Goal: Task Accomplishment & Management: Use online tool/utility

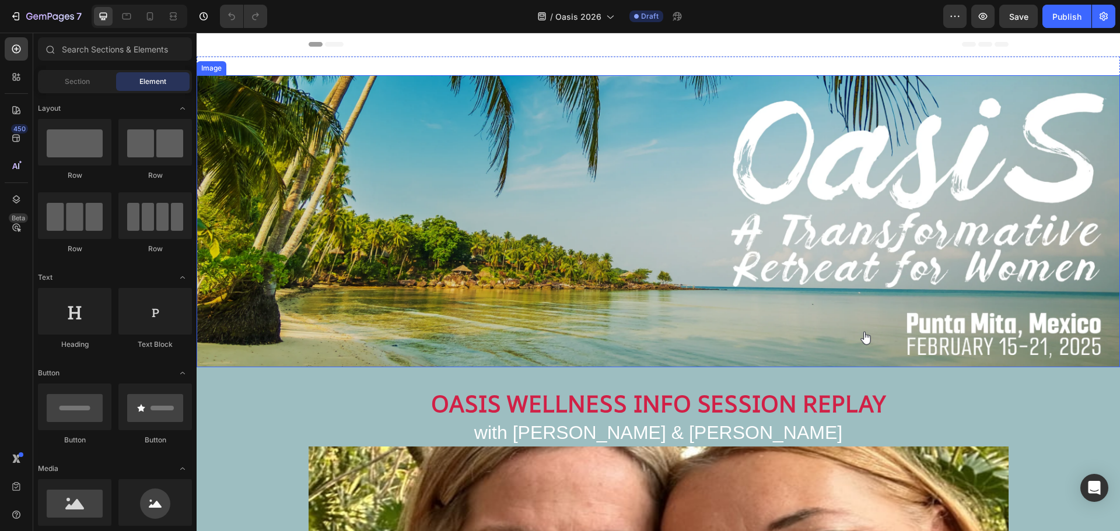
click at [780, 150] on img at bounding box center [658, 221] width 923 height 292
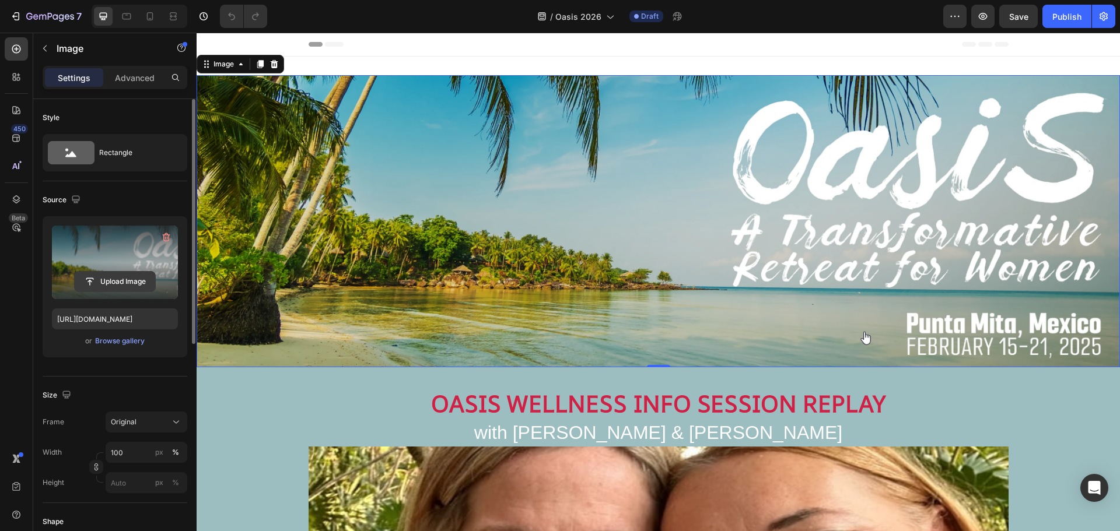
click at [124, 282] on input "file" at bounding box center [115, 282] width 80 height 20
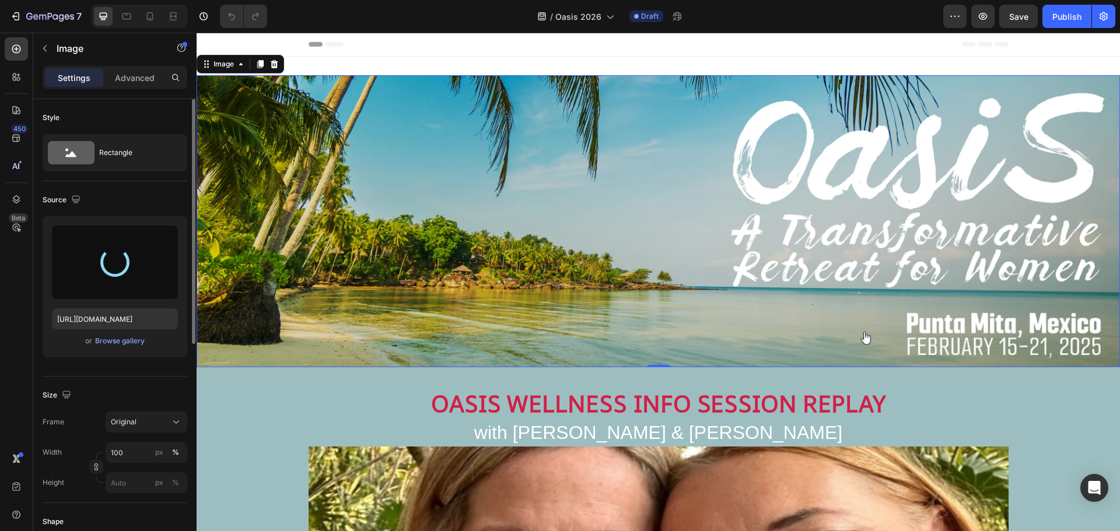
type input "https://cdn.shopify.com/s/files/1/0860/8491/1426/files/gempages_523242326022161…"
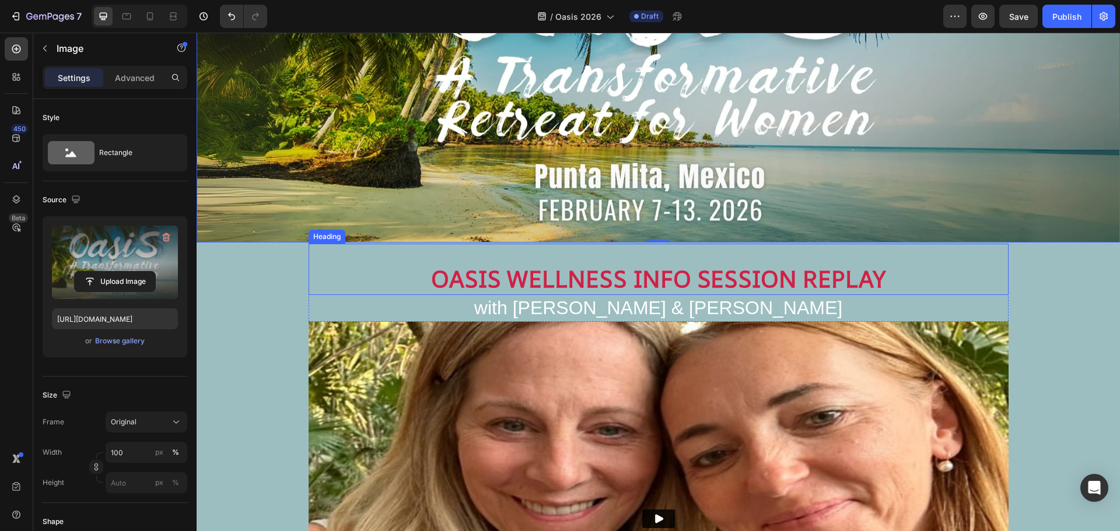
scroll to position [233, 0]
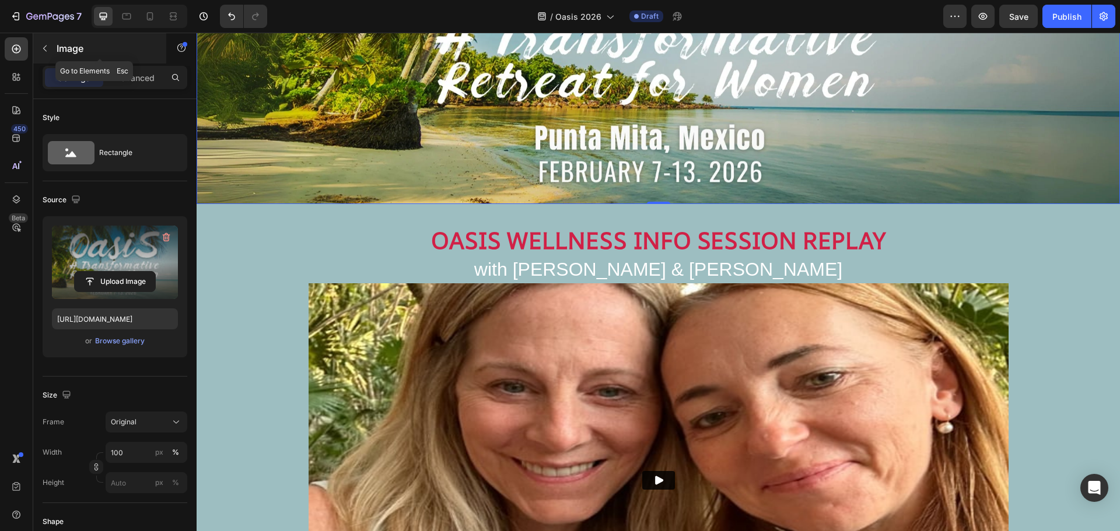
click at [43, 45] on icon "button" at bounding box center [44, 48] width 9 height 9
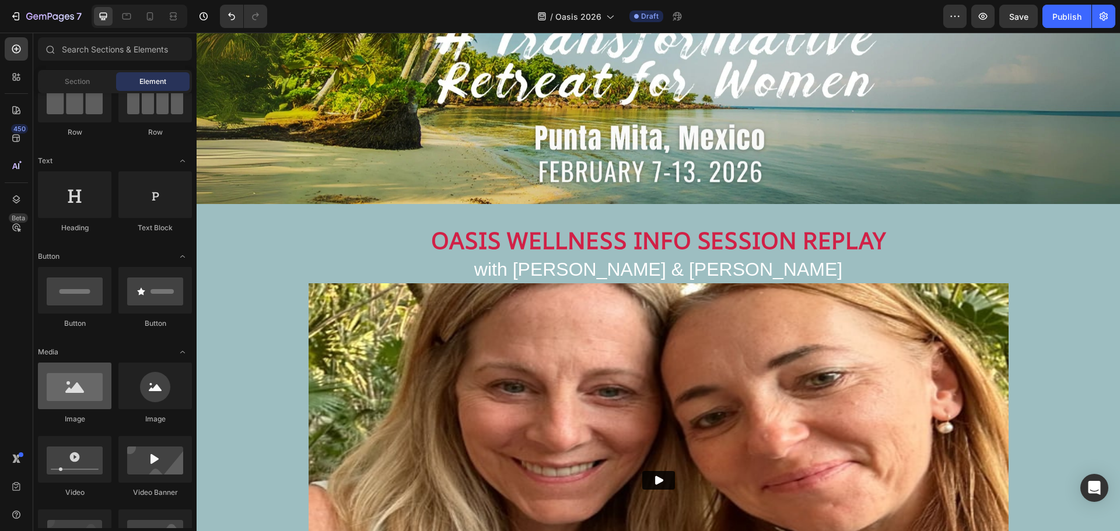
scroll to position [0, 0]
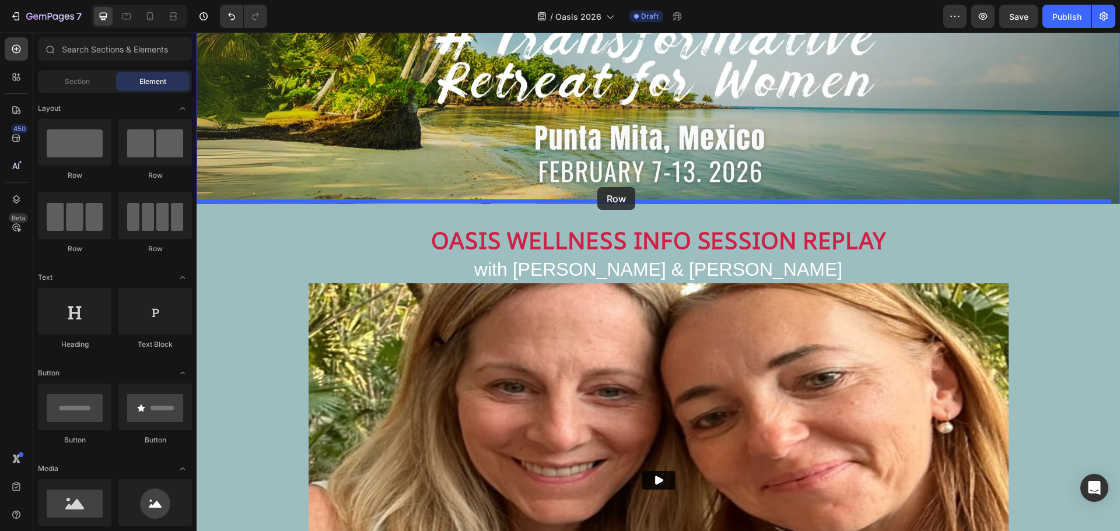
drag, startPoint x: 268, startPoint y: 174, endPoint x: 597, endPoint y: 187, distance: 329.8
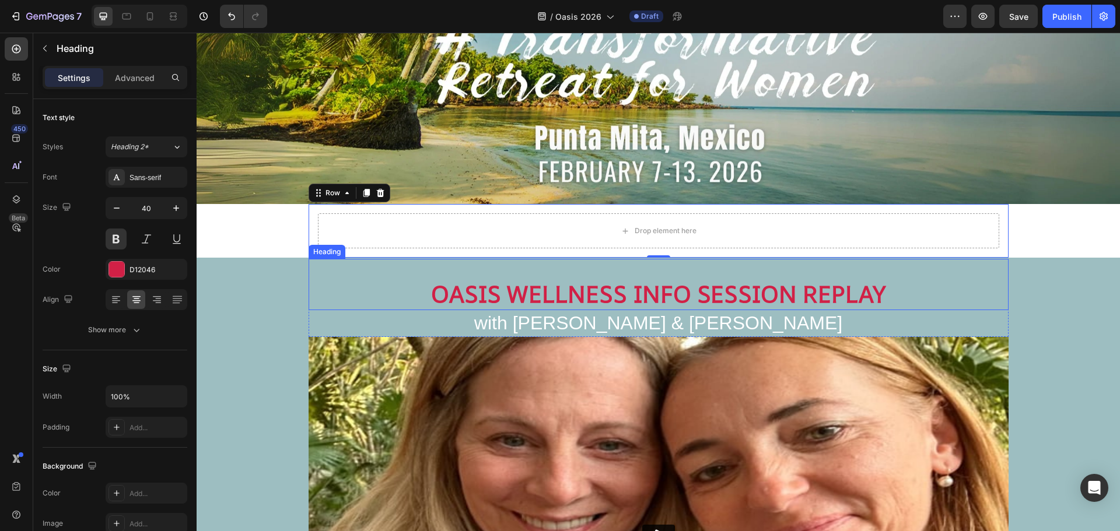
click at [702, 295] on h2 "OASIS WELLNESS INFO SESSION REPLAY" at bounding box center [659, 294] width 700 height 33
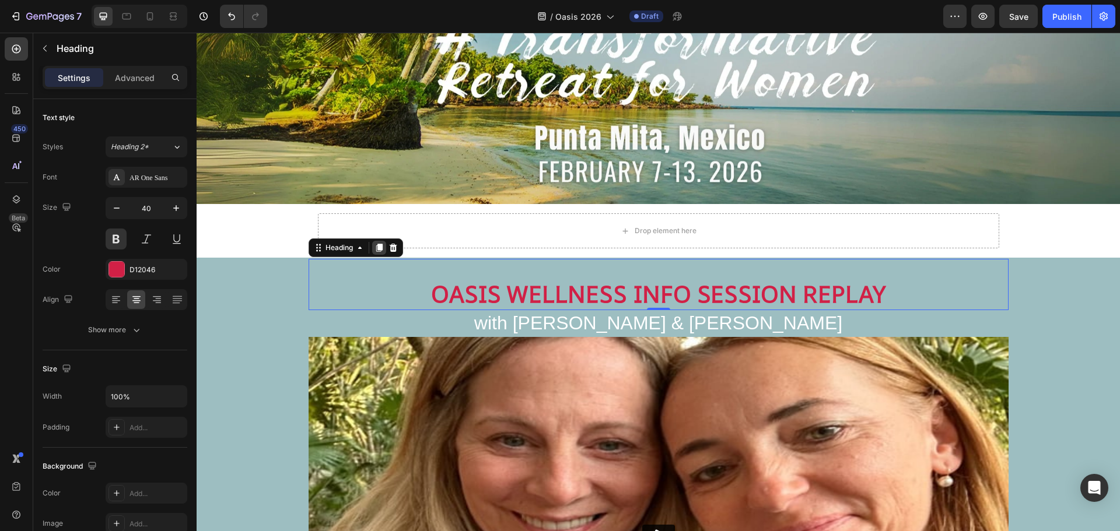
click at [379, 244] on icon at bounding box center [379, 248] width 6 height 8
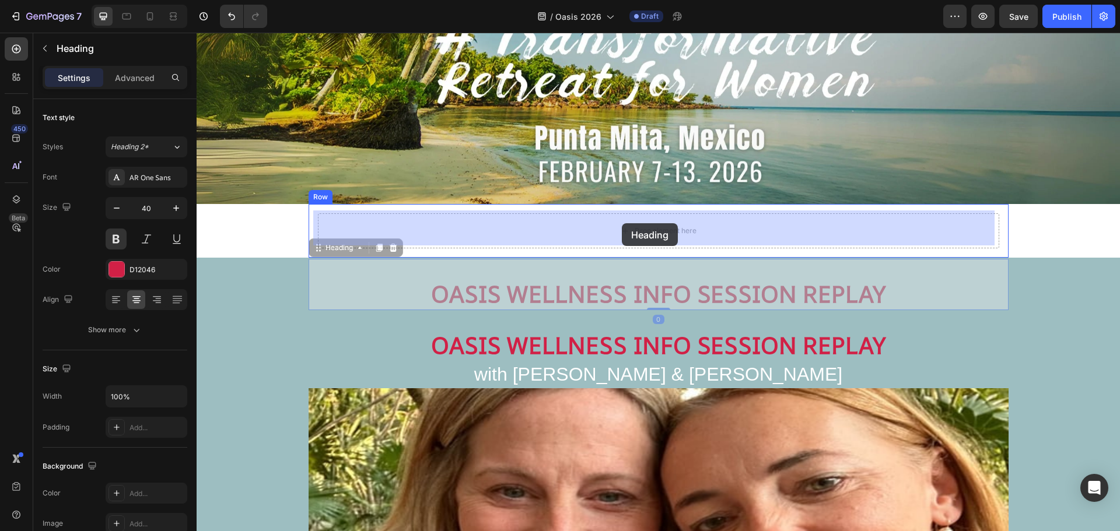
drag, startPoint x: 618, startPoint y: 292, endPoint x: 622, endPoint y: 223, distance: 68.3
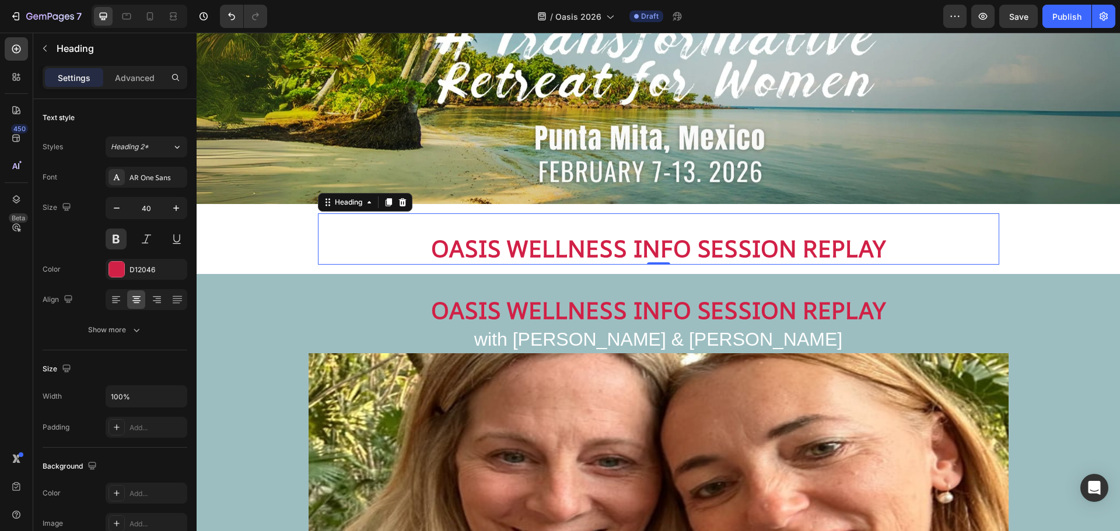
click at [653, 239] on h2 "OASIS WELLNESS INFO SESSION REPLAY" at bounding box center [658, 248] width 681 height 33
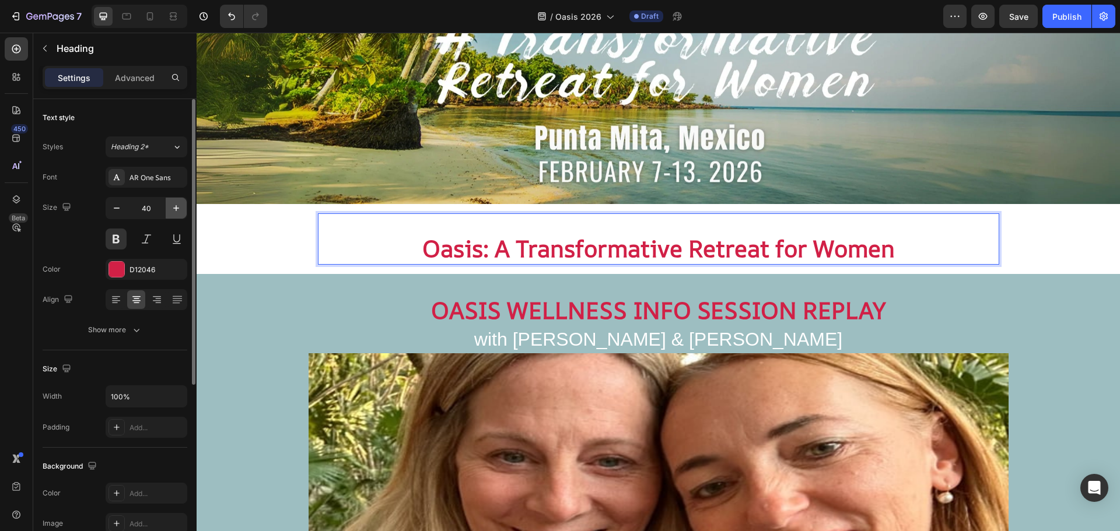
click at [176, 205] on icon "button" at bounding box center [176, 208] width 12 height 12
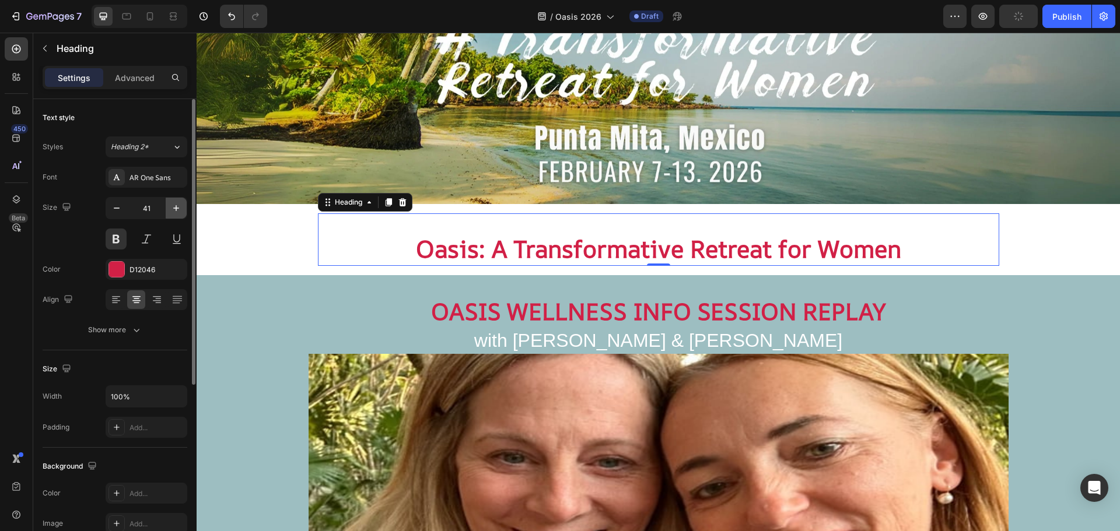
click at [176, 205] on icon "button" at bounding box center [176, 208] width 12 height 12
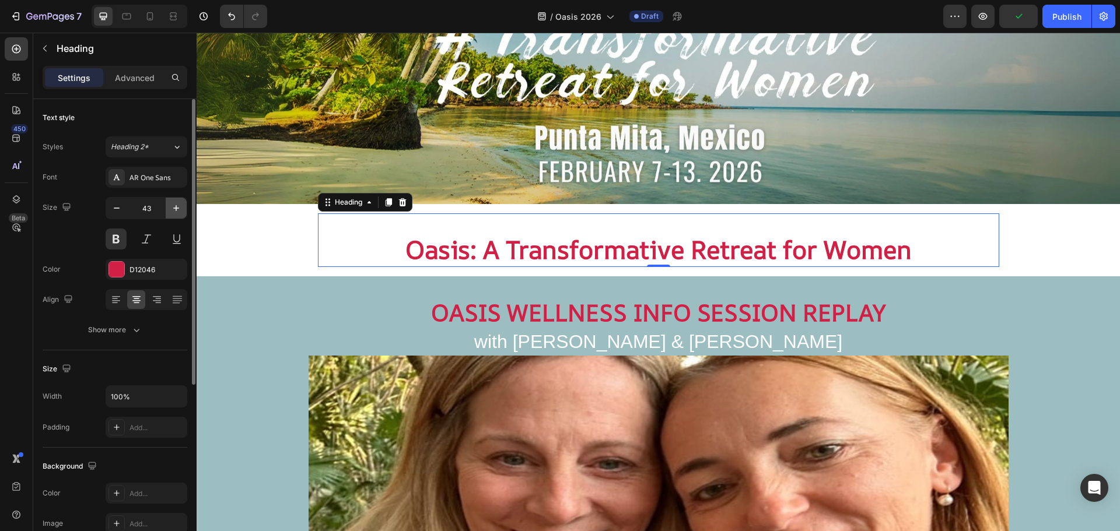
click at [176, 205] on icon "button" at bounding box center [176, 208] width 12 height 12
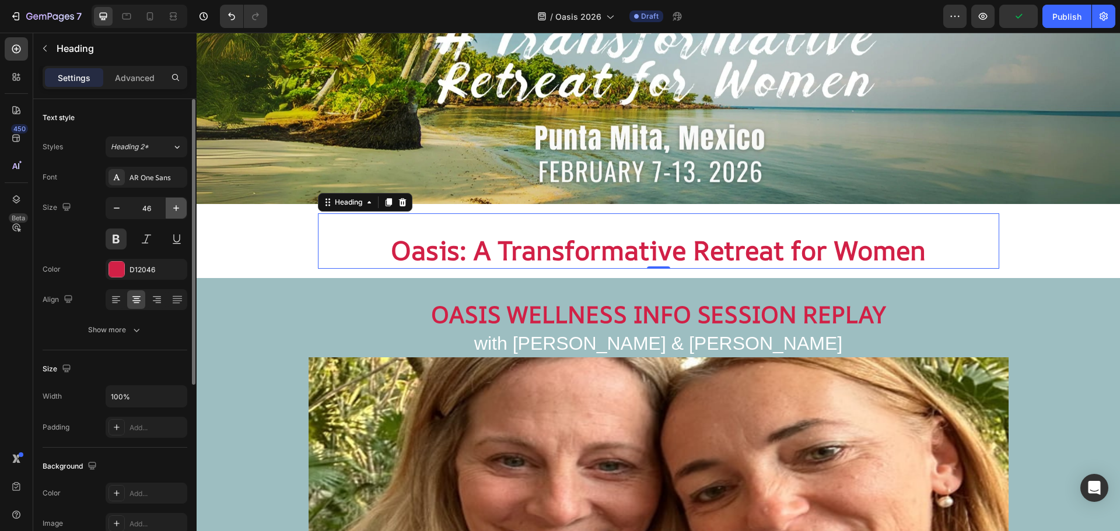
click at [176, 205] on icon "button" at bounding box center [176, 208] width 12 height 12
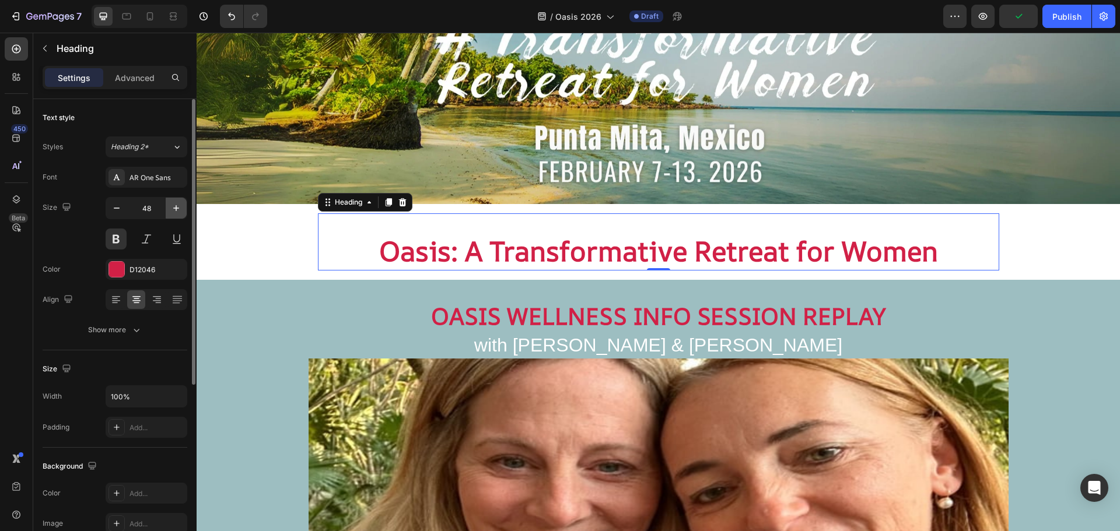
click at [176, 205] on icon "button" at bounding box center [176, 208] width 12 height 12
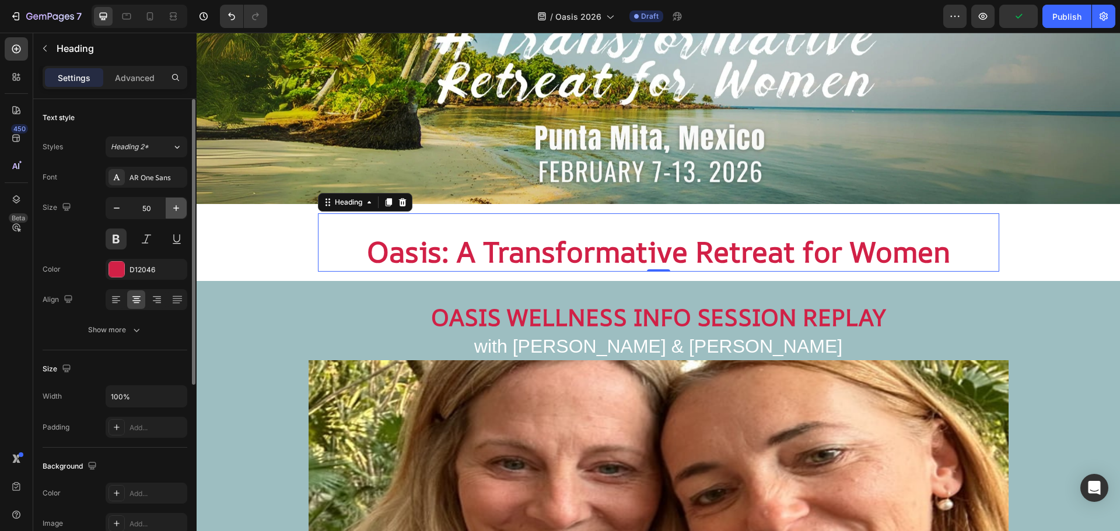
click at [176, 205] on icon "button" at bounding box center [176, 208] width 12 height 12
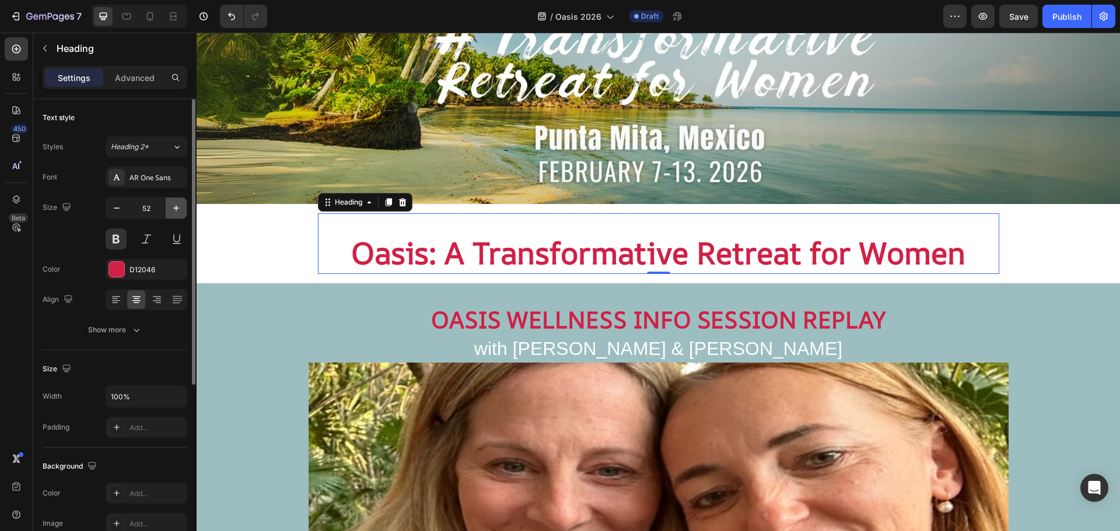
click at [176, 205] on icon "button" at bounding box center [176, 208] width 12 height 12
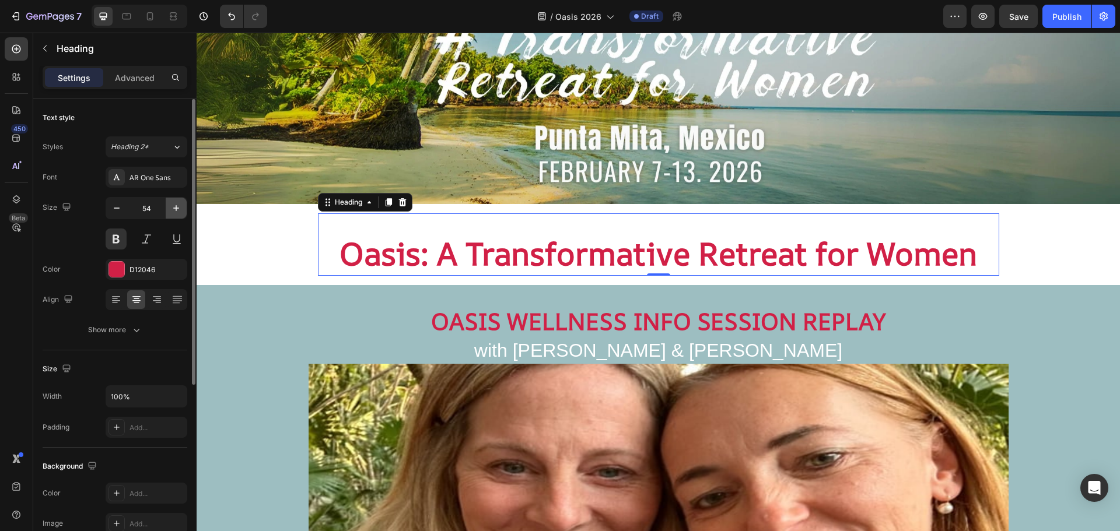
click at [176, 205] on icon "button" at bounding box center [176, 208] width 12 height 12
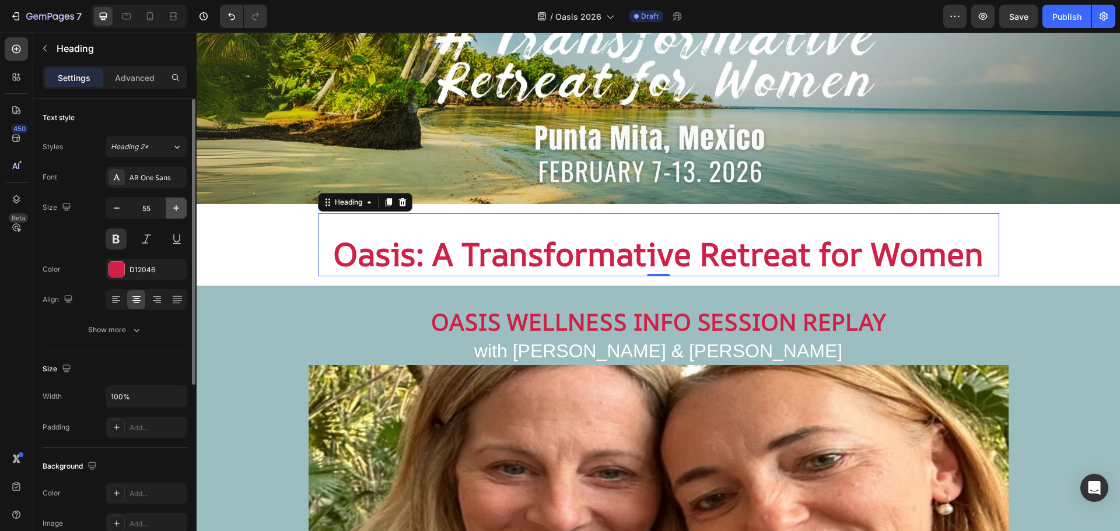
click at [176, 205] on icon "button" at bounding box center [176, 208] width 12 height 12
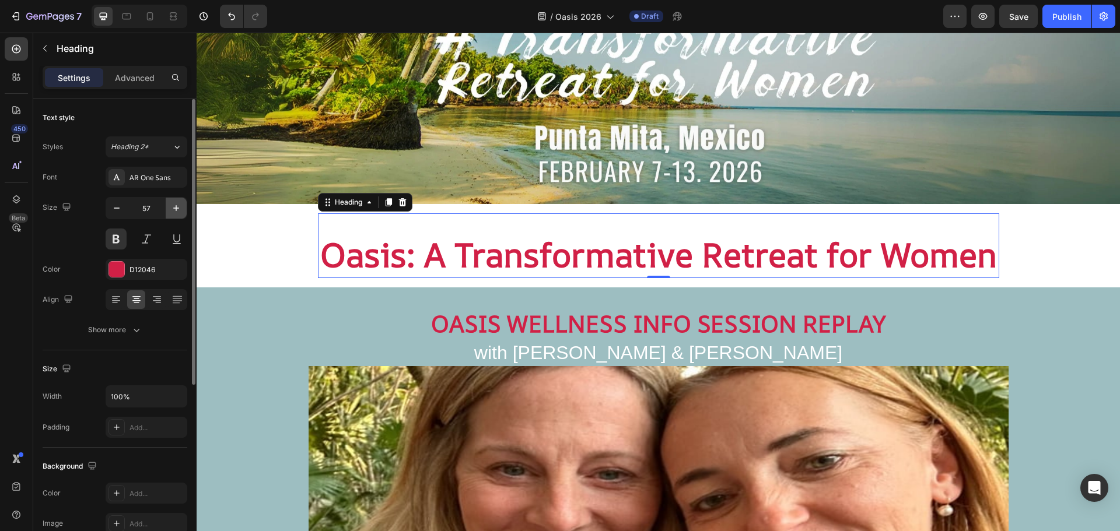
click at [176, 205] on icon "button" at bounding box center [176, 208] width 12 height 12
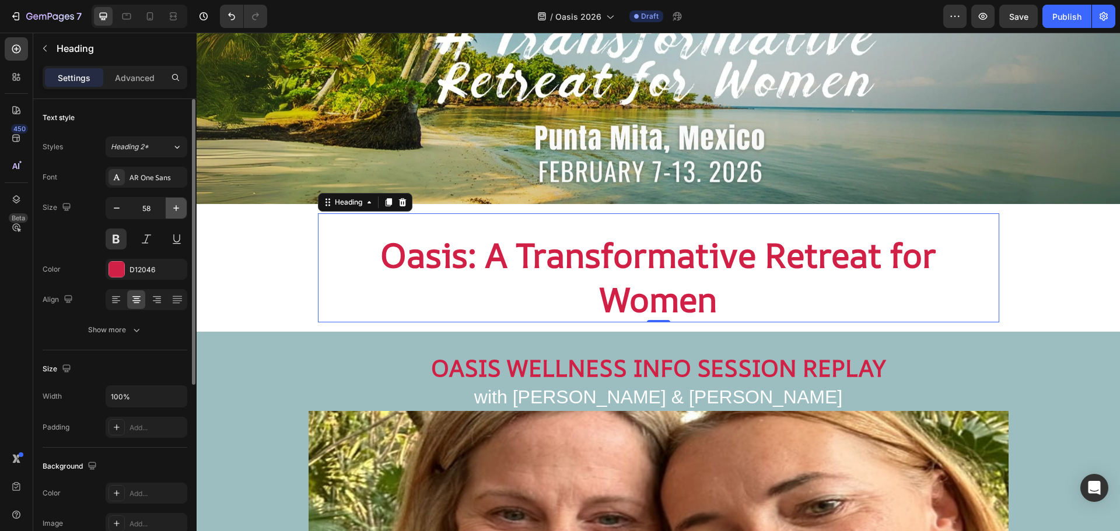
click at [176, 205] on icon "button" at bounding box center [176, 208] width 12 height 12
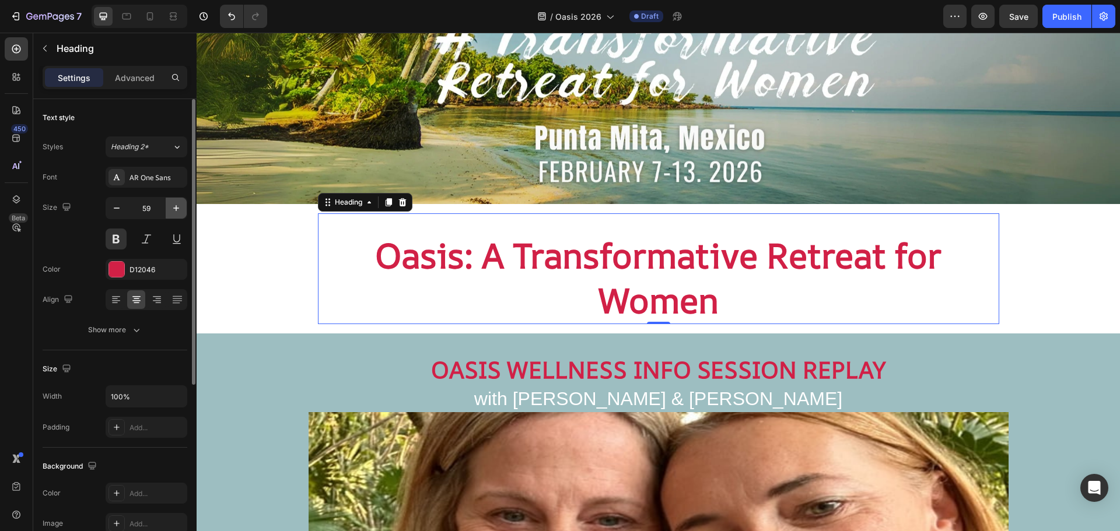
click at [176, 205] on icon "button" at bounding box center [176, 208] width 12 height 12
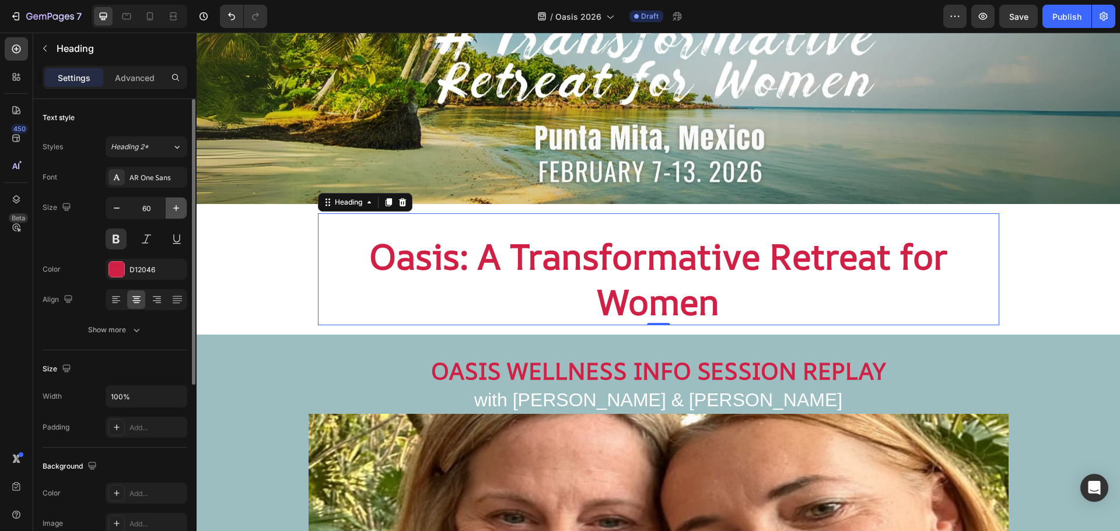
click at [176, 205] on icon "button" at bounding box center [176, 208] width 12 height 12
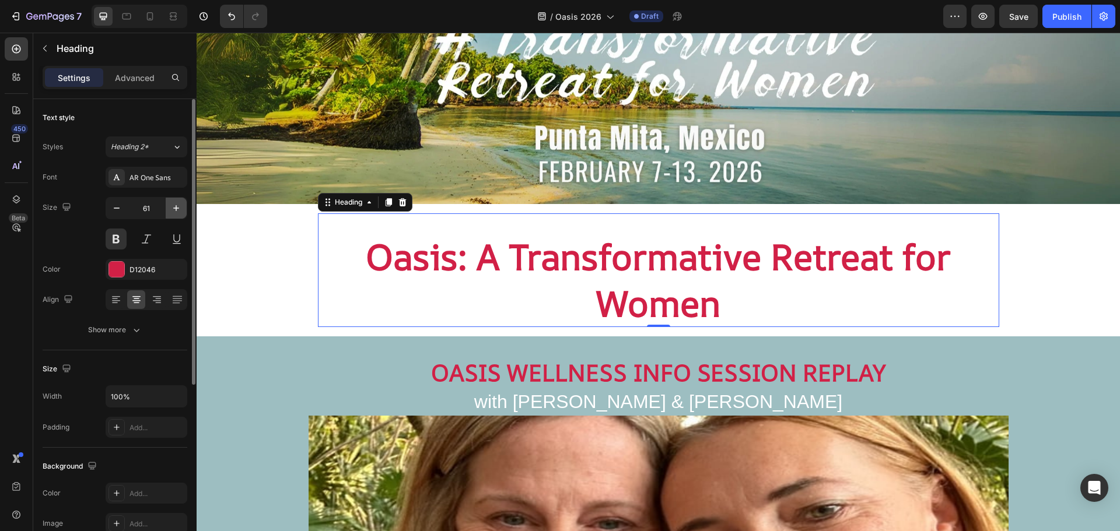
click at [176, 205] on icon "button" at bounding box center [176, 208] width 12 height 12
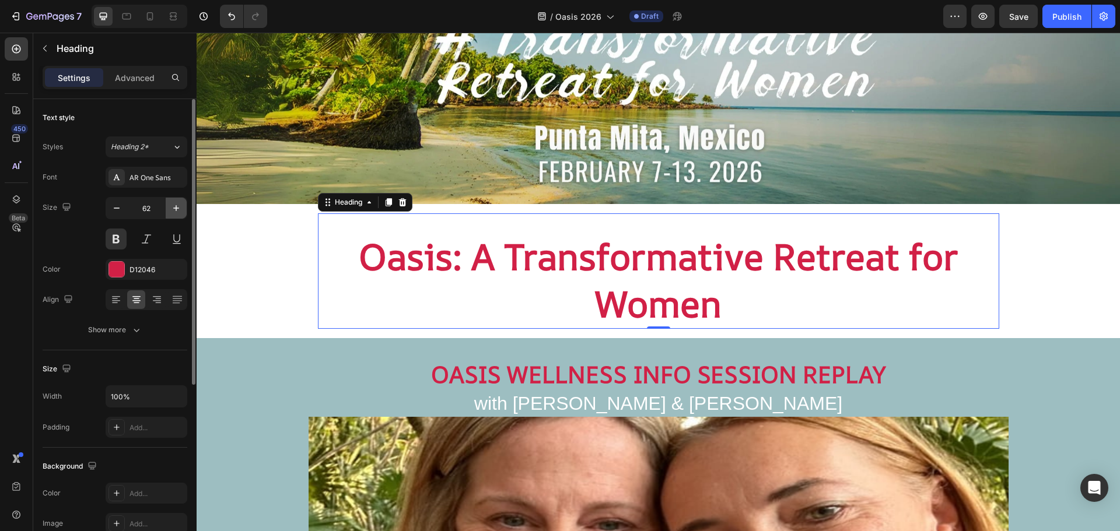
click at [176, 205] on icon "button" at bounding box center [176, 208] width 12 height 12
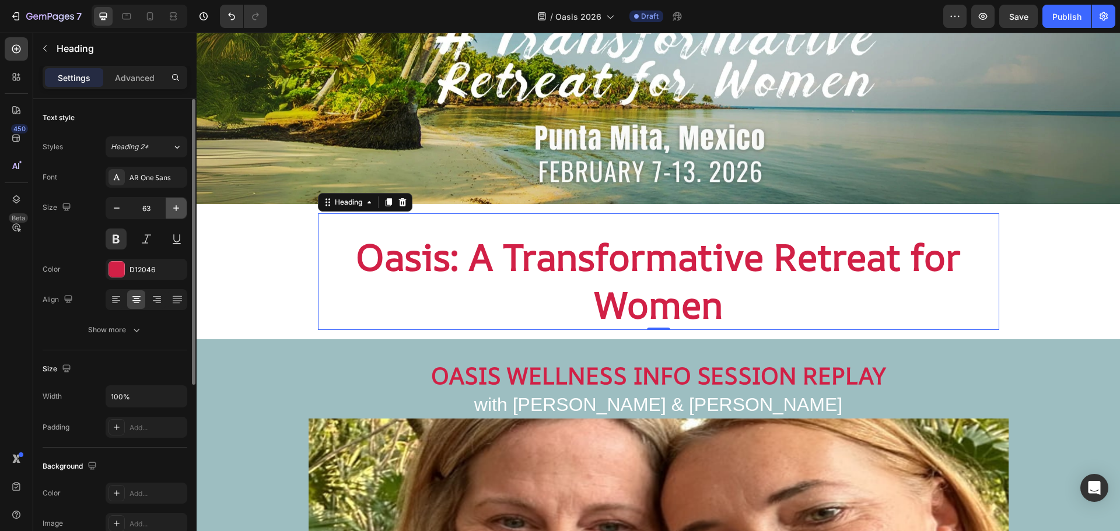
click at [176, 205] on icon "button" at bounding box center [176, 208] width 12 height 12
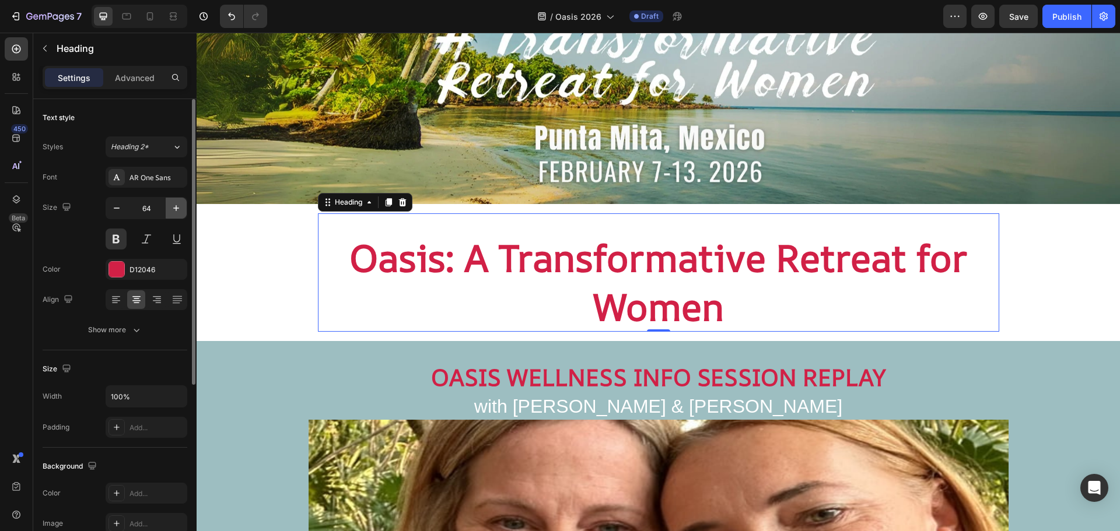
click at [176, 205] on icon "button" at bounding box center [176, 208] width 12 height 12
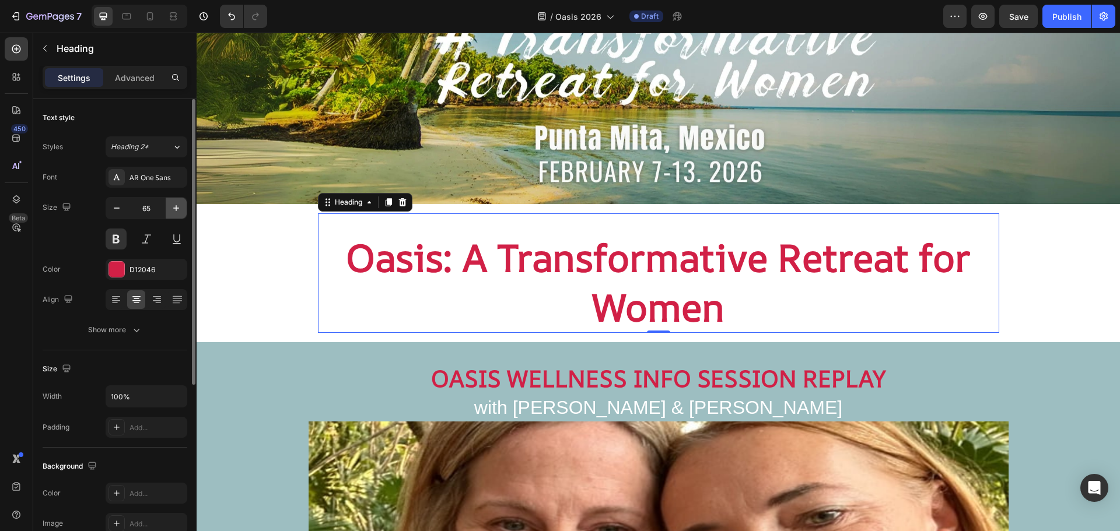
click at [176, 205] on icon "button" at bounding box center [176, 208] width 12 height 12
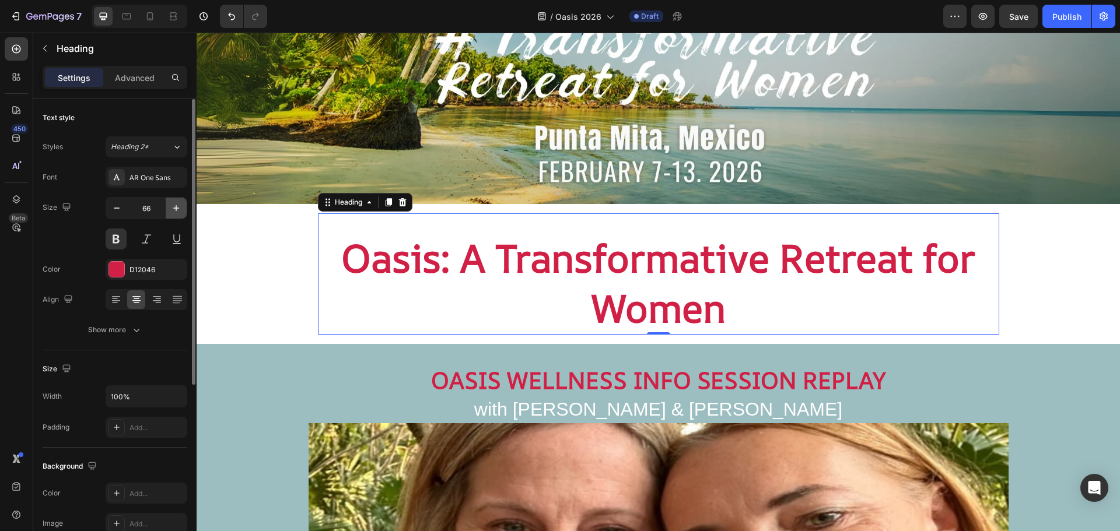
click at [176, 205] on icon "button" at bounding box center [176, 208] width 12 height 12
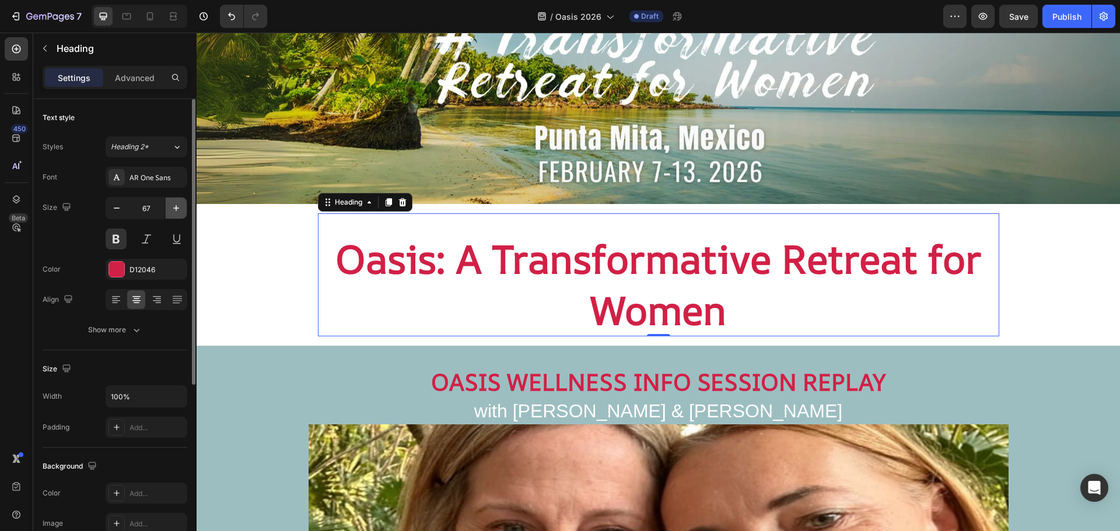
click at [176, 205] on icon "button" at bounding box center [176, 208] width 12 height 12
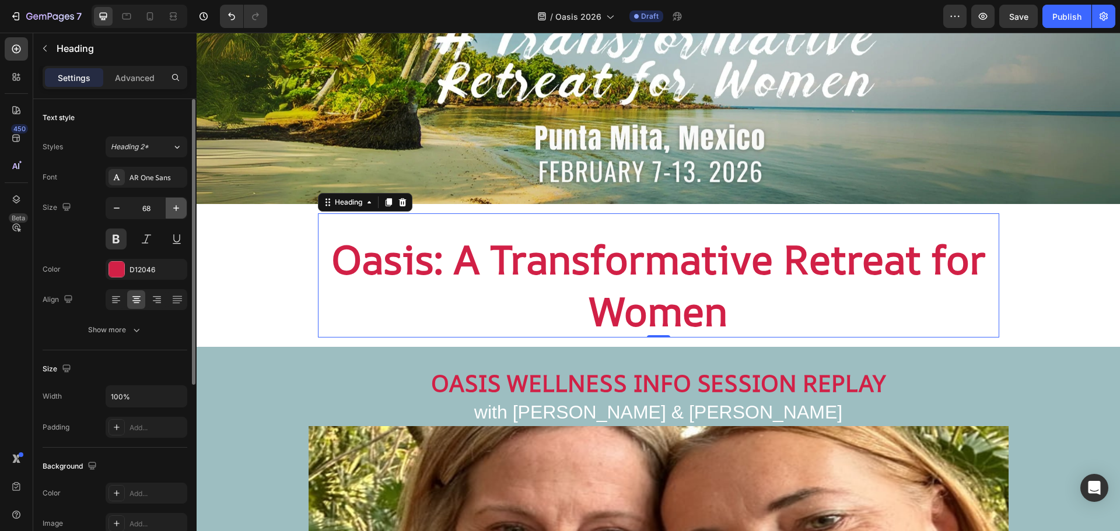
click at [176, 205] on icon "button" at bounding box center [176, 208] width 12 height 12
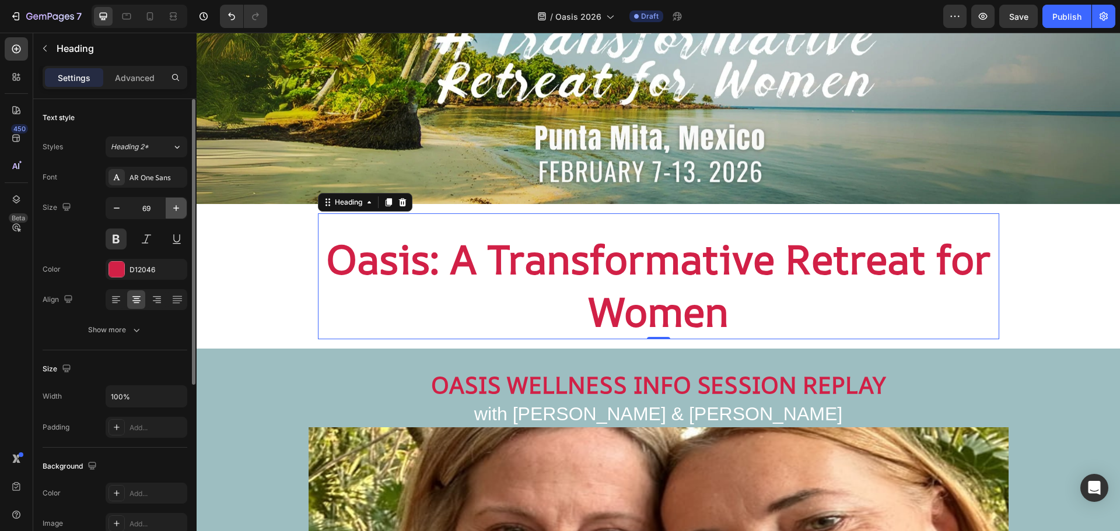
click at [176, 205] on icon "button" at bounding box center [176, 208] width 12 height 12
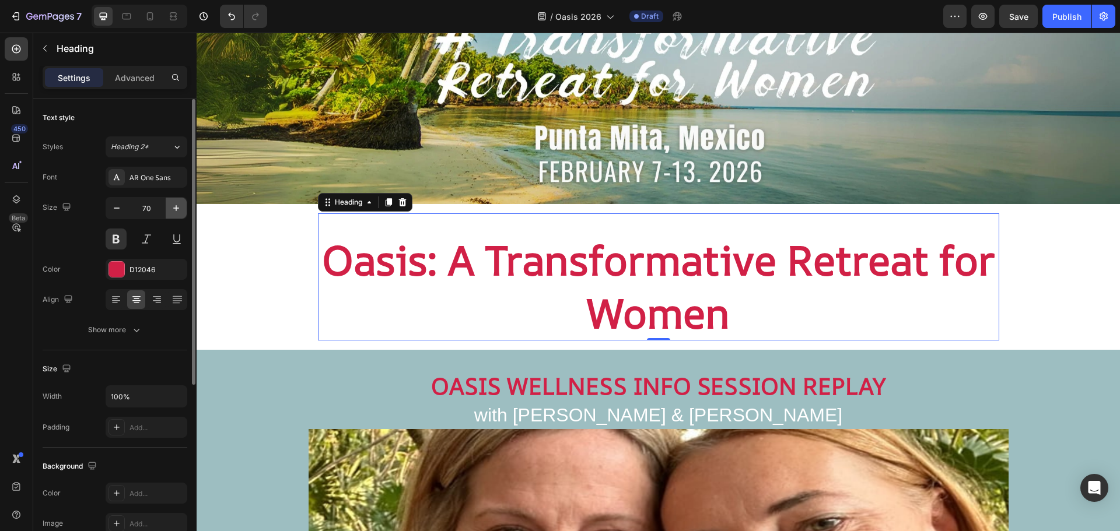
click at [176, 205] on icon "button" at bounding box center [176, 208] width 12 height 12
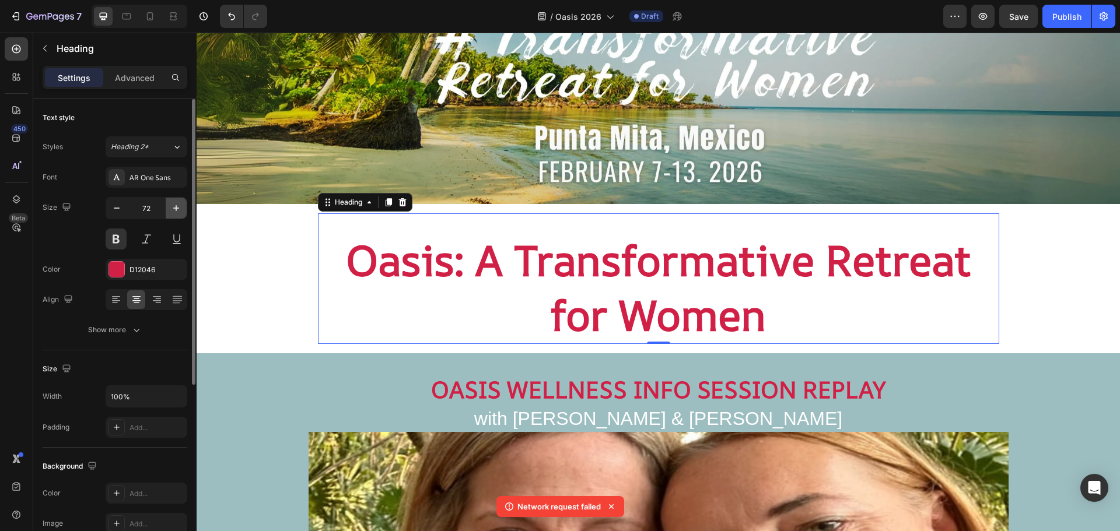
click at [176, 205] on icon "button" at bounding box center [176, 208] width 12 height 12
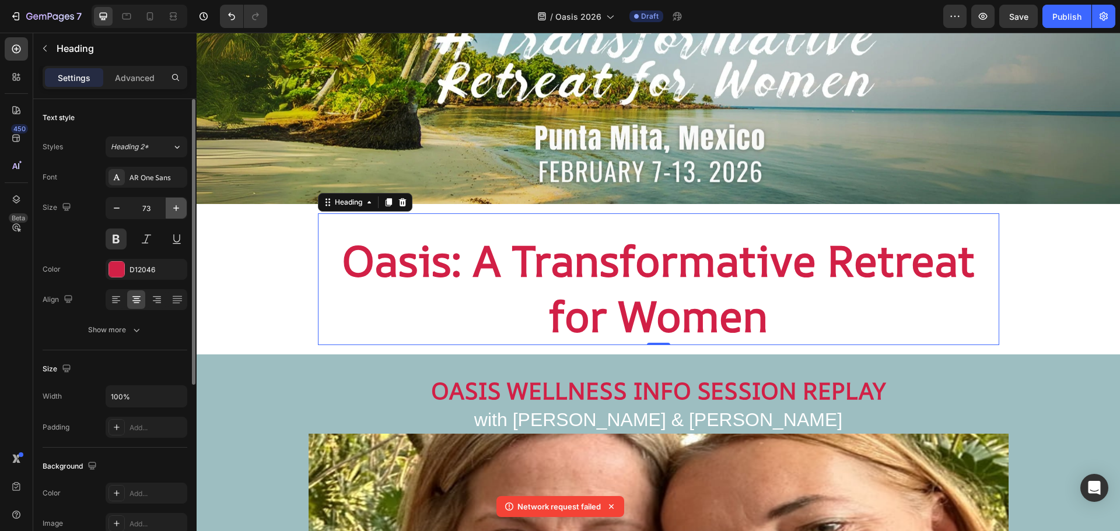
click at [176, 205] on icon "button" at bounding box center [176, 208] width 12 height 12
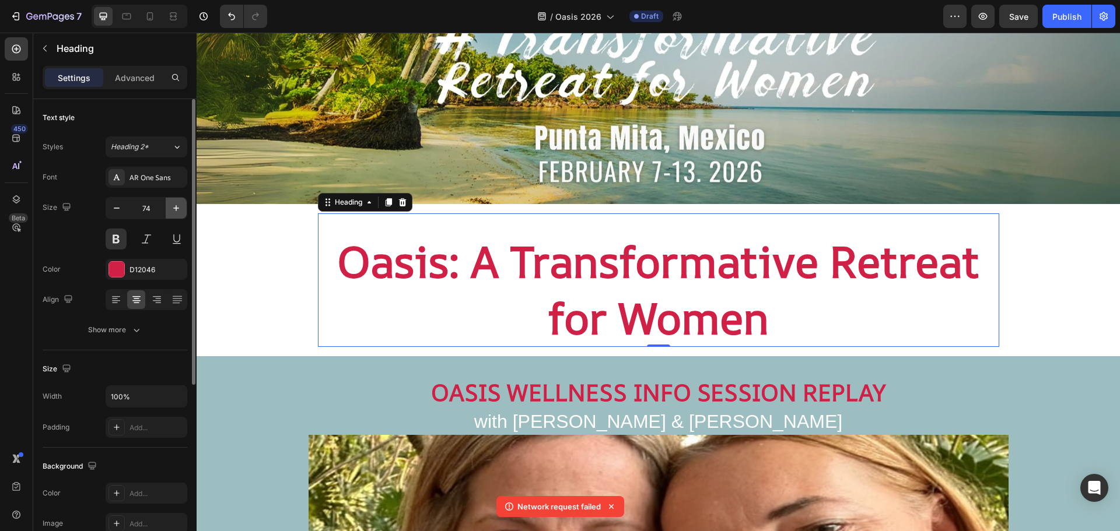
click at [176, 205] on icon "button" at bounding box center [176, 208] width 12 height 12
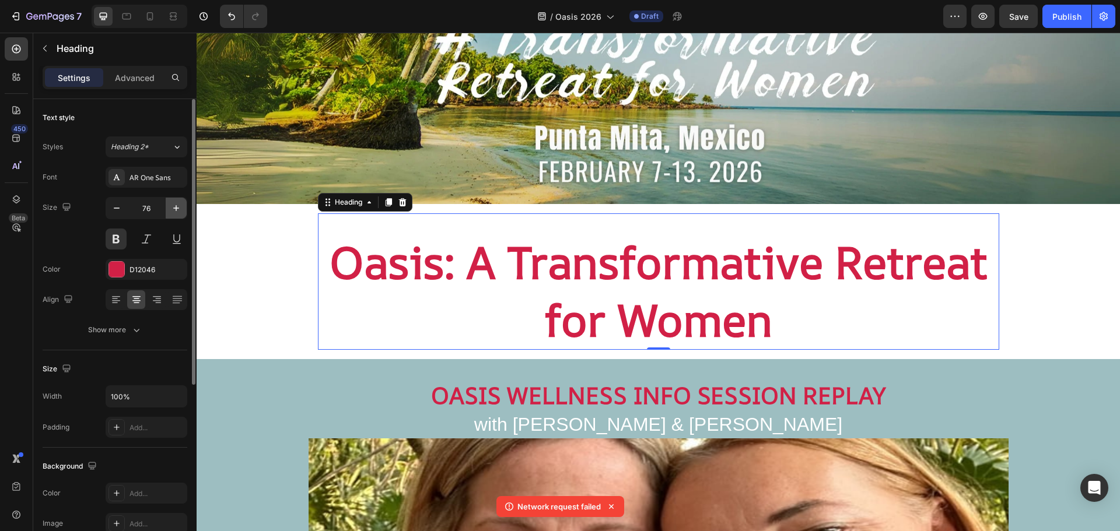
click at [176, 205] on icon "button" at bounding box center [176, 208] width 12 height 12
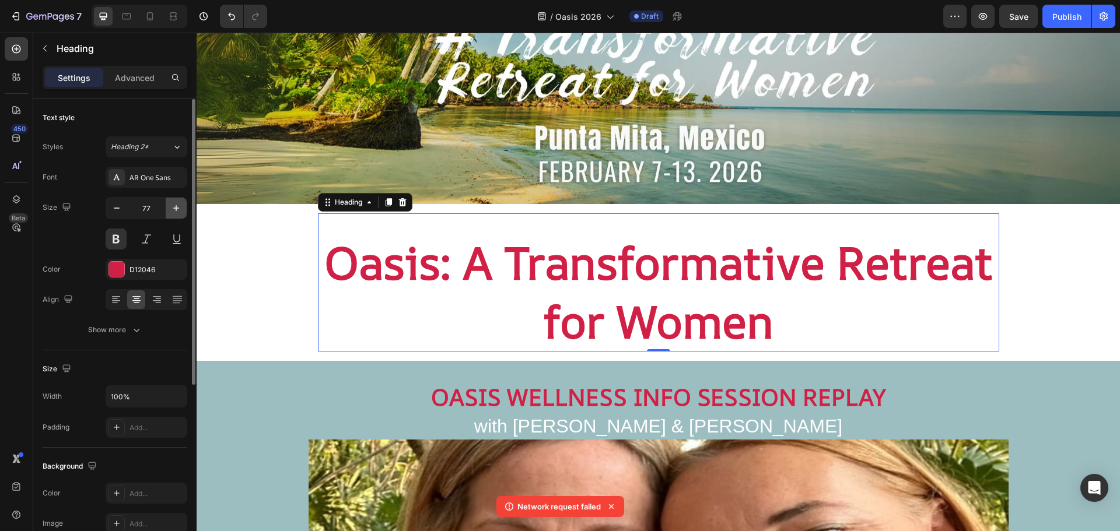
click at [176, 205] on icon "button" at bounding box center [176, 208] width 12 height 12
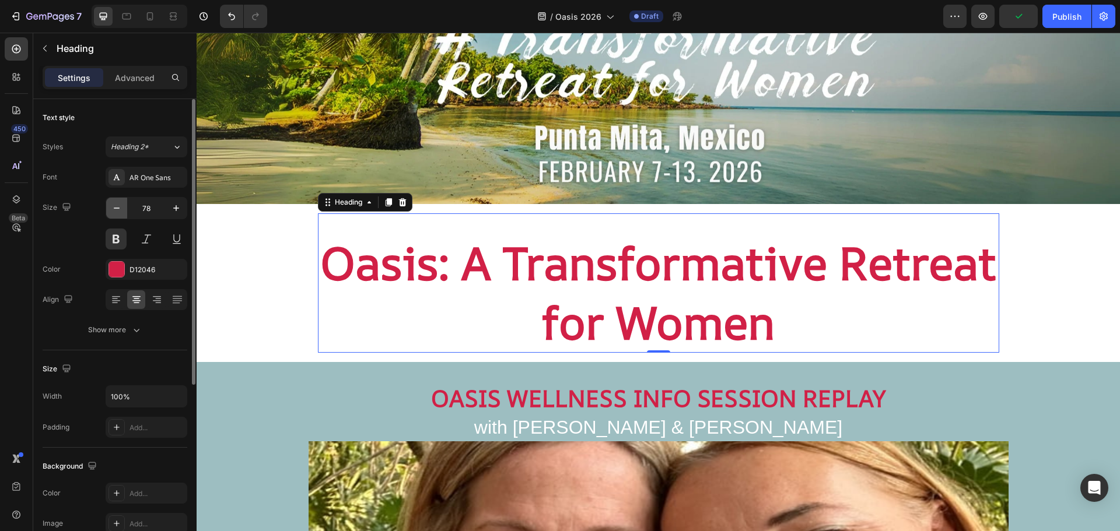
click at [115, 205] on icon "button" at bounding box center [117, 208] width 12 height 12
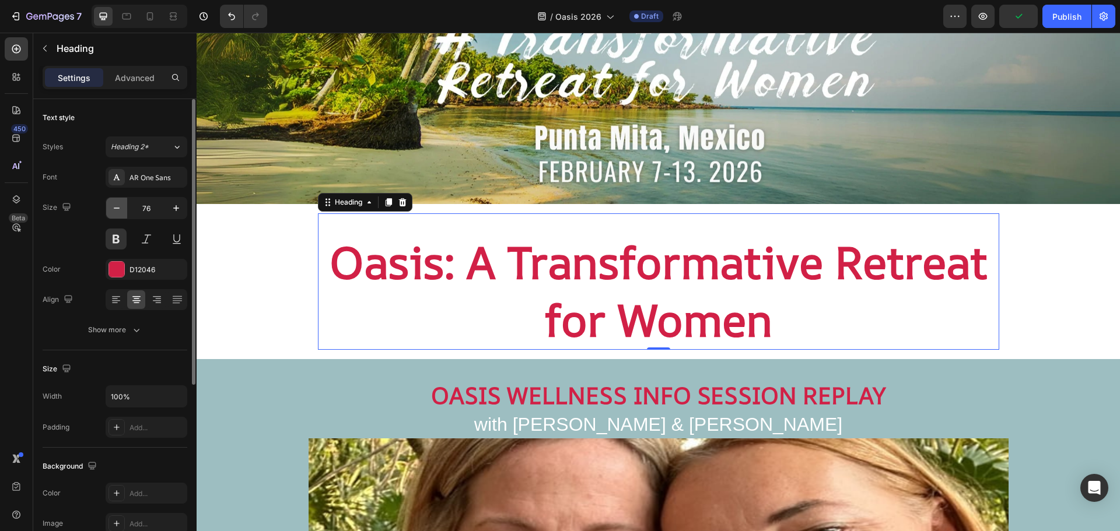
click at [115, 205] on icon "button" at bounding box center [117, 208] width 12 height 12
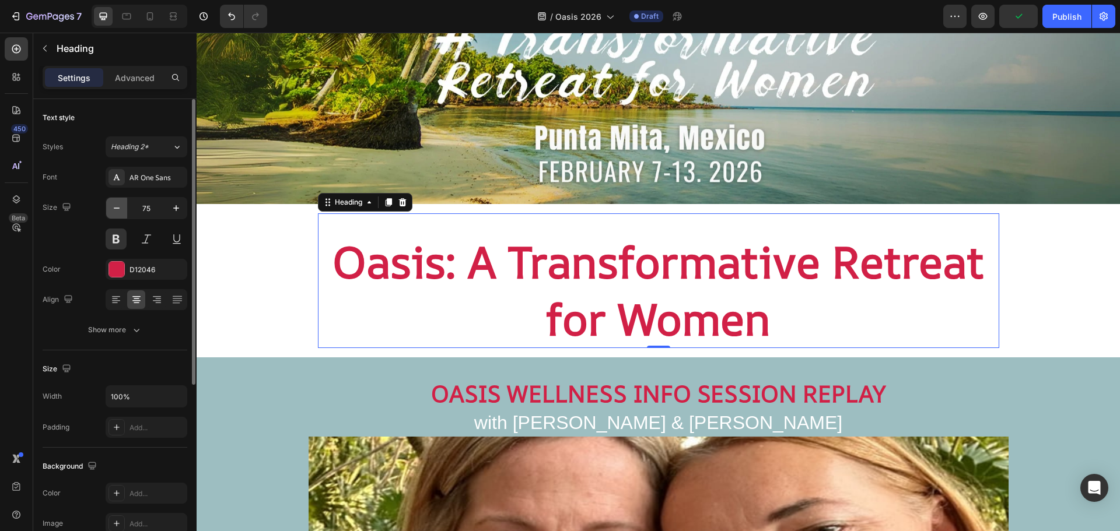
click at [115, 205] on icon "button" at bounding box center [117, 208] width 12 height 12
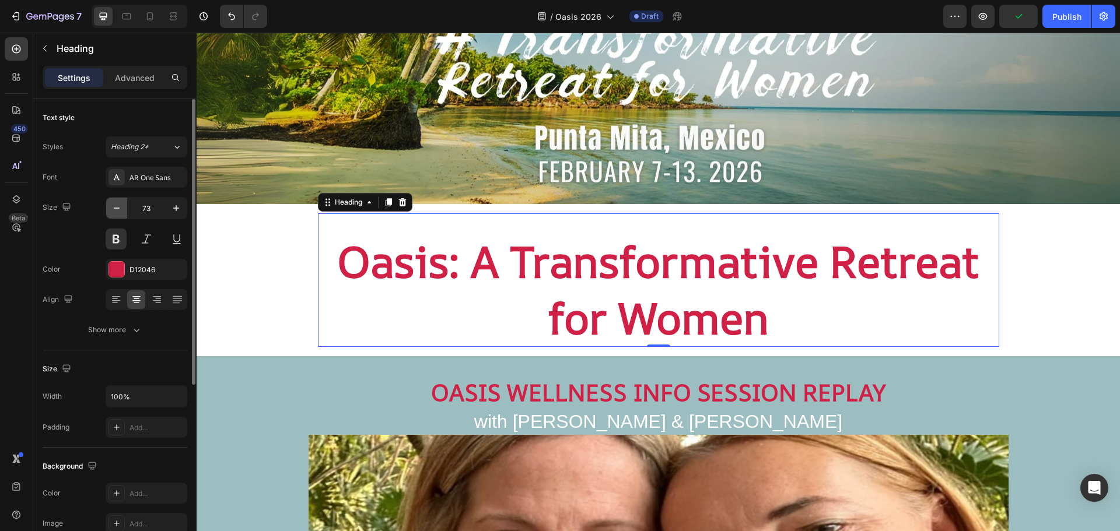
click at [115, 205] on icon "button" at bounding box center [117, 208] width 12 height 12
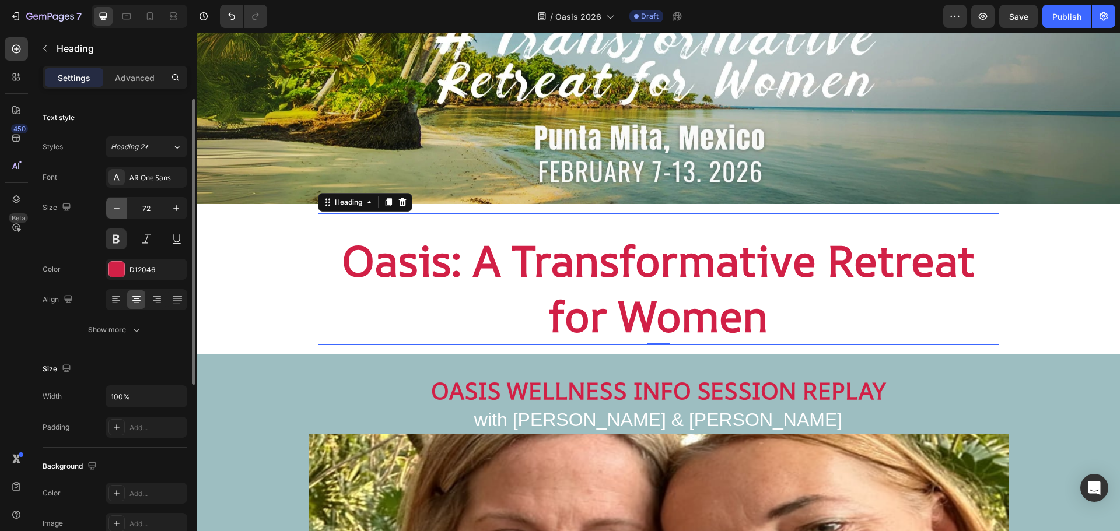
click at [115, 205] on icon "button" at bounding box center [117, 208] width 12 height 12
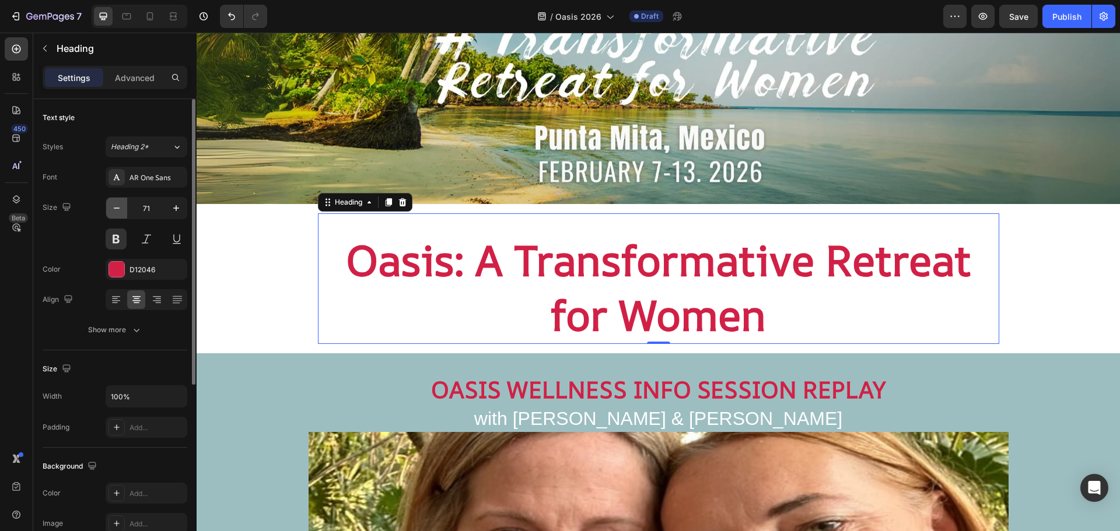
click at [115, 205] on icon "button" at bounding box center [117, 208] width 12 height 12
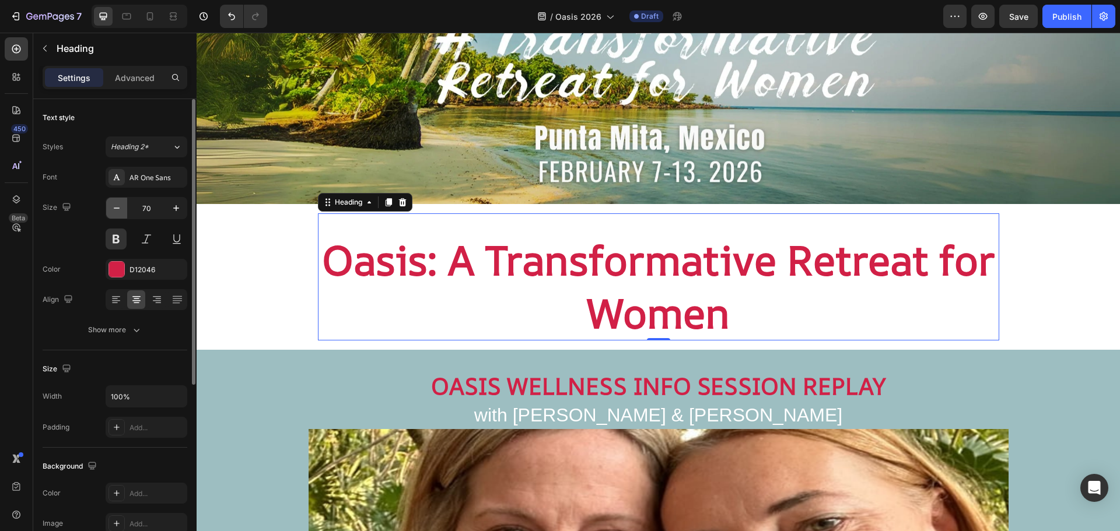
click at [115, 205] on icon "button" at bounding box center [117, 208] width 12 height 12
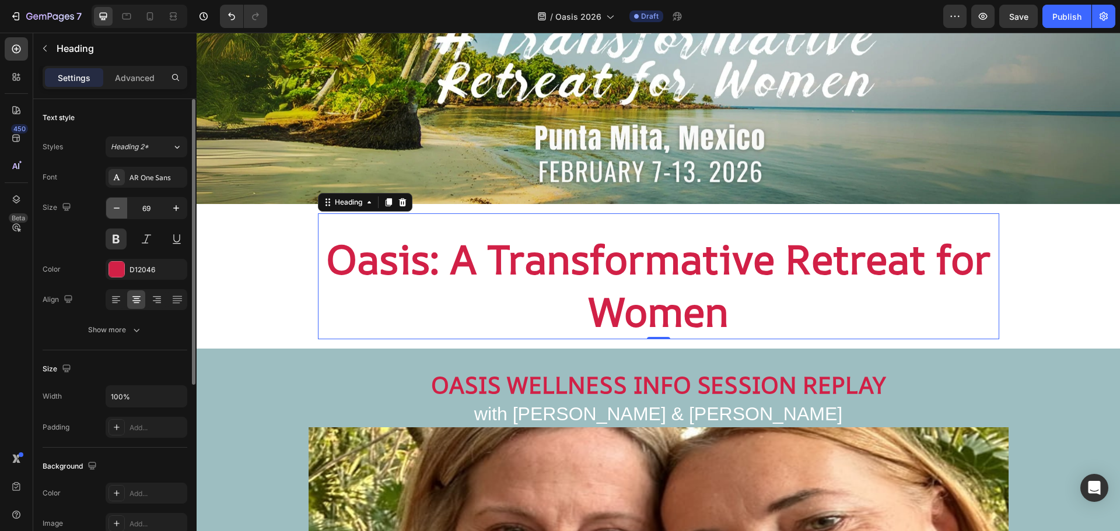
click at [115, 205] on icon "button" at bounding box center [117, 208] width 12 height 12
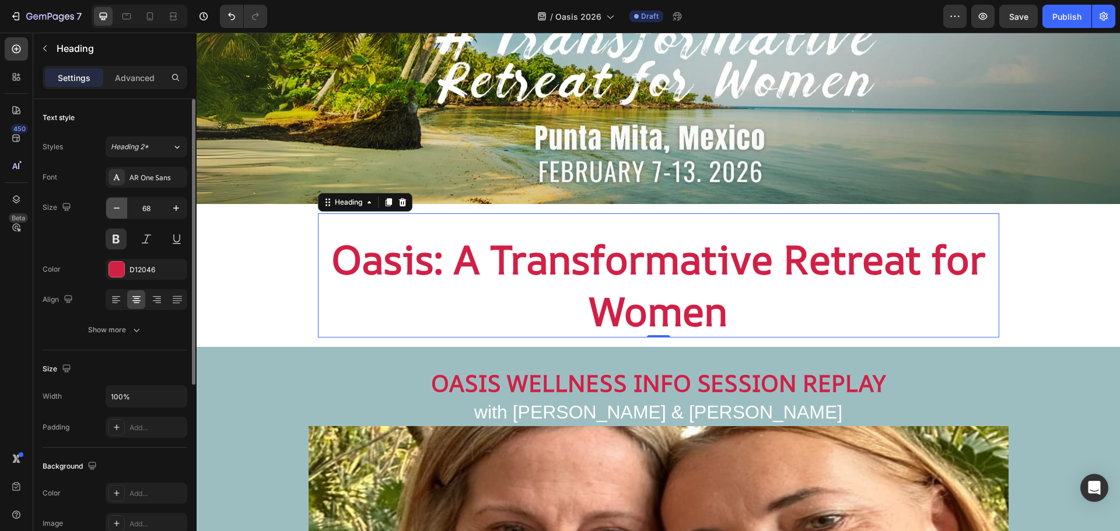
click at [115, 205] on icon "button" at bounding box center [117, 208] width 12 height 12
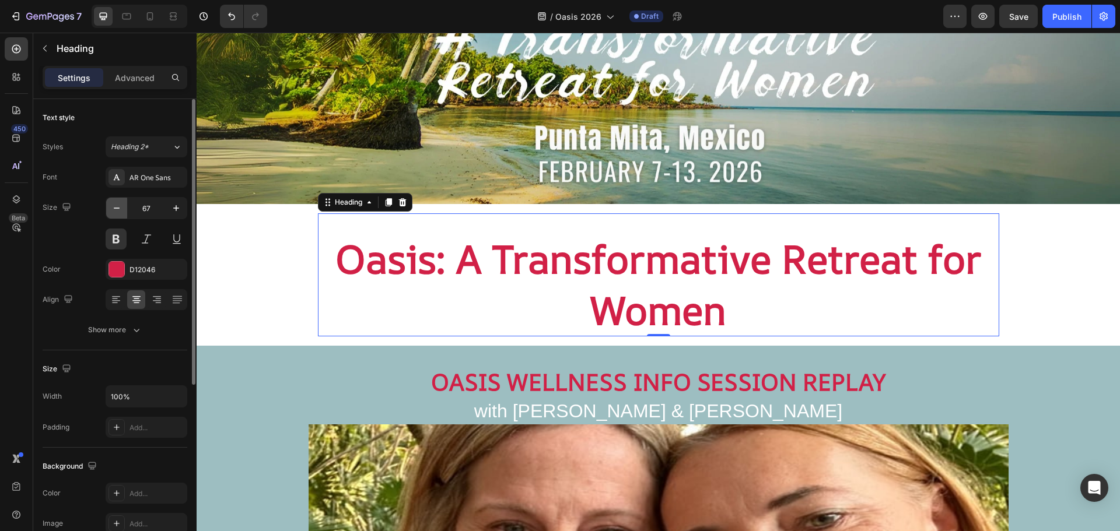
click at [115, 205] on icon "button" at bounding box center [117, 208] width 12 height 12
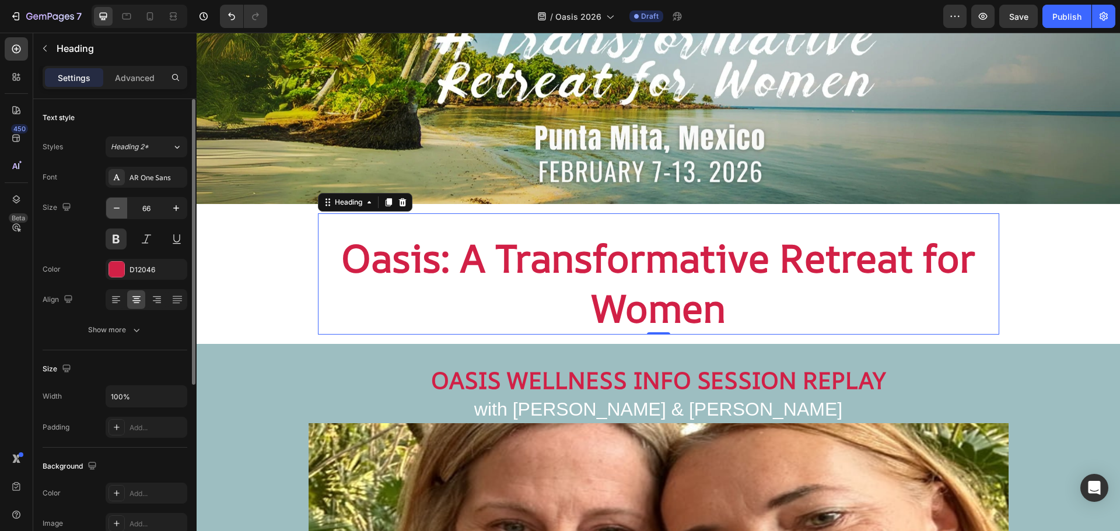
click at [115, 205] on icon "button" at bounding box center [117, 208] width 12 height 12
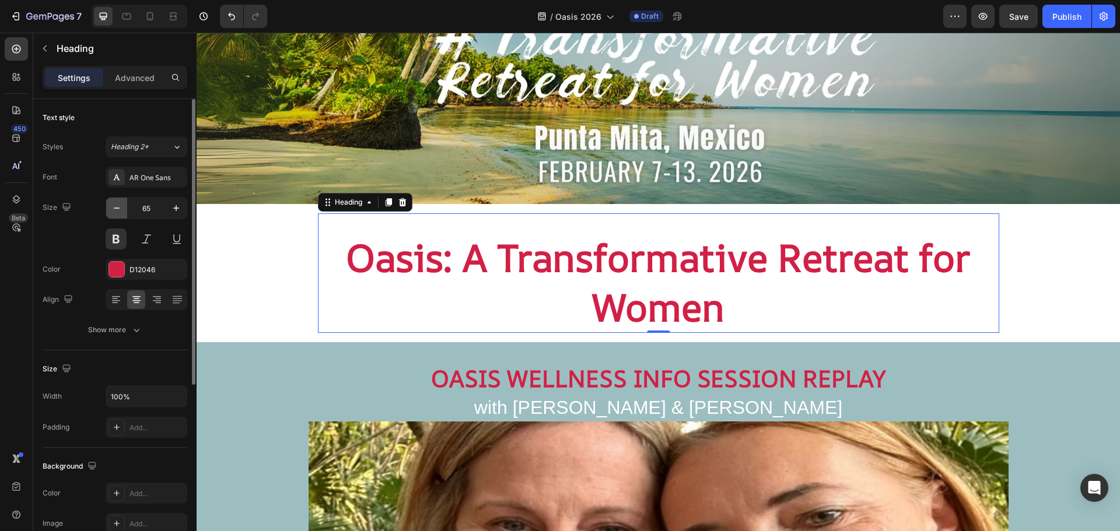
click at [115, 205] on icon "button" at bounding box center [117, 208] width 12 height 12
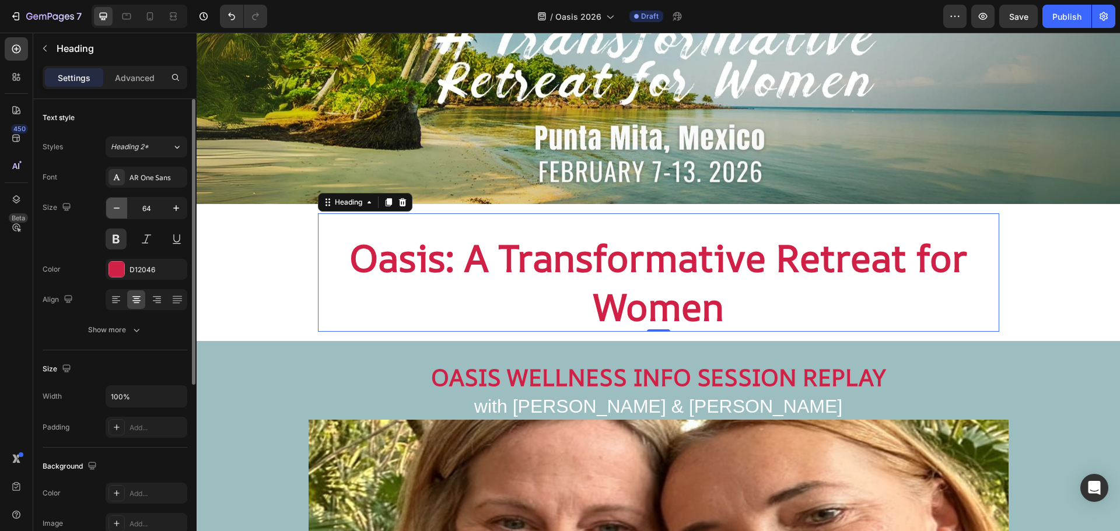
click at [115, 205] on icon "button" at bounding box center [117, 208] width 12 height 12
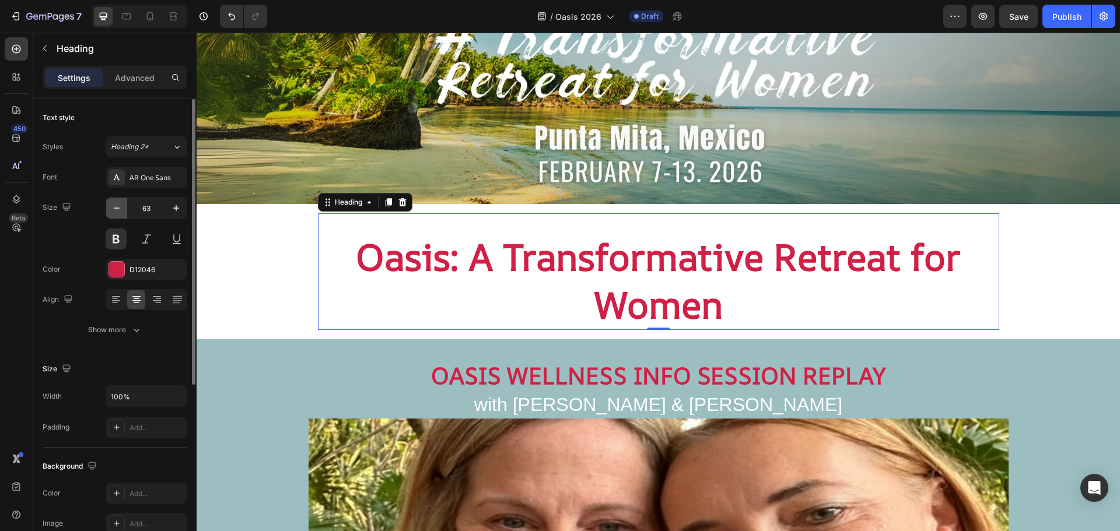
click at [115, 205] on icon "button" at bounding box center [117, 208] width 12 height 12
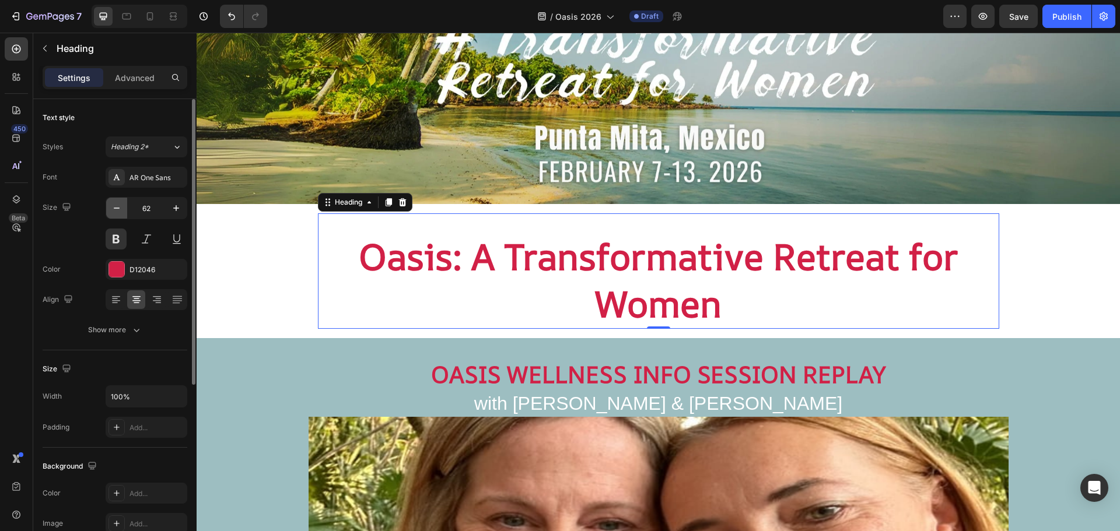
click at [115, 205] on icon "button" at bounding box center [117, 208] width 12 height 12
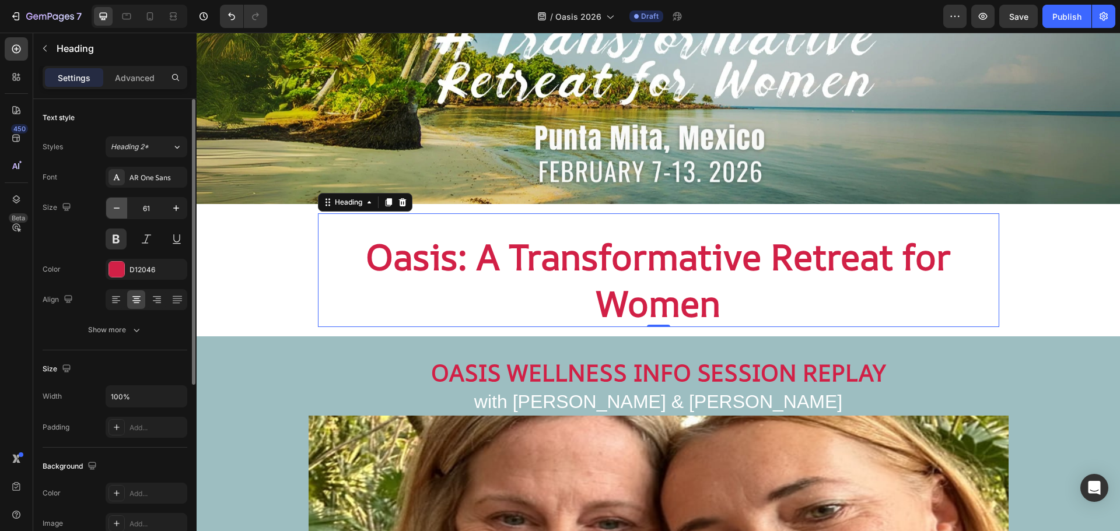
click at [115, 205] on icon "button" at bounding box center [117, 208] width 12 height 12
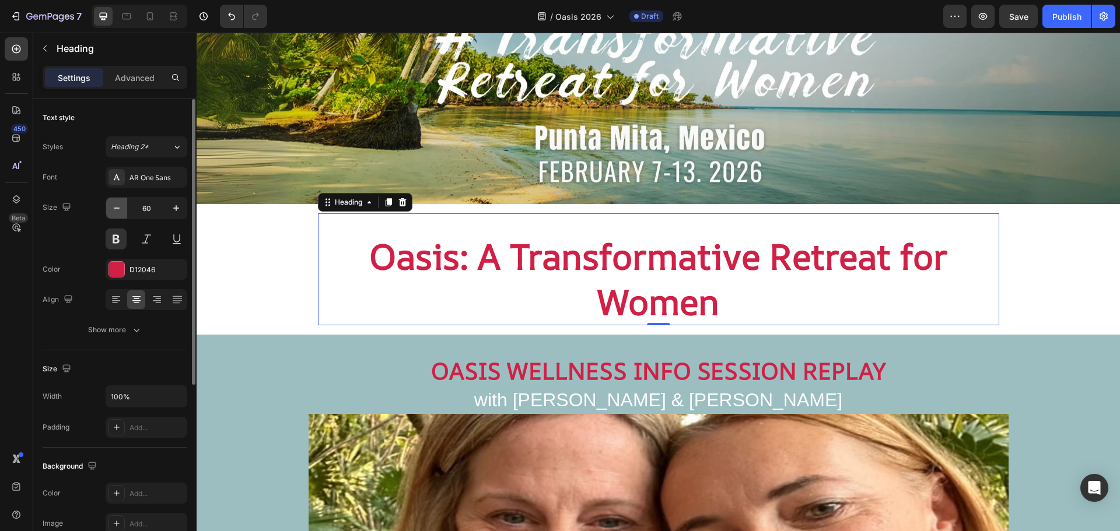
click at [115, 205] on icon "button" at bounding box center [117, 208] width 12 height 12
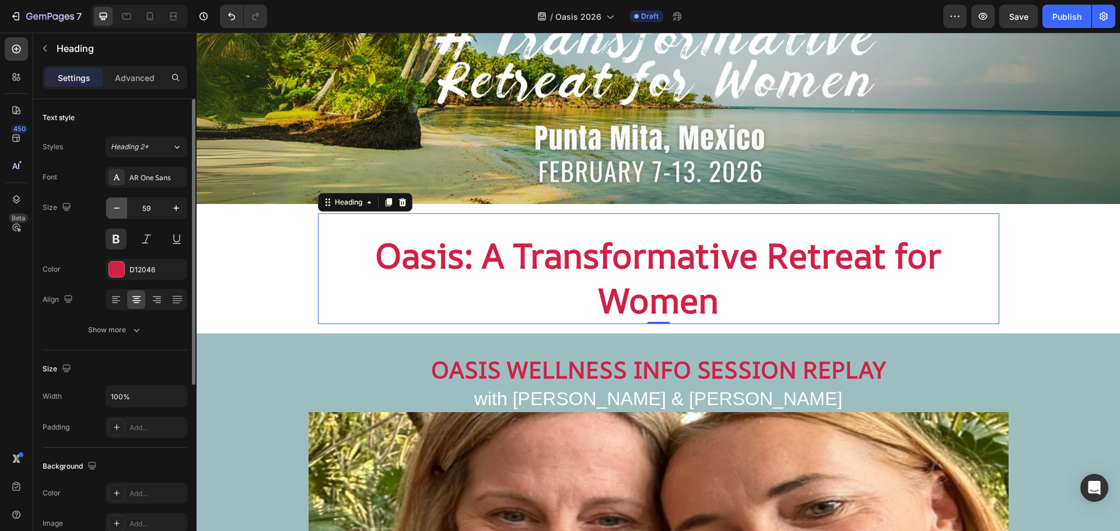
click at [115, 205] on icon "button" at bounding box center [117, 208] width 12 height 12
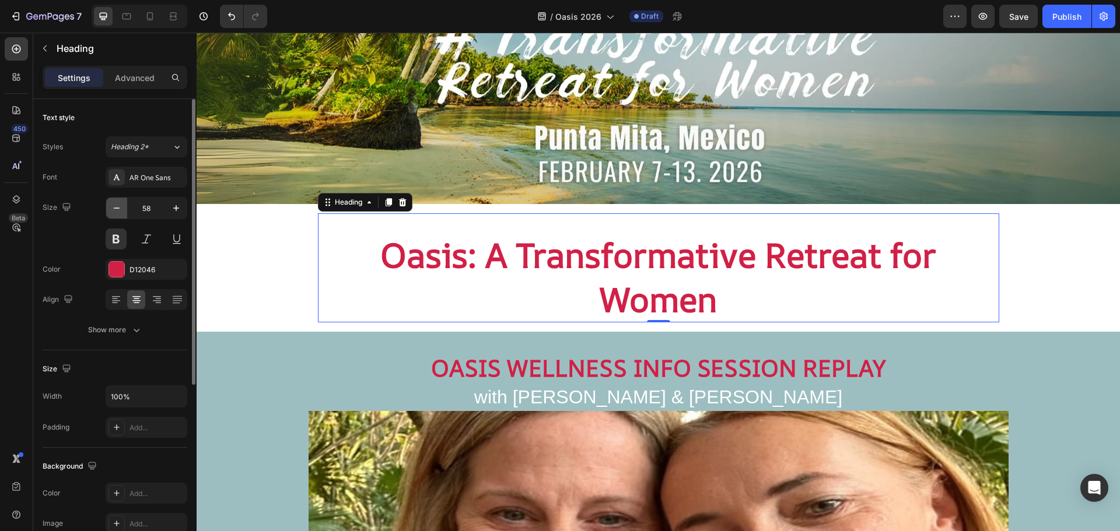
click at [115, 205] on icon "button" at bounding box center [117, 208] width 12 height 12
type input "57"
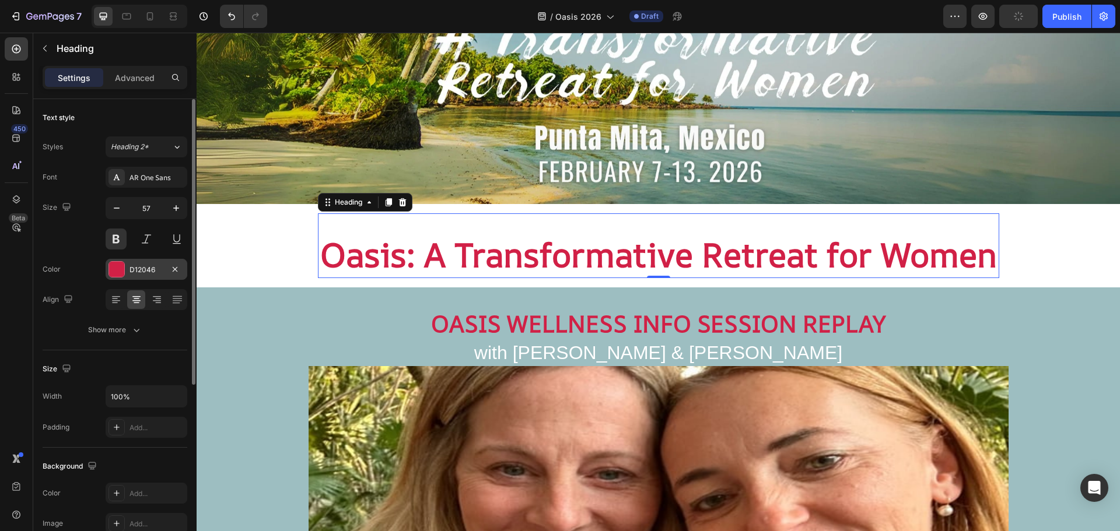
click at [120, 274] on div at bounding box center [116, 269] width 15 height 15
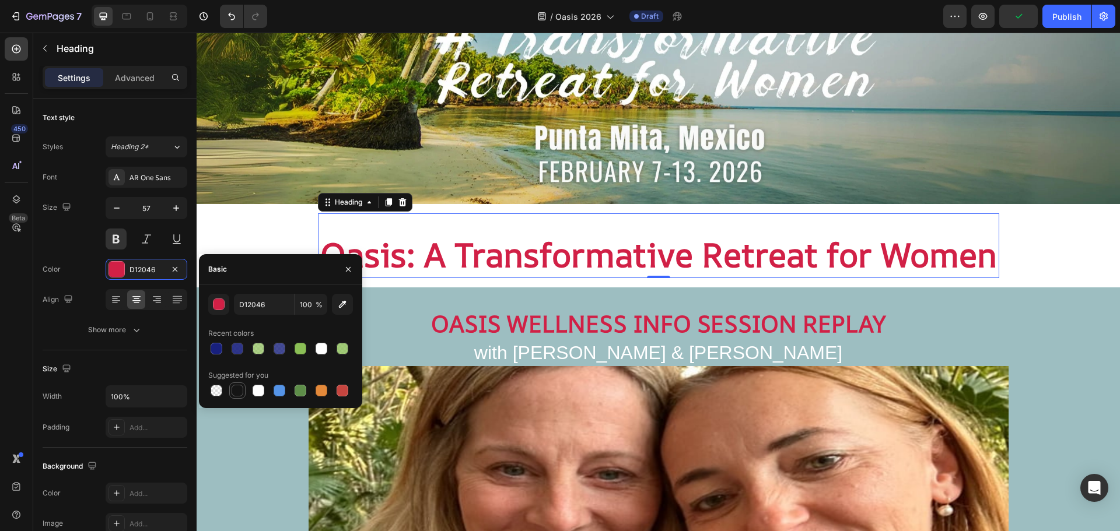
click at [234, 392] on div at bounding box center [238, 391] width 12 height 12
type input "151515"
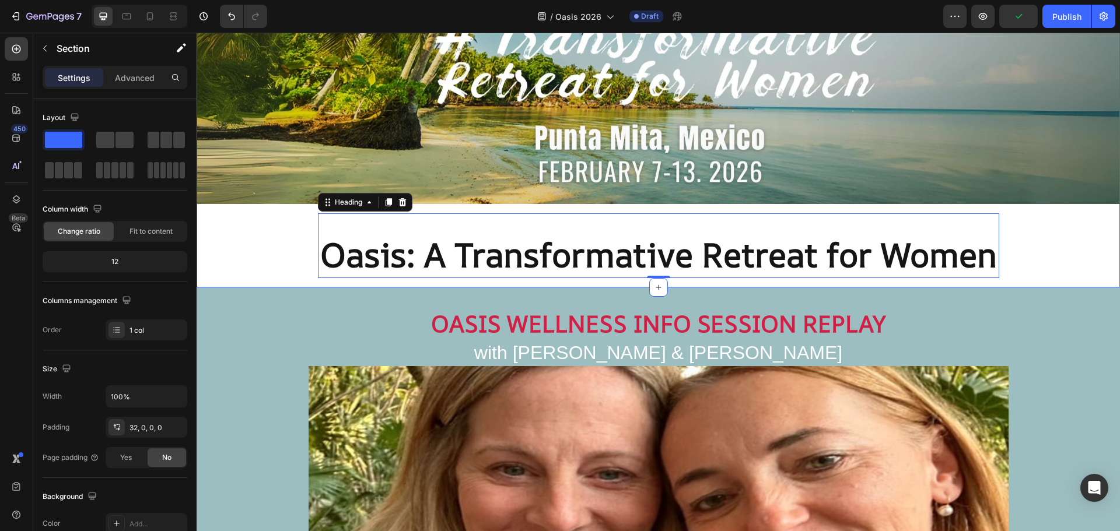
click at [1046, 222] on div "Image ⁠⁠⁠⁠⁠⁠⁠ Oasis: A Transformative Retreat for Women Heading 0 Row" at bounding box center [658, 65] width 923 height 446
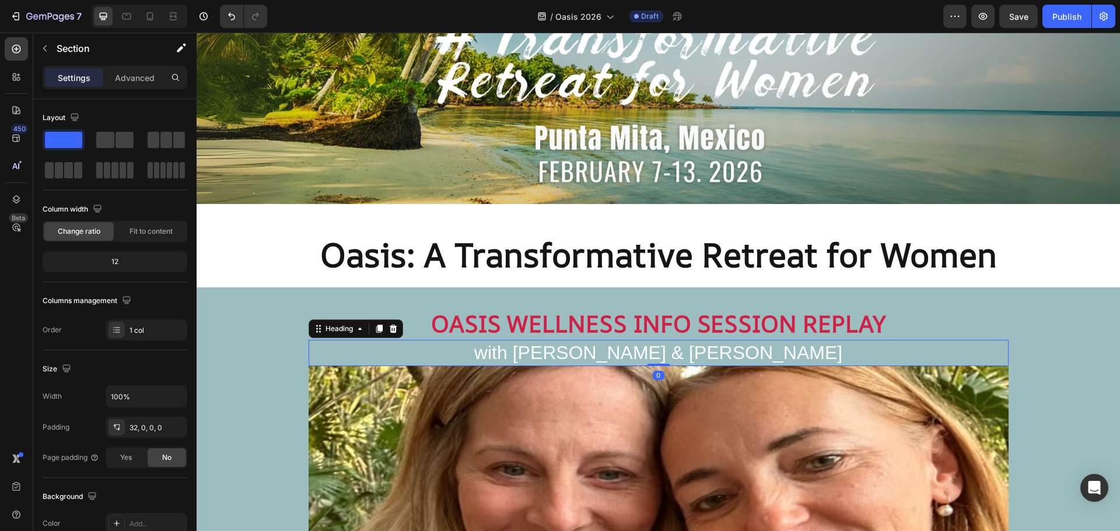
click at [761, 352] on h2 "with [PERSON_NAME] & [PERSON_NAME]" at bounding box center [659, 353] width 700 height 27
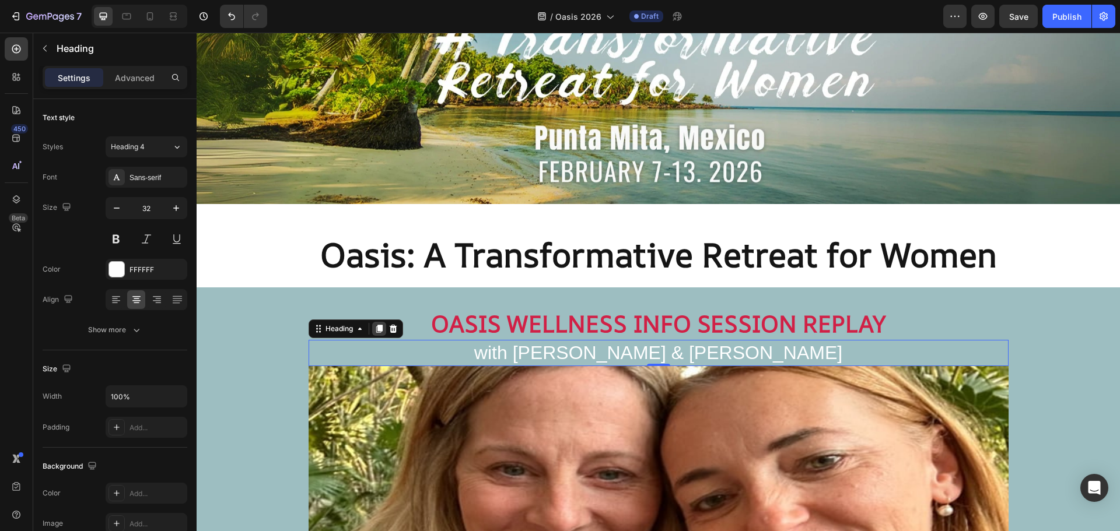
click at [379, 325] on icon at bounding box center [379, 329] width 6 height 8
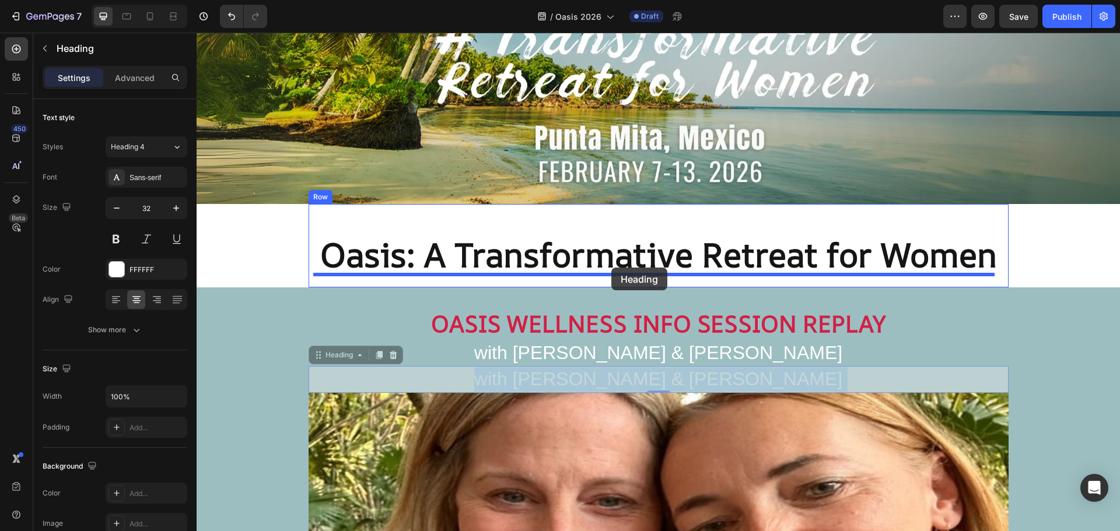
drag, startPoint x: 577, startPoint y: 374, endPoint x: 611, endPoint y: 268, distance: 111.4
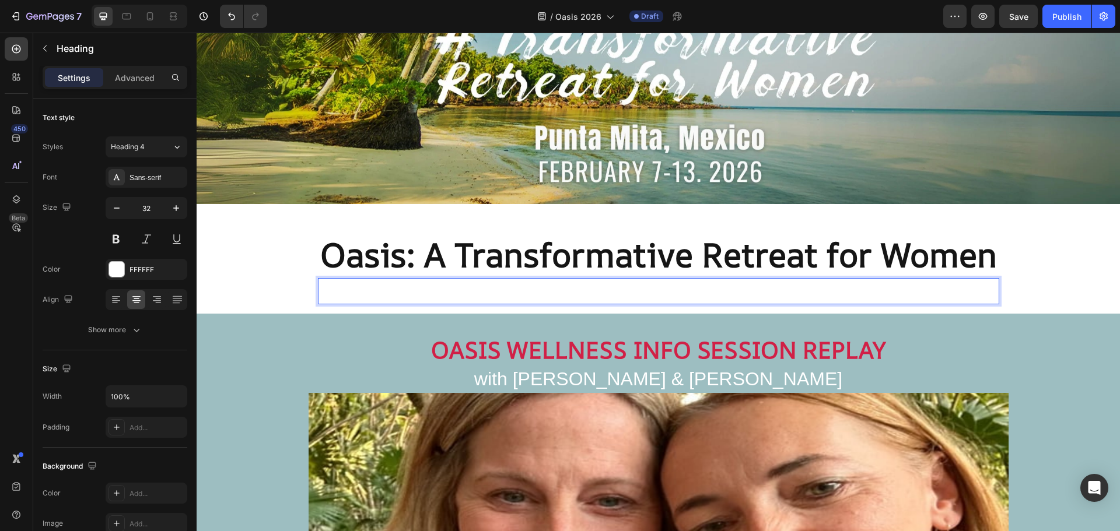
click at [622, 287] on h2 "with [PERSON_NAME] & [PERSON_NAME]" at bounding box center [658, 291] width 681 height 27
click at [623, 287] on p "with [PERSON_NAME] & [PERSON_NAME]" at bounding box center [658, 291] width 679 height 24
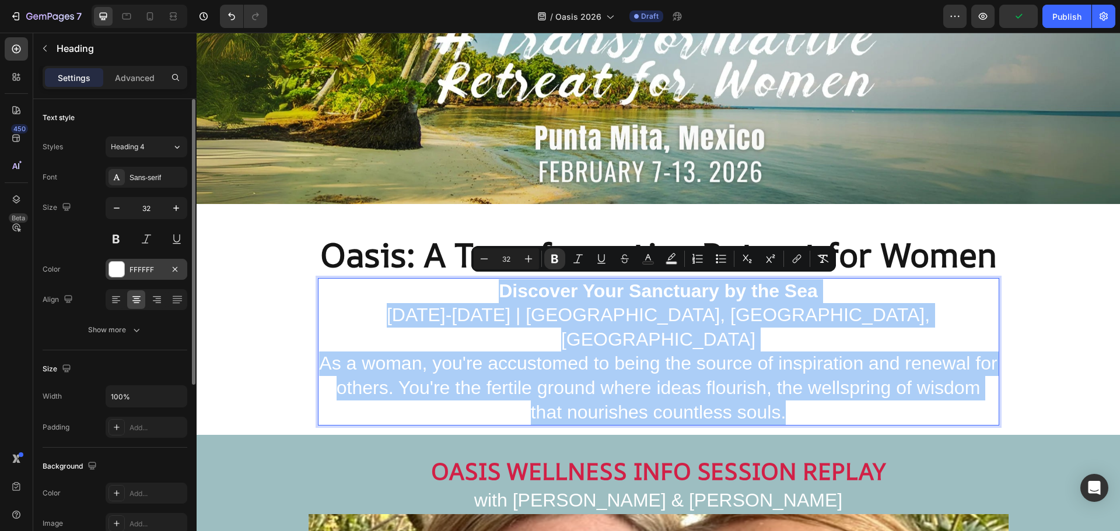
click at [122, 267] on div at bounding box center [116, 269] width 15 height 15
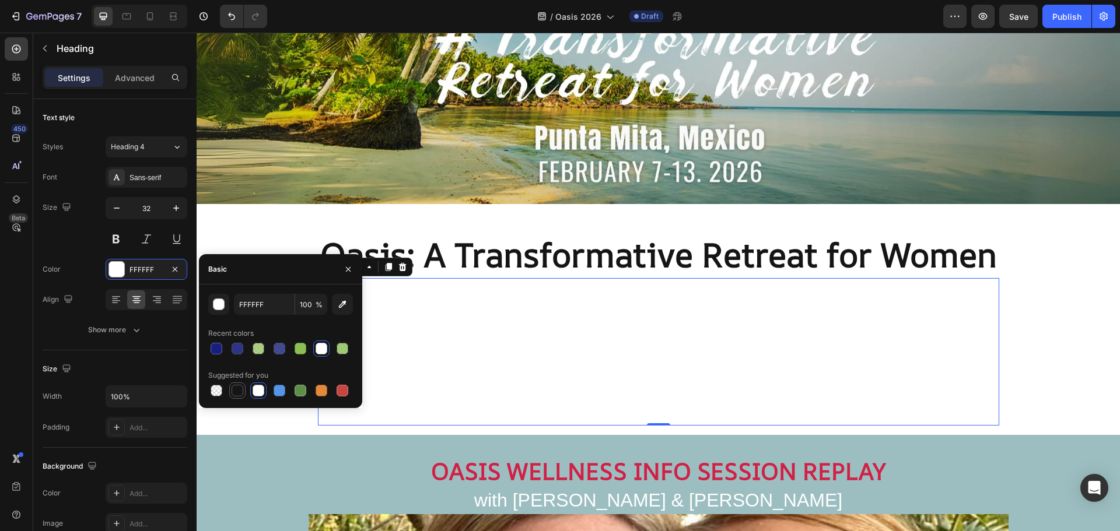
click at [239, 387] on div at bounding box center [238, 391] width 12 height 12
type input "151515"
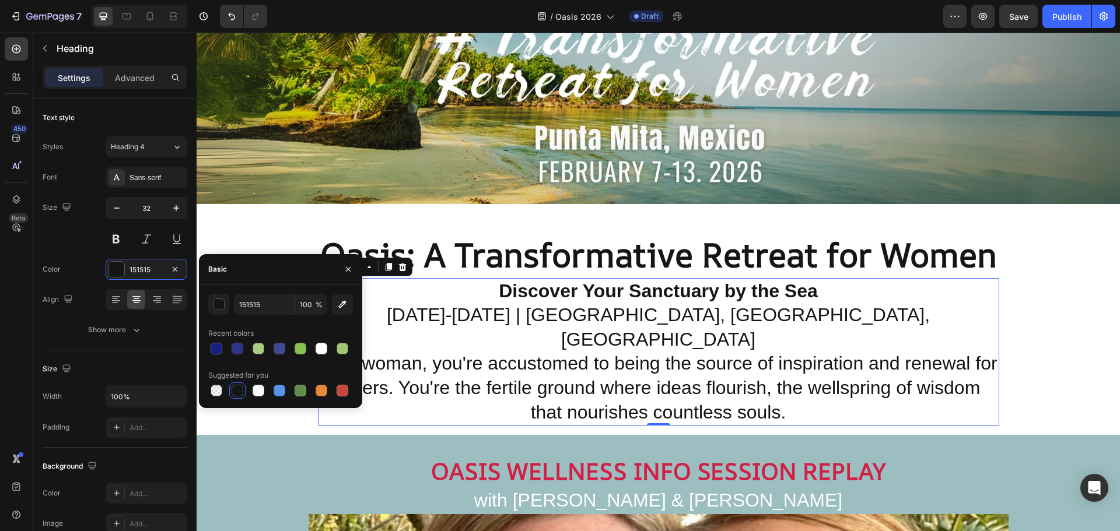
click at [650, 349] on h2 "Discover Your Sanctuary by the Sea [DATE]-[DATE] | [GEOGRAPHIC_DATA], [GEOGRAPH…" at bounding box center [658, 352] width 681 height 148
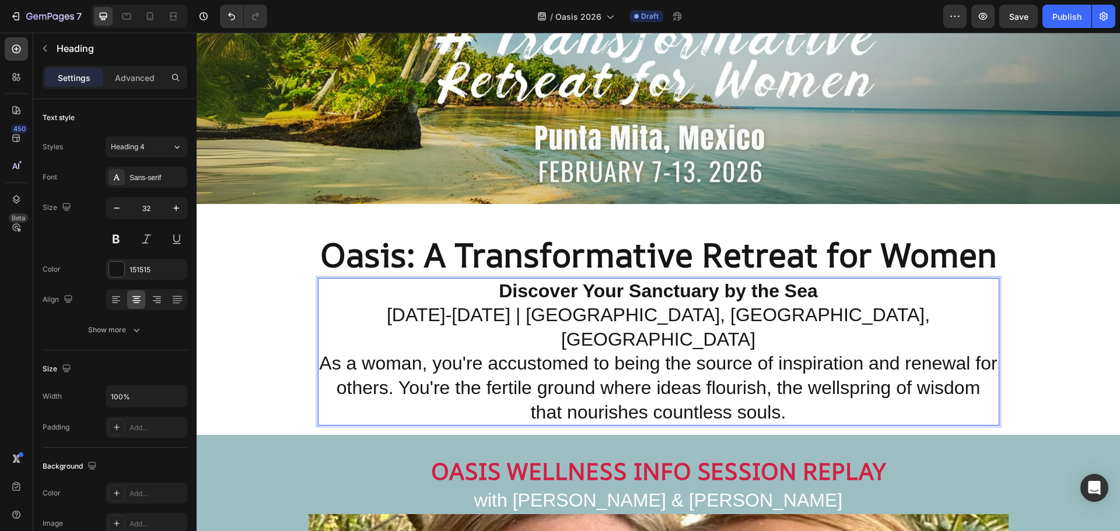
click at [730, 283] on strong "Discover Your Sanctuary by the Sea" at bounding box center [658, 291] width 319 height 21
click at [821, 289] on p "Discover Your Sanctuary by the Sea [DATE]-[DATE] | [GEOGRAPHIC_DATA], [GEOGRAPH…" at bounding box center [658, 352] width 679 height 146
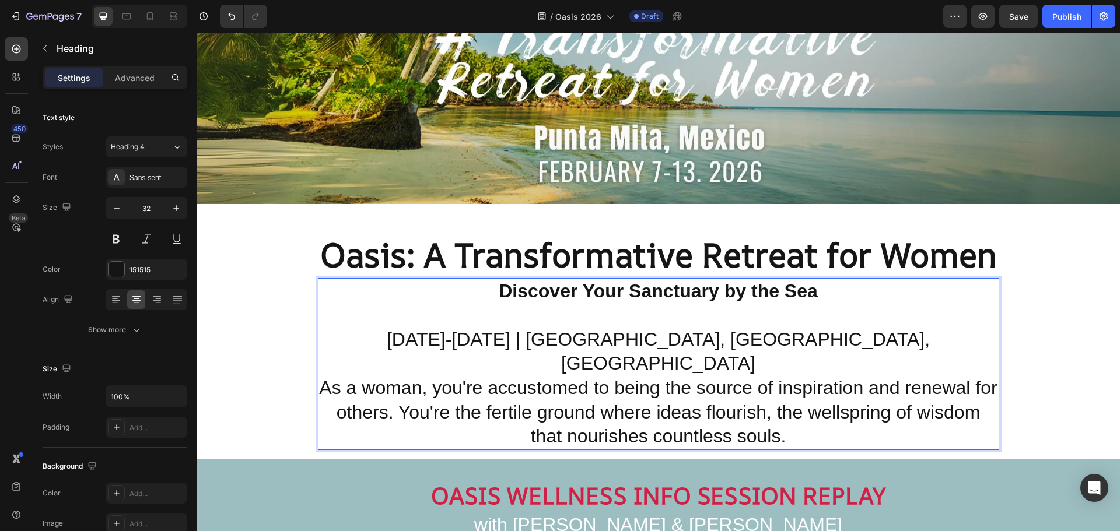
click at [908, 334] on p "Discover Your Sanctuary by the Sea ⁠⁠⁠⁠⁠⁠⁠ February 6-13, 2026 | Villa Ananda, …" at bounding box center [658, 364] width 679 height 170
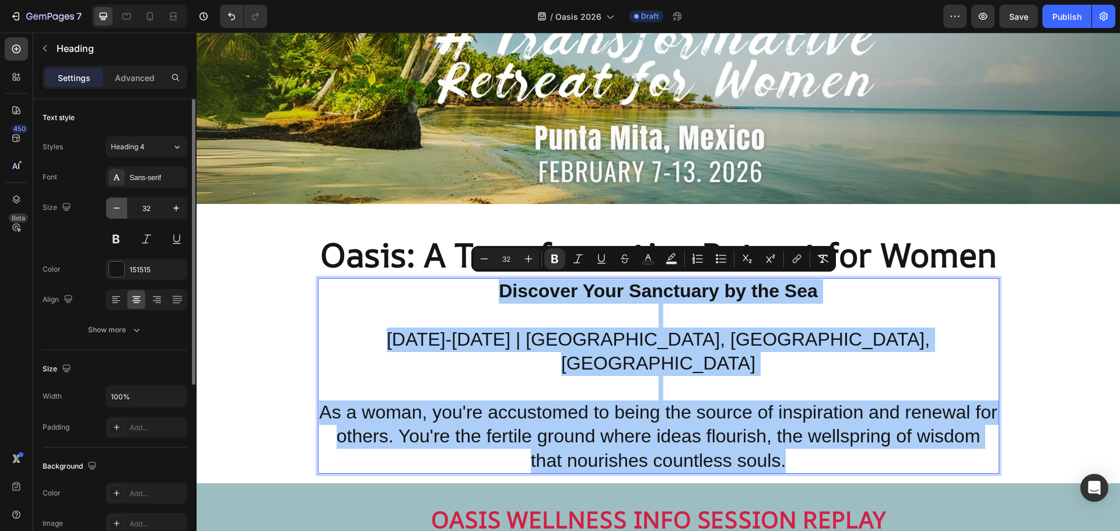
click at [115, 208] on icon "button" at bounding box center [117, 208] width 6 height 1
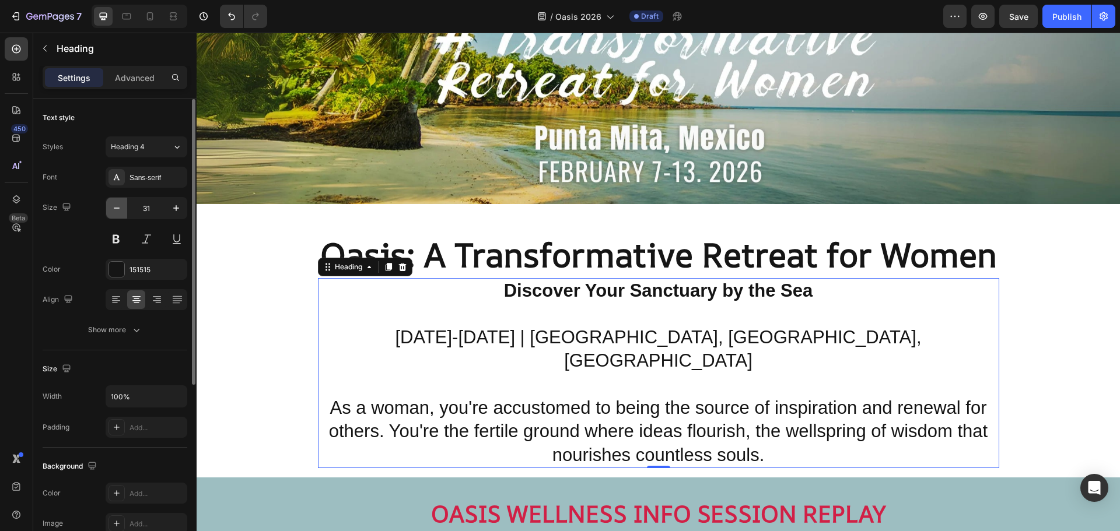
click at [115, 208] on icon "button" at bounding box center [117, 208] width 6 height 1
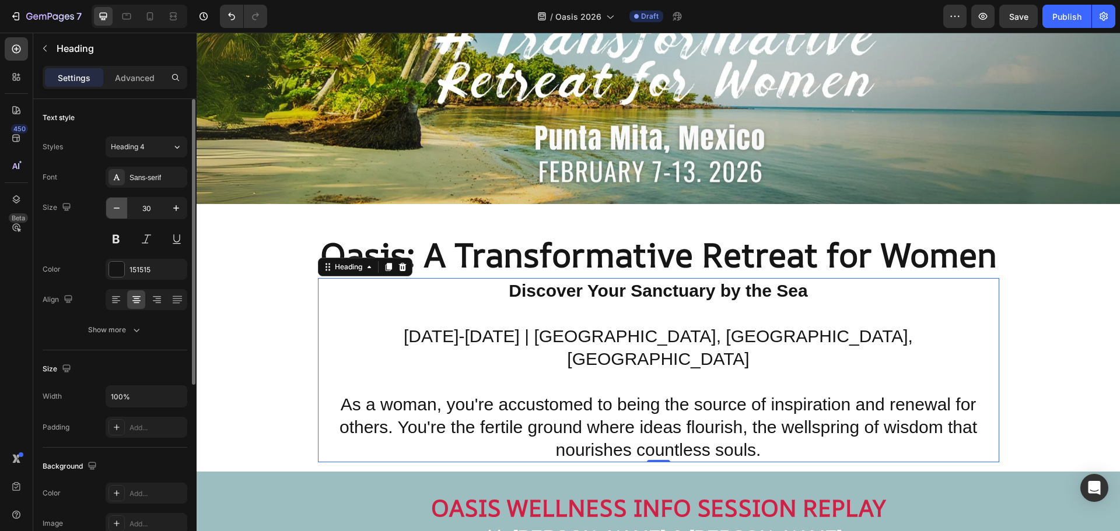
click at [114, 208] on icon "button" at bounding box center [117, 208] width 6 height 1
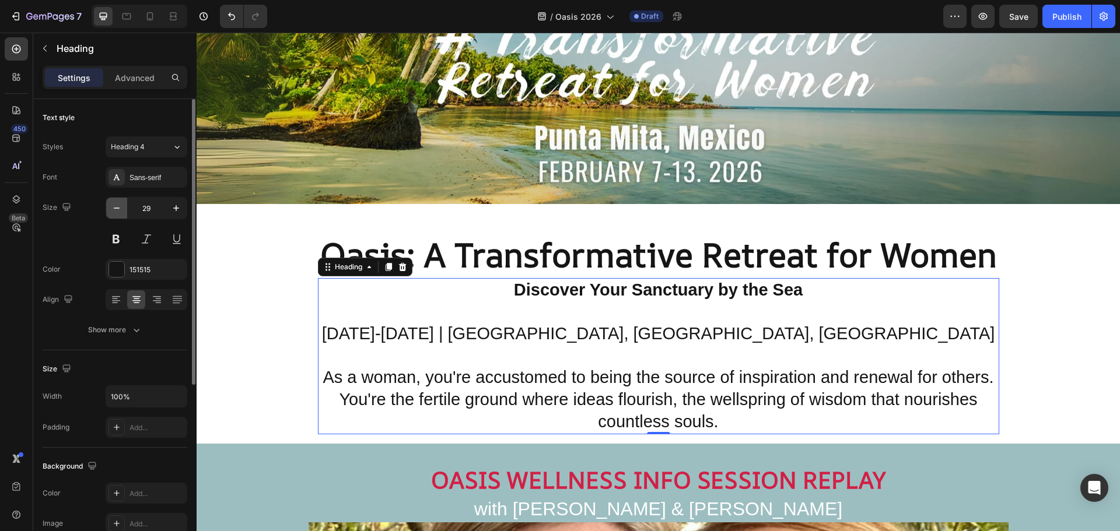
click at [114, 208] on icon "button" at bounding box center [117, 208] width 6 height 1
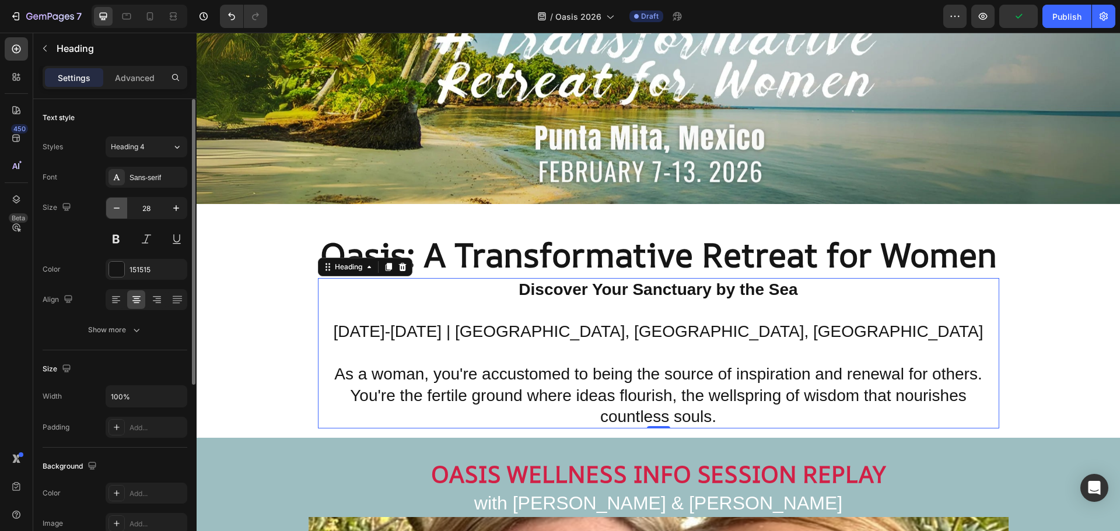
click at [118, 212] on icon "button" at bounding box center [117, 208] width 12 height 12
type input "27"
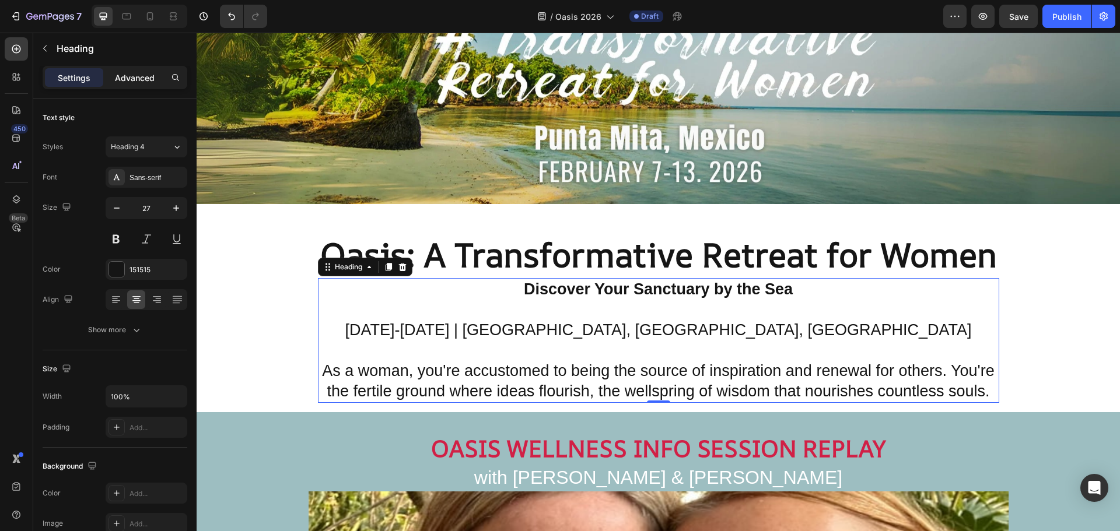
click at [142, 78] on p "Advanced" at bounding box center [135, 78] width 40 height 12
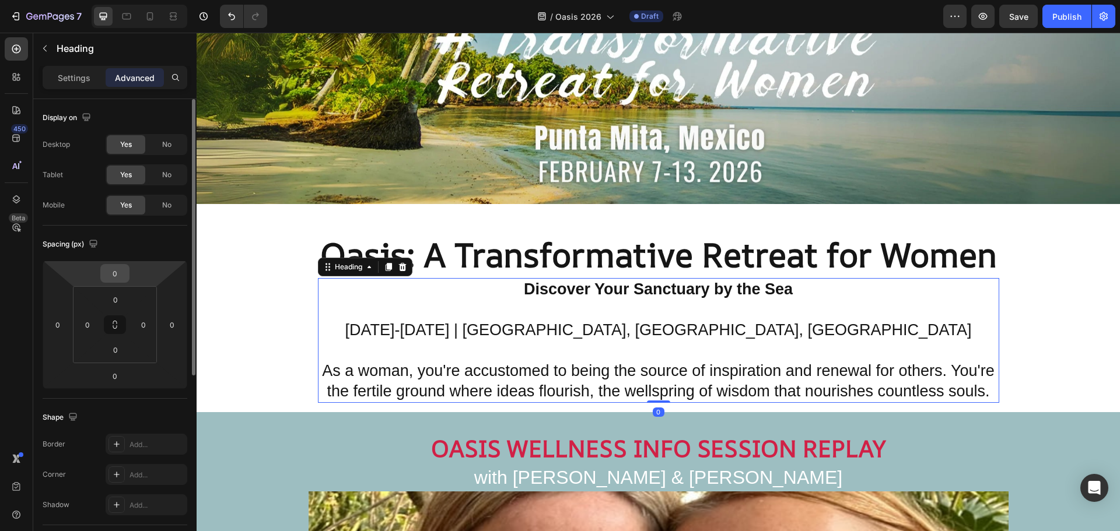
click at [111, 272] on input "0" at bounding box center [114, 273] width 23 height 17
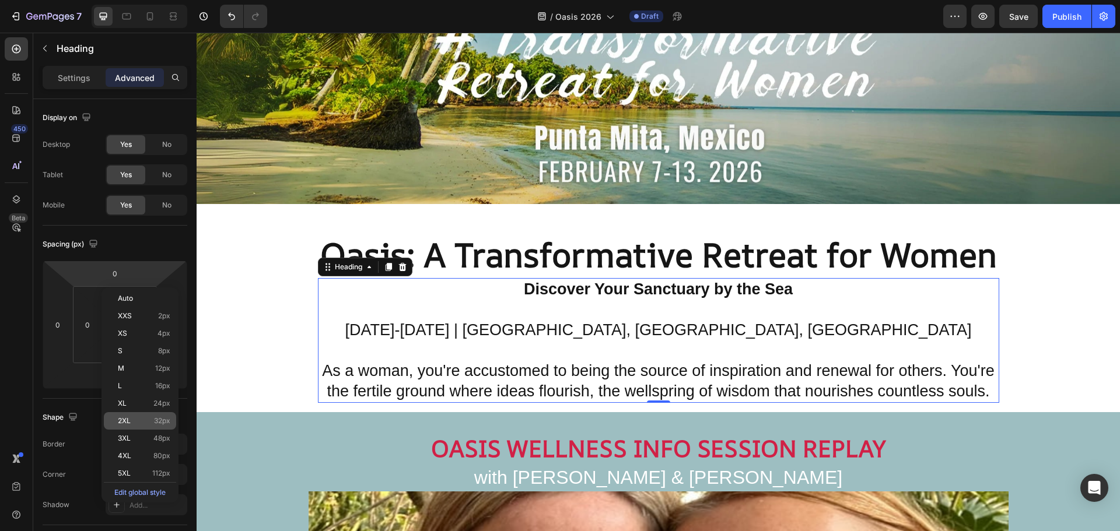
click at [161, 420] on span "32px" at bounding box center [162, 421] width 16 height 8
type input "32"
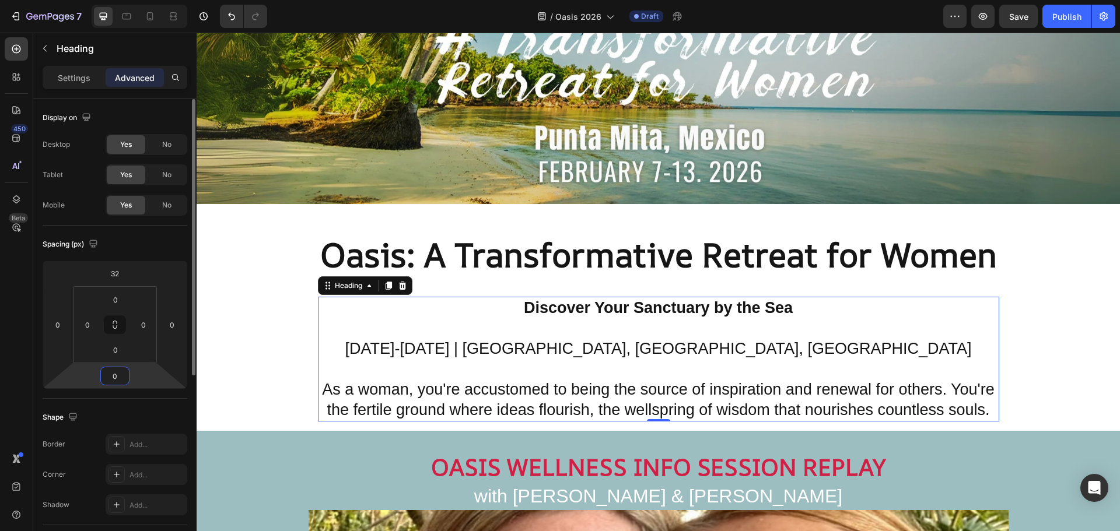
click at [112, 381] on input "0" at bounding box center [114, 375] width 23 height 17
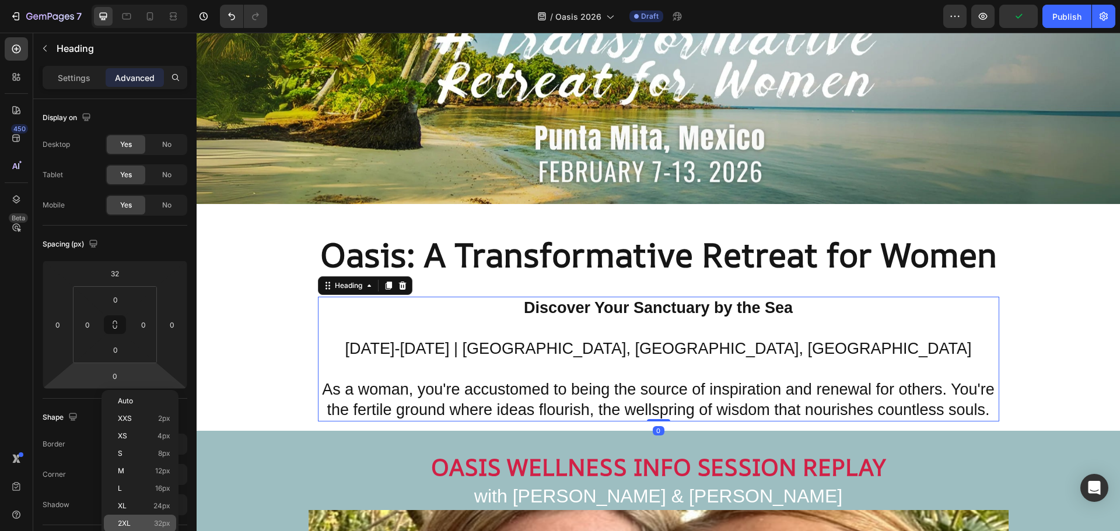
click at [156, 523] on span "32px" at bounding box center [162, 524] width 16 height 8
type input "32"
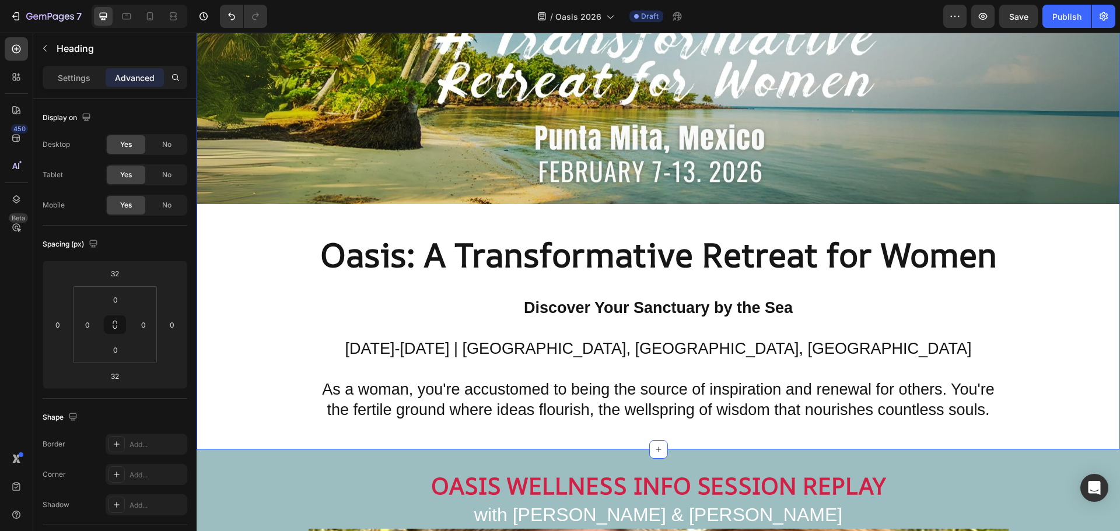
click at [1061, 342] on div "Image ⁠⁠⁠⁠⁠⁠⁠ Oasis: A Transformative Retreat for Women Heading ⁠⁠⁠⁠⁠⁠⁠ Discove…" at bounding box center [658, 146] width 923 height 608
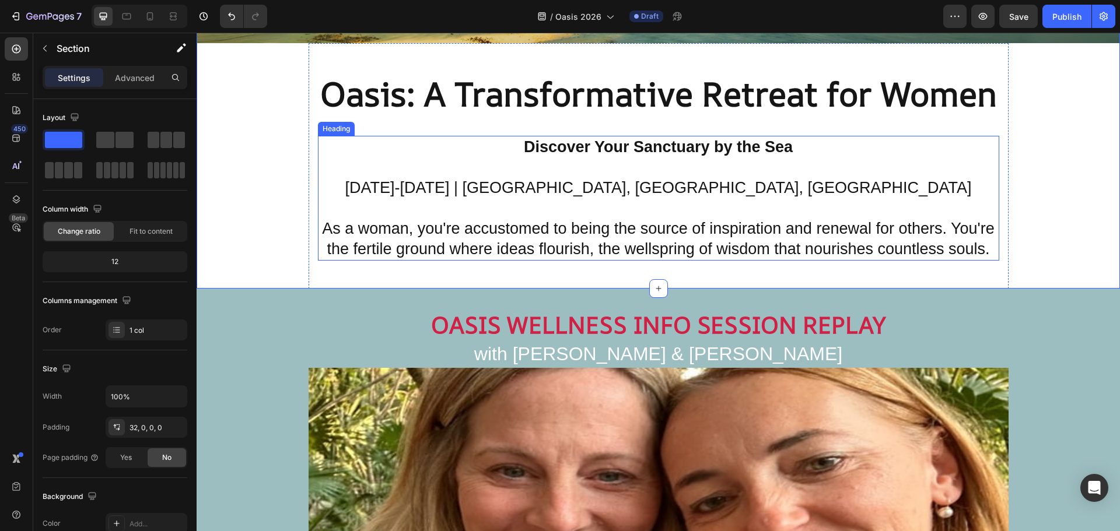
scroll to position [408, 0]
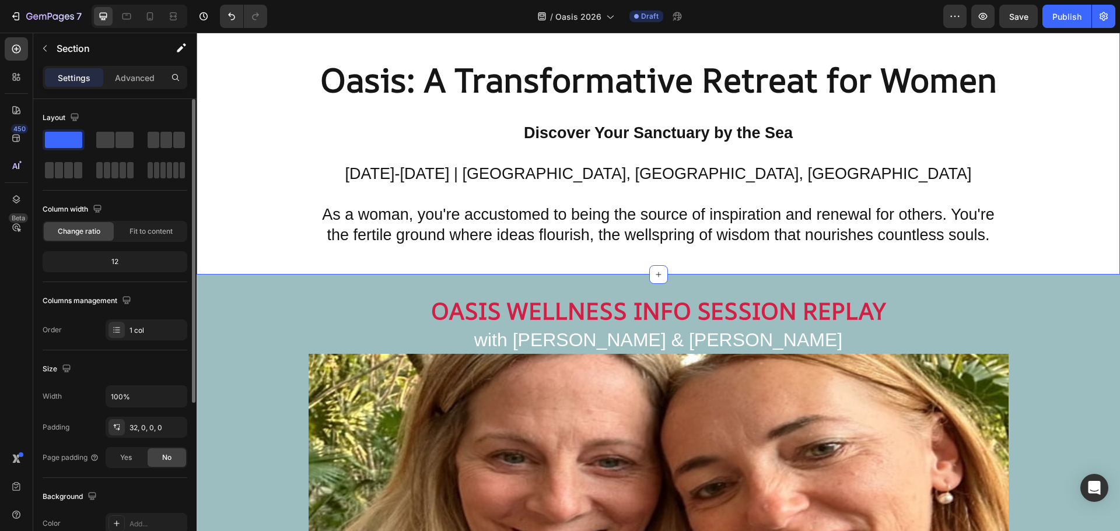
drag, startPoint x: 115, startPoint y: 138, endPoint x: 135, endPoint y: 150, distance: 23.3
click at [136, 153] on div at bounding box center [115, 154] width 145 height 51
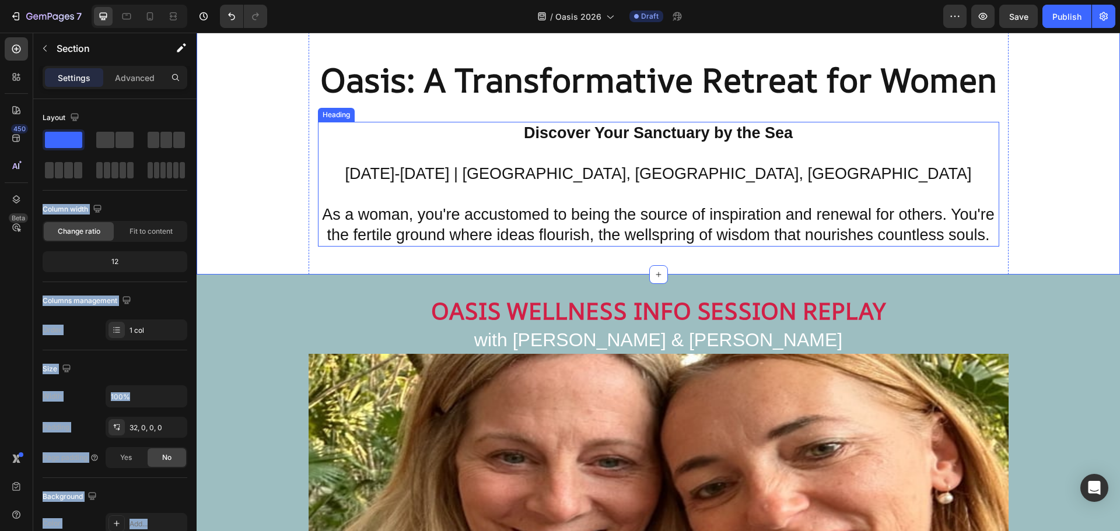
drag, startPoint x: 317, startPoint y: 170, endPoint x: 272, endPoint y: 214, distance: 63.1
click at [118, 140] on span at bounding box center [124, 140] width 18 height 16
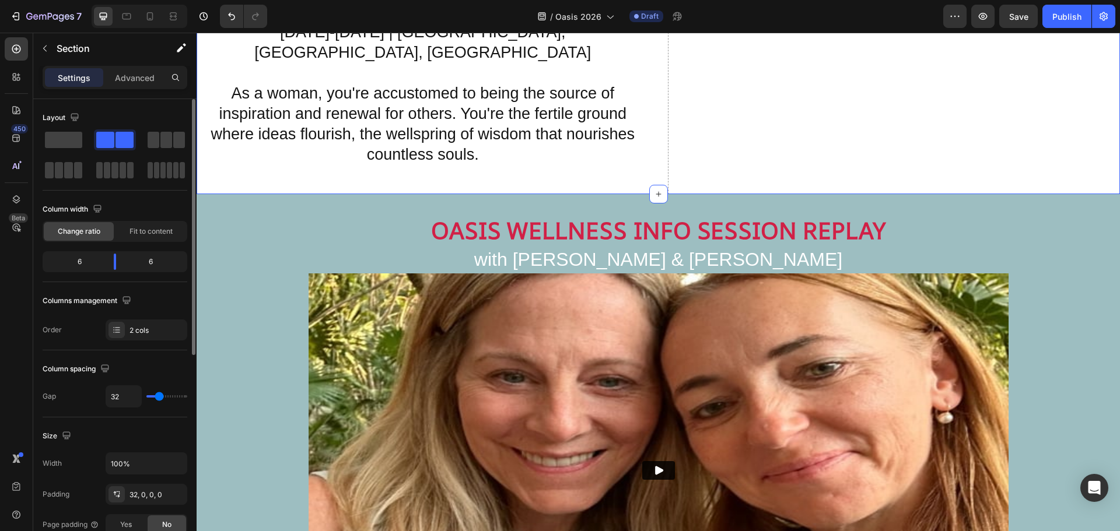
scroll to position [225, 0]
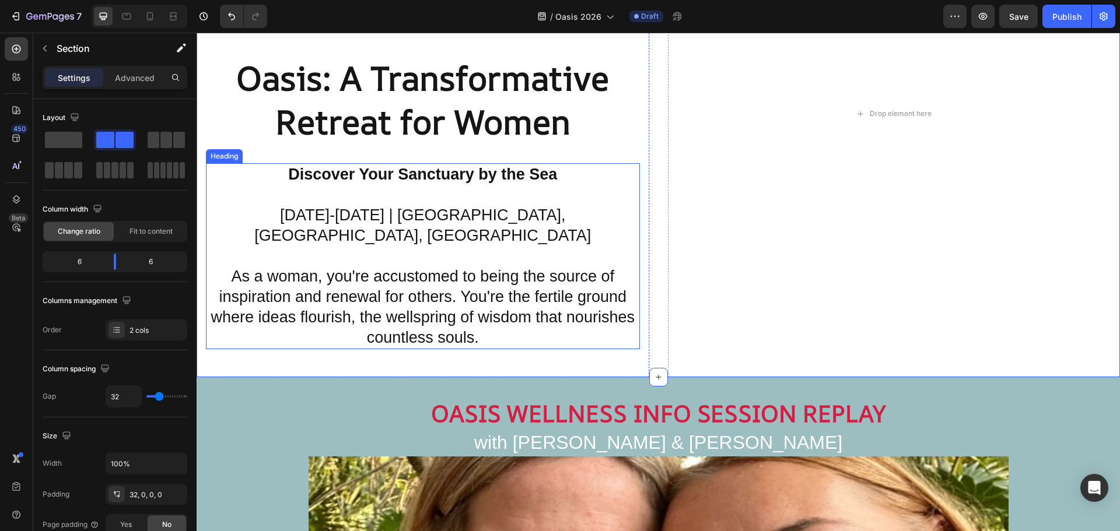
drag, startPoint x: 314, startPoint y: 173, endPoint x: 230, endPoint y: 195, distance: 87.3
click at [70, 138] on span at bounding box center [63, 140] width 37 height 16
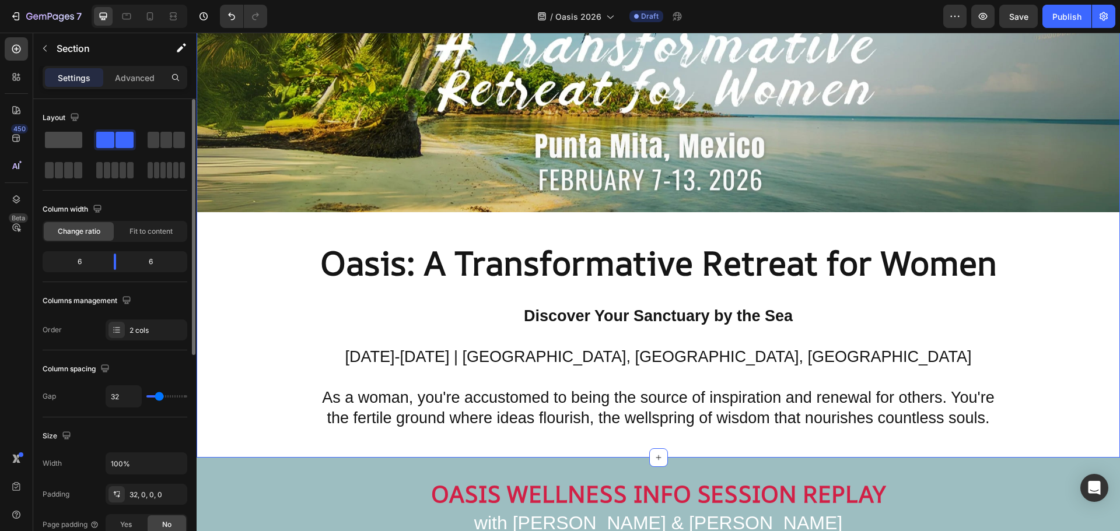
scroll to position [408, 0]
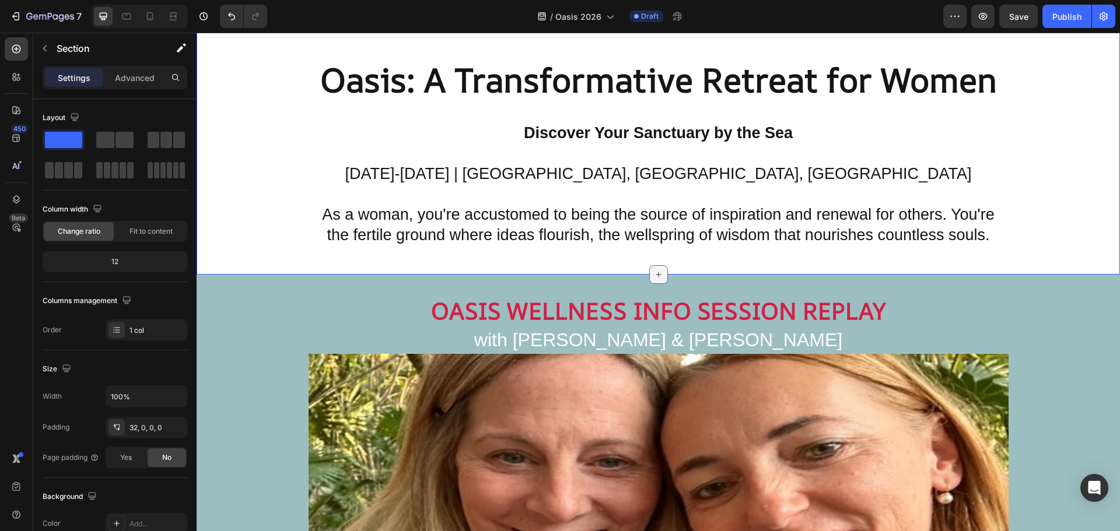
click at [660, 271] on div at bounding box center [658, 274] width 19 height 19
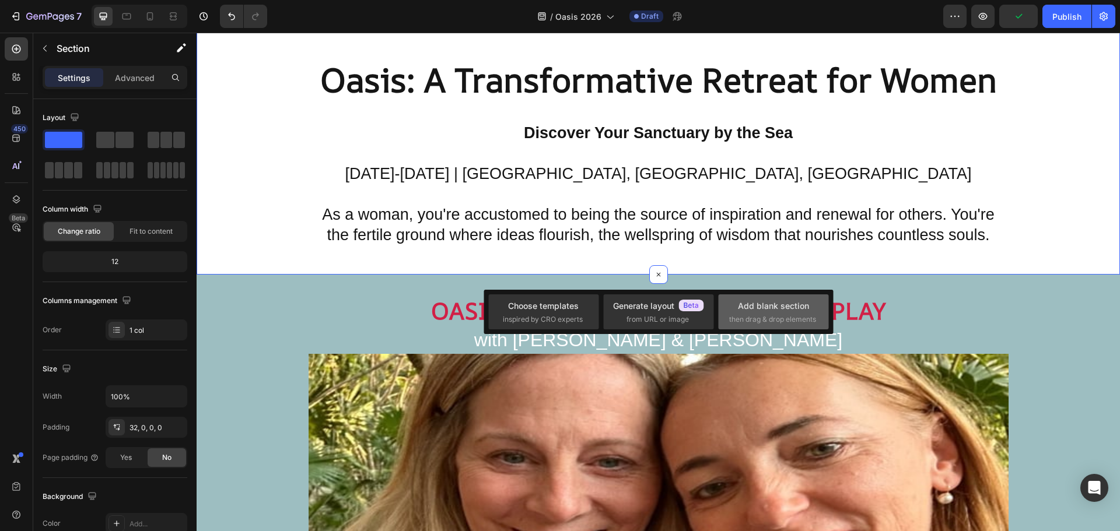
click at [794, 317] on span "then drag & drop elements" at bounding box center [772, 319] width 87 height 10
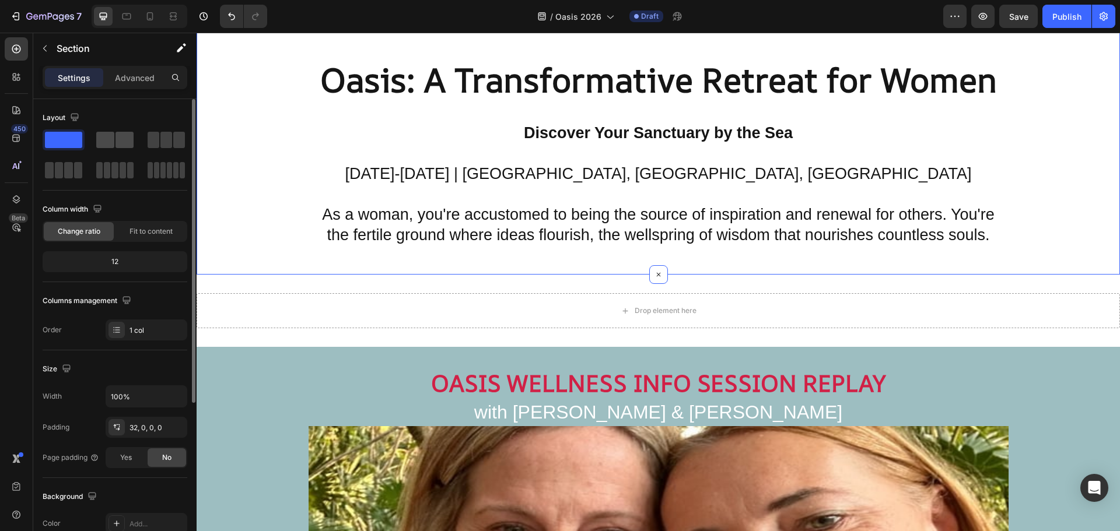
drag, startPoint x: 111, startPoint y: 144, endPoint x: 118, endPoint y: 146, distance: 7.8
click at [118, 146] on div at bounding box center [114, 140] width 37 height 16
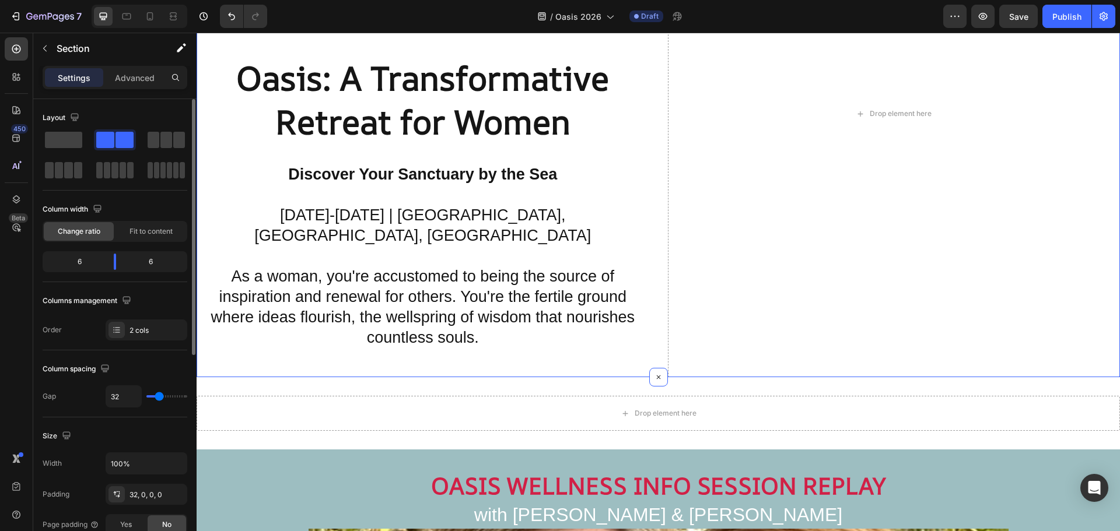
click at [118, 146] on span at bounding box center [124, 140] width 18 height 16
click at [72, 137] on span at bounding box center [63, 140] width 37 height 16
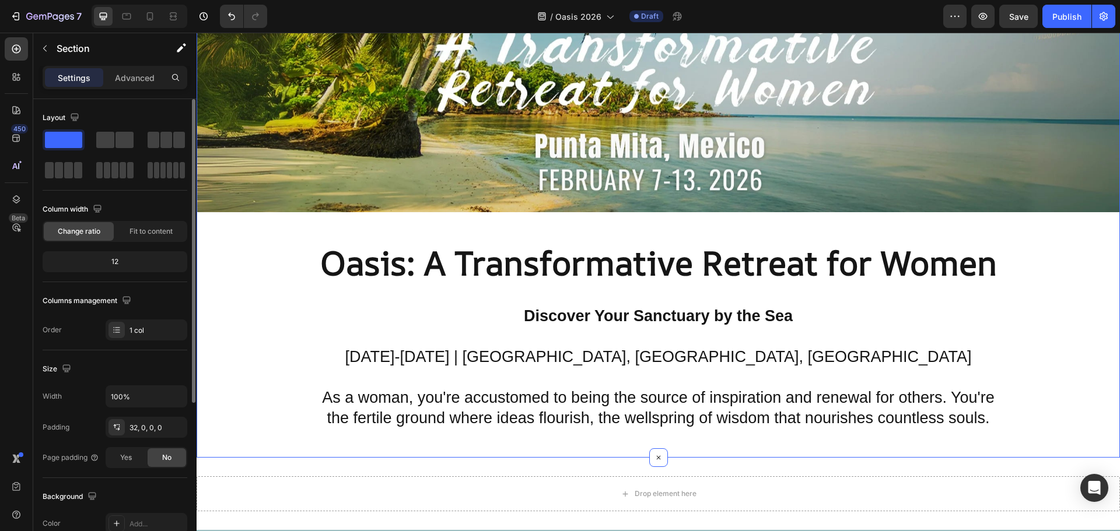
scroll to position [408, 0]
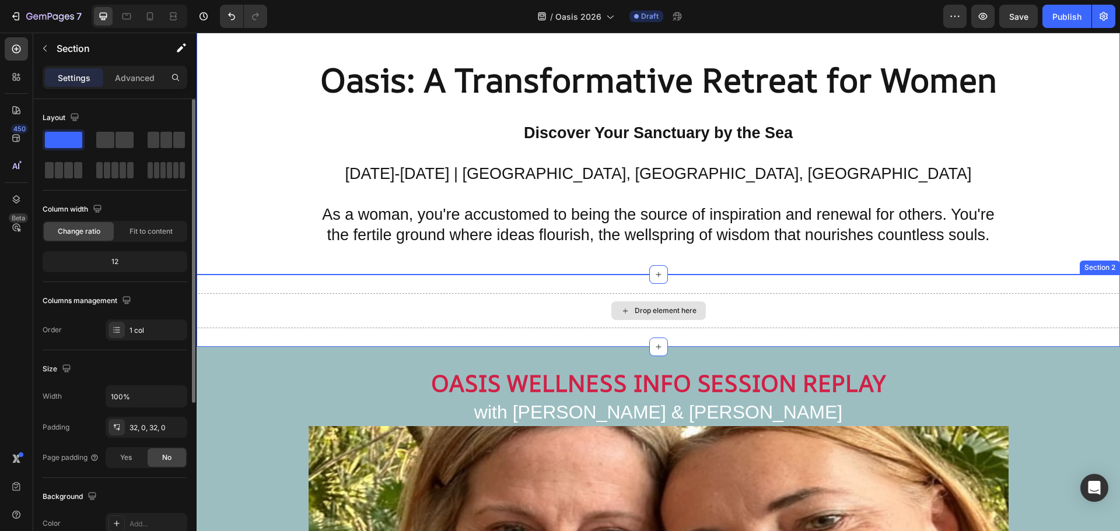
click at [576, 304] on div "Drop element here" at bounding box center [658, 310] width 923 height 35
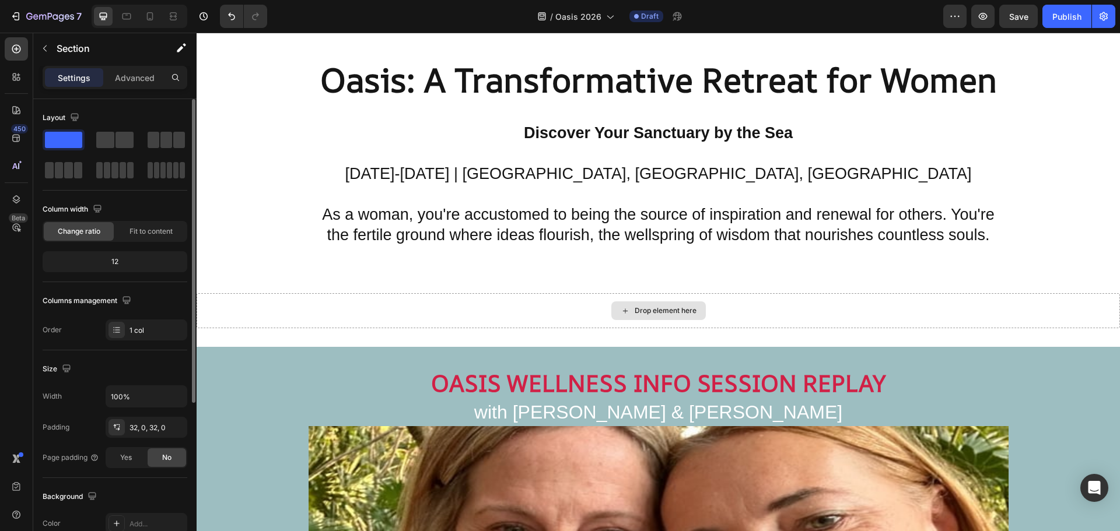
click at [621, 310] on div "Drop element here" at bounding box center [658, 311] width 94 height 19
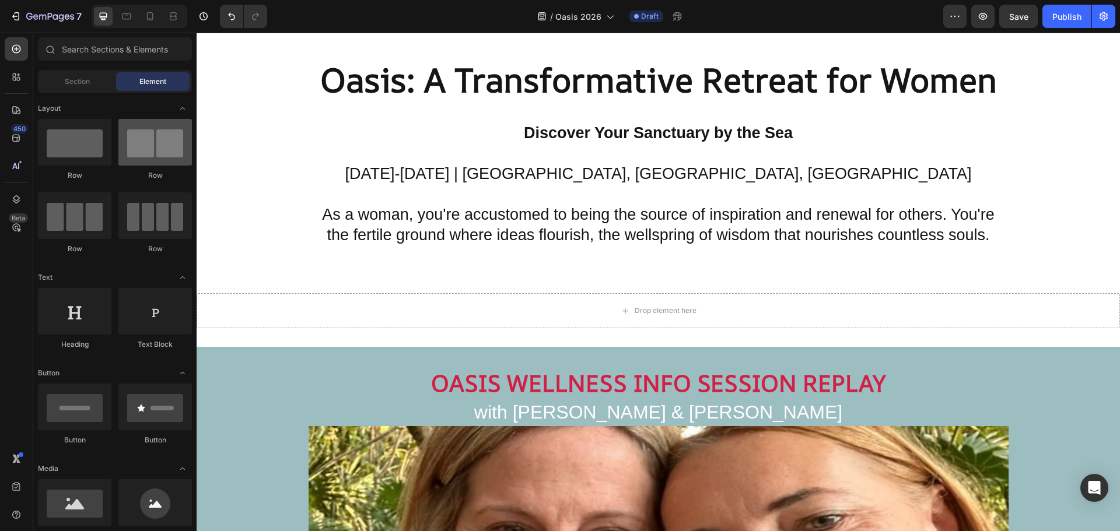
click at [142, 154] on div at bounding box center [154, 142] width 73 height 47
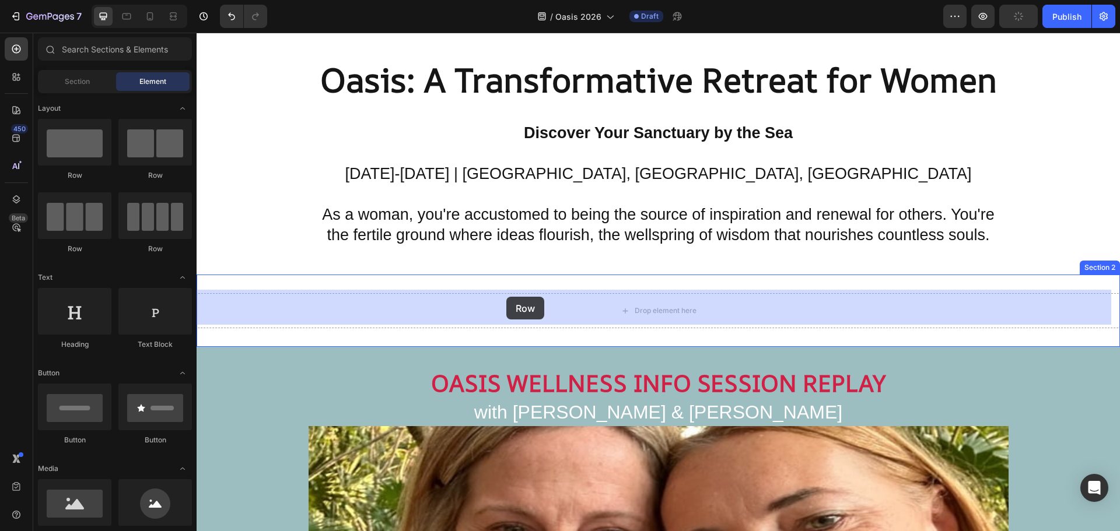
drag, startPoint x: 338, startPoint y: 187, endPoint x: 506, endPoint y: 297, distance: 200.9
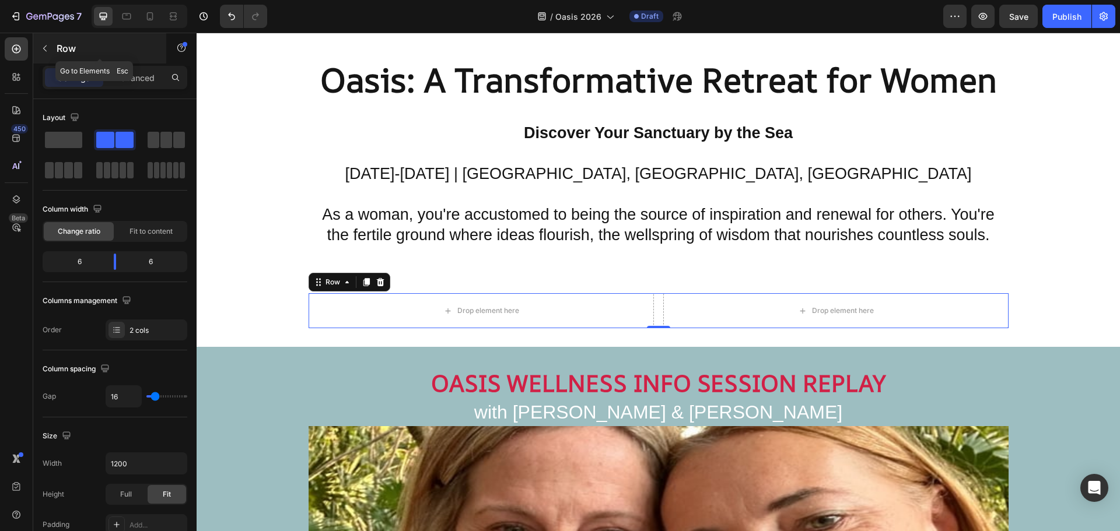
click at [50, 49] on button "button" at bounding box center [45, 48] width 19 height 19
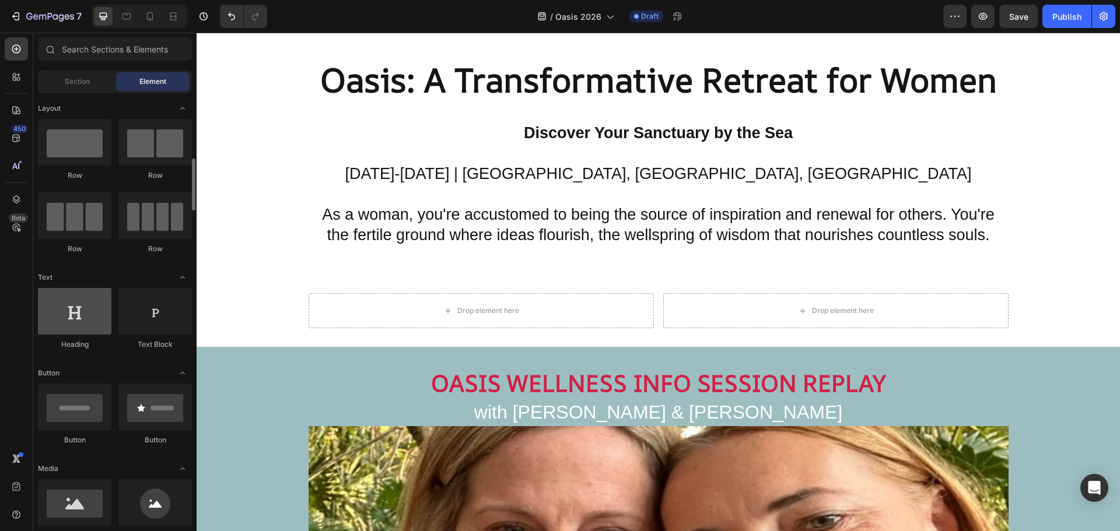
scroll to position [117, 0]
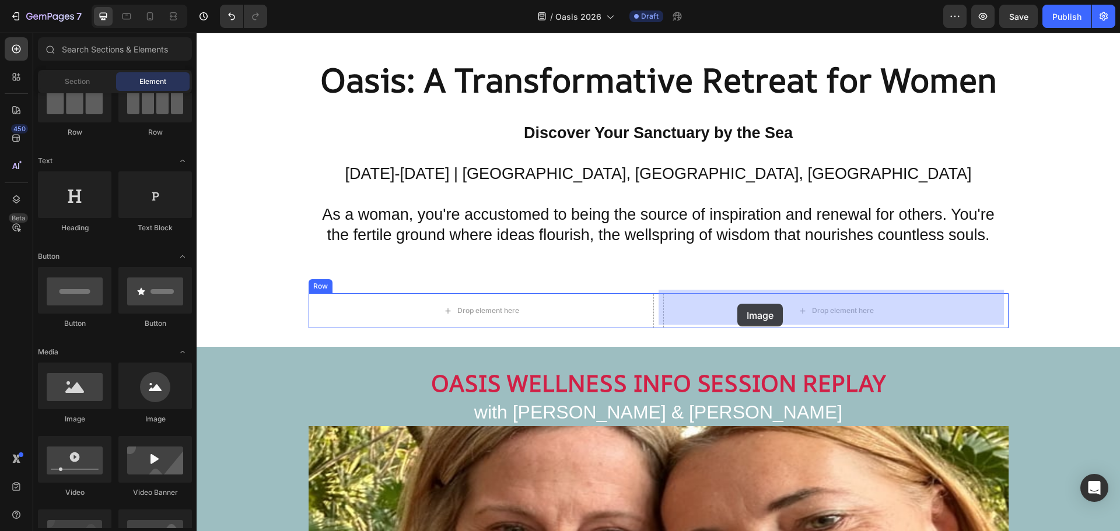
drag, startPoint x: 275, startPoint y: 432, endPoint x: 737, endPoint y: 304, distance: 479.2
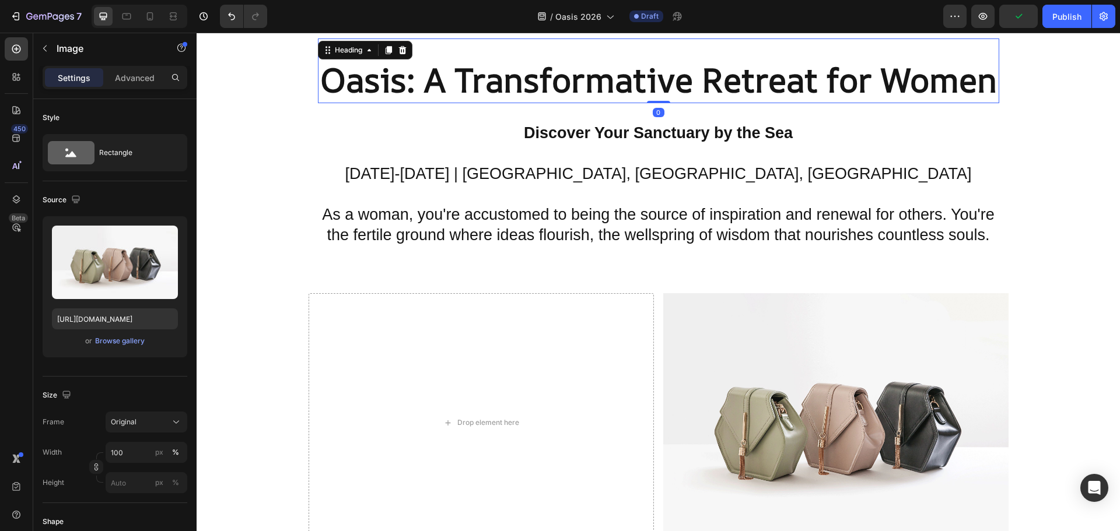
click at [797, 89] on strong "Oasis: A Transformative Retreat for Women" at bounding box center [658, 79] width 677 height 45
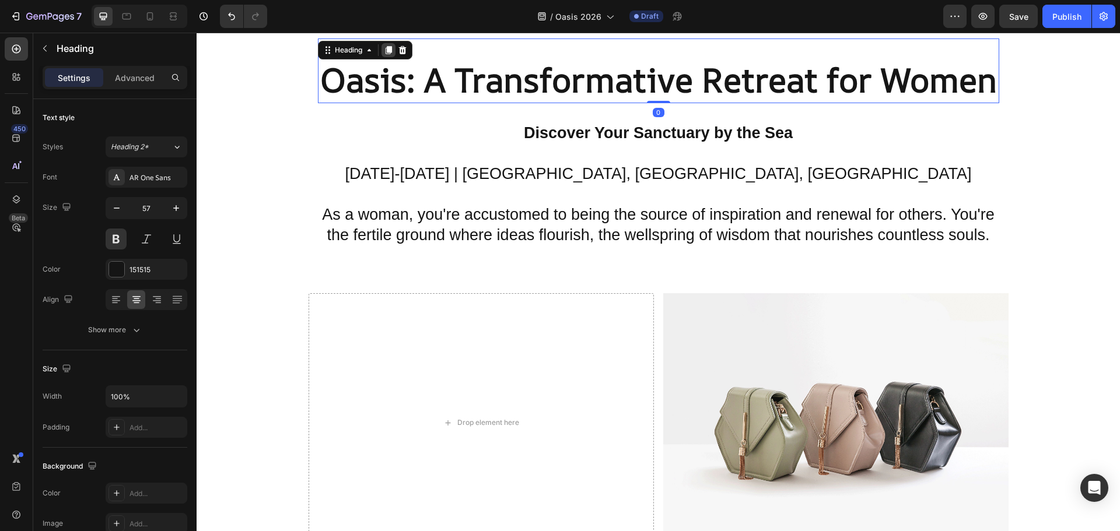
click at [390, 47] on icon at bounding box center [388, 51] width 6 height 8
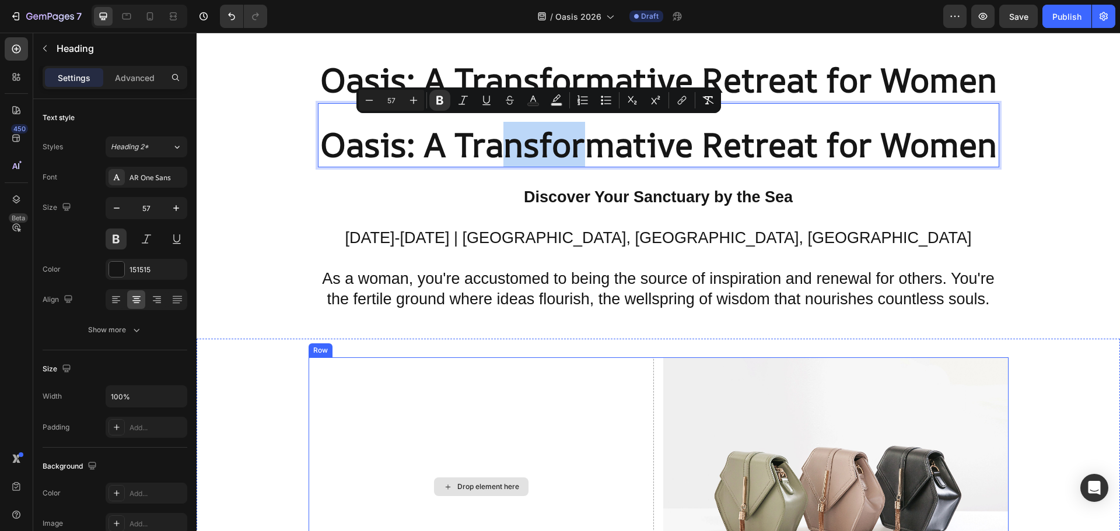
drag, startPoint x: 582, startPoint y: 139, endPoint x: 501, endPoint y: 440, distance: 311.1
click at [515, 163] on strong "Oasis: A Transformative Retreat for Women" at bounding box center [658, 144] width 677 height 45
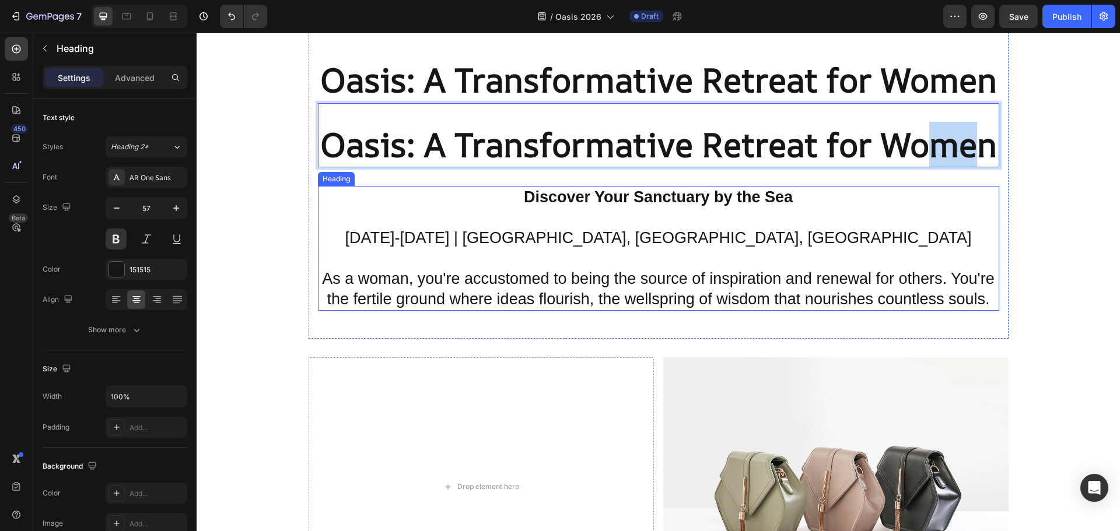
drag, startPoint x: 963, startPoint y: 148, endPoint x: 928, endPoint y: 94, distance: 63.9
click at [928, 94] on div "⁠⁠⁠⁠⁠⁠⁠ Oasis: A Transformative Retreat for Women Heading Oasis: A Transformati…" at bounding box center [658, 183] width 681 height 291
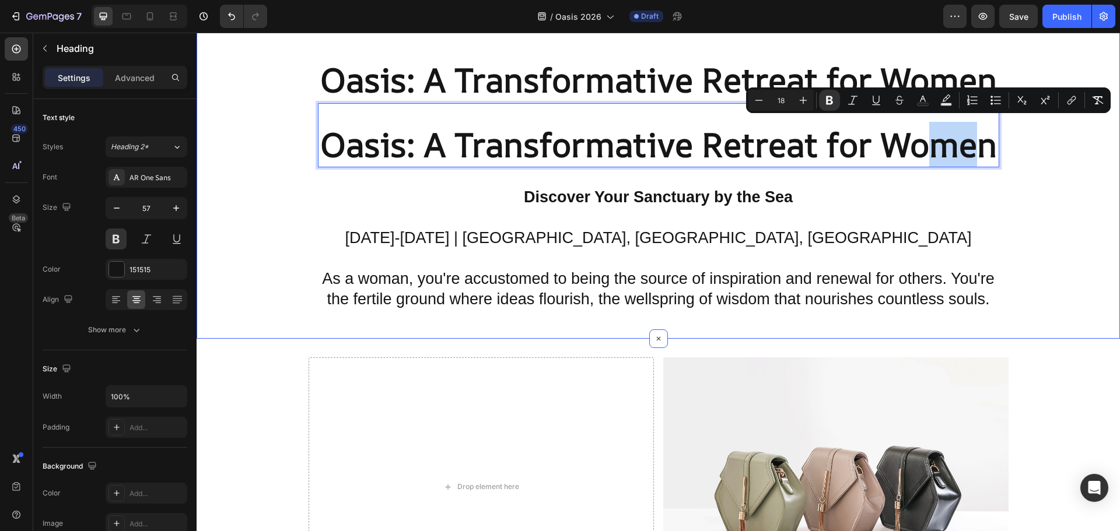
click at [1071, 151] on div "Image ⁠⁠⁠⁠⁠⁠⁠ Oasis: A Transformative Retreat for Women Heading Oasis: A Transf…" at bounding box center [658, 3] width 923 height 672
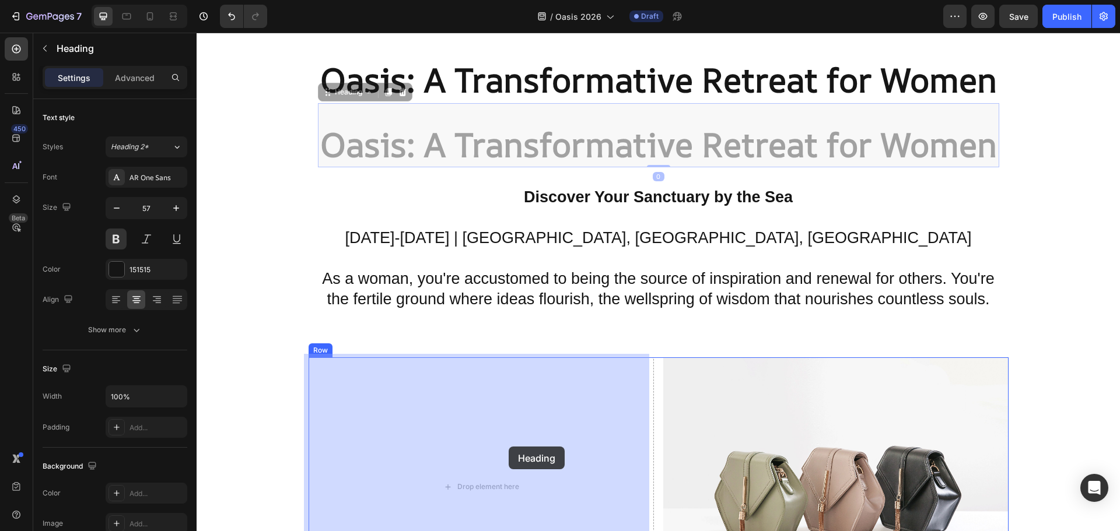
drag, startPoint x: 948, startPoint y: 142, endPoint x: 509, endPoint y: 447, distance: 534.7
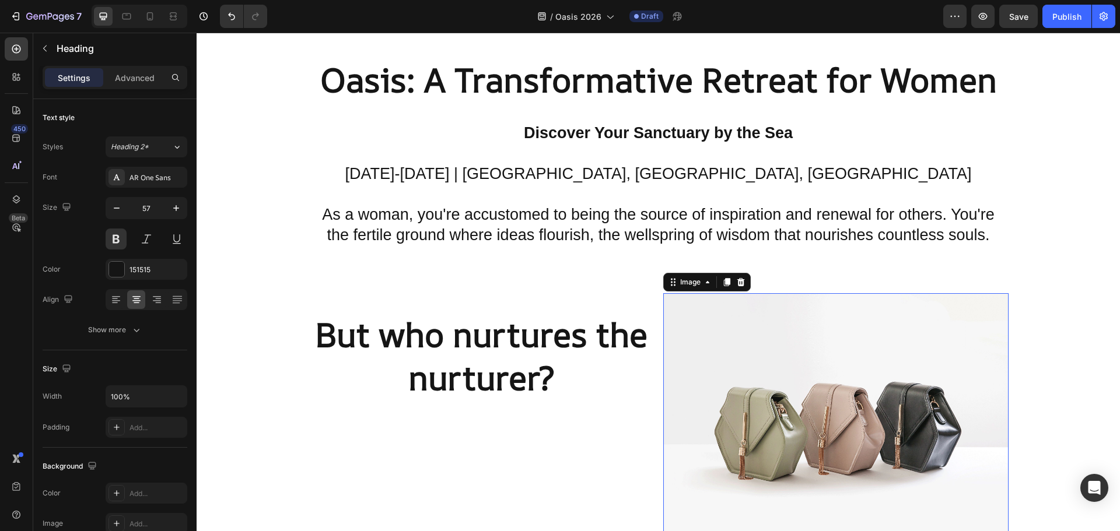
click at [831, 377] on img at bounding box center [835, 422] width 345 height 259
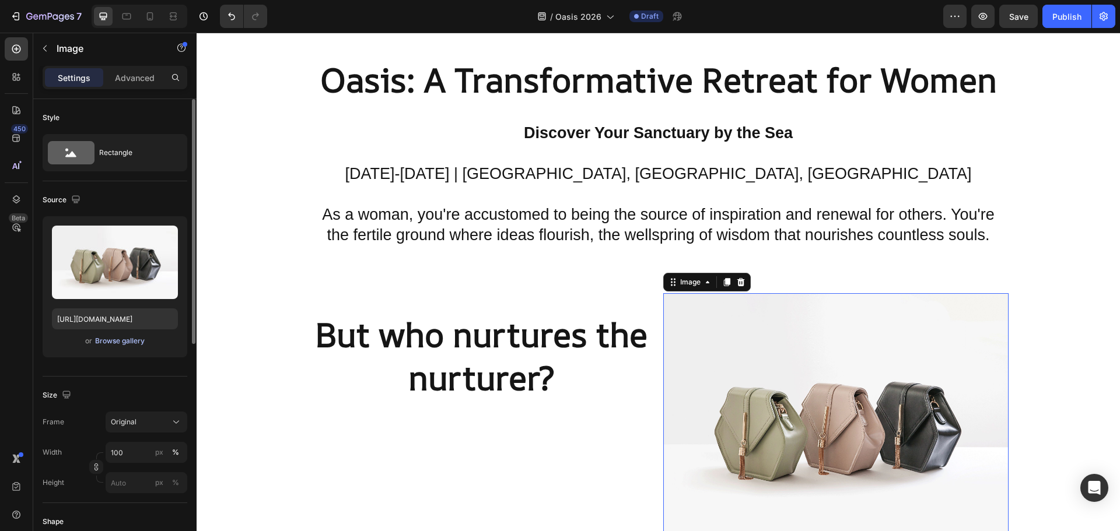
click at [119, 341] on div "Browse gallery" at bounding box center [120, 341] width 50 height 10
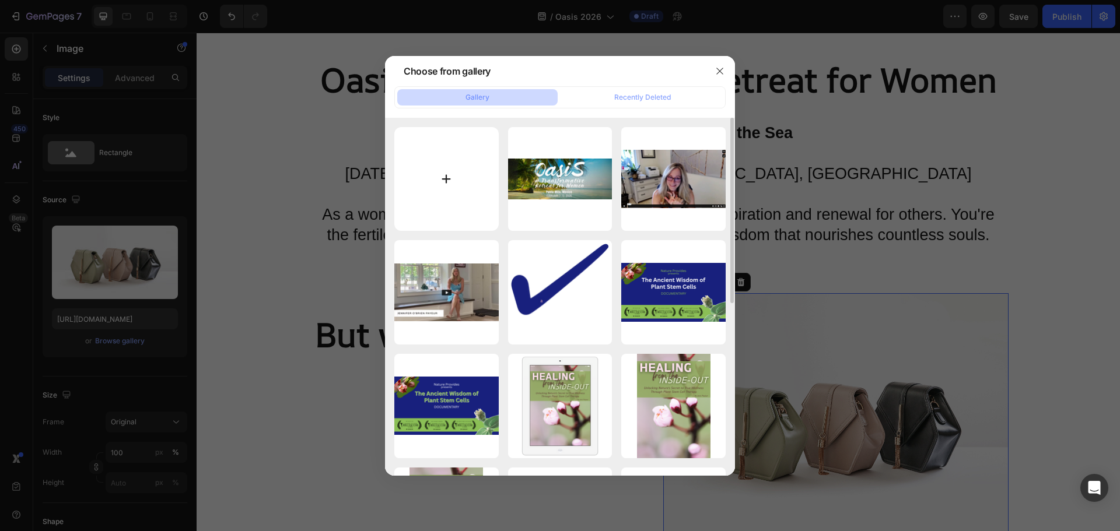
click at [461, 177] on input "file" at bounding box center [446, 179] width 104 height 104
type input "C:\fakepath\freepik-export-20241128052547o3bU.webp"
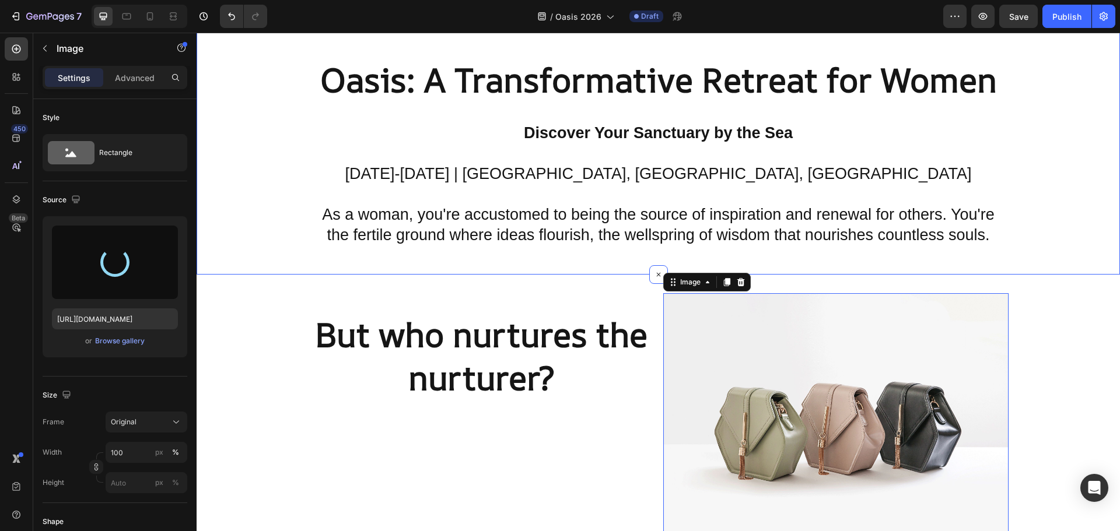
type input "[URL][DOMAIN_NAME]"
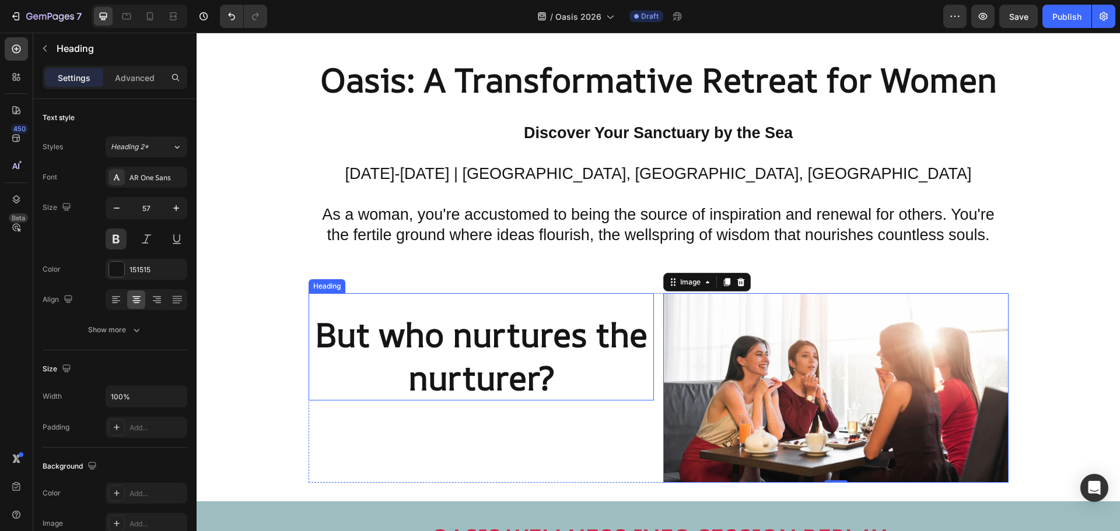
click at [551, 370] on p "⁠⁠⁠⁠⁠⁠⁠ But who nurtures the nurturer?" at bounding box center [481, 356] width 343 height 86
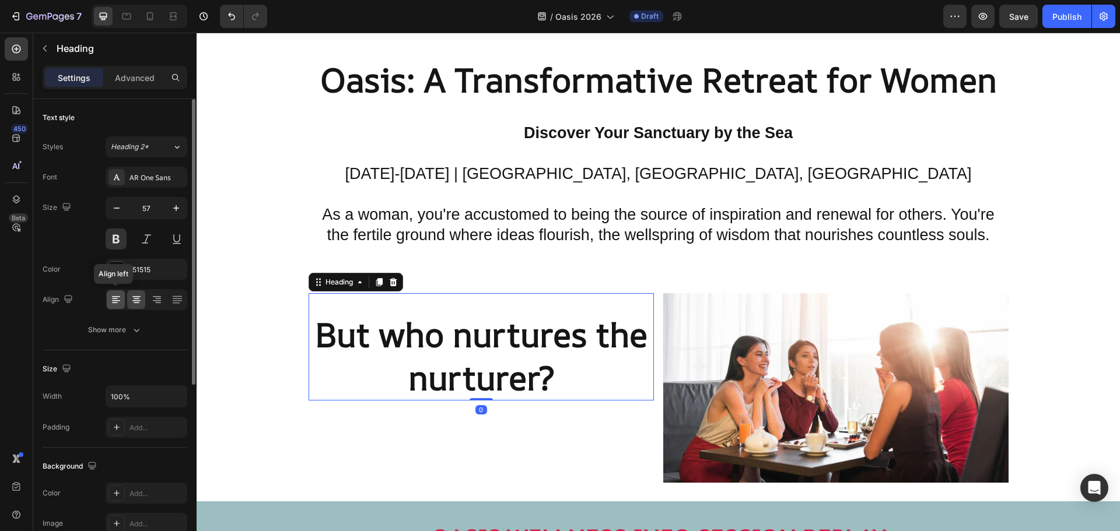
click at [113, 300] on icon at bounding box center [116, 300] width 12 height 12
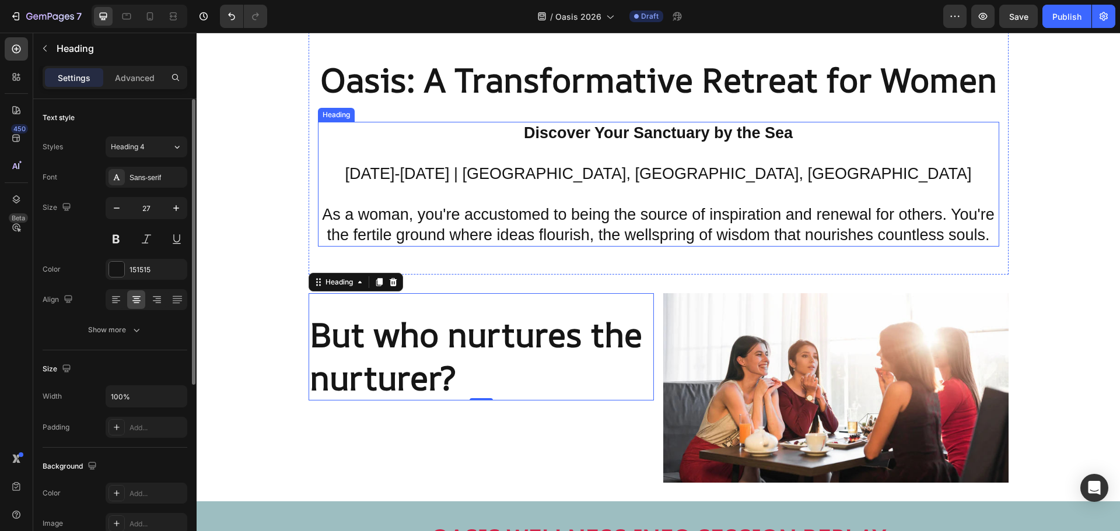
click at [720, 220] on p "⁠⁠⁠⁠⁠⁠⁠ Discover Your Sanctuary by the Sea February 6-13, 2026 | Villa Ananda, …" at bounding box center [658, 184] width 679 height 123
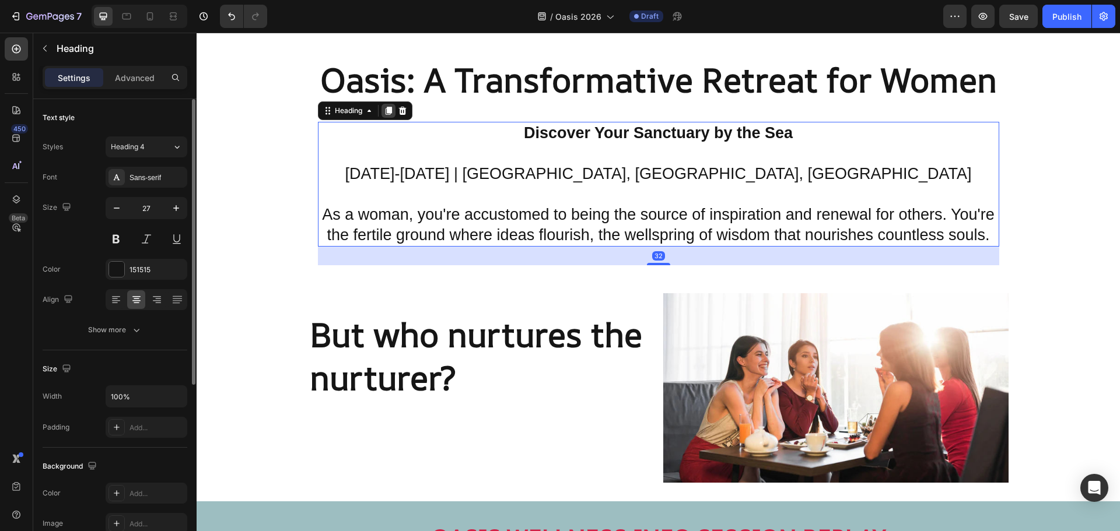
click at [391, 107] on icon at bounding box center [388, 111] width 6 height 8
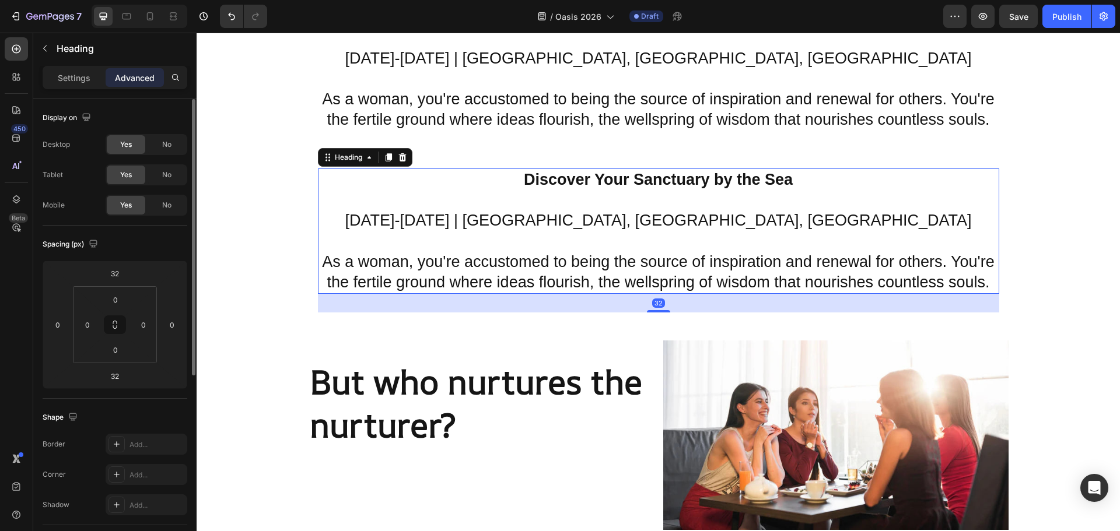
scroll to position [525, 0]
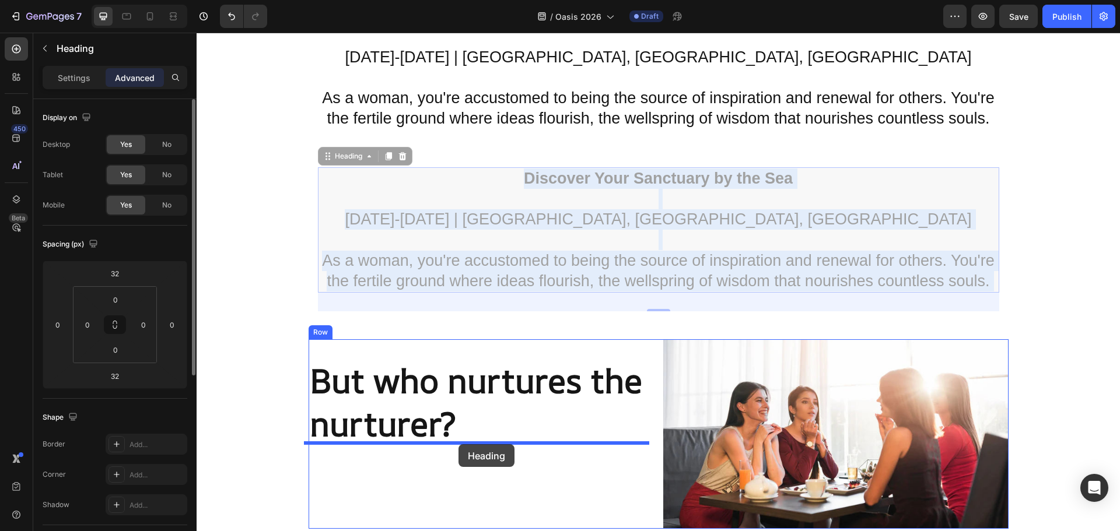
drag, startPoint x: 681, startPoint y: 265, endPoint x: 458, endPoint y: 444, distance: 285.7
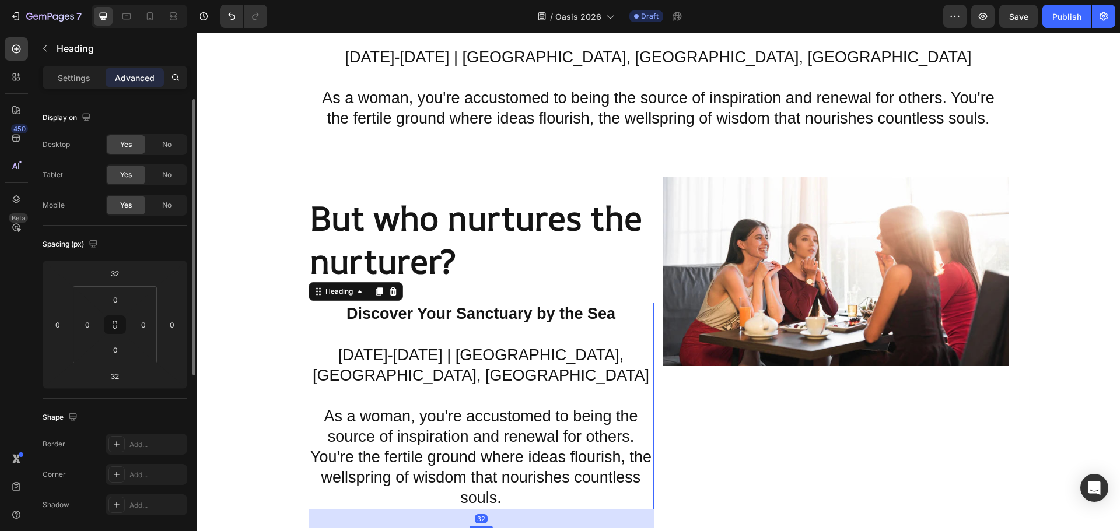
click at [467, 447] on h2 "Discover Your Sanctuary by the Sea [DATE]-[DATE] | [GEOGRAPHIC_DATA], [GEOGRAPH…" at bounding box center [481, 406] width 345 height 207
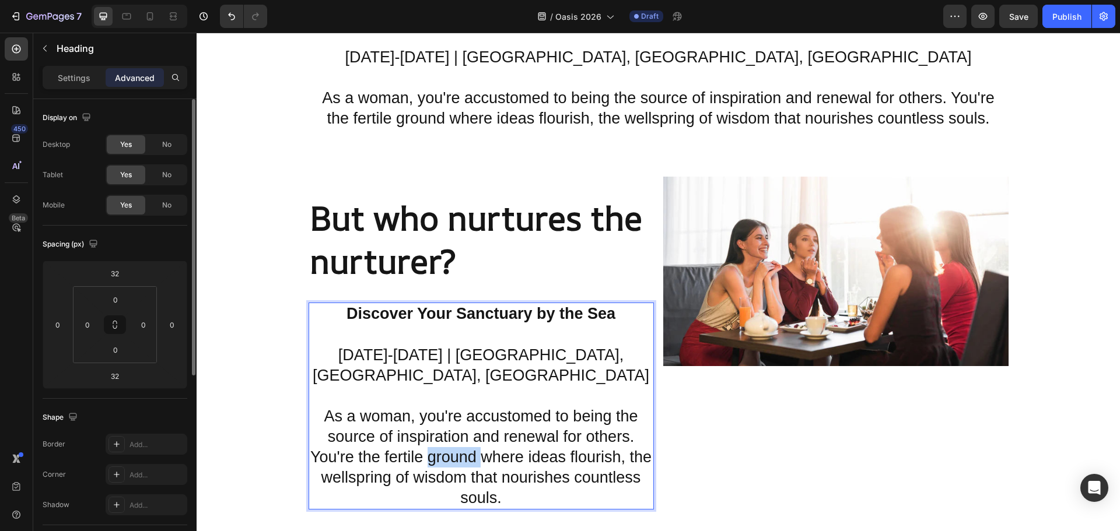
click at [467, 447] on p "Discover Your Sanctuary by the Sea [DATE]-[DATE] | [GEOGRAPHIC_DATA], [GEOGRAPH…" at bounding box center [481, 406] width 343 height 205
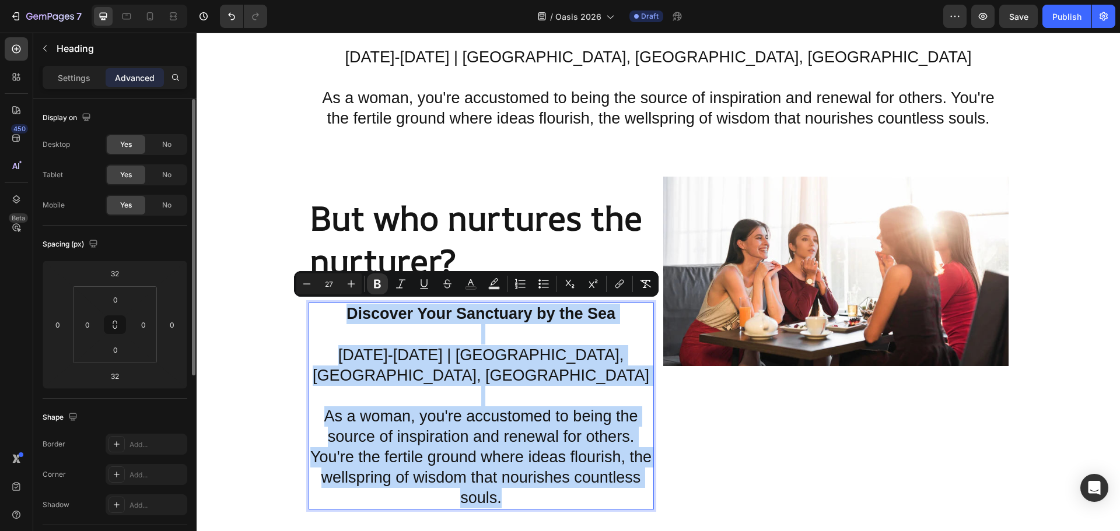
type input "19"
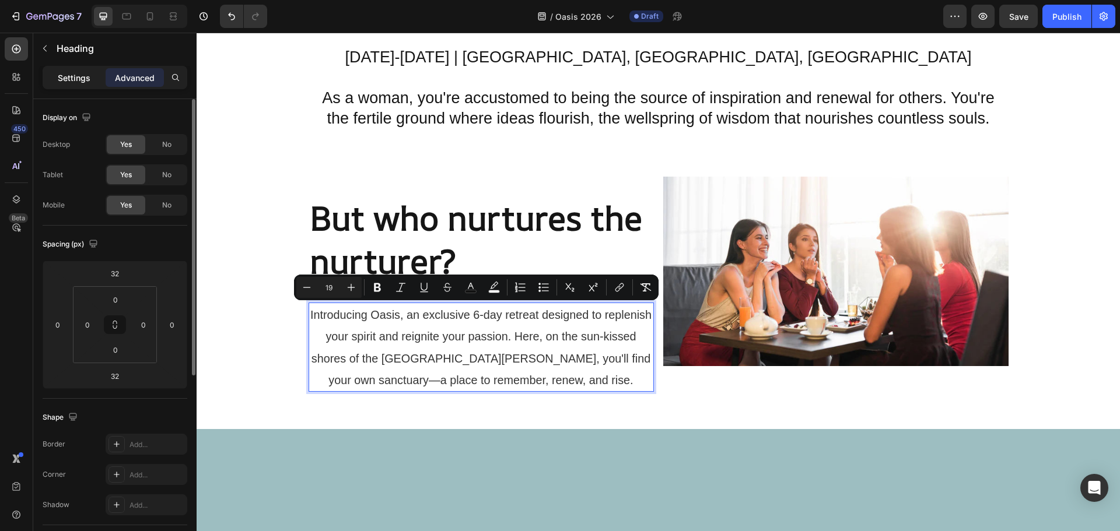
click at [87, 82] on p "Settings" at bounding box center [74, 78] width 33 height 12
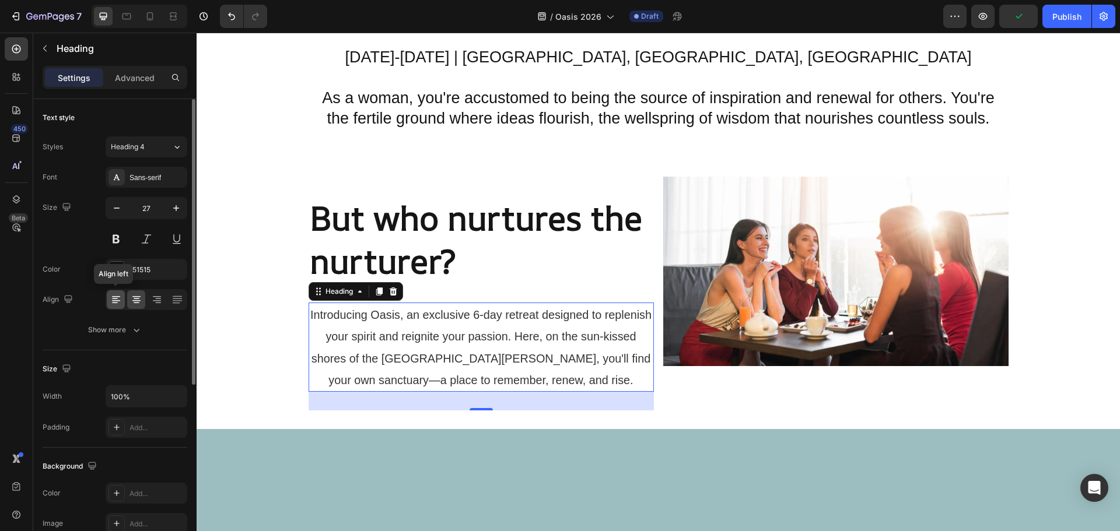
click at [115, 297] on icon at bounding box center [116, 300] width 12 height 12
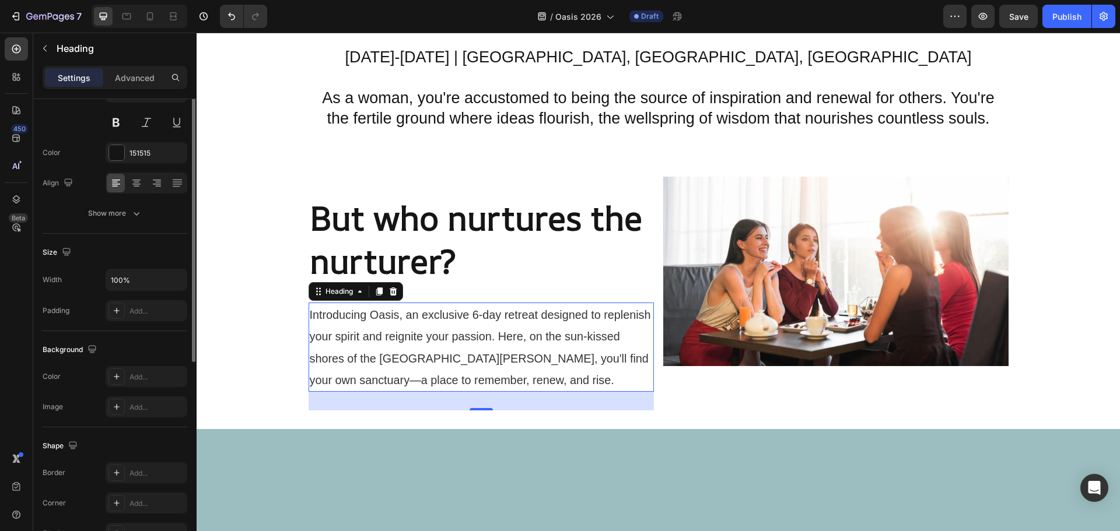
scroll to position [0, 0]
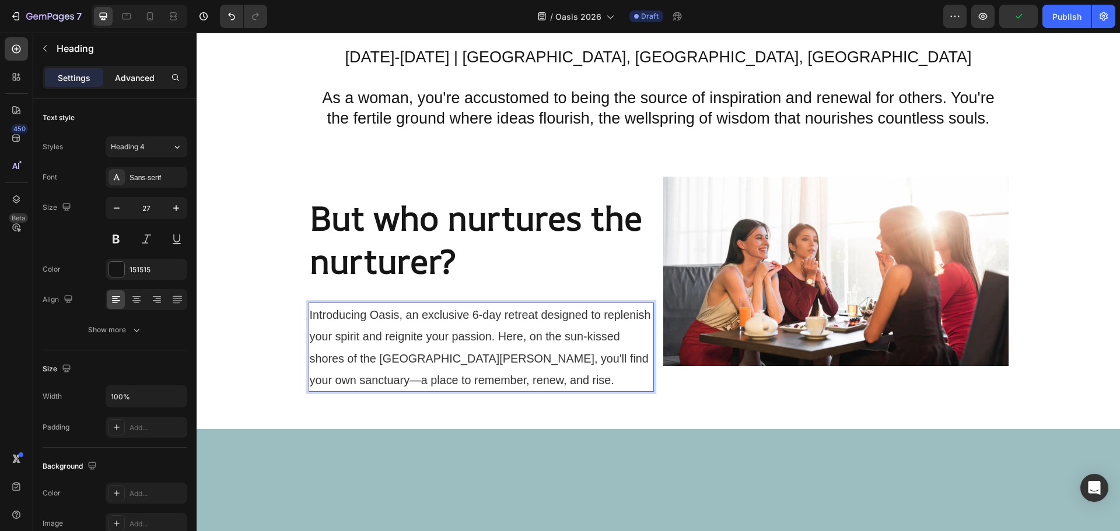
click at [132, 82] on p "Advanced" at bounding box center [135, 78] width 40 height 12
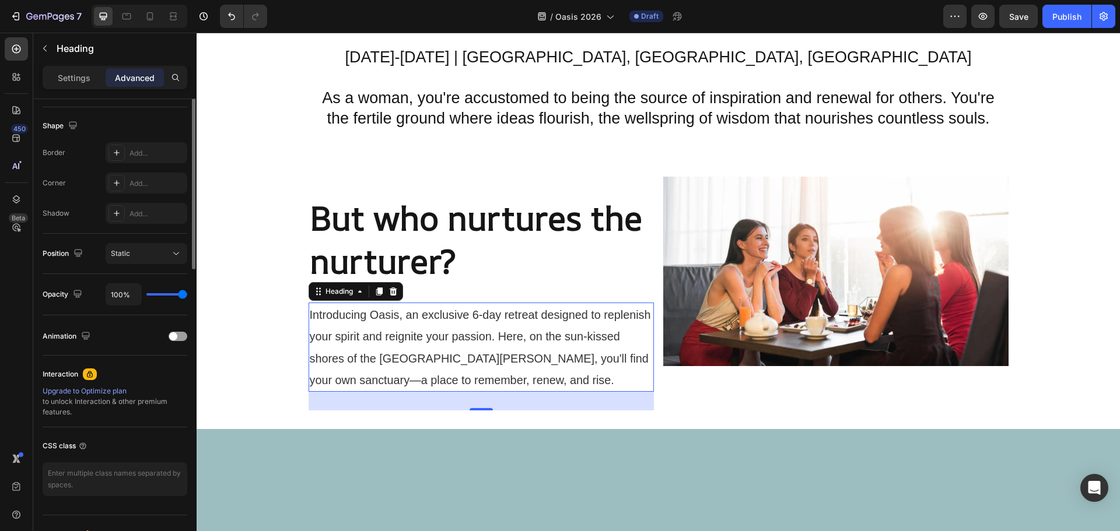
scroll to position [117, 0]
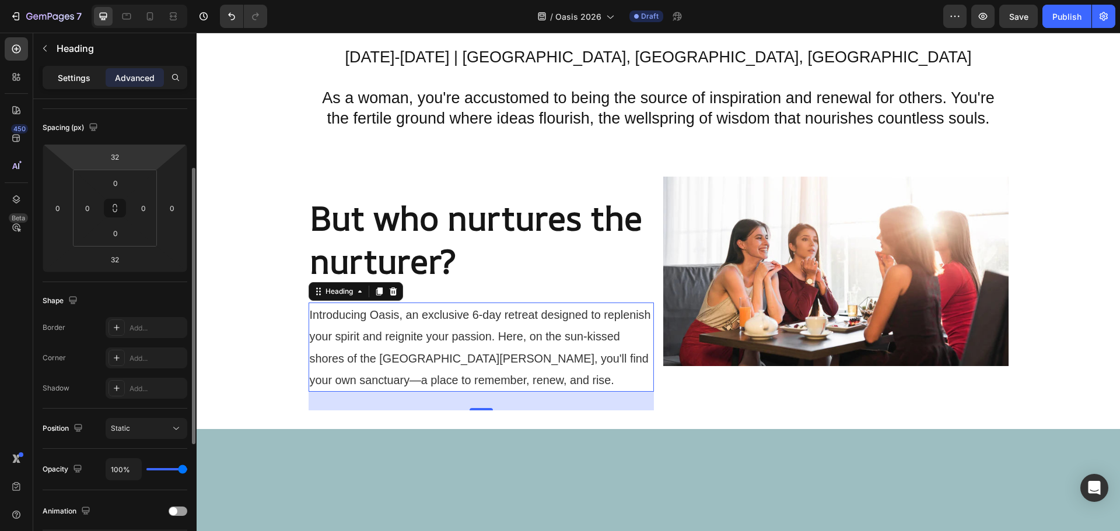
click at [80, 71] on div "Settings" at bounding box center [74, 77] width 58 height 19
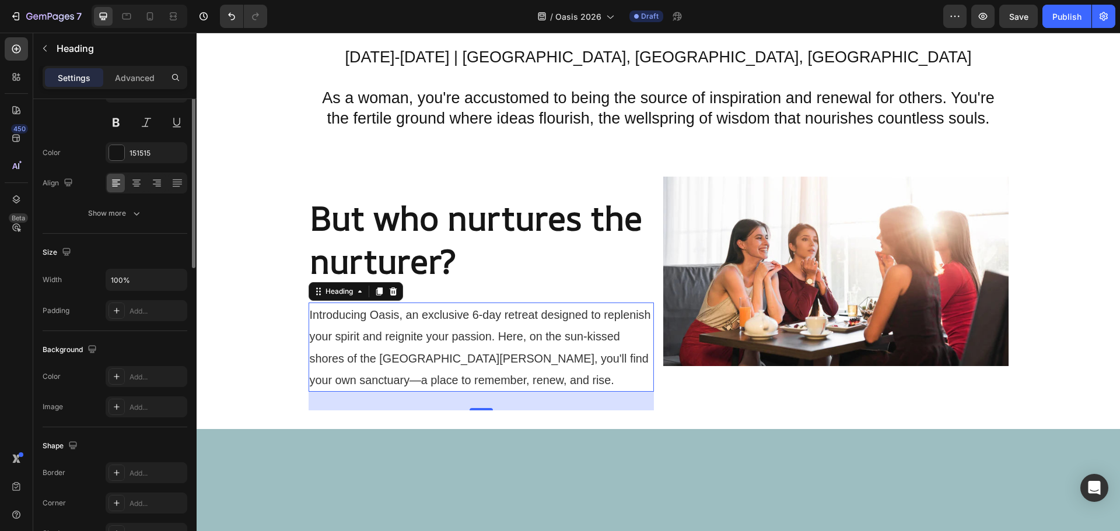
scroll to position [0, 0]
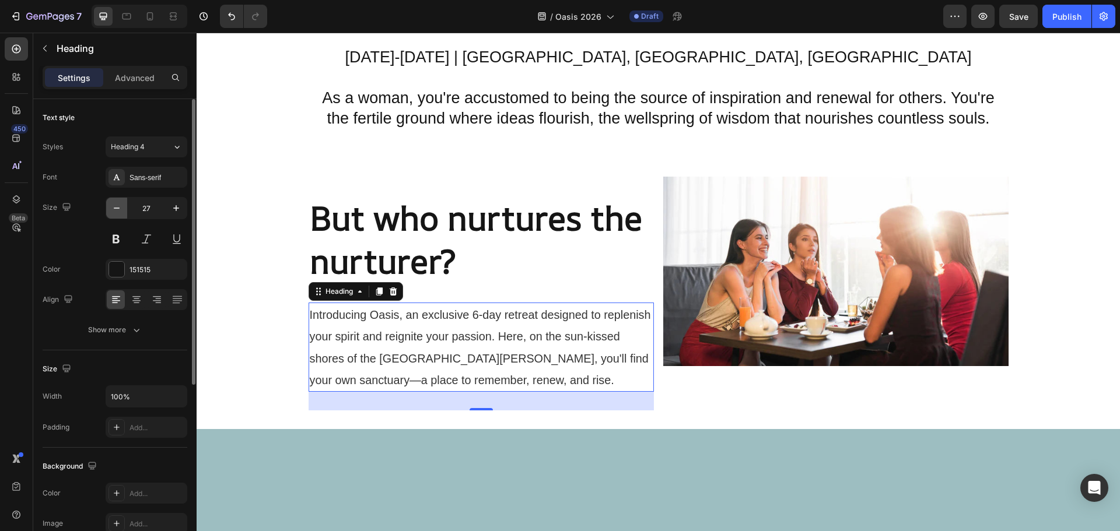
click at [122, 211] on icon "button" at bounding box center [117, 208] width 12 height 12
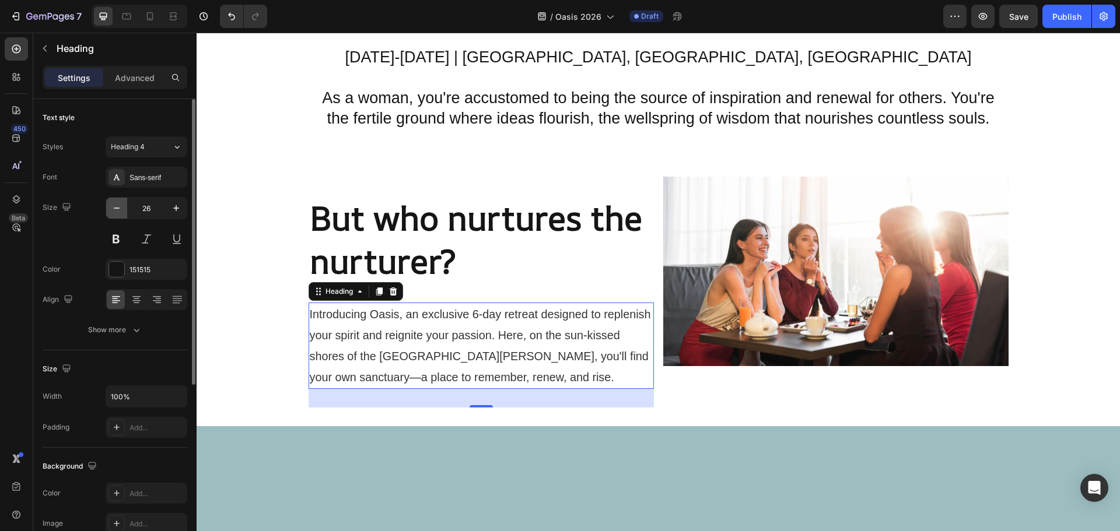
click at [122, 211] on icon "button" at bounding box center [117, 208] width 12 height 12
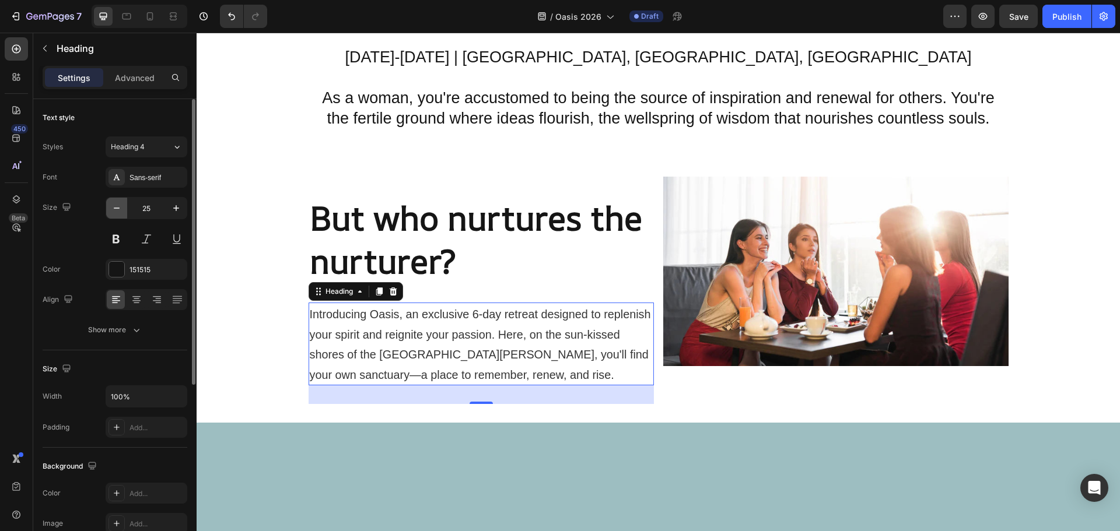
click at [122, 211] on icon "button" at bounding box center [117, 208] width 12 height 12
type input "24"
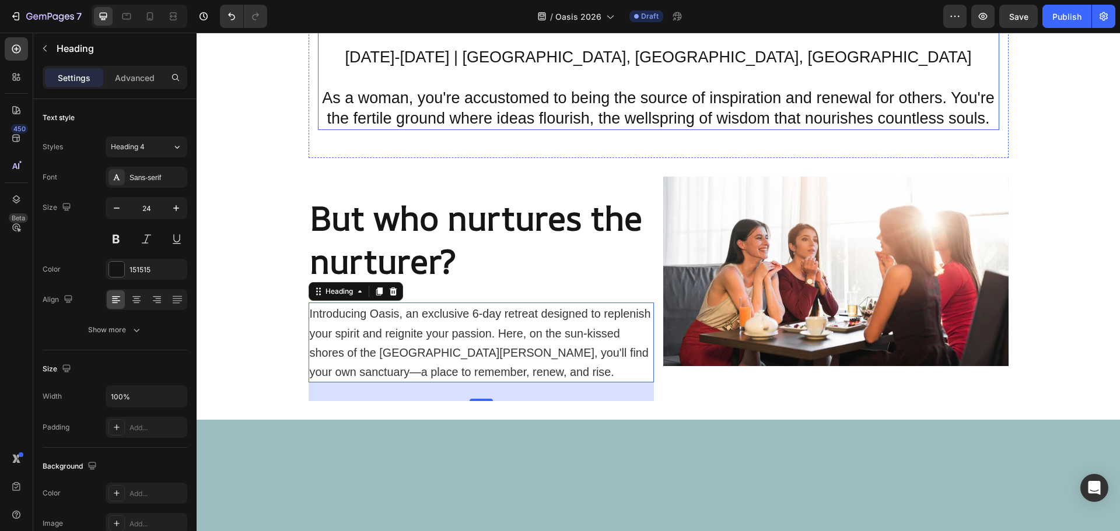
click at [667, 113] on p "⁠⁠⁠⁠⁠⁠⁠ Discover Your Sanctuary by the Sea February 6-13, 2026 | Villa Ananda, …" at bounding box center [658, 67] width 679 height 123
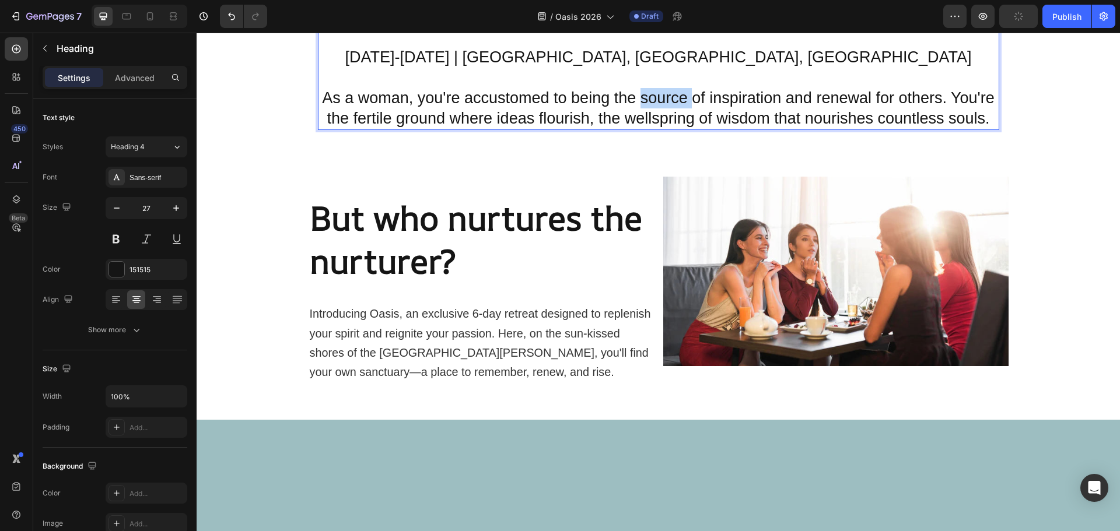
click at [660, 104] on p "Discover Your Sanctuary by the Sea [DATE]-[DATE] | [GEOGRAPHIC_DATA], [GEOGRAPH…" at bounding box center [658, 67] width 679 height 123
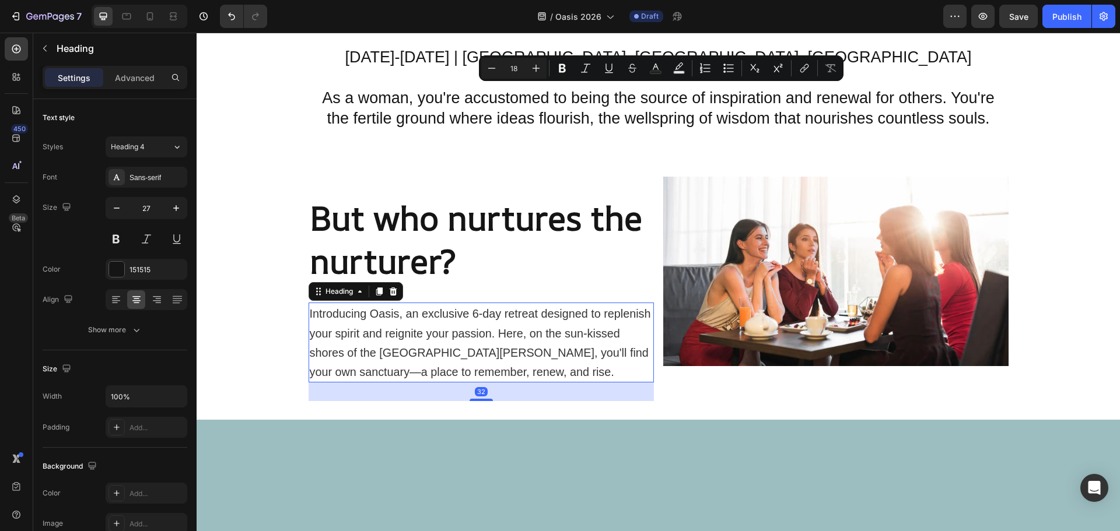
click at [493, 328] on span "Introducing Oasis, an exclusive 6-day retreat designed to replenish your spirit…" at bounding box center [480, 342] width 341 height 71
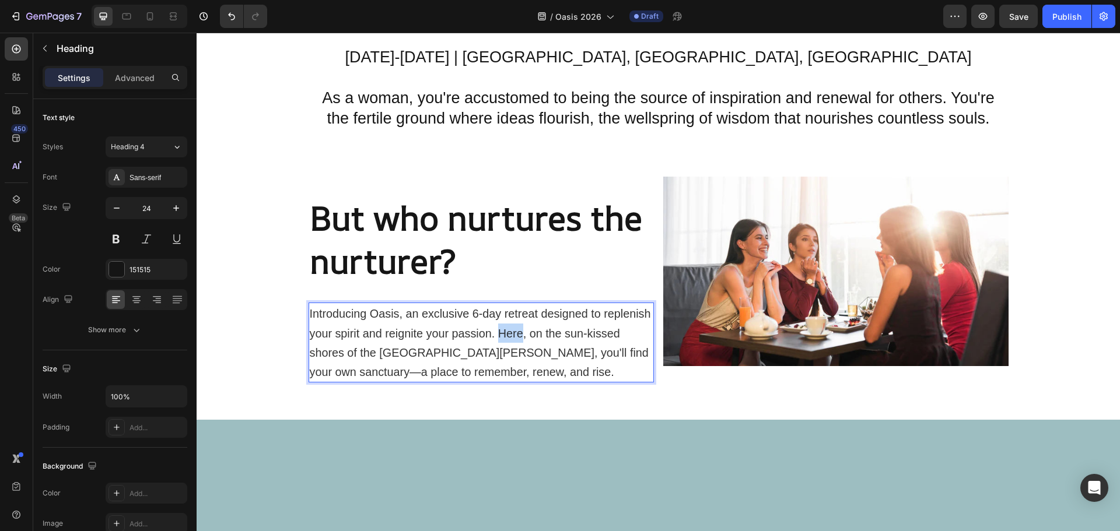
click at [493, 328] on span "Introducing Oasis, an exclusive 6-day retreat designed to replenish your spirit…" at bounding box center [480, 342] width 341 height 71
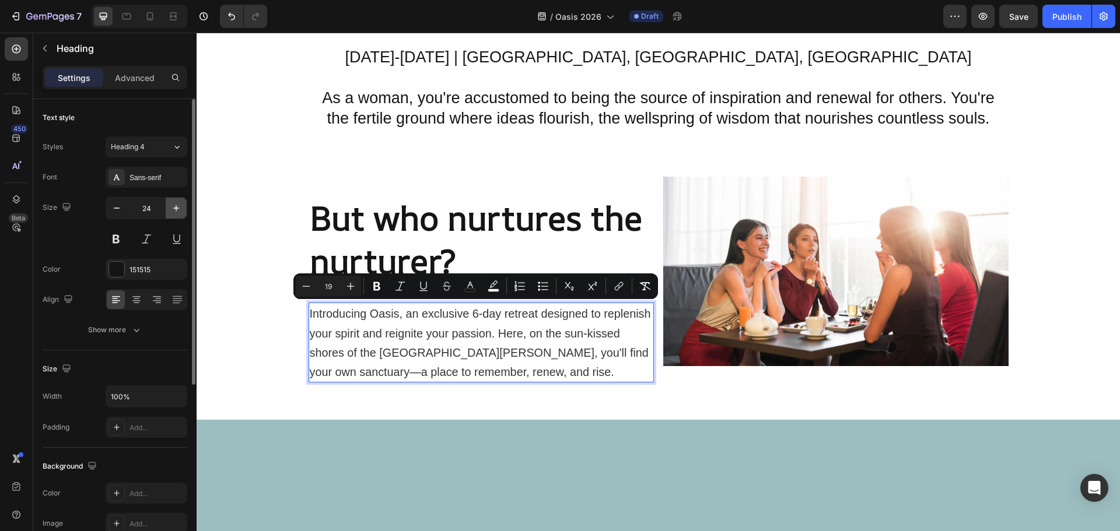
click at [178, 210] on icon "button" at bounding box center [176, 208] width 12 height 12
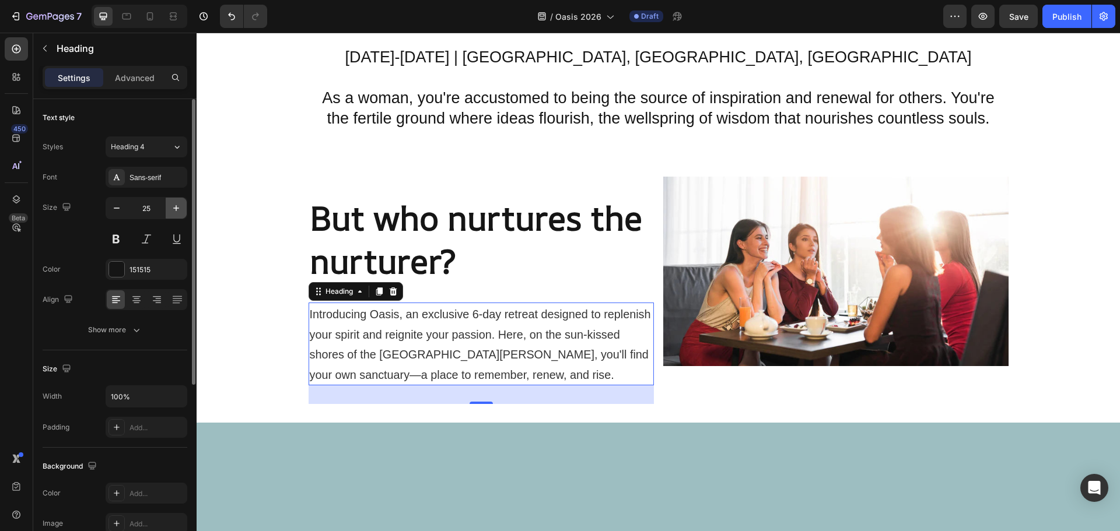
click at [178, 210] on icon "button" at bounding box center [176, 208] width 12 height 12
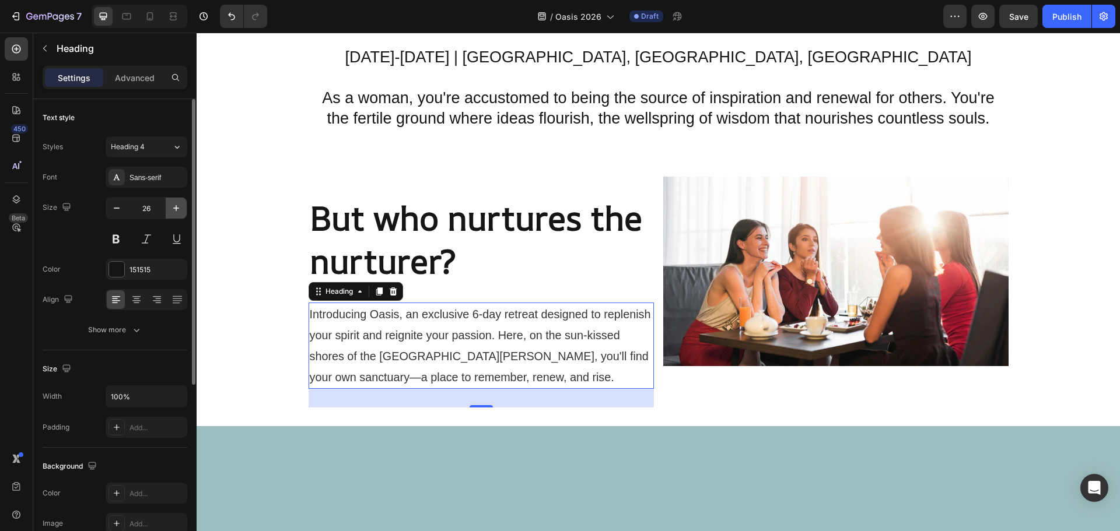
click at [178, 210] on icon "button" at bounding box center [176, 208] width 12 height 12
type input "27"
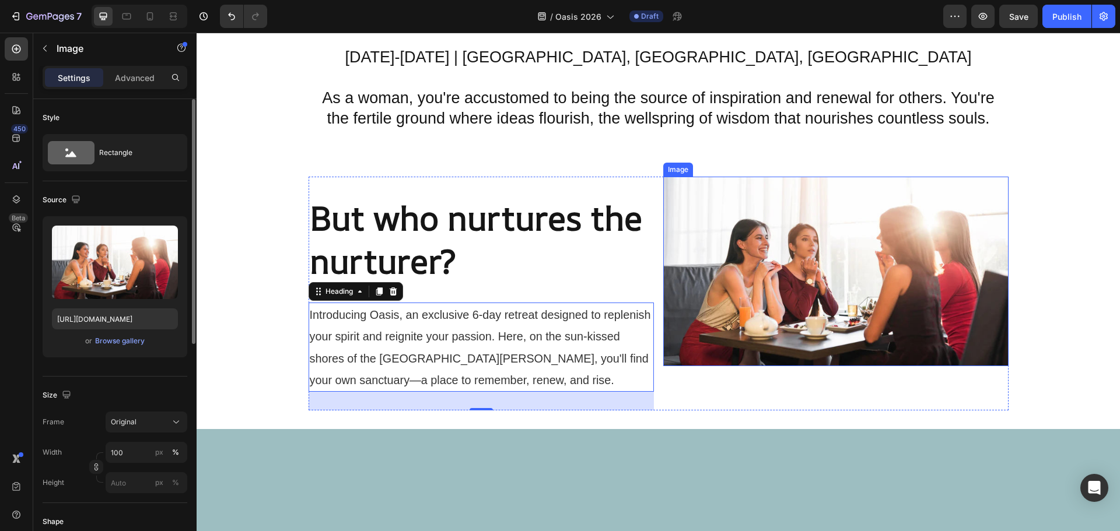
click at [780, 239] on img at bounding box center [835, 272] width 345 height 190
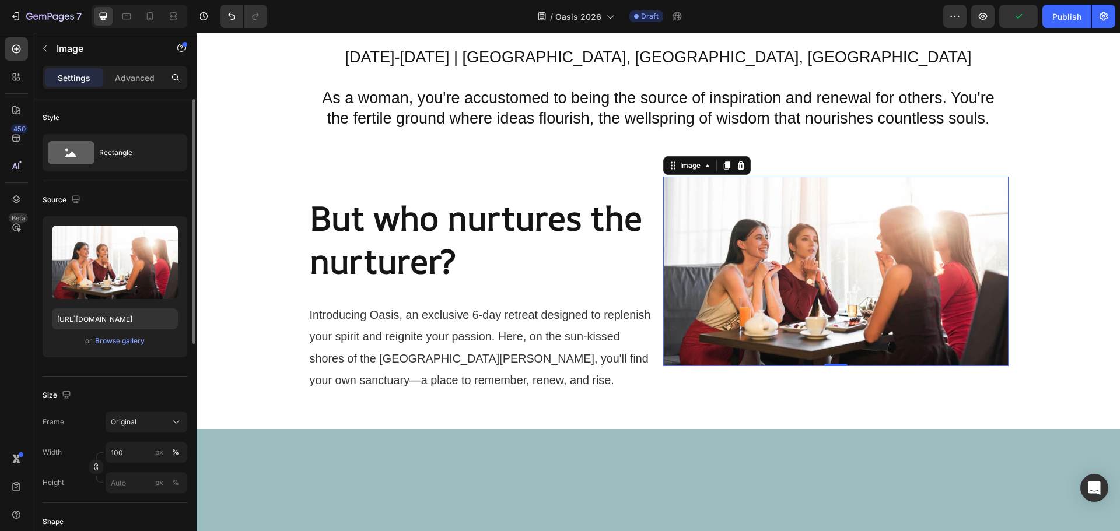
click at [699, 192] on img at bounding box center [835, 272] width 345 height 190
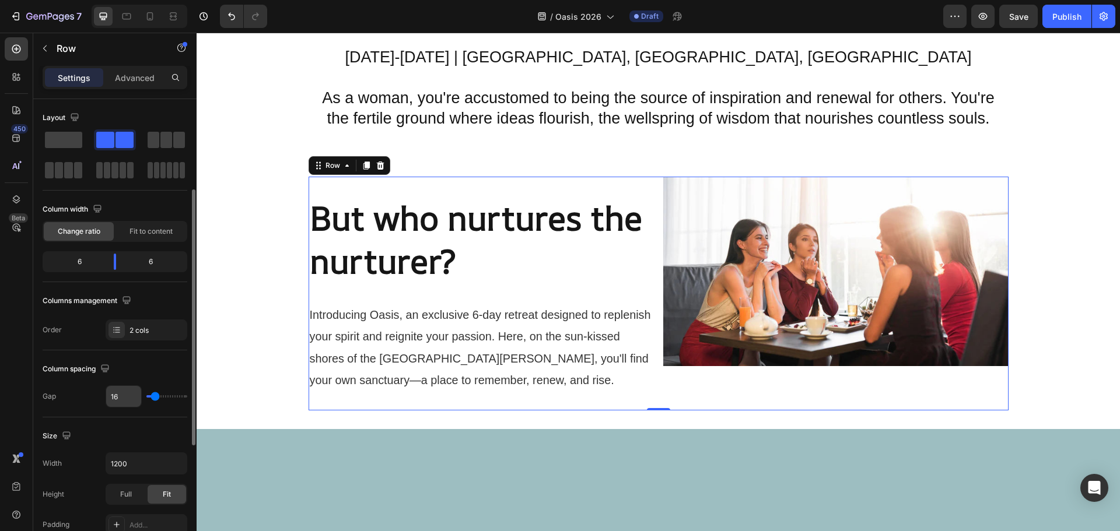
scroll to position [117, 0]
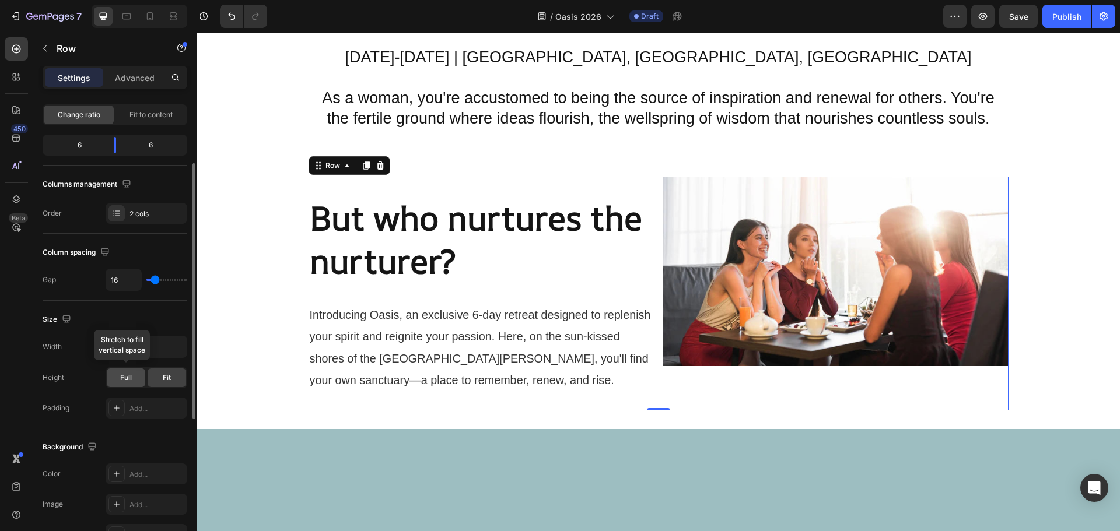
click at [131, 374] on span "Full" at bounding box center [126, 378] width 12 height 10
click at [128, 380] on span "Full" at bounding box center [126, 378] width 12 height 10
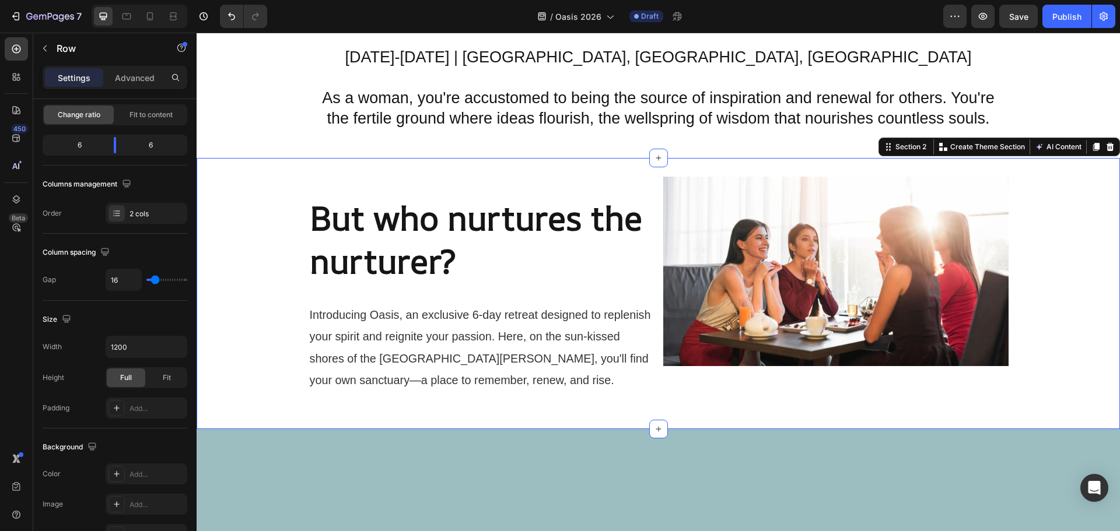
click at [1050, 236] on div "⁠⁠⁠⁠⁠⁠⁠ But who nurtures the nurturer? Heading ⁠⁠⁠⁠⁠⁠⁠ Introducing Oasis, an ex…" at bounding box center [658, 294] width 923 height 234
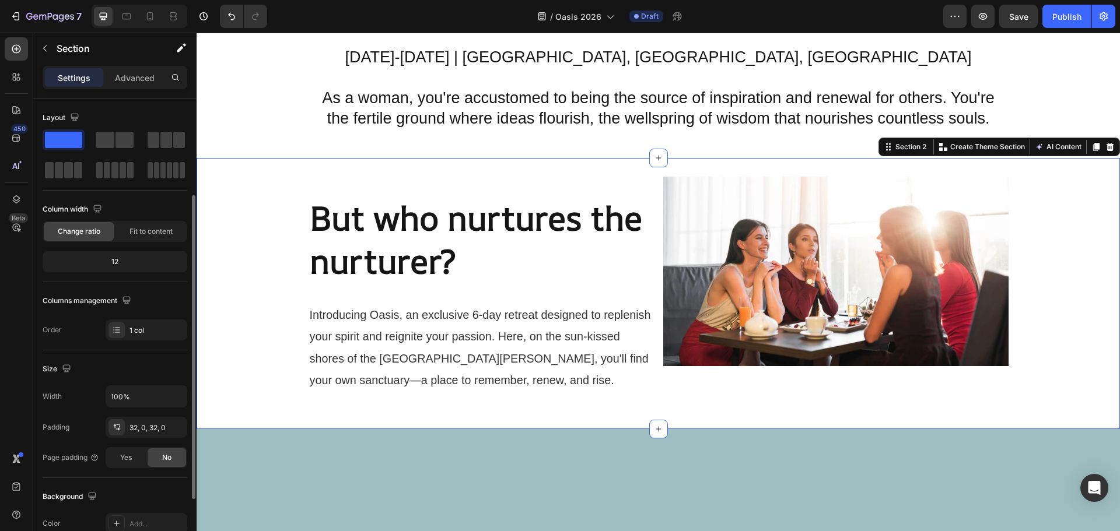
scroll to position [58, 0]
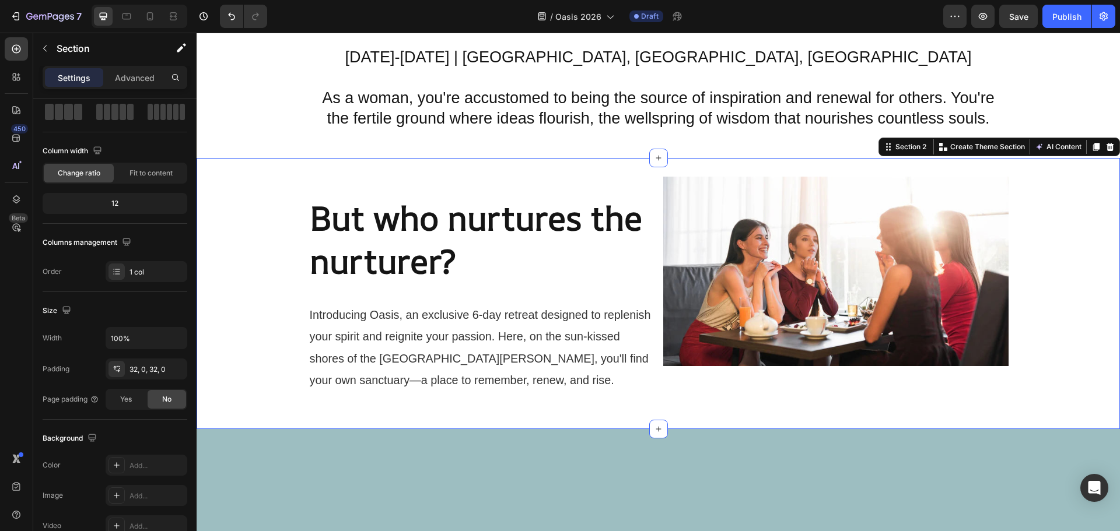
click at [1061, 295] on div "⁠⁠⁠⁠⁠⁠⁠ But who nurtures the nurturer? Heading ⁠⁠⁠⁠⁠⁠⁠ Introducing Oasis, an ex…" at bounding box center [658, 294] width 923 height 234
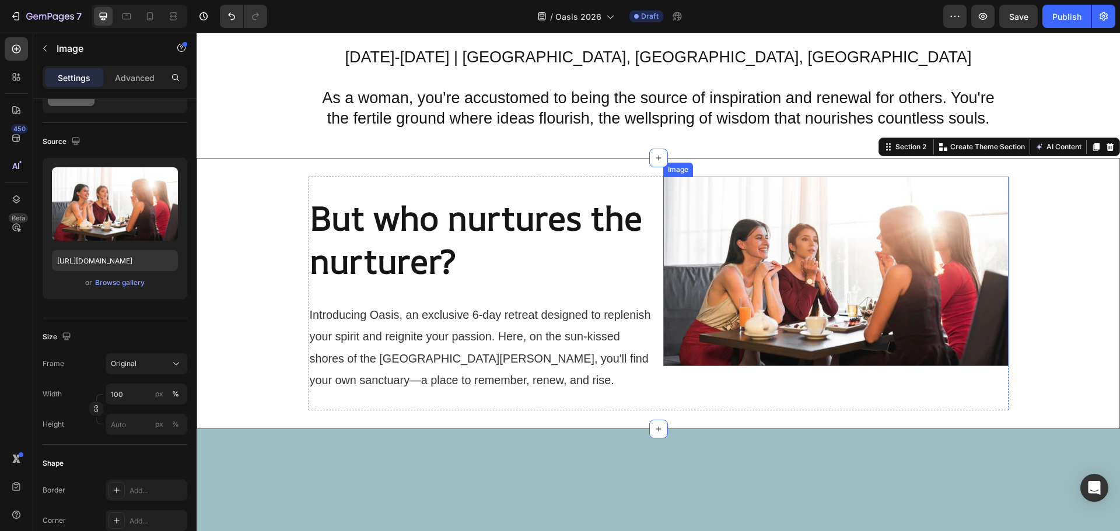
click at [902, 292] on img at bounding box center [835, 272] width 345 height 190
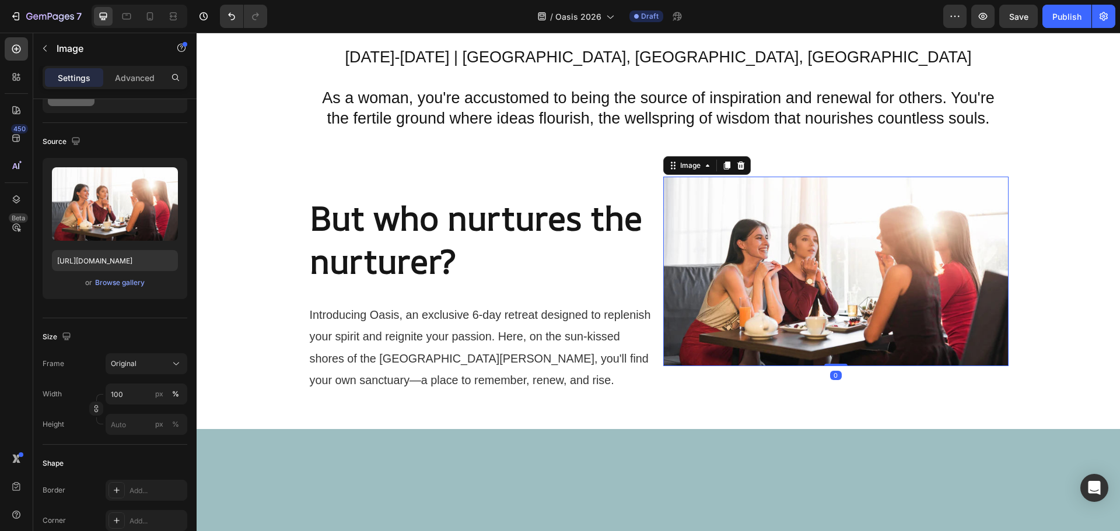
scroll to position [0, 0]
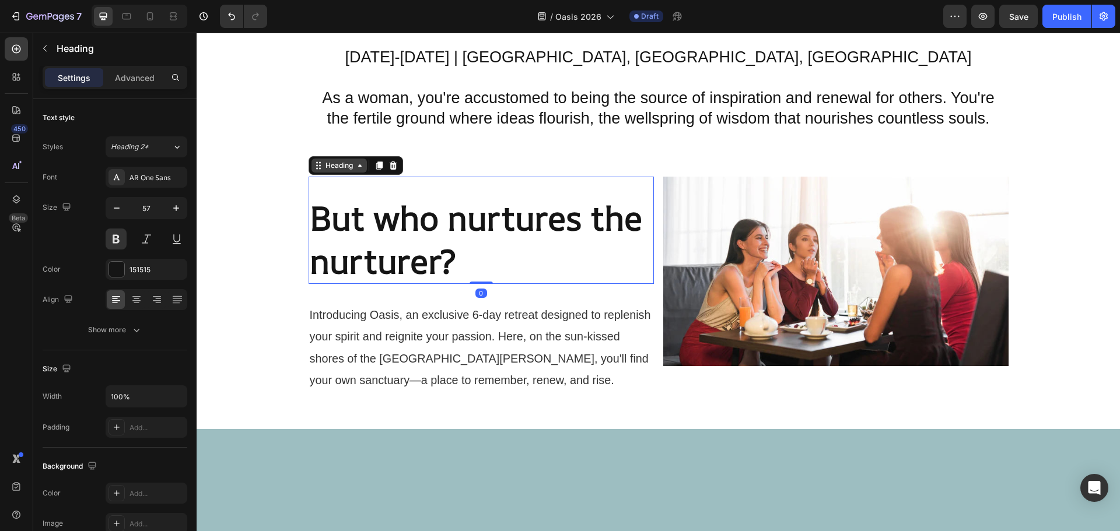
click at [326, 168] on div "Heading" at bounding box center [339, 165] width 32 height 10
click at [136, 297] on icon at bounding box center [137, 300] width 12 height 12
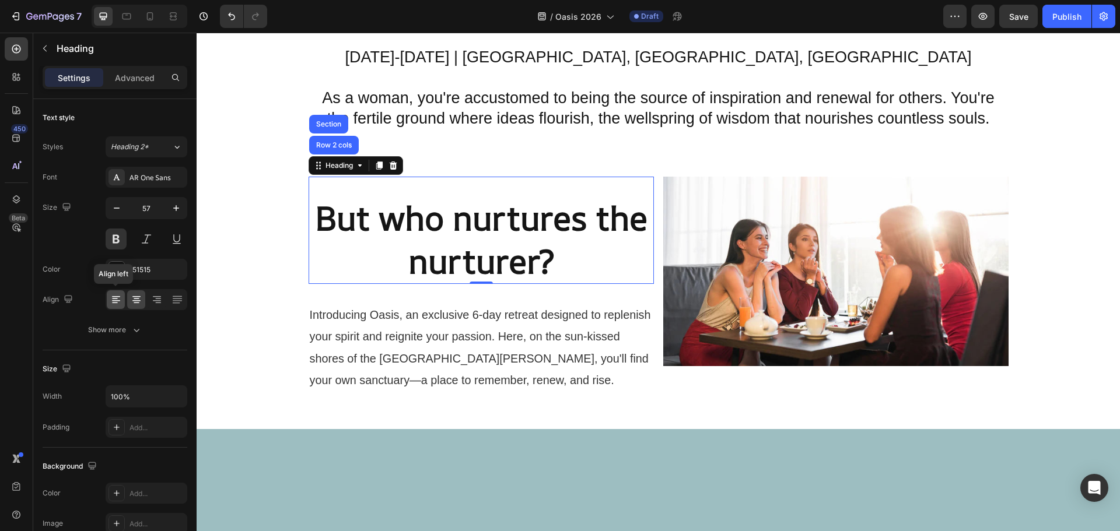
click at [115, 302] on icon at bounding box center [116, 300] width 12 height 12
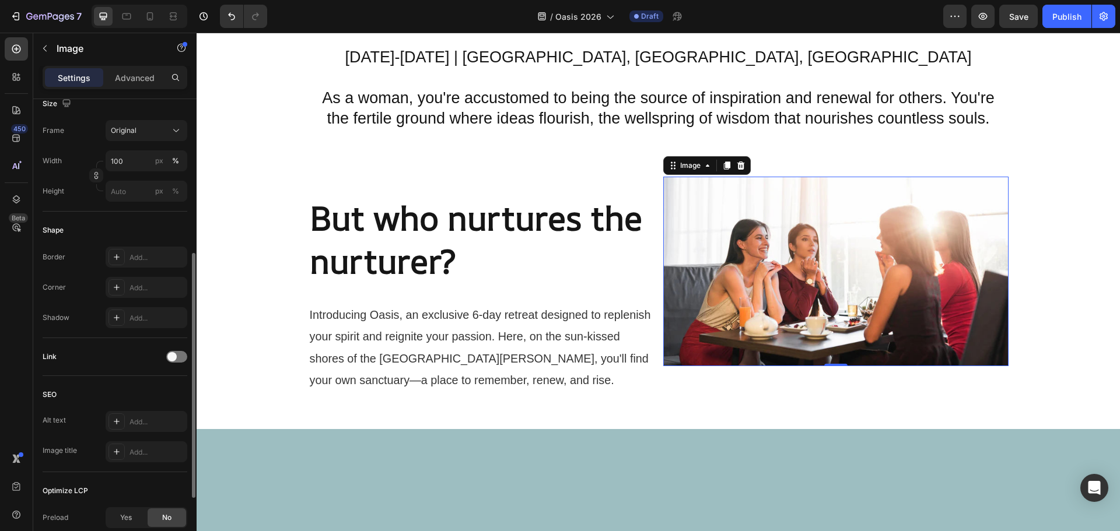
scroll to position [408, 0]
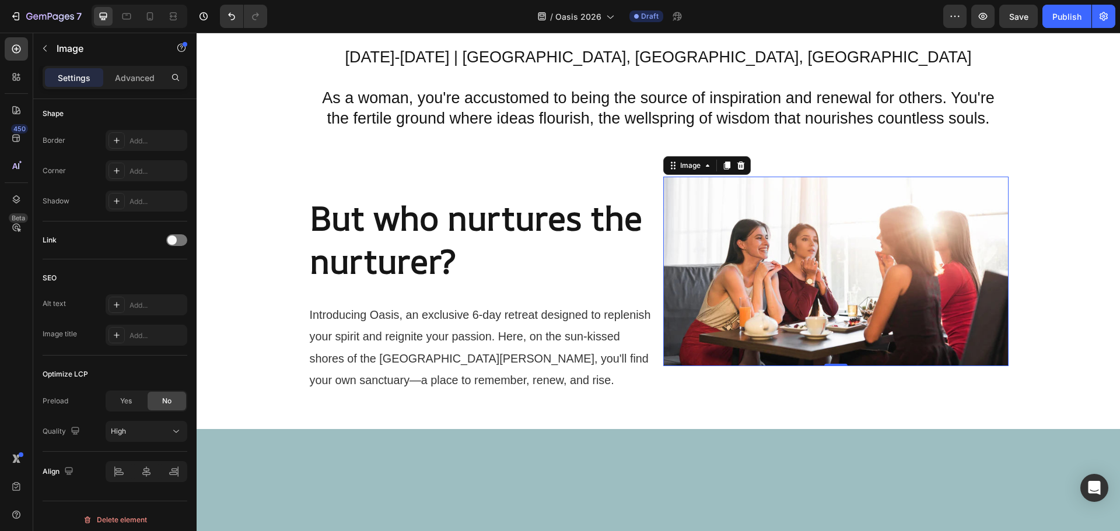
click at [833, 255] on img at bounding box center [835, 272] width 345 height 190
click at [1094, 282] on div "⁠⁠⁠⁠⁠⁠⁠ But who nurtures the nurturer? Heading ⁠⁠⁠⁠⁠⁠⁠ Introducing Oasis, an ex…" at bounding box center [658, 294] width 923 height 234
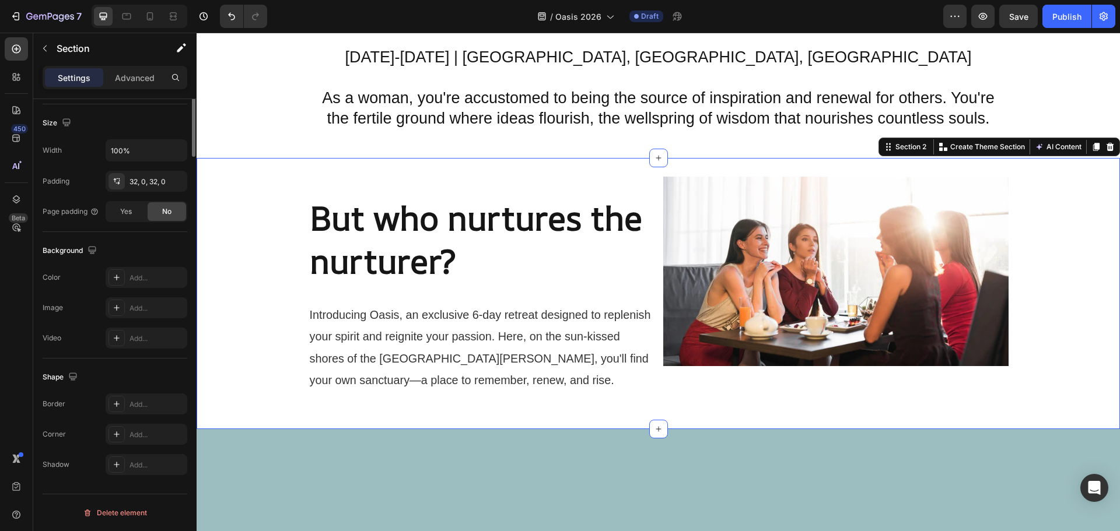
scroll to position [0, 0]
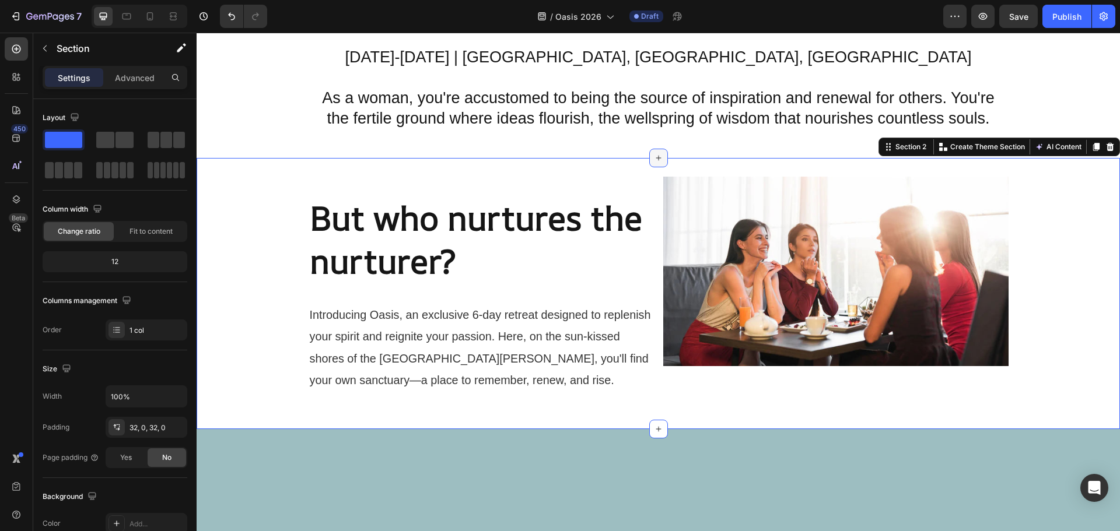
click at [654, 156] on icon at bounding box center [658, 157] width 9 height 9
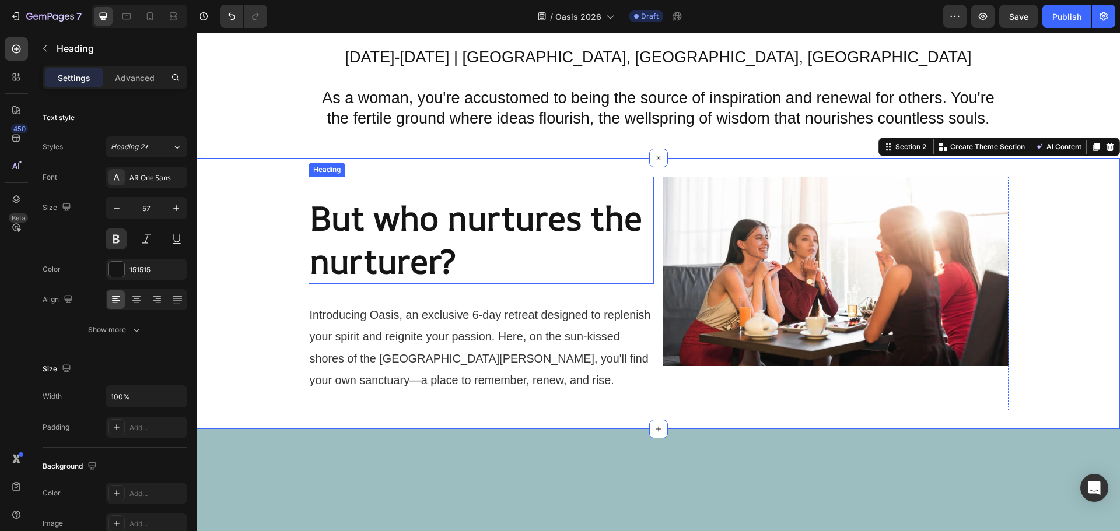
click at [320, 170] on div "Heading" at bounding box center [327, 170] width 37 height 14
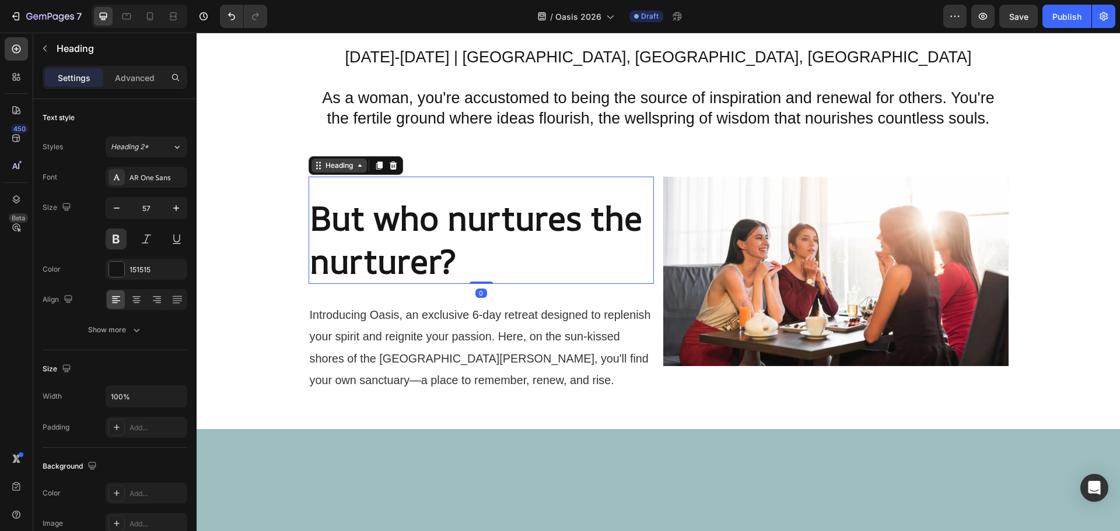
click at [331, 162] on div "Heading" at bounding box center [339, 165] width 32 height 10
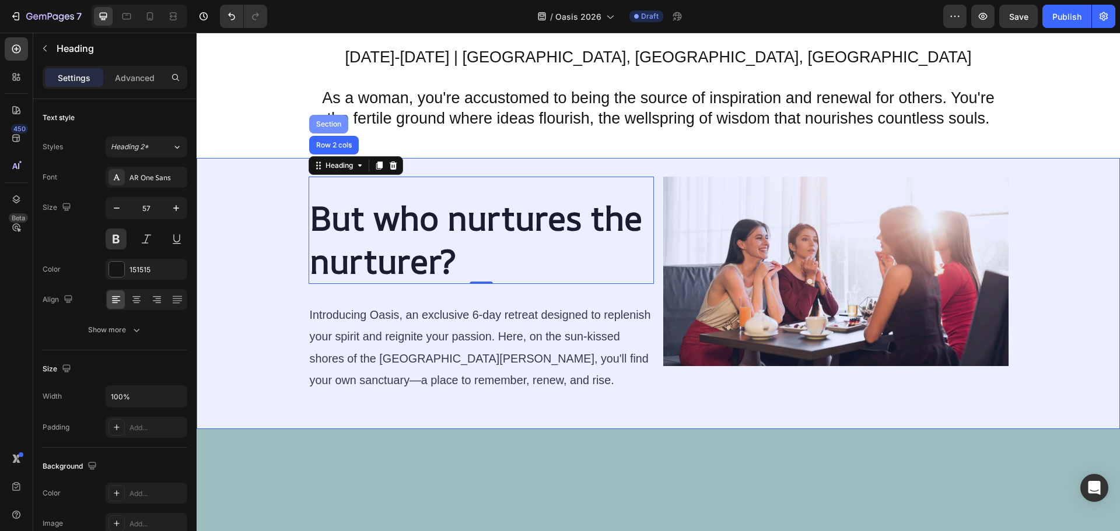
click at [325, 122] on div "Section" at bounding box center [329, 124] width 30 height 7
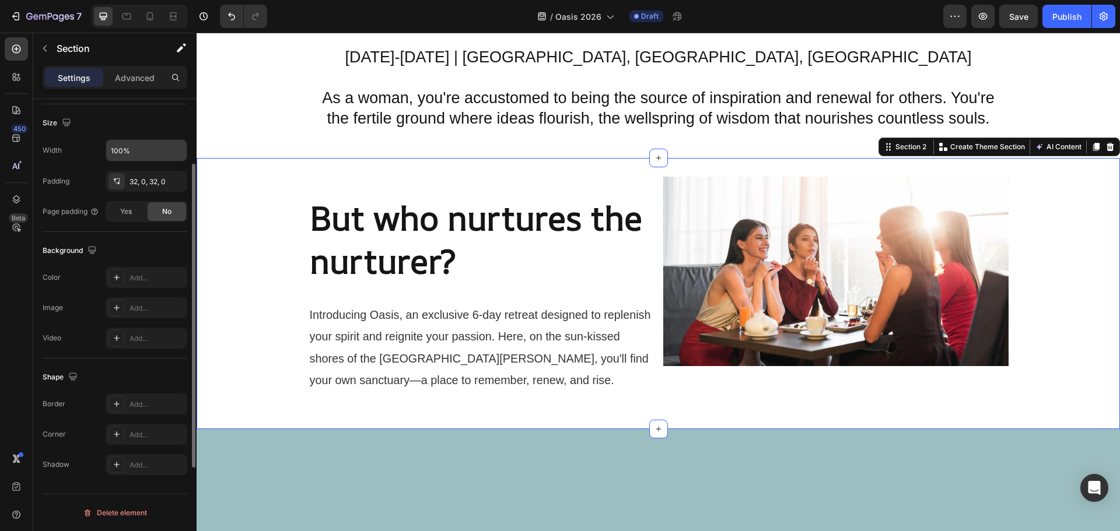
scroll to position [71, 0]
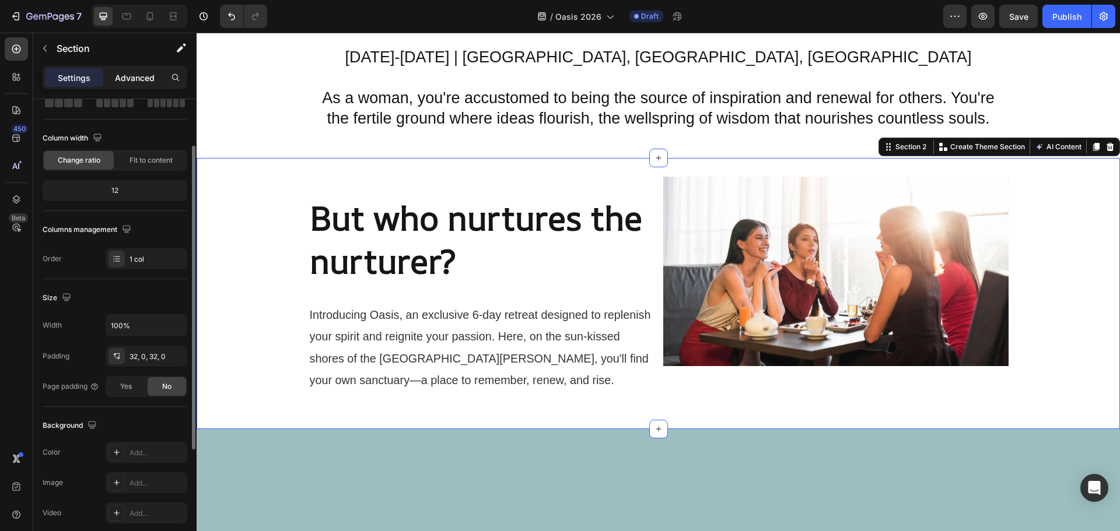
click at [138, 73] on p "Advanced" at bounding box center [135, 78] width 40 height 12
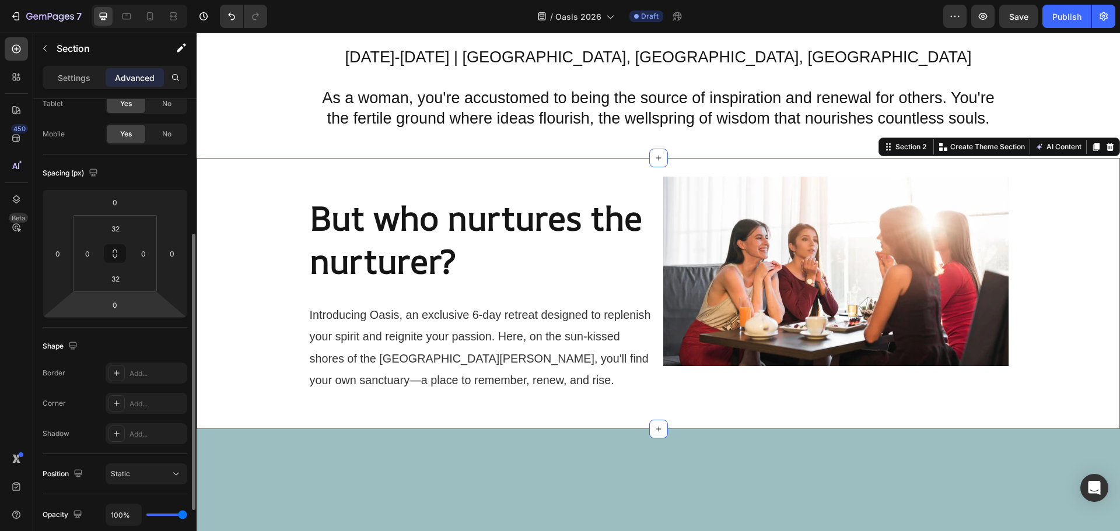
scroll to position [129, 0]
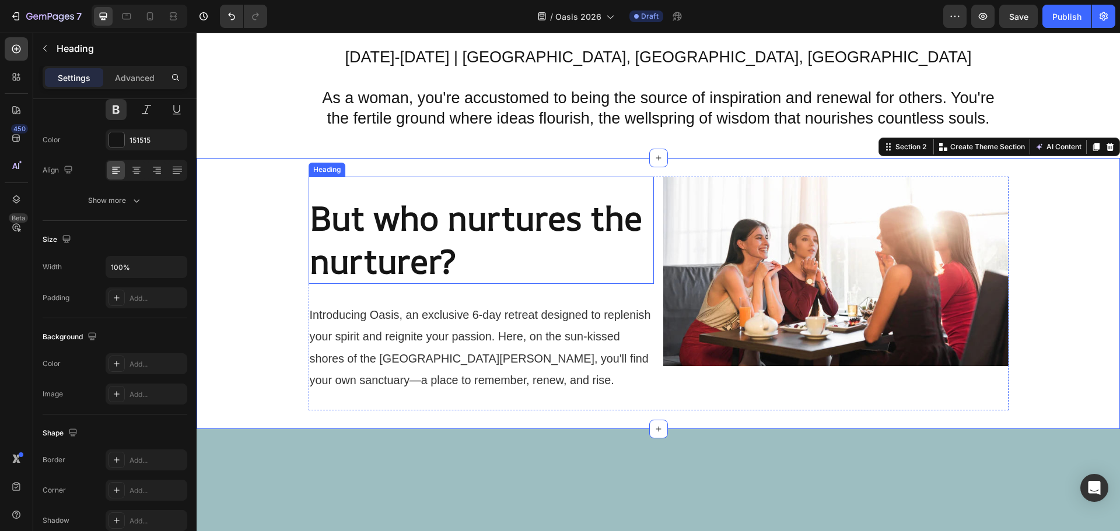
click at [327, 166] on div "Heading" at bounding box center [327, 169] width 32 height 10
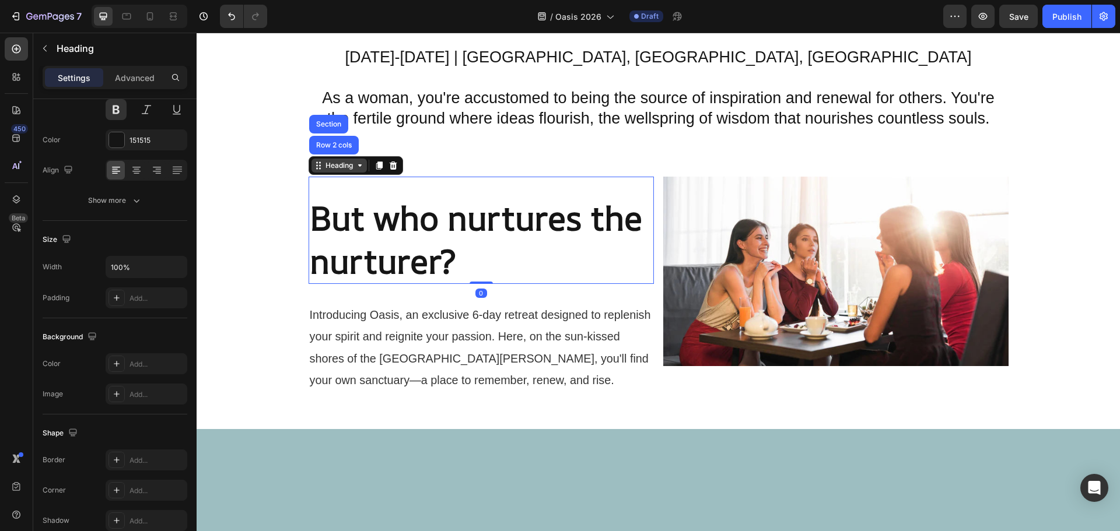
scroll to position [0, 0]
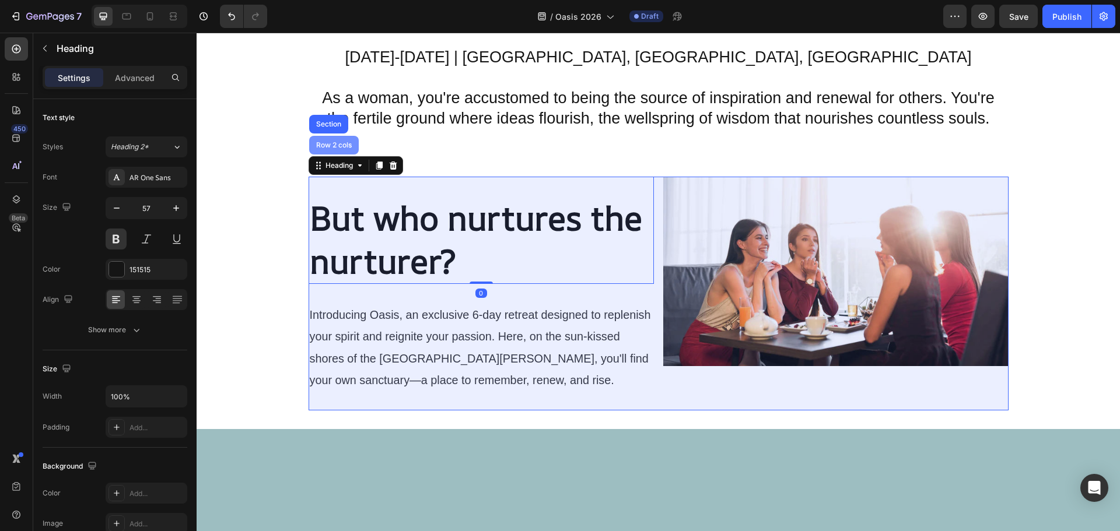
click at [336, 142] on div "Row 2 cols" at bounding box center [334, 145] width 40 height 7
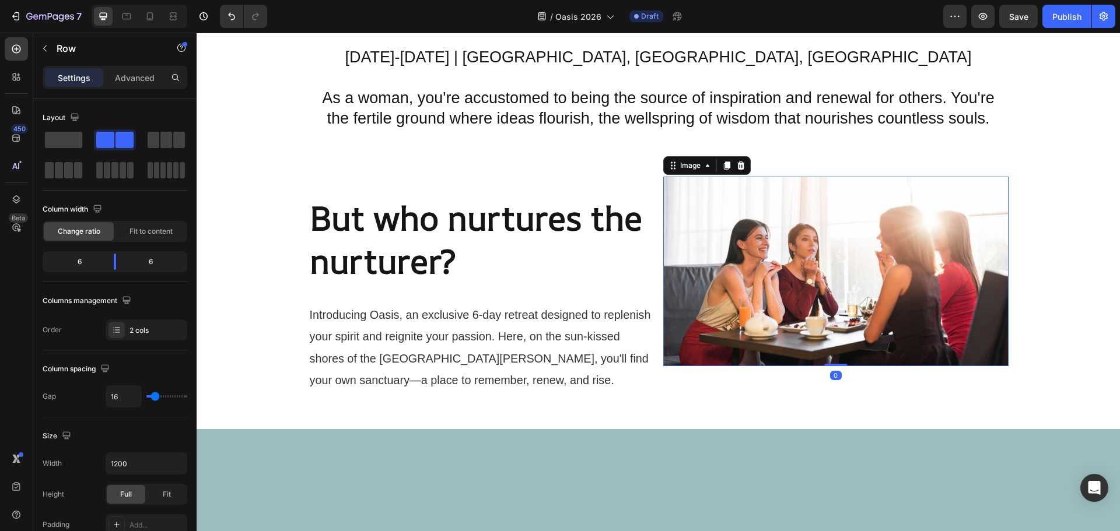
click at [681, 182] on img at bounding box center [835, 272] width 345 height 190
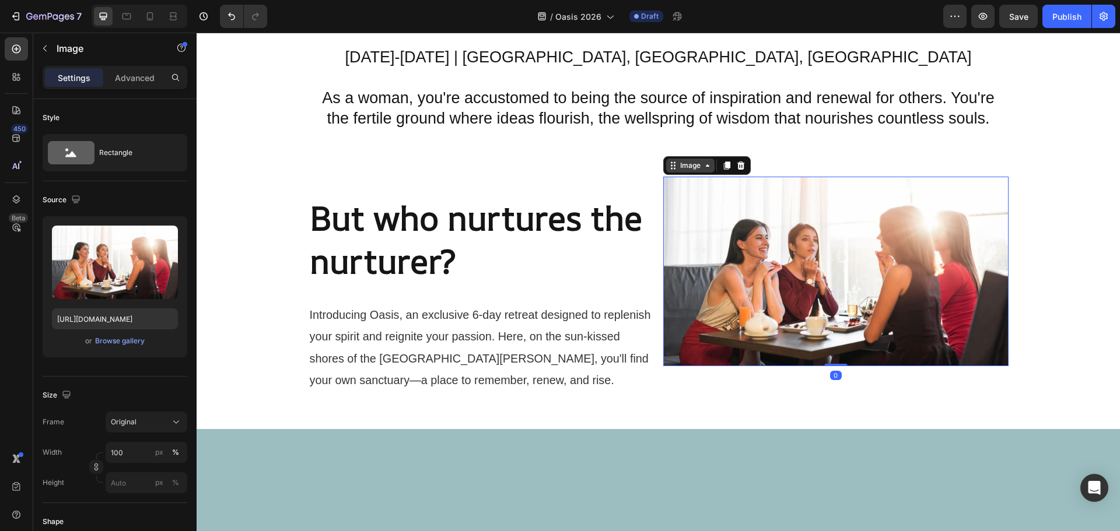
click at [682, 165] on div "Image" at bounding box center [690, 165] width 25 height 10
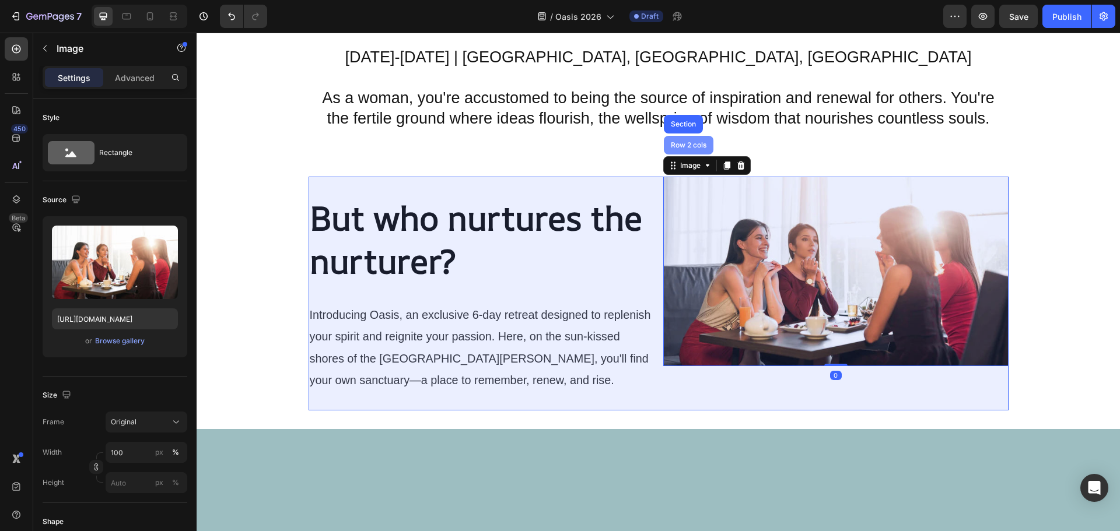
click at [685, 143] on div "Row 2 cols" at bounding box center [688, 145] width 40 height 7
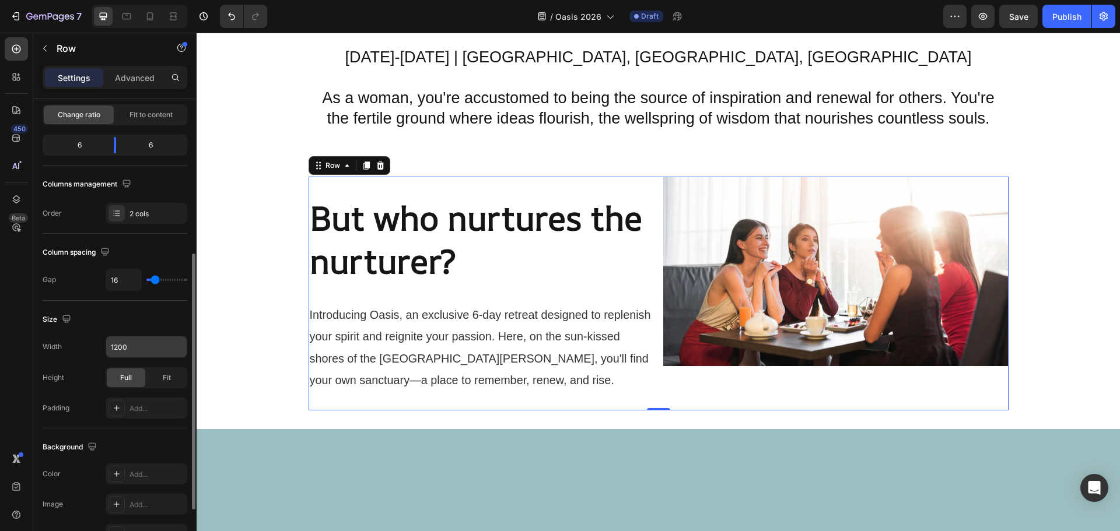
scroll to position [175, 0]
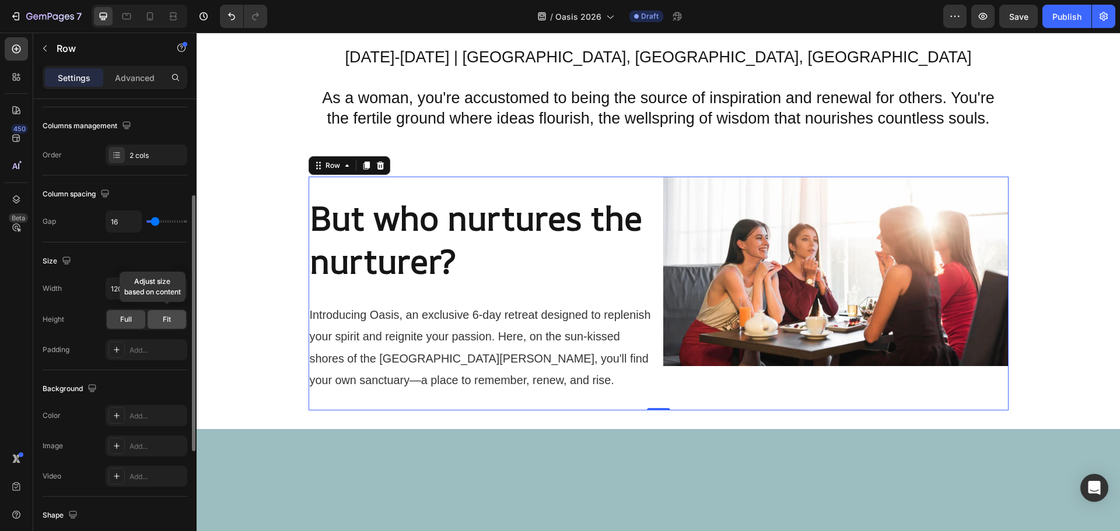
click at [168, 322] on span "Fit" at bounding box center [167, 319] width 8 height 10
click at [136, 325] on div "Full" at bounding box center [126, 319] width 38 height 19
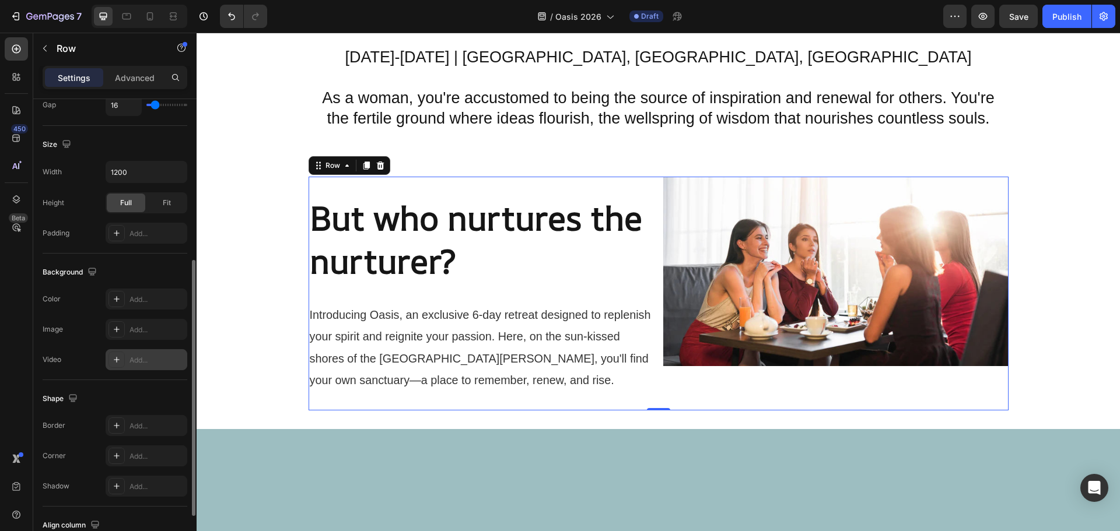
scroll to position [350, 0]
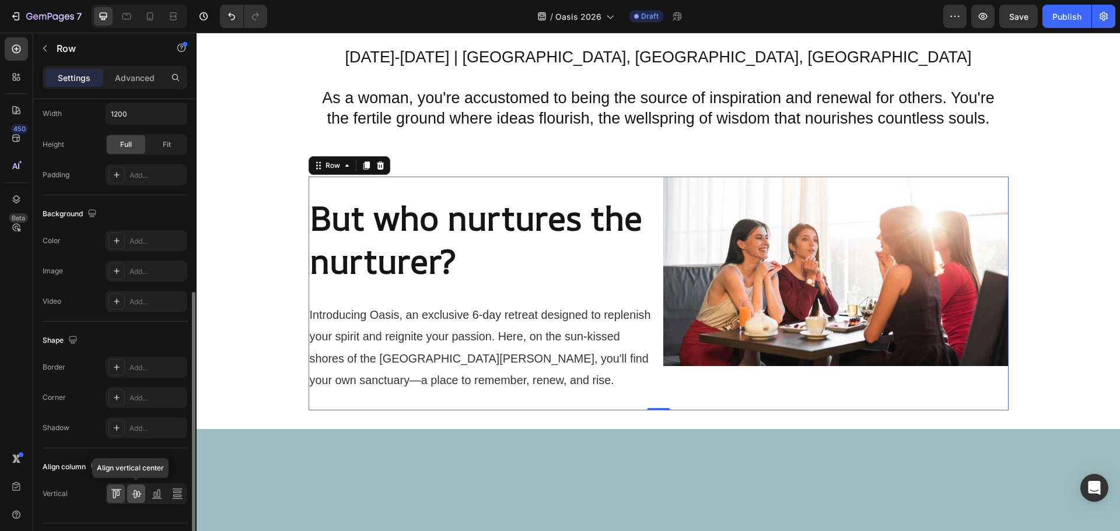
click at [139, 496] on icon at bounding box center [136, 494] width 9 height 8
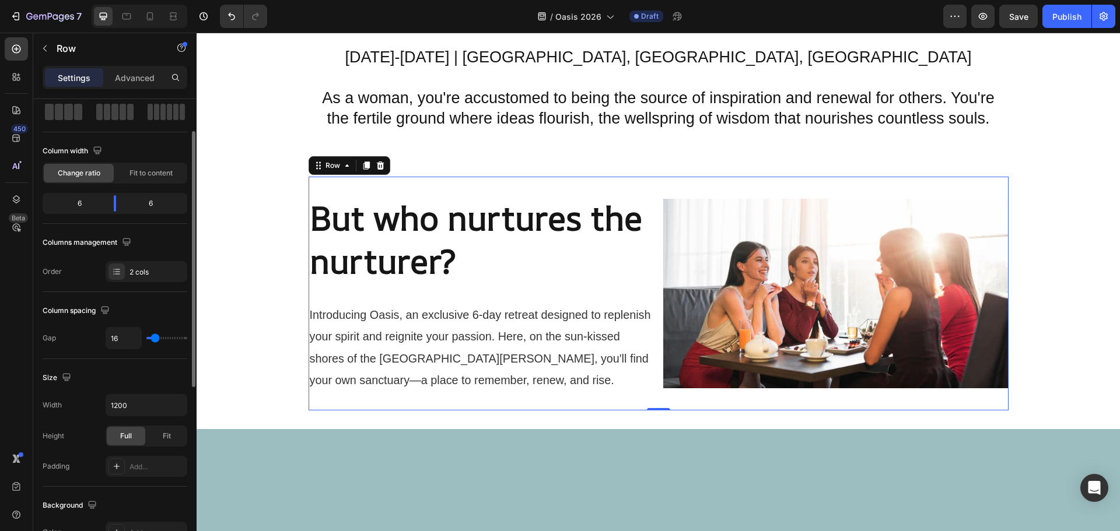
scroll to position [117, 0]
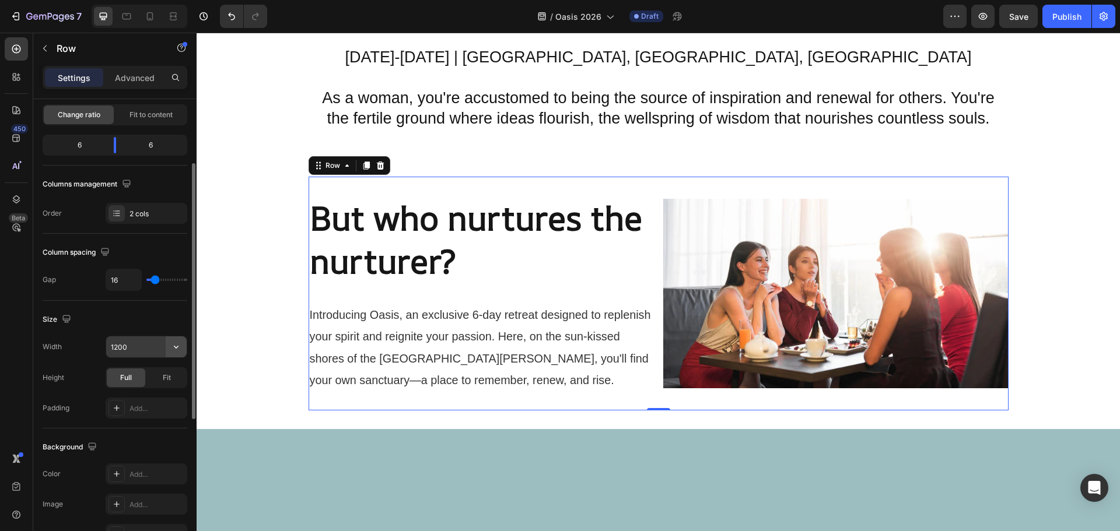
click at [178, 346] on icon "button" at bounding box center [176, 347] width 12 height 12
click at [120, 402] on span "Full" at bounding box center [116, 399] width 12 height 10
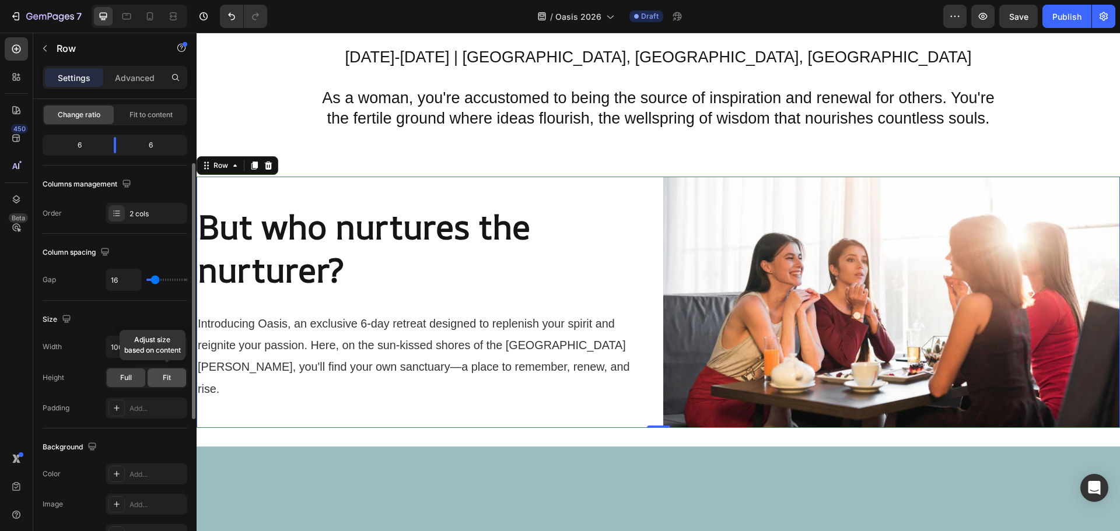
click at [157, 381] on div "Fit" at bounding box center [167, 378] width 38 height 19
click at [128, 347] on input "100%" at bounding box center [146, 347] width 80 height 21
click at [178, 349] on icon "button" at bounding box center [176, 347] width 12 height 12
click at [166, 374] on span "1200px" at bounding box center [164, 376] width 24 height 10
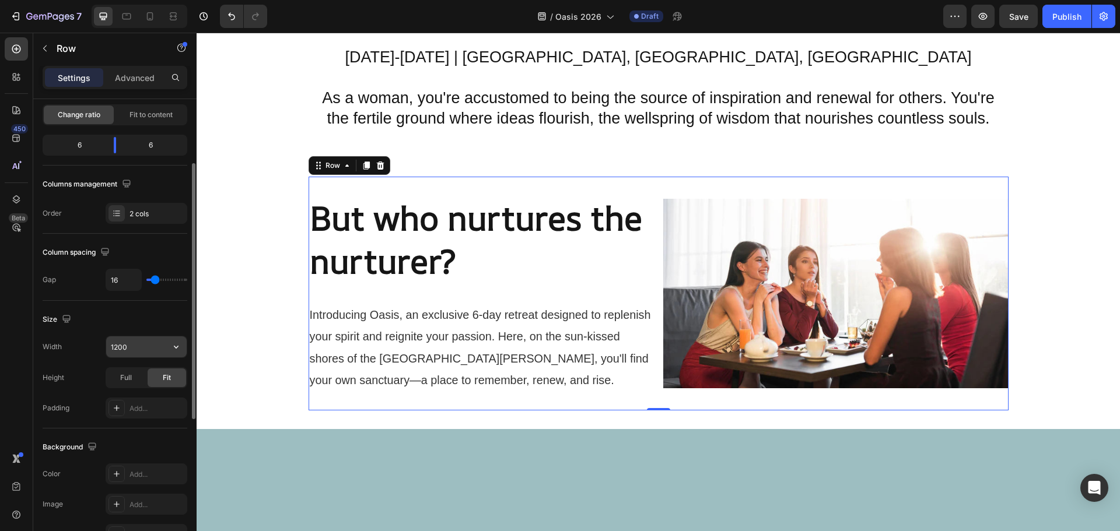
click at [120, 348] on input "1200" at bounding box center [146, 347] width 80 height 21
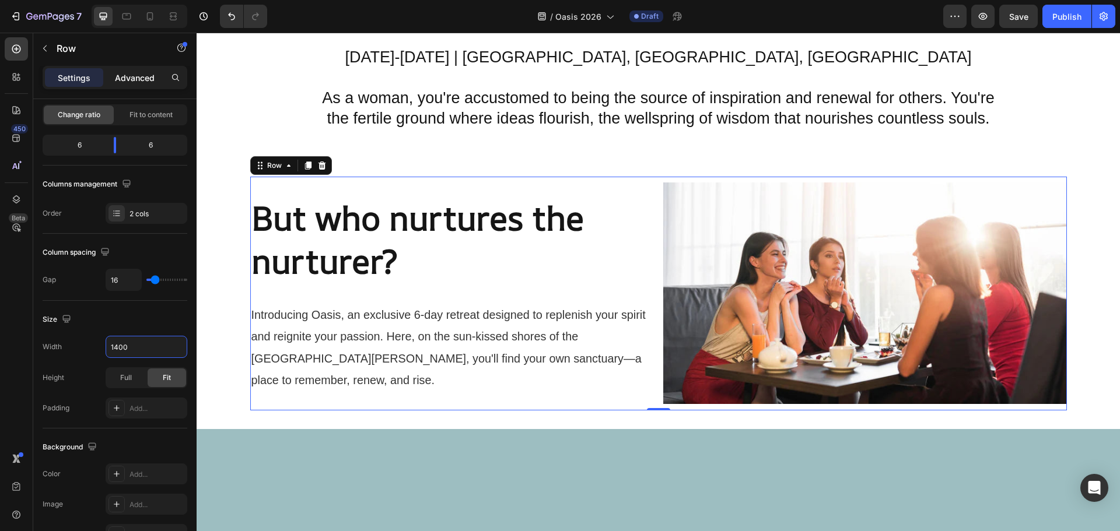
type input "1400"
click at [132, 78] on p "Advanced" at bounding box center [135, 78] width 40 height 12
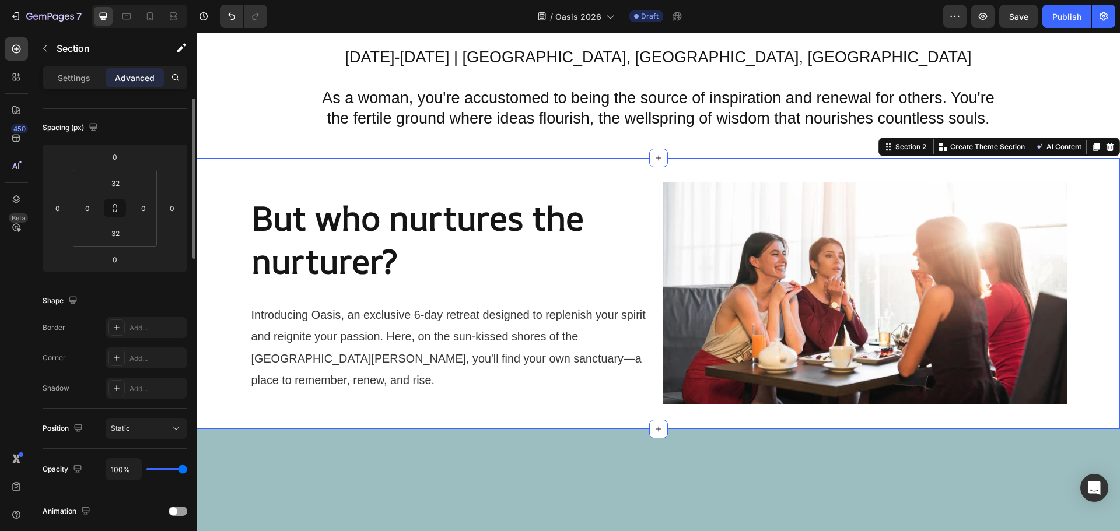
scroll to position [0, 0]
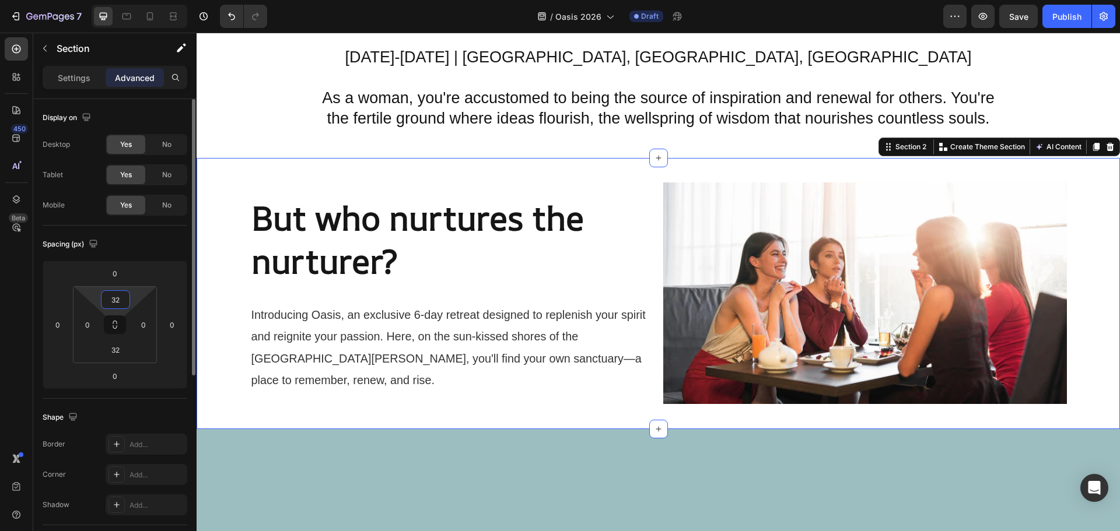
click at [113, 304] on input "32" at bounding box center [115, 299] width 23 height 17
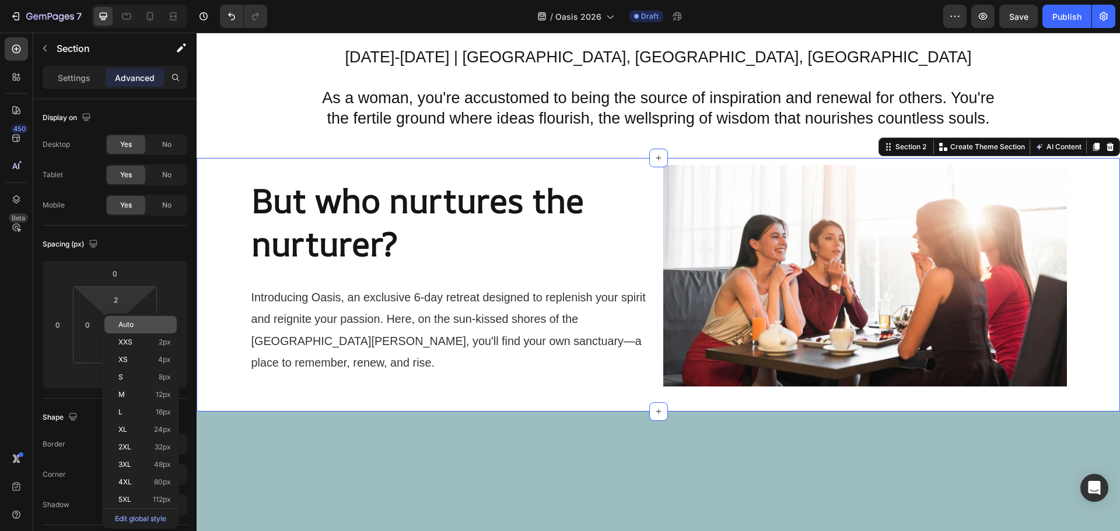
click at [124, 327] on span "Auto" at bounding box center [125, 325] width 15 height 8
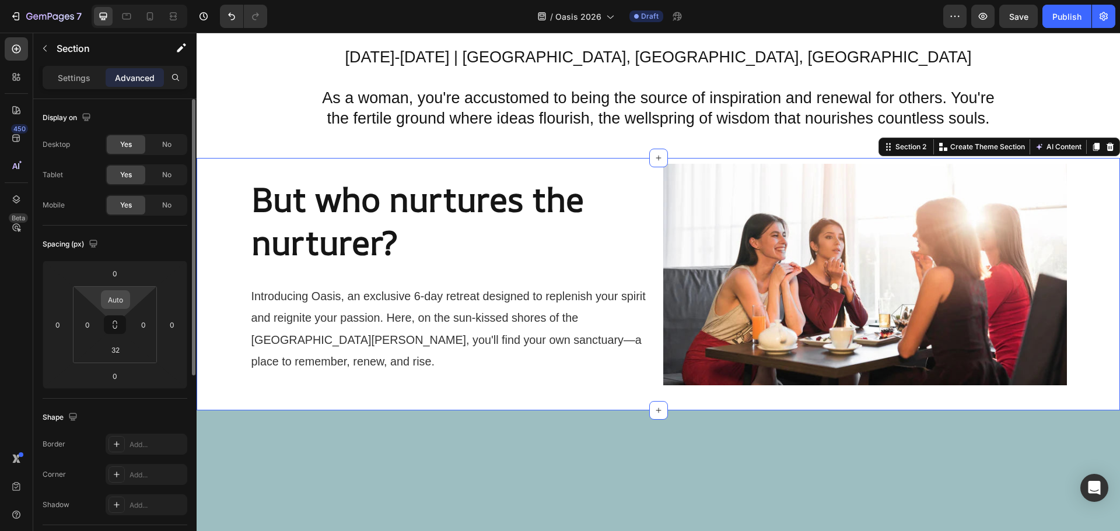
click at [117, 298] on input "Auto" at bounding box center [115, 299] width 23 height 17
type input "0"
click at [118, 356] on input "32" at bounding box center [115, 349] width 23 height 17
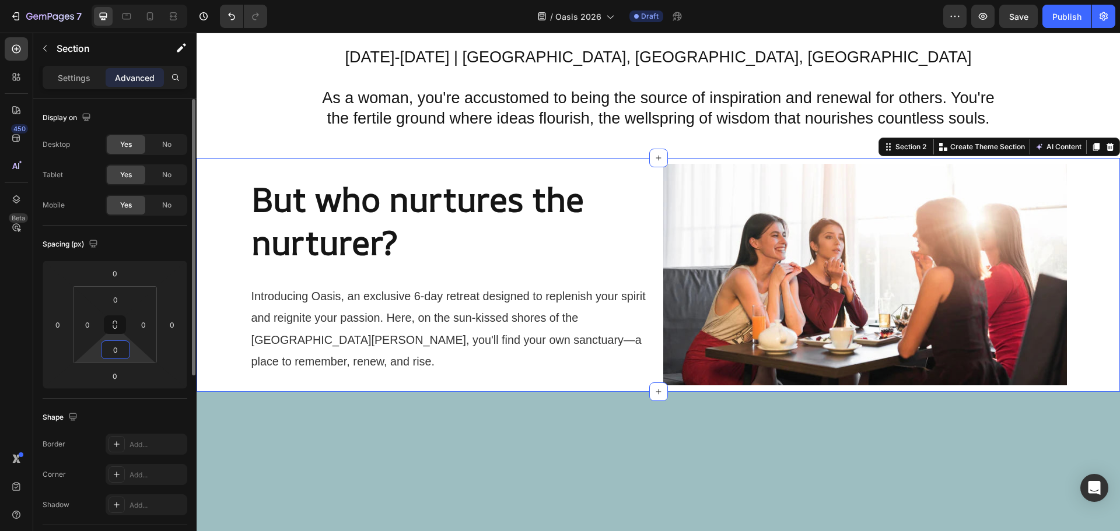
click at [115, 353] on input "0" at bounding box center [115, 349] width 23 height 17
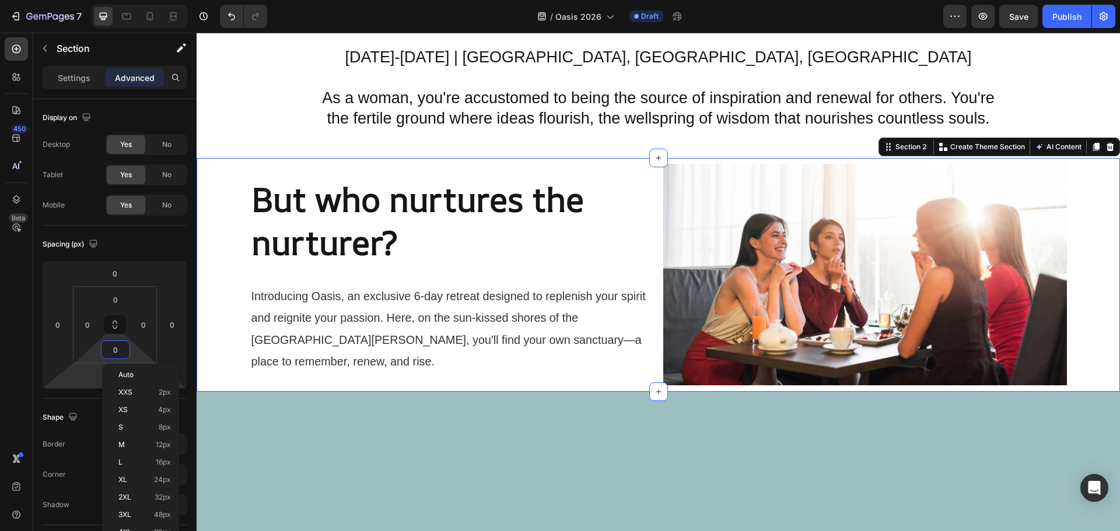
type input "0"
click at [103, 381] on div "Auto XXS 2px XS 4px S 8px M 12px L 16px XL 24px 2XL 32px 3XL 48px 4XL 80px 5XL …" at bounding box center [140, 471] width 77 height 215
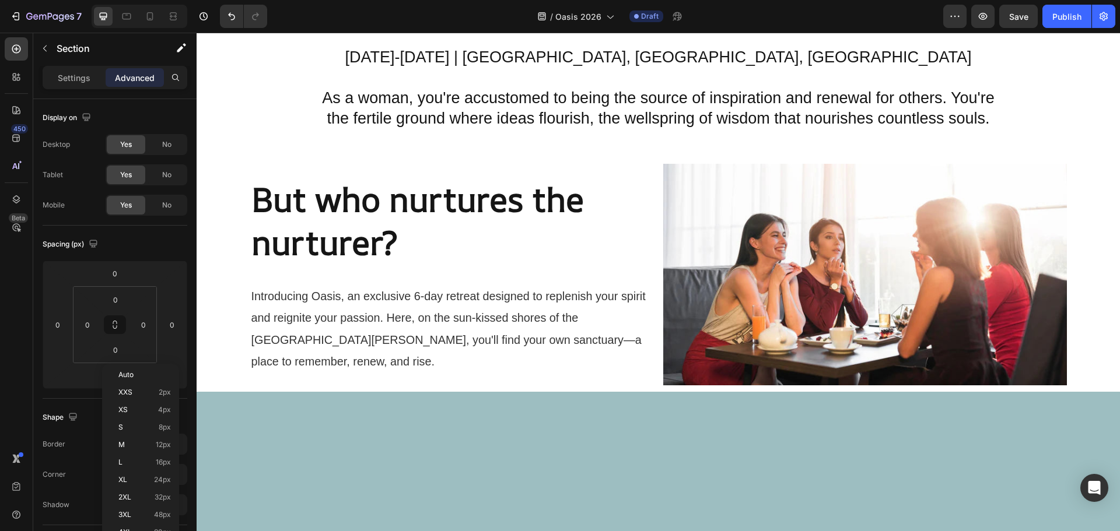
click at [248, 426] on div at bounding box center [658, 432] width 923 height 78
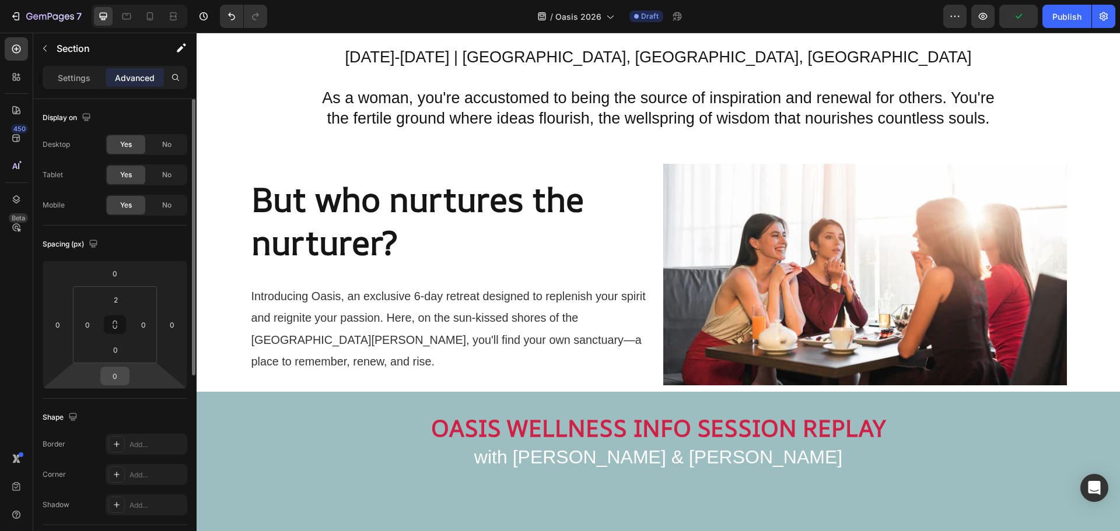
click at [120, 384] on input "0" at bounding box center [114, 375] width 23 height 17
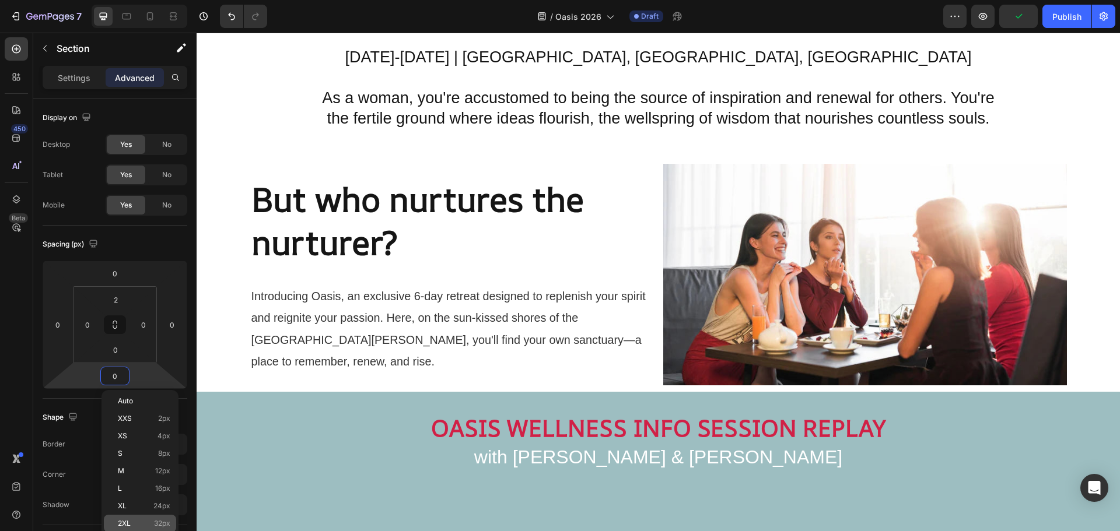
click at [144, 520] on p "2XL 32px" at bounding box center [144, 524] width 52 height 8
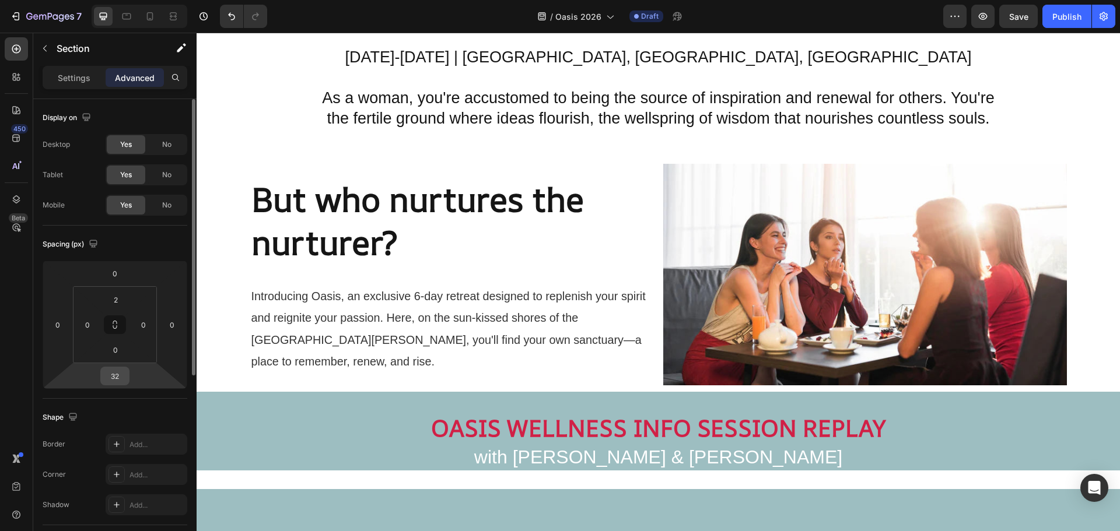
click at [114, 377] on input "32" at bounding box center [114, 375] width 23 height 17
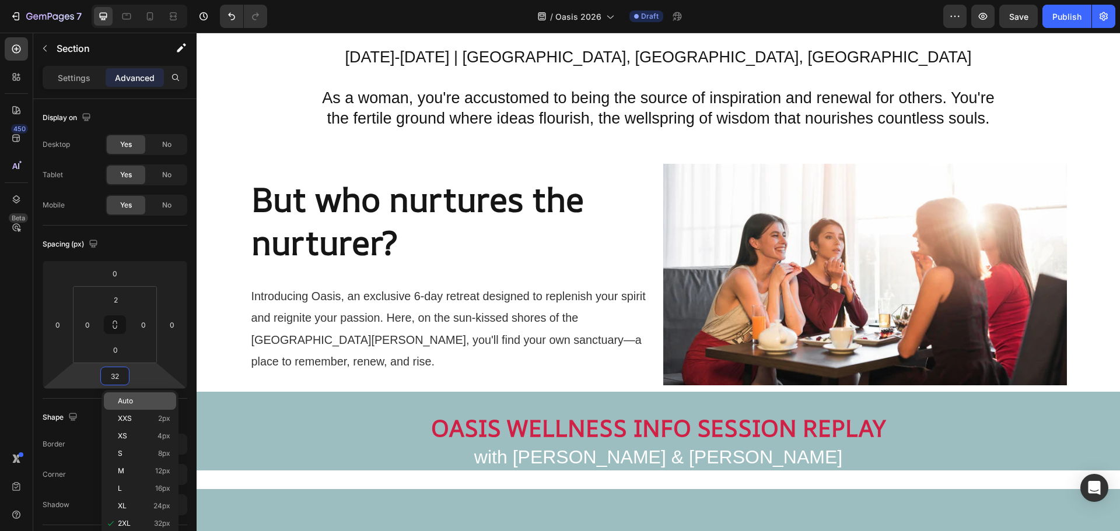
type input "0"
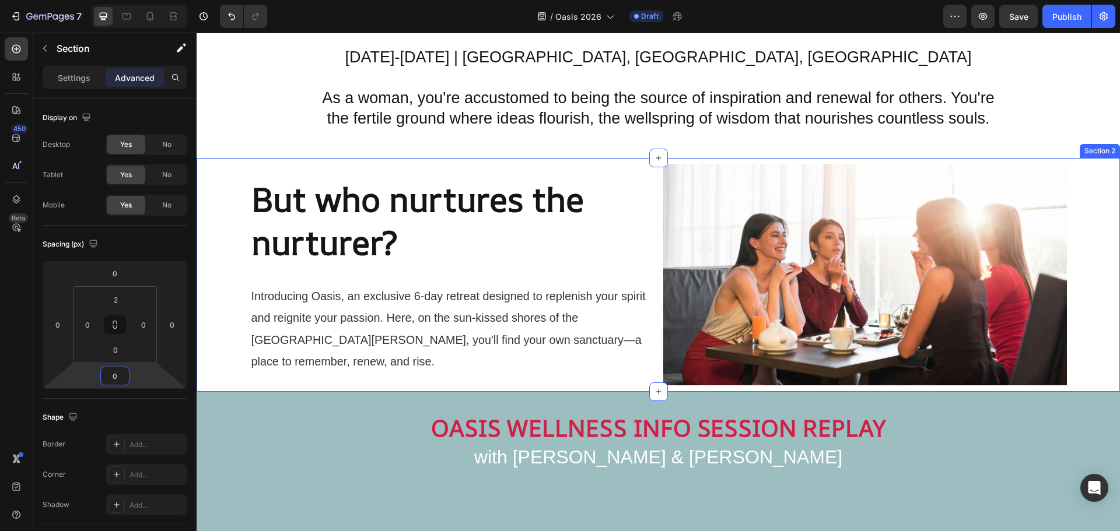
click at [215, 187] on div "⁠⁠⁠⁠⁠⁠⁠ But who nurtures the nurturer? Heading ⁠⁠⁠⁠⁠⁠⁠ Introducing Oasis, an ex…" at bounding box center [658, 275] width 923 height 234
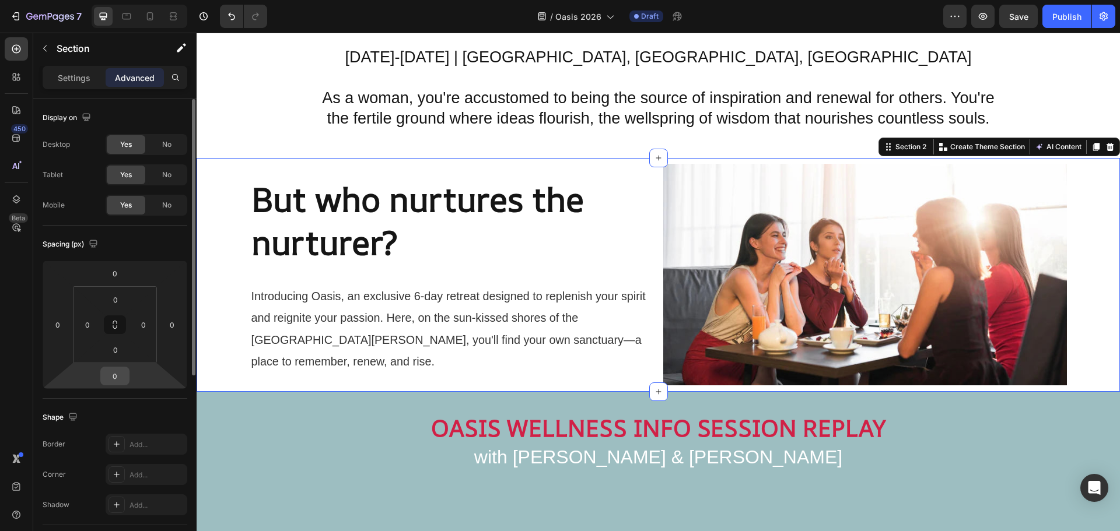
click at [114, 378] on input "0" at bounding box center [114, 375] width 23 height 17
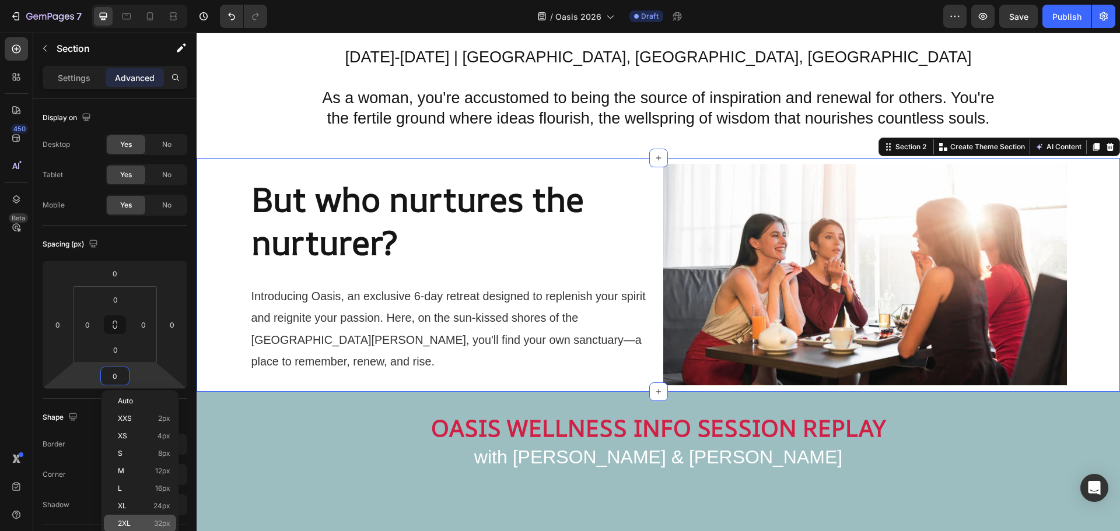
click at [155, 523] on span "32px" at bounding box center [162, 524] width 16 height 8
type input "32"
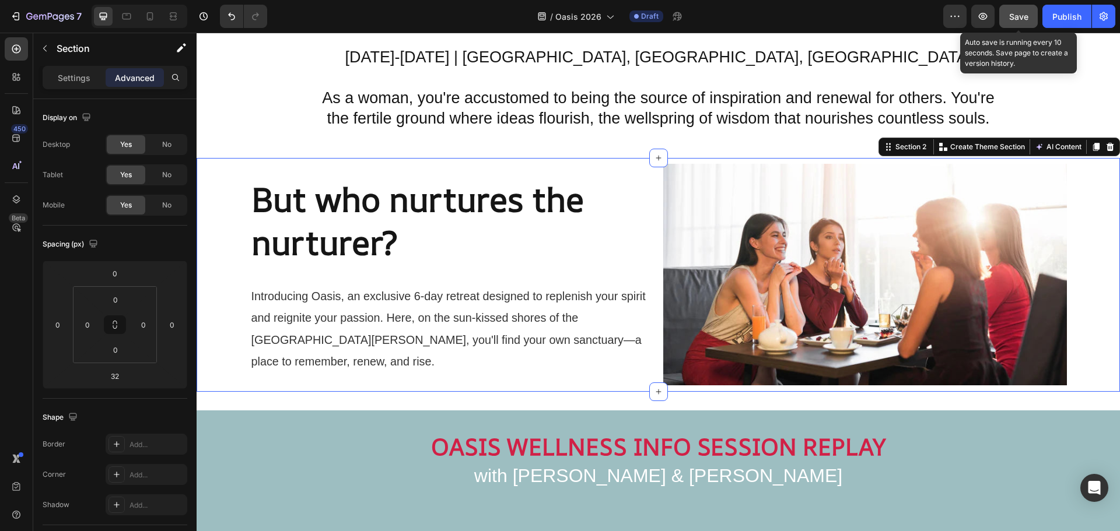
click at [1019, 18] on span "Save" at bounding box center [1018, 17] width 19 height 10
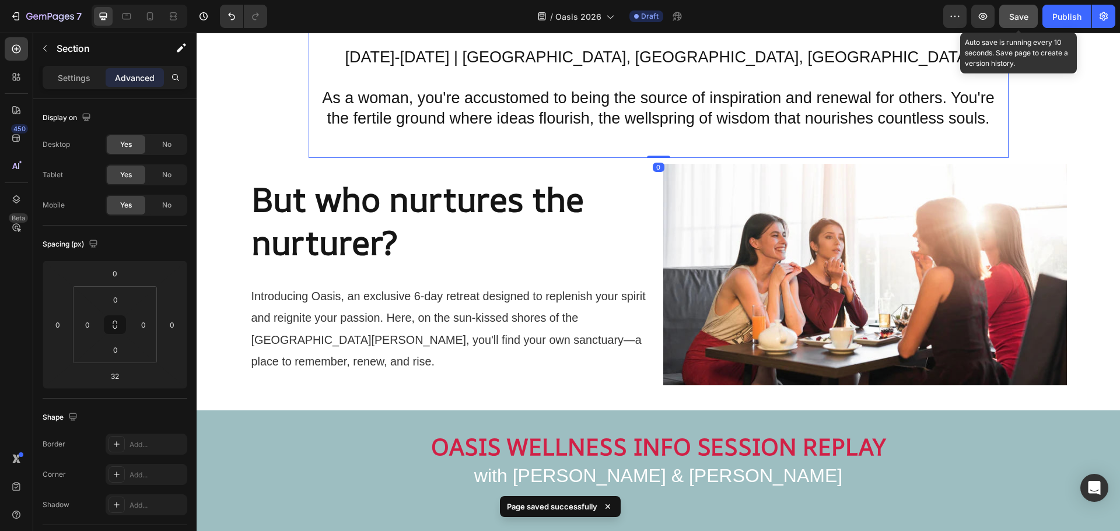
click at [696, 138] on div "⁠⁠⁠⁠⁠⁠⁠ Oasis: A Transformative Retreat for Women Heading ⁠⁠⁠⁠⁠⁠⁠ Discover Your…" at bounding box center [658, 35] width 681 height 227
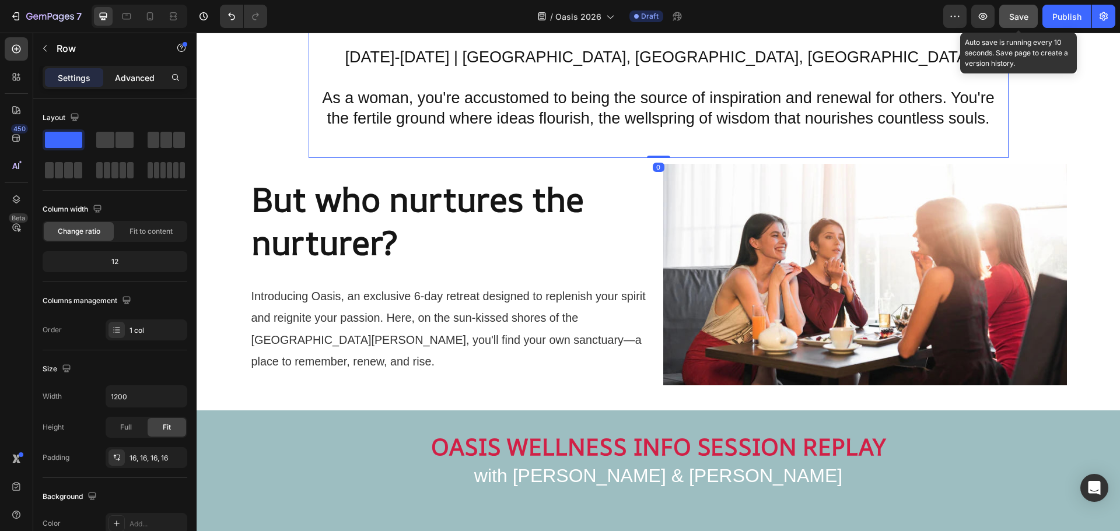
click at [118, 79] on p "Advanced" at bounding box center [135, 78] width 40 height 12
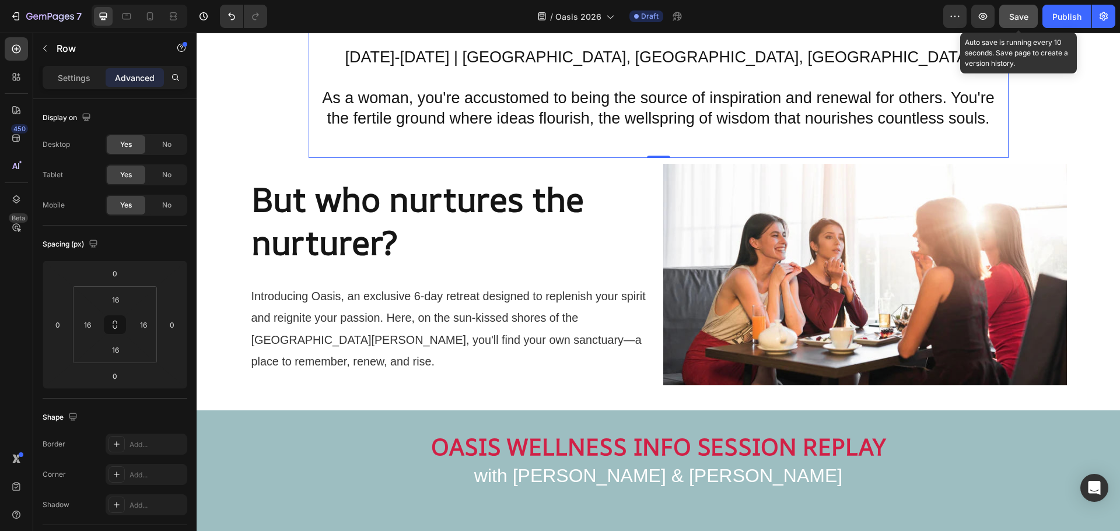
click at [1025, 13] on span "Save" at bounding box center [1018, 17] width 19 height 10
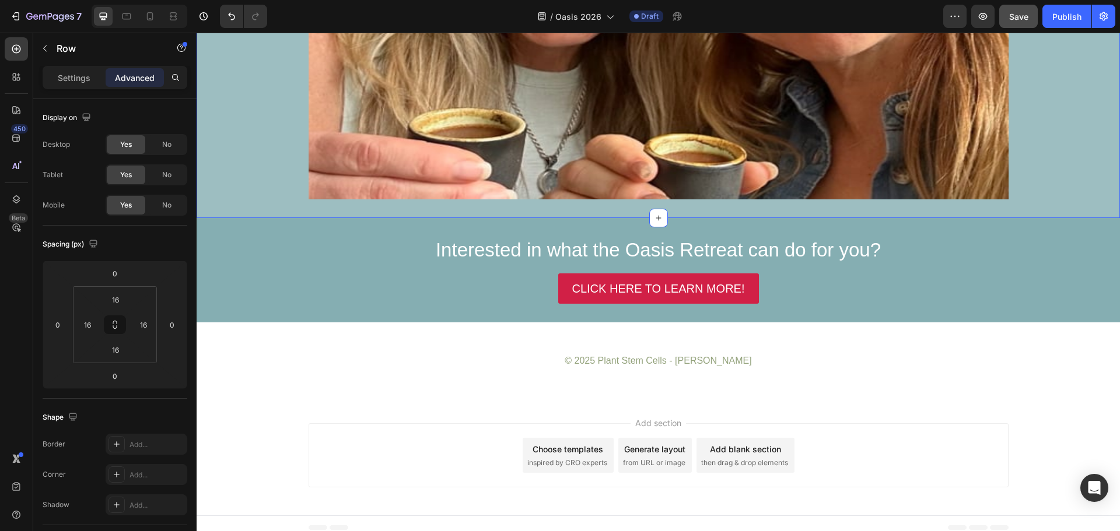
scroll to position [1216, 0]
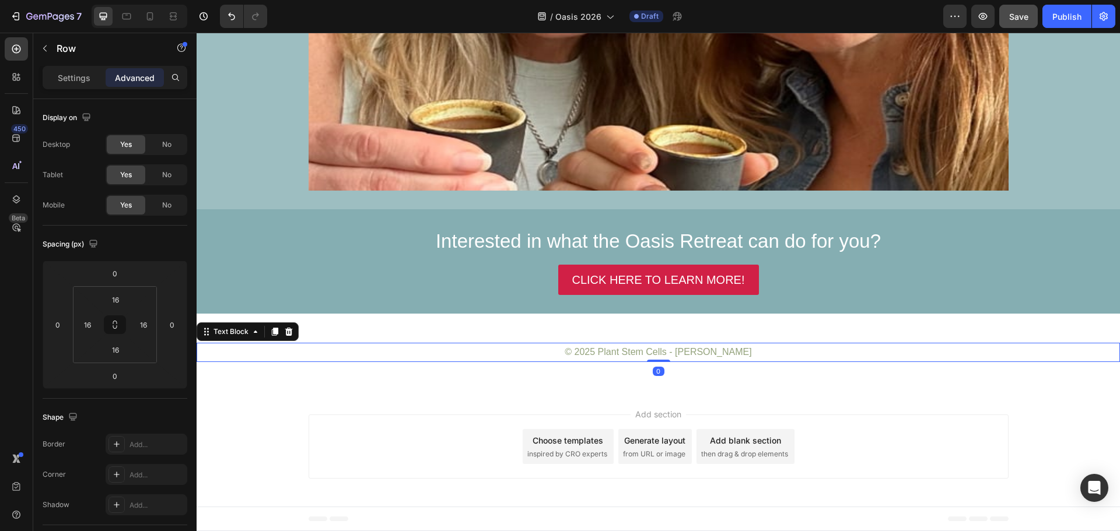
click at [597, 348] on p "© 2025 Plant Stem Cells - [PERSON_NAME]" at bounding box center [658, 352] width 921 height 17
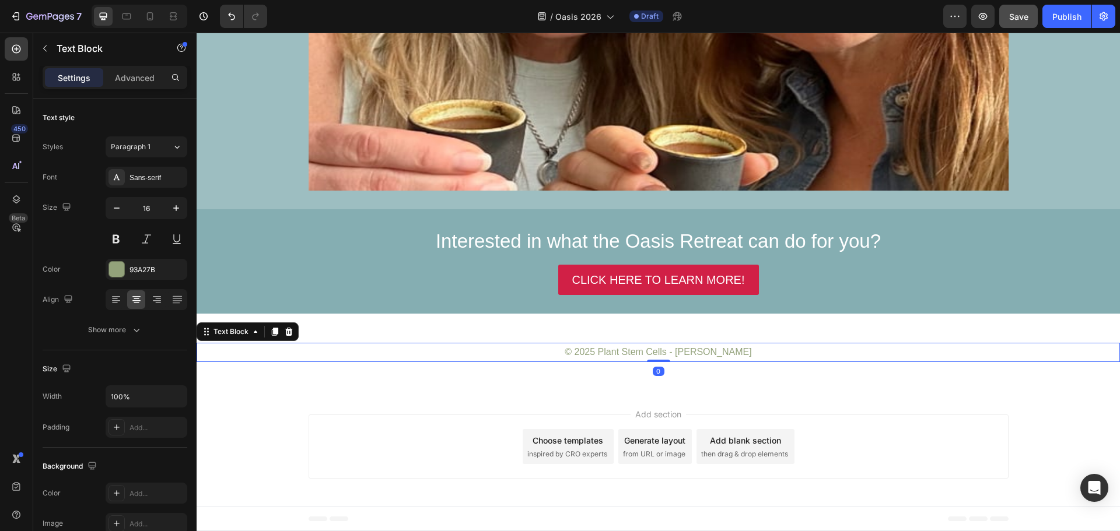
click at [597, 348] on p "© 2025 Plant Stem Cells - [PERSON_NAME]" at bounding box center [658, 352] width 921 height 17
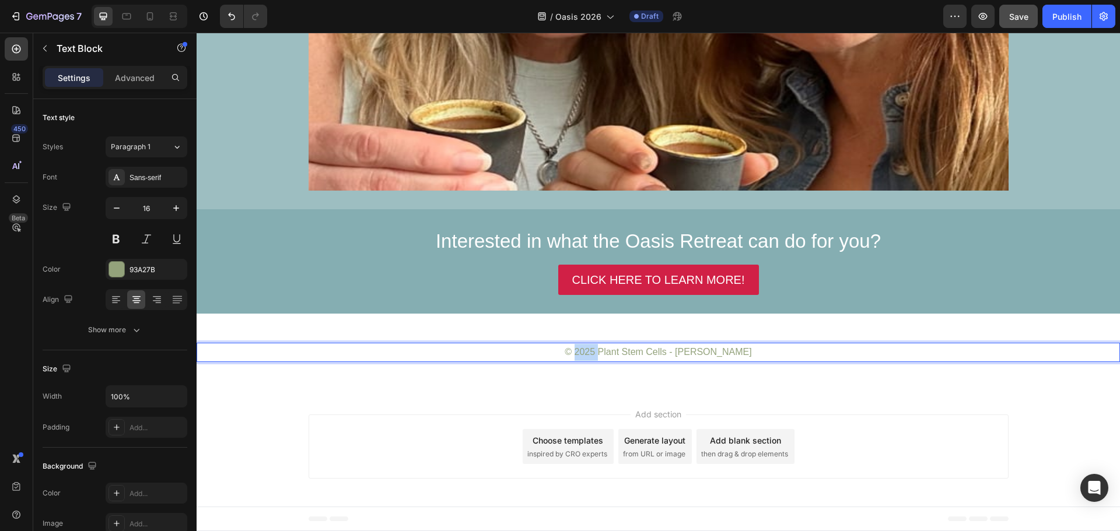
click at [597, 348] on p "© 2025 Plant Stem Cells - [PERSON_NAME]" at bounding box center [658, 352] width 921 height 17
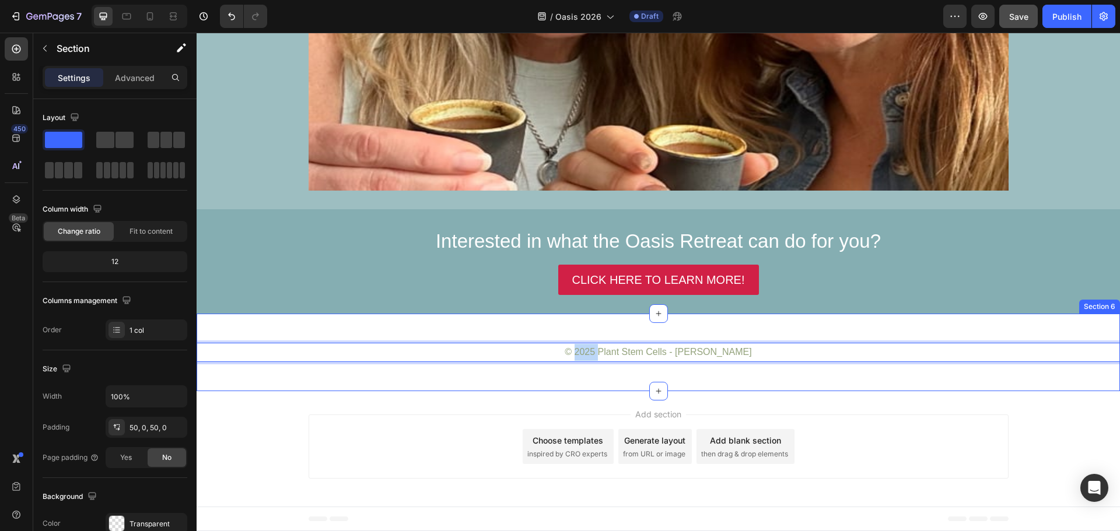
click at [830, 329] on div "© 2025 Plant Stem Cells - Jenn Payeur Text Block 0 Section 6" at bounding box center [658, 353] width 923 height 78
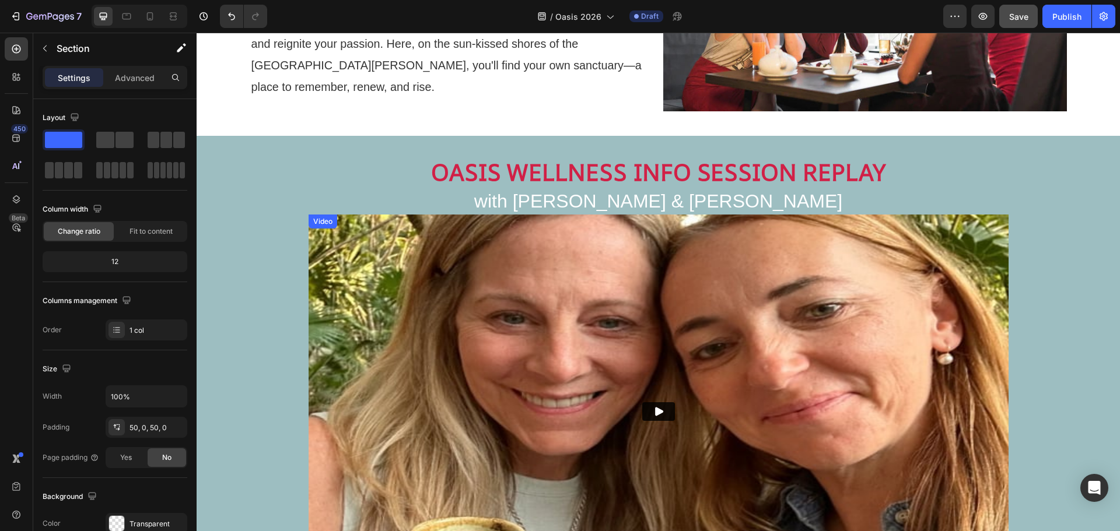
scroll to position [691, 0]
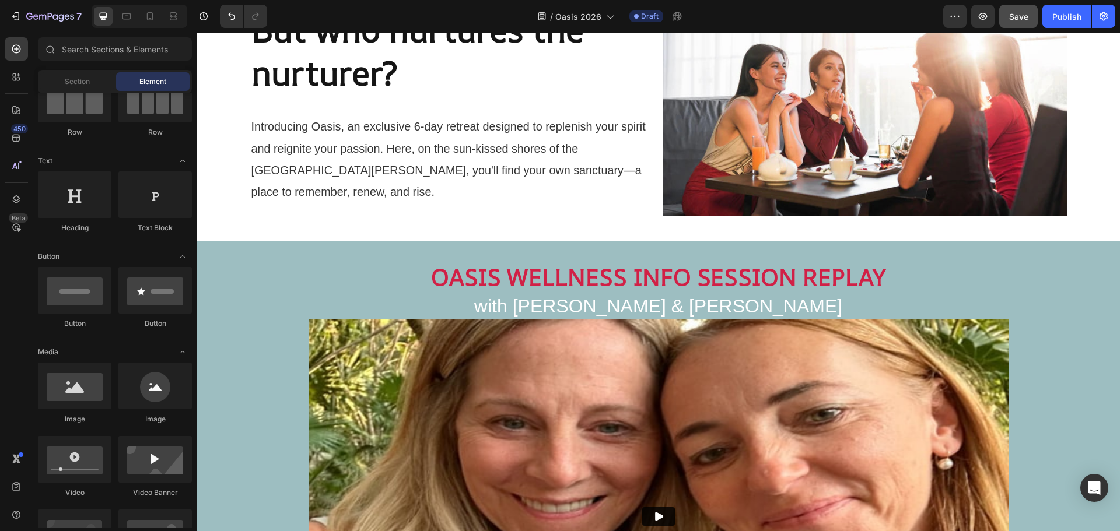
click at [661, 234] on div "But who nurtures the nurturer? Heading Introducing Oasis, an exclusive 6-day re…" at bounding box center [658, 139] width 923 height 1548
click at [656, 243] on icon at bounding box center [658, 240] width 9 height 9
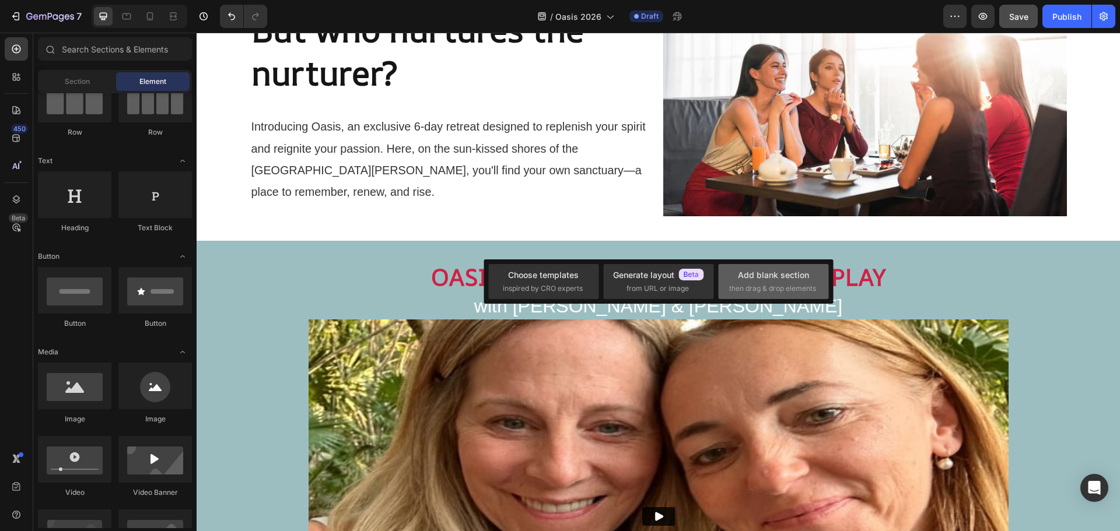
click at [746, 281] on div "Add blank section then drag & drop elements" at bounding box center [773, 281] width 89 height 25
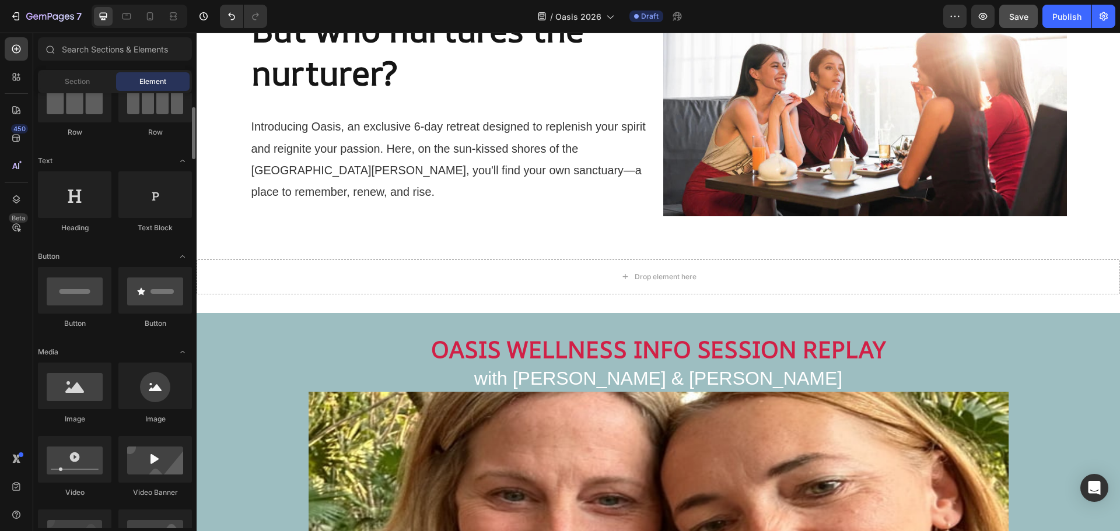
scroll to position [0, 0]
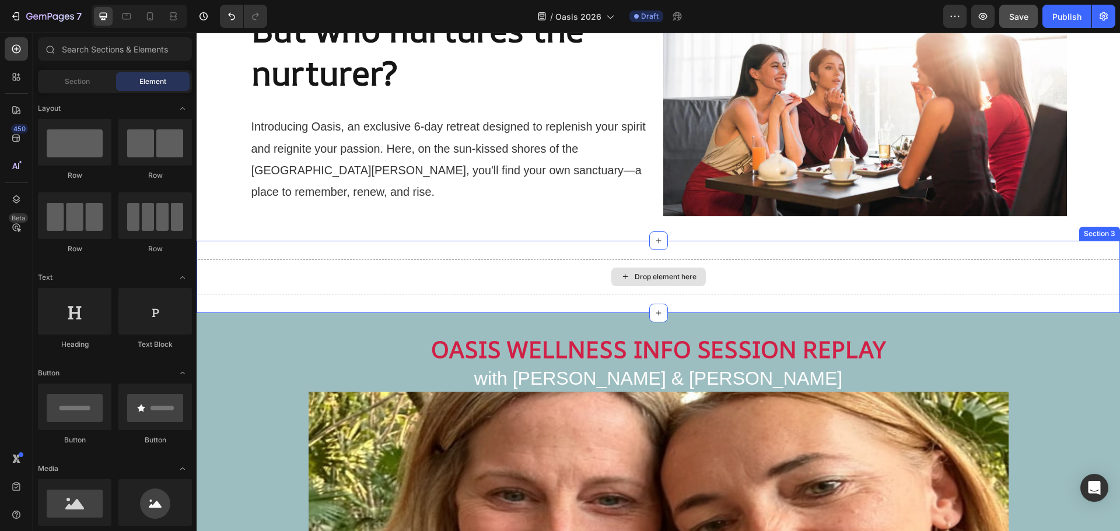
click at [635, 274] on div "Drop element here" at bounding box center [666, 276] width 62 height 9
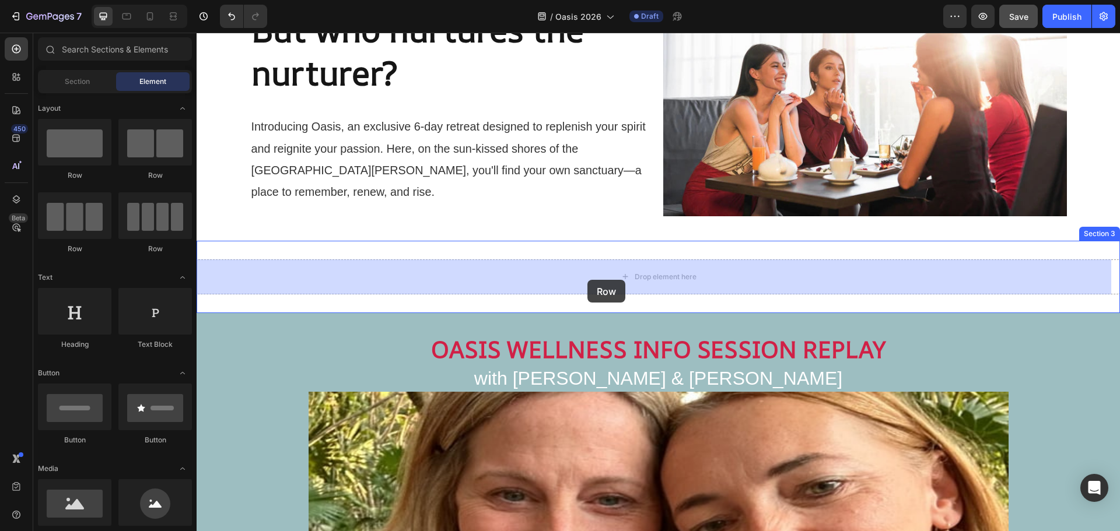
drag, startPoint x: 344, startPoint y: 185, endPoint x: 587, endPoint y: 280, distance: 261.7
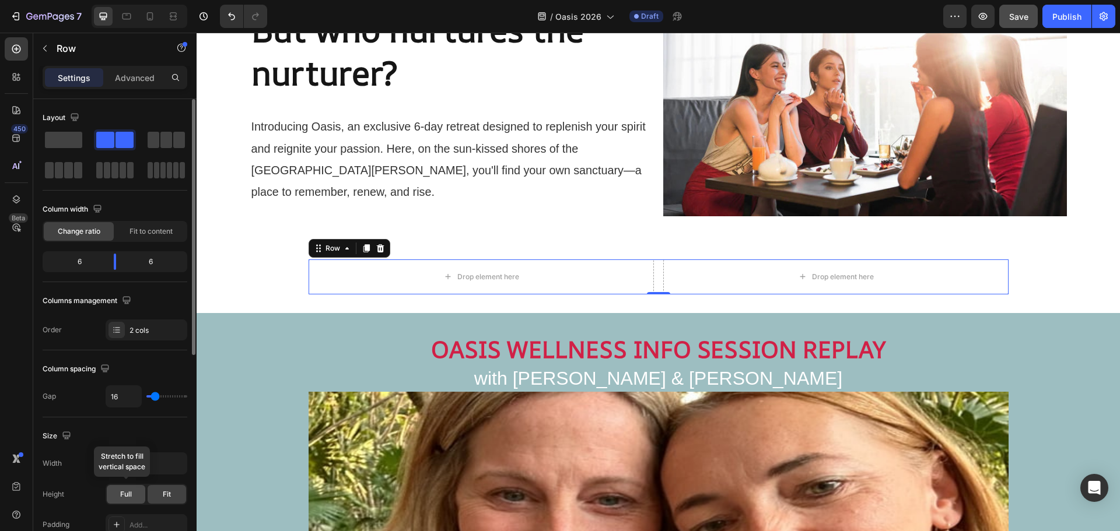
click at [136, 495] on div "Full" at bounding box center [126, 494] width 38 height 19
click at [141, 467] on input "1200" at bounding box center [146, 463] width 80 height 21
click at [176, 462] on icon "button" at bounding box center [176, 464] width 12 height 12
click at [125, 513] on p "Full 100%" at bounding box center [143, 515] width 66 height 10
type input "100%"
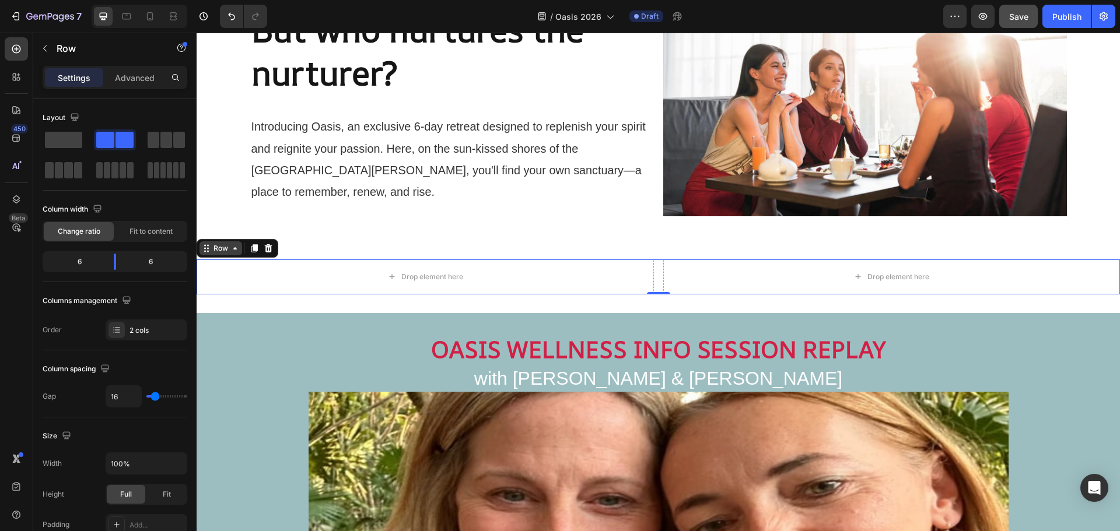
click at [233, 251] on icon at bounding box center [234, 248] width 9 height 9
click at [230, 252] on div "Row" at bounding box center [220, 248] width 19 height 10
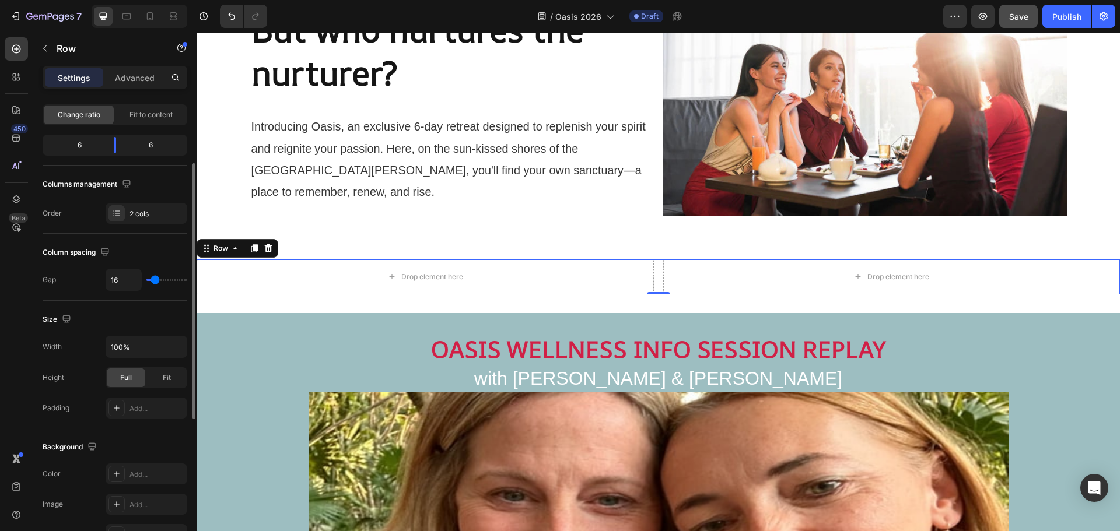
scroll to position [175, 0]
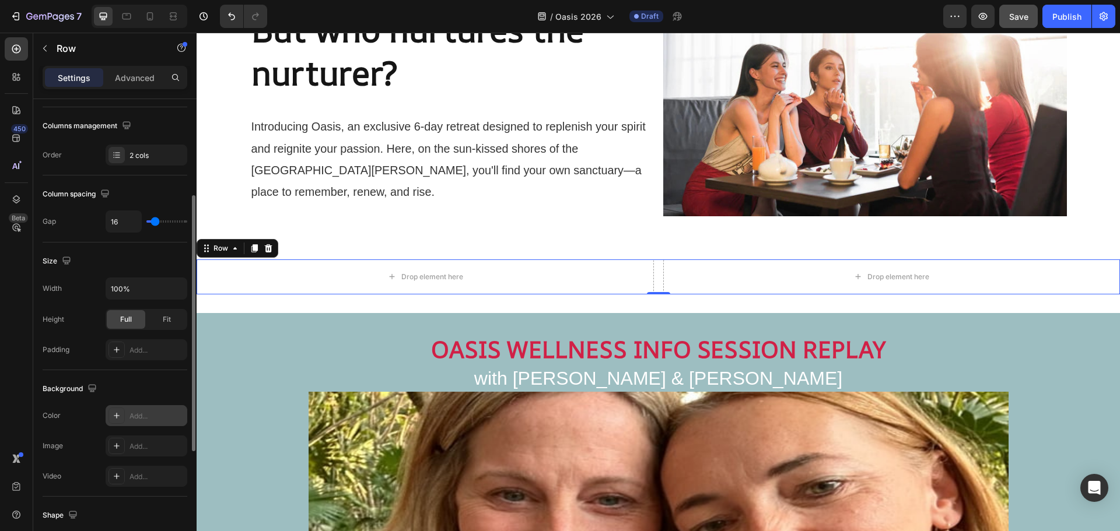
click at [119, 418] on icon at bounding box center [116, 415] width 9 height 9
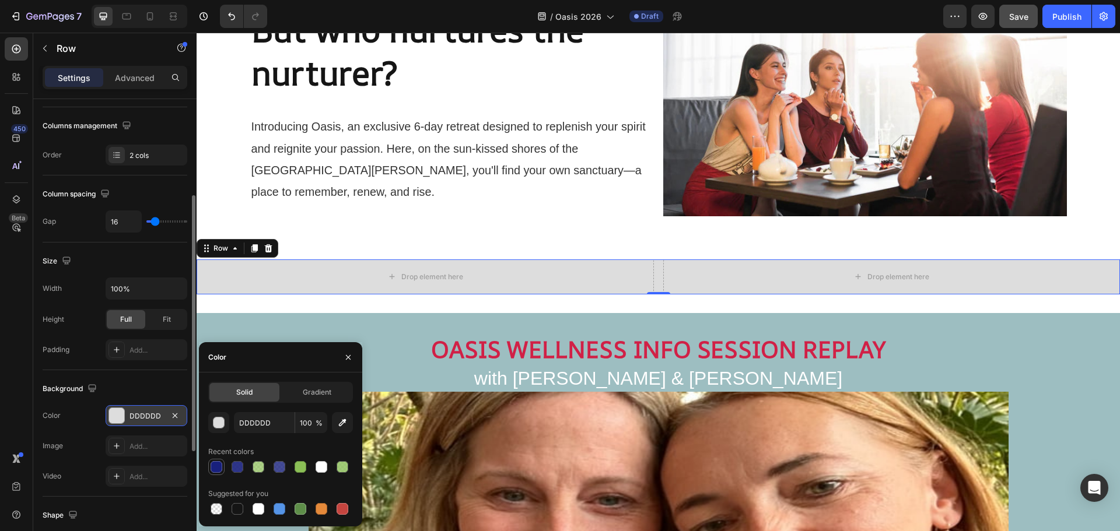
click at [220, 461] on div at bounding box center [217, 467] width 12 height 12
type input "18207D"
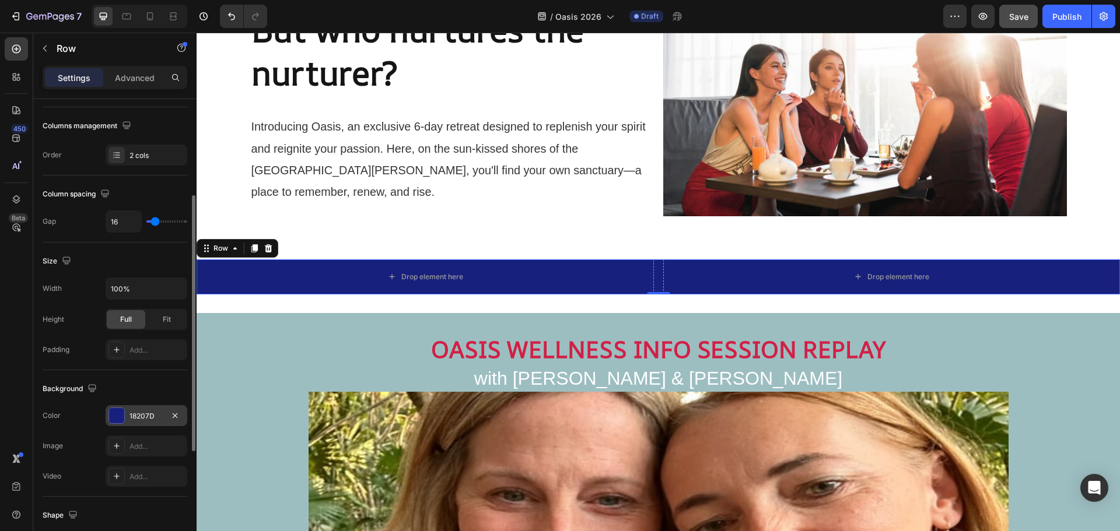
click at [158, 381] on div "Background" at bounding box center [115, 389] width 145 height 19
click at [48, 45] on icon "button" at bounding box center [44, 48] width 9 height 9
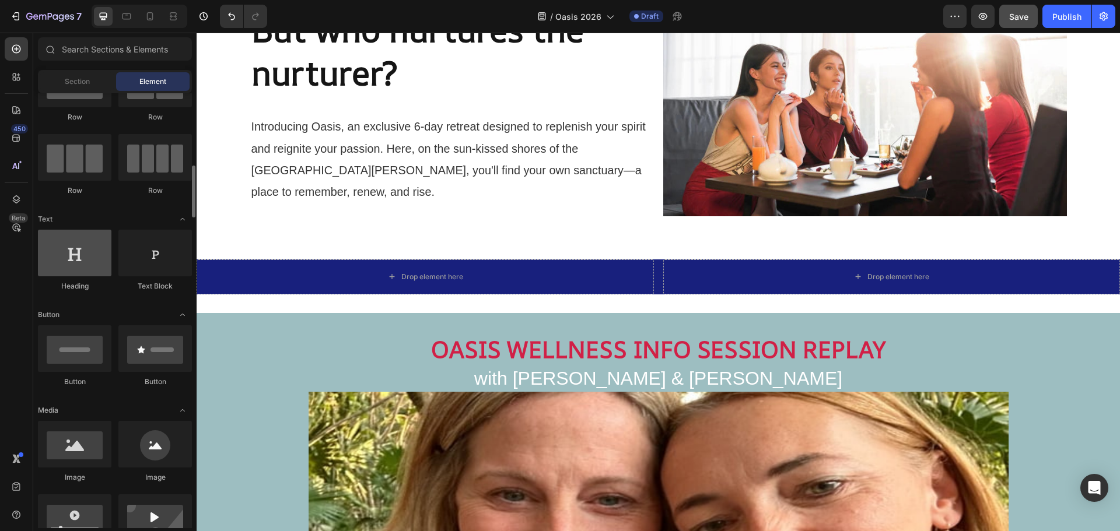
scroll to position [117, 0]
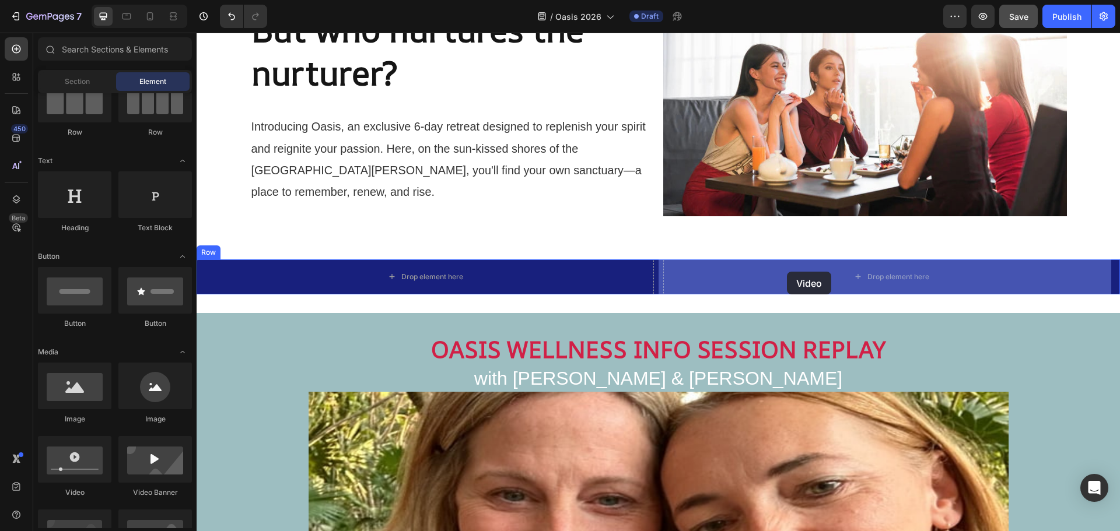
drag, startPoint x: 266, startPoint y: 503, endPoint x: 787, endPoint y: 272, distance: 569.7
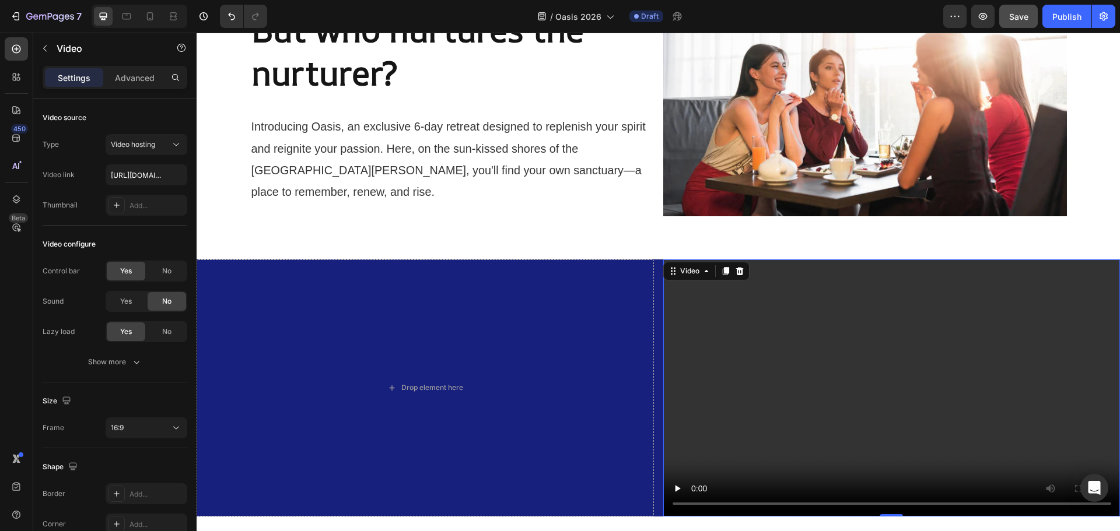
click at [705, 294] on video at bounding box center [891, 388] width 457 height 257
click at [155, 149] on span "Video hosting" at bounding box center [133, 144] width 44 height 9
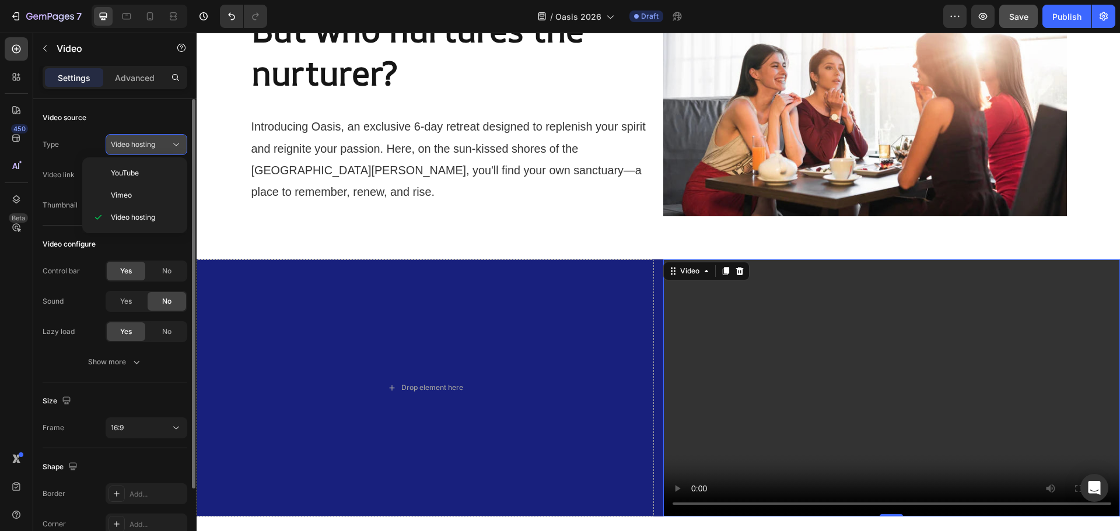
click at [155, 151] on button "Video hosting" at bounding box center [147, 144] width 82 height 21
click at [152, 145] on span "Video hosting" at bounding box center [133, 144] width 44 height 9
click at [850, 371] on video at bounding box center [891, 388] width 457 height 257
click at [145, 143] on span "Video hosting" at bounding box center [133, 144] width 44 height 9
click at [858, 326] on video at bounding box center [891, 388] width 457 height 257
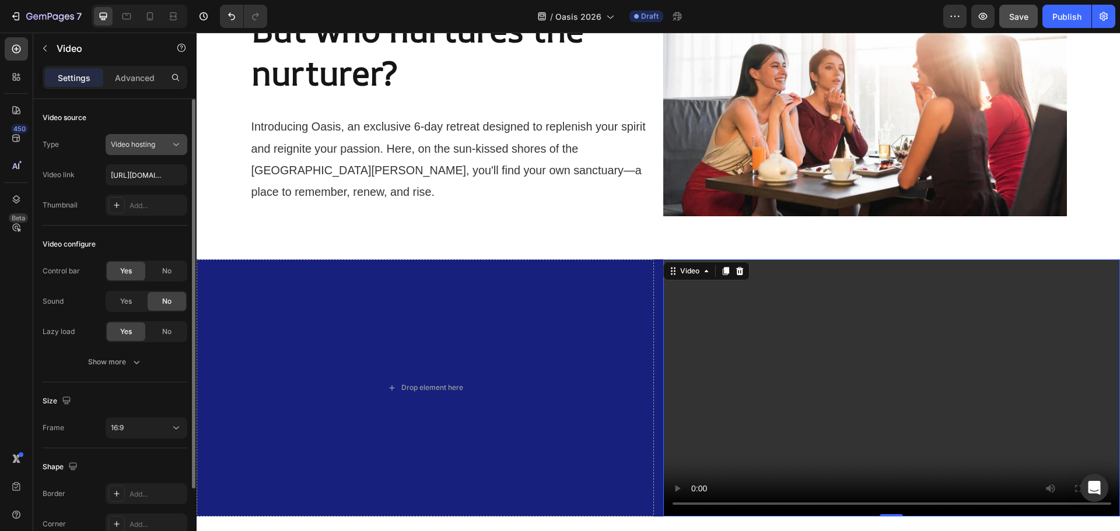
click at [155, 138] on button "Video hosting" at bounding box center [147, 144] width 82 height 21
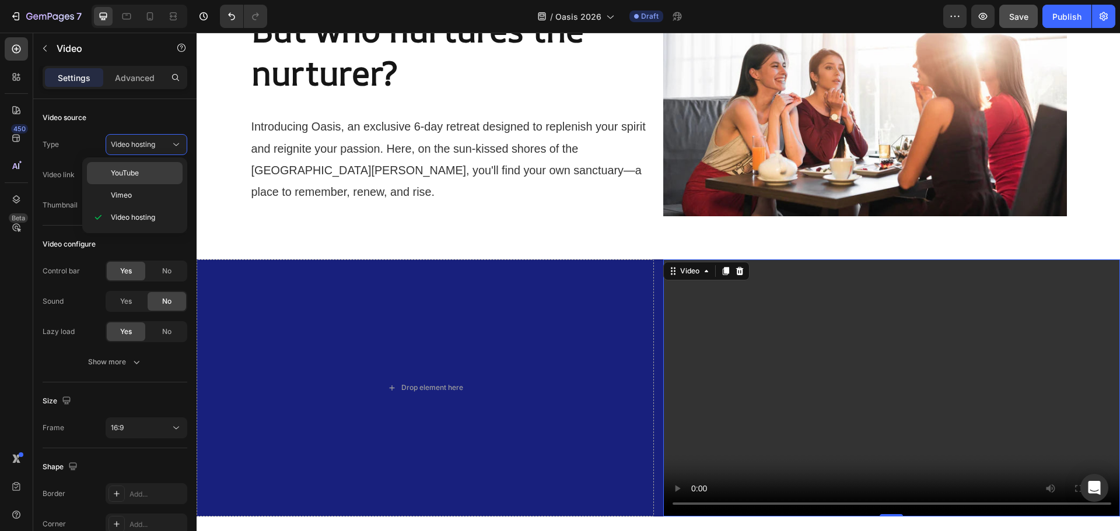
click at [148, 174] on p "YouTube" at bounding box center [144, 173] width 66 height 10
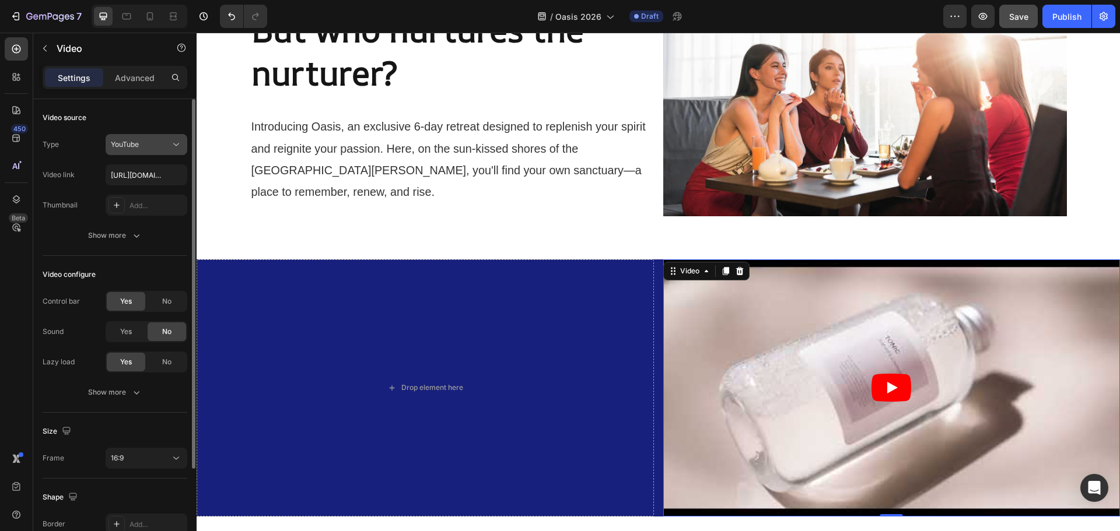
click at [148, 151] on button "YouTube" at bounding box center [147, 144] width 82 height 21
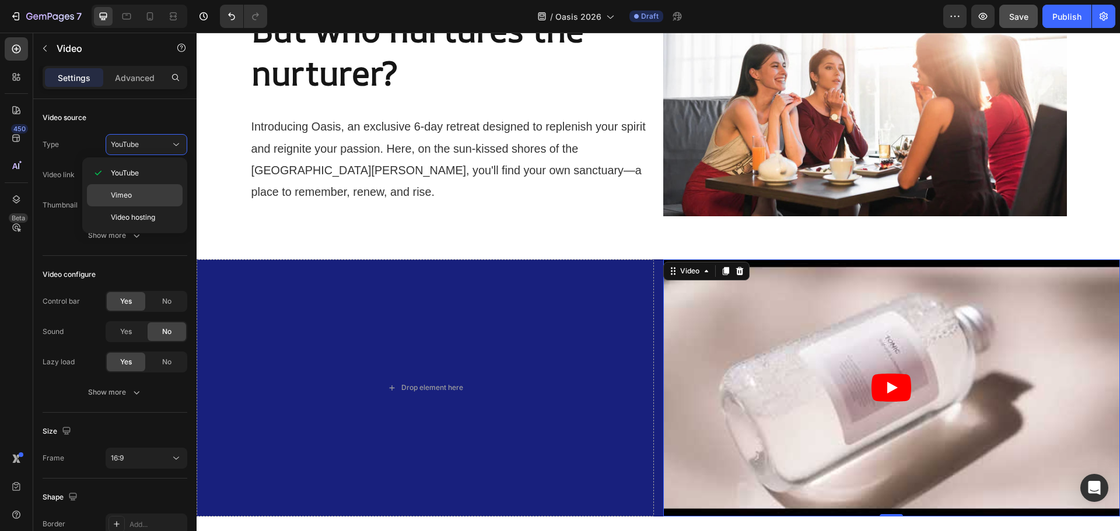
click at [146, 191] on p "Vimeo" at bounding box center [144, 195] width 66 height 10
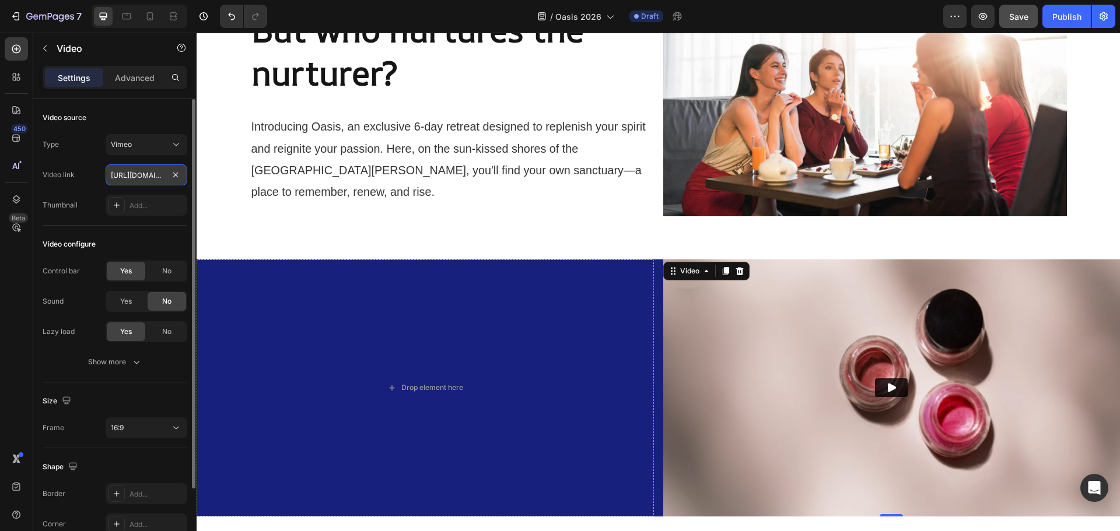
click at [138, 177] on input "[URL][DOMAIN_NAME]" at bounding box center [147, 174] width 82 height 21
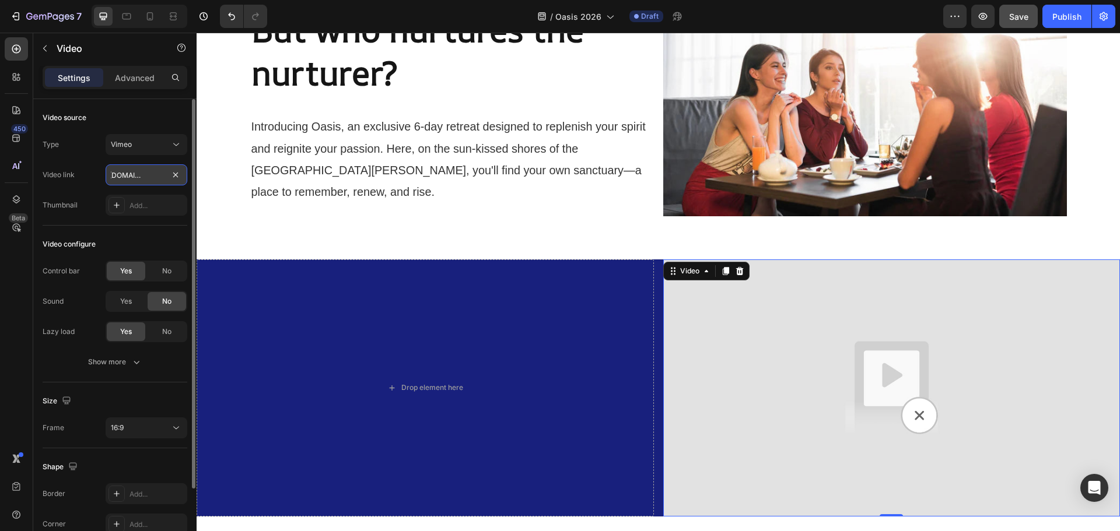
paste input "1113308609"
type input "https://vimeo.com/1113308609"
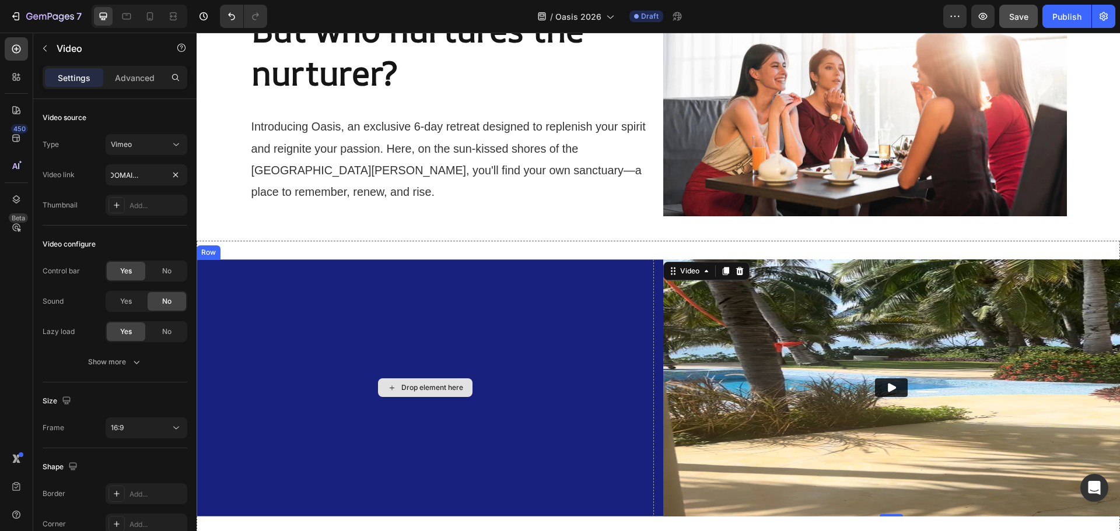
click at [644, 384] on div "Drop element here" at bounding box center [425, 388] width 457 height 257
click at [665, 400] on img at bounding box center [891, 388] width 457 height 257
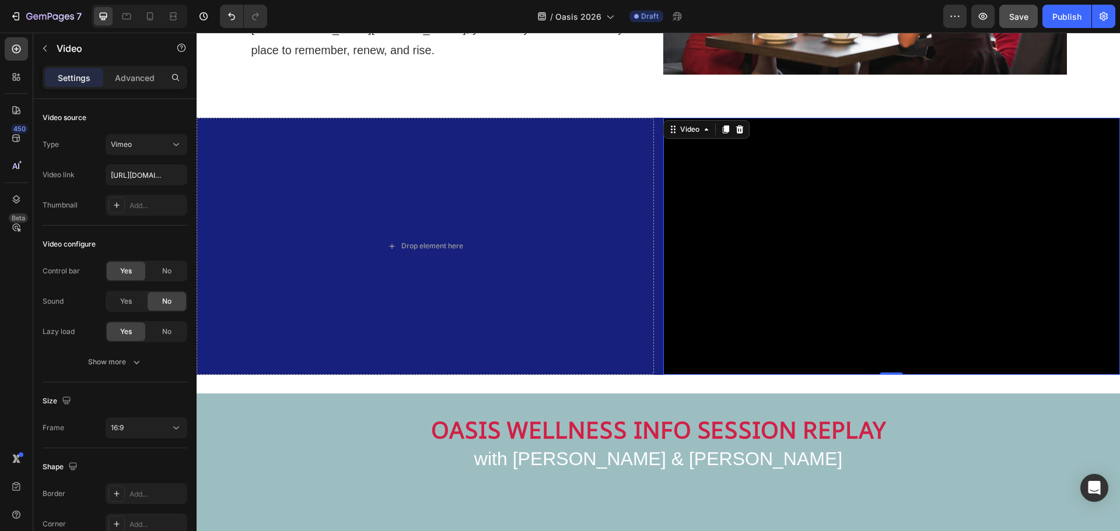
scroll to position [866, 0]
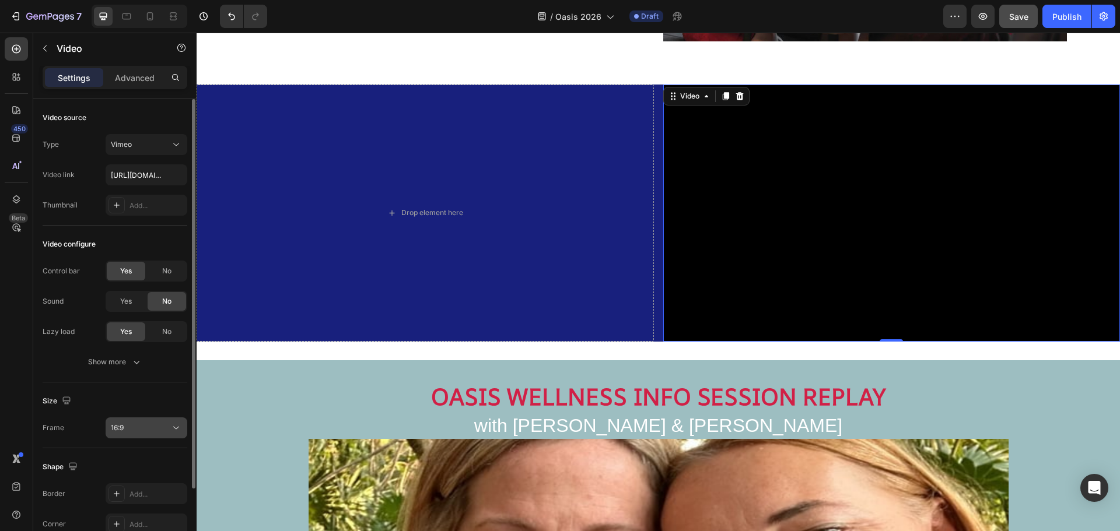
click at [152, 429] on div "16:9" at bounding box center [140, 428] width 59 height 10
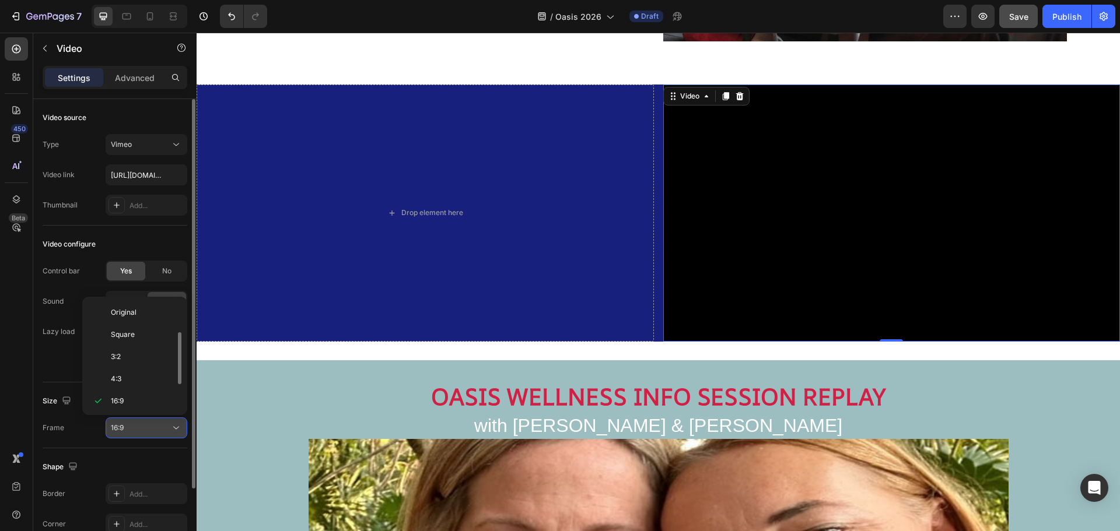
scroll to position [21, 0]
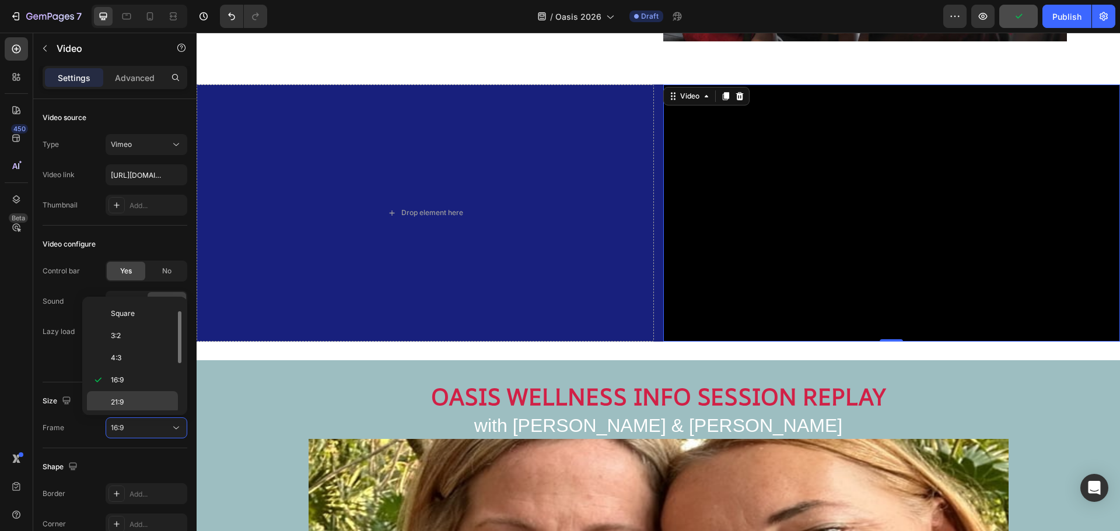
click at [149, 406] on p "21:9" at bounding box center [142, 402] width 62 height 10
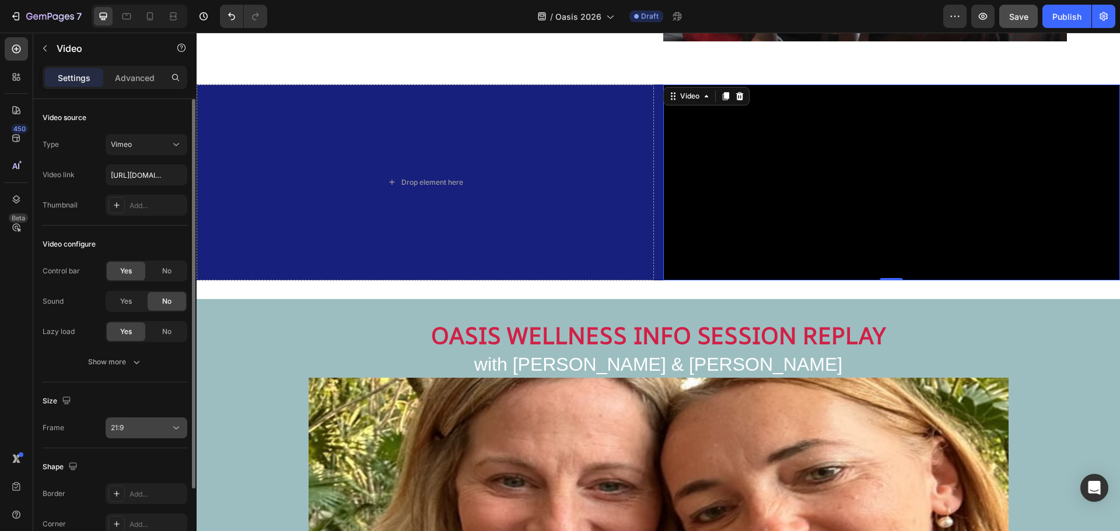
click at [146, 432] on div "21:9" at bounding box center [140, 428] width 59 height 10
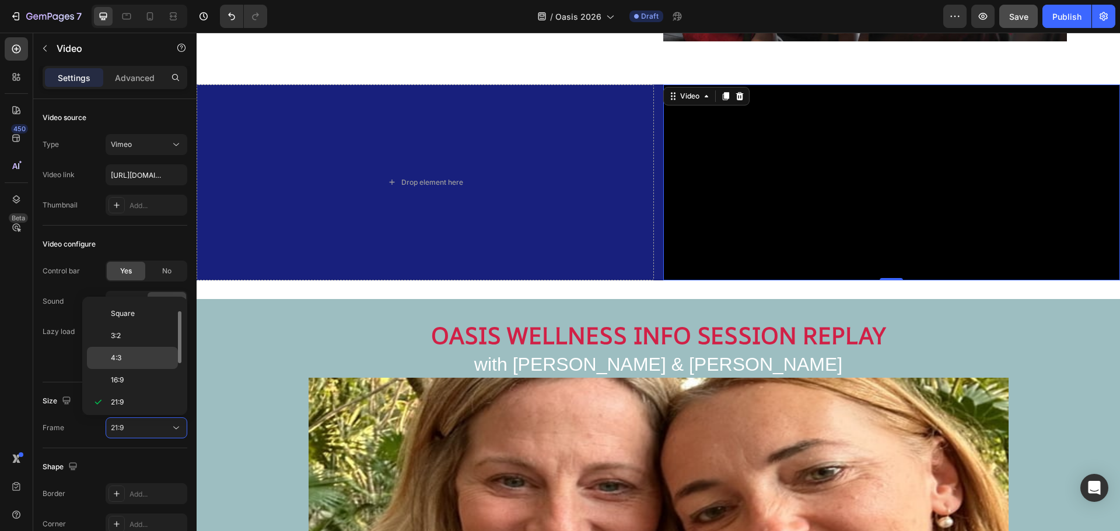
click at [139, 360] on p "4:3" at bounding box center [142, 358] width 62 height 10
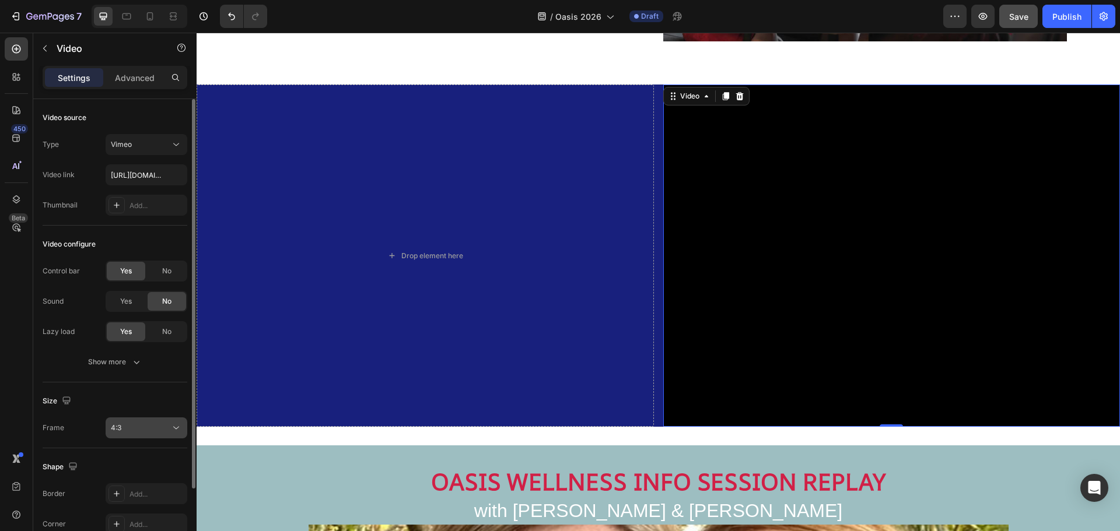
click at [135, 428] on div "4:3" at bounding box center [140, 428] width 59 height 10
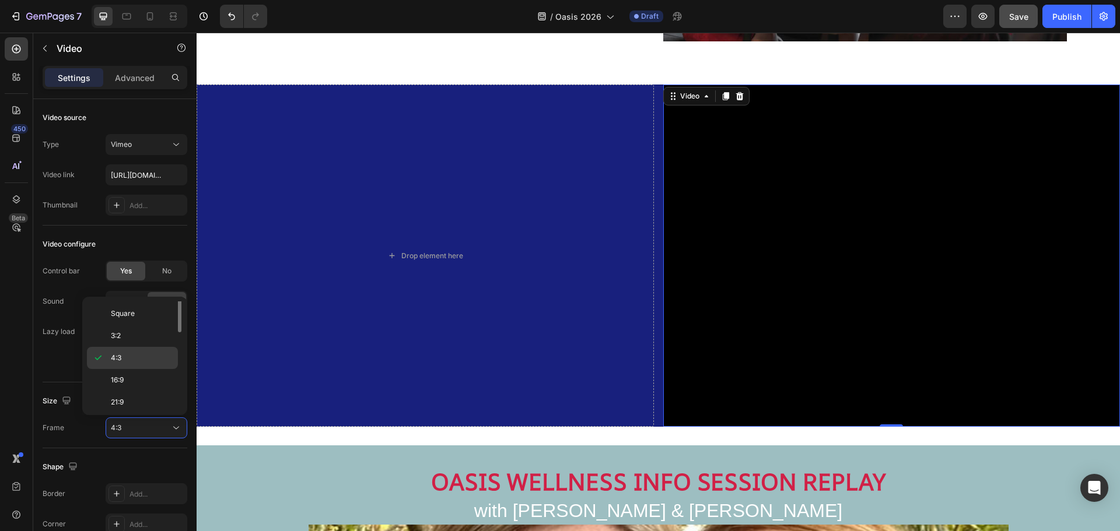
scroll to position [0, 0]
click at [154, 316] on p "Original" at bounding box center [142, 312] width 62 height 10
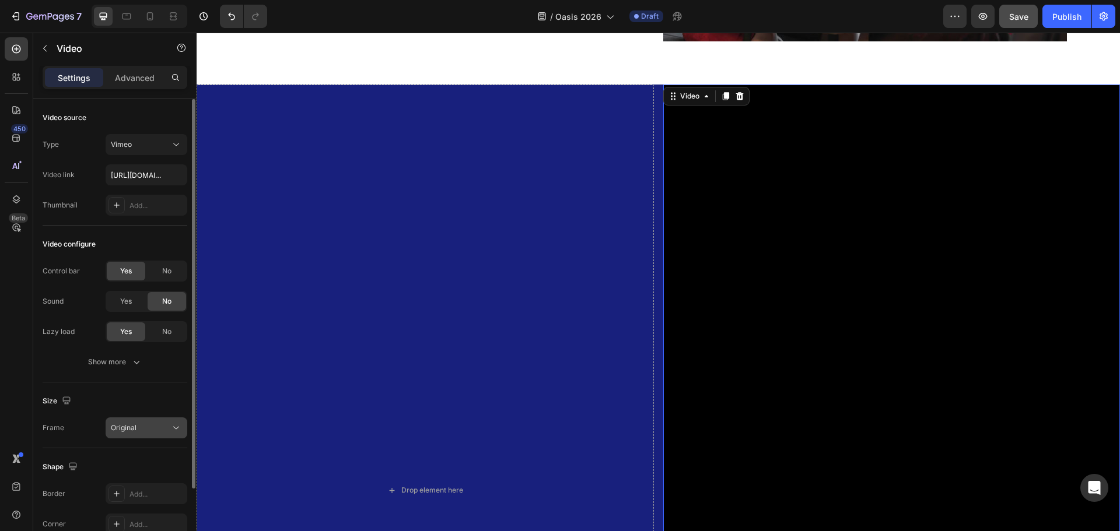
click at [152, 430] on div "Original" at bounding box center [140, 428] width 59 height 10
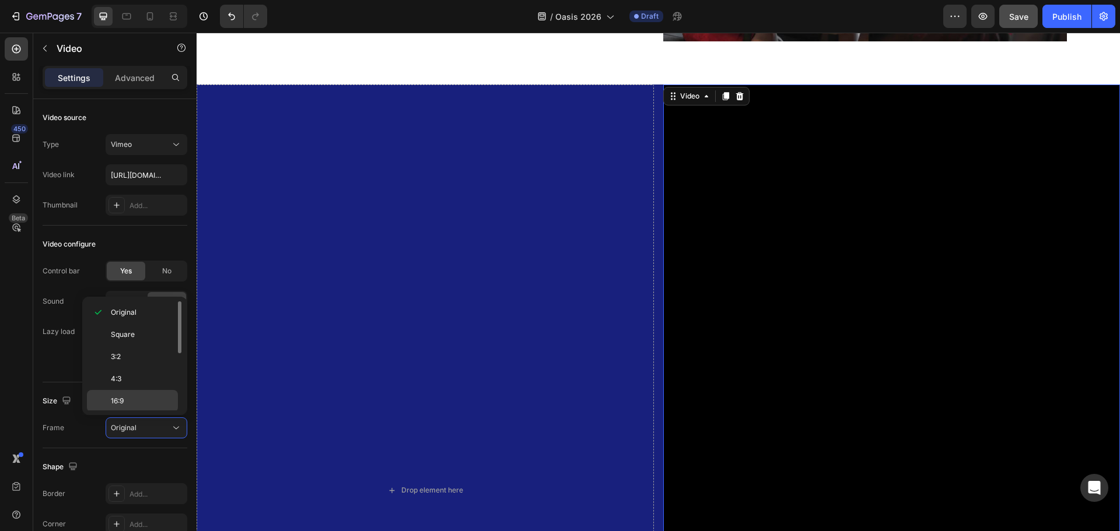
click at [136, 412] on div "16:9" at bounding box center [132, 423] width 91 height 22
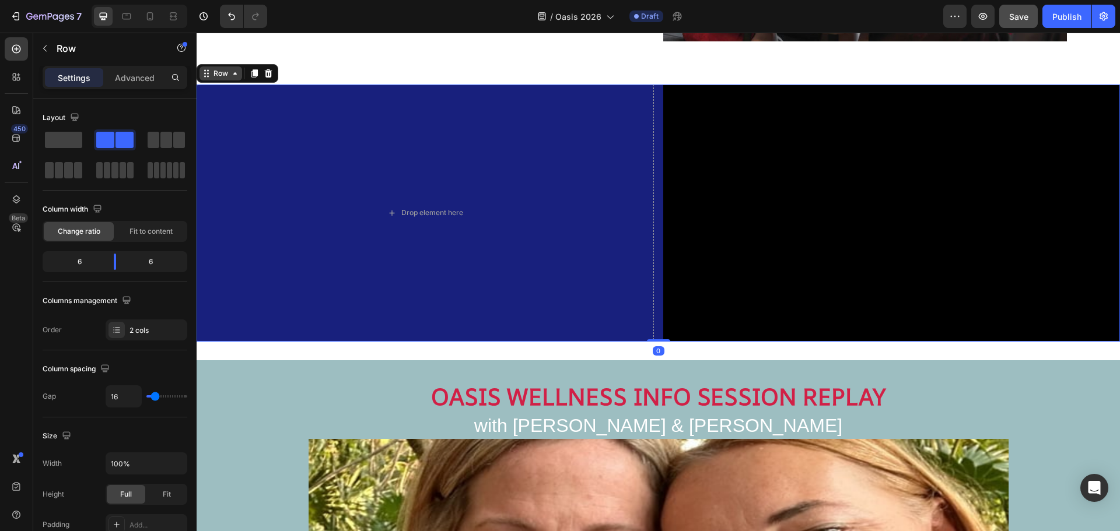
click at [211, 77] on icon at bounding box center [206, 73] width 9 height 9
click at [222, 77] on div "Row" at bounding box center [220, 73] width 19 height 10
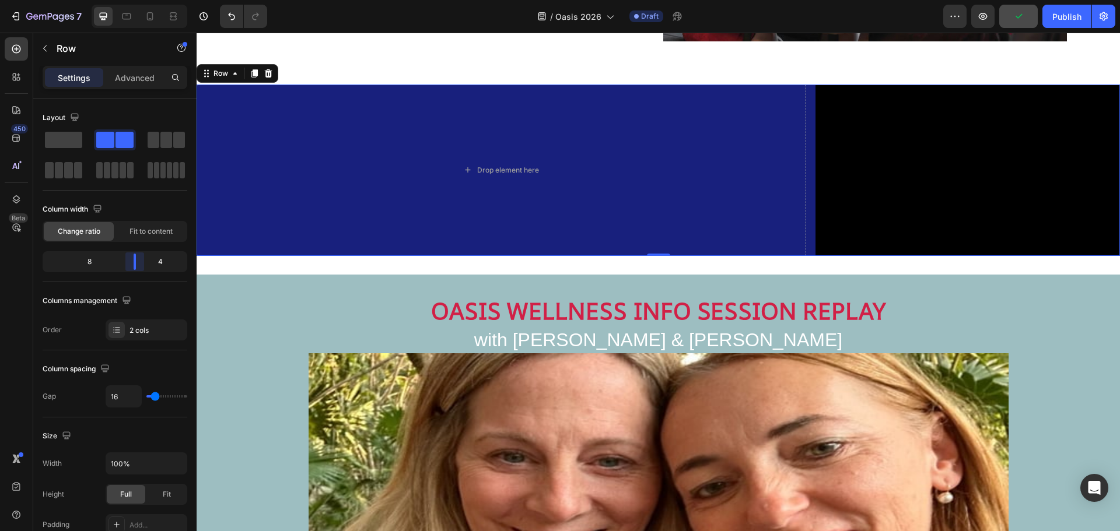
drag, startPoint x: 118, startPoint y: 263, endPoint x: 137, endPoint y: 262, distance: 19.3
click at [137, 0] on body "7 Version history / Oasis 2026 Draft Preview Publish 450 Beta Sections(18) Elem…" at bounding box center [560, 0] width 1120 height 0
click at [1012, 18] on span "Save" at bounding box center [1018, 17] width 19 height 10
click at [668, 135] on div "Drop element here" at bounding box center [501, 170] width 609 height 171
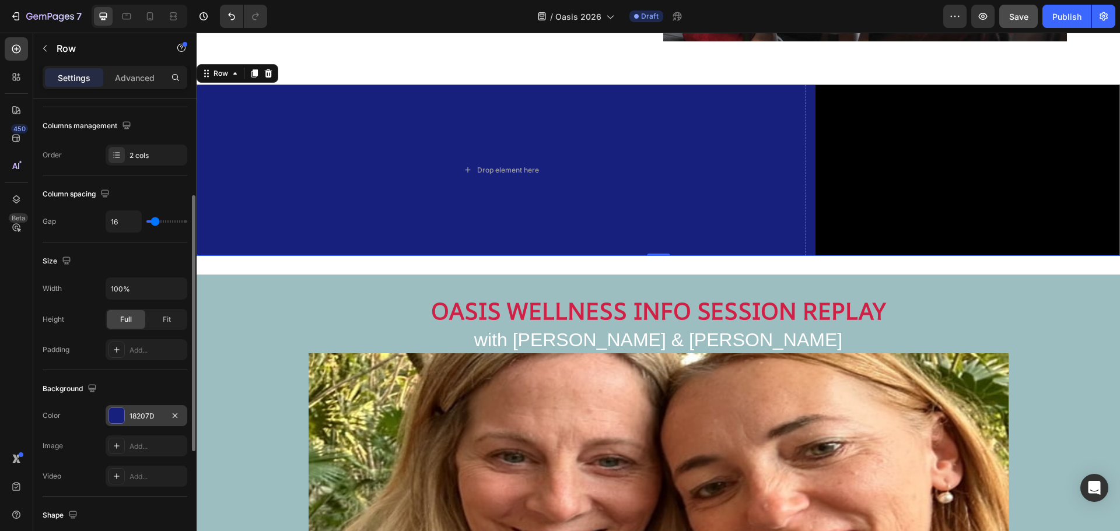
click at [139, 411] on div "18207D" at bounding box center [146, 416] width 34 height 10
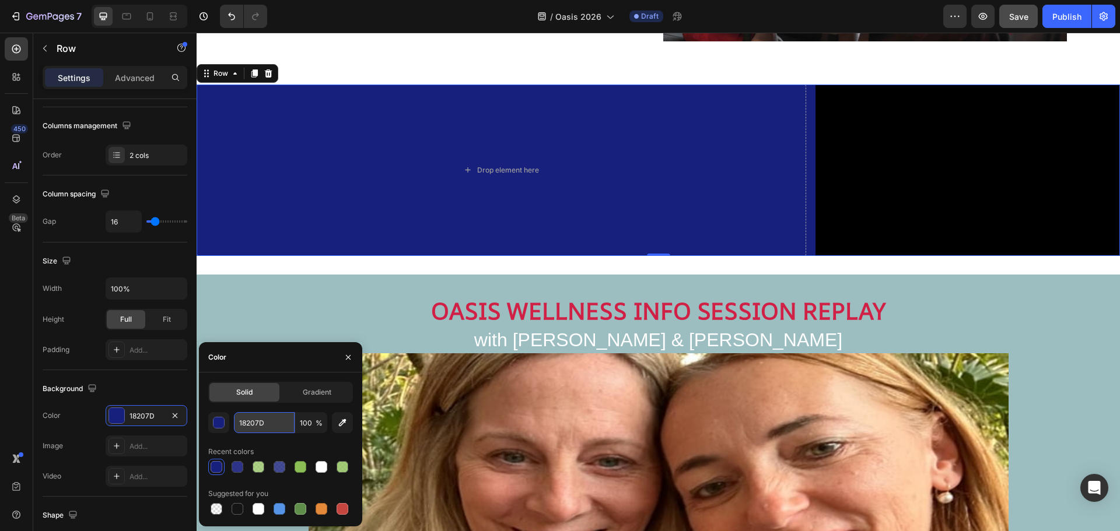
click at [250, 423] on input "18207D" at bounding box center [264, 422] width 61 height 21
paste input "0F1C3C"
type input "0F1C3C"
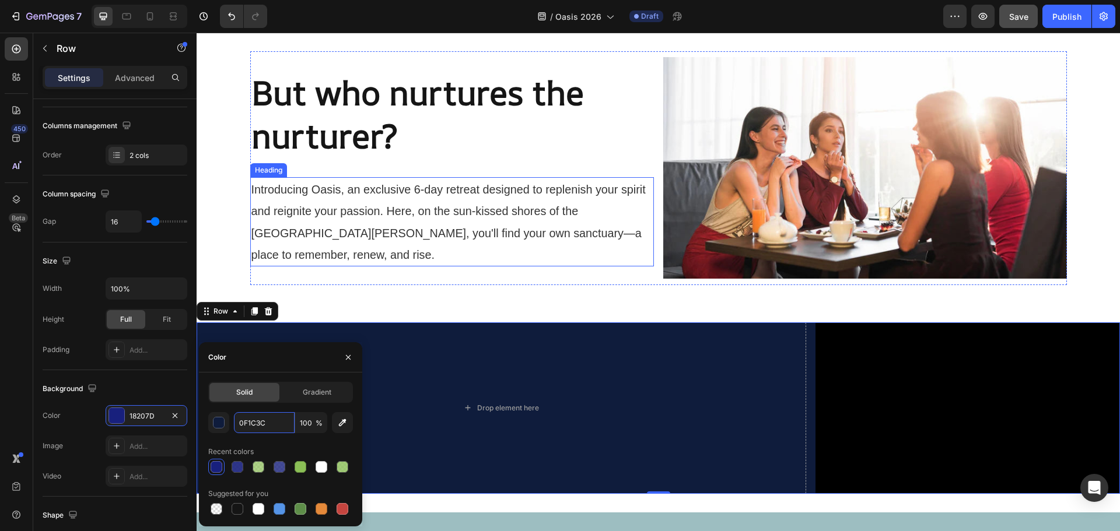
scroll to position [574, 0]
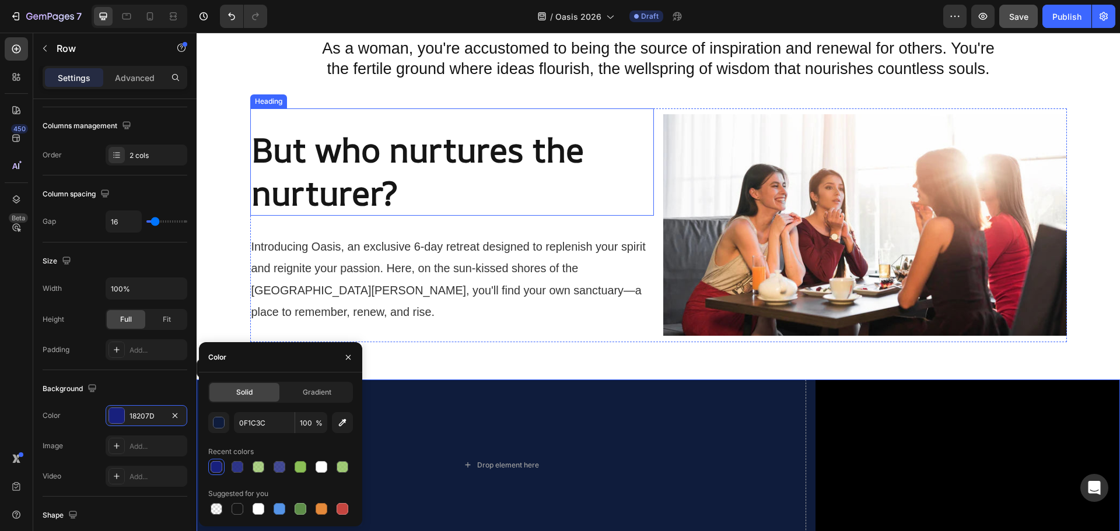
click at [473, 149] on strong "But who nurtures the nurturer?" at bounding box center [417, 171] width 332 height 88
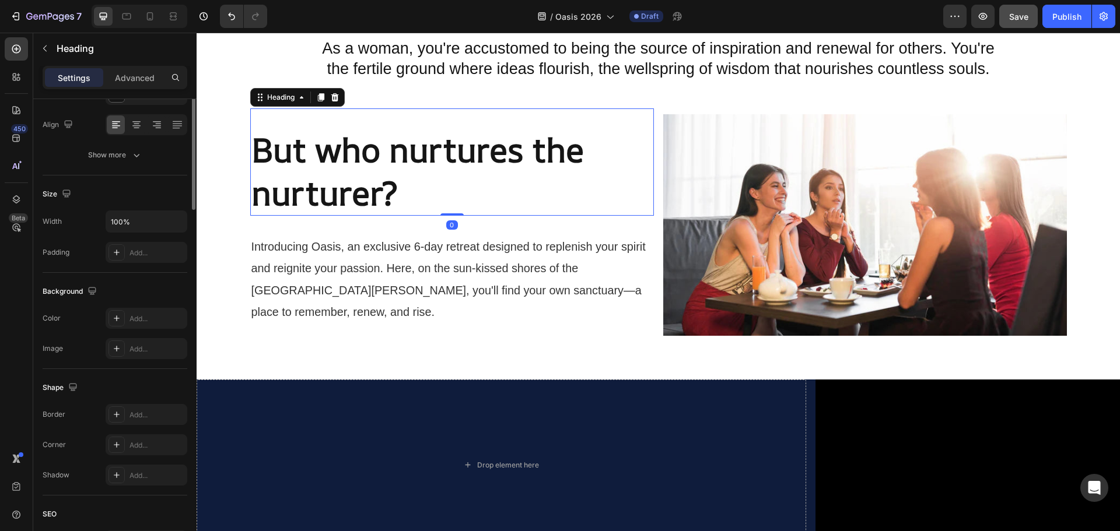
scroll to position [0, 0]
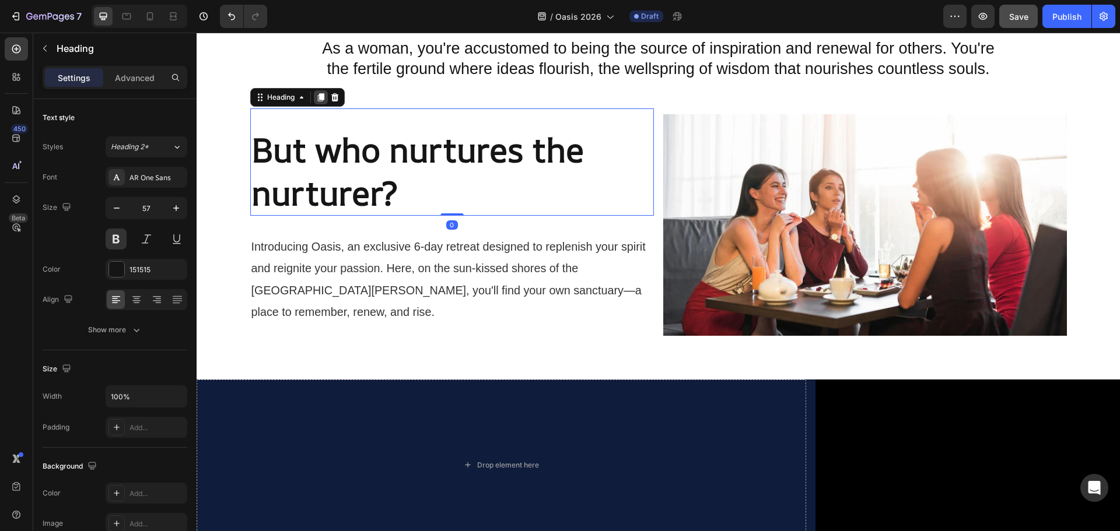
click at [319, 96] on icon at bounding box center [320, 97] width 9 height 9
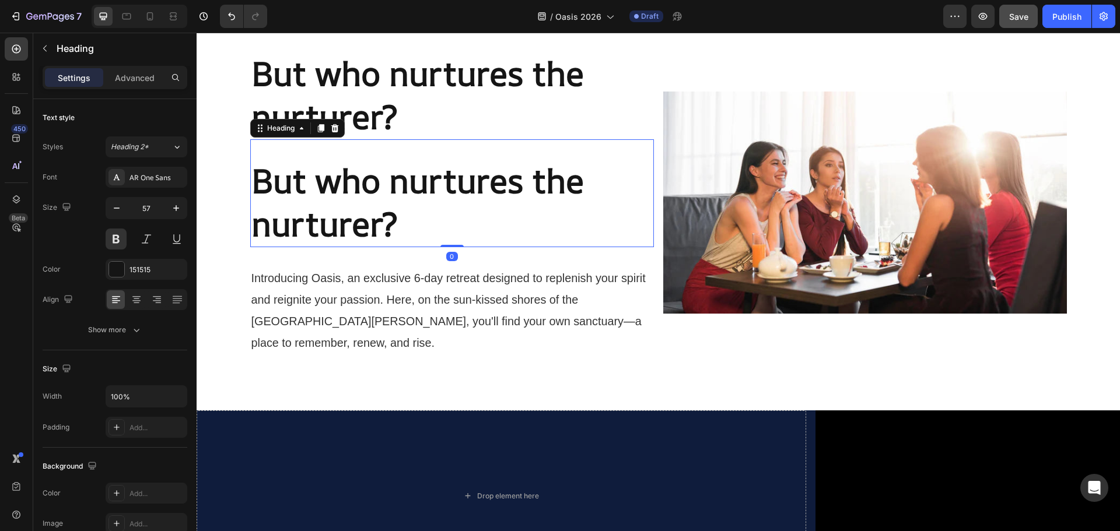
scroll to position [749, 0]
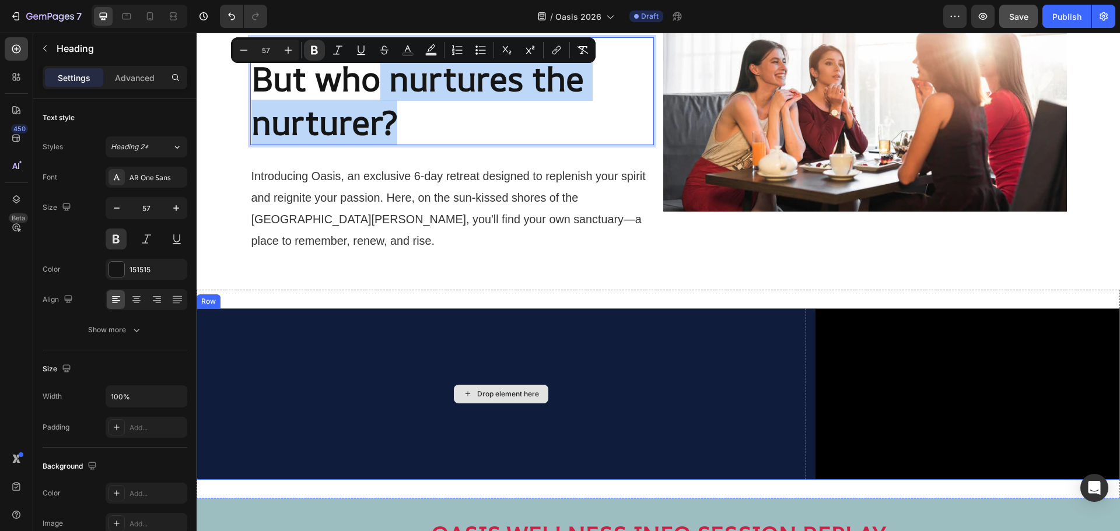
drag, startPoint x: 378, startPoint y: 81, endPoint x: 498, endPoint y: 349, distance: 293.4
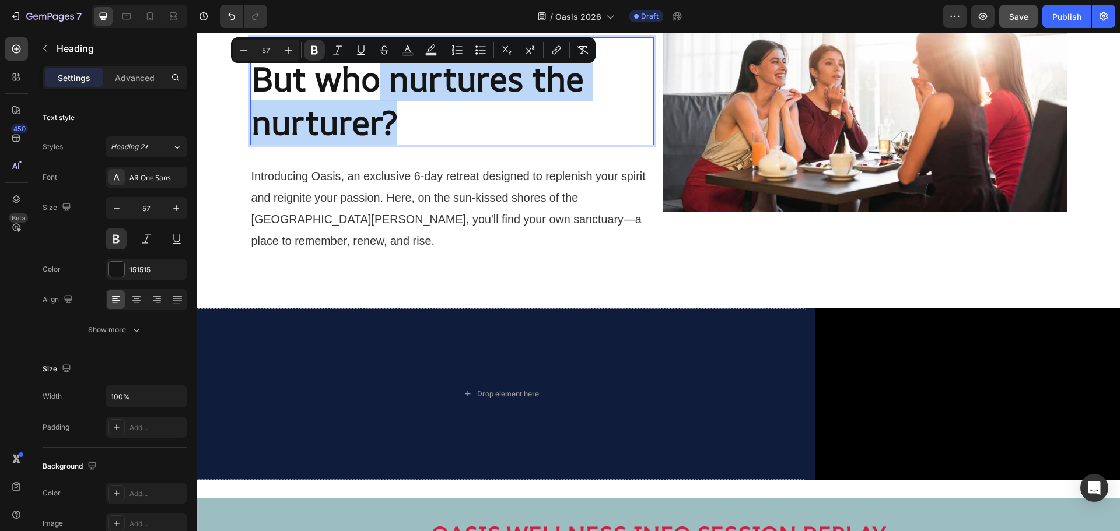
click at [386, 131] on strong "But who nurtures the nurturer?" at bounding box center [417, 100] width 332 height 88
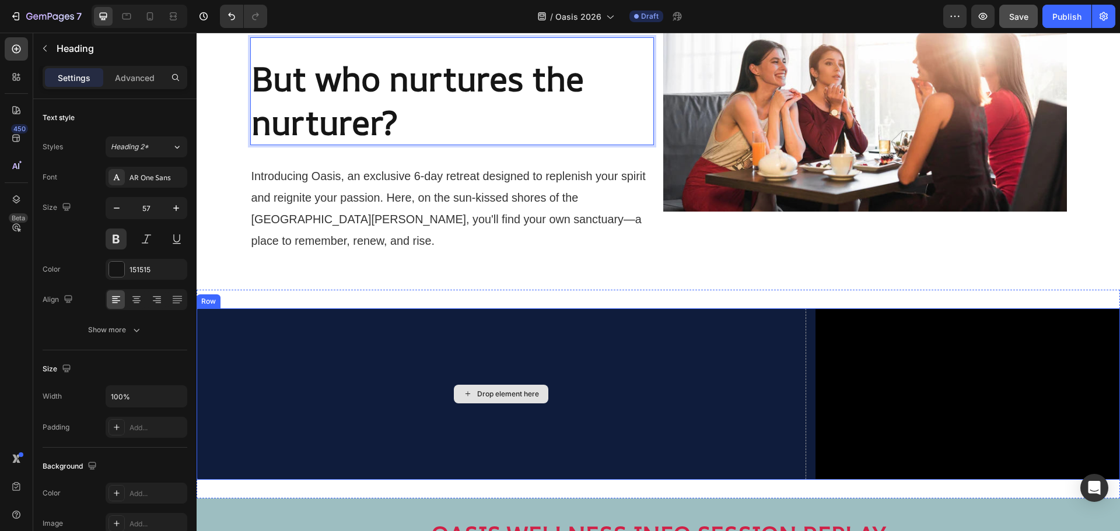
drag, startPoint x: 386, startPoint y: 131, endPoint x: 455, endPoint y: 391, distance: 269.8
click at [455, 392] on div "But who nurtures the nurturer? Heading But who nurtures the nurturer? Heading 0…" at bounding box center [658, 239] width 923 height 1864
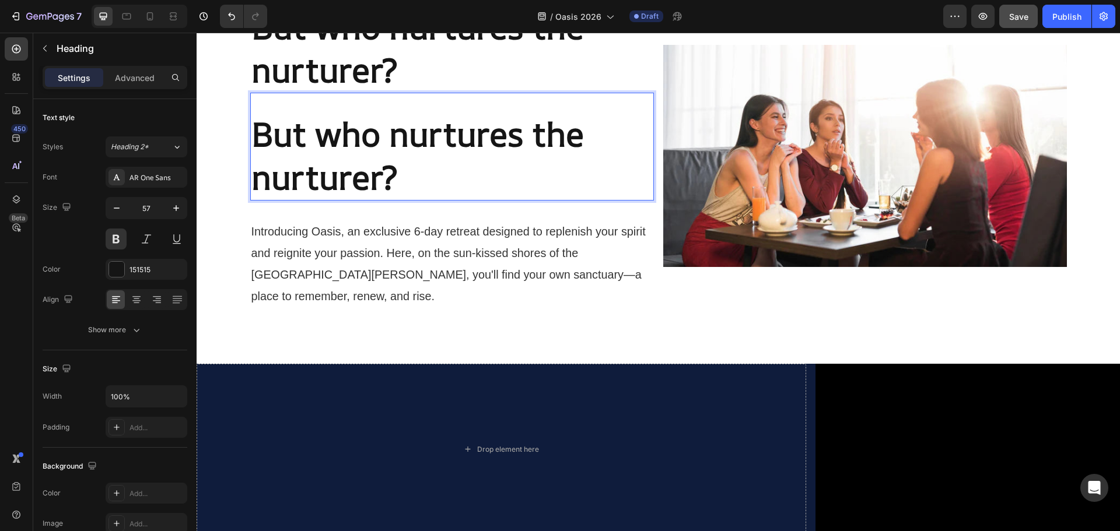
scroll to position [633, 0]
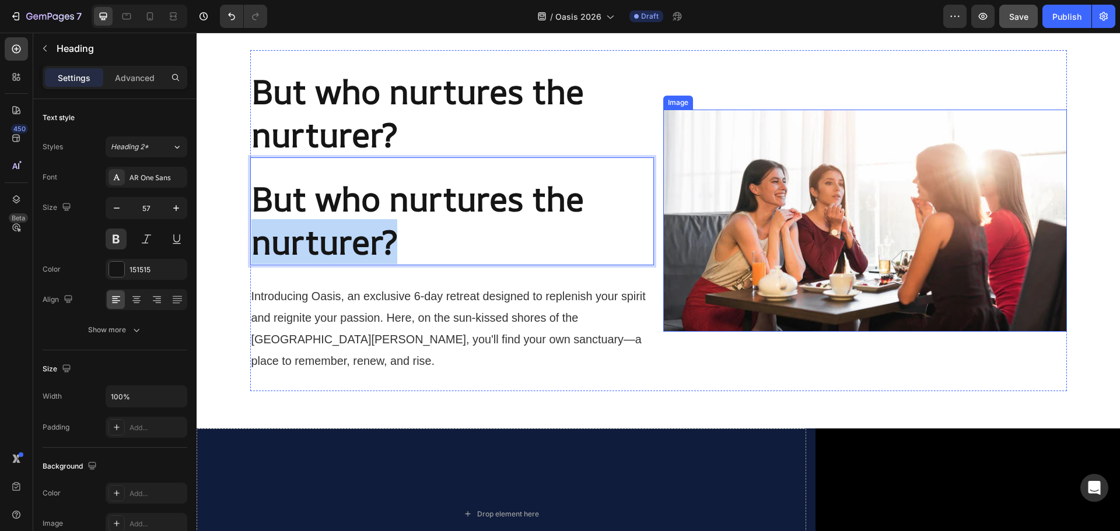
drag, startPoint x: 609, startPoint y: 203, endPoint x: 685, endPoint y: 241, distance: 84.8
click at [685, 241] on div "But who nurtures the nurturer? Heading But who nurtures the nurturer? Heading 0…" at bounding box center [658, 220] width 816 height 341
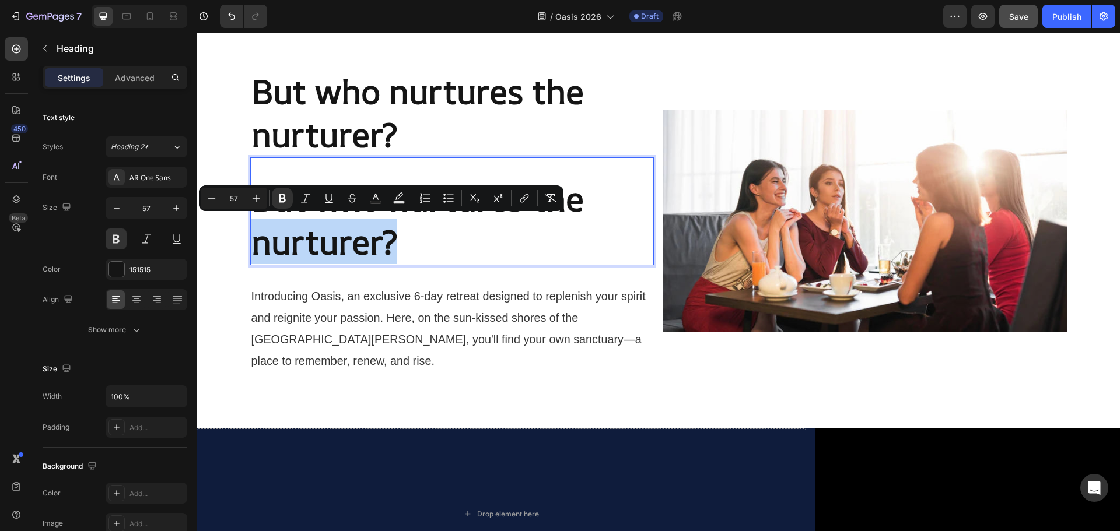
click at [621, 198] on p "But who nurtures the nurturer?" at bounding box center [451, 220] width 401 height 86
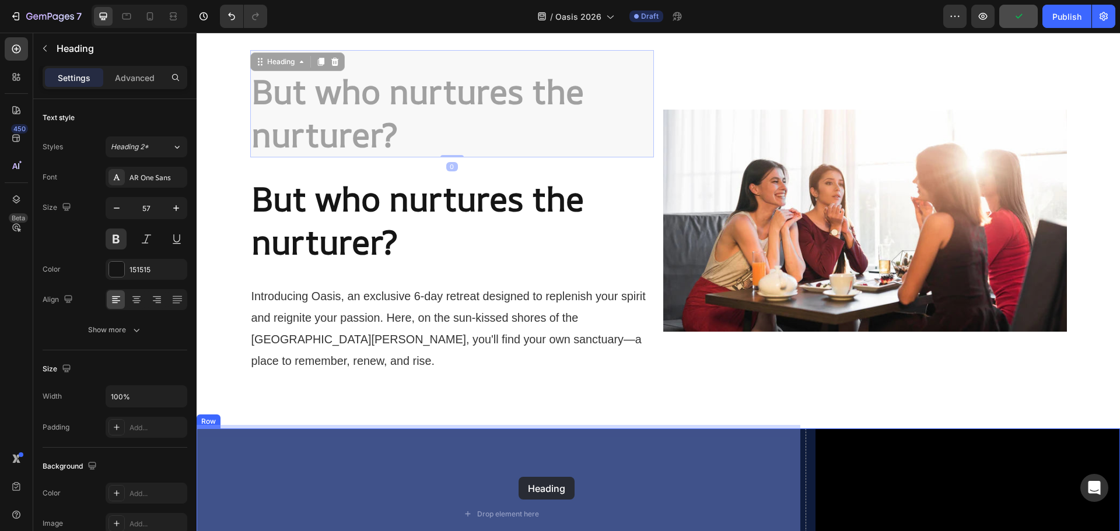
drag, startPoint x: 608, startPoint y: 114, endPoint x: 518, endPoint y: 477, distance: 374.3
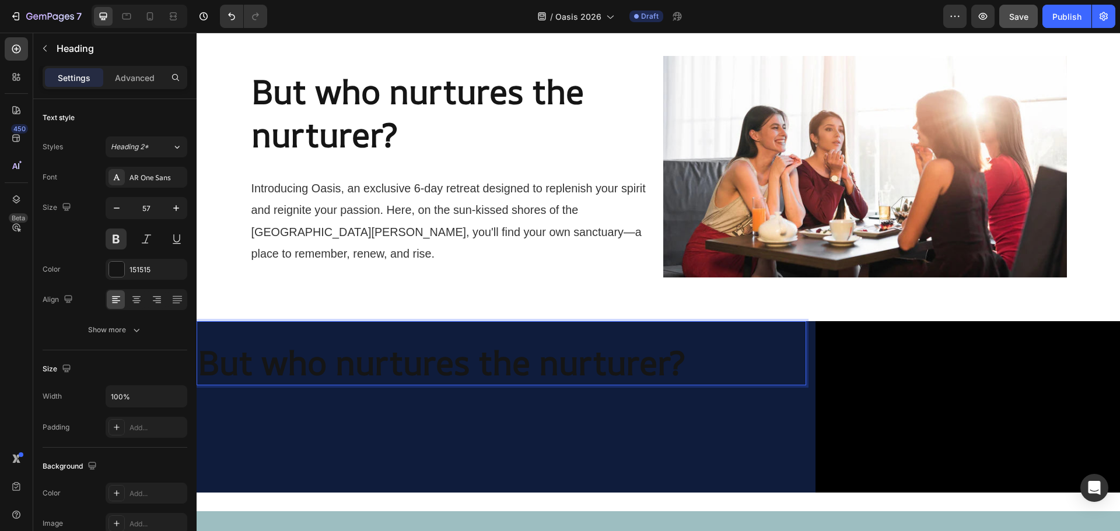
click at [506, 365] on strong "But who nurtures the nurturer?" at bounding box center [441, 362] width 487 height 45
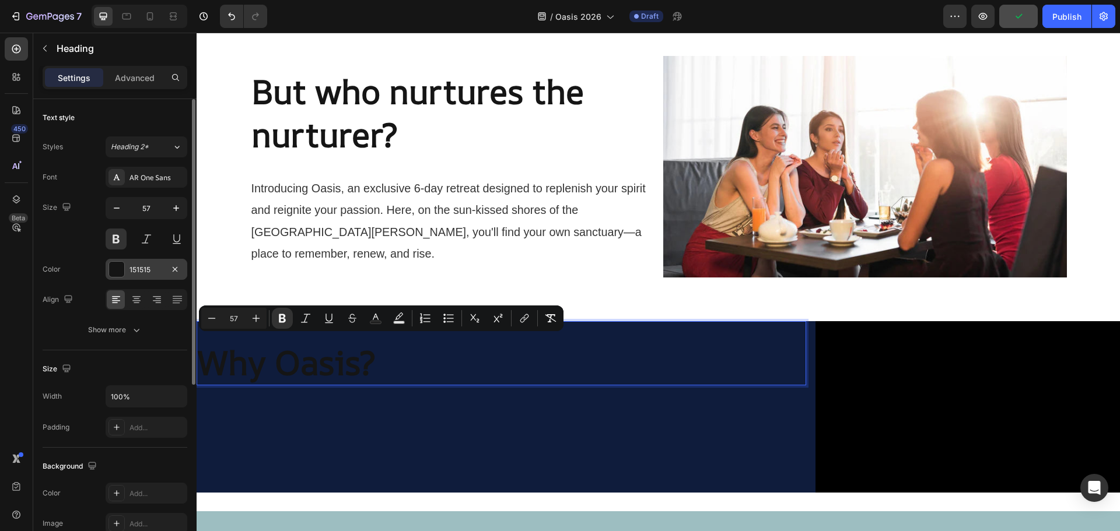
click at [136, 271] on div "151515" at bounding box center [146, 270] width 34 height 10
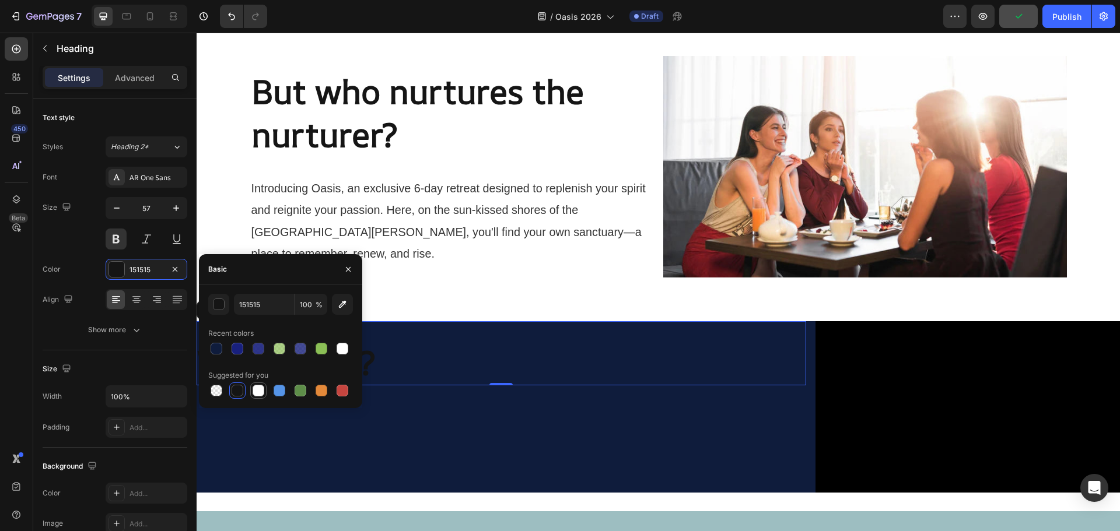
click at [255, 391] on div at bounding box center [259, 391] width 12 height 12
type input "FFFFFF"
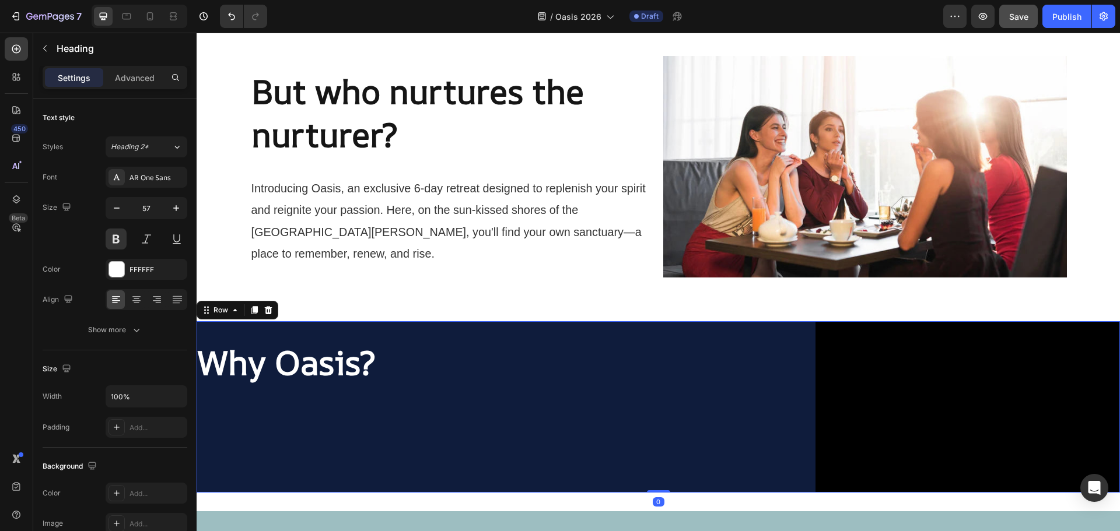
click at [227, 408] on div "⁠⁠⁠⁠⁠⁠⁠ Why Oasis? Heading" at bounding box center [501, 406] width 609 height 171
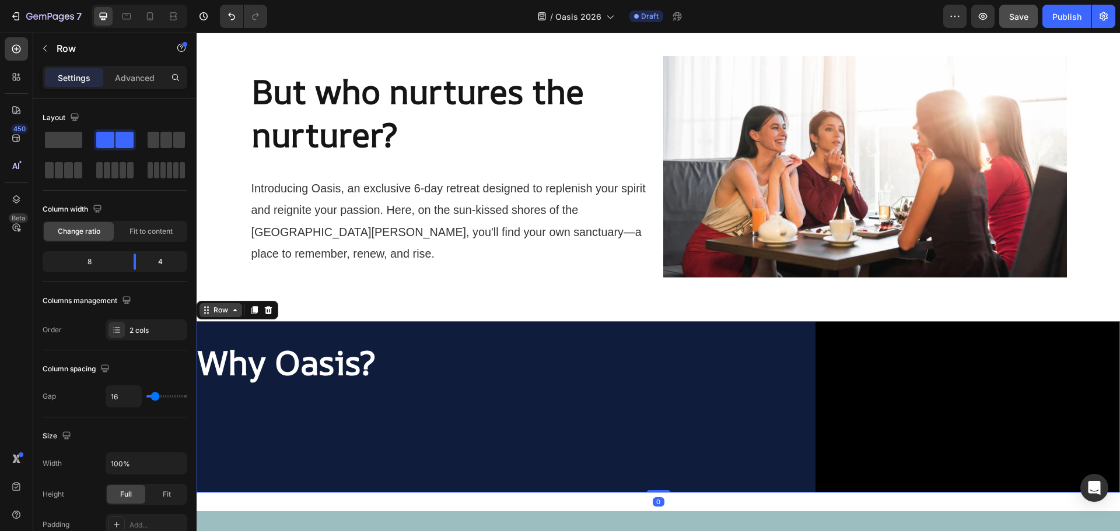
click at [219, 309] on div "Row" at bounding box center [220, 310] width 19 height 10
click at [221, 308] on div "Row" at bounding box center [220, 310] width 19 height 10
click at [142, 85] on div "Advanced" at bounding box center [135, 77] width 58 height 19
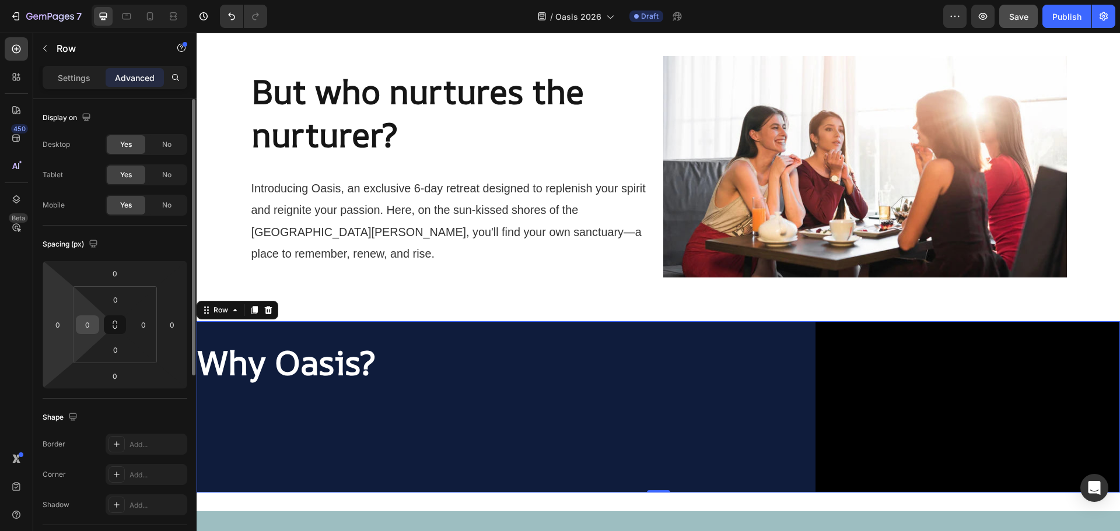
click at [93, 326] on input "0" at bounding box center [87, 324] width 17 height 17
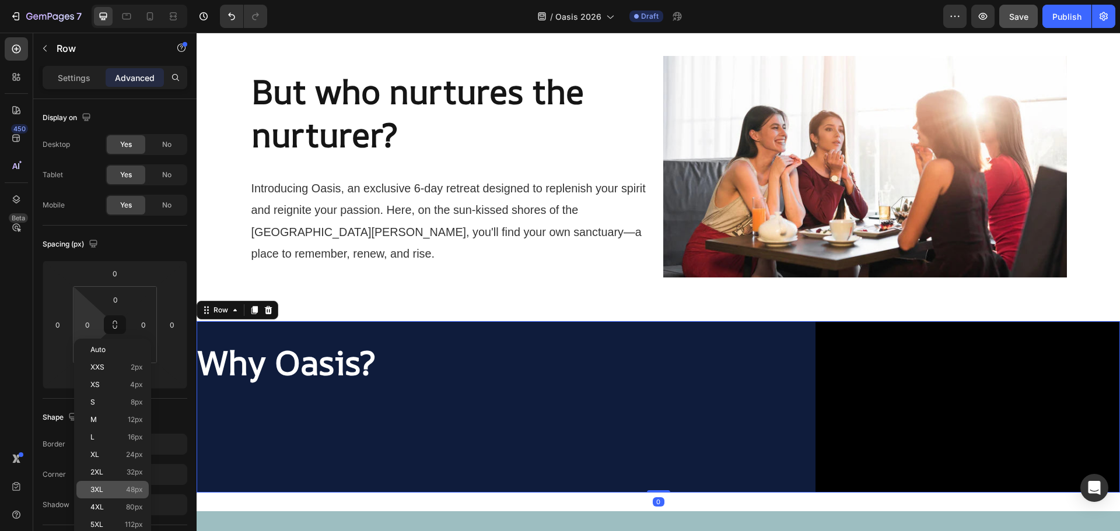
click at [130, 492] on span "48px" at bounding box center [134, 490] width 17 height 8
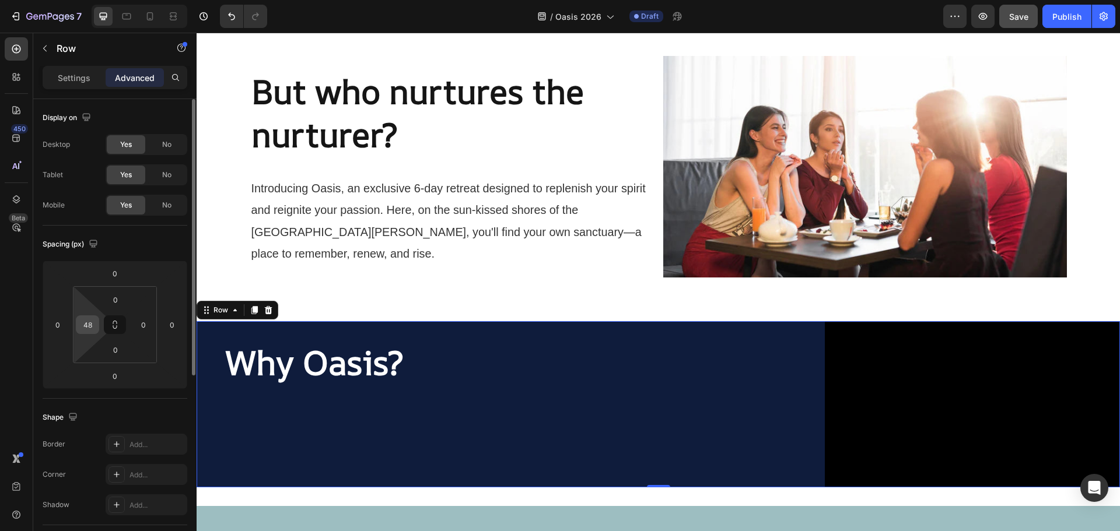
click at [92, 325] on input "48" at bounding box center [87, 324] width 17 height 17
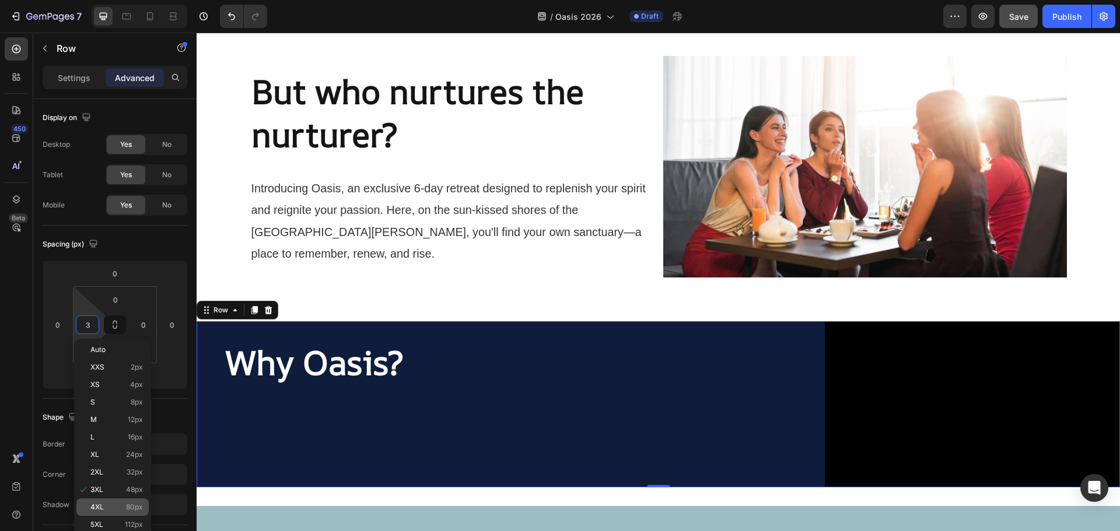
click at [135, 506] on span "80px" at bounding box center [134, 507] width 17 height 8
type input "80"
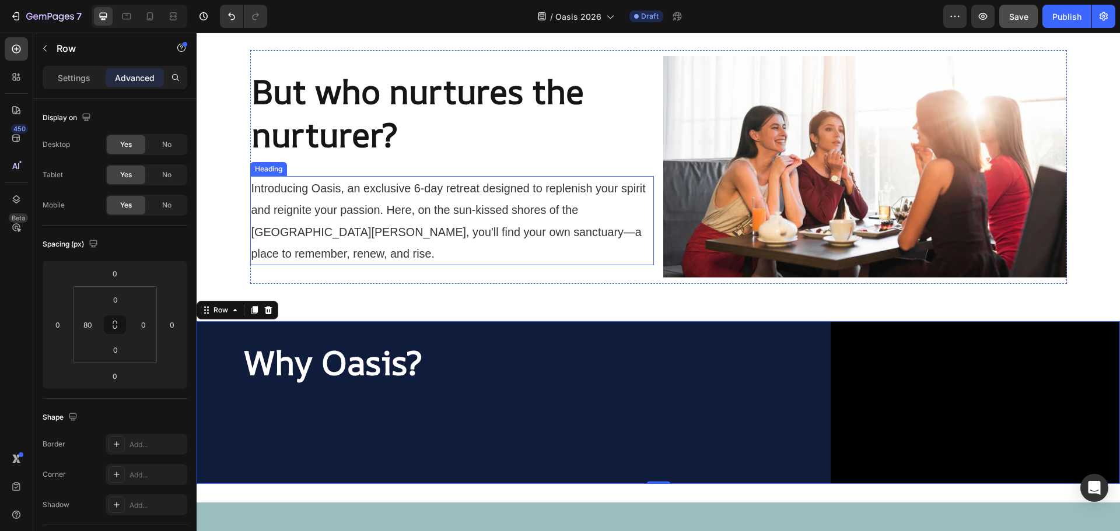
click at [433, 227] on span "Introducing Oasis, an exclusive 6-day retreat designed to replenish your spirit…" at bounding box center [448, 221] width 394 height 78
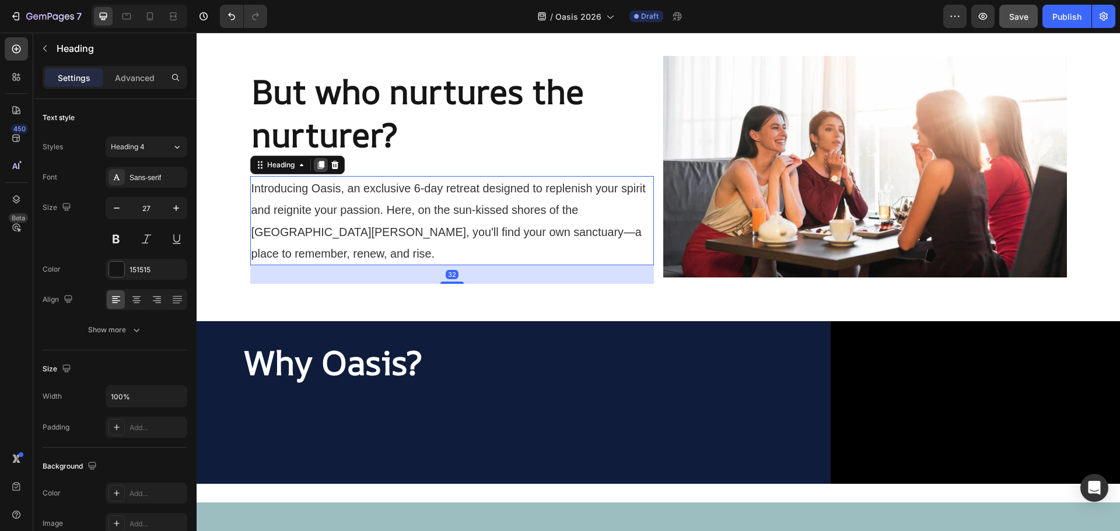
click at [324, 162] on icon at bounding box center [320, 166] width 6 height 8
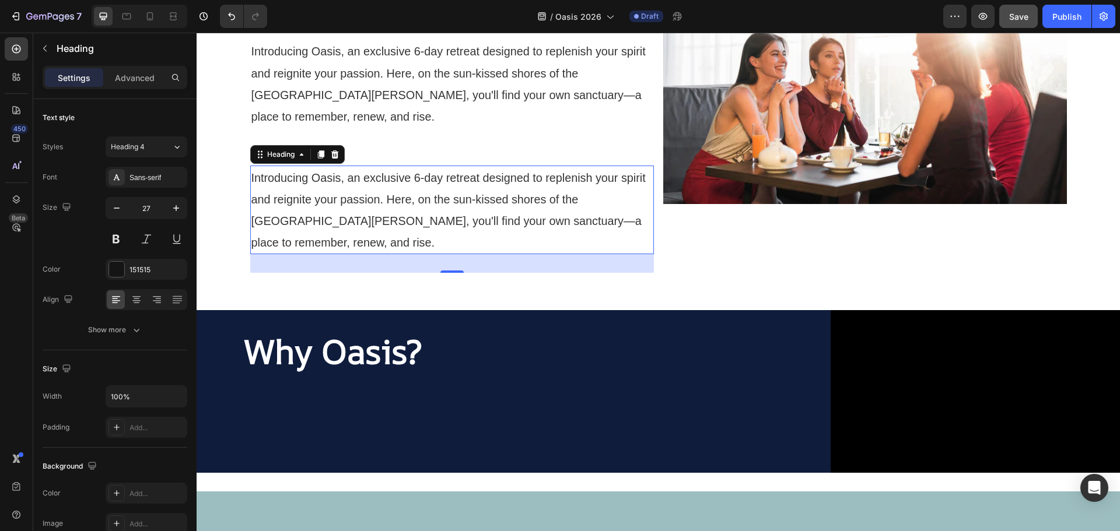
scroll to position [808, 0]
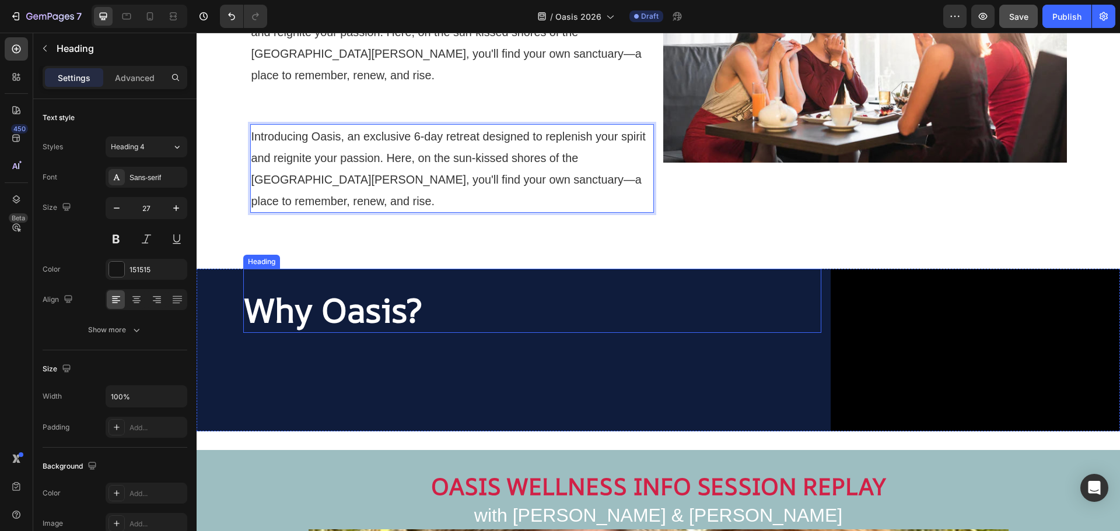
drag, startPoint x: 525, startPoint y: 180, endPoint x: 385, endPoint y: 329, distance: 204.2
click at [402, 162] on span "Introducing Oasis, an exclusive 6-day retreat designed to replenish your spirit…" at bounding box center [448, 169] width 394 height 78
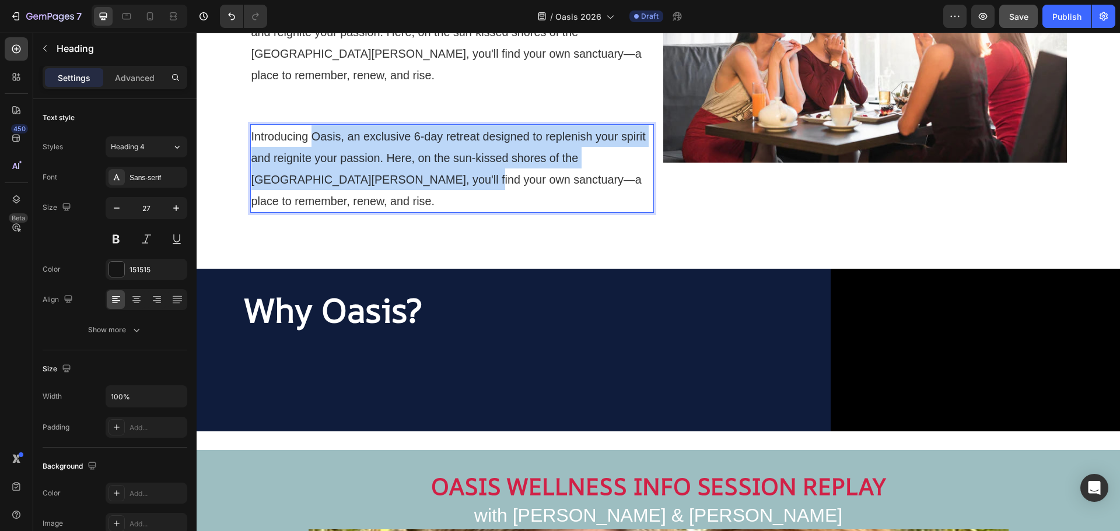
drag, startPoint x: 307, startPoint y: 135, endPoint x: 415, endPoint y: 184, distance: 118.3
click at [415, 184] on span "Introducing Oasis, an exclusive 6-day retreat designed to replenish your spirit…" at bounding box center [448, 169] width 394 height 78
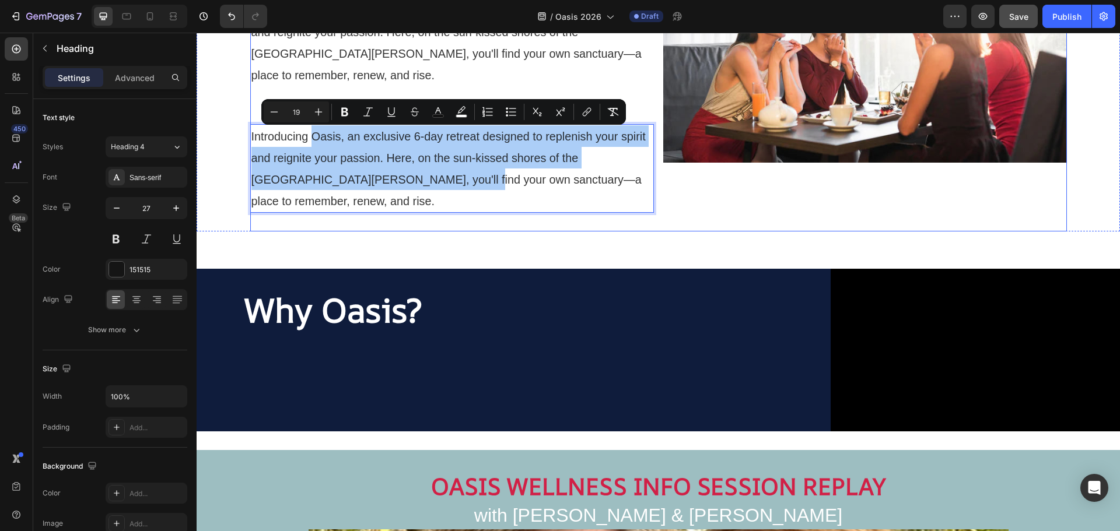
click at [509, 220] on div "⁠⁠⁠⁠⁠⁠⁠ But who nurtures the nurturer? Heading Introducing Oasis, an exclusive …" at bounding box center [452, 52] width 404 height 360
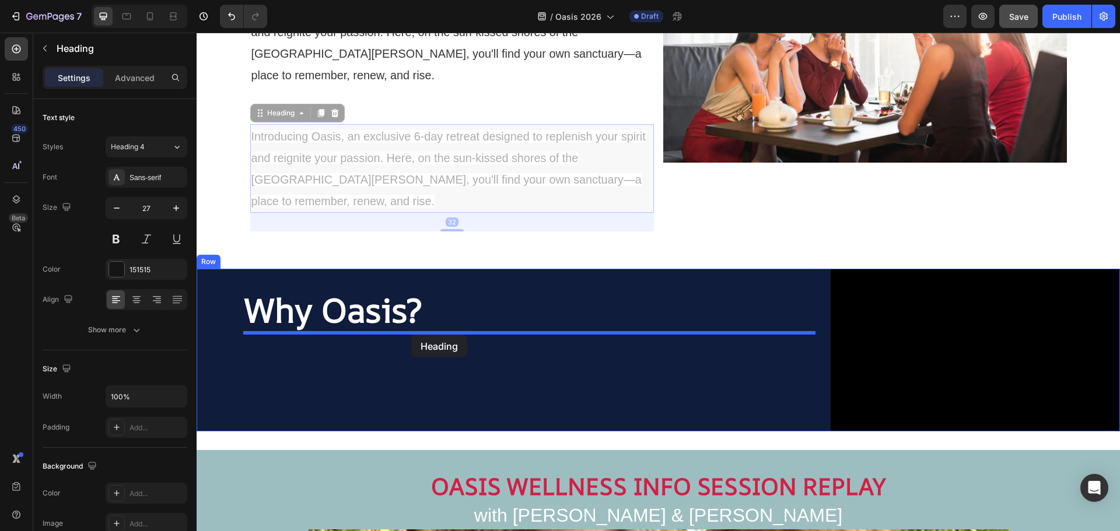
drag, startPoint x: 583, startPoint y: 185, endPoint x: 411, endPoint y: 335, distance: 227.3
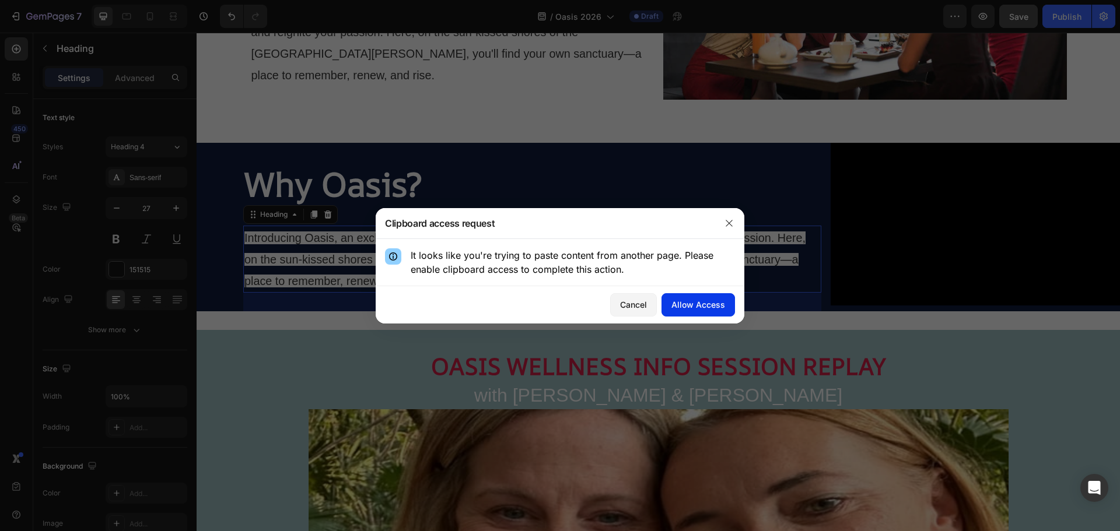
click at [702, 306] on div "Allow Access" at bounding box center [698, 305] width 54 height 12
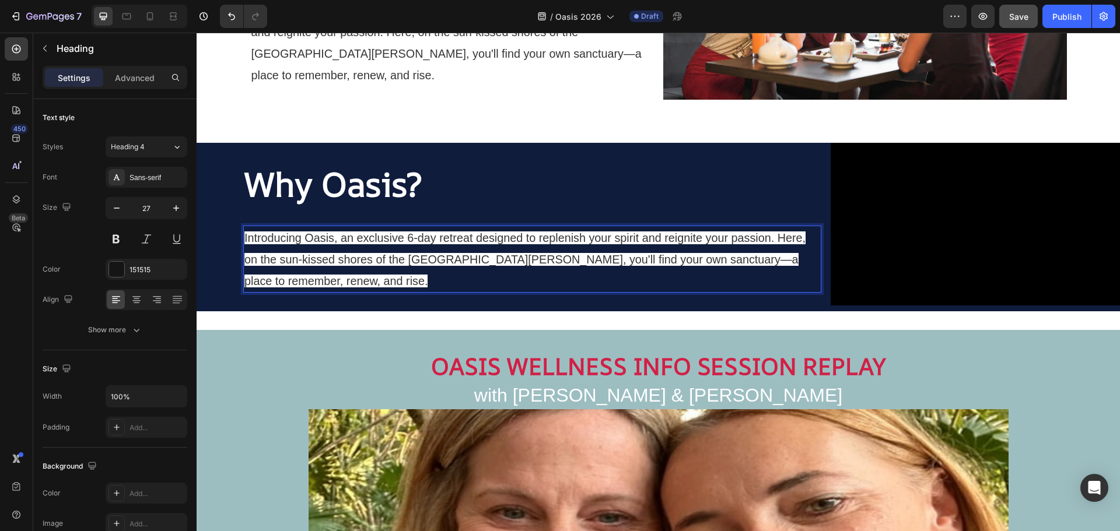
click at [341, 293] on h2 "Introducing Oasis, an exclusive 6-day retreat designed to replenish your spirit…" at bounding box center [532, 259] width 578 height 67
click at [300, 286] on p "Introducing Oasis, an exclusive 6-day retreat designed to replenish your spirit…" at bounding box center [532, 259] width 576 height 65
click at [299, 284] on p "Introducing Oasis, an exclusive 6-day retreat designed to replenish your spirit…" at bounding box center [532, 259] width 576 height 65
click at [293, 282] on p "Introducing Oasis, an exclusive 6-day retreat designed to replenish your spirit…" at bounding box center [532, 259] width 576 height 65
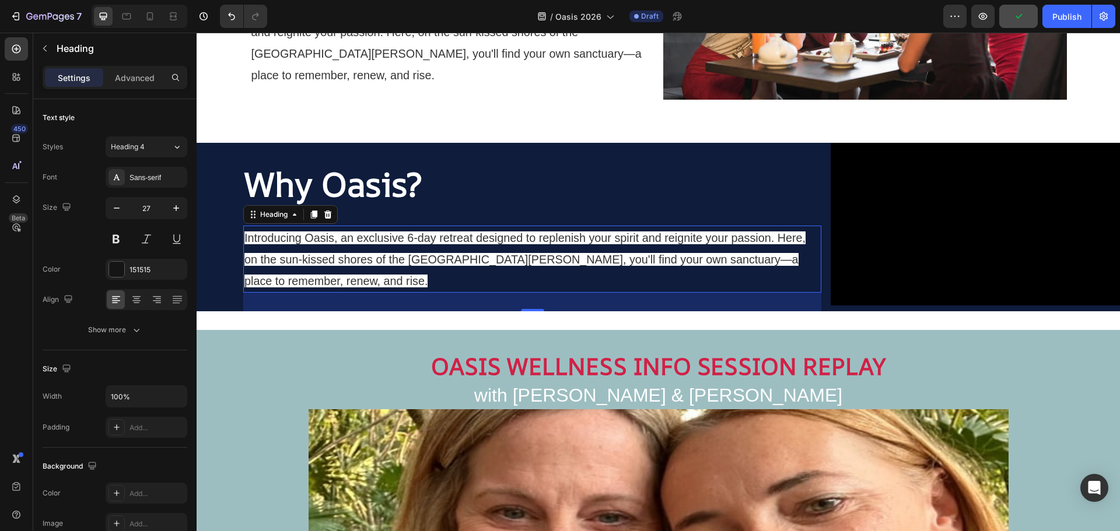
click at [486, 249] on p "Introducing Oasis, an exclusive 6-day retreat designed to replenish your spirit…" at bounding box center [532, 259] width 576 height 65
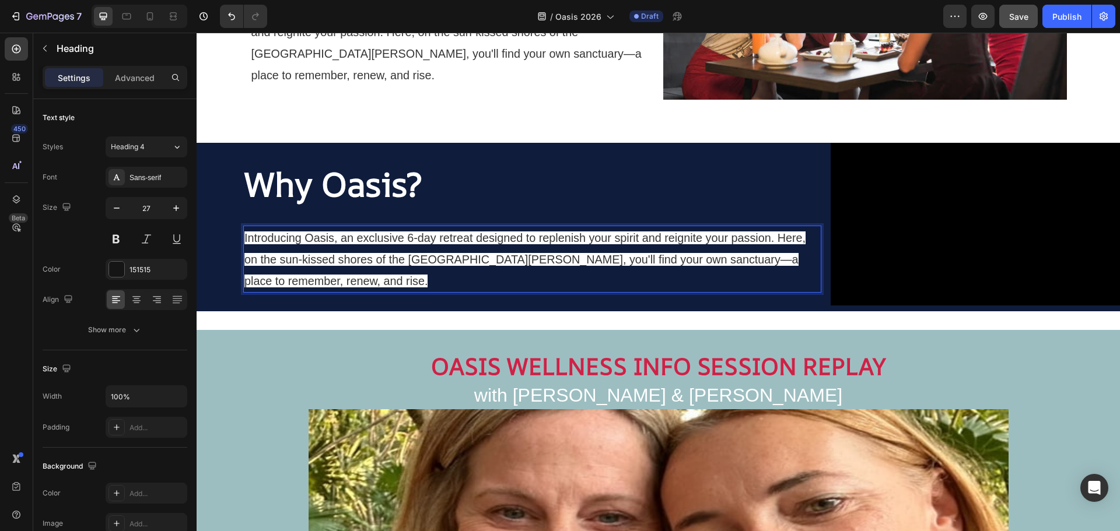
click at [324, 282] on p "Introducing Oasis, an exclusive 6-day retreat designed to replenish your spirit…" at bounding box center [532, 259] width 576 height 65
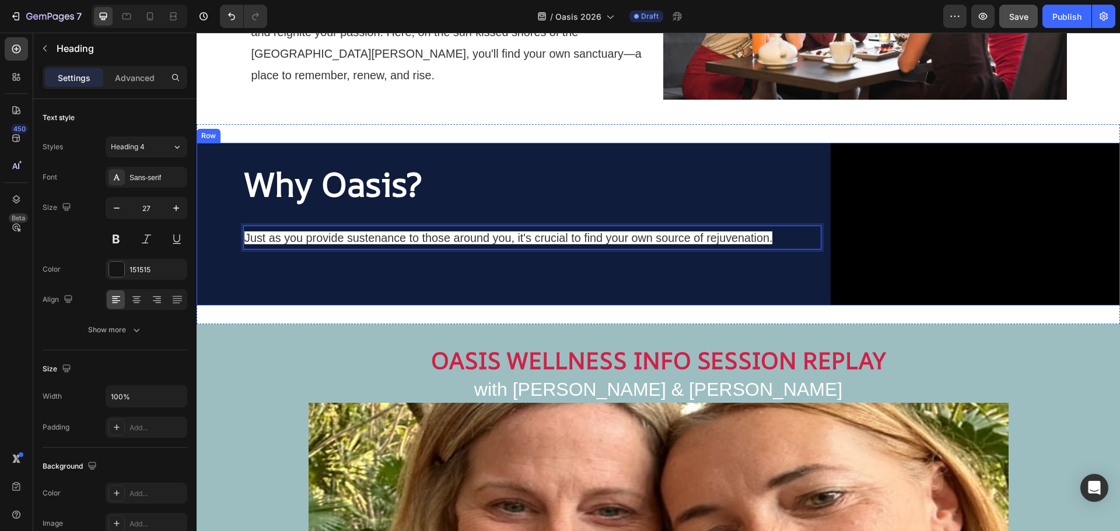
click at [380, 276] on div "⁠⁠⁠⁠⁠⁠⁠ Why Oasis? Heading Just as you provide sustenance to those around you, …" at bounding box center [532, 224] width 578 height 163
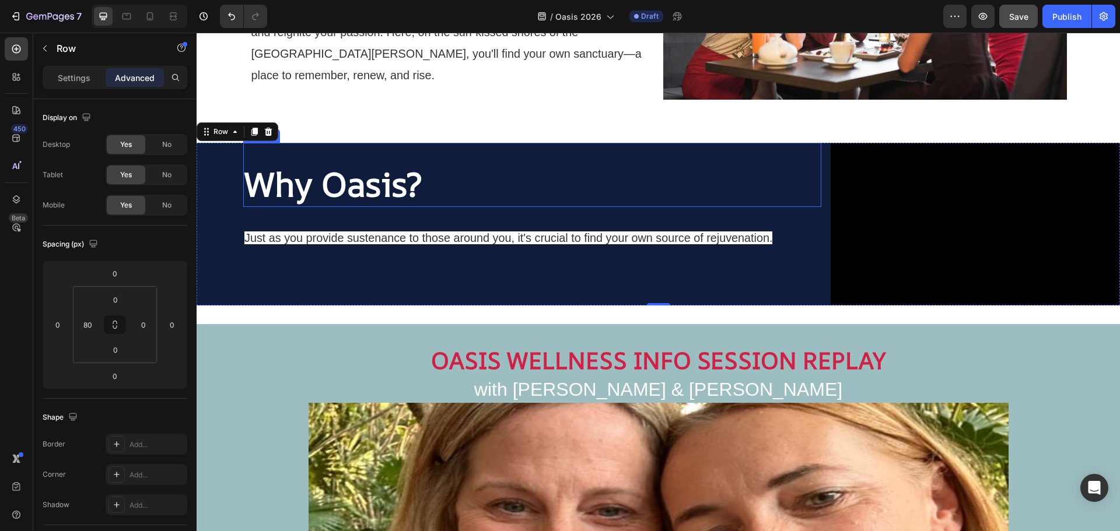
click at [726, 199] on p "⁠⁠⁠⁠⁠⁠⁠ Why Oasis?" at bounding box center [532, 184] width 576 height 43
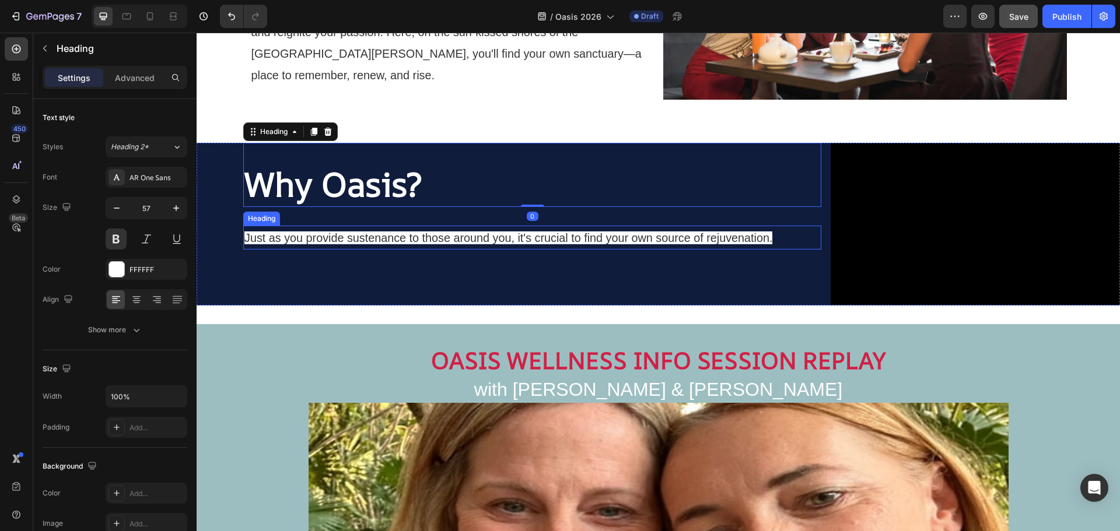
click at [735, 236] on span "Just as you provide sustenance to those around you, it's crucial to find your o…" at bounding box center [508, 238] width 528 height 13
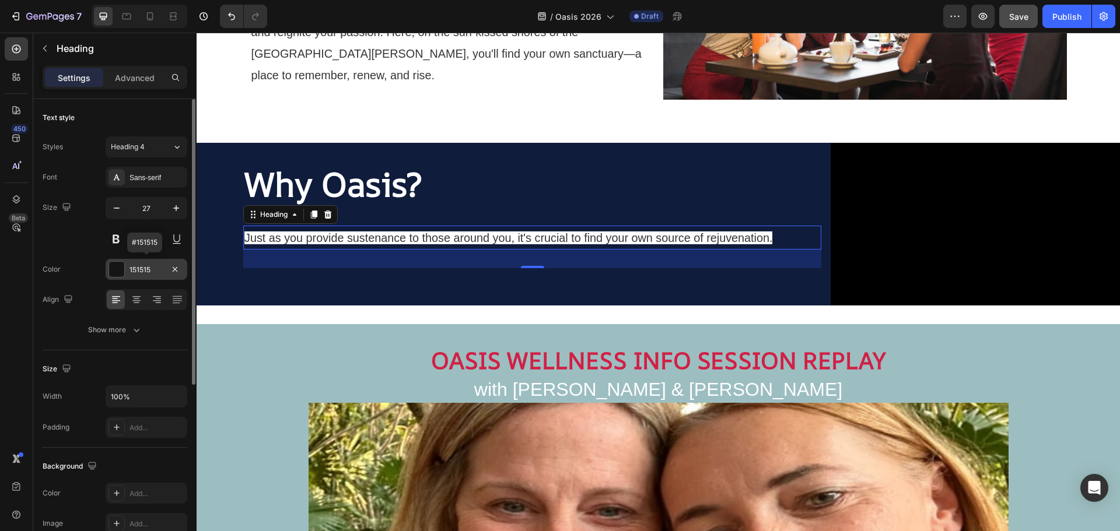
click at [121, 271] on div at bounding box center [116, 269] width 15 height 15
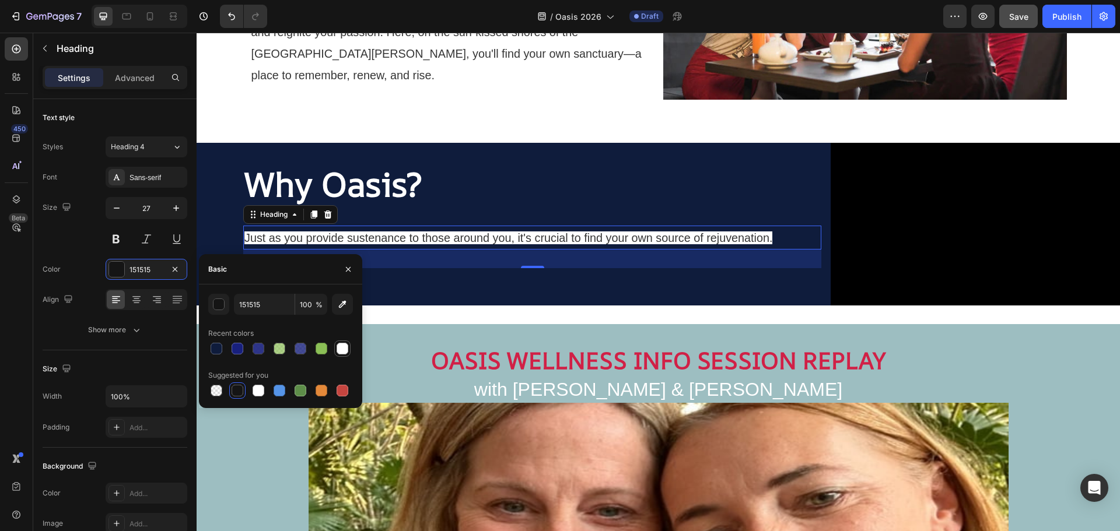
click at [345, 348] on div at bounding box center [343, 349] width 12 height 12
type input "FFFFFF"
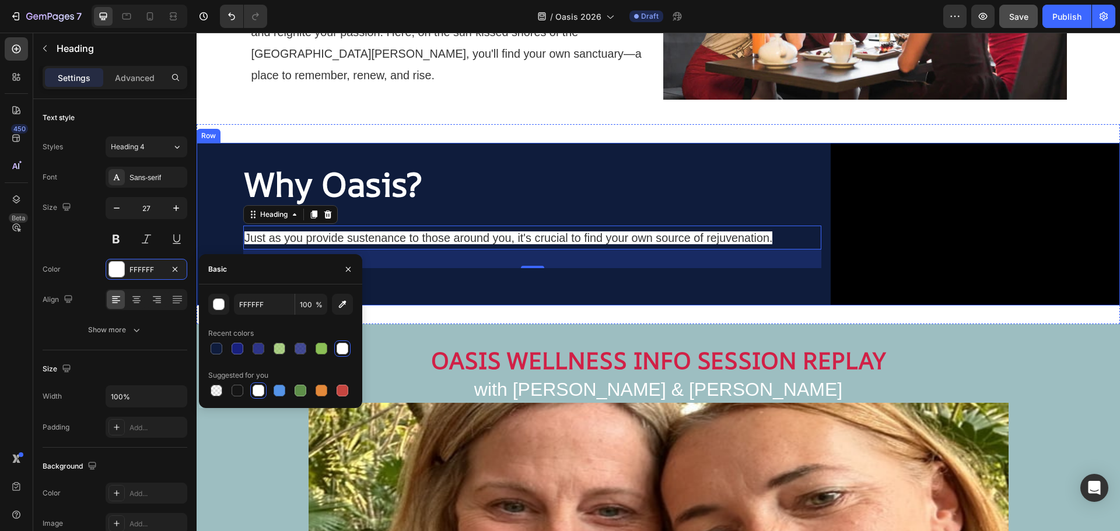
click at [495, 213] on div "⁠⁠⁠⁠⁠⁠⁠ Why Oasis? Heading ⁠⁠⁠⁠⁠⁠⁠ Just as you provide sustenance to those arou…" at bounding box center [532, 224] width 578 height 163
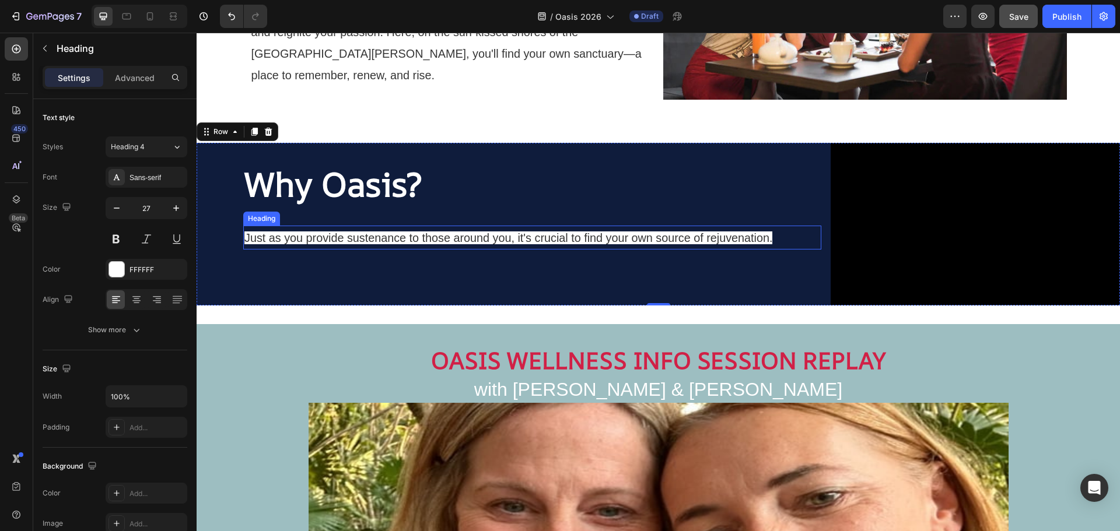
click at [495, 237] on span "Just as you provide sustenance to those around you, it's crucial to find your o…" at bounding box center [508, 238] width 528 height 13
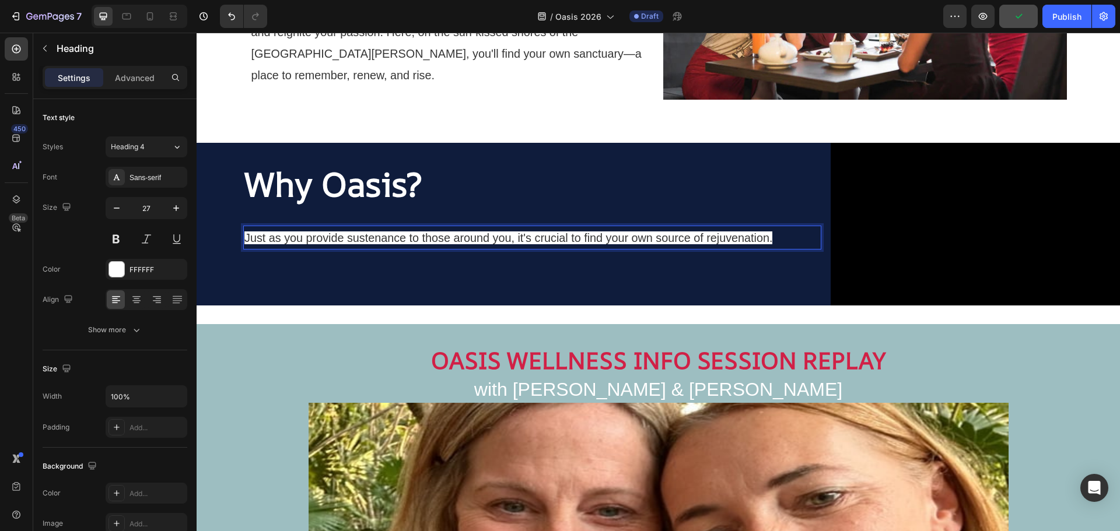
click at [495, 237] on span "Just as you provide sustenance to those around you, it's crucial to find your o…" at bounding box center [508, 238] width 528 height 13
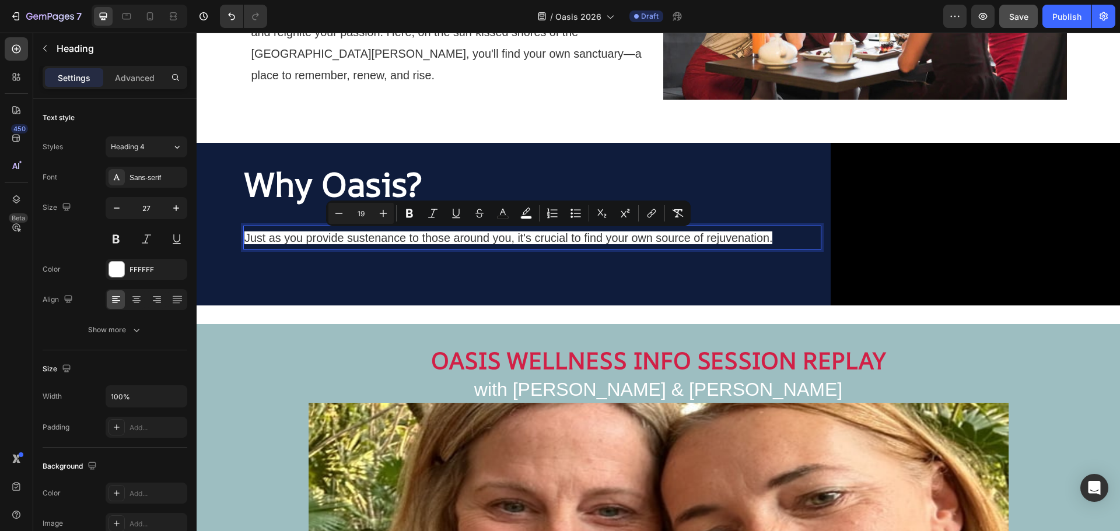
click at [524, 215] on icon "Editor contextual toolbar" at bounding box center [526, 211] width 8 height 7
type input "FFFFFF"
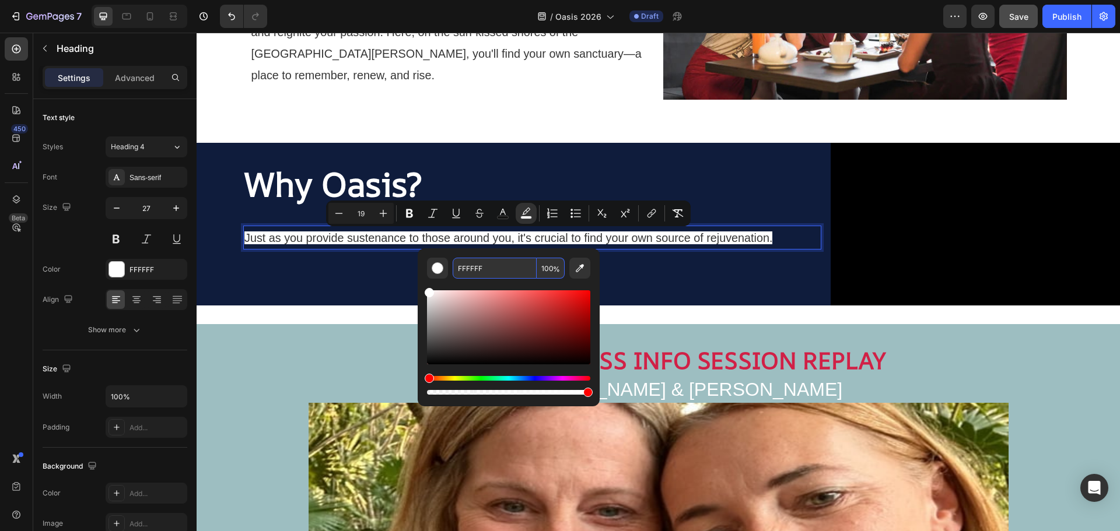
click at [550, 268] on input "100" at bounding box center [551, 268] width 28 height 21
type input "0"
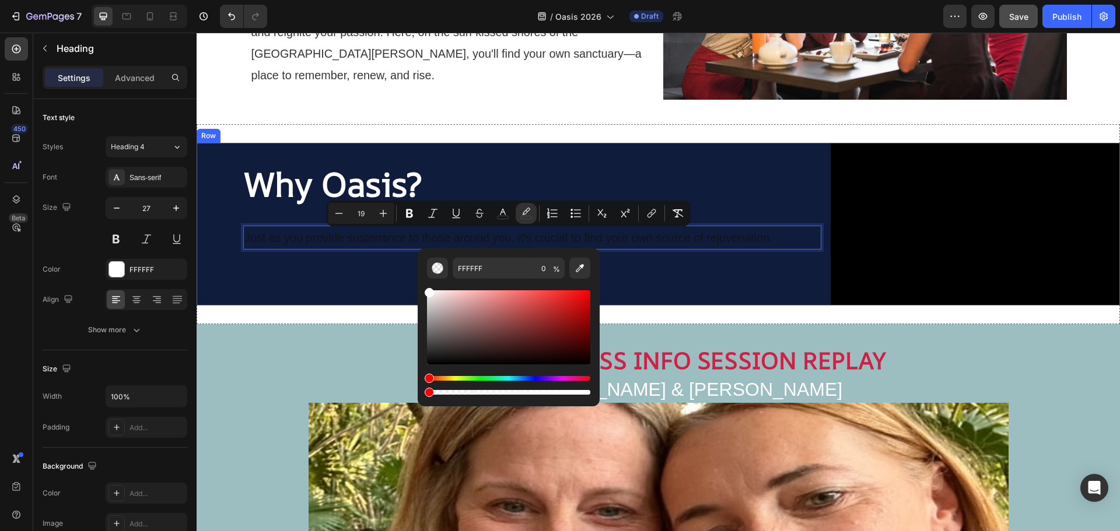
click at [265, 264] on div "⁠⁠⁠⁠⁠⁠⁠ Why Oasis? Heading Just as you provide sustenance to those around you, …" at bounding box center [532, 224] width 578 height 163
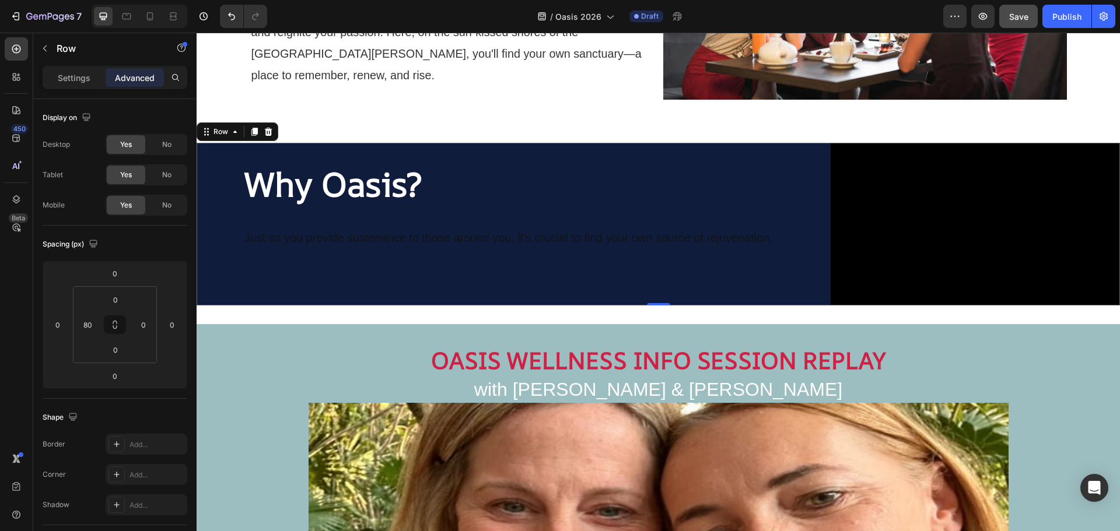
click at [298, 238] on span "Just as you provide sustenance to those around you, it's crucial to find your o…" at bounding box center [508, 238] width 528 height 13
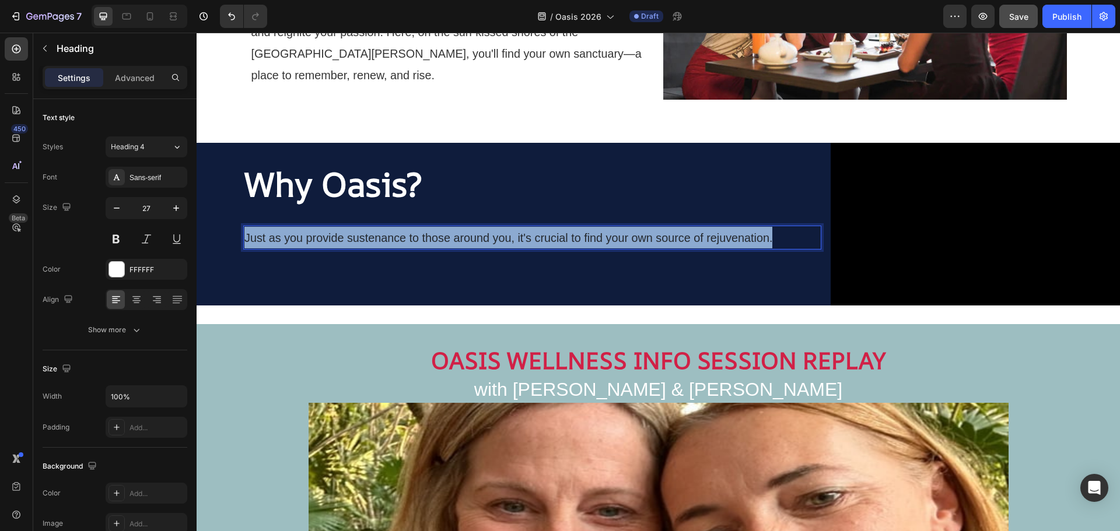
click at [298, 238] on span "Just as you provide sustenance to those around you, it's crucial to find your o…" at bounding box center [508, 238] width 528 height 13
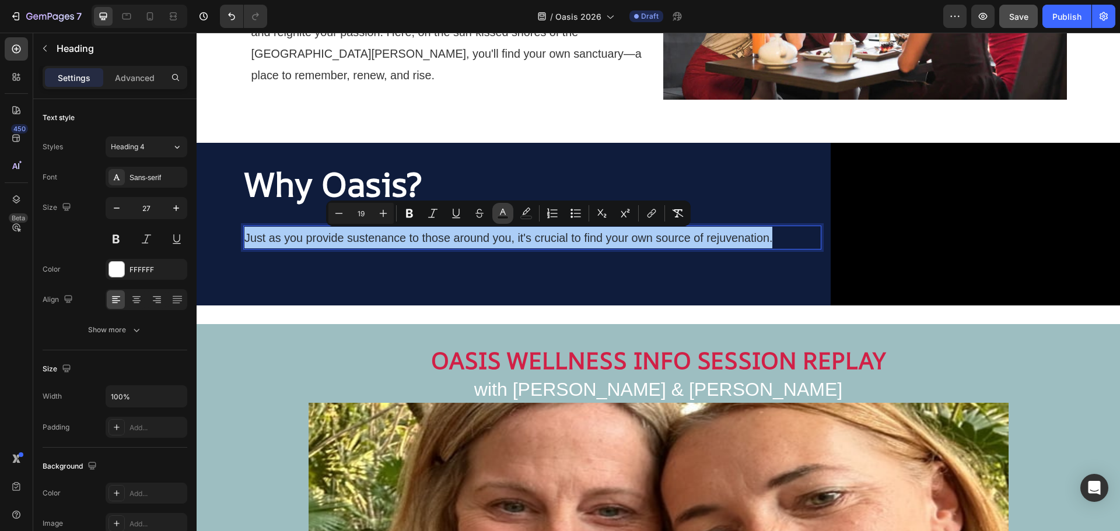
click at [499, 214] on icon "Editor contextual toolbar" at bounding box center [503, 214] width 12 height 12
type input "121212"
type input "85"
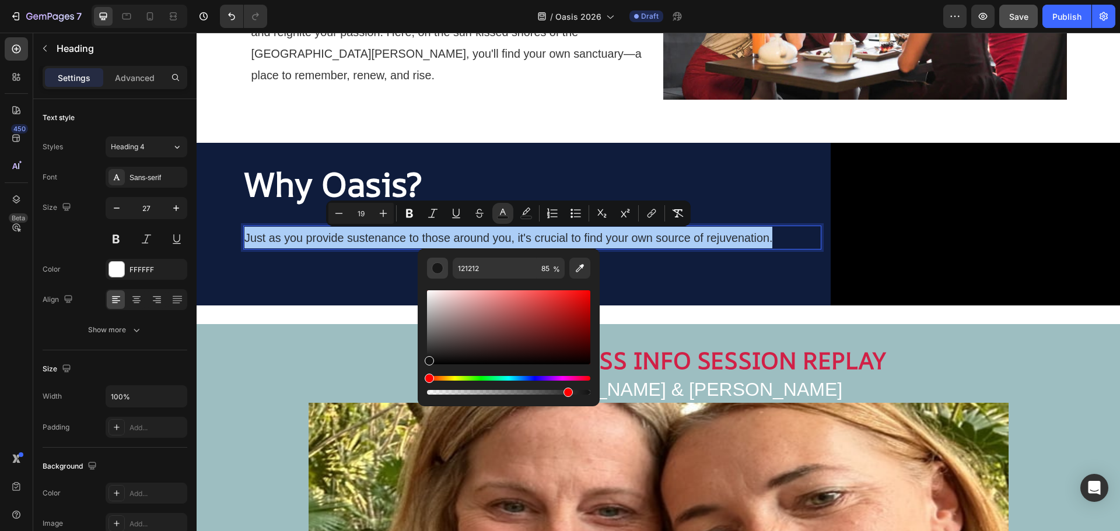
click at [433, 271] on div "Editor contextual toolbar" at bounding box center [438, 268] width 12 height 12
click at [471, 267] on input "121212" at bounding box center [495, 268] width 84 height 21
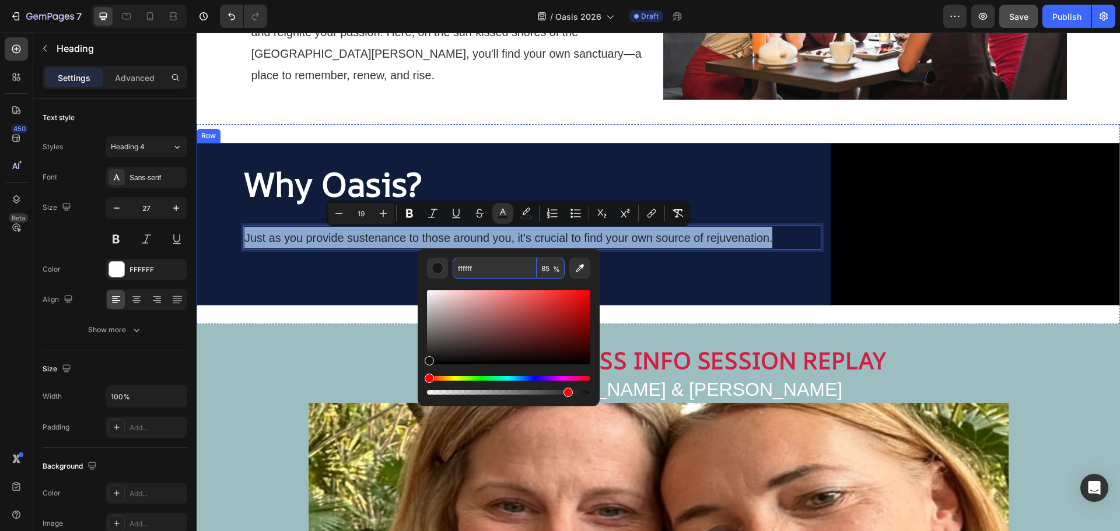
type input "FFFFFF"
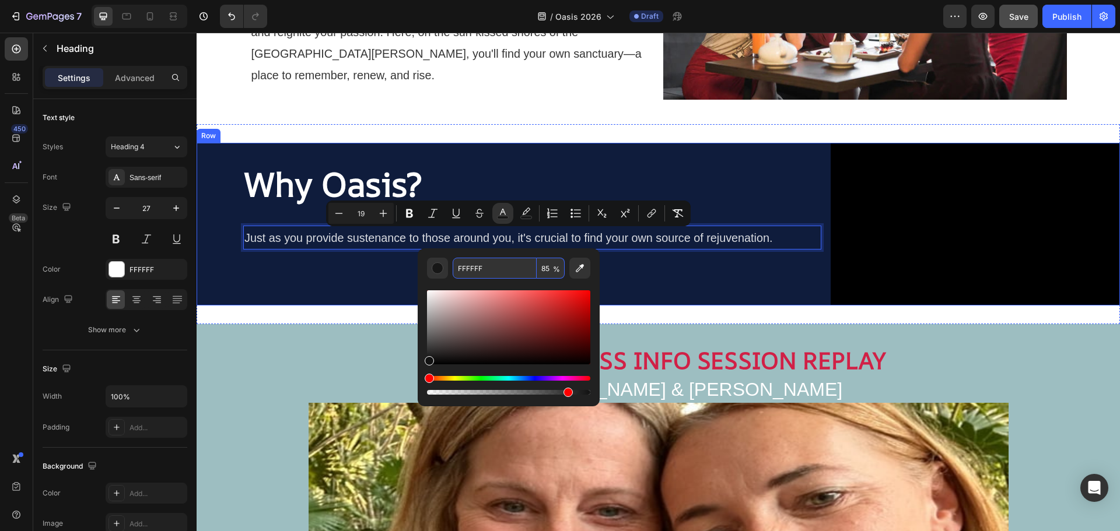
click at [658, 276] on div "⁠⁠⁠⁠⁠⁠⁠ Why Oasis? Heading Just as you provide sustenance to those around you, …" at bounding box center [532, 224] width 578 height 163
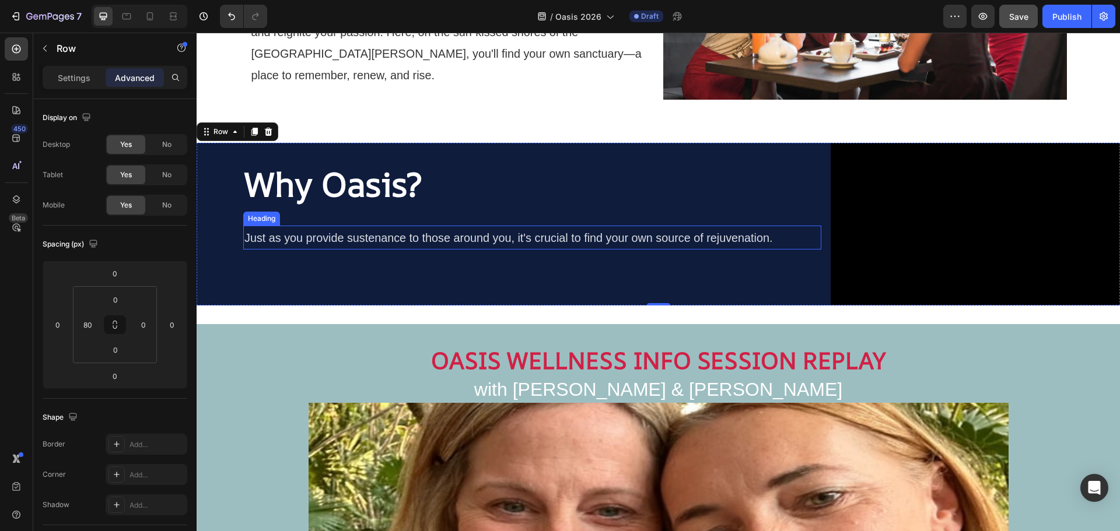
click at [703, 234] on span "Just as you provide sustenance to those around you, it's crucial to find your o…" at bounding box center [508, 238] width 528 height 13
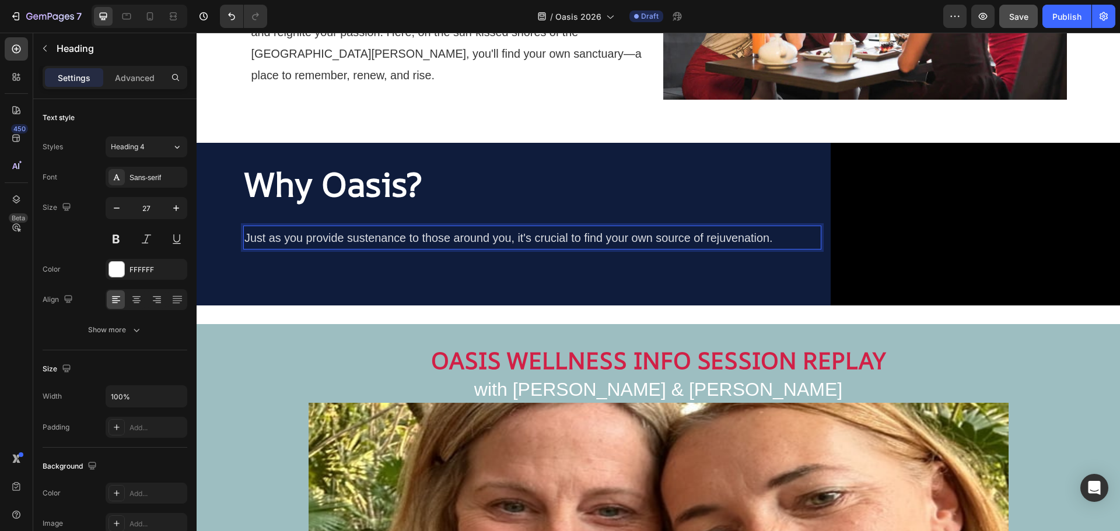
click at [787, 240] on p "Just as you provide sustenance to those around you, it's crucial to find your o…" at bounding box center [532, 238] width 576 height 22
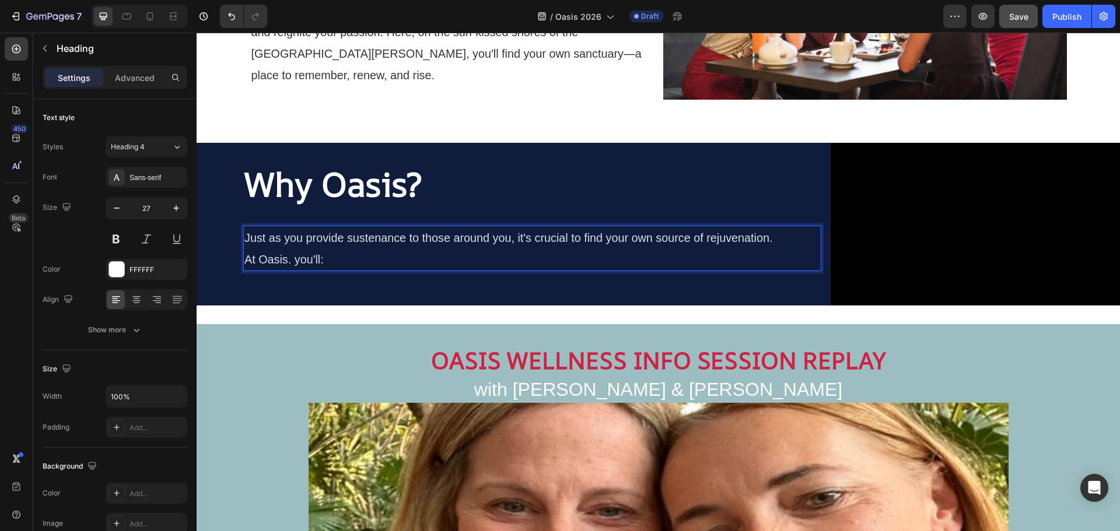
click at [328, 259] on p "Just as you provide sustenance to those around you, it's crucial to find your o…" at bounding box center [532, 248] width 576 height 43
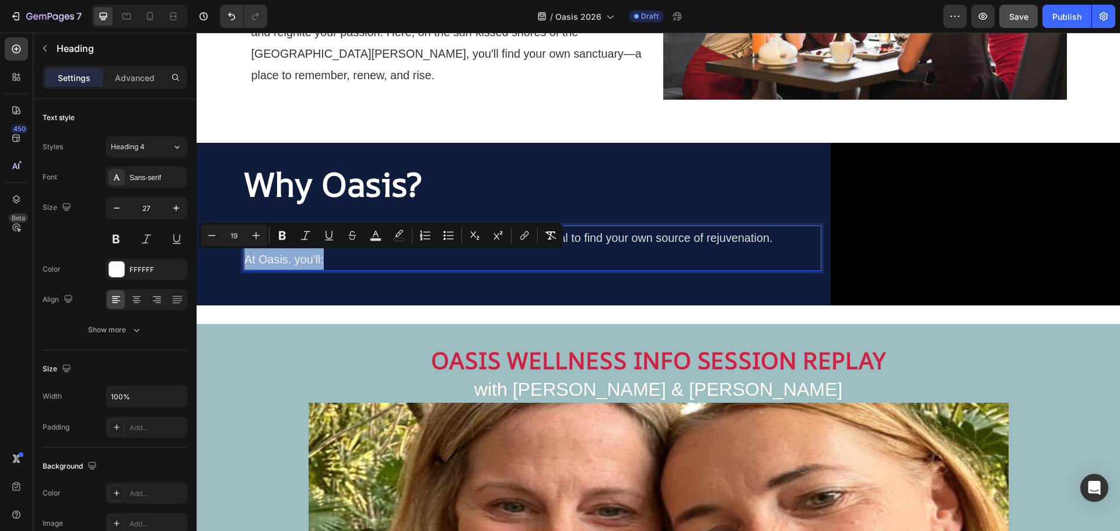
drag, startPoint x: 324, startPoint y: 260, endPoint x: 247, endPoint y: 264, distance: 77.6
click at [247, 264] on p "Just as you provide sustenance to those around you, it's crucial to find your o…" at bounding box center [532, 248] width 576 height 43
click at [282, 237] on icon "Editor contextual toolbar" at bounding box center [282, 236] width 12 height 12
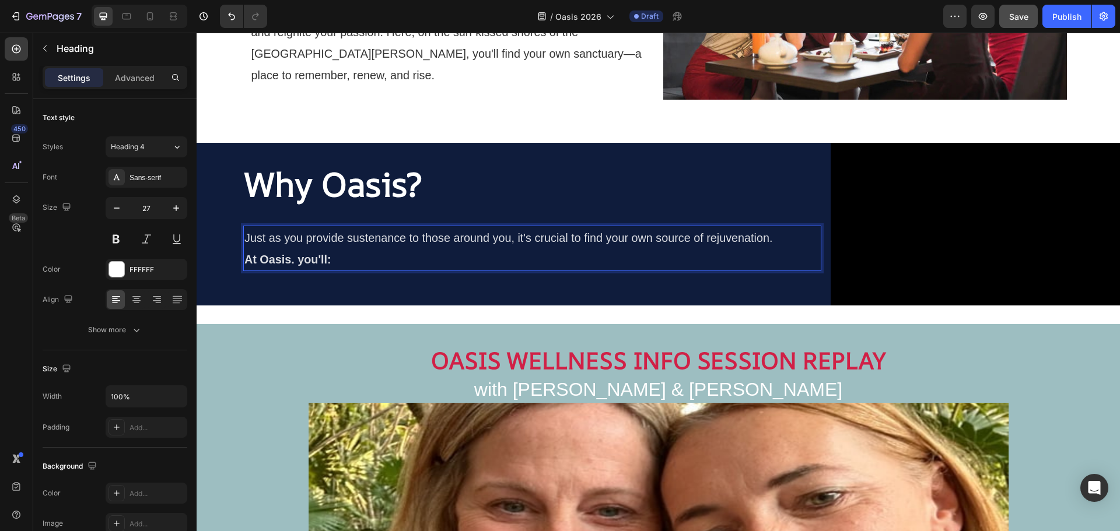
click at [312, 259] on strong "At Oasis. you'll:" at bounding box center [287, 259] width 87 height 13
click at [363, 239] on span "Just as you provide sustenance to those around you, it's crucial to find your o…" at bounding box center [508, 238] width 528 height 13
click at [269, 240] on span "Just as you provide sustenance to those around you, it's crucial to find your o…" at bounding box center [508, 238] width 528 height 13
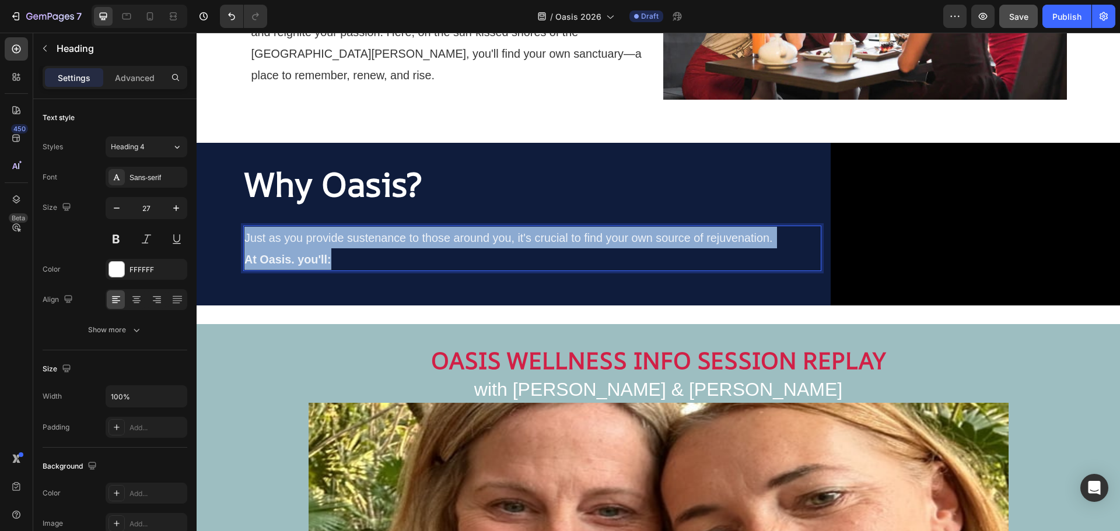
drag, startPoint x: 337, startPoint y: 260, endPoint x: 243, endPoint y: 241, distance: 95.3
click at [243, 241] on h2 "Just as you provide sustenance to those around you, it's crucial to find your o…" at bounding box center [532, 248] width 578 height 45
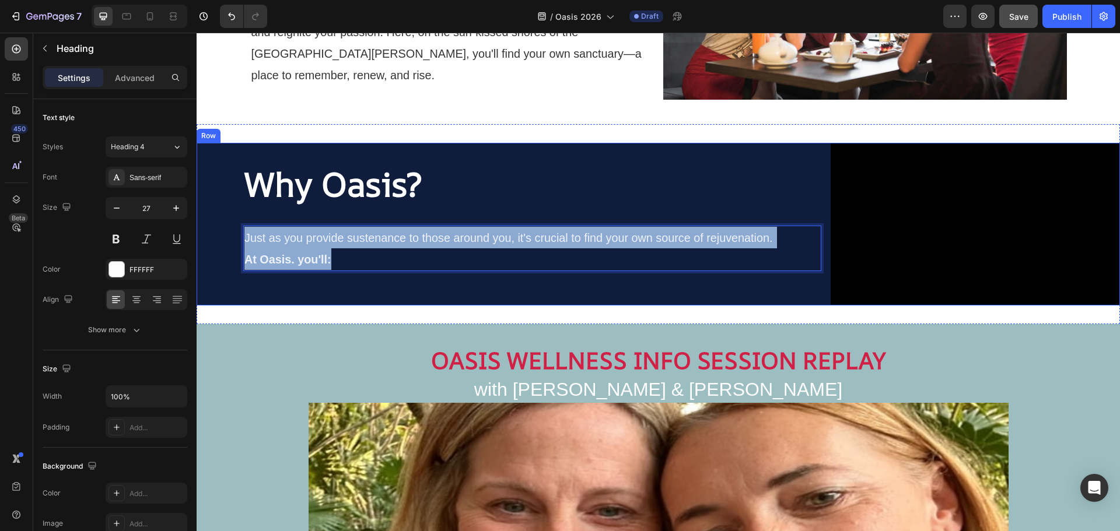
click at [807, 286] on div "⁠⁠⁠⁠⁠⁠⁠ Why Oasis? Heading Just as you provide sustenance to those around you, …" at bounding box center [532, 224] width 578 height 163
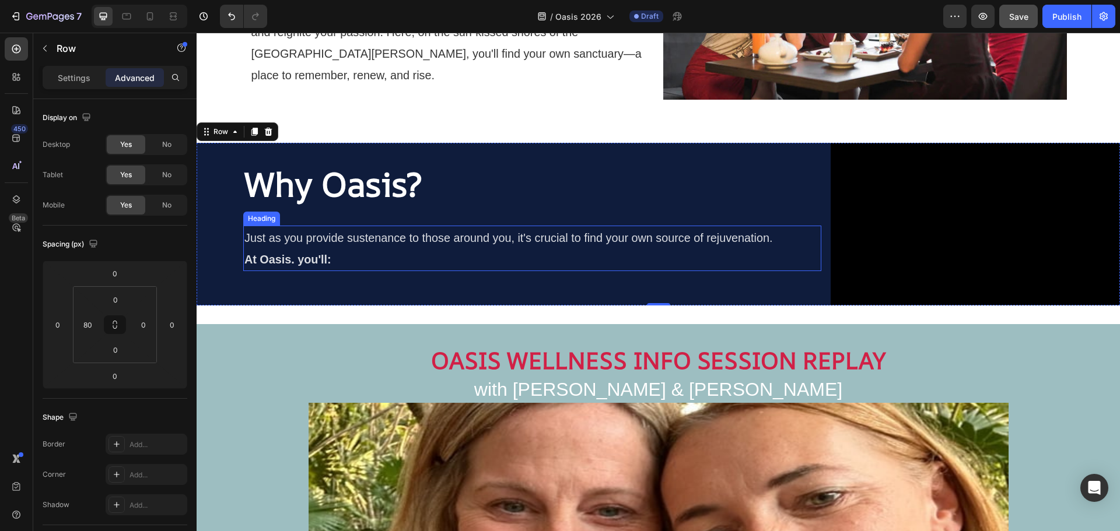
click at [485, 243] on span "Just as you provide sustenance to those around you, it's crucial to find your o…" at bounding box center [508, 238] width 528 height 13
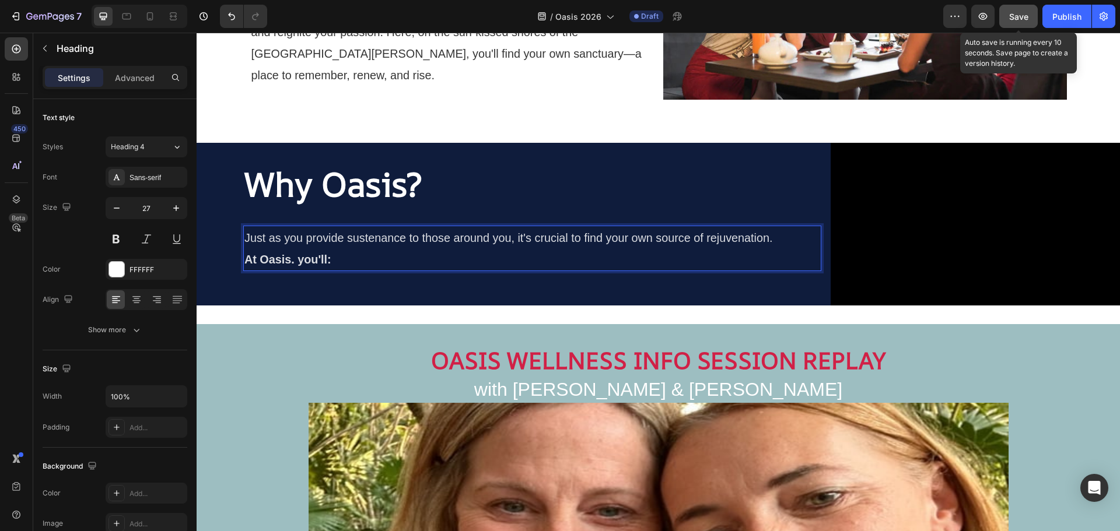
click at [1017, 15] on span "Save" at bounding box center [1018, 17] width 19 height 10
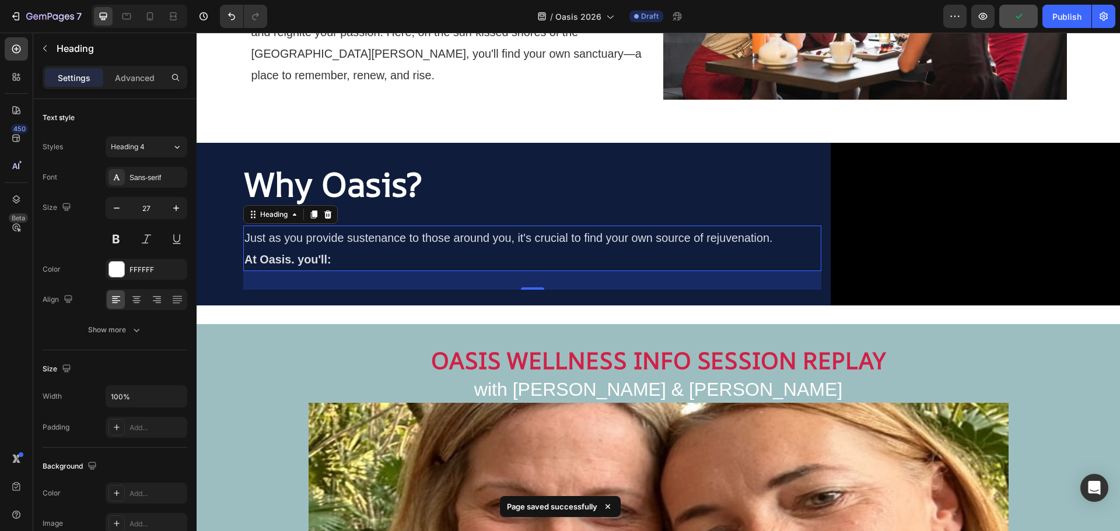
click at [491, 233] on span "Just as you provide sustenance to those around you, it's crucial to find your o…" at bounding box center [508, 238] width 528 height 13
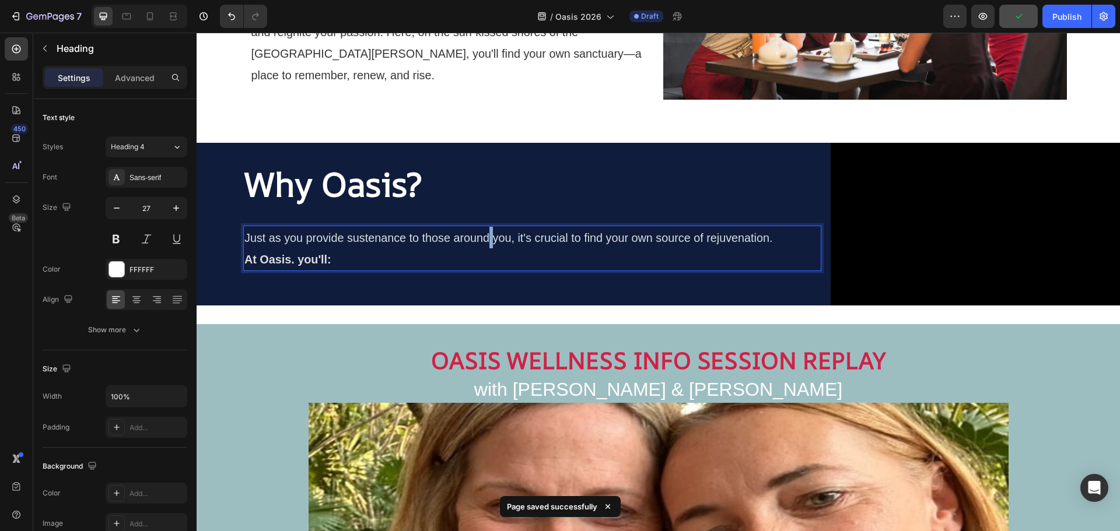
click at [491, 233] on span "Just as you provide sustenance to those around you, it's crucial to find your o…" at bounding box center [508, 238] width 528 height 13
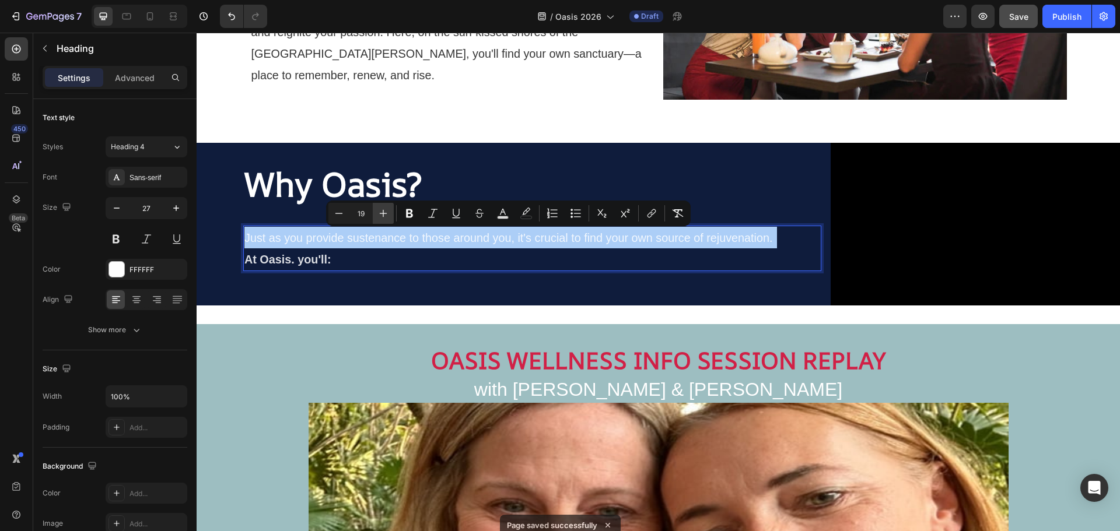
click at [380, 216] on icon "Editor contextual toolbar" at bounding box center [383, 214] width 12 height 12
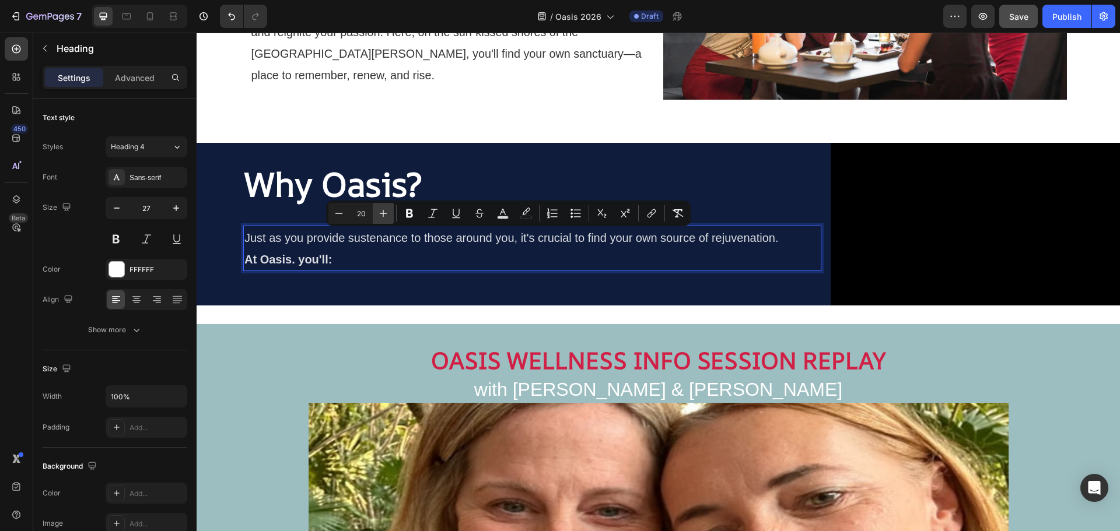
click at [380, 216] on icon "Editor contextual toolbar" at bounding box center [383, 214] width 12 height 12
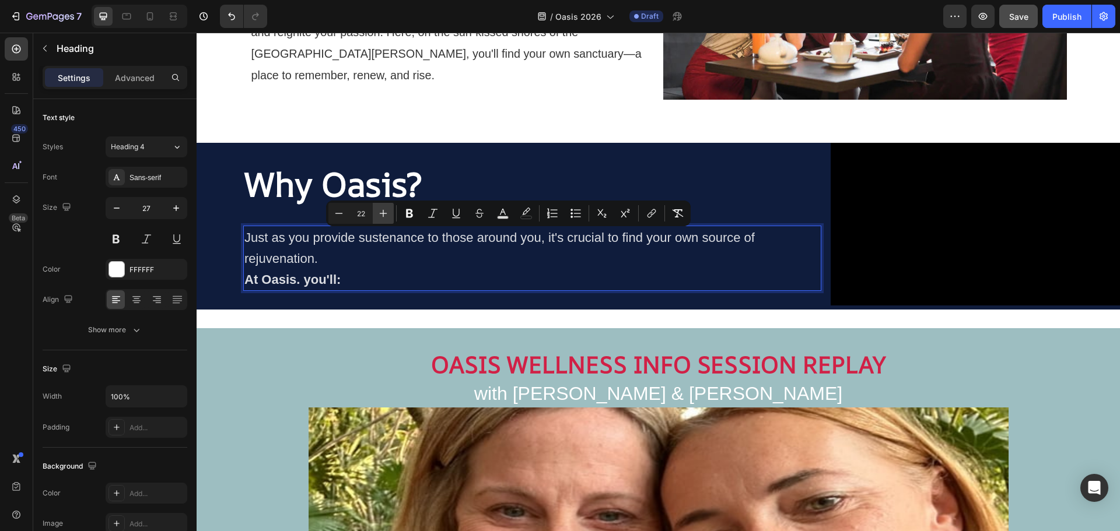
click at [380, 216] on icon "Editor contextual toolbar" at bounding box center [383, 214] width 12 height 12
type input "24"
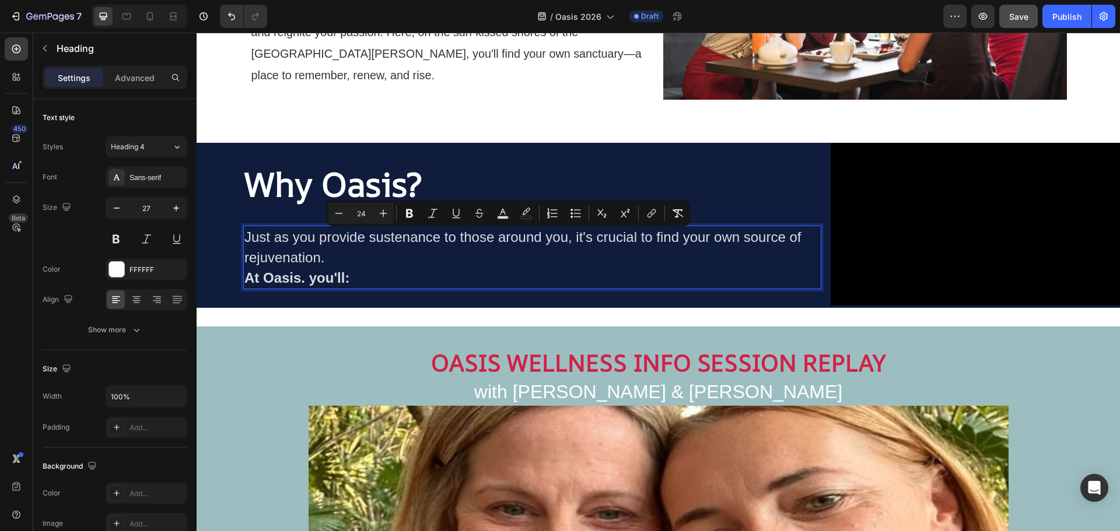
click at [327, 264] on p "Just as you provide sustenance to those around you, it's crucial to find your o…" at bounding box center [532, 257] width 576 height 61
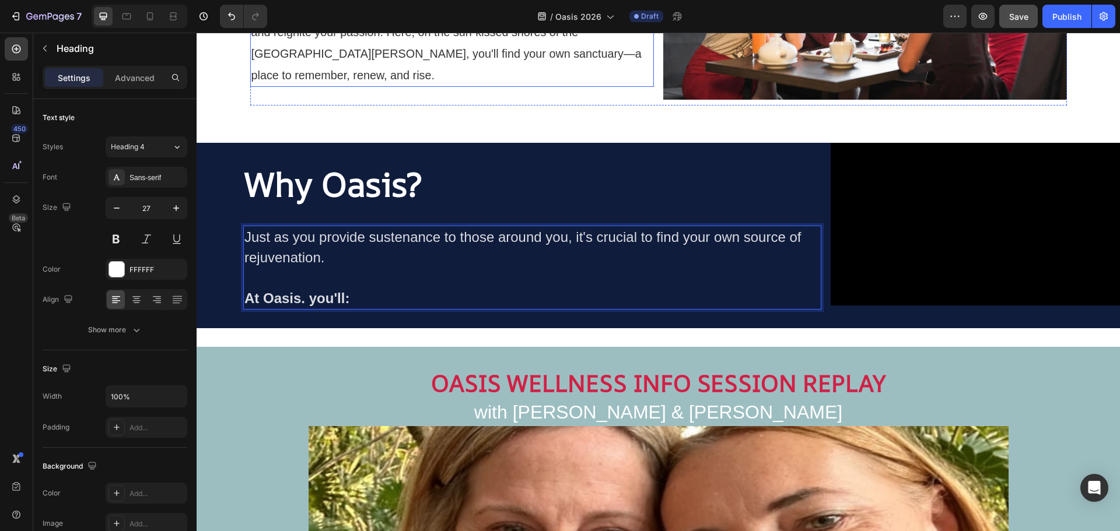
click at [365, 58] on span "Introducing Oasis, an exclusive 6-day retreat designed to replenish your spirit…" at bounding box center [448, 42] width 394 height 78
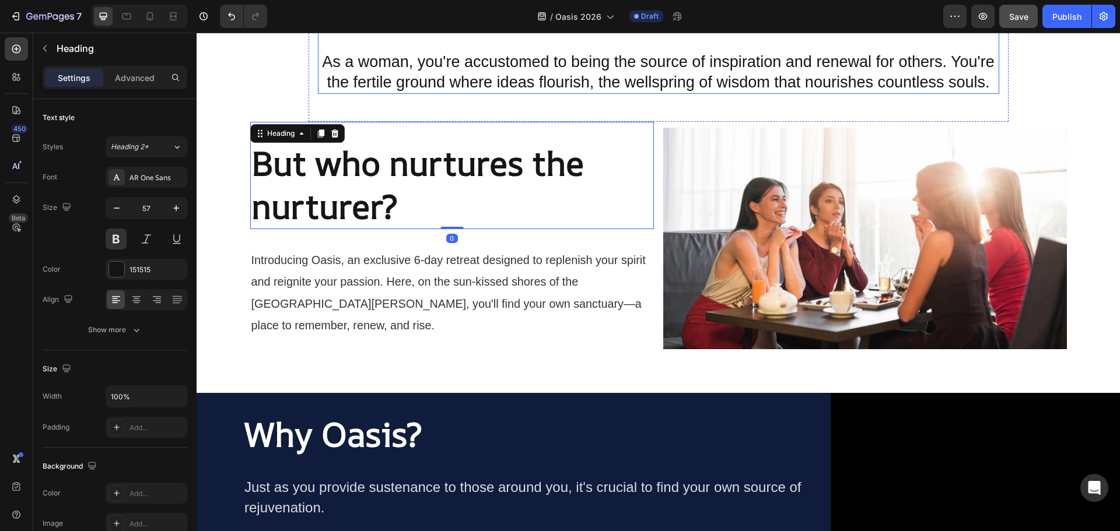
scroll to position [536, 0]
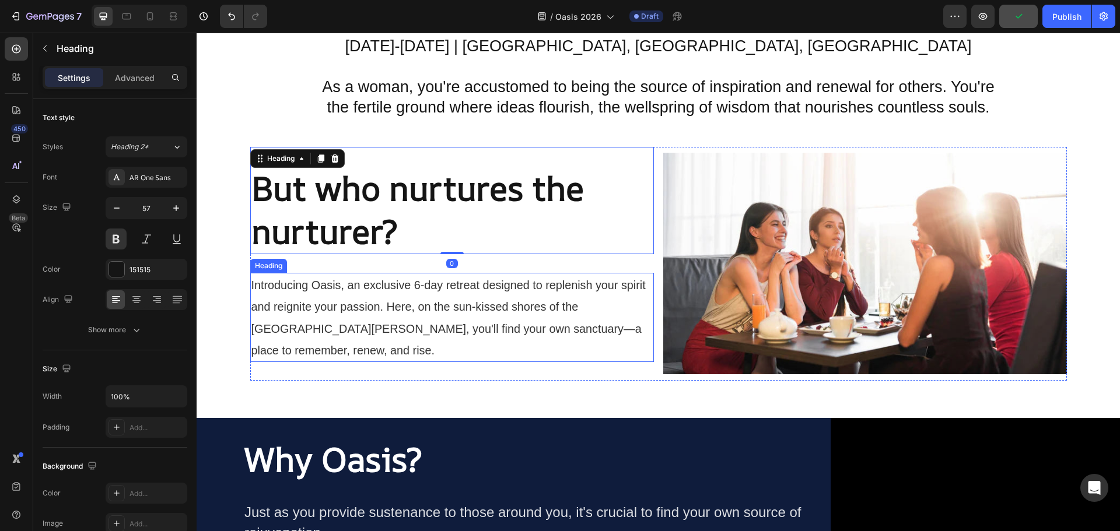
click at [402, 288] on span "Introducing Oasis, an exclusive 6-day retreat designed to replenish your spirit…" at bounding box center [448, 318] width 394 height 78
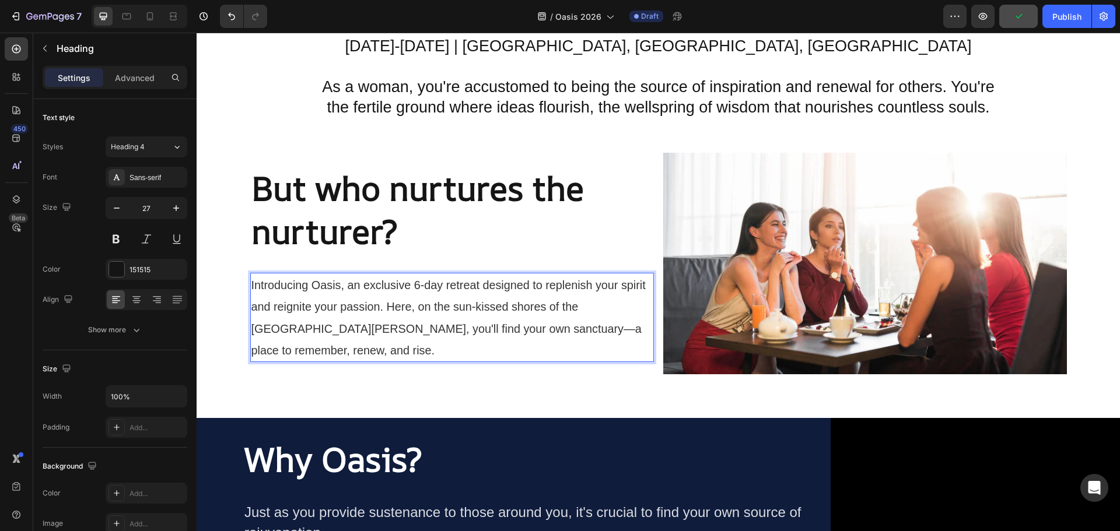
click at [399, 282] on span "Introducing Oasis, an exclusive 6-day retreat designed to replenish your spirit…" at bounding box center [448, 318] width 394 height 78
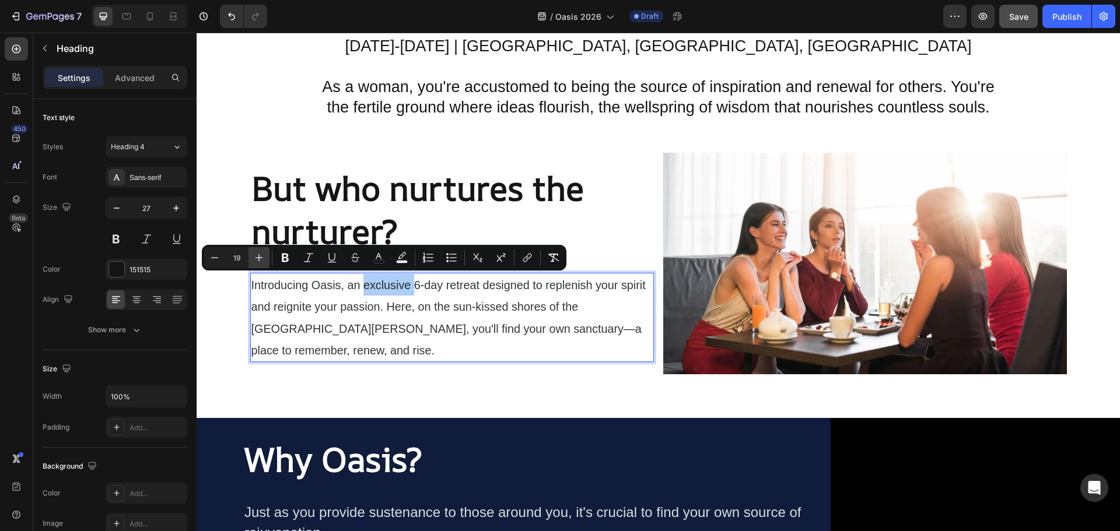
click at [260, 257] on icon "Editor contextual toolbar" at bounding box center [259, 258] width 12 height 12
click at [258, 257] on icon "Editor contextual toolbar" at bounding box center [259, 258] width 12 height 12
type input "19"
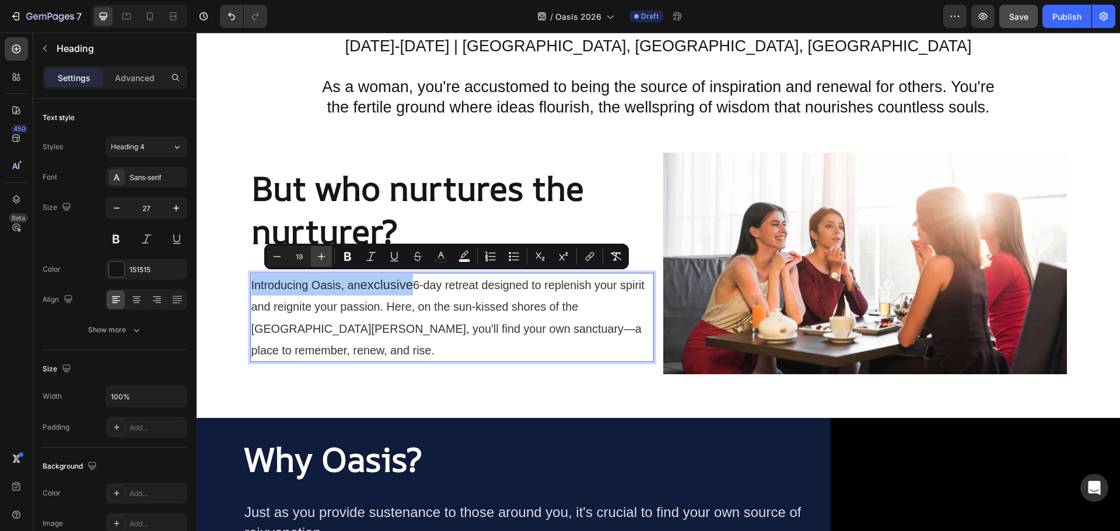
click at [319, 257] on icon "Editor contextual toolbar" at bounding box center [322, 257] width 12 height 12
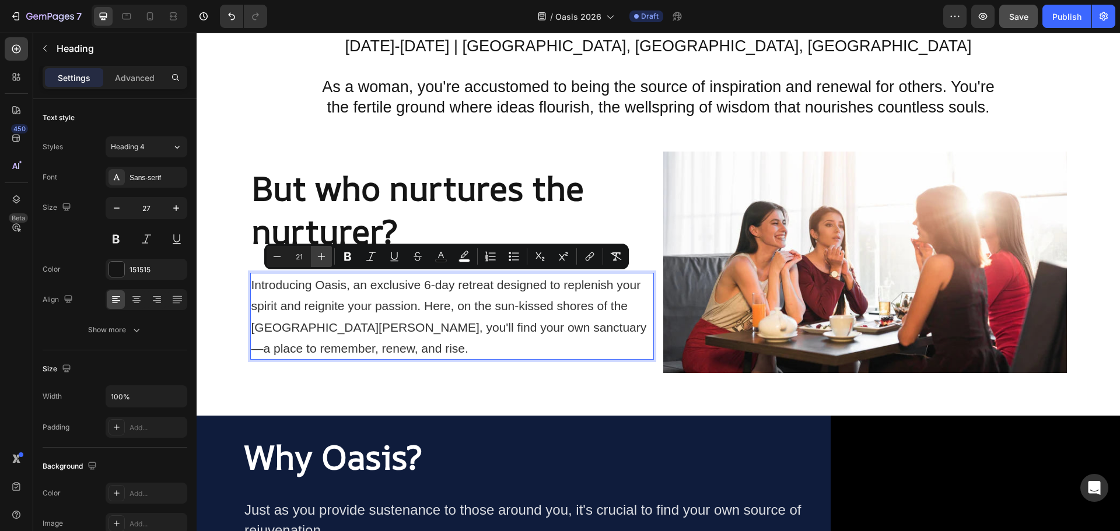
click at [318, 257] on icon "Editor contextual toolbar" at bounding box center [322, 257] width 12 height 12
click at [278, 255] on icon "Editor contextual toolbar" at bounding box center [277, 257] width 12 height 12
type input "20"
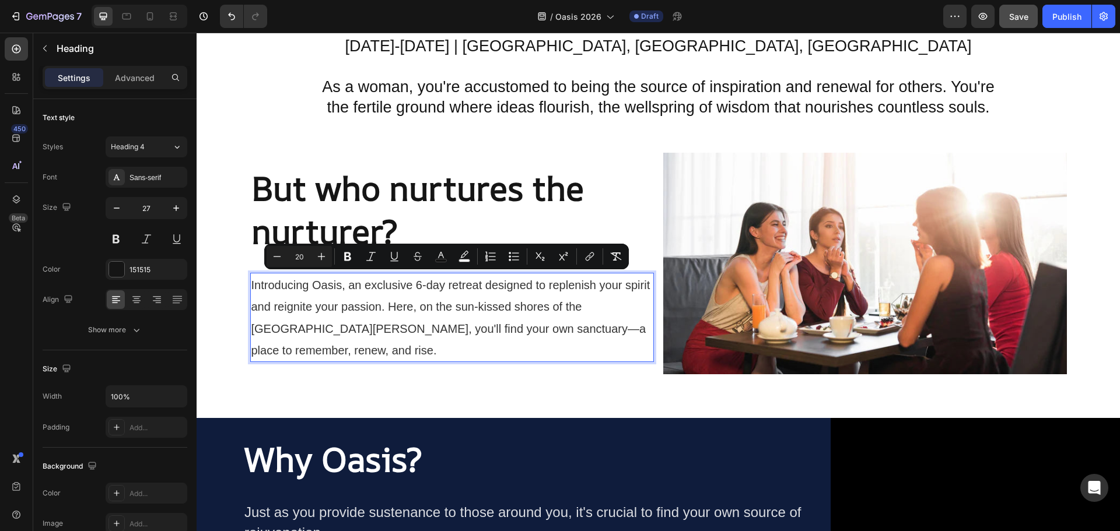
click at [360, 345] on p "Introducing Oasis, an exclusive 6-day retreat designed to replenish your spirit…" at bounding box center [451, 317] width 401 height 86
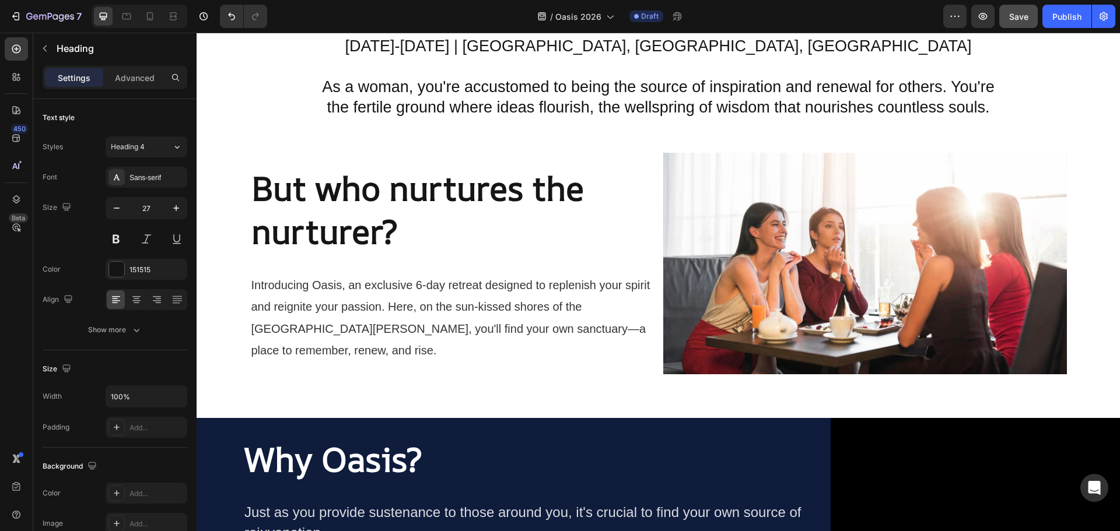
click at [309, 381] on div "Image Oasis: A Transformative Retreat for Women Heading Discover Your Sanctuary…" at bounding box center [658, 408] width 923 height 1775
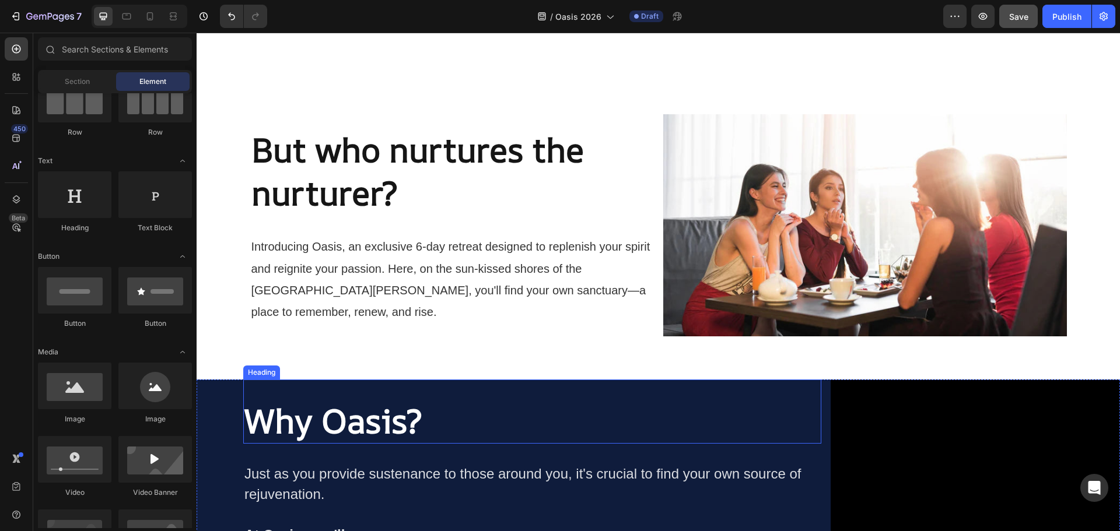
scroll to position [769, 0]
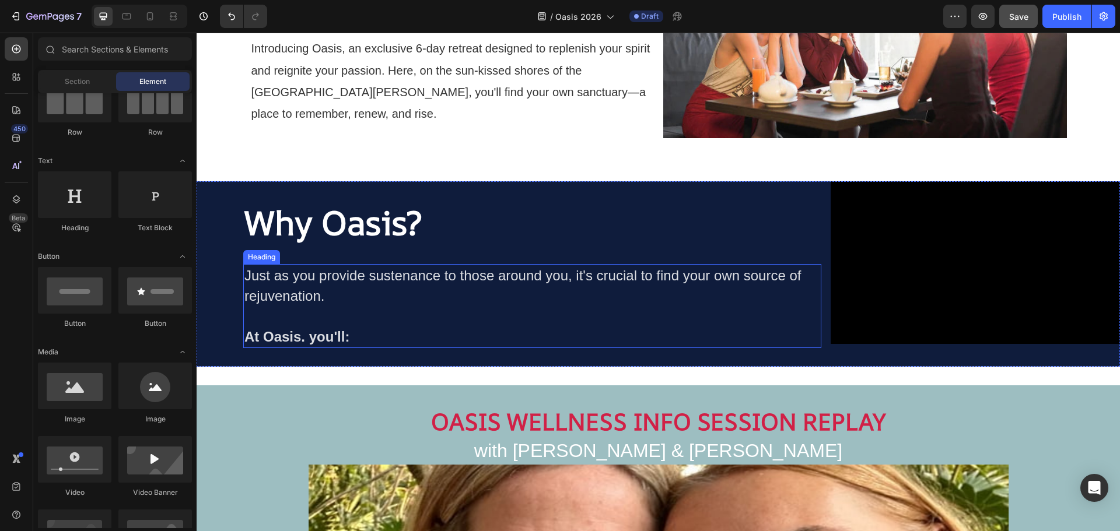
click at [337, 290] on p "⁠⁠⁠⁠⁠⁠⁠ Just as you provide sustenance to those around you, it's crucial to fin…" at bounding box center [532, 306] width 576 height 82
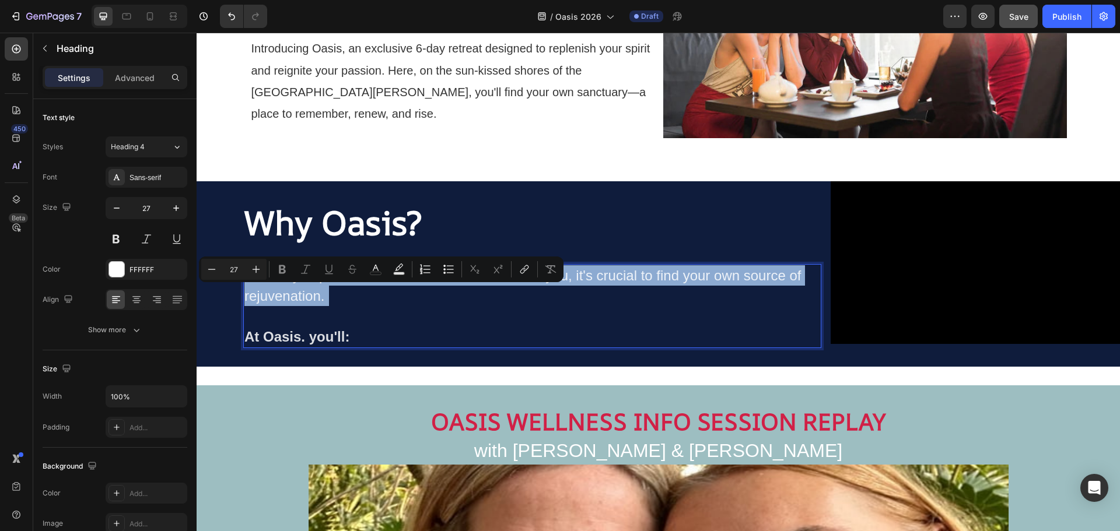
type input "24"
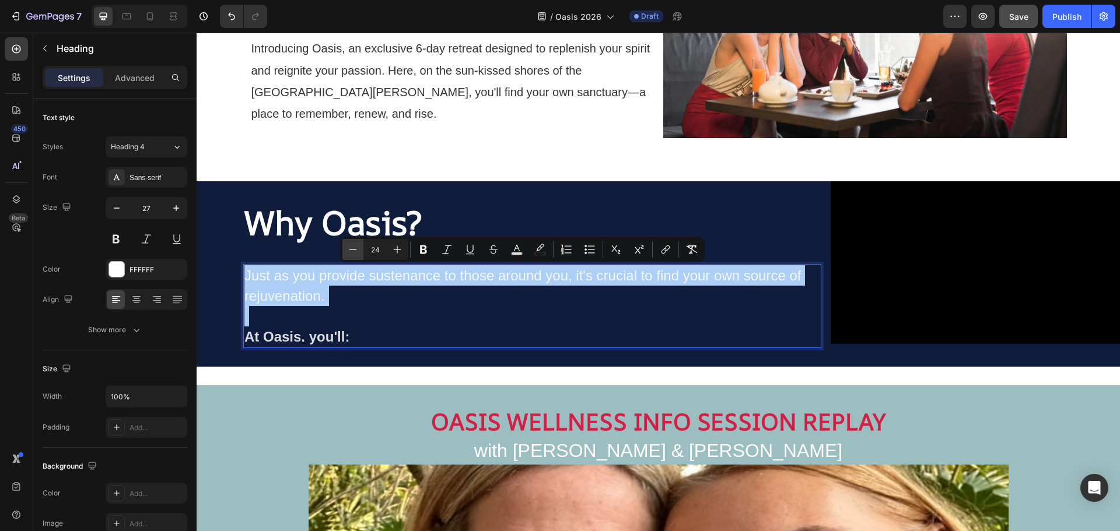
click at [353, 249] on icon "Editor contextual toolbar" at bounding box center [353, 250] width 12 height 12
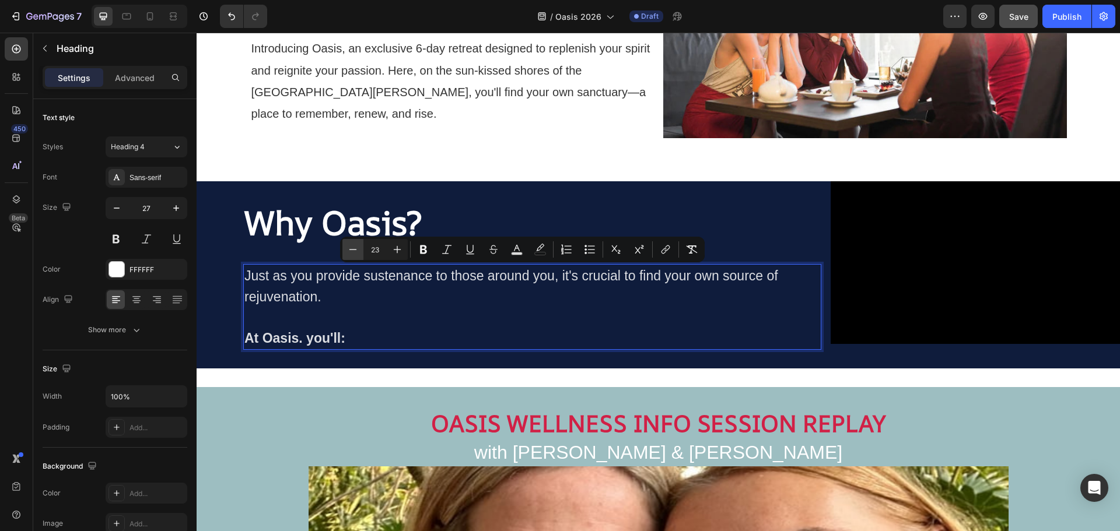
click at [353, 249] on icon "Editor contextual toolbar" at bounding box center [353, 250] width 12 height 12
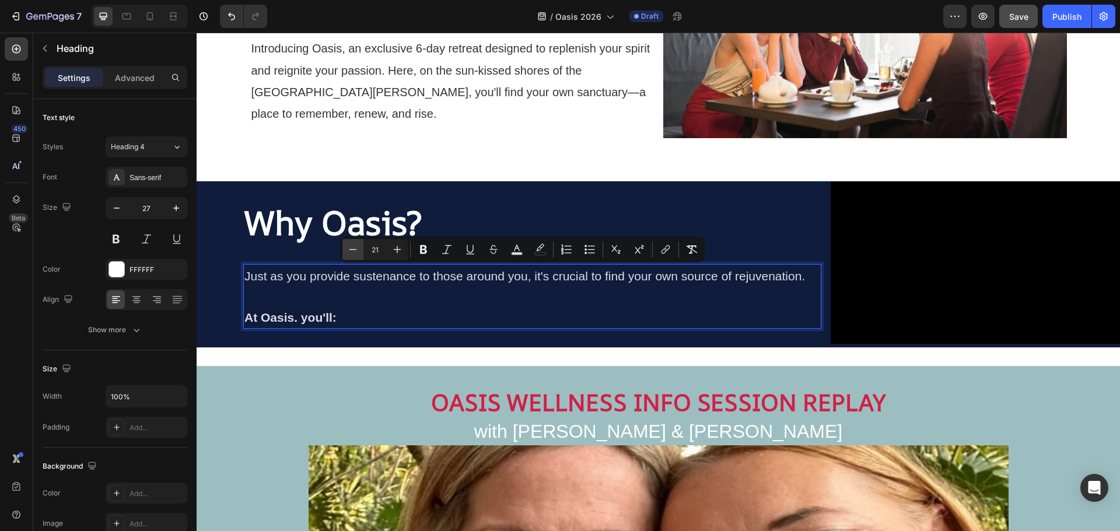
click at [353, 249] on icon "Editor contextual toolbar" at bounding box center [353, 250] width 12 height 12
type input "20"
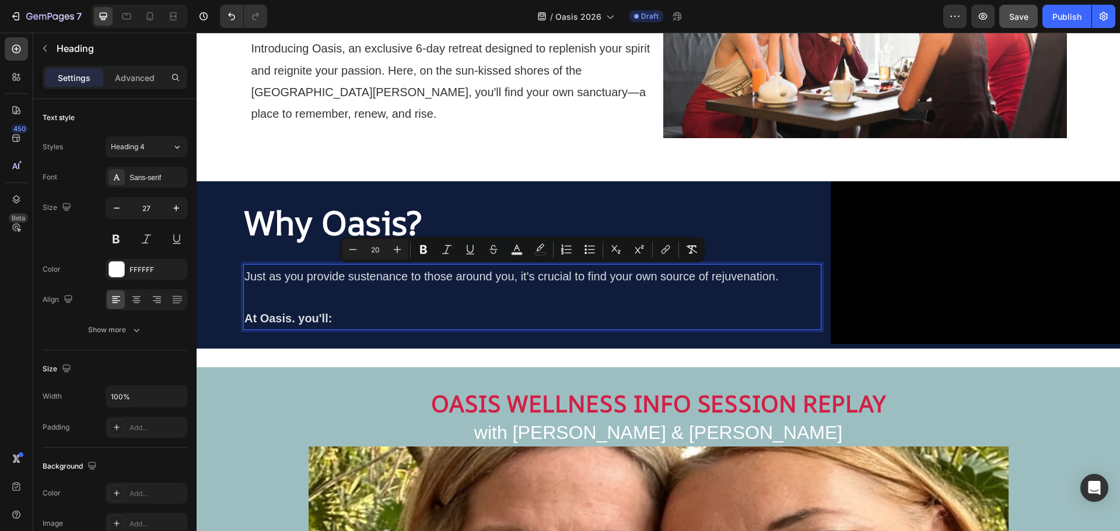
click at [365, 311] on p "Just as you provide sustenance to those around you, it's crucial to find your o…" at bounding box center [532, 297] width 576 height 64
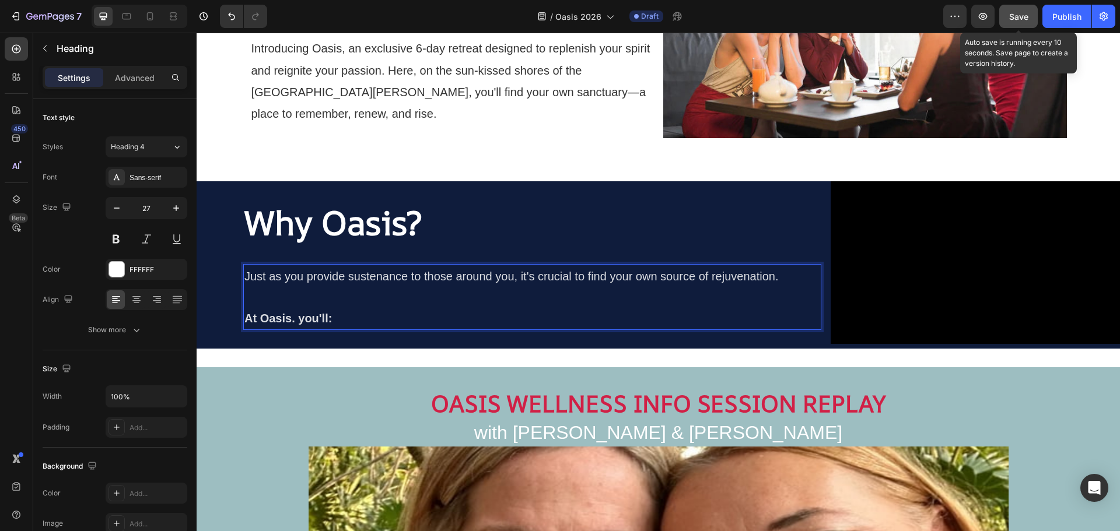
click at [1018, 13] on span "Save" at bounding box center [1018, 17] width 19 height 10
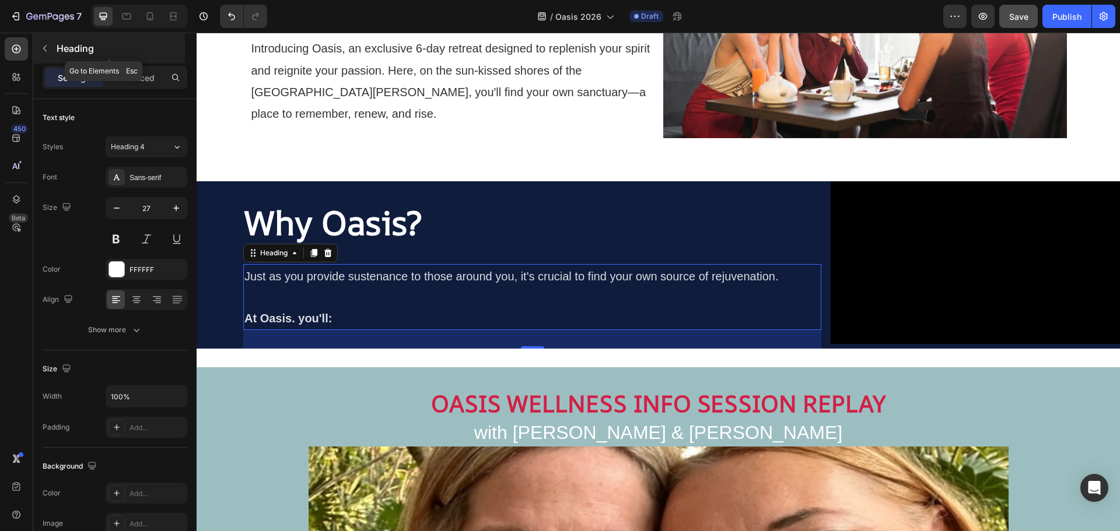
click at [43, 45] on icon "button" at bounding box center [44, 48] width 9 height 9
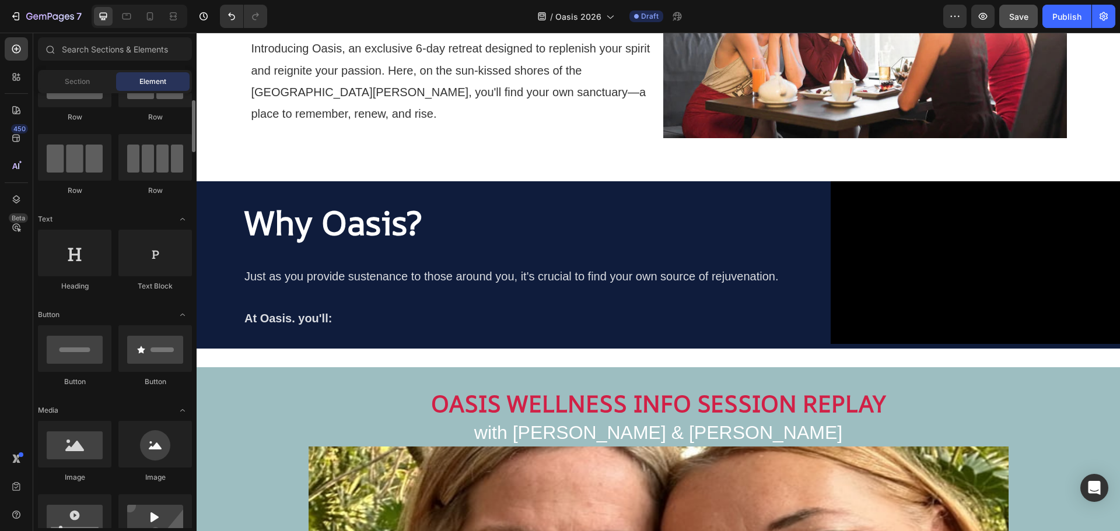
scroll to position [0, 0]
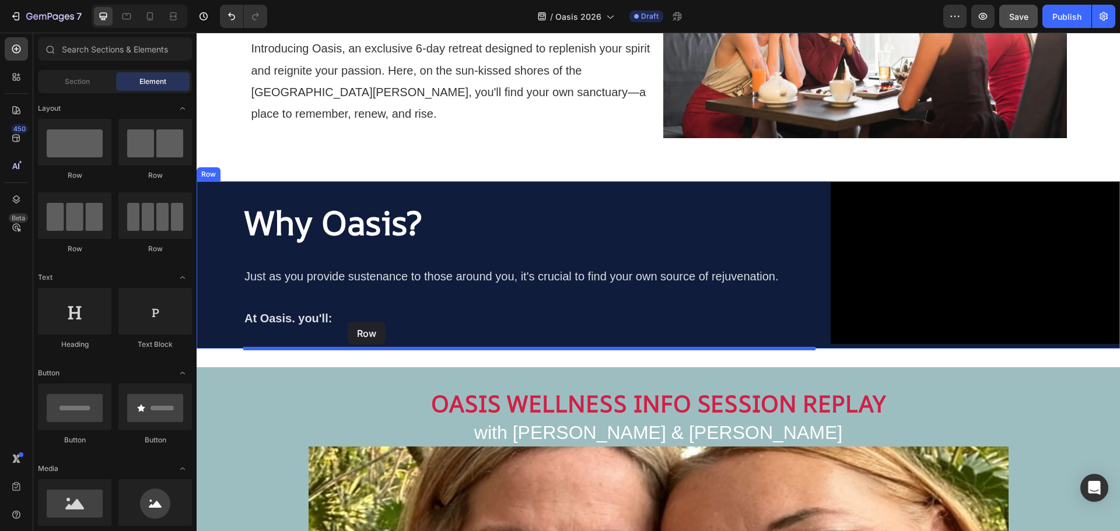
drag, startPoint x: 348, startPoint y: 182, endPoint x: 348, endPoint y: 322, distance: 140.0
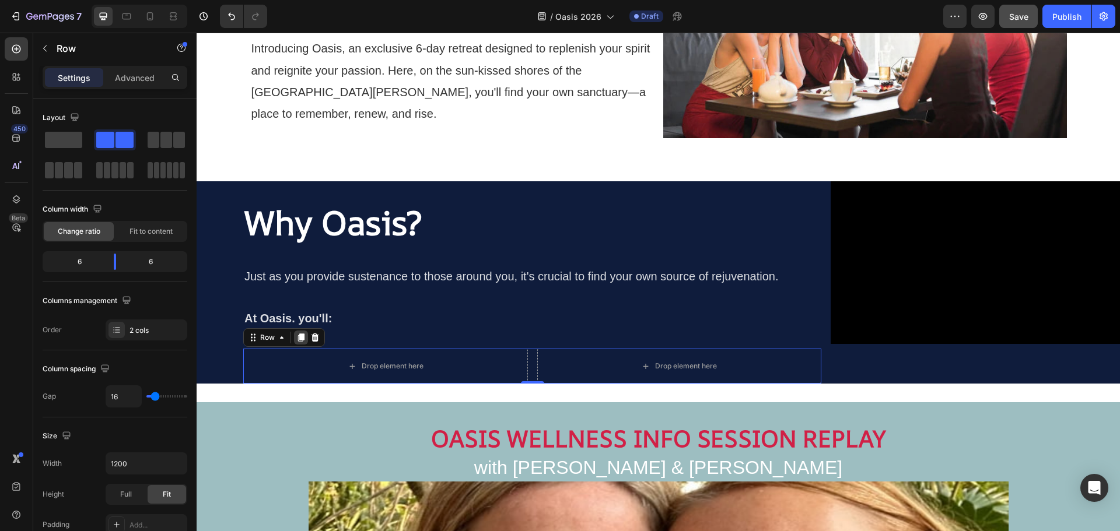
click at [301, 338] on icon at bounding box center [300, 337] width 9 height 9
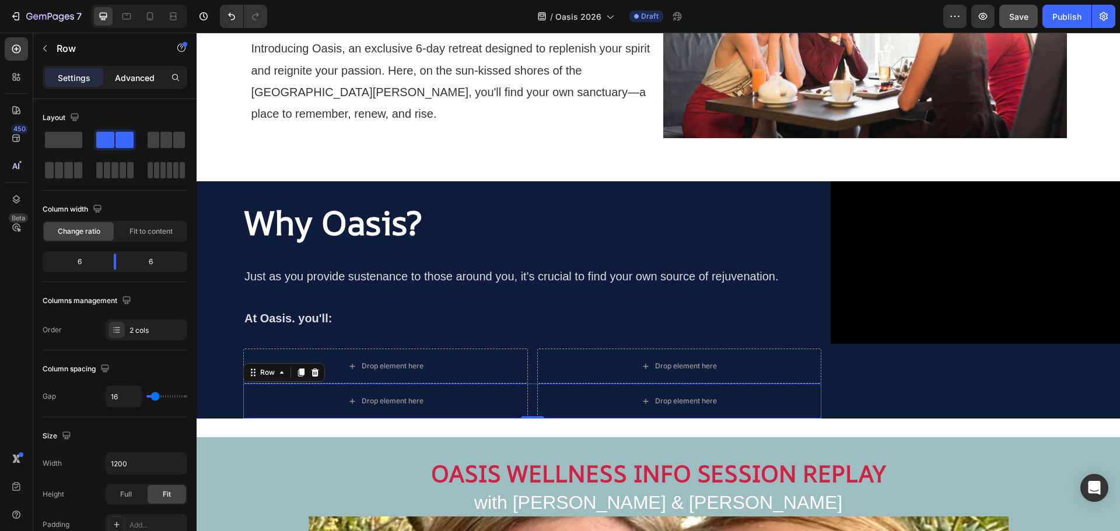
click at [127, 72] on p "Advanced" at bounding box center [135, 78] width 40 height 12
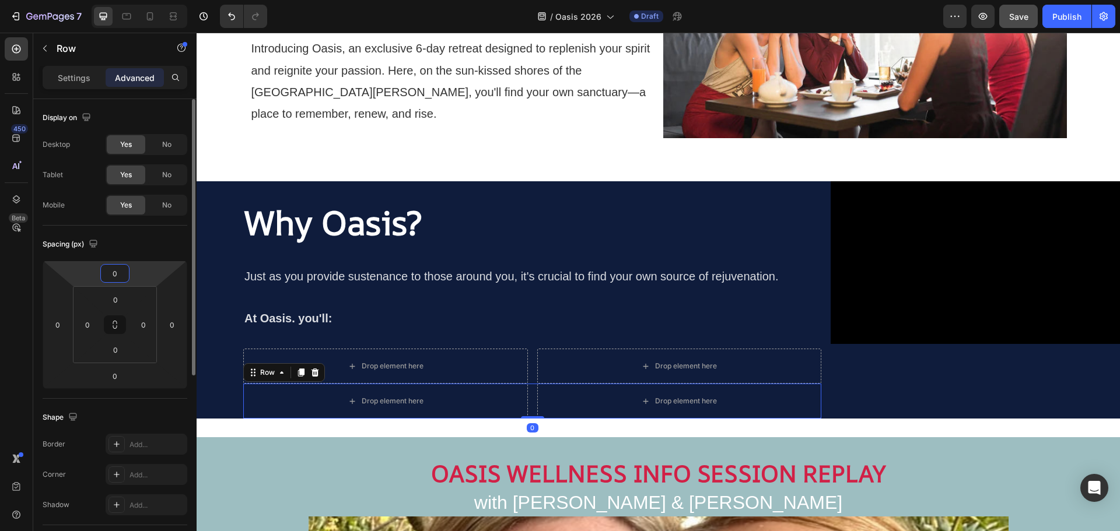
click at [116, 276] on input "0" at bounding box center [114, 273] width 23 height 17
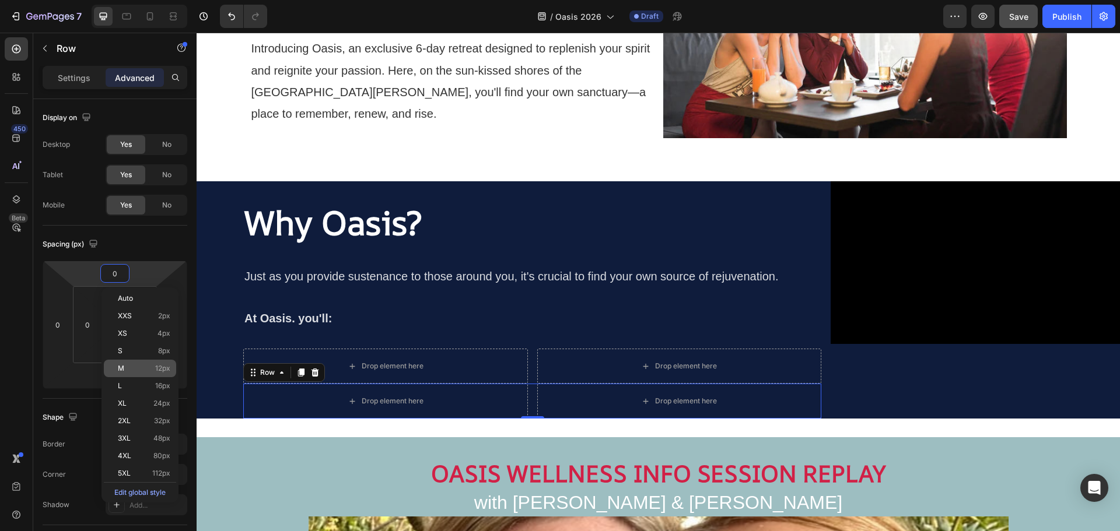
click at [149, 362] on div "M 12px" at bounding box center [140, 368] width 72 height 17
type input "12"
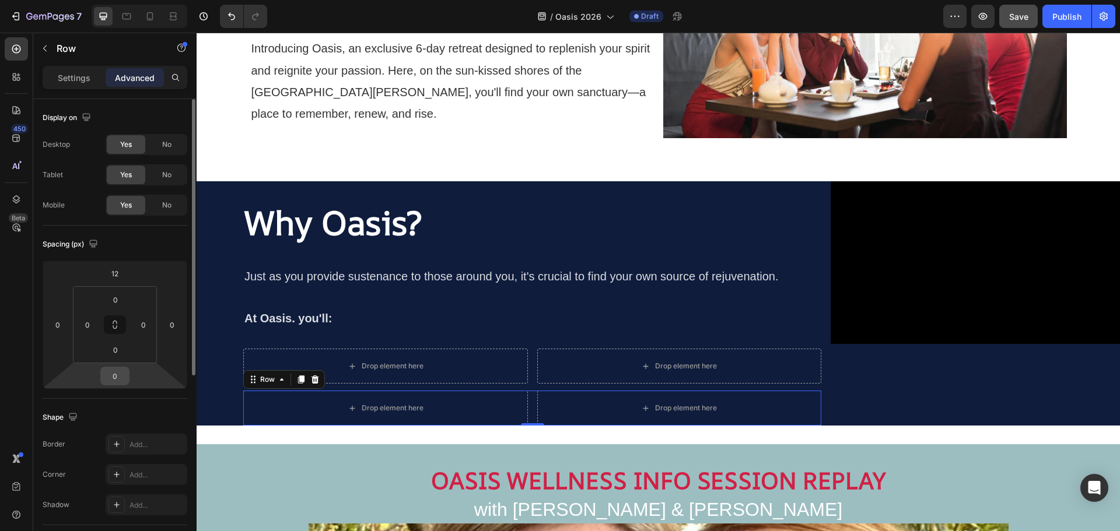
click at [117, 378] on input "0" at bounding box center [114, 375] width 23 height 17
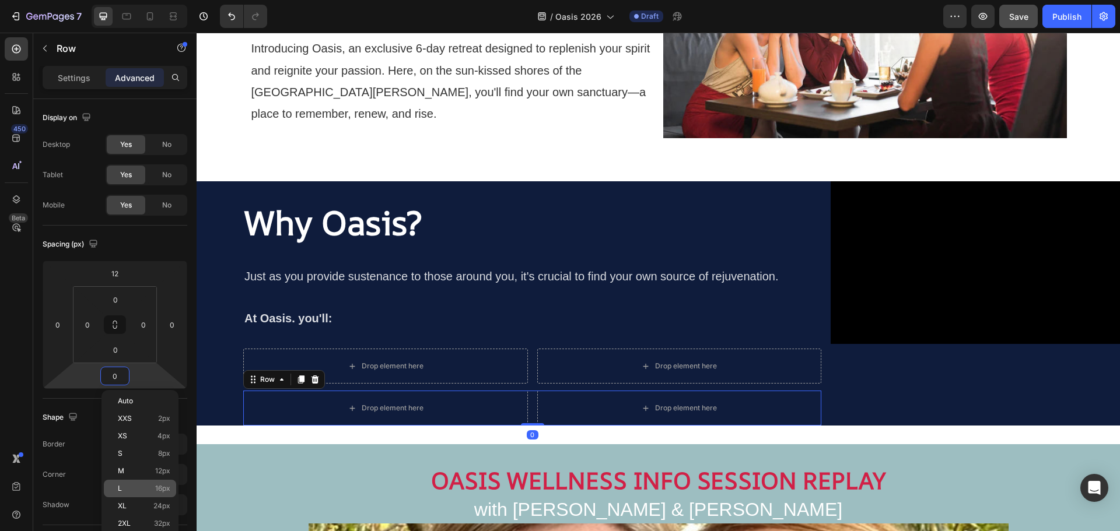
click at [161, 492] on span "16px" at bounding box center [162, 489] width 15 height 8
type input "16"
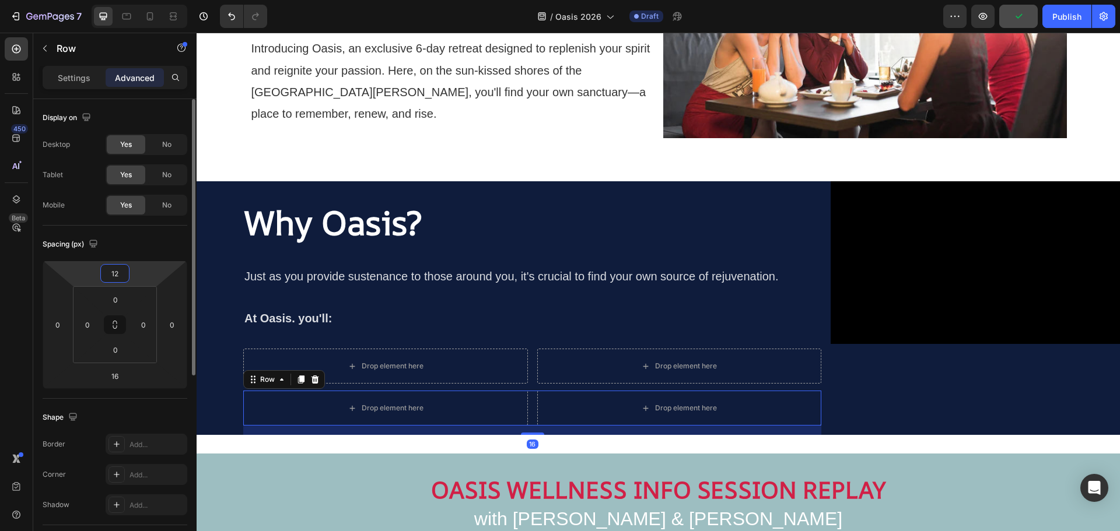
click at [114, 270] on input "12" at bounding box center [114, 273] width 23 height 17
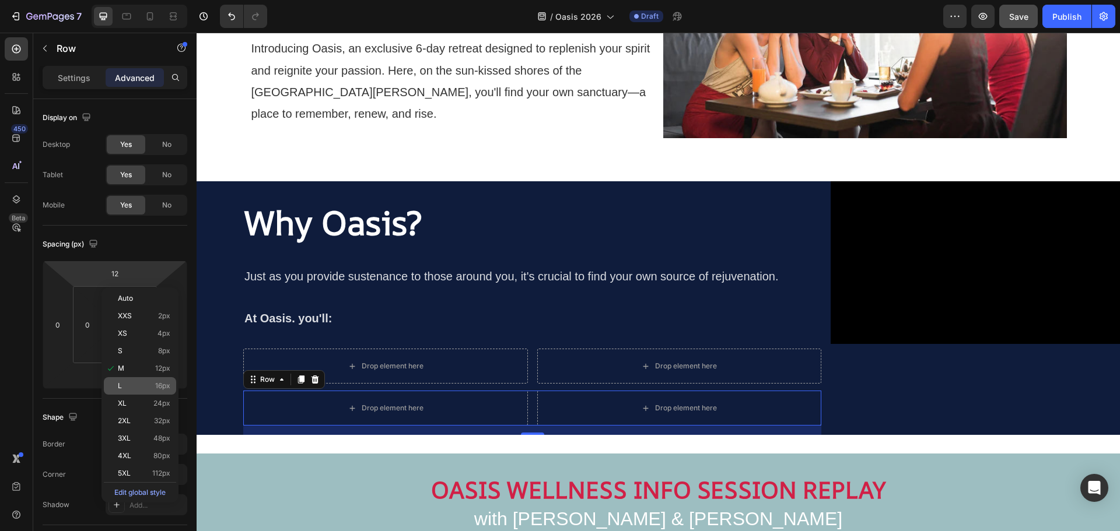
click at [155, 383] on span "16px" at bounding box center [162, 386] width 15 height 8
type input "16"
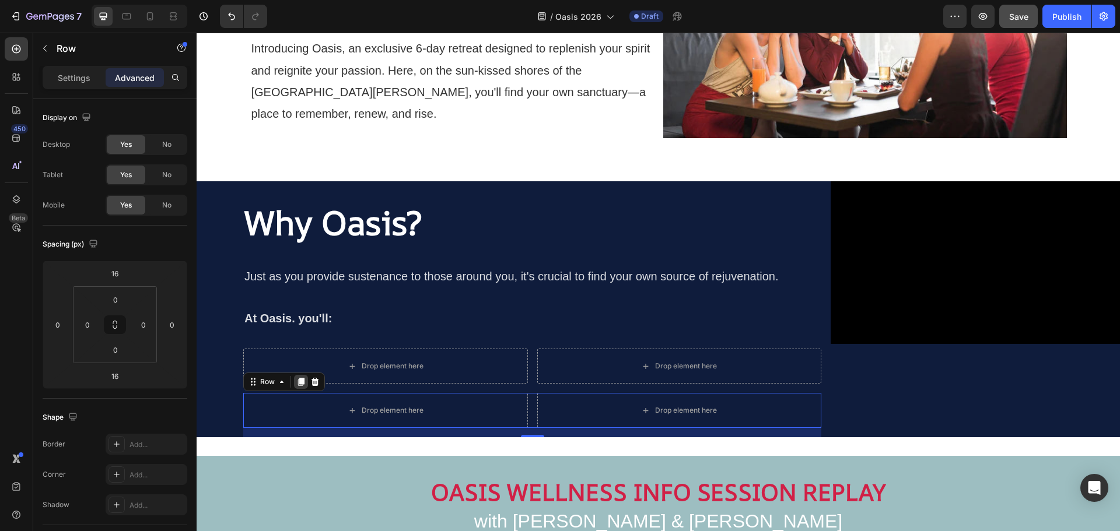
click at [303, 383] on icon at bounding box center [301, 382] width 6 height 8
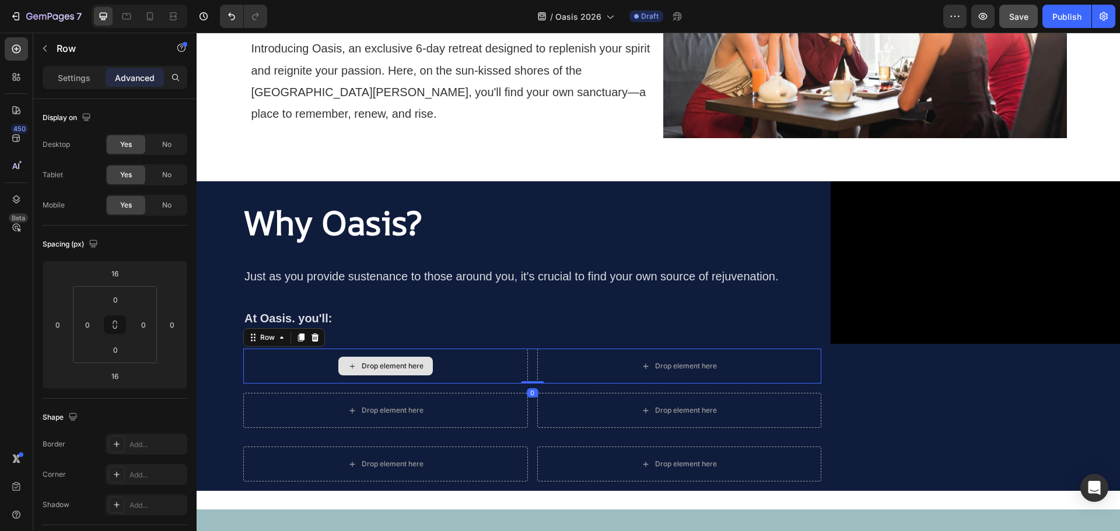
click at [474, 360] on div "Drop element here" at bounding box center [385, 366] width 285 height 35
click at [78, 80] on p "Settings" at bounding box center [74, 78] width 33 height 12
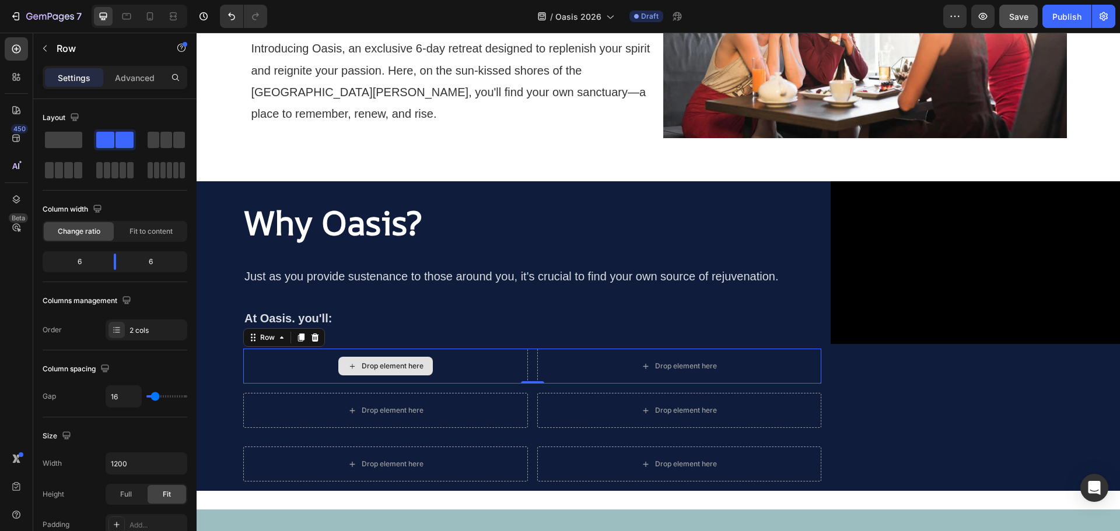
click at [268, 360] on div "Drop element here" at bounding box center [385, 366] width 285 height 35
click at [272, 341] on div "Row" at bounding box center [267, 337] width 19 height 10
click at [272, 342] on div "Row" at bounding box center [267, 337] width 19 height 10
click at [139, 72] on p "Advanced" at bounding box center [135, 78] width 40 height 12
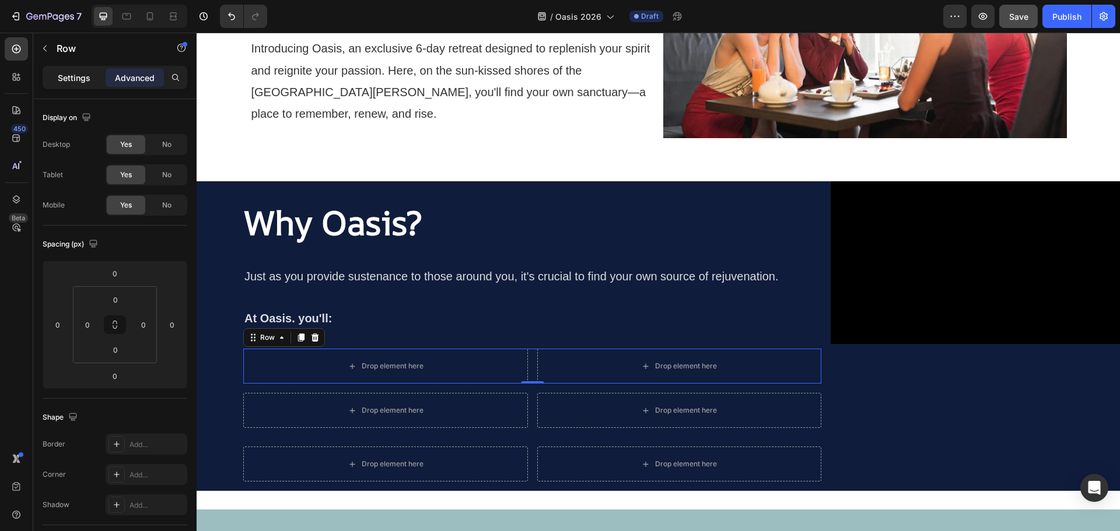
click at [82, 82] on p "Settings" at bounding box center [74, 78] width 33 height 12
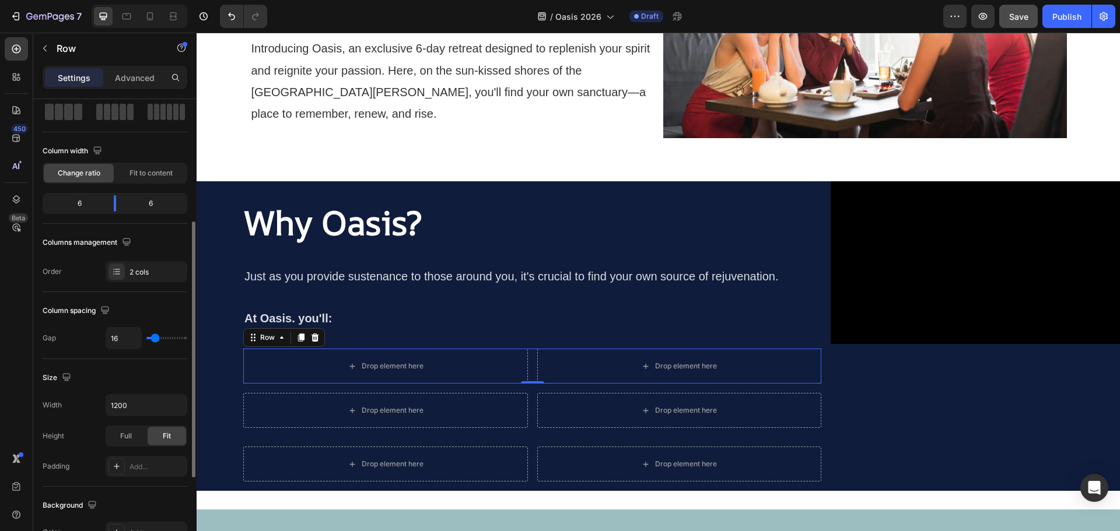
scroll to position [117, 0]
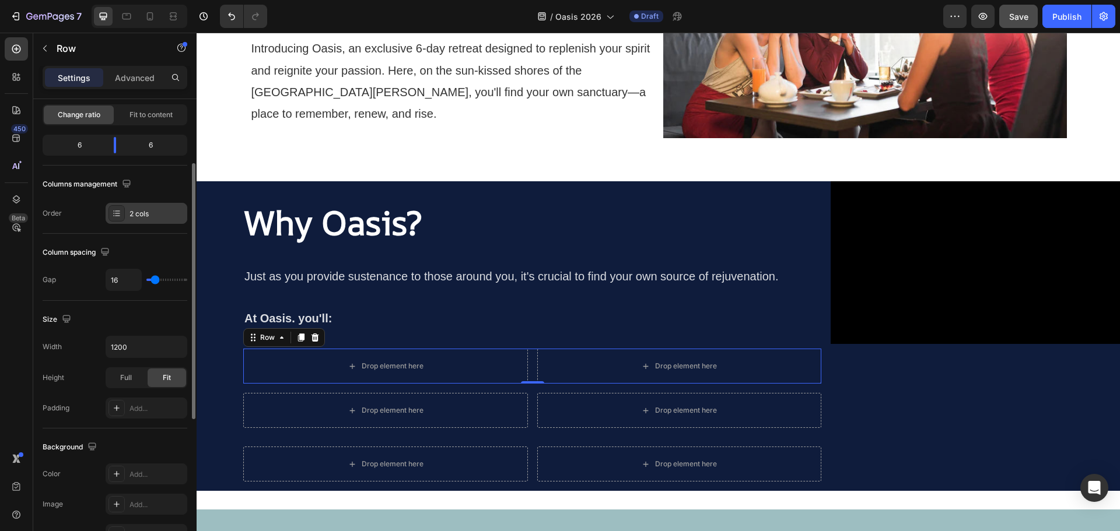
click at [133, 218] on div "2 cols" at bounding box center [156, 214] width 55 height 10
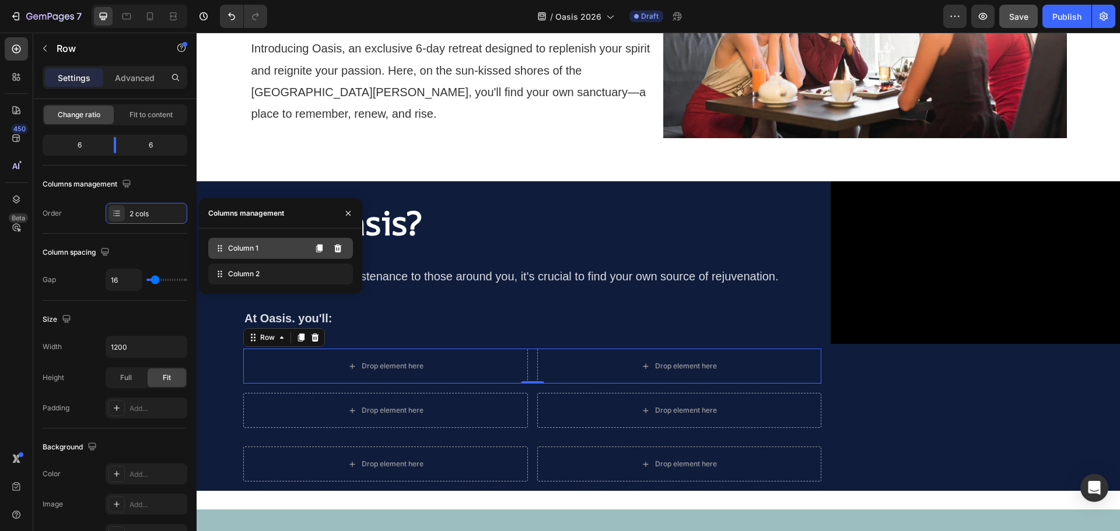
click at [233, 244] on span "Column 1" at bounding box center [243, 248] width 30 height 10
click at [268, 249] on div "Column 1" at bounding box center [280, 248] width 145 height 21
click at [270, 248] on div "Column 1" at bounding box center [280, 248] width 145 height 21
click at [156, 254] on div "Column spacing" at bounding box center [115, 252] width 145 height 19
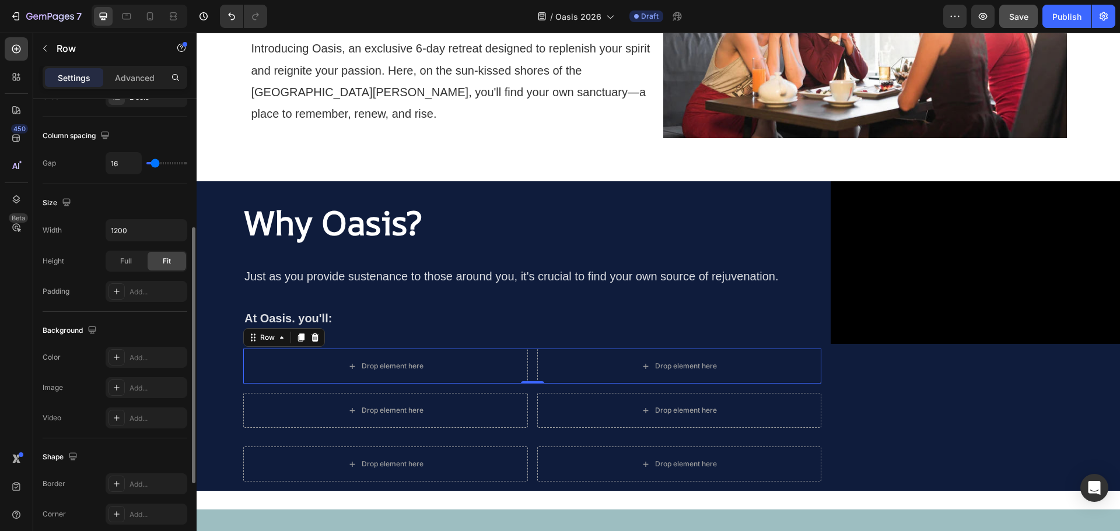
scroll to position [292, 0]
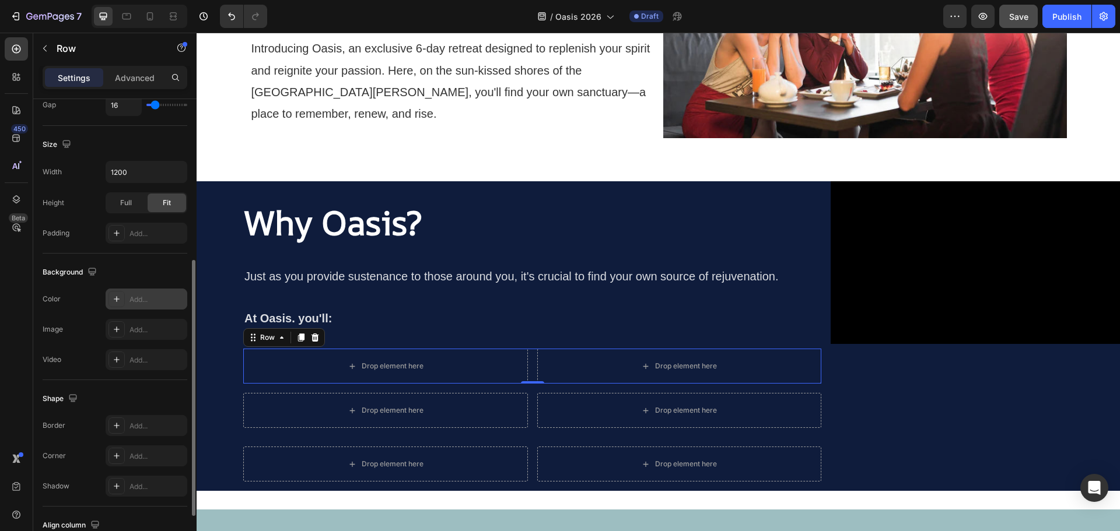
click at [142, 300] on div "Add..." at bounding box center [156, 300] width 55 height 10
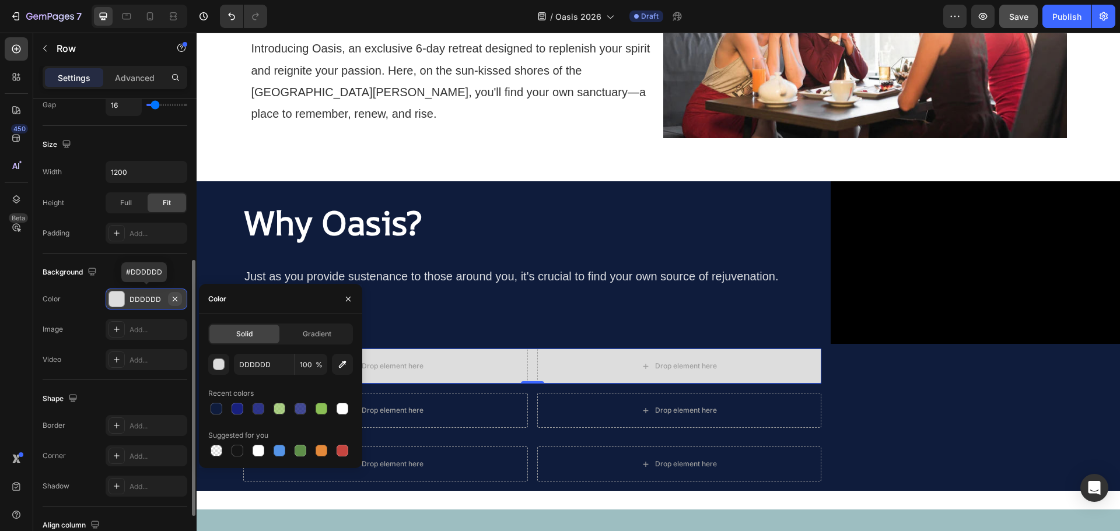
click at [174, 299] on icon "button" at bounding box center [175, 298] width 5 height 5
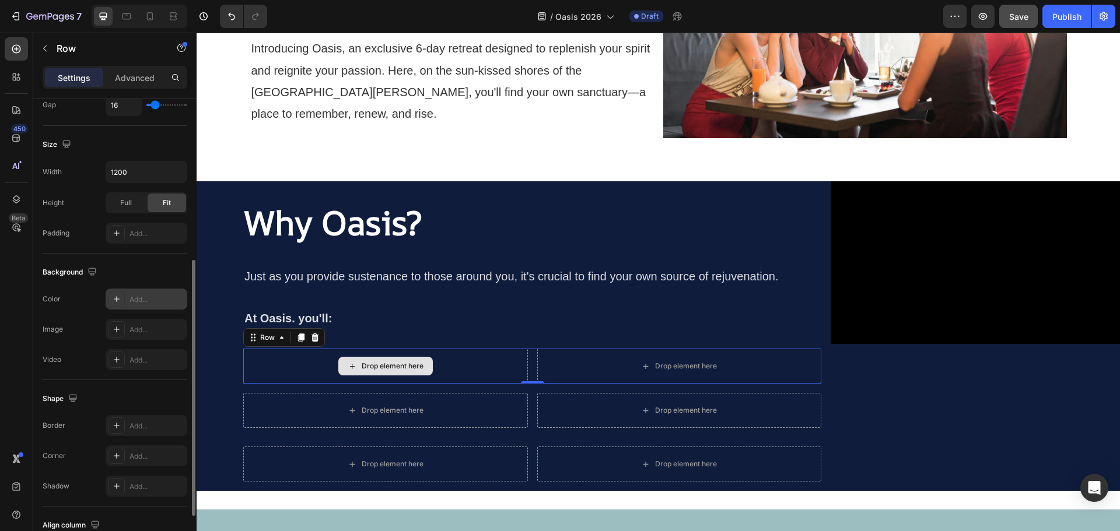
click at [488, 363] on div "Drop element here" at bounding box center [385, 366] width 285 height 35
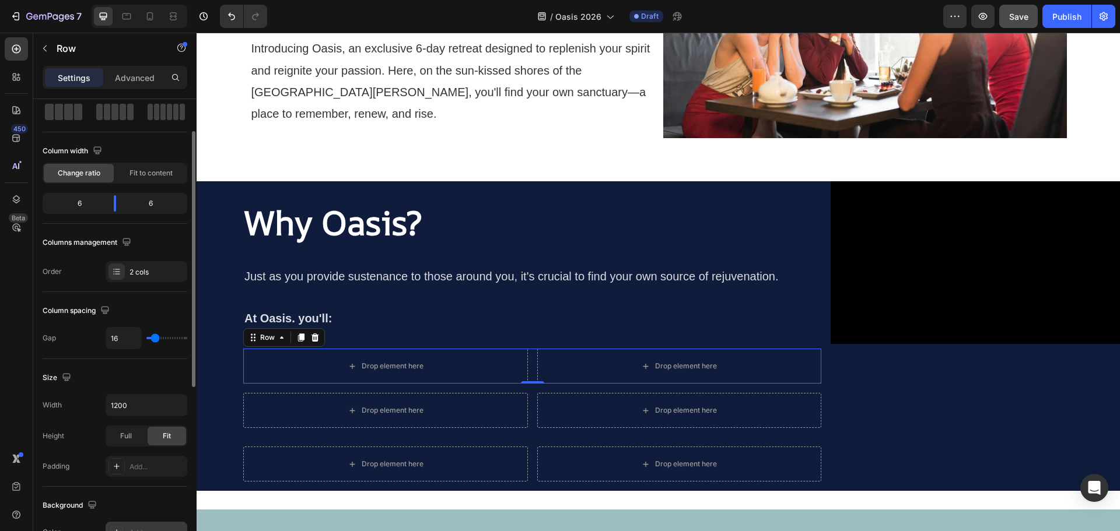
scroll to position [0, 0]
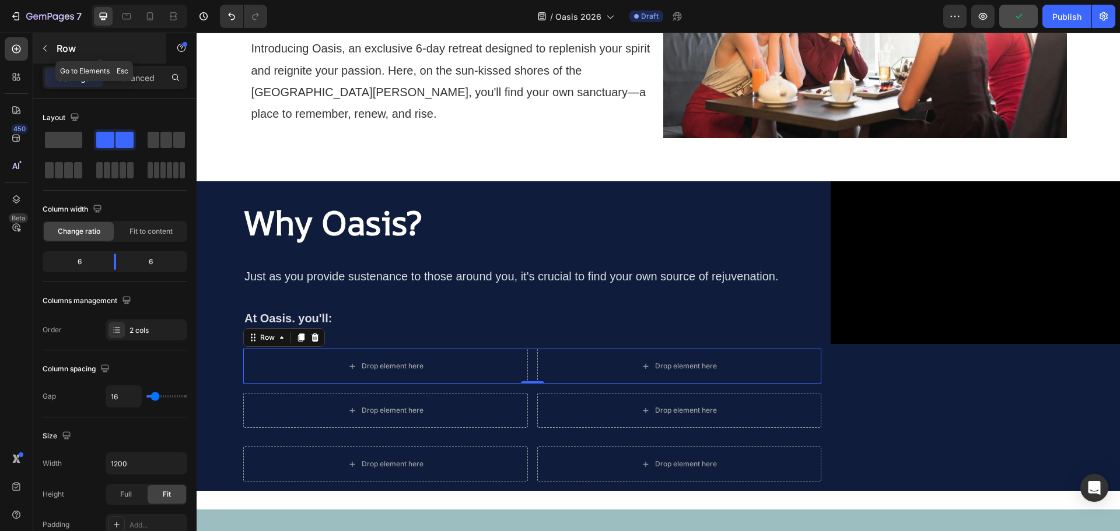
click at [45, 51] on icon "button" at bounding box center [44, 48] width 9 height 9
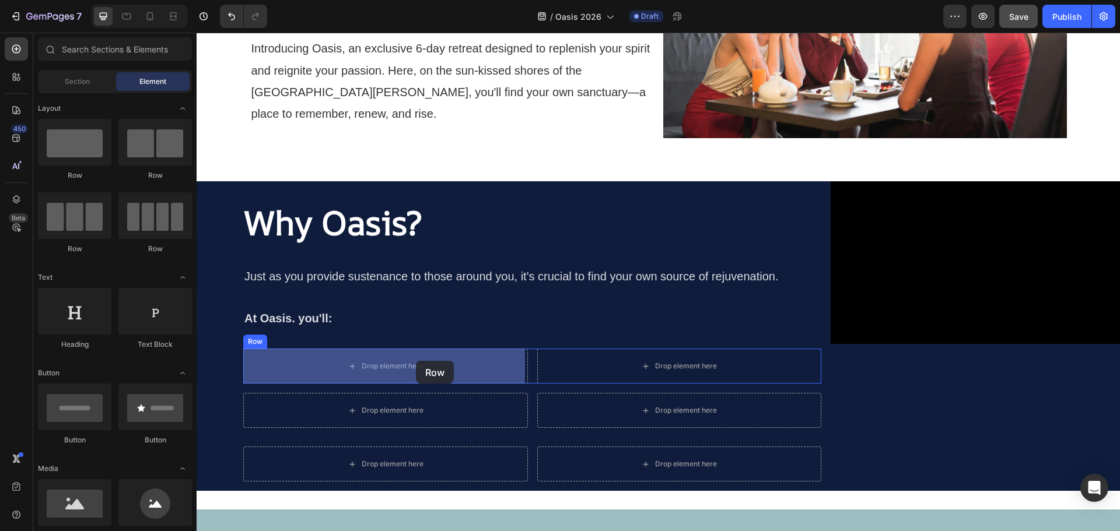
drag, startPoint x: 268, startPoint y: 184, endPoint x: 416, endPoint y: 361, distance: 230.2
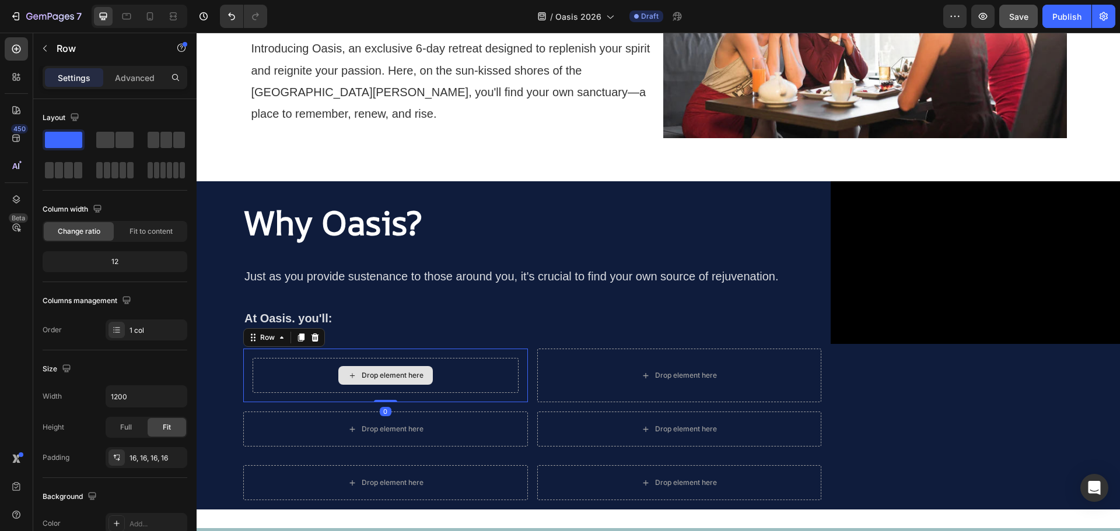
click at [288, 377] on div "Drop element here" at bounding box center [386, 375] width 266 height 35
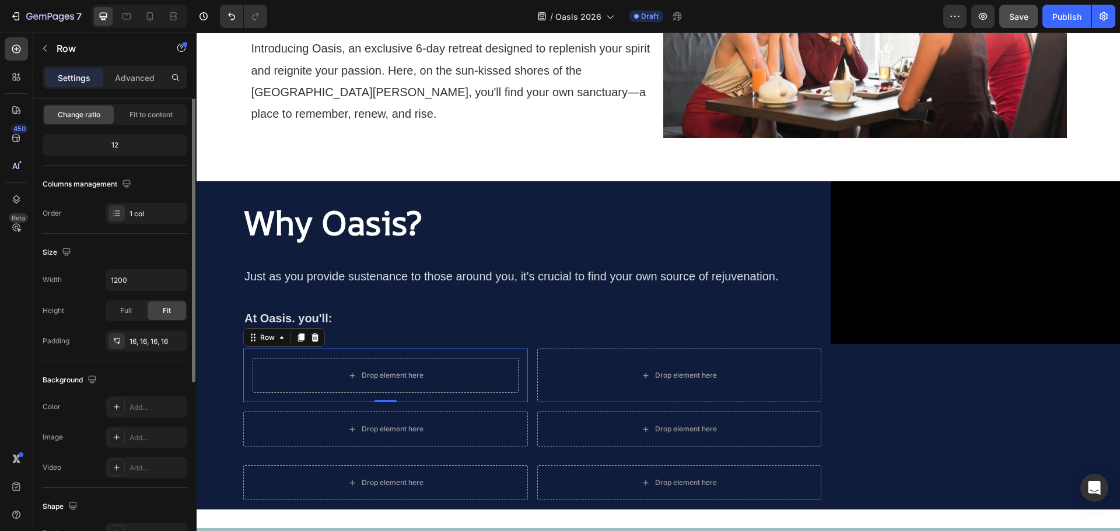
scroll to position [175, 0]
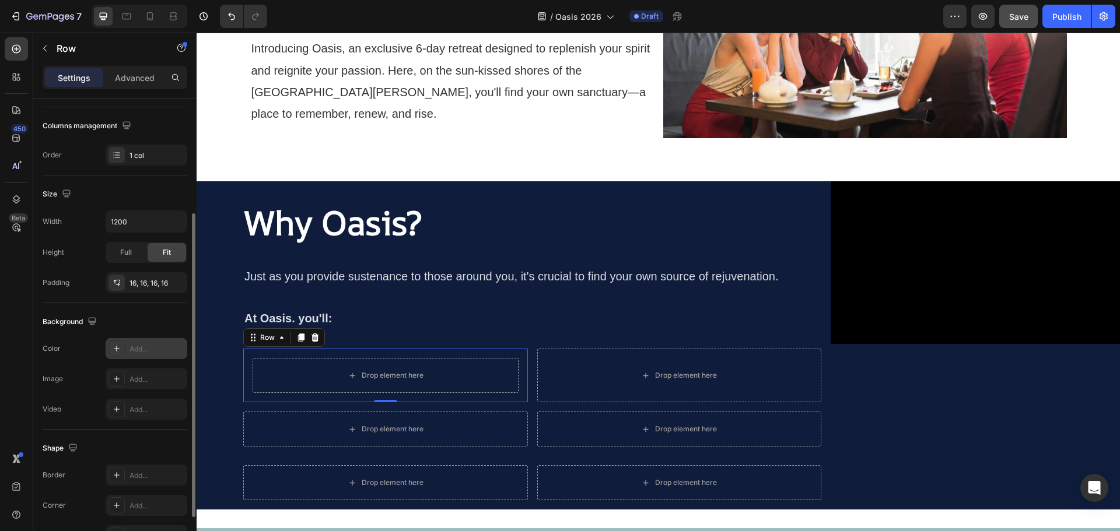
click at [142, 348] on div "Add..." at bounding box center [156, 349] width 55 height 10
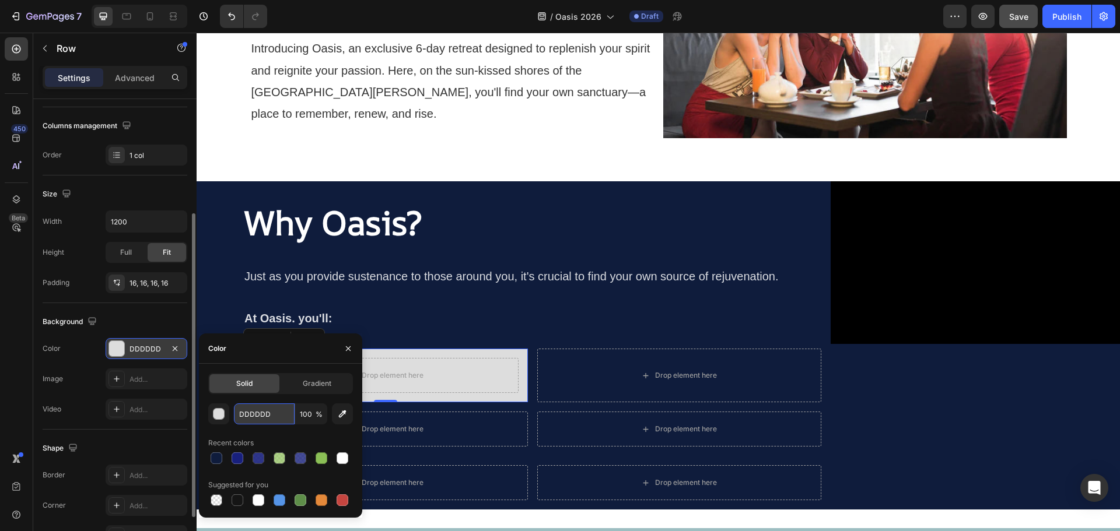
click at [265, 416] on input "DDDDDD" at bounding box center [264, 414] width 61 height 21
paste input "#222E4B"
type input "#222E4B"
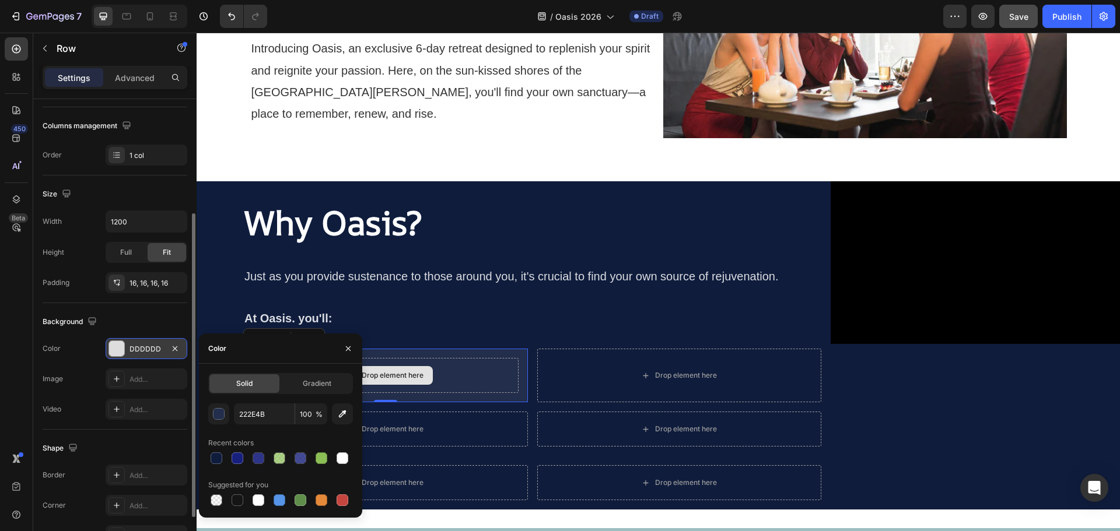
click at [489, 376] on div "Drop element here" at bounding box center [386, 375] width 266 height 35
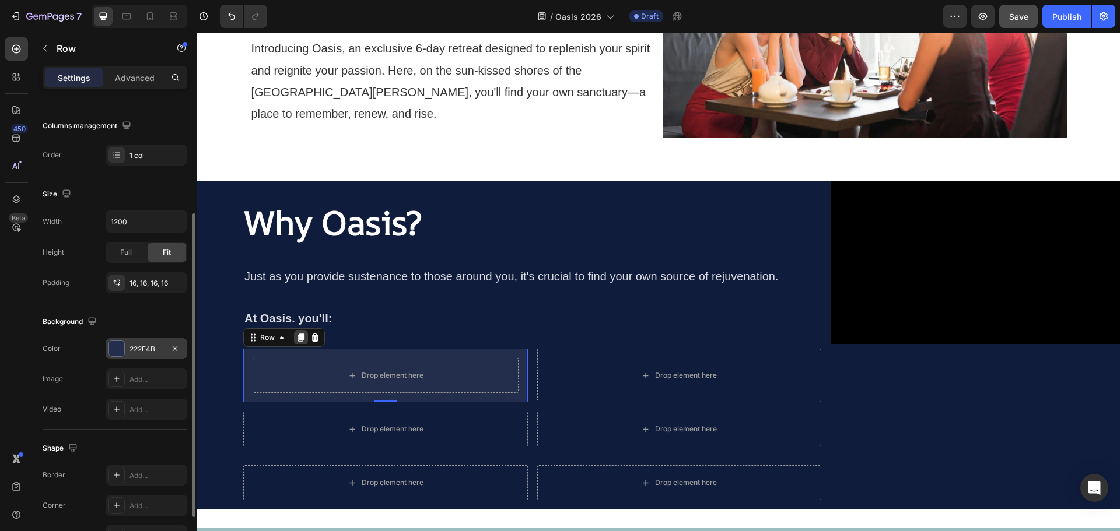
click at [303, 337] on icon at bounding box center [301, 338] width 6 height 8
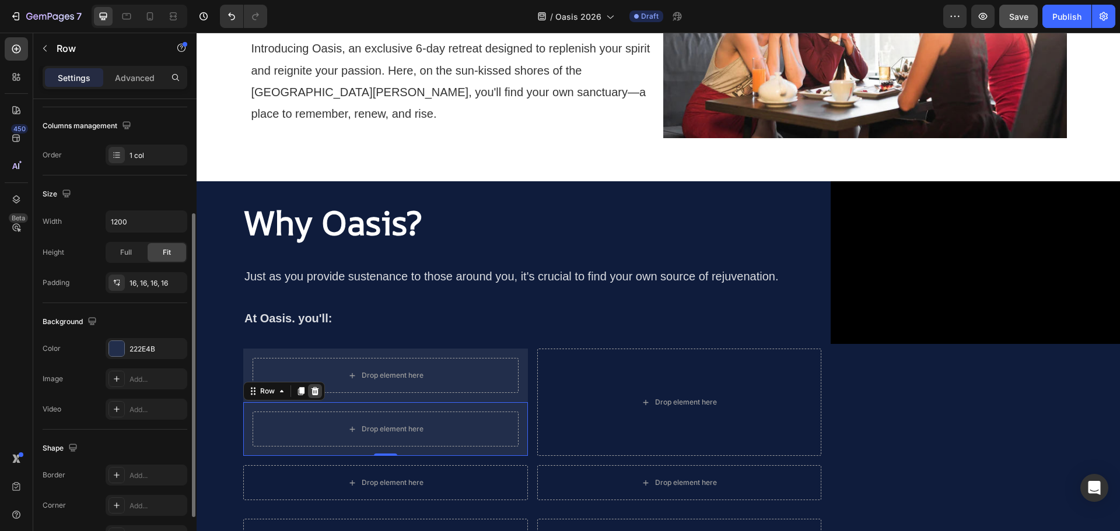
click at [319, 392] on icon at bounding box center [315, 391] width 8 height 8
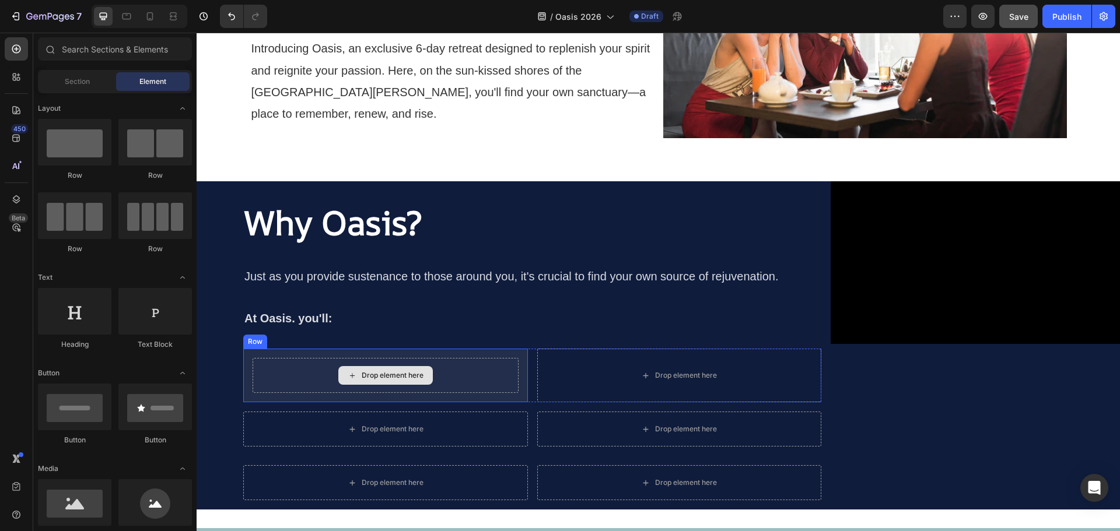
click at [469, 377] on div "Drop element here" at bounding box center [386, 375] width 266 height 35
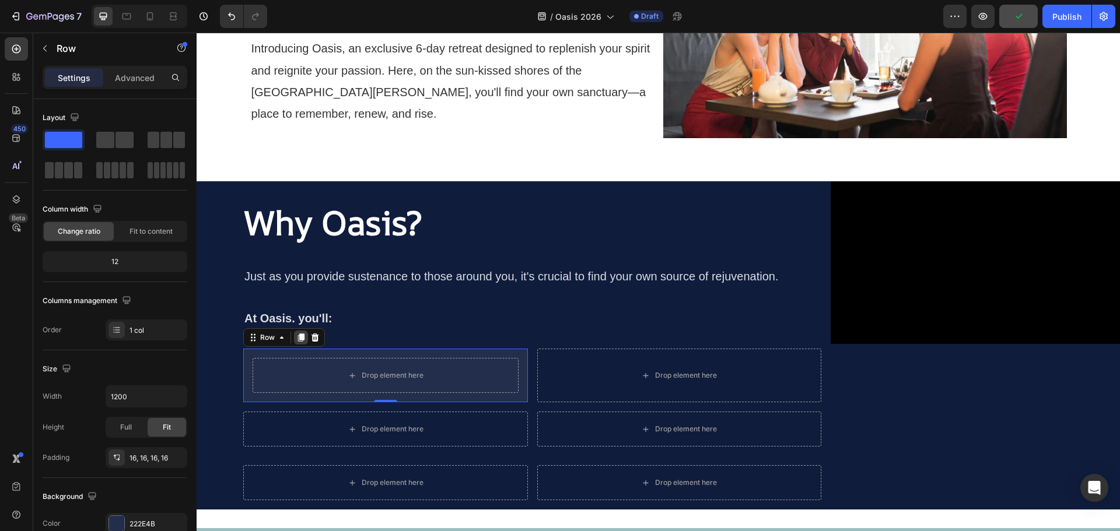
click at [303, 338] on icon at bounding box center [301, 338] width 6 height 8
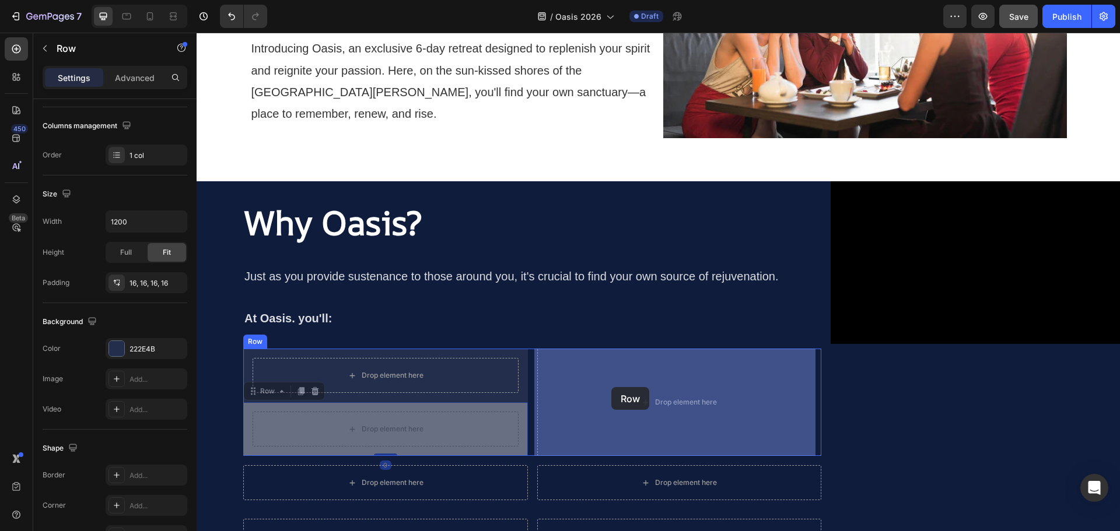
drag, startPoint x: 456, startPoint y: 417, endPoint x: 597, endPoint y: 397, distance: 142.6
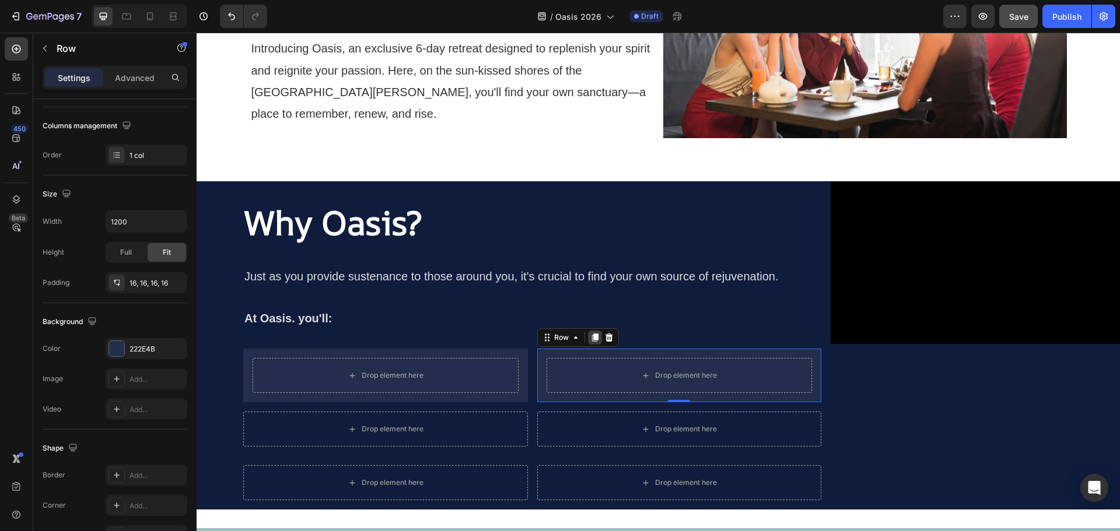
click at [592, 335] on icon at bounding box center [594, 338] width 6 height 8
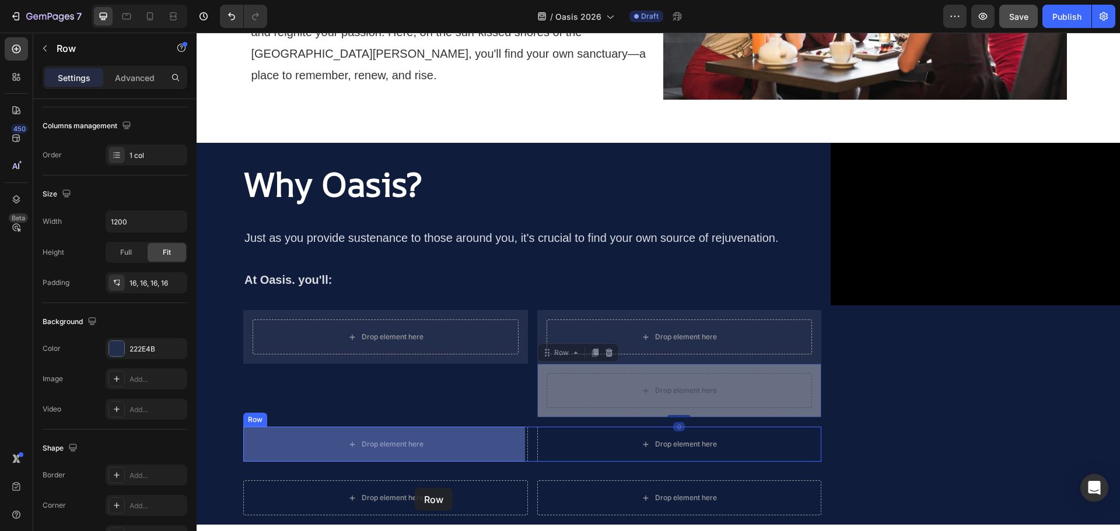
scroll to position [818, 0]
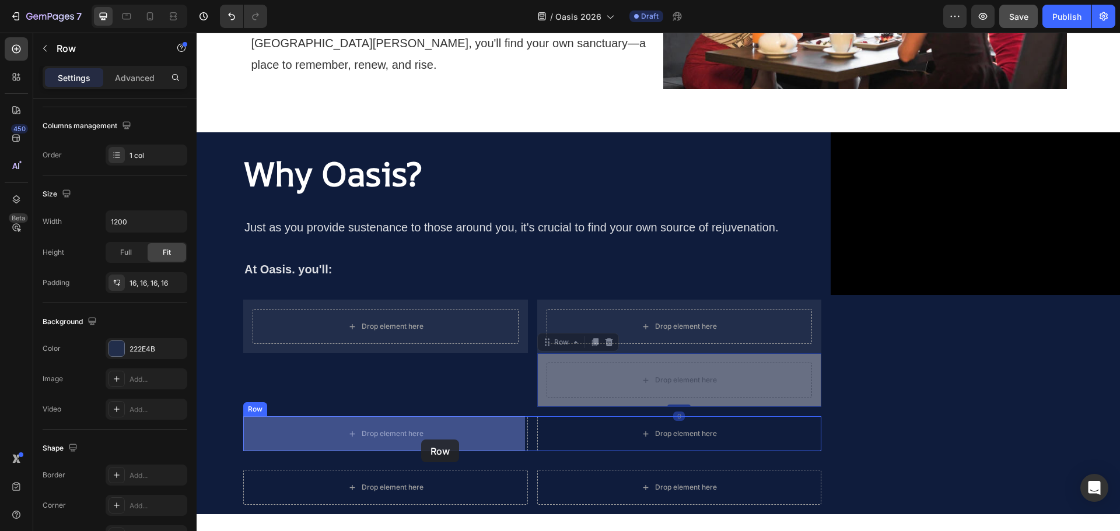
drag, startPoint x: 590, startPoint y: 422, endPoint x: 421, endPoint y: 440, distance: 169.4
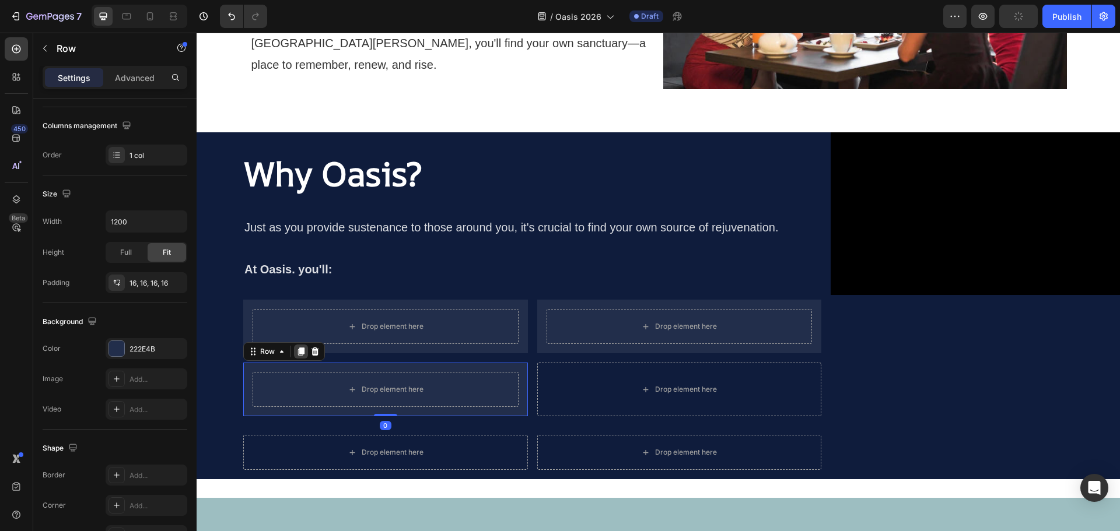
click at [304, 355] on icon at bounding box center [301, 352] width 6 height 8
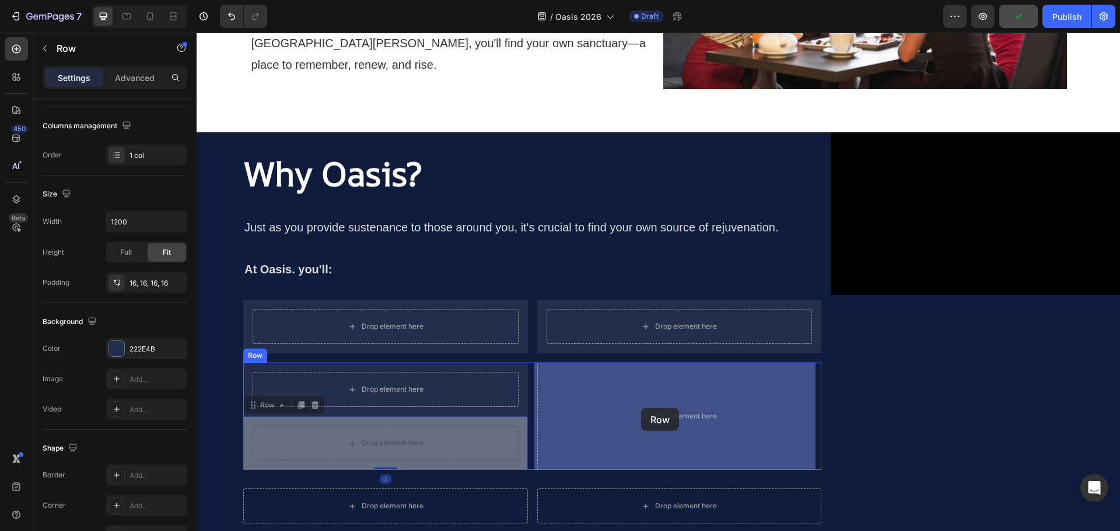
drag, startPoint x: 362, startPoint y: 436, endPoint x: 611, endPoint y: 419, distance: 250.2
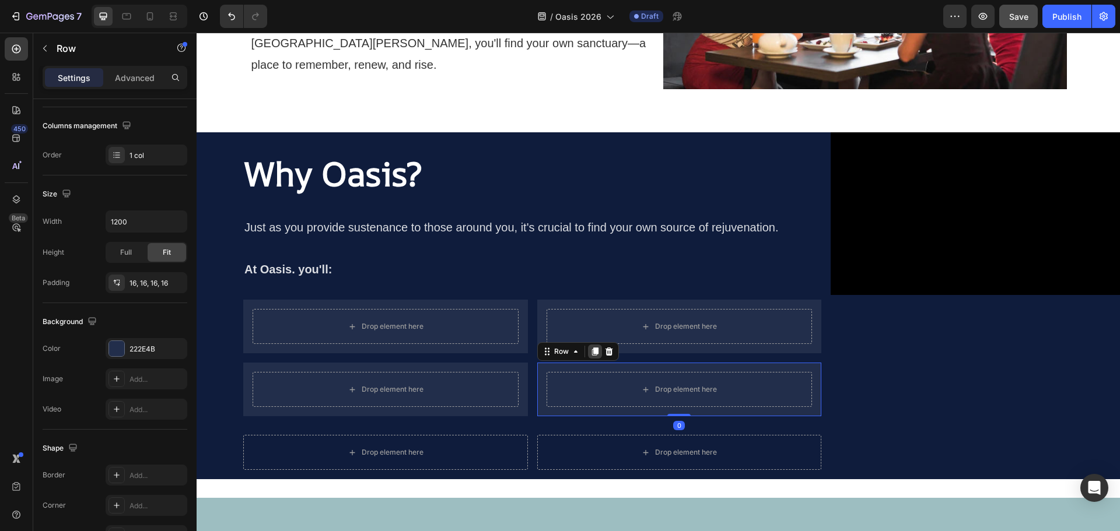
click at [596, 353] on icon at bounding box center [594, 352] width 6 height 8
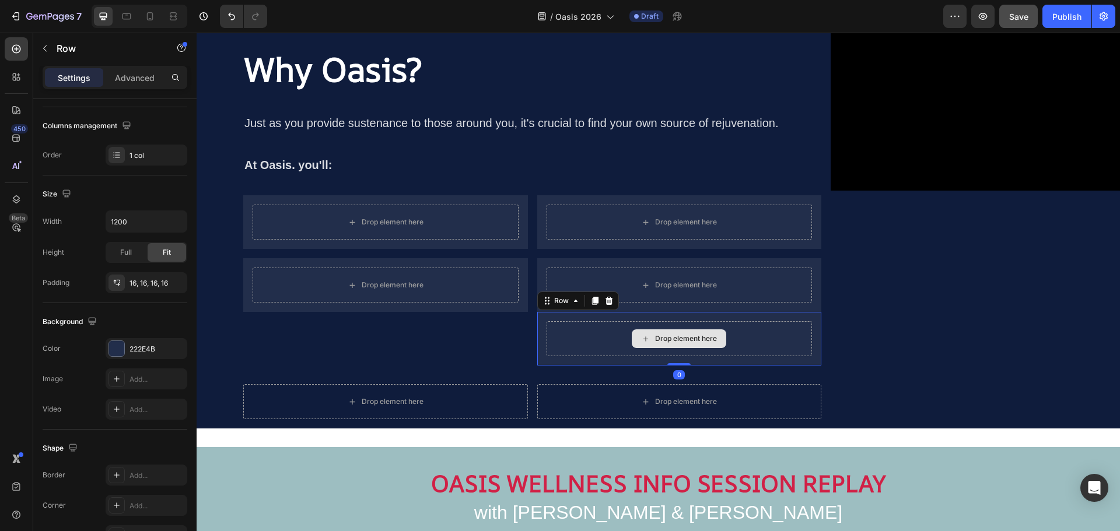
scroll to position [935, 0]
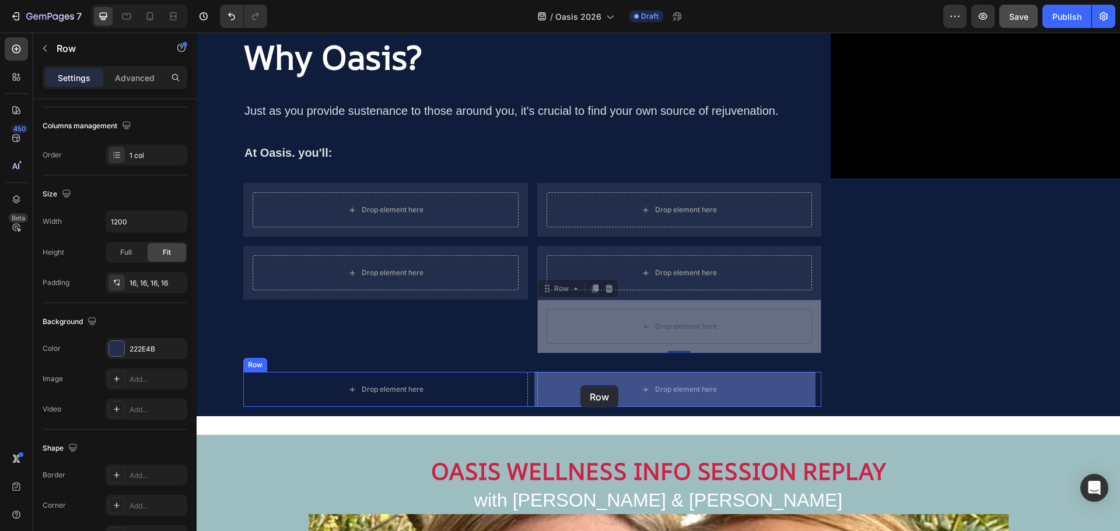
drag, startPoint x: 602, startPoint y: 317, endPoint x: 580, endPoint y: 385, distance: 71.6
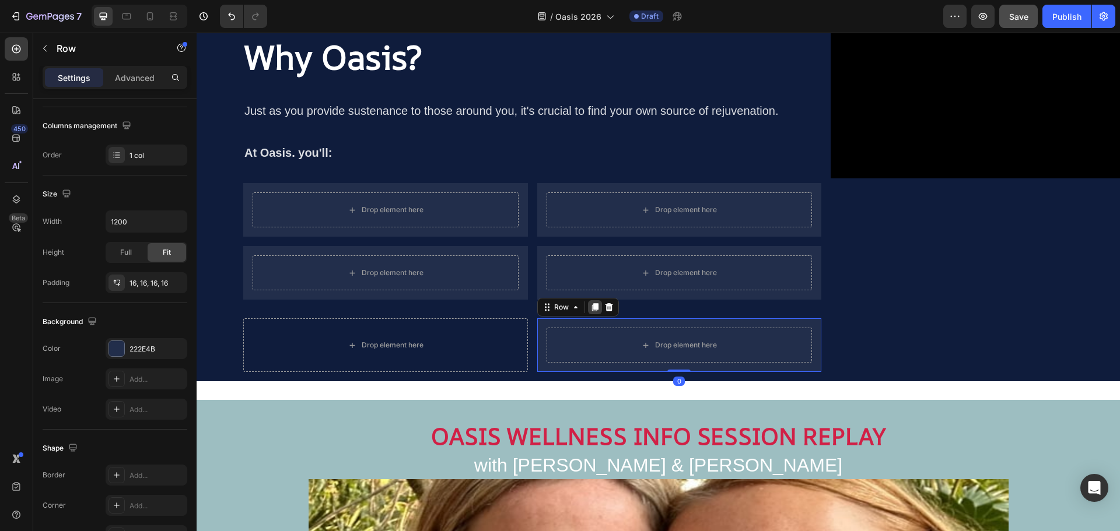
click at [594, 306] on icon at bounding box center [594, 307] width 6 height 8
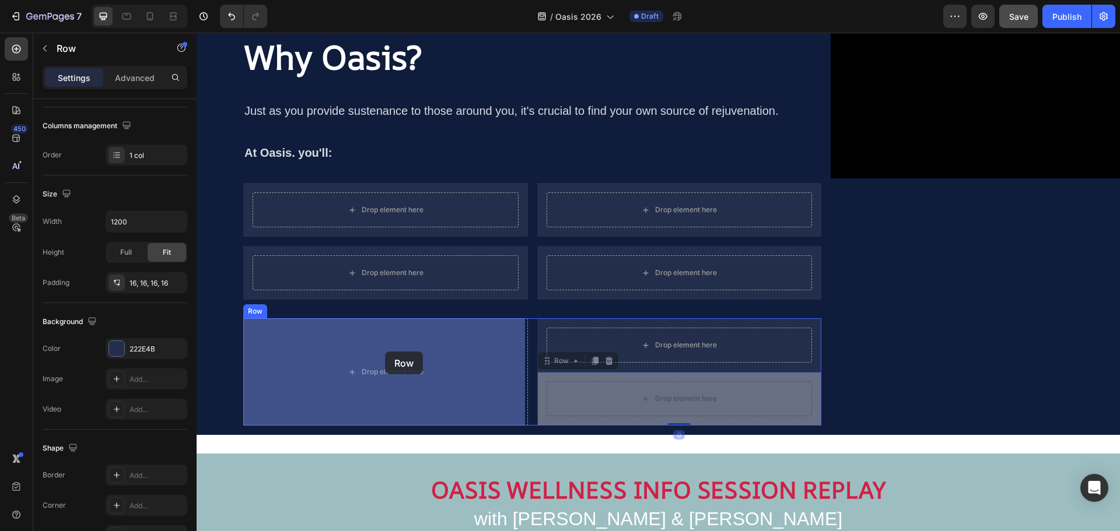
drag, startPoint x: 617, startPoint y: 391, endPoint x: 385, endPoint y: 352, distance: 235.4
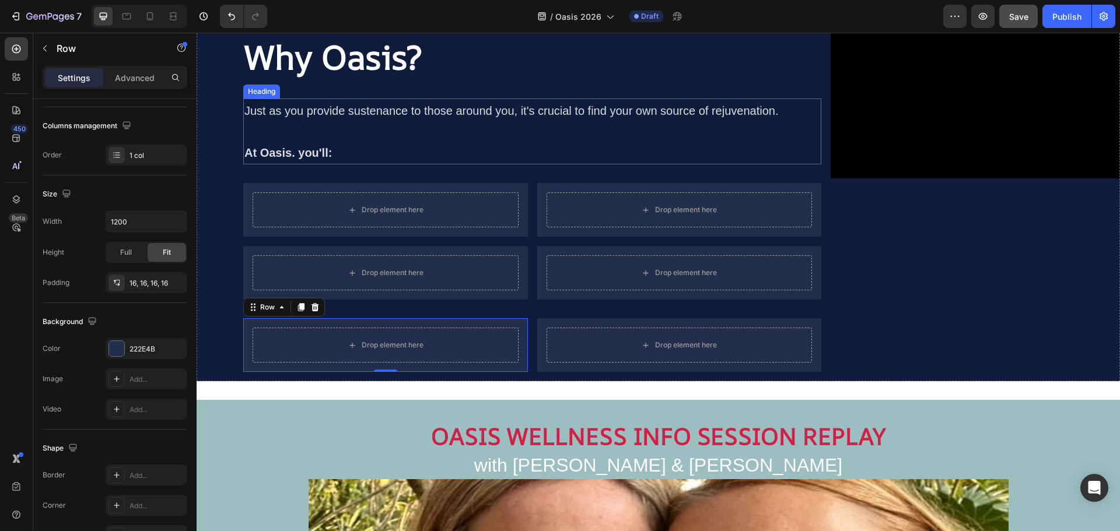
click at [370, 144] on p "⁠⁠⁠⁠⁠⁠⁠ Just as you provide sustenance to those around you, it's crucial to fin…" at bounding box center [532, 132] width 576 height 64
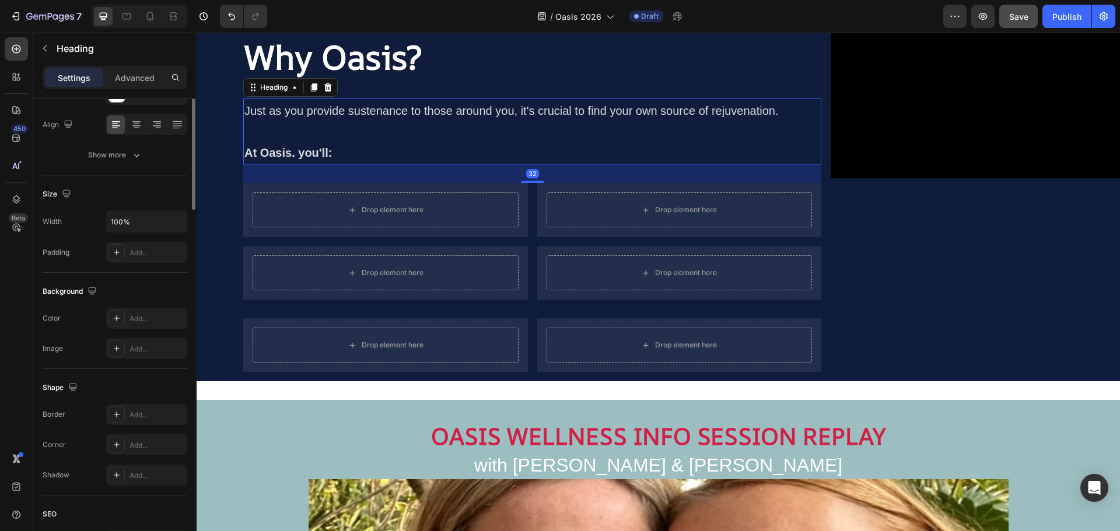
scroll to position [0, 0]
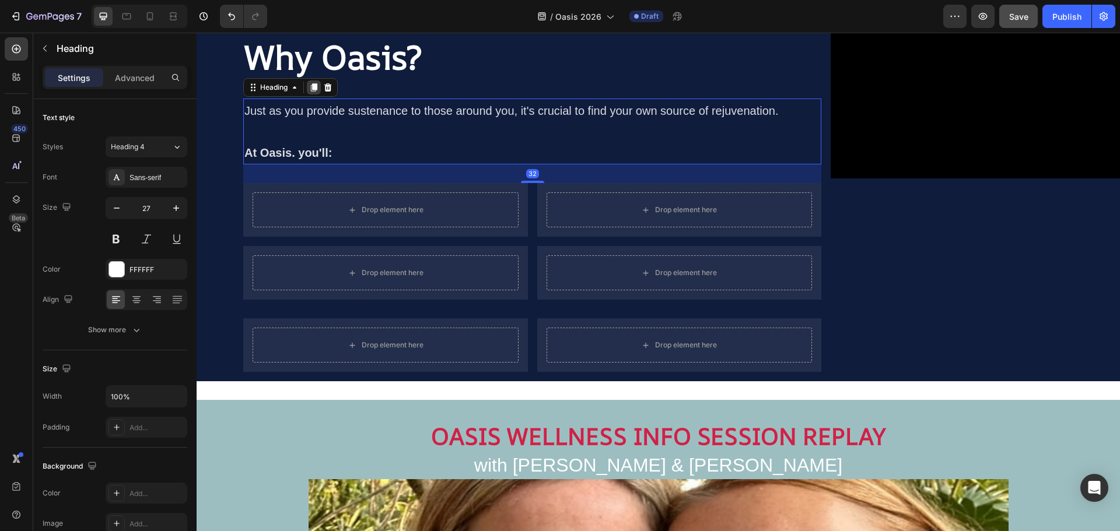
click at [317, 86] on icon at bounding box center [314, 87] width 6 height 8
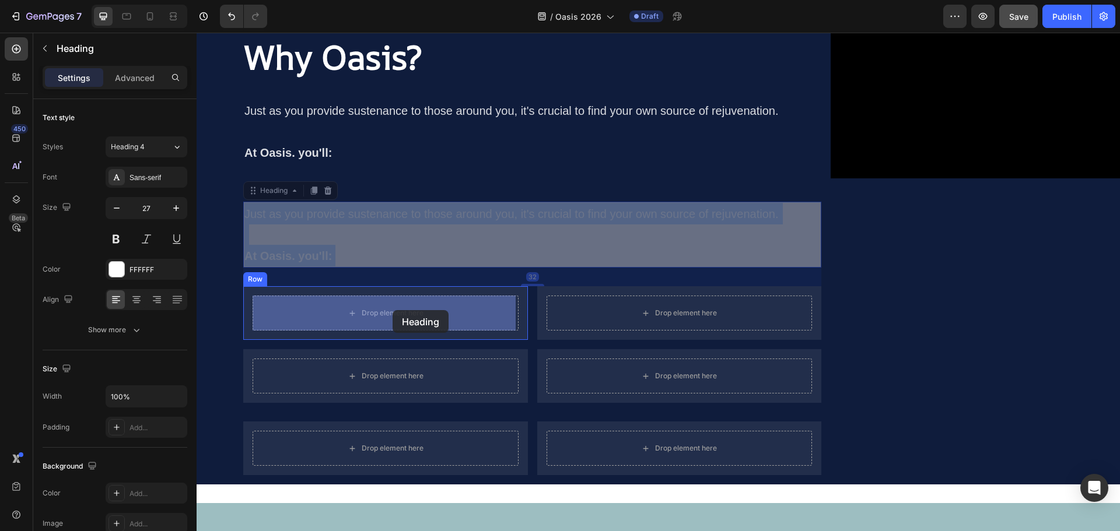
drag, startPoint x: 343, startPoint y: 230, endPoint x: 392, endPoint y: 310, distance: 94.0
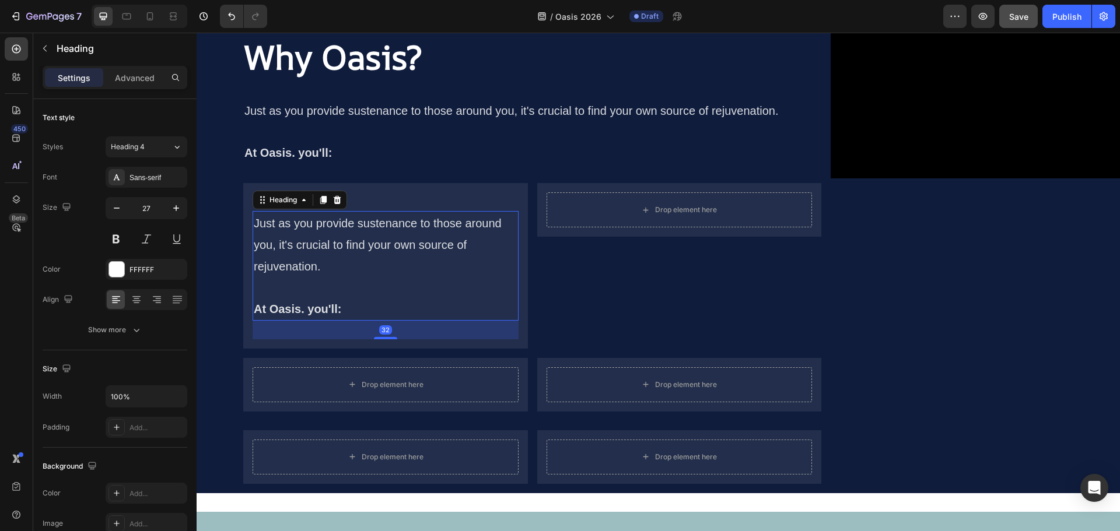
click at [331, 257] on h2 "Just as you provide sustenance to those around you, it's crucial to find your o…" at bounding box center [386, 265] width 266 height 109
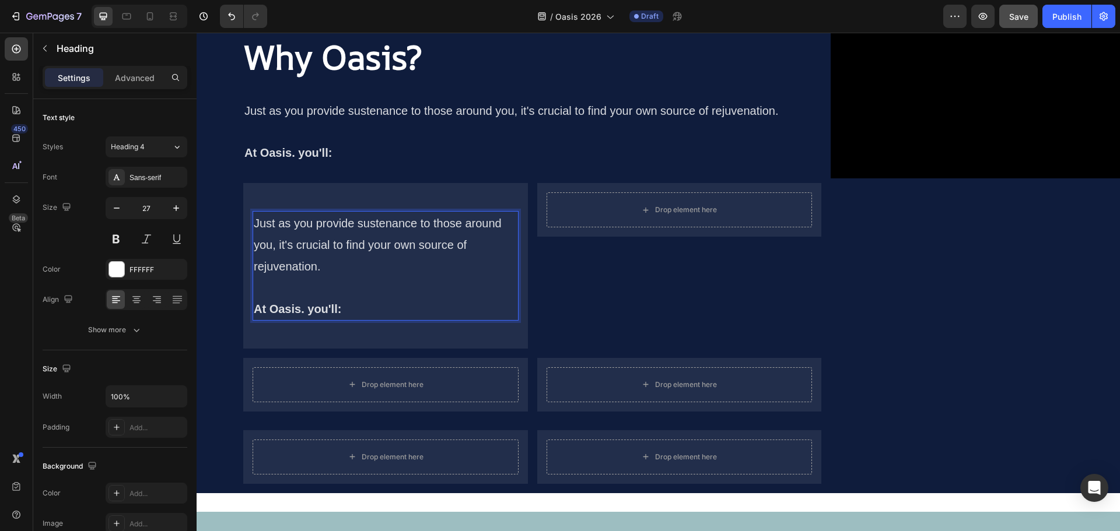
click at [327, 267] on p "Just as you provide sustenance to those around you, it's crucial to find your o…" at bounding box center [386, 265] width 264 height 107
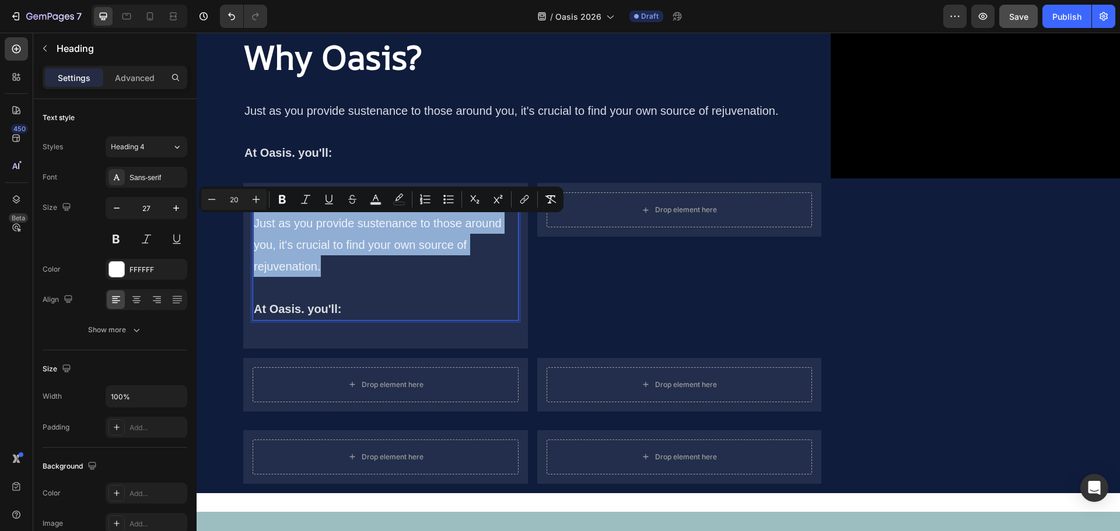
drag, startPoint x: 327, startPoint y: 267, endPoint x: 253, endPoint y: 229, distance: 83.5
click at [253, 229] on h2 "Just as you provide sustenance to those around you, it's crucial to find your o…" at bounding box center [386, 265] width 266 height 109
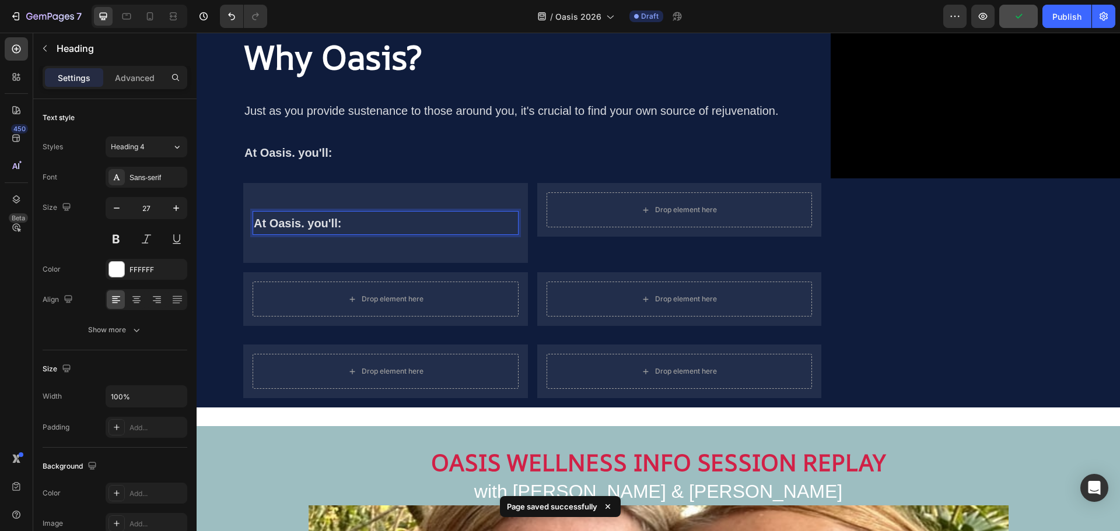
click at [342, 222] on p "At Oasis. you'll:" at bounding box center [386, 223] width 264 height 22
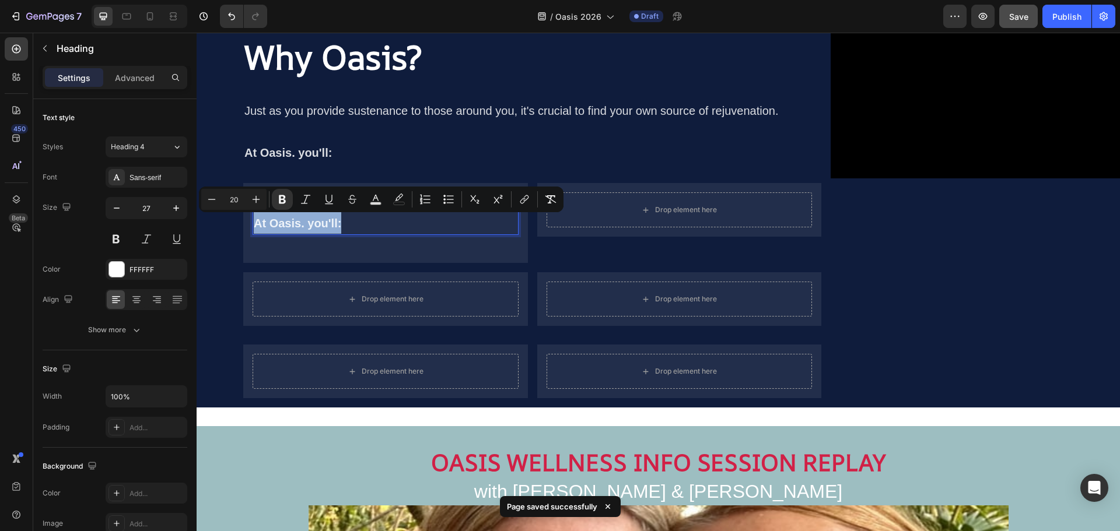
drag, startPoint x: 342, startPoint y: 224, endPoint x: 254, endPoint y: 228, distance: 87.6
click at [254, 228] on p "At Oasis. you'll:" at bounding box center [386, 223] width 264 height 22
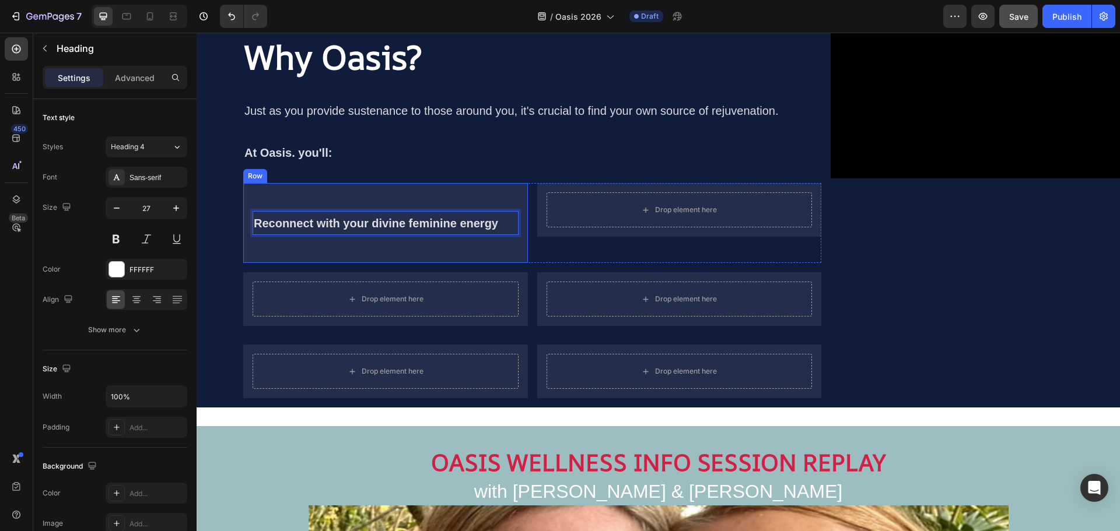
click at [406, 253] on div "Reconnect with your divine feminine energy Heading 32" at bounding box center [386, 222] width 266 height 61
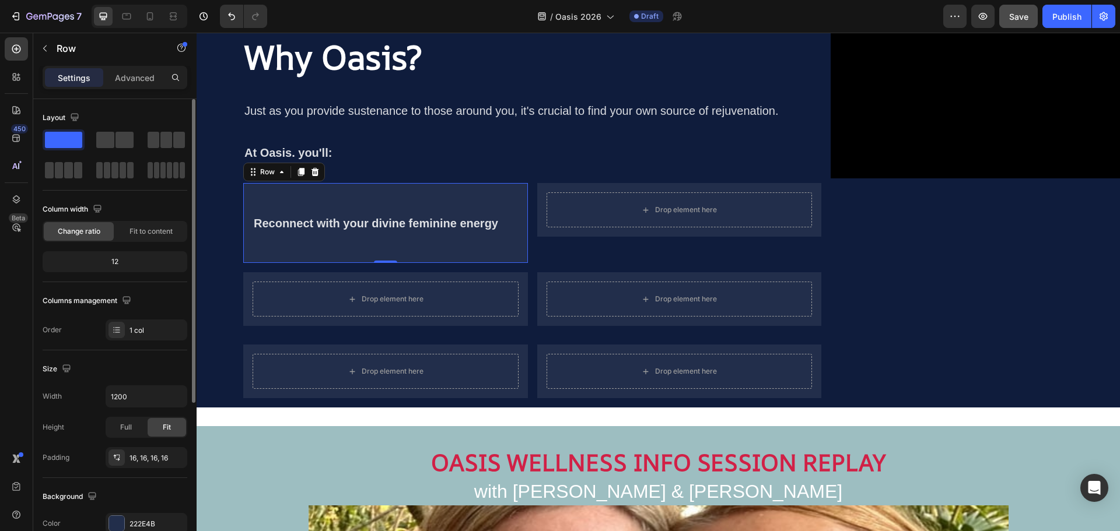
drag, startPoint x: 122, startPoint y: 139, endPoint x: 141, endPoint y: 148, distance: 20.6
click at [141, 148] on div at bounding box center [115, 154] width 145 height 51
click at [128, 124] on div "Layout" at bounding box center [115, 117] width 145 height 19
click at [123, 141] on span at bounding box center [124, 140] width 18 height 16
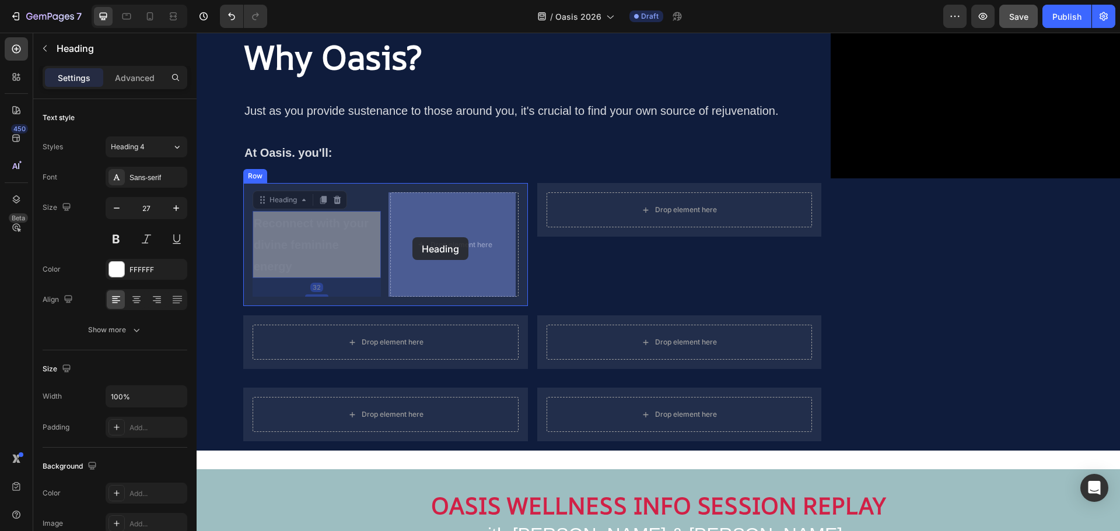
drag, startPoint x: 318, startPoint y: 229, endPoint x: 412, endPoint y: 237, distance: 94.9
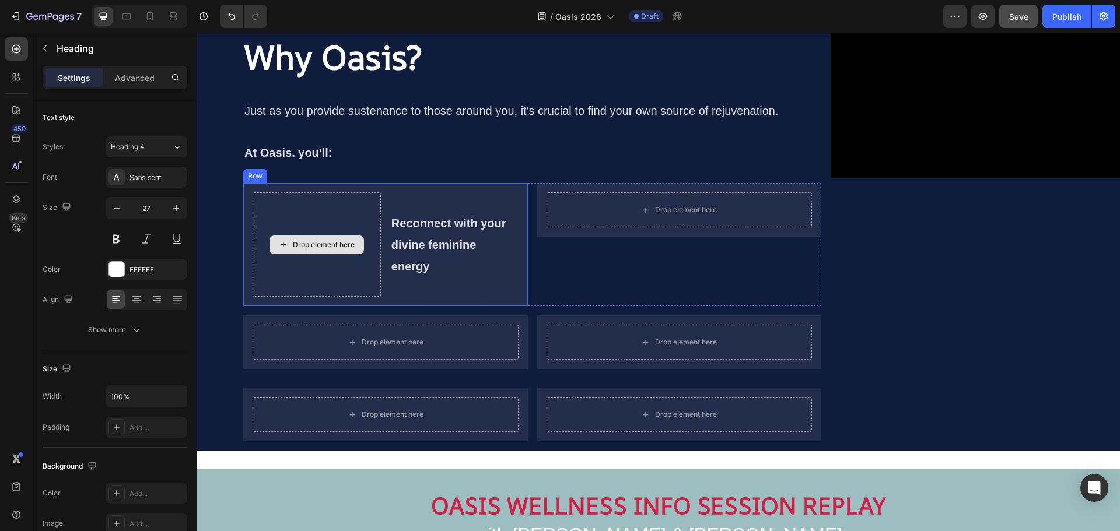
click at [346, 247] on div "Drop element here" at bounding box center [324, 244] width 62 height 9
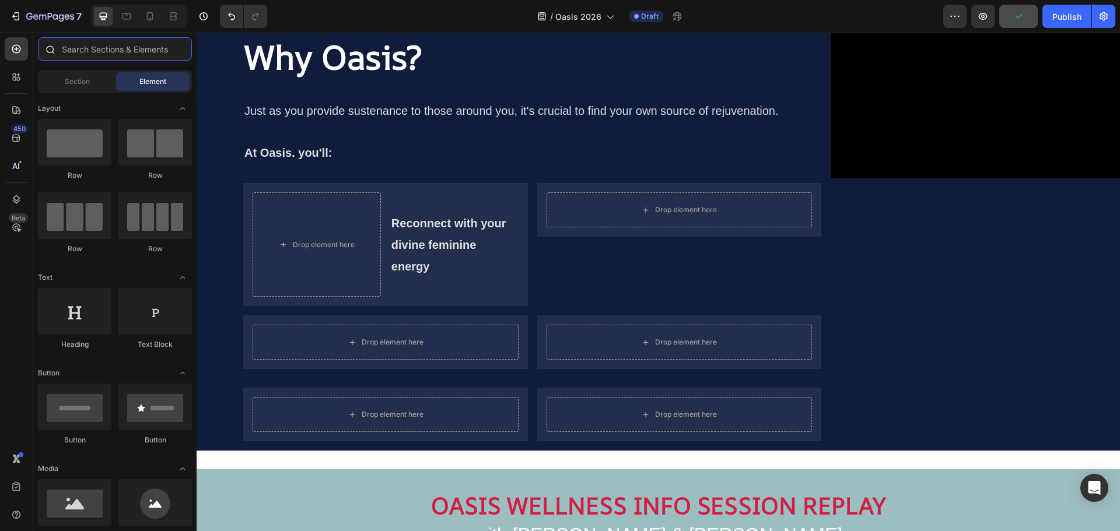
click at [100, 48] on input "text" at bounding box center [115, 48] width 154 height 23
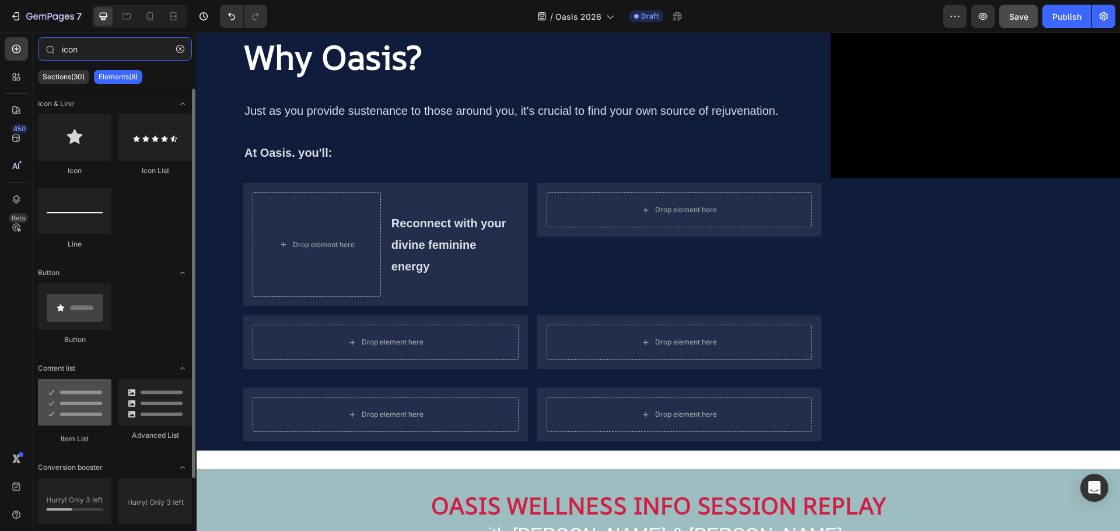
scroll to position [50, 0]
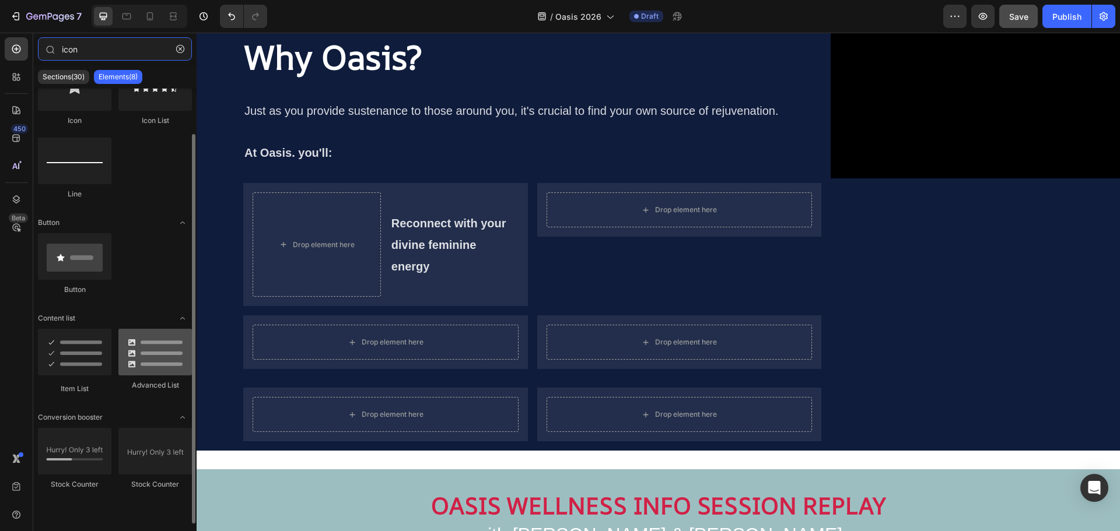
type input "icon"
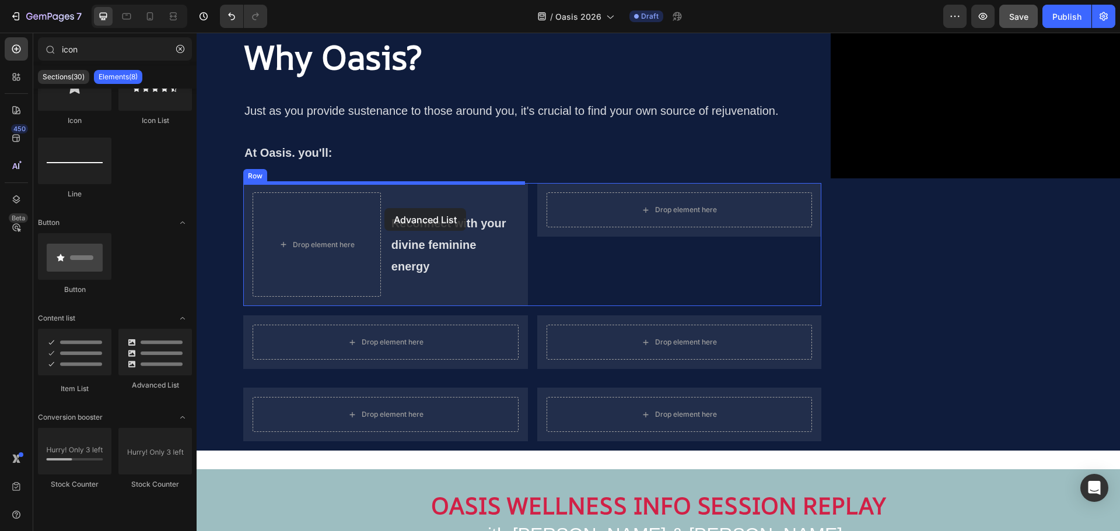
drag, startPoint x: 353, startPoint y: 394, endPoint x: 384, endPoint y: 208, distance: 188.7
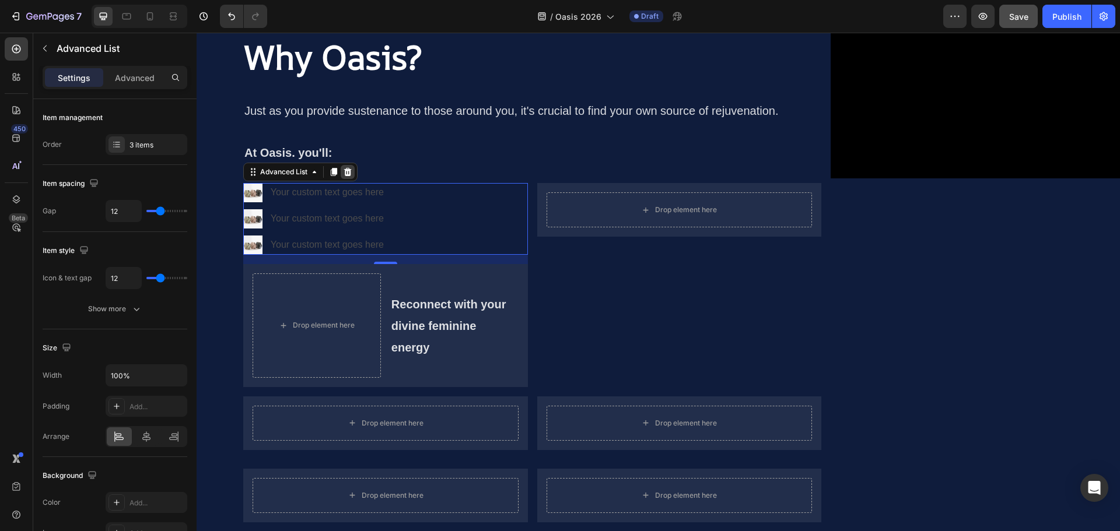
click at [352, 170] on icon at bounding box center [348, 172] width 8 height 8
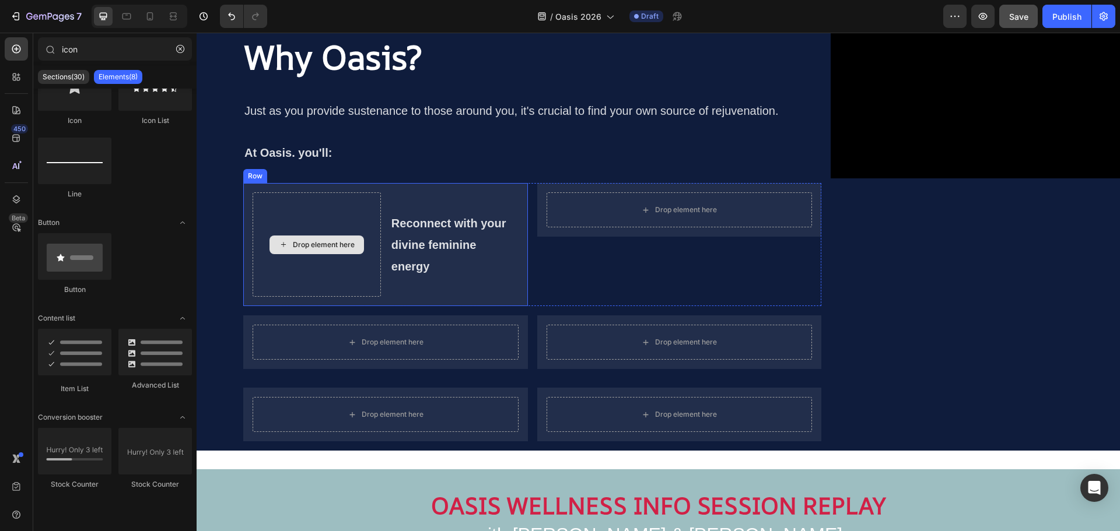
click at [339, 237] on div "Drop element here" at bounding box center [316, 245] width 94 height 19
drag, startPoint x: 350, startPoint y: 390, endPoint x: 369, endPoint y: 300, distance: 91.3
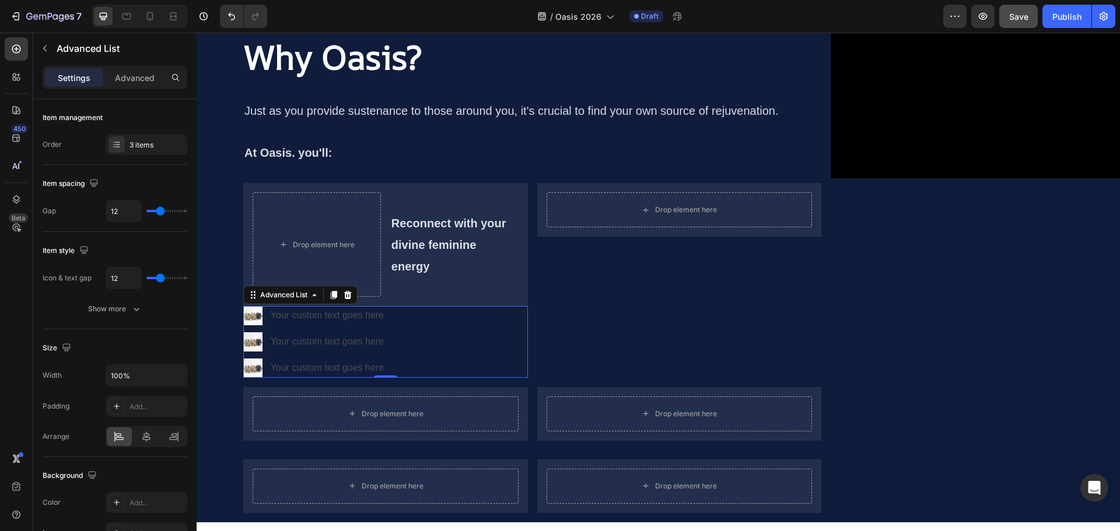
click at [416, 325] on div "Image Your custom text goes here Text Block Image Your custom text goes here Te…" at bounding box center [385, 341] width 285 height 71
click at [352, 297] on icon at bounding box center [348, 295] width 8 height 8
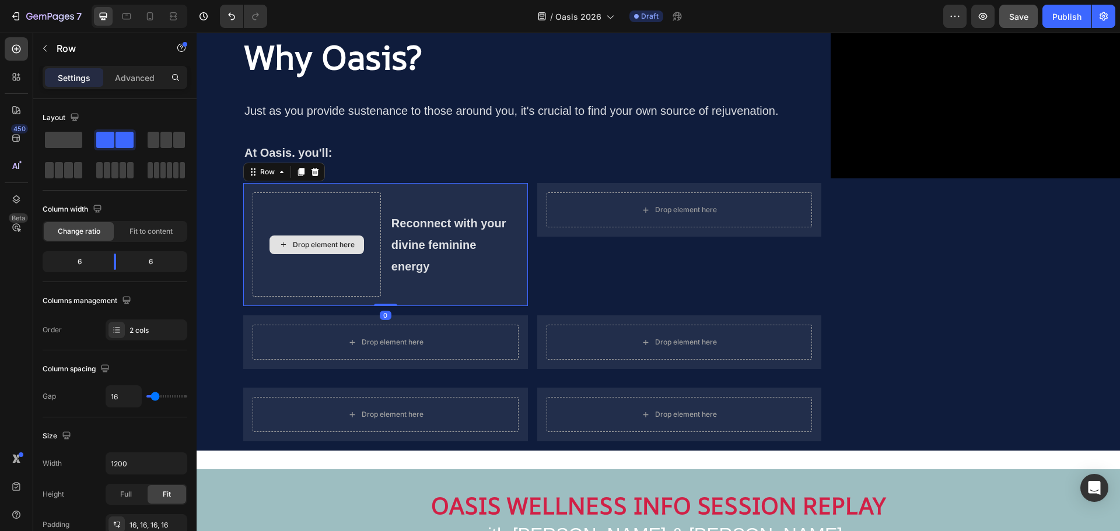
click at [348, 215] on div "Drop element here" at bounding box center [317, 244] width 128 height 104
click at [320, 174] on icon at bounding box center [314, 171] width 9 height 9
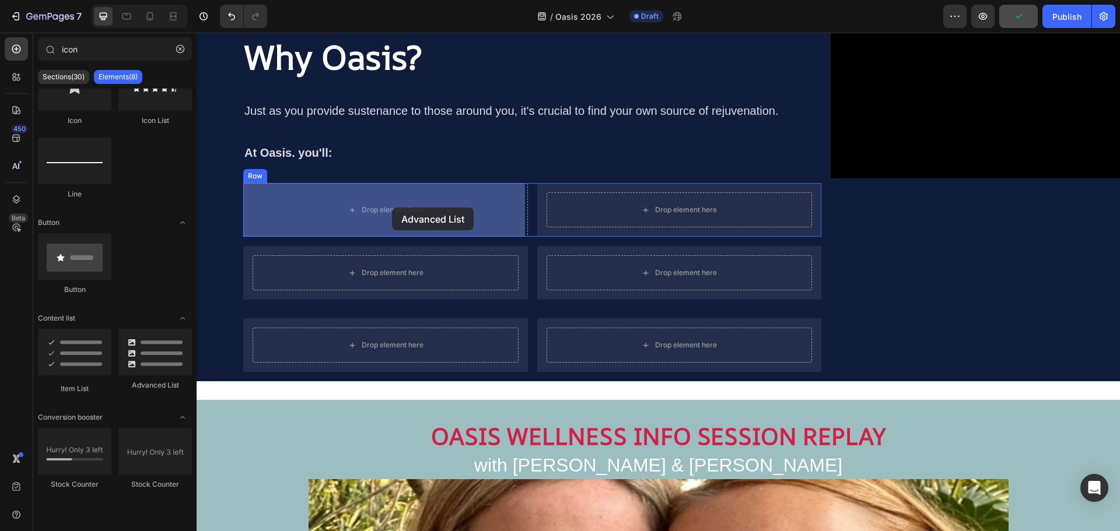
drag, startPoint x: 356, startPoint y: 390, endPoint x: 392, endPoint y: 208, distance: 186.1
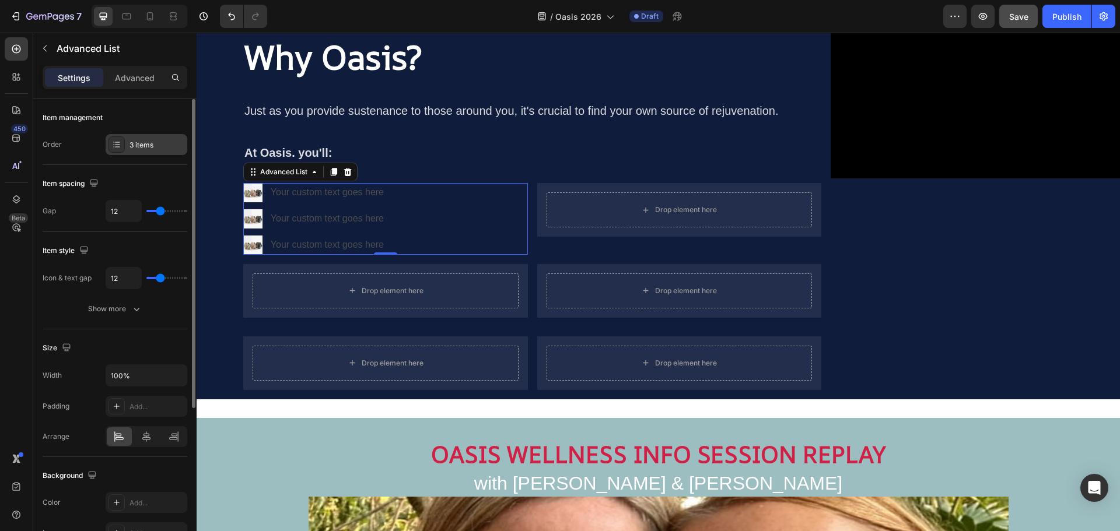
click at [138, 149] on div "3 items" at bounding box center [156, 145] width 55 height 10
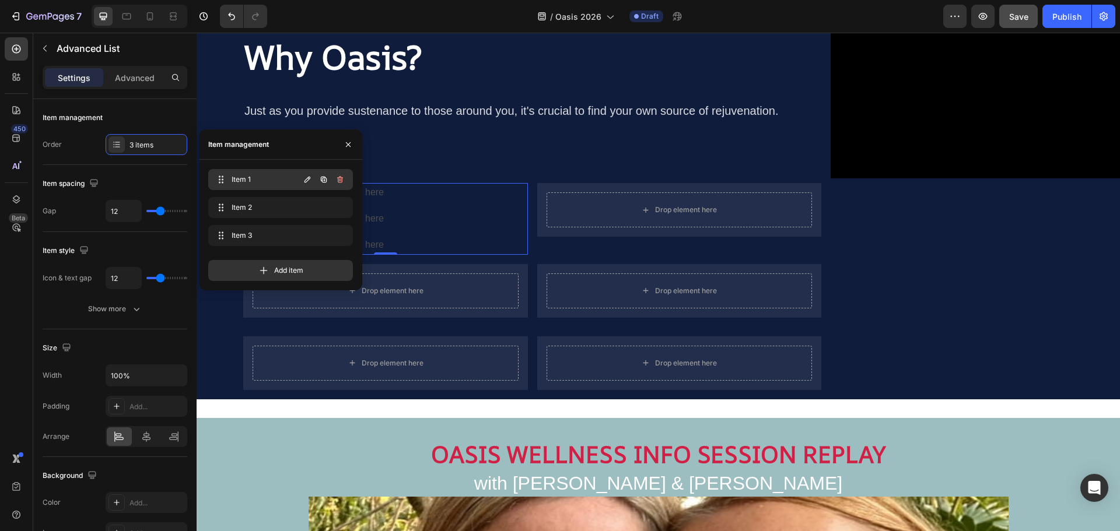
click at [240, 176] on span "Item 1" at bounding box center [265, 179] width 66 height 10
click at [339, 209] on icon "button" at bounding box center [339, 207] width 9 height 9
click at [339, 209] on div "Delete" at bounding box center [332, 207] width 22 height 10
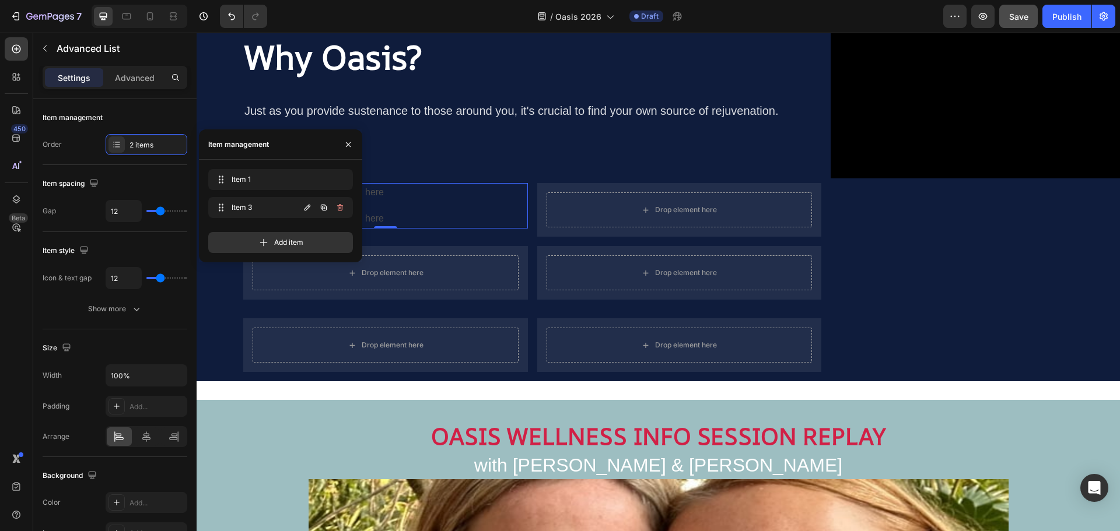
click at [339, 211] on icon "button" at bounding box center [340, 207] width 6 height 7
click at [339, 211] on div "Delete" at bounding box center [332, 207] width 22 height 10
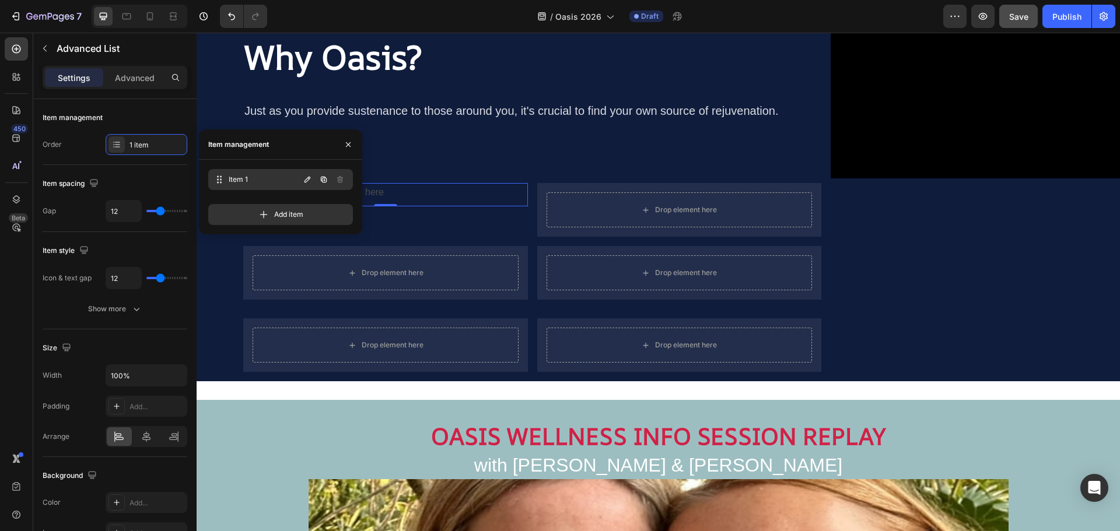
click at [254, 174] on span "Item 1" at bounding box center [264, 179] width 71 height 10
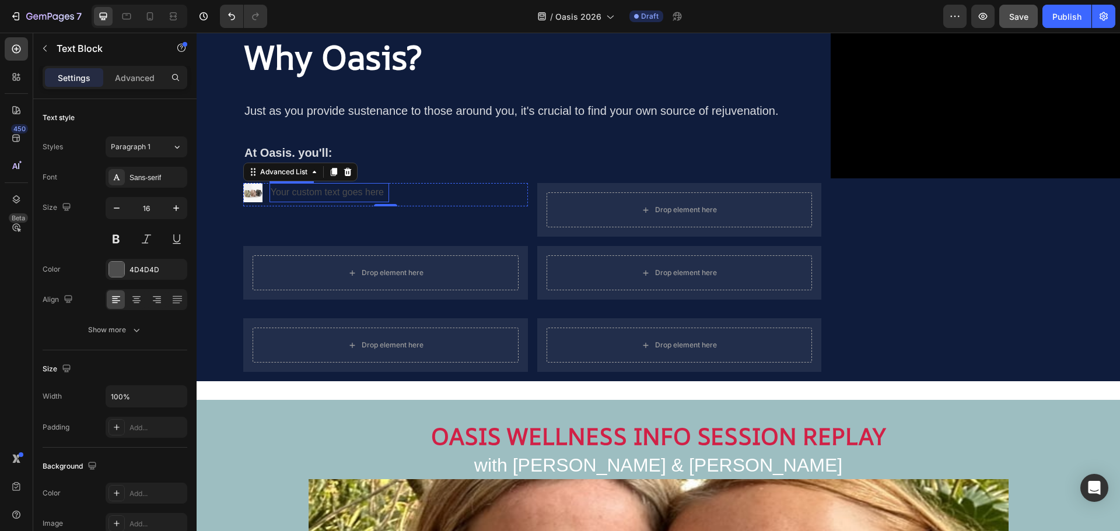
click at [387, 198] on div "Your custom text goes here" at bounding box center [329, 192] width 120 height 19
click at [257, 191] on img at bounding box center [252, 192] width 19 height 19
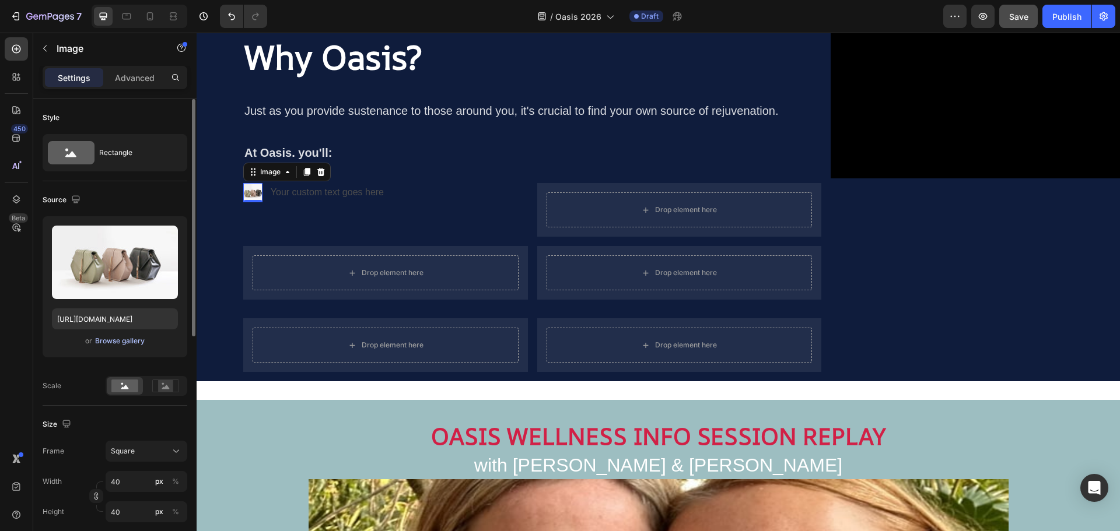
click at [133, 344] on div "Browse gallery" at bounding box center [120, 341] width 50 height 10
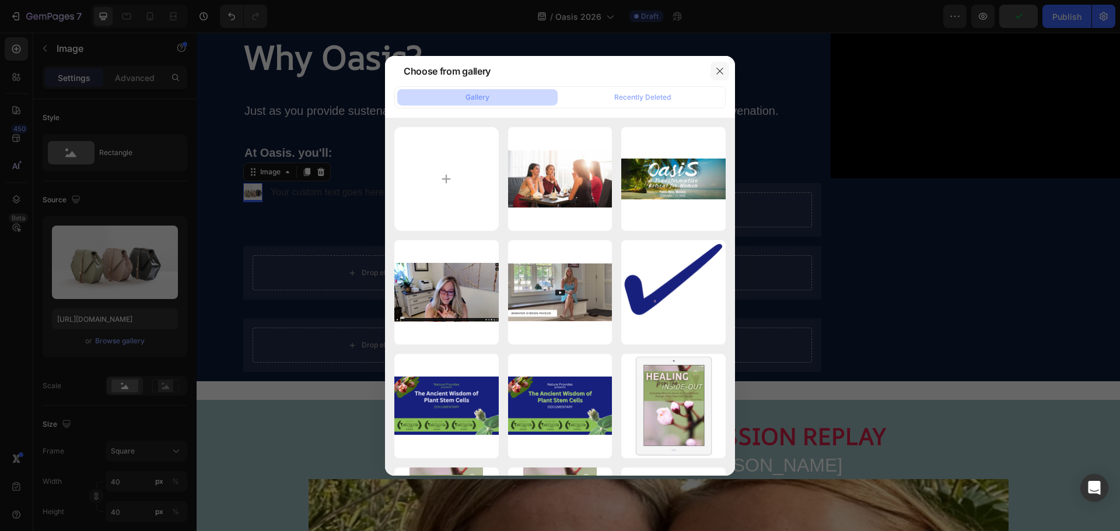
click at [720, 73] on icon "button" at bounding box center [719, 70] width 9 height 9
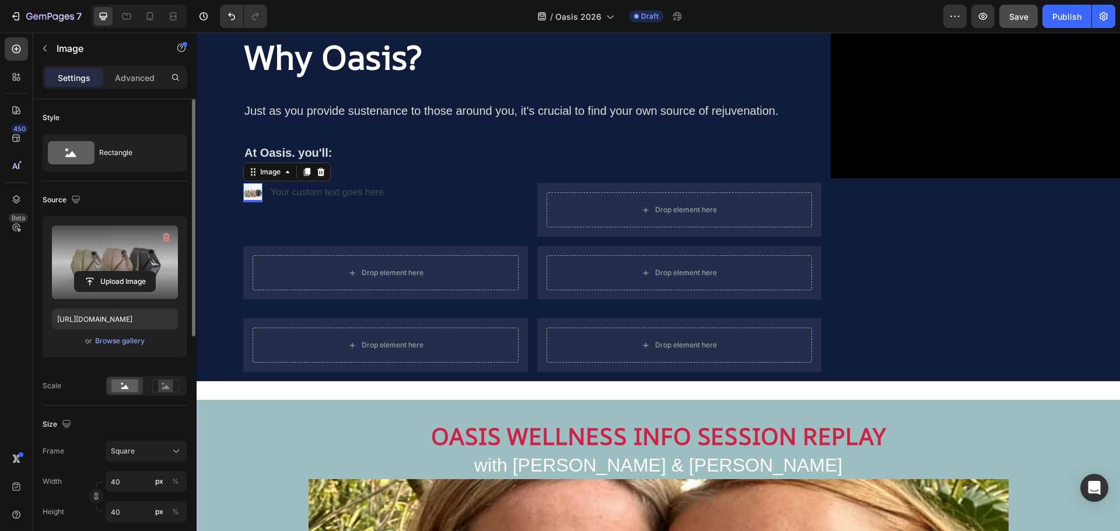
click at [124, 257] on label at bounding box center [115, 262] width 126 height 73
click at [124, 272] on input "file" at bounding box center [115, 282] width 80 height 20
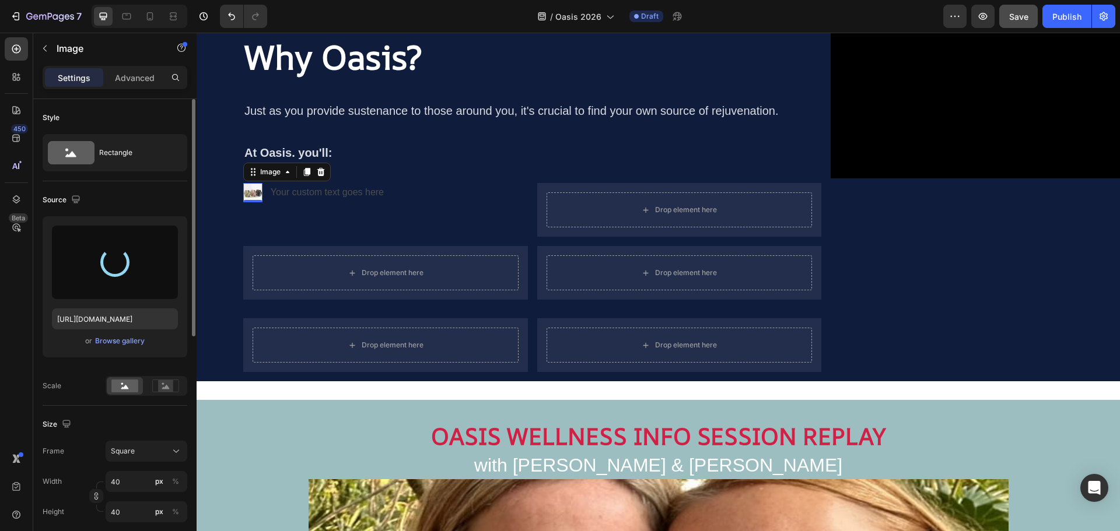
type input "https://cdn.shopify.com/s/files/1/0860/8491/1426/files/gempages_523242326022161…"
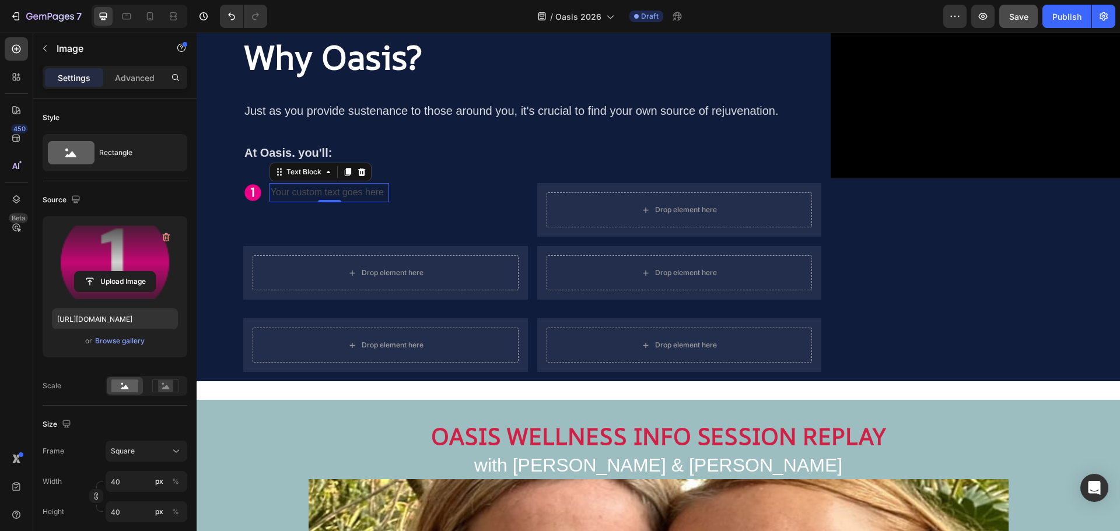
click at [328, 194] on div "Your custom text goes here" at bounding box center [329, 192] width 120 height 19
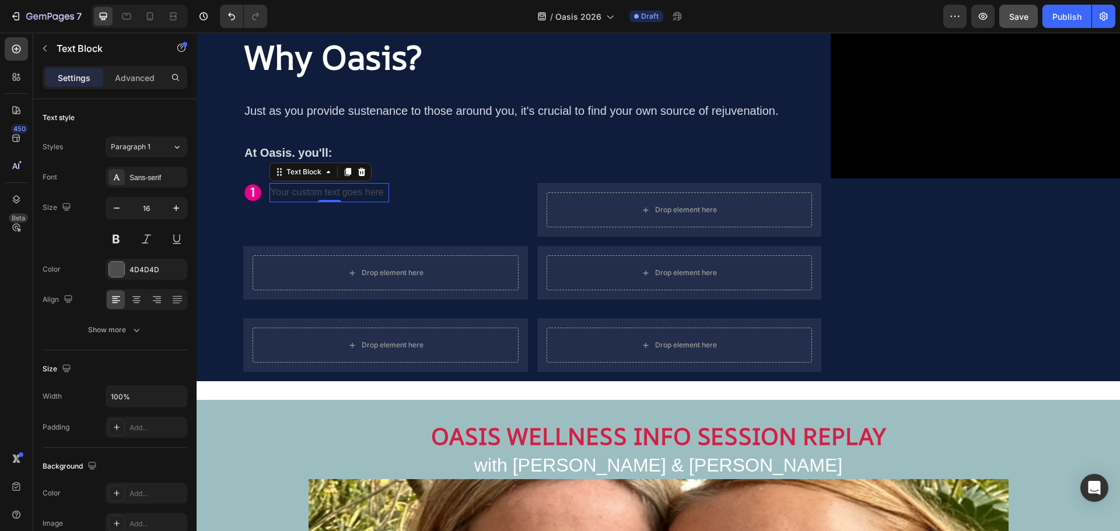
click at [334, 193] on div "Your custom text goes here" at bounding box center [329, 192] width 120 height 19
click at [334, 193] on p "Your custom text goes here" at bounding box center [329, 192] width 117 height 17
click at [301, 193] on p "#EC0088" at bounding box center [290, 192] width 47 height 17
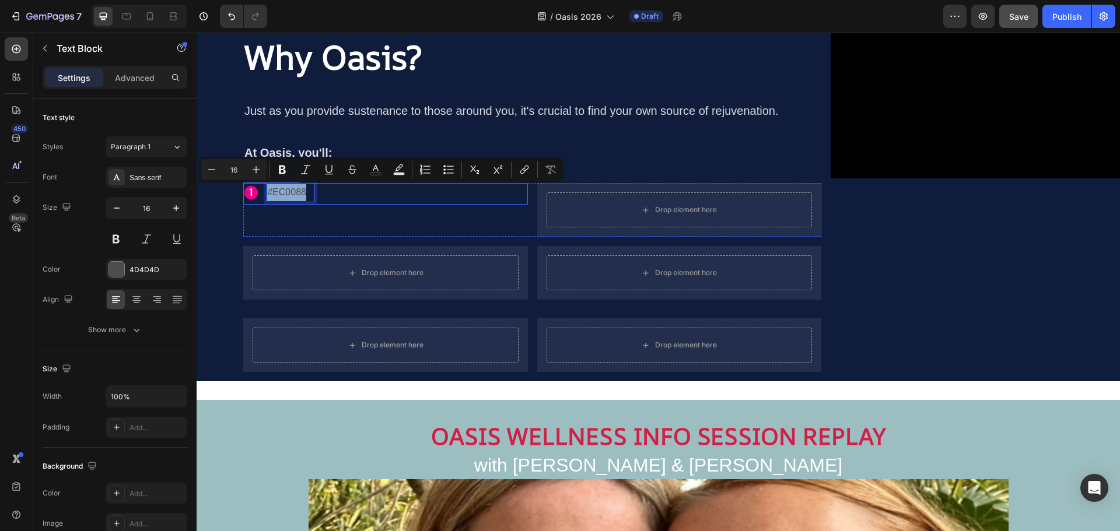
scroll to position [935, 0]
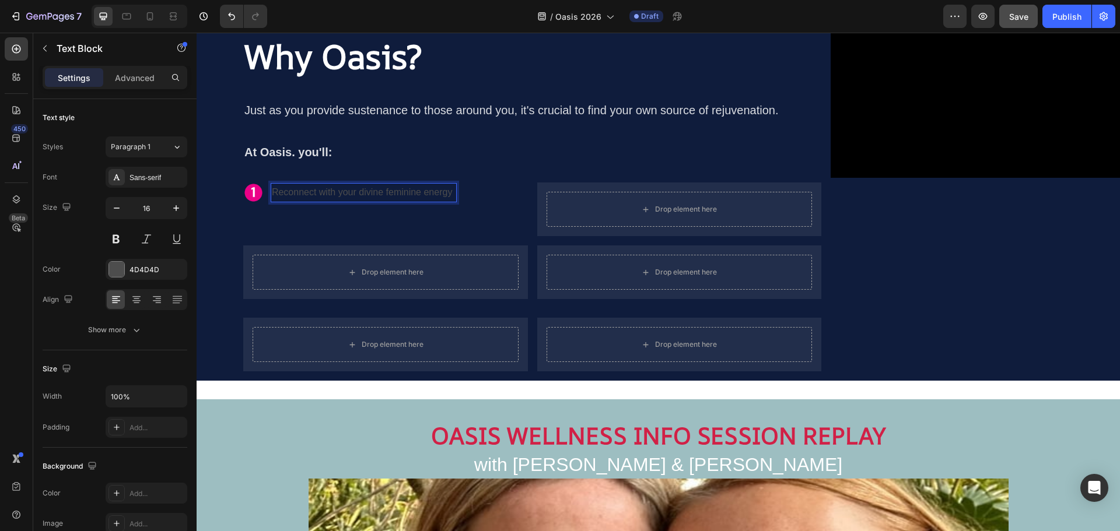
click at [321, 191] on p "Reconnect with your divine feminine energy" at bounding box center [364, 192] width 184 height 17
click at [180, 206] on icon "button" at bounding box center [176, 208] width 12 height 12
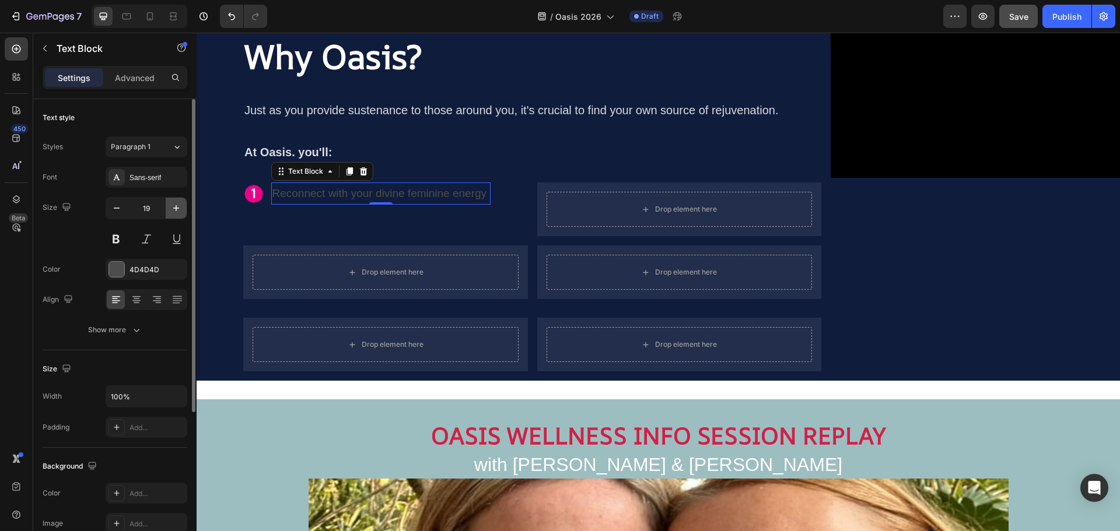
type input "20"
click at [123, 267] on div at bounding box center [116, 269] width 15 height 15
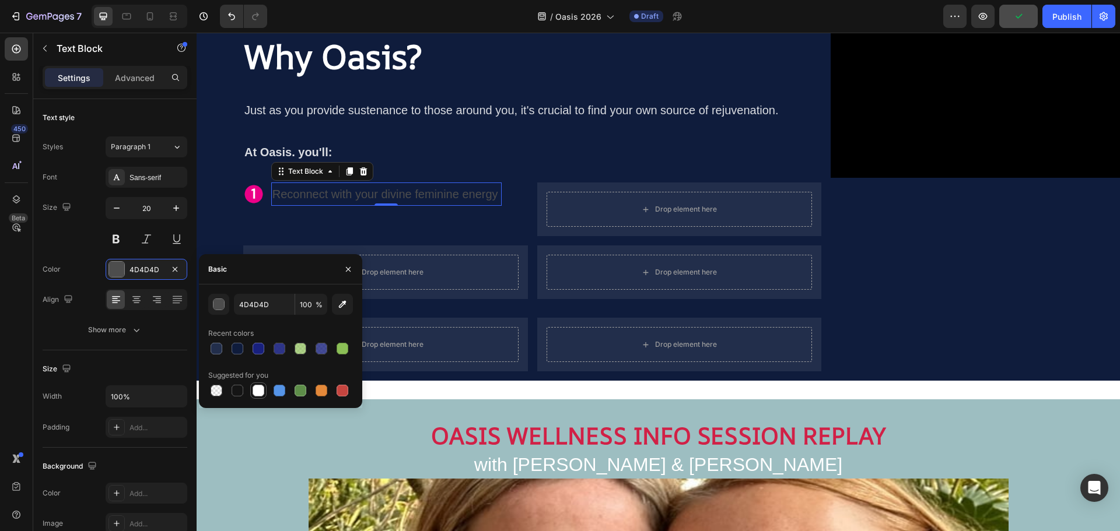
click at [258, 388] on div at bounding box center [259, 391] width 12 height 12
type input "FFFFFF"
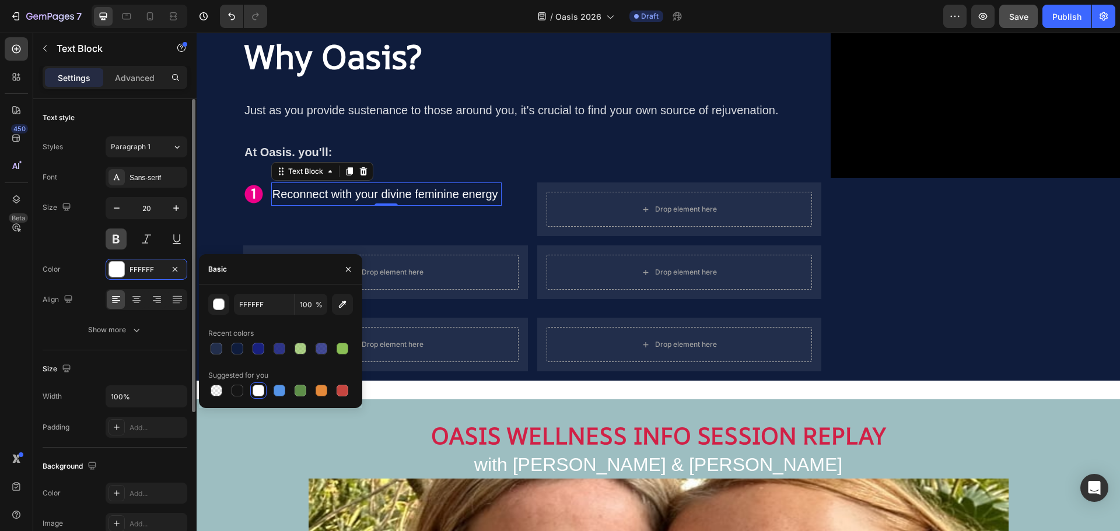
click at [114, 241] on button at bounding box center [116, 239] width 21 height 21
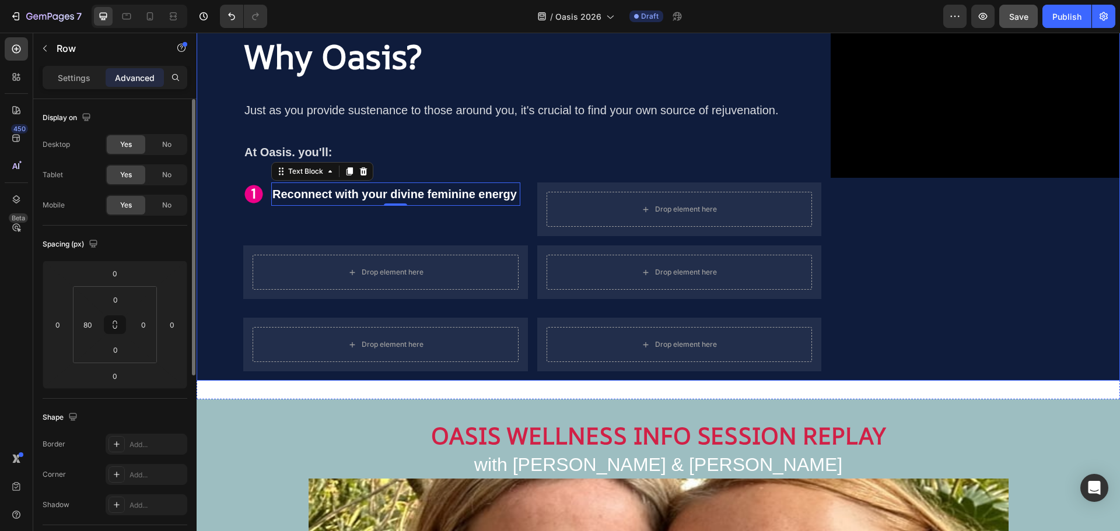
click at [889, 214] on div "Video" at bounding box center [974, 198] width 289 height 366
click at [264, 178] on div "Image" at bounding box center [258, 176] width 25 height 10
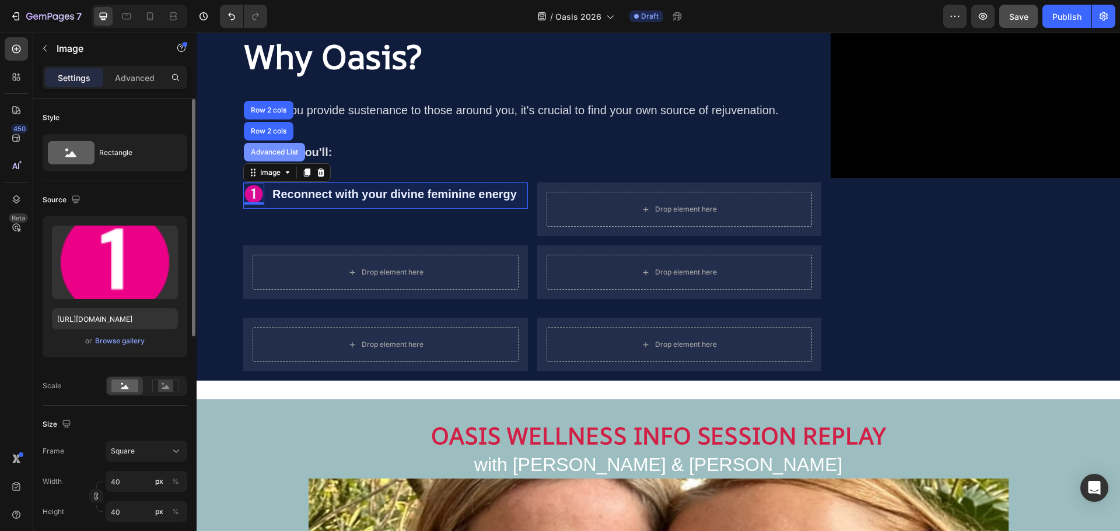
click at [274, 157] on div "Advanced List" at bounding box center [274, 152] width 61 height 19
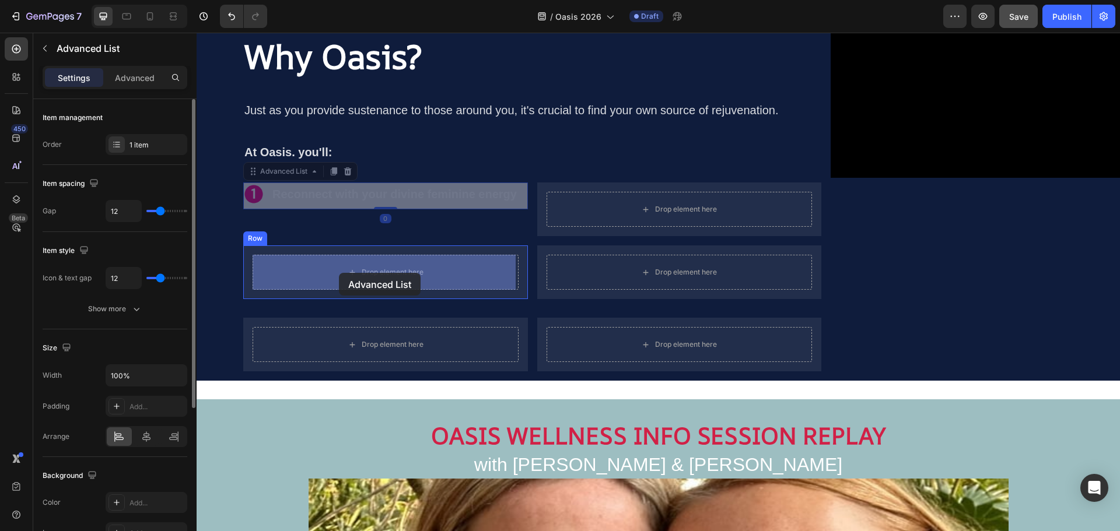
drag, startPoint x: 288, startPoint y: 175, endPoint x: 339, endPoint y: 273, distance: 110.3
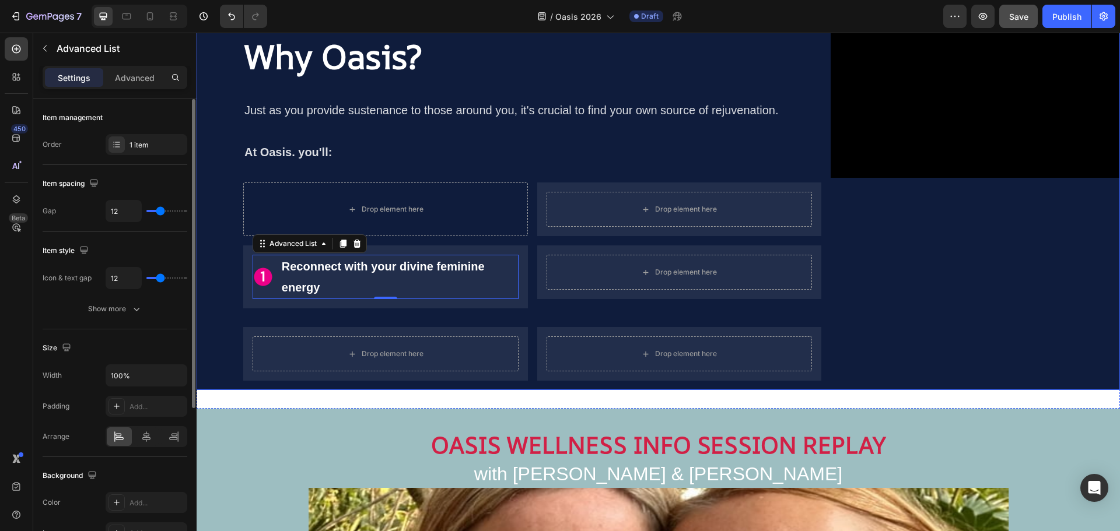
click at [225, 258] on div "⁠⁠⁠⁠⁠⁠⁠ Why Oasis? Heading ⁠⁠⁠⁠⁠⁠⁠ Just as you provide sustenance to those arou…" at bounding box center [658, 202] width 923 height 375
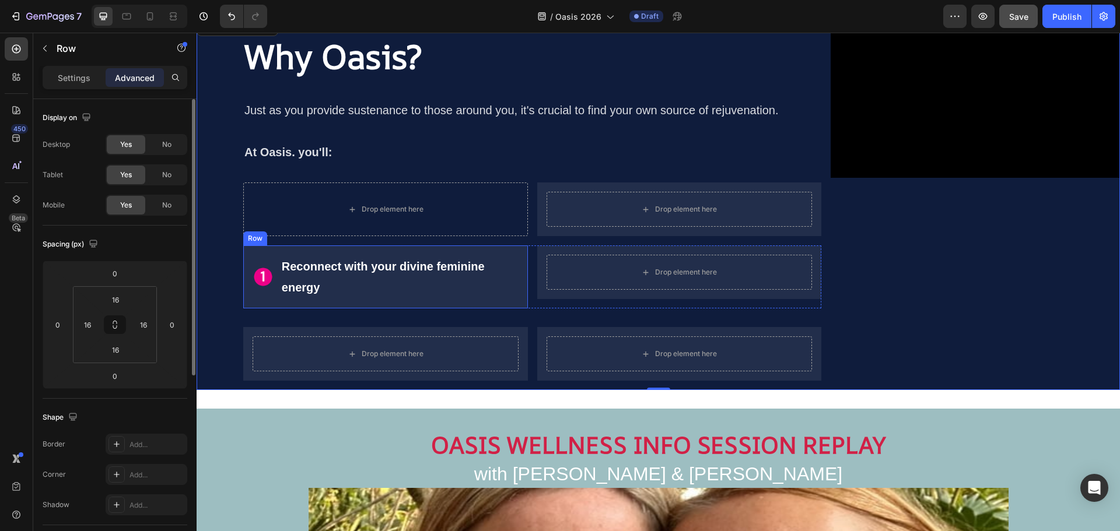
click at [433, 247] on div "Image Reconnect with your divine feminine energy Text Block Advanced List Row" at bounding box center [385, 277] width 285 height 63
click at [302, 237] on icon at bounding box center [300, 234] width 9 height 9
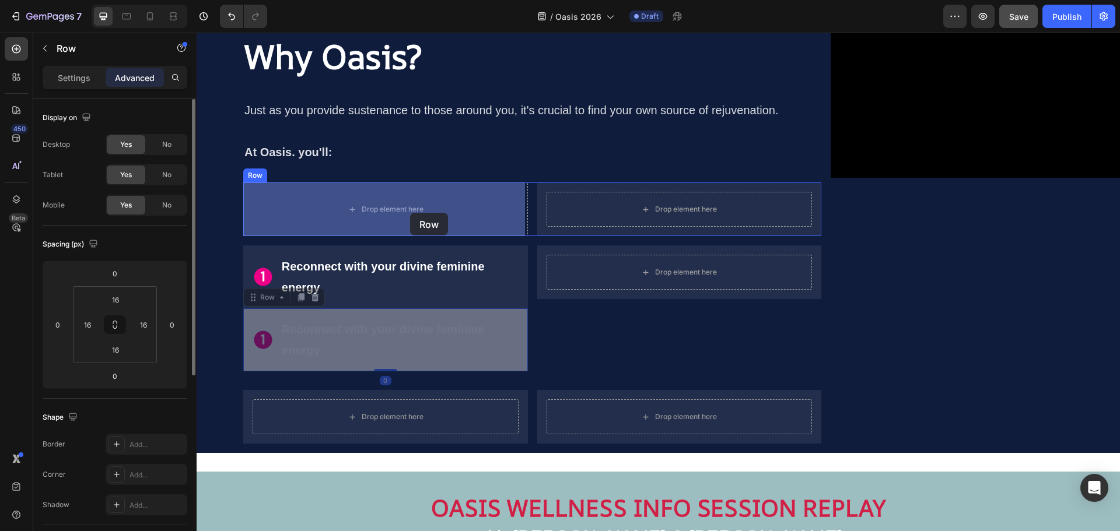
drag, startPoint x: 437, startPoint y: 315, endPoint x: 410, endPoint y: 213, distance: 105.5
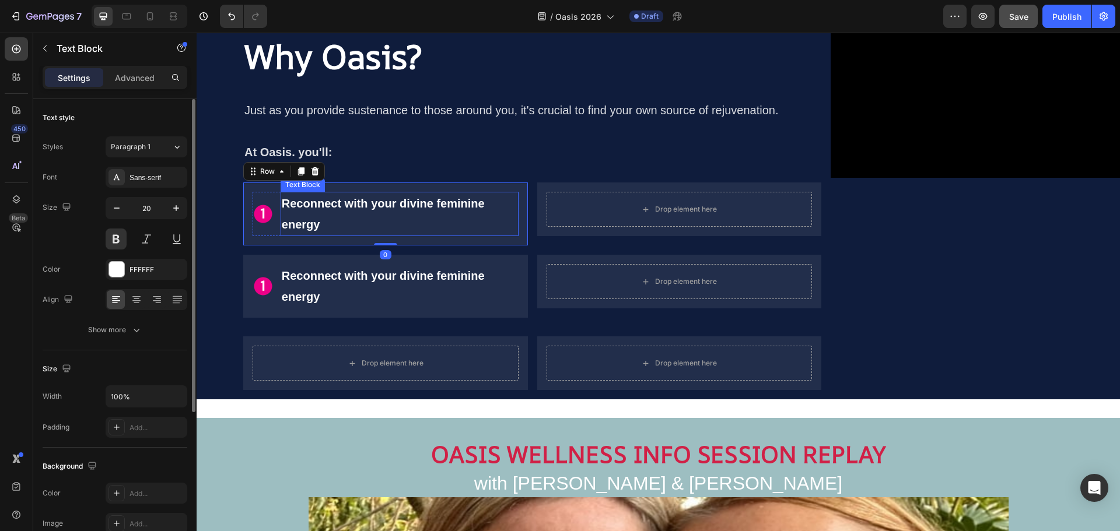
click at [446, 202] on p "Reconnect with your divine feminine energy" at bounding box center [400, 214] width 236 height 42
click at [344, 276] on p "Reconnect with your divine feminine energy" at bounding box center [400, 286] width 236 height 42
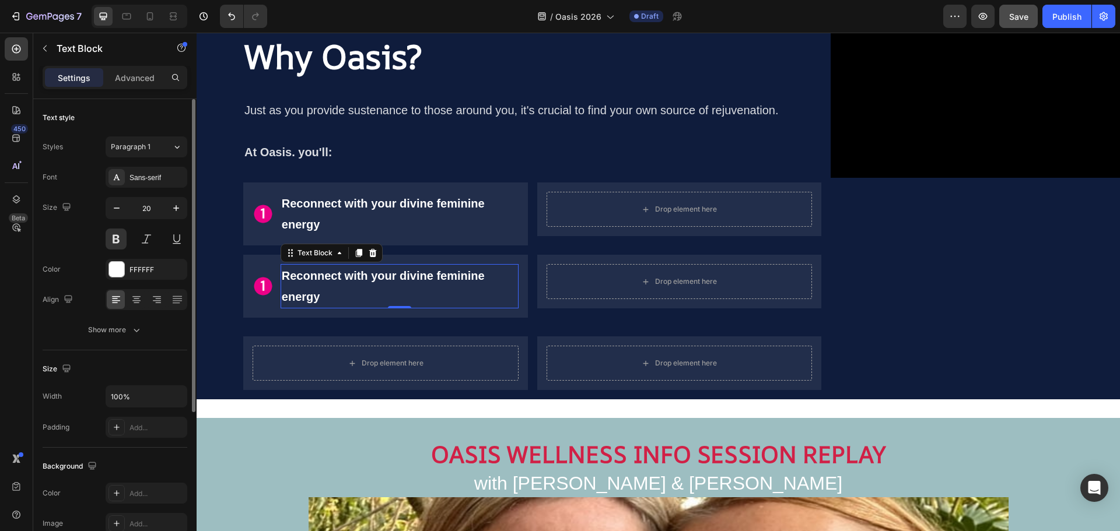
click at [344, 276] on p "Reconnect with your divine feminine energy" at bounding box center [400, 286] width 236 height 42
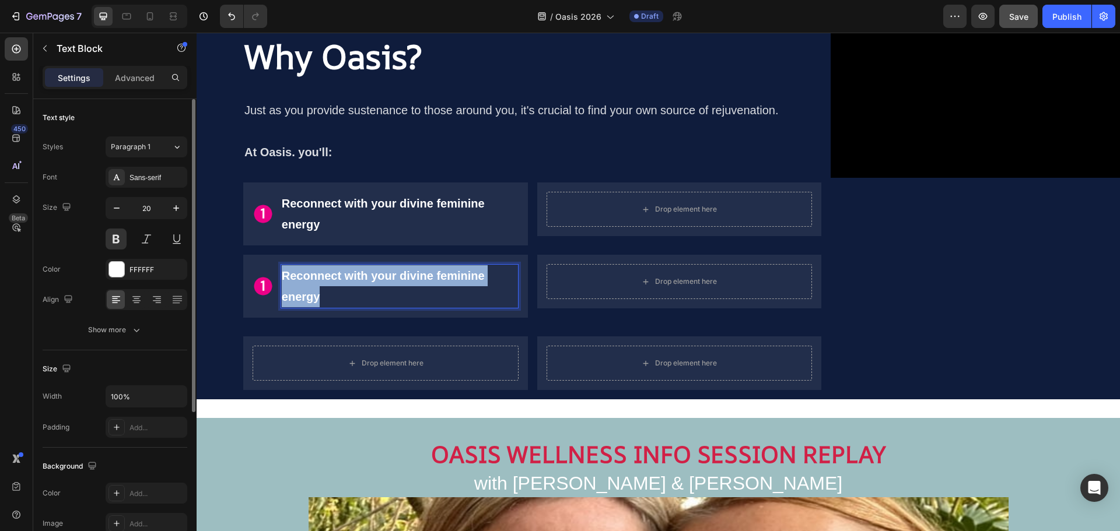
click at [344, 276] on p "Reconnect with your divine feminine energy" at bounding box center [400, 286] width 236 height 42
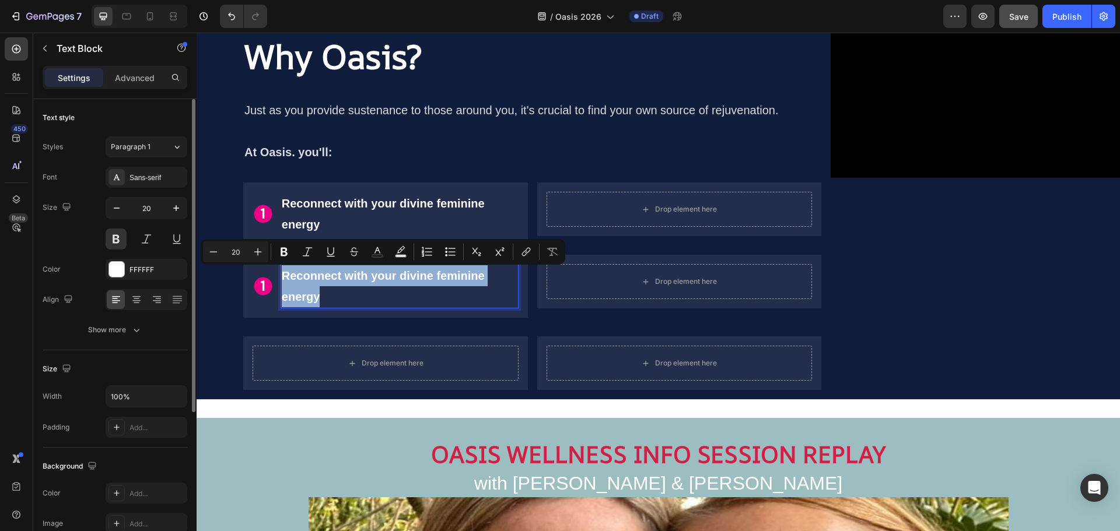
click at [308, 277] on p "Reconnect with your divine feminine energy" at bounding box center [400, 286] width 236 height 42
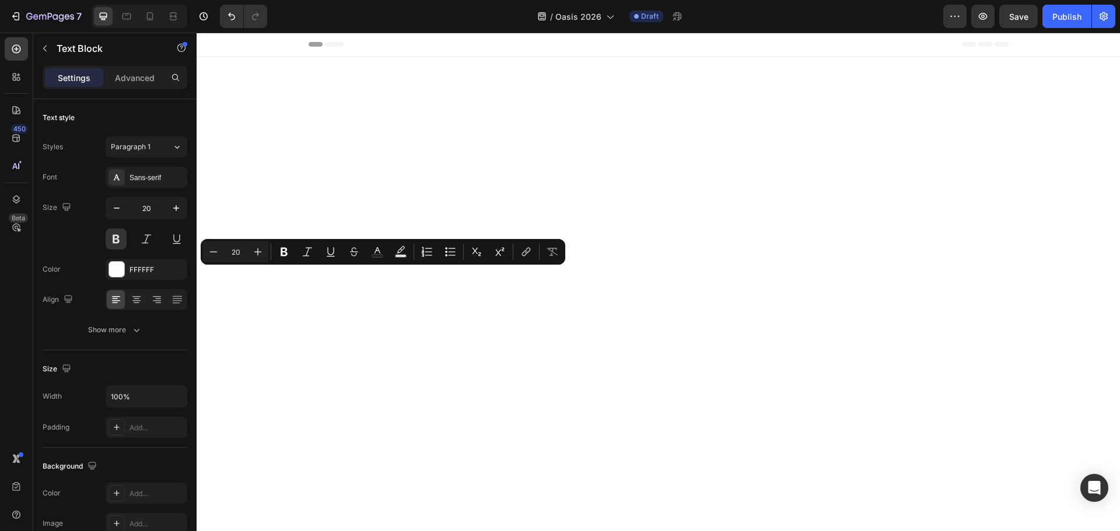
scroll to position [935, 0]
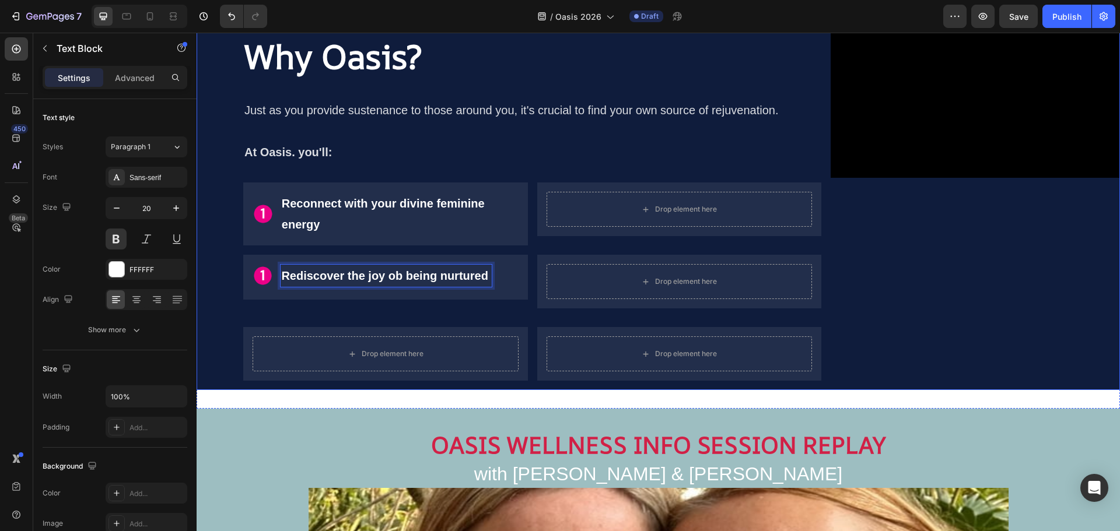
click at [941, 254] on div "Video" at bounding box center [974, 202] width 289 height 375
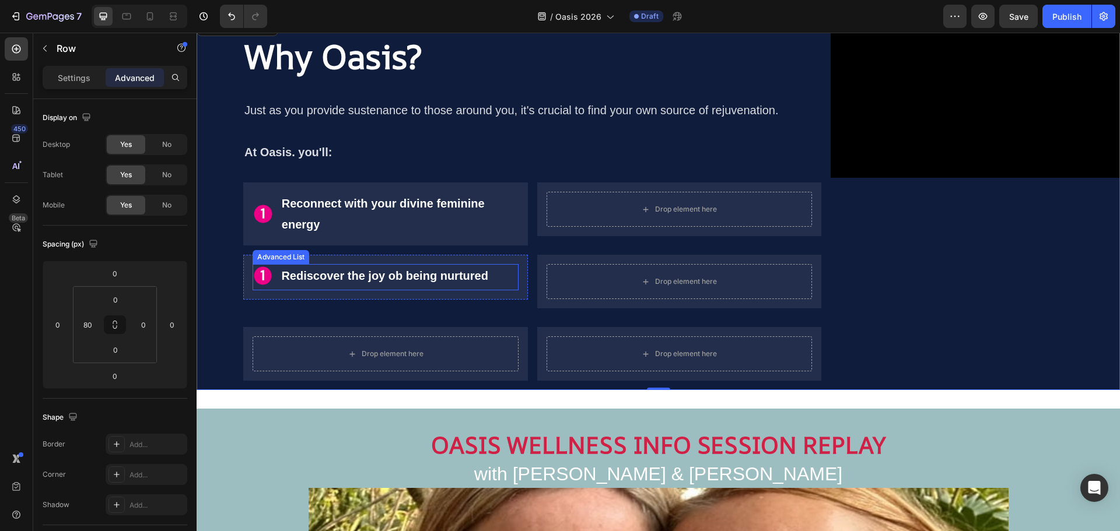
click at [271, 260] on div "Advanced List" at bounding box center [281, 257] width 52 height 10
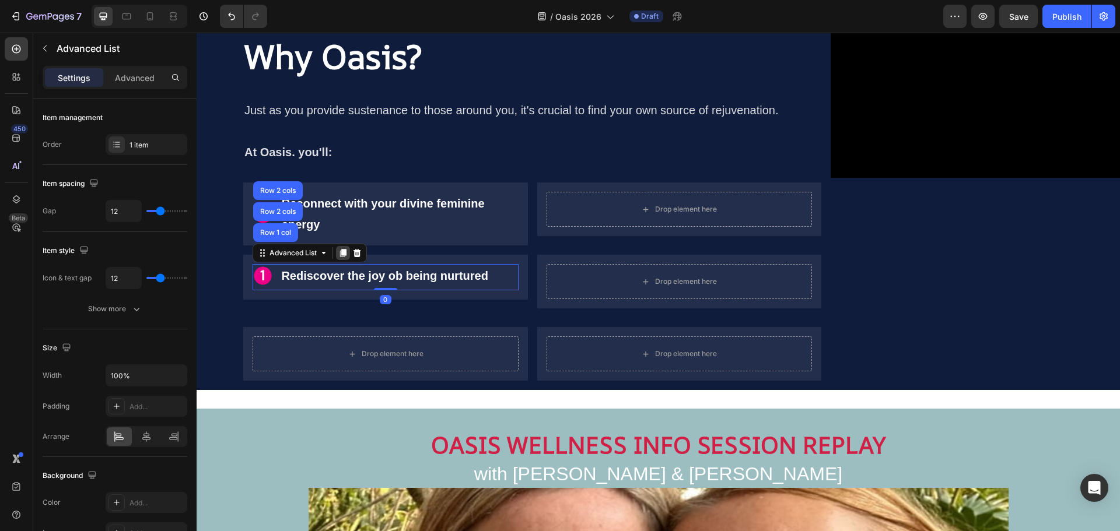
click at [346, 254] on icon at bounding box center [343, 253] width 6 height 8
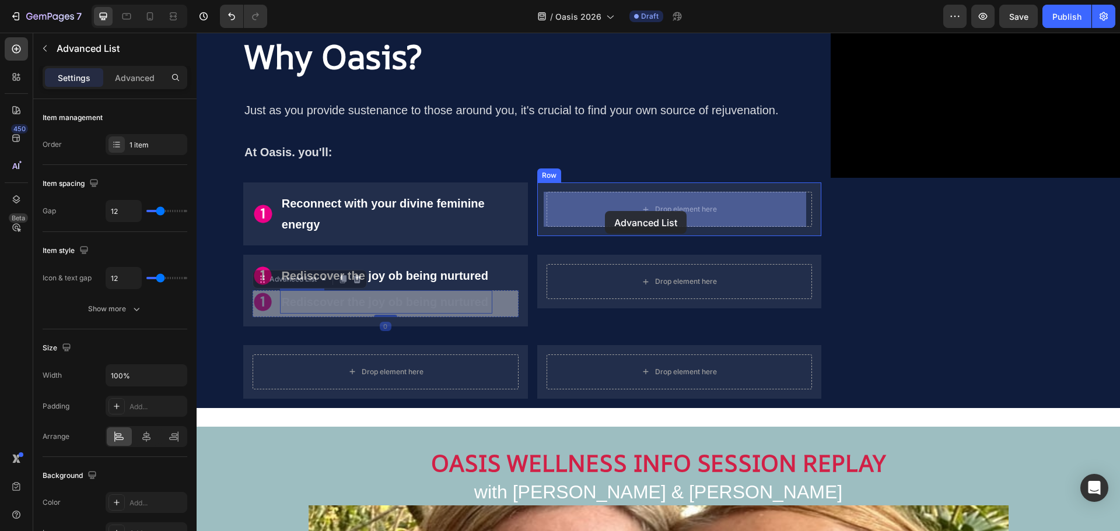
drag, startPoint x: 274, startPoint y: 281, endPoint x: 605, endPoint y: 211, distance: 338.0
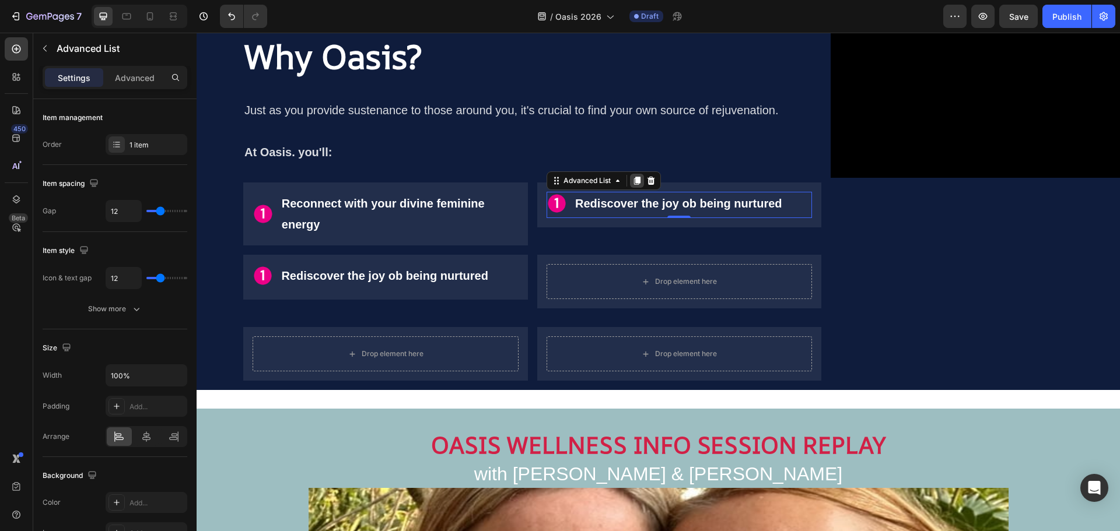
click at [640, 180] on icon at bounding box center [636, 181] width 6 height 8
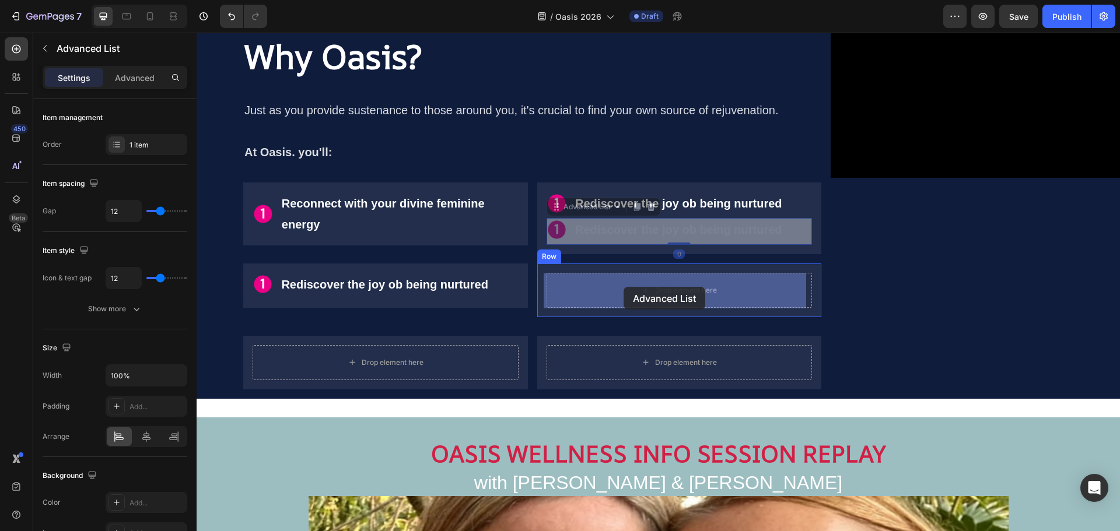
drag, startPoint x: 575, startPoint y: 208, endPoint x: 623, endPoint y: 287, distance: 92.4
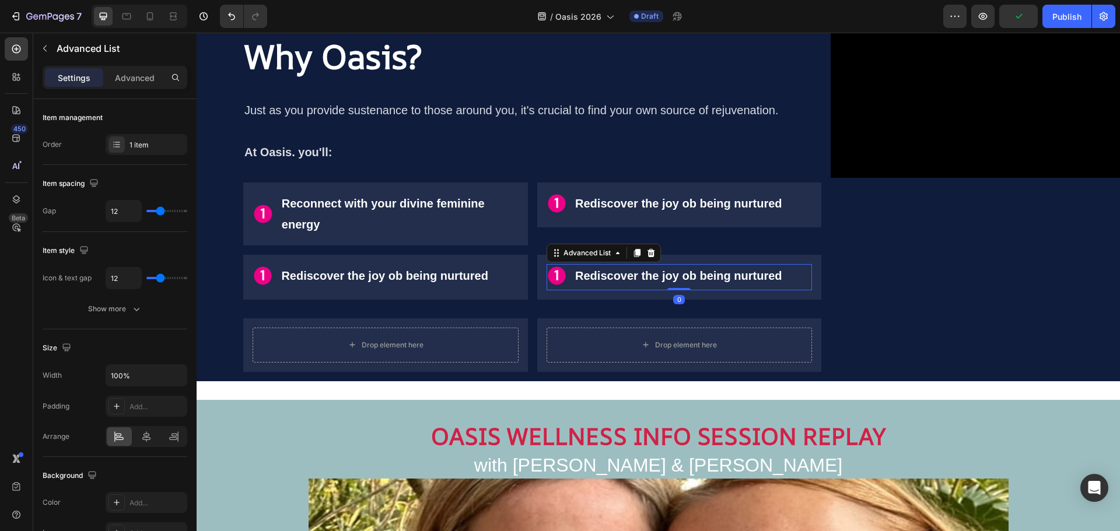
drag, startPoint x: 643, startPoint y: 253, endPoint x: 642, endPoint y: 261, distance: 8.4
click at [640, 253] on icon at bounding box center [636, 253] width 6 height 8
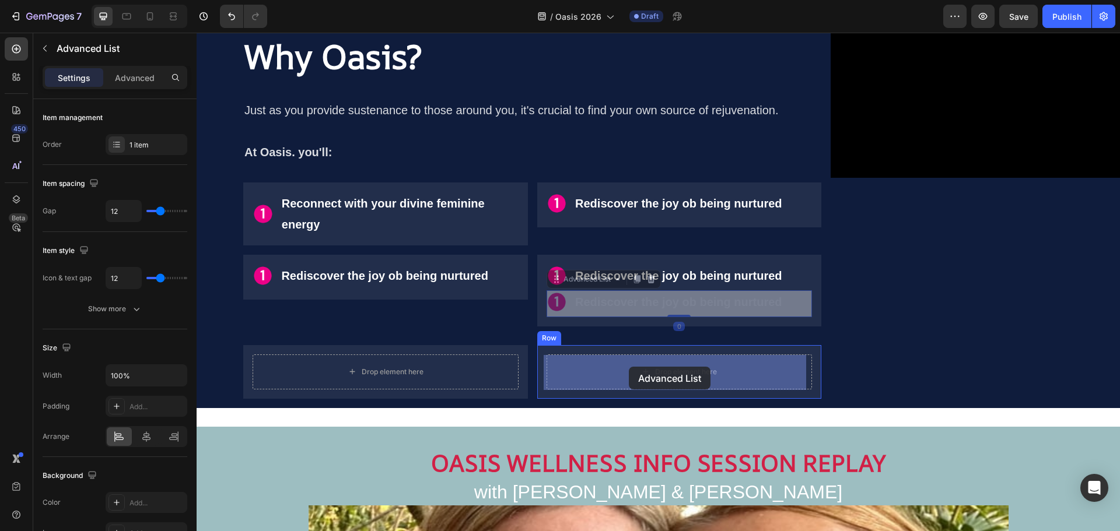
drag, startPoint x: 599, startPoint y: 281, endPoint x: 629, endPoint y: 367, distance: 90.7
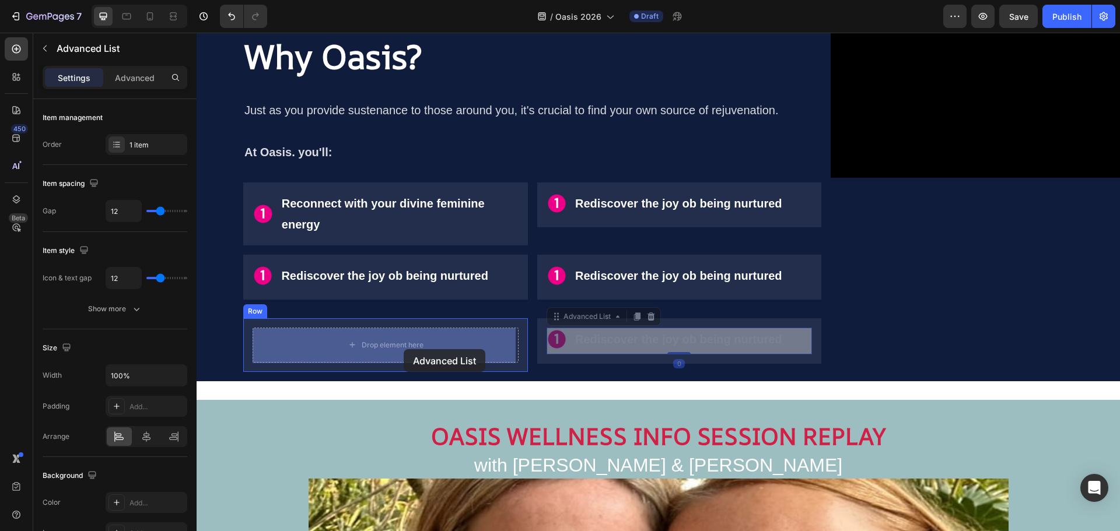
drag, startPoint x: 602, startPoint y: 317, endPoint x: 404, endPoint y: 349, distance: 201.5
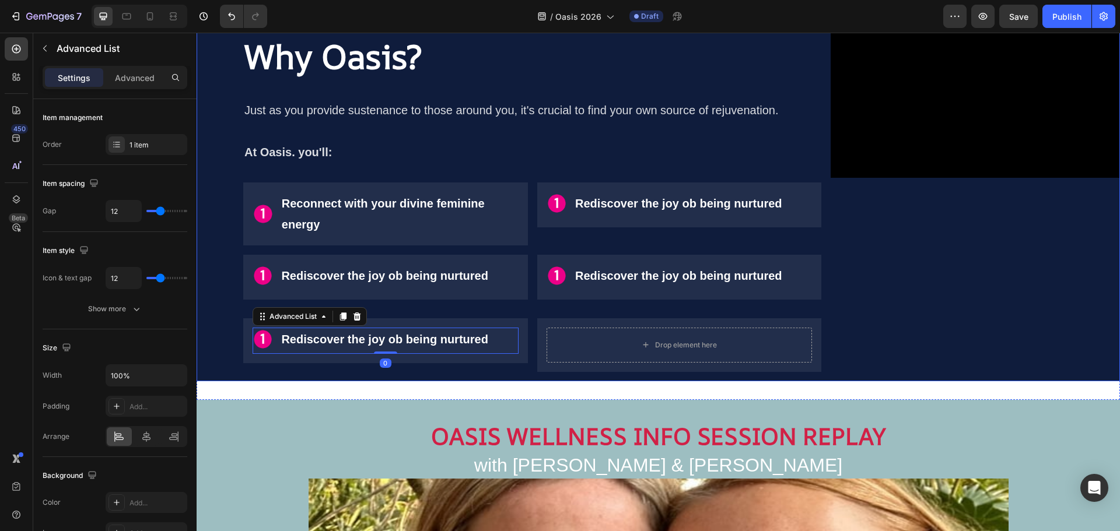
click at [853, 302] on div "Video" at bounding box center [974, 198] width 289 height 366
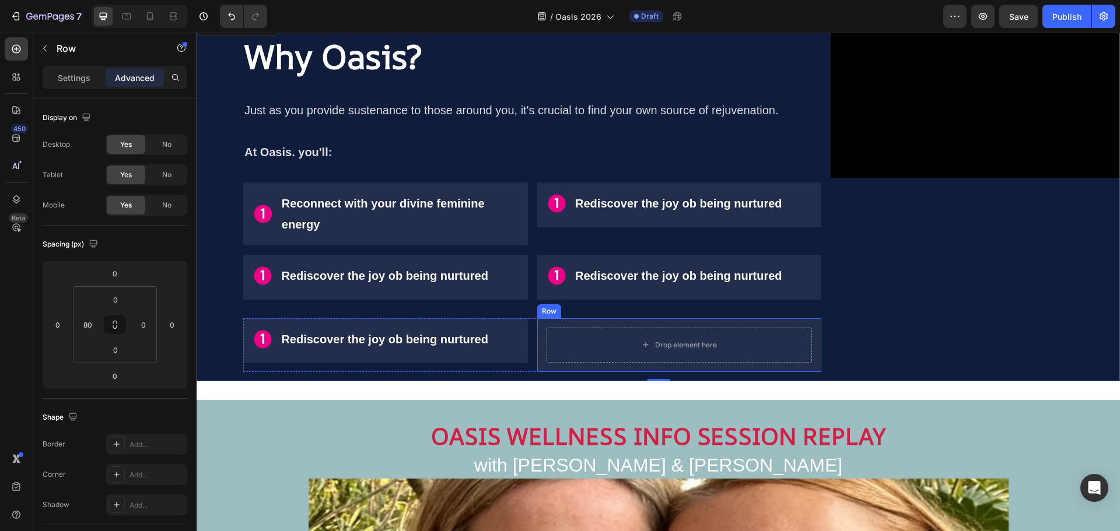
click at [706, 327] on div "Drop element here Row" at bounding box center [679, 345] width 285 height 54
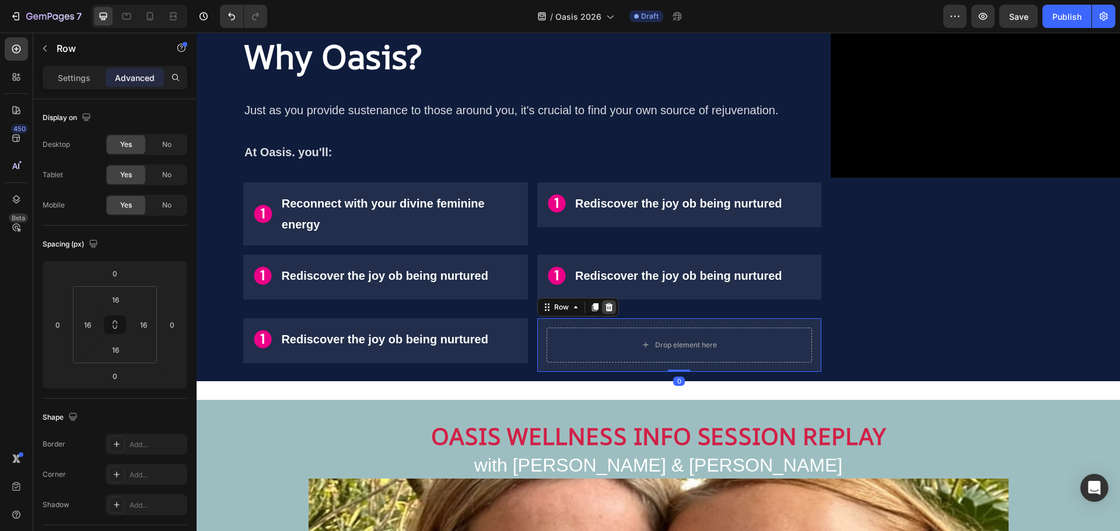
click at [609, 309] on icon at bounding box center [609, 307] width 8 height 8
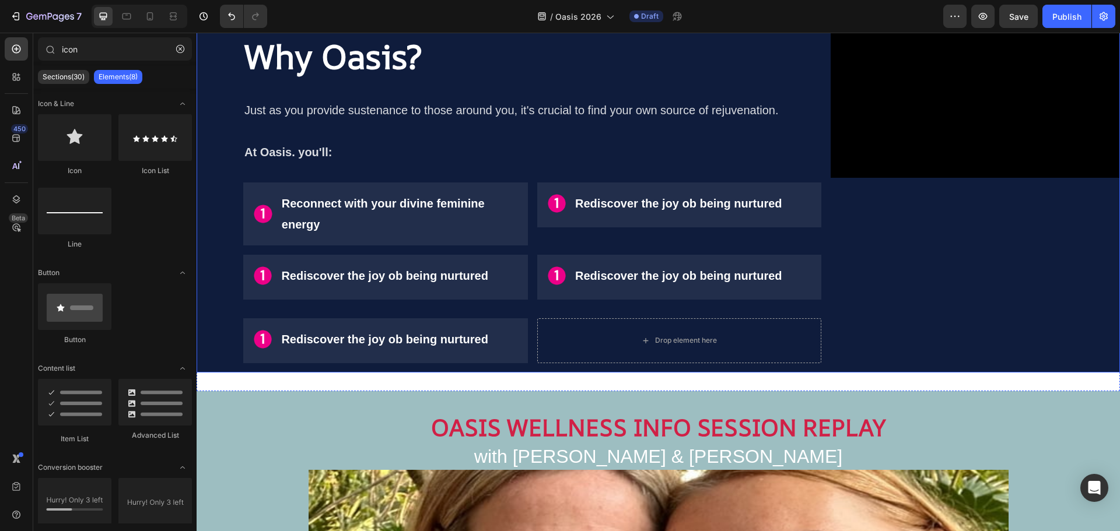
click at [891, 304] on div "Video" at bounding box center [974, 193] width 289 height 357
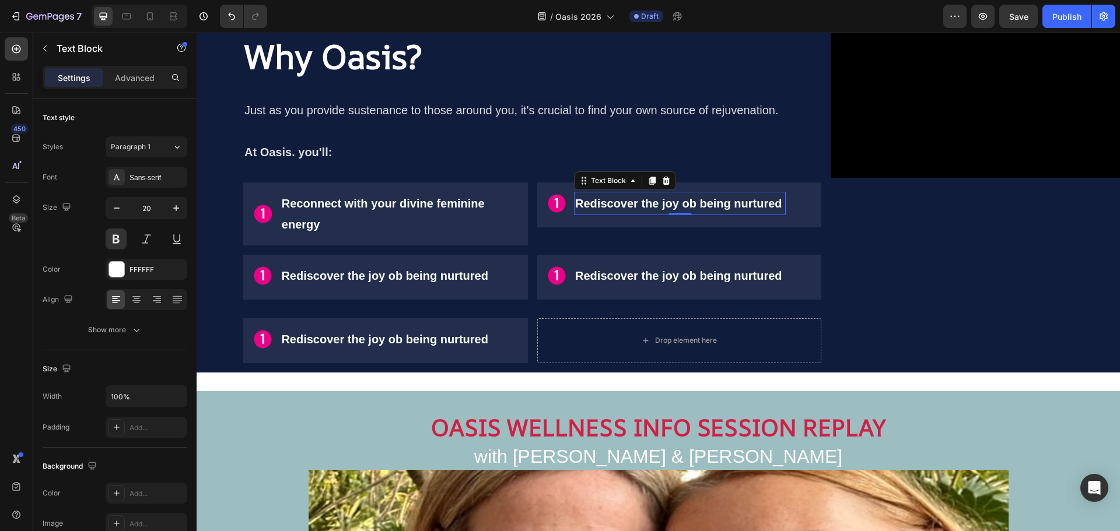
click at [643, 204] on p "Rediscover the joy ob being nurtured" at bounding box center [679, 203] width 209 height 21
click at [598, 211] on p "Rediscover the joy ob being nurtured" at bounding box center [679, 203] width 209 height 21
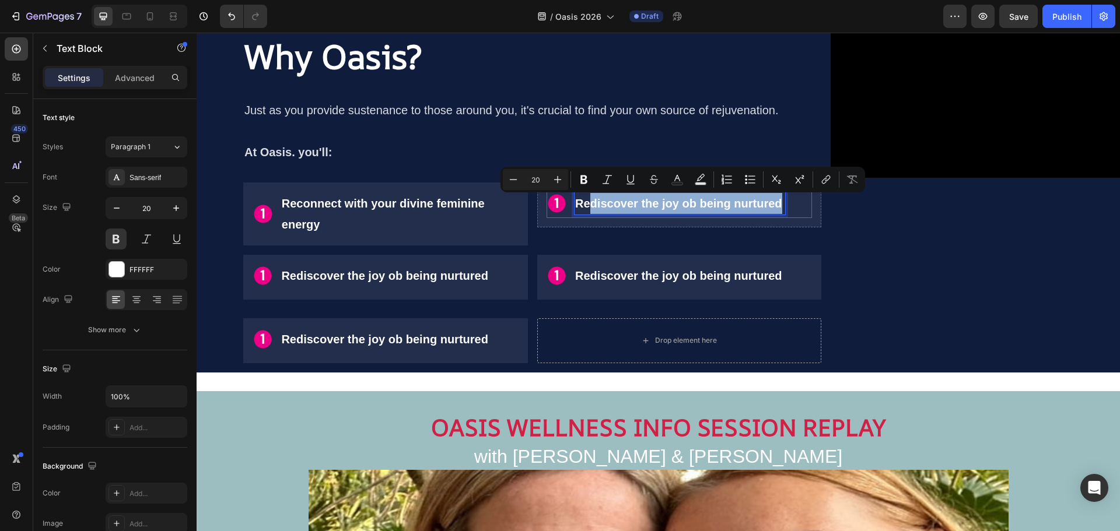
drag, startPoint x: 589, startPoint y: 204, endPoint x: 791, endPoint y: 197, distance: 202.5
click at [791, 197] on div "Image Rediscover the joy ob being nurtured Text Block 0" at bounding box center [679, 205] width 266 height 26
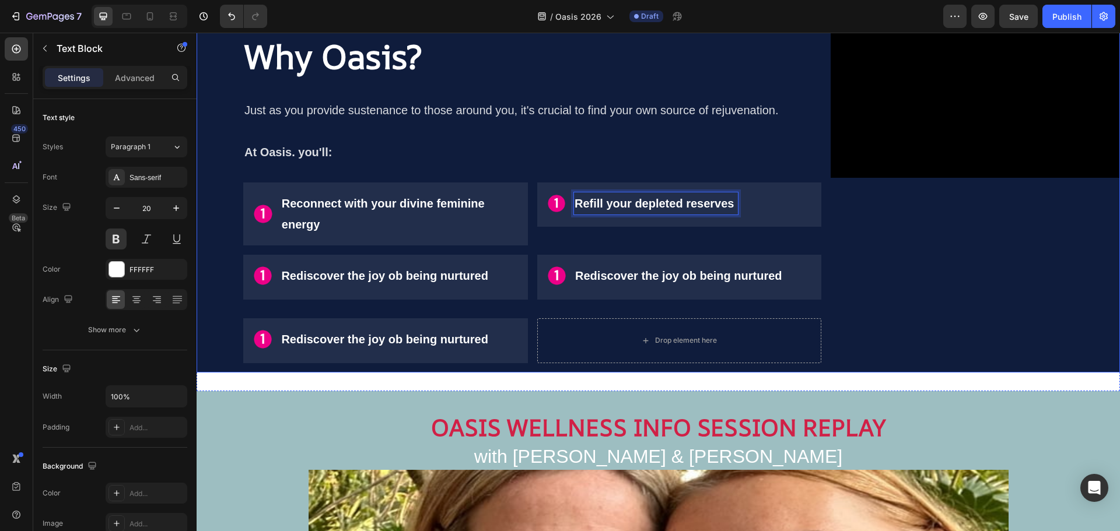
click at [869, 205] on div "Video" at bounding box center [974, 193] width 289 height 357
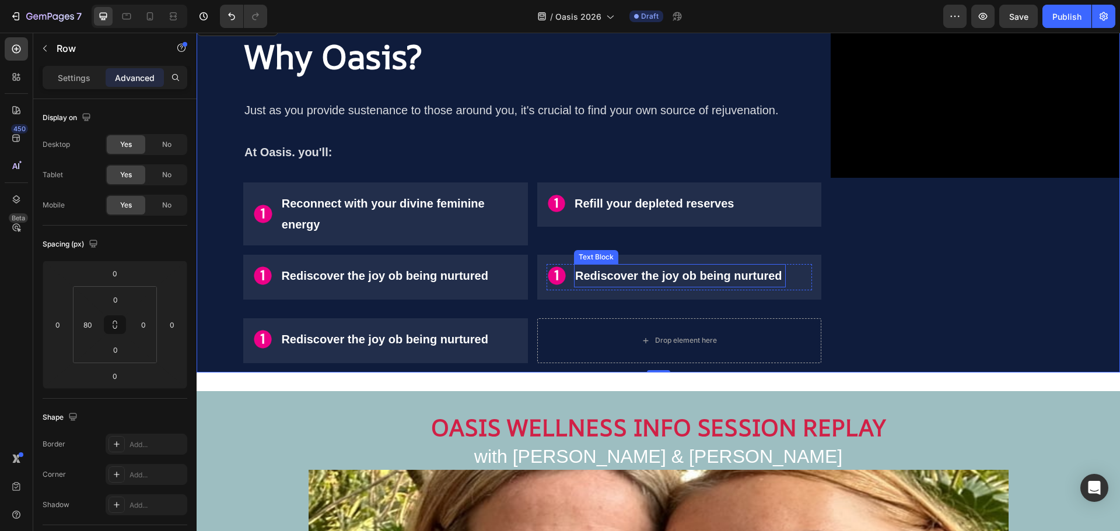
click at [598, 276] on p "Rediscover the joy ob being nurtured" at bounding box center [679, 275] width 209 height 21
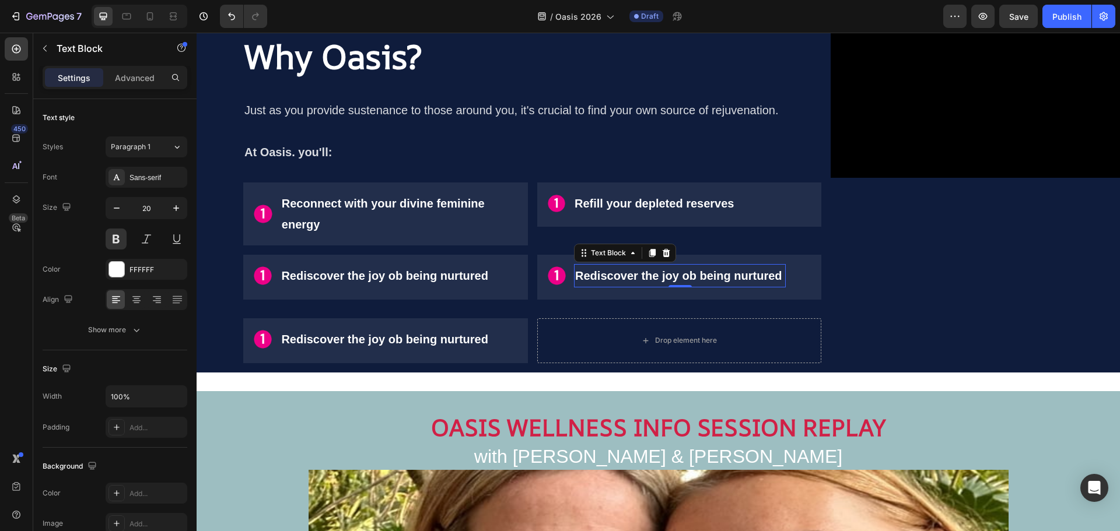
click at [598, 276] on p "Rediscover the joy ob being nurtured" at bounding box center [679, 275] width 209 height 21
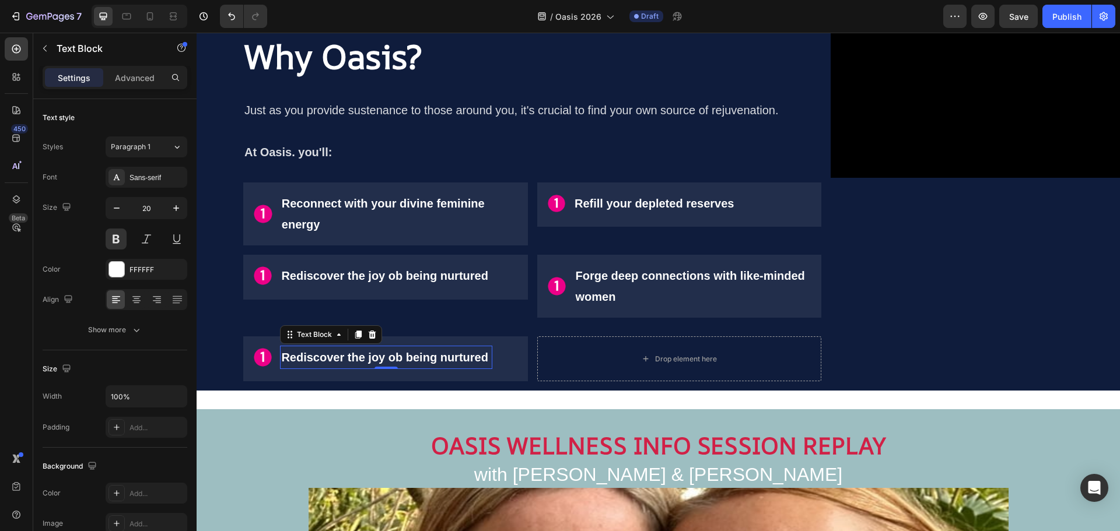
click at [393, 360] on p "Rediscover the joy ob being nurtured" at bounding box center [385, 357] width 209 height 21
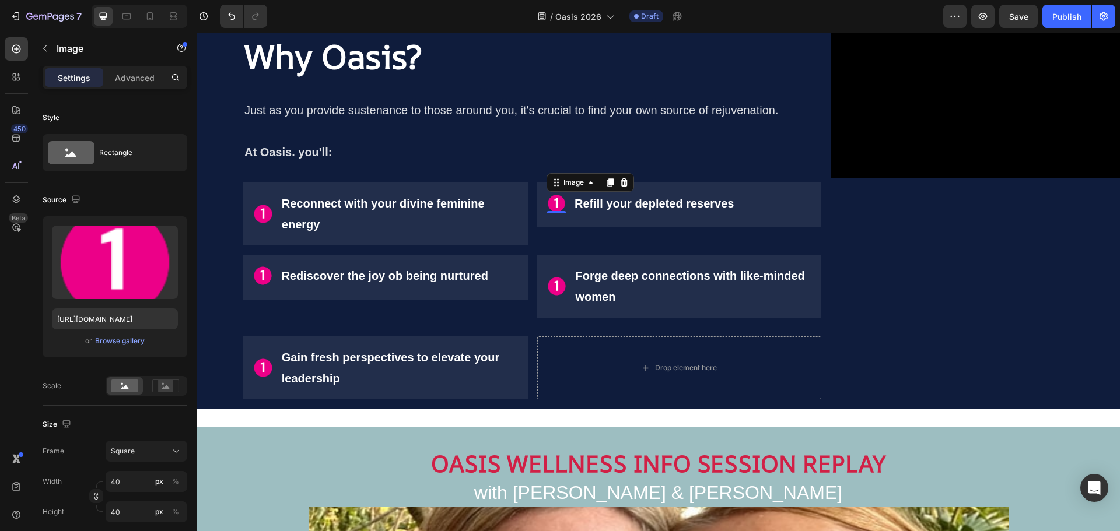
click at [550, 205] on img at bounding box center [556, 204] width 20 height 20
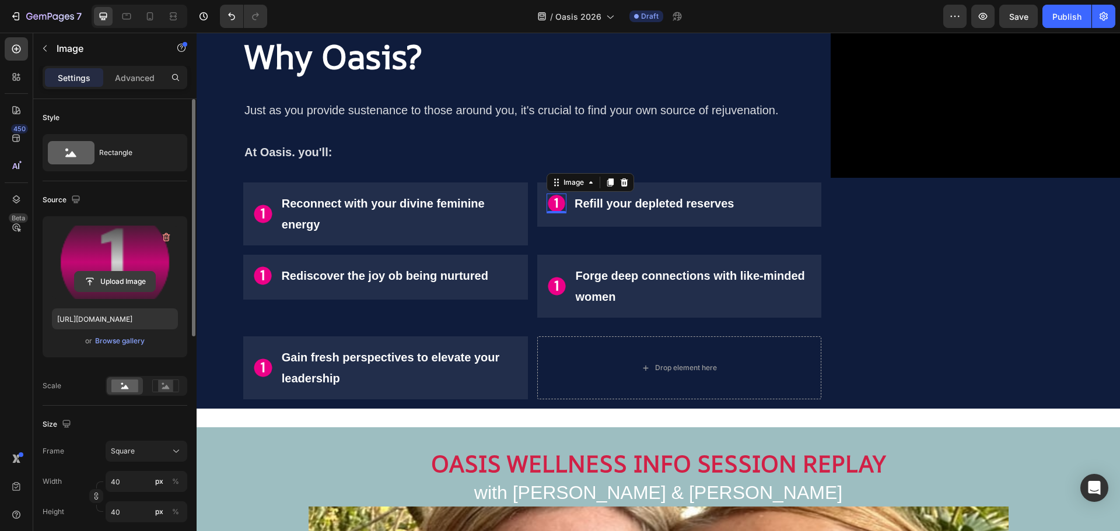
click at [113, 281] on input "file" at bounding box center [115, 282] width 80 height 20
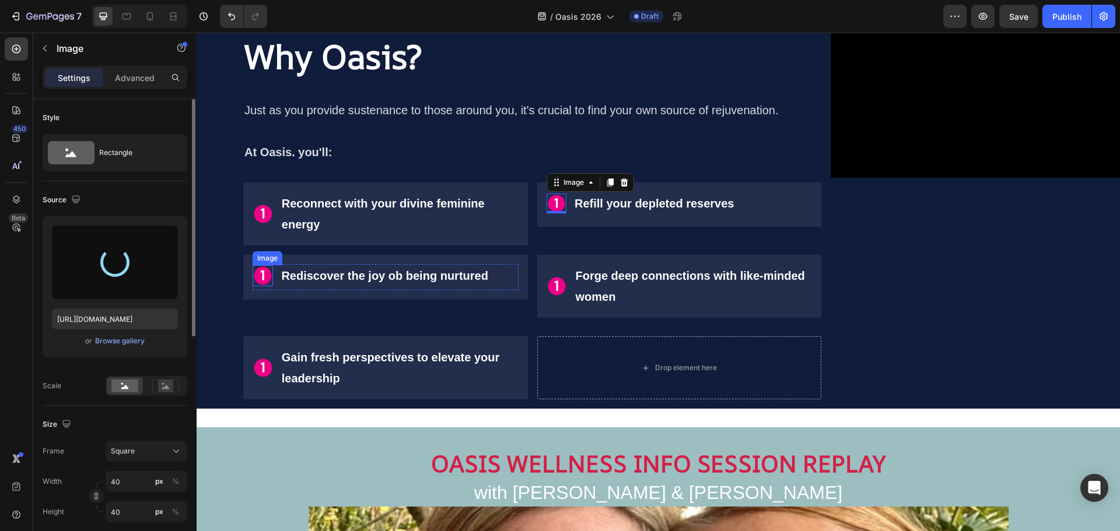
type input "[URL][DOMAIN_NAME]"
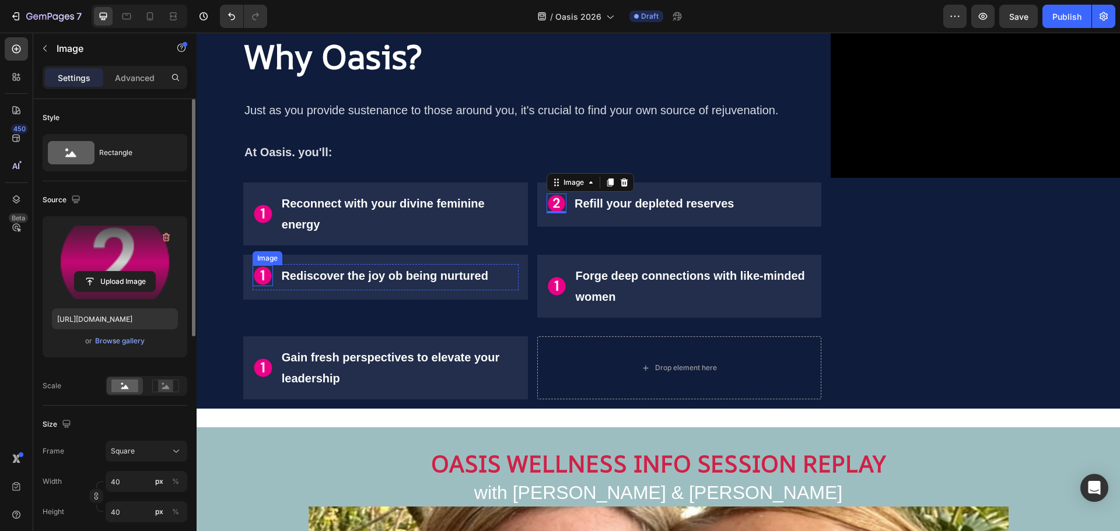
click at [260, 274] on img at bounding box center [263, 275] width 20 height 20
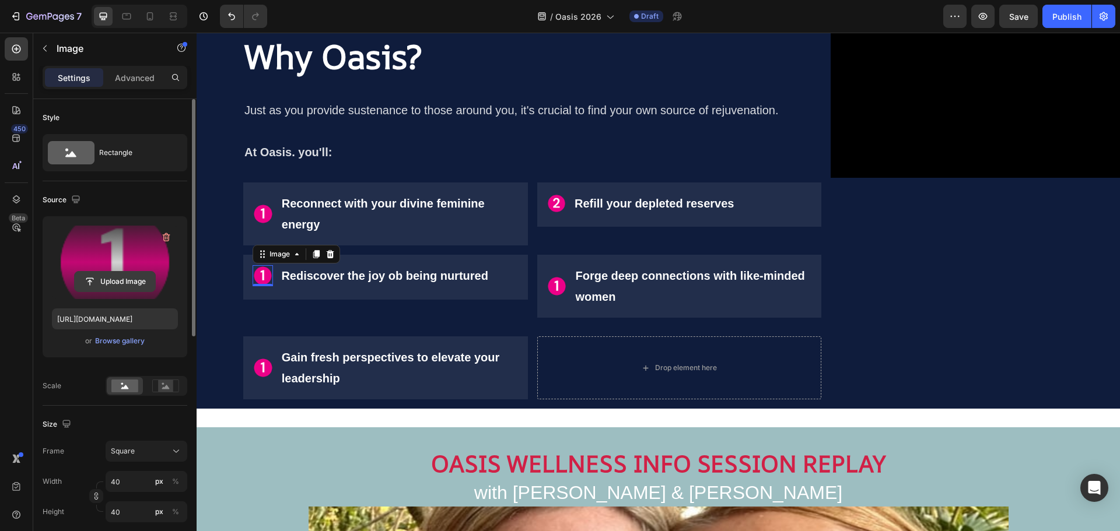
click at [126, 276] on input "file" at bounding box center [115, 282] width 80 height 20
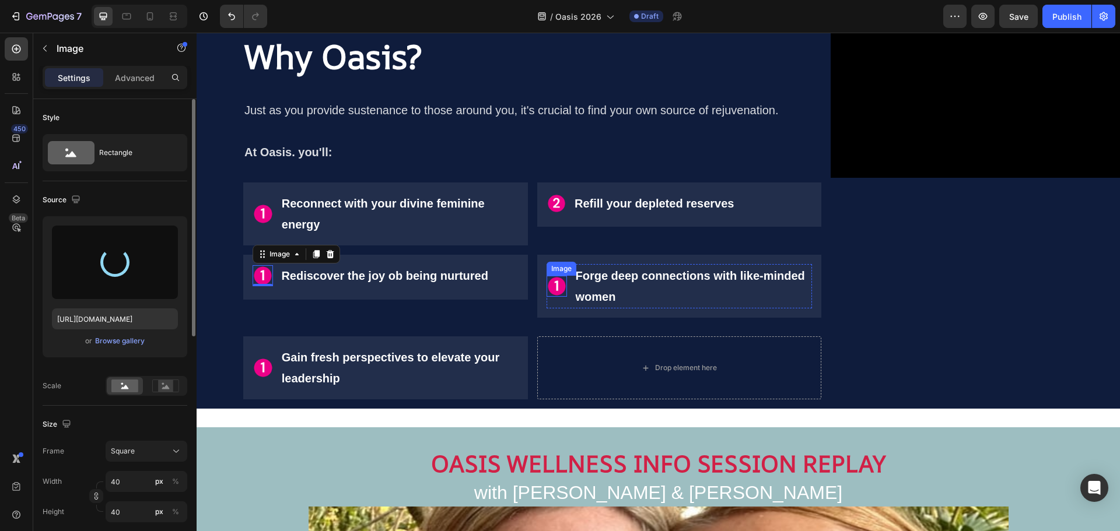
type input "[URL][DOMAIN_NAME]"
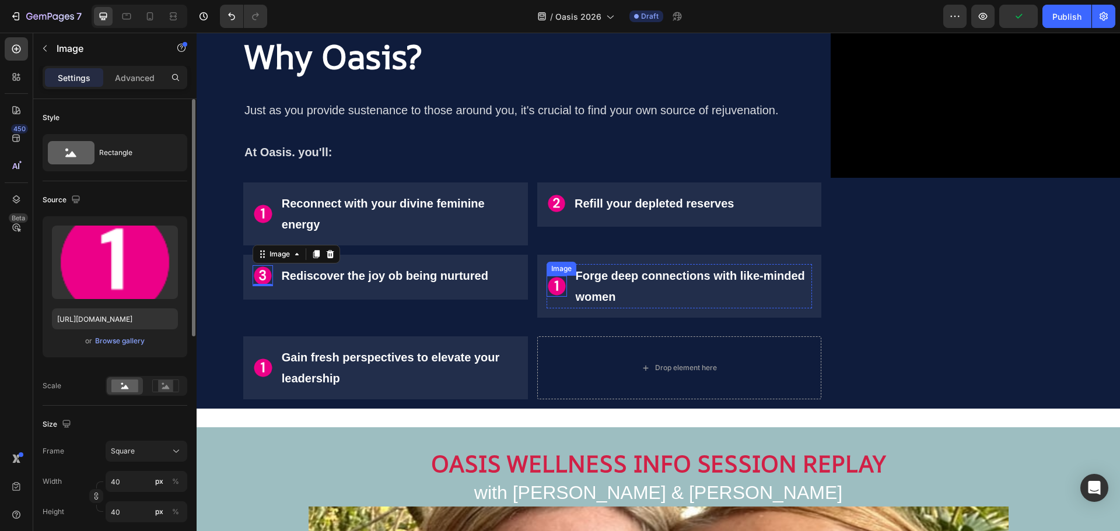
click at [553, 287] on img at bounding box center [556, 286] width 21 height 21
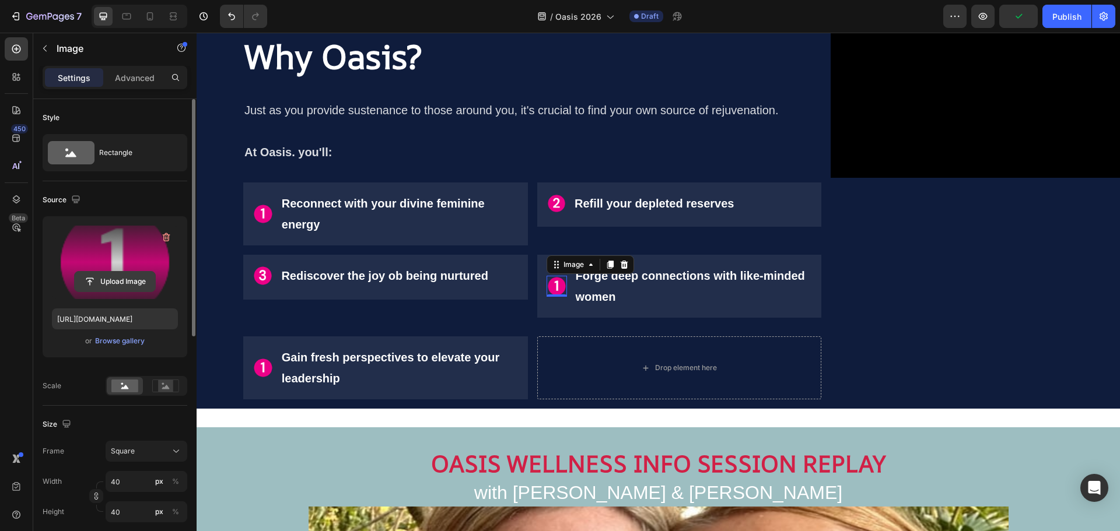
click at [118, 285] on input "file" at bounding box center [115, 282] width 80 height 20
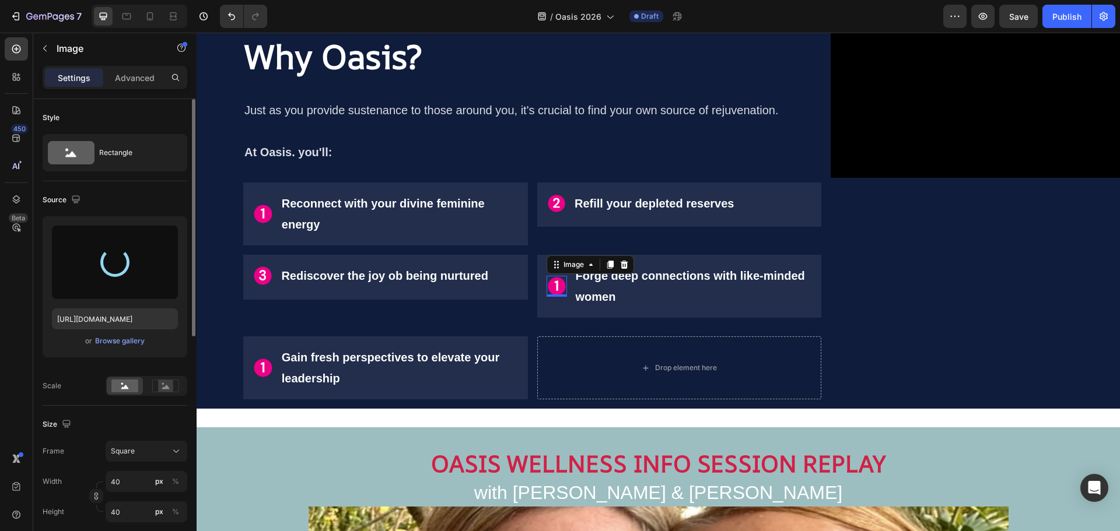
type input "[URL][DOMAIN_NAME]"
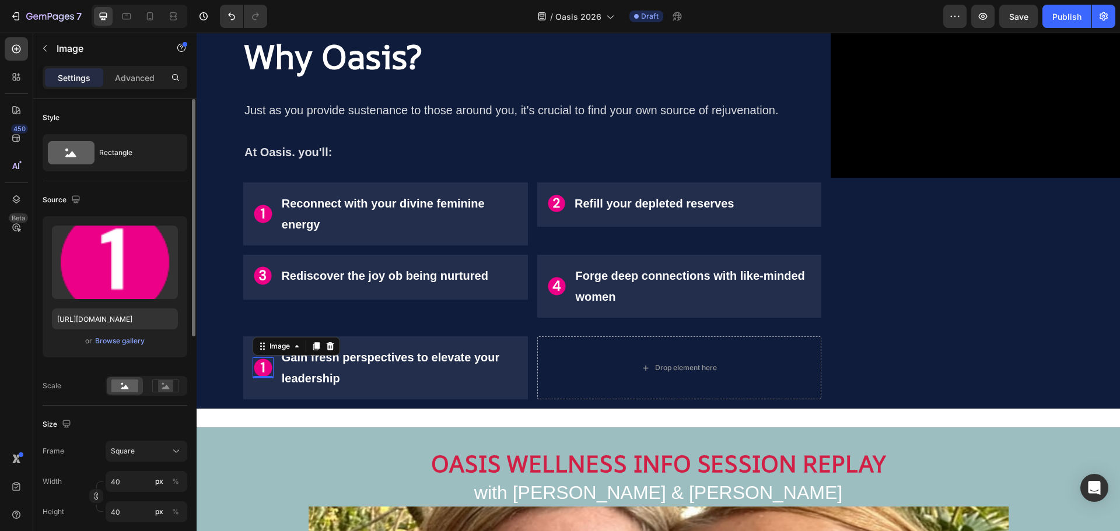
click at [262, 369] on img at bounding box center [263, 367] width 21 height 21
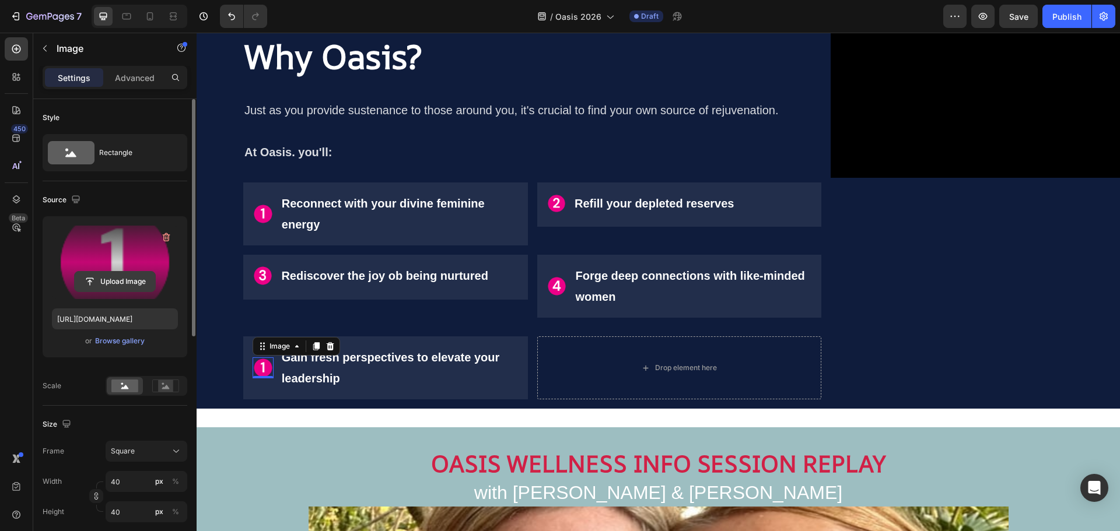
click at [110, 283] on input "file" at bounding box center [115, 282] width 80 height 20
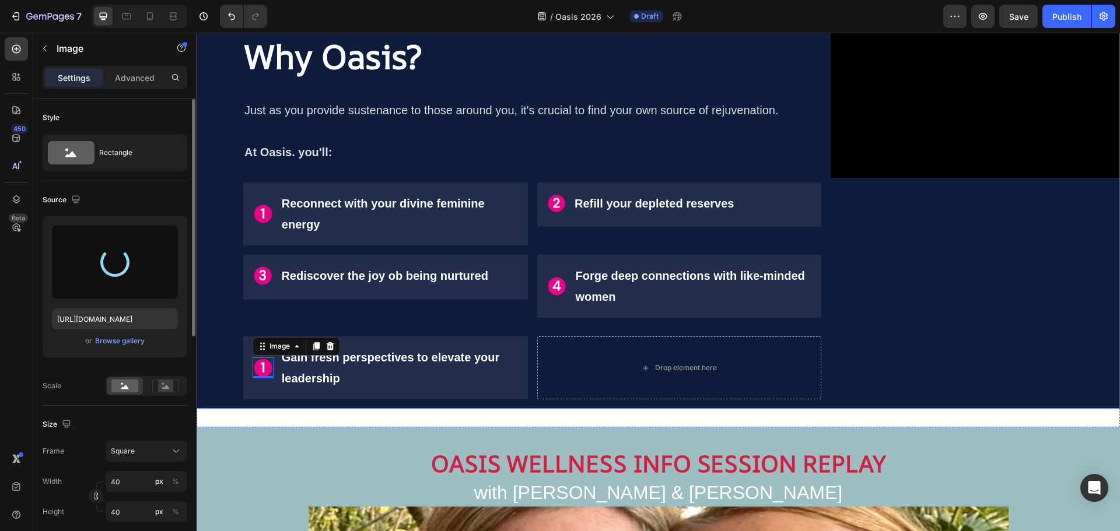
type input "[URL][DOMAIN_NAME]"
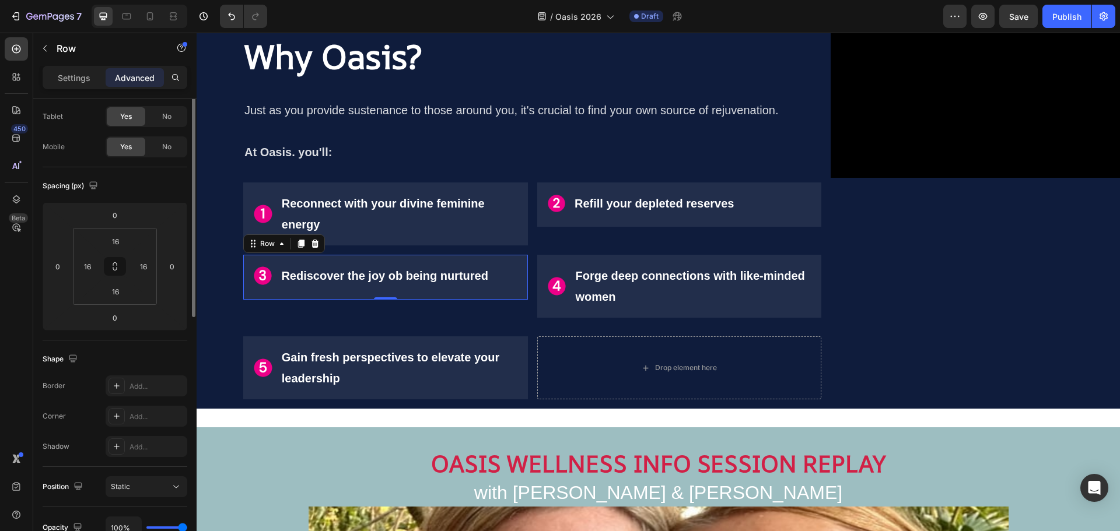
scroll to position [0, 0]
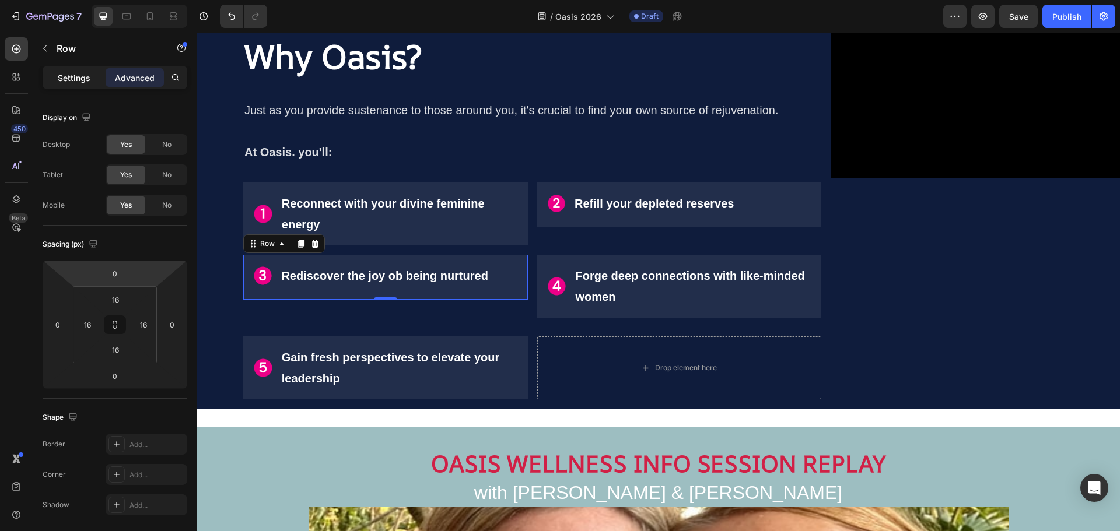
click at [64, 81] on p "Settings" at bounding box center [74, 78] width 33 height 12
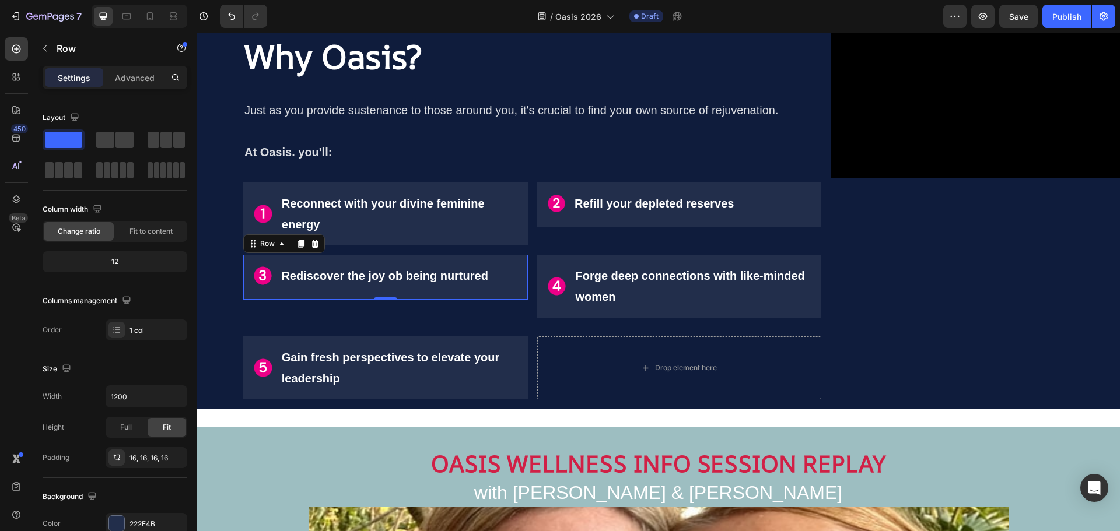
scroll to position [58, 0]
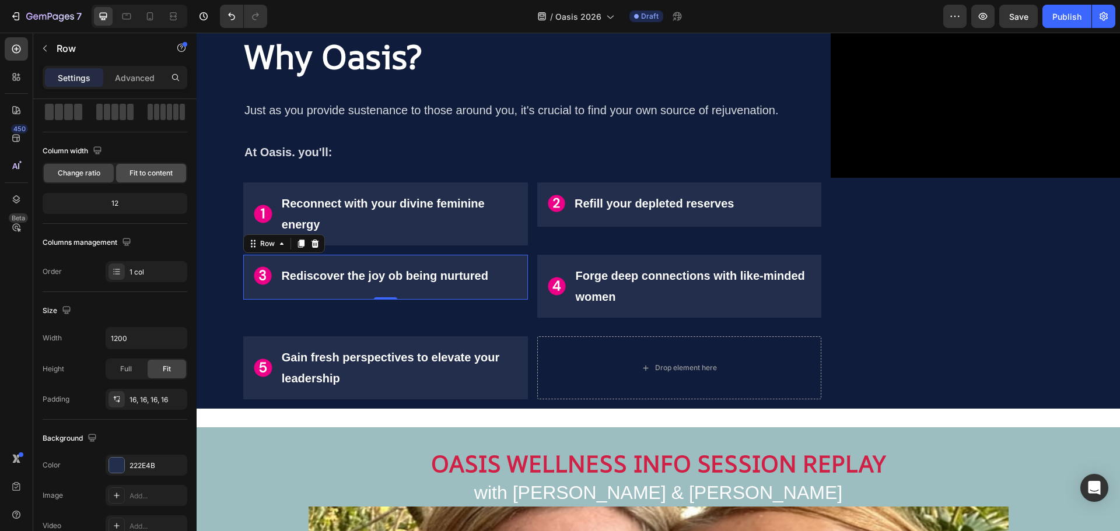
click at [162, 172] on span "Fit to content" at bounding box center [150, 173] width 43 height 10
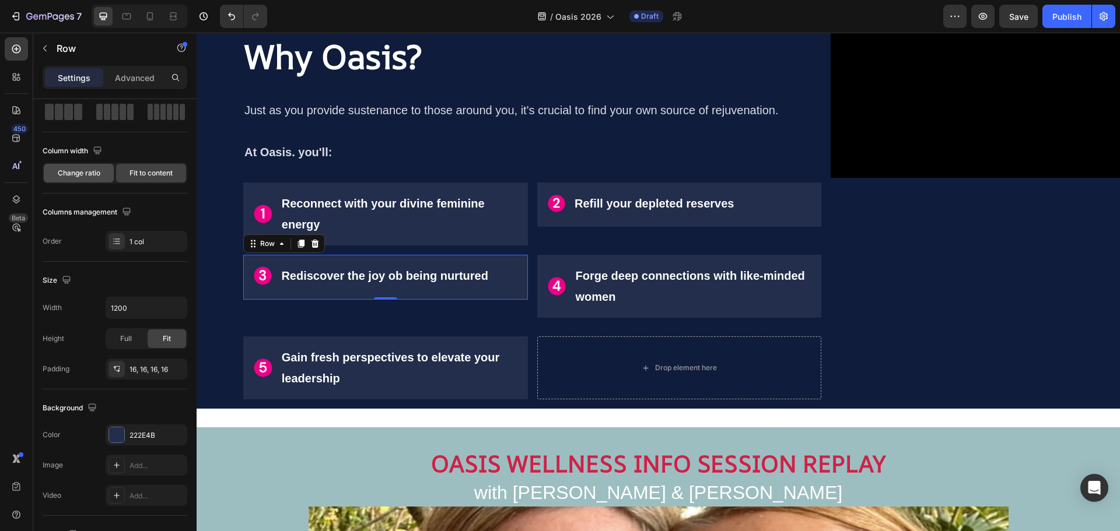
click at [95, 173] on span "Change ratio" at bounding box center [79, 173] width 43 height 10
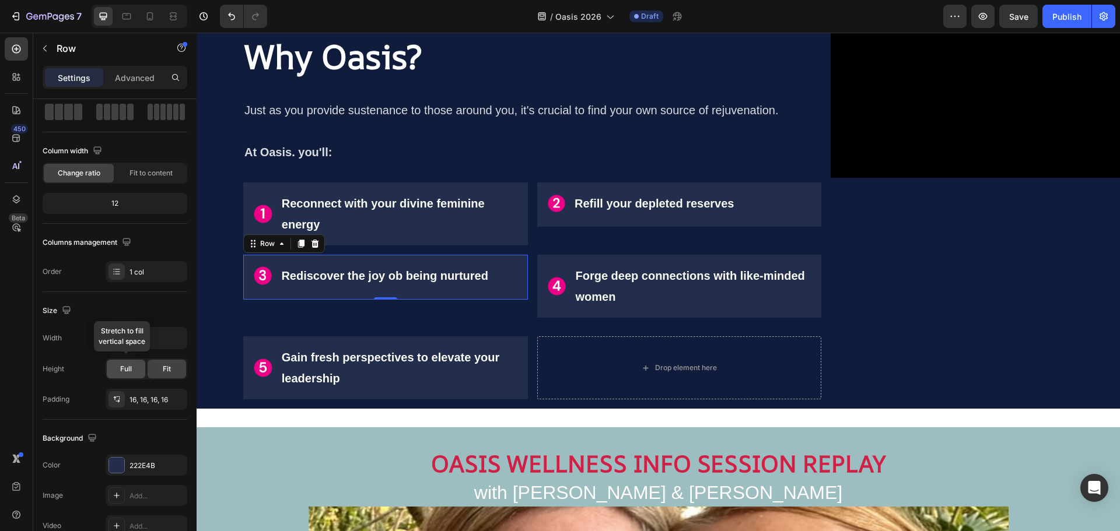
click at [117, 370] on div "Full" at bounding box center [126, 369] width 38 height 19
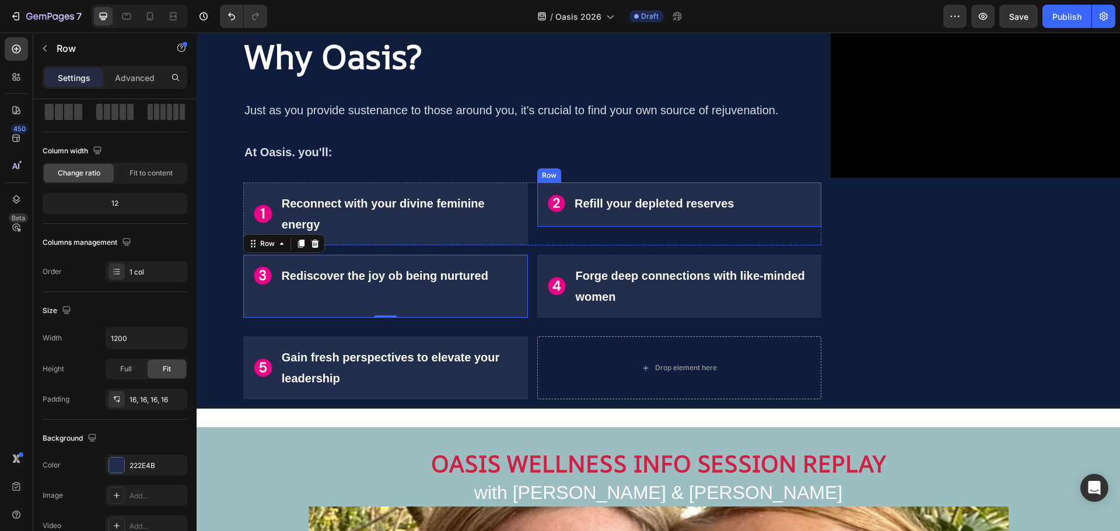
click at [564, 185] on div "Image Refill your depleted reserves Text Block Advanced List Row" at bounding box center [679, 205] width 285 height 44
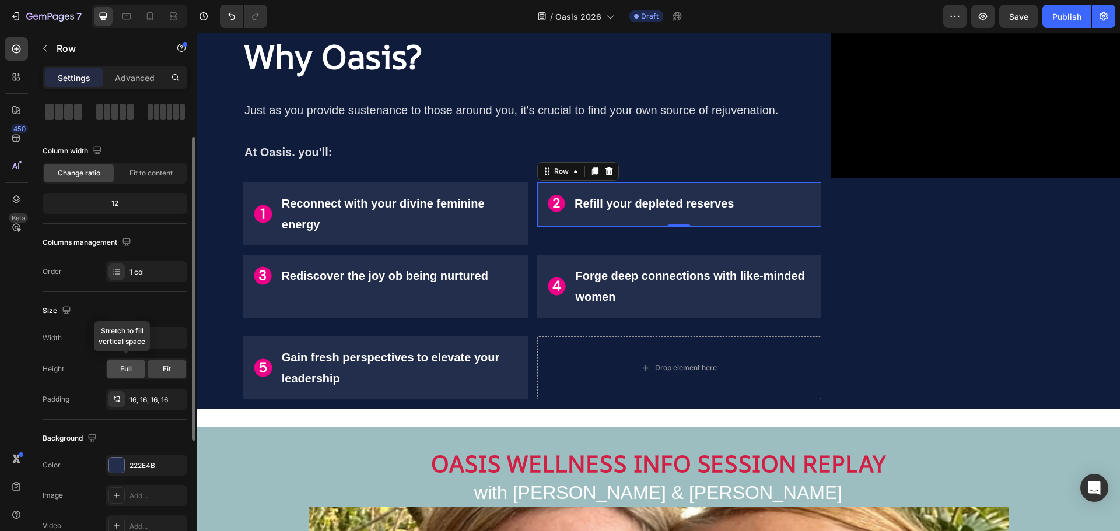
click at [117, 367] on div "Full" at bounding box center [126, 369] width 38 height 19
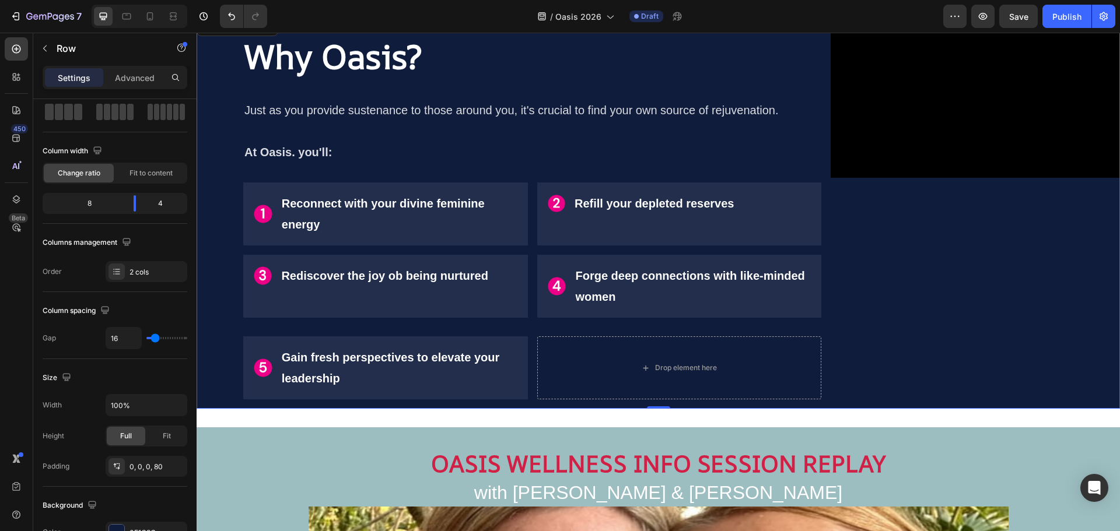
click at [987, 254] on div "Video" at bounding box center [974, 212] width 289 height 394
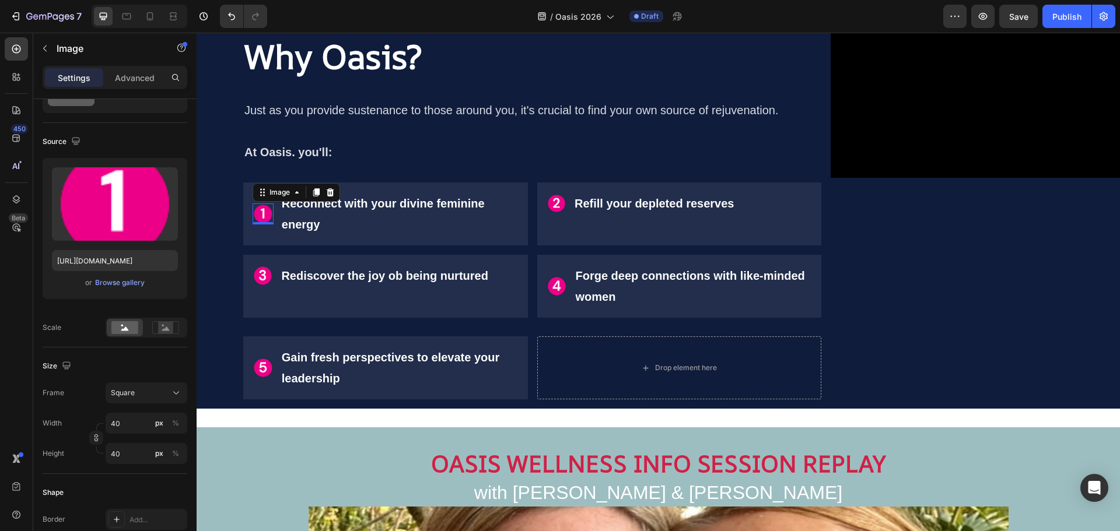
click at [268, 208] on img at bounding box center [263, 214] width 21 height 21
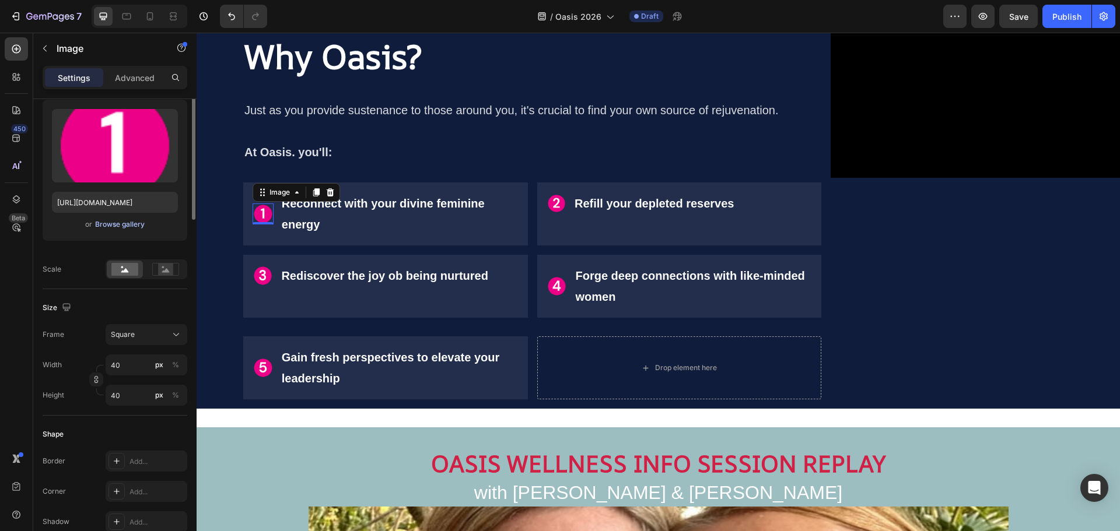
scroll to position [0, 0]
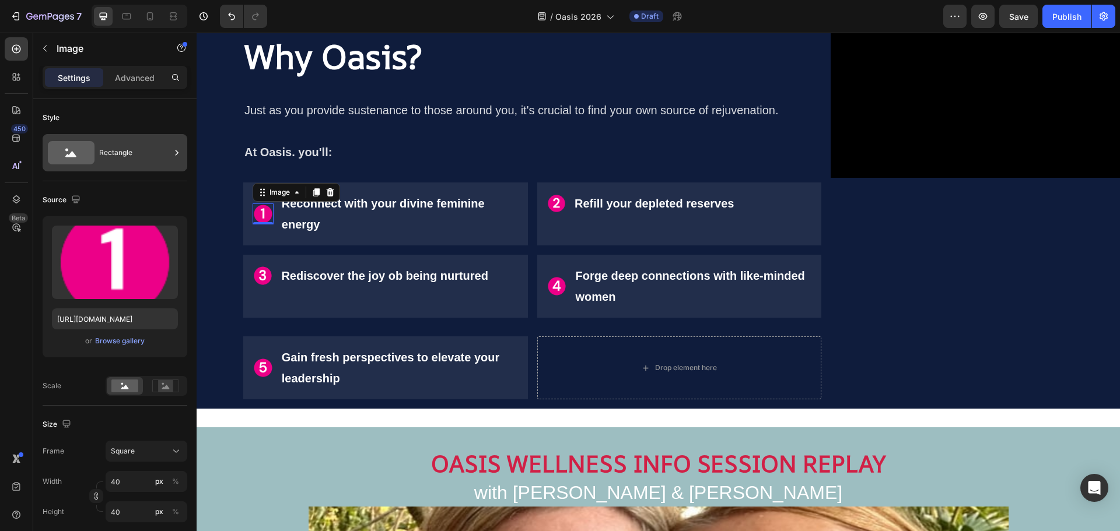
click at [135, 160] on div "Rectangle" at bounding box center [134, 152] width 71 height 27
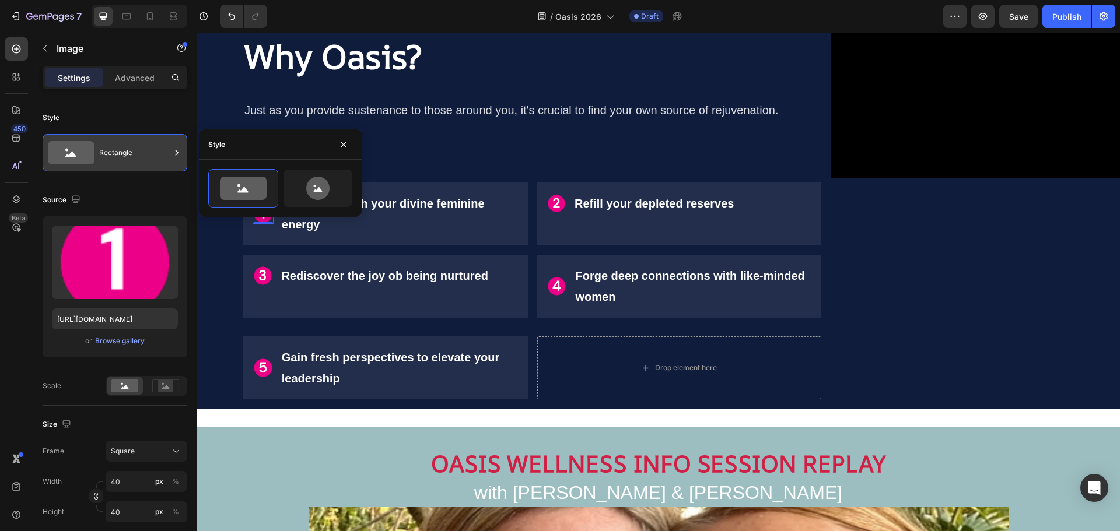
click at [135, 160] on div "Rectangle" at bounding box center [134, 152] width 71 height 27
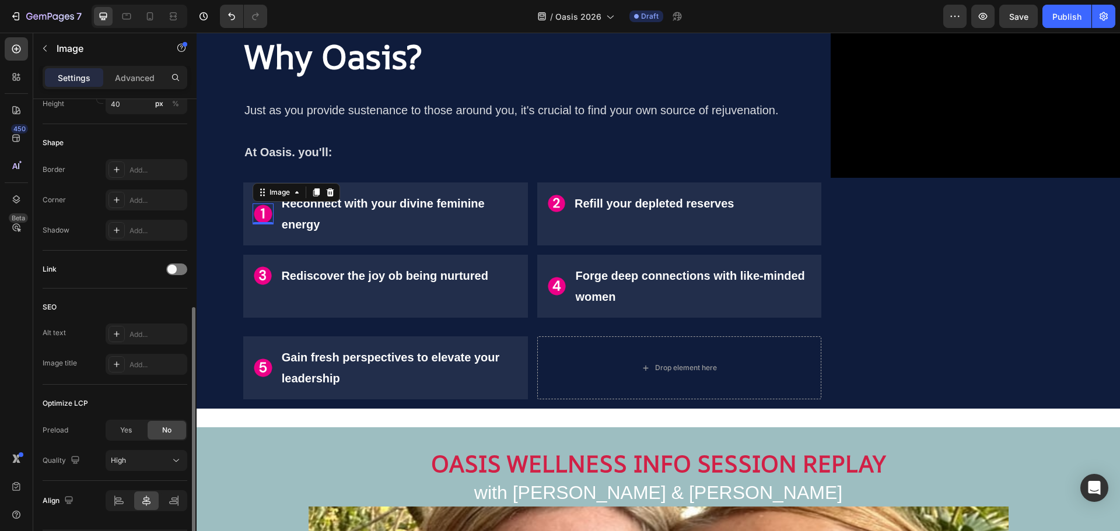
scroll to position [446, 0]
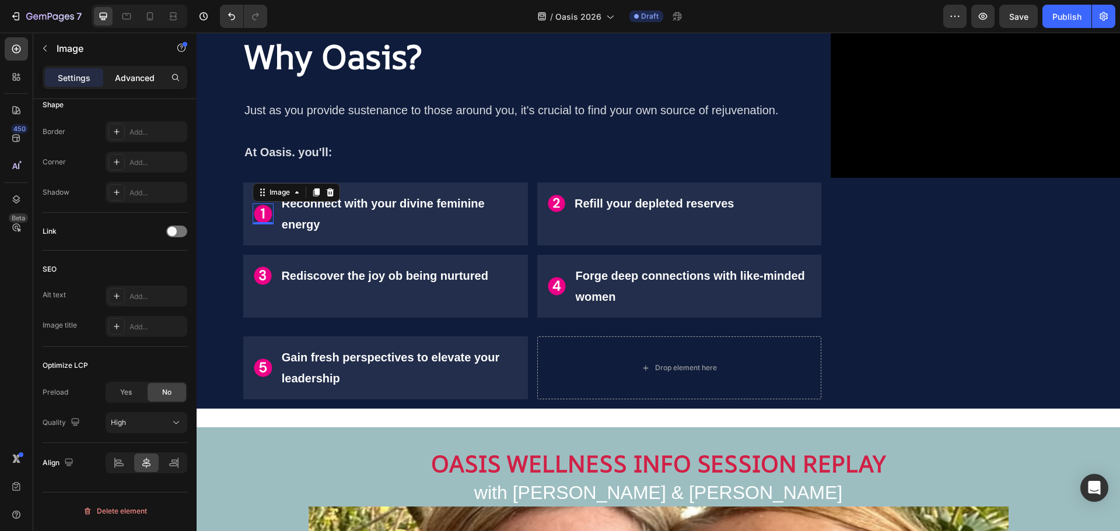
click at [129, 74] on p "Advanced" at bounding box center [135, 78] width 40 height 12
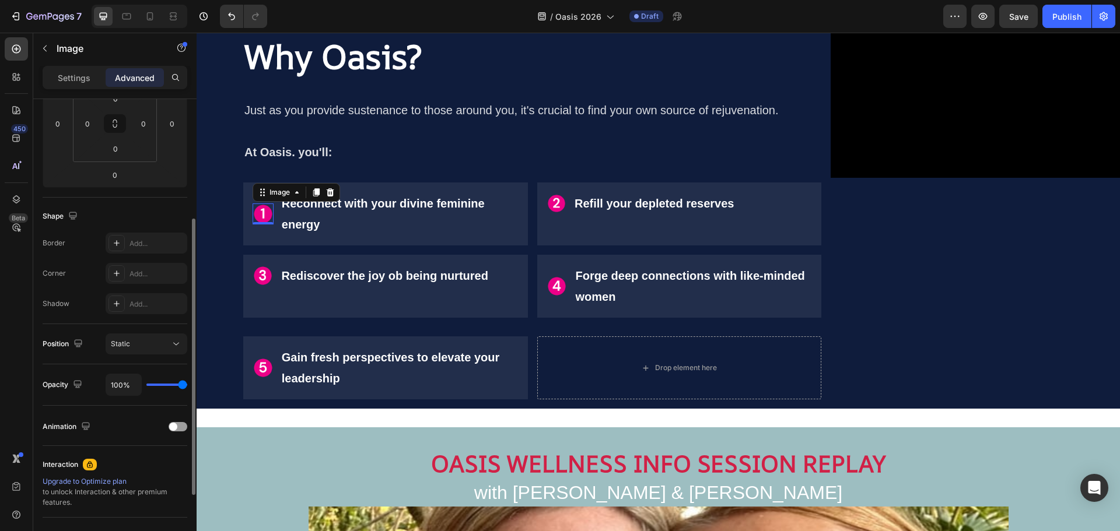
scroll to position [0, 0]
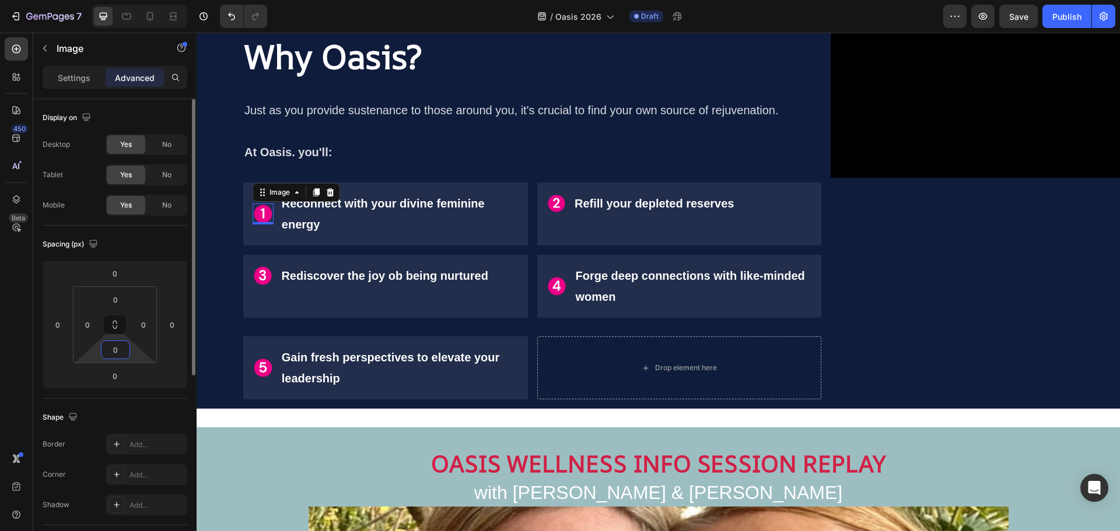
click at [116, 352] on input "0" at bounding box center [115, 349] width 23 height 17
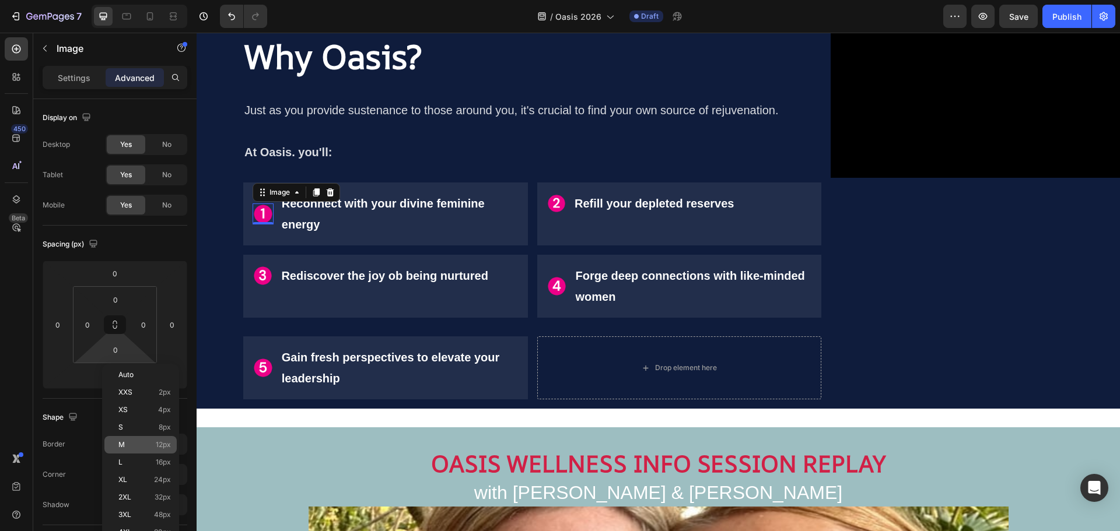
click at [146, 445] on p "M 12px" at bounding box center [144, 445] width 52 height 8
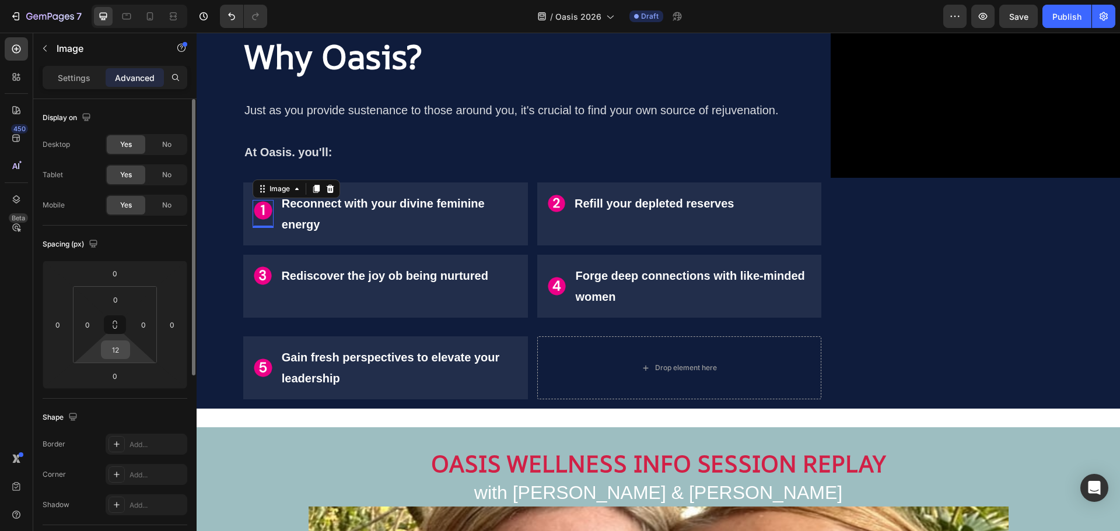
click at [117, 348] on input "12" at bounding box center [115, 349] width 23 height 17
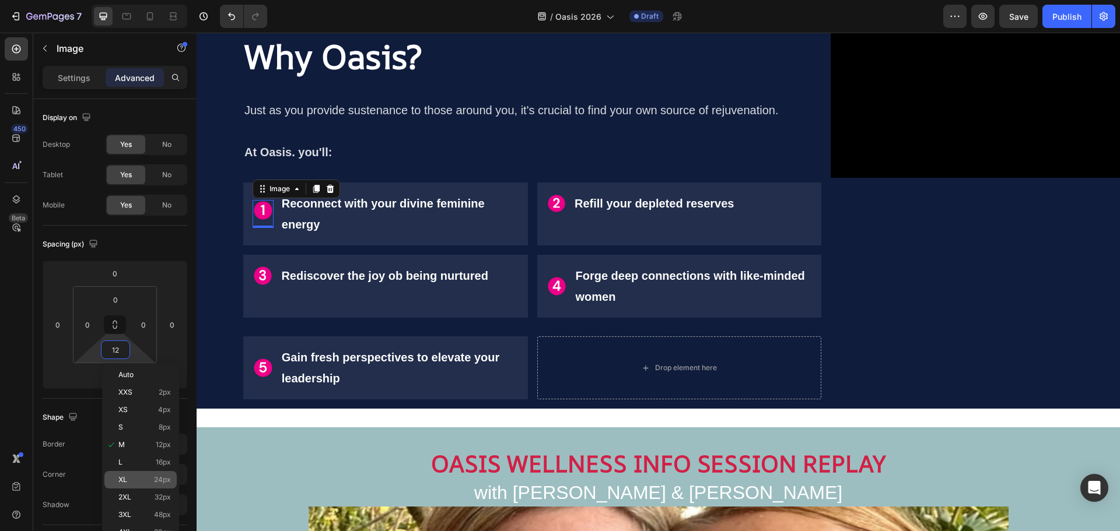
click at [147, 473] on div "XL 24px" at bounding box center [140, 479] width 72 height 17
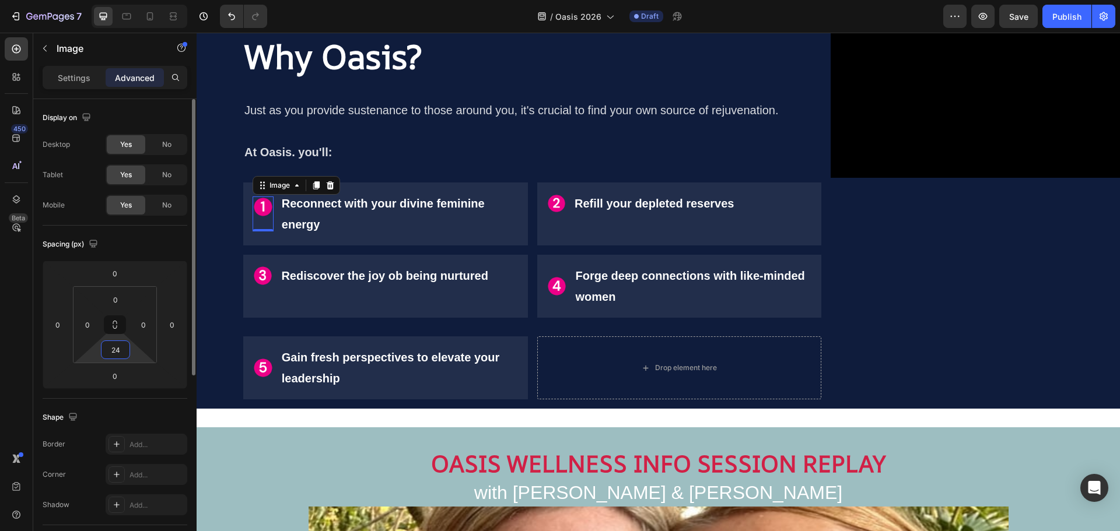
click at [118, 352] on input "24" at bounding box center [115, 349] width 23 height 17
type input "20"
click at [866, 212] on div "Video" at bounding box center [974, 212] width 289 height 394
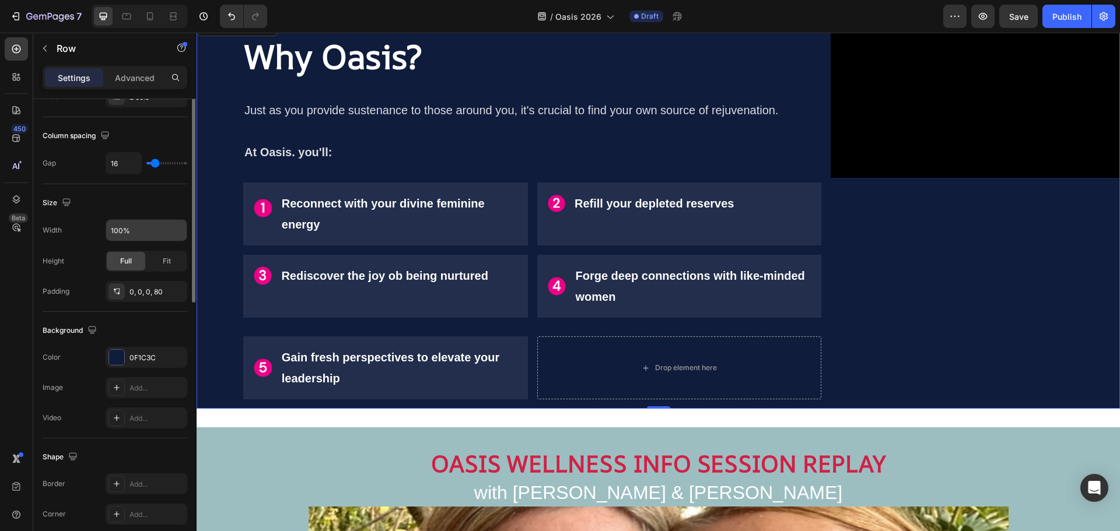
scroll to position [58, 0]
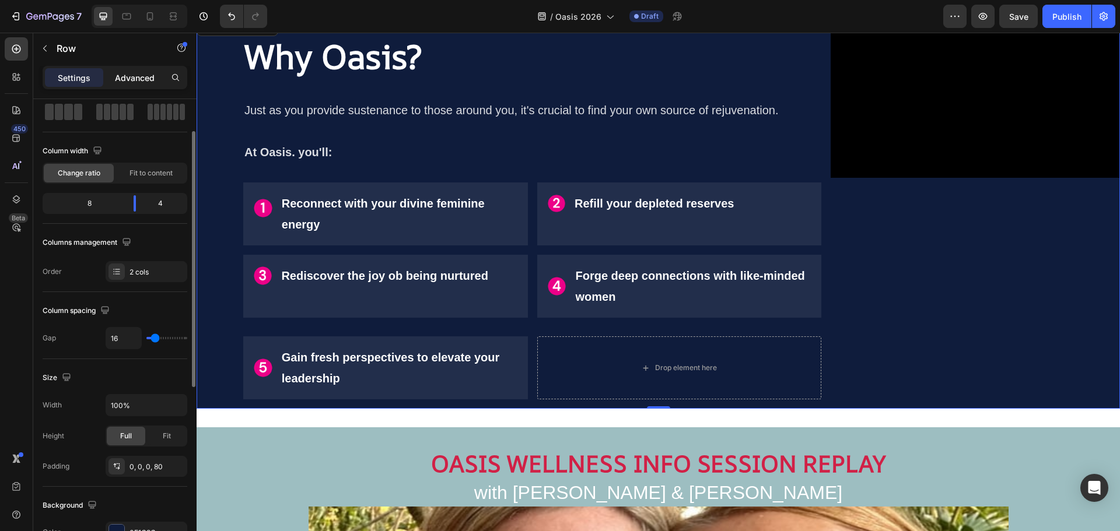
click at [142, 72] on p "Advanced" at bounding box center [135, 78] width 40 height 12
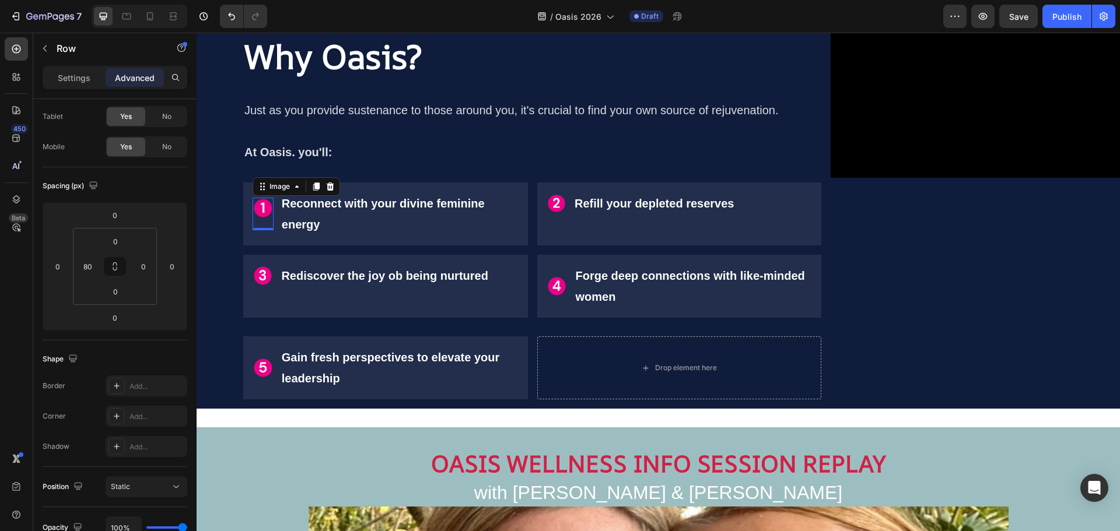
click at [261, 207] on img at bounding box center [263, 208] width 21 height 21
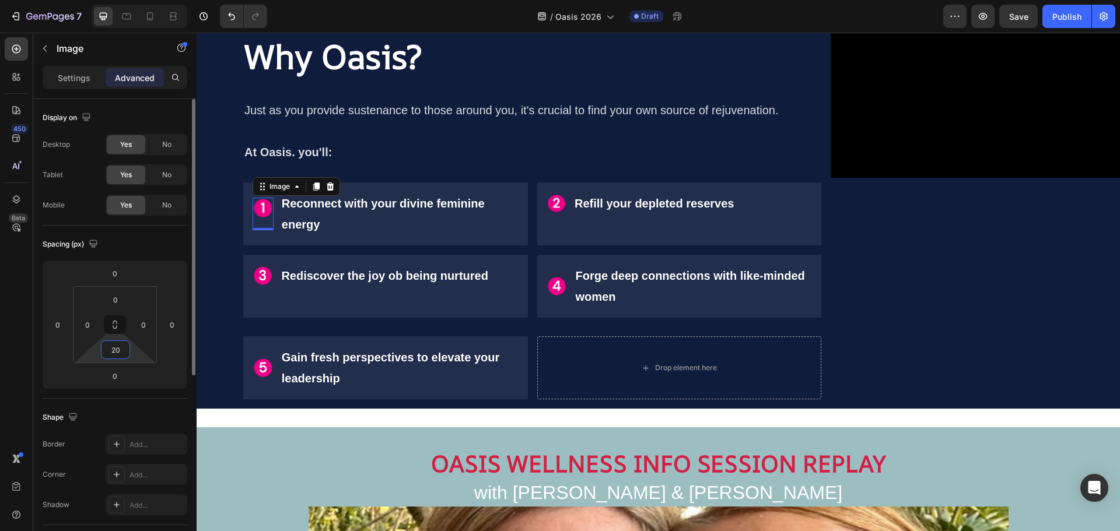
click at [118, 351] on input "20" at bounding box center [115, 349] width 23 height 17
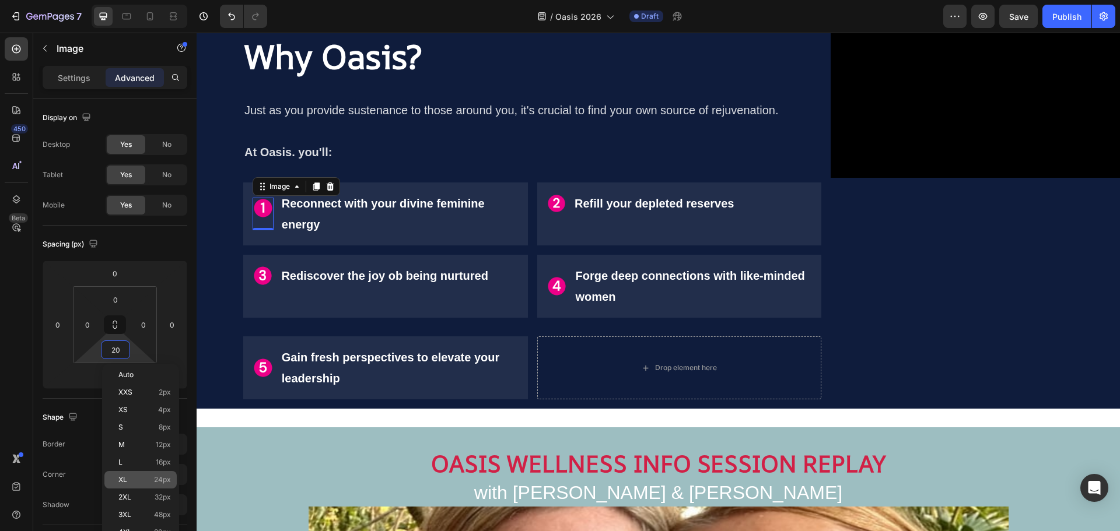
click at [148, 479] on p "XL 24px" at bounding box center [144, 480] width 52 height 8
type input "24"
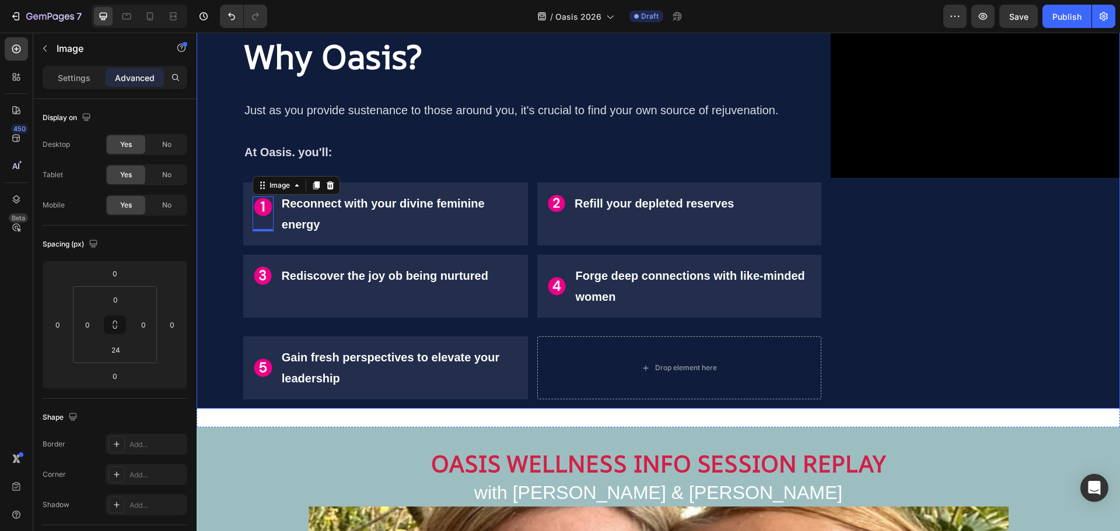
click at [918, 201] on div "Video" at bounding box center [974, 212] width 289 height 394
click at [267, 204] on img at bounding box center [263, 207] width 21 height 21
click at [118, 352] on input "24" at bounding box center [115, 349] width 23 height 17
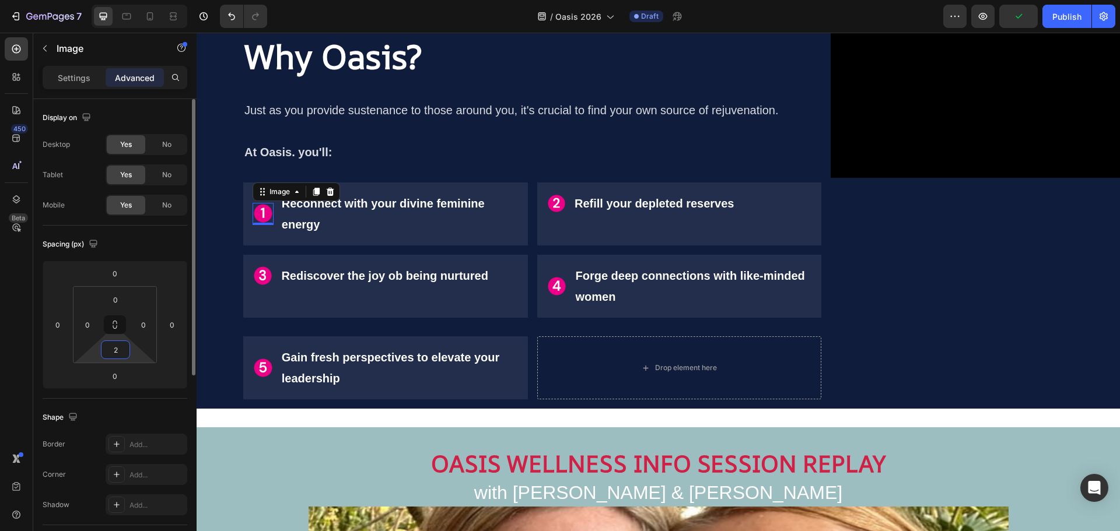
type input "26"
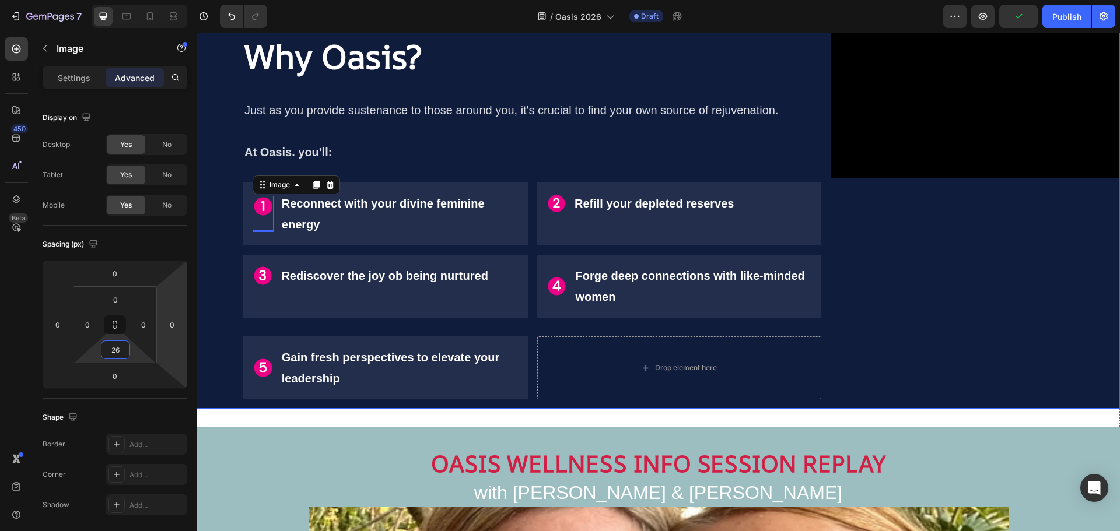
click at [964, 228] on div "Video" at bounding box center [974, 212] width 289 height 394
click at [266, 206] on img at bounding box center [263, 206] width 21 height 21
click at [120, 352] on input "26" at bounding box center [115, 349] width 23 height 17
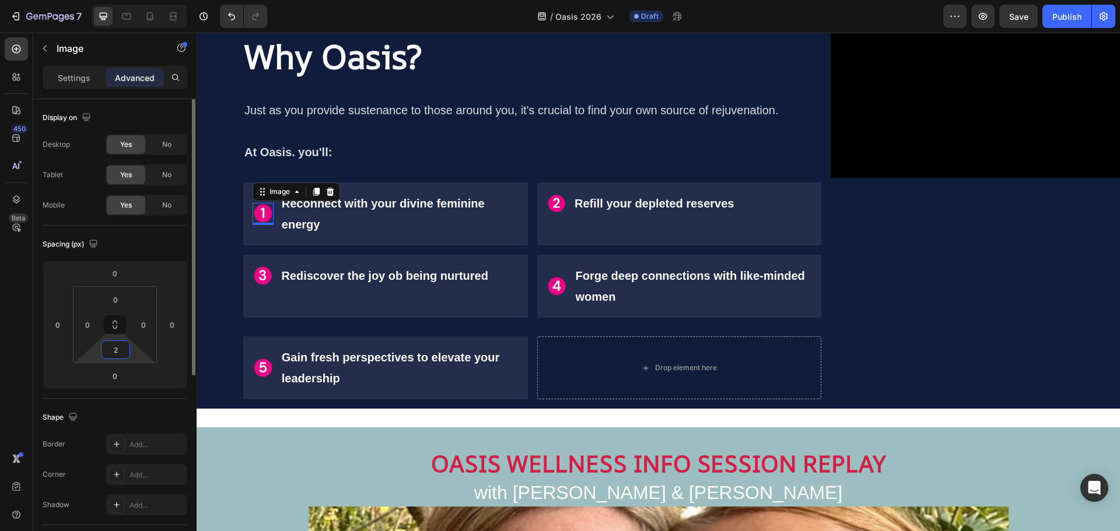
type input "25"
click at [872, 235] on div "Video" at bounding box center [974, 212] width 289 height 394
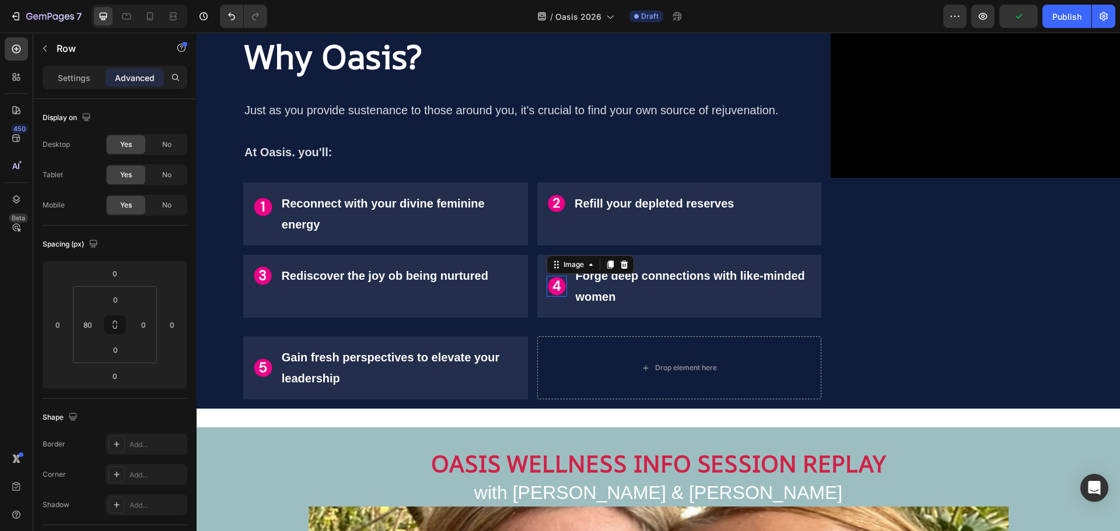
click at [558, 291] on img at bounding box center [556, 286] width 21 height 21
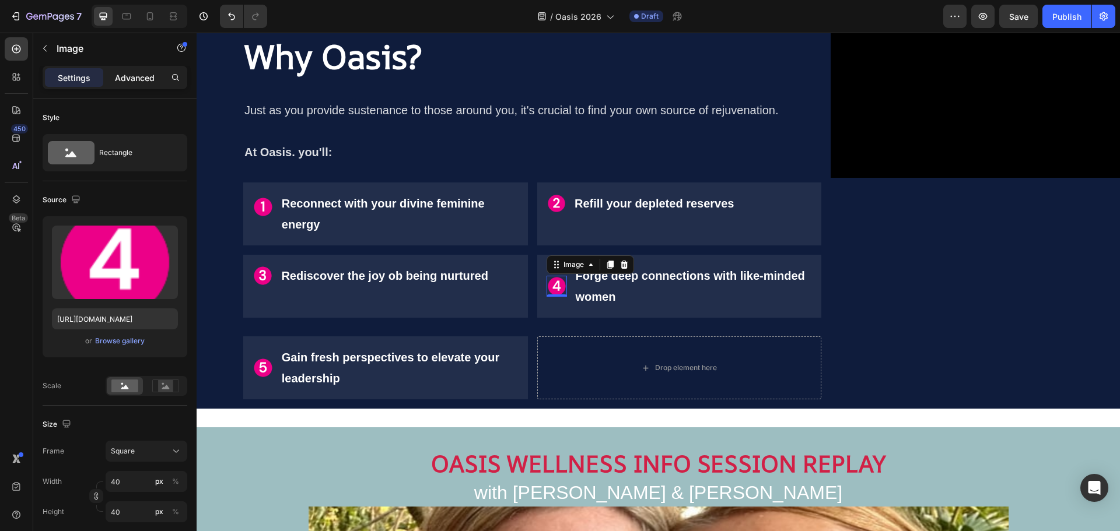
click at [127, 86] on div "Advanced" at bounding box center [135, 77] width 58 height 19
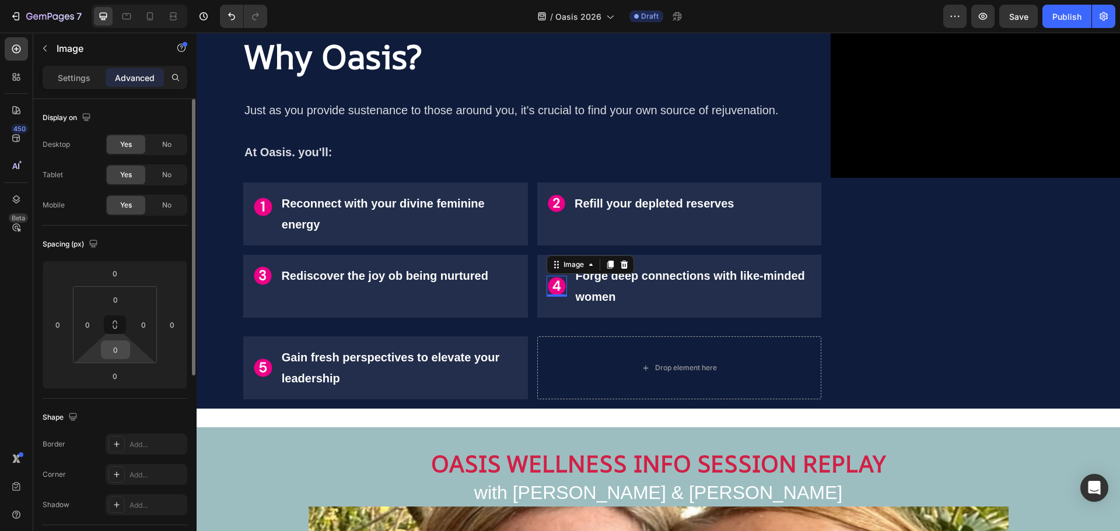
click at [115, 350] on input "0" at bounding box center [115, 349] width 23 height 17
type input "25"
click at [260, 368] on img at bounding box center [263, 367] width 21 height 21
click at [118, 356] on input "0" at bounding box center [115, 349] width 23 height 17
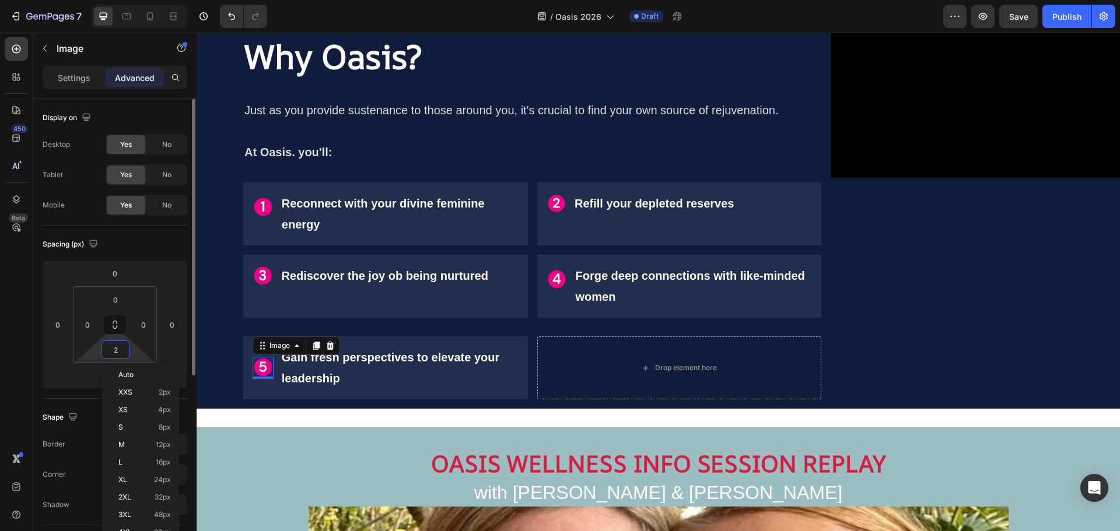
type input "25"
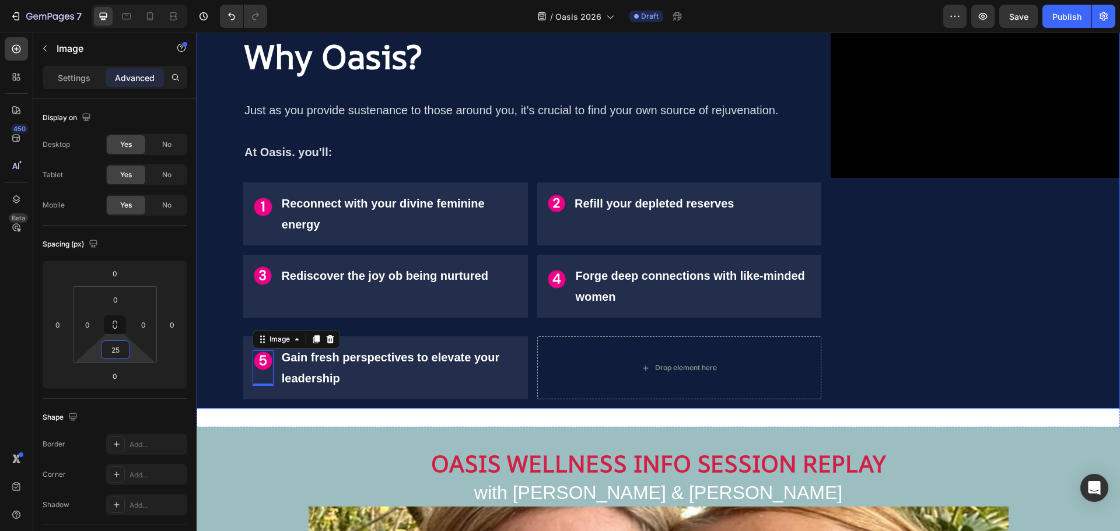
click at [1032, 236] on div "Video" at bounding box center [974, 212] width 289 height 394
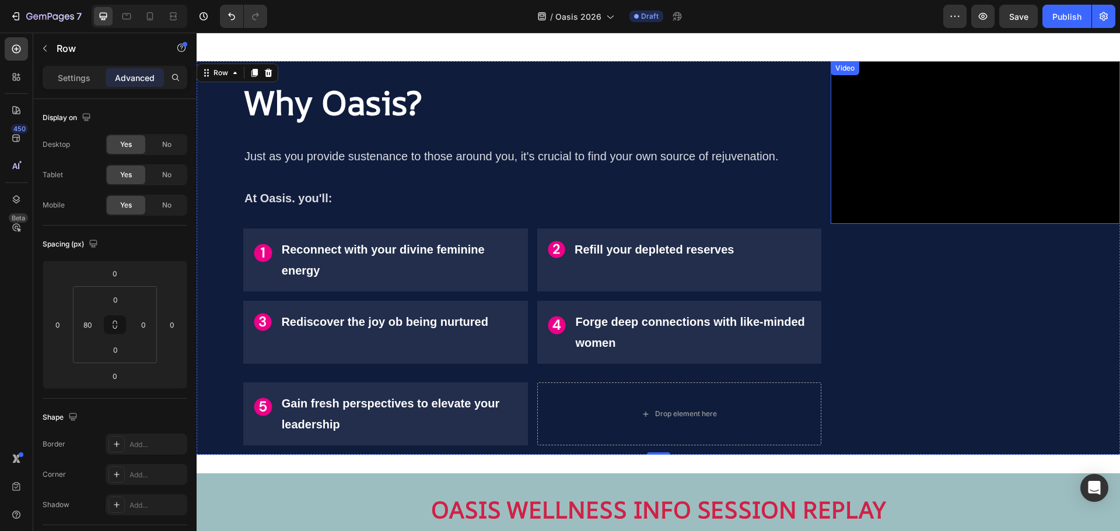
scroll to position [819, 0]
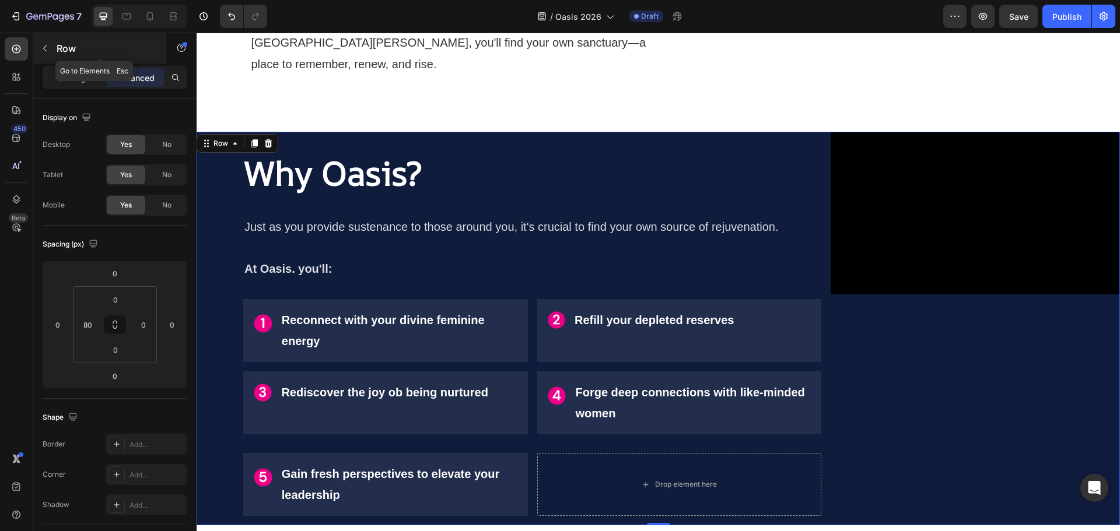
click at [47, 48] on icon "button" at bounding box center [44, 48] width 9 height 9
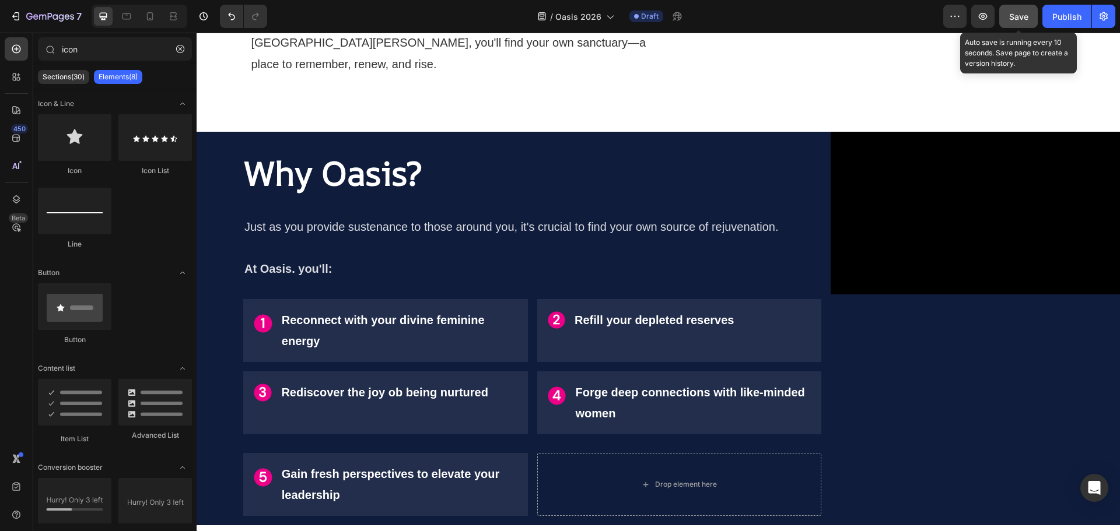
click at [1022, 14] on span "Save" at bounding box center [1018, 17] width 19 height 10
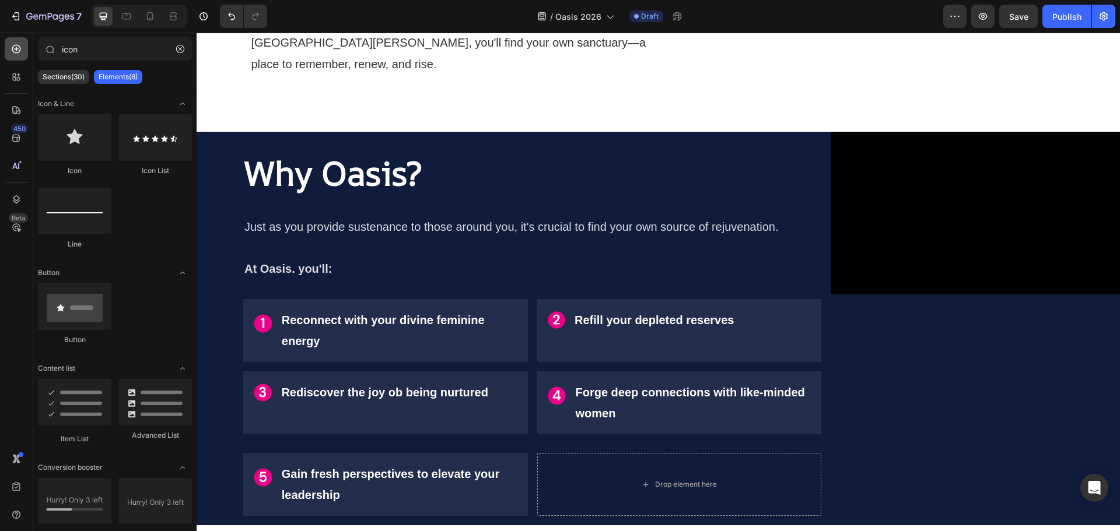
click at [6, 56] on div at bounding box center [16, 48] width 23 height 23
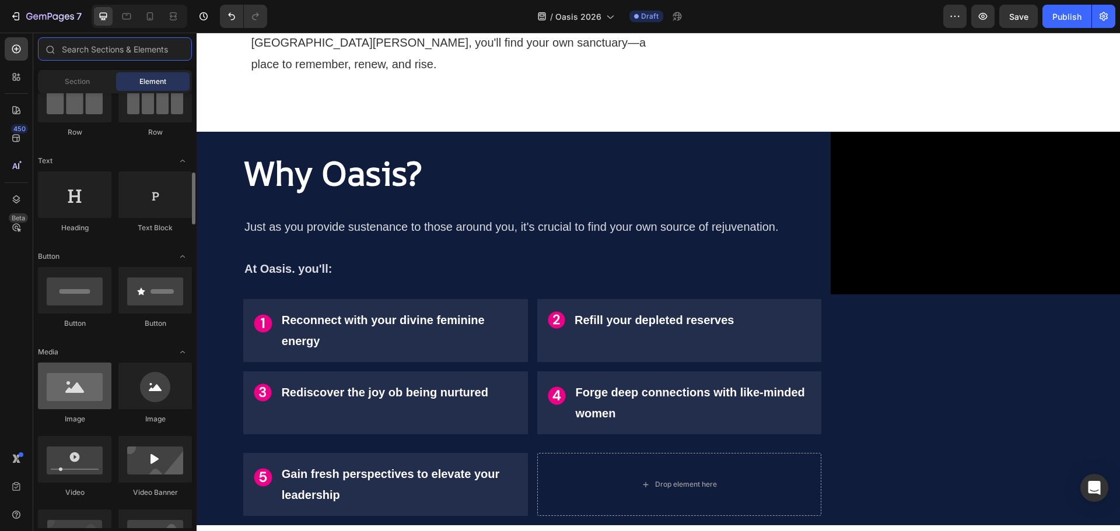
scroll to position [175, 0]
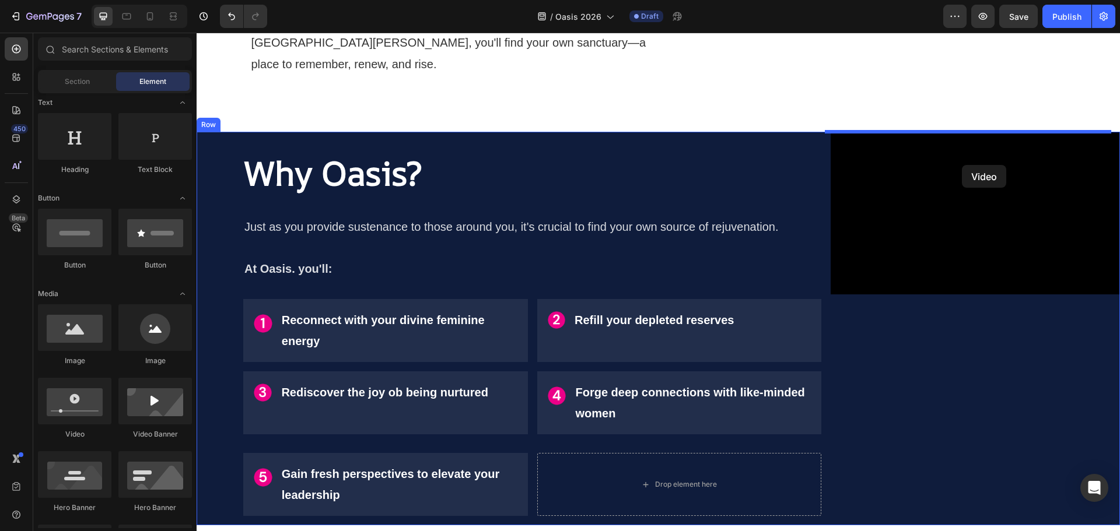
drag, startPoint x: 271, startPoint y: 440, endPoint x: 962, endPoint y: 165, distance: 743.3
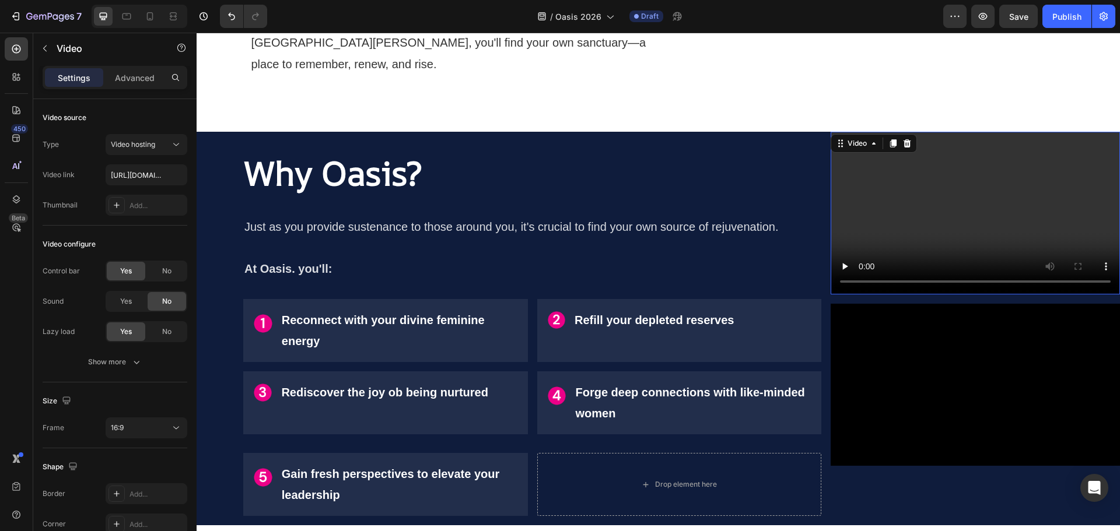
click at [987, 227] on video at bounding box center [974, 213] width 289 height 163
click at [134, 145] on span "Video hosting" at bounding box center [133, 144] width 44 height 9
click at [127, 196] on span "Vimeo" at bounding box center [121, 195] width 21 height 10
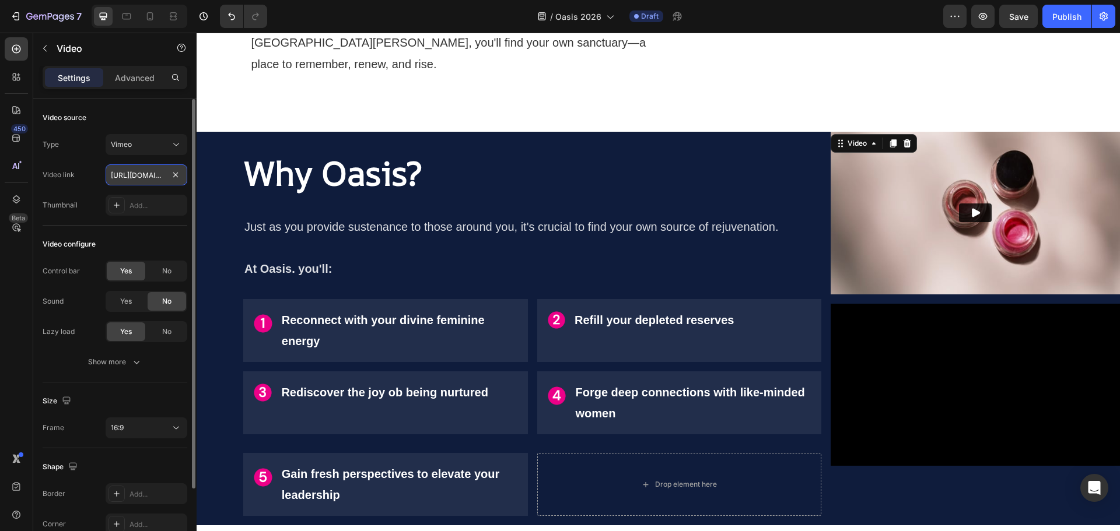
click at [150, 178] on input "[URL][DOMAIN_NAME]" at bounding box center [147, 174] width 82 height 21
paste input "113308609?share=copy"
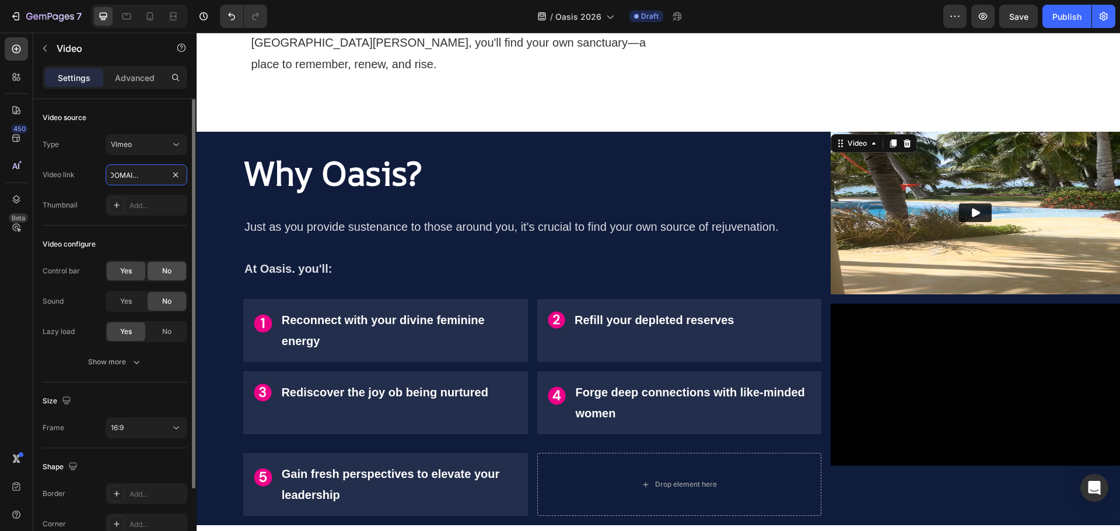
type input "[URL][DOMAIN_NAME]"
click at [171, 272] on span "No" at bounding box center [166, 271] width 9 height 10
click at [127, 301] on span "Yes" at bounding box center [126, 301] width 12 height 10
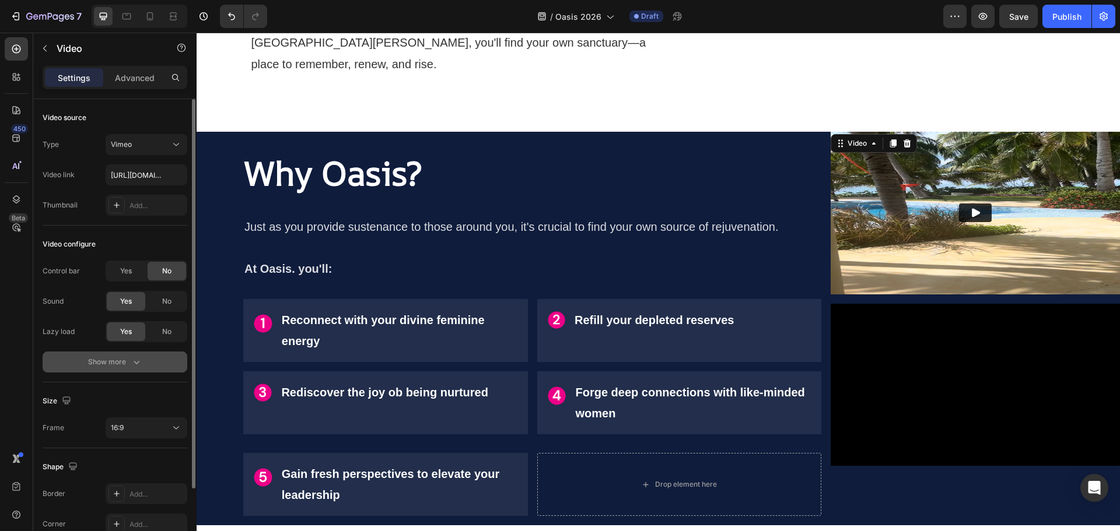
click at [139, 363] on icon "button" at bounding box center [137, 362] width 6 height 3
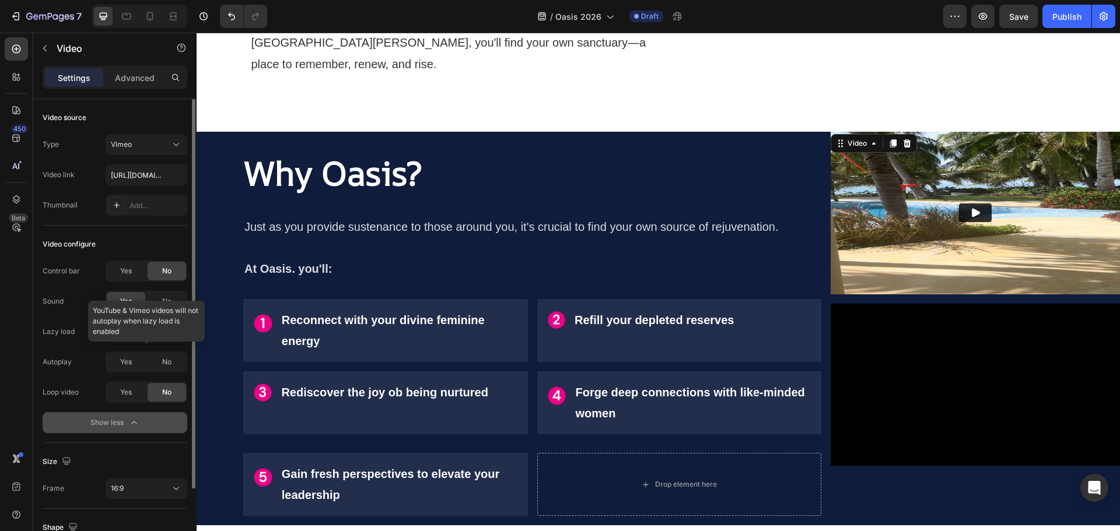
click at [128, 365] on div at bounding box center [147, 362] width 82 height 21
click at [85, 367] on div "Autoplay Yes No" at bounding box center [115, 362] width 145 height 21
click at [168, 327] on span "No" at bounding box center [166, 332] width 9 height 10
click at [128, 361] on span "Yes" at bounding box center [126, 362] width 12 height 10
click at [130, 393] on span "Yes" at bounding box center [126, 392] width 12 height 10
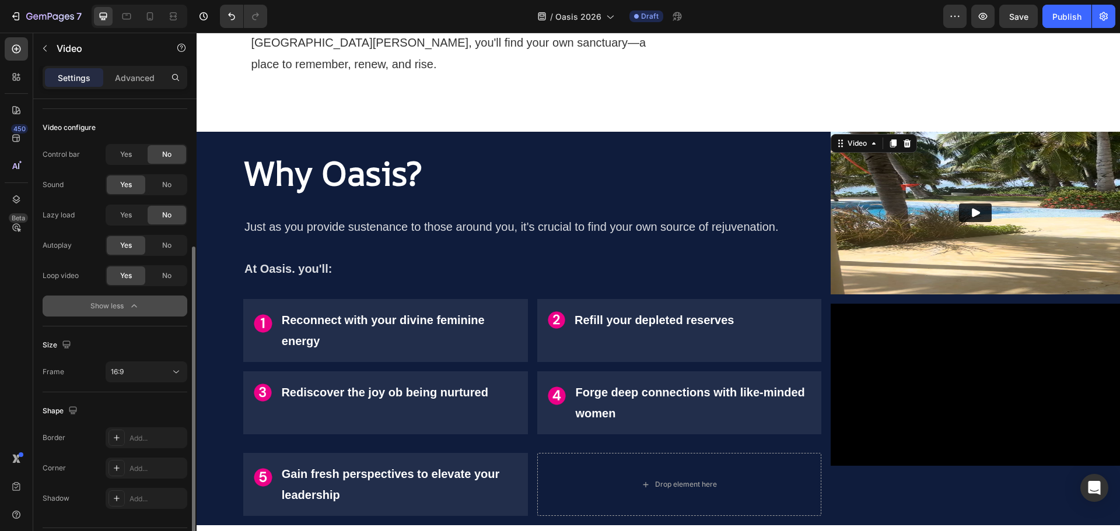
scroll to position [150, 0]
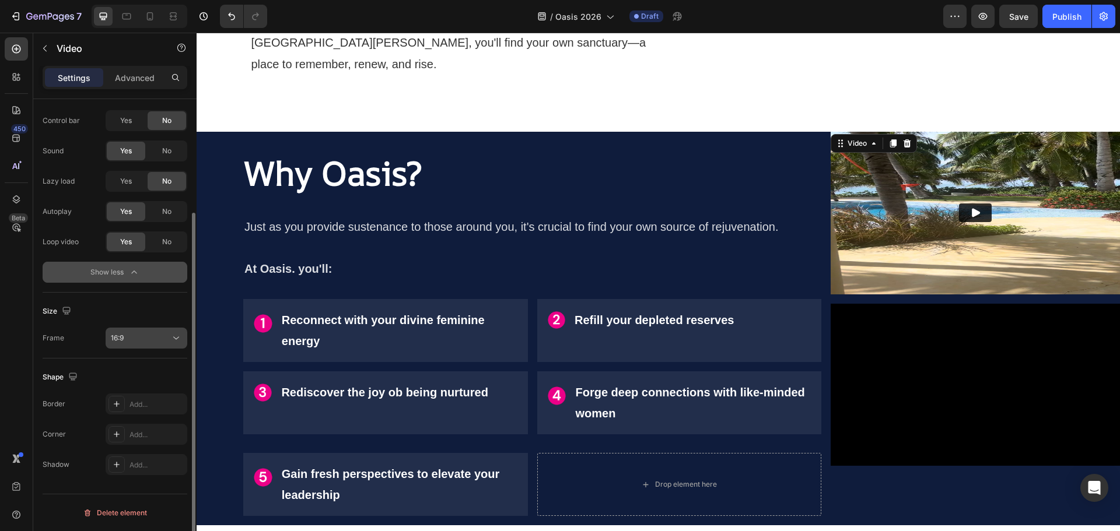
click at [160, 337] on div "16:9" at bounding box center [140, 338] width 59 height 10
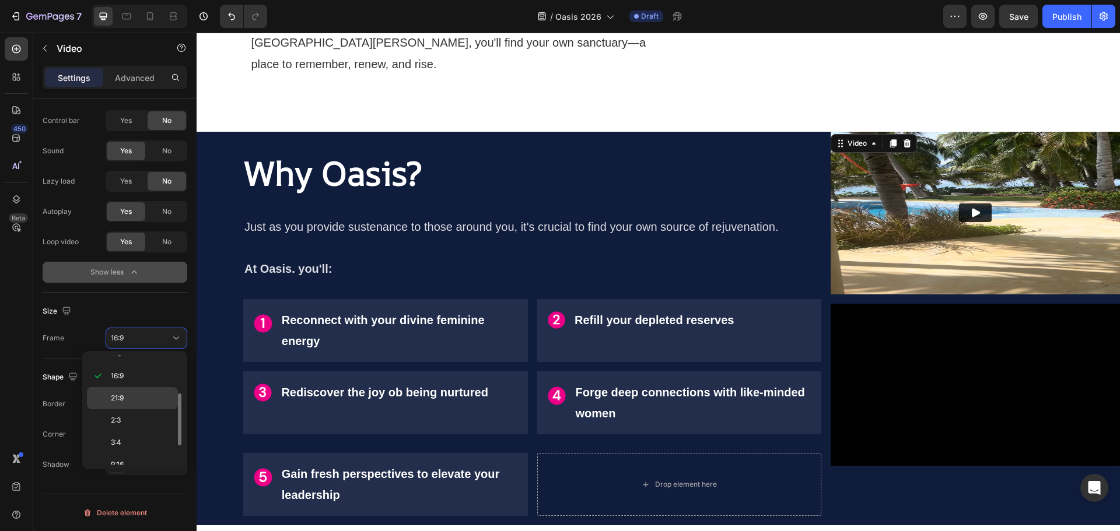
scroll to position [118, 0]
click at [139, 429] on p "9:16" at bounding box center [142, 425] width 62 height 10
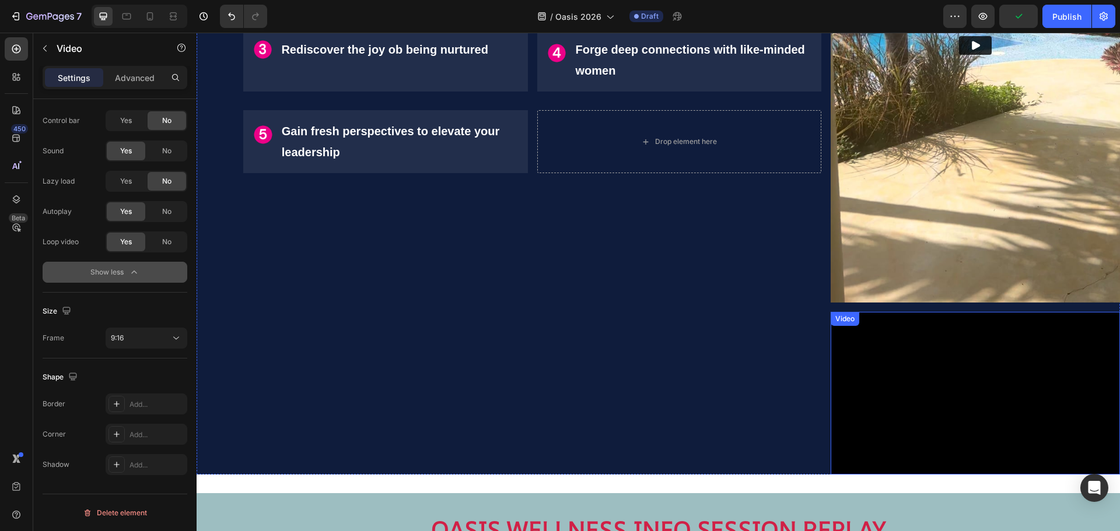
scroll to position [1169, 0]
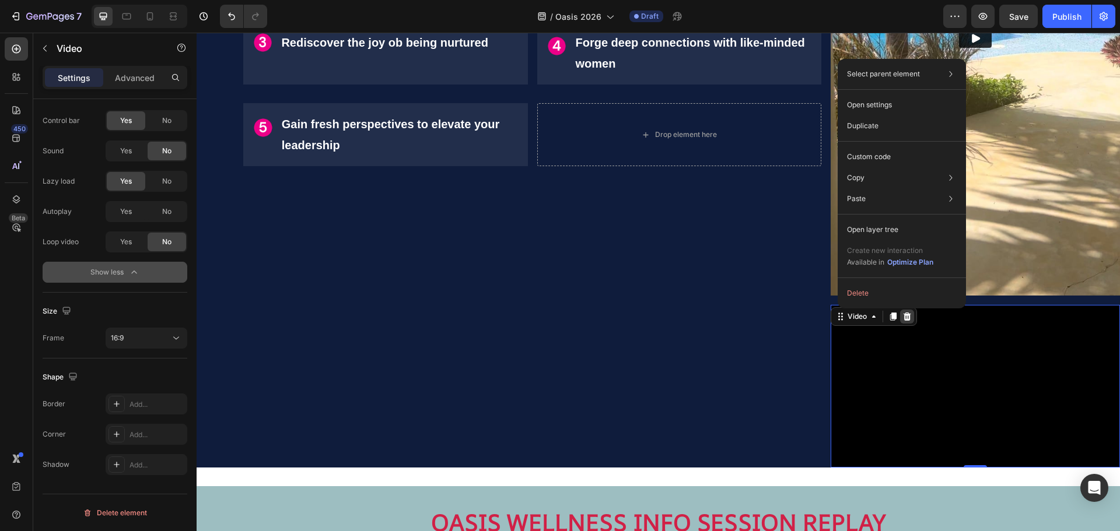
click at [903, 314] on icon at bounding box center [907, 317] width 8 height 8
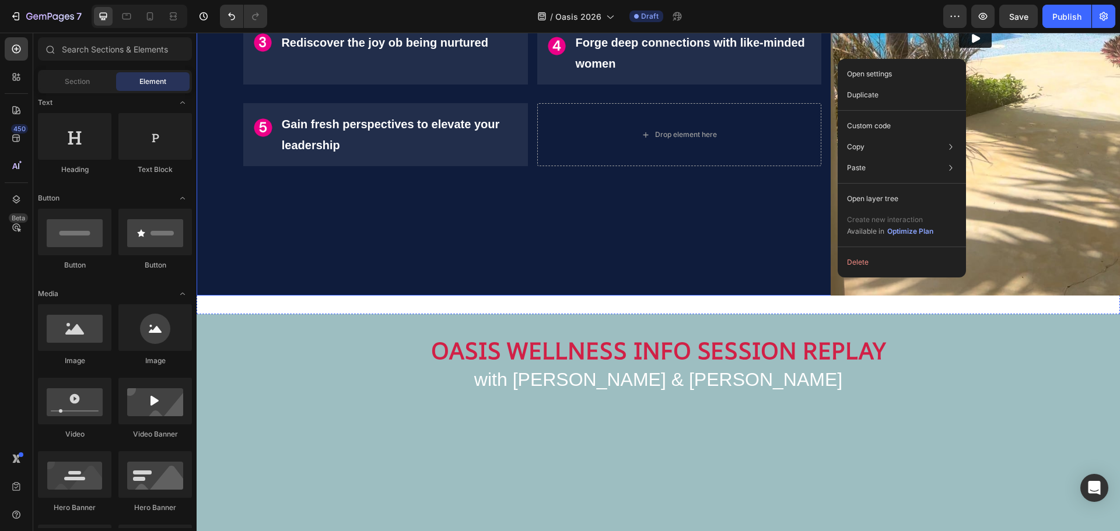
click at [753, 274] on div "⁠⁠⁠⁠⁠⁠⁠ Why Oasis? Heading ⁠⁠⁠⁠⁠⁠⁠ Just as you provide sustenance to those arou…" at bounding box center [532, 39] width 578 height 514
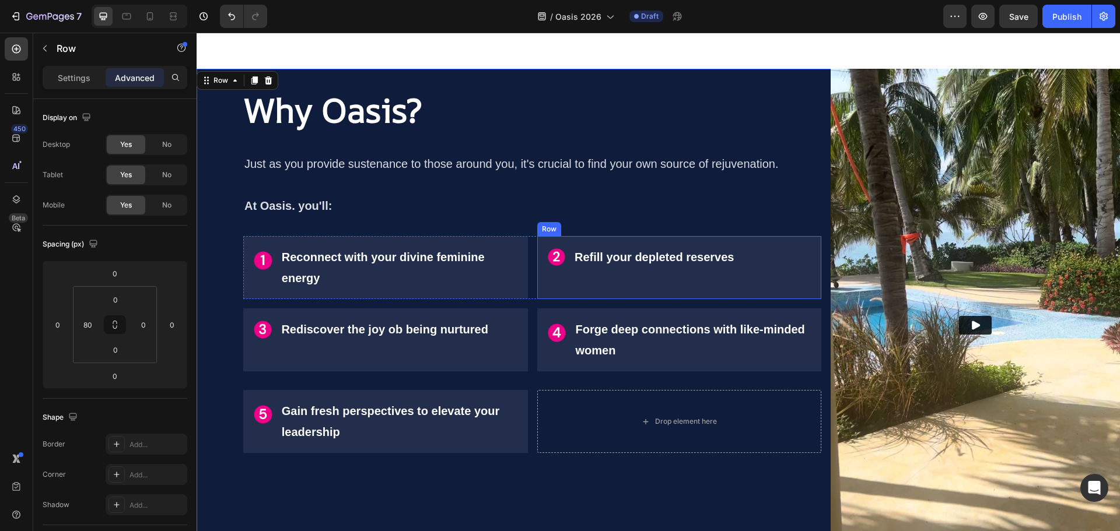
scroll to position [877, 0]
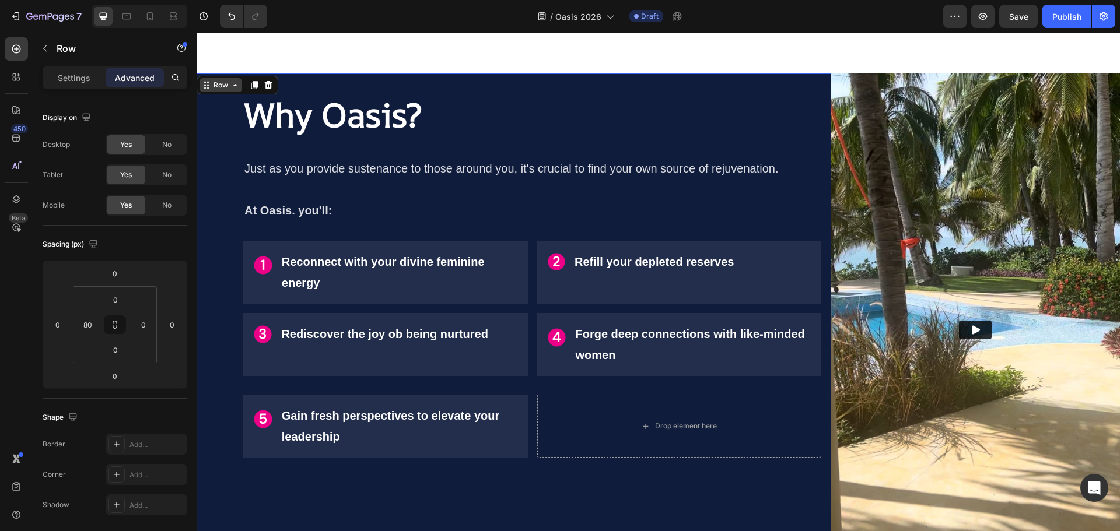
click at [220, 89] on div "Row" at bounding box center [220, 85] width 19 height 10
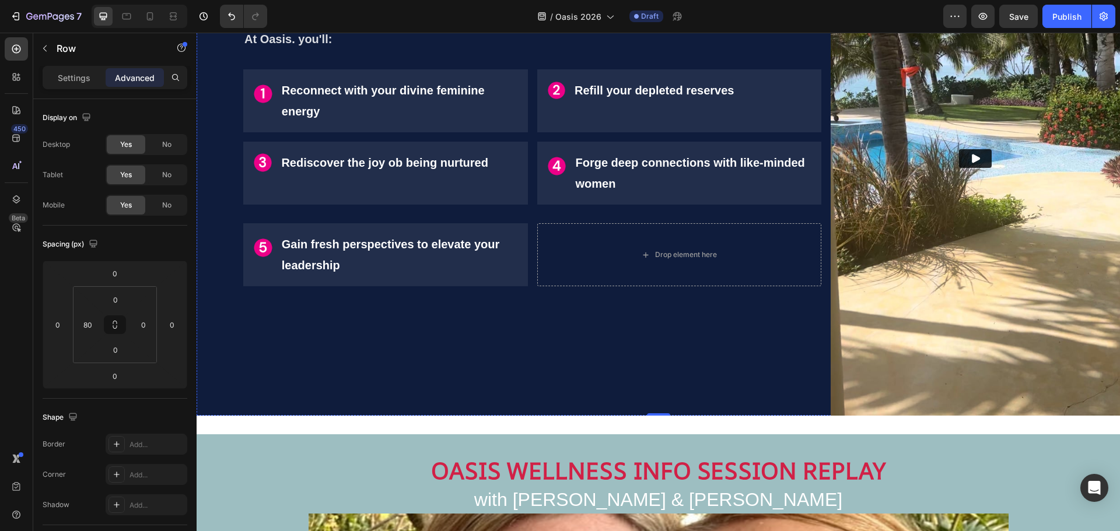
scroll to position [1052, 0]
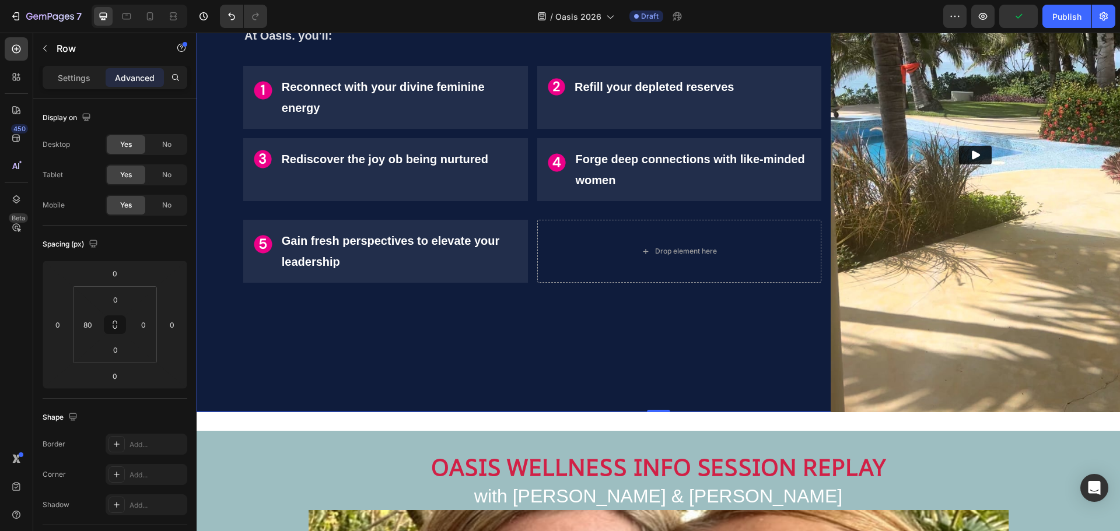
click at [381, 334] on div "⁠⁠⁠⁠⁠⁠⁠ Why Oasis? Heading ⁠⁠⁠⁠⁠⁠⁠ Just as you provide sustenance to those arou…" at bounding box center [532, 156] width 578 height 514
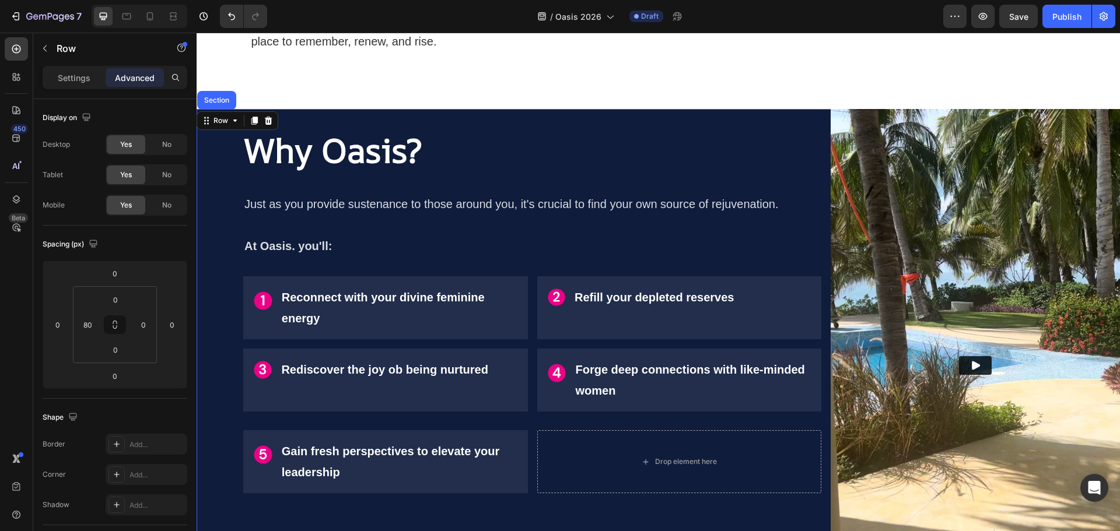
scroll to position [877, 0]
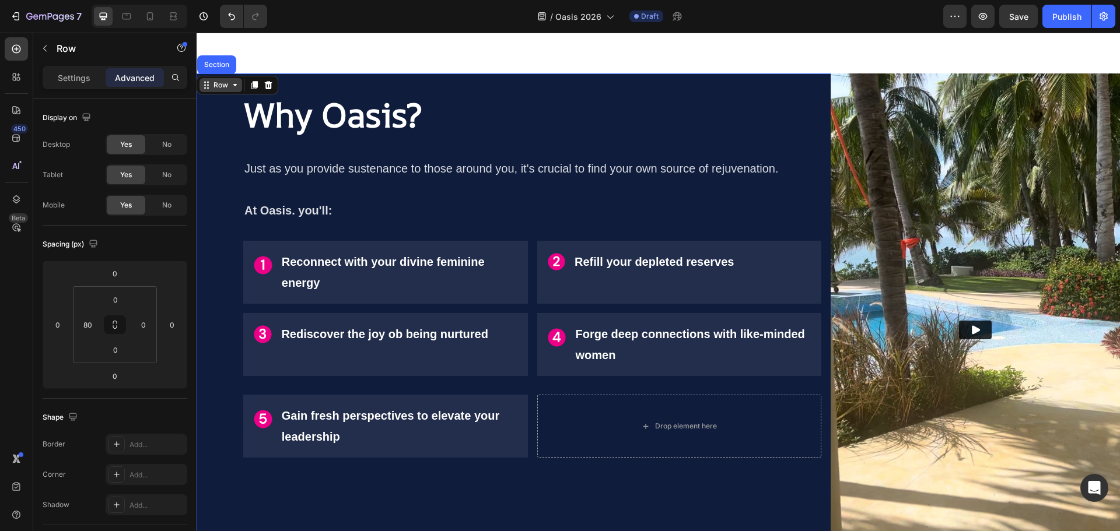
click at [227, 87] on div "Row" at bounding box center [220, 85] width 19 height 10
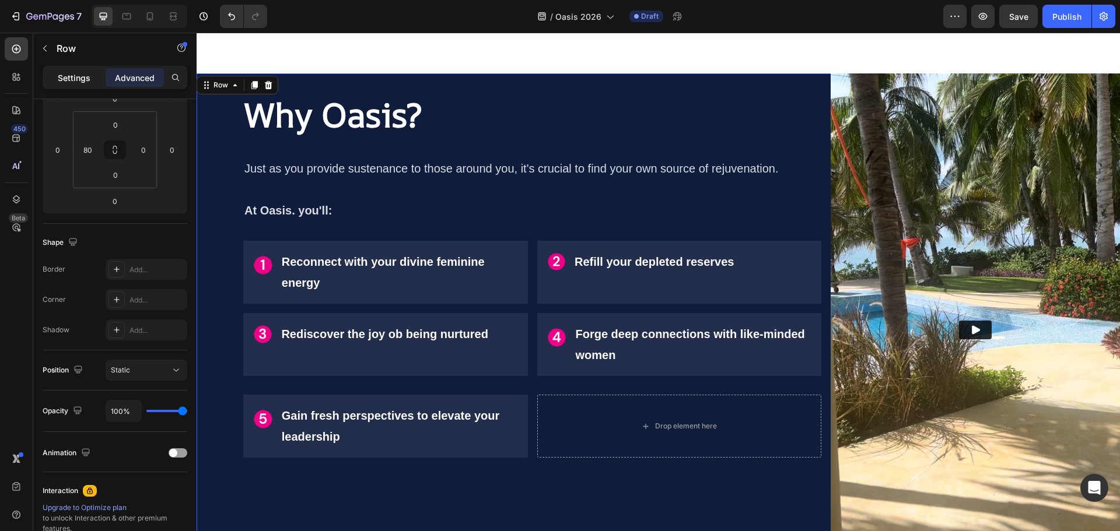
click at [71, 83] on p "Settings" at bounding box center [74, 78] width 33 height 12
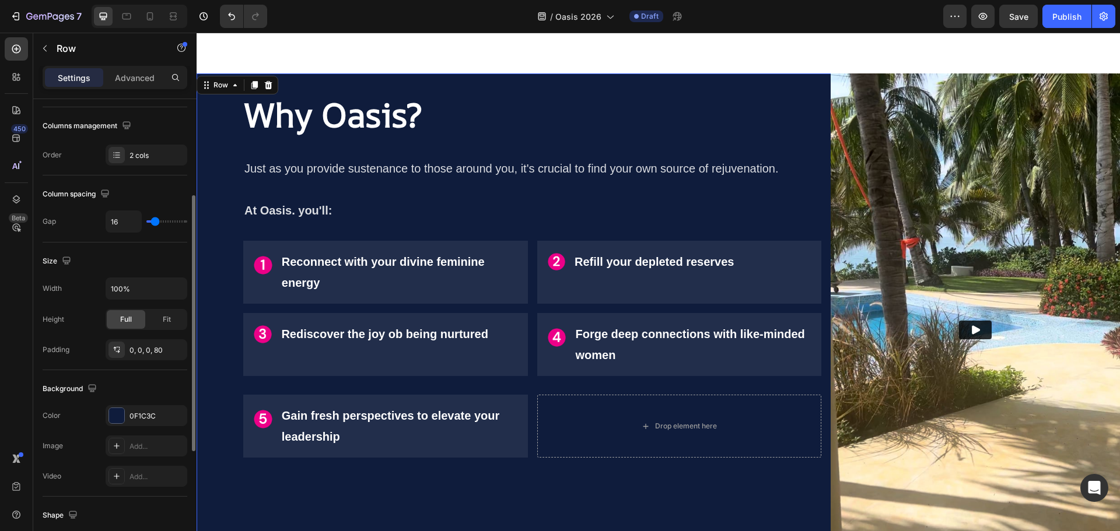
scroll to position [233, 0]
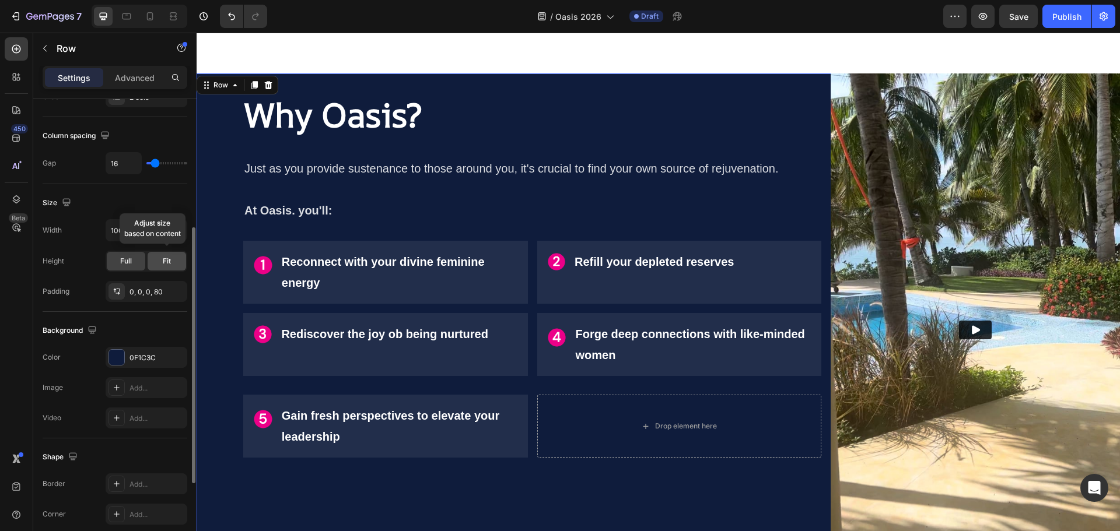
click at [169, 263] on span "Fit" at bounding box center [167, 261] width 8 height 10
click at [128, 261] on span "Full" at bounding box center [126, 261] width 12 height 10
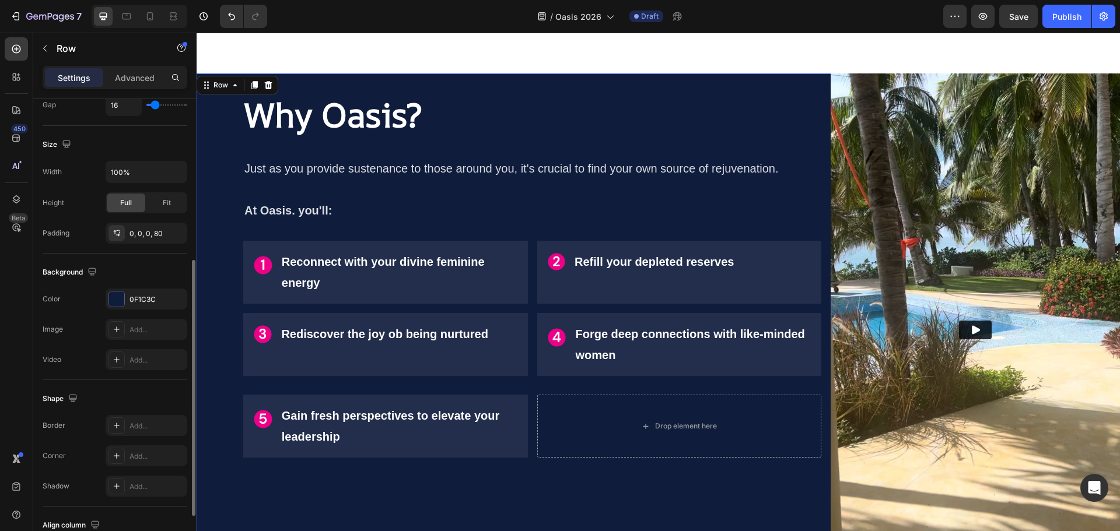
scroll to position [379, 0]
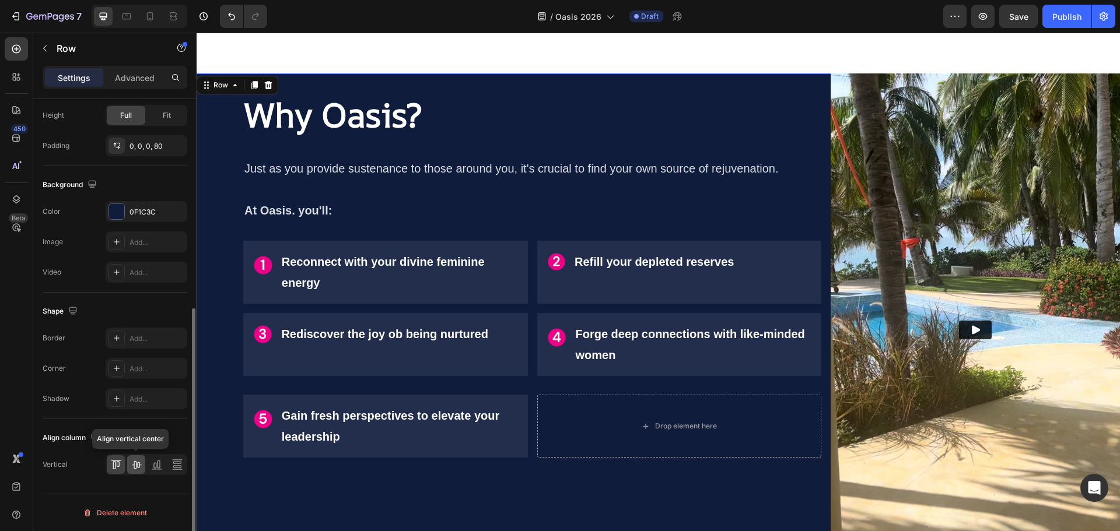
click at [136, 467] on icon at bounding box center [136, 465] width 9 height 8
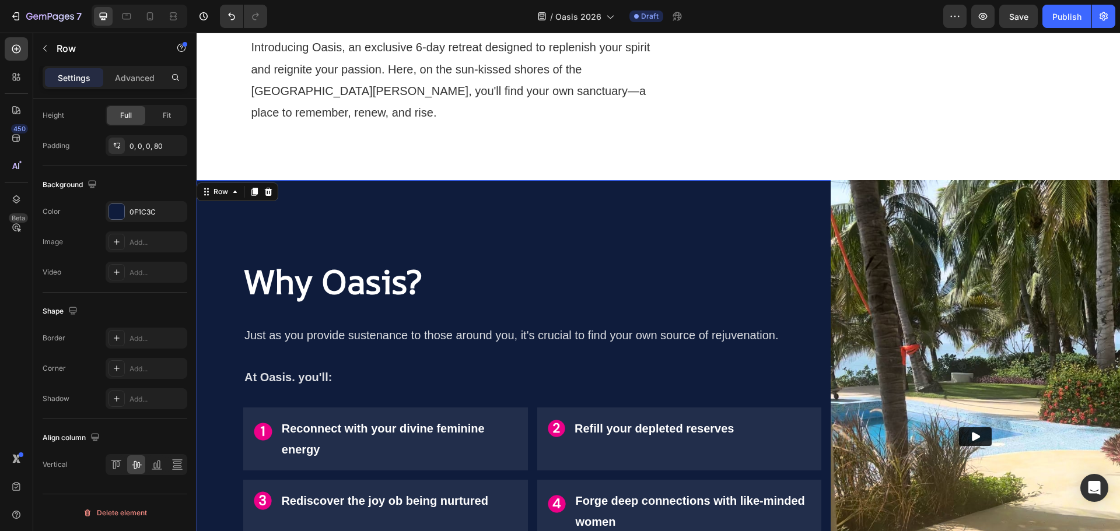
scroll to position [760, 0]
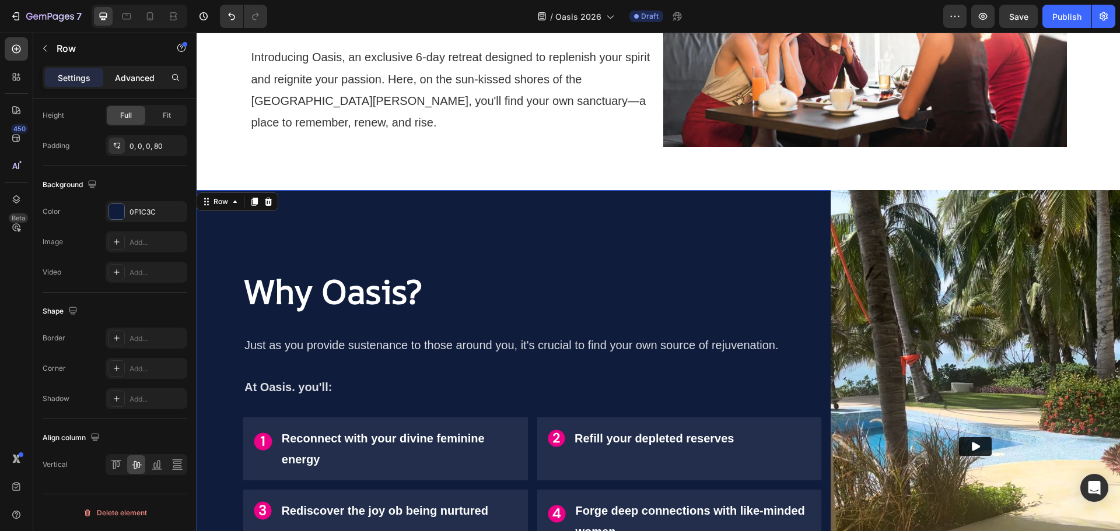
click at [125, 80] on p "Advanced" at bounding box center [135, 78] width 40 height 12
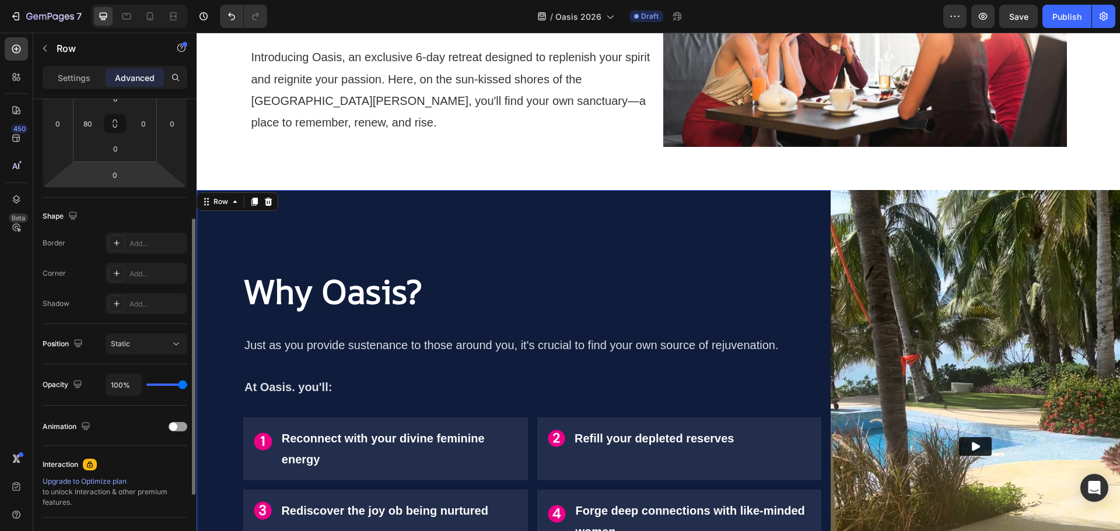
scroll to position [85, 0]
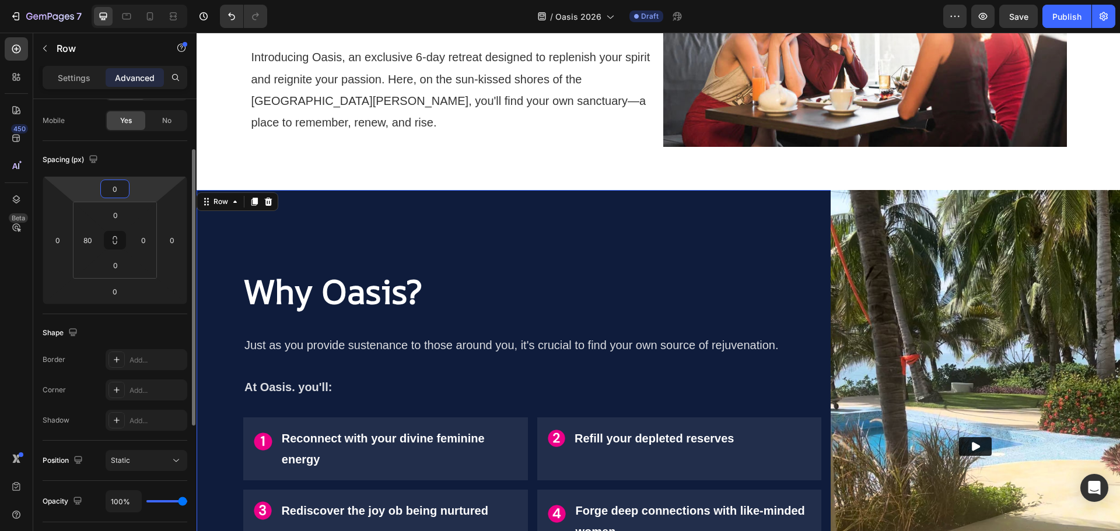
click at [113, 192] on input "0" at bounding box center [114, 188] width 23 height 17
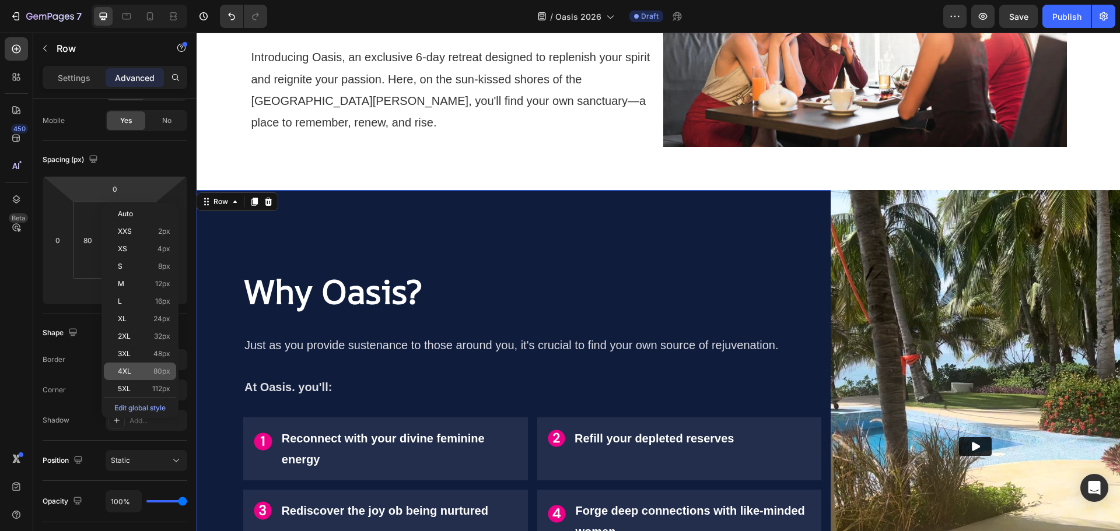
click at [138, 373] on p "4XL 80px" at bounding box center [144, 371] width 52 height 8
type input "80"
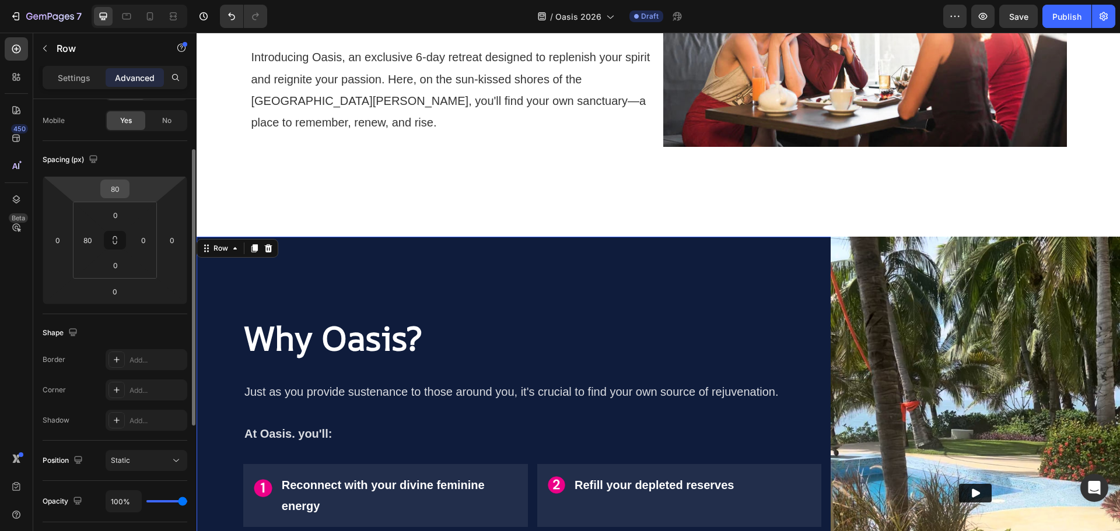
click at [111, 189] on input "80" at bounding box center [114, 188] width 23 height 17
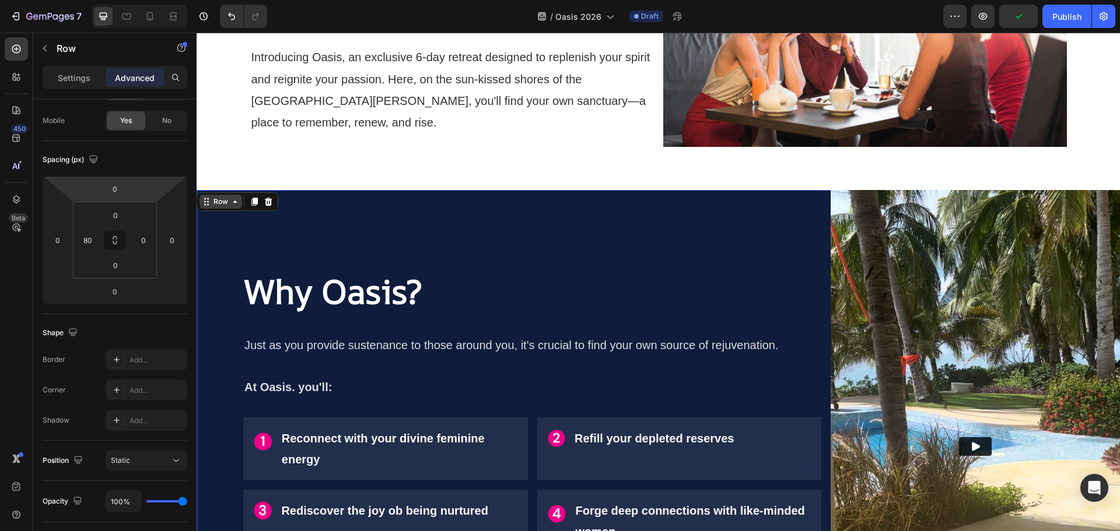
click at [226, 205] on div "Row" at bounding box center [220, 202] width 19 height 10
click at [230, 207] on div "Row" at bounding box center [220, 202] width 19 height 10
click at [240, 206] on icon at bounding box center [234, 201] width 9 height 9
click at [220, 202] on div "Row" at bounding box center [220, 202] width 19 height 10
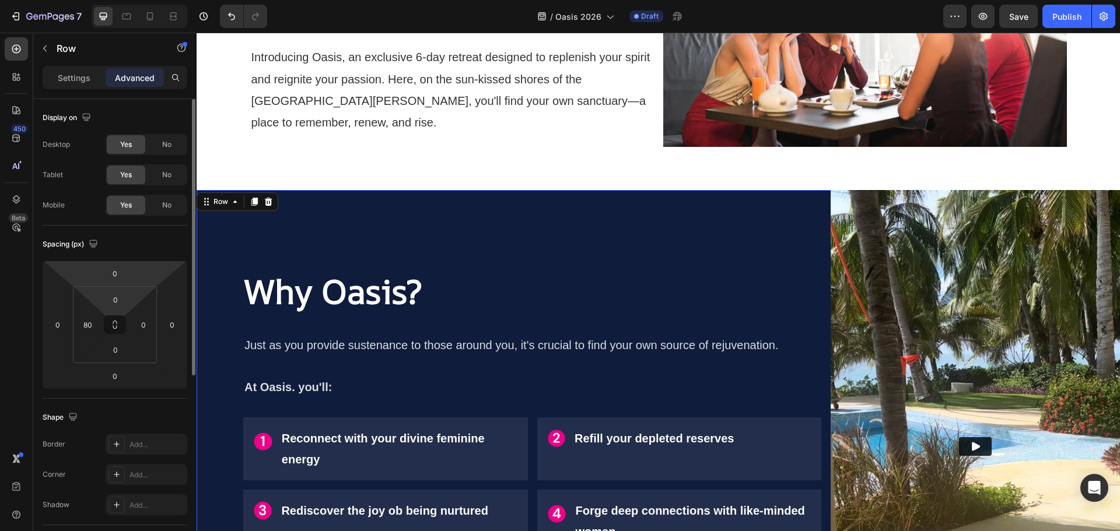
scroll to position [58, 0]
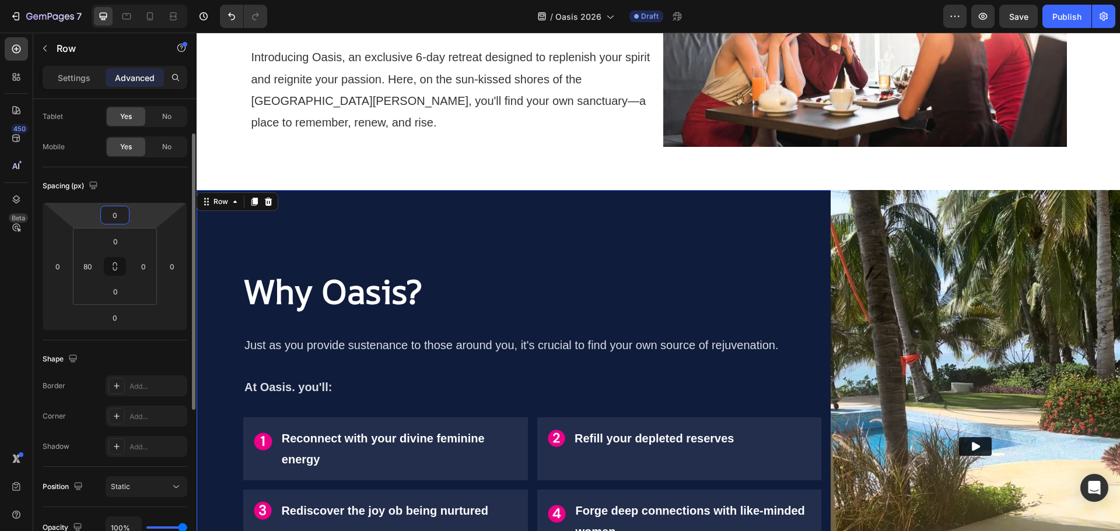
click at [120, 216] on input "0" at bounding box center [114, 214] width 23 height 17
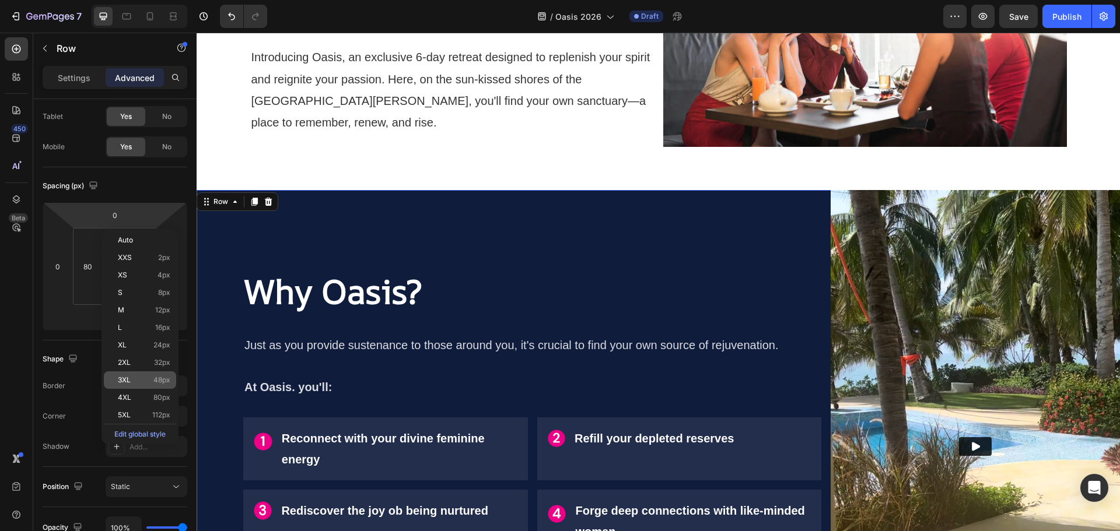
click at [153, 381] on span "48px" at bounding box center [161, 380] width 17 height 8
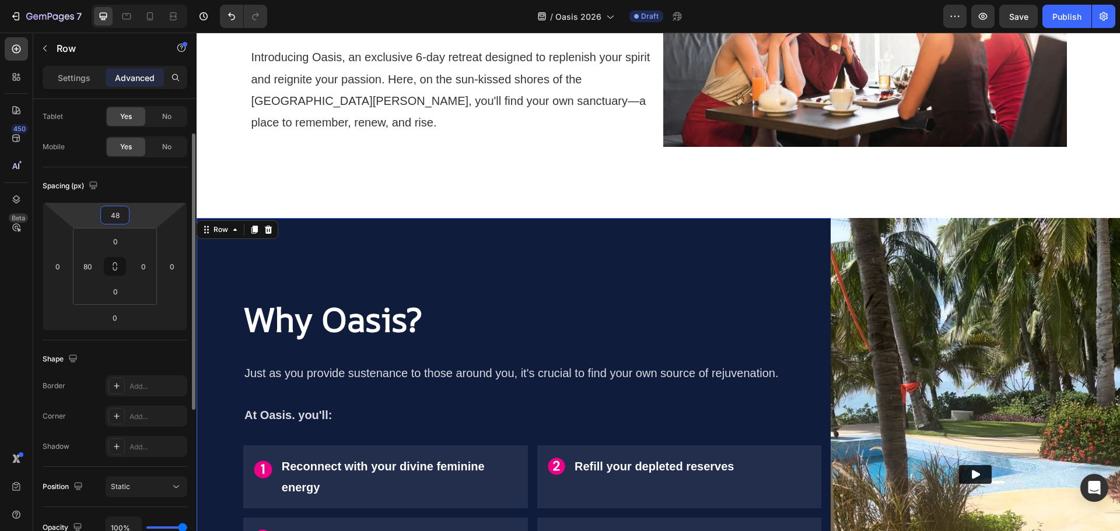
click at [114, 222] on input "48" at bounding box center [114, 214] width 23 height 17
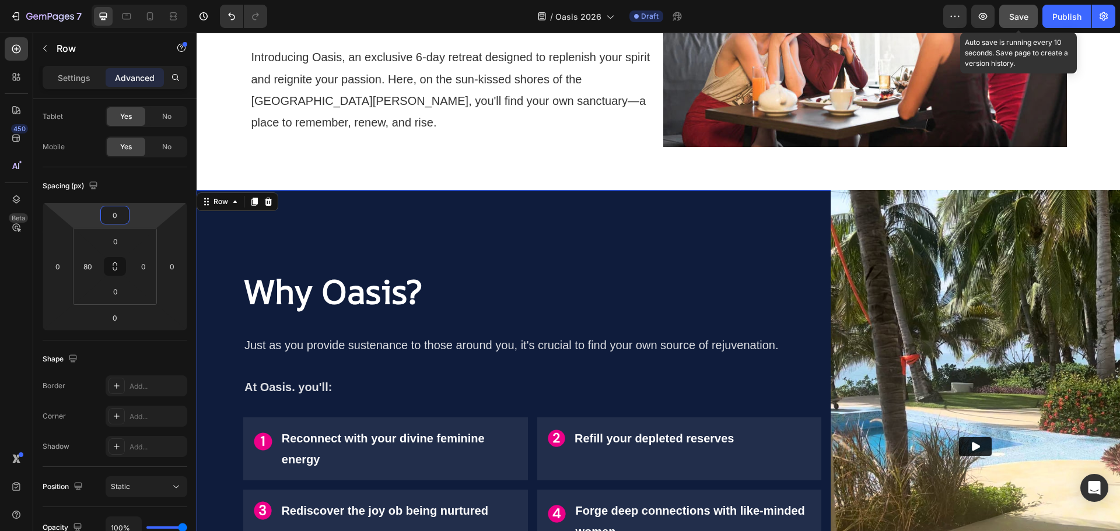
type input "0"
click at [1013, 10] on button "Save" at bounding box center [1018, 16] width 38 height 23
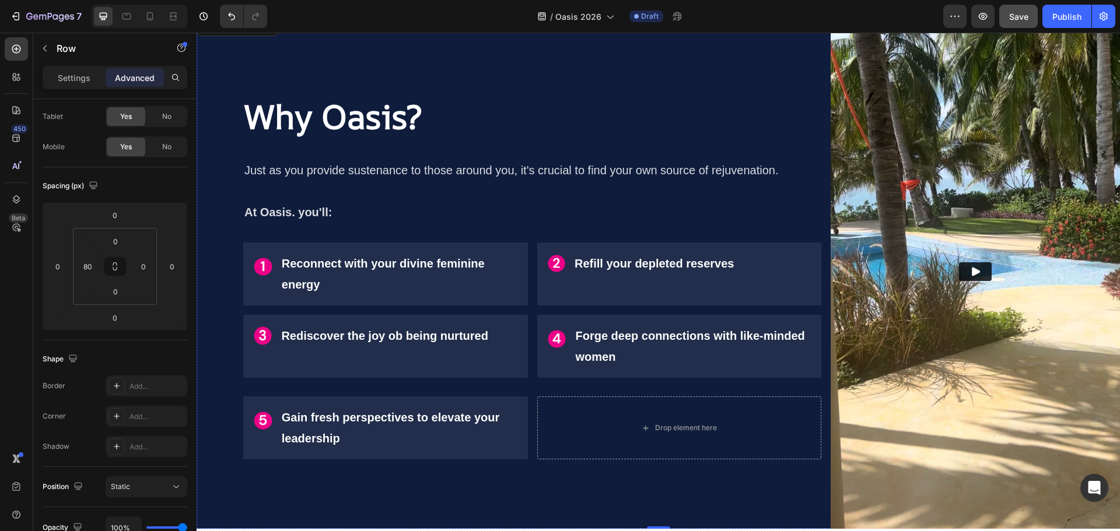
scroll to position [877, 0]
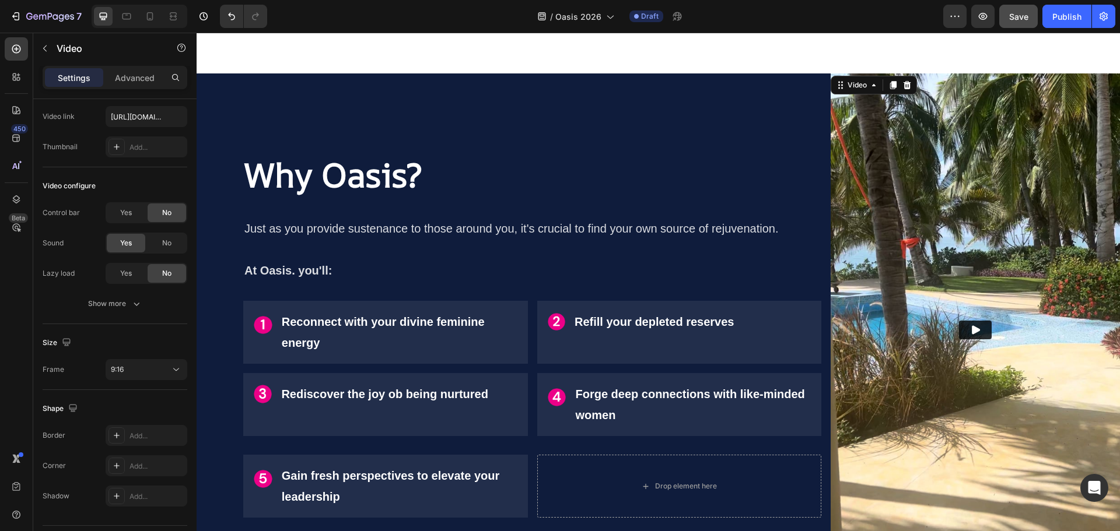
click at [926, 173] on img at bounding box center [974, 330] width 289 height 514
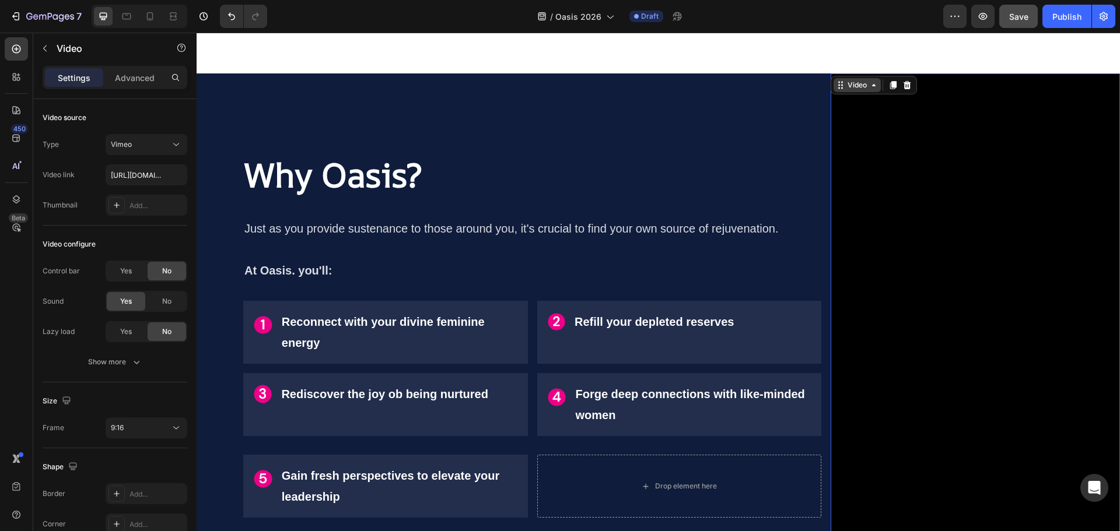
click at [860, 86] on div "Video" at bounding box center [857, 85] width 24 height 10
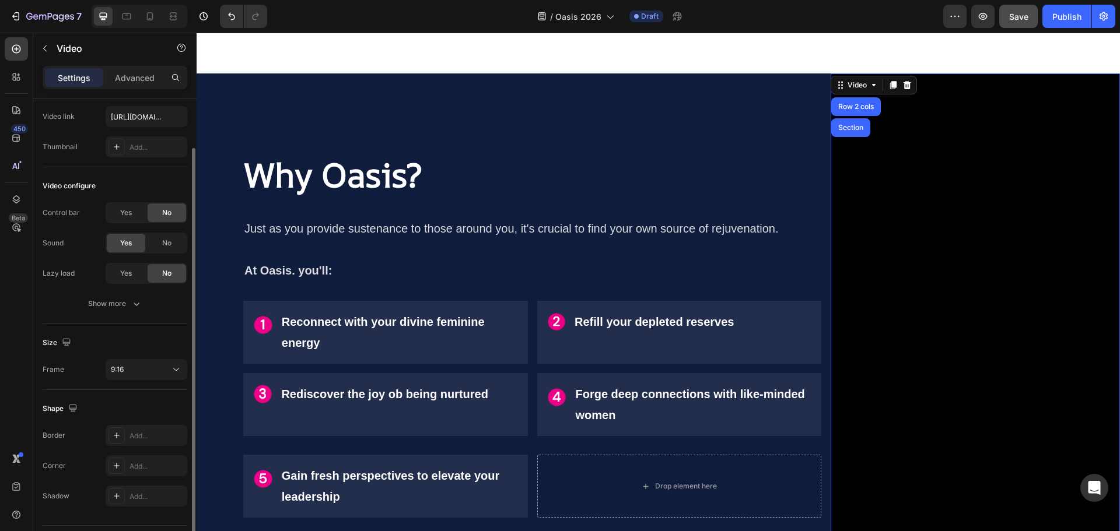
scroll to position [90, 0]
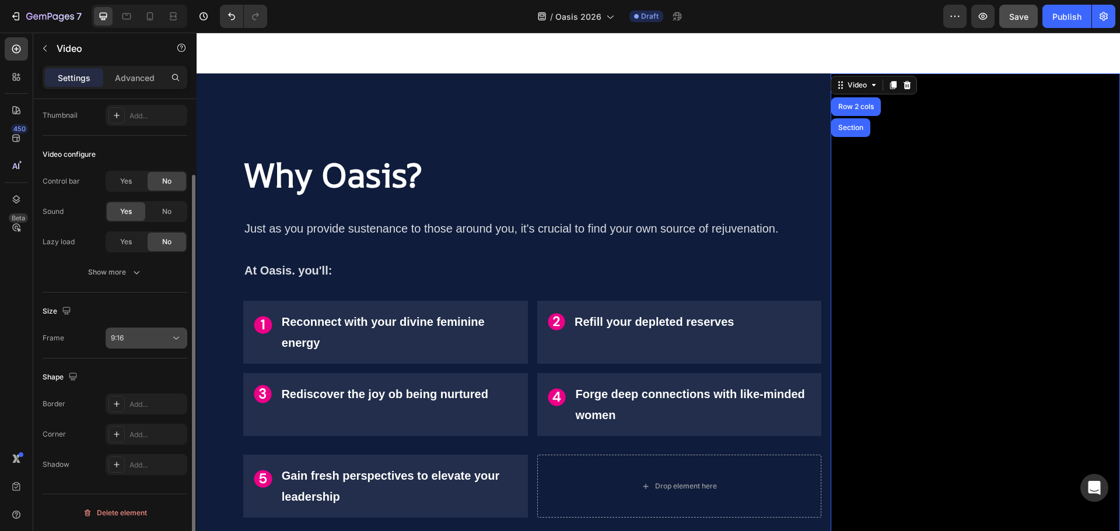
click at [144, 334] on div "9:16" at bounding box center [140, 338] width 59 height 10
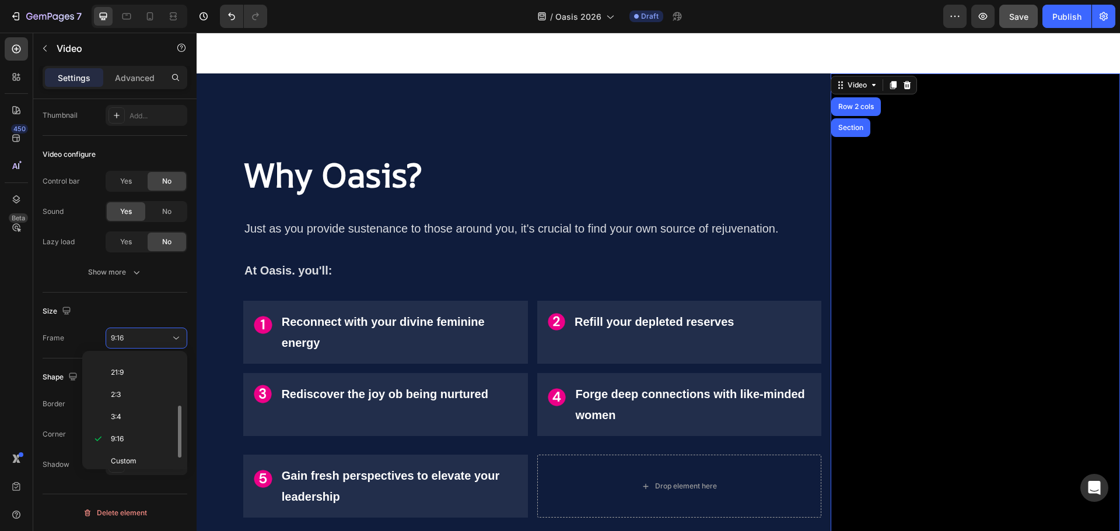
scroll to position [0, 0]
click at [144, 388] on p "Square" at bounding box center [142, 389] width 62 height 10
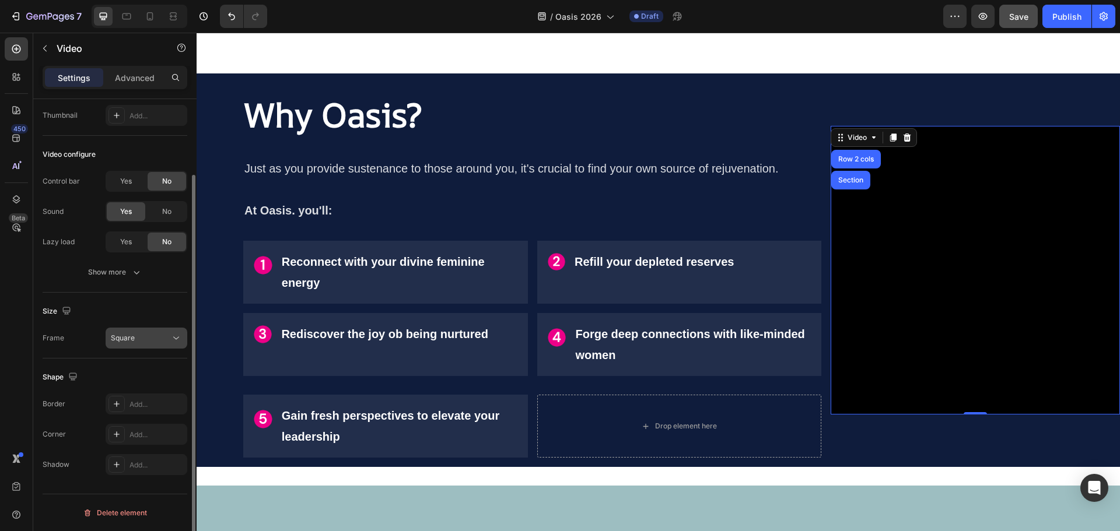
click at [153, 337] on div "Square" at bounding box center [140, 338] width 59 height 10
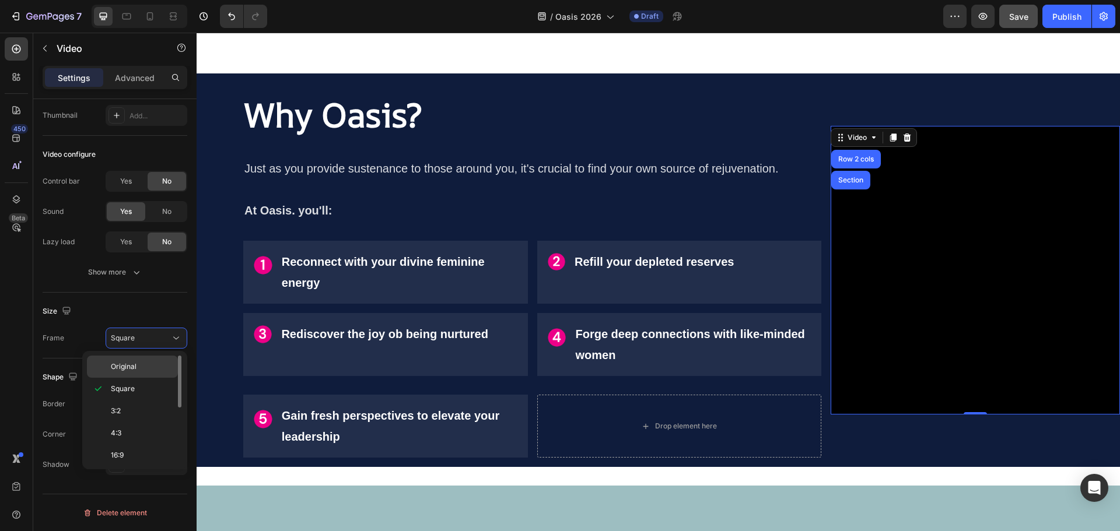
click at [134, 369] on span "Original" at bounding box center [124, 367] width 26 height 10
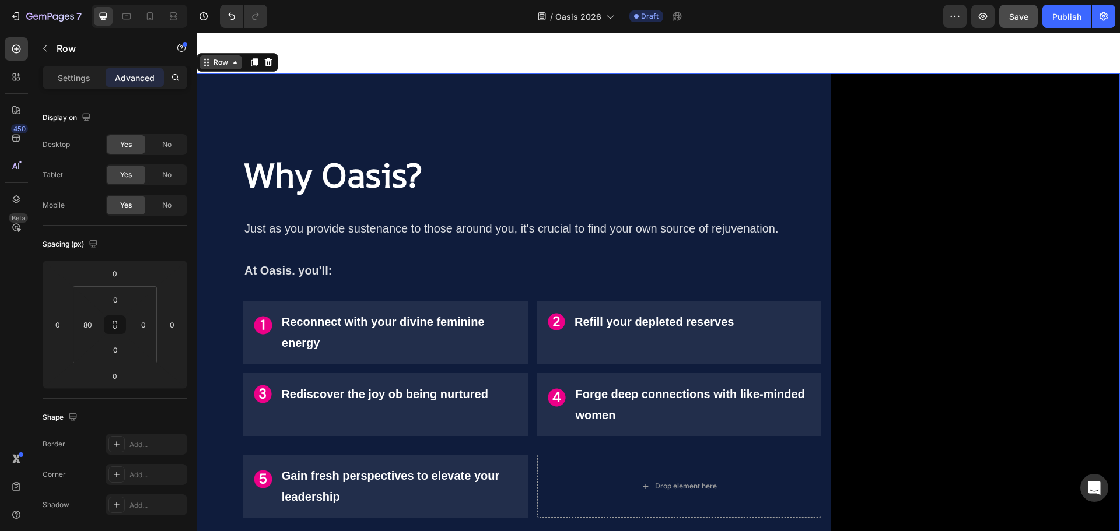
click at [229, 62] on div "Row" at bounding box center [220, 62] width 19 height 10
click at [759, 118] on div "⁠⁠⁠⁠⁠⁠⁠ Why Oasis? Heading ⁠⁠⁠⁠⁠⁠⁠ Just as you provide sustenance to those arou…" at bounding box center [532, 330] width 578 height 514
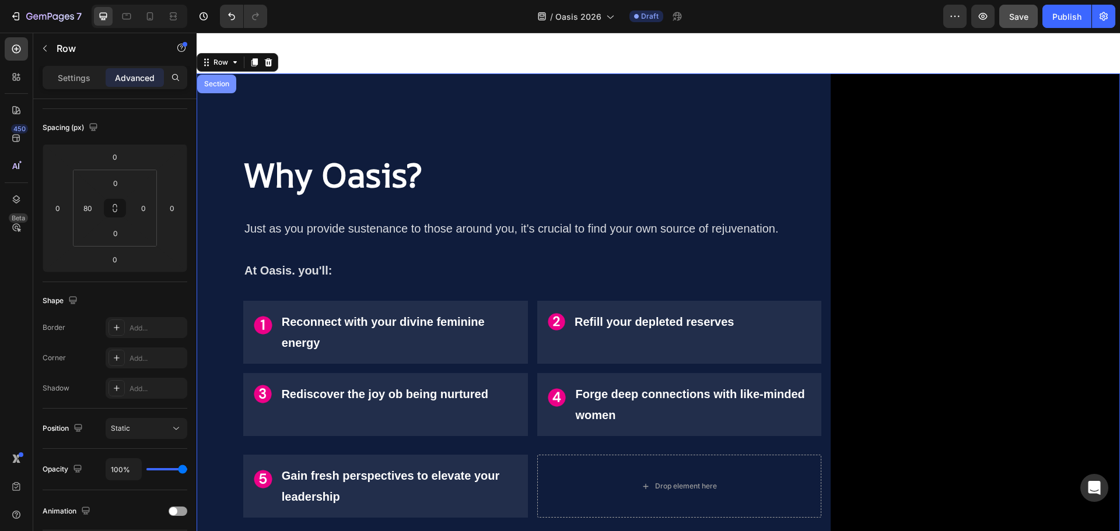
click at [229, 85] on div "Section" at bounding box center [217, 83] width 30 height 7
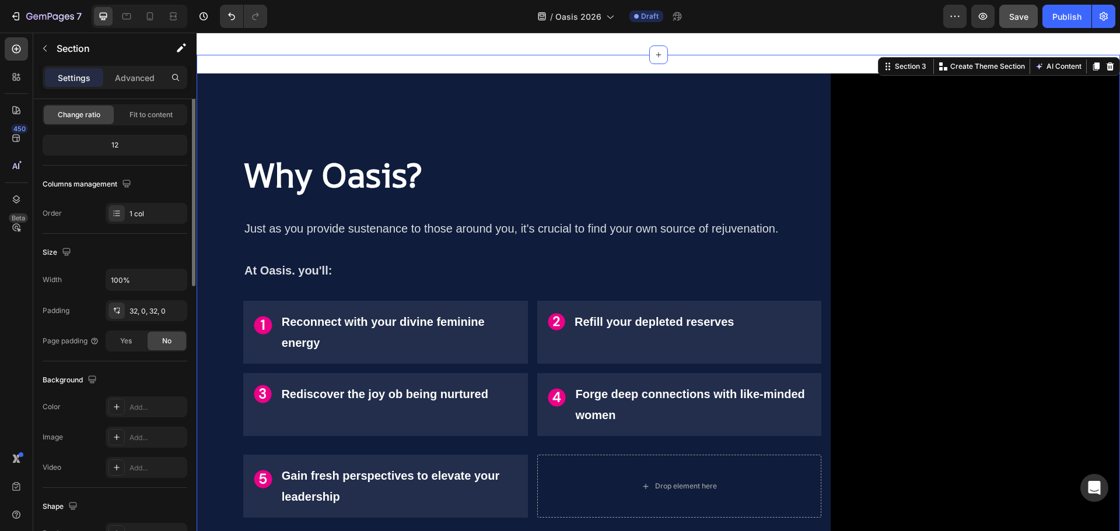
scroll to position [0, 0]
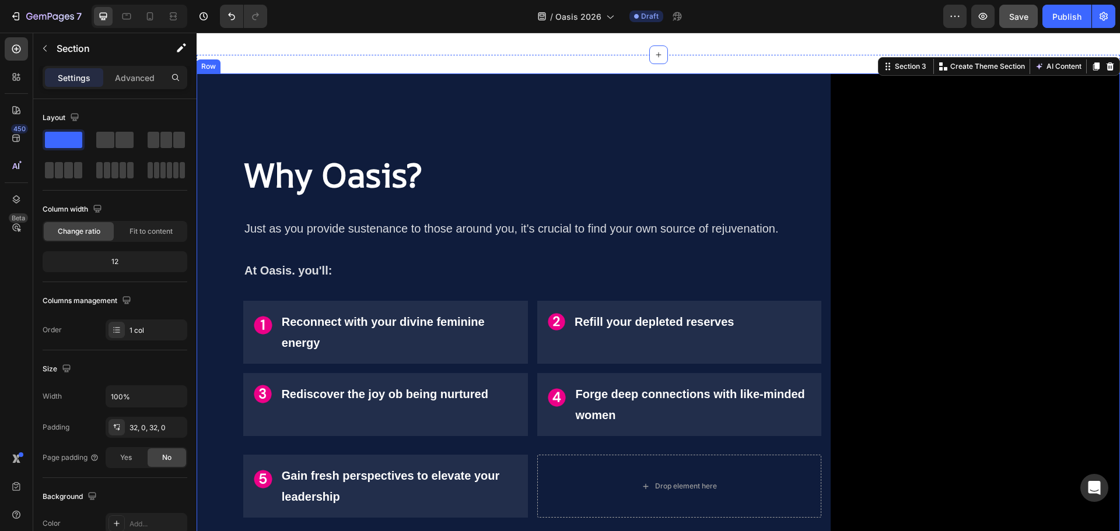
click at [232, 100] on div "⁠⁠⁠⁠⁠⁠⁠ Why Oasis? Heading ⁠⁠⁠⁠⁠⁠⁠ Just as you provide sustenance to those arou…" at bounding box center [658, 330] width 923 height 514
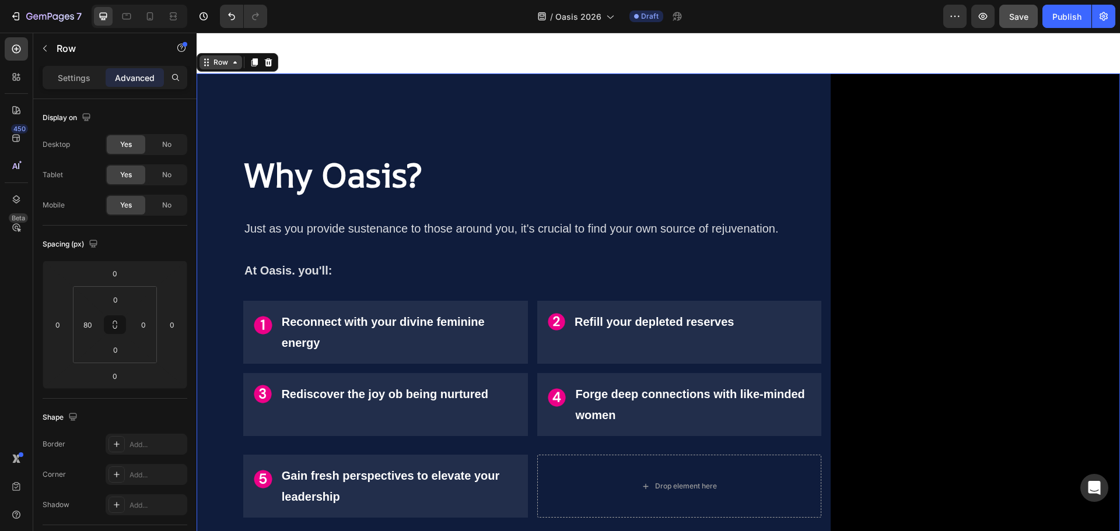
click at [230, 62] on div "Row" at bounding box center [220, 62] width 19 height 10
click at [234, 65] on icon at bounding box center [234, 62] width 9 height 9
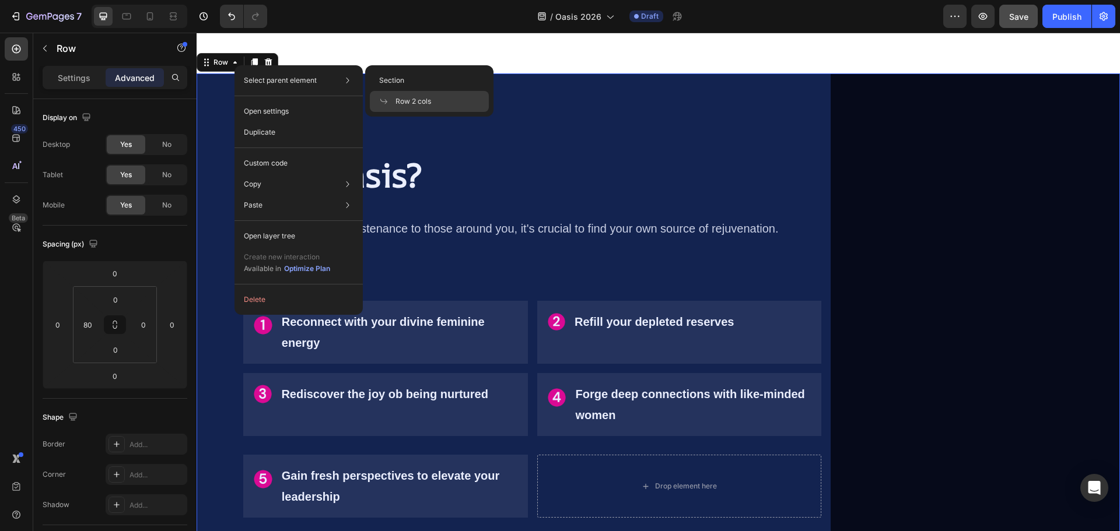
click at [405, 101] on span "Row 2 cols" at bounding box center [413, 101] width 36 height 10
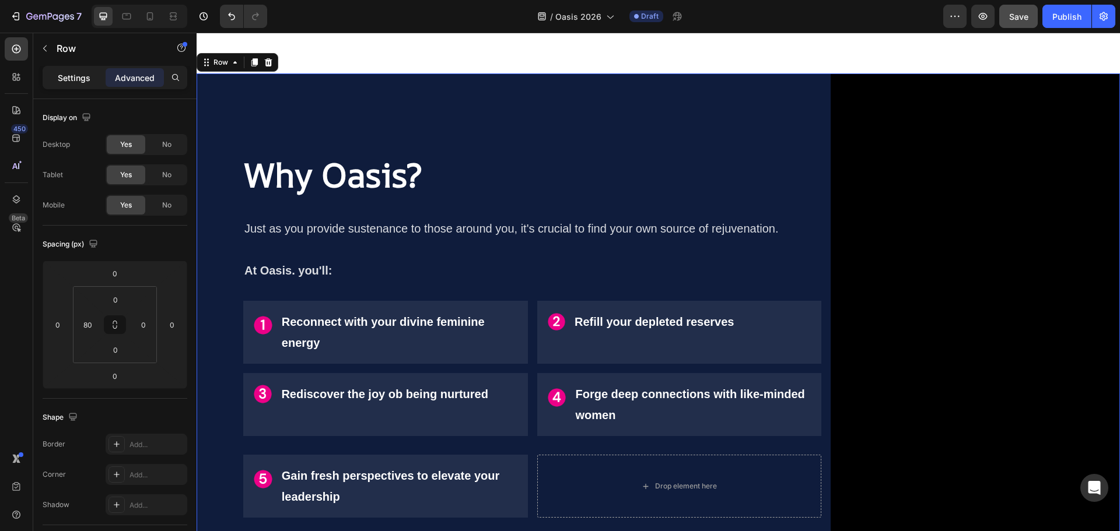
click at [77, 80] on p "Settings" at bounding box center [74, 78] width 33 height 12
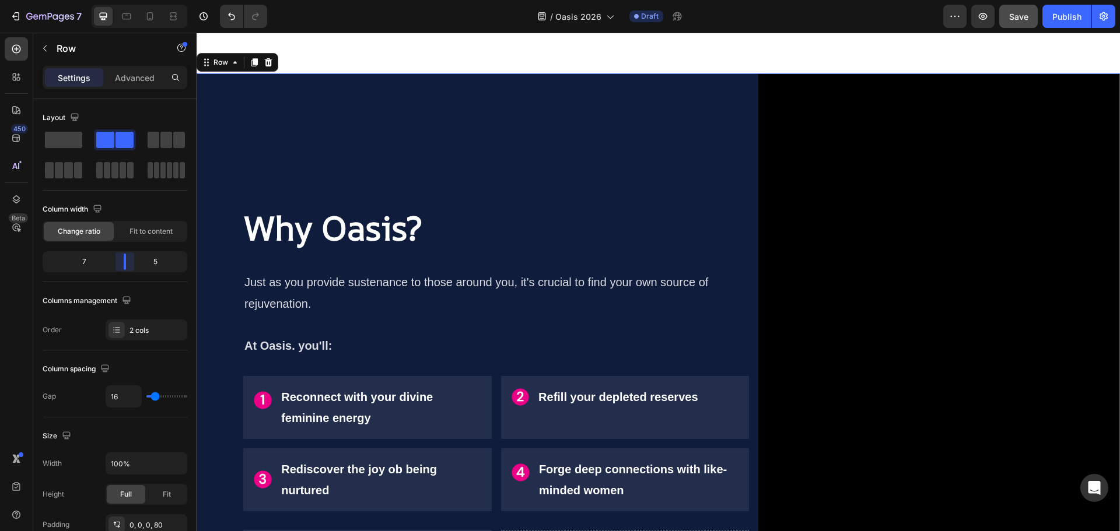
click at [133, 0] on body "7 Version history / Oasis 2026 Draft Preview Save Publish 450 Beta Sections(30)…" at bounding box center [560, 0] width 1120 height 0
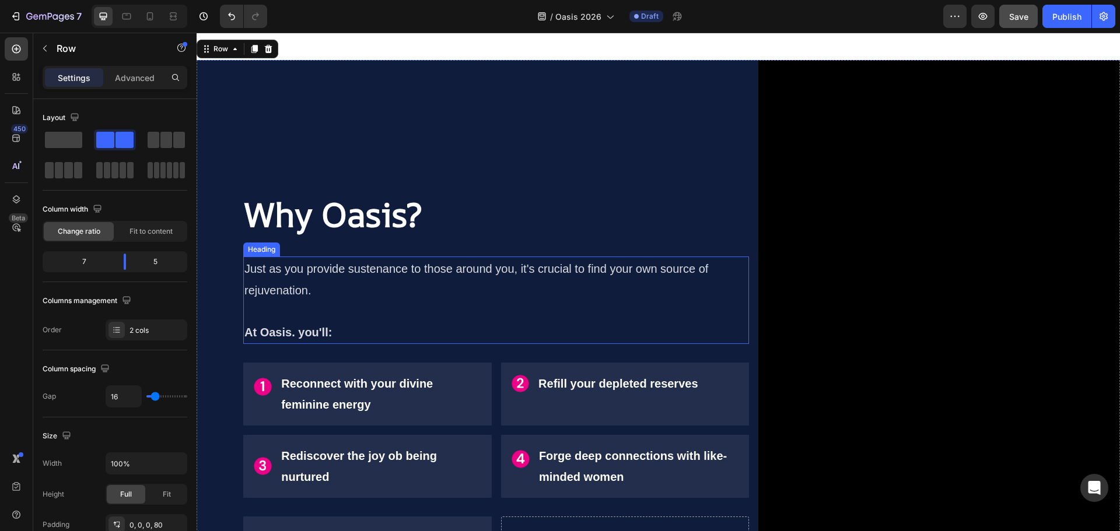
scroll to position [877, 0]
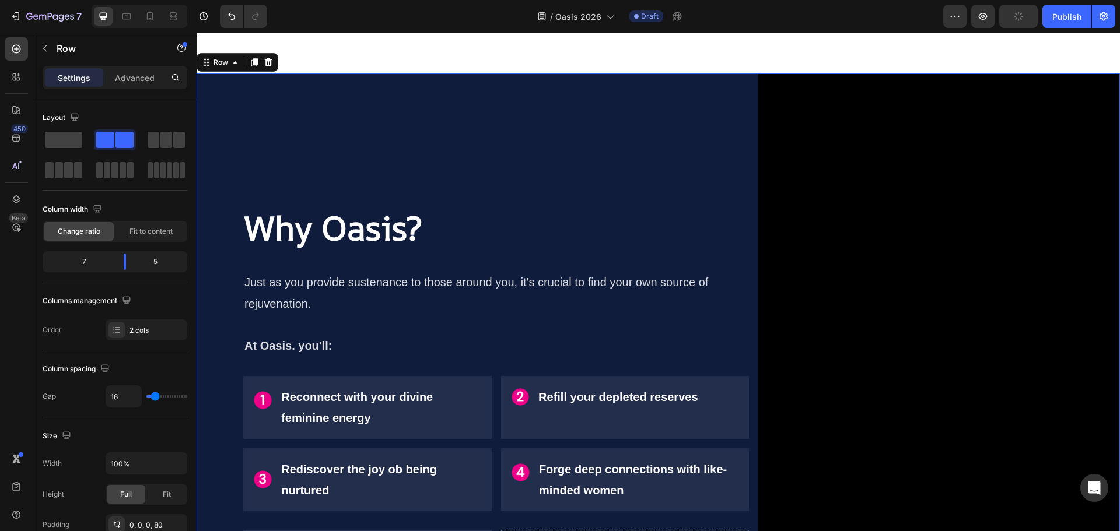
click at [299, 125] on div "⁠⁠⁠⁠⁠⁠⁠ Why Oasis? Heading ⁠⁠⁠⁠⁠⁠⁠ Just as you provide sustenance to those arou…" at bounding box center [496, 394] width 506 height 643
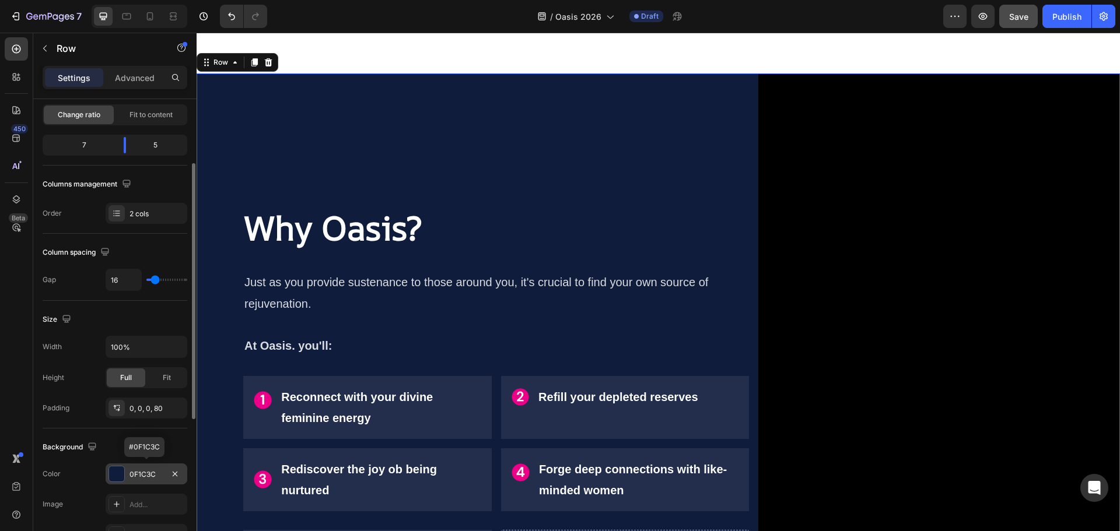
click at [135, 478] on div "0F1C3C" at bounding box center [146, 474] width 34 height 10
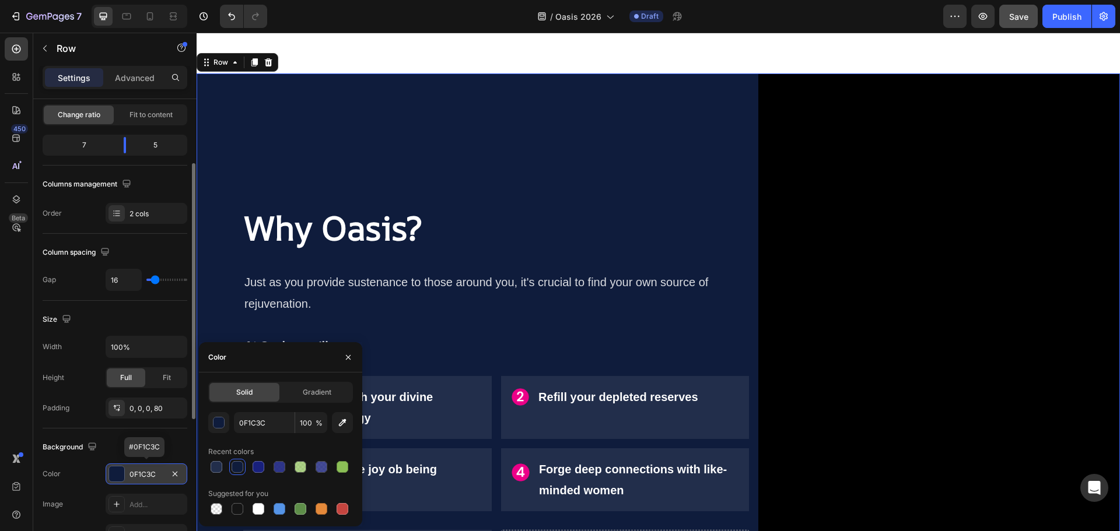
click at [135, 478] on div "0F1C3C" at bounding box center [146, 474] width 34 height 10
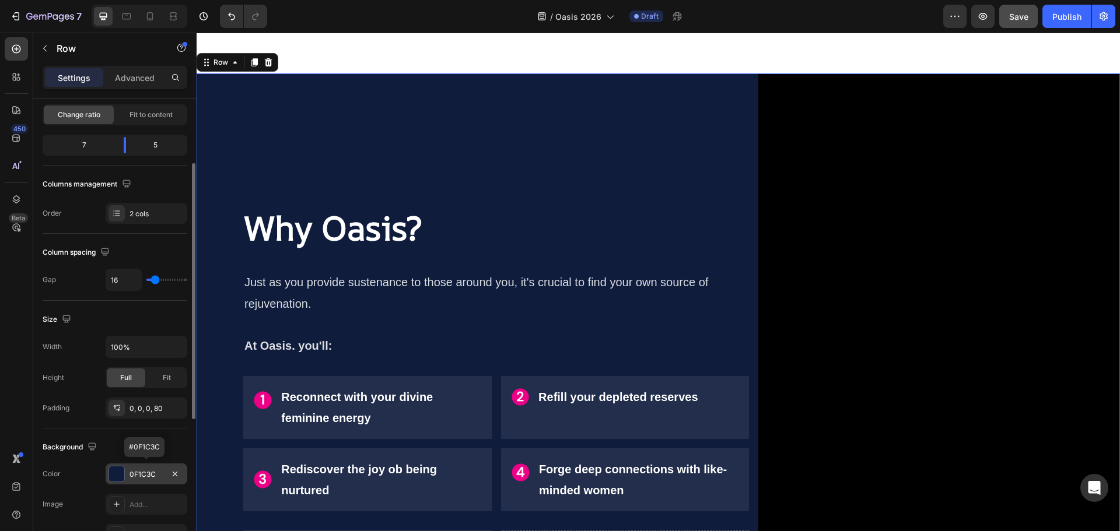
click at [141, 476] on div "0F1C3C" at bounding box center [146, 474] width 34 height 10
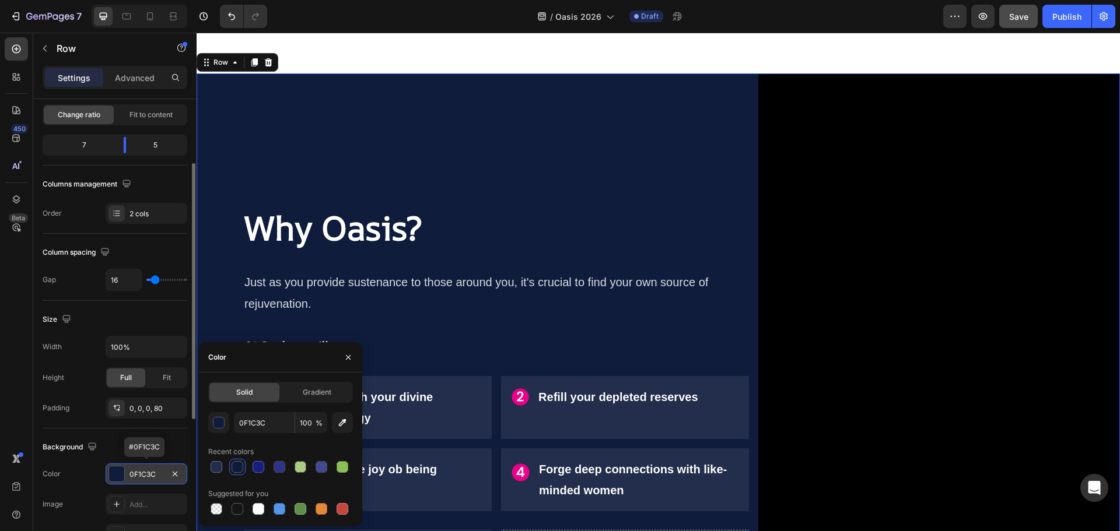
click at [142, 476] on div "0F1C3C" at bounding box center [146, 474] width 34 height 10
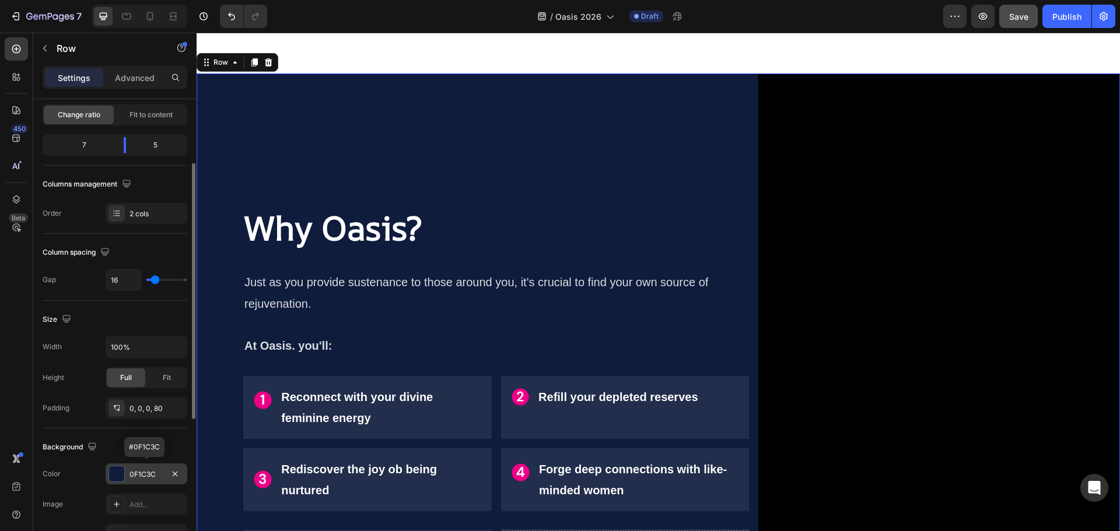
click at [147, 474] on div "0F1C3C" at bounding box center [146, 474] width 34 height 10
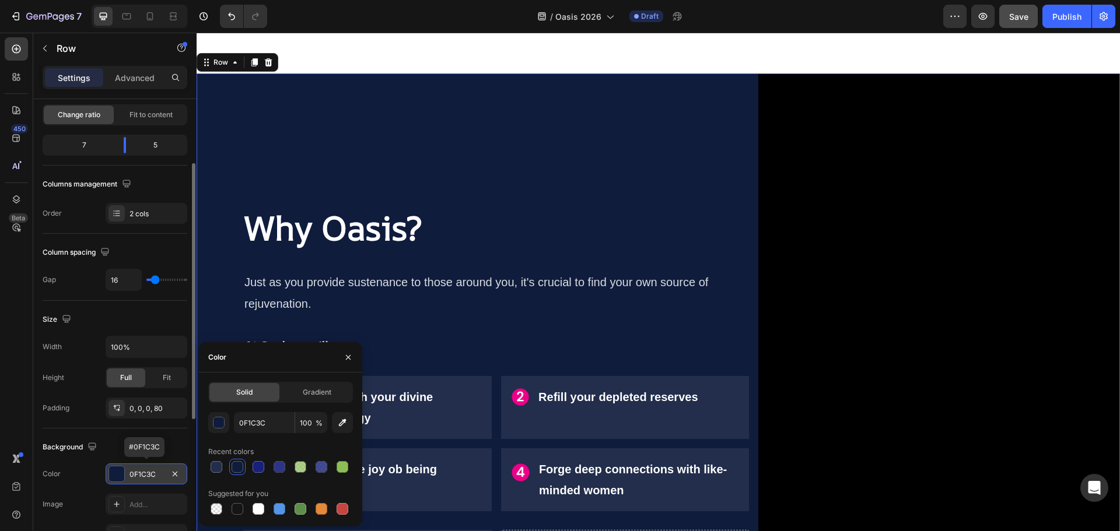
click at [147, 474] on div "0F1C3C" at bounding box center [146, 474] width 34 height 10
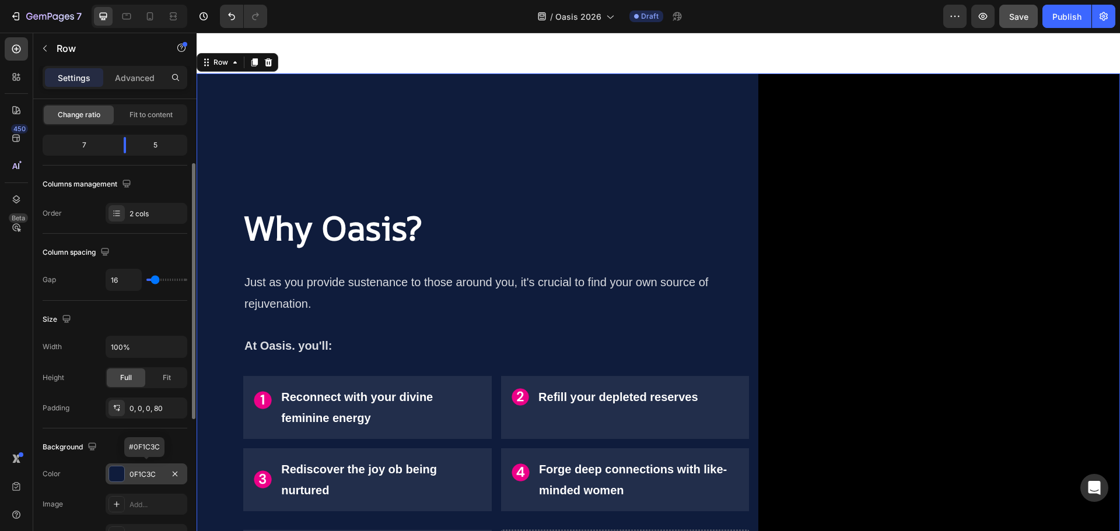
click at [147, 474] on div "0F1C3C" at bounding box center [146, 474] width 34 height 10
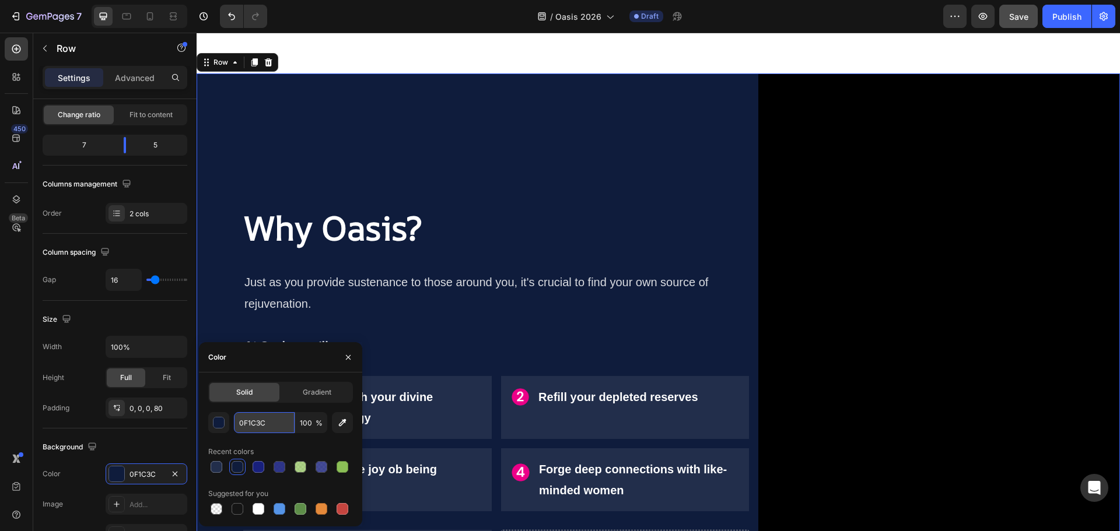
click at [262, 417] on input "0F1C3C" at bounding box center [264, 422] width 61 height 21
click at [334, 138] on div "⁠⁠⁠⁠⁠⁠⁠ Why Oasis? Heading ⁠⁠⁠⁠⁠⁠⁠ Just as you provide sustenance to those arou…" at bounding box center [496, 394] width 506 height 643
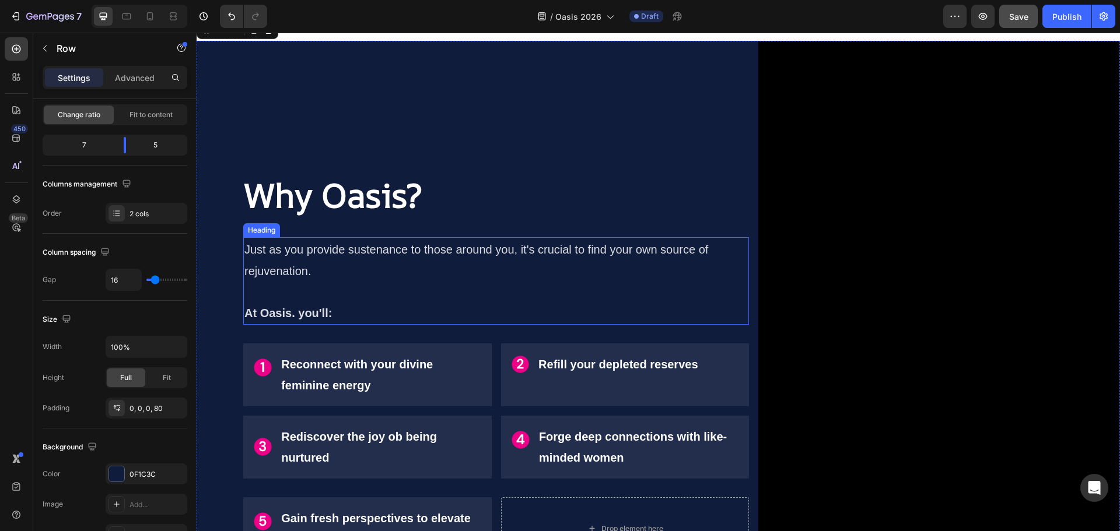
scroll to position [935, 0]
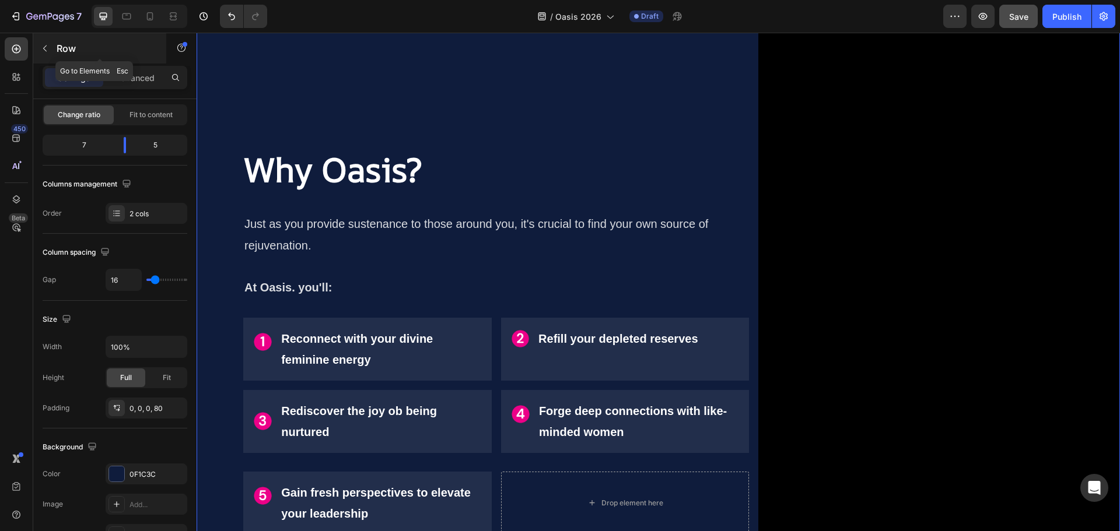
click at [47, 51] on icon "button" at bounding box center [44, 48] width 9 height 9
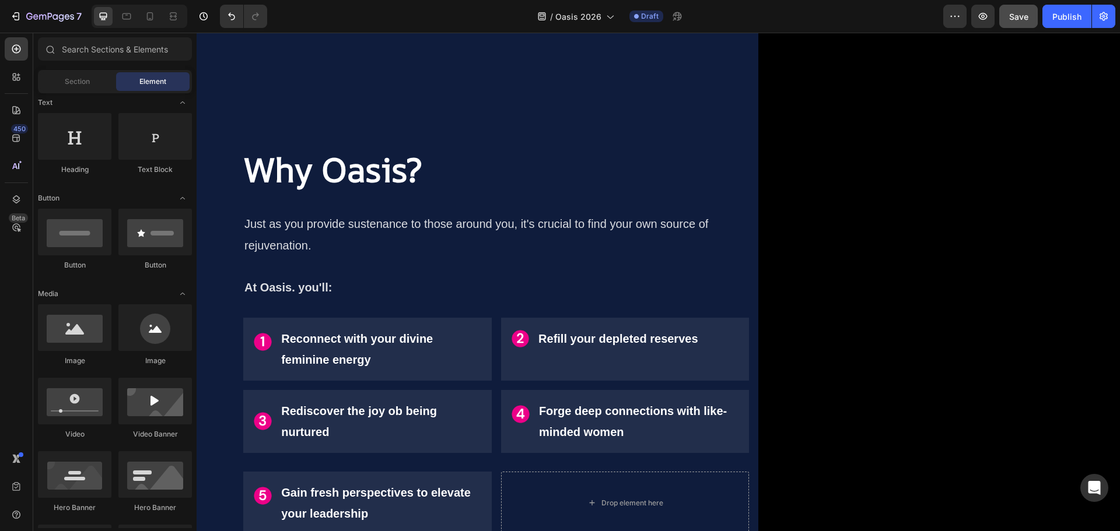
scroll to position [0, 0]
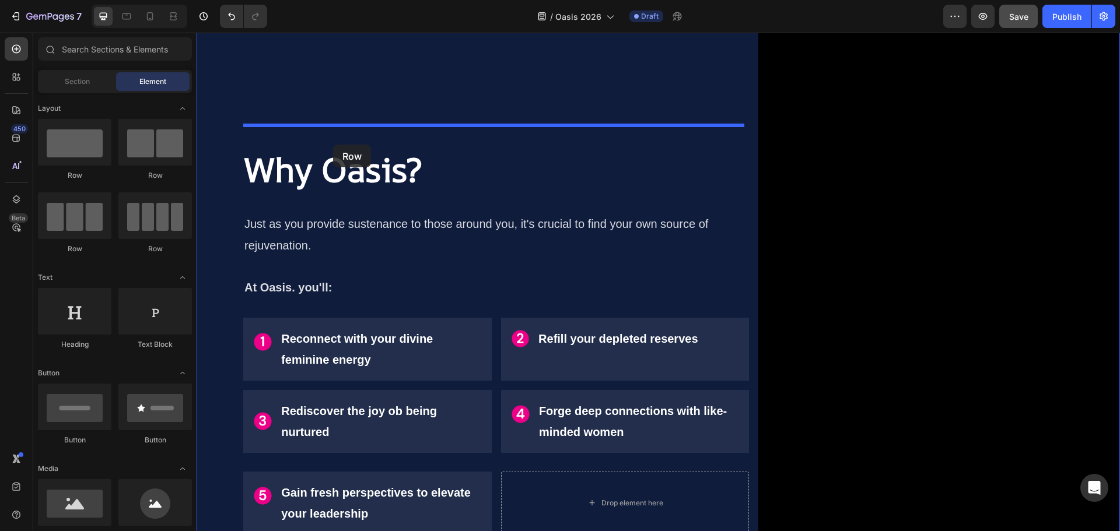
drag, startPoint x: 271, startPoint y: 181, endPoint x: 333, endPoint y: 145, distance: 72.4
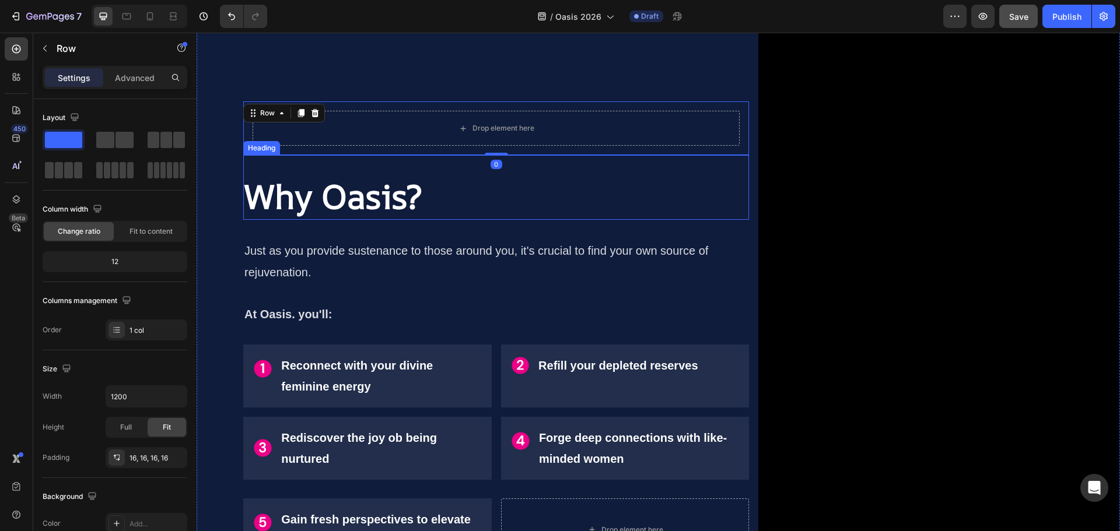
scroll to position [962, 0]
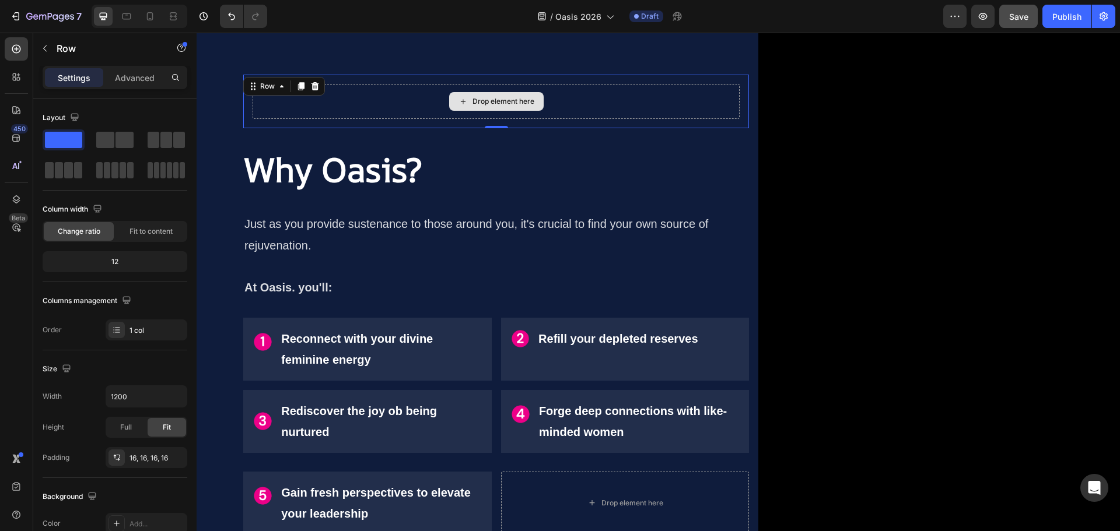
click at [362, 90] on div "Drop element here" at bounding box center [496, 101] width 487 height 35
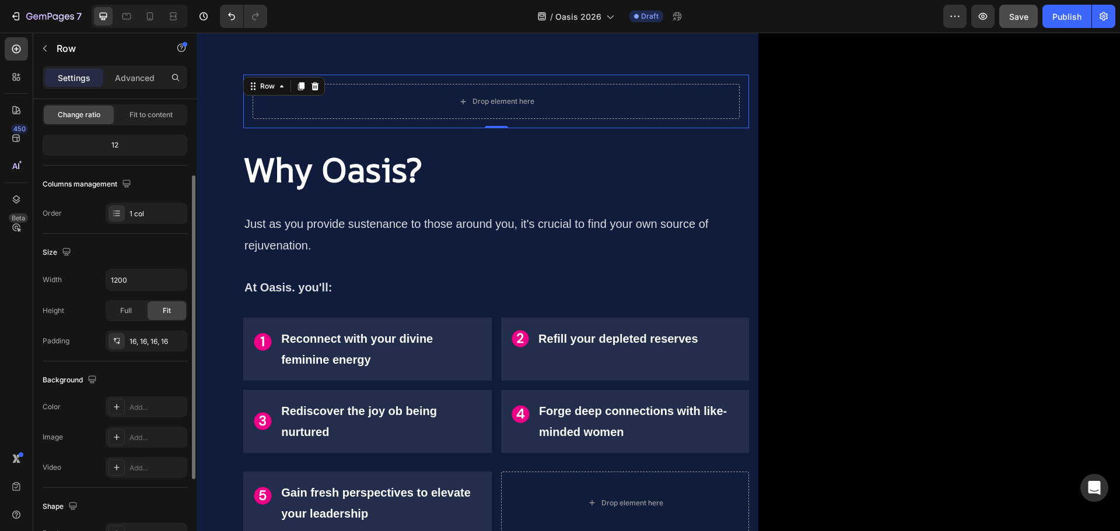
scroll to position [175, 0]
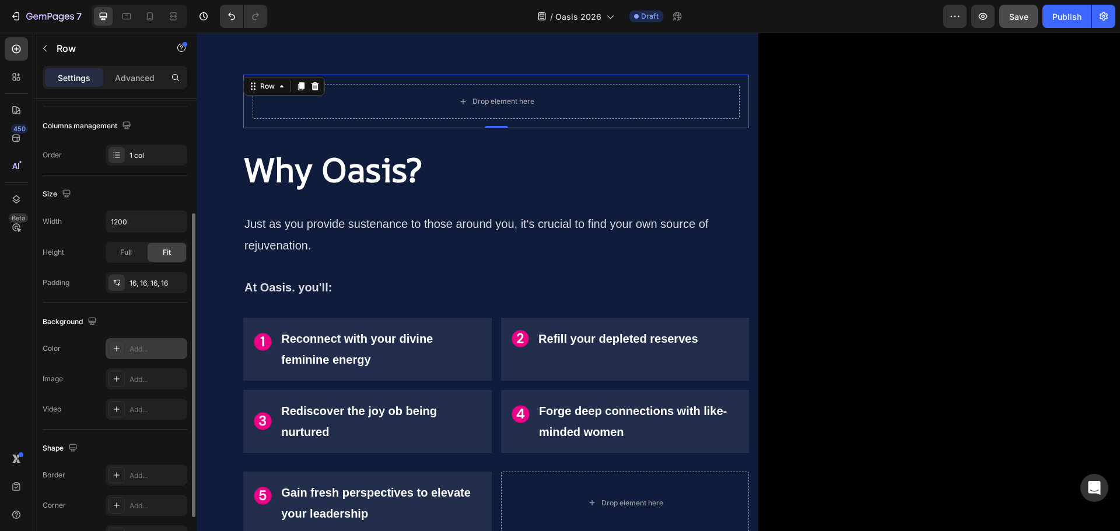
click at [142, 350] on div "Add..." at bounding box center [156, 349] width 55 height 10
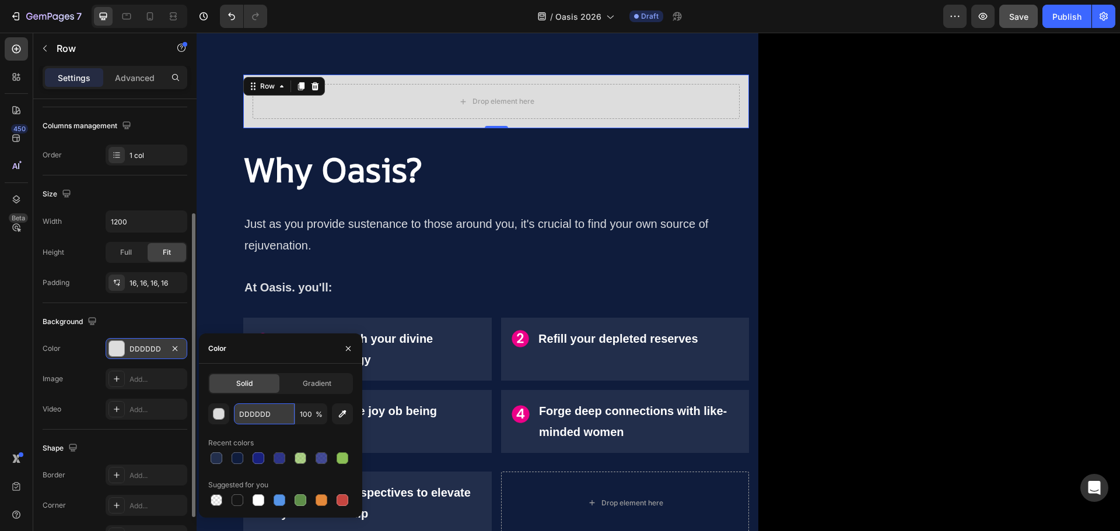
click at [251, 413] on input "DDDDDD" at bounding box center [264, 414] width 61 height 21
paste input "0F1C3C"
type input "0F1C3C"
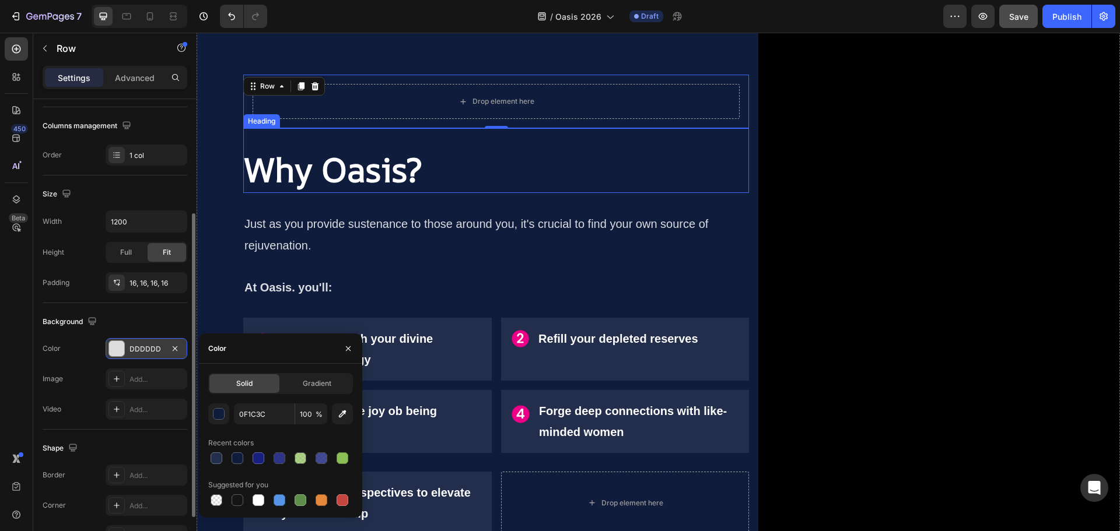
click at [465, 151] on p "⁠⁠⁠⁠⁠⁠⁠ Why Oasis?" at bounding box center [495, 169] width 503 height 43
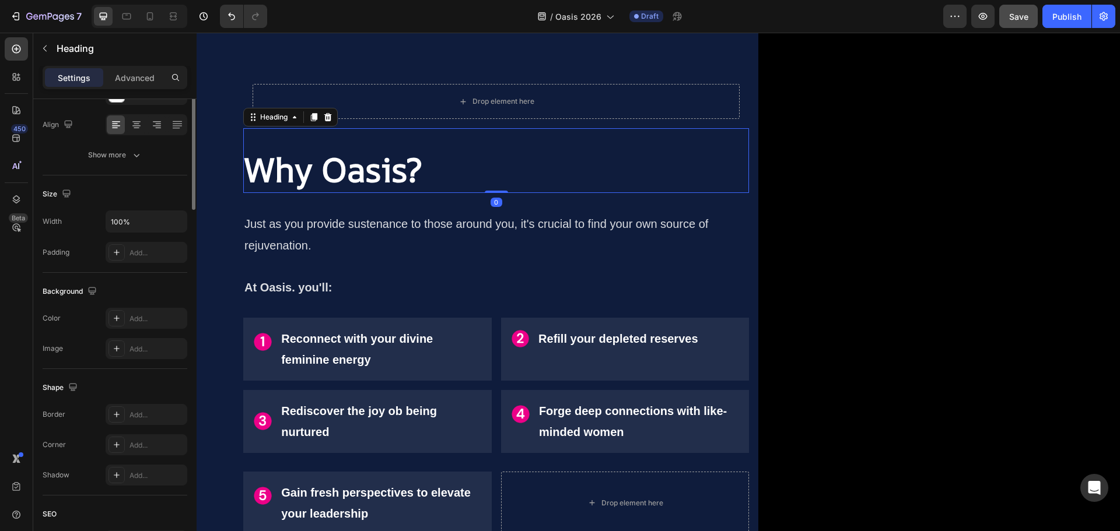
scroll to position [0, 0]
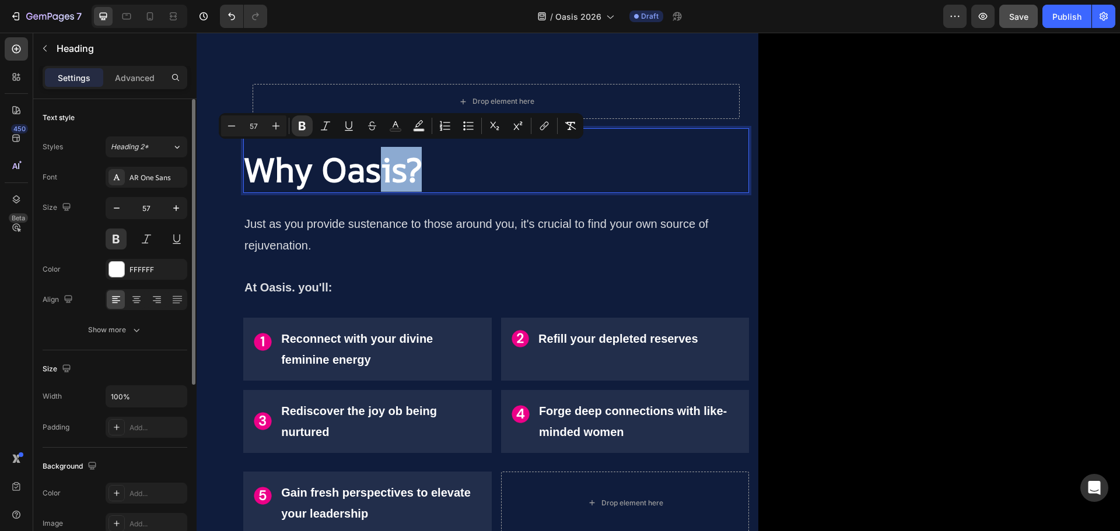
drag, startPoint x: 383, startPoint y: 164, endPoint x: 426, endPoint y: 166, distance: 43.2
click at [467, 228] on p "⁠⁠⁠⁠⁠⁠⁠ Just as you provide sustenance to those around you, it's crucial to fin…" at bounding box center [495, 255] width 503 height 85
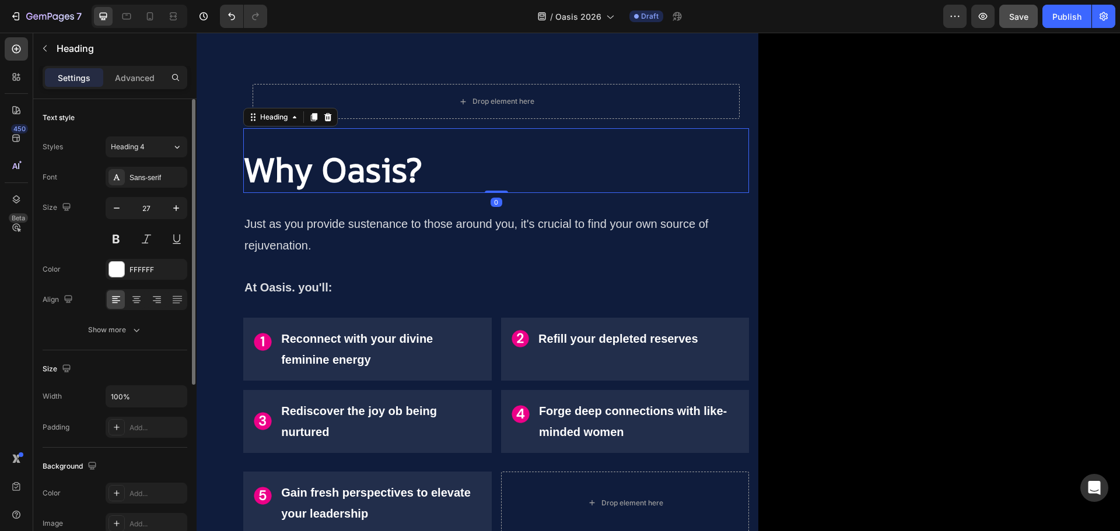
click at [461, 167] on p "⁠⁠⁠⁠⁠⁠⁠ Why Oasis?" at bounding box center [495, 169] width 503 height 43
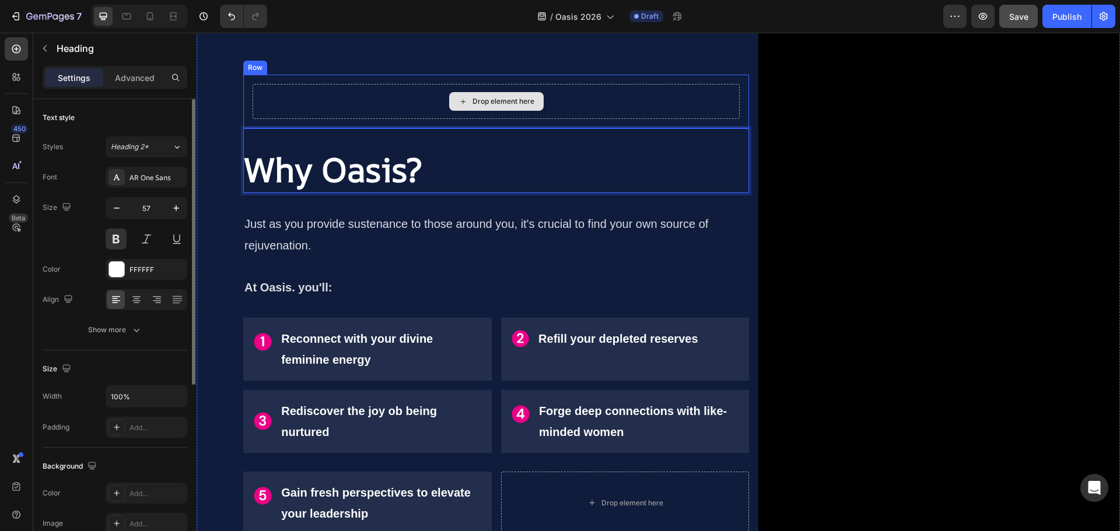
drag, startPoint x: 416, startPoint y: 166, endPoint x: 454, endPoint y: 100, distance: 76.8
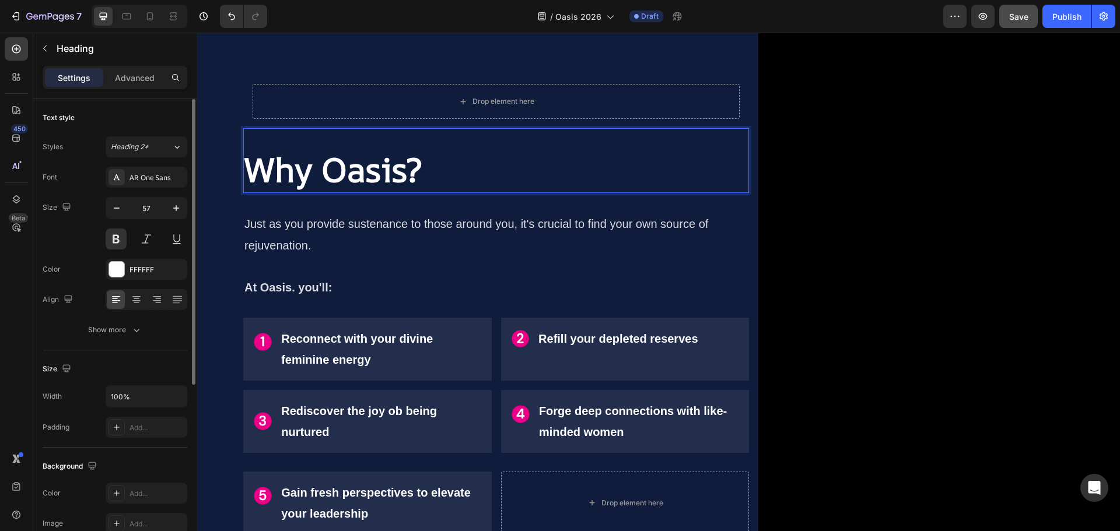
click at [302, 147] on strong "Why Oasis?" at bounding box center [332, 169] width 177 height 45
click at [234, 228] on div "Drop element here Row Why Oasis? Heading 0 ⁠⁠⁠⁠⁠⁠⁠ Just as you provide sustenan…" at bounding box center [658, 309] width 923 height 643
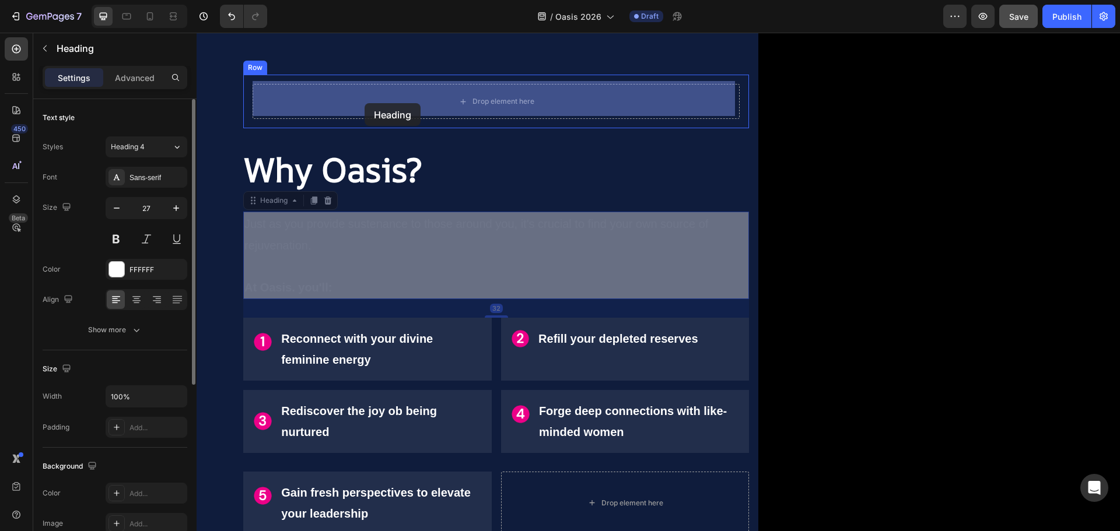
drag, startPoint x: 274, startPoint y: 202, endPoint x: 364, endPoint y: 103, distance: 134.6
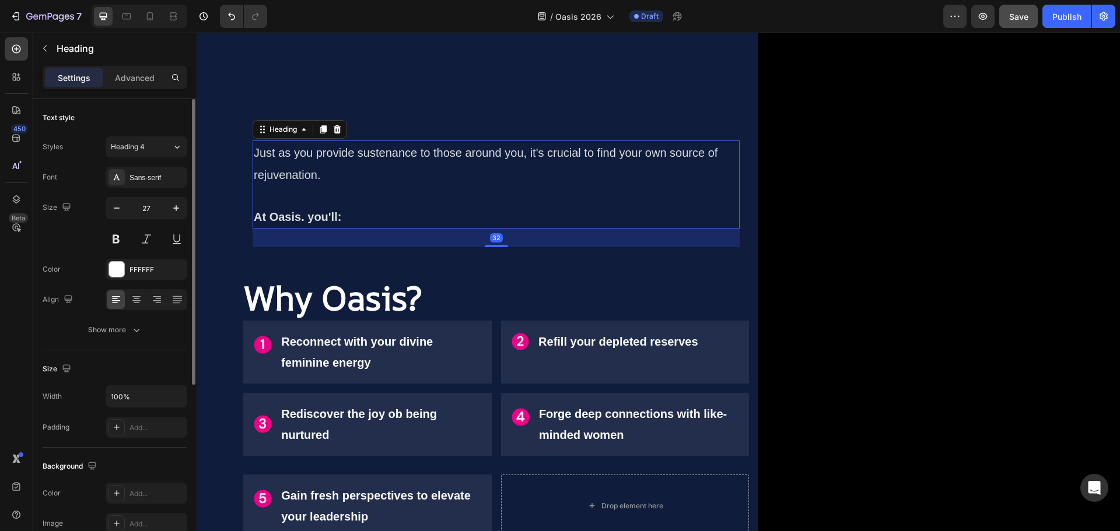
scroll to position [921, 0]
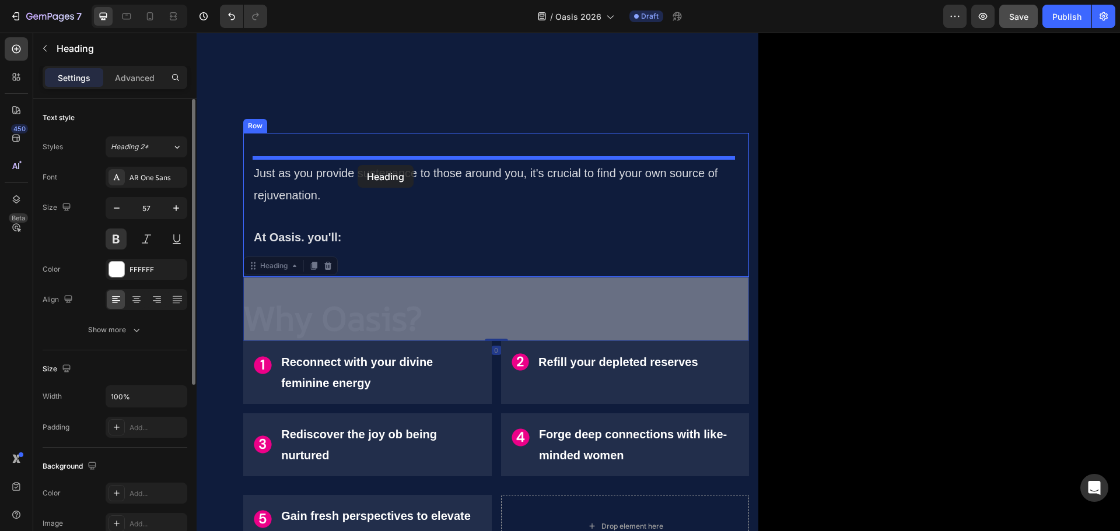
drag, startPoint x: 270, startPoint y: 269, endPoint x: 357, endPoint y: 165, distance: 136.2
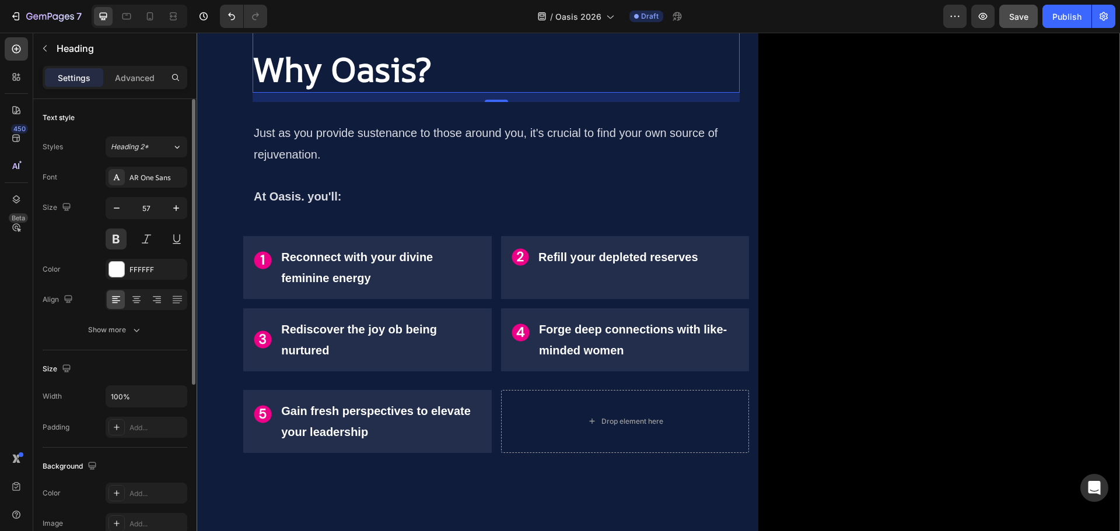
scroll to position [1033, 0]
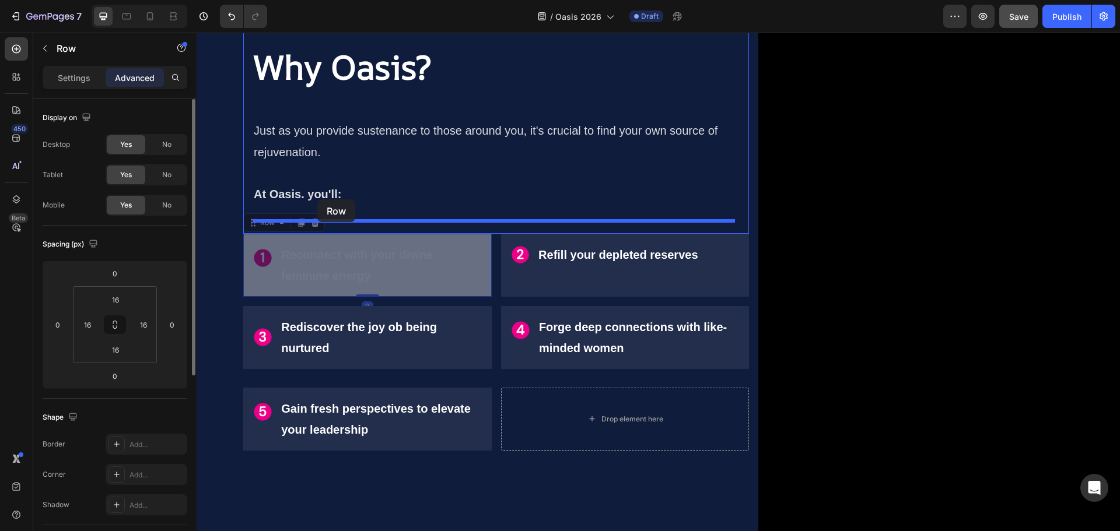
drag, startPoint x: 253, startPoint y: 223, endPoint x: 317, endPoint y: 199, distance: 68.5
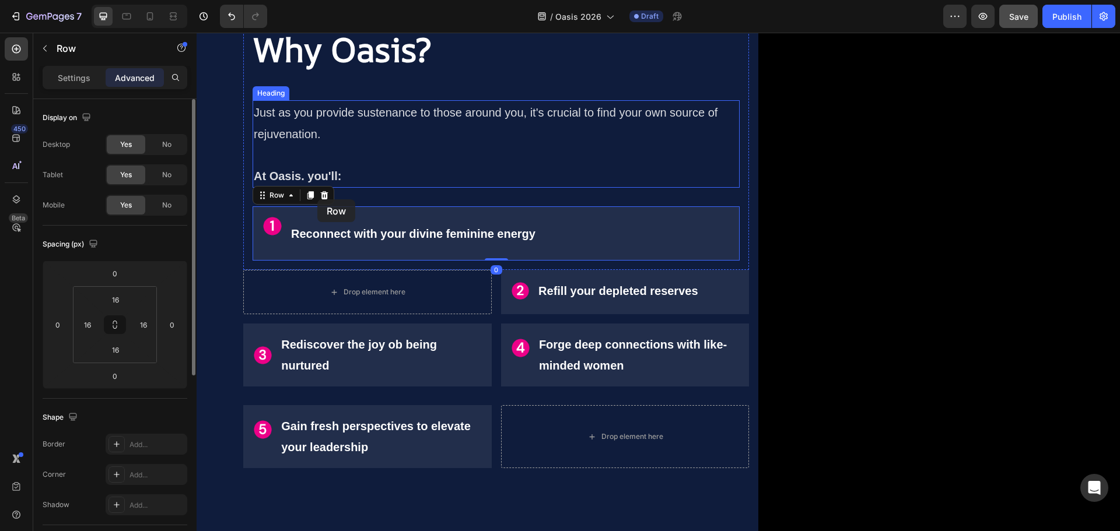
scroll to position [1015, 0]
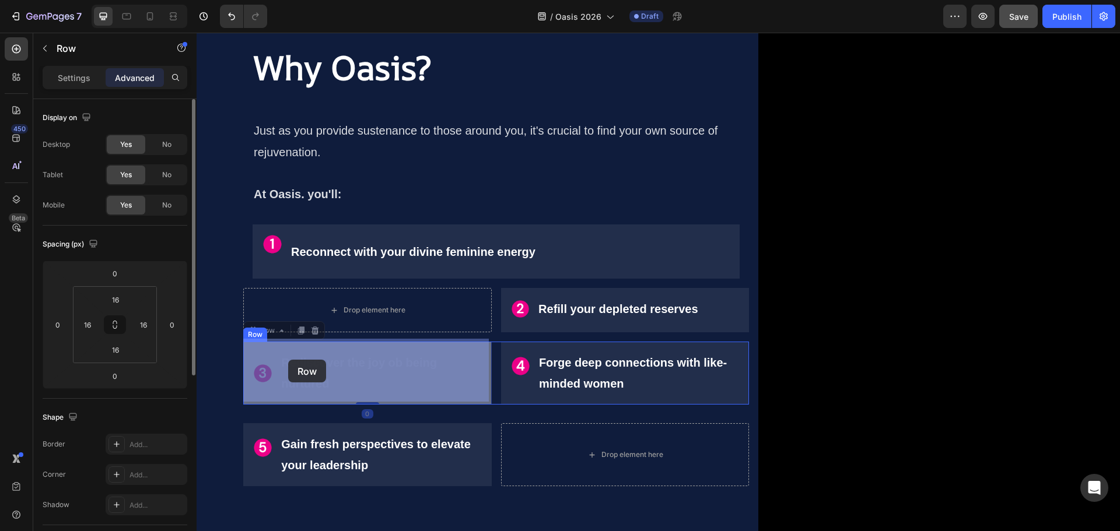
drag, startPoint x: 253, startPoint y: 337, endPoint x: 288, endPoint y: 360, distance: 42.5
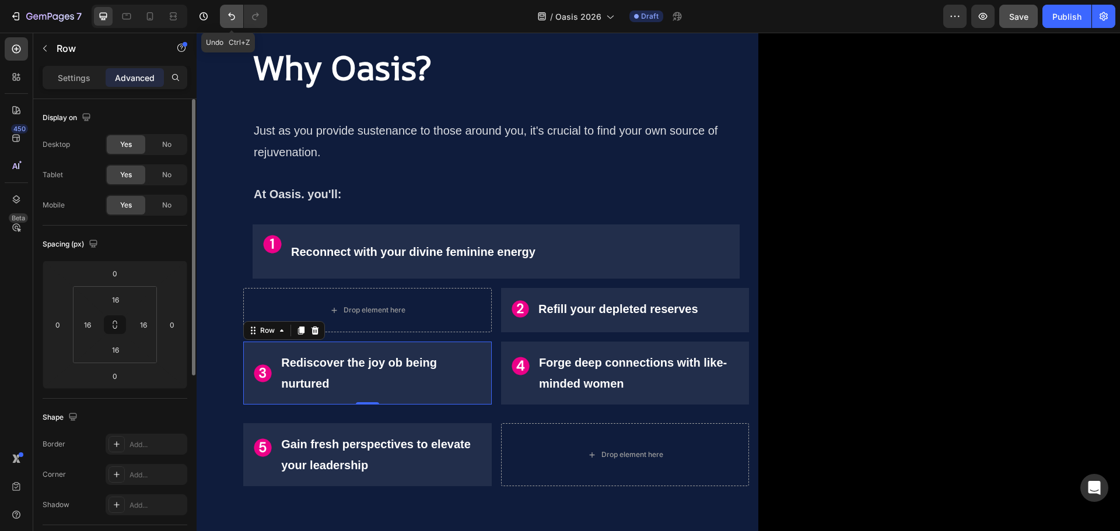
click at [232, 19] on icon "Undo/Redo" at bounding box center [231, 17] width 7 height 8
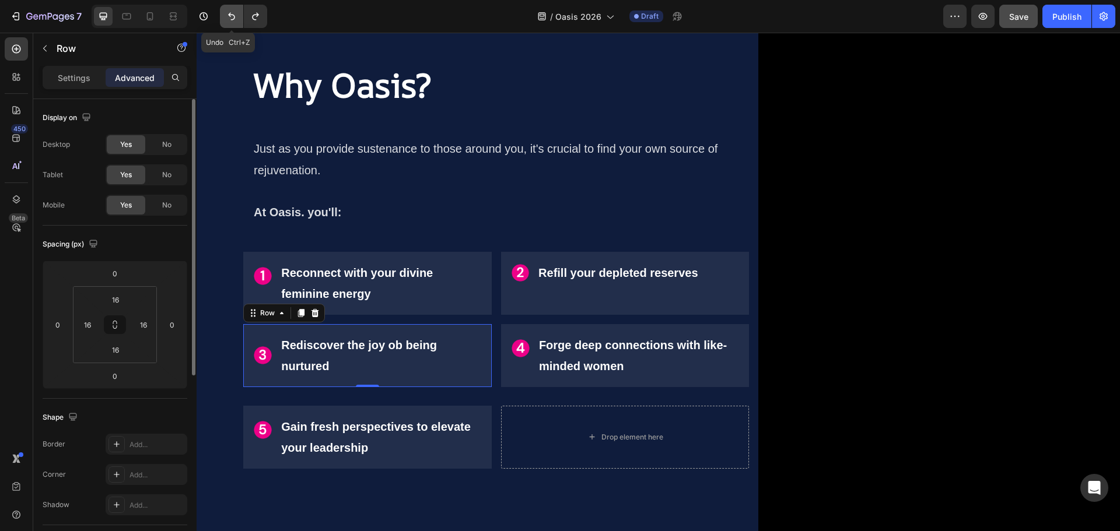
scroll to position [1033, 0]
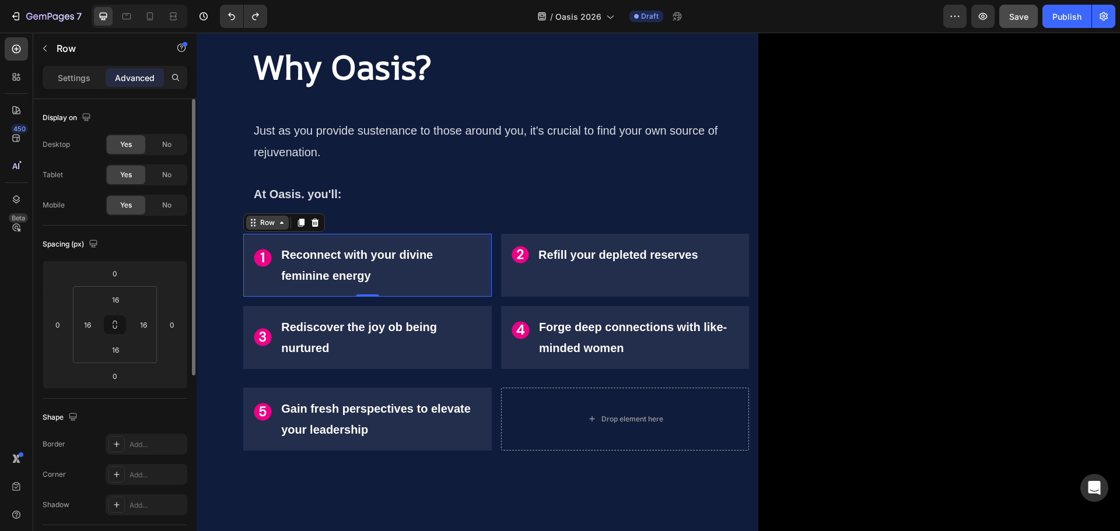
click at [281, 222] on icon at bounding box center [281, 222] width 9 height 9
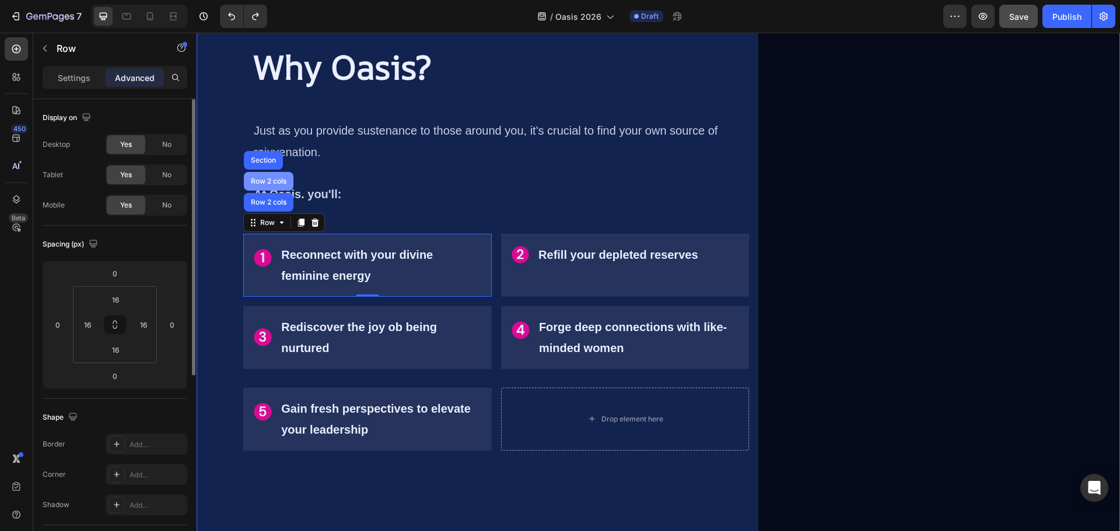
click at [280, 178] on div "Row 2 cols" at bounding box center [268, 181] width 40 height 7
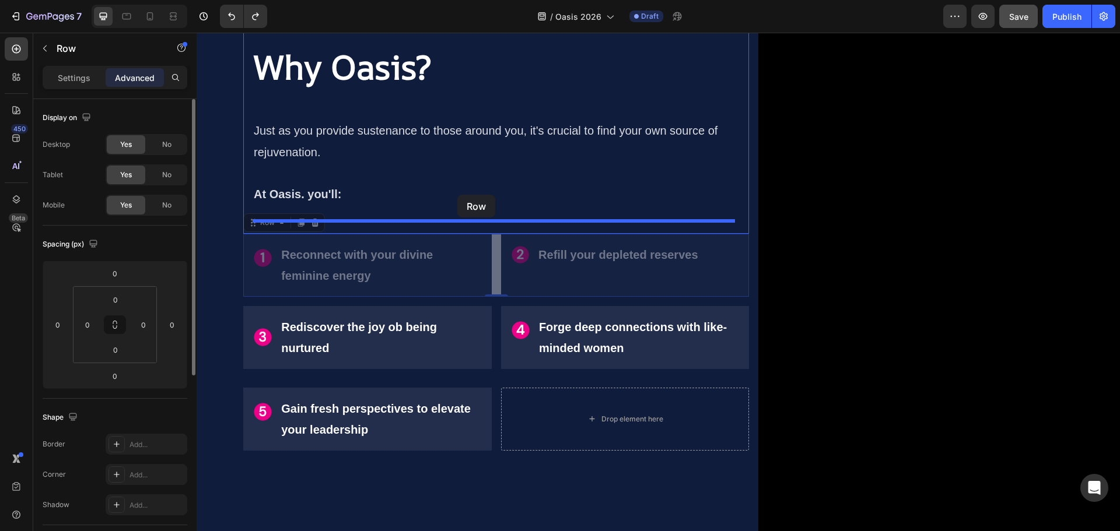
drag, startPoint x: 492, startPoint y: 242, endPoint x: 457, endPoint y: 195, distance: 58.8
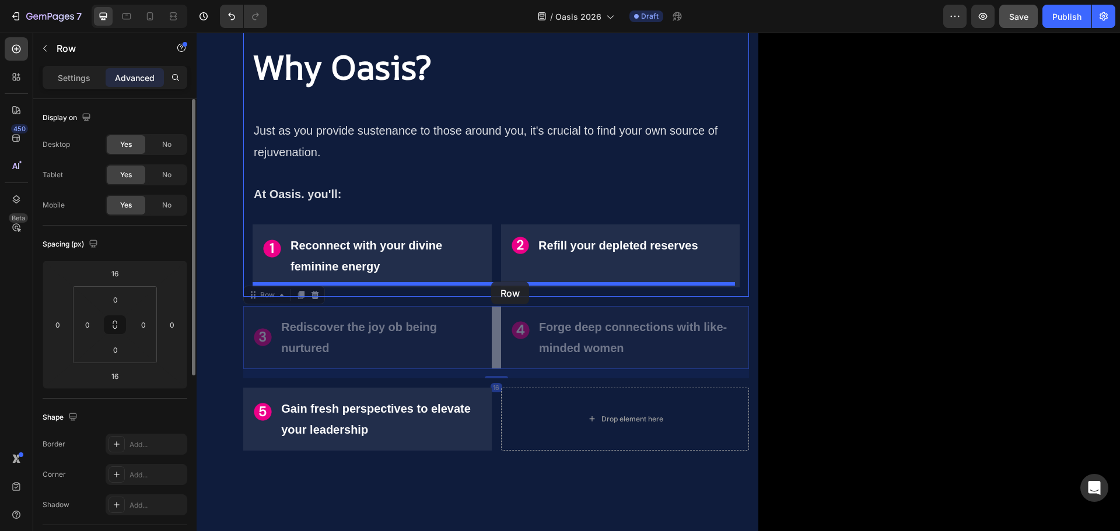
drag, startPoint x: 493, startPoint y: 332, endPoint x: 491, endPoint y: 282, distance: 50.2
type input "0"
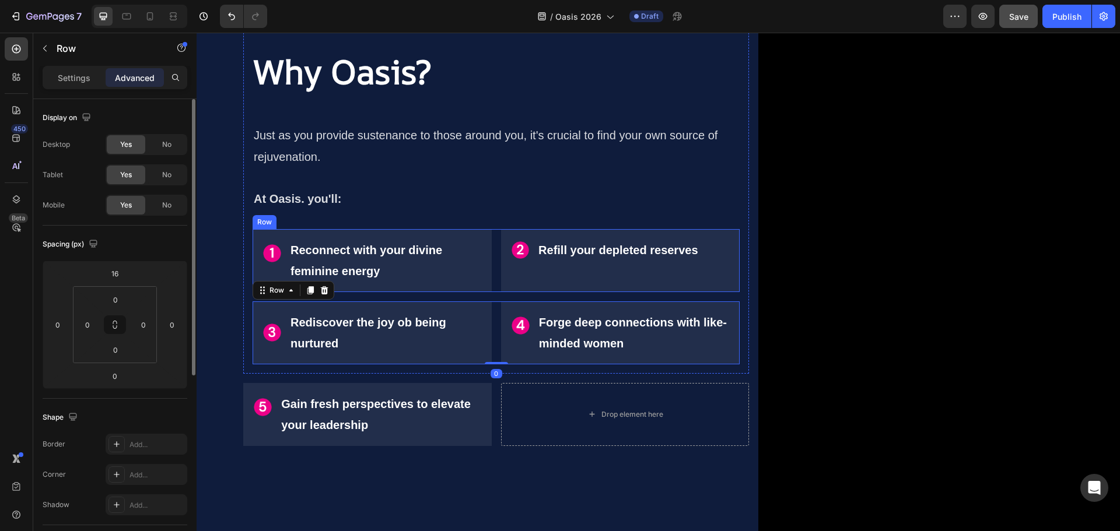
scroll to position [1038, 0]
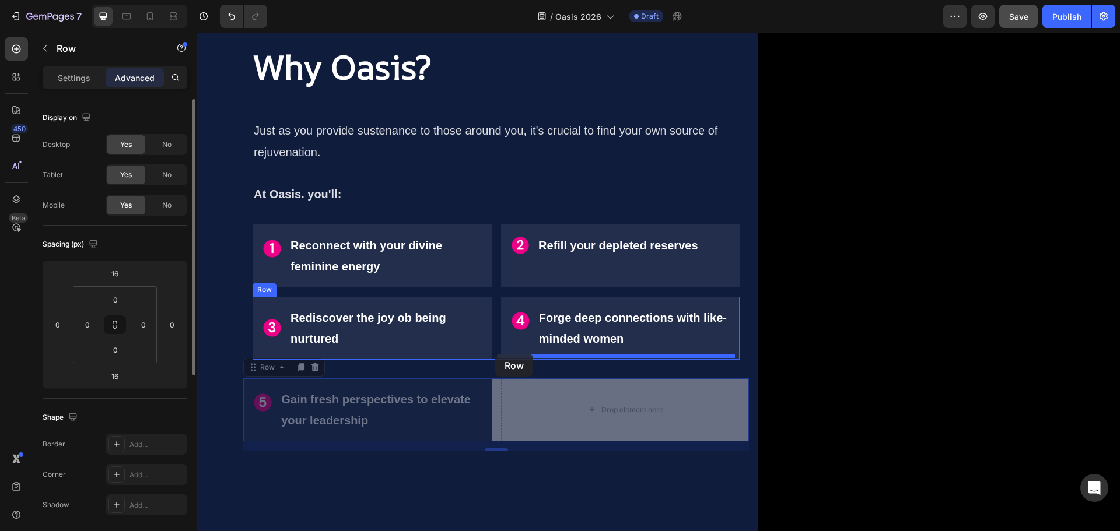
drag, startPoint x: 492, startPoint y: 391, endPoint x: 495, endPoint y: 354, distance: 37.4
type input "0"
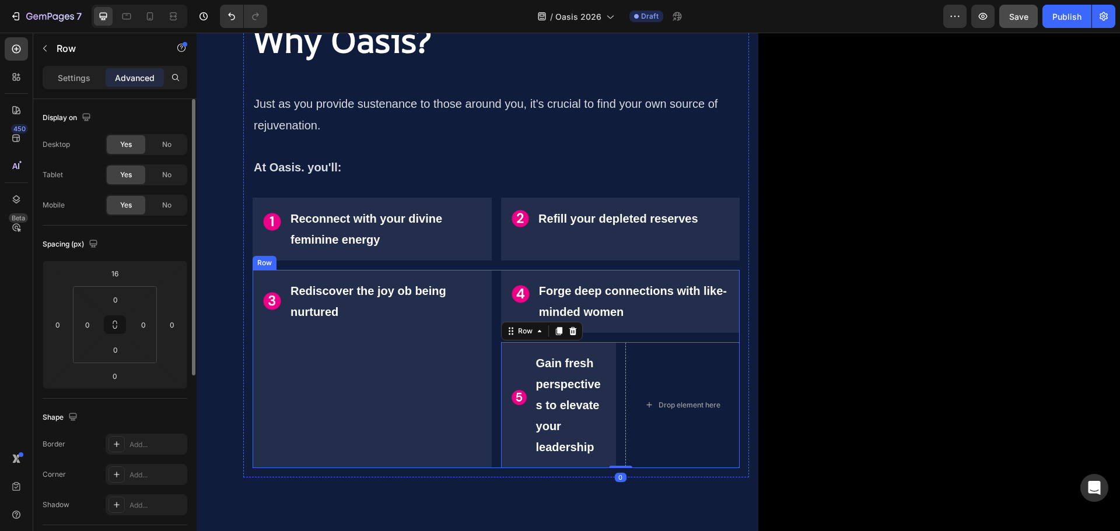
scroll to position [1011, 0]
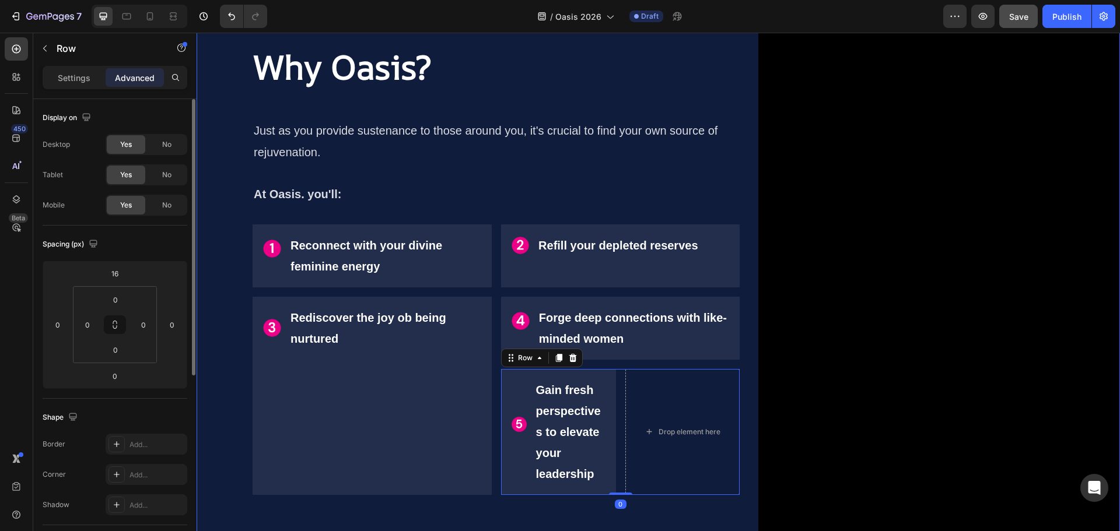
click at [216, 385] on div "Why Oasis? Heading Just as you provide sustenance to those around you, it's cru…" at bounding box center [658, 260] width 923 height 643
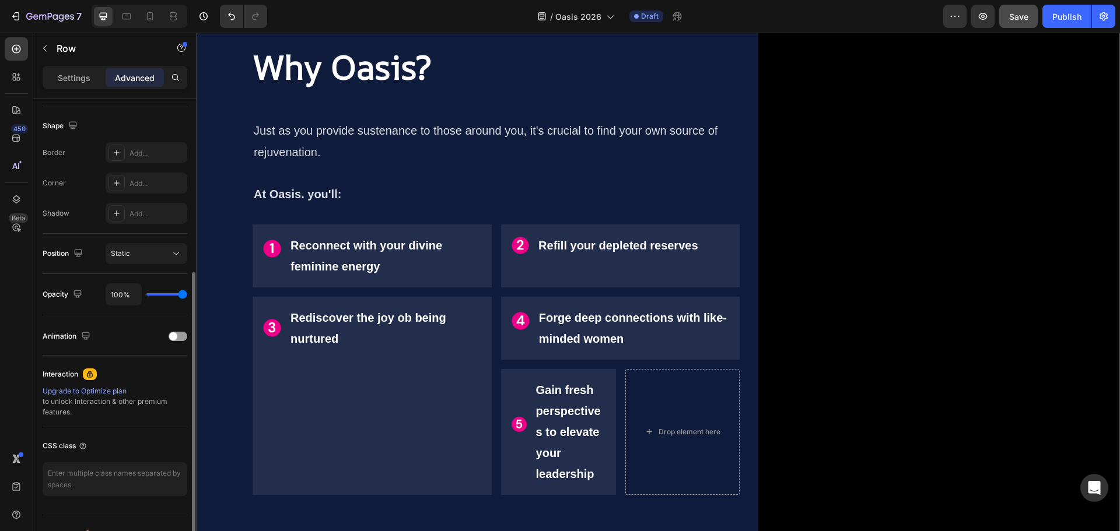
scroll to position [318, 0]
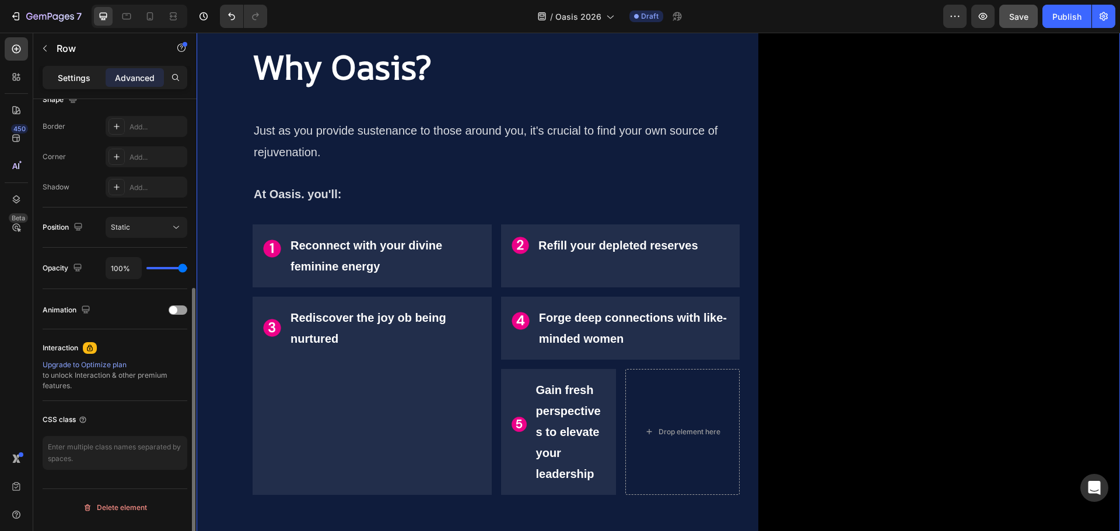
click at [64, 82] on p "Settings" at bounding box center [74, 78] width 33 height 12
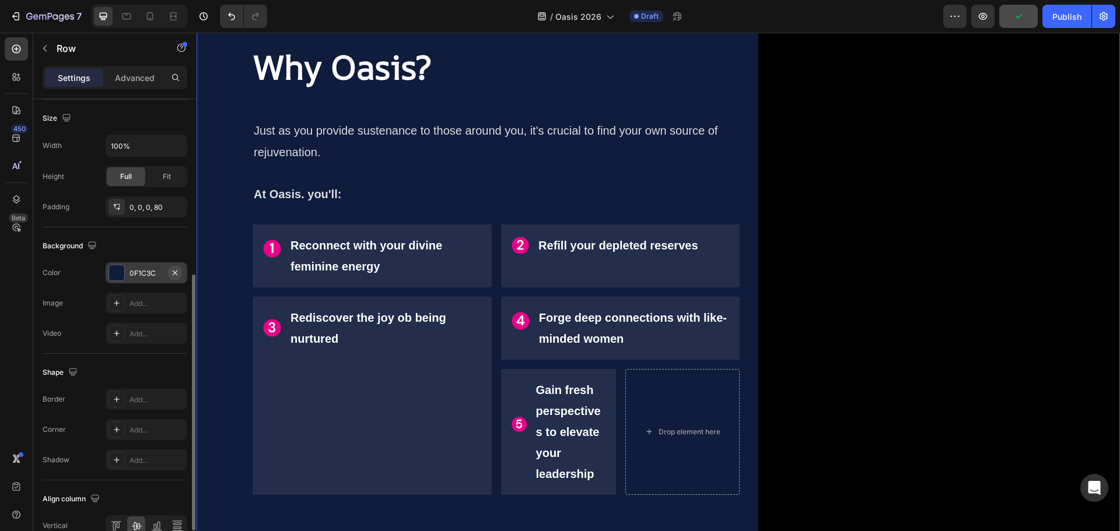
click at [175, 269] on icon "button" at bounding box center [174, 272] width 9 height 9
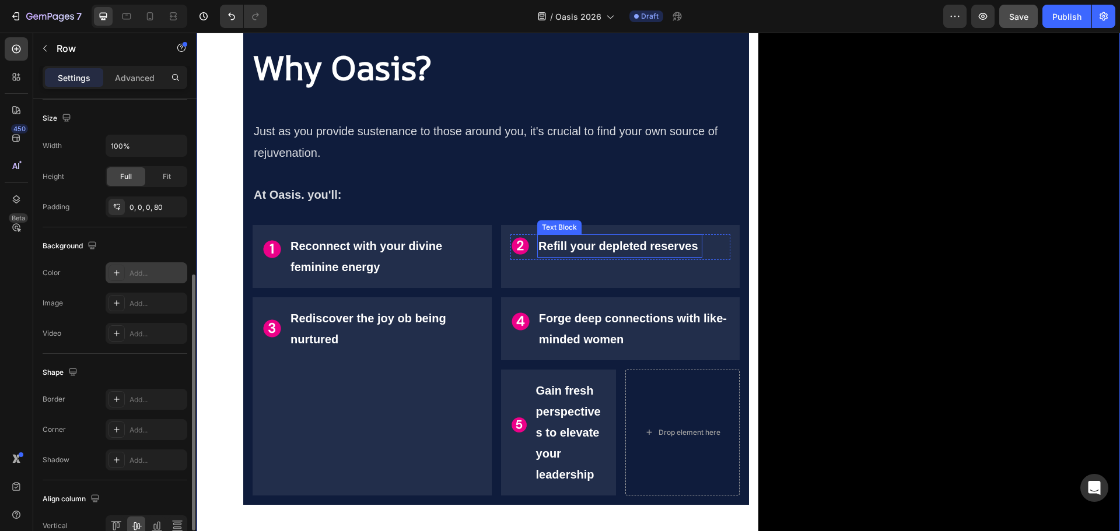
scroll to position [895, 0]
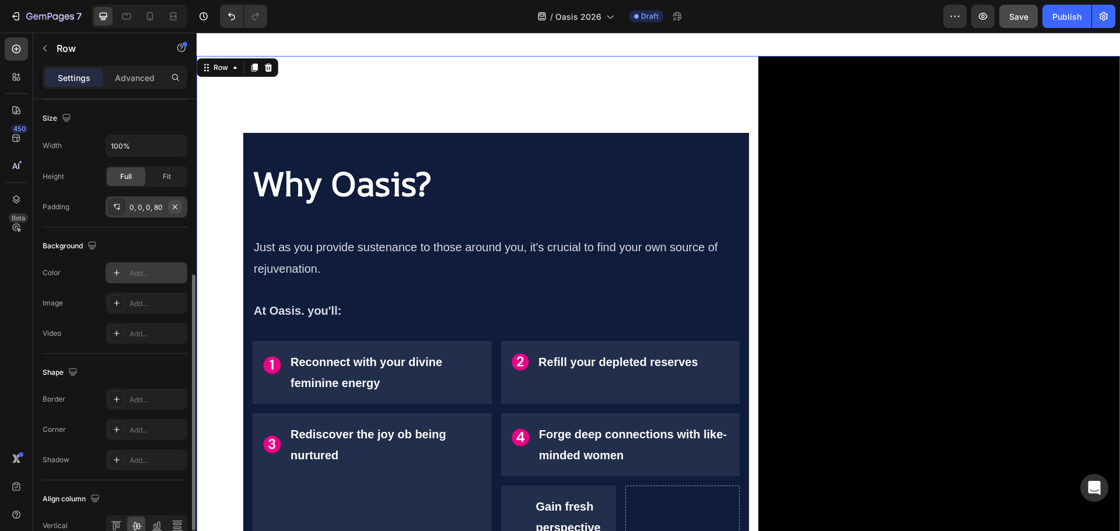
click at [171, 207] on icon "button" at bounding box center [174, 206] width 9 height 9
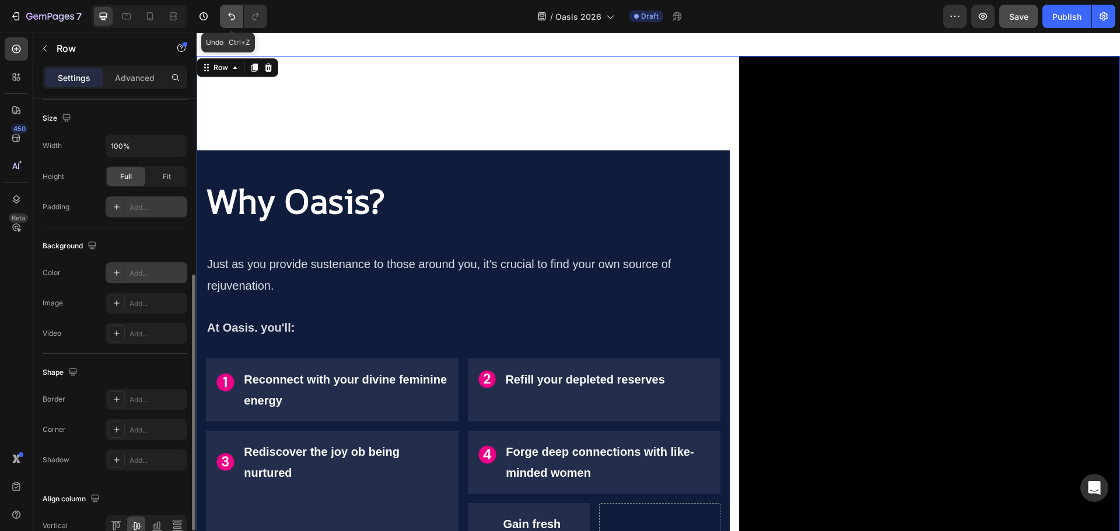
click at [227, 9] on button "Undo/Redo" at bounding box center [231, 16] width 23 height 23
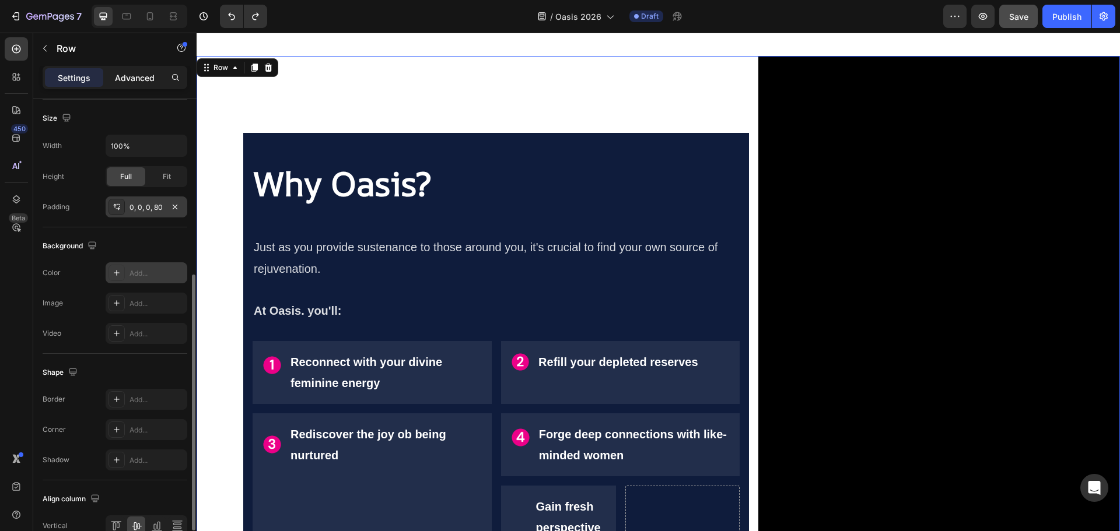
click at [139, 73] on p "Advanced" at bounding box center [135, 78] width 40 height 12
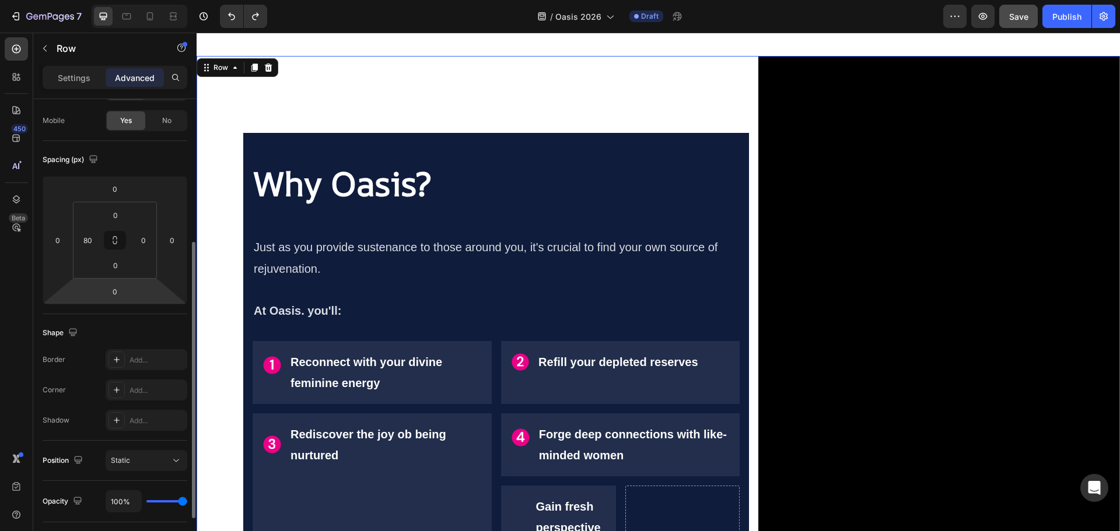
scroll to position [26, 0]
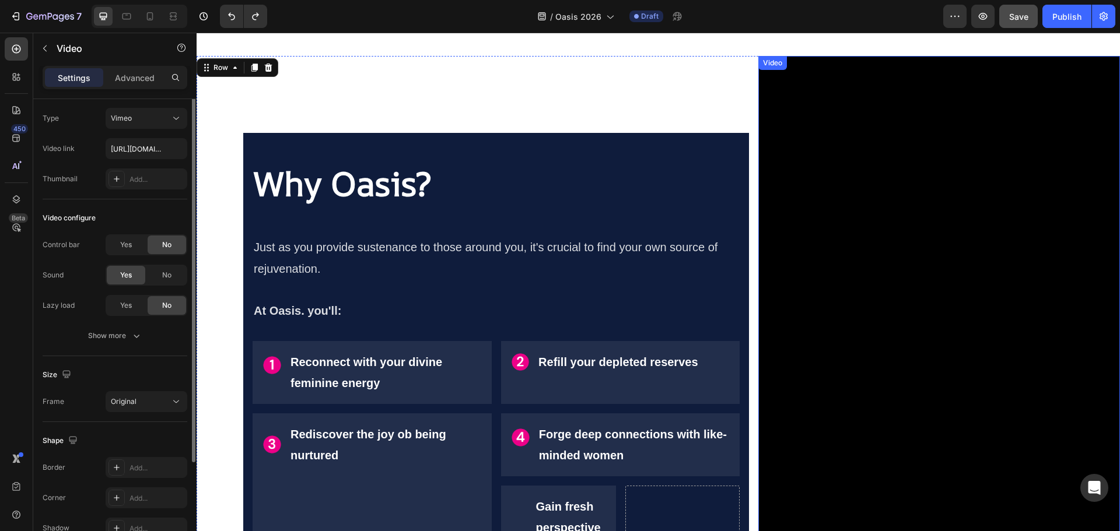
click at [774, 65] on div "Video" at bounding box center [772, 63] width 24 height 10
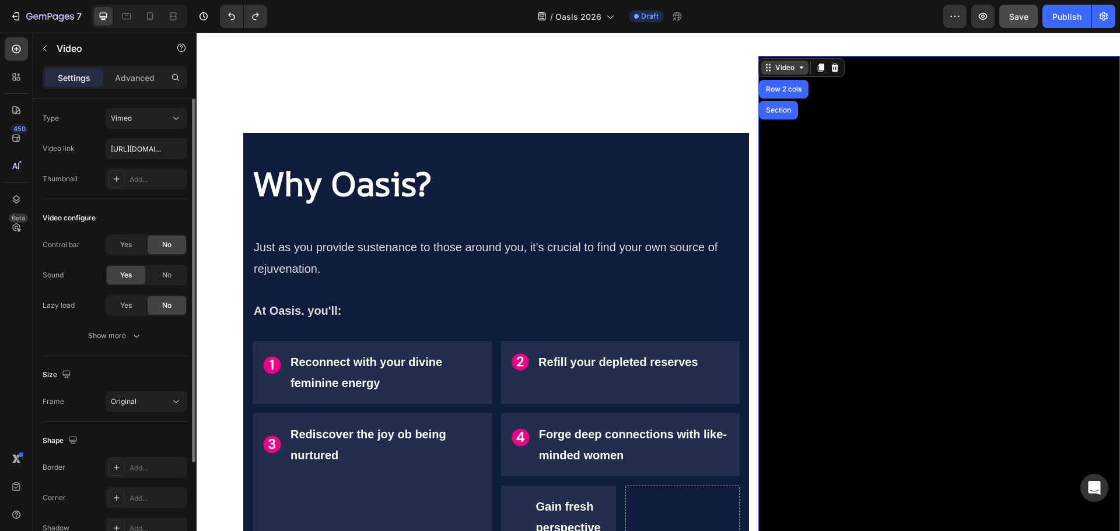
scroll to position [0, 0]
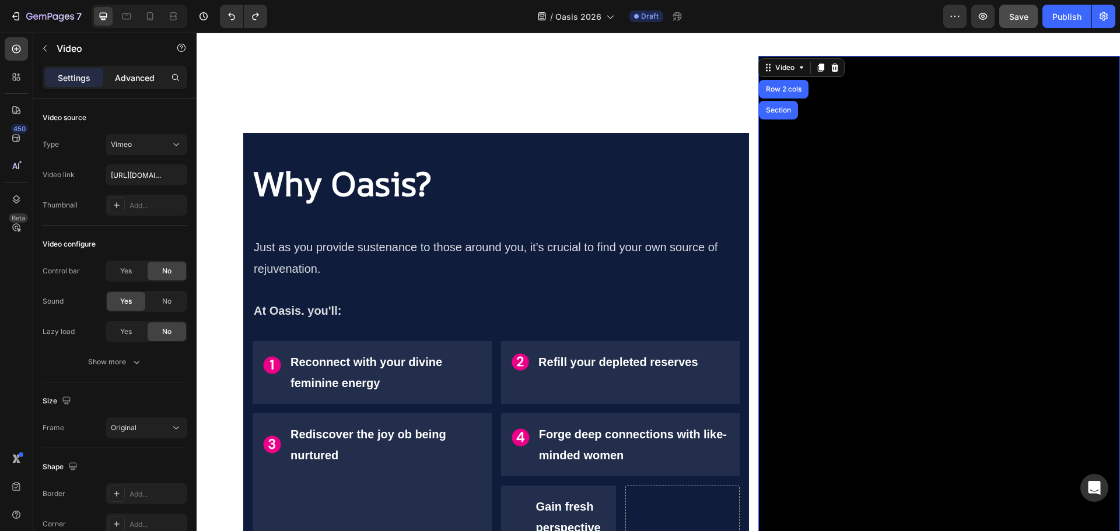
click at [122, 74] on p "Advanced" at bounding box center [135, 78] width 40 height 12
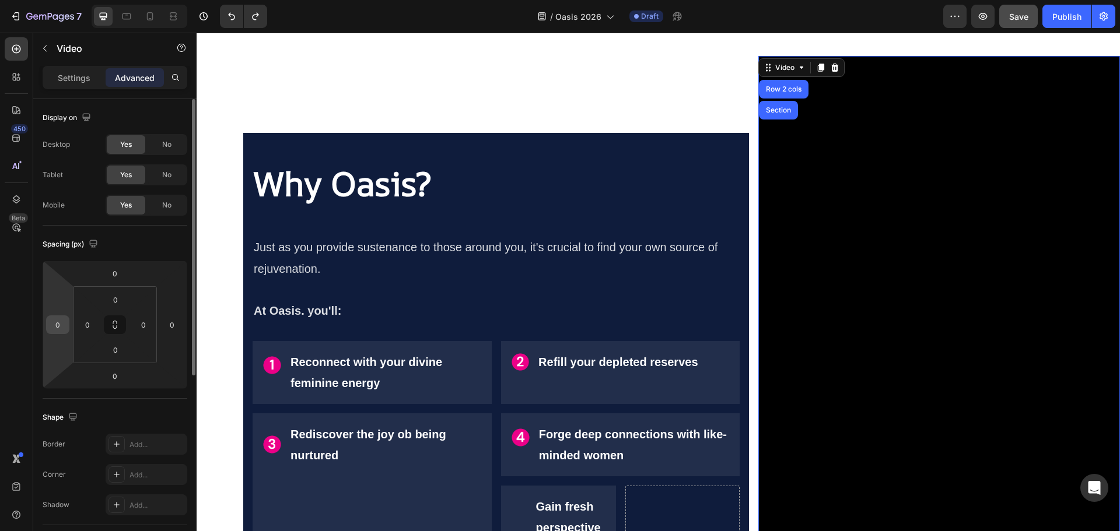
click at [57, 325] on input "0" at bounding box center [57, 324] width 17 height 17
type input "-50"
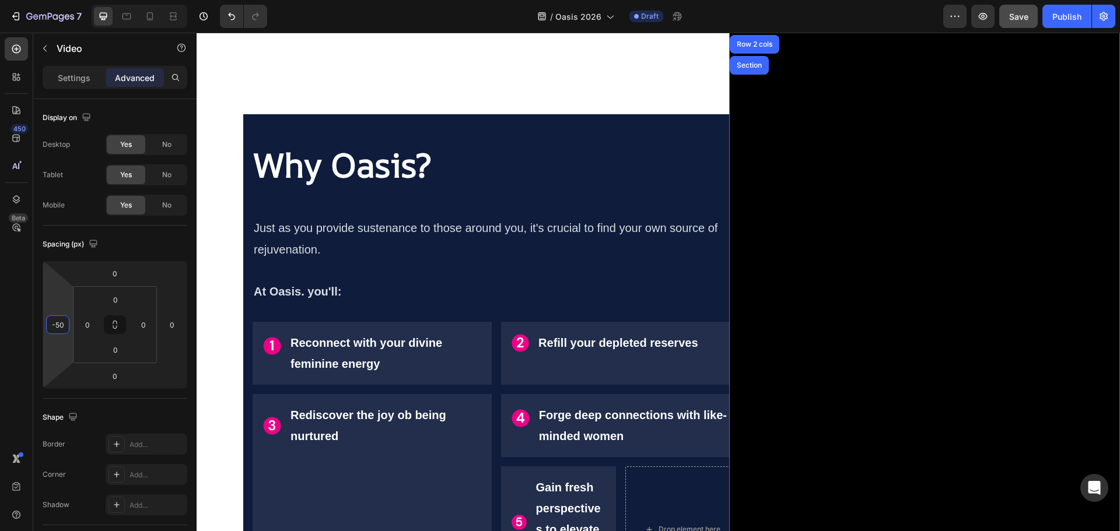
scroll to position [920, 0]
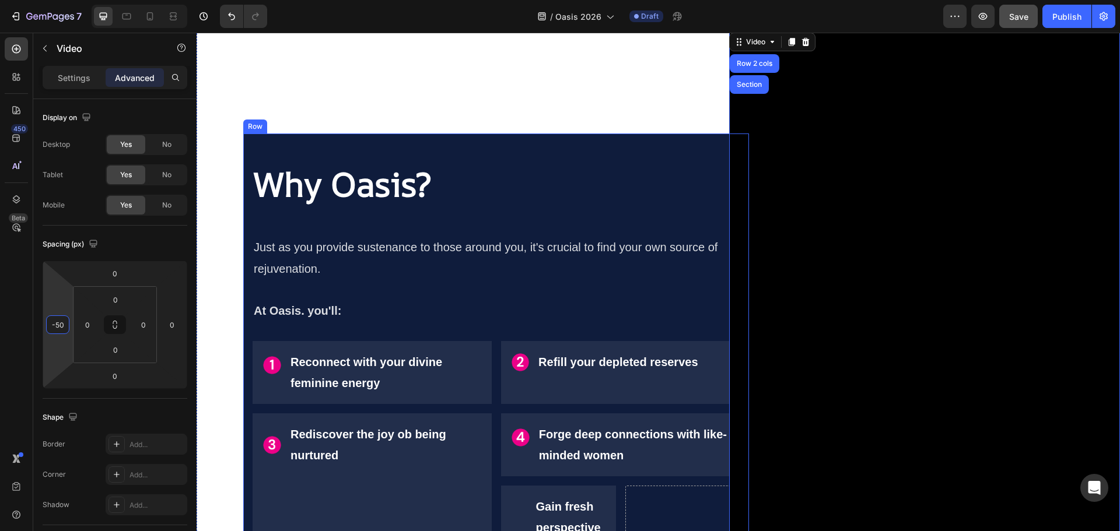
click at [248, 135] on div "Why Oasis? Heading Just as you provide sustenance to those around you, it's cru…" at bounding box center [496, 378] width 506 height 488
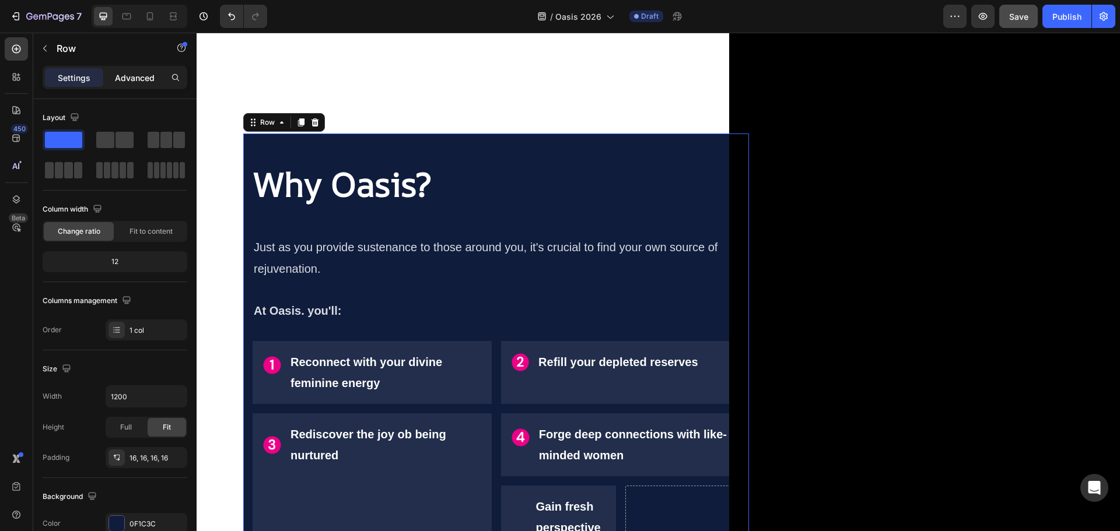
click at [127, 78] on p "Advanced" at bounding box center [135, 78] width 40 height 12
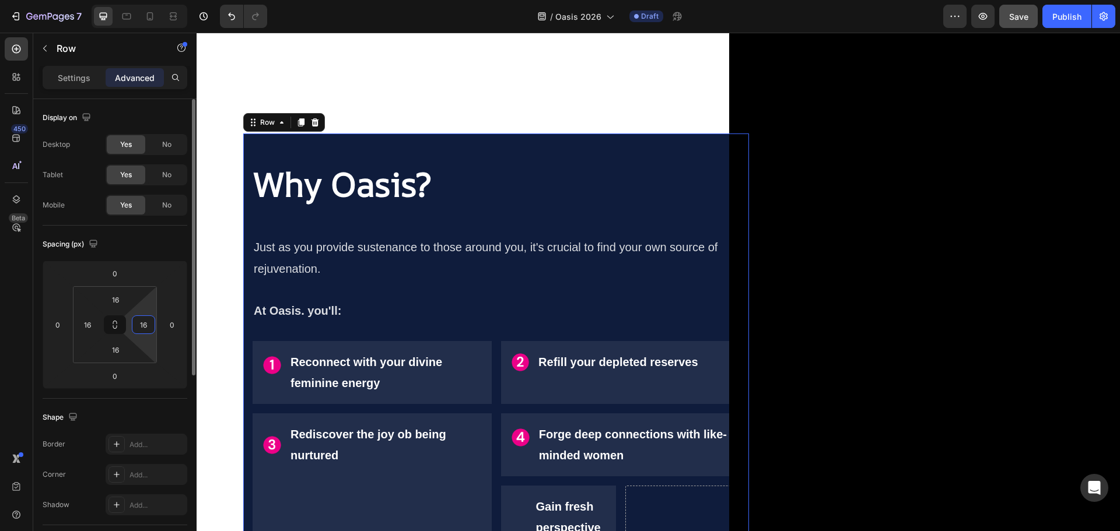
click at [144, 325] on input "16" at bounding box center [143, 324] width 17 height 17
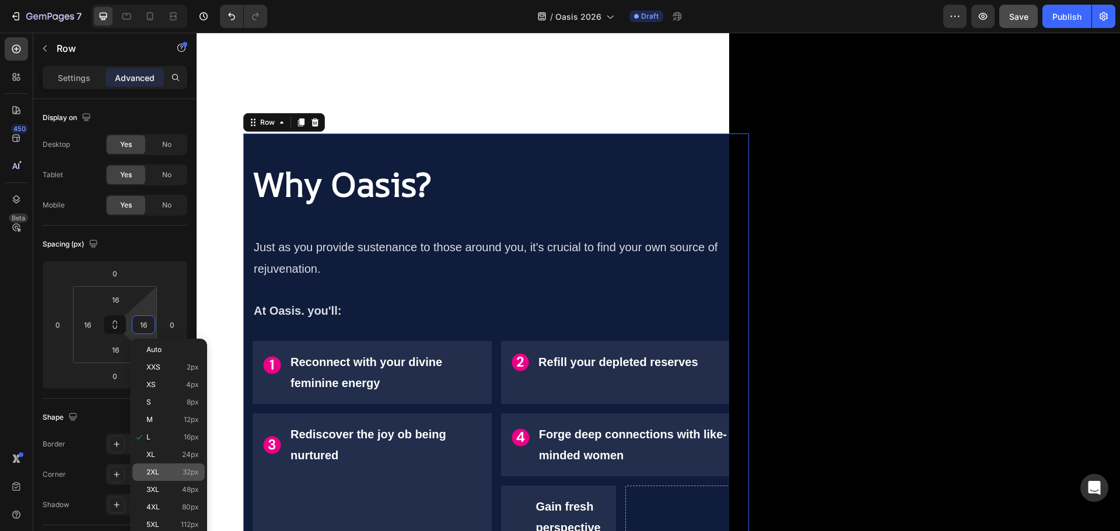
click at [187, 471] on span "32px" at bounding box center [191, 472] width 16 height 8
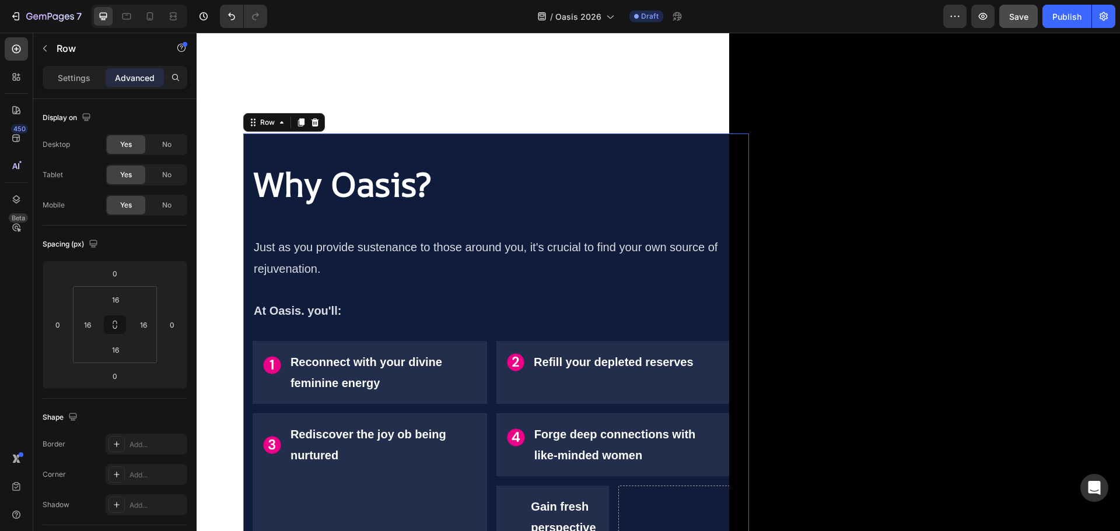
type input "32"
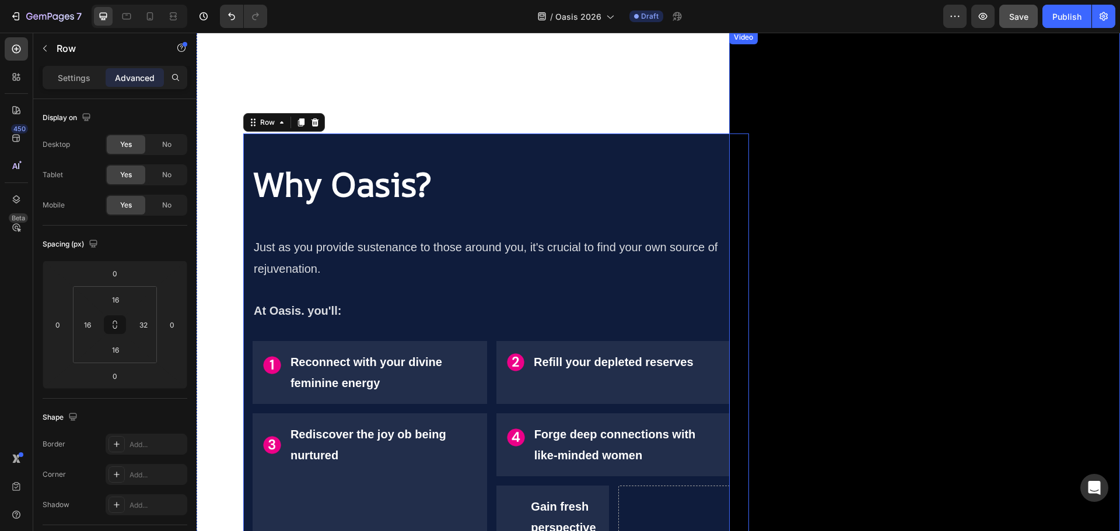
click at [737, 38] on div "Video" at bounding box center [743, 37] width 24 height 10
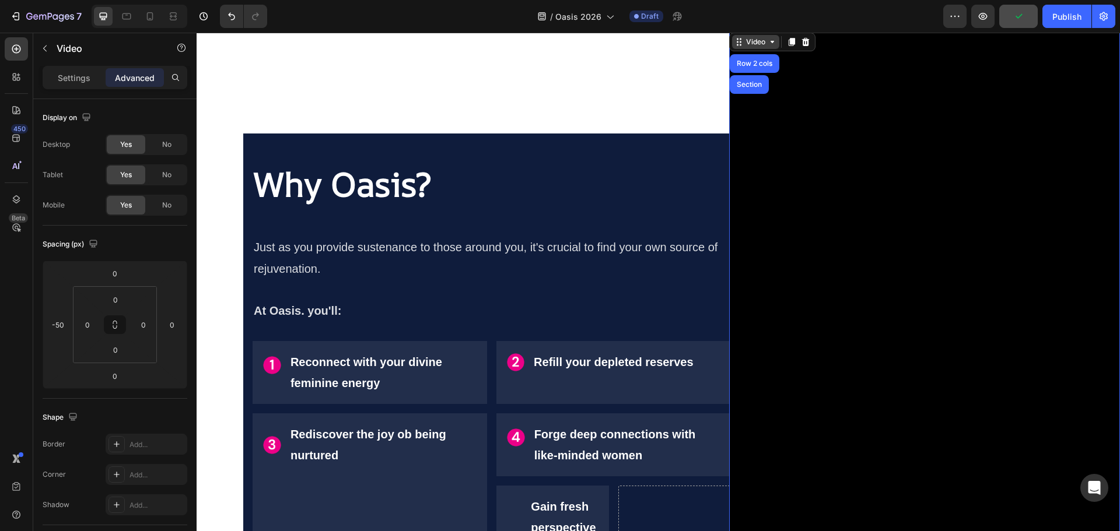
click at [753, 44] on div "Video" at bounding box center [756, 42] width 24 height 10
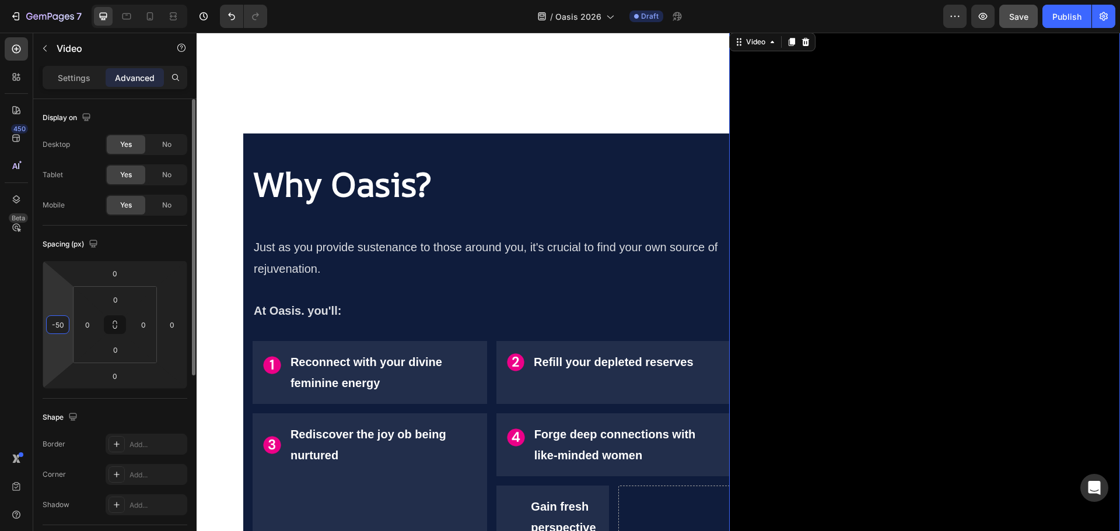
click at [57, 327] on input "-50" at bounding box center [57, 324] width 17 height 17
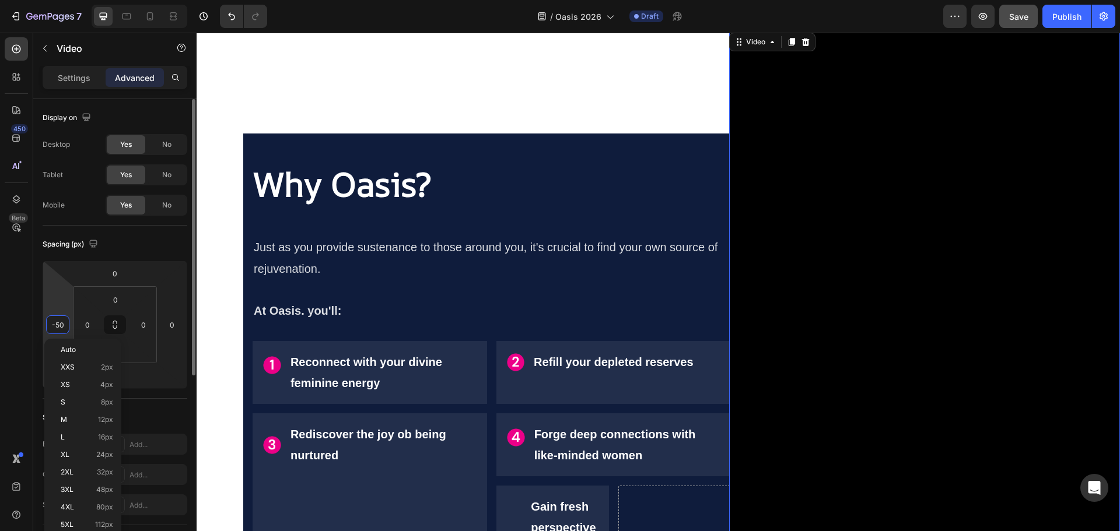
type input "0"
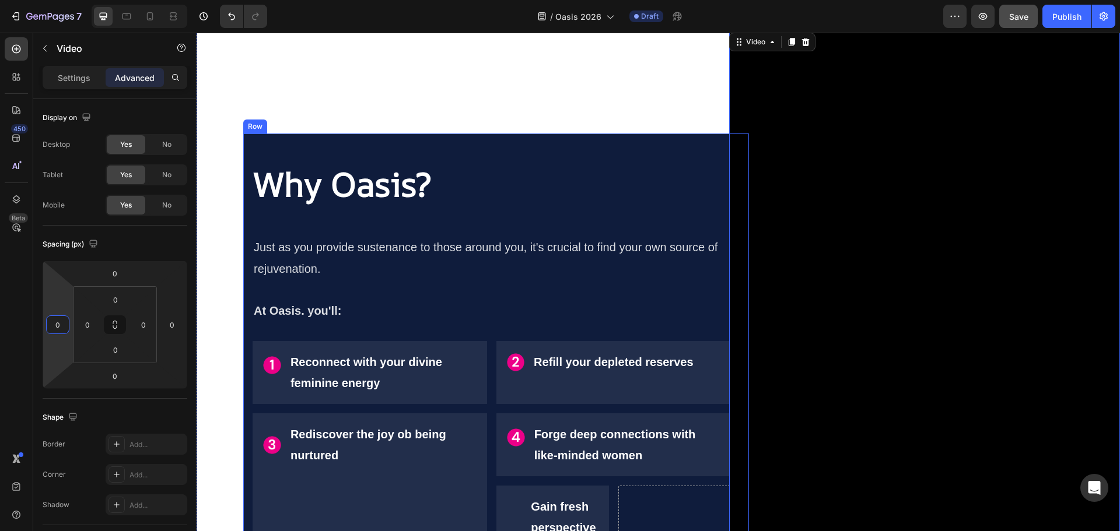
click at [626, 134] on div "Why Oasis? Heading Just as you provide sustenance to those around you, it's cru…" at bounding box center [496, 378] width 506 height 488
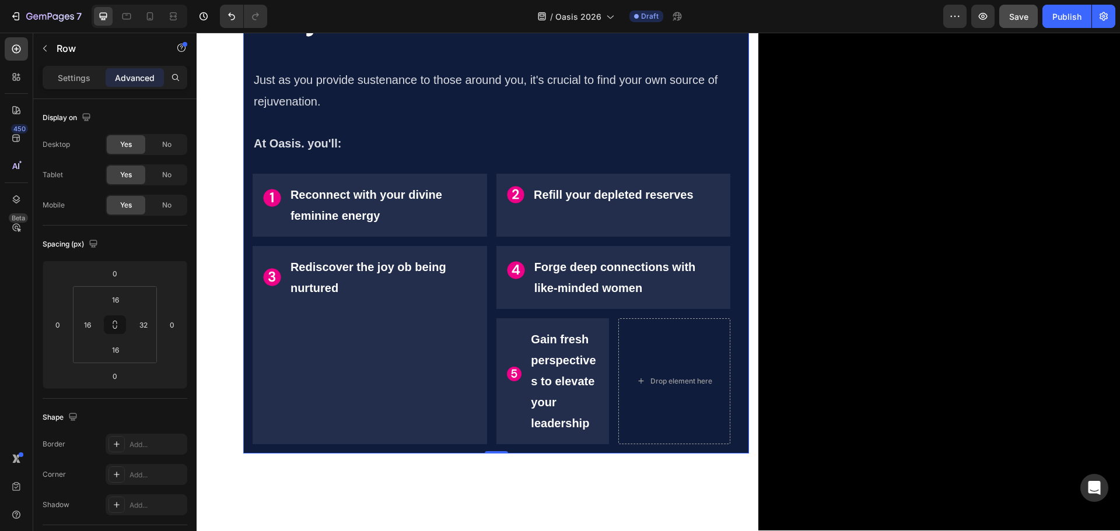
scroll to position [1070, 0]
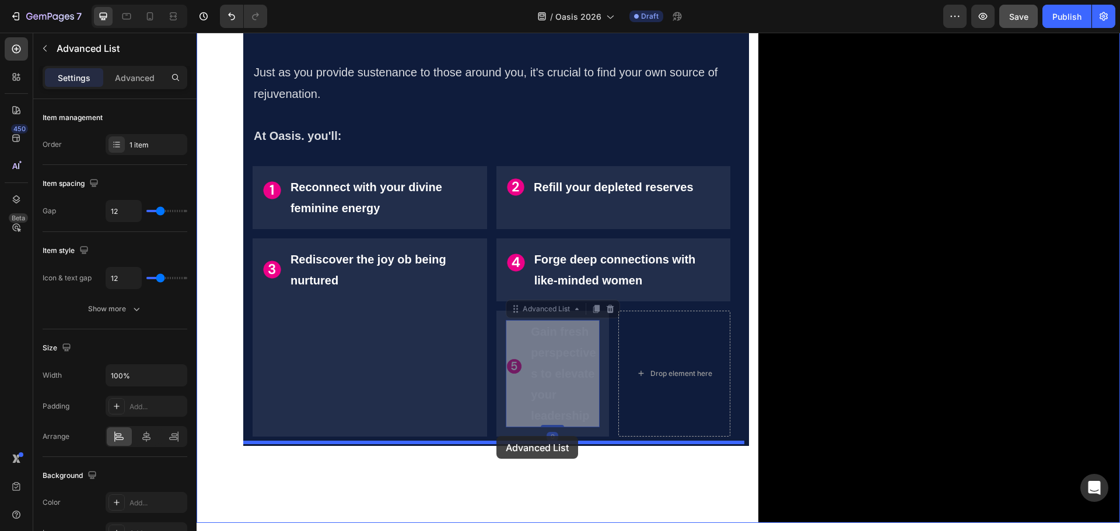
drag, startPoint x: 515, startPoint y: 310, endPoint x: 496, endPoint y: 436, distance: 127.9
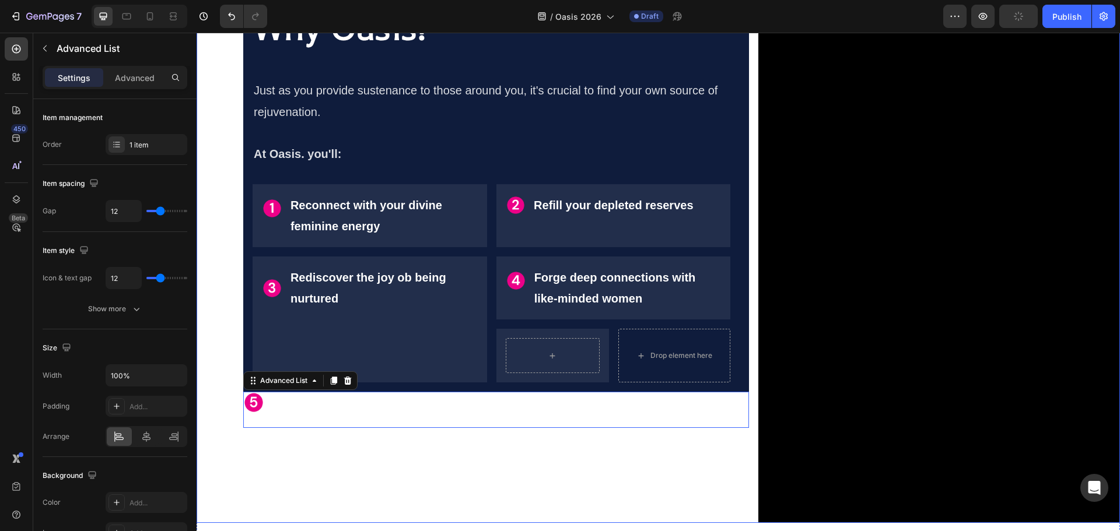
scroll to position [1088, 0]
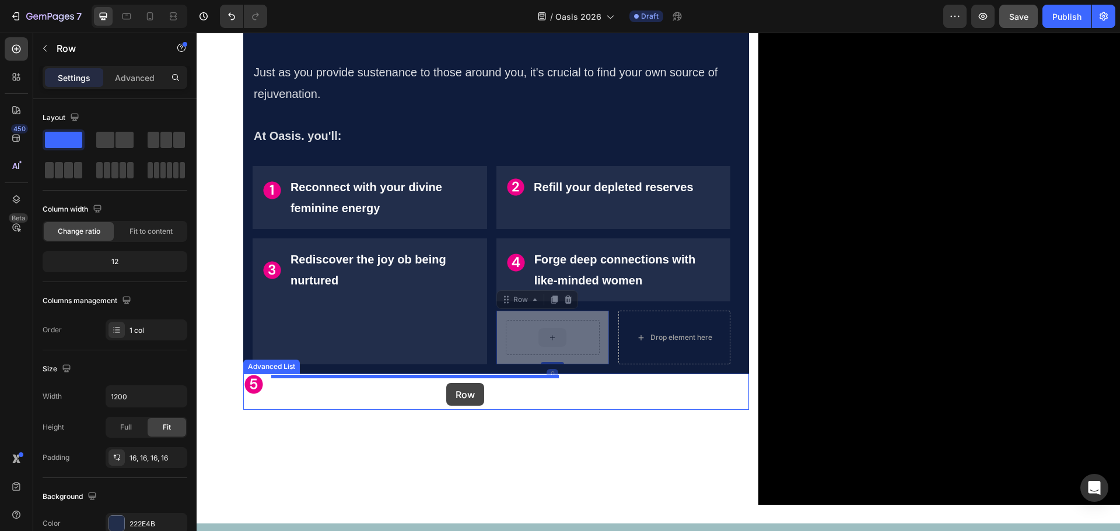
drag, startPoint x: 504, startPoint y: 303, endPoint x: 446, endPoint y: 383, distance: 99.0
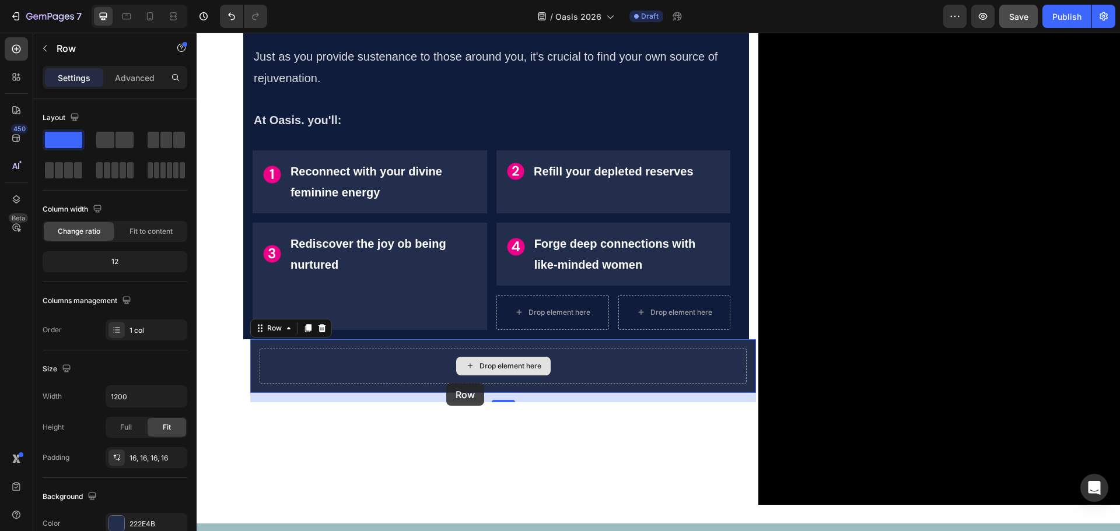
scroll to position [1072, 0]
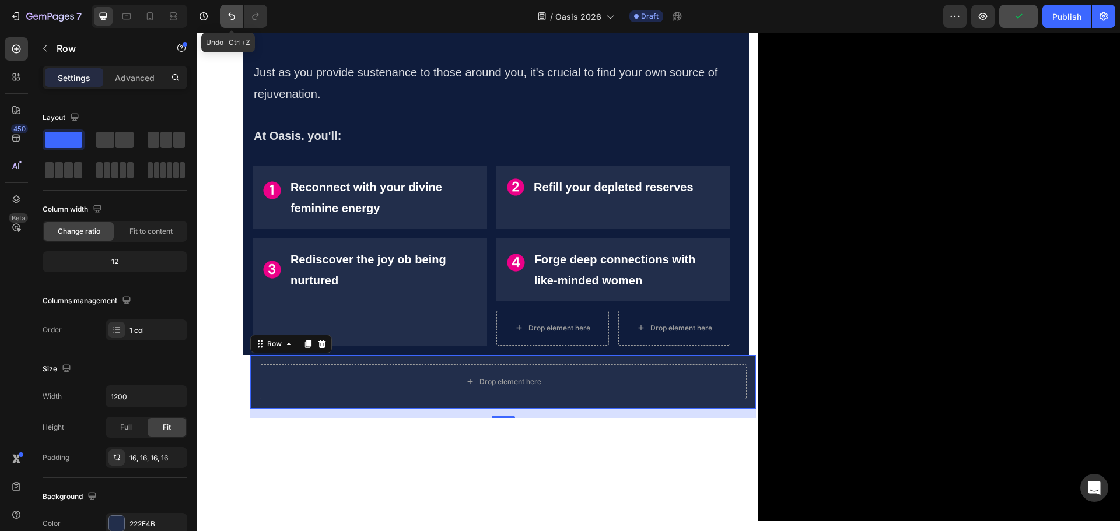
click at [229, 12] on icon "Undo/Redo" at bounding box center [232, 16] width 12 height 12
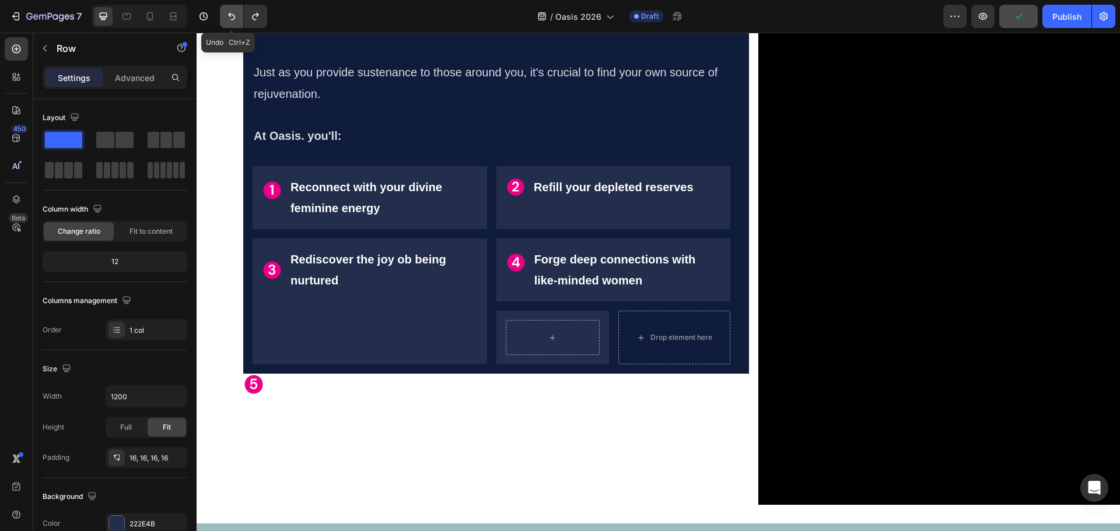
click at [229, 13] on icon "Undo/Redo" at bounding box center [232, 16] width 12 height 12
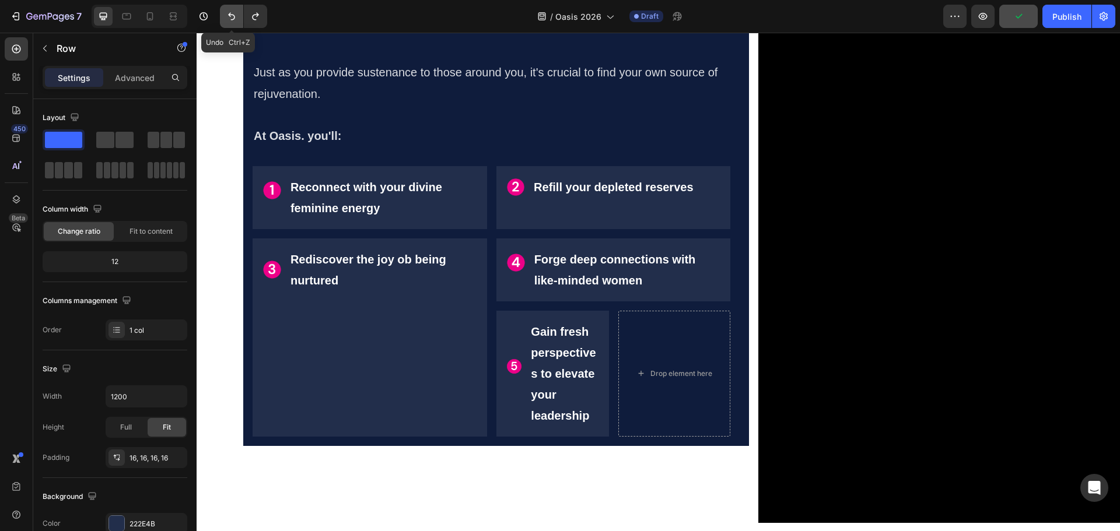
click at [229, 13] on icon "Undo/Redo" at bounding box center [232, 16] width 12 height 12
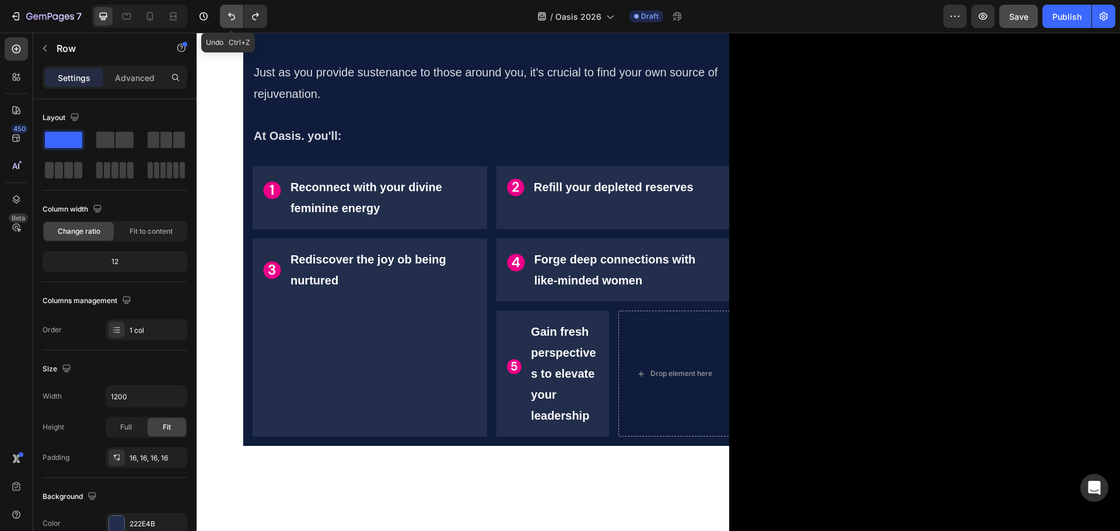
click at [229, 13] on icon "Undo/Redo" at bounding box center [232, 16] width 12 height 12
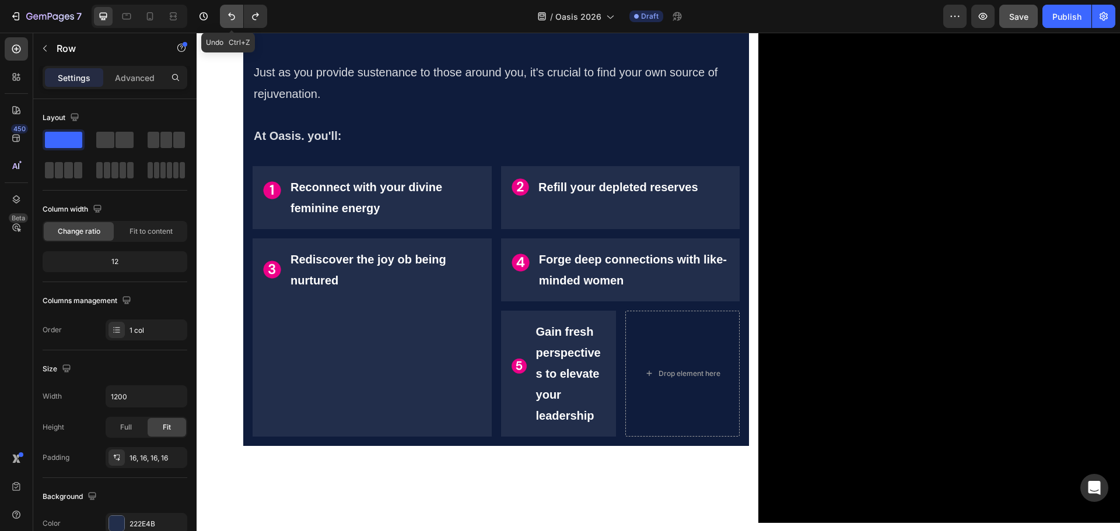
click at [229, 13] on icon "Undo/Redo" at bounding box center [232, 16] width 12 height 12
click at [234, 15] on icon "Undo/Redo" at bounding box center [231, 17] width 7 height 8
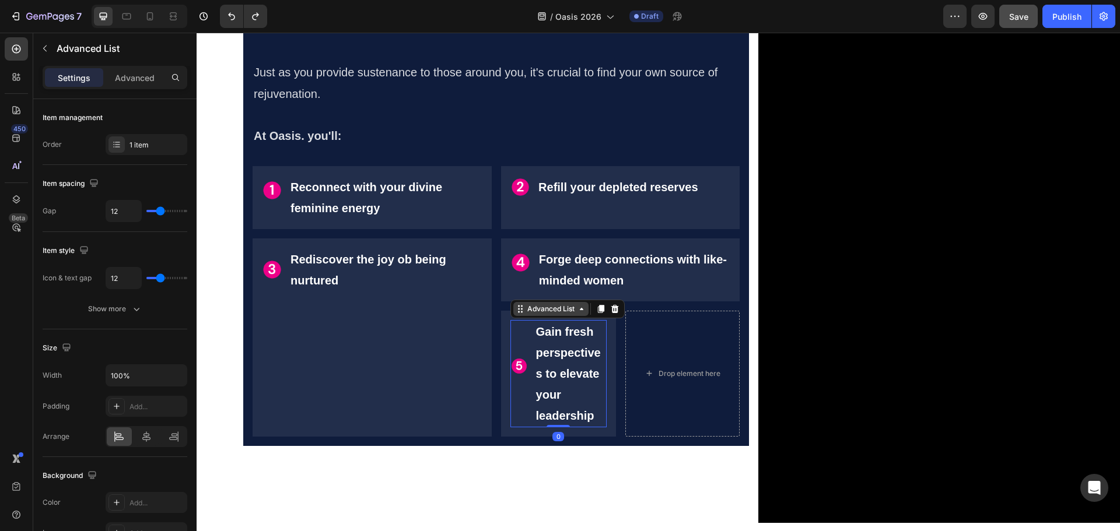
click at [586, 308] on icon at bounding box center [581, 308] width 9 height 9
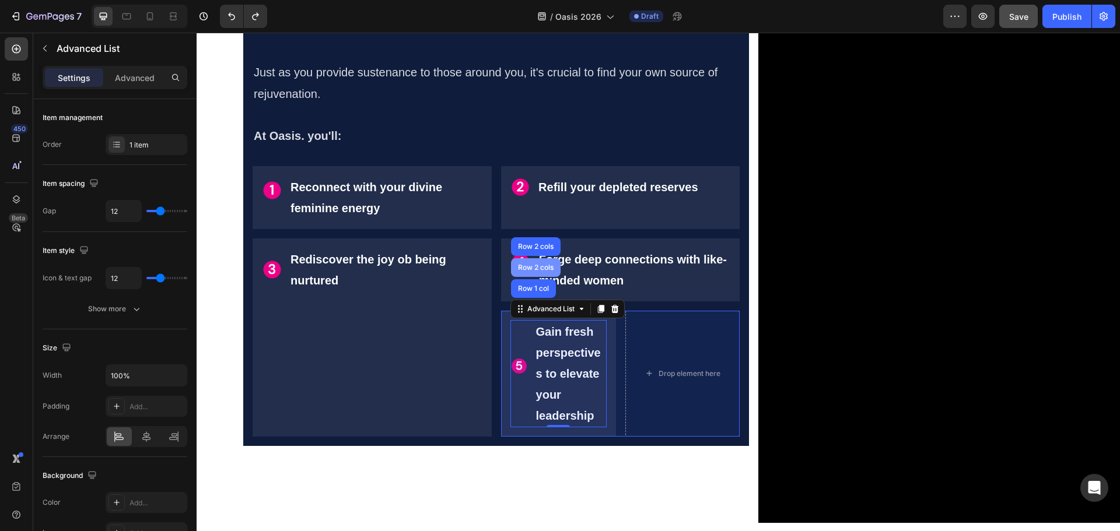
click at [539, 264] on div "Row 2 cols" at bounding box center [536, 267] width 40 height 7
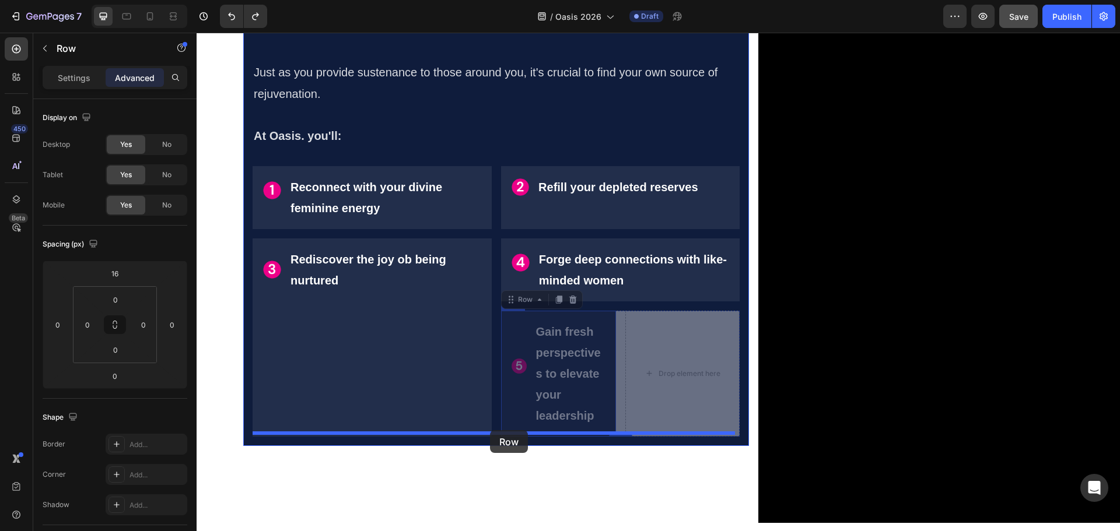
drag, startPoint x: 617, startPoint y: 320, endPoint x: 490, endPoint y: 430, distance: 168.6
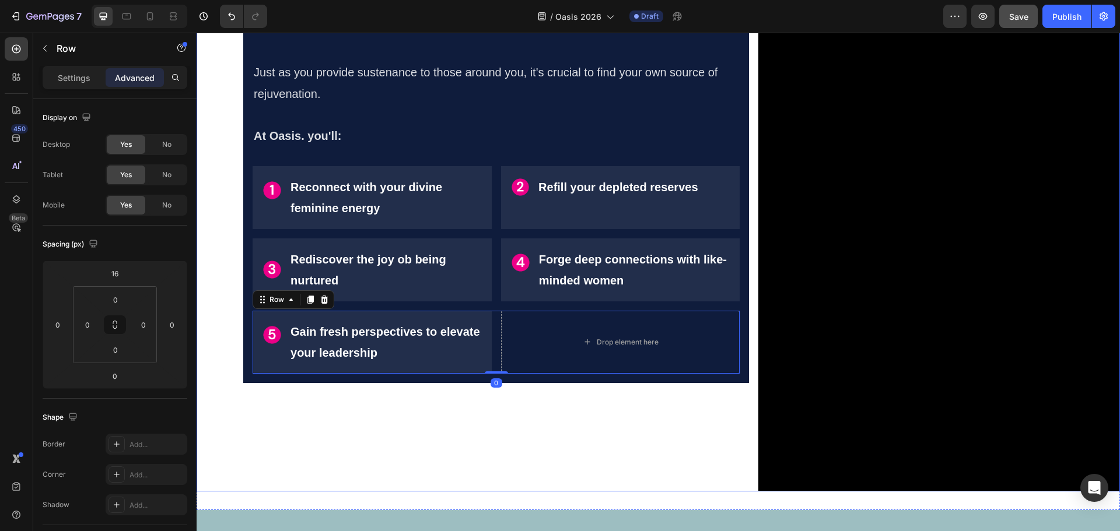
click at [547, 408] on div "Why Oasis? Heading Just as you provide sustenance to those around you, it's cru…" at bounding box center [496, 171] width 506 height 643
click at [709, 381] on div "Why Oasis? Heading Just as you provide sustenance to those around you, it's cru…" at bounding box center [496, 171] width 506 height 643
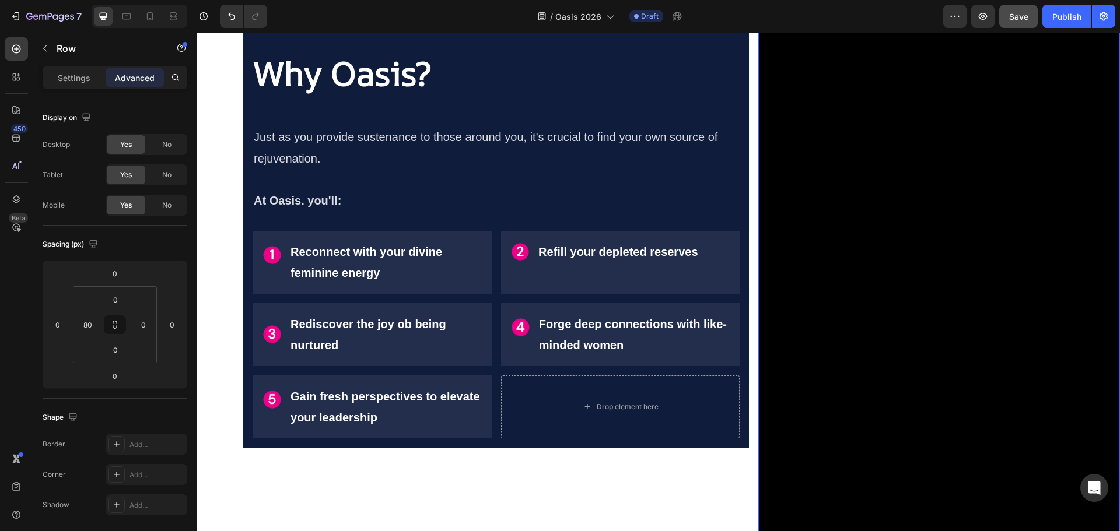
scroll to position [984, 0]
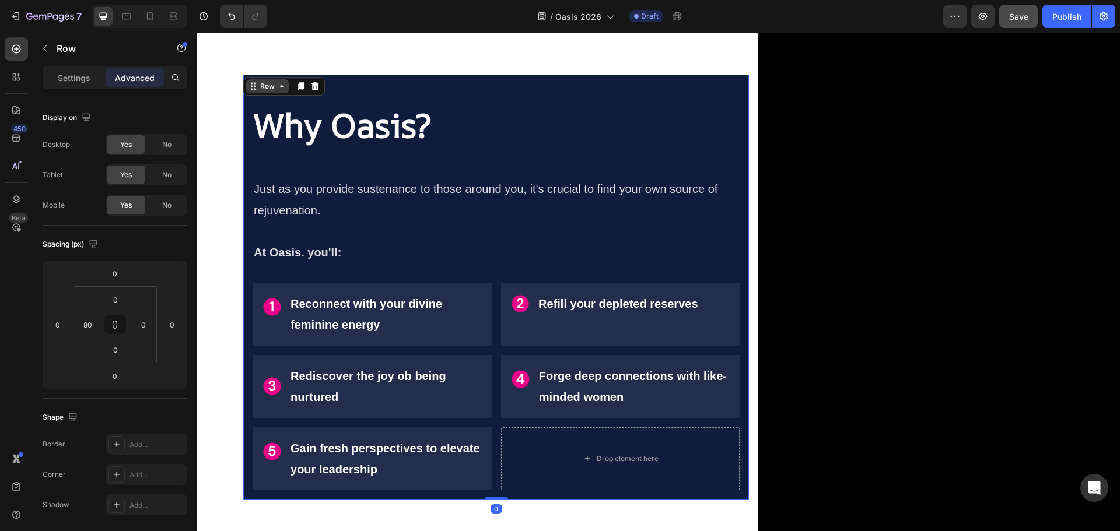
click at [249, 67] on div "Why Oasis? Heading Just as you provide sustenance to those around you, it's cru…" at bounding box center [658, 288] width 923 height 680
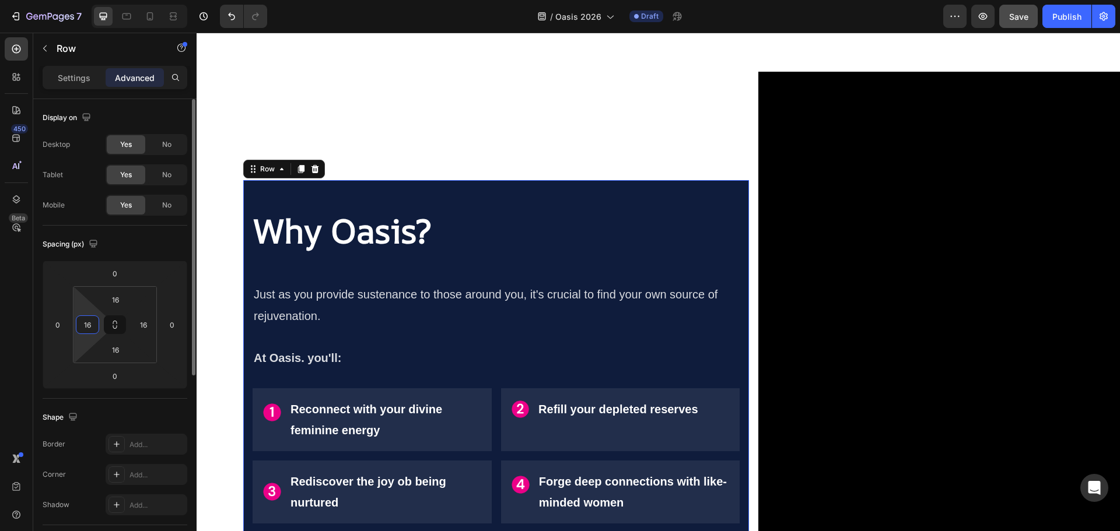
click at [90, 322] on input "16" at bounding box center [87, 324] width 17 height 17
type input "0"
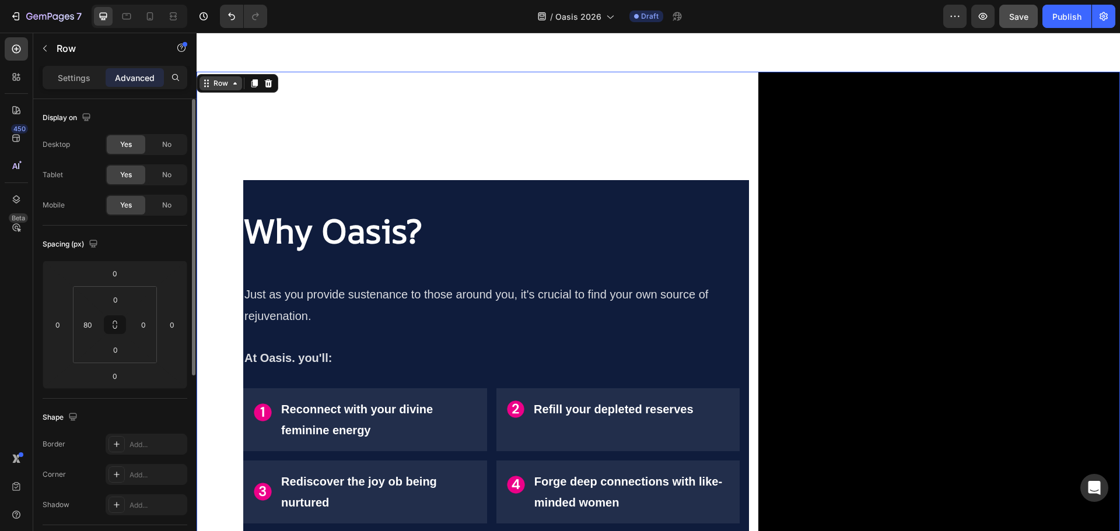
click at [230, 86] on div "Row" at bounding box center [220, 83] width 19 height 10
click at [87, 329] on input "80" at bounding box center [87, 324] width 17 height 17
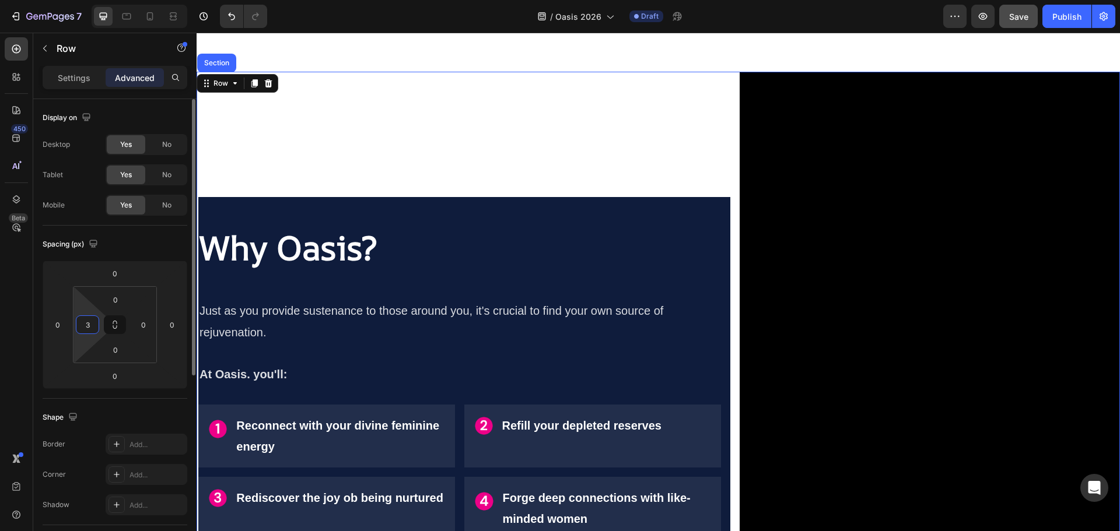
type input "30"
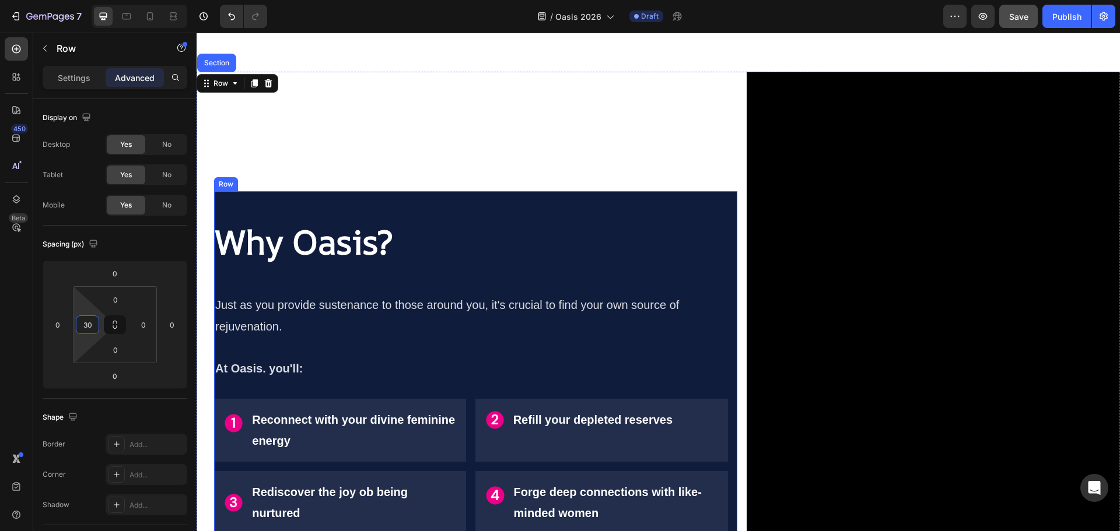
click at [226, 184] on div "Row" at bounding box center [225, 184] width 19 height 10
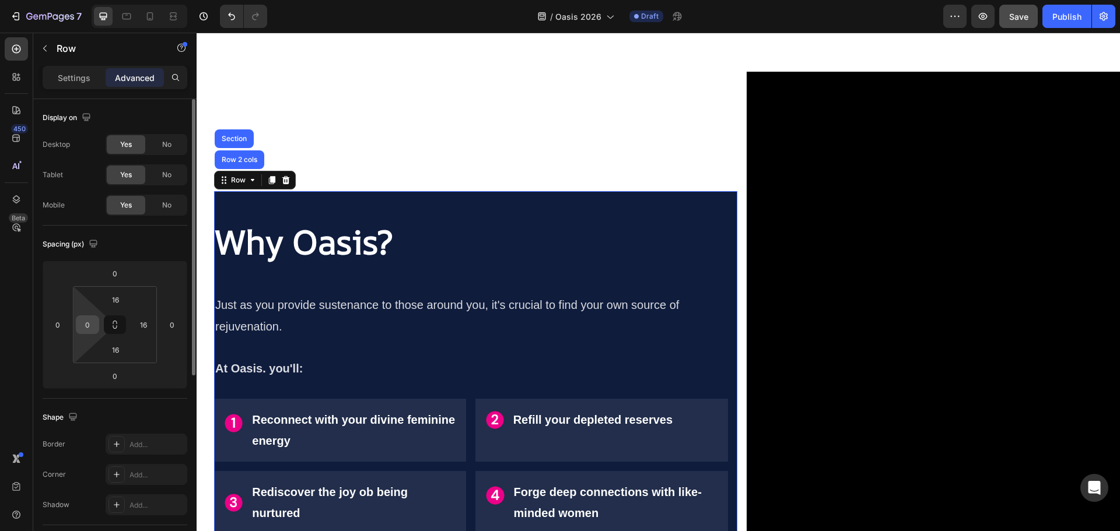
click at [85, 325] on input "0" at bounding box center [87, 324] width 17 height 17
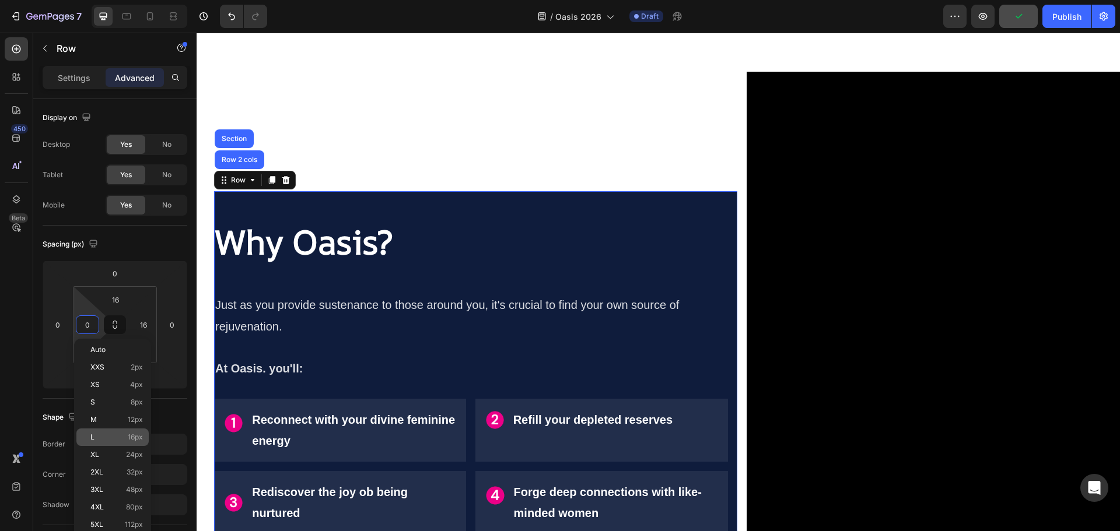
click at [108, 438] on p "L 16px" at bounding box center [116, 437] width 52 height 8
type input "16"
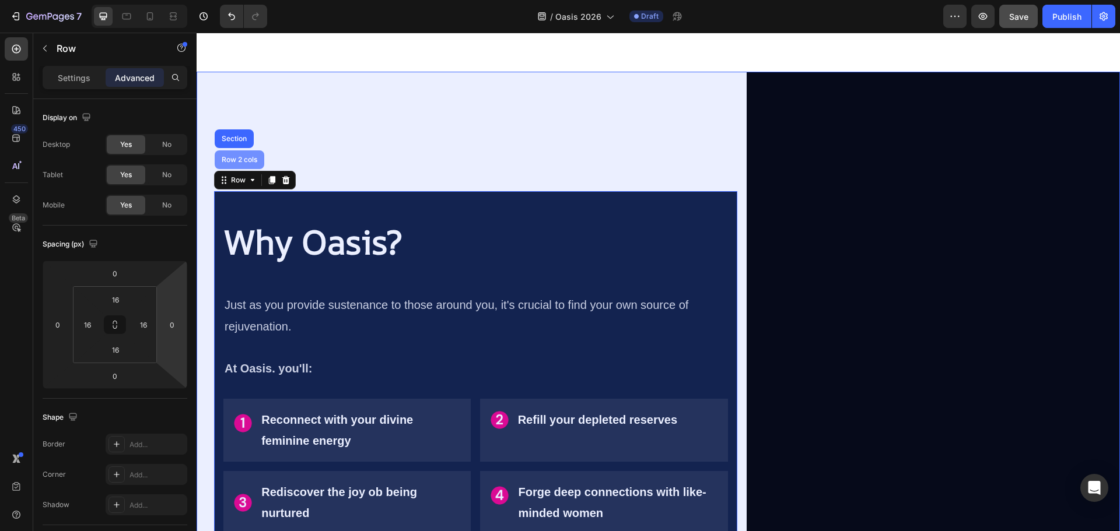
click at [246, 156] on div "Row 2 cols" at bounding box center [239, 159] width 40 height 7
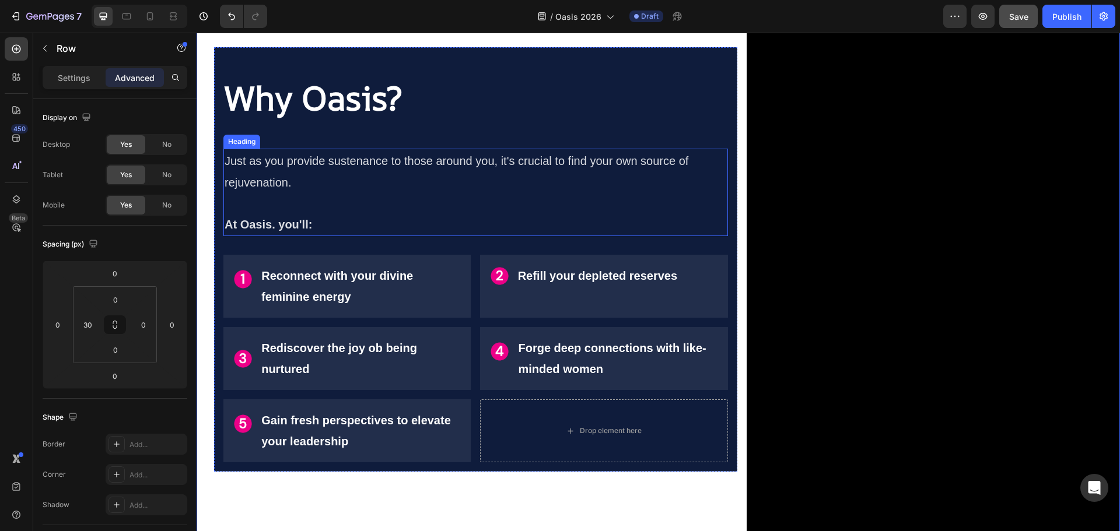
scroll to position [996, 0]
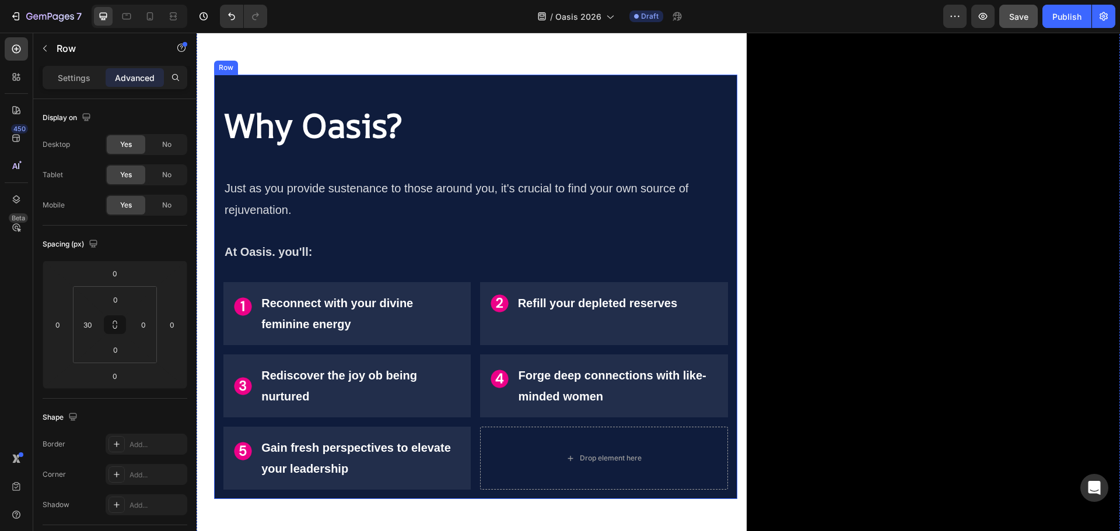
click at [226, 69] on div "Why Oasis? Heading Just as you provide sustenance to those around you, it's cru…" at bounding box center [475, 287] width 523 height 664
click at [113, 299] on input "16" at bounding box center [115, 299] width 23 height 17
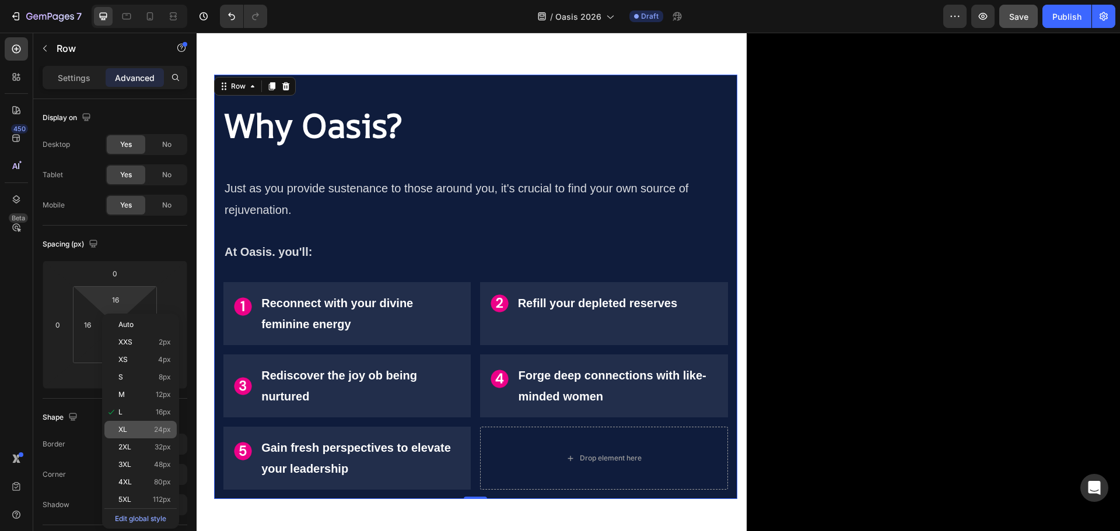
click at [156, 433] on span "24px" at bounding box center [162, 430] width 17 height 8
type input "24"
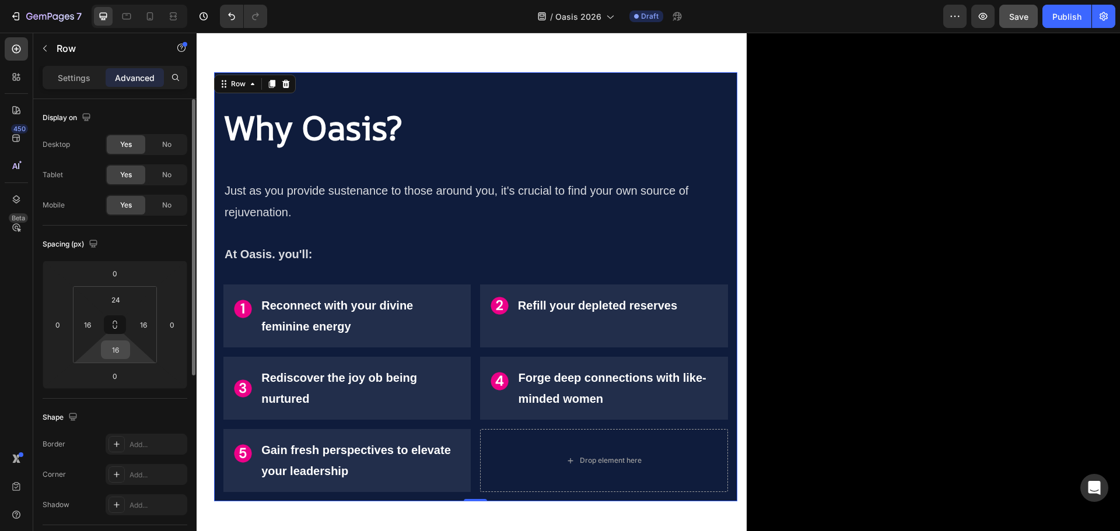
click at [111, 355] on input "16" at bounding box center [115, 349] width 23 height 17
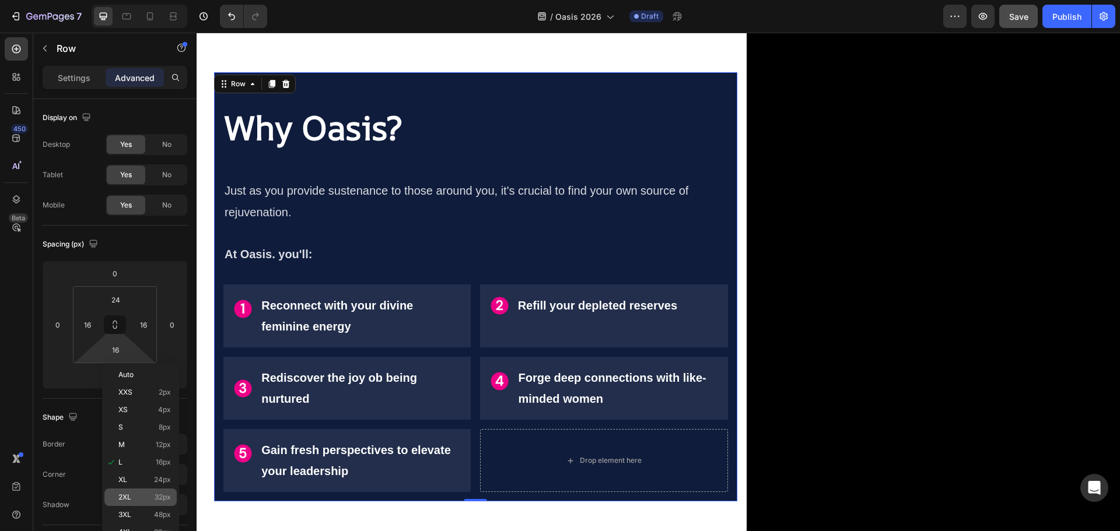
click at [150, 492] on div "2XL 32px" at bounding box center [140, 497] width 72 height 17
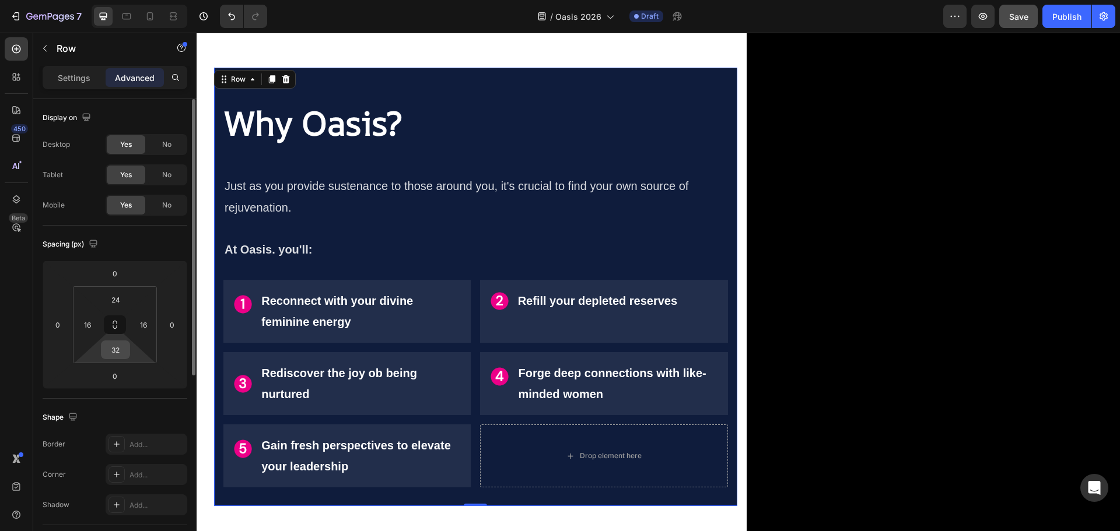
click at [120, 353] on input "32" at bounding box center [115, 349] width 23 height 17
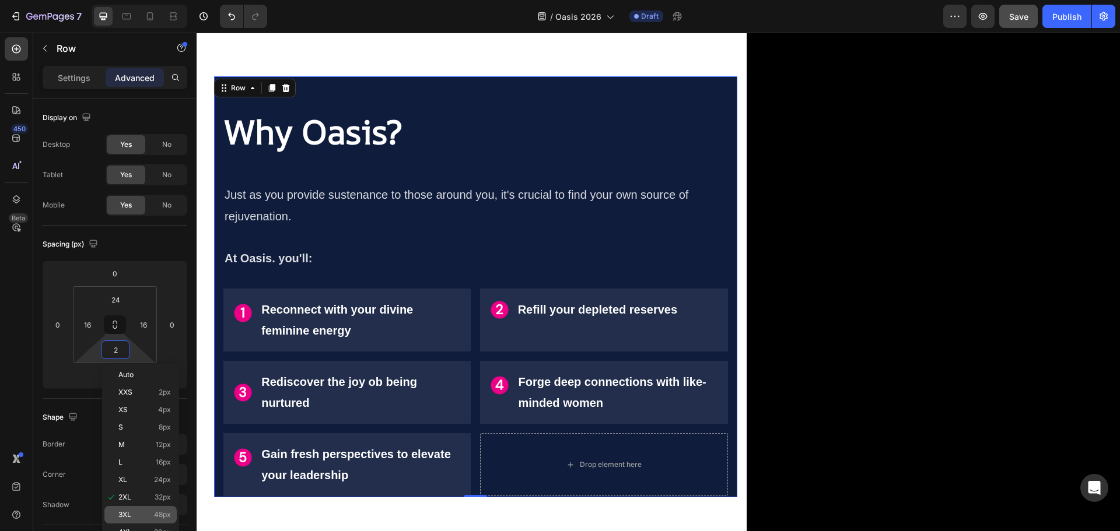
click at [148, 513] on p "3XL 48px" at bounding box center [144, 515] width 52 height 8
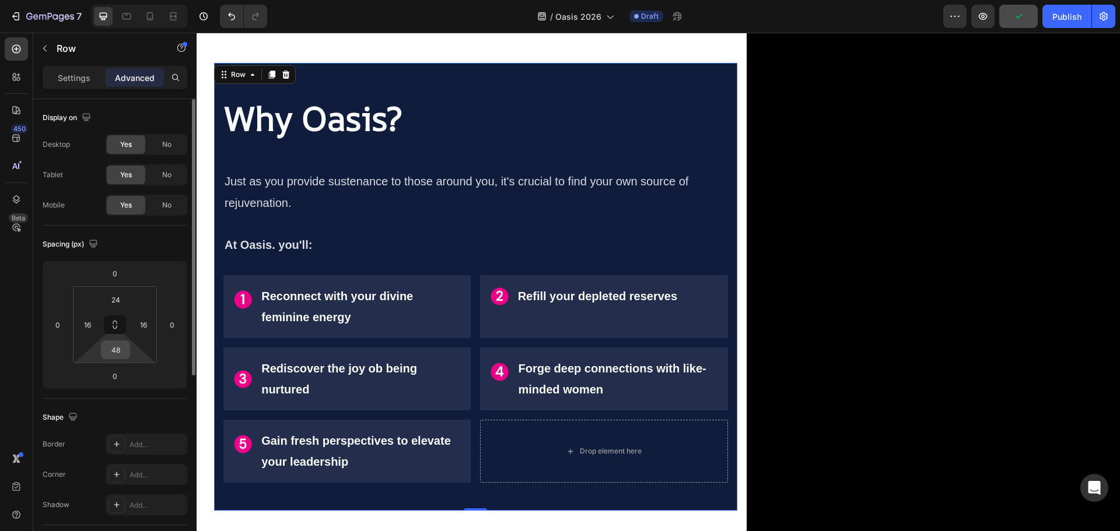
click at [123, 352] on input "48" at bounding box center [115, 349] width 23 height 17
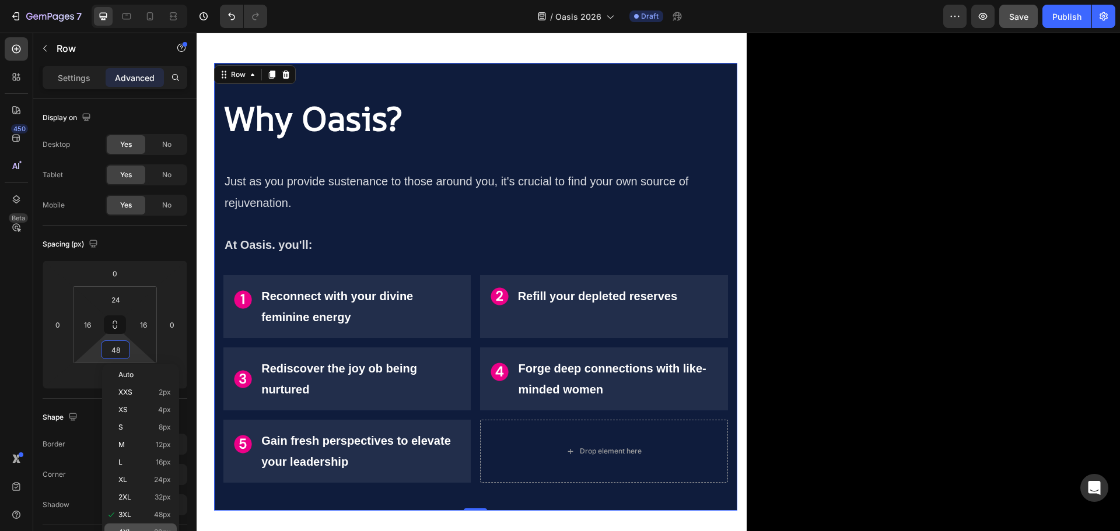
click at [145, 525] on div "4XL 80px" at bounding box center [140, 532] width 72 height 17
type input "80"
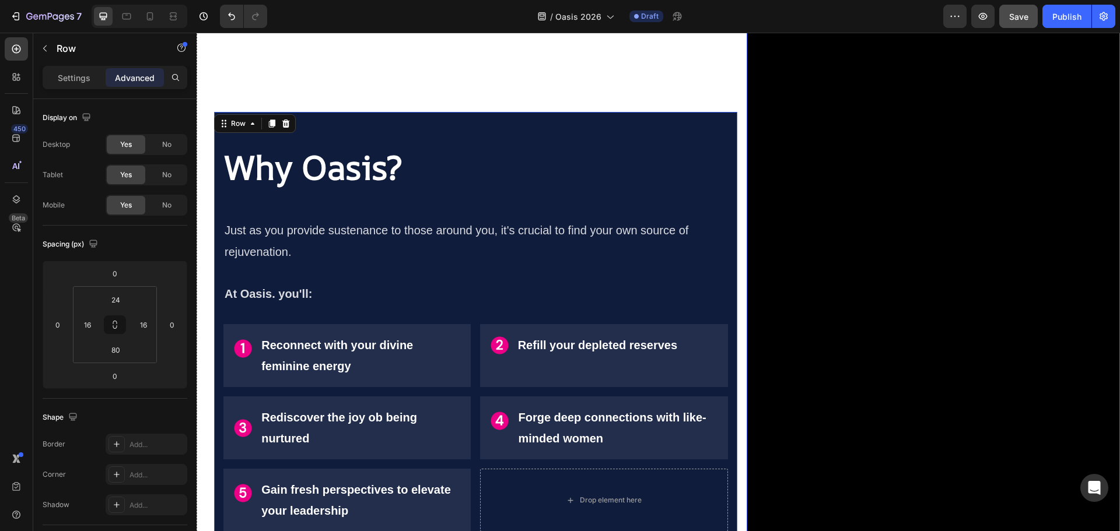
scroll to position [821, 0]
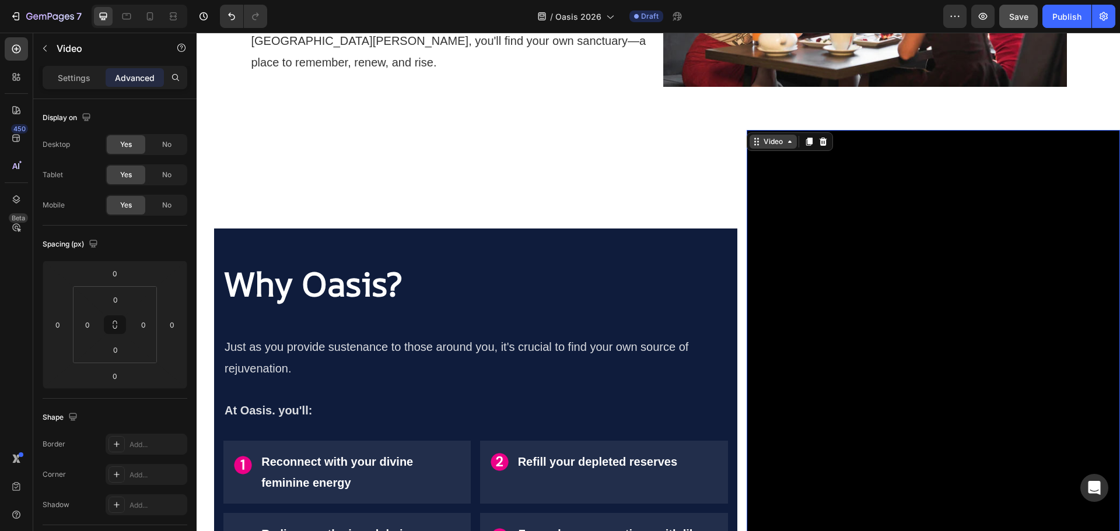
click at [763, 142] on div "Video" at bounding box center [773, 141] width 24 height 10
click at [772, 139] on div "Video" at bounding box center [773, 141] width 24 height 10
click at [57, 327] on input "0" at bounding box center [57, 324] width 17 height 17
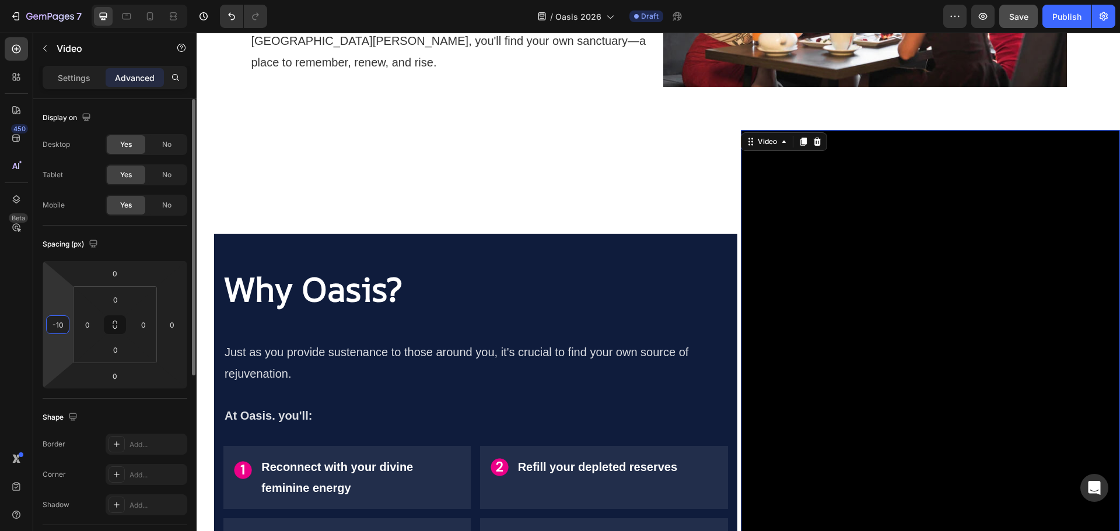
click at [57, 329] on input "-10" at bounding box center [57, 324] width 17 height 17
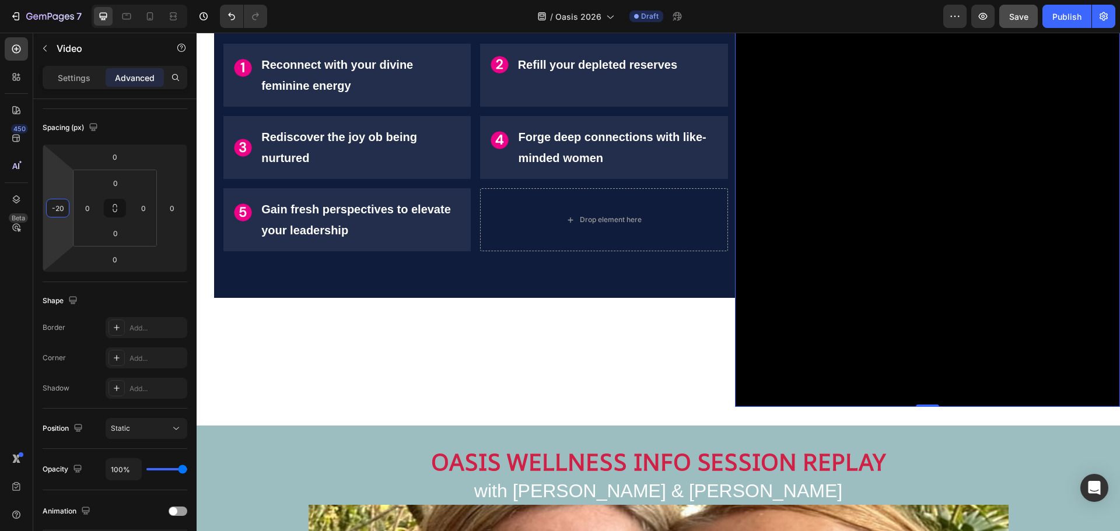
scroll to position [1229, 0]
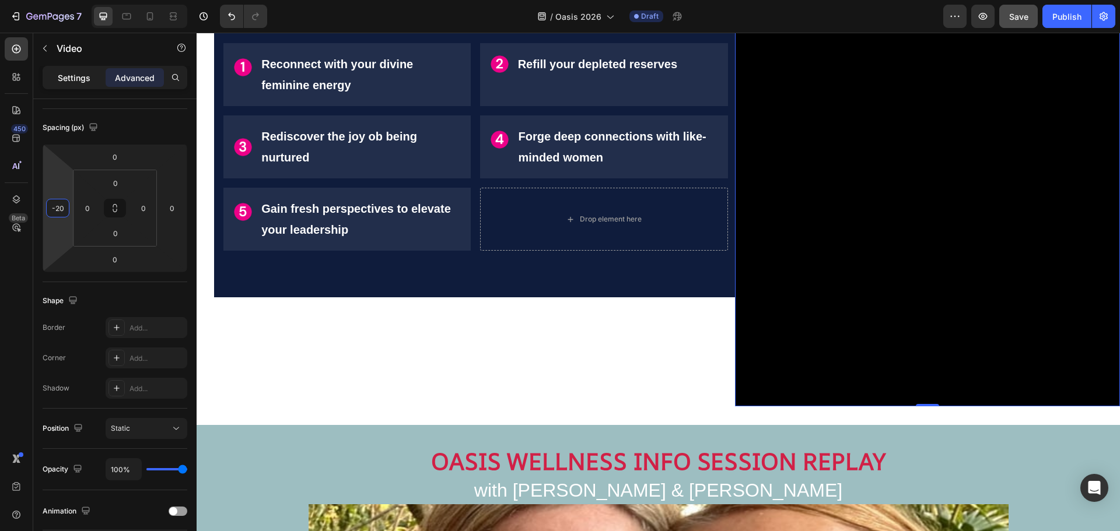
type input "-20"
click at [78, 72] on p "Settings" at bounding box center [74, 78] width 33 height 12
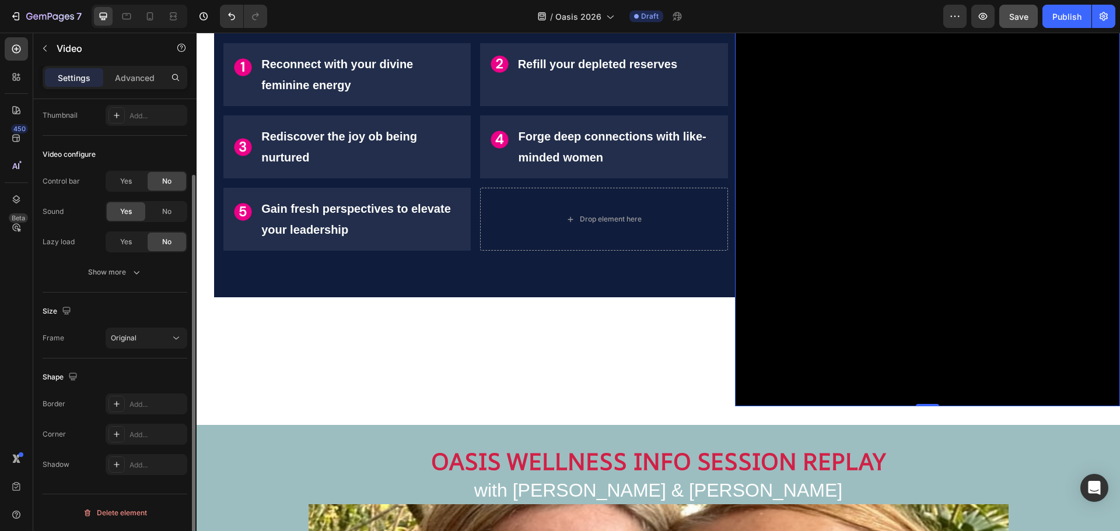
scroll to position [90, 0]
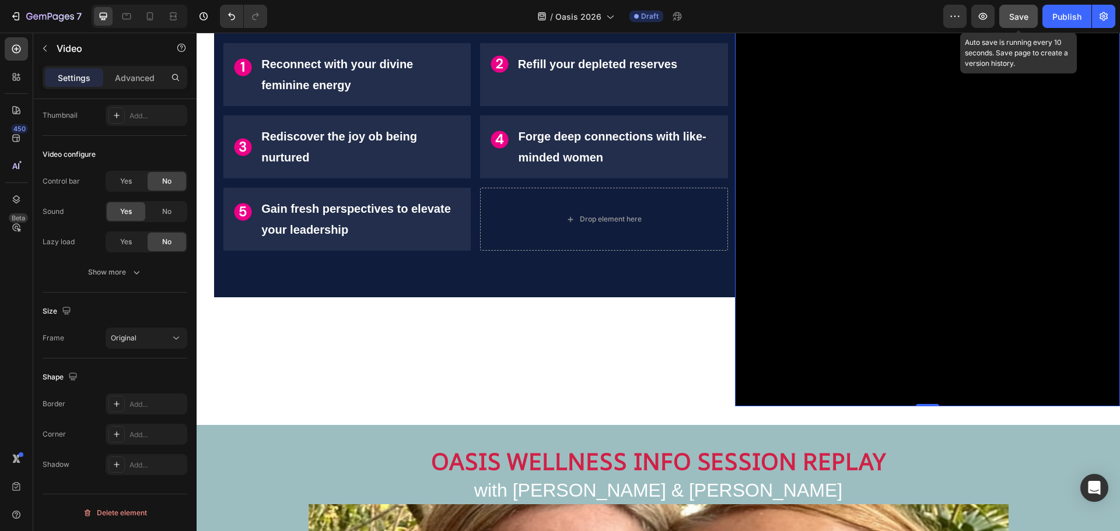
click at [1026, 14] on span "Save" at bounding box center [1018, 17] width 19 height 10
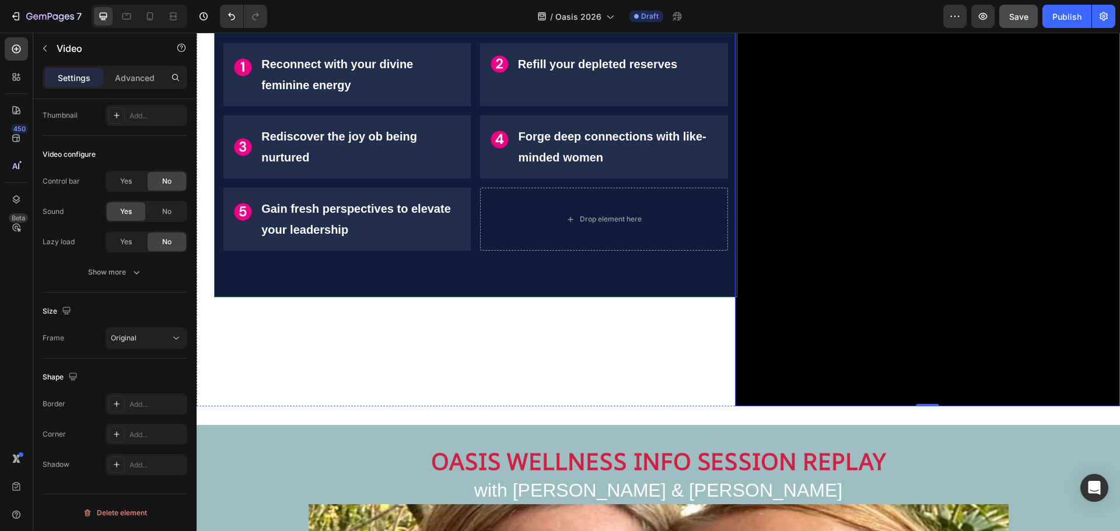
click at [346, 279] on div "Why Oasis? Heading Just as you provide sustenance to those around you, it's cru…" at bounding box center [475, 64] width 523 height 467
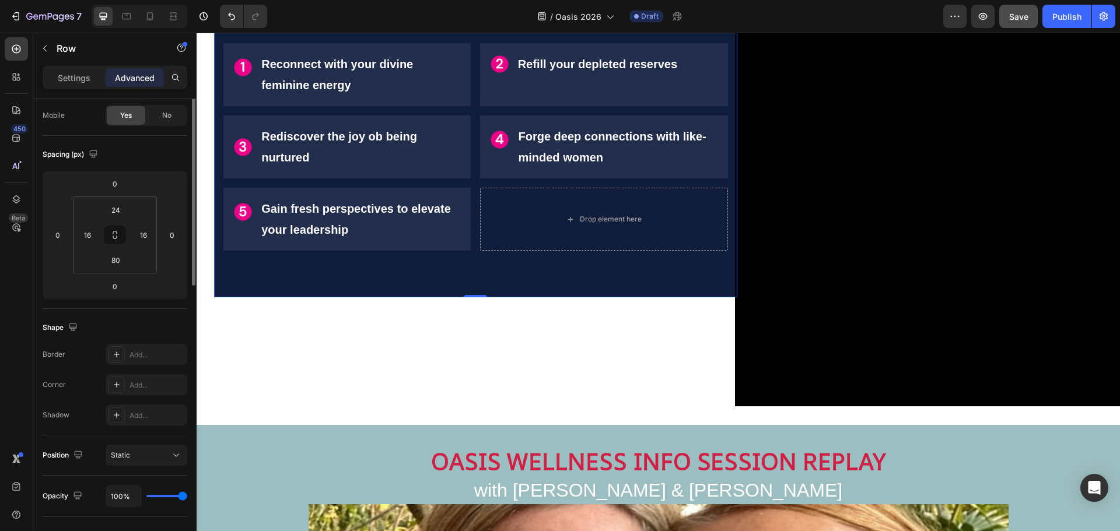
scroll to position [0, 0]
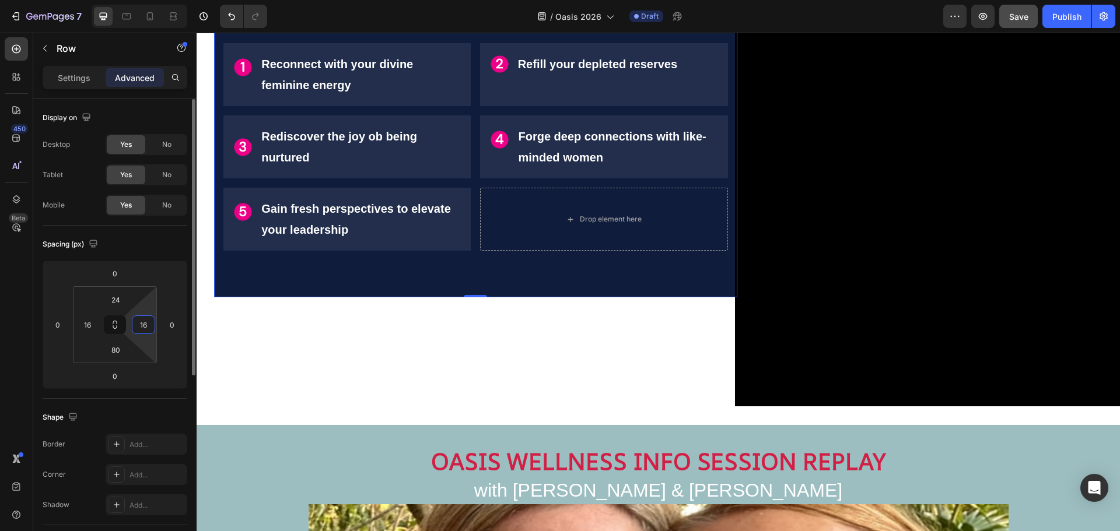
click at [143, 325] on input "16" at bounding box center [143, 324] width 17 height 17
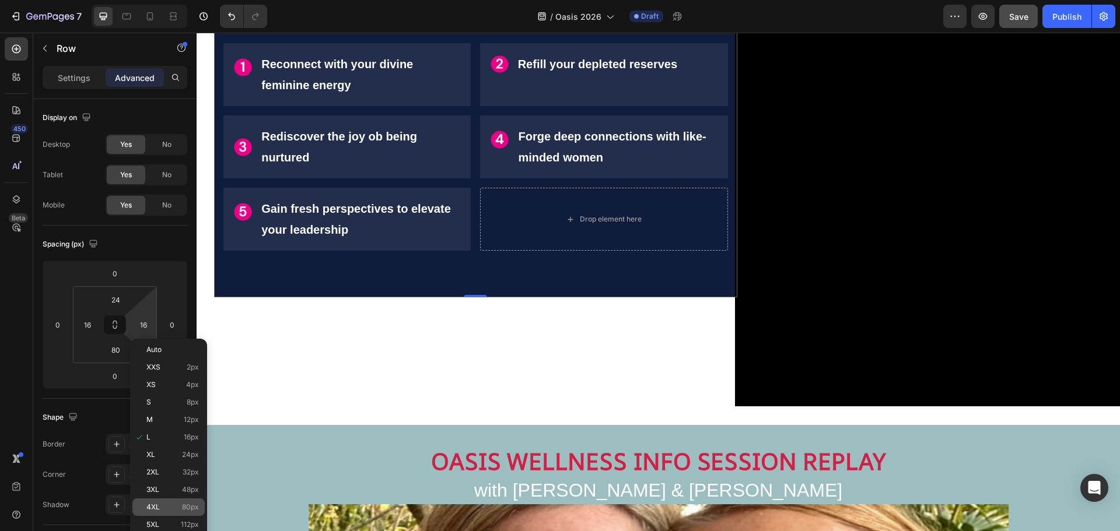
click at [185, 507] on span "80px" at bounding box center [190, 507] width 17 height 8
type input "80"
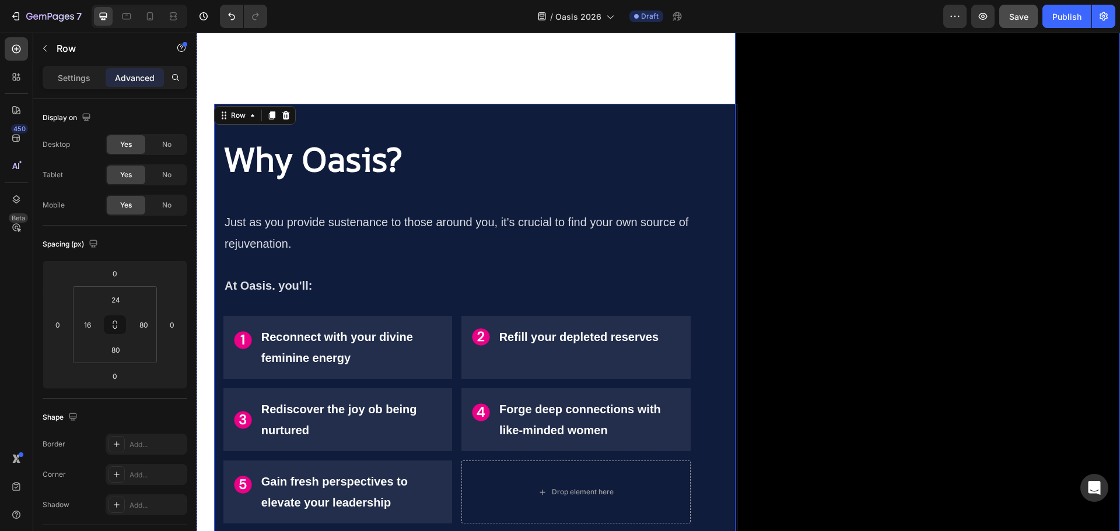
scroll to position [879, 0]
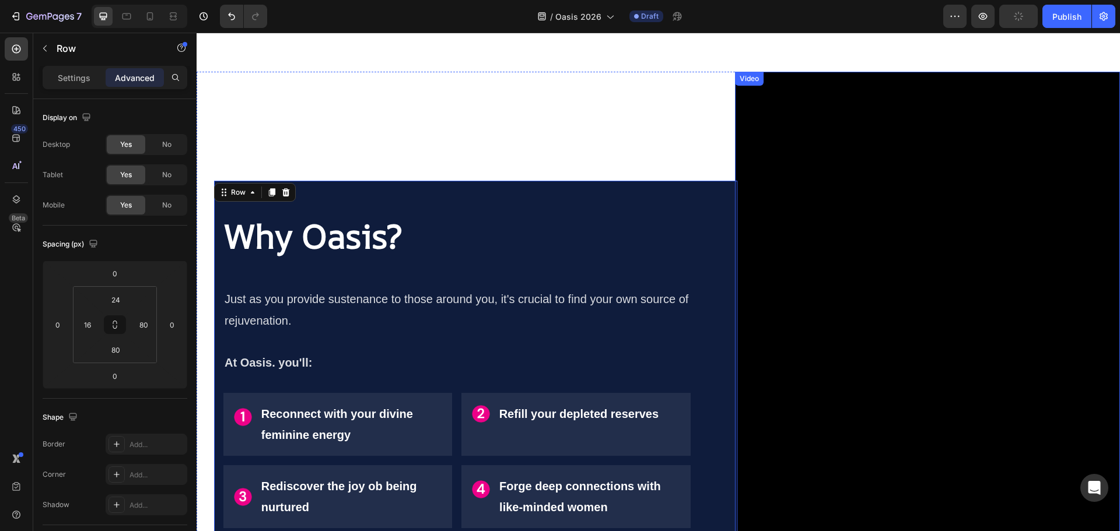
click at [744, 81] on div "Video" at bounding box center [749, 78] width 24 height 10
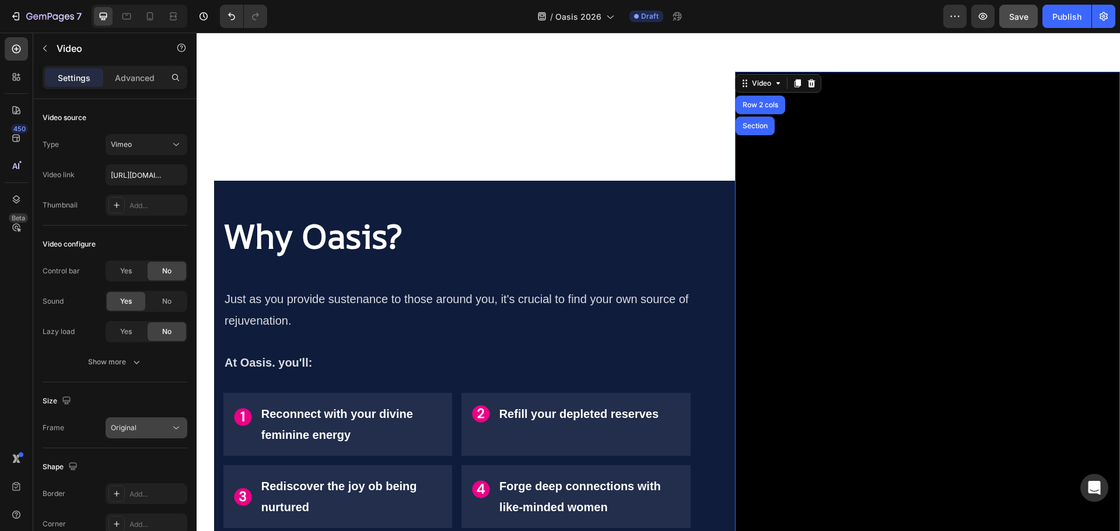
scroll to position [90, 0]
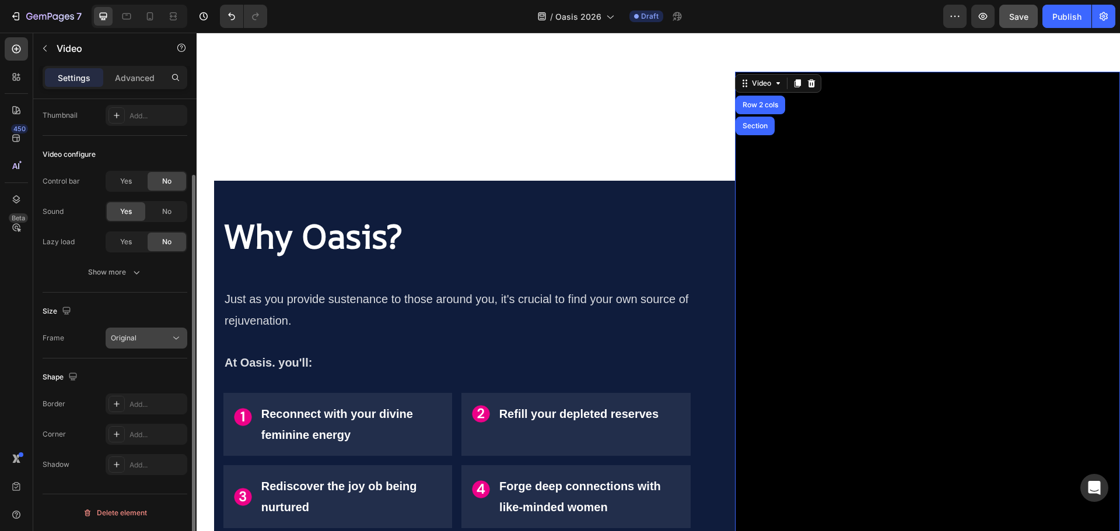
click at [137, 331] on button "Original" at bounding box center [147, 338] width 82 height 21
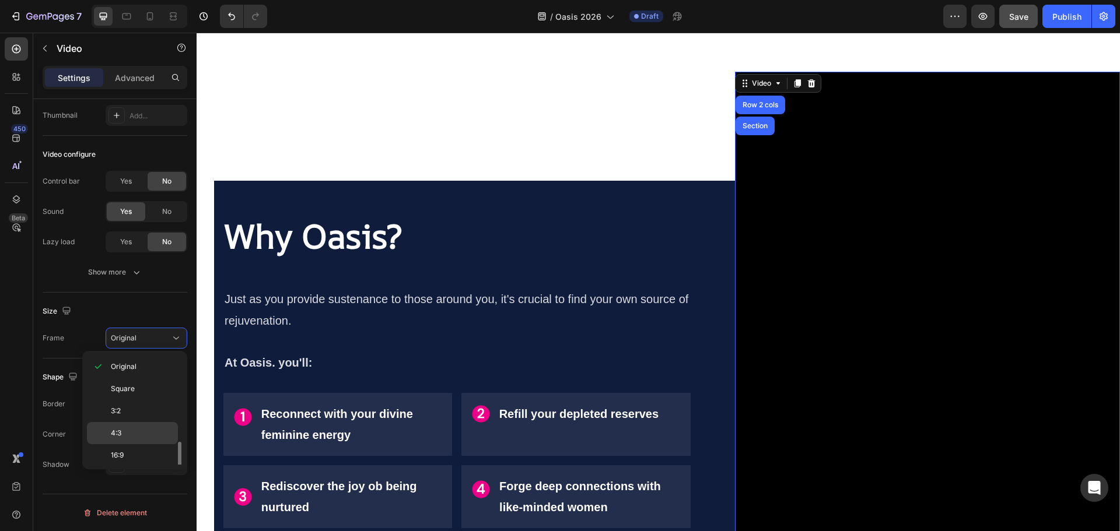
scroll to position [117, 0]
click at [143, 426] on p "9:16" at bounding box center [142, 427] width 62 height 10
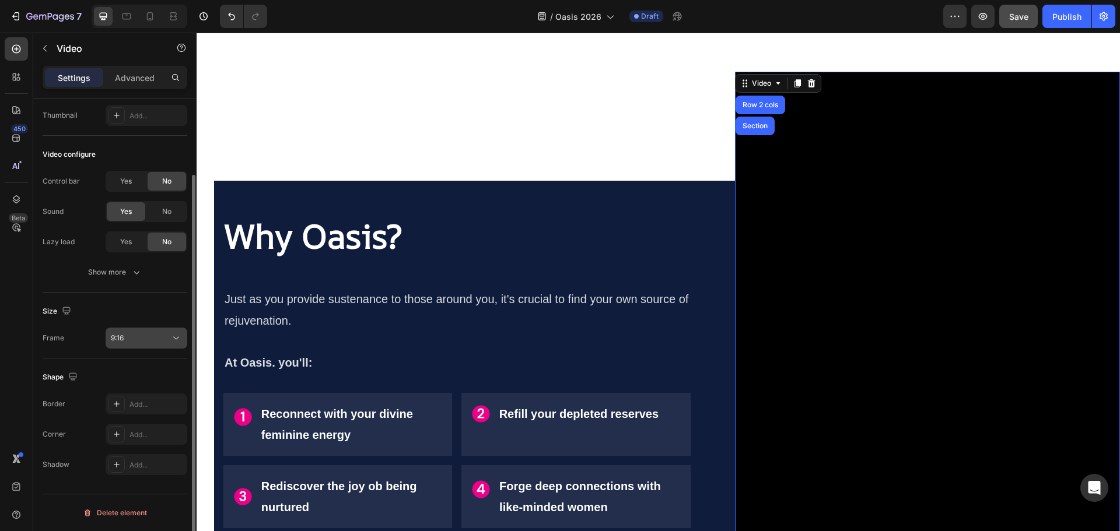
click at [150, 331] on button "9:16" at bounding box center [147, 338] width 82 height 21
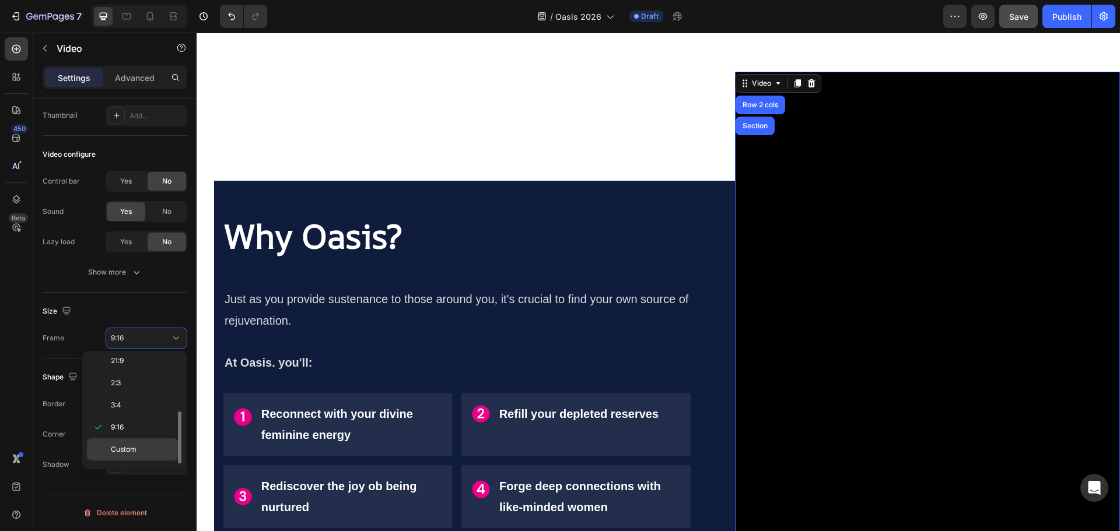
click at [136, 455] on span "Custom" at bounding box center [124, 449] width 26 height 10
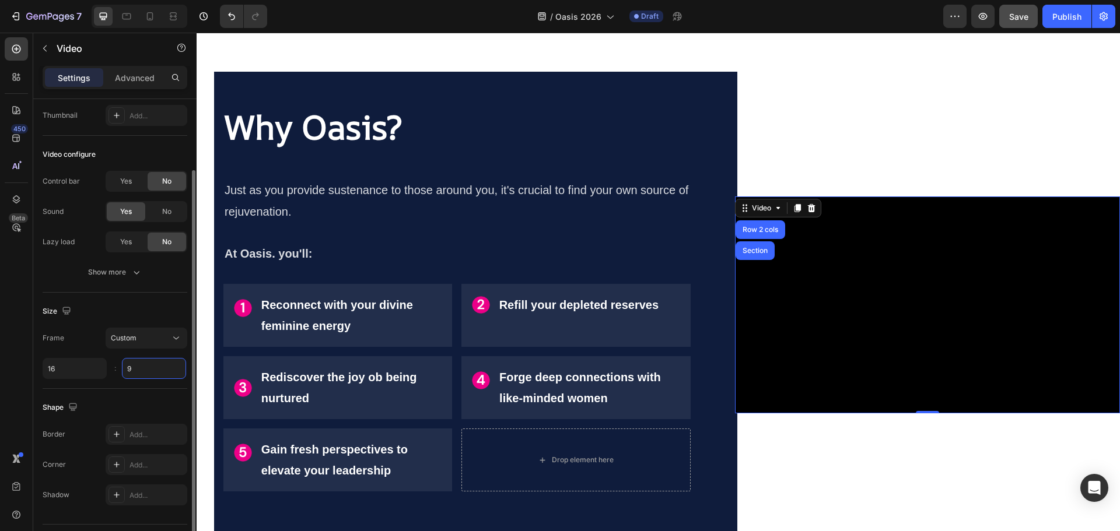
click at [136, 369] on input "9" at bounding box center [154, 368] width 64 height 21
type input "69"
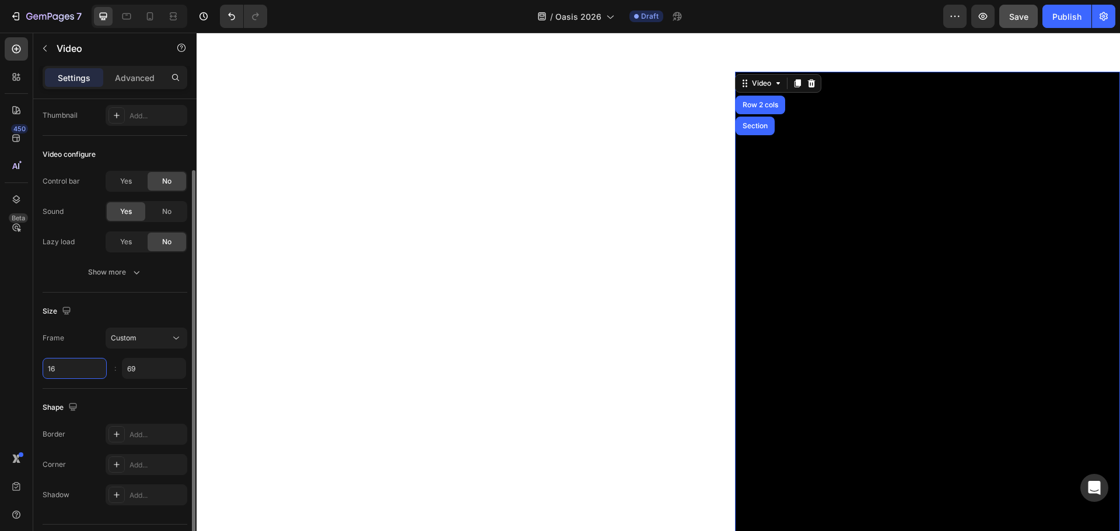
click at [57, 370] on input "16" at bounding box center [75, 368] width 64 height 21
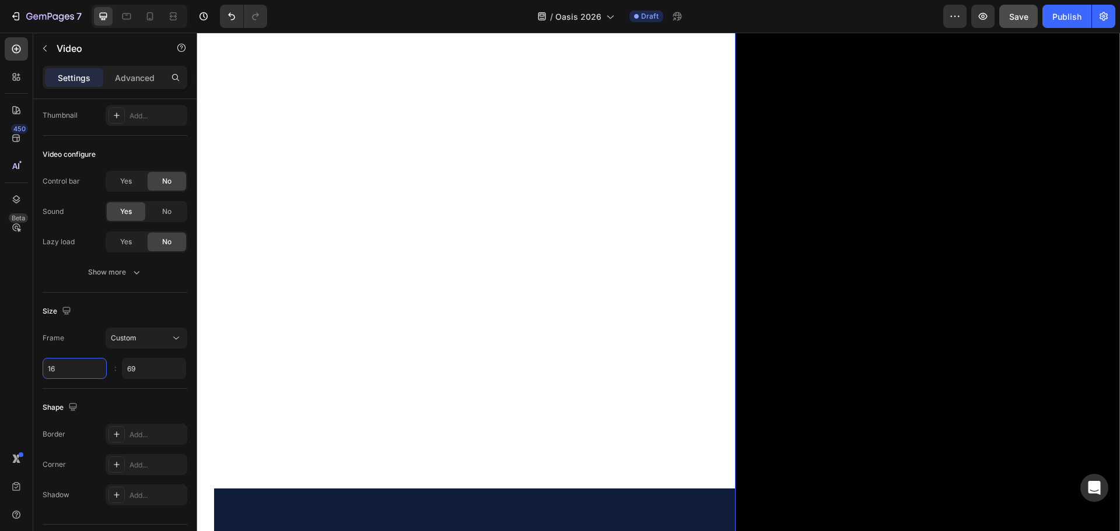
scroll to position [1054, 0]
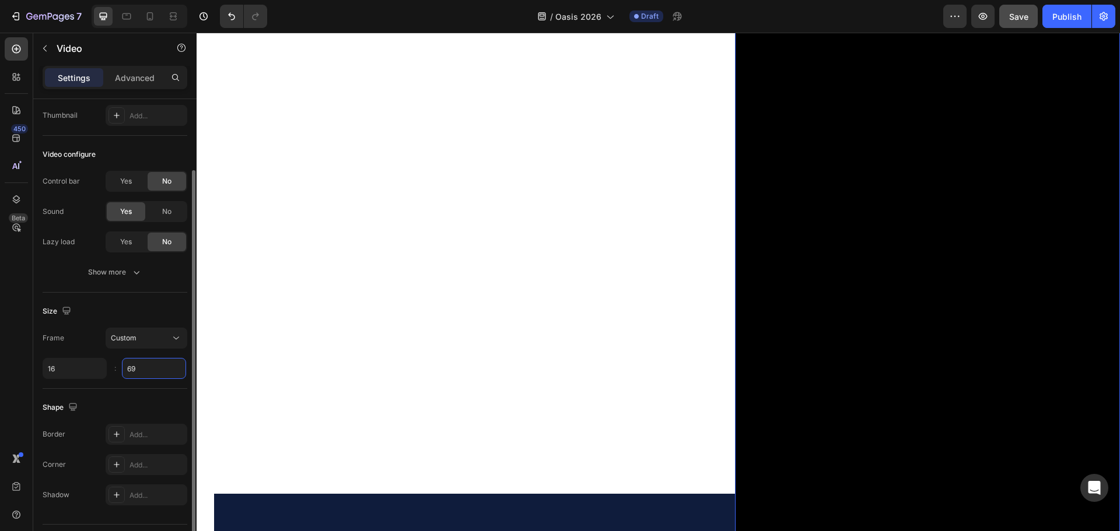
type input "16"
click at [135, 371] on input "69" at bounding box center [154, 368] width 64 height 21
type input "5"
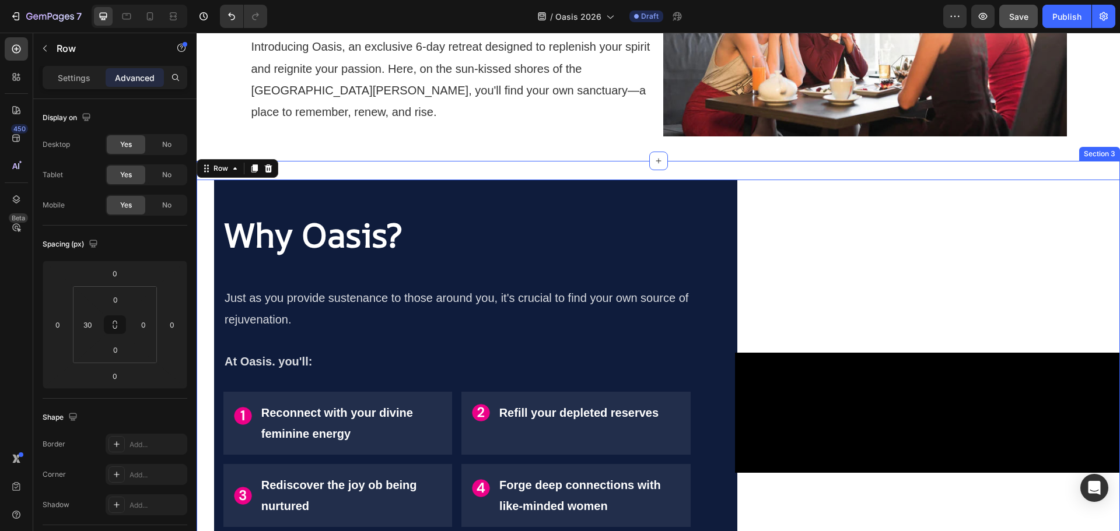
scroll to position [756, 0]
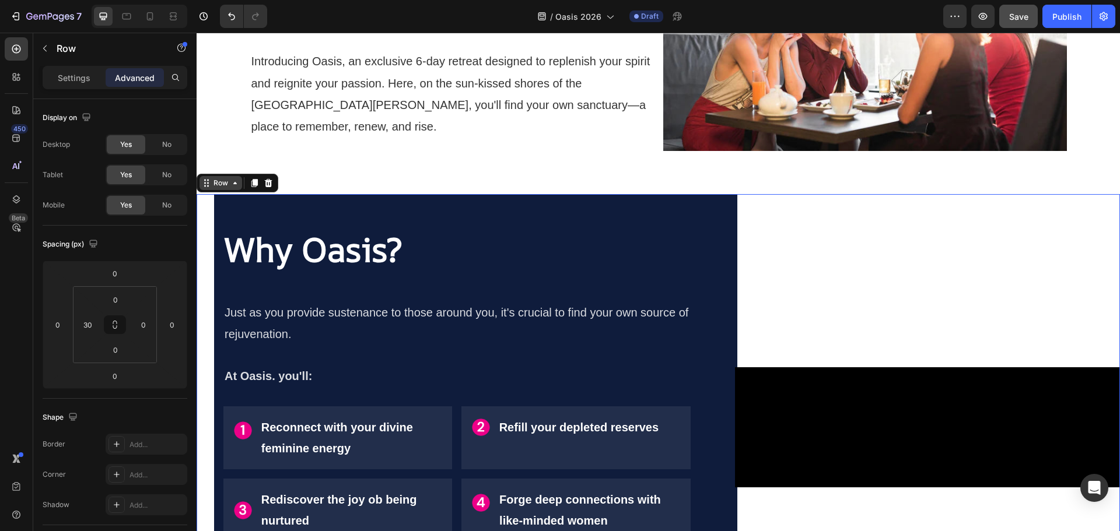
click at [225, 187] on div "Row" at bounding box center [220, 183] width 19 height 10
click at [83, 80] on p "Settings" at bounding box center [74, 78] width 33 height 12
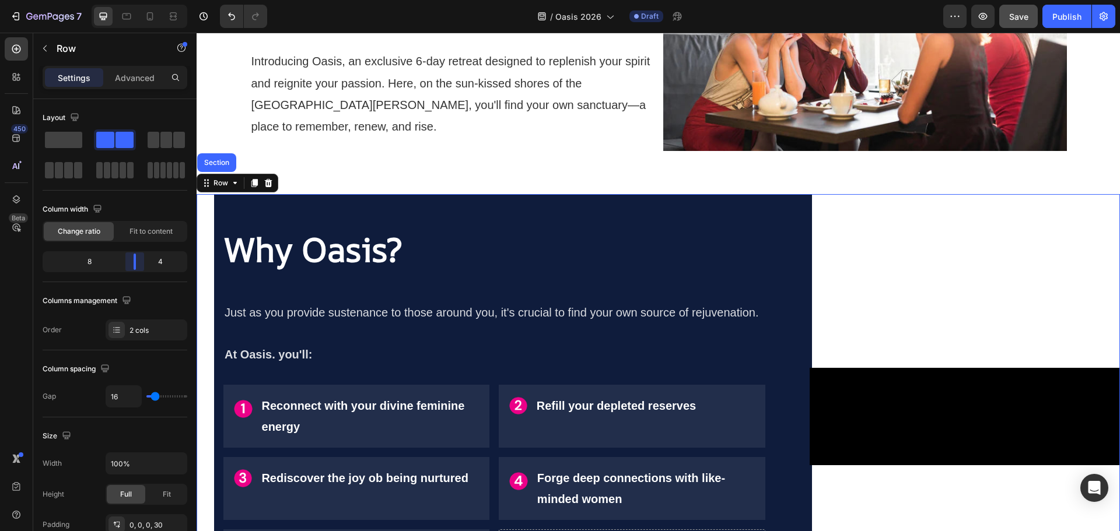
drag, startPoint x: 126, startPoint y: 262, endPoint x: 138, endPoint y: 262, distance: 12.3
click at [138, 0] on body "7 Version history / Oasis 2026 Draft Preview Save Publish 450 Beta Sections(30)…" at bounding box center [560, 0] width 1120 height 0
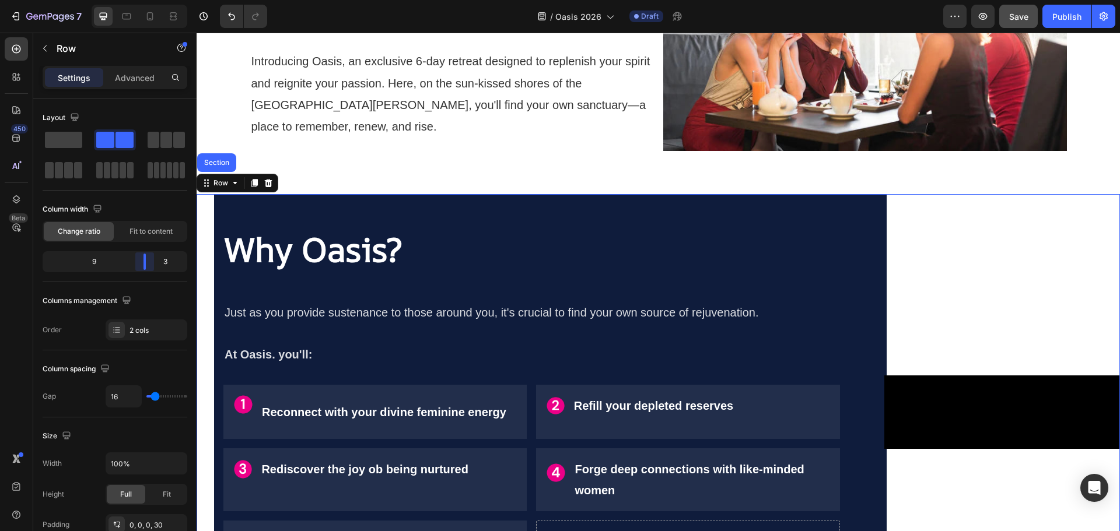
drag, startPoint x: 135, startPoint y: 265, endPoint x: 153, endPoint y: 261, distance: 18.1
click at [153, 0] on body "7 Version history / Oasis 2026 Draft Preview Save Publish 450 Beta Sections(30)…" at bounding box center [560, 0] width 1120 height 0
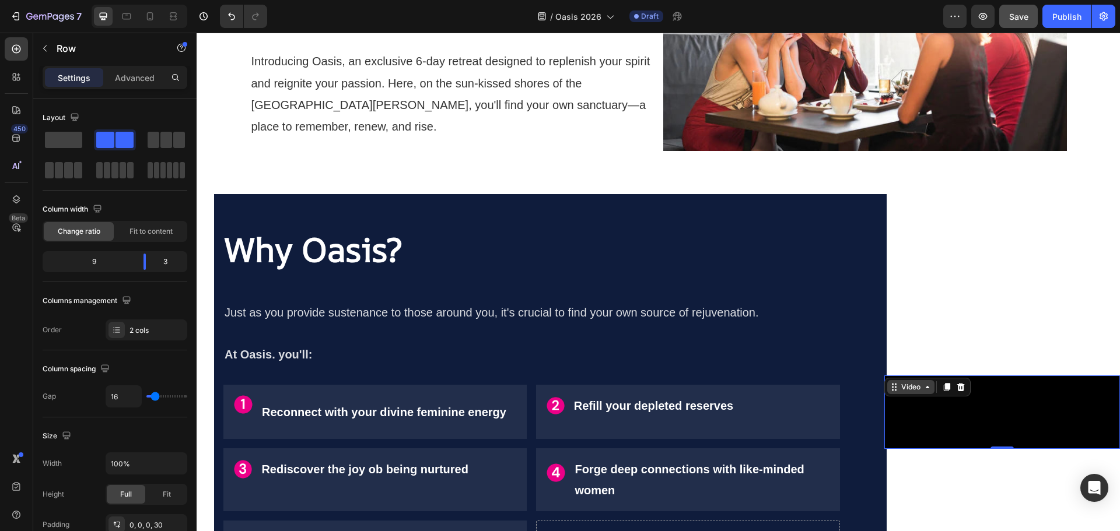
click at [899, 383] on div "Video" at bounding box center [911, 387] width 24 height 10
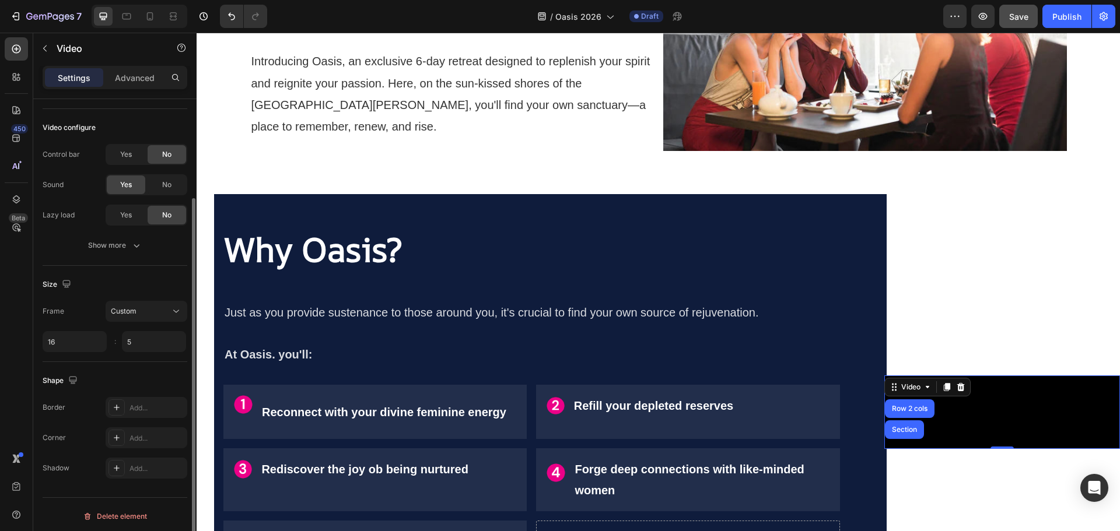
scroll to position [120, 0]
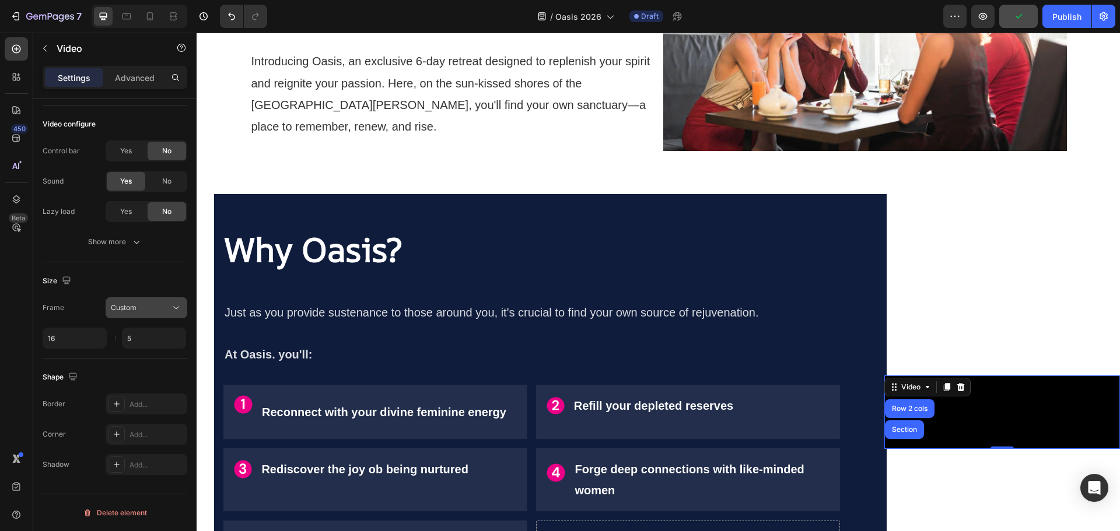
click at [134, 315] on button "Custom" at bounding box center [147, 307] width 82 height 21
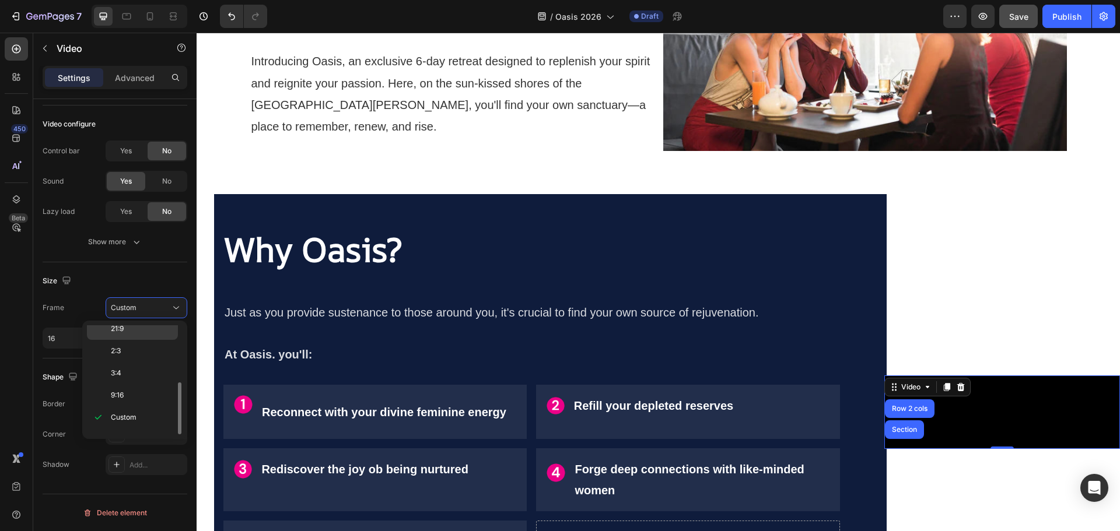
click at [132, 334] on p "21:9" at bounding box center [142, 329] width 62 height 10
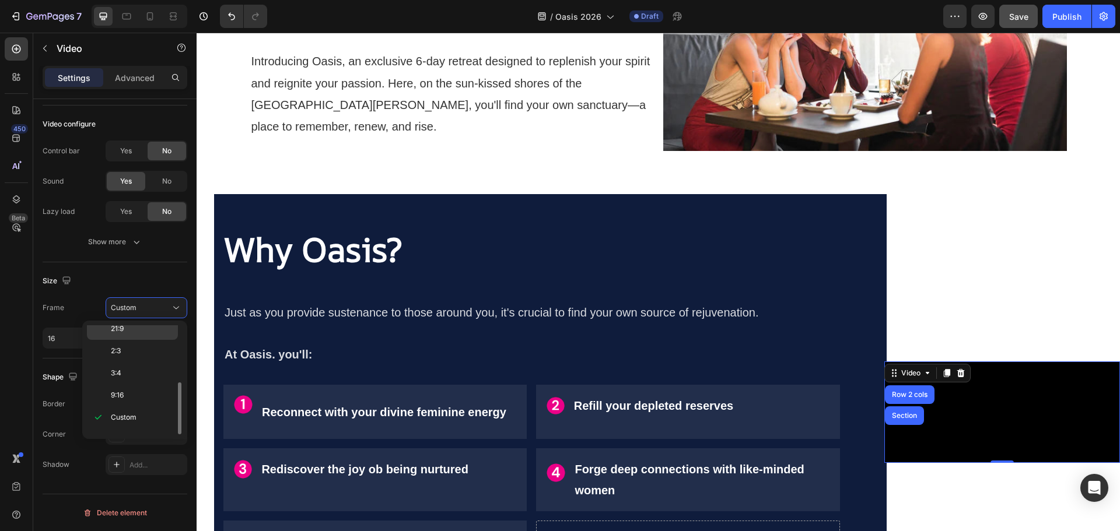
scroll to position [90, 0]
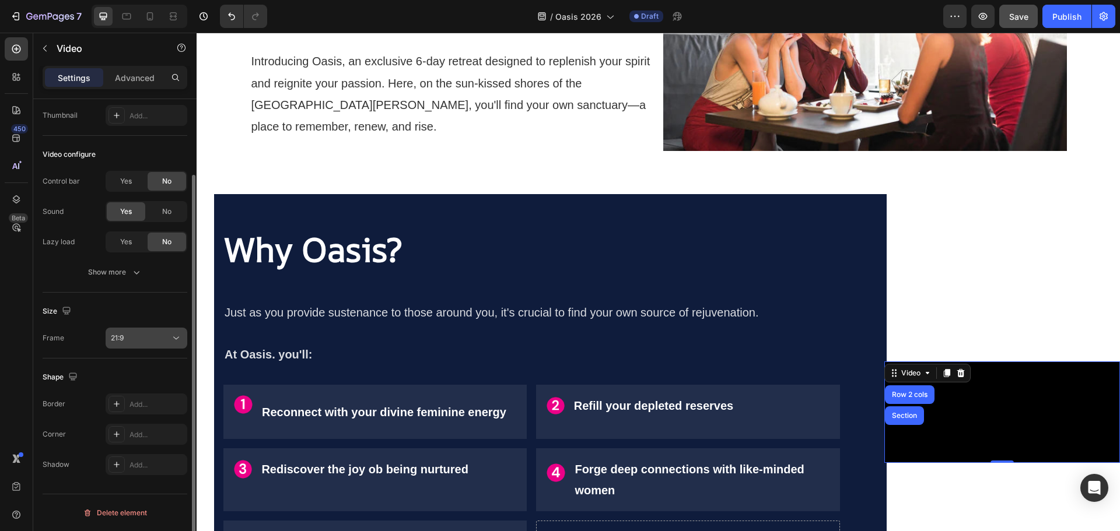
click at [132, 337] on div "21:9" at bounding box center [140, 338] width 59 height 10
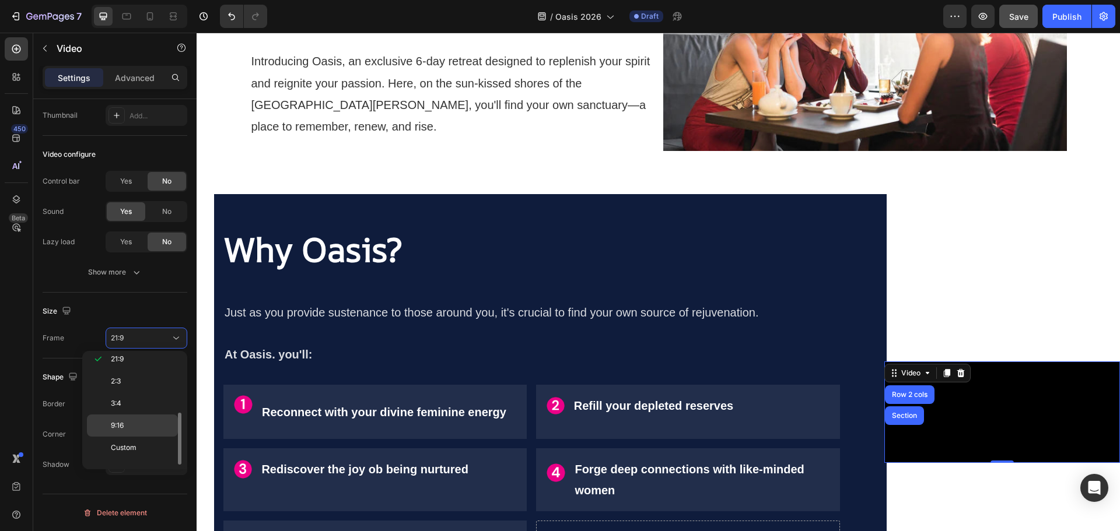
click at [131, 429] on p "9:16" at bounding box center [142, 425] width 62 height 10
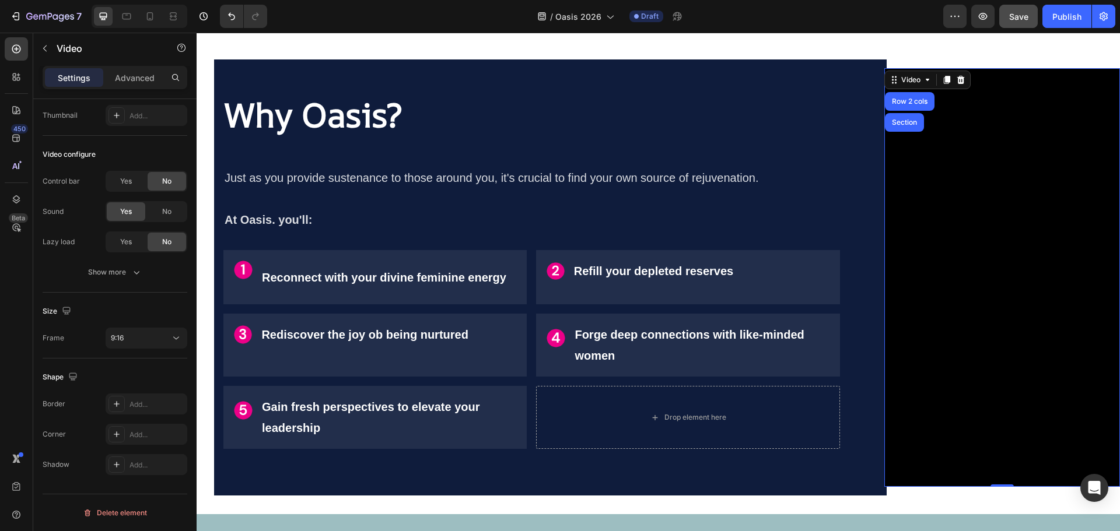
scroll to position [873, 0]
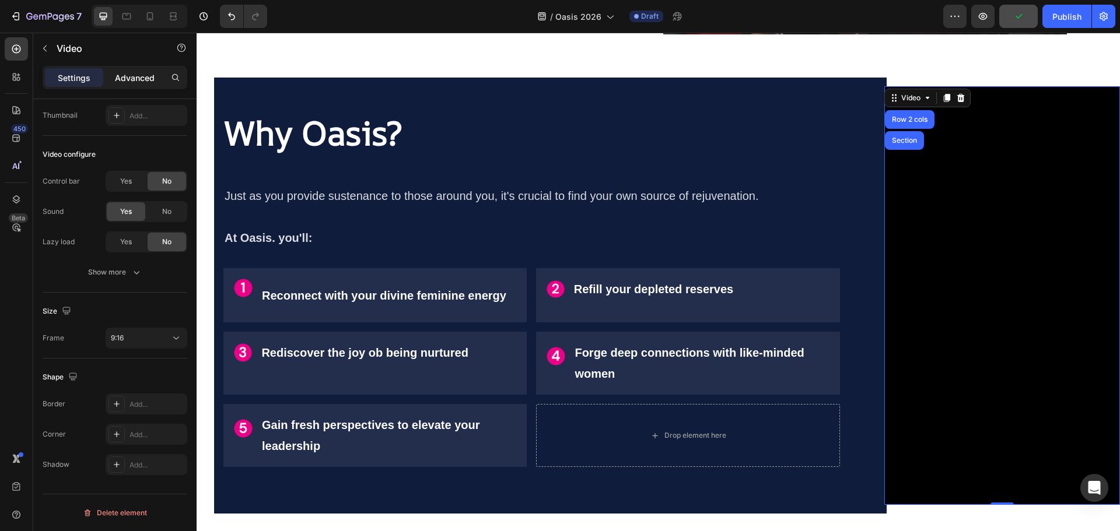
click at [139, 79] on p "Advanced" at bounding box center [135, 78] width 40 height 12
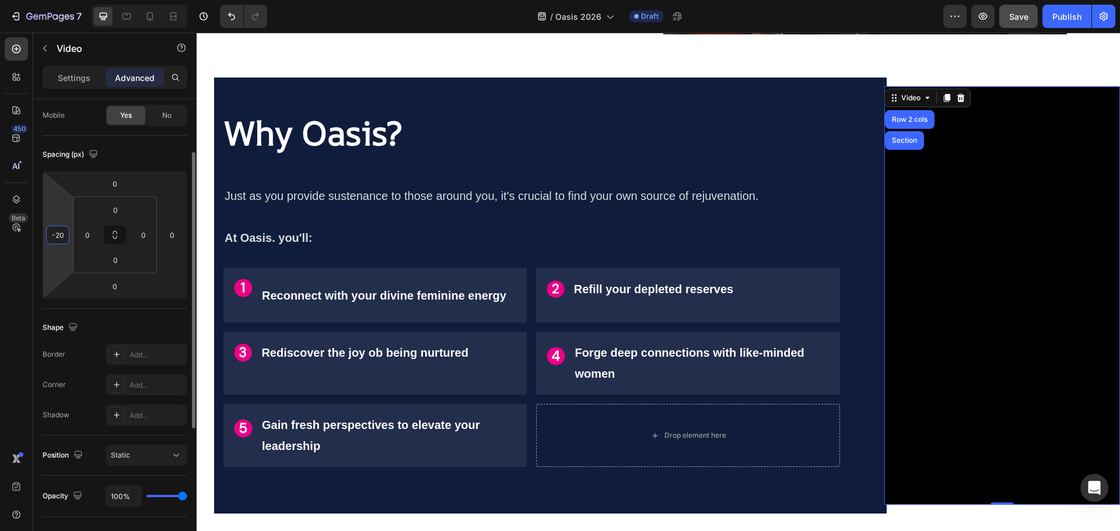
click at [58, 235] on input "-20" at bounding box center [57, 234] width 17 height 17
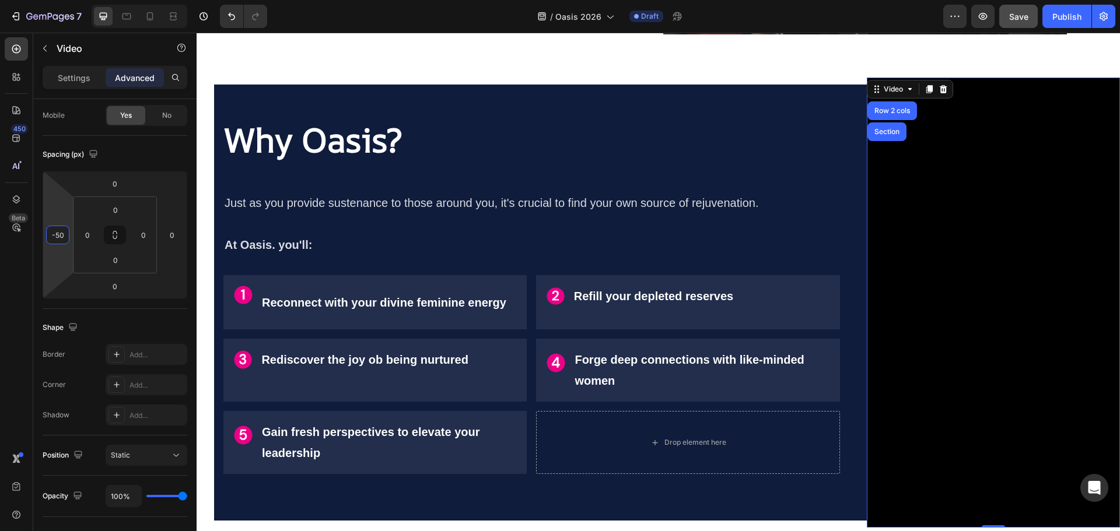
type input "-50"
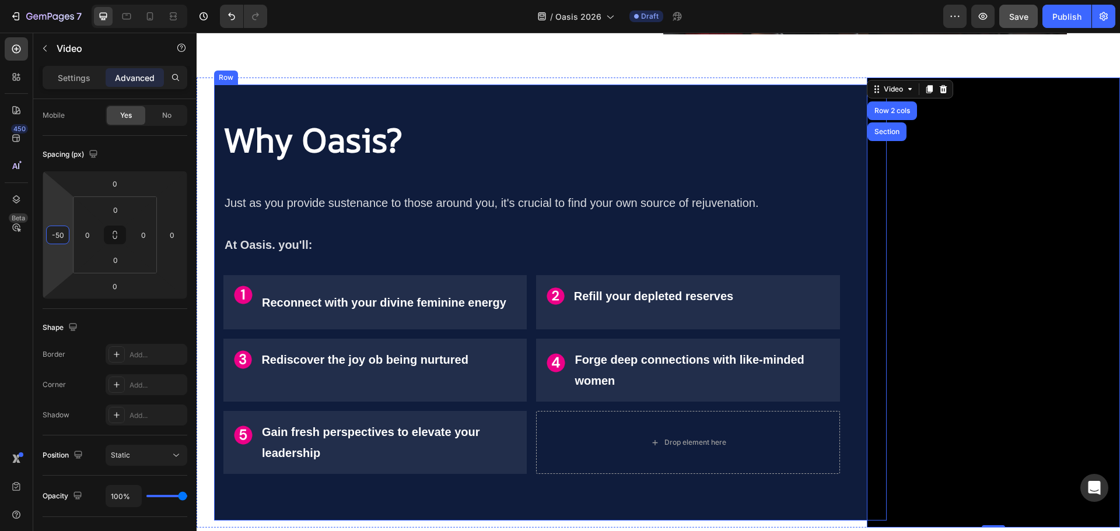
click at [224, 79] on div "Row" at bounding box center [226, 78] width 24 height 14
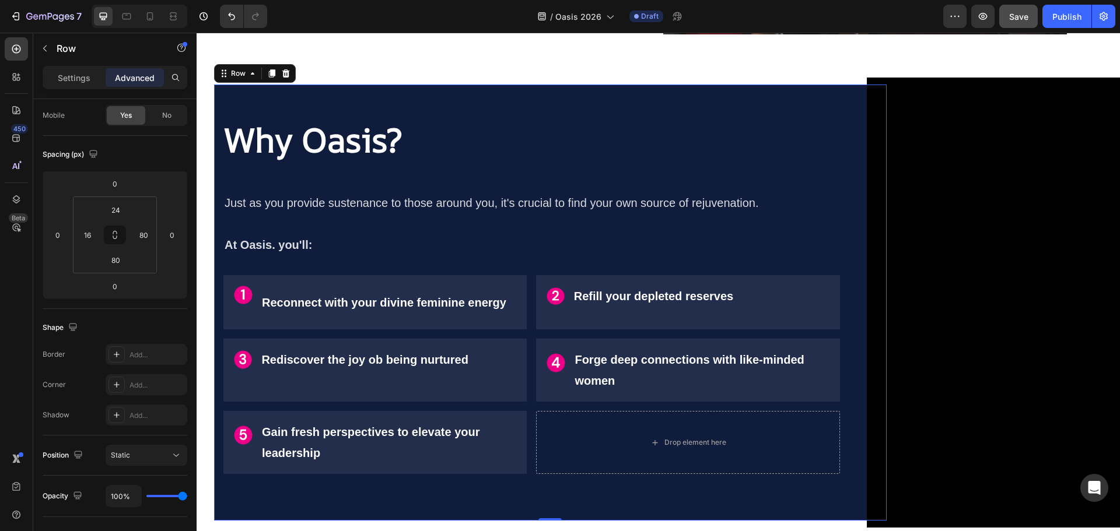
scroll to position [0, 0]
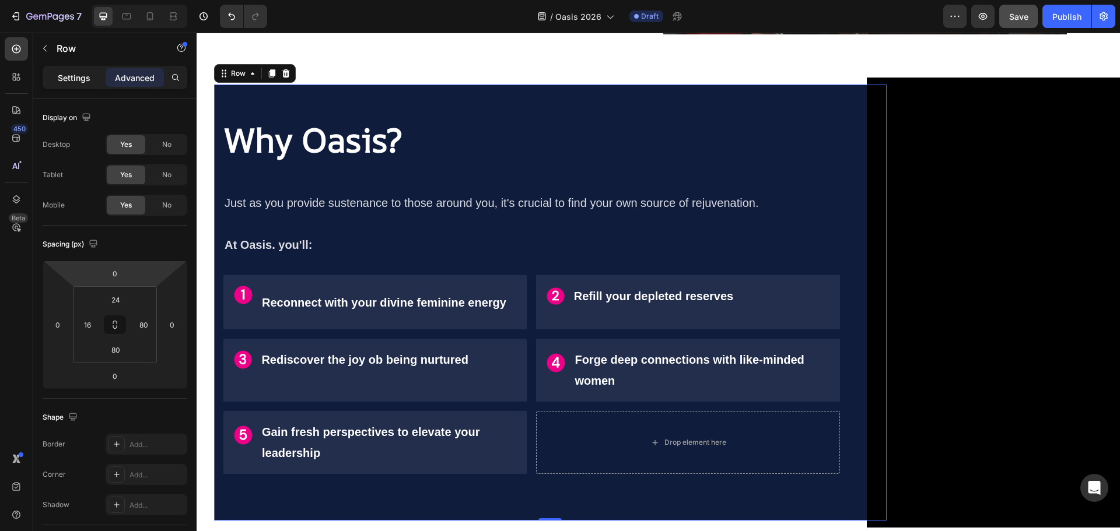
click at [77, 74] on p "Settings" at bounding box center [74, 78] width 33 height 12
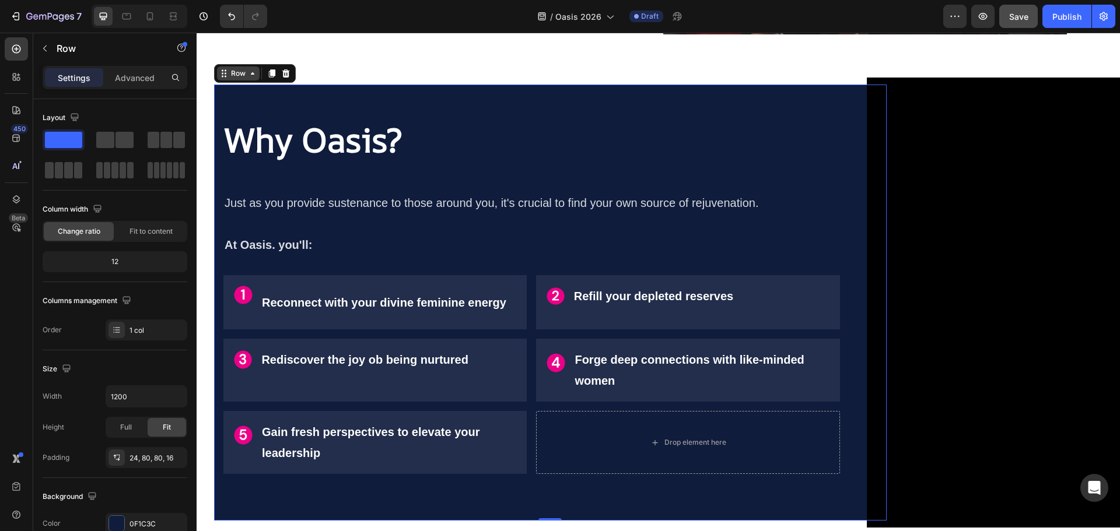
click at [236, 72] on div "Row" at bounding box center [238, 73] width 19 height 10
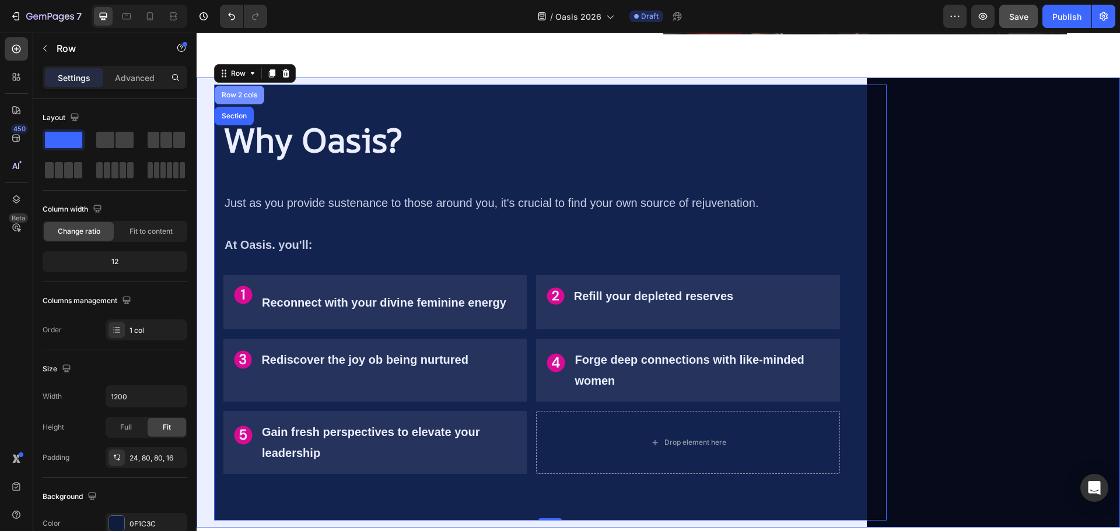
click at [264, 90] on div "Row 2 cols" at bounding box center [240, 95] width 50 height 19
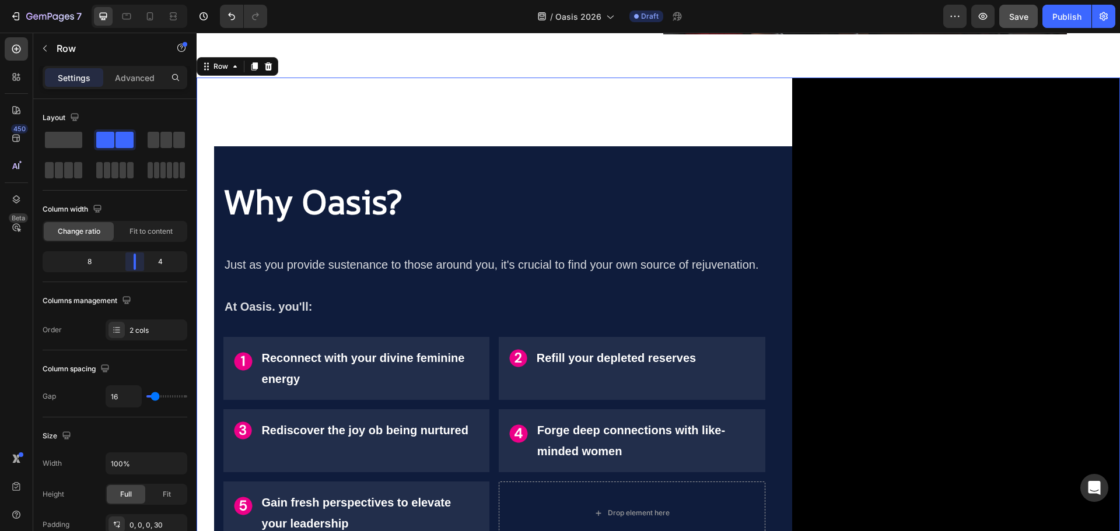
click at [139, 0] on body "7 Version history / Oasis 2026 Draft Preview Save Publish 450 Beta Sections(30)…" at bounding box center [560, 0] width 1120 height 0
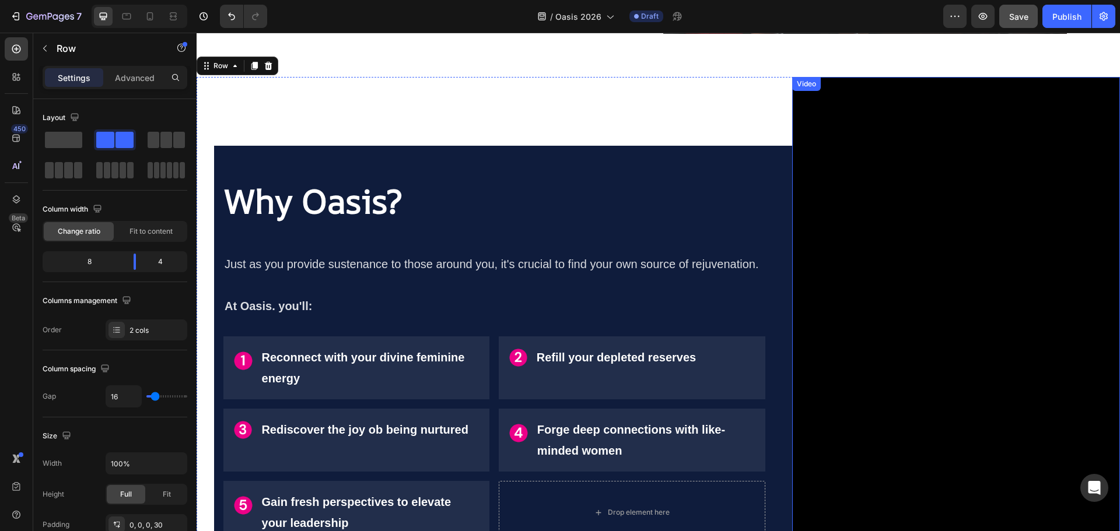
scroll to position [873, 0]
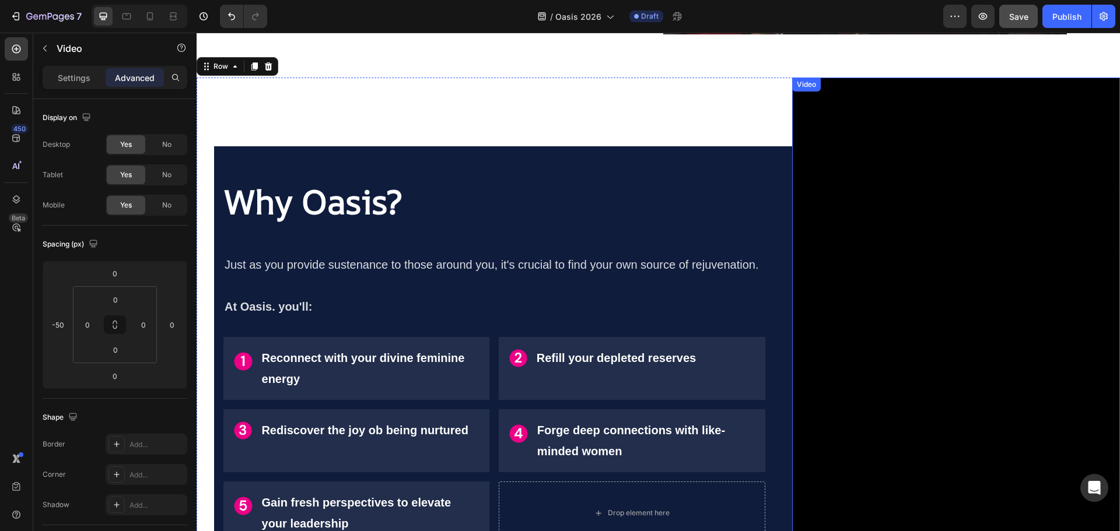
click at [802, 86] on div "Video" at bounding box center [806, 84] width 24 height 10
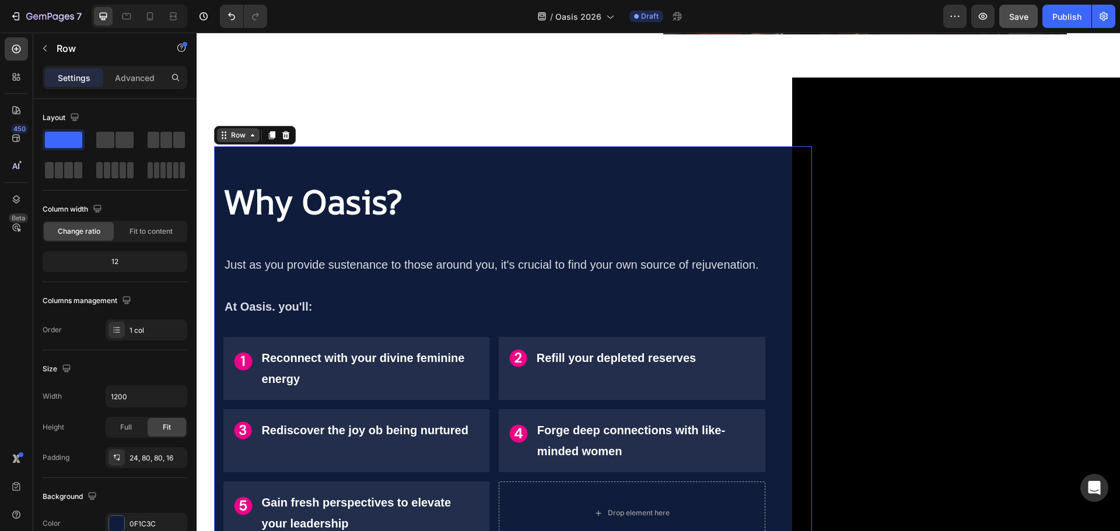
click at [228, 128] on div "Row" at bounding box center [238, 135] width 43 height 14
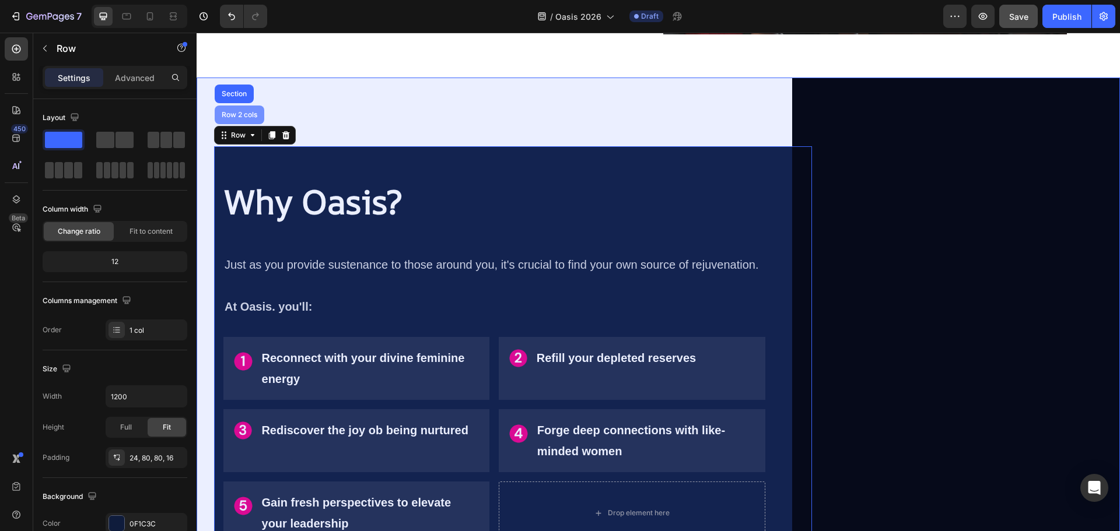
click at [247, 111] on div "Row 2 cols" at bounding box center [239, 114] width 40 height 7
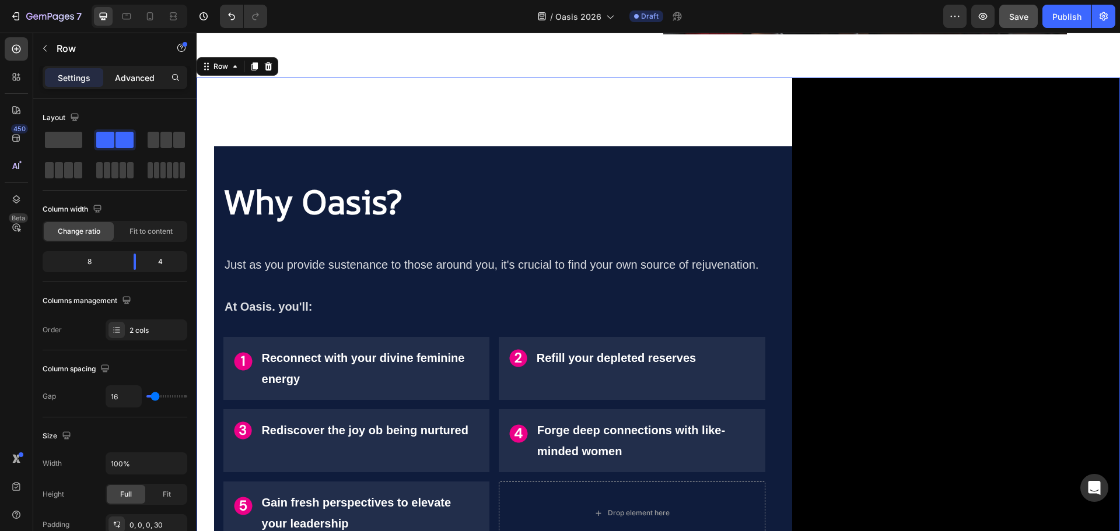
click at [134, 83] on p "Advanced" at bounding box center [135, 78] width 40 height 12
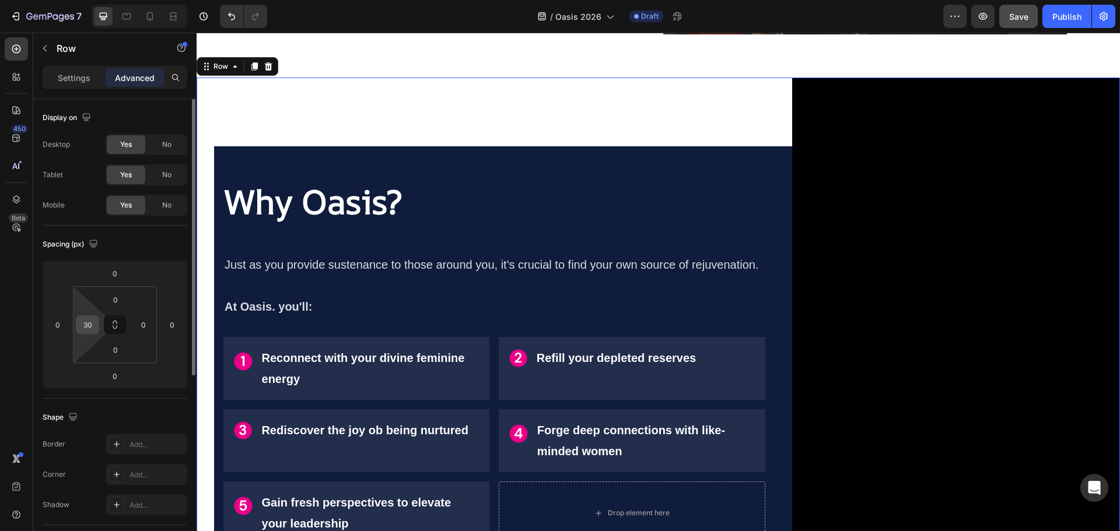
click at [88, 327] on input "30" at bounding box center [87, 324] width 17 height 17
type input "0"
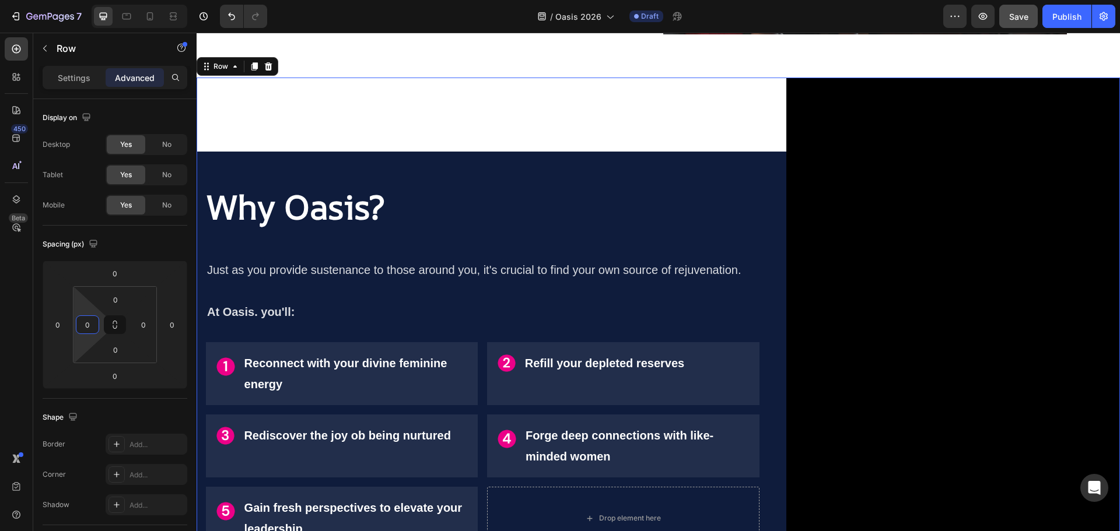
click at [204, 374] on div "Why Oasis? Heading Just as you provide sustenance to those around you, it's cru…" at bounding box center [658, 374] width 923 height 593
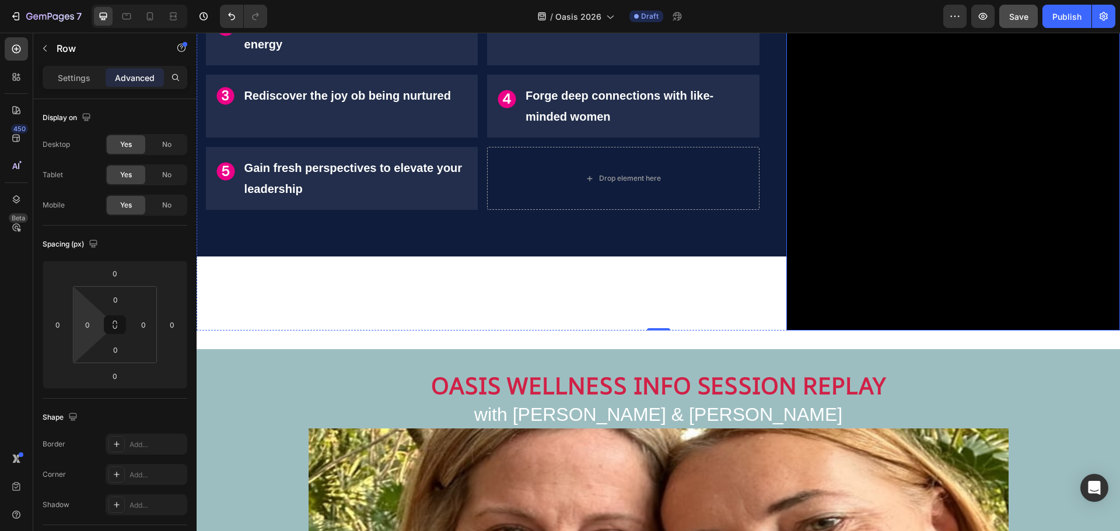
scroll to position [1223, 0]
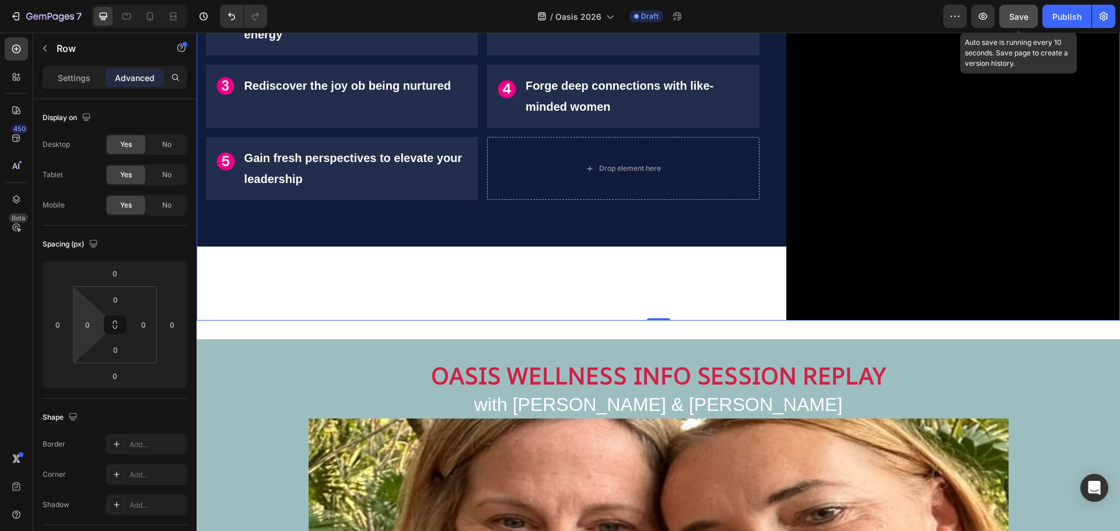
click at [1012, 20] on span "Save" at bounding box center [1018, 17] width 19 height 10
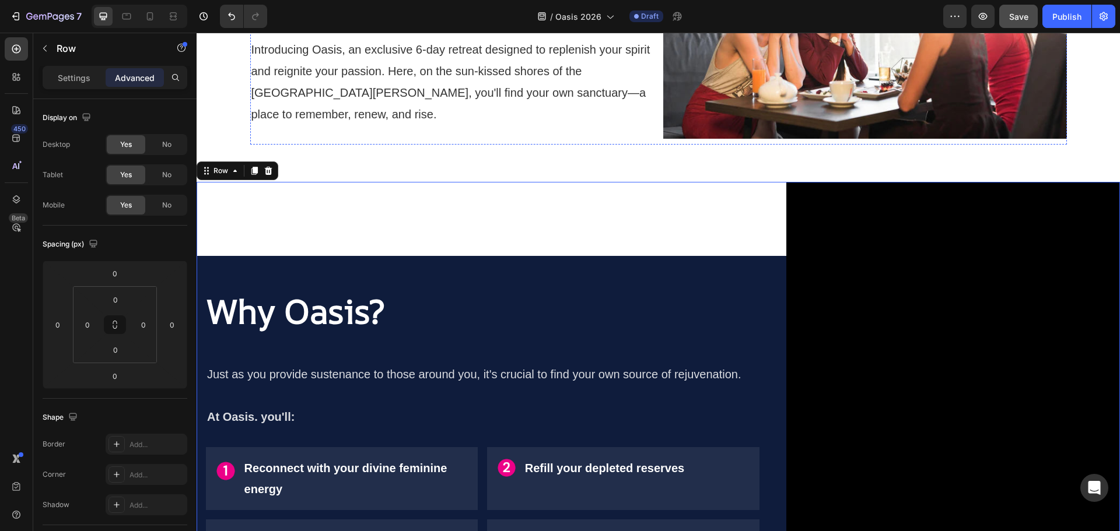
scroll to position [290, 0]
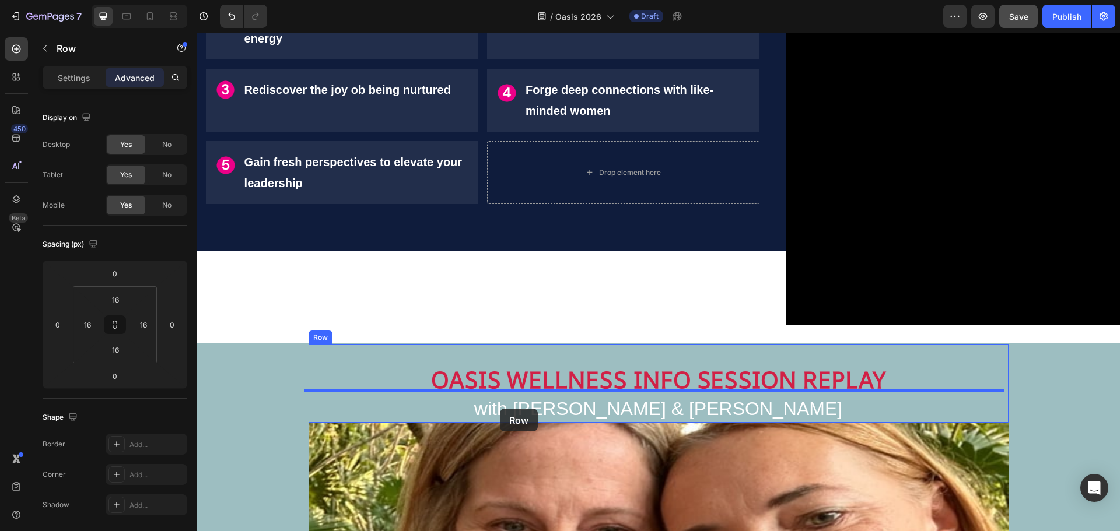
scroll to position [1539, 0]
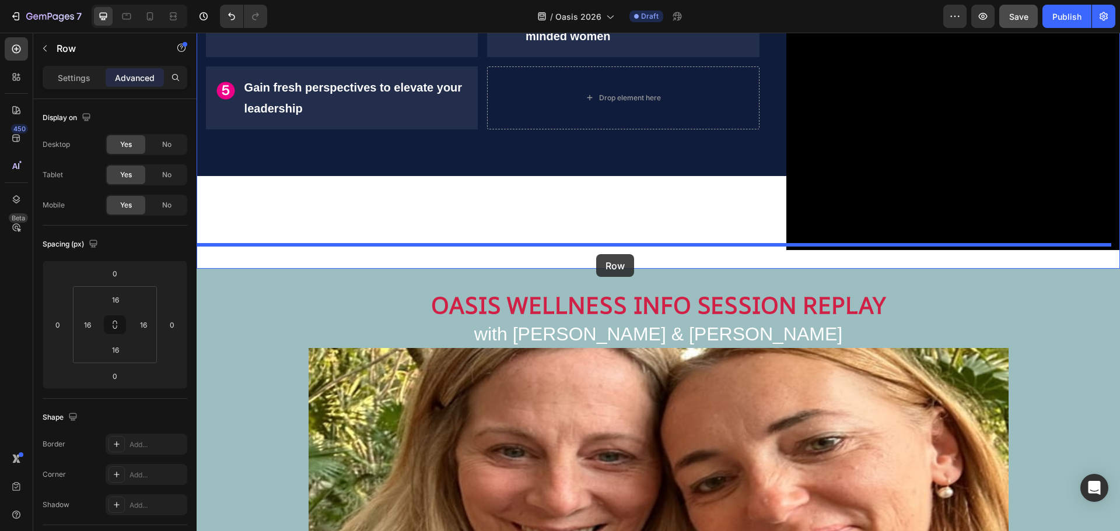
drag, startPoint x: 332, startPoint y: 63, endPoint x: 596, endPoint y: 254, distance: 325.7
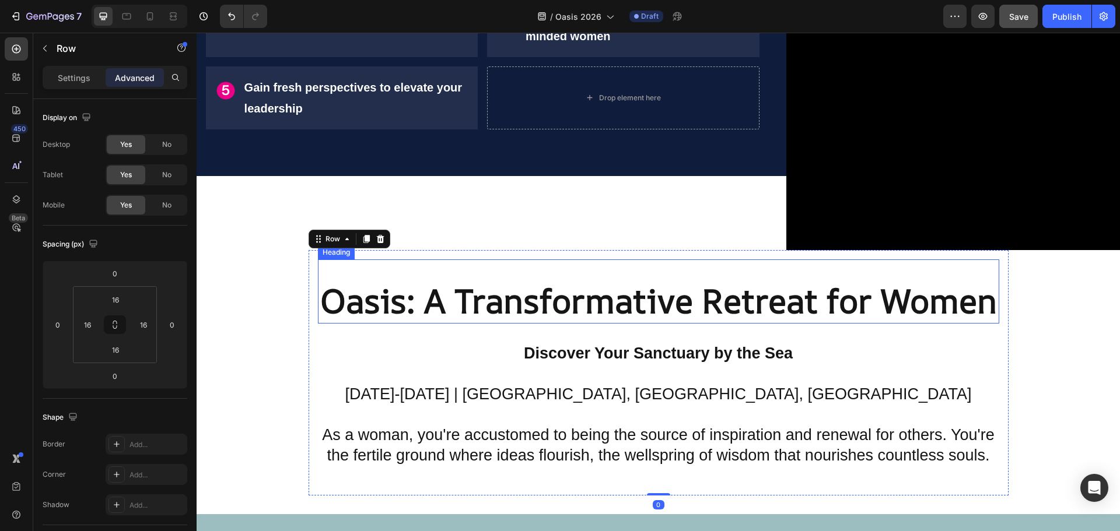
click at [500, 296] on strong "Oasis: A Transformative Retreat for Women" at bounding box center [658, 300] width 677 height 45
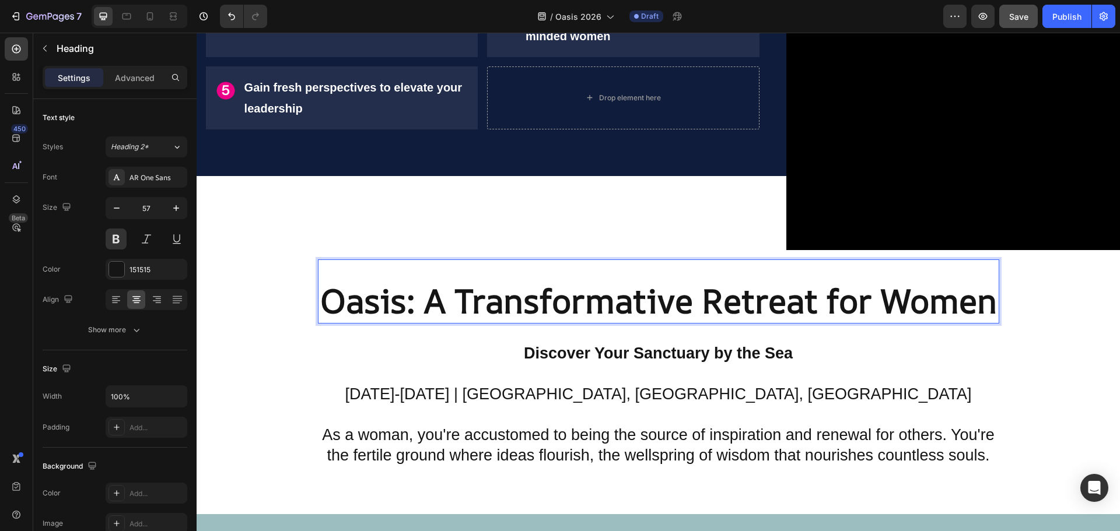
click at [452, 290] on strong "Oasis: A Transformative Retreat for Women" at bounding box center [658, 300] width 677 height 45
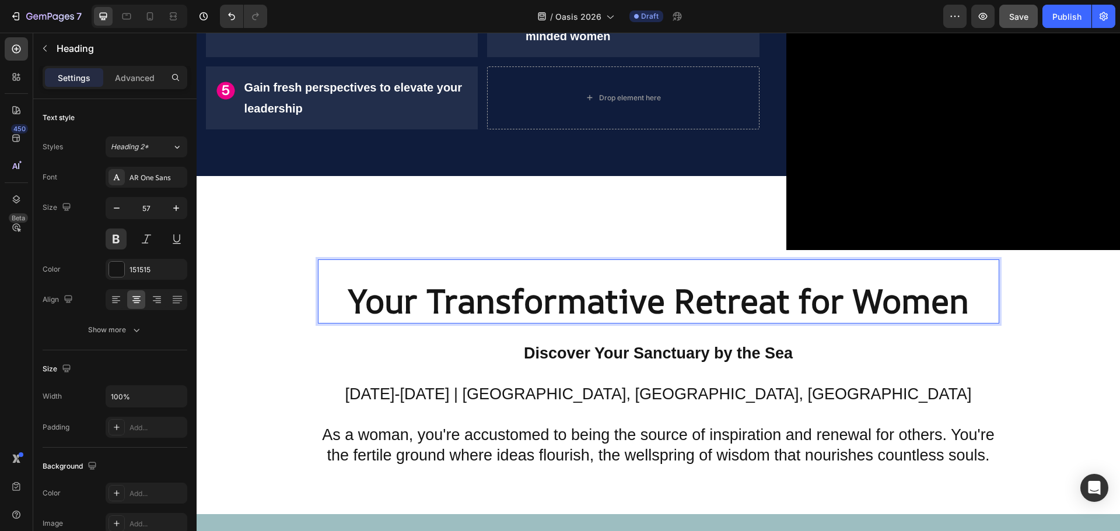
click at [674, 297] on strong "Your Transformative Retreat for Women" at bounding box center [658, 300] width 621 height 45
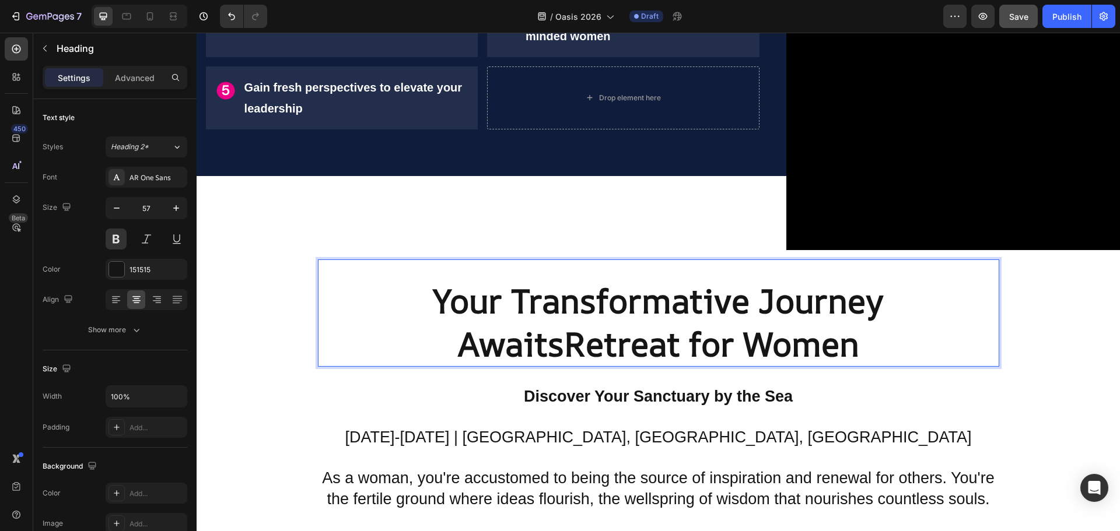
click at [850, 346] on strong "Your Transformative Journey AwaitsRetreat for Women" at bounding box center [658, 322] width 451 height 88
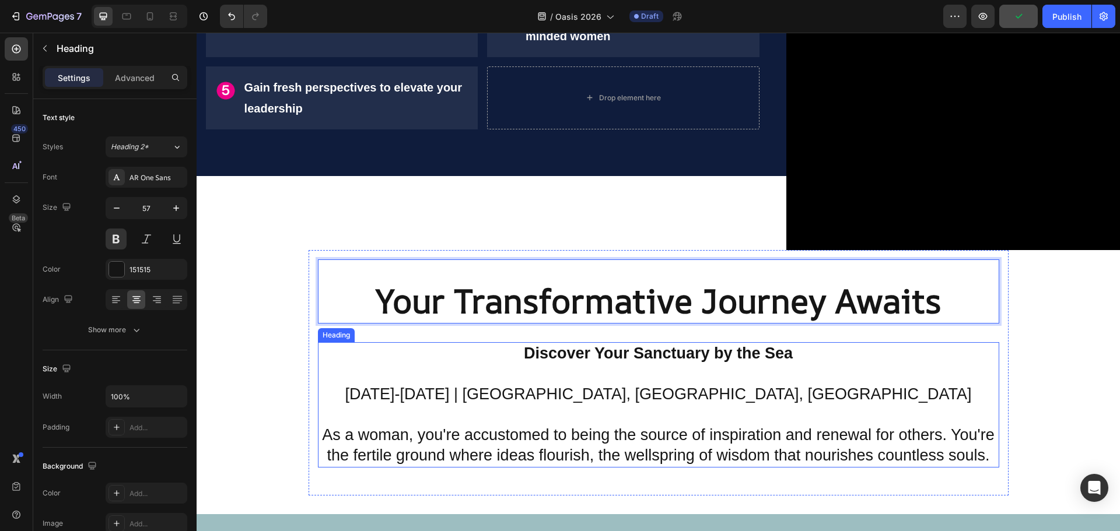
click at [640, 350] on strong "Discover Your Sanctuary by the Sea" at bounding box center [658, 353] width 269 height 17
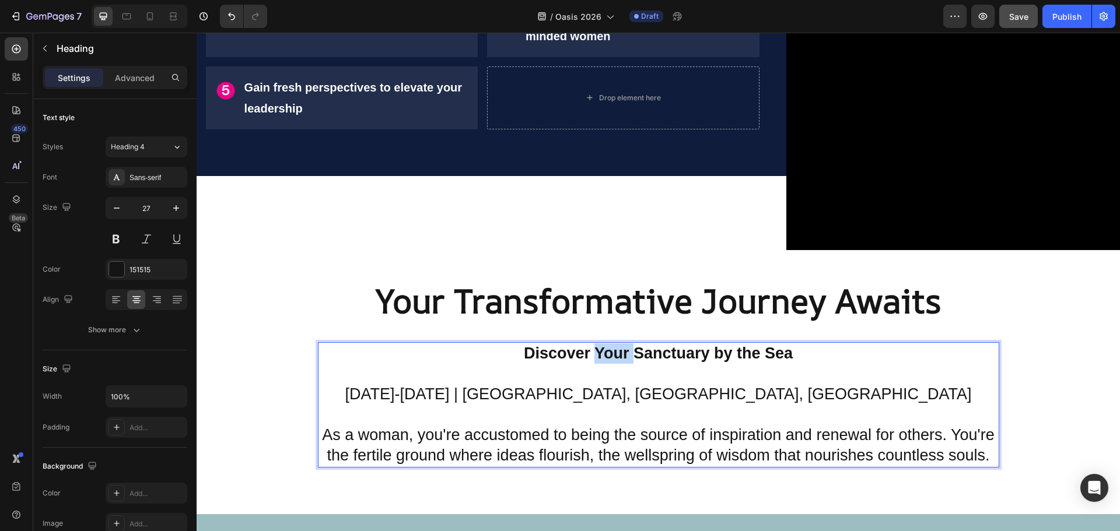
click at [589, 346] on strong "Discover Your Sanctuary by the Sea" at bounding box center [658, 353] width 269 height 17
click at [528, 345] on strong "Discover Your Sanctuary by the Sea" at bounding box center [658, 353] width 269 height 17
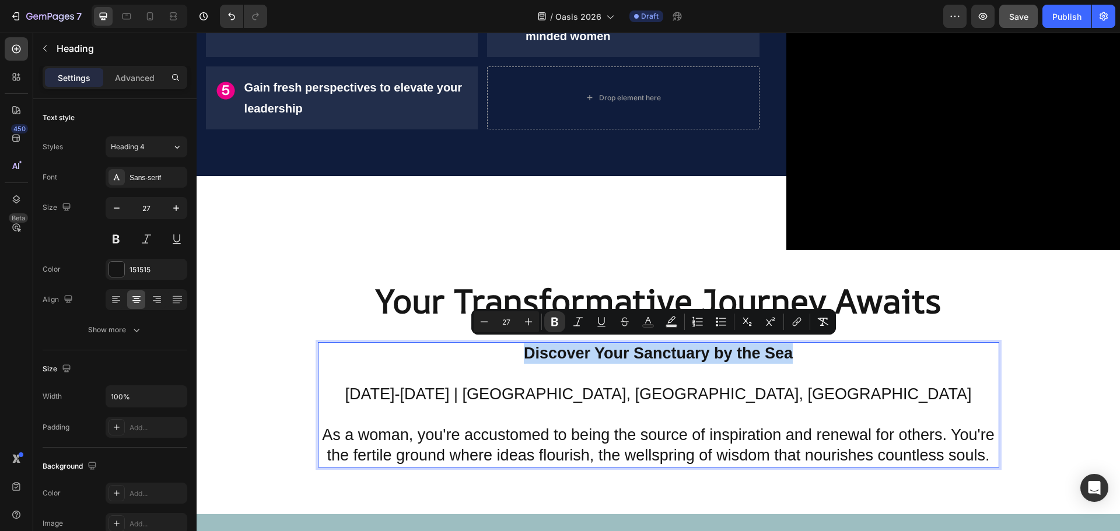
drag, startPoint x: 521, startPoint y: 346, endPoint x: 793, endPoint y: 345, distance: 272.4
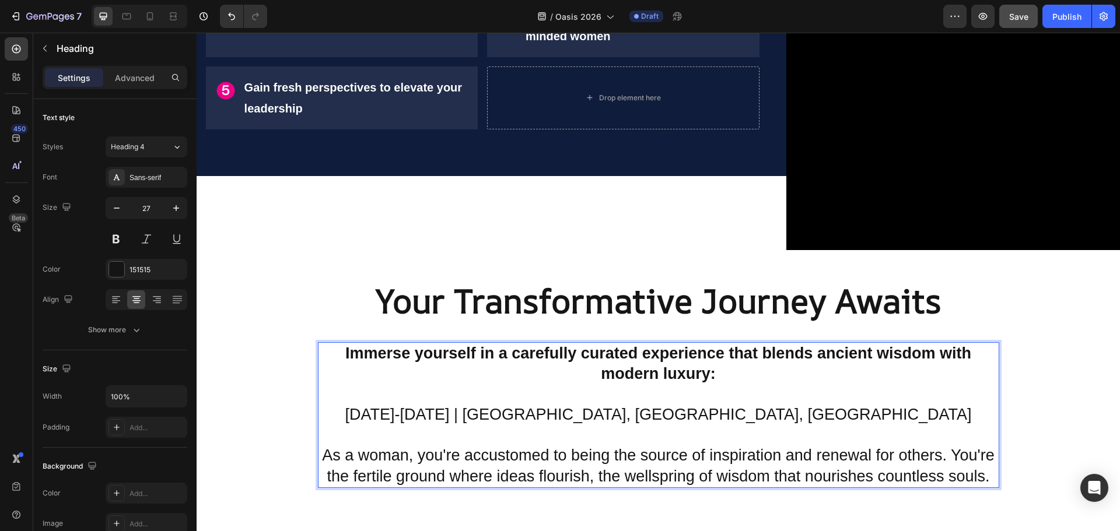
click at [797, 423] on p "Immerse yourself in a carefully curated experience that blends ancient wisdom w…" at bounding box center [658, 415] width 679 height 143
click at [980, 475] on p "Immerse yourself in a carefully curated experience that blends ancient wisdom w…" at bounding box center [658, 415] width 679 height 143
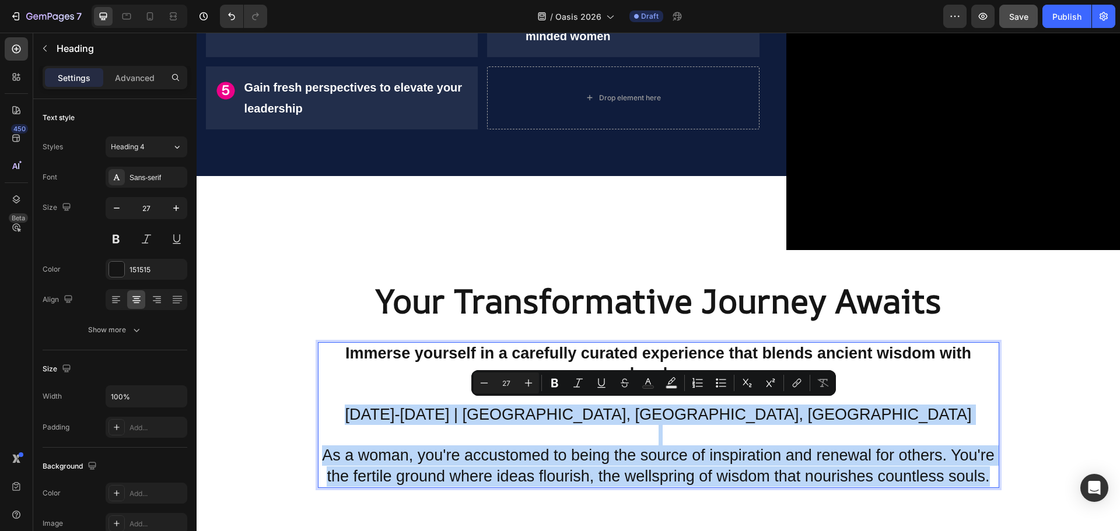
drag, startPoint x: 987, startPoint y: 475, endPoint x: 434, endPoint y: 411, distance: 556.6
click at [434, 411] on p "Immerse yourself in a carefully curated experience that blends ancient wisdom w…" at bounding box center [658, 415] width 679 height 143
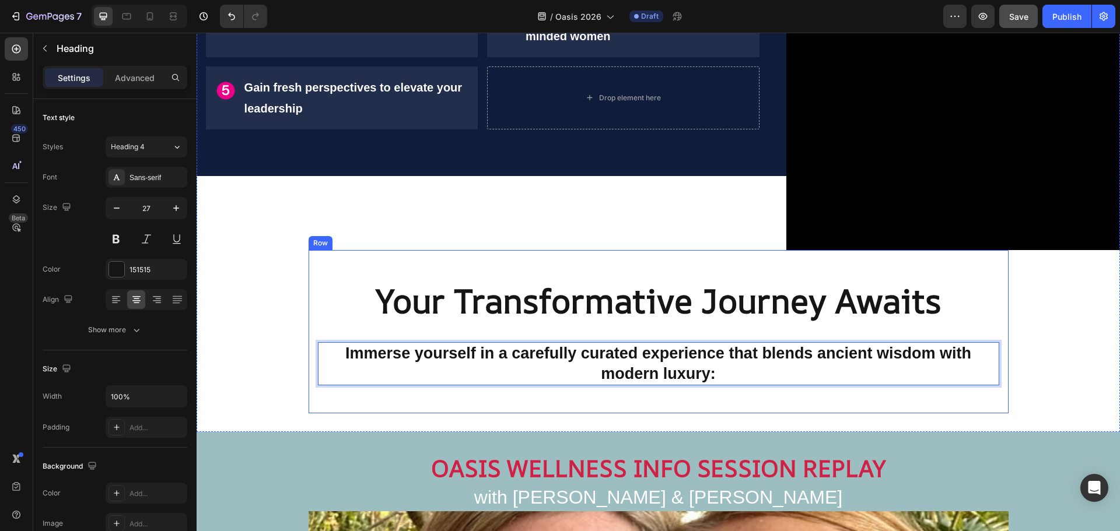
click at [309, 280] on div "⁠⁠⁠⁠⁠⁠⁠ Your Transformative Journey Awaits Heading Immerse yourself in a carefu…" at bounding box center [659, 331] width 700 height 163
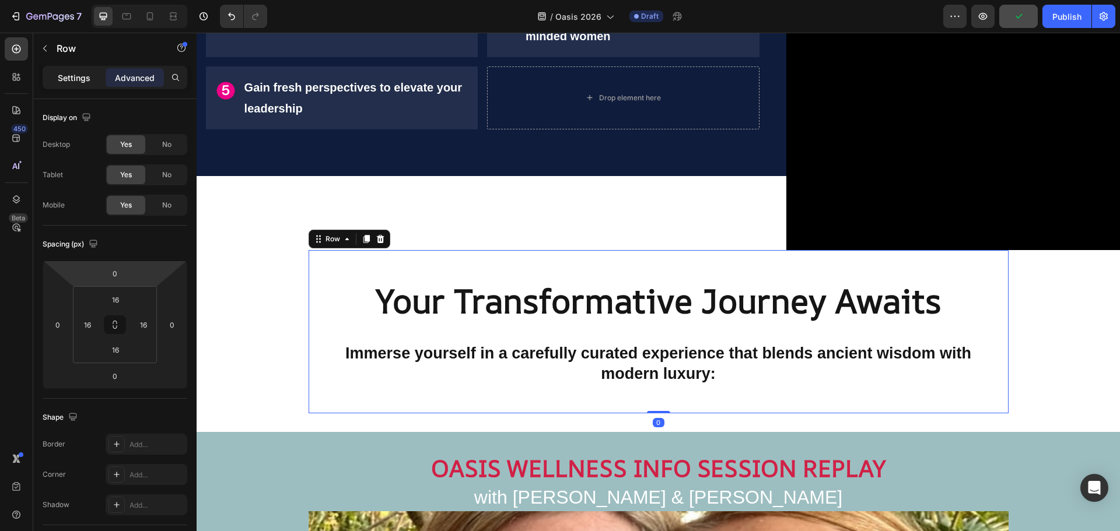
click at [72, 75] on p "Settings" at bounding box center [74, 78] width 33 height 12
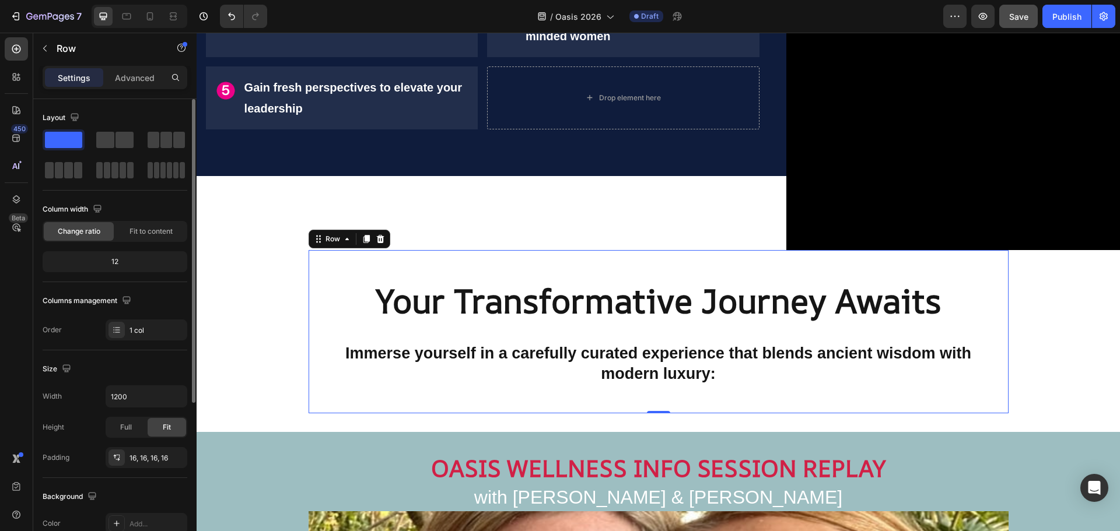
scroll to position [58, 0]
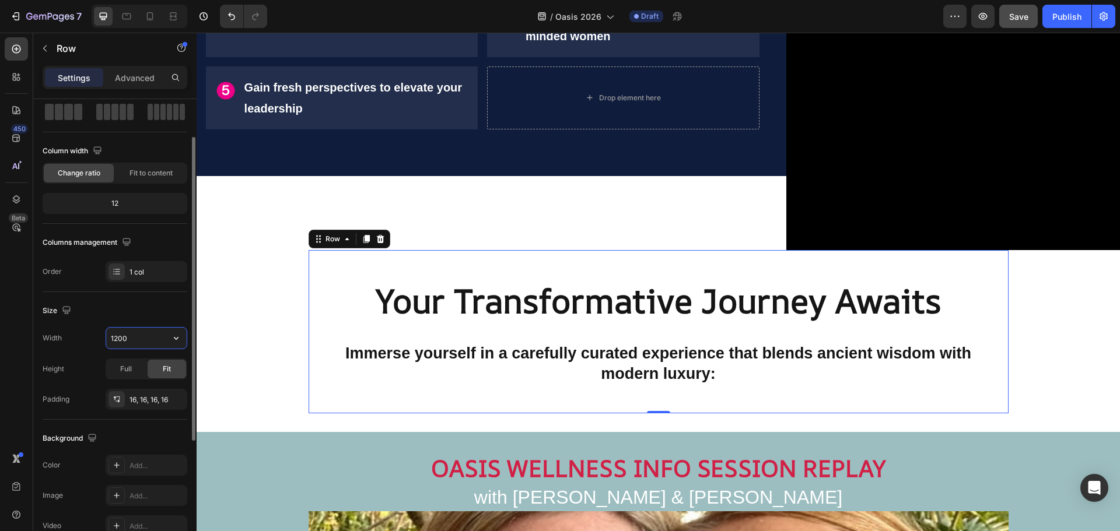
click at [117, 339] on input "1200" at bounding box center [146, 338] width 80 height 21
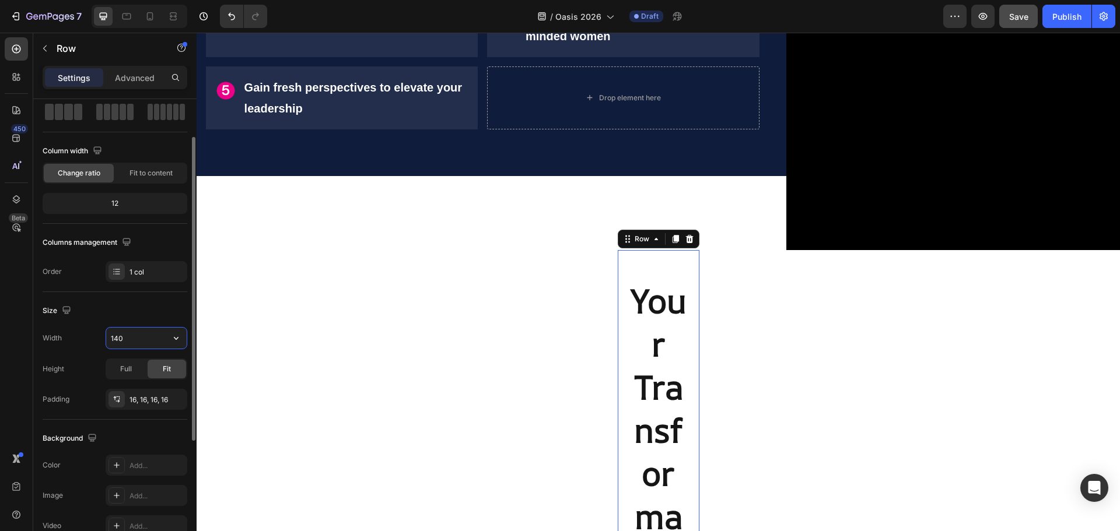
type input "1400"
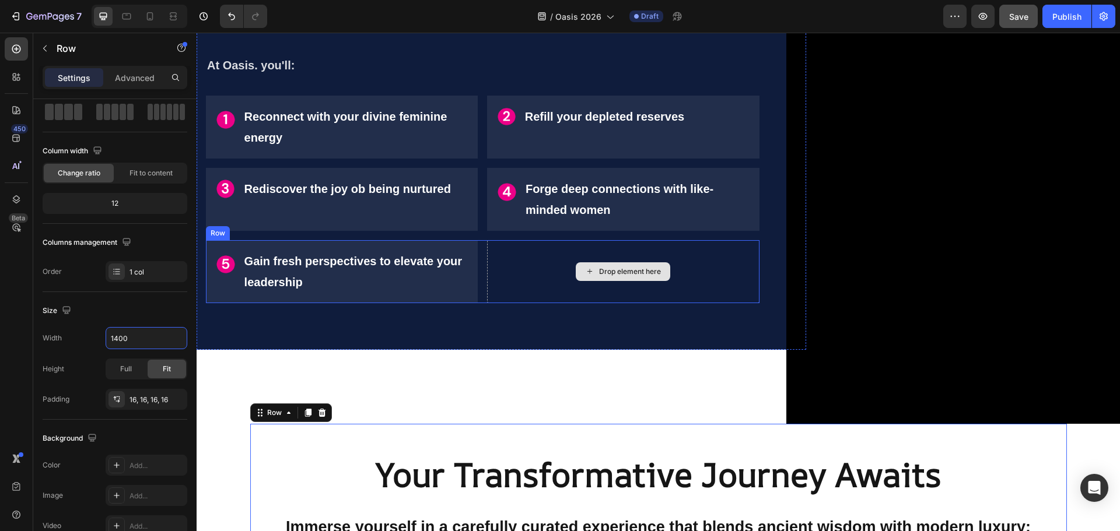
scroll to position [1364, 0]
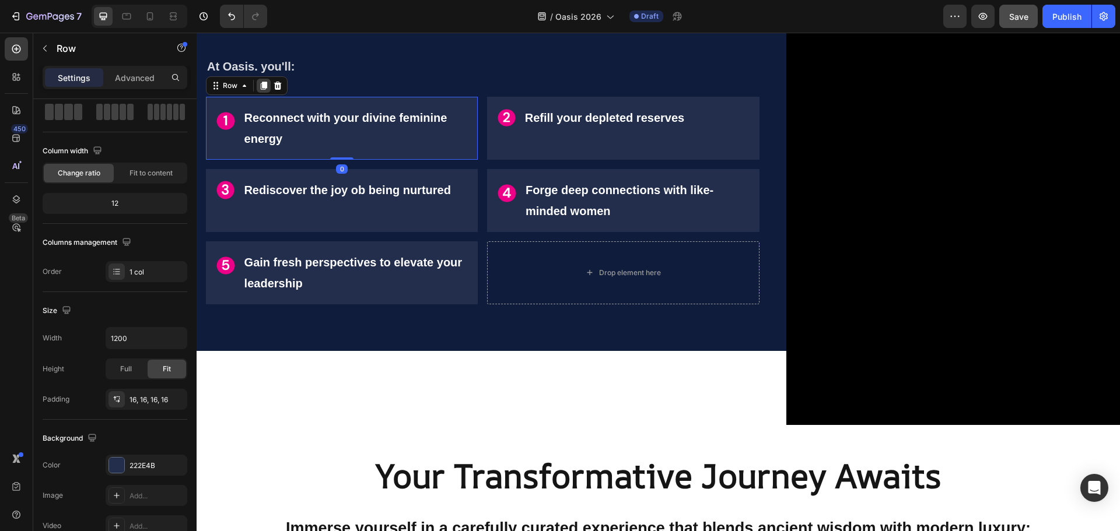
click at [264, 85] on icon at bounding box center [264, 86] width 6 height 8
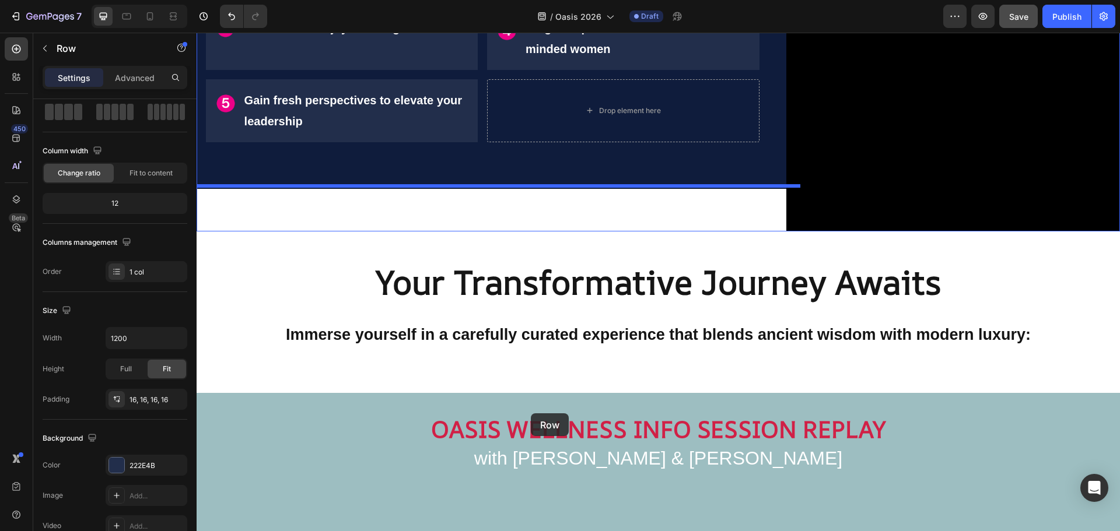
scroll to position [1624, 0]
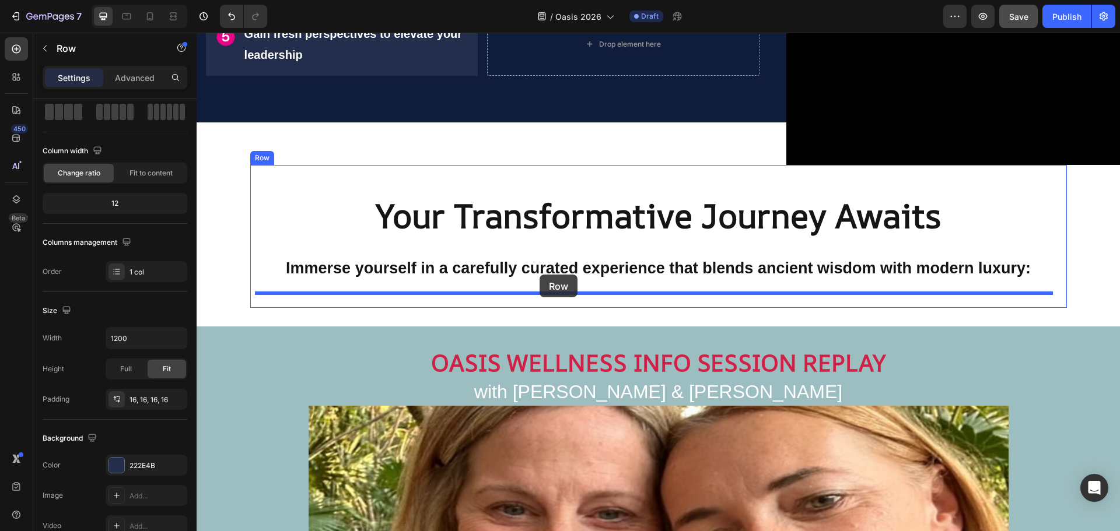
drag, startPoint x: 226, startPoint y: 149, endPoint x: 539, endPoint y: 275, distance: 338.1
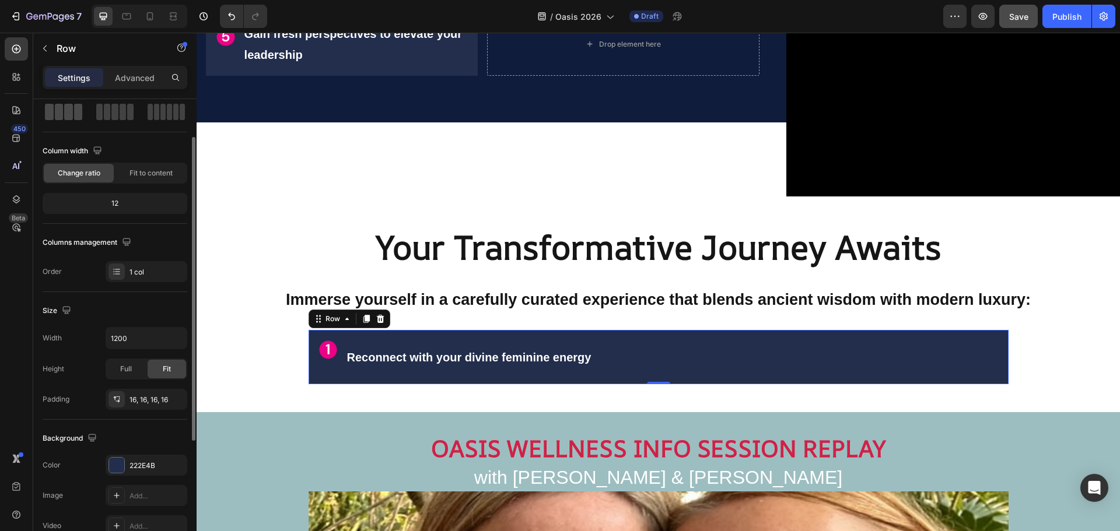
scroll to position [0, 0]
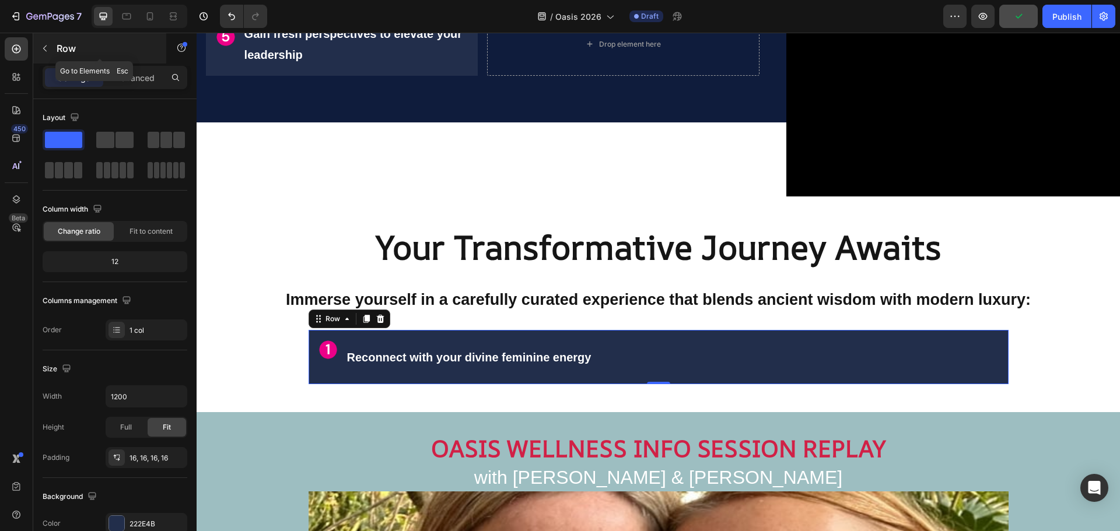
click at [49, 51] on icon "button" at bounding box center [44, 48] width 9 height 9
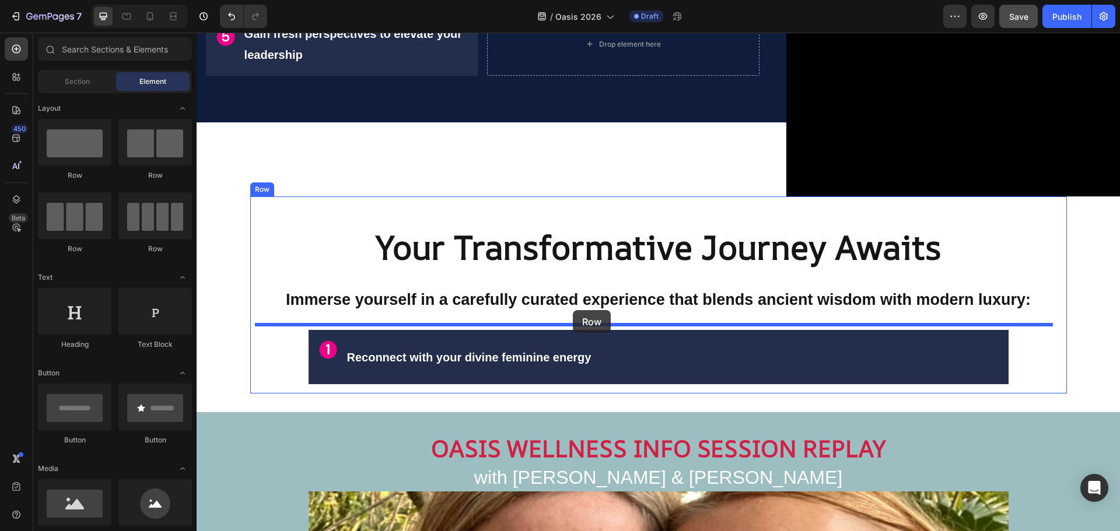
drag, startPoint x: 349, startPoint y: 257, endPoint x: 573, endPoint y: 310, distance: 229.7
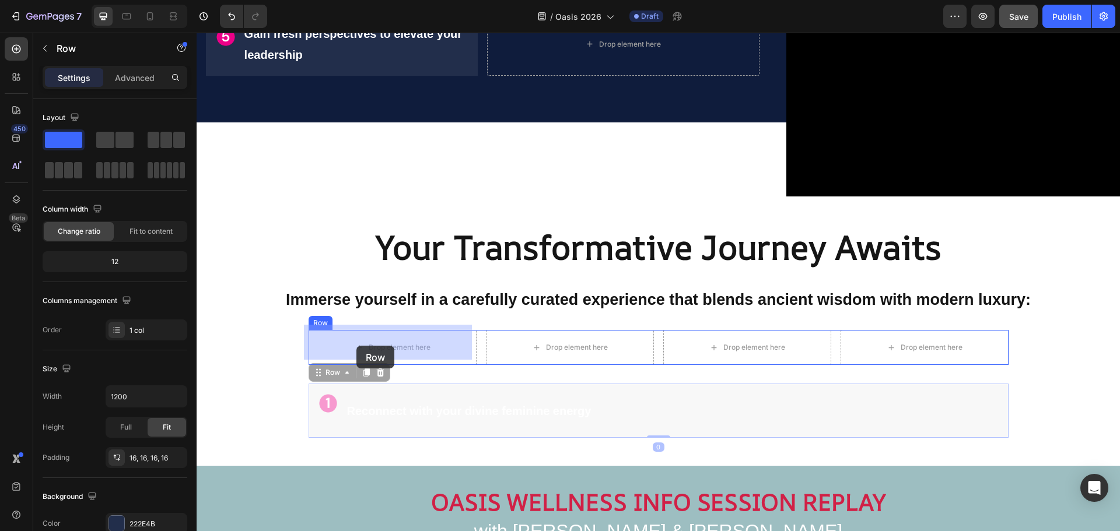
drag, startPoint x: 314, startPoint y: 372, endPoint x: 356, endPoint y: 346, distance: 49.5
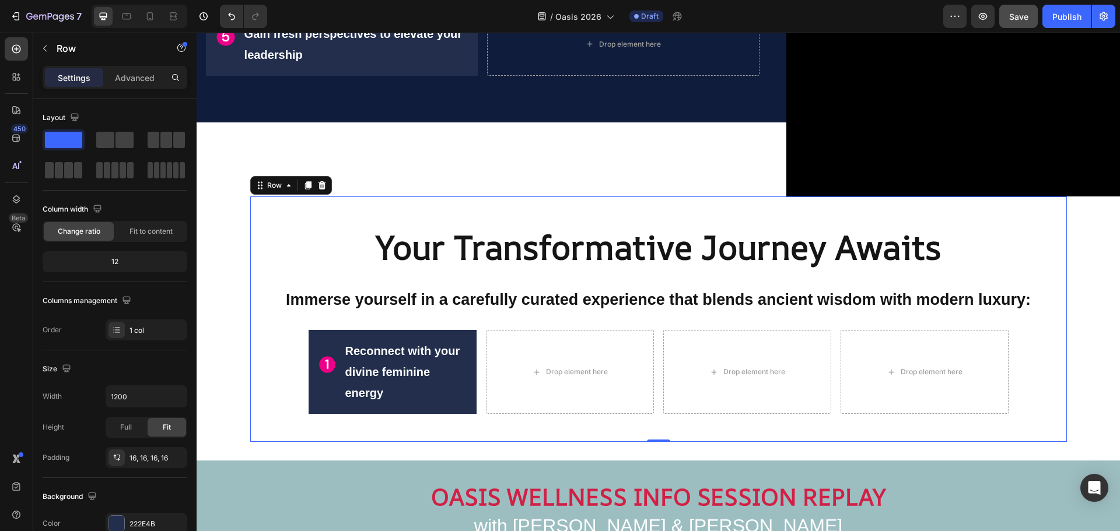
click at [253, 339] on div "⁠⁠⁠⁠⁠⁠⁠ Your Transformative Journey Awaits Heading ⁠⁠⁠⁠⁠⁠⁠ Immerse yourself in …" at bounding box center [658, 320] width 816 height 246
click at [43, 45] on icon "button" at bounding box center [44, 48] width 9 height 9
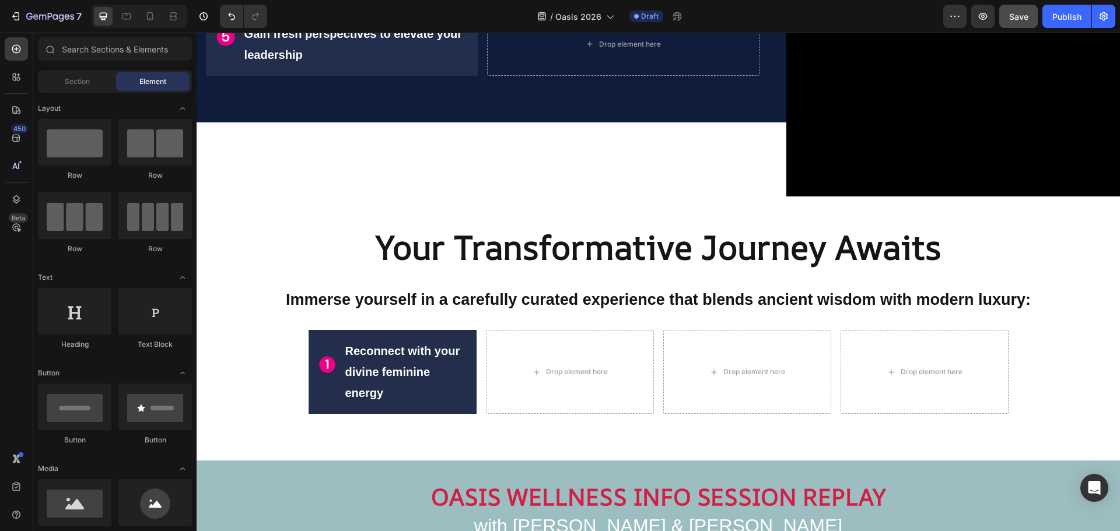
click at [78, 78] on span "Section" at bounding box center [77, 81] width 25 height 10
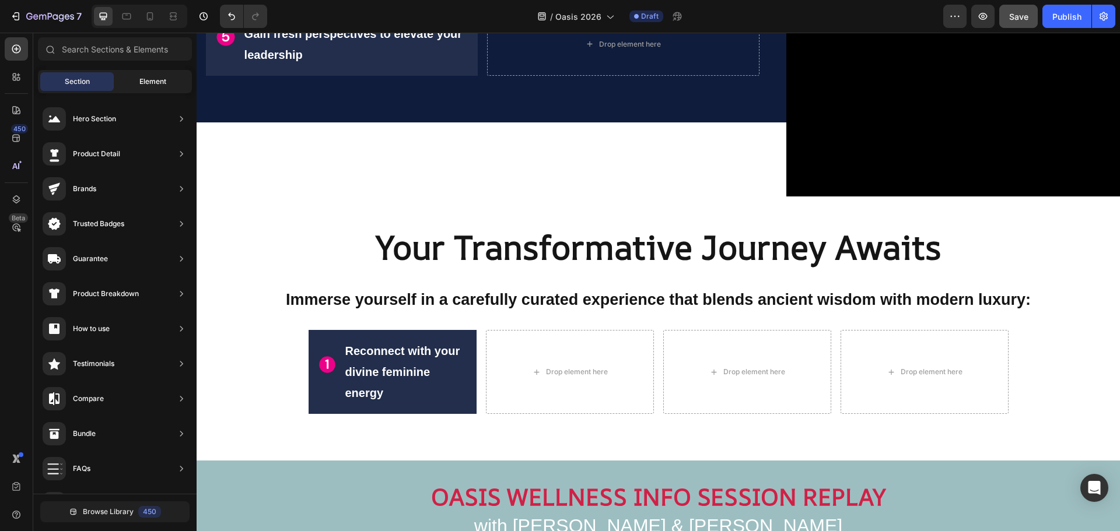
click at [148, 86] on span "Element" at bounding box center [152, 81] width 27 height 10
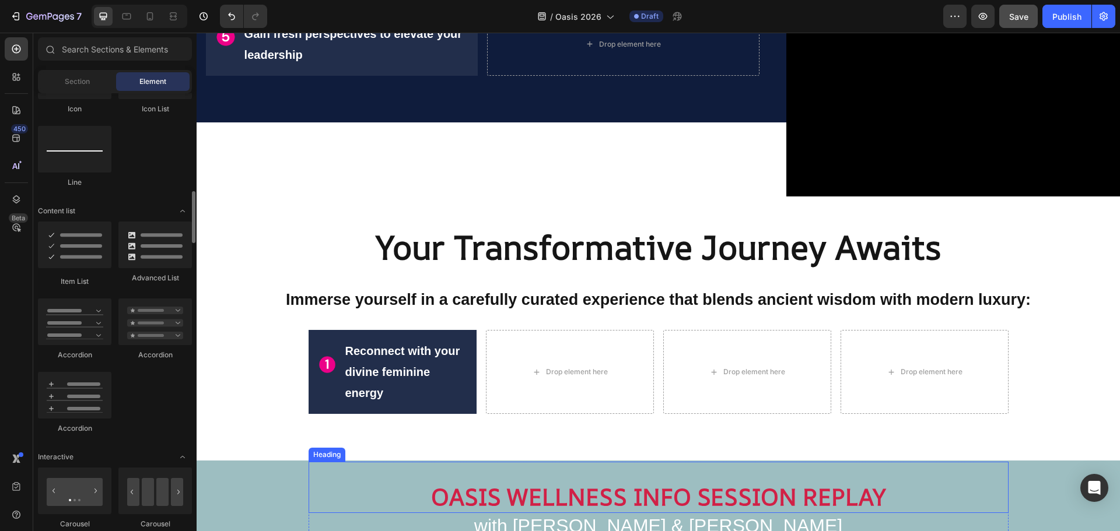
scroll to position [1709, 0]
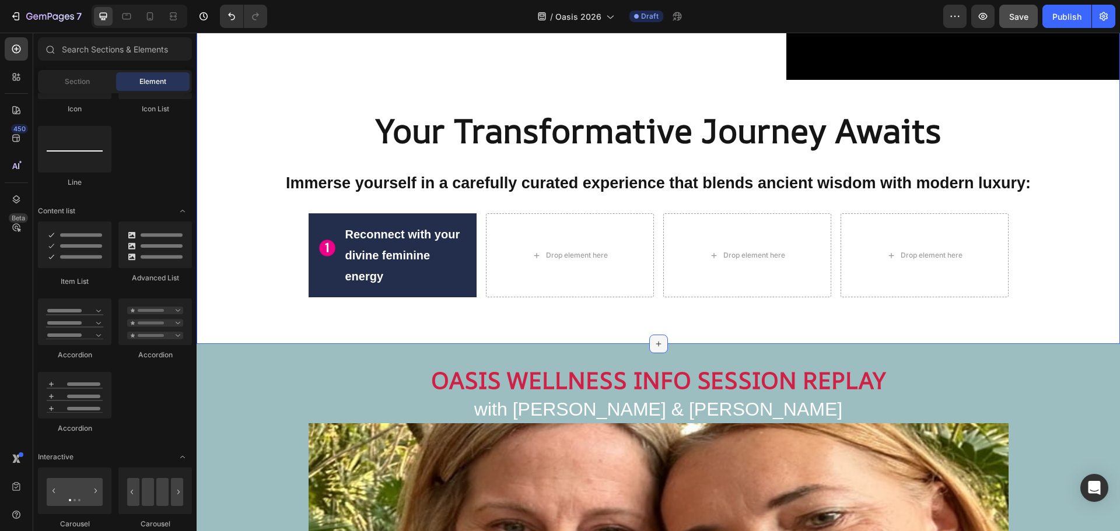
click at [654, 341] on icon at bounding box center [658, 343] width 9 height 9
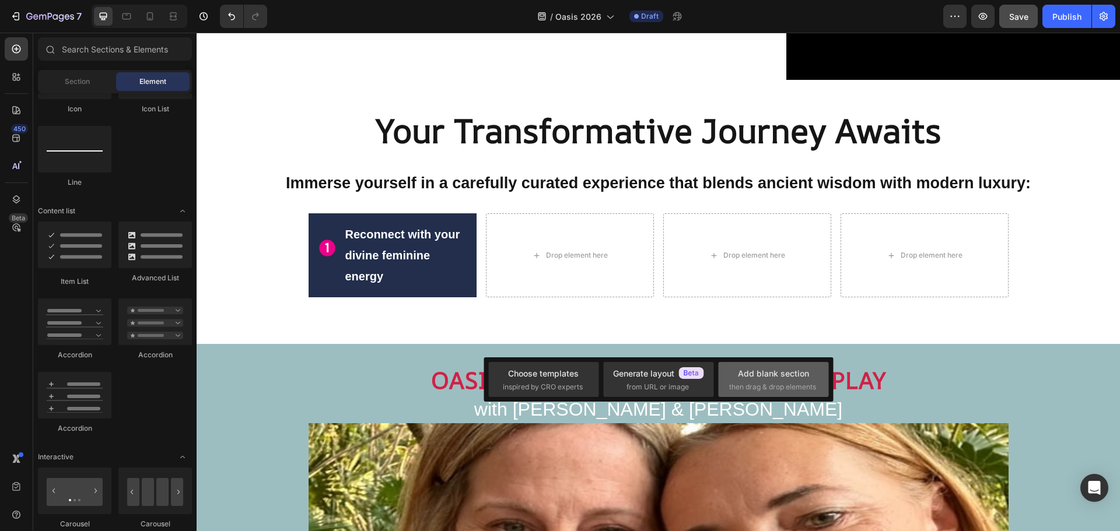
click at [769, 371] on div "Add blank section" at bounding box center [773, 373] width 71 height 12
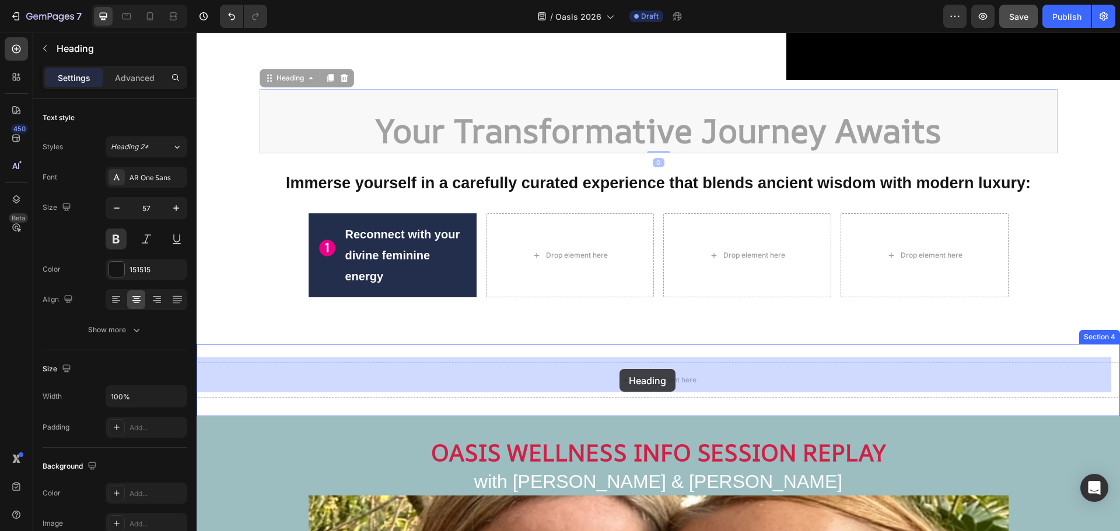
drag, startPoint x: 283, startPoint y: 81, endPoint x: 619, endPoint y: 369, distance: 442.5
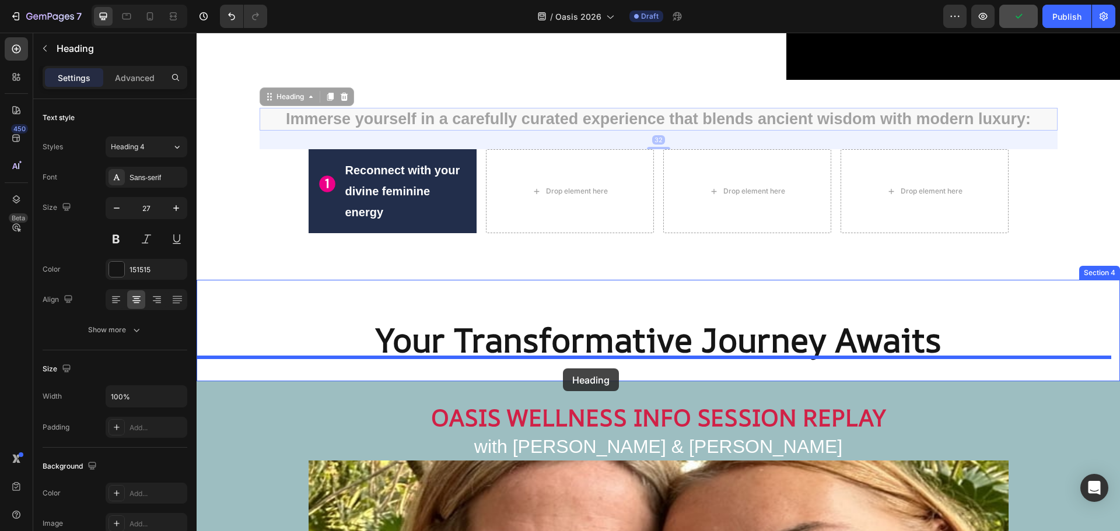
drag, startPoint x: 280, startPoint y: 96, endPoint x: 563, endPoint y: 369, distance: 392.7
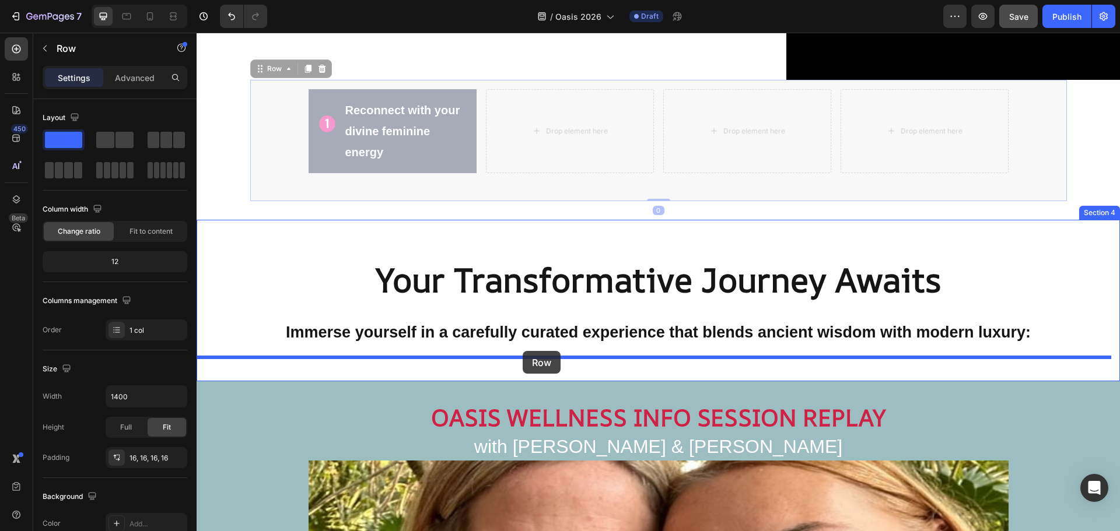
drag, startPoint x: 258, startPoint y: 72, endPoint x: 522, endPoint y: 351, distance: 383.7
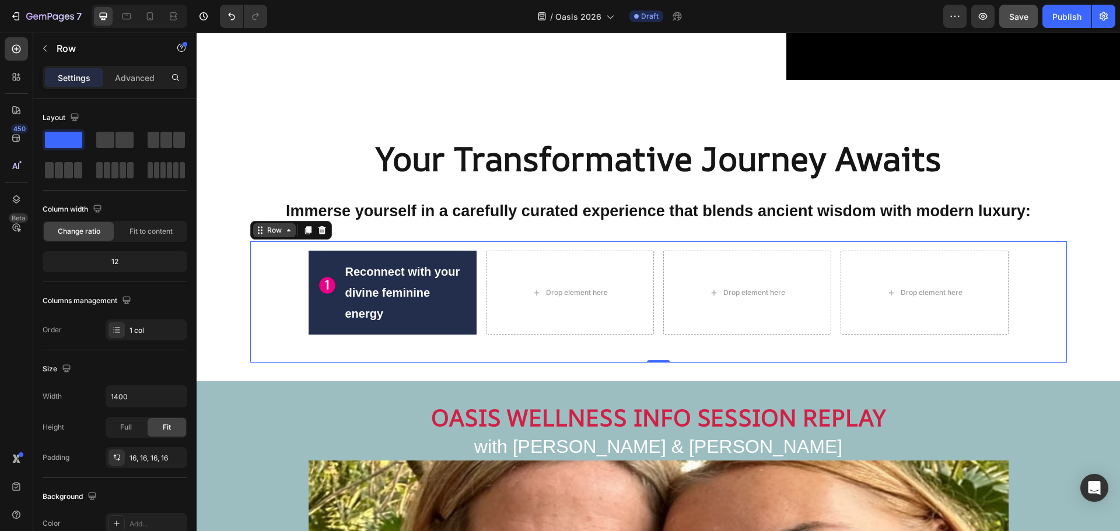
click at [272, 229] on div "Row" at bounding box center [274, 230] width 19 height 10
click at [118, 75] on p "Advanced" at bounding box center [135, 78] width 40 height 12
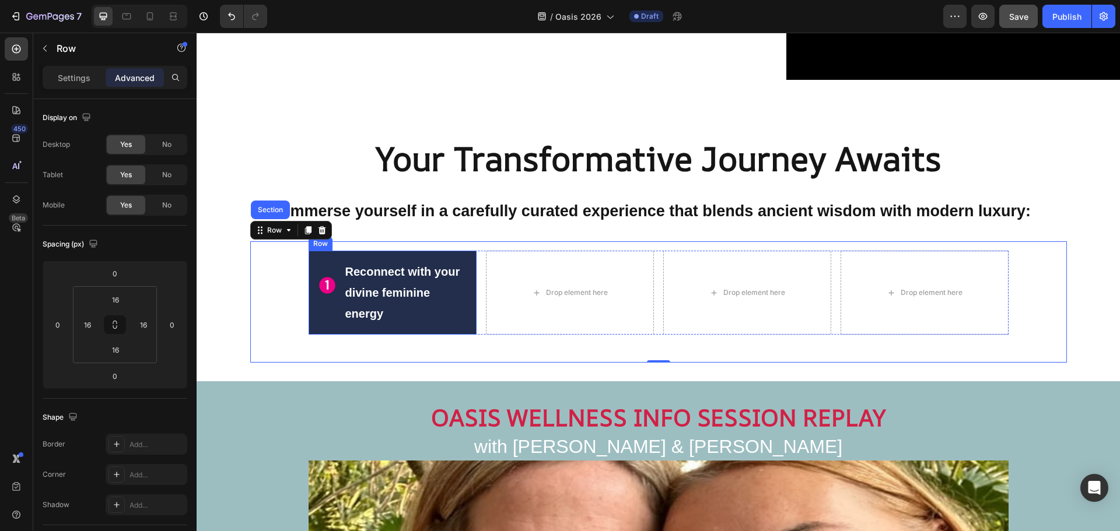
click at [309, 251] on div "Image Reconnect with your divine feminine energy Text Block Advanced List Row" at bounding box center [393, 293] width 168 height 84
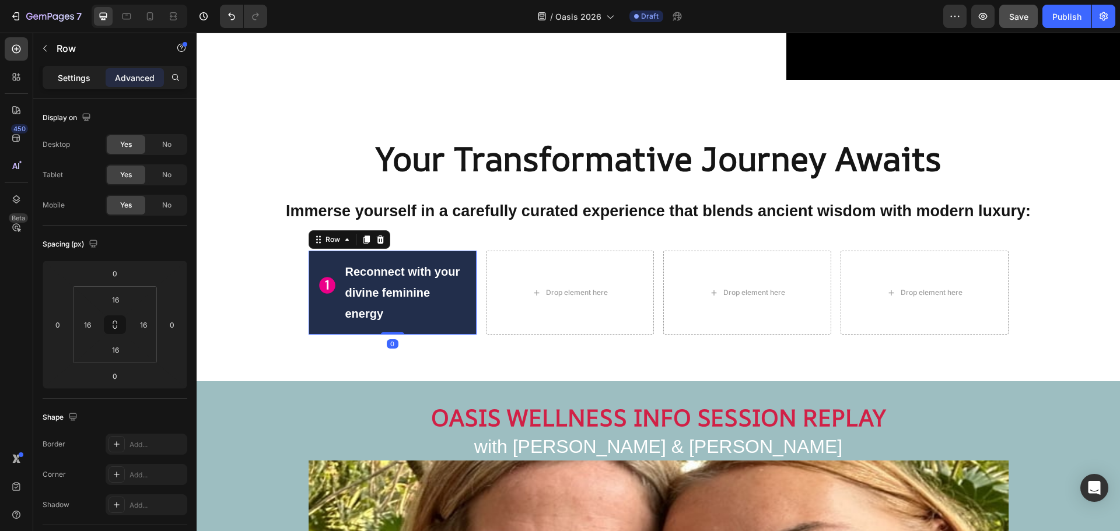
click at [78, 85] on div "Settings" at bounding box center [74, 77] width 58 height 19
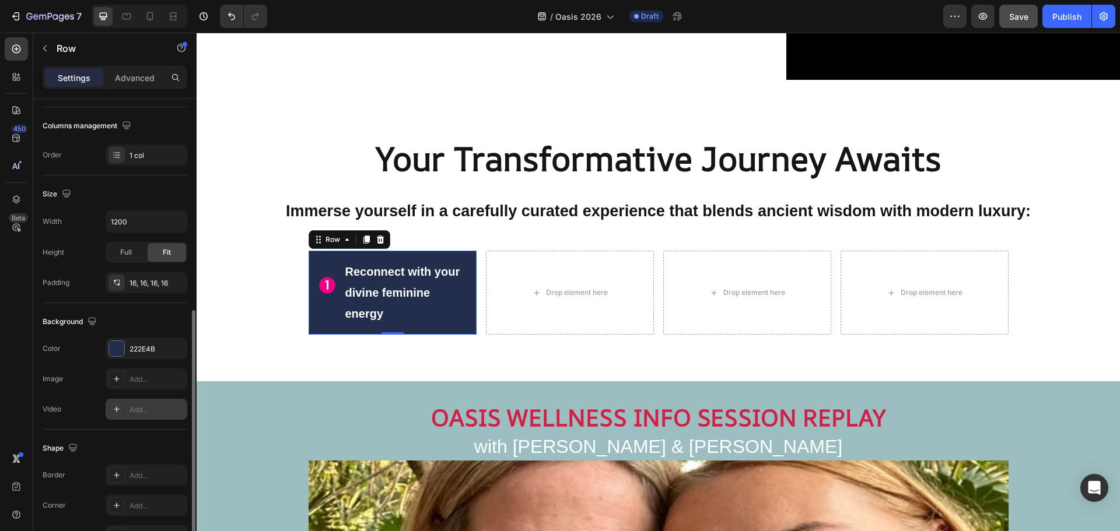
scroll to position [233, 0]
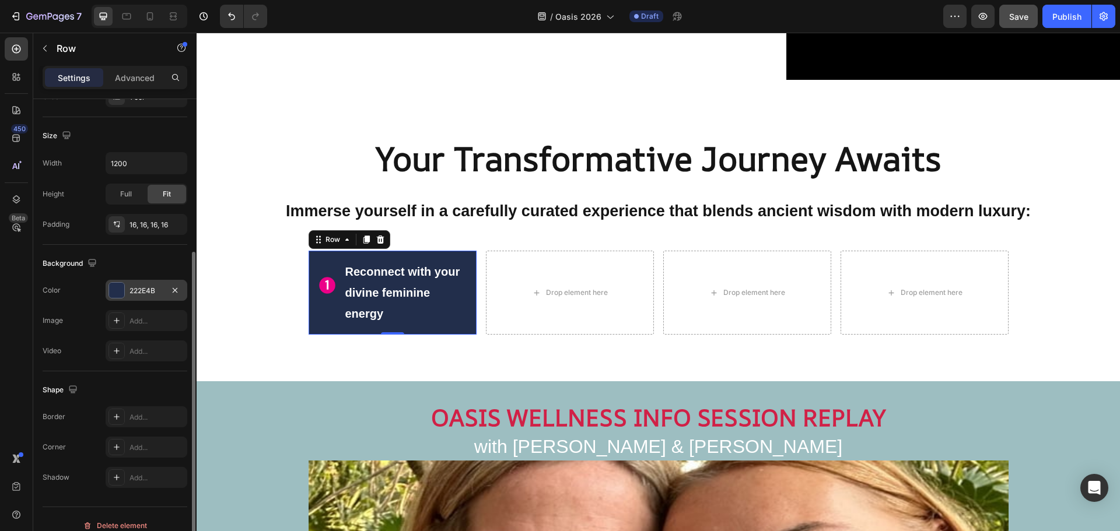
click at [151, 287] on div "222E4B" at bounding box center [146, 291] width 34 height 10
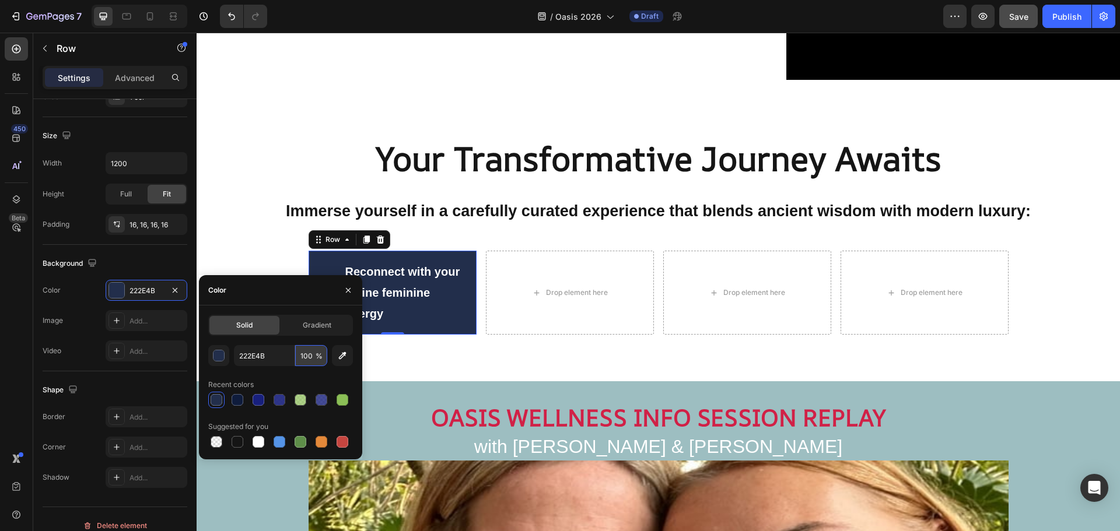
click at [311, 356] on input "100" at bounding box center [311, 355] width 32 height 21
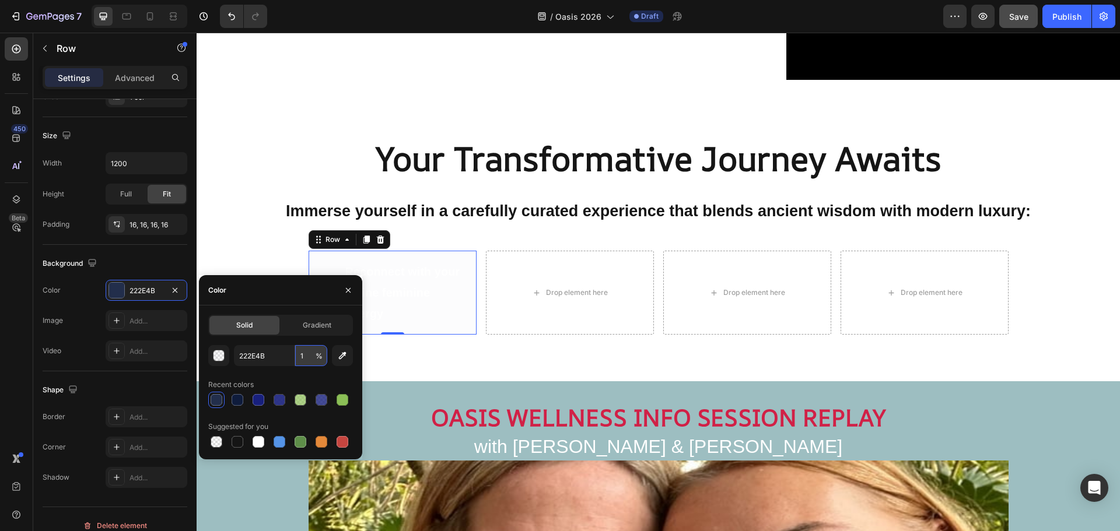
type input "10"
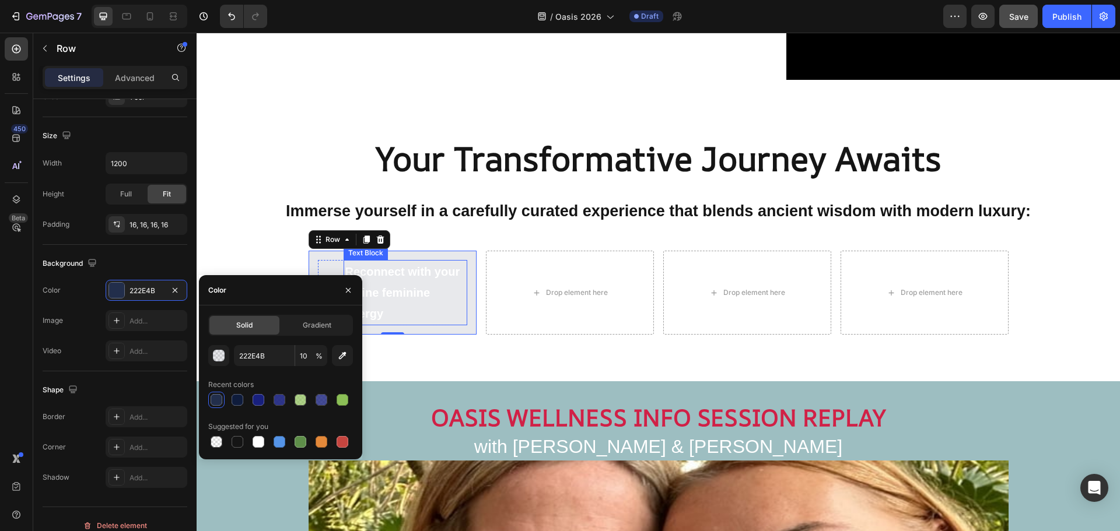
click at [422, 288] on p "Reconnect with your divine feminine energy" at bounding box center [405, 292] width 121 height 63
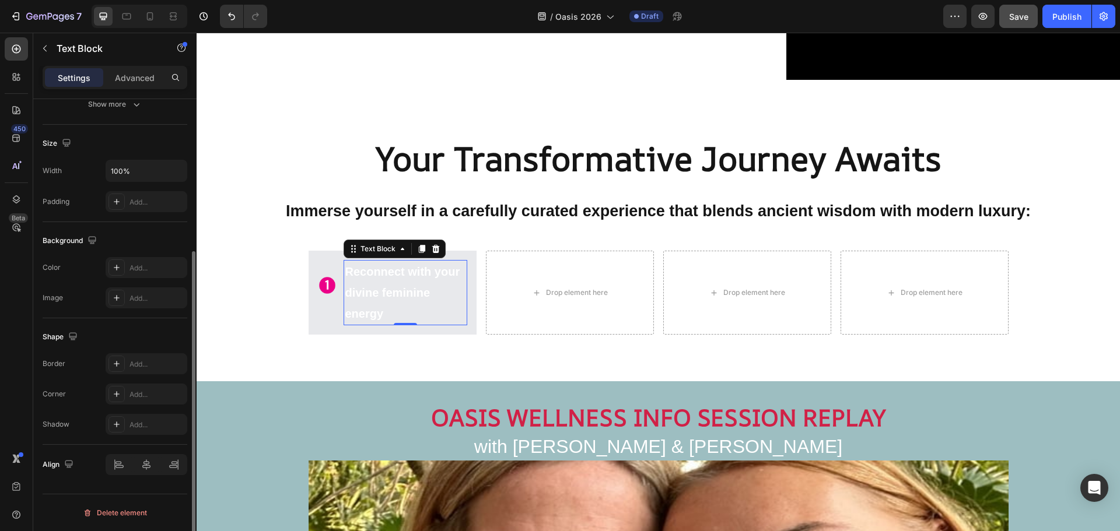
scroll to position [0, 0]
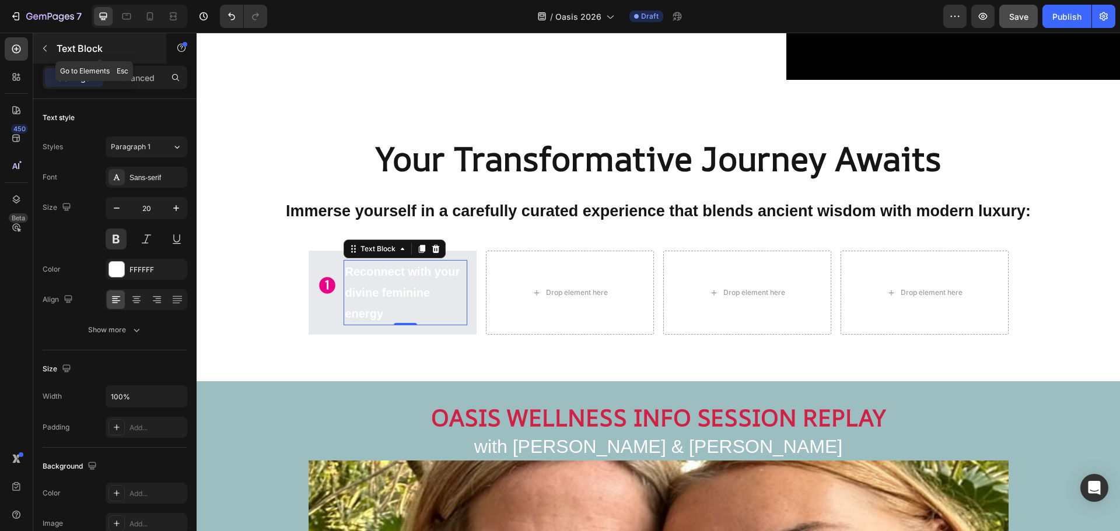
click at [48, 49] on icon "button" at bounding box center [44, 48] width 9 height 9
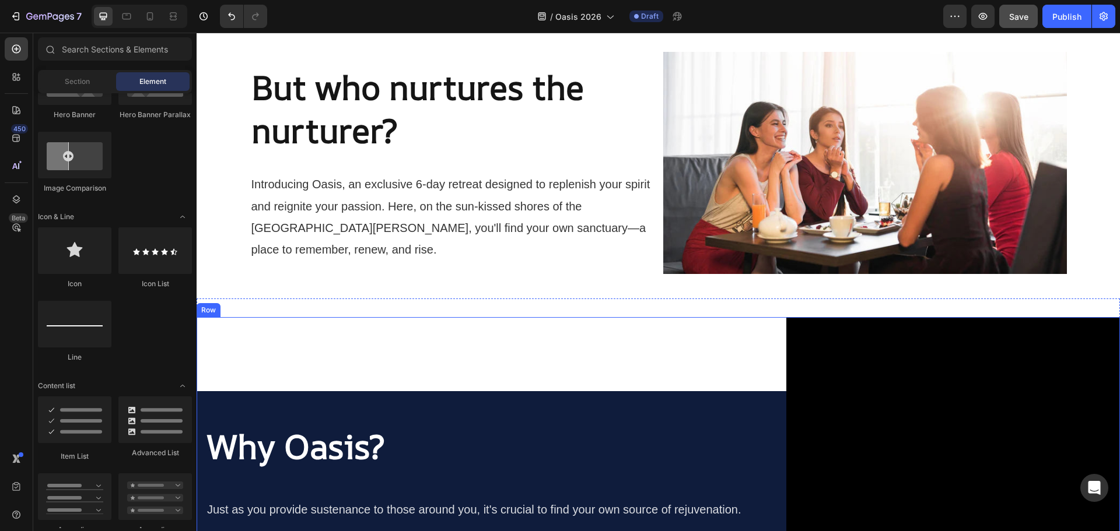
scroll to position [718, 0]
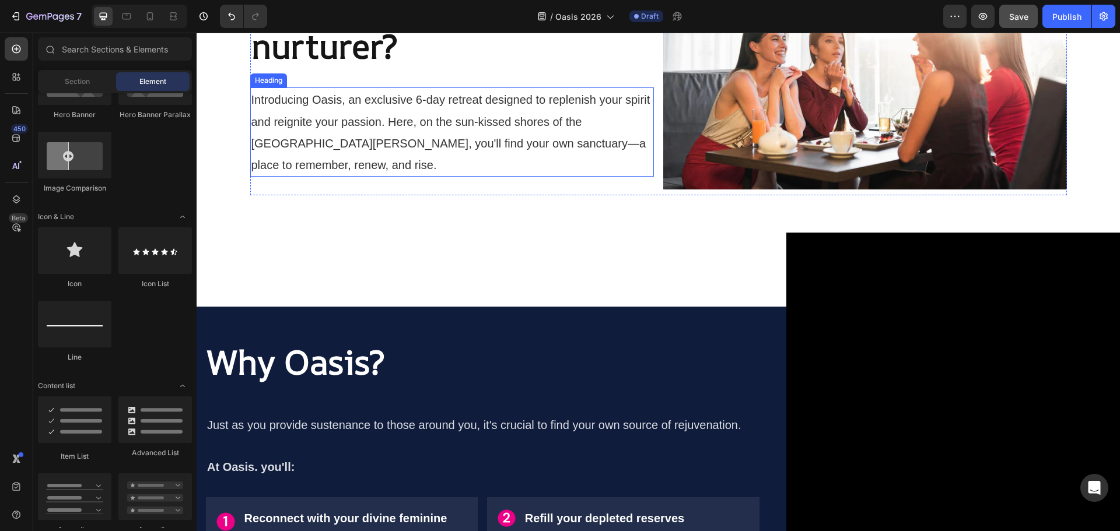
click at [544, 136] on h2 "Introducing Oasis, an exclusive 6-day retreat designed to replenish your spirit…" at bounding box center [452, 131] width 404 height 89
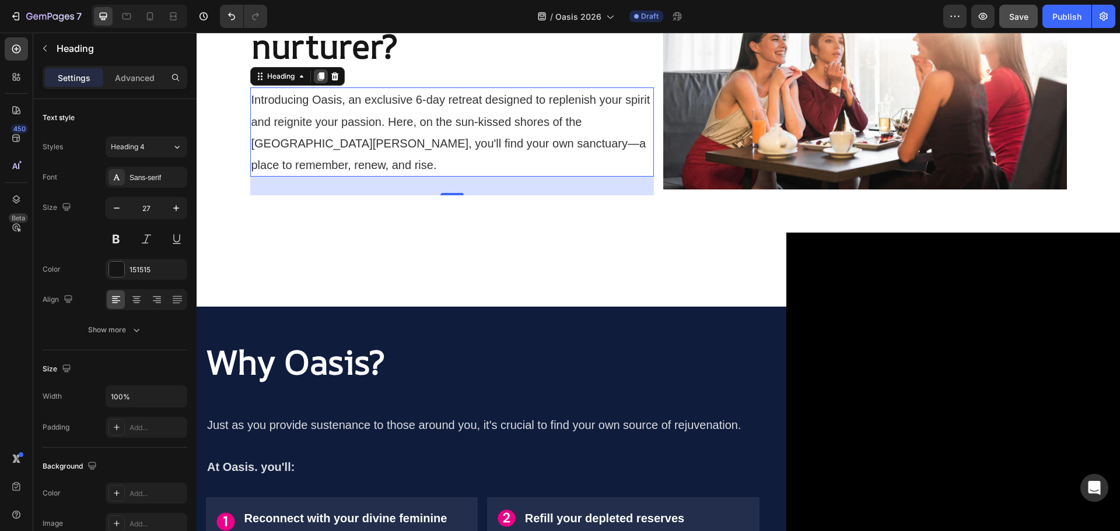
click at [323, 74] on icon at bounding box center [320, 77] width 6 height 8
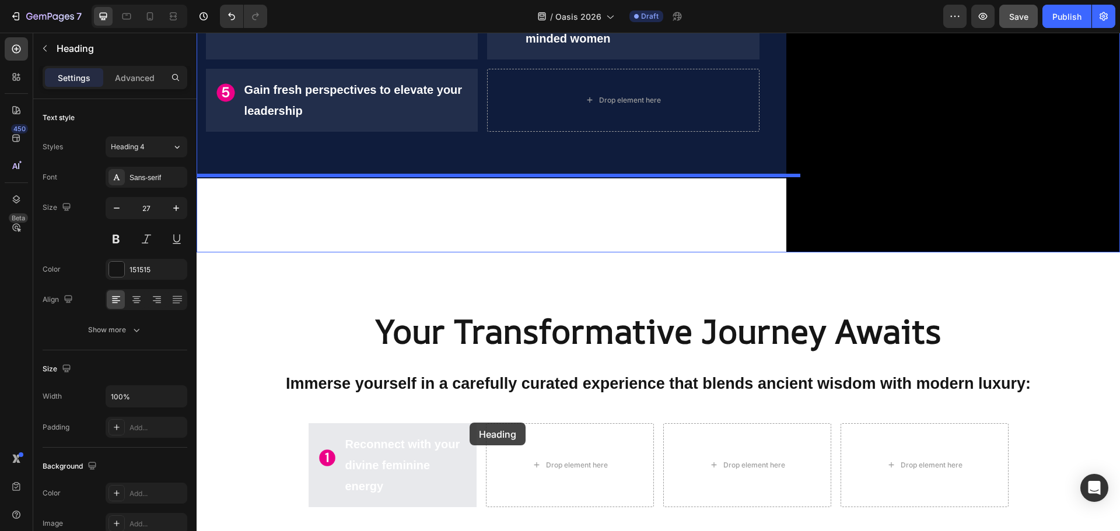
scroll to position [1651, 0]
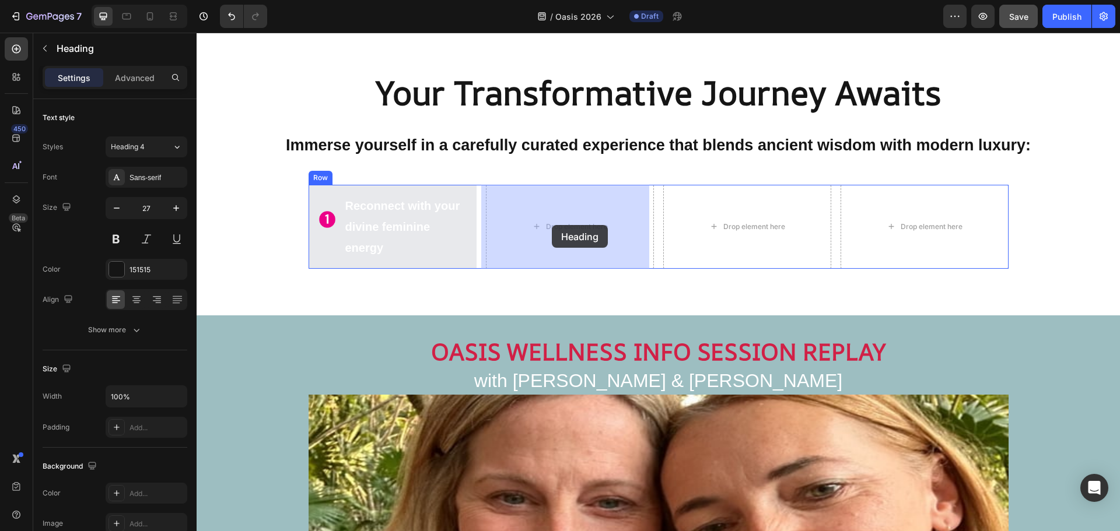
drag, startPoint x: 284, startPoint y: 206, endPoint x: 552, endPoint y: 225, distance: 268.3
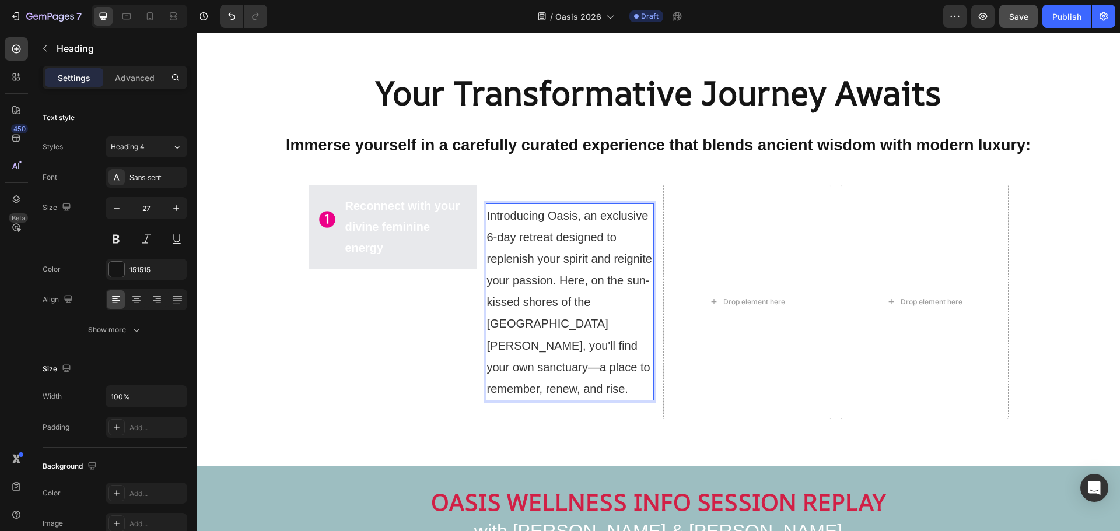
click at [569, 240] on span "Introducing Oasis, an exclusive 6-day retreat designed to replenish your spirit…" at bounding box center [570, 302] width 166 height 186
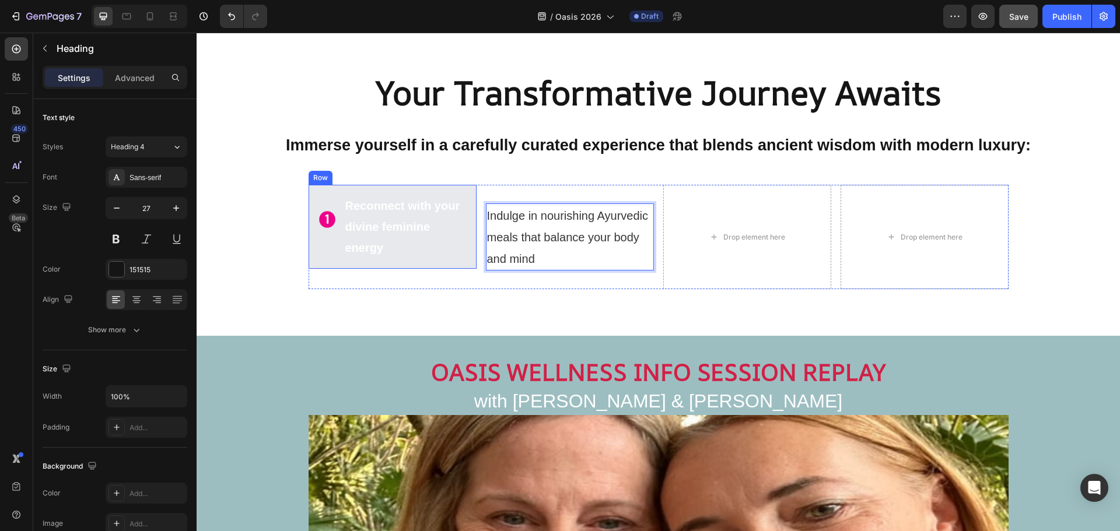
click at [309, 191] on div "Image Reconnect with your divine feminine energy Text Block Advanced List Row" at bounding box center [393, 227] width 168 height 84
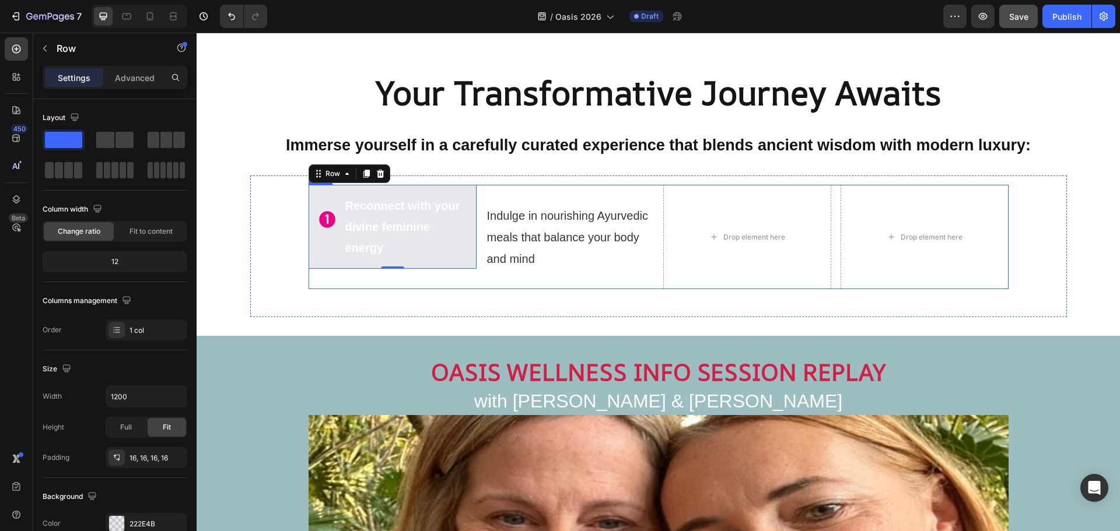
drag, startPoint x: 265, startPoint y: 170, endPoint x: 543, endPoint y: 188, distance: 278.8
click at [48, 48] on icon "button" at bounding box center [44, 48] width 9 height 9
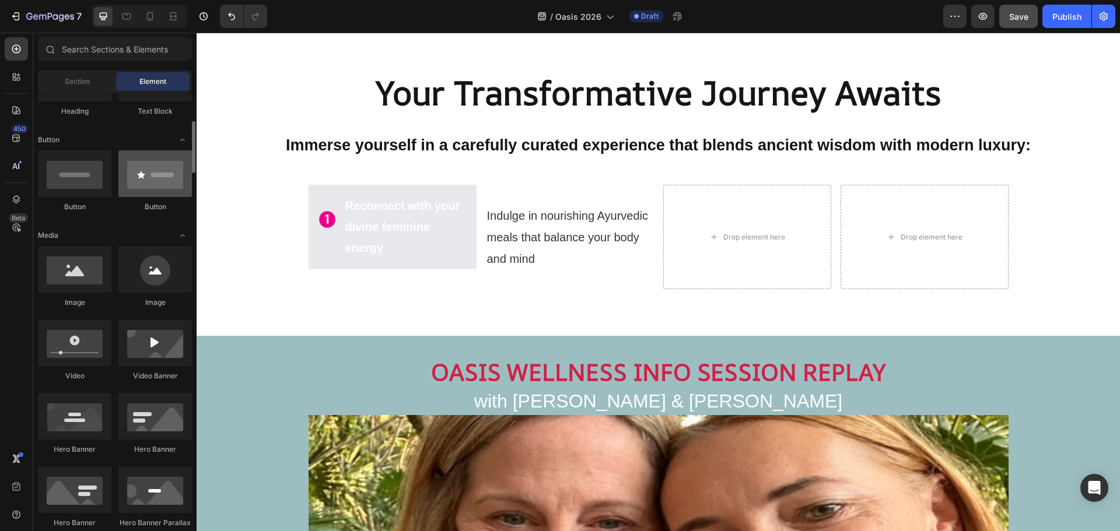
scroll to position [0, 0]
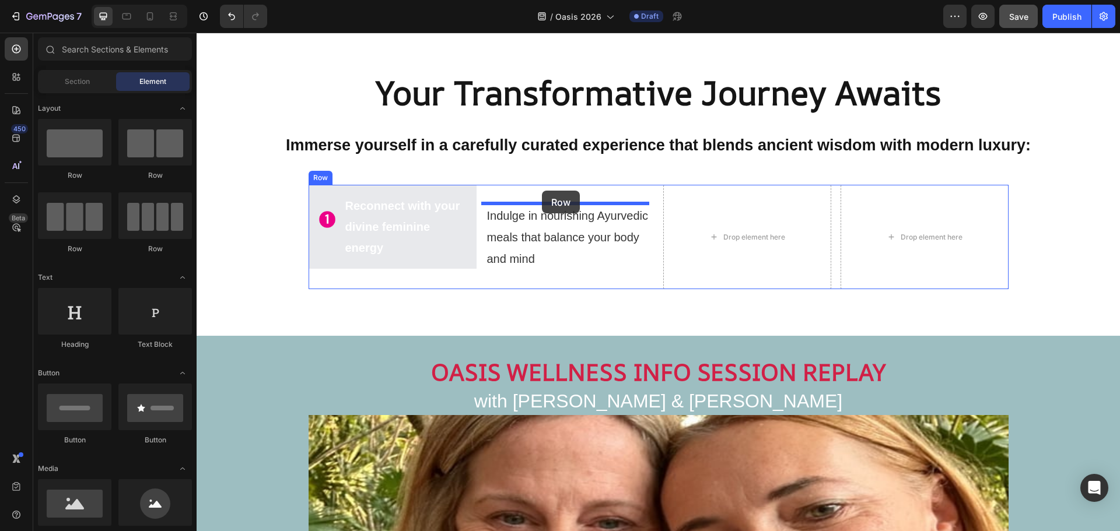
drag, startPoint x: 279, startPoint y: 179, endPoint x: 542, endPoint y: 191, distance: 262.7
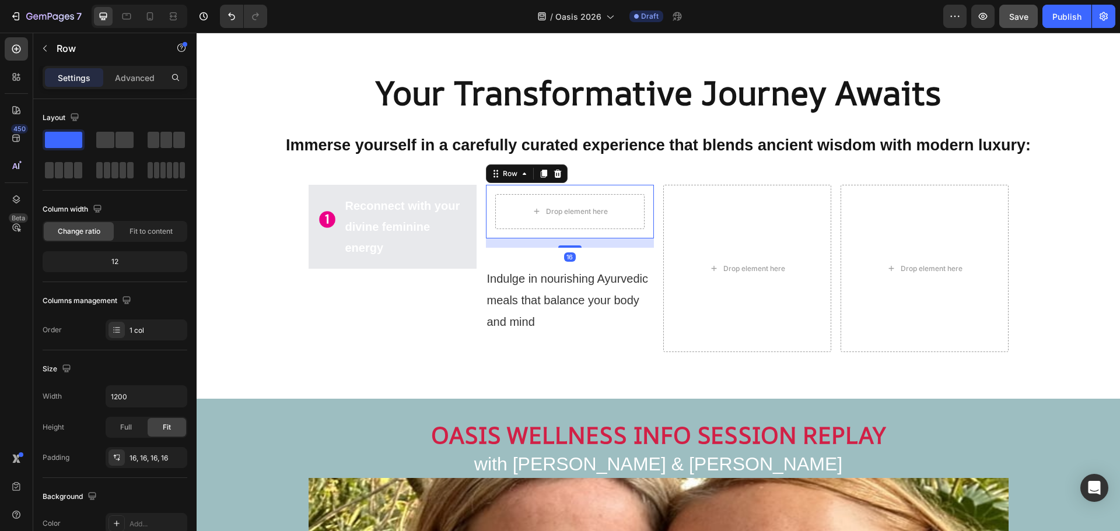
click at [492, 190] on div "Drop element here Row 16" at bounding box center [570, 212] width 168 height 54
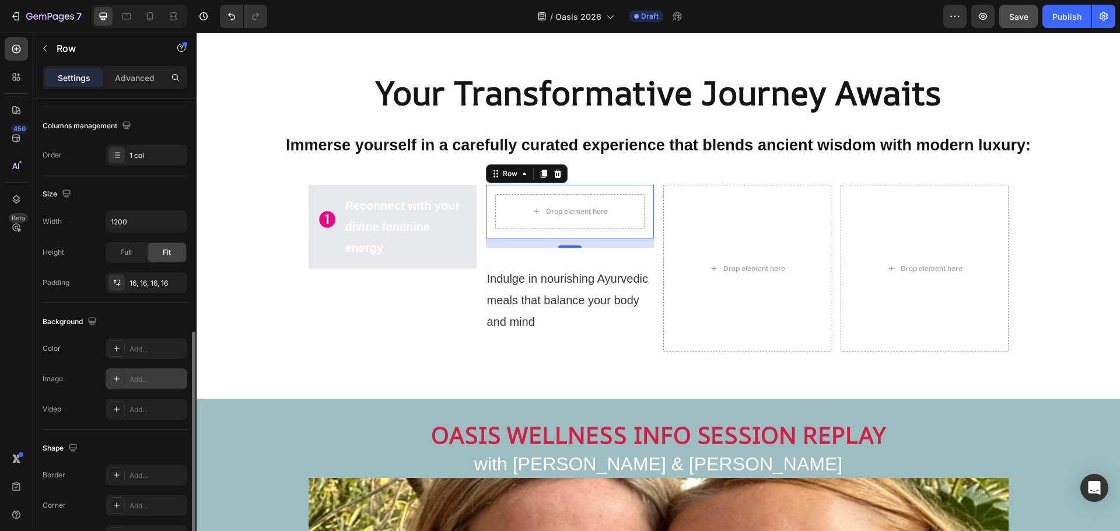
scroll to position [246, 0]
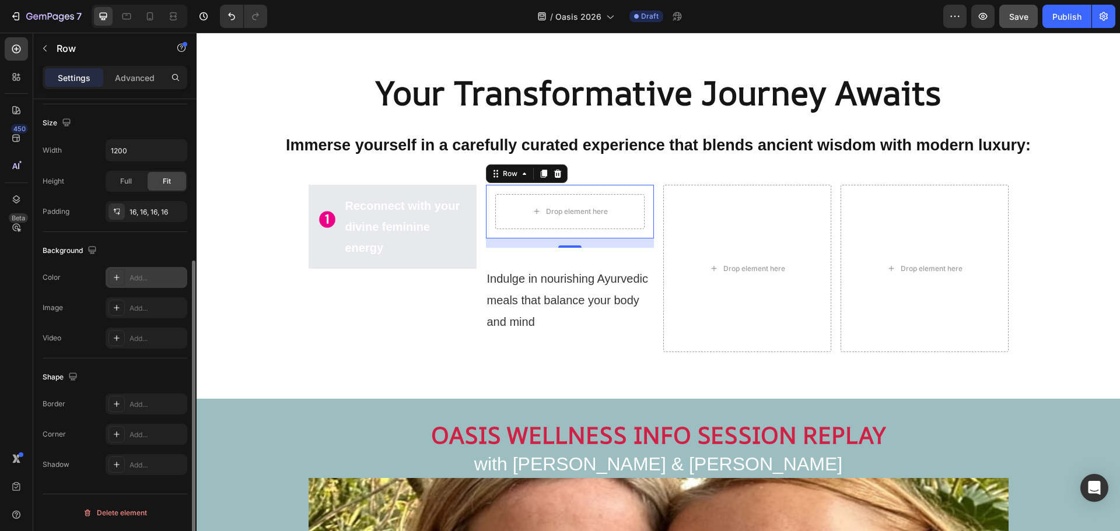
click at [110, 278] on div at bounding box center [116, 277] width 16 height 16
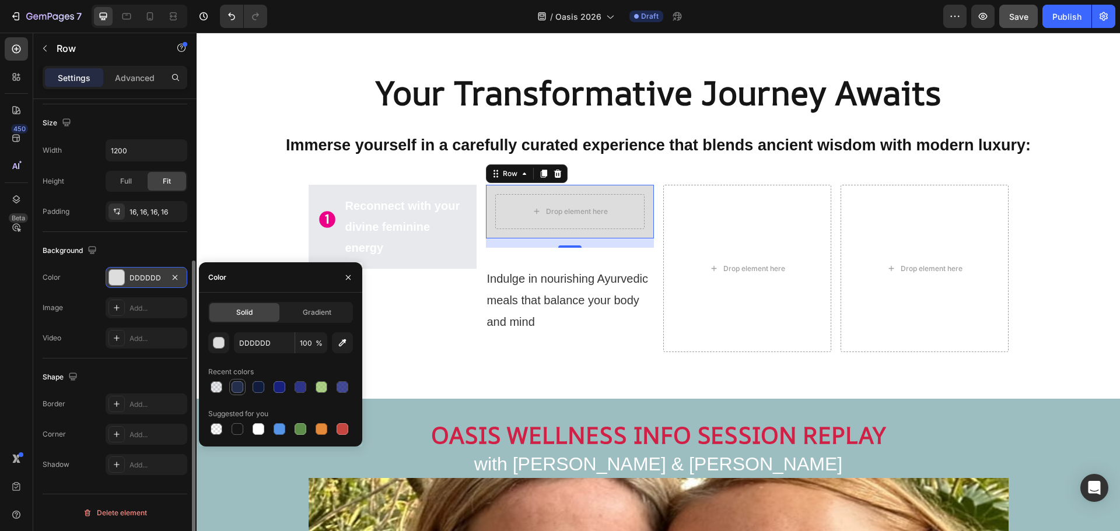
click at [232, 386] on div at bounding box center [238, 387] width 12 height 12
type input "222E4B"
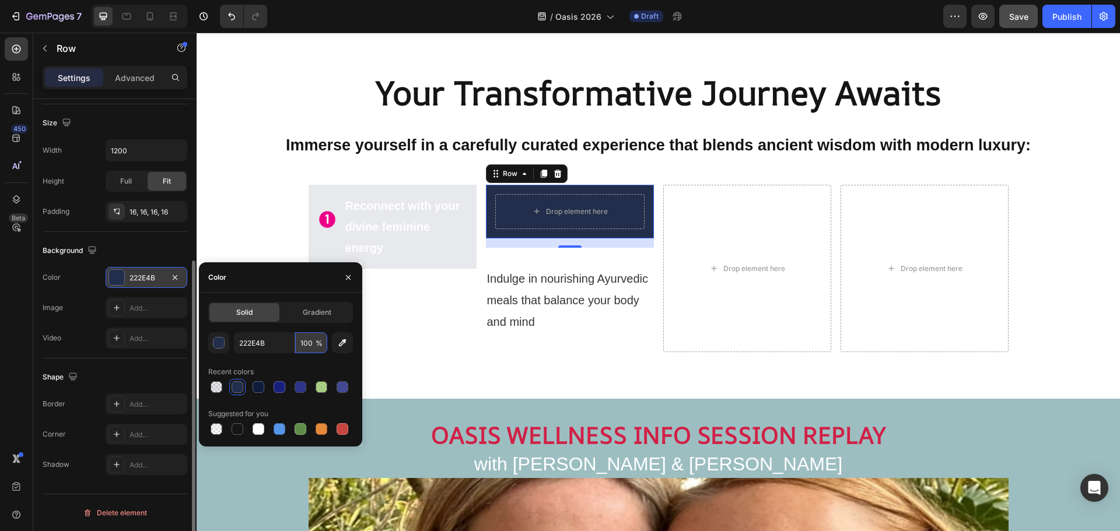
click at [309, 345] on input "100" at bounding box center [311, 342] width 32 height 21
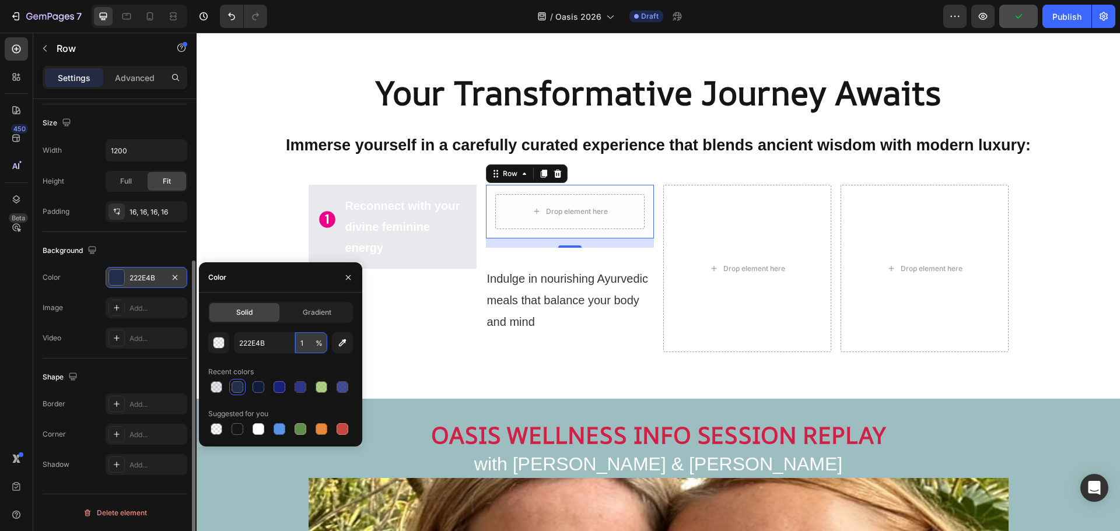
type input "10"
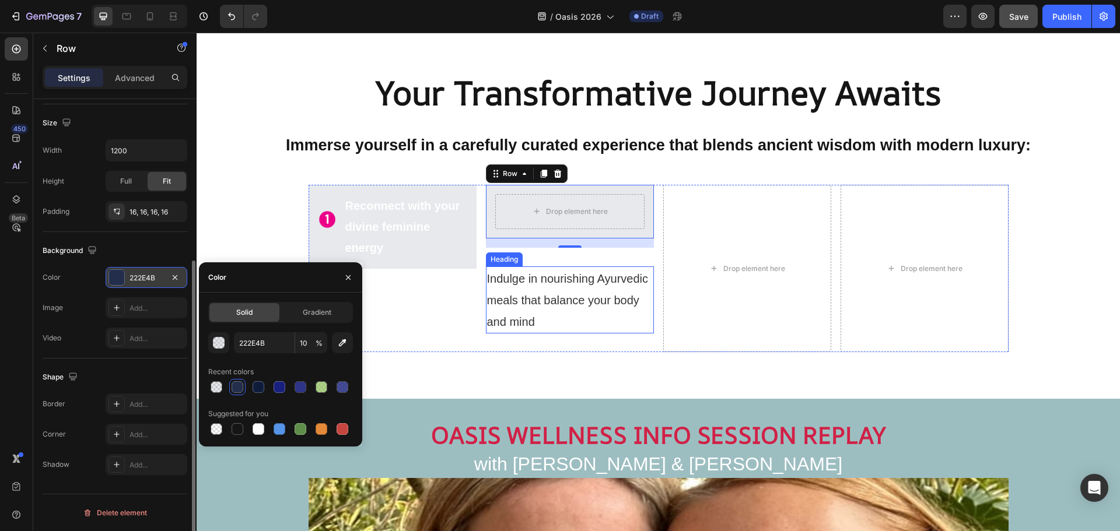
click at [586, 278] on span "Indulge in nourishing Ayurvedic meals that balance your body and mind" at bounding box center [567, 300] width 161 height 56
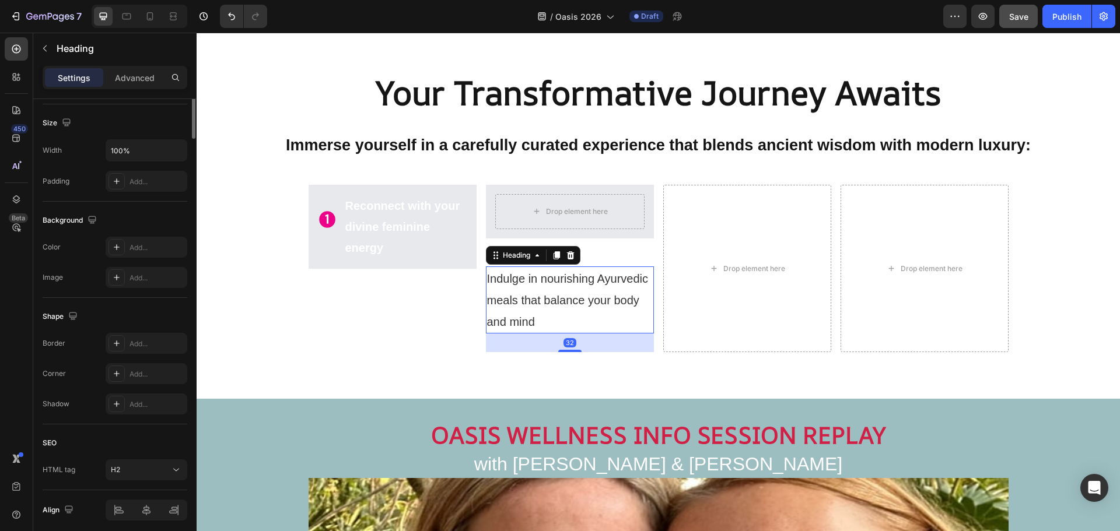
scroll to position [0, 0]
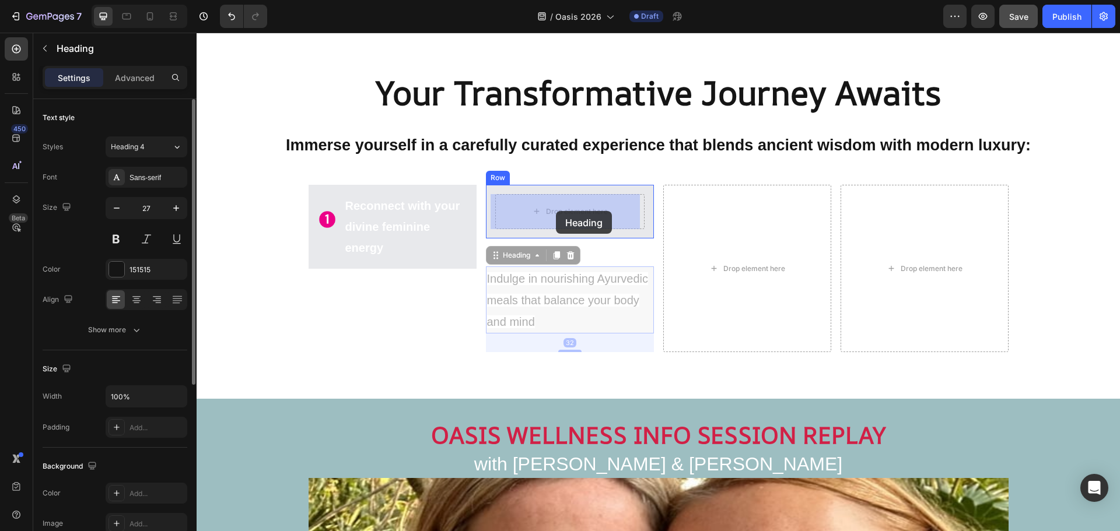
drag, startPoint x: 513, startPoint y: 258, endPoint x: 556, endPoint y: 211, distance: 63.2
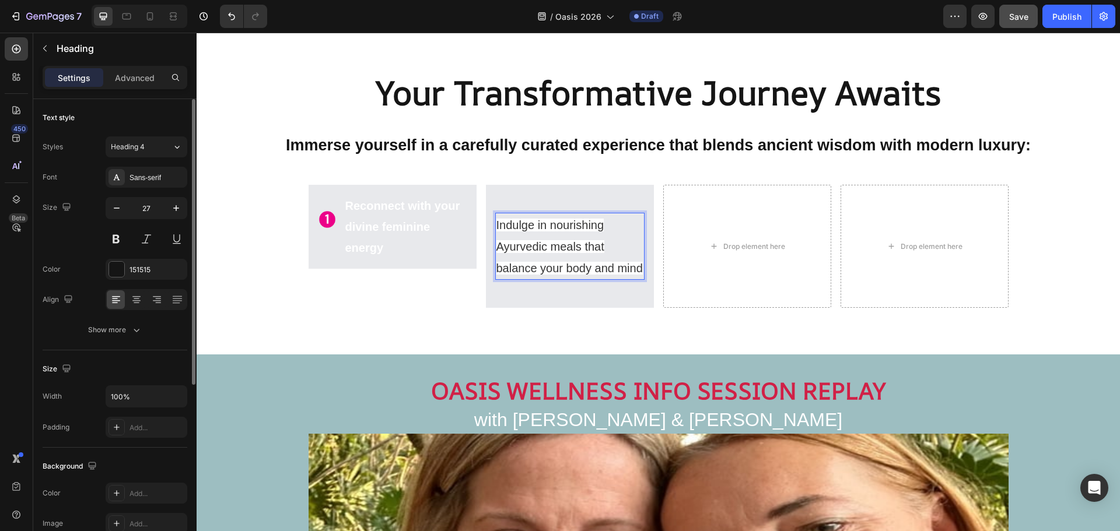
click at [583, 225] on span "Indulge in nourishing Ayurvedic meals that balance your body and mind" at bounding box center [569, 247] width 146 height 56
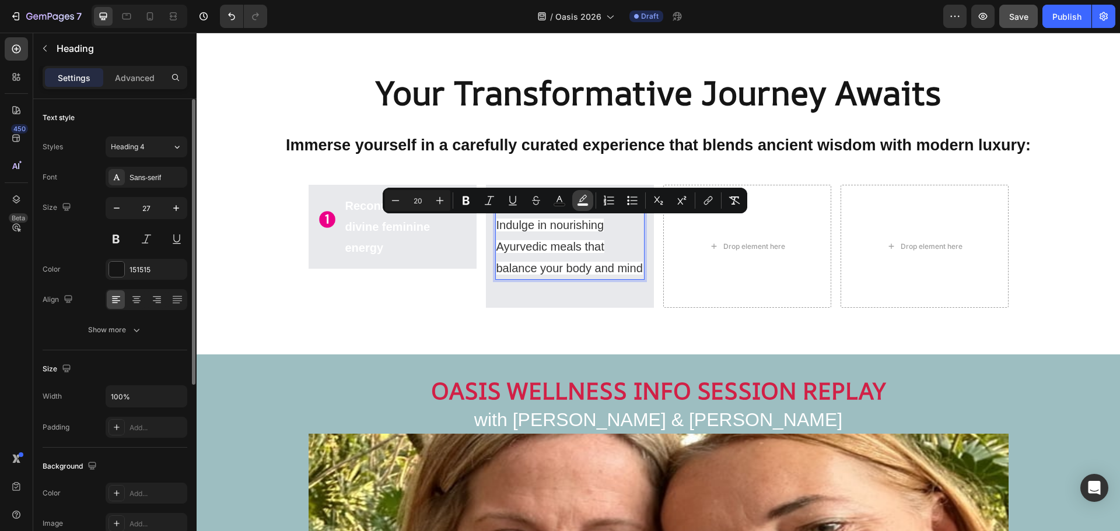
click at [585, 198] on icon "Editor contextual toolbar" at bounding box center [583, 198] width 8 height 7
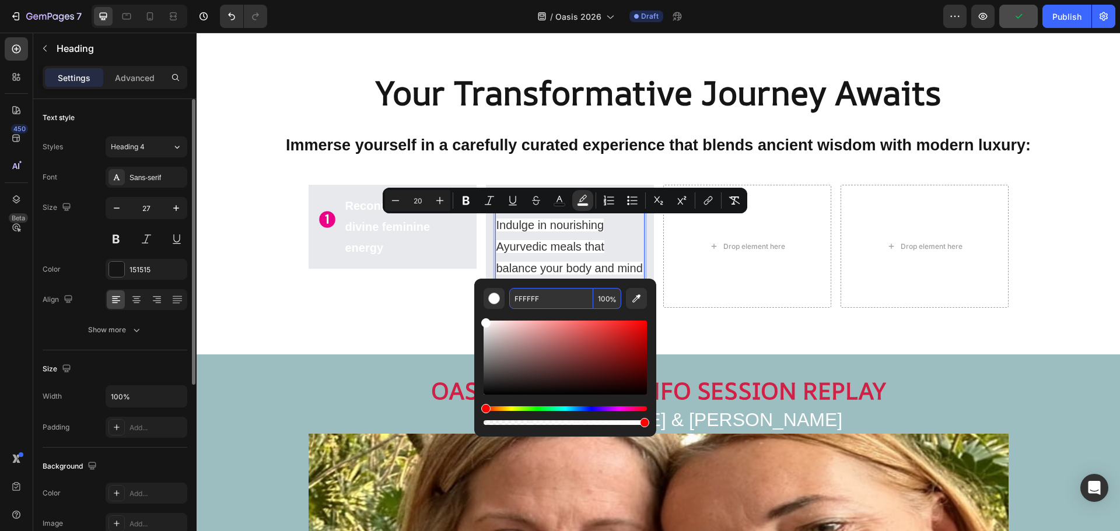
click at [604, 302] on input "100" at bounding box center [607, 298] width 28 height 21
type input "0"
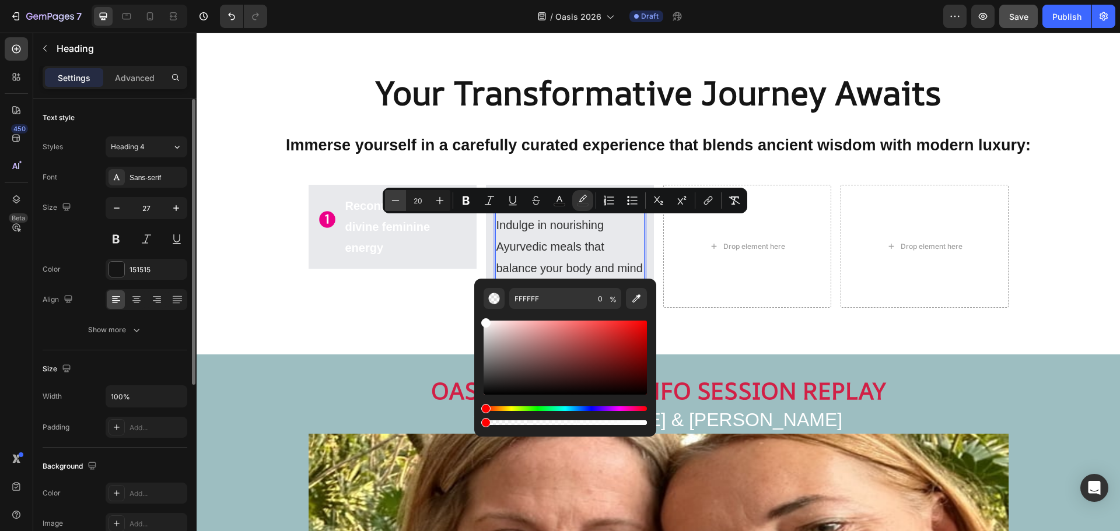
click at [391, 202] on icon "Editor contextual toolbar" at bounding box center [396, 201] width 12 height 12
type input "18"
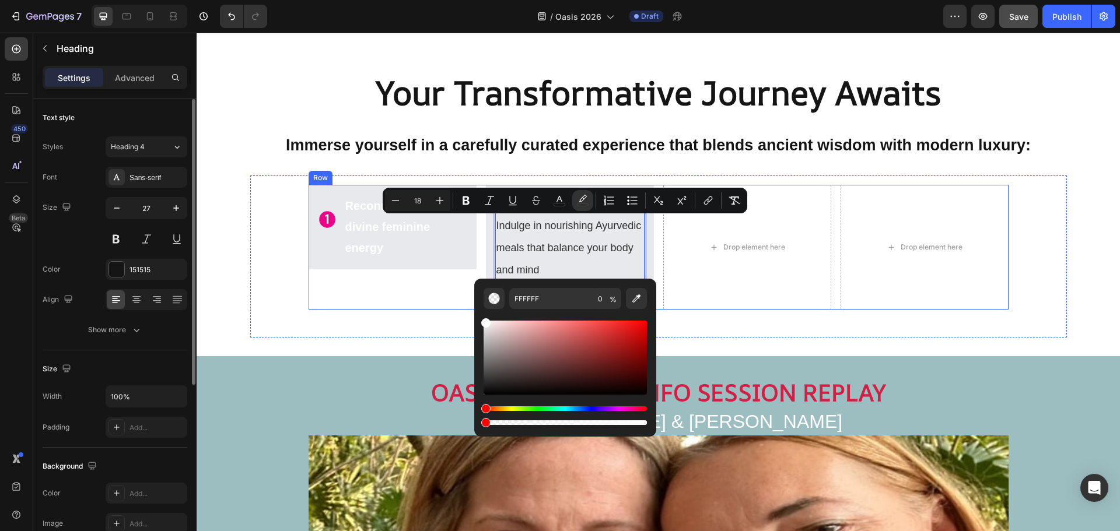
click at [439, 300] on div "Image Reconnect with your divine feminine energy Text Block Advanced List Row" at bounding box center [393, 247] width 168 height 125
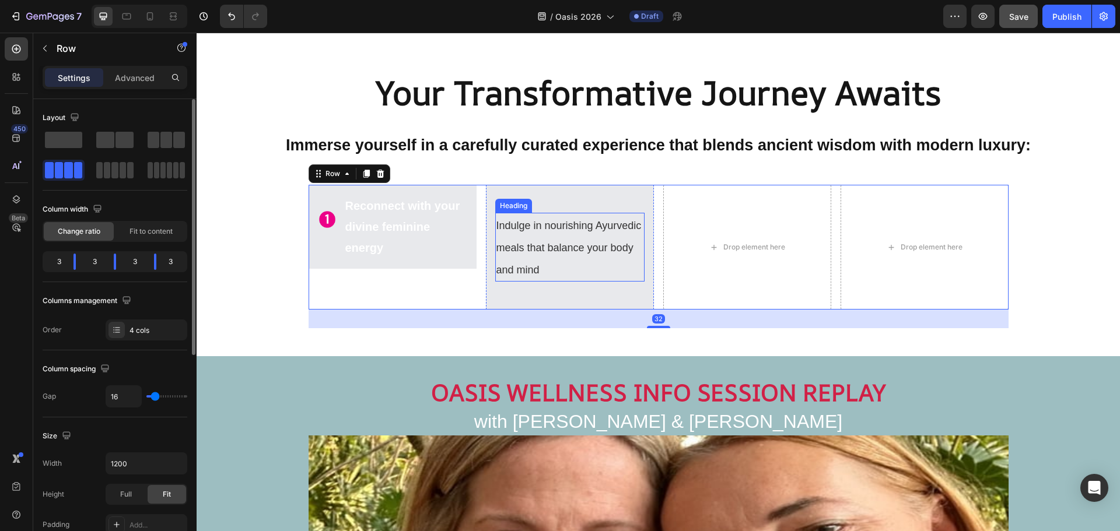
click at [549, 247] on span "Indulge in nourishing Ayurvedic meals that balance your body and mind" at bounding box center [568, 248] width 145 height 56
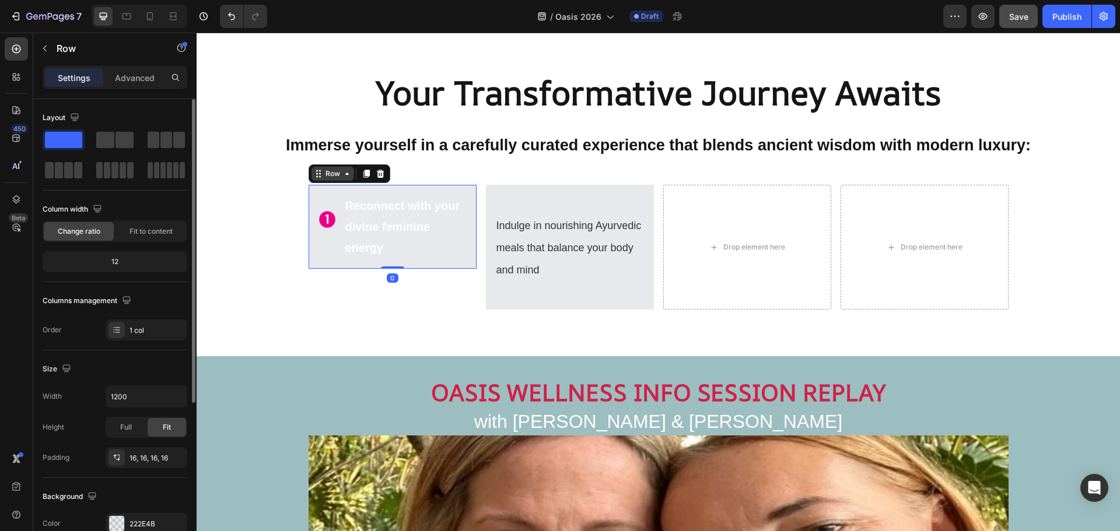
click at [312, 182] on div "Row" at bounding box center [350, 173] width 82 height 19
click at [376, 173] on icon at bounding box center [380, 174] width 8 height 8
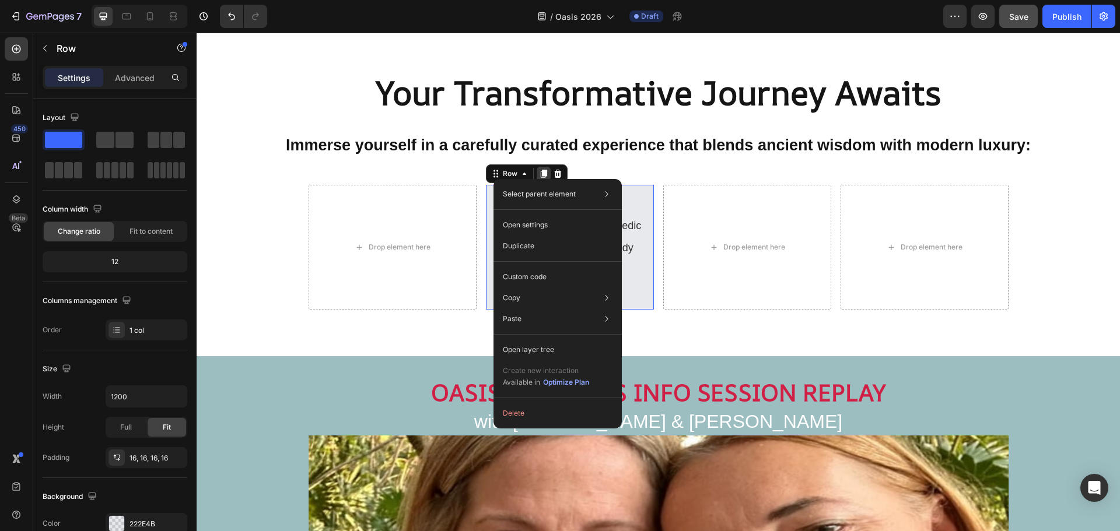
click at [543, 173] on icon at bounding box center [543, 174] width 6 height 8
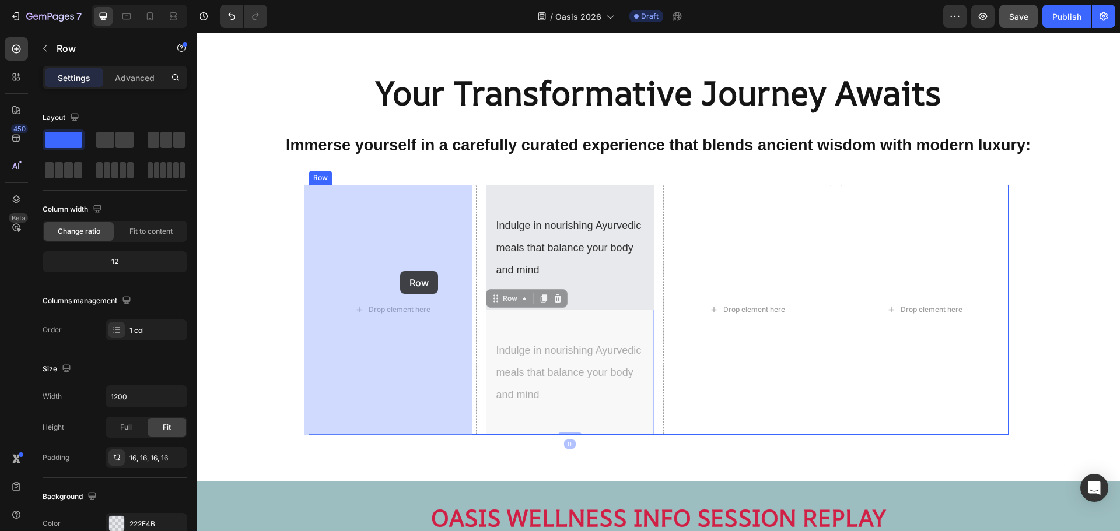
drag, startPoint x: 504, startPoint y: 297, endPoint x: 401, endPoint y: 271, distance: 106.5
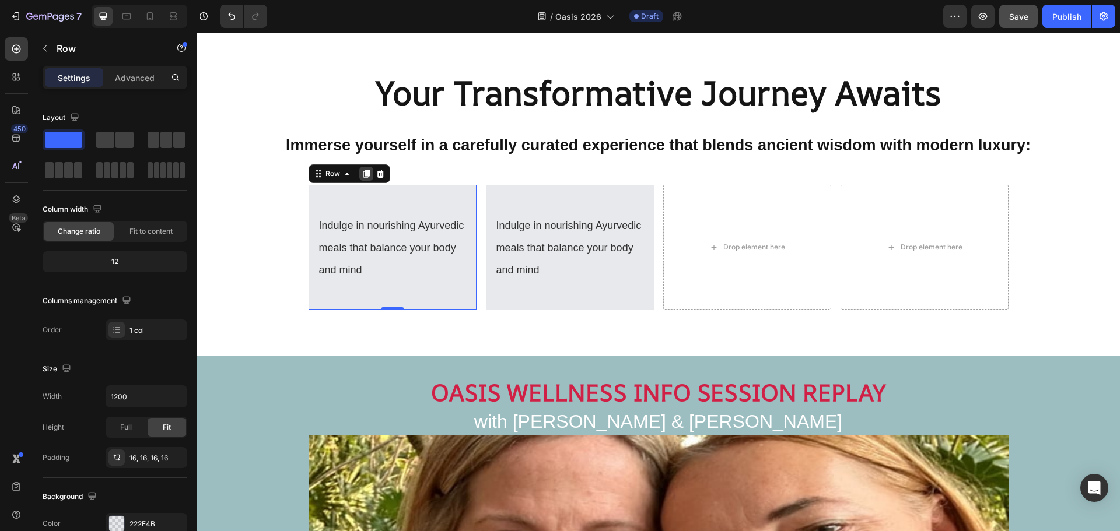
click at [367, 171] on icon at bounding box center [366, 174] width 6 height 8
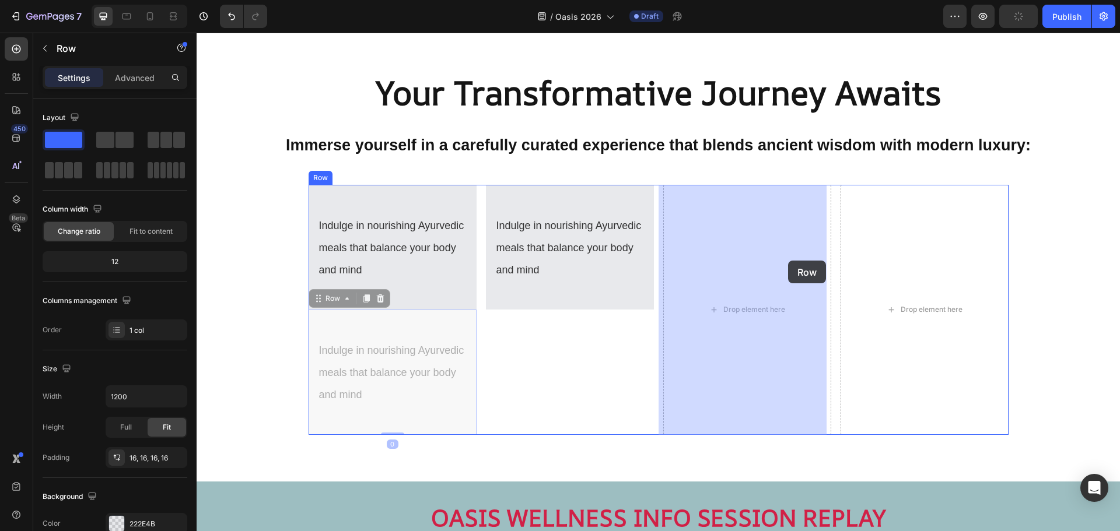
drag, startPoint x: 332, startPoint y: 302, endPoint x: 788, endPoint y: 261, distance: 457.3
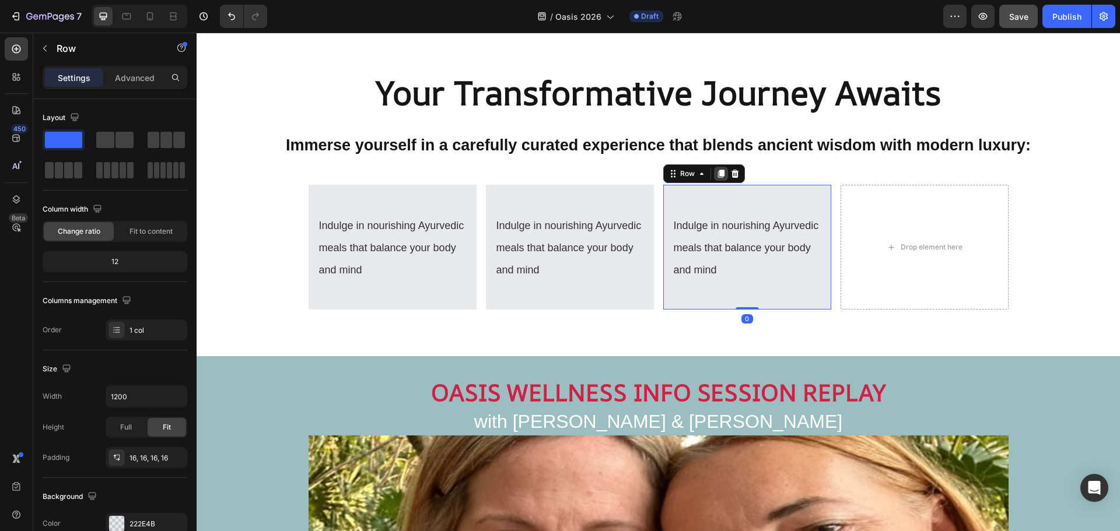
click at [721, 177] on icon at bounding box center [720, 173] width 9 height 9
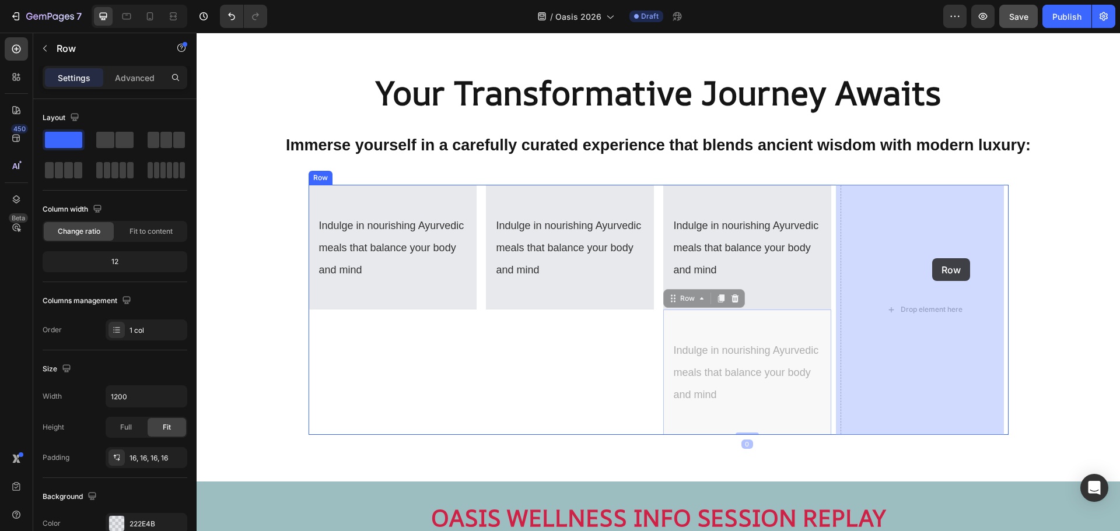
drag, startPoint x: 684, startPoint y: 302, endPoint x: 932, endPoint y: 258, distance: 252.2
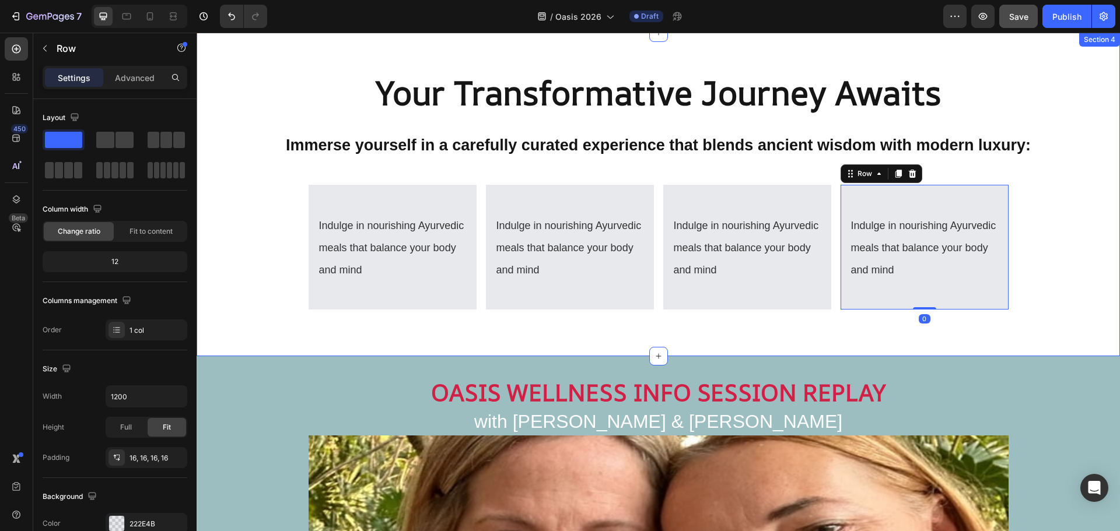
click at [1088, 226] on div "Your Transformative Journey Awaits Heading Immerse yourself in a carefully cura…" at bounding box center [658, 194] width 923 height 286
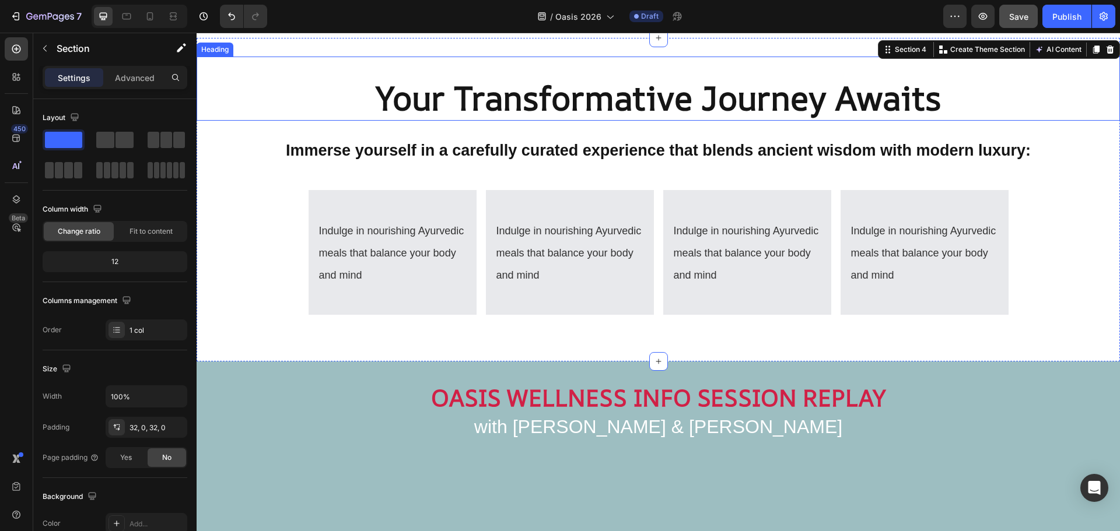
scroll to position [1534, 0]
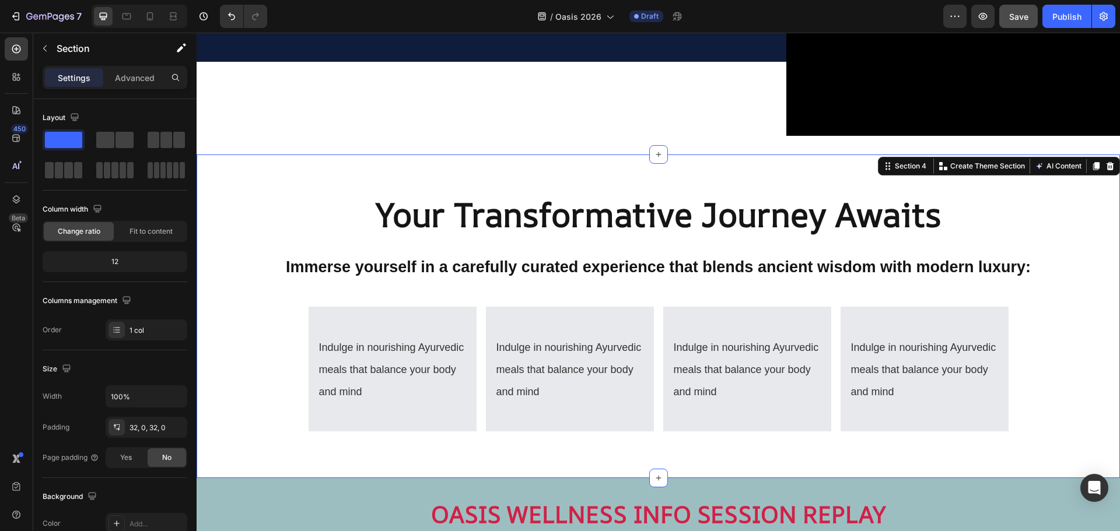
click at [264, 157] on div "Your Transformative Journey Awaits Heading Immerse yourself in a carefully cura…" at bounding box center [658, 317] width 923 height 324
click at [881, 166] on div "Section 4" at bounding box center [906, 166] width 50 height 14
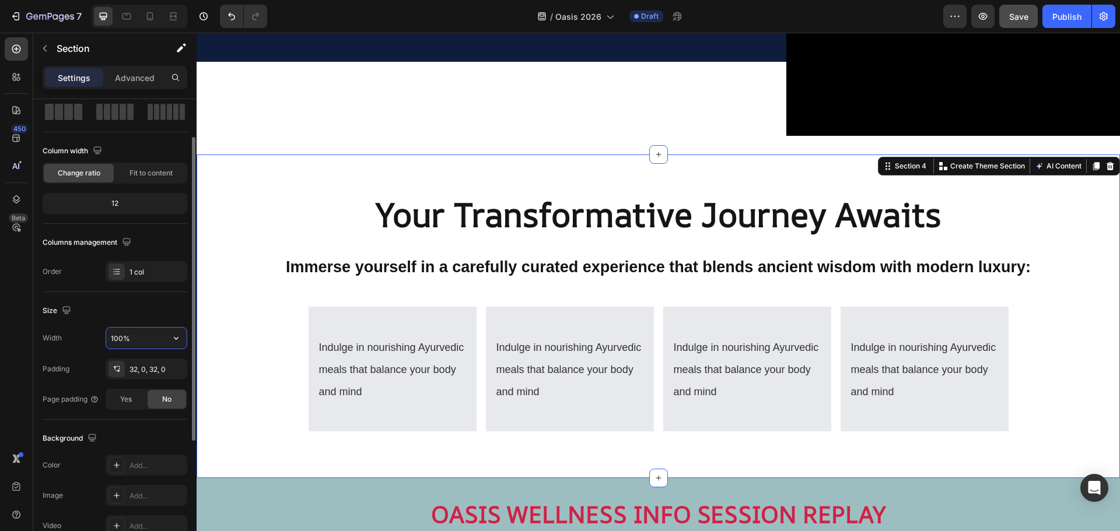
click at [131, 338] on input "100%" at bounding box center [146, 338] width 80 height 21
click at [178, 339] on icon "button" at bounding box center [176, 338] width 12 height 12
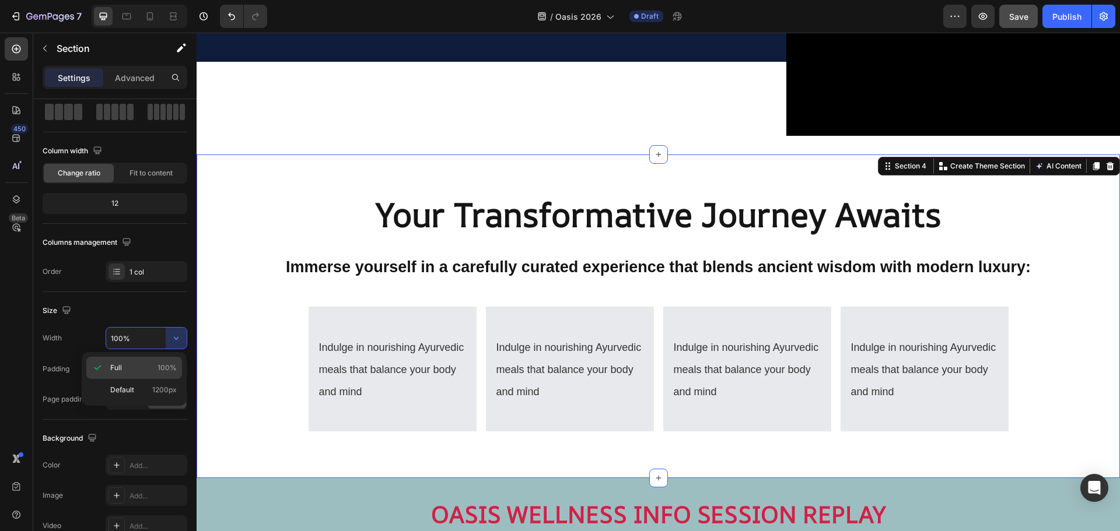
click at [135, 364] on p "Full 100%" at bounding box center [143, 368] width 66 height 10
click at [265, 338] on div "Indulge in nourishing Ayurvedic meals that balance your body and mind Heading R…" at bounding box center [659, 378] width 798 height 143
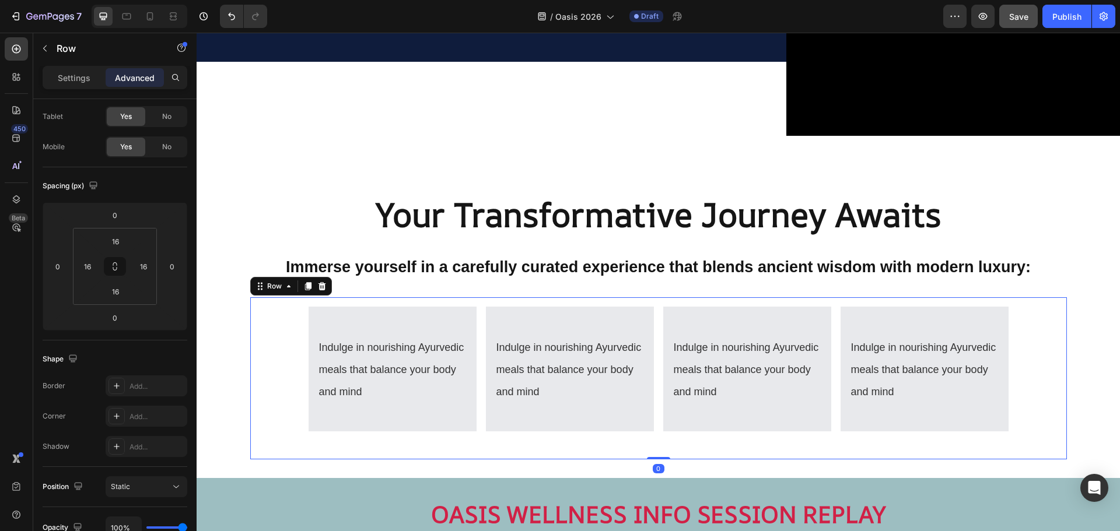
scroll to position [0, 0]
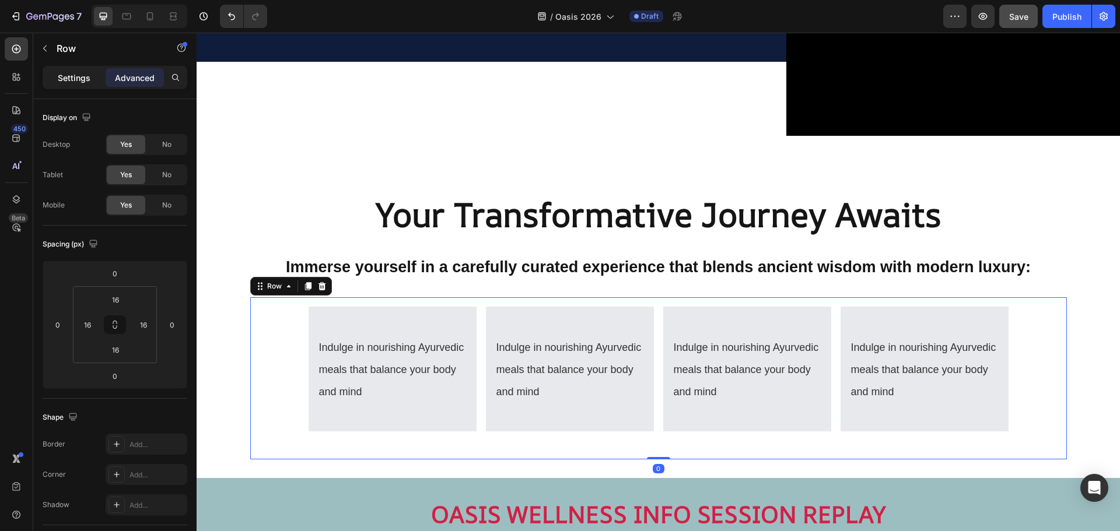
click at [72, 84] on div "Settings" at bounding box center [74, 77] width 58 height 19
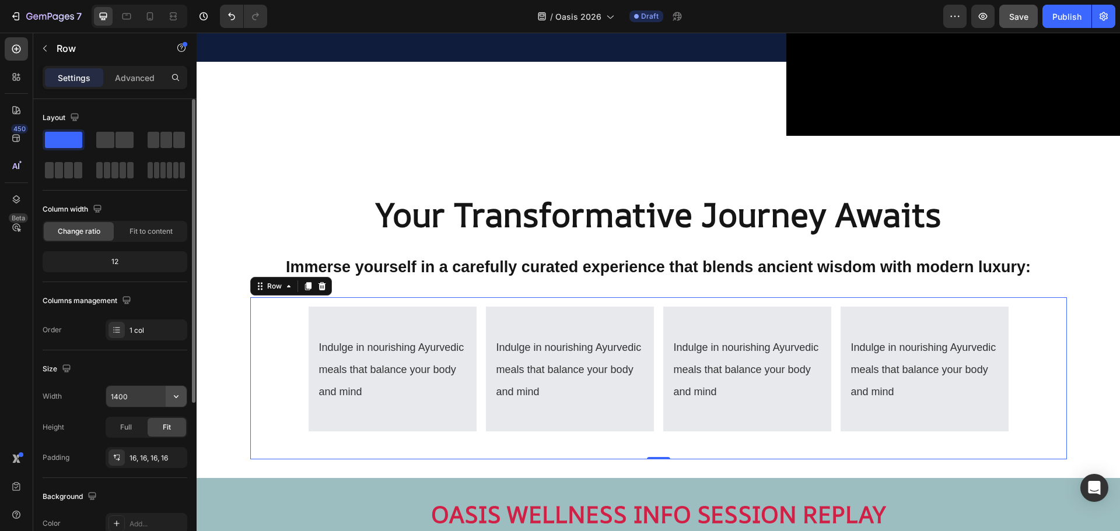
click at [174, 396] on icon "button" at bounding box center [176, 397] width 12 height 12
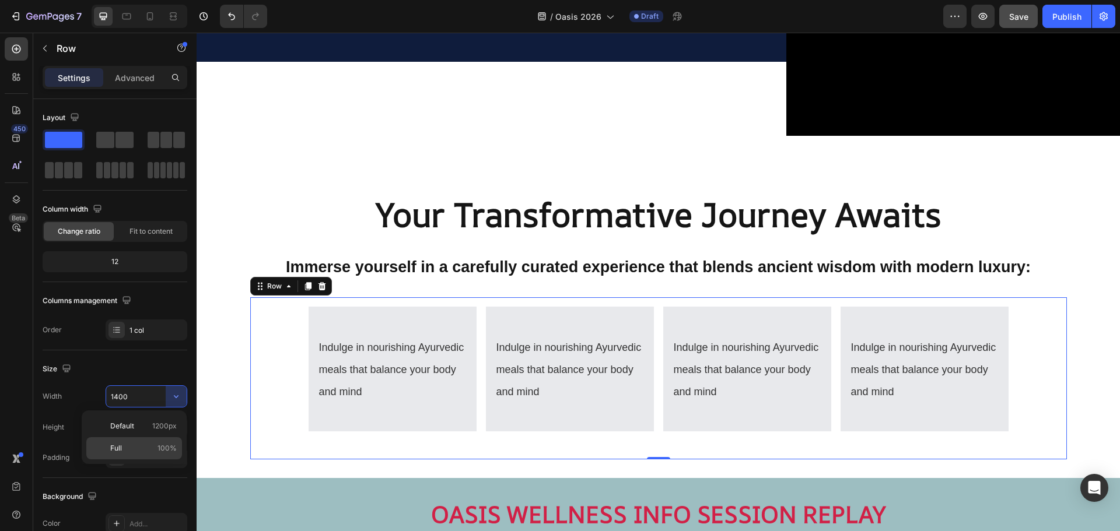
click at [140, 445] on p "Full 100%" at bounding box center [143, 448] width 66 height 10
type input "100%"
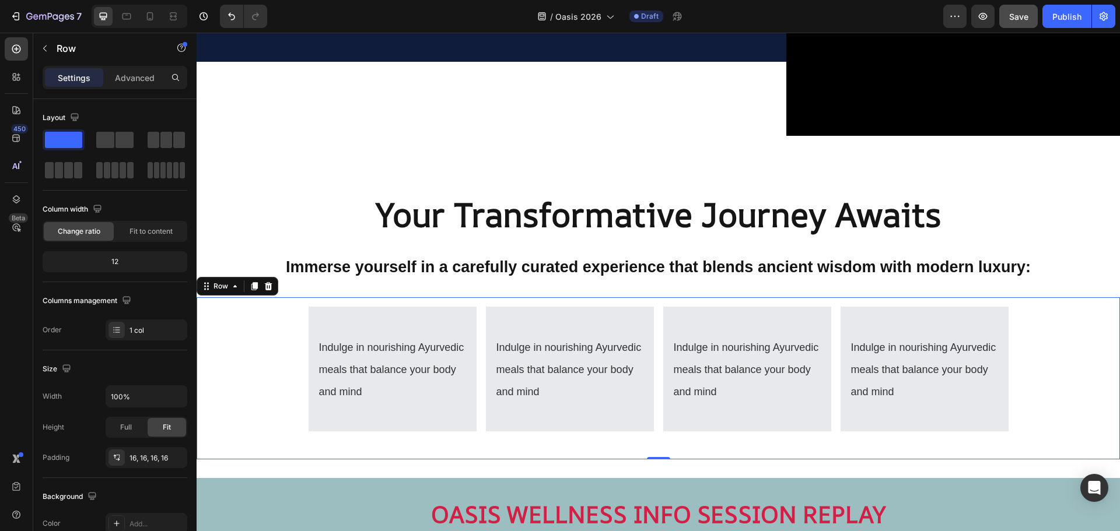
click at [288, 369] on div "Indulge in nourishing Ayurvedic meals that balance your body and mind Heading R…" at bounding box center [658, 378] width 905 height 143
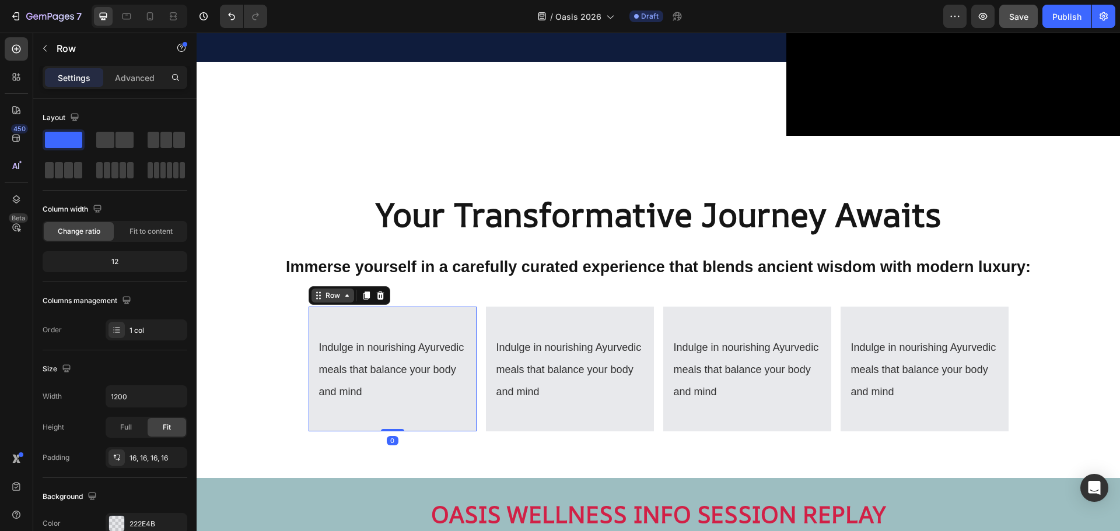
click at [323, 298] on div "Row" at bounding box center [350, 295] width 82 height 19
click at [326, 290] on div "Row" at bounding box center [332, 295] width 19 height 10
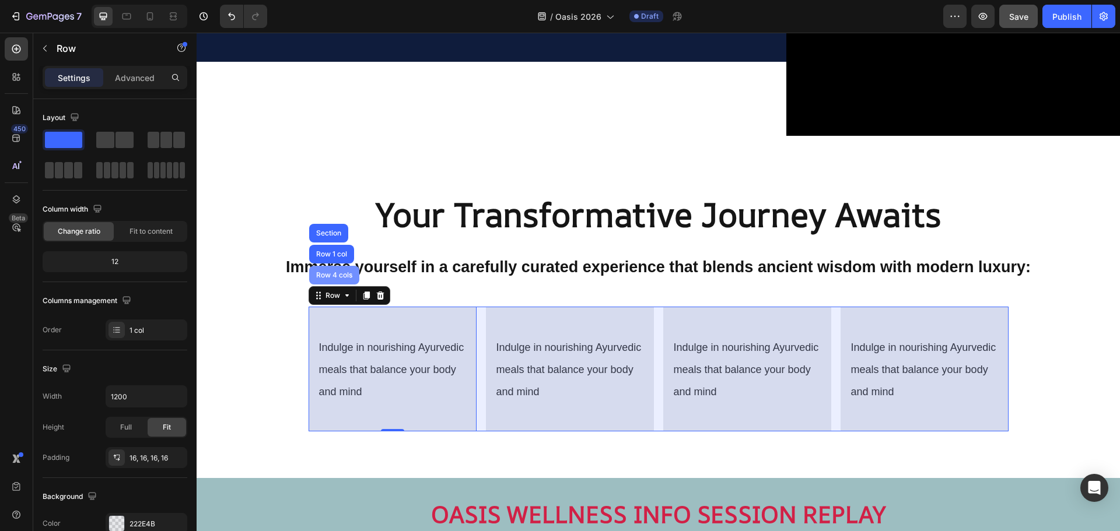
click at [332, 272] on div "Row 4 cols" at bounding box center [334, 275] width 41 height 7
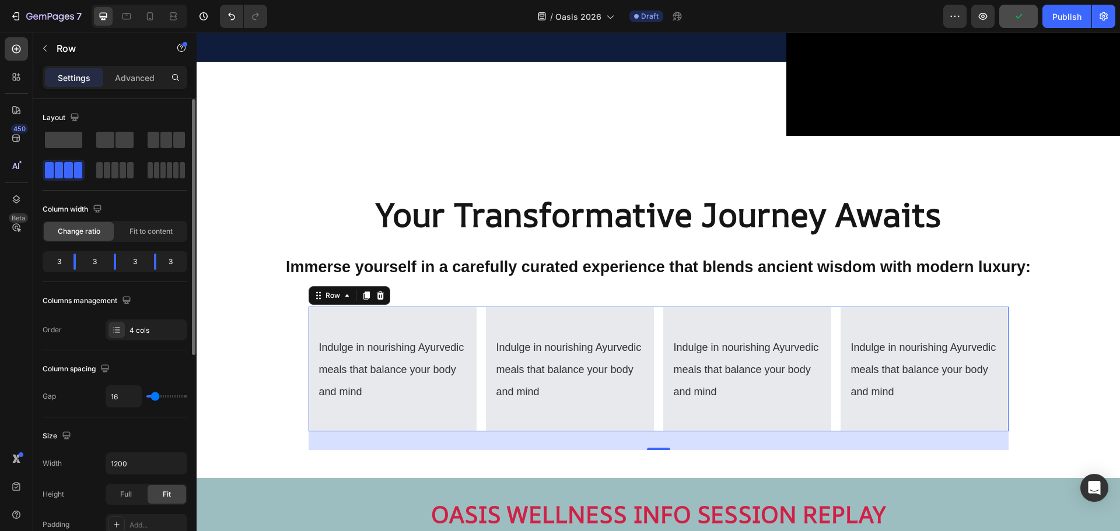
scroll to position [58, 0]
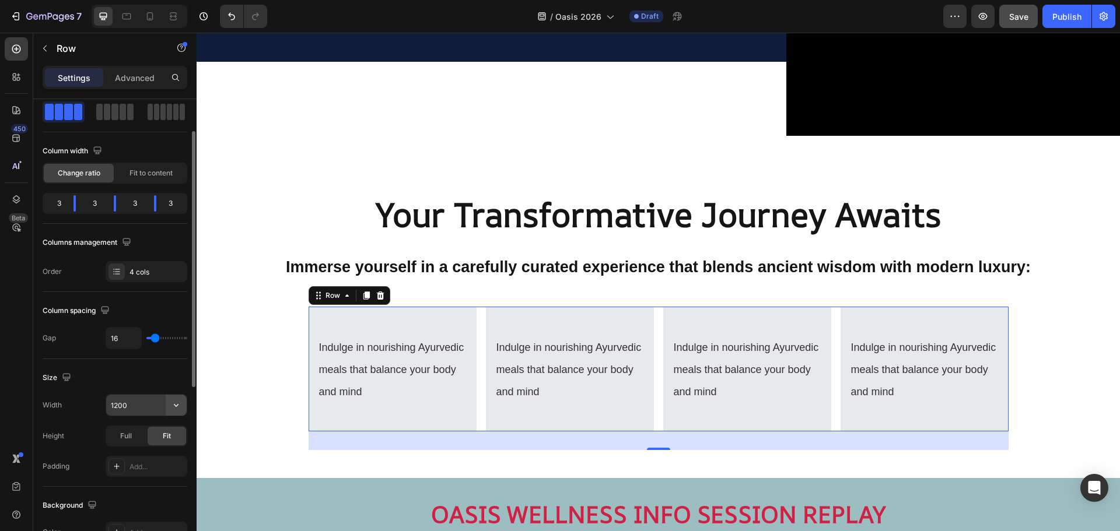
click at [176, 405] on icon "button" at bounding box center [176, 405] width 12 height 12
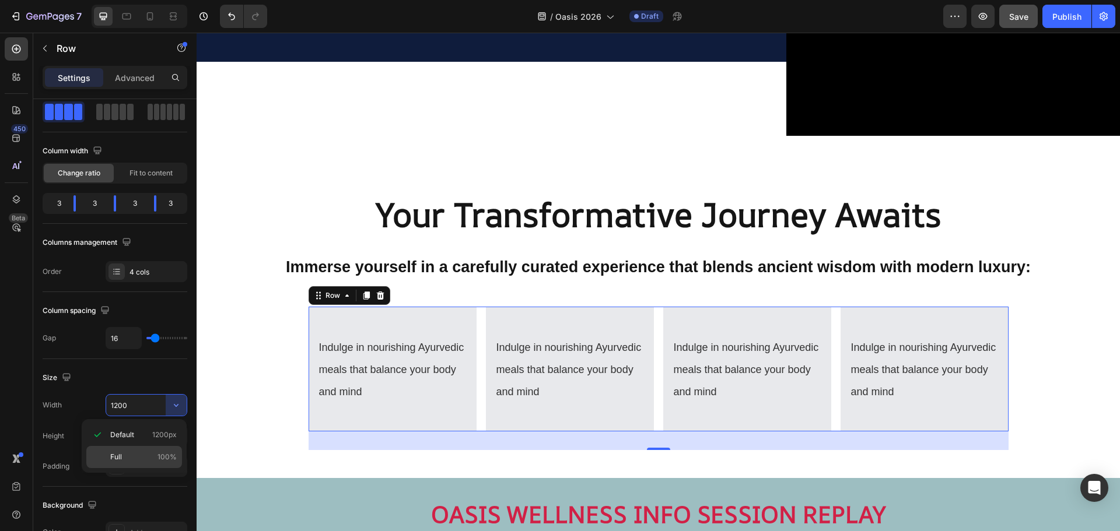
click at [133, 453] on p "Full 100%" at bounding box center [143, 457] width 66 height 10
type input "100%"
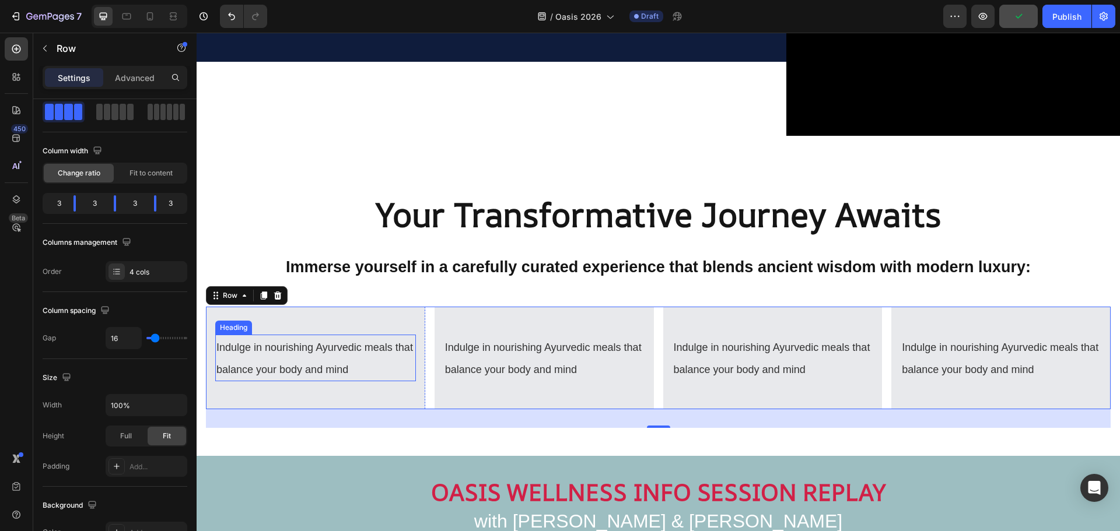
click at [256, 346] on span "Indulge in nourishing Ayurvedic meals that balance your body and mind" at bounding box center [314, 359] width 197 height 34
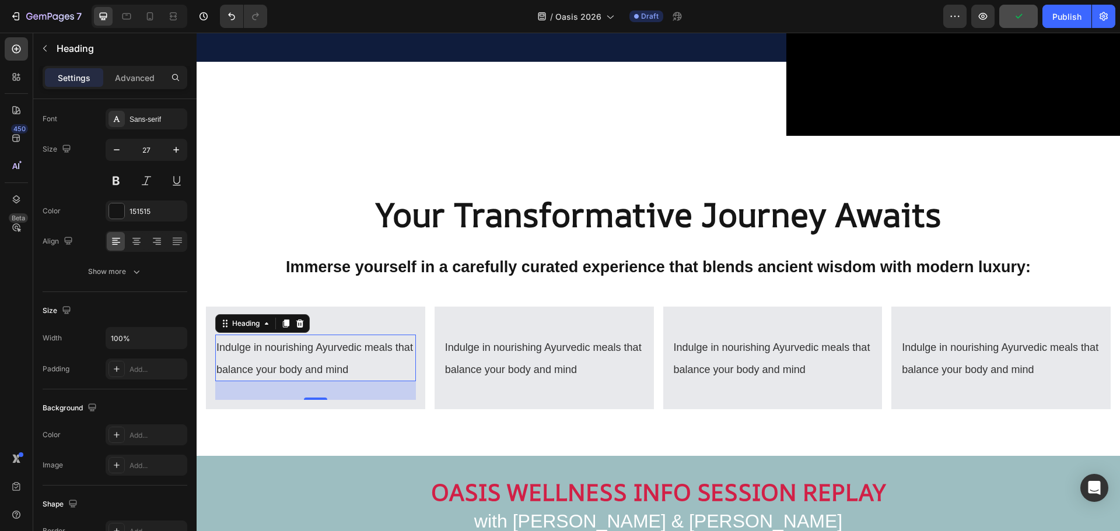
scroll to position [0, 0]
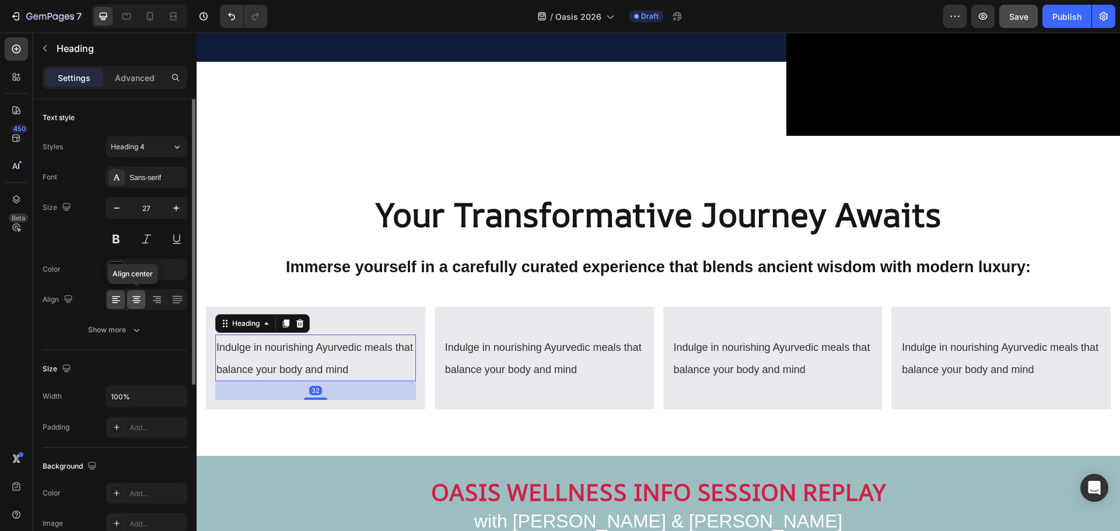
click at [136, 300] on icon at bounding box center [137, 300] width 12 height 12
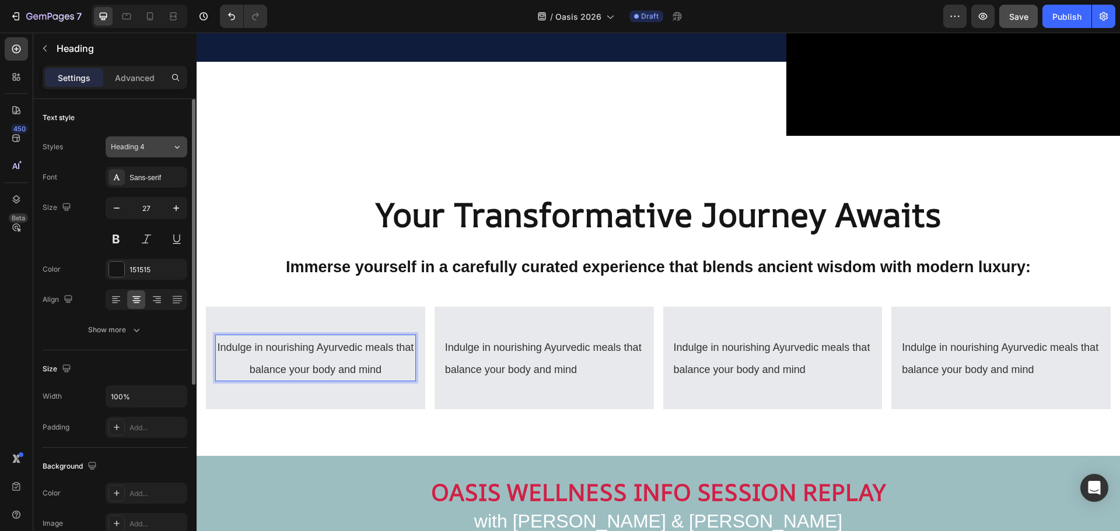
click at [173, 149] on icon at bounding box center [177, 147] width 10 height 12
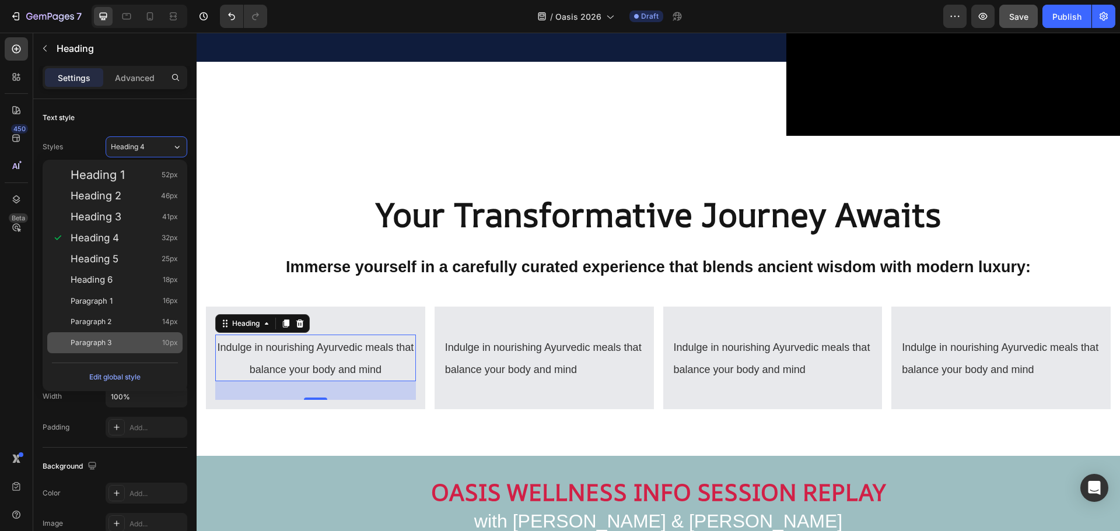
click at [135, 336] on div "Paragraph 3 10px" at bounding box center [114, 342] width 135 height 21
type input "10"
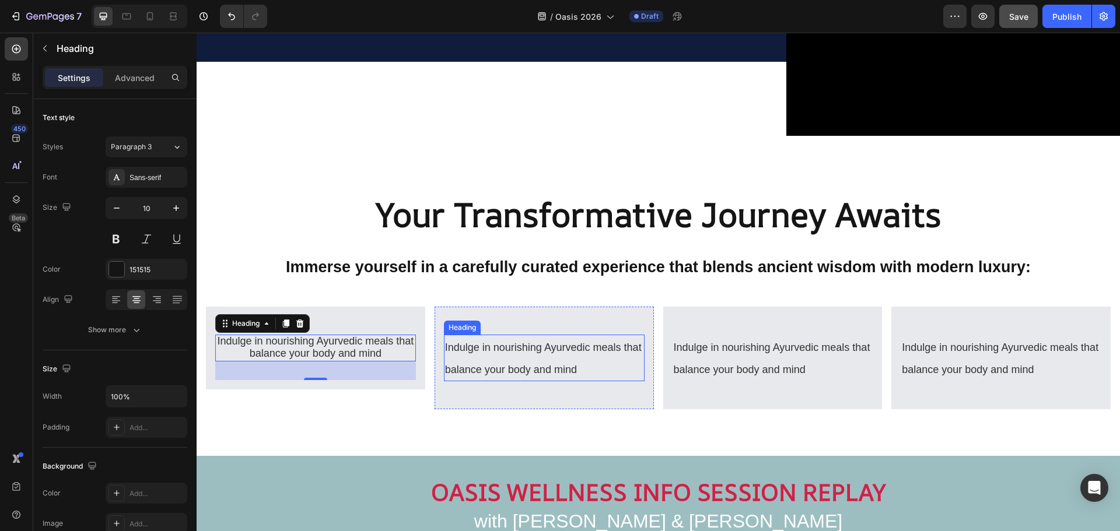
click at [473, 342] on span "Indulge in nourishing Ayurvedic meals that balance your body and mind" at bounding box center [543, 359] width 197 height 34
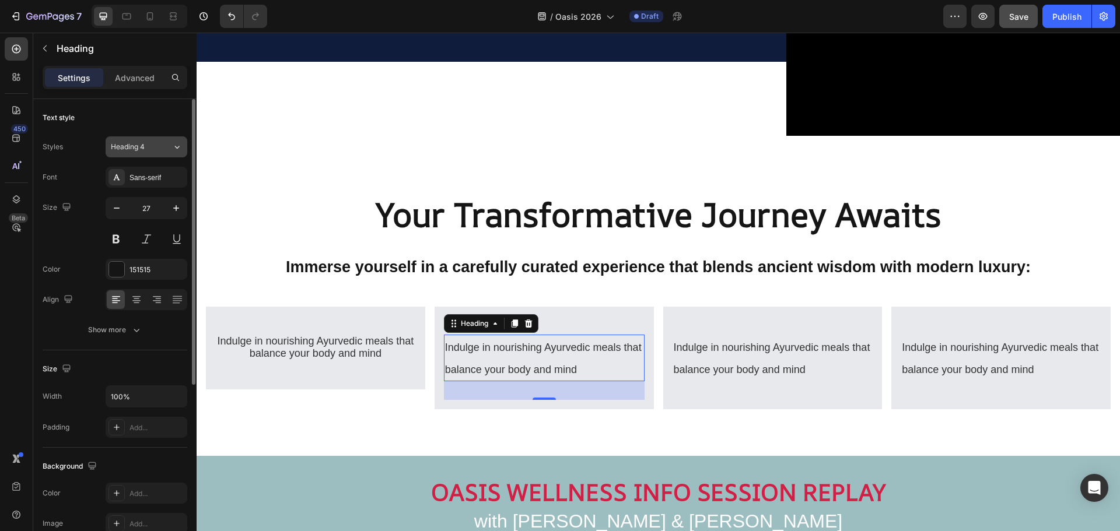
click at [164, 148] on div "Heading 4" at bounding box center [141, 147] width 61 height 10
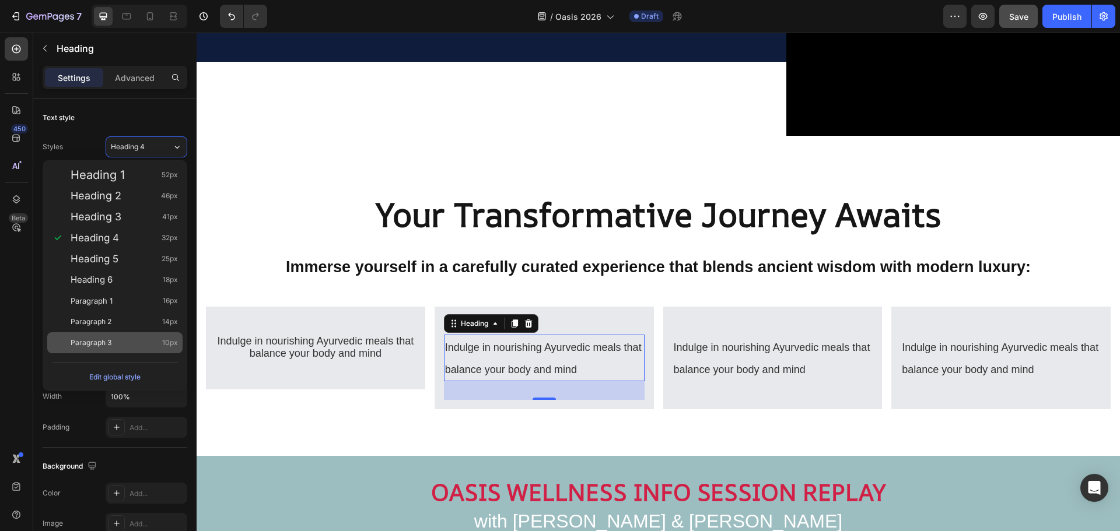
click at [135, 337] on div "Paragraph 3 10px" at bounding box center [124, 343] width 107 height 12
type input "10"
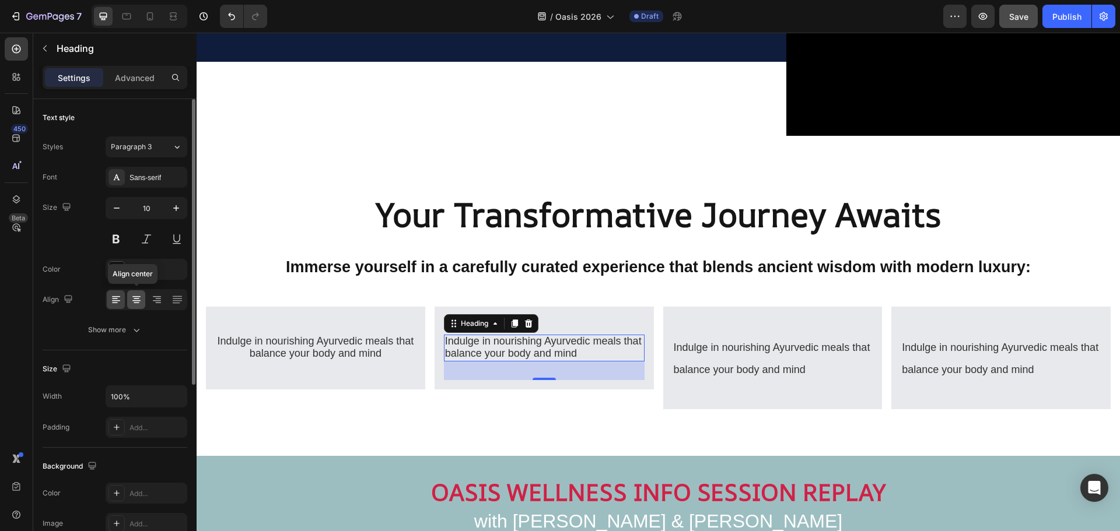
click at [136, 299] on icon at bounding box center [137, 299] width 6 height 1
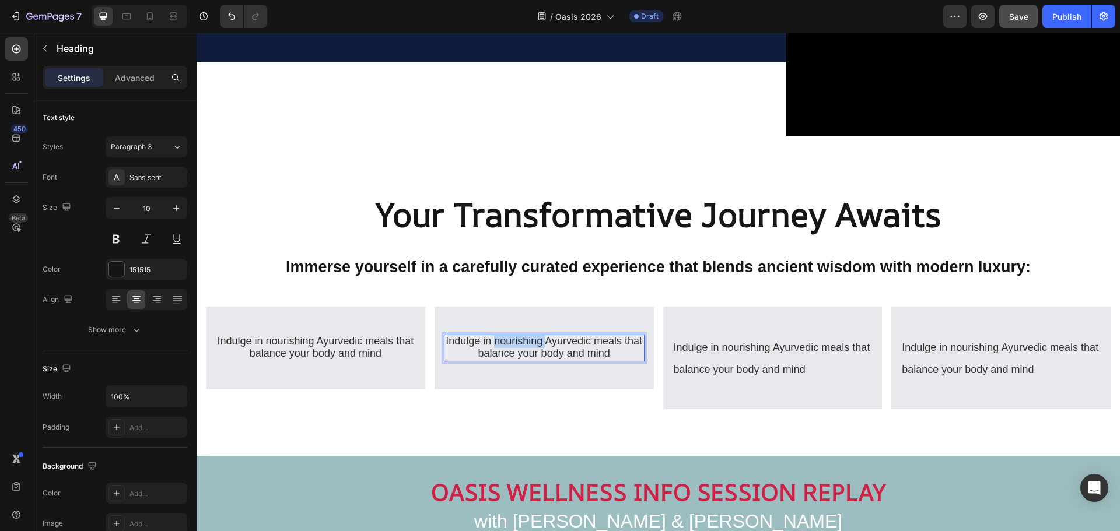
click at [500, 342] on span "Indulge in nourishing Ayurvedic meals that balance your body and mind" at bounding box center [544, 347] width 197 height 24
click at [718, 347] on span "Indulge in nourishing Ayurvedic meals that balance your body and mind" at bounding box center [772, 359] width 197 height 34
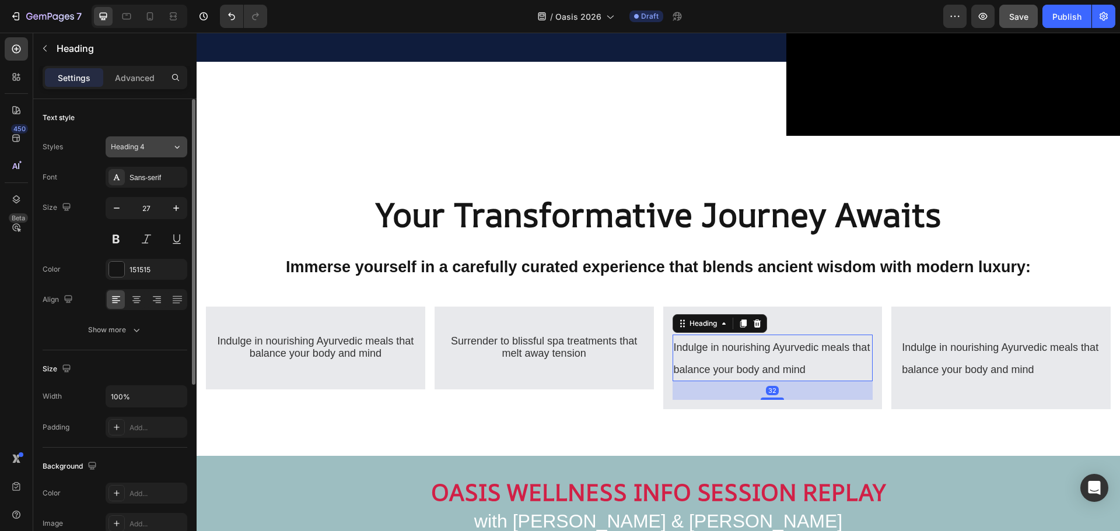
click at [145, 148] on span "Heading 4" at bounding box center [128, 147] width 34 height 10
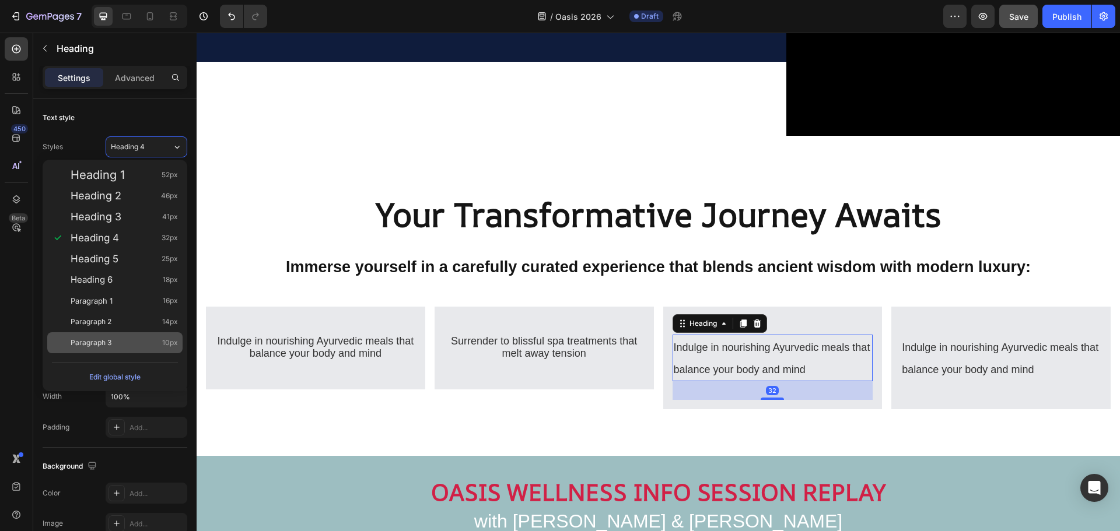
click at [131, 341] on div "Paragraph 3 10px" at bounding box center [124, 343] width 107 height 12
type input "10"
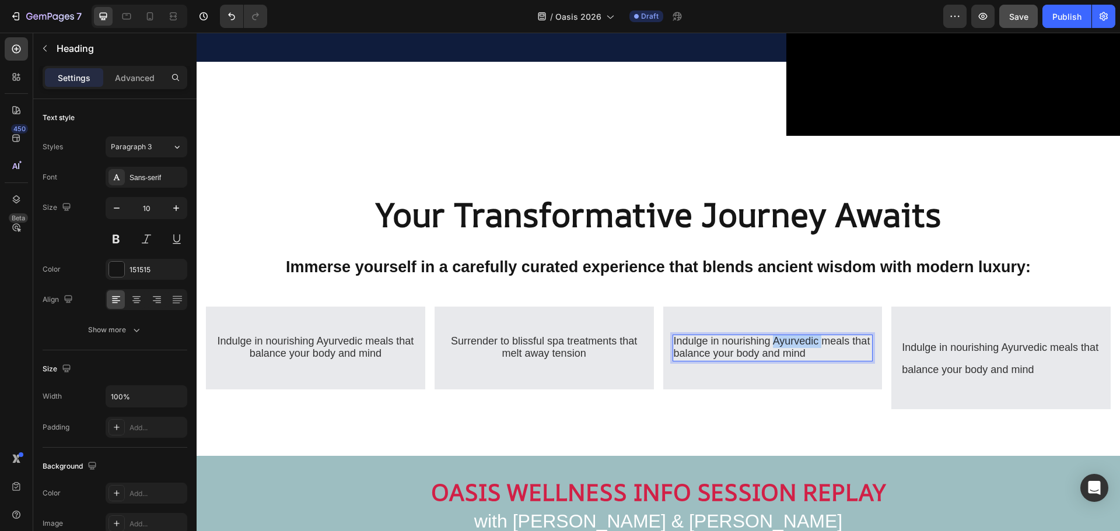
click at [804, 339] on span "Indulge in nourishing Ayurvedic meals that balance your body and mind" at bounding box center [772, 347] width 197 height 24
click at [142, 298] on icon at bounding box center [137, 300] width 12 height 12
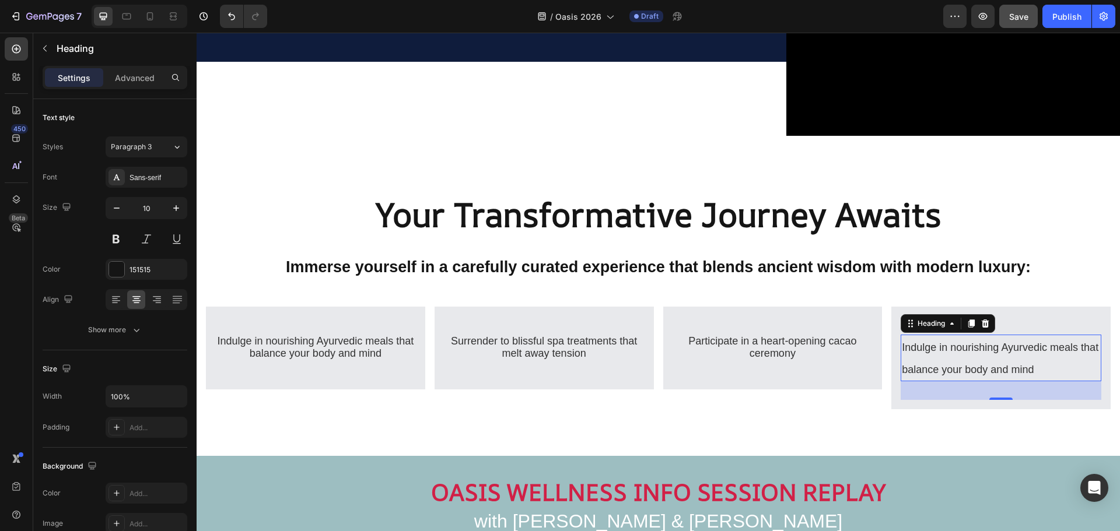
click at [961, 346] on span "Indulge in nourishing Ayurvedic meals that balance your body and mind" at bounding box center [1000, 359] width 197 height 34
click at [136, 146] on span "Heading 4" at bounding box center [128, 147] width 34 height 10
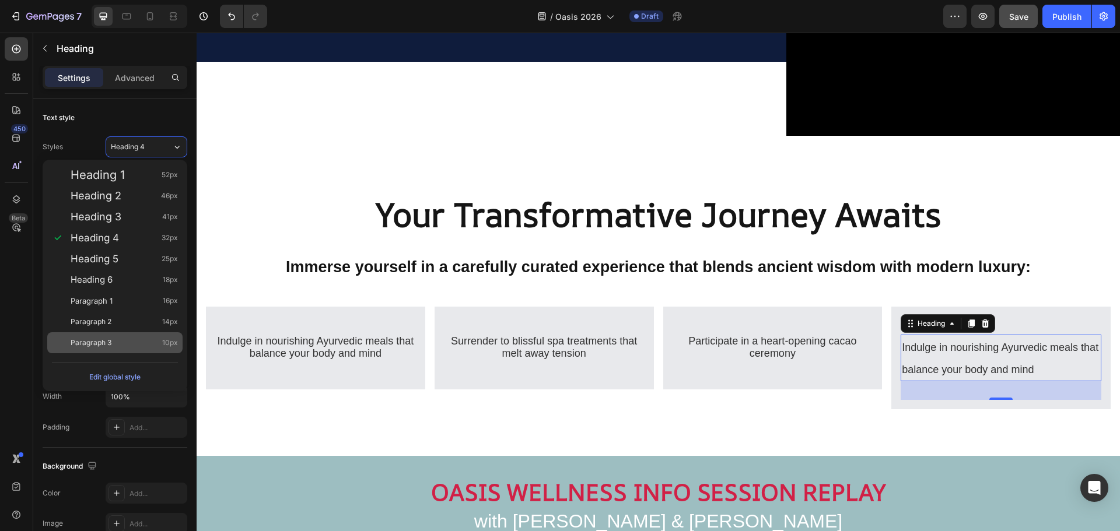
click at [136, 342] on div "Paragraph 3 10px" at bounding box center [124, 343] width 107 height 12
type input "10"
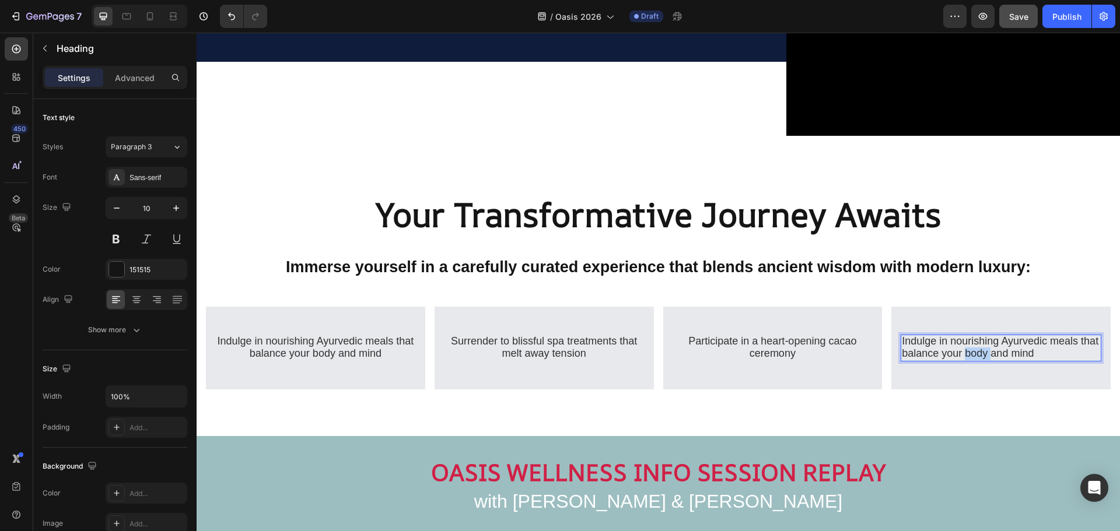
click at [990, 349] on span "Indulge in nourishing Ayurvedic meals that balance your body and mind" at bounding box center [1000, 347] width 197 height 24
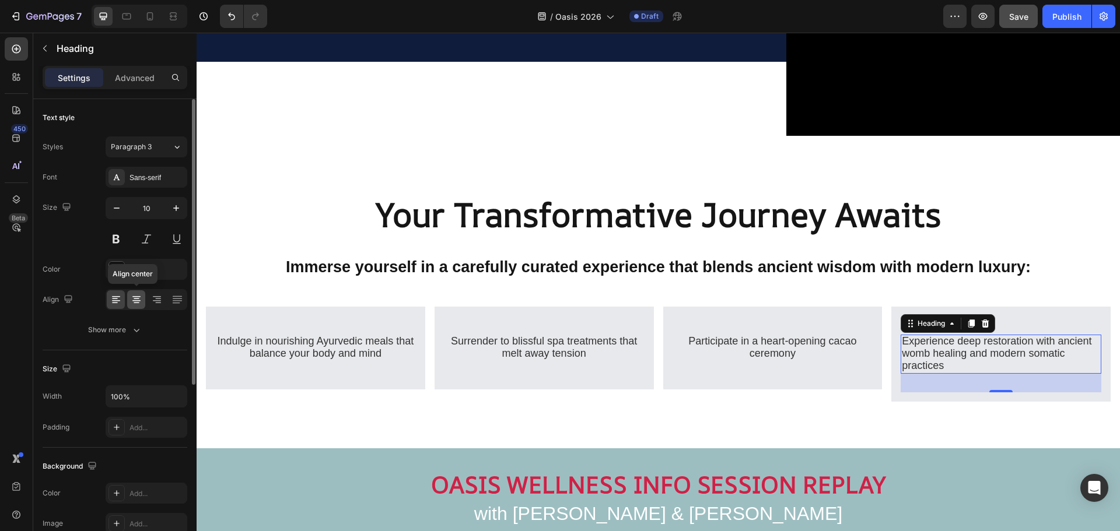
click at [133, 296] on icon at bounding box center [137, 300] width 12 height 12
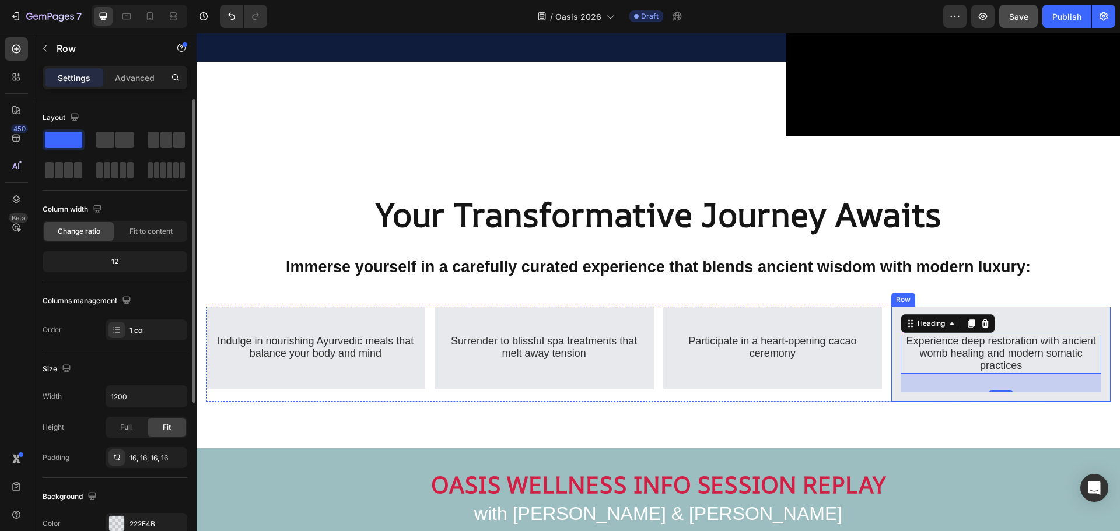
click at [891, 307] on div "Experience deep restoration with ancient womb healing and modern somatic practi…" at bounding box center [1000, 354] width 219 height 95
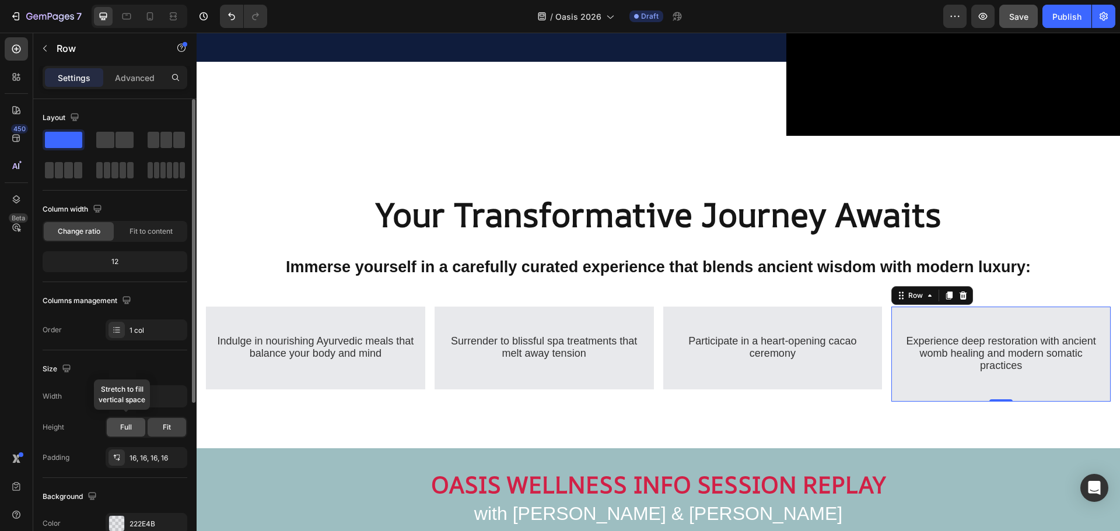
click at [140, 426] on div "Full" at bounding box center [126, 427] width 38 height 19
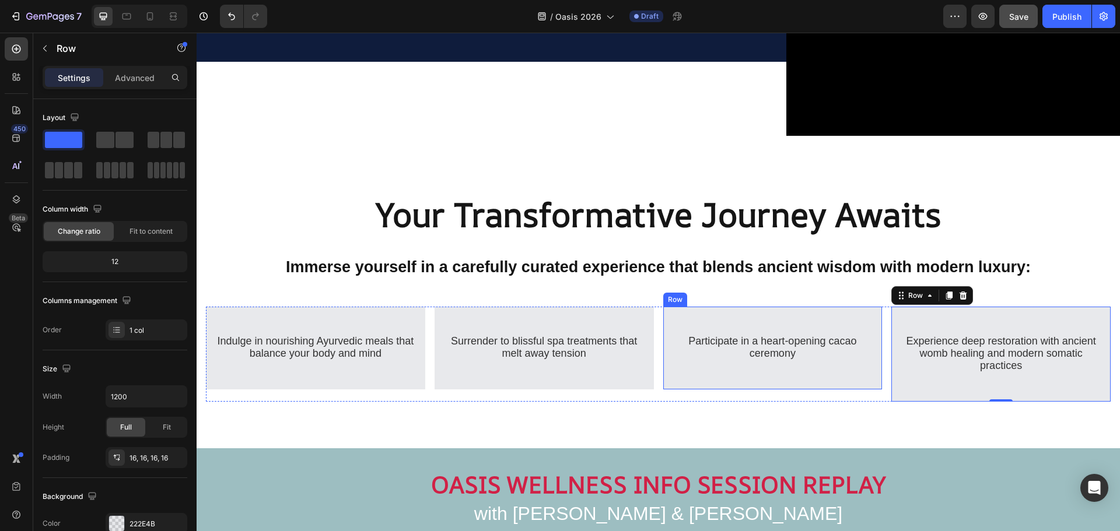
click at [672, 316] on div "⁠⁠⁠⁠⁠⁠⁠ Participate in a heart-opening cacao ceremony Heading" at bounding box center [772, 348] width 201 height 64
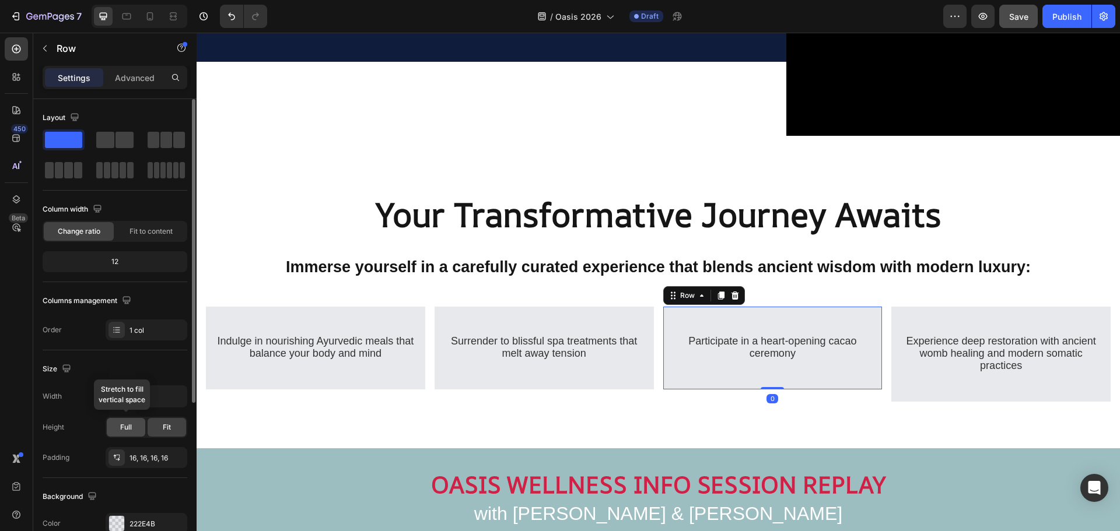
click at [124, 429] on span "Full" at bounding box center [126, 427] width 12 height 10
click at [435, 316] on div "⁠⁠⁠⁠⁠⁠⁠ Surrender to blissful spa treatments that melt away tension Heading Row" at bounding box center [543, 348] width 219 height 83
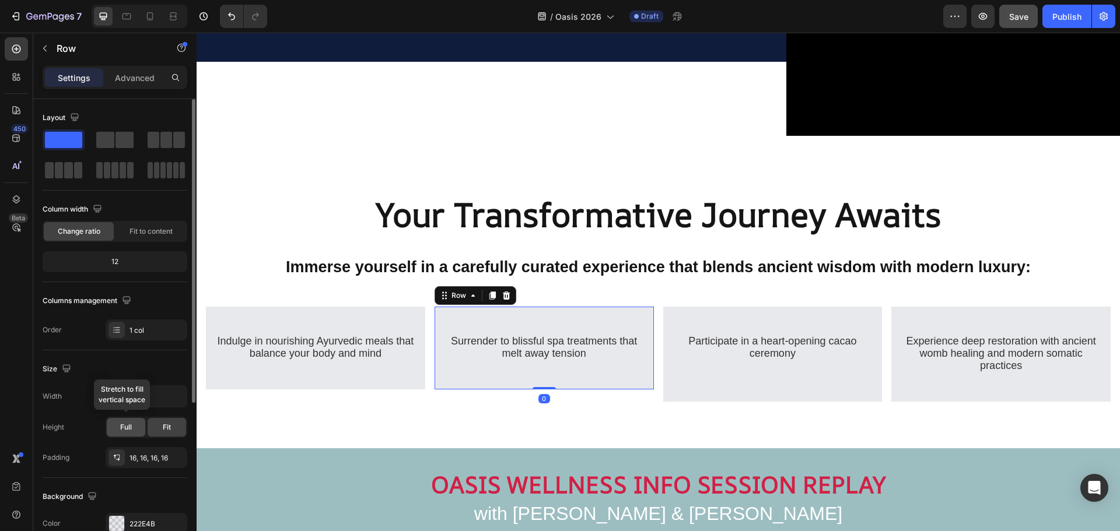
click at [134, 428] on div "Full" at bounding box center [126, 427] width 38 height 19
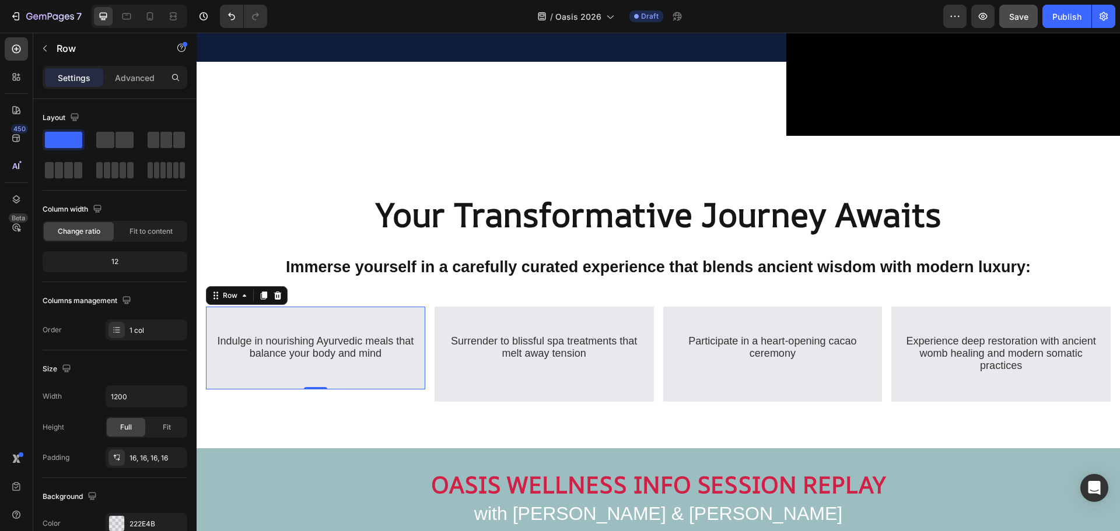
click at [222, 316] on div "⁠⁠⁠⁠⁠⁠⁠ Indulge in nourishing Ayurvedic meals that balance your body and mind H…" at bounding box center [315, 348] width 201 height 64
click at [128, 427] on span "Full" at bounding box center [126, 427] width 12 height 10
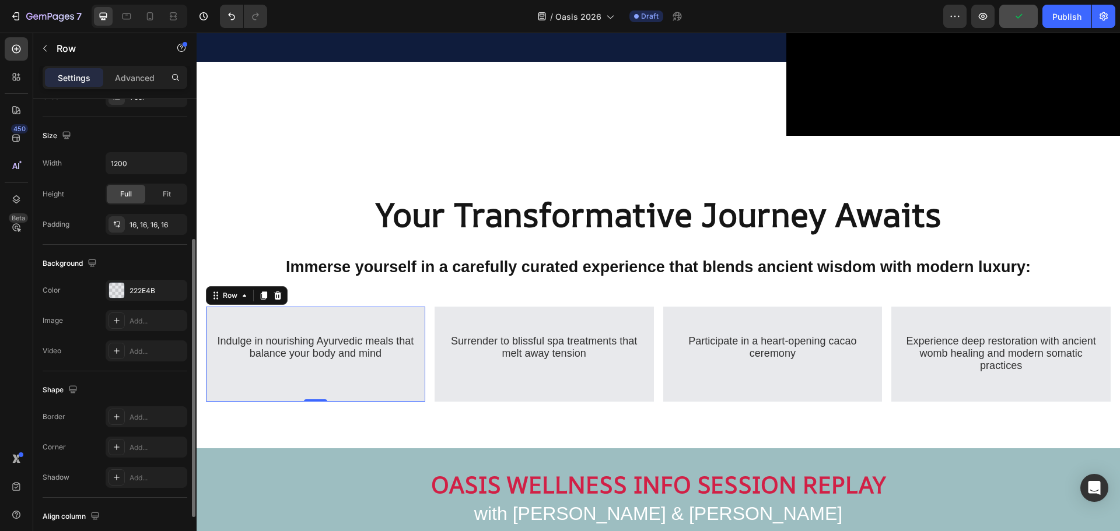
scroll to position [312, 0]
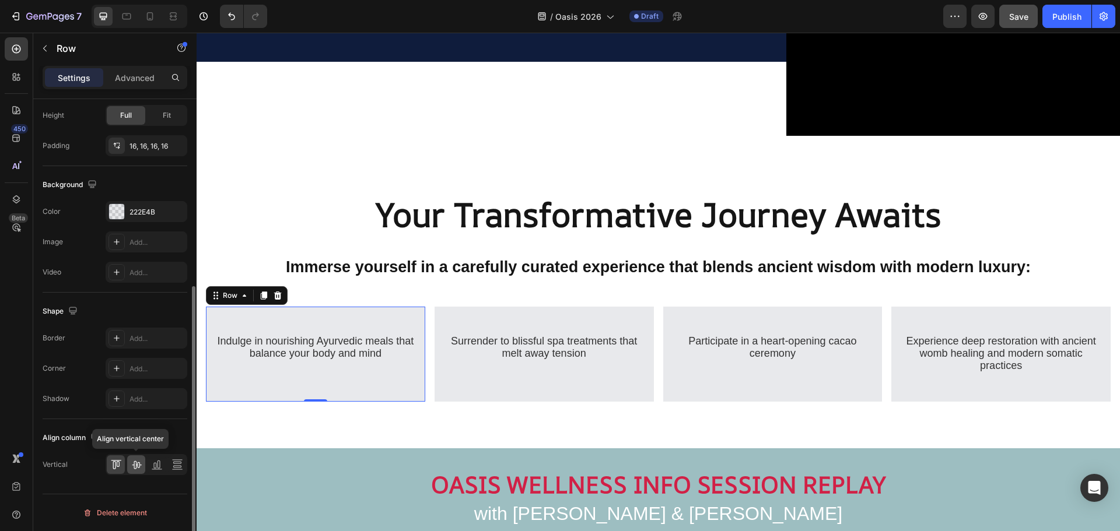
click at [136, 467] on icon at bounding box center [136, 465] width 9 height 8
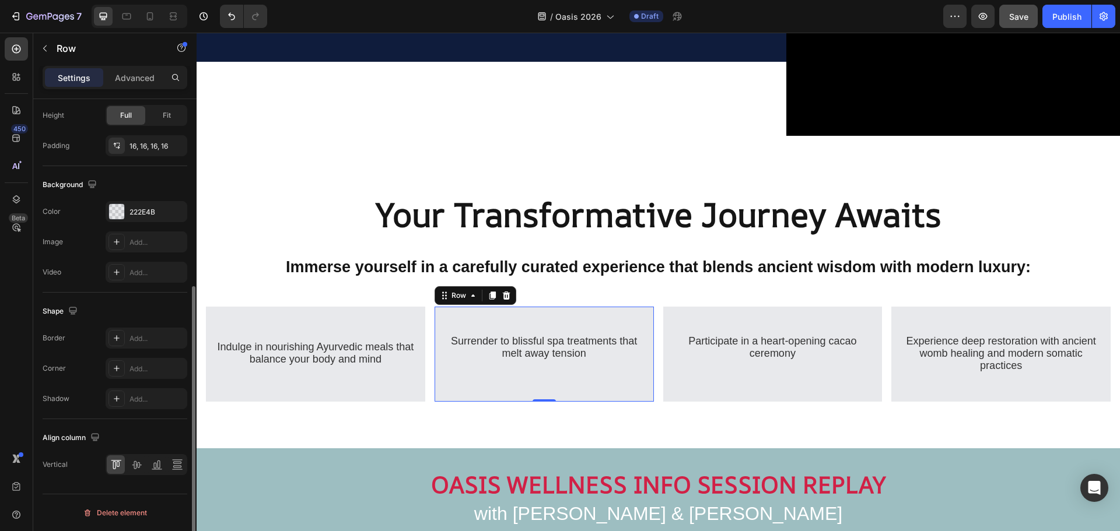
click at [454, 309] on div "⁠⁠⁠⁠⁠⁠⁠ Surrender to blissful spa treatments that melt away tension Heading Row…" at bounding box center [543, 354] width 219 height 95
click at [135, 467] on icon at bounding box center [137, 465] width 12 height 12
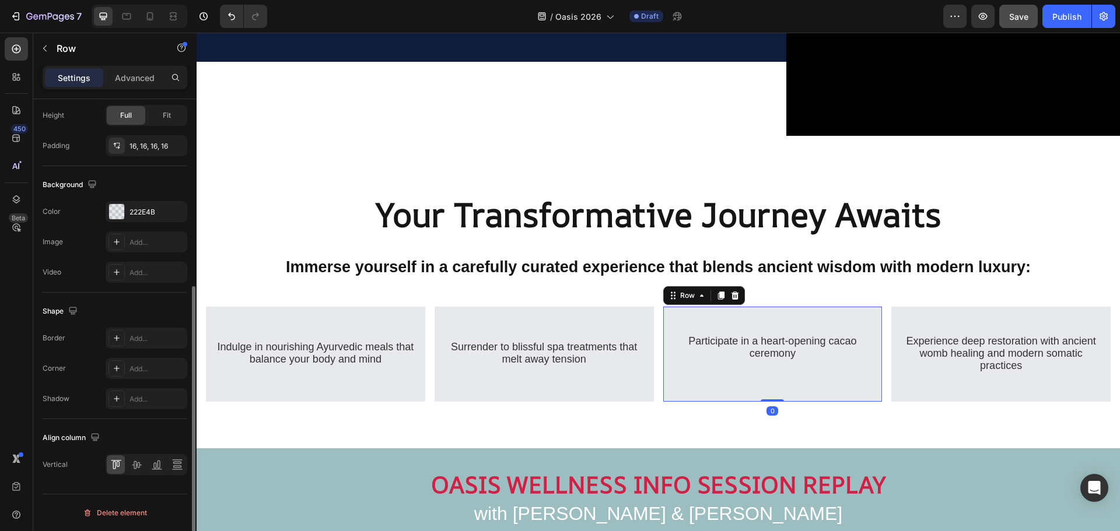
click at [702, 318] on div "⁠⁠⁠⁠⁠⁠⁠ Participate in a heart-opening cacao ceremony Heading" at bounding box center [772, 354] width 201 height 76
click at [139, 465] on icon at bounding box center [136, 465] width 9 height 8
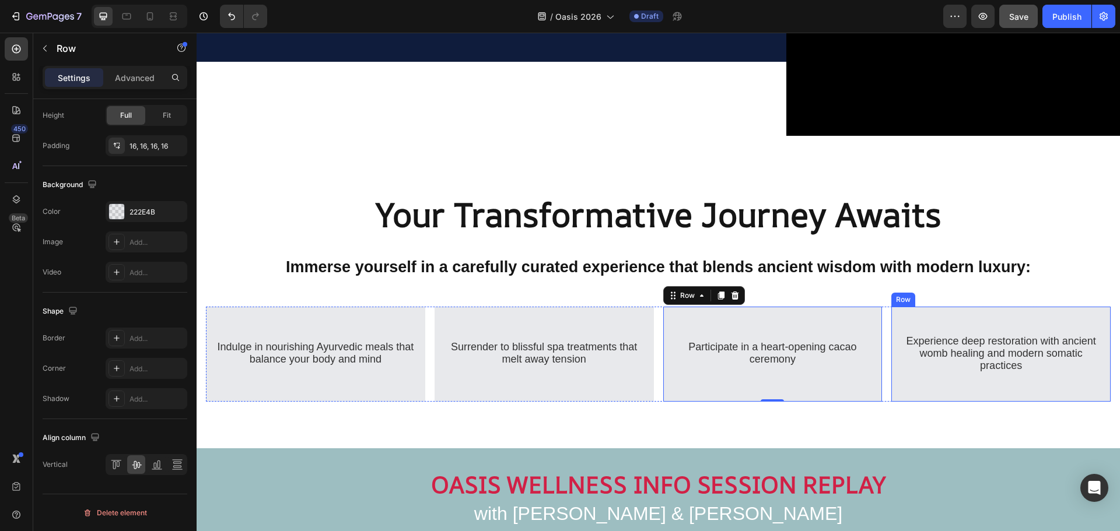
click at [966, 317] on div "⁠⁠⁠⁠⁠⁠⁠ Experience deep restoration with ancient womb healing and modern somati…" at bounding box center [1000, 354] width 201 height 76
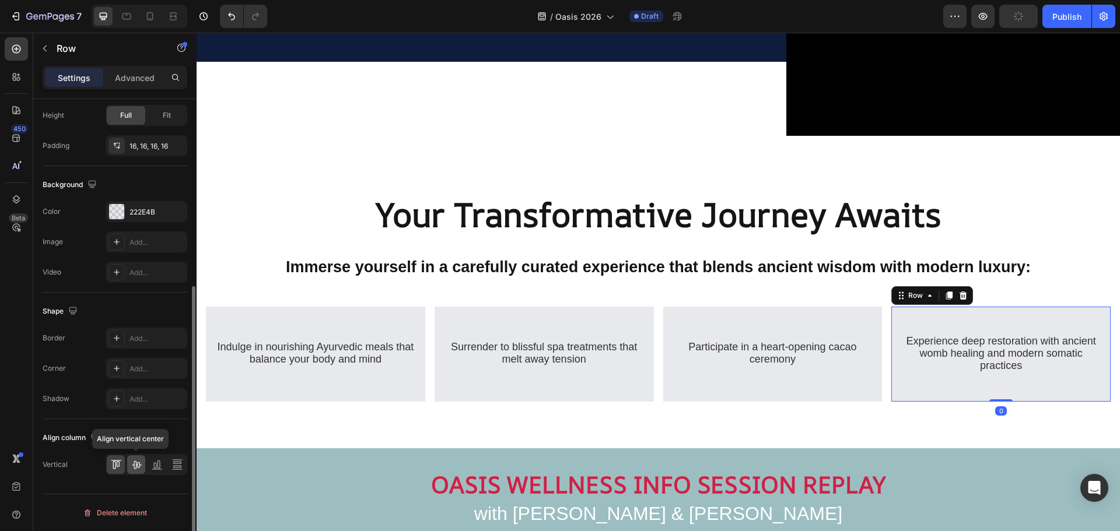
click at [139, 467] on icon at bounding box center [137, 465] width 12 height 12
click at [140, 80] on p "Advanced" at bounding box center [135, 78] width 40 height 12
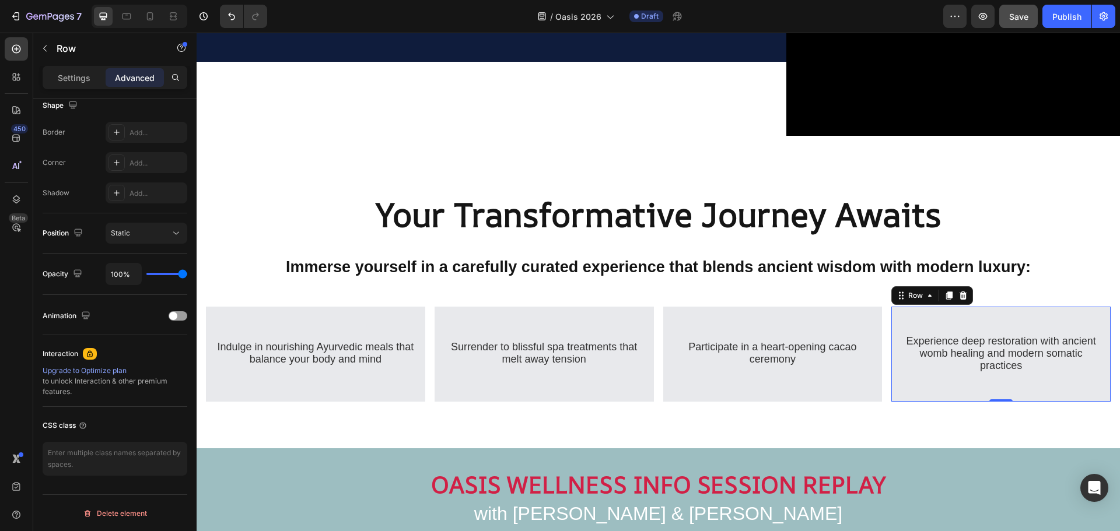
click at [139, 74] on p "Advanced" at bounding box center [135, 78] width 40 height 12
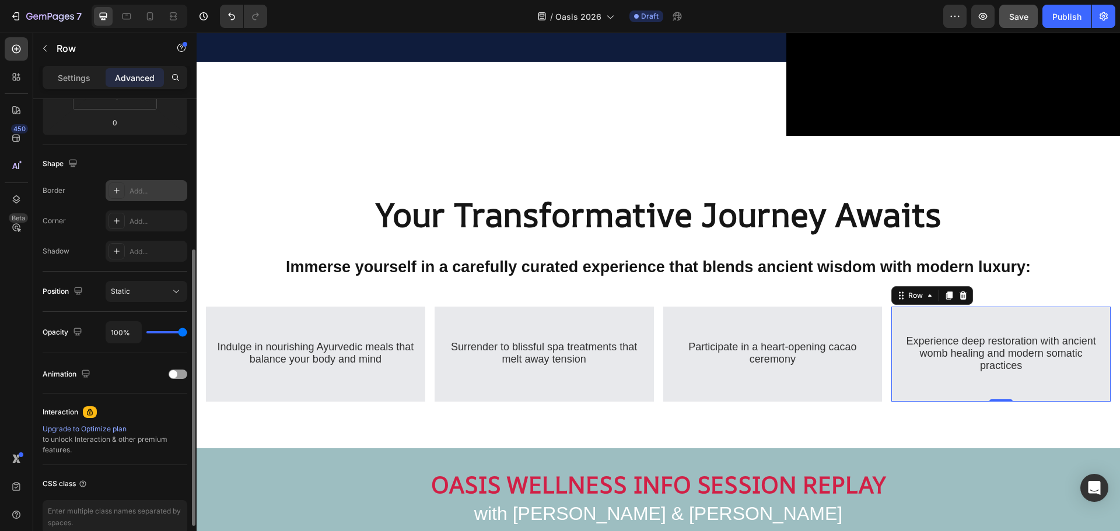
scroll to position [137, 0]
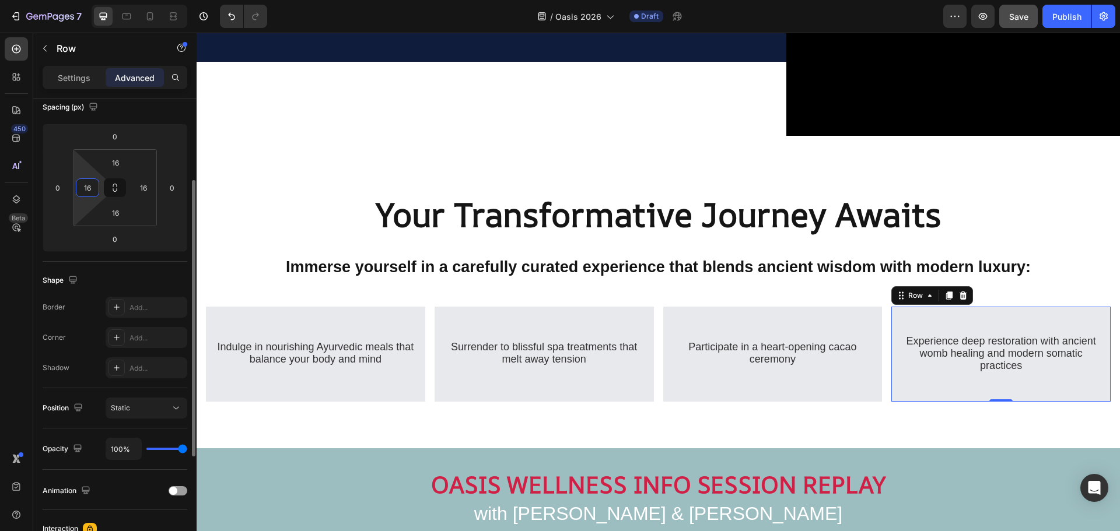
click at [84, 190] on input "16" at bounding box center [87, 187] width 17 height 17
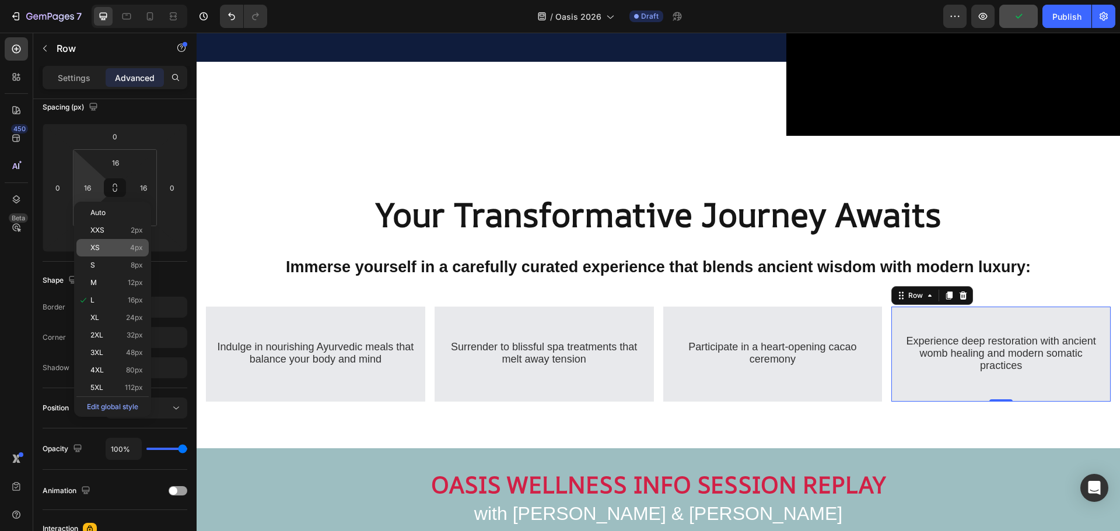
click at [118, 249] on p "XS 4px" at bounding box center [116, 248] width 52 height 8
type input "4"
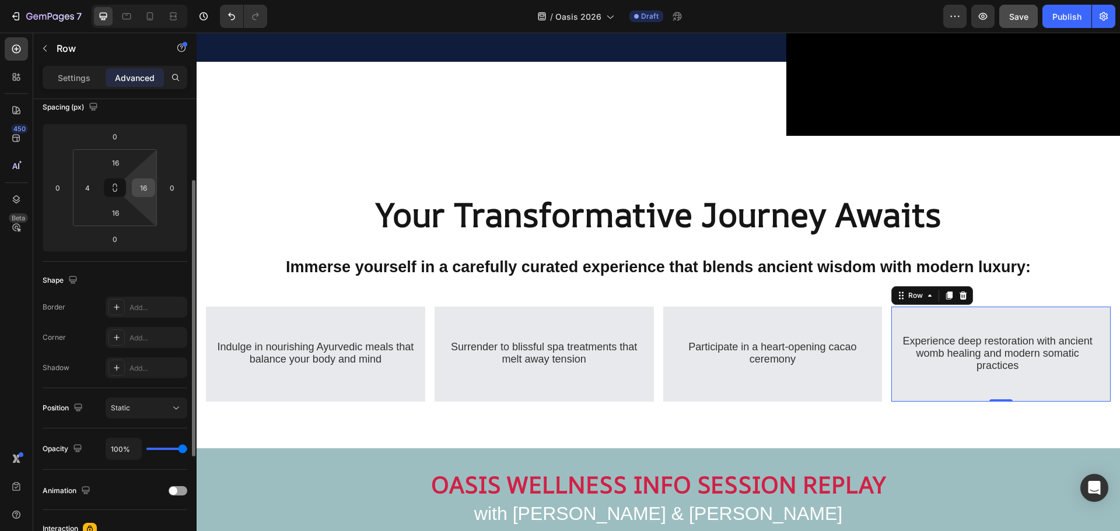
click at [146, 187] on input "16" at bounding box center [143, 187] width 17 height 17
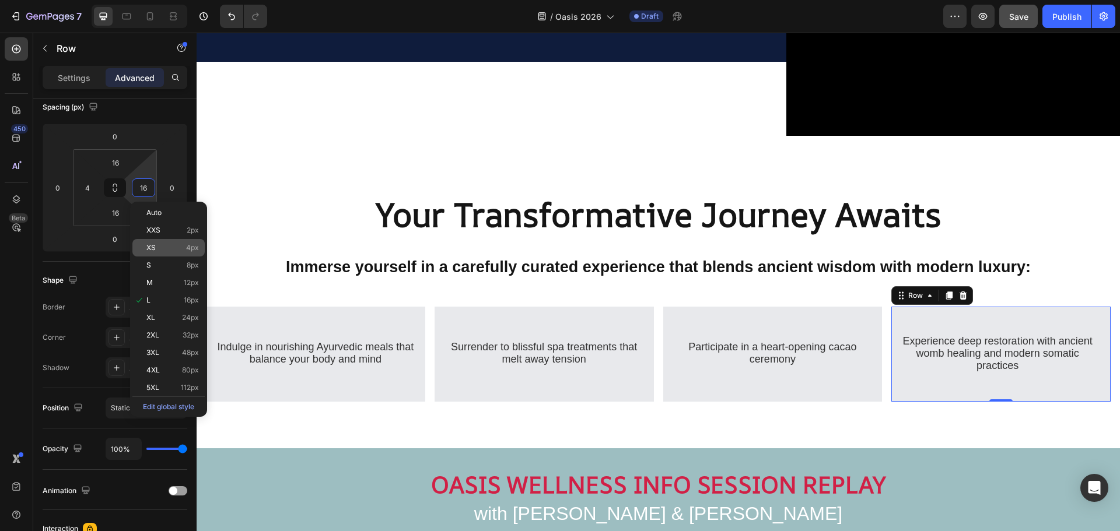
click at [156, 250] on span "XS" at bounding box center [150, 248] width 9 height 8
type input "4"
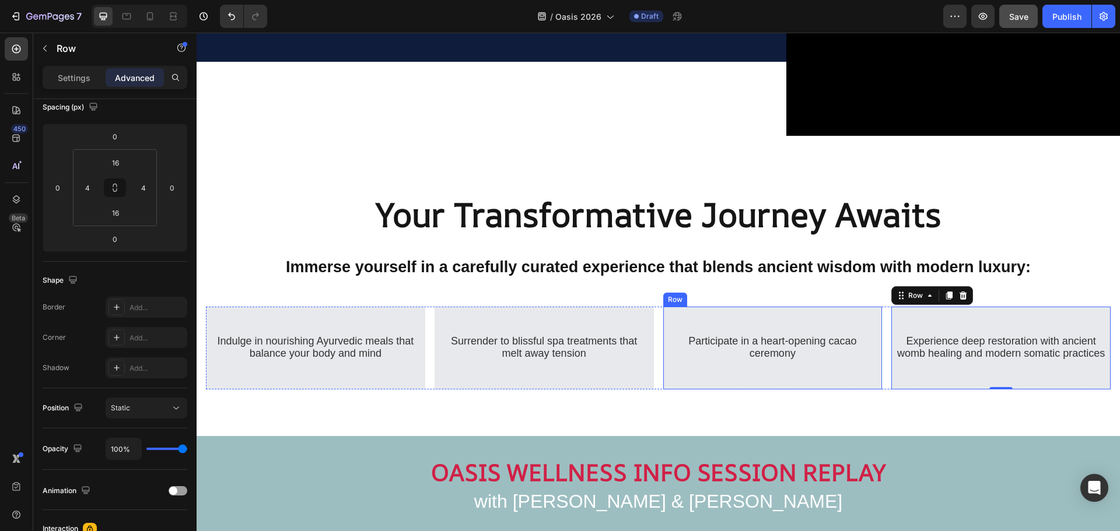
click at [755, 316] on div "⁠⁠⁠⁠⁠⁠⁠ Participate in a heart-opening cacao ceremony Heading" at bounding box center [772, 348] width 201 height 64
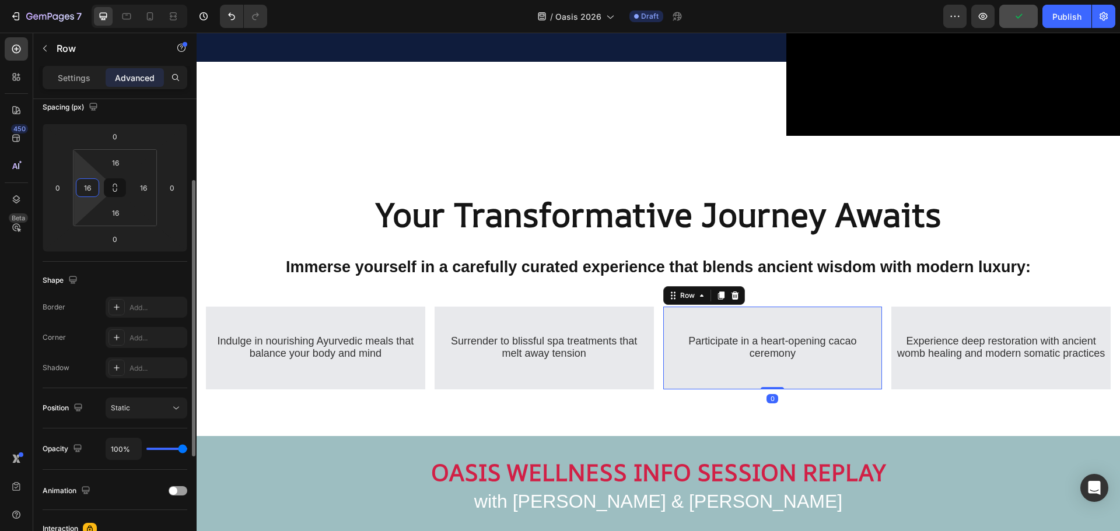
click at [93, 190] on input "16" at bounding box center [87, 187] width 17 height 17
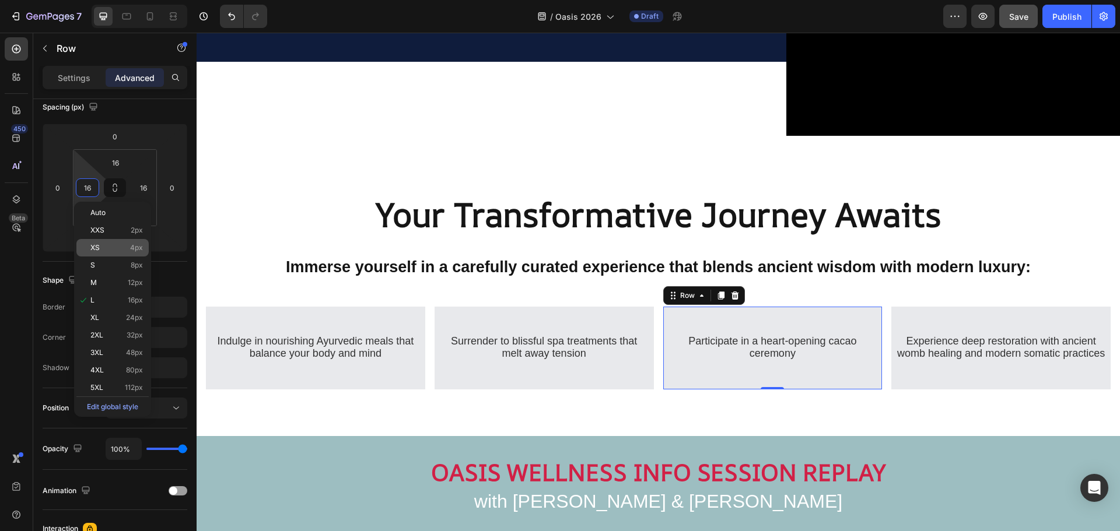
click at [117, 250] on p "XS 4px" at bounding box center [116, 248] width 52 height 8
type input "4"
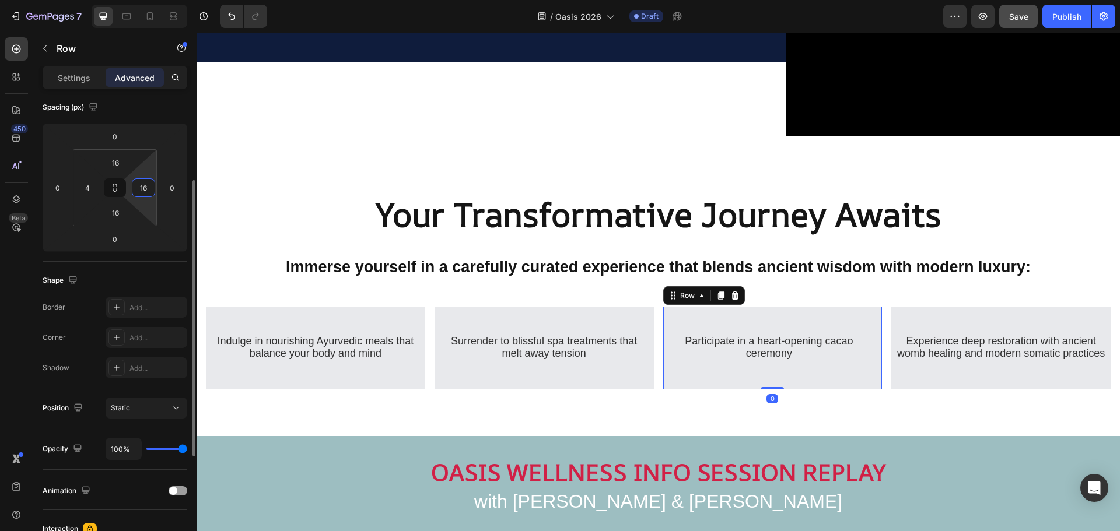
click at [146, 191] on input "16" at bounding box center [143, 187] width 17 height 17
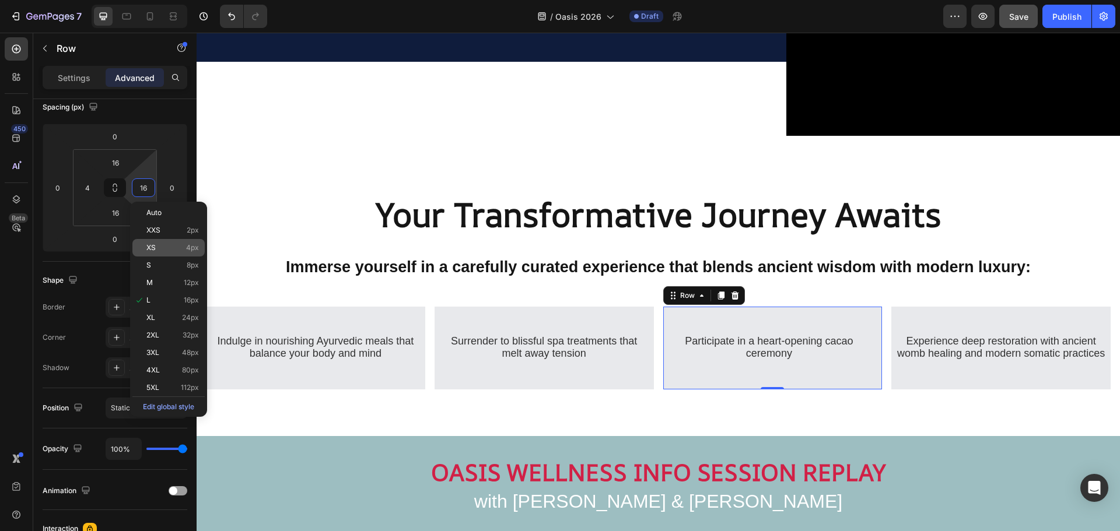
click at [155, 250] on span "XS" at bounding box center [150, 248] width 9 height 8
type input "4"
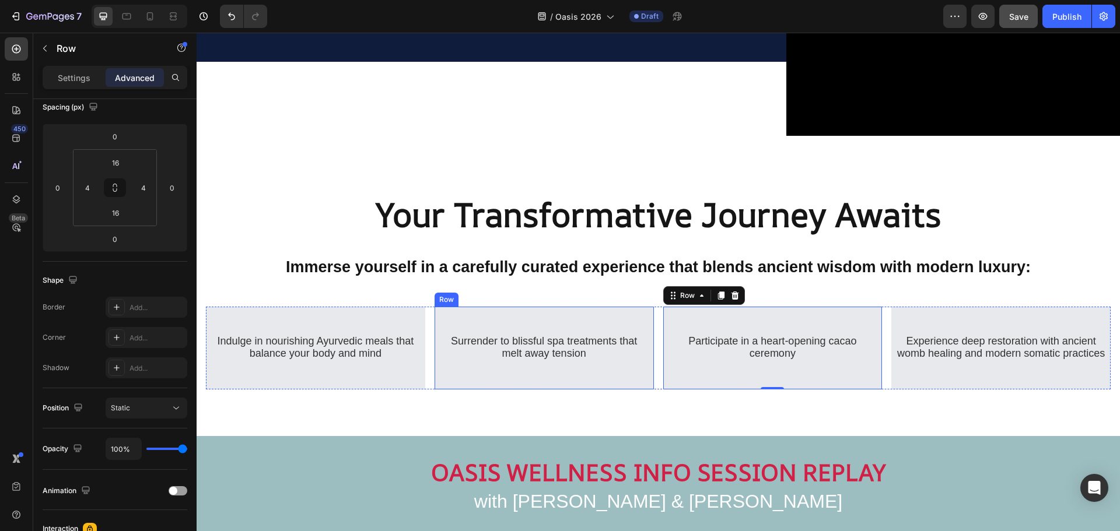
click at [439, 321] on div "⁠⁠⁠⁠⁠⁠⁠ Surrender to blissful spa treatments that melt away tension Heading Row" at bounding box center [543, 348] width 219 height 83
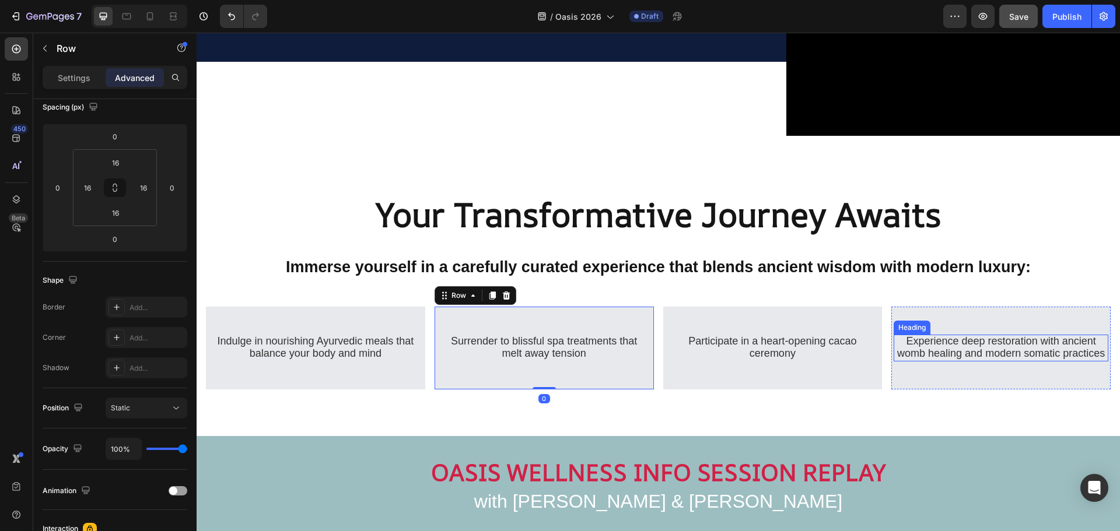
click at [932, 339] on span "Experience deep restoration with ancient womb healing and modern somatic practi…" at bounding box center [1001, 347] width 208 height 24
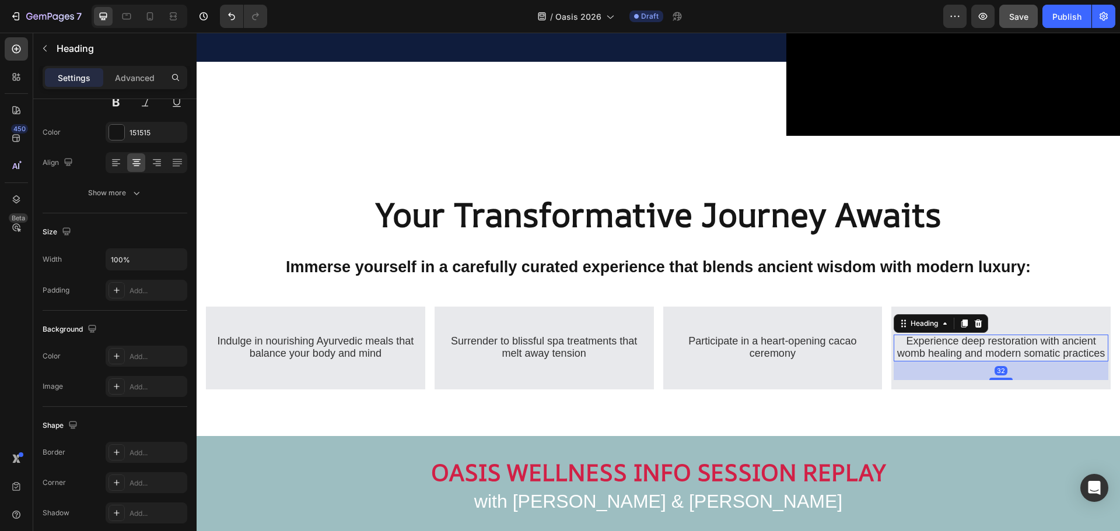
scroll to position [0, 0]
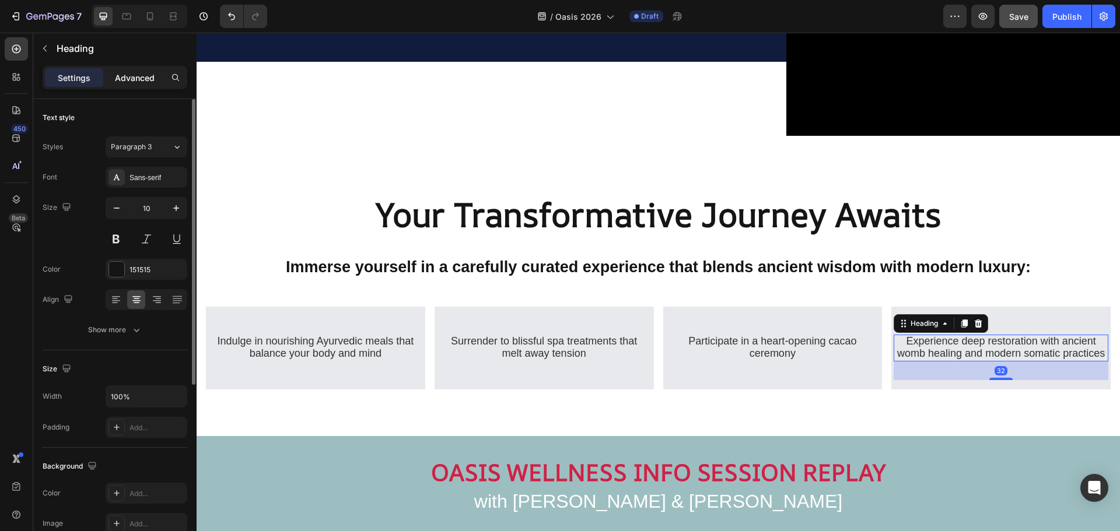
click at [125, 84] on div "Advanced" at bounding box center [135, 77] width 58 height 19
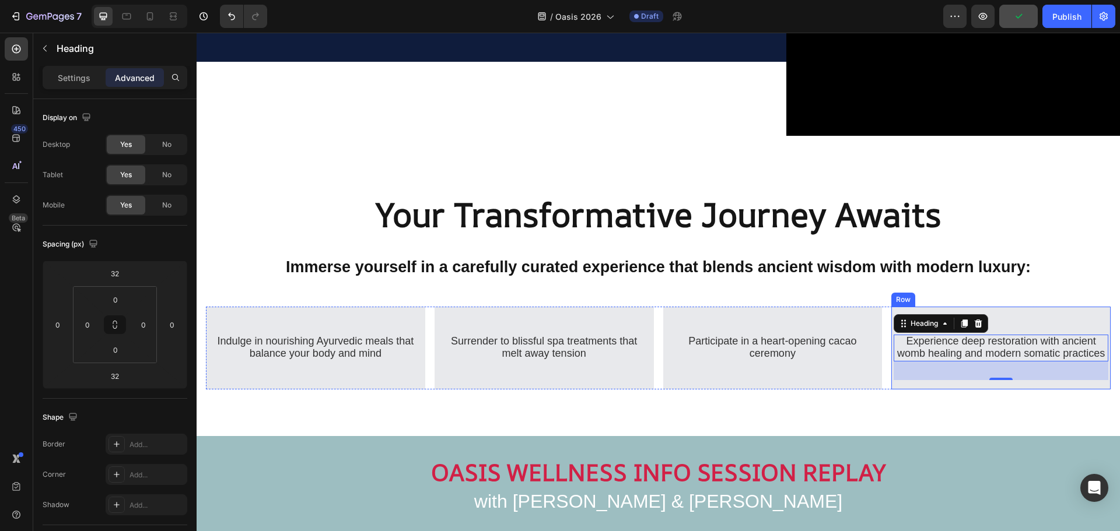
click at [892, 307] on div "⁠⁠⁠⁠⁠⁠⁠ Experience deep restoration with ancient womb healing and modern somati…" at bounding box center [1000, 348] width 219 height 83
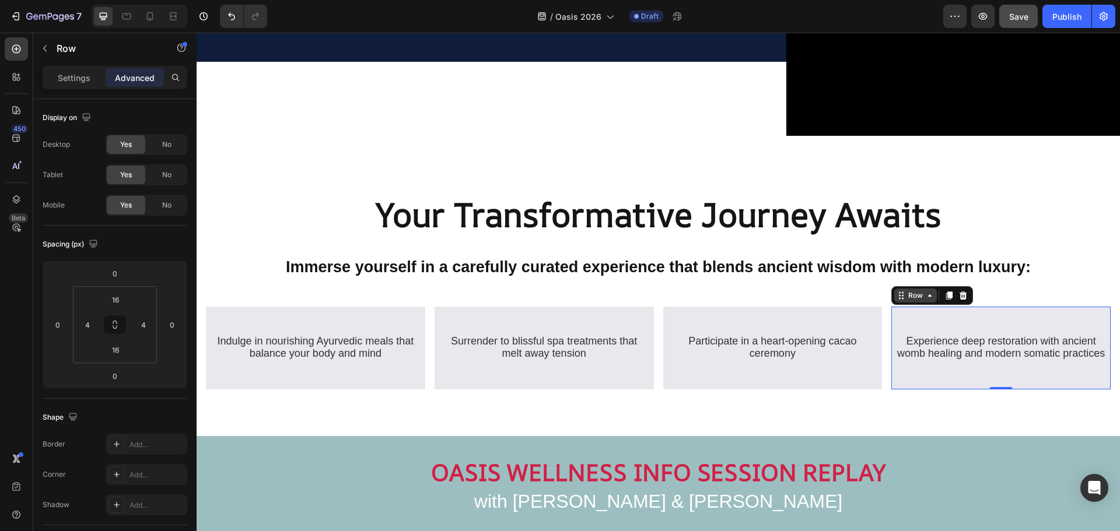
click at [907, 293] on div "Row" at bounding box center [915, 295] width 19 height 10
click at [701, 316] on div "⁠⁠⁠⁠⁠⁠⁠ Participate in a heart-opening cacao ceremony Heading" at bounding box center [772, 348] width 215 height 64
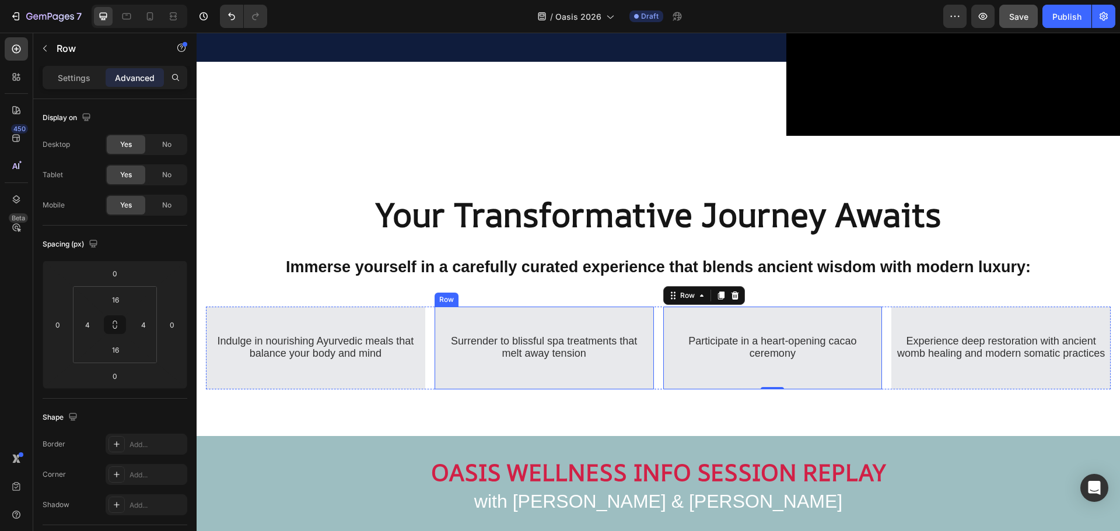
click at [456, 316] on div "⁠⁠⁠⁠⁠⁠⁠ Surrender to blissful spa treatments that melt away tension Heading" at bounding box center [544, 348] width 201 height 64
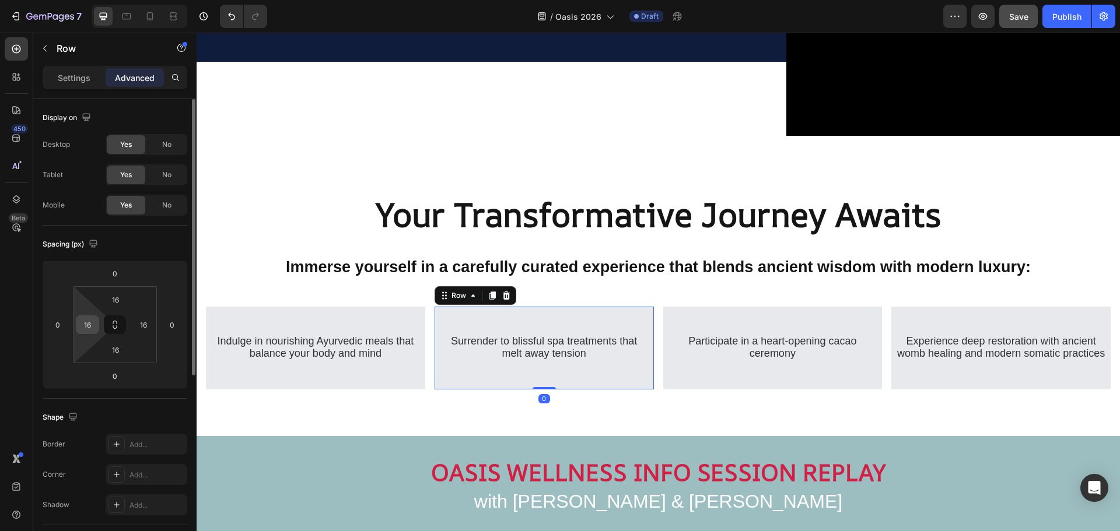
click at [91, 325] on input "16" at bounding box center [87, 324] width 17 height 17
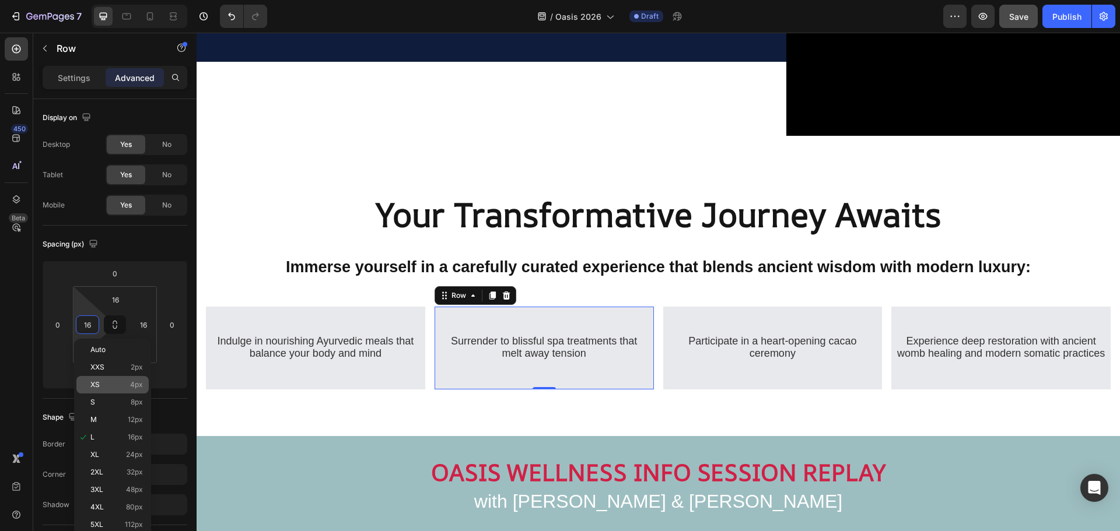
click at [113, 387] on p "XS 4px" at bounding box center [116, 385] width 52 height 8
type input "4"
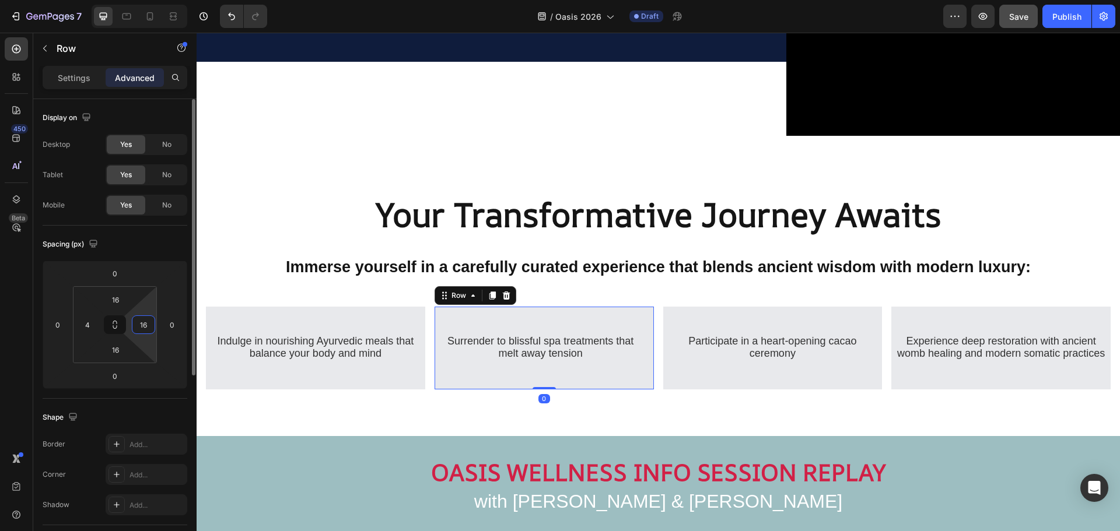
click at [142, 332] on input "16" at bounding box center [143, 324] width 17 height 17
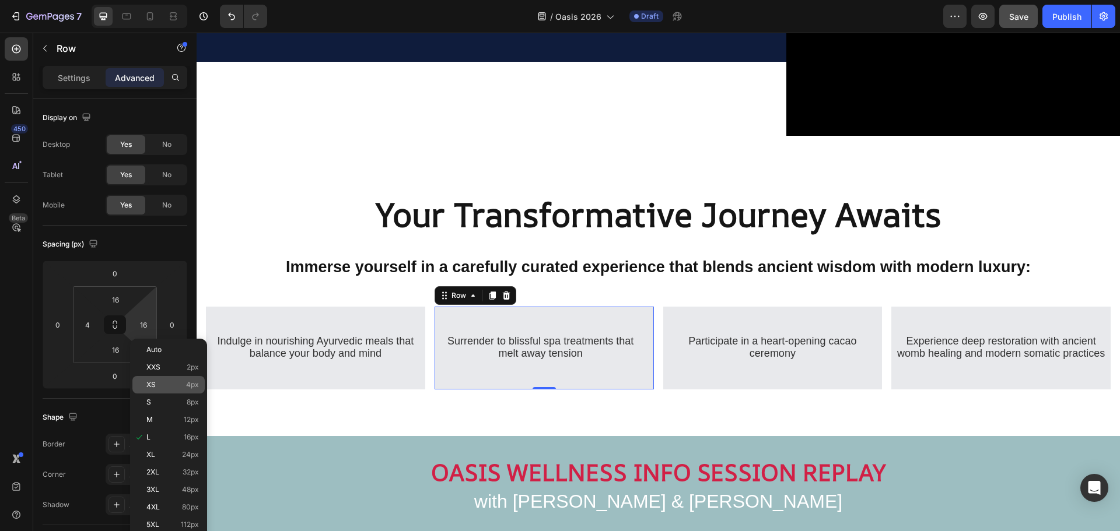
click at [149, 386] on span "XS" at bounding box center [150, 385] width 9 height 8
type input "4"
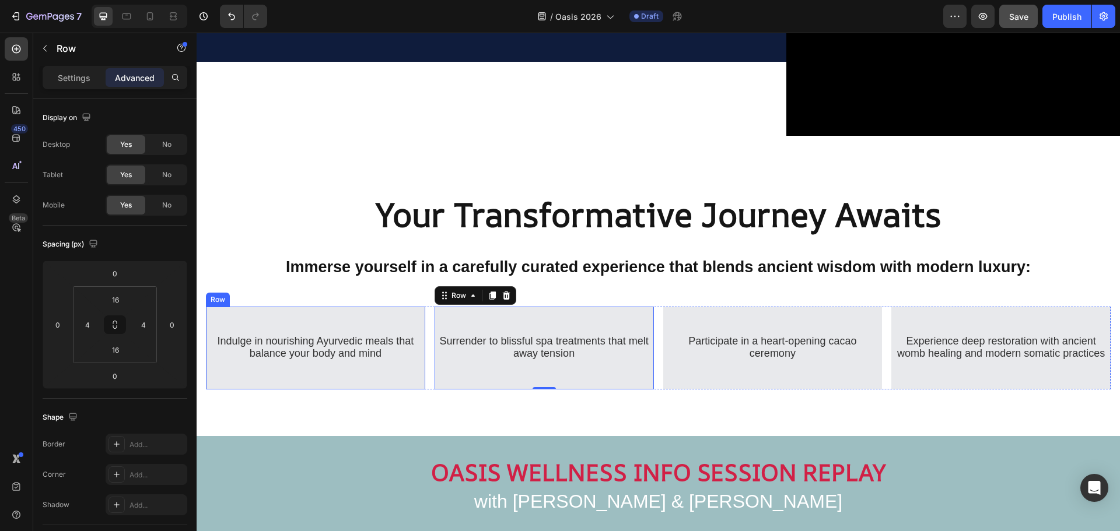
click at [282, 316] on div "⁠⁠⁠⁠⁠⁠⁠ Indulge in nourishing Ayurvedic meals that balance your body and mind H…" at bounding box center [315, 348] width 201 height 64
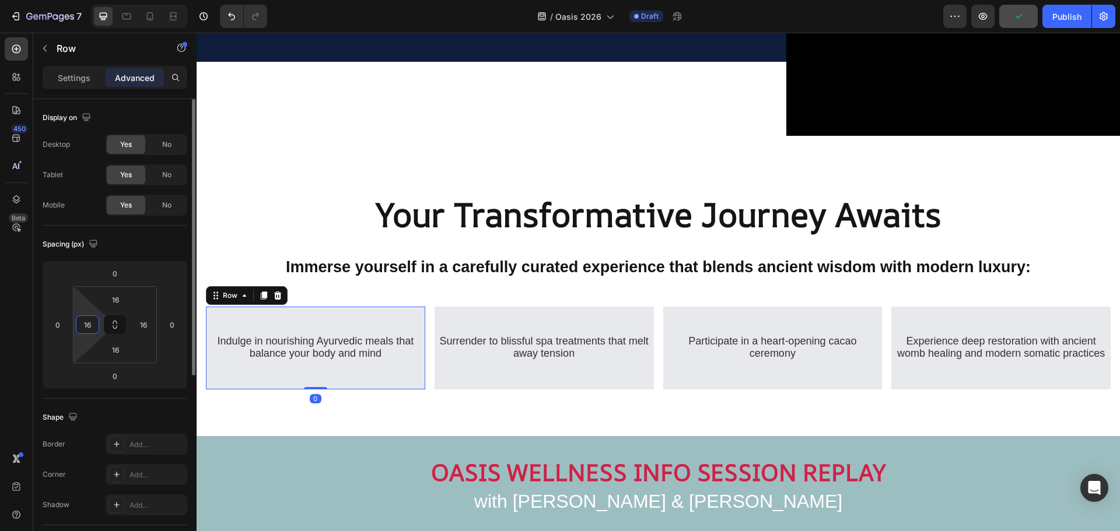
click at [92, 327] on input "16" at bounding box center [87, 324] width 17 height 17
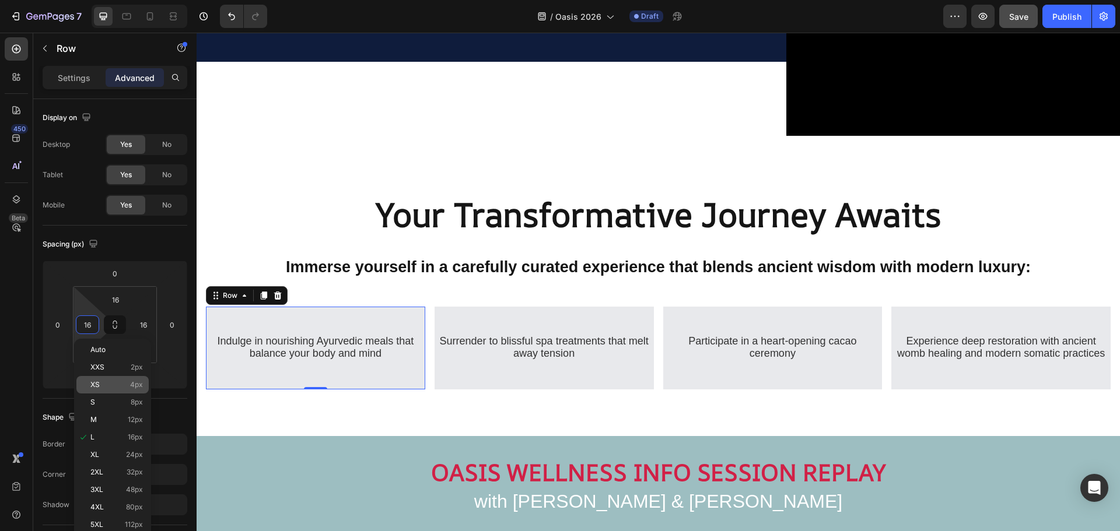
click at [104, 380] on div "XS 4px" at bounding box center [112, 384] width 72 height 17
type input "4"
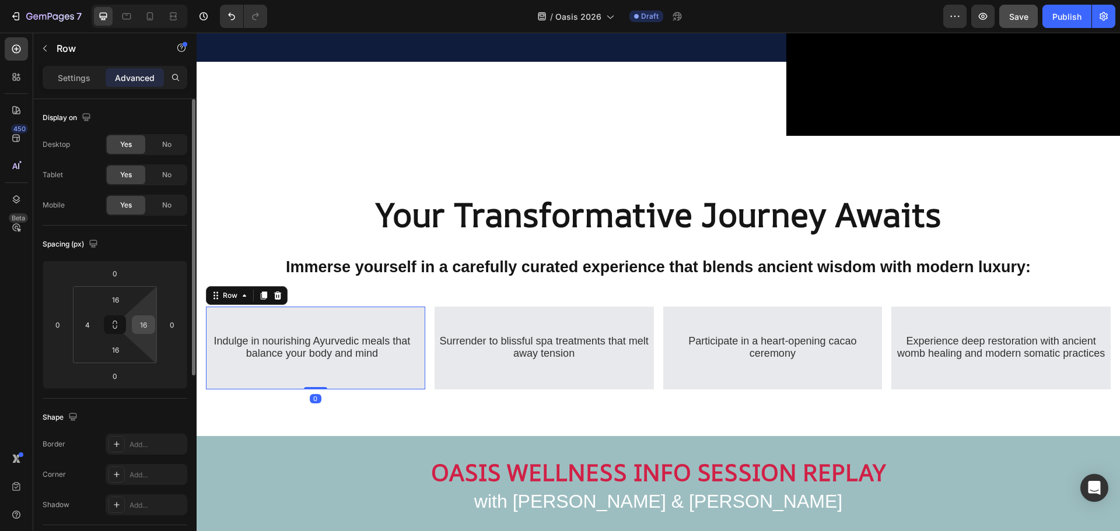
click at [143, 327] on input "16" at bounding box center [143, 324] width 17 height 17
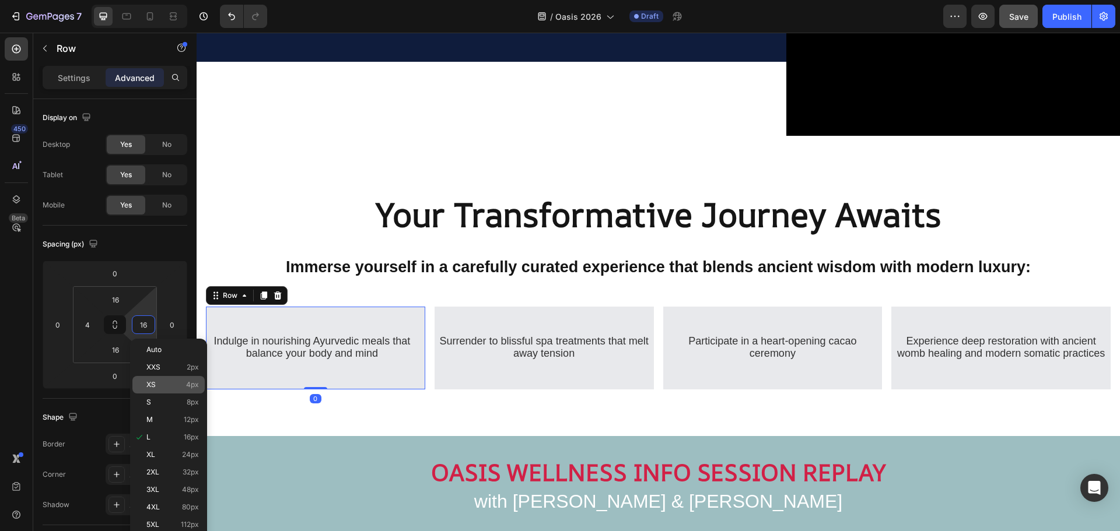
click at [155, 379] on div "XS 4px" at bounding box center [168, 384] width 72 height 17
type input "4"
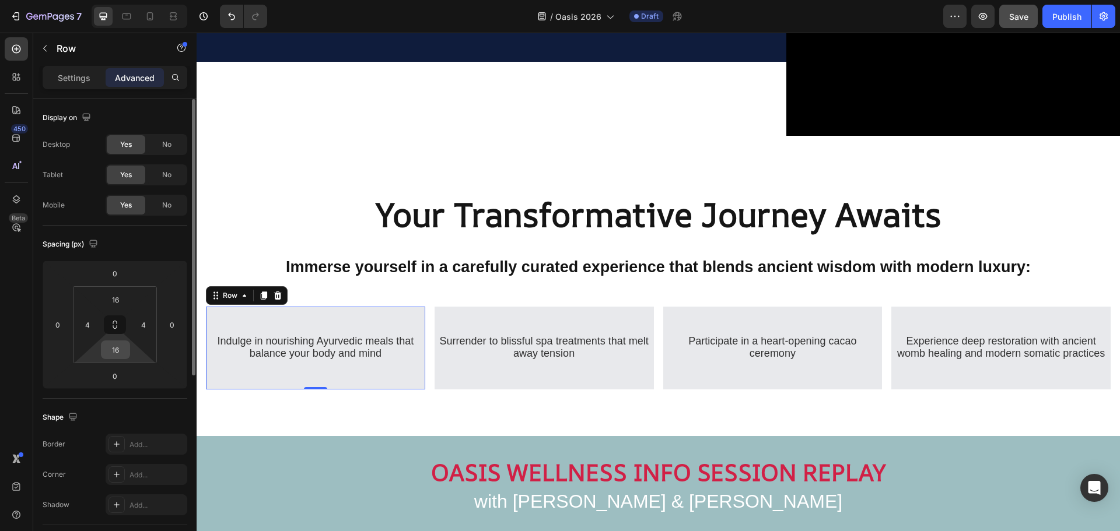
click at [117, 353] on input "16" at bounding box center [115, 349] width 23 height 17
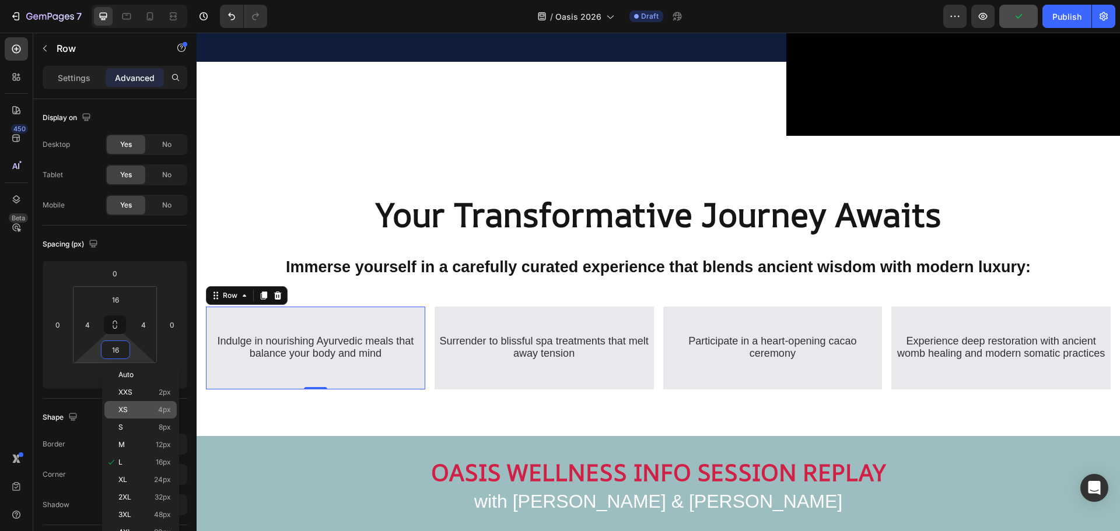
click at [149, 411] on p "XS 4px" at bounding box center [144, 410] width 52 height 8
type input "4"
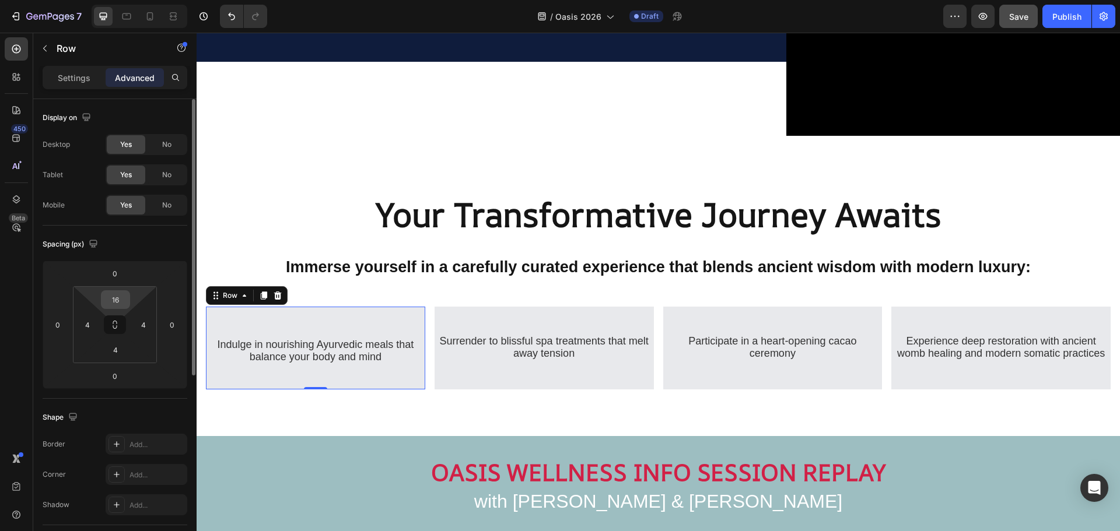
click at [116, 303] on input "16" at bounding box center [115, 299] width 23 height 17
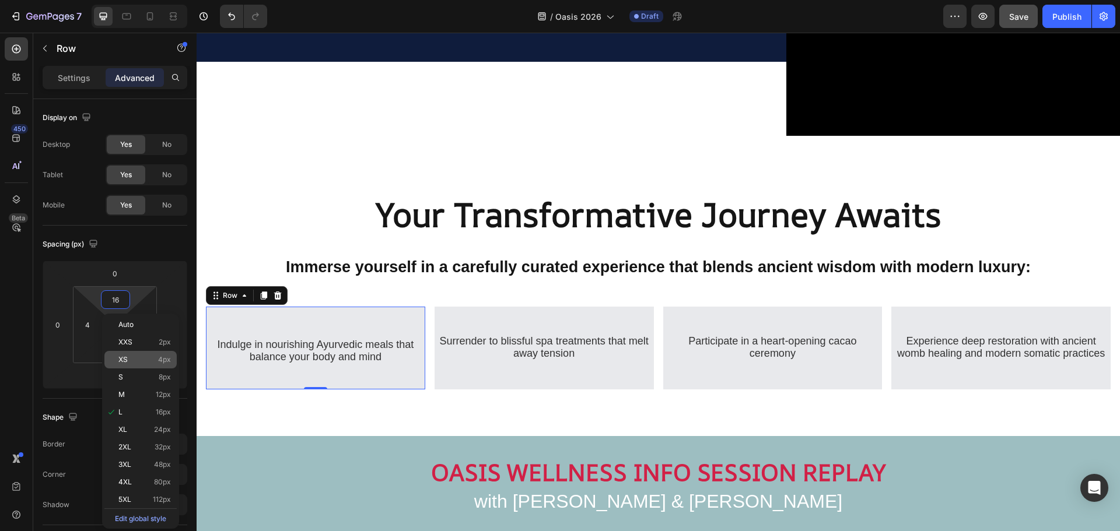
click at [145, 359] on p "XS 4px" at bounding box center [144, 360] width 52 height 8
type input "4"
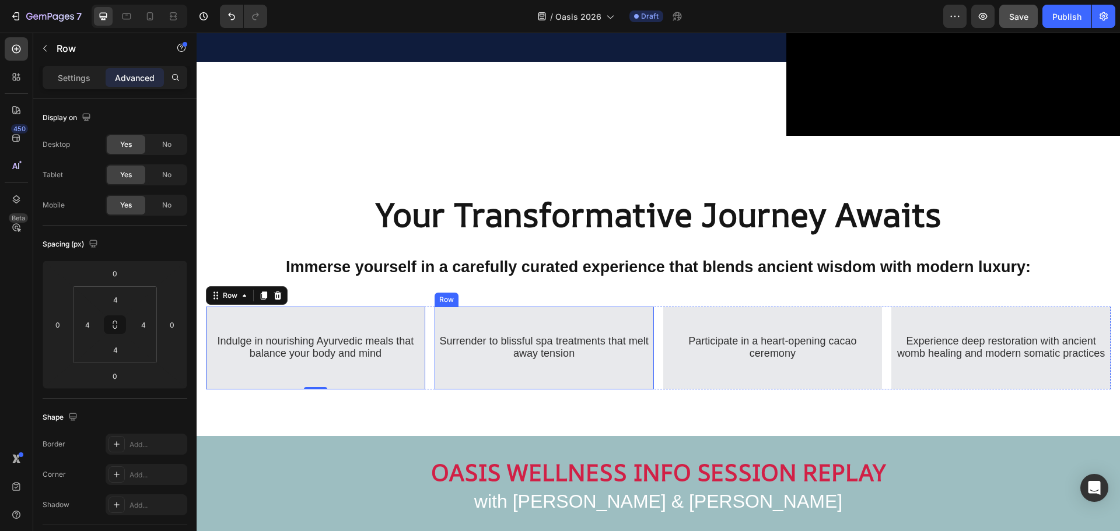
click at [443, 309] on div "⁠⁠⁠⁠⁠⁠⁠ Surrender to blissful spa treatments that melt away tension Heading Row" at bounding box center [543, 348] width 219 height 83
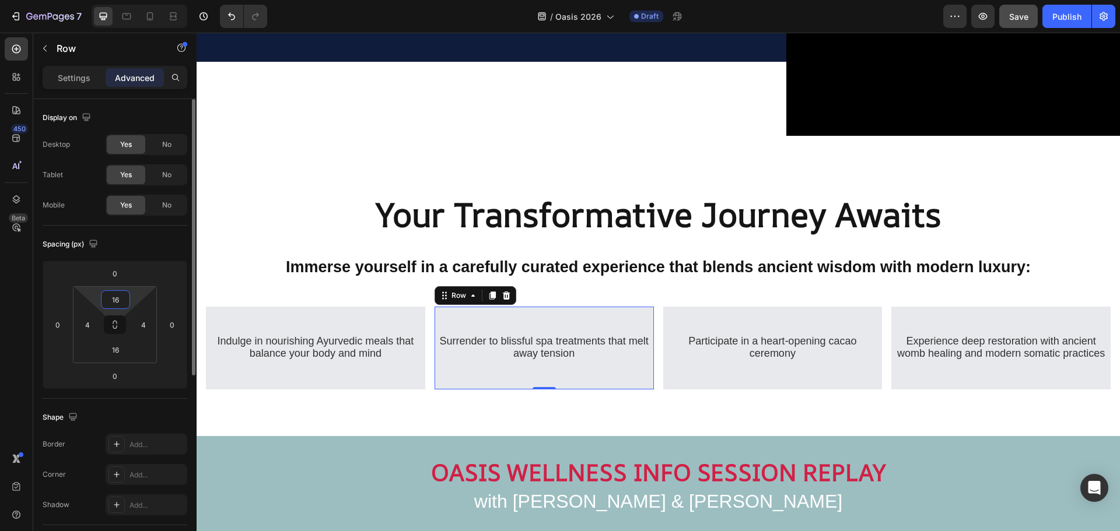
click at [116, 302] on input "16" at bounding box center [115, 299] width 23 height 17
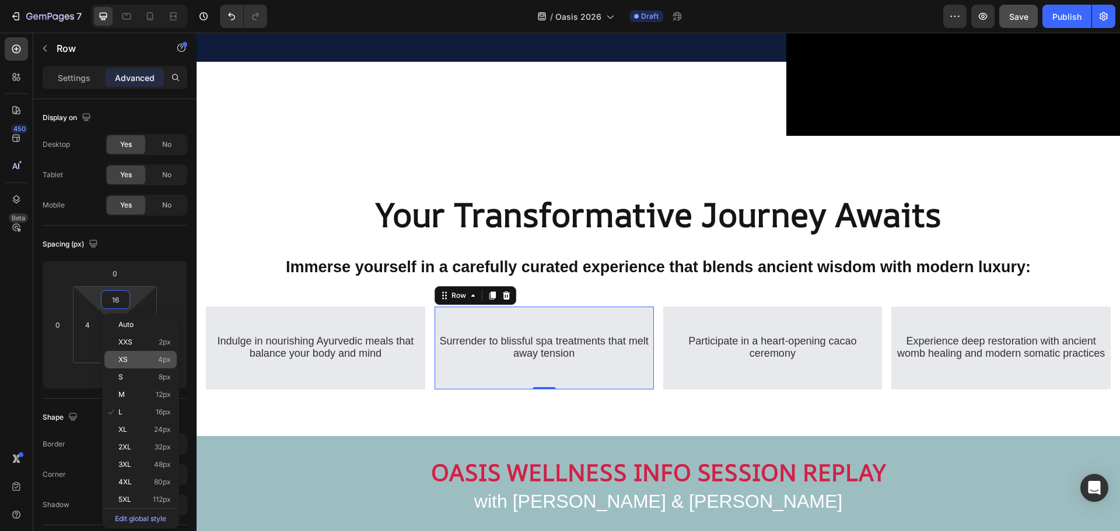
click at [134, 360] on p "XS 4px" at bounding box center [144, 360] width 52 height 8
type input "4"
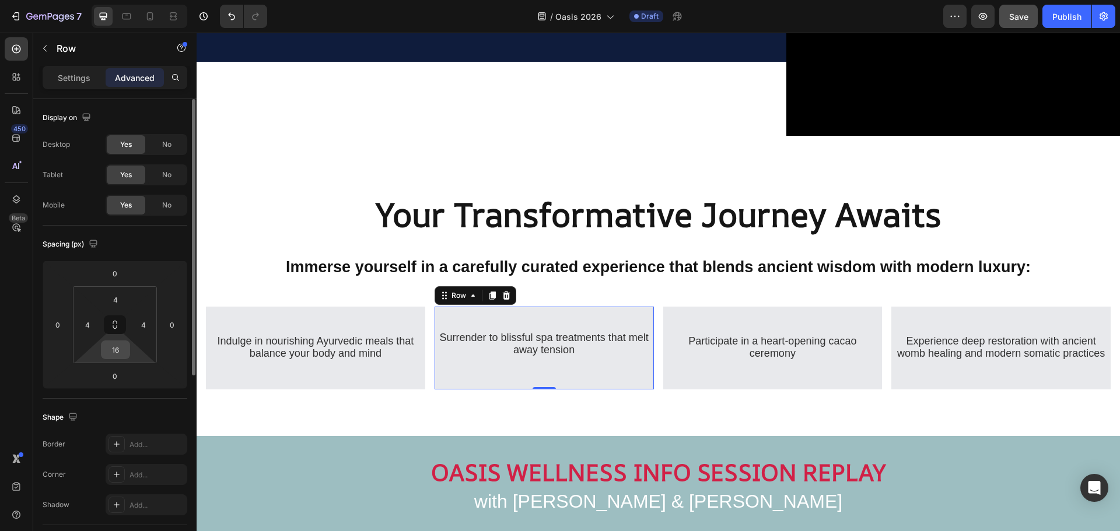
click at [113, 350] on input "16" at bounding box center [115, 349] width 23 height 17
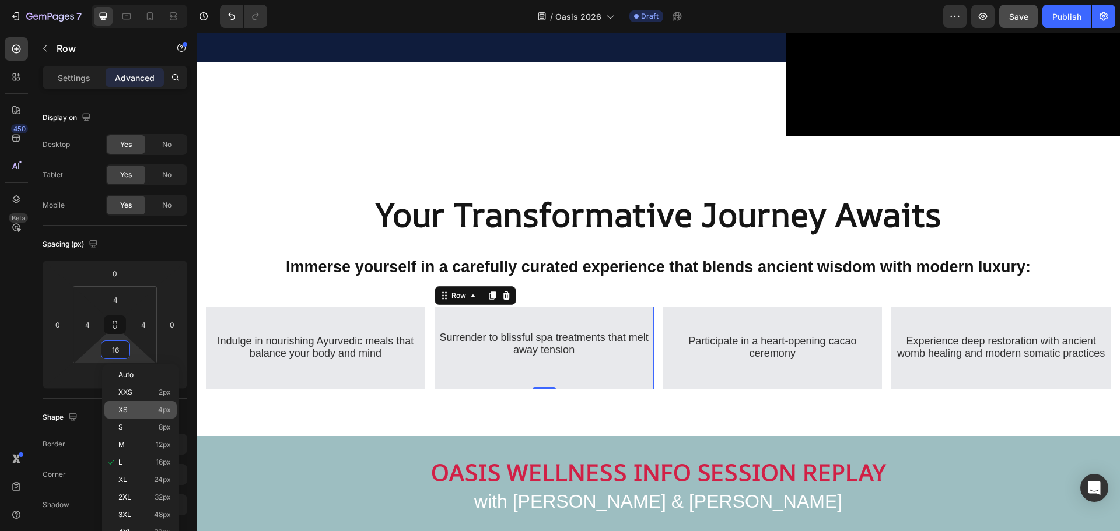
click at [128, 415] on div "XS 4px" at bounding box center [140, 409] width 72 height 17
type input "4"
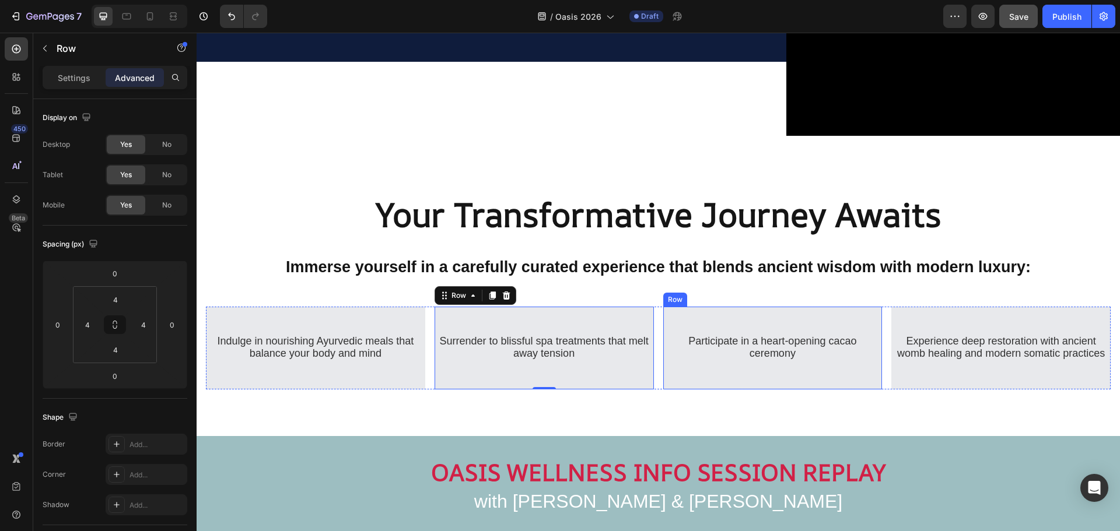
click at [679, 316] on div "⁠⁠⁠⁠⁠⁠⁠ Participate in a heart-opening cacao ceremony Heading" at bounding box center [772, 348] width 215 height 64
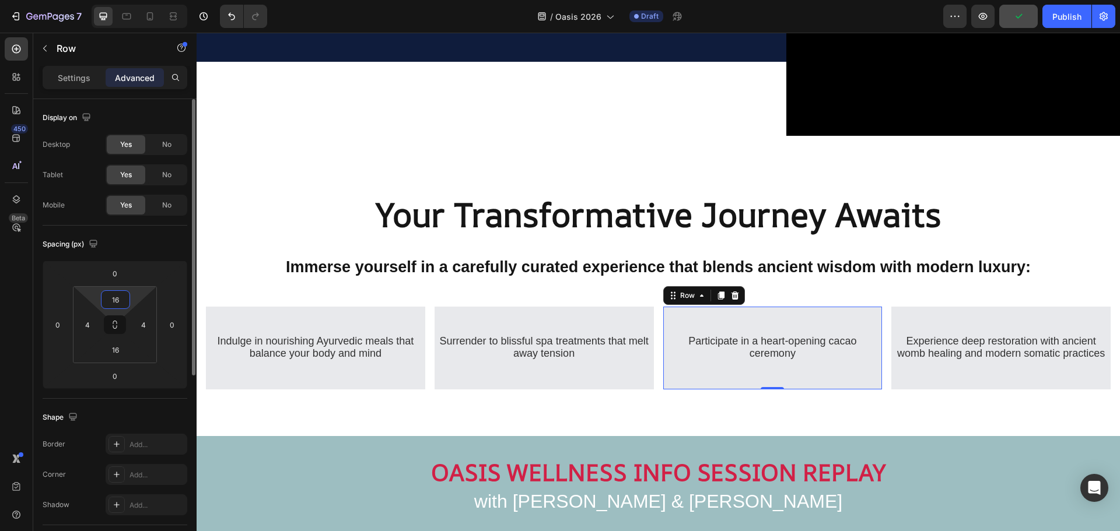
click at [122, 301] on input "16" at bounding box center [115, 299] width 23 height 17
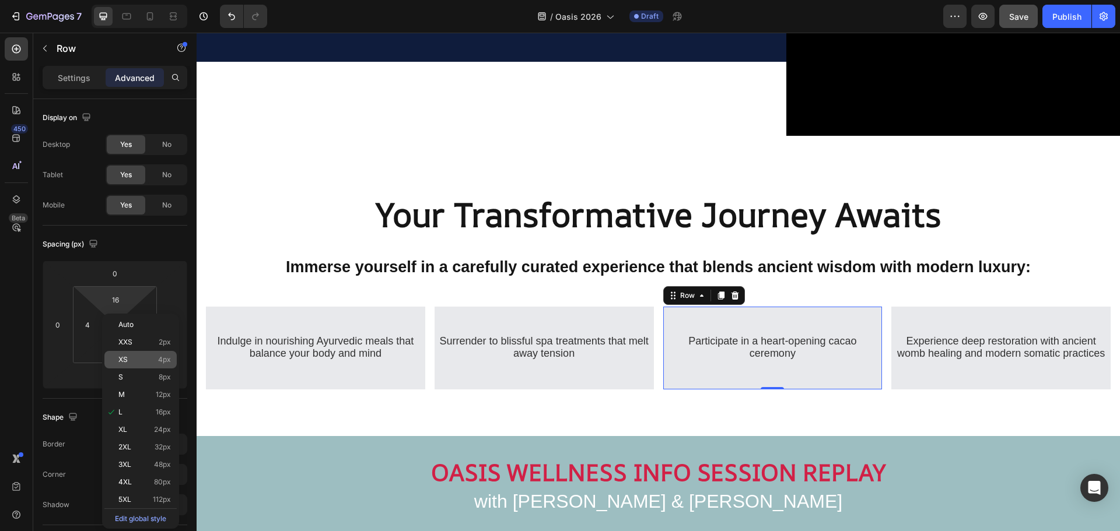
click at [138, 366] on div "XS 4px" at bounding box center [140, 359] width 72 height 17
type input "4"
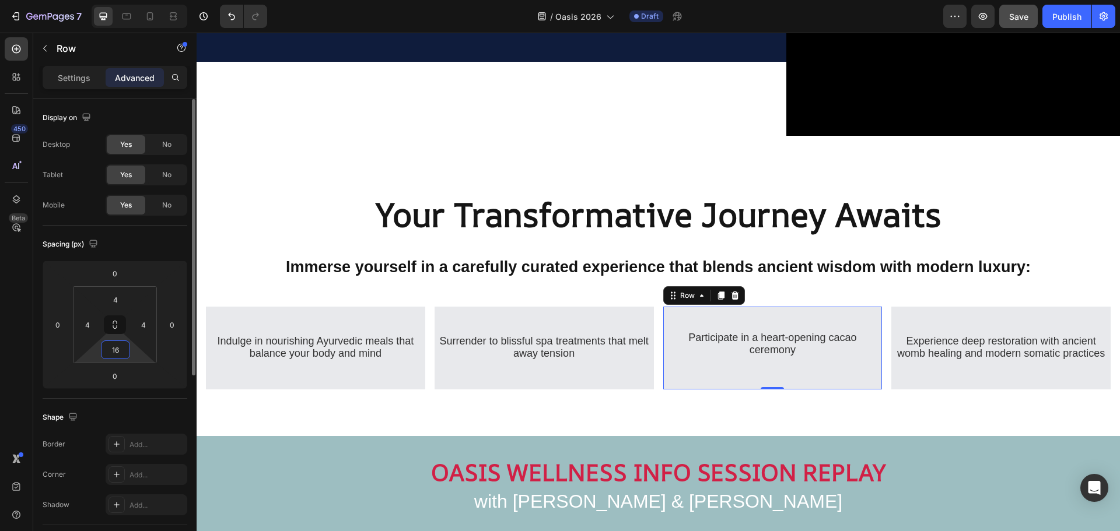
click at [113, 355] on input "16" at bounding box center [115, 349] width 23 height 17
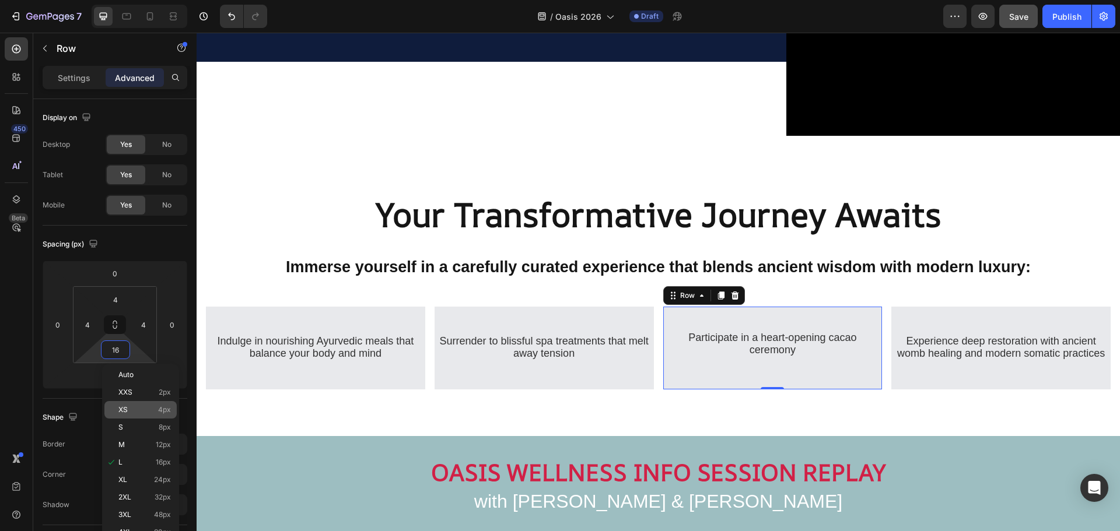
click at [155, 412] on p "XS 4px" at bounding box center [144, 410] width 52 height 8
type input "4"
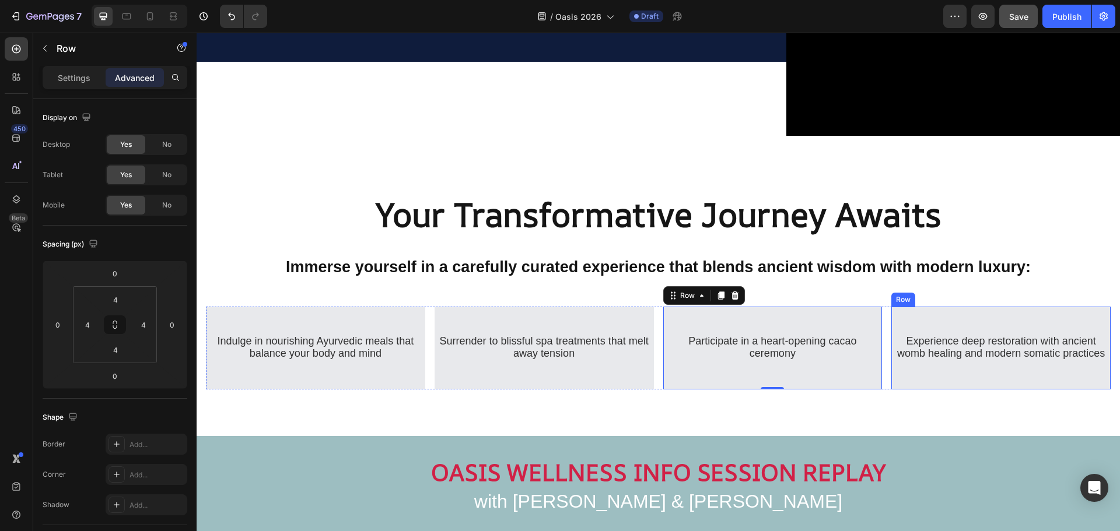
click at [905, 316] on div "⁠⁠⁠⁠⁠⁠⁠ Experience deep restoration with ancient womb healing and modern somati…" at bounding box center [1000, 348] width 215 height 64
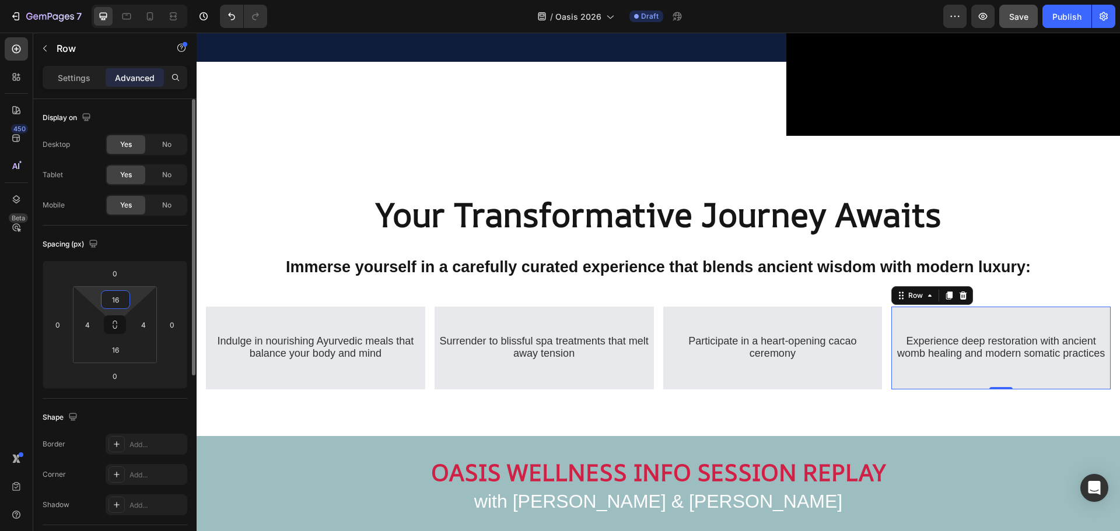
click at [118, 299] on input "16" at bounding box center [115, 299] width 23 height 17
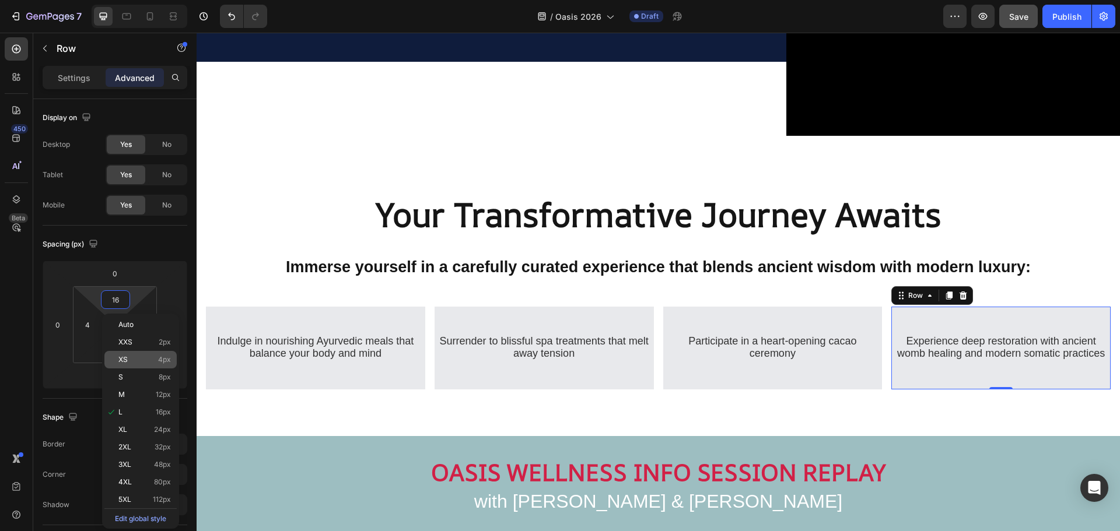
click at [145, 360] on p "XS 4px" at bounding box center [144, 360] width 52 height 8
type input "4"
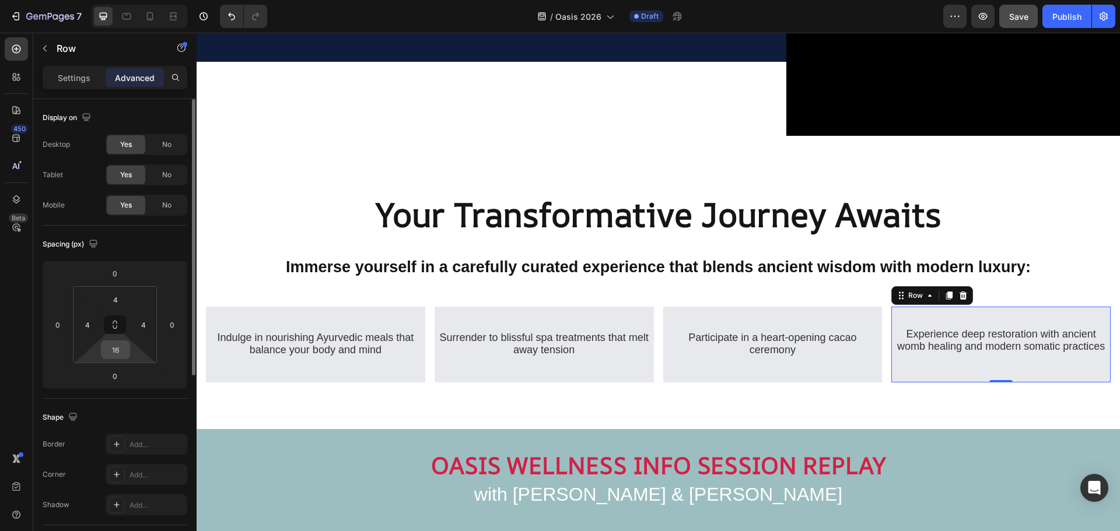
click at [118, 354] on input "16" at bounding box center [115, 349] width 23 height 17
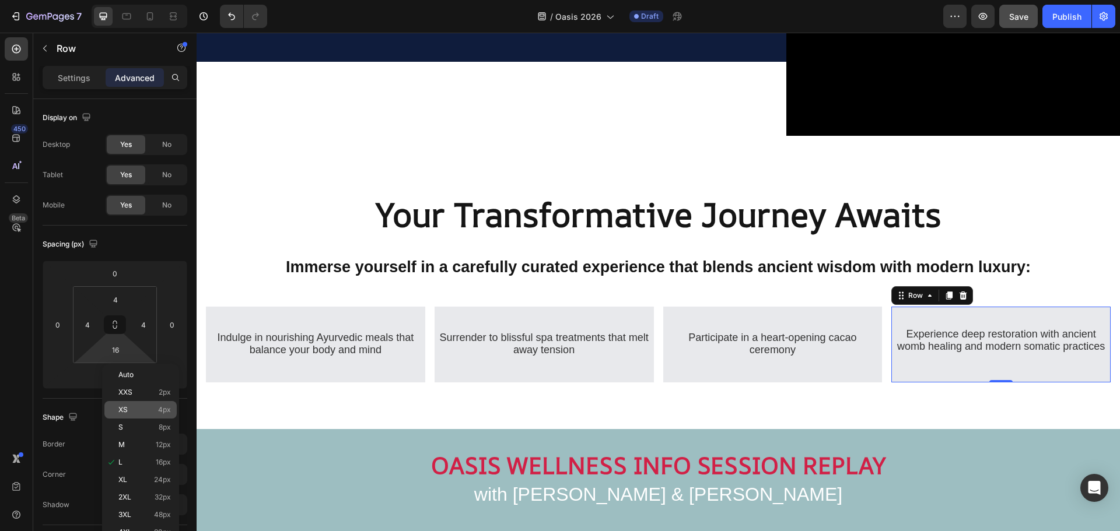
click at [139, 409] on p "XS 4px" at bounding box center [144, 410] width 52 height 8
type input "4"
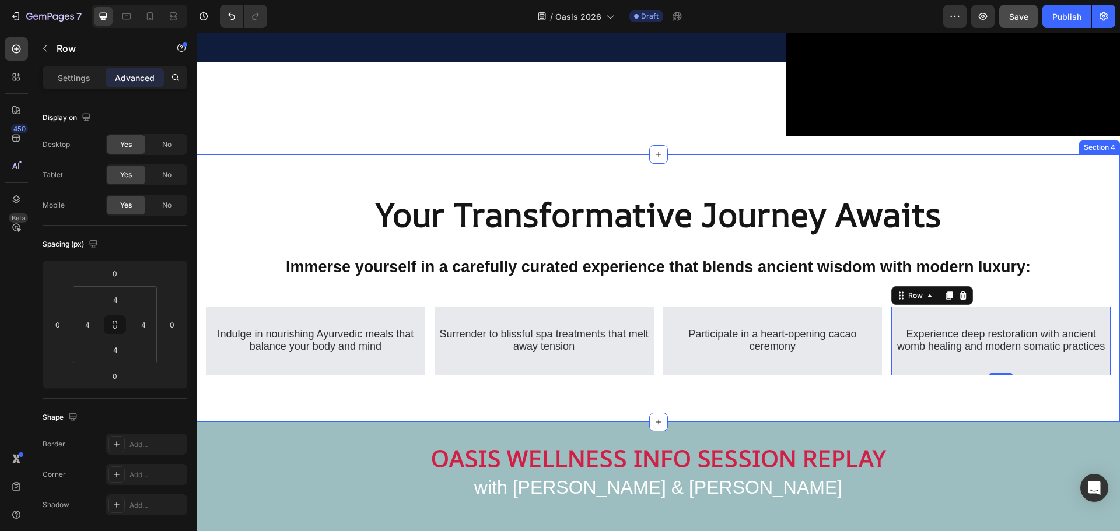
click at [664, 285] on div "Your Transformative Journey Awaits Heading Immerse yourself in a carefully cura…" at bounding box center [658, 288] width 923 height 230
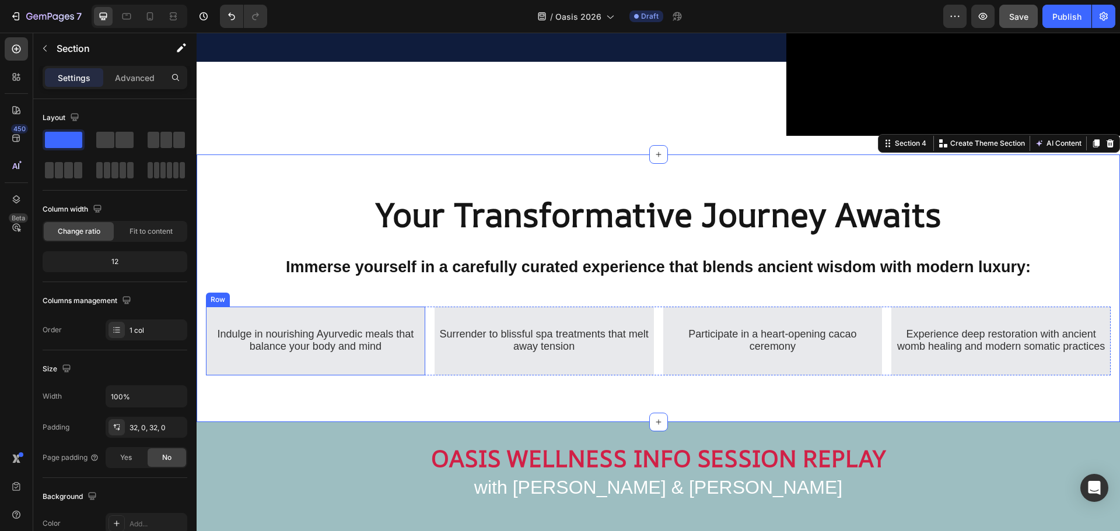
click at [225, 295] on div "Row" at bounding box center [217, 300] width 19 height 10
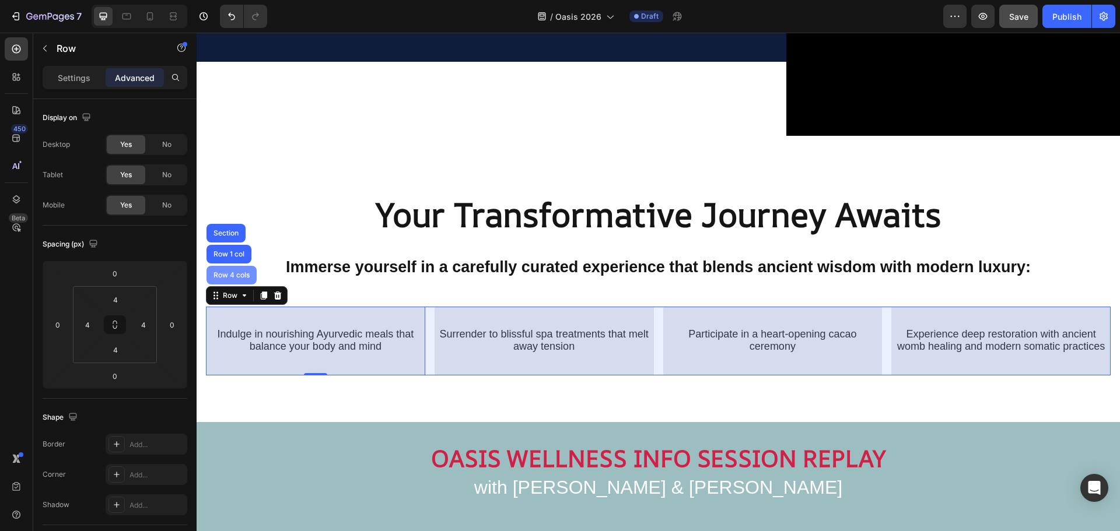
click at [239, 272] on div "Row 4 cols" at bounding box center [231, 275] width 41 height 7
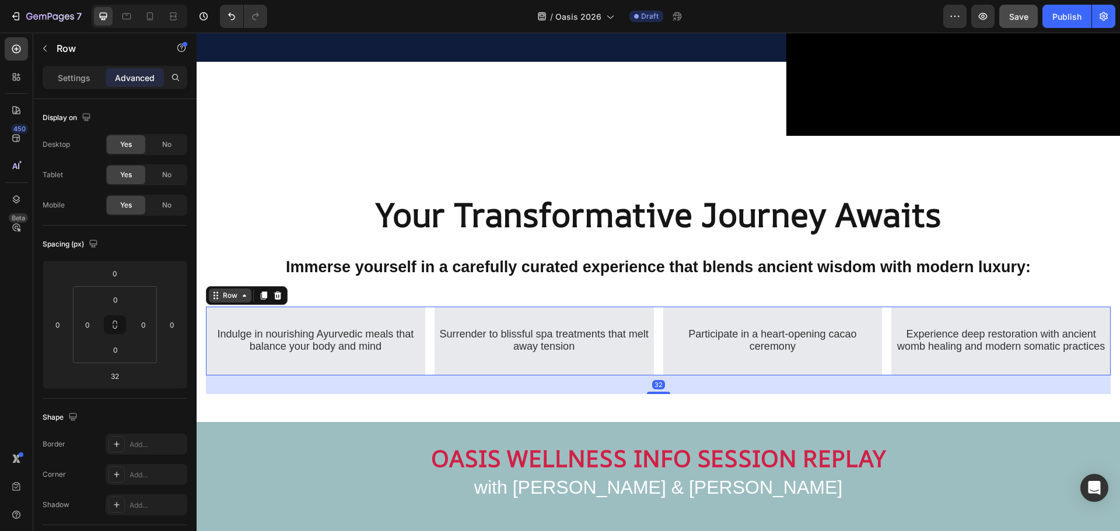
click at [236, 294] on div "Row" at bounding box center [229, 295] width 19 height 10
click at [267, 292] on icon at bounding box center [264, 296] width 6 height 8
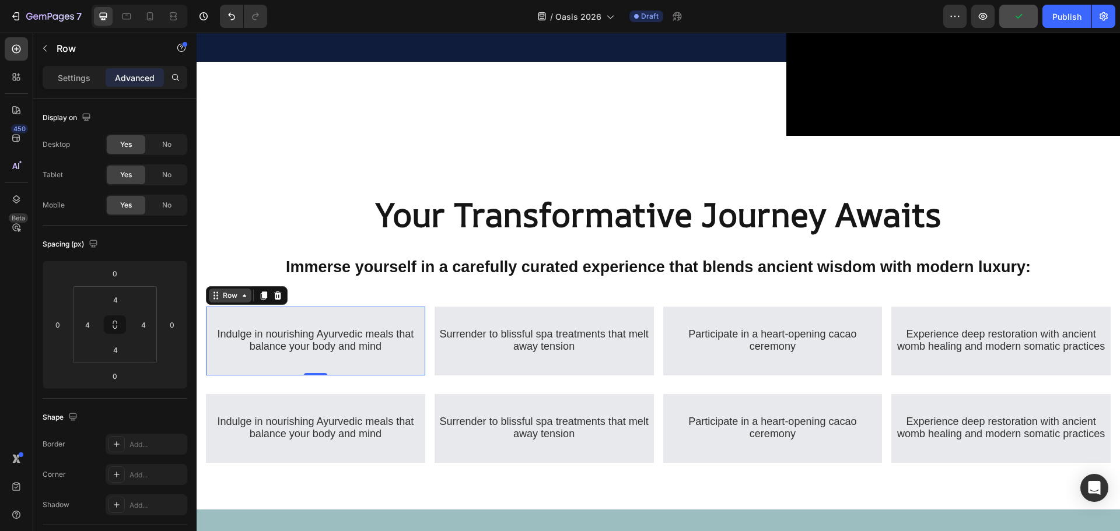
click at [240, 293] on div "Row" at bounding box center [229, 295] width 19 height 10
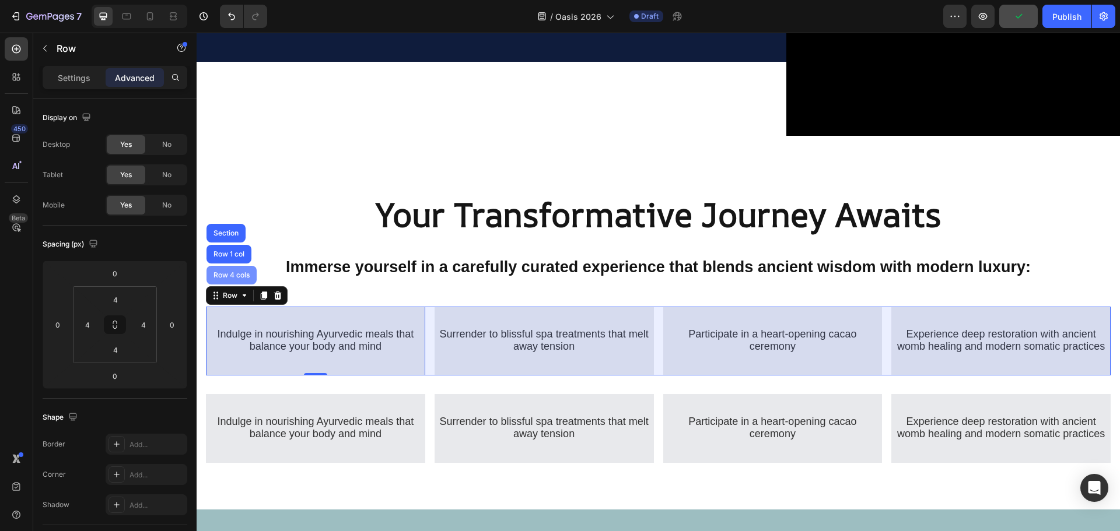
click at [244, 272] on div "Row 4 cols" at bounding box center [231, 275] width 41 height 7
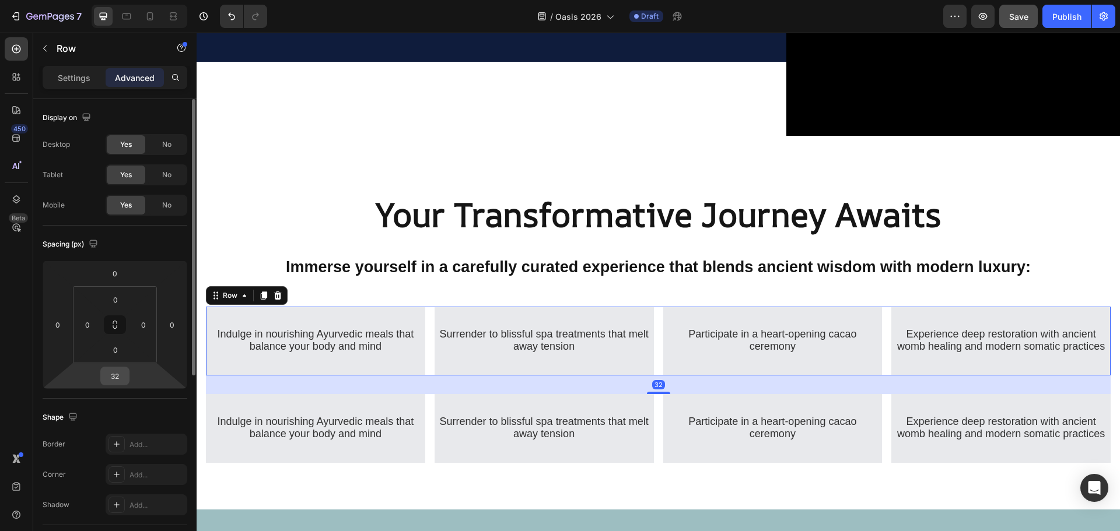
click at [119, 374] on input "32" at bounding box center [114, 375] width 23 height 17
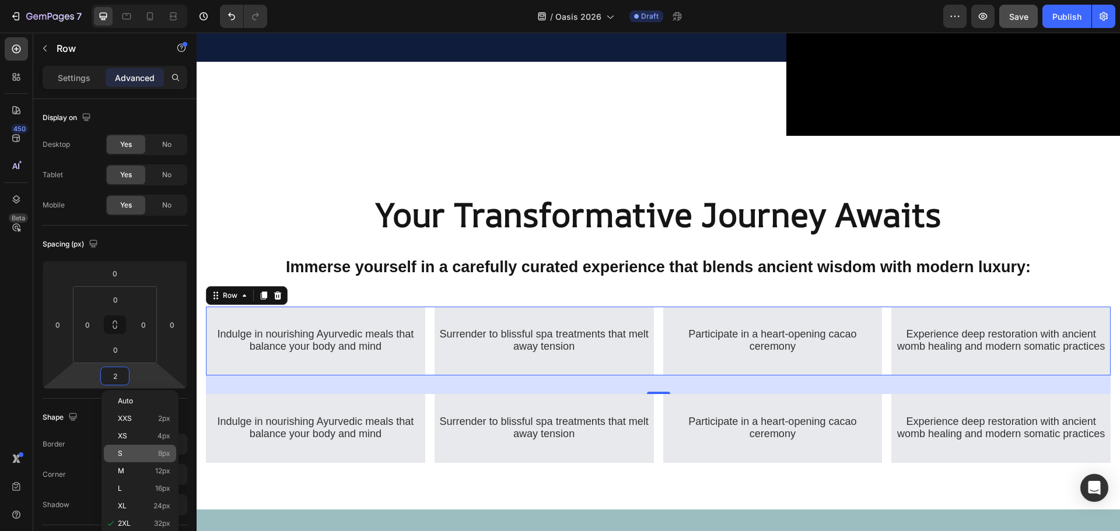
click at [152, 448] on div "S 8px" at bounding box center [140, 453] width 72 height 17
type input "8"
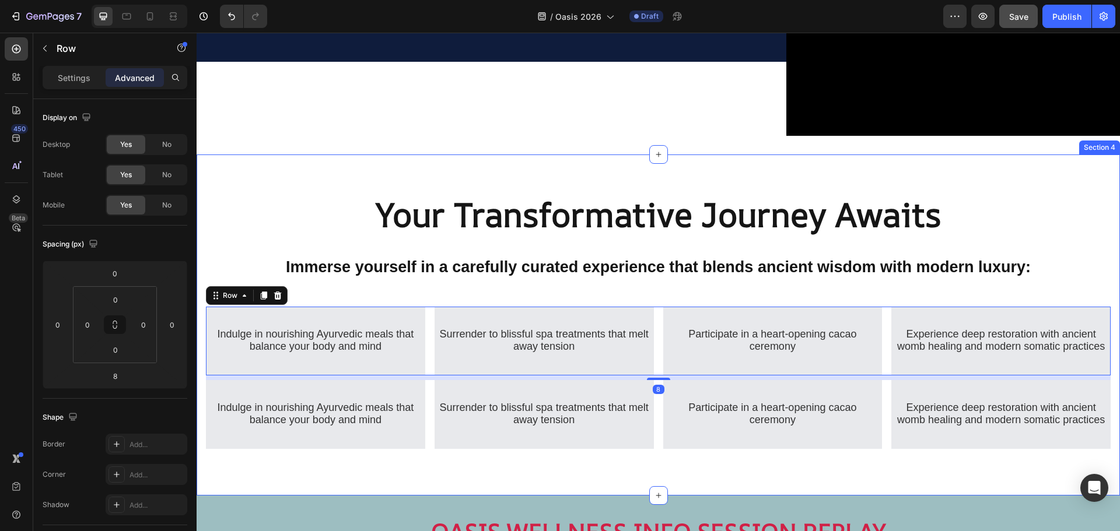
click at [361, 477] on div "⁠⁠⁠⁠⁠⁠⁠ Indulge in nourishing Ayurvedic meals that balance your body and mind H…" at bounding box center [658, 387] width 923 height 180
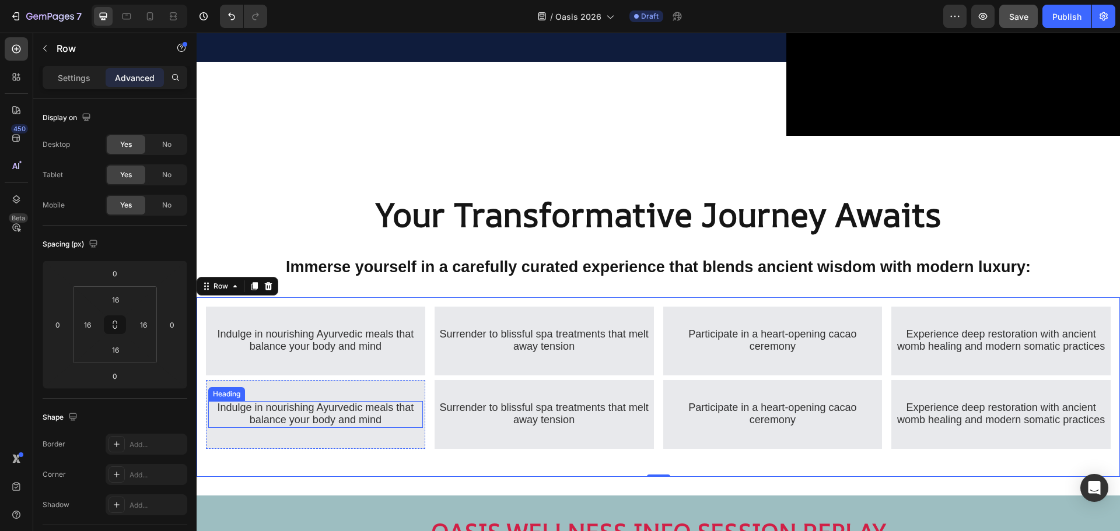
click at [338, 415] on span "Indulge in nourishing Ayurvedic meals that balance your body and mind" at bounding box center [315, 414] width 197 height 24
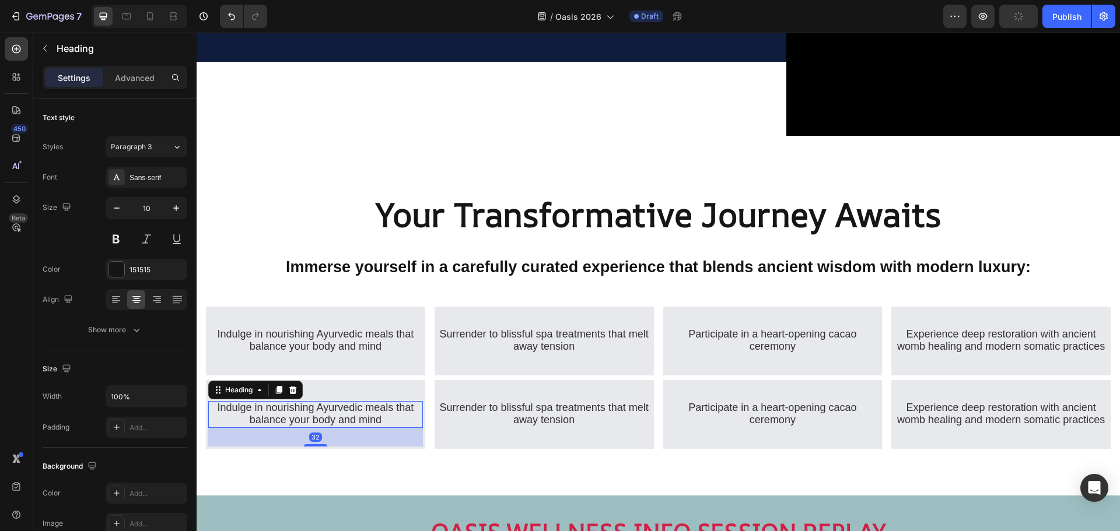
click at [344, 417] on h2 "Indulge in nourishing Ayurvedic meals that balance your body and mind" at bounding box center [315, 414] width 215 height 27
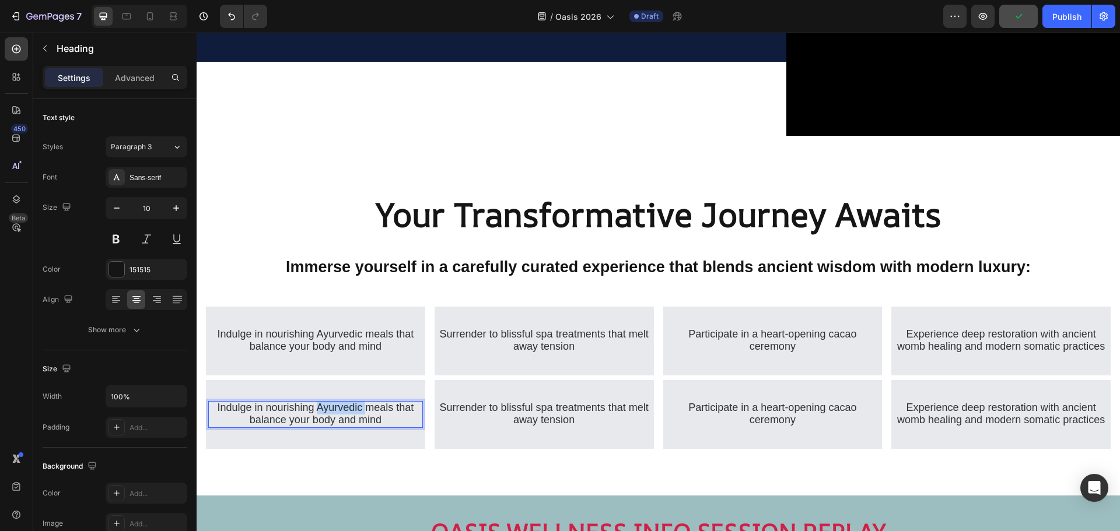
click at [344, 417] on p "Indulge in nourishing Ayurvedic meals that balance your body and mind" at bounding box center [315, 414] width 212 height 24
click at [521, 420] on span "Surrender to blissful spa treatments that melt away tension" at bounding box center [544, 414] width 209 height 24
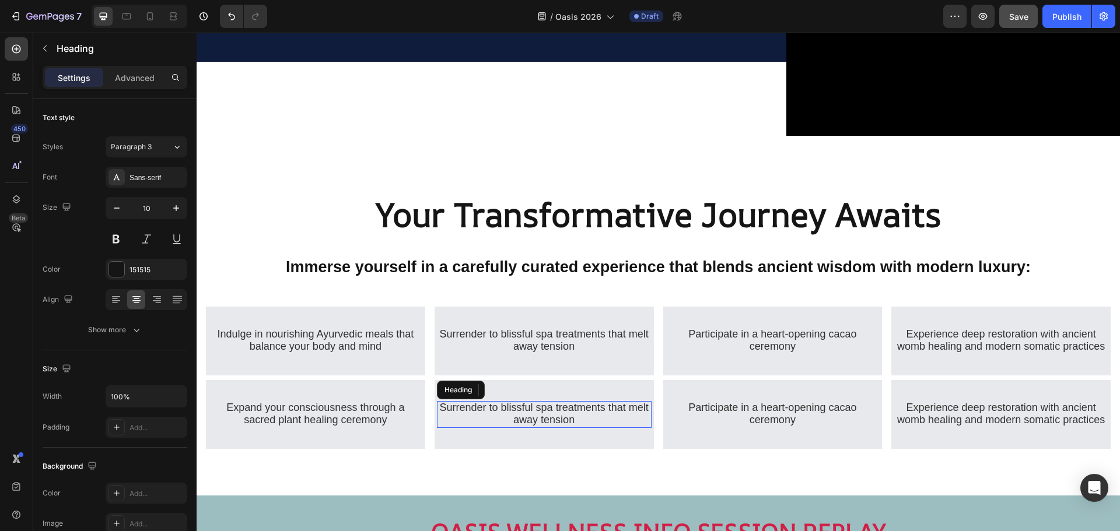
click at [532, 415] on span "Surrender to blissful spa treatments that melt away tension" at bounding box center [544, 414] width 209 height 24
click at [774, 415] on span "Participate in a heart-opening cacao ceremony" at bounding box center [772, 414] width 168 height 24
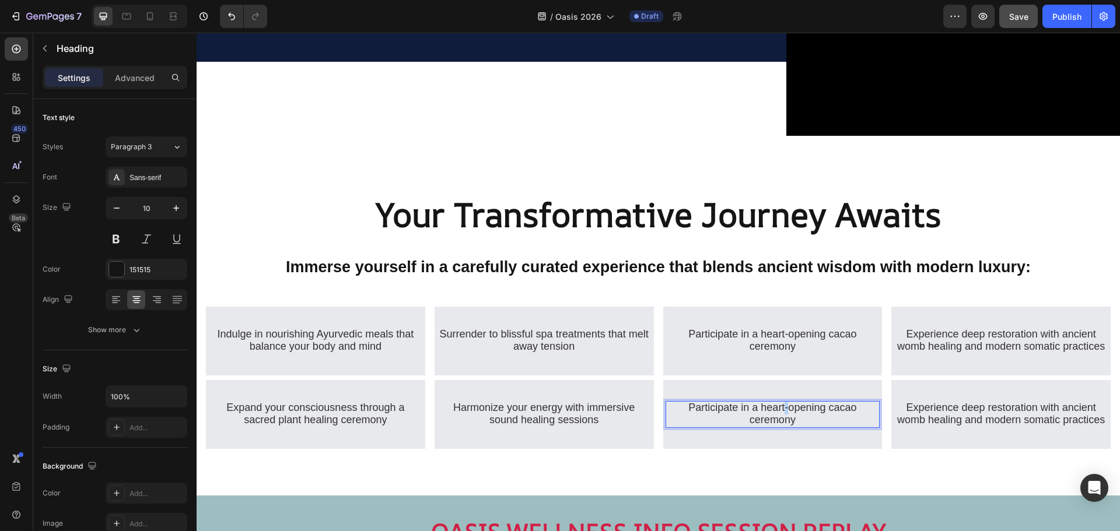
click at [778, 409] on span "Participate in a heart-opening cacao ceremony" at bounding box center [772, 414] width 168 height 24
click at [800, 439] on div "Explore the healing power of color through art therapy Heading 32" at bounding box center [772, 415] width 215 height 64
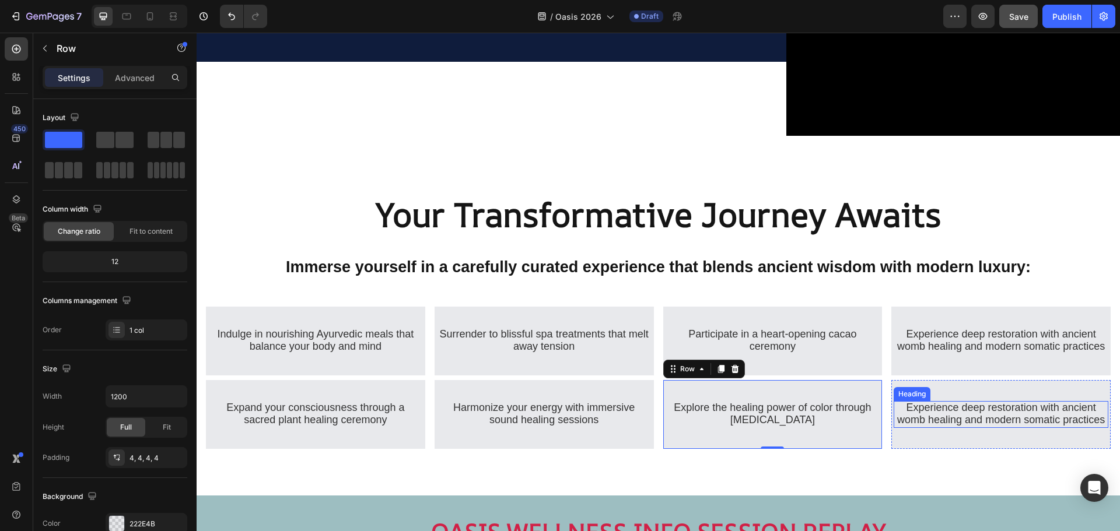
click at [969, 426] on span "Experience deep restoration with ancient womb healing and modern somatic practi…" at bounding box center [1001, 414] width 208 height 24
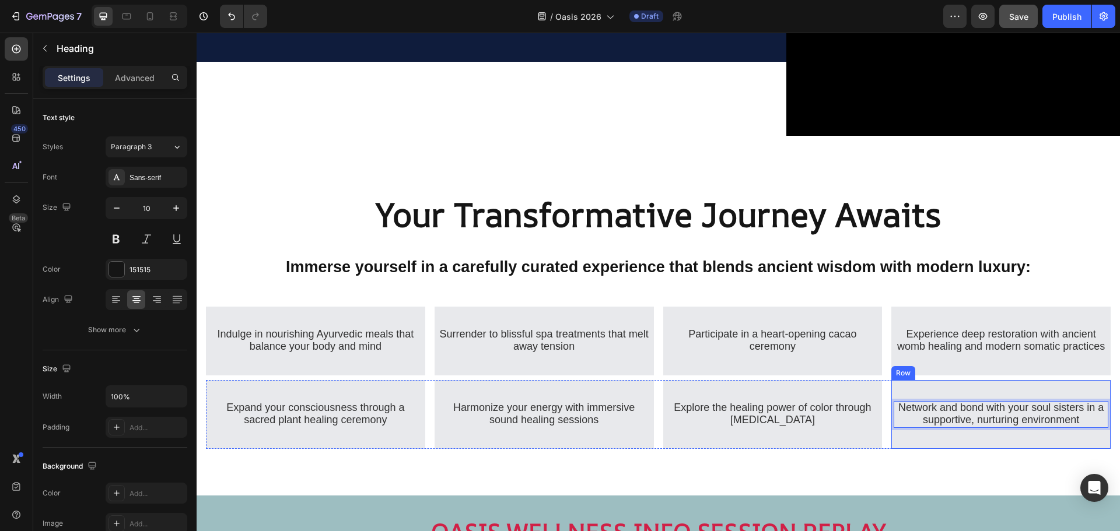
click at [975, 391] on div "Network and bond with your soul sisters in a supportive, nurturing environment …" at bounding box center [1000, 415] width 215 height 64
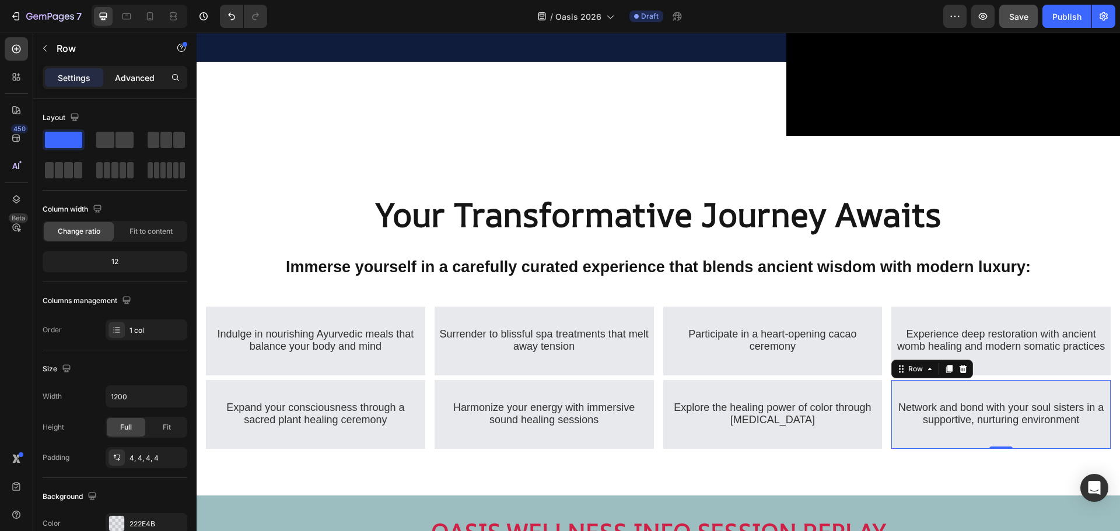
click at [148, 78] on p "Advanced" at bounding box center [135, 78] width 40 height 12
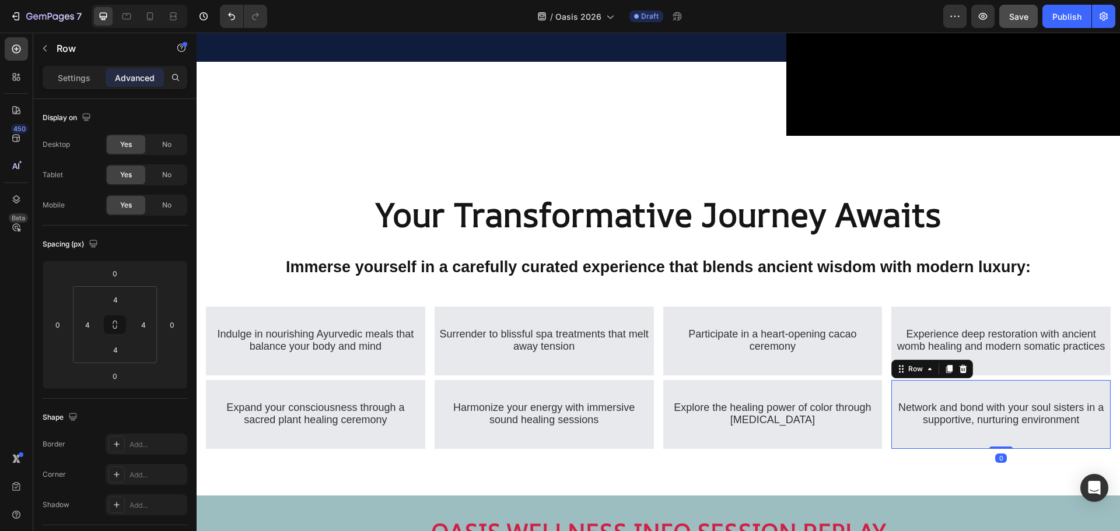
drag, startPoint x: 997, startPoint y: 454, endPoint x: 997, endPoint y: 446, distance: 8.2
click at [997, 446] on div "⁠⁠⁠⁠⁠⁠⁠ Network and bond with your soul sisters in a supportive, nurturing envi…" at bounding box center [1000, 414] width 219 height 69
click at [986, 440] on div "⁠⁠⁠⁠⁠⁠⁠ Network and bond with your soul sisters in a supportive, nurturing envi…" at bounding box center [1000, 415] width 215 height 64
click at [841, 439] on div "⁠⁠⁠⁠⁠⁠⁠ Explore the healing power of color through art therapy Heading" at bounding box center [772, 415] width 215 height 64
click at [685, 371] on div "Row" at bounding box center [687, 369] width 19 height 10
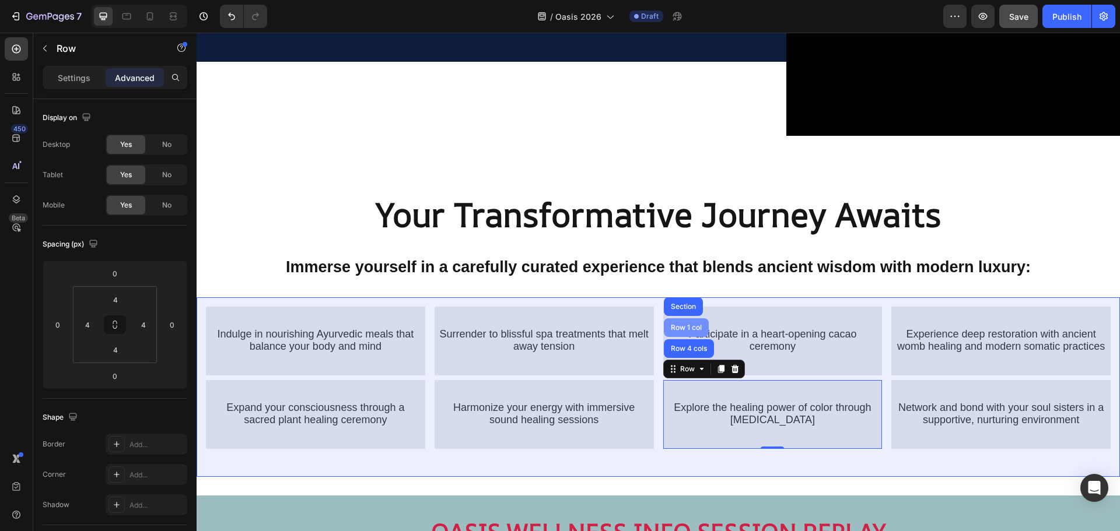
click at [681, 327] on div "Row 1 col" at bounding box center [686, 327] width 36 height 7
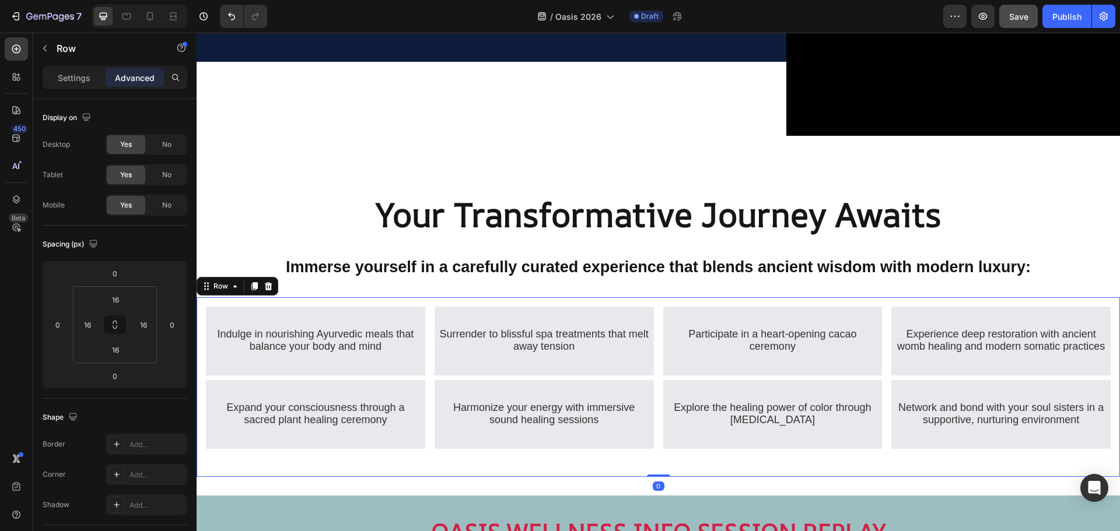
drag, startPoint x: 650, startPoint y: 481, endPoint x: 649, endPoint y: 462, distance: 18.1
click at [649, 462] on div "⁠⁠⁠⁠⁠⁠⁠ Indulge in nourishing Ayurvedic meals that balance your body and mind H…" at bounding box center [658, 387] width 923 height 180
click at [700, 466] on div "⁠⁠⁠⁠⁠⁠⁠ Indulge in nourishing Ayurvedic meals that balance your body and mind H…" at bounding box center [658, 387] width 905 height 161
click at [234, 282] on icon at bounding box center [234, 286] width 9 height 9
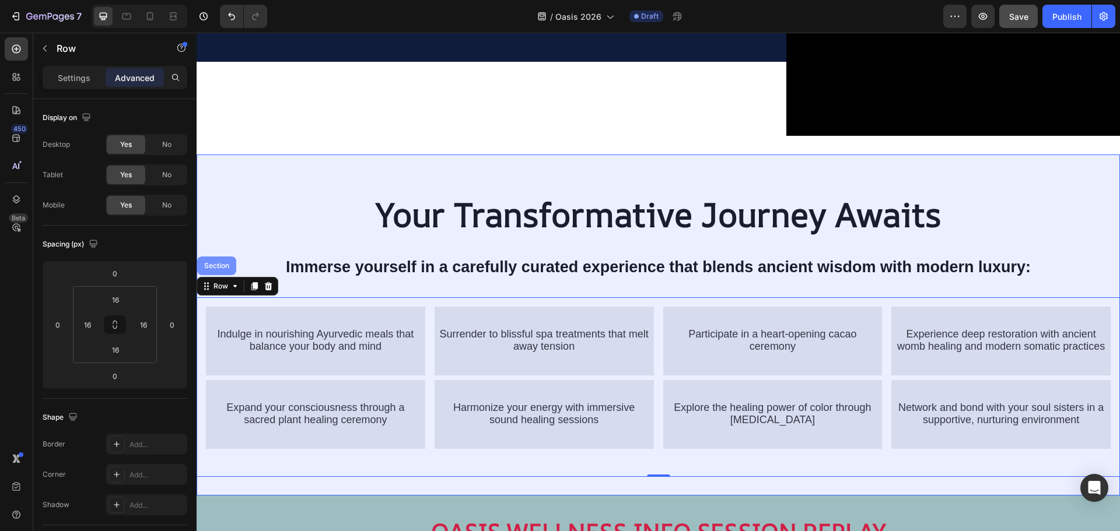
click at [225, 264] on div "Section" at bounding box center [217, 265] width 30 height 7
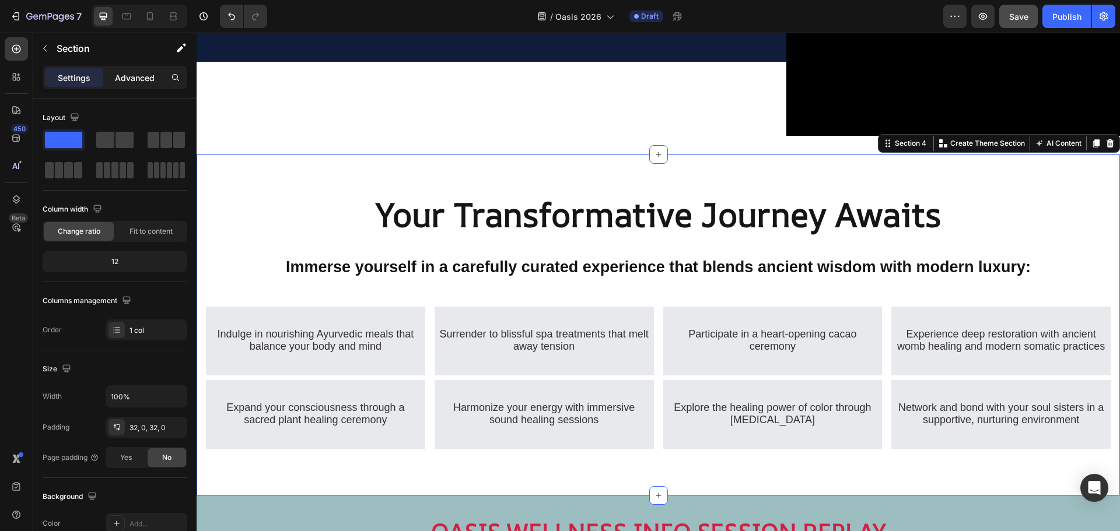
click at [128, 82] on p "Advanced" at bounding box center [135, 78] width 40 height 12
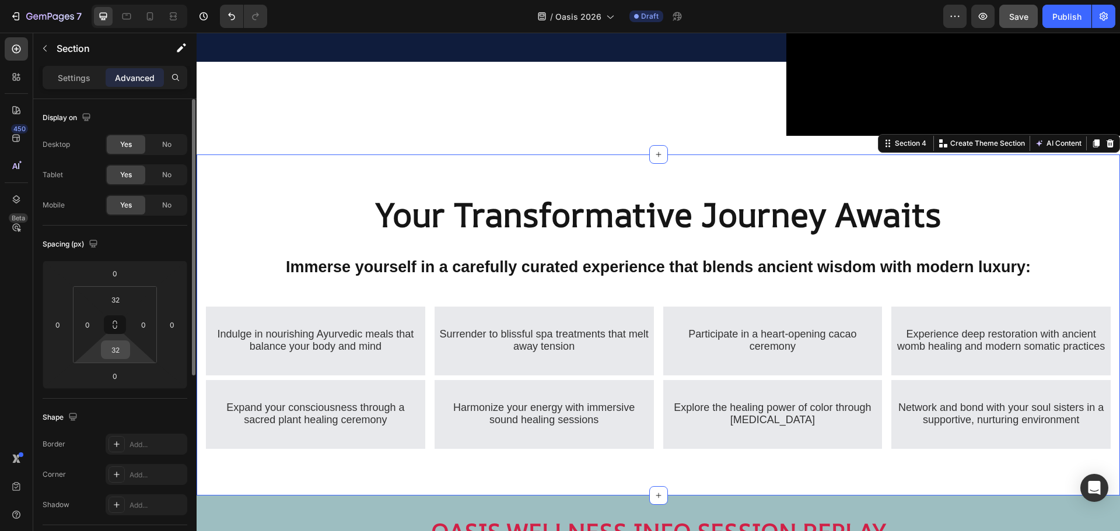
click at [120, 353] on input "32" at bounding box center [115, 349] width 23 height 17
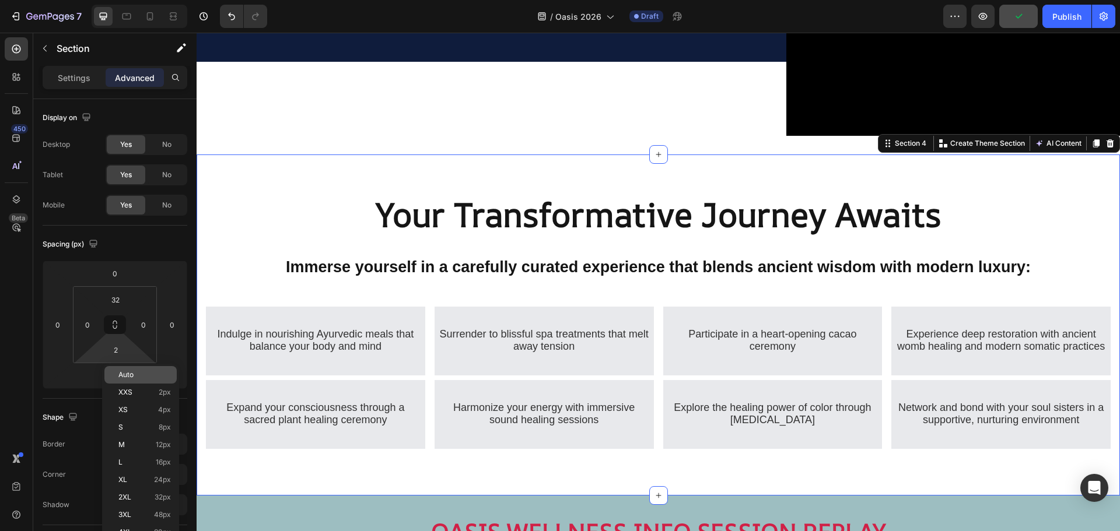
click at [134, 375] on span "Auto" at bounding box center [125, 375] width 15 height 8
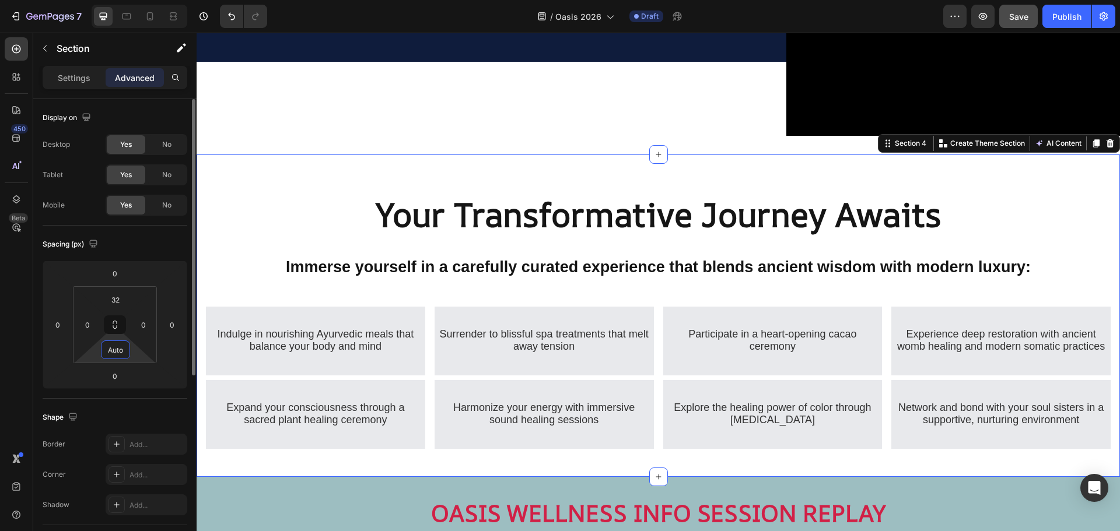
click at [121, 349] on input "Auto" at bounding box center [115, 349] width 23 height 17
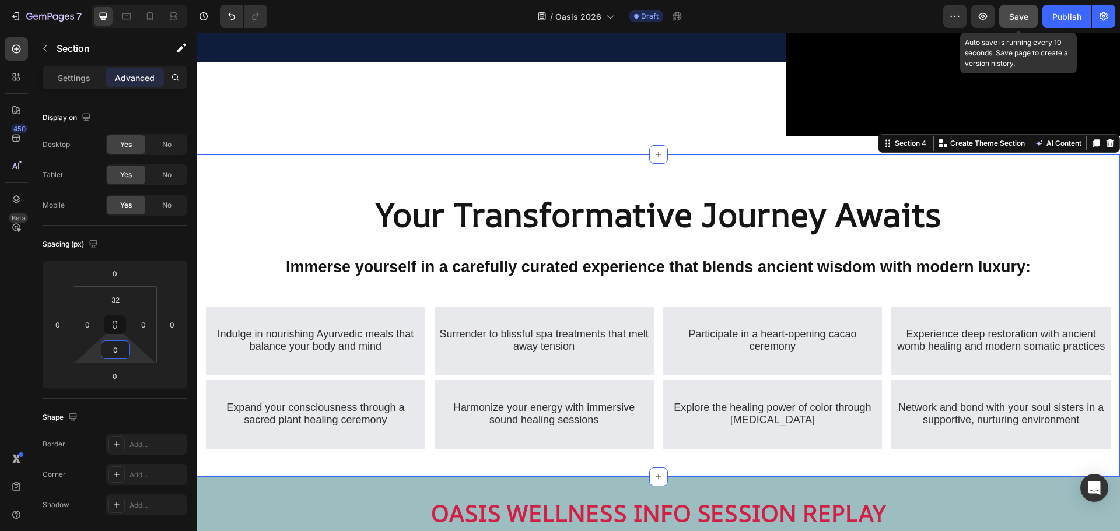
type input "0"
click at [1024, 14] on button "Save" at bounding box center [1018, 16] width 38 height 23
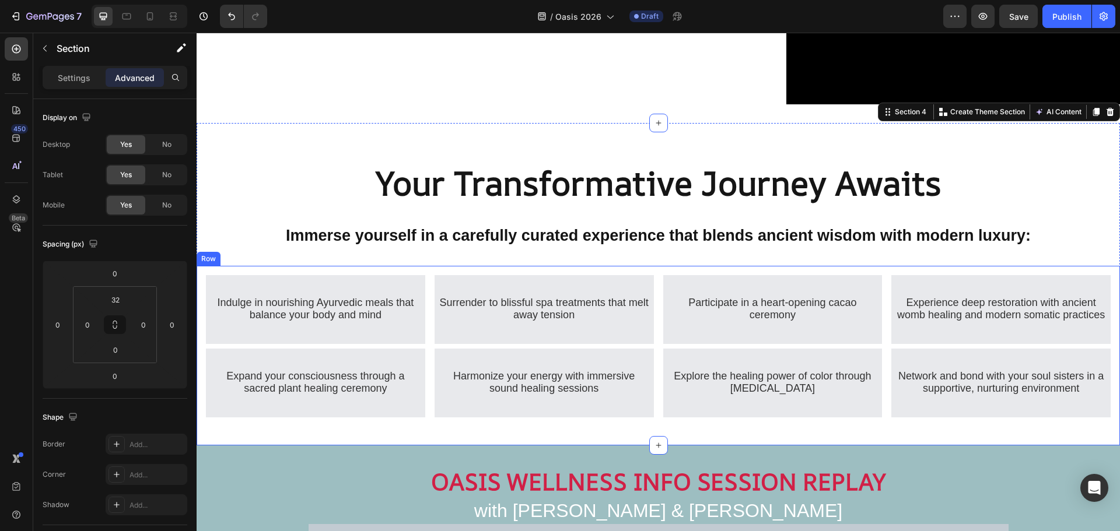
scroll to position [1651, 0]
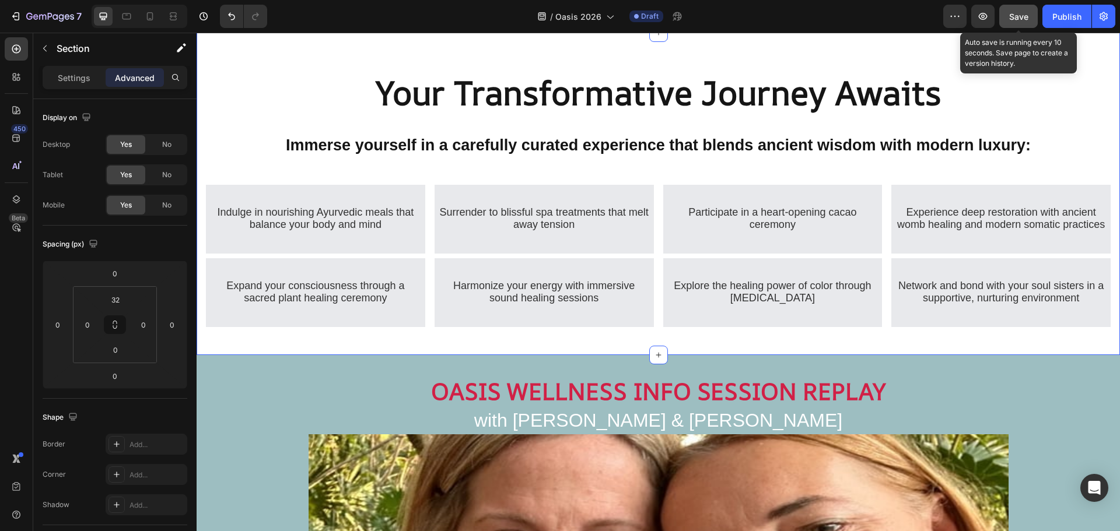
click at [1004, 15] on button "Save" at bounding box center [1018, 16] width 38 height 23
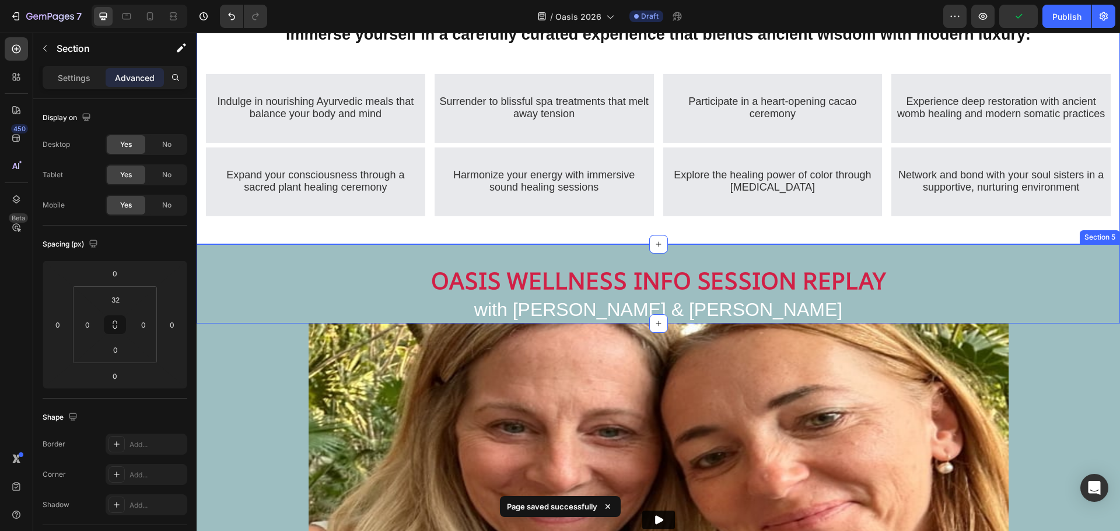
scroll to position [1826, 0]
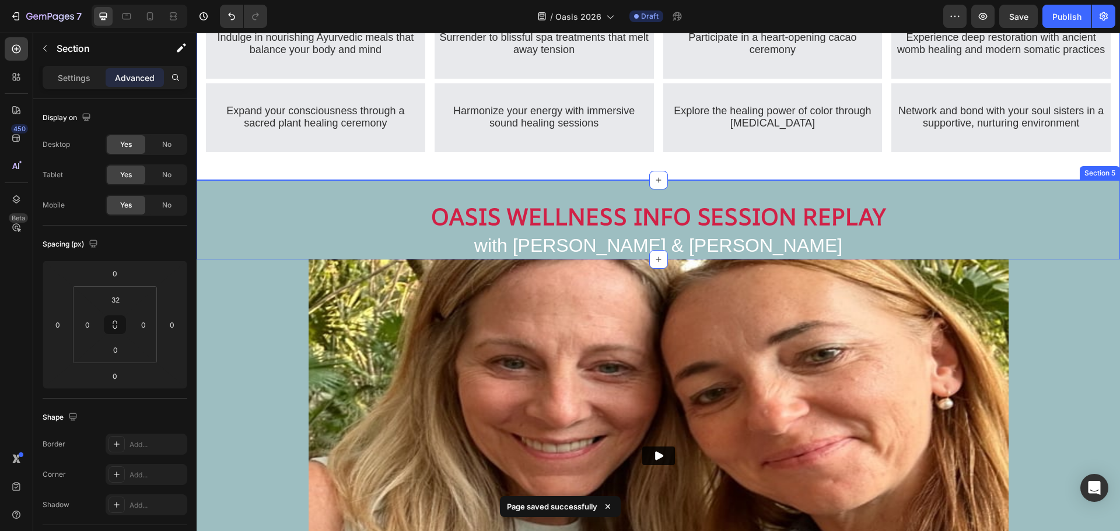
click at [1093, 180] on div "Section 5" at bounding box center [1099, 173] width 40 height 14
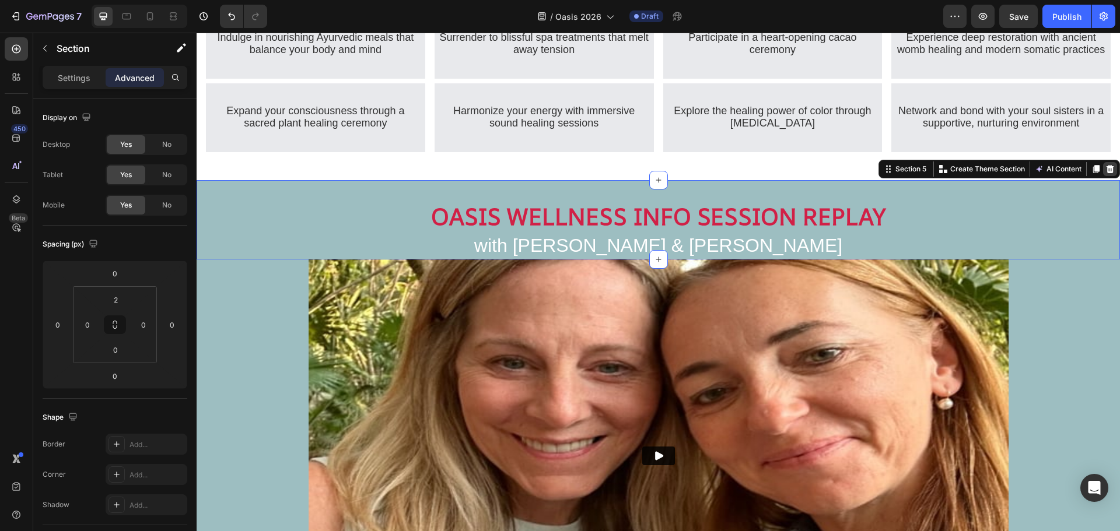
click at [1105, 174] on icon at bounding box center [1109, 168] width 9 height 9
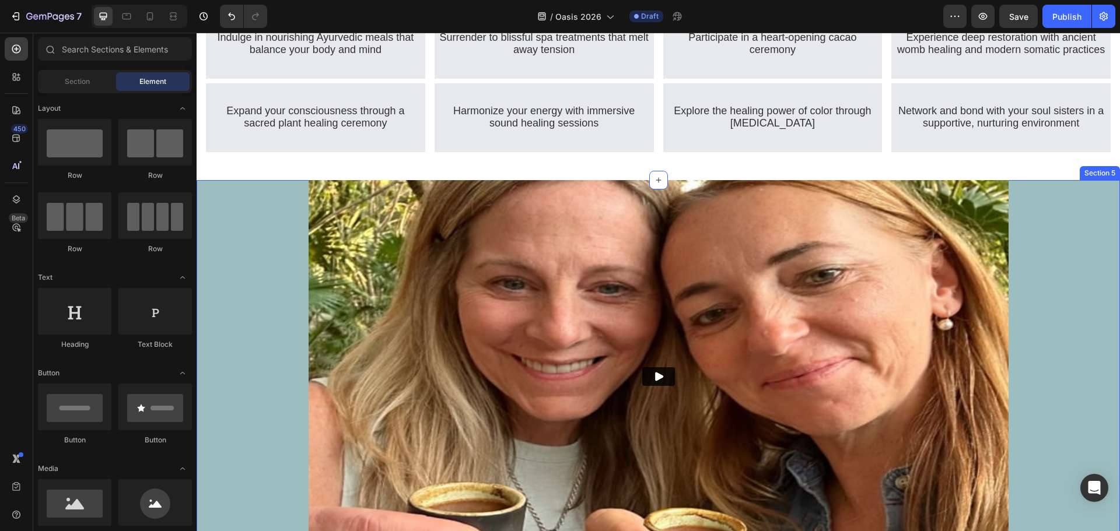
click at [1092, 180] on div "Section 5" at bounding box center [1099, 173] width 40 height 14
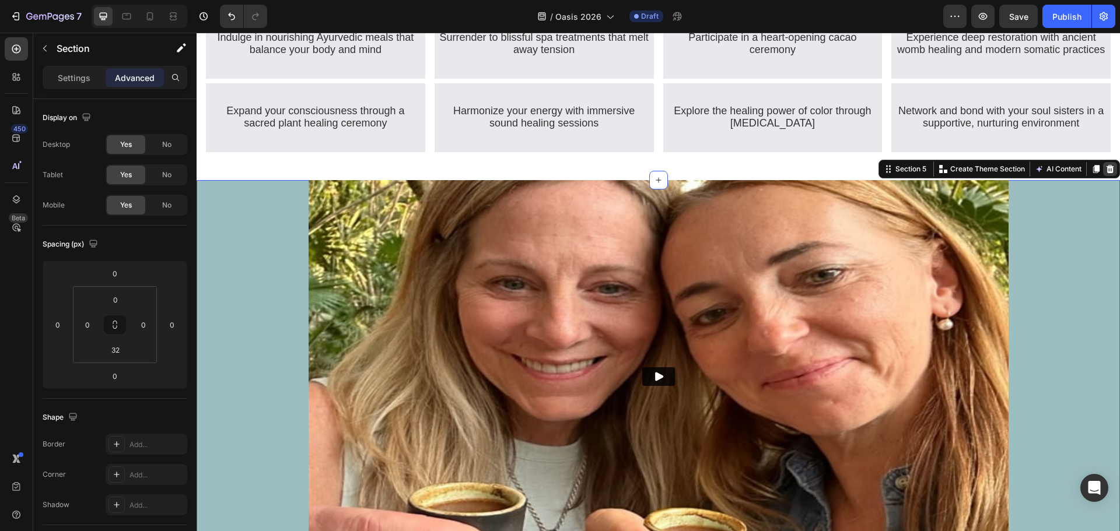
click at [1106, 173] on icon at bounding box center [1110, 169] width 8 height 8
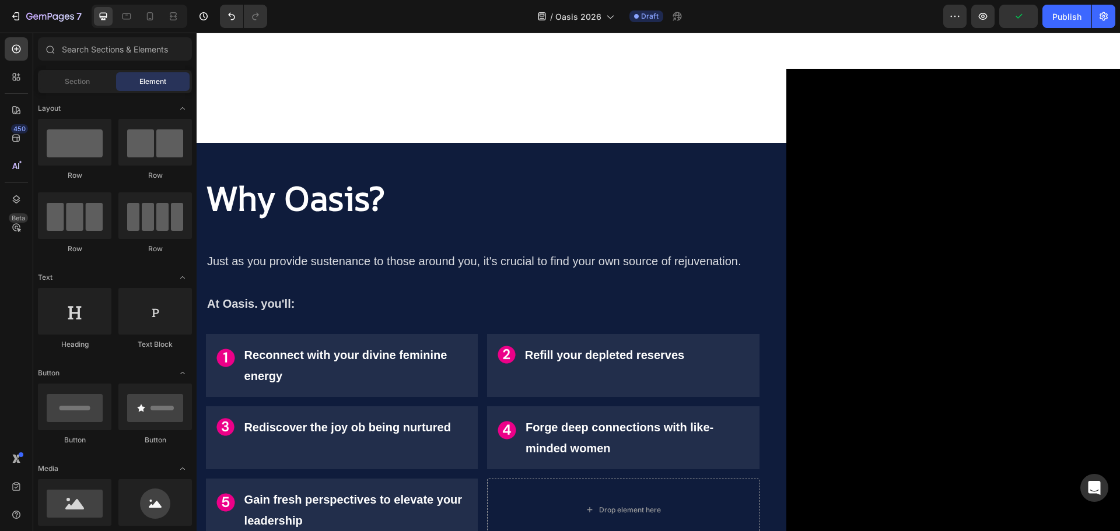
scroll to position [528, 0]
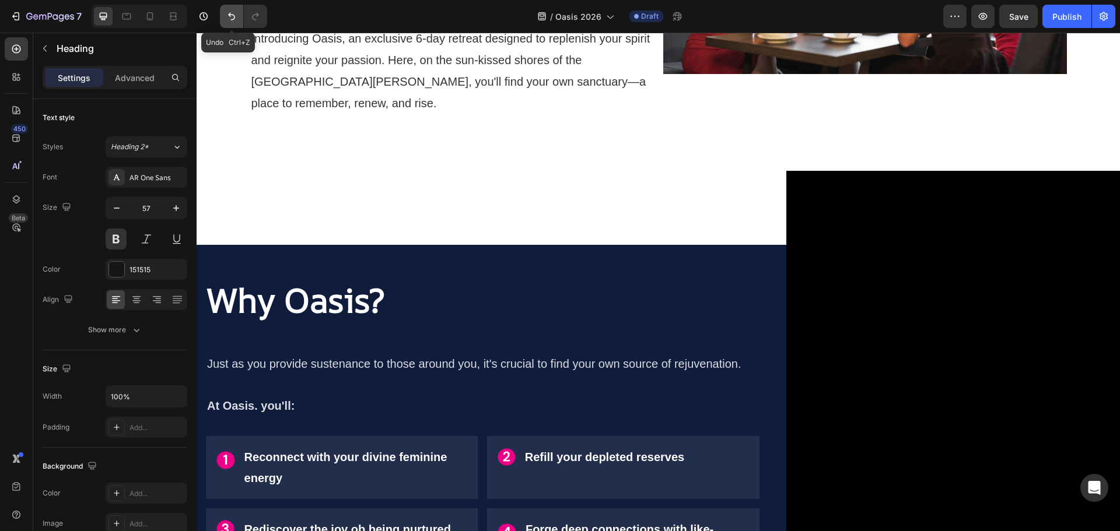
click at [232, 12] on icon "Undo/Redo" at bounding box center [232, 16] width 12 height 12
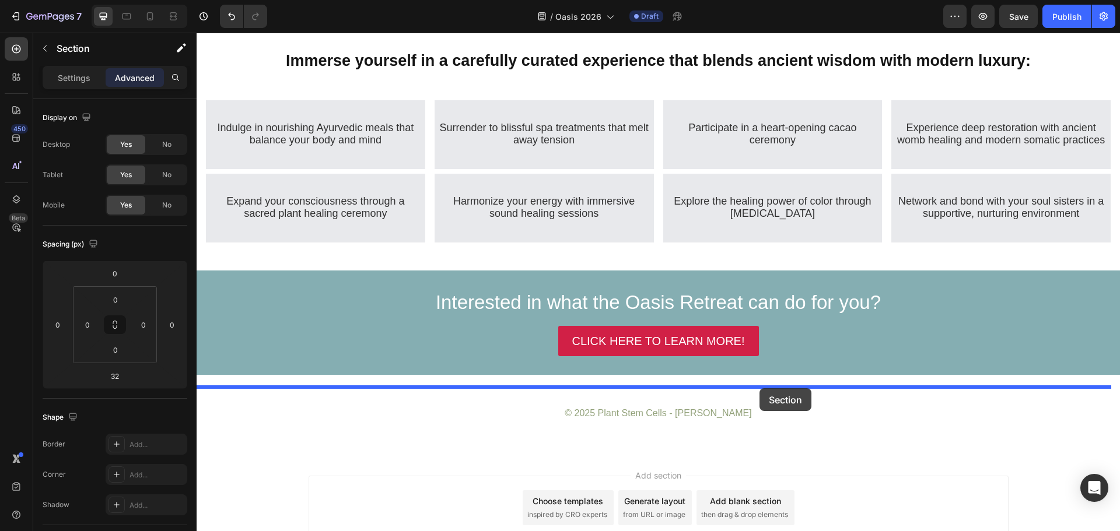
scroll to position [1896, 0]
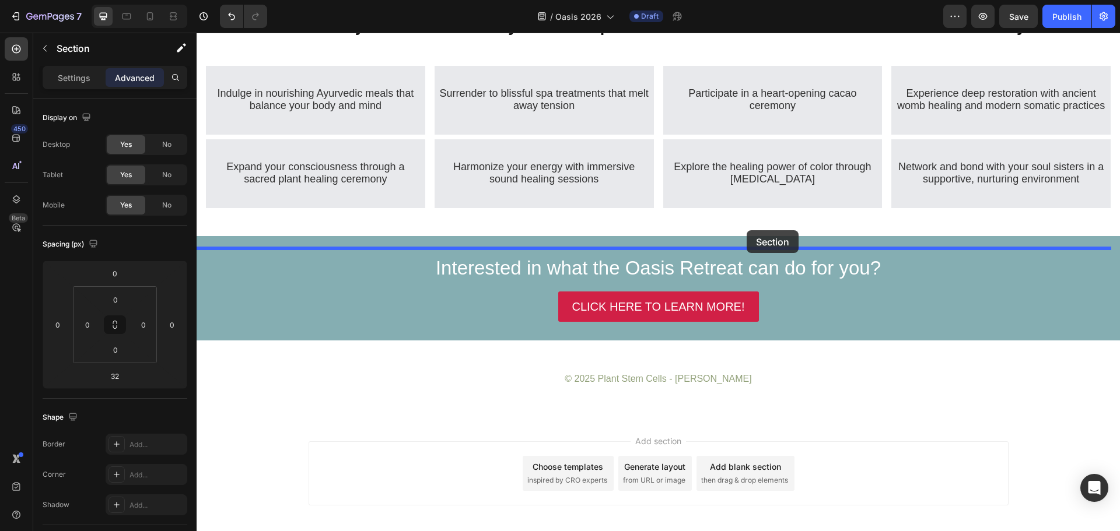
drag, startPoint x: 881, startPoint y: 75, endPoint x: 746, endPoint y: 230, distance: 205.5
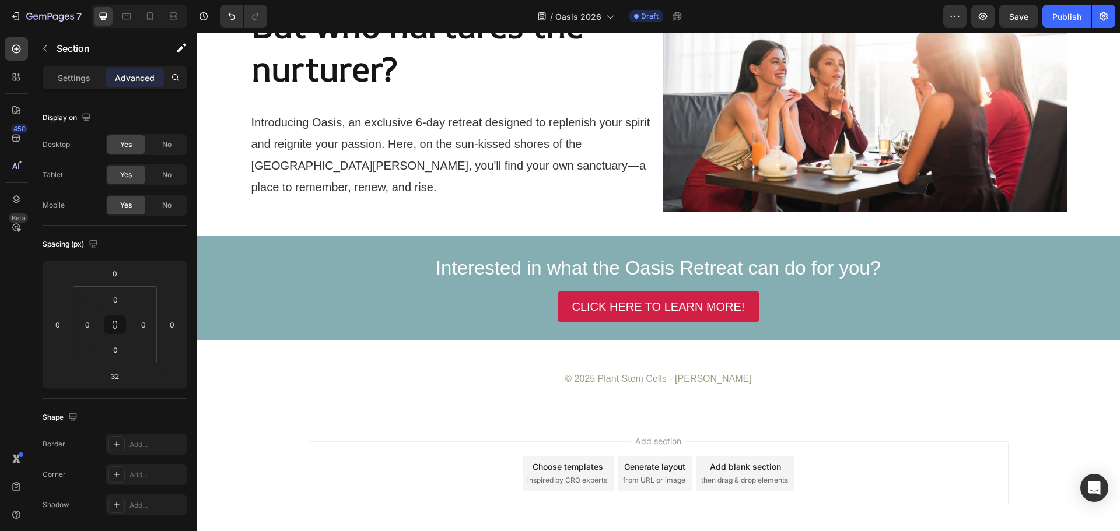
scroll to position [1644, 0]
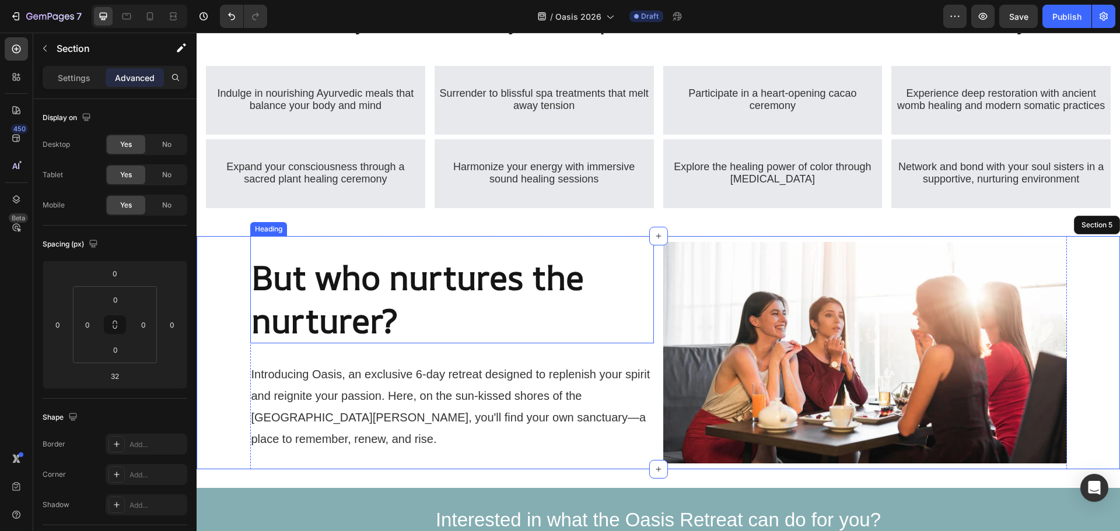
click at [320, 286] on strong "But who nurtures the nurturer?" at bounding box center [417, 299] width 332 height 88
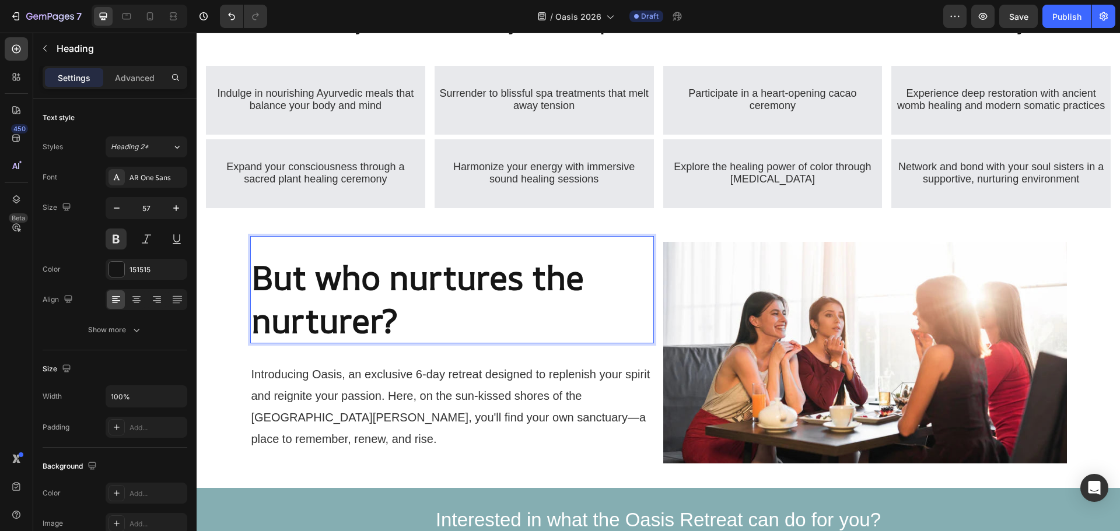
click at [395, 328] on p "But who nurtures the nurturer?" at bounding box center [451, 299] width 401 height 86
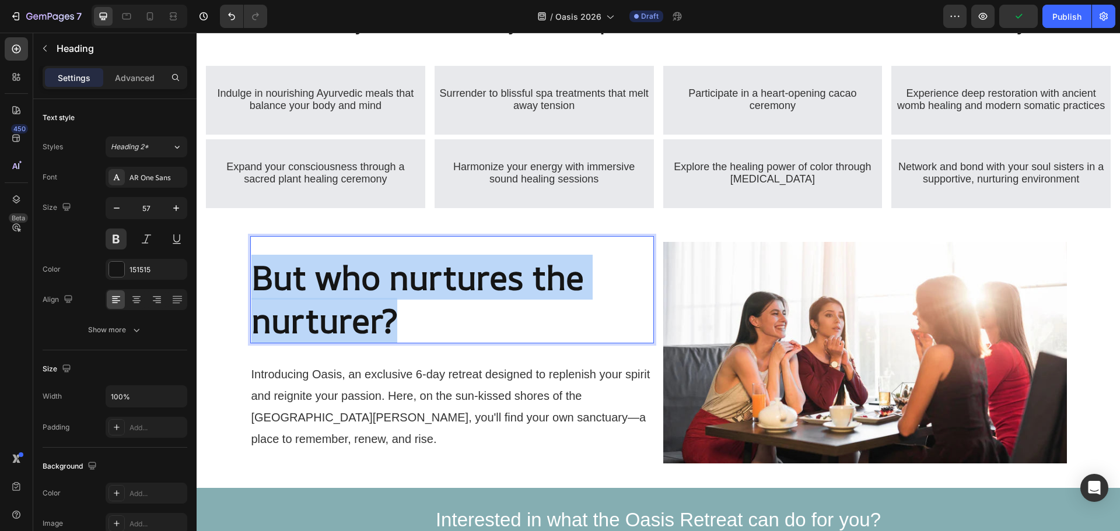
drag, startPoint x: 393, startPoint y: 331, endPoint x: 254, endPoint y: 292, distance: 144.2
click at [254, 292] on p "But who nurtures the nurturer?" at bounding box center [451, 299] width 401 height 86
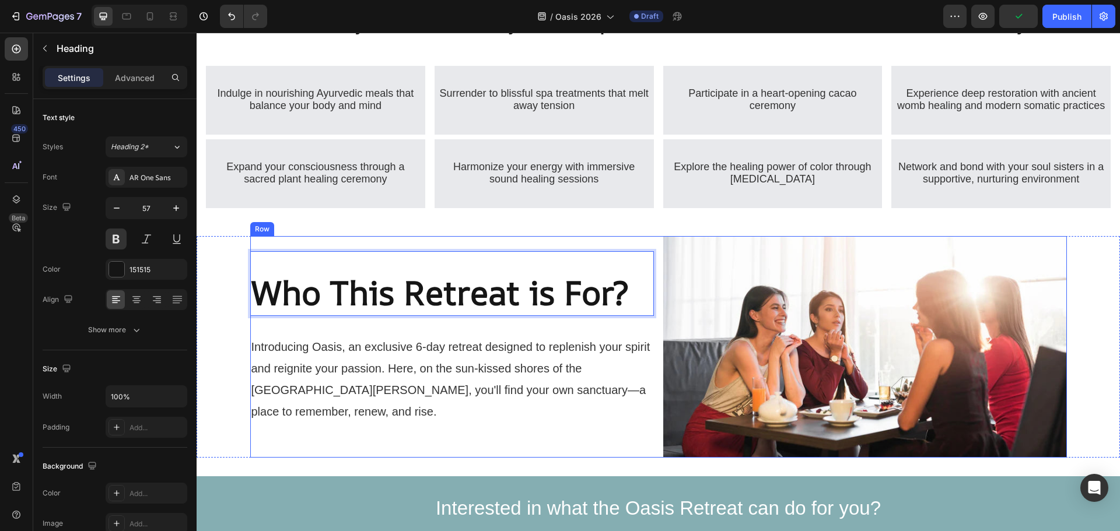
scroll to position [1660, 0]
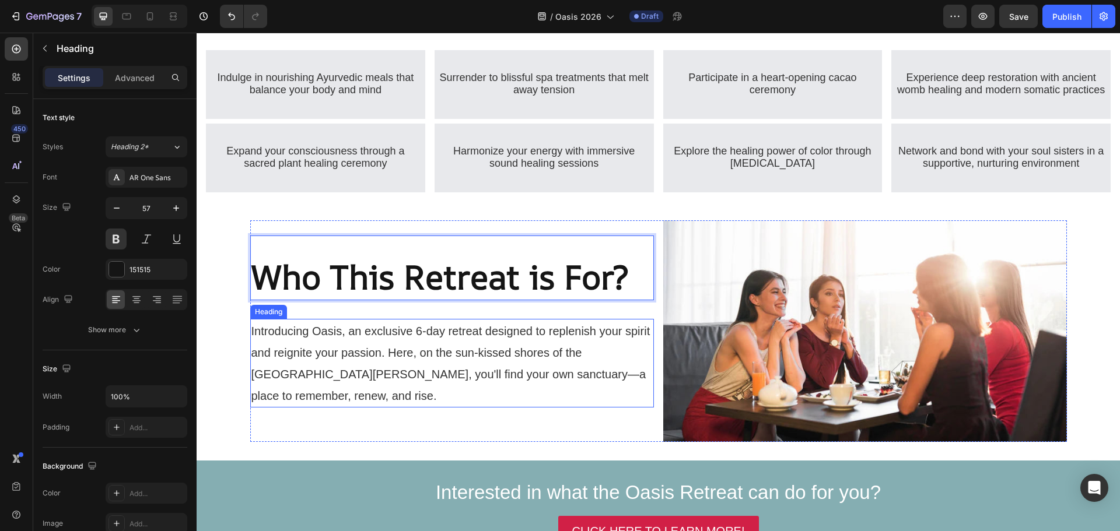
click at [393, 356] on h2 "Introducing Oasis, an exclusive 6-day retreat designed to replenish your spirit…" at bounding box center [452, 363] width 404 height 89
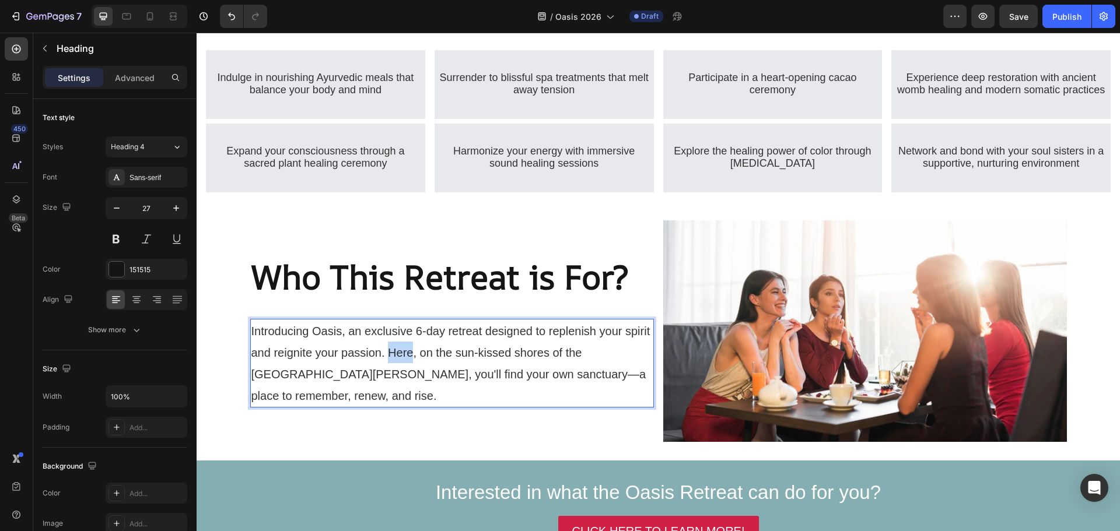
click at [399, 364] on span "Introducing Oasis, an exclusive 6-day retreat designed to replenish your spirit…" at bounding box center [450, 364] width 399 height 78
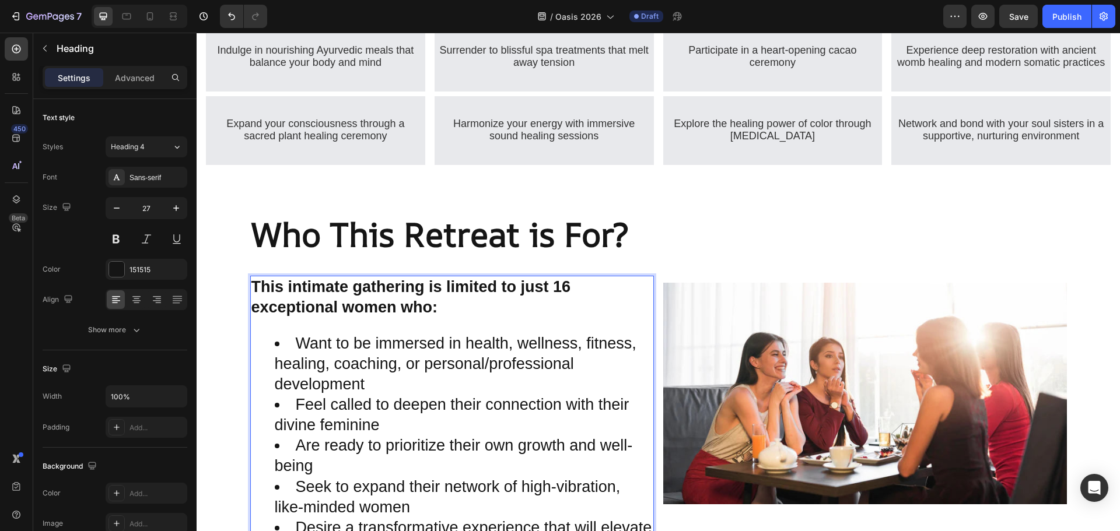
scroll to position [1737, 0]
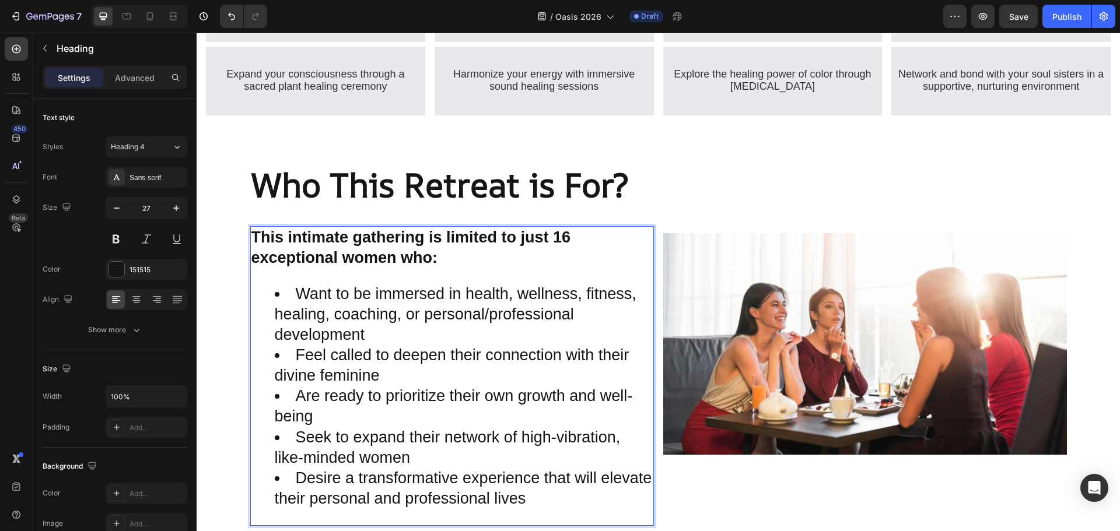
click at [430, 292] on h2 "This intimate gathering is limited to just 16 exceptional women who: Want to be…" at bounding box center [452, 376] width 404 height 300
click at [297, 305] on li "Want to be immersed in health, wellness, fitness, healing, coaching, or persona…" at bounding box center [464, 314] width 378 height 61
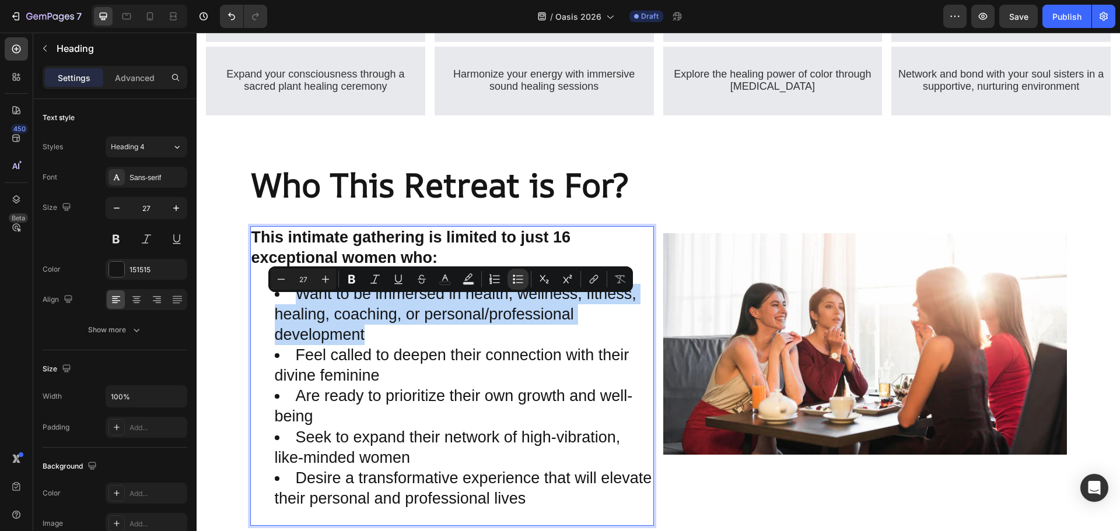
drag, startPoint x: 296, startPoint y: 305, endPoint x: 385, endPoint y: 349, distance: 99.6
click at [385, 345] on li "Want to be immersed in health, wellness, fitness, healing, coaching, or persona…" at bounding box center [464, 314] width 378 height 61
click at [386, 345] on li "Want to be immersed in health, wellness, fitness, healing, coaching, or persona…" at bounding box center [464, 314] width 378 height 61
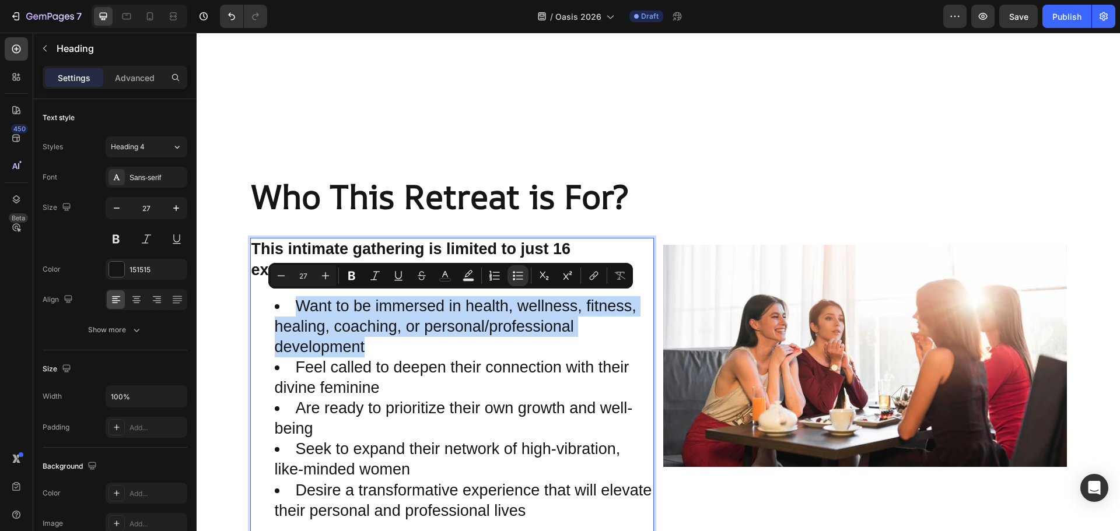
scroll to position [1970, 0]
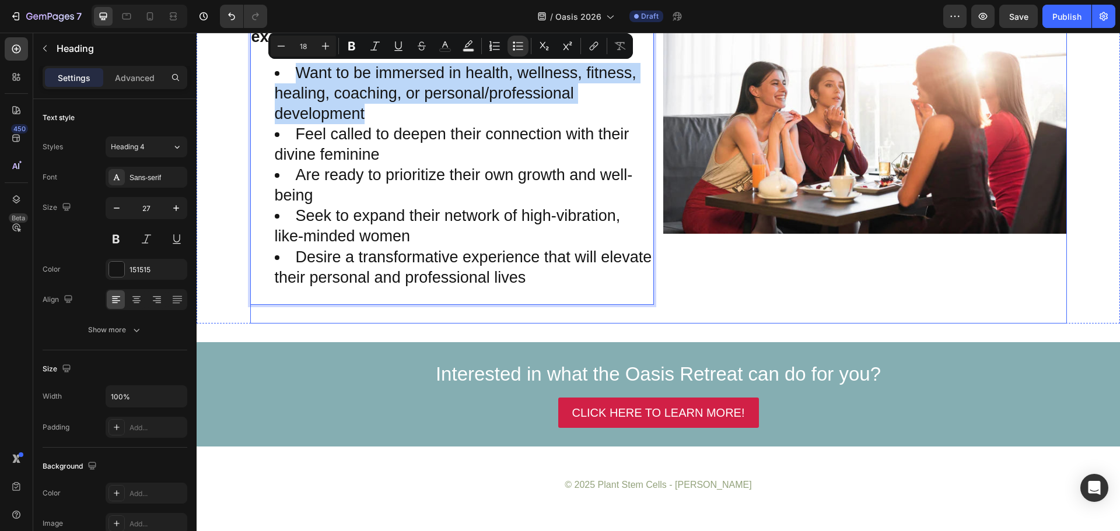
click at [723, 288] on div "Image" at bounding box center [865, 122] width 404 height 401
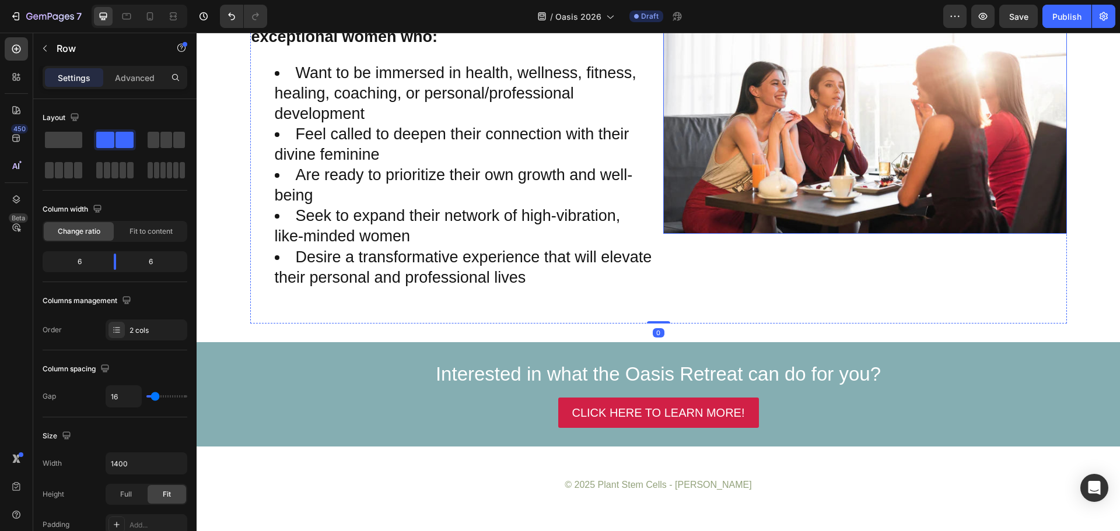
click at [837, 156] on img at bounding box center [865, 123] width 404 height 222
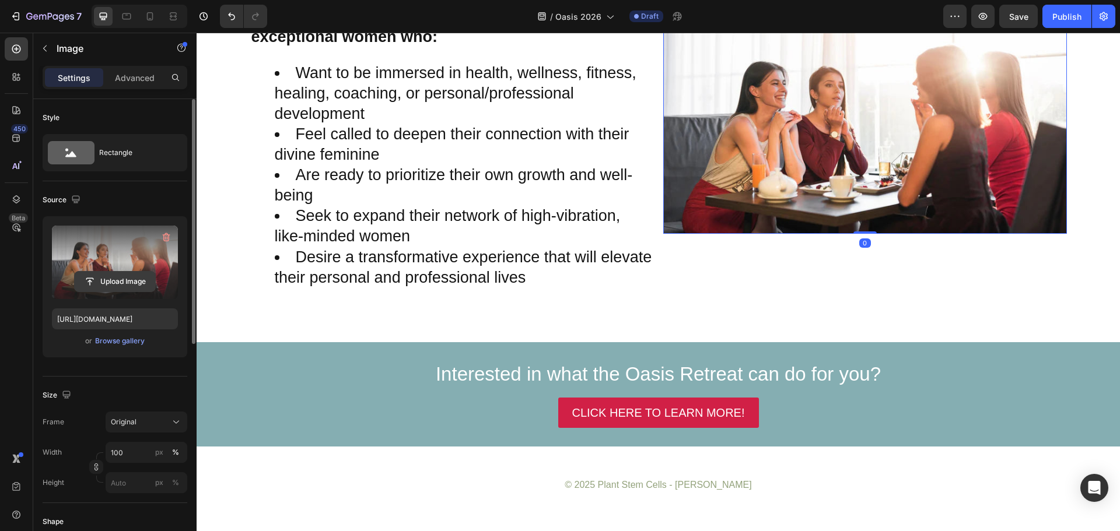
click at [132, 278] on input "file" at bounding box center [115, 282] width 80 height 20
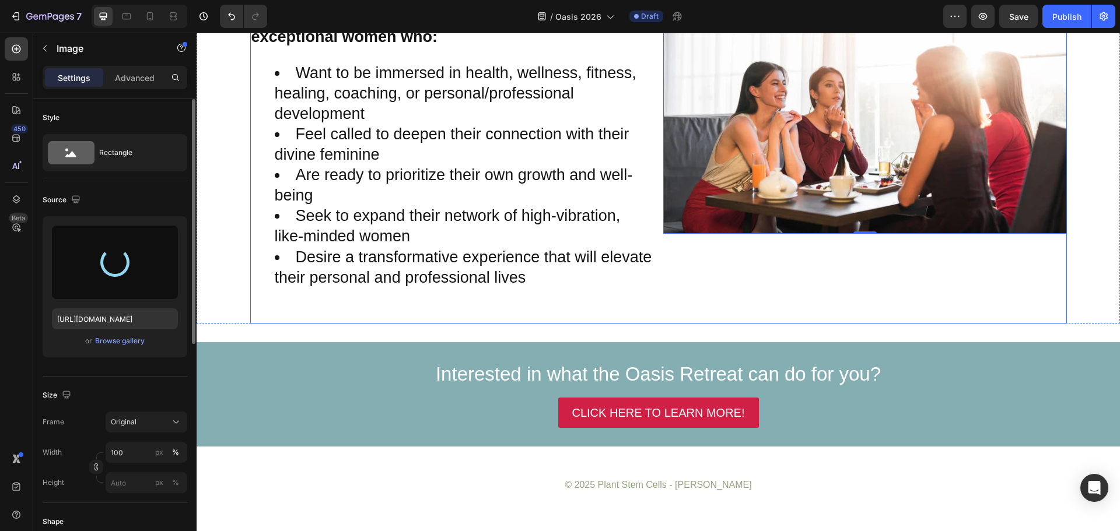
type input "https://cdn.shopify.com/s/files/1/0860/8491/1426/files/gempages_523242326022161…"
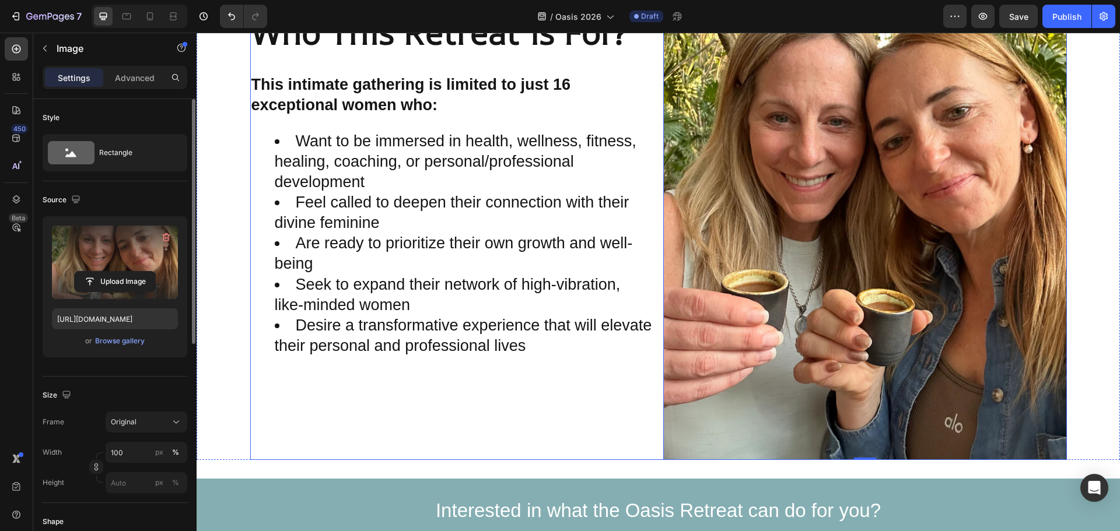
scroll to position [2038, 0]
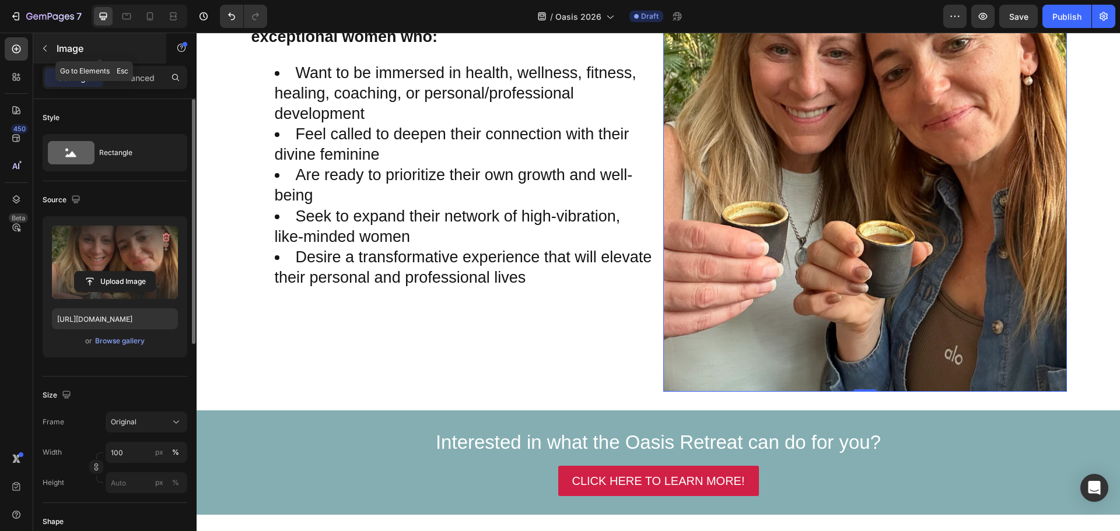
click at [44, 46] on icon "button" at bounding box center [44, 48] width 9 height 9
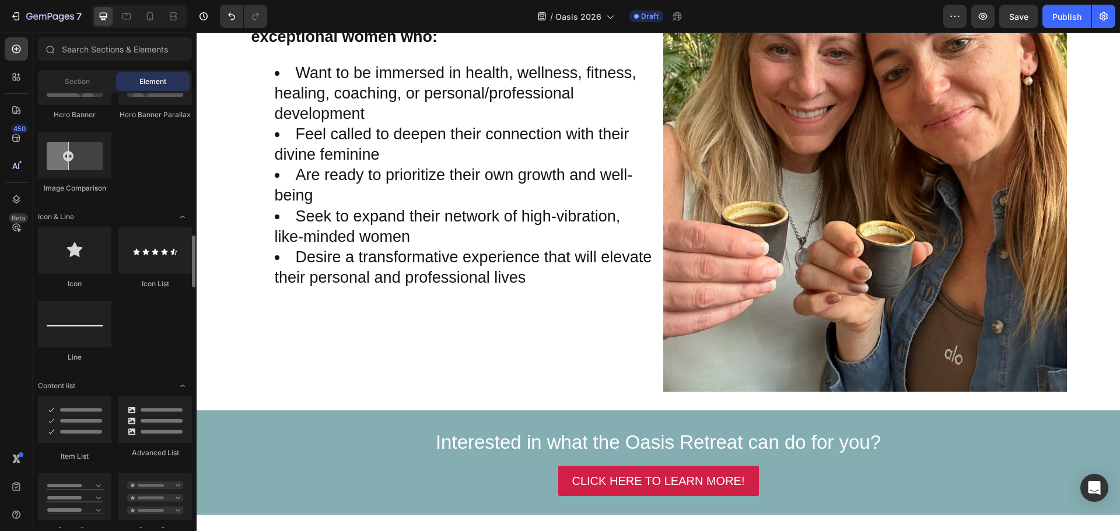
scroll to position [700, 0]
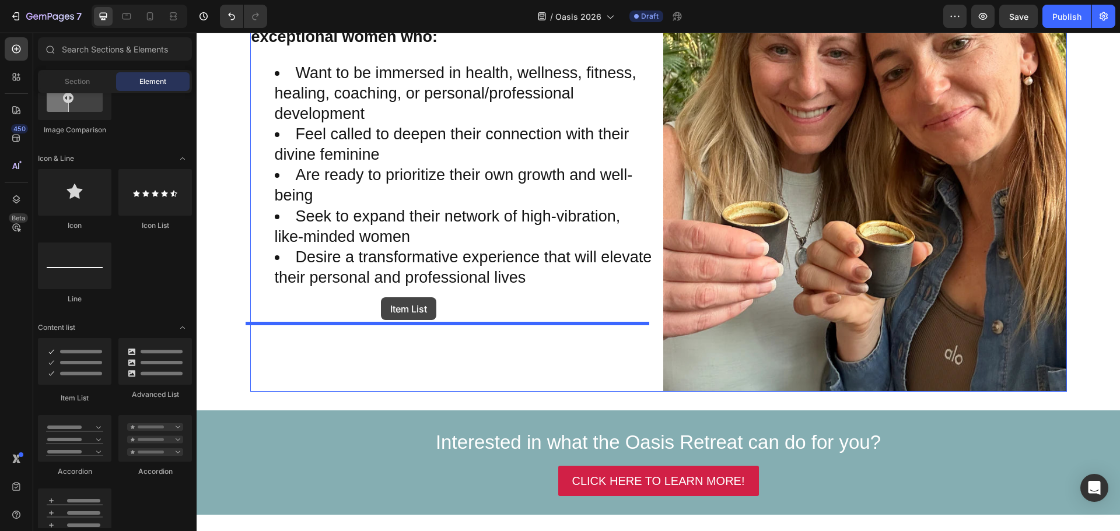
drag, startPoint x: 287, startPoint y: 439, endPoint x: 381, endPoint y: 297, distance: 170.0
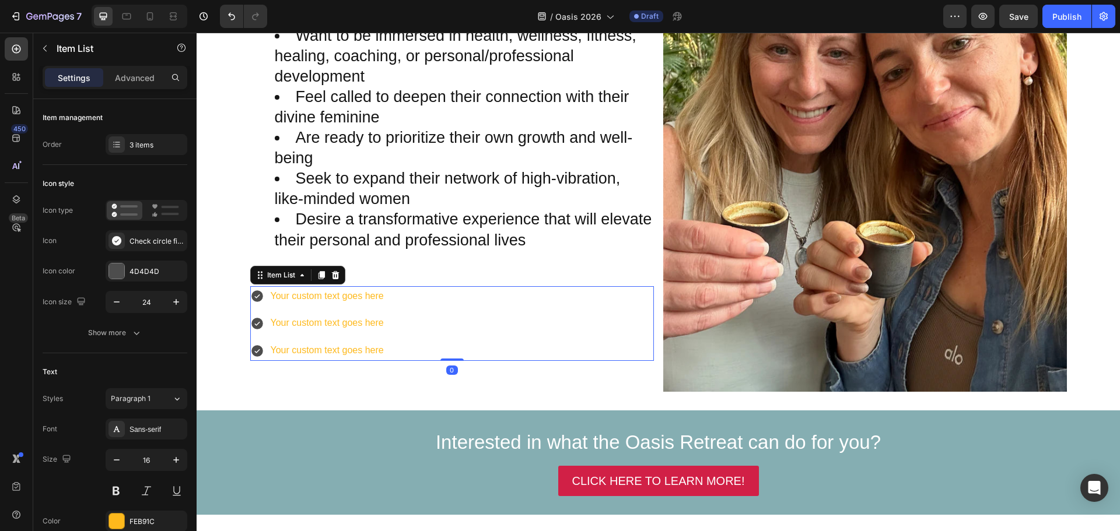
scroll to position [2000, 0]
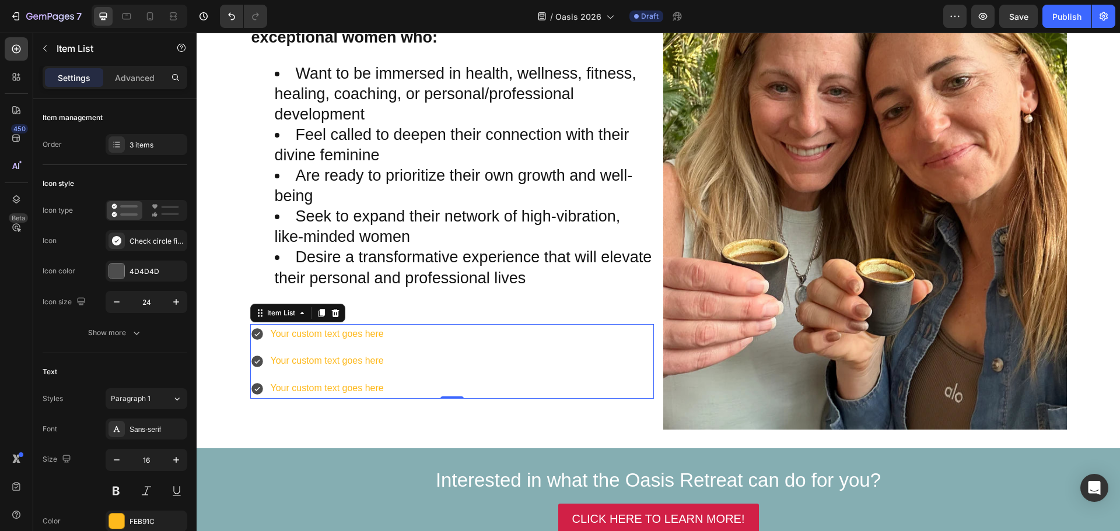
click at [304, 330] on div "Your custom text goes here" at bounding box center [327, 334] width 117 height 20
click at [305, 334] on p "Your custom text goes here" at bounding box center [327, 334] width 113 height 17
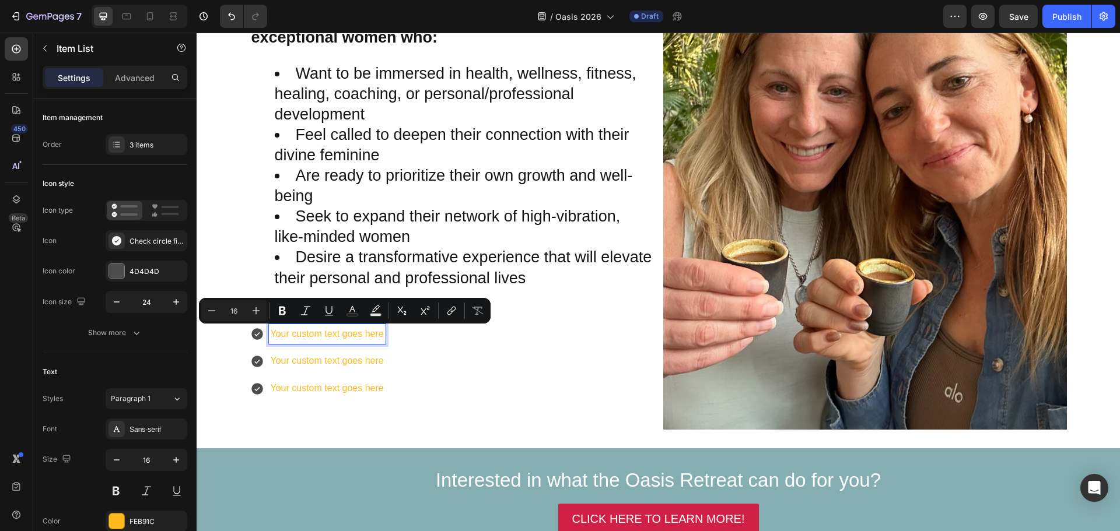
scroll to position [1992, 0]
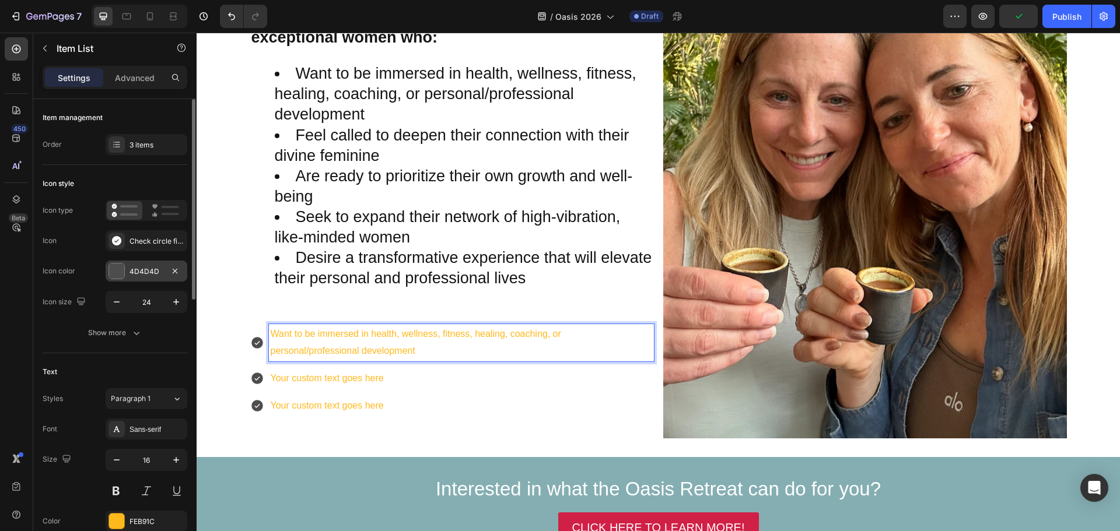
click at [121, 273] on div at bounding box center [116, 271] width 15 height 15
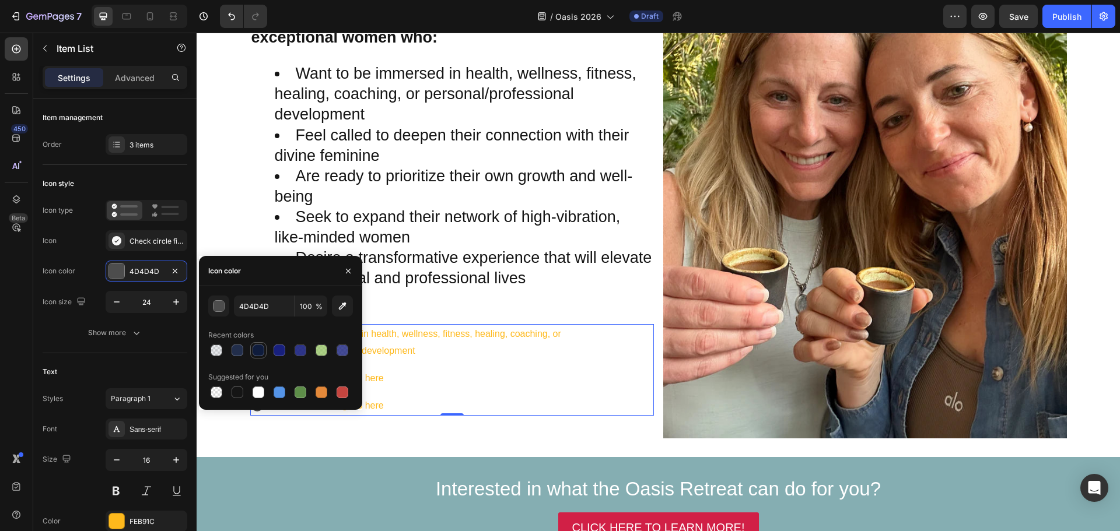
click at [255, 352] on div at bounding box center [259, 351] width 12 height 12
type input "0F1C3C"
click at [529, 297] on h2 "⁠⁠⁠⁠⁠⁠⁠ This intimate gathering is limited to just 16 exceptional women who: Wa…" at bounding box center [452, 156] width 404 height 300
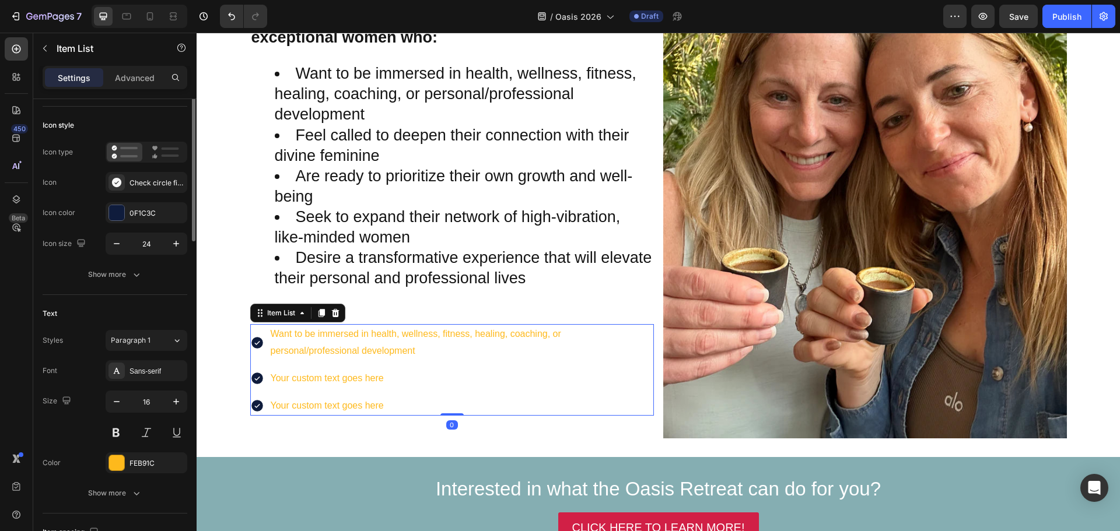
scroll to position [0, 0]
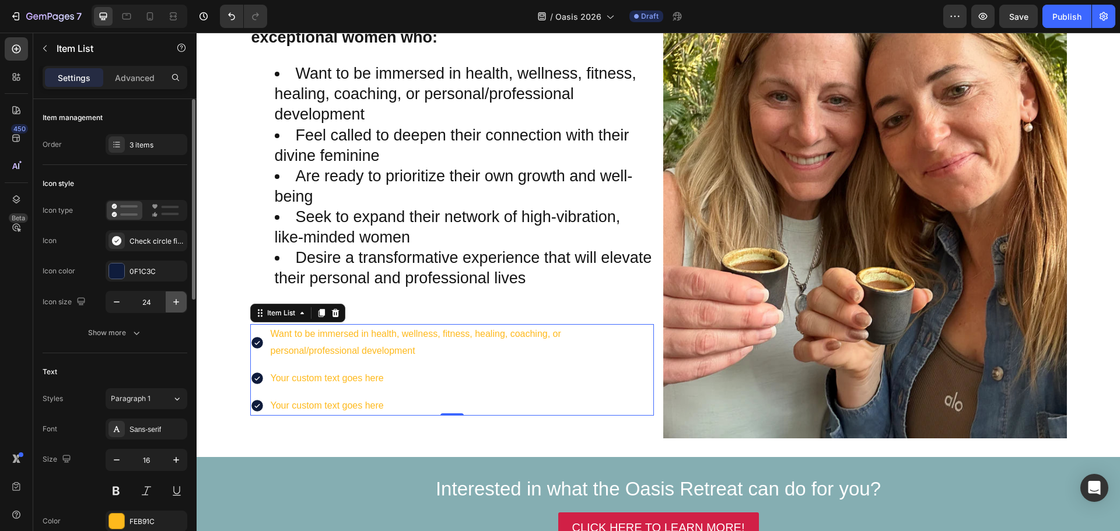
click at [177, 299] on icon "button" at bounding box center [176, 302] width 12 height 12
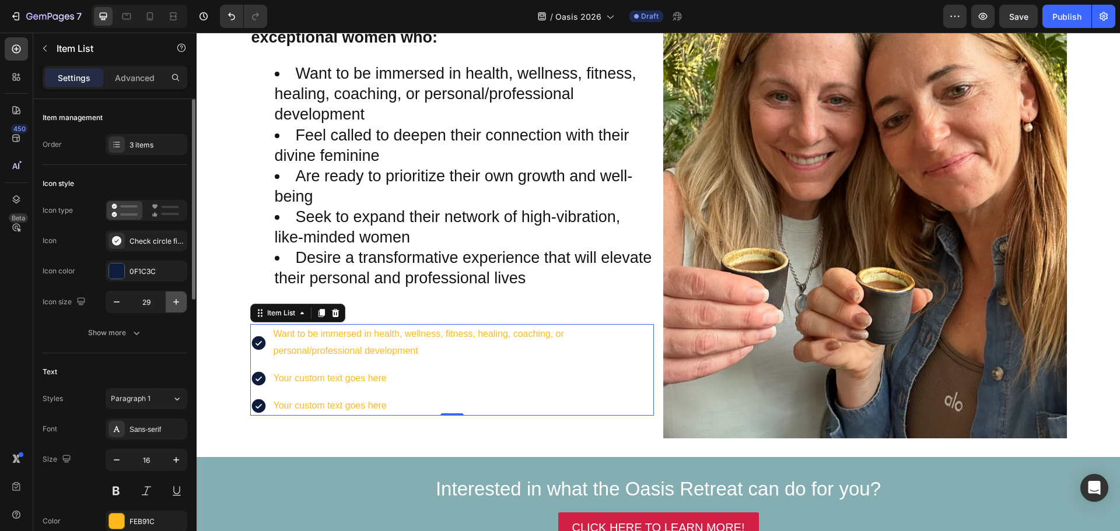
click at [177, 299] on icon "button" at bounding box center [176, 302] width 12 height 12
type input "32"
click at [150, 145] on div "3 items" at bounding box center [156, 145] width 55 height 10
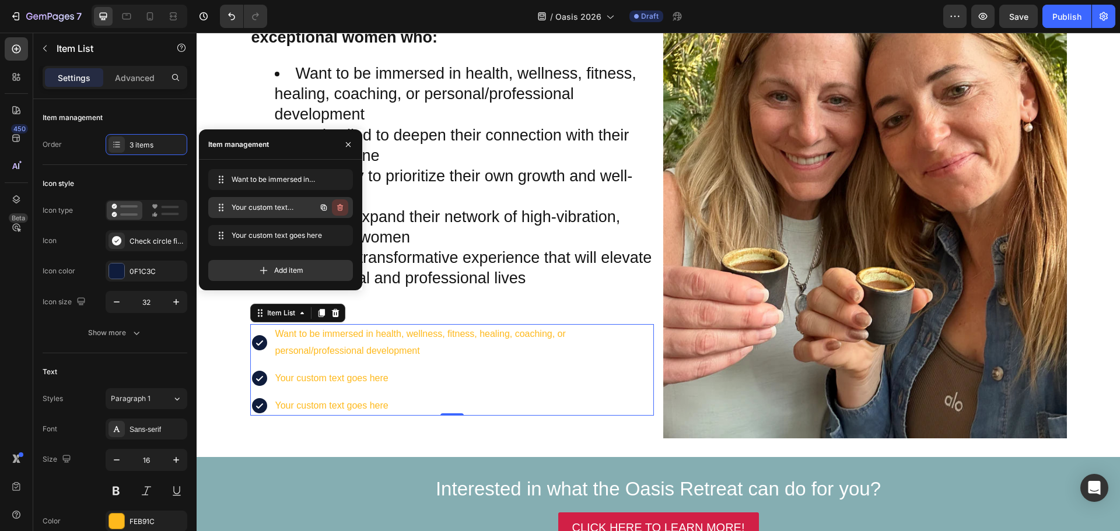
click at [336, 208] on icon "button" at bounding box center [339, 207] width 9 height 9
click at [337, 209] on div "Delete" at bounding box center [332, 207] width 22 height 10
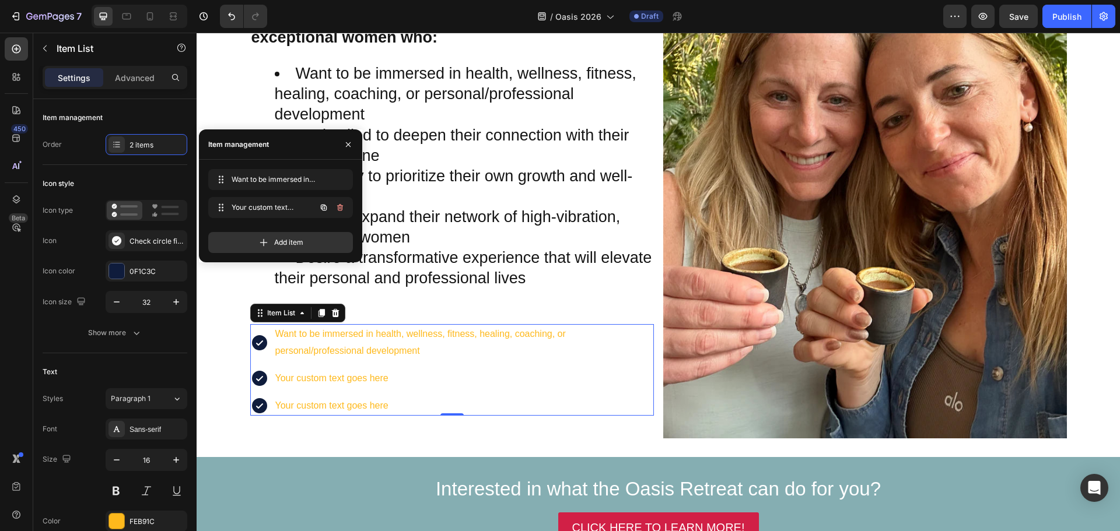
scroll to position [2005, 0]
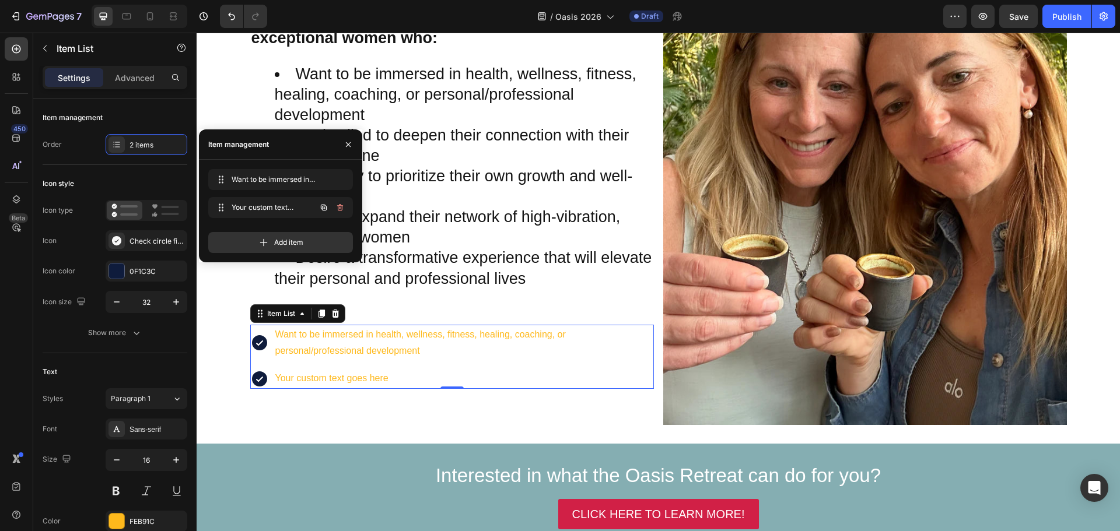
click at [337, 209] on icon "button" at bounding box center [339, 207] width 9 height 9
click at [336, 209] on div "Delete" at bounding box center [332, 207] width 22 height 10
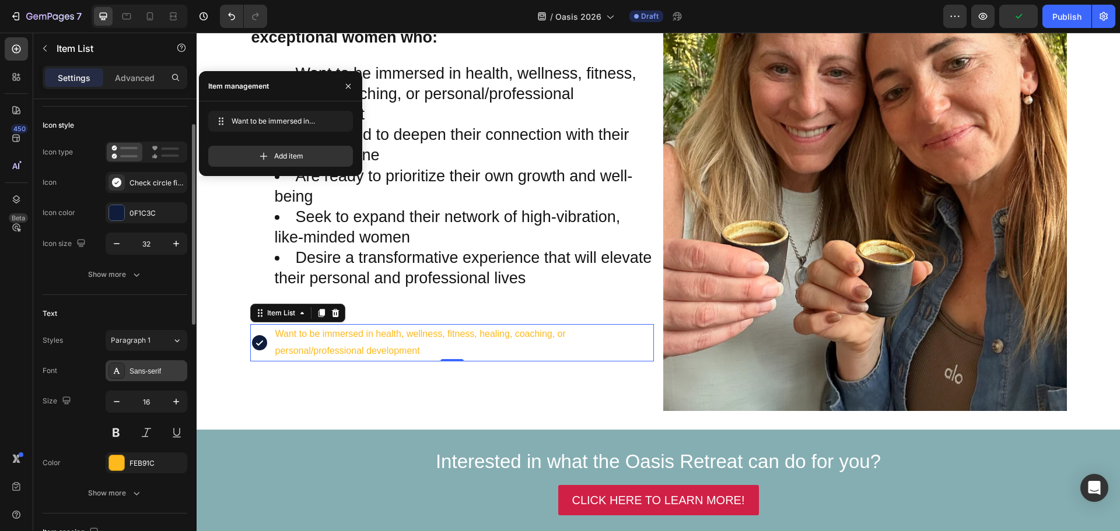
scroll to position [117, 0]
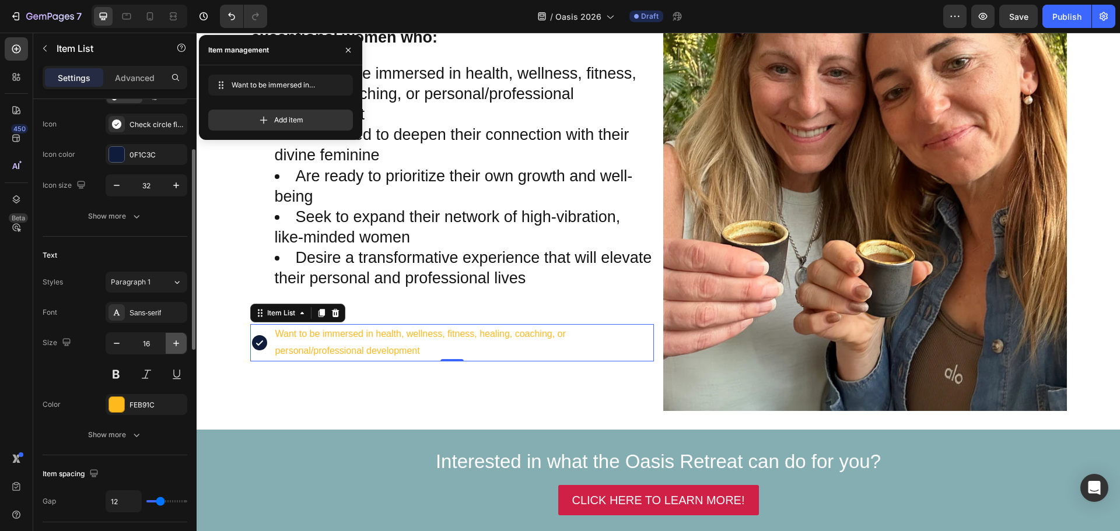
click at [181, 342] on icon "button" at bounding box center [176, 344] width 12 height 12
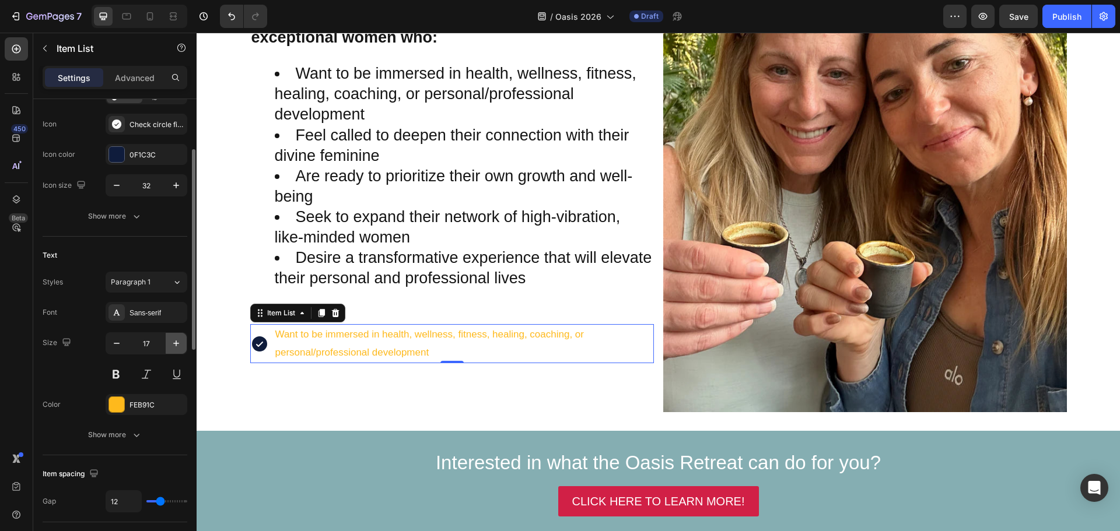
click at [175, 340] on icon "button" at bounding box center [176, 344] width 12 height 12
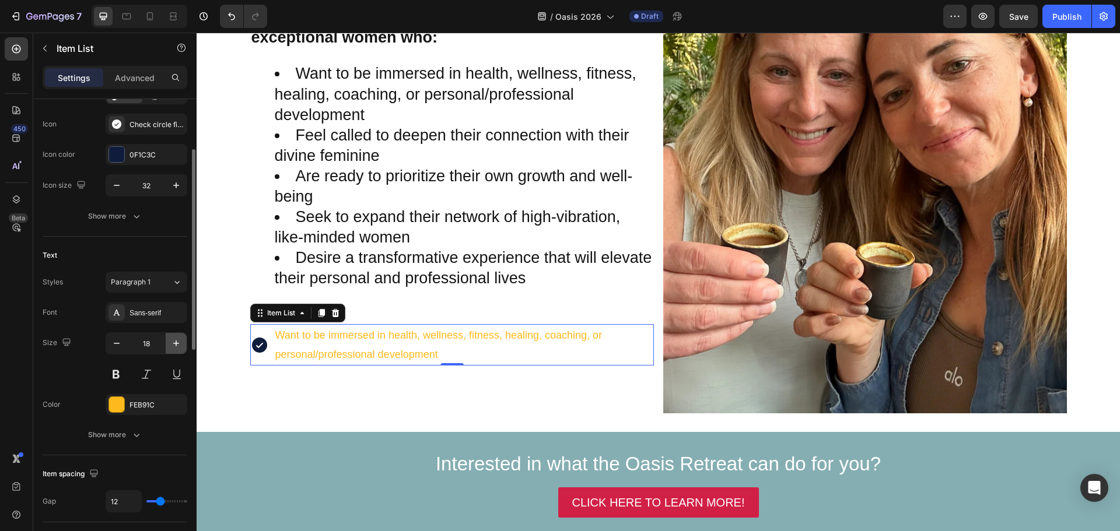
click at [175, 340] on icon "button" at bounding box center [176, 344] width 12 height 12
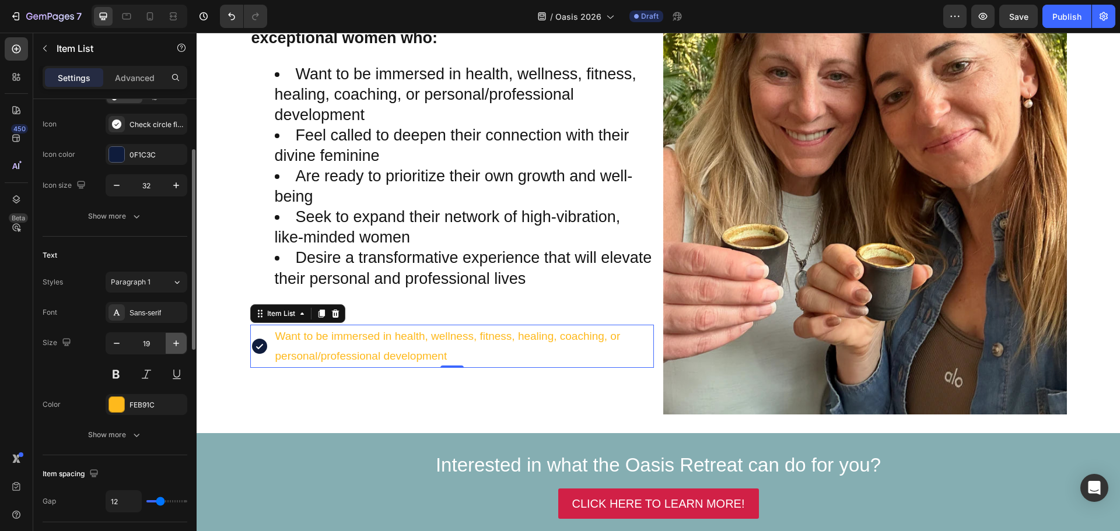
click at [175, 340] on icon "button" at bounding box center [176, 344] width 12 height 12
type input "21"
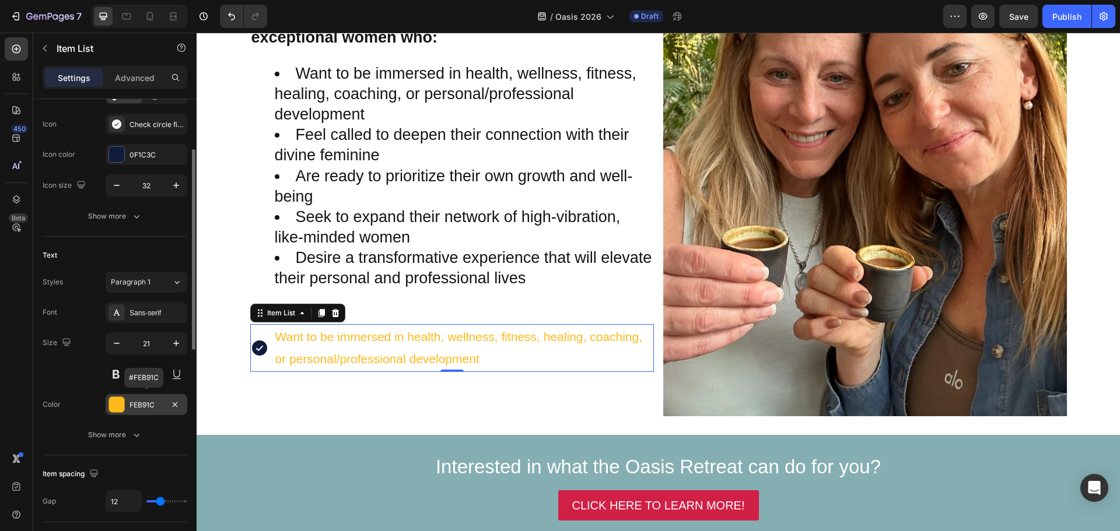
click at [113, 406] on div at bounding box center [116, 404] width 15 height 15
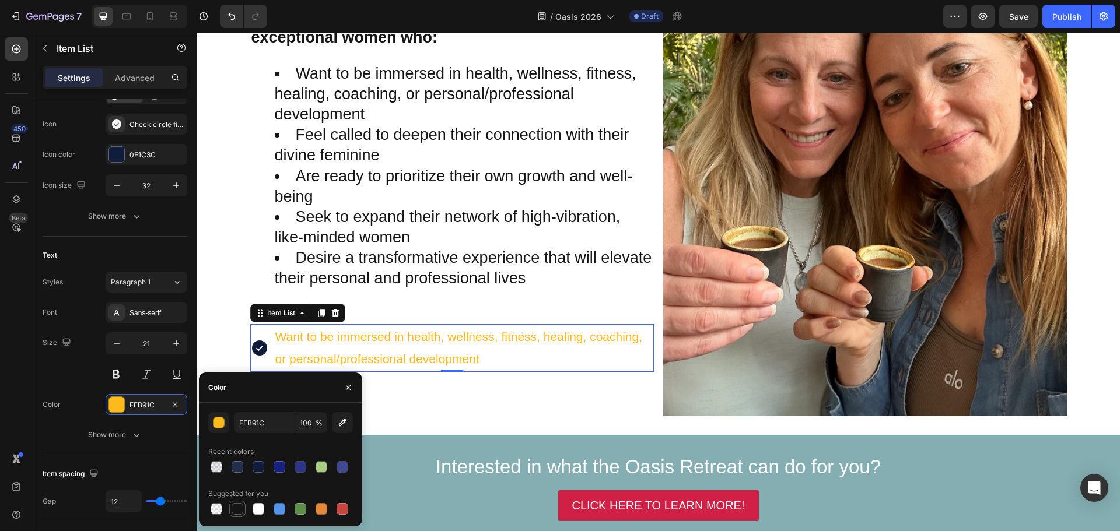
click at [233, 506] on div at bounding box center [238, 509] width 12 height 12
type input "151515"
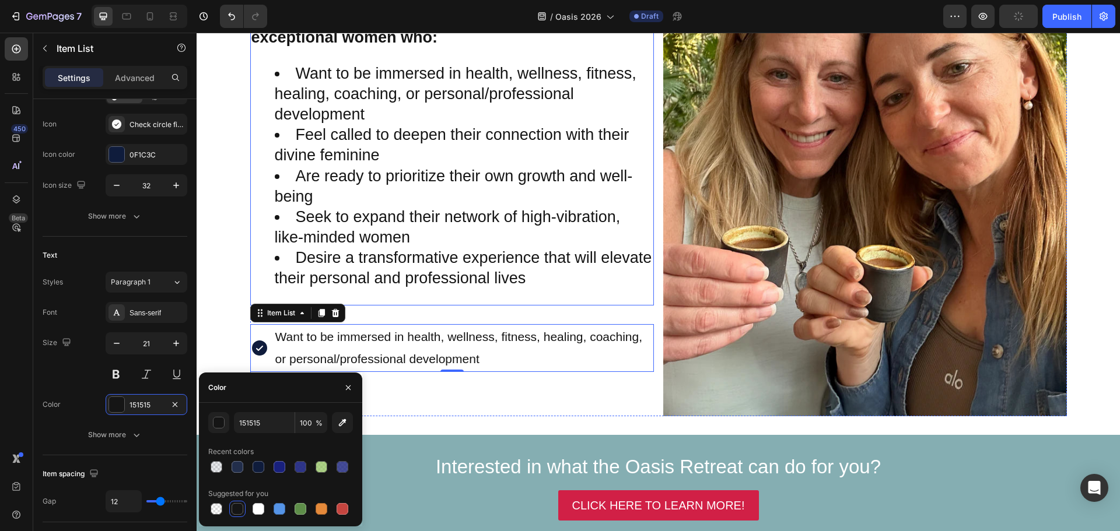
click at [296, 69] on li "Want to be immersed in health, wellness, fitness, healing, coaching, or persona…" at bounding box center [464, 94] width 378 height 61
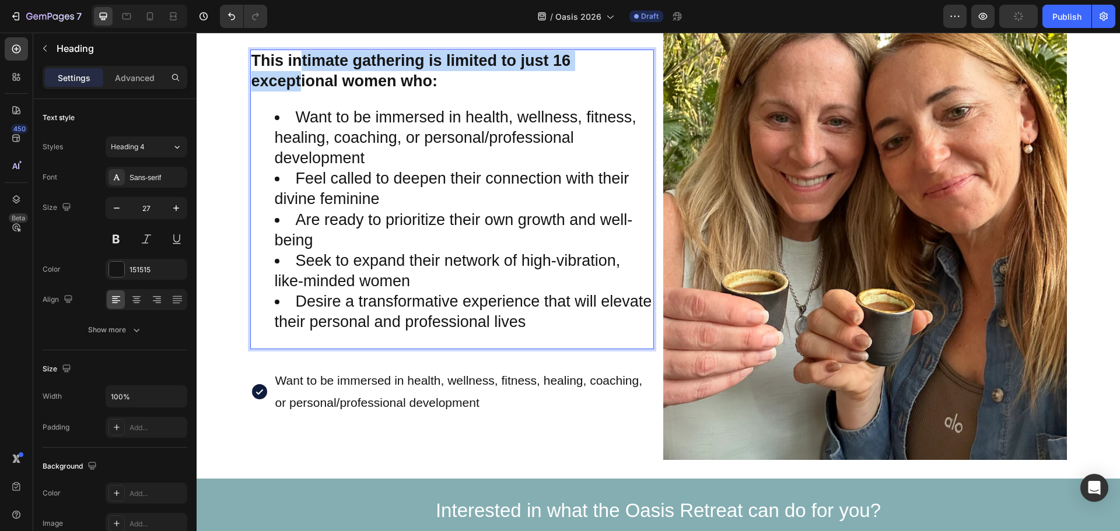
scroll to position [1748, 0]
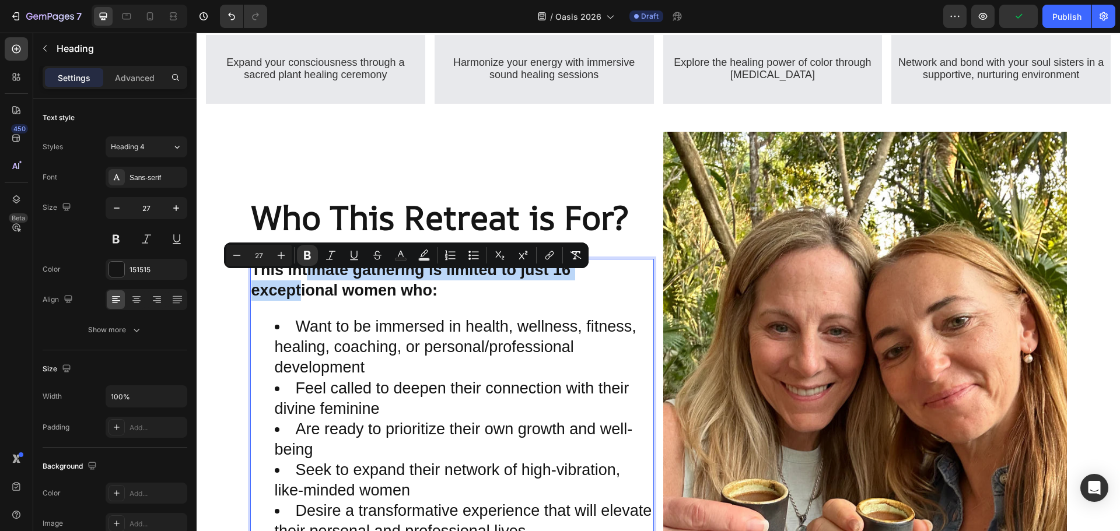
click at [267, 299] on strong "This intimate gathering is limited to just 16 exceptional women who:" at bounding box center [411, 280] width 320 height 38
click at [291, 332] on li "Want to be immersed in health, wellness, fitness, healing, coaching, or persona…" at bounding box center [464, 347] width 378 height 61
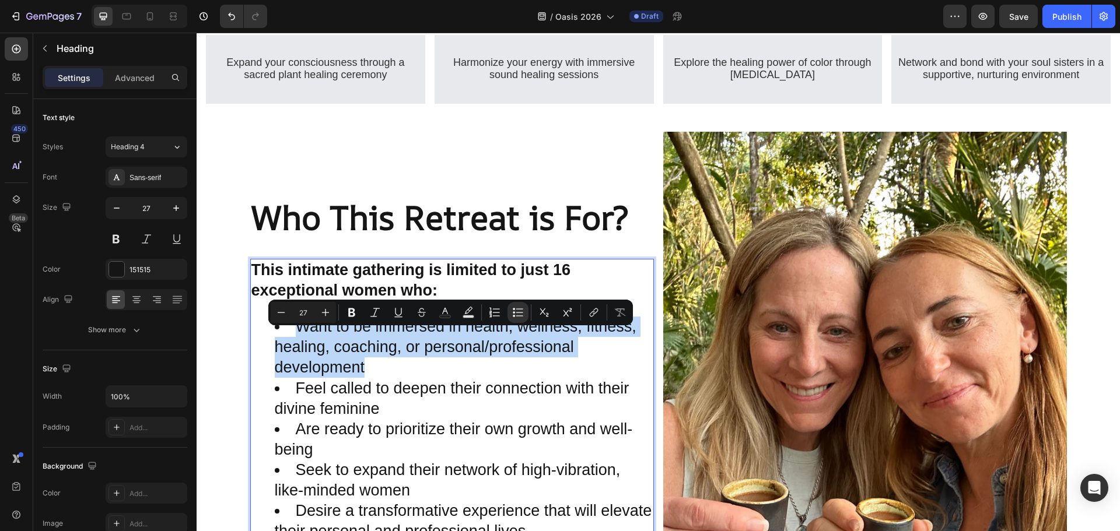
drag, startPoint x: 293, startPoint y: 336, endPoint x: 371, endPoint y: 374, distance: 86.9
click at [371, 374] on li "Want to be immersed in health, wellness, fitness, healing, coaching, or persona…" at bounding box center [464, 347] width 378 height 61
copy li "Want to be immersed in health, wellness, fitness, healing, coaching, or persona…"
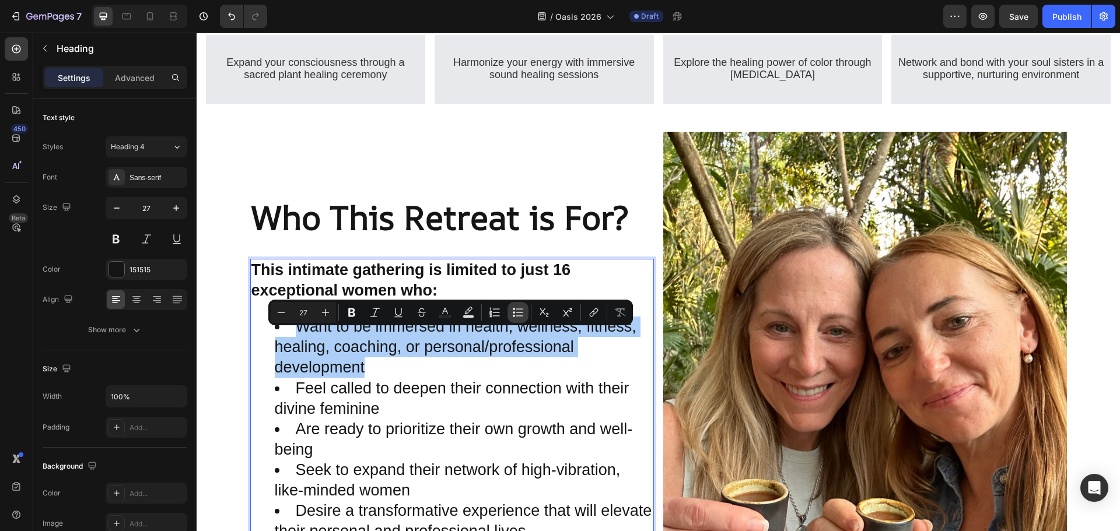
click at [513, 313] on icon "Editor contextual toolbar" at bounding box center [518, 313] width 12 height 12
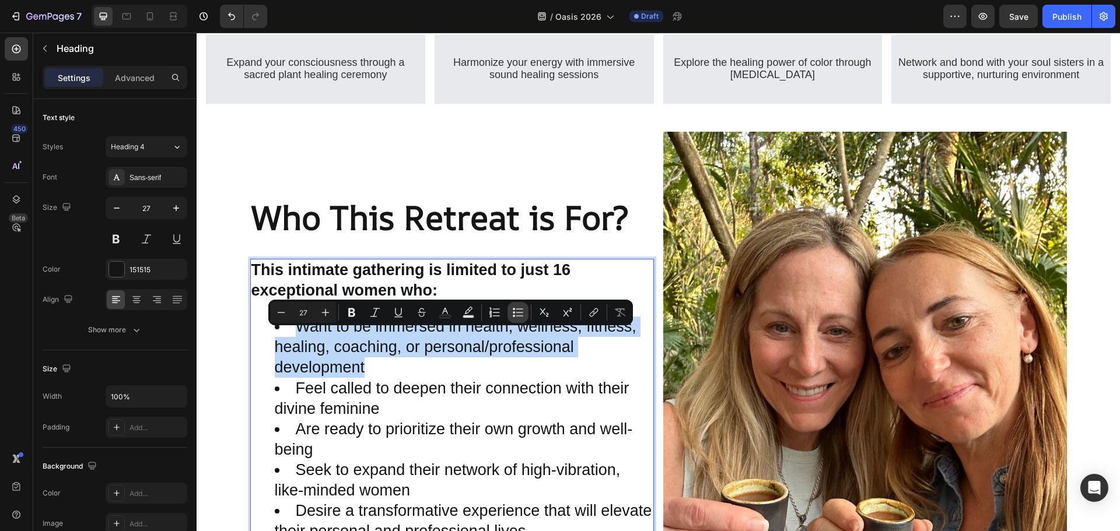
type input "27"
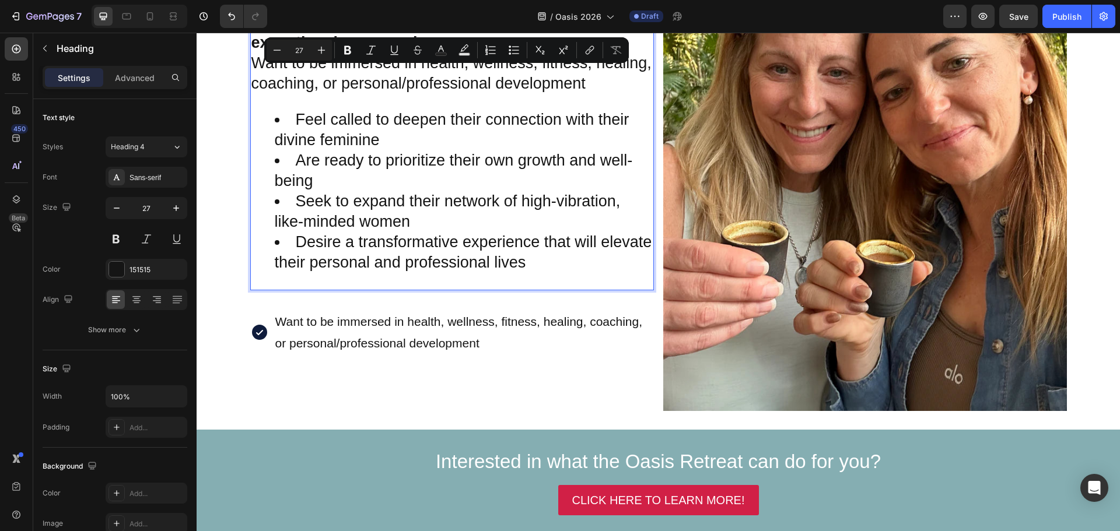
scroll to position [2040, 0]
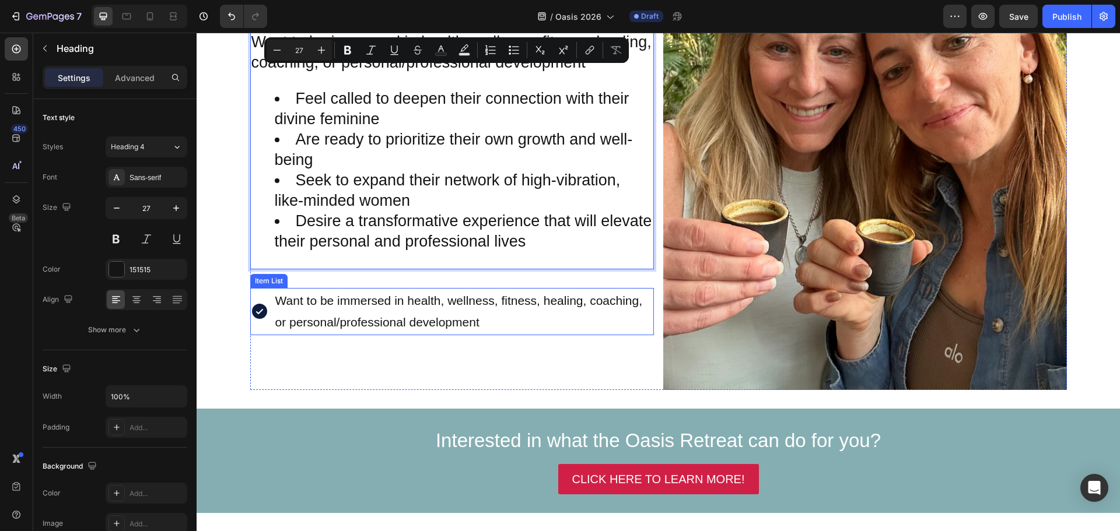
click at [400, 303] on p "Want to be immersed in health, wellness, fitness, healing, coaching, or persona…" at bounding box center [463, 312] width 377 height 44
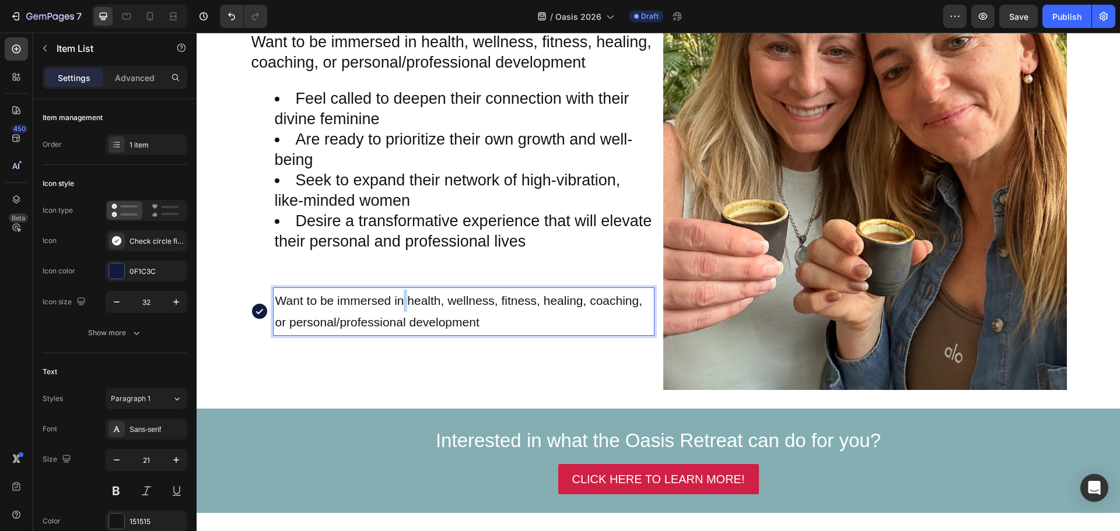
click at [400, 302] on p "Want to be immersed in health, wellness, fitness, healing, coaching, or persona…" at bounding box center [463, 312] width 377 height 44
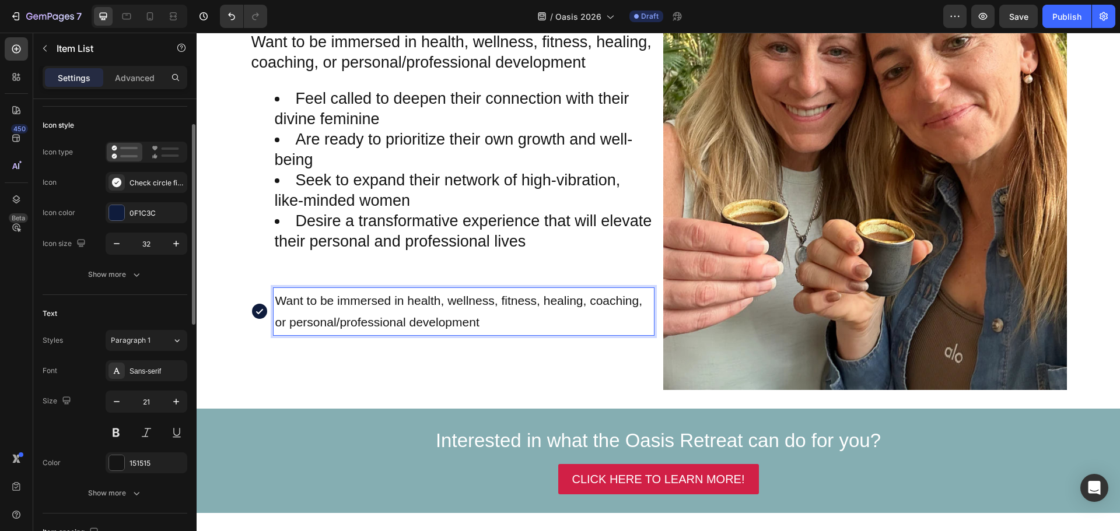
scroll to position [117, 0]
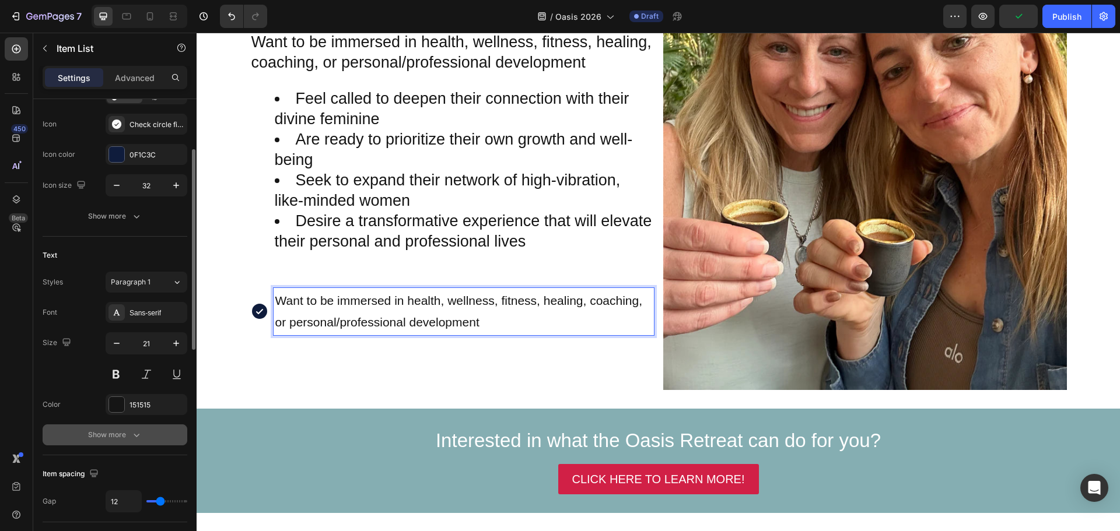
click at [139, 436] on icon "button" at bounding box center [137, 435] width 6 height 3
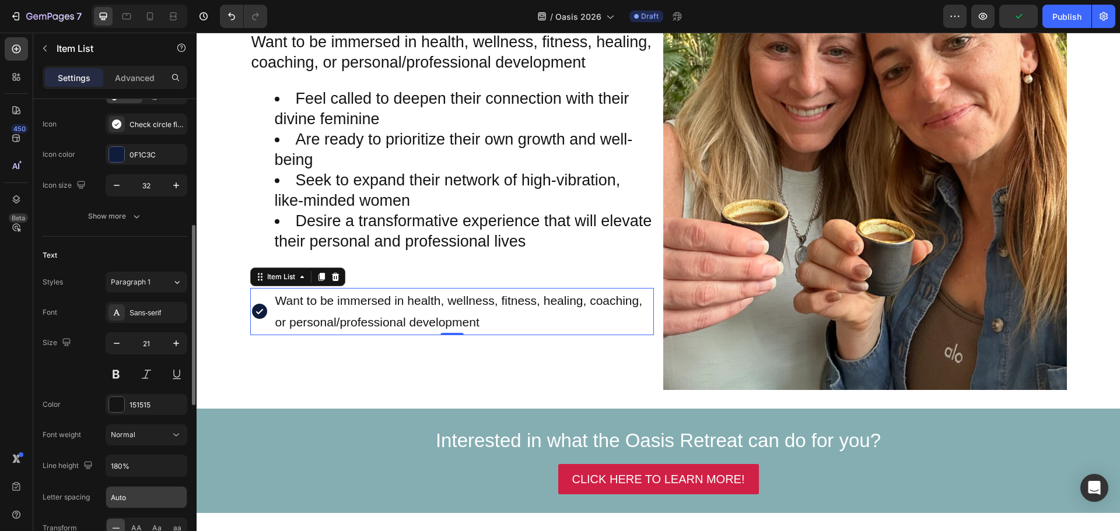
scroll to position [175, 0]
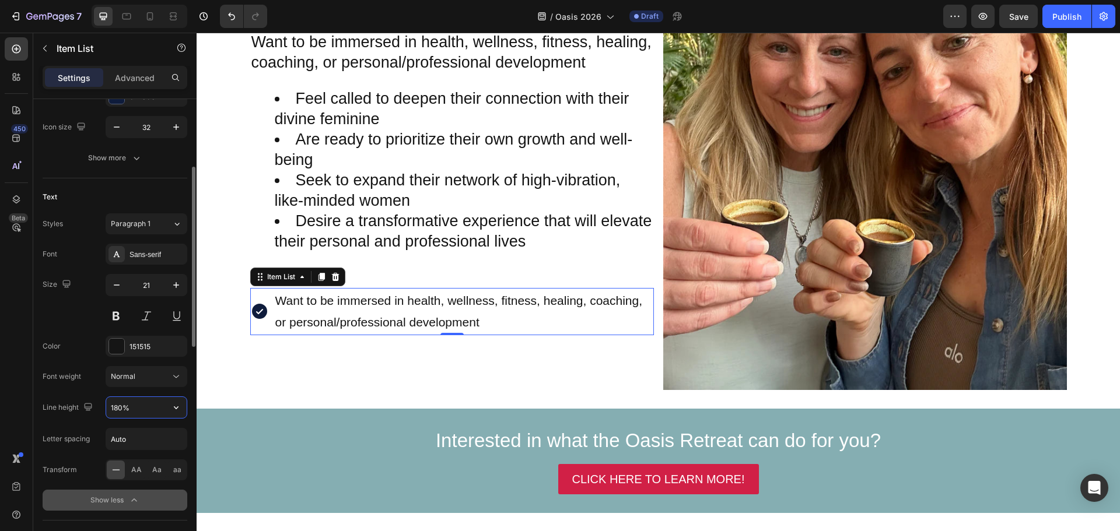
click at [121, 409] on input "180%" at bounding box center [146, 407] width 80 height 21
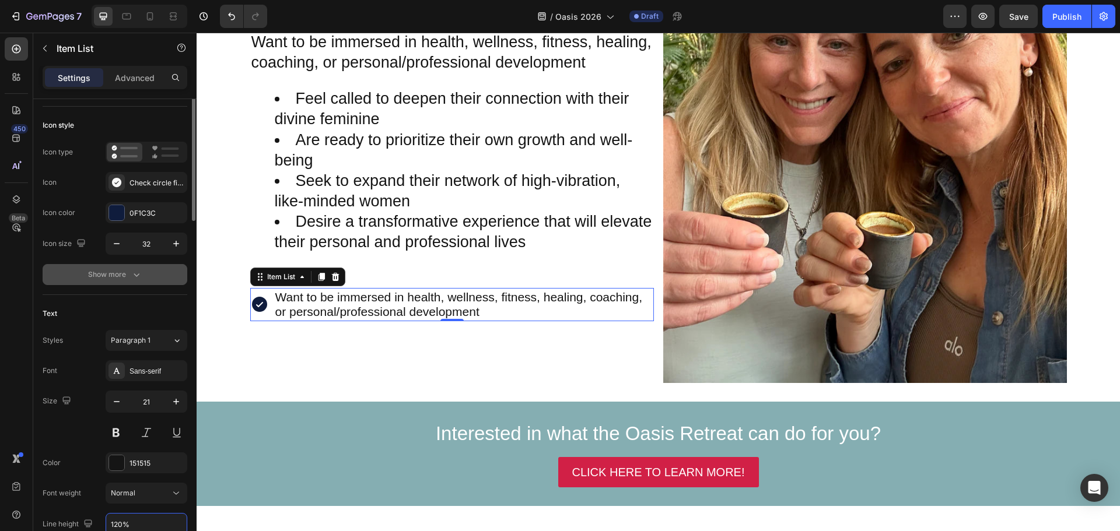
scroll to position [0, 0]
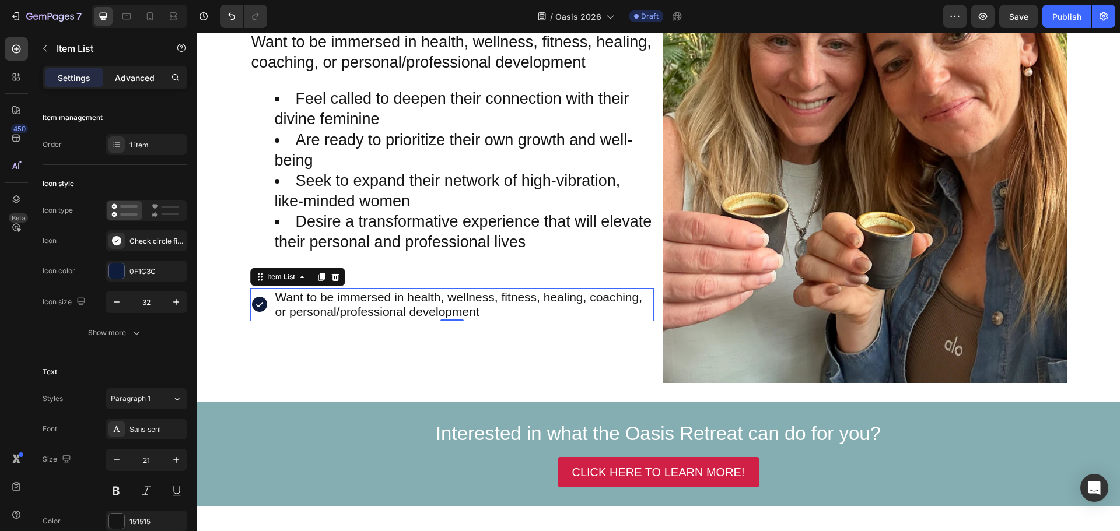
type input "120%"
click at [148, 76] on p "Advanced" at bounding box center [135, 78] width 40 height 12
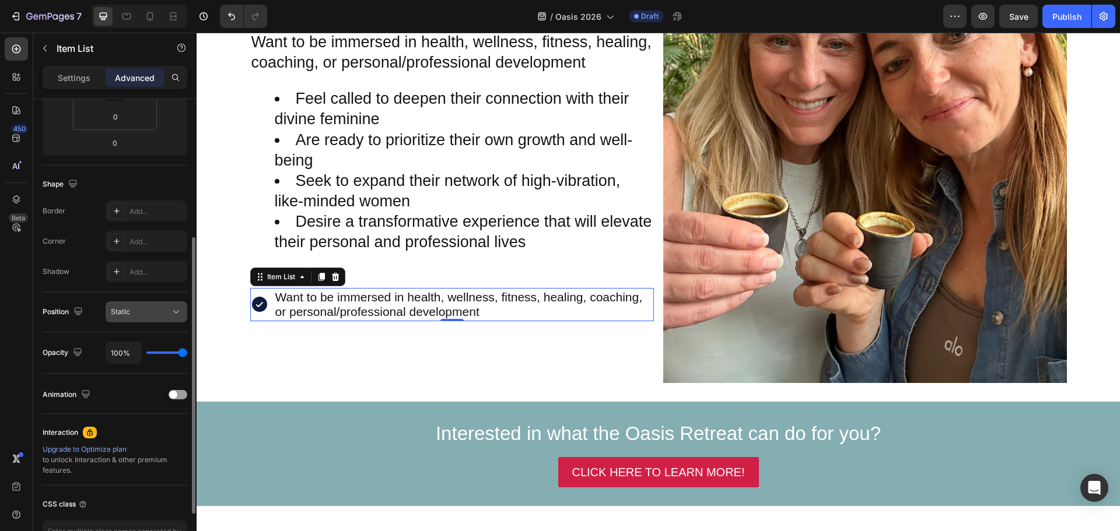
scroll to position [292, 0]
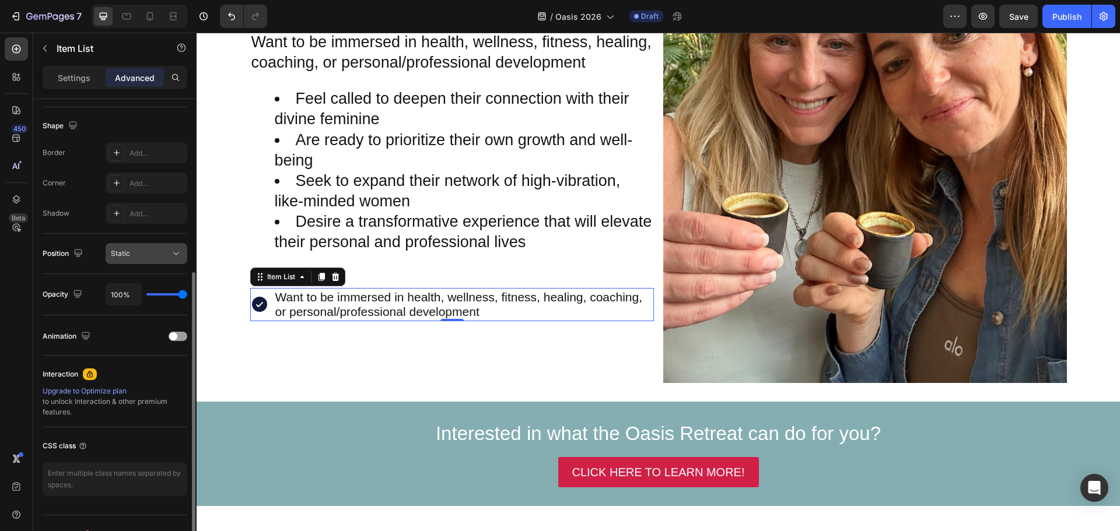
click at [151, 256] on div "Static" at bounding box center [140, 253] width 59 height 10
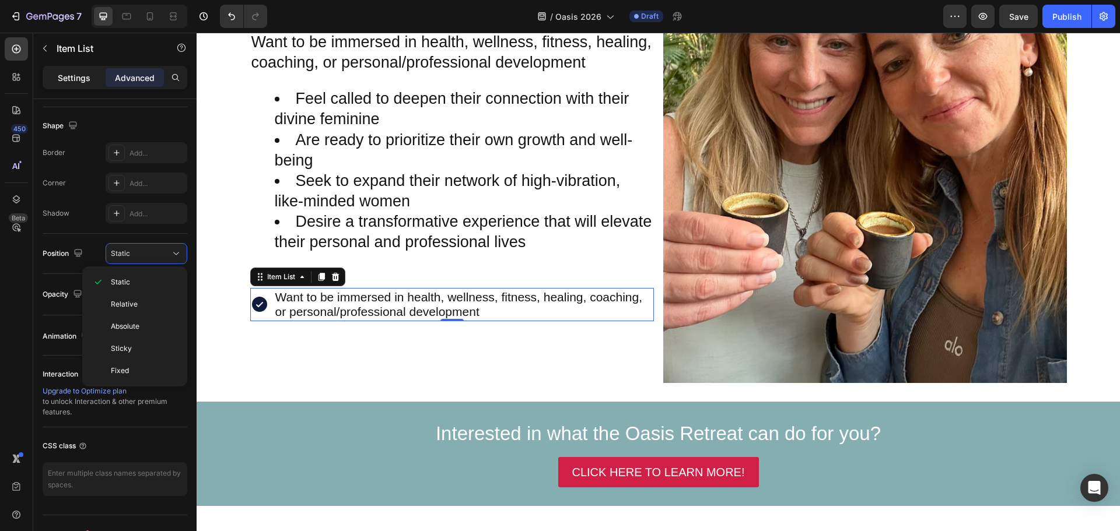
click at [87, 76] on p "Settings" at bounding box center [74, 78] width 33 height 12
type input "8"
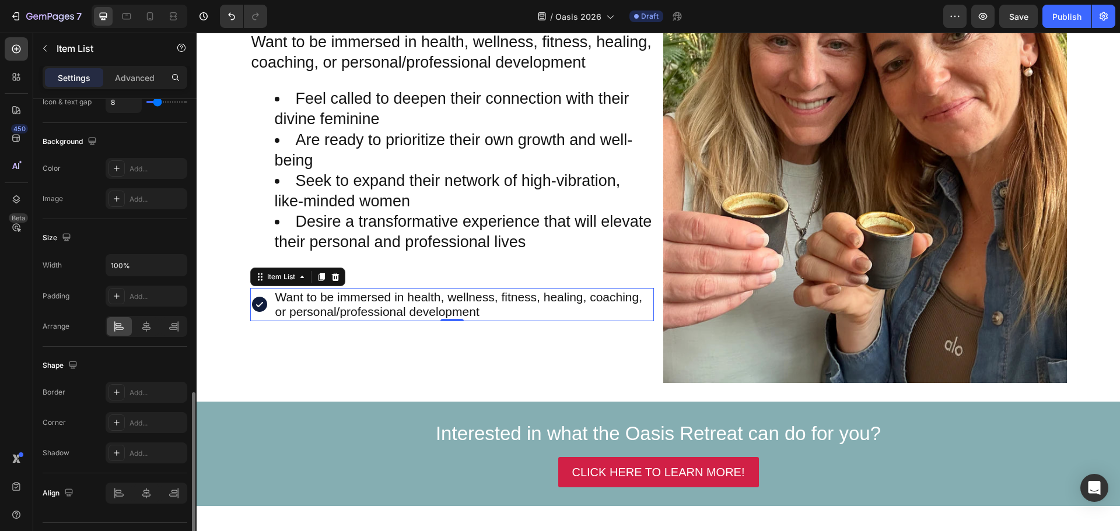
scroll to position [612, 0]
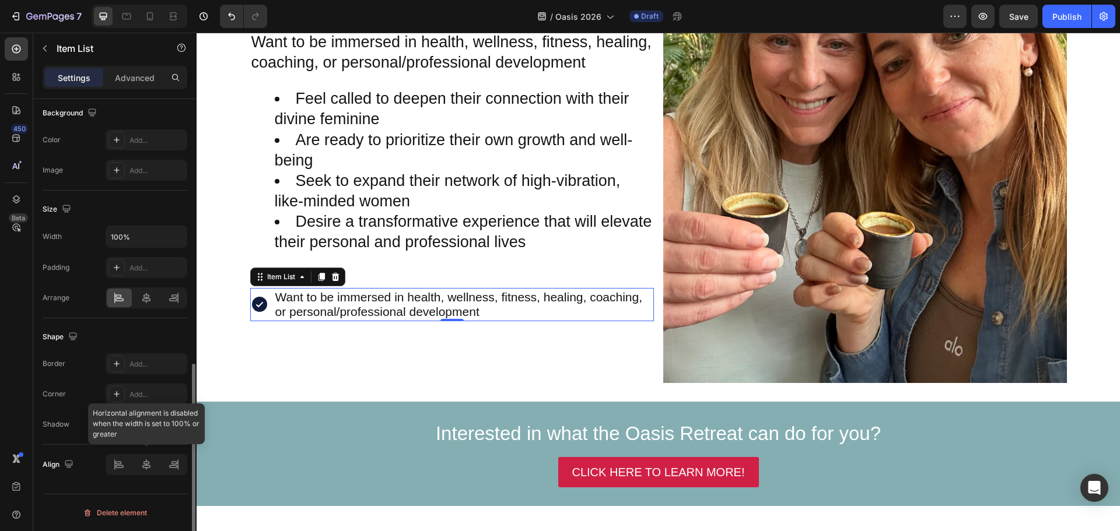
click at [120, 467] on div at bounding box center [147, 464] width 82 height 21
click at [121, 467] on div at bounding box center [147, 464] width 82 height 21
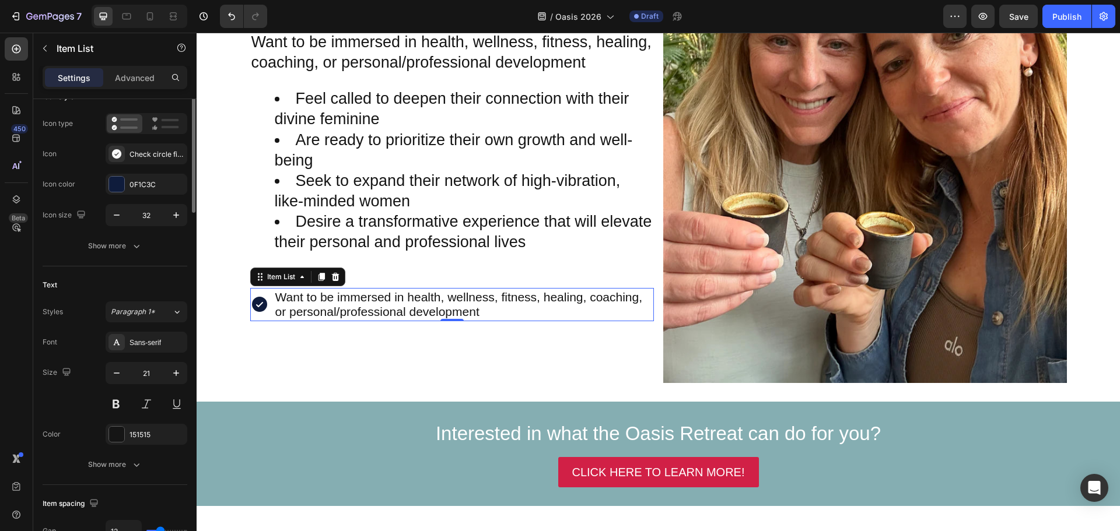
scroll to position [0, 0]
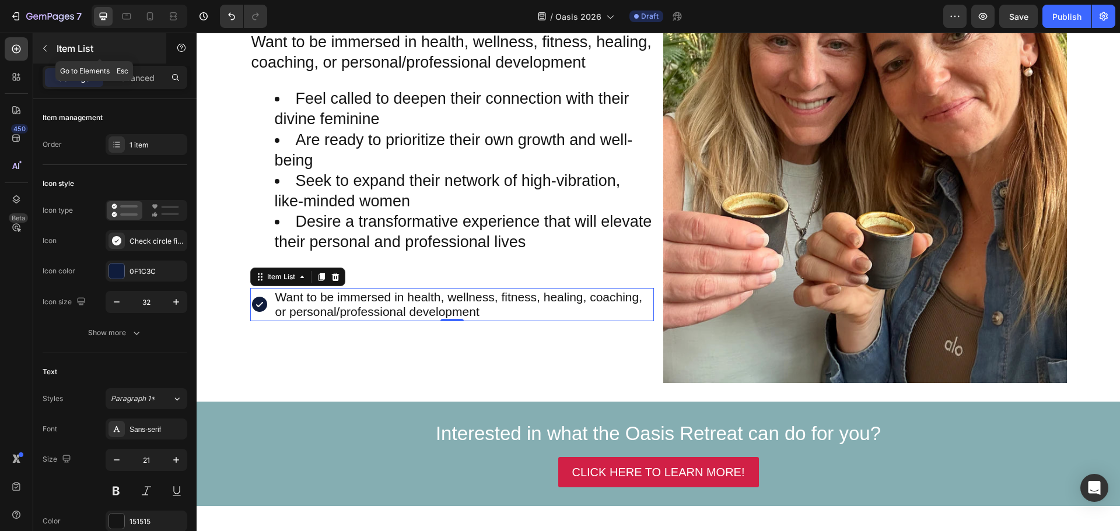
click at [44, 49] on icon "button" at bounding box center [44, 48] width 3 height 6
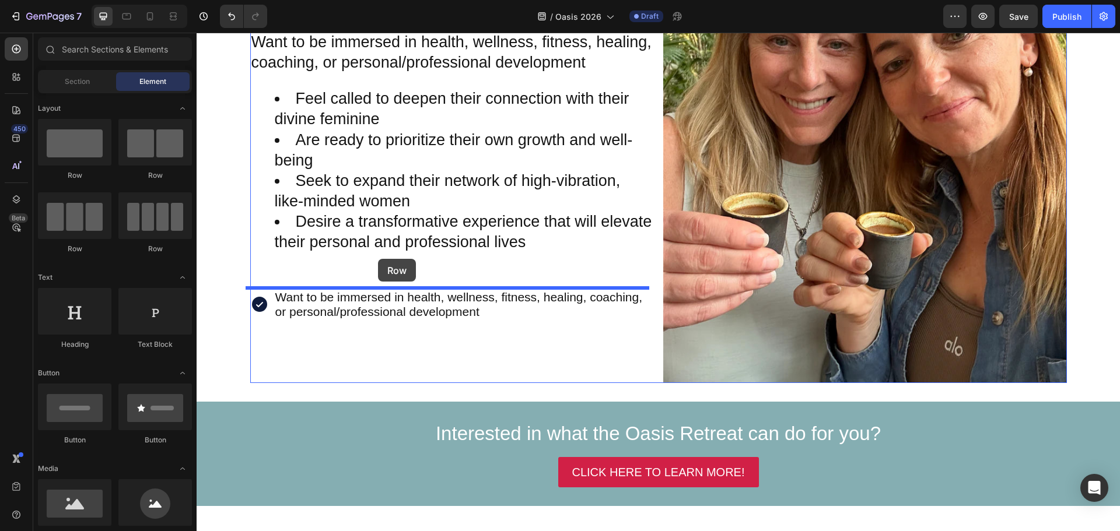
drag, startPoint x: 261, startPoint y: 173, endPoint x: 378, endPoint y: 259, distance: 145.2
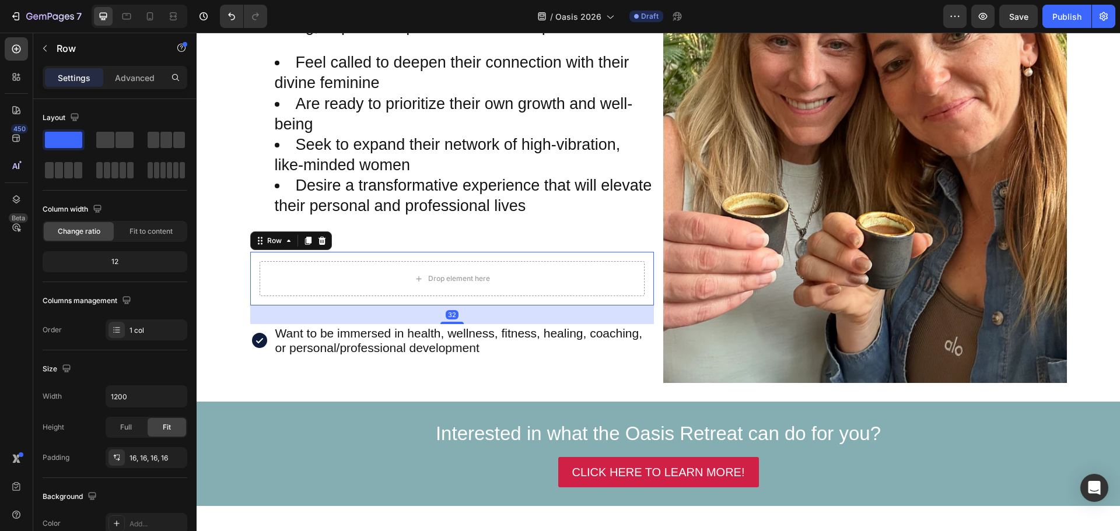
scroll to position [2011, 0]
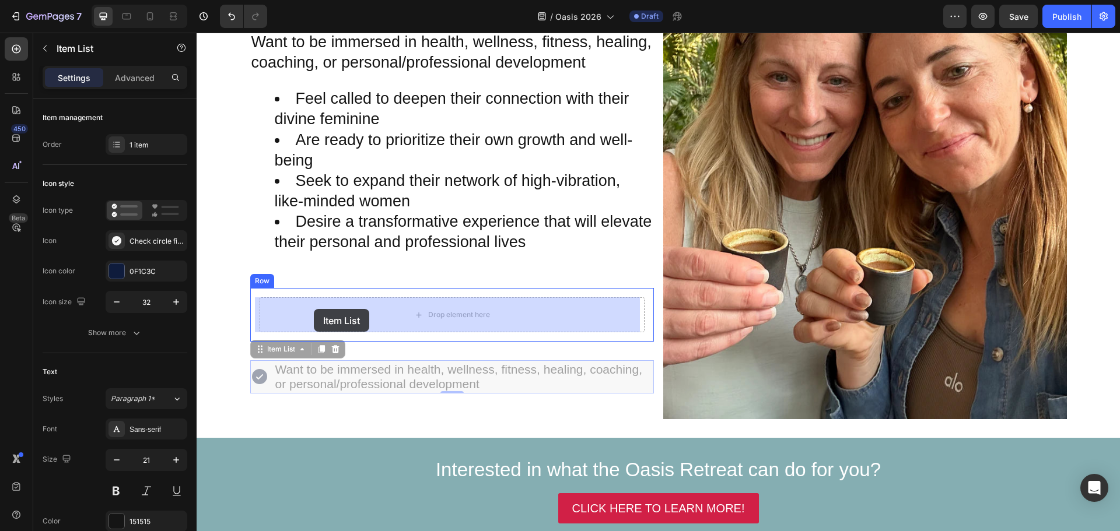
drag, startPoint x: 264, startPoint y: 356, endPoint x: 314, endPoint y: 316, distance: 63.9
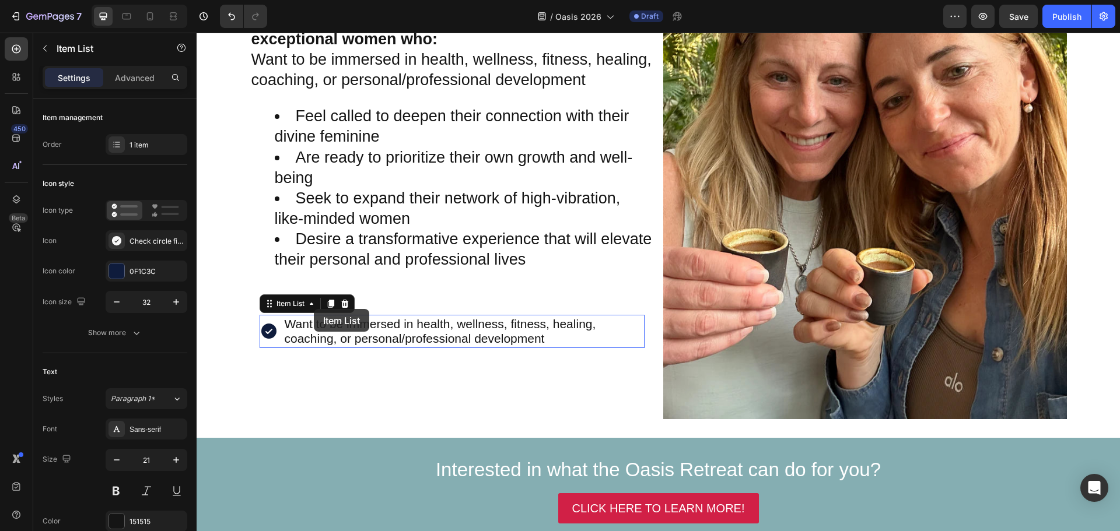
scroll to position [2028, 0]
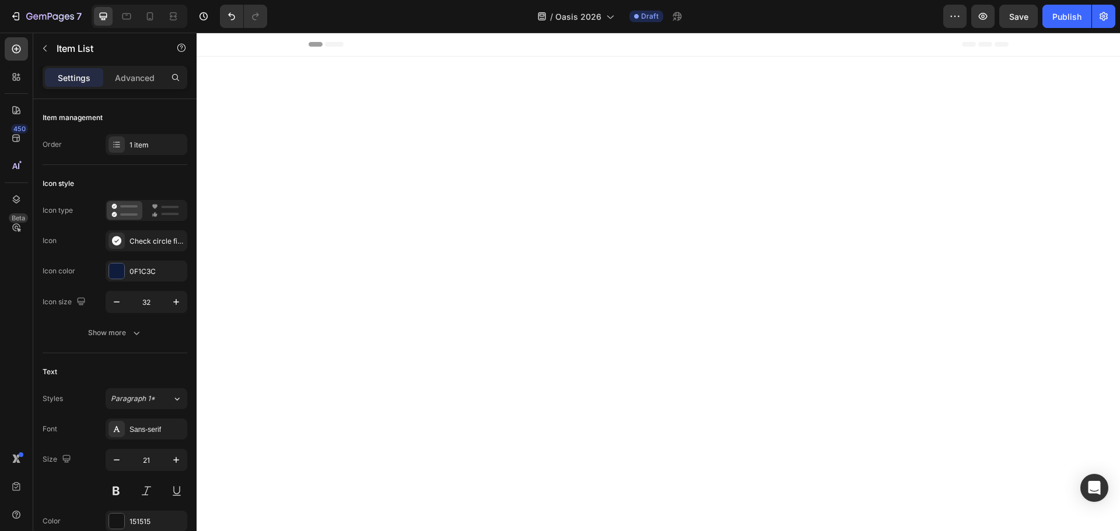
scroll to position [2028, 0]
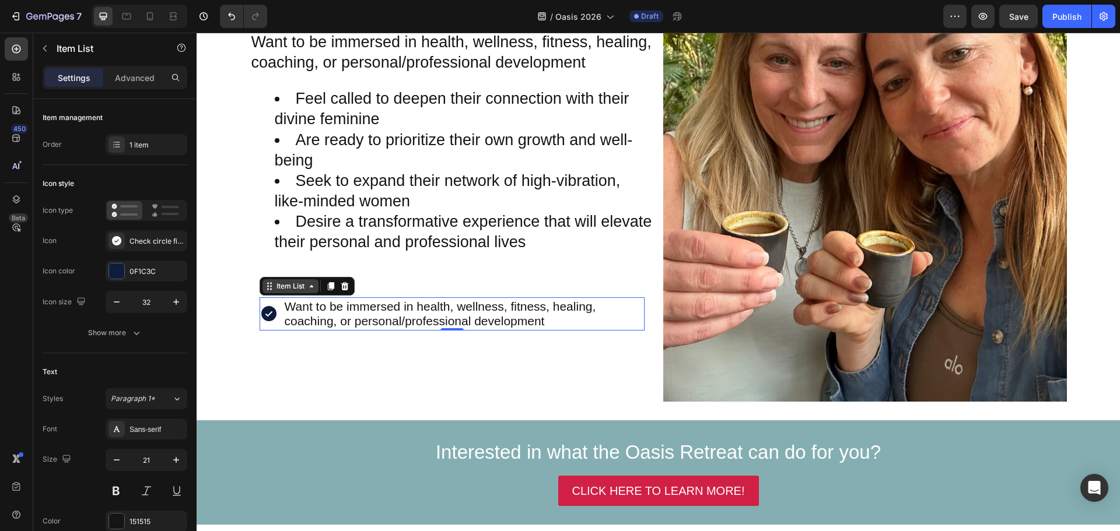
click at [306, 290] on div "Item List" at bounding box center [290, 286] width 33 height 10
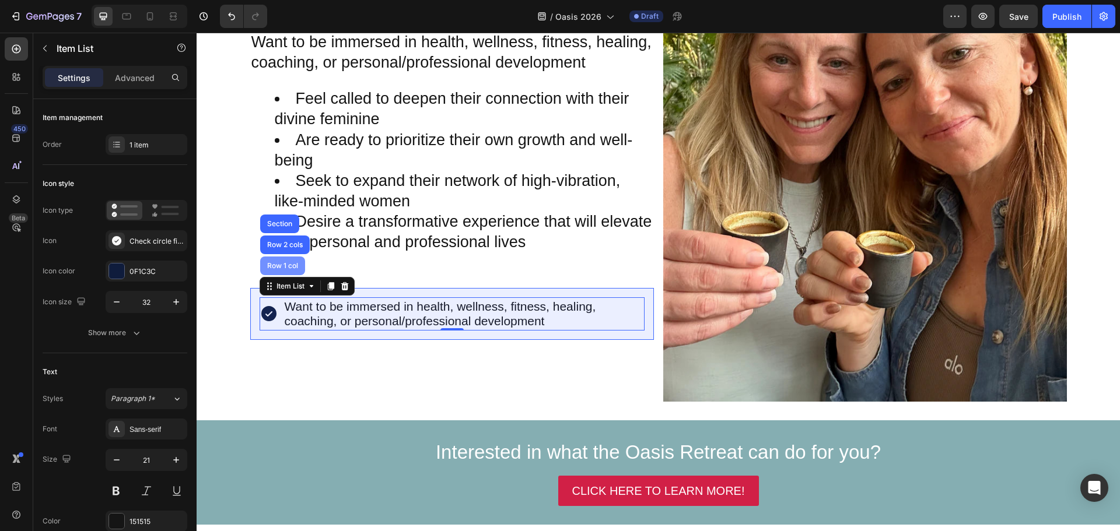
click at [294, 263] on div "Row 1 col" at bounding box center [283, 265] width 36 height 7
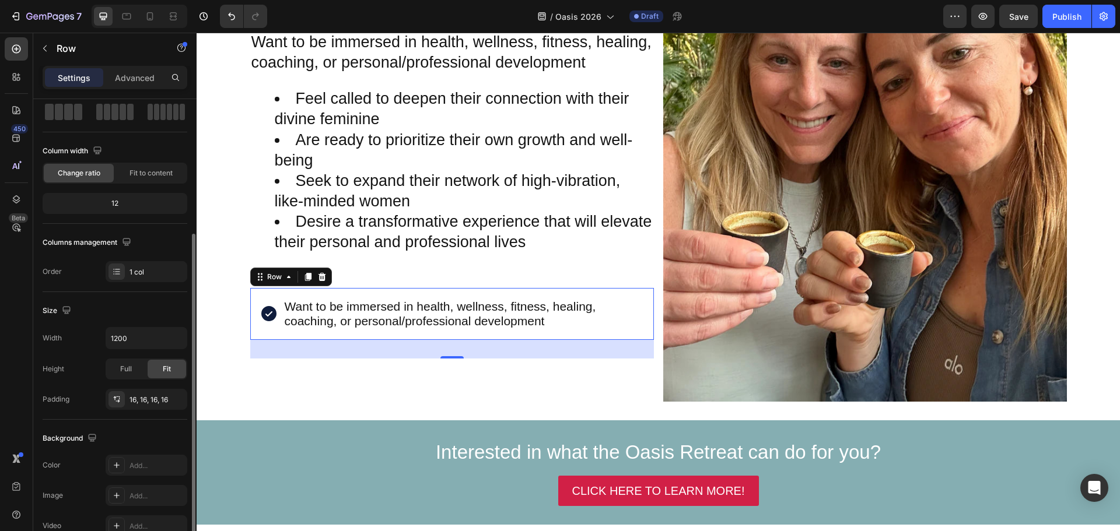
scroll to position [117, 0]
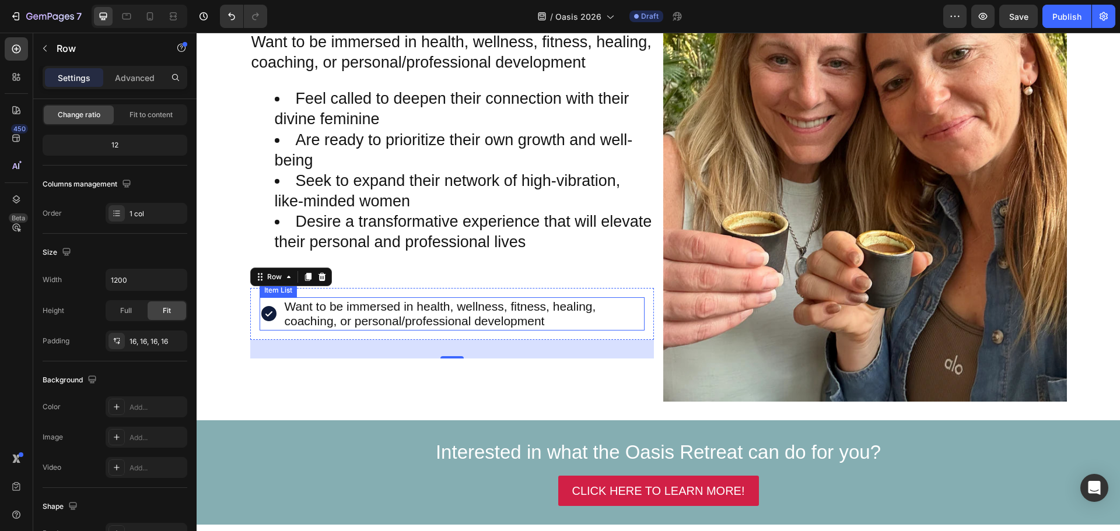
click at [272, 293] on div "Item List" at bounding box center [278, 290] width 33 height 10
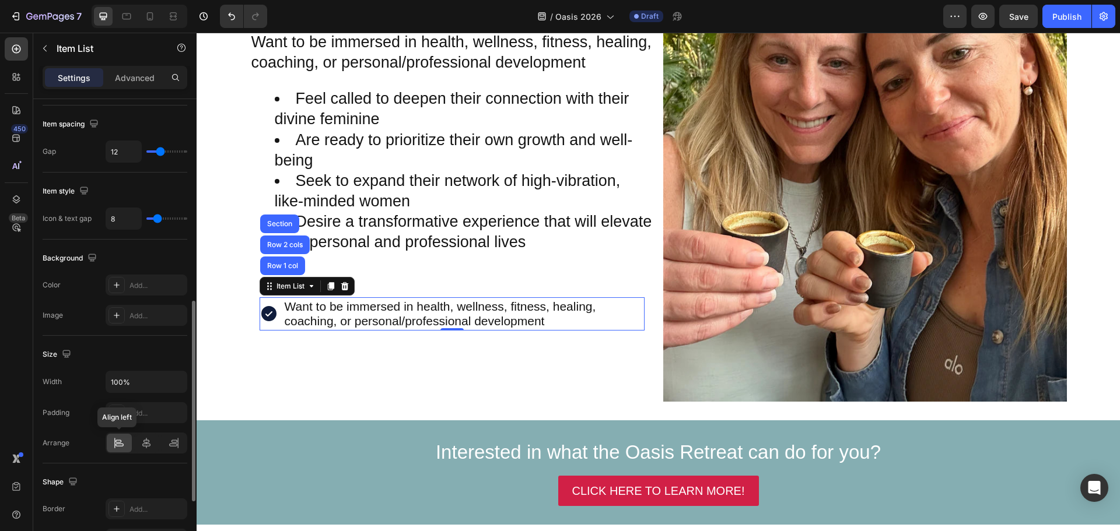
scroll to position [583, 0]
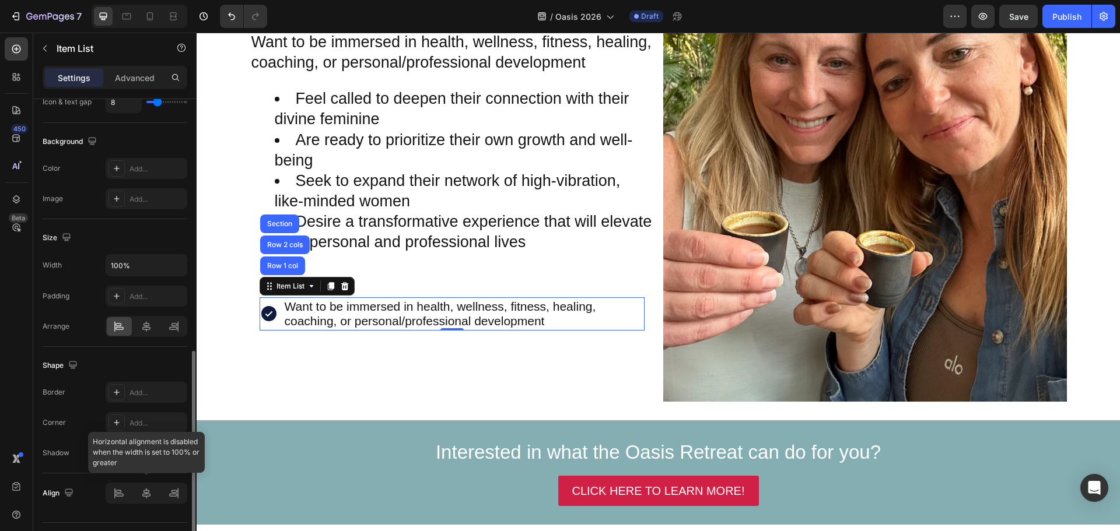
click at [118, 493] on div at bounding box center [147, 493] width 82 height 21
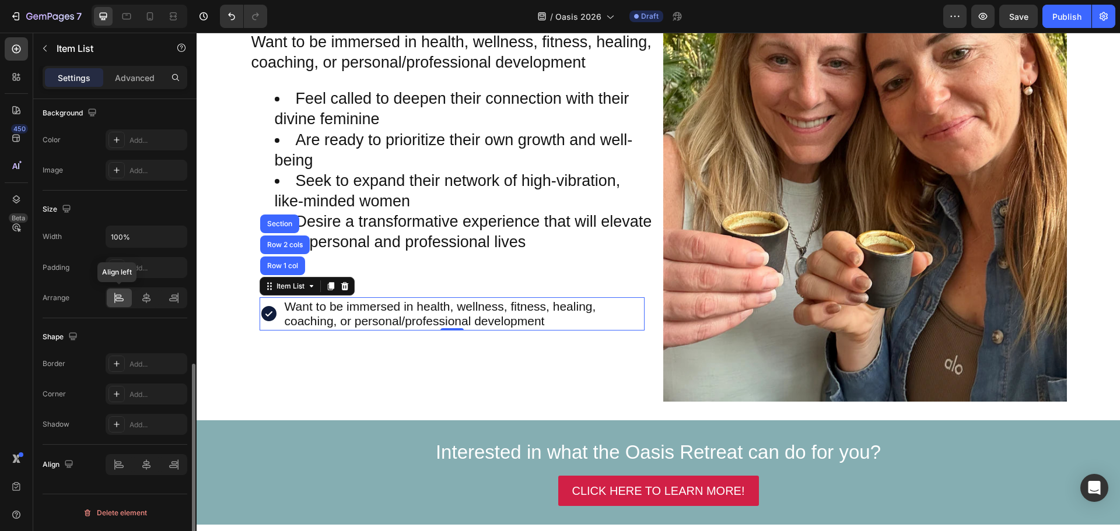
click at [117, 297] on icon at bounding box center [119, 298] width 12 height 12
click at [146, 300] on icon at bounding box center [147, 298] width 12 height 12
click at [122, 298] on icon at bounding box center [119, 298] width 12 height 12
click at [118, 468] on div at bounding box center [147, 464] width 82 height 21
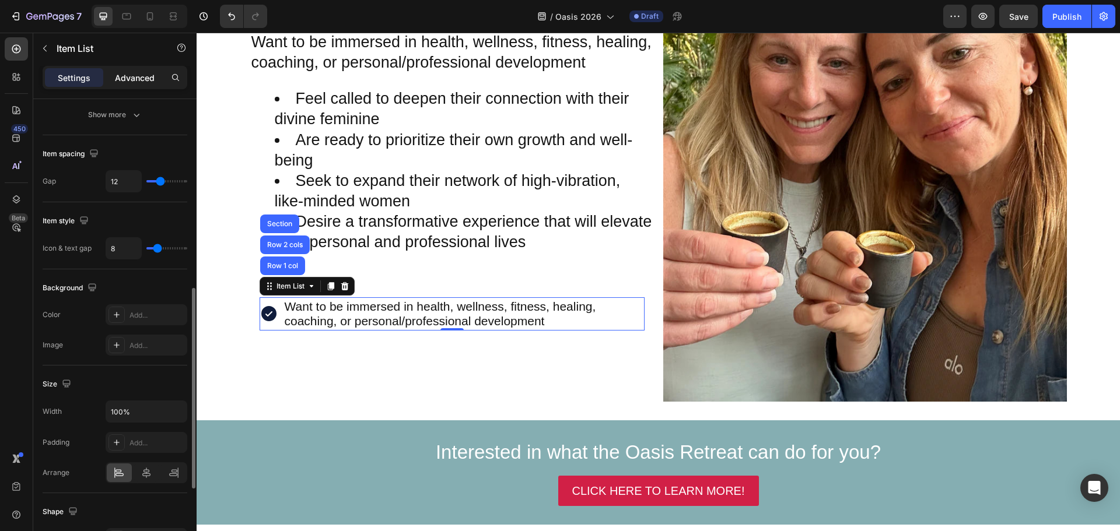
click at [127, 73] on p "Advanced" at bounding box center [135, 78] width 40 height 12
type input "100%"
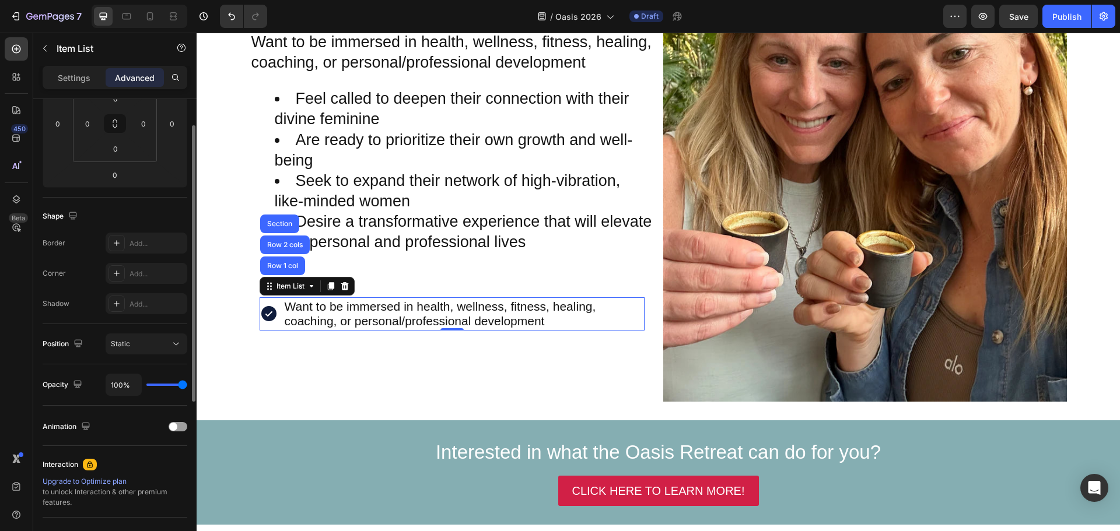
scroll to position [85, 0]
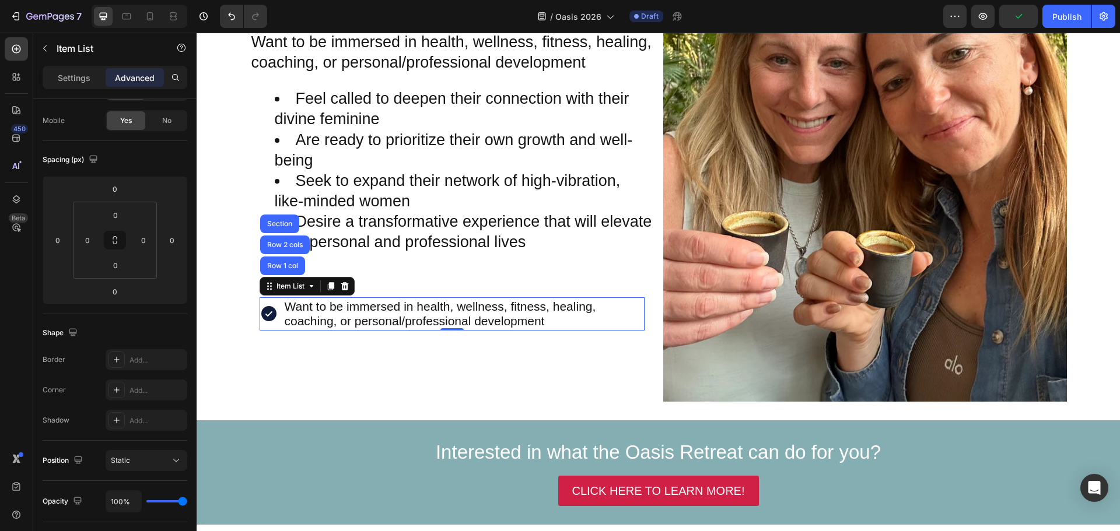
click at [264, 314] on icon at bounding box center [269, 313] width 19 height 19
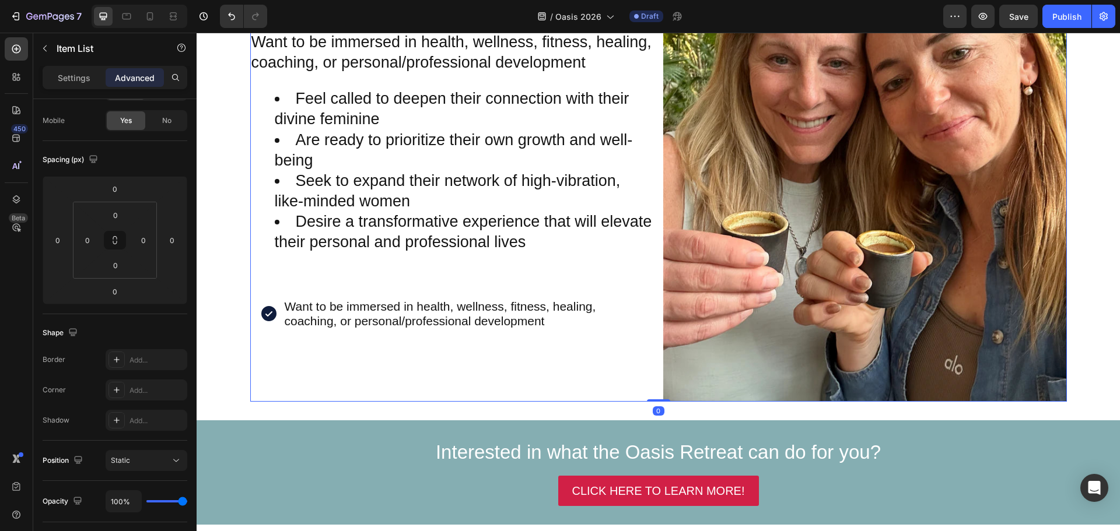
click at [277, 349] on div "⁠⁠⁠⁠⁠⁠⁠ Who This Retreat is For? Heading ⁠⁠⁠⁠⁠⁠⁠ This intimate gathering is lim…" at bounding box center [452, 133] width 404 height 538
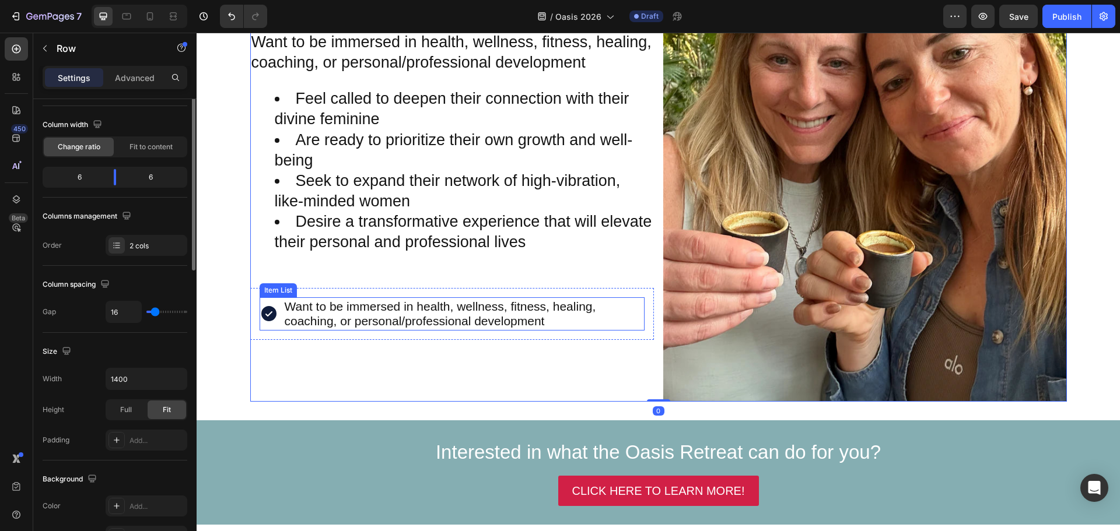
scroll to position [0, 0]
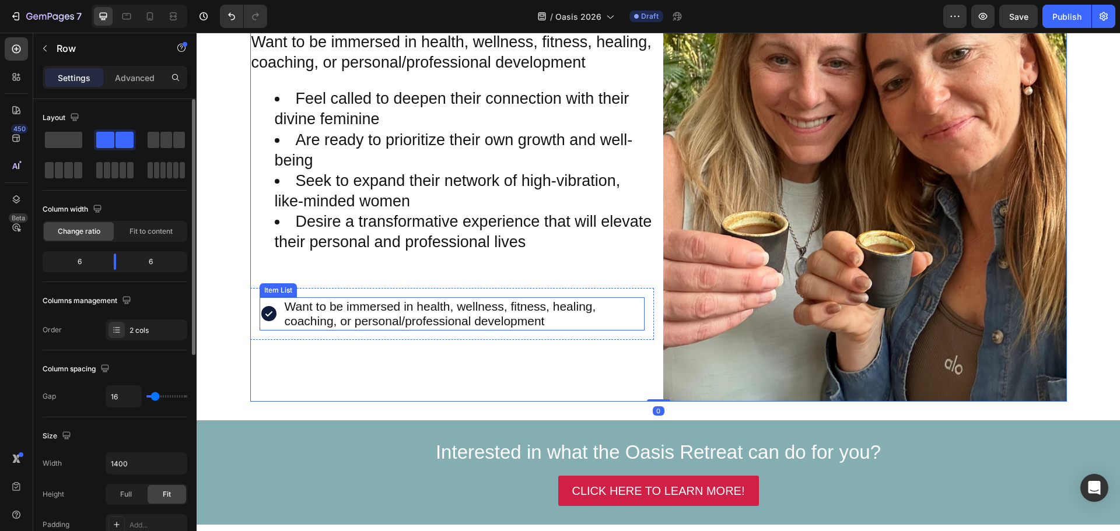
click at [261, 316] on icon at bounding box center [268, 313] width 15 height 15
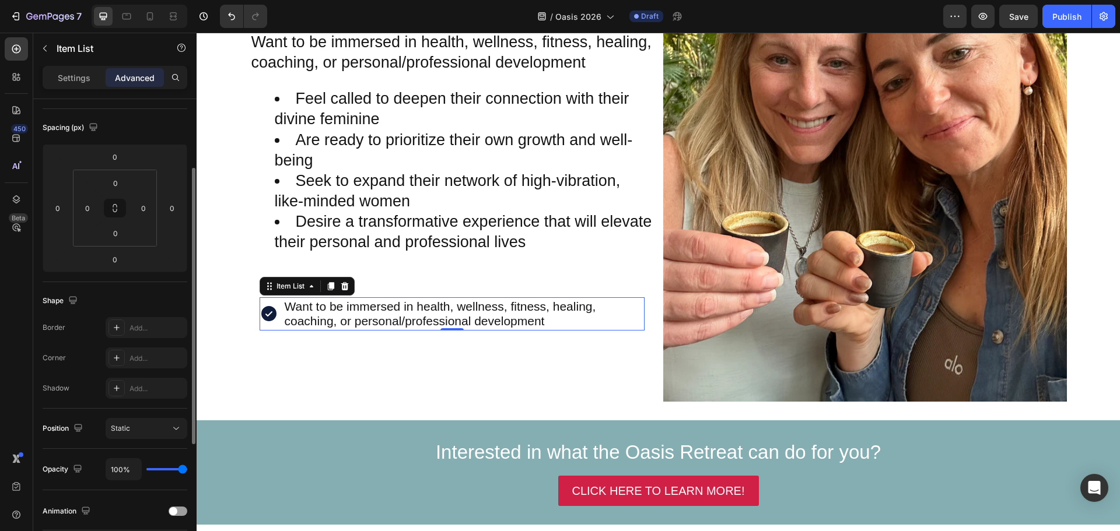
scroll to position [175, 0]
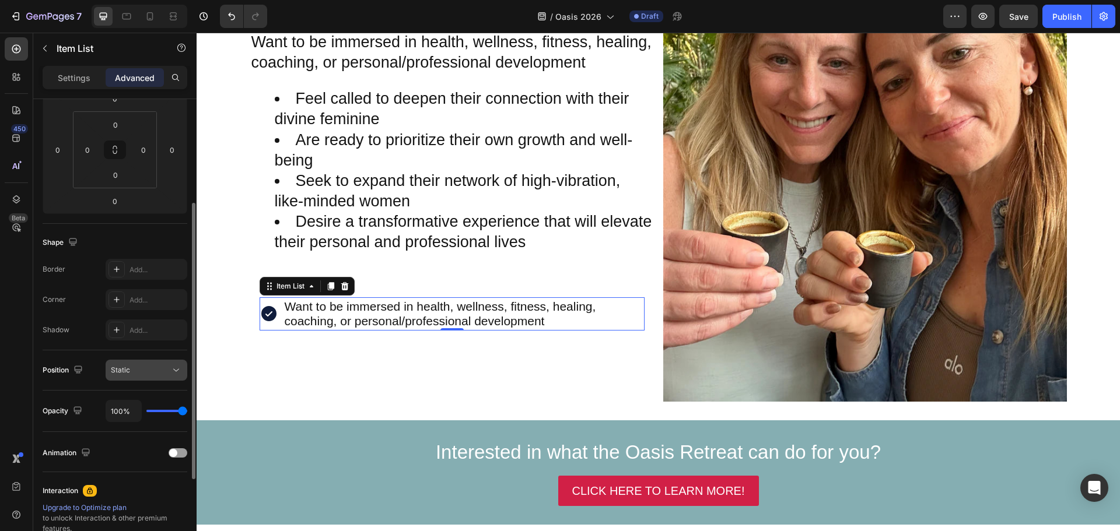
click at [156, 373] on div "Static" at bounding box center [140, 370] width 59 height 10
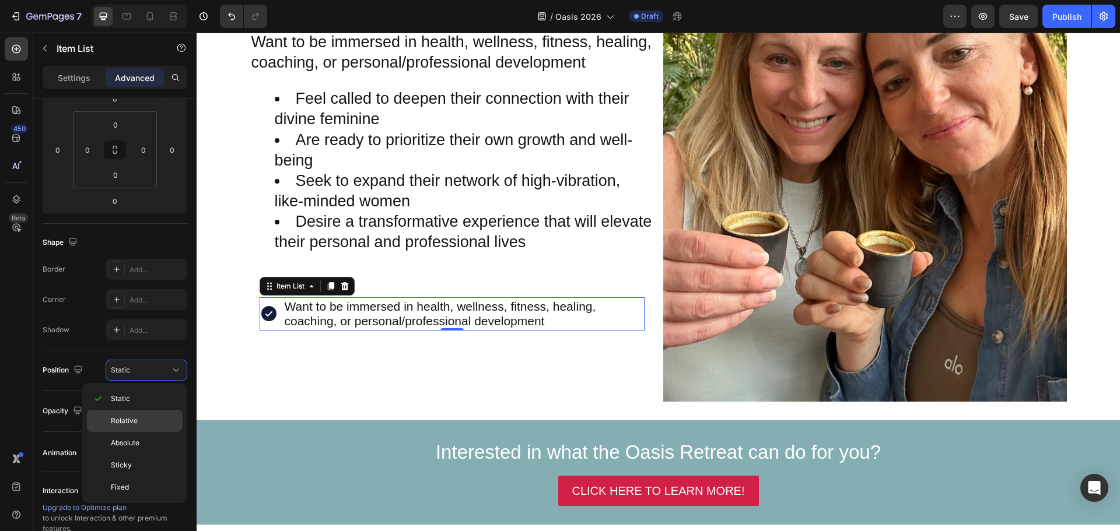
click at [136, 420] on span "Relative" at bounding box center [124, 421] width 27 height 10
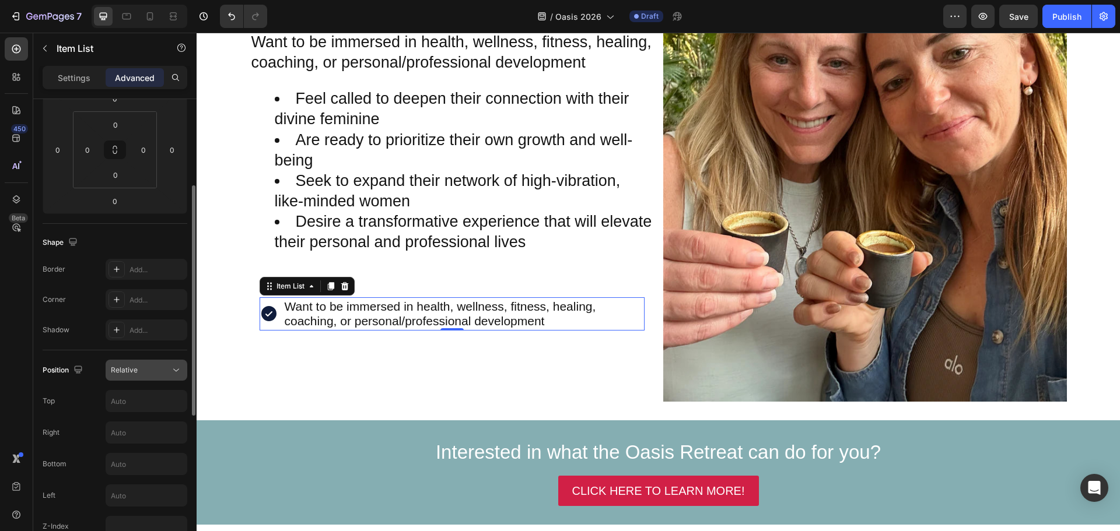
click at [134, 366] on span "Relative" at bounding box center [124, 370] width 27 height 9
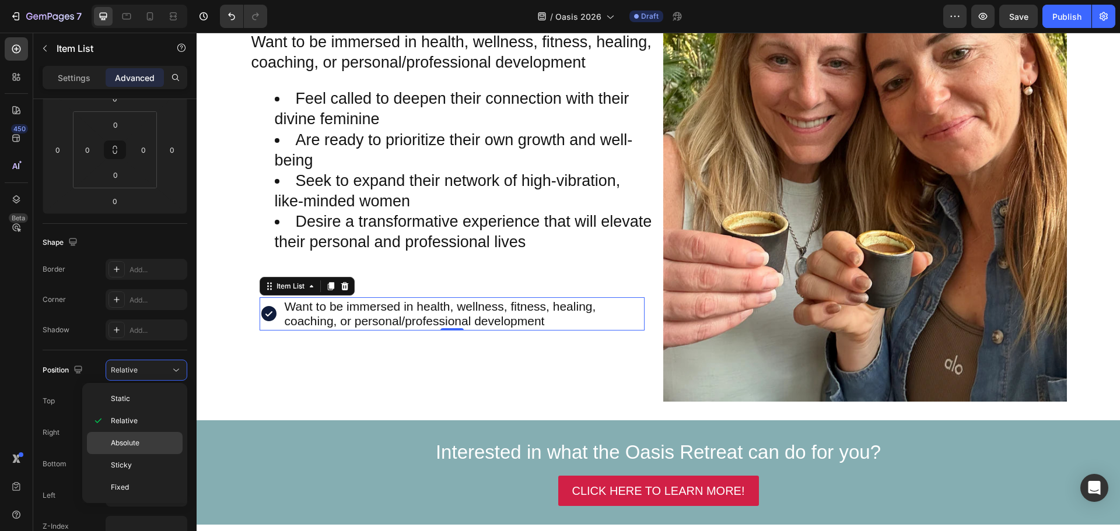
click at [132, 447] on span "Absolute" at bounding box center [125, 443] width 29 height 10
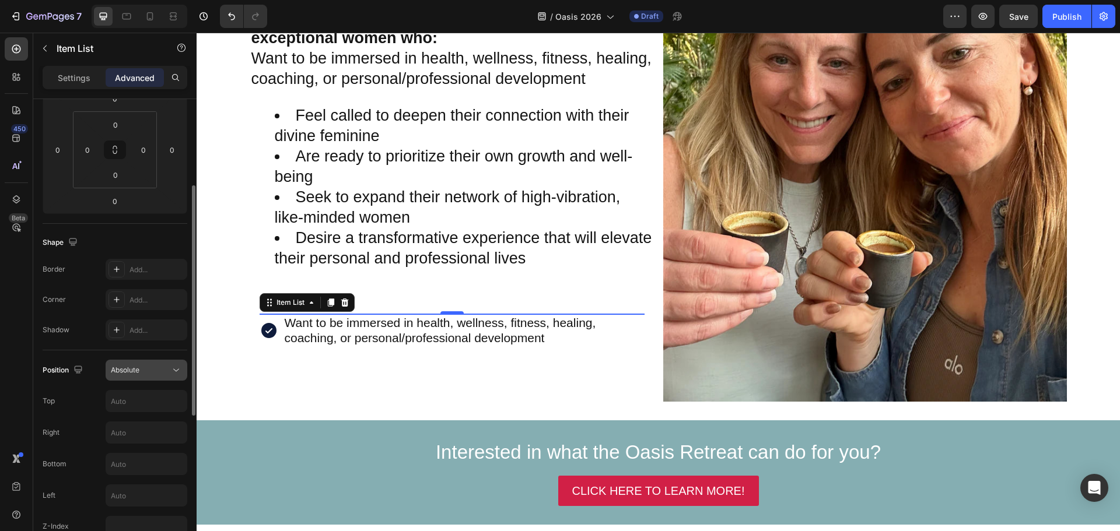
click at [129, 372] on span "Absolute" at bounding box center [125, 370] width 29 height 9
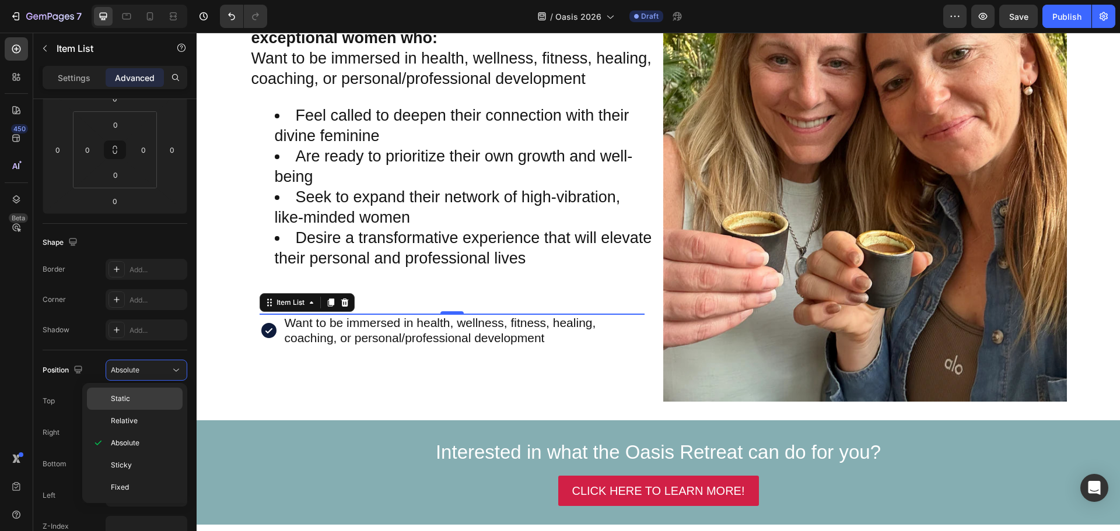
click at [136, 399] on p "Static" at bounding box center [144, 399] width 66 height 10
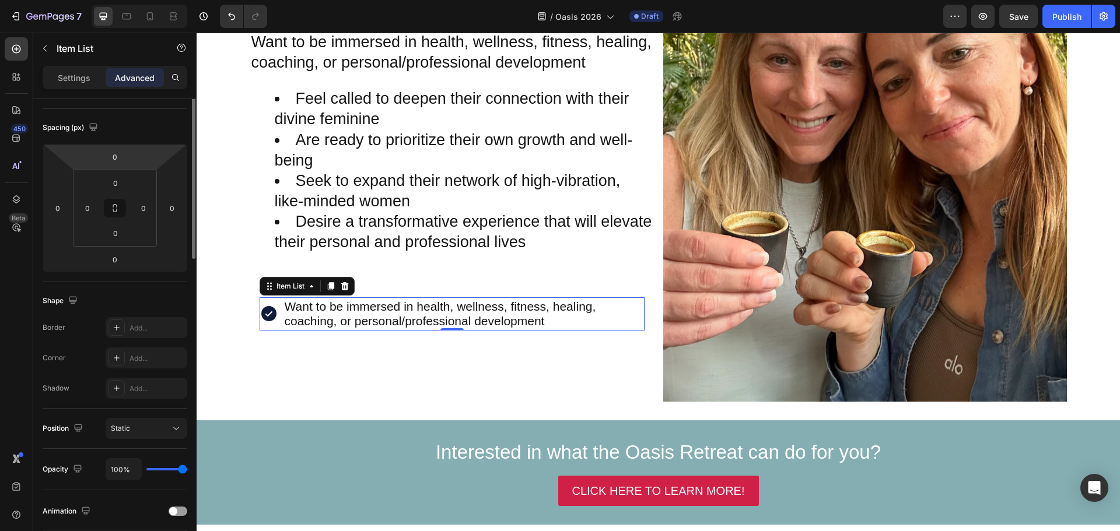
scroll to position [0, 0]
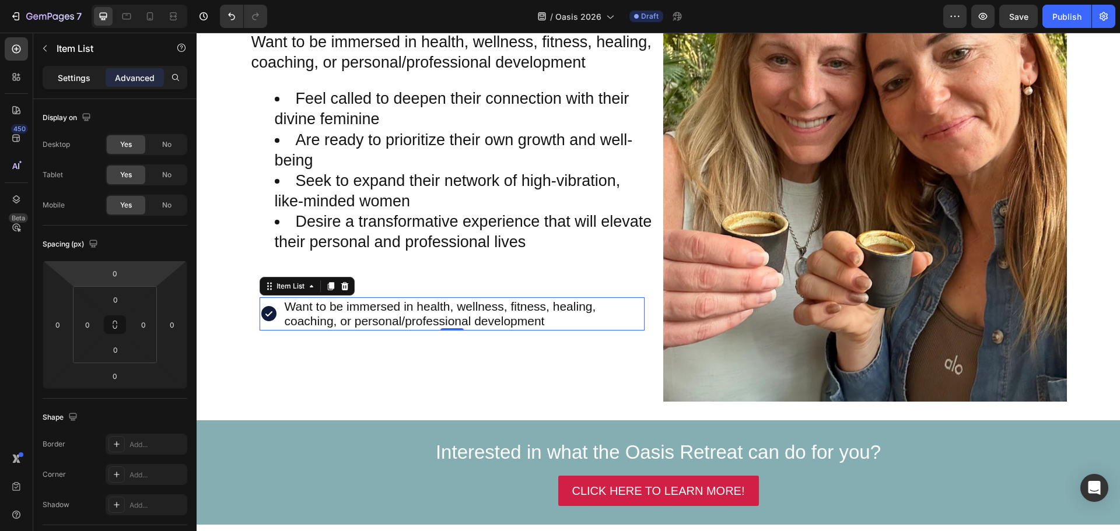
click at [73, 78] on p "Settings" at bounding box center [74, 78] width 33 height 12
type input "8"
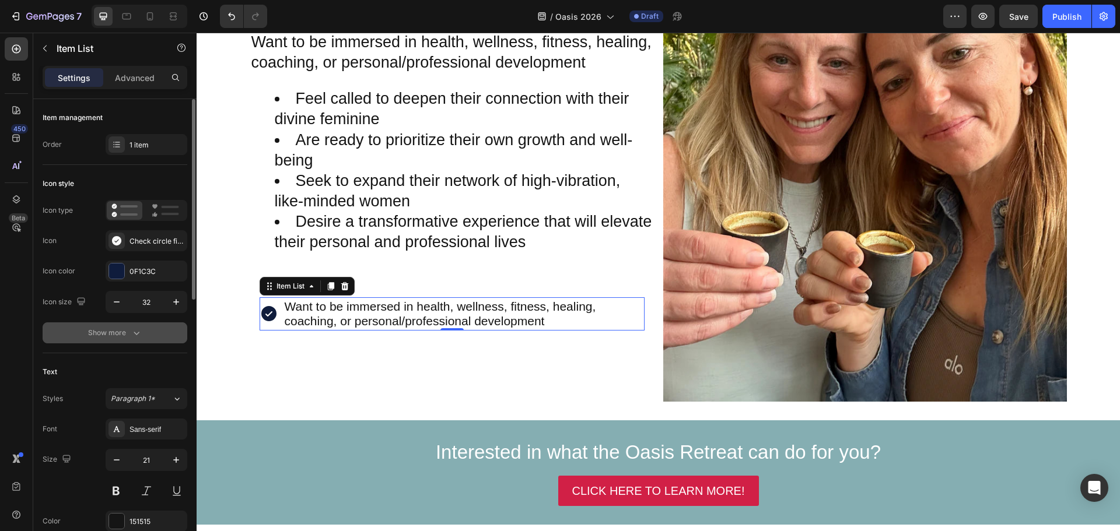
click at [136, 337] on icon "button" at bounding box center [137, 333] width 12 height 12
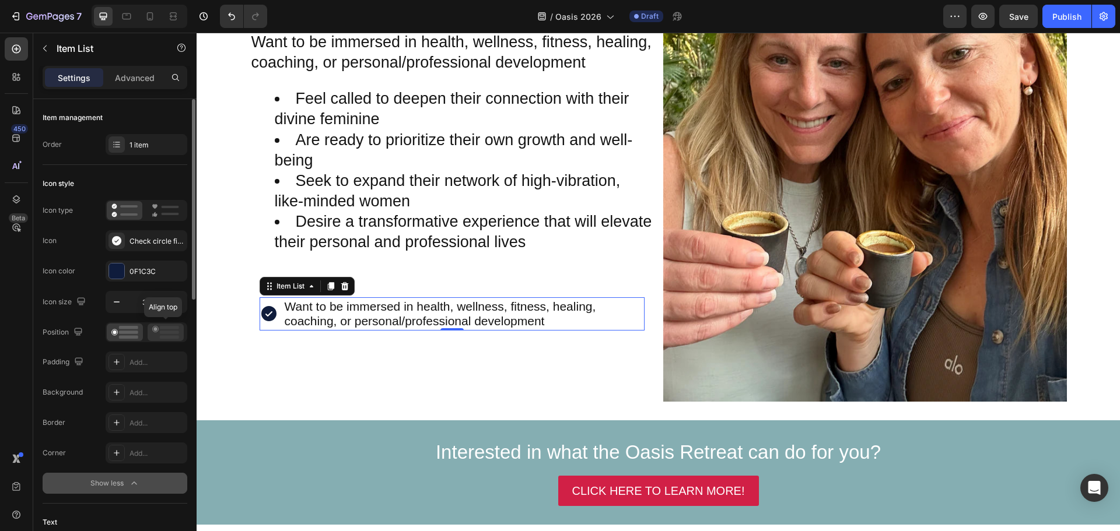
click at [163, 330] on icon at bounding box center [165, 332] width 27 height 13
click at [136, 144] on div "1 item" at bounding box center [156, 145] width 55 height 10
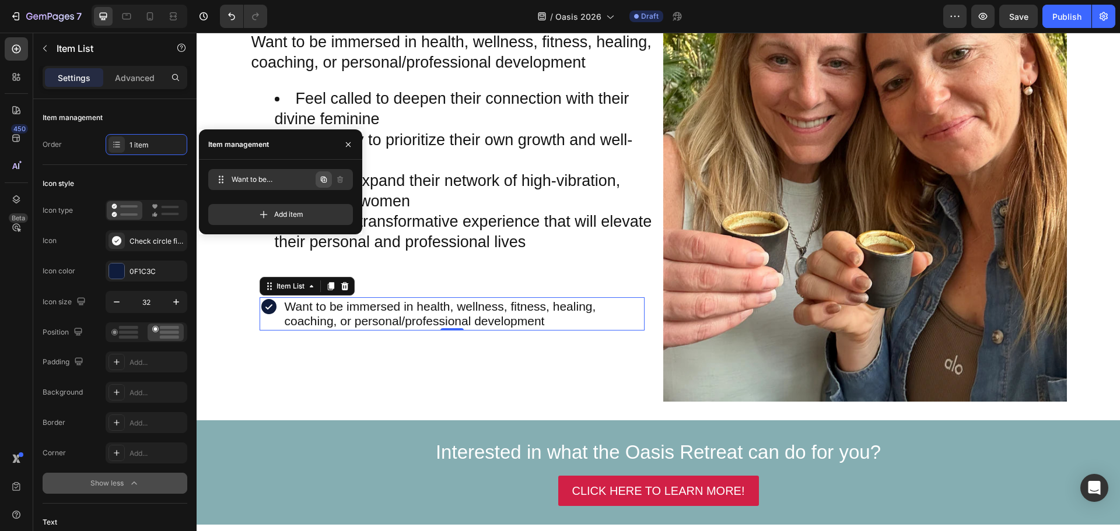
click at [324, 179] on icon "button" at bounding box center [324, 180] width 2 height 2
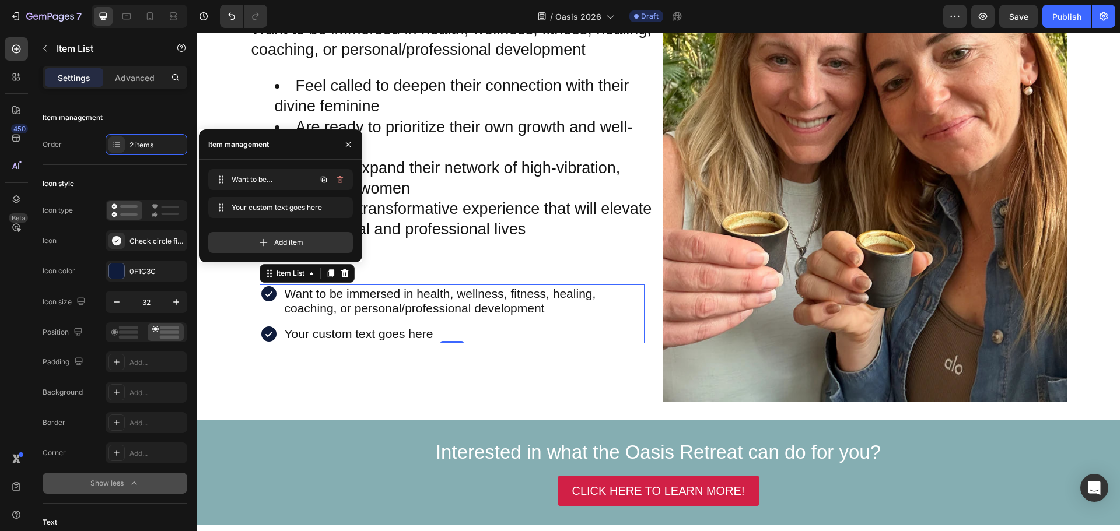
scroll to position [2016, 0]
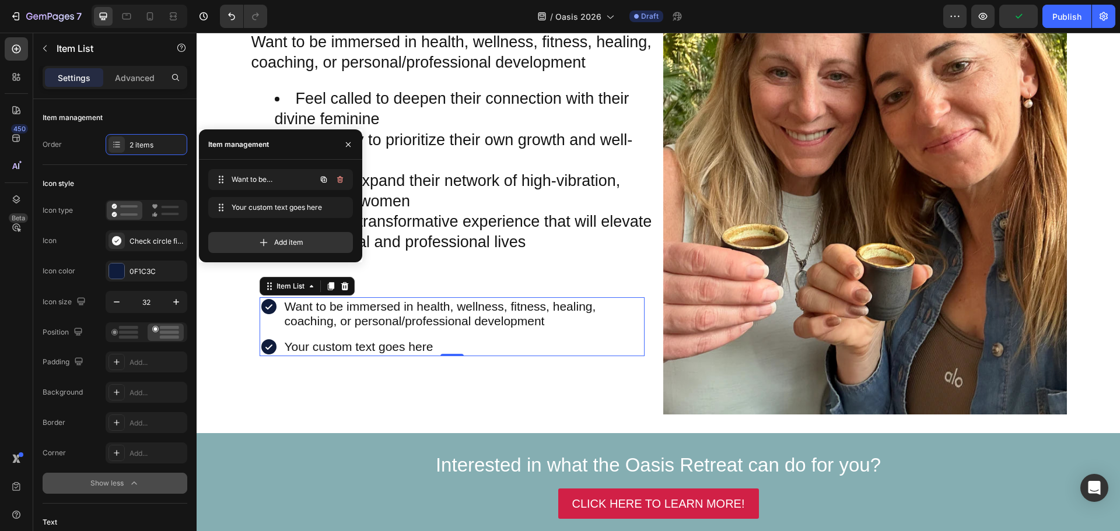
click at [324, 179] on icon "button" at bounding box center [324, 180] width 2 height 2
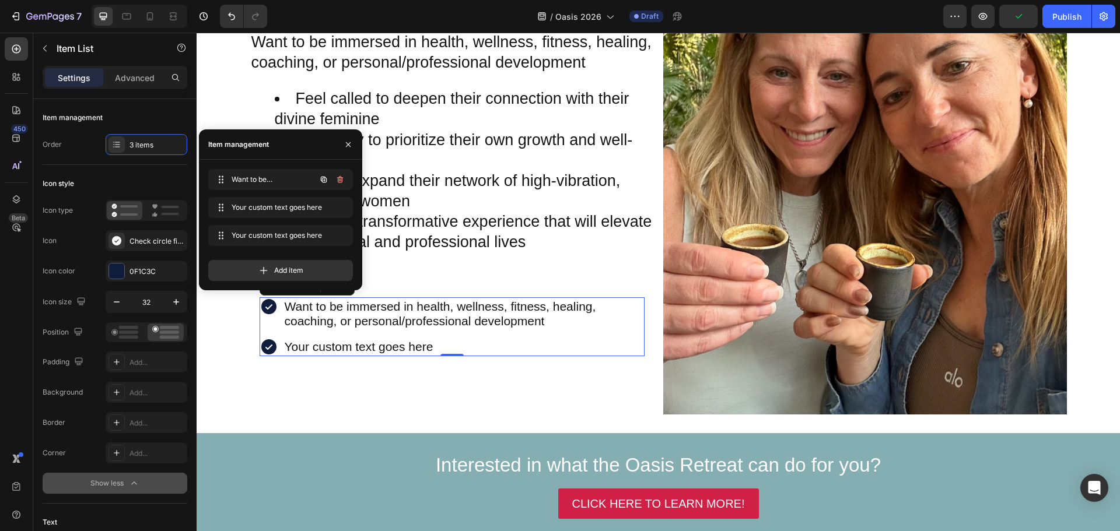
scroll to position [2003, 0]
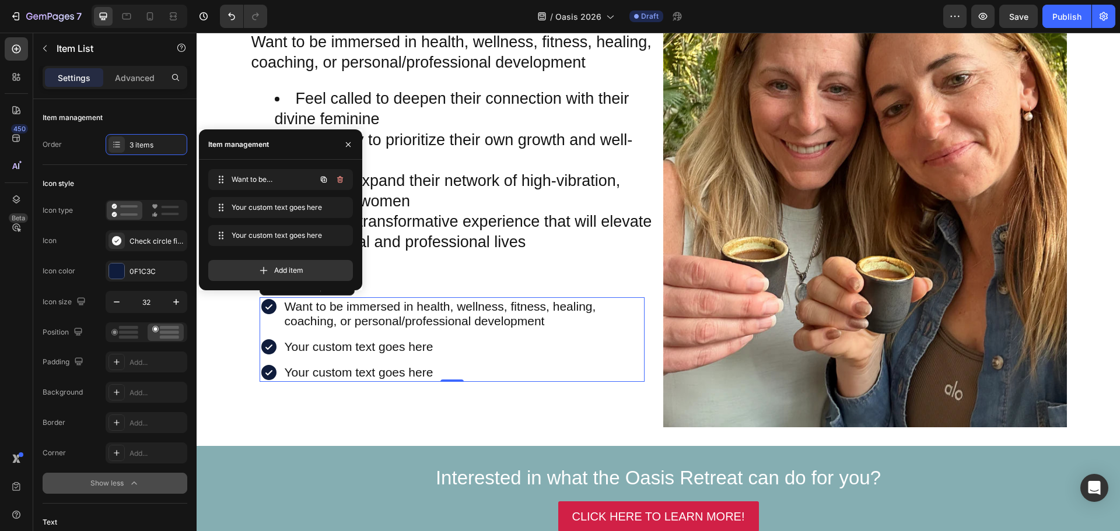
click at [324, 179] on icon "button" at bounding box center [324, 180] width 2 height 2
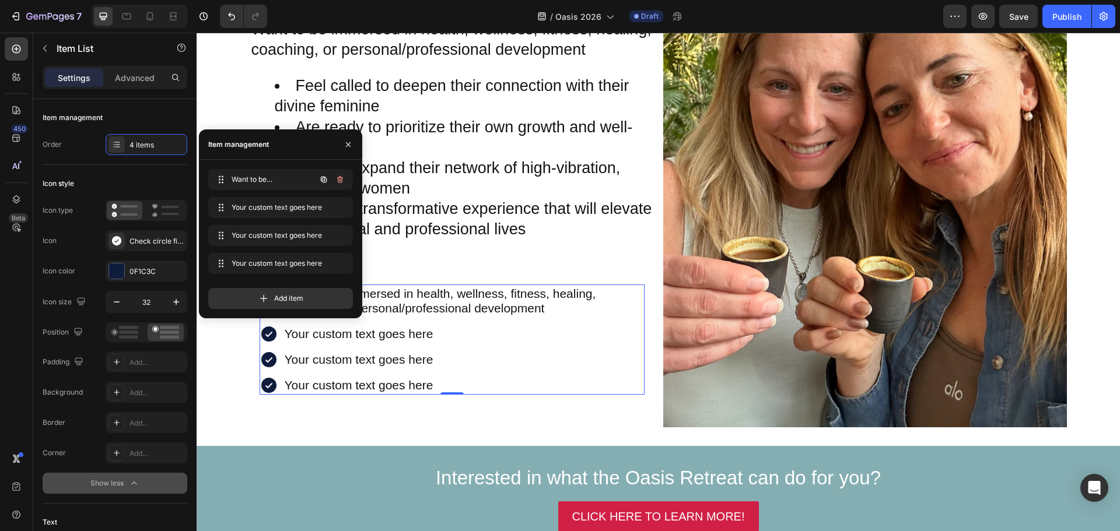
scroll to position [1990, 0]
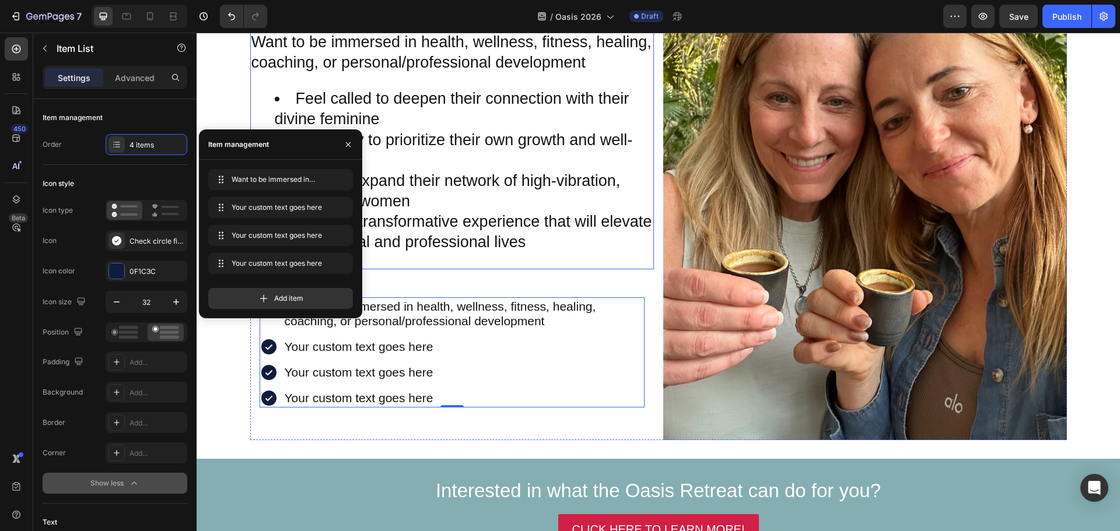
click at [457, 127] on li "Feel called to deepen their connection with their divine feminine" at bounding box center [464, 109] width 378 height 41
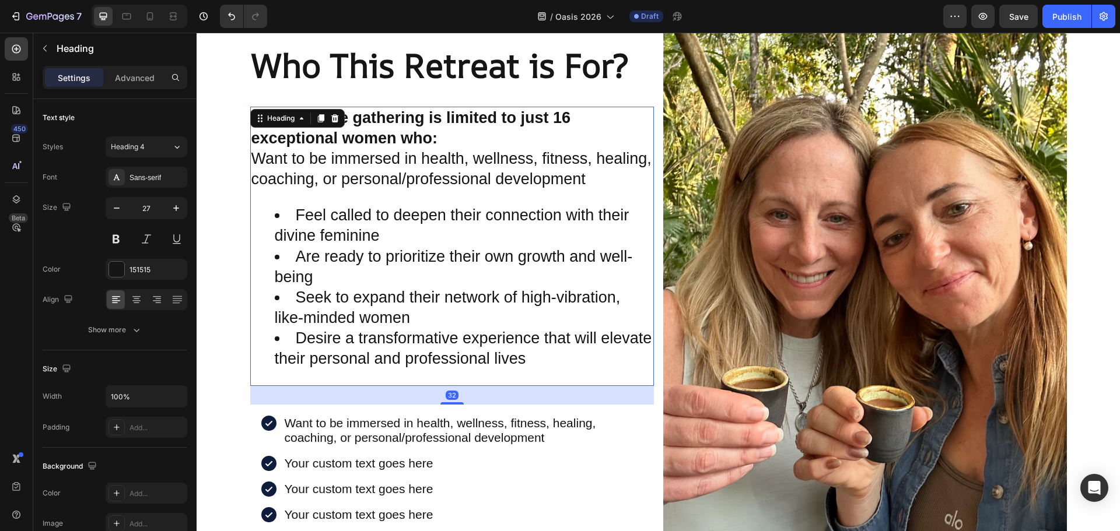
scroll to position [1932, 0]
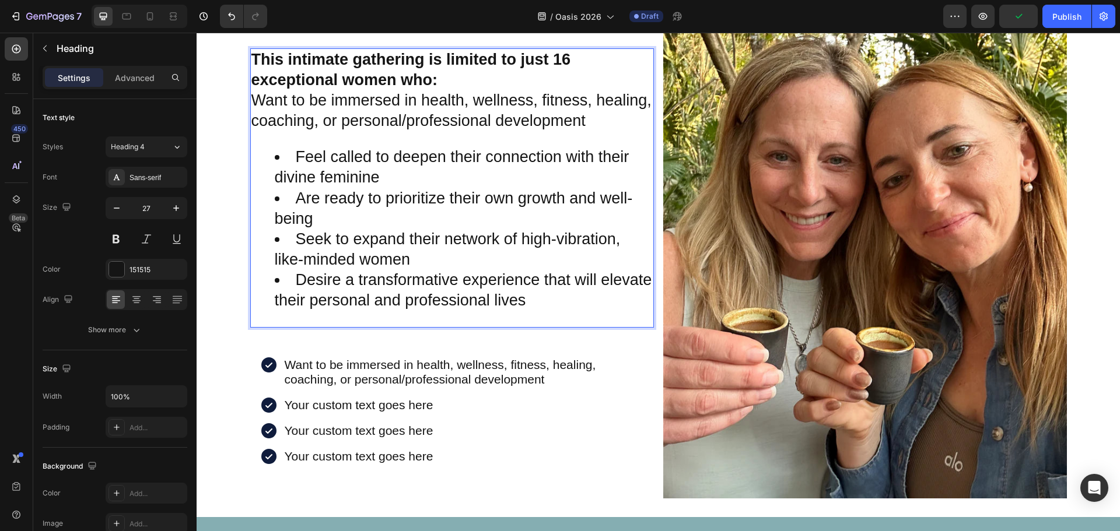
click at [293, 157] on li "Feel called to deepen their connection with their divine feminine" at bounding box center [464, 167] width 378 height 41
click at [252, 100] on p "This intimate gathering is limited to just 16 exceptional women who: Want to be…" at bounding box center [451, 91] width 401 height 82
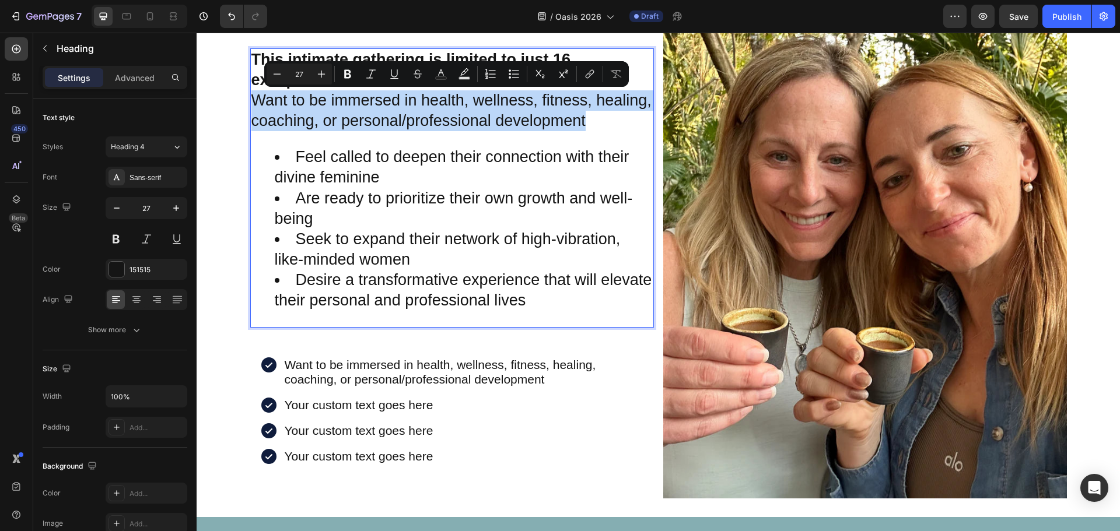
drag, startPoint x: 251, startPoint y: 99, endPoint x: 583, endPoint y: 125, distance: 332.9
click at [583, 125] on p "This intimate gathering is limited to just 16 exceptional women who: Want to be…" at bounding box center [451, 91] width 401 height 82
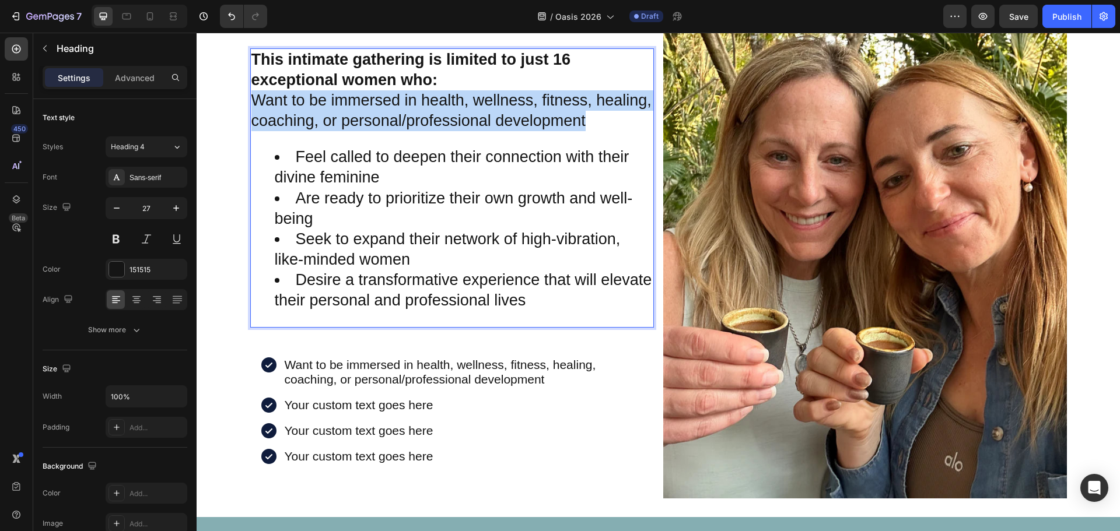
scroll to position [1942, 0]
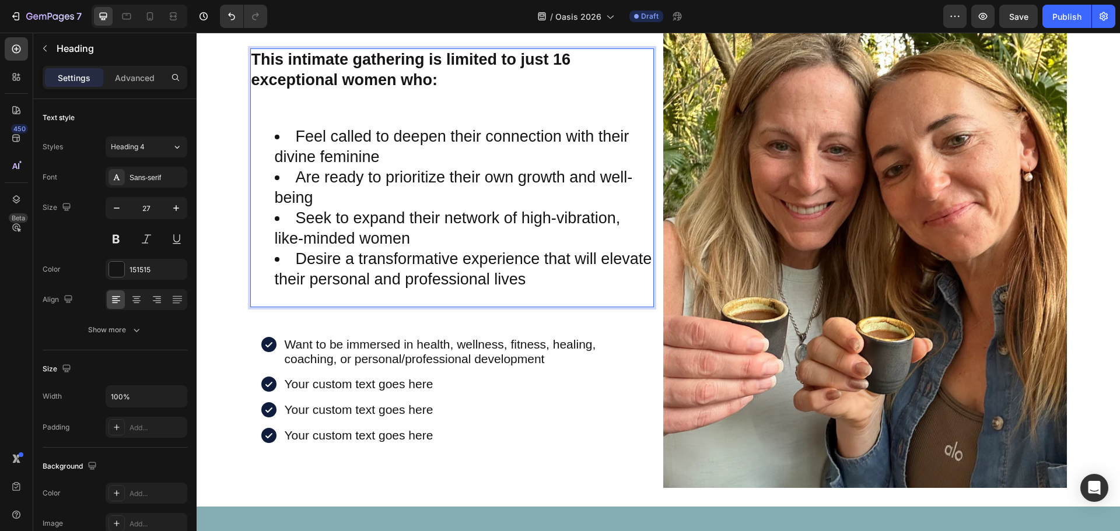
click at [296, 132] on li "Feel called to deepen their connection with their divine feminine" at bounding box center [464, 147] width 378 height 41
click at [292, 140] on li "Feel called to deepen their connection with their divine feminine" at bounding box center [464, 147] width 378 height 41
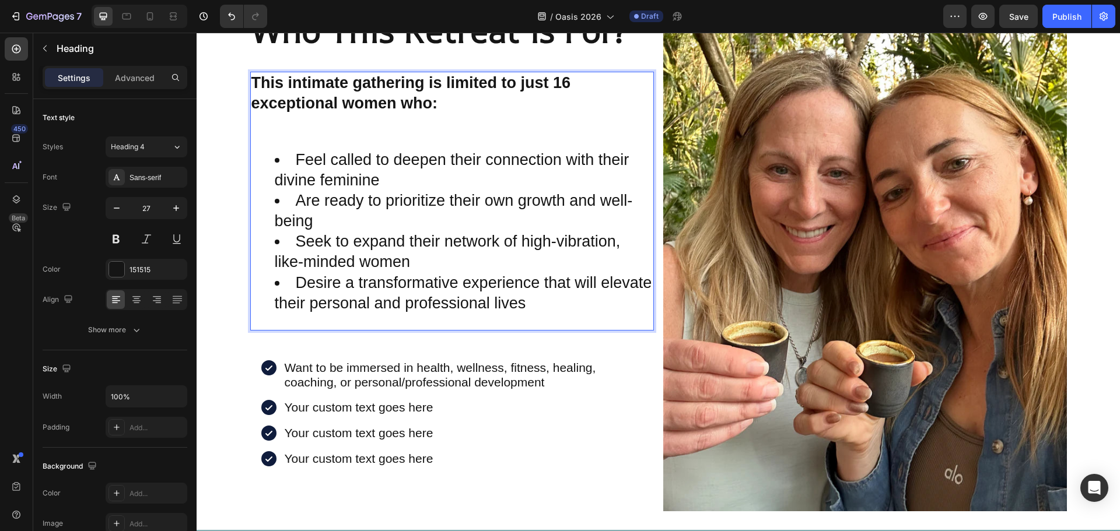
scroll to position [1825, 0]
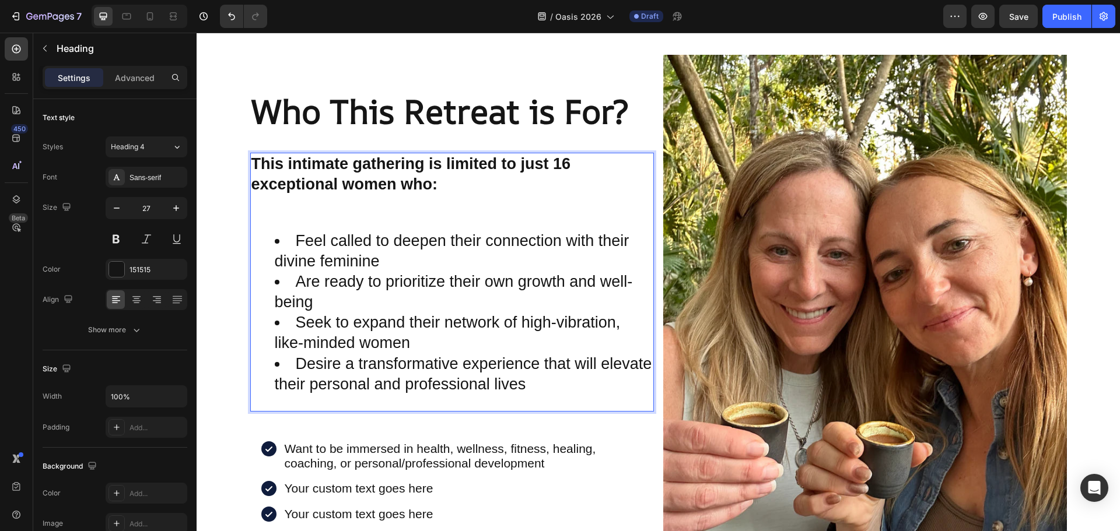
click at [292, 254] on li "Feel called to deepen their connection with their divine feminine" at bounding box center [464, 251] width 378 height 41
click at [295, 254] on li "Feel called to deepen their connection with their divine feminine" at bounding box center [464, 251] width 378 height 41
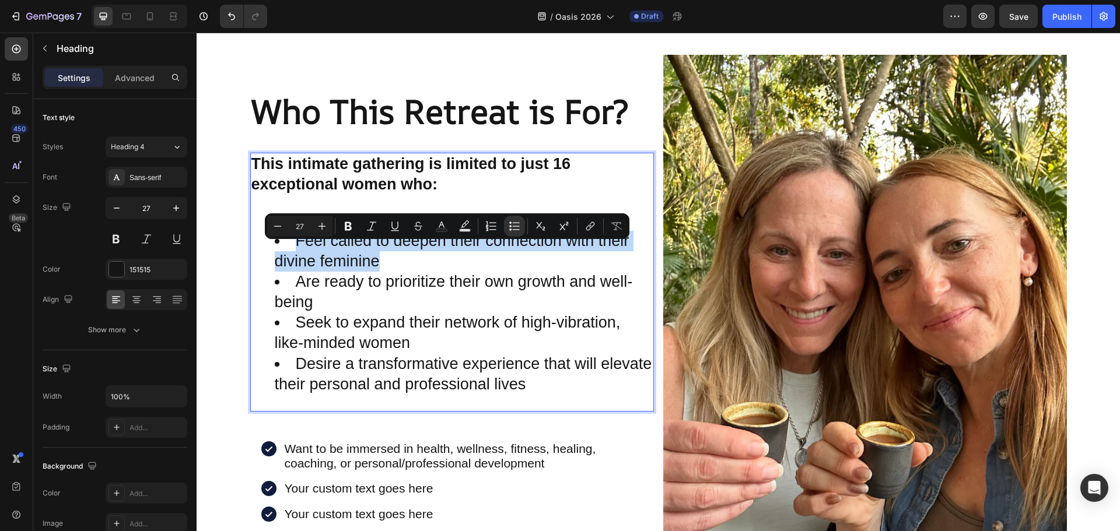
drag, startPoint x: 293, startPoint y: 254, endPoint x: 377, endPoint y: 271, distance: 85.7
click at [377, 271] on li "Feel called to deepen their connection with their divine feminine" at bounding box center [464, 251] width 378 height 41
click at [513, 227] on icon "Editor contextual toolbar" at bounding box center [515, 226] width 12 height 12
type input "27"
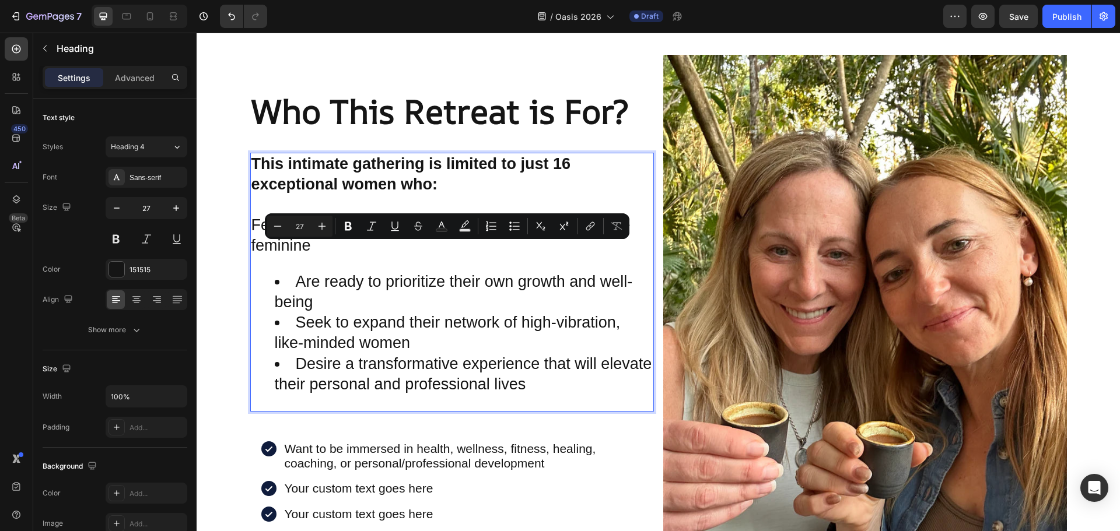
copy p "Feel called to deepen their connection with their divine feminine"
click at [335, 497] on div "Your custom text goes here" at bounding box center [464, 488] width 362 height 18
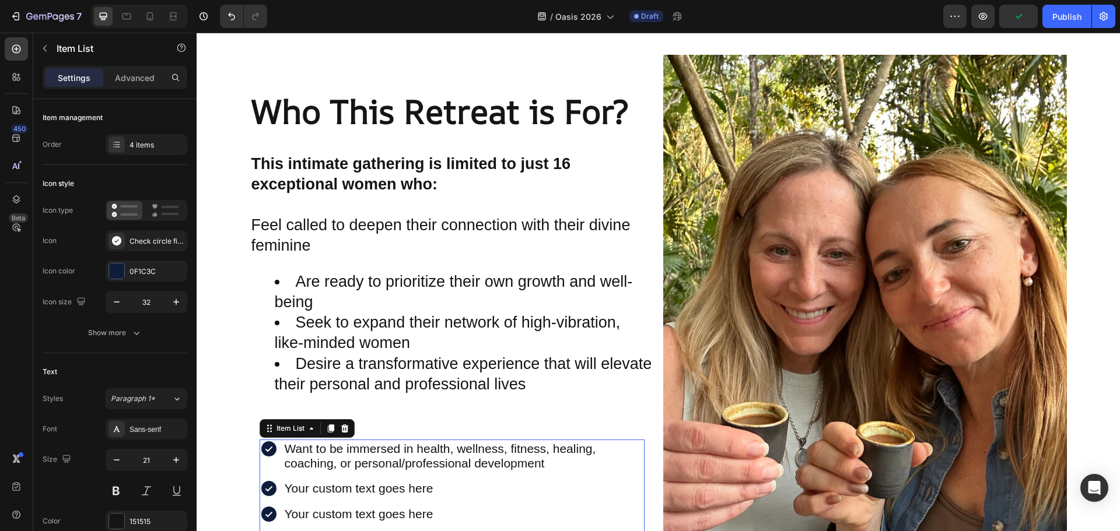
click at [337, 497] on div "Your custom text goes here" at bounding box center [464, 488] width 362 height 18
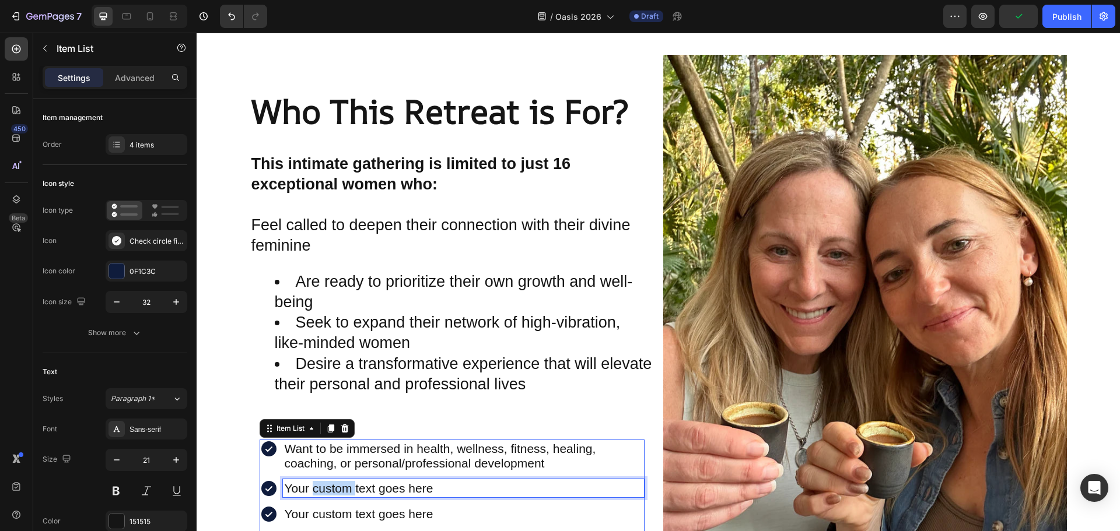
click at [337, 496] on p "Your custom text goes here" at bounding box center [464, 488] width 358 height 15
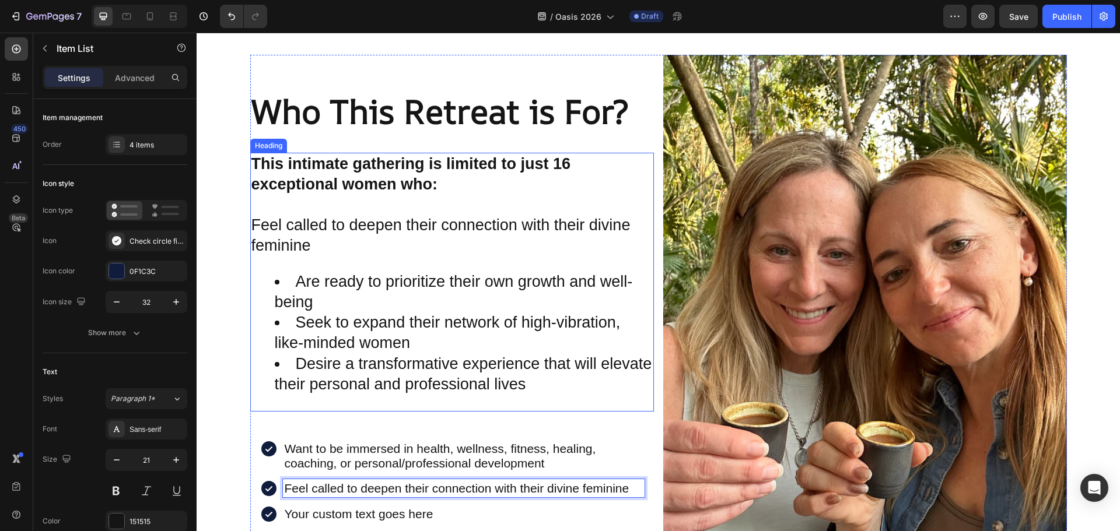
click at [313, 256] on p "⁠⁠⁠⁠⁠⁠⁠ This intimate gathering is limited to just 16 exceptional women who: Fe…" at bounding box center [451, 205] width 401 height 102
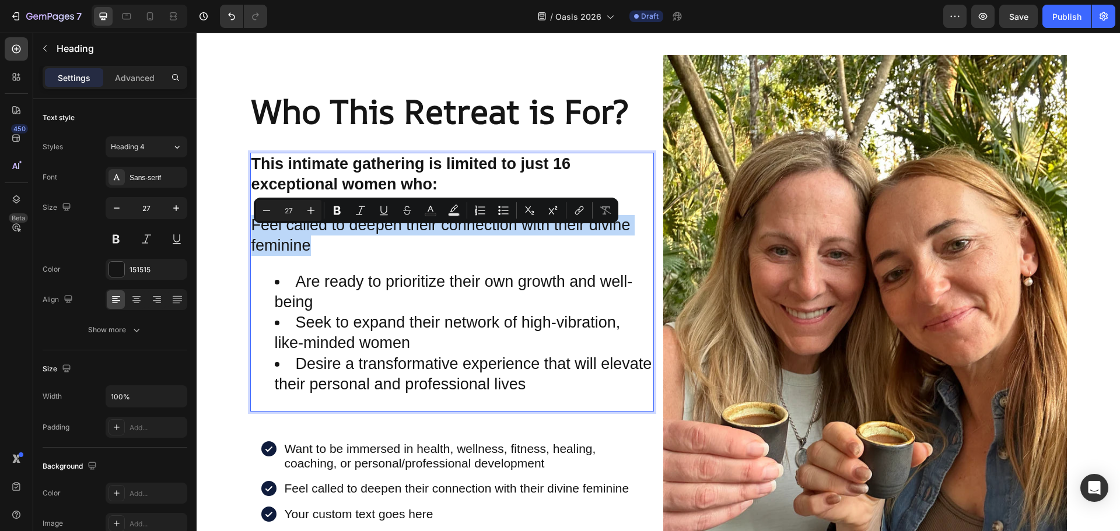
drag, startPoint x: 310, startPoint y: 258, endPoint x: 251, endPoint y: 238, distance: 62.2
click at [251, 238] on p "This intimate gathering is limited to just 16 exceptional women who: Feel calle…" at bounding box center [451, 205] width 401 height 102
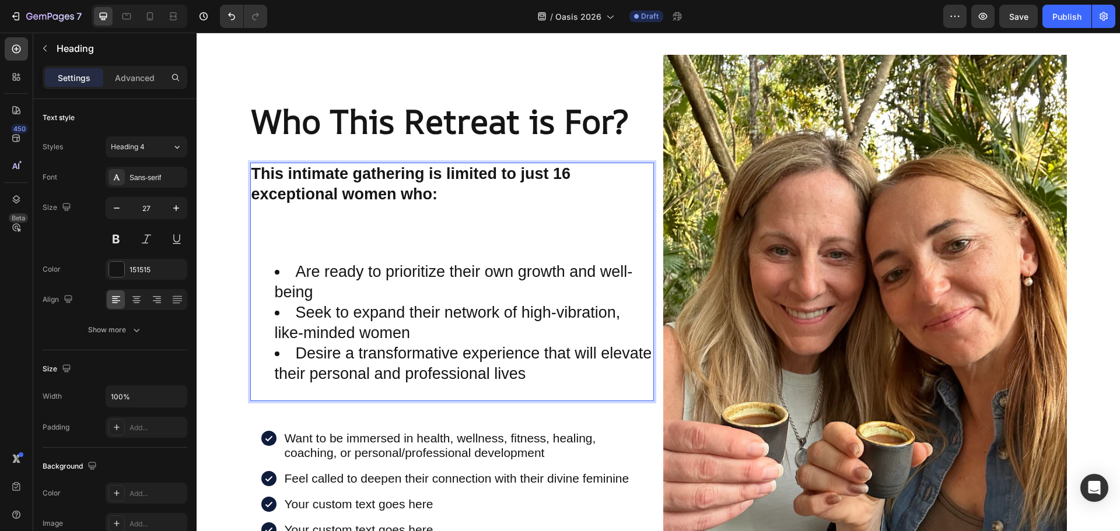
scroll to position [1835, 0]
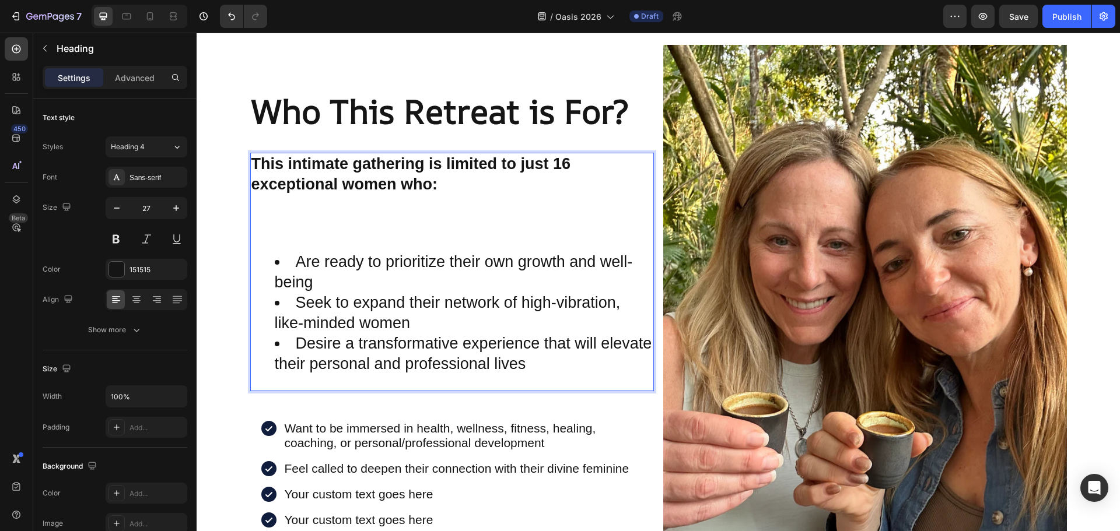
click at [292, 273] on li "Are ready to prioritize their own growth and well-being" at bounding box center [464, 272] width 378 height 41
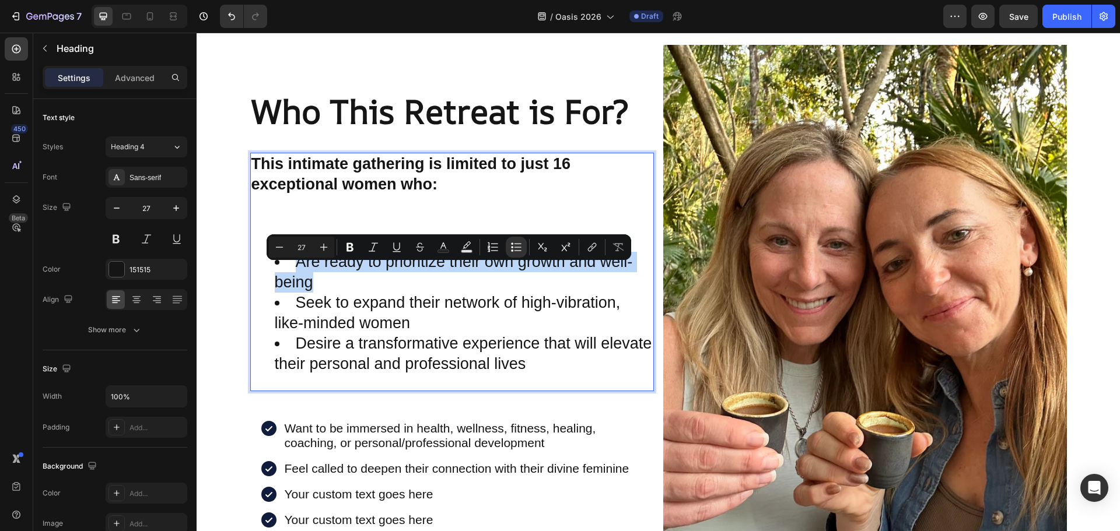
drag, startPoint x: 292, startPoint y: 273, endPoint x: 311, endPoint y: 292, distance: 26.4
click at [311, 292] on li "Are ready to prioritize their own growth and well-being" at bounding box center [464, 272] width 378 height 41
copy li "Are ready to prioritize their own growth and well-being"
click at [514, 248] on icon "Editor contextual toolbar" at bounding box center [516, 247] width 12 height 12
type input "27"
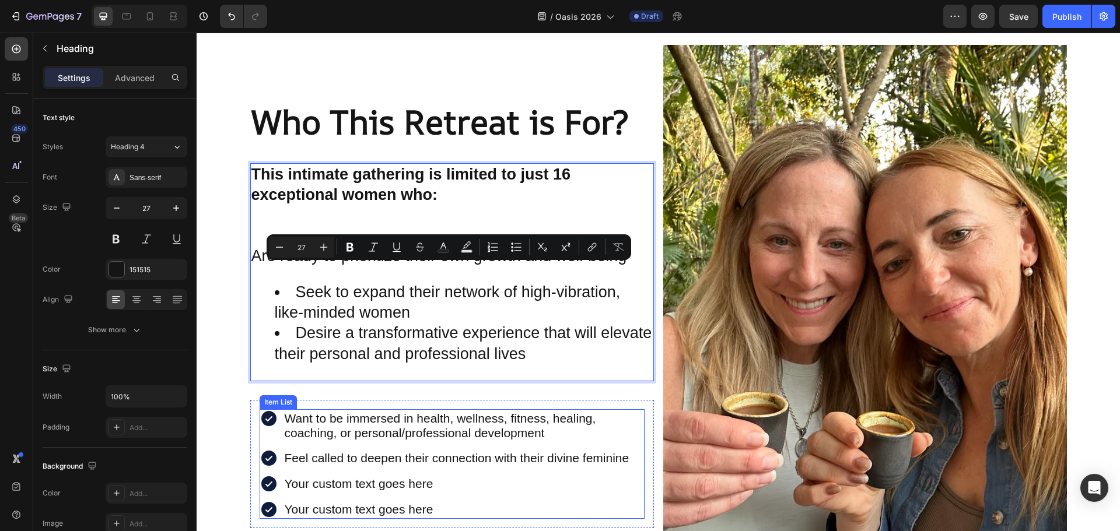
click at [307, 491] on p "Your custom text goes here" at bounding box center [464, 483] width 358 height 15
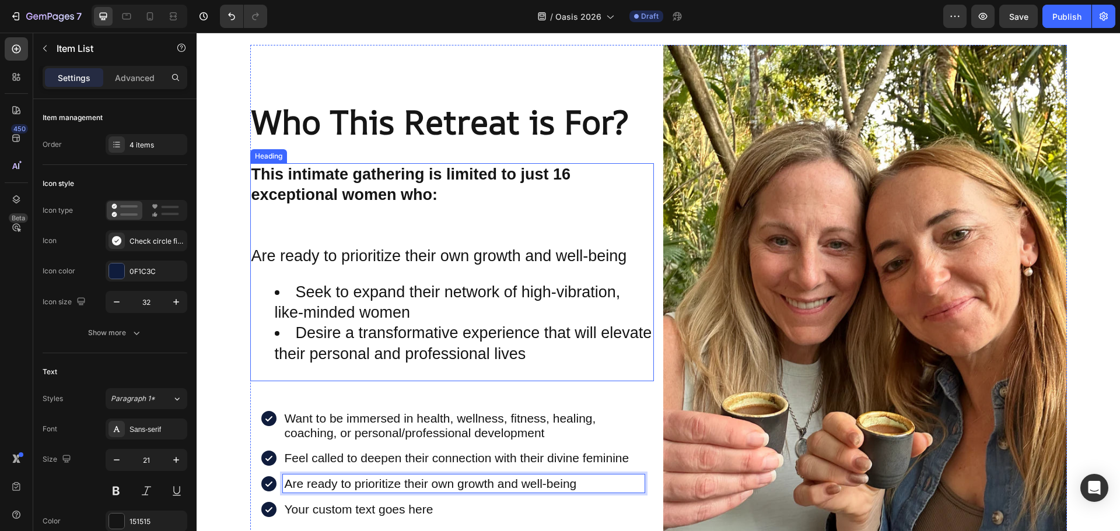
click at [312, 267] on p "⁠⁠⁠⁠⁠⁠⁠ This intimate gathering is limited to just 16 exceptional women who: Ar…" at bounding box center [451, 215] width 401 height 102
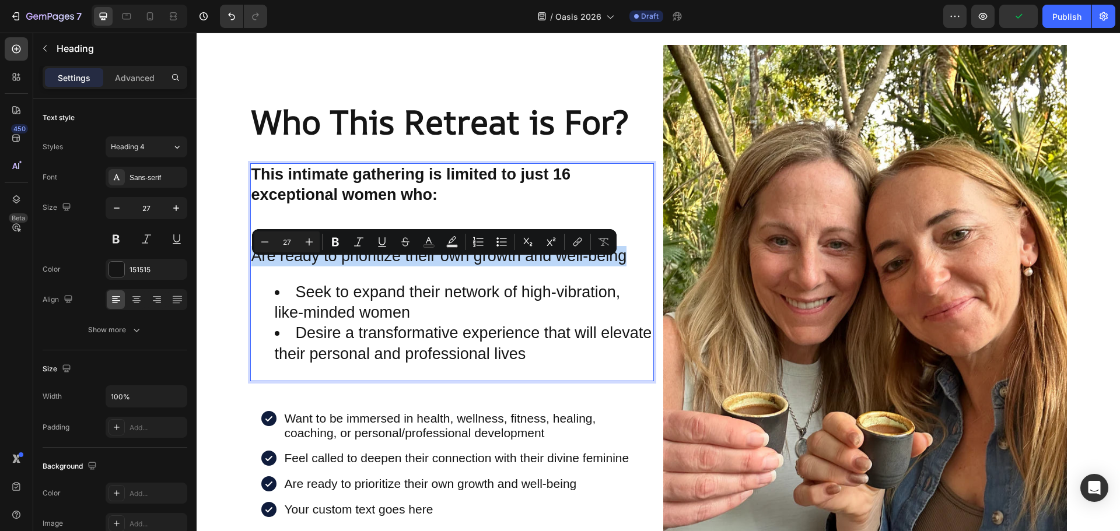
drag, startPoint x: 623, startPoint y: 267, endPoint x: 249, endPoint y: 267, distance: 373.8
click at [251, 267] on p "This intimate gathering is limited to just 16 exceptional women who: Are ready …" at bounding box center [451, 215] width 401 height 102
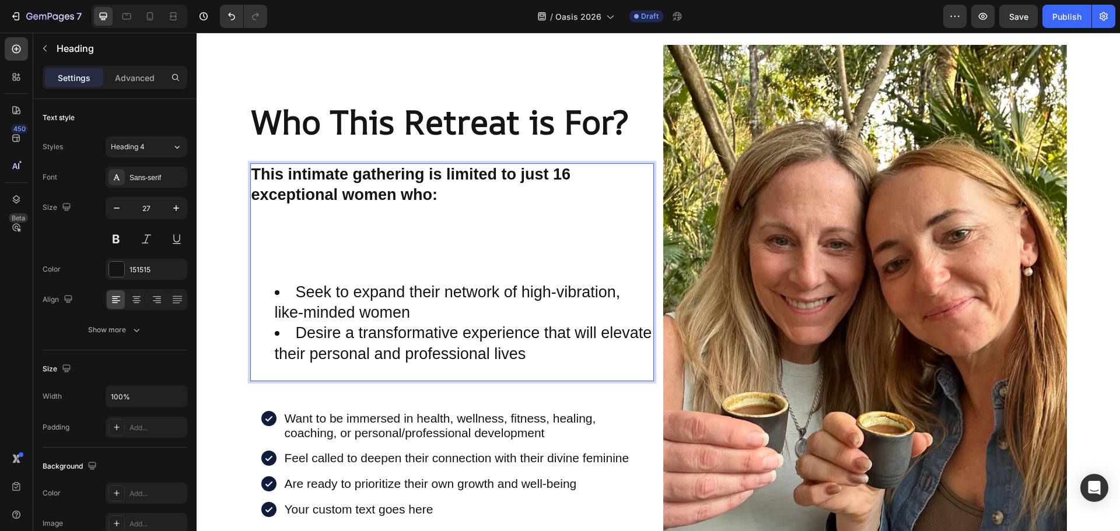
click at [296, 305] on li "Seek to expand their network of high-vibration, like-minded women" at bounding box center [464, 302] width 378 height 41
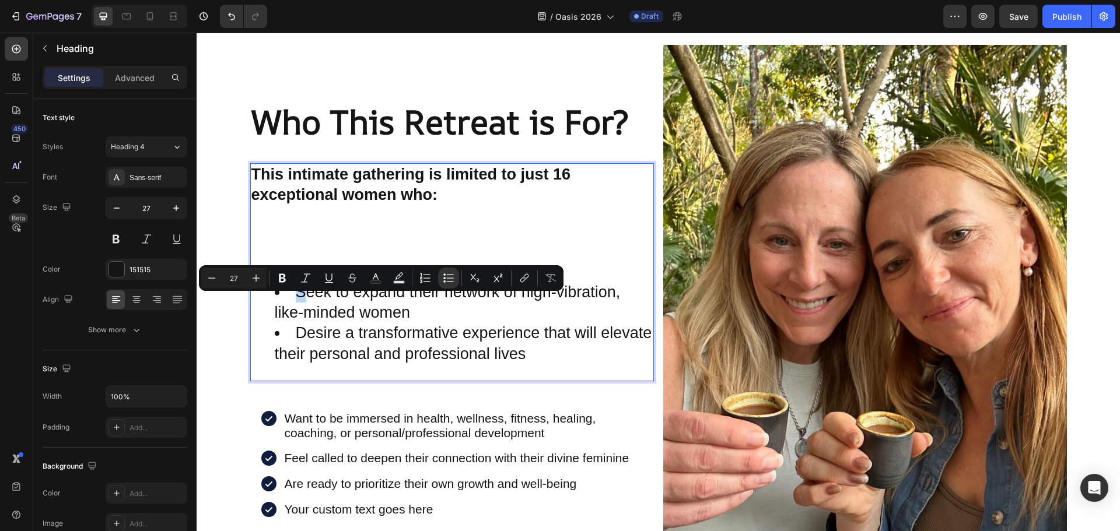
click at [296, 304] on li "Seek to expand their network of high-vibration, like-minded women" at bounding box center [464, 302] width 378 height 41
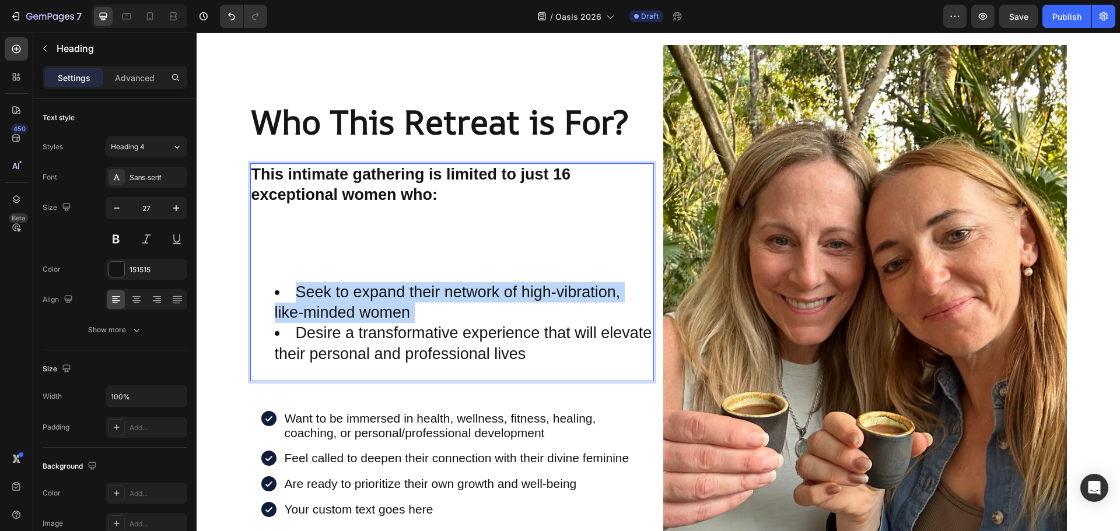
drag, startPoint x: 296, startPoint y: 304, endPoint x: 402, endPoint y: 323, distance: 108.3
click at [402, 323] on li "Seek to expand their network of high-vibration, like-minded women" at bounding box center [464, 302] width 378 height 41
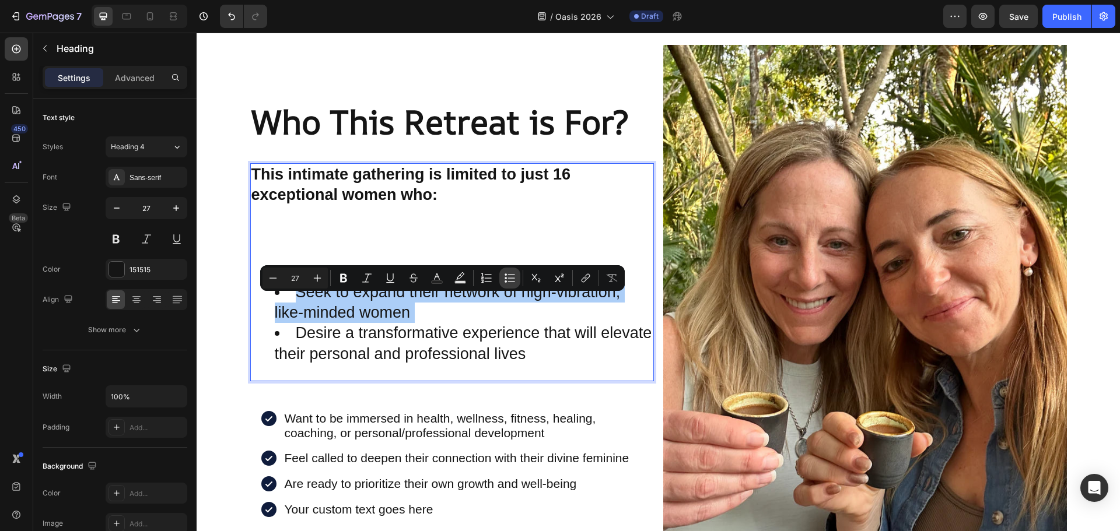
click at [503, 275] on button "Bulleted List" at bounding box center [509, 278] width 21 height 21
type input "27"
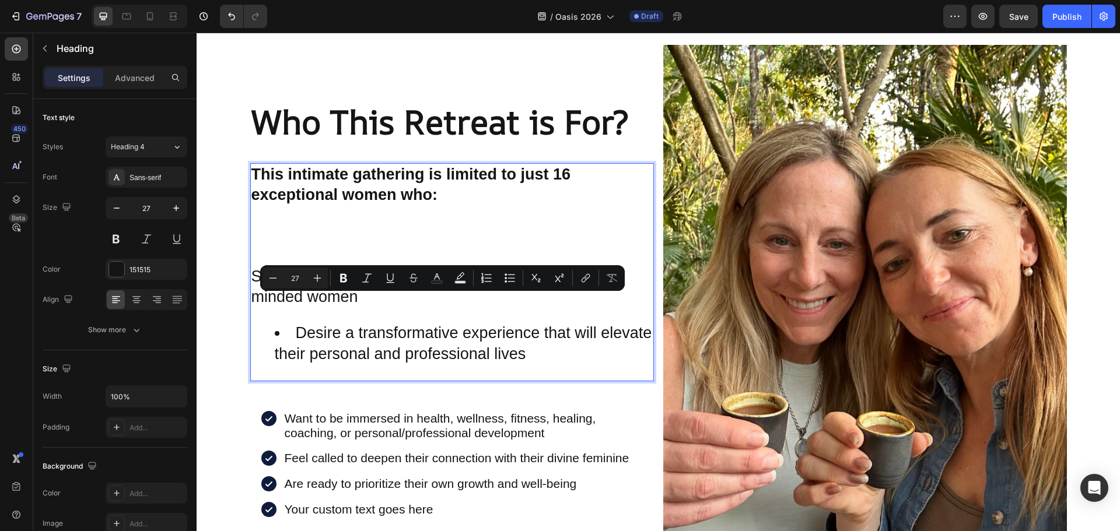
copy p "Seek to expand their network of high-vibration, like-minded women"
click at [366, 517] on p "Your custom text goes here" at bounding box center [464, 509] width 358 height 15
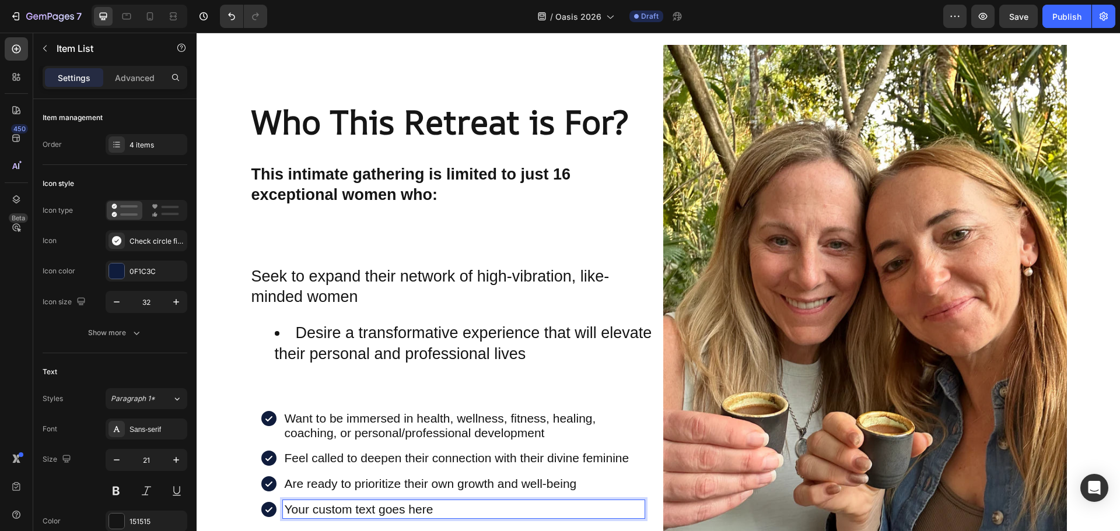
click at [366, 517] on p "Your custom text goes here" at bounding box center [464, 509] width 358 height 15
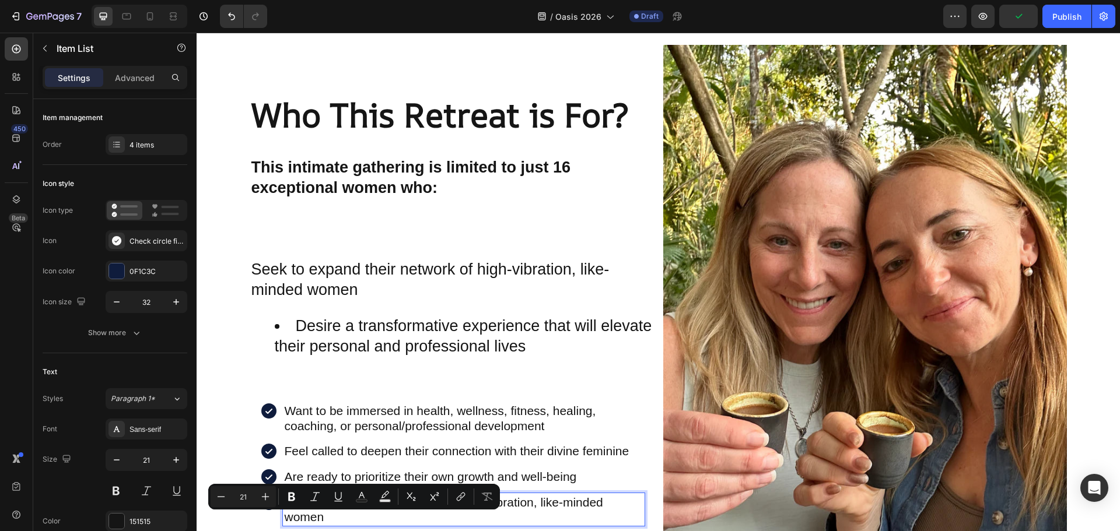
scroll to position [1852, 0]
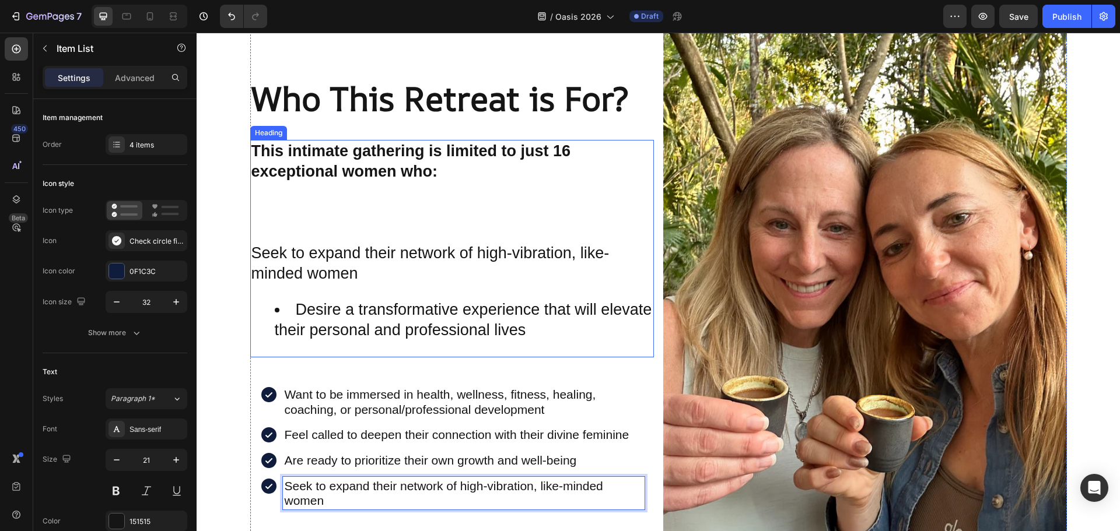
click at [317, 285] on p "⁠⁠⁠⁠⁠⁠⁠ This intimate gathering is limited to just 16 exceptional women who: Se…" at bounding box center [451, 212] width 401 height 143
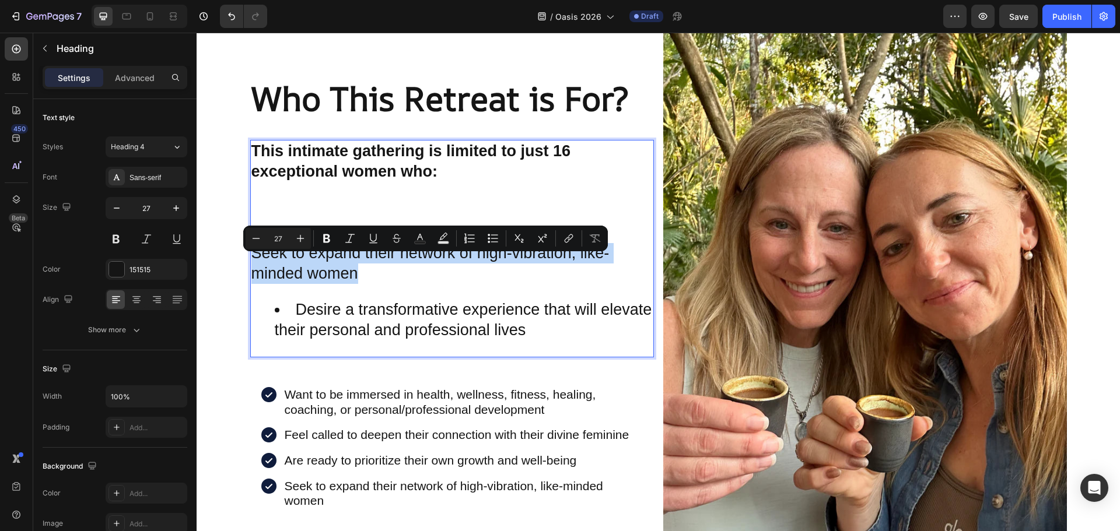
drag, startPoint x: 356, startPoint y: 289, endPoint x: 248, endPoint y: 266, distance: 111.0
click at [251, 266] on p "This intimate gathering is limited to just 16 exceptional women who: Seek to ex…" at bounding box center [451, 212] width 401 height 143
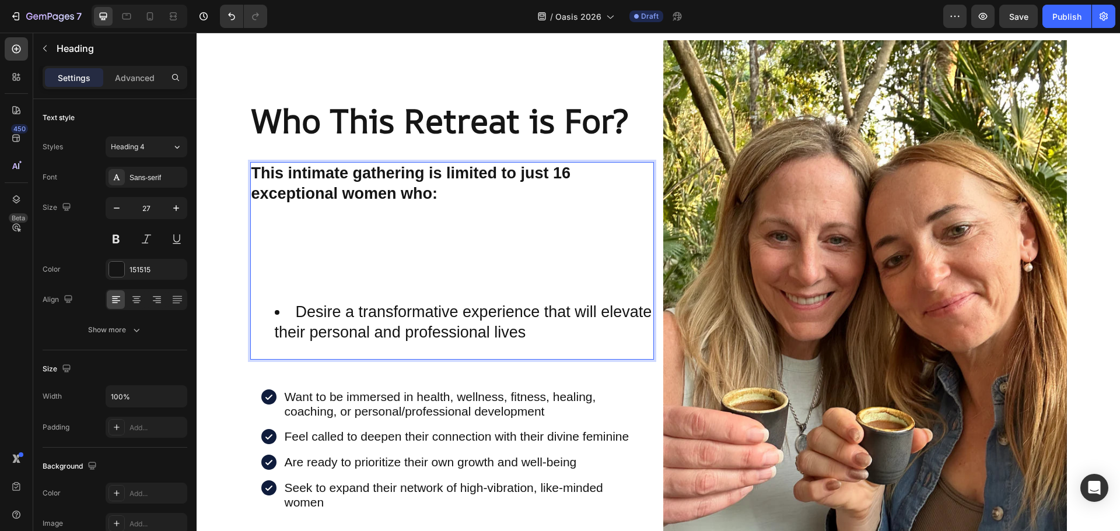
scroll to position [1862, 0]
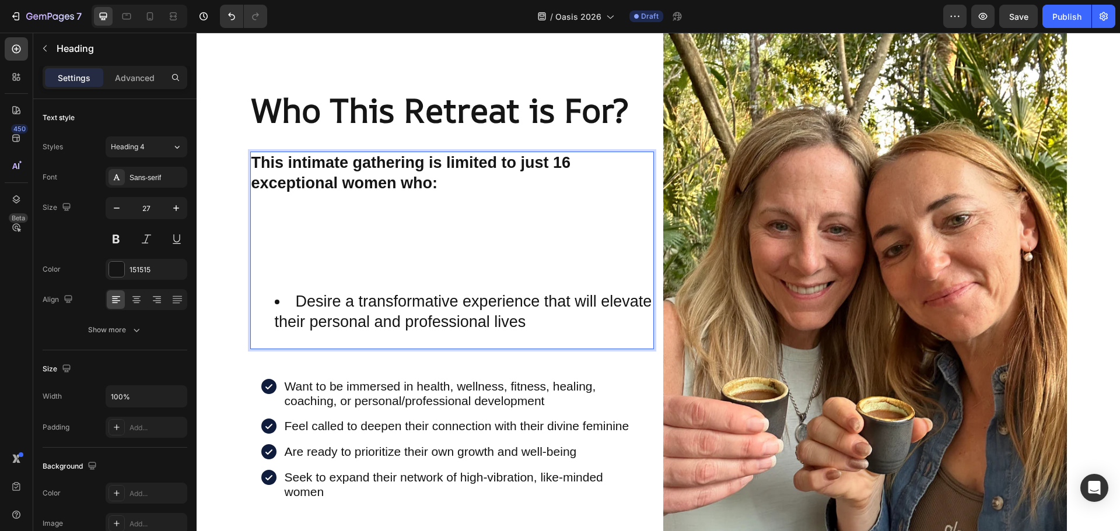
click at [296, 304] on li "Desire a transformative experience that will elevate their personal and profess…" at bounding box center [464, 312] width 378 height 41
click at [299, 297] on li "Desire a transformative experience that will elevate their personal and profess…" at bounding box center [464, 312] width 378 height 41
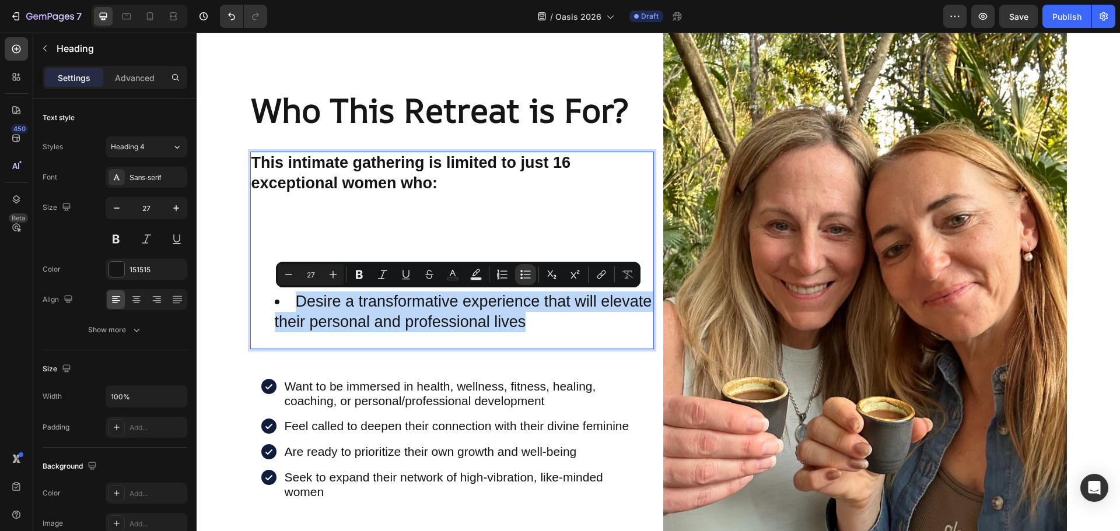
drag, startPoint x: 295, startPoint y: 302, endPoint x: 521, endPoint y: 325, distance: 227.5
click at [521, 325] on li "Desire a transformative experience that will elevate their personal and profess…" at bounding box center [464, 312] width 378 height 41
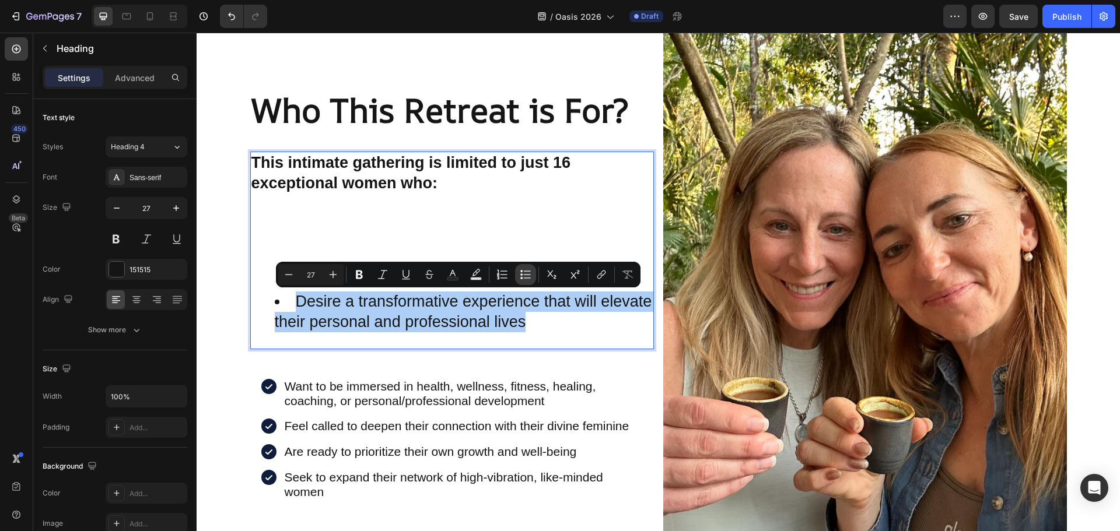
click at [524, 277] on icon "Editor contextual toolbar" at bounding box center [526, 275] width 12 height 12
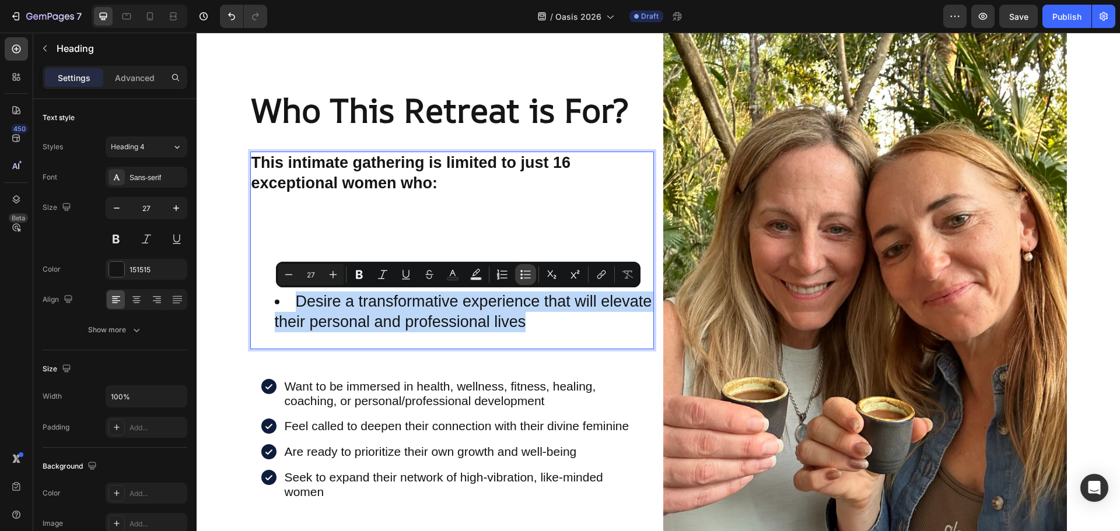
type input "27"
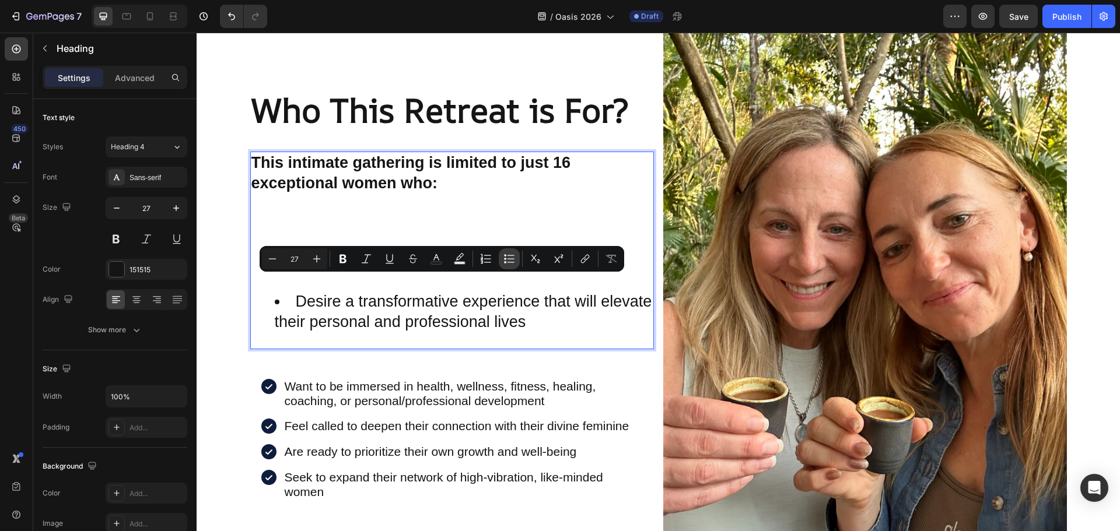
scroll to position [1878, 0]
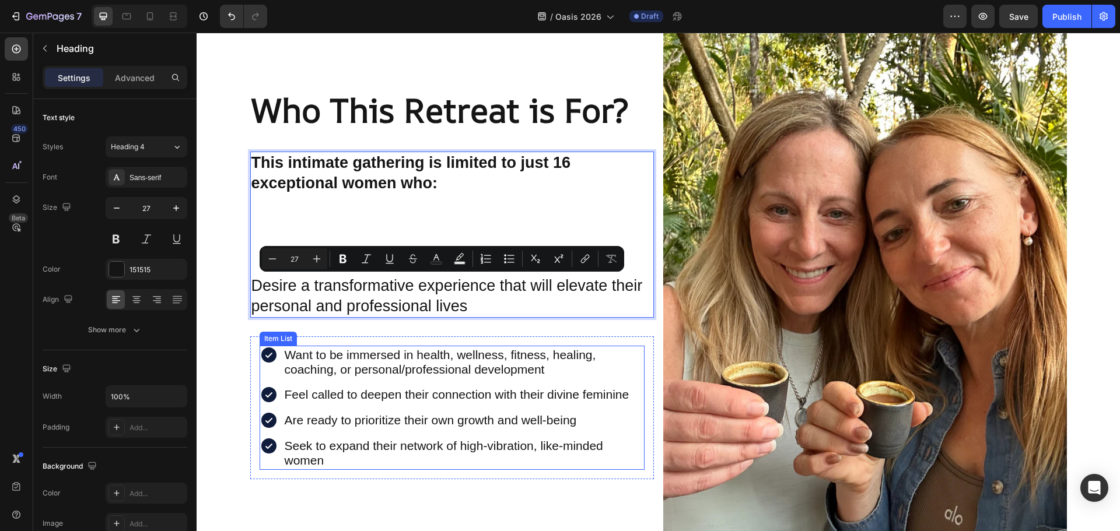
click at [265, 449] on icon at bounding box center [268, 446] width 15 height 15
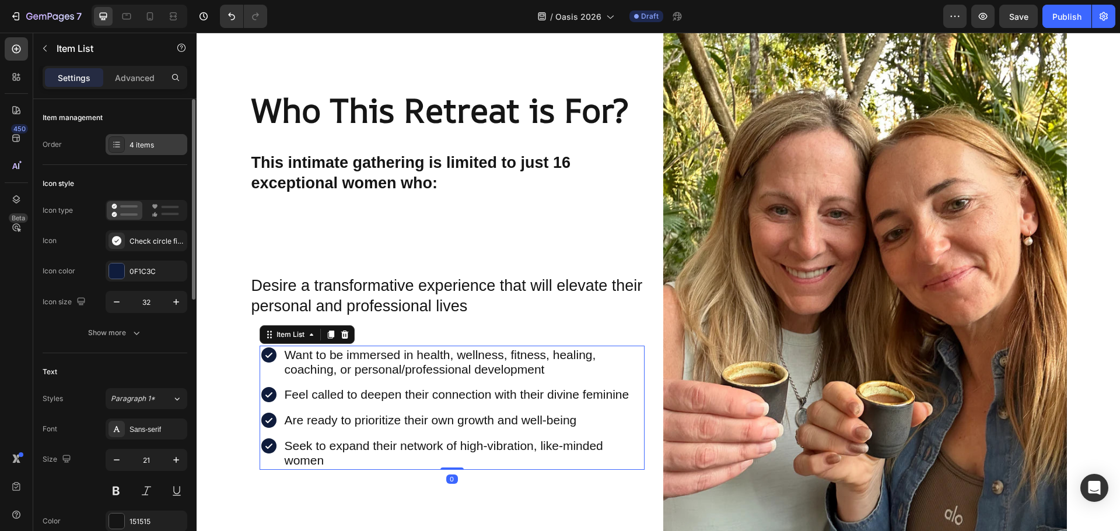
click at [128, 146] on div "4 items" at bounding box center [147, 144] width 82 height 21
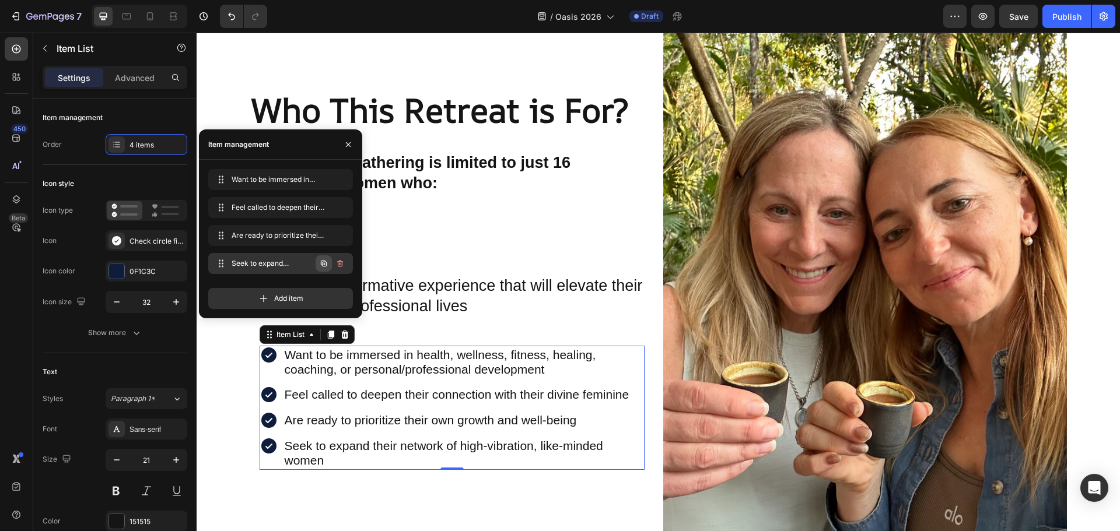
click at [325, 263] on icon "button" at bounding box center [323, 263] width 9 height 9
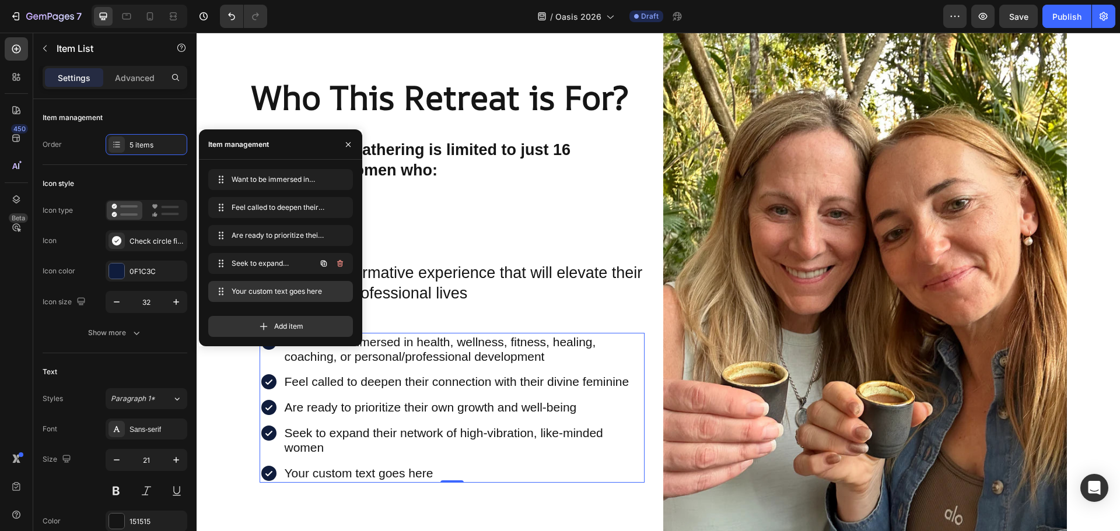
scroll to position [1865, 0]
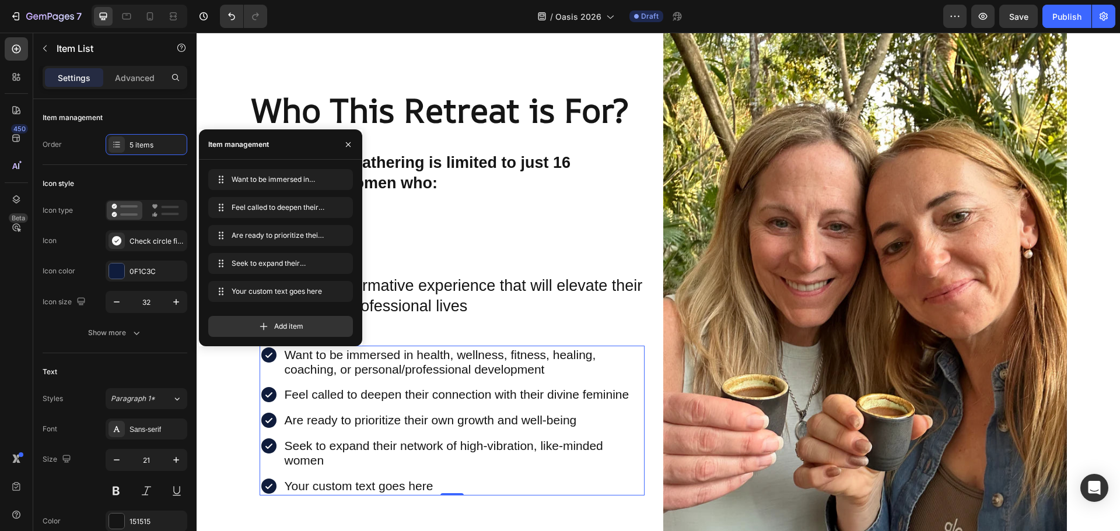
click at [365, 486] on div "Your custom text goes here" at bounding box center [464, 486] width 362 height 18
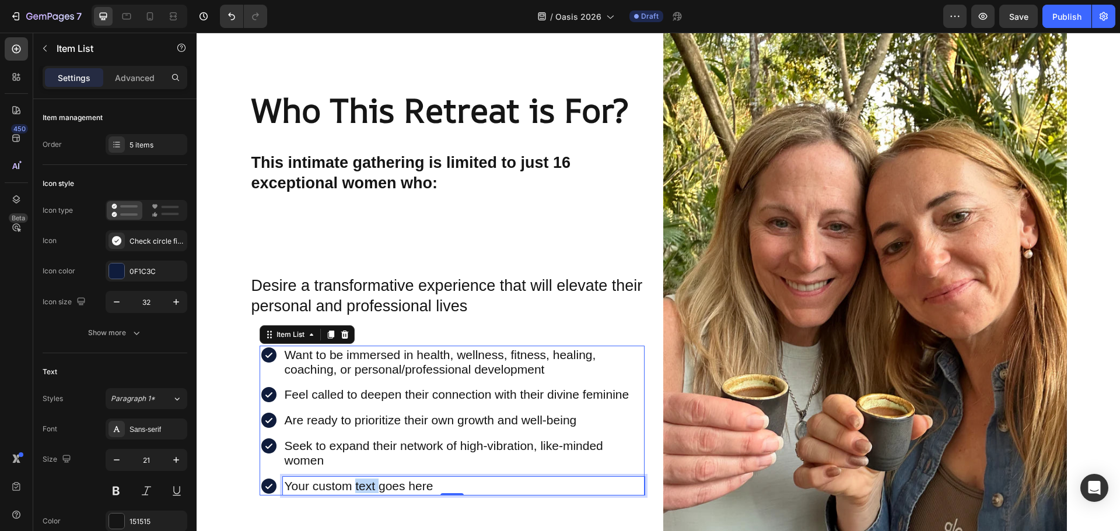
click at [365, 486] on p "Your custom text goes here" at bounding box center [464, 486] width 358 height 15
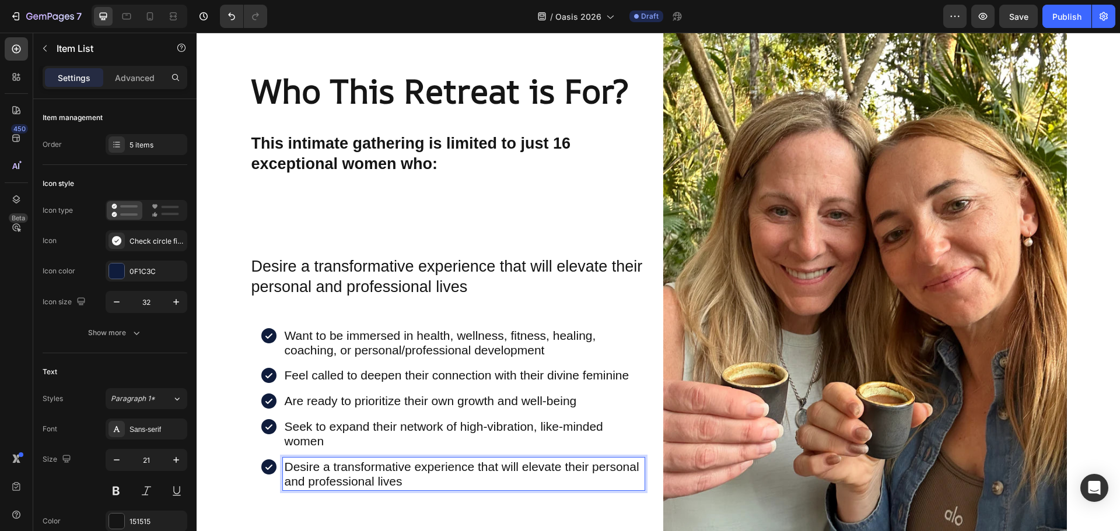
scroll to position [1857, 0]
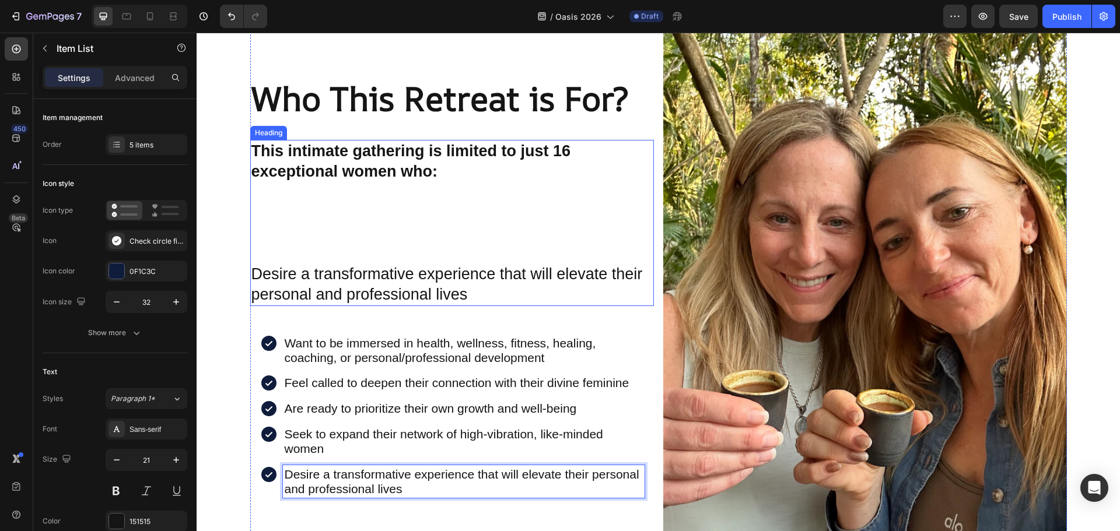
click at [318, 271] on p "⁠⁠⁠⁠⁠⁠⁠ This intimate gathering is limited to just 16 exceptional women who: De…" at bounding box center [451, 223] width 401 height 164
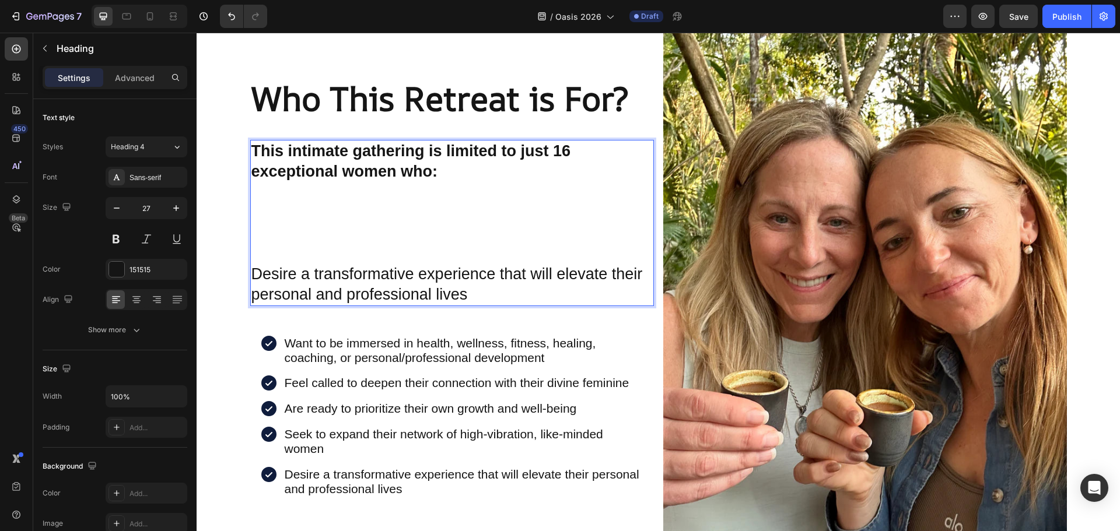
click at [470, 304] on p "This intimate gathering is limited to just 16 exceptional women who: Desire a t…" at bounding box center [451, 223] width 401 height 164
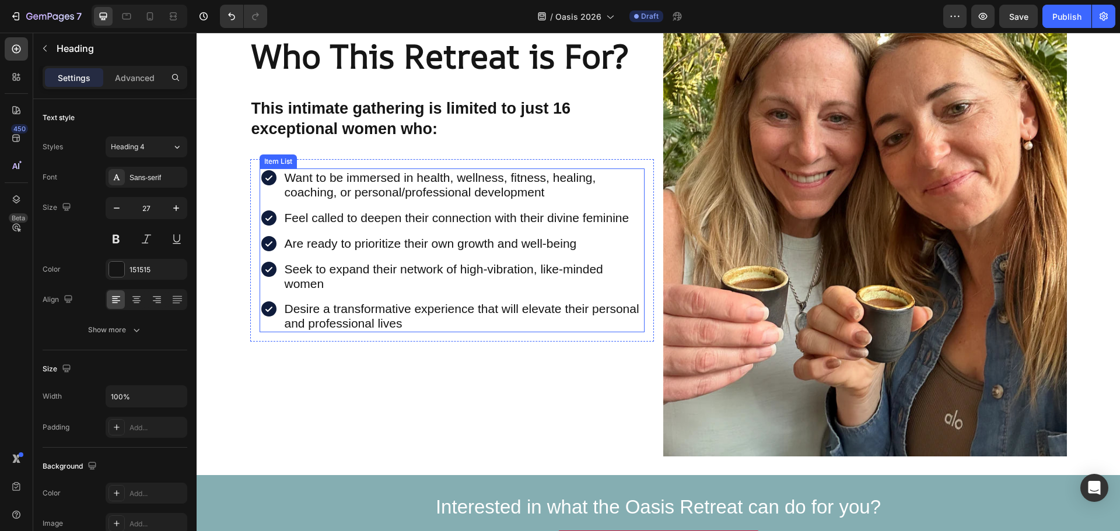
scroll to position [1977, 0]
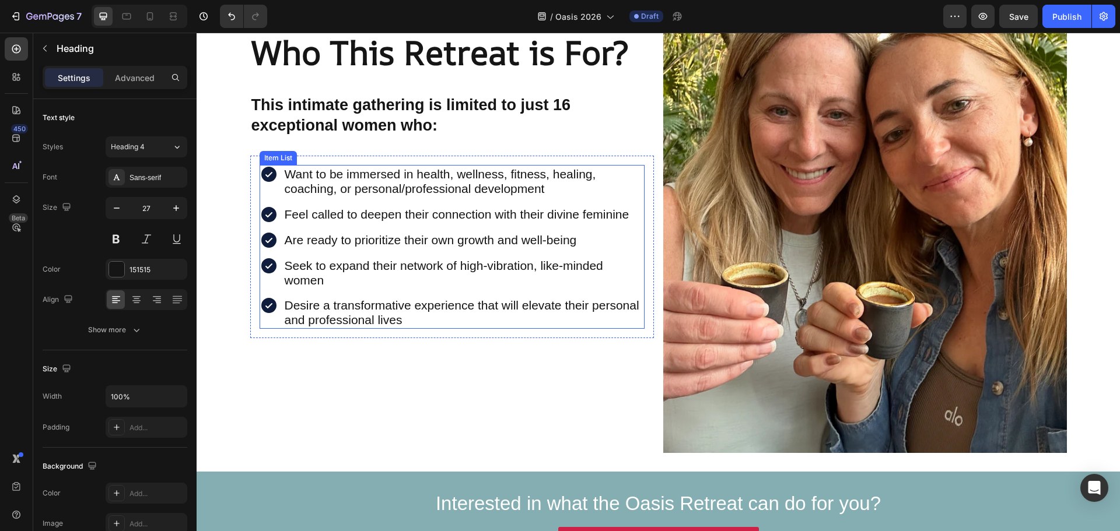
click at [261, 172] on icon at bounding box center [268, 174] width 15 height 15
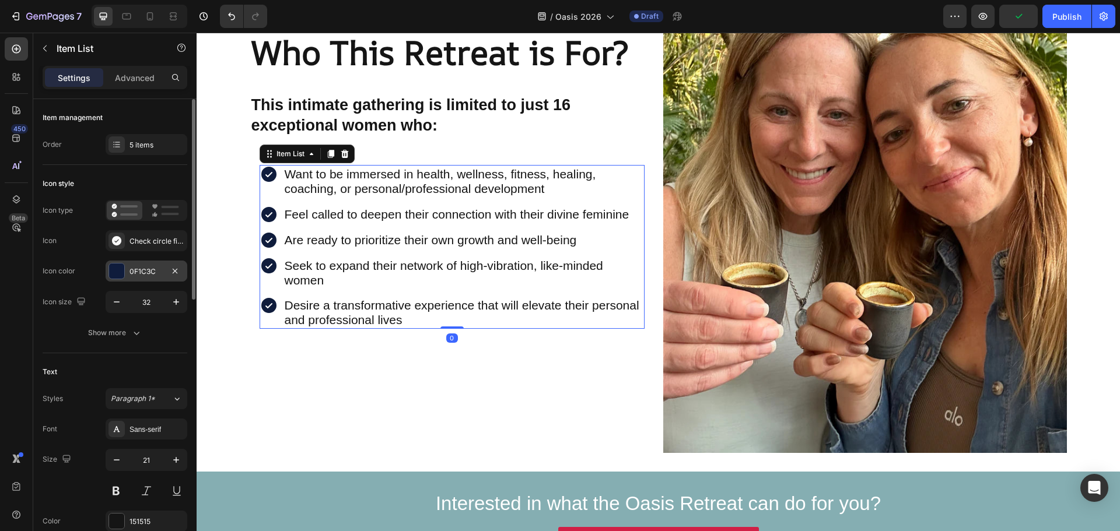
click at [124, 271] on div at bounding box center [116, 271] width 16 height 16
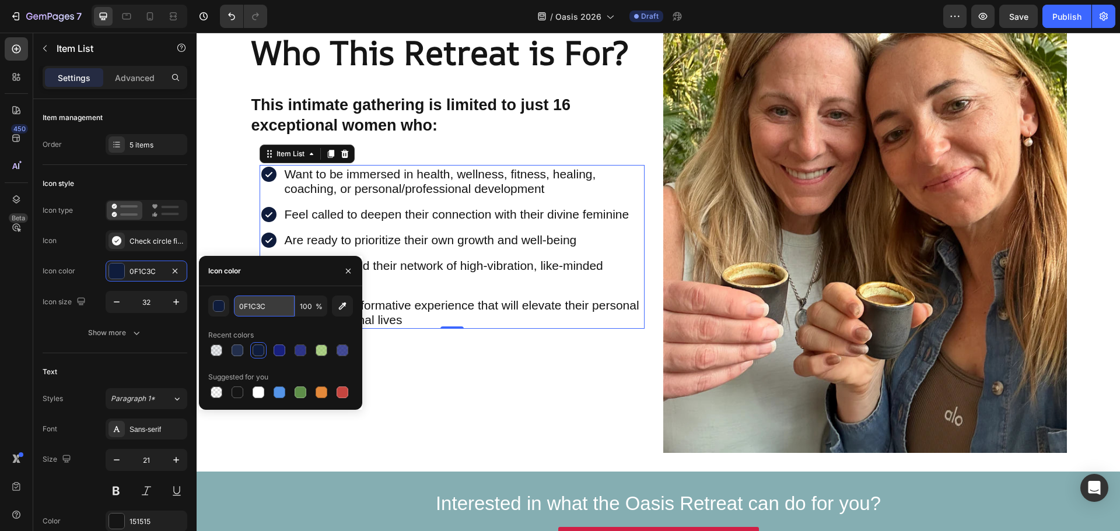
click at [253, 306] on input "0F1C3C" at bounding box center [264, 306] width 61 height 21
paste input "#EC0088"
type input "#EC0088"
click at [482, 373] on div "Who This Retreat is For? Heading This intimate gathering is limited to just 16 …" at bounding box center [452, 184] width 404 height 538
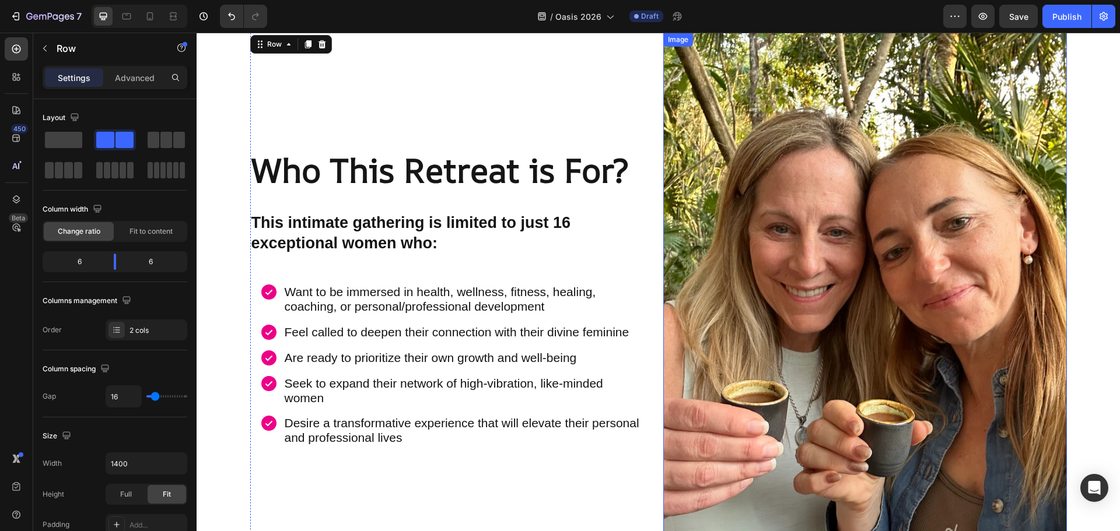
scroll to position [1860, 0]
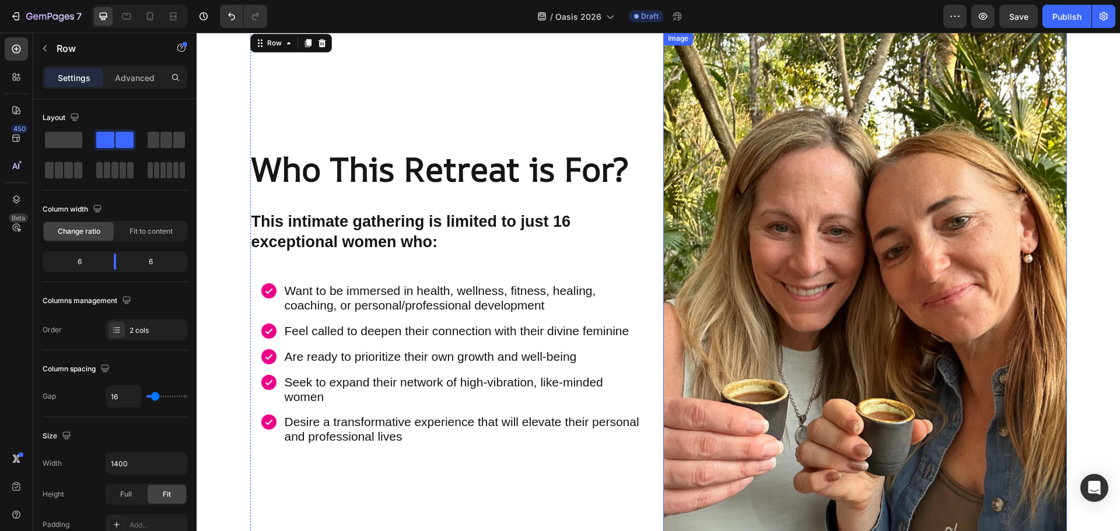
click at [734, 220] on img at bounding box center [865, 300] width 404 height 538
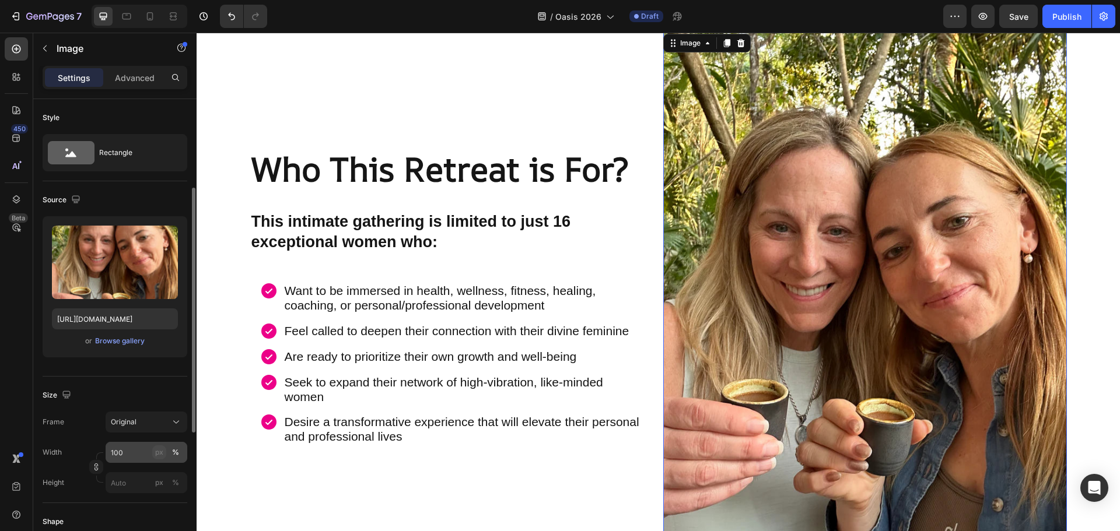
scroll to position [58, 0]
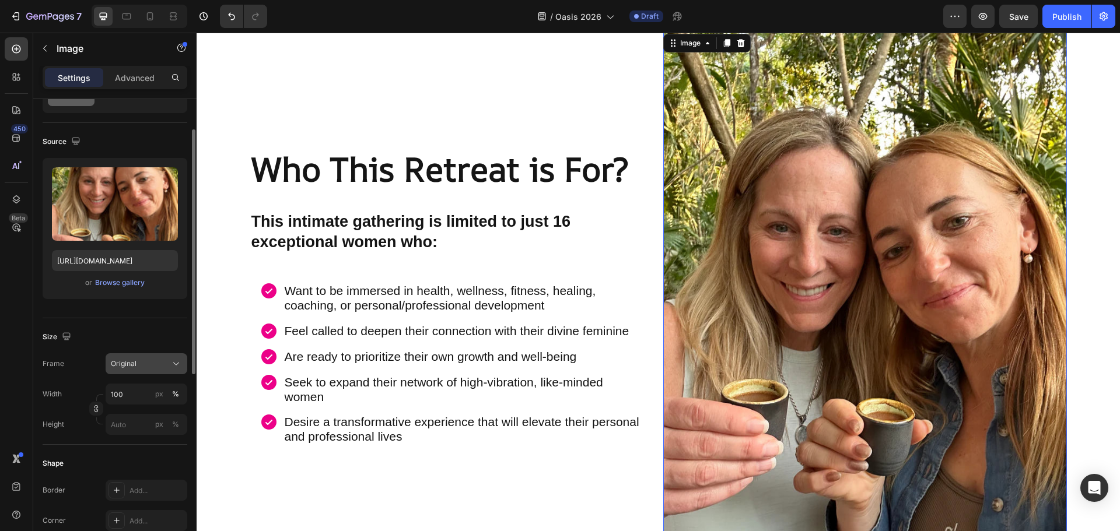
click at [174, 366] on icon at bounding box center [176, 364] width 12 height 12
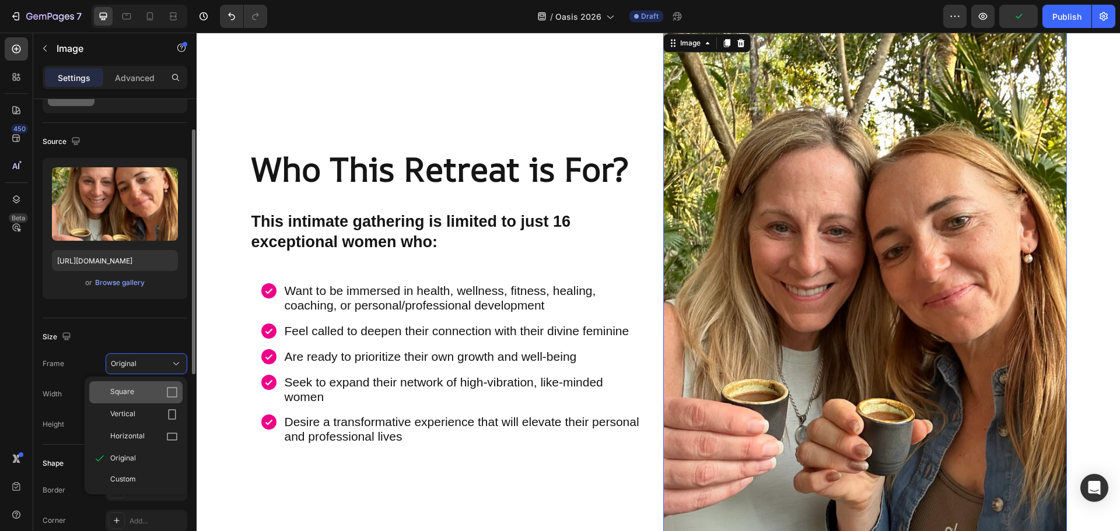
click at [175, 389] on icon at bounding box center [172, 393] width 12 height 12
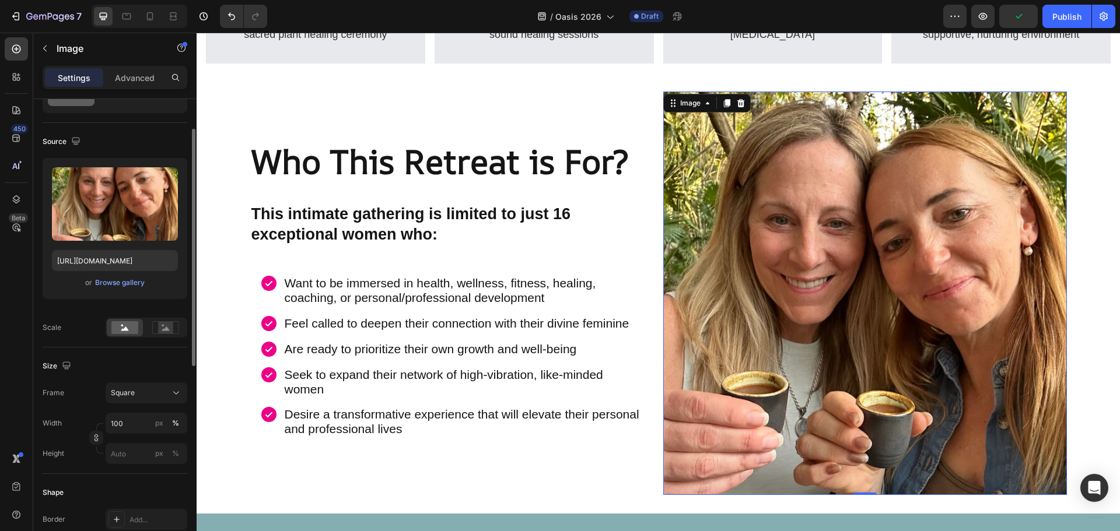
scroll to position [1860, 0]
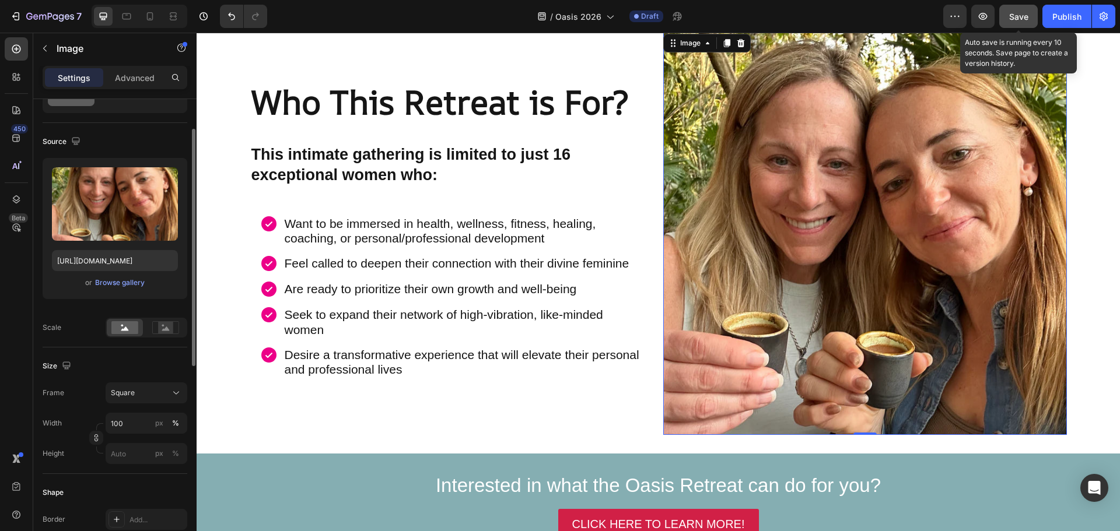
click at [1015, 19] on span "Save" at bounding box center [1018, 17] width 19 height 10
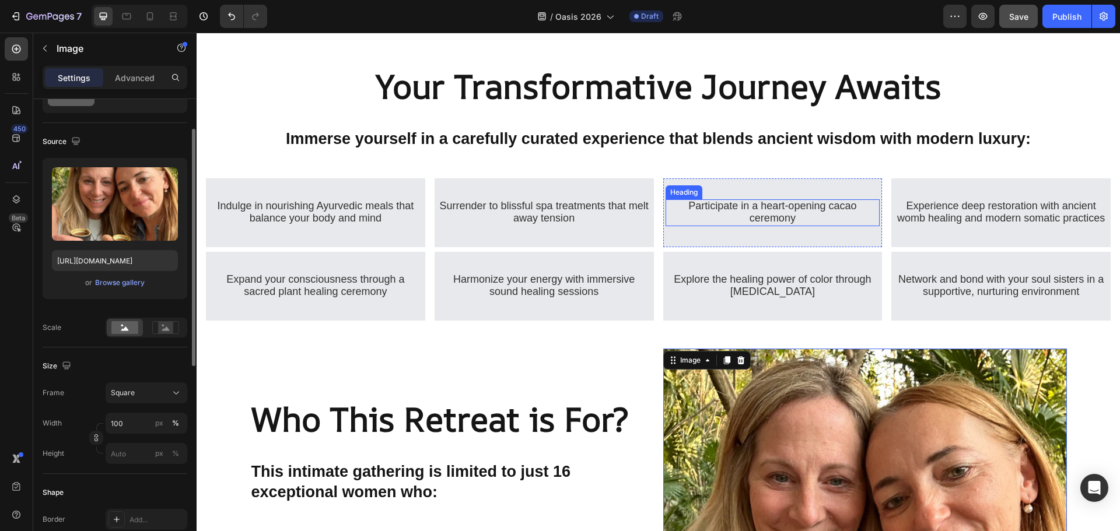
scroll to position [1452, 0]
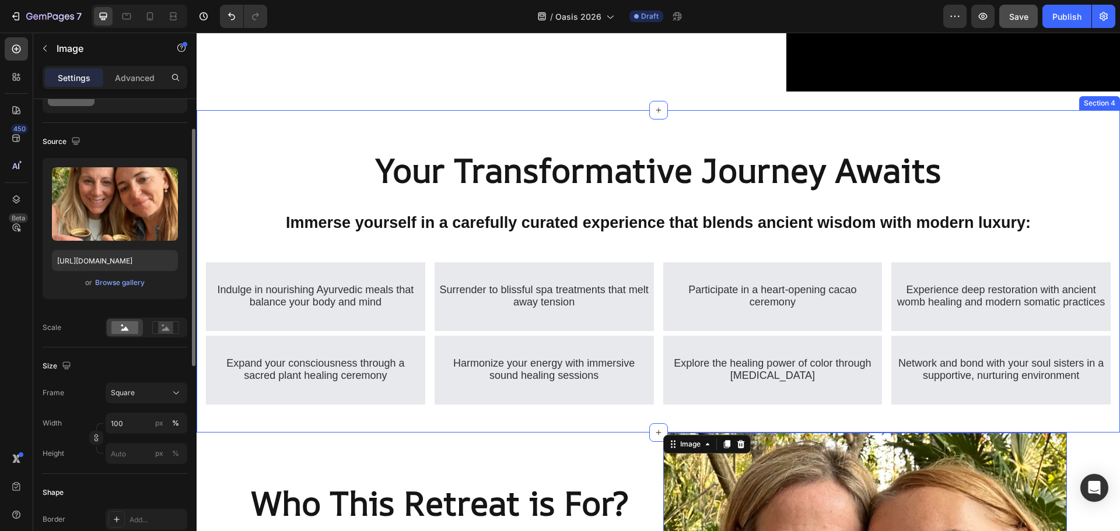
click at [1091, 100] on div "Section 4" at bounding box center [1099, 103] width 41 height 14
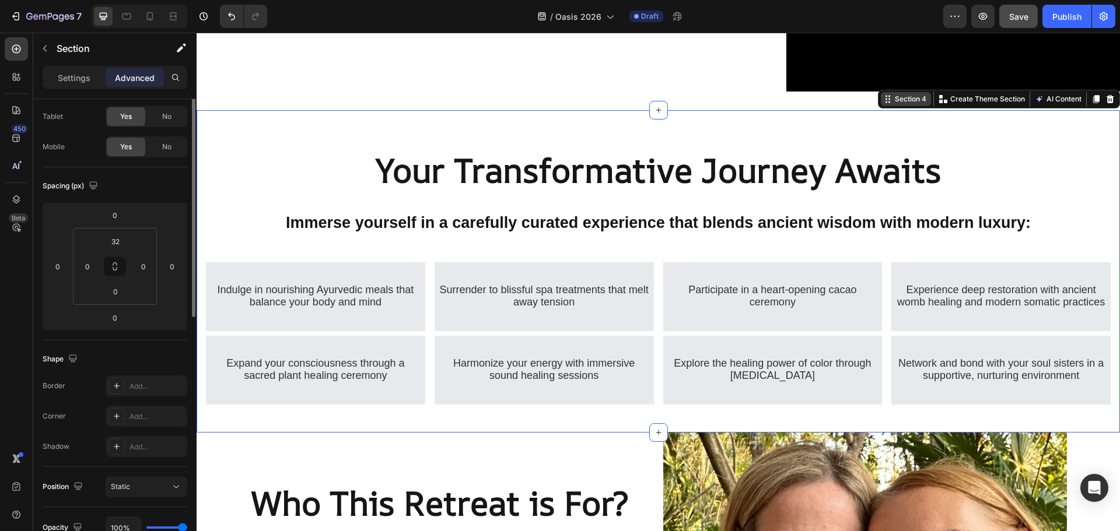
scroll to position [0, 0]
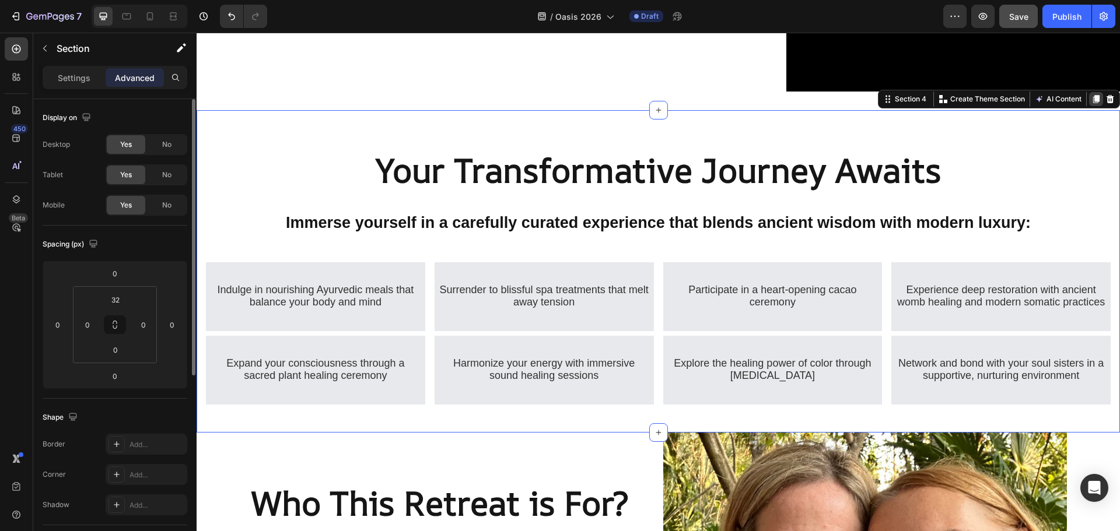
click at [1093, 95] on icon at bounding box center [1096, 99] width 6 height 8
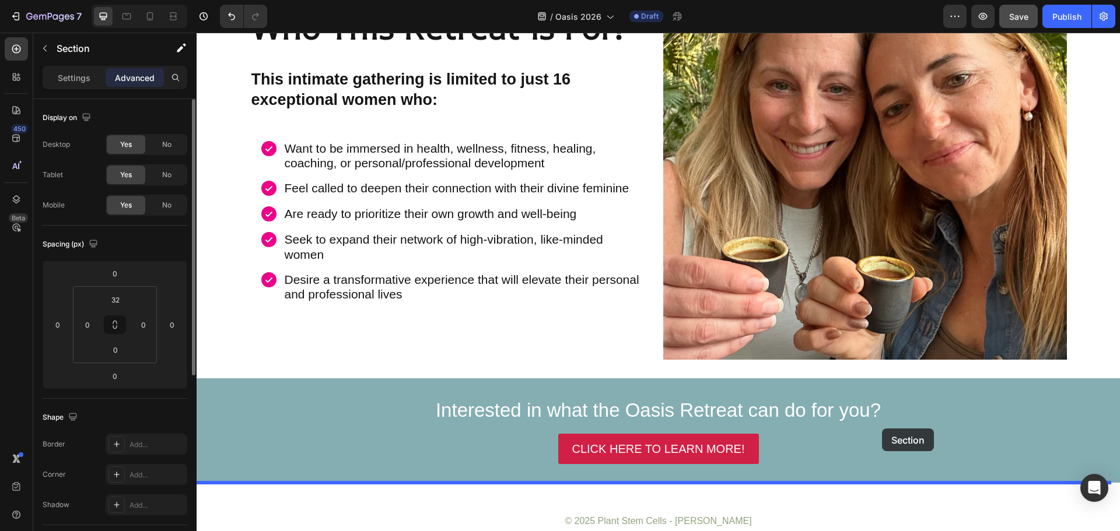
scroll to position [2279, 0]
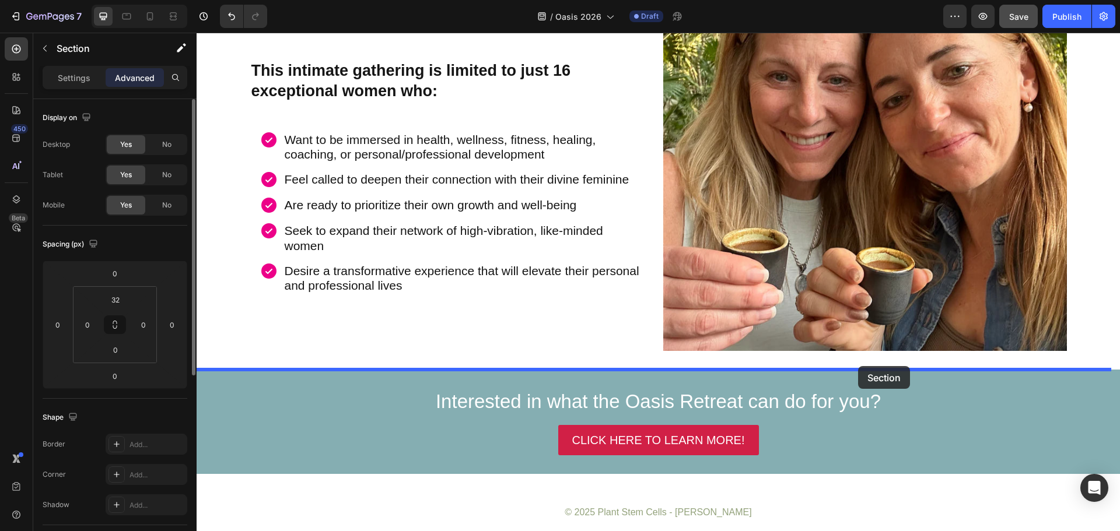
drag, startPoint x: 875, startPoint y: 68, endPoint x: 858, endPoint y: 366, distance: 298.5
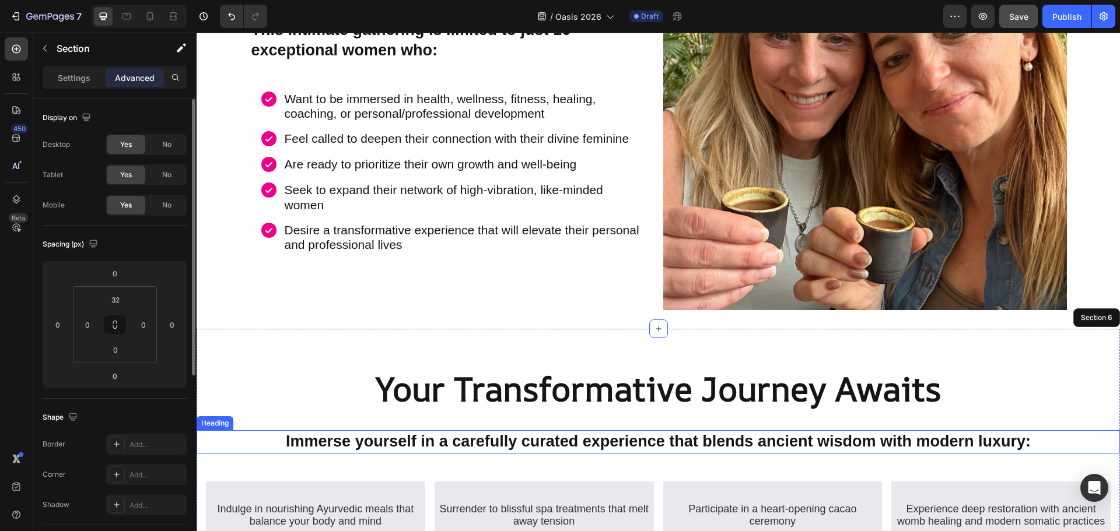
scroll to position [2061, 0]
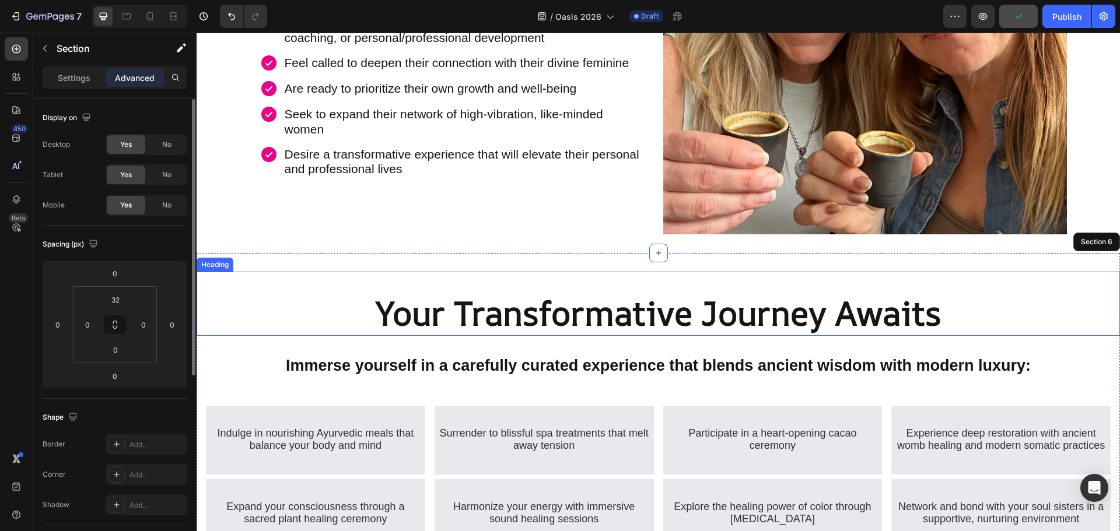
click at [681, 306] on strong "Your Transformative Journey Awaits" at bounding box center [659, 312] width 566 height 45
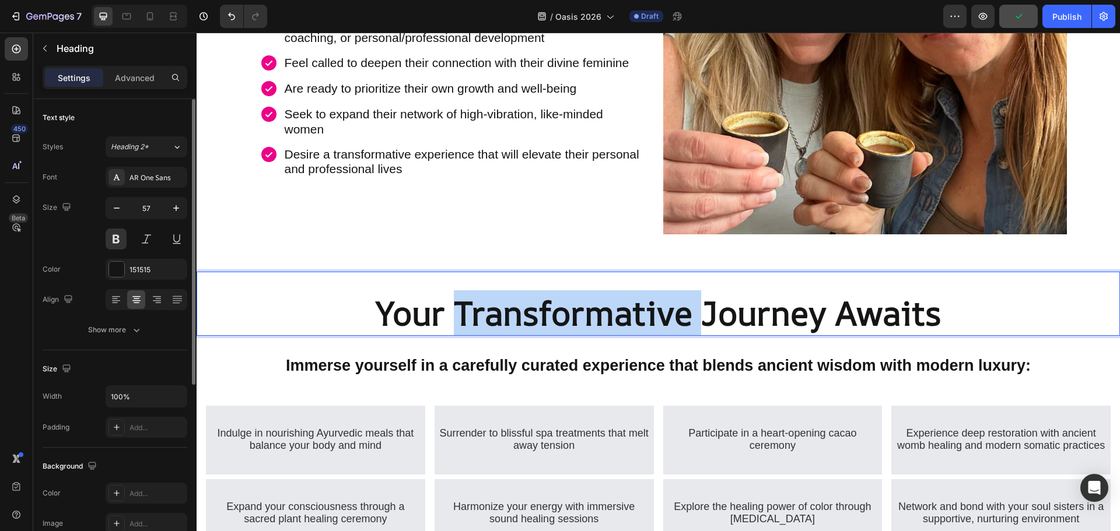
click at [525, 317] on strong "Your Transformative Journey Awaits" at bounding box center [659, 312] width 566 height 45
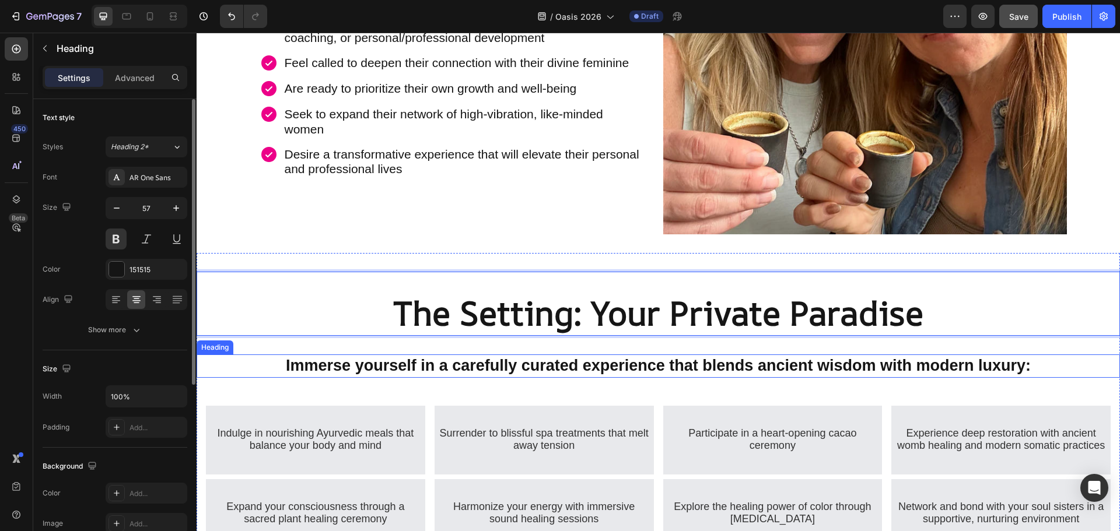
click at [538, 369] on strong "Immerse yourself in a carefully curated experience that blends ancient wisdom w…" at bounding box center [658, 365] width 745 height 17
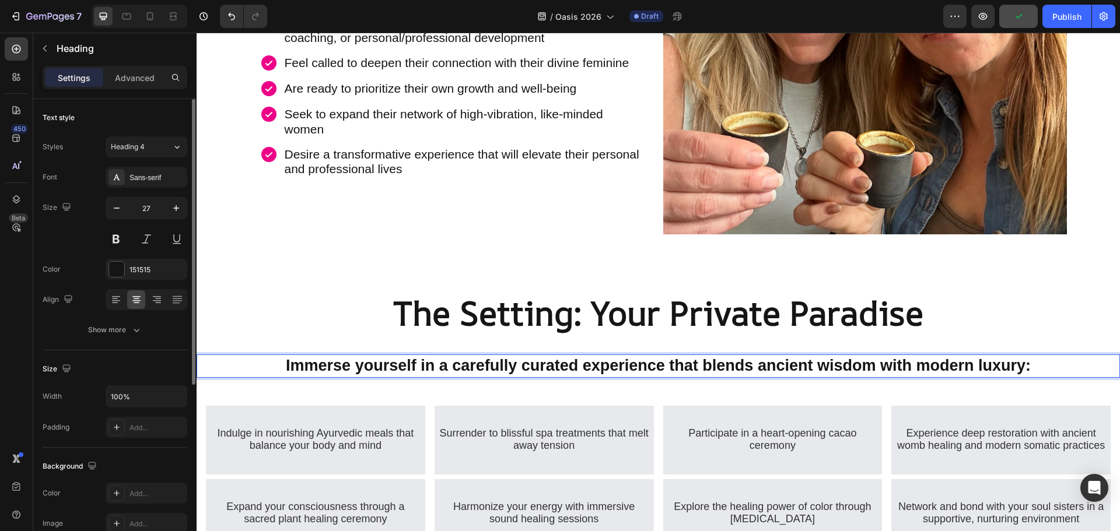
click at [542, 369] on strong "Immerse yourself in a carefully curated experience that blends ancient wisdom w…" at bounding box center [658, 365] width 745 height 17
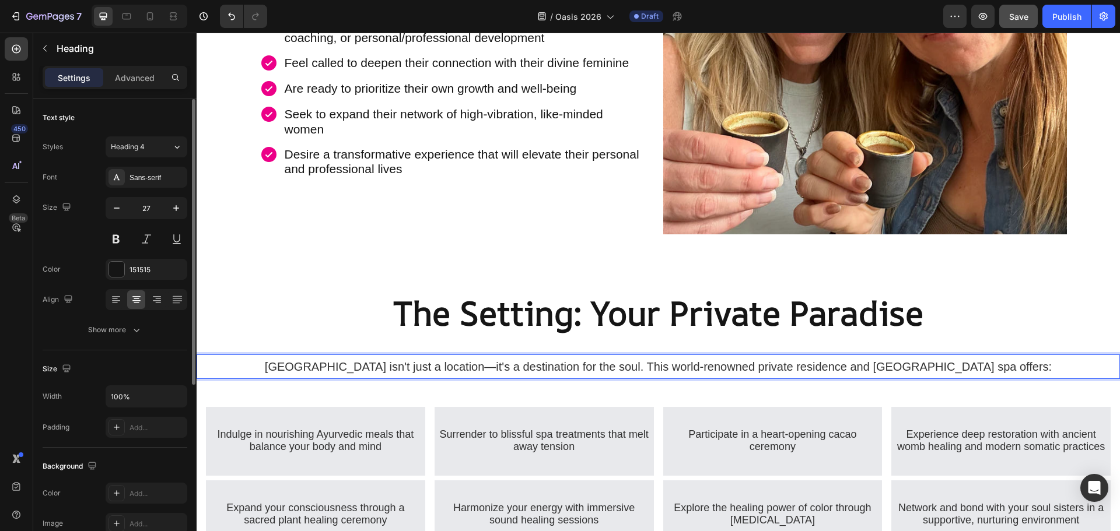
click at [523, 380] on div "⁠⁠⁠⁠⁠⁠⁠ The Setting: Your Private Paradise Heading Villa Ananda isn't just a lo…" at bounding box center [658, 424] width 923 height 305
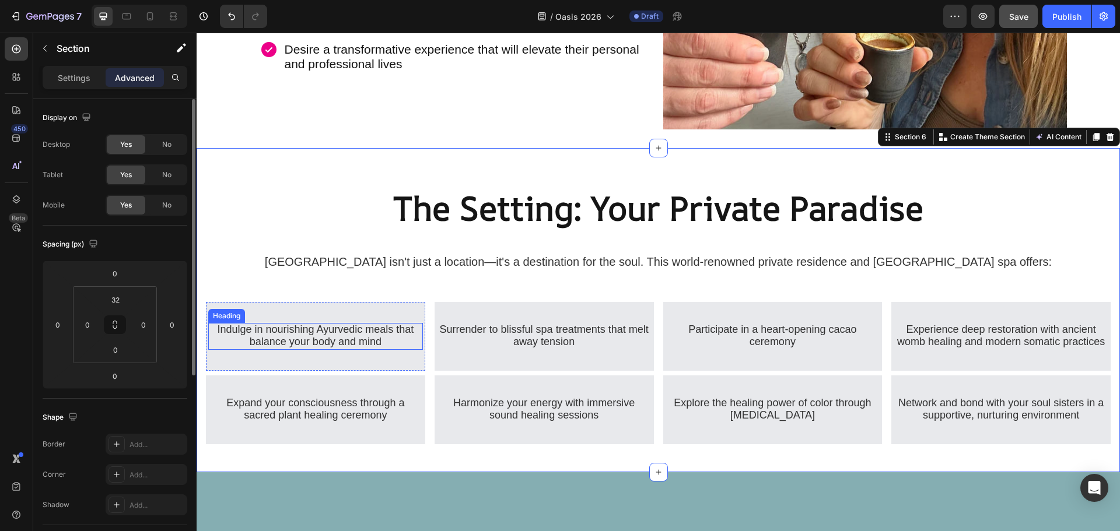
scroll to position [2178, 0]
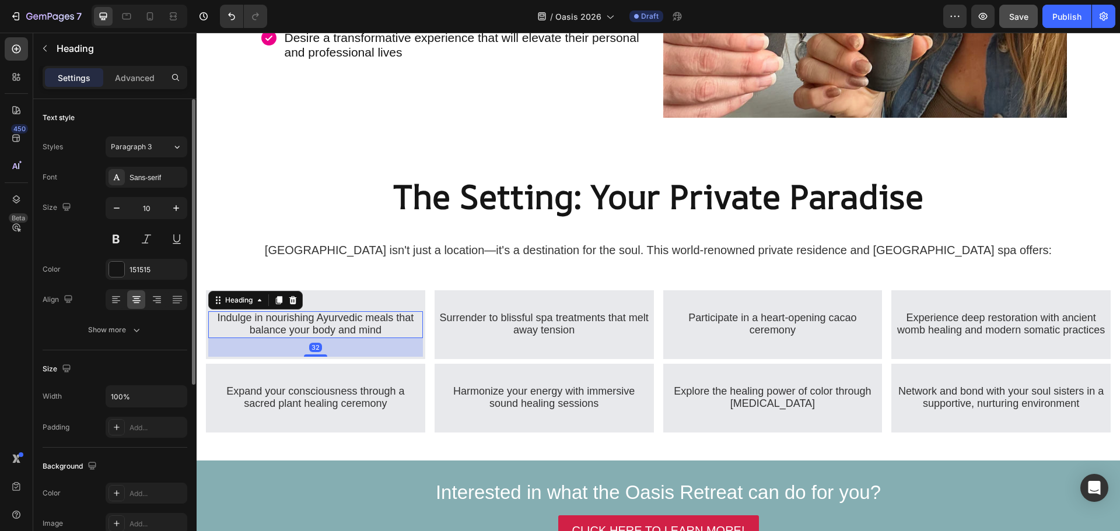
click at [374, 330] on span "Indulge in nourishing Ayurvedic meals that balance your body and mind" at bounding box center [315, 324] width 197 height 24
click at [296, 297] on icon at bounding box center [293, 300] width 8 height 8
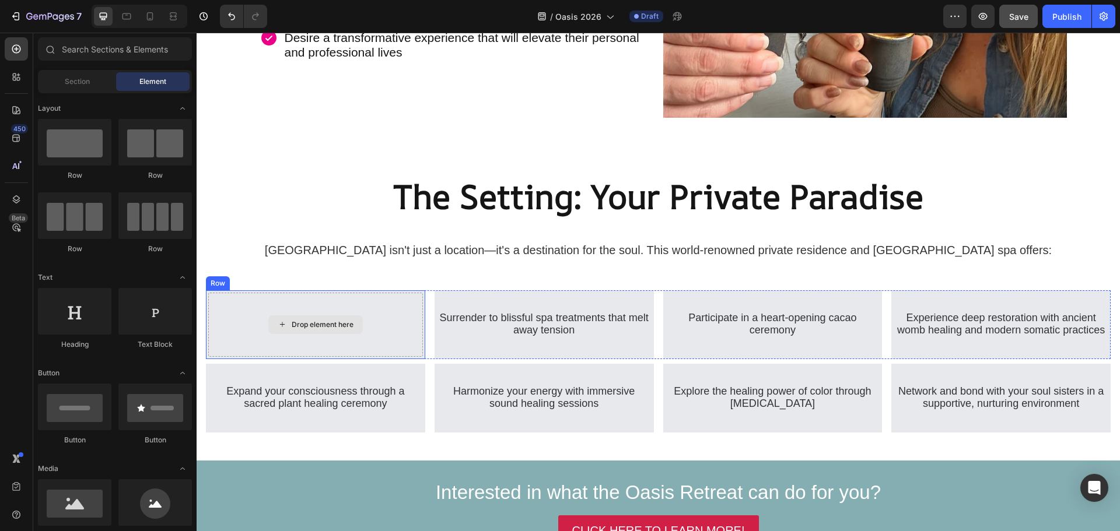
click at [250, 300] on div "Drop element here" at bounding box center [315, 325] width 215 height 64
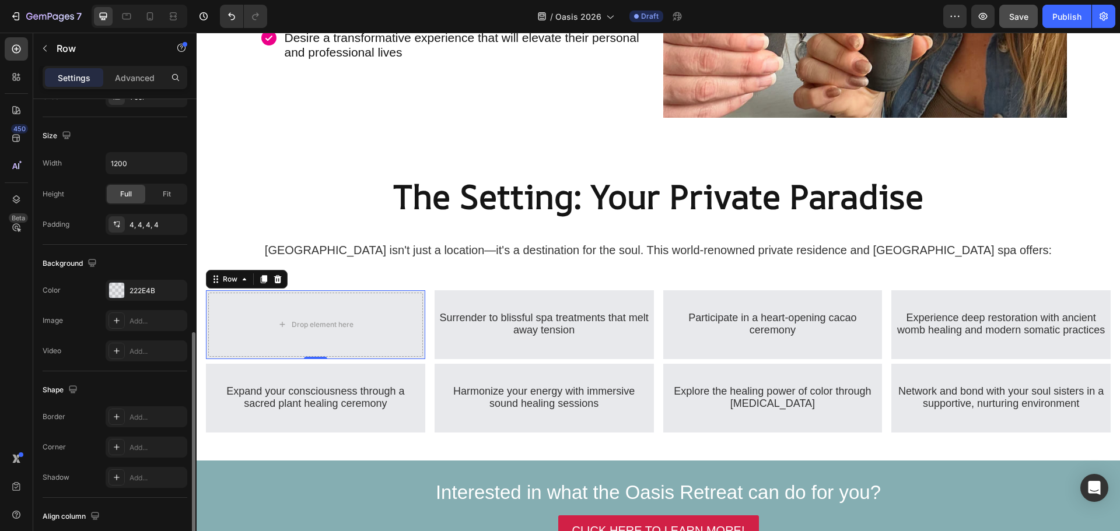
scroll to position [292, 0]
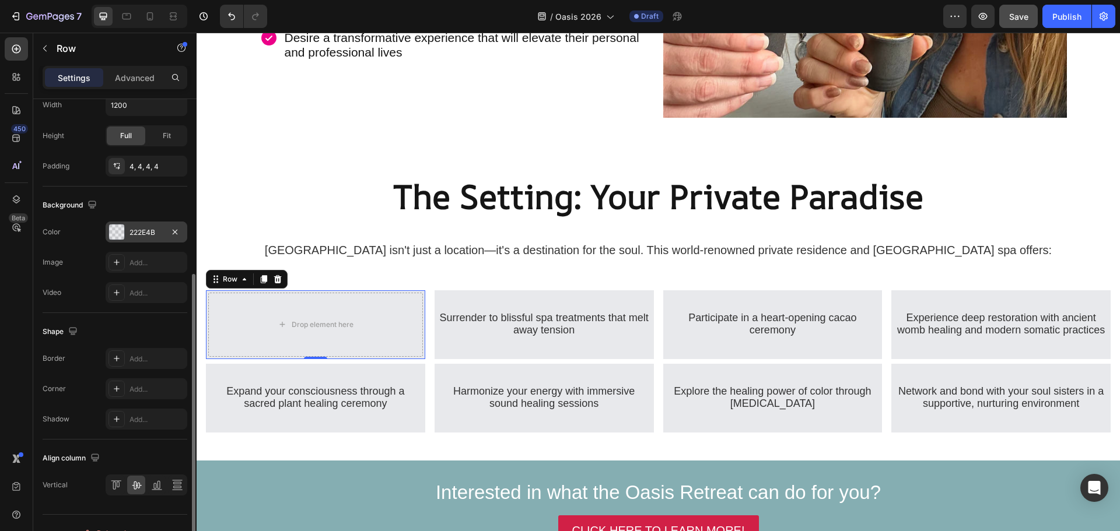
click at [111, 226] on div at bounding box center [116, 232] width 15 height 15
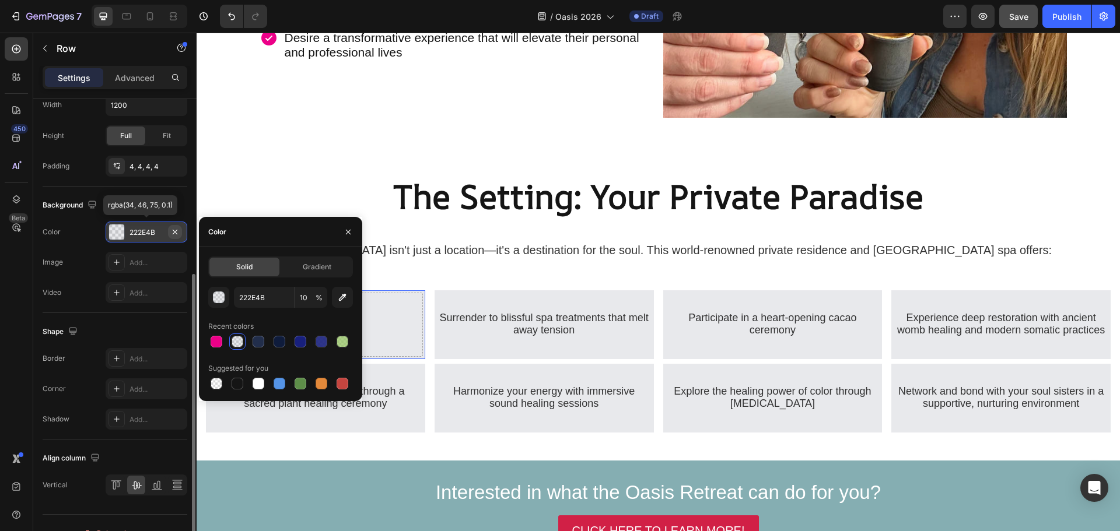
click at [175, 227] on icon "button" at bounding box center [174, 231] width 9 height 9
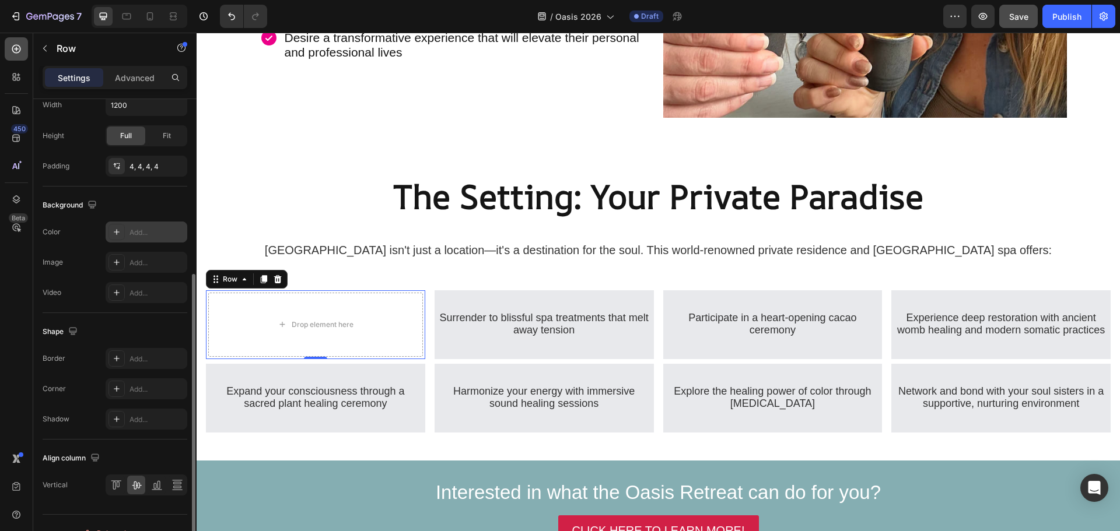
drag, startPoint x: 19, startPoint y: 54, endPoint x: 21, endPoint y: 60, distance: 6.6
click at [20, 55] on div at bounding box center [16, 48] width 23 height 23
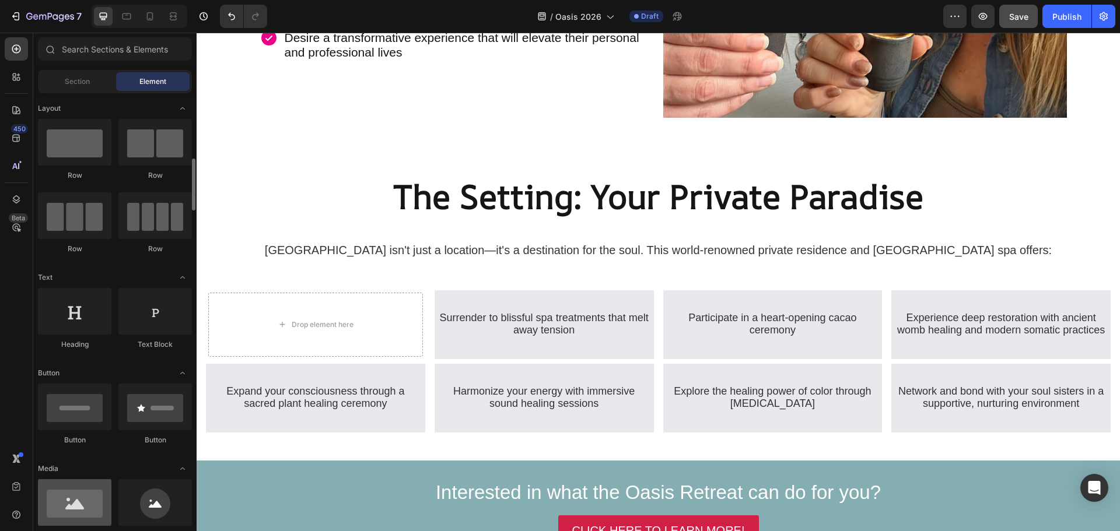
scroll to position [58, 0]
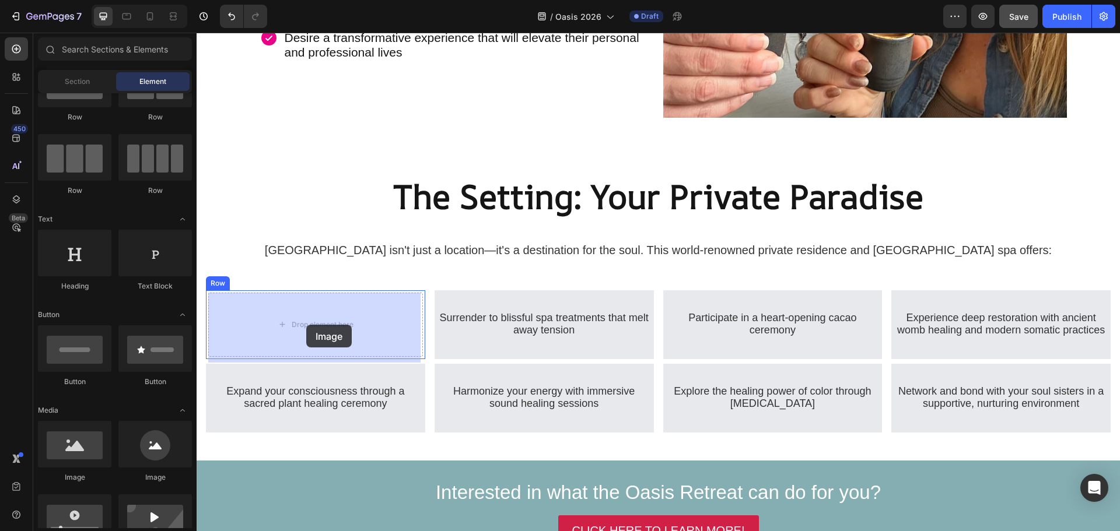
drag, startPoint x: 283, startPoint y: 485, endPoint x: 306, endPoint y: 325, distance: 162.1
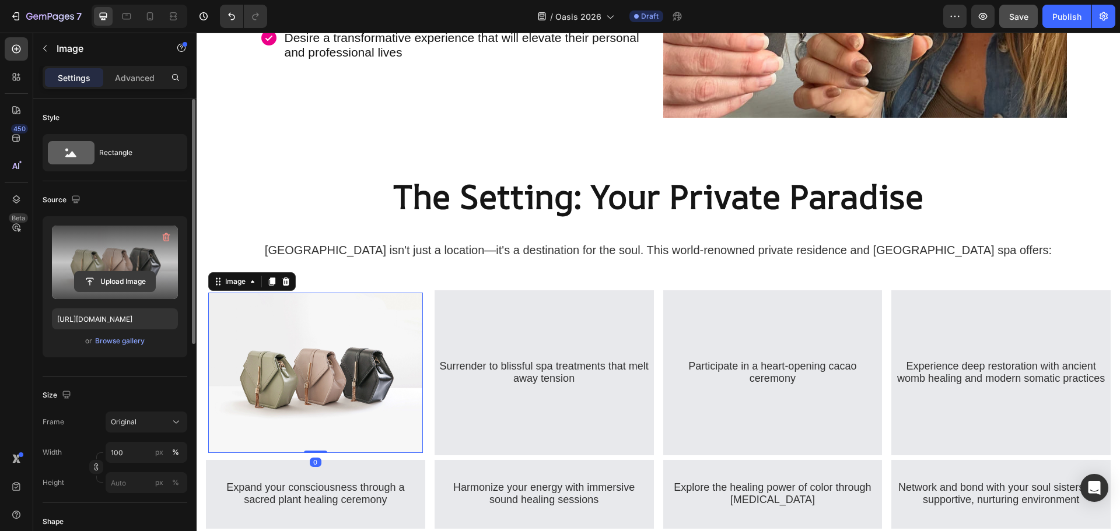
click at [108, 279] on input "file" at bounding box center [115, 282] width 80 height 20
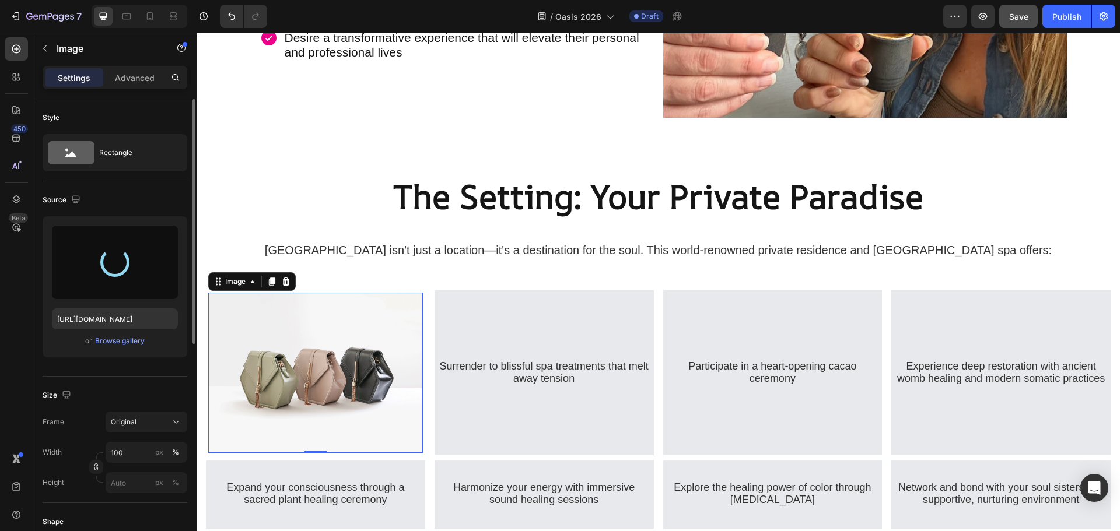
type input "https://cdn.shopify.com/s/files/1/0860/8491/1426/files/gempages_523242326022161…"
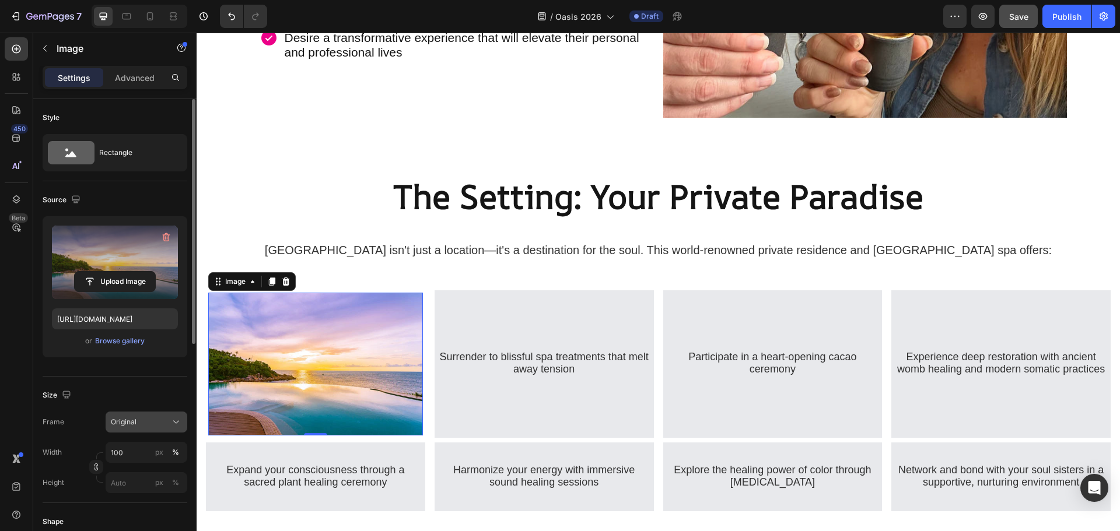
click at [146, 426] on div "Original" at bounding box center [139, 422] width 57 height 10
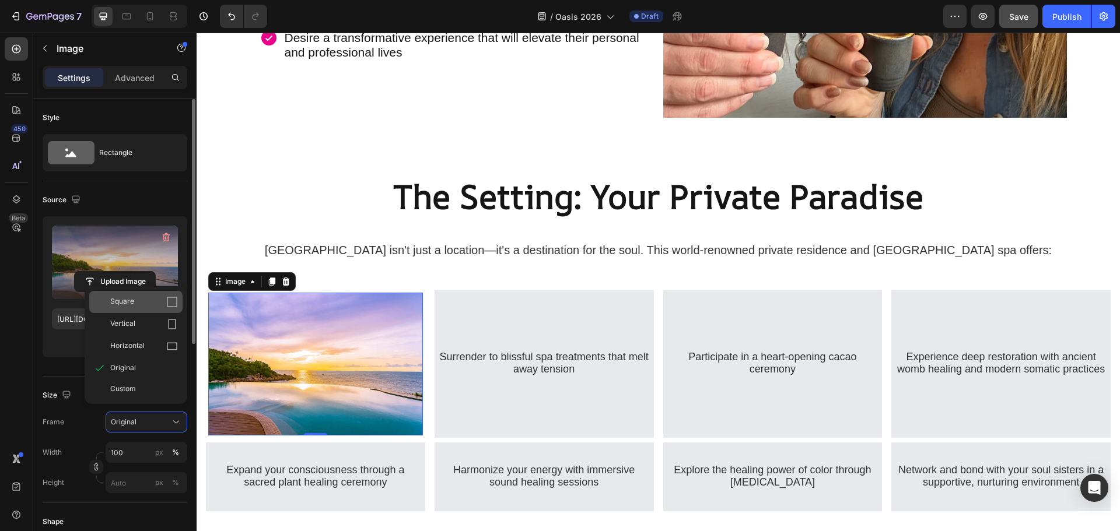
click at [171, 304] on icon at bounding box center [172, 302] width 12 height 12
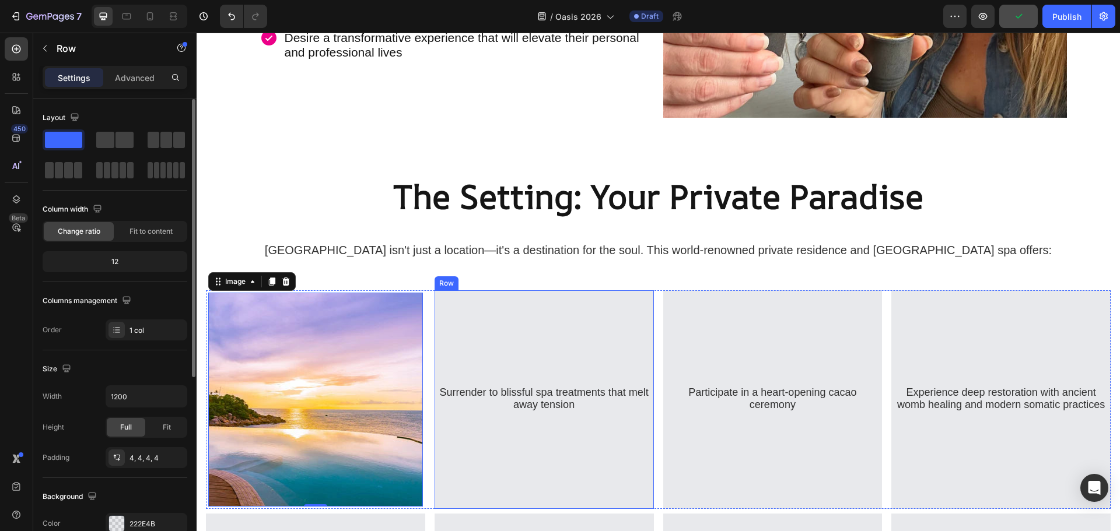
click at [505, 331] on div "Surrender to blissful spa treatments that melt away tension Heading" at bounding box center [544, 400] width 215 height 215
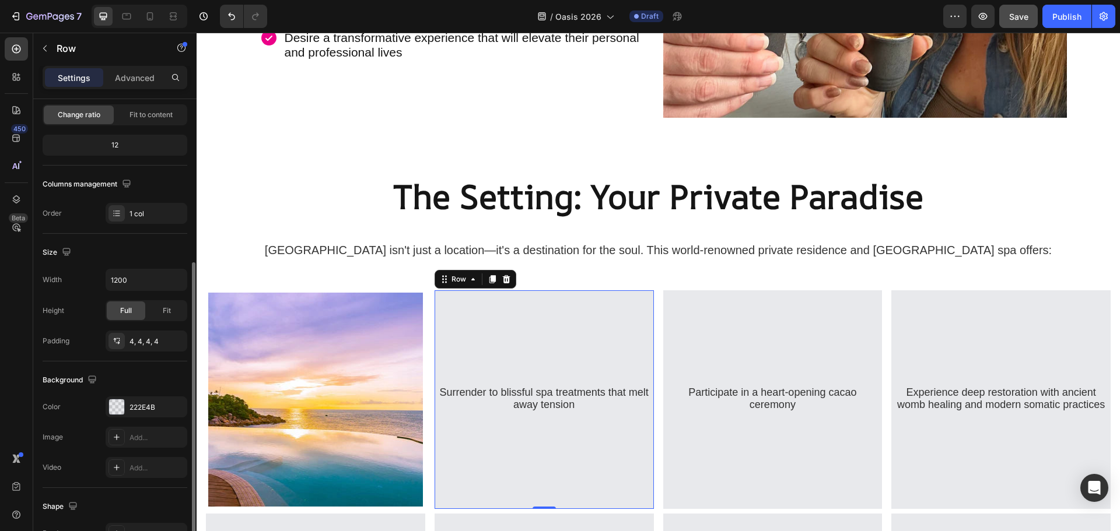
scroll to position [175, 0]
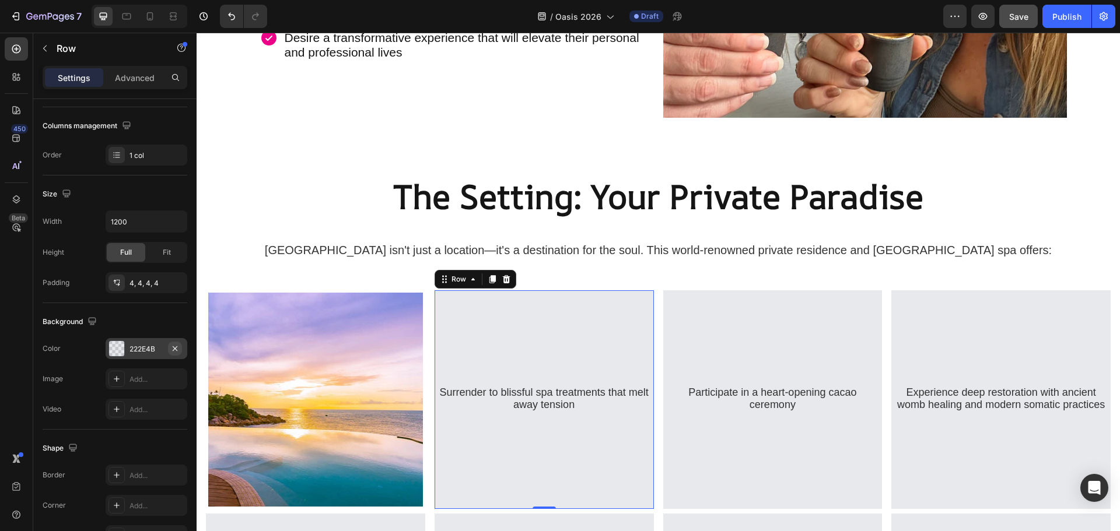
click at [176, 346] on icon "button" at bounding box center [174, 348] width 9 height 9
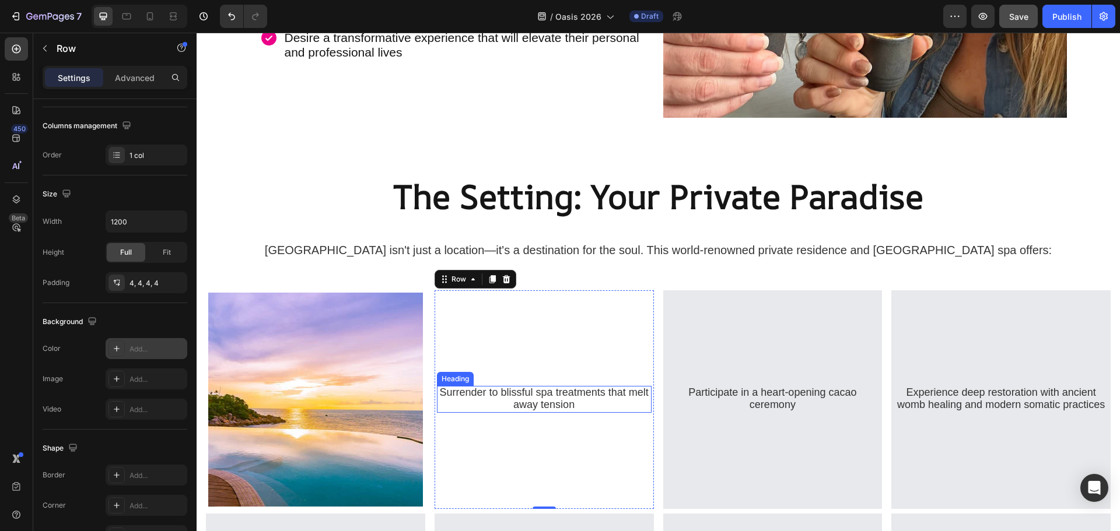
click at [539, 390] on span "Surrender to blissful spa treatments that melt away tension" at bounding box center [544, 399] width 209 height 24
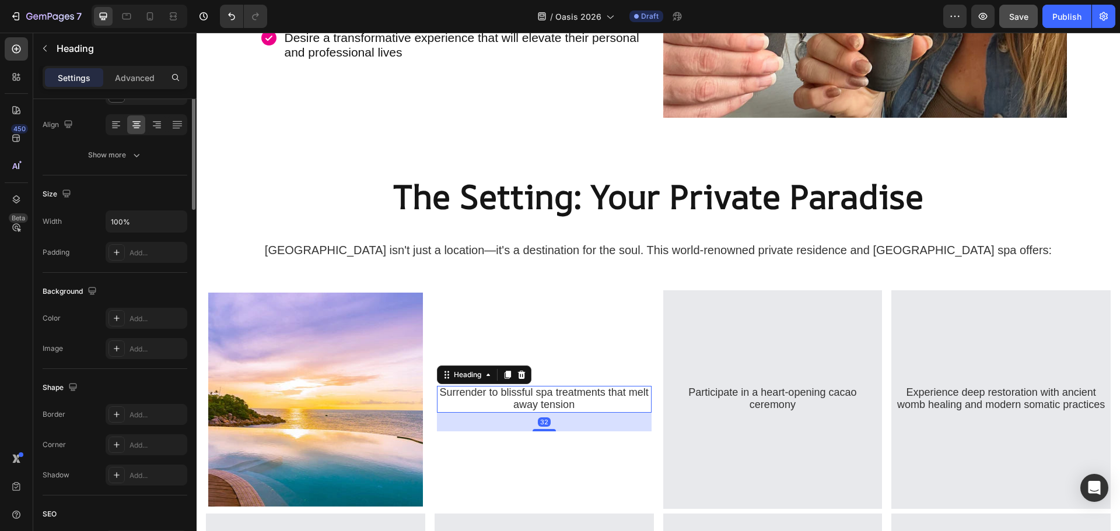
scroll to position [0, 0]
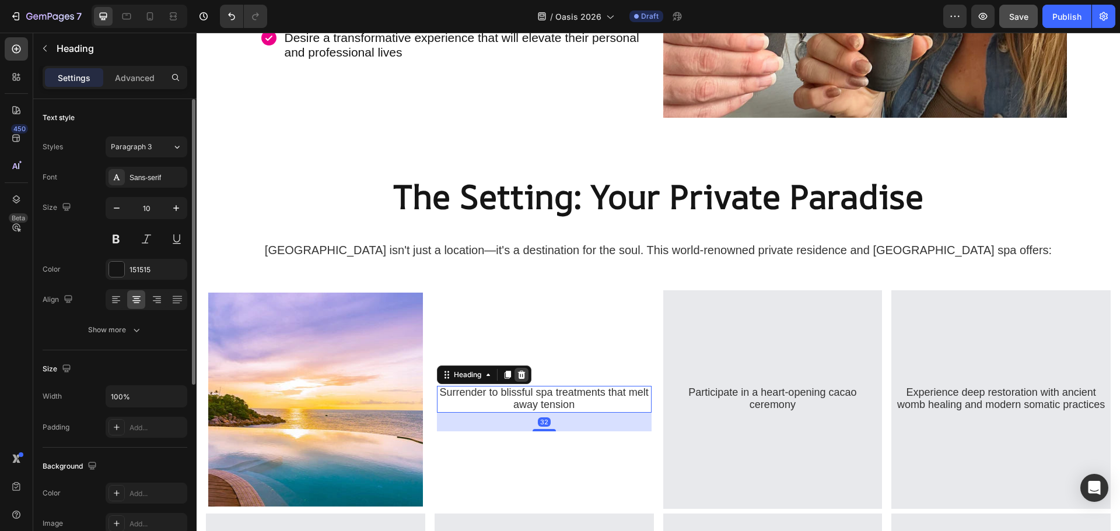
click at [528, 368] on div at bounding box center [521, 375] width 14 height 14
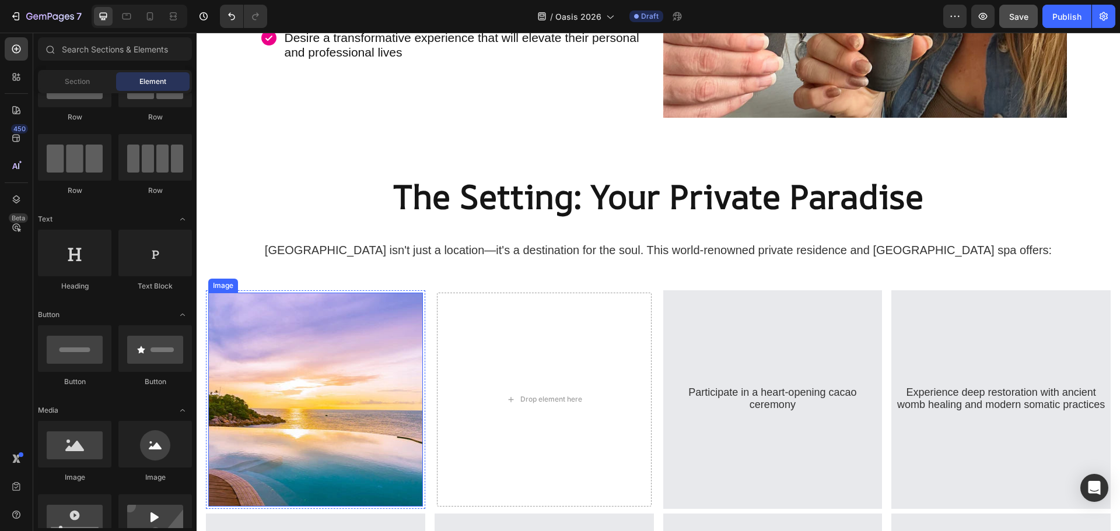
click at [366, 349] on img at bounding box center [315, 400] width 215 height 215
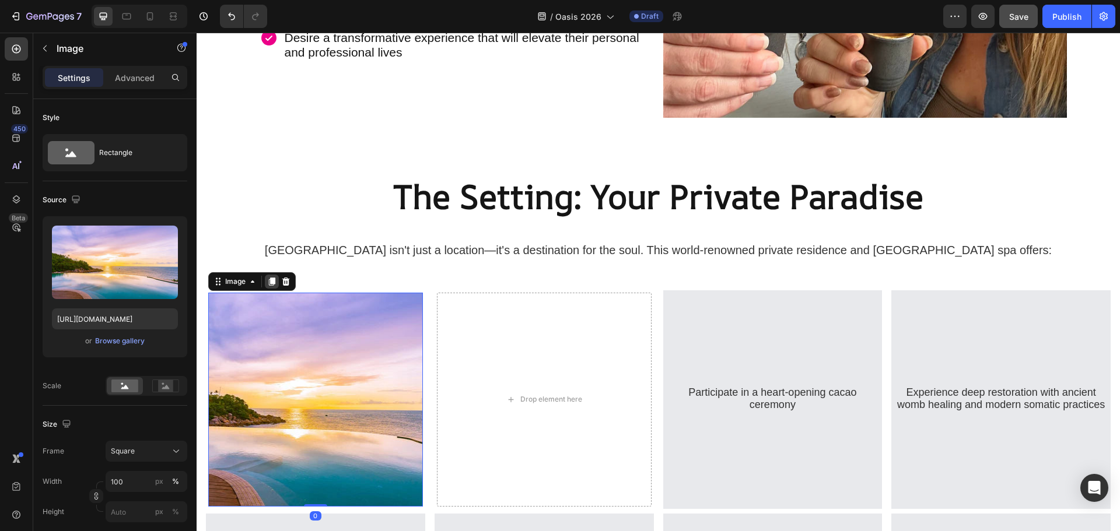
click at [275, 278] on icon at bounding box center [272, 282] width 6 height 8
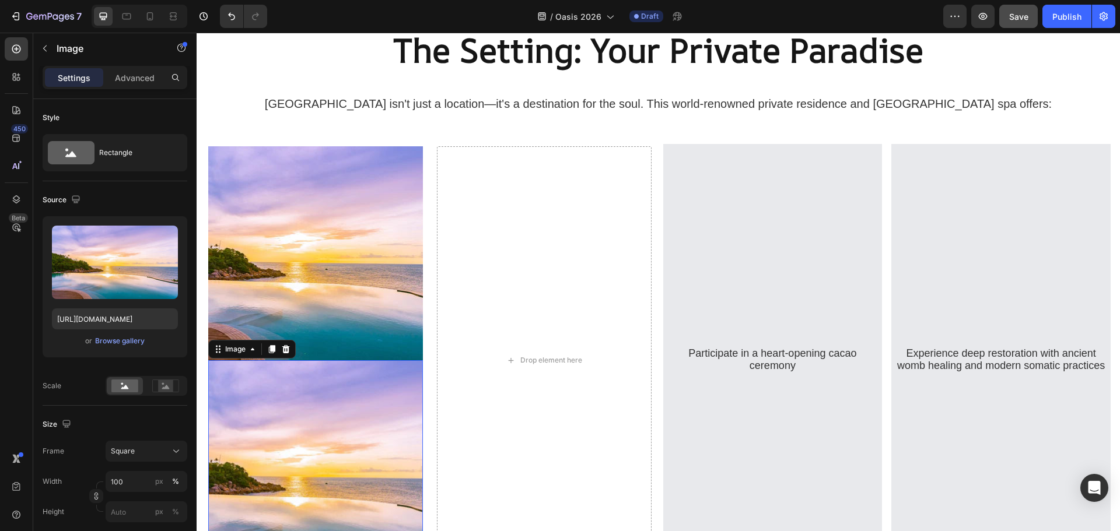
scroll to position [2609, 0]
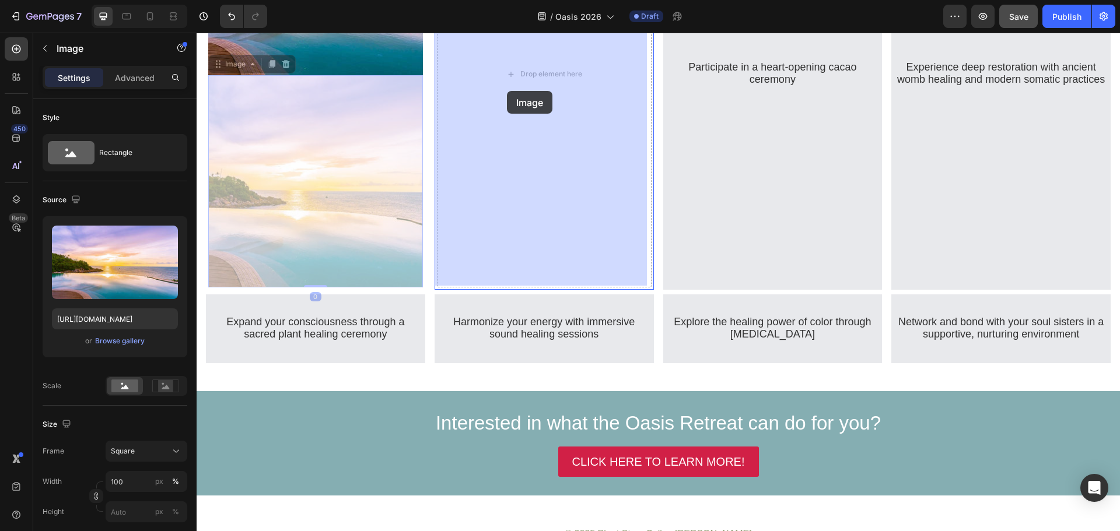
drag, startPoint x: 328, startPoint y: 233, endPoint x: 507, endPoint y: 91, distance: 228.7
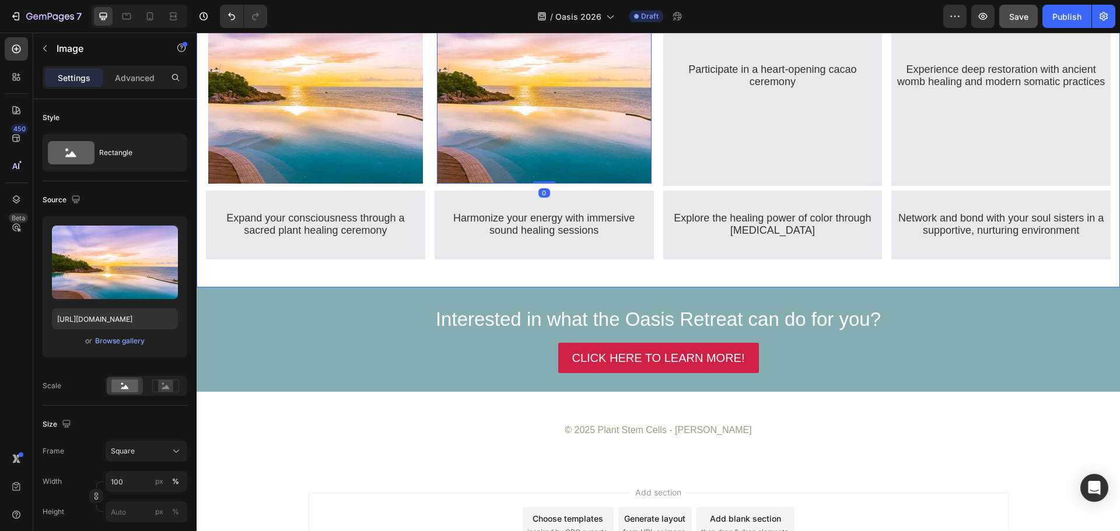
scroll to position [2410, 0]
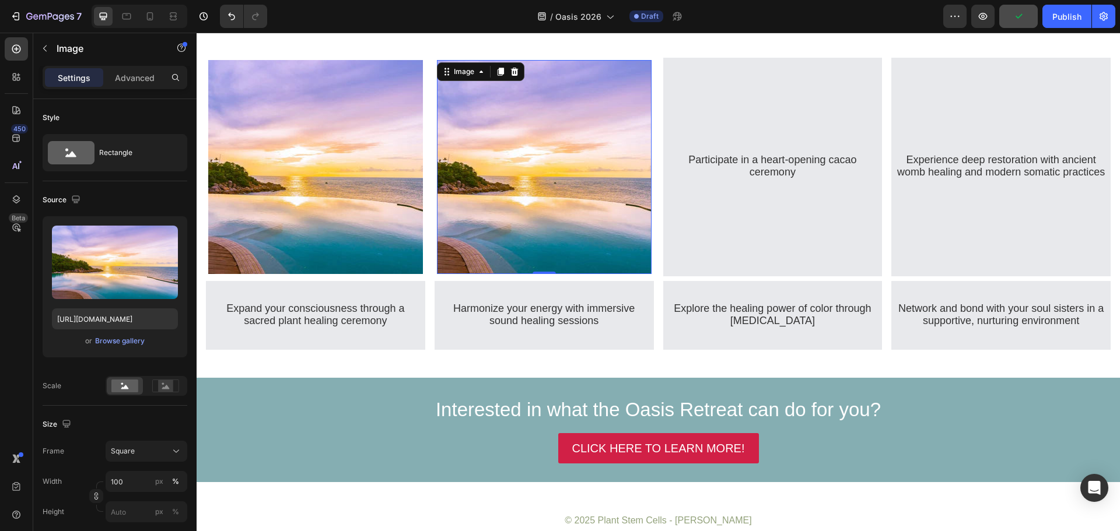
click at [511, 126] on img at bounding box center [544, 167] width 215 height 215
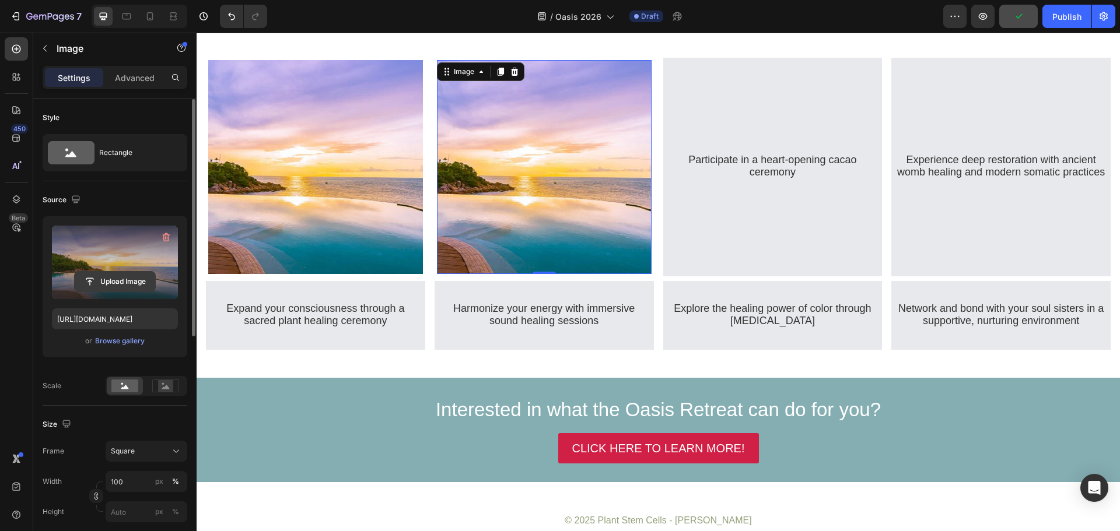
click at [116, 283] on input "file" at bounding box center [115, 282] width 80 height 20
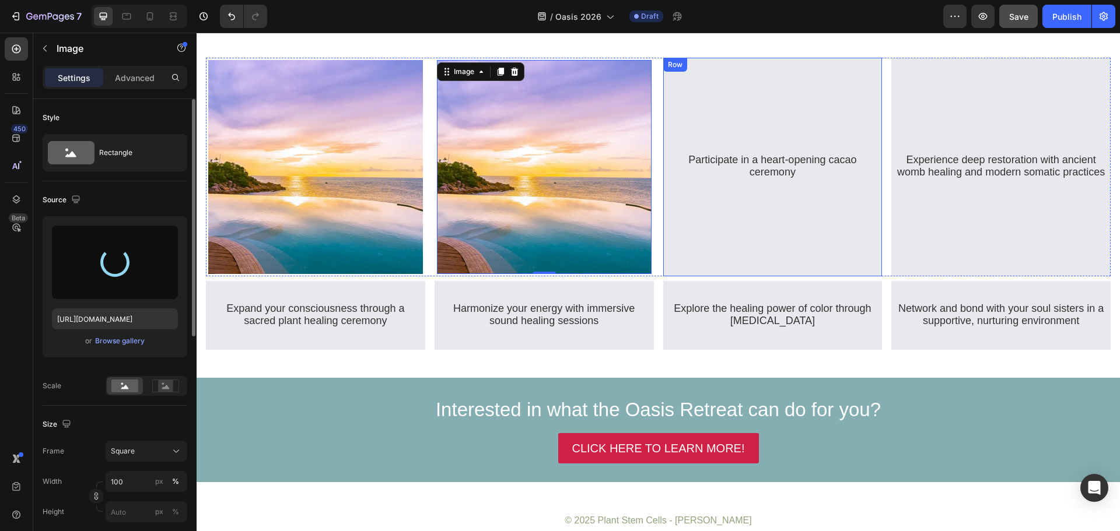
type input "https://cdn.shopify.com/s/files/1/0860/8491/1426/files/gempages_523242326022161…"
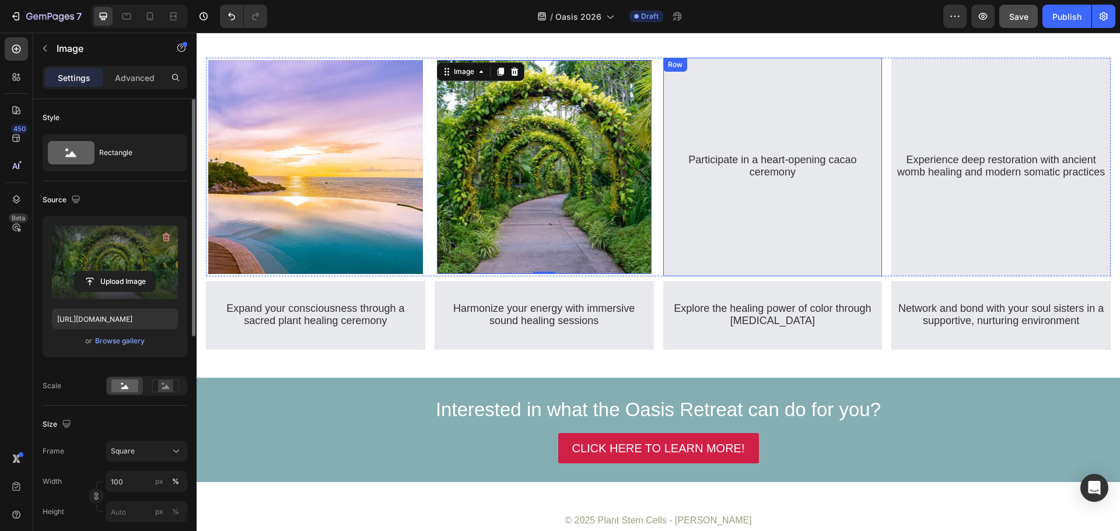
click at [715, 106] on div "Participate in a heart-opening cacao ceremony Heading" at bounding box center [772, 167] width 215 height 215
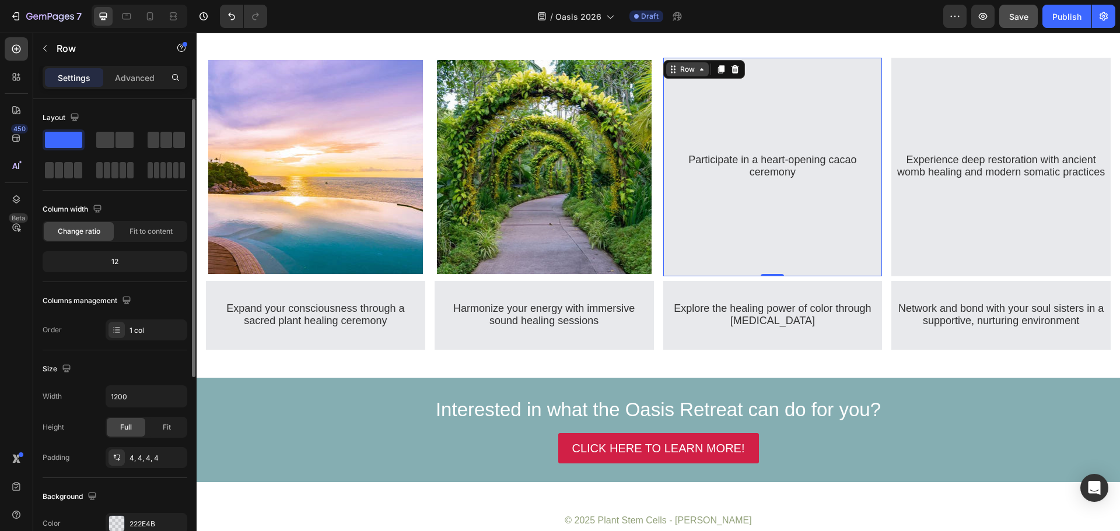
click at [690, 73] on div "Row" at bounding box center [687, 69] width 19 height 10
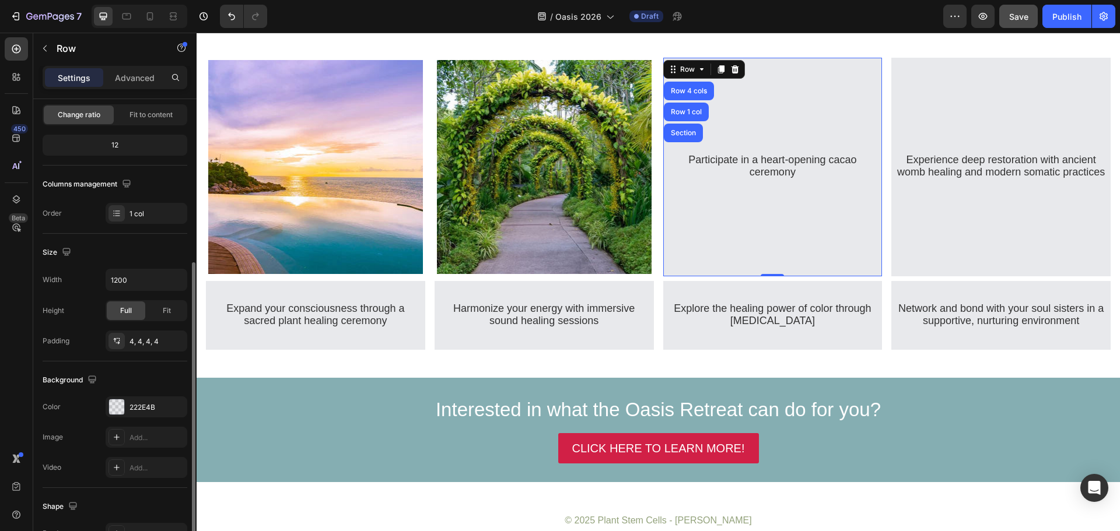
scroll to position [175, 0]
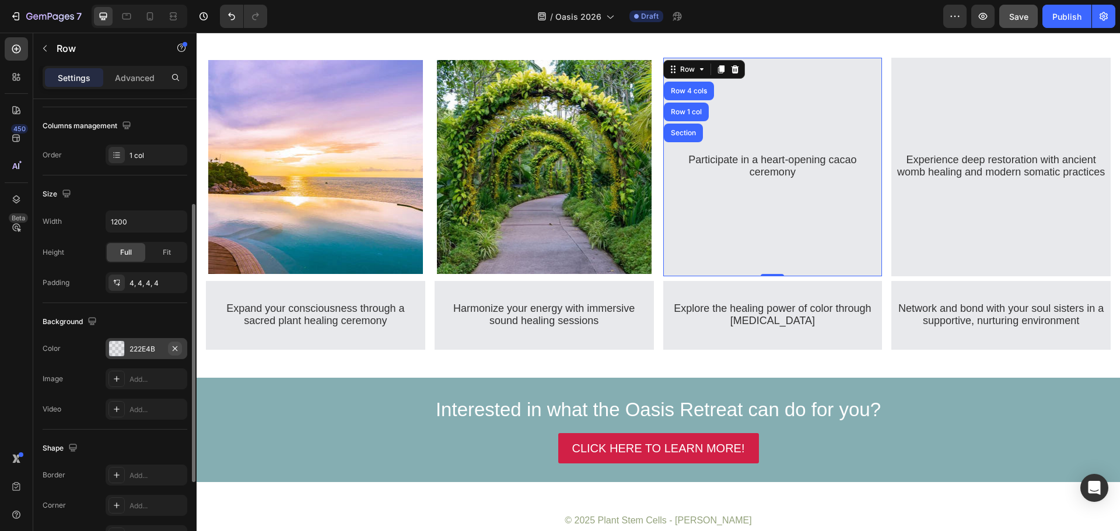
click at [177, 346] on icon "button" at bounding box center [175, 348] width 5 height 5
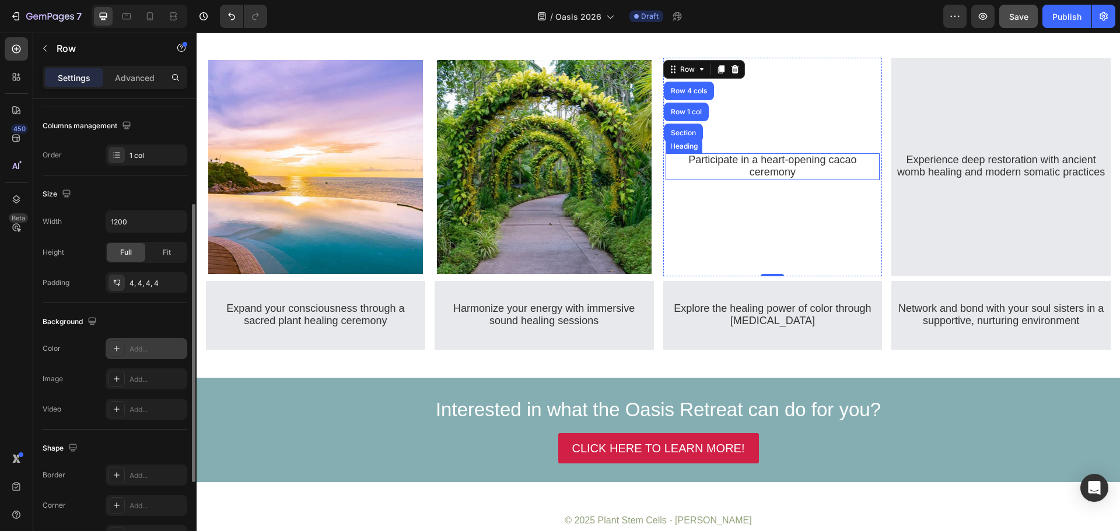
click at [780, 165] on h2 "Participate in a heart-opening cacao ceremony" at bounding box center [772, 166] width 215 height 27
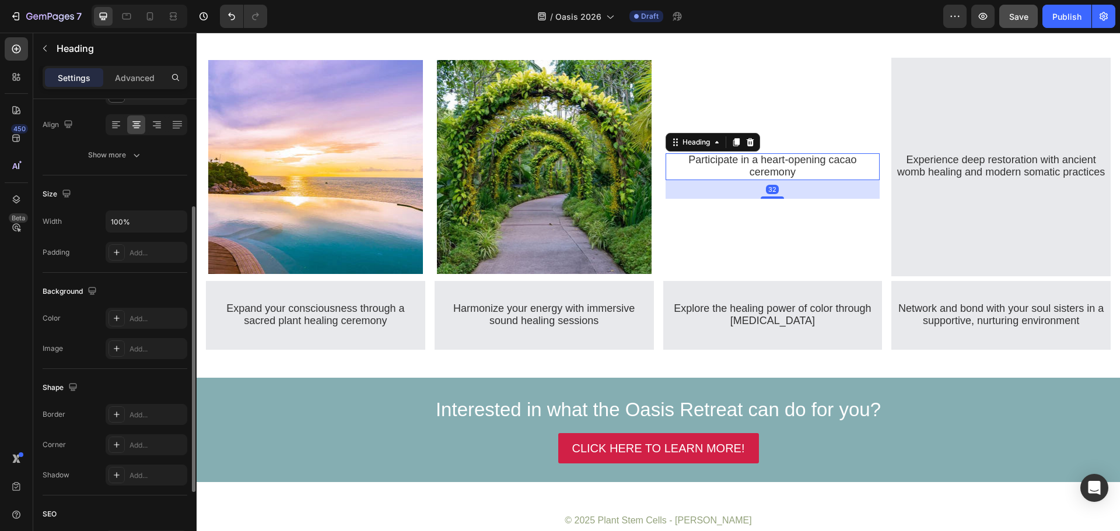
scroll to position [0, 0]
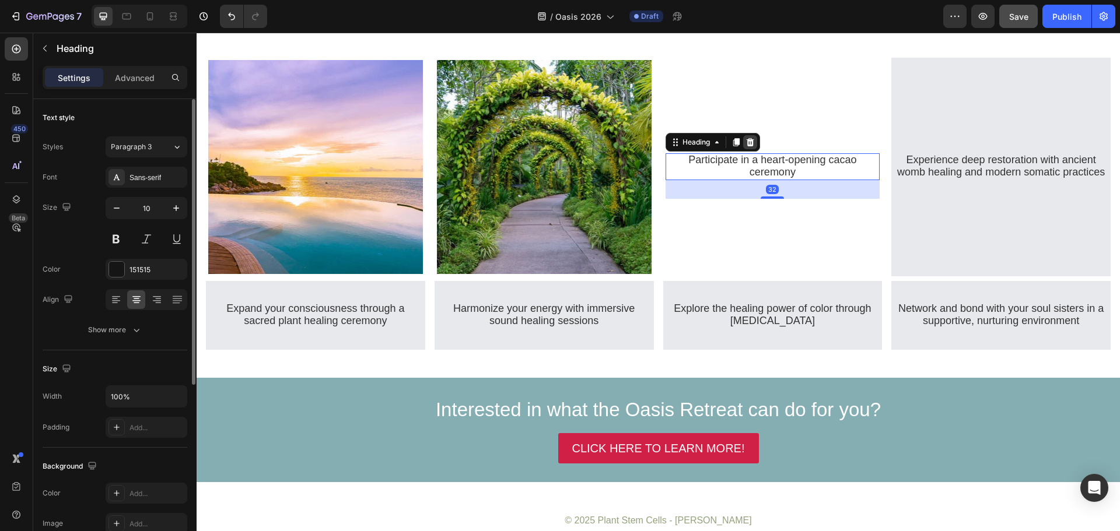
click at [750, 138] on icon at bounding box center [750, 142] width 8 height 8
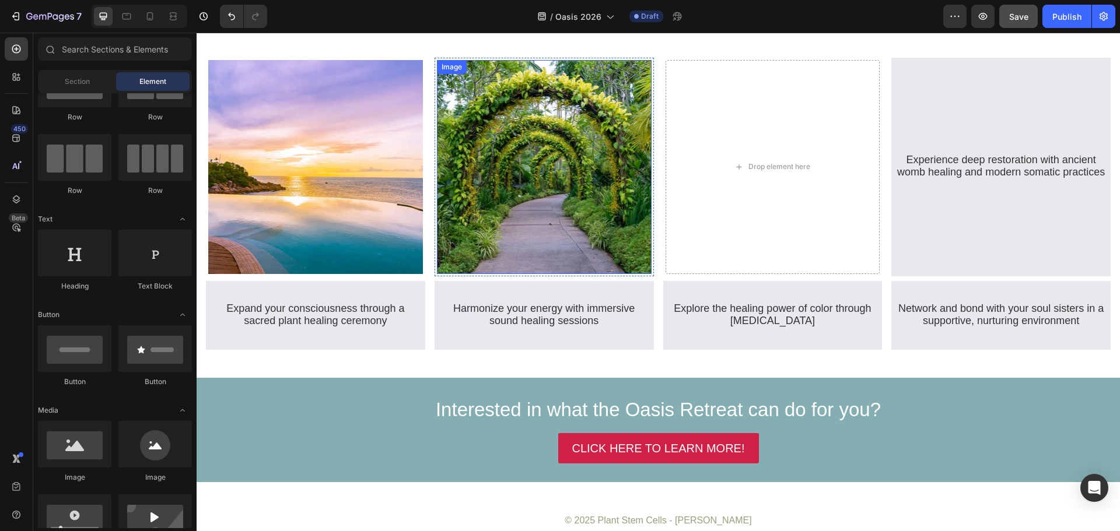
click at [604, 148] on img at bounding box center [544, 167] width 215 height 215
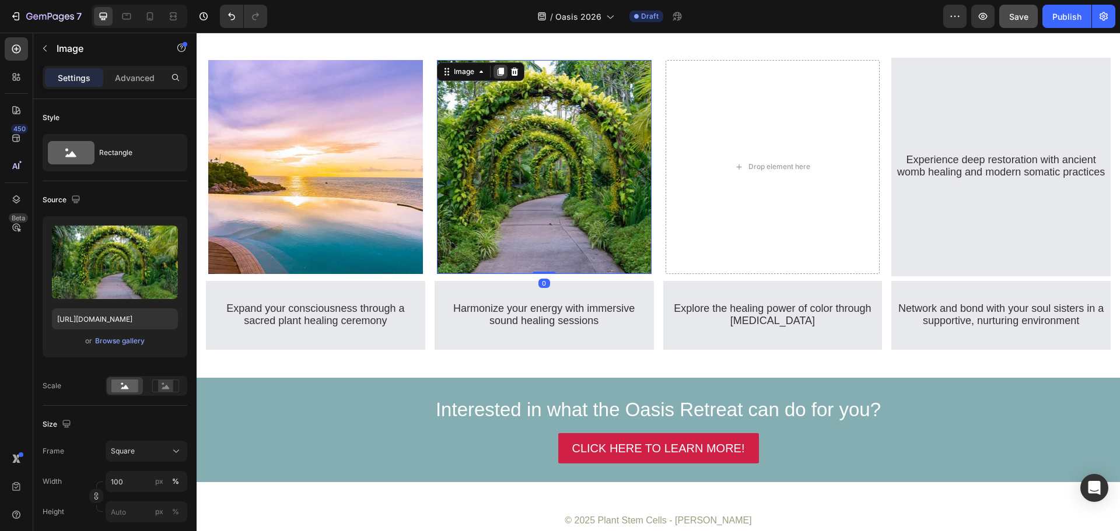
click at [500, 73] on icon at bounding box center [500, 72] width 6 height 8
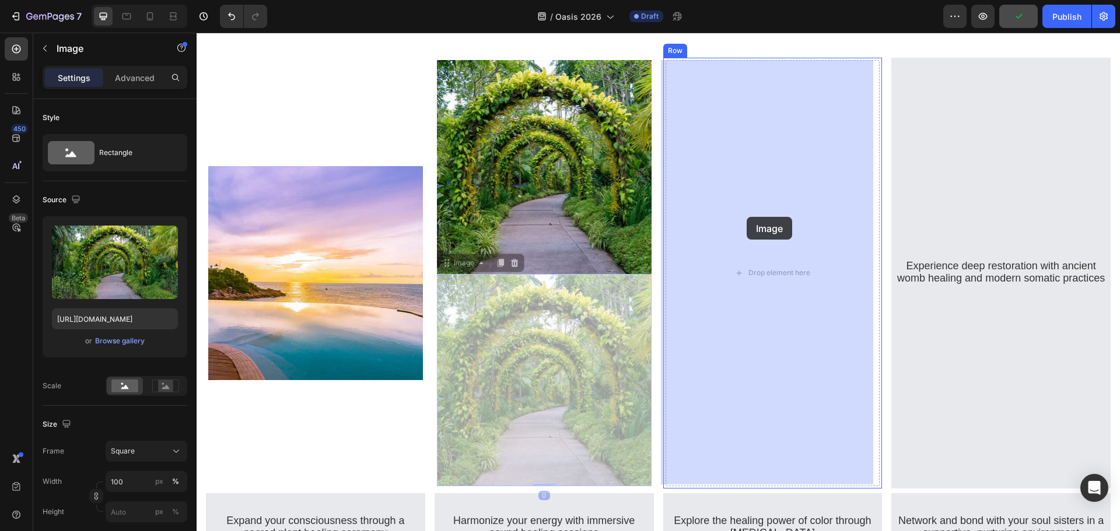
drag, startPoint x: 535, startPoint y: 349, endPoint x: 739, endPoint y: 211, distance: 245.7
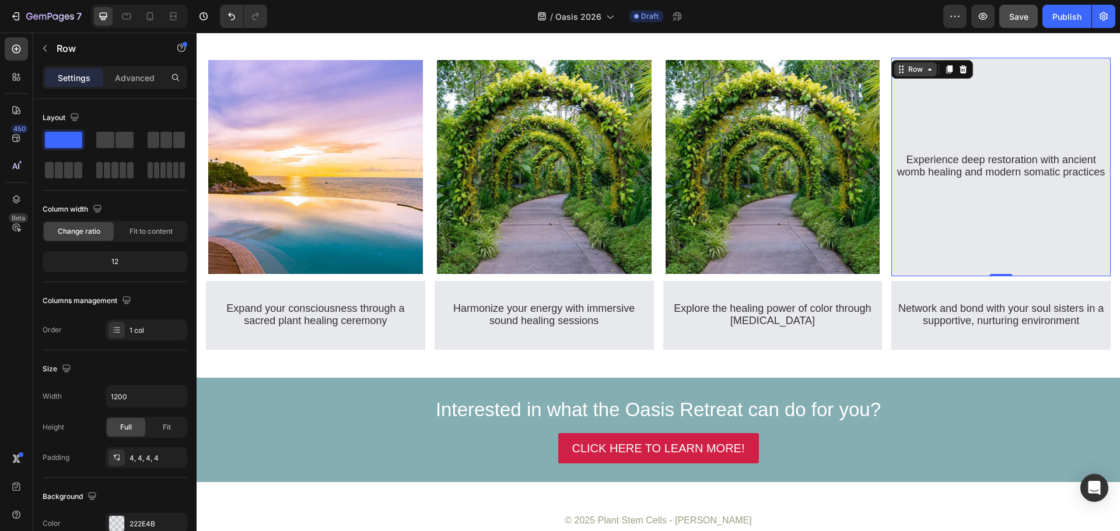
click at [906, 65] on div "Row" at bounding box center [915, 69] width 19 height 10
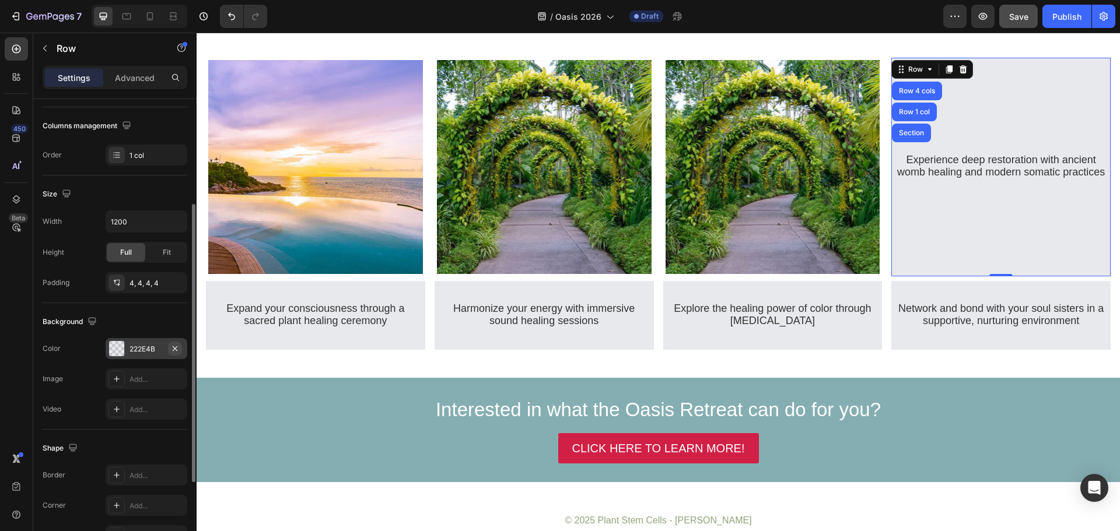
click at [176, 348] on icon "button" at bounding box center [175, 348] width 5 height 5
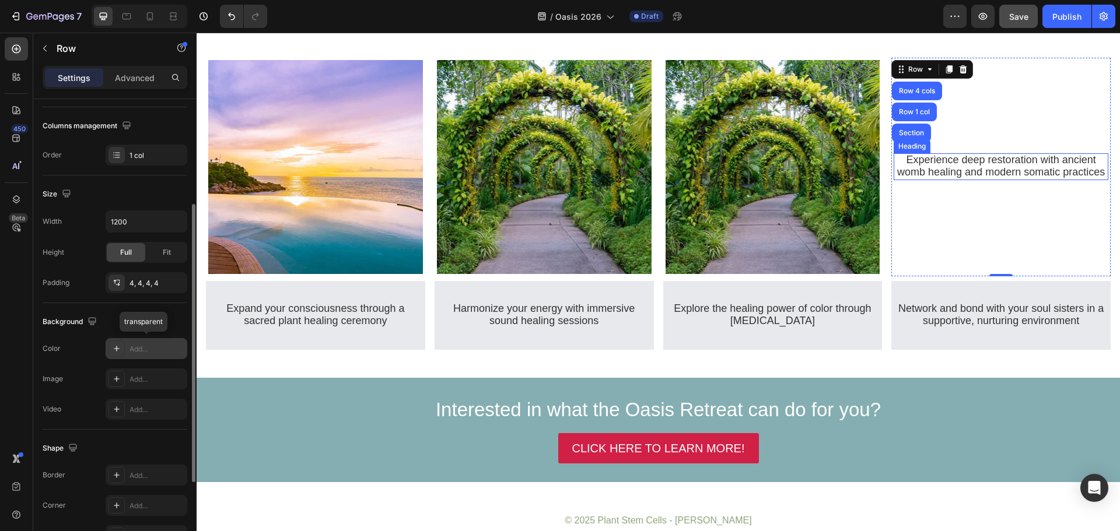
click at [966, 167] on span "Experience deep restoration with ancient womb healing and modern somatic practi…" at bounding box center [1001, 166] width 208 height 24
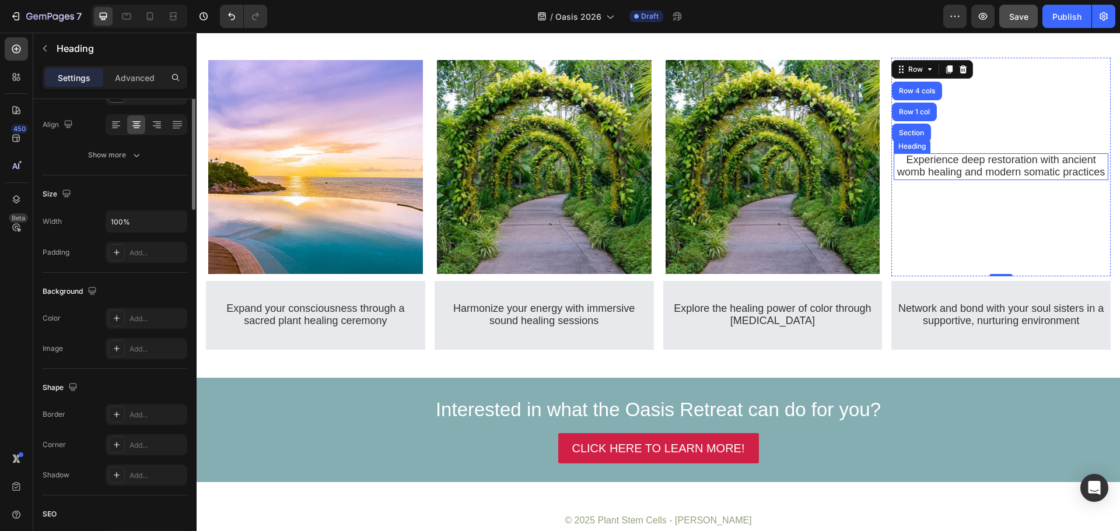
scroll to position [0, 0]
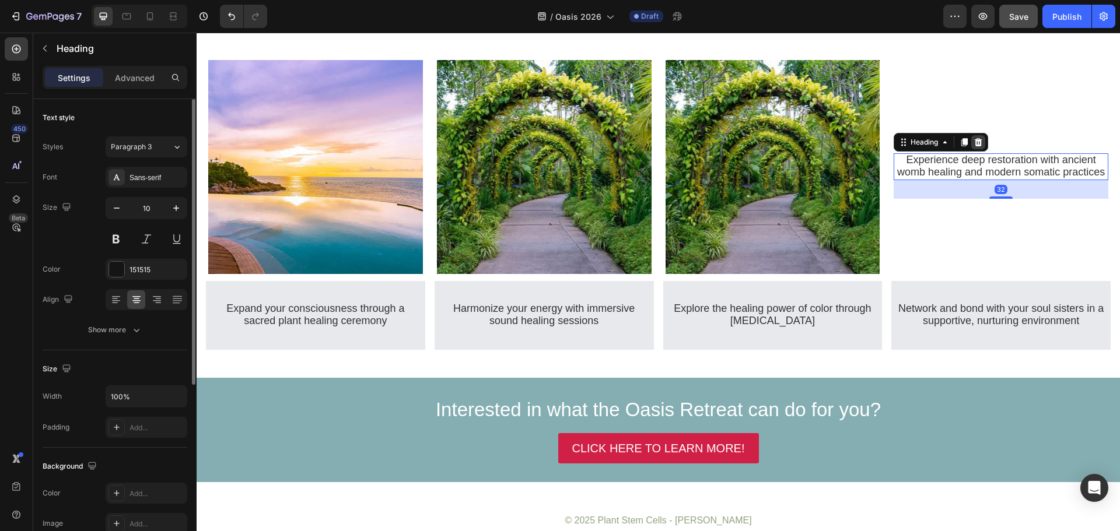
click at [977, 138] on icon at bounding box center [979, 142] width 8 height 8
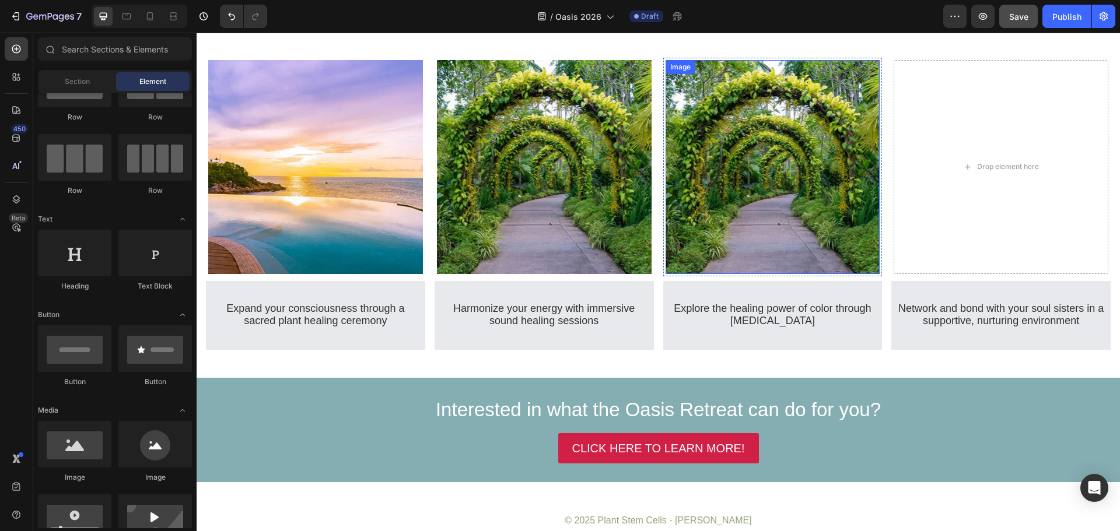
click at [818, 163] on img at bounding box center [772, 167] width 215 height 215
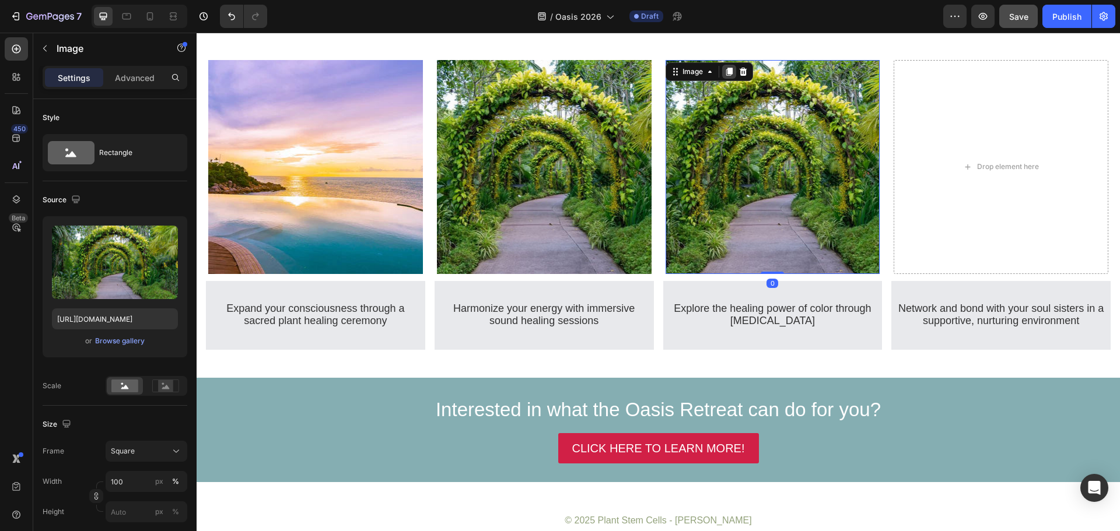
click at [731, 75] on icon at bounding box center [728, 71] width 9 height 9
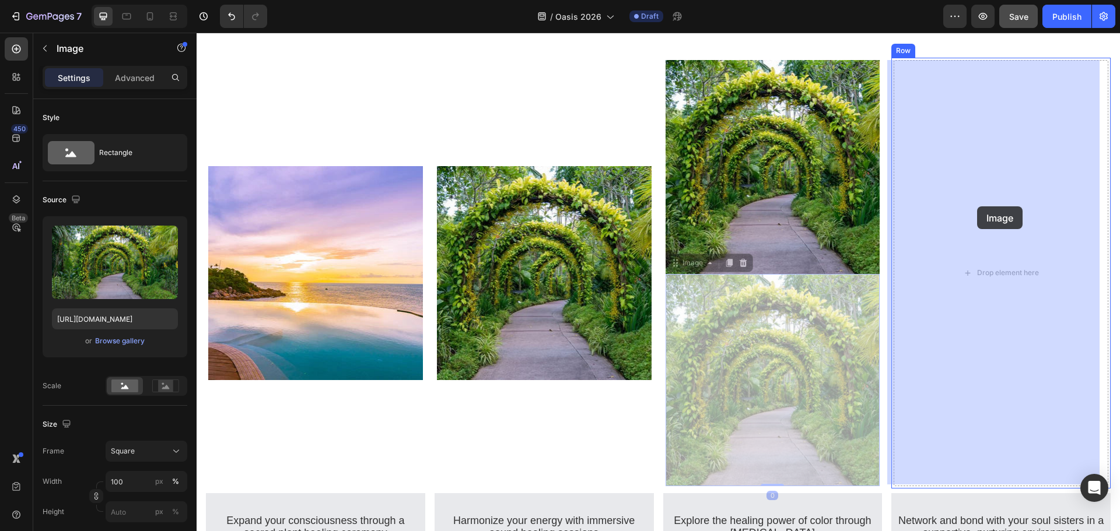
drag, startPoint x: 763, startPoint y: 339, endPoint x: 977, endPoint y: 206, distance: 251.5
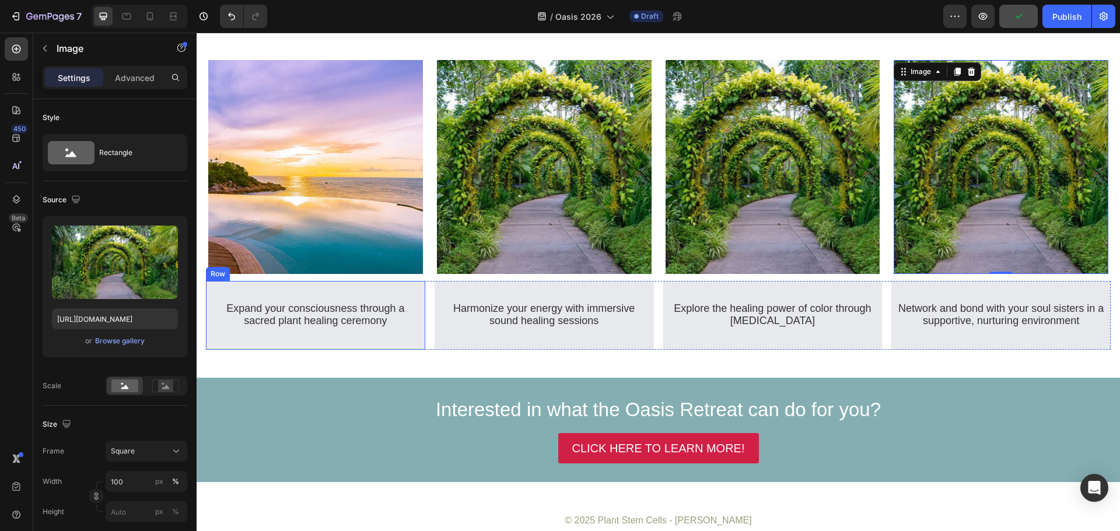
click at [223, 276] on div "Row" at bounding box center [218, 274] width 24 height 14
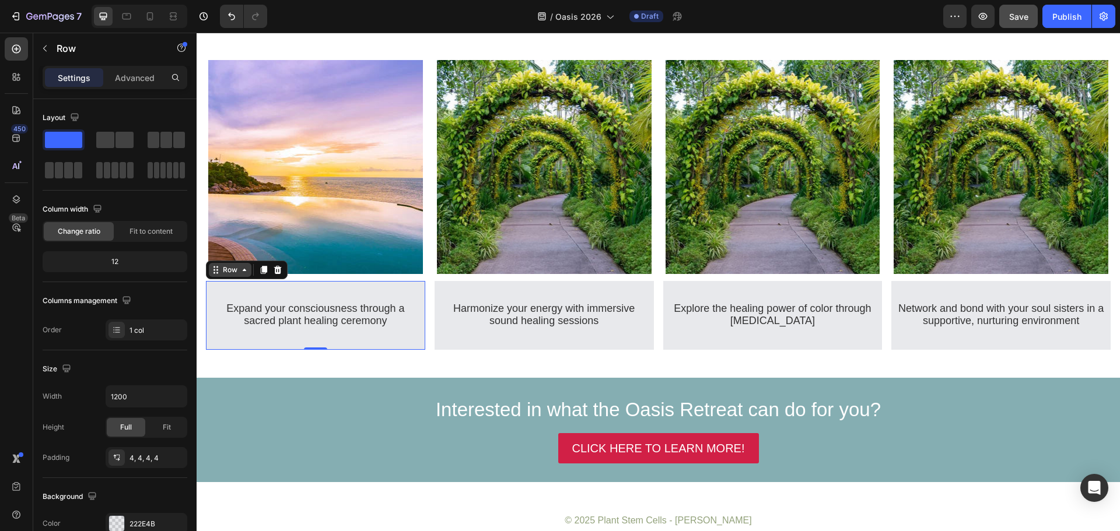
click at [233, 271] on div "Row" at bounding box center [229, 270] width 19 height 10
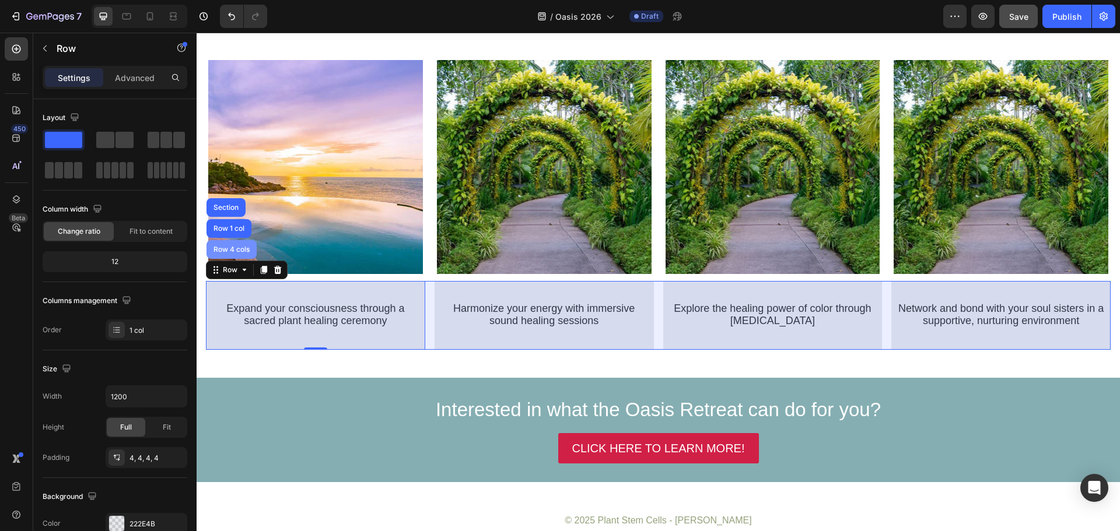
click at [241, 247] on div "Row 4 cols" at bounding box center [231, 249] width 41 height 7
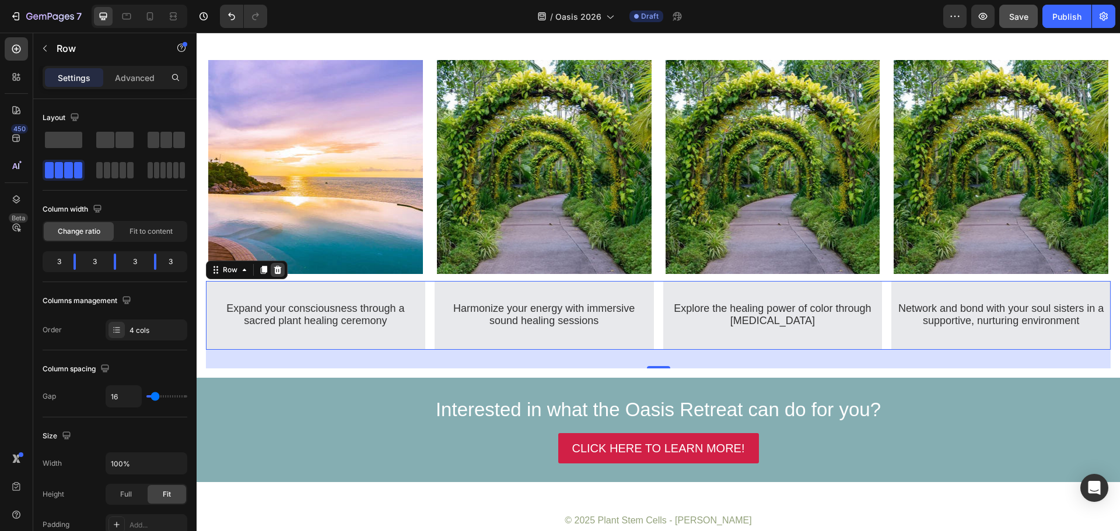
click at [280, 267] on icon at bounding box center [278, 270] width 8 height 8
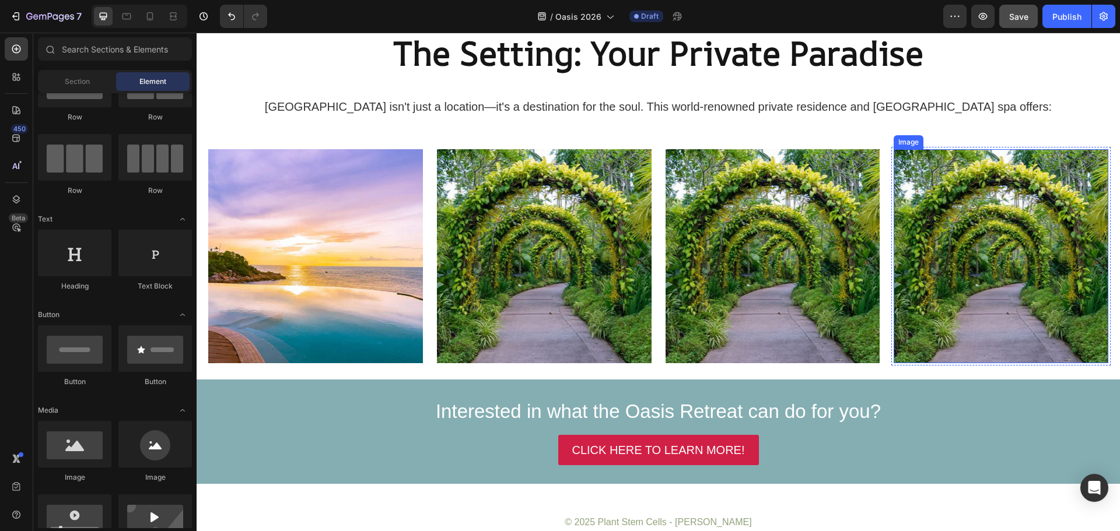
scroll to position [2294, 0]
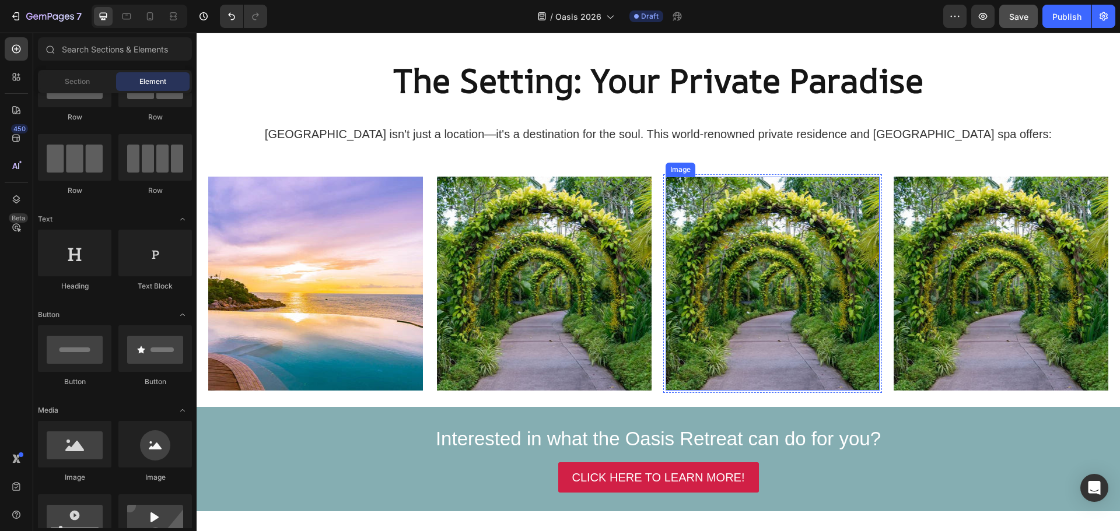
click at [810, 244] on img at bounding box center [772, 284] width 215 height 215
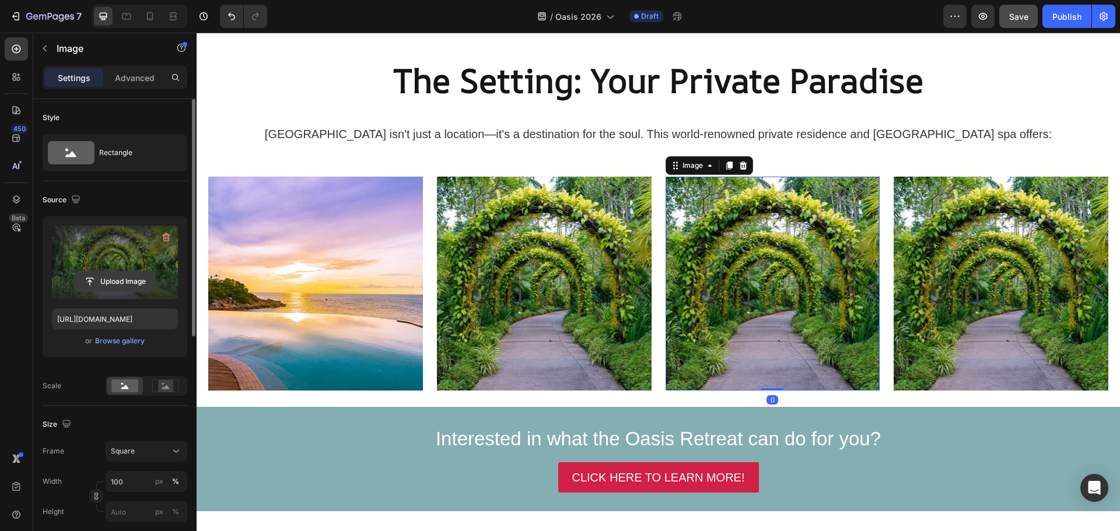
click at [141, 278] on input "file" at bounding box center [115, 282] width 80 height 20
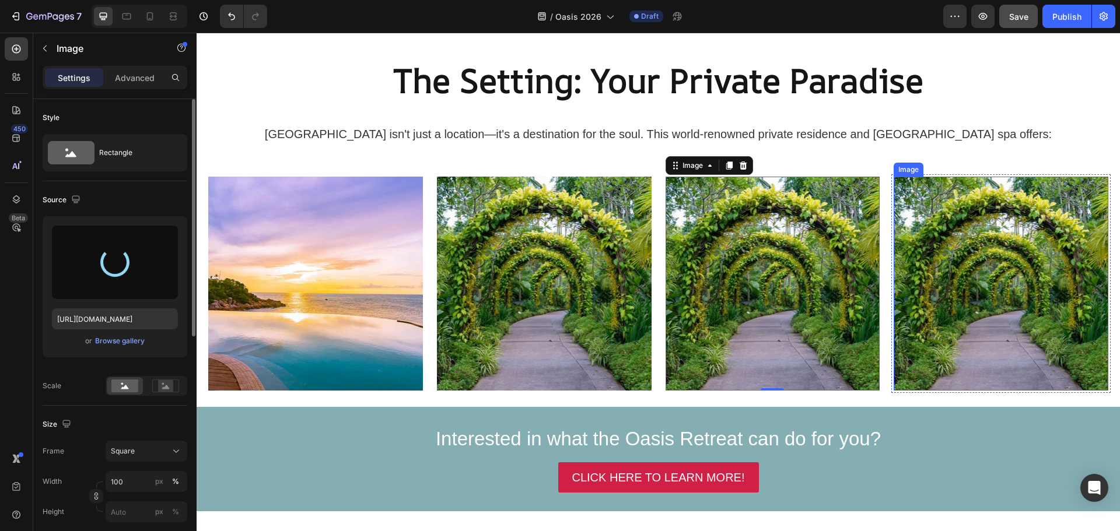
type input "https://cdn.shopify.com/s/files/1/0860/8491/1426/files/gempages_523242326022161…"
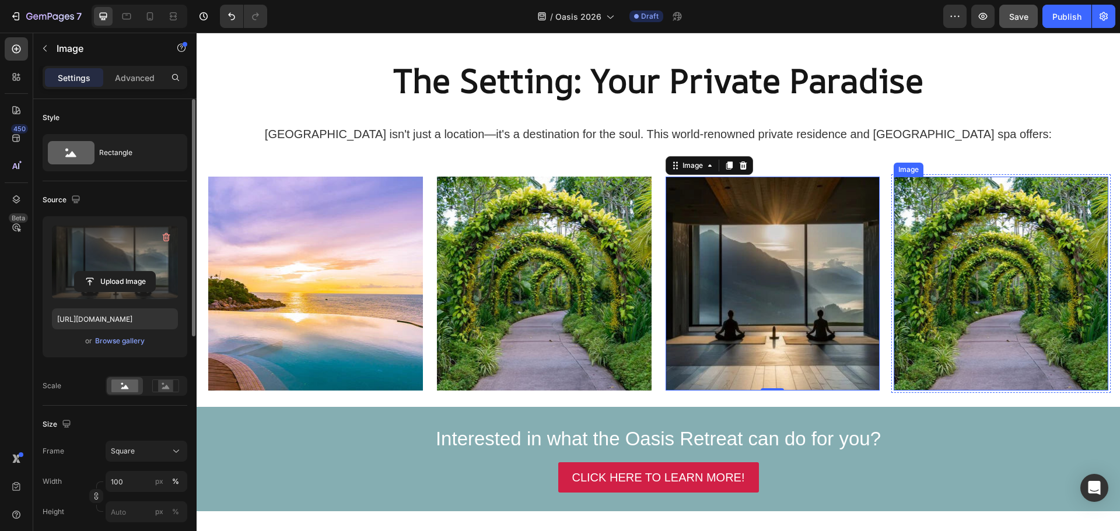
click at [983, 275] on img at bounding box center [1000, 284] width 215 height 215
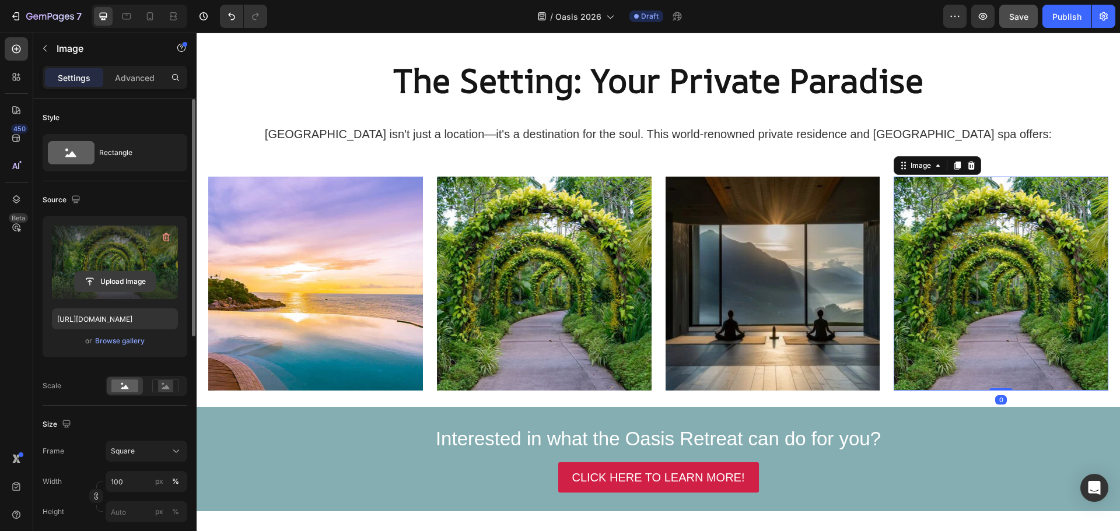
click at [117, 283] on input "file" at bounding box center [115, 282] width 80 height 20
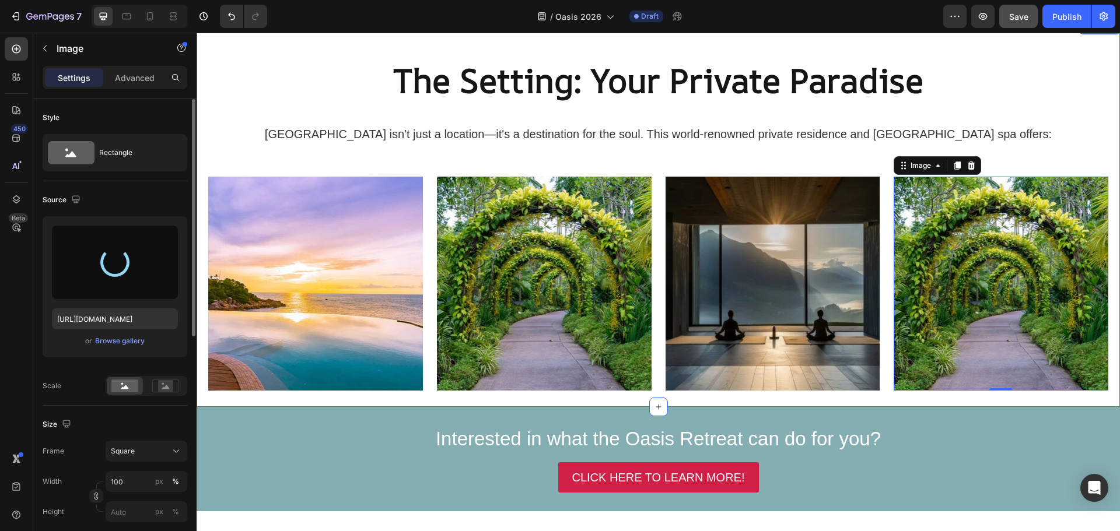
type input "https://cdn.shopify.com/s/files/1/0860/8491/1426/files/gempages_523242326022161…"
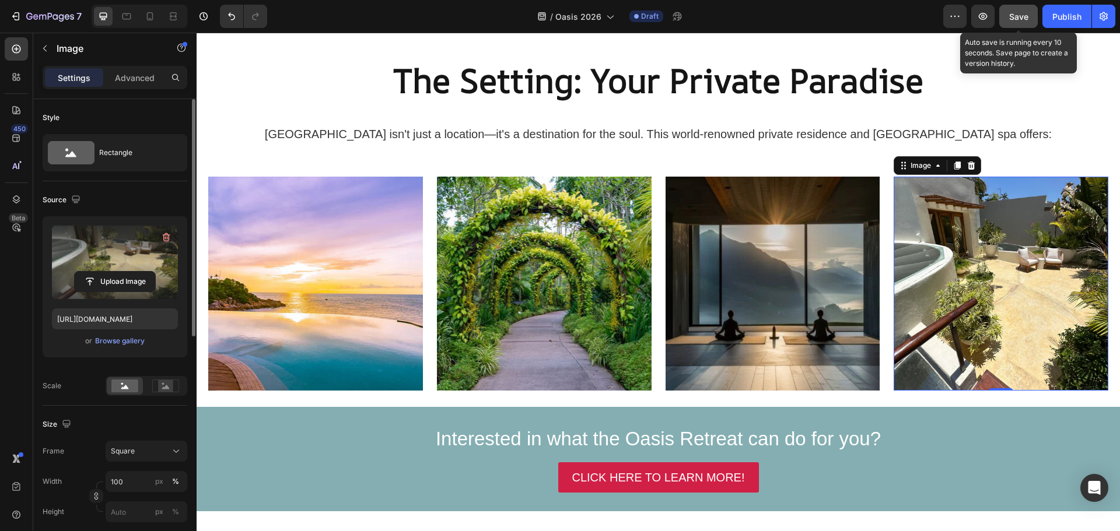
click at [1021, 16] on span "Save" at bounding box center [1018, 17] width 19 height 10
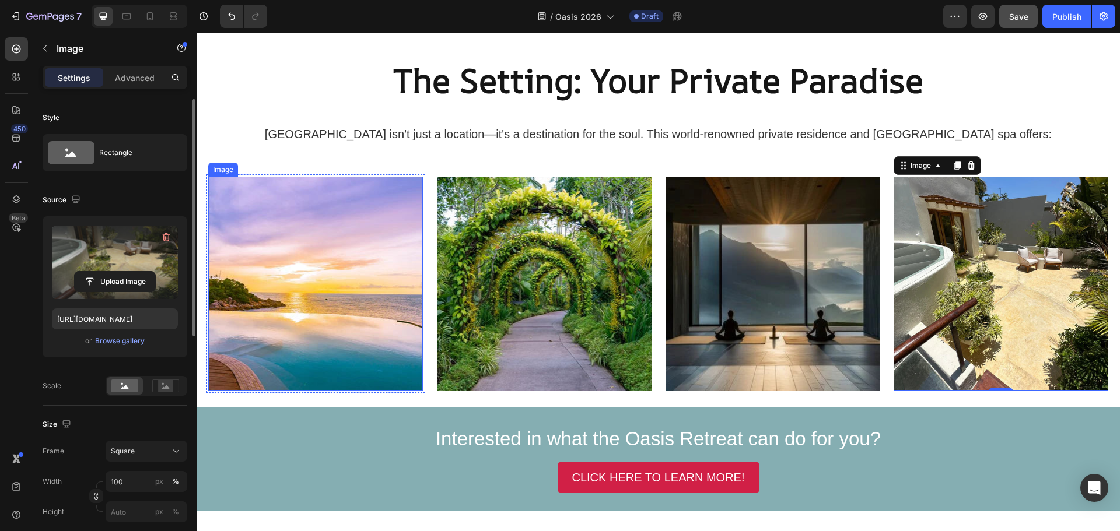
click at [226, 173] on div "Image" at bounding box center [223, 170] width 30 height 14
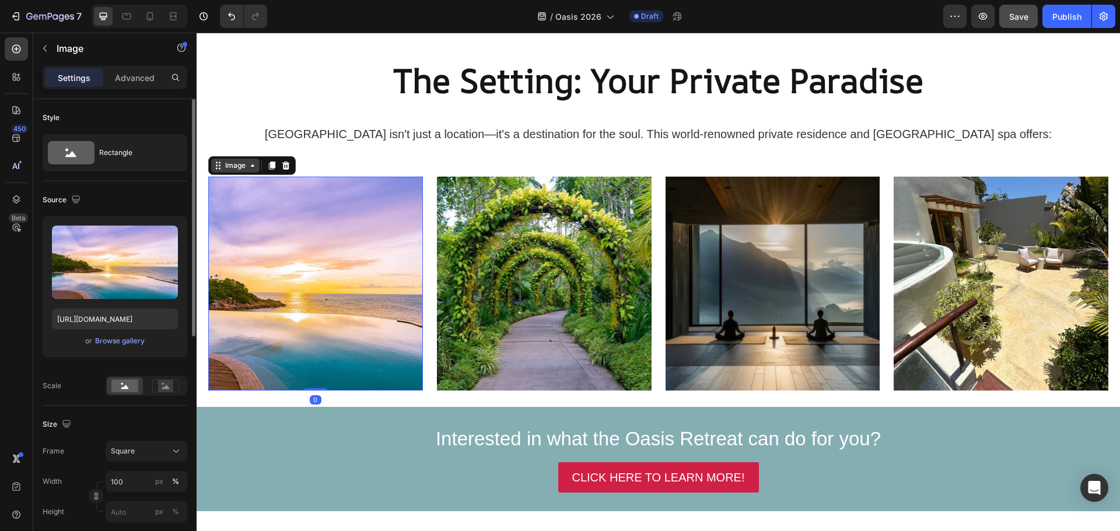
click at [241, 167] on div "Image" at bounding box center [235, 165] width 25 height 10
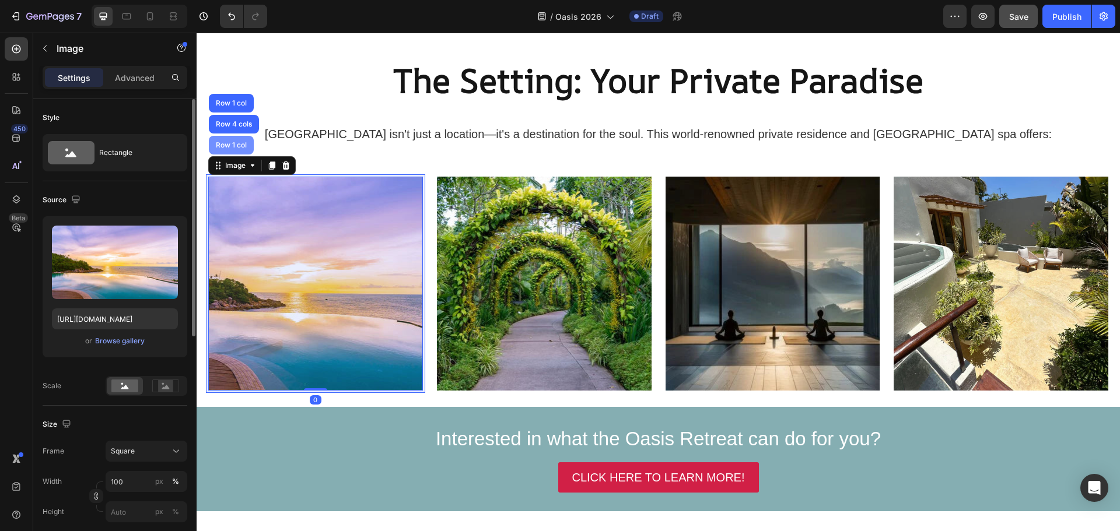
click at [241, 142] on div "Row 1 col" at bounding box center [231, 145] width 36 height 7
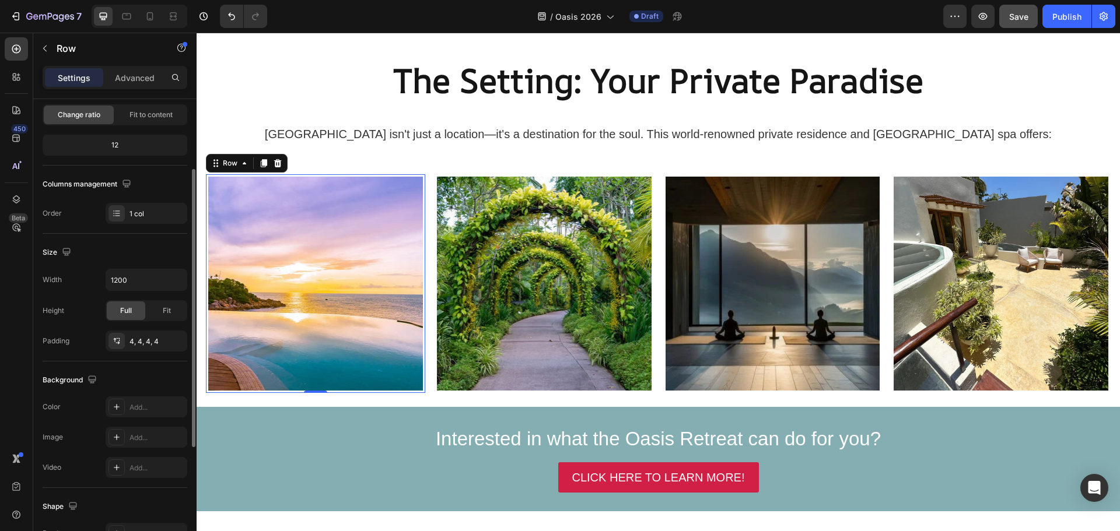
scroll to position [175, 0]
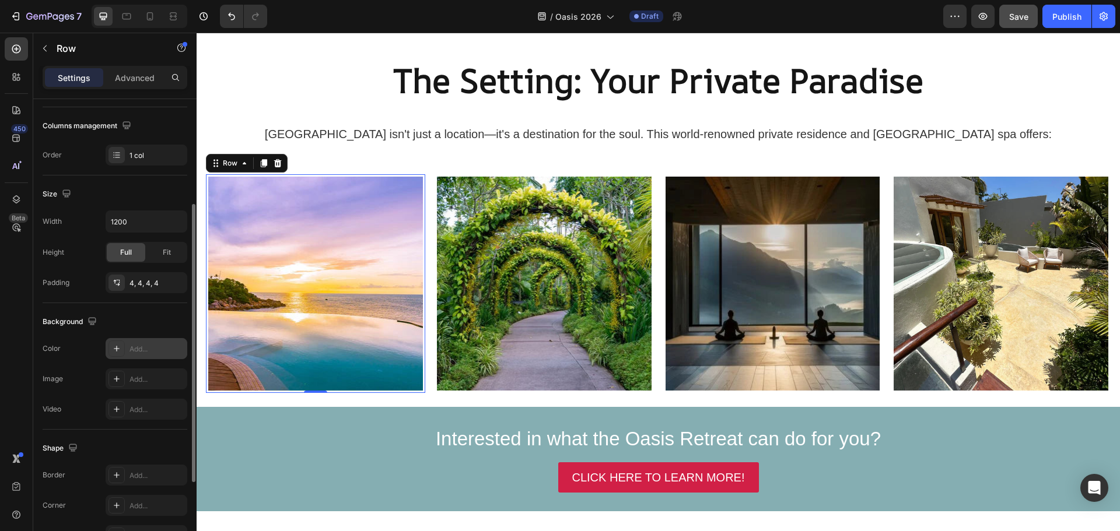
click at [113, 350] on icon at bounding box center [116, 348] width 9 height 9
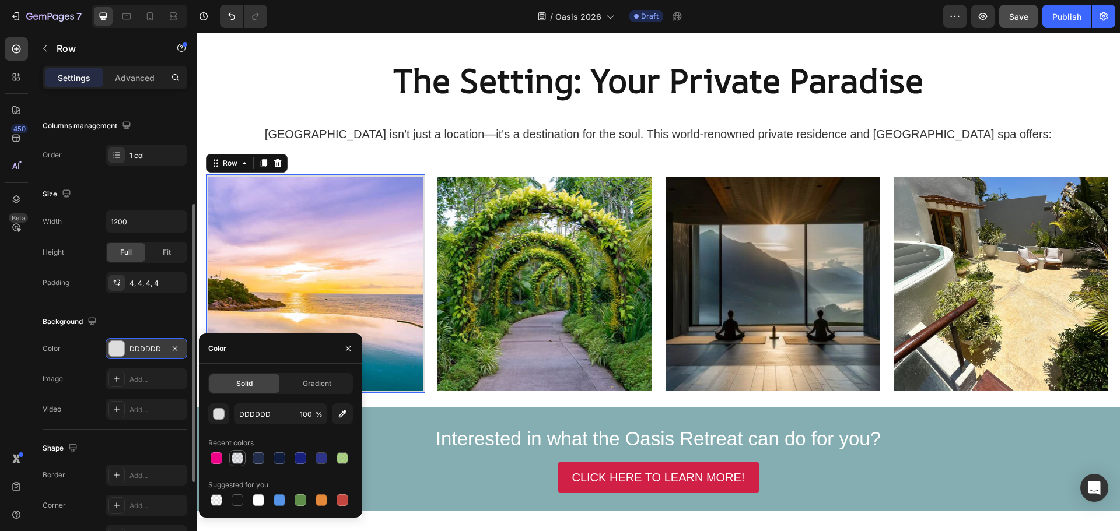
click at [237, 455] on div at bounding box center [238, 459] width 12 height 12
type input "222E4B"
type input "10"
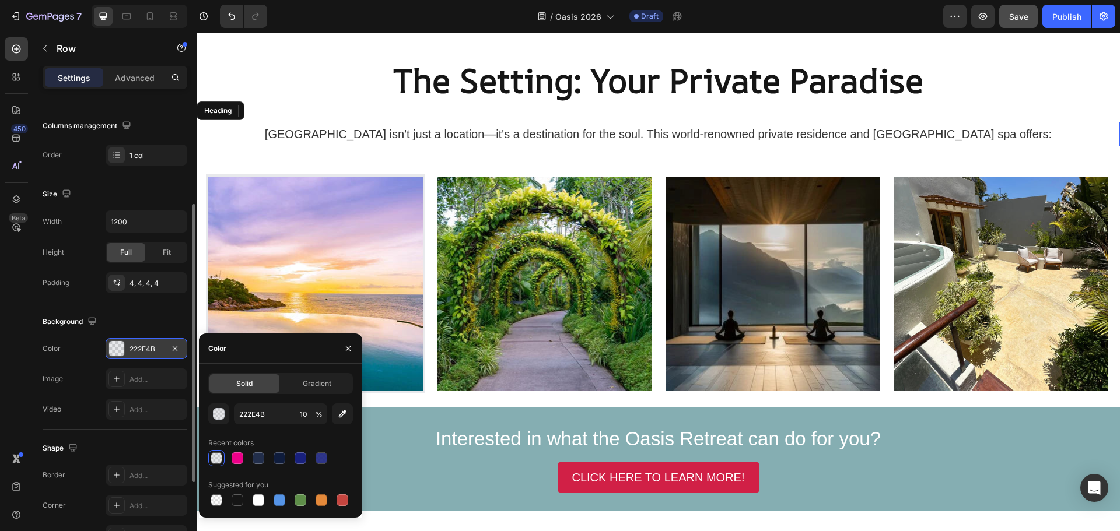
click at [377, 137] on span "Villa Ananda isn't just a location—it's a destination for the soul. This world-…" at bounding box center [658, 134] width 787 height 13
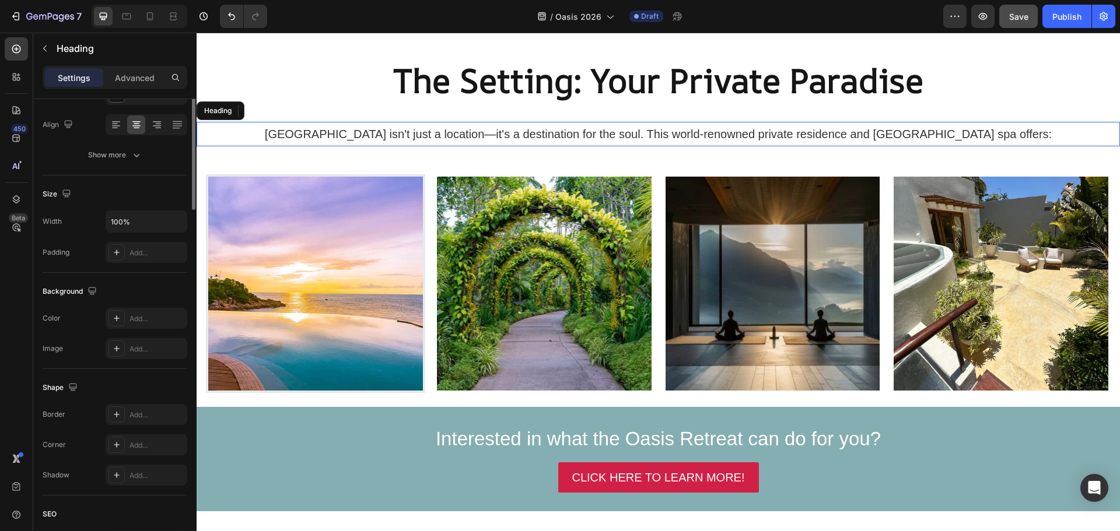
scroll to position [0, 0]
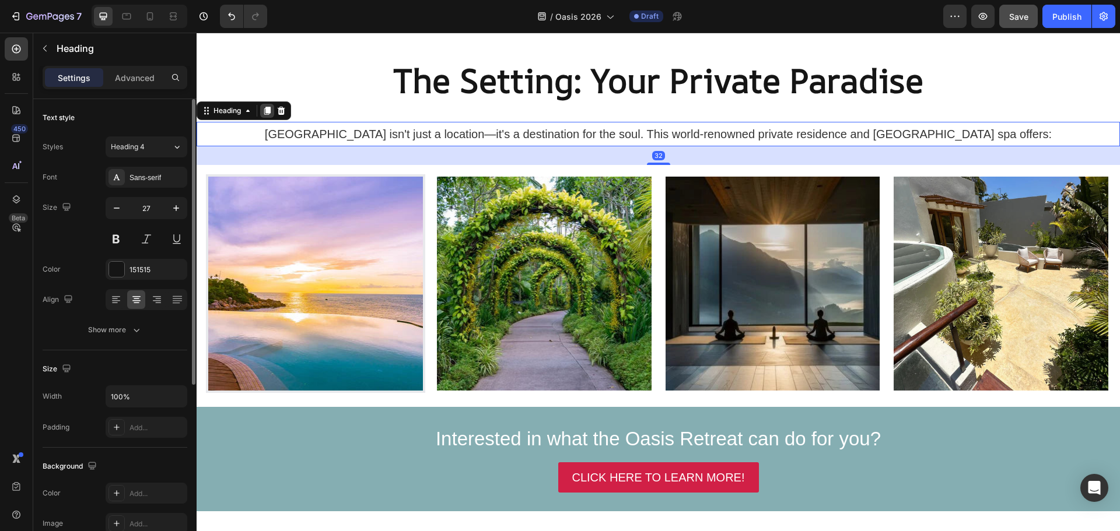
click at [271, 107] on icon at bounding box center [267, 111] width 6 height 8
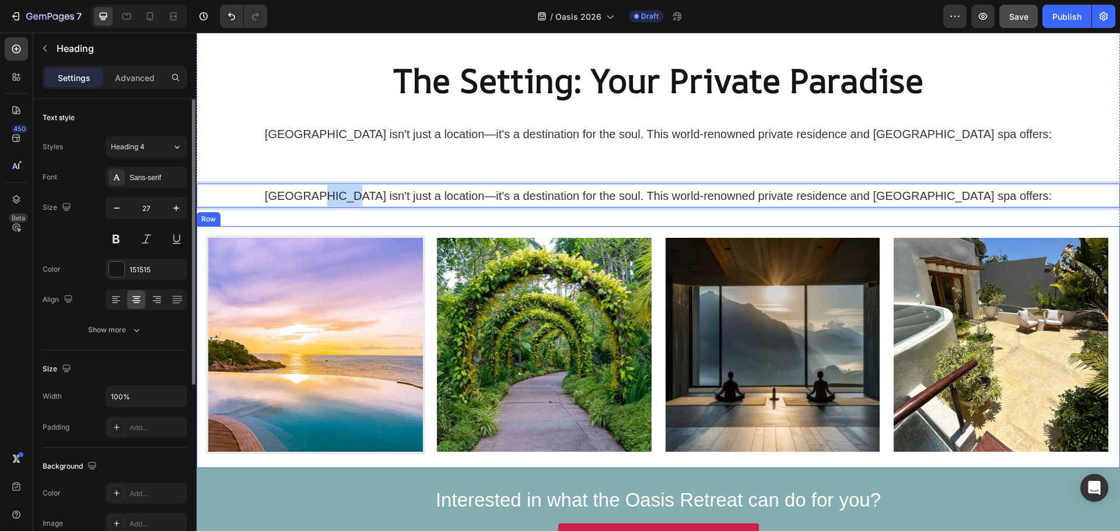
drag, startPoint x: 391, startPoint y: 191, endPoint x: 362, endPoint y: 219, distance: 40.8
click at [714, 206] on h2 "Villa Ananda isn't just a location—it's a destination for the soul. This world-…" at bounding box center [658, 196] width 923 height 24
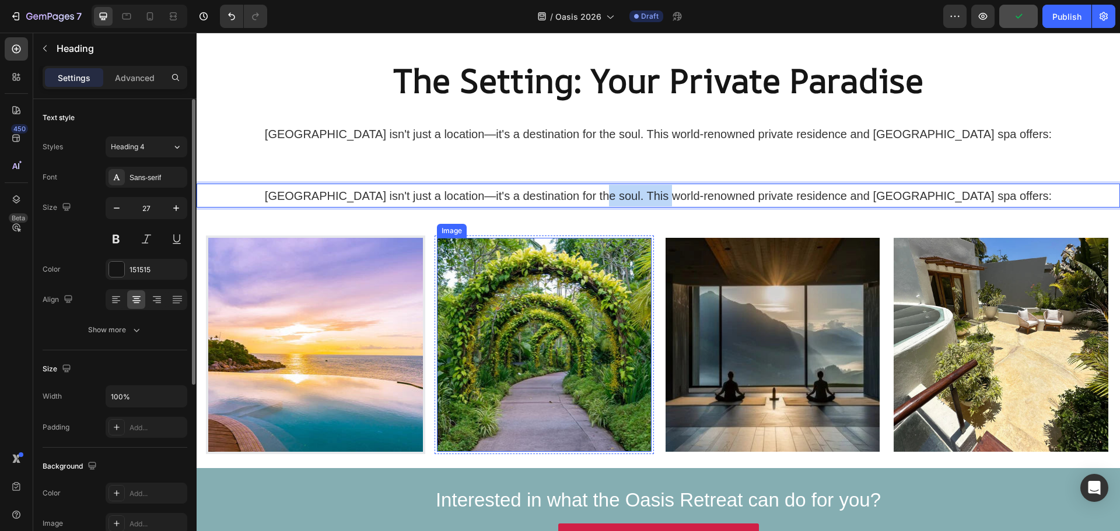
drag, startPoint x: 703, startPoint y: 193, endPoint x: 640, endPoint y: 241, distance: 79.4
click at [640, 241] on div "⁠⁠⁠⁠⁠⁠⁠ The Setting: Your Private Paradise Heading ⁠⁠⁠⁠⁠⁠⁠ Villa Ananda isn't j…" at bounding box center [658, 253] width 923 height 429
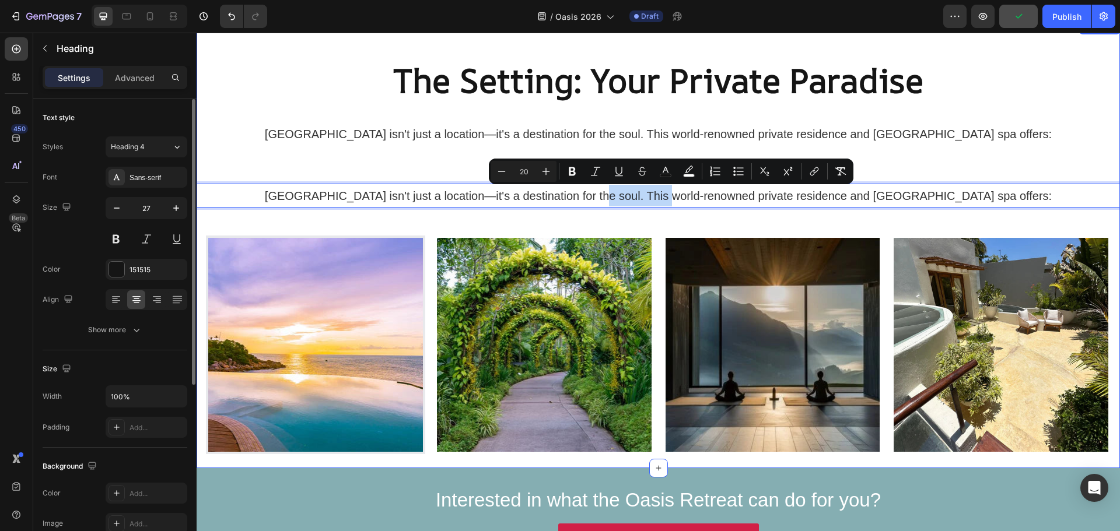
click at [1095, 152] on div "⁠⁠⁠⁠⁠⁠⁠ The Setting: Your Private Paradise Heading ⁠⁠⁠⁠⁠⁠⁠ Villa Ananda isn't j…" at bounding box center [658, 253] width 923 height 429
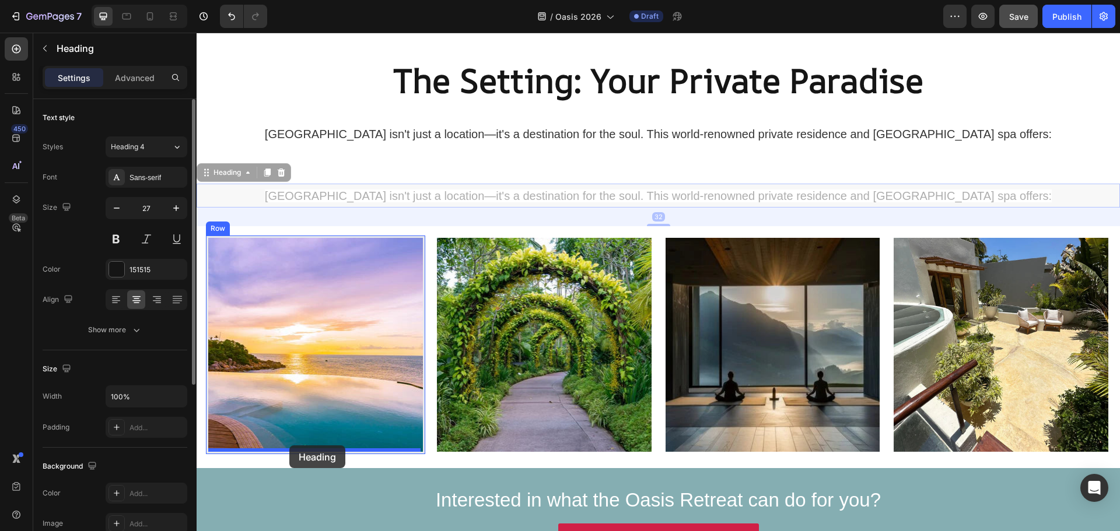
drag, startPoint x: 237, startPoint y: 178, endPoint x: 289, endPoint y: 446, distance: 272.7
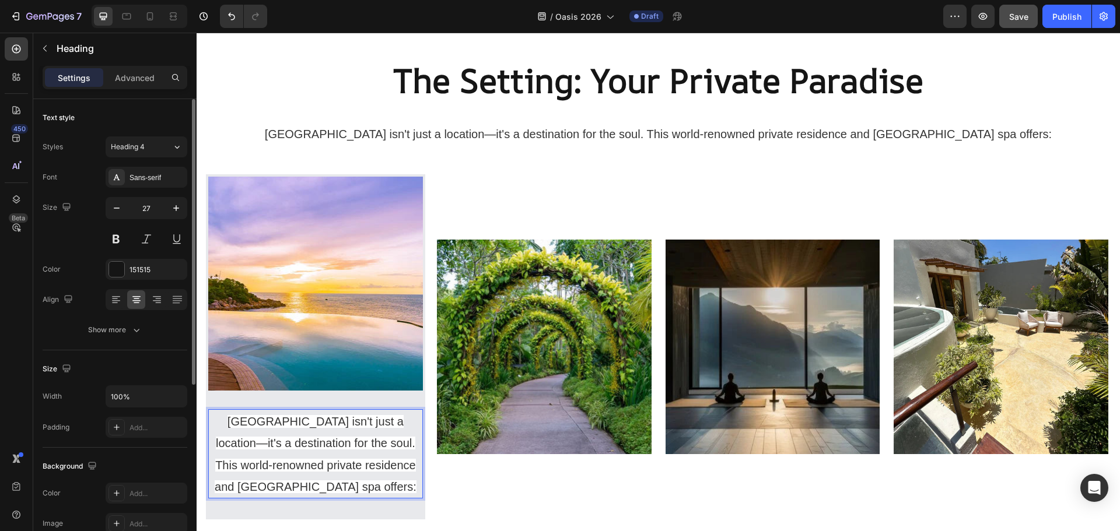
click at [335, 443] on span "Villa Ananda isn't just a location—it's a destination for the soul. This world-…" at bounding box center [316, 454] width 202 height 78
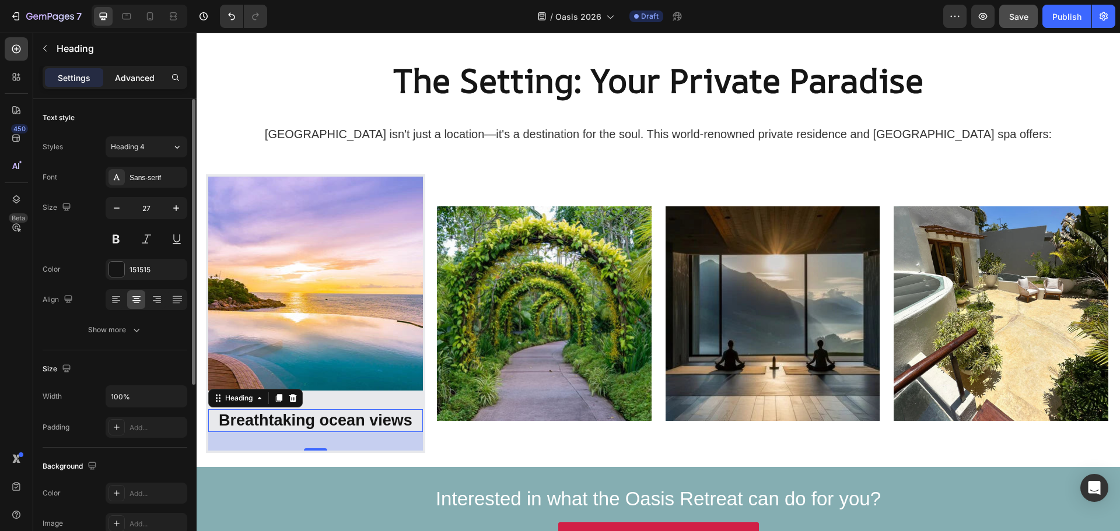
click at [132, 72] on p "Advanced" at bounding box center [135, 78] width 40 height 12
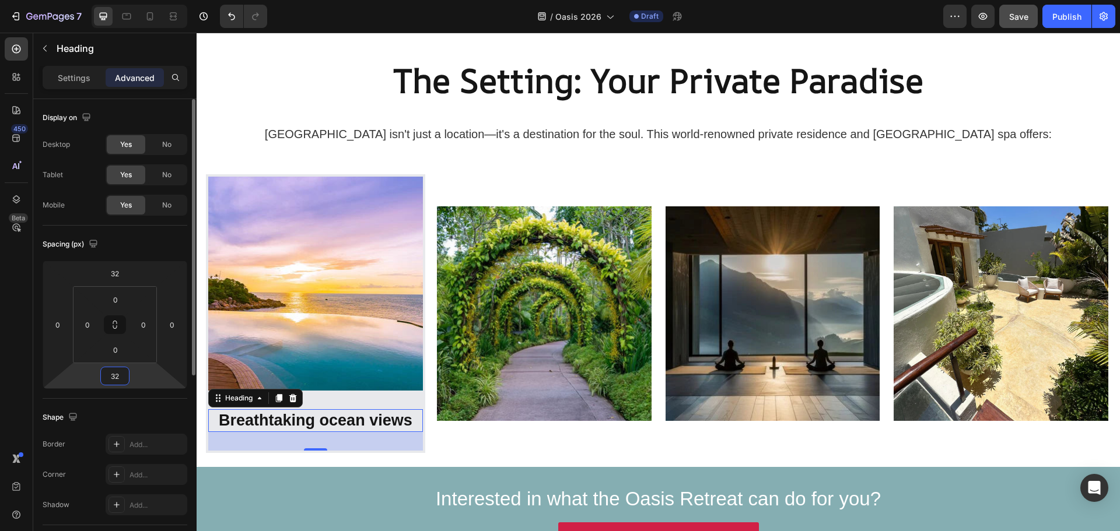
click at [122, 378] on input "32" at bounding box center [114, 375] width 23 height 17
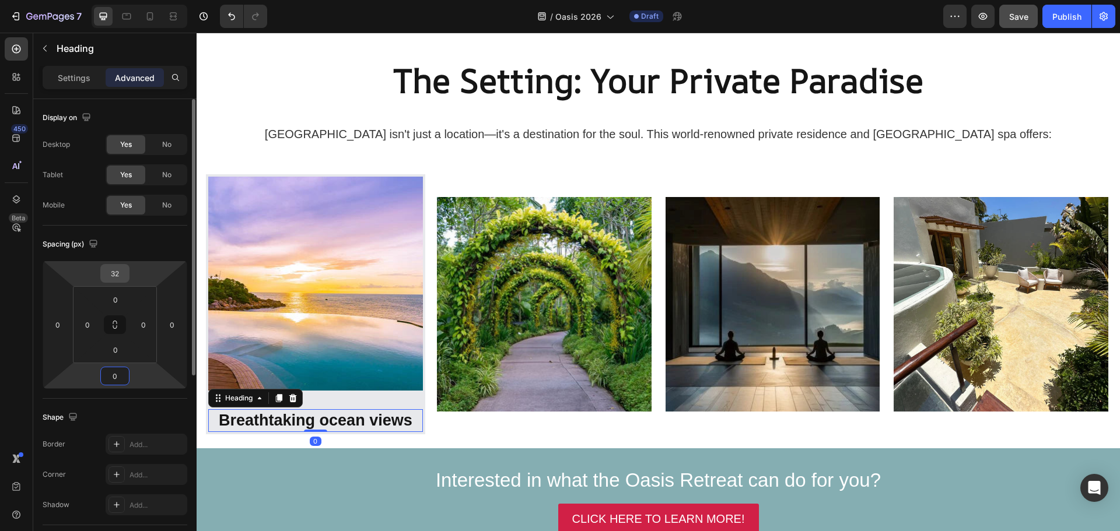
type input "0"
click at [110, 275] on input "32" at bounding box center [114, 273] width 23 height 17
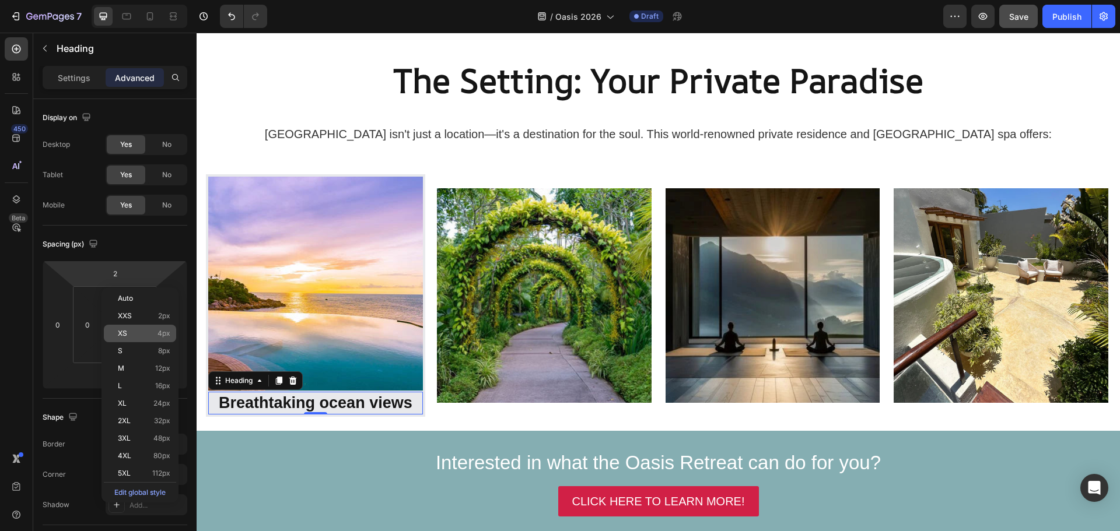
click at [131, 334] on p "XS 4px" at bounding box center [144, 334] width 52 height 8
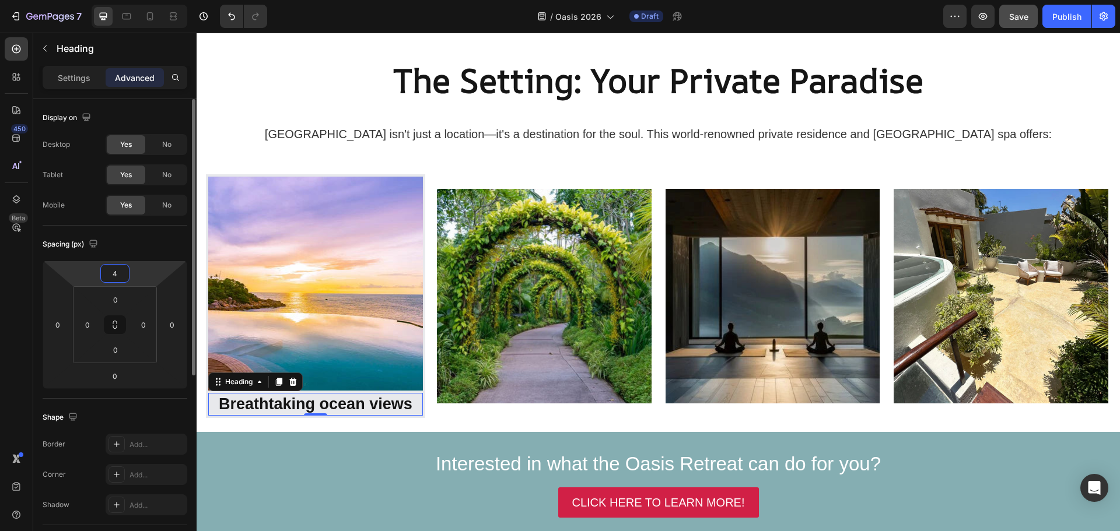
click at [114, 274] on input "4" at bounding box center [114, 273] width 23 height 17
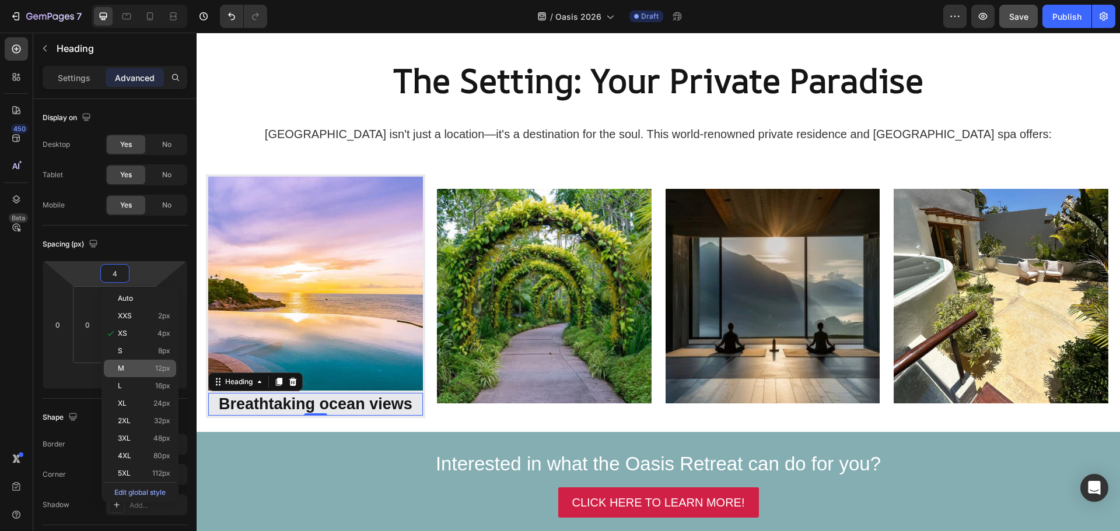
click at [141, 366] on p "M 12px" at bounding box center [144, 368] width 52 height 8
type input "12"
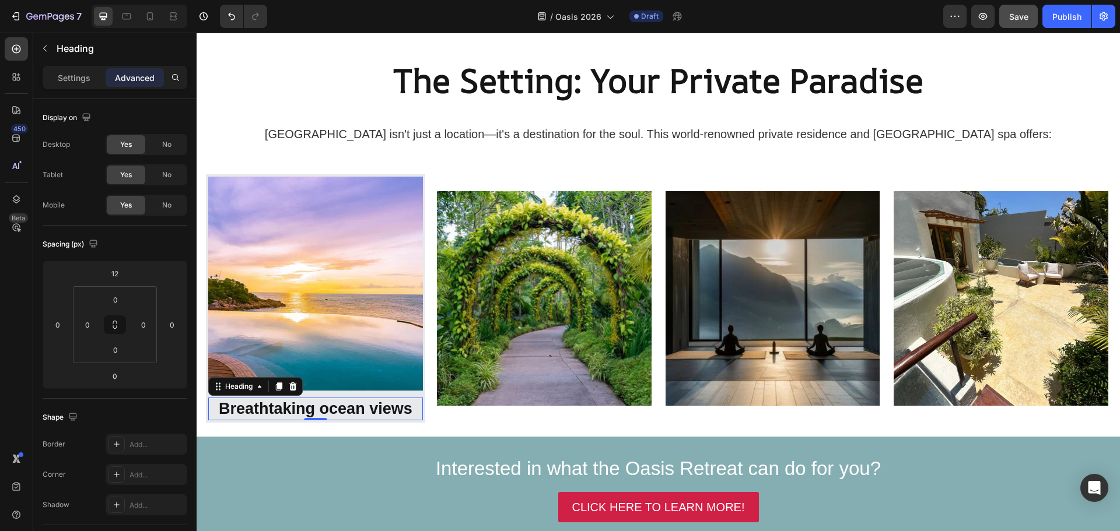
drag, startPoint x: 289, startPoint y: 381, endPoint x: 289, endPoint y: 425, distance: 43.2
click at [286, 381] on div at bounding box center [279, 387] width 14 height 14
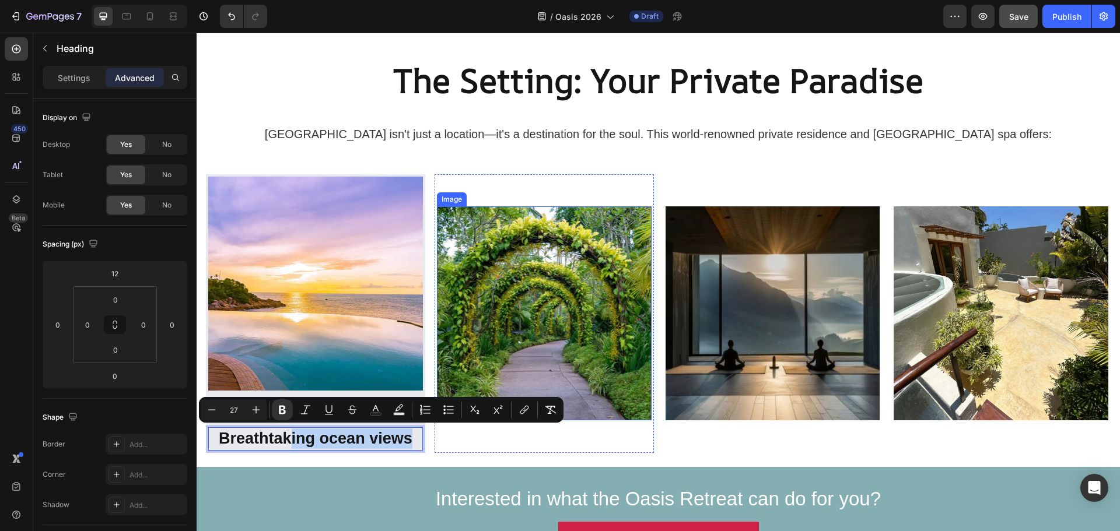
drag, startPoint x: 292, startPoint y: 434, endPoint x: 416, endPoint y: 446, distance: 124.7
click at [461, 417] on div "Image ⁠⁠⁠⁠⁠⁠⁠ Breathtaking ocean views Heading Breathtaking ocean views Heading…" at bounding box center [658, 313] width 905 height 279
click at [423, 453] on div "Image ⁠⁠⁠⁠⁠⁠⁠ Breathtaking ocean views Heading Breathtaking ocean views Heading…" at bounding box center [658, 315] width 905 height 283
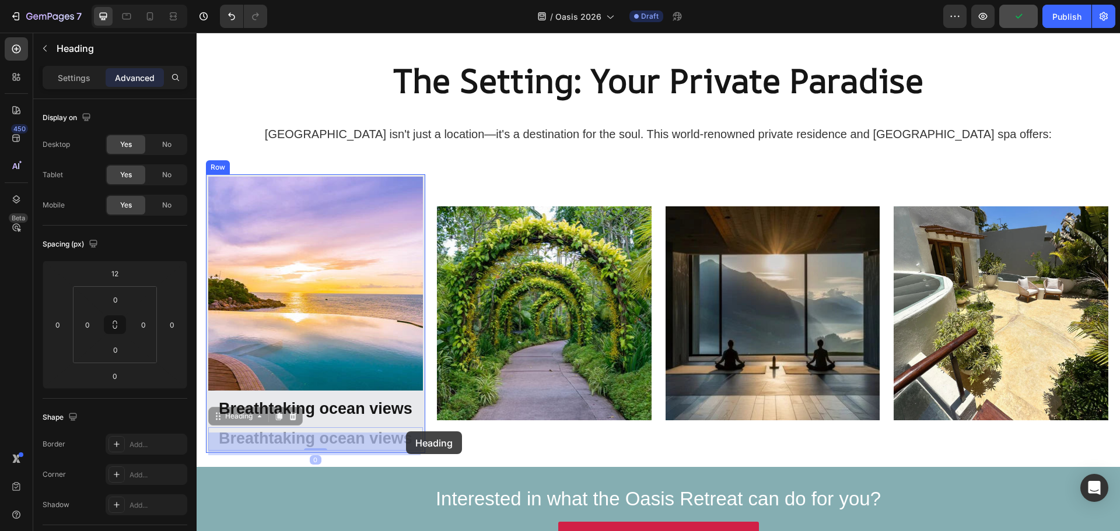
drag, startPoint x: 380, startPoint y: 441, endPoint x: 331, endPoint y: 432, distance: 49.9
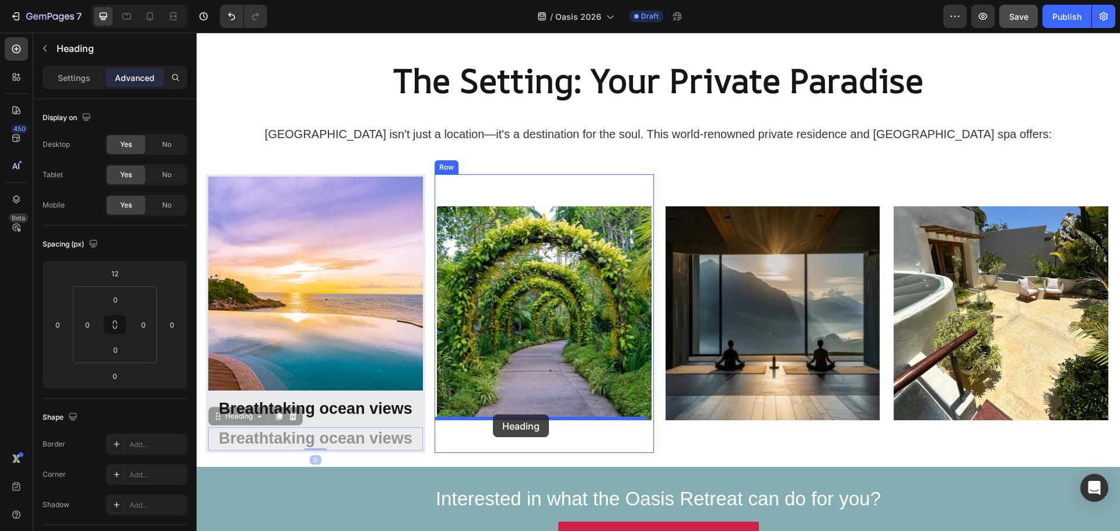
drag, startPoint x: 241, startPoint y: 418, endPoint x: 493, endPoint y: 415, distance: 251.4
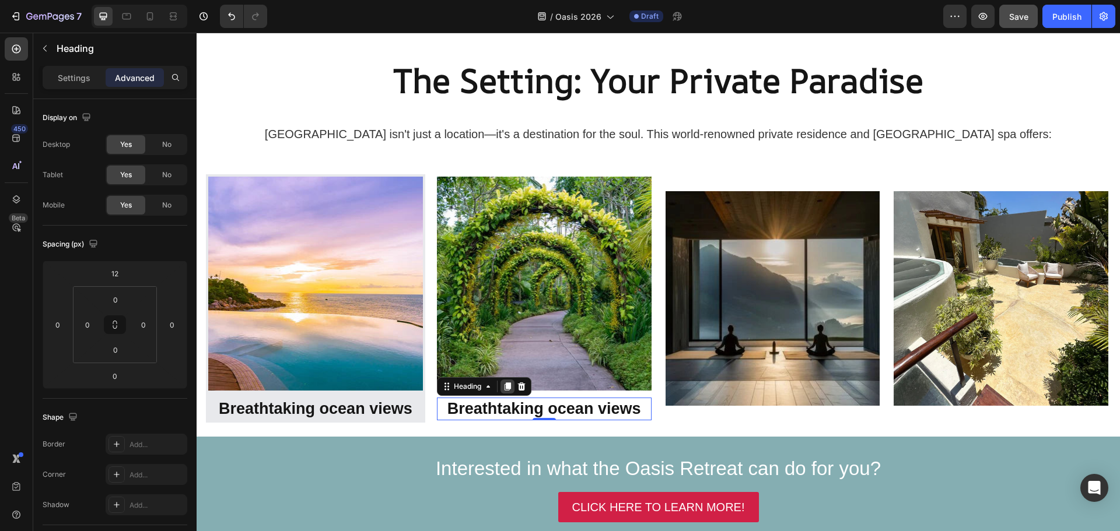
click at [511, 383] on icon at bounding box center [507, 387] width 6 height 8
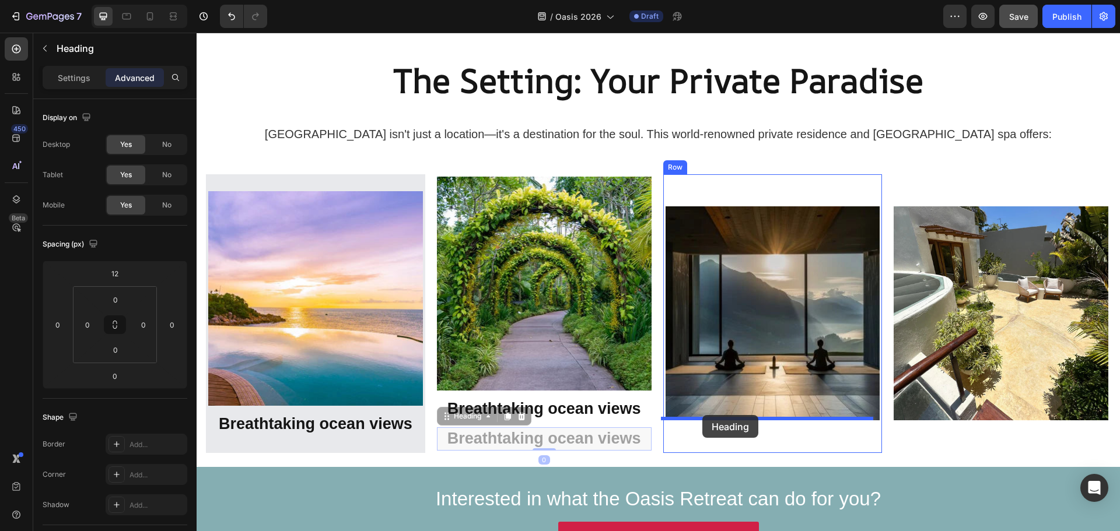
drag, startPoint x: 471, startPoint y: 418, endPoint x: 702, endPoint y: 415, distance: 231.0
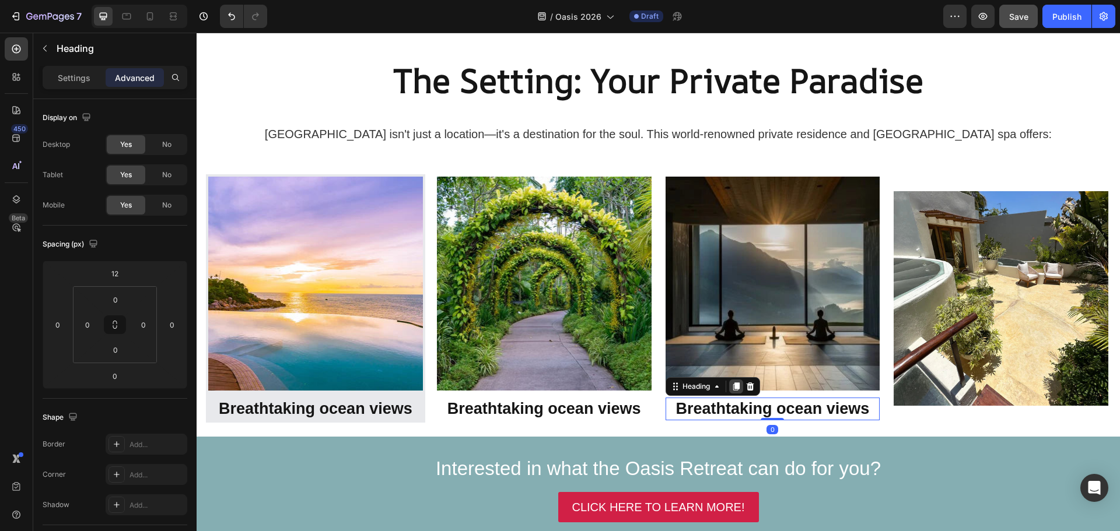
click at [739, 384] on icon at bounding box center [735, 387] width 6 height 8
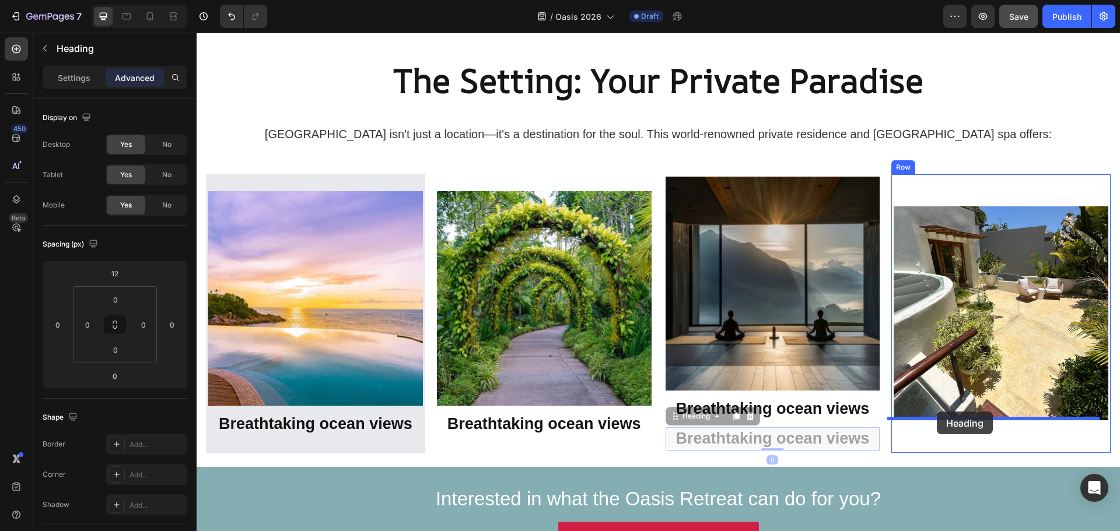
drag, startPoint x: 696, startPoint y: 419, endPoint x: 937, endPoint y: 412, distance: 240.4
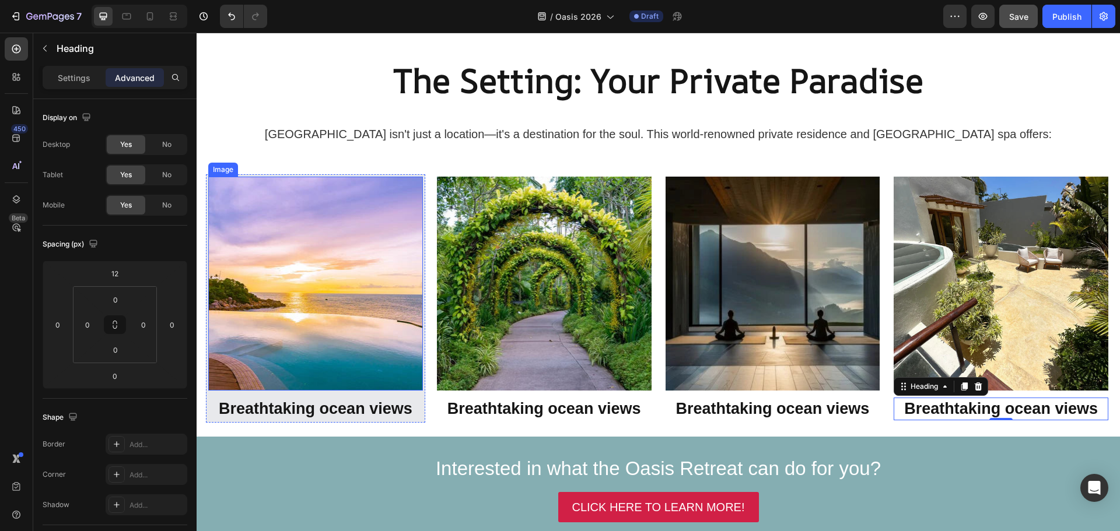
click at [222, 174] on div "Image" at bounding box center [223, 170] width 30 height 14
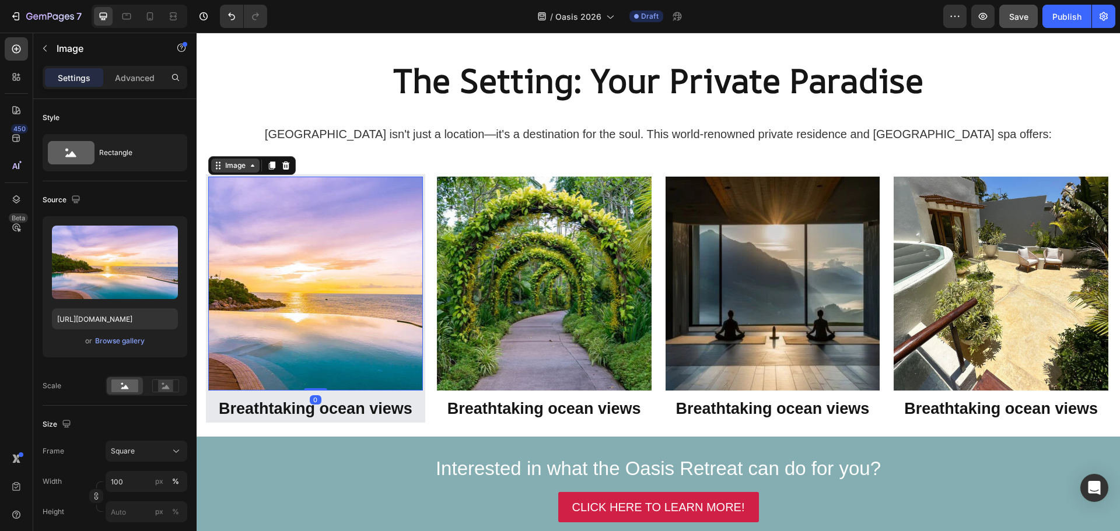
click at [233, 165] on div "Image" at bounding box center [235, 165] width 25 height 10
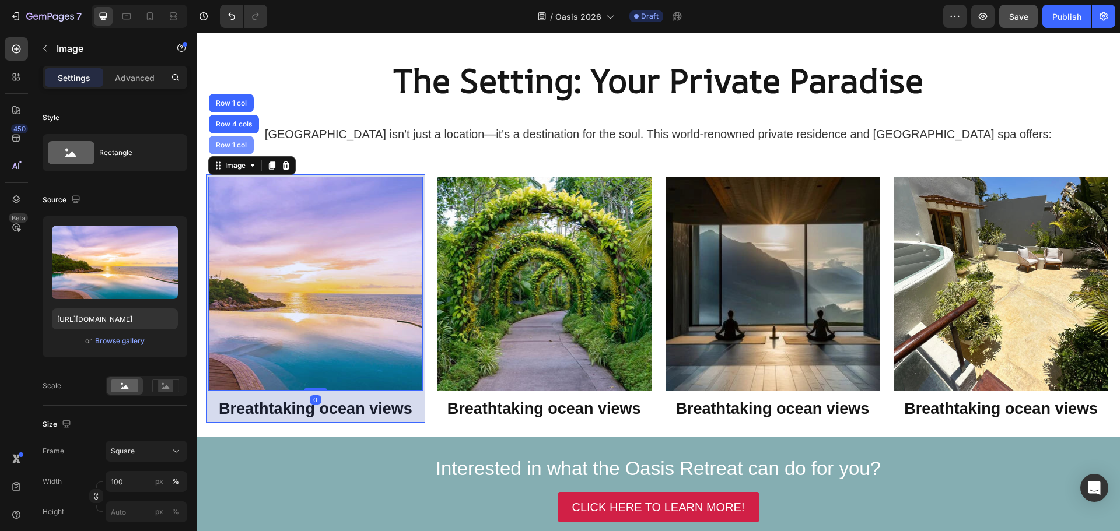
click at [236, 149] on div "Row 1 col" at bounding box center [231, 145] width 36 height 7
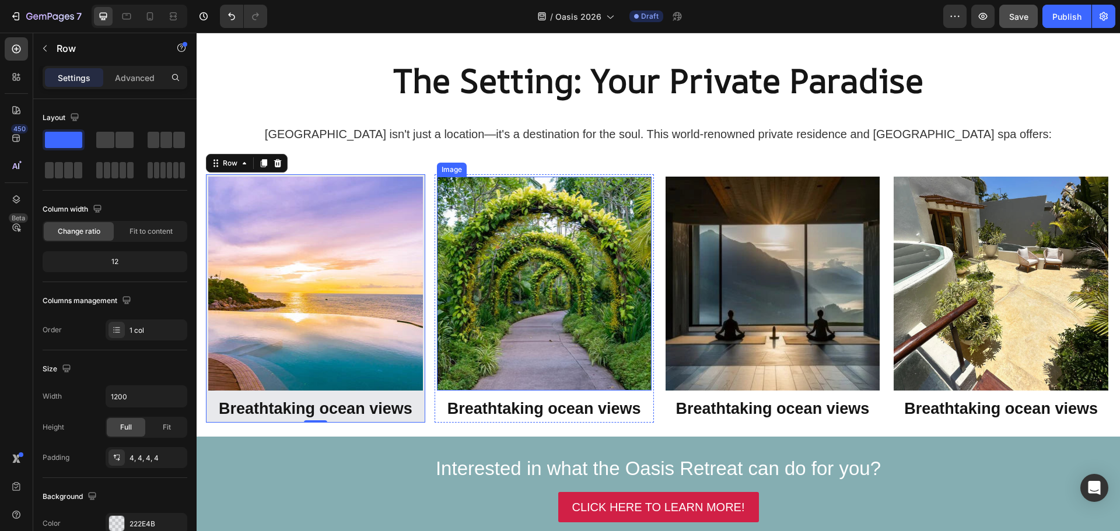
click at [492, 189] on img at bounding box center [544, 284] width 215 height 215
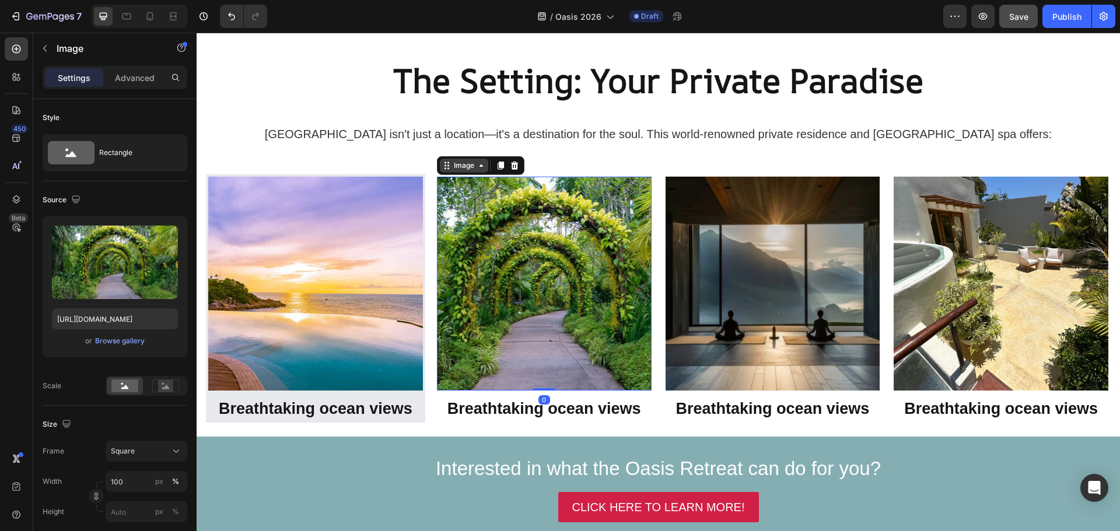
click at [467, 169] on div "Image" at bounding box center [463, 165] width 25 height 10
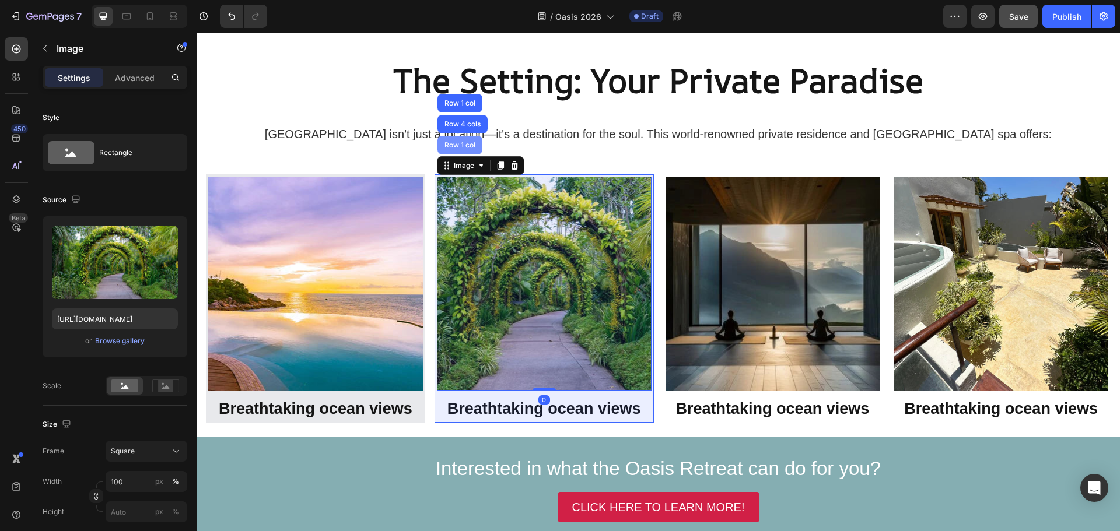
click at [462, 139] on div "Row 1 col" at bounding box center [459, 145] width 45 height 19
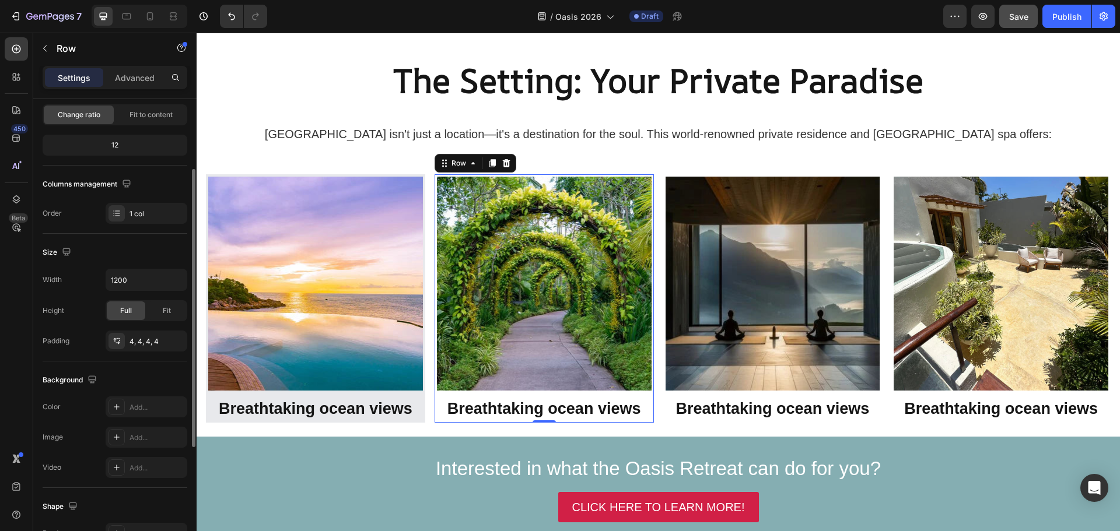
scroll to position [175, 0]
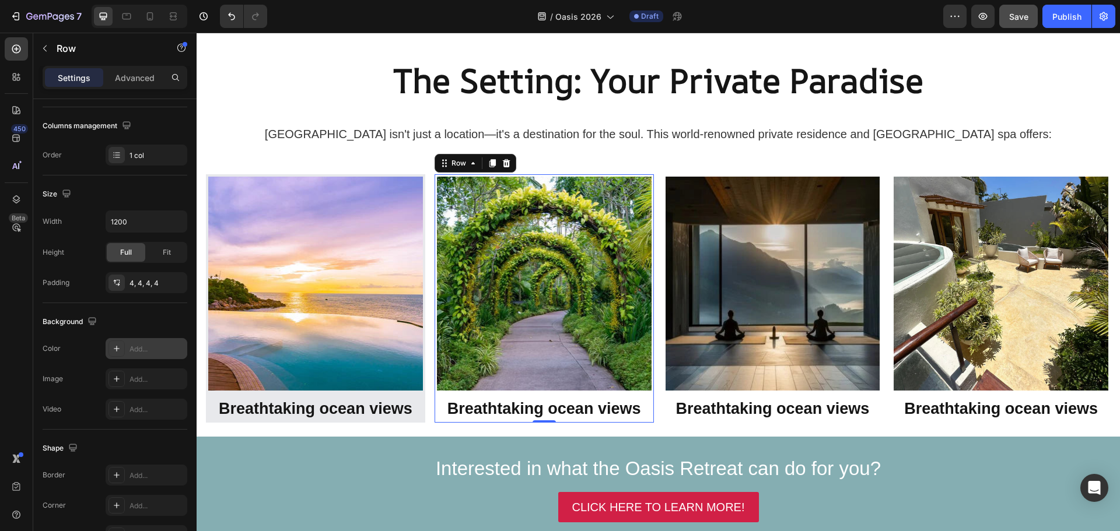
click at [115, 345] on icon at bounding box center [116, 348] width 9 height 9
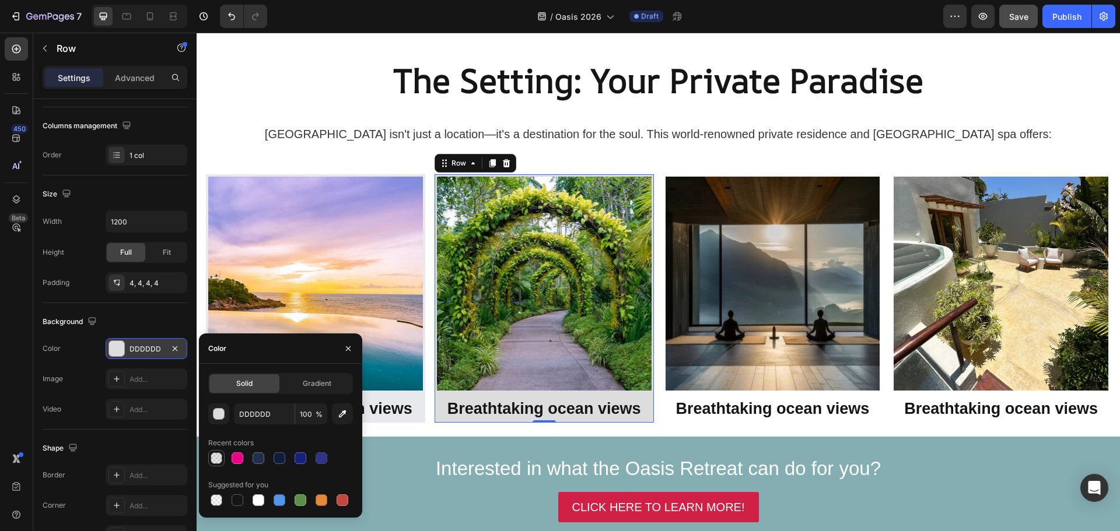
click at [215, 459] on div at bounding box center [217, 459] width 12 height 12
type input "222E4B"
type input "10"
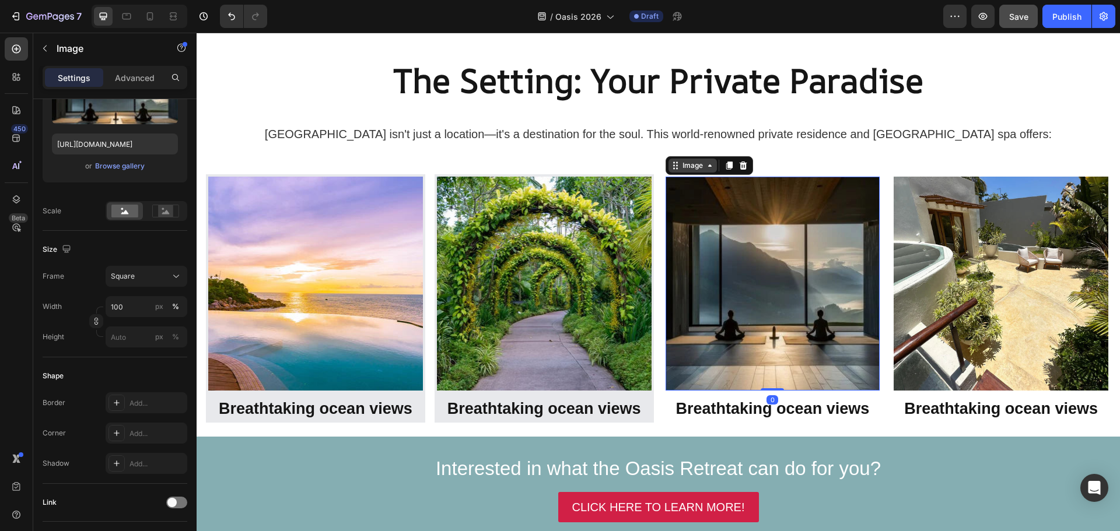
click at [681, 173] on div "Image" at bounding box center [708, 165] width 87 height 19
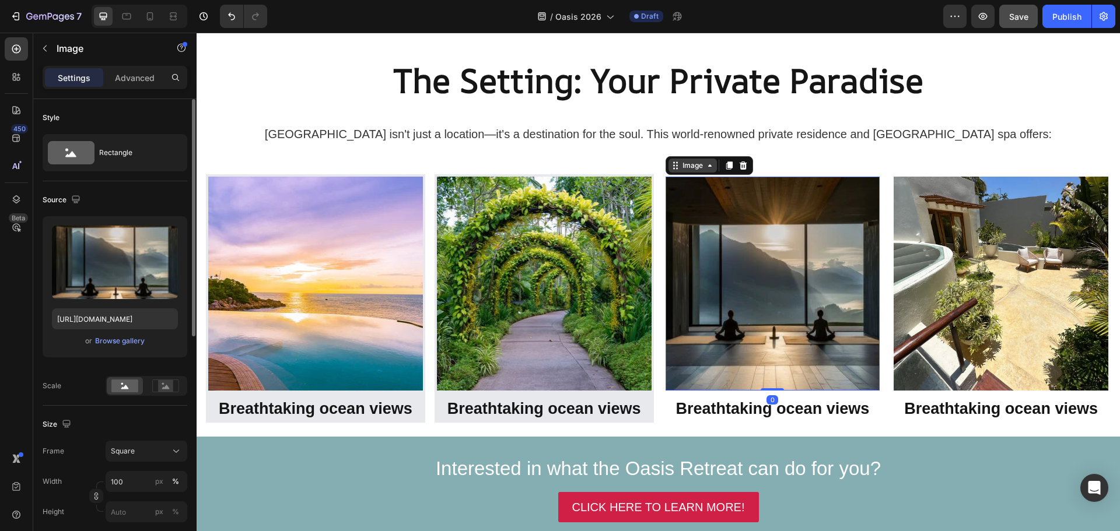
click at [684, 164] on div "Image" at bounding box center [692, 165] width 25 height 10
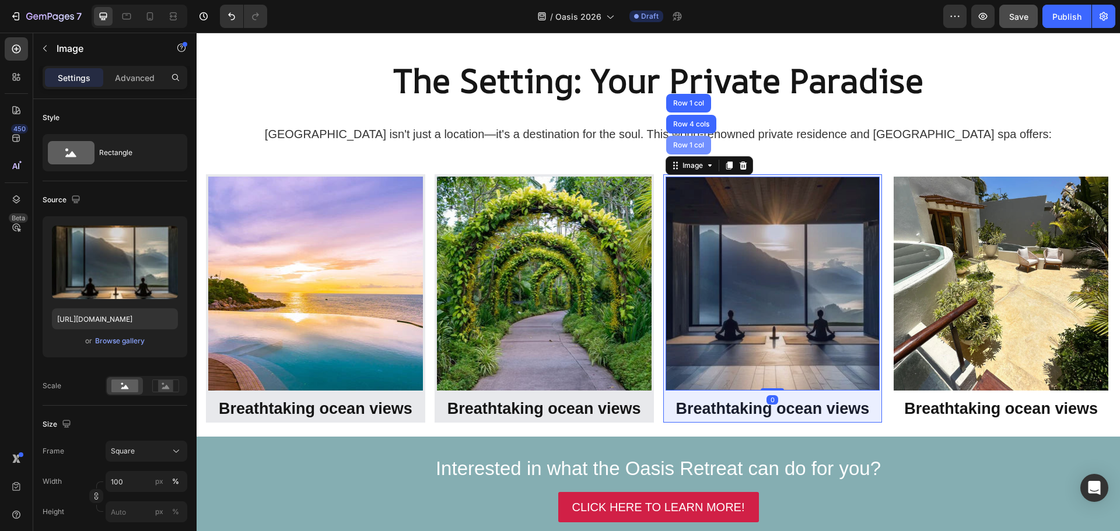
click at [688, 139] on div "Row 1 col" at bounding box center [688, 145] width 45 height 19
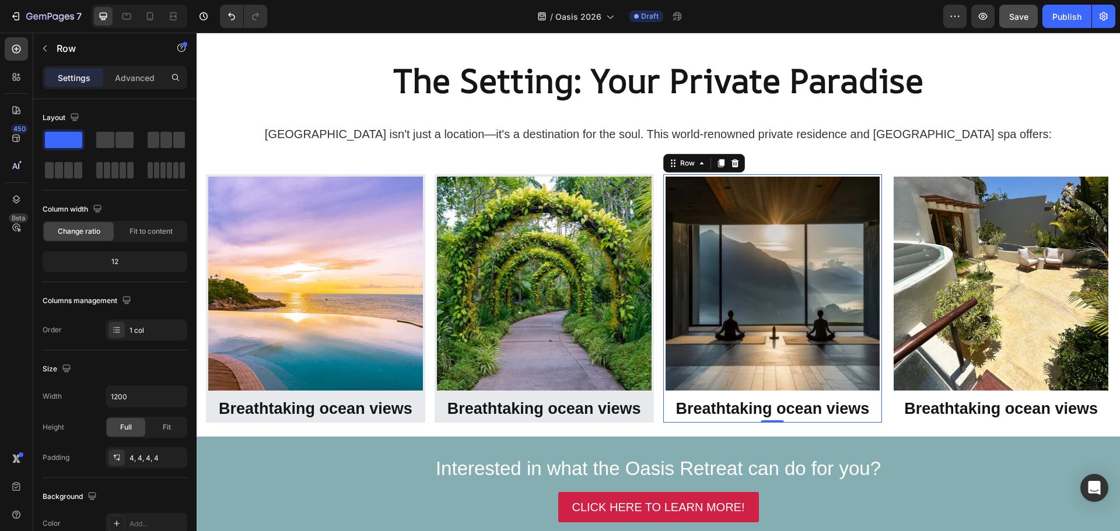
scroll to position [175, 0]
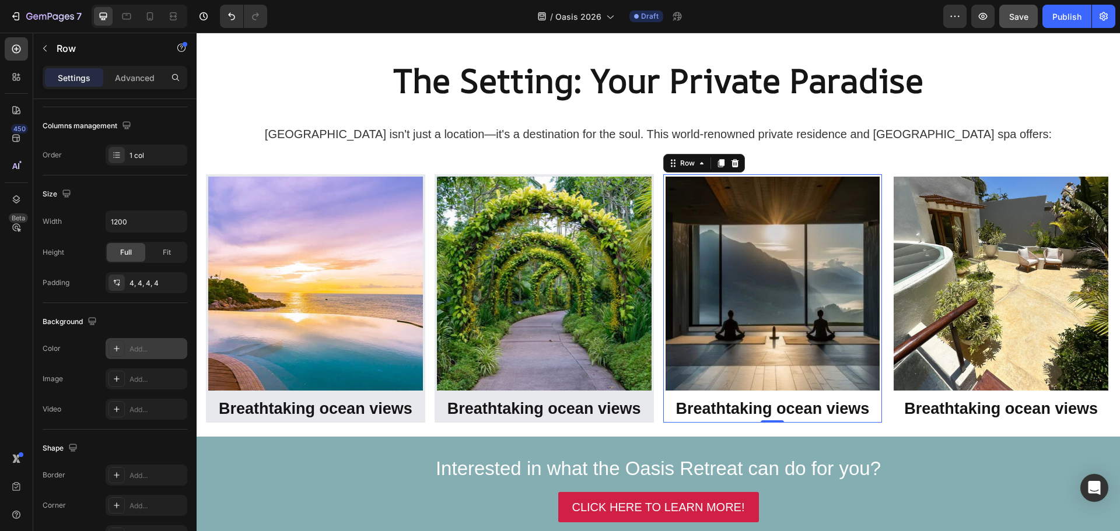
click at [113, 350] on icon at bounding box center [116, 348] width 9 height 9
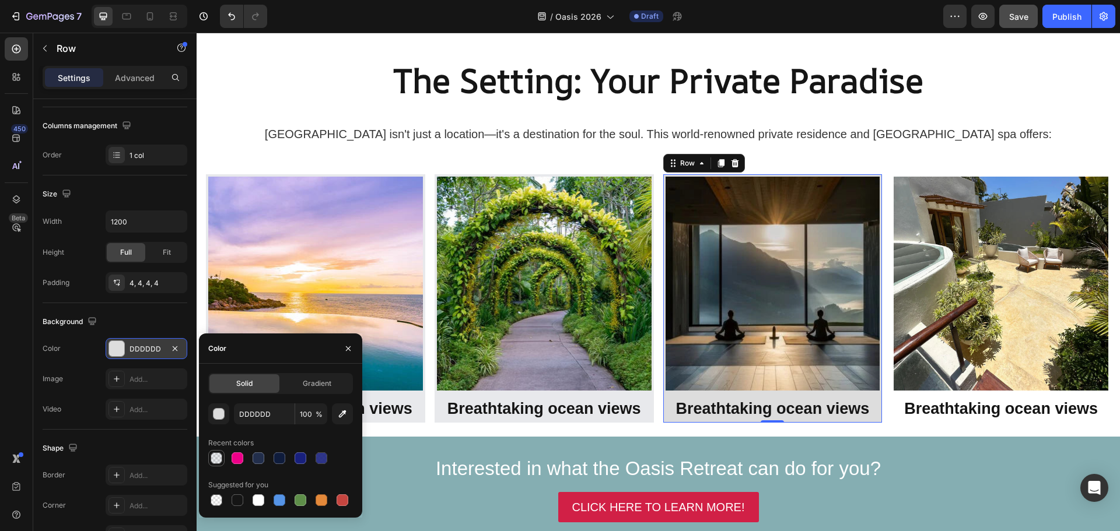
click at [216, 457] on div at bounding box center [217, 459] width 12 height 12
type input "222E4B"
type input "10"
click at [902, 169] on div "Image" at bounding box center [908, 169] width 25 height 10
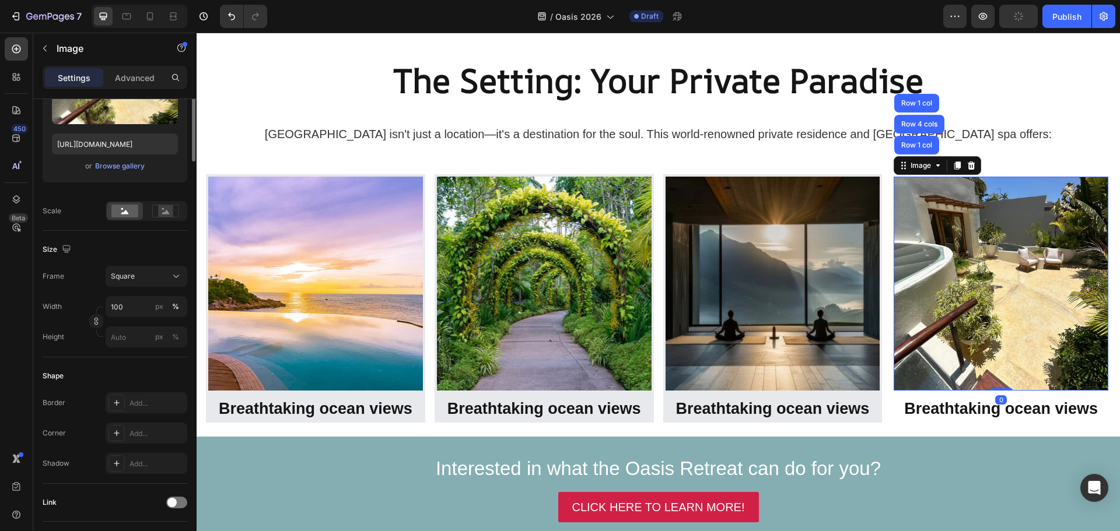
scroll to position [0, 0]
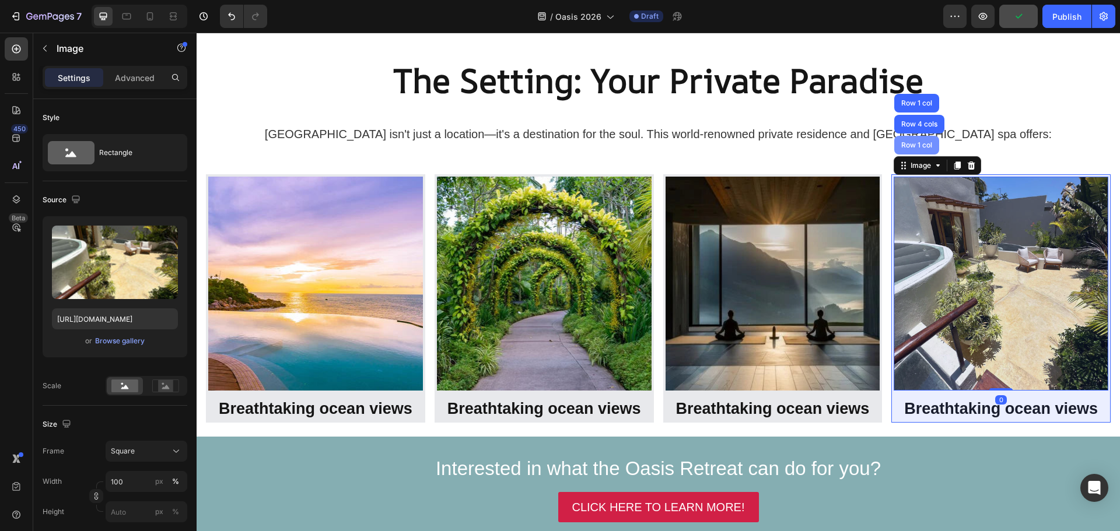
click at [914, 146] on div "Row 1 col" at bounding box center [917, 145] width 36 height 7
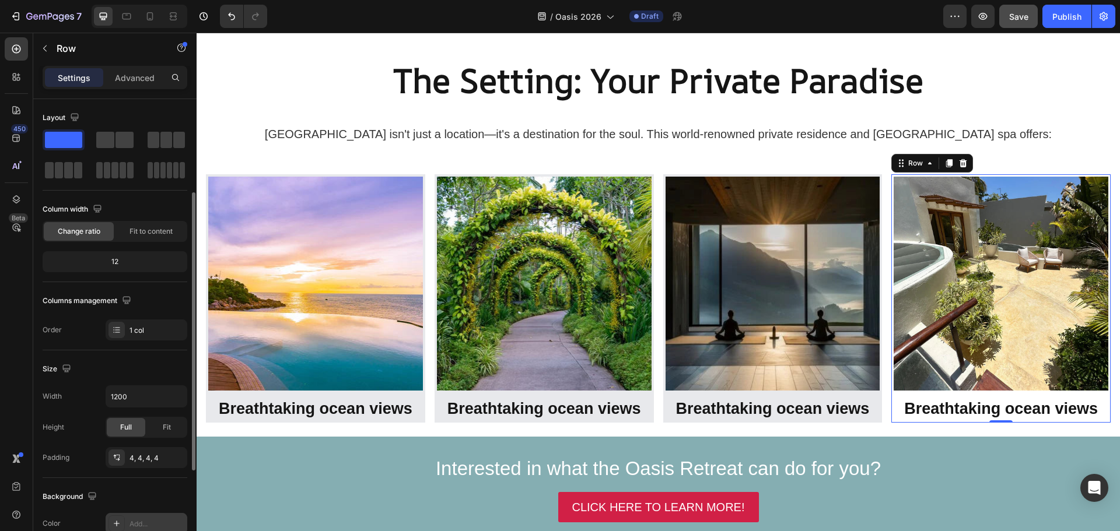
scroll to position [58, 0]
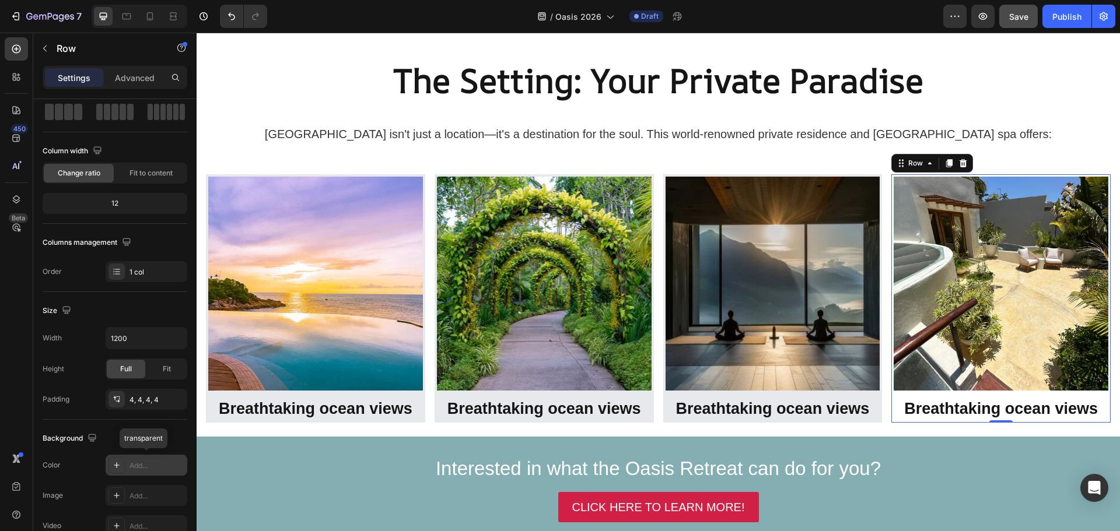
click at [117, 463] on icon at bounding box center [117, 465] width 6 height 6
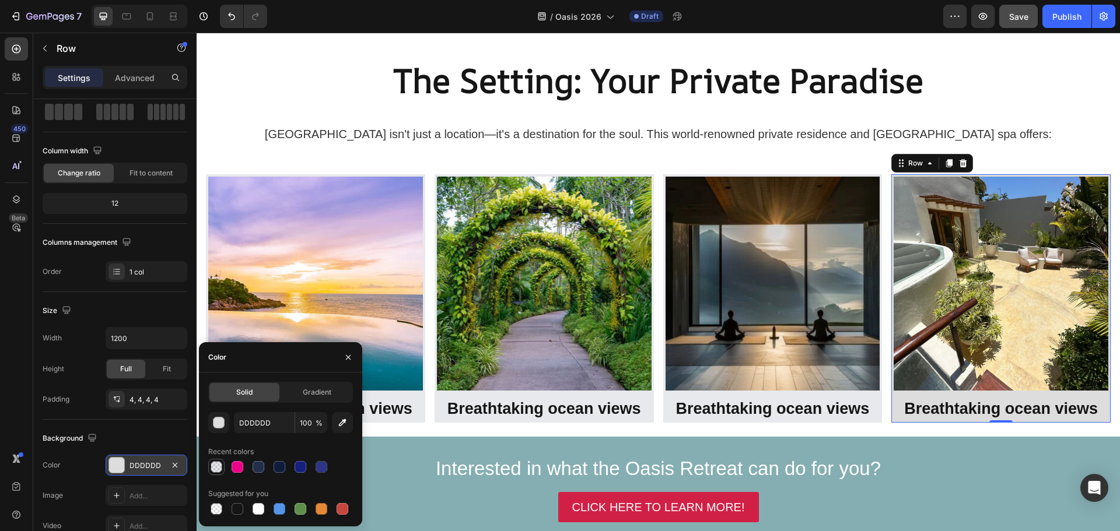
click at [212, 468] on div at bounding box center [217, 467] width 12 height 12
type input "222E4B"
type input "10"
click at [1033, 430] on div "Image ⁠⁠⁠⁠⁠⁠⁠ Breathtaking ocean views Heading Row Image Breathtaking ocean vie…" at bounding box center [658, 301] width 923 height 272
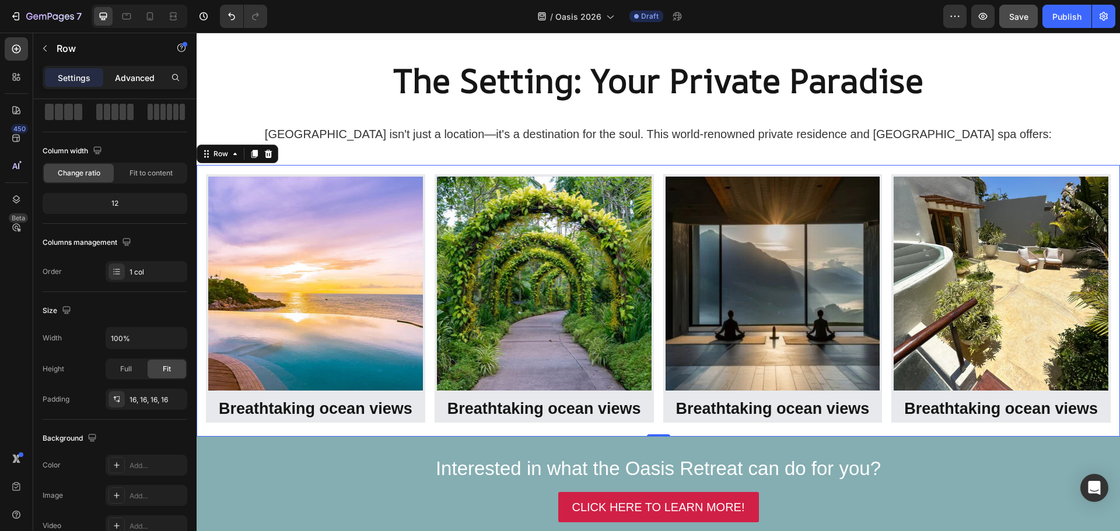
click at [132, 72] on p "Advanced" at bounding box center [135, 78] width 40 height 12
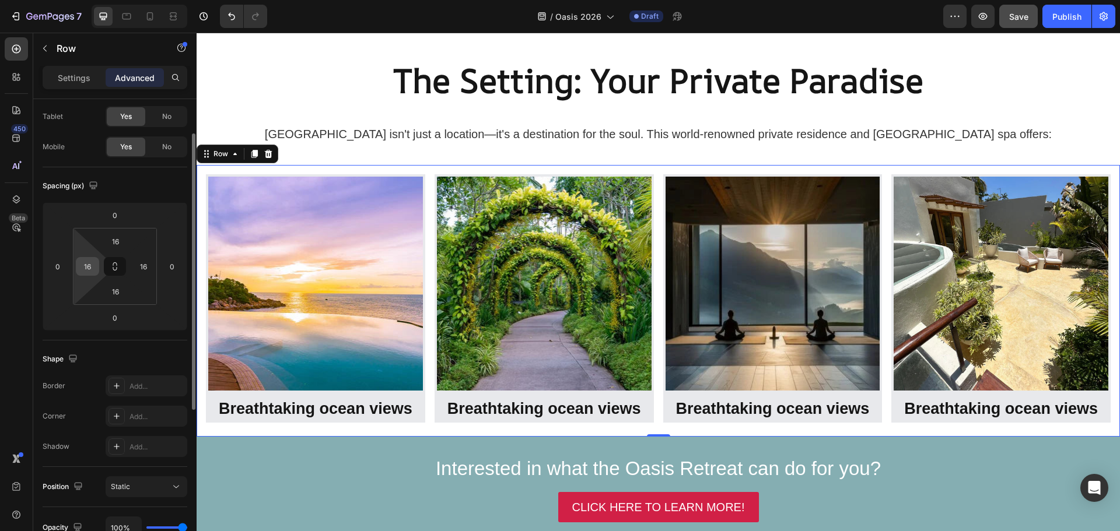
click at [92, 268] on input "16" at bounding box center [87, 266] width 17 height 17
type input "0"
click at [142, 267] on input "16" at bounding box center [143, 266] width 17 height 17
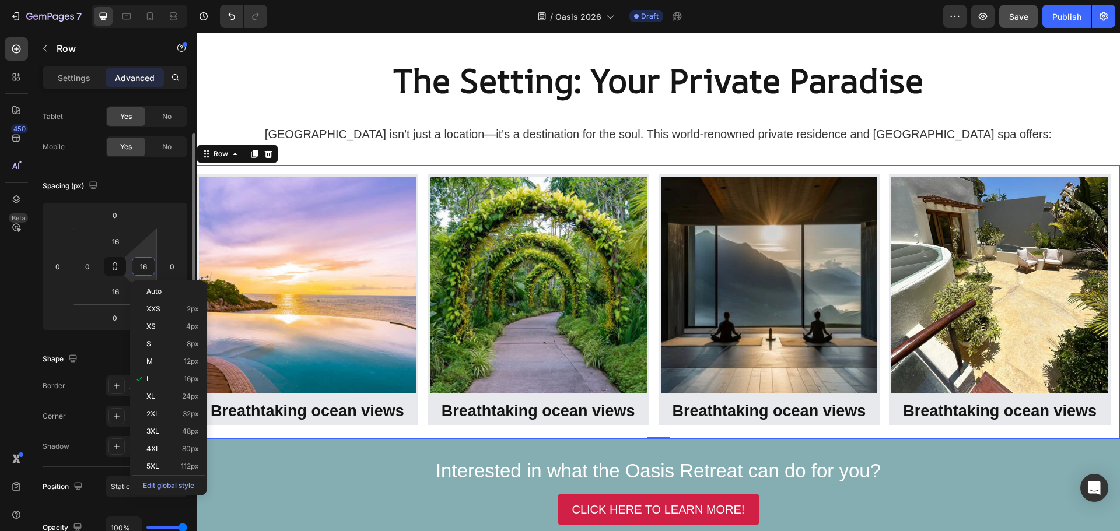
type input "0"
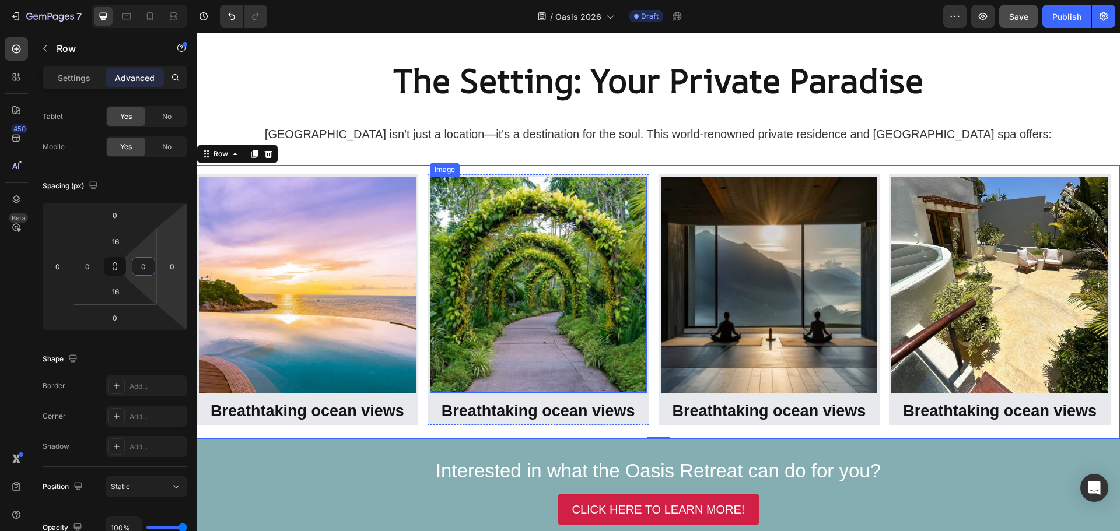
click at [493, 260] on img at bounding box center [538, 285] width 217 height 217
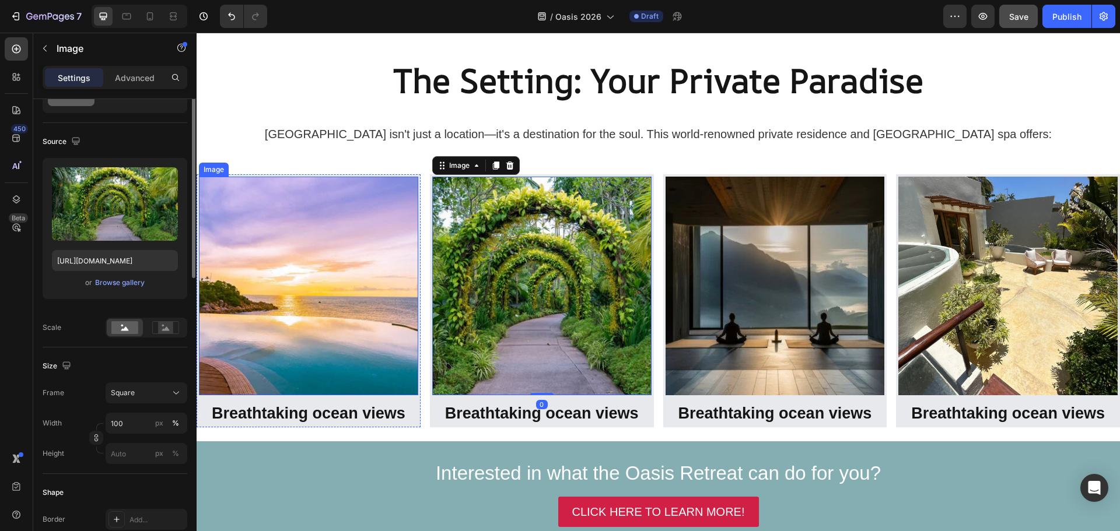
scroll to position [0, 0]
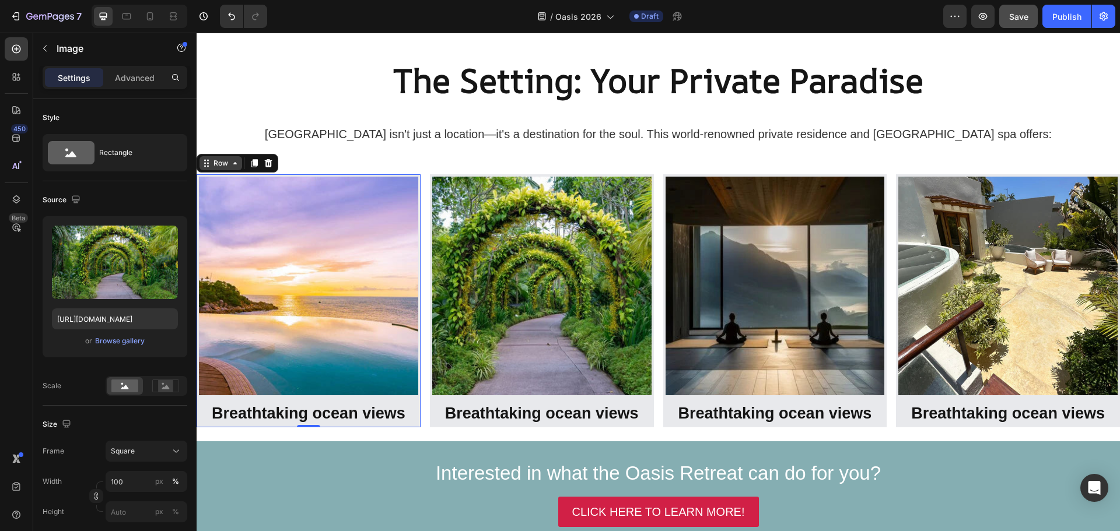
click at [212, 170] on div "Row" at bounding box center [238, 163] width 82 height 19
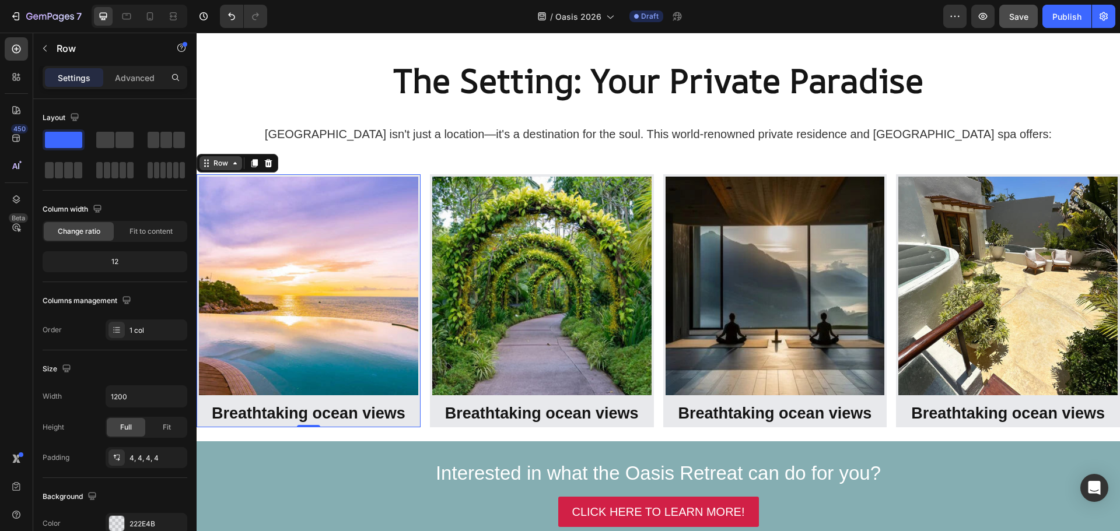
click at [230, 163] on div "Row" at bounding box center [220, 163] width 19 height 10
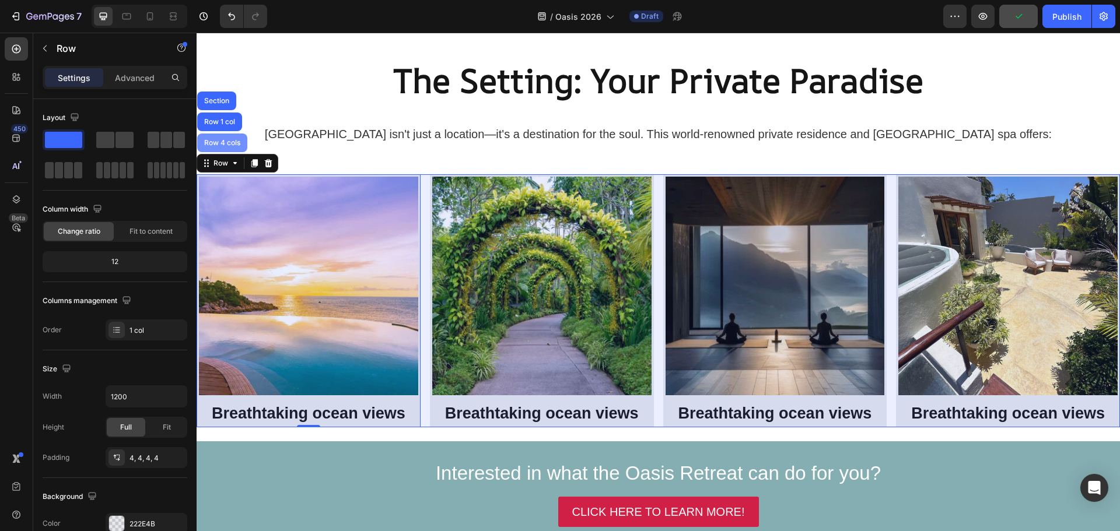
click at [231, 141] on div "Row 4 cols" at bounding box center [222, 142] width 41 height 7
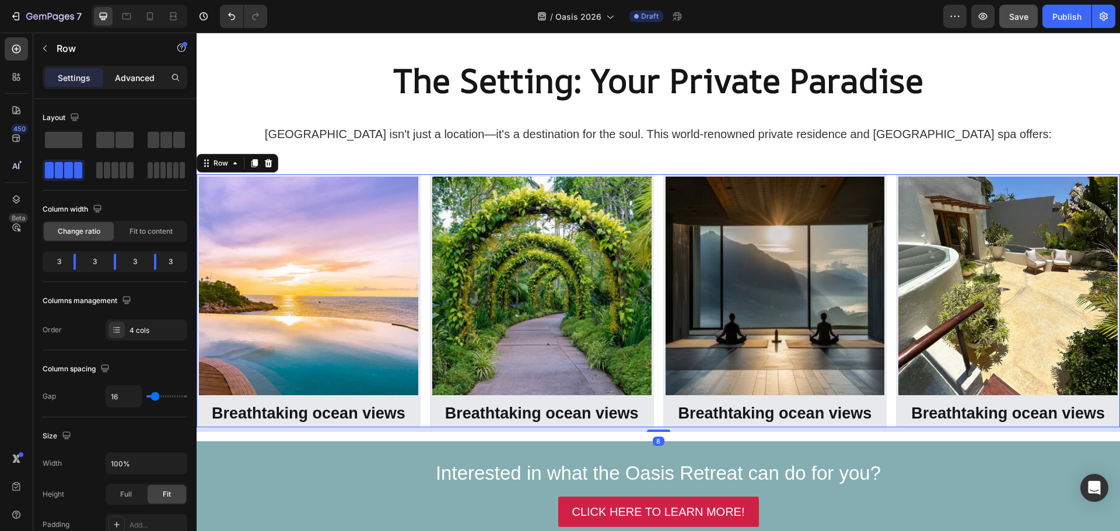
drag, startPoint x: 131, startPoint y: 77, endPoint x: 131, endPoint y: 85, distance: 7.6
click at [131, 78] on p "Advanced" at bounding box center [135, 78] width 40 height 12
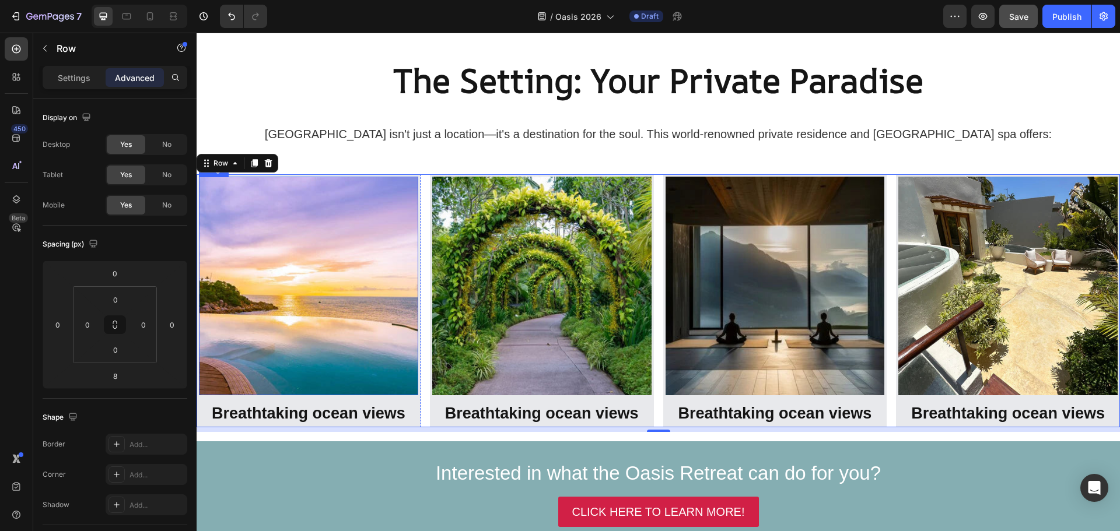
click at [244, 208] on img at bounding box center [308, 286] width 219 height 219
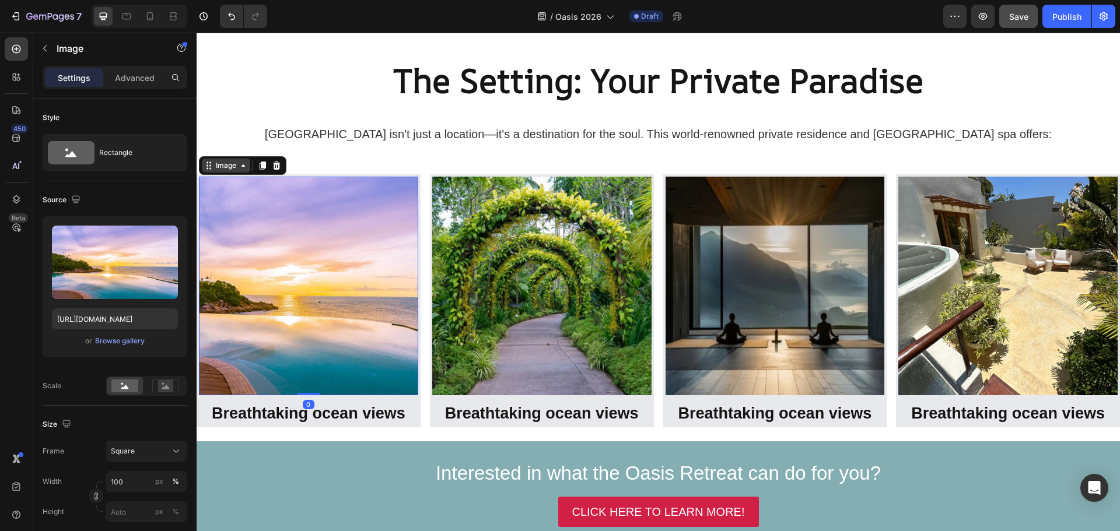
click at [217, 166] on div "Image" at bounding box center [225, 165] width 25 height 10
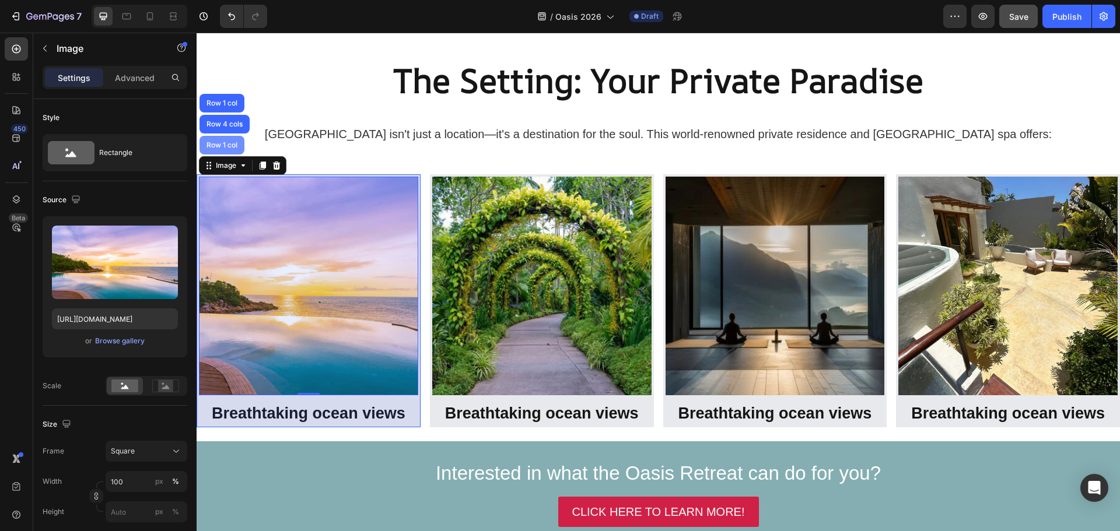
click at [226, 150] on div "Row 1 col" at bounding box center [221, 145] width 45 height 19
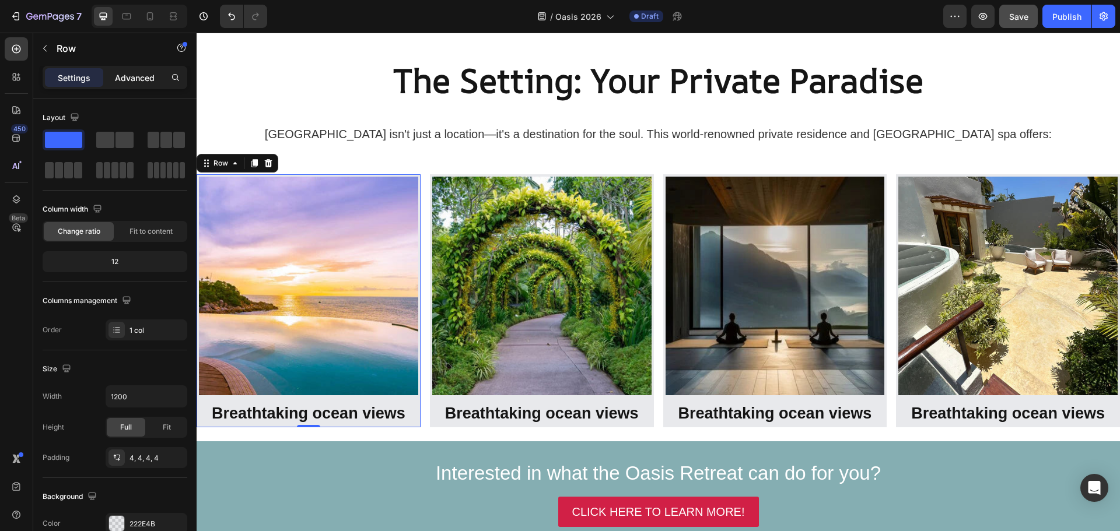
click at [134, 79] on p "Advanced" at bounding box center [135, 78] width 40 height 12
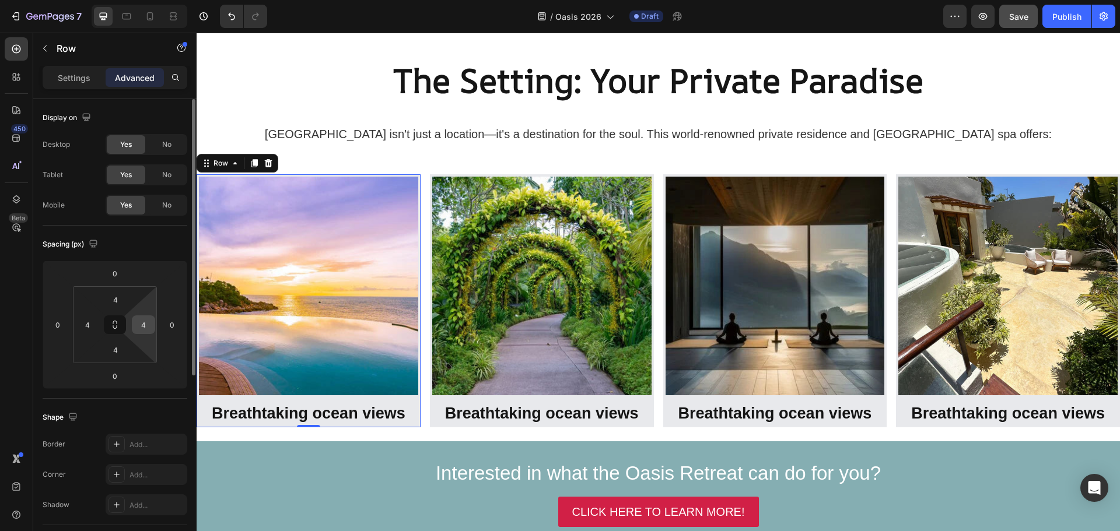
click at [147, 323] on input "4" at bounding box center [143, 324] width 17 height 17
type input "0"
click at [89, 324] on input "4" at bounding box center [87, 324] width 17 height 17
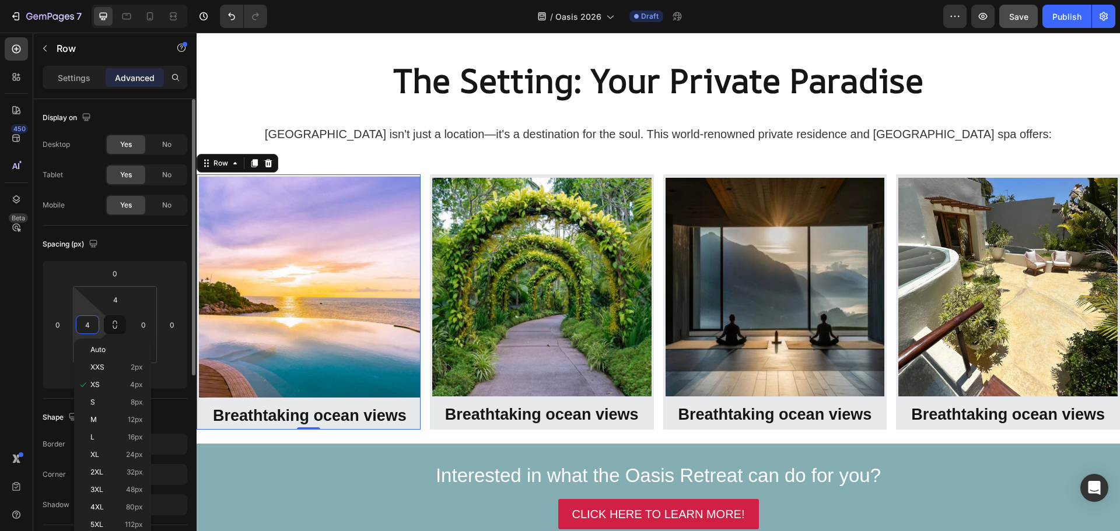
type input "0"
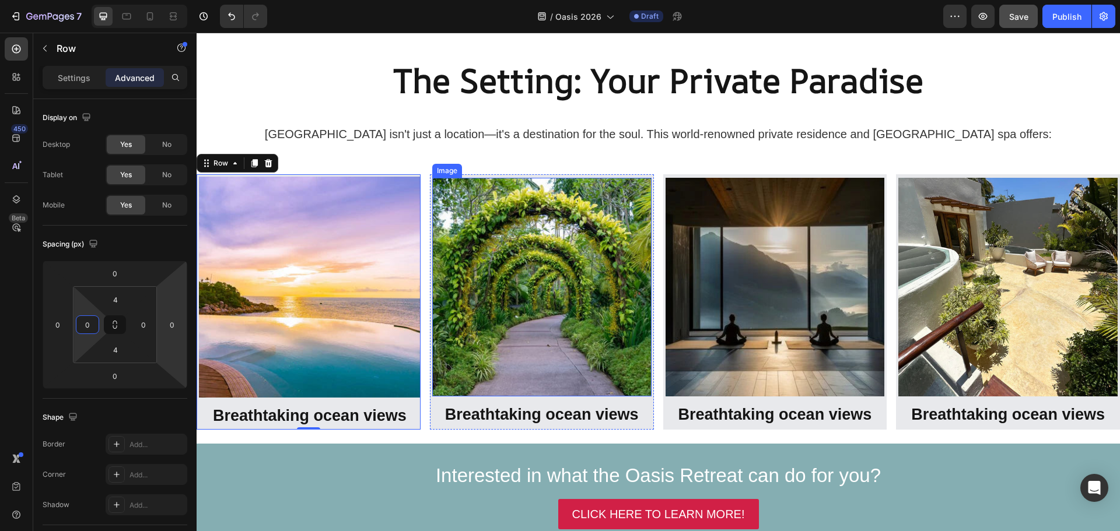
click at [525, 282] on img at bounding box center [541, 287] width 219 height 219
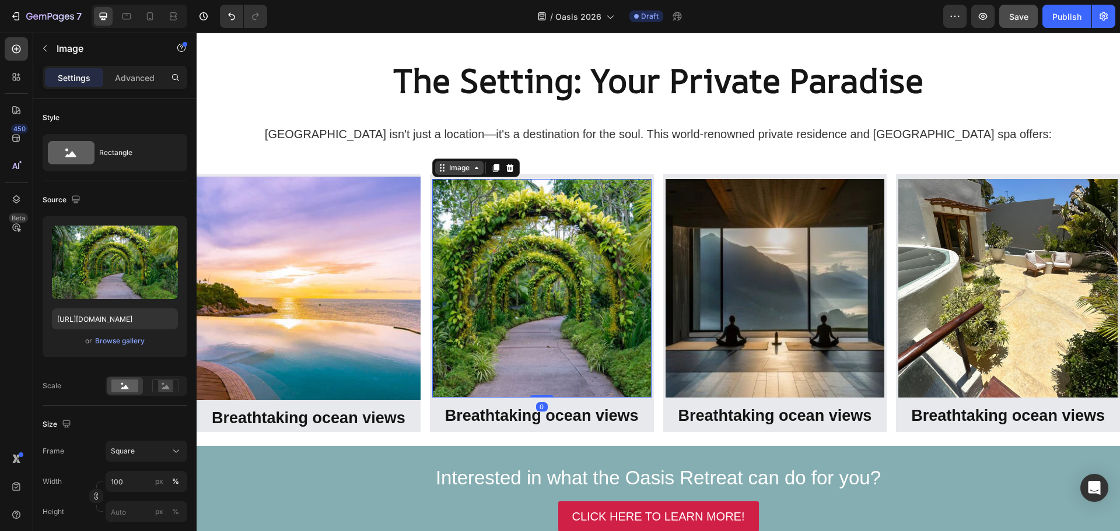
click at [460, 169] on div "Image" at bounding box center [459, 168] width 25 height 10
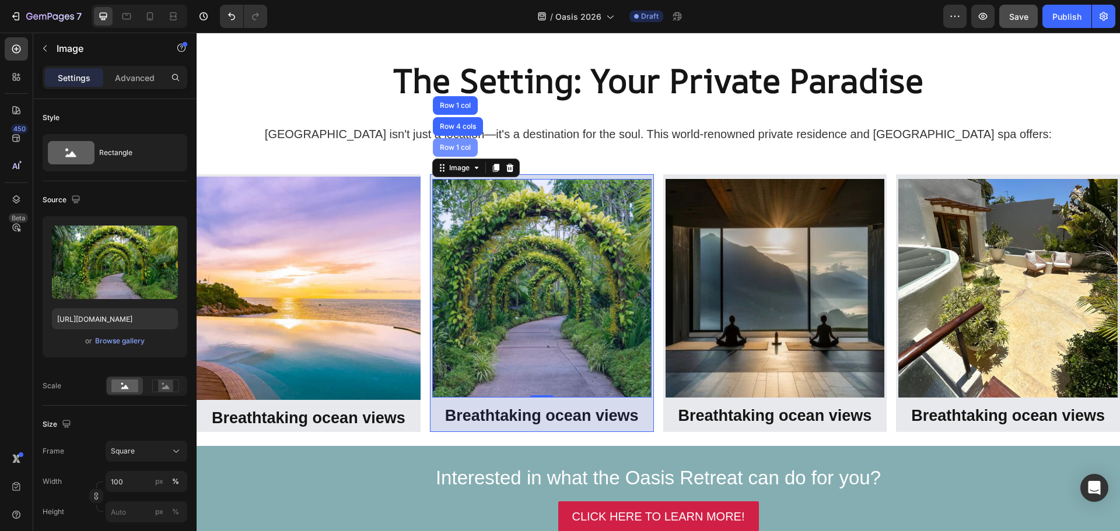
click at [459, 149] on div "Row 1 col" at bounding box center [455, 147] width 36 height 7
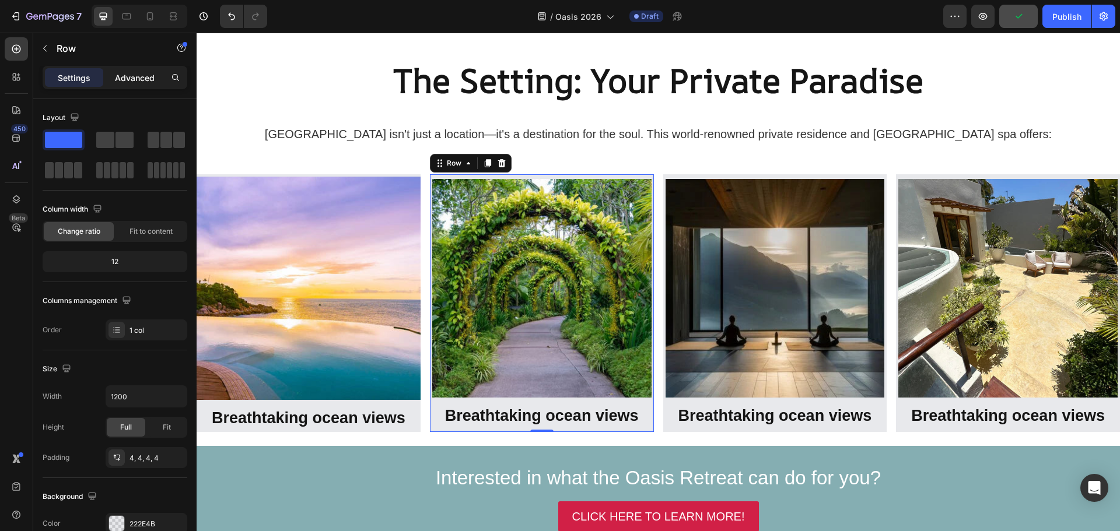
click at [149, 76] on p "Advanced" at bounding box center [135, 78] width 40 height 12
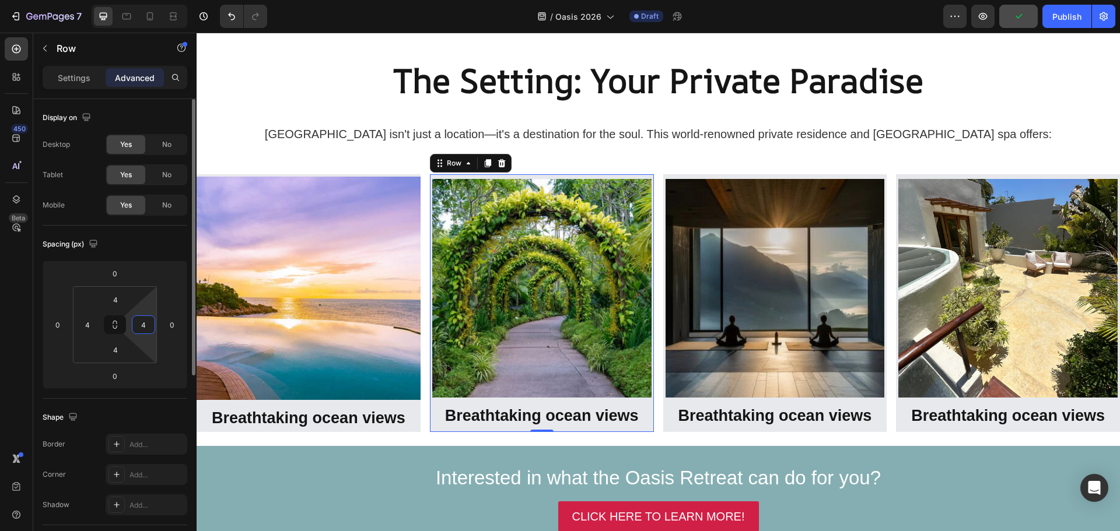
click at [143, 329] on input "4" at bounding box center [143, 324] width 17 height 17
type input "0"
click at [88, 325] on input "4" at bounding box center [87, 324] width 17 height 17
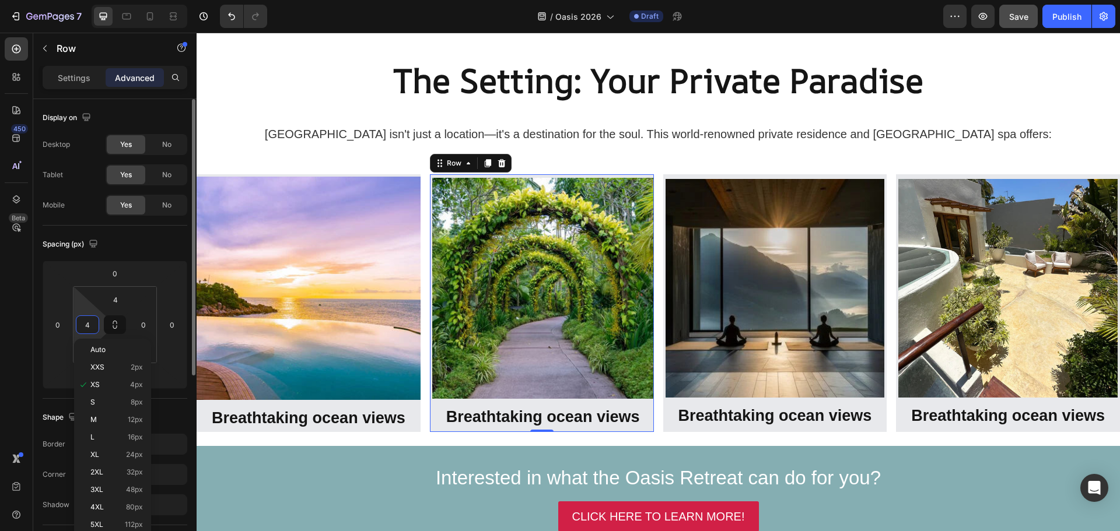
type input "0"
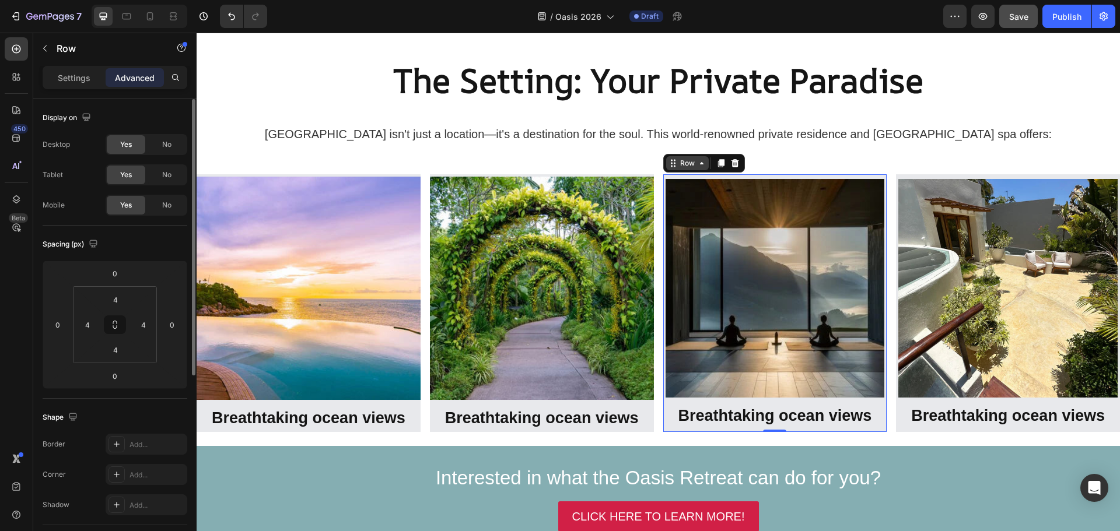
click at [682, 163] on div "Row" at bounding box center [687, 163] width 19 height 10
click at [148, 325] on input "4" at bounding box center [143, 324] width 17 height 17
type input "0"
click at [86, 324] on input "4" at bounding box center [87, 324] width 17 height 17
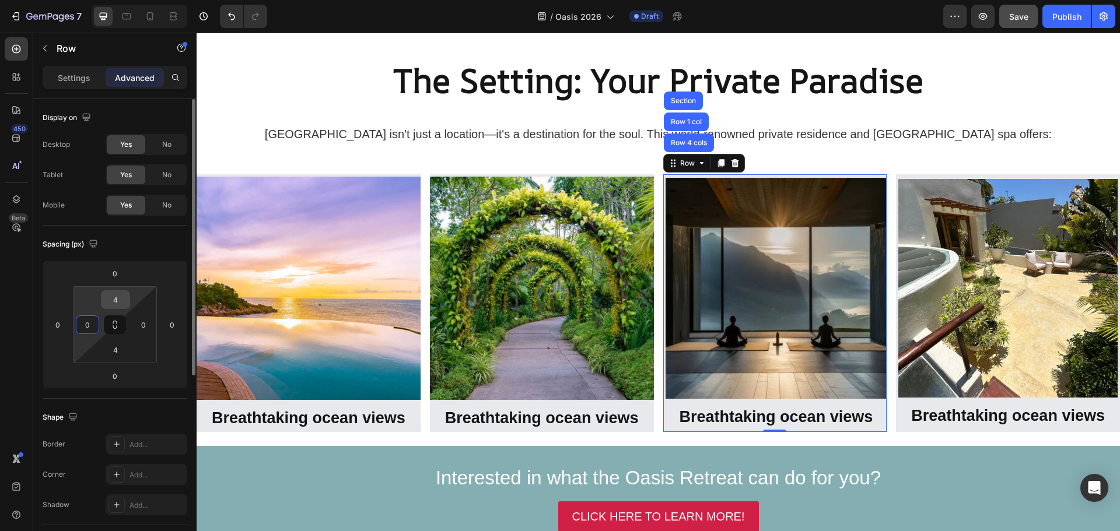
type input "0"
click at [117, 301] on input "4" at bounding box center [115, 299] width 23 height 17
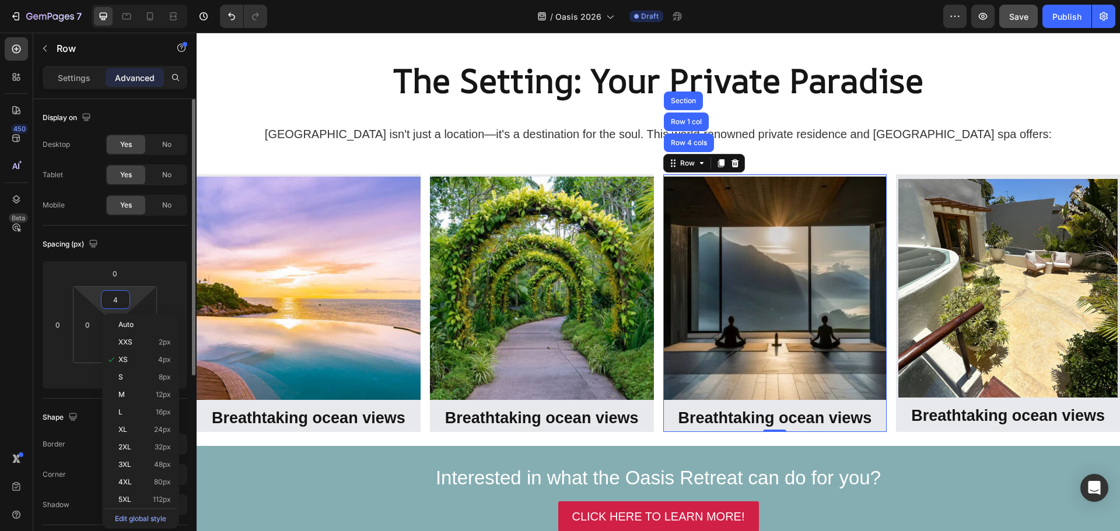
type input "0"
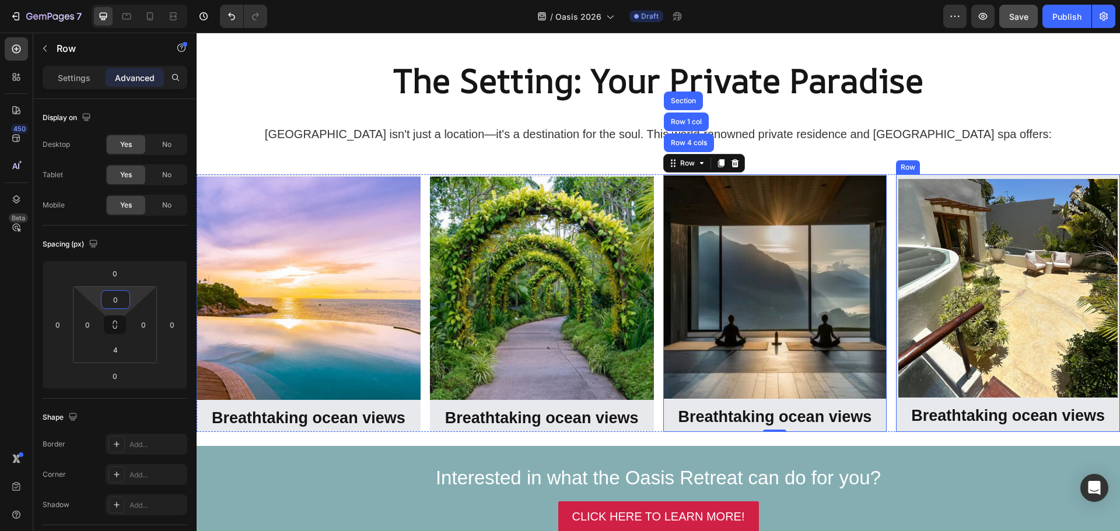
click at [905, 171] on div "Row" at bounding box center [908, 167] width 24 height 14
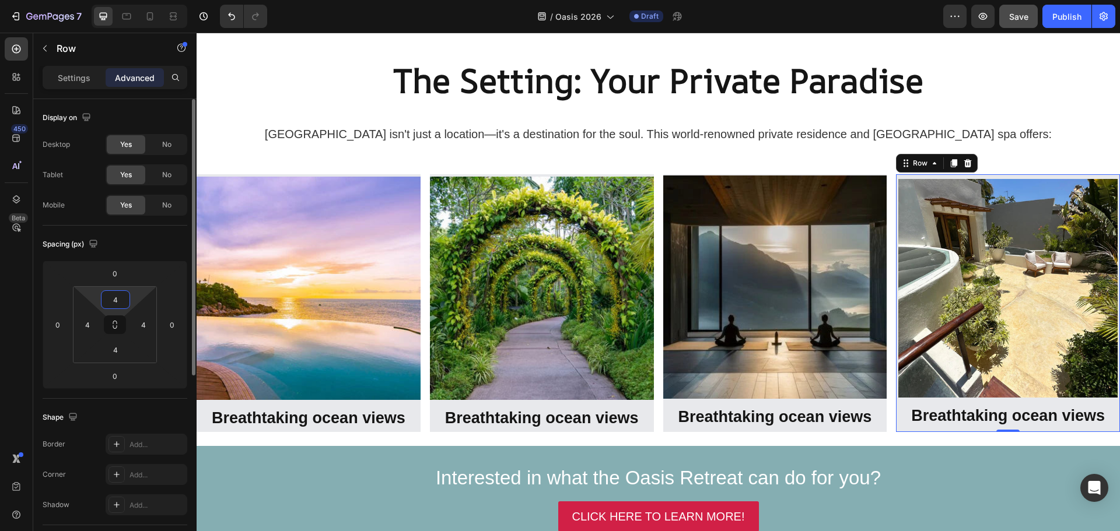
click at [115, 296] on input "4" at bounding box center [115, 299] width 23 height 17
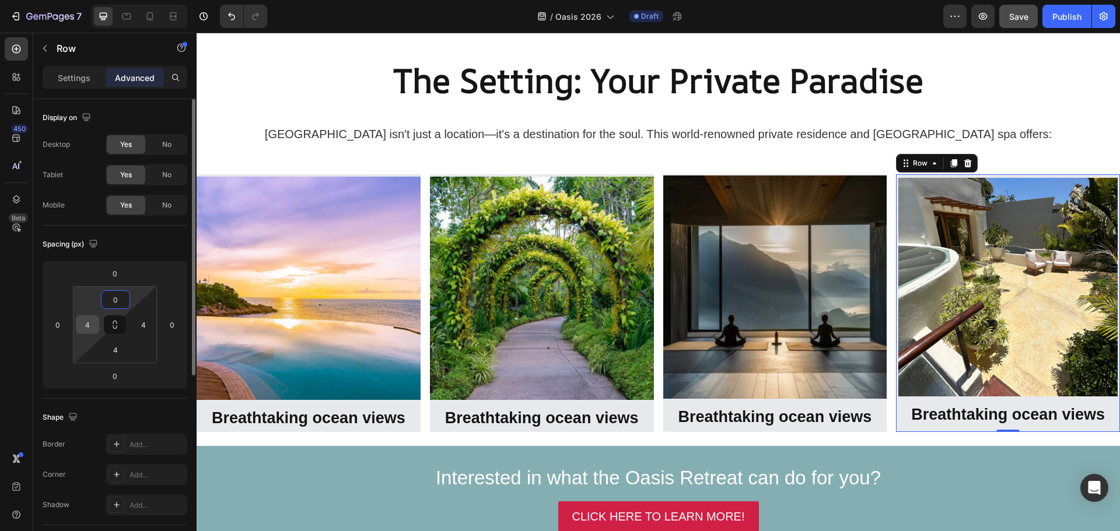
type input "0"
click at [85, 326] on input "4" at bounding box center [87, 324] width 17 height 17
type input "0"
click at [143, 325] on input "4" at bounding box center [143, 324] width 17 height 17
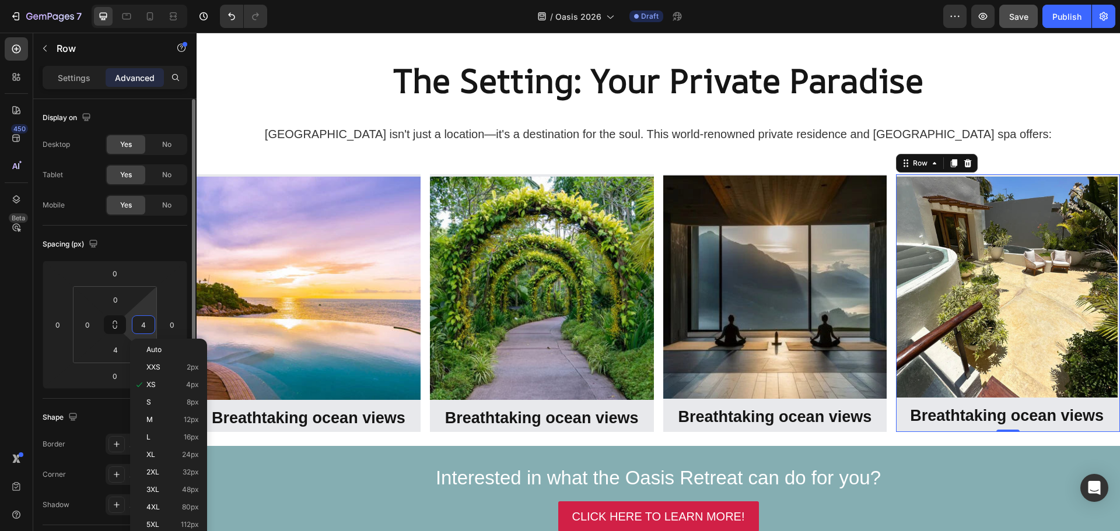
type input "0"
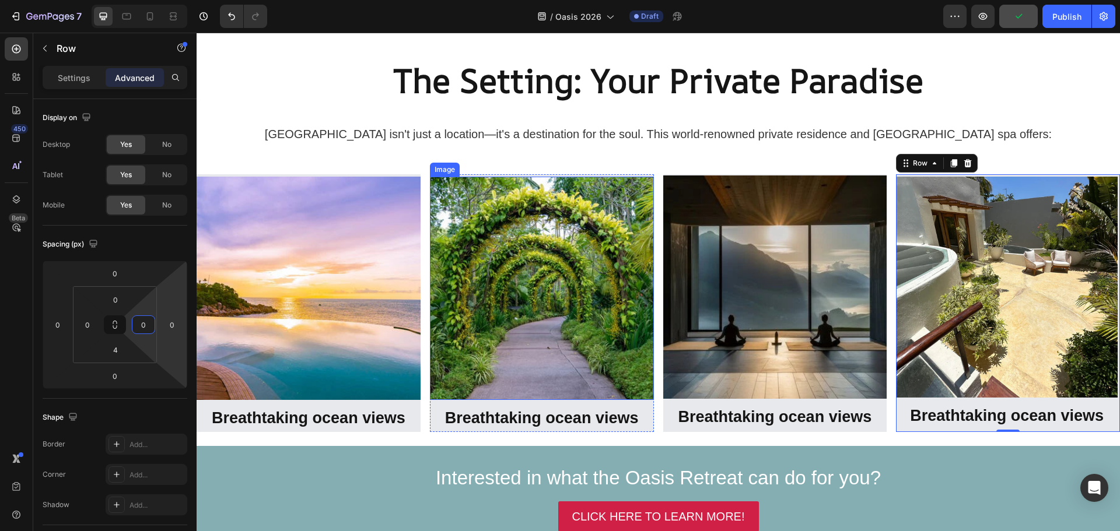
click at [447, 171] on div "Image" at bounding box center [444, 169] width 25 height 10
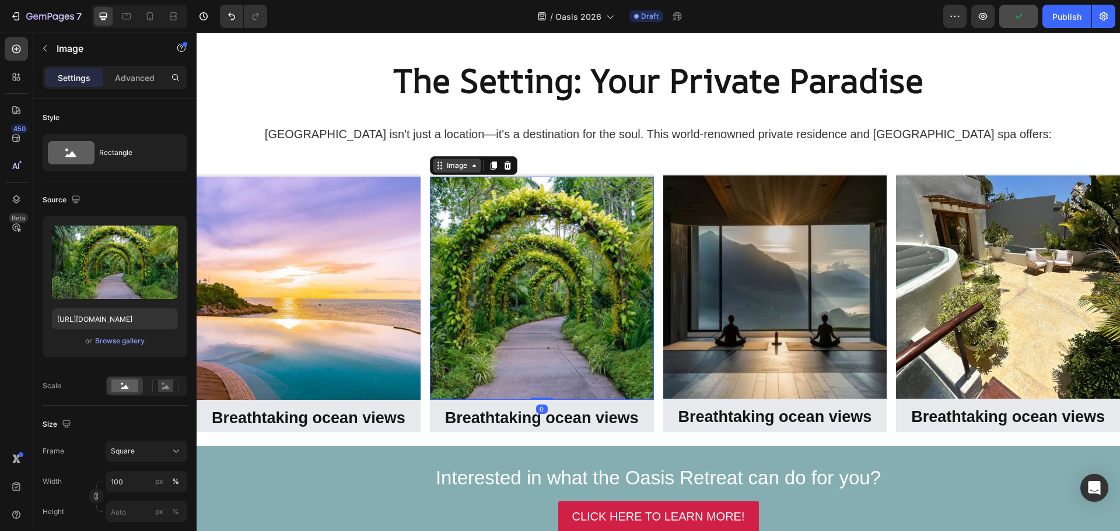
click at [455, 170] on div "Image" at bounding box center [456, 165] width 25 height 10
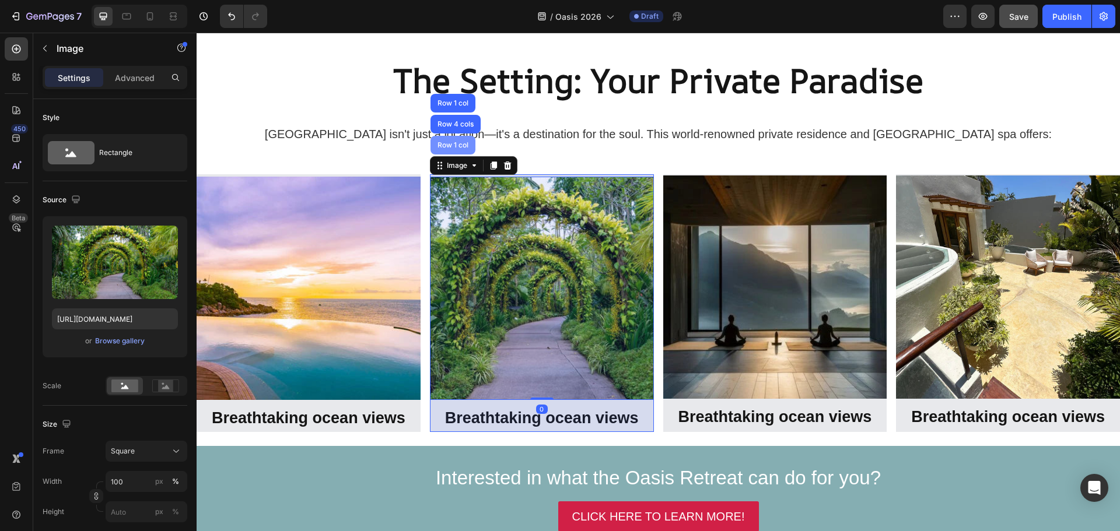
click at [455, 146] on div "Row 1 col" at bounding box center [453, 145] width 36 height 7
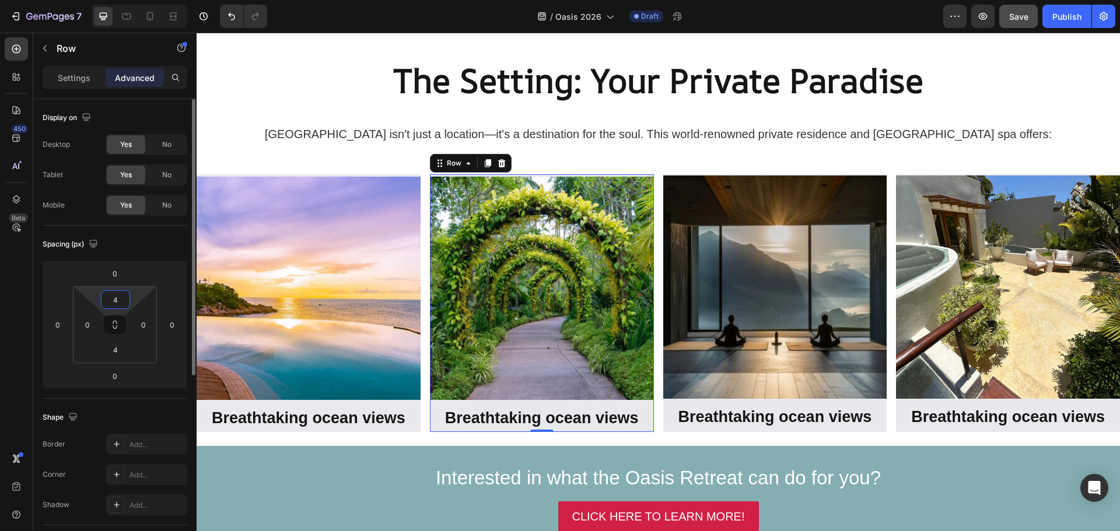
click at [120, 296] on input "4" at bounding box center [115, 299] width 23 height 17
type input "0"
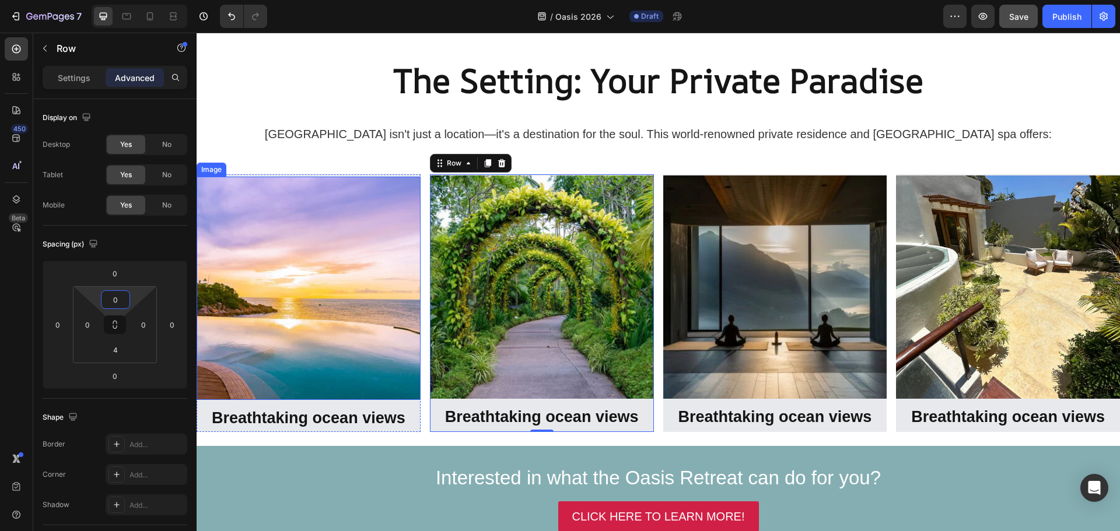
click at [211, 171] on div "Image" at bounding box center [211, 169] width 25 height 10
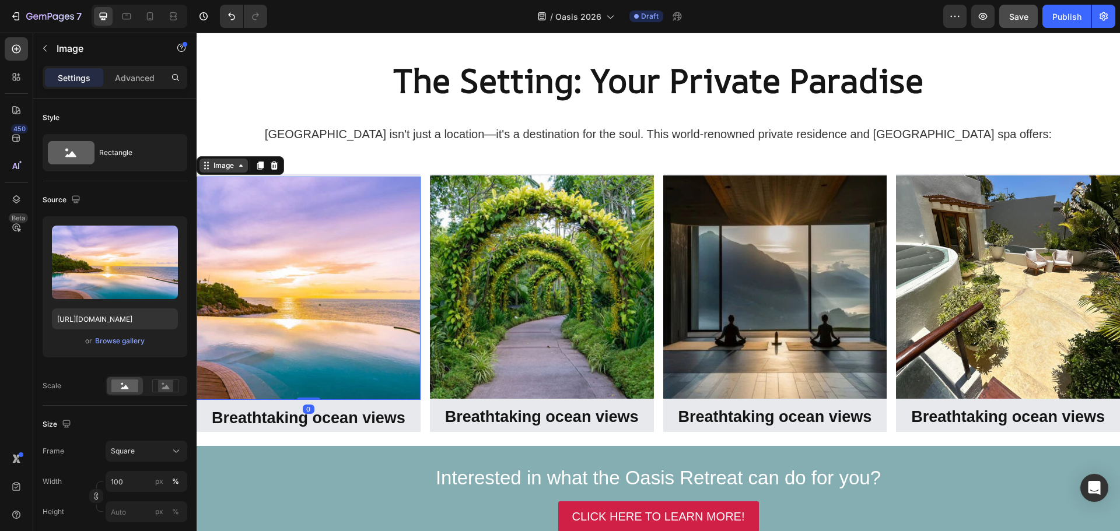
click at [217, 169] on div "Image" at bounding box center [223, 165] width 25 height 10
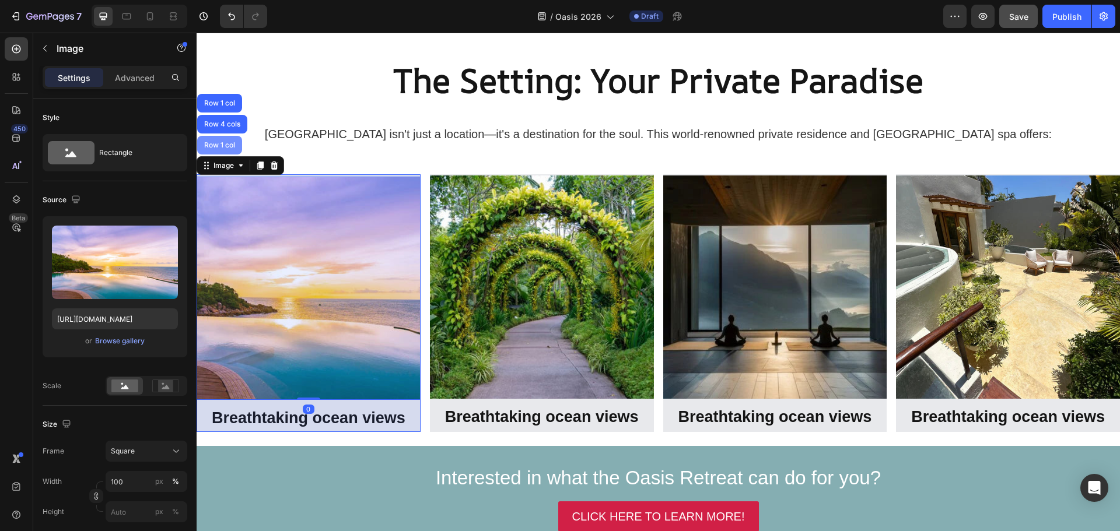
click at [226, 145] on div "Row 1 col" at bounding box center [220, 145] width 36 height 7
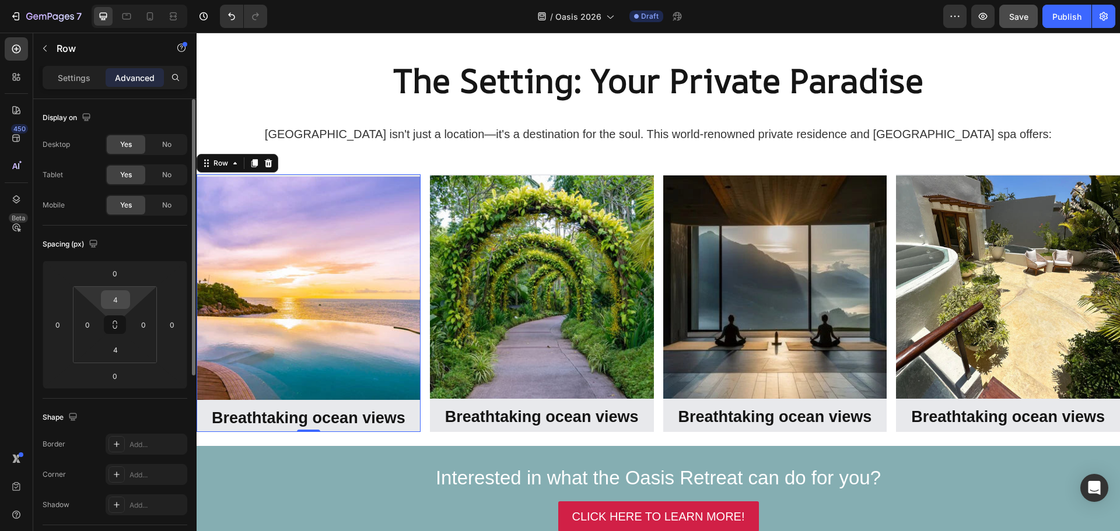
click at [114, 300] on input "4" at bounding box center [115, 299] width 23 height 17
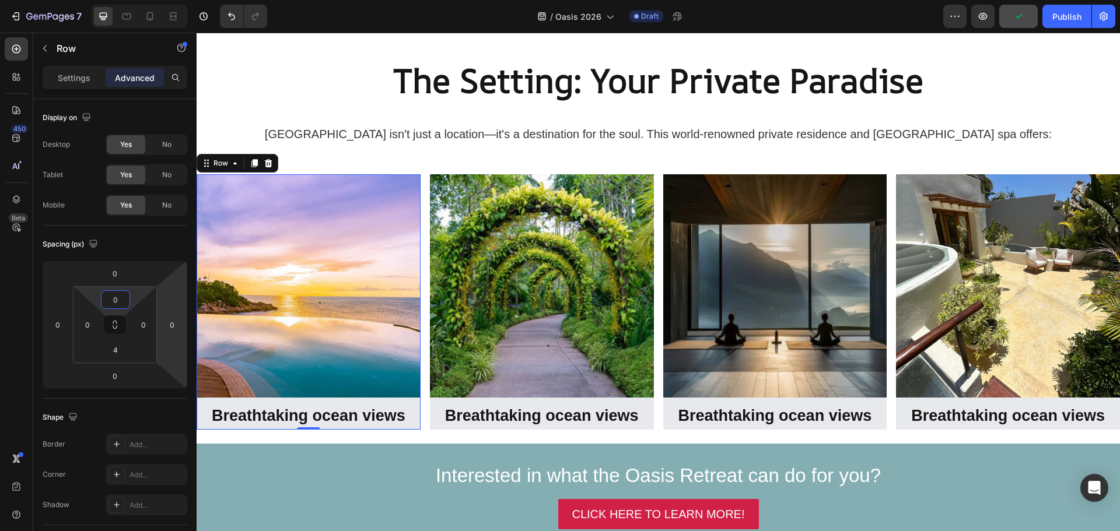
type input "0"
click at [367, 421] on strong "Breathtaking ocean views" at bounding box center [309, 415] width 194 height 17
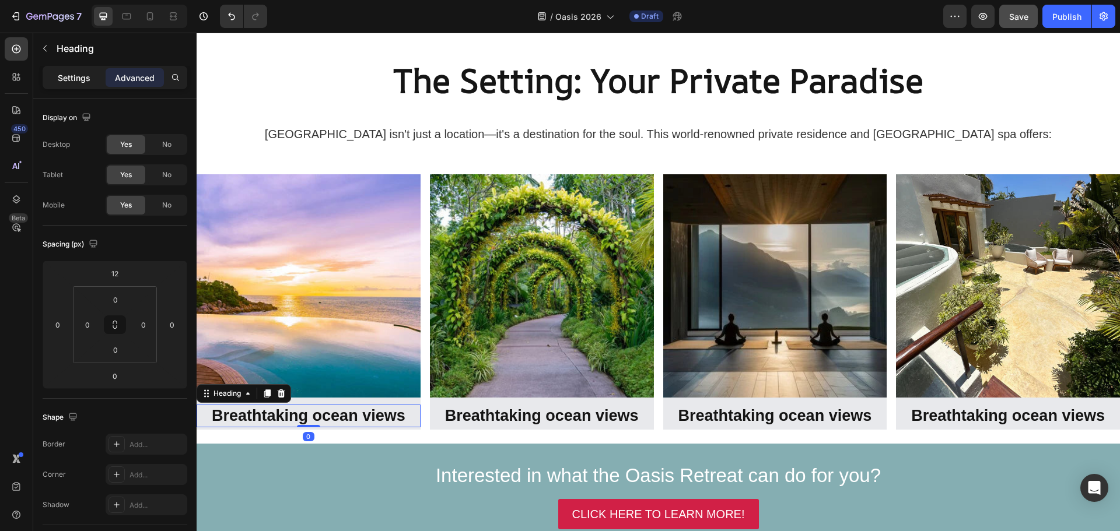
click at [71, 85] on div "Settings" at bounding box center [74, 77] width 58 height 19
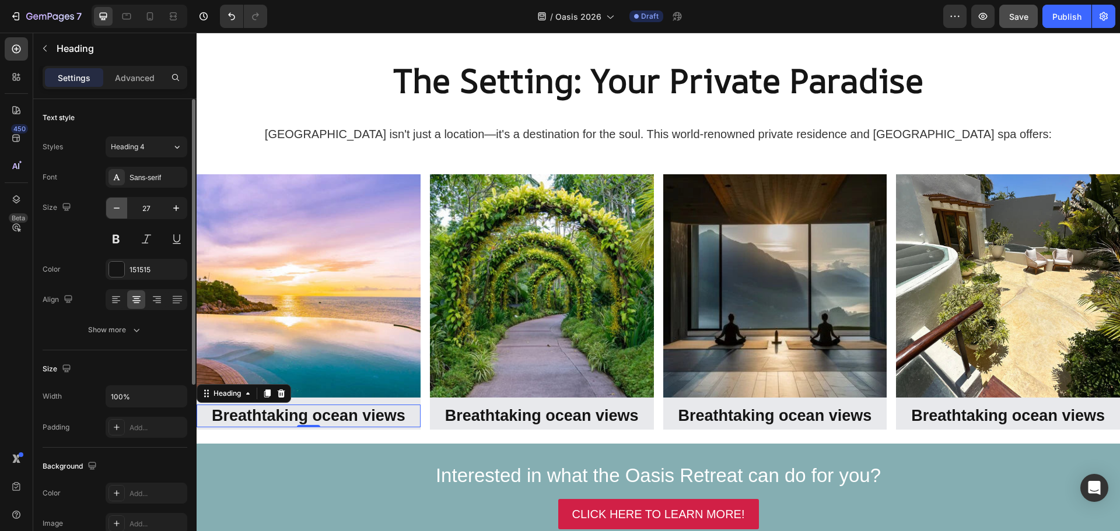
click at [116, 209] on icon "button" at bounding box center [117, 208] width 12 height 12
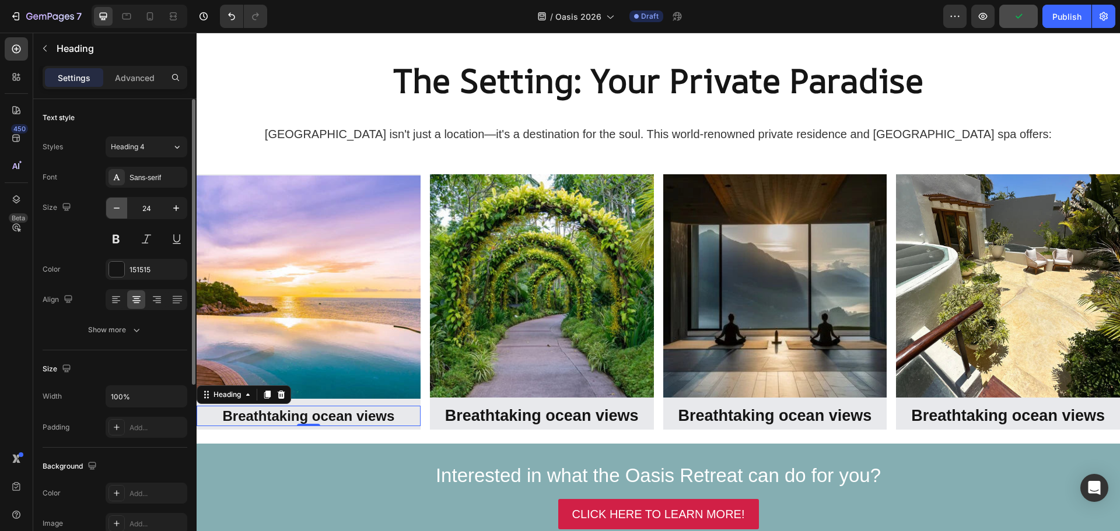
click at [116, 209] on icon "button" at bounding box center [117, 208] width 12 height 12
click at [180, 206] on icon "button" at bounding box center [176, 208] width 12 height 12
type input "24"
click at [506, 414] on strong "Breathtaking ocean views" at bounding box center [542, 415] width 194 height 17
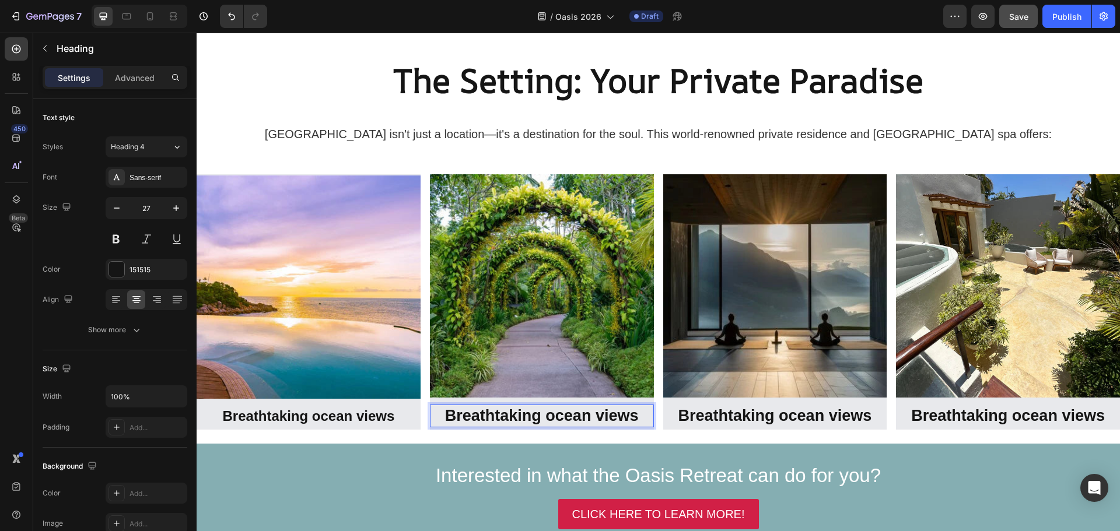
click at [506, 414] on strong "Breathtaking ocean views" at bounding box center [542, 415] width 194 height 17
click at [116, 208] on icon "button" at bounding box center [117, 208] width 6 height 1
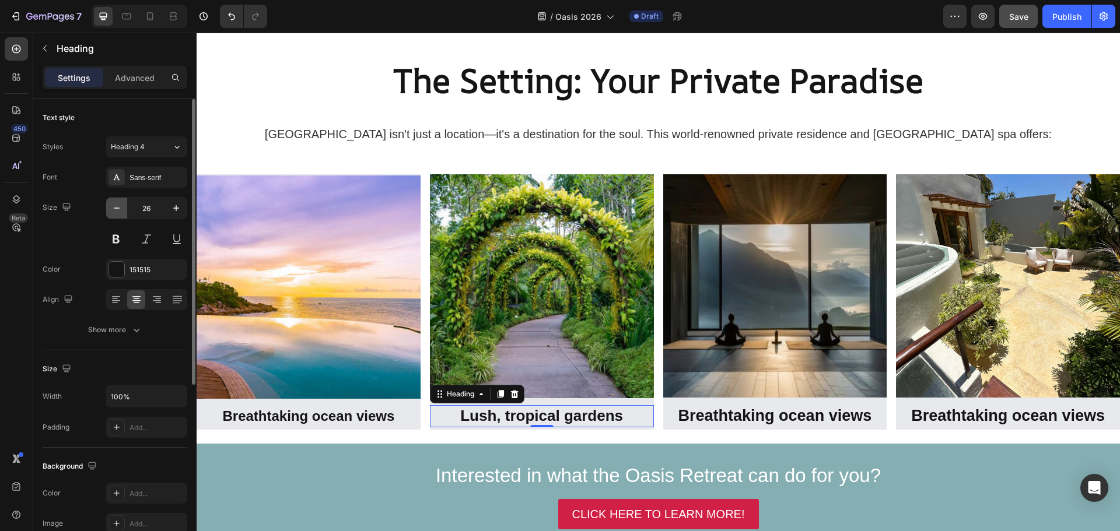
click at [116, 208] on icon "button" at bounding box center [117, 208] width 6 height 1
type input "24"
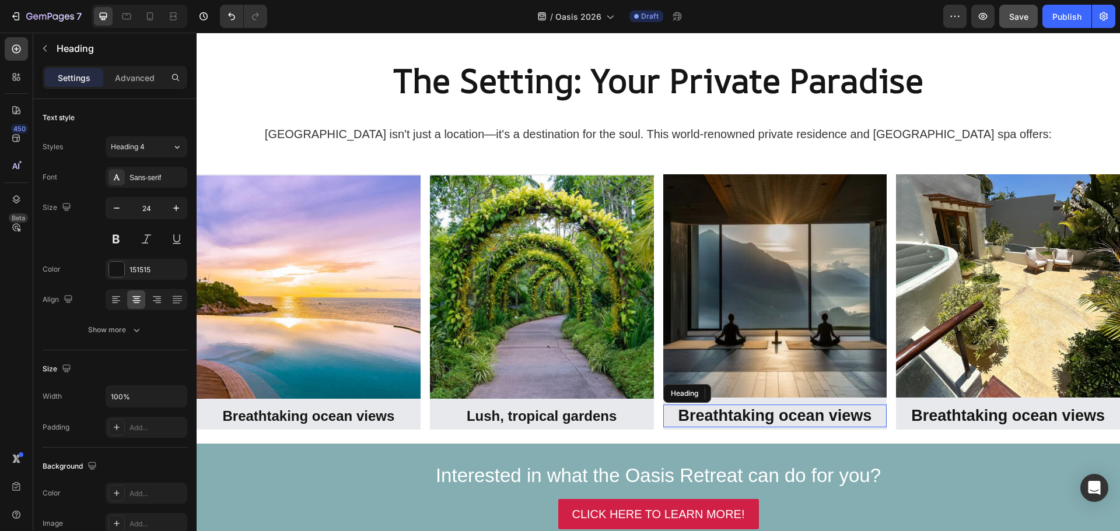
click at [709, 411] on strong "Breathtaking ocean views" at bounding box center [775, 415] width 194 height 17
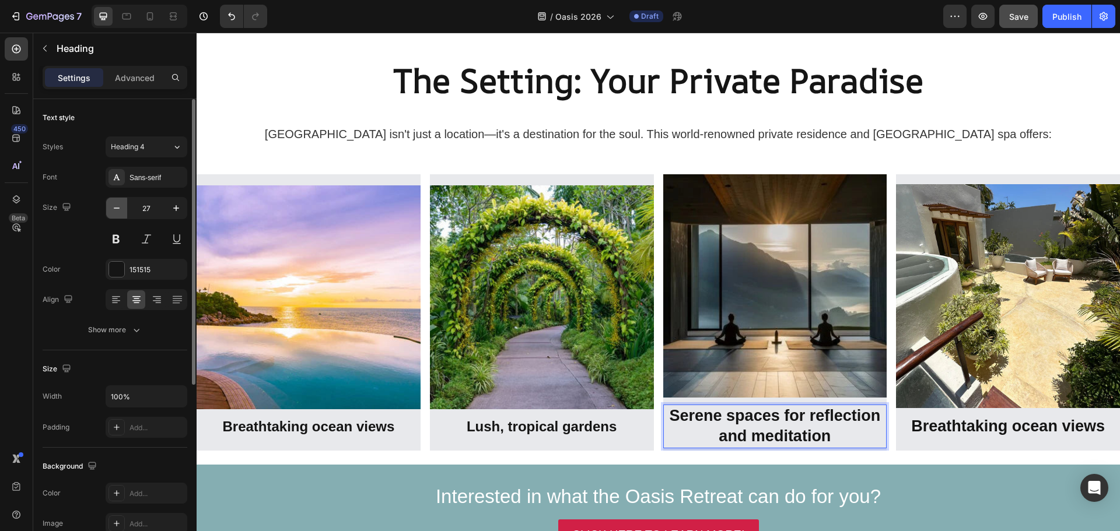
click at [118, 209] on icon "button" at bounding box center [117, 208] width 12 height 12
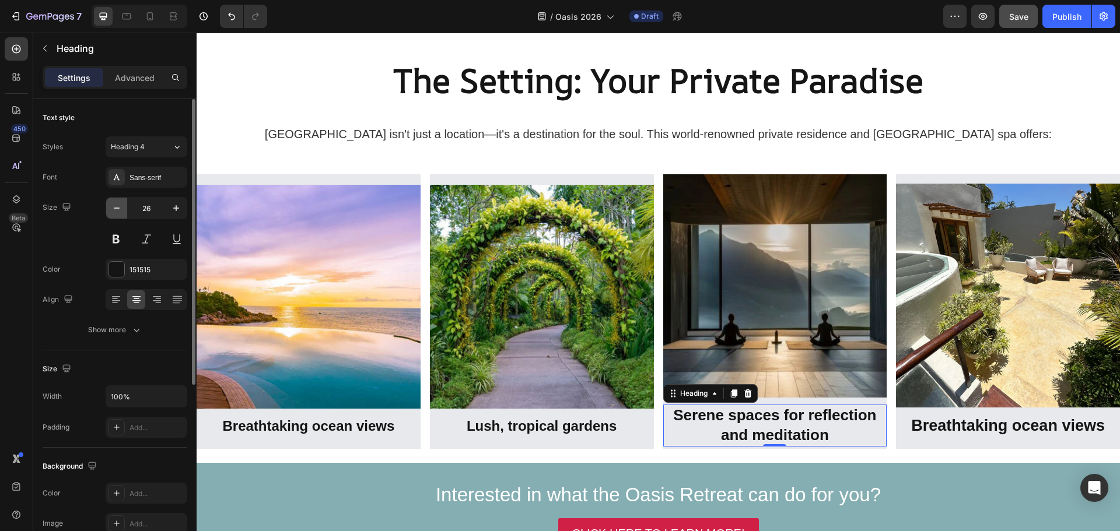
click at [118, 209] on icon "button" at bounding box center [117, 208] width 12 height 12
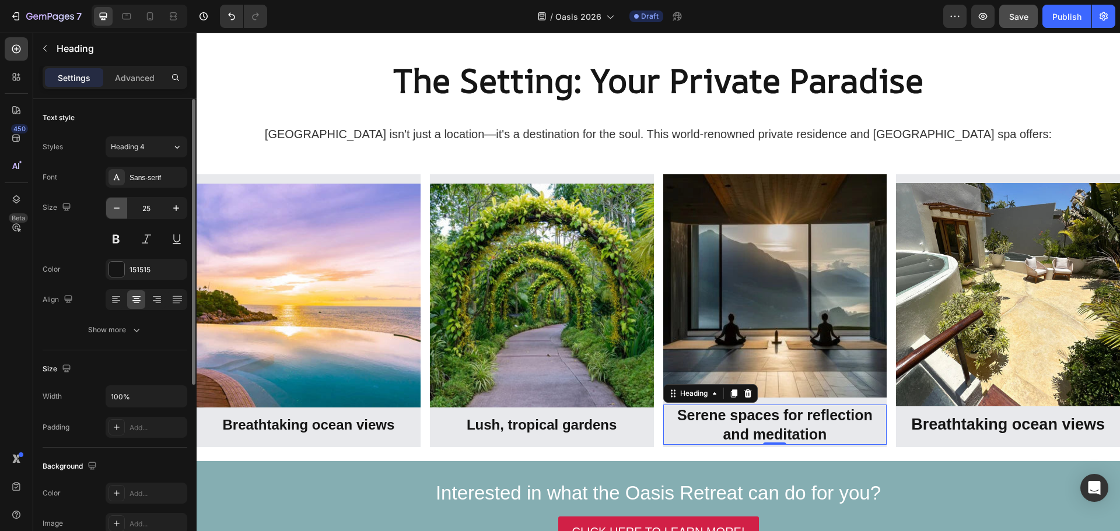
click at [118, 209] on icon "button" at bounding box center [117, 208] width 12 height 12
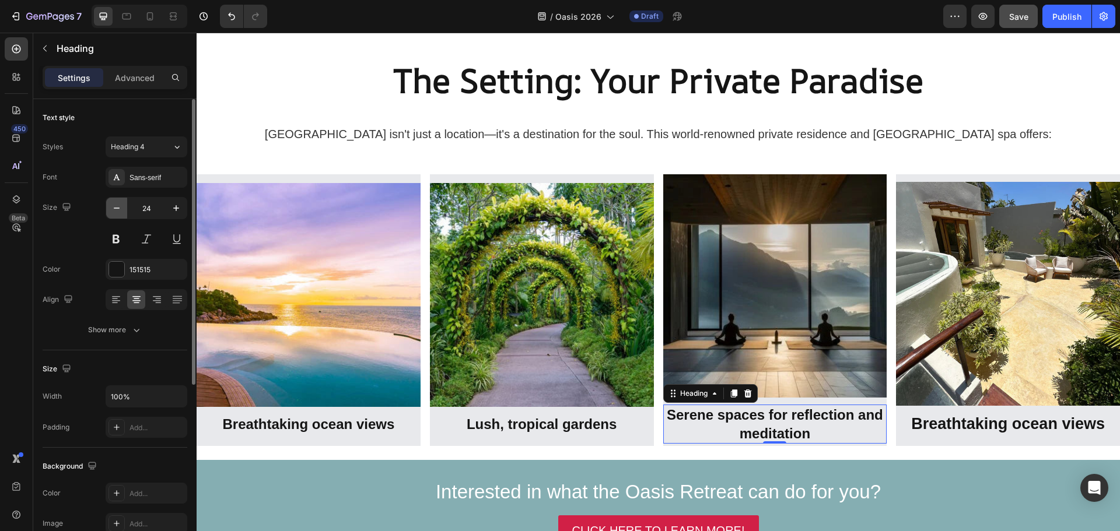
click at [118, 209] on icon "button" at bounding box center [117, 208] width 12 height 12
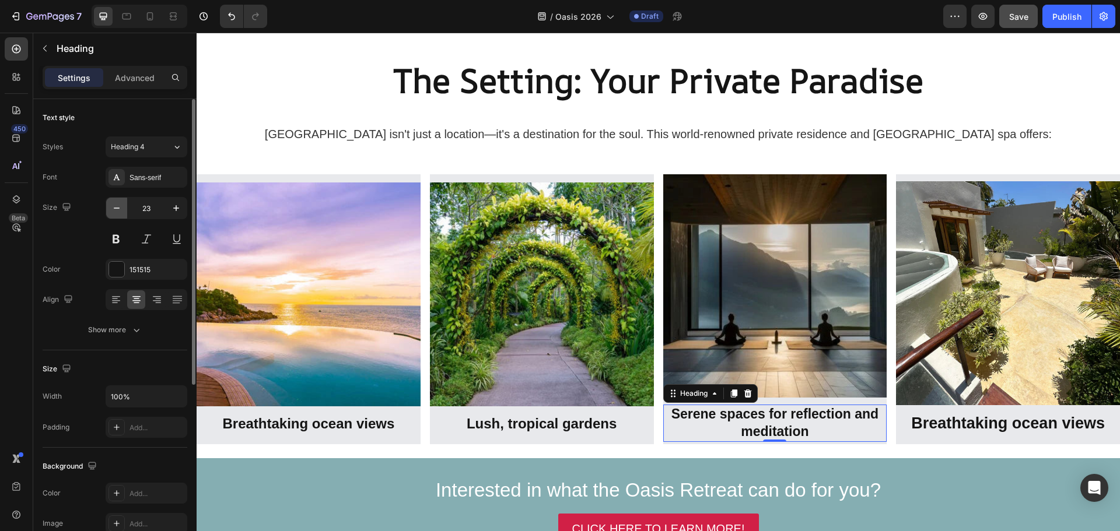
click at [118, 209] on icon "button" at bounding box center [117, 208] width 12 height 12
type input "22"
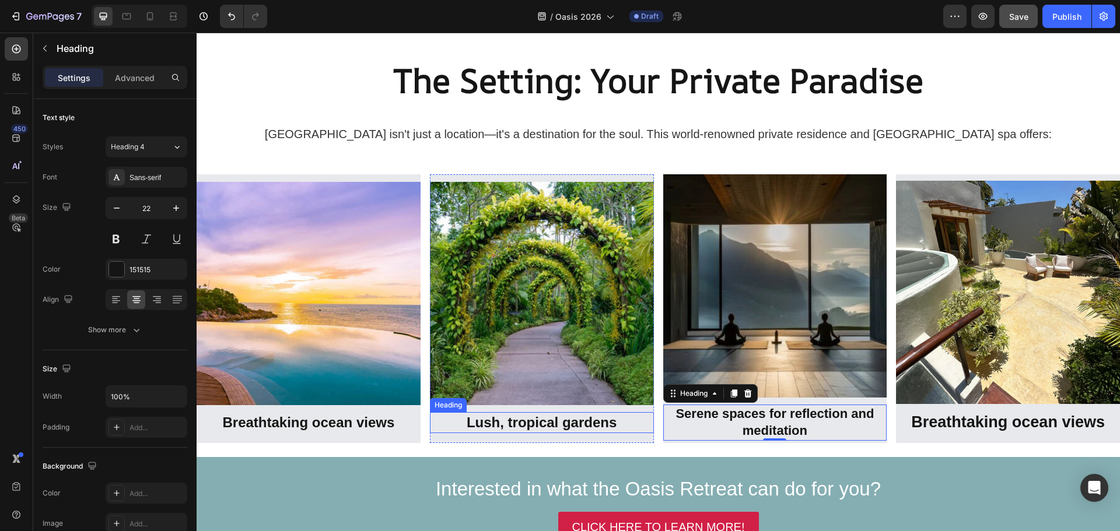
click at [516, 419] on strong "Lush, tropical gardens" at bounding box center [542, 423] width 150 height 16
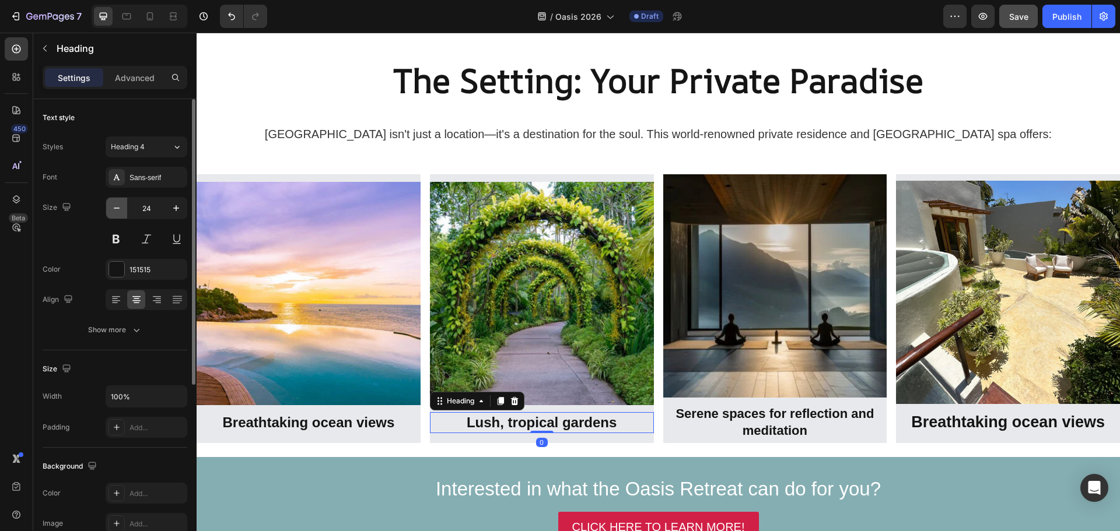
click at [120, 209] on icon "button" at bounding box center [117, 208] width 12 height 12
type input "22"
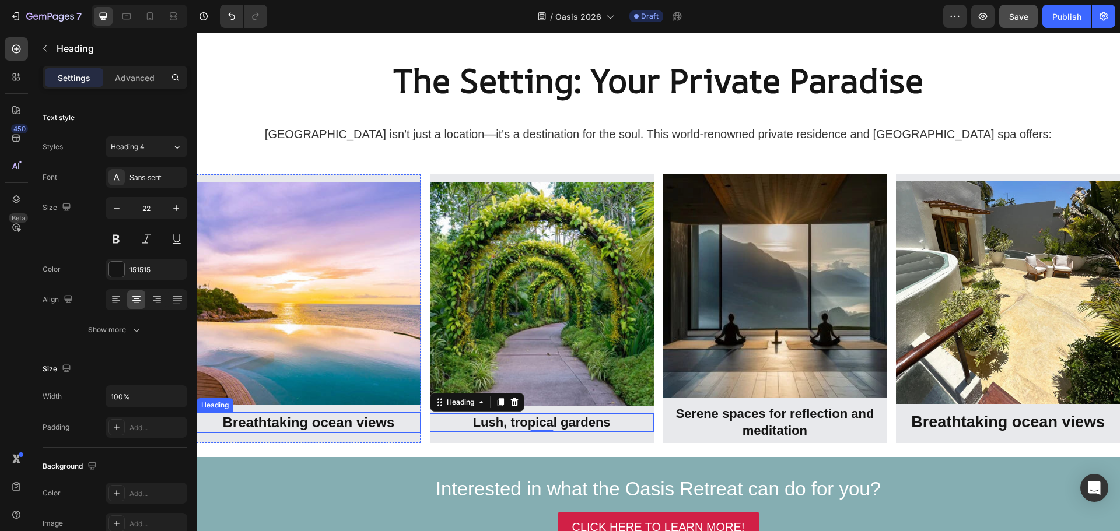
click at [298, 419] on strong "Breathtaking ocean views" at bounding box center [308, 423] width 172 height 16
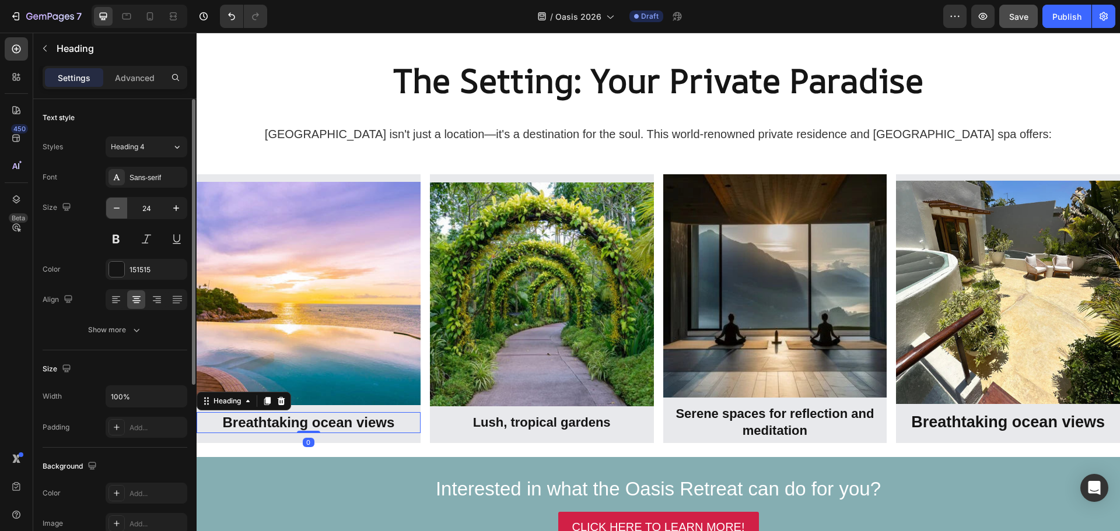
click at [123, 211] on button "button" at bounding box center [116, 208] width 21 height 21
type input "22"
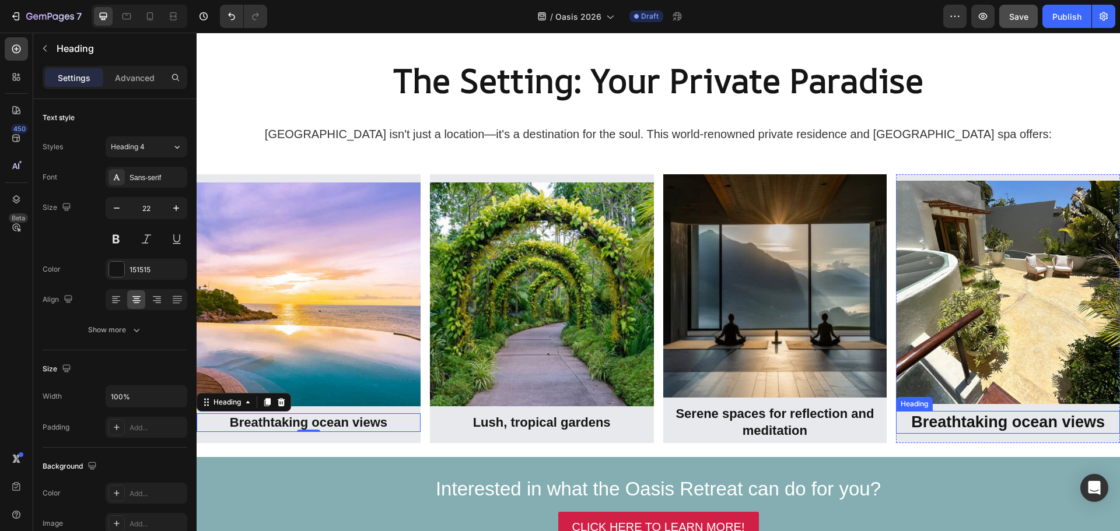
click at [1011, 421] on strong "Breathtaking ocean views" at bounding box center [1008, 421] width 194 height 17
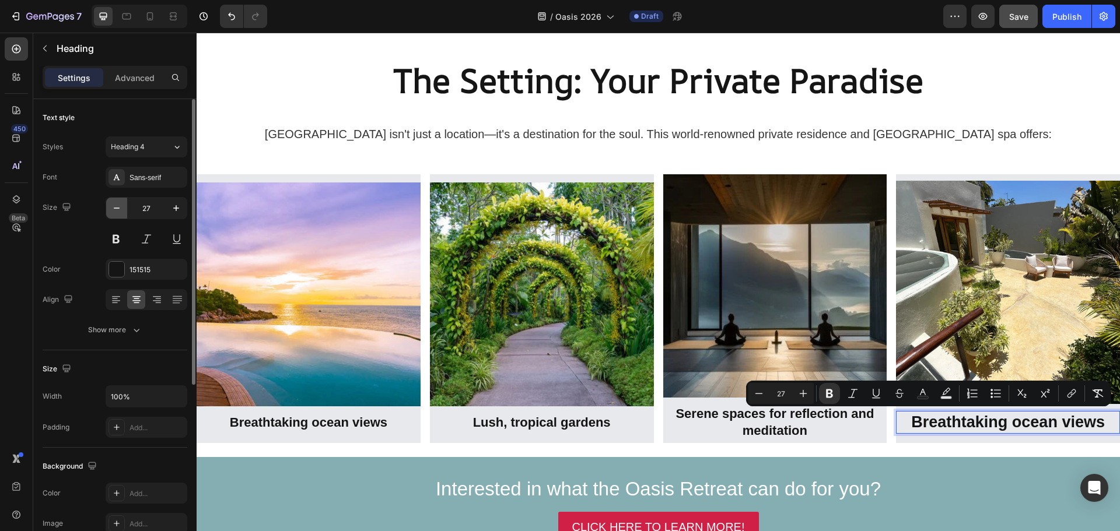
click at [117, 209] on icon "button" at bounding box center [117, 208] width 12 height 12
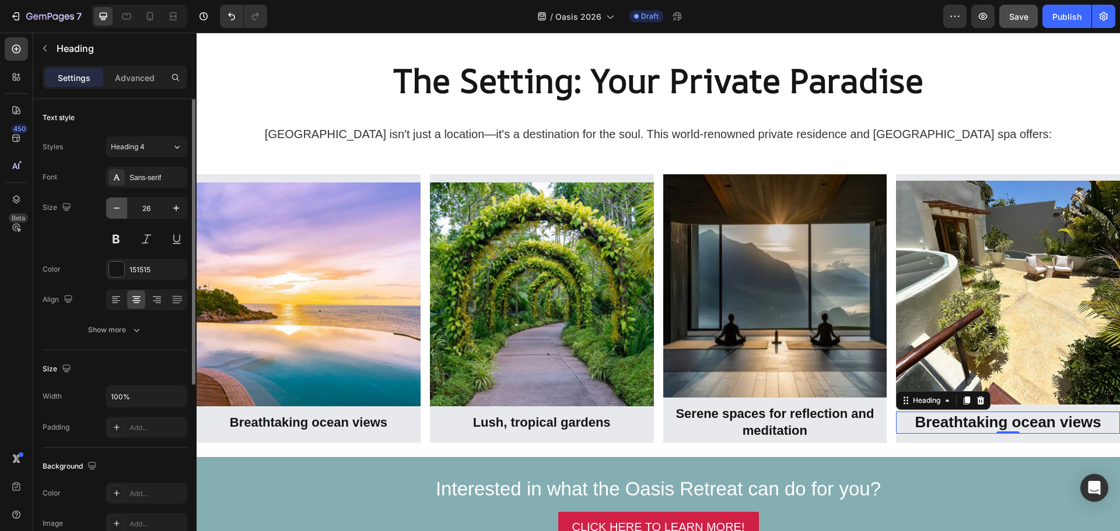
click at [117, 209] on icon "button" at bounding box center [117, 208] width 12 height 12
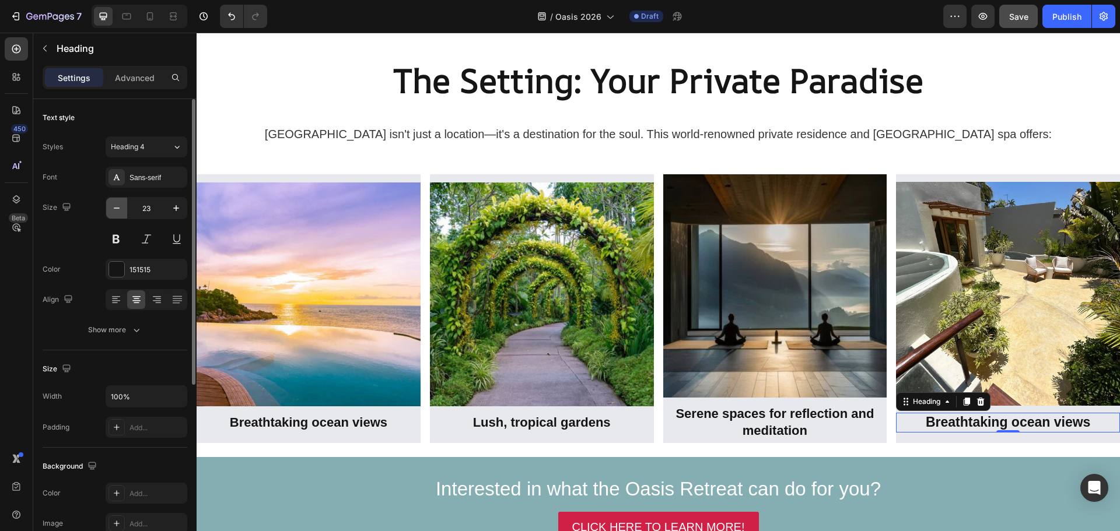
click at [117, 209] on icon "button" at bounding box center [117, 208] width 12 height 12
type input "21"
click at [989, 421] on strong "Breathtaking ocean views" at bounding box center [1008, 422] width 150 height 13
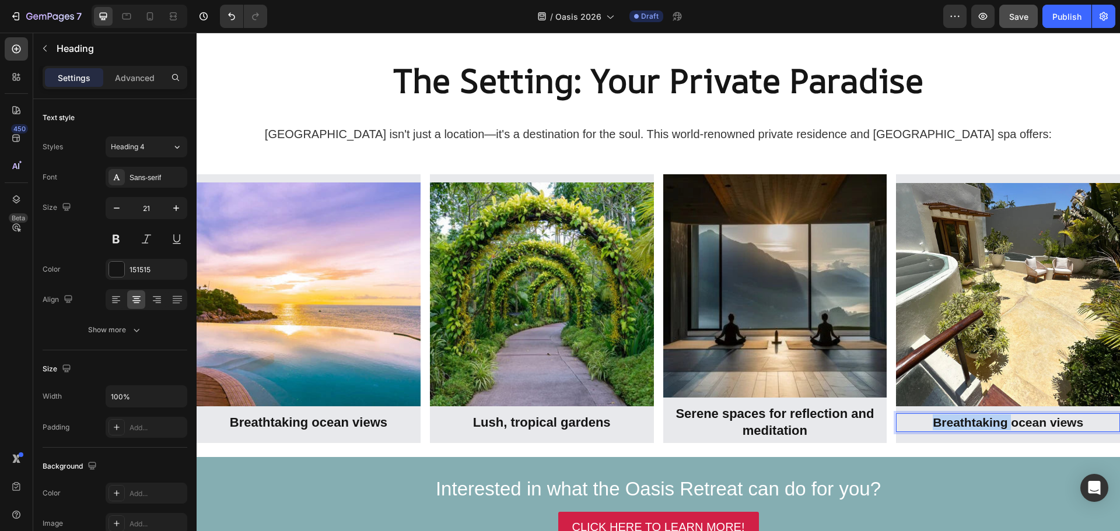
click at [989, 421] on strong "Breathtaking ocean views" at bounding box center [1008, 422] width 150 height 13
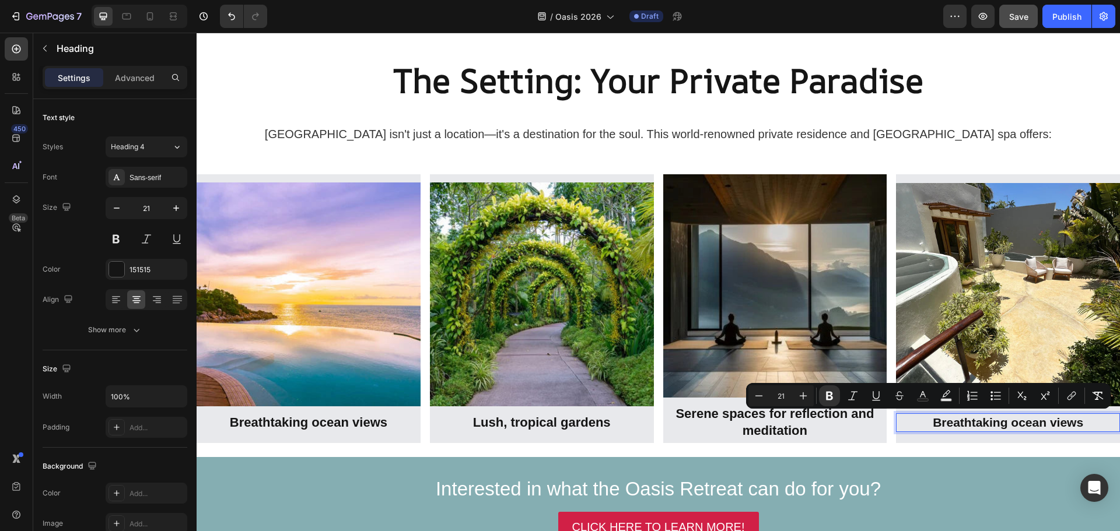
scroll to position [2286, 0]
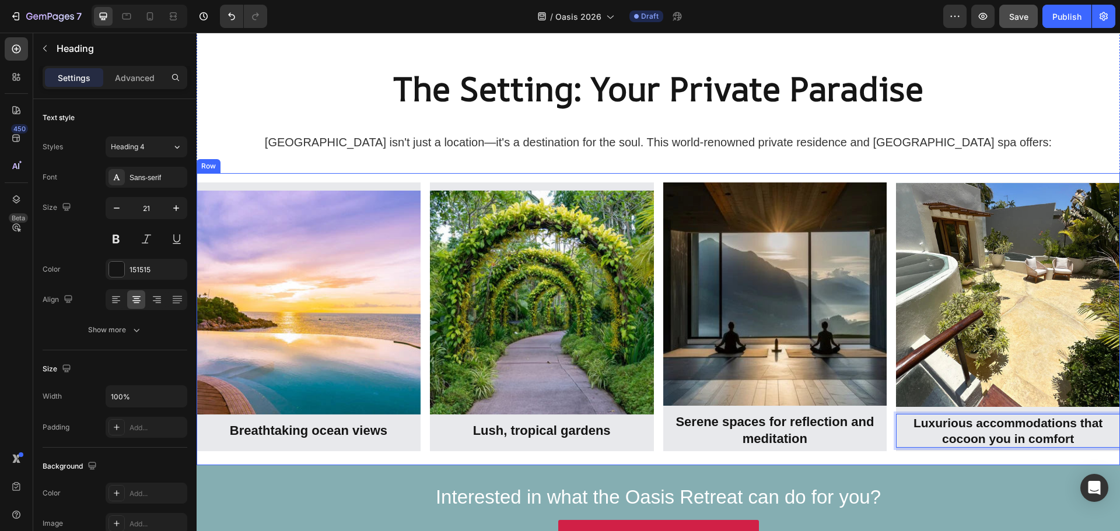
click at [638, 455] on div "Image ⁠⁠⁠⁠⁠⁠⁠ Breathtaking ocean views Heading Row Image ⁠⁠⁠⁠⁠⁠⁠ Lush, tropical…" at bounding box center [658, 319] width 923 height 292
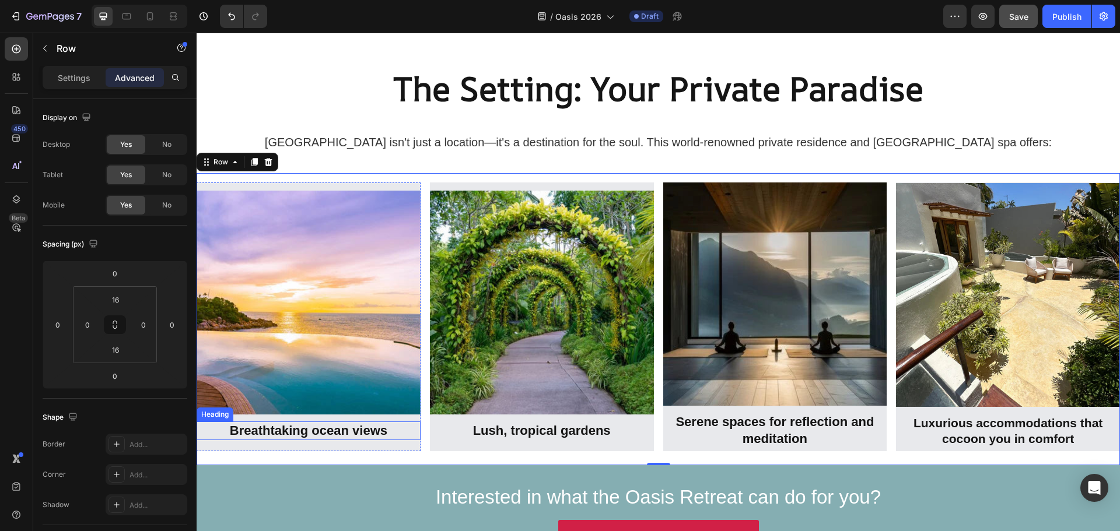
click at [380, 429] on strong "Breathtaking ocean views" at bounding box center [308, 430] width 157 height 15
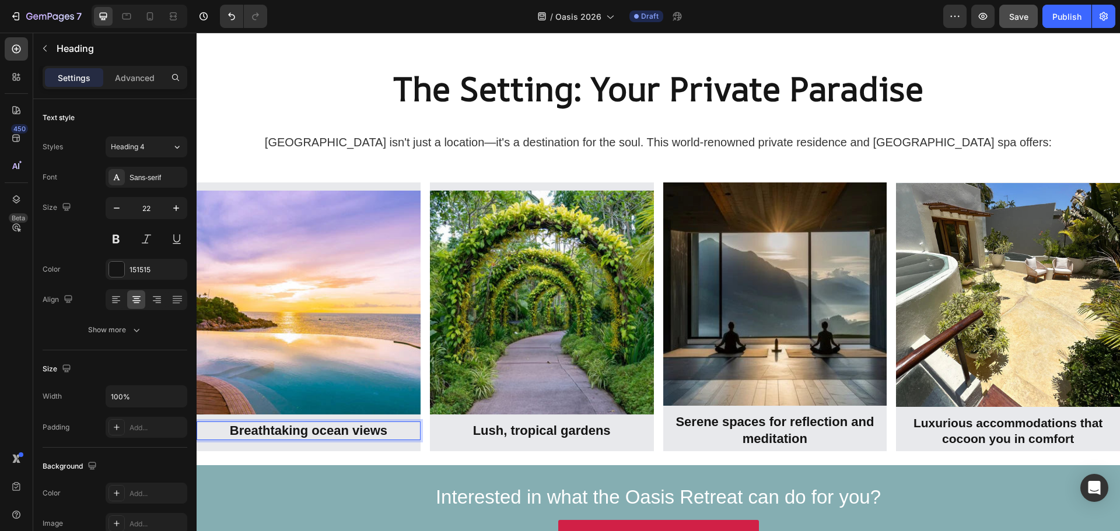
click at [386, 431] on strong "Breathtaking ocean views" at bounding box center [308, 430] width 157 height 15
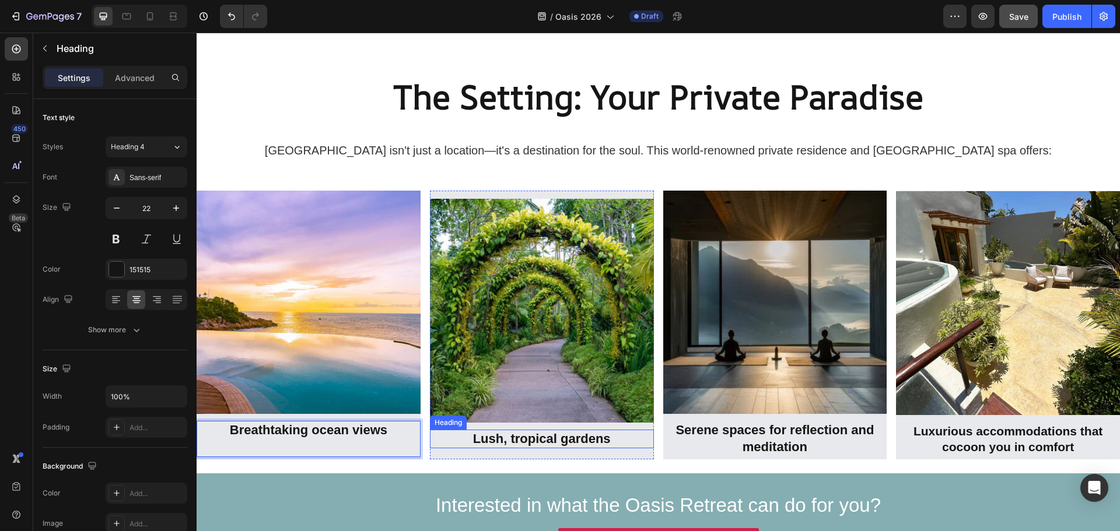
click at [578, 434] on strong "Lush, tropical gardens" at bounding box center [542, 439] width 138 height 15
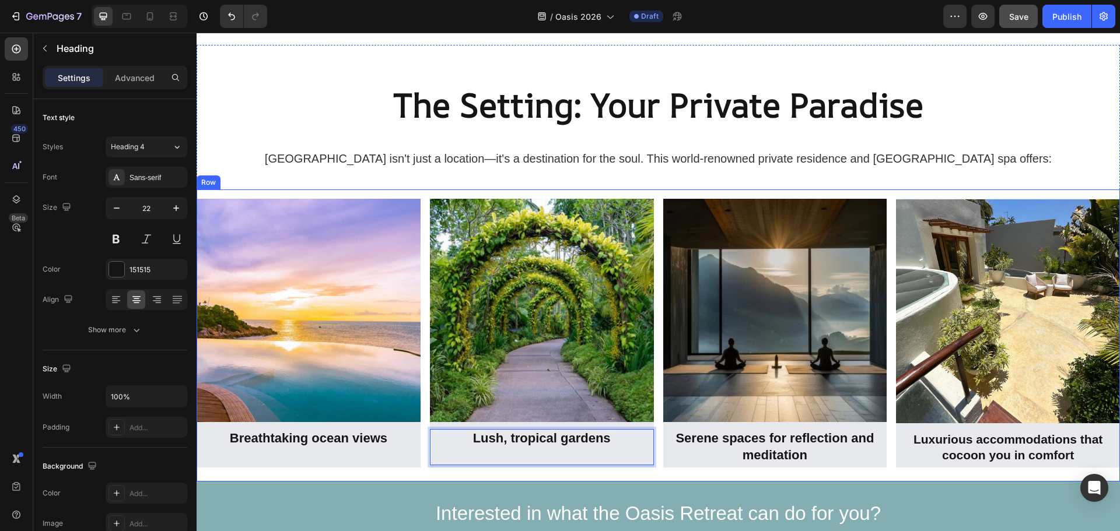
click at [924, 473] on div "Image ⁠⁠⁠⁠⁠⁠⁠ Breathtaking ocean views Heading Row Image Lush, tropical gardens…" at bounding box center [658, 336] width 923 height 292
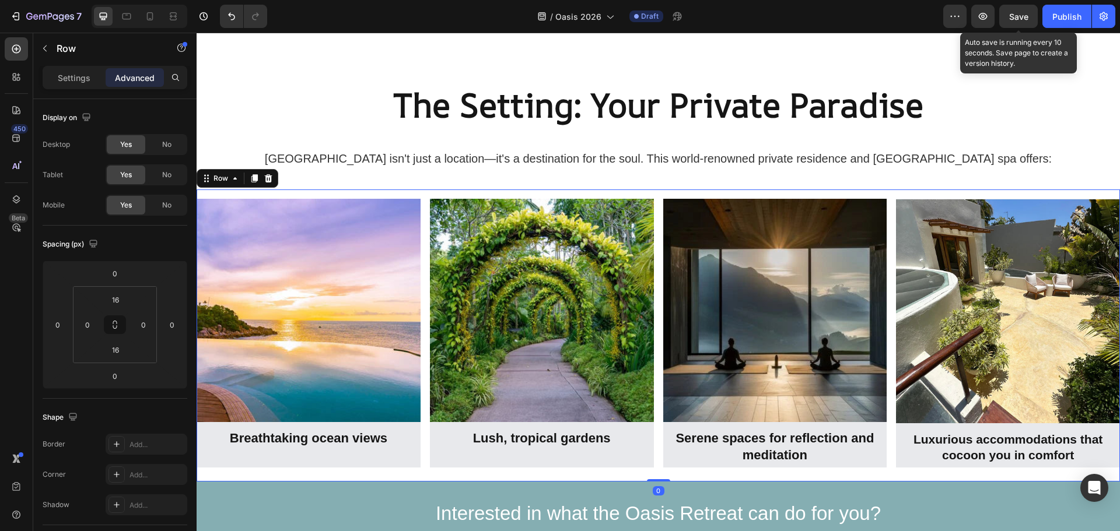
click at [1009, 22] on button "Save" at bounding box center [1018, 16] width 38 height 23
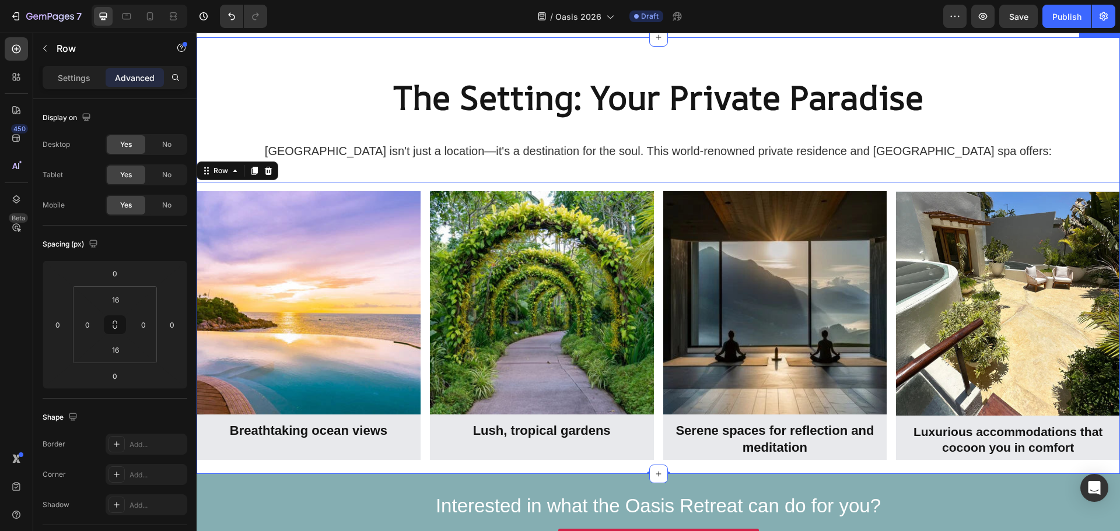
scroll to position [2211, 0]
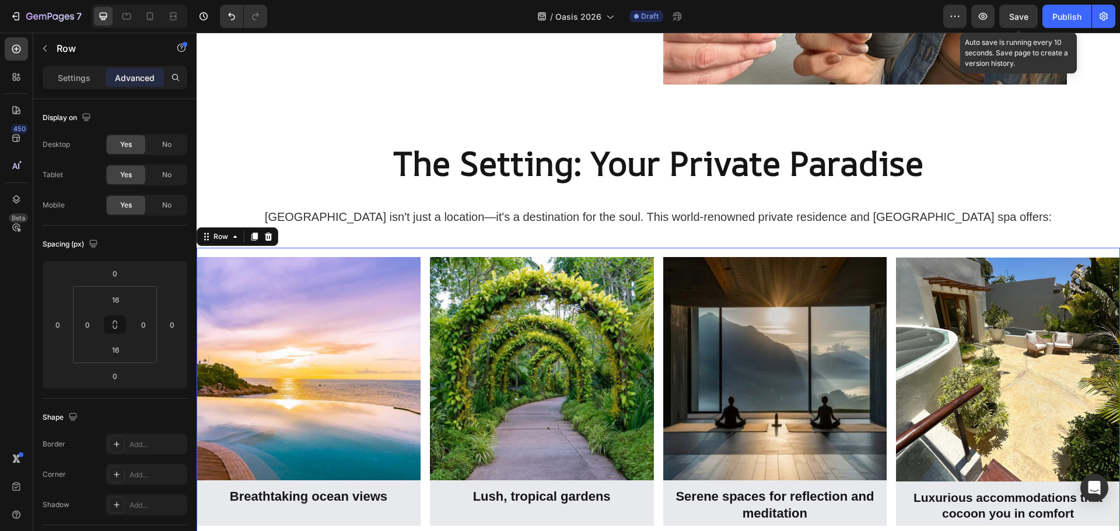
click at [1012, 13] on span "Save" at bounding box center [1018, 17] width 19 height 10
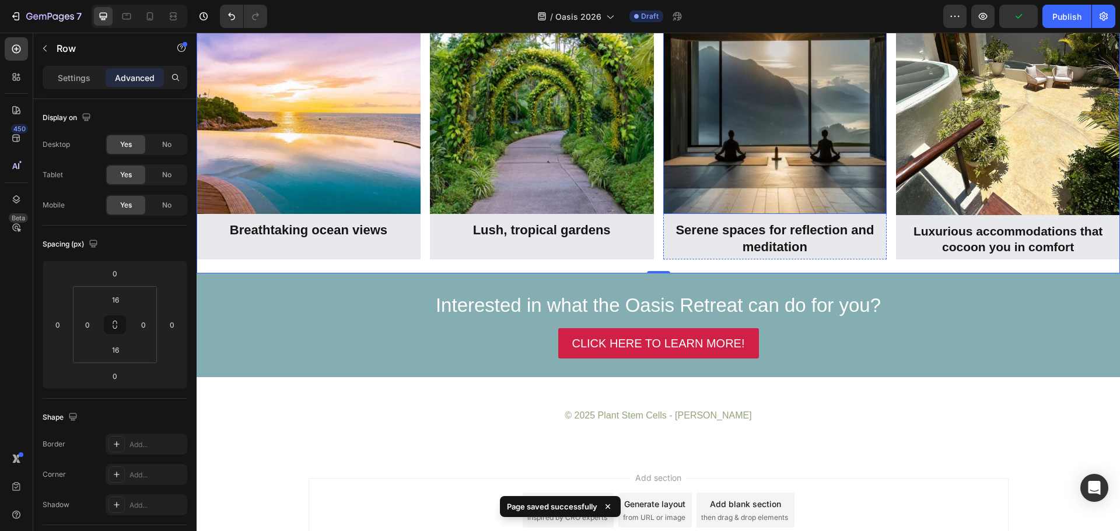
scroll to position [2502, 0]
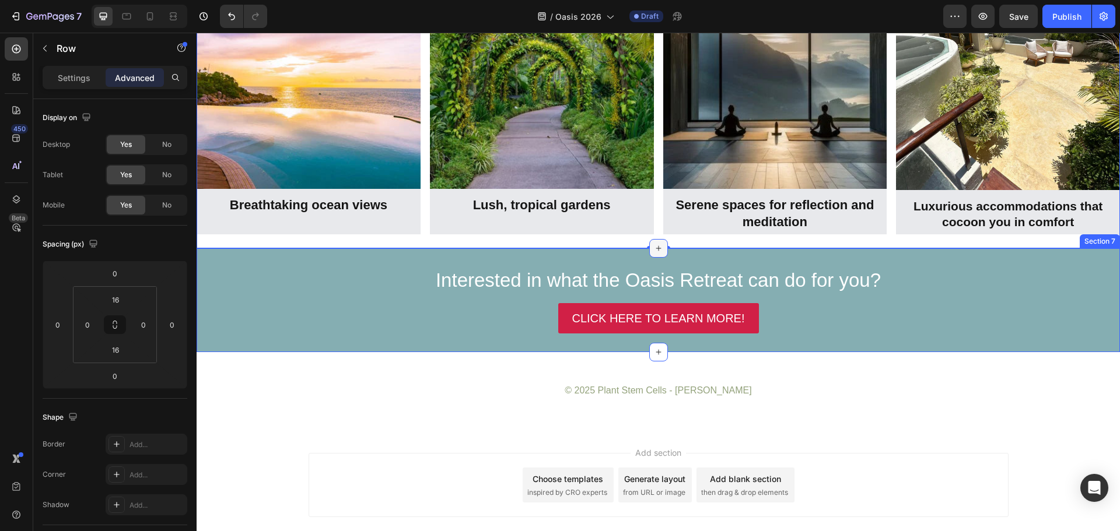
click at [654, 244] on icon at bounding box center [658, 248] width 9 height 9
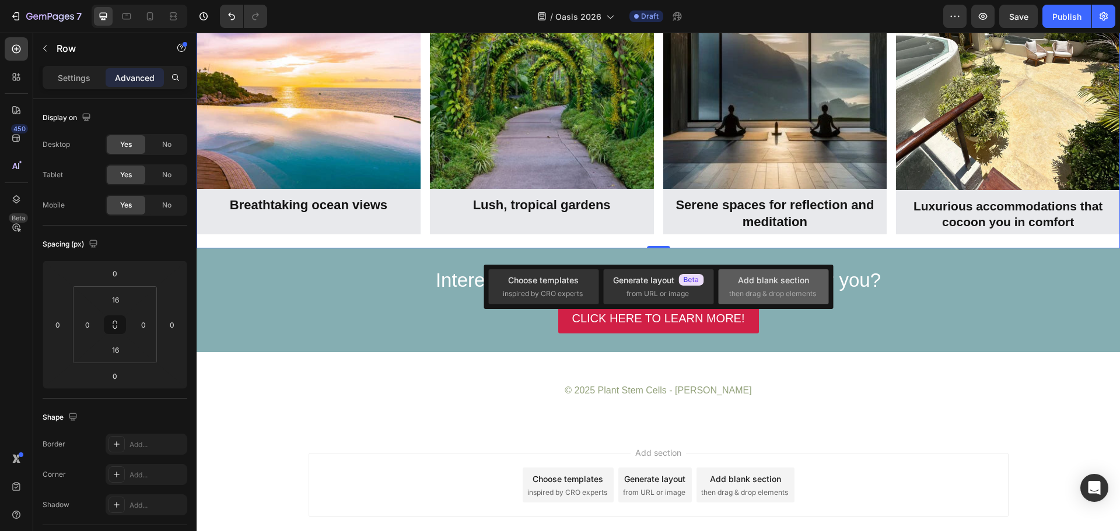
click at [756, 284] on div "Add blank section" at bounding box center [773, 280] width 71 height 12
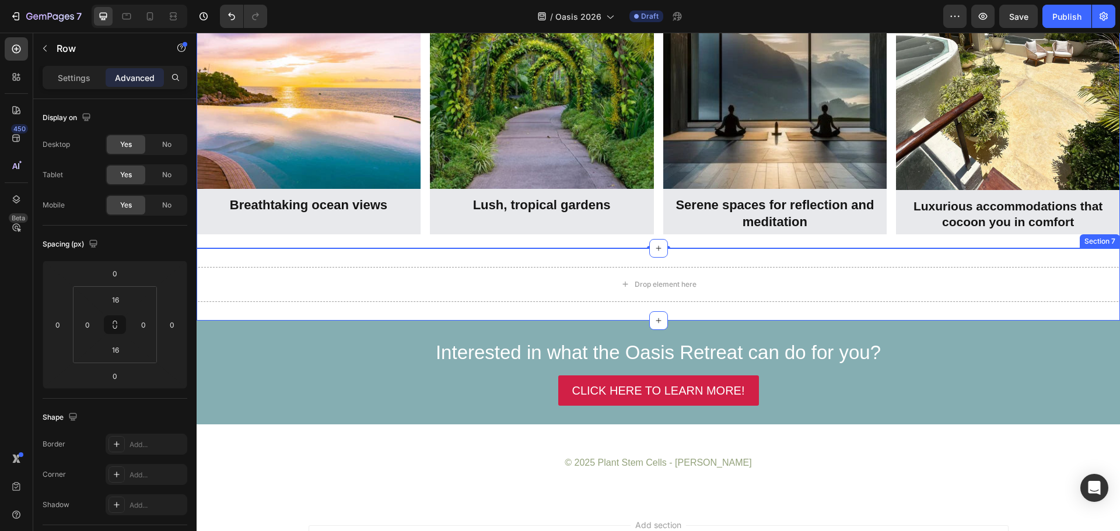
click at [380, 251] on div "Drop element here Section 7" at bounding box center [658, 284] width 923 height 72
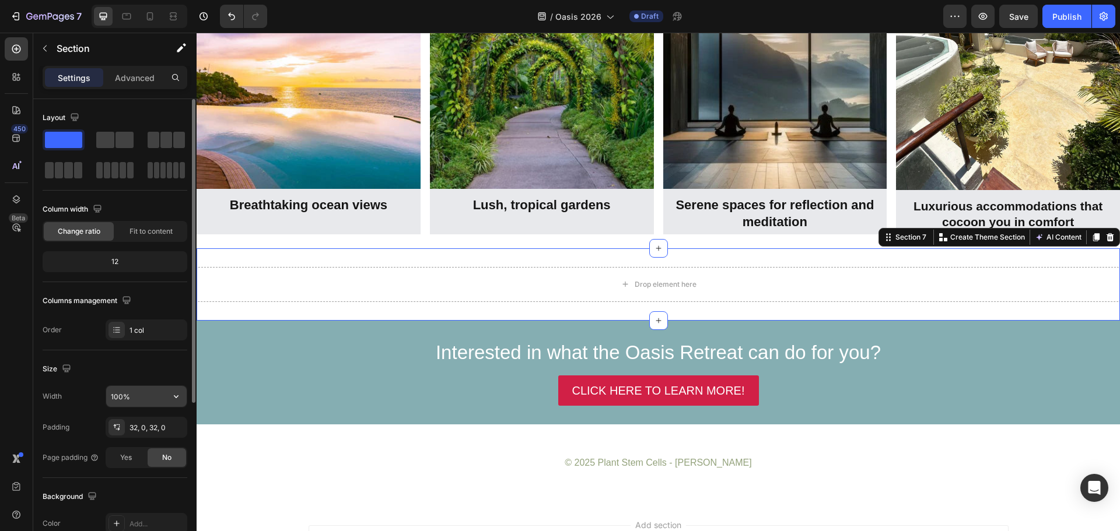
scroll to position [58, 0]
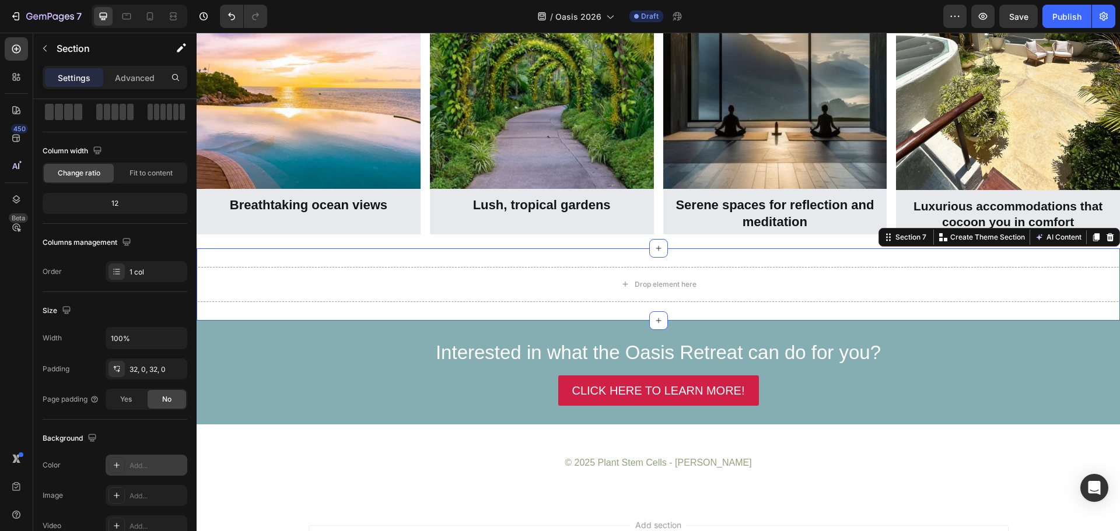
click at [119, 465] on icon at bounding box center [116, 465] width 9 height 9
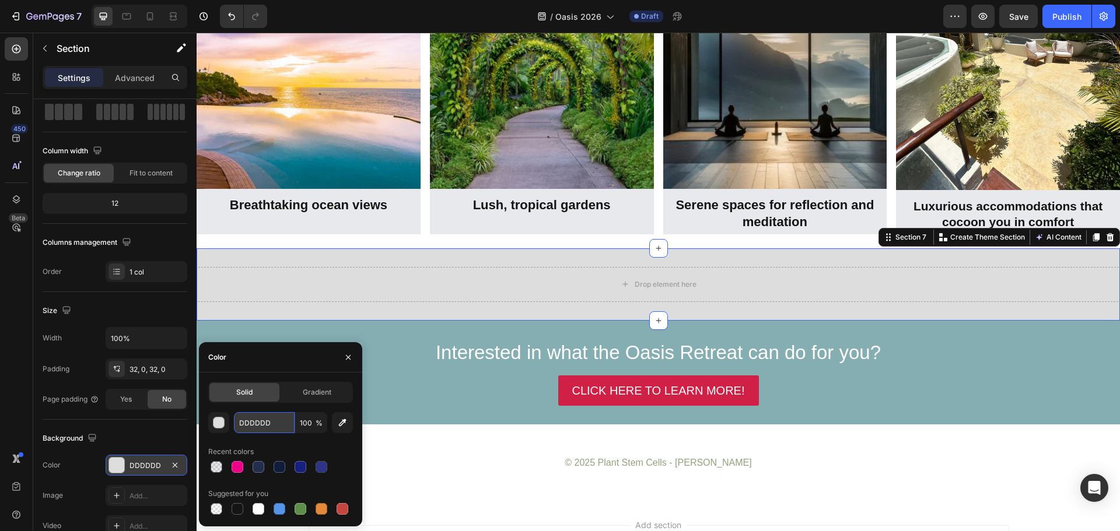
click at [257, 423] on input "DDDDDD" at bounding box center [264, 422] width 61 height 21
paste input "#0F1C3C"
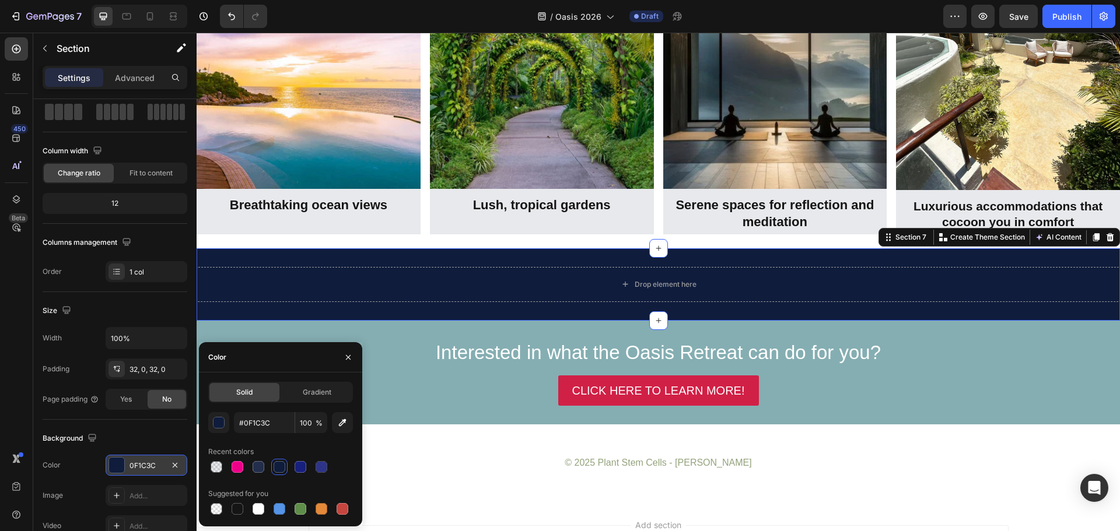
type input "0F1C3C"
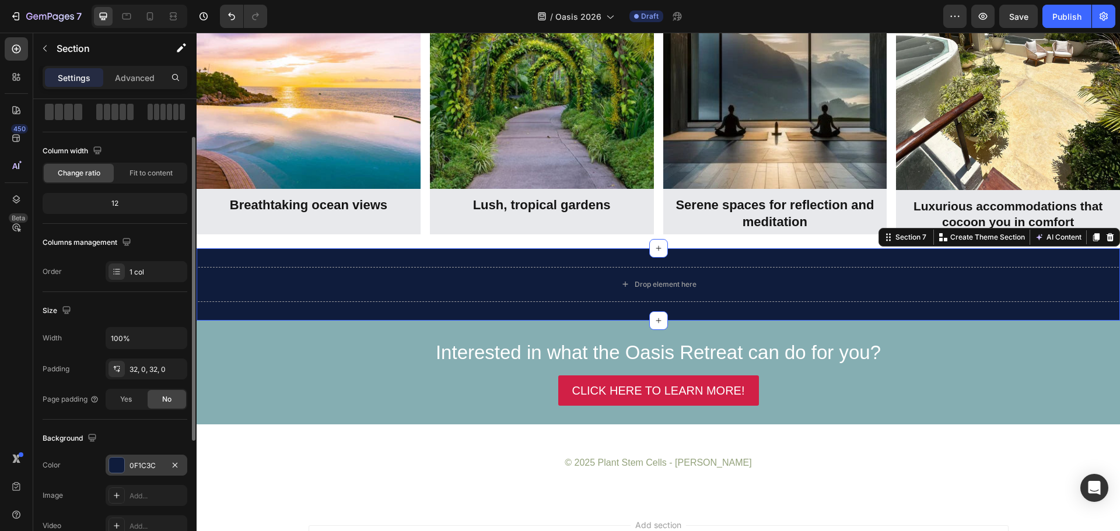
click at [141, 125] on div "Layout" at bounding box center [115, 91] width 145 height 82
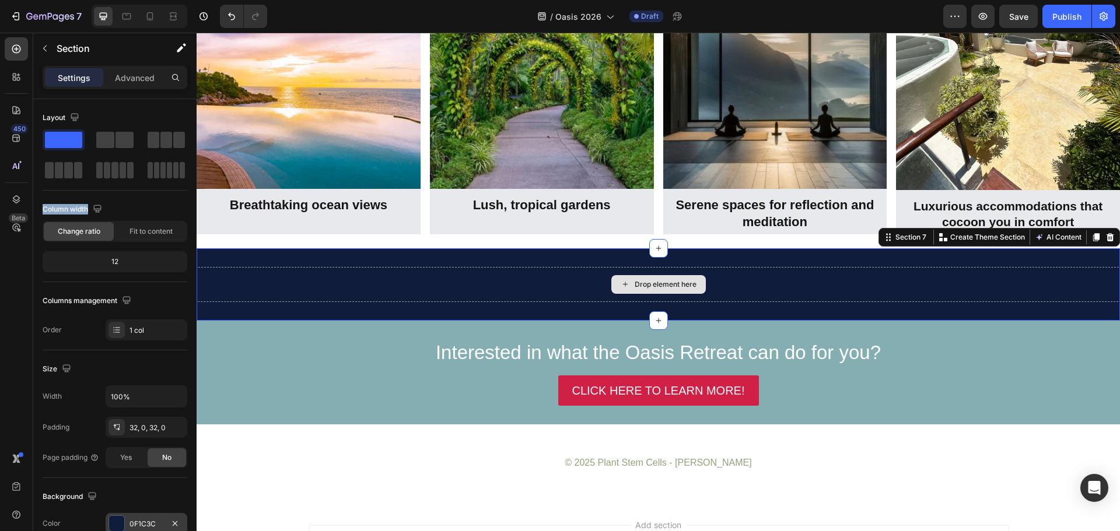
drag, startPoint x: 302, startPoint y: 170, endPoint x: 492, endPoint y: 275, distance: 217.5
click at [121, 140] on span at bounding box center [124, 140] width 18 height 16
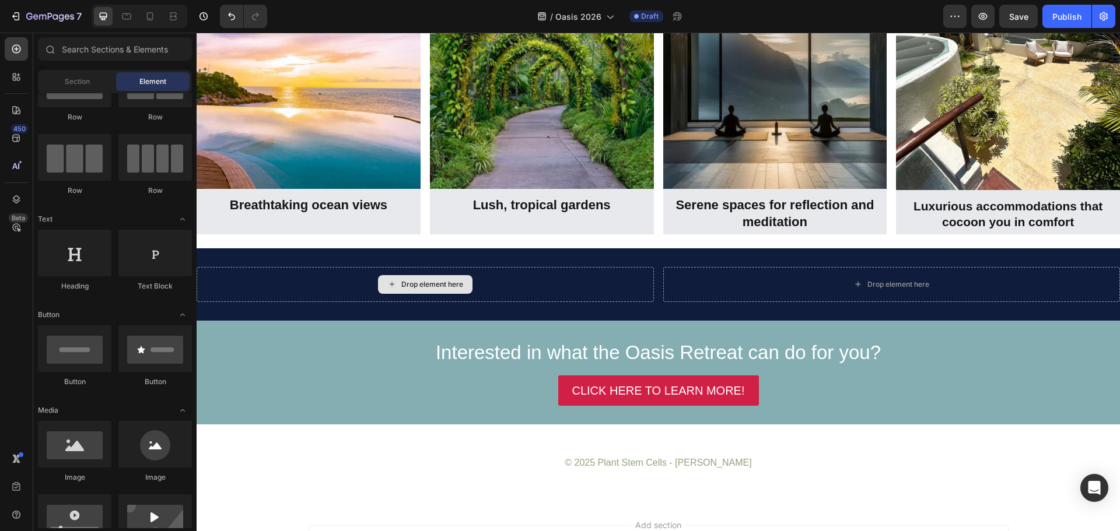
click at [430, 285] on div "Drop element here" at bounding box center [432, 284] width 62 height 9
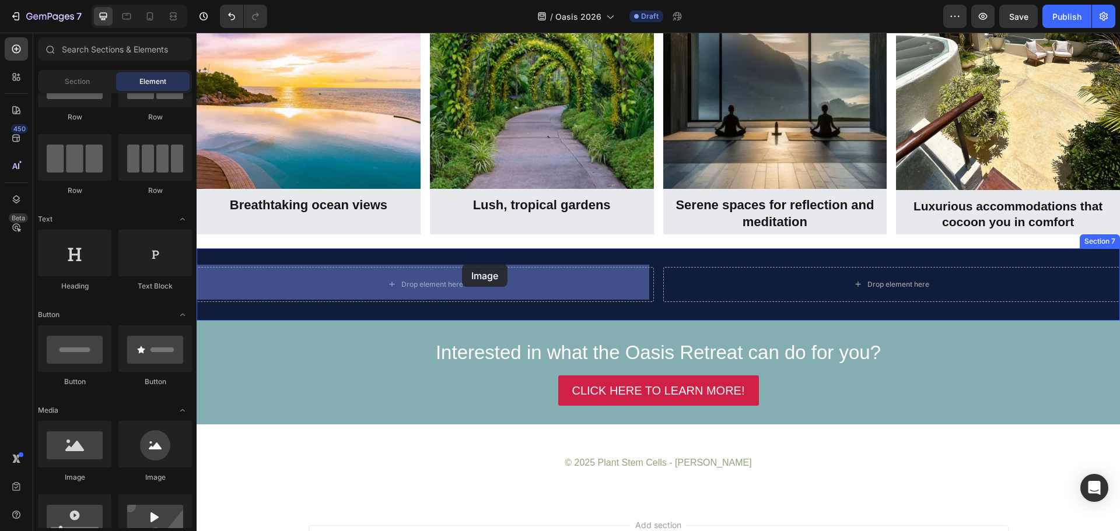
drag, startPoint x: 285, startPoint y: 488, endPoint x: 464, endPoint y: 268, distance: 283.9
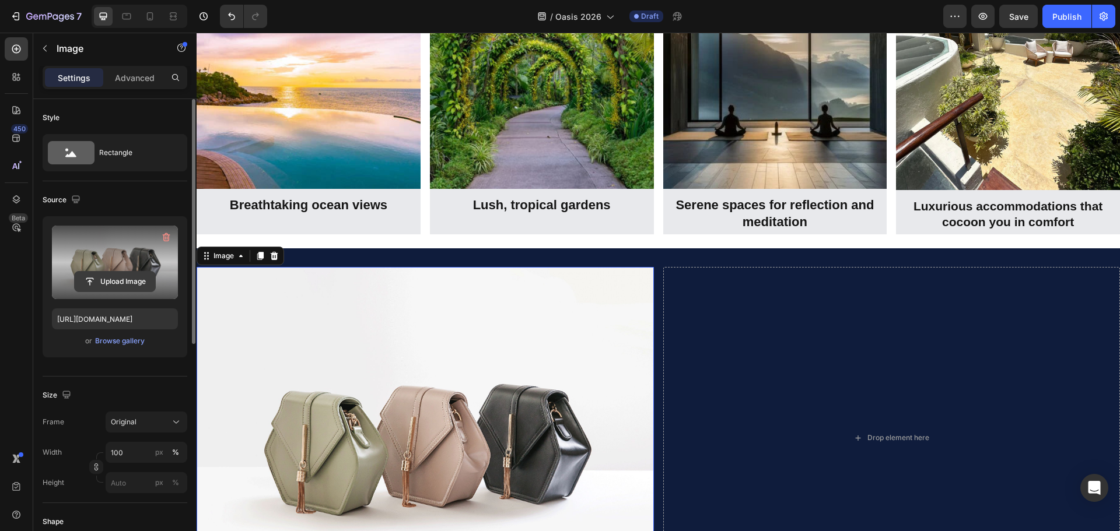
click at [138, 286] on input "file" at bounding box center [115, 282] width 80 height 20
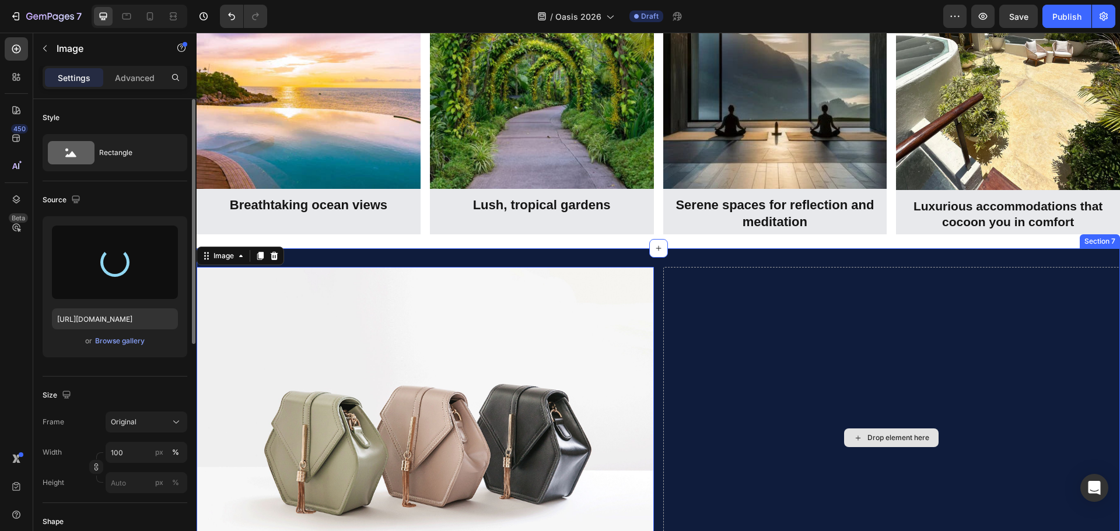
type input "https://cdn.shopify.com/s/files/1/0860/8491/1426/files/gempages_523242326022161…"
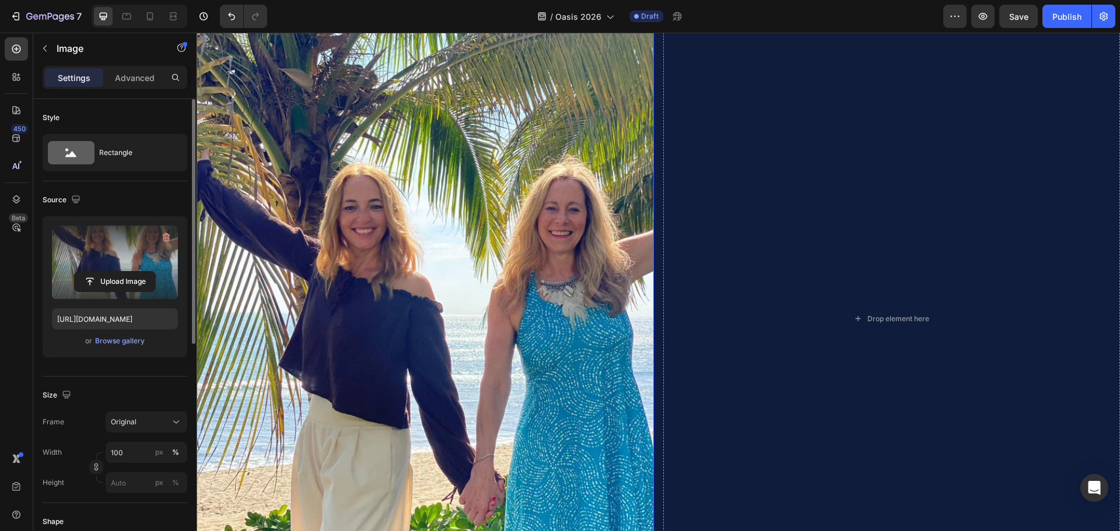
scroll to position [2619, 0]
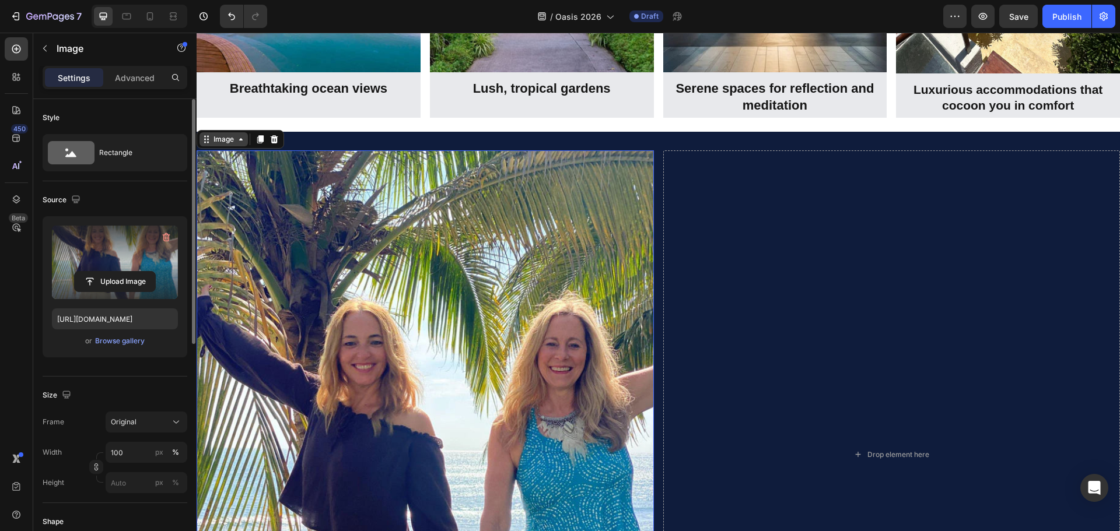
click at [236, 138] on div "Image" at bounding box center [223, 139] width 25 height 10
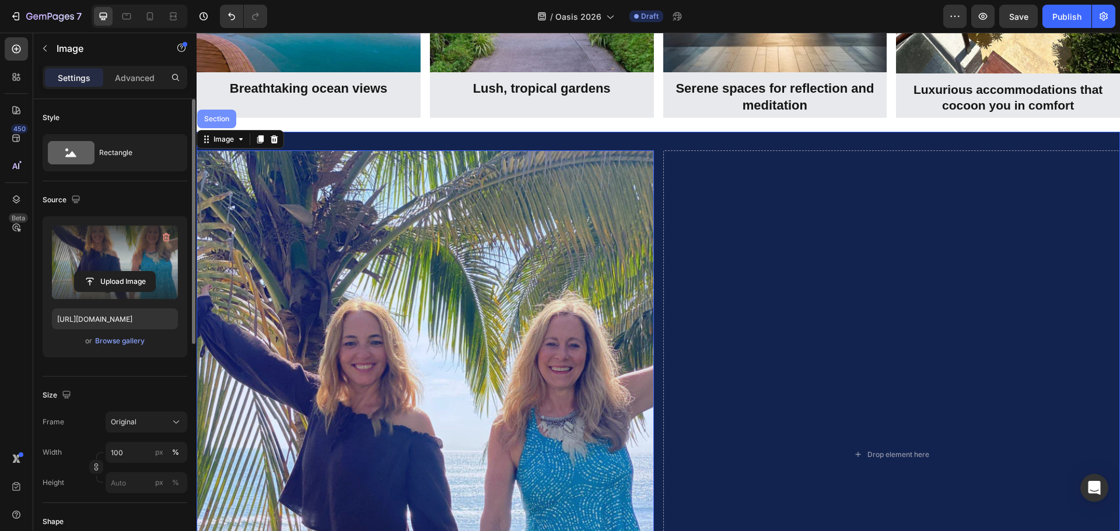
click at [221, 120] on div "Section" at bounding box center [217, 118] width 30 height 7
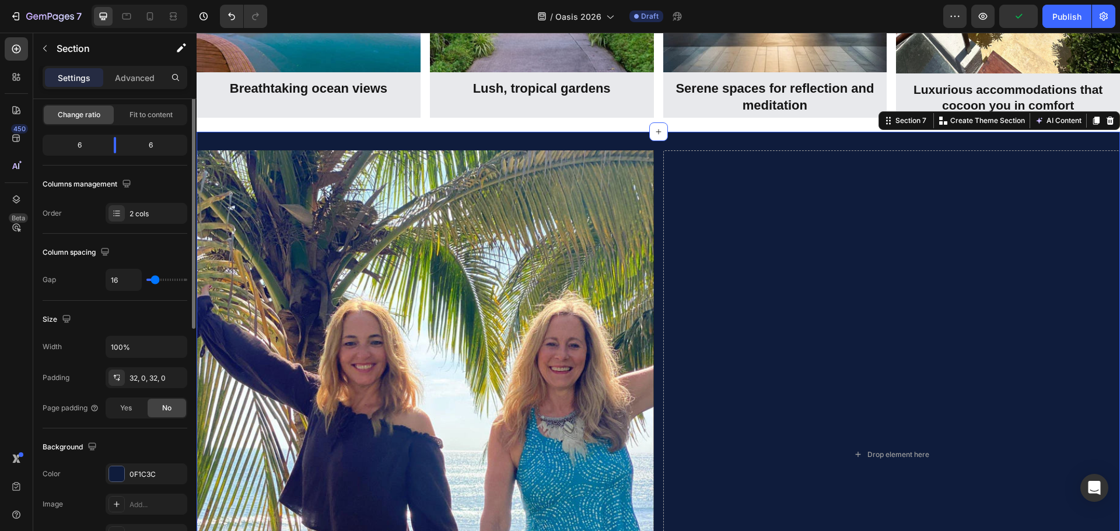
scroll to position [175, 0]
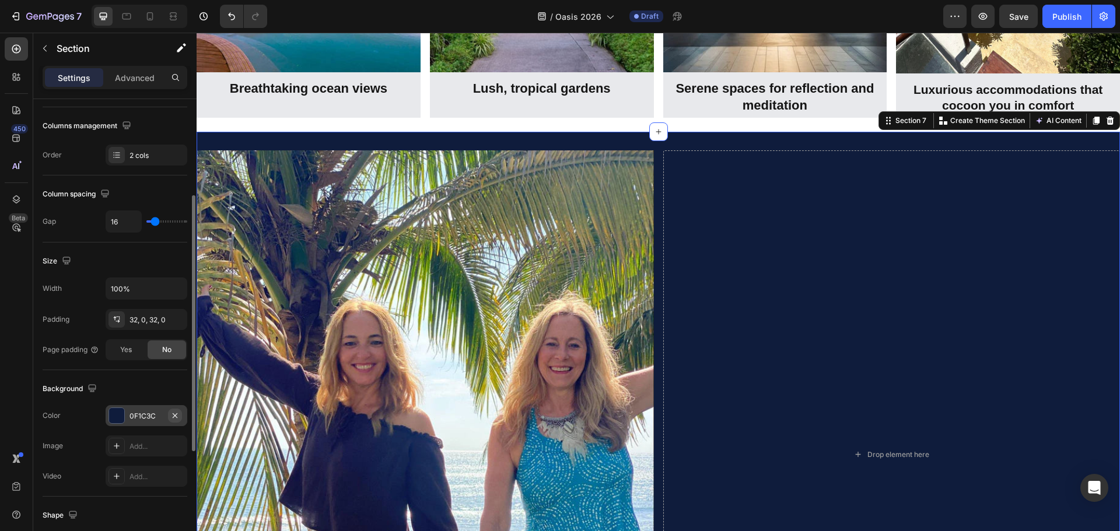
click at [176, 413] on icon "button" at bounding box center [174, 415] width 9 height 9
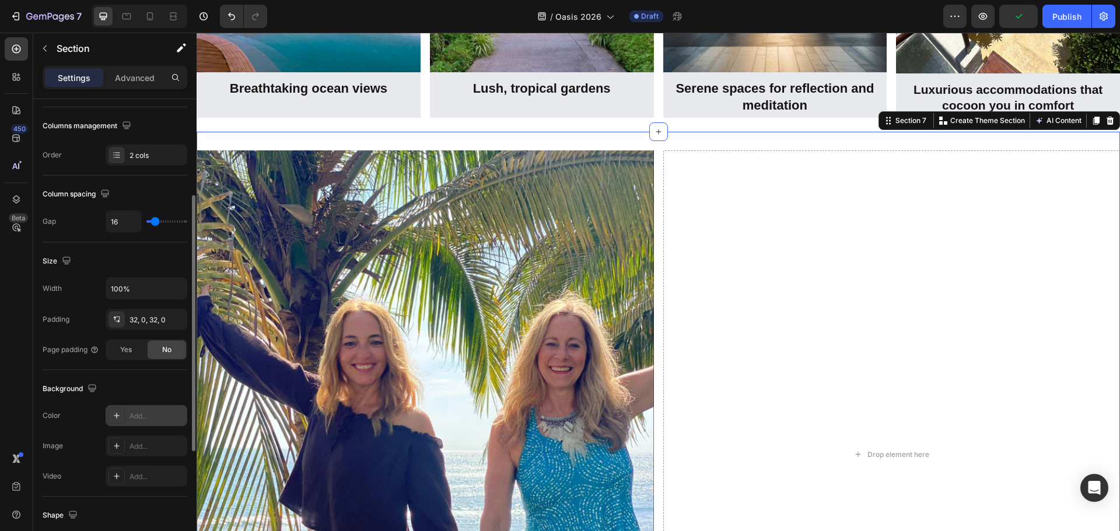
click at [629, 141] on div "Image Drop element here Section 7 Create Theme Section AI Content Write with Ge…" at bounding box center [658, 455] width 923 height 647
click at [132, 83] on p "Advanced" at bounding box center [135, 78] width 40 height 12
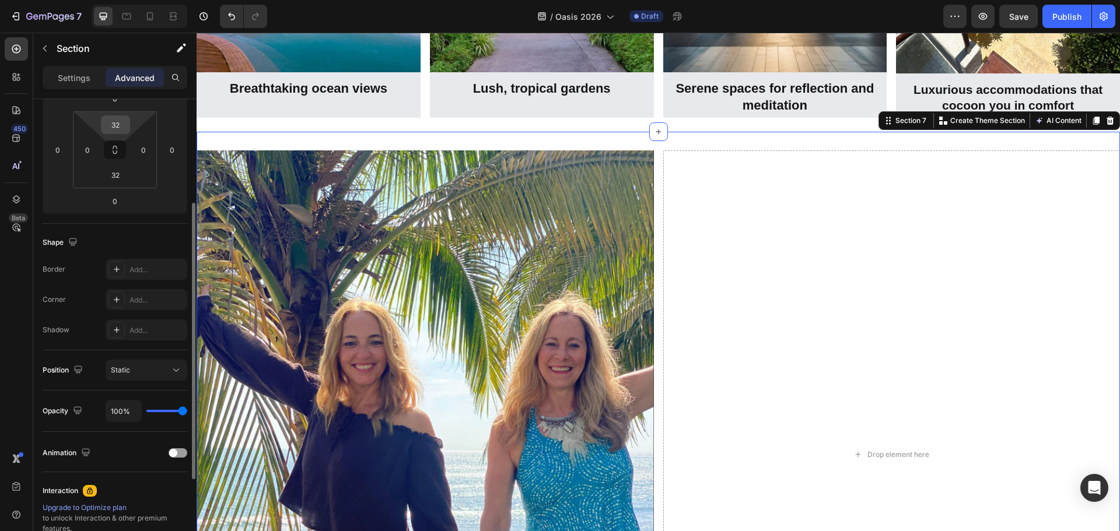
click at [119, 129] on input "32" at bounding box center [115, 124] width 23 height 17
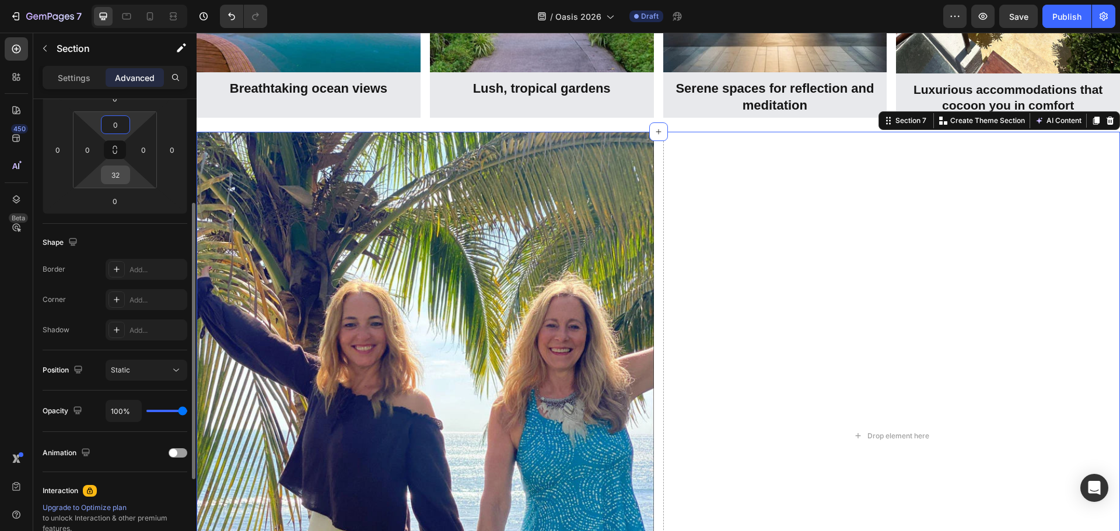
type input "0"
click at [113, 177] on input "32" at bounding box center [115, 174] width 23 height 17
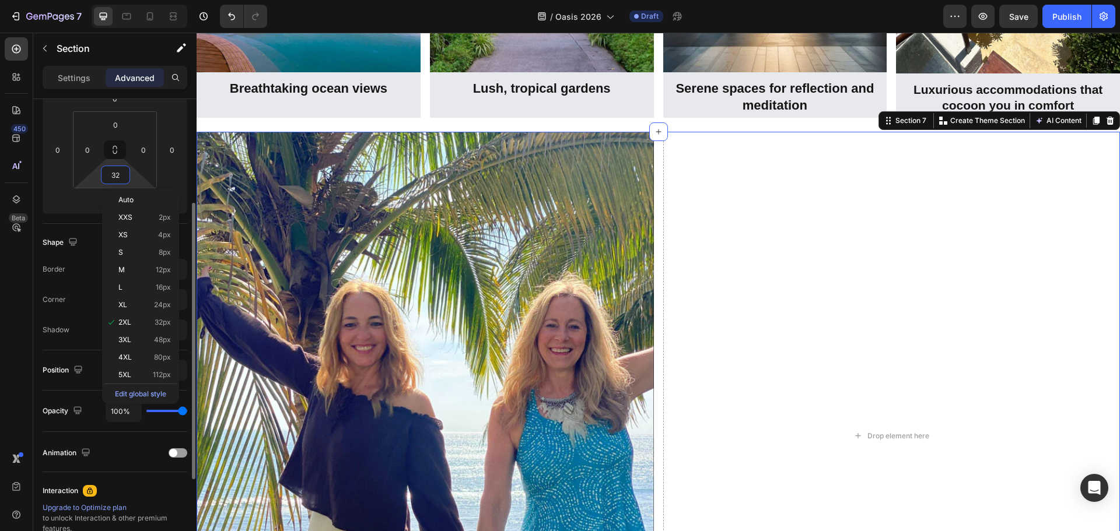
type input "0"
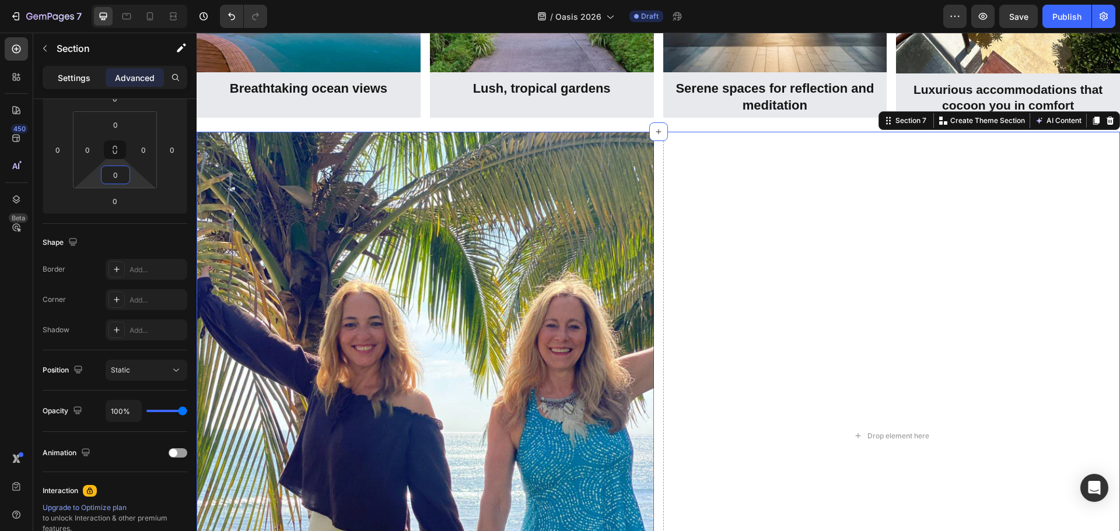
click at [87, 77] on p "Settings" at bounding box center [74, 78] width 33 height 12
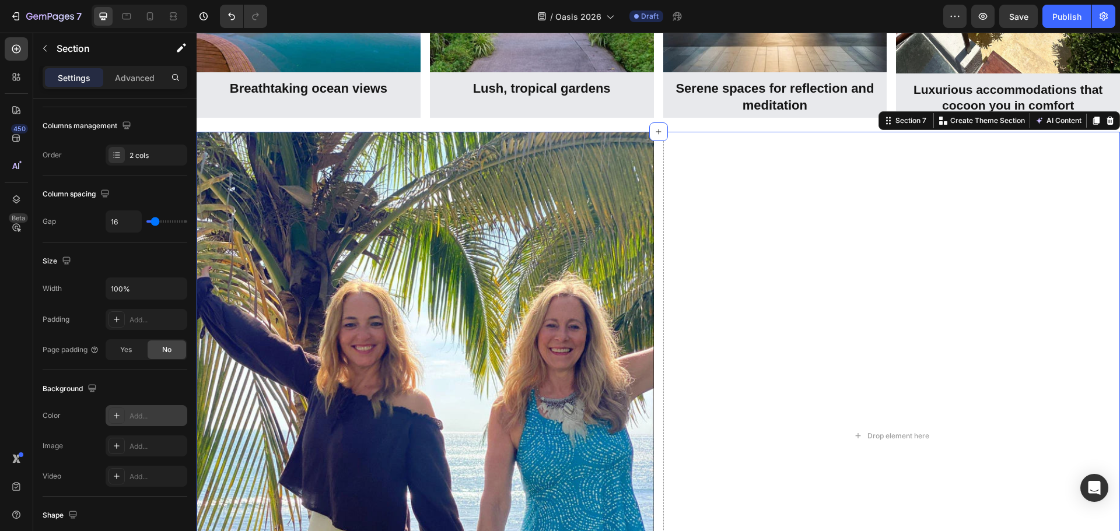
click at [117, 413] on icon at bounding box center [116, 415] width 9 height 9
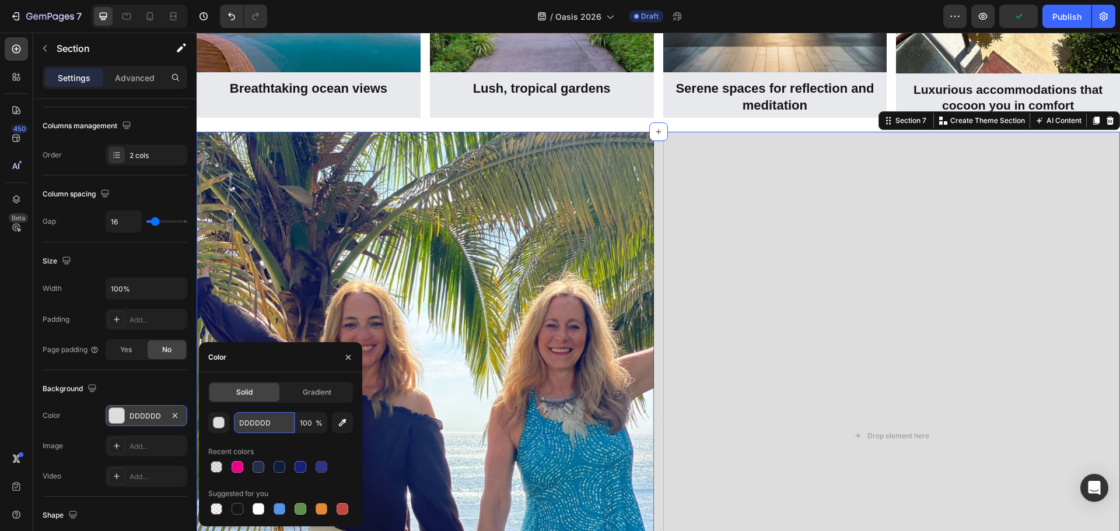
click at [260, 426] on input "DDDDDD" at bounding box center [264, 422] width 61 height 21
paste input "Your Hosts"
paste input "#0F1C3C"
type input "#0F1C3C"
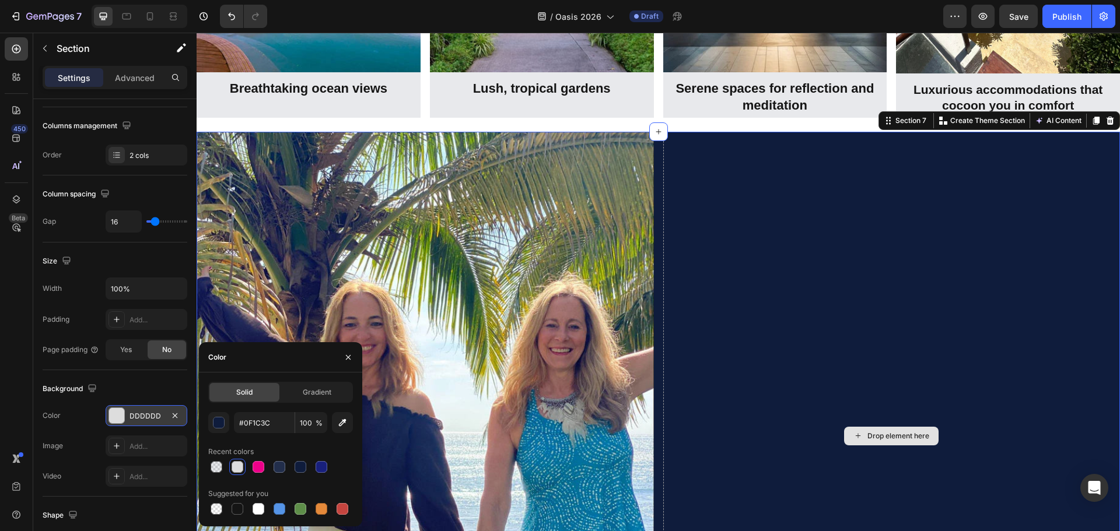
click at [746, 274] on div "Drop element here" at bounding box center [891, 436] width 457 height 609
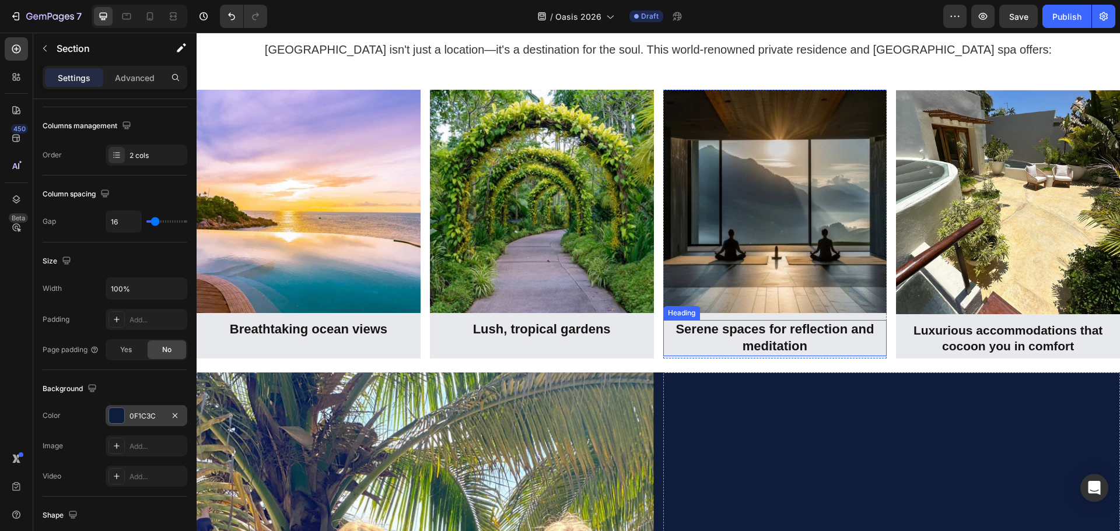
scroll to position [2444, 0]
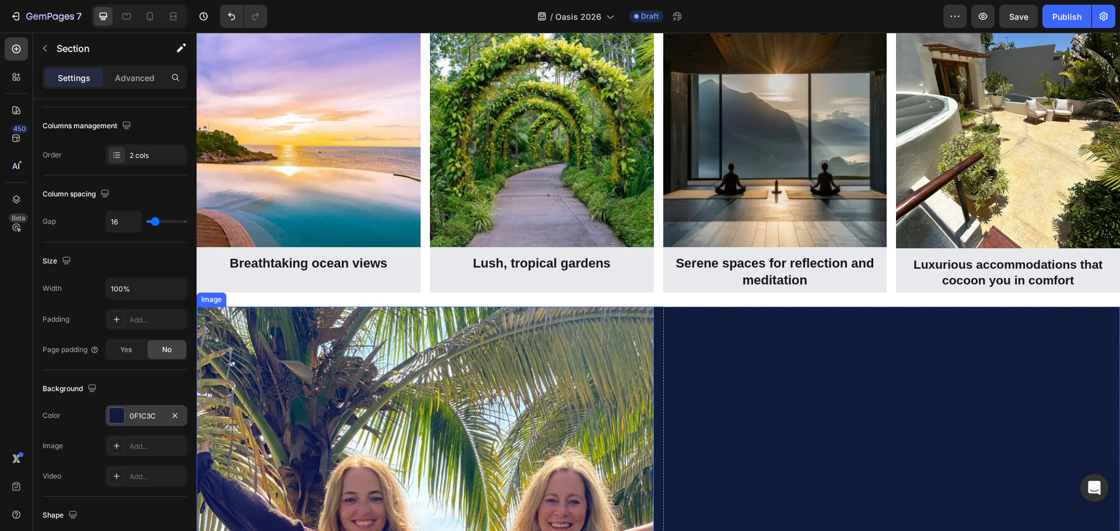
click at [218, 302] on div "Image" at bounding box center [212, 300] width 30 height 14
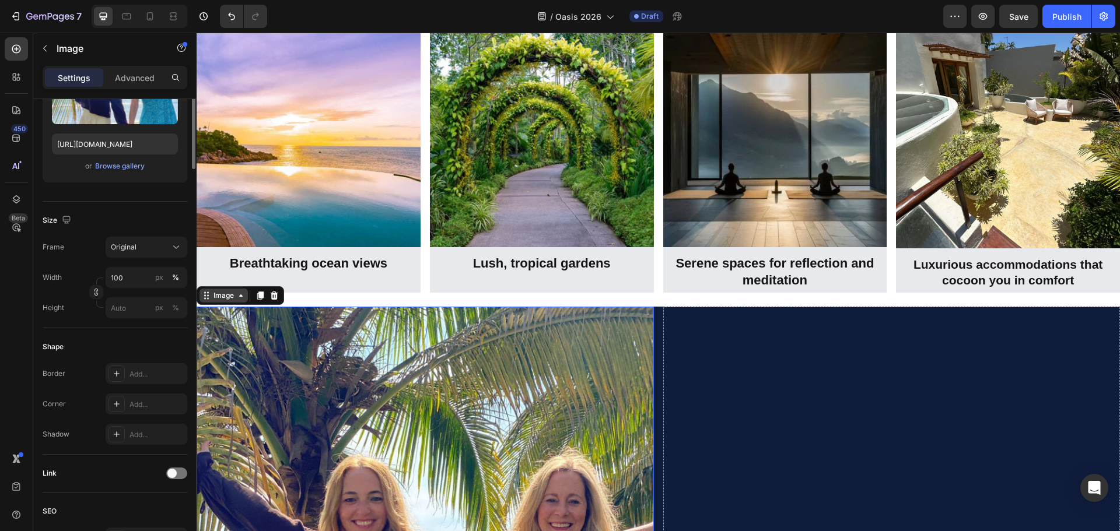
scroll to position [0, 0]
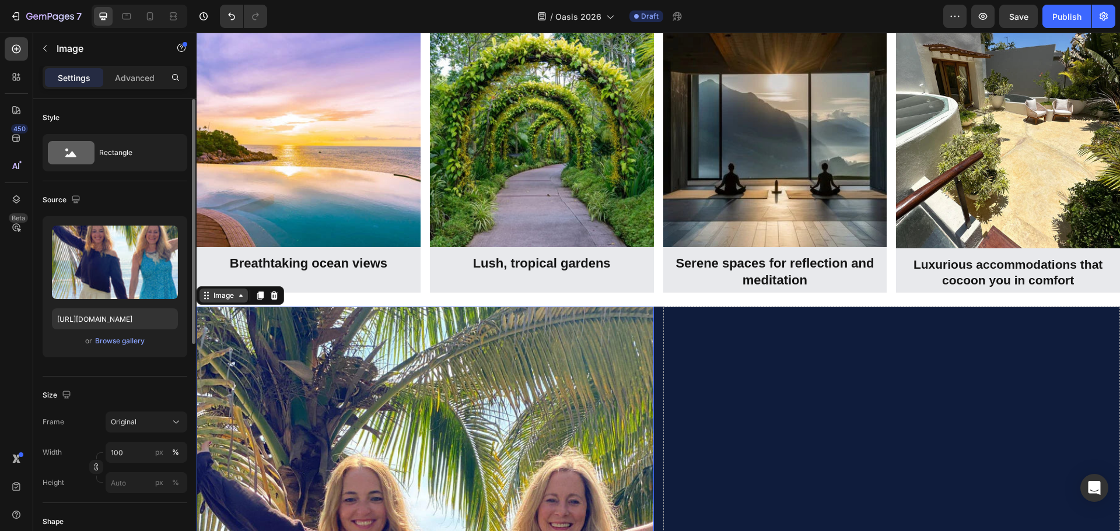
click at [226, 292] on div "Image" at bounding box center [223, 295] width 25 height 10
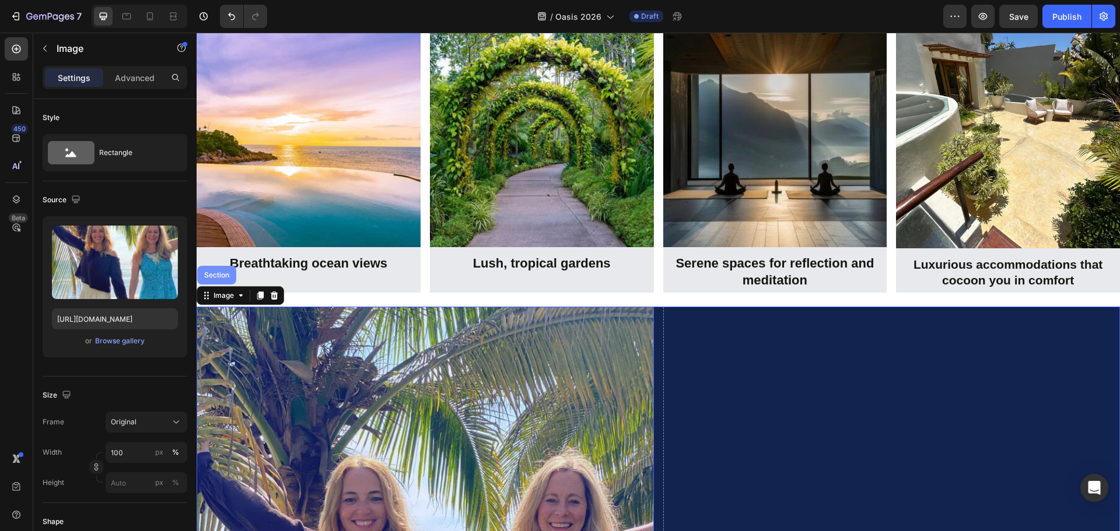
click at [232, 276] on div "Section" at bounding box center [217, 275] width 30 height 7
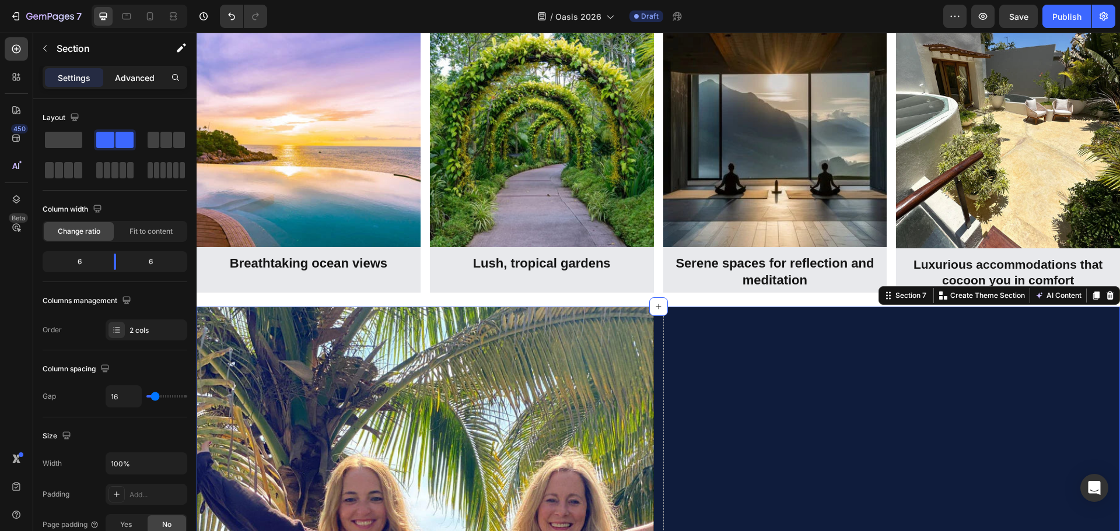
click at [142, 72] on p "Advanced" at bounding box center [135, 78] width 40 height 12
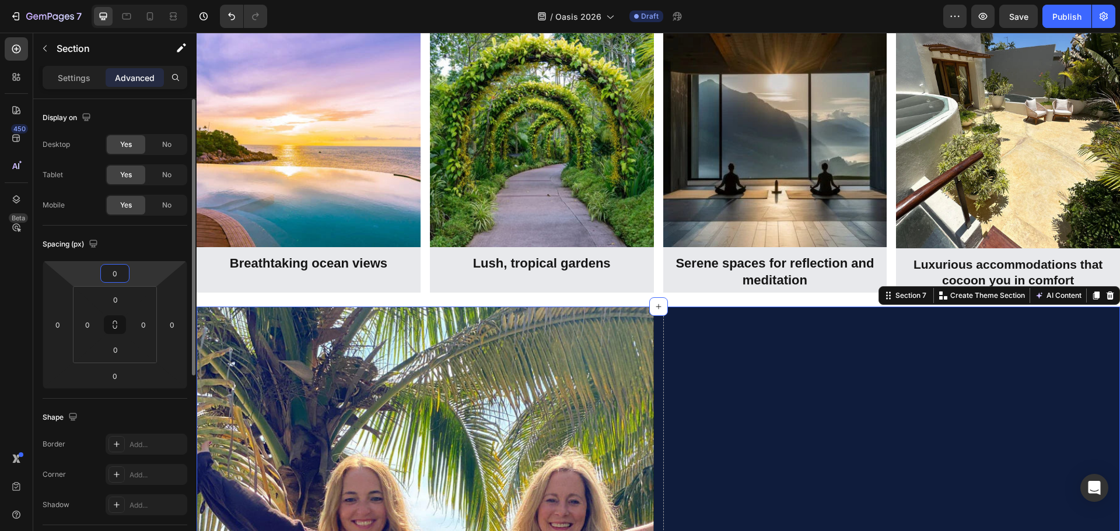
click at [113, 276] on input "0" at bounding box center [114, 273] width 23 height 17
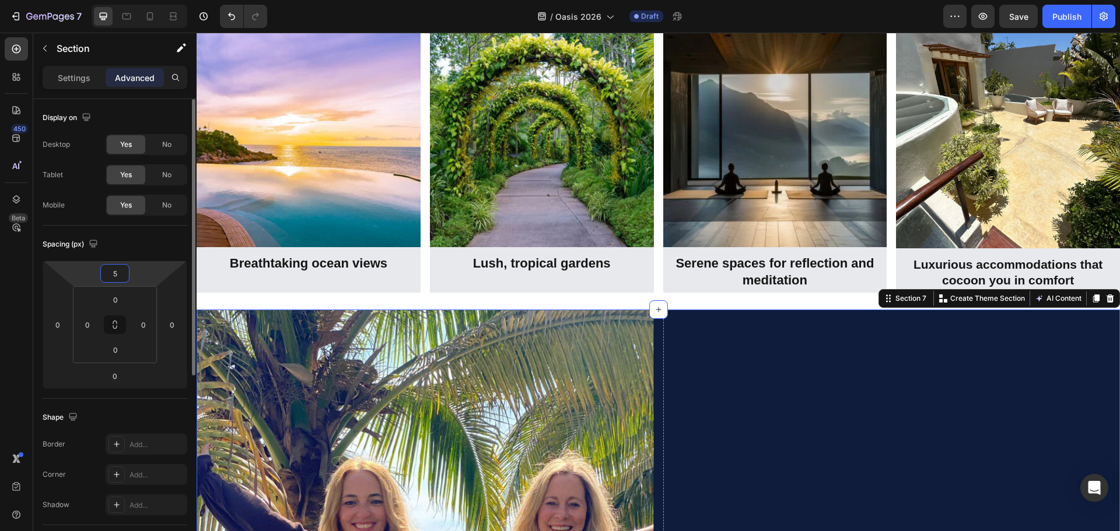
type input "50"
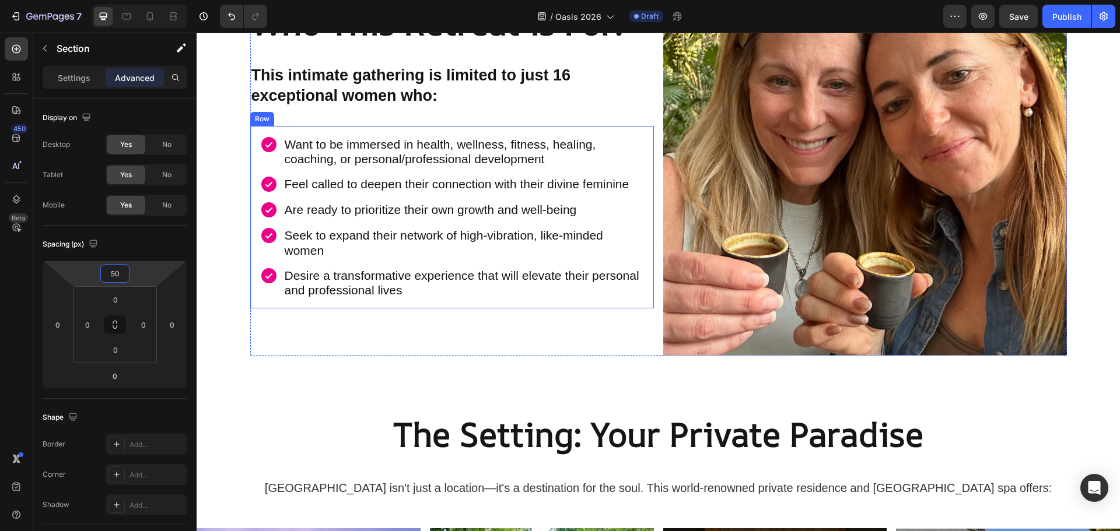
scroll to position [1861, 0]
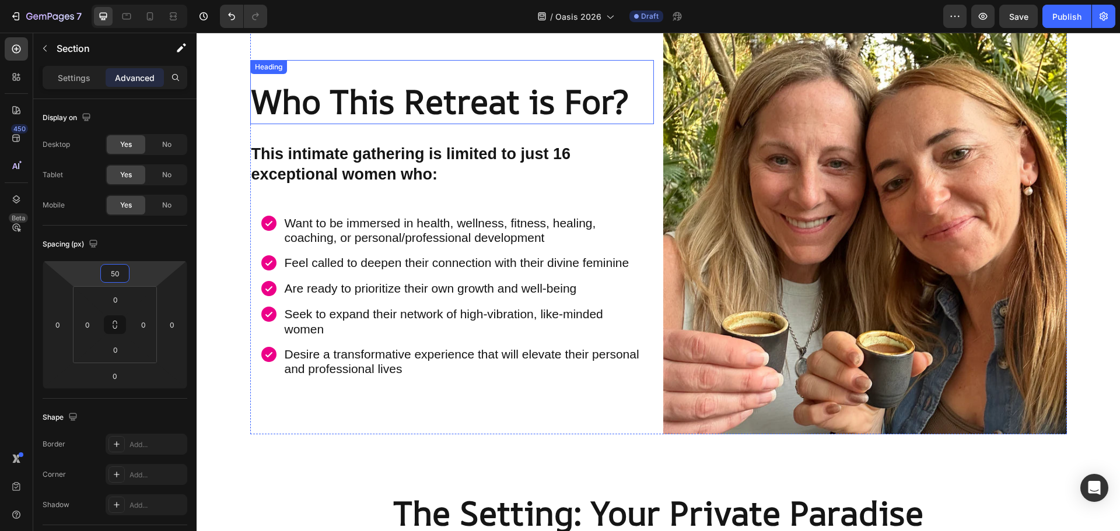
click at [460, 113] on strong "Who This Retreat is For?" at bounding box center [439, 101] width 377 height 45
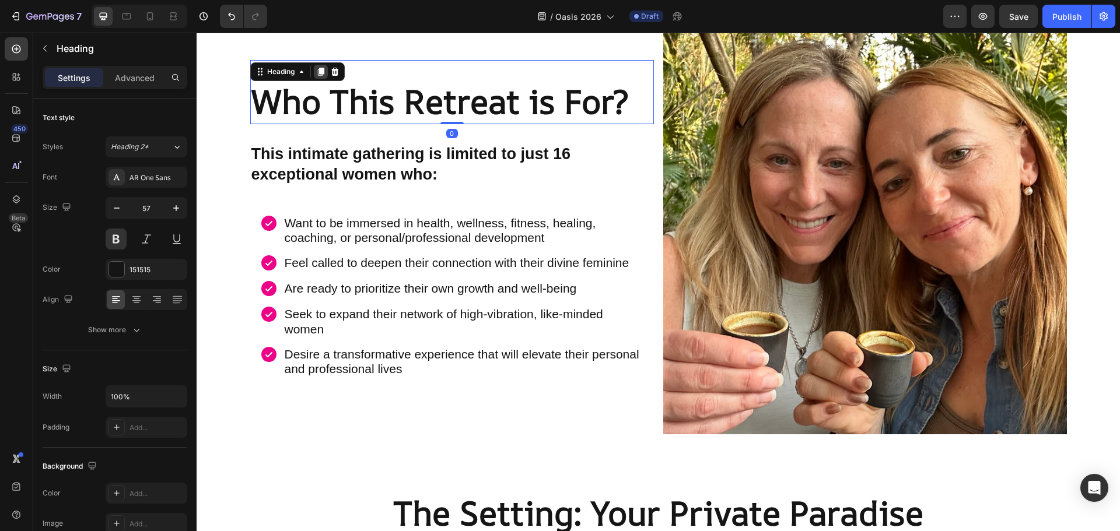
click at [317, 68] on icon at bounding box center [320, 71] width 9 height 9
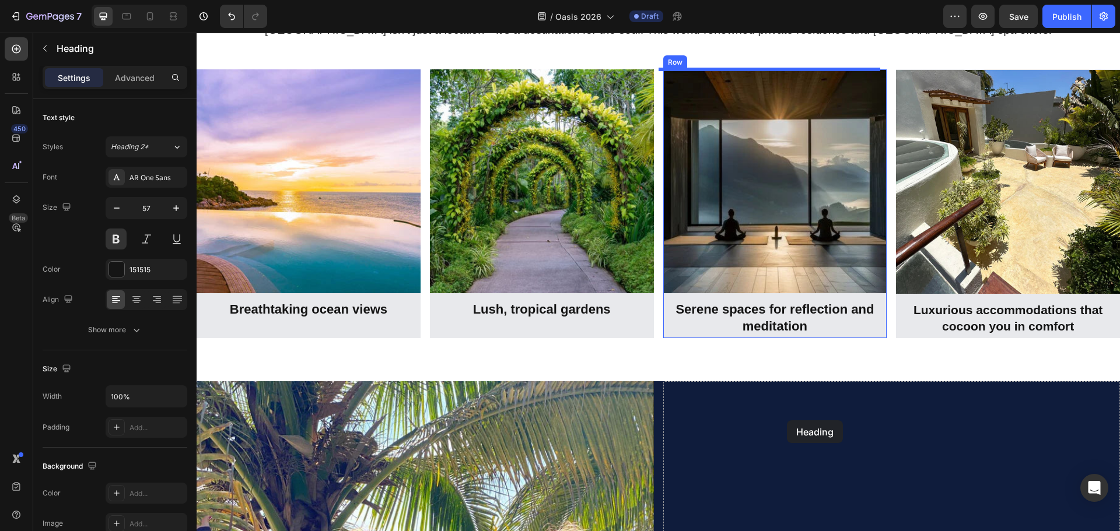
scroll to position [2415, 0]
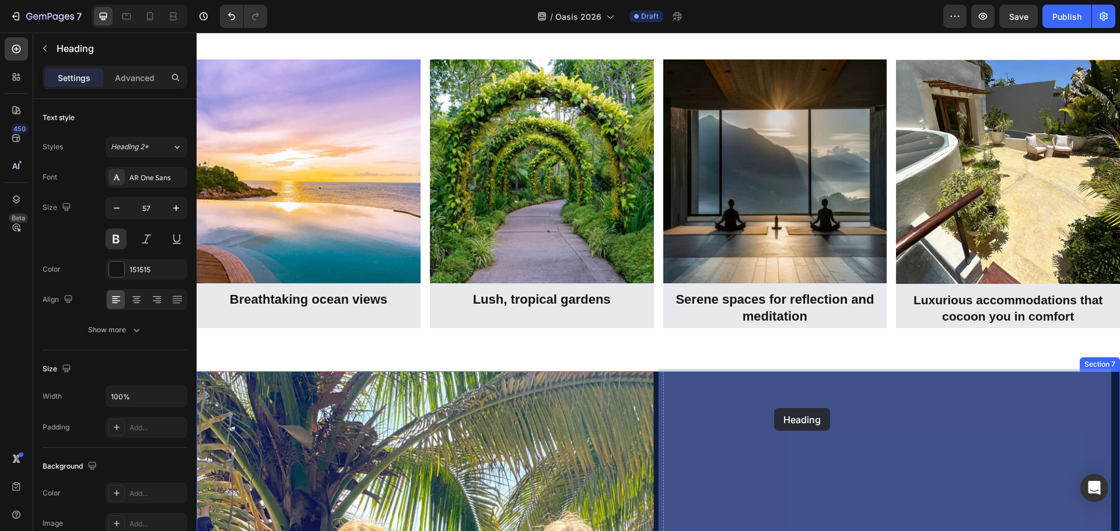
drag, startPoint x: 282, startPoint y: 118, endPoint x: 774, endPoint y: 408, distance: 570.7
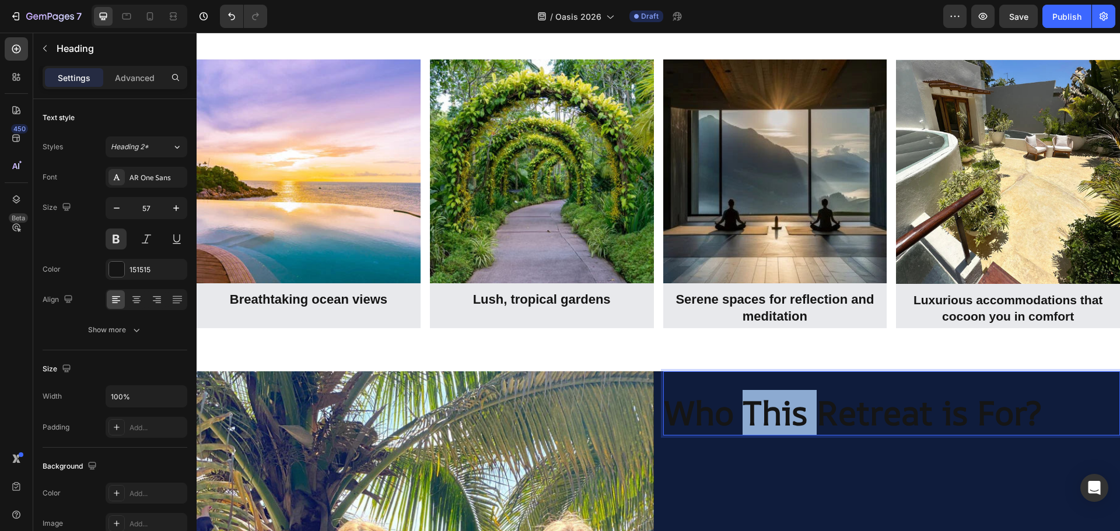
click at [790, 410] on strong "Who This Retreat is For?" at bounding box center [852, 412] width 377 height 45
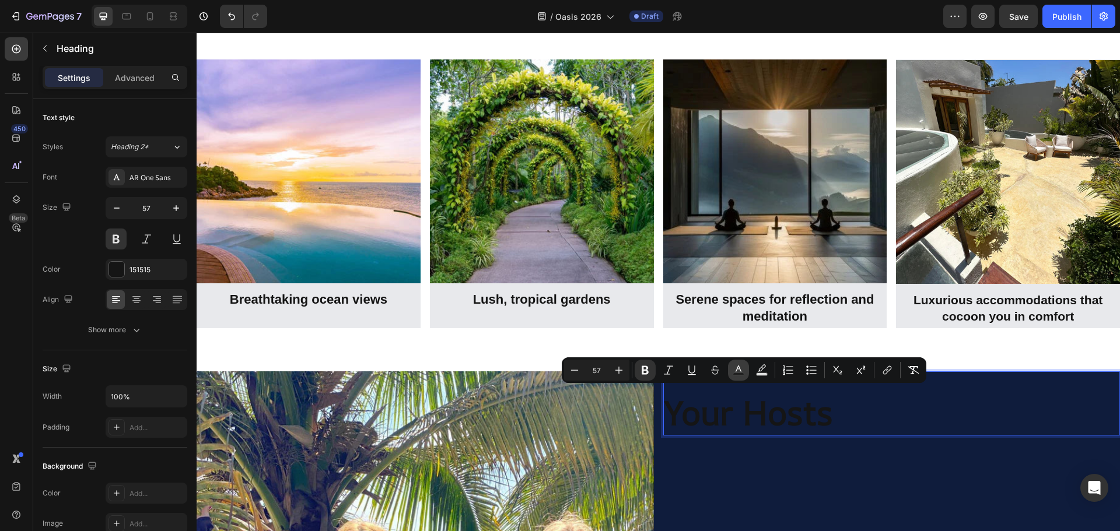
click at [735, 369] on icon "Editor contextual toolbar" at bounding box center [738, 370] width 12 height 12
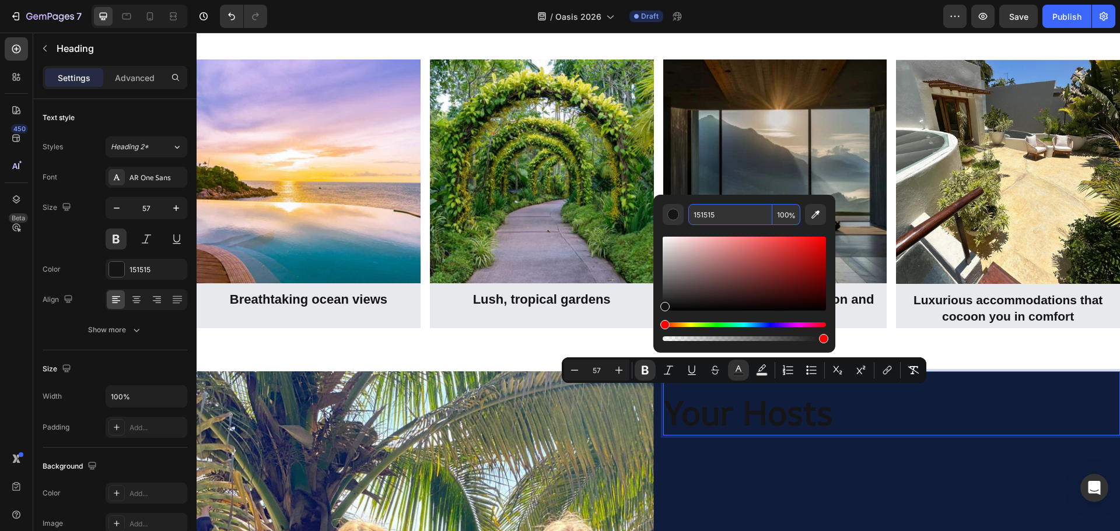
click at [707, 214] on input "151515" at bounding box center [730, 214] width 84 height 21
click at [707, 215] on input "151515" at bounding box center [730, 214] width 84 height 21
type input "FFF515"
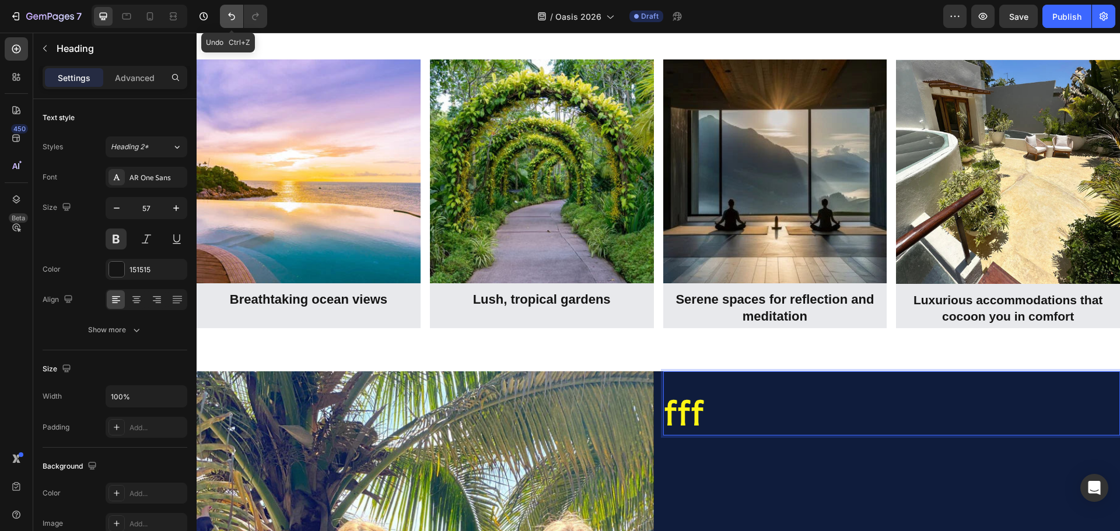
click at [233, 14] on icon "Undo/Redo" at bounding box center [232, 16] width 12 height 12
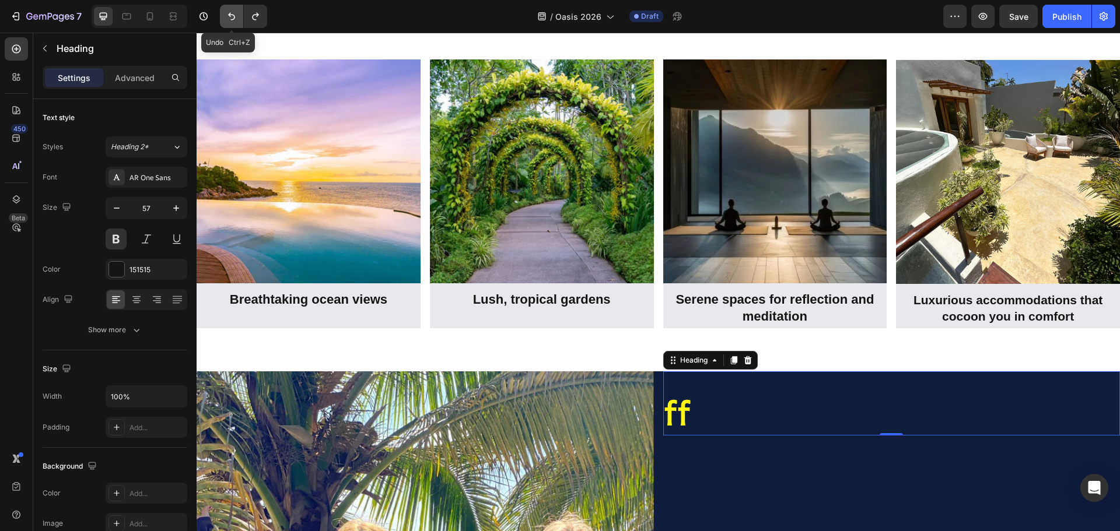
click at [233, 14] on icon "Undo/Redo" at bounding box center [232, 16] width 12 height 12
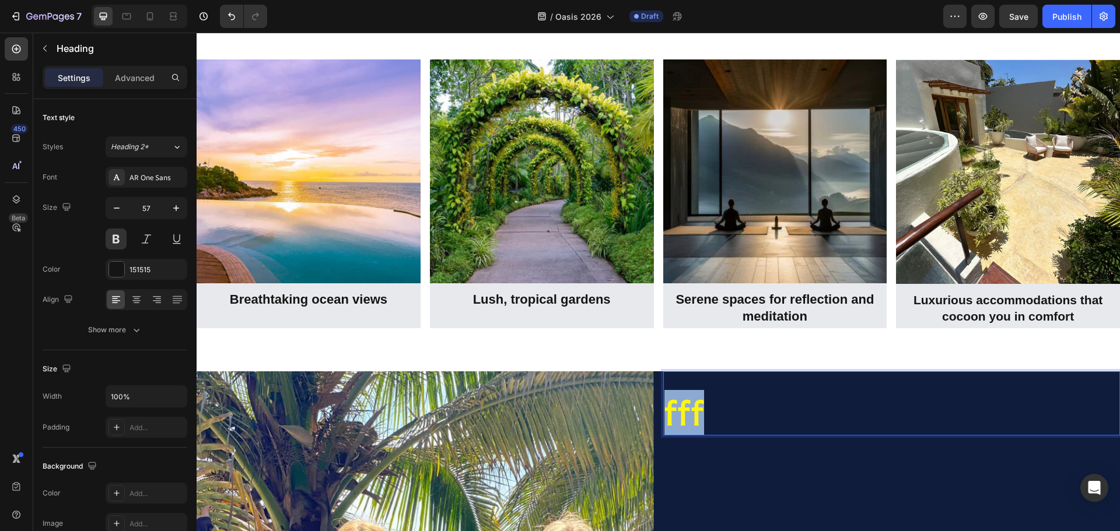
click at [690, 410] on strong "fff" at bounding box center [684, 412] width 40 height 45
click at [831, 415] on p "Your Hosts" at bounding box center [891, 412] width 455 height 43
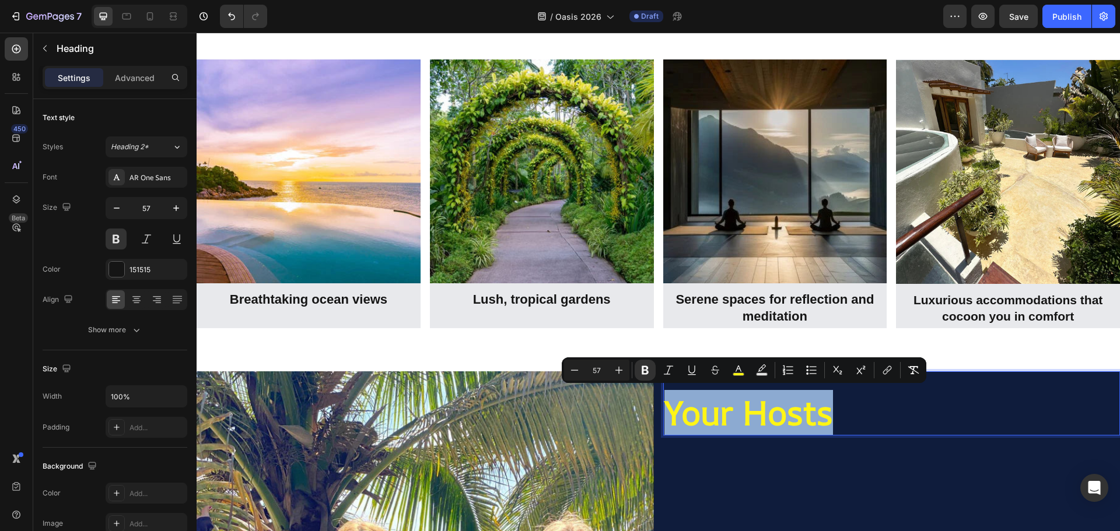
drag, startPoint x: 829, startPoint y: 413, endPoint x: 666, endPoint y: 420, distance: 162.9
click at [666, 420] on p "Your Hosts" at bounding box center [891, 412] width 455 height 43
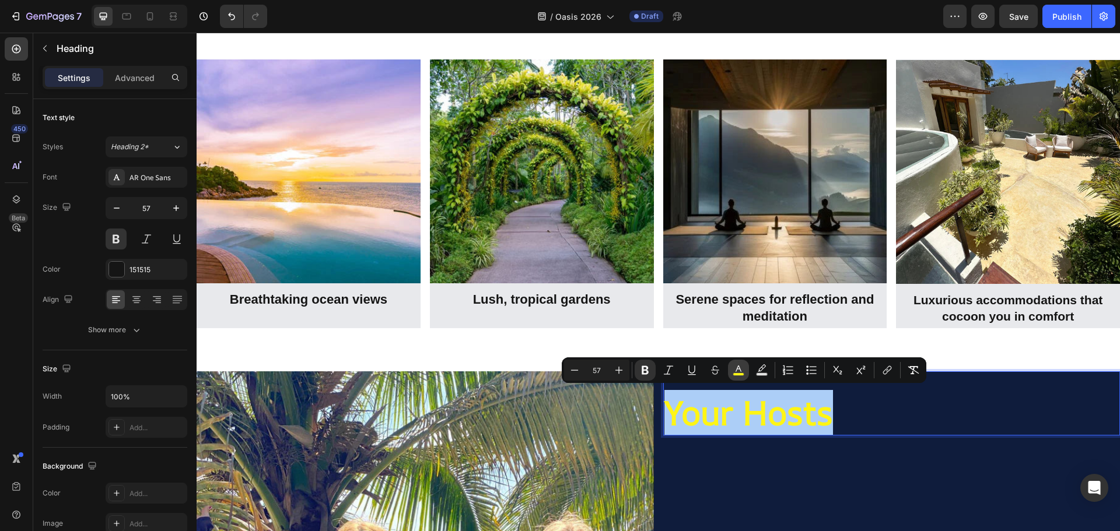
click at [737, 371] on icon "Editor contextual toolbar" at bounding box center [738, 370] width 12 height 12
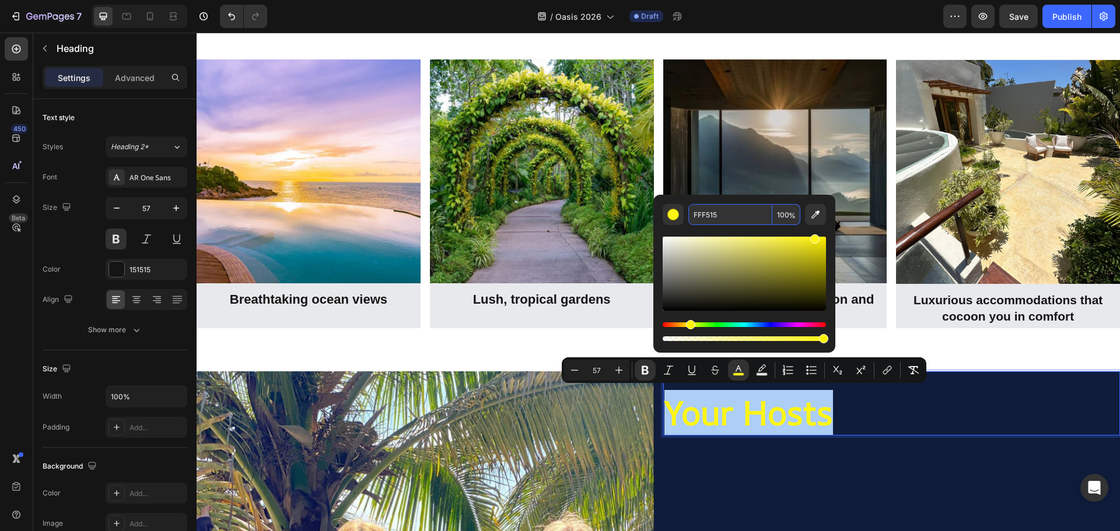
click at [709, 217] on input "FFF515" at bounding box center [730, 214] width 84 height 21
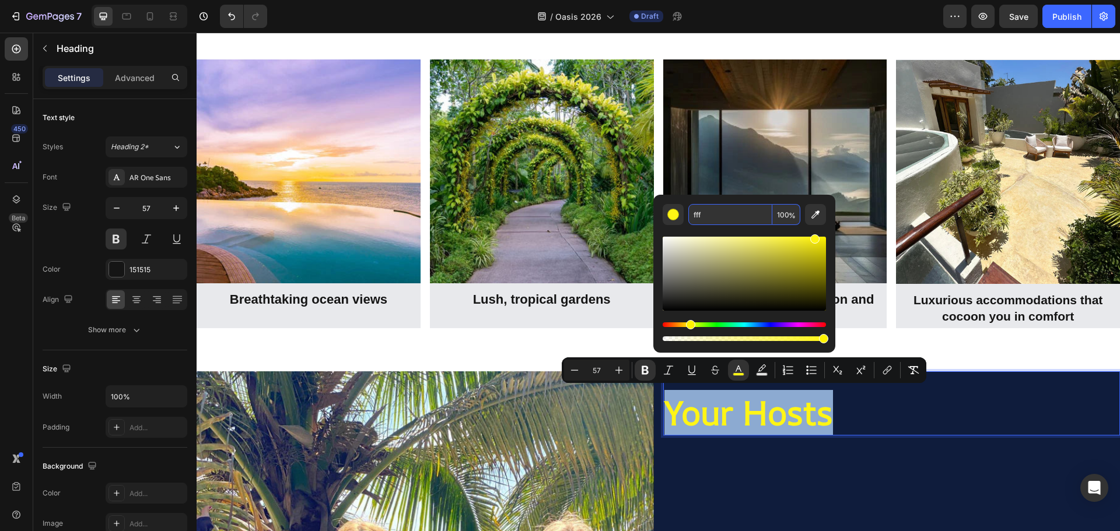
type input "FFFFFF"
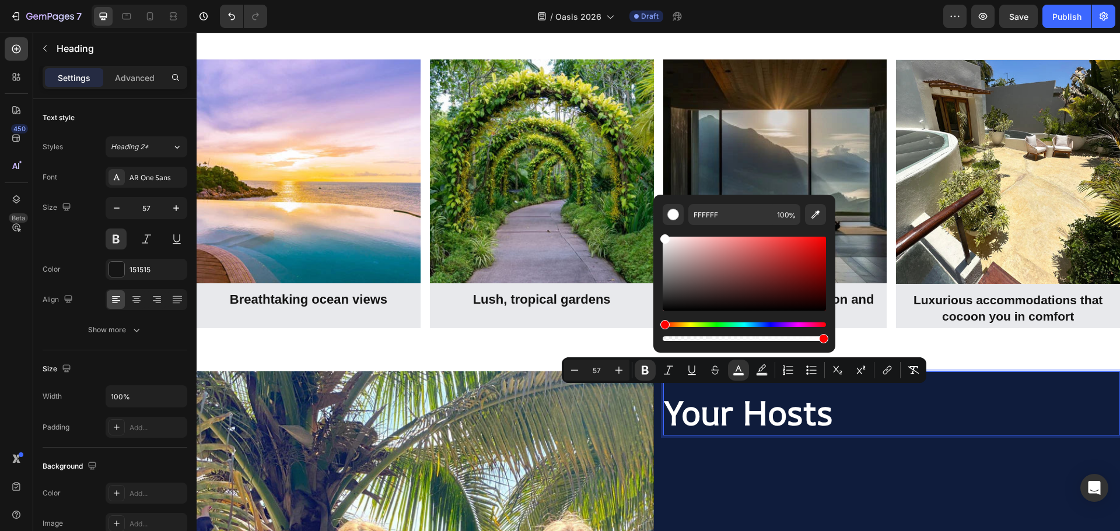
click at [898, 413] on p "Your Hosts" at bounding box center [891, 412] width 455 height 43
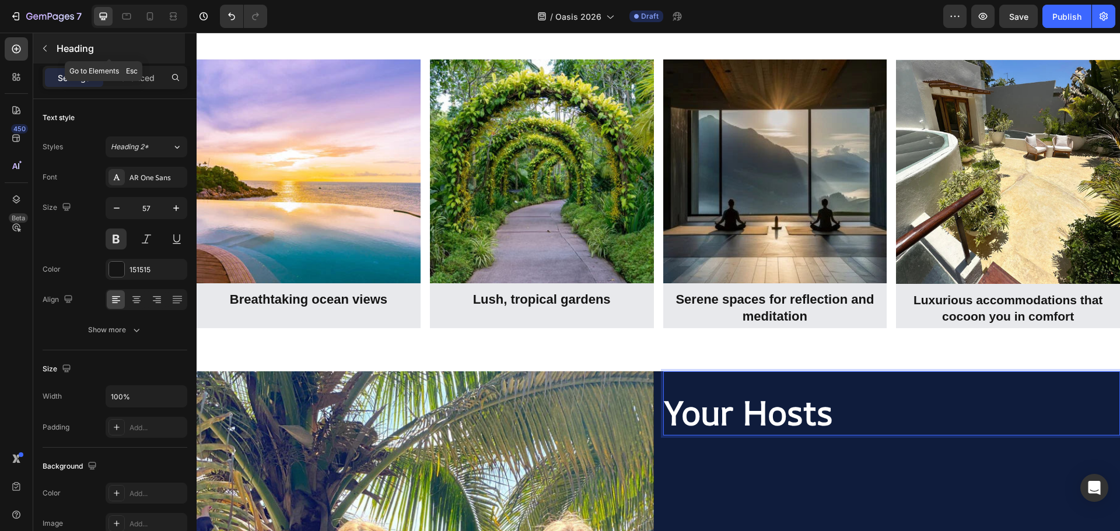
click at [45, 47] on icon "button" at bounding box center [44, 48] width 9 height 9
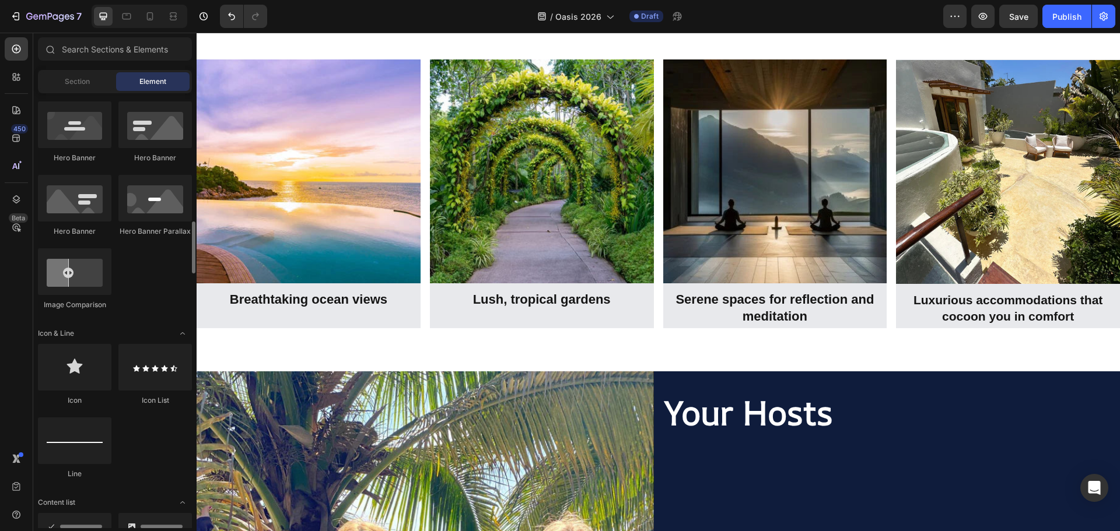
scroll to position [642, 0]
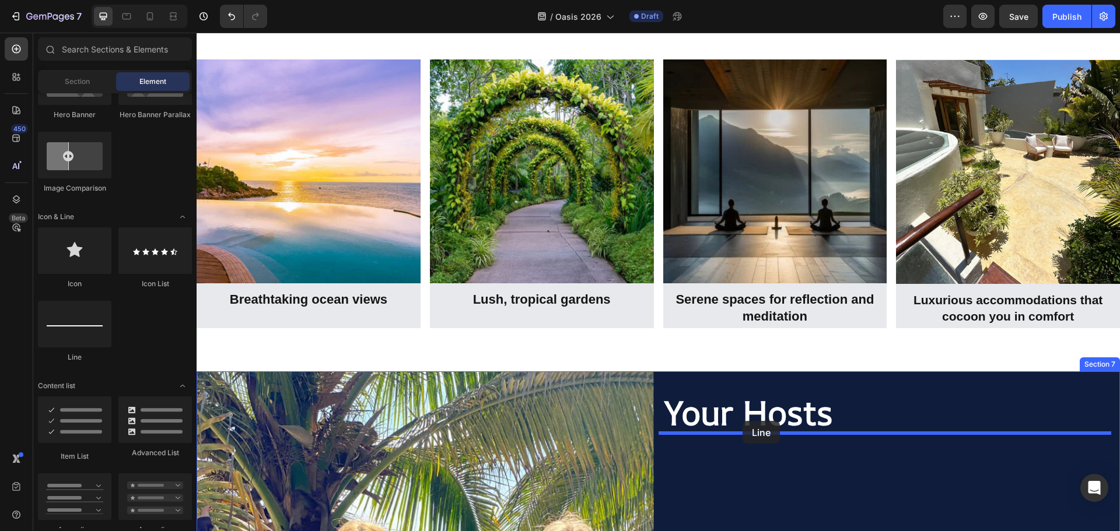
drag, startPoint x: 274, startPoint y: 402, endPoint x: 742, endPoint y: 421, distance: 468.7
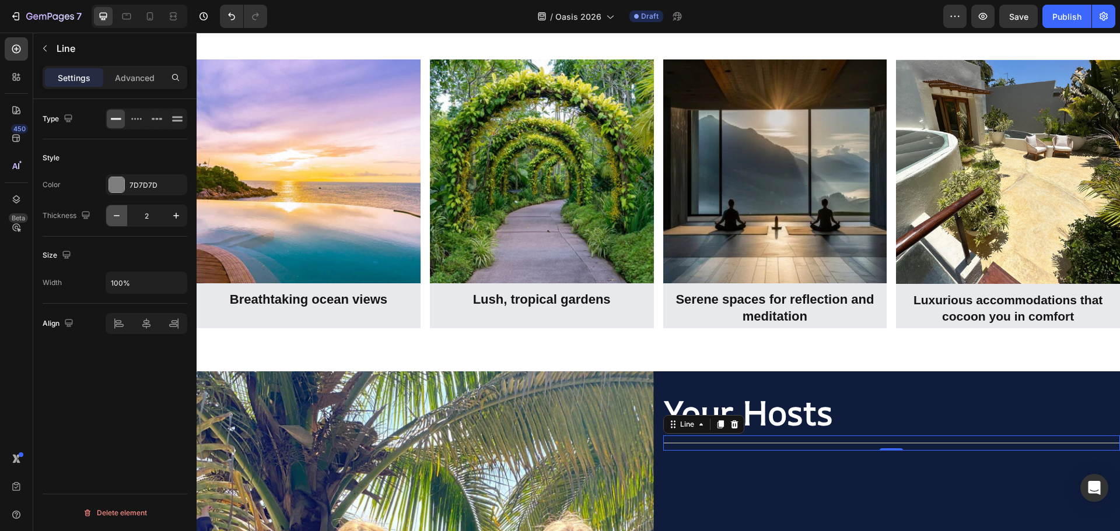
click at [117, 216] on icon "button" at bounding box center [117, 216] width 12 height 12
type input "1"
click at [118, 187] on div at bounding box center [116, 184] width 15 height 15
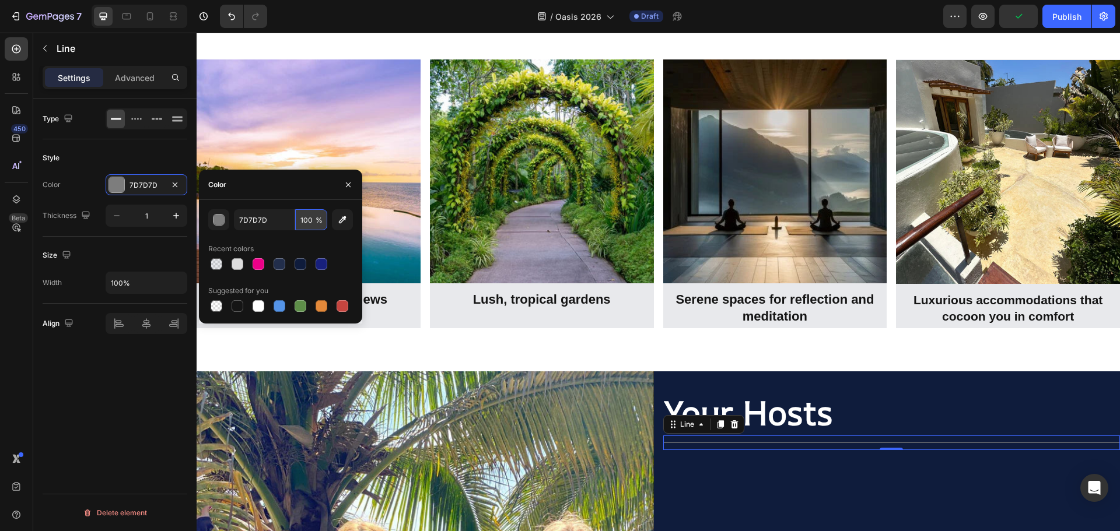
click at [307, 219] on input "100" at bounding box center [311, 219] width 32 height 21
type input "30"
click at [125, 284] on input "100%" at bounding box center [146, 282] width 80 height 21
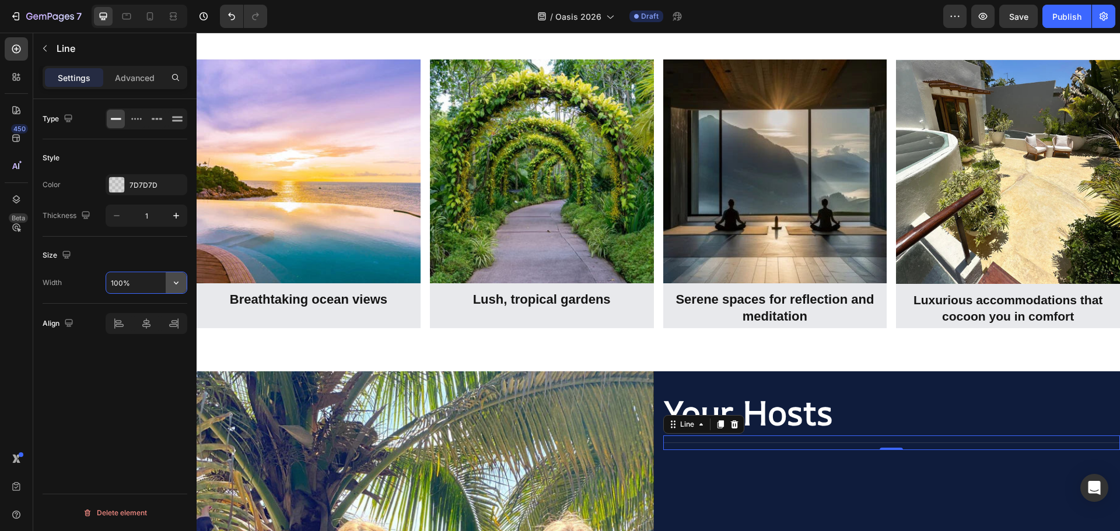
click at [173, 284] on icon "button" at bounding box center [176, 283] width 12 height 12
click at [123, 281] on input "100%" at bounding box center [146, 282] width 80 height 21
click at [120, 285] on input "100%" at bounding box center [146, 282] width 80 height 21
drag, startPoint x: 120, startPoint y: 285, endPoint x: 109, endPoint y: 286, distance: 10.5
click at [109, 286] on input "100%" at bounding box center [146, 282] width 80 height 21
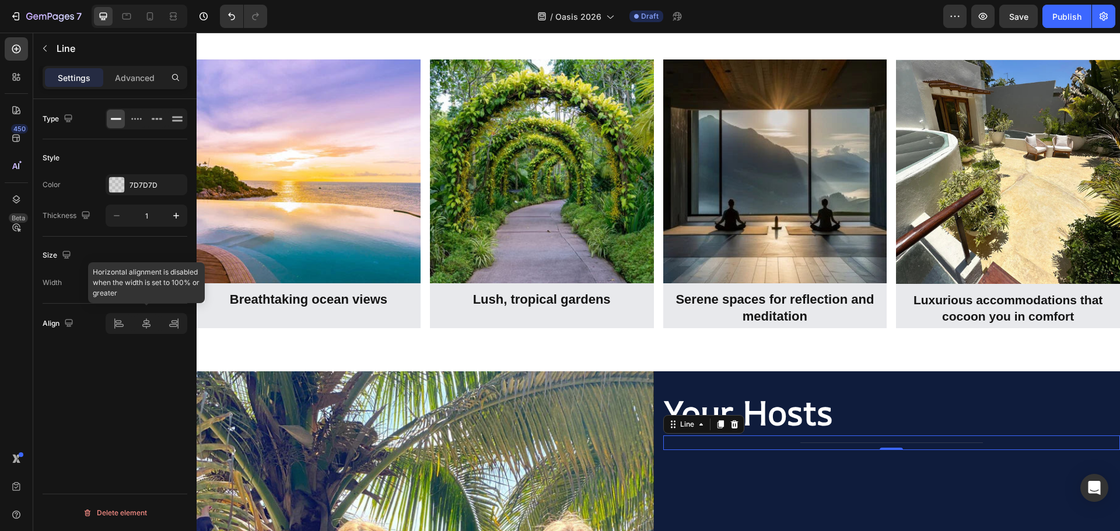
type input "40%"
click at [132, 388] on div "Type Style Color 7D7D7D Thickness 1 Size Width 40% Align Delete element" at bounding box center [114, 331] width 163 height 465
click at [116, 320] on icon at bounding box center [119, 324] width 12 height 12
click at [180, 415] on div "Type Style Color 7D7D7D Thickness 1 Size Width 40% Align Delete element" at bounding box center [114, 331] width 163 height 465
click at [122, 185] on div at bounding box center [116, 184] width 15 height 15
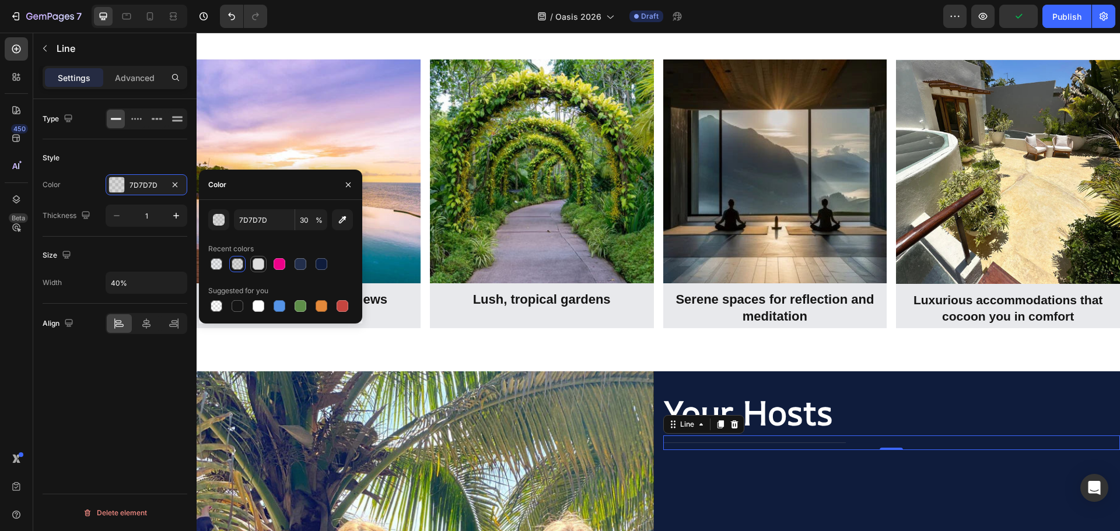
click at [257, 258] on div at bounding box center [258, 264] width 14 height 14
type input "DDDDDD"
click at [305, 222] on input "100" at bounding box center [311, 219] width 32 height 21
type input "30"
click at [829, 436] on div "Title Line 0" at bounding box center [891, 443] width 457 height 15
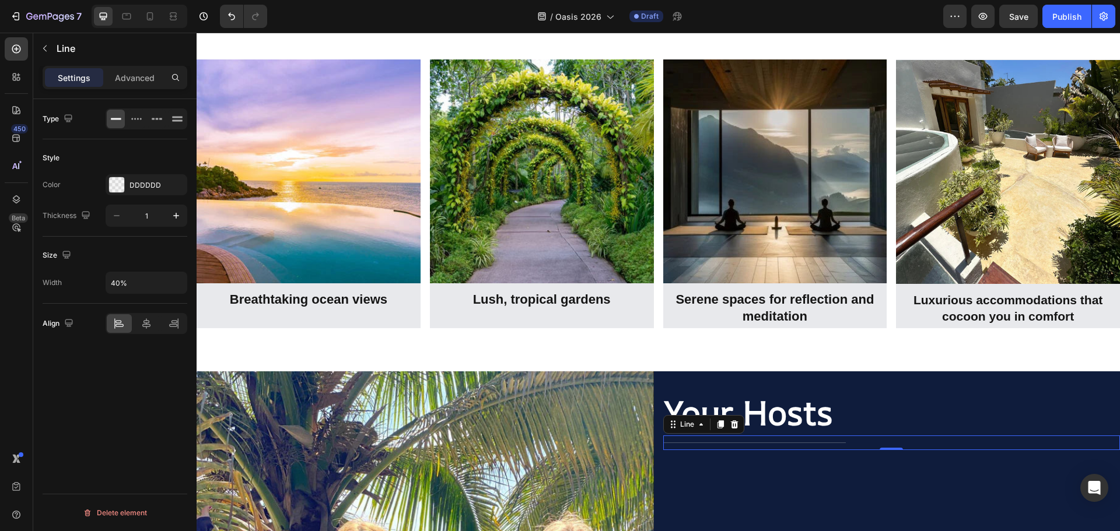
click at [834, 443] on div at bounding box center [754, 443] width 183 height 1
click at [850, 436] on div "Title Line 0" at bounding box center [891, 443] width 457 height 15
click at [719, 422] on icon at bounding box center [720, 424] width 6 height 8
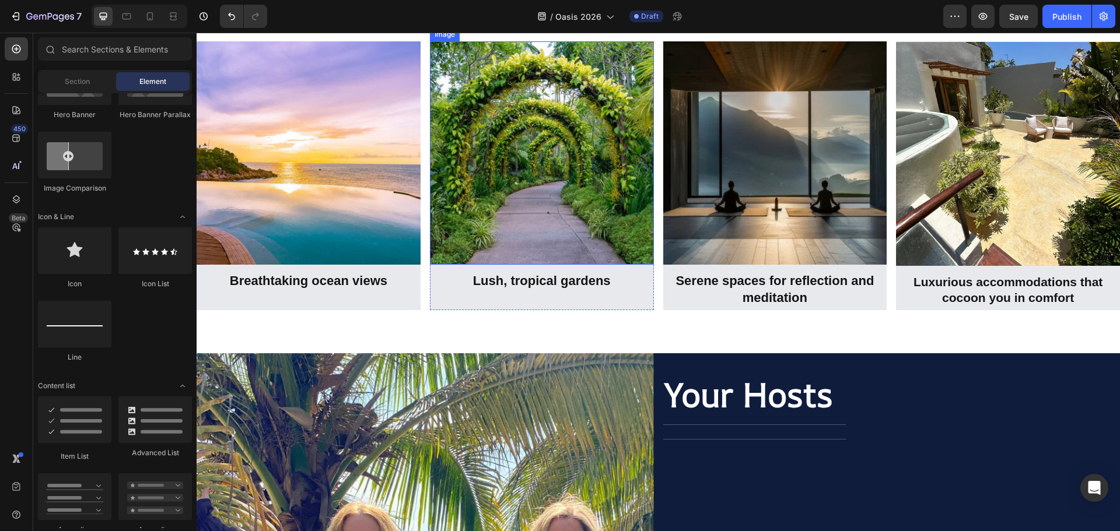
scroll to position [2473, 0]
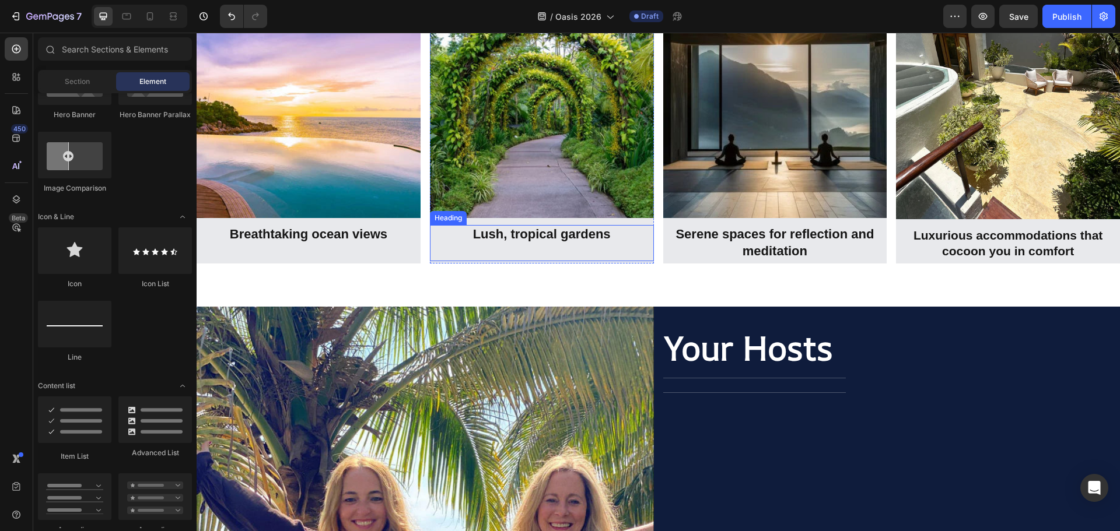
click at [570, 235] on strong "Lush, tropical gardens" at bounding box center [542, 234] width 138 height 15
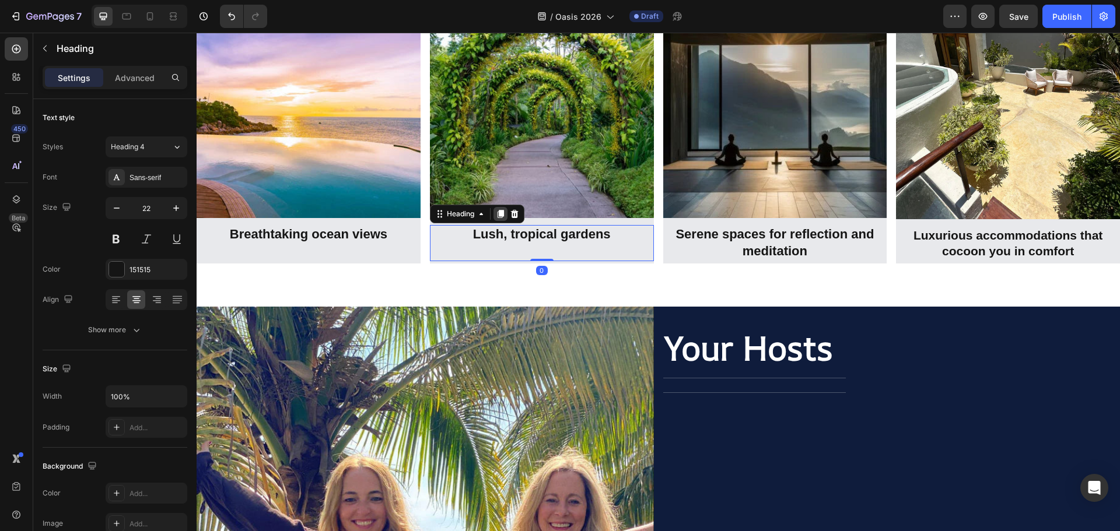
click at [504, 211] on icon at bounding box center [500, 215] width 6 height 8
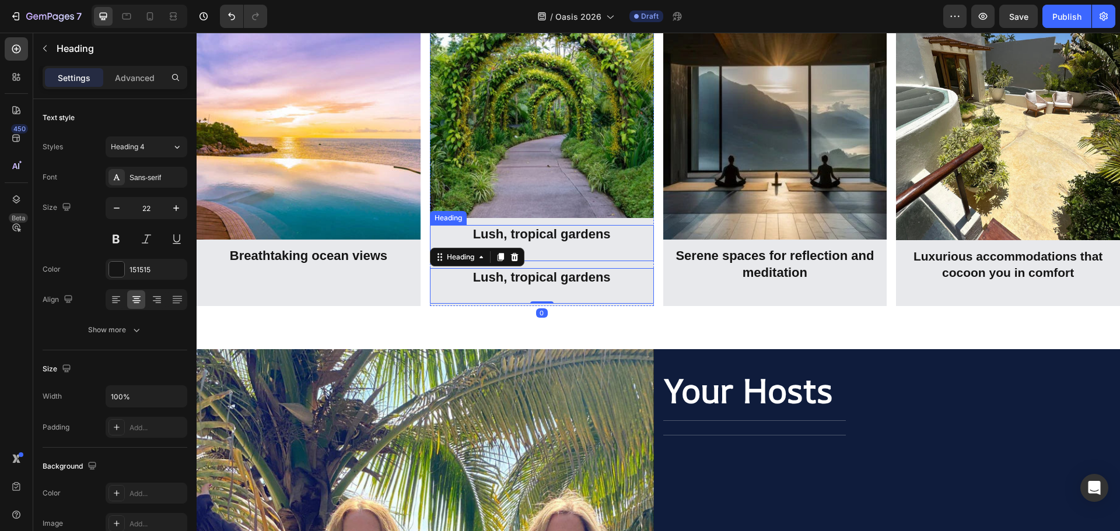
scroll to position [2494, 0]
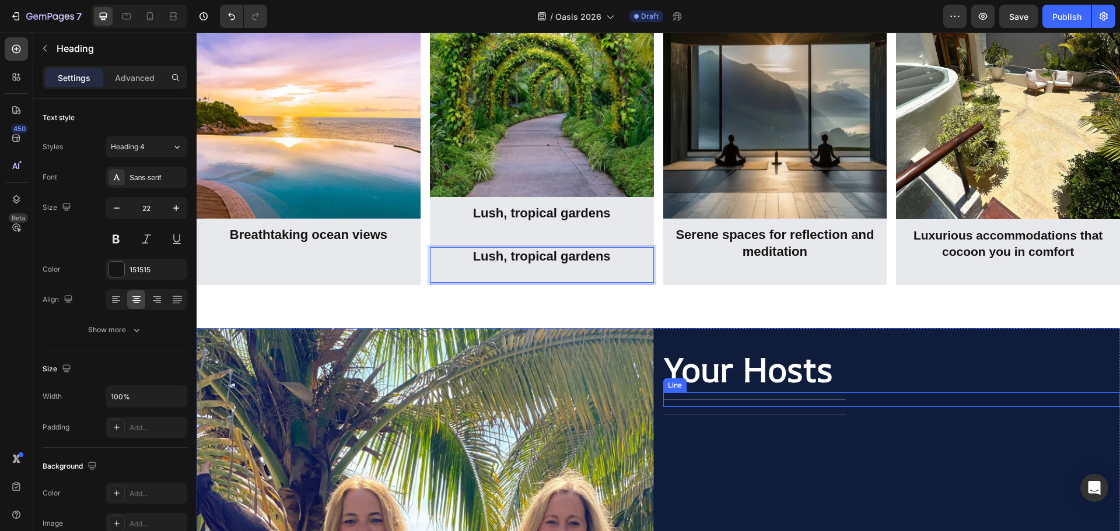
drag, startPoint x: 503, startPoint y: 255, endPoint x: 592, endPoint y: 325, distance: 113.3
click at [520, 292] on div "Image Breathtaking ocean views Heading Row Image Lush, tropical gardens Heading…" at bounding box center [658, 131] width 923 height 335
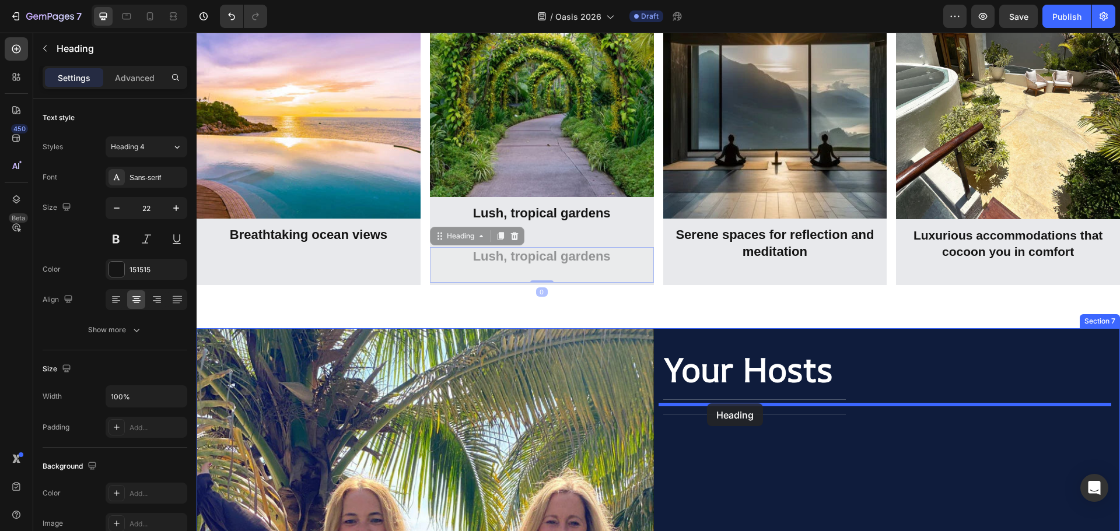
drag, startPoint x: 443, startPoint y: 238, endPoint x: 707, endPoint y: 404, distance: 311.3
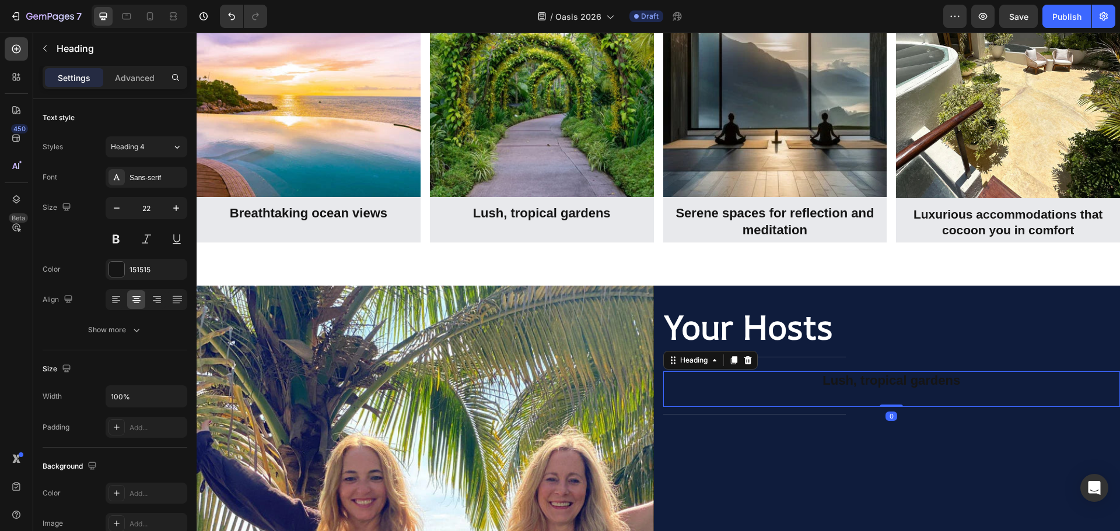
scroll to position [2473, 0]
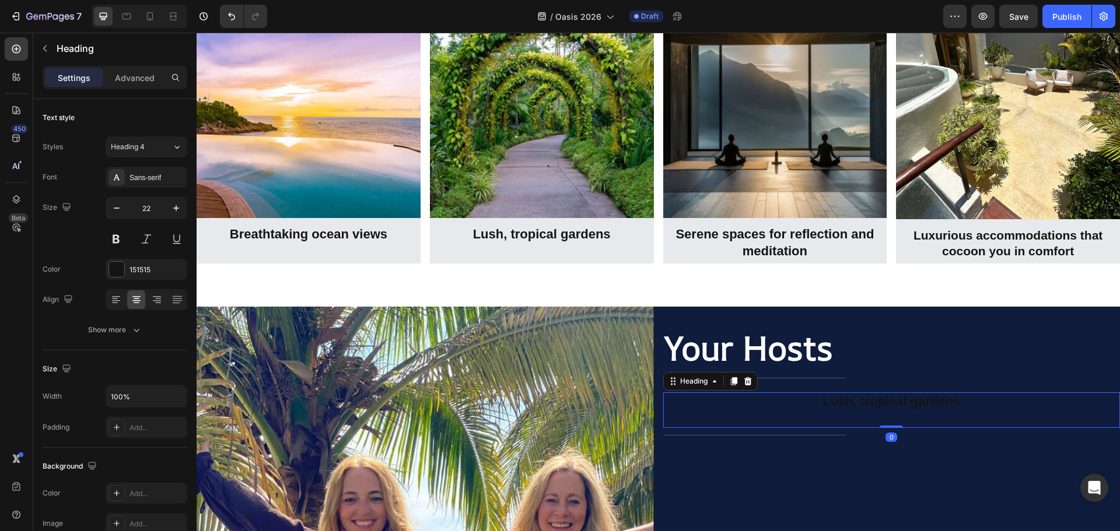
click at [712, 407] on h2 "Lush, tropical gardens" at bounding box center [891, 410] width 457 height 36
click at [712, 407] on p "Lush, tropical gardens" at bounding box center [891, 410] width 455 height 33
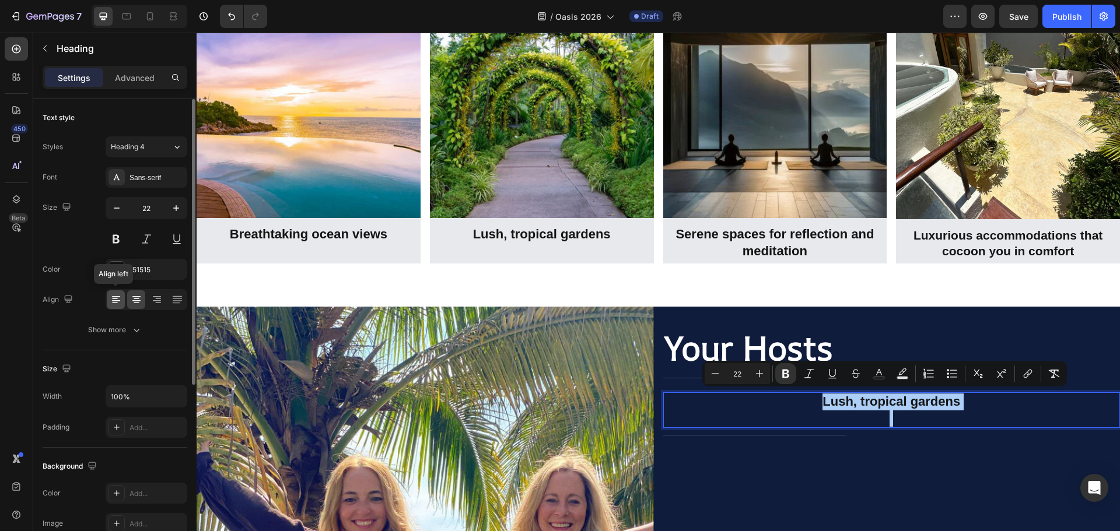
click at [110, 295] on icon at bounding box center [116, 300] width 12 height 12
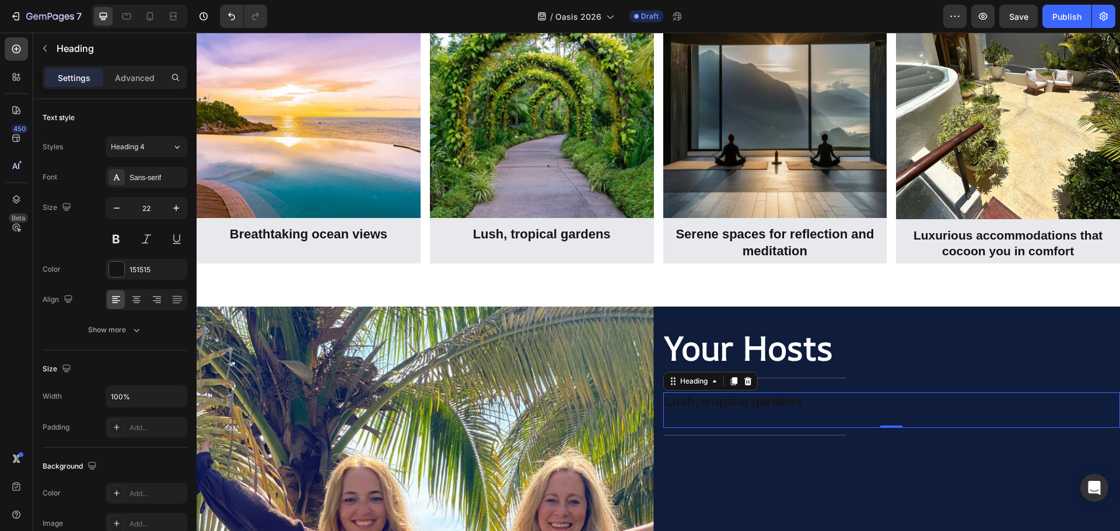
click at [704, 400] on strong "Lush, tropical gardens" at bounding box center [733, 401] width 138 height 15
click at [704, 398] on strong "Lush, tropical gardens" at bounding box center [733, 401] width 138 height 15
click at [708, 400] on strong "Lush, tropical gardens" at bounding box center [733, 401] width 138 height 15
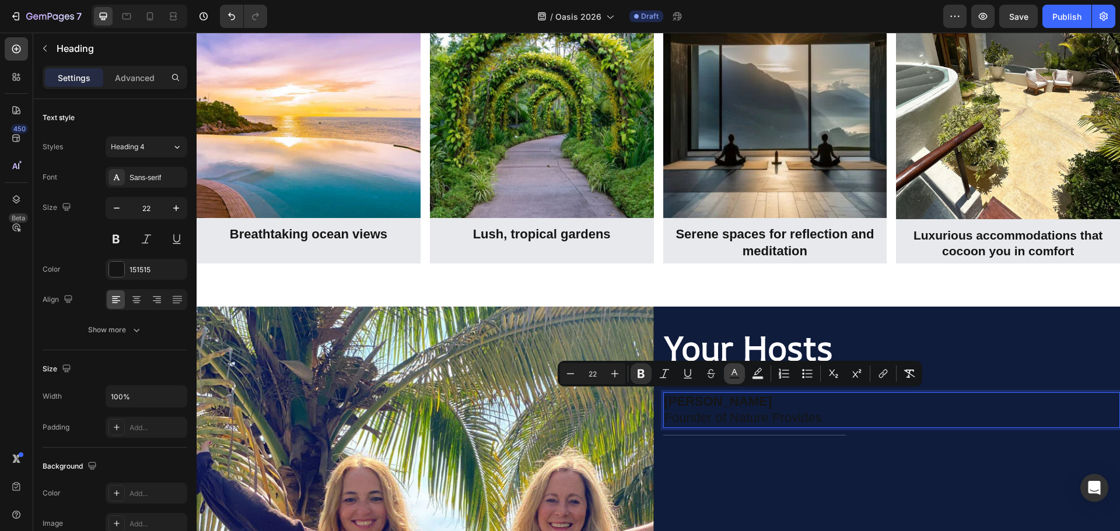
click at [735, 377] on rect "Editor contextual toolbar" at bounding box center [734, 378] width 11 height 3
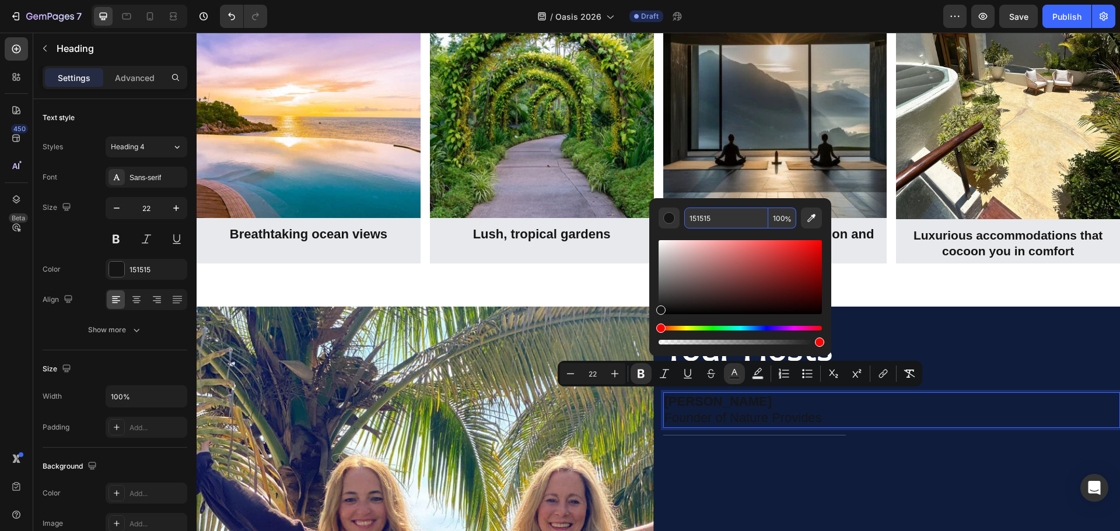
click at [704, 213] on input "151515" at bounding box center [726, 218] width 84 height 21
type input "FFFFFF"
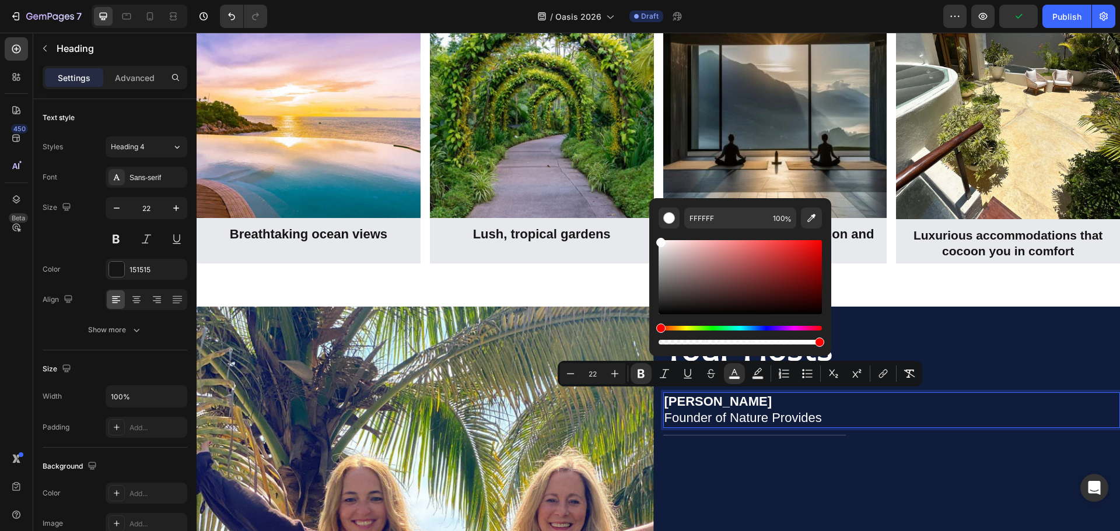
click at [772, 404] on p "Jennifer Payeur" at bounding box center [891, 402] width 455 height 17
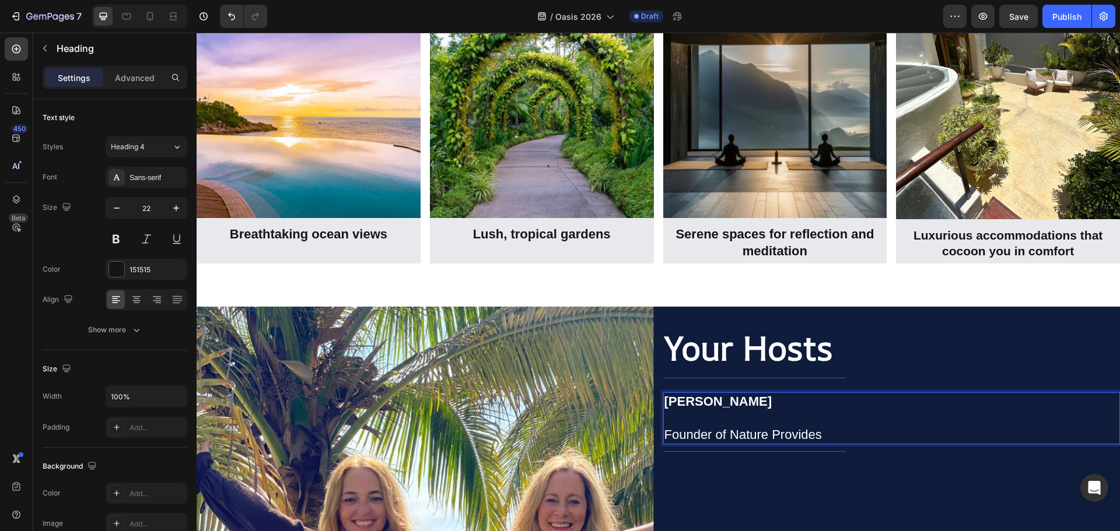
click at [874, 417] on p "Jennifer Payeur" at bounding box center [891, 410] width 455 height 33
click at [737, 409] on p "Jennifer Payeur" at bounding box center [891, 410] width 455 height 33
click at [679, 418] on p "Jennifer Payeur" at bounding box center [891, 410] width 455 height 33
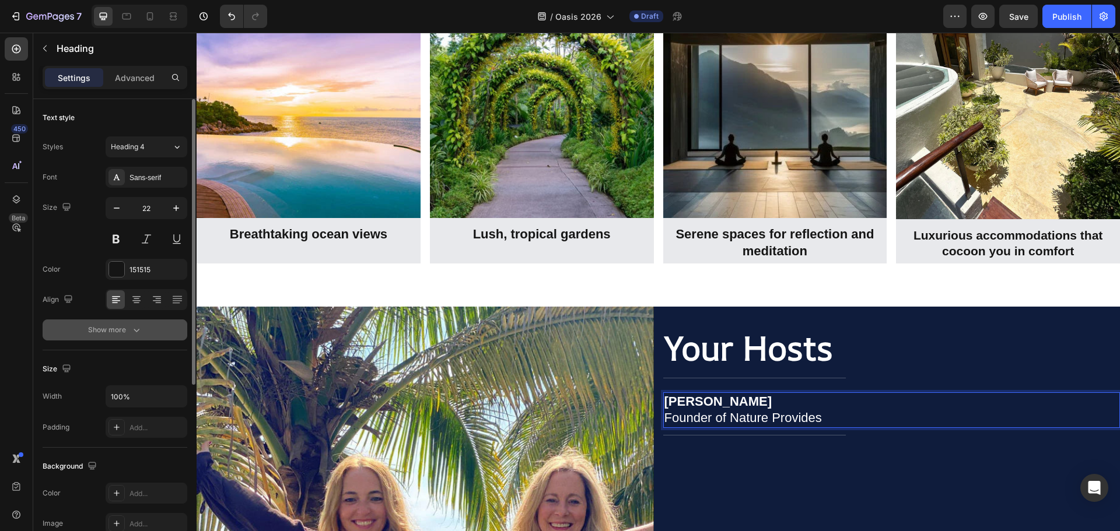
click at [124, 328] on div "Show more" at bounding box center [115, 330] width 54 height 12
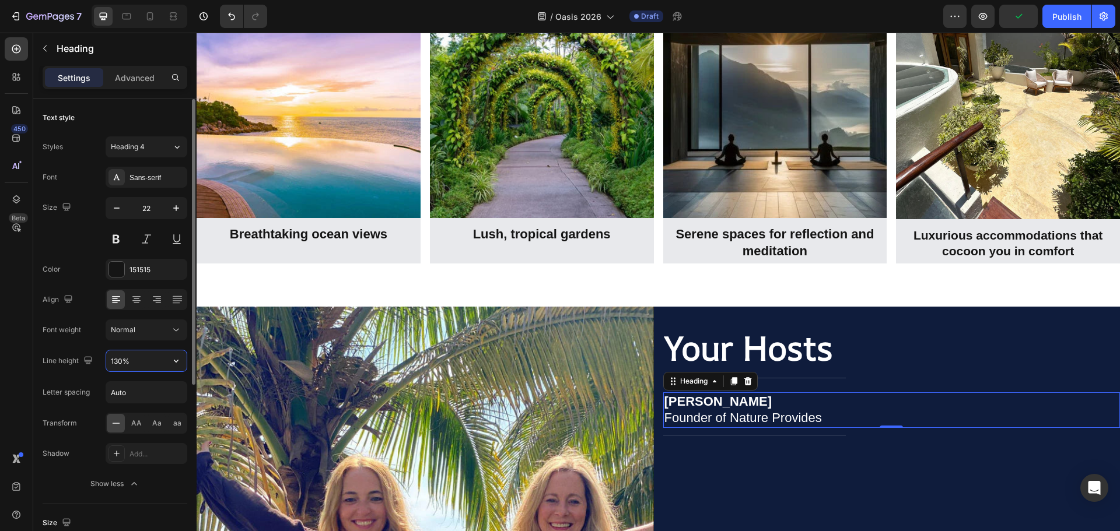
click at [120, 364] on input "130%" at bounding box center [146, 360] width 80 height 21
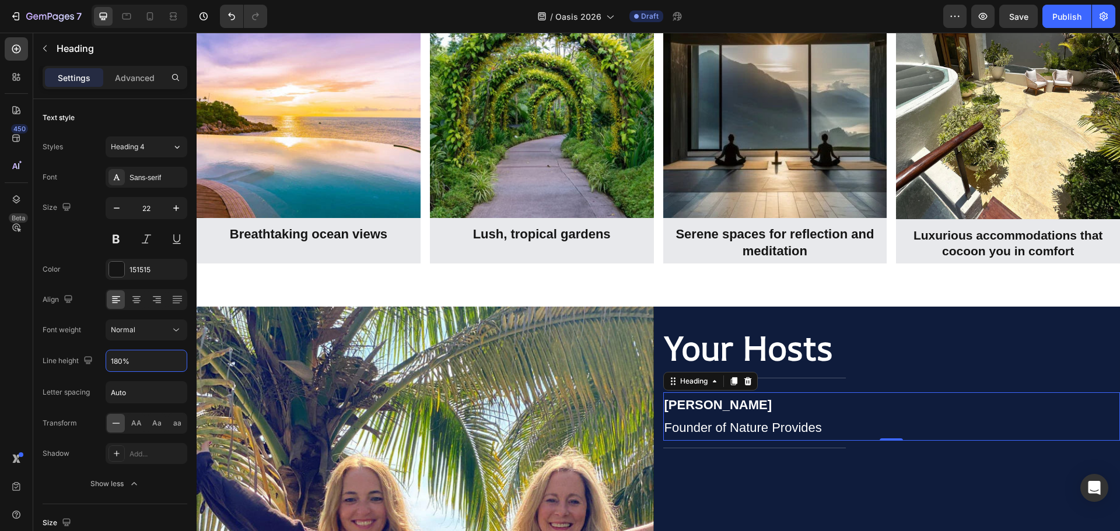
type input "180%"
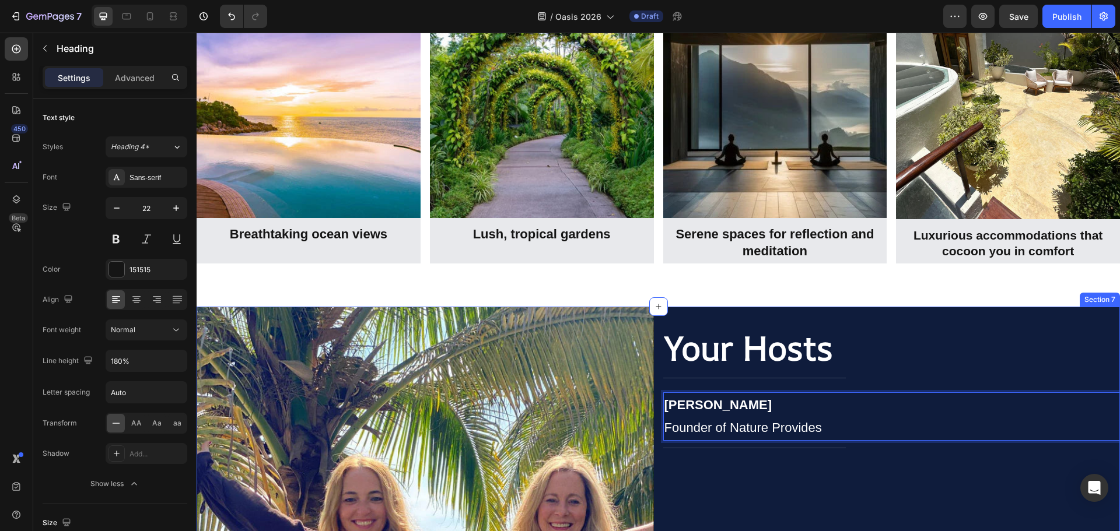
click at [892, 451] on div "Title Line" at bounding box center [891, 448] width 457 height 15
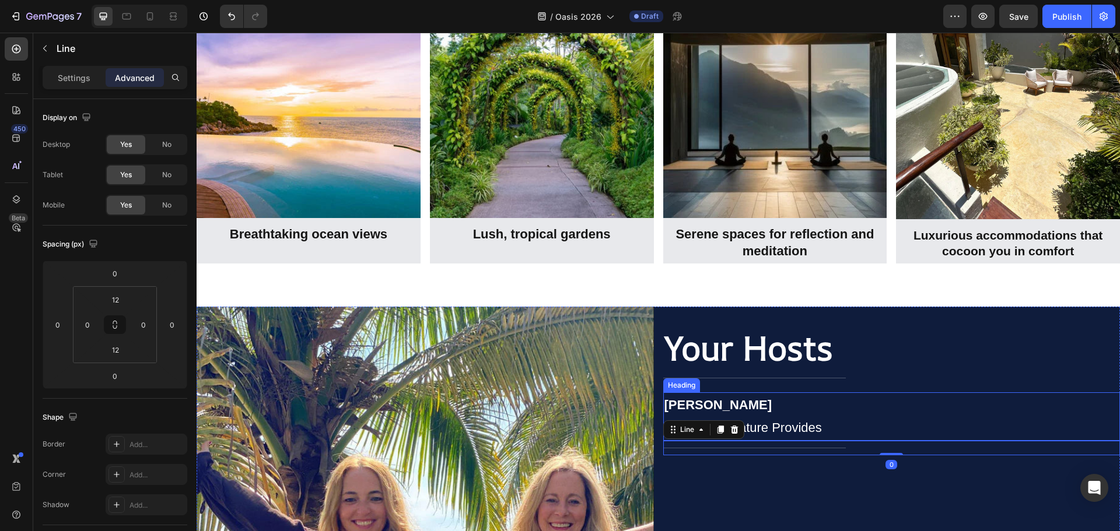
click at [709, 405] on strong "Jennifer Payeur" at bounding box center [718, 405] width 108 height 15
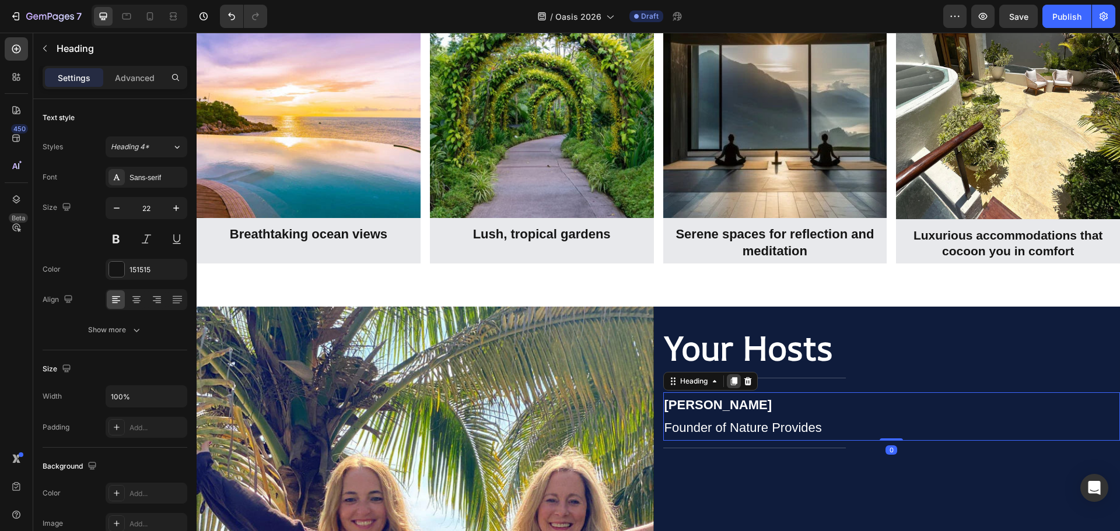
click at [735, 377] on icon at bounding box center [733, 381] width 9 height 9
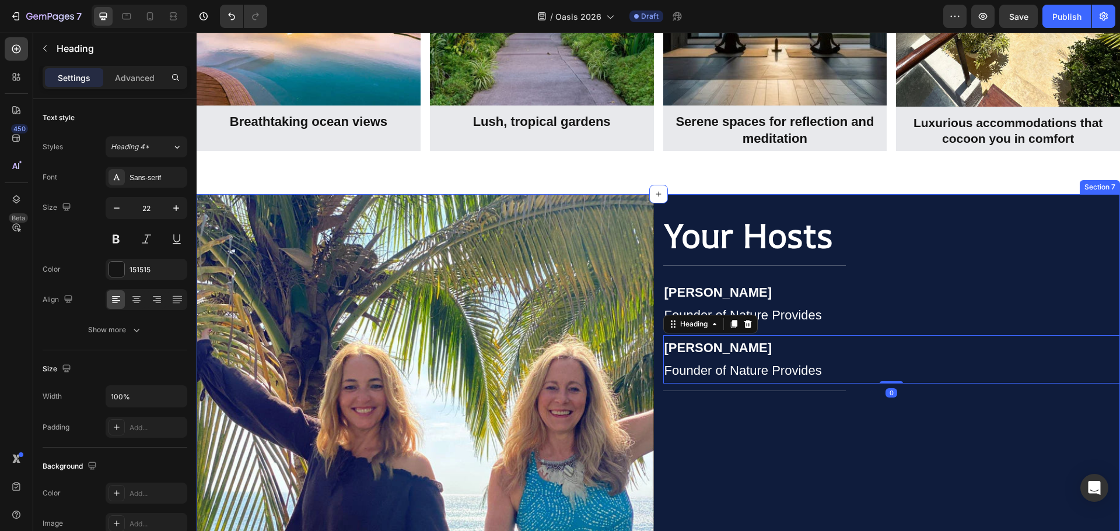
scroll to position [2590, 0]
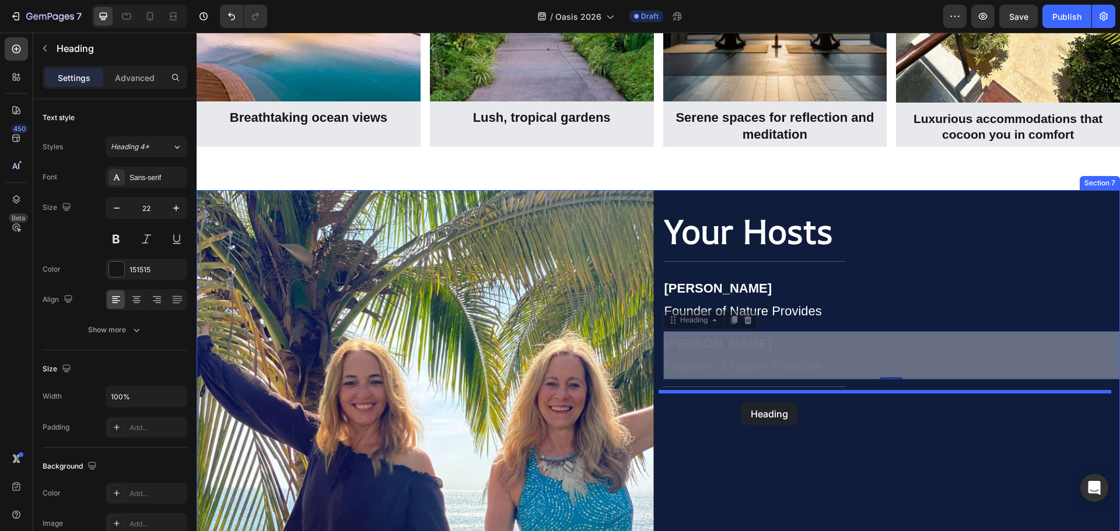
drag, startPoint x: 695, startPoint y: 324, endPoint x: 741, endPoint y: 402, distance: 91.2
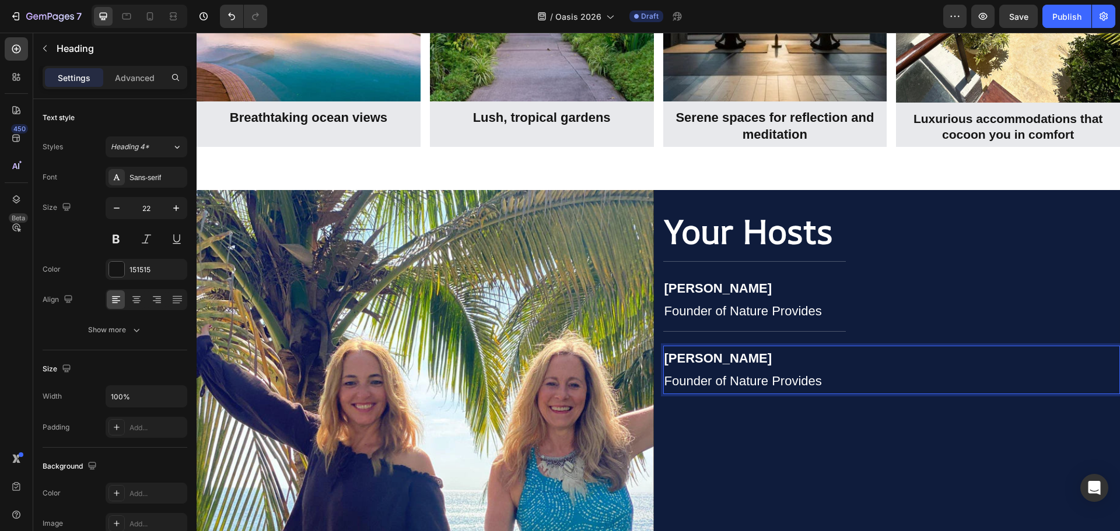
click at [737, 360] on strong "Jennifer Payeur" at bounding box center [718, 358] width 108 height 15
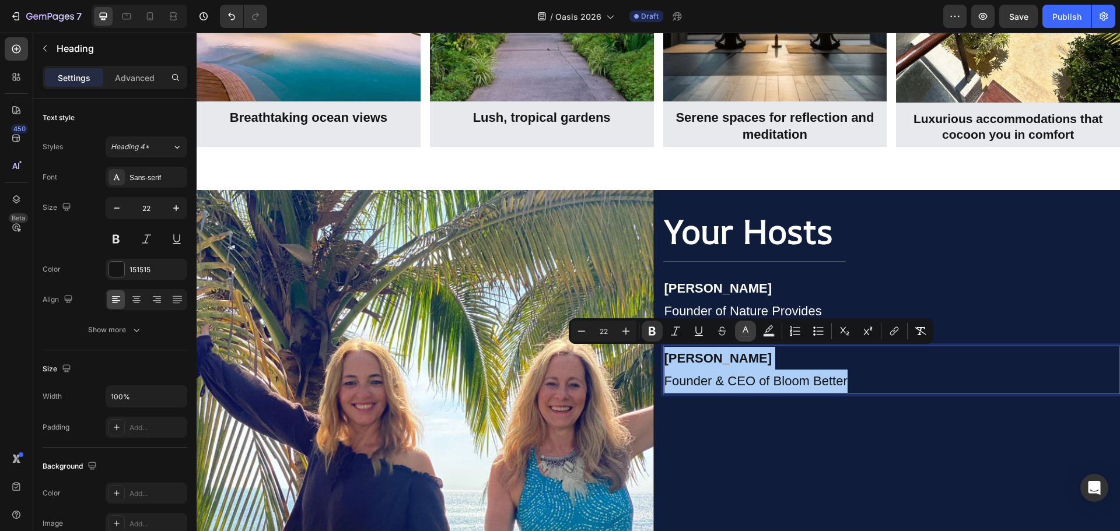
click at [744, 332] on icon "Editor contextual toolbar" at bounding box center [745, 331] width 12 height 12
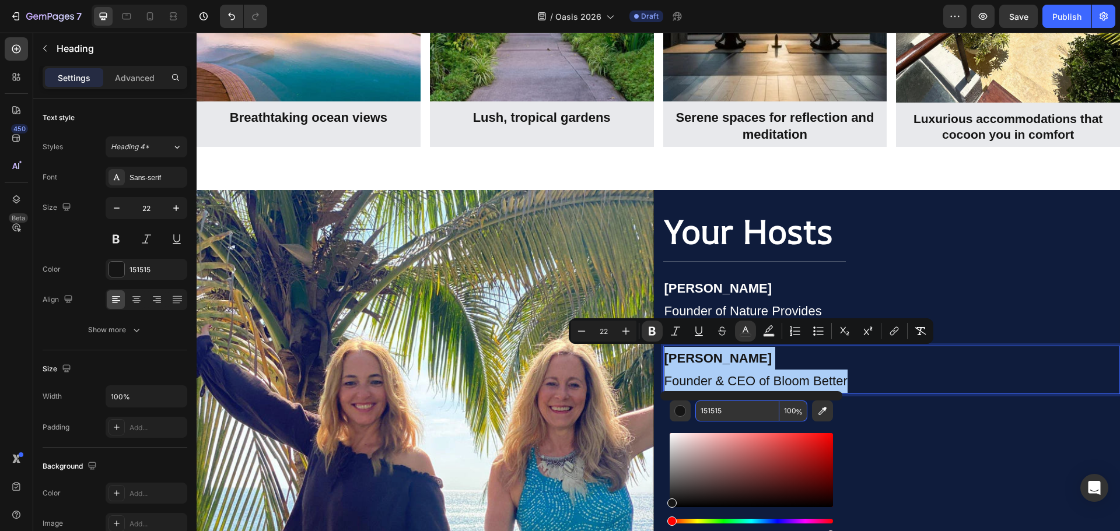
click at [716, 412] on input "151515" at bounding box center [737, 411] width 84 height 21
type input "FFFFFF"
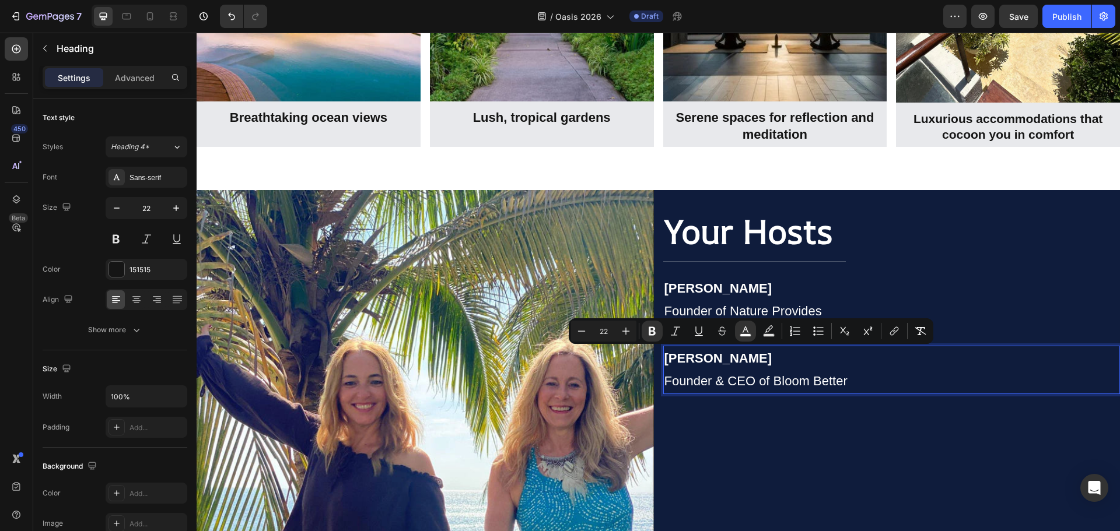
click at [728, 386] on span "Founder & CEO of Bloom Better" at bounding box center [755, 381] width 183 height 15
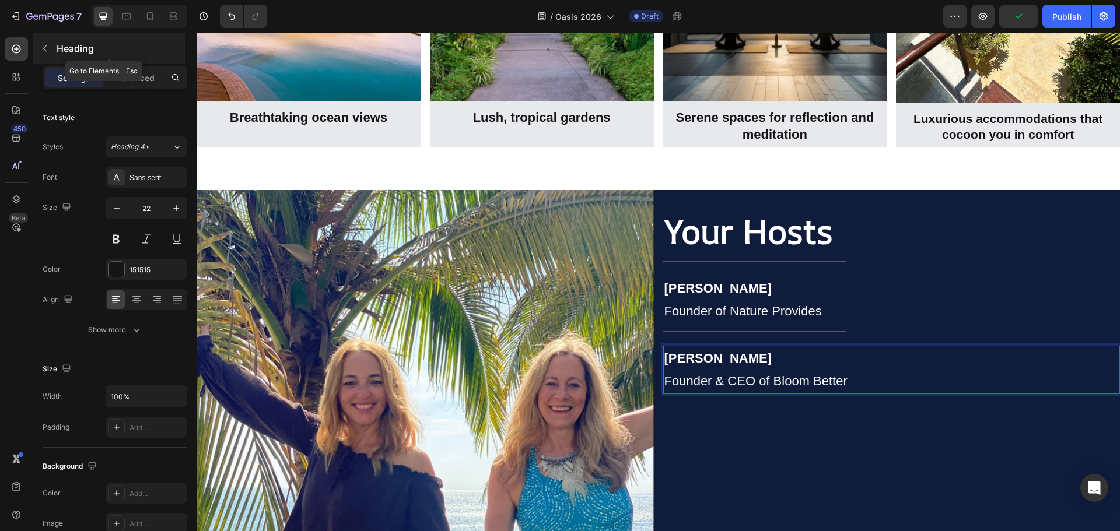
click at [41, 47] on icon "button" at bounding box center [44, 48] width 9 height 9
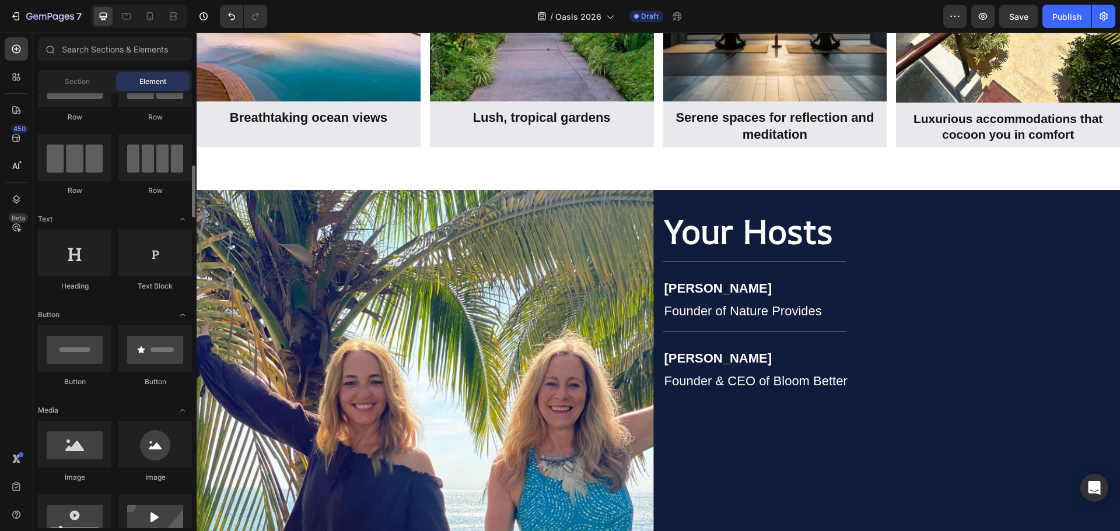
scroll to position [0, 0]
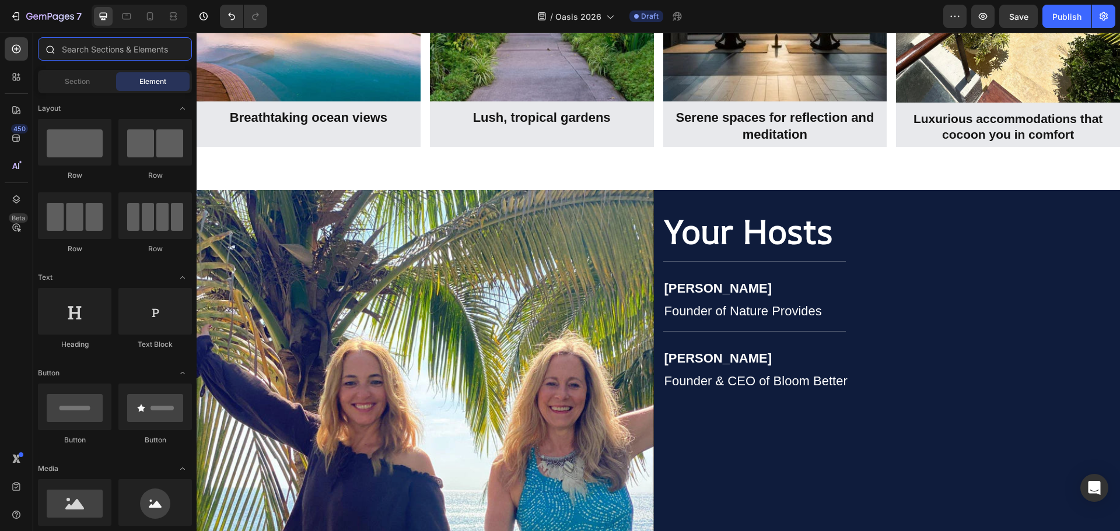
click at [88, 47] on input "text" at bounding box center [115, 48] width 154 height 23
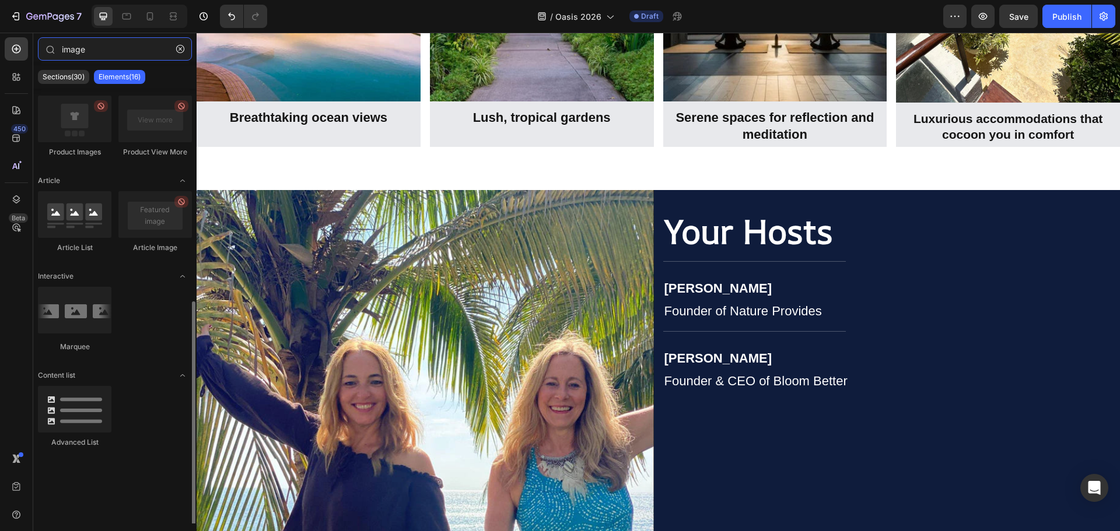
scroll to position [410, 0]
type input "image"
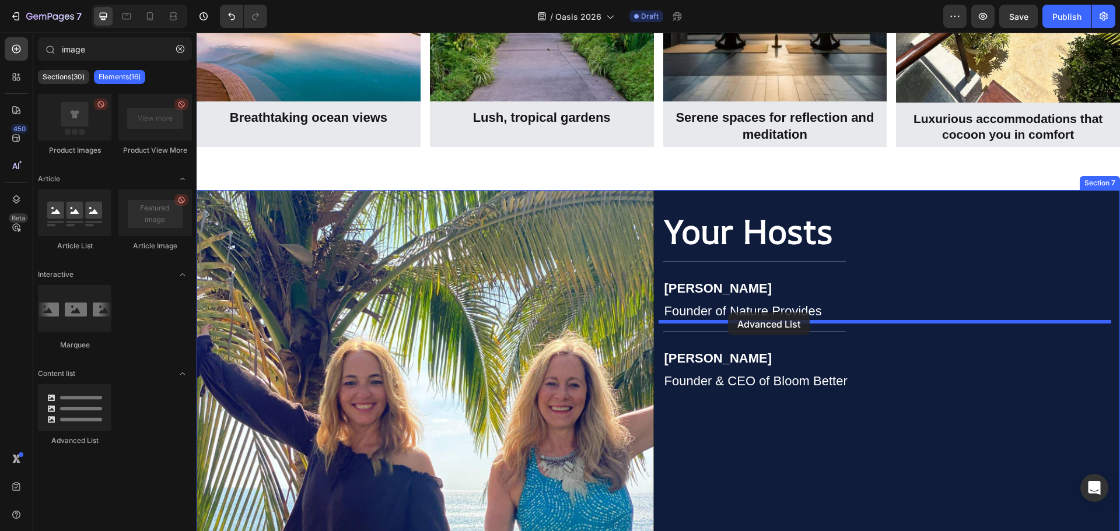
drag, startPoint x: 268, startPoint y: 482, endPoint x: 728, endPoint y: 313, distance: 490.2
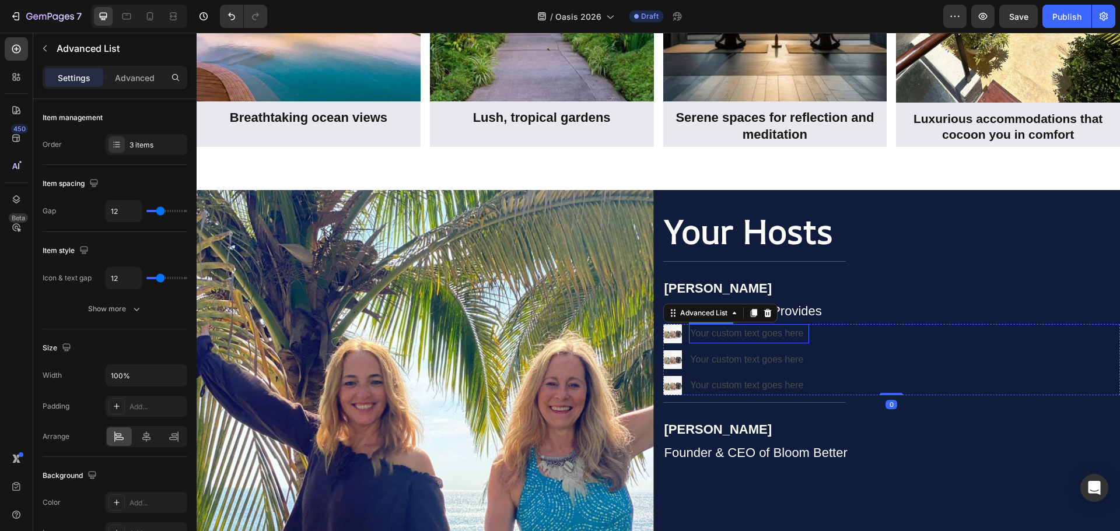
click at [748, 330] on div "Your custom text goes here" at bounding box center [749, 333] width 120 height 19
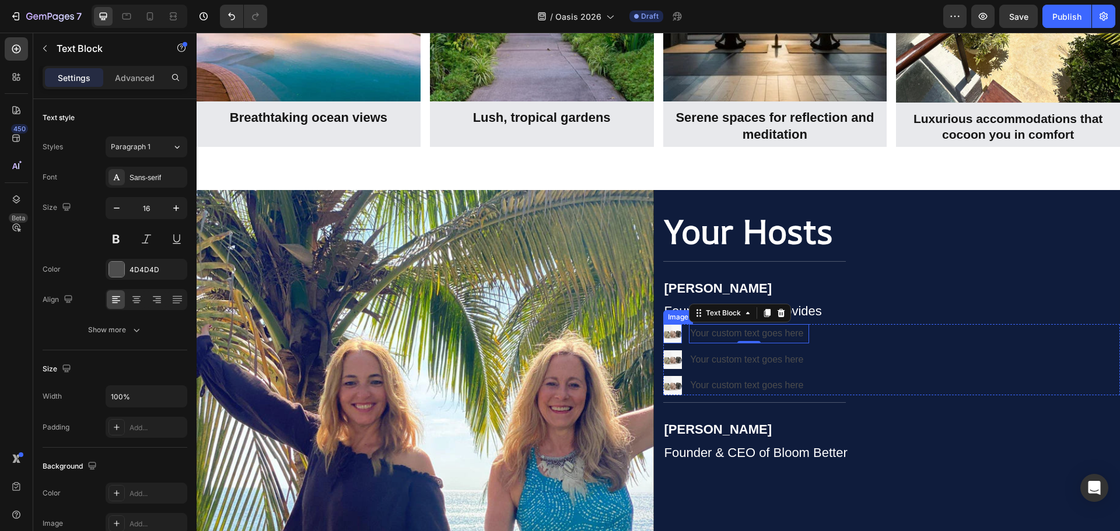
click at [675, 317] on div "Image" at bounding box center [677, 317] width 25 height 10
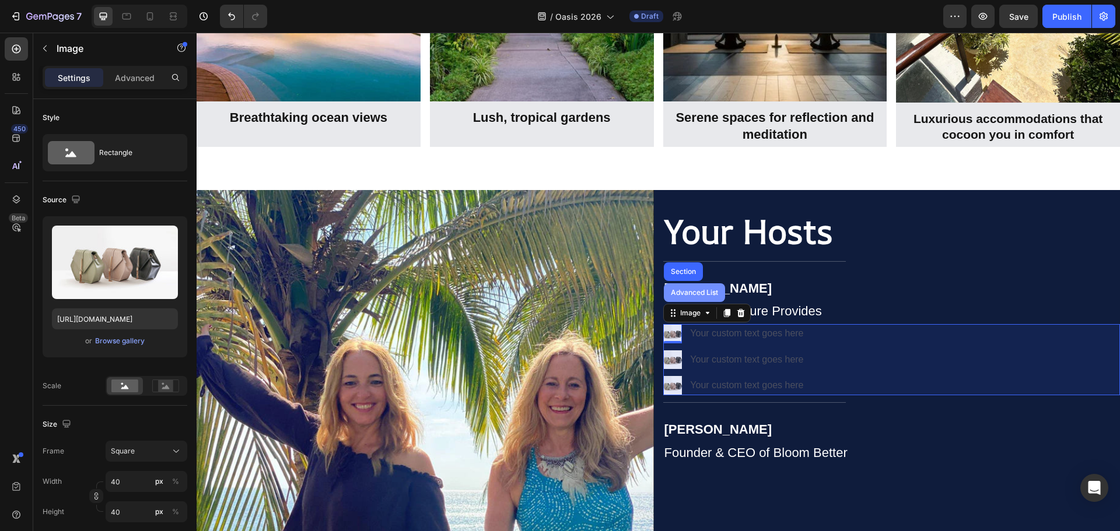
click at [675, 289] on div "Advanced List" at bounding box center [694, 292] width 52 height 7
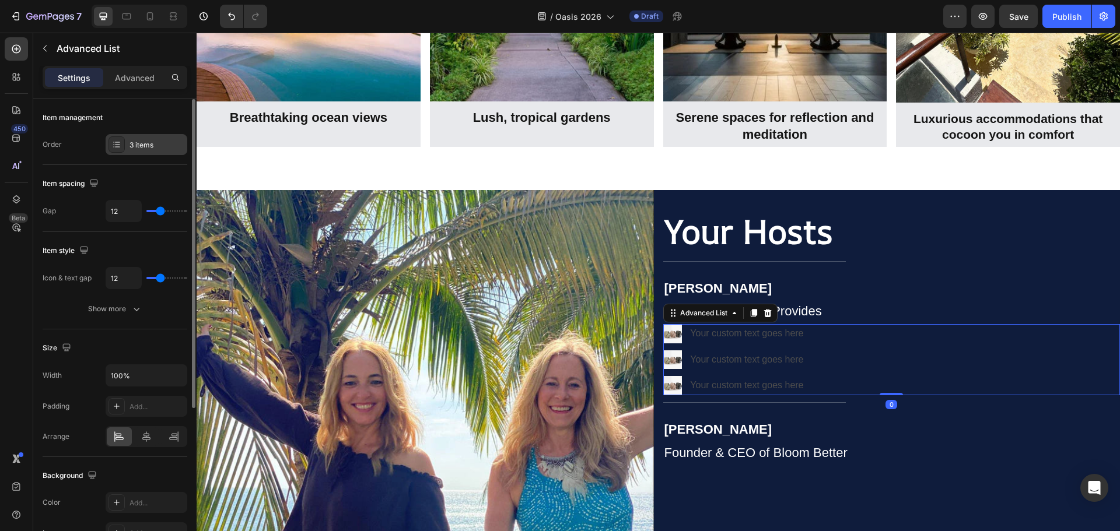
click at [128, 144] on div "3 items" at bounding box center [147, 144] width 82 height 21
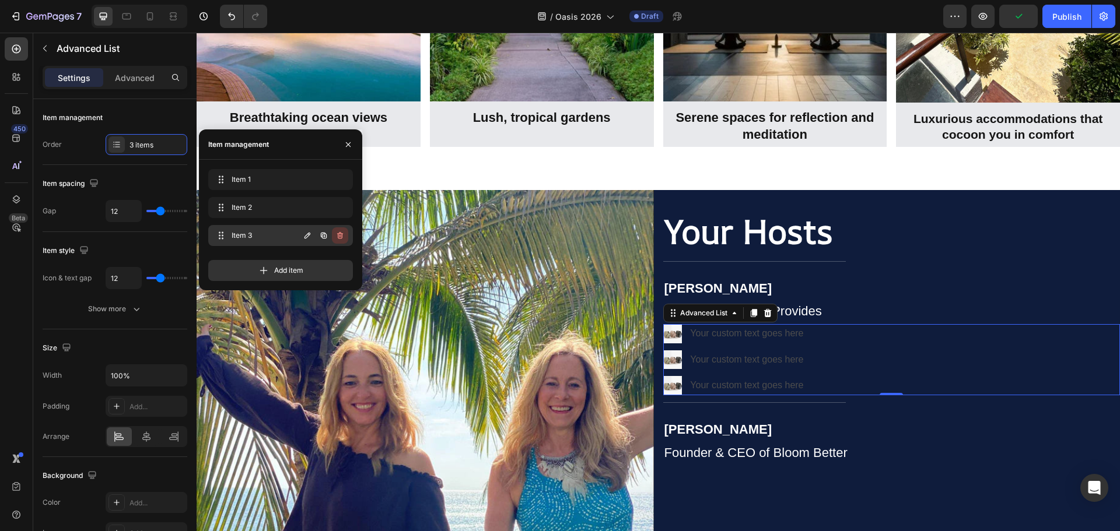
click at [337, 233] on icon "button" at bounding box center [339, 235] width 9 height 9
click at [340, 210] on icon "button" at bounding box center [339, 207] width 9 height 9
click at [340, 210] on div "Delete" at bounding box center [332, 207] width 22 height 10
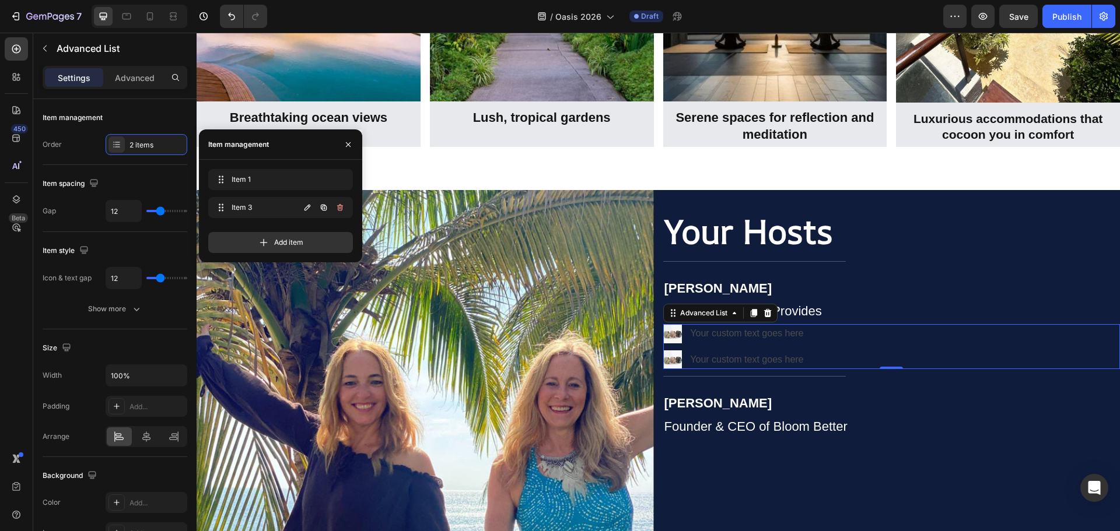
click at [340, 210] on icon "button" at bounding box center [339, 207] width 9 height 9
click at [340, 210] on div "Delete" at bounding box center [332, 207] width 22 height 10
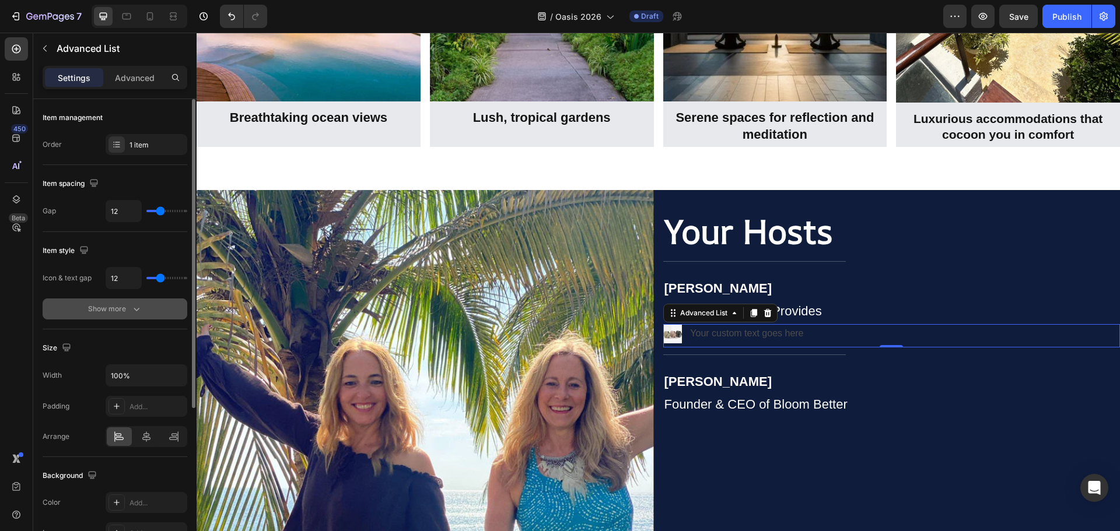
click at [124, 309] on div "Show more" at bounding box center [115, 309] width 54 height 12
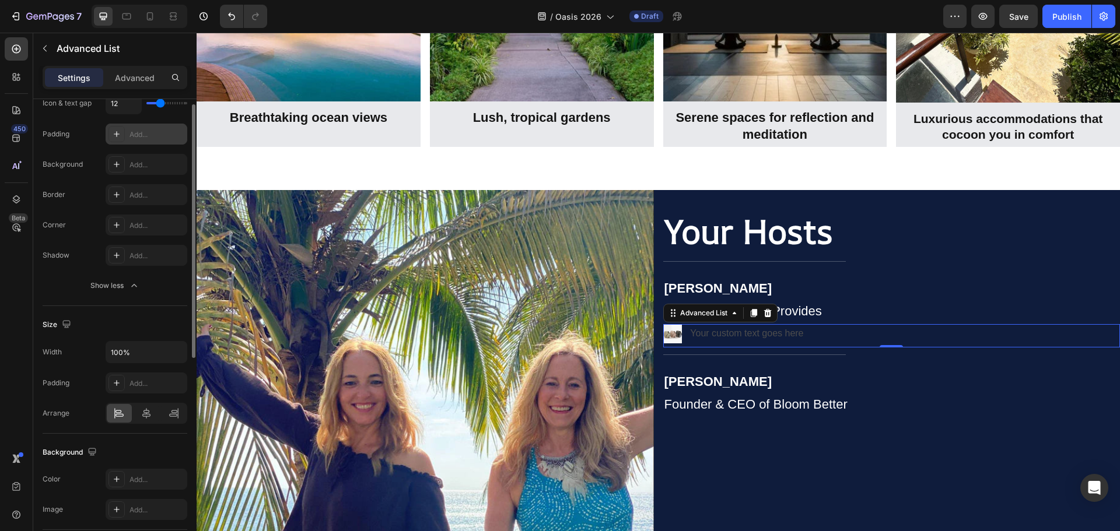
scroll to position [0, 0]
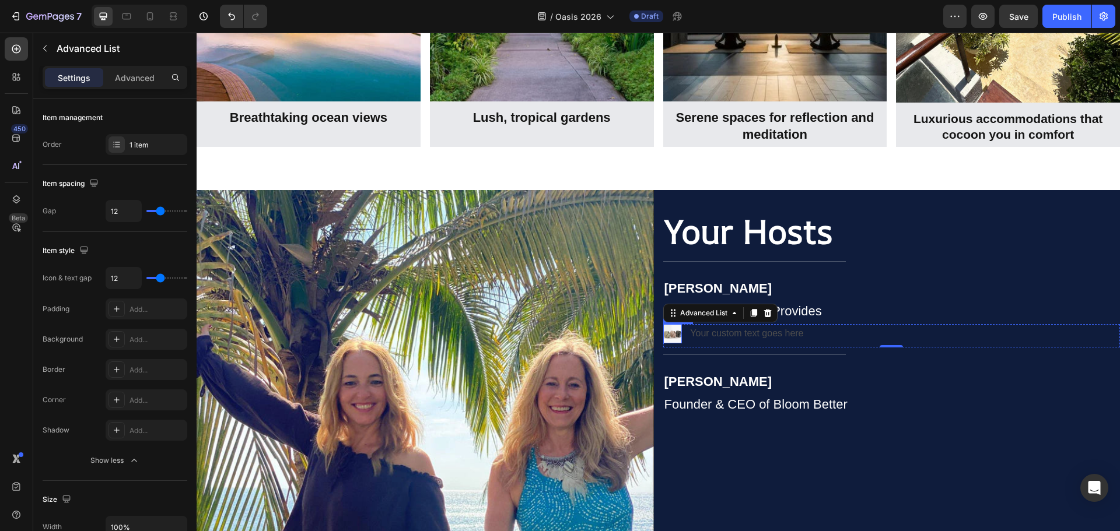
click at [668, 328] on img at bounding box center [672, 333] width 19 height 19
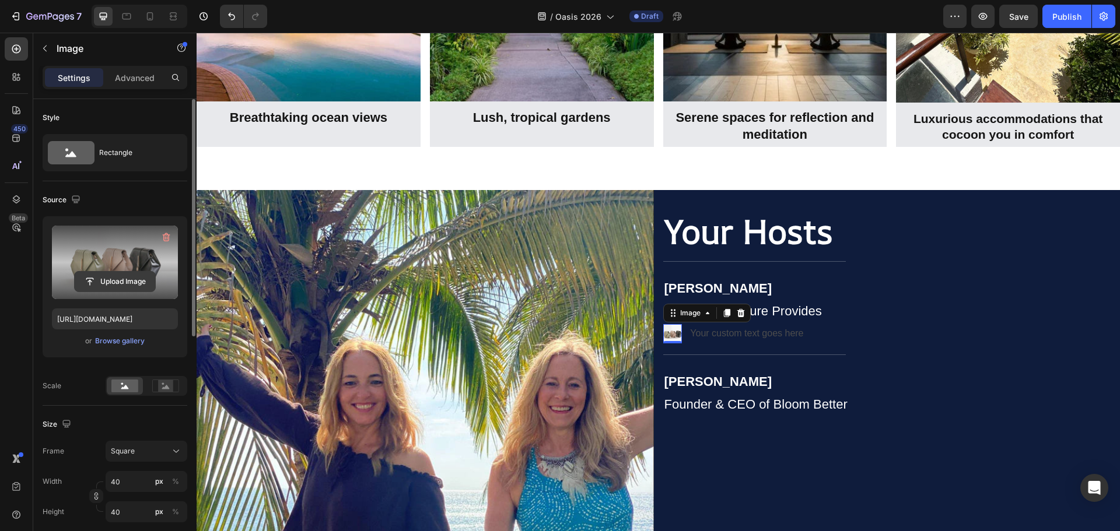
click at [102, 278] on input "file" at bounding box center [115, 282] width 80 height 20
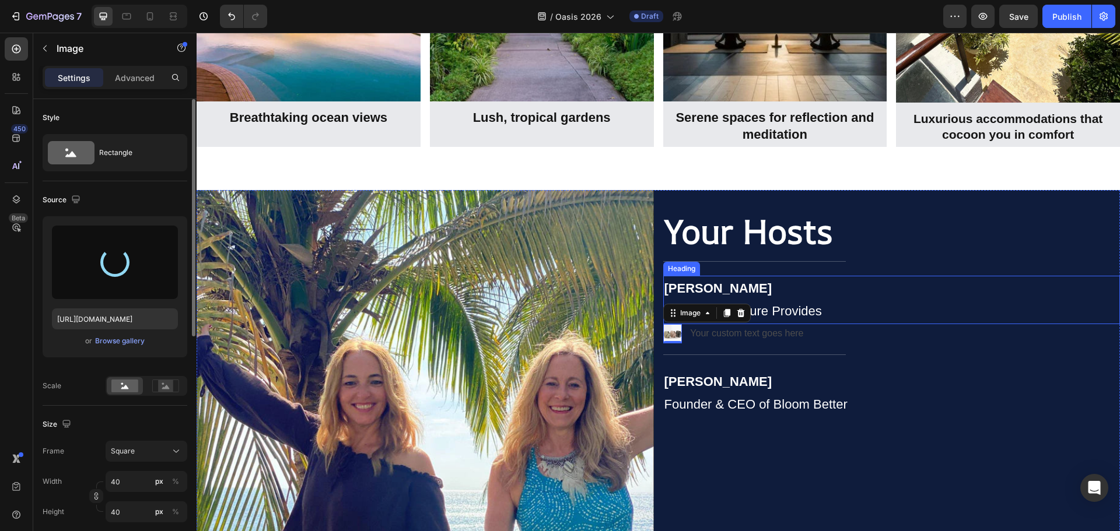
type input "https://cdn.shopify.com/s/files/1/0860/8491/1426/files/gempages_523242326022161…"
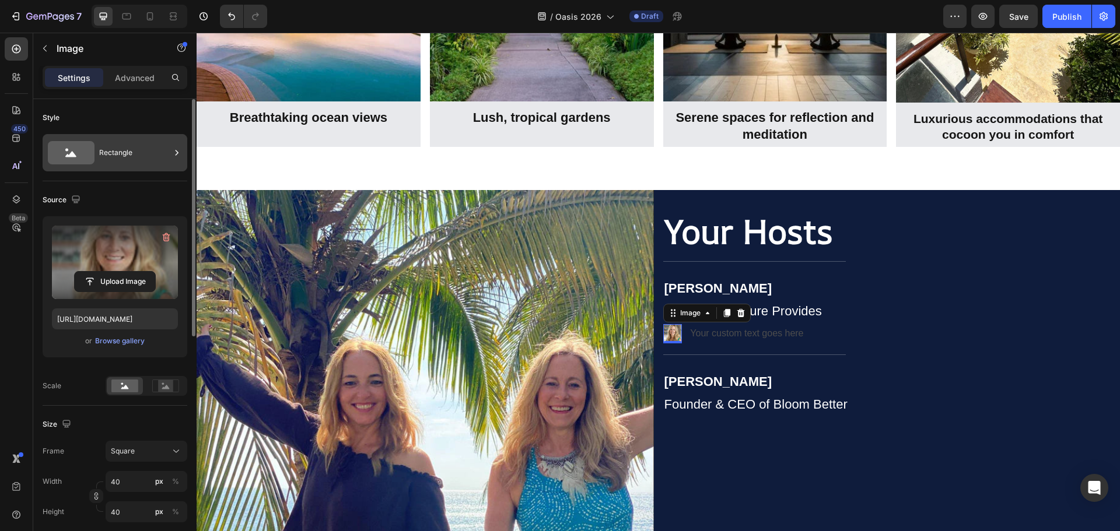
click at [96, 149] on div "Rectangle" at bounding box center [115, 152] width 145 height 37
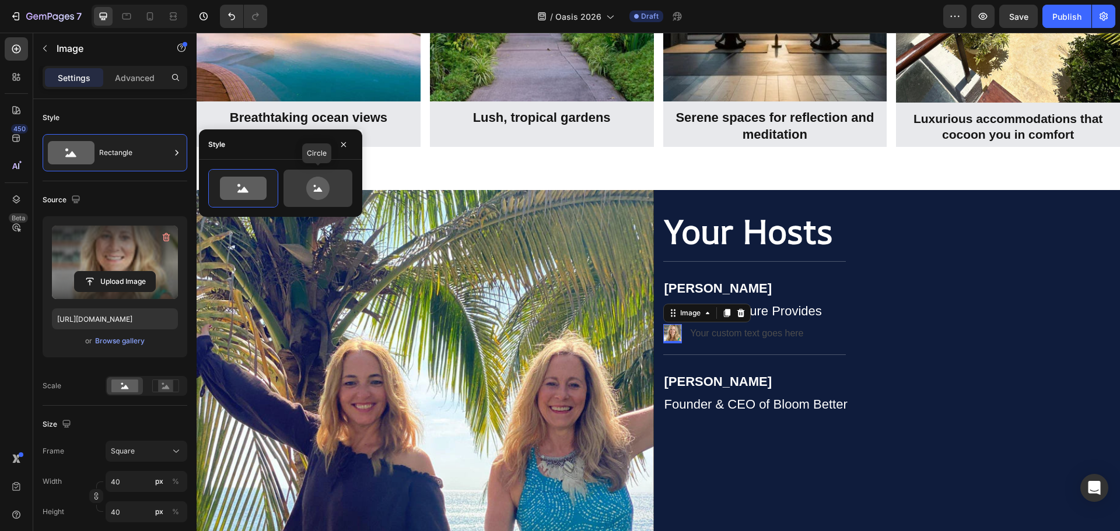
click at [320, 190] on icon at bounding box center [318, 189] width 9 height 5
type input "80"
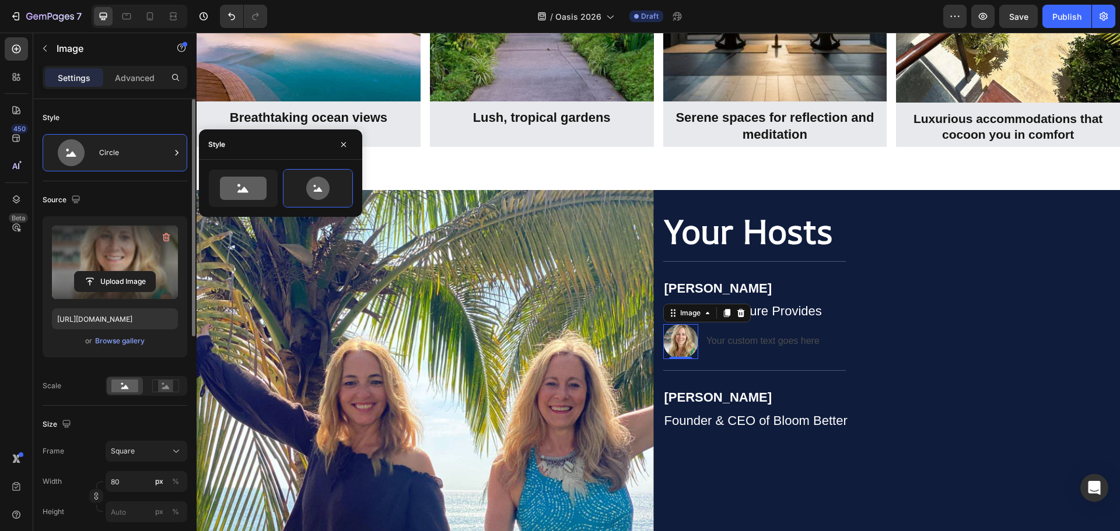
scroll to position [58, 0]
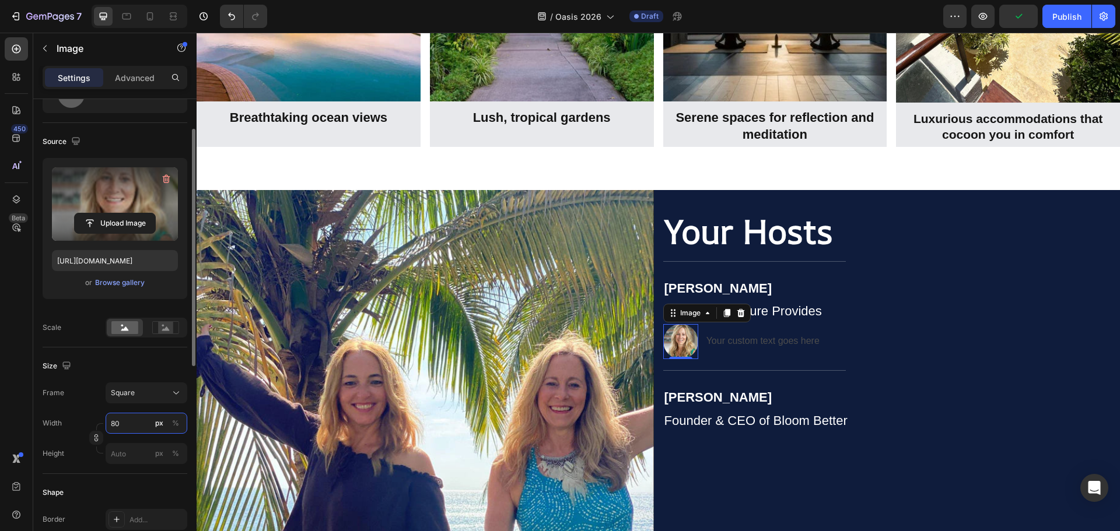
click at [117, 426] on input "80" at bounding box center [147, 423] width 82 height 21
type input "1"
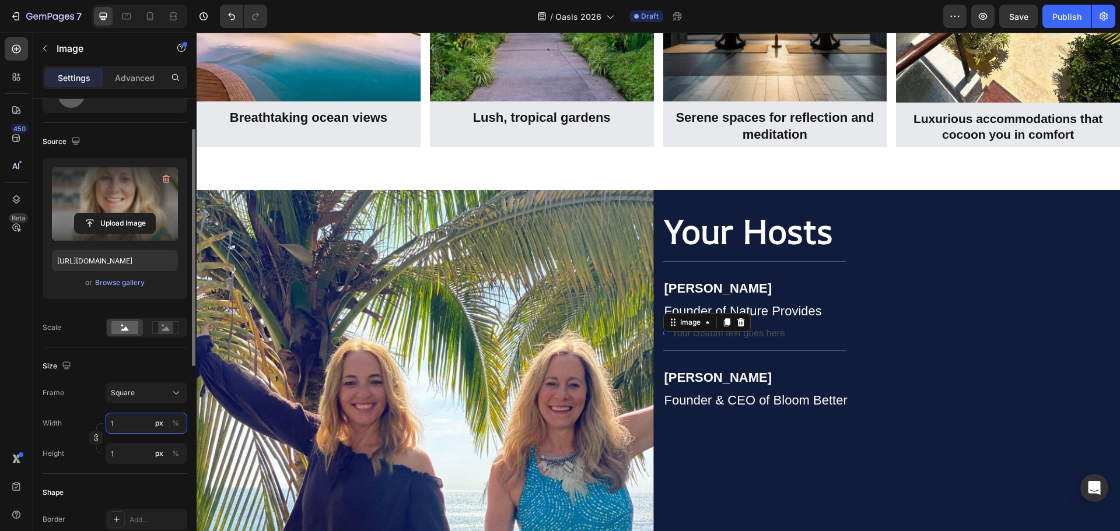
type input "15"
type input "150"
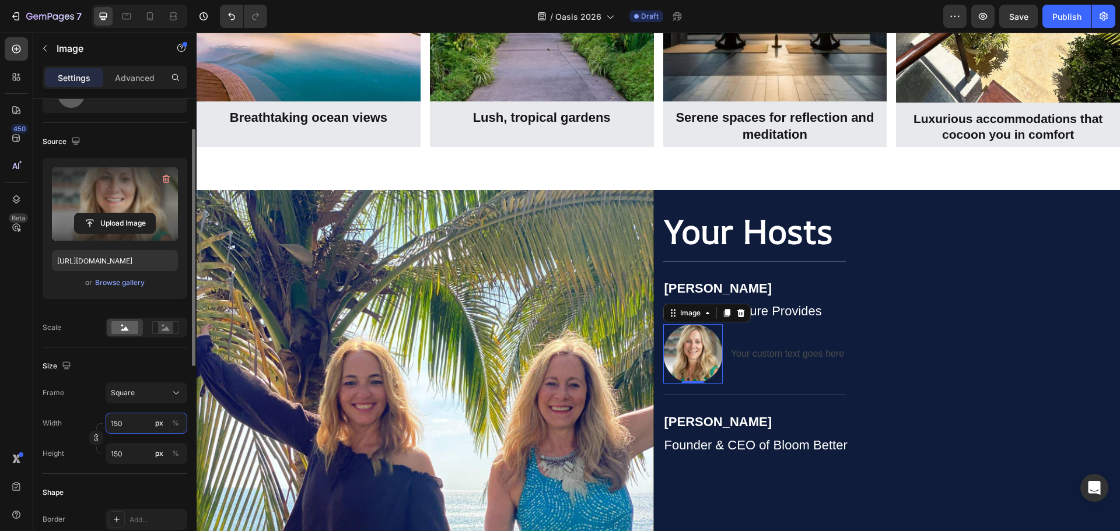
type input "150"
click at [82, 356] on div "Size Frame Square Width 150 px % Height 150 px %" at bounding box center [115, 411] width 145 height 127
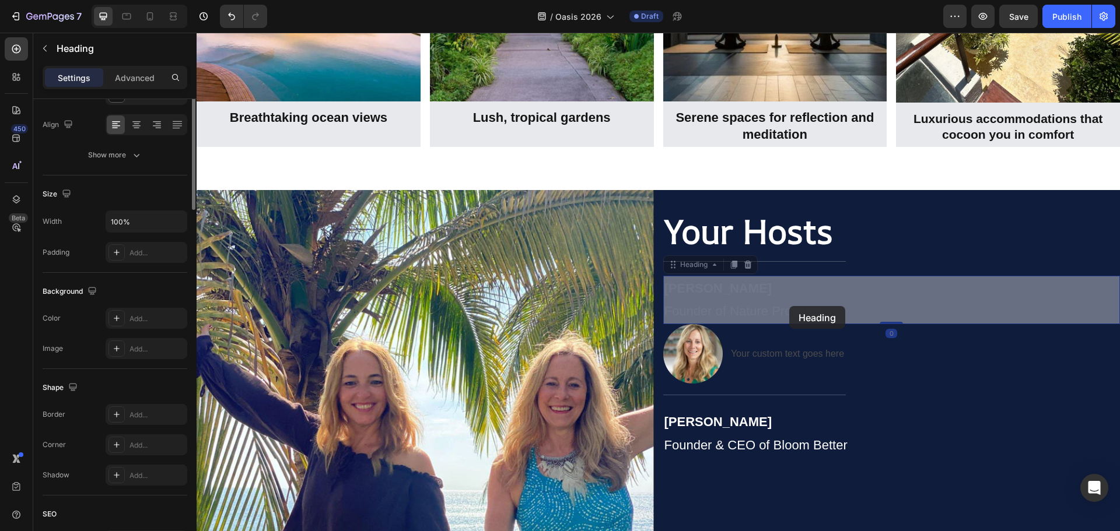
scroll to position [0, 0]
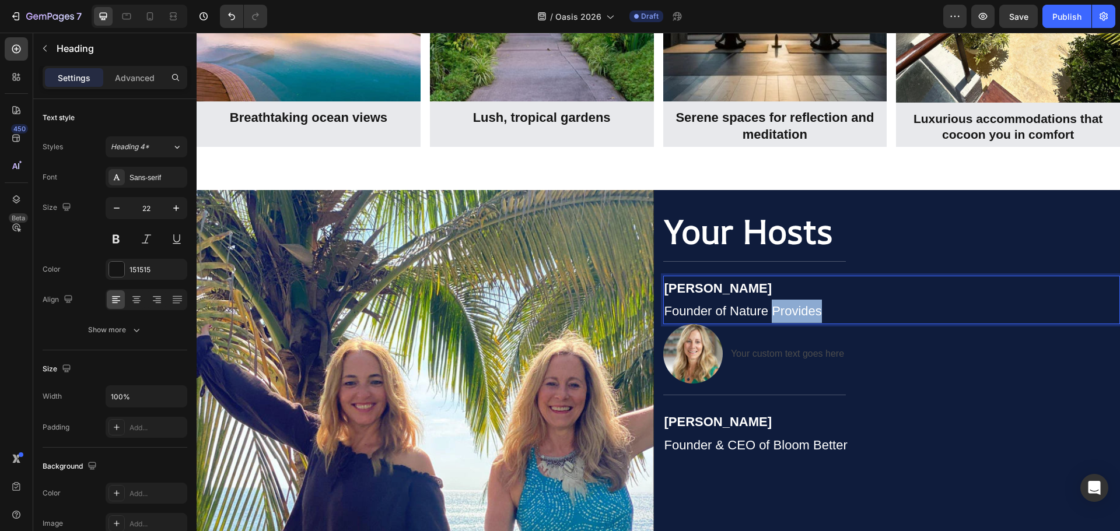
click at [790, 306] on span "Founder of Nature Provides" at bounding box center [742, 311] width 157 height 15
copy p "[PERSON_NAME]"
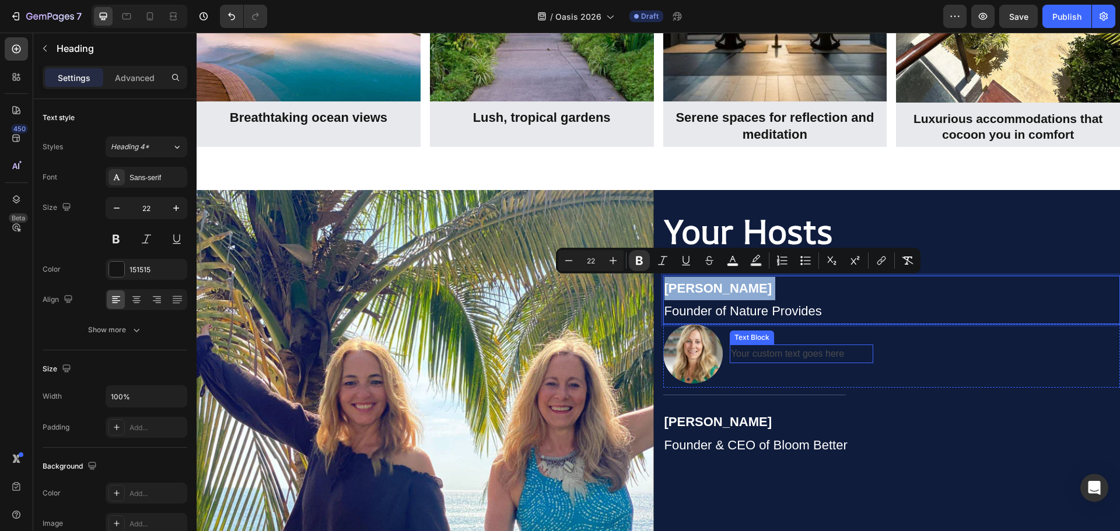
click at [804, 354] on div "Your custom text goes here" at bounding box center [801, 354] width 143 height 19
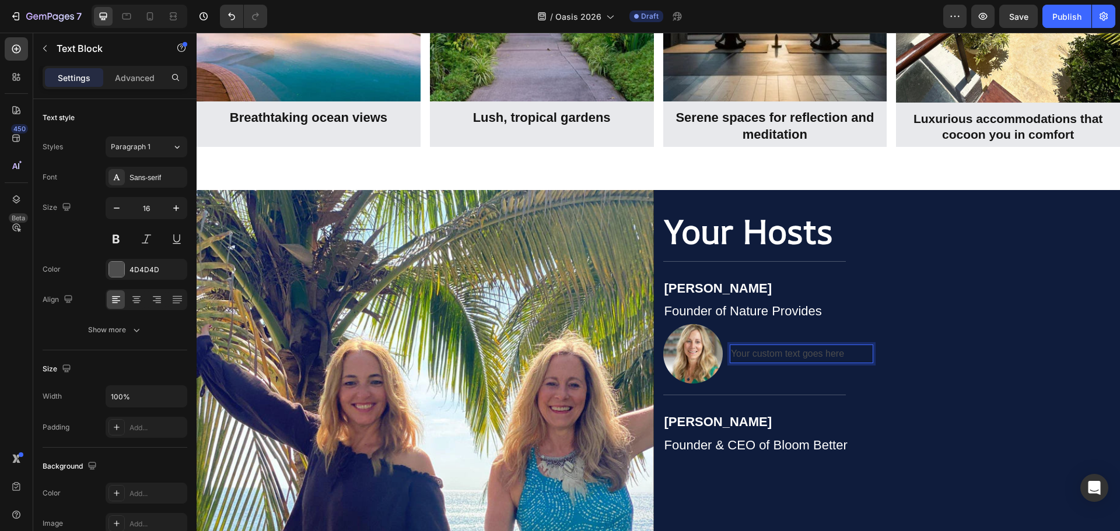
click at [804, 354] on div "Your custom text goes here" at bounding box center [801, 354] width 143 height 19
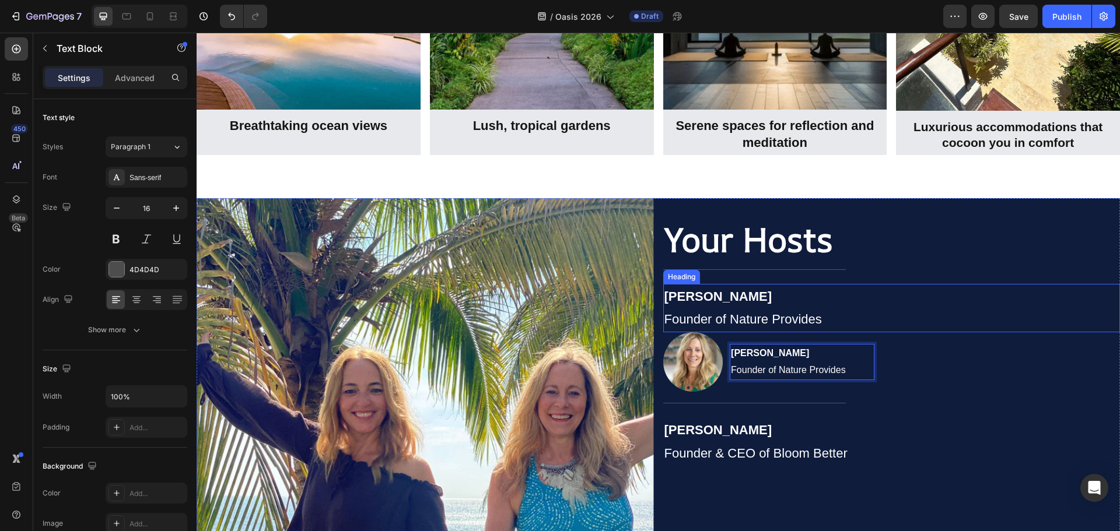
click at [779, 305] on p "⁠⁠⁠⁠⁠⁠⁠ Jennifer Payeur Founder of Nature Provides" at bounding box center [891, 308] width 455 height 46
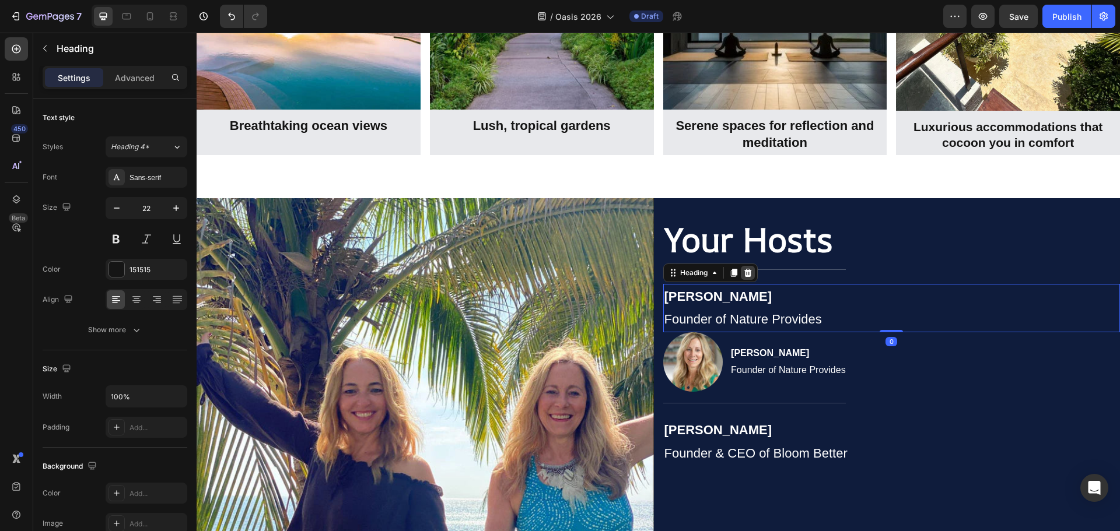
click at [748, 271] on icon at bounding box center [747, 272] width 9 height 9
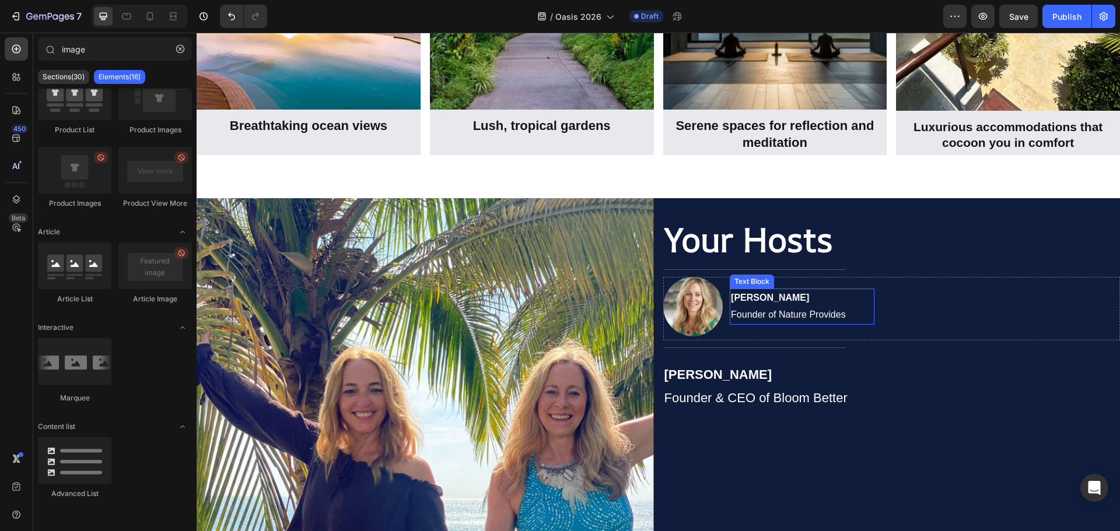
click at [776, 307] on p "Jennifer Payeur Founder of Nature Provides" at bounding box center [802, 307] width 142 height 34
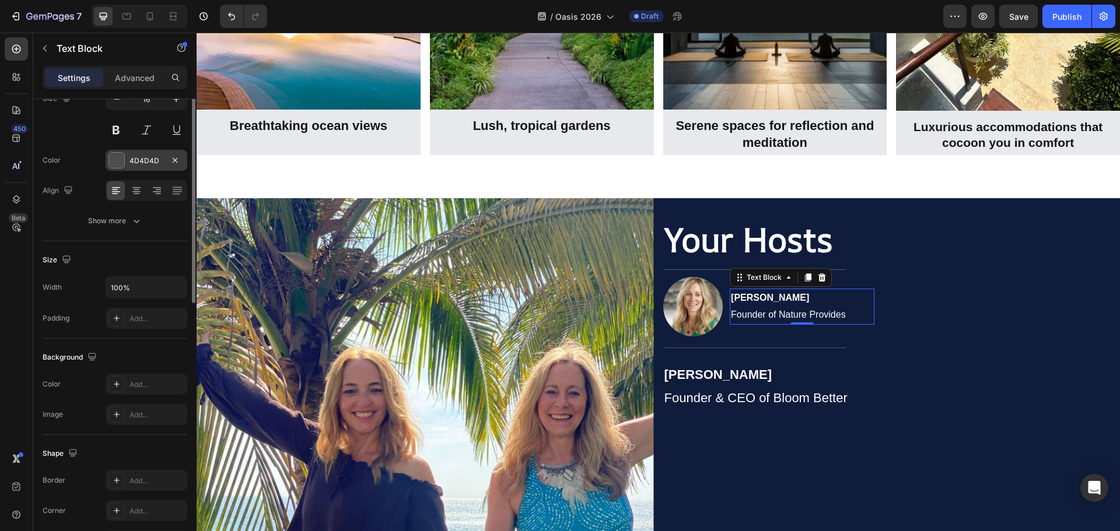
scroll to position [0, 0]
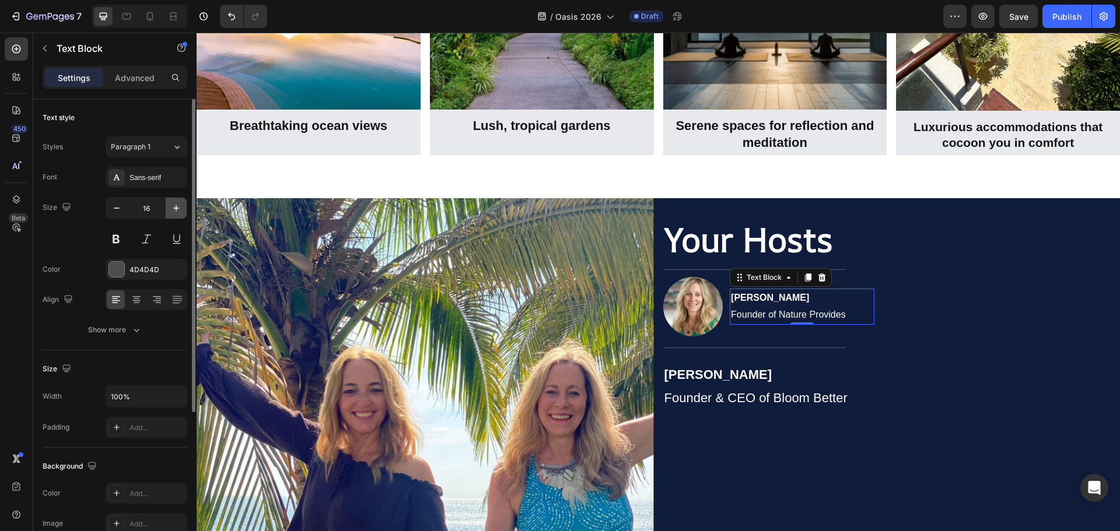
click at [175, 206] on icon "button" at bounding box center [176, 208] width 12 height 12
type input "20"
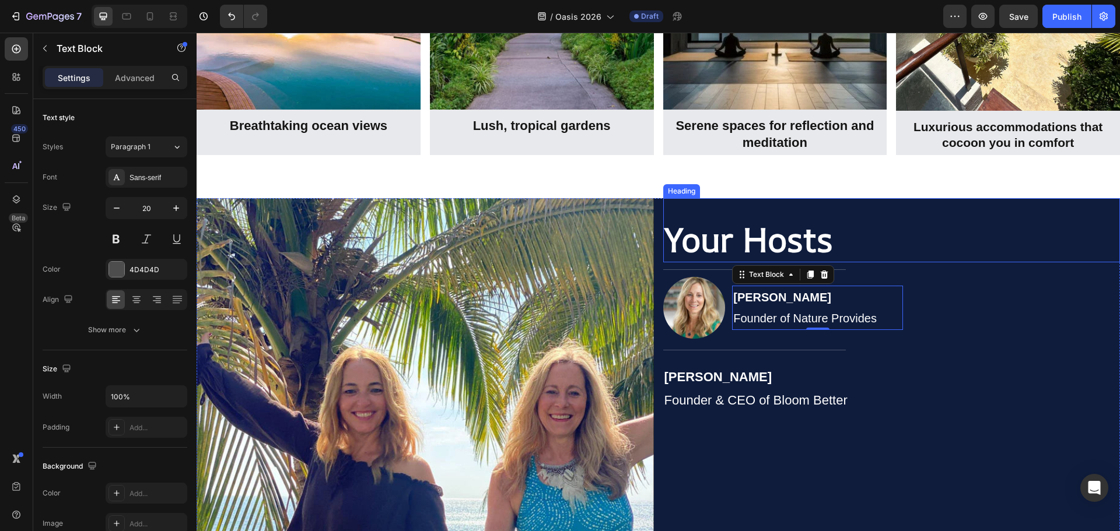
click at [1063, 239] on h2 "Your Hosts" at bounding box center [891, 239] width 457 height 45
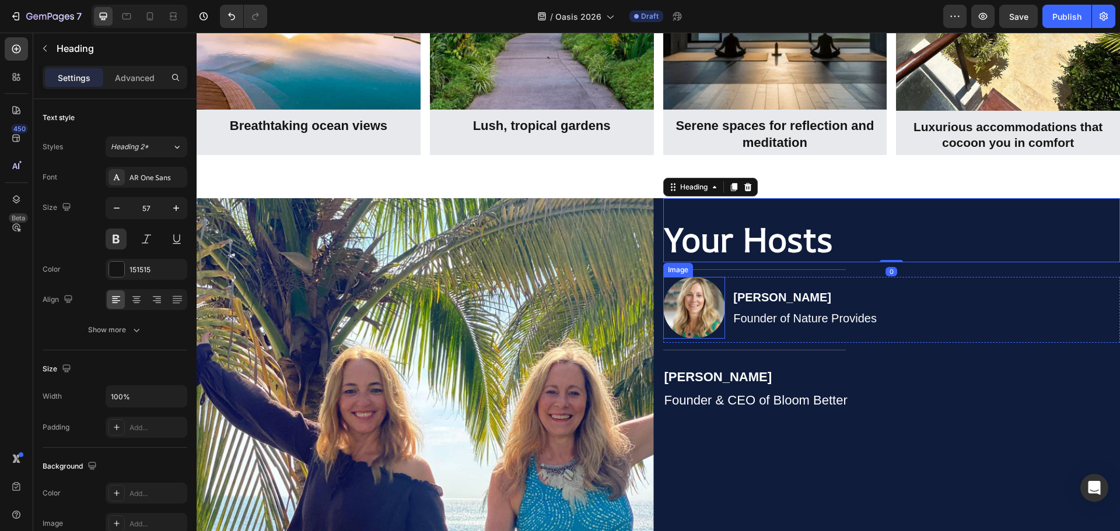
click at [705, 297] on img at bounding box center [694, 308] width 62 height 62
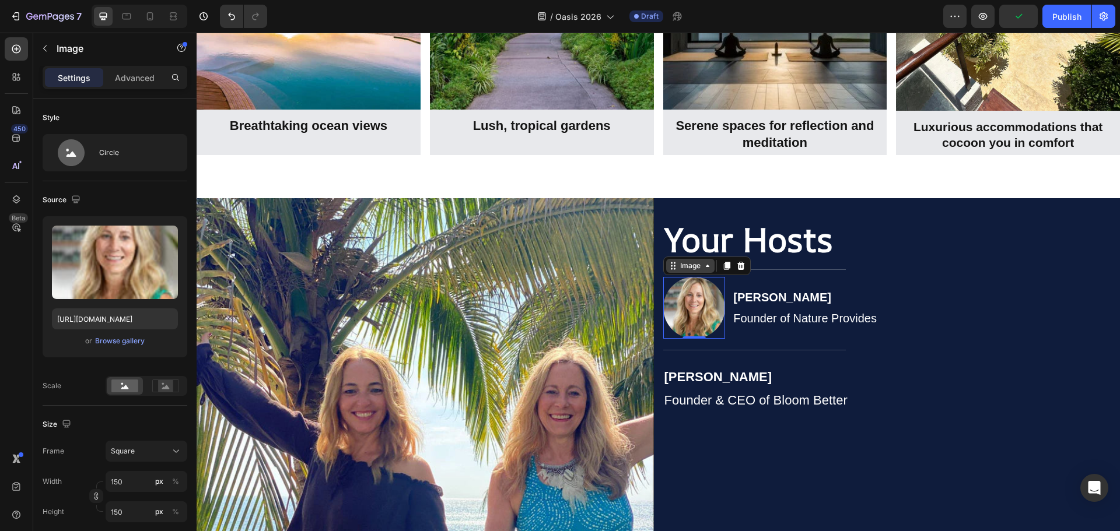
click at [706, 265] on icon at bounding box center [707, 266] width 3 height 2
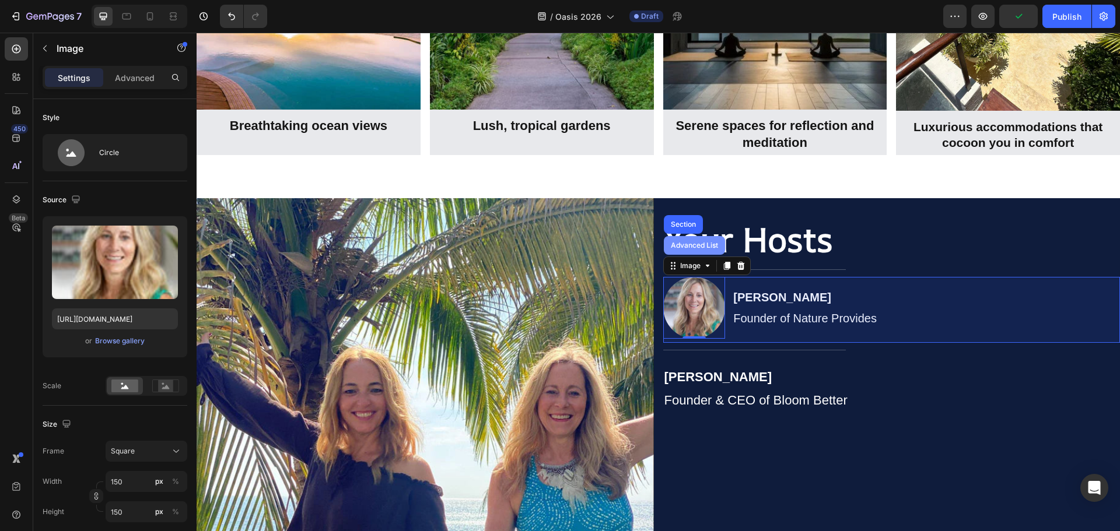
click at [696, 245] on div "Advanced List" at bounding box center [694, 245] width 52 height 7
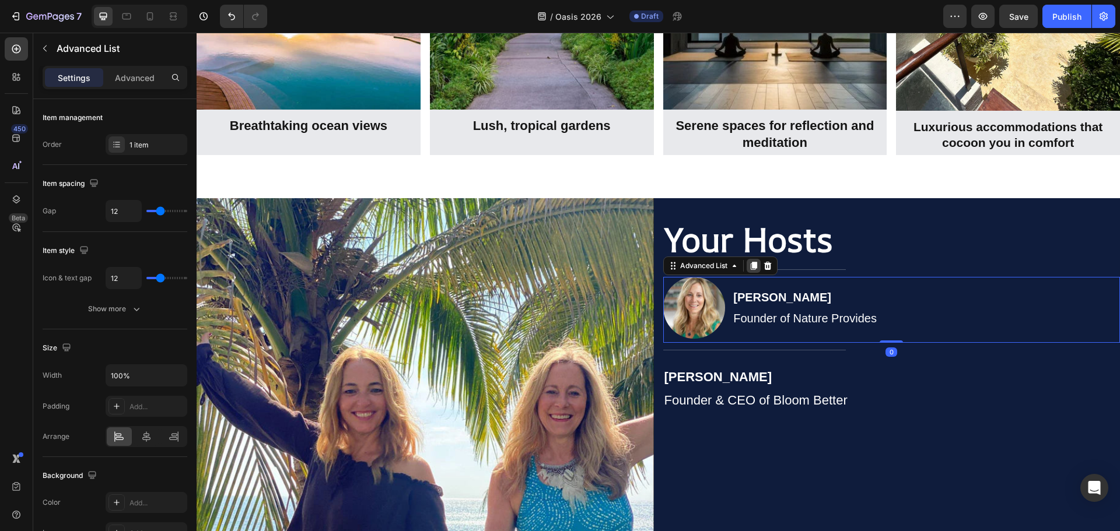
click at [756, 265] on icon at bounding box center [753, 266] width 6 height 8
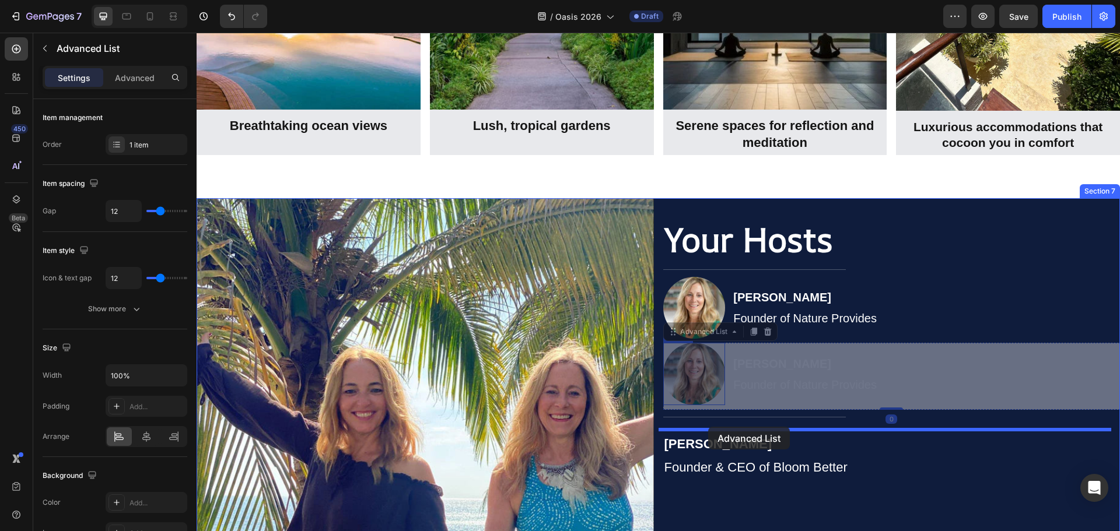
drag, startPoint x: 695, startPoint y: 331, endPoint x: 708, endPoint y: 427, distance: 96.5
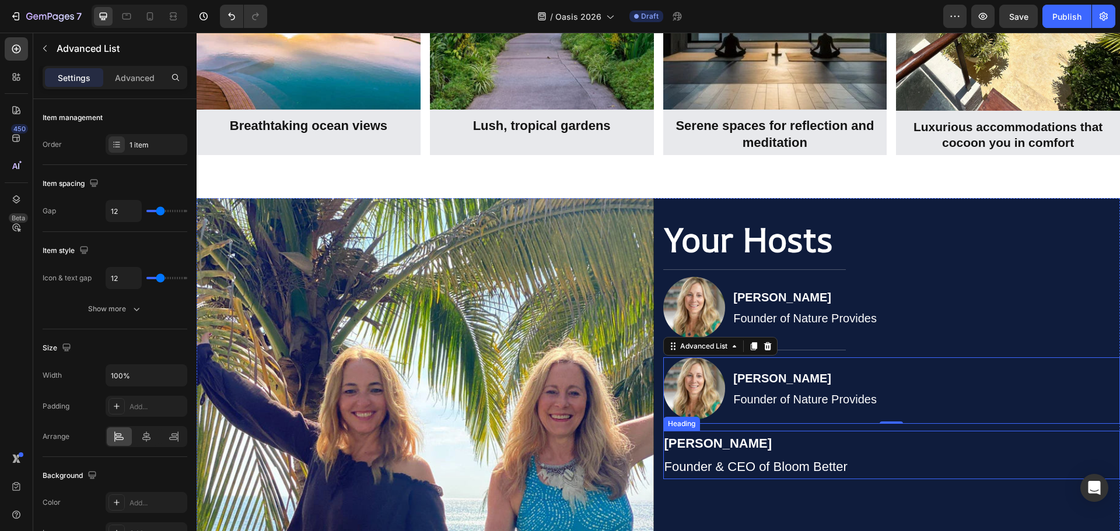
click at [763, 461] on span "Founder & CEO of Bloom Better" at bounding box center [755, 467] width 183 height 15
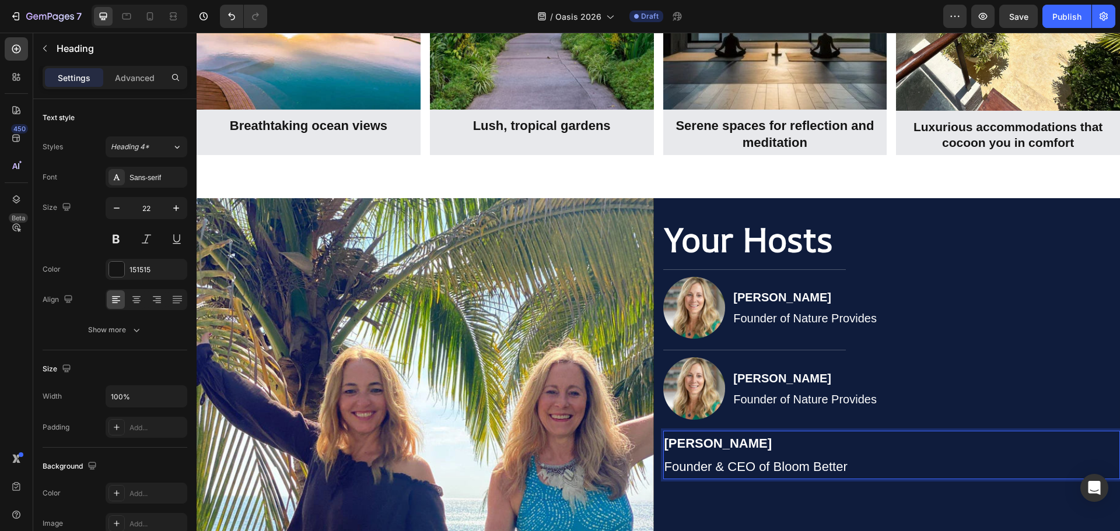
click at [786, 464] on span "Founder & CEO of Bloom Better" at bounding box center [755, 467] width 183 height 15
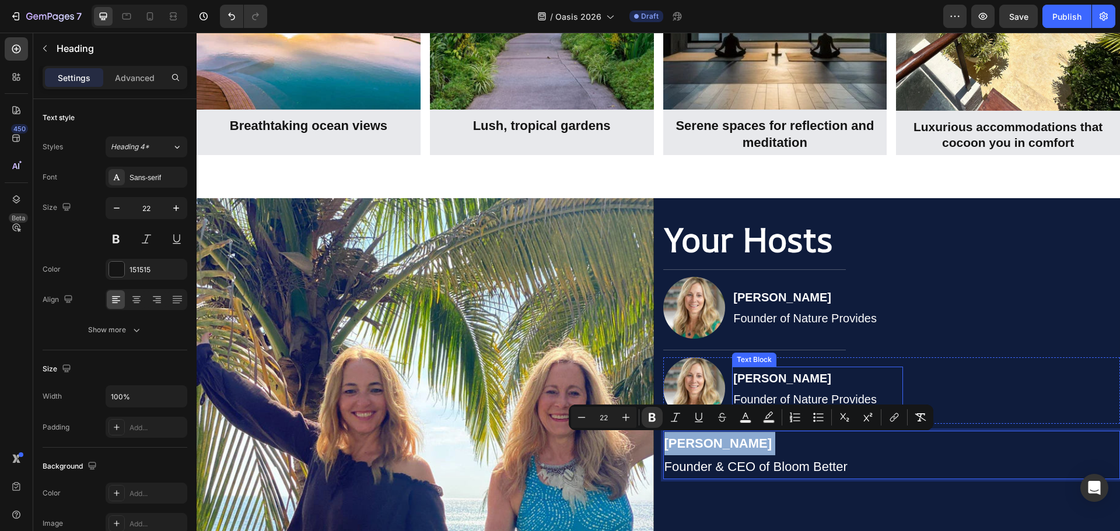
click at [772, 385] on p "Jennifer Payeur Founder of Nature Provides" at bounding box center [817, 389] width 169 height 42
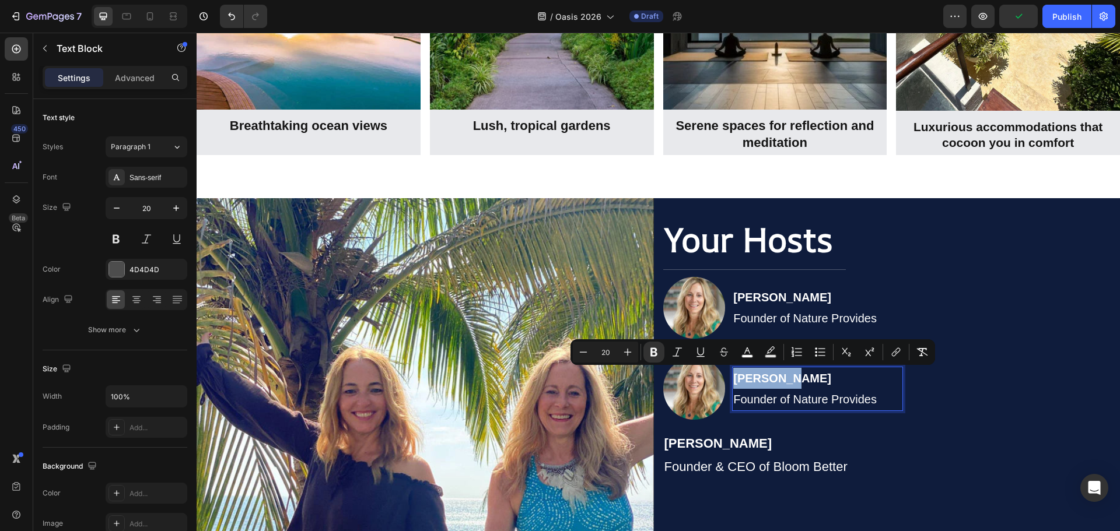
click at [790, 381] on strong "[PERSON_NAME]" at bounding box center [782, 378] width 98 height 13
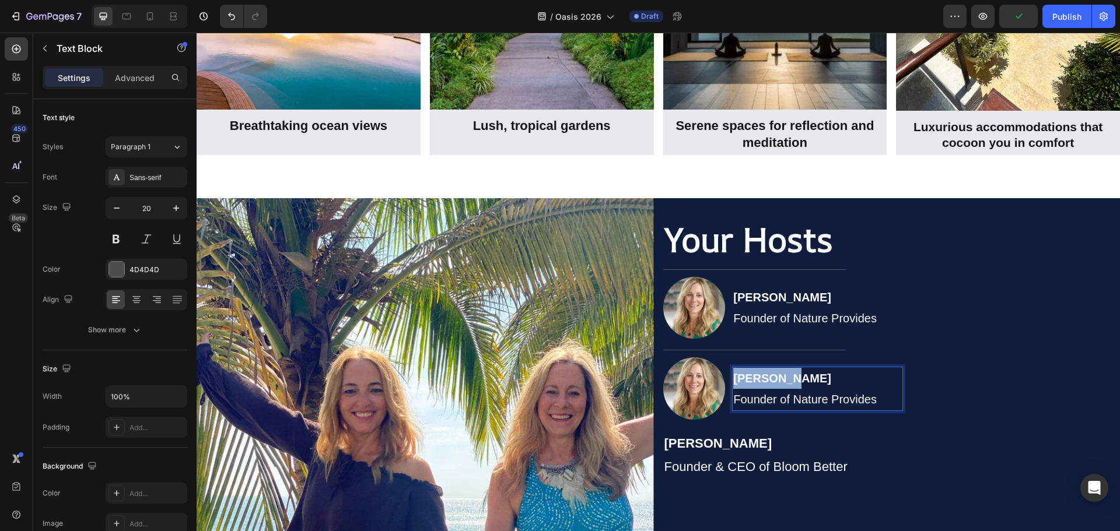
click at [790, 381] on strong "[PERSON_NAME]" at bounding box center [782, 378] width 98 height 13
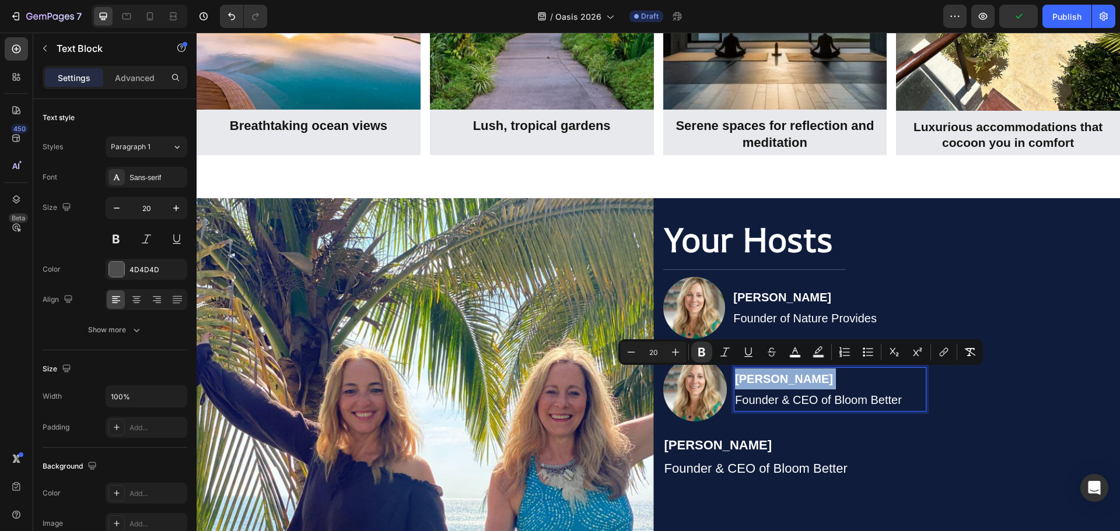
scroll to position [2582, 0]
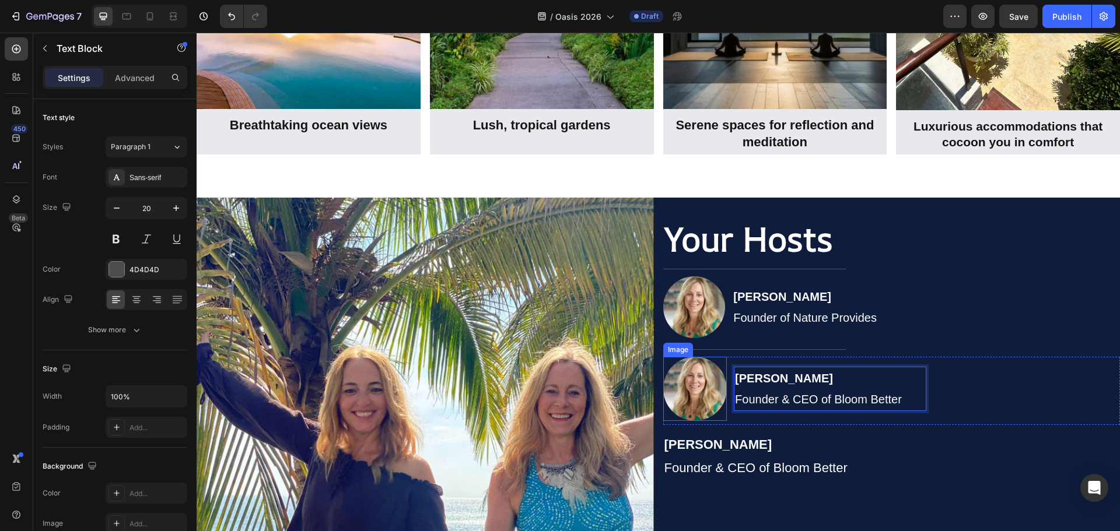
click at [709, 388] on img at bounding box center [695, 389] width 64 height 64
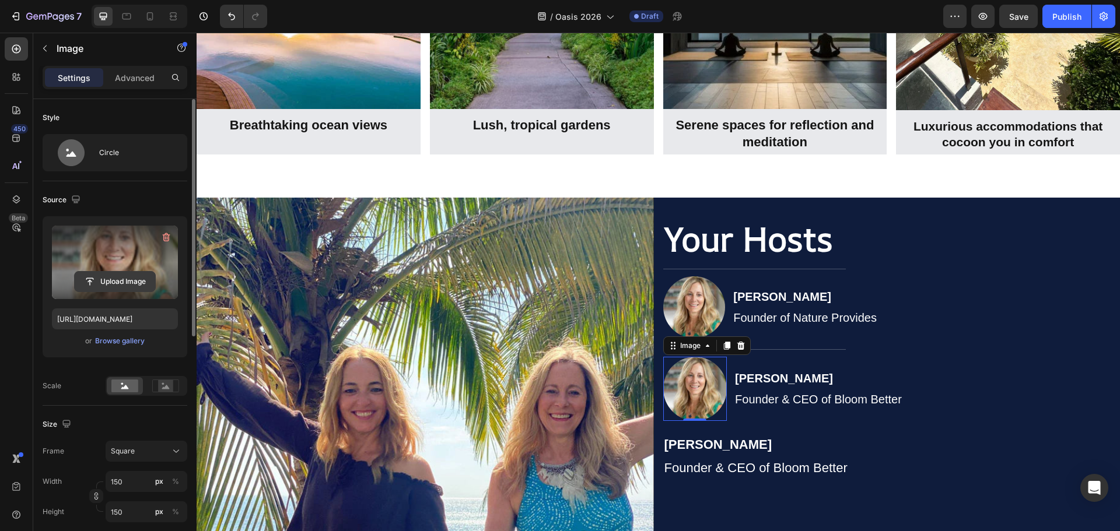
click at [109, 283] on input "file" at bounding box center [115, 282] width 80 height 20
type input "C:\fakepath\Jana_Headshot_1_1_100x100.avif"
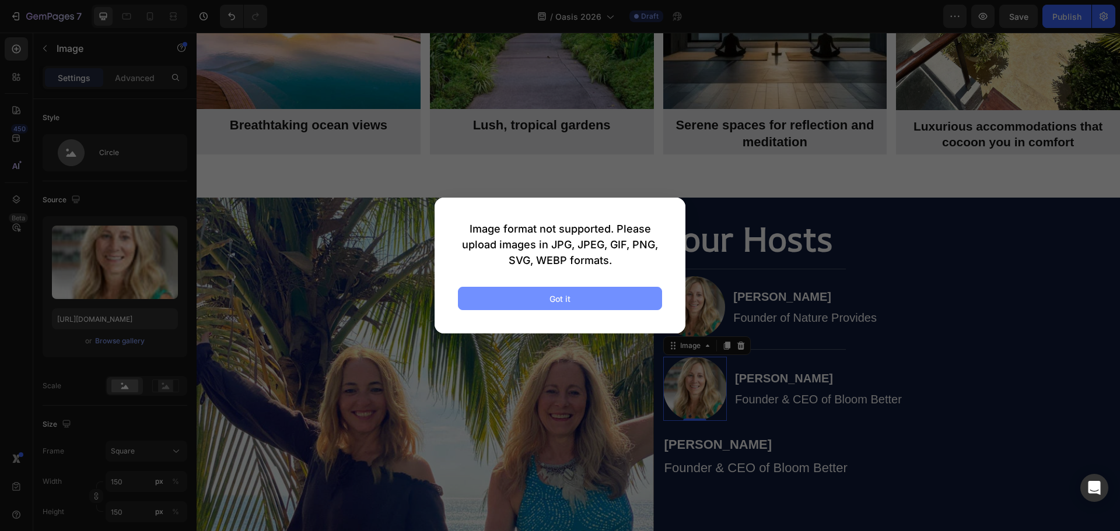
click at [591, 291] on button "Got it" at bounding box center [560, 298] width 204 height 23
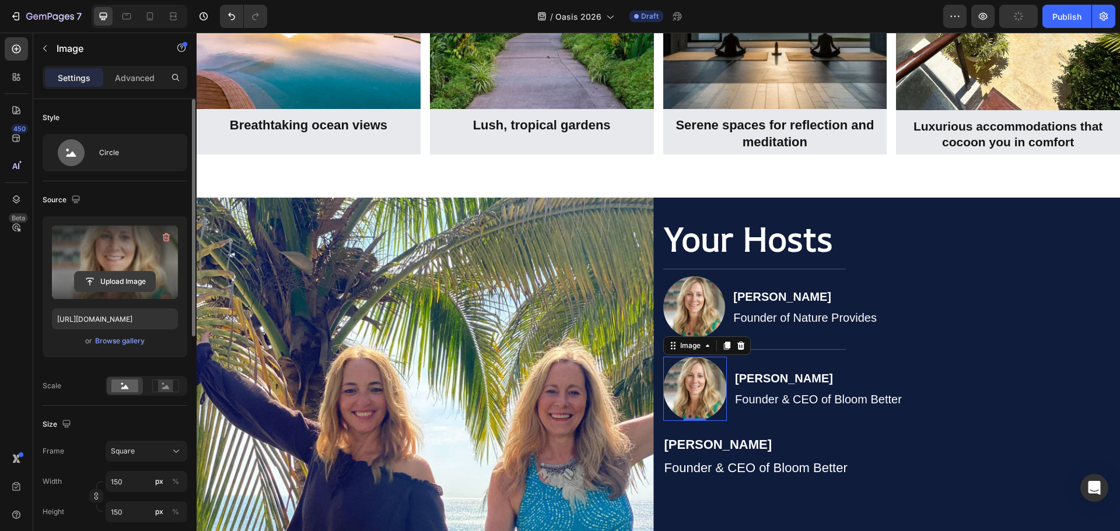
click at [113, 279] on input "file" at bounding box center [115, 282] width 80 height 20
click at [109, 282] on input "file" at bounding box center [115, 282] width 80 height 20
click at [113, 286] on input "file" at bounding box center [115, 282] width 80 height 20
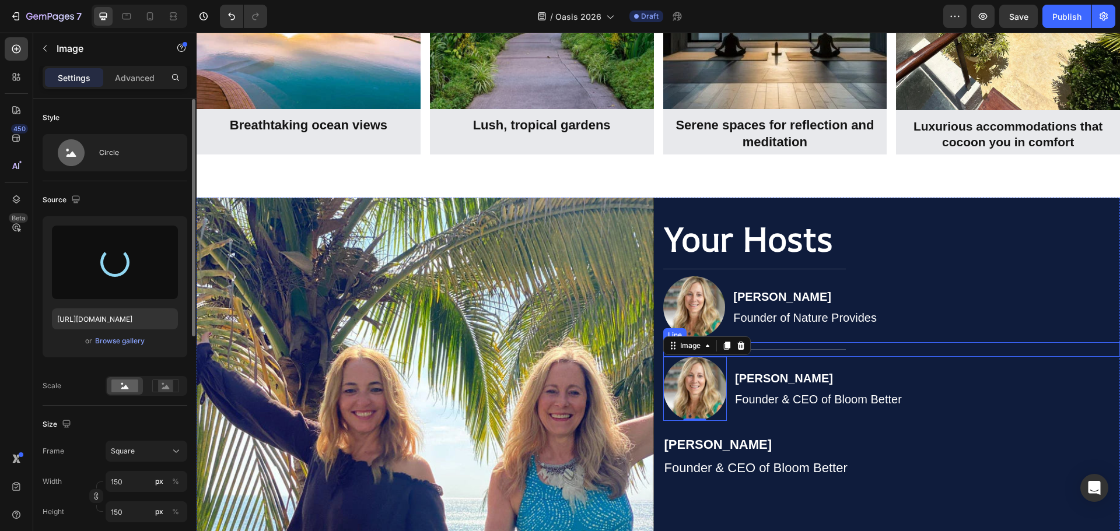
type input "https://cdn.shopify.com/s/files/1/0860/8491/1426/files/gempages_523242326022161…"
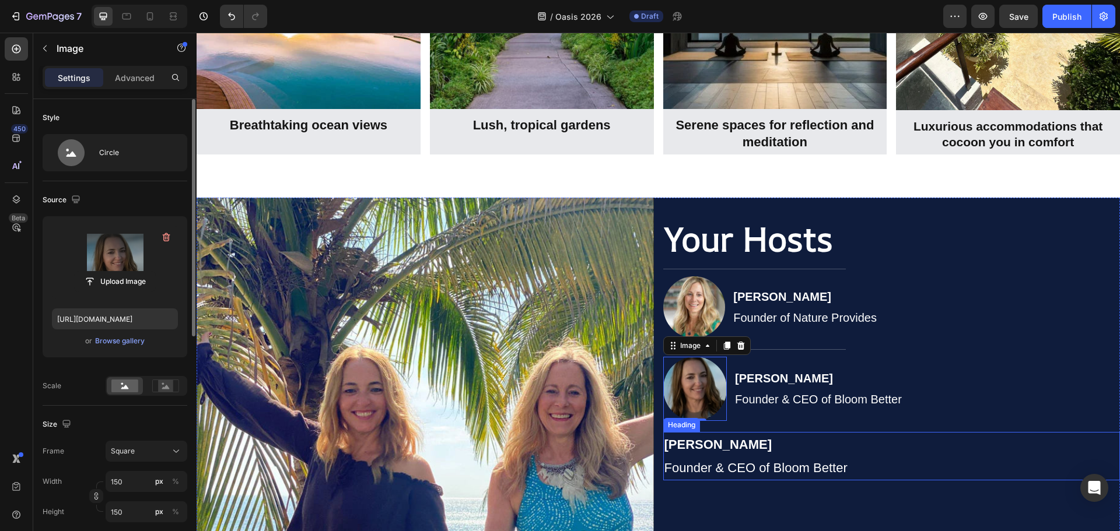
click at [751, 444] on strong "[PERSON_NAME]" at bounding box center [718, 444] width 108 height 15
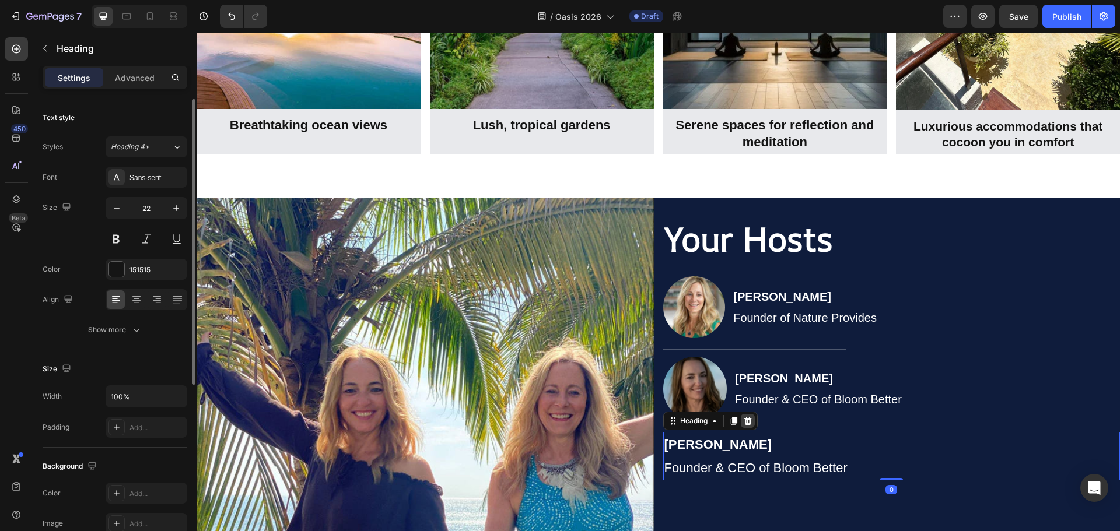
click at [747, 418] on icon at bounding box center [748, 421] width 8 height 8
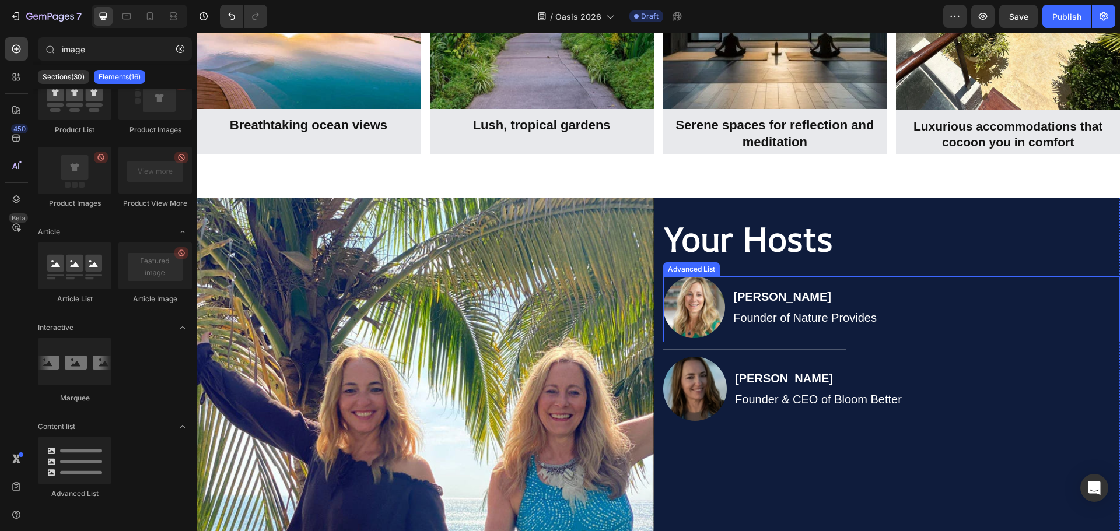
click at [936, 297] on div "Image Jennifer Payeur Founder of Nature Provides Text Block" at bounding box center [891, 309] width 457 height 66
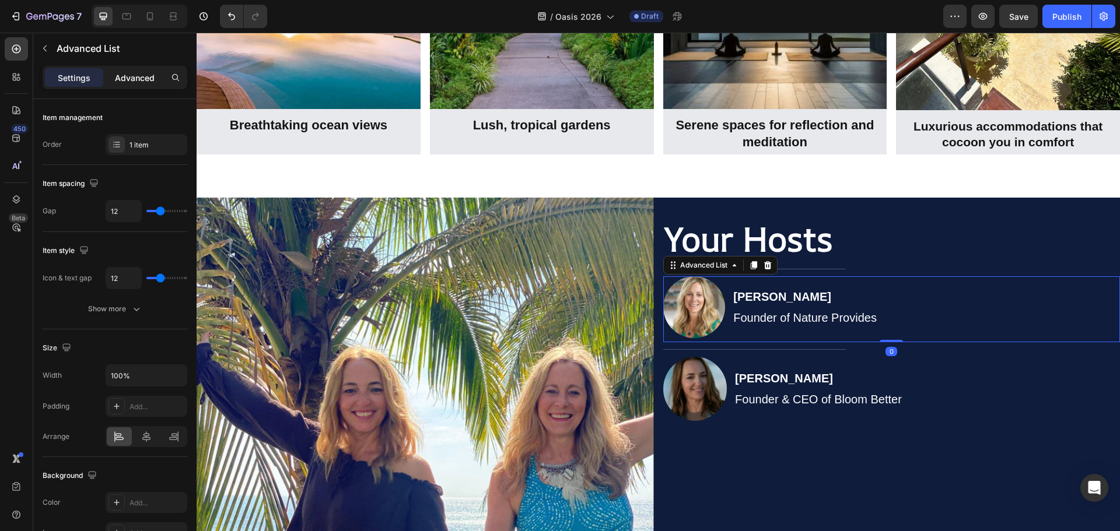
click at [138, 69] on div "Advanced" at bounding box center [135, 77] width 58 height 19
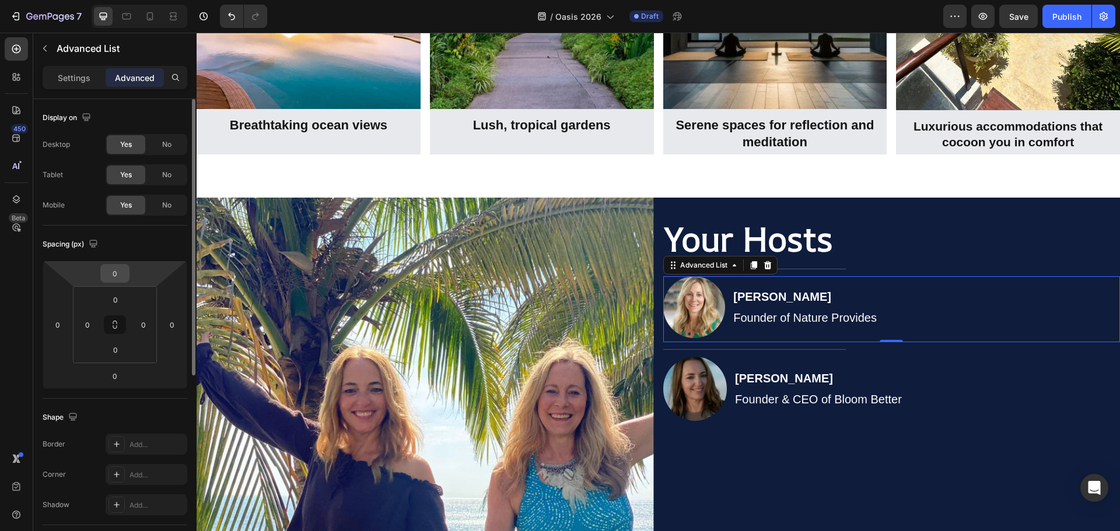
click at [116, 275] on input "0" at bounding box center [114, 273] width 23 height 17
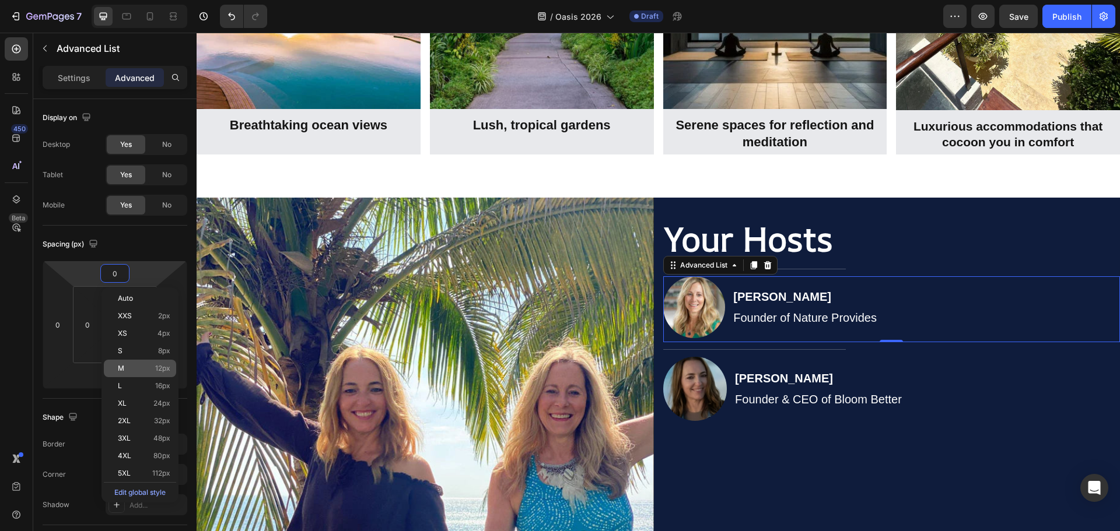
click at [146, 370] on p "M 12px" at bounding box center [144, 368] width 52 height 8
type input "12"
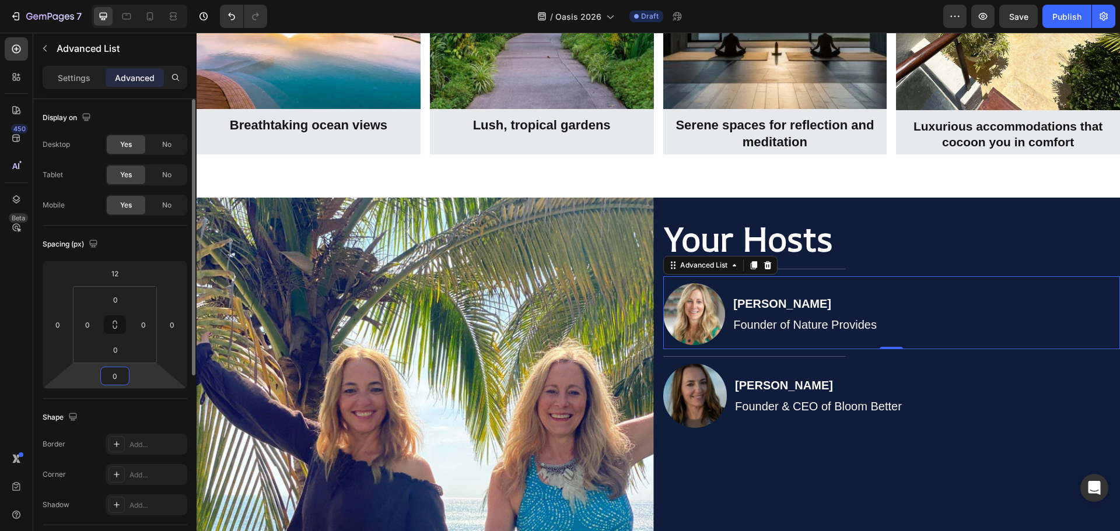
click at [118, 374] on input "0" at bounding box center [114, 375] width 23 height 17
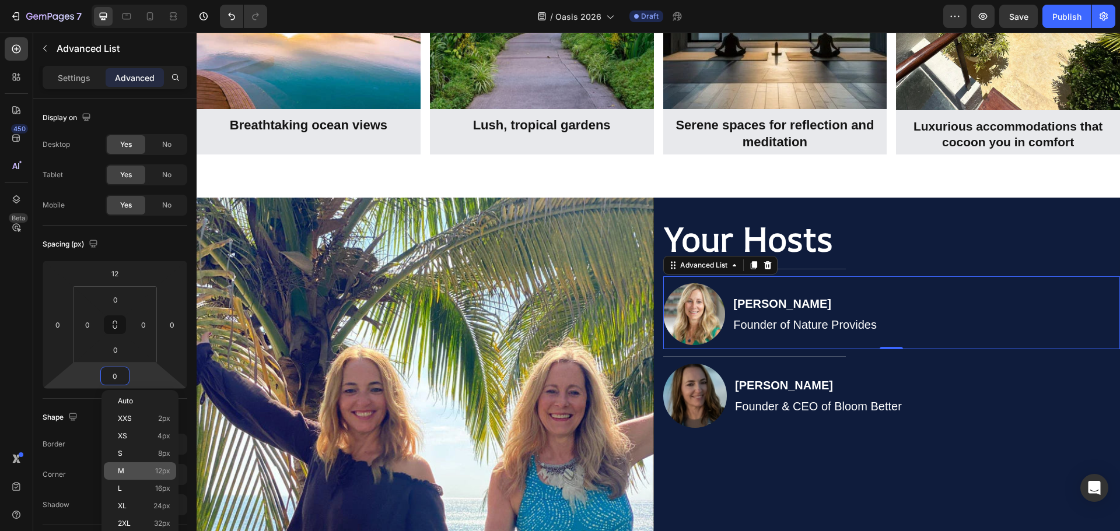
click at [142, 466] on div "M 12px" at bounding box center [140, 470] width 72 height 17
type input "12"
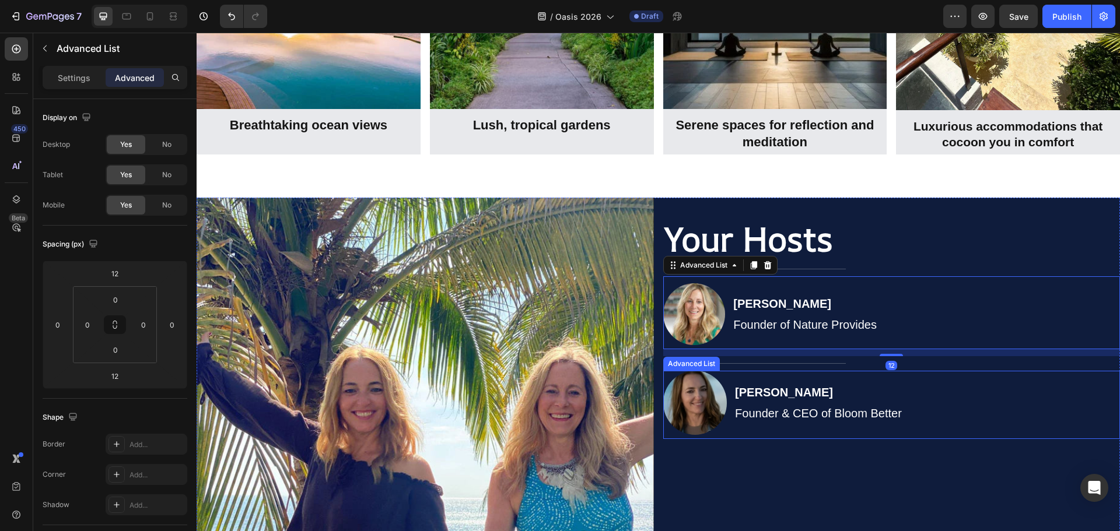
click at [986, 399] on div "Image Jana Danielson Founder & CEO of Bloom Better Text Block" at bounding box center [891, 405] width 457 height 68
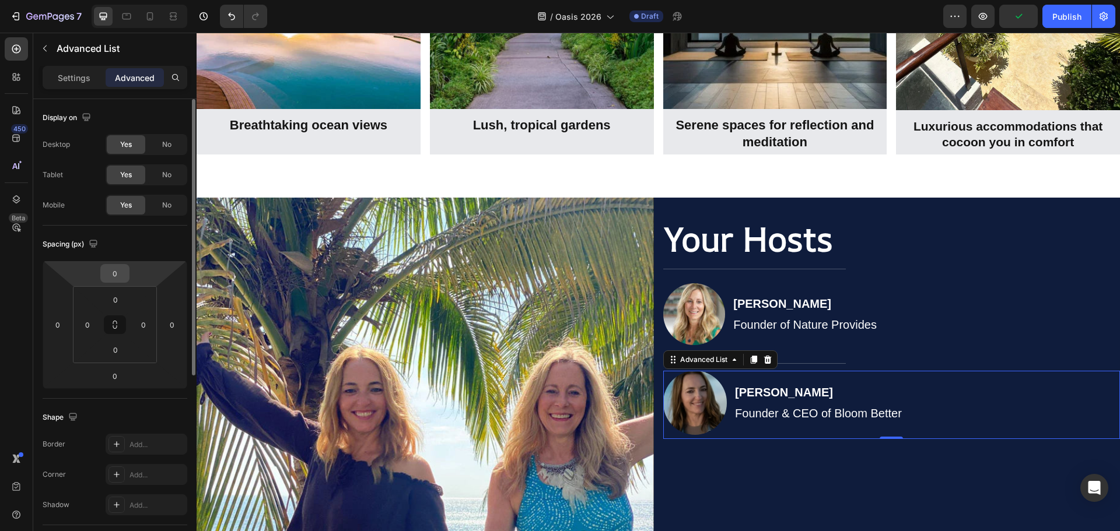
click at [118, 272] on input "0" at bounding box center [114, 273] width 23 height 17
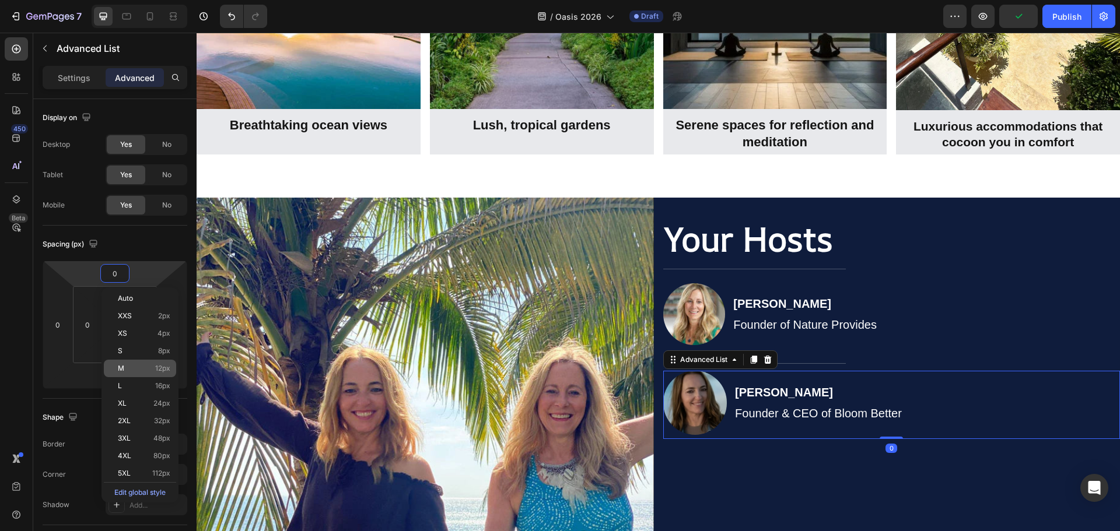
click at [150, 364] on p "M 12px" at bounding box center [144, 368] width 52 height 8
type input "12"
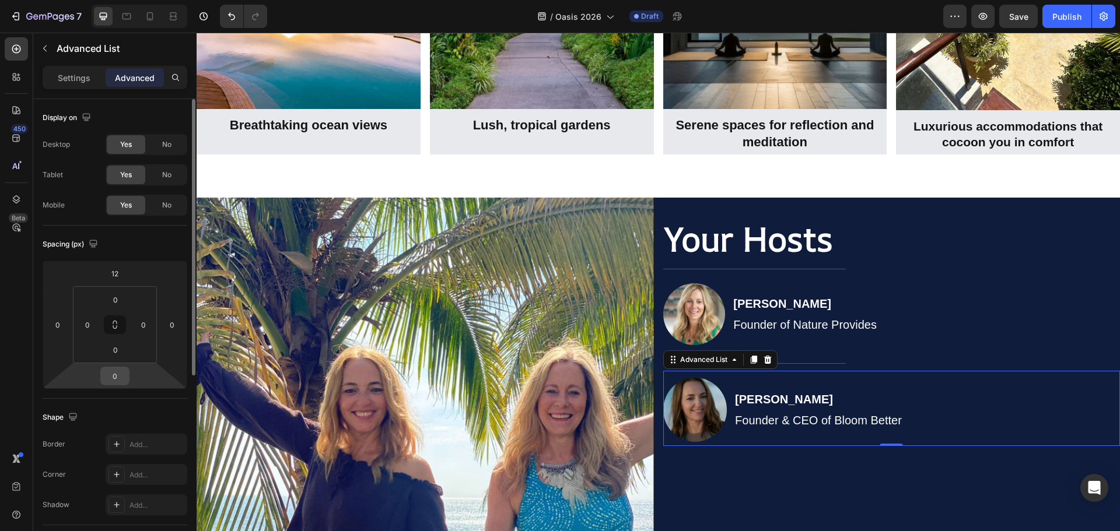
click at [117, 380] on input "0" at bounding box center [114, 375] width 23 height 17
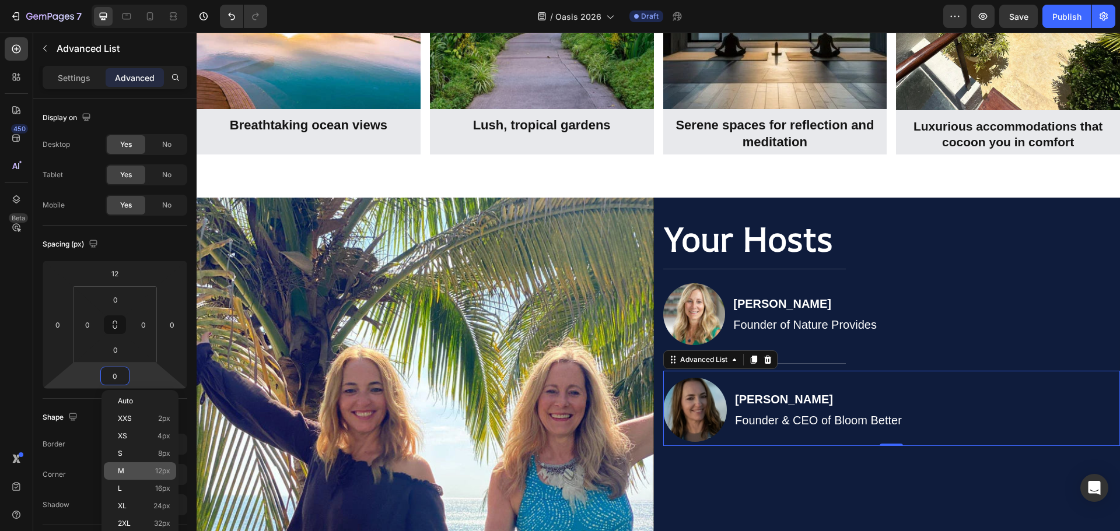
click at [155, 473] on span "12px" at bounding box center [162, 471] width 15 height 8
type input "12"
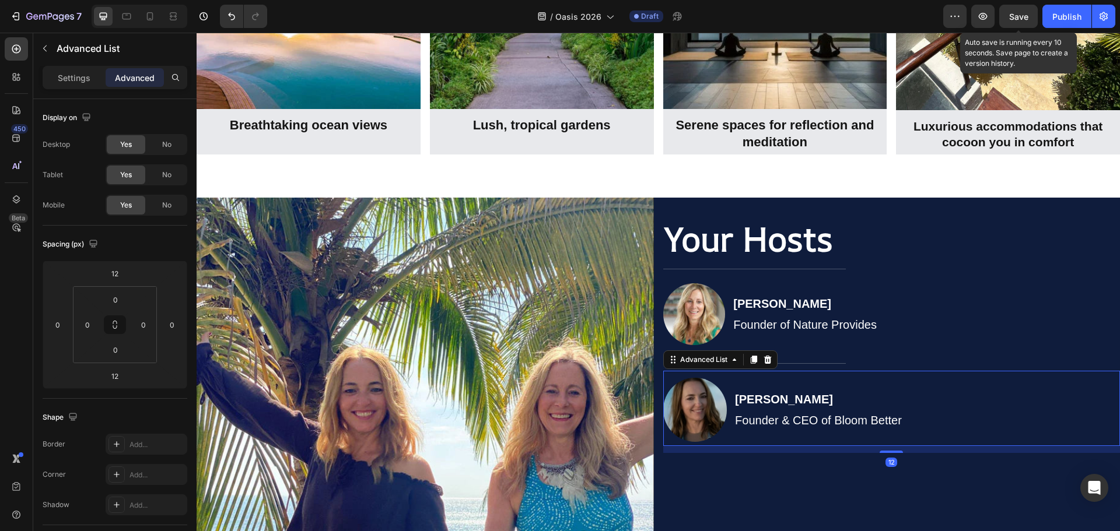
click at [1017, 19] on span "Save" at bounding box center [1018, 17] width 19 height 10
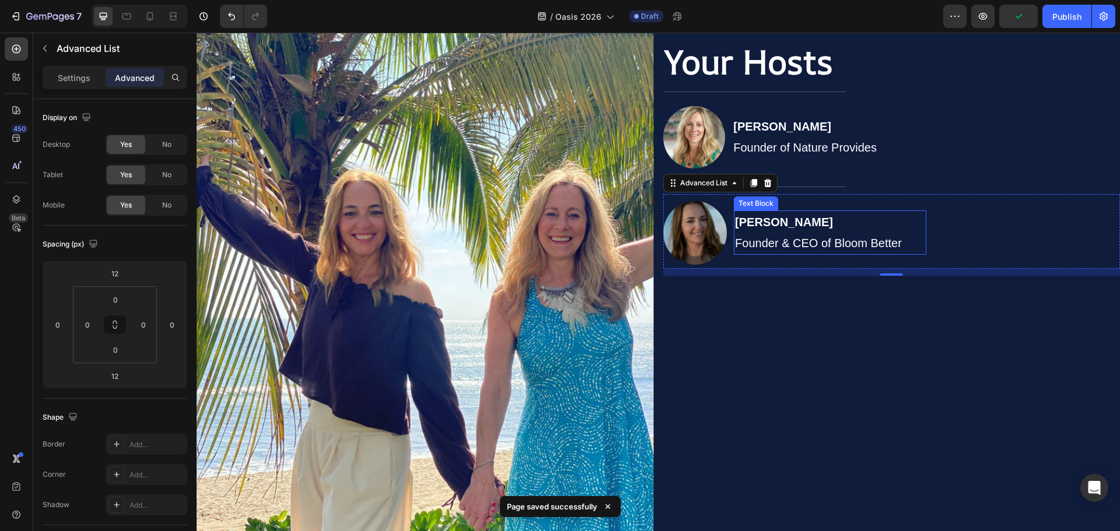
scroll to position [2816, 0]
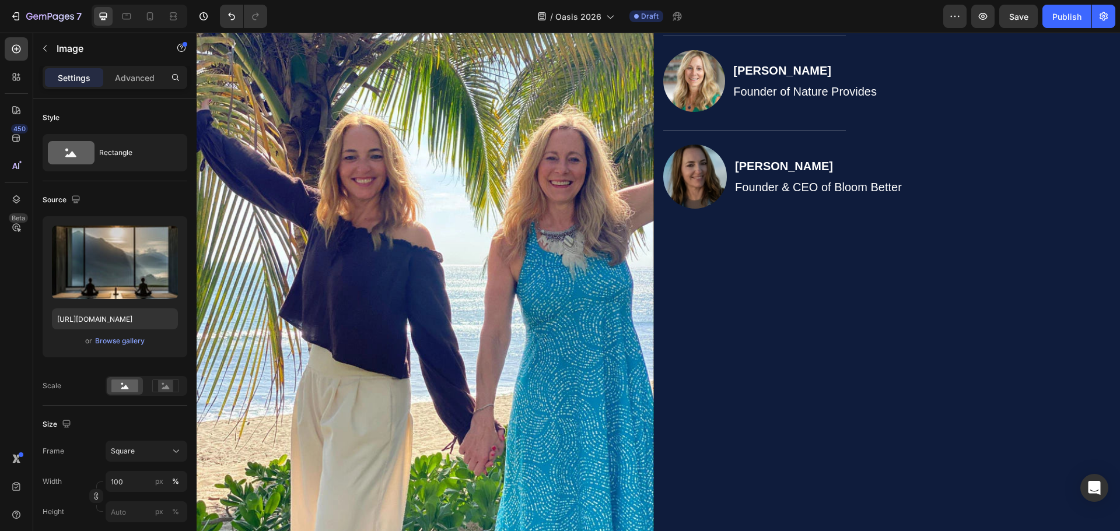
scroll to position [2273, 0]
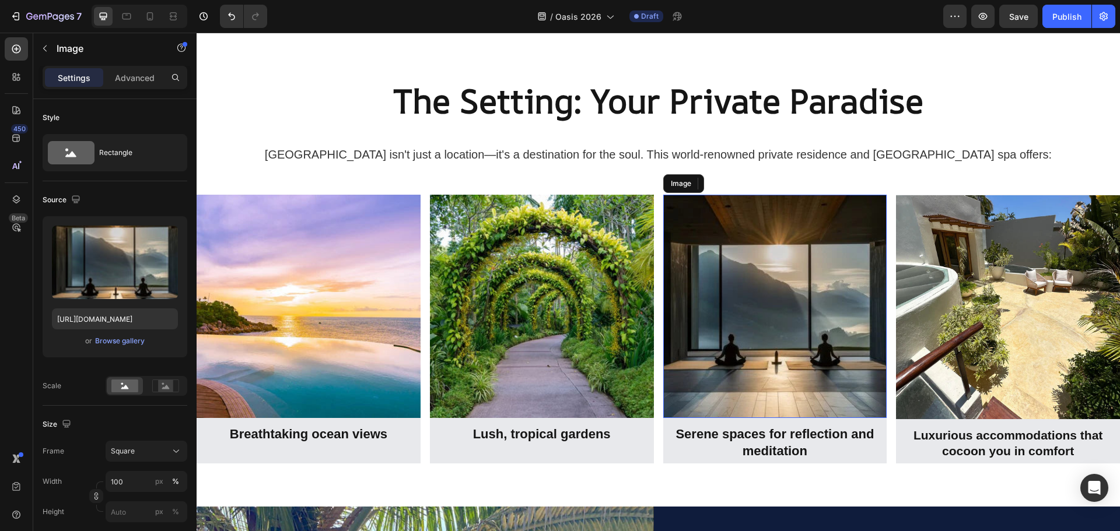
click at [766, 176] on div "The Setting: Your Private Paradise Heading Villa Ananda isn't just a location—i…" at bounding box center [658, 268] width 923 height 418
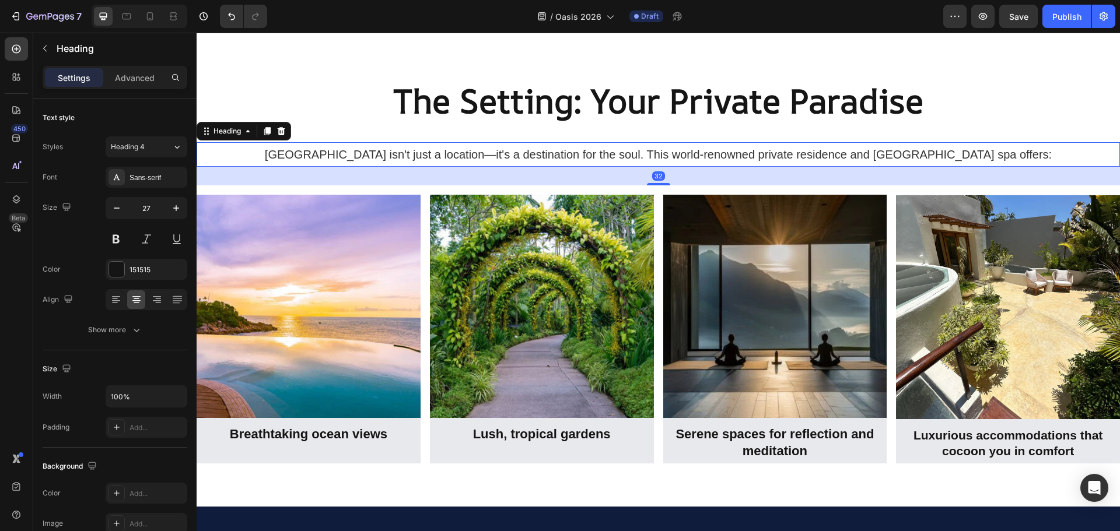
scroll to position [2174, 0]
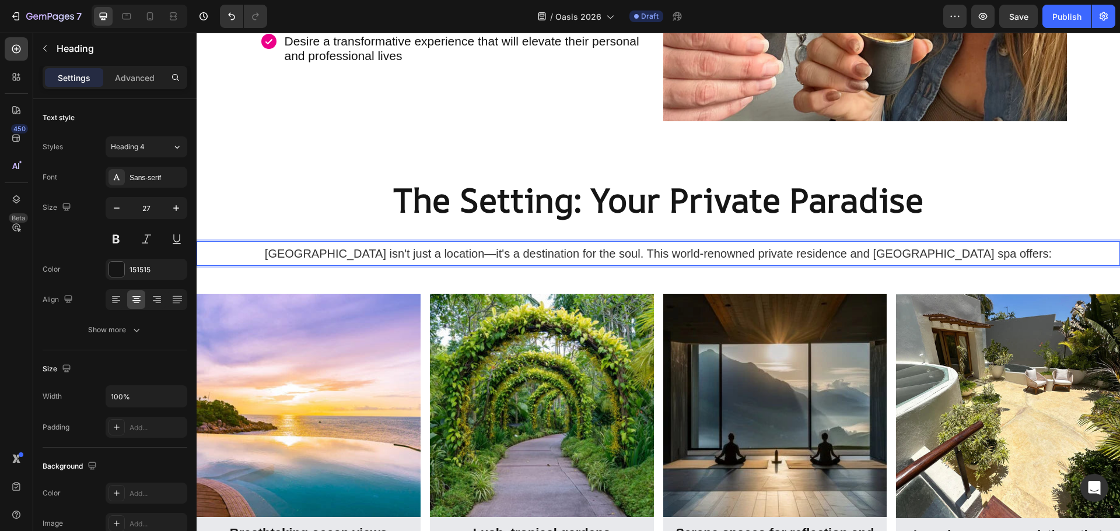
click at [422, 257] on span "Villa Ananda isn't just a location—it's a destination for the soul. This world-…" at bounding box center [658, 253] width 787 height 13
click at [424, 214] on strong "The Setting: Your Private Paradise" at bounding box center [658, 199] width 530 height 45
click at [419, 254] on span "Villa Ananda isn't just a location—it's a destination for the soul. This world-…" at bounding box center [658, 253] width 787 height 13
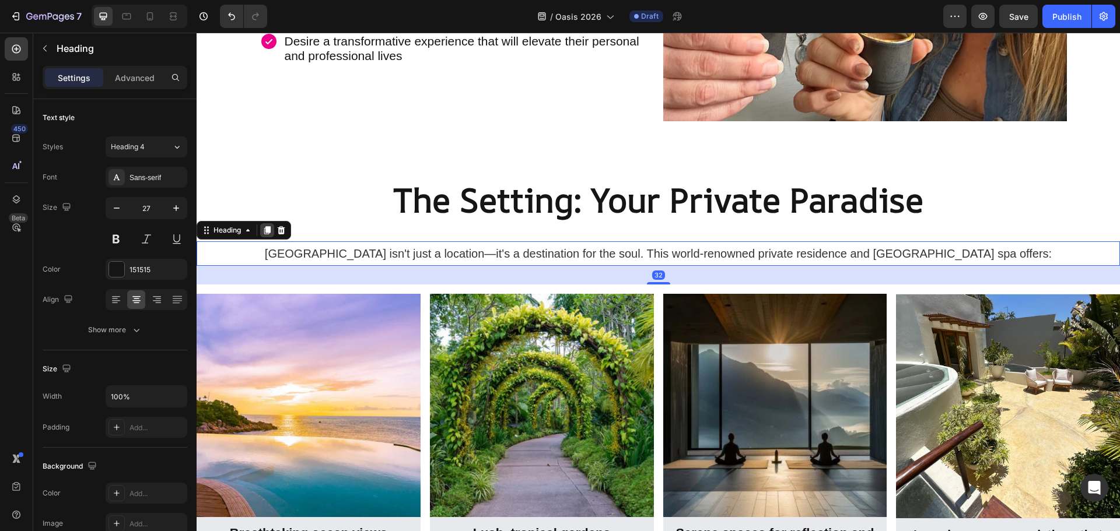
click at [271, 229] on icon at bounding box center [267, 231] width 6 height 8
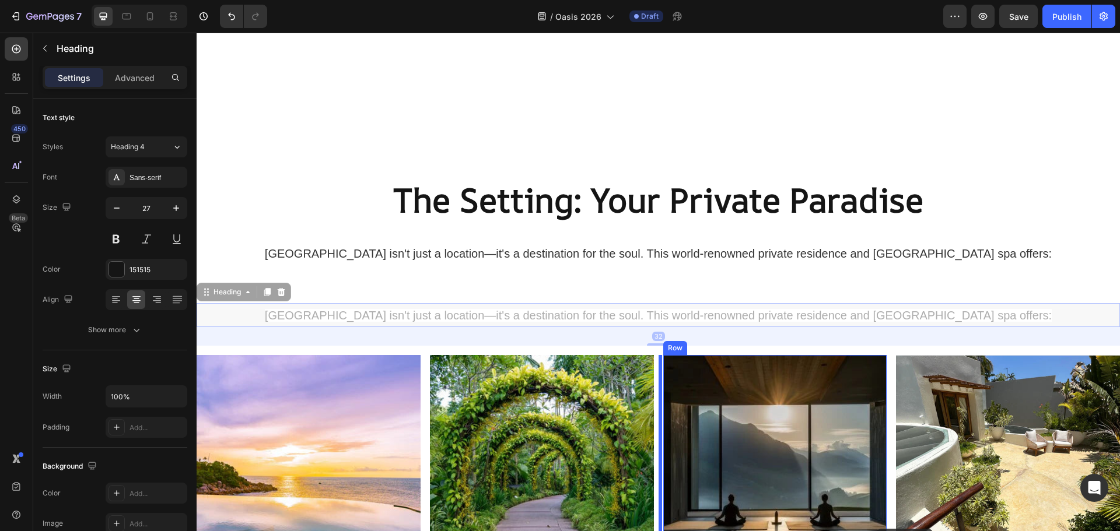
scroll to position [2699, 0]
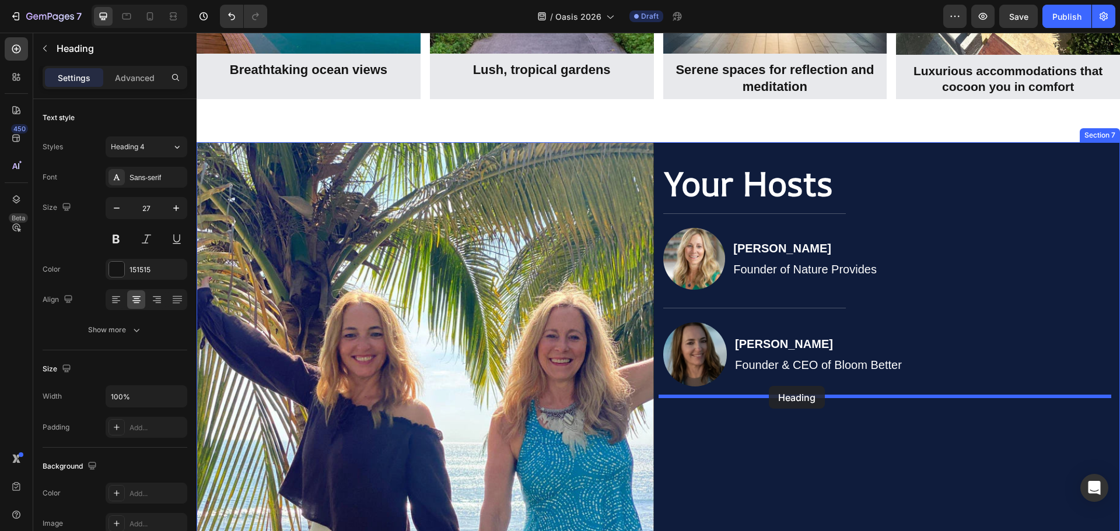
drag, startPoint x: 240, startPoint y: 294, endPoint x: 769, endPoint y: 386, distance: 536.3
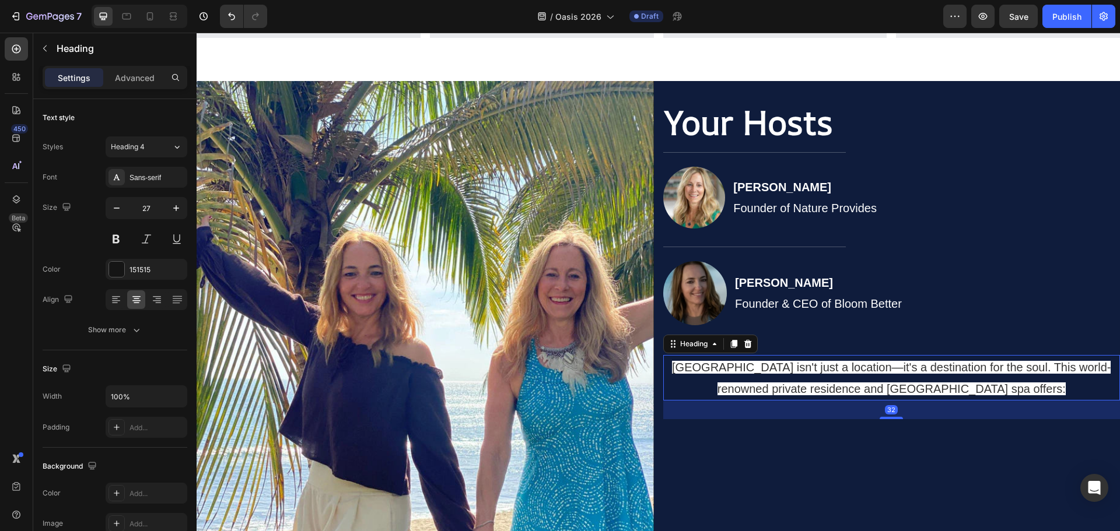
scroll to position [2638, 0]
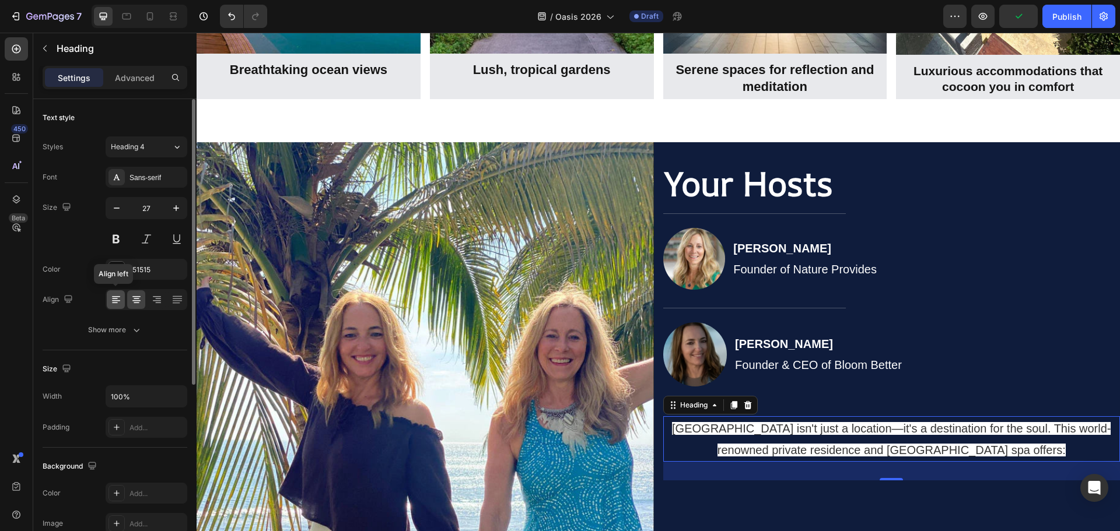
click at [111, 295] on icon at bounding box center [116, 300] width 12 height 12
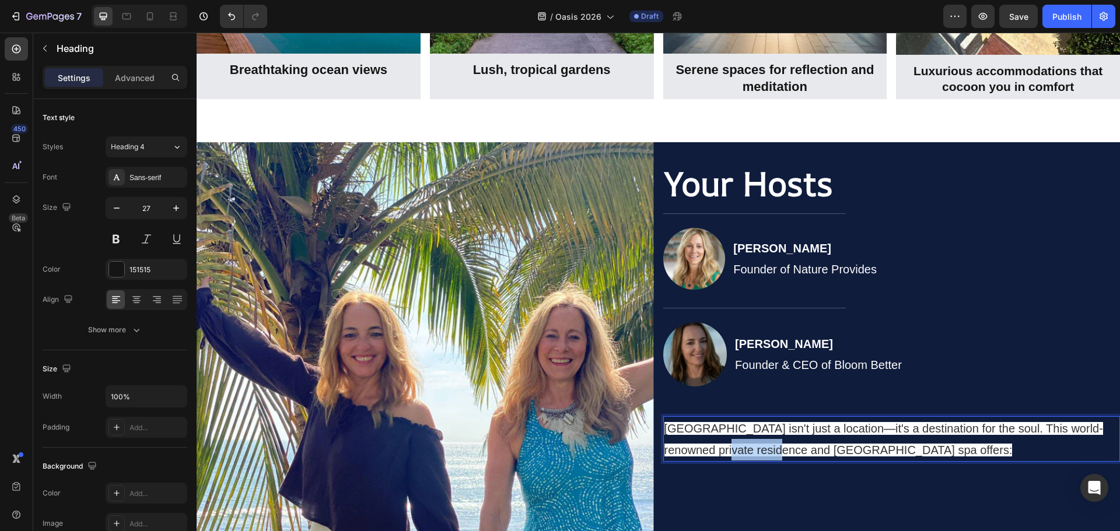
click at [724, 448] on span "Villa Ananda isn't just a location—it's a destination for the soul. This world-…" at bounding box center [883, 439] width 439 height 34
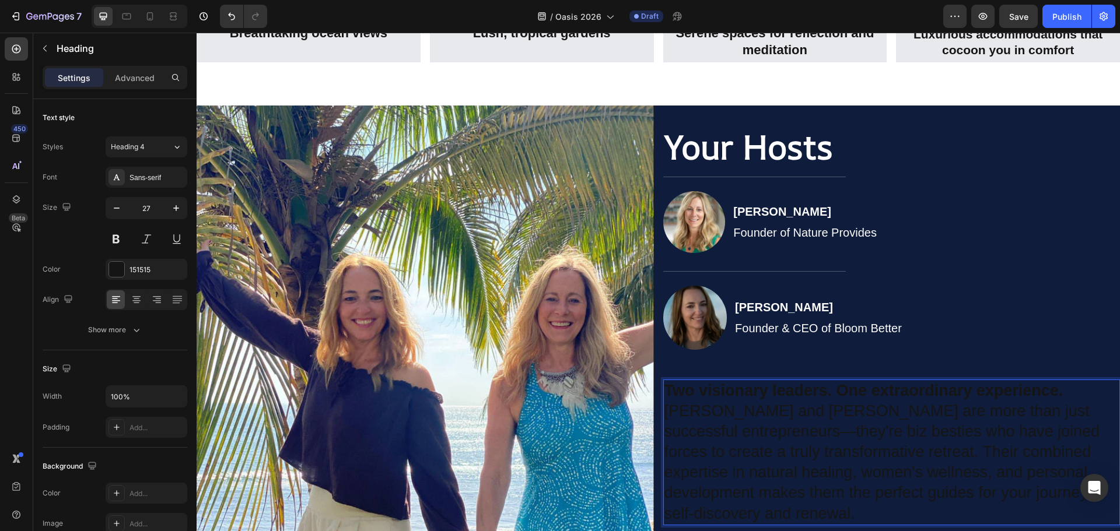
scroll to position [2676, 0]
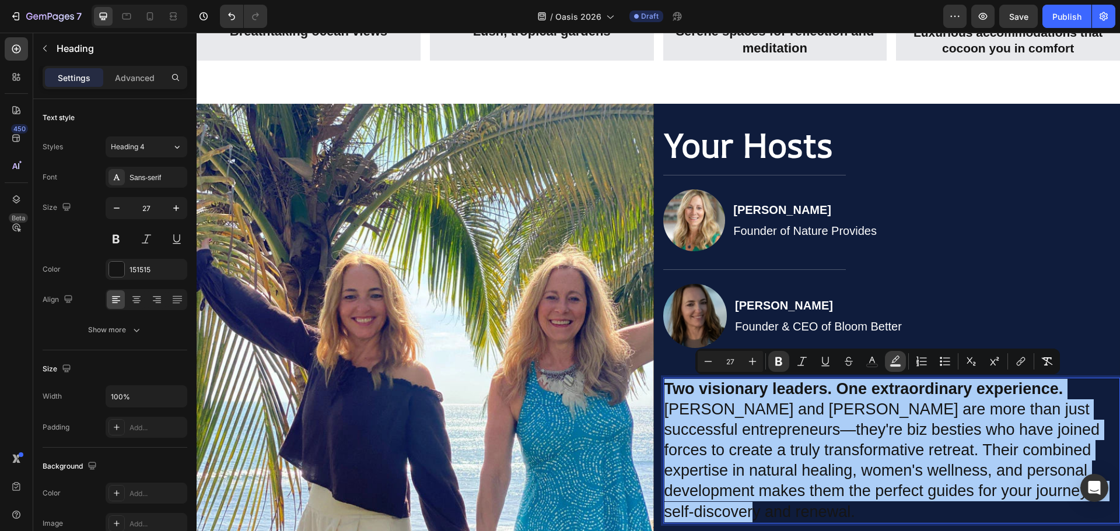
click at [894, 360] on icon "Editor contextual toolbar" at bounding box center [895, 362] width 12 height 12
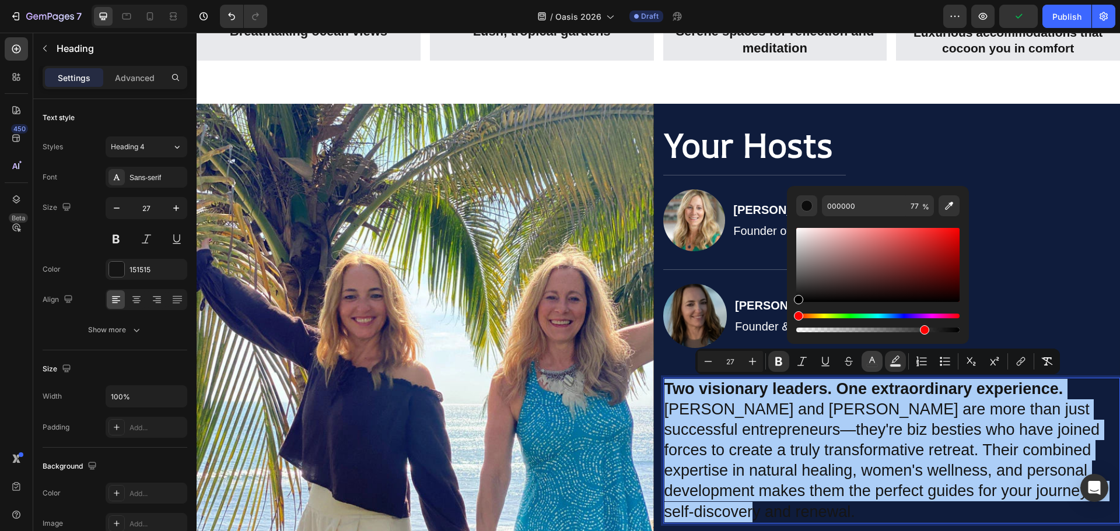
click at [872, 357] on icon "Editor contextual toolbar" at bounding box center [872, 360] width 6 height 6
click at [836, 209] on input "151515" at bounding box center [864, 205] width 84 height 21
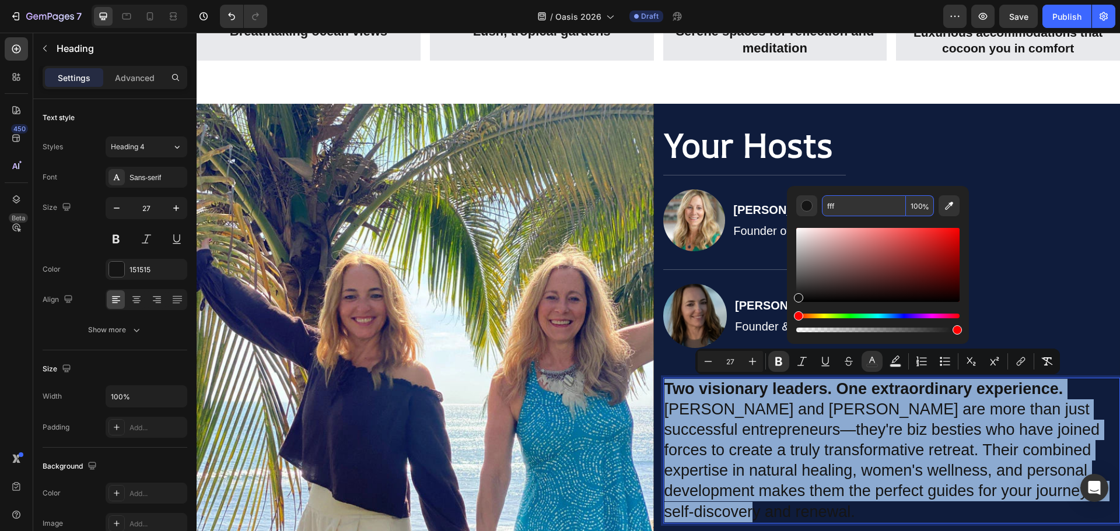
type input "FFFFFF"
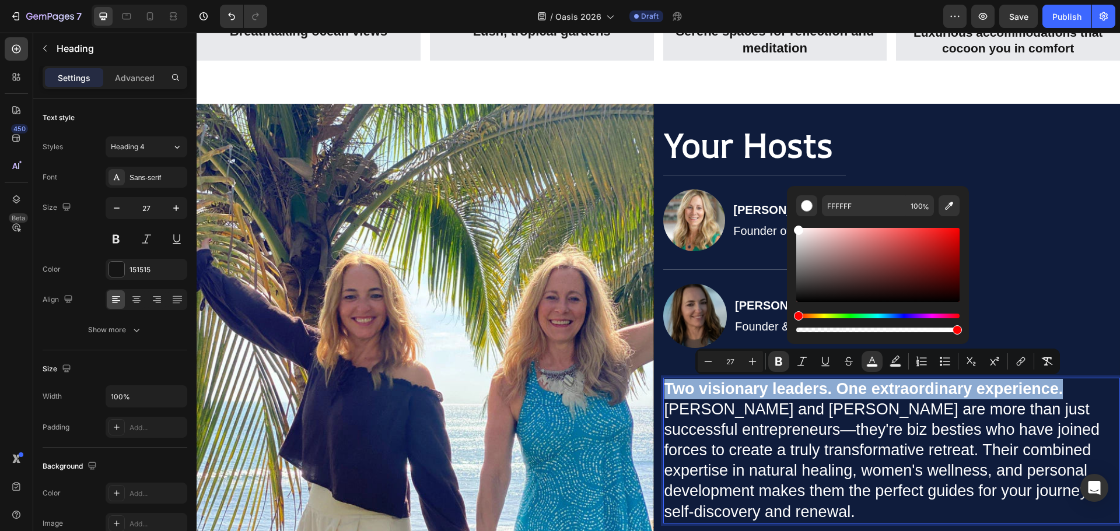
click at [847, 418] on p "[PERSON_NAME] and [PERSON_NAME] are more than just successful entrepreneurs—the…" at bounding box center [891, 460] width 455 height 123
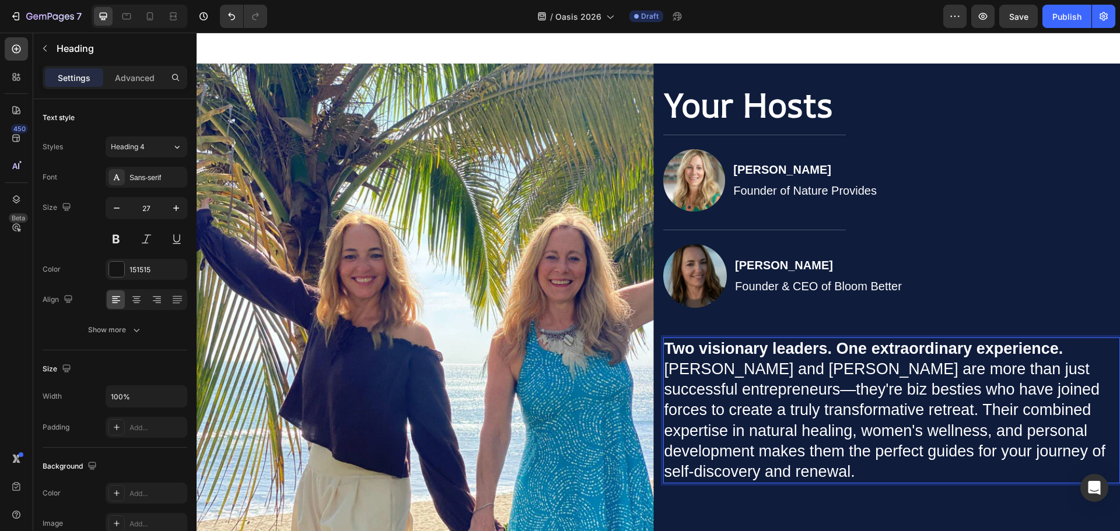
scroll to position [2793, 0]
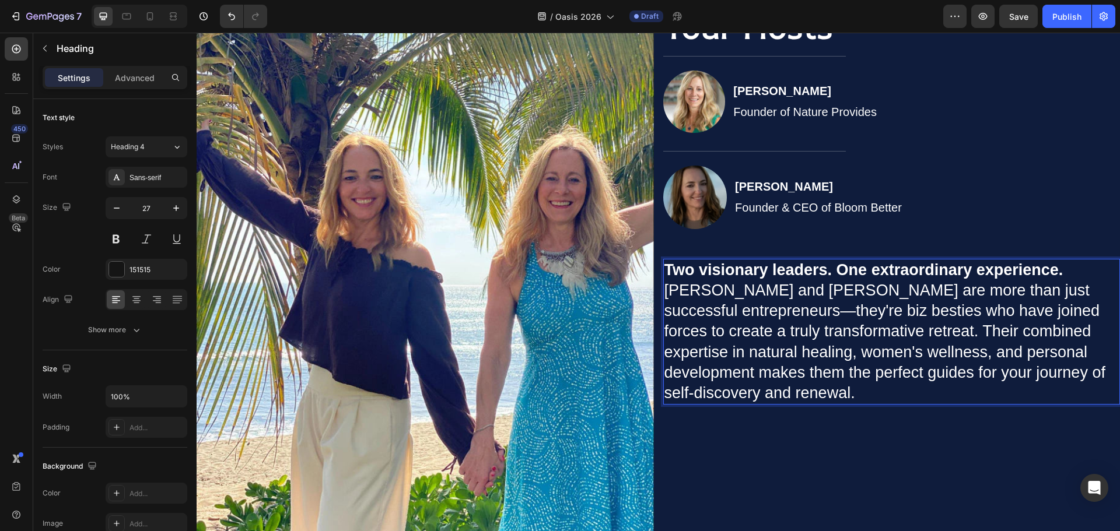
click at [1071, 272] on p "Two visionary leaders. One extraordinary experience." at bounding box center [891, 270] width 455 height 20
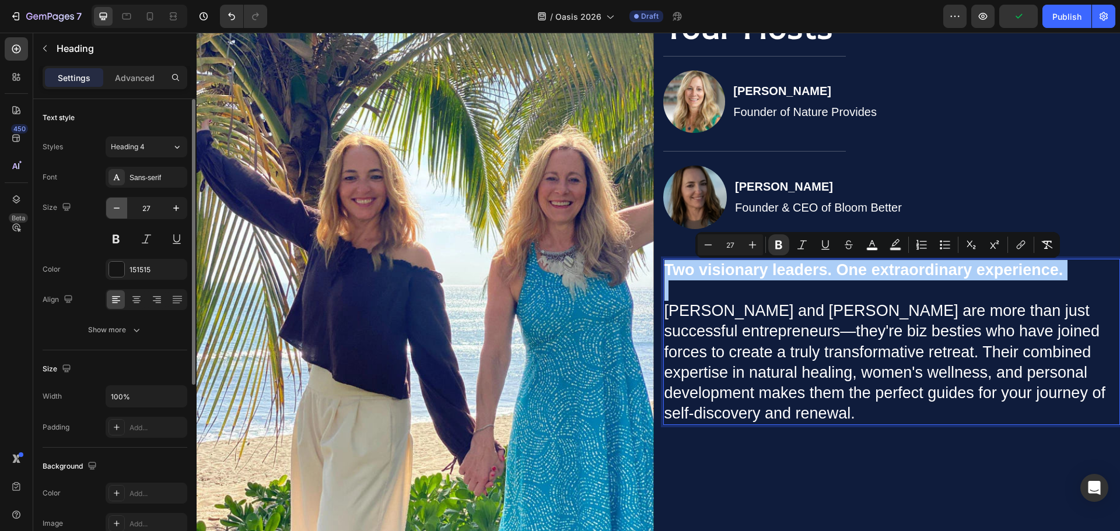
click at [118, 204] on icon "button" at bounding box center [117, 208] width 12 height 12
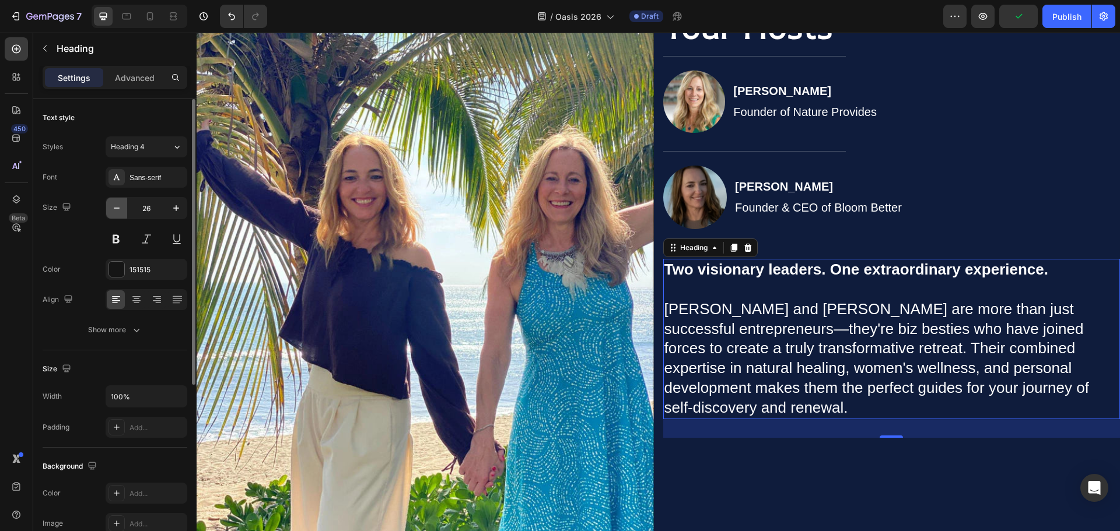
click at [118, 208] on icon "button" at bounding box center [117, 208] width 12 height 12
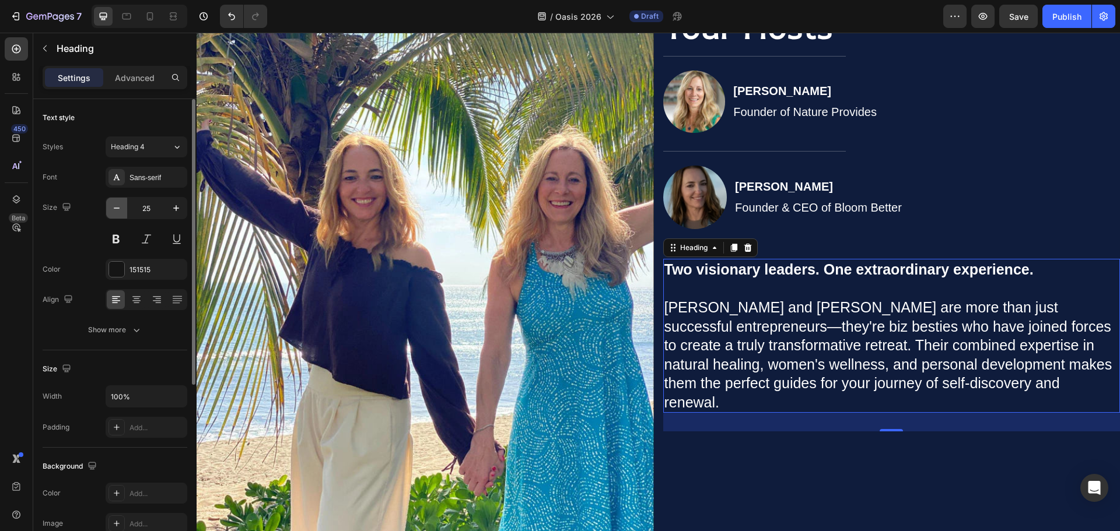
click at [118, 208] on icon "button" at bounding box center [117, 208] width 12 height 12
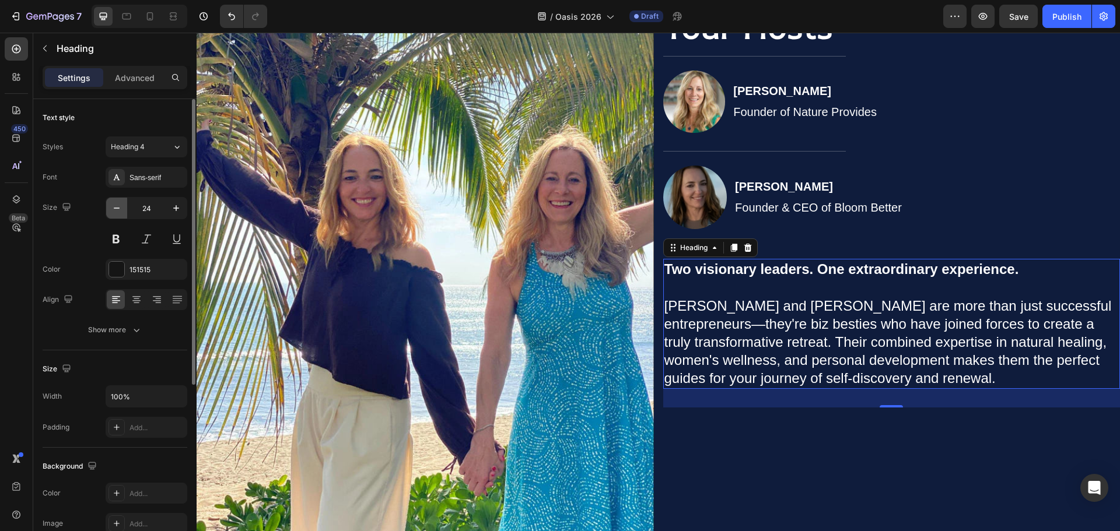
click at [118, 208] on icon "button" at bounding box center [117, 208] width 12 height 12
type input "23"
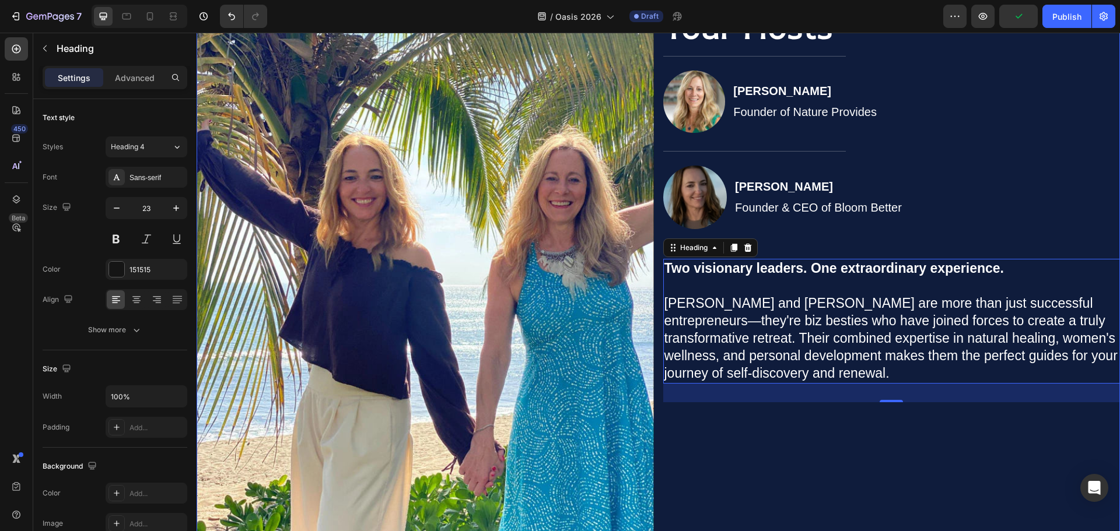
click at [826, 430] on div "Your Hosts Heading Title Line Image Jennifer Payeur Founder of Nature Provides …" at bounding box center [891, 289] width 457 height 609
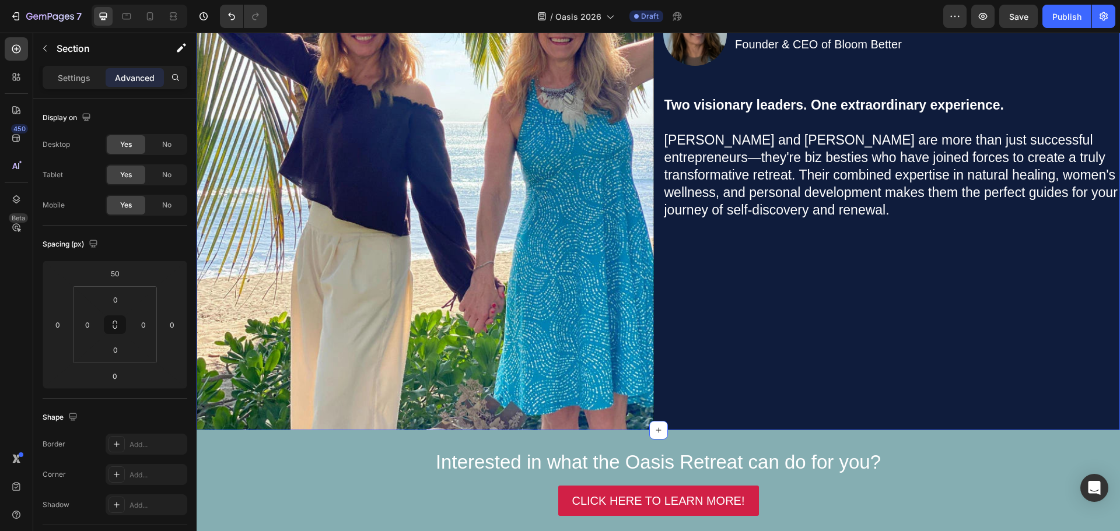
scroll to position [2968, 0]
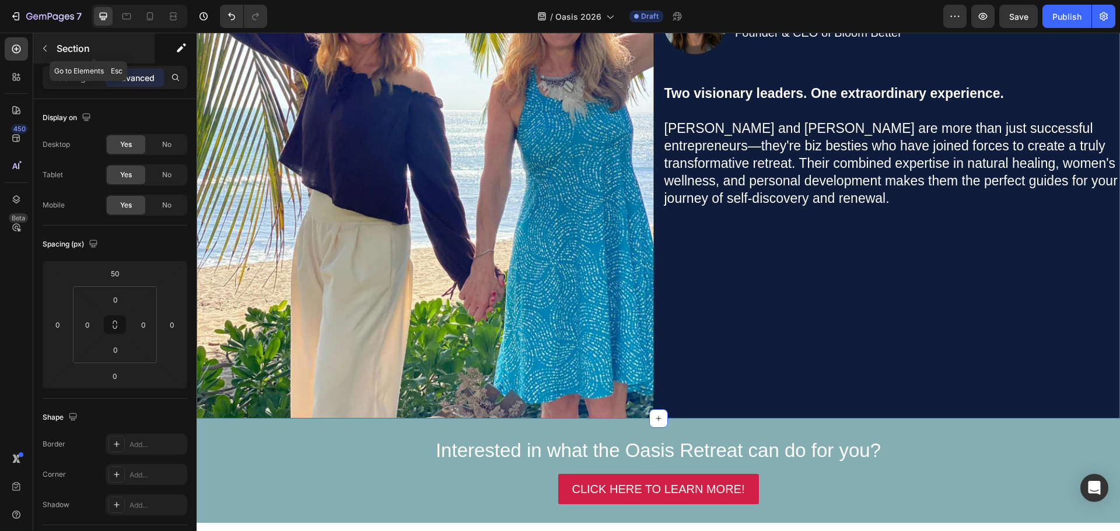
click at [48, 45] on icon "button" at bounding box center [44, 48] width 9 height 9
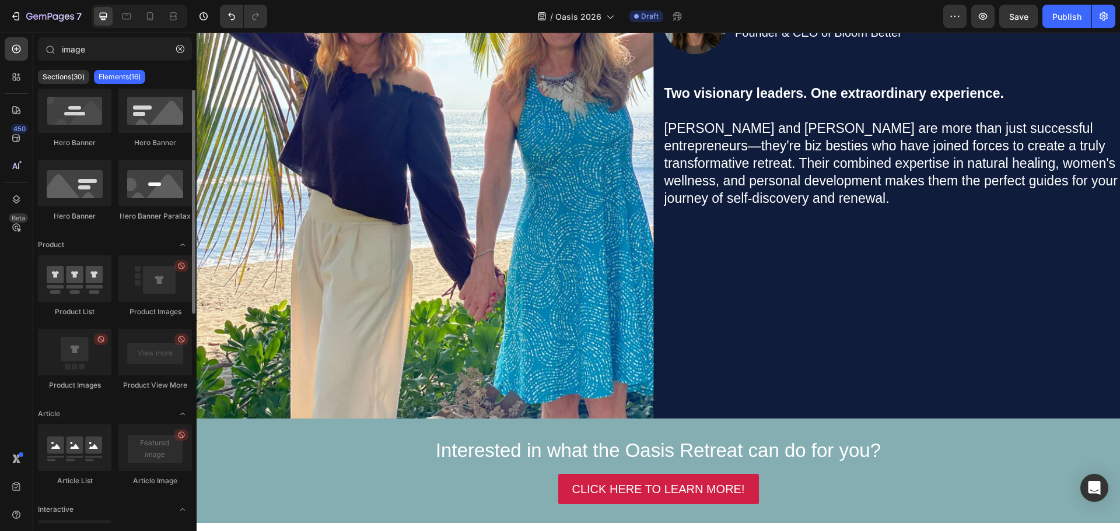
scroll to position [0, 0]
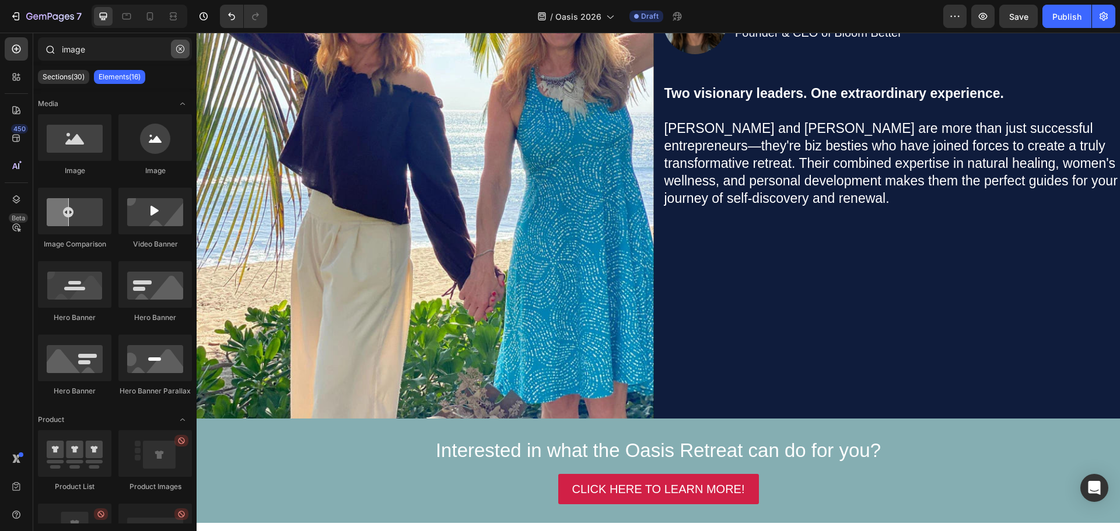
click at [178, 47] on icon "button" at bounding box center [180, 49] width 8 height 8
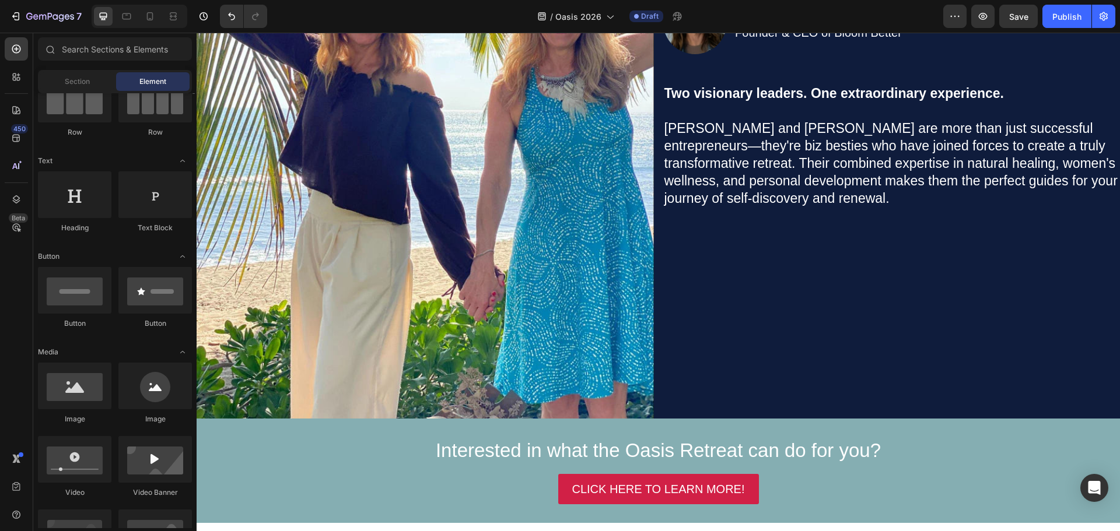
scroll to position [58, 0]
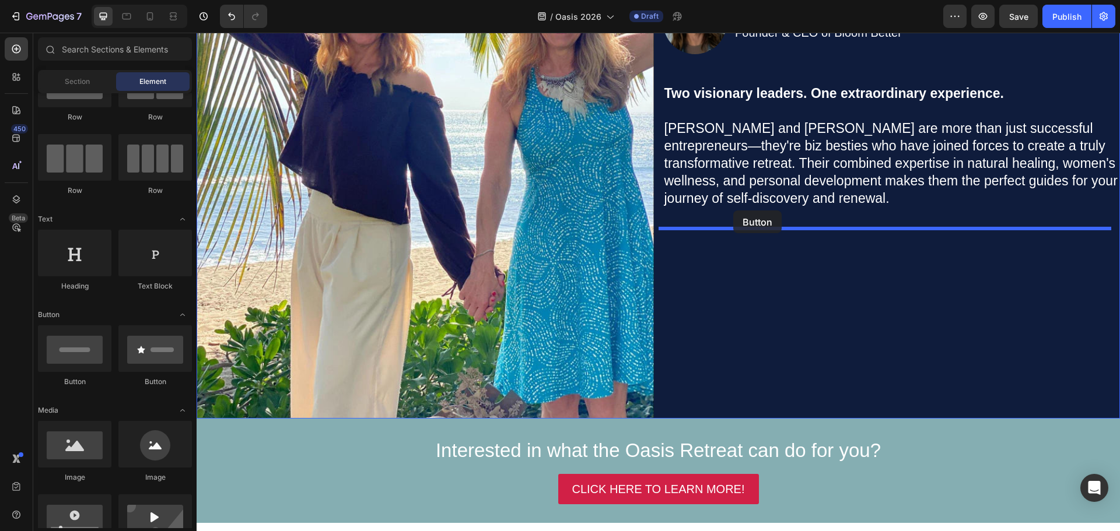
drag, startPoint x: 274, startPoint y: 395, endPoint x: 733, endPoint y: 211, distance: 494.6
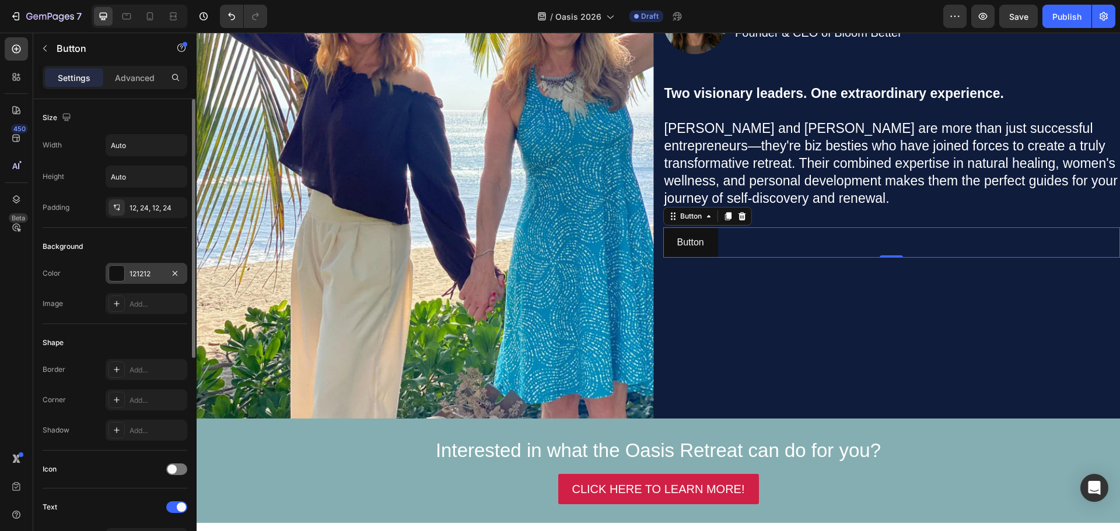
click at [118, 275] on div at bounding box center [116, 273] width 15 height 15
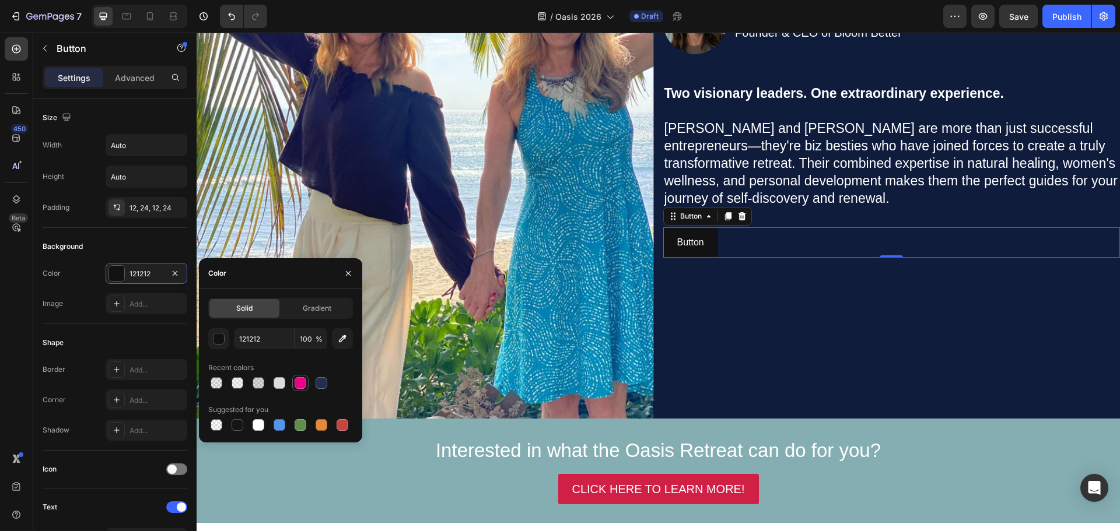
click at [306, 385] on div at bounding box center [301, 383] width 12 height 12
click at [279, 380] on div at bounding box center [280, 383] width 12 height 12
type input "DDDDDD"
click at [682, 241] on p "Button" at bounding box center [690, 242] width 27 height 17
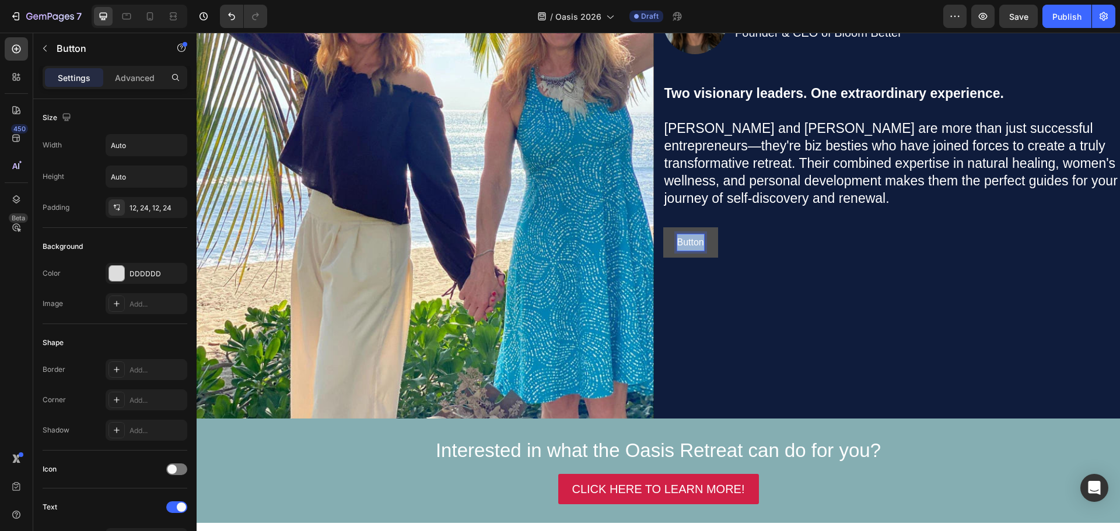
click at [682, 241] on p "Button" at bounding box center [690, 242] width 27 height 17
click at [663, 227] on button "I" at bounding box center [678, 242] width 30 height 31
click at [663, 227] on button "I AM" at bounding box center [686, 242] width 47 height 31
click at [663, 227] on button "I AM COMING" at bounding box center [706, 242] width 87 height 31
click at [663, 227] on button "I AM COMING TO" at bounding box center [714, 242] width 103 height 31
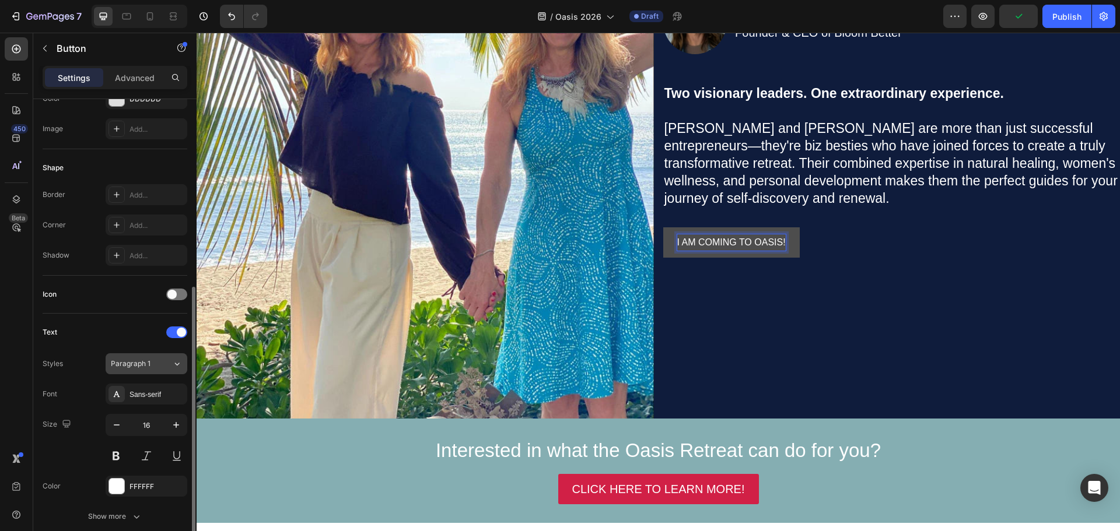
scroll to position [233, 0]
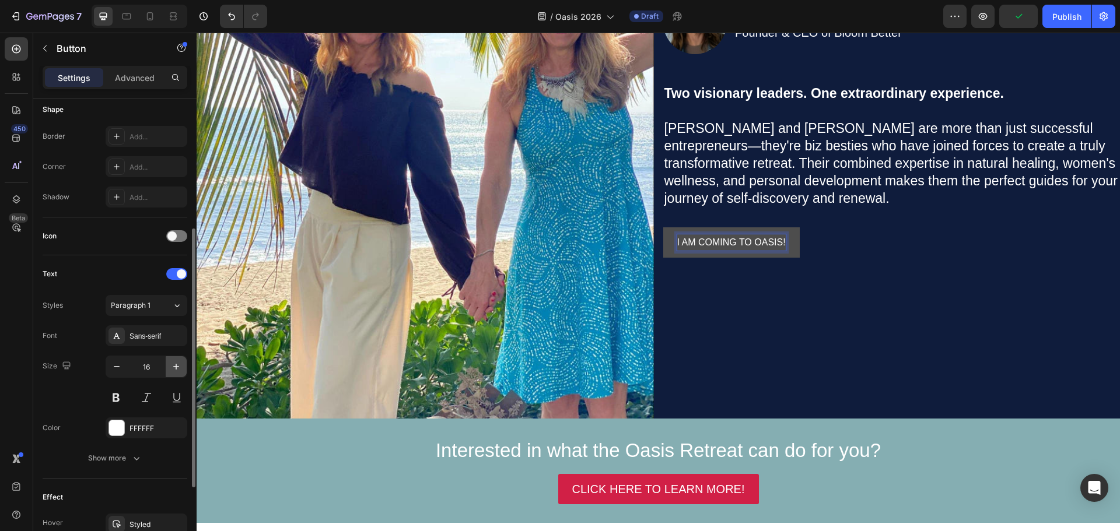
click at [182, 366] on button "button" at bounding box center [176, 366] width 21 height 21
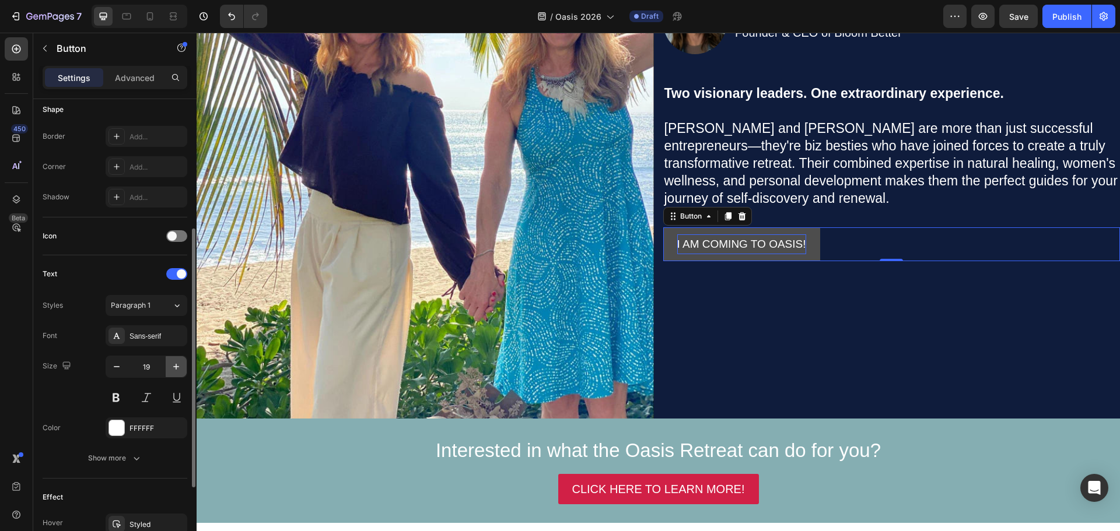
click at [182, 366] on button "button" at bounding box center [176, 366] width 21 height 21
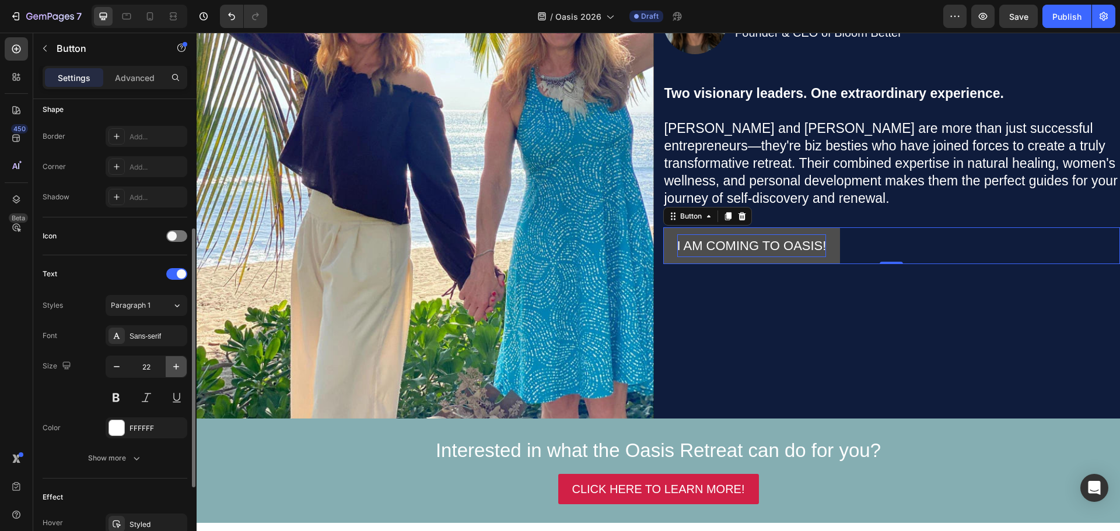
type input "23"
click at [118, 425] on div at bounding box center [116, 427] width 15 height 15
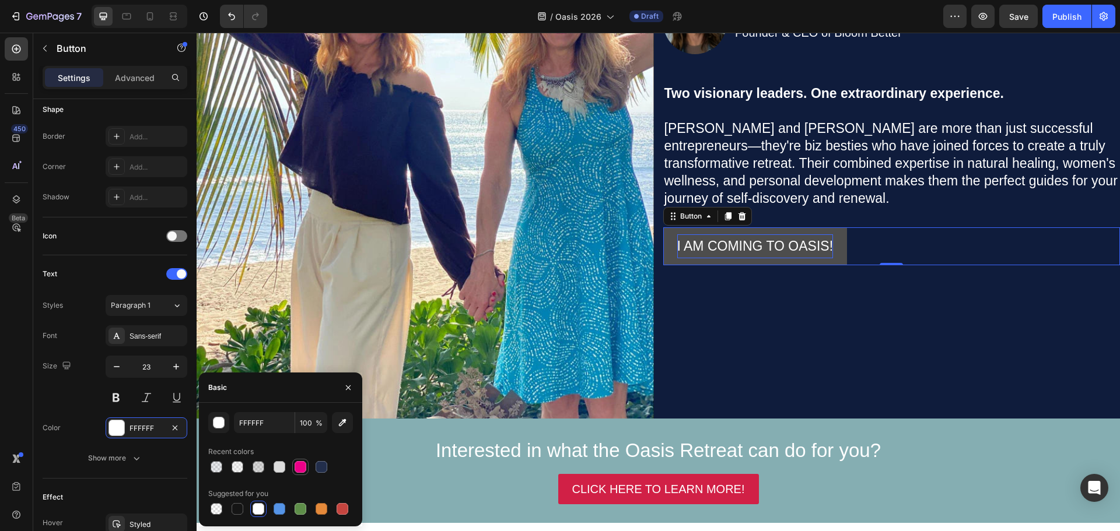
click at [297, 466] on div at bounding box center [301, 467] width 12 height 12
type input "EC0088"
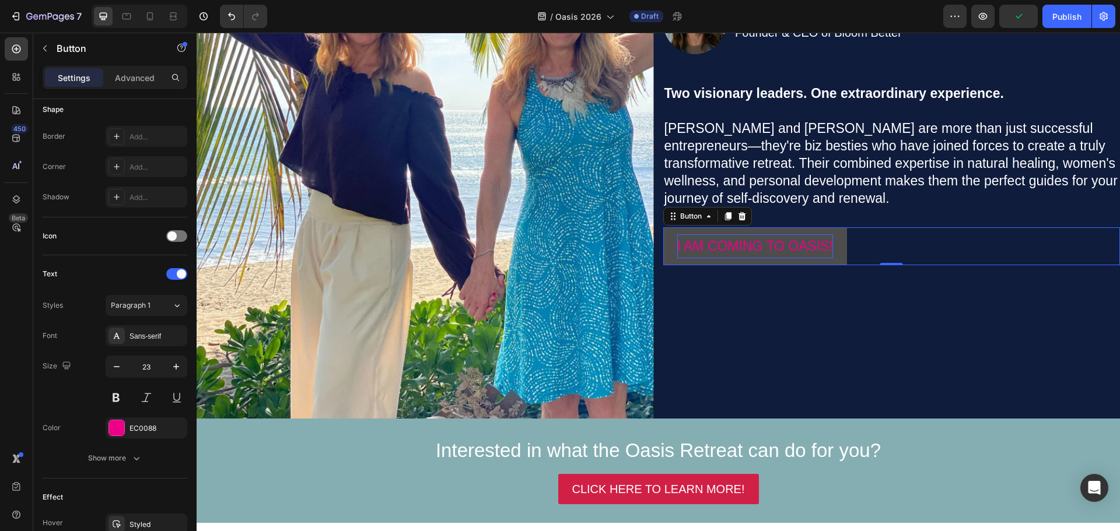
click at [668, 231] on button "I AM COMING TO OASIS!" at bounding box center [755, 246] width 184 height 38
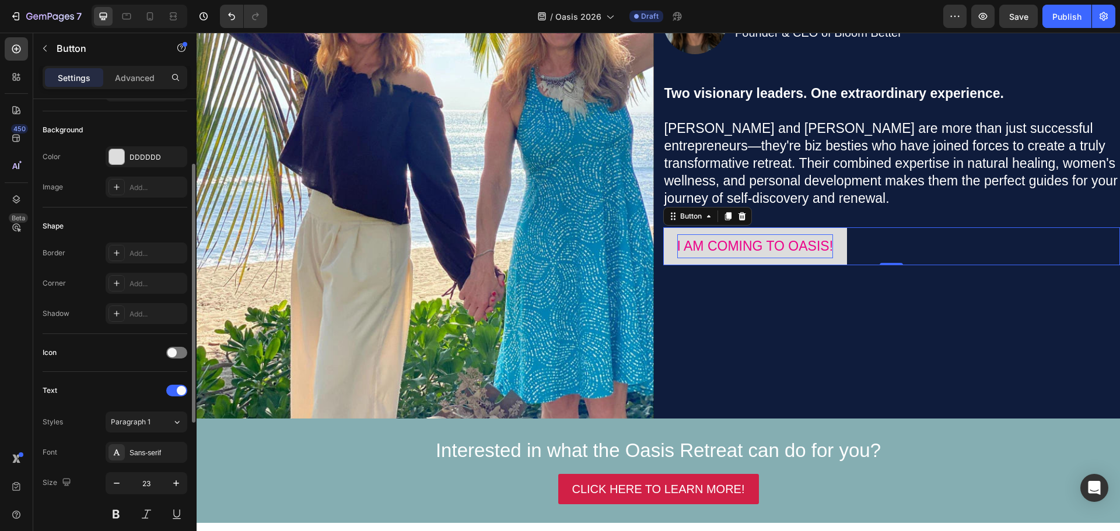
scroll to position [175, 0]
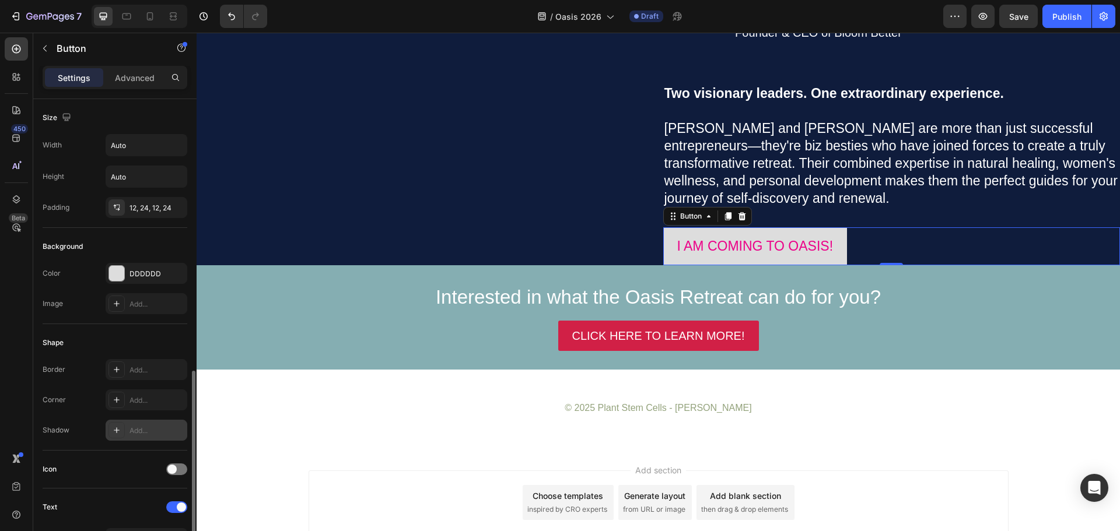
scroll to position [175, 0]
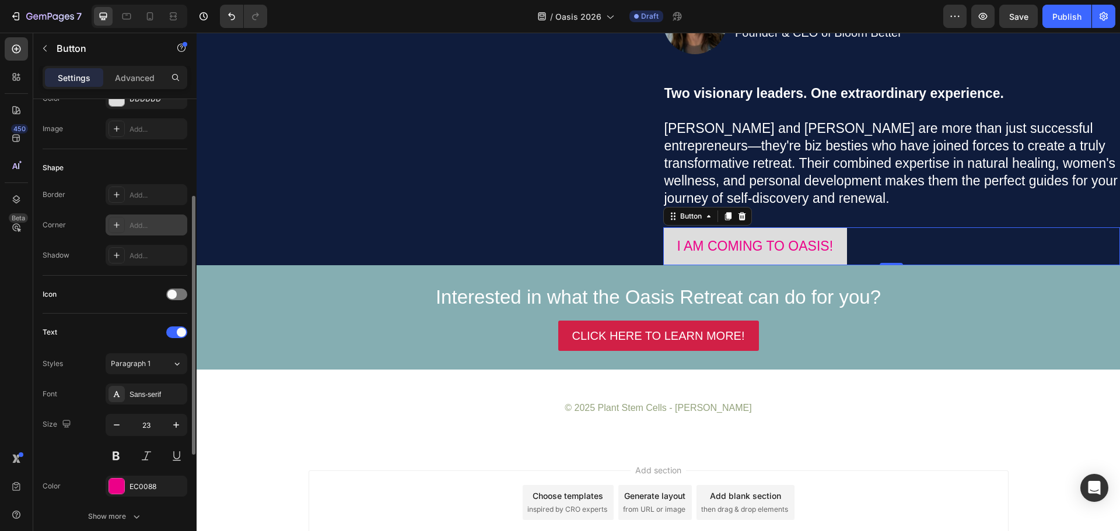
click at [119, 226] on icon at bounding box center [116, 224] width 9 height 9
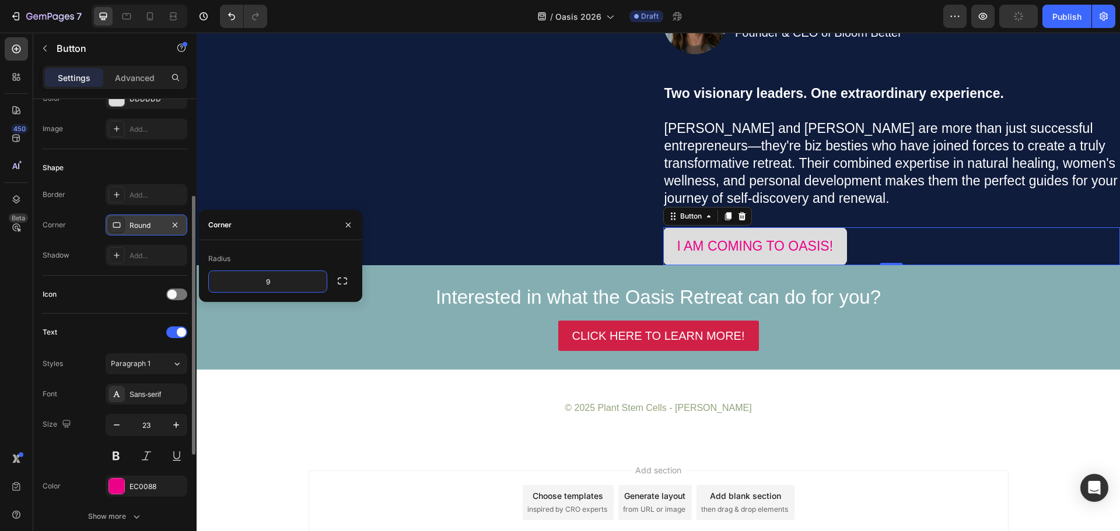
type input "9"
click at [310, 253] on div "Radius" at bounding box center [280, 259] width 145 height 19
click at [1021, 17] on span "Save" at bounding box center [1018, 17] width 19 height 10
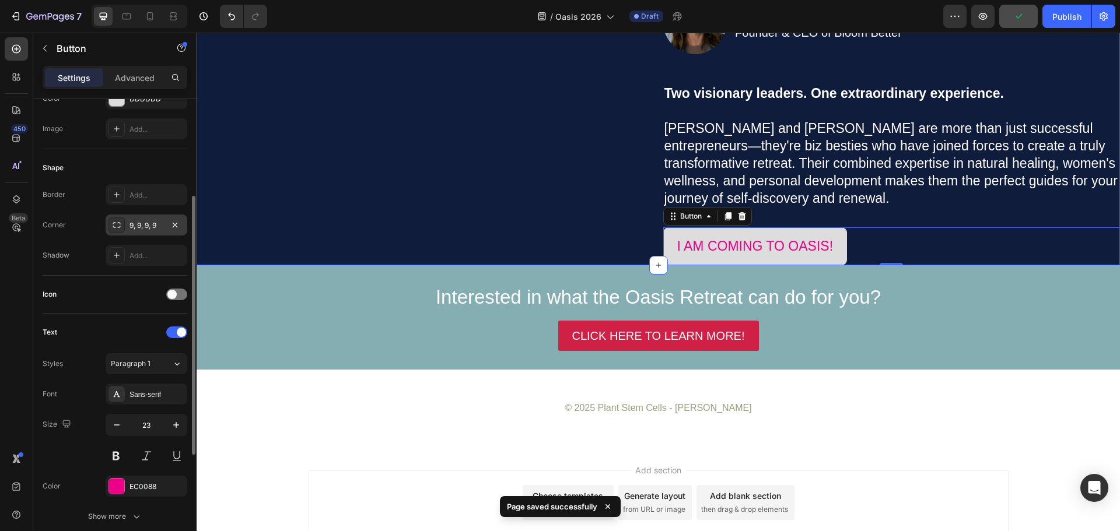
click at [873, 265] on div "Your Hosts Heading Title Line Image Jennifer Payeur Founder of Nature Provides …" at bounding box center [891, 37] width 457 height 455
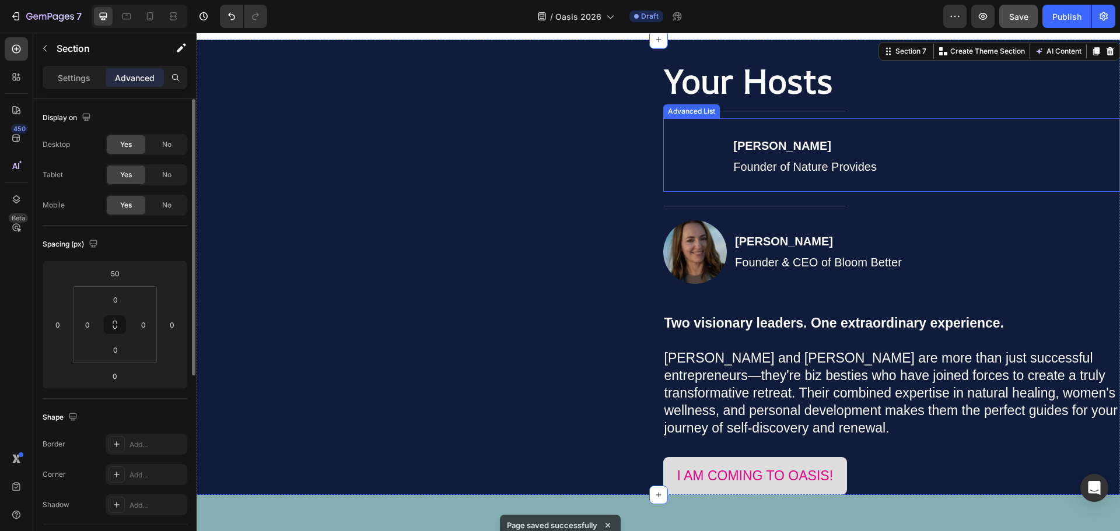
scroll to position [2793, 0]
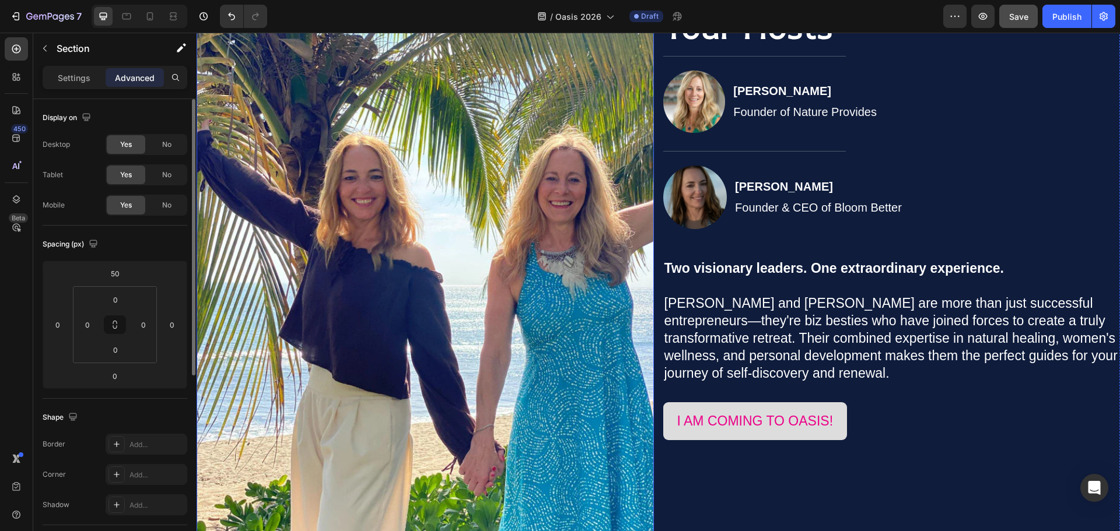
click at [554, 197] on img at bounding box center [425, 289] width 457 height 609
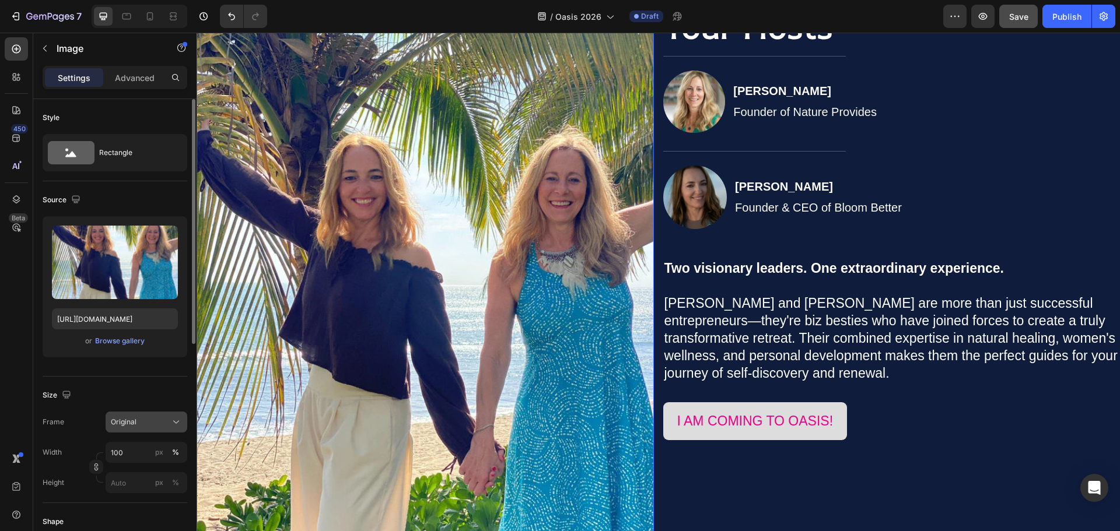
click at [143, 425] on div "Original" at bounding box center [139, 422] width 57 height 10
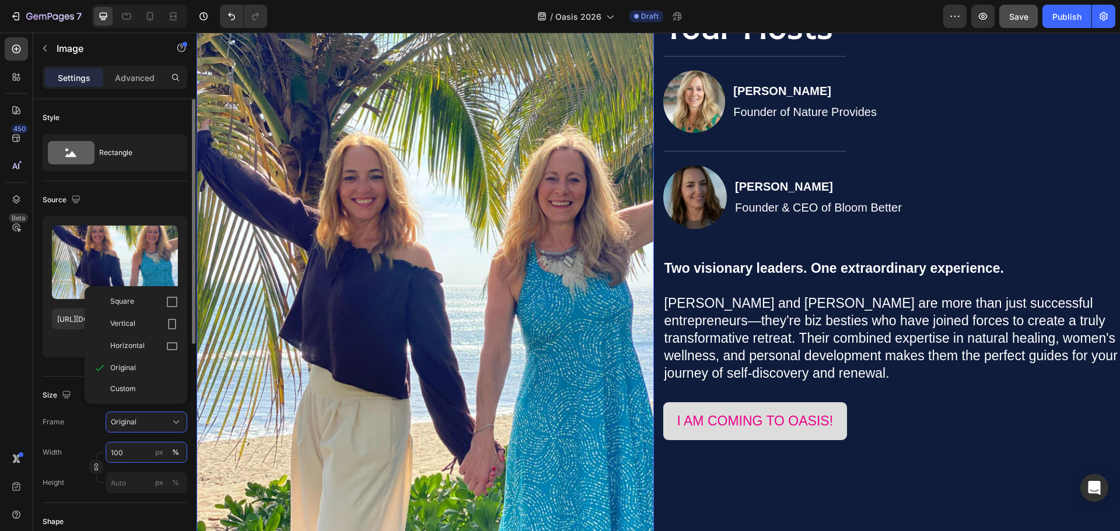
click at [125, 454] on input "100" at bounding box center [147, 452] width 82 height 21
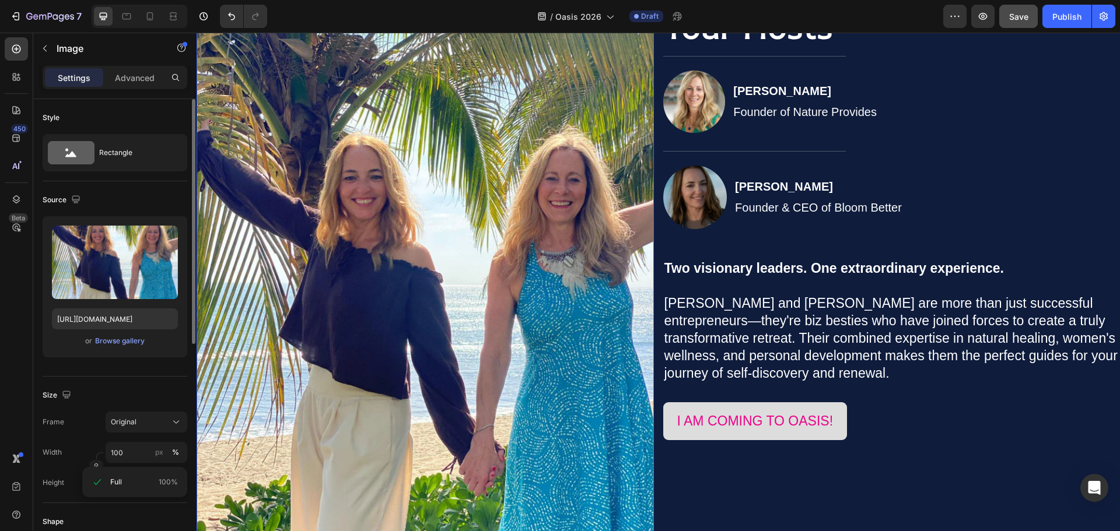
click at [91, 430] on div "Frame Original" at bounding box center [115, 422] width 145 height 21
click at [117, 455] on input "100" at bounding box center [147, 452] width 82 height 21
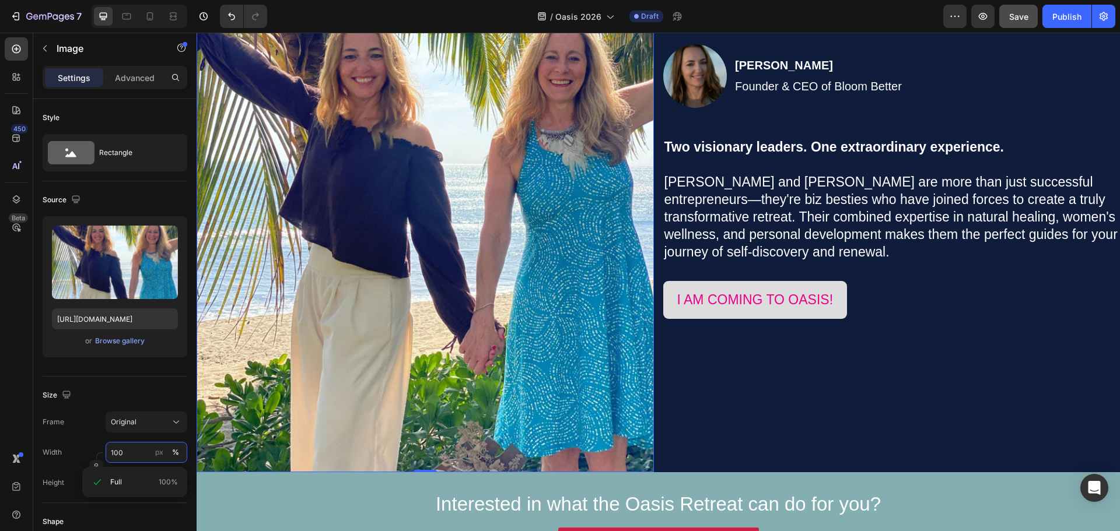
scroll to position [2910, 0]
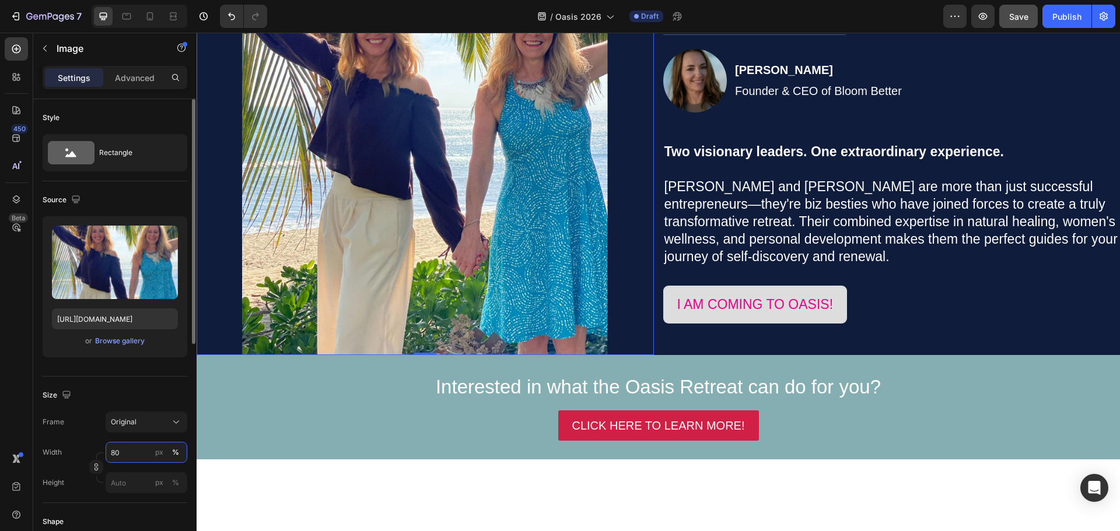
type input "8"
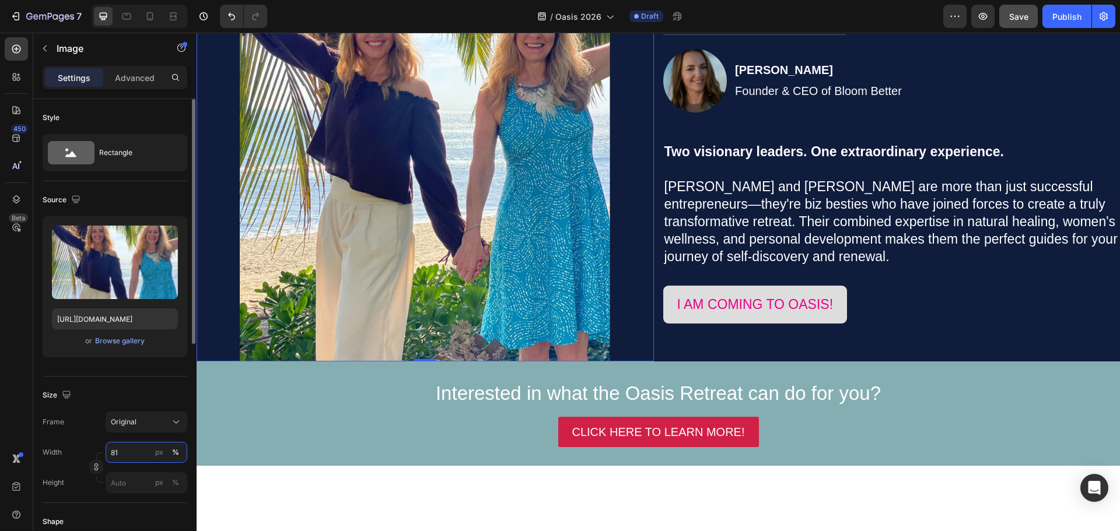
type input "8"
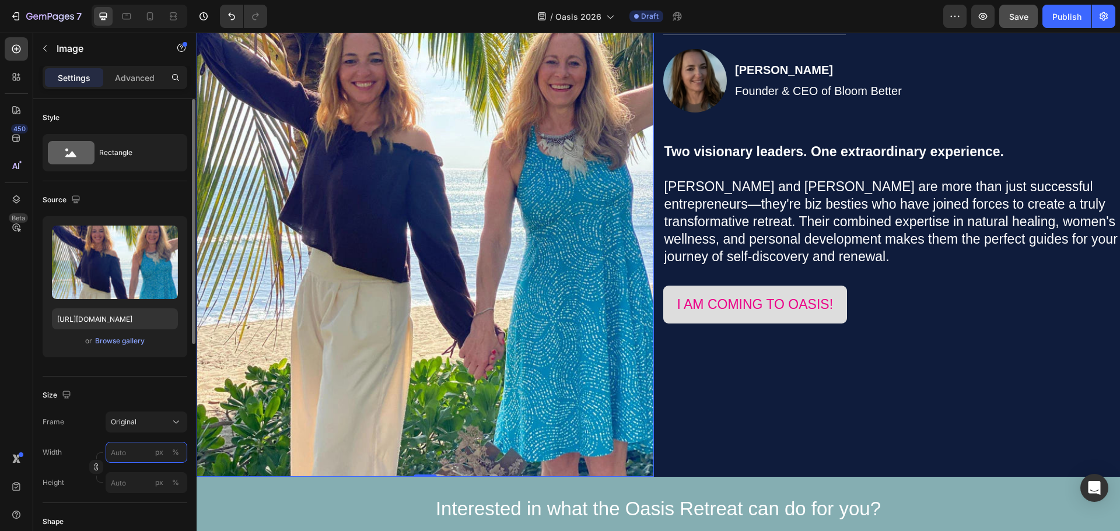
type input "8"
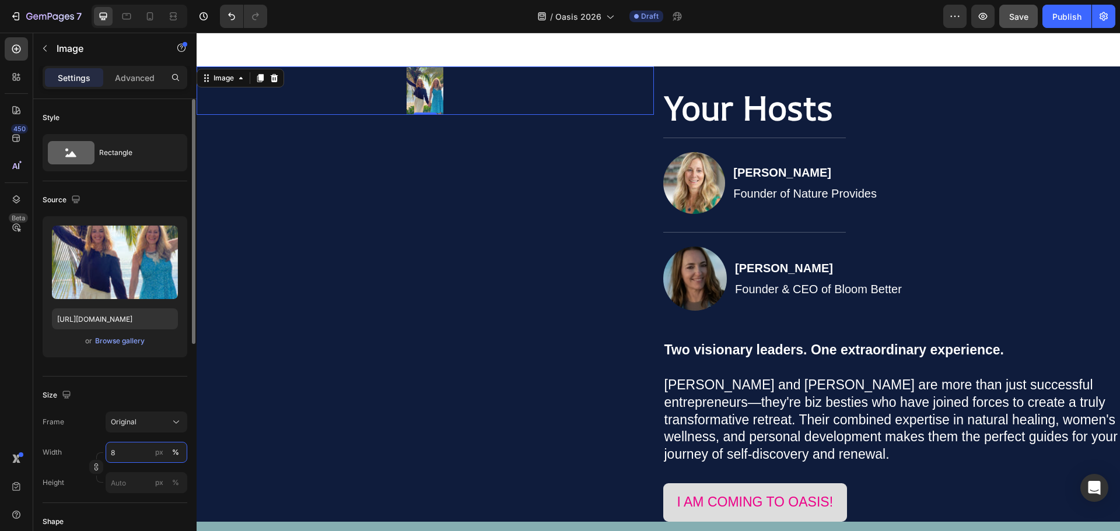
scroll to position [2676, 0]
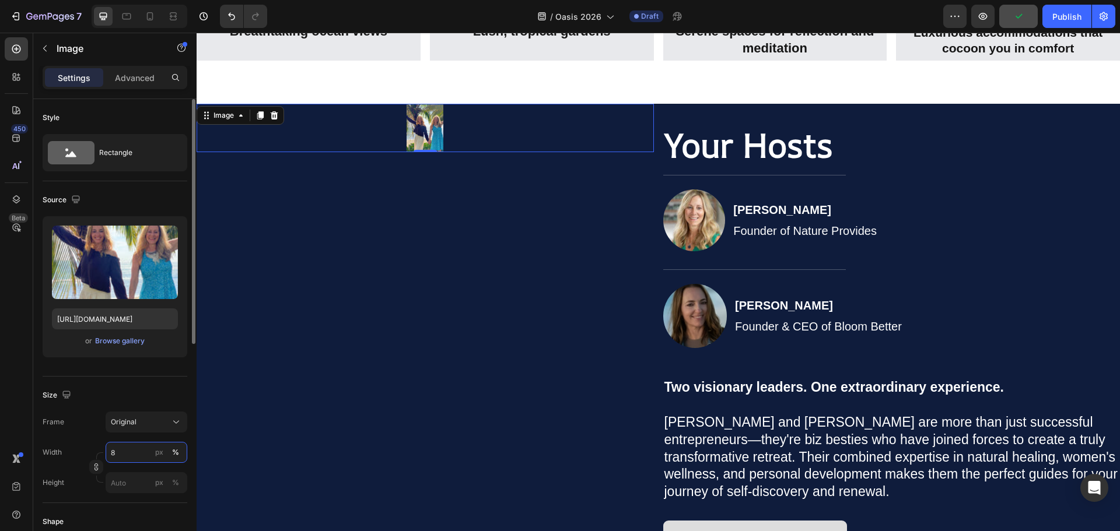
drag, startPoint x: 121, startPoint y: 457, endPoint x: 109, endPoint y: 457, distance: 11.7
click at [109, 457] on input "8" at bounding box center [147, 452] width 82 height 21
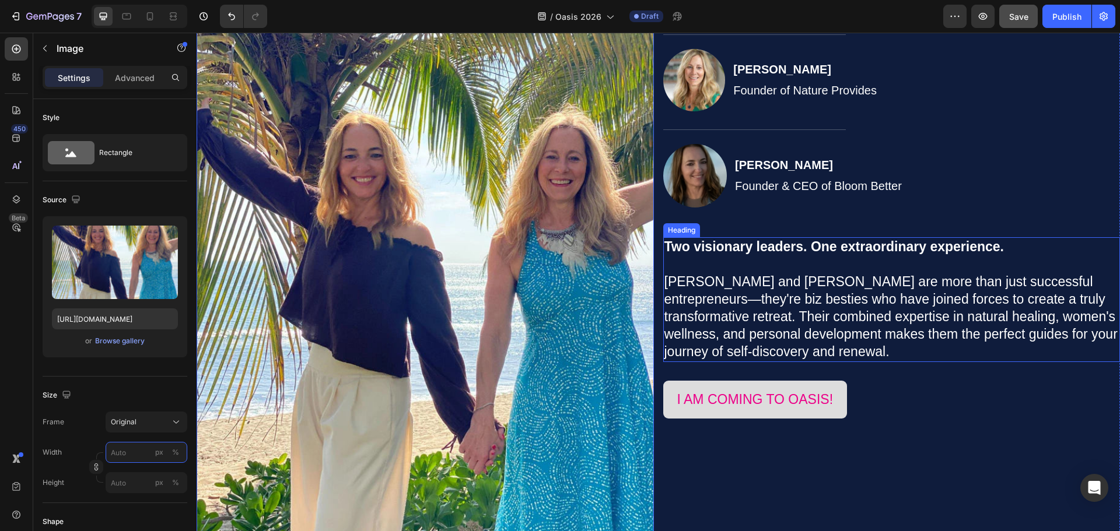
scroll to position [2910, 0]
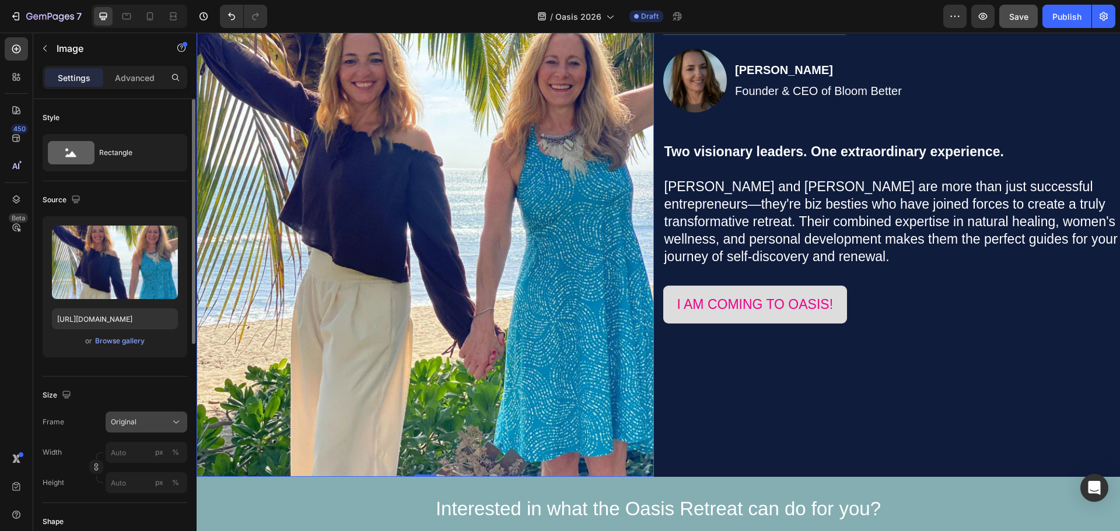
click at [139, 430] on button "Original" at bounding box center [147, 422] width 82 height 21
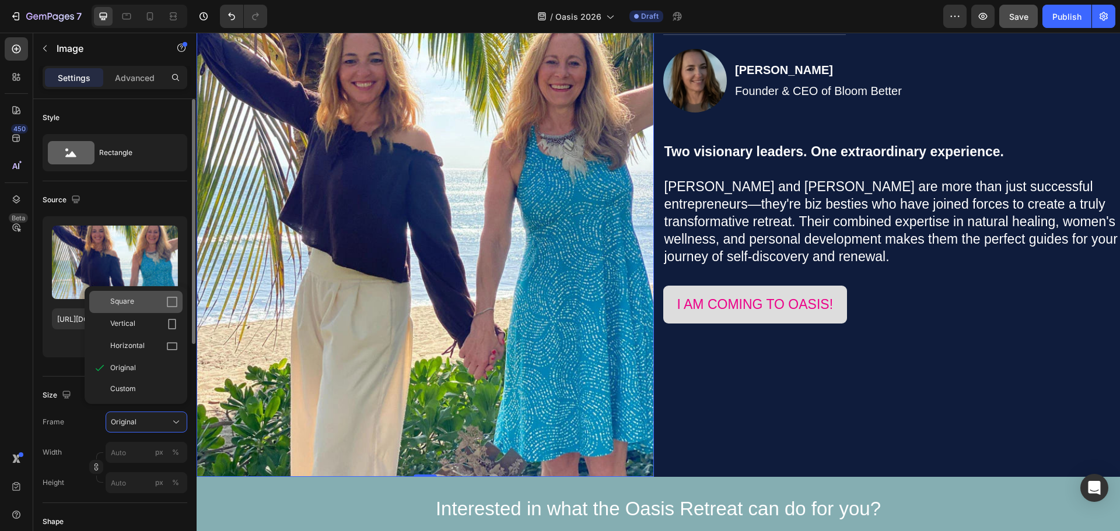
click at [176, 303] on icon at bounding box center [172, 302] width 12 height 12
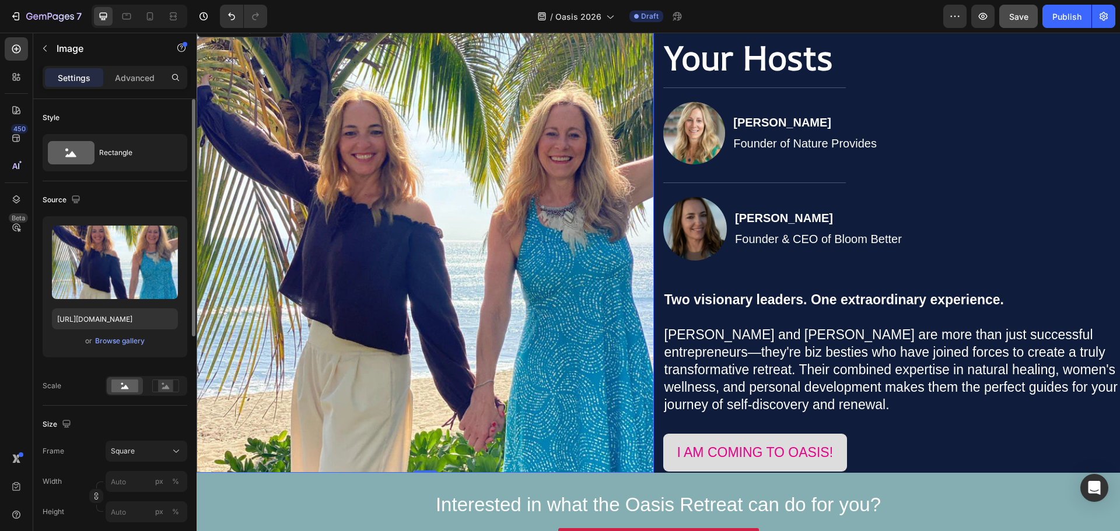
scroll to position [2735, 0]
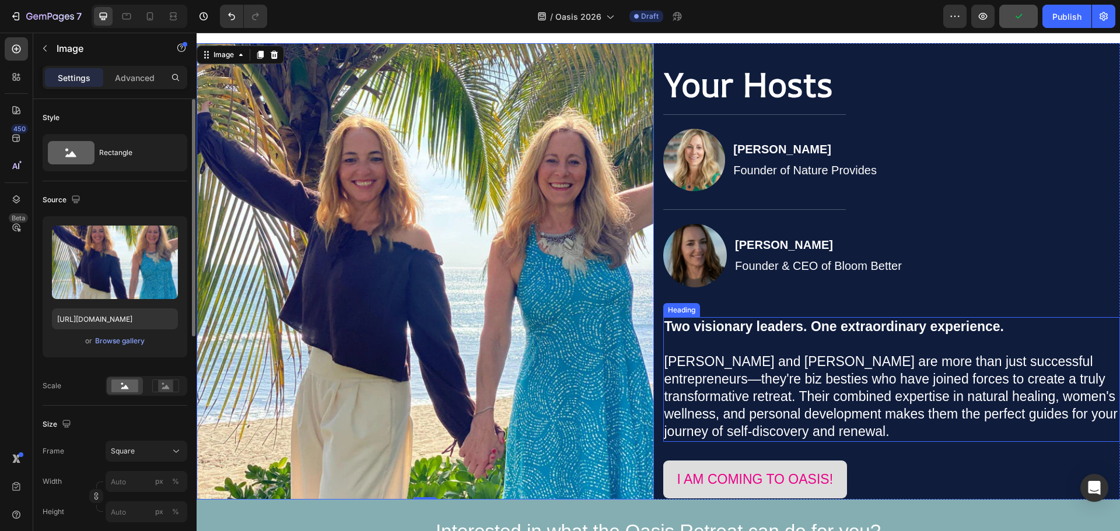
click at [871, 388] on p "⁠⁠⁠⁠⁠⁠⁠ Two visionary leaders. One extraordinary experience. Jennifer and Jana …" at bounding box center [891, 379] width 455 height 122
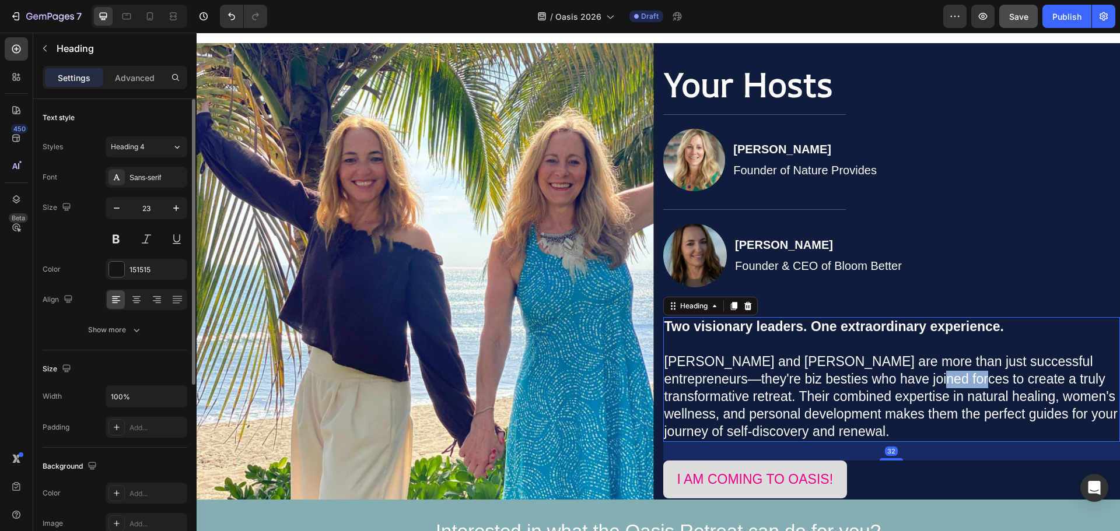
click at [865, 381] on span "Jennifer and Jana are more than just successful entrepreneurs—they're biz besti…" at bounding box center [890, 396] width 453 height 85
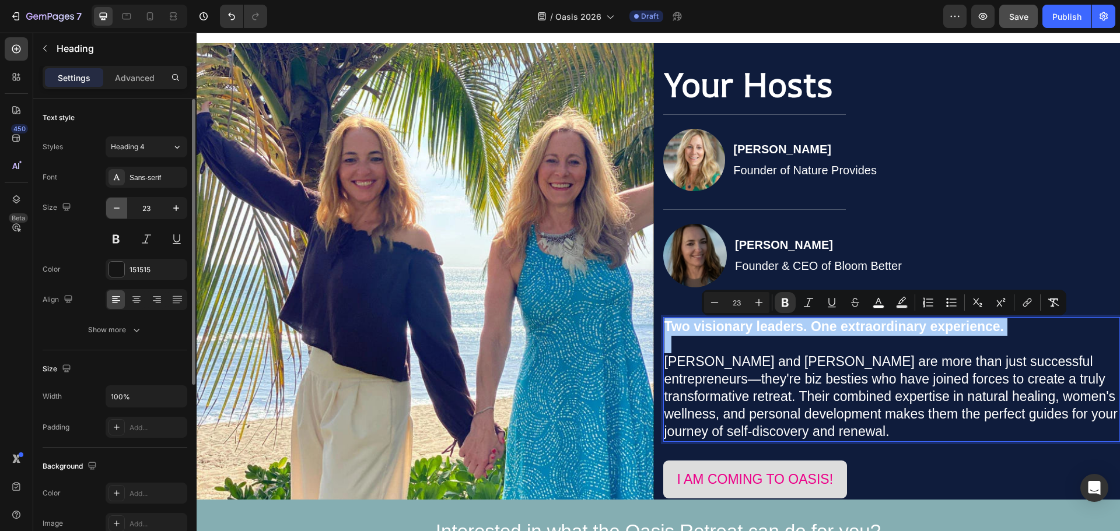
click at [117, 209] on icon "button" at bounding box center [117, 208] width 12 height 12
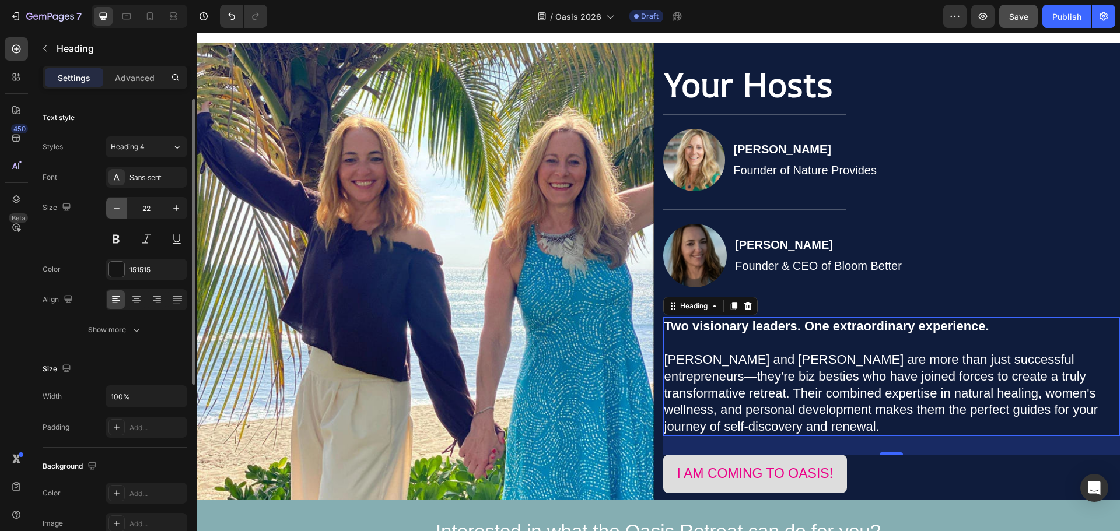
click at [117, 209] on icon "button" at bounding box center [117, 208] width 12 height 12
type input "21"
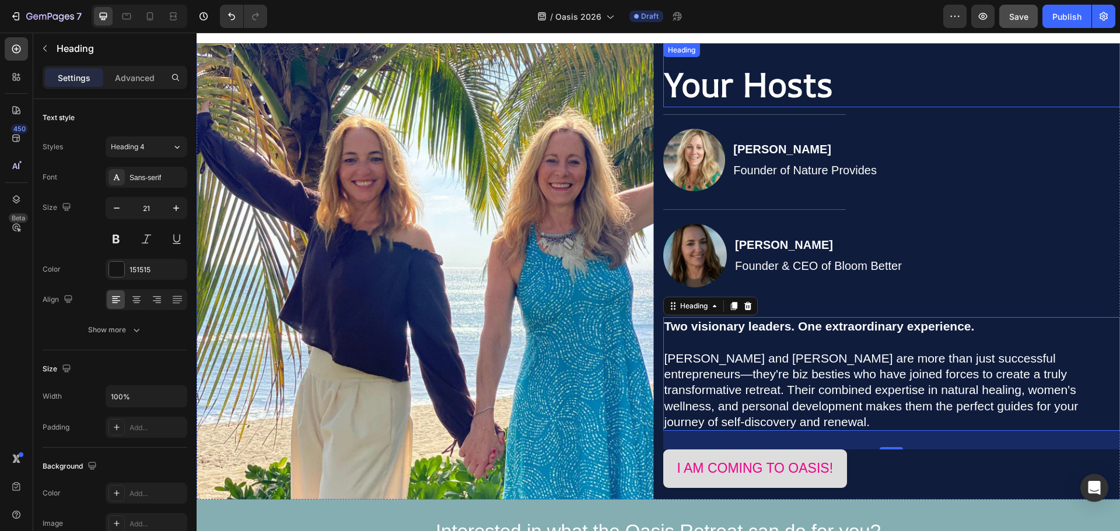
click at [731, 91] on strong "Your Hosts" at bounding box center [748, 84] width 169 height 45
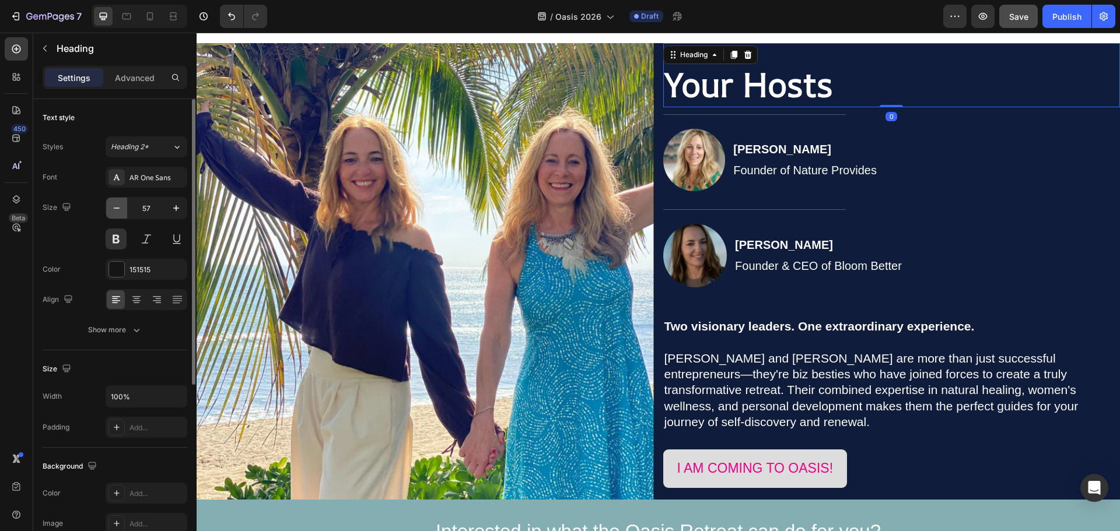
click at [118, 212] on icon "button" at bounding box center [117, 208] width 12 height 12
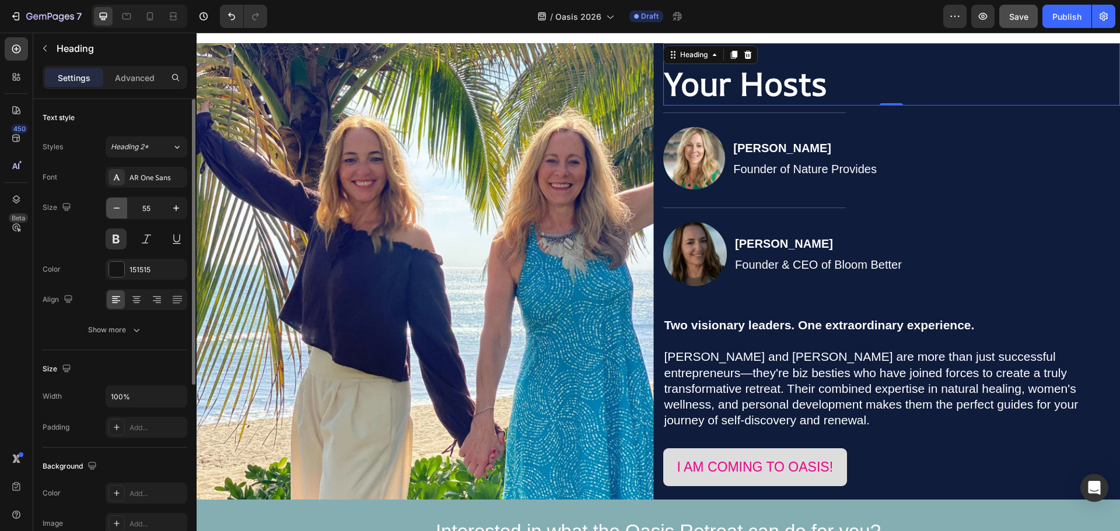
click at [118, 212] on icon "button" at bounding box center [117, 208] width 12 height 12
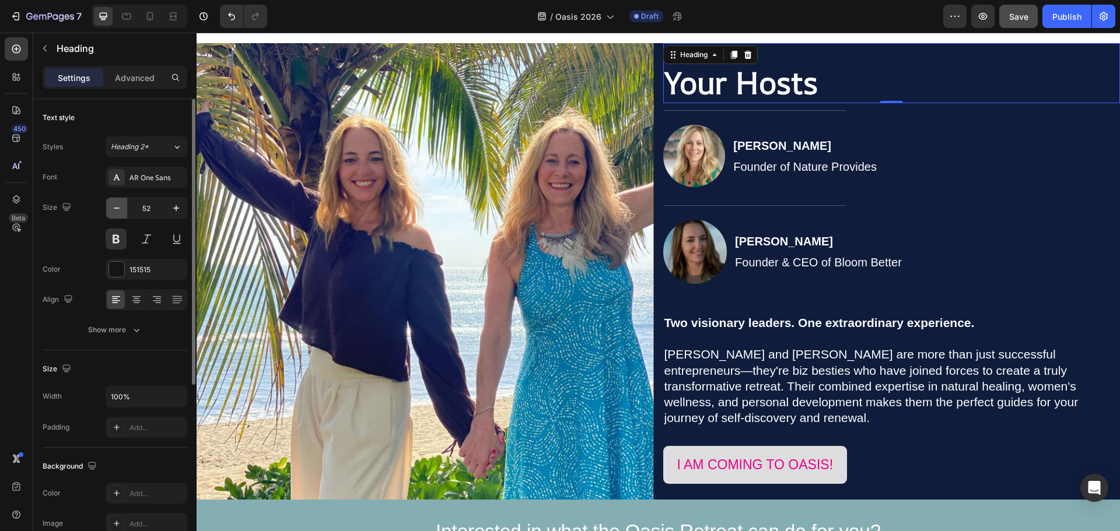
click at [118, 212] on icon "button" at bounding box center [117, 208] width 12 height 12
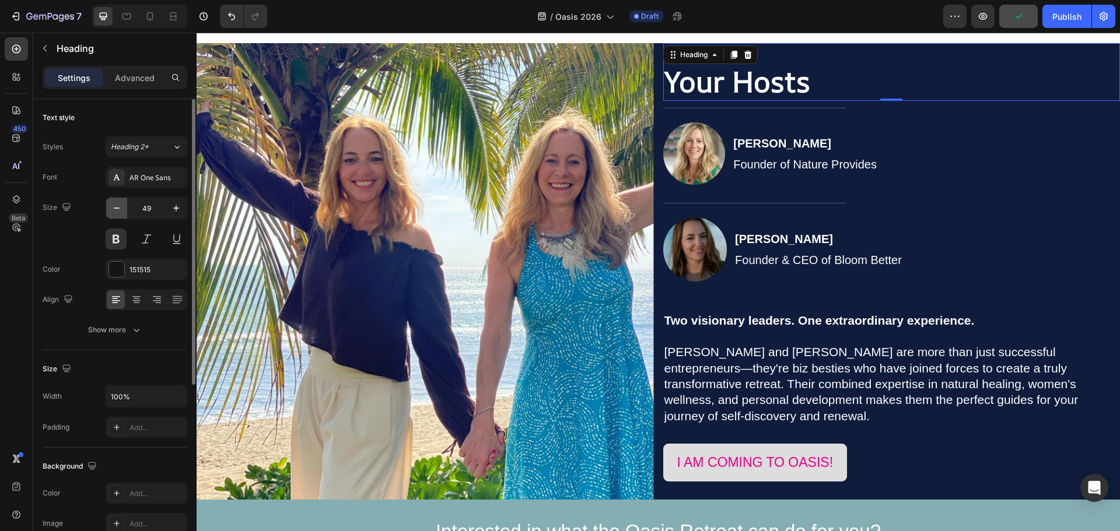
click at [118, 212] on icon "button" at bounding box center [117, 208] width 12 height 12
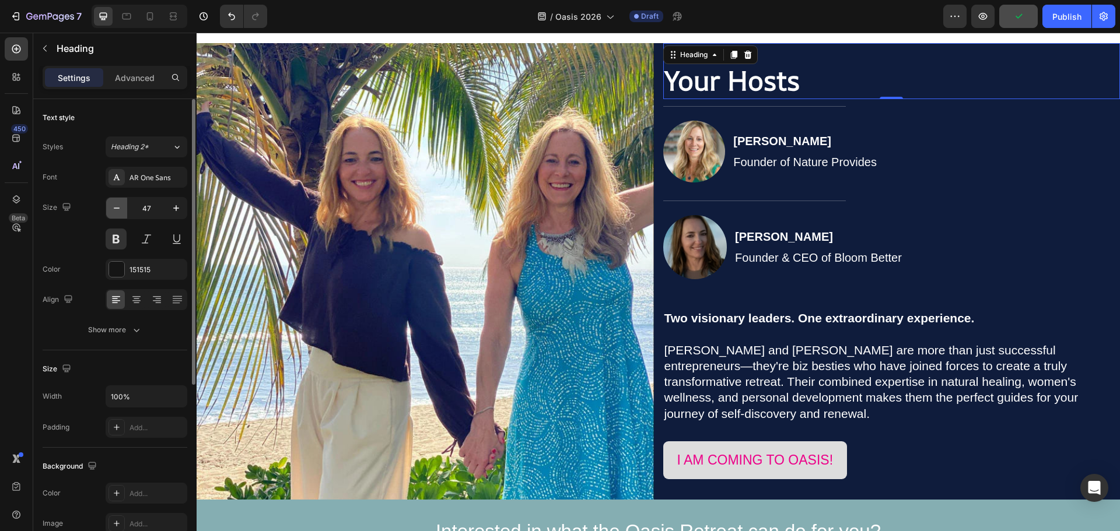
type input "46"
click at [682, 54] on div "Heading" at bounding box center [694, 55] width 32 height 10
click at [832, 81] on h2 "Your Hosts" at bounding box center [891, 80] width 457 height 37
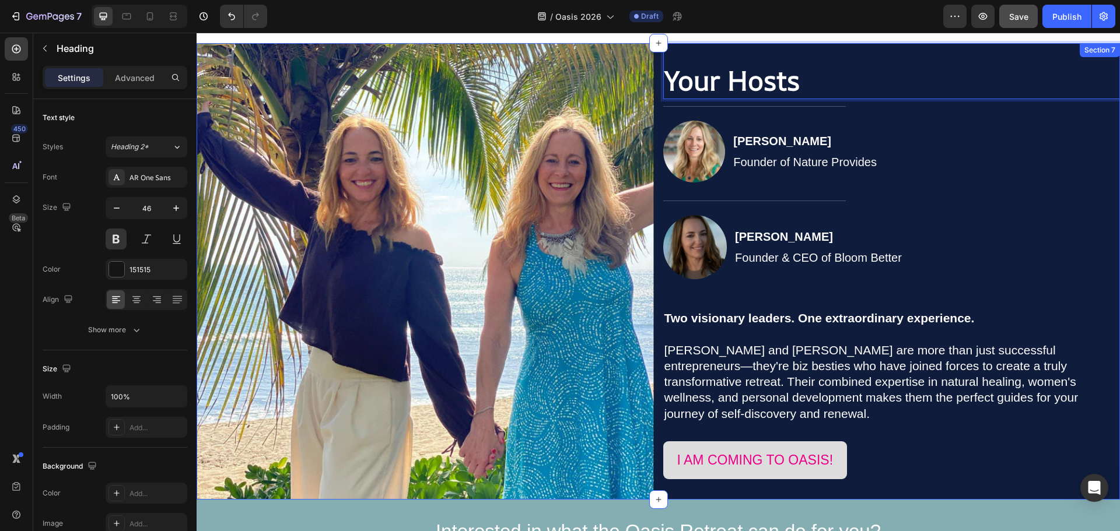
click at [649, 58] on div "Image Your Hosts Heading Section 0 Title Line Image Jennifer Payeur Founder of …" at bounding box center [658, 271] width 923 height 457
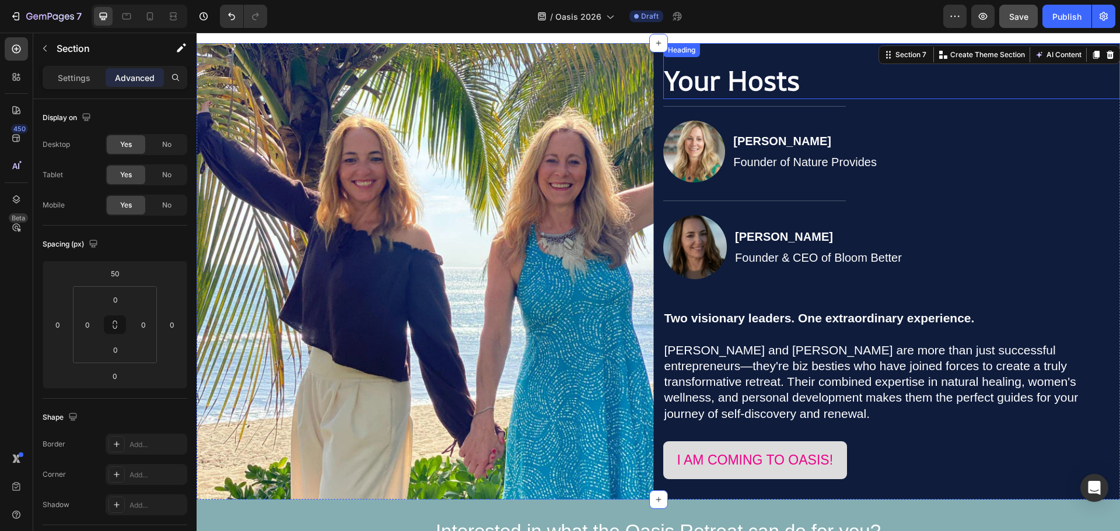
click at [684, 50] on div "Heading" at bounding box center [681, 50] width 32 height 10
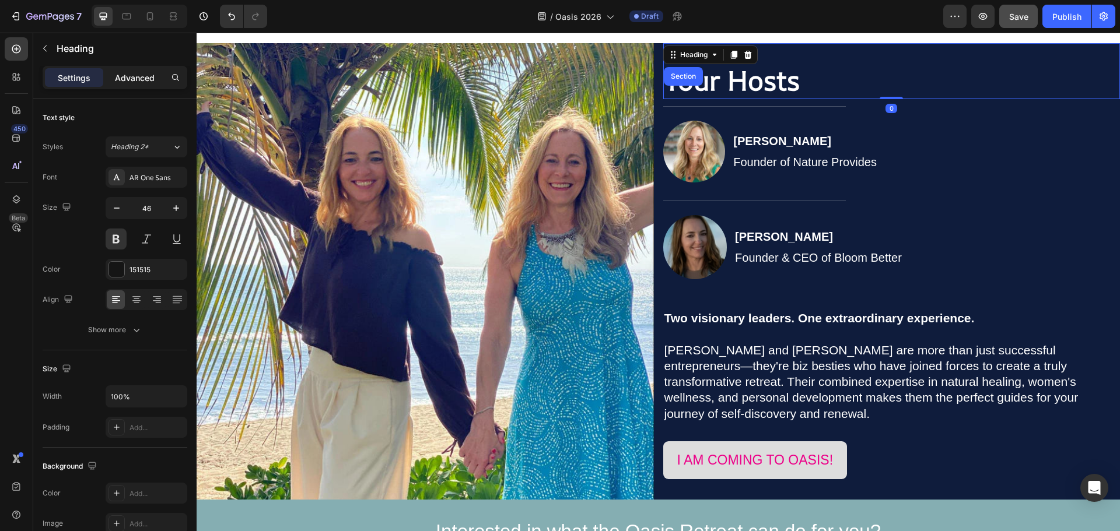
click at [138, 74] on p "Advanced" at bounding box center [135, 78] width 40 height 12
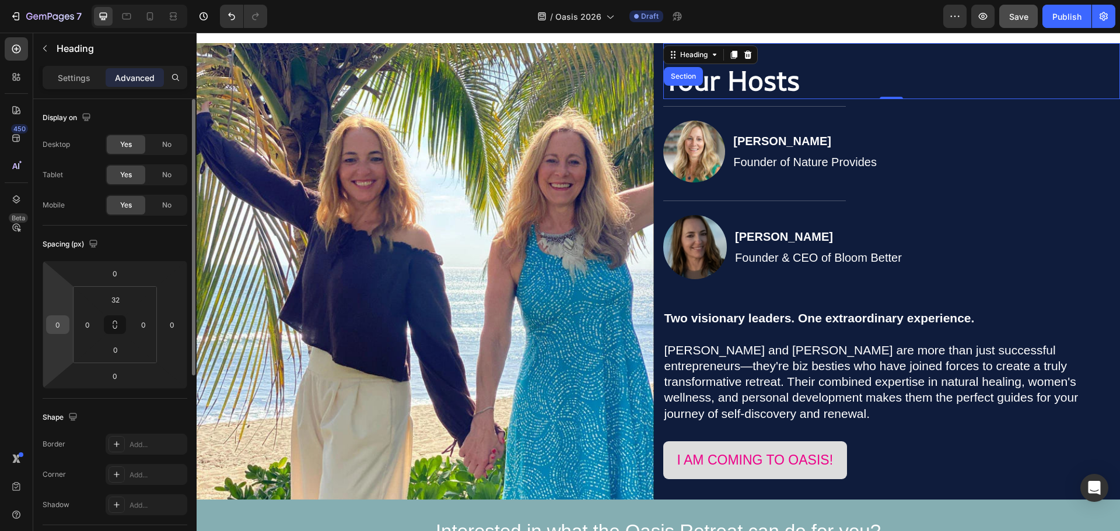
click at [53, 327] on input "0" at bounding box center [57, 324] width 17 height 17
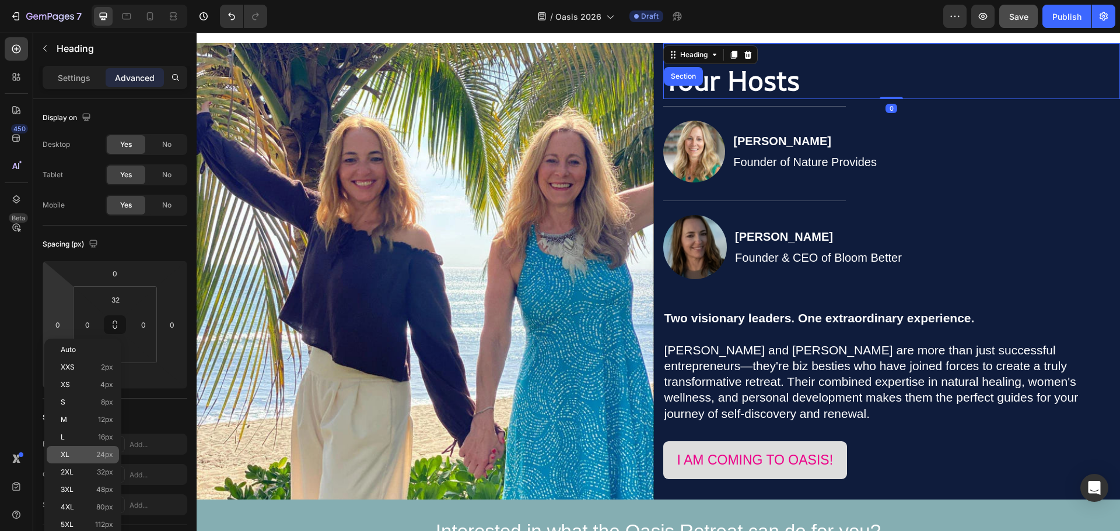
click at [86, 454] on p "XL 24px" at bounding box center [87, 455] width 52 height 8
type input "24"
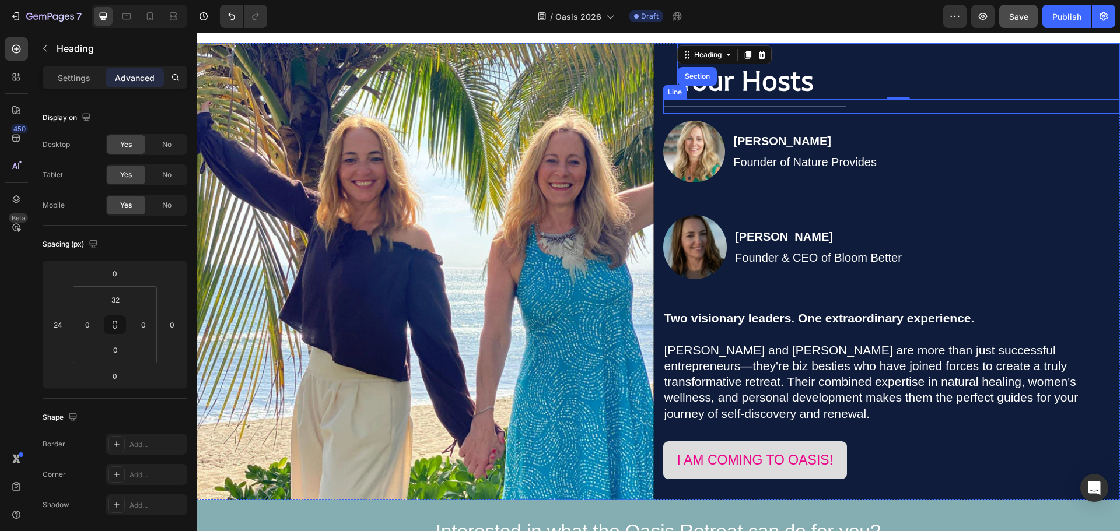
click at [784, 102] on div "Title Line" at bounding box center [891, 106] width 457 height 15
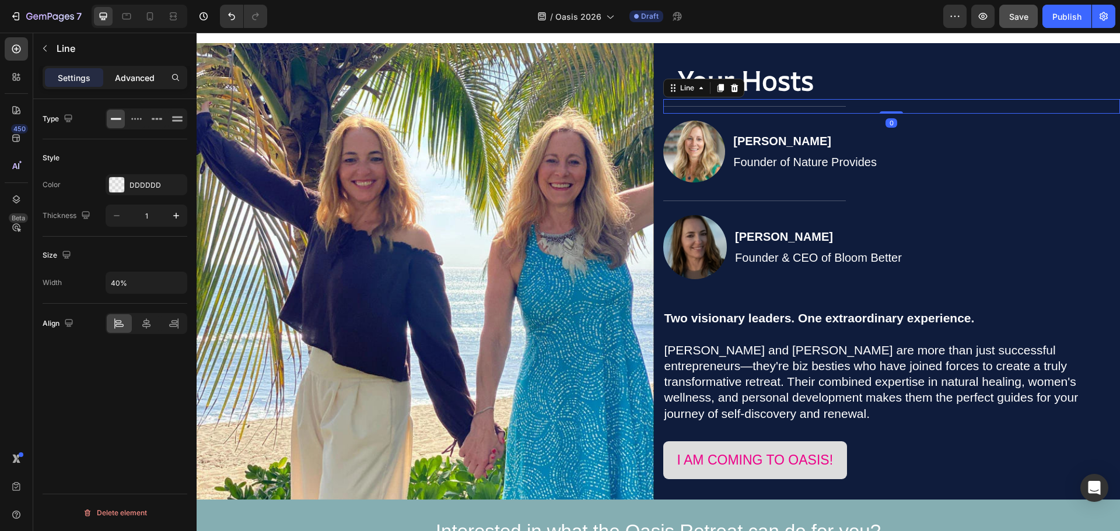
click at [135, 75] on p "Advanced" at bounding box center [135, 78] width 40 height 12
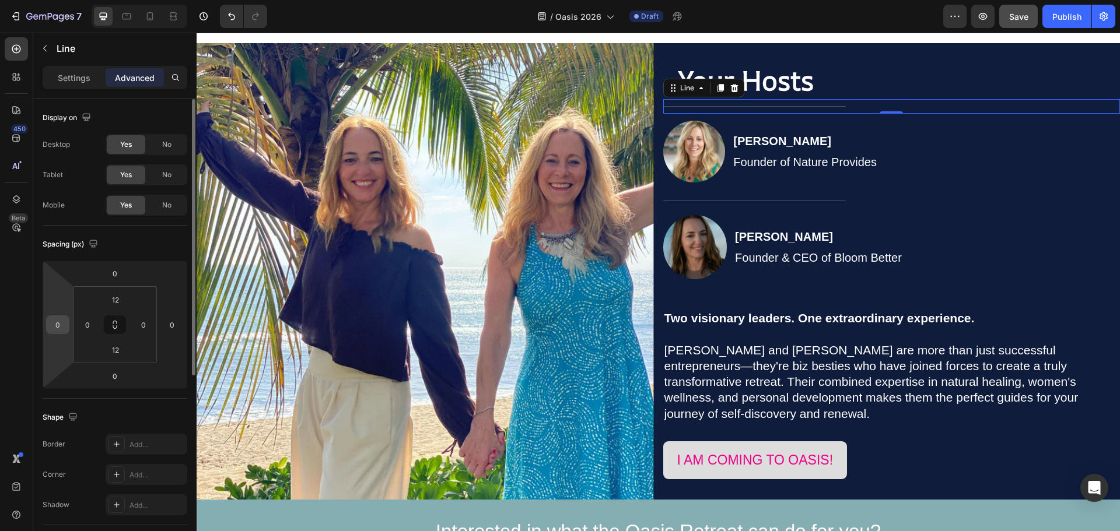
click at [56, 331] on input "0" at bounding box center [57, 324] width 17 height 17
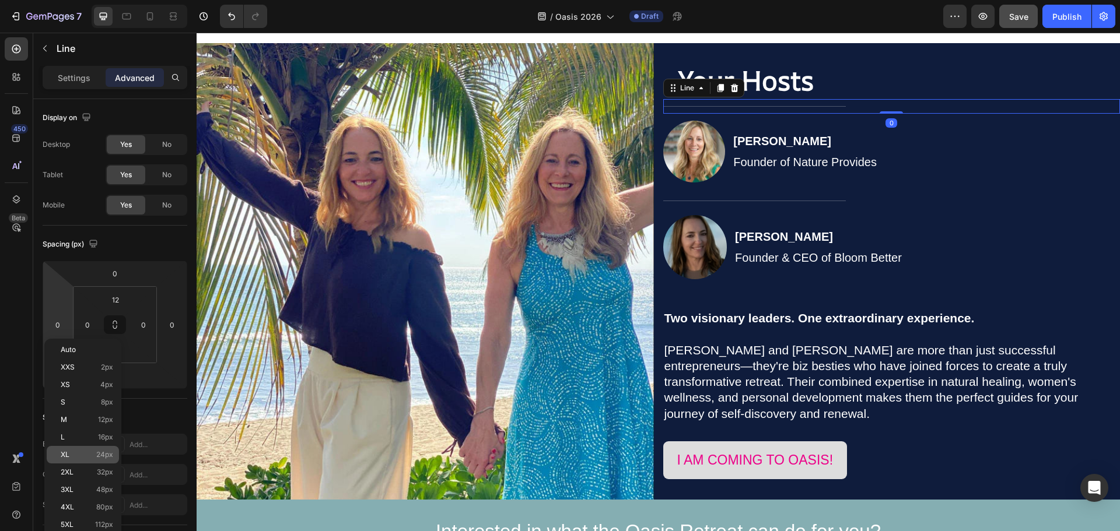
click at [100, 456] on span "24px" at bounding box center [104, 455] width 17 height 8
type input "24"
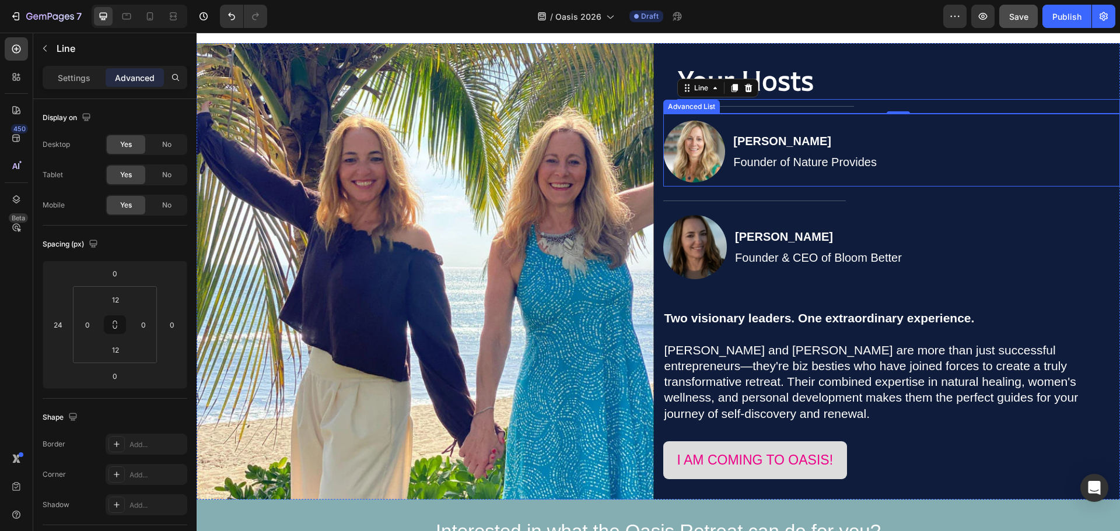
click at [859, 121] on li "Image Jennifer Payeur Founder of Nature Provides Text Block" at bounding box center [783, 152] width 240 height 62
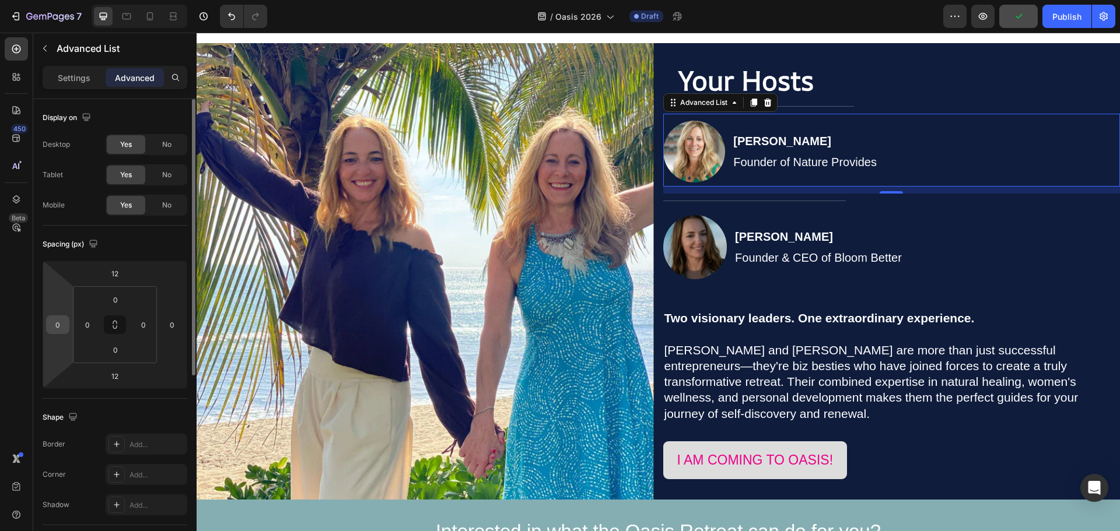
click at [62, 327] on input "0" at bounding box center [57, 324] width 17 height 17
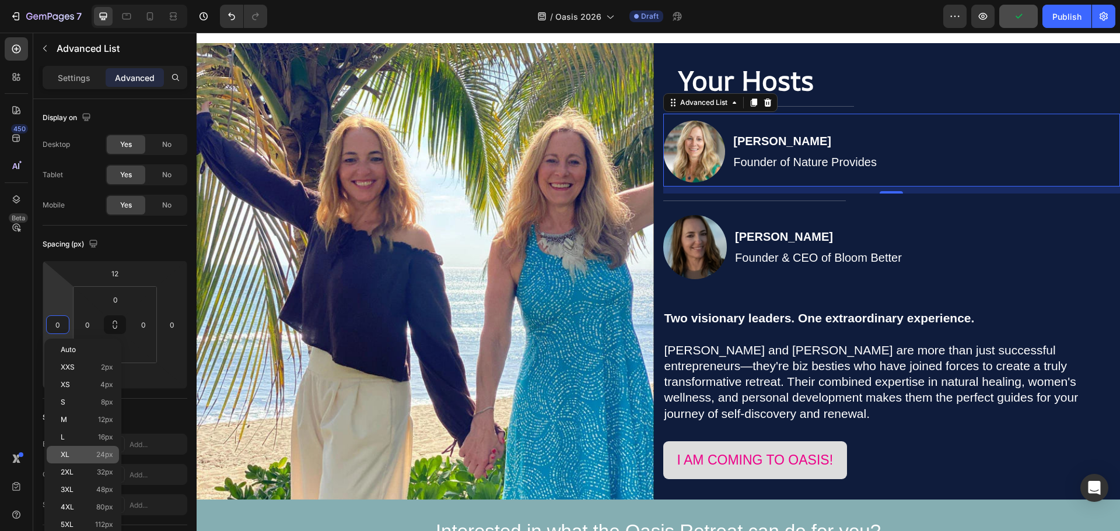
click at [101, 453] on span "24px" at bounding box center [104, 455] width 17 height 8
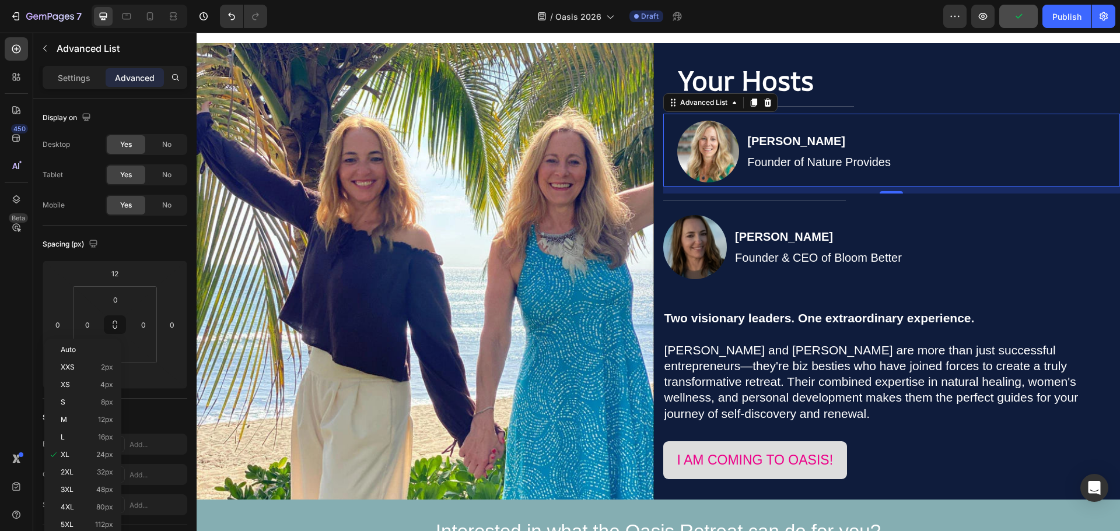
type input "24"
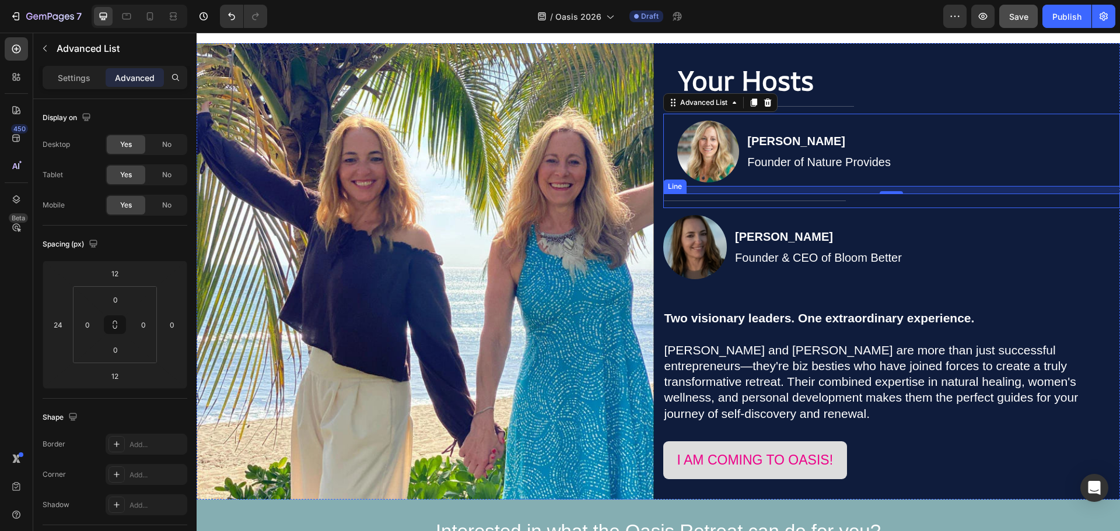
click at [790, 198] on div "Title Line" at bounding box center [891, 201] width 457 height 15
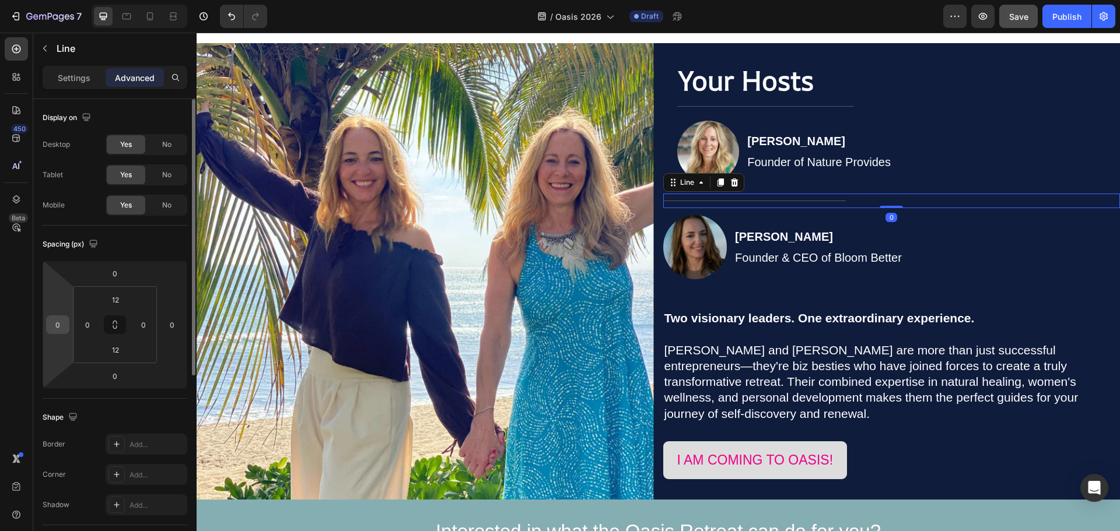
click at [62, 328] on input "0" at bounding box center [57, 324] width 17 height 17
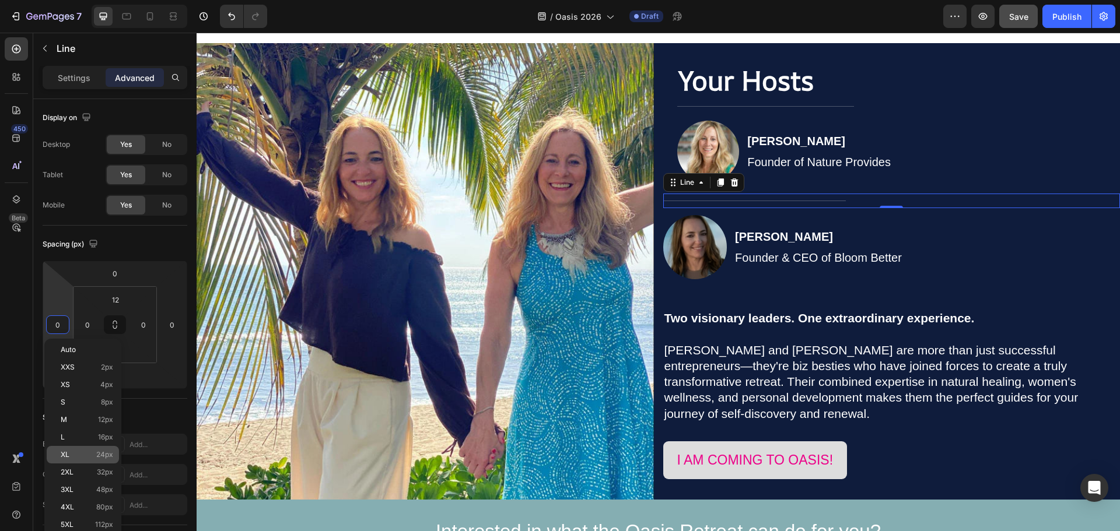
click at [96, 452] on span "24px" at bounding box center [104, 455] width 17 height 8
type input "24"
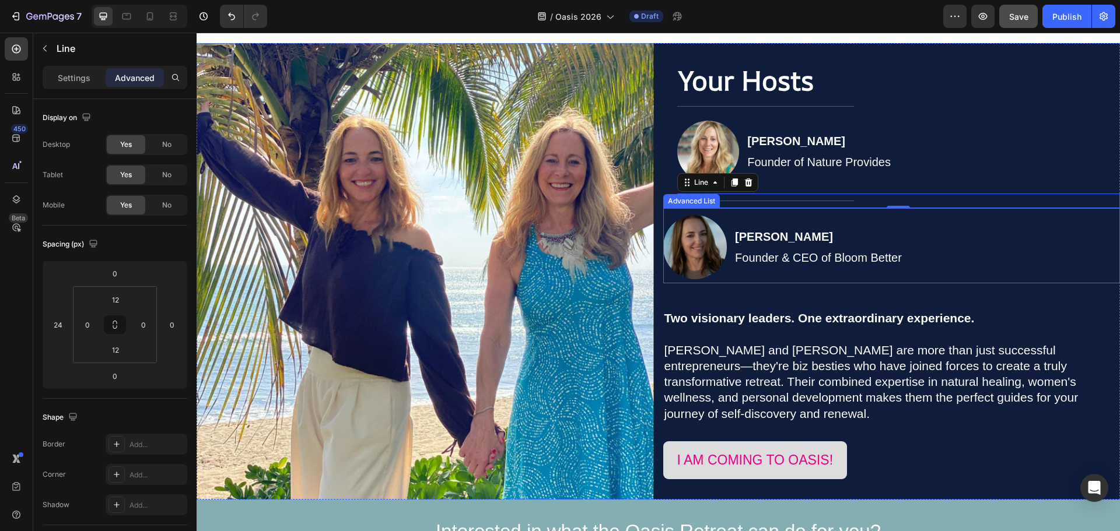
click at [944, 238] on div "Image Jana Danielson Founder & CEO of Bloom Better Text Block" at bounding box center [891, 249] width 457 height 68
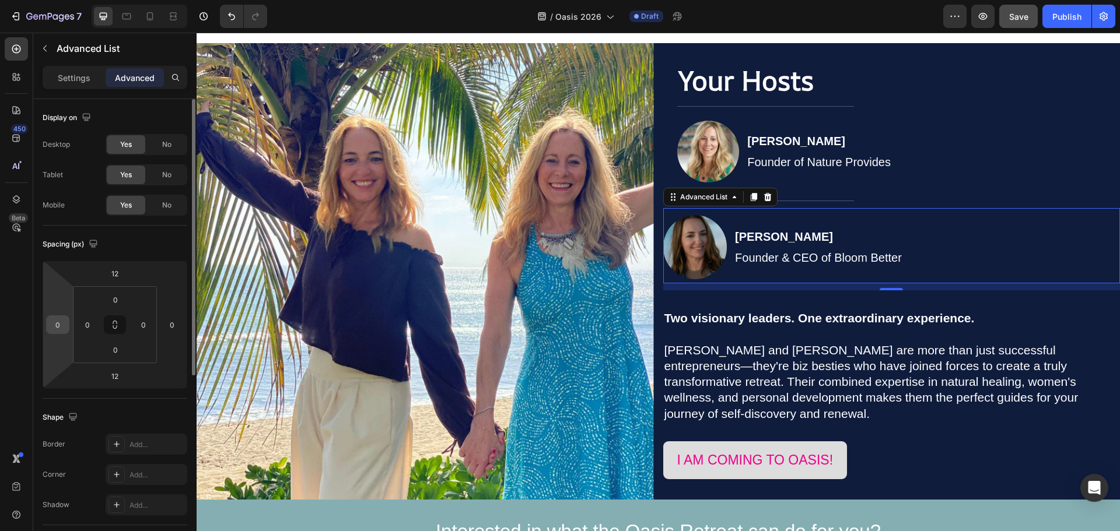
click at [64, 331] on input "0" at bounding box center [57, 324] width 17 height 17
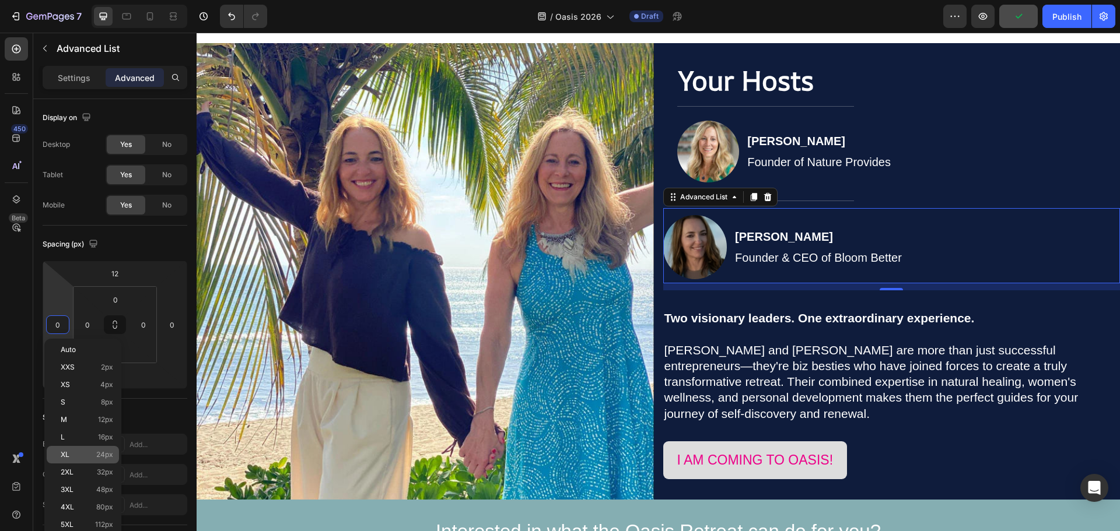
click at [97, 452] on span "24px" at bounding box center [104, 455] width 17 height 8
type input "24"
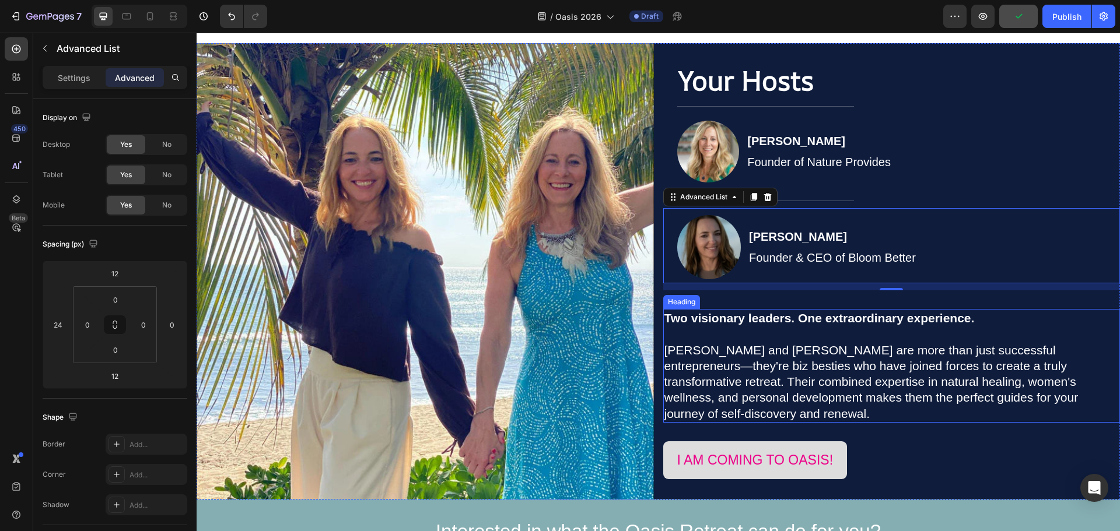
click at [822, 323] on strong "Two visionary leaders. One extraordinary experience." at bounding box center [819, 317] width 310 height 13
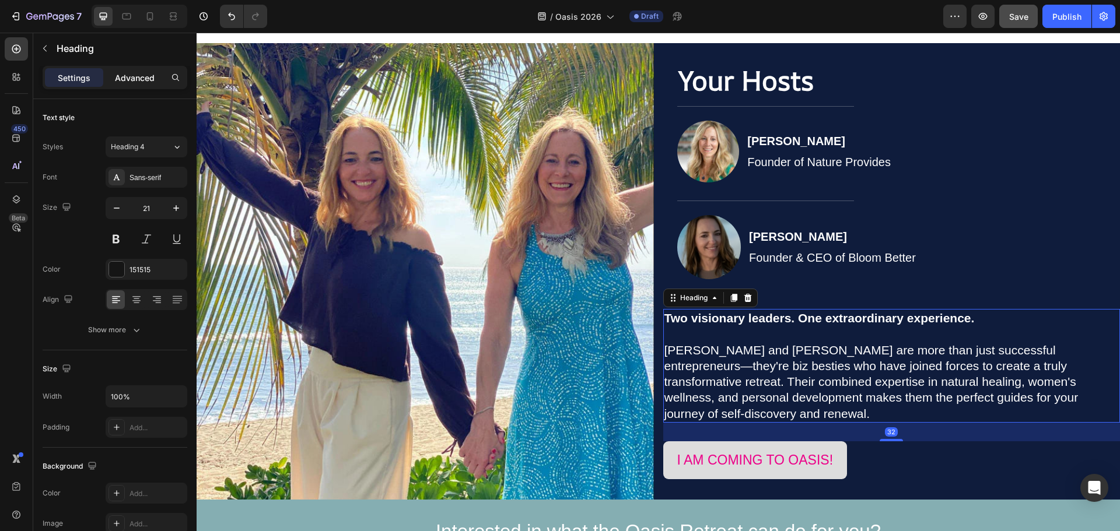
click at [140, 80] on p "Advanced" at bounding box center [135, 78] width 40 height 12
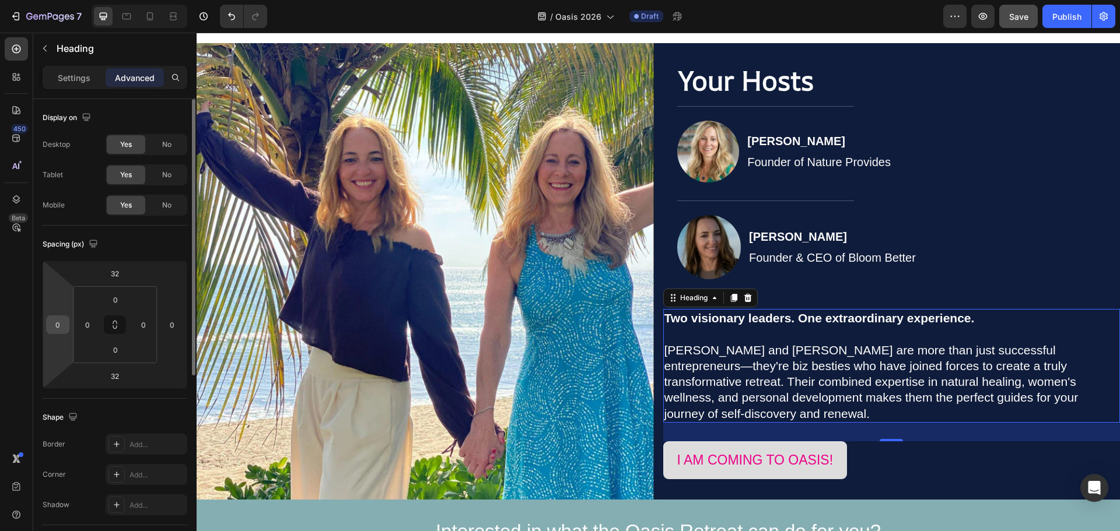
click at [63, 330] on input "0" at bounding box center [57, 324] width 17 height 17
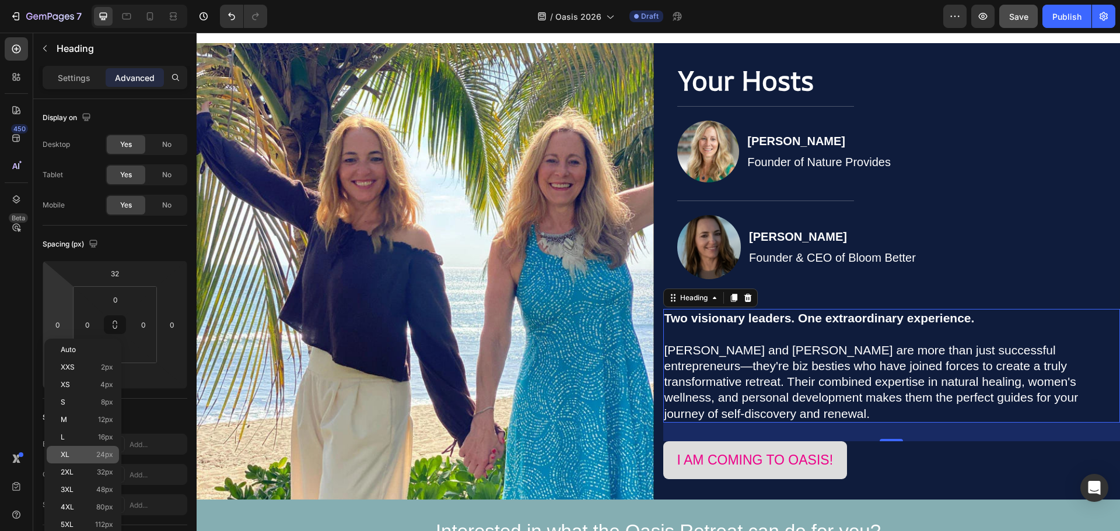
click at [92, 455] on p "XL 24px" at bounding box center [87, 455] width 52 height 8
type input "24"
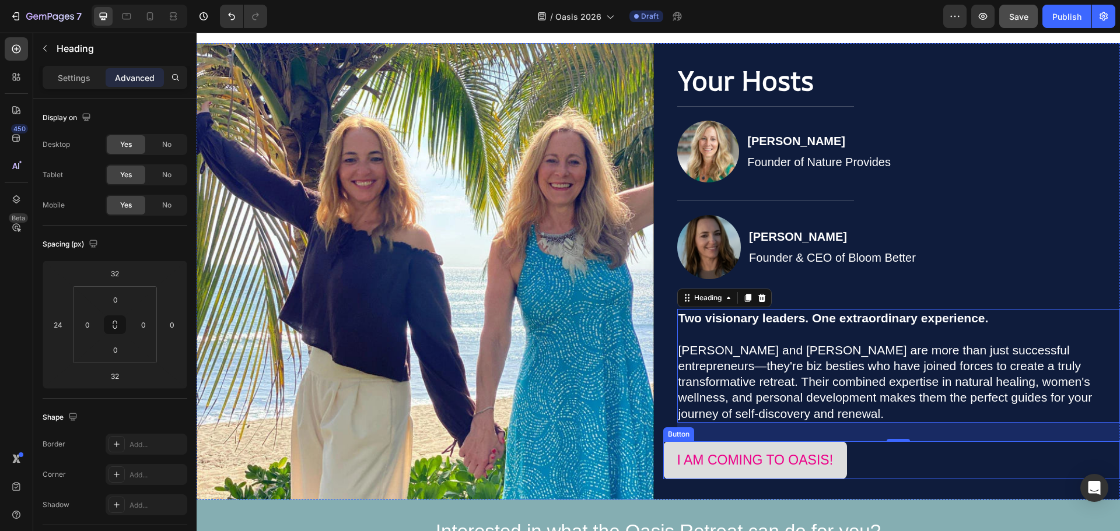
click at [905, 448] on div "I AM COMING TO OASIS! Button" at bounding box center [891, 460] width 457 height 38
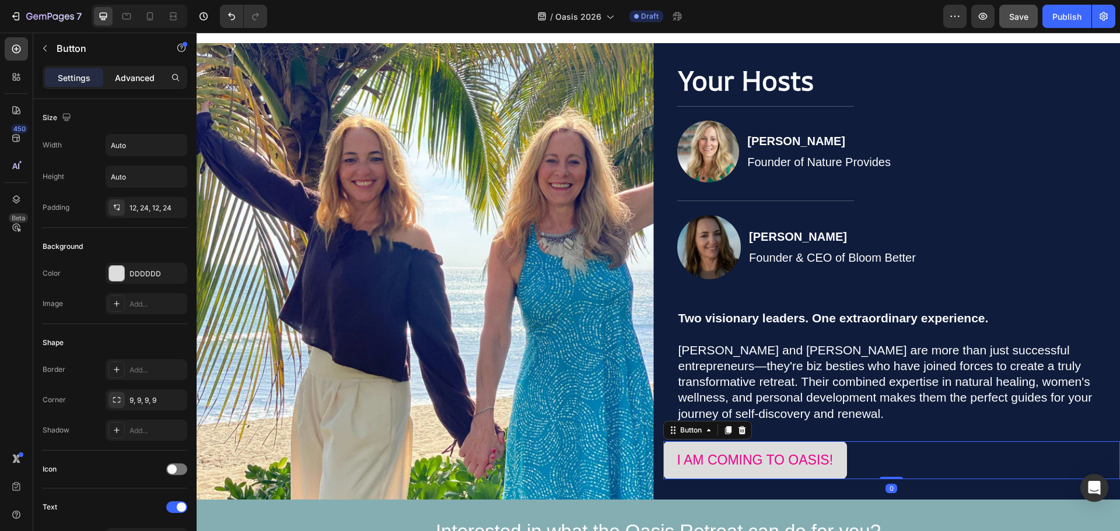
click at [136, 69] on div "Advanced" at bounding box center [135, 77] width 58 height 19
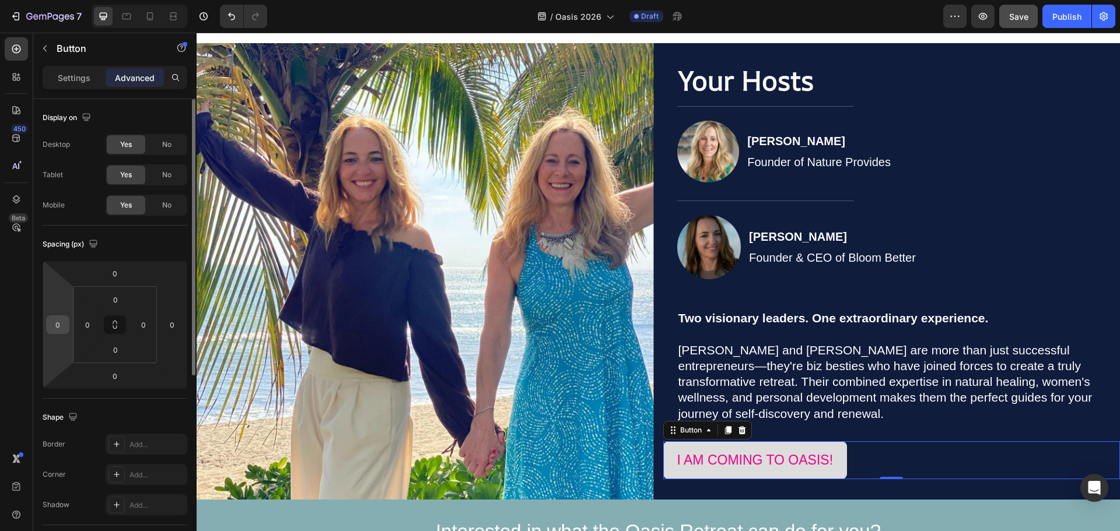
click at [54, 324] on input "0" at bounding box center [57, 324] width 17 height 17
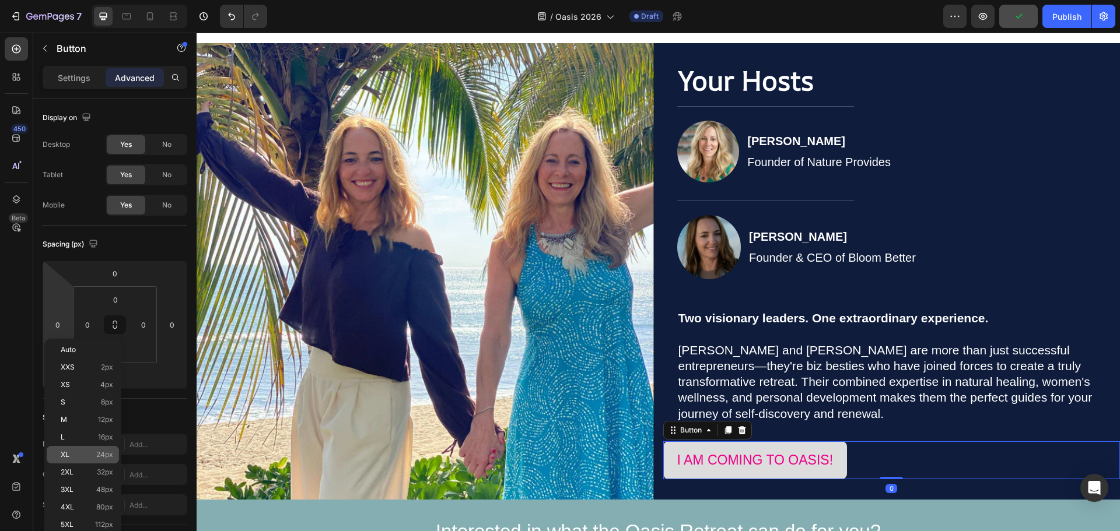
click at [87, 447] on div "XL 24px" at bounding box center [83, 454] width 72 height 17
type input "24"
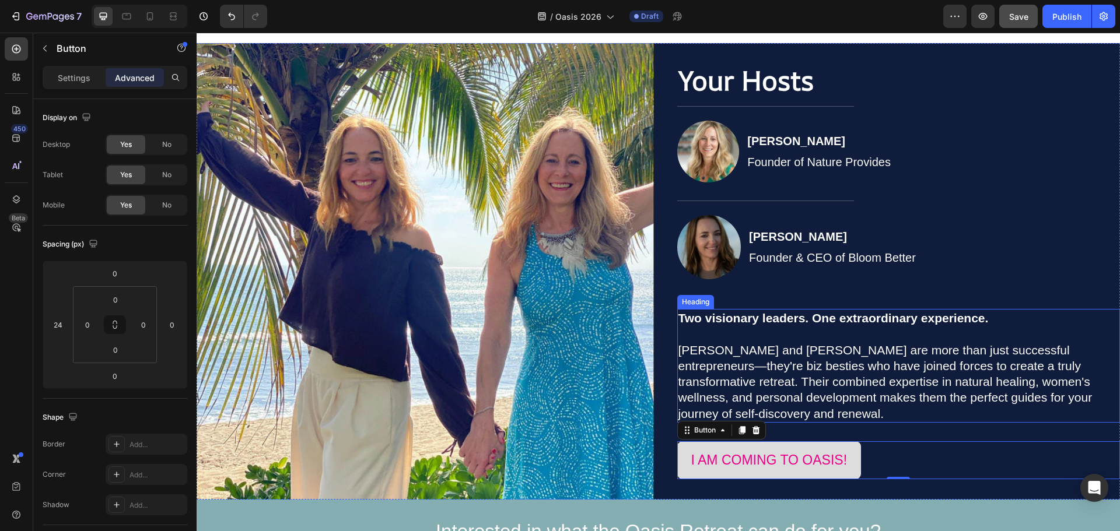
click at [1022, 345] on span "Jennifer and Jana are more than just successful entrepreneurs—they're biz besti…" at bounding box center [885, 382] width 414 height 77
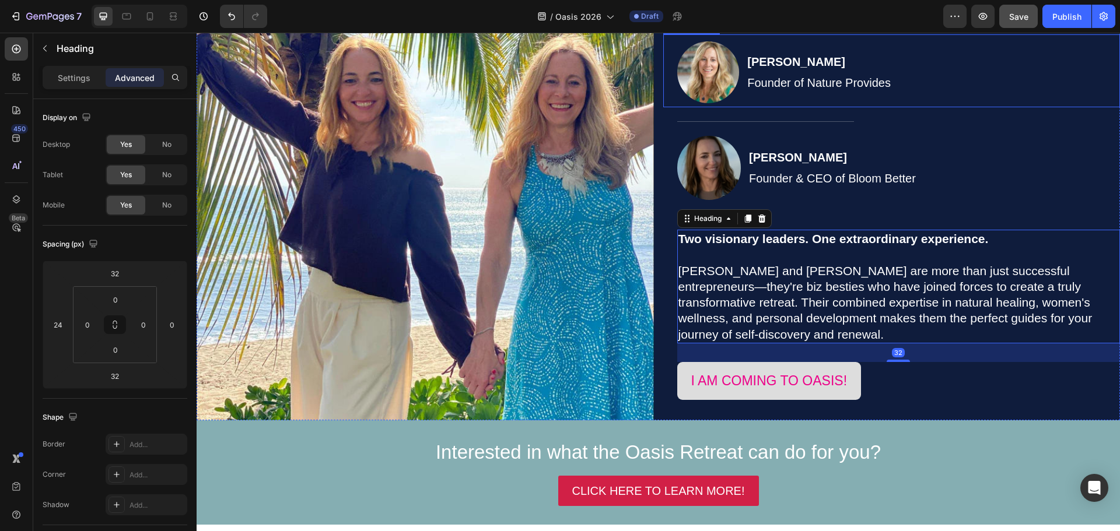
scroll to position [2851, 0]
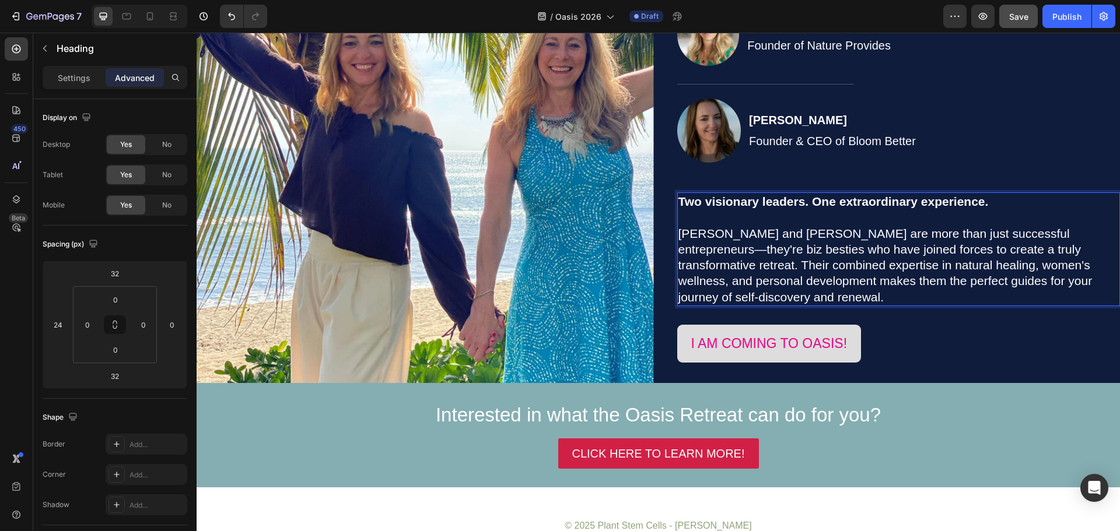
click at [974, 258] on p "Two visionary leaders. One extraordinary experience. Jennifer and Jana are more…" at bounding box center [898, 249] width 441 height 111
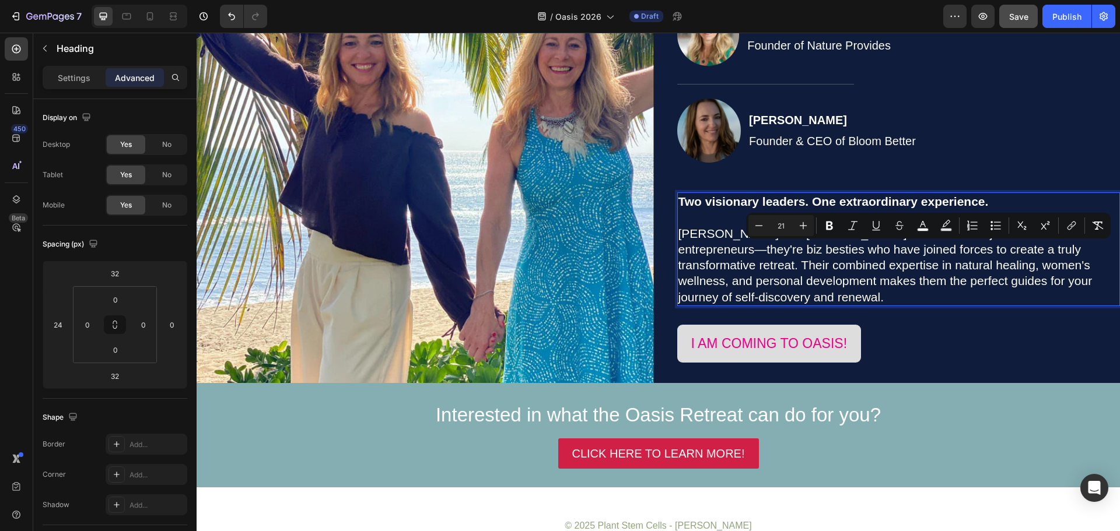
click at [810, 264] on span "Jennifer and Jana are more than just successful entrepreneurs—they're biz besti…" at bounding box center [885, 265] width 414 height 77
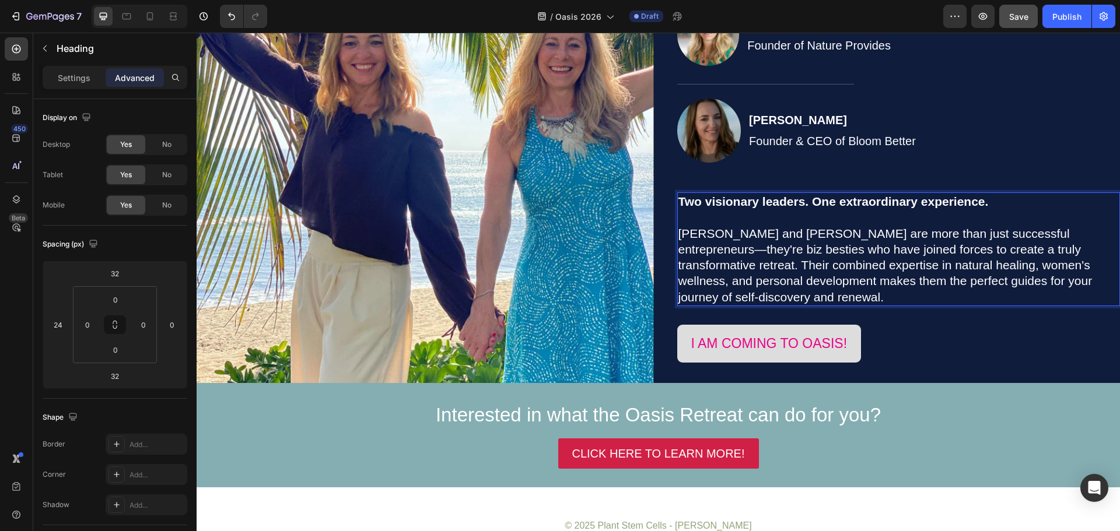
click at [755, 289] on span "Jennifer and Jana are more than just successful entrepreneurs—they're biz besti…" at bounding box center [885, 265] width 414 height 77
click at [750, 296] on p "Two visionary leaders. One extraordinary experience. Jennifer and Jana are more…" at bounding box center [898, 249] width 441 height 111
click at [749, 296] on p "Two visionary leaders. One extraordinary experience. Jennifer and Jana are more…" at bounding box center [898, 249] width 441 height 111
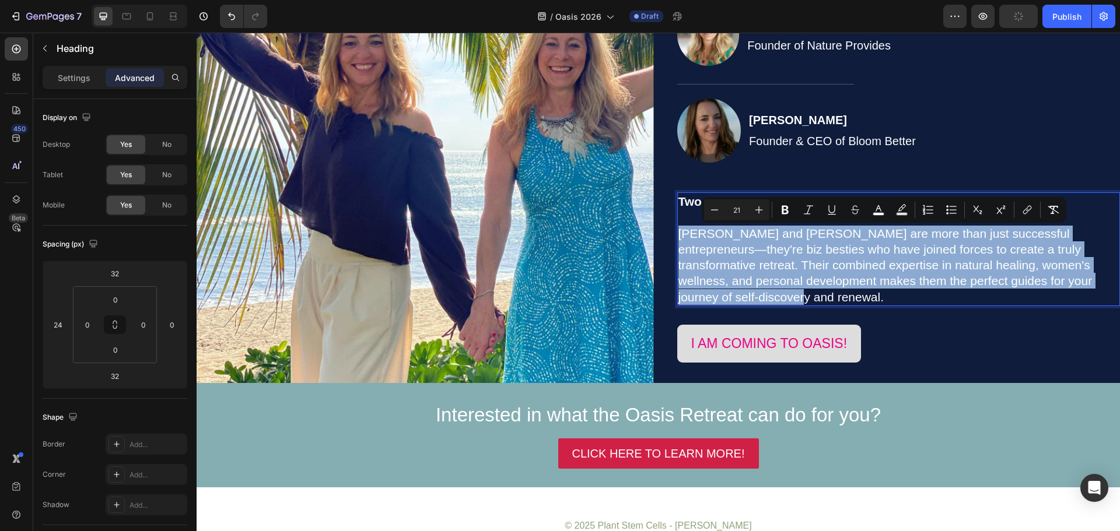
drag, startPoint x: 748, startPoint y: 297, endPoint x: 674, endPoint y: 234, distance: 97.6
click at [678, 234] on p "Two visionary leaders. One extraordinary experience. Jennifer and Jana are more…" at bounding box center [898, 249] width 441 height 111
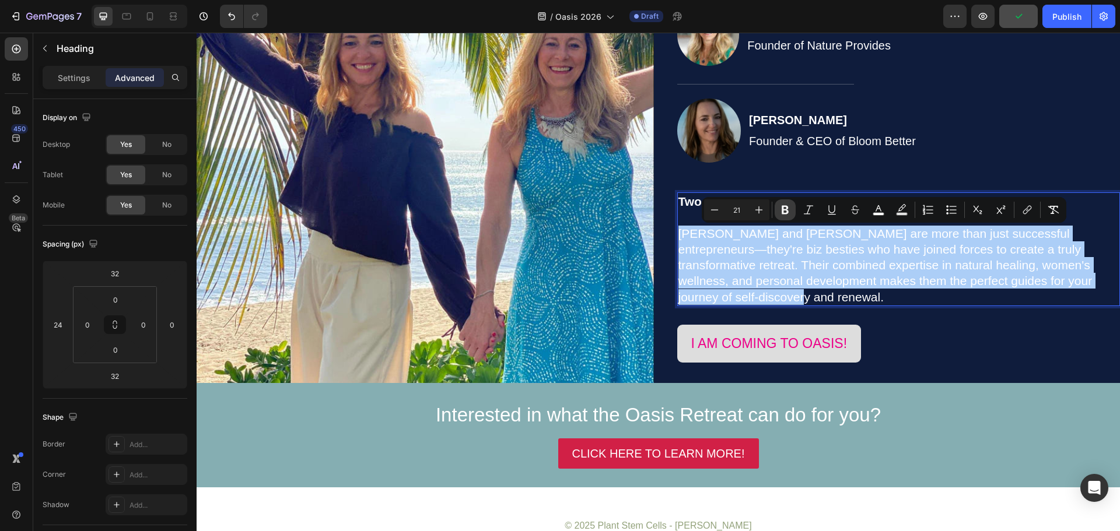
click at [783, 214] on icon "Editor contextual toolbar" at bounding box center [784, 210] width 7 height 9
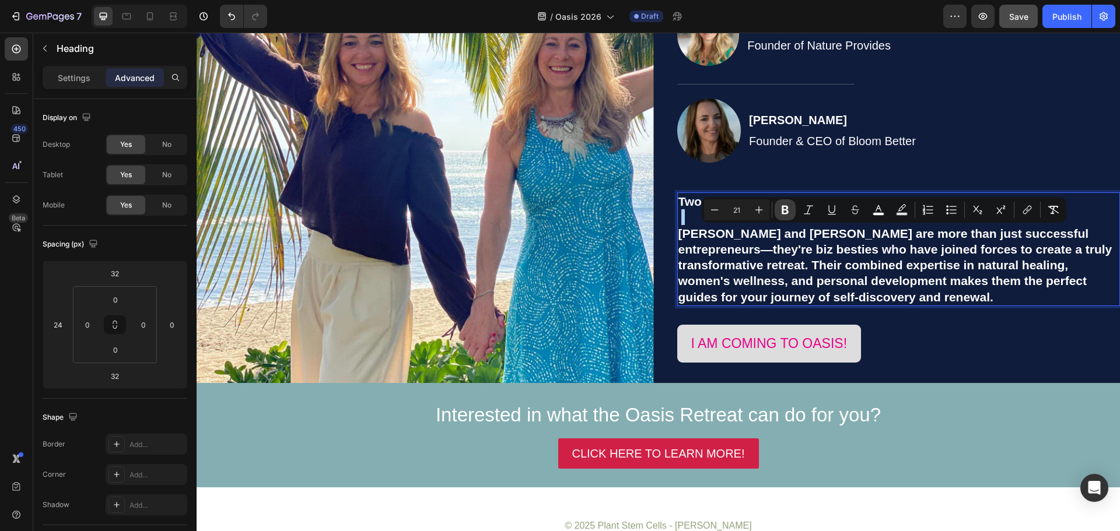
click at [784, 209] on icon "Editor contextual toolbar" at bounding box center [784, 210] width 7 height 9
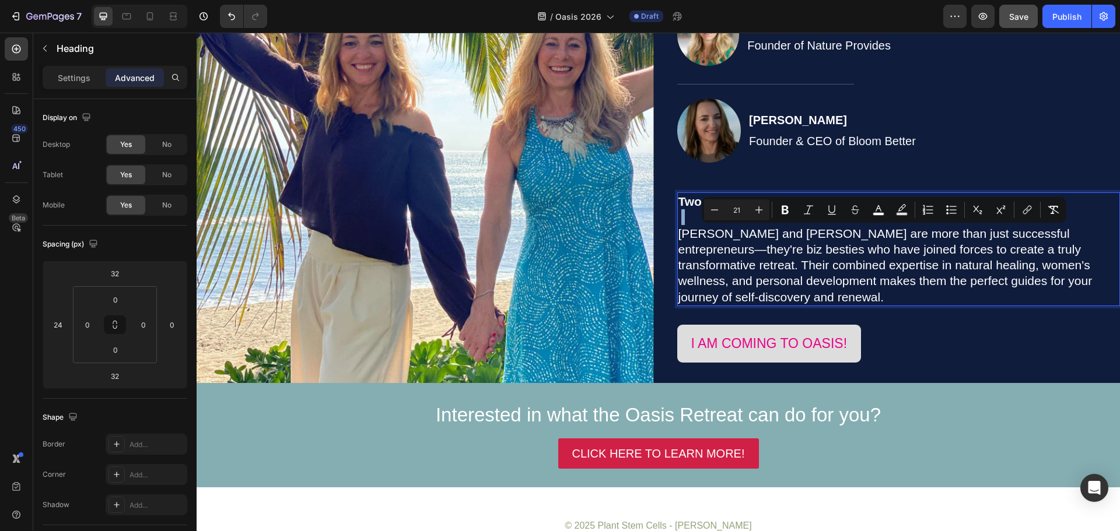
click at [776, 279] on span "Jennifer and Jana are more than just successful entrepreneurs—they're biz besti…" at bounding box center [885, 265] width 414 height 77
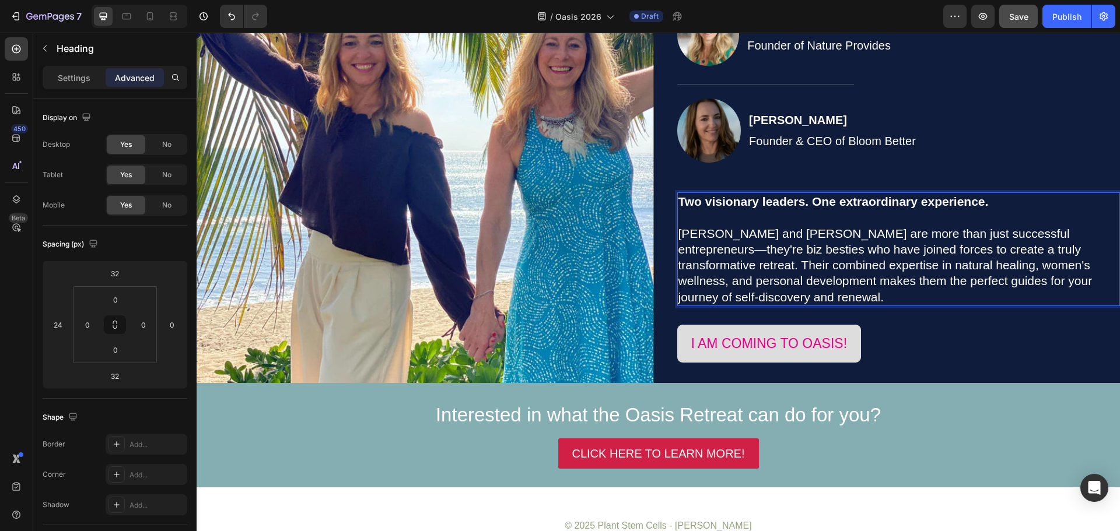
click at [780, 295] on p "Two visionary leaders. One extraordinary experience. Jennifer and Jana are more…" at bounding box center [898, 249] width 441 height 111
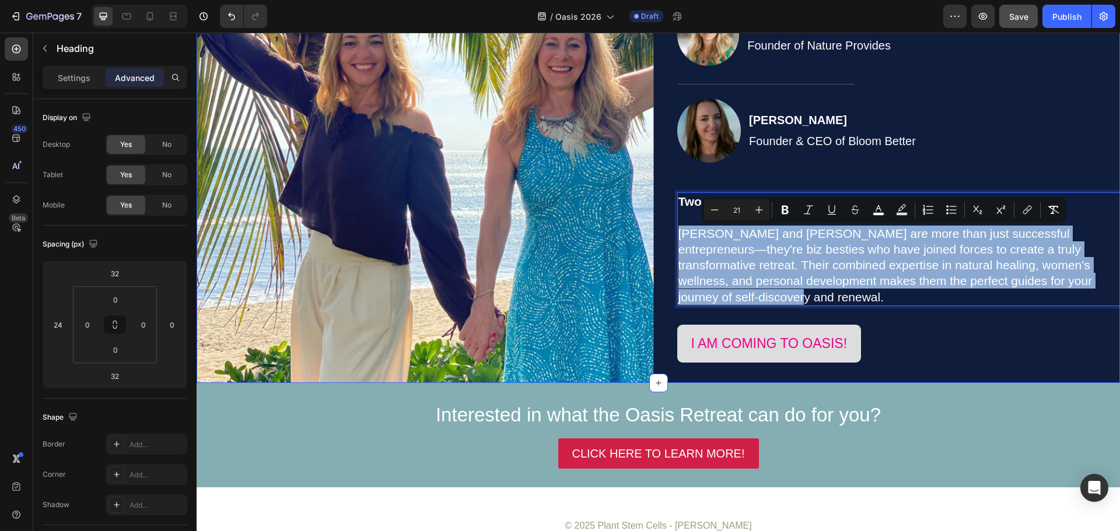
drag, startPoint x: 751, startPoint y: 302, endPoint x: 670, endPoint y: 231, distance: 107.0
click at [670, 231] on div "⁠⁠⁠⁠⁠⁠⁠ Your Hosts Heading Title Line Image Jennifer Payeur Founder of Nature P…" at bounding box center [891, 155] width 457 height 457
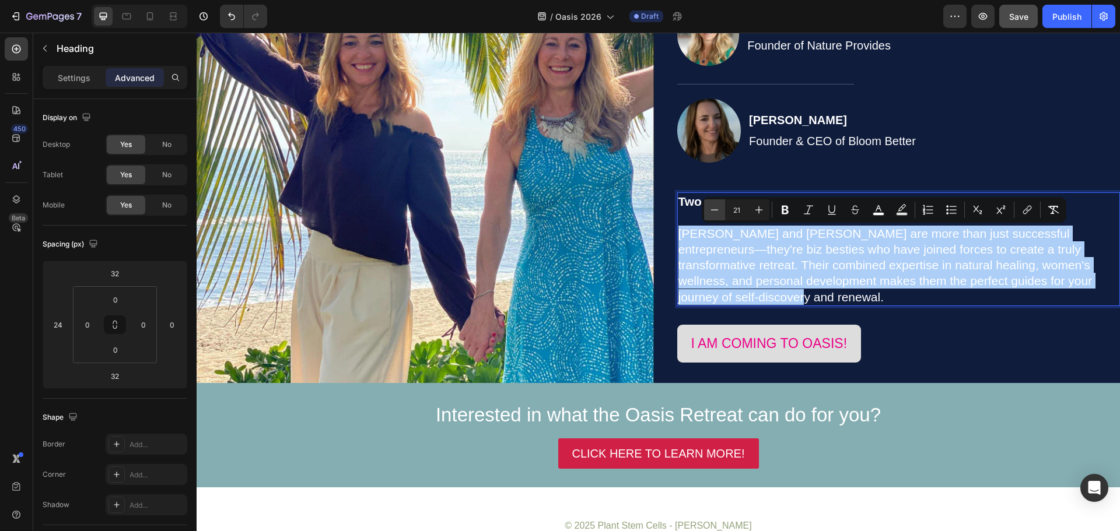
click at [719, 211] on icon "Editor contextual toolbar" at bounding box center [715, 210] width 12 height 12
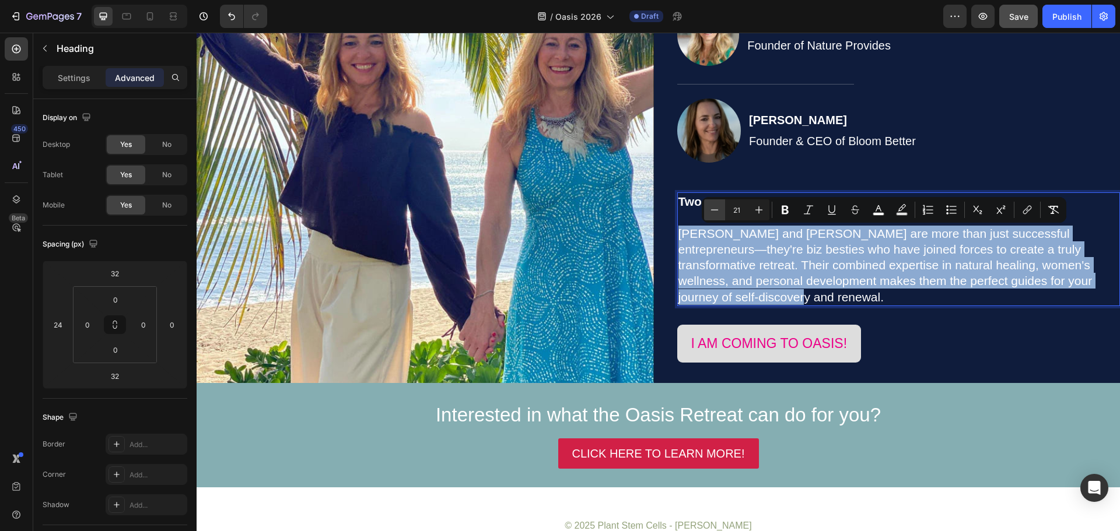
type input "20"
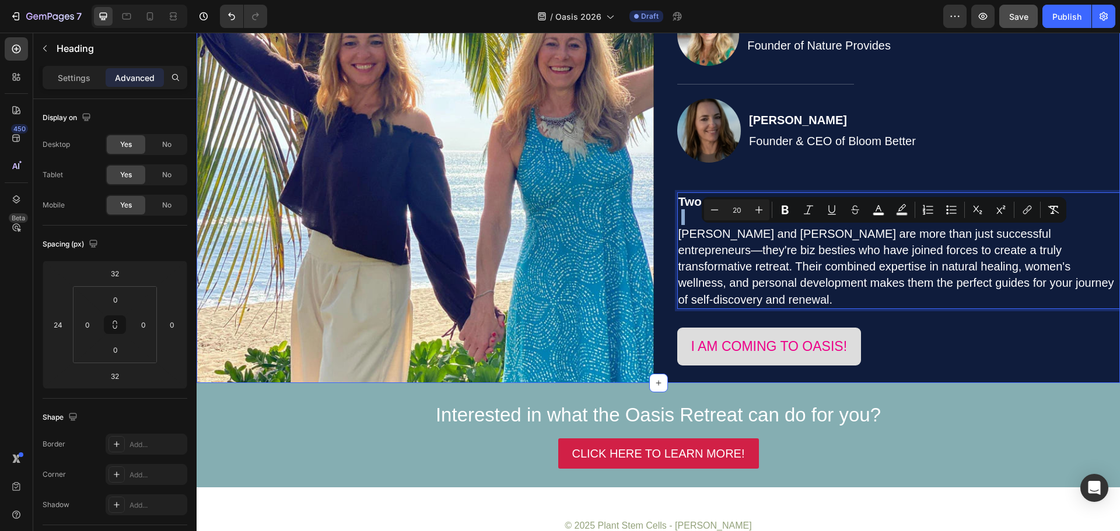
click at [978, 300] on div "⁠⁠⁠⁠⁠⁠⁠ Your Hosts Heading Title Line Image Jennifer Payeur Founder of Nature P…" at bounding box center [891, 155] width 457 height 457
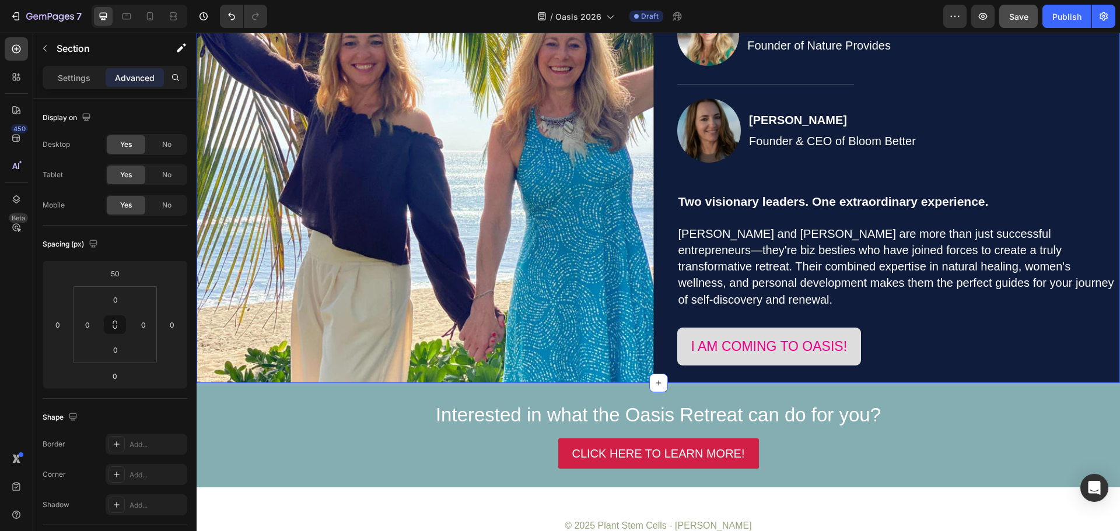
scroll to position [2735, 0]
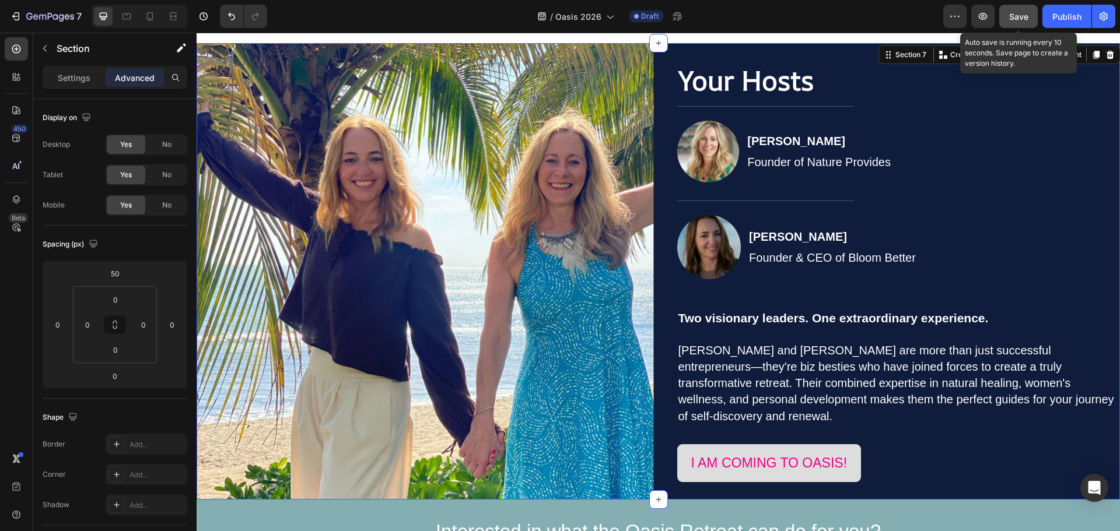
click at [1010, 14] on span "Save" at bounding box center [1018, 17] width 19 height 10
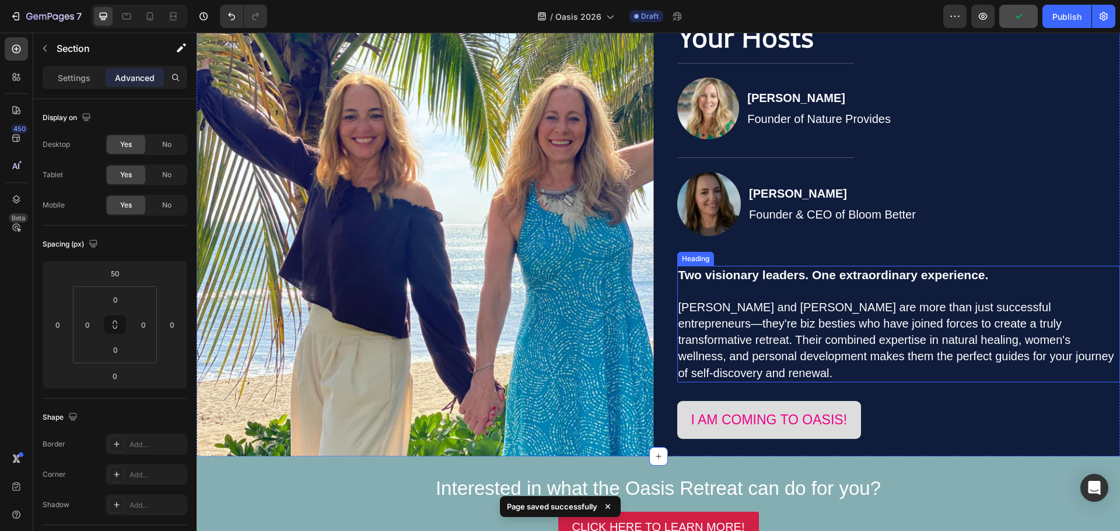
scroll to position [2910, 0]
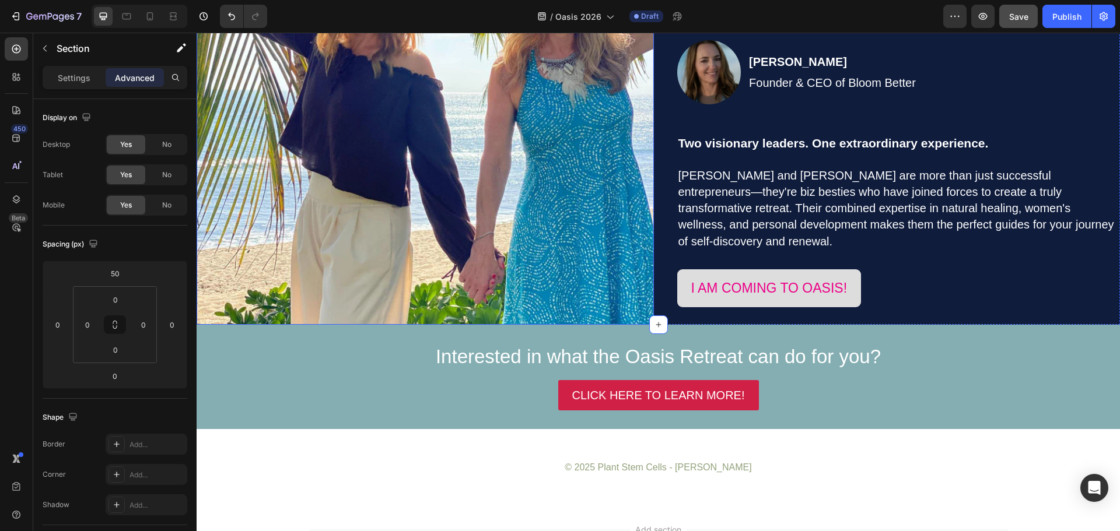
click at [654, 320] on icon at bounding box center [658, 324] width 9 height 9
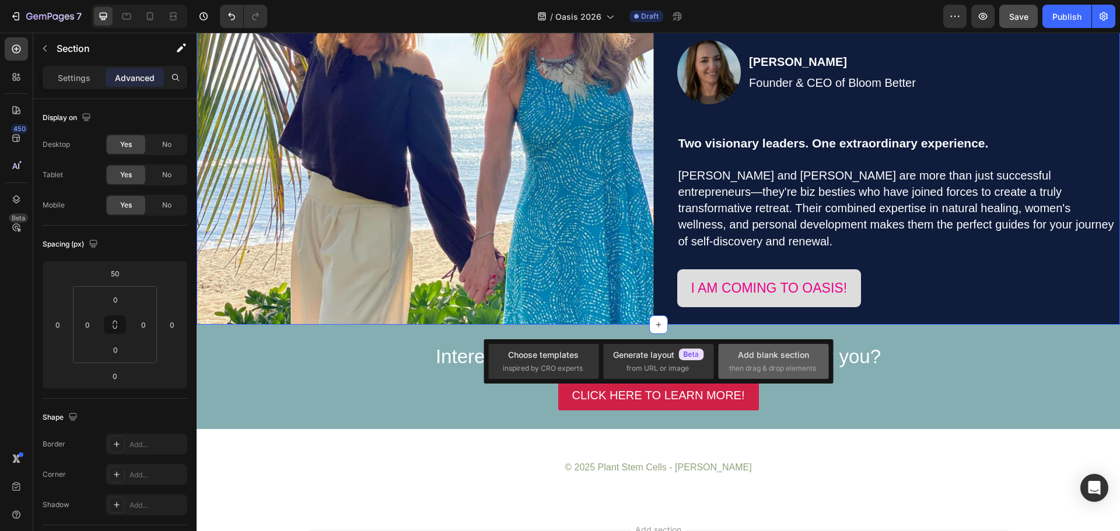
click at [755, 353] on div "Add blank section" at bounding box center [773, 355] width 71 height 12
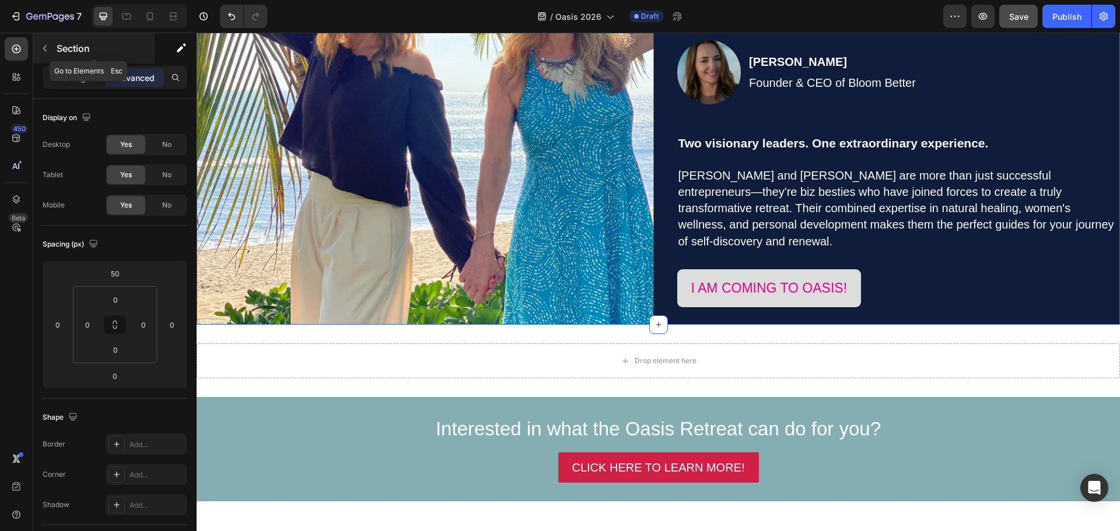
click at [48, 52] on icon "button" at bounding box center [44, 48] width 9 height 9
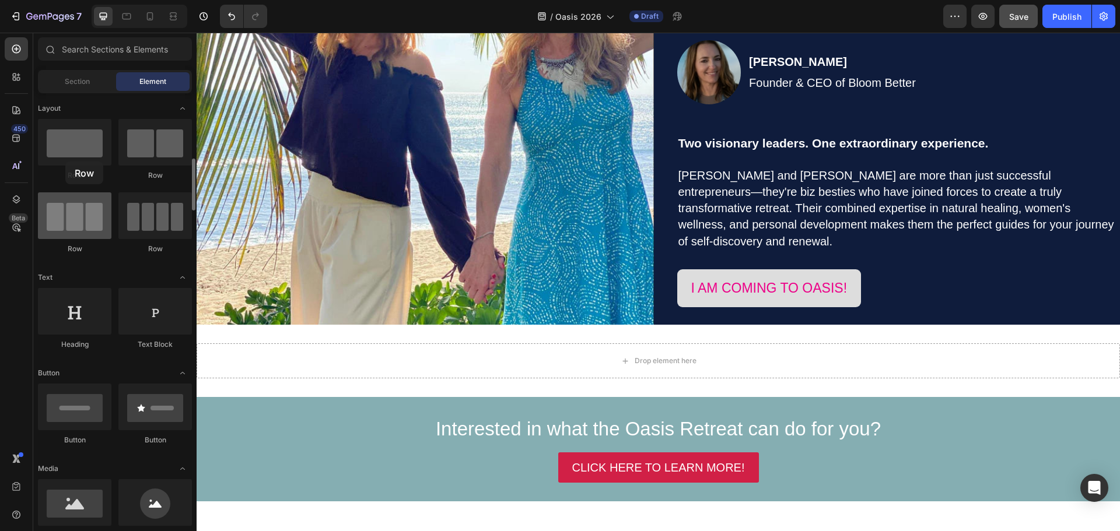
click at [65, 192] on div at bounding box center [74, 215] width 73 height 47
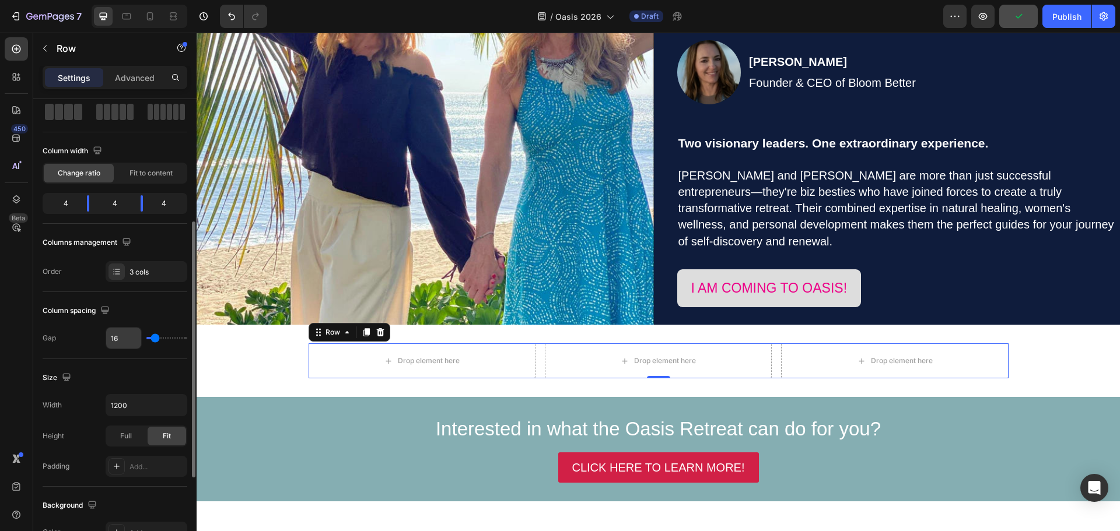
scroll to position [117, 0]
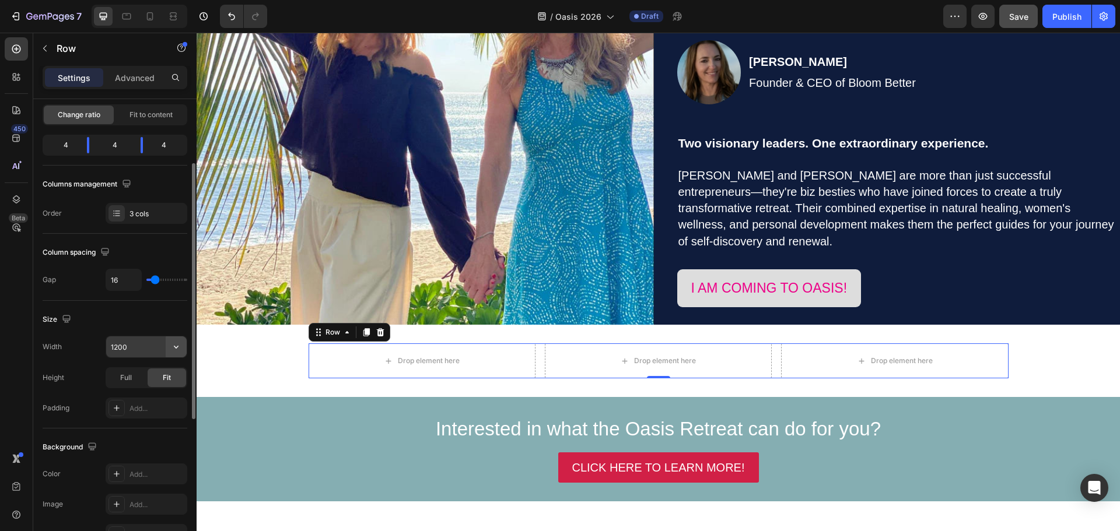
click at [177, 349] on icon "button" at bounding box center [176, 347] width 12 height 12
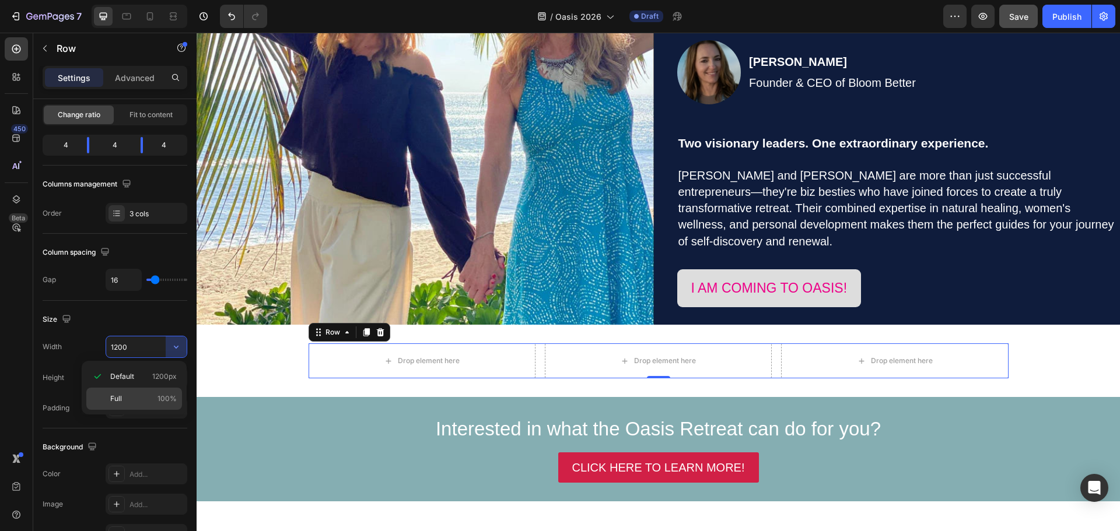
click at [124, 400] on p "Full 100%" at bounding box center [143, 399] width 66 height 10
type input "100%"
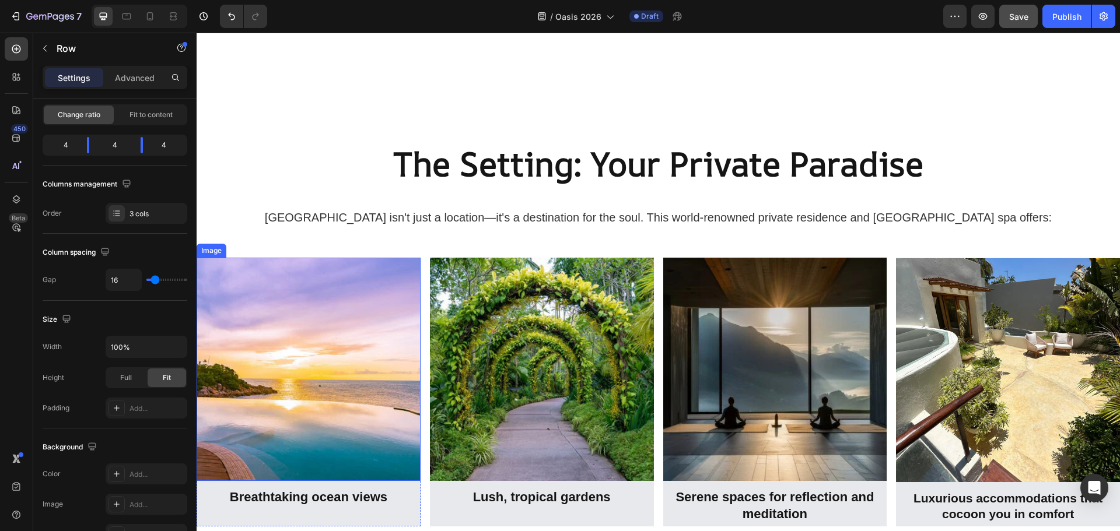
scroll to position [2268, 0]
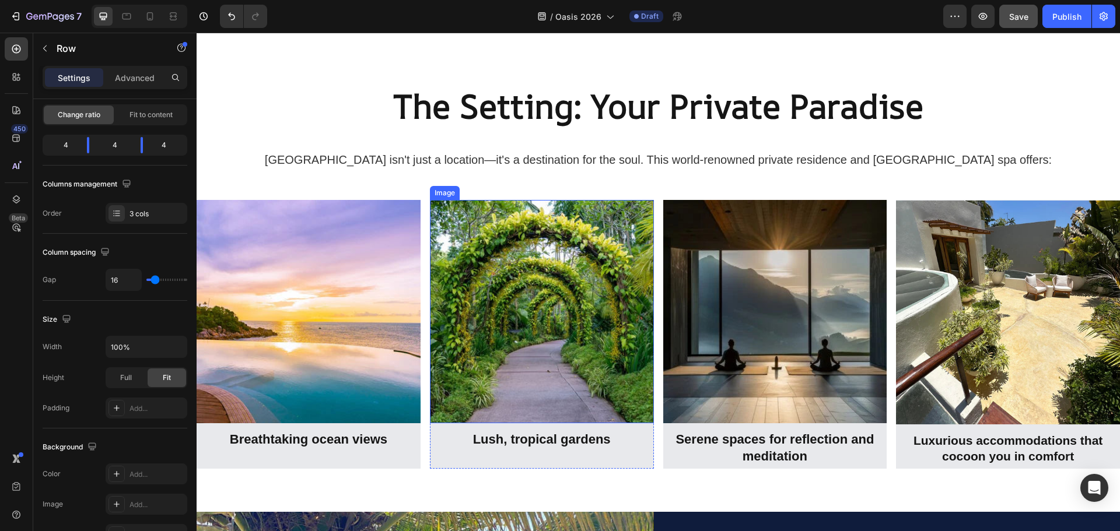
click at [444, 204] on img at bounding box center [542, 312] width 224 height 224
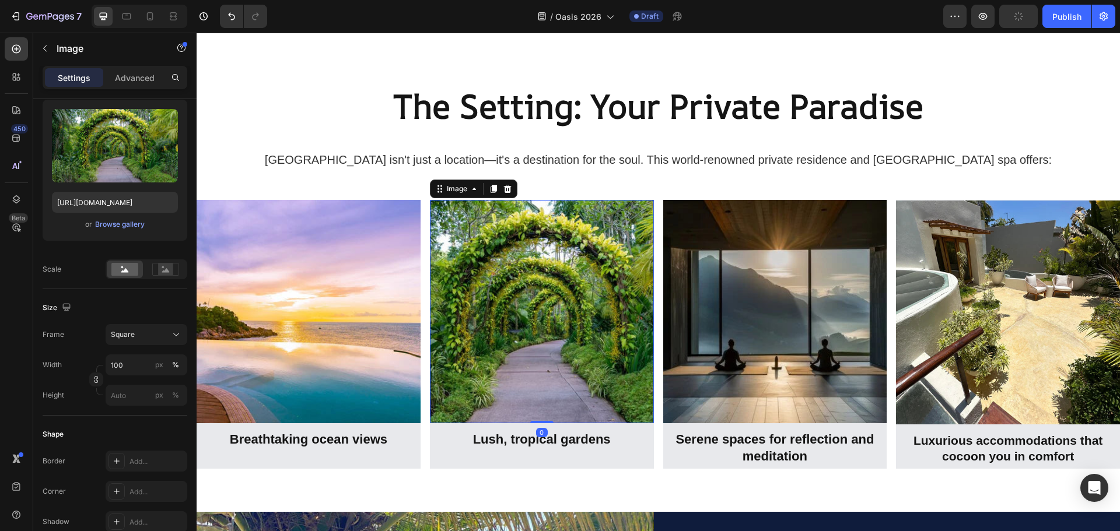
scroll to position [0, 0]
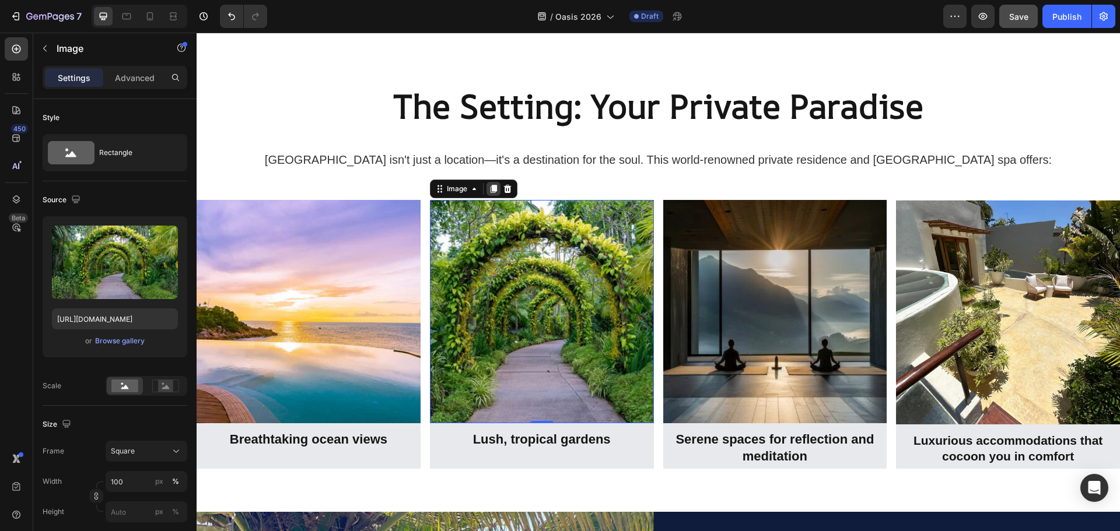
click at [493, 189] on icon at bounding box center [493, 188] width 9 height 9
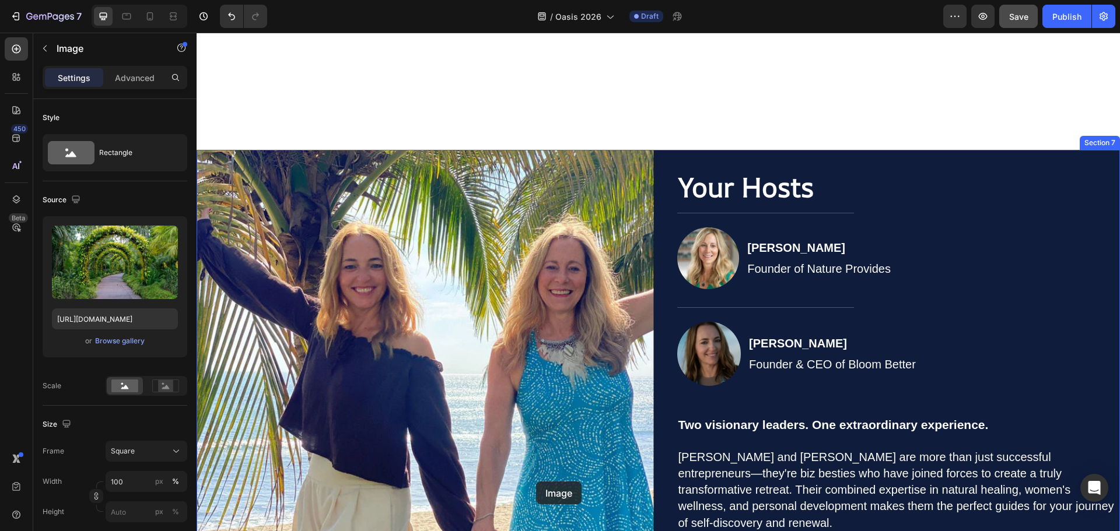
scroll to position [3141, 0]
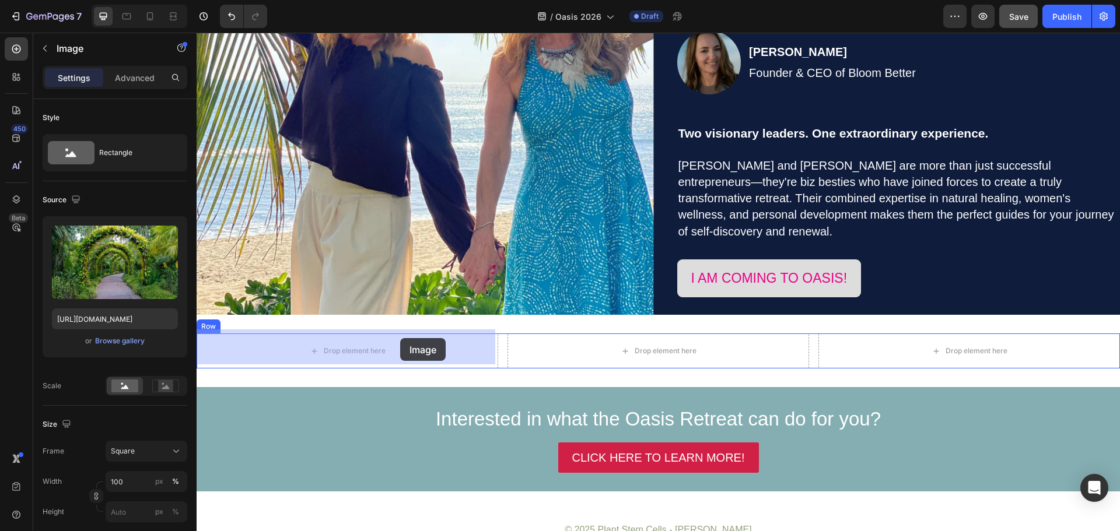
drag, startPoint x: 465, startPoint y: 121, endPoint x: 400, endPoint y: 338, distance: 226.4
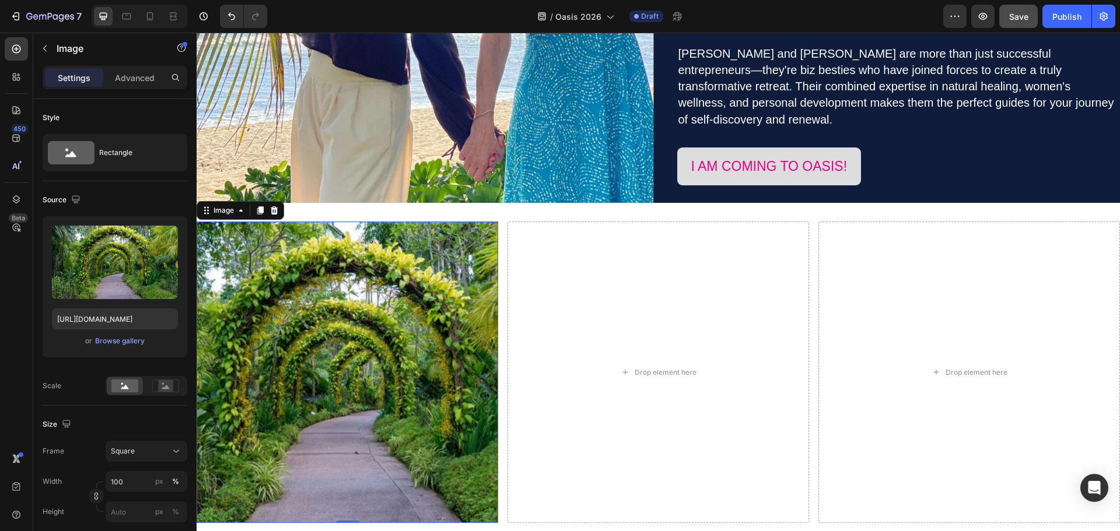
scroll to position [3258, 0]
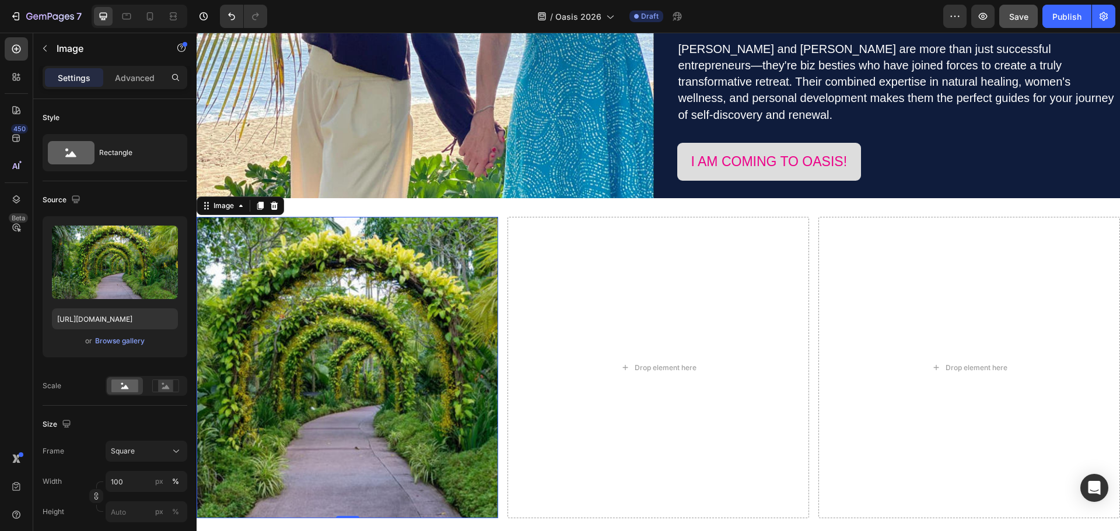
click at [391, 338] on img at bounding box center [348, 368] width 302 height 302
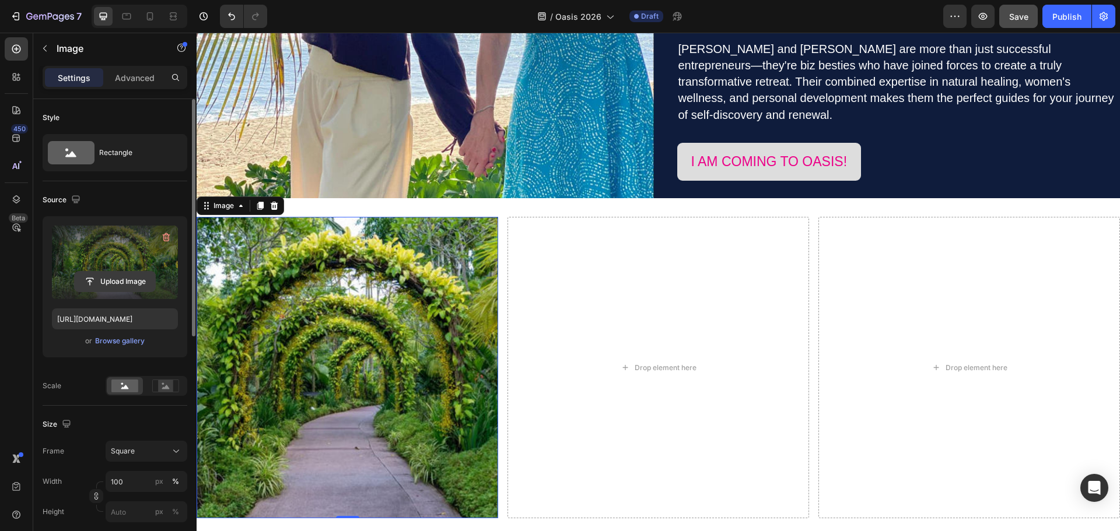
click at [131, 275] on input "file" at bounding box center [115, 282] width 80 height 20
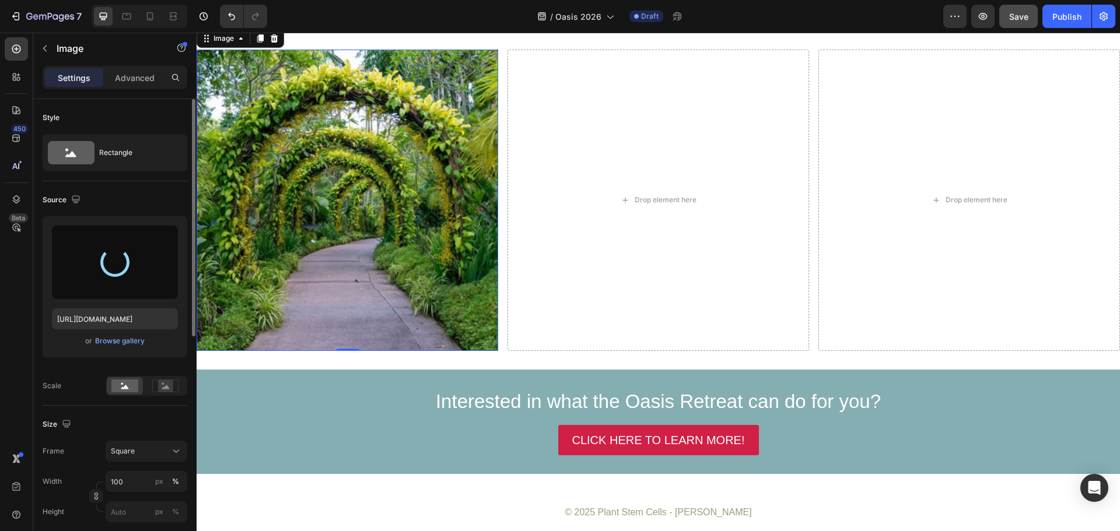
scroll to position [3433, 0]
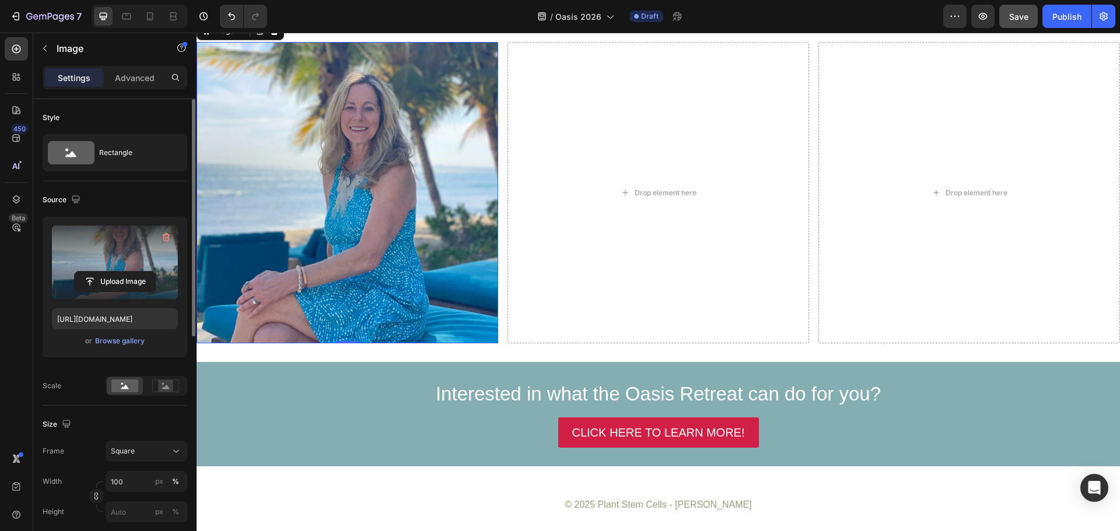
type input "https://cdn.shopify.com/s/files/1/0860/8491/1426/files/gempages_523242326022161…"
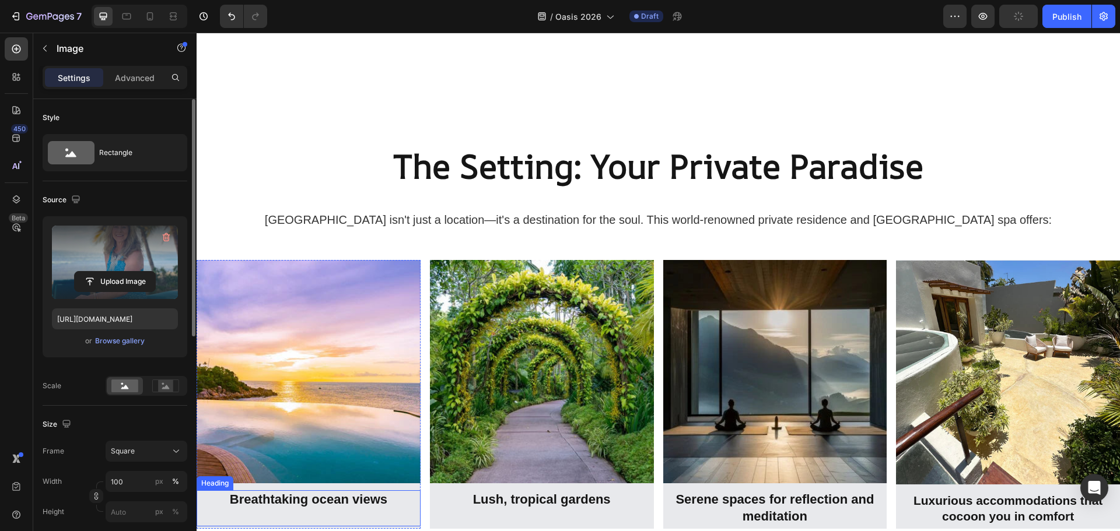
scroll to position [2383, 0]
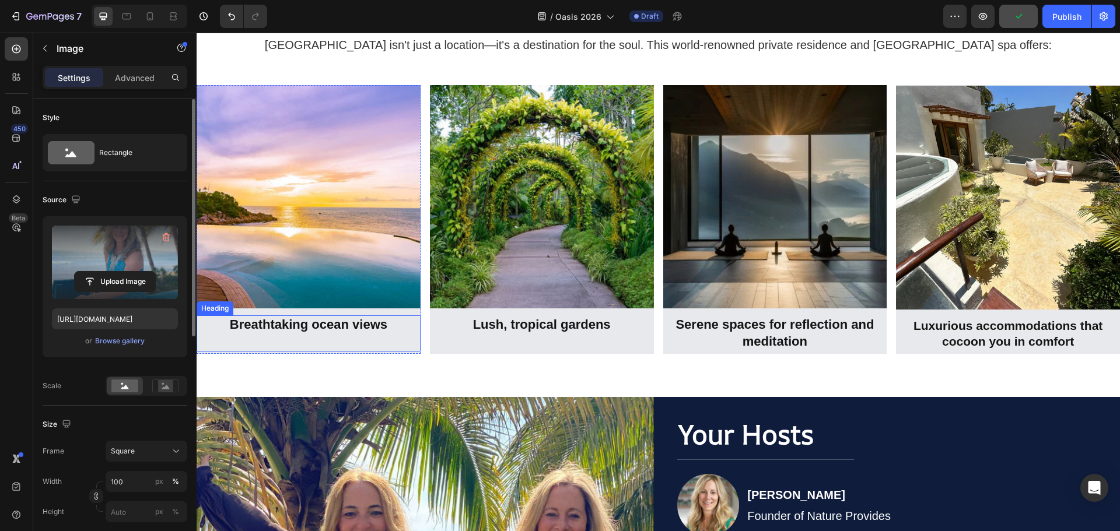
click at [225, 310] on div "Heading" at bounding box center [215, 309] width 37 height 14
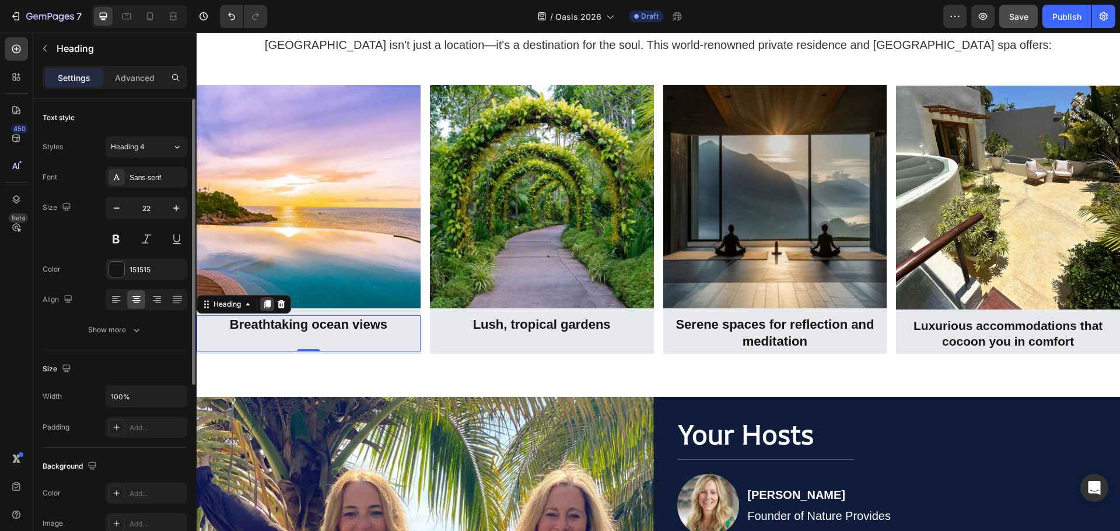
click at [271, 305] on icon at bounding box center [267, 305] width 6 height 8
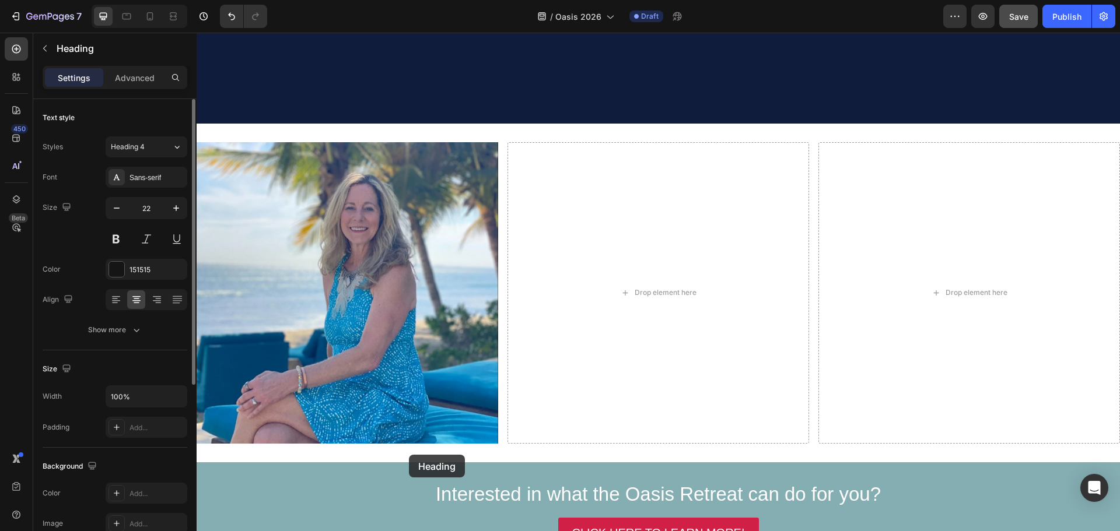
scroll to position [3402, 0]
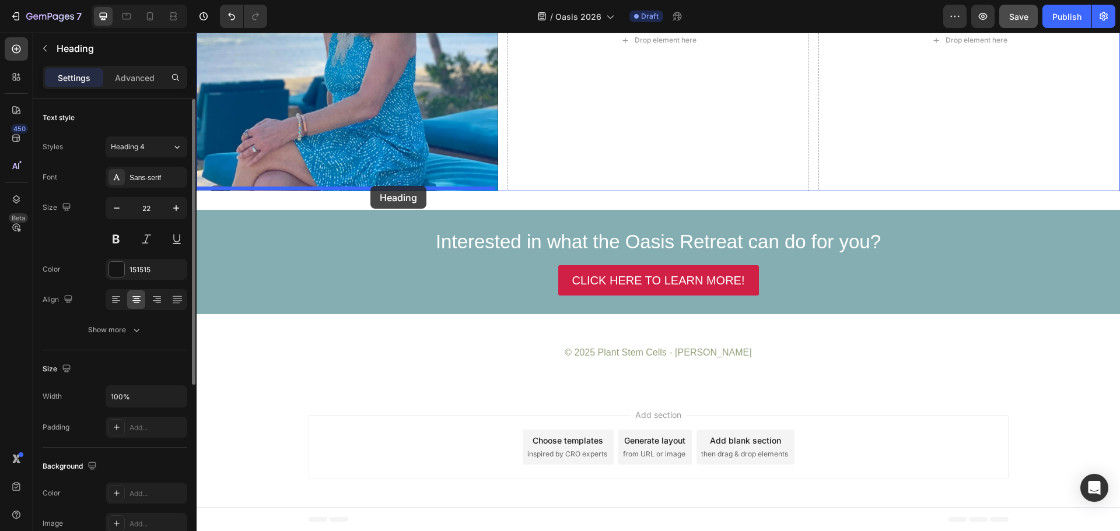
drag, startPoint x: 233, startPoint y: 346, endPoint x: 370, endPoint y: 186, distance: 210.5
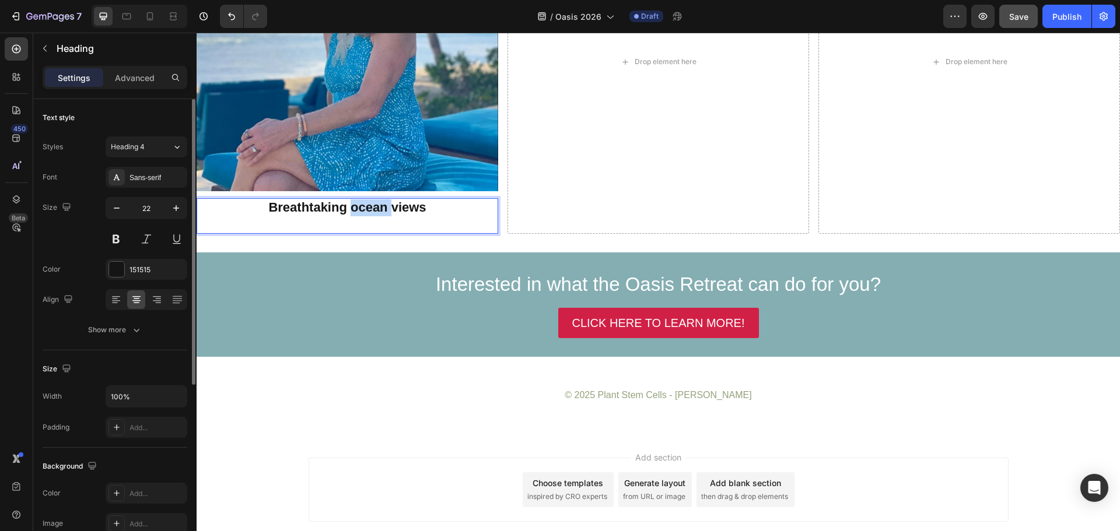
click at [373, 207] on strong "Breathtaking ocean views" at bounding box center [346, 207] width 157 height 15
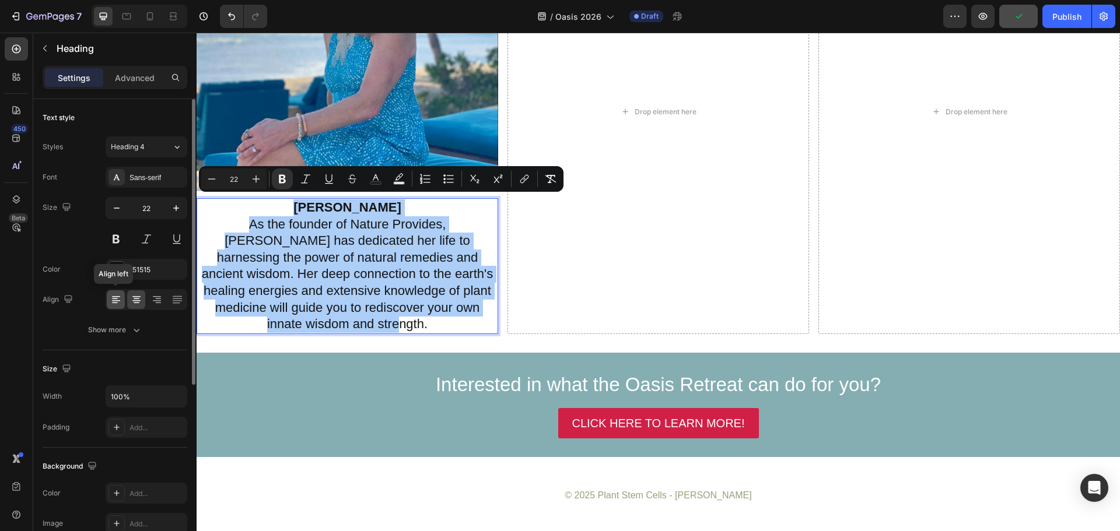
click at [122, 299] on div at bounding box center [116, 299] width 18 height 19
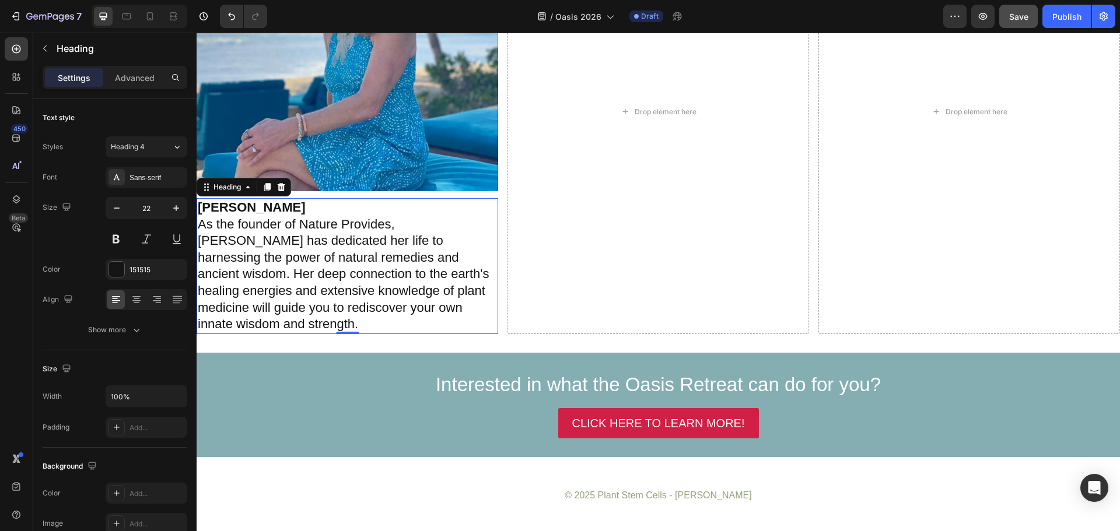
click at [282, 253] on p "As the founder of Nature Provides, Jennifer has dedicated her life to harnessin…" at bounding box center [347, 274] width 299 height 117
drag, startPoint x: 312, startPoint y: 203, endPoint x: 312, endPoint y: 211, distance: 7.6
click at [312, 204] on p "Jennifer Payeur" at bounding box center [347, 207] width 299 height 17
click at [114, 211] on icon "button" at bounding box center [117, 208] width 12 height 12
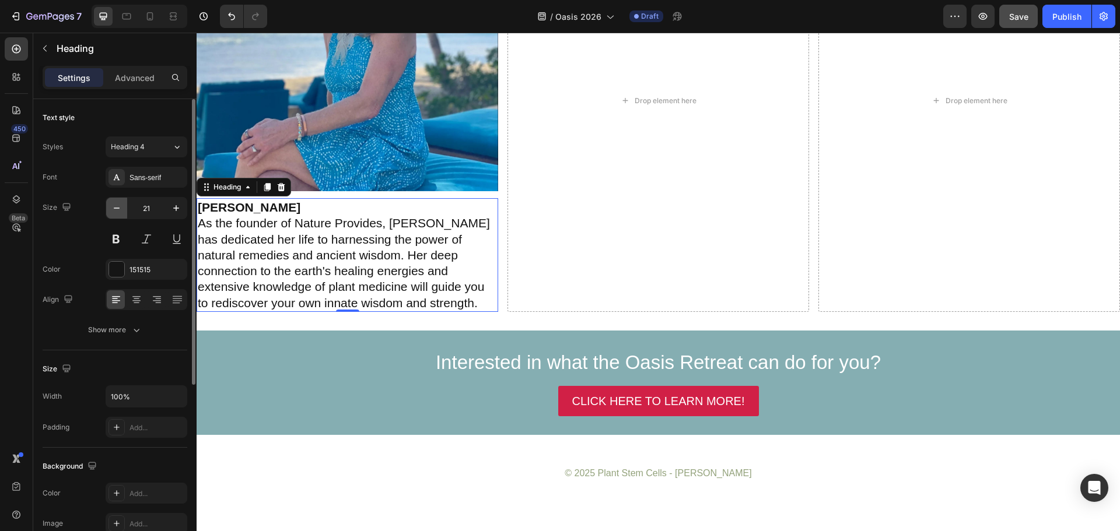
click at [113, 211] on icon "button" at bounding box center [117, 208] width 12 height 12
type input "20"
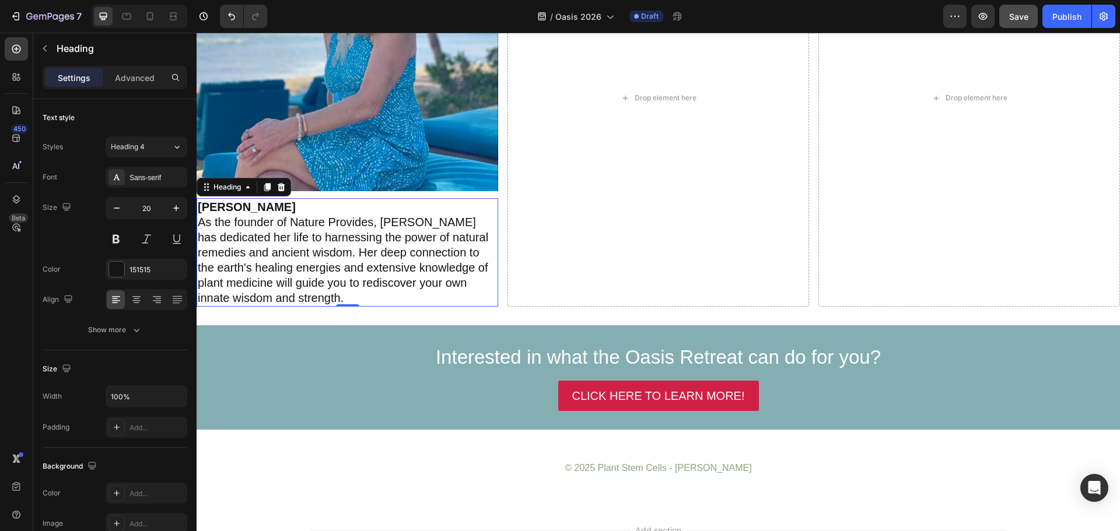
click at [303, 208] on p "Jennifer Payeur As the founder of Nature Provides, Jennifer has dedicated her l…" at bounding box center [347, 252] width 299 height 106
click at [292, 205] on p "Jennifer Payeur As the founder of Nature Provides, Jennifer has dedicated her l…" at bounding box center [347, 252] width 299 height 106
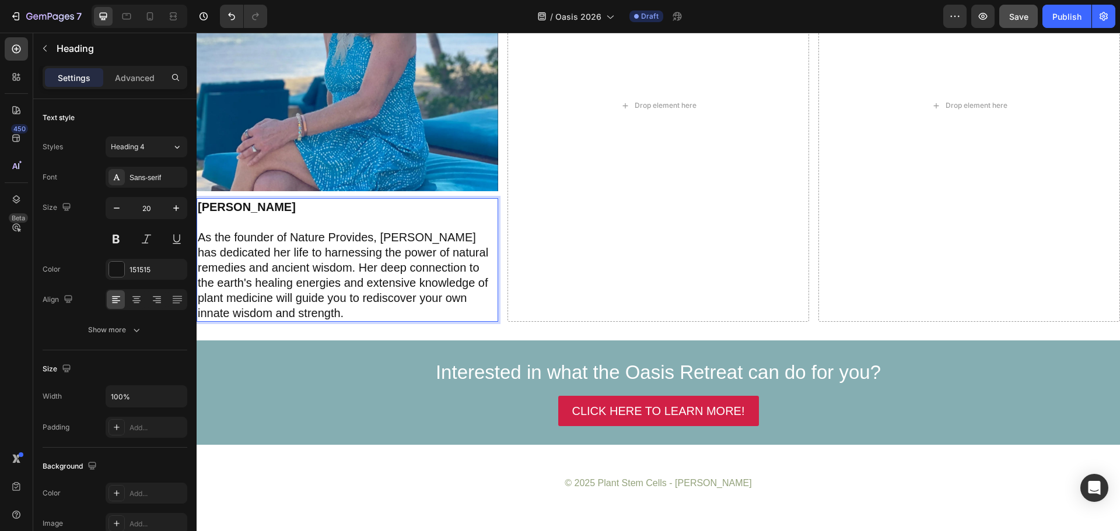
click at [285, 201] on strong "Jennifer Payeur" at bounding box center [247, 207] width 98 height 13
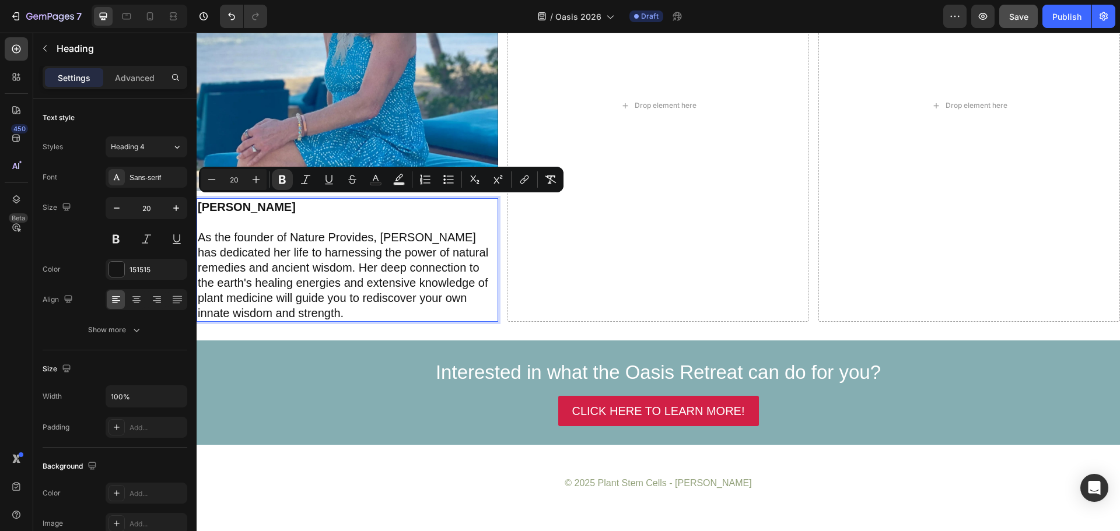
drag, startPoint x: 288, startPoint y: 206, endPoint x: 199, endPoint y: 205, distance: 88.7
click at [199, 205] on p "Jennifer Payeur As the founder of Nature Provides, Jennifer has dedicated her l…" at bounding box center [347, 259] width 299 height 121
click at [260, 178] on icon "Editor contextual toolbar" at bounding box center [256, 180] width 12 height 12
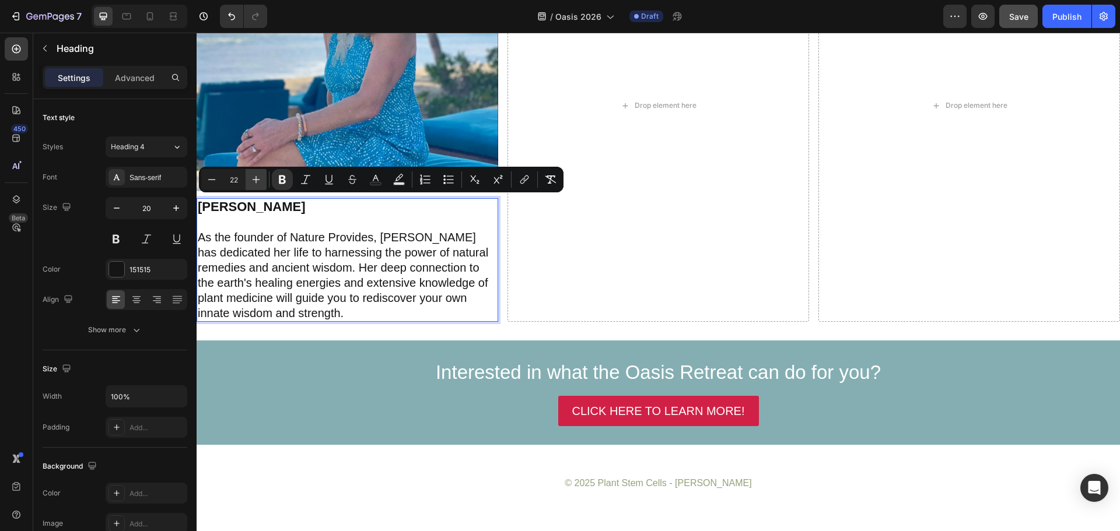
type input "23"
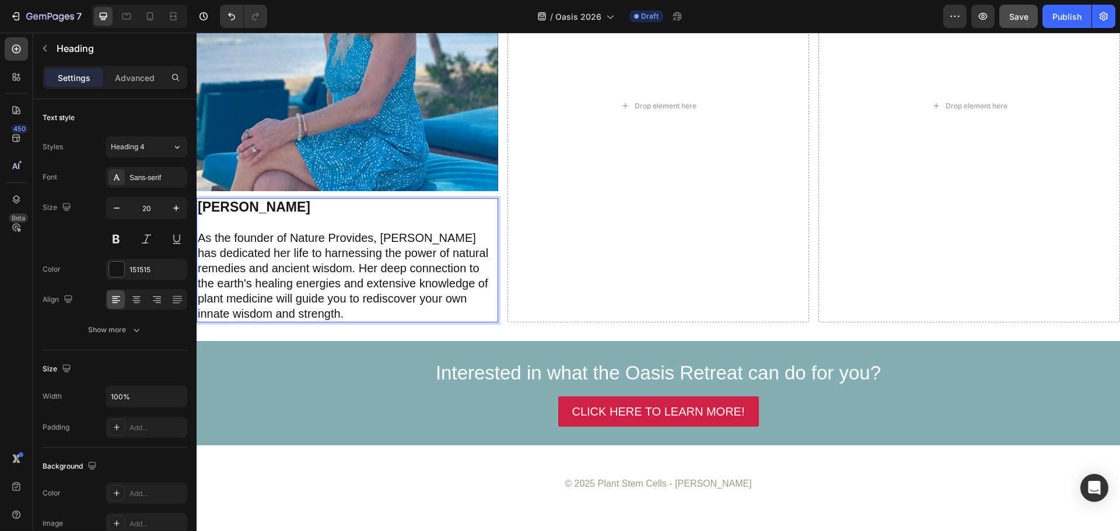
click at [267, 246] on p "Jennifer Payeur As the founder of Nature Provides, Jennifer has dedicated her l…" at bounding box center [347, 260] width 299 height 122
click at [596, 272] on div "Drop element here" at bounding box center [658, 106] width 302 height 433
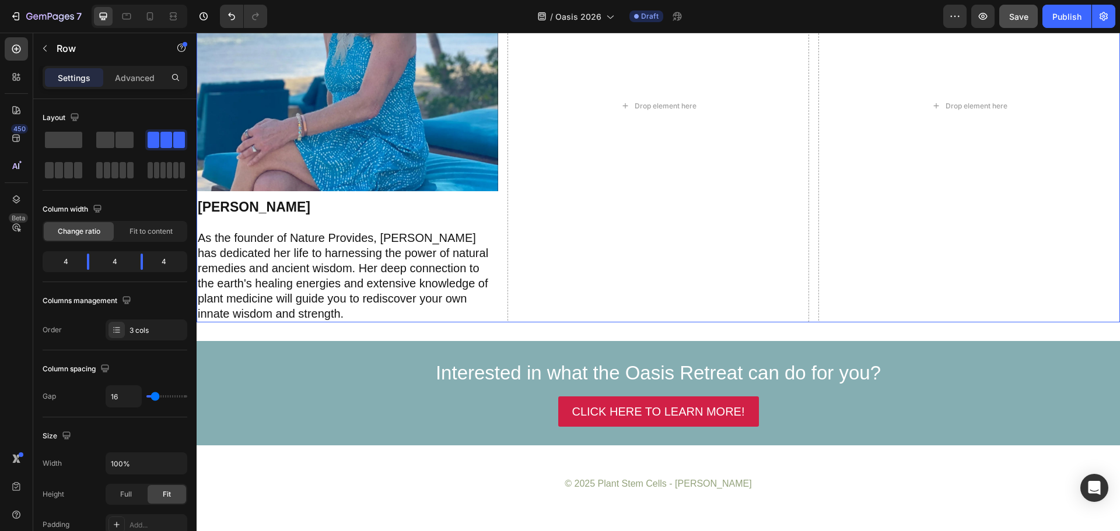
scroll to position [3233, 0]
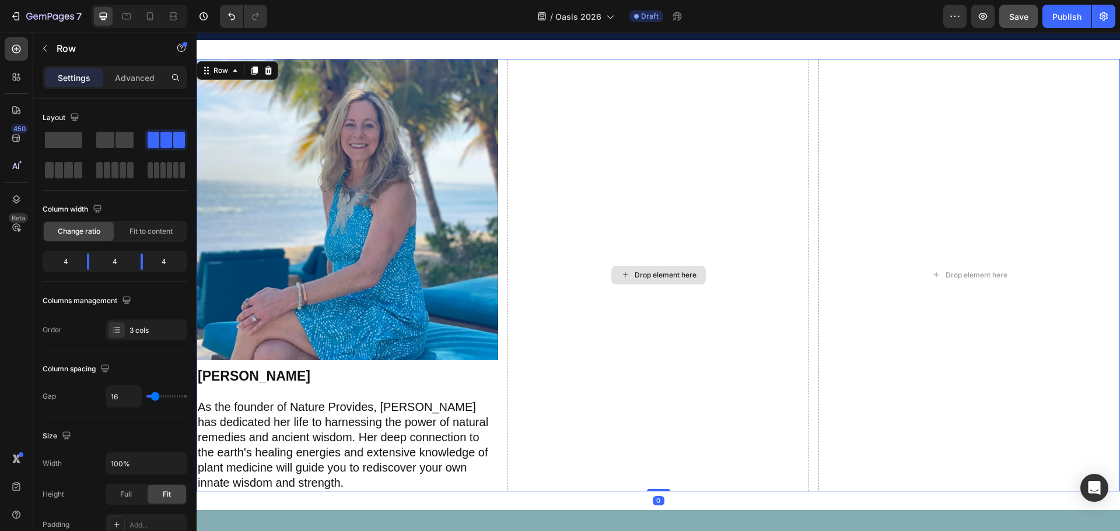
click at [227, 65] on div "Image" at bounding box center [348, 210] width 302 height 302
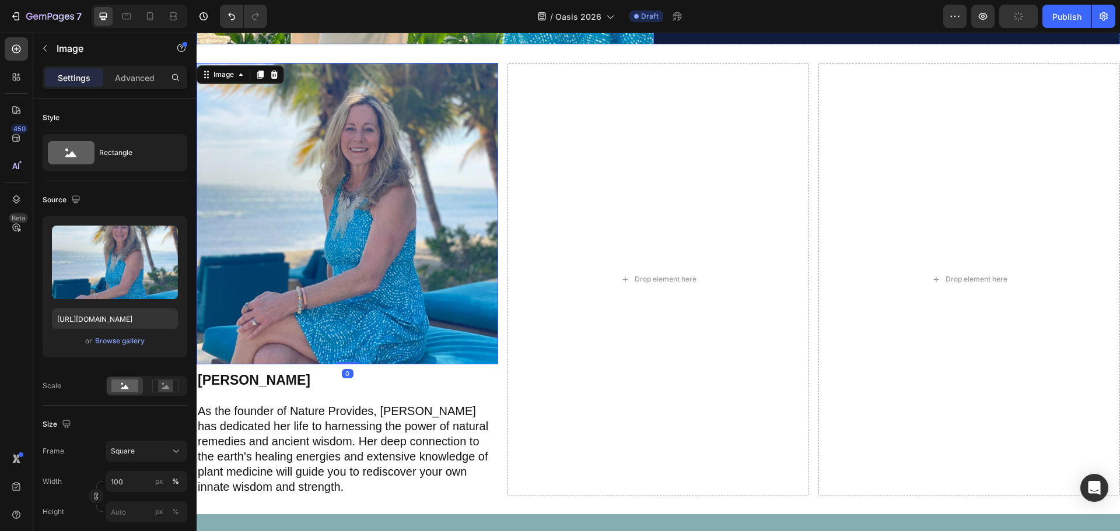
scroll to position [3168, 0]
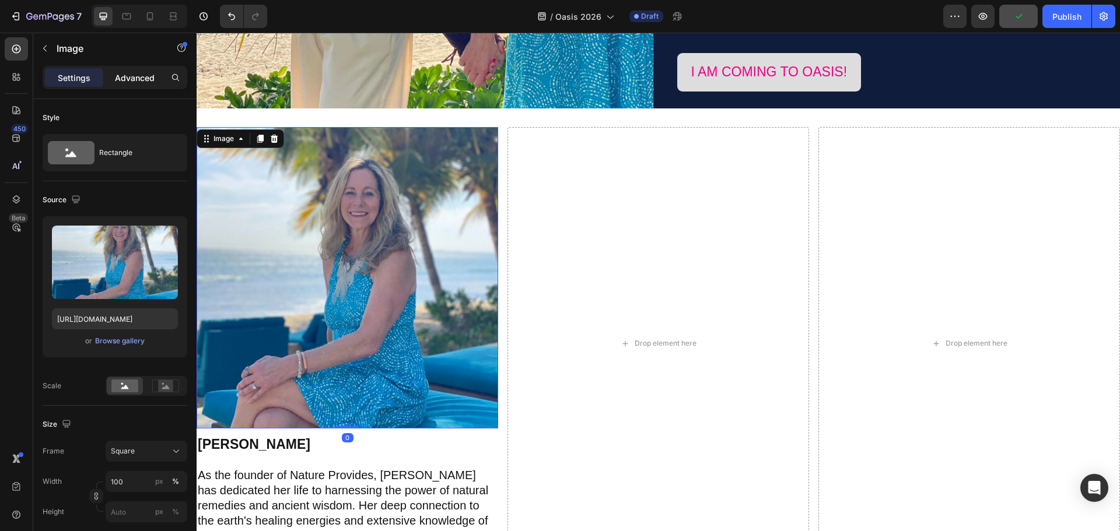
click at [129, 75] on p "Advanced" at bounding box center [135, 78] width 40 height 12
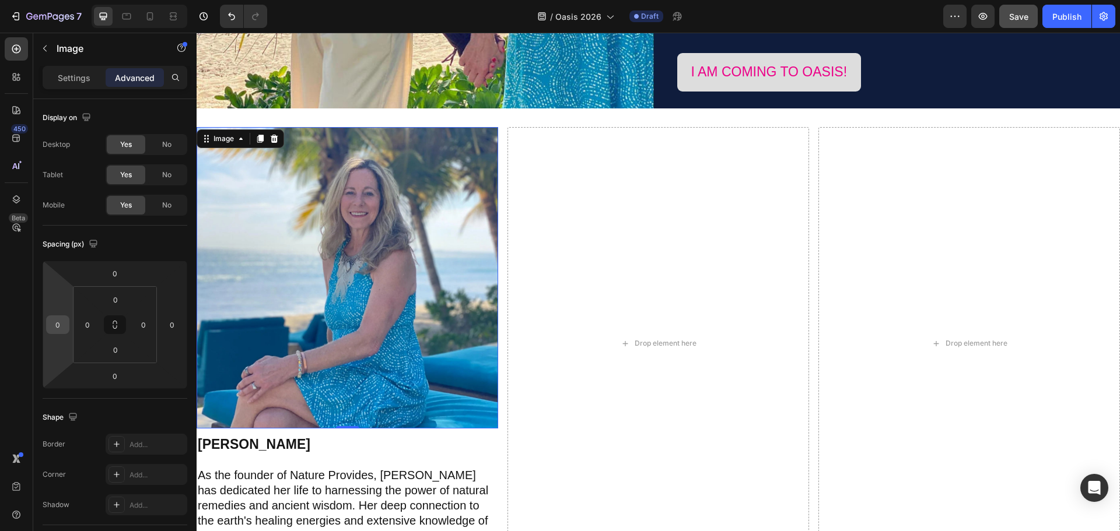
click at [60, 332] on input "0" at bounding box center [57, 324] width 17 height 17
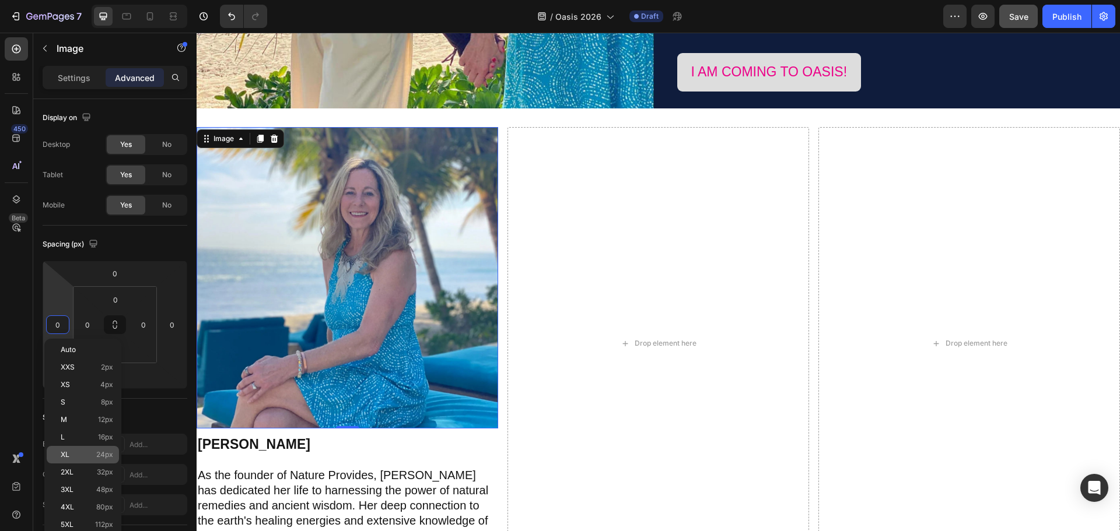
click at [102, 449] on div "XL 24px" at bounding box center [83, 454] width 72 height 17
type input "24"
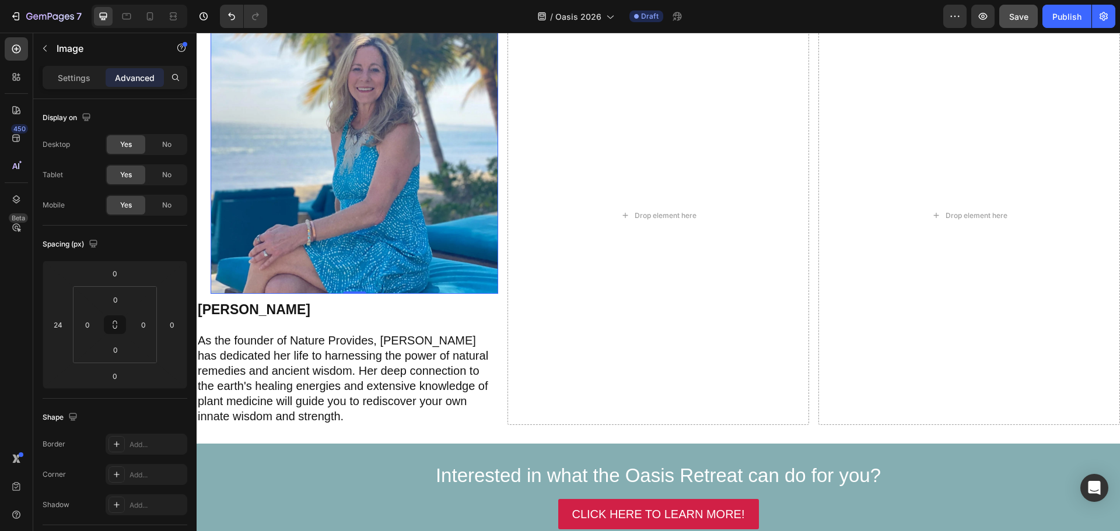
scroll to position [3247, 0]
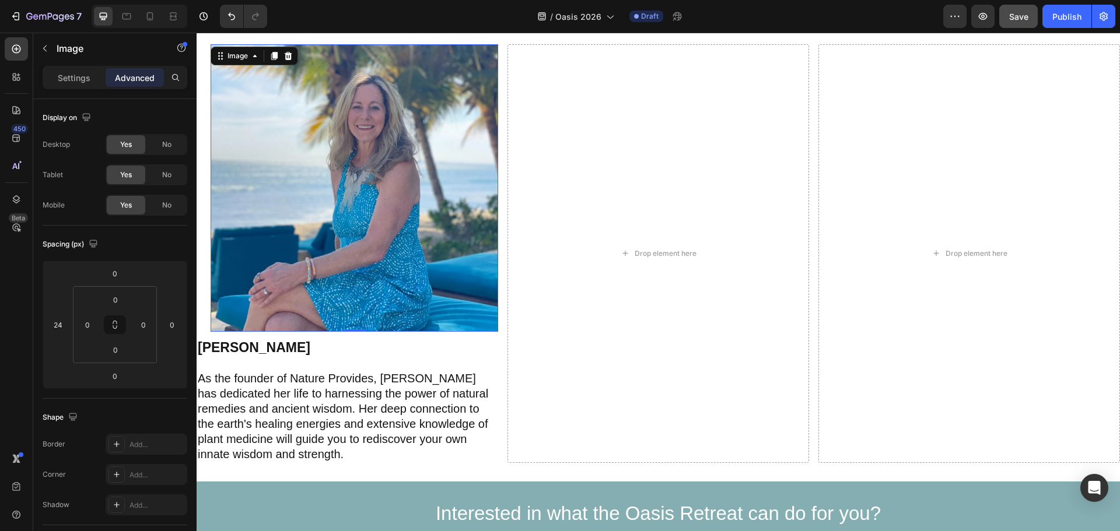
click at [240, 71] on div "Image 0 ⁠⁠⁠⁠⁠⁠⁠ Jennifer Payeur As the founder of Nature Provides, Jennifer has…" at bounding box center [658, 254] width 923 height 456
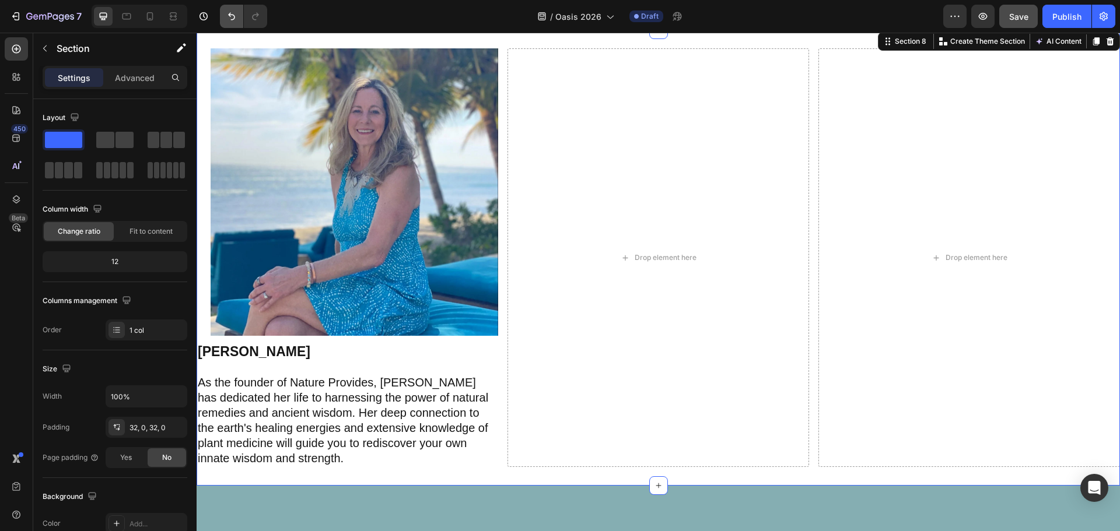
click at [232, 14] on icon "Undo/Redo" at bounding box center [232, 16] width 12 height 12
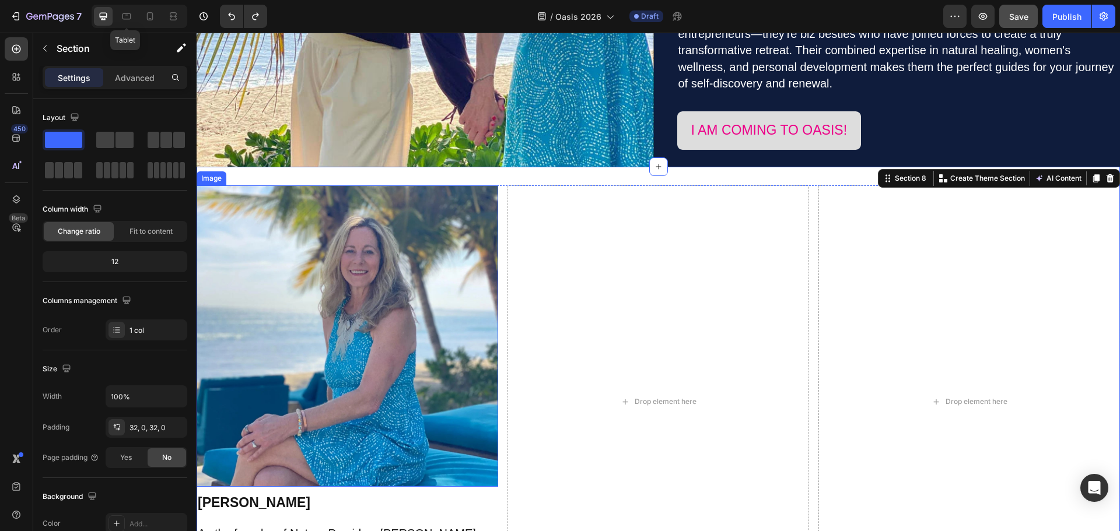
click at [209, 173] on div "Image" at bounding box center [211, 178] width 25 height 10
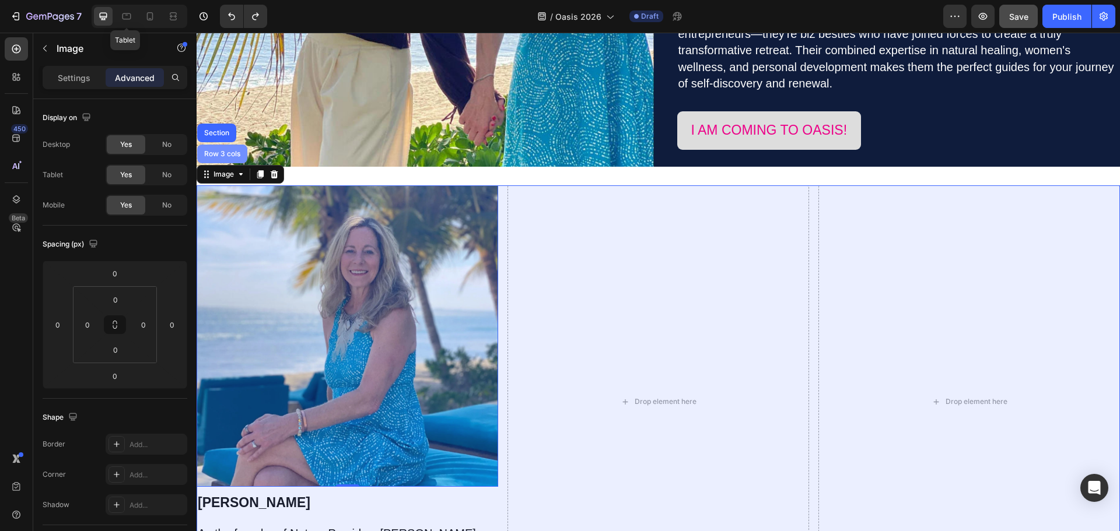
click at [234, 150] on div "Row 3 cols" at bounding box center [222, 153] width 41 height 7
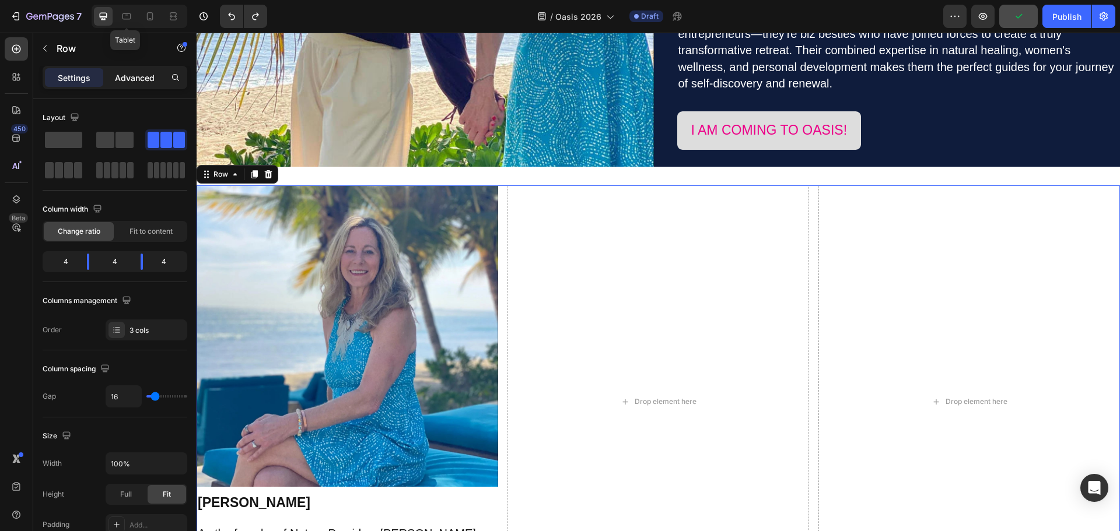
click at [138, 76] on p "Advanced" at bounding box center [135, 78] width 40 height 12
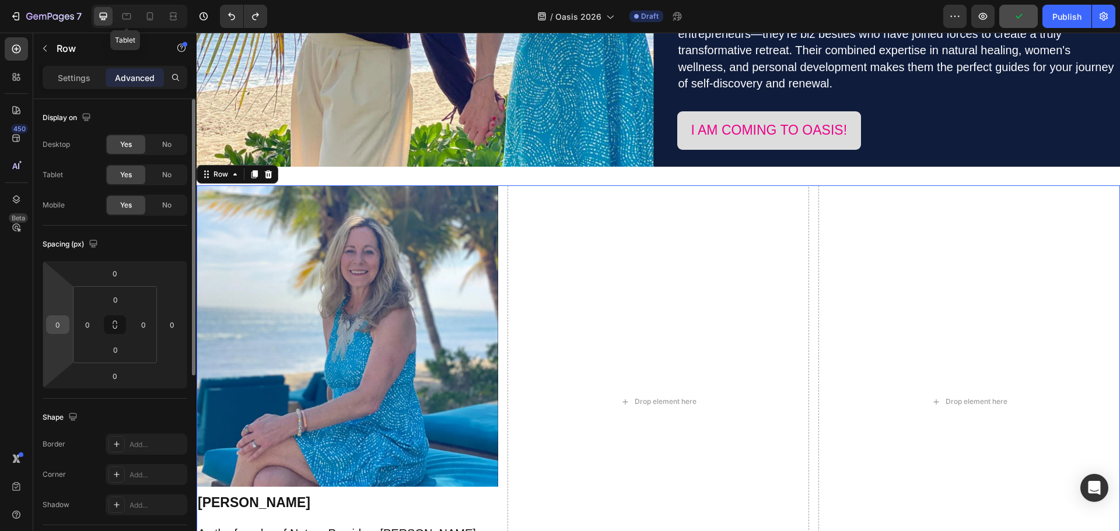
click at [58, 324] on input "0" at bounding box center [57, 324] width 17 height 17
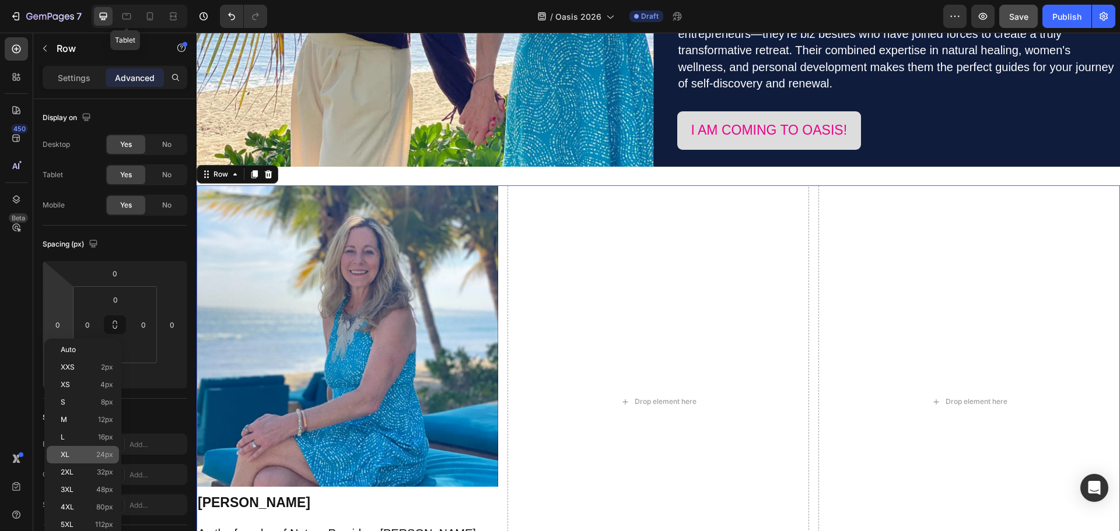
click at [92, 457] on p "XL 24px" at bounding box center [87, 455] width 52 height 8
type input "24"
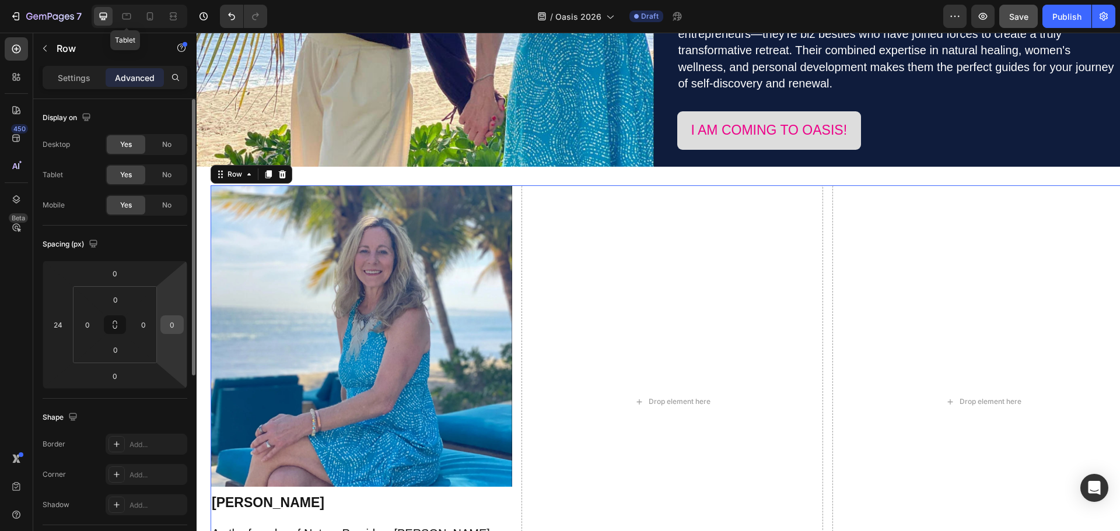
click at [181, 328] on div "0" at bounding box center [171, 325] width 23 height 19
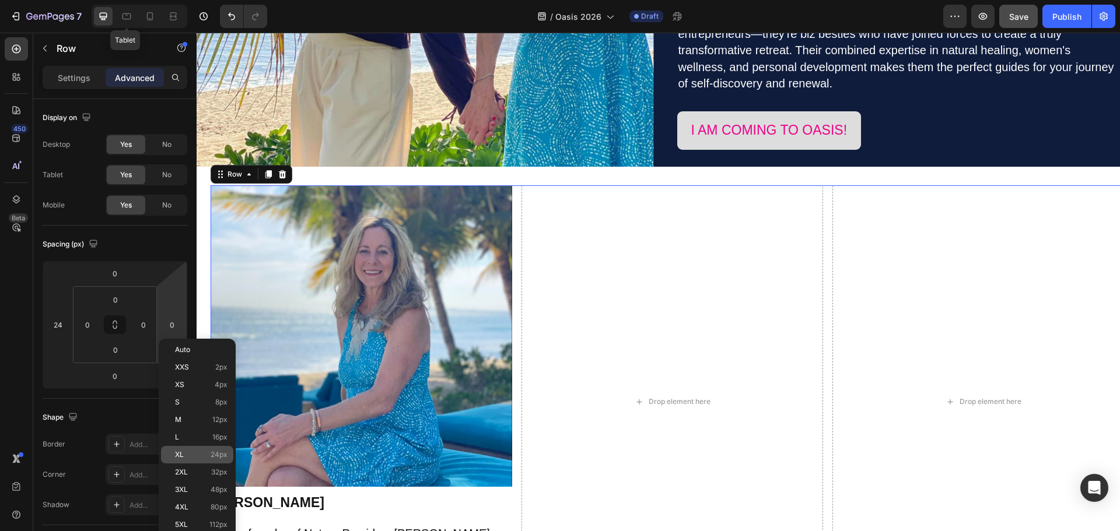
click at [205, 457] on p "XL 24px" at bounding box center [201, 455] width 52 height 8
type input "24"
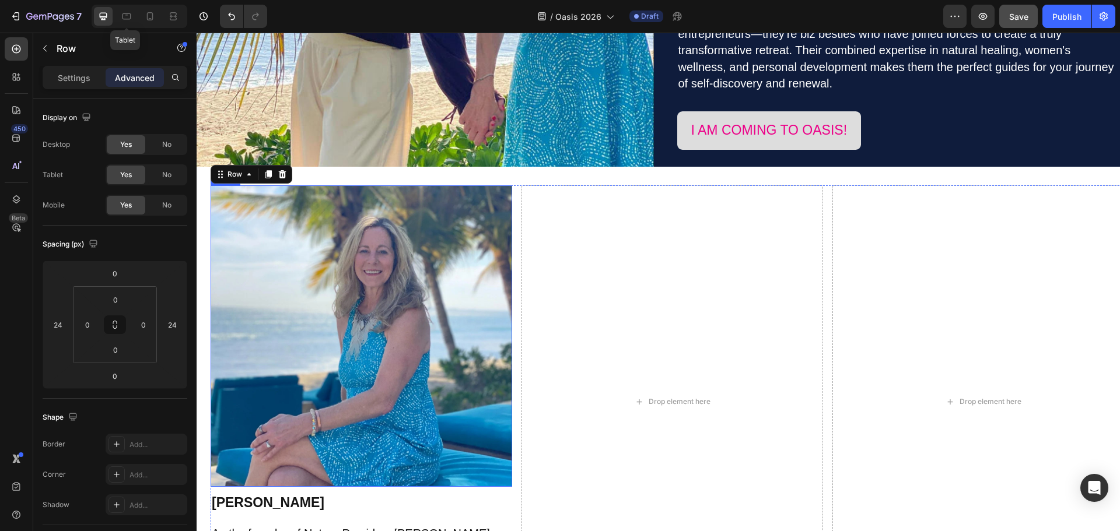
click at [302, 249] on img at bounding box center [362, 336] width 302 height 302
click at [240, 173] on div "Image" at bounding box center [237, 174] width 25 height 10
click at [257, 173] on icon at bounding box center [254, 174] width 9 height 9
click at [278, 171] on icon at bounding box center [274, 175] width 6 height 8
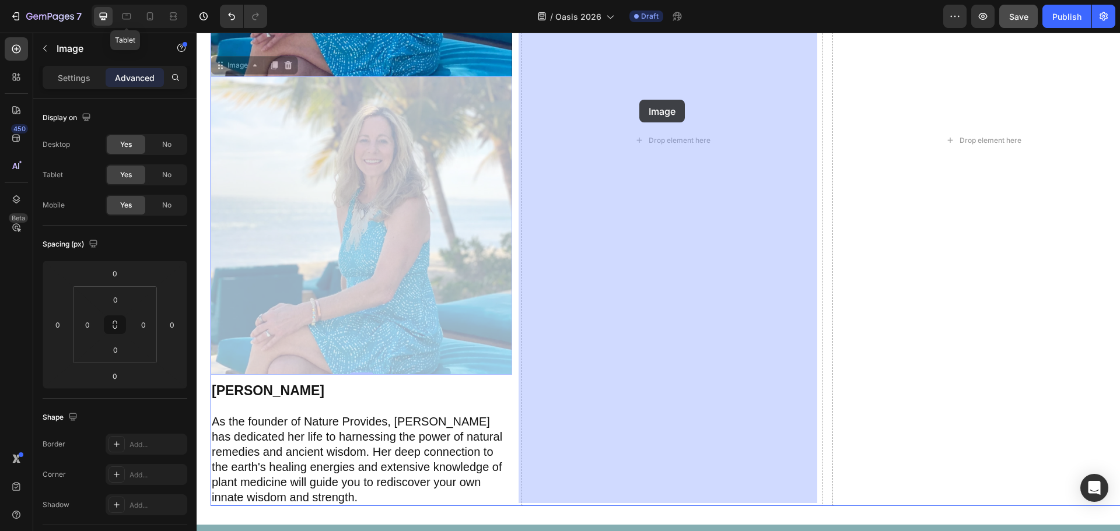
scroll to position [3513, 0]
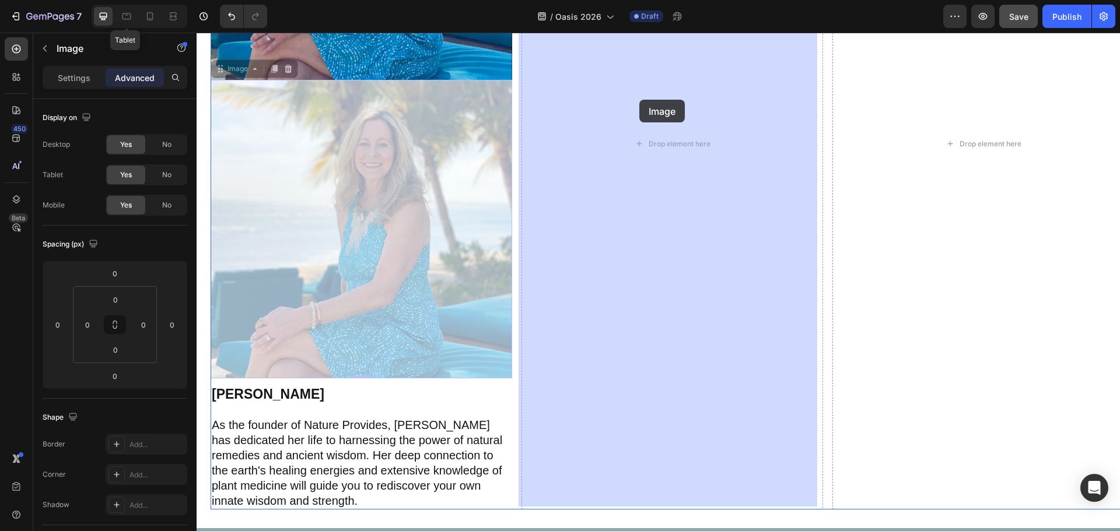
drag, startPoint x: 234, startPoint y: 68, endPoint x: 639, endPoint y: 100, distance: 406.0
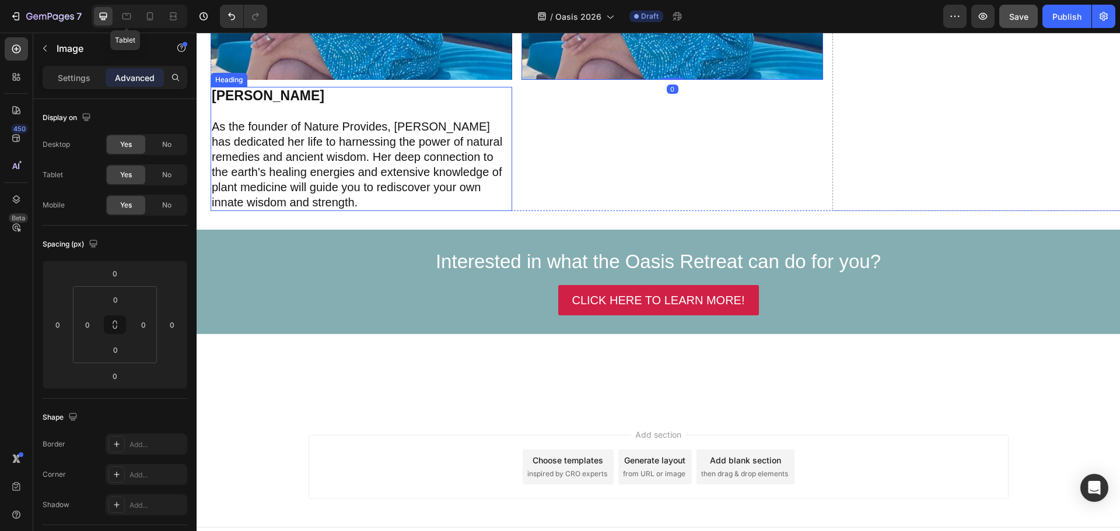
click at [230, 81] on div "Heading" at bounding box center [229, 80] width 37 height 14
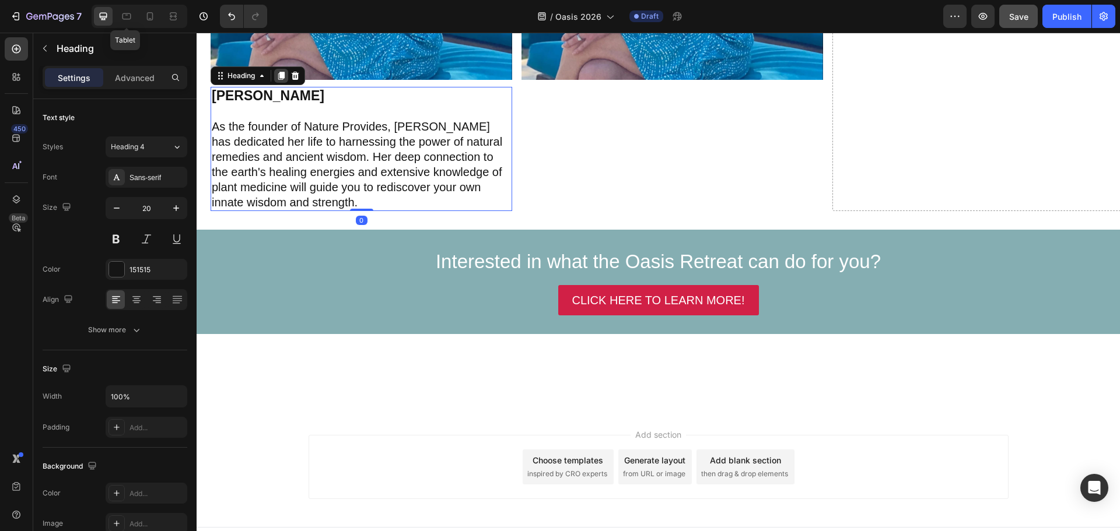
click at [285, 72] on icon at bounding box center [281, 76] width 6 height 8
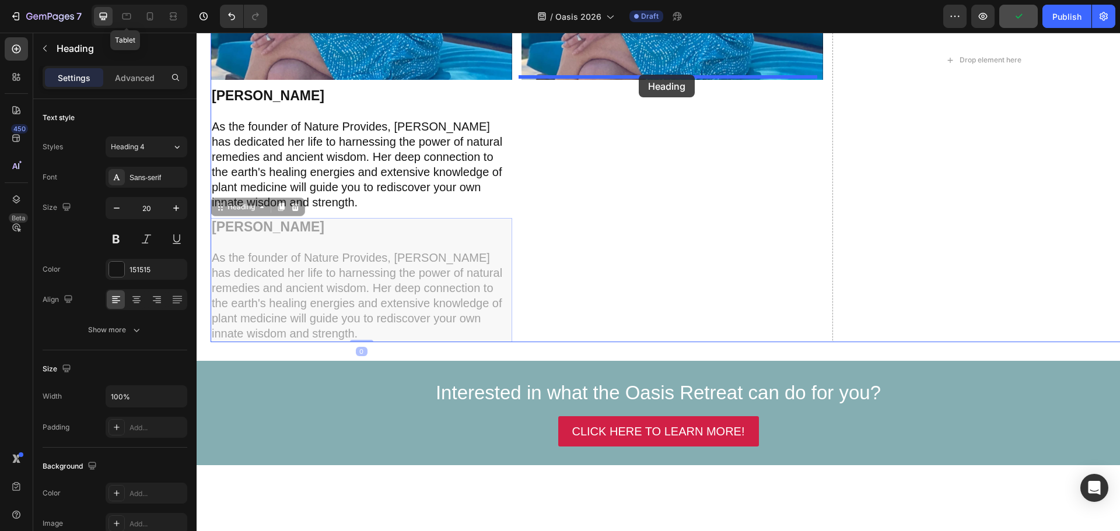
drag, startPoint x: 246, startPoint y: 208, endPoint x: 640, endPoint y: 79, distance: 414.8
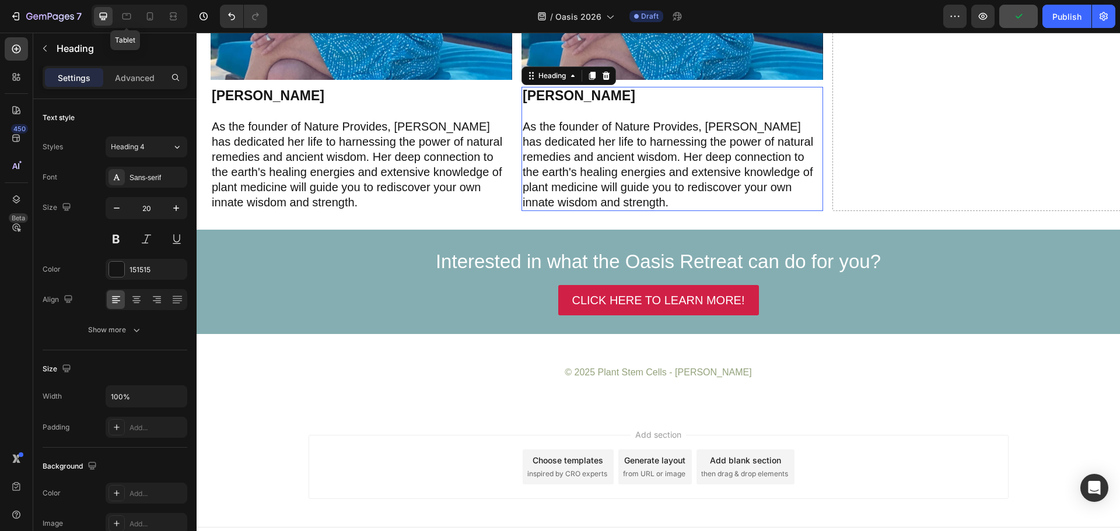
scroll to position [3504, 0]
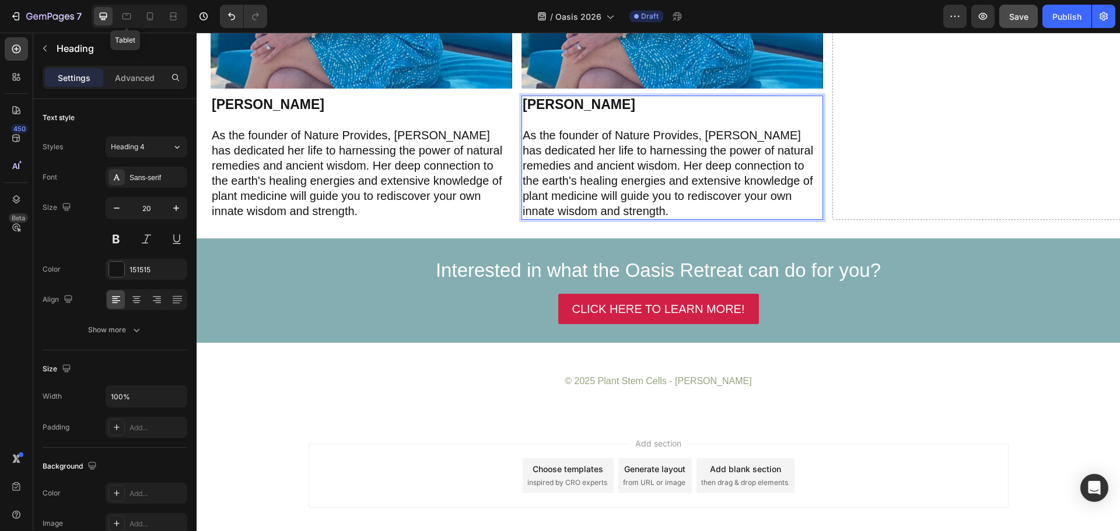
click at [612, 106] on strong "Jennifer Payeur" at bounding box center [579, 104] width 113 height 15
click at [613, 104] on strong "Jennifer Payeur" at bounding box center [579, 104] width 113 height 15
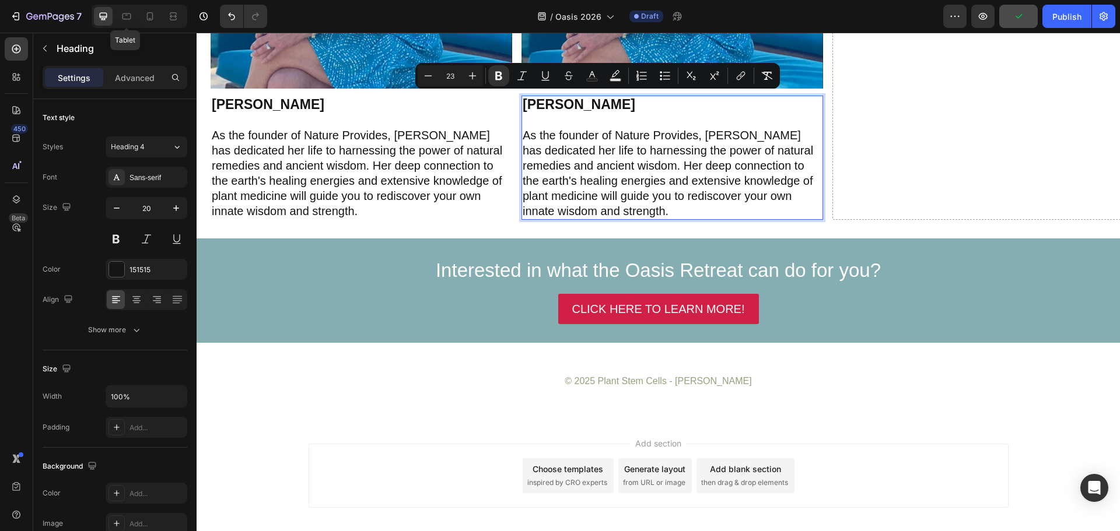
click at [622, 101] on p "Jennifer Payeur As the founder of Nature Provides, Jennifer has dedicated her l…" at bounding box center [672, 158] width 299 height 122
drag, startPoint x: 520, startPoint y: 99, endPoint x: 621, endPoint y: 101, distance: 100.3
click at [621, 101] on p "Jennifer Payeur As the founder of Nature Provides, Jennifer has dedicated her l…" at bounding box center [672, 158] width 299 height 122
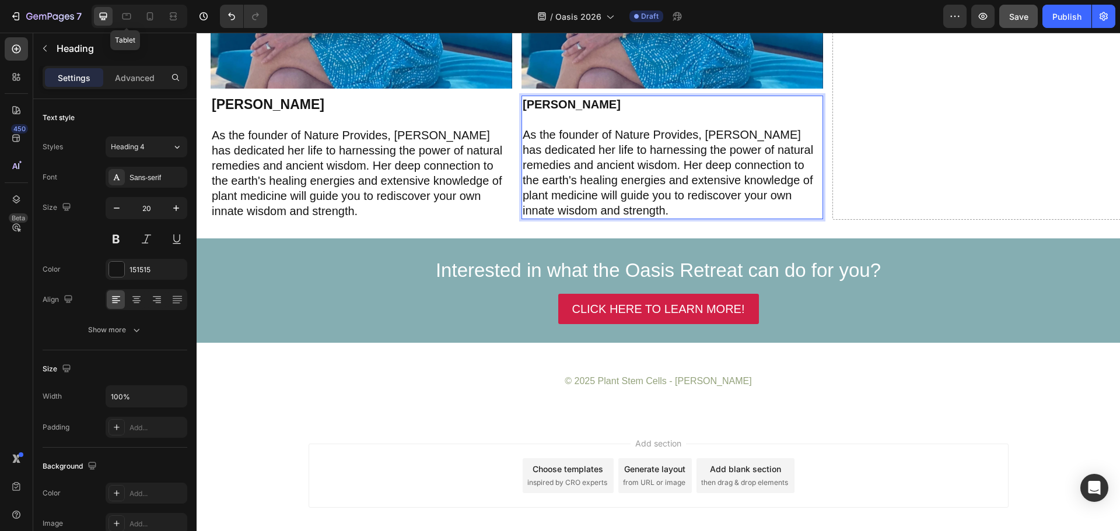
click at [553, 160] on p "Jana Danielson As the founder of Nature Provides, Jennifer has dedicated her li…" at bounding box center [672, 157] width 299 height 121
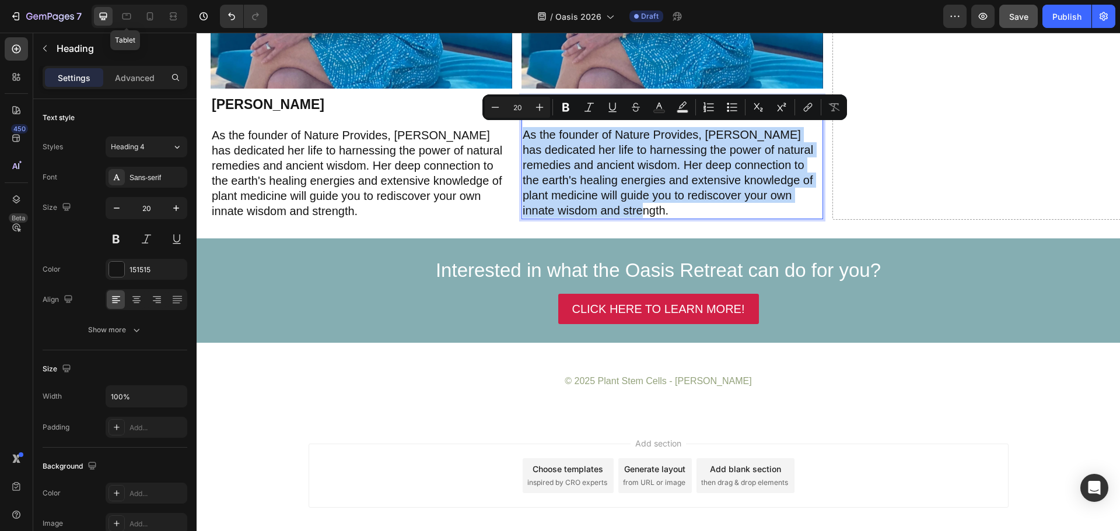
drag, startPoint x: 521, startPoint y: 131, endPoint x: 672, endPoint y: 213, distance: 172.5
click at [672, 213] on p "Jana Danielson As the founder of Nature Provides, Jennifer has dedicated her li…" at bounding box center [672, 157] width 299 height 121
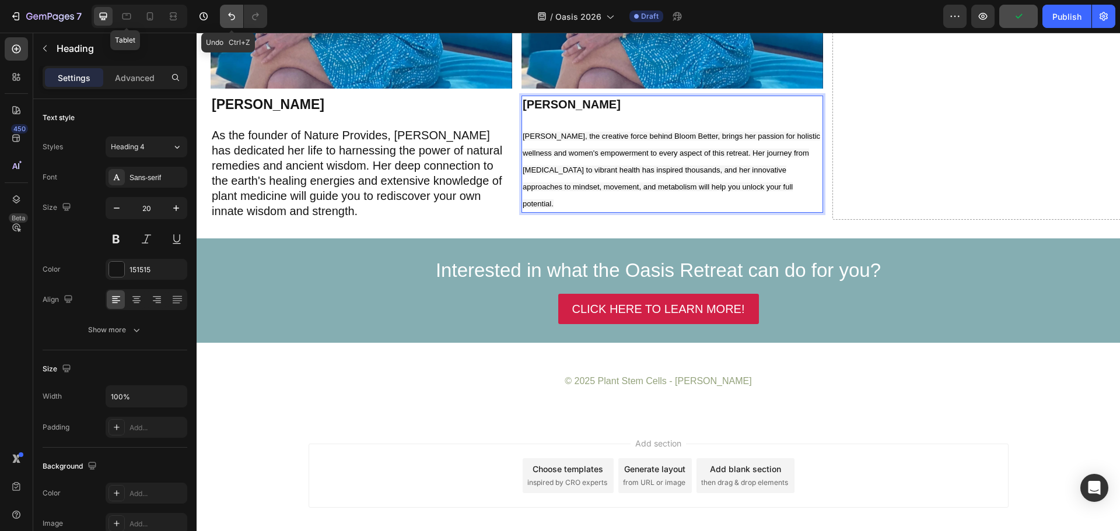
click at [232, 13] on icon "Undo/Redo" at bounding box center [232, 16] width 12 height 12
click at [236, 17] on icon "Undo/Redo" at bounding box center [232, 16] width 12 height 12
click at [229, 10] on icon "Undo/Redo" at bounding box center [232, 16] width 12 height 12
click at [235, 17] on icon "Undo/Redo" at bounding box center [232, 16] width 12 height 12
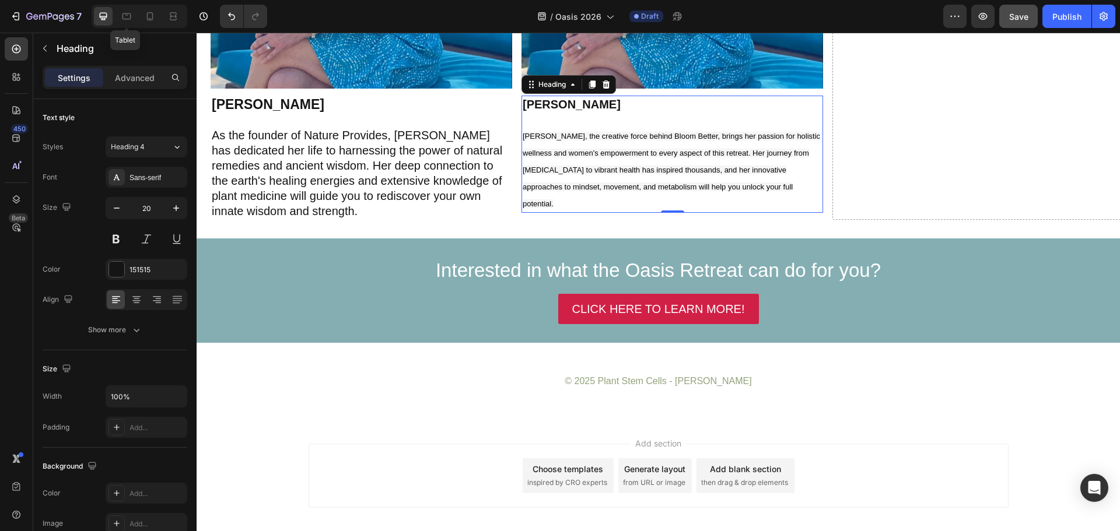
click at [645, 138] on h2 "Jana Danielson Jana, the creative force behind Bloom Better, brings her passion…" at bounding box center [672, 154] width 302 height 117
click at [591, 173] on p "Jana Danielson Jana, the creative force behind Bloom Better, brings her passion…" at bounding box center [672, 154] width 299 height 115
click at [579, 193] on p "Jana Danielson Jana, the creative force behind Bloom Better, brings her passion…" at bounding box center [672, 154] width 299 height 115
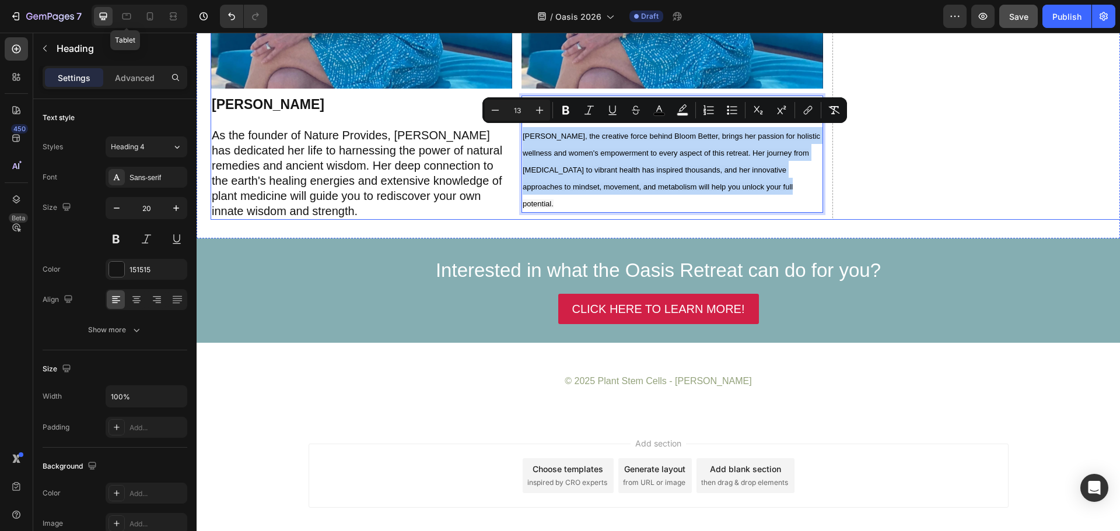
drag, startPoint x: 566, startPoint y: 195, endPoint x: 513, endPoint y: 126, distance: 87.4
click at [513, 126] on div "Image ⁠⁠⁠⁠⁠⁠⁠ Jennifer Payeur As the founder of Nature Provides, Jennifer has d…" at bounding box center [672, 3] width 923 height 433
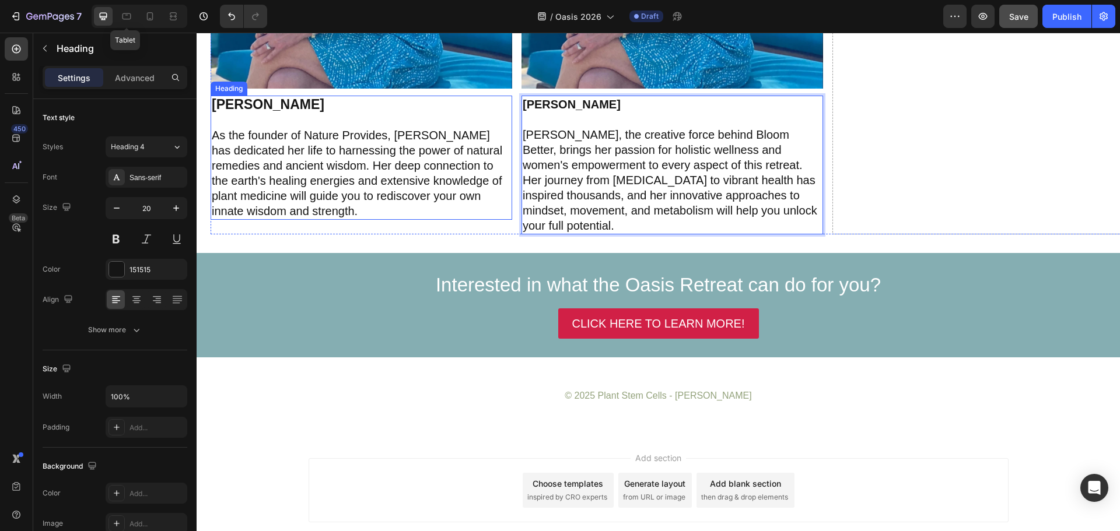
click at [778, 202] on p "Jana Danielson Jana, the creative force behind Bloom Better, brings her passion…" at bounding box center [672, 165] width 299 height 136
click at [780, 209] on p "Jana Danielson Jana, the creative force behind Bloom Better, brings her passion…" at bounding box center [672, 165] width 299 height 136
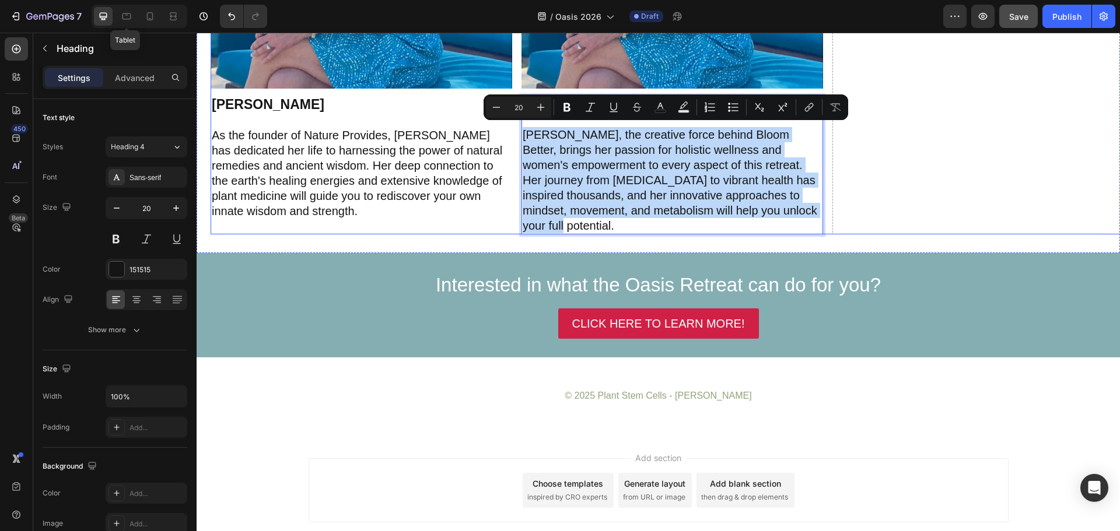
drag, startPoint x: 779, startPoint y: 208, endPoint x: 516, endPoint y: 131, distance: 273.5
click at [516, 131] on div "Image ⁠⁠⁠⁠⁠⁠⁠ Jennifer Payeur As the founder of Nature Provides, Jennifer has d…" at bounding box center [672, 10] width 923 height 447
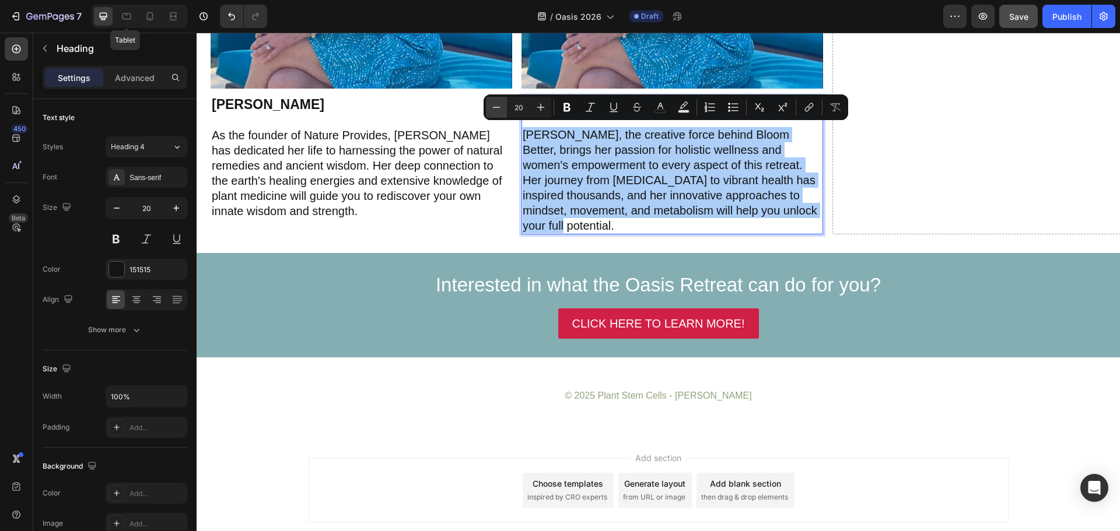
click at [500, 106] on icon "Editor contextual toolbar" at bounding box center [496, 107] width 12 height 12
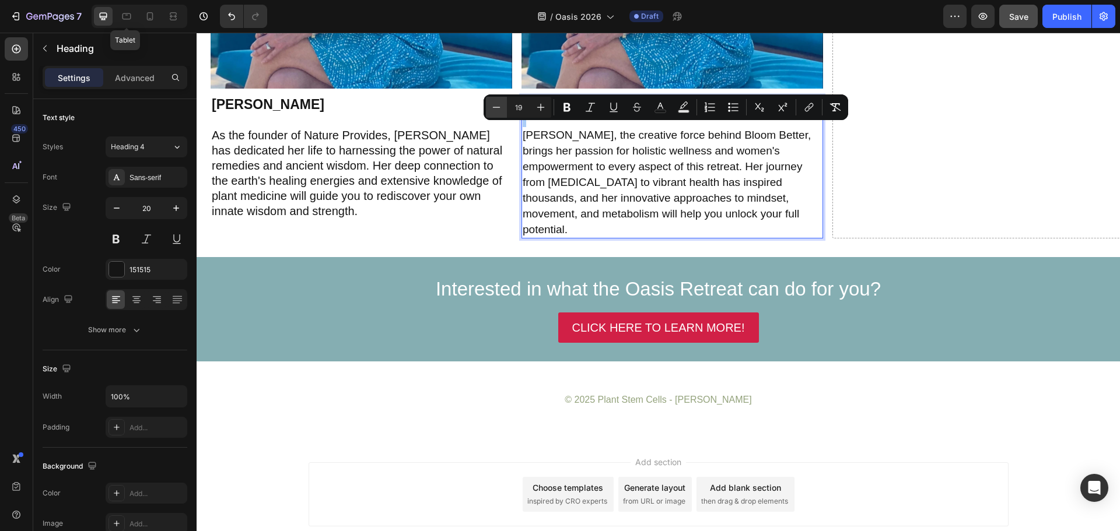
click at [500, 106] on icon "Editor contextual toolbar" at bounding box center [496, 107] width 12 height 12
type input "18"
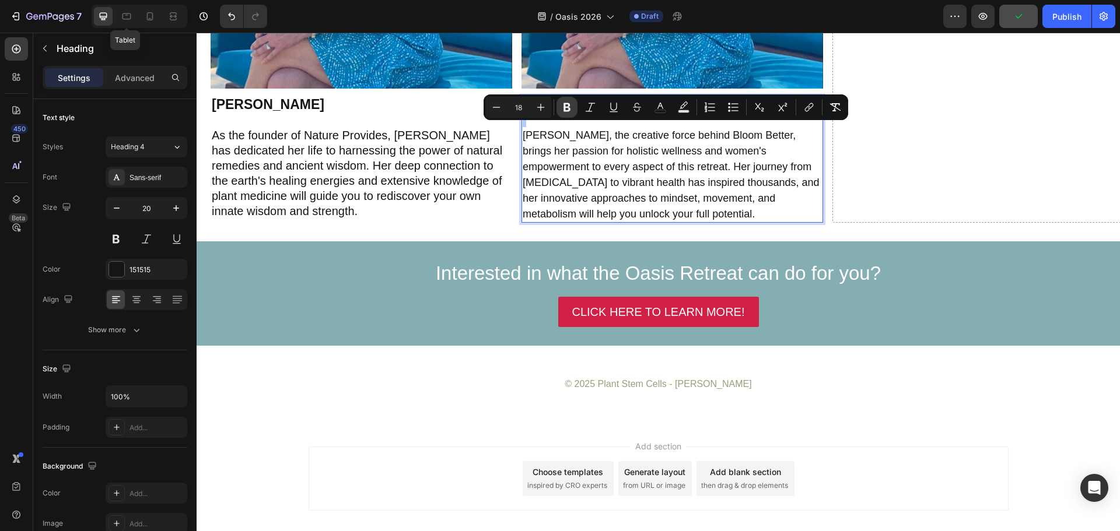
click at [568, 107] on icon "Editor contextual toolbar" at bounding box center [566, 107] width 7 height 9
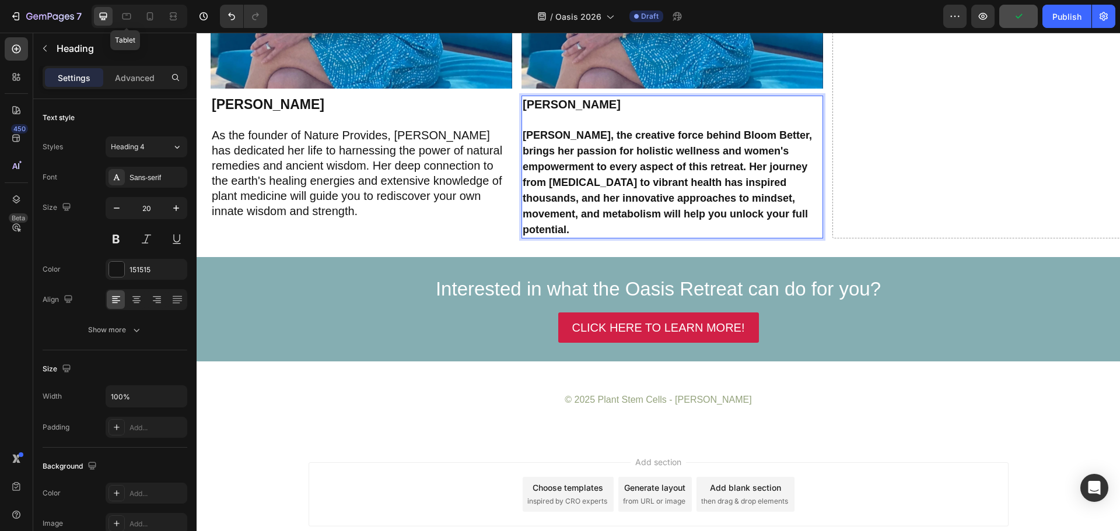
click at [568, 107] on strong "Jana Danielson" at bounding box center [572, 104] width 98 height 13
drag, startPoint x: 539, startPoint y: 148, endPoint x: 528, endPoint y: 132, distance: 19.3
click at [538, 147] on strong "Jana, the creative force behind Bloom Better, brings her passion for holistic w…" at bounding box center [667, 182] width 289 height 106
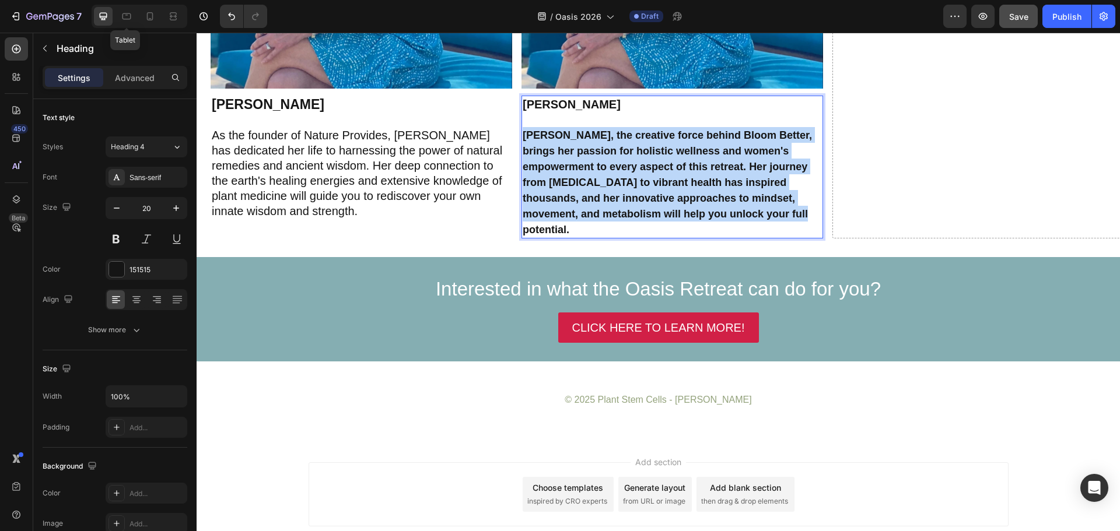
drag, startPoint x: 521, startPoint y: 134, endPoint x: 776, endPoint y: 215, distance: 266.9
click at [776, 215] on p "Jana Danielson Jana, the creative force behind Bloom Better, brings her passion…" at bounding box center [672, 167] width 299 height 141
click at [397, 154] on p "⁠⁠⁠⁠⁠⁠⁠ Jennifer Payeur As the founder of Nature Provides, Jennifer has dedicat…" at bounding box center [361, 158] width 299 height 122
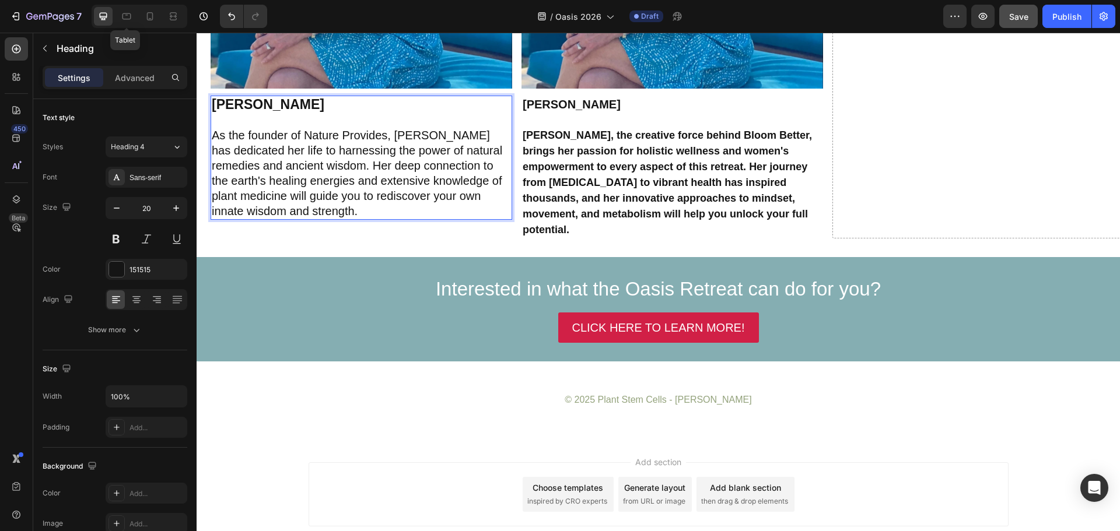
click at [213, 132] on p "Jennifer Payeur As the founder of Nature Provides, Jennifer has dedicated her l…" at bounding box center [361, 158] width 299 height 122
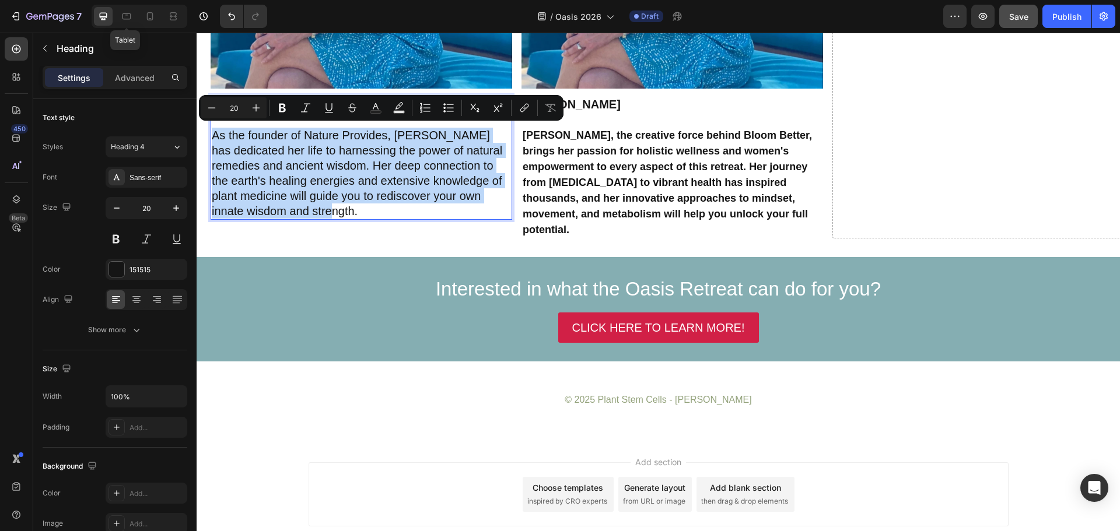
drag, startPoint x: 213, startPoint y: 132, endPoint x: 360, endPoint y: 214, distance: 168.6
click at [360, 214] on p "Jennifer Payeur As the founder of Nature Provides, Jennifer has dedicated her l…" at bounding box center [361, 158] width 299 height 122
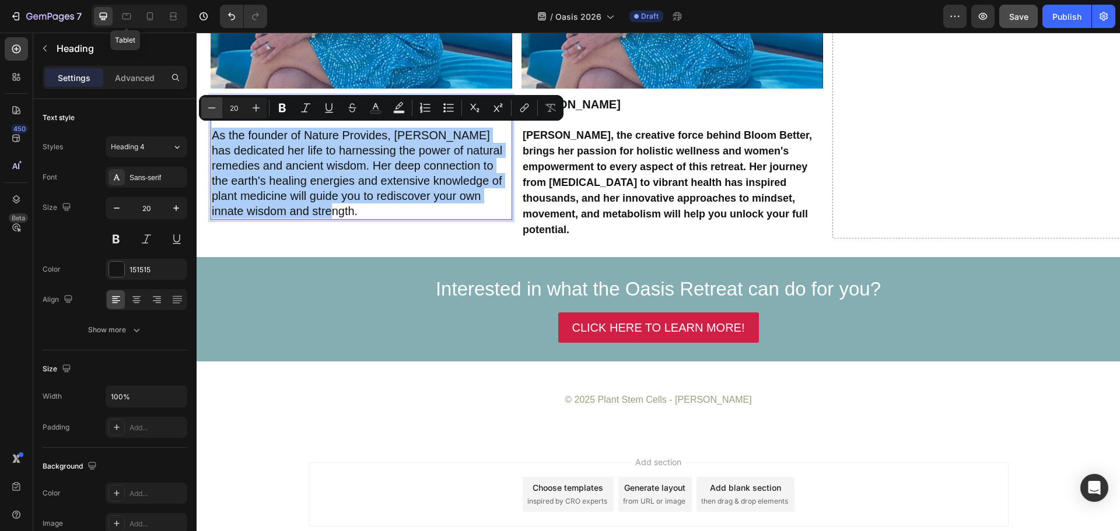
click at [215, 107] on icon "Editor contextual toolbar" at bounding box center [212, 108] width 12 height 12
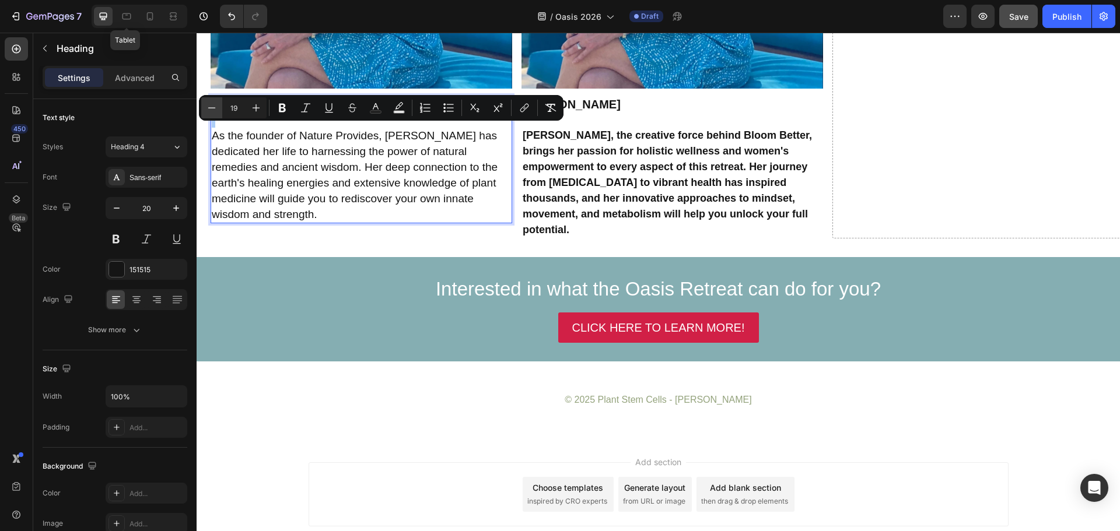
click at [215, 107] on icon "Editor contextual toolbar" at bounding box center [212, 108] width 12 height 12
type input "18"
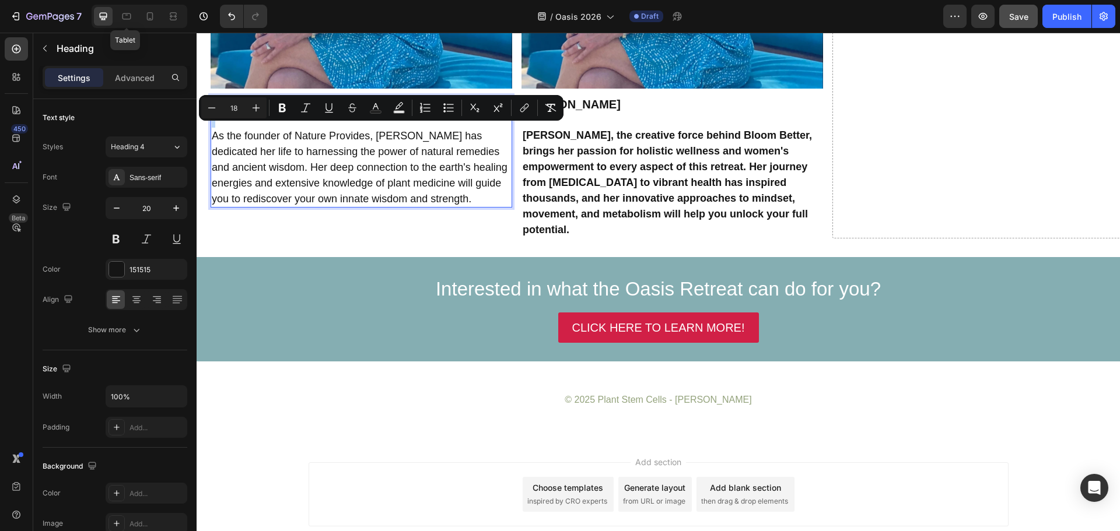
click at [644, 155] on p "⁠⁠⁠⁠⁠⁠⁠ Jana Danielson Jana, the creative force behind Bloom Better, brings her…" at bounding box center [672, 167] width 299 height 141
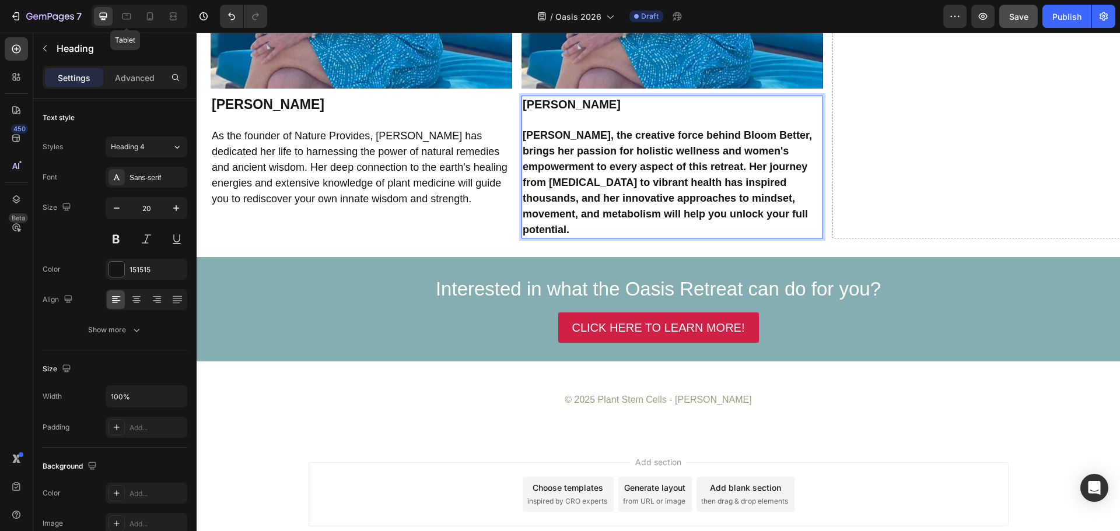
click at [521, 130] on h2 "Jana Danielson Jana, the creative force behind Bloom Better, brings her passion…" at bounding box center [672, 167] width 302 height 143
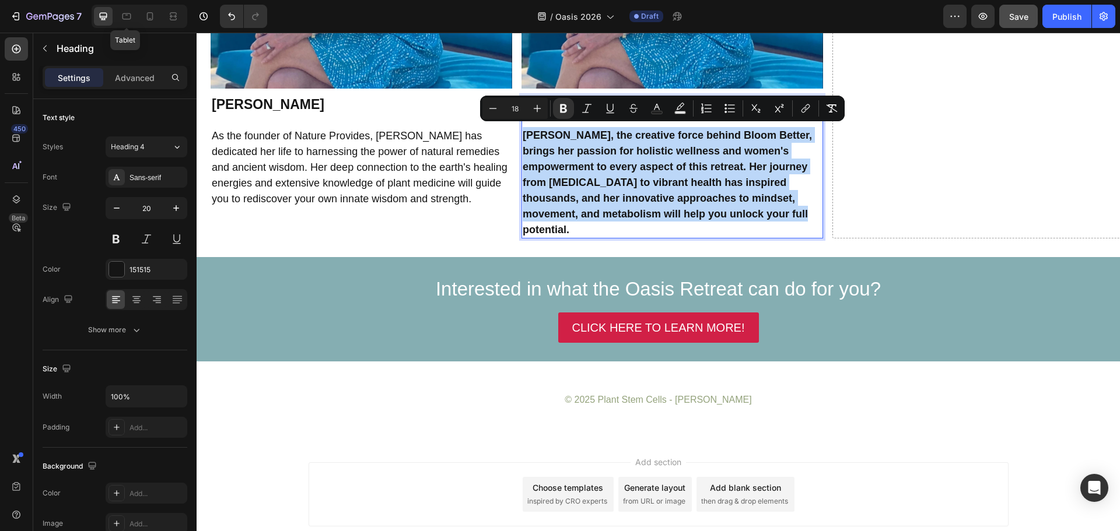
drag, startPoint x: 521, startPoint y: 132, endPoint x: 781, endPoint y: 213, distance: 272.4
click at [781, 213] on p "Jana Danielson Jana, the creative force behind Bloom Better, brings her passion…" at bounding box center [672, 167] width 299 height 141
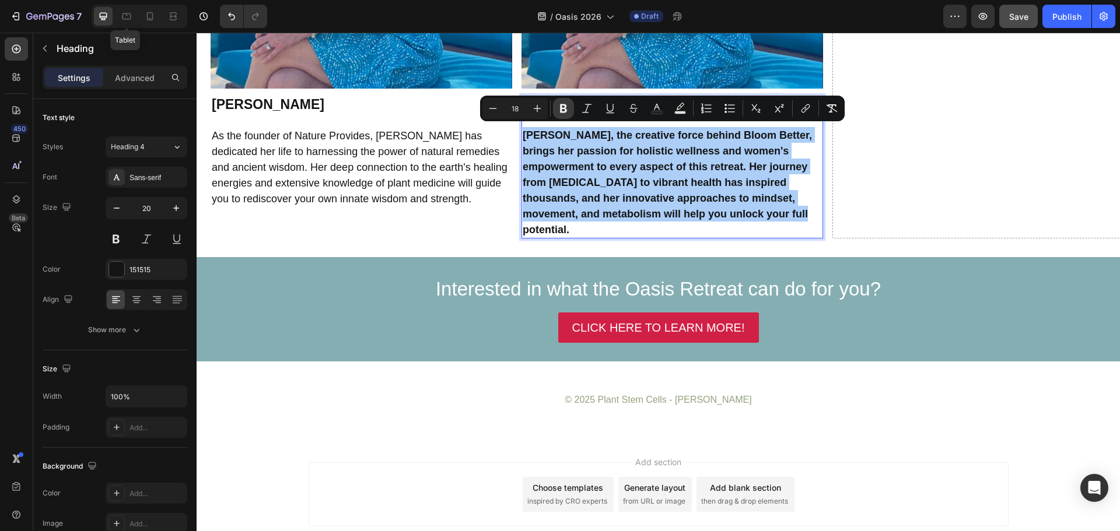
click at [569, 106] on icon "Editor contextual toolbar" at bounding box center [564, 109] width 12 height 12
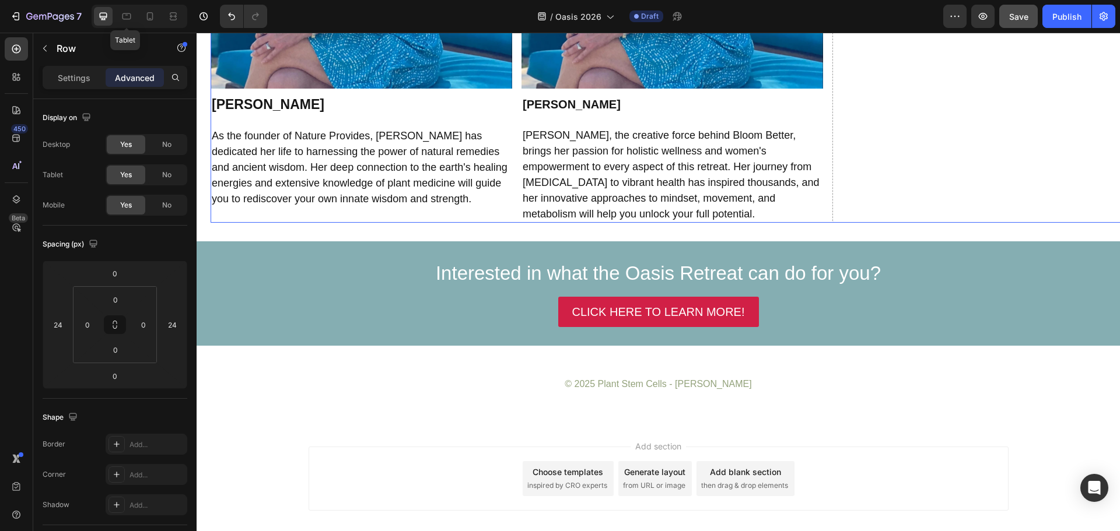
click at [876, 164] on div "Drop element here" at bounding box center [983, 5] width 302 height 436
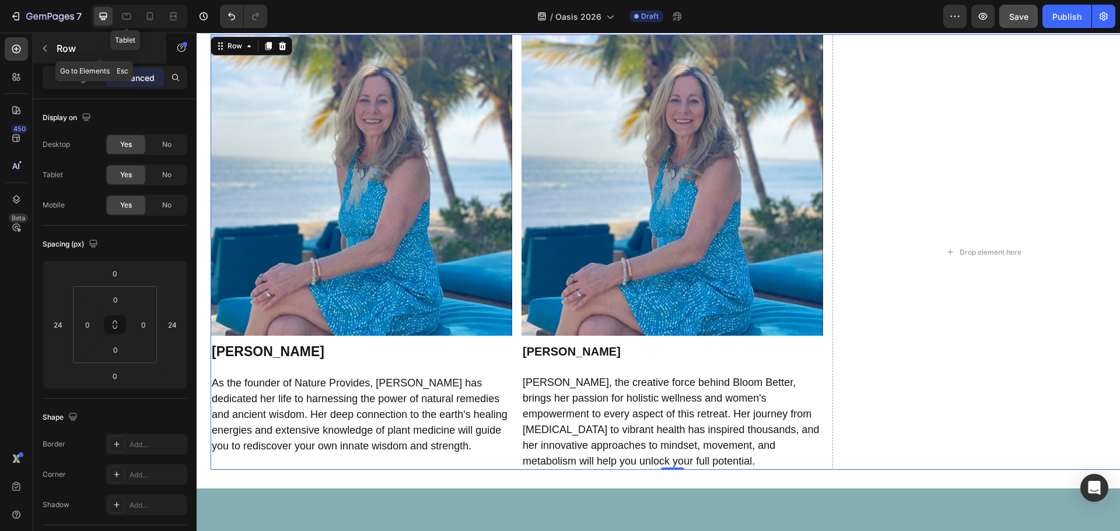
scroll to position [3154, 0]
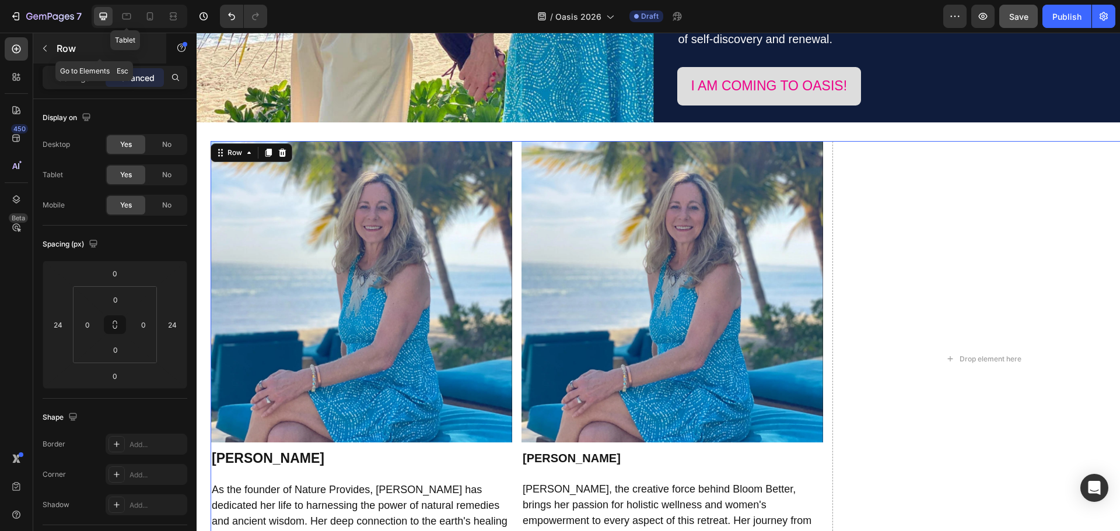
click at [44, 47] on icon "button" at bounding box center [44, 48] width 9 height 9
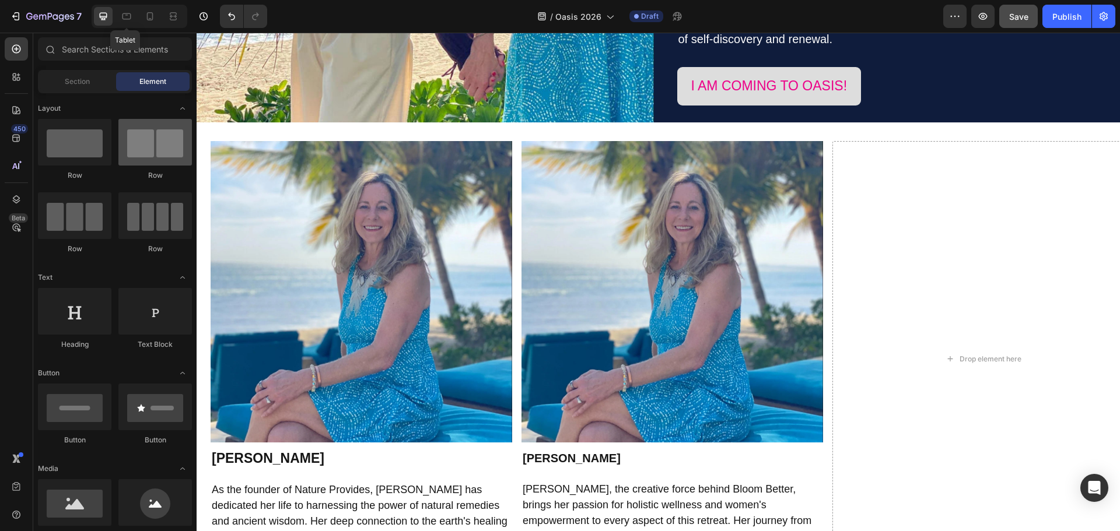
scroll to position [0, 0]
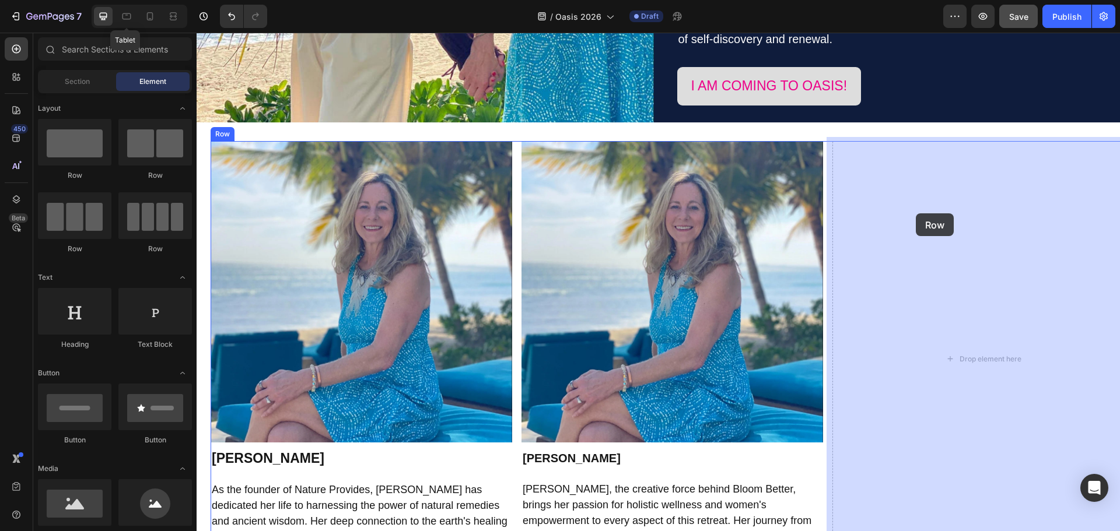
drag, startPoint x: 272, startPoint y: 175, endPoint x: 944, endPoint y: 213, distance: 672.9
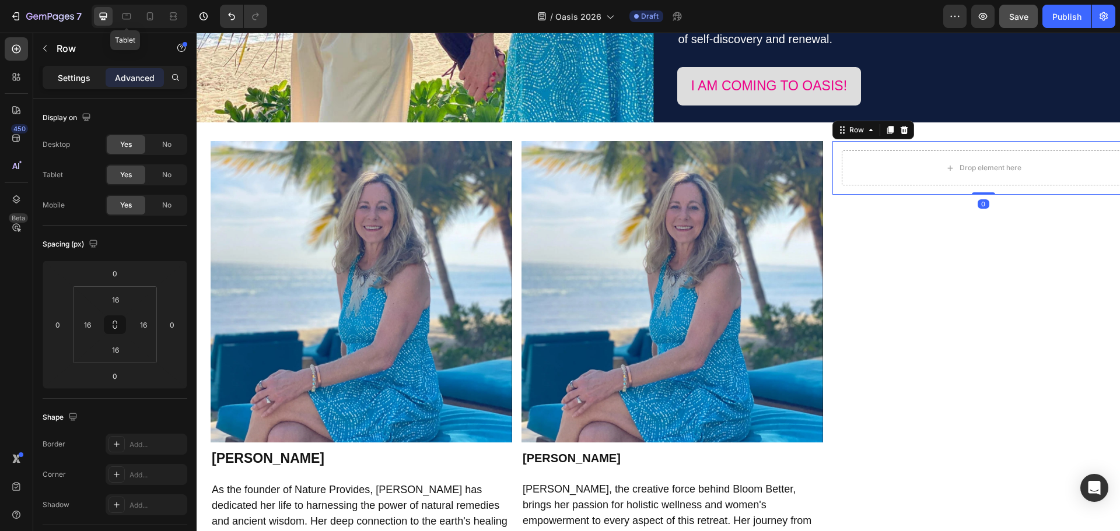
click at [70, 79] on p "Settings" at bounding box center [74, 78] width 33 height 12
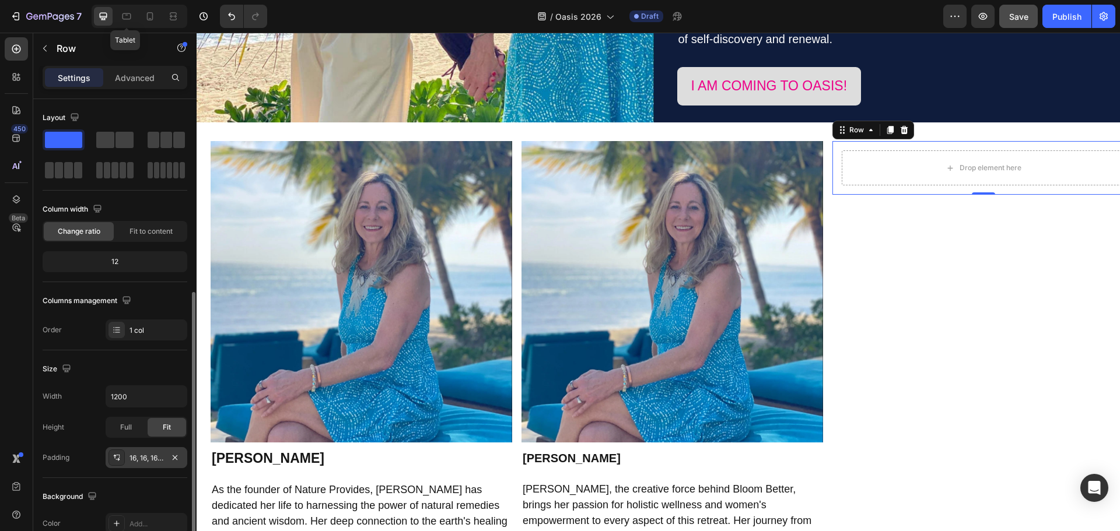
scroll to position [175, 0]
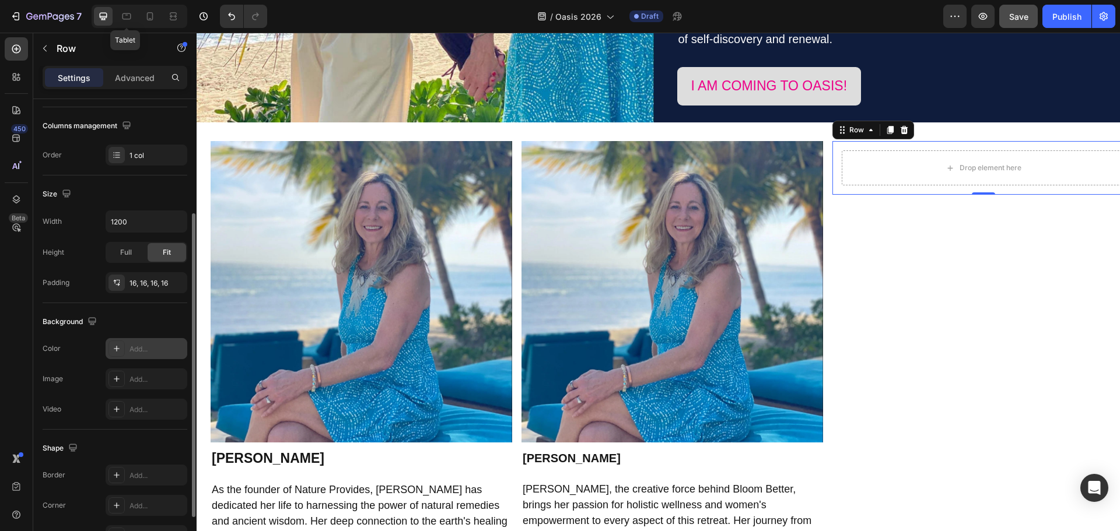
click at [111, 351] on div at bounding box center [116, 349] width 16 height 16
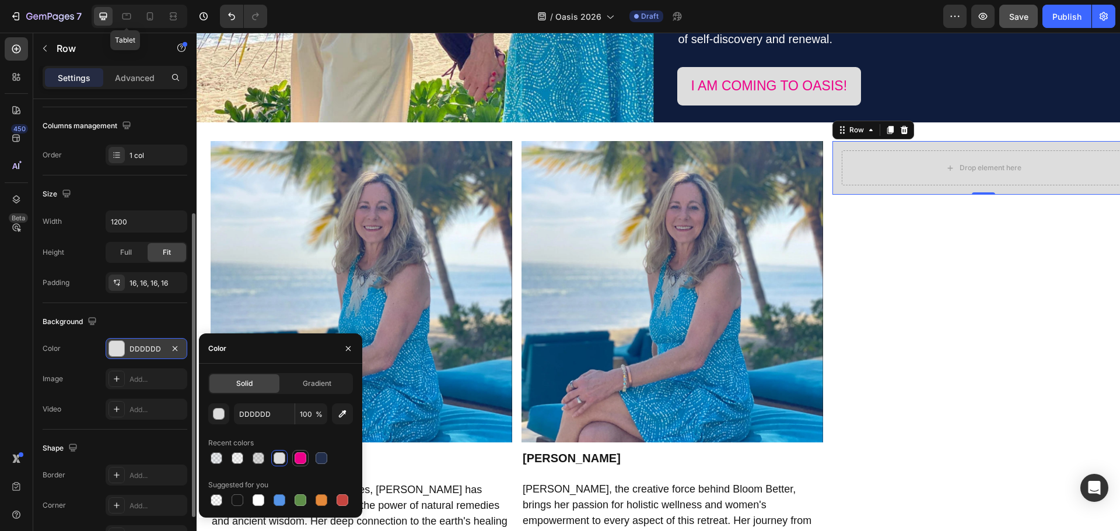
click at [300, 454] on div at bounding box center [301, 459] width 12 height 12
type input "EC0088"
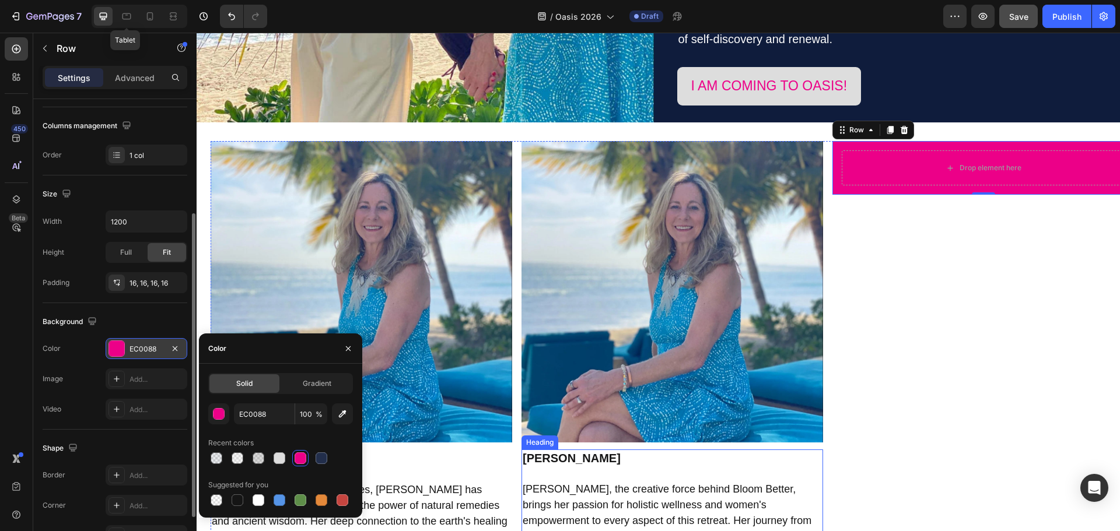
click at [671, 494] on span "Jana, the creative force behind Bloom Better, brings her passion for holistic w…" at bounding box center [671, 528] width 297 height 90
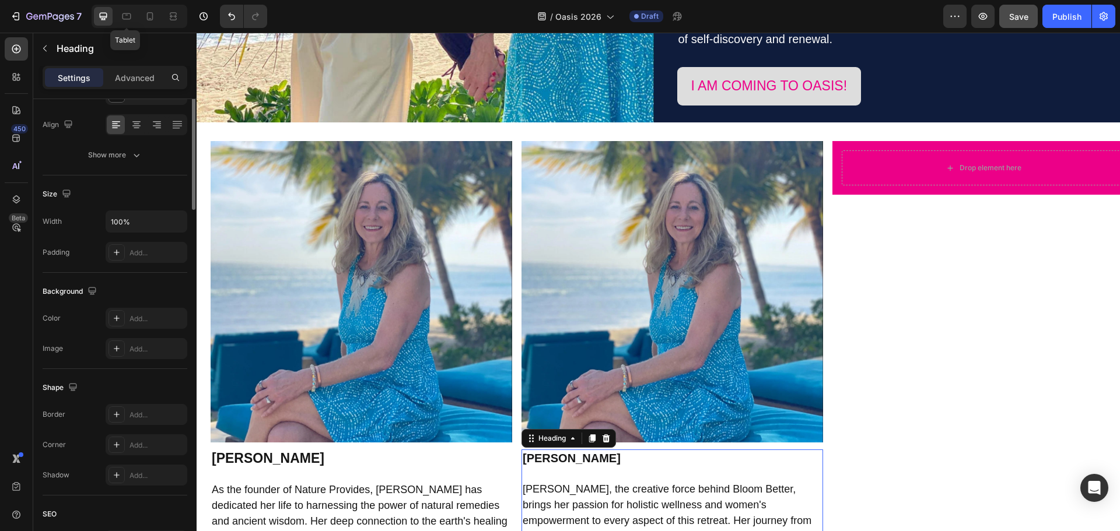
scroll to position [0, 0]
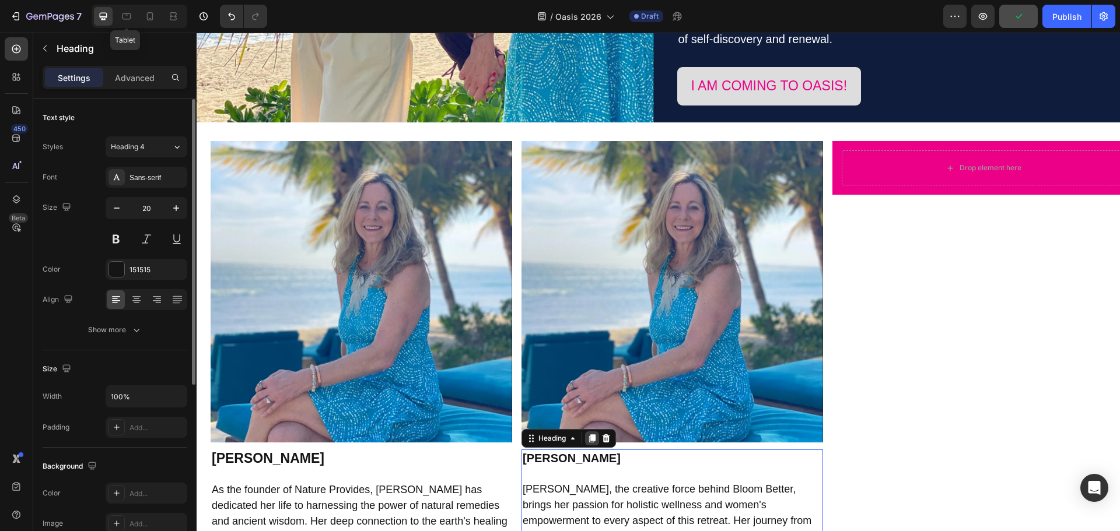
click at [594, 434] on icon at bounding box center [591, 438] width 9 height 9
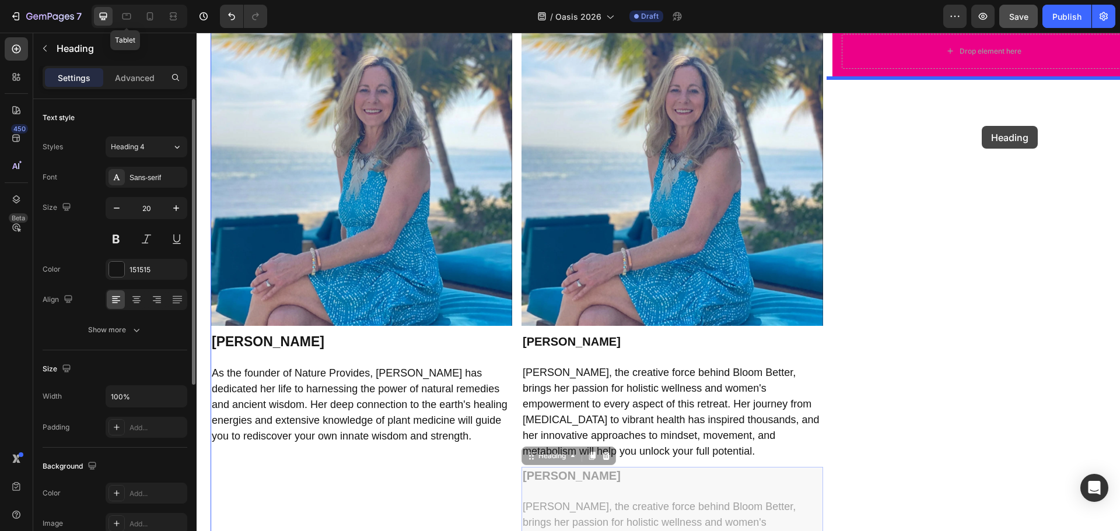
scroll to position [3250, 0]
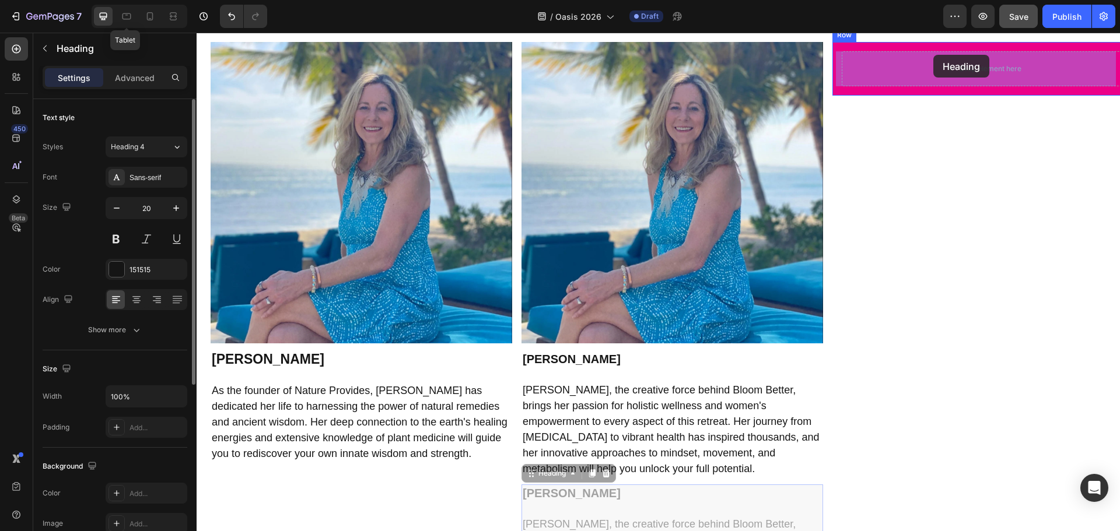
drag, startPoint x: 547, startPoint y: 297, endPoint x: 941, endPoint y: 110, distance: 436.2
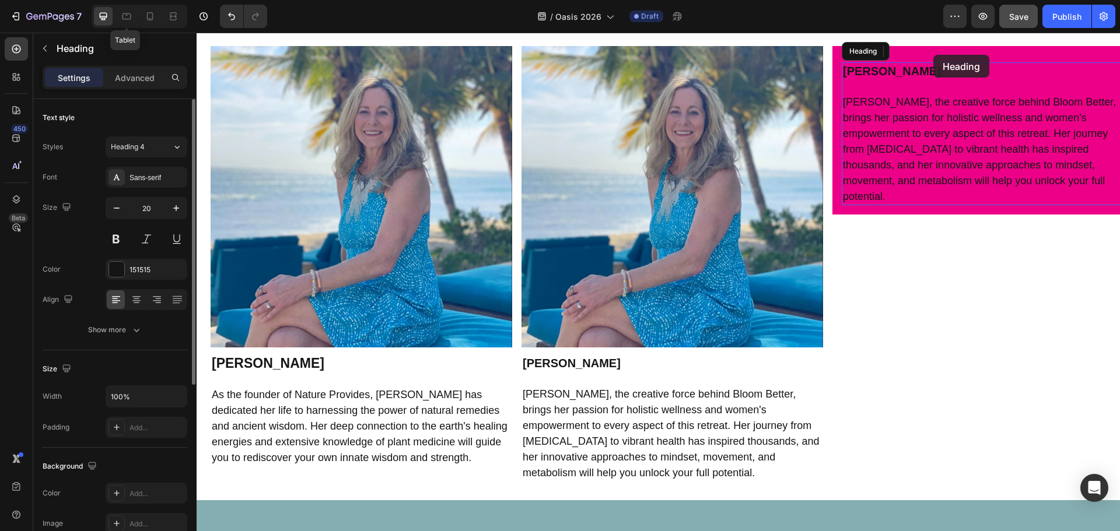
scroll to position [3212, 0]
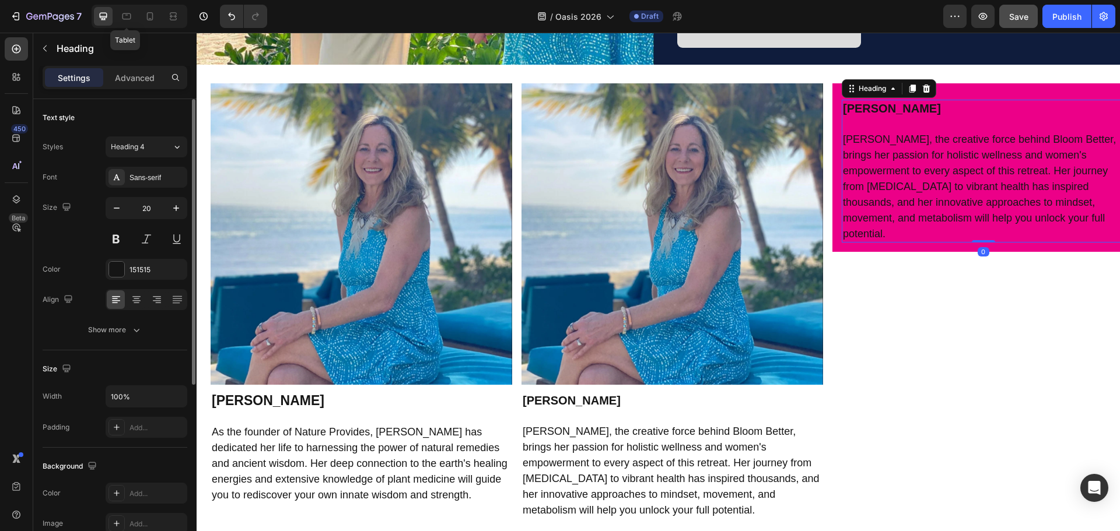
click at [940, 150] on span "Jana, the creative force behind Bloom Better, brings her passion for holistic w…" at bounding box center [979, 187] width 273 height 106
click at [916, 108] on strong "Jana Danielson" at bounding box center [892, 108] width 98 height 13
drag, startPoint x: 938, startPoint y: 106, endPoint x: 840, endPoint y: 107, distance: 98.6
click at [843, 107] on p "Jana Danielson Jana, the creative force behind Bloom Better, brings her passion…" at bounding box center [983, 171] width 281 height 141
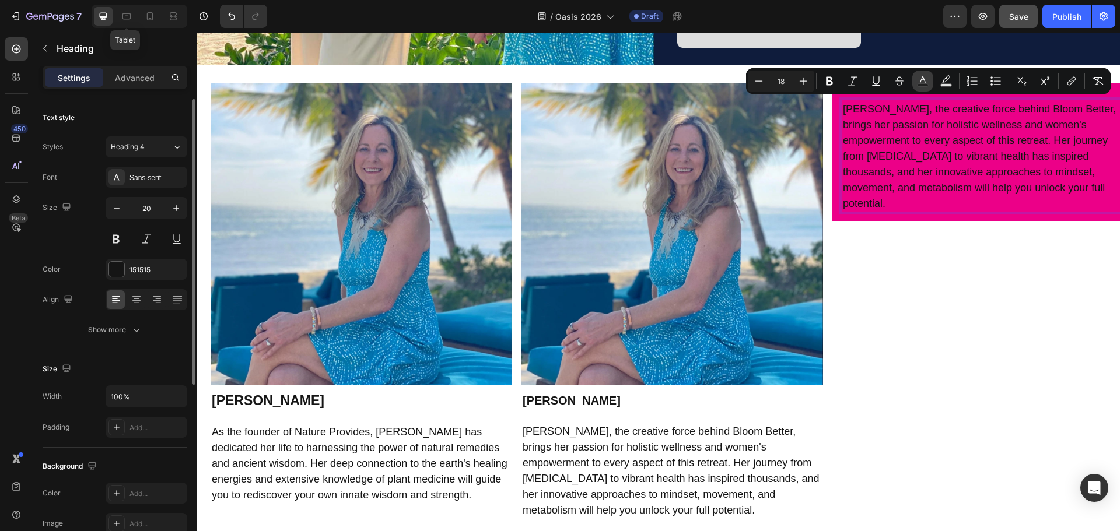
click at [917, 80] on icon "Editor contextual toolbar" at bounding box center [923, 81] width 12 height 12
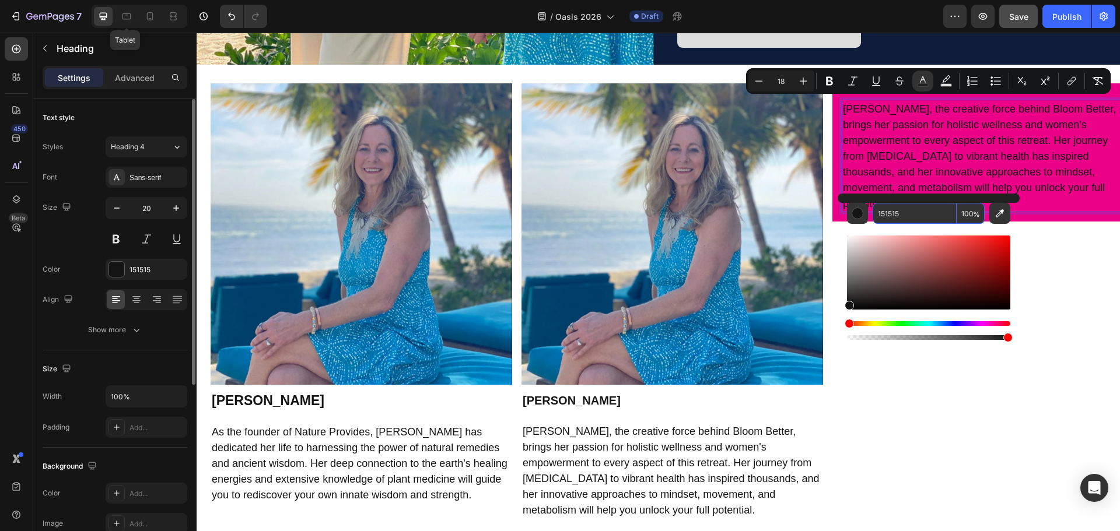
click at [894, 212] on input "151515" at bounding box center [914, 213] width 84 height 21
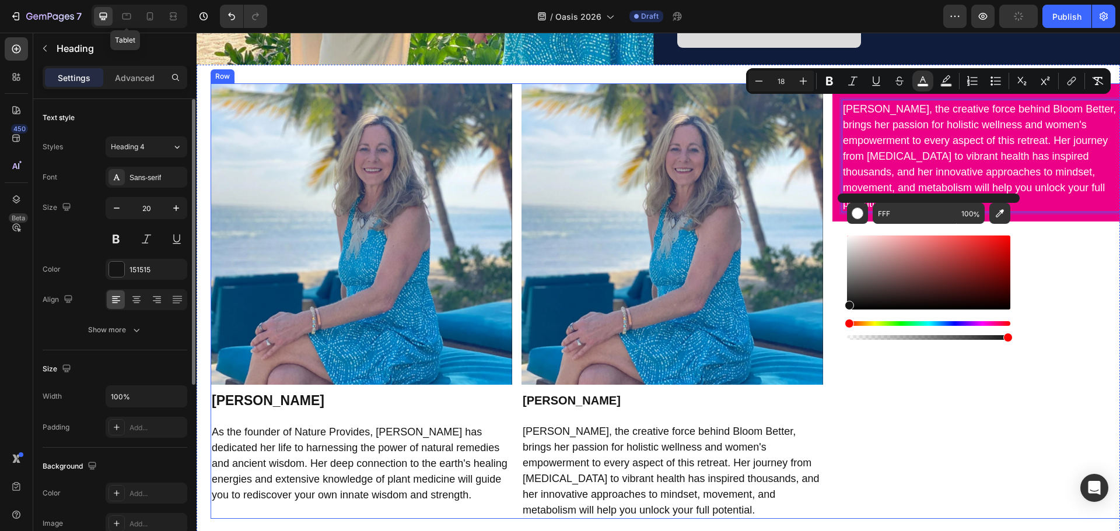
type input "FFFFFF"
click at [1010, 185] on p "Jana, the creative force behind Bloom Better, brings her passion for holistic w…" at bounding box center [983, 156] width 281 height 110
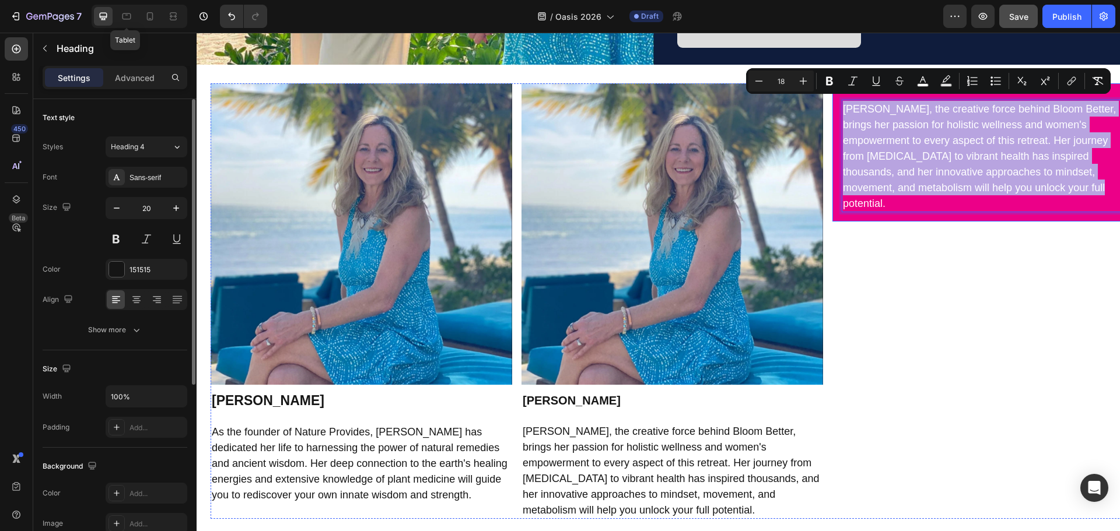
drag, startPoint x: 1007, startPoint y: 183, endPoint x: 833, endPoint y: 101, distance: 191.8
click at [833, 101] on div "Jana, the creative force behind Bloom Better, brings her passion for holistic w…" at bounding box center [983, 152] width 302 height 138
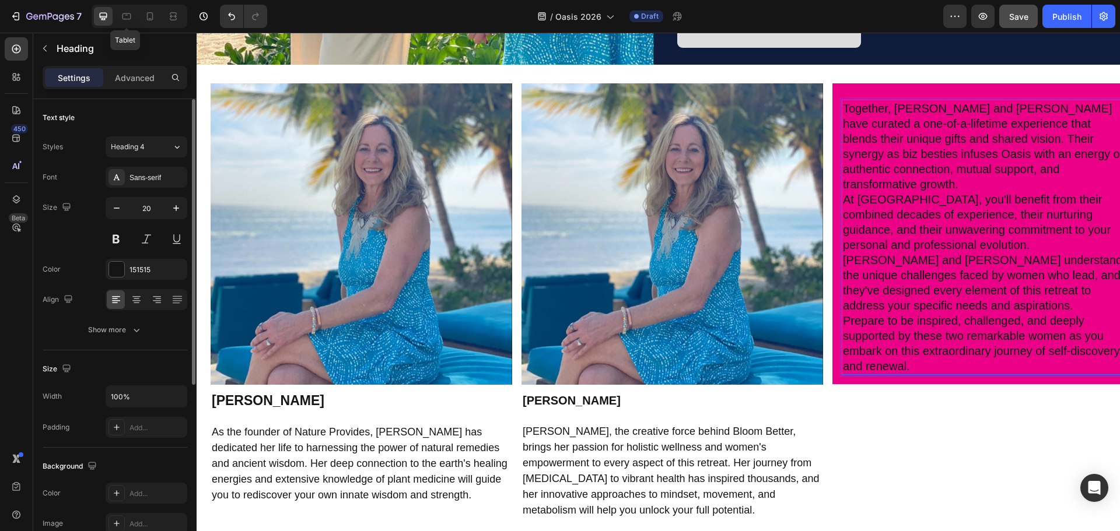
click at [1033, 159] on p "Together, Jennifer and Jana have curated a one-of-a-lifetime experience that bl…" at bounding box center [983, 146] width 281 height 91
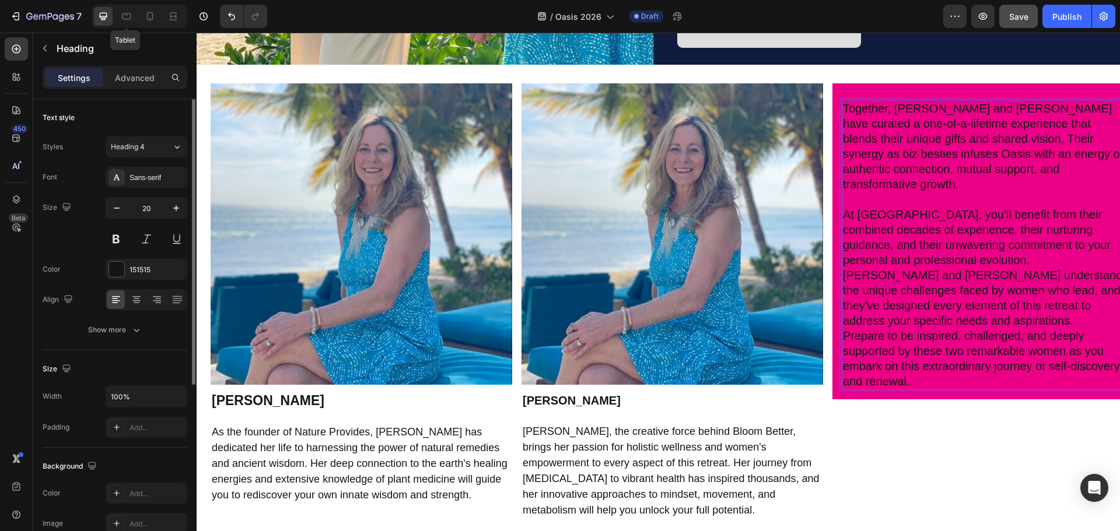
click at [1079, 286] on p "At Oasis, you'll benefit from their combined decades of experience, their nurtu…" at bounding box center [983, 267] width 281 height 121
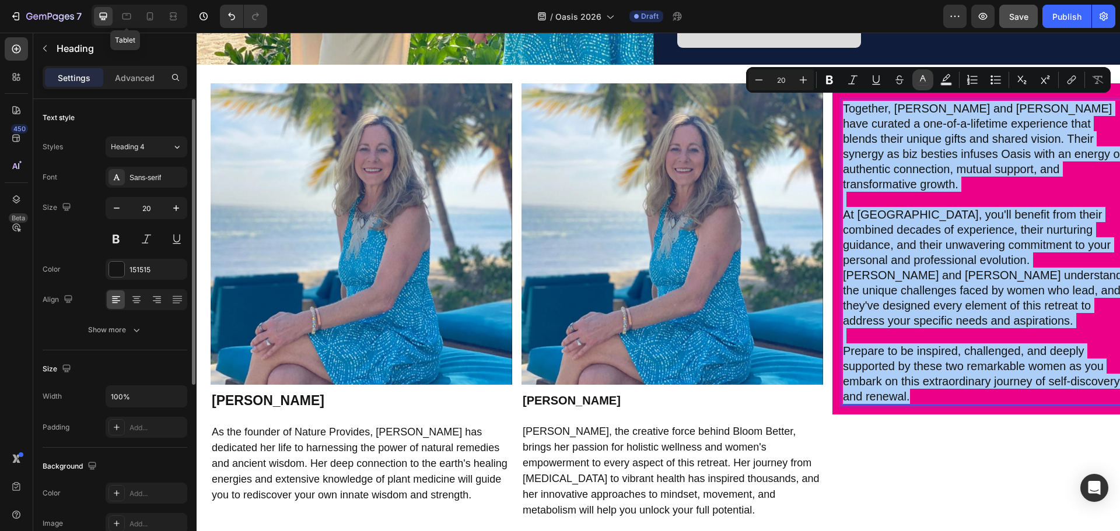
click at [926, 80] on icon "Editor contextual toolbar" at bounding box center [923, 80] width 12 height 12
type input "151515"
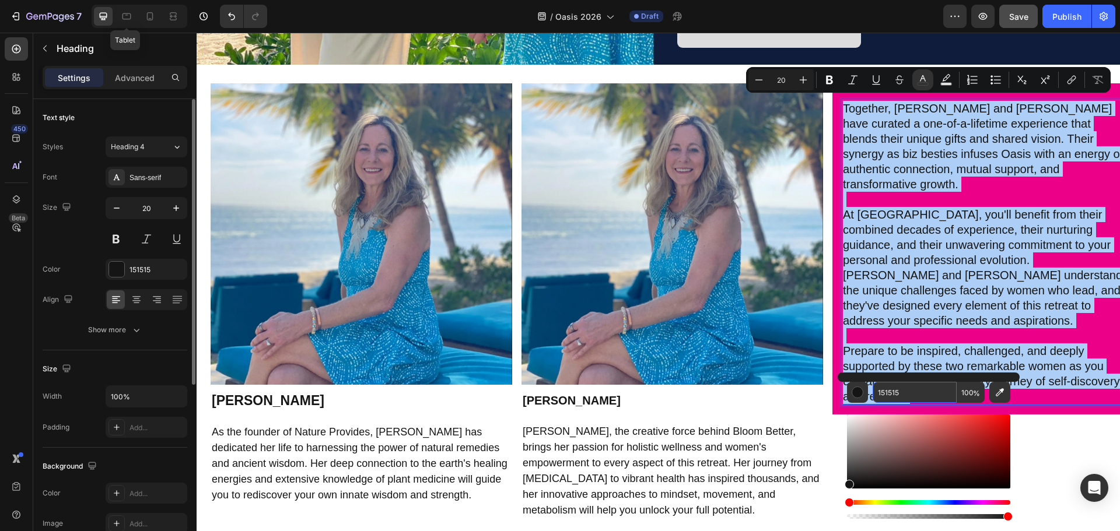
click at [892, 394] on input "151515" at bounding box center [914, 392] width 84 height 21
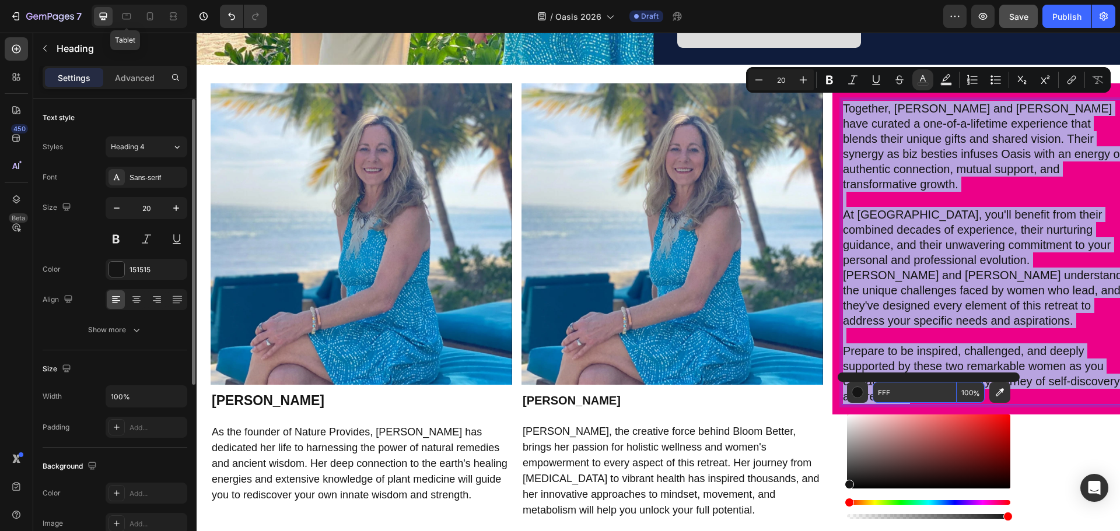
type input "FFFFFF"
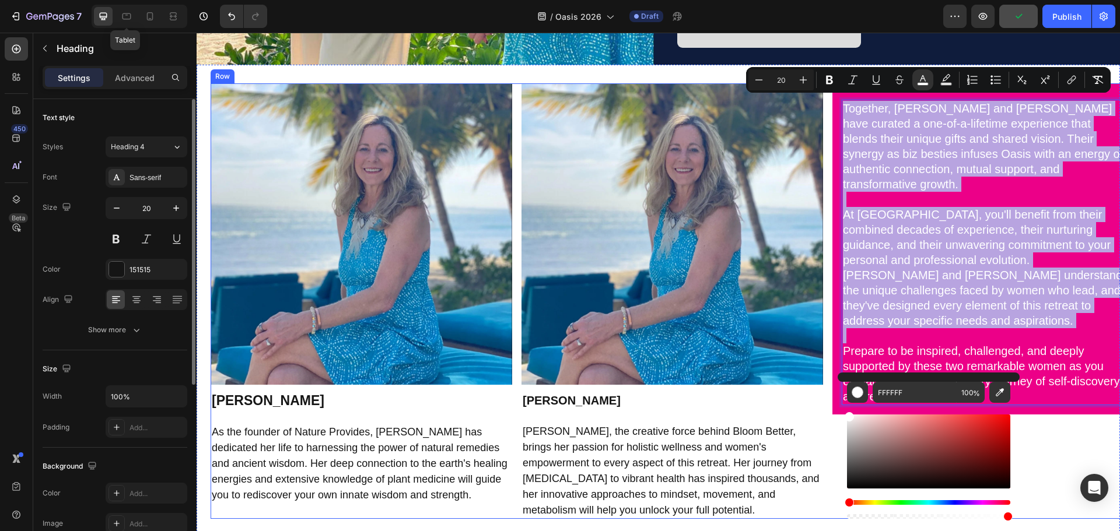
click at [1047, 415] on div "Together, Jennifer and Jana have curated a one-of-a-lifetime experience that bl…" at bounding box center [983, 301] width 302 height 436
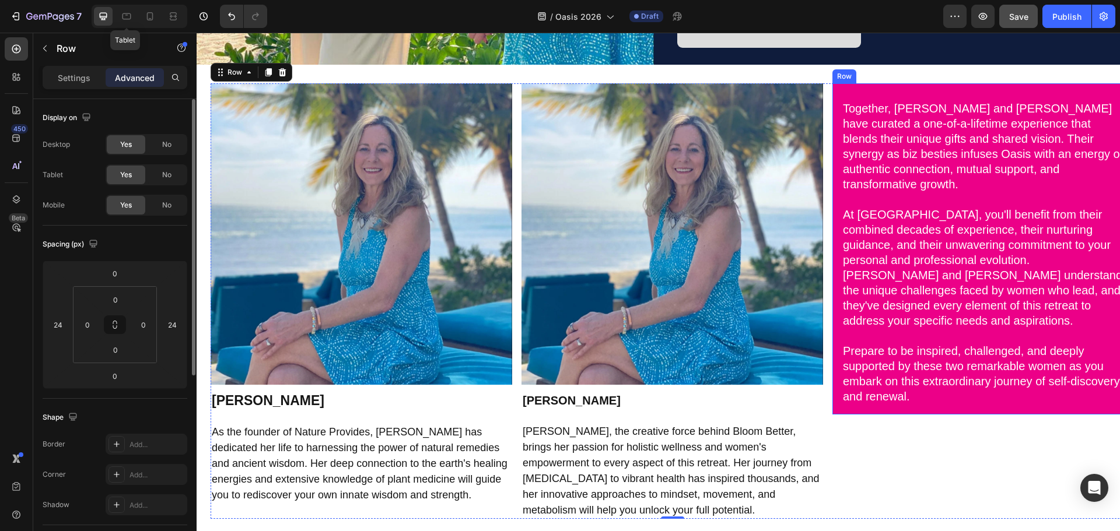
click at [835, 78] on div "Image ⁠⁠⁠⁠⁠⁠⁠ Jennifer Payeur As the founder of Nature Provides, Jennifer has d…" at bounding box center [658, 301] width 923 height 473
click at [847, 69] on div "Row" at bounding box center [856, 72] width 19 height 10
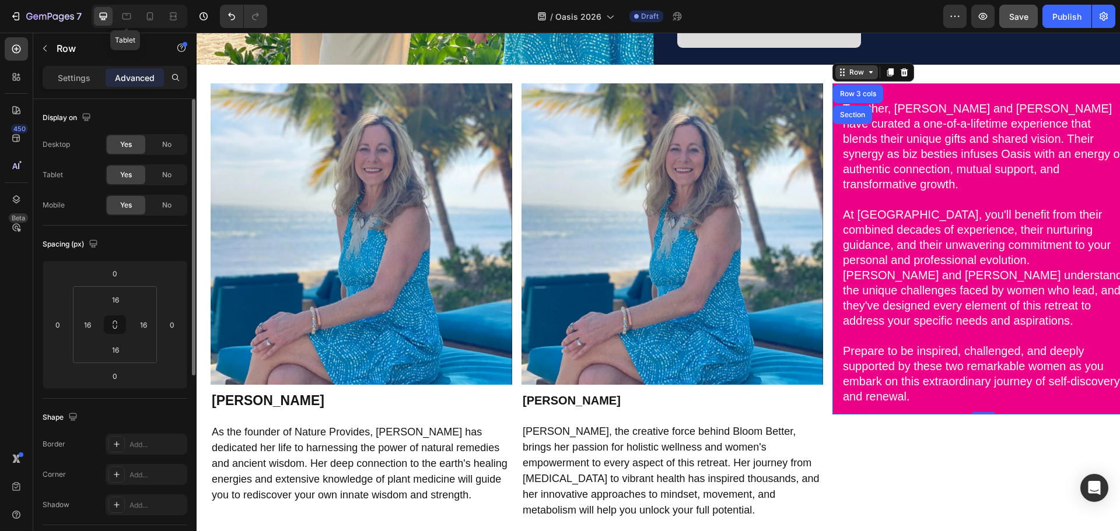
click at [851, 68] on div "Row" at bounding box center [856, 72] width 19 height 10
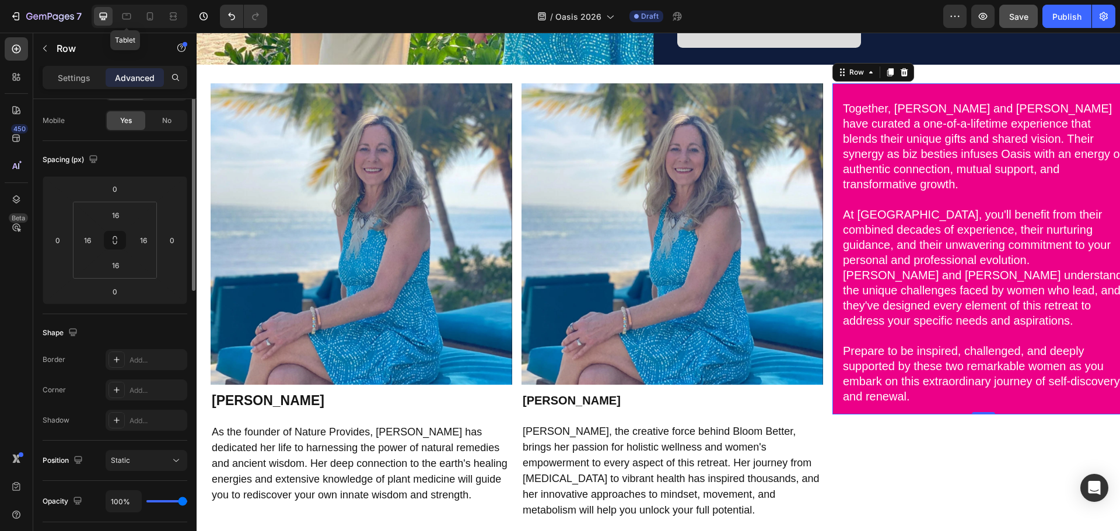
scroll to position [0, 0]
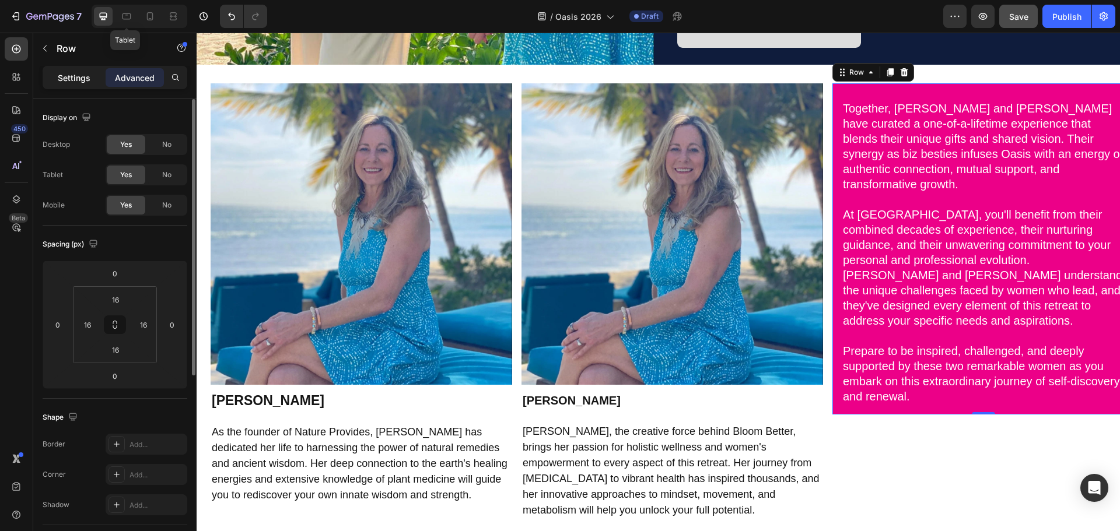
click at [71, 77] on p "Settings" at bounding box center [74, 78] width 33 height 12
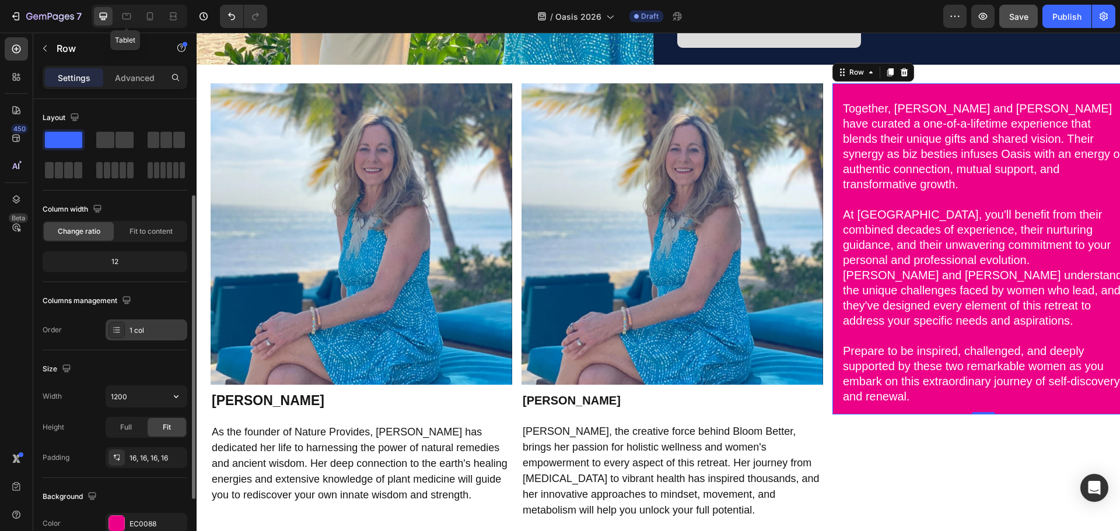
scroll to position [58, 0]
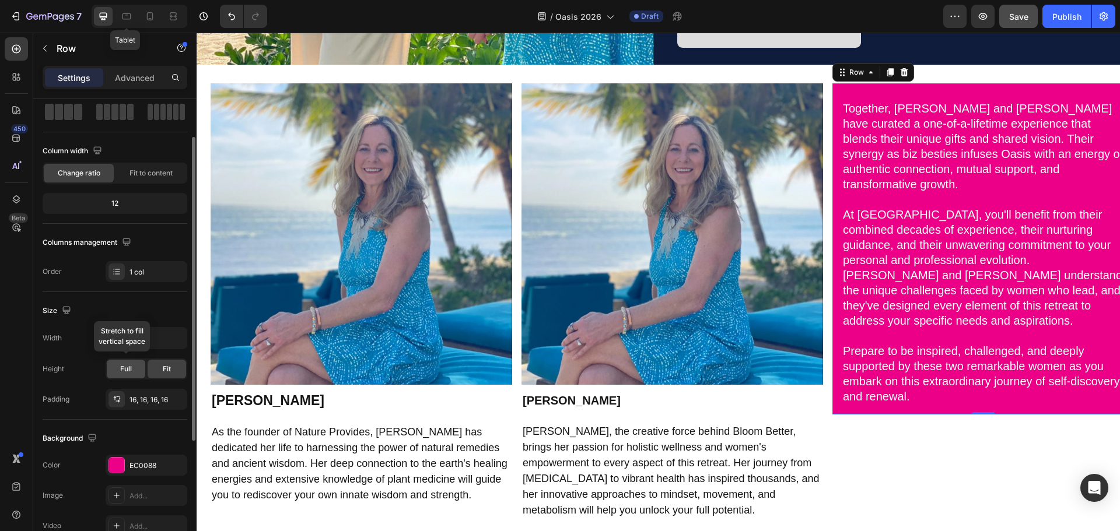
click at [127, 370] on span "Full" at bounding box center [126, 369] width 12 height 10
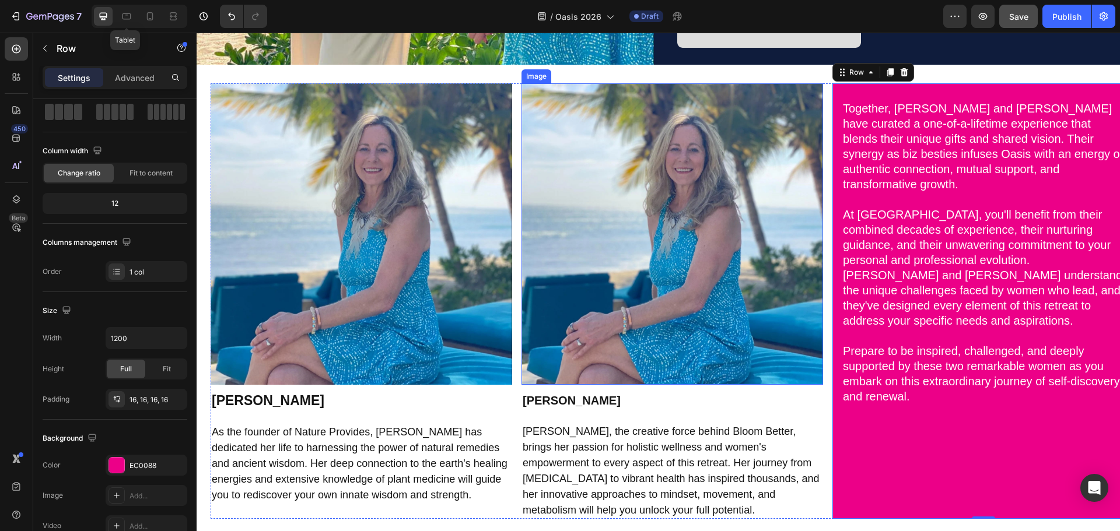
click at [678, 170] on img at bounding box center [672, 234] width 302 height 302
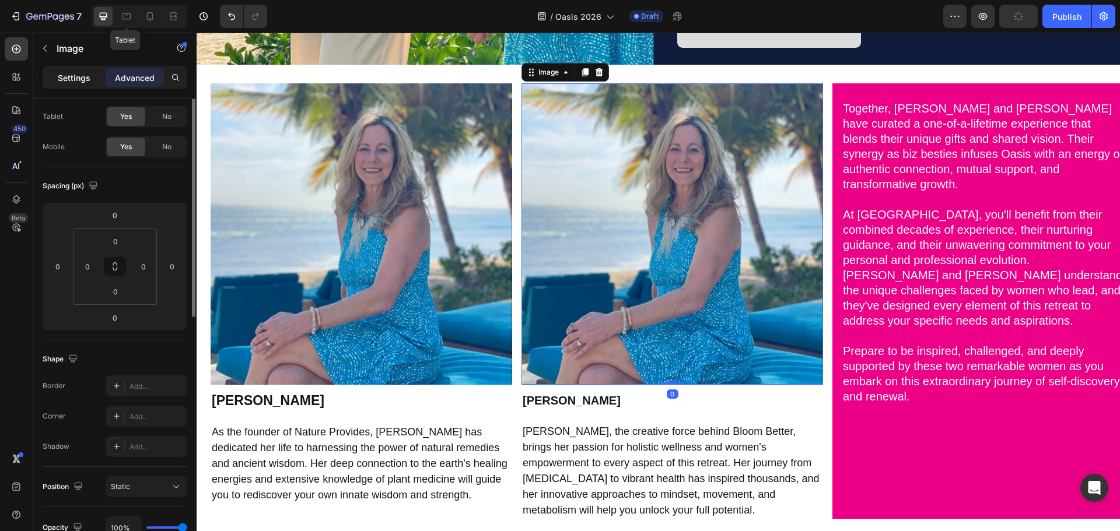
scroll to position [0, 0]
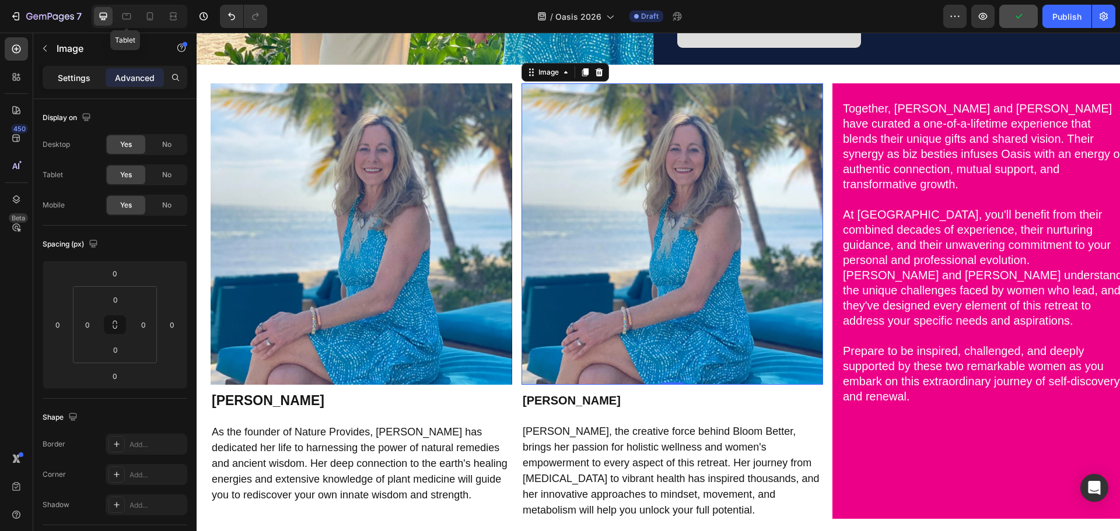
click at [78, 72] on p "Settings" at bounding box center [74, 78] width 33 height 12
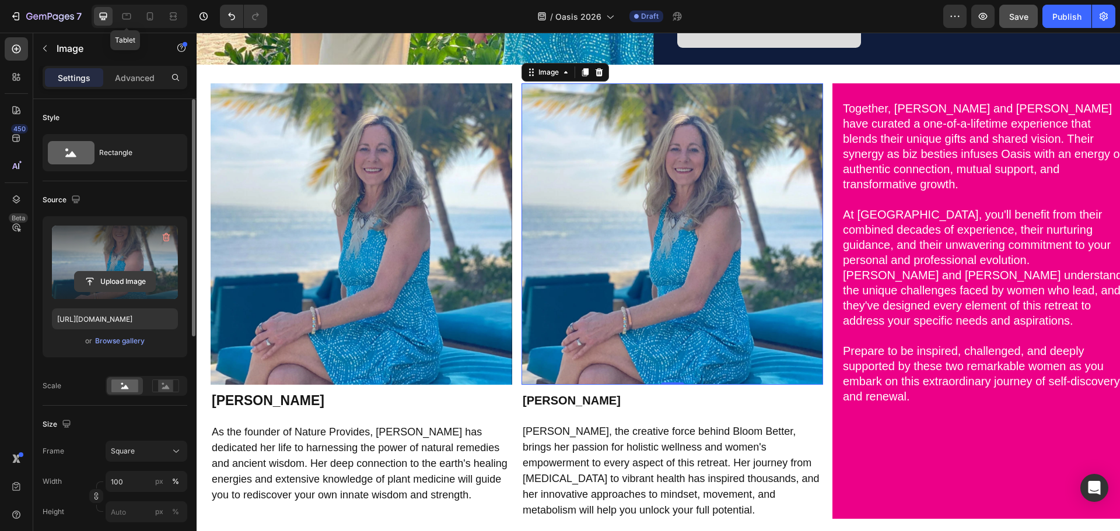
click at [97, 280] on input "file" at bounding box center [115, 282] width 80 height 20
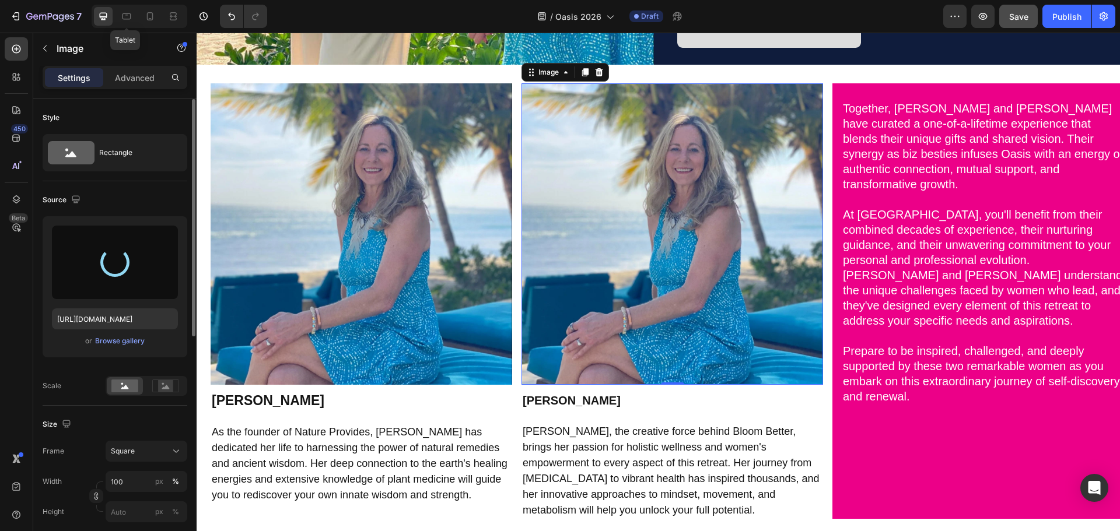
type input "https://cdn.shopify.com/s/files/1/0860/8491/1426/files/gempages_523242326022161…"
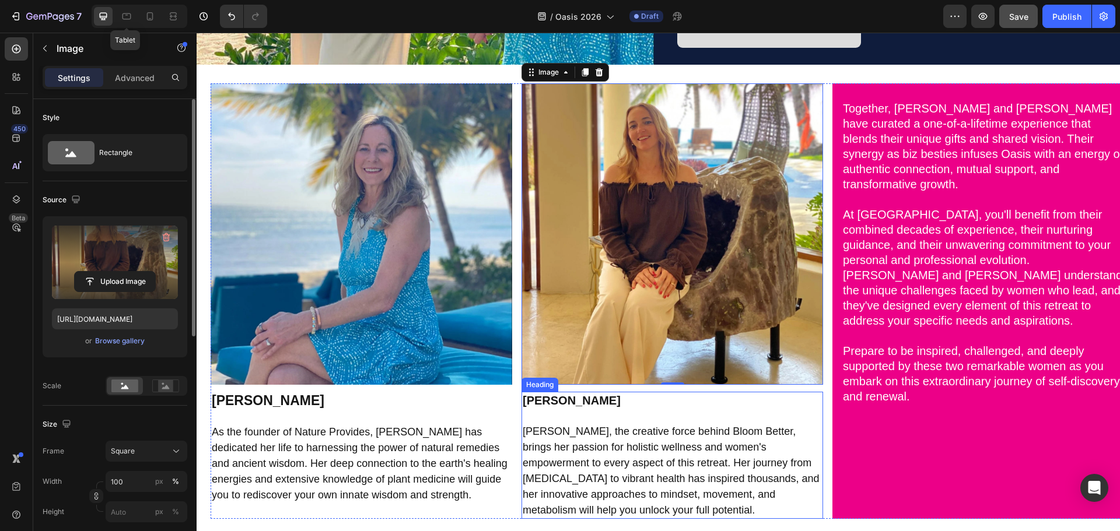
click at [600, 429] on span "Jana, the creative force behind Bloom Better, brings her passion for holistic w…" at bounding box center [671, 471] width 297 height 90
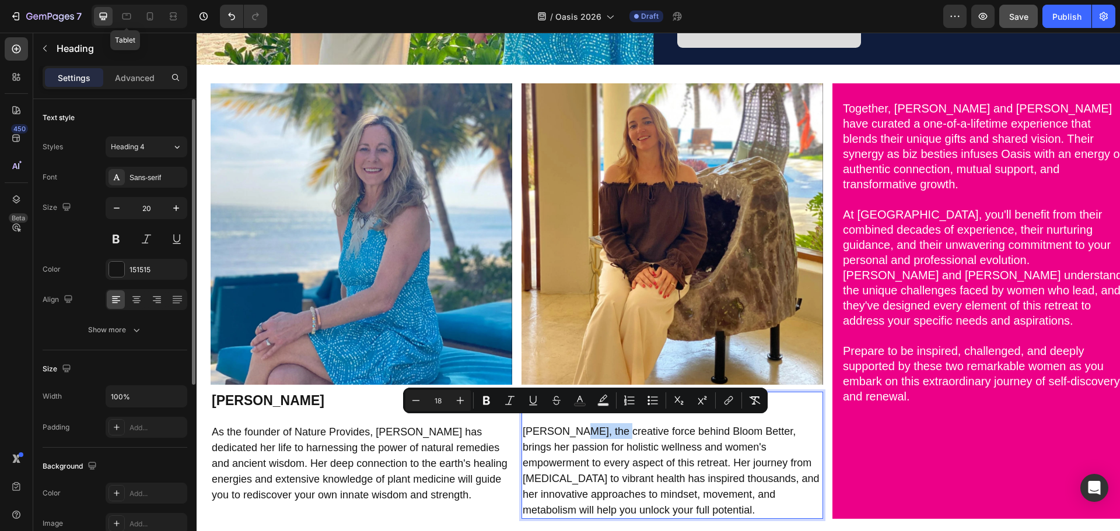
click at [633, 473] on span "Jana, the creative force behind Bloom Better, brings her passion for holistic w…" at bounding box center [671, 471] width 297 height 90
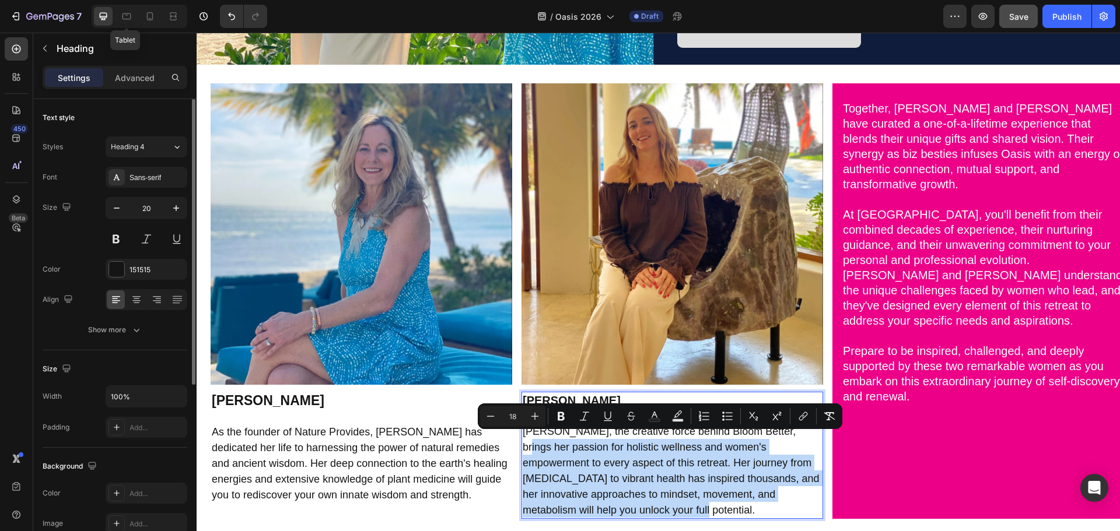
drag, startPoint x: 660, startPoint y: 504, endPoint x: 519, endPoint y: 434, distance: 157.0
click at [521, 434] on h2 "Jana Danielson Jana, the creative force behind Bloom Better, brings her passion…" at bounding box center [672, 455] width 302 height 127
click at [739, 486] on span "Jana, the creative force behind Bloom Better, brings her passion for holistic w…" at bounding box center [671, 471] width 297 height 90
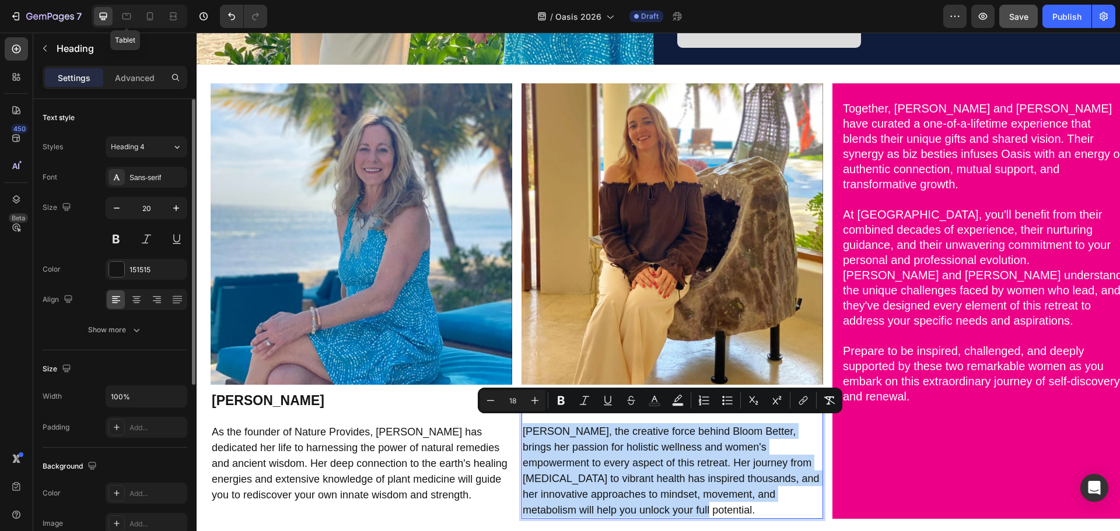
drag, startPoint x: 521, startPoint y: 424, endPoint x: 664, endPoint y: 497, distance: 160.2
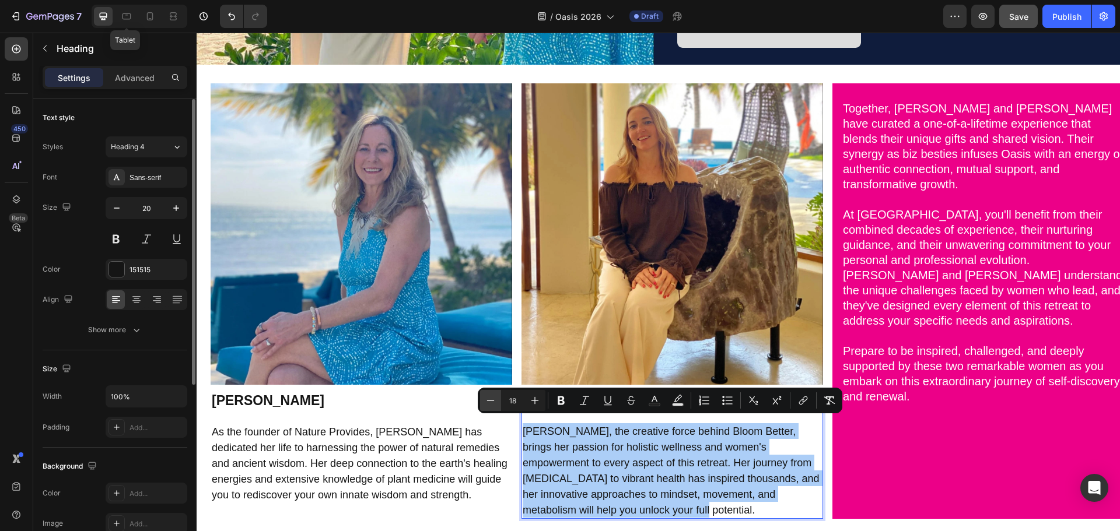
click at [491, 400] on icon "Editor contextual toolbar" at bounding box center [491, 401] width 12 height 12
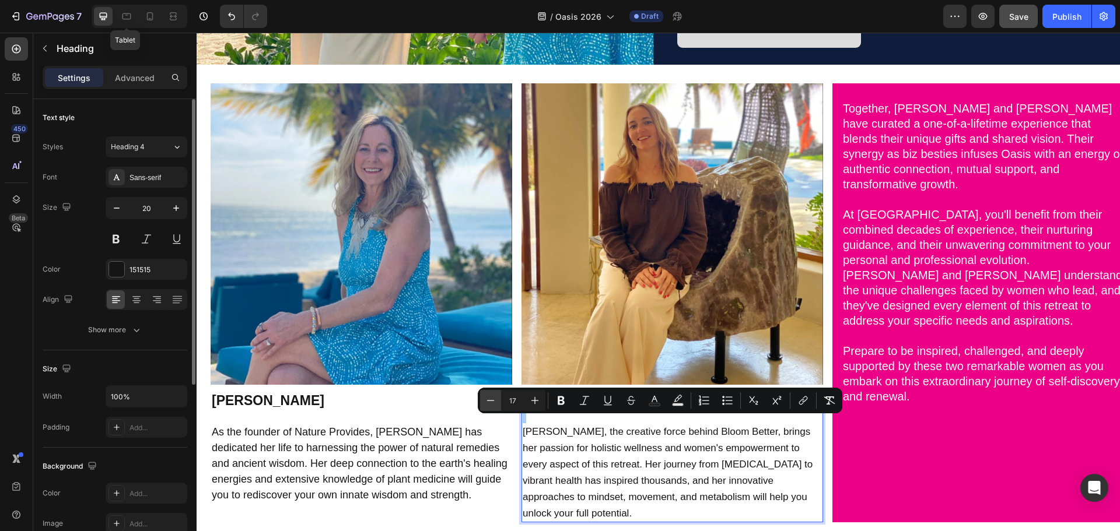
click at [491, 400] on icon "Editor contextual toolbar" at bounding box center [491, 401] width 12 height 12
type input "16"
click at [404, 426] on span "As the founder of Nature Provides, Jennifer has dedicated her life to harnessin…" at bounding box center [360, 463] width 296 height 75
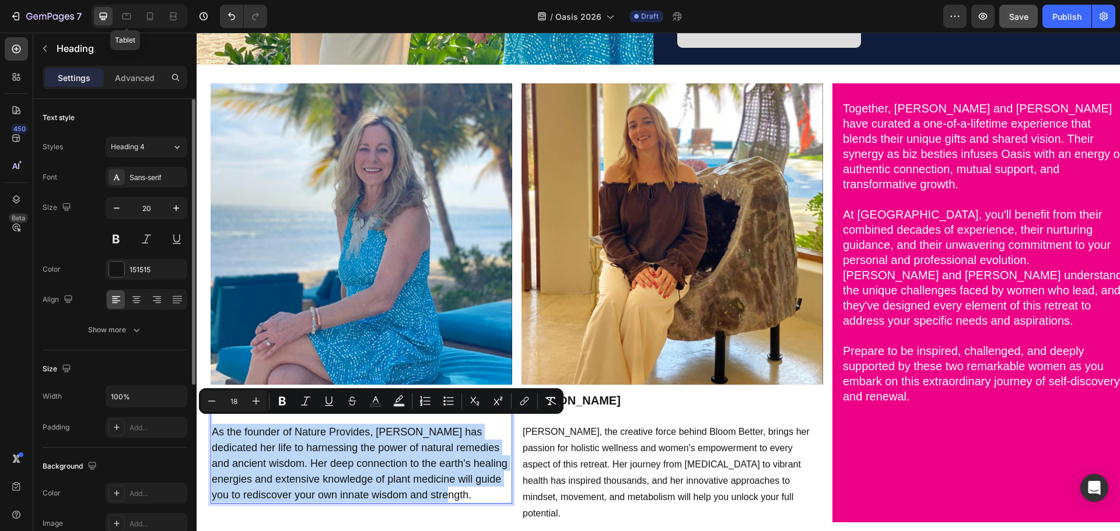
drag, startPoint x: 213, startPoint y: 423, endPoint x: 443, endPoint y: 488, distance: 238.6
click at [443, 488] on p "Jennifer Payeur As the founder of Nature Provides, Jennifer has dedicated her l…" at bounding box center [361, 448] width 299 height 110
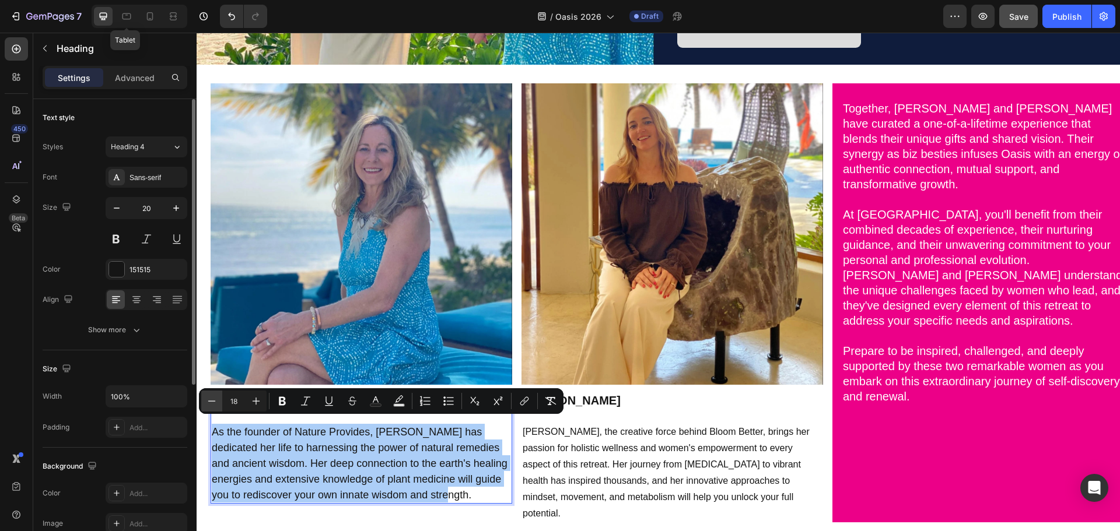
click at [211, 399] on icon "Editor contextual toolbar" at bounding box center [212, 401] width 12 height 12
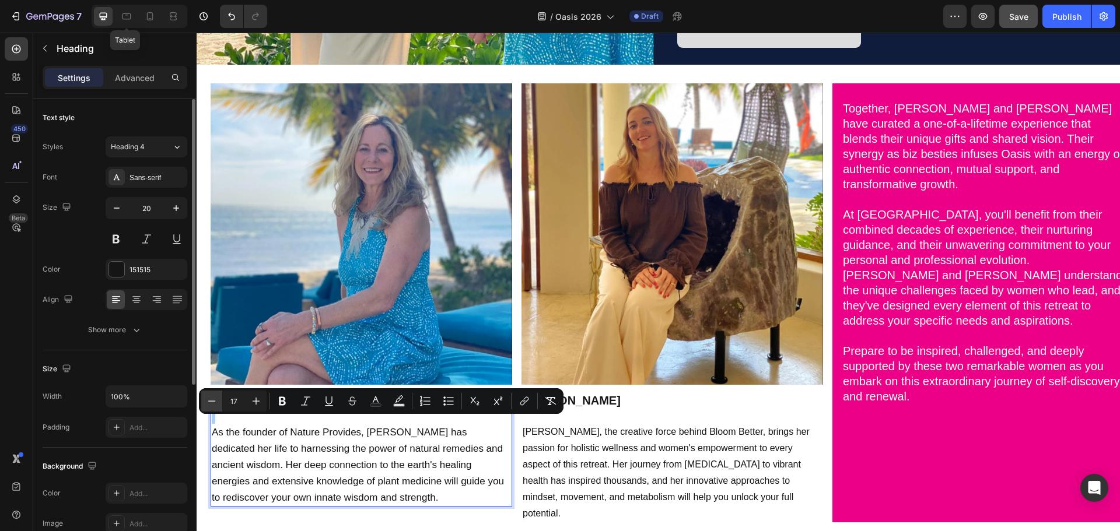
click at [211, 399] on icon "Editor contextual toolbar" at bounding box center [212, 401] width 12 height 12
type input "16"
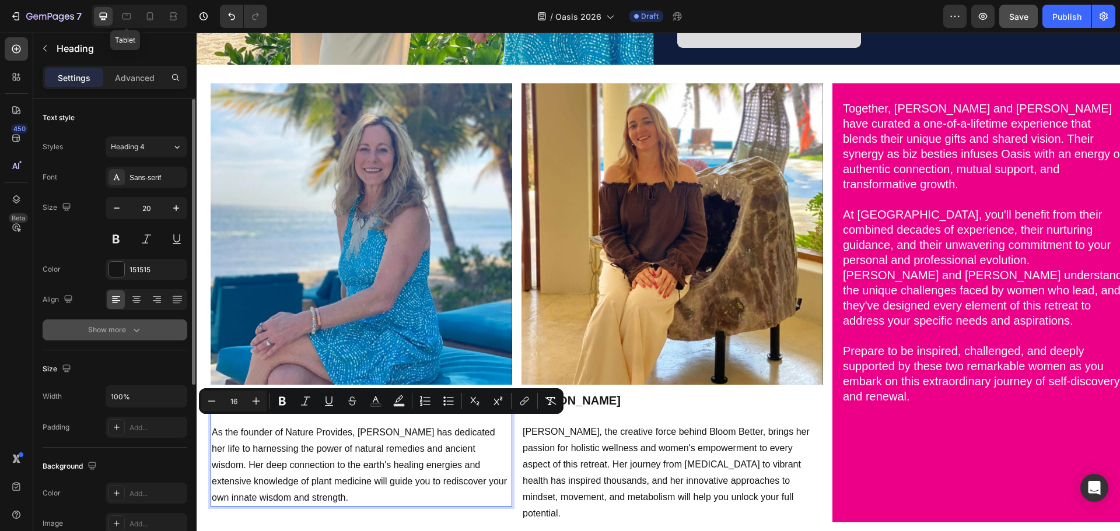
click at [111, 331] on div "Show more" at bounding box center [115, 330] width 54 height 12
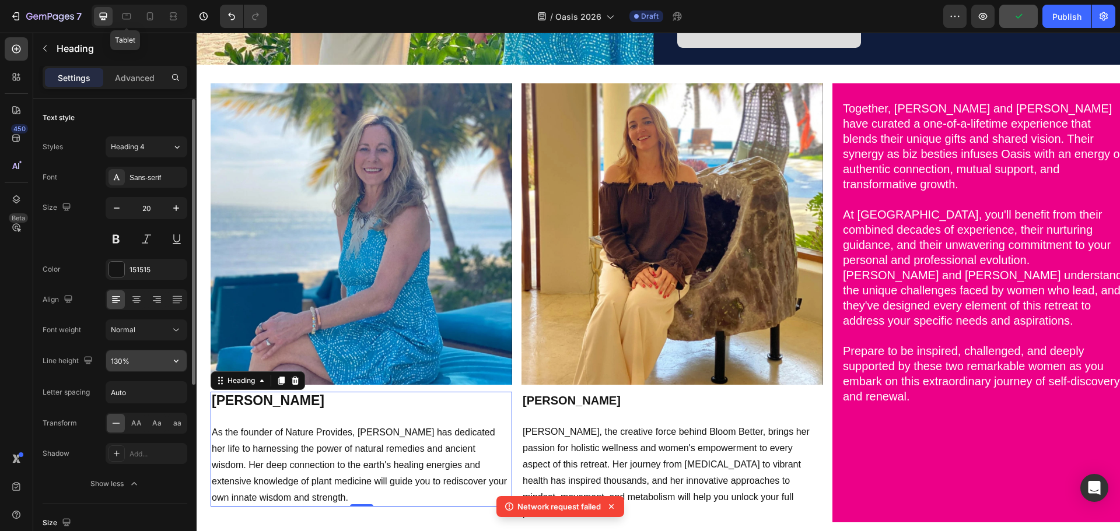
click at [121, 361] on input "130%" at bounding box center [146, 360] width 80 height 21
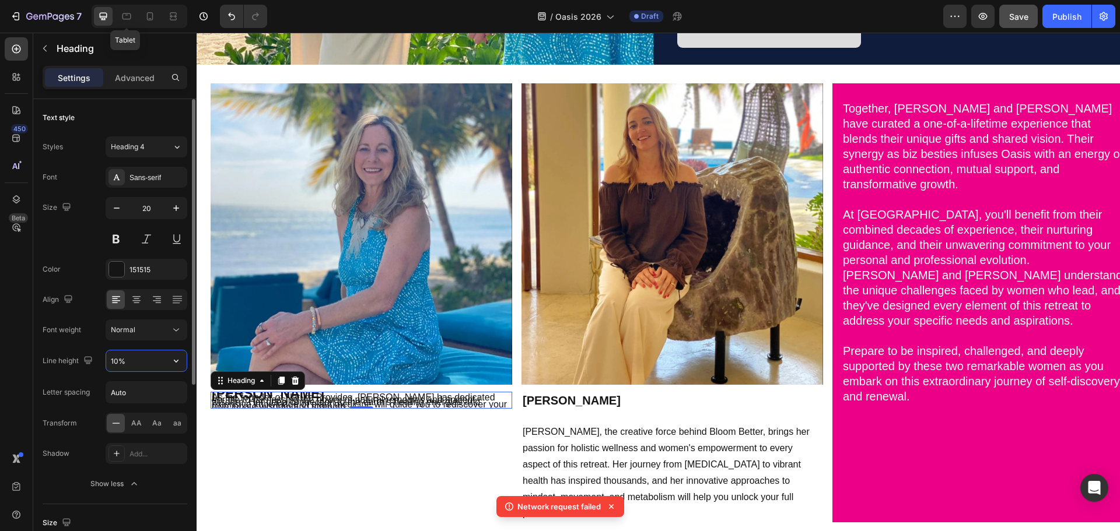
type input "100%"
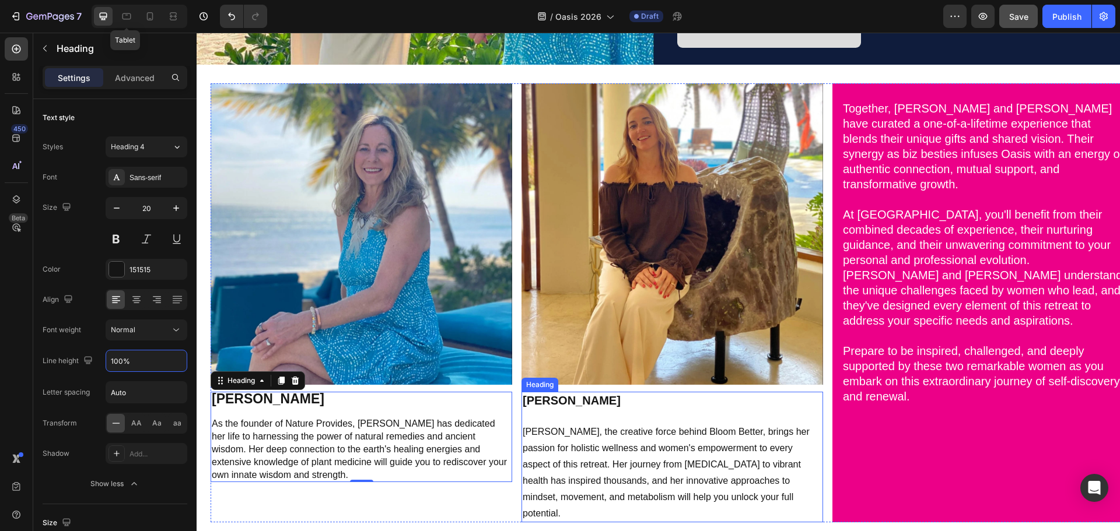
click at [560, 429] on span "Jana, the creative force behind Bloom Better, brings her passion for holistic w…" at bounding box center [666, 473] width 287 height 92
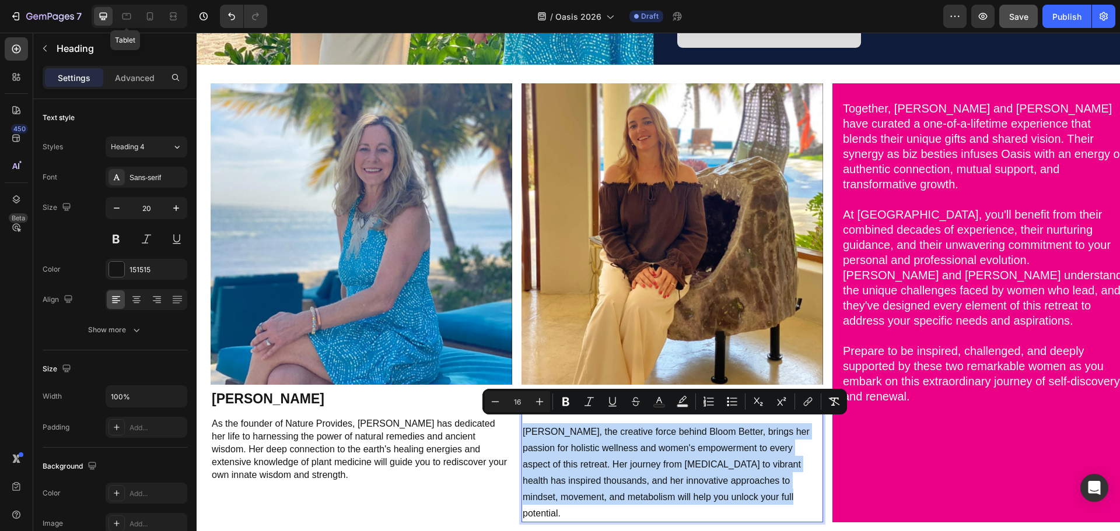
drag, startPoint x: 521, startPoint y: 425, endPoint x: 732, endPoint y: 494, distance: 222.2
click at [732, 494] on p "Jana Danielson Jana, the creative force behind Bloom Better, brings her passion…" at bounding box center [672, 457] width 299 height 128
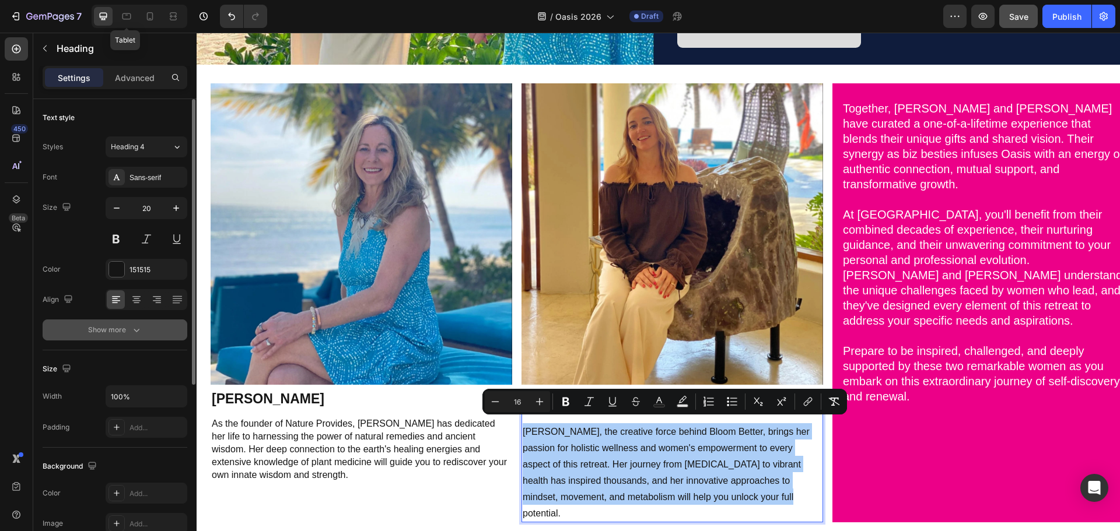
click at [116, 332] on div "Show more" at bounding box center [115, 330] width 54 height 12
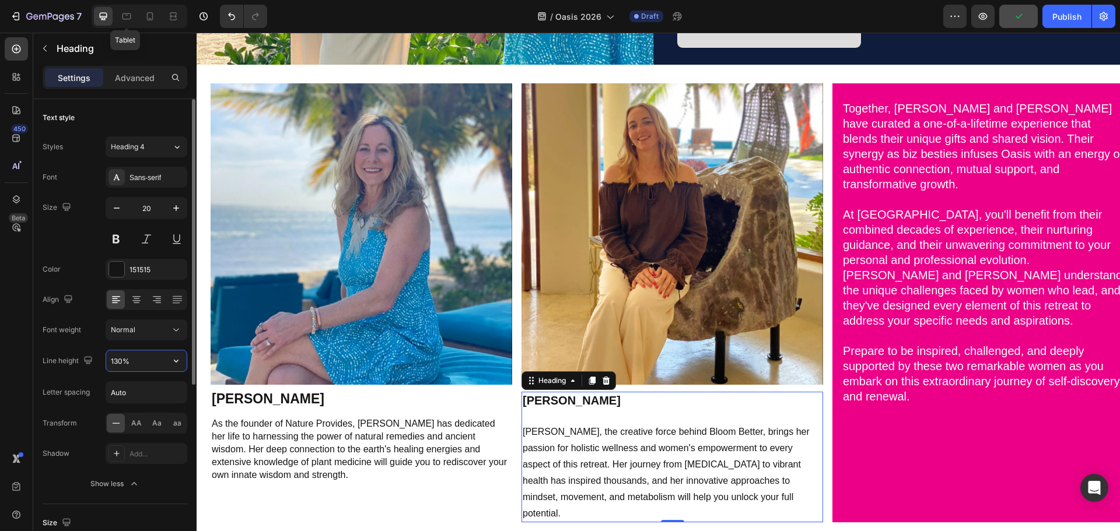
click at [115, 367] on input "130%" at bounding box center [146, 360] width 80 height 21
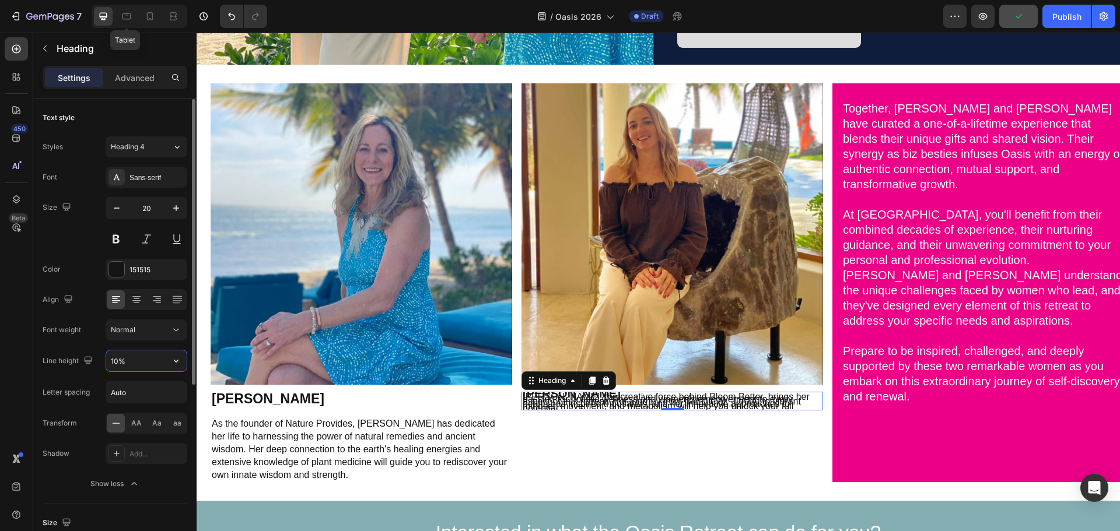
type input "100%"
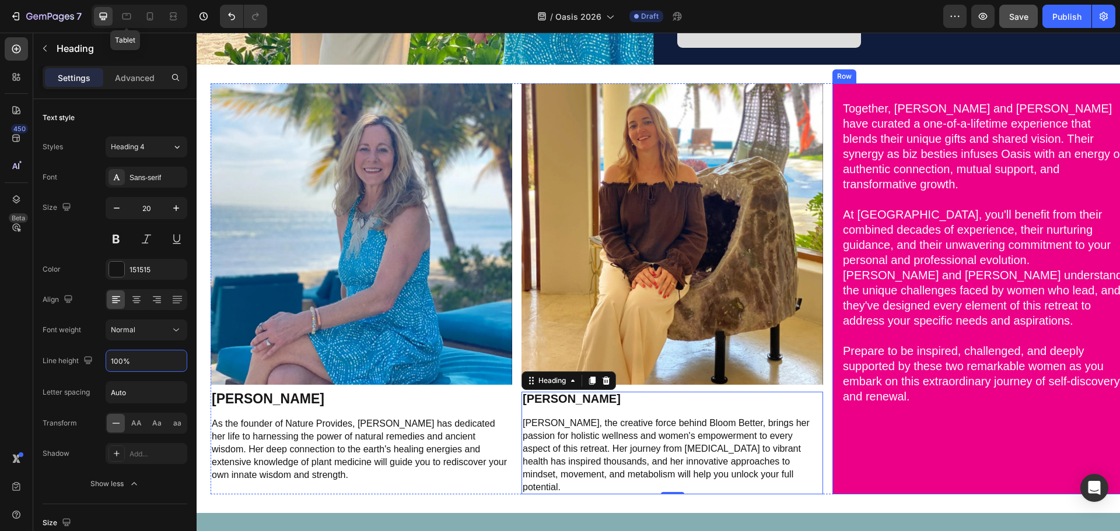
click at [868, 427] on div "⁠⁠⁠⁠⁠⁠⁠ Together, Jennifer and Jana have curated a one-of-a-lifetime experience…" at bounding box center [983, 289] width 283 height 392
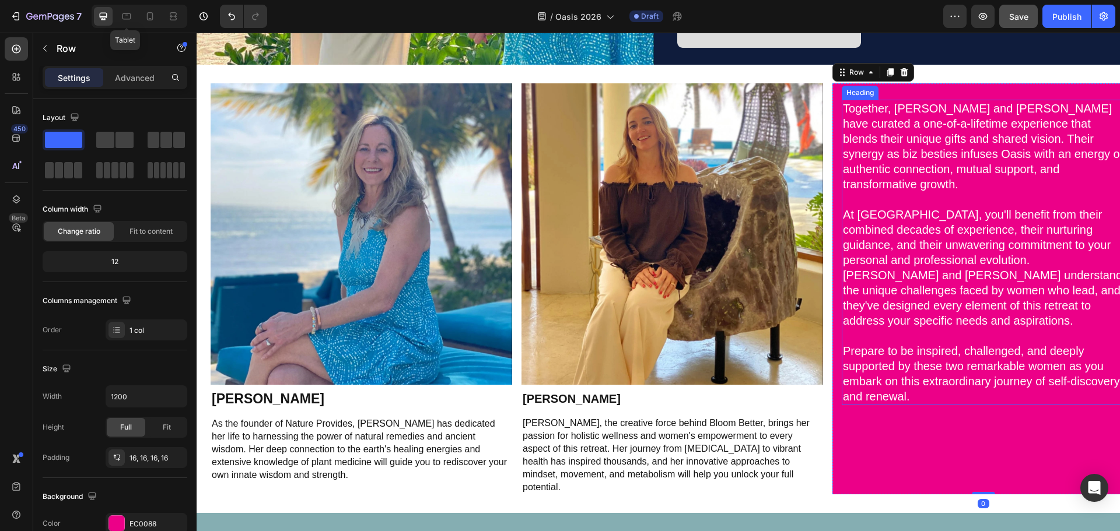
click at [938, 250] on span "At Oasis, you'll benefit from their combined decades of experience, their nurtu…" at bounding box center [982, 267] width 279 height 119
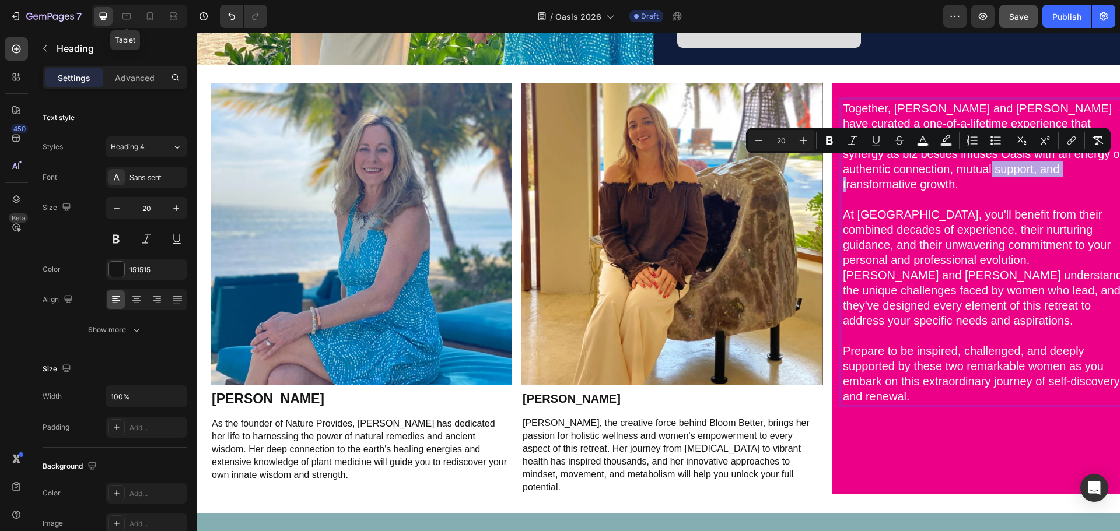
click at [926, 208] on span "At Oasis, you'll benefit from their combined decades of experience, their nurtu…" at bounding box center [982, 267] width 279 height 119
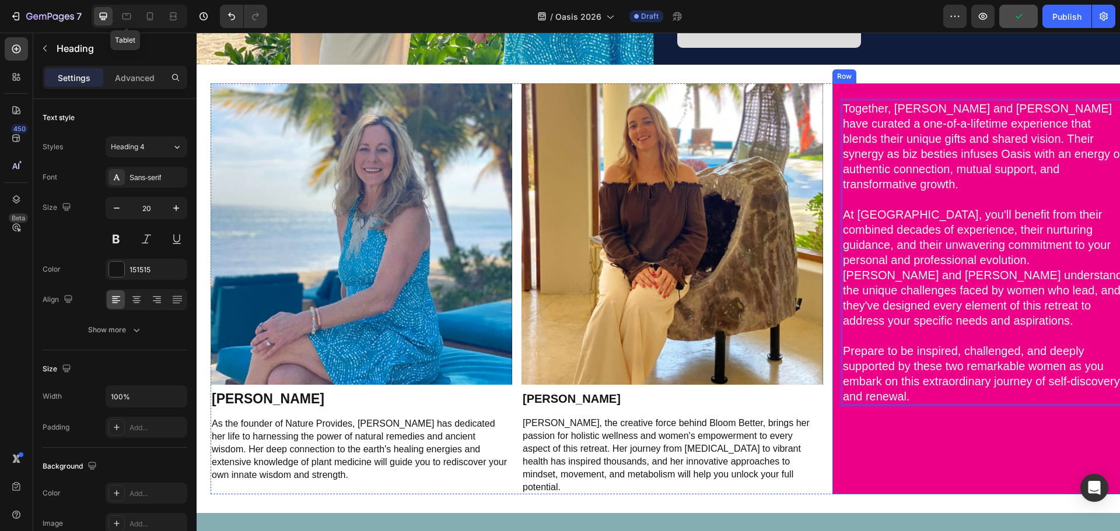
click at [851, 85] on div "Together, Jennifer and Jana have curated a one-of-a-lifetime experience that bl…" at bounding box center [983, 288] width 302 height 411
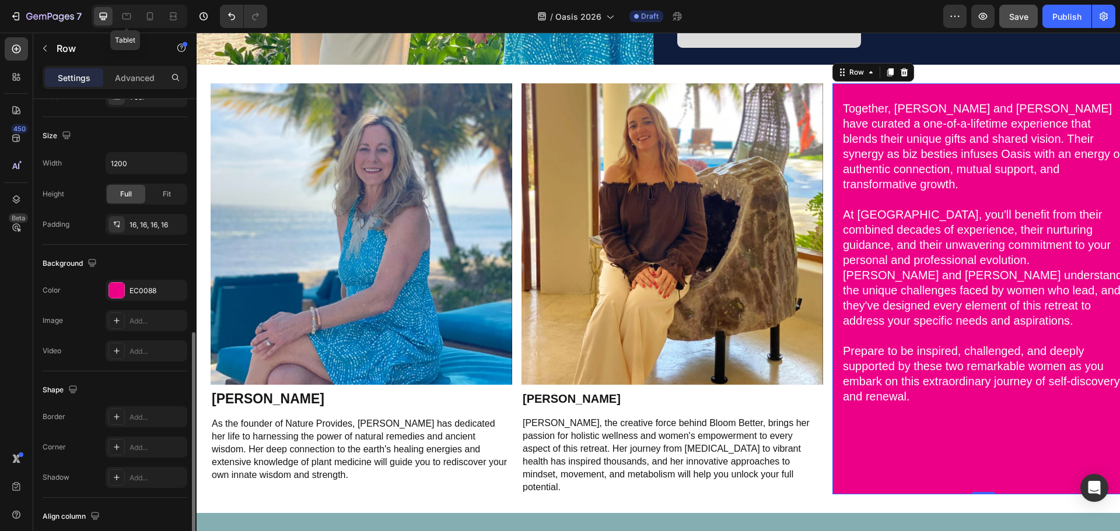
scroll to position [312, 0]
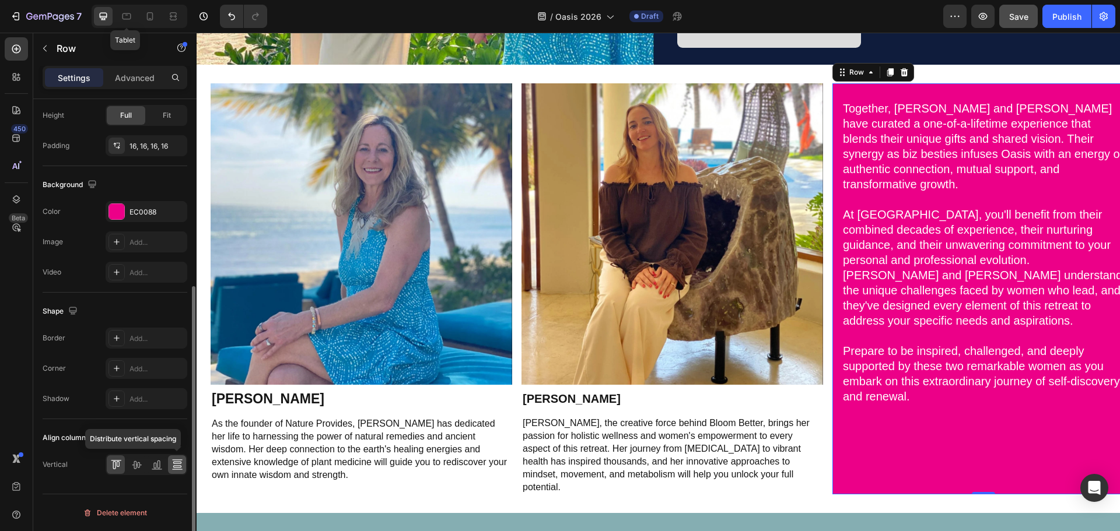
click at [179, 466] on icon at bounding box center [177, 466] width 8 height 2
click at [135, 465] on icon at bounding box center [137, 465] width 12 height 12
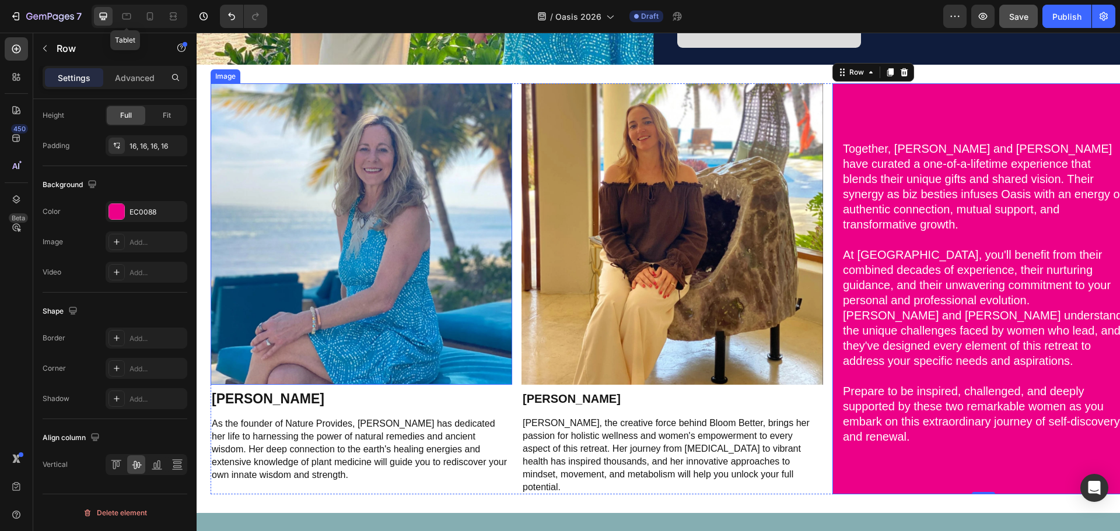
click at [379, 181] on img at bounding box center [362, 234] width 302 height 302
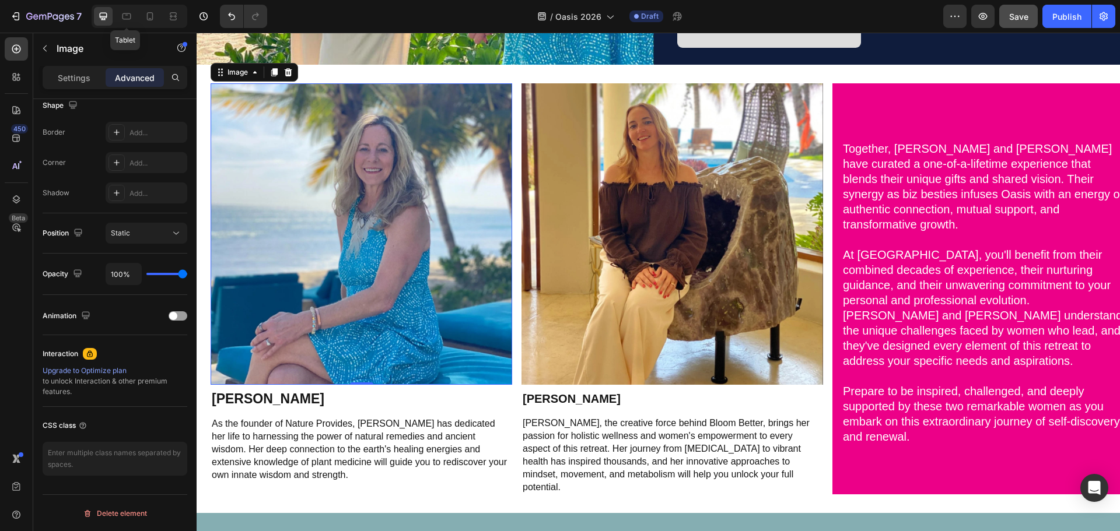
scroll to position [0, 0]
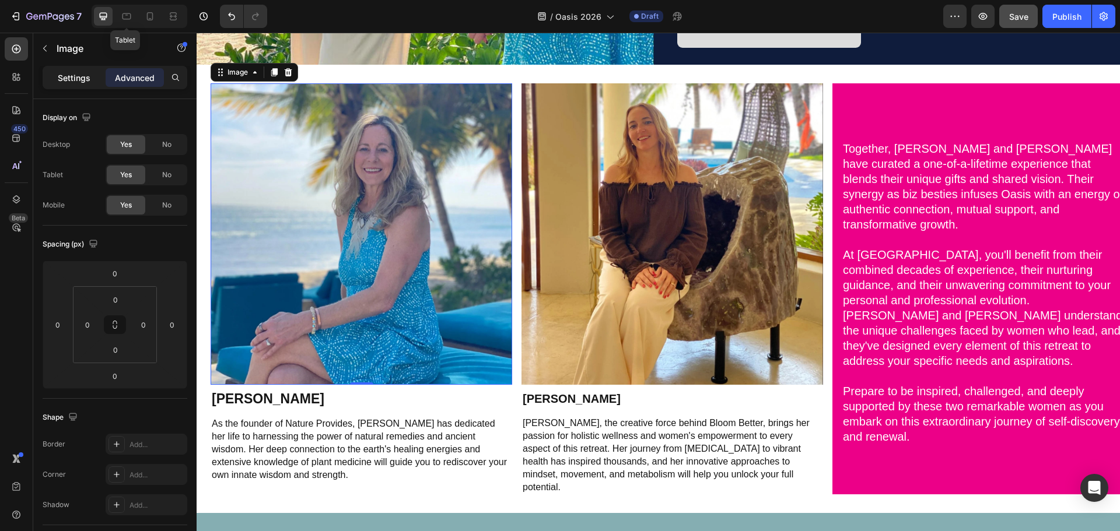
click at [62, 74] on p "Settings" at bounding box center [74, 78] width 33 height 12
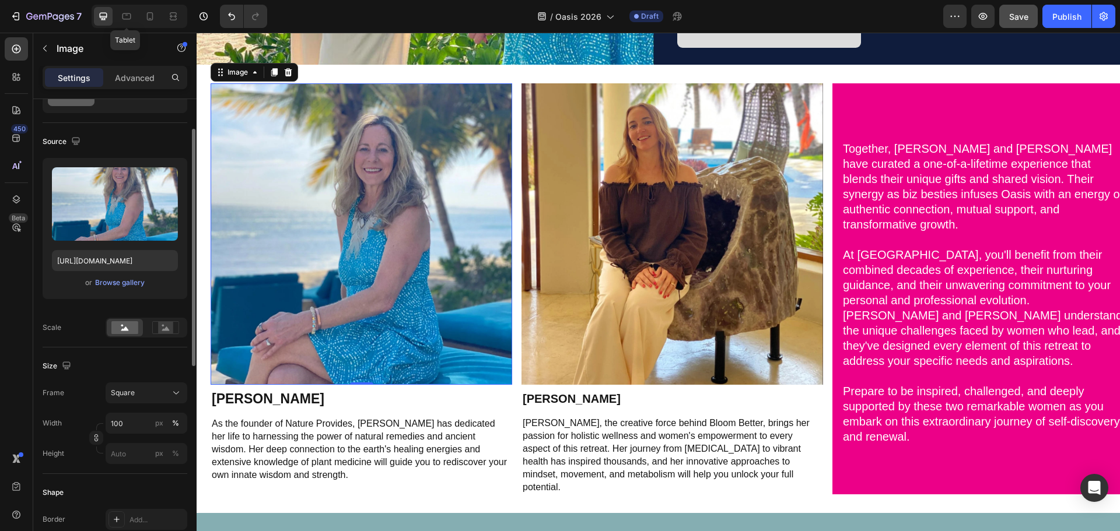
scroll to position [117, 0]
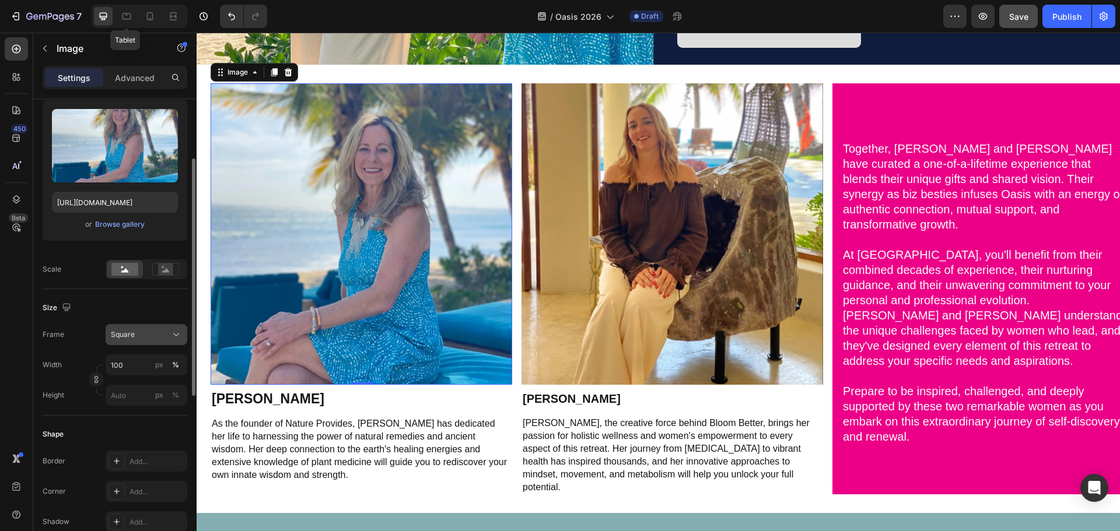
click at [150, 339] on div "Square" at bounding box center [139, 335] width 57 height 10
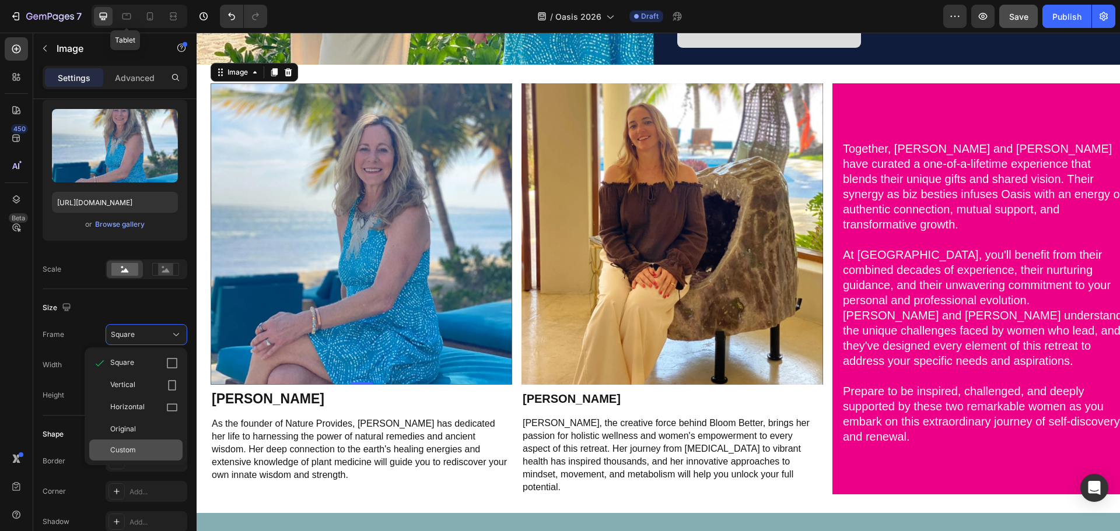
click at [142, 452] on div "Custom" at bounding box center [144, 450] width 68 height 10
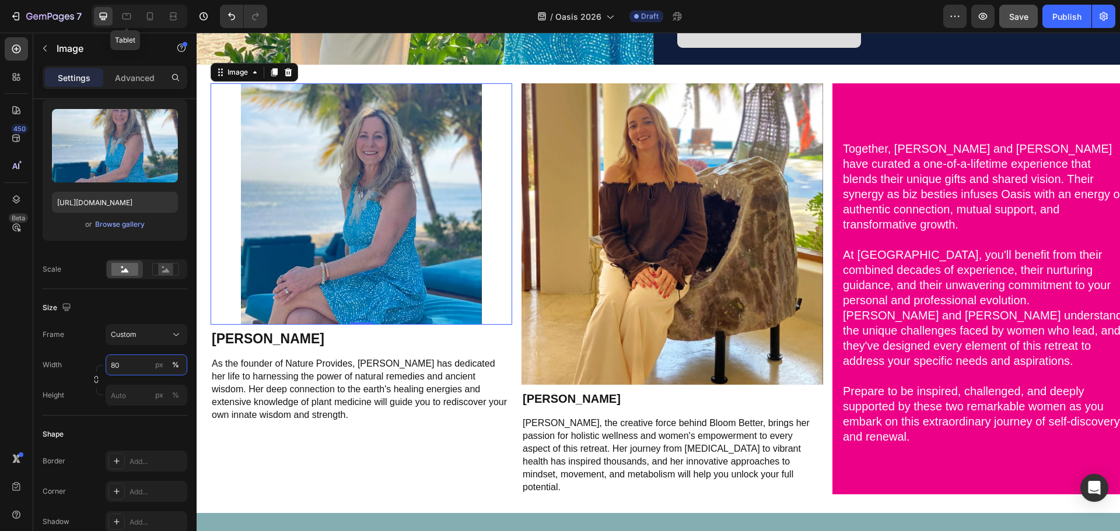
drag, startPoint x: 131, startPoint y: 370, endPoint x: 110, endPoint y: 366, distance: 21.4
click at [110, 366] on input "80" at bounding box center [147, 365] width 82 height 21
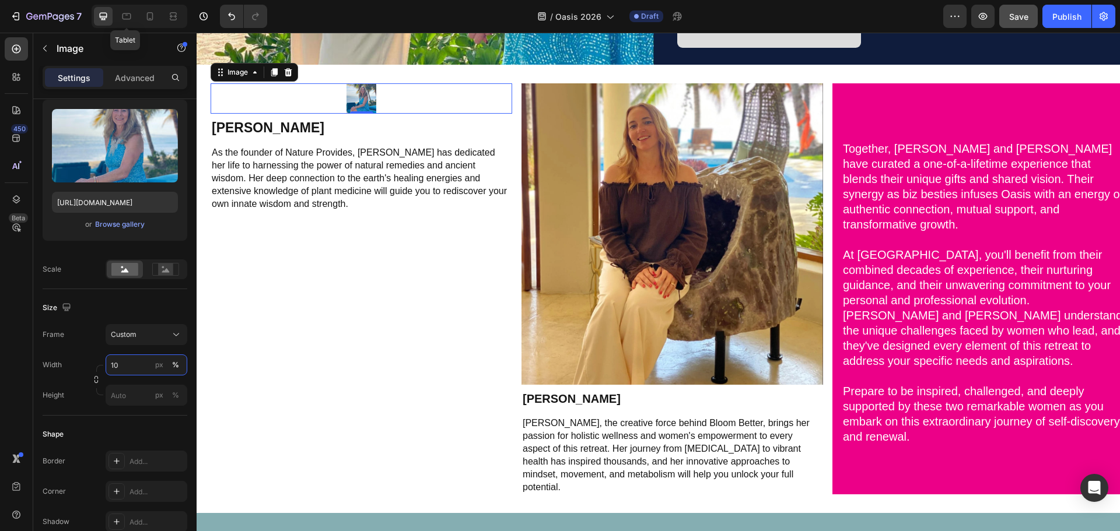
type input "100"
click at [635, 279] on img at bounding box center [672, 234] width 302 height 302
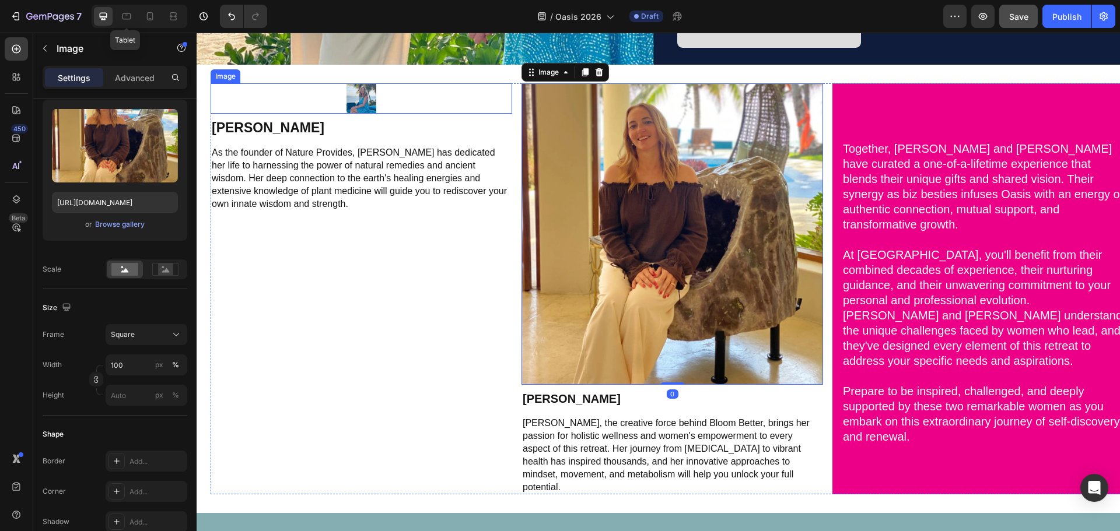
click at [357, 91] on img at bounding box center [361, 98] width 30 height 30
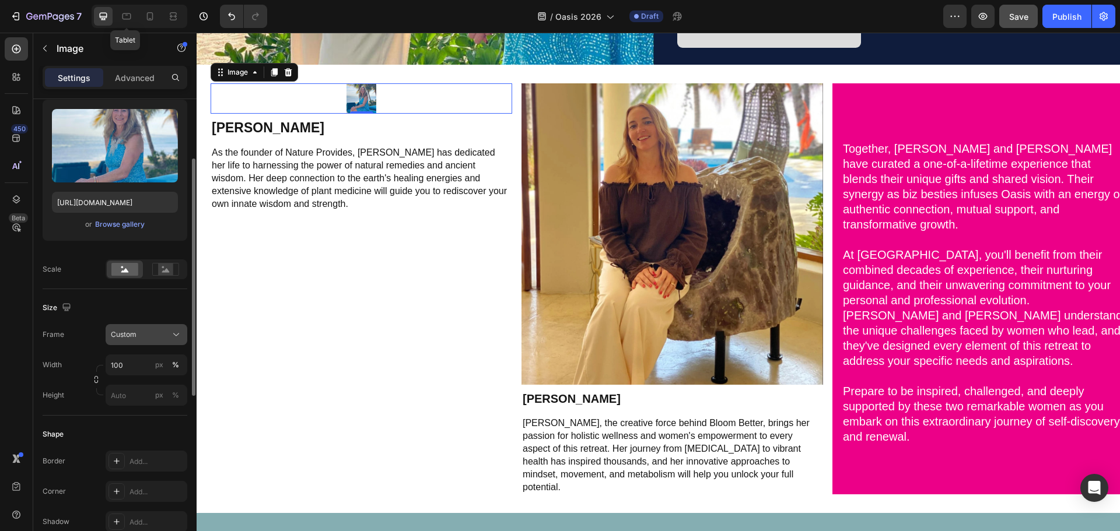
click at [147, 329] on button "Custom" at bounding box center [147, 334] width 82 height 21
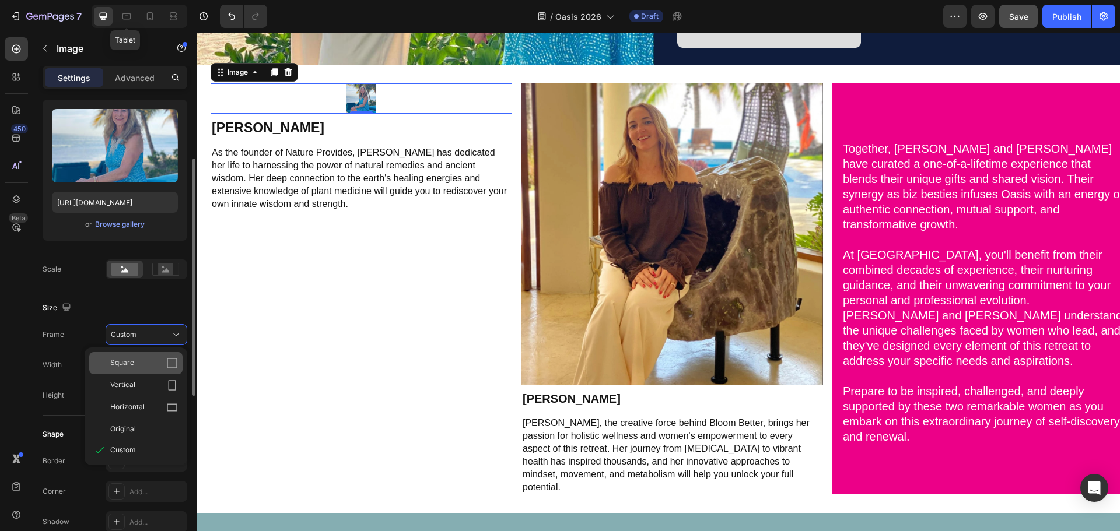
click at [174, 360] on icon at bounding box center [172, 363] width 12 height 12
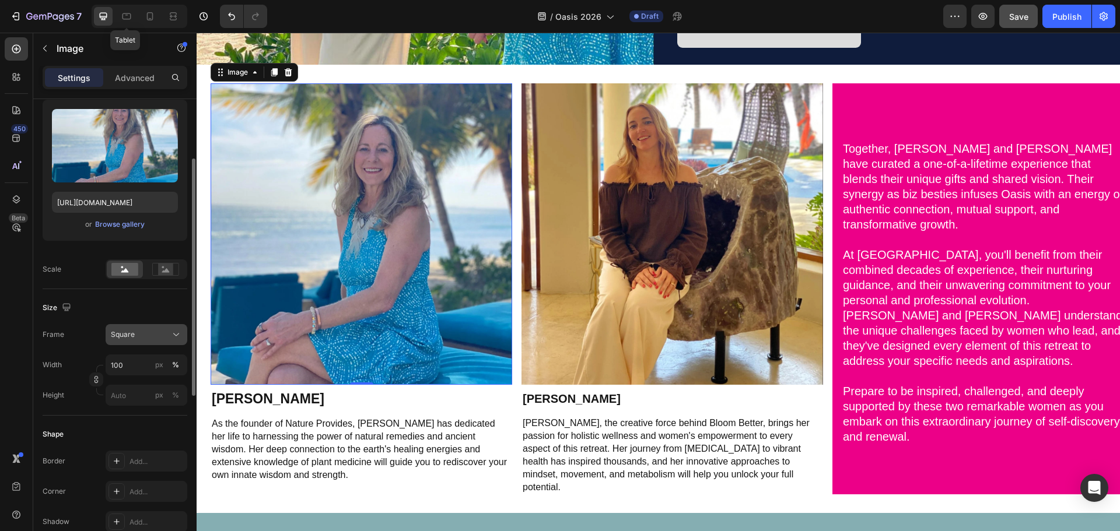
click at [177, 335] on icon at bounding box center [176, 335] width 12 height 12
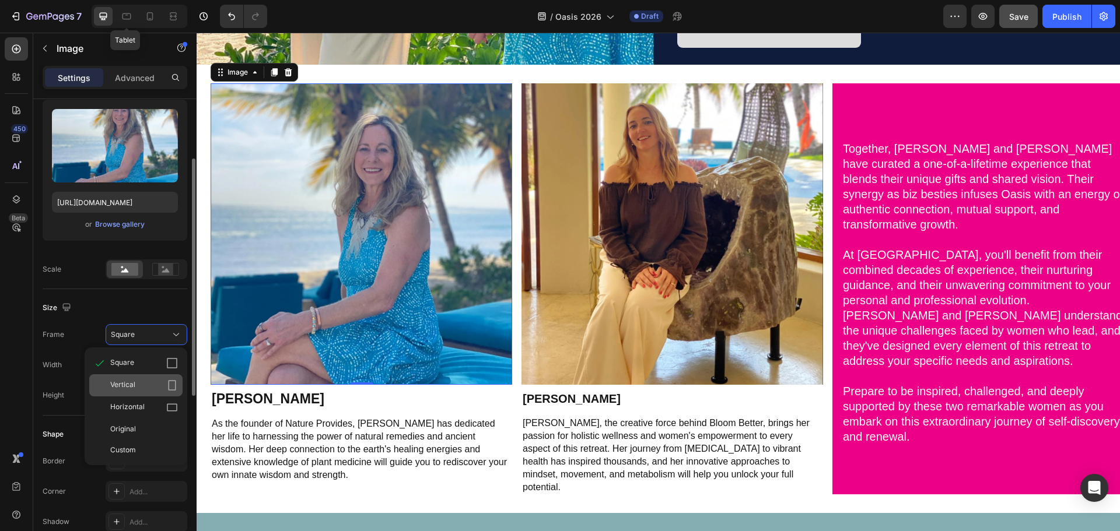
click at [173, 384] on icon at bounding box center [172, 386] width 12 height 12
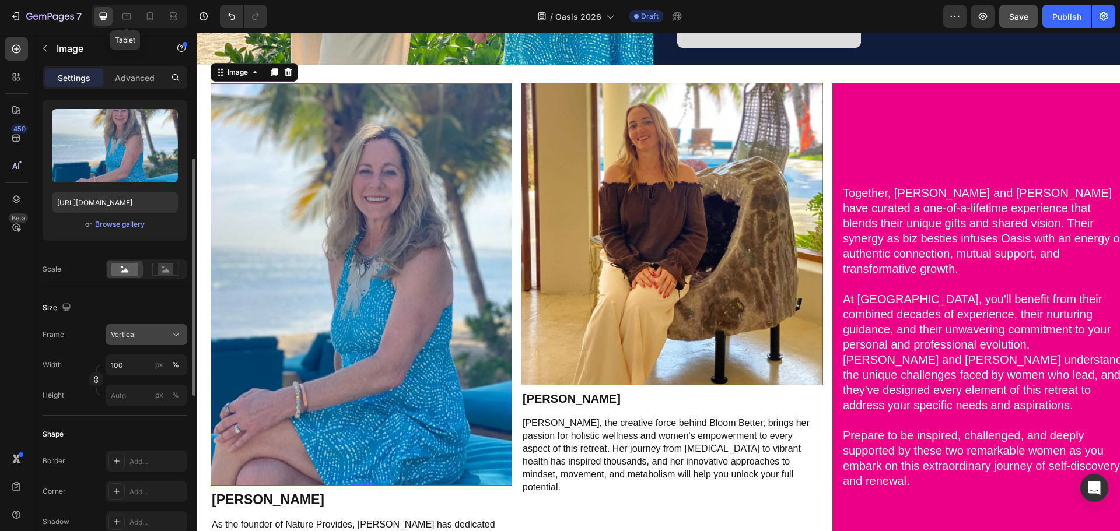
click at [178, 334] on icon at bounding box center [176, 335] width 12 height 12
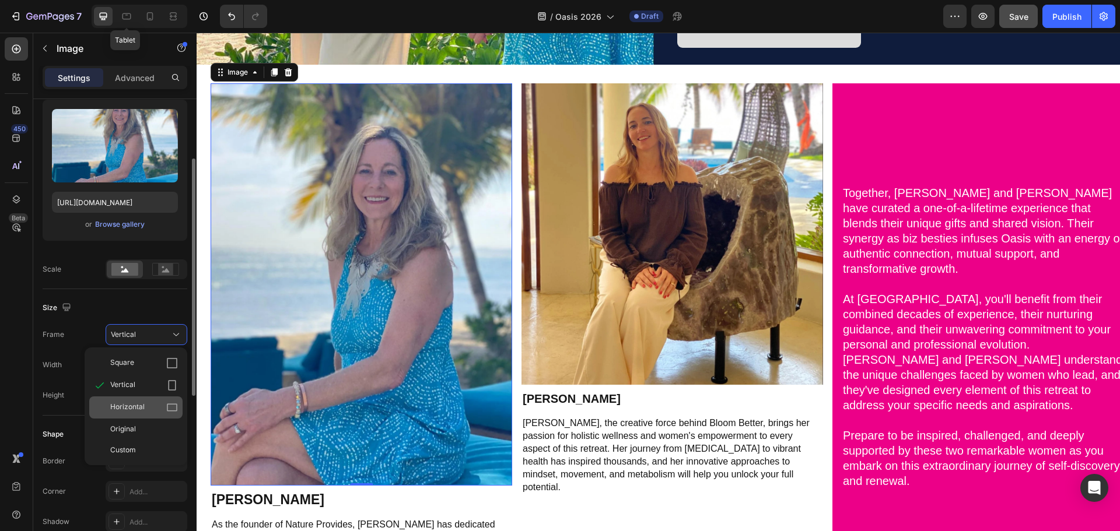
click at [176, 408] on icon at bounding box center [172, 408] width 12 height 12
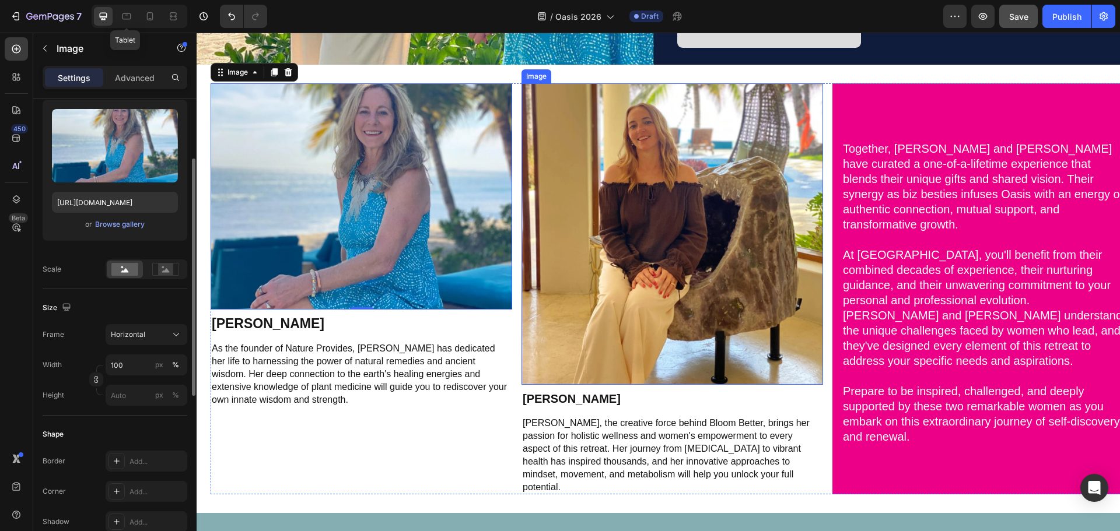
click at [583, 199] on img at bounding box center [672, 234] width 302 height 302
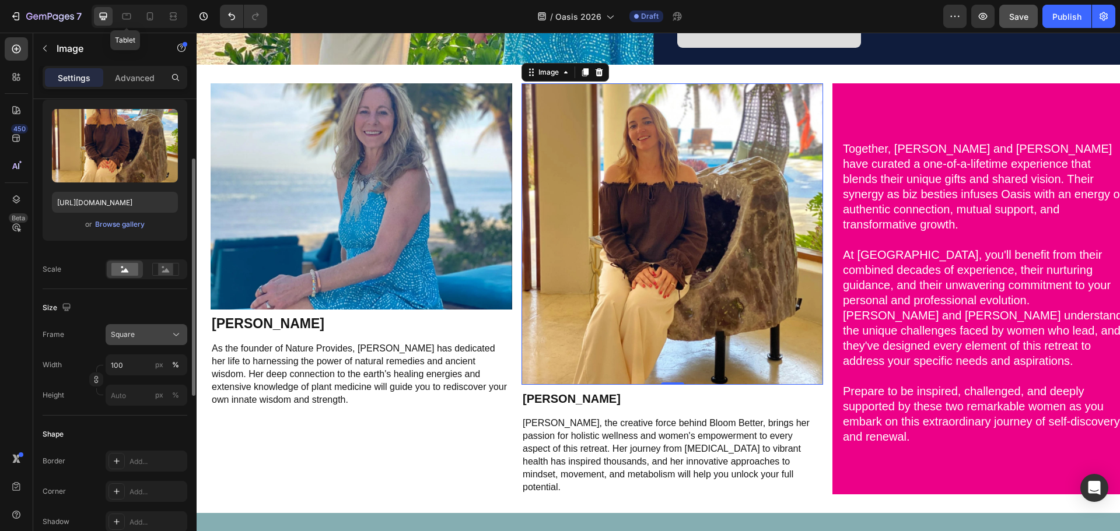
click at [173, 331] on icon at bounding box center [176, 335] width 12 height 12
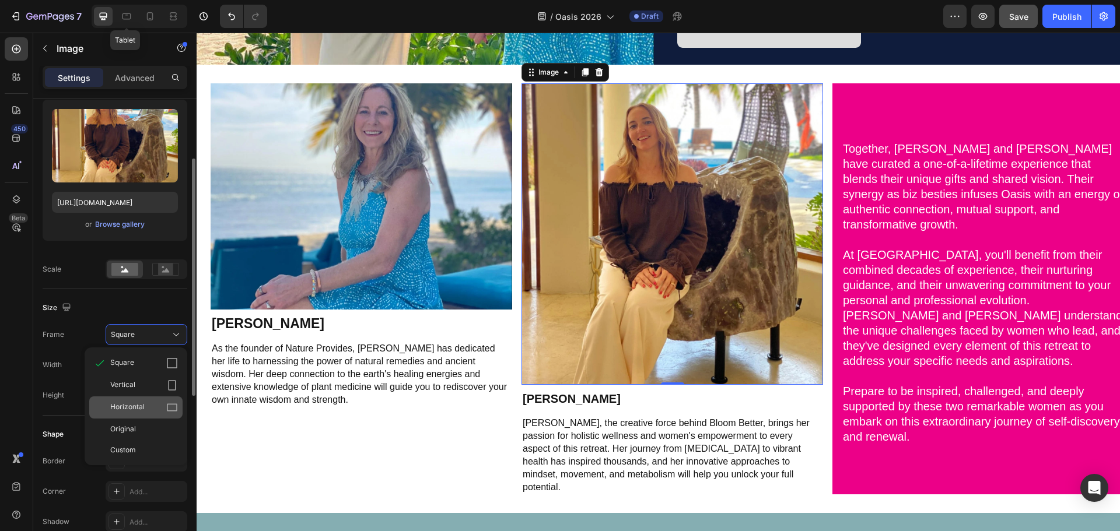
click at [171, 407] on icon at bounding box center [172, 408] width 10 height 8
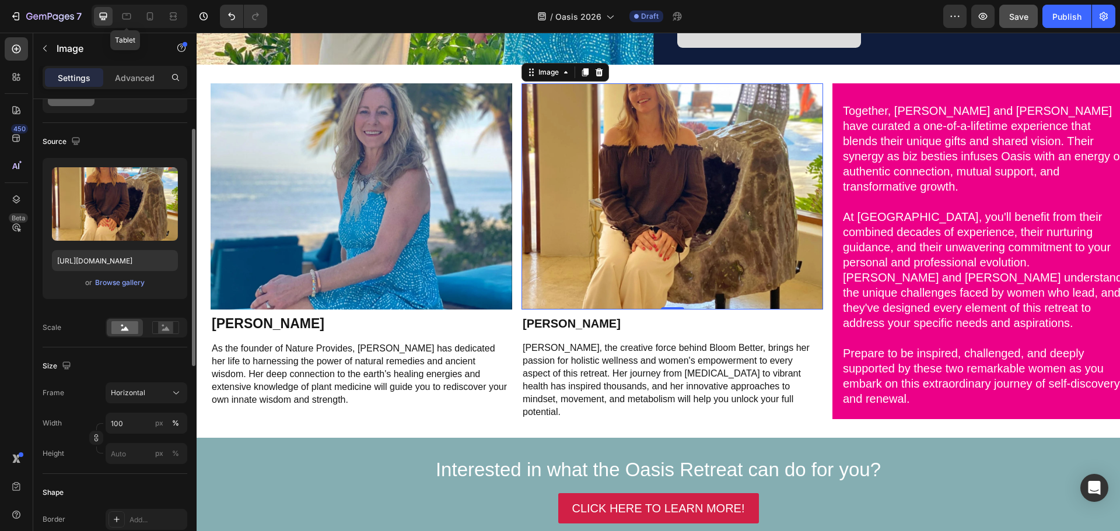
scroll to position [0, 0]
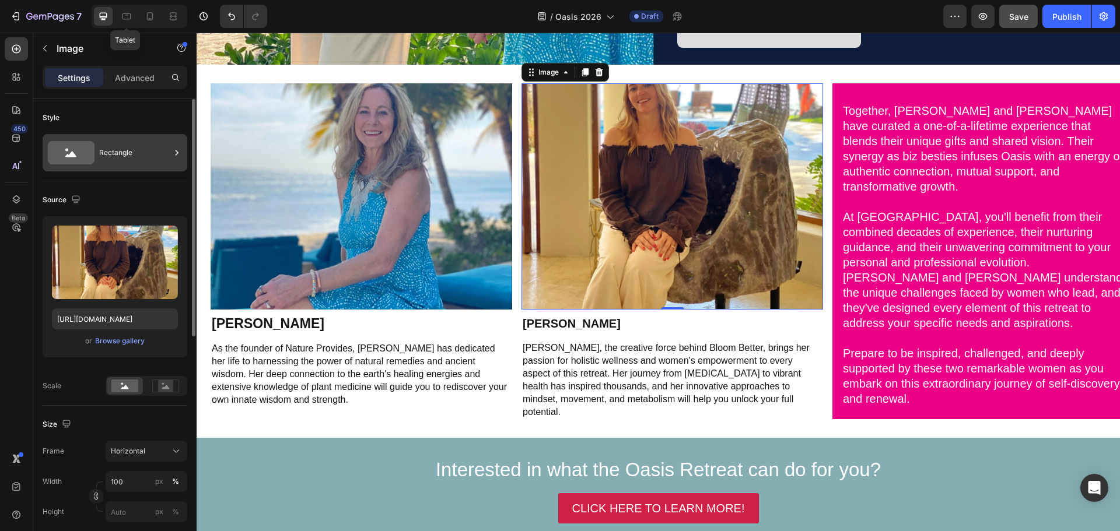
click at [141, 149] on div "Rectangle" at bounding box center [134, 152] width 71 height 27
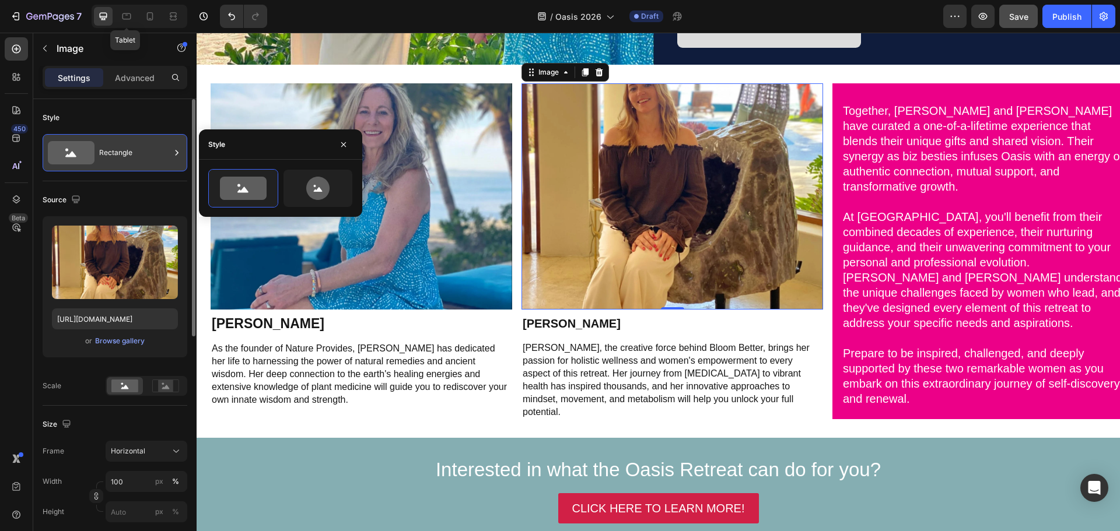
click at [141, 149] on div "Rectangle" at bounding box center [134, 152] width 71 height 27
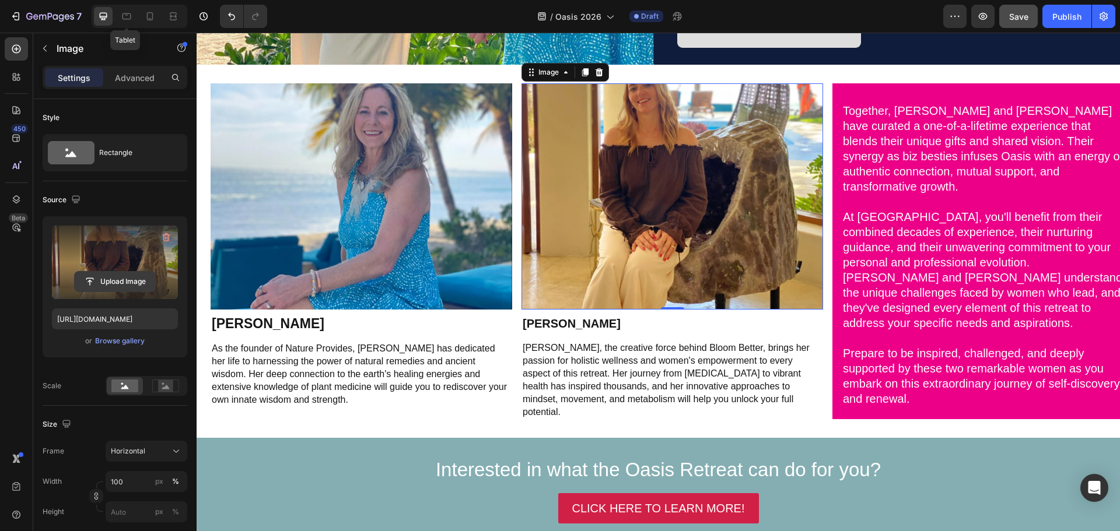
click at [113, 283] on input "file" at bounding box center [115, 282] width 80 height 20
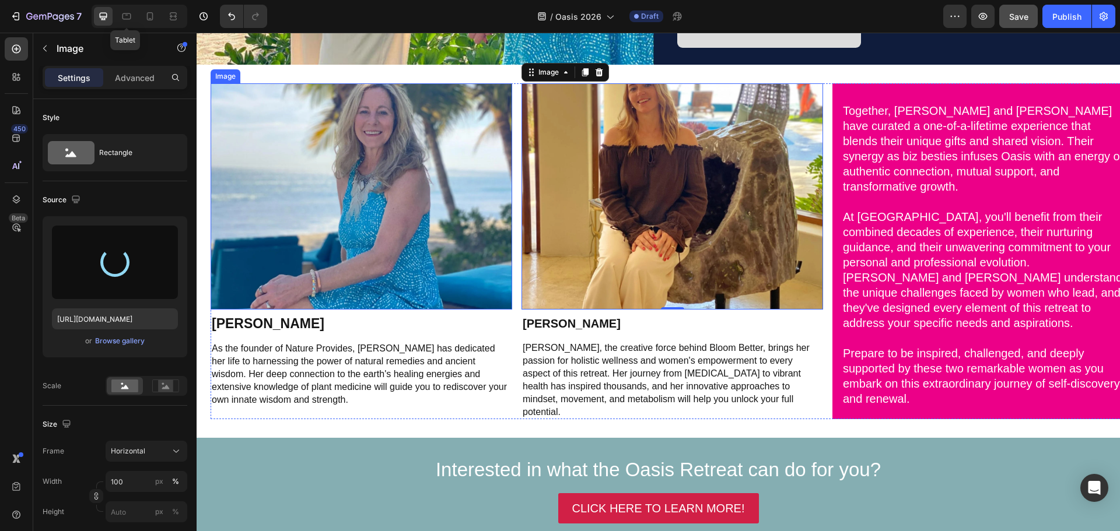
type input "https://cdn.shopify.com/s/files/1/0860/8491/1426/files/gempages_523242326022161…"
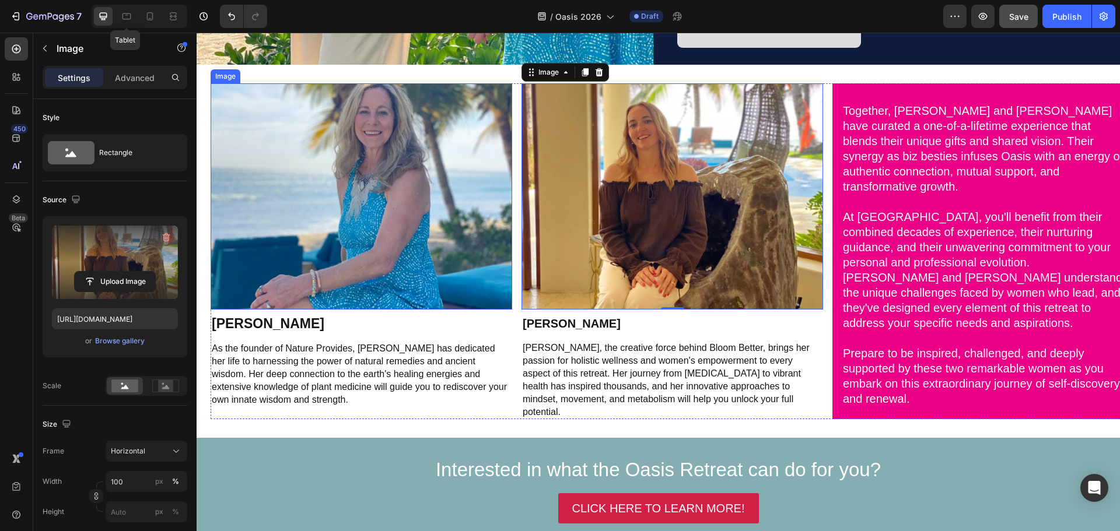
click at [326, 185] on img at bounding box center [362, 196] width 302 height 226
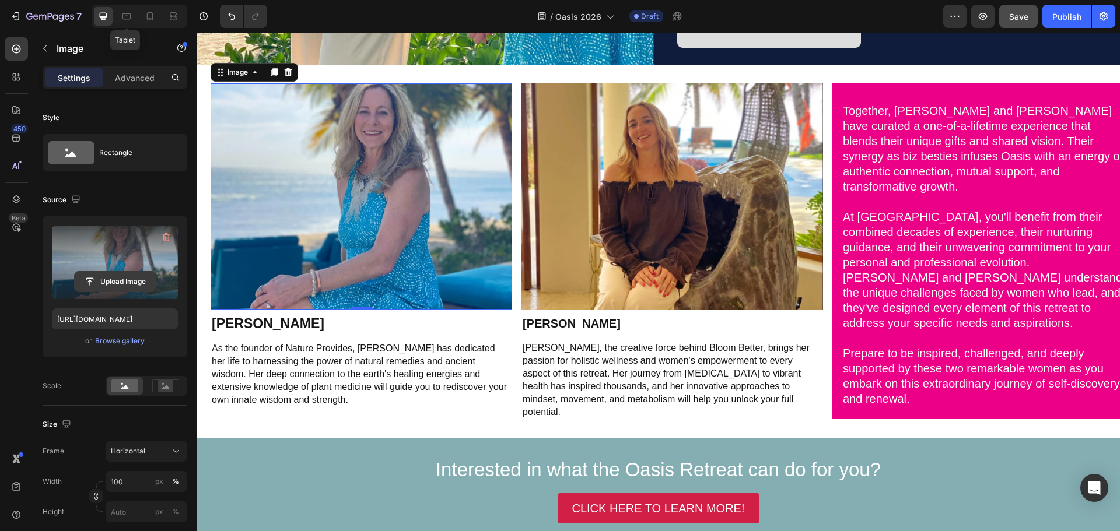
click at [134, 276] on input "file" at bounding box center [115, 282] width 80 height 20
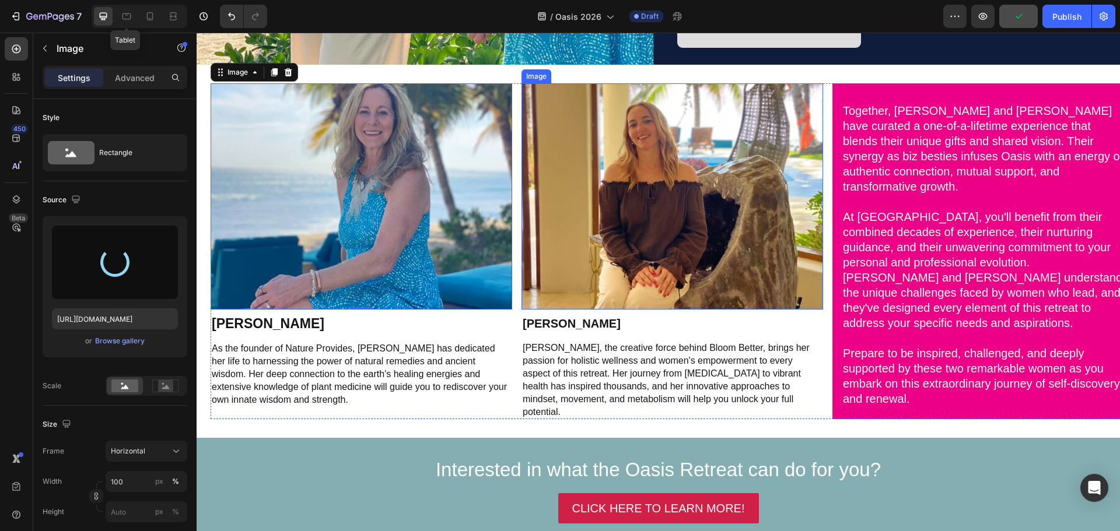
type input "https://cdn.shopify.com/s/files/1/0860/8491/1426/files/gempages_523242326022161…"
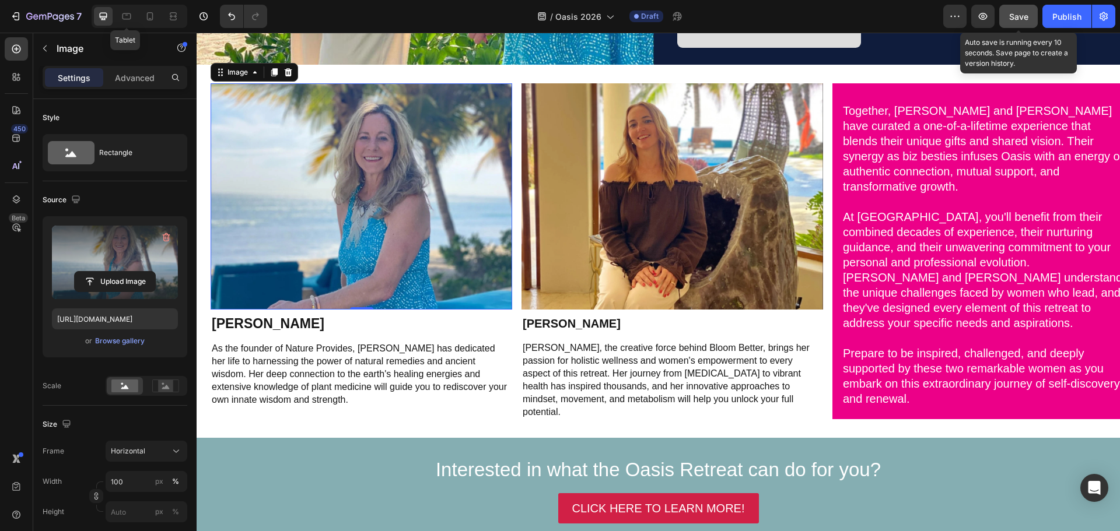
click at [1012, 9] on button "Save" at bounding box center [1018, 16] width 38 height 23
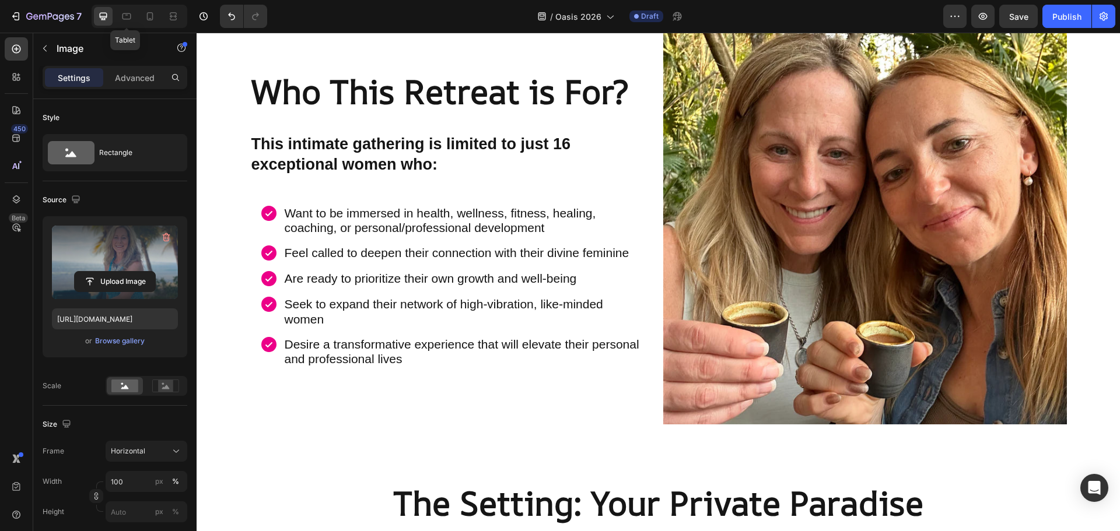
scroll to position [1854, 0]
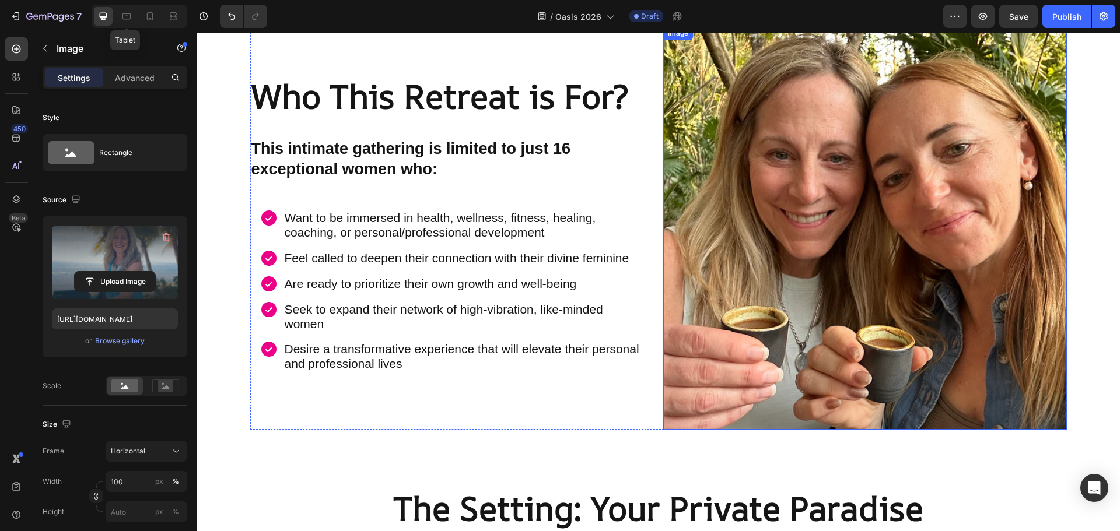
click at [1019, 10] on div "Save" at bounding box center [1018, 16] width 19 height 12
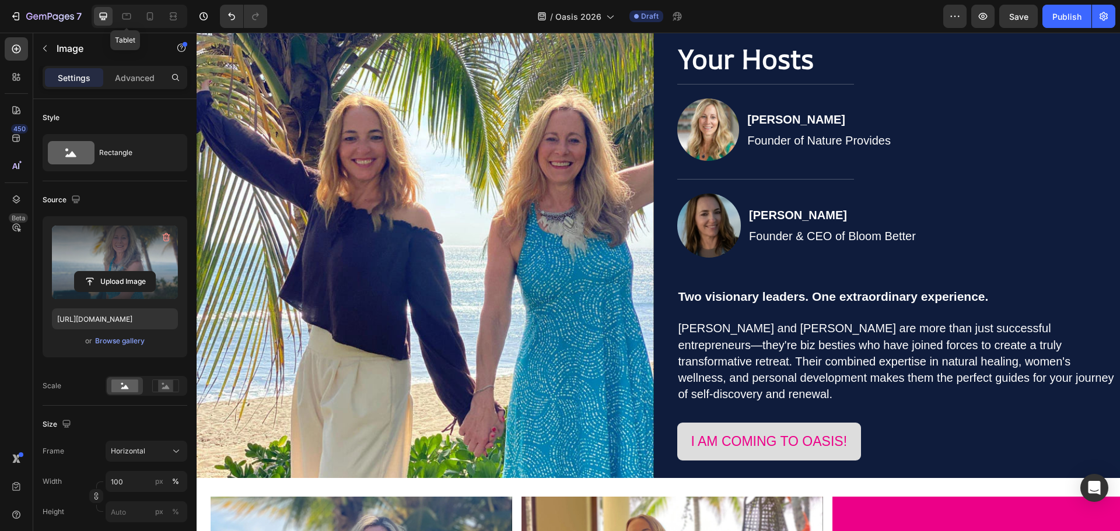
scroll to position [2687, 0]
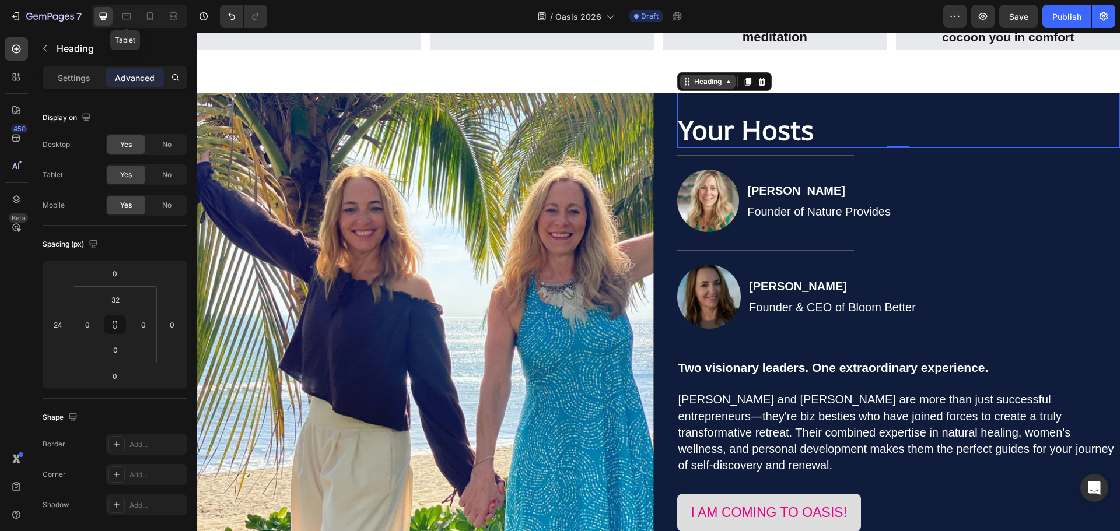
click at [696, 81] on div "Heading" at bounding box center [708, 81] width 32 height 10
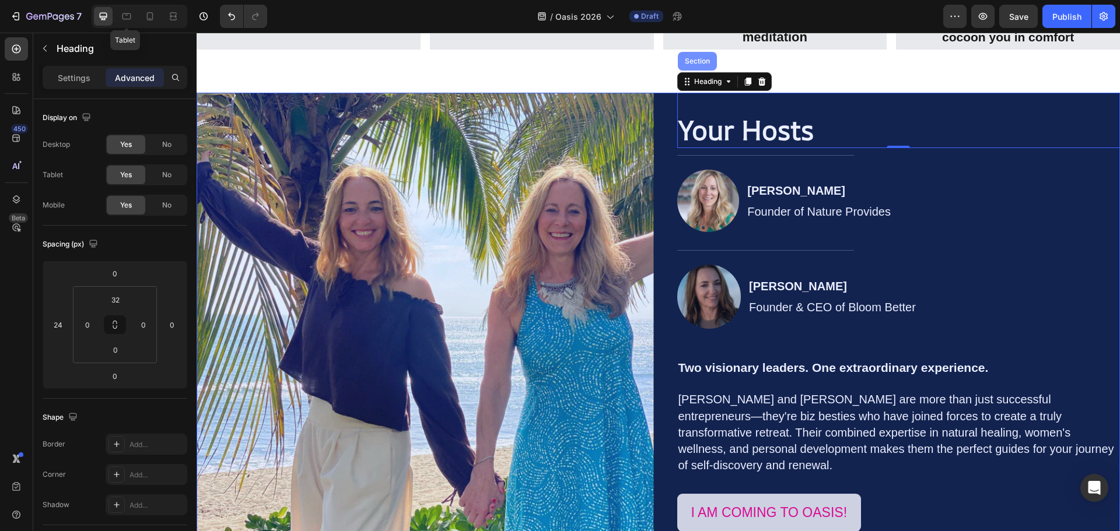
click at [699, 62] on div "Section" at bounding box center [697, 61] width 30 height 7
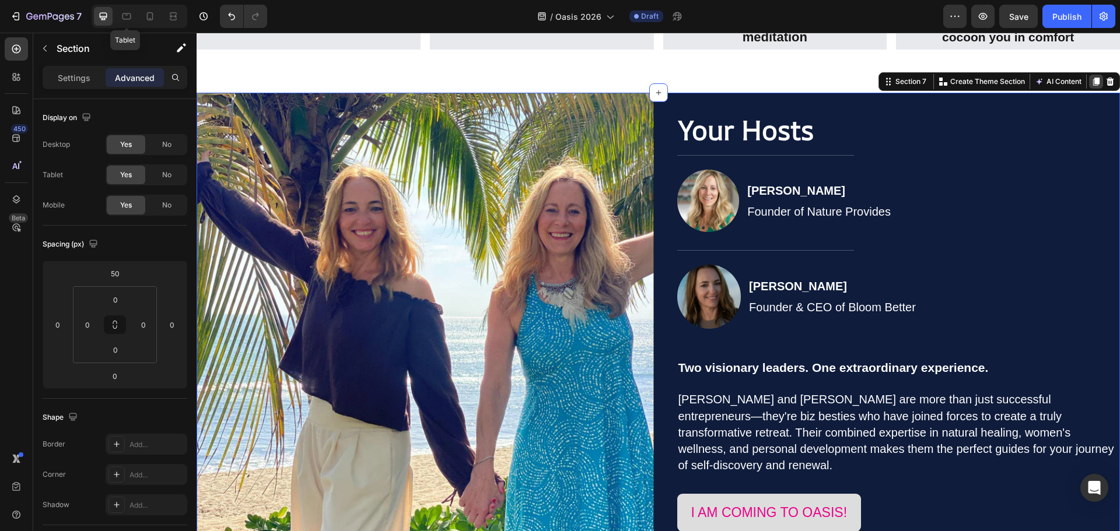
click at [1093, 80] on icon at bounding box center [1096, 82] width 6 height 8
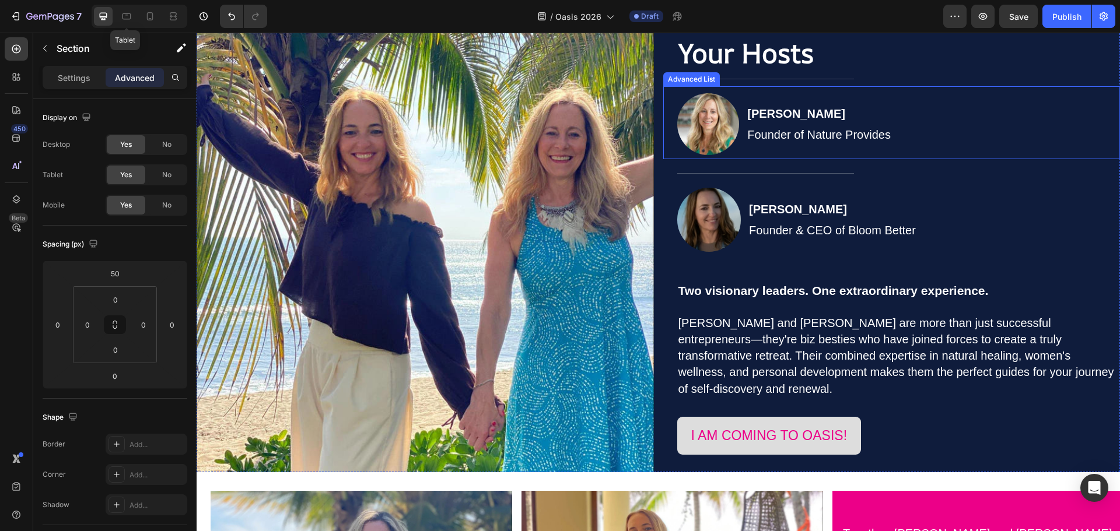
scroll to position [3192, 0]
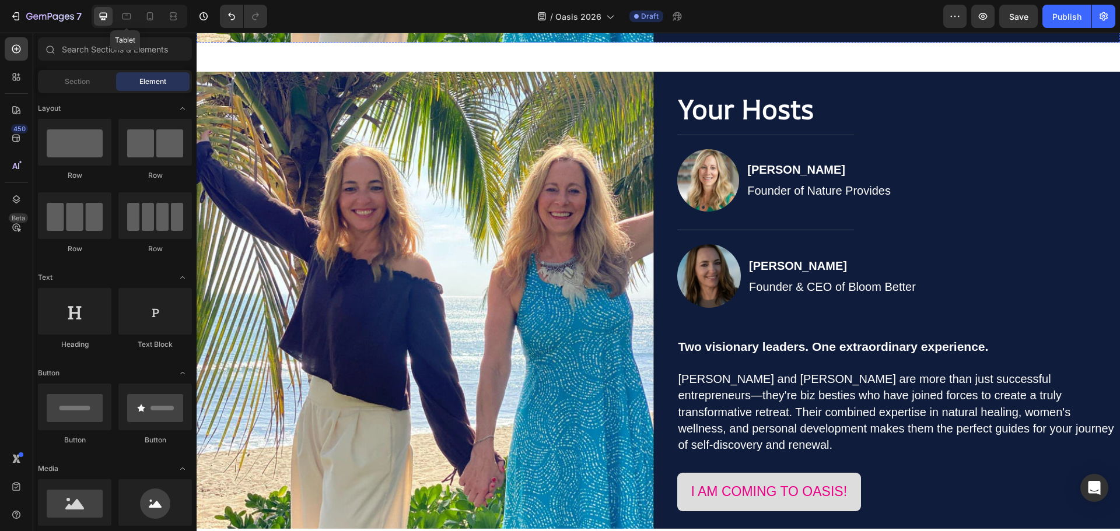
scroll to position [3011, 0]
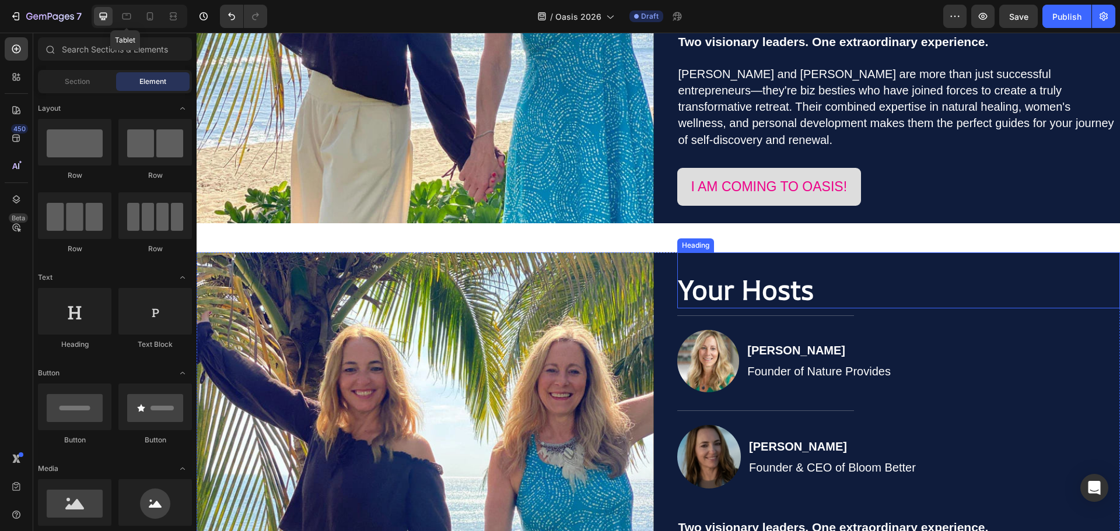
click at [687, 244] on div "Heading" at bounding box center [695, 245] width 32 height 10
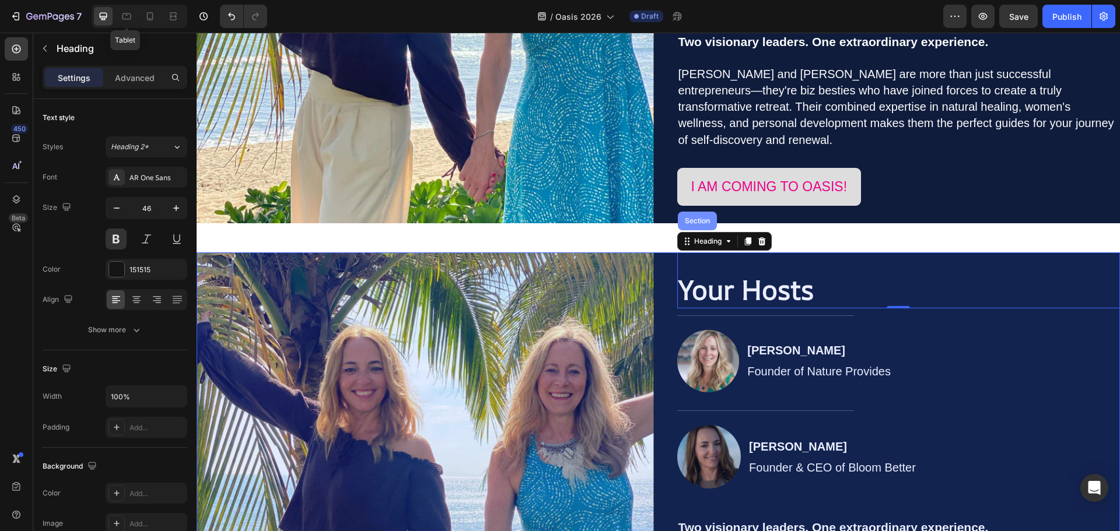
click at [699, 224] on div "Section" at bounding box center [697, 221] width 39 height 19
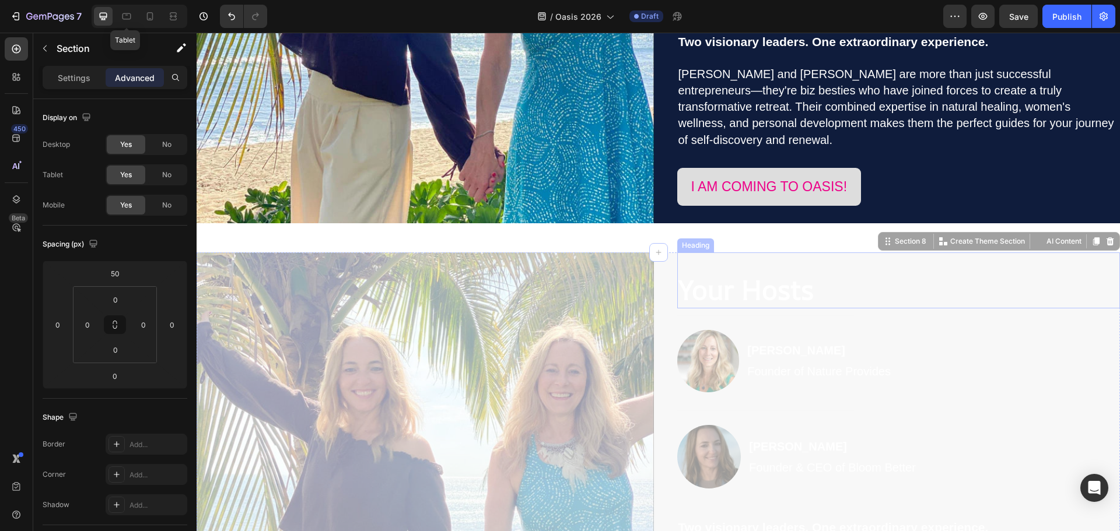
drag, startPoint x: 866, startPoint y: 240, endPoint x: 858, endPoint y: 299, distance: 59.4
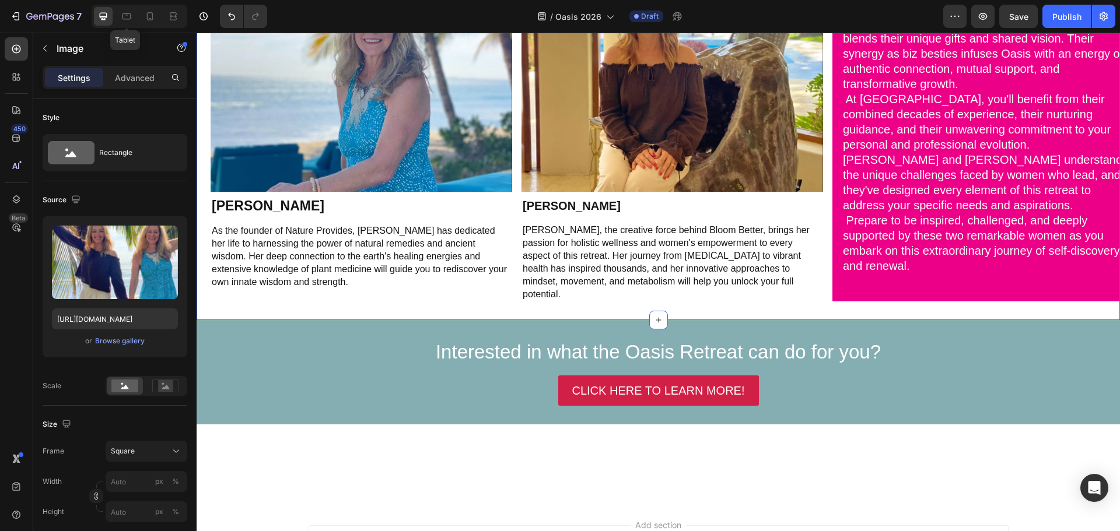
scroll to position [3536, 0]
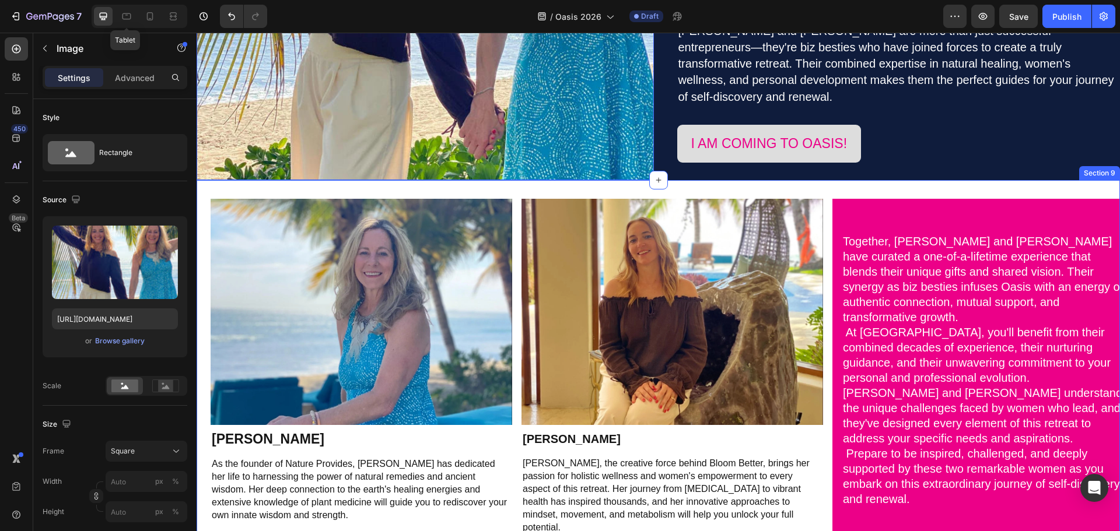
click at [1082, 171] on div "Section 9" at bounding box center [1099, 173] width 41 height 14
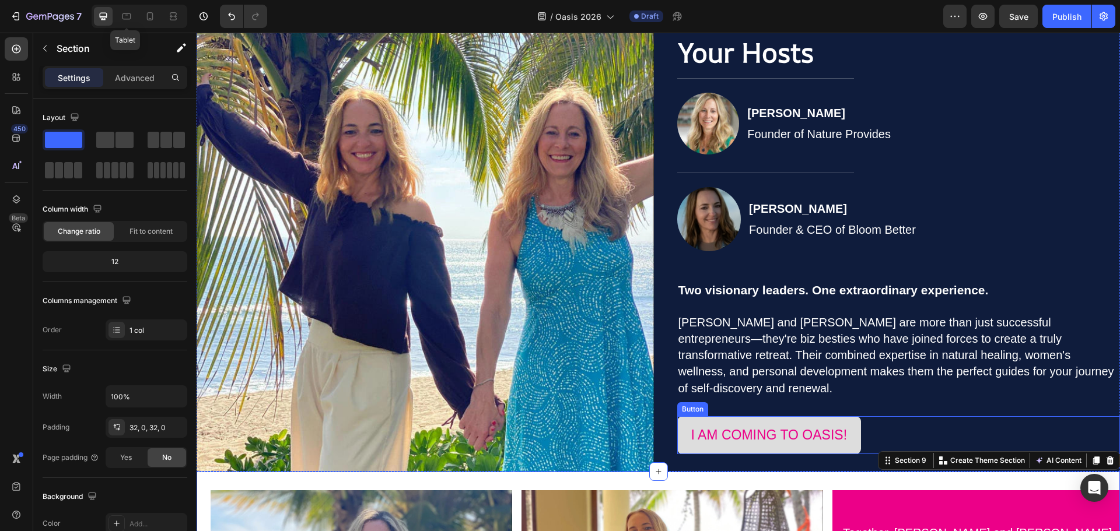
scroll to position [3212, 0]
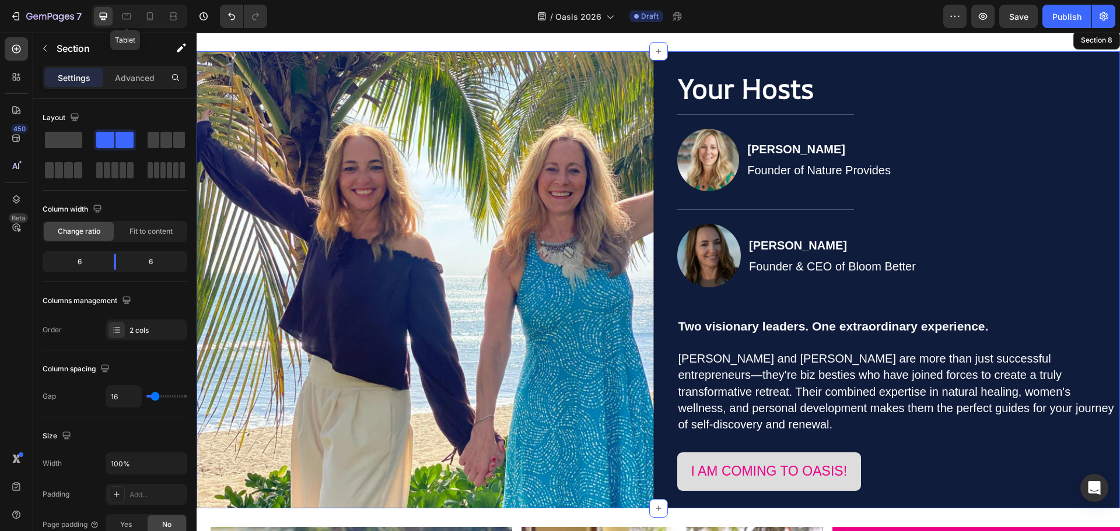
click at [875, 503] on div "Your Hosts Heading Title Line Image Jennifer Payeur Founder of Nature Provides …" at bounding box center [891, 279] width 457 height 457
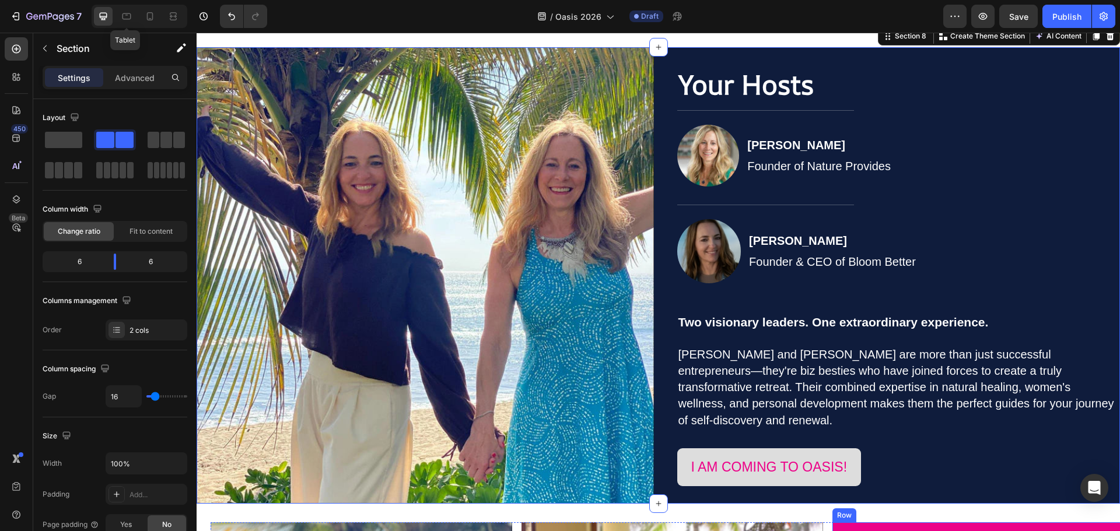
scroll to position [3244, 0]
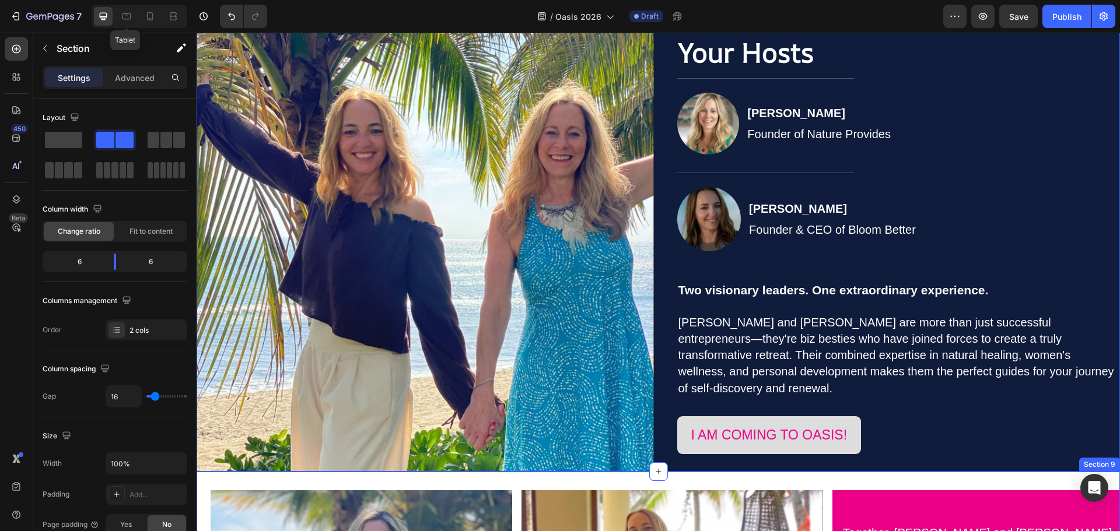
click at [1090, 462] on div "Section 9" at bounding box center [1099, 465] width 41 height 14
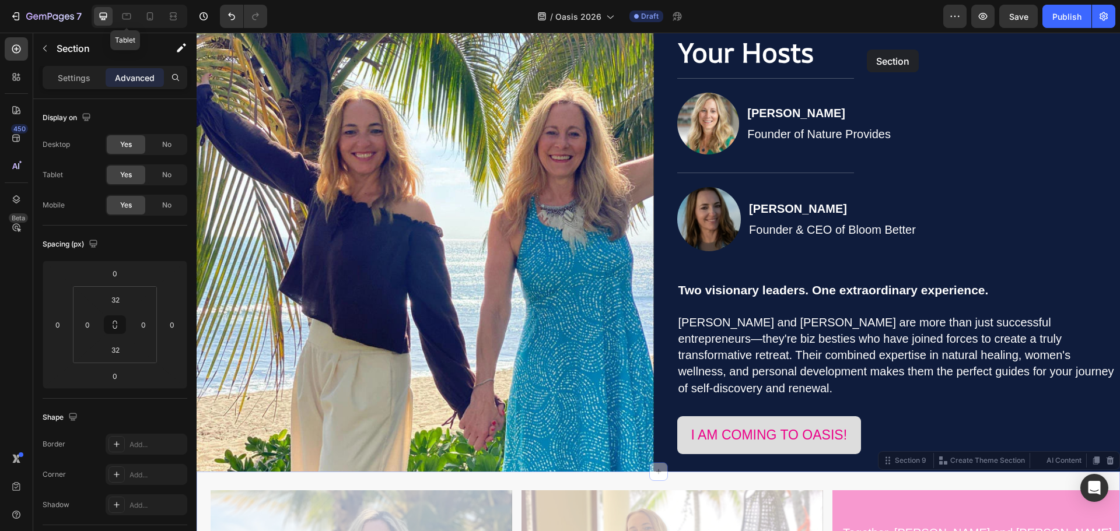
scroll to position [3237, 0]
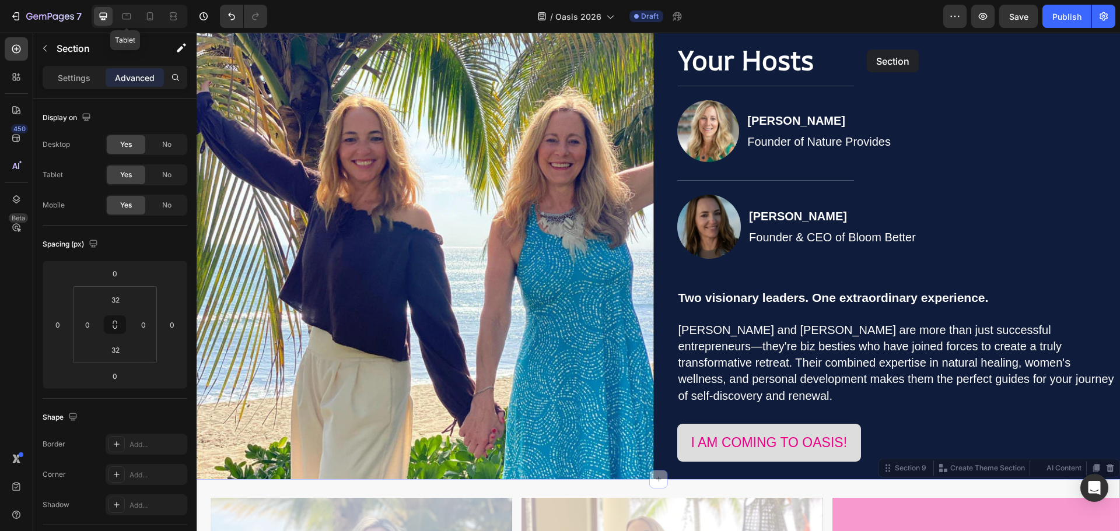
drag, startPoint x: 870, startPoint y: 460, endPoint x: 960, endPoint y: 106, distance: 365.4
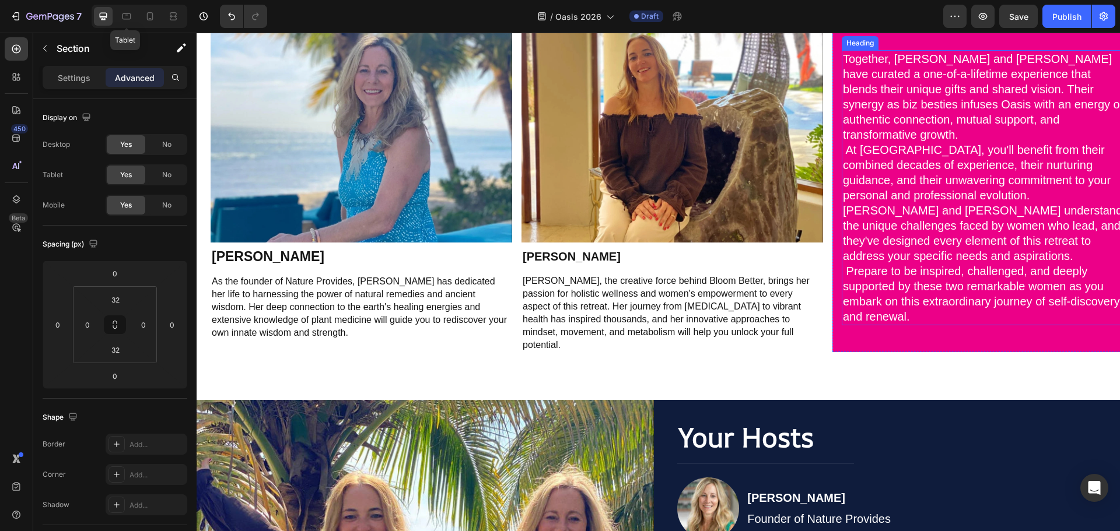
scroll to position [3191, 0]
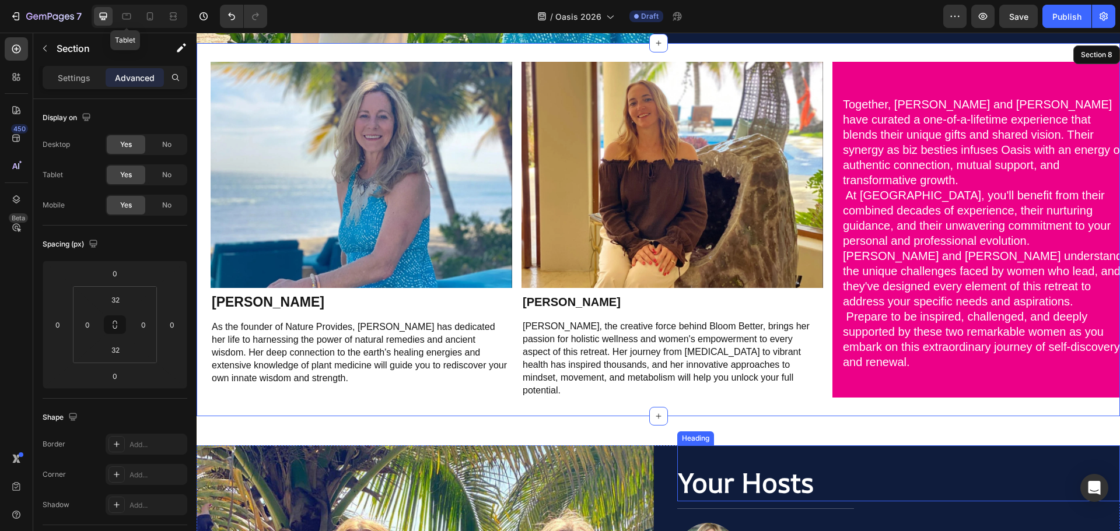
click at [792, 464] on strong "Your Hosts" at bounding box center [745, 482] width 135 height 37
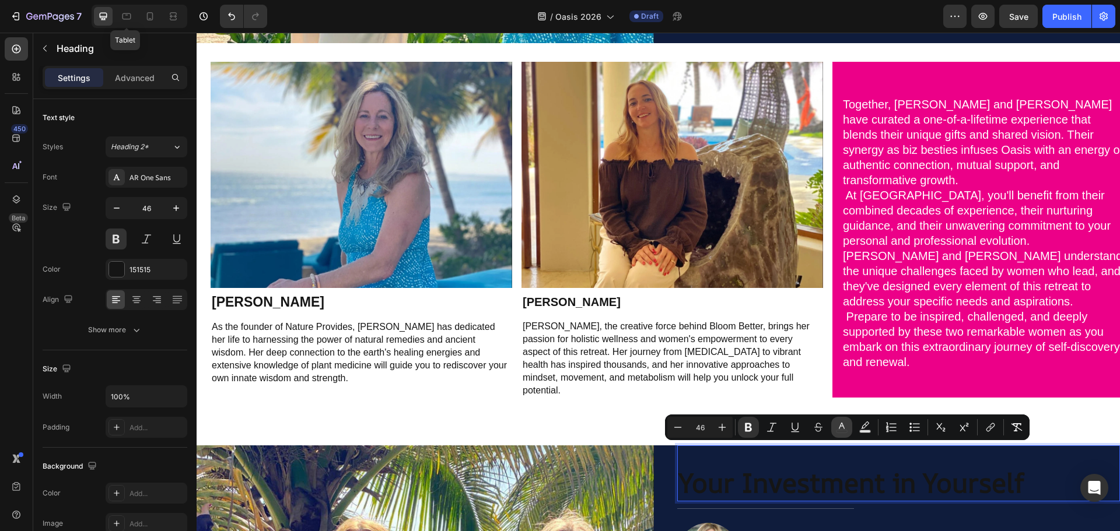
click at [842, 429] on icon "Editor contextual toolbar" at bounding box center [842, 428] width 12 height 12
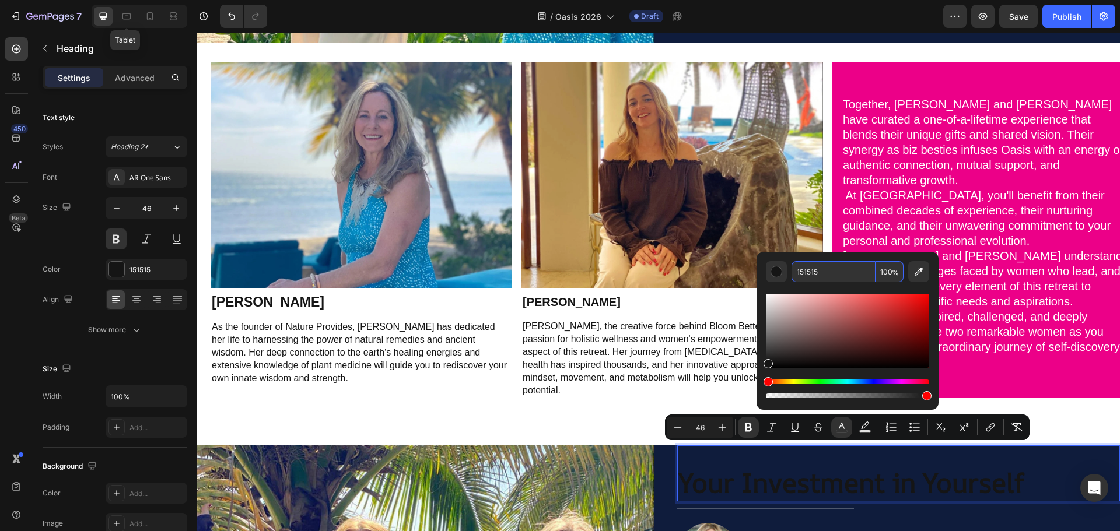
click at [814, 276] on input "151515" at bounding box center [833, 271] width 84 height 21
type input "FFFFFF"
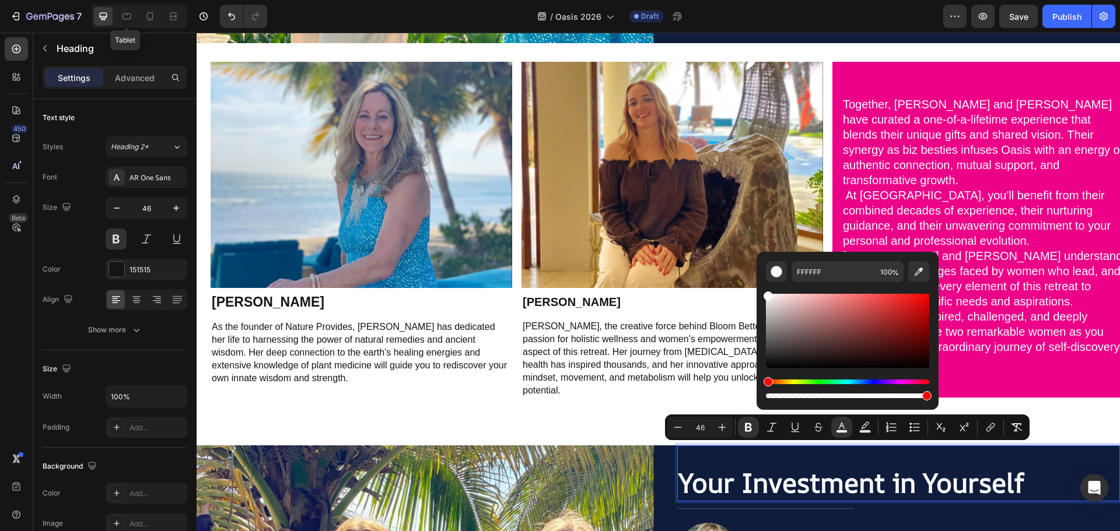
click at [1089, 465] on p "Your Investment in Yourself" at bounding box center [898, 482] width 441 height 35
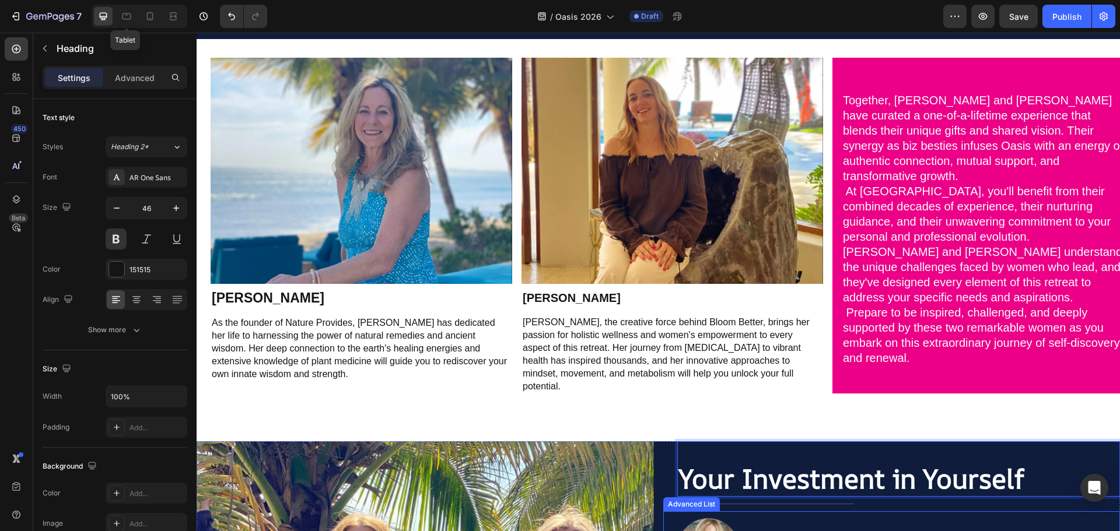
scroll to position [3308, 0]
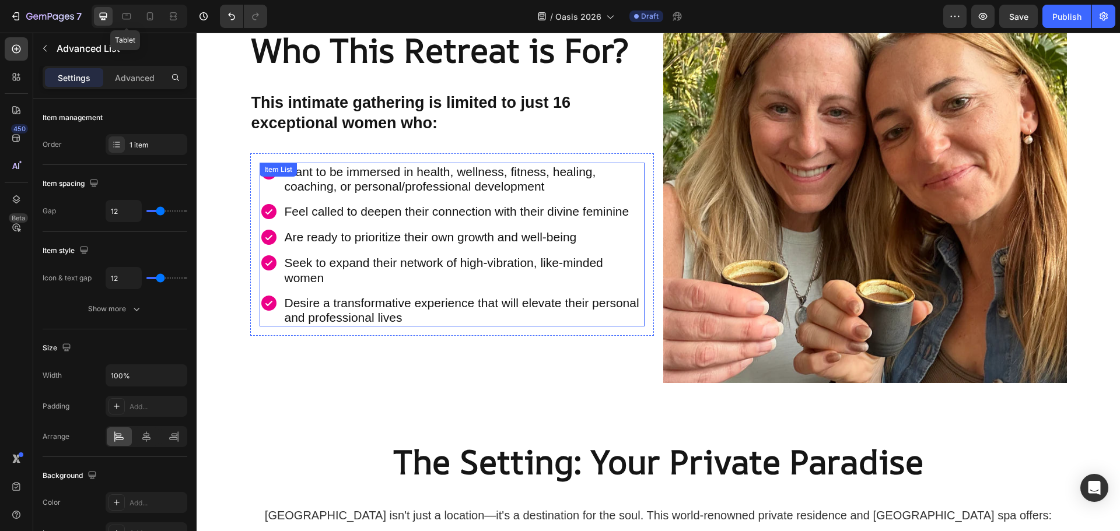
scroll to position [1908, 0]
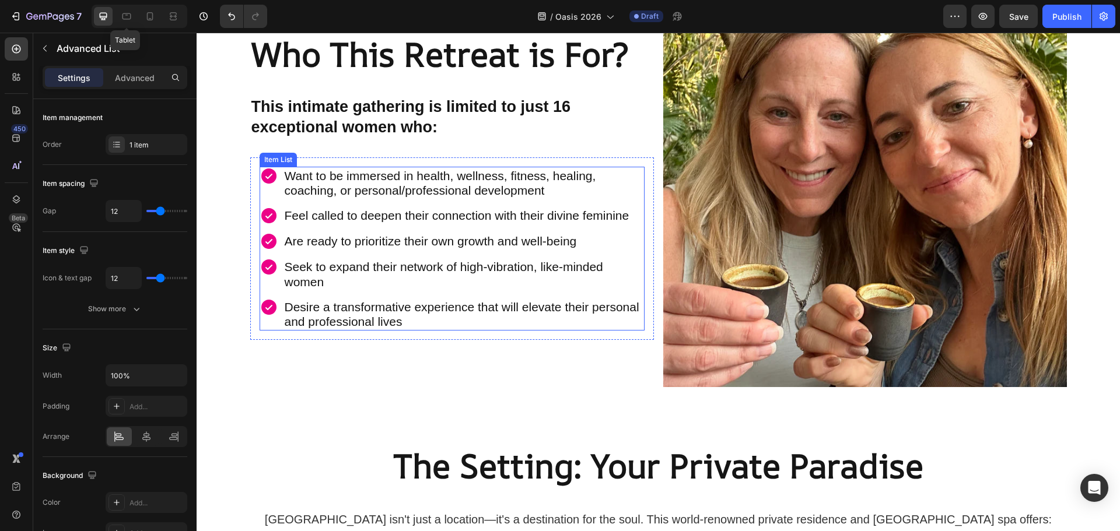
click at [272, 163] on div "Item List" at bounding box center [278, 160] width 37 height 14
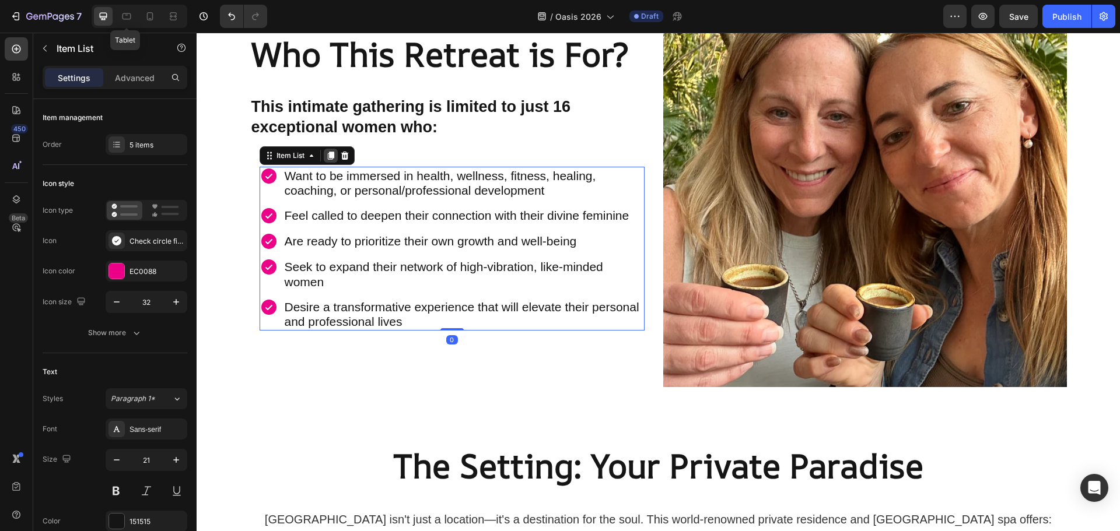
click at [334, 157] on icon at bounding box center [330, 156] width 6 height 8
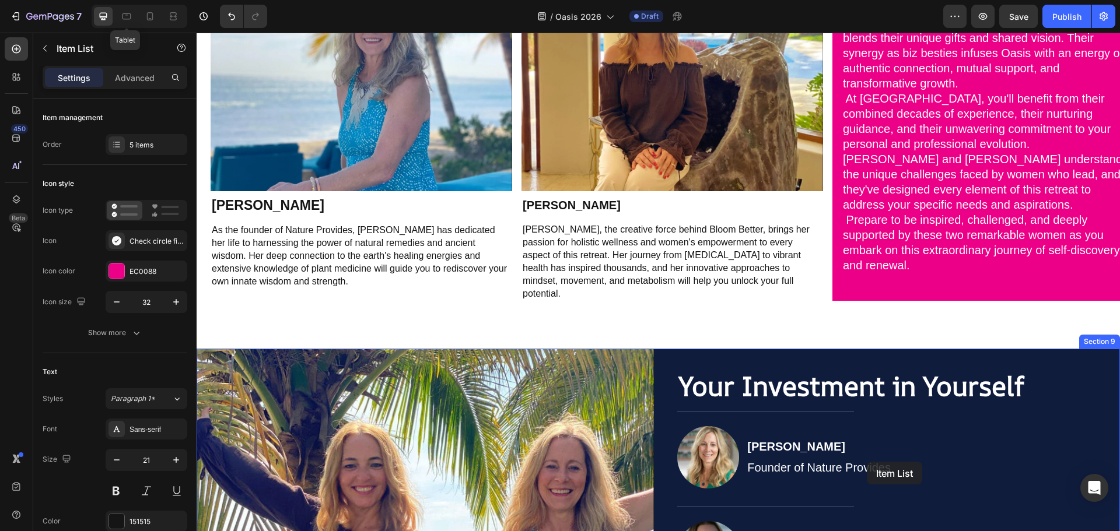
scroll to position [3603, 0]
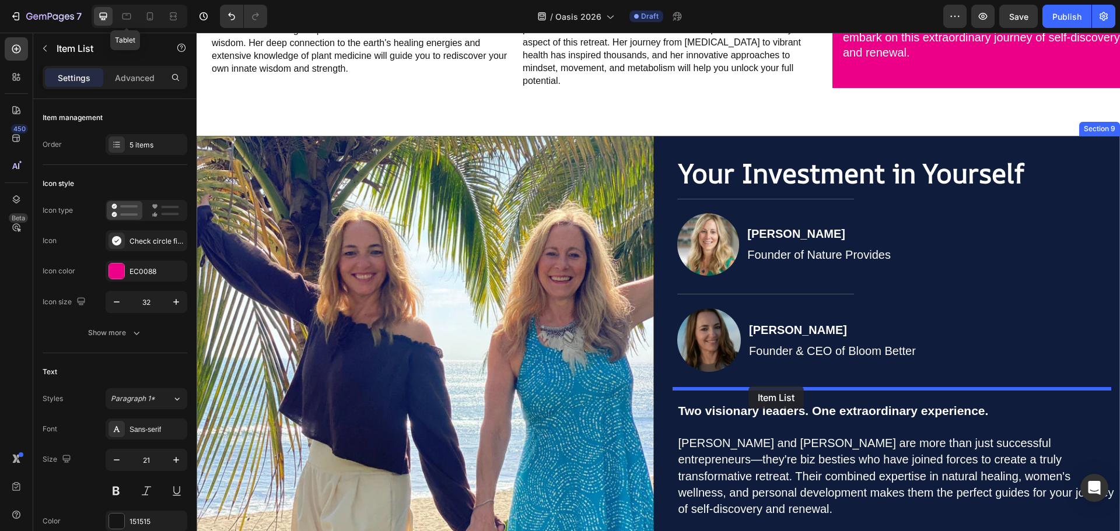
drag, startPoint x: 278, startPoint y: 321, endPoint x: 746, endPoint y: 388, distance: 473.7
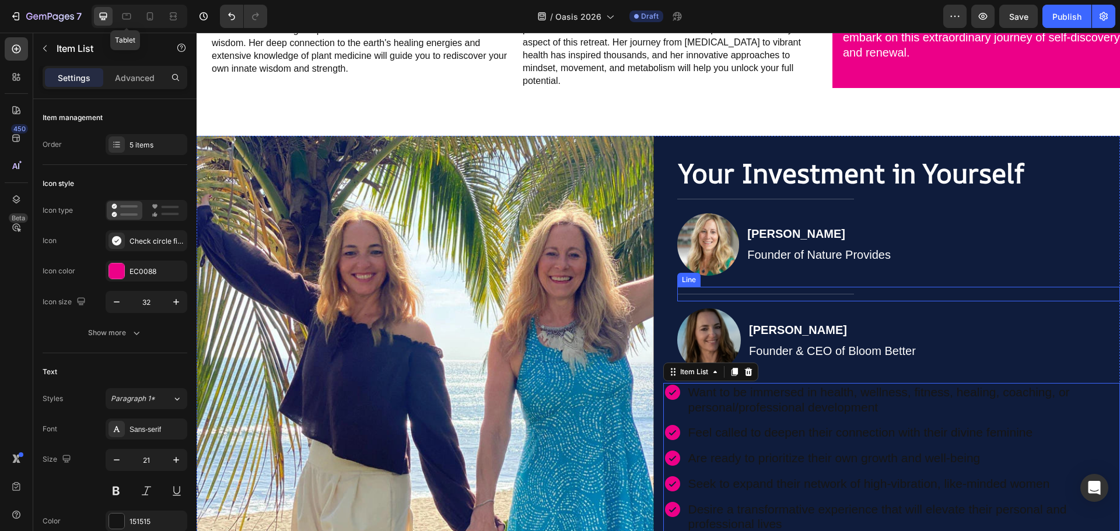
click at [712, 287] on div "Title Line" at bounding box center [898, 294] width 443 height 15
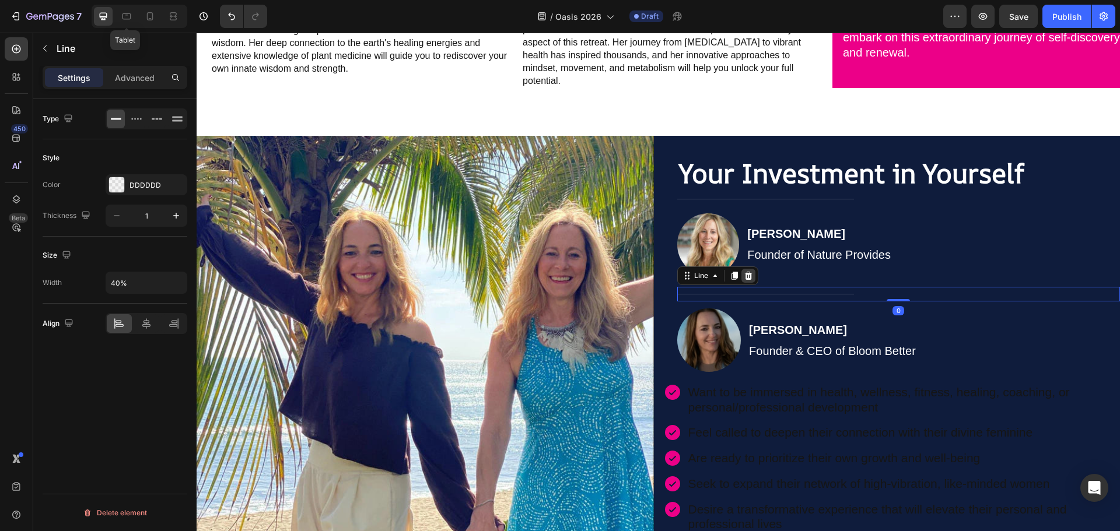
click at [745, 272] on icon at bounding box center [748, 276] width 8 height 8
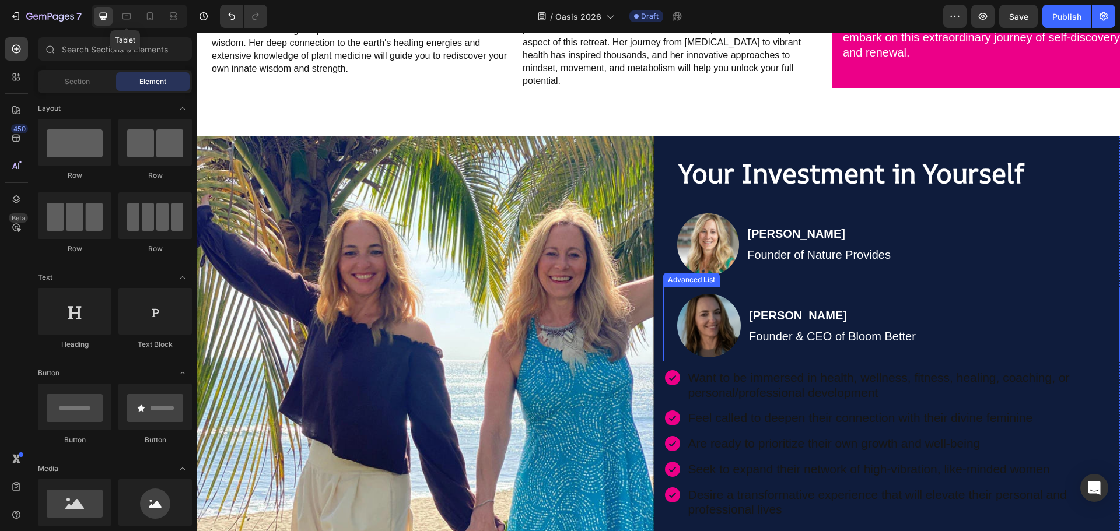
click at [713, 273] on div "Advanced List" at bounding box center [691, 280] width 57 height 14
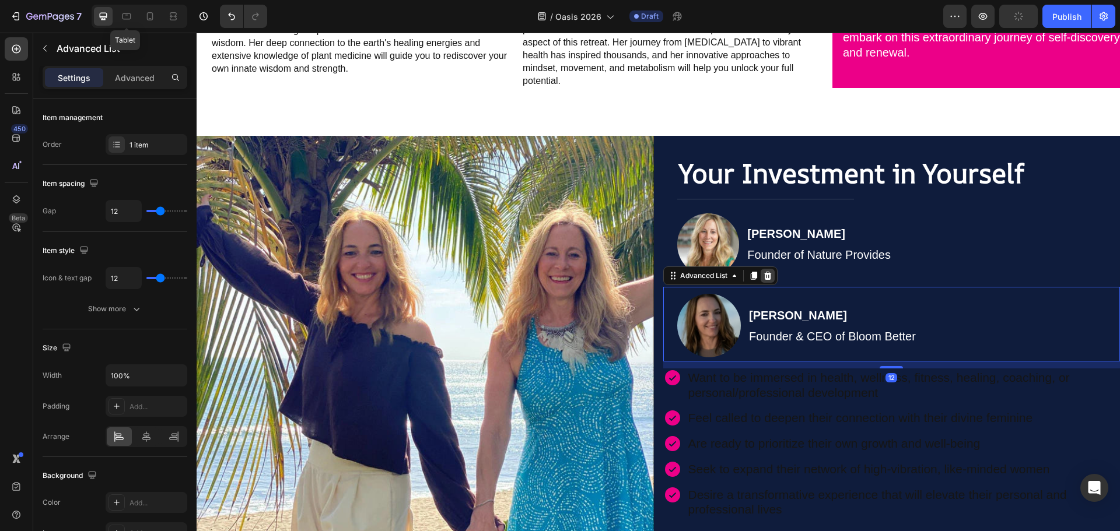
click at [771, 272] on icon at bounding box center [767, 276] width 8 height 8
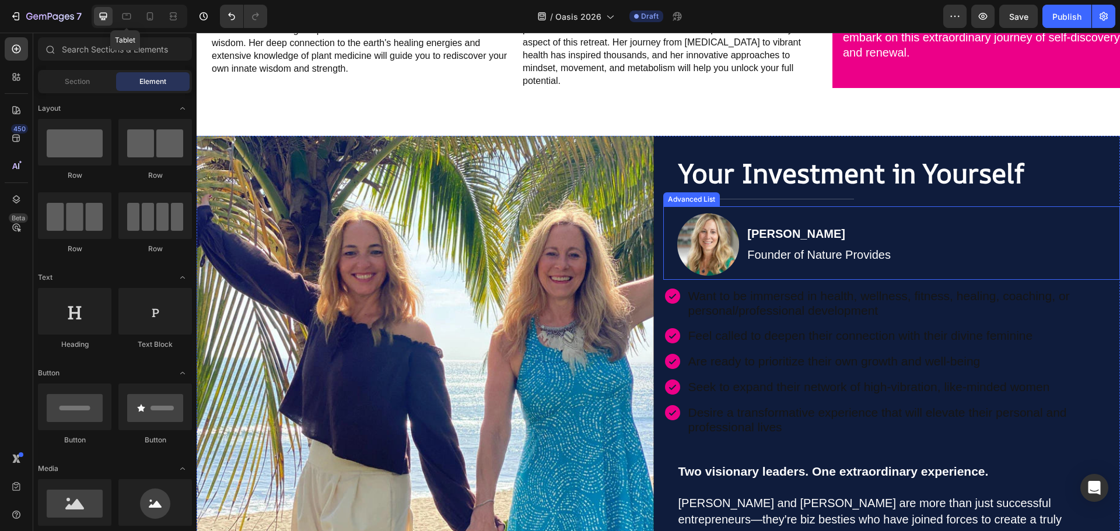
click at [709, 194] on div "Advanced List" at bounding box center [691, 199] width 52 height 10
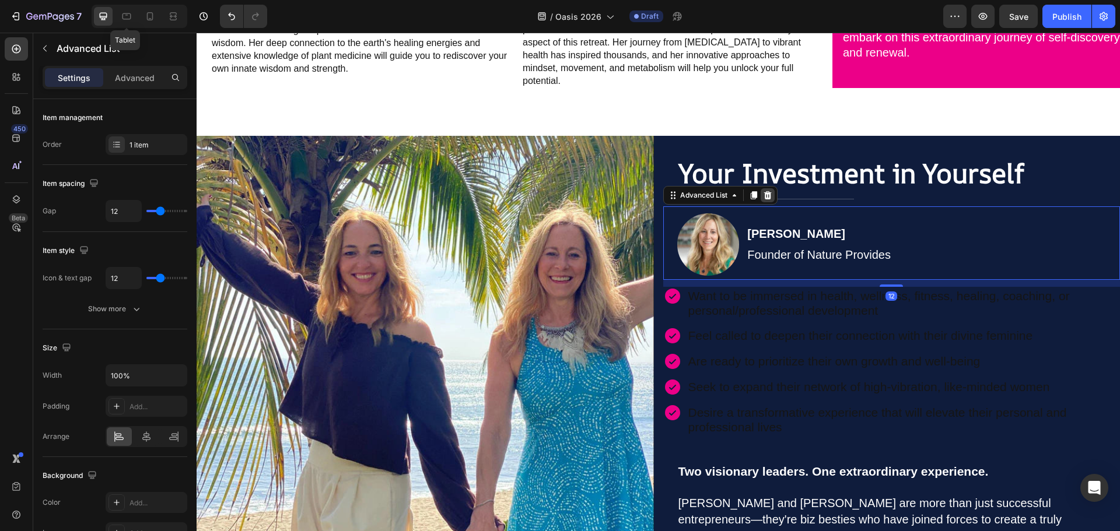
click at [771, 191] on icon at bounding box center [767, 195] width 8 height 8
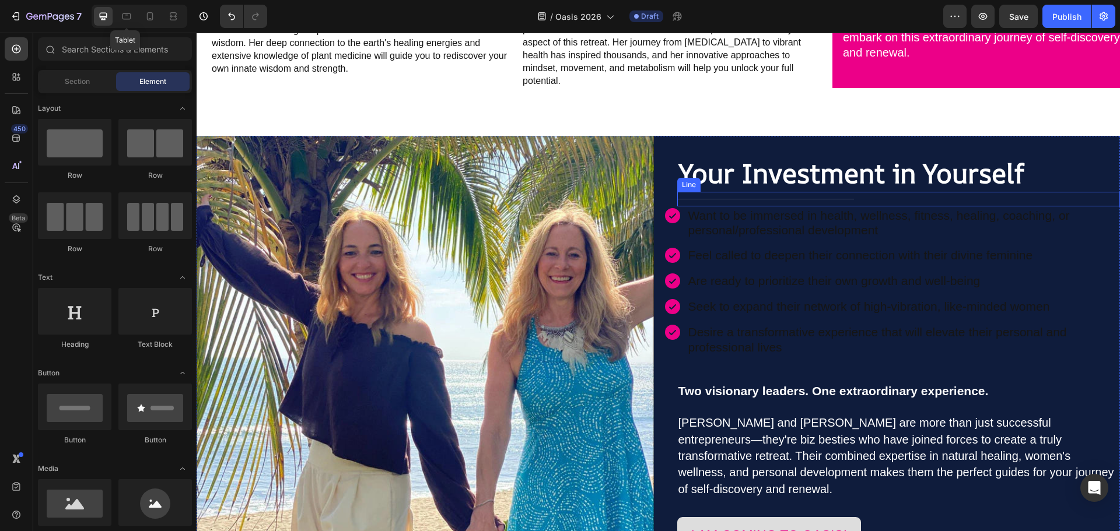
click at [717, 192] on div "Title Line" at bounding box center [898, 199] width 443 height 15
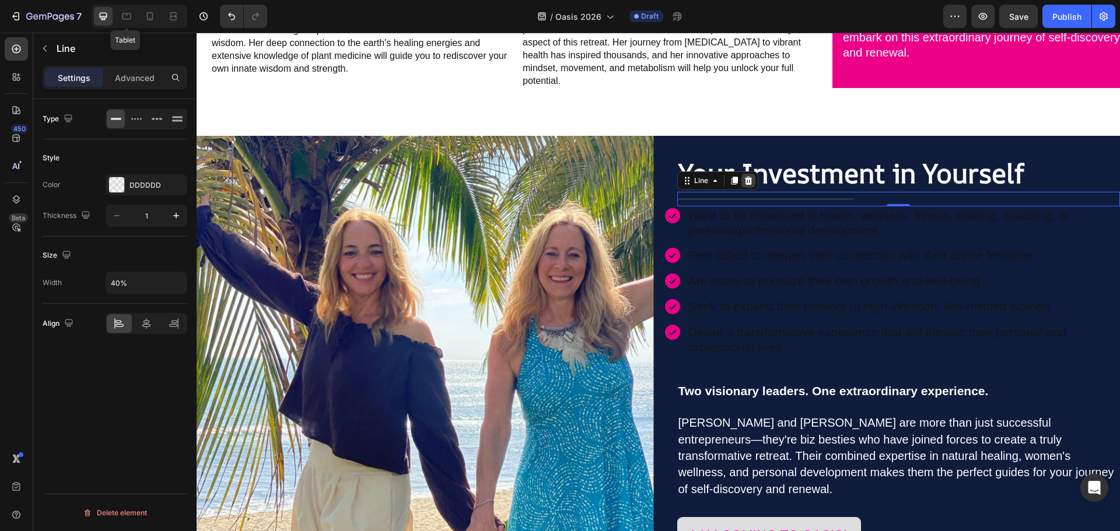
click at [749, 177] on icon at bounding box center [748, 181] width 8 height 8
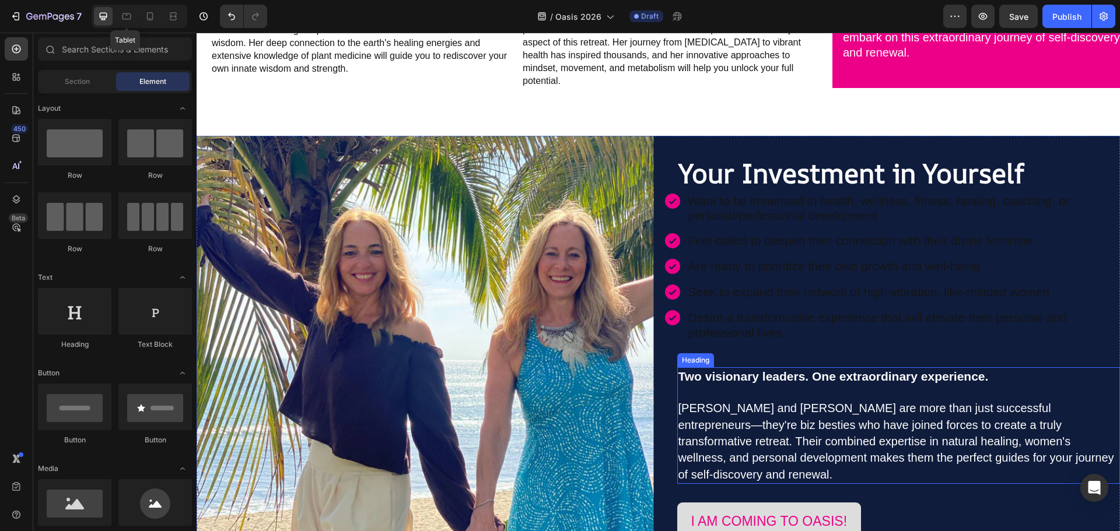
click at [742, 402] on span "Jennifer and Jana are more than just successful entrepreneurs—they're biz besti…" at bounding box center [896, 441] width 436 height 79
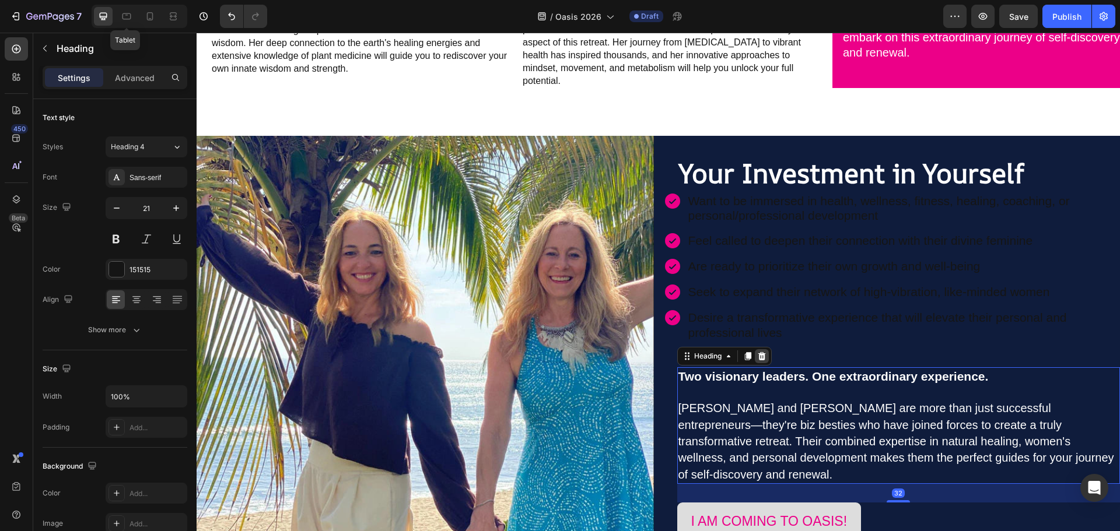
click at [764, 352] on icon at bounding box center [762, 356] width 8 height 8
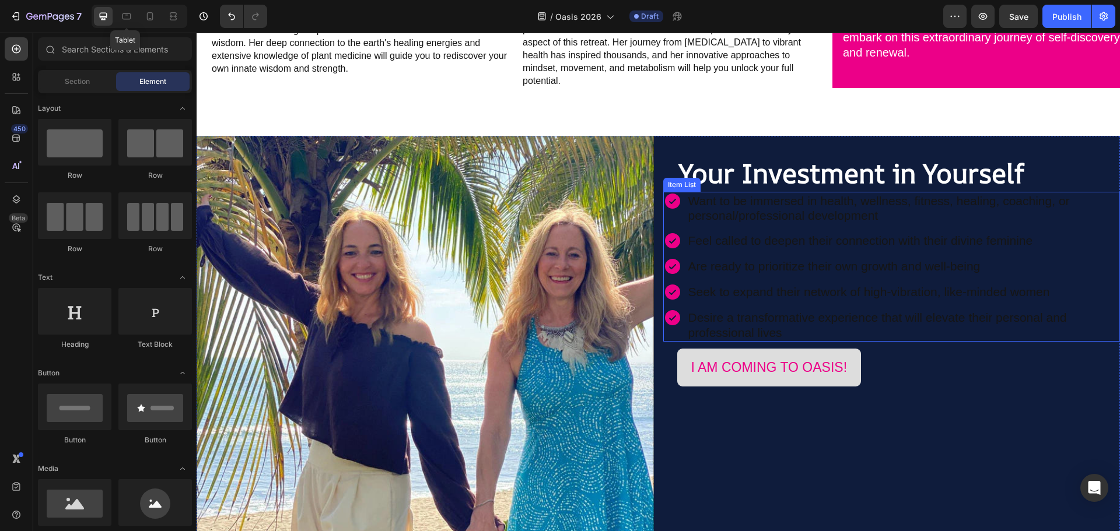
click at [714, 195] on p "Want to be immersed in health, wellness, fitness, healing, coaching, or persona…" at bounding box center [903, 208] width 430 height 29
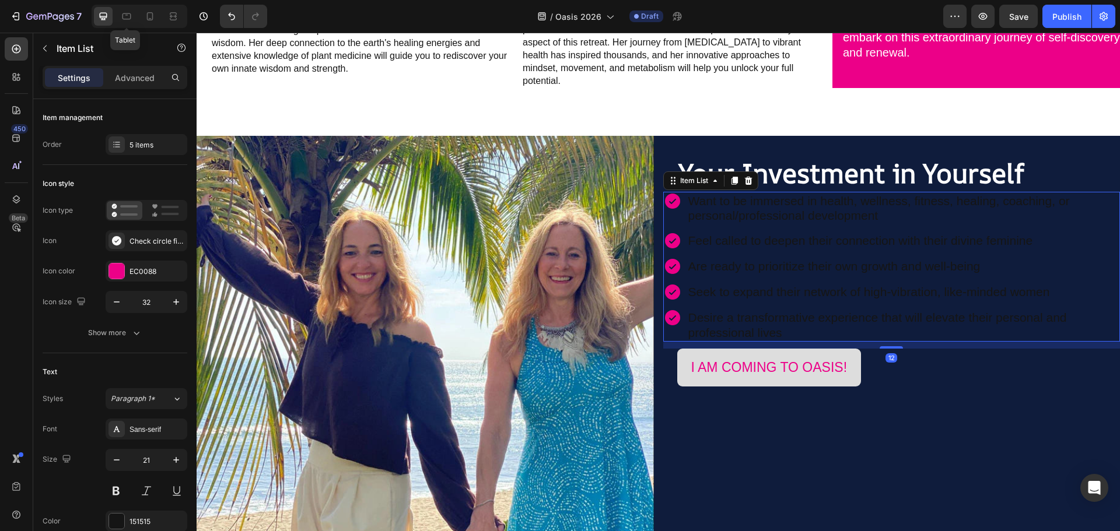
click at [714, 197] on p "Want to be immersed in health, wellness, fitness, healing, coaching, or persona…" at bounding box center [903, 208] width 430 height 29
click at [716, 200] on p "Want to be immersed in health, wellness, fitness, healing, coaching, or persona…" at bounding box center [903, 208] width 430 height 29
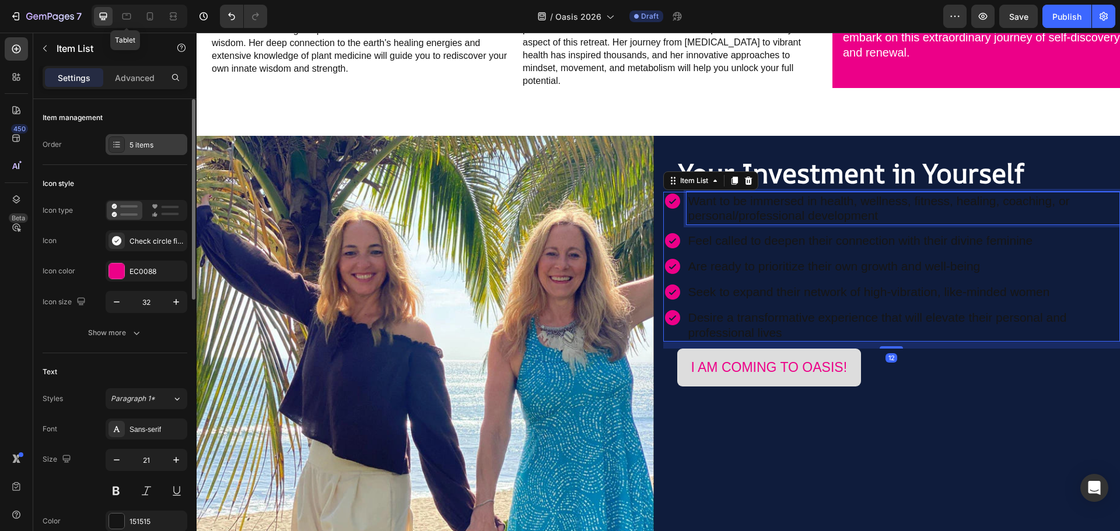
click at [134, 151] on div "5 items" at bounding box center [147, 144] width 82 height 21
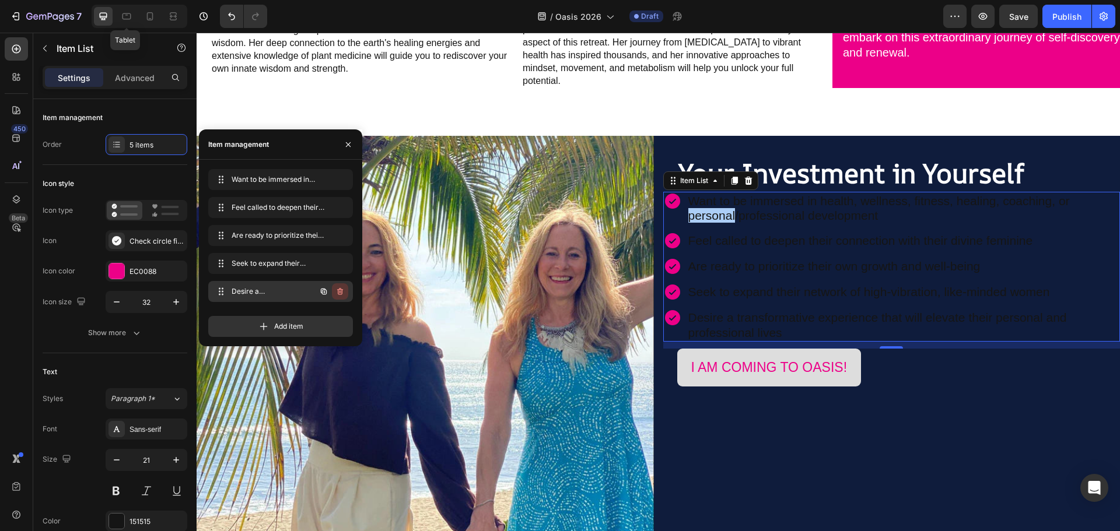
click at [339, 293] on icon "button" at bounding box center [339, 292] width 1 height 3
click at [338, 265] on icon "button" at bounding box center [340, 263] width 6 height 7
click at [338, 267] on div "Delete" at bounding box center [332, 263] width 22 height 10
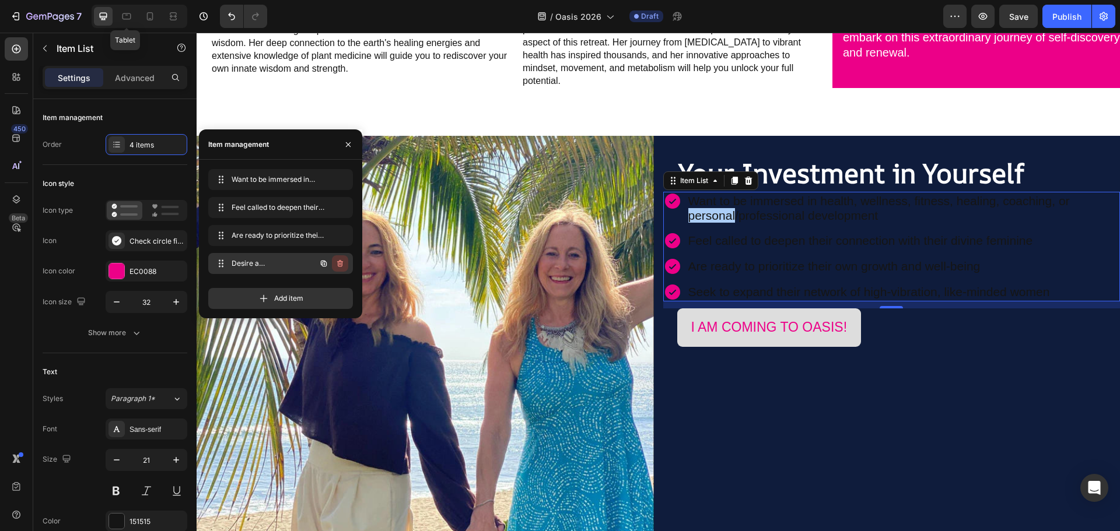
click at [339, 262] on icon "button" at bounding box center [340, 263] width 6 height 7
click at [339, 264] on div "Delete" at bounding box center [332, 263] width 22 height 10
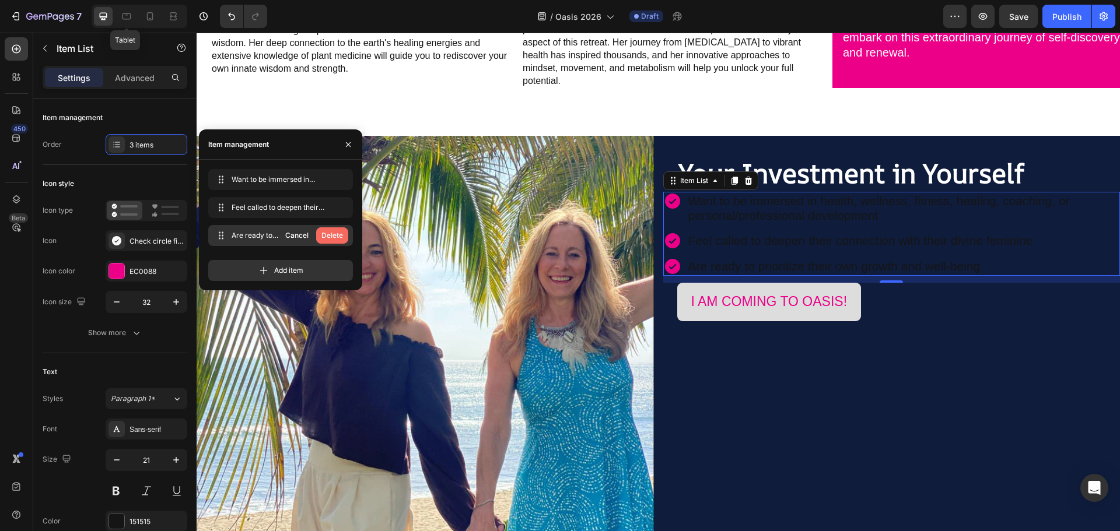
click at [324, 239] on div "Delete" at bounding box center [332, 235] width 22 height 10
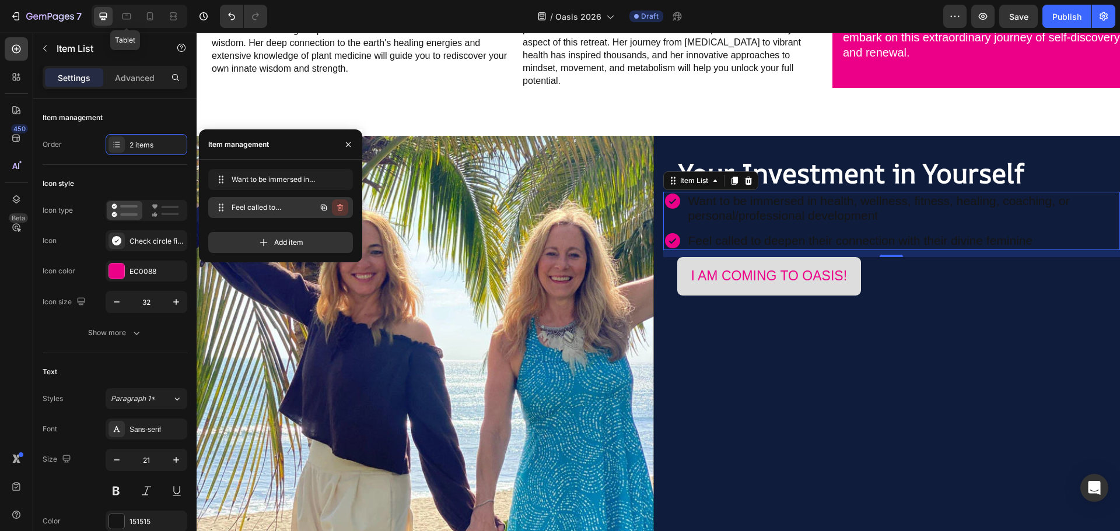
click at [340, 209] on icon "button" at bounding box center [339, 207] width 9 height 9
click at [340, 209] on div "Delete" at bounding box center [332, 207] width 22 height 10
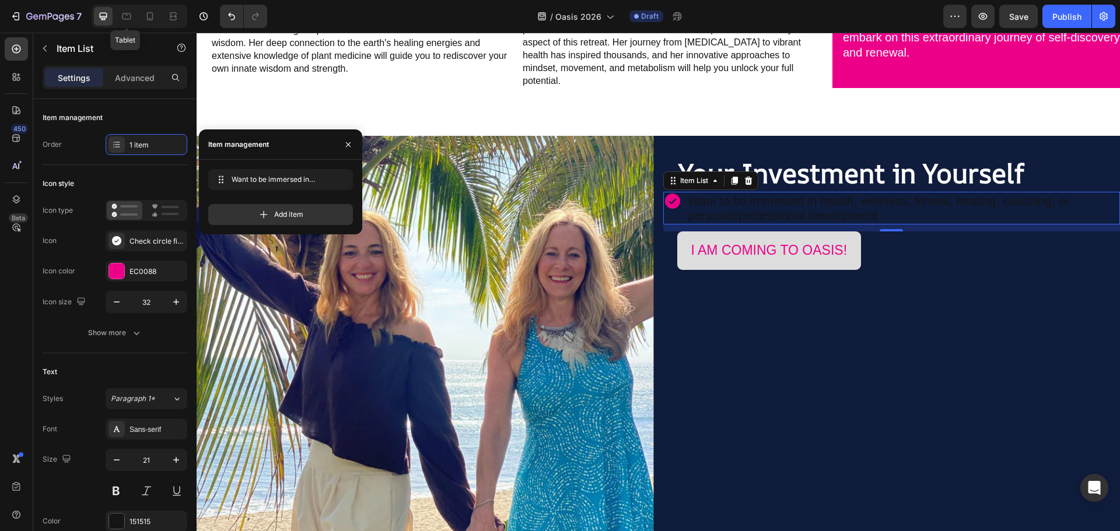
click at [816, 194] on p "Want to be immersed in health, wellness, fitness, healing, coaching, or persona…" at bounding box center [903, 208] width 430 height 29
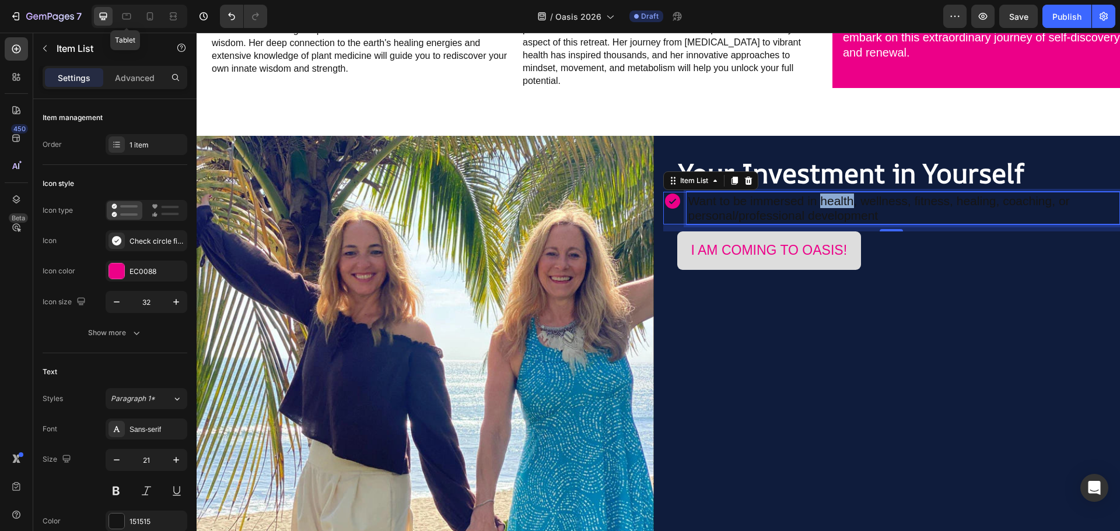
click at [815, 194] on p "Want to be immersed in health, wellness, fitness, healing, coaching, or persona…" at bounding box center [903, 208] width 430 height 29
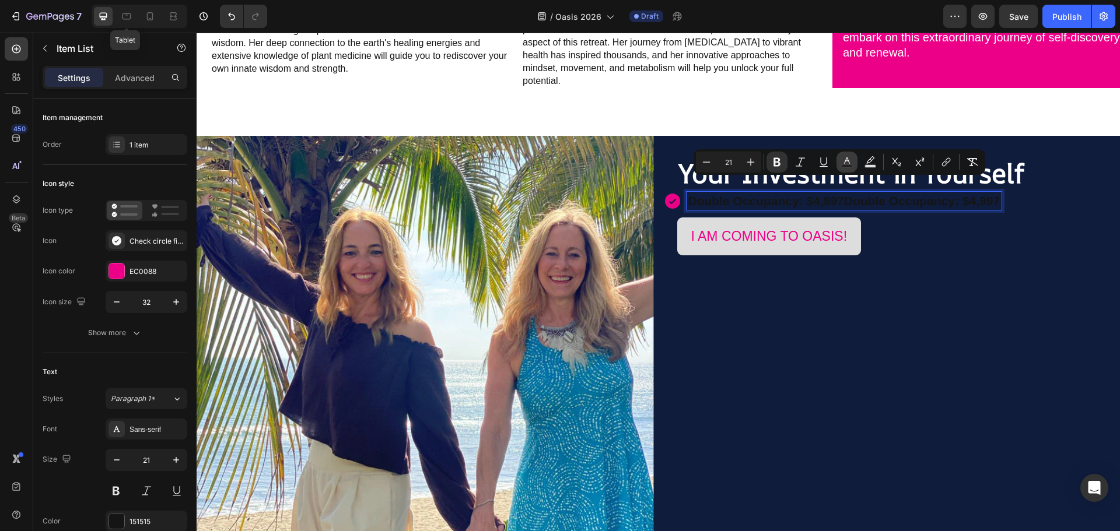
click at [849, 159] on icon "Editor contextual toolbar" at bounding box center [847, 162] width 12 height 12
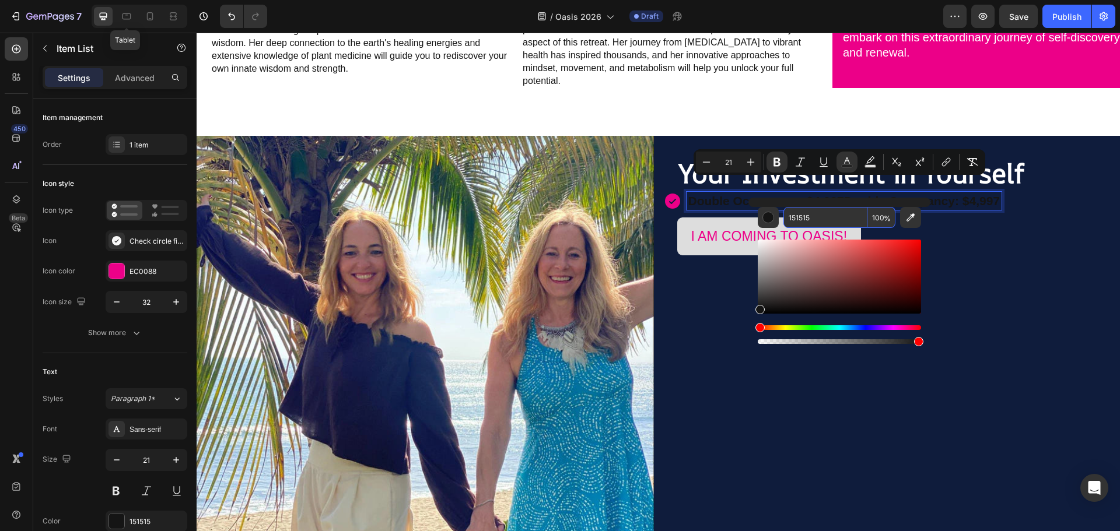
click at [801, 216] on input "151515" at bounding box center [825, 217] width 84 height 21
type input "FFFFFF"
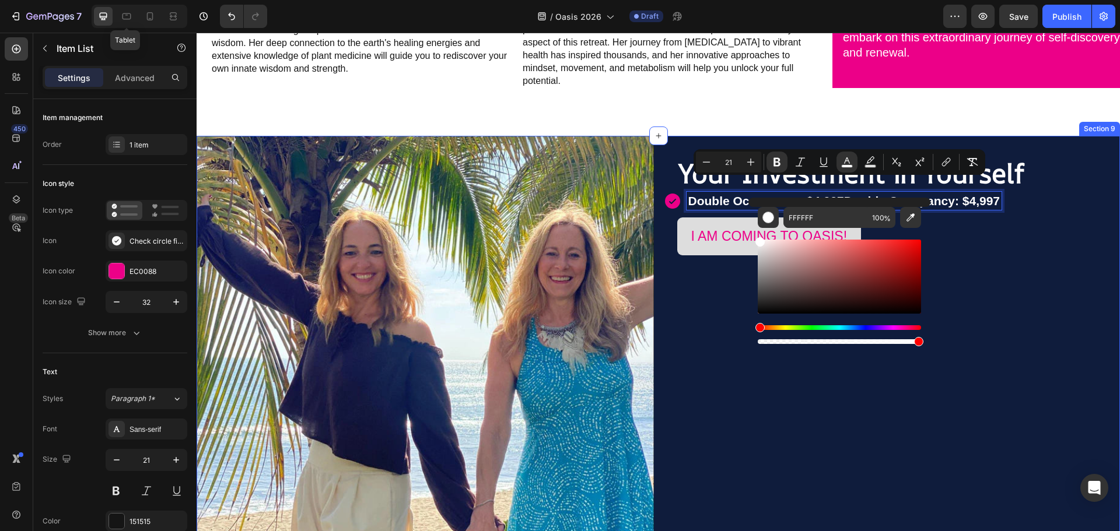
click at [972, 248] on div "Your Investment in Yourself Heading Double Occupancy: $4,997Double Occupancy: $…" at bounding box center [891, 364] width 457 height 457
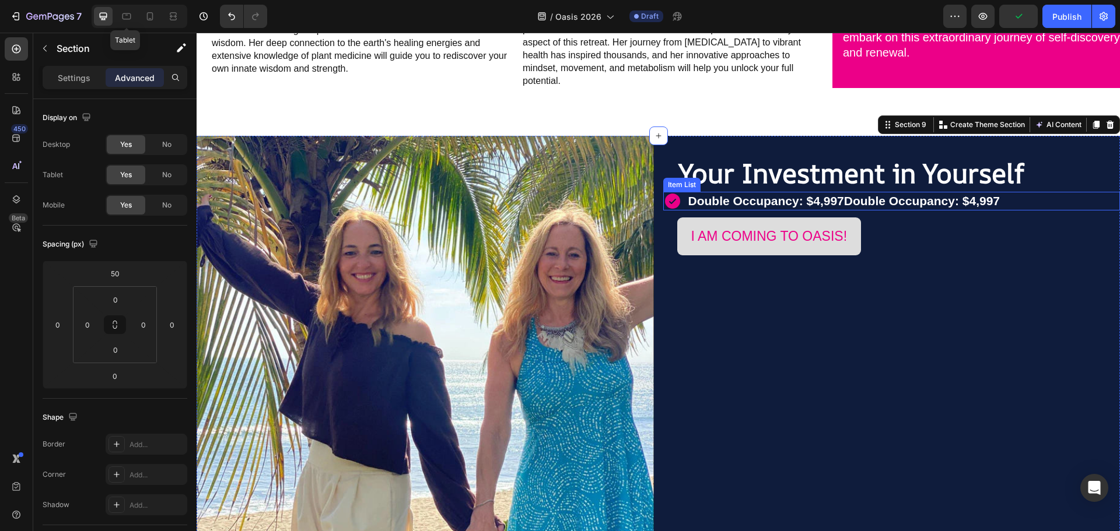
click at [675, 192] on icon at bounding box center [672, 201] width 19 height 19
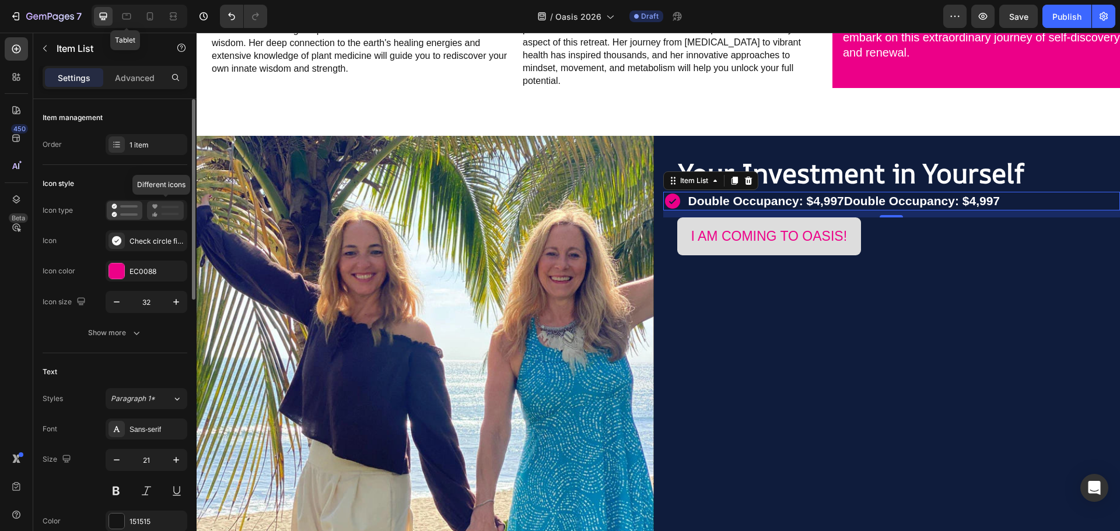
click at [157, 215] on icon at bounding box center [155, 214] width 4 height 5
click at [125, 212] on icon at bounding box center [124, 211] width 26 height 14
click at [119, 240] on icon at bounding box center [116, 240] width 9 height 9
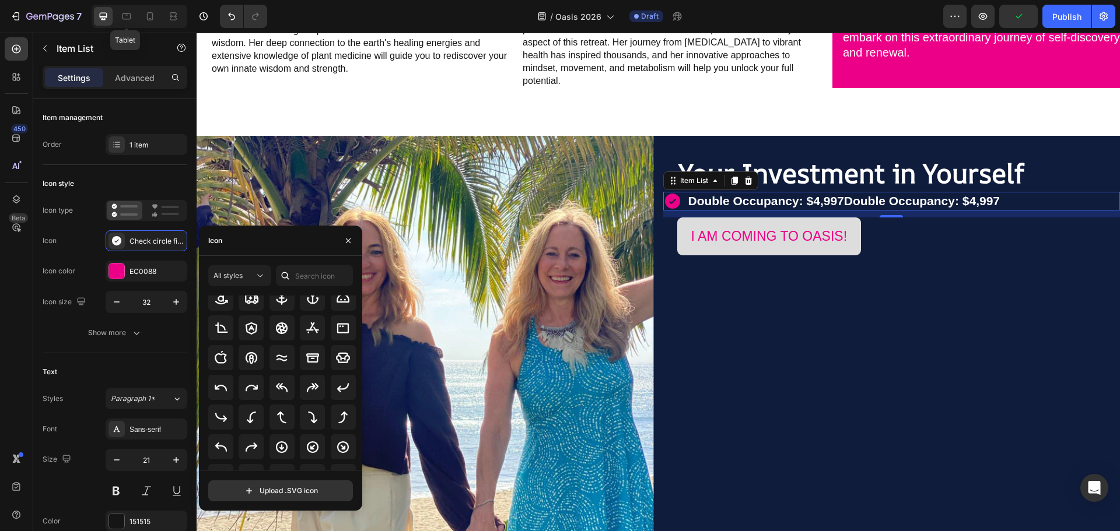
scroll to position [188, 0]
click at [250, 450] on icon at bounding box center [252, 448] width 12 height 12
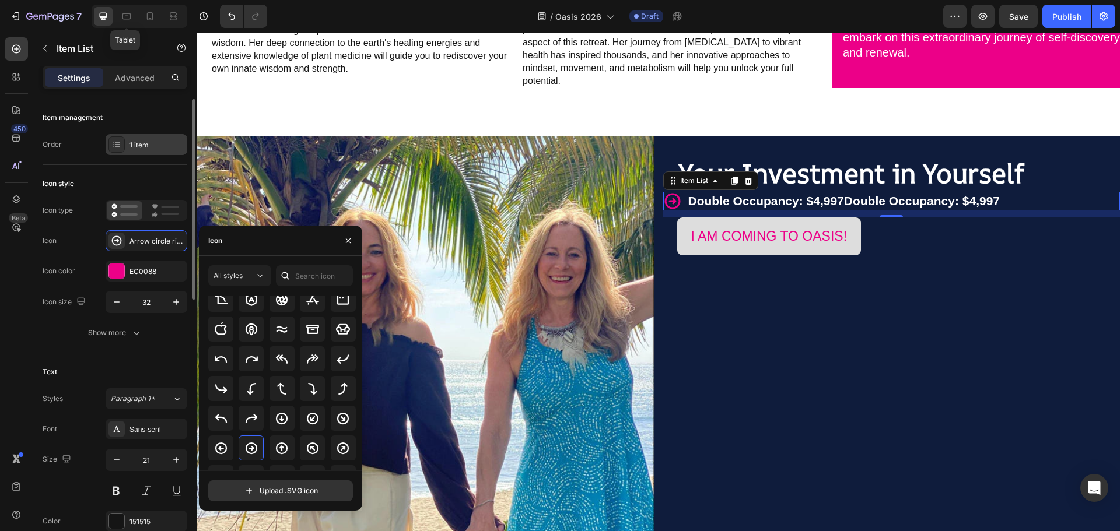
click at [152, 149] on div "1 item" at bounding box center [156, 145] width 55 height 10
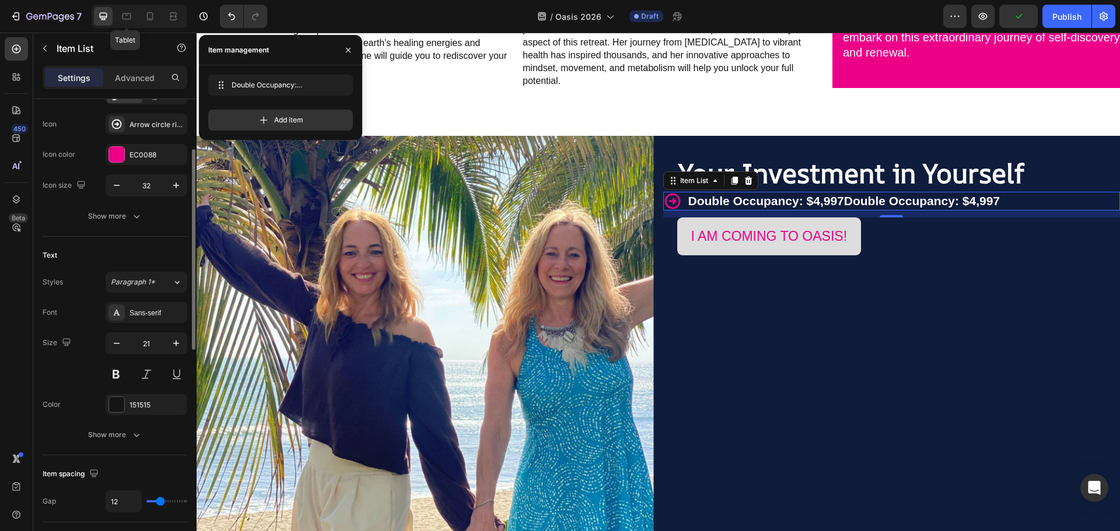
scroll to position [175, 0]
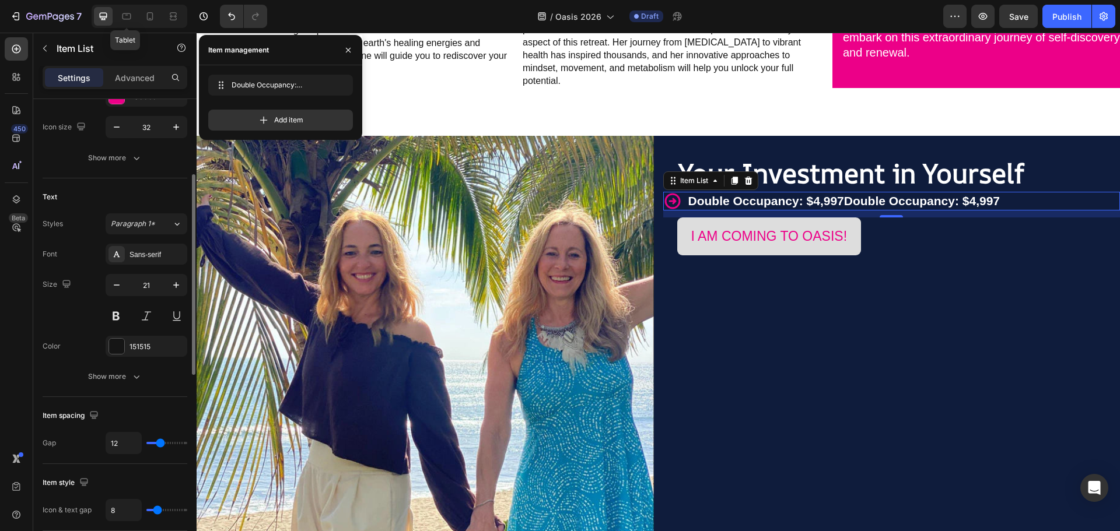
type input "10"
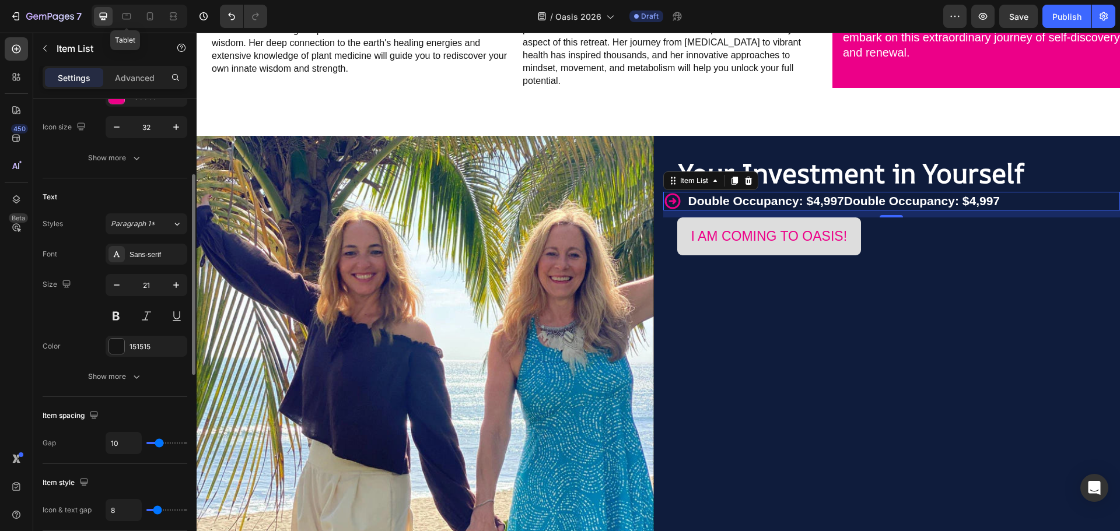
type input "12"
type input "17"
type input "25"
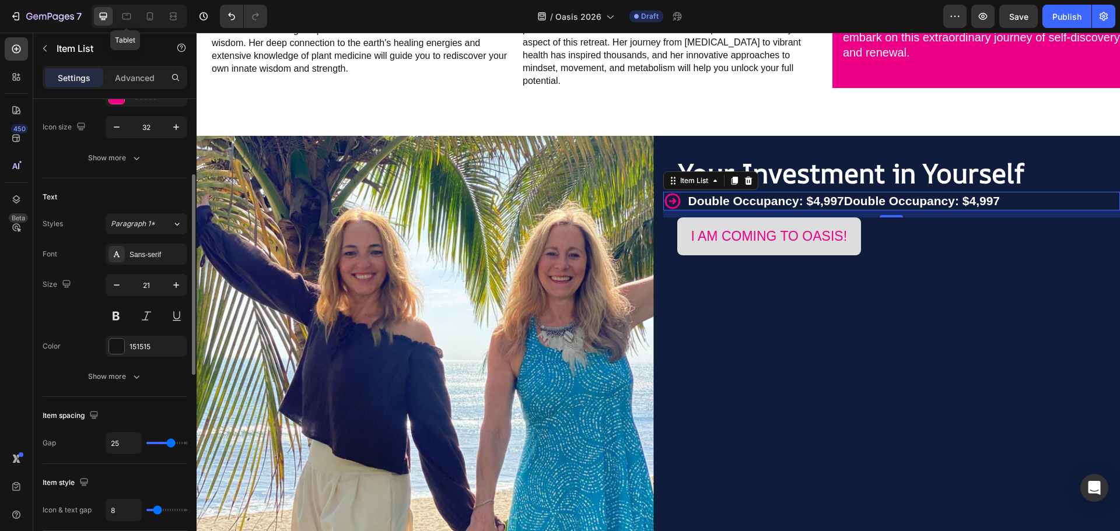
drag, startPoint x: 159, startPoint y: 443, endPoint x: 171, endPoint y: 441, distance: 12.4
type input "25"
click at [171, 442] on input "range" at bounding box center [166, 443] width 41 height 2
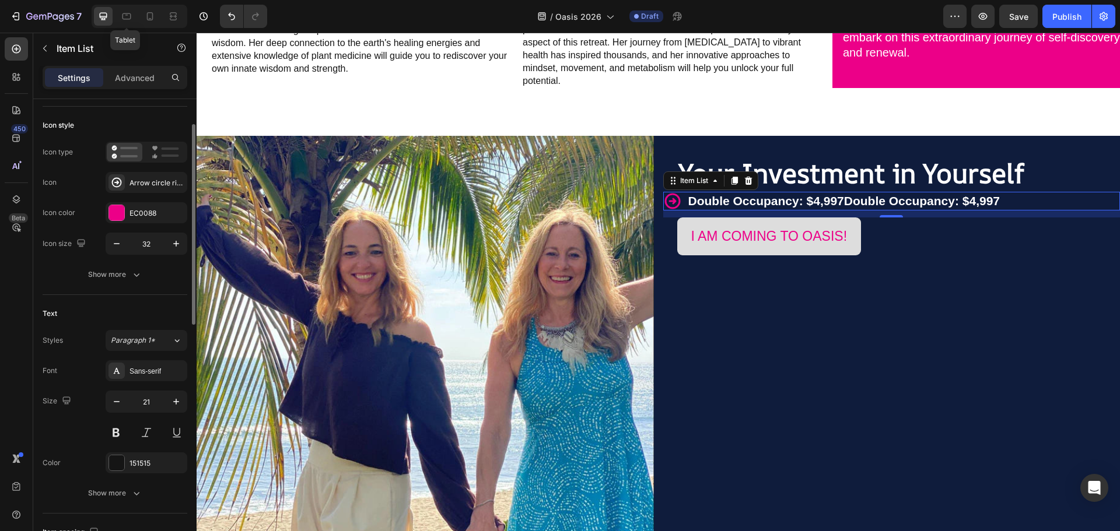
scroll to position [0, 0]
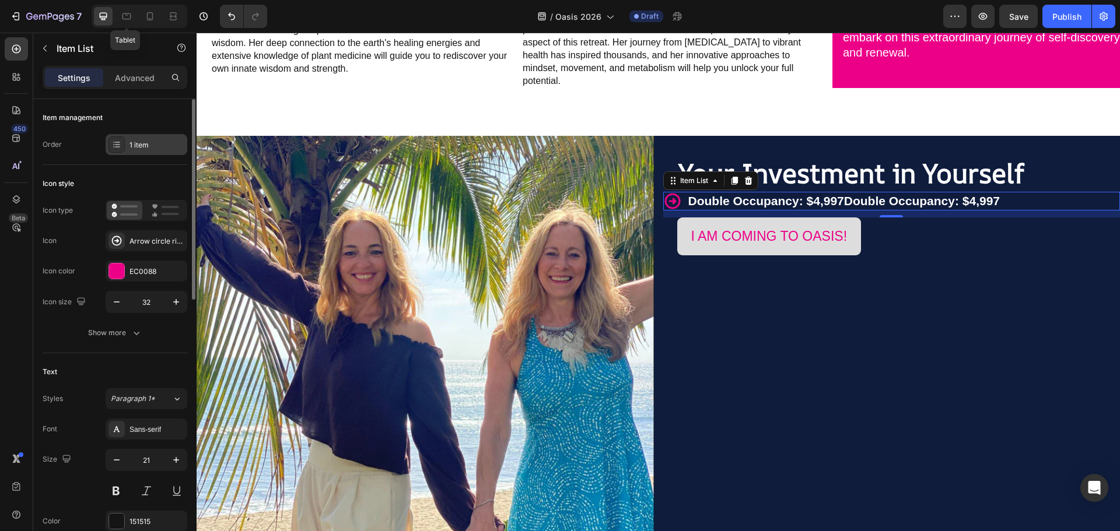
click at [159, 145] on div "1 item" at bounding box center [156, 145] width 55 height 10
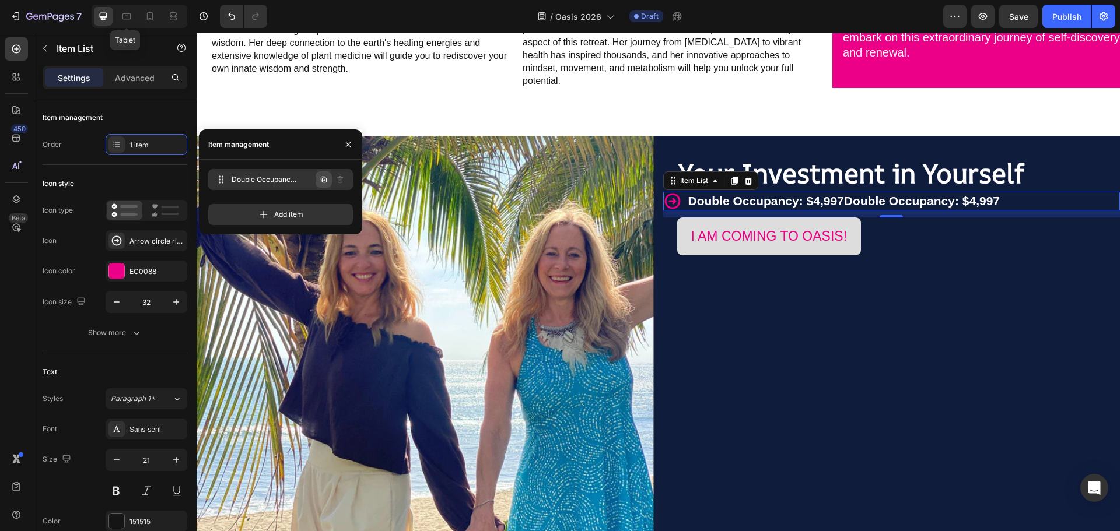
click at [324, 180] on icon "button" at bounding box center [324, 180] width 2 height 2
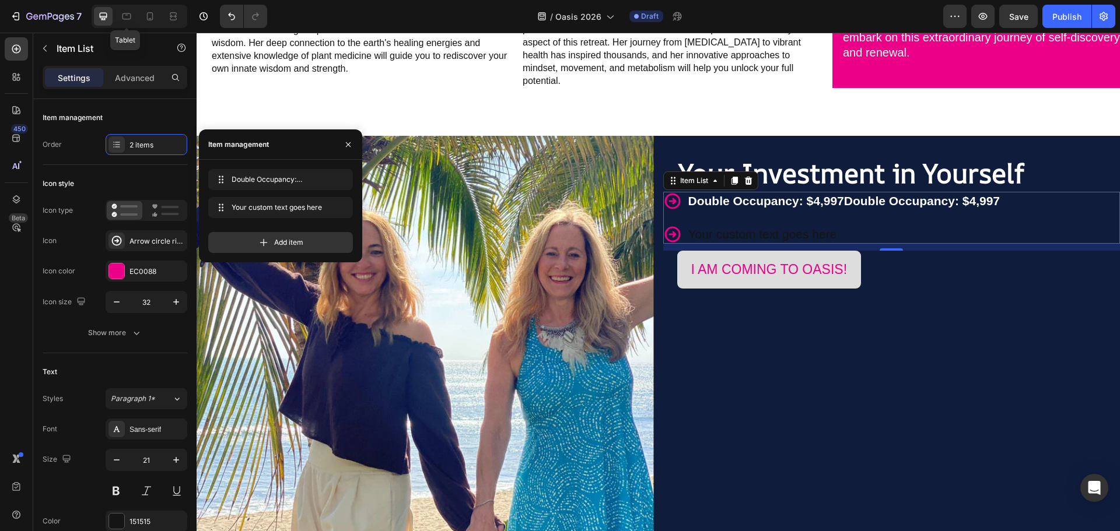
click at [753, 225] on div "Your custom text goes here" at bounding box center [844, 234] width 316 height 18
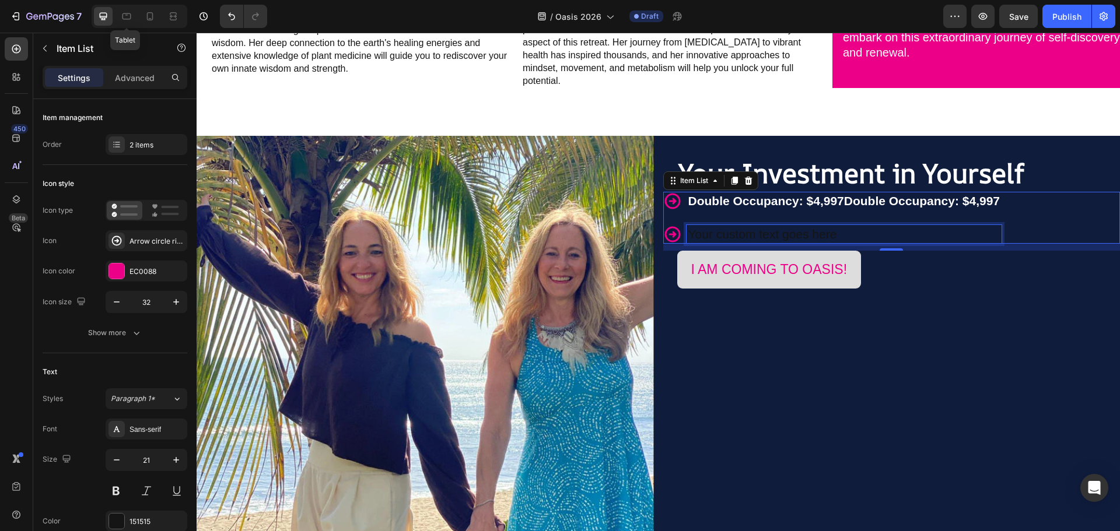
click at [752, 227] on p "Your custom text goes here" at bounding box center [844, 234] width 312 height 15
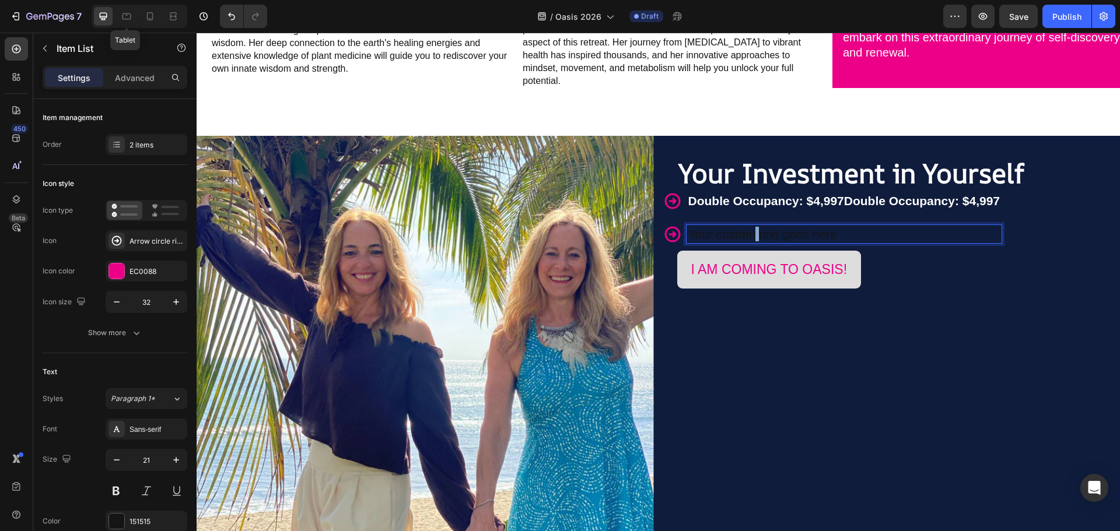
click at [752, 227] on p "Your custom text goes here" at bounding box center [844, 234] width 312 height 15
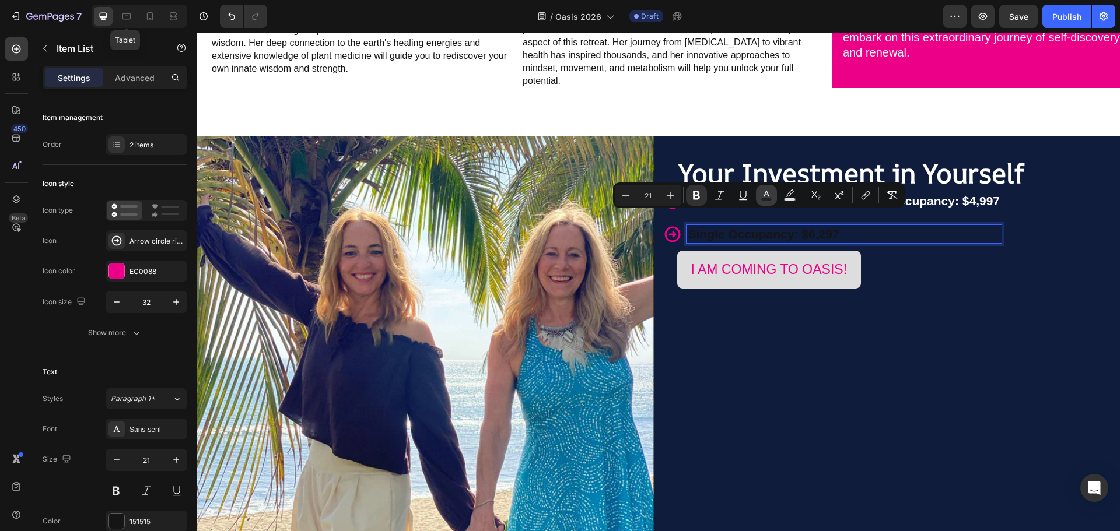
click at [770, 195] on icon "Editor contextual toolbar" at bounding box center [766, 196] width 12 height 12
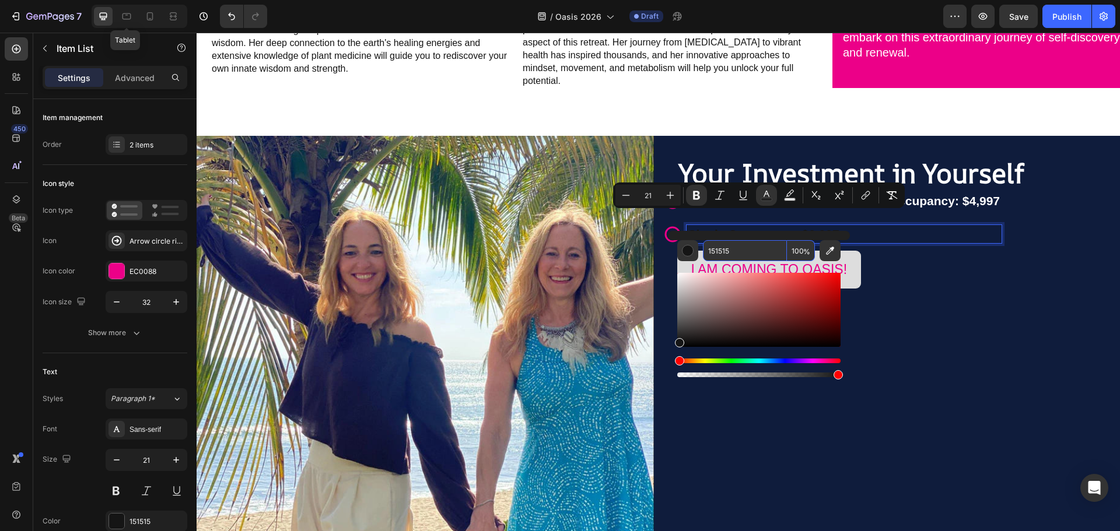
click at [717, 250] on input "151515" at bounding box center [745, 250] width 84 height 21
type input "FFFFFF"
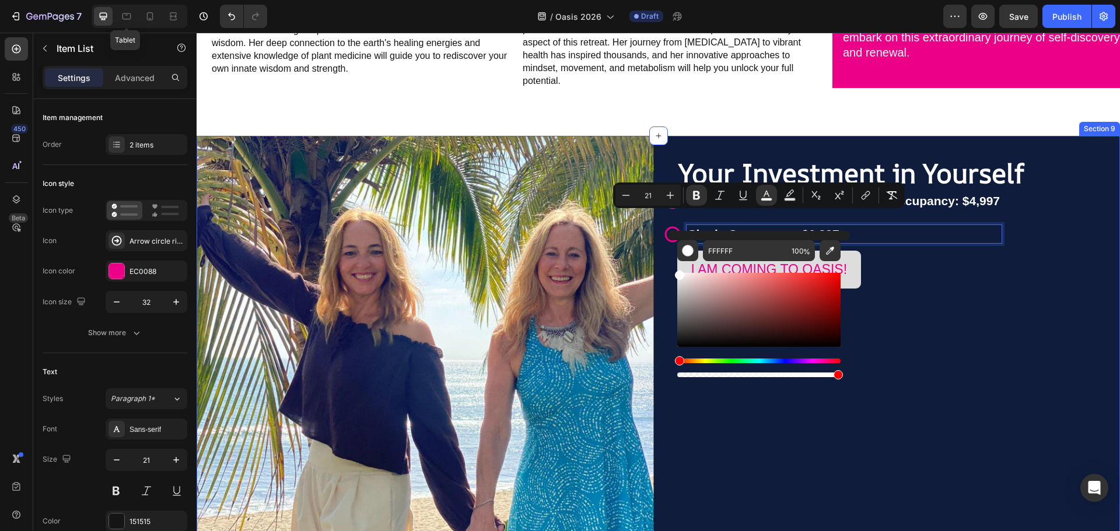
click at [911, 277] on div "Your Investment in Yourself Heading Double Occupancy: $4,997Double Occupancy: $…" at bounding box center [891, 364] width 457 height 457
click at [940, 304] on div "Your Investment in Yourself Heading Double Occupancy: $4,997Double Occupancy: $…" at bounding box center [891, 364] width 457 height 457
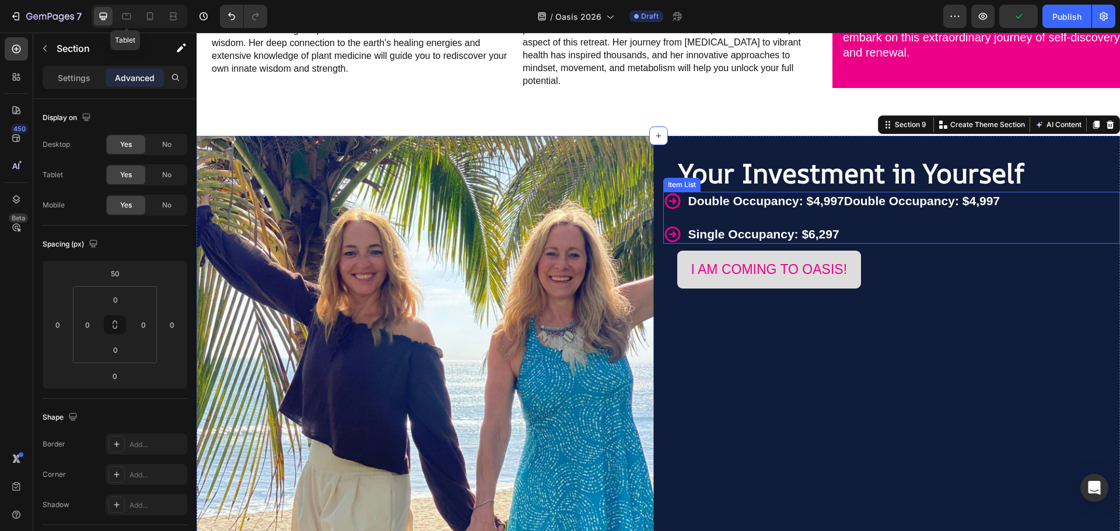
click at [680, 180] on div "Item List" at bounding box center [681, 185] width 33 height 10
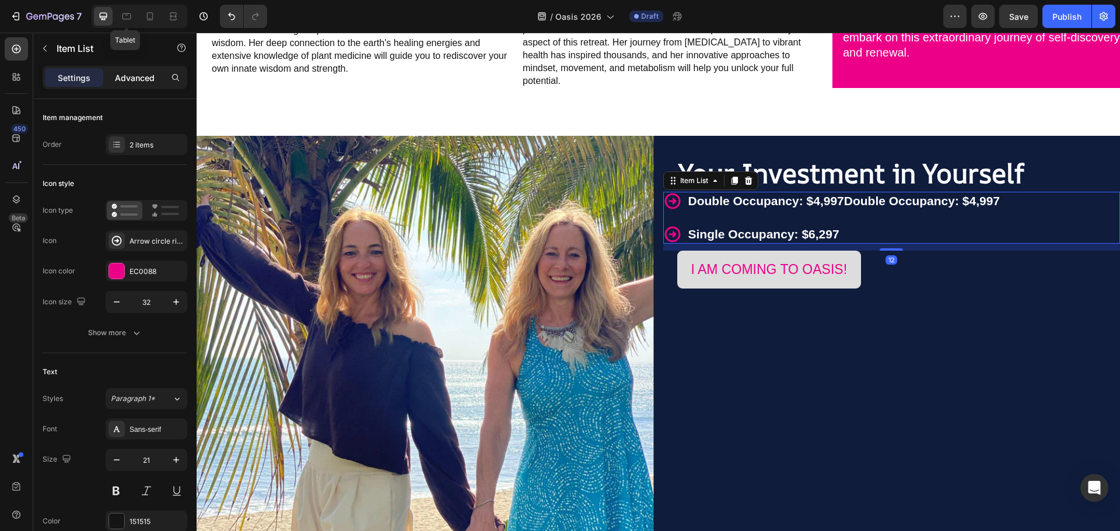
click at [145, 75] on p "Advanced" at bounding box center [135, 78] width 40 height 12
type input "100%"
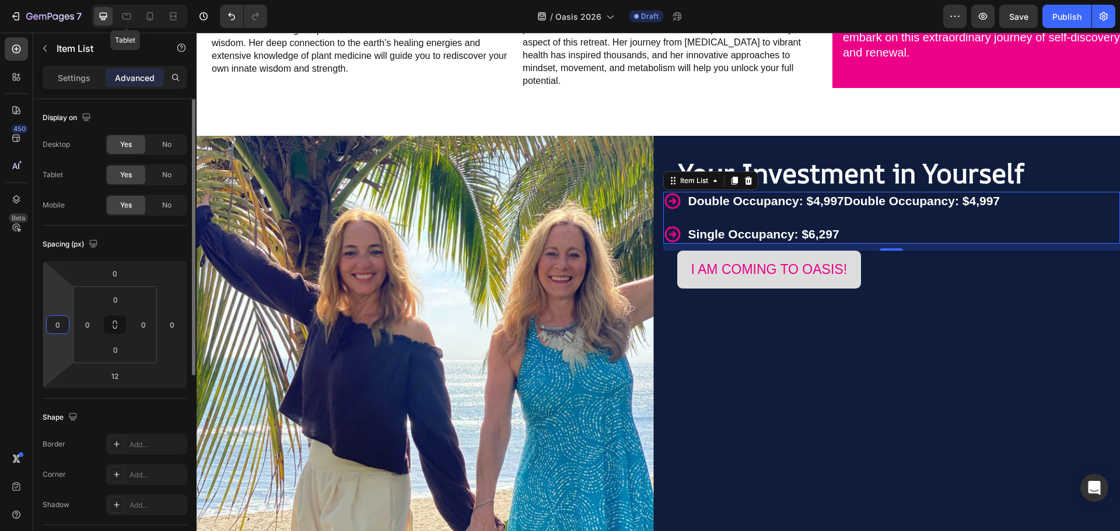
click at [59, 324] on input "0" at bounding box center [57, 324] width 17 height 17
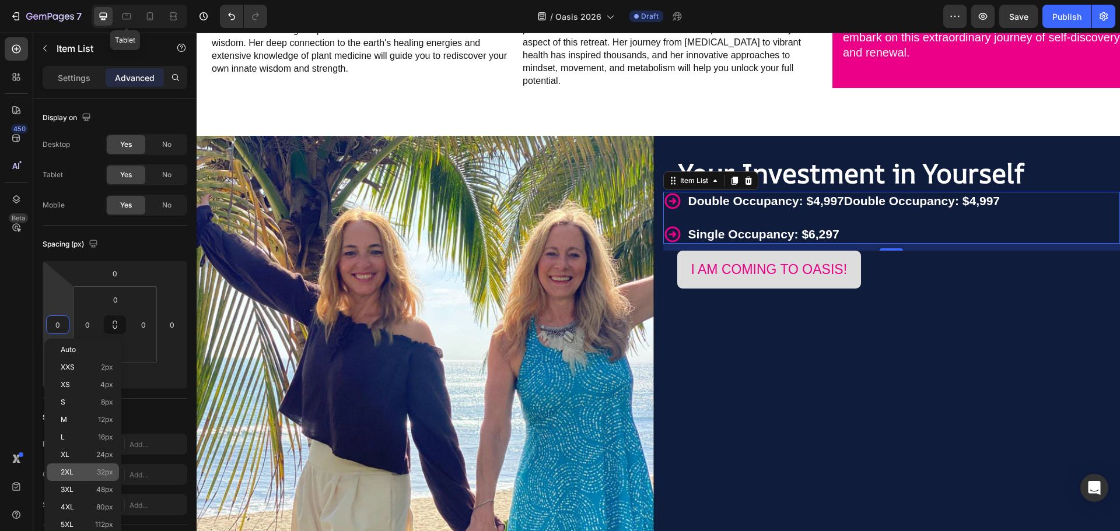
click at [97, 467] on div "2XL 32px" at bounding box center [83, 472] width 72 height 17
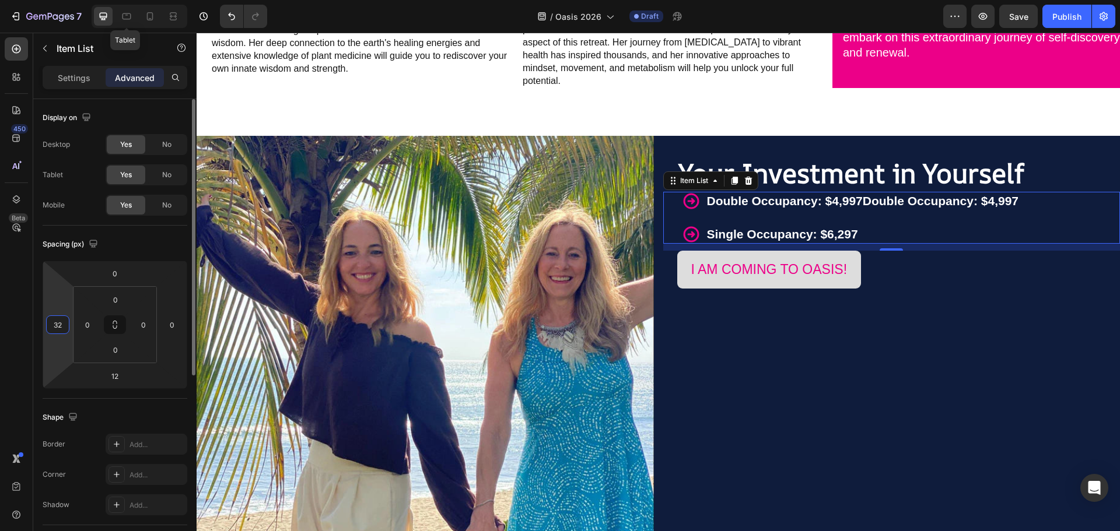
click at [62, 322] on input "32" at bounding box center [57, 324] width 17 height 17
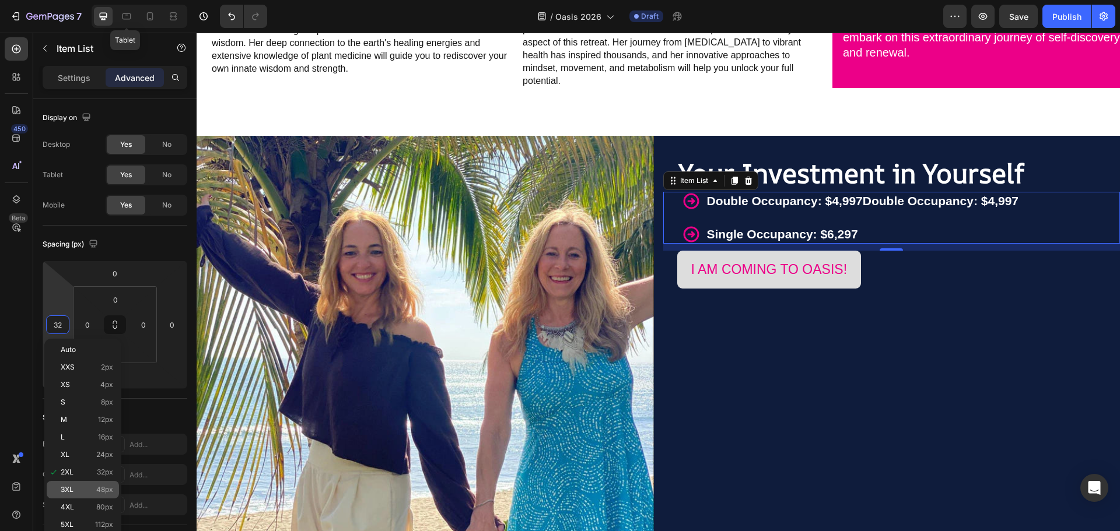
click at [94, 485] on div "3XL 48px" at bounding box center [83, 489] width 72 height 17
type input "48"
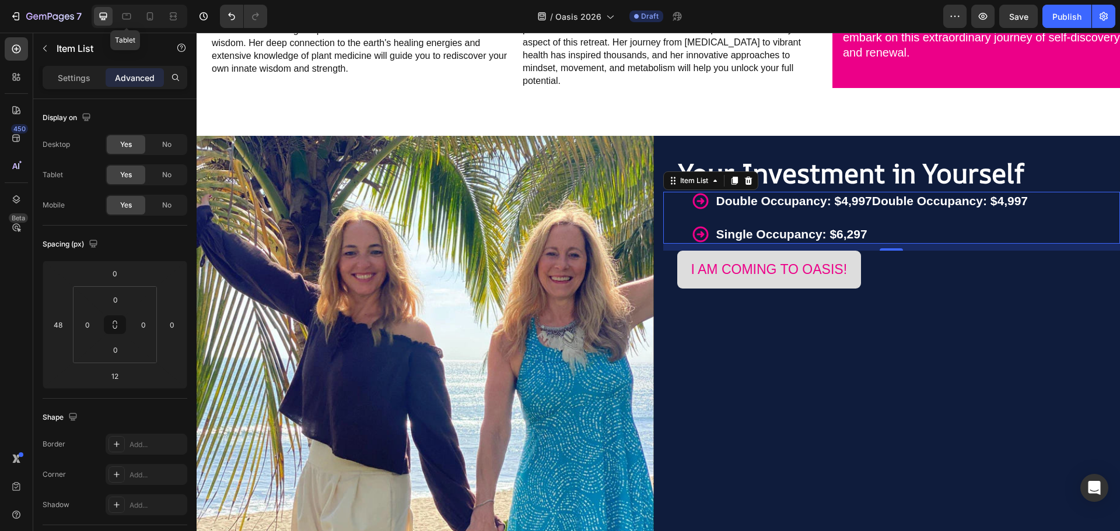
drag, startPoint x: 74, startPoint y: 80, endPoint x: 76, endPoint y: 94, distance: 14.1
click at [74, 79] on p "Settings" at bounding box center [74, 78] width 33 height 12
type input "8"
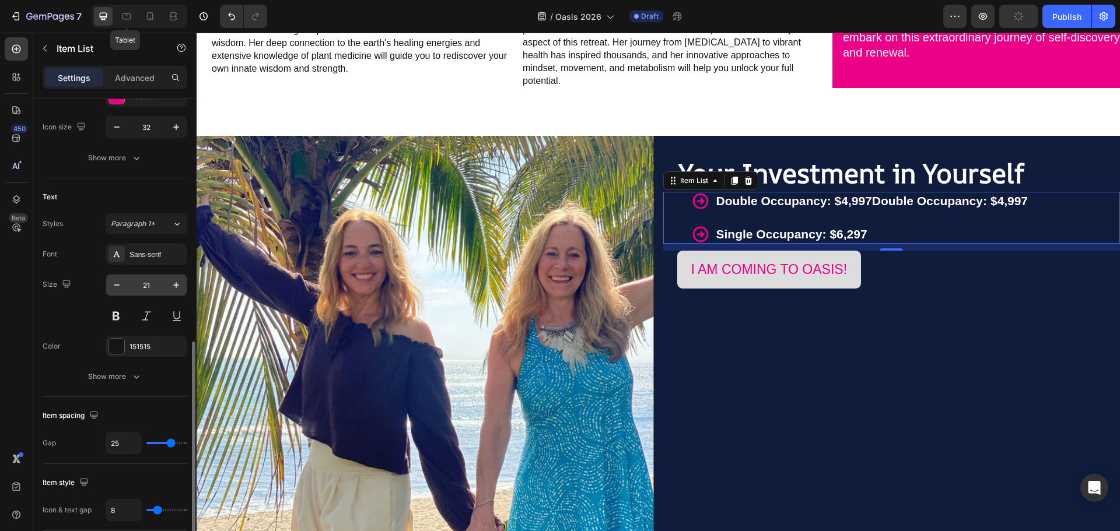
scroll to position [292, 0]
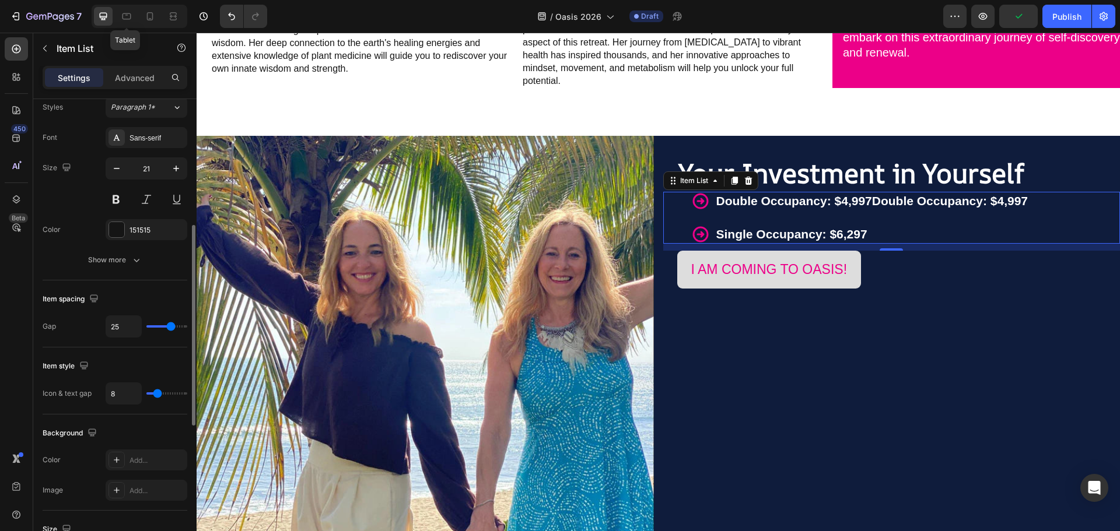
type input "24"
type input "23"
type input "19"
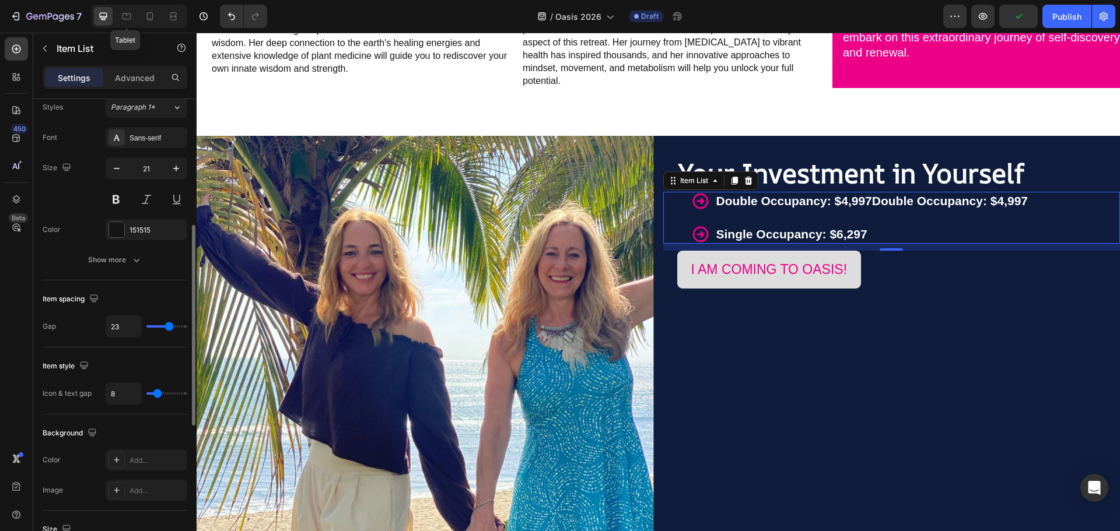
type input "19"
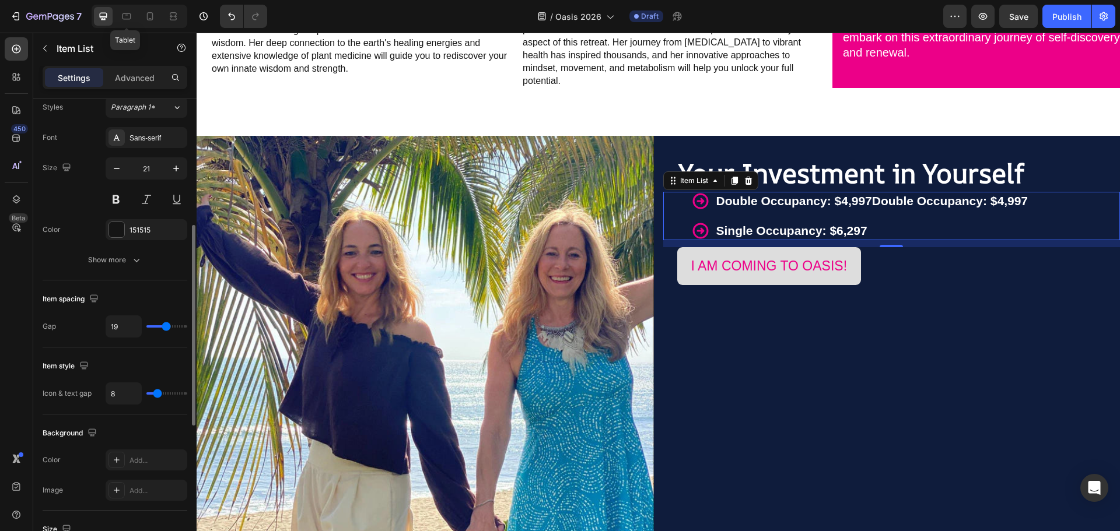
type input "20"
click at [167, 325] on input "range" at bounding box center [166, 326] width 41 height 2
click at [148, 80] on p "Advanced" at bounding box center [135, 78] width 40 height 12
type input "100%"
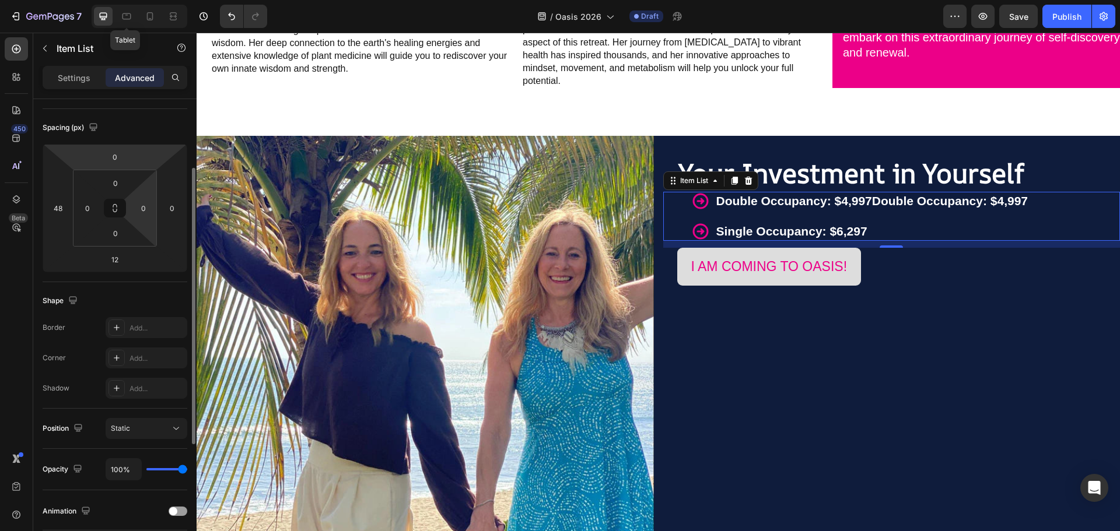
scroll to position [58, 0]
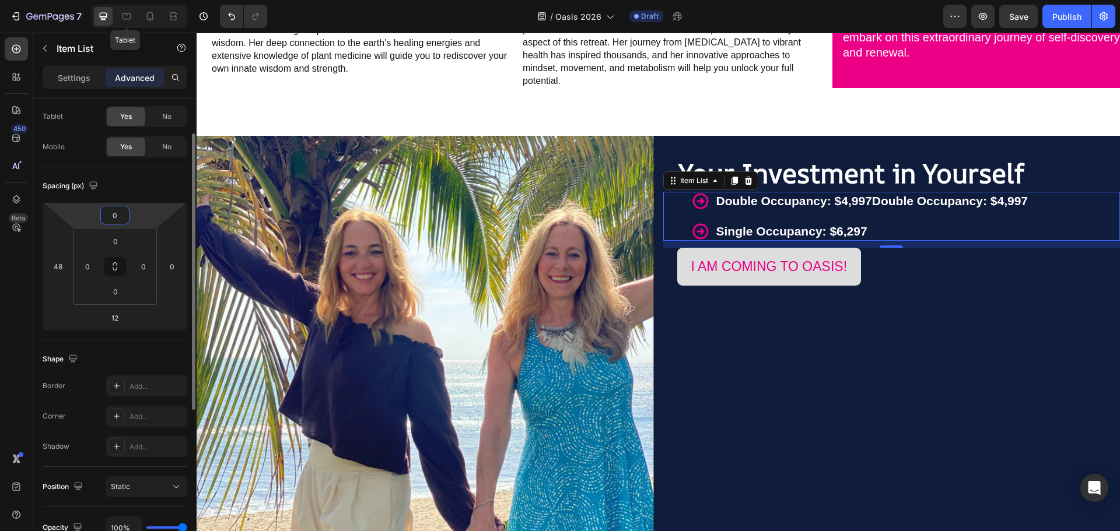
click at [121, 218] on input "0" at bounding box center [114, 214] width 23 height 17
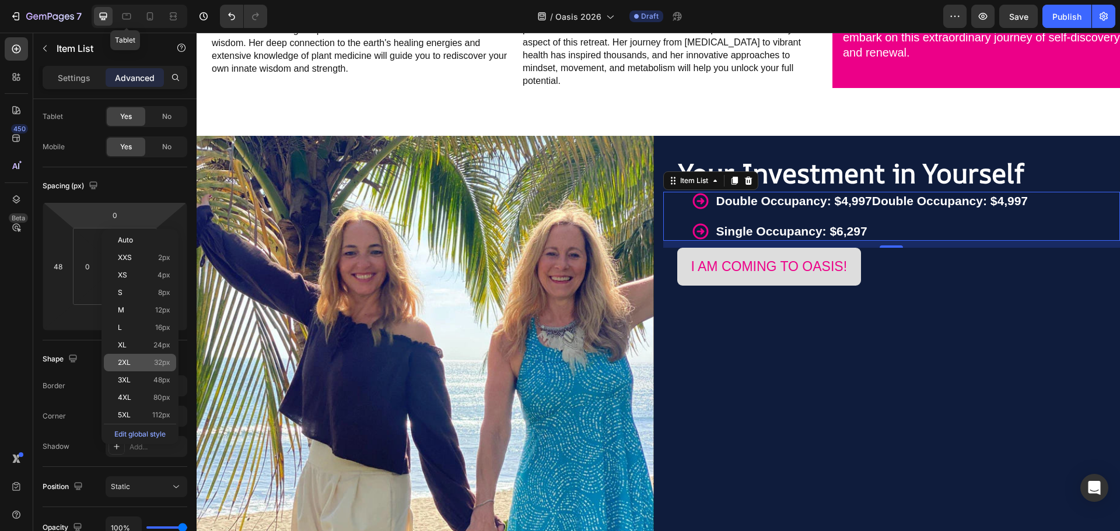
click at [150, 364] on p "2XL 32px" at bounding box center [144, 363] width 52 height 8
type input "32"
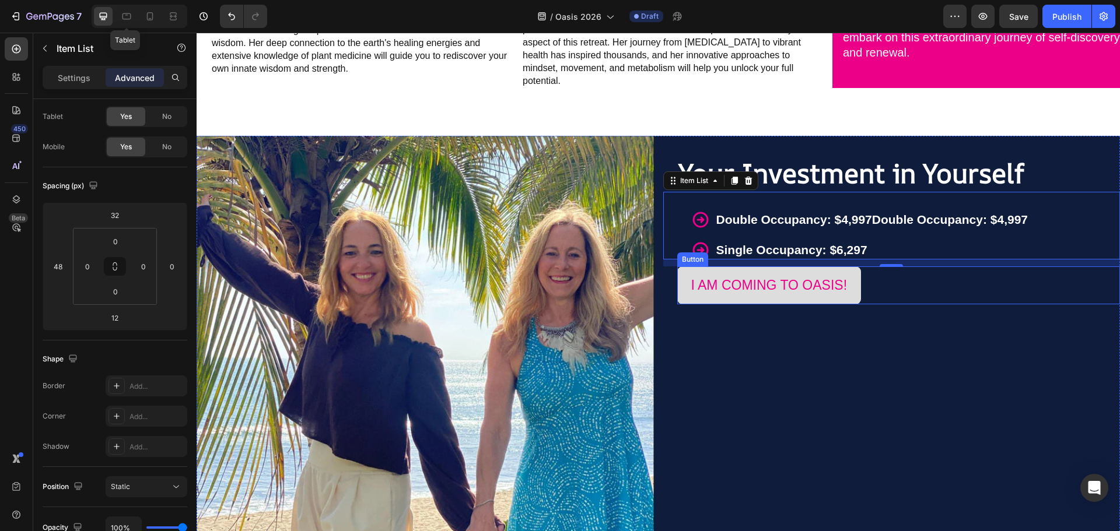
click at [941, 289] on div "I AM COMING TO OASIS! Button" at bounding box center [898, 286] width 443 height 38
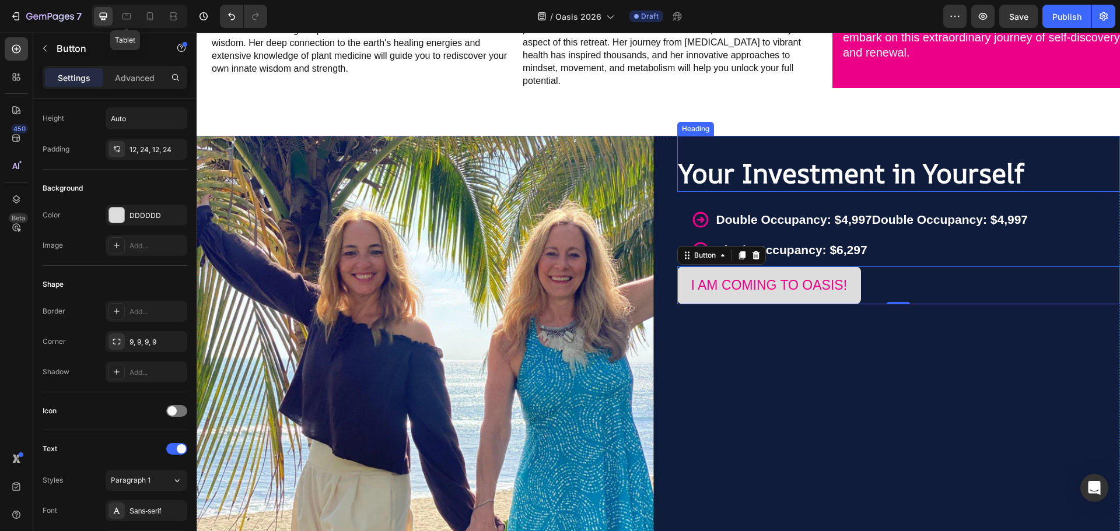
scroll to position [0, 0]
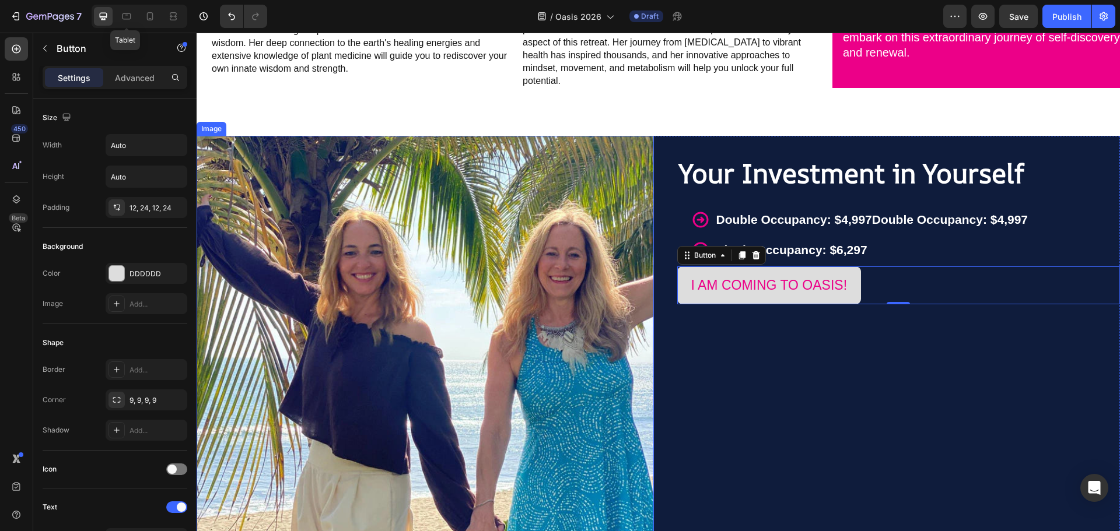
click at [524, 205] on img at bounding box center [425, 364] width 457 height 457
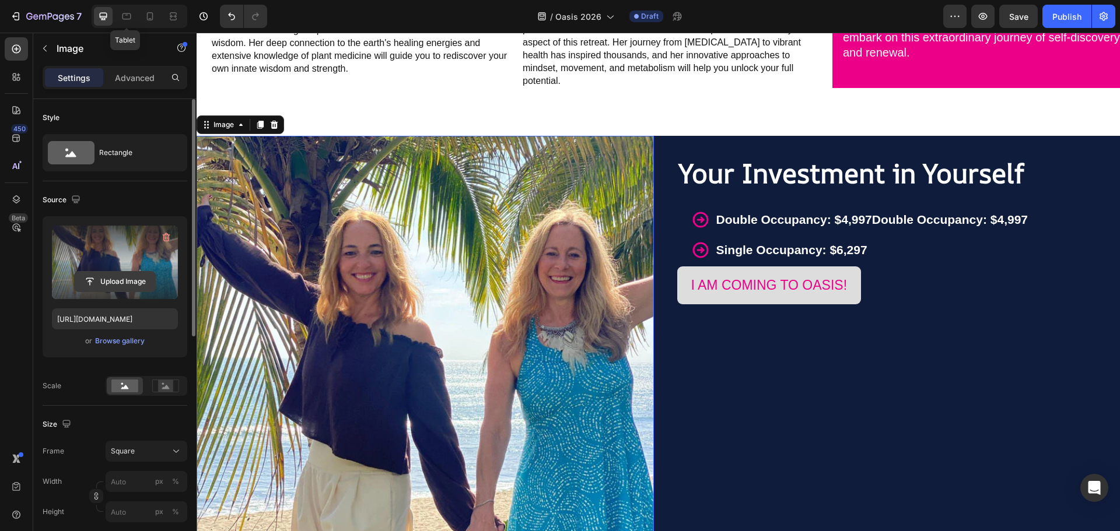
click at [103, 281] on input "file" at bounding box center [115, 282] width 80 height 20
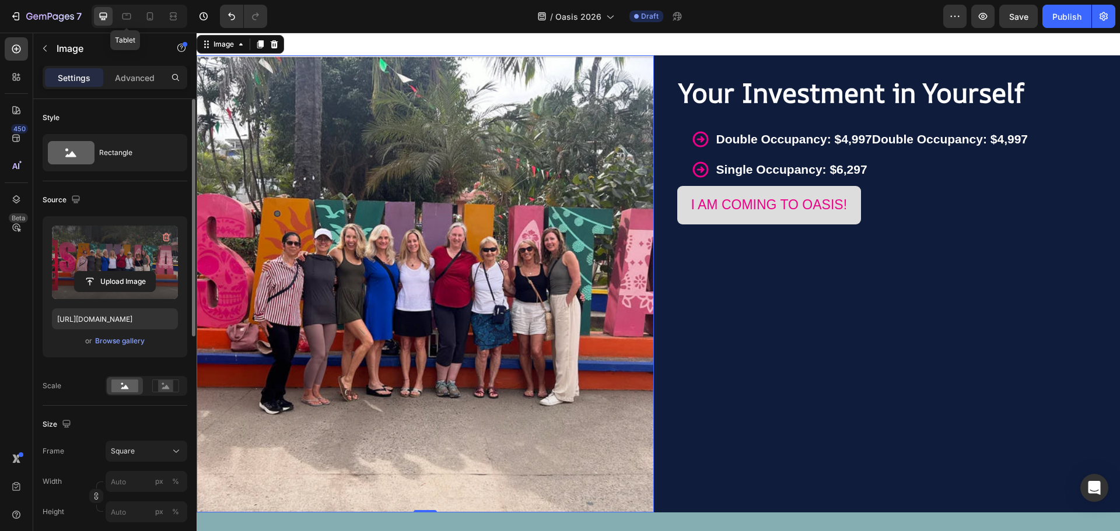
scroll to position [3778, 0]
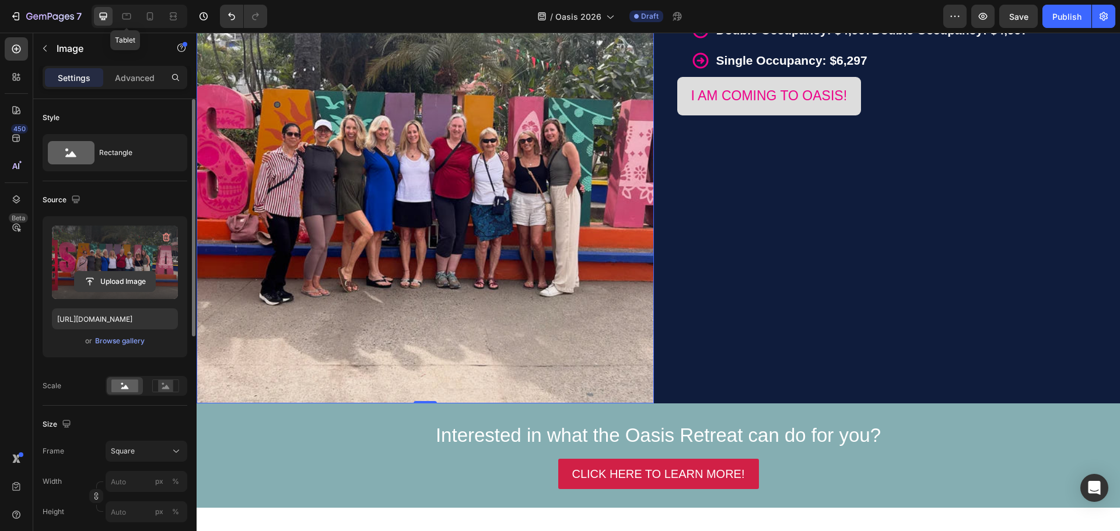
click at [118, 283] on input "file" at bounding box center [115, 282] width 80 height 20
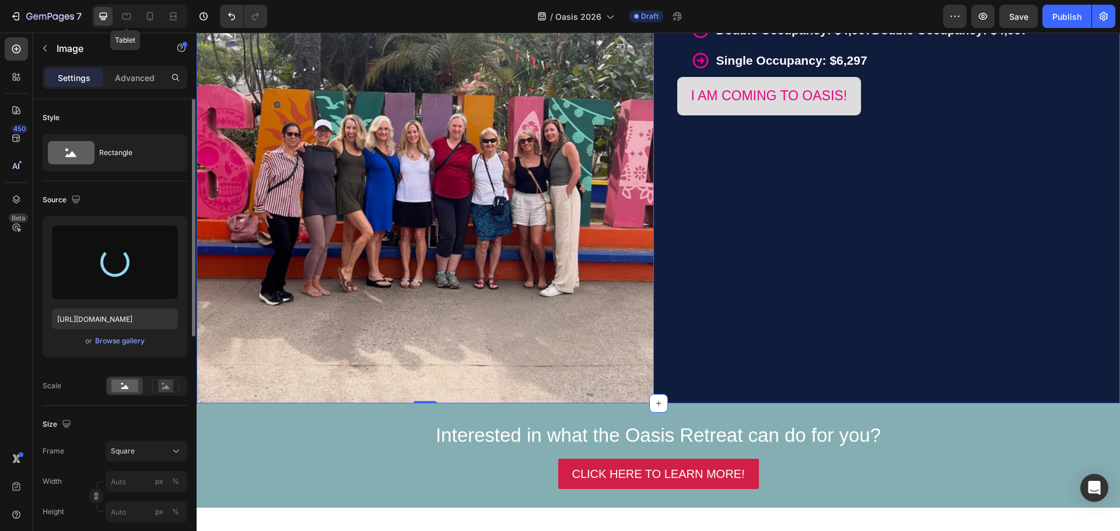
type input "https://cdn.shopify.com/s/files/1/0860/8491/1426/files/gempages_523242326022161…"
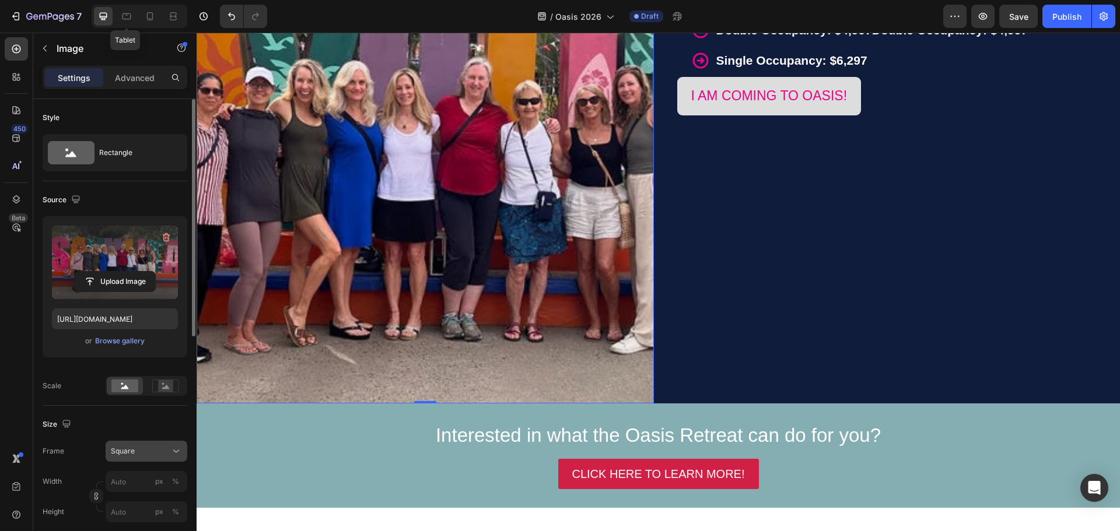
click at [135, 455] on span "Square" at bounding box center [123, 451] width 24 height 10
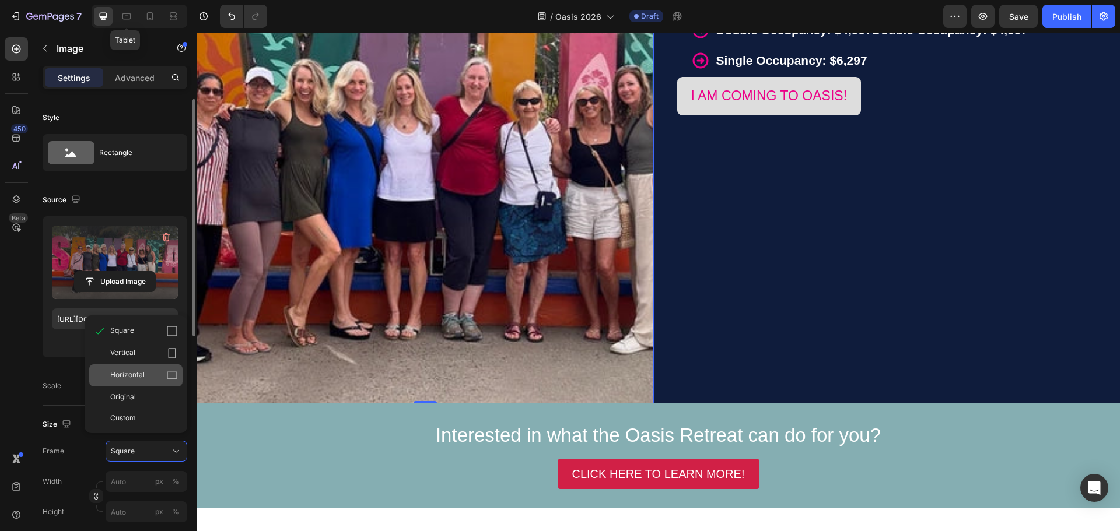
click at [133, 380] on span "Horizontal" at bounding box center [127, 376] width 34 height 12
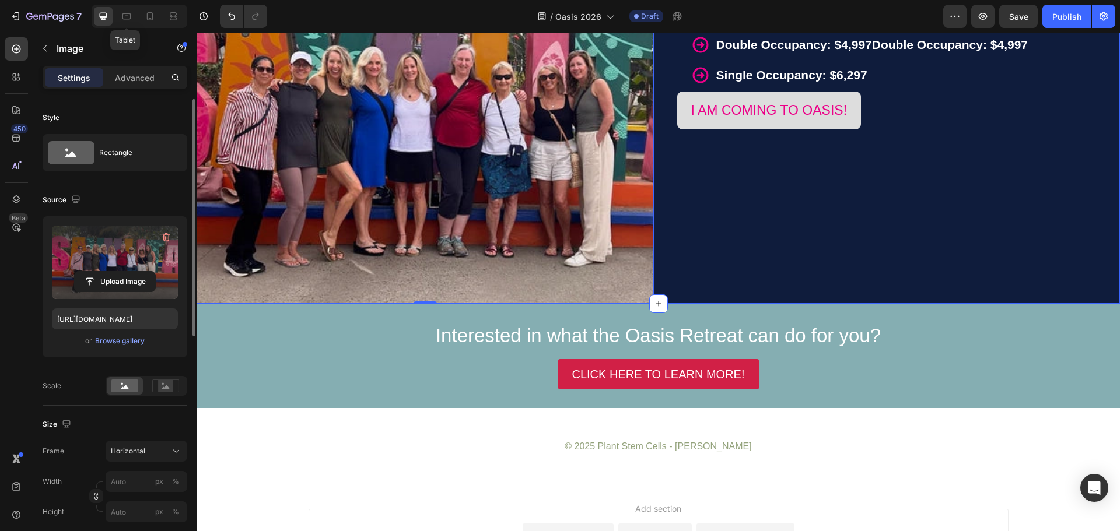
scroll to position [3661, 0]
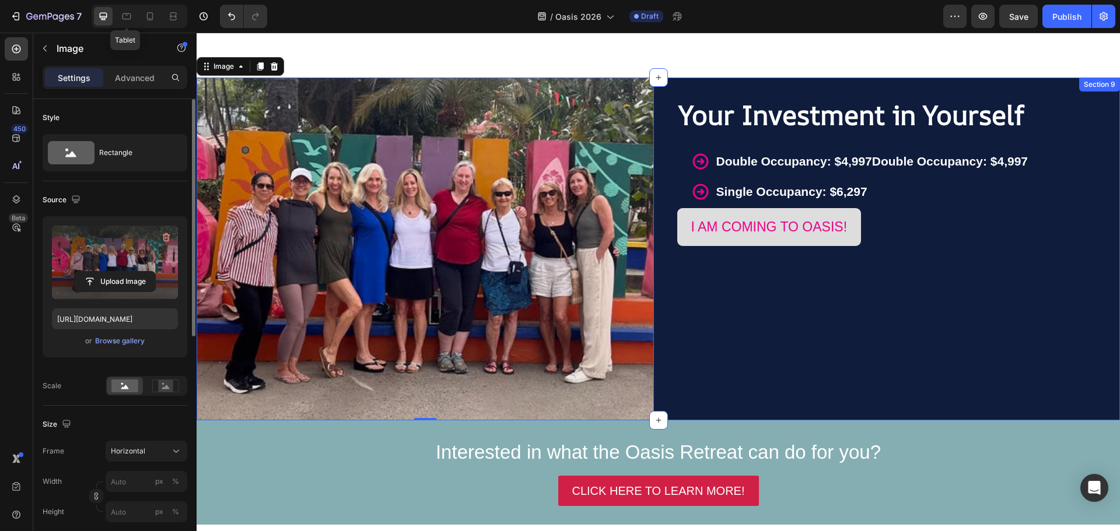
click at [663, 78] on div "Your Investment in Yourself Heading Double Occupancy: $4,997Double Occupancy: $…" at bounding box center [891, 249] width 457 height 343
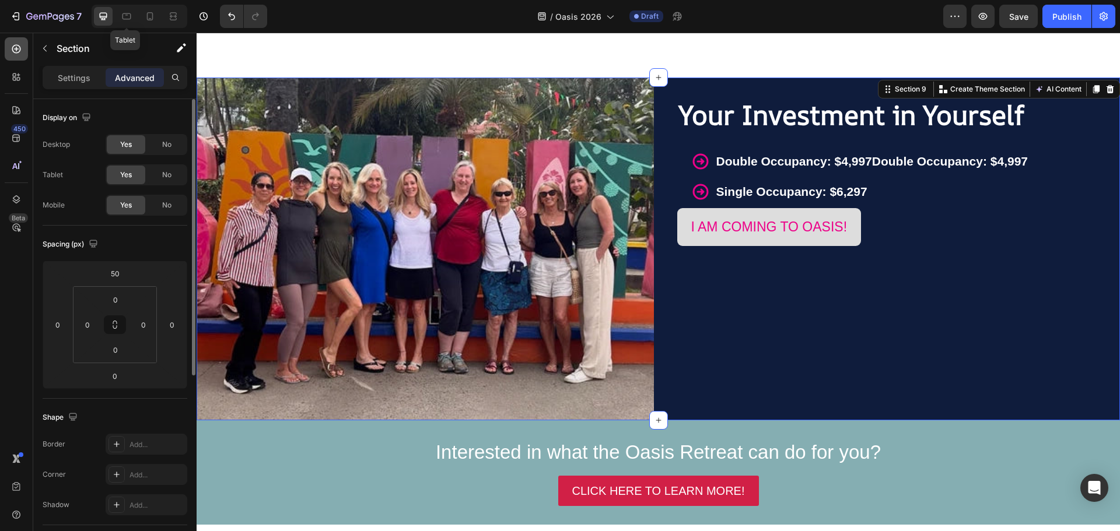
click at [12, 51] on icon at bounding box center [16, 49] width 12 height 12
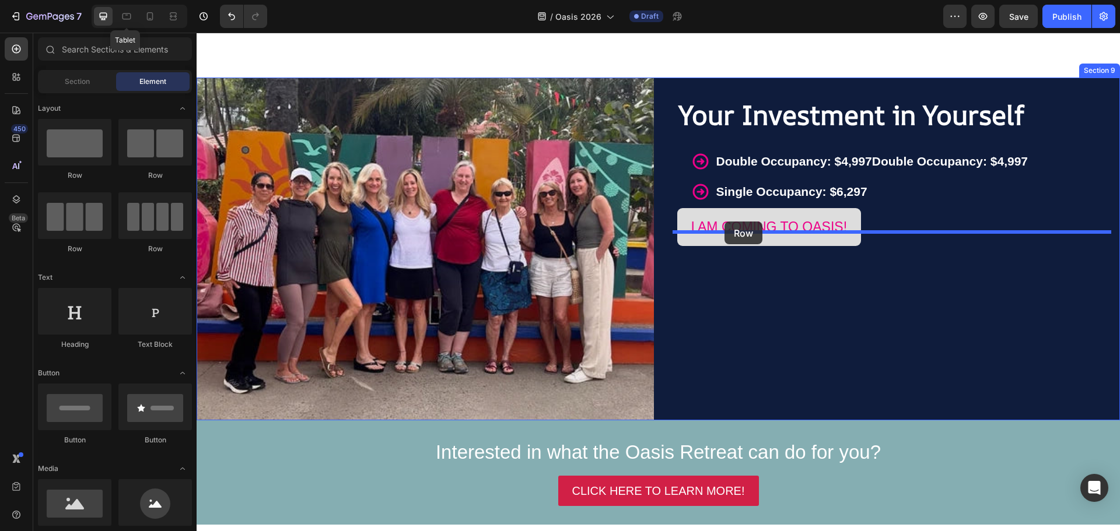
drag, startPoint x: 278, startPoint y: 181, endPoint x: 787, endPoint y: 241, distance: 513.2
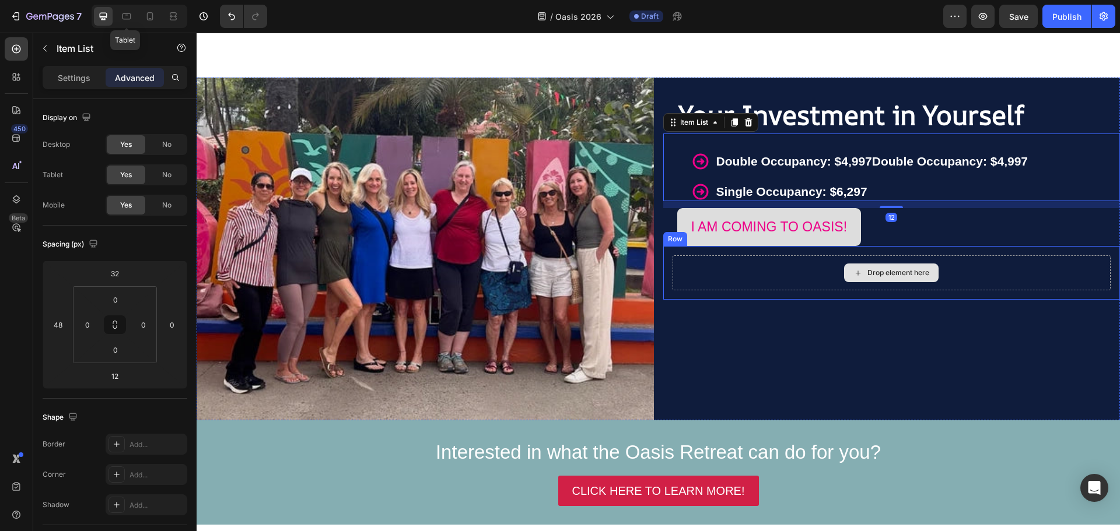
drag, startPoint x: 675, startPoint y: 114, endPoint x: 849, endPoint y: 260, distance: 226.5
click at [849, 260] on div "Your Investment in Yourself Heading Double Occupancy: $4,997Double Occupancy: $…" at bounding box center [891, 249] width 457 height 343
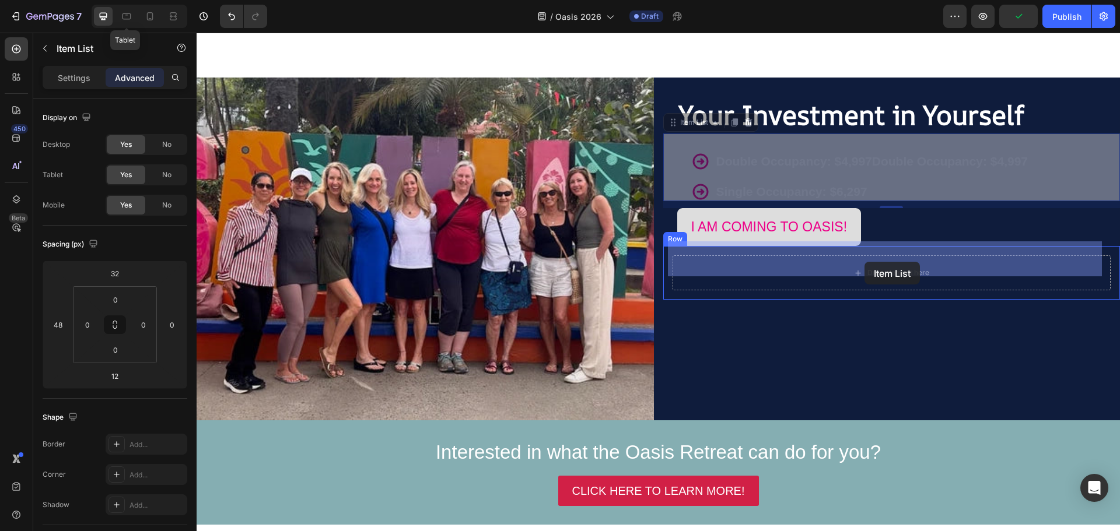
drag, startPoint x: 701, startPoint y: 113, endPoint x: 864, endPoint y: 262, distance: 220.9
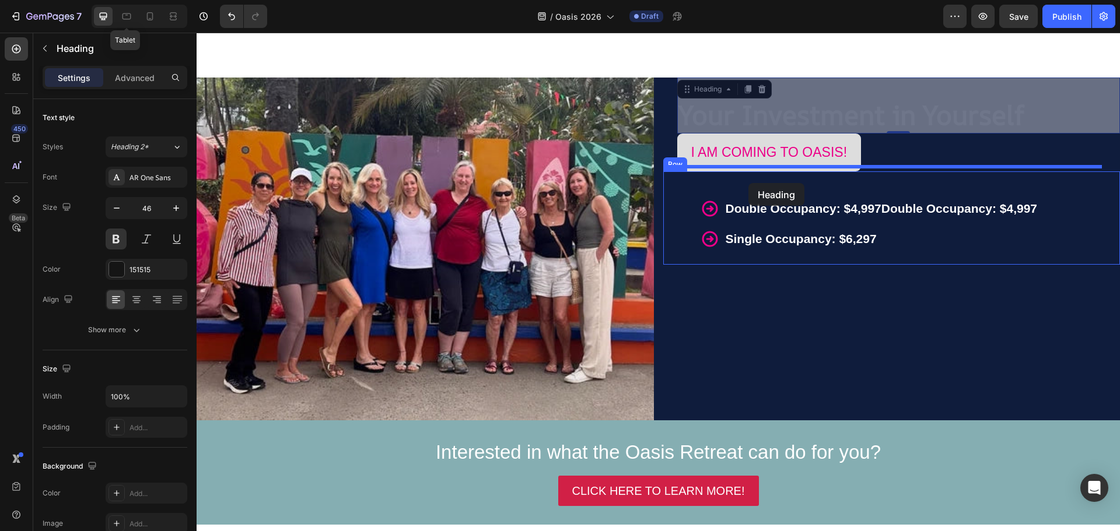
drag, startPoint x: 690, startPoint y: 73, endPoint x: 748, endPoint y: 183, distance: 124.7
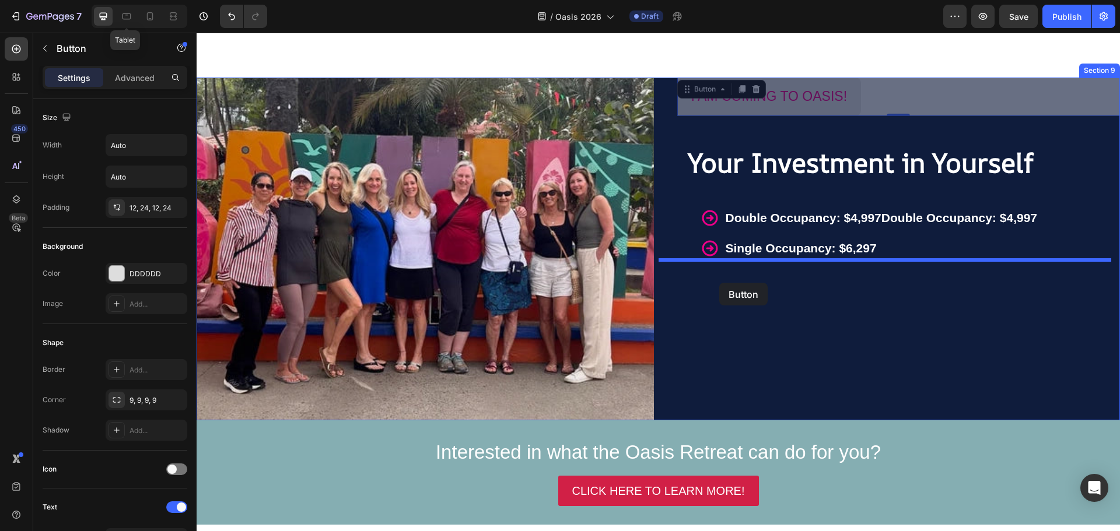
drag, startPoint x: 693, startPoint y: 71, endPoint x: 719, endPoint y: 283, distance: 213.2
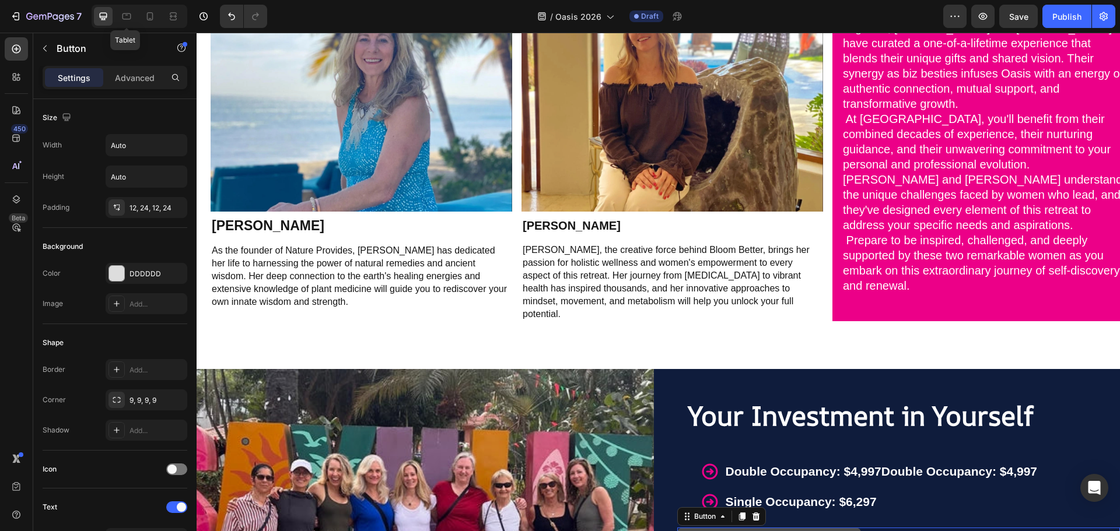
scroll to position [3311, 0]
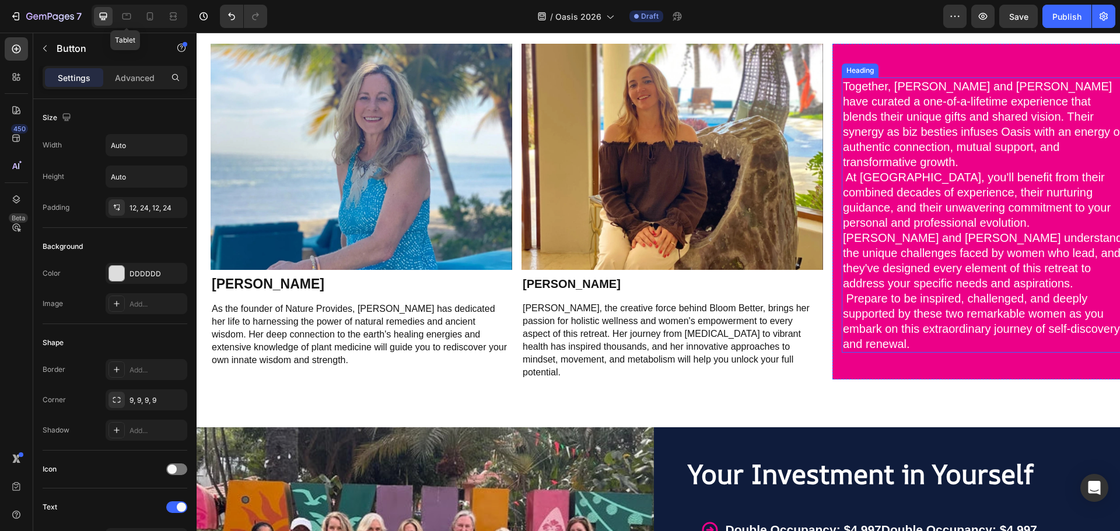
click at [927, 171] on span "At Oasis, you'll benefit from their combined decades of experience, their nurtu…" at bounding box center [982, 230] width 279 height 119
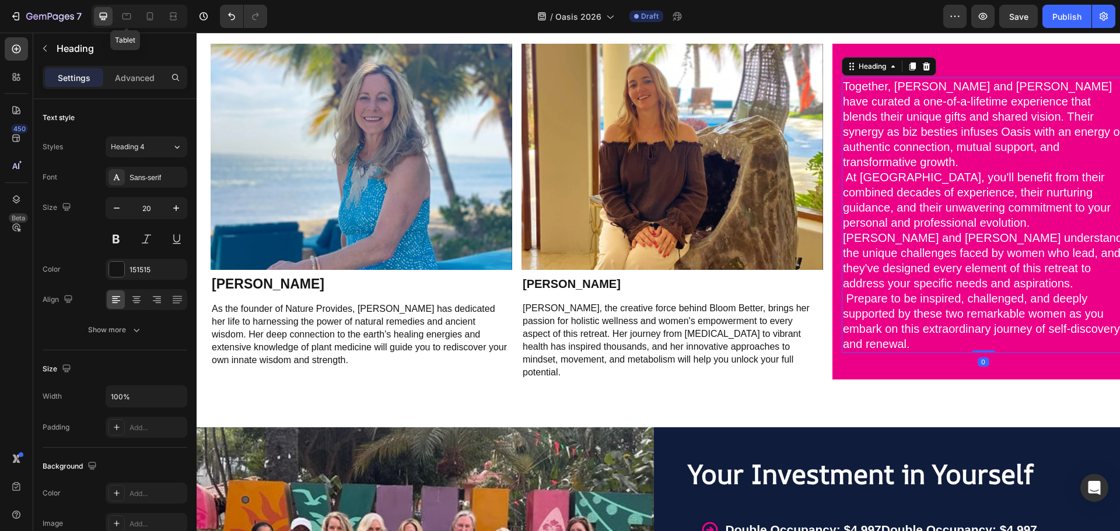
click at [1031, 155] on h2 "Together, Jennifer and Jana have curated a one-of-a-lifetime experience that bl…" at bounding box center [983, 215] width 283 height 275
click at [1029, 158] on p "Together, Jennifer and Jana have curated a one-of-a-lifetime experience that bl…" at bounding box center [983, 215] width 281 height 273
click at [1074, 274] on p "Together, Jennifer and Jana have curated a one-of-a-lifetime experience that bl…" at bounding box center [983, 215] width 281 height 273
click at [1073, 278] on p "Together, Jennifer and Jana have curated a one-of-a-lifetime experience that bl…" at bounding box center [983, 215] width 281 height 273
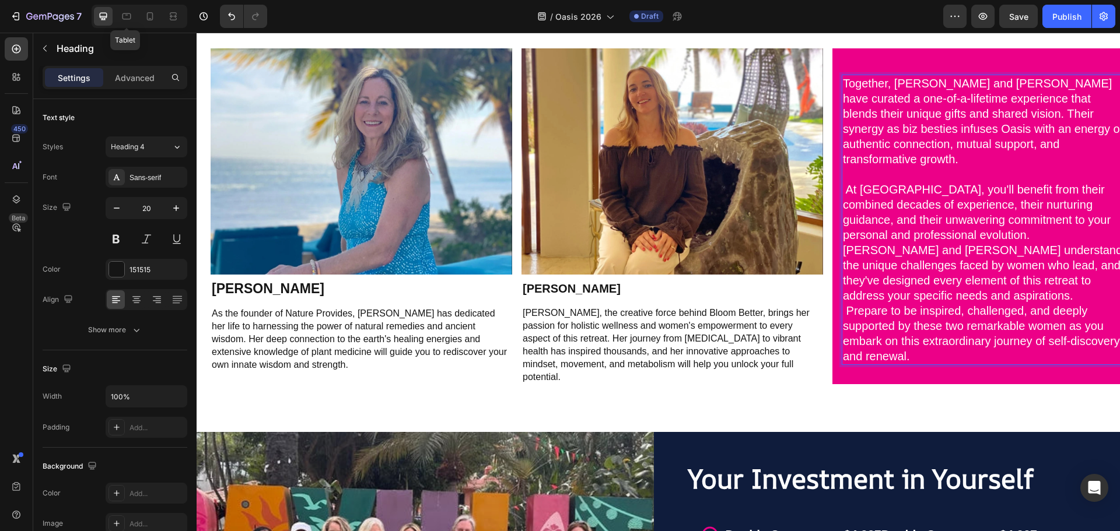
click at [1071, 279] on p "Together, Jennifer and Jana have curated a one-of-a-lifetime experience that bl…" at bounding box center [983, 220] width 281 height 288
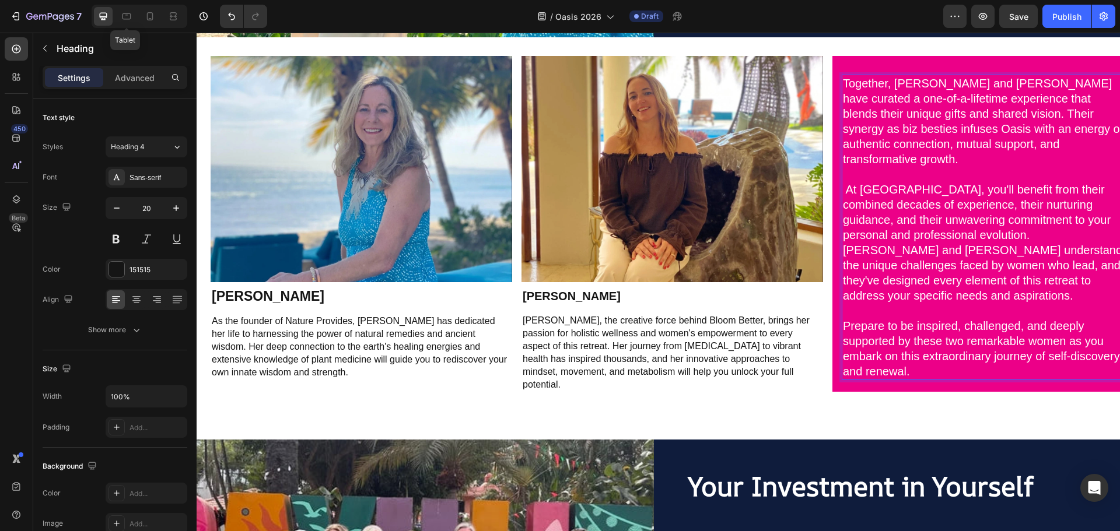
scroll to position [3296, 0]
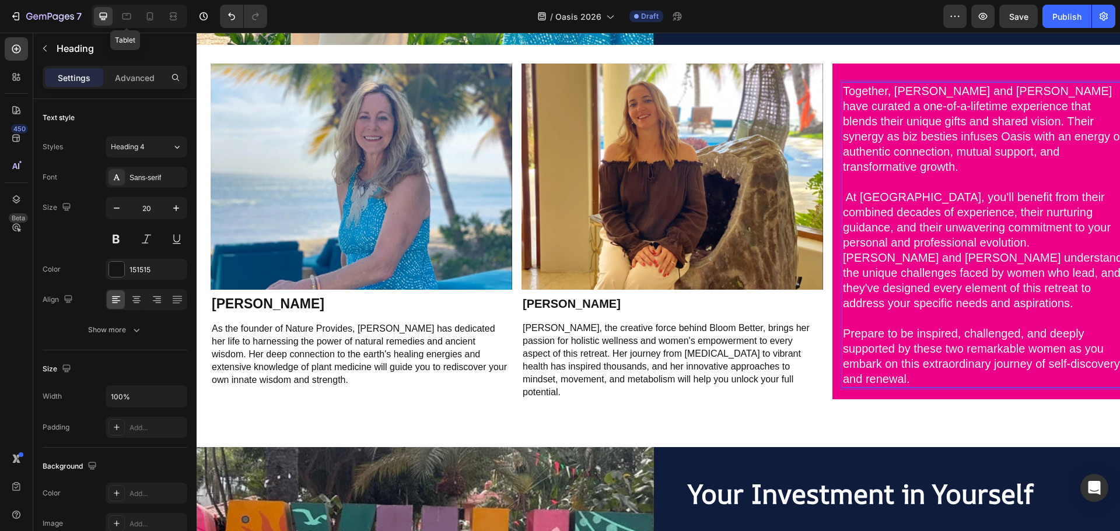
click at [972, 121] on span "Together, Jennifer and Jana have curated a one-of-a-lifetime experience that bl…" at bounding box center [983, 129] width 280 height 89
drag, startPoint x: 966, startPoint y: 412, endPoint x: 907, endPoint y: 211, distance: 210.2
click at [914, 75] on icon at bounding box center [912, 71] width 6 height 8
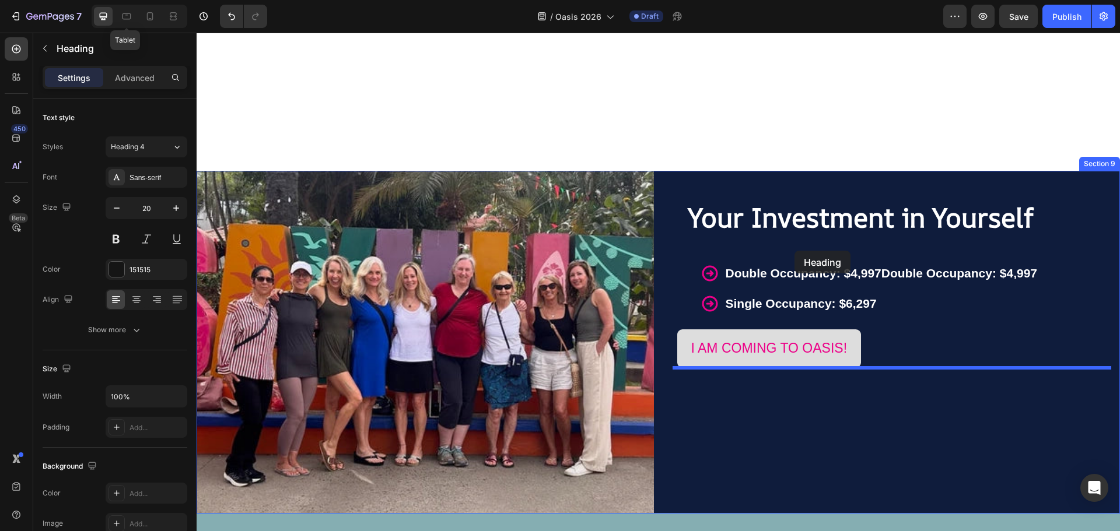
scroll to position [3988, 0]
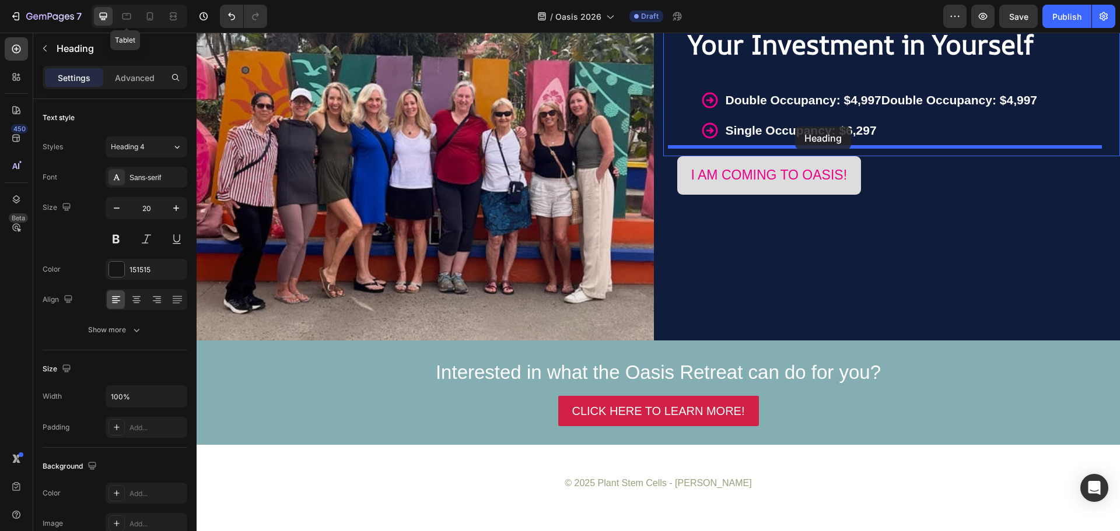
drag, startPoint x: 864, startPoint y: 61, endPoint x: 795, endPoint y: 127, distance: 95.7
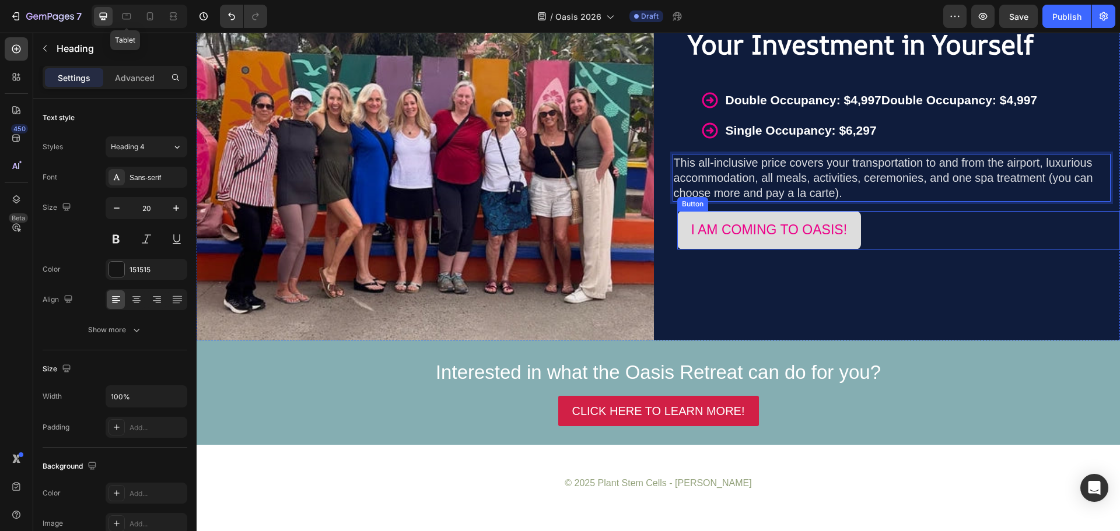
drag, startPoint x: 918, startPoint y: 237, endPoint x: 951, endPoint y: 310, distance: 80.1
click at [918, 237] on div "I AM COMING TO OASIS! Button" at bounding box center [898, 230] width 443 height 38
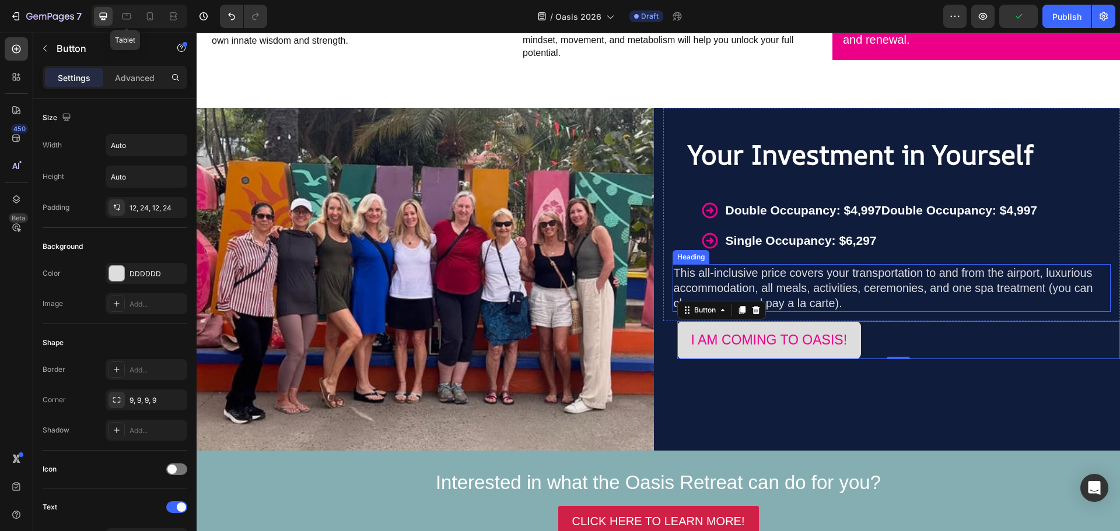
scroll to position [3573, 0]
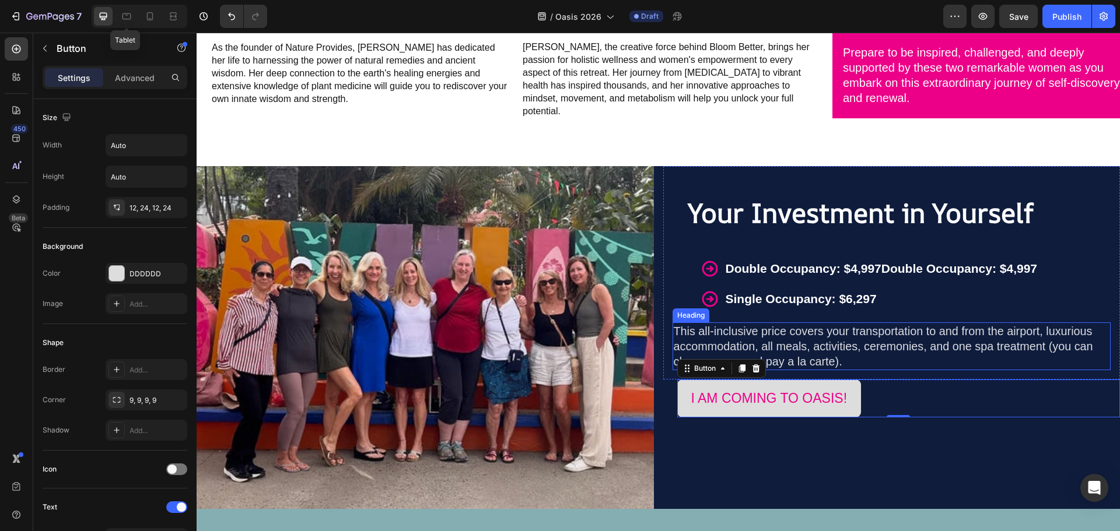
click at [817, 325] on span "This all-inclusive price covers your transportation to and from the airport, lu…" at bounding box center [883, 346] width 419 height 43
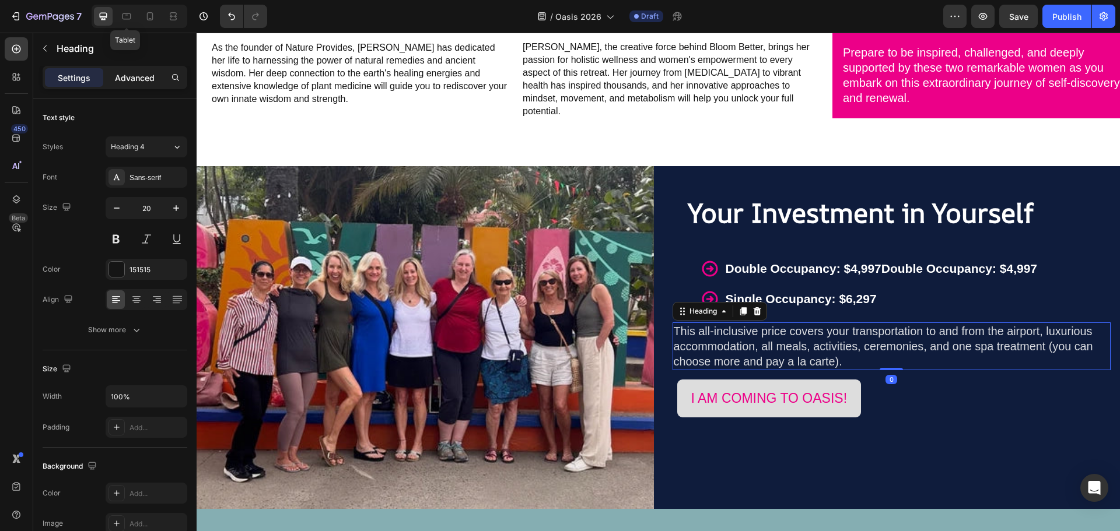
click at [139, 72] on p "Advanced" at bounding box center [135, 78] width 40 height 12
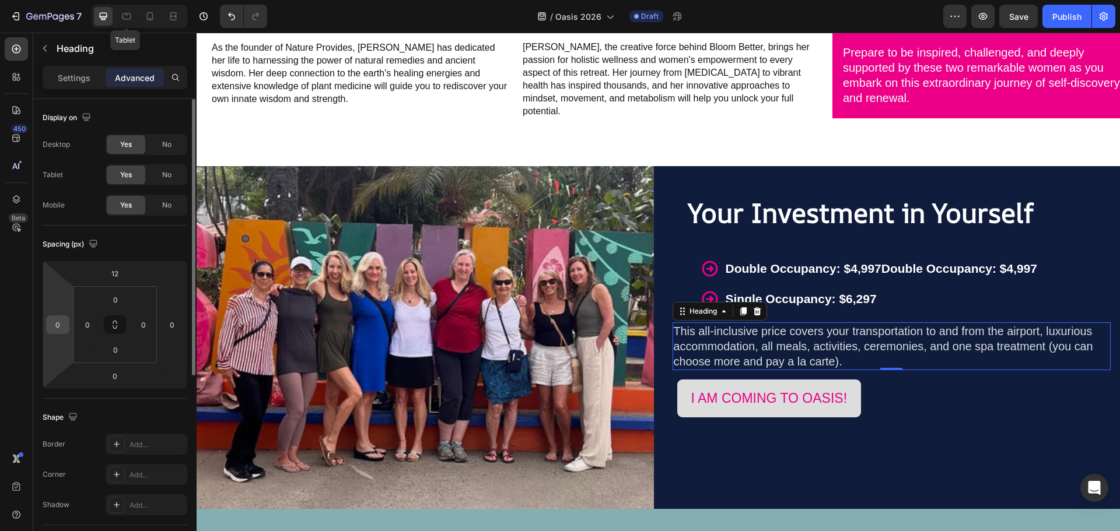
click at [60, 327] on input "0" at bounding box center [57, 324] width 17 height 17
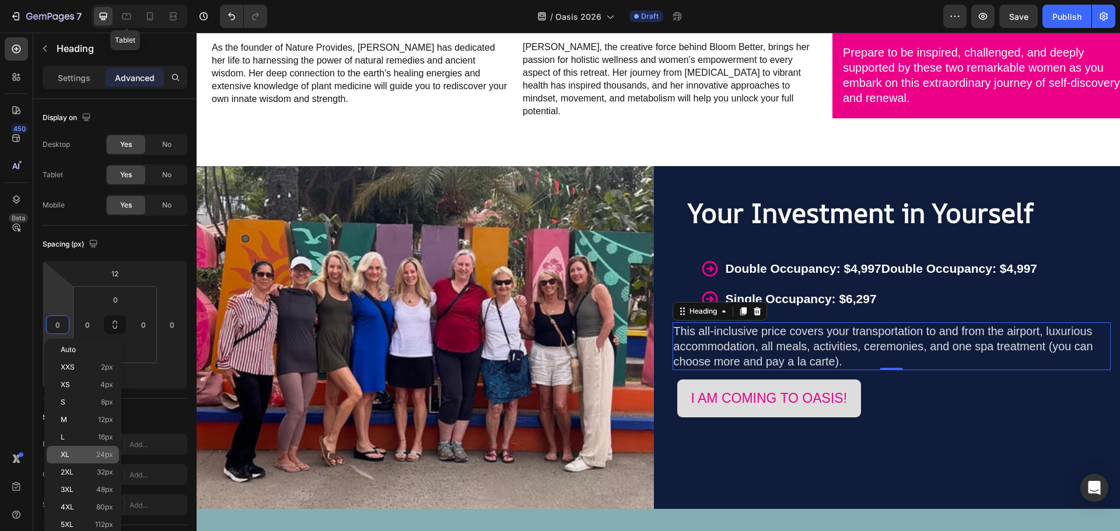
click at [107, 455] on span "24px" at bounding box center [104, 455] width 17 height 8
type input "24"
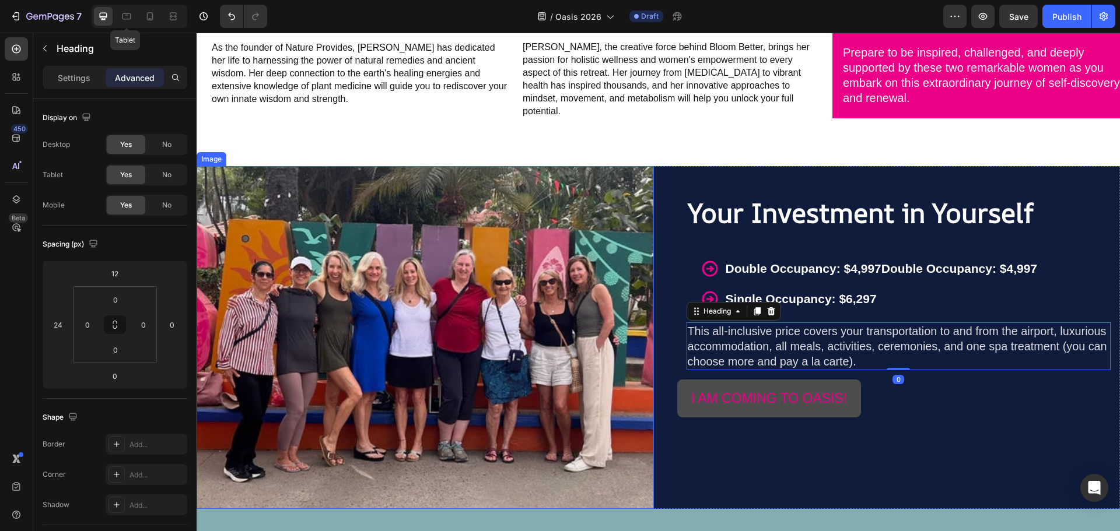
click at [842, 390] on p "I AM COMING TO OASIS!" at bounding box center [769, 399] width 156 height 24
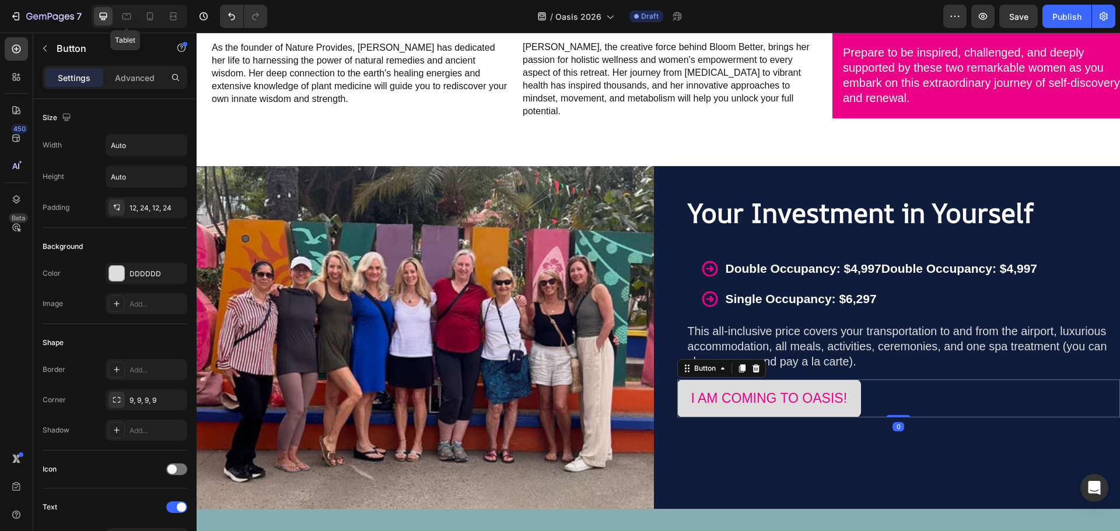
click at [954, 392] on div "I AM COMING TO OASIS! Button 0" at bounding box center [898, 399] width 443 height 38
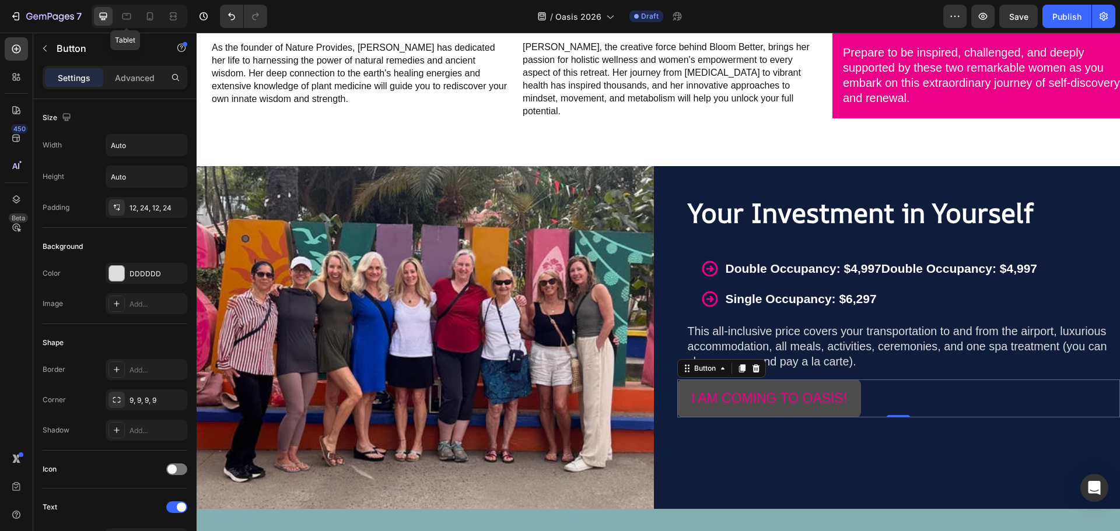
click at [853, 388] on button "I AM COMING TO OASIS!" at bounding box center [769, 399] width 184 height 38
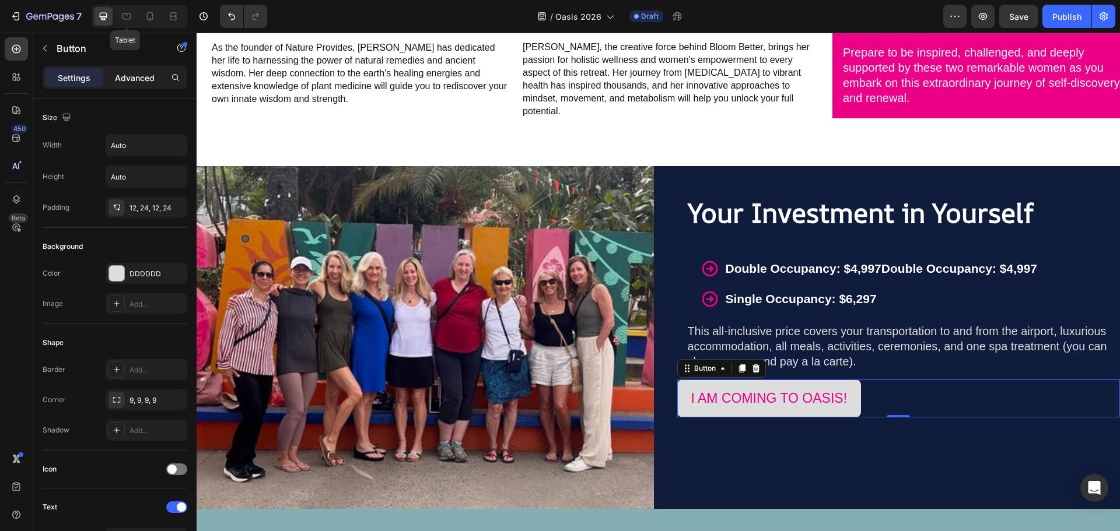
click at [127, 75] on p "Advanced" at bounding box center [135, 78] width 40 height 12
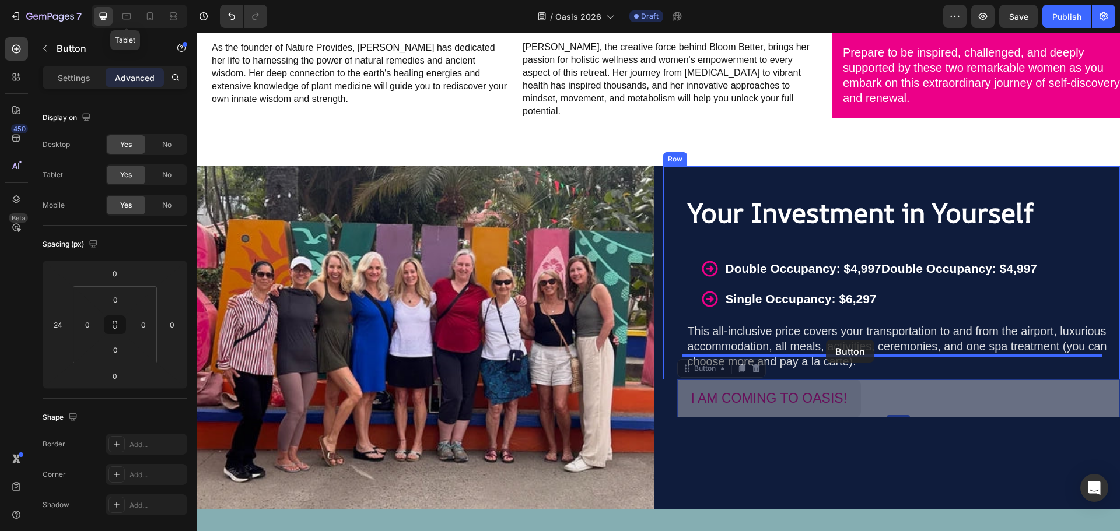
drag, startPoint x: 707, startPoint y: 357, endPoint x: 826, endPoint y: 340, distance: 119.7
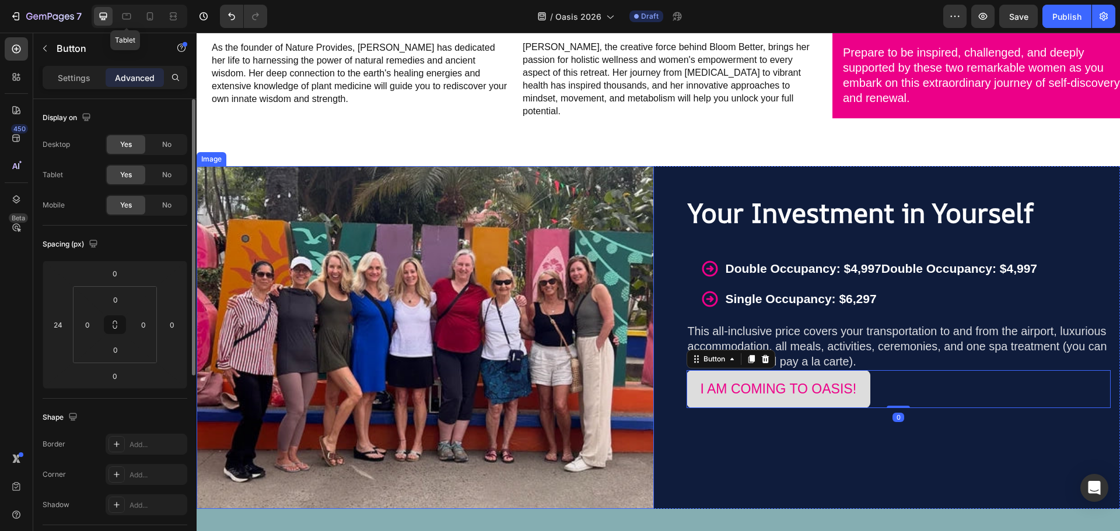
click at [135, 83] on p "Advanced" at bounding box center [135, 78] width 40 height 12
click at [118, 277] on input "0" at bounding box center [114, 273] width 23 height 17
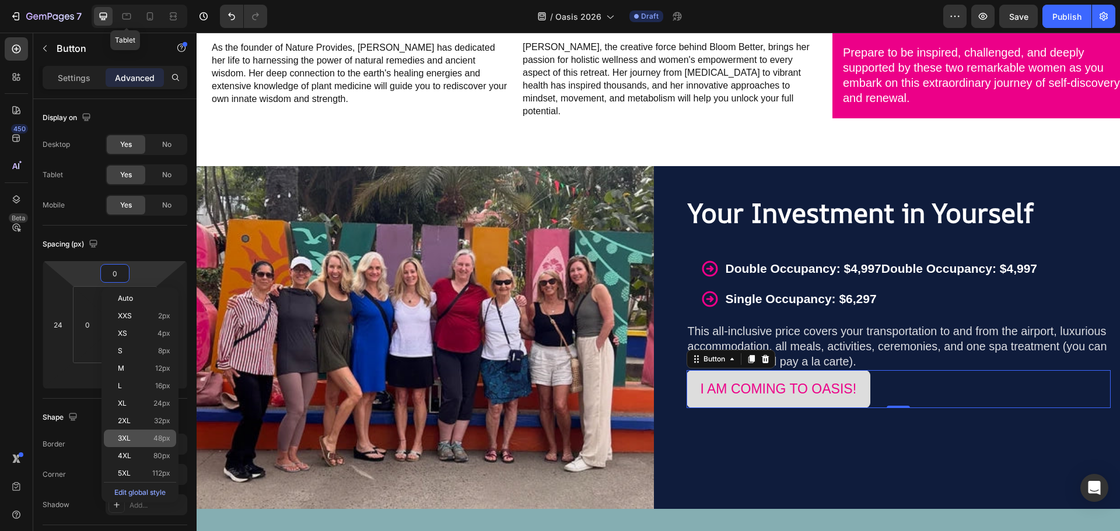
click at [153, 436] on span "48px" at bounding box center [161, 438] width 17 height 8
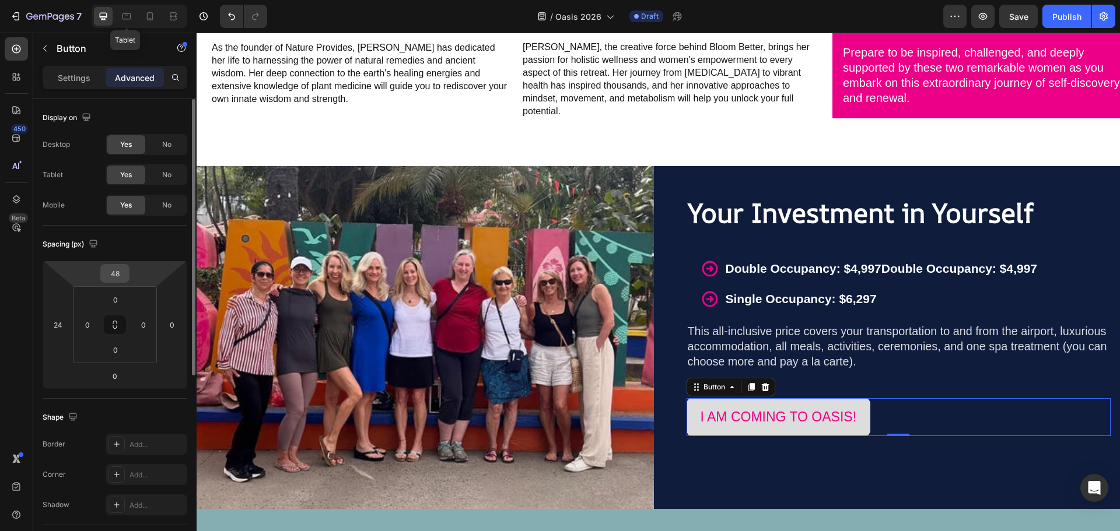
click at [114, 273] on input "48" at bounding box center [114, 273] width 23 height 17
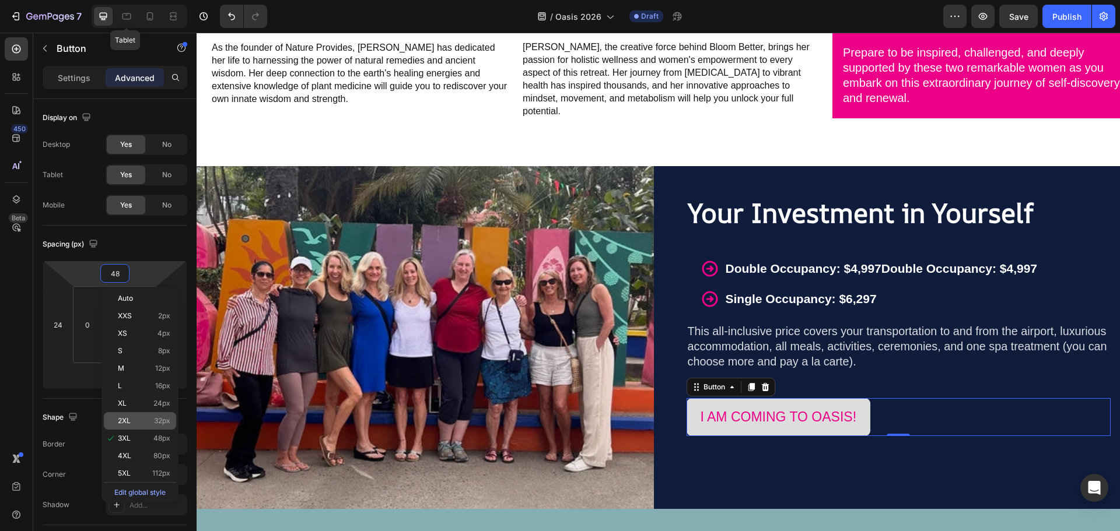
click at [136, 425] on p "2XL 32px" at bounding box center [144, 421] width 52 height 8
type input "32"
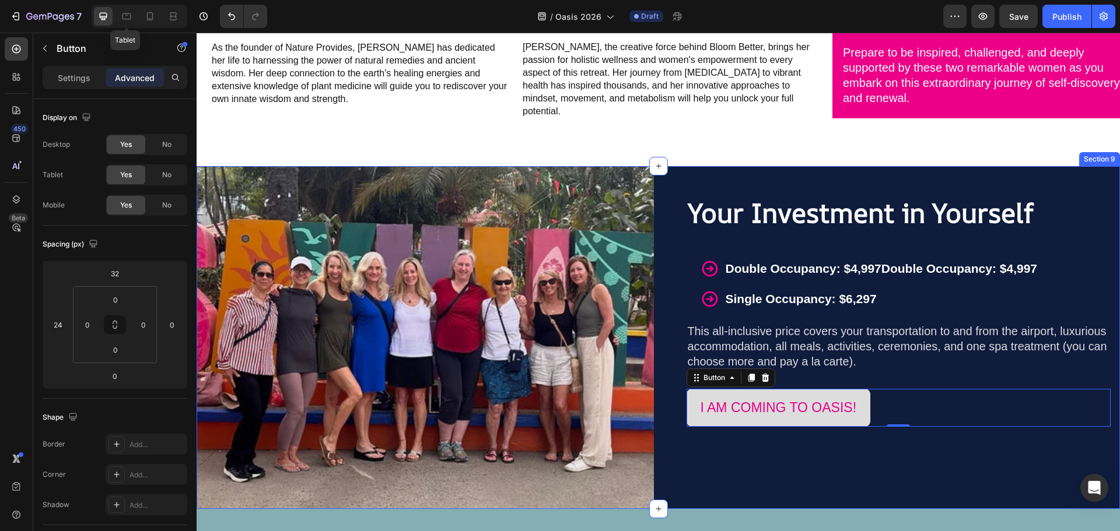
click at [940, 430] on div "Your Investment in Yourself Heading Double Occupancy: $4,997Double Occupancy: $…" at bounding box center [891, 337] width 457 height 343
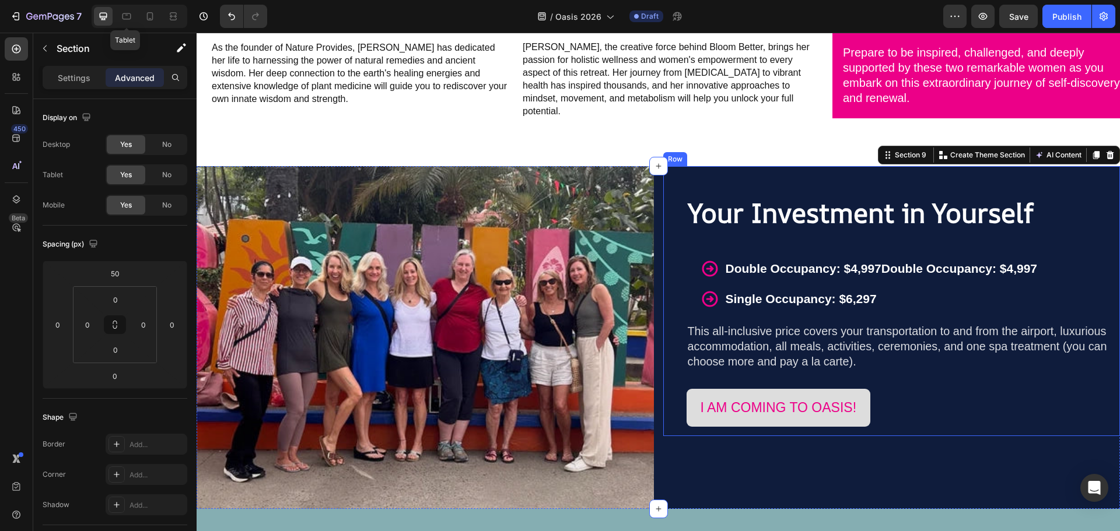
click at [672, 193] on div "Your Investment in Yourself Heading Double Occupancy: $4,997Double Occupancy: $…" at bounding box center [891, 301] width 439 height 251
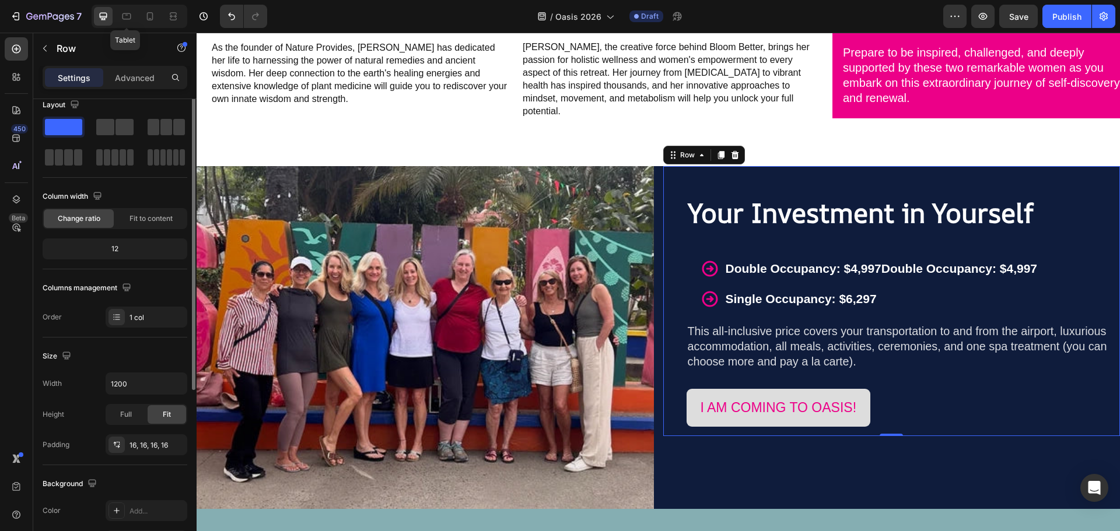
scroll to position [0, 0]
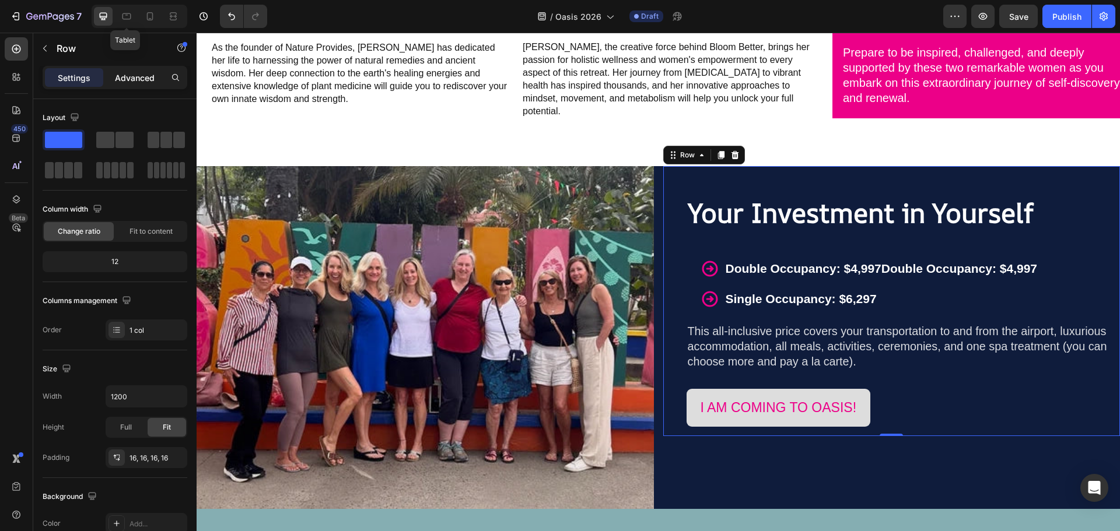
click at [122, 77] on p "Advanced" at bounding box center [135, 78] width 40 height 12
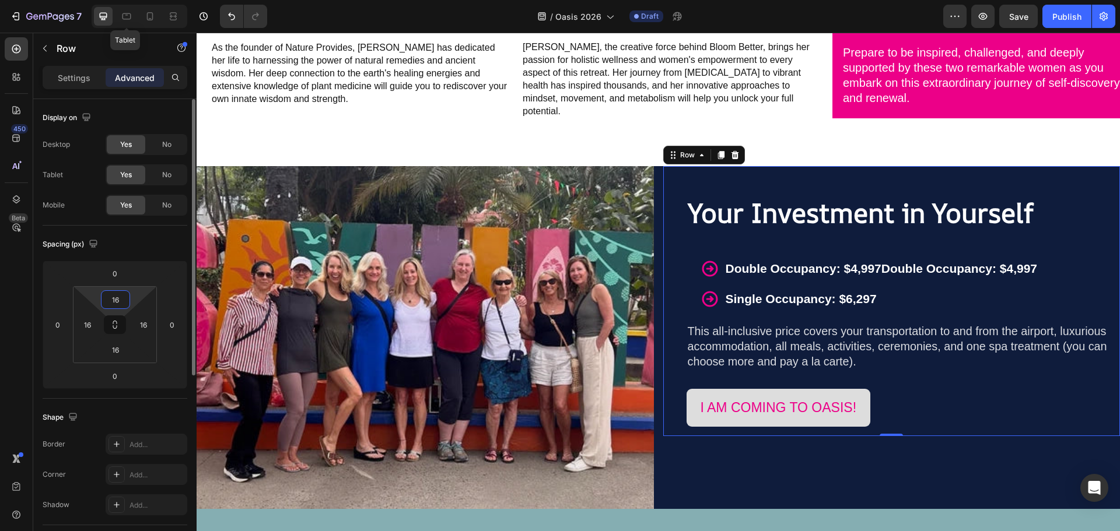
click at [116, 297] on input "16" at bounding box center [115, 299] width 23 height 17
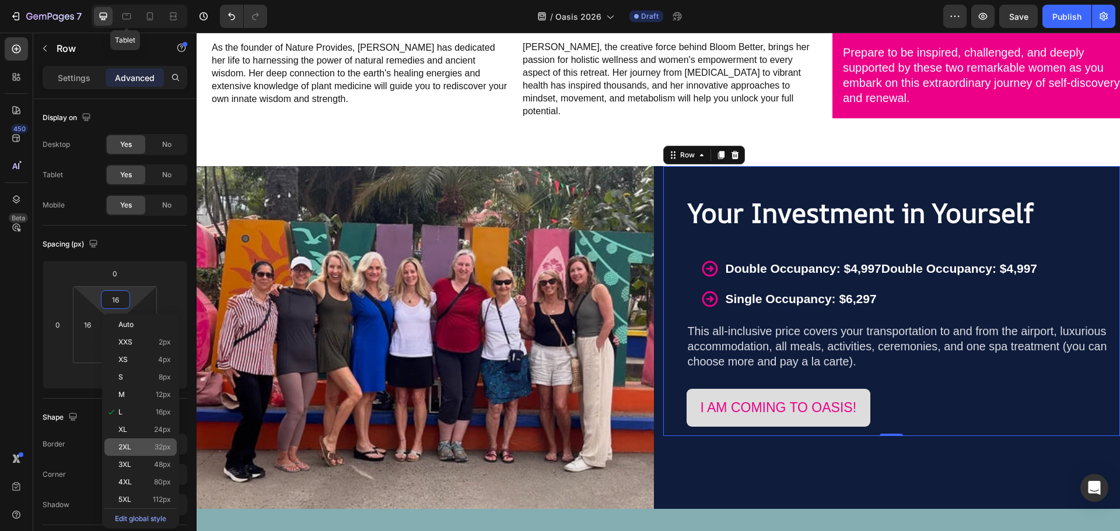
click at [131, 448] on span "2XL" at bounding box center [124, 447] width 13 height 8
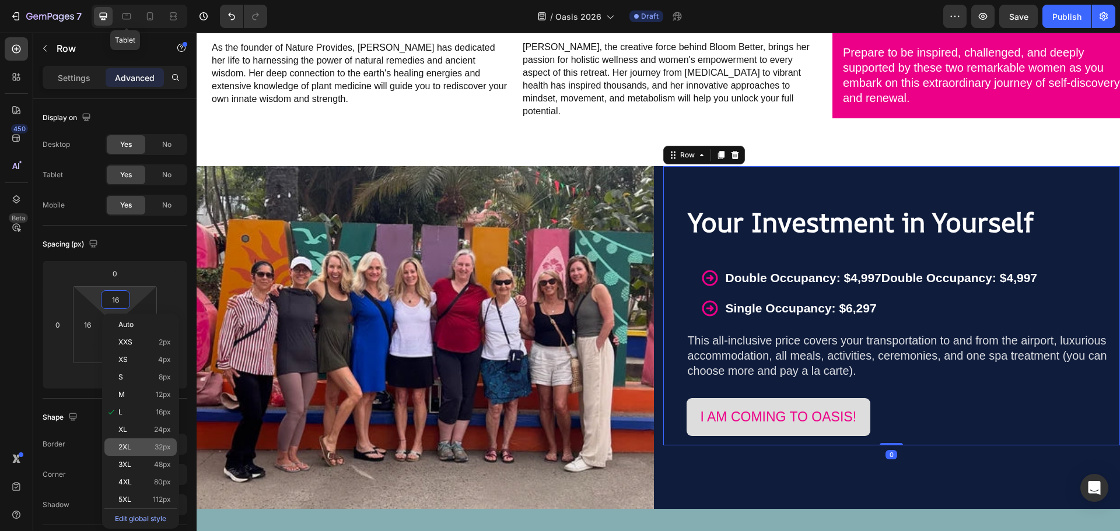
type input "32"
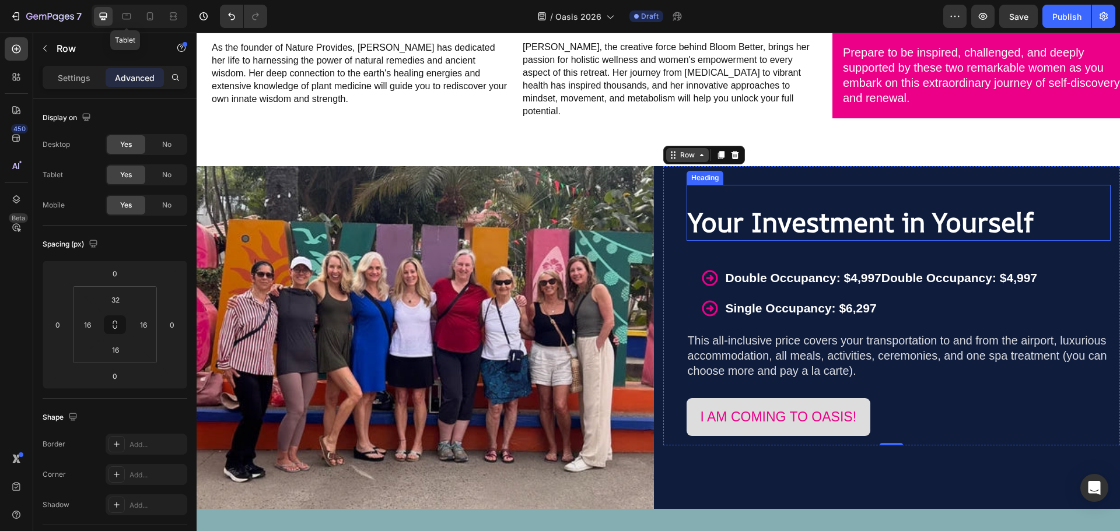
click at [697, 150] on icon at bounding box center [701, 154] width 9 height 9
click at [62, 83] on p "Settings" at bounding box center [74, 78] width 33 height 12
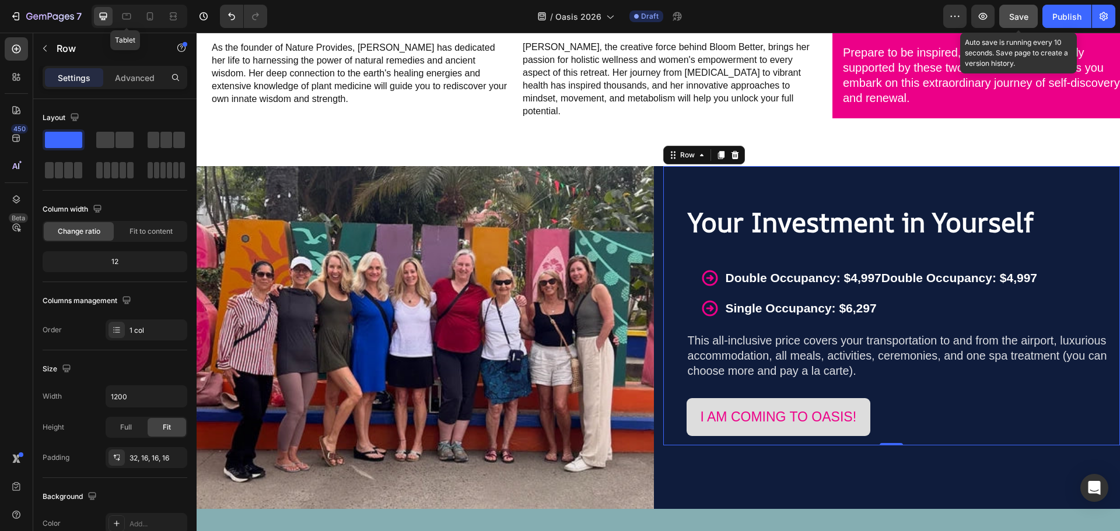
click at [1019, 18] on span "Save" at bounding box center [1018, 17] width 19 height 10
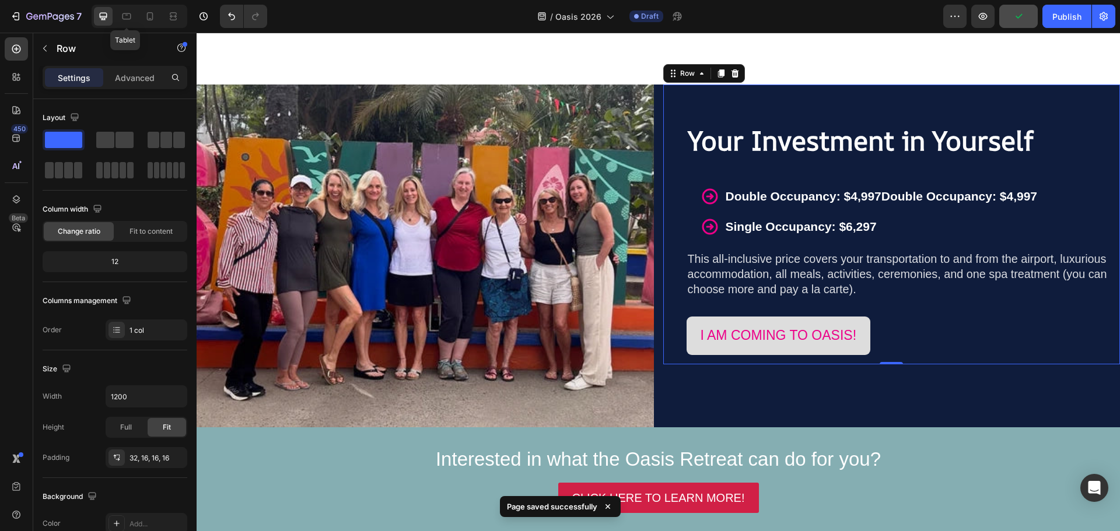
scroll to position [3806, 0]
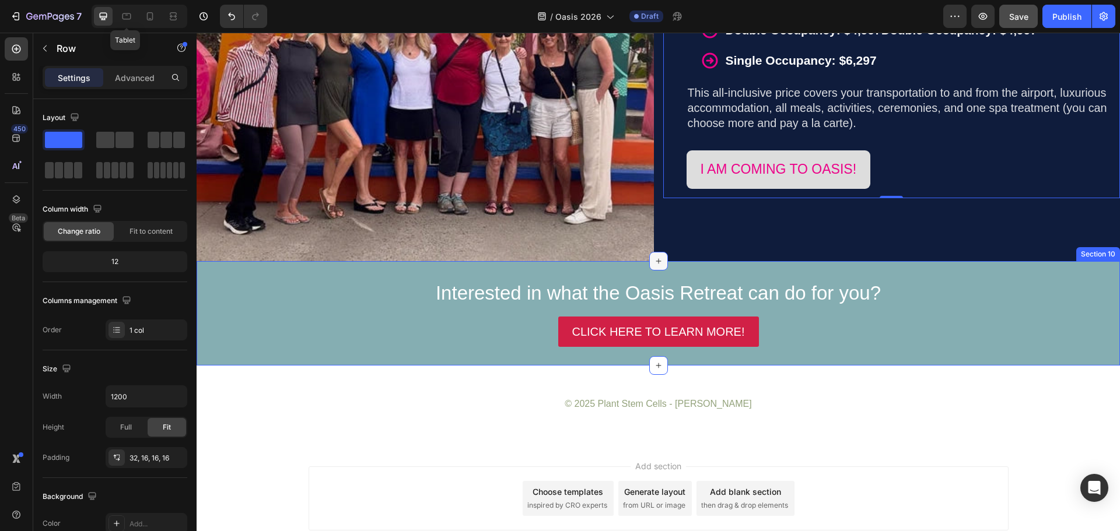
click at [655, 257] on icon at bounding box center [658, 261] width 9 height 9
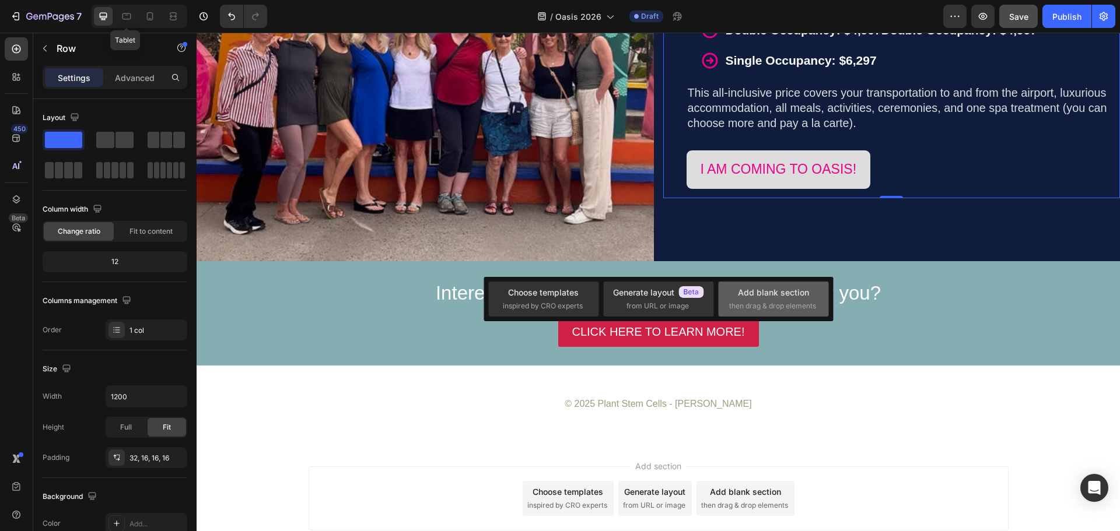
click at [749, 286] on div "Add blank section" at bounding box center [773, 292] width 71 height 12
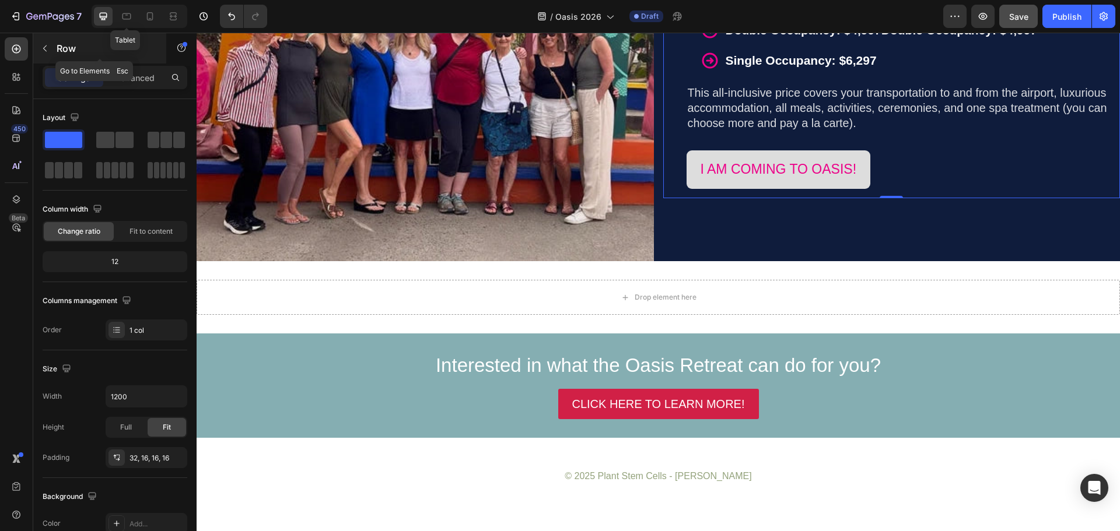
click at [47, 46] on icon "button" at bounding box center [44, 48] width 9 height 9
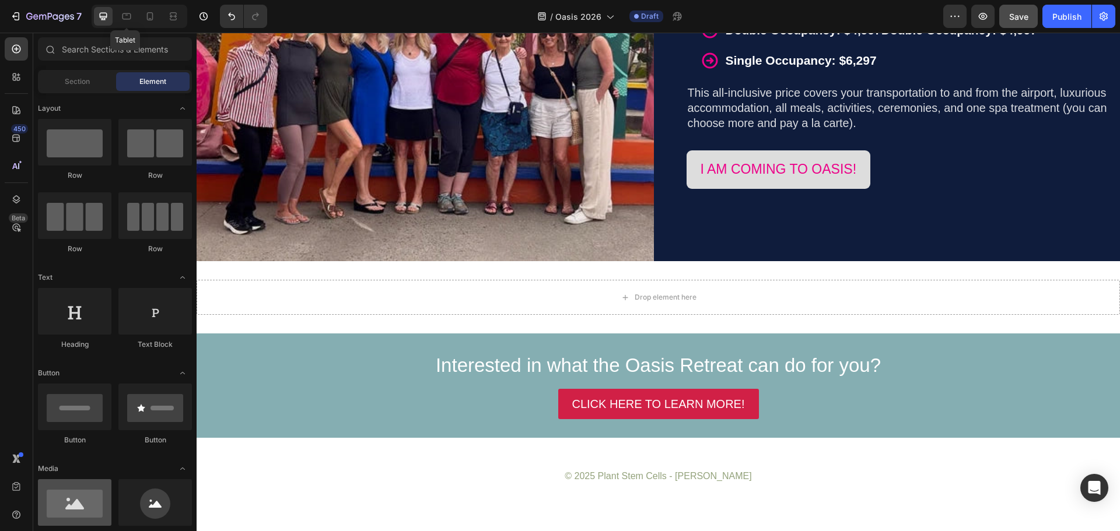
scroll to position [58, 0]
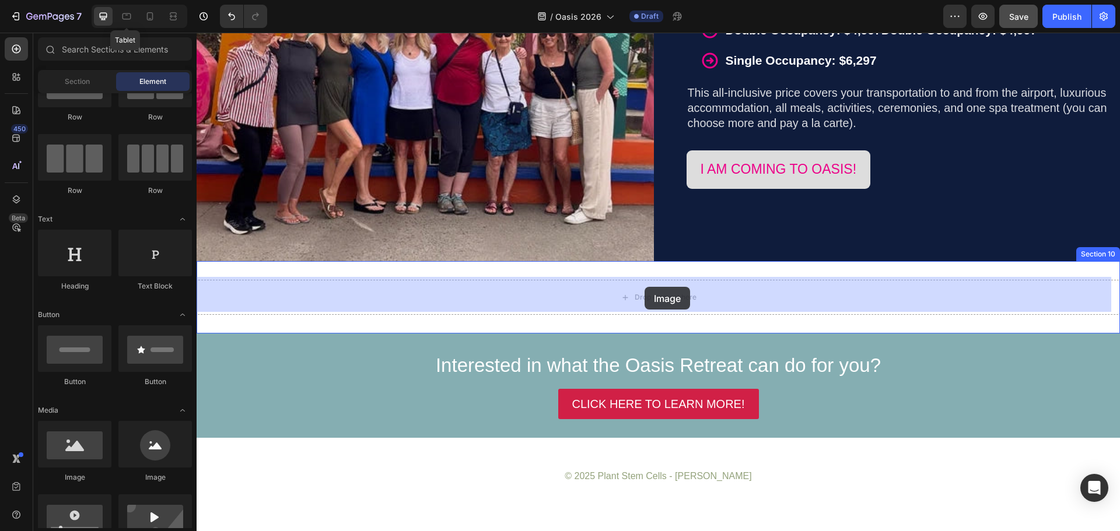
drag, startPoint x: 272, startPoint y: 484, endPoint x: 644, endPoint y: 287, distance: 421.6
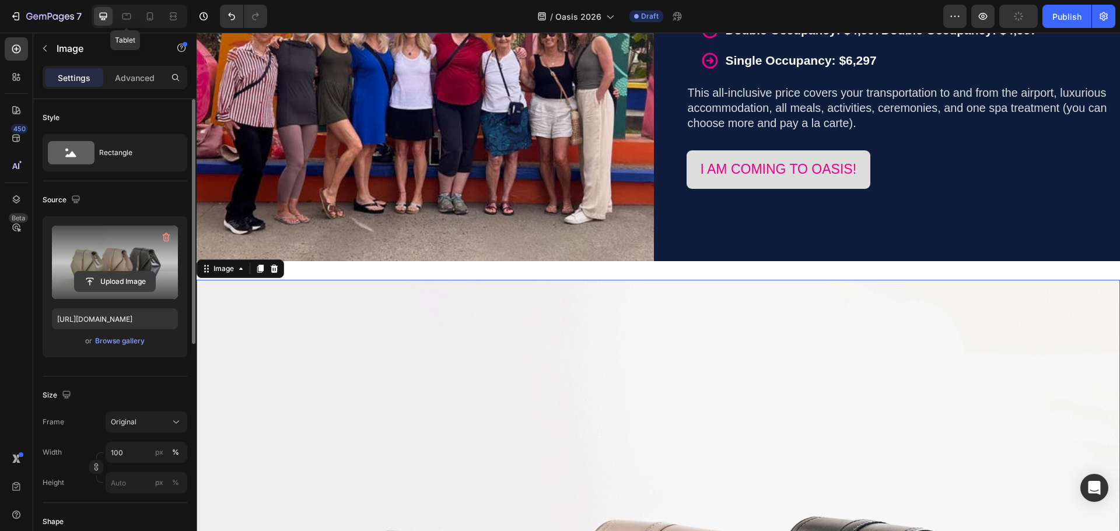
click at [114, 282] on input "file" at bounding box center [115, 282] width 80 height 20
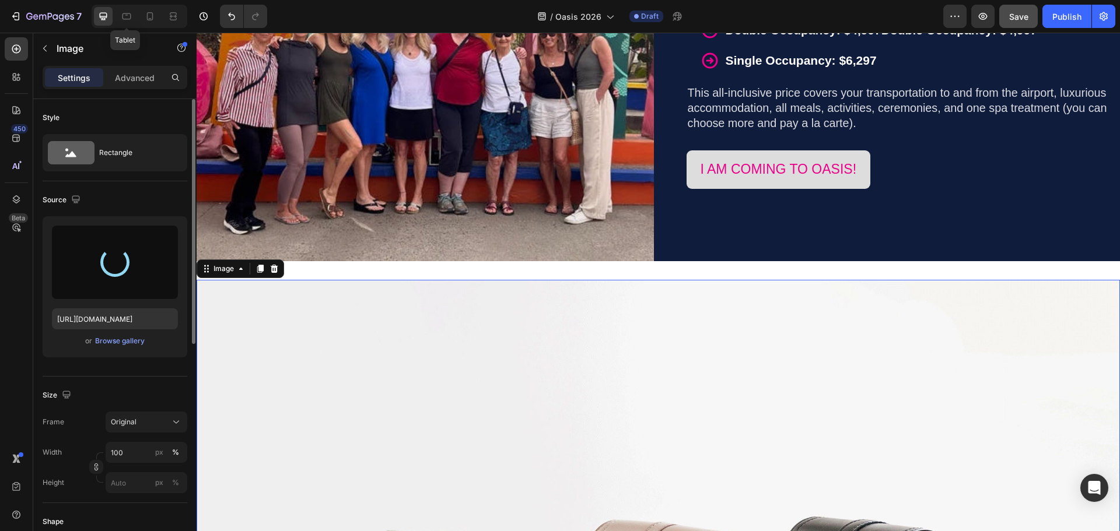
type input "https://cdn.shopify.com/s/files/1/0860/8491/1426/files/gempages_523242326022161…"
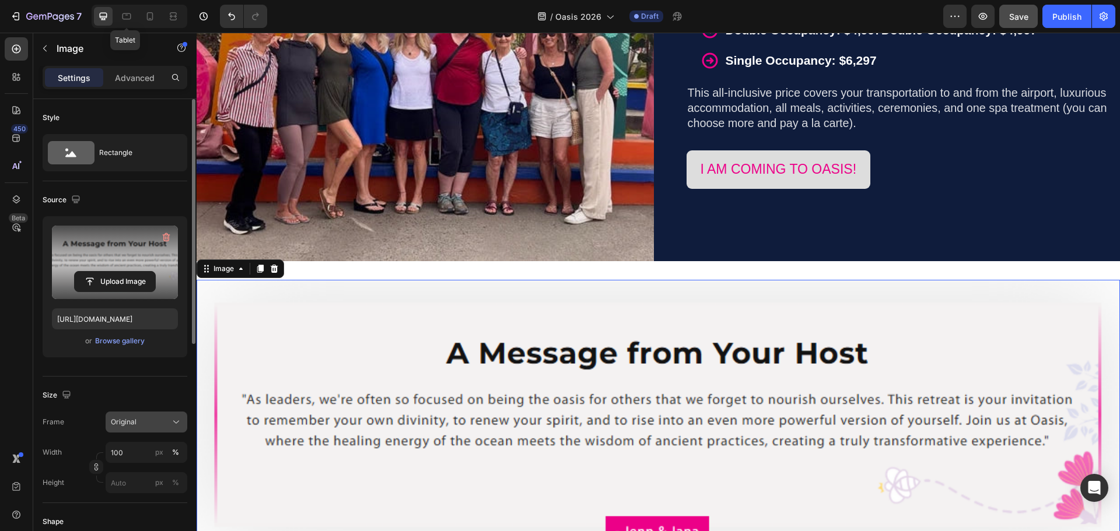
click at [178, 420] on icon at bounding box center [176, 422] width 12 height 12
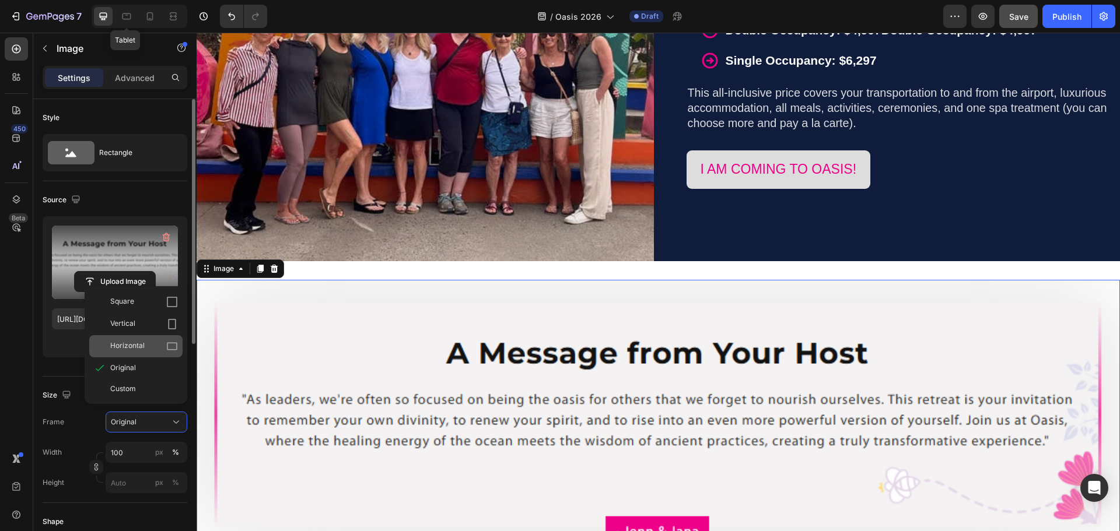
click at [162, 352] on div "Horizontal" at bounding box center [144, 347] width 68 height 12
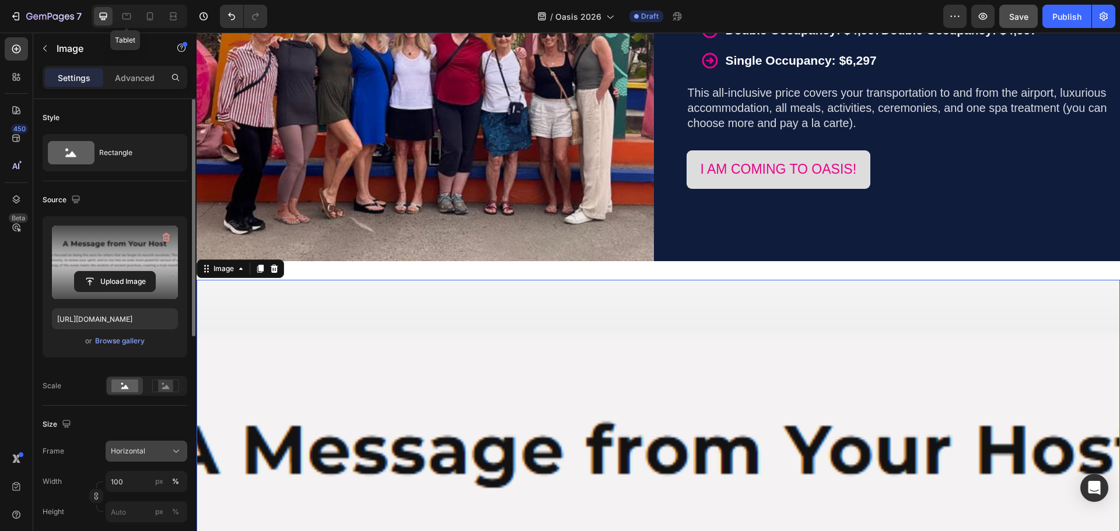
click at [159, 455] on div "Horizontal" at bounding box center [139, 451] width 57 height 10
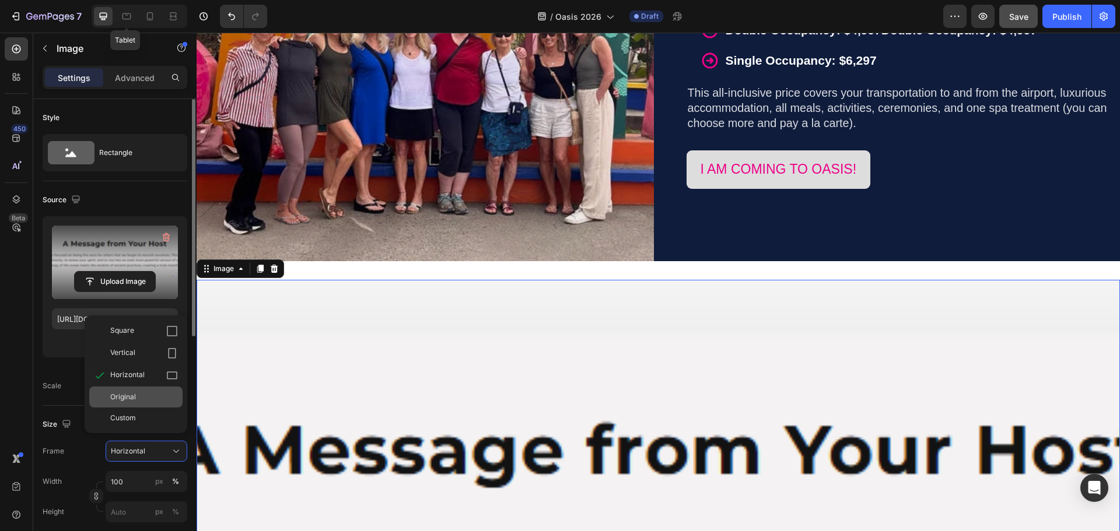
click at [149, 399] on div "Original" at bounding box center [144, 397] width 68 height 10
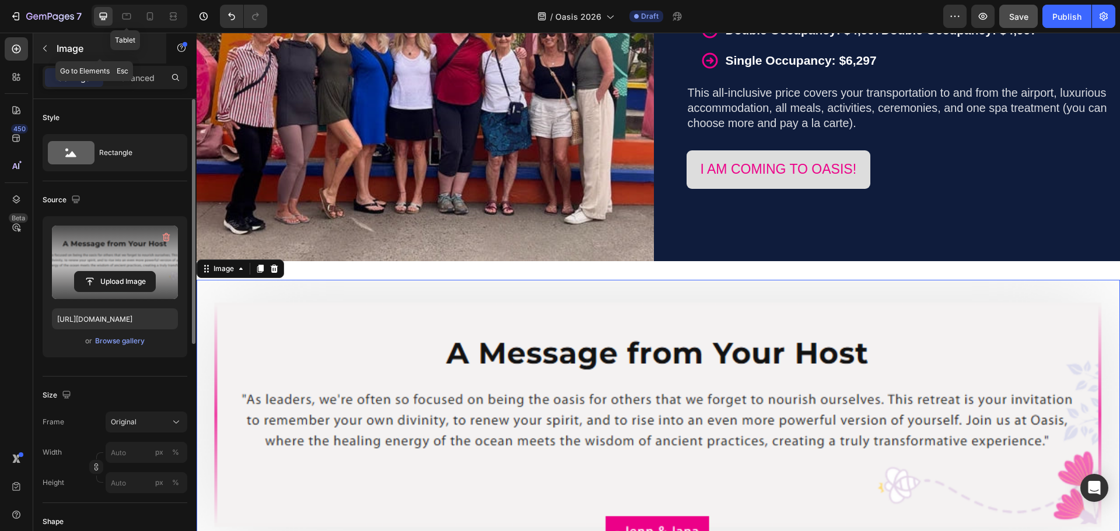
click at [47, 53] on button "button" at bounding box center [45, 48] width 19 height 19
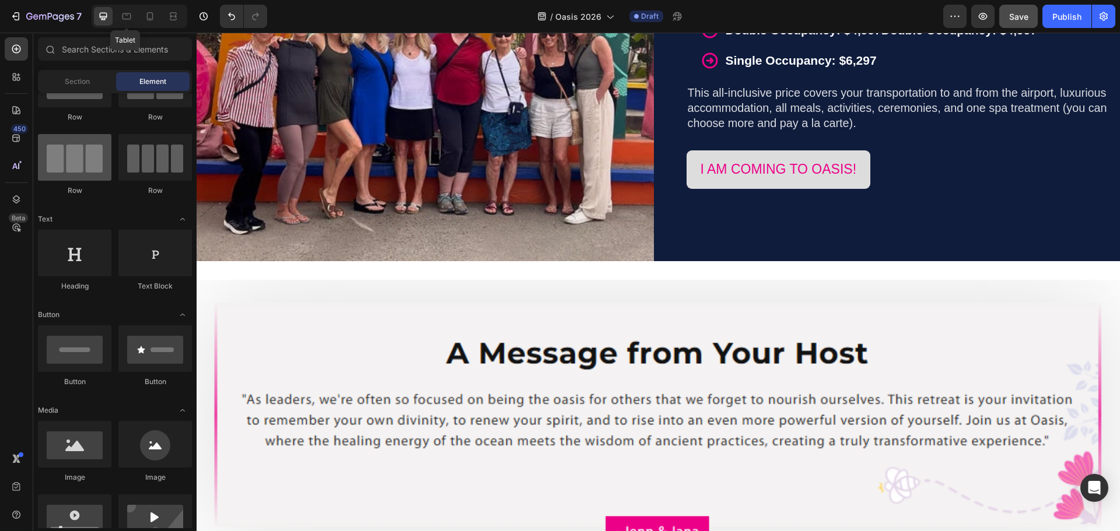
scroll to position [0, 0]
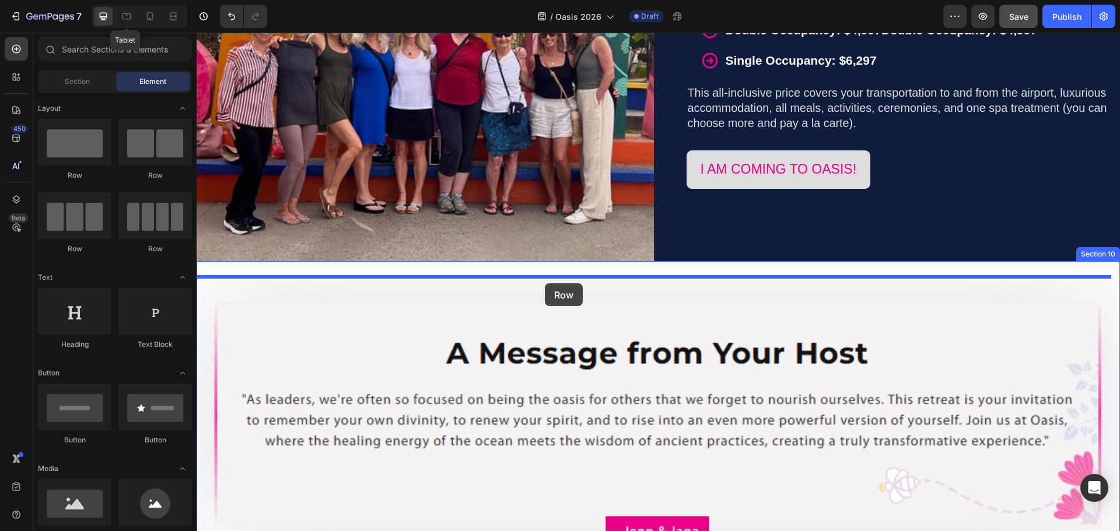
drag, startPoint x: 270, startPoint y: 177, endPoint x: 545, endPoint y: 283, distance: 294.7
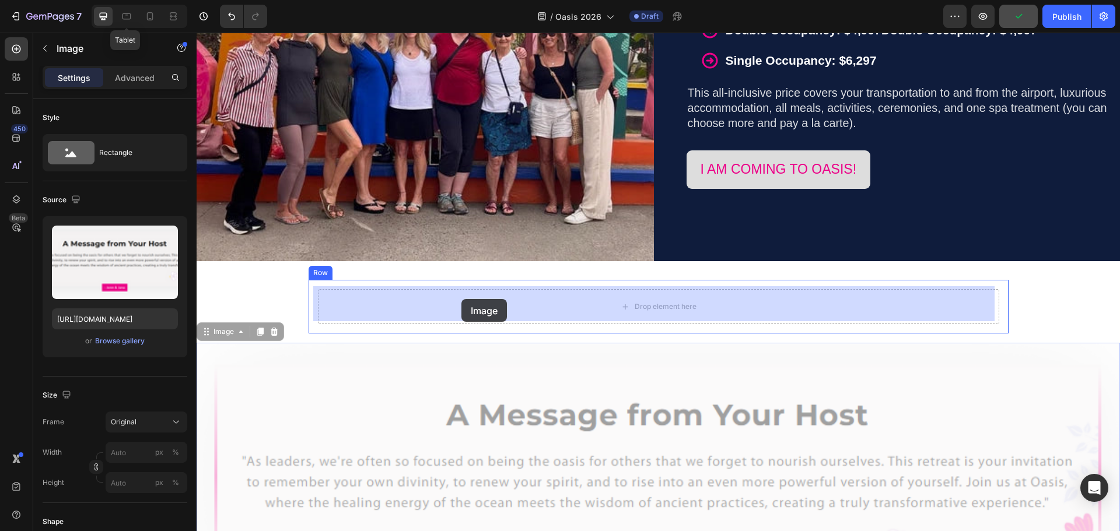
drag, startPoint x: 212, startPoint y: 335, endPoint x: 461, endPoint y: 299, distance: 251.6
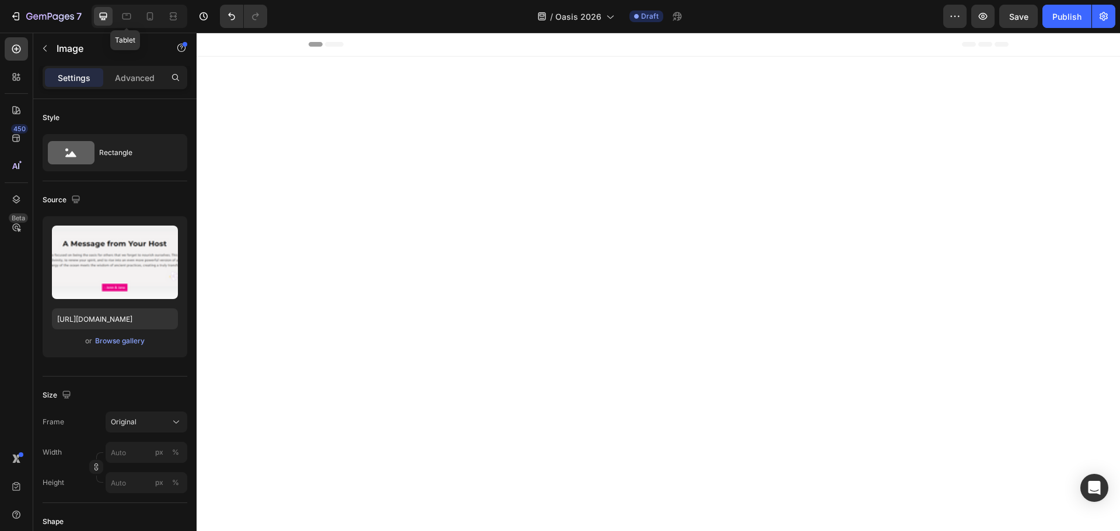
scroll to position [3806, 0]
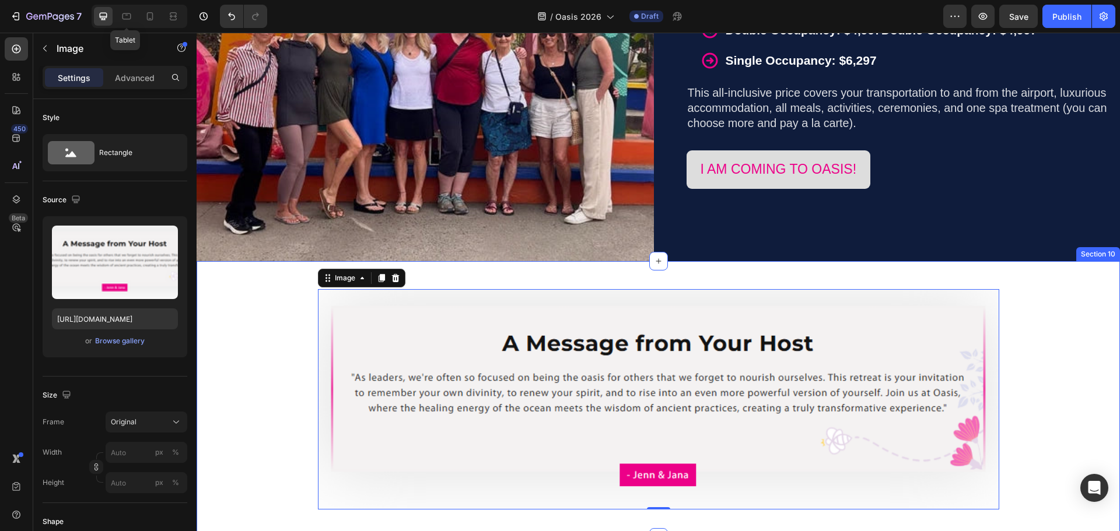
click at [1065, 323] on div "Image 0 Row" at bounding box center [658, 399] width 923 height 239
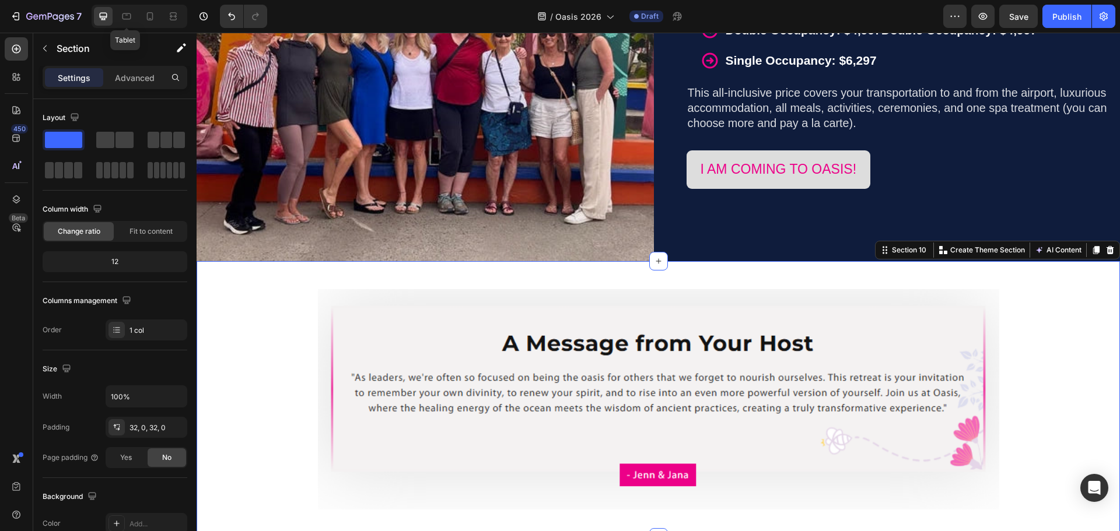
click at [212, 362] on div "Image Row" at bounding box center [658, 399] width 923 height 239
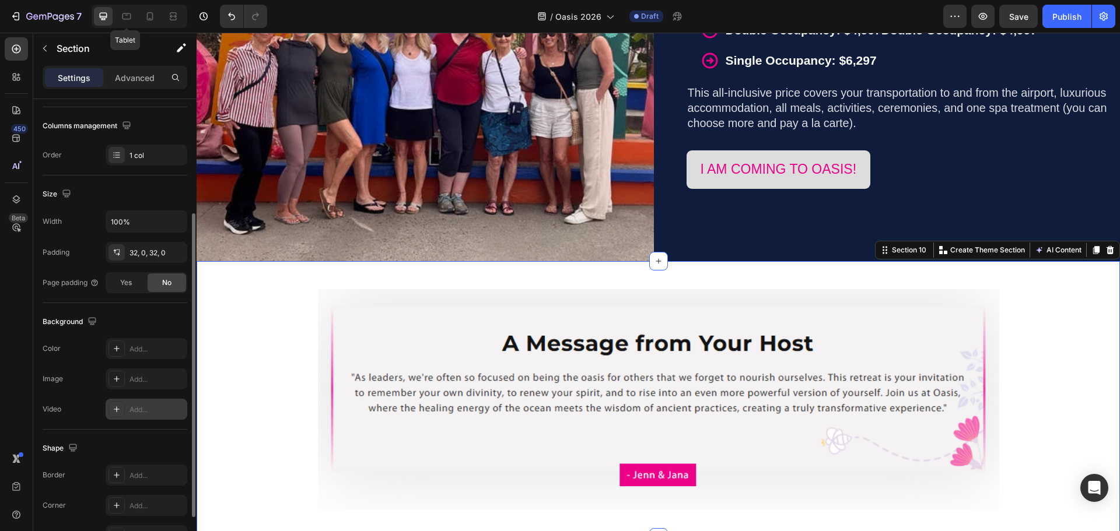
scroll to position [117, 0]
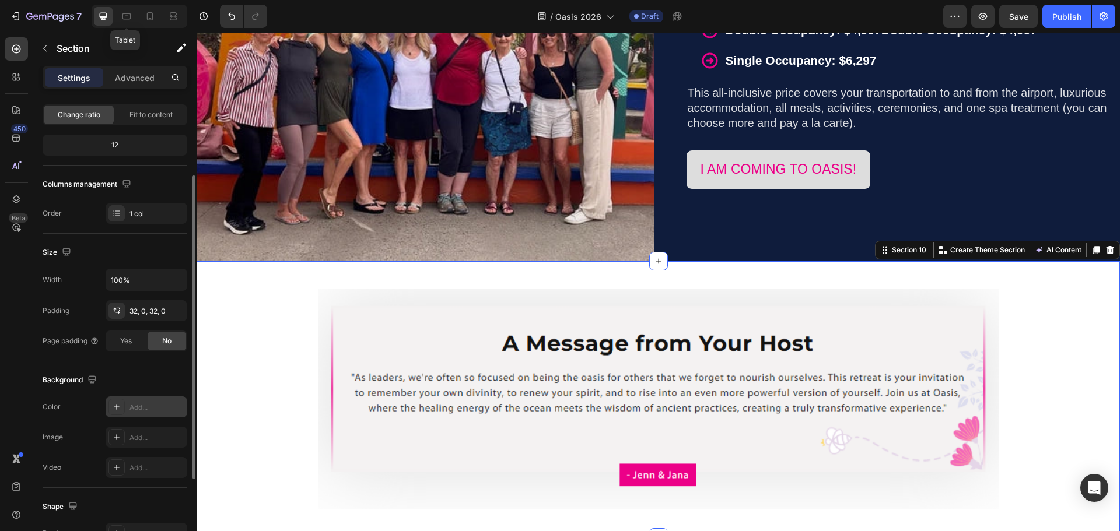
click at [114, 409] on icon at bounding box center [116, 406] width 9 height 9
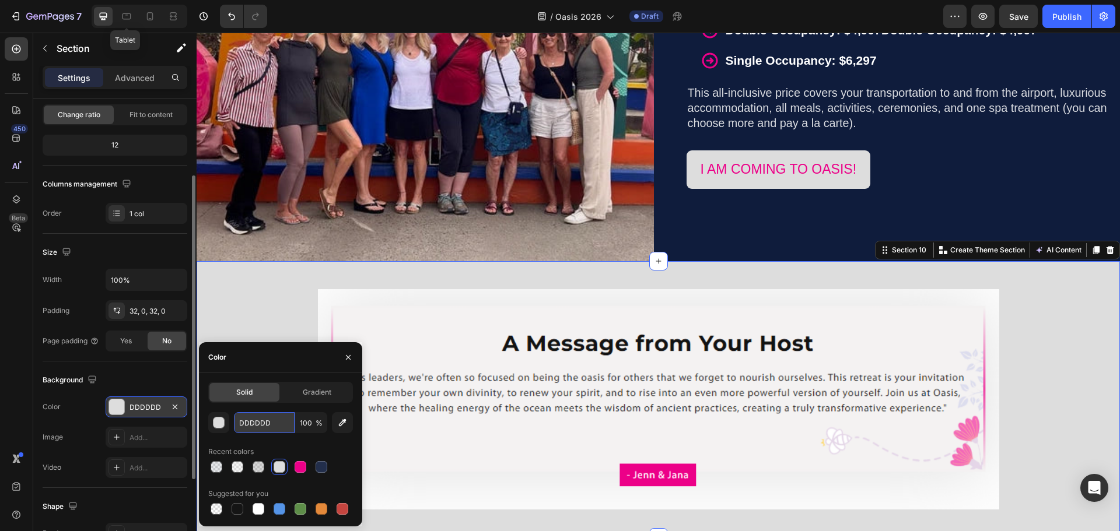
click at [246, 419] on input "DDDDDD" at bounding box center [264, 422] width 61 height 21
paste input "#F4F4F4"
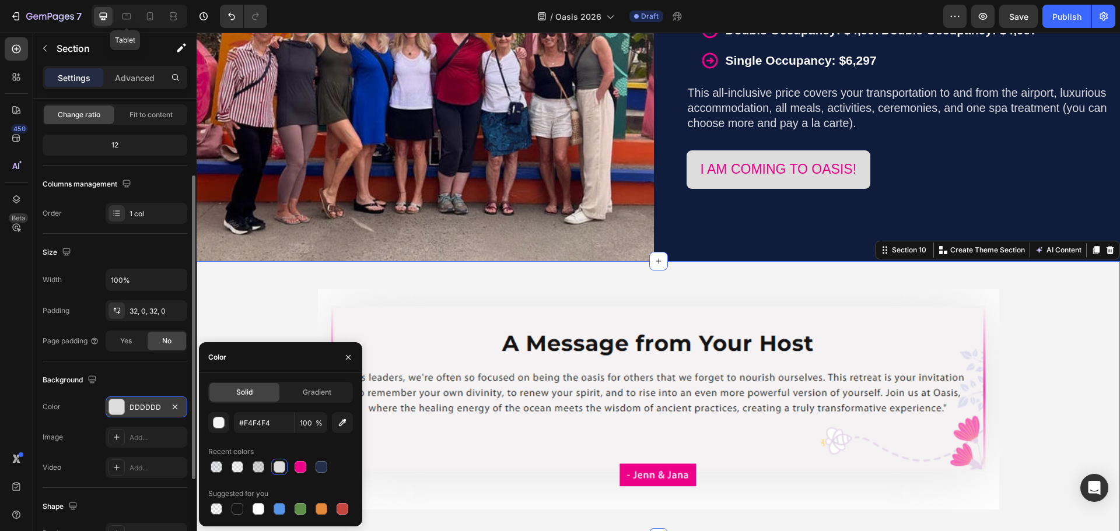
click at [1068, 334] on div "Image Row" at bounding box center [658, 399] width 923 height 239
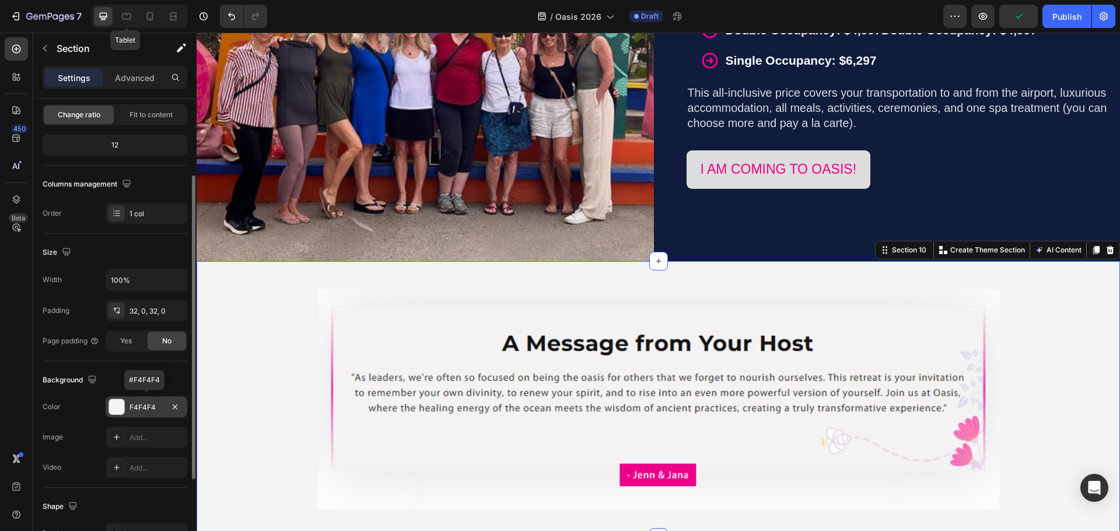
click at [130, 409] on div "F4F4F4" at bounding box center [146, 407] width 34 height 10
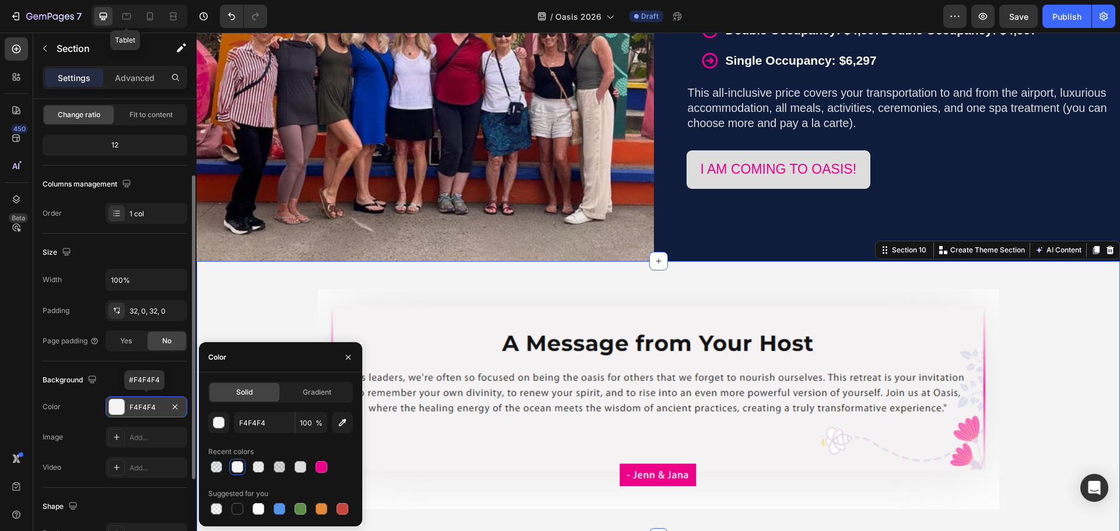
click at [145, 404] on div "F4F4F4" at bounding box center [146, 407] width 34 height 10
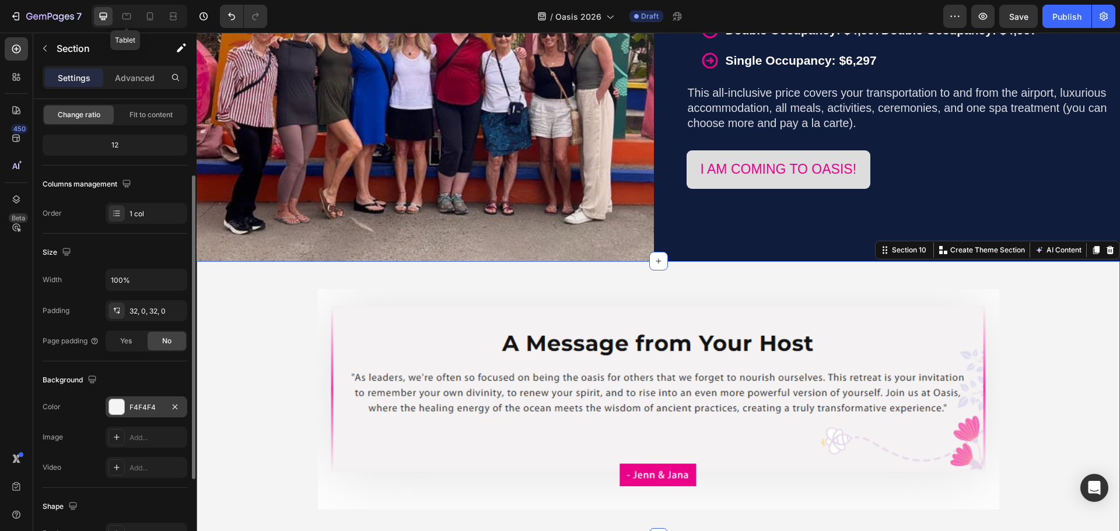
click at [144, 406] on div "F4F4F4" at bounding box center [146, 407] width 34 height 10
click at [149, 404] on div "F4F4F4" at bounding box center [146, 407] width 34 height 10
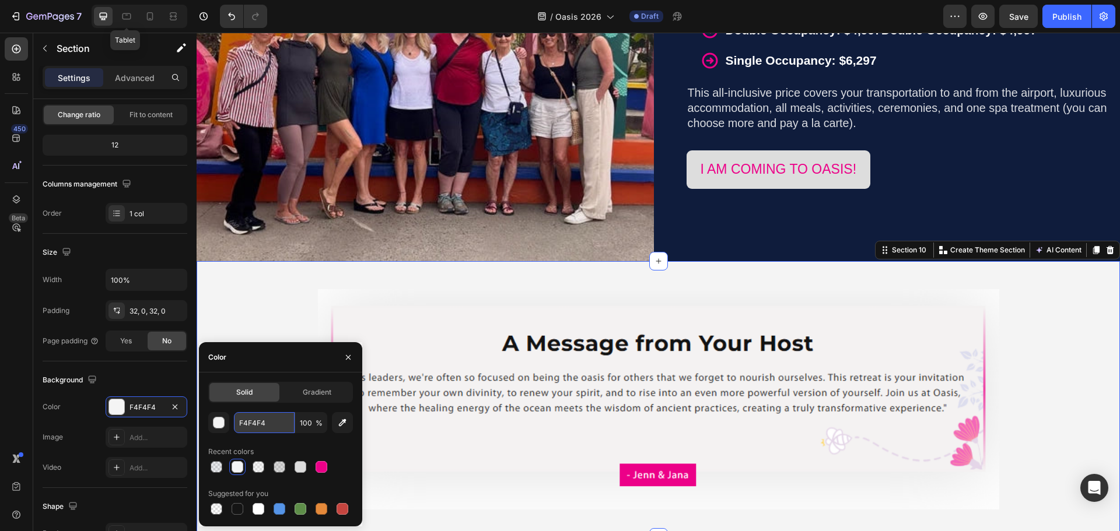
click at [247, 422] on input "F4F4F4" at bounding box center [264, 422] width 61 height 21
click at [1057, 323] on div "Image Row" at bounding box center [658, 399] width 923 height 239
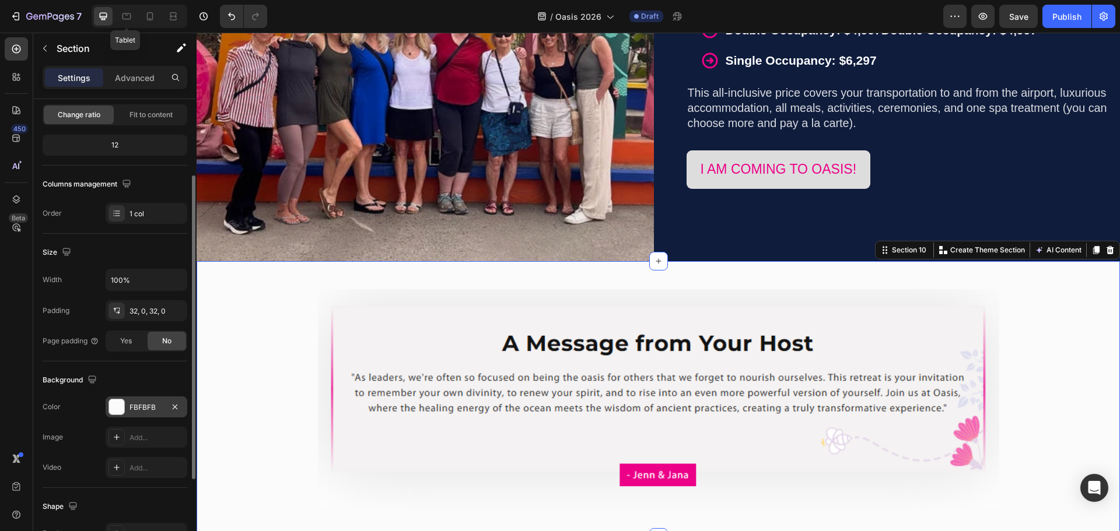
click at [150, 407] on div "FBFBFB" at bounding box center [146, 407] width 34 height 10
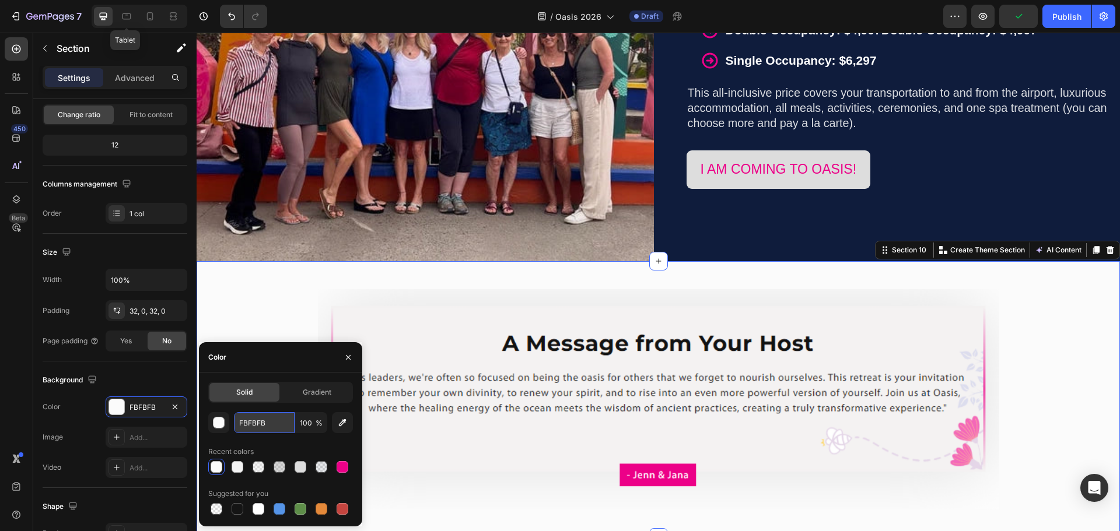
click at [263, 426] on input "FBFBFB" at bounding box center [264, 422] width 61 height 21
paste input "#F4F4F4"
click at [1093, 314] on div "Image Row" at bounding box center [658, 399] width 923 height 239
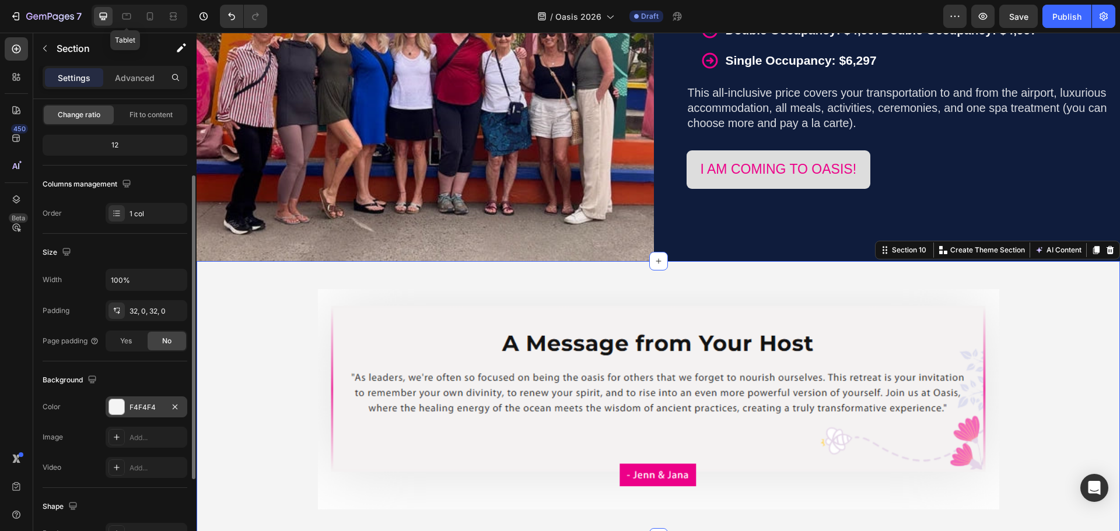
click at [136, 406] on div "F4F4F4" at bounding box center [146, 407] width 34 height 10
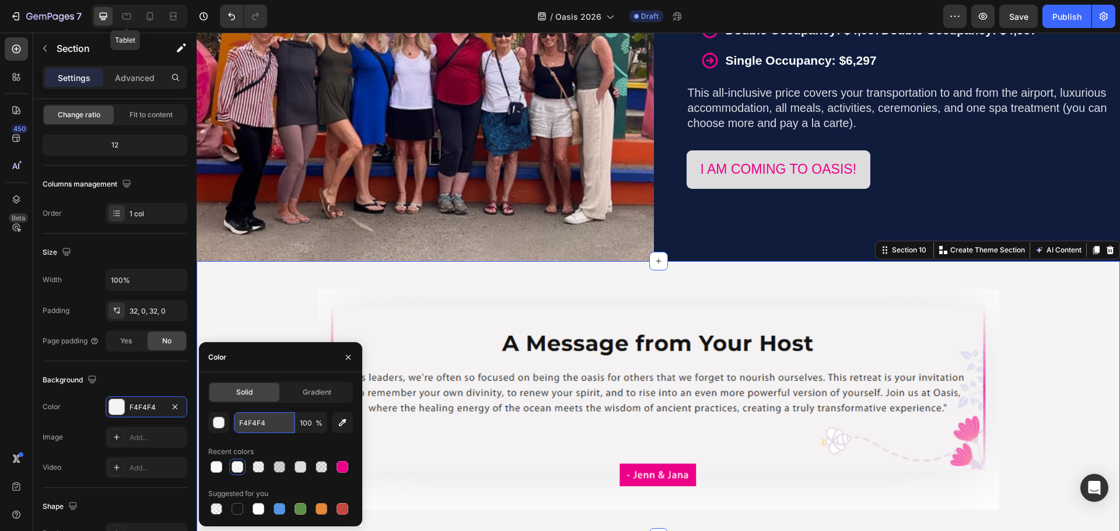
click at [245, 424] on input "F4F4F4" at bounding box center [264, 422] width 61 height 21
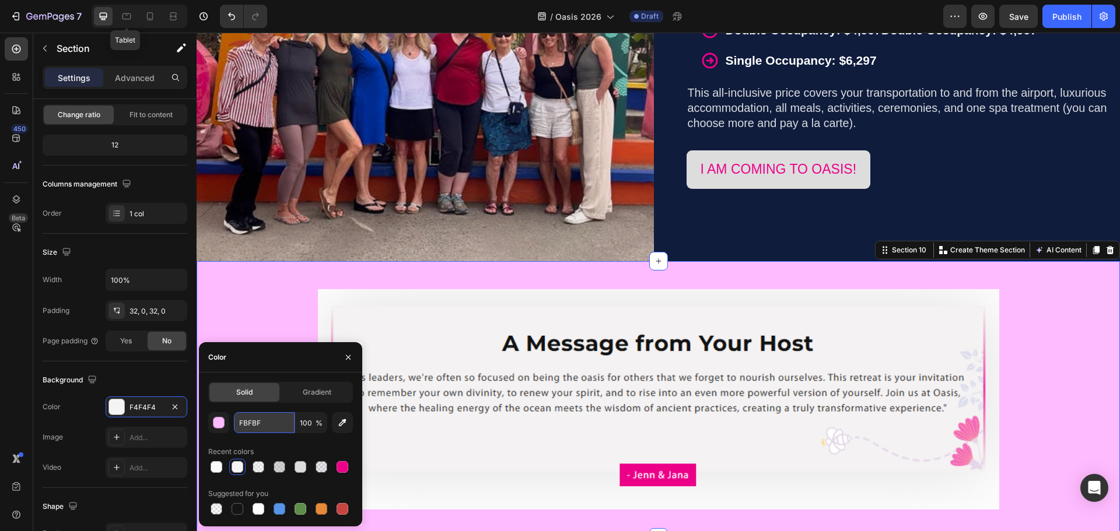
type input "FBFBFB"
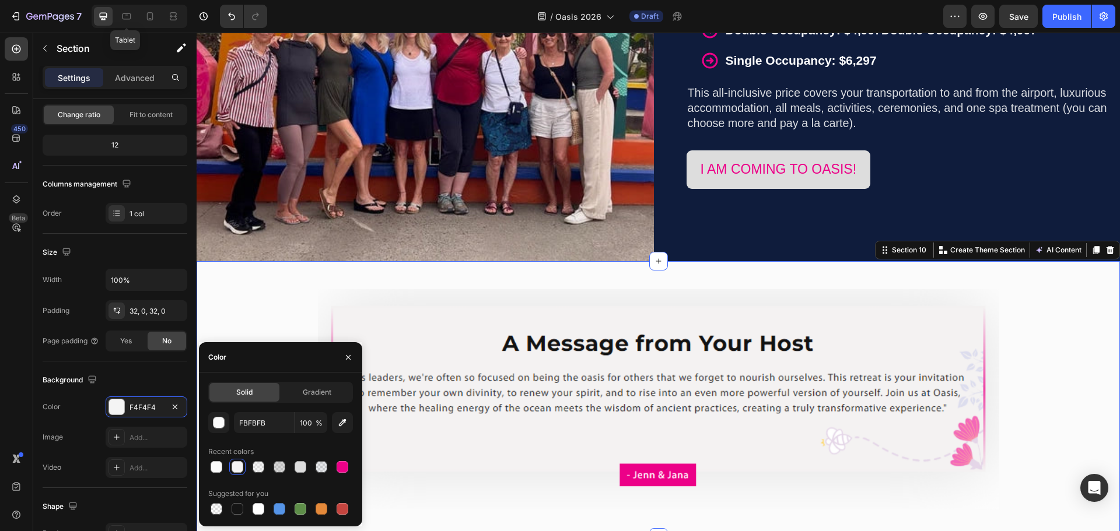
click at [1051, 335] on div "Image Row" at bounding box center [658, 399] width 923 height 239
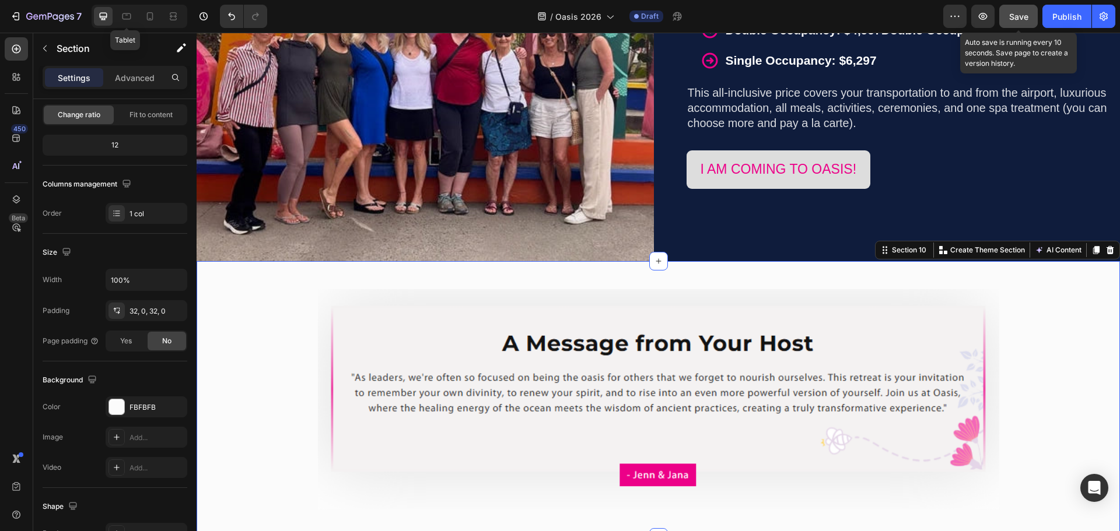
click at [1024, 13] on span "Save" at bounding box center [1018, 17] width 19 height 10
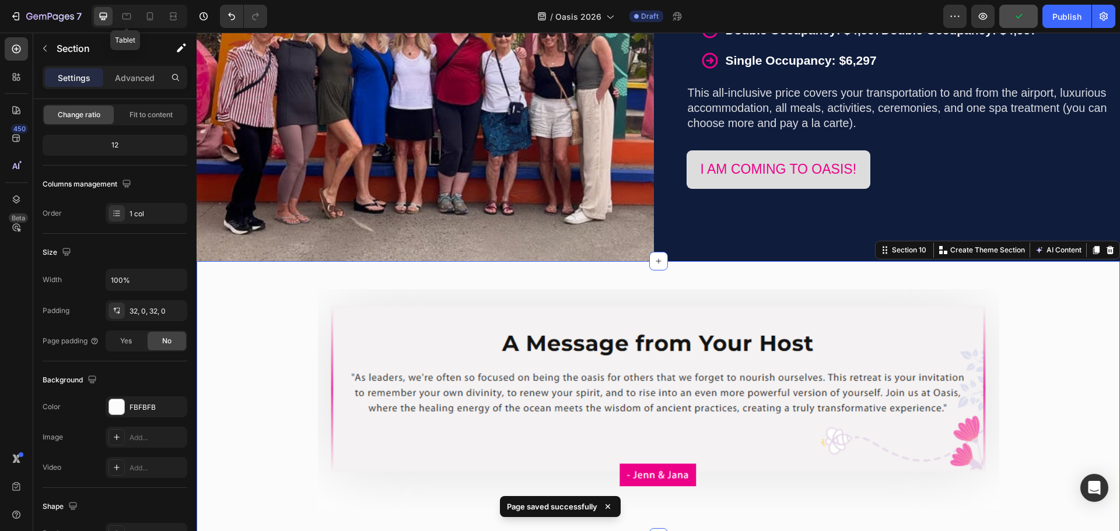
scroll to position [3981, 0]
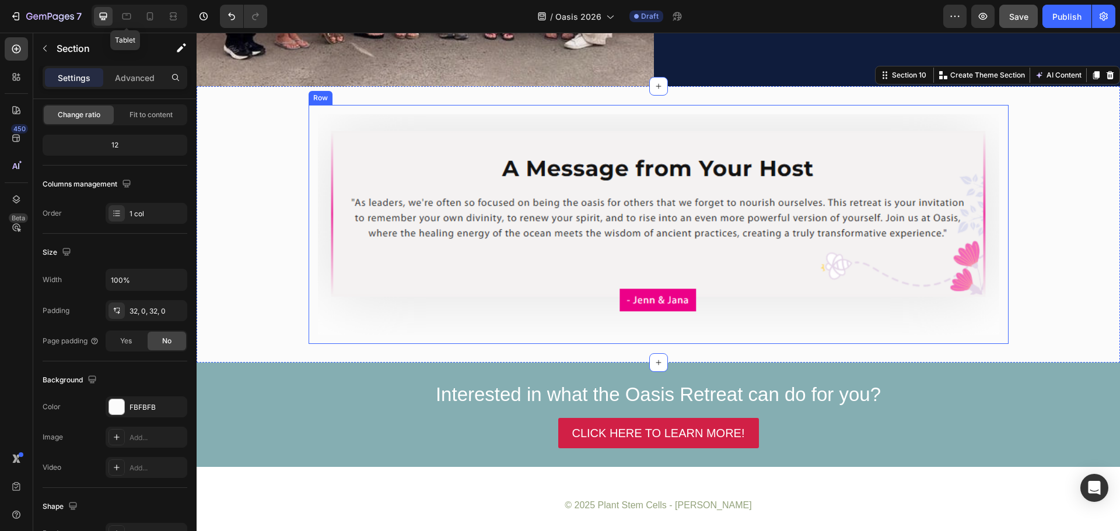
click at [312, 98] on div "Row" at bounding box center [321, 98] width 24 height 14
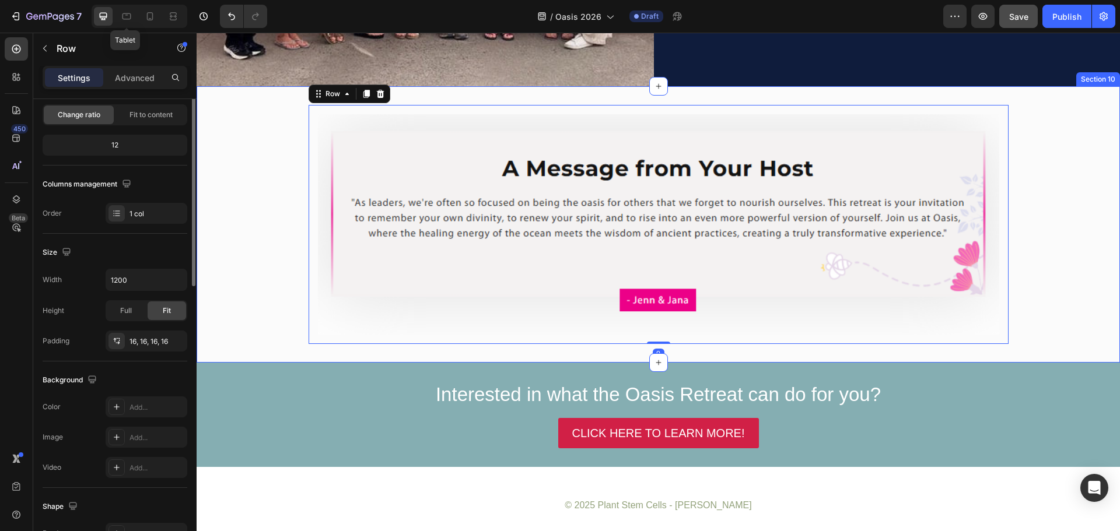
scroll to position [0, 0]
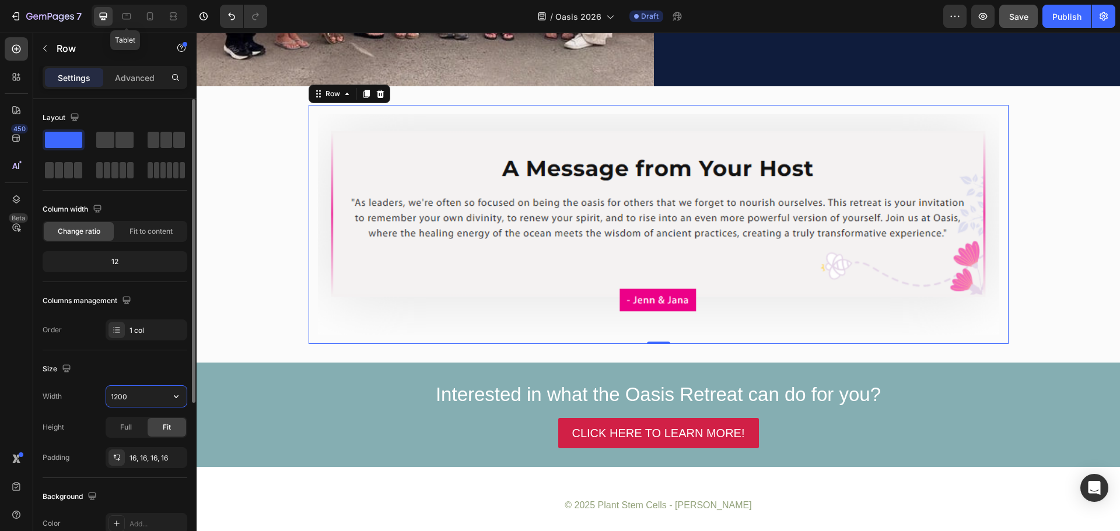
click at [118, 399] on input "1200" at bounding box center [146, 396] width 80 height 21
click at [178, 397] on icon "button" at bounding box center [176, 396] width 5 height 3
click at [117, 398] on input "1200" at bounding box center [146, 396] width 80 height 21
drag, startPoint x: 117, startPoint y: 398, endPoint x: 108, endPoint y: 397, distance: 9.3
click at [108, 397] on input "1200" at bounding box center [146, 396] width 80 height 21
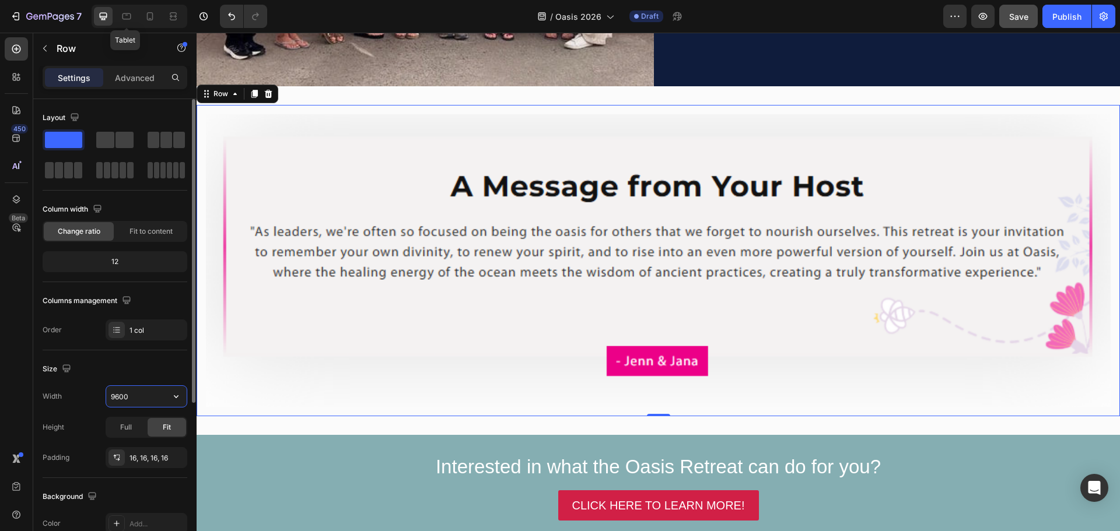
type input "960"
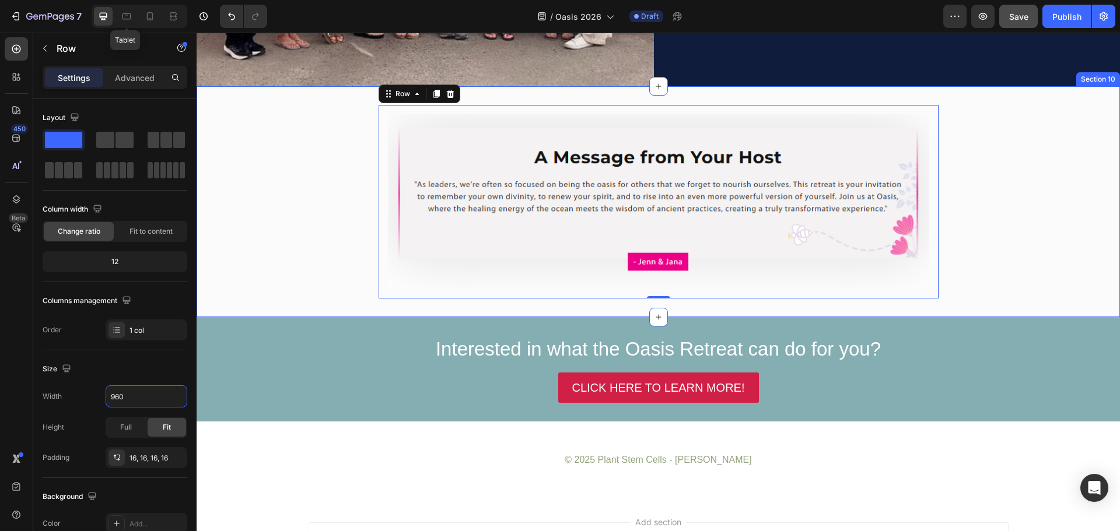
click at [1018, 144] on div "Image Row 0" at bounding box center [658, 202] width 923 height 194
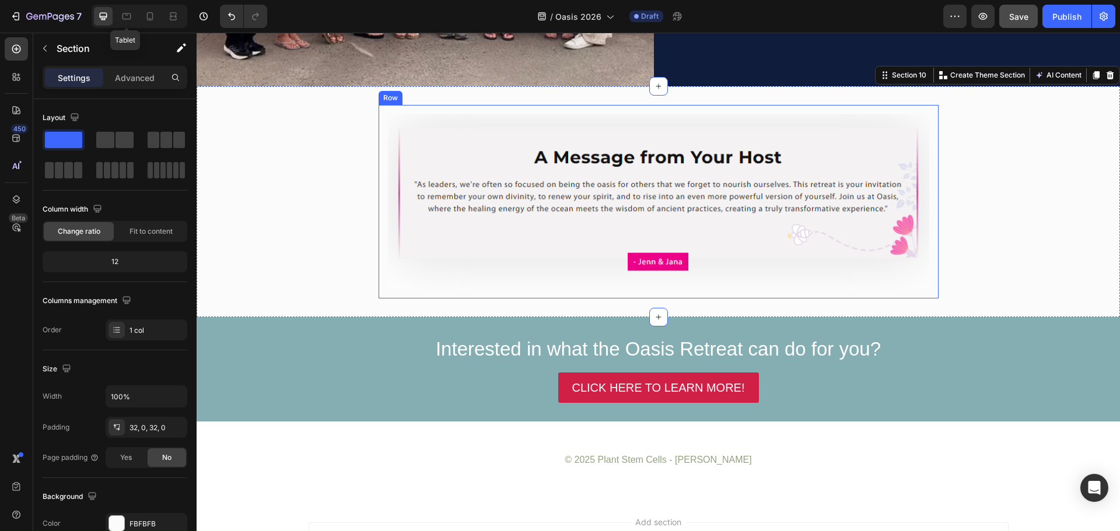
click at [378, 111] on div "Image Row" at bounding box center [658, 202] width 560 height 194
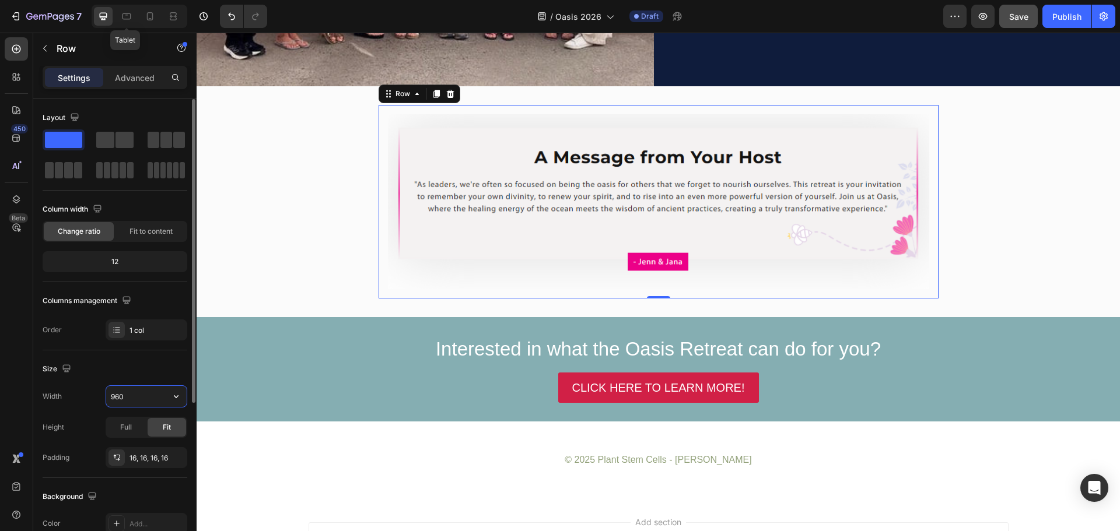
click at [128, 398] on input "960" at bounding box center [146, 396] width 80 height 21
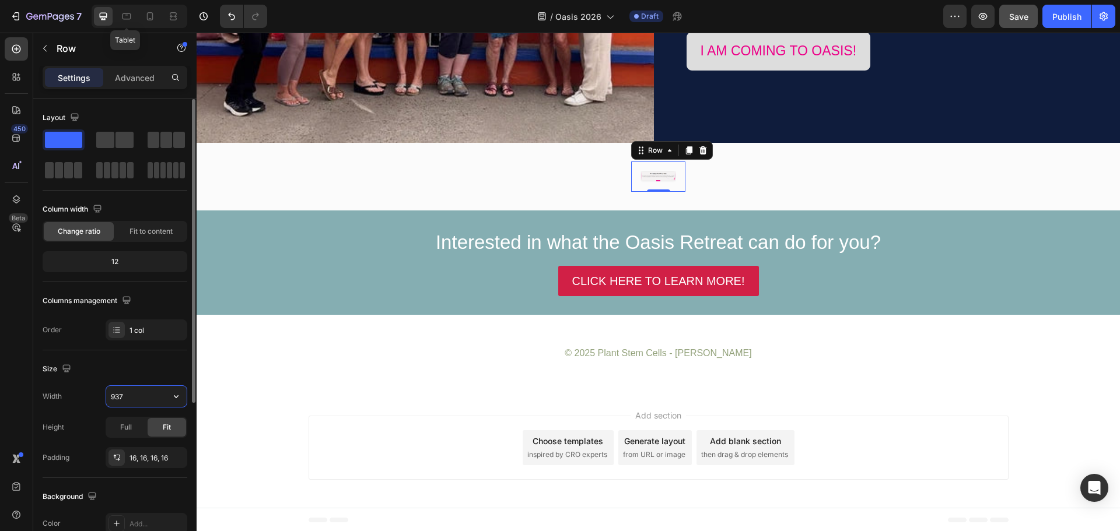
scroll to position [3981, 0]
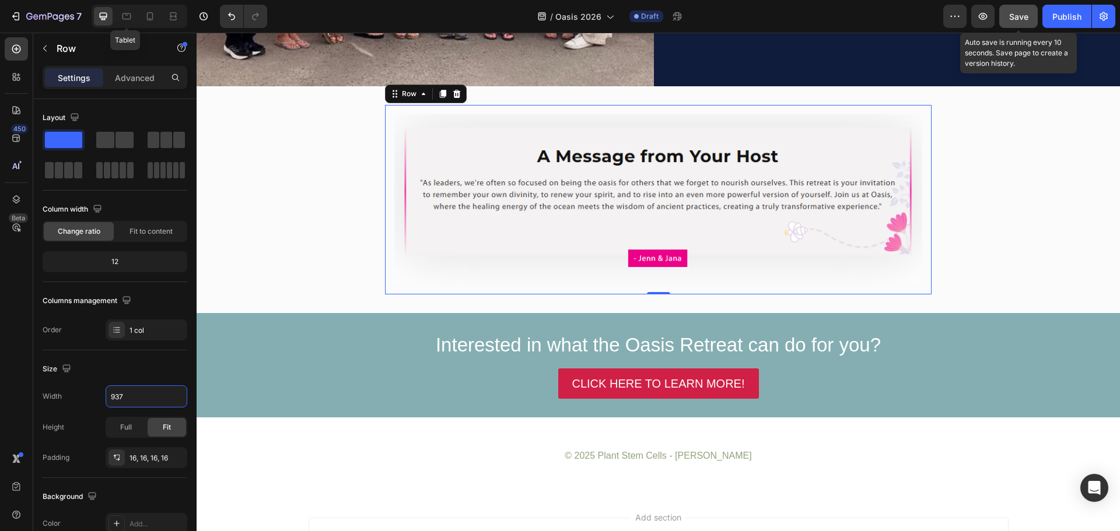
type input "937"
click at [1015, 17] on span "Save" at bounding box center [1018, 17] width 19 height 10
click at [734, 345] on h2 "Interested in what the Oasis Retreat can do for you?" at bounding box center [658, 345] width 923 height 27
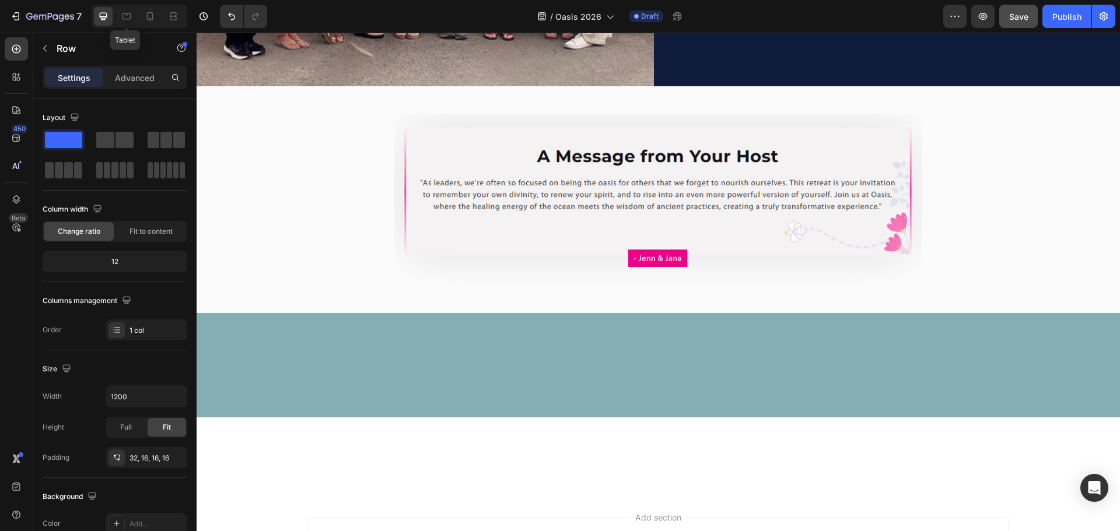
scroll to position [3689, 0]
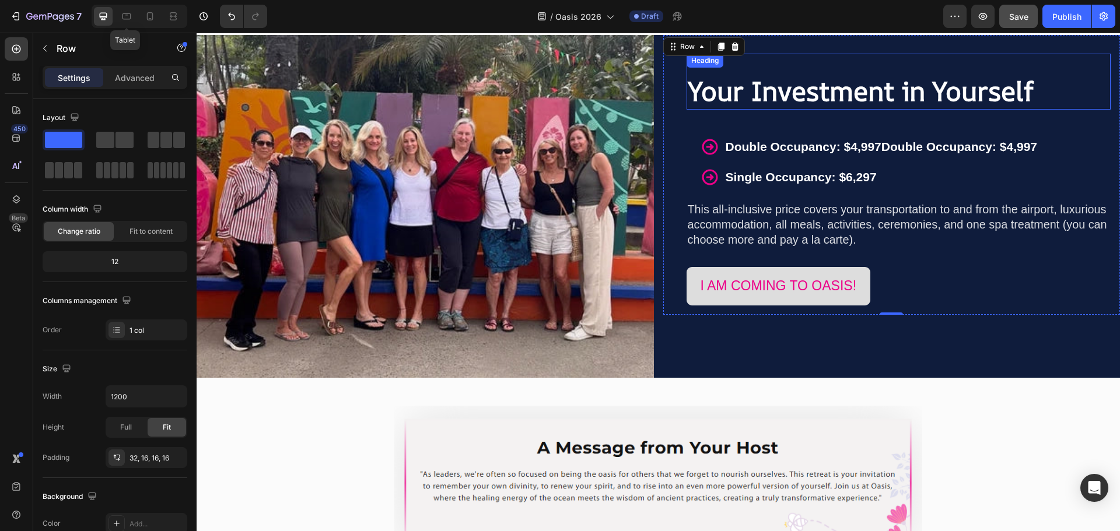
click at [886, 96] on strong "Your Investment in Yourself" at bounding box center [861, 90] width 346 height 37
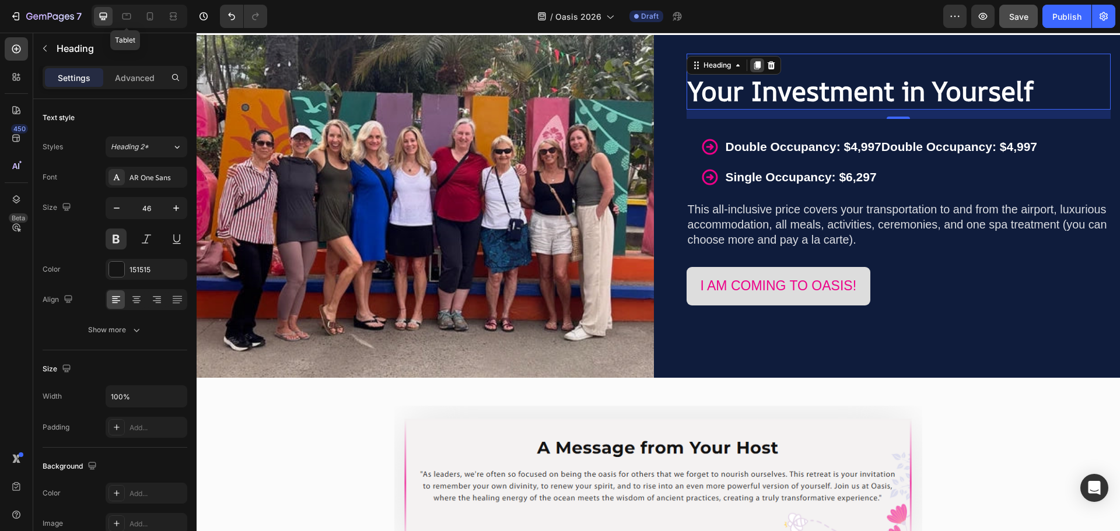
click at [760, 66] on icon at bounding box center [756, 66] width 6 height 8
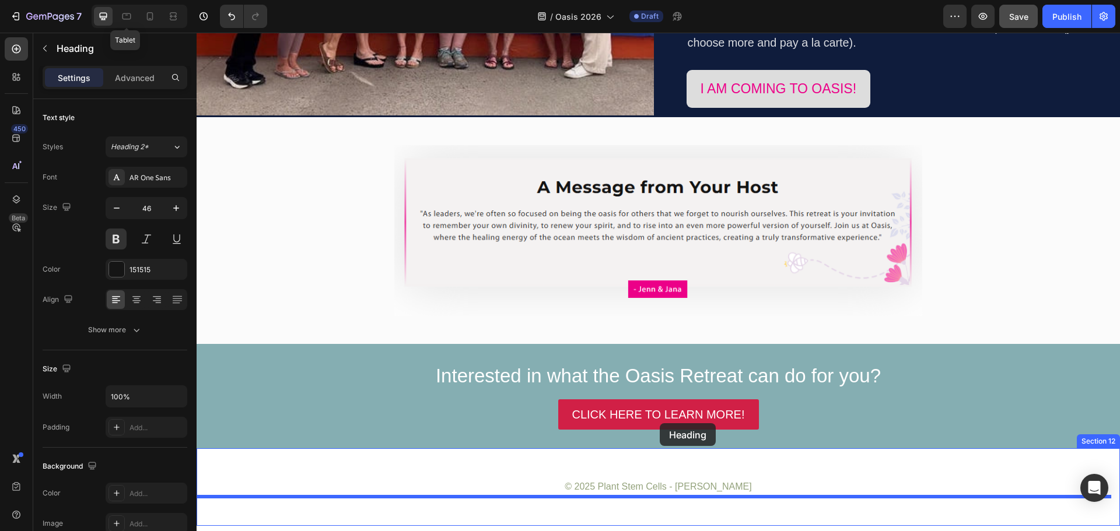
scroll to position [4004, 0]
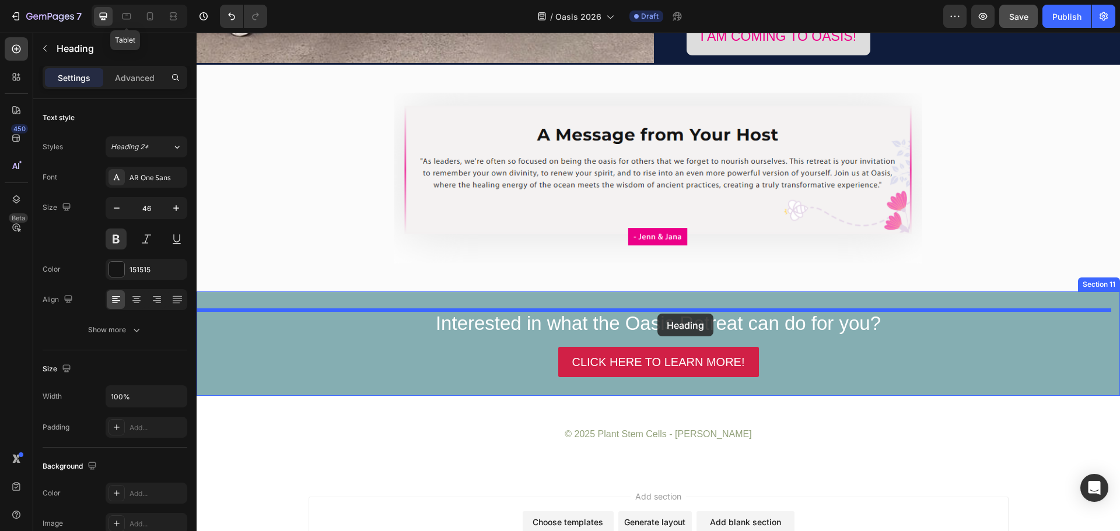
drag, startPoint x: 711, startPoint y: 108, endPoint x: 657, endPoint y: 314, distance: 212.9
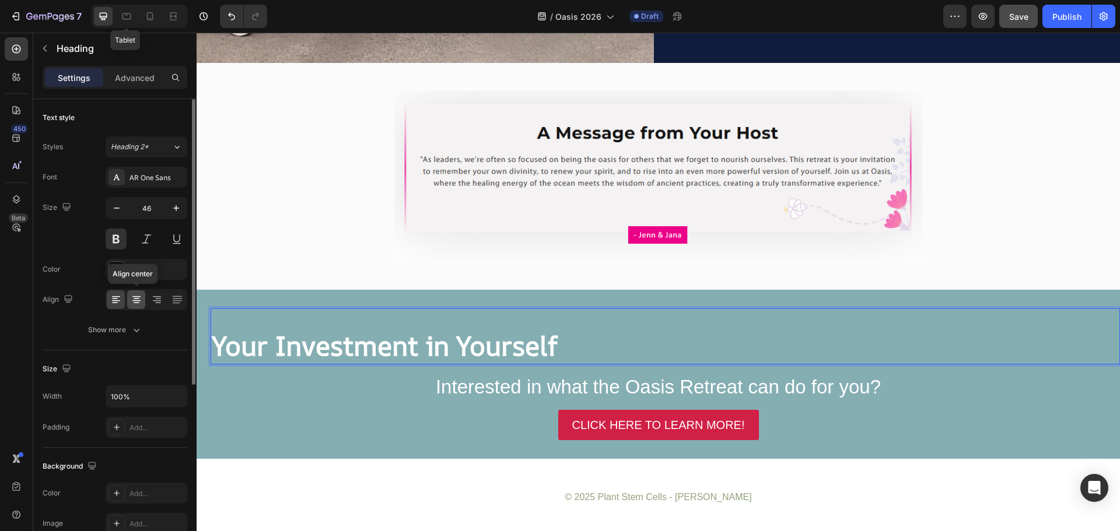
click at [139, 299] on icon at bounding box center [137, 300] width 12 height 12
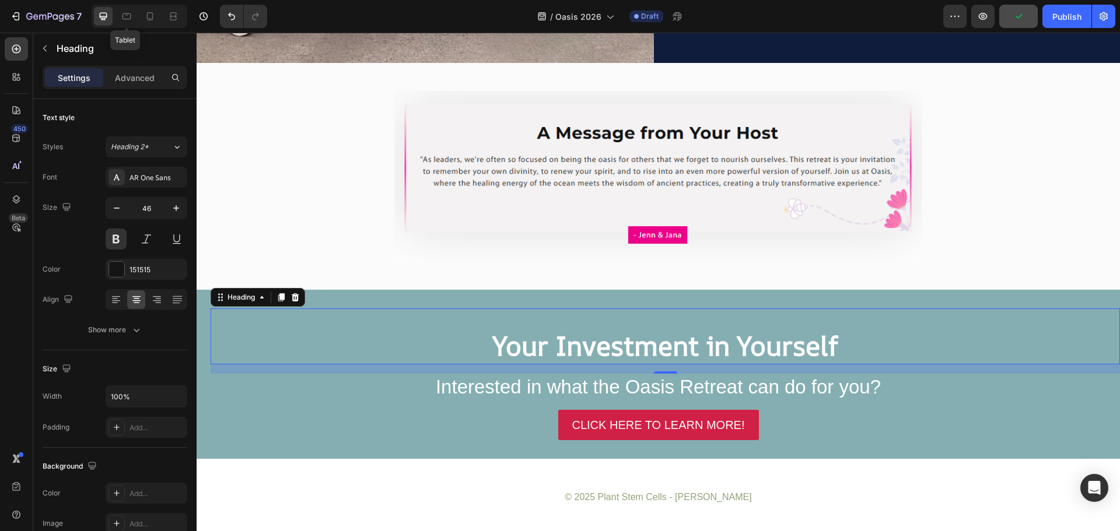
click at [664, 348] on strong "Your Investment in Yourself" at bounding box center [665, 345] width 346 height 37
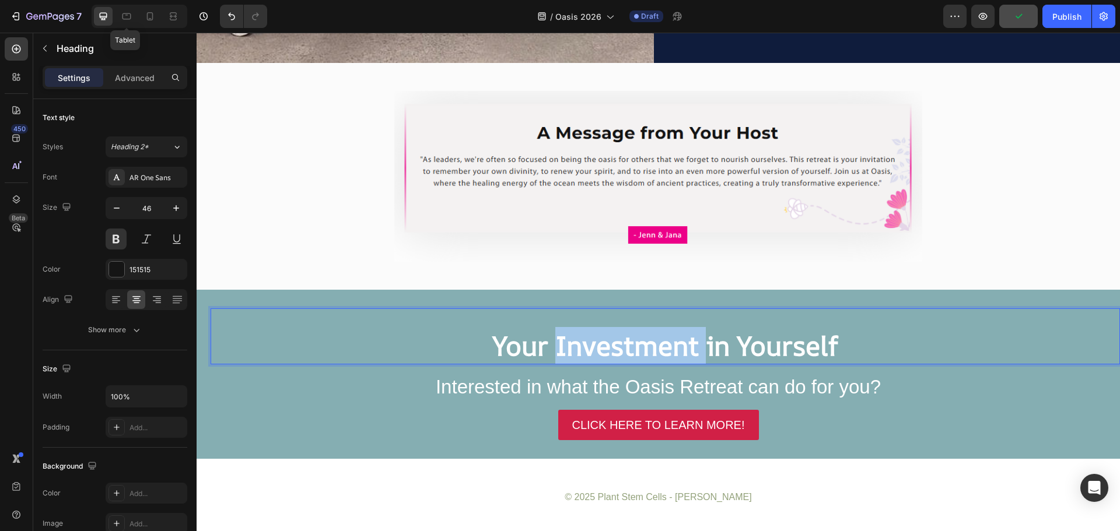
click at [664, 348] on strong "Your Investment in Yourself" at bounding box center [665, 345] width 346 height 37
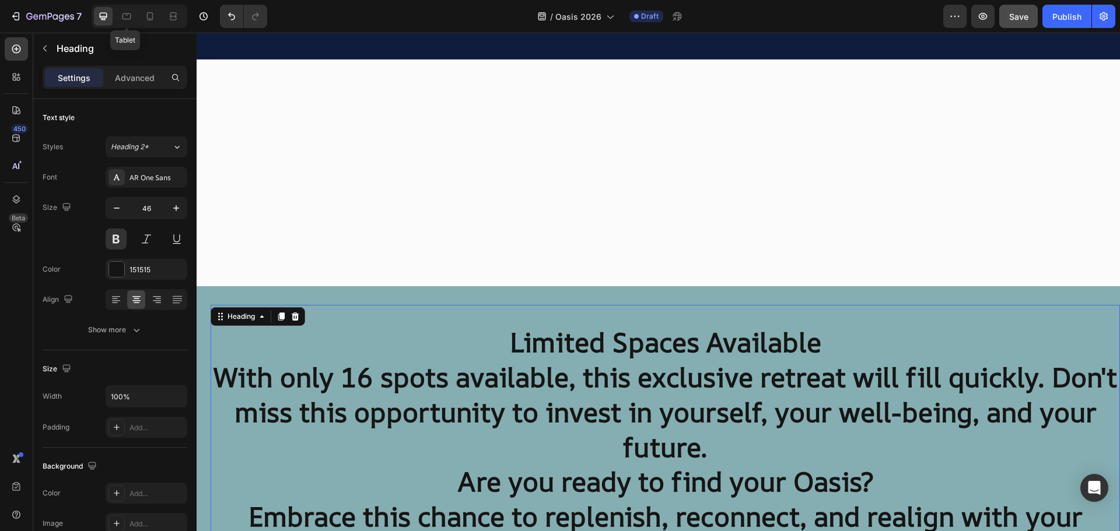
scroll to position [5663, 0]
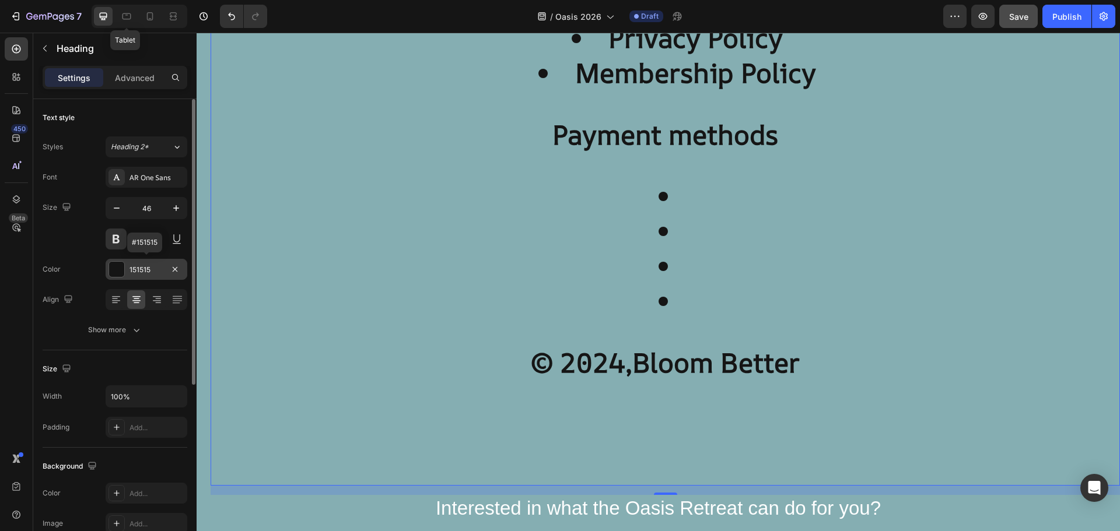
click at [121, 274] on div at bounding box center [116, 269] width 15 height 15
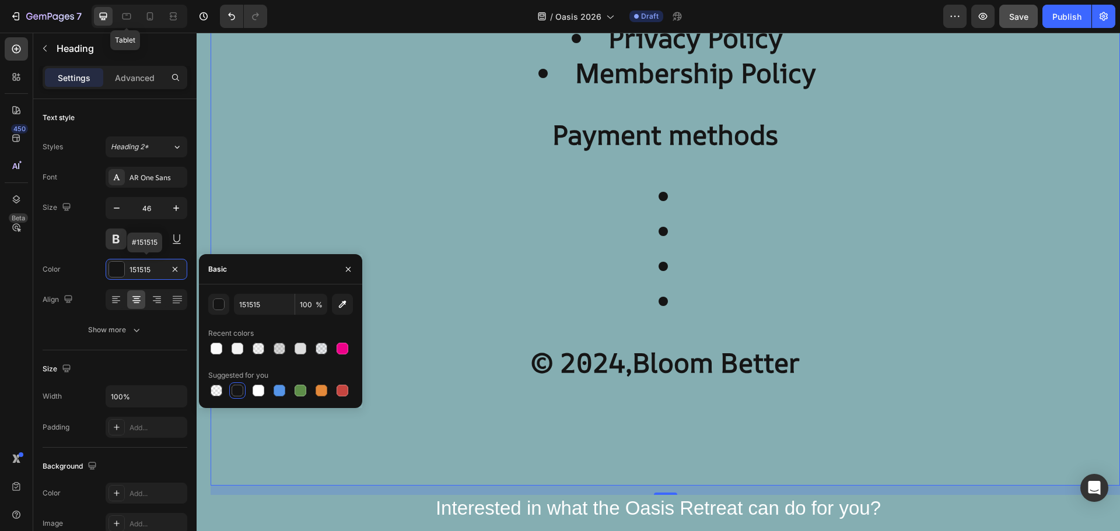
click at [215, 352] on div at bounding box center [217, 349] width 12 height 12
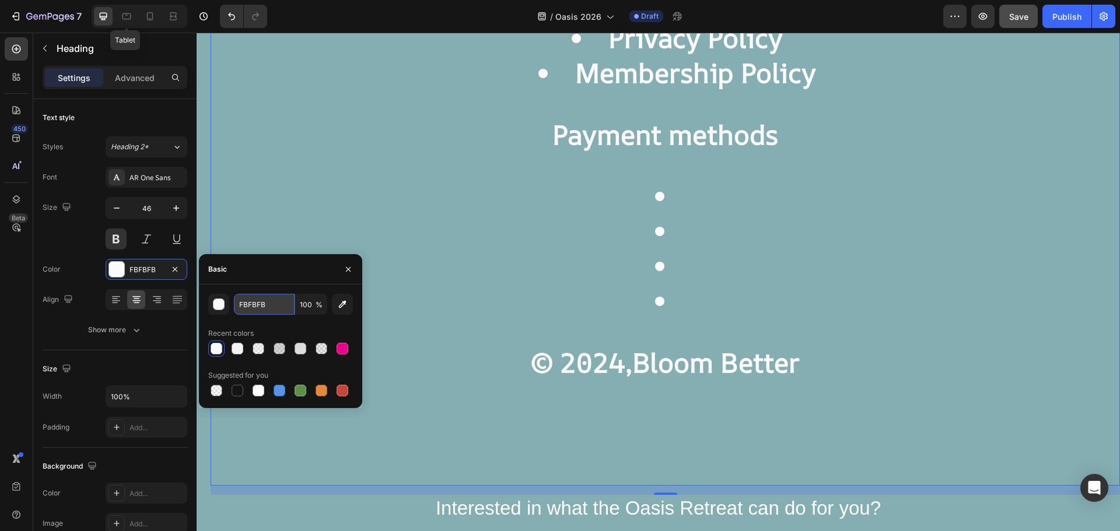
click at [253, 304] on input "FBFBFB" at bounding box center [264, 304] width 61 height 21
type input "FFFFFF"
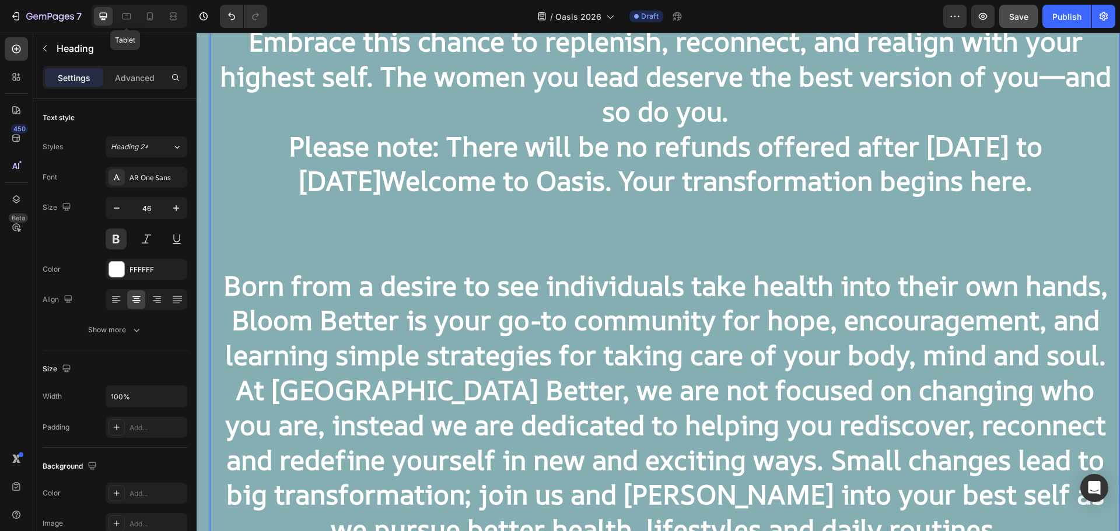
scroll to position [4271, 0]
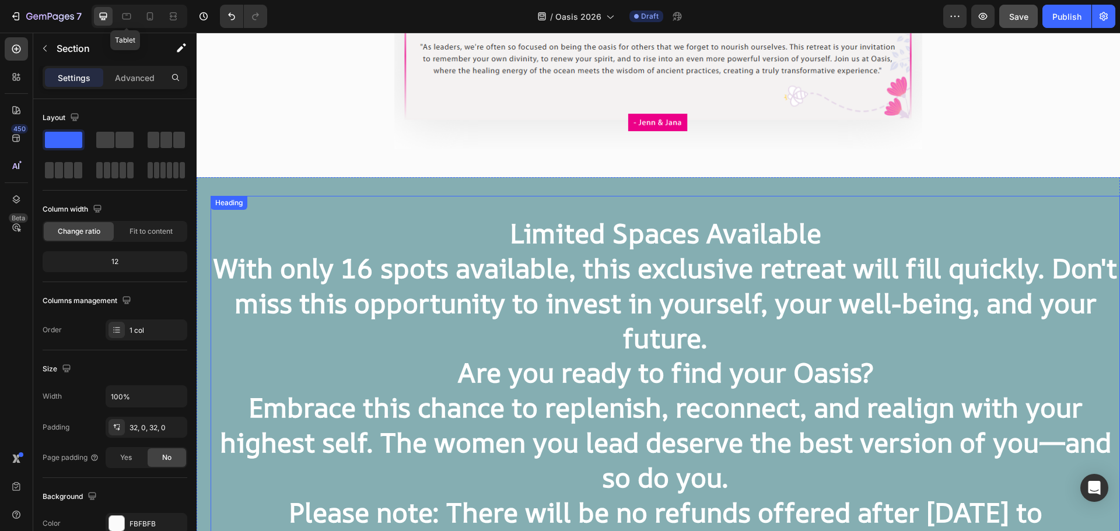
scroll to position [4093, 0]
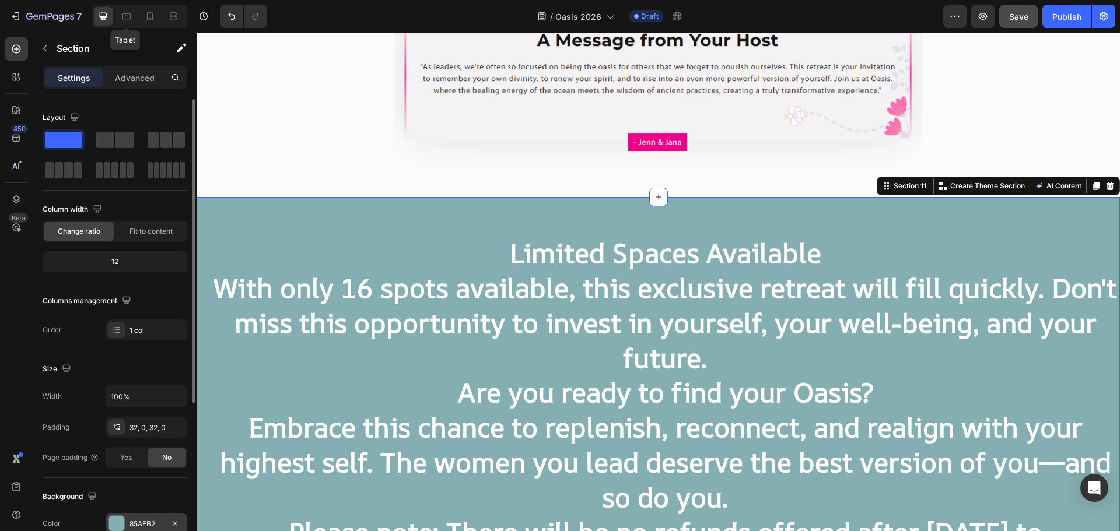
click at [118, 519] on div at bounding box center [116, 523] width 15 height 15
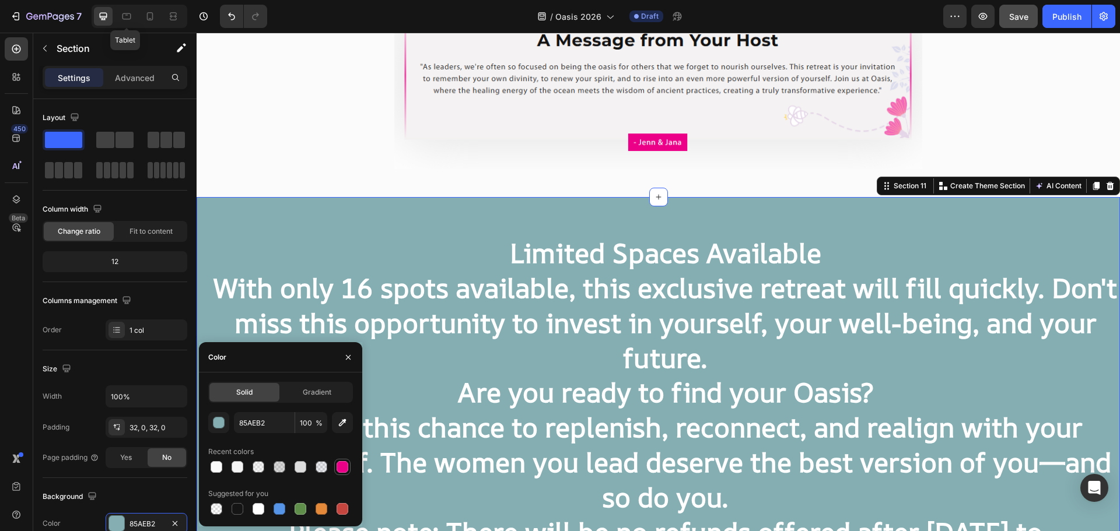
click at [342, 465] on div at bounding box center [343, 467] width 12 height 12
type input "EC0088"
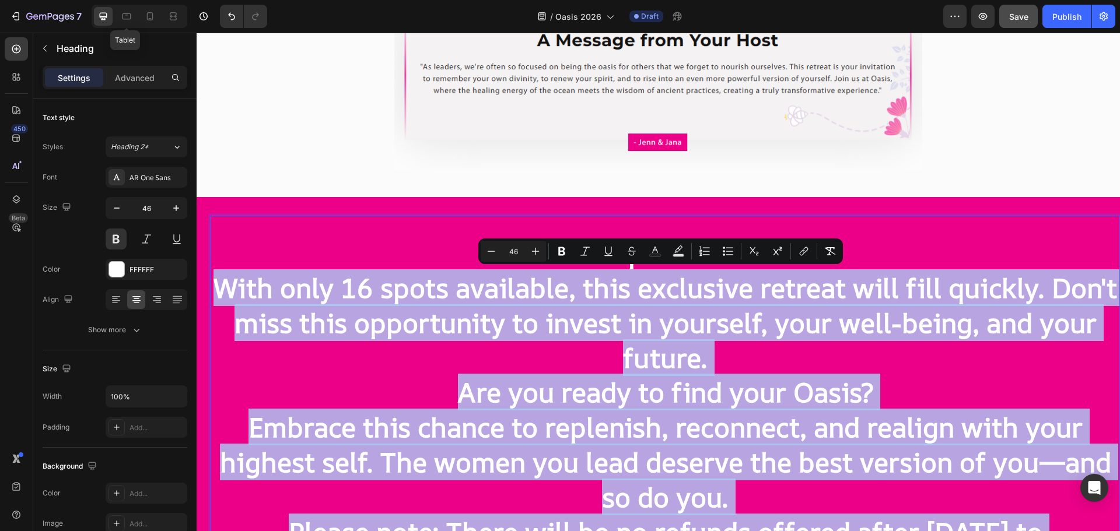
drag, startPoint x: 814, startPoint y: 344, endPoint x: 246, endPoint y: 304, distance: 570.0
copy h2 "Lore ipsu 71 dolor sitametco, adip elitseddo eiusmod temp inci utlabor. Etd'm a…"
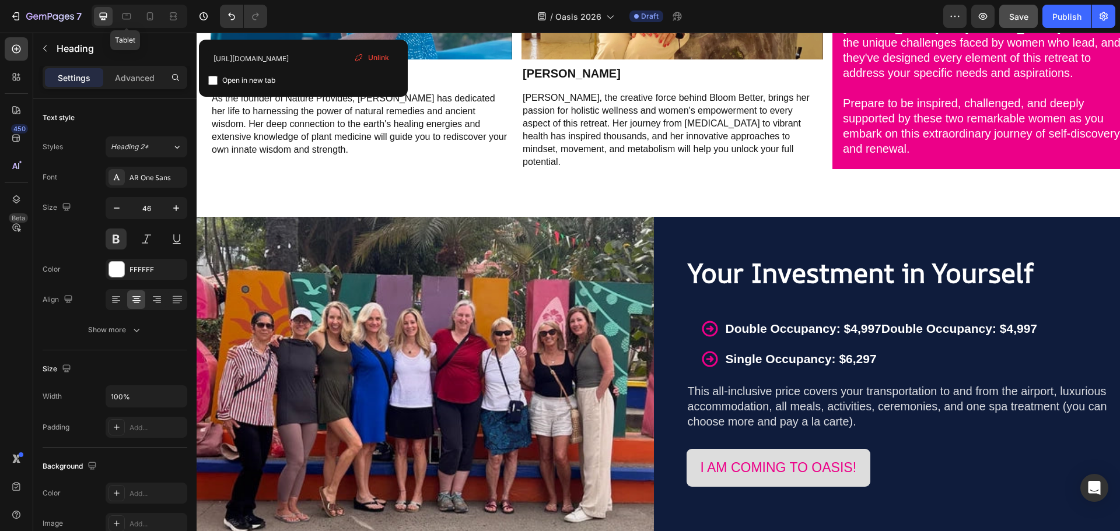
scroll to position [3802, 0]
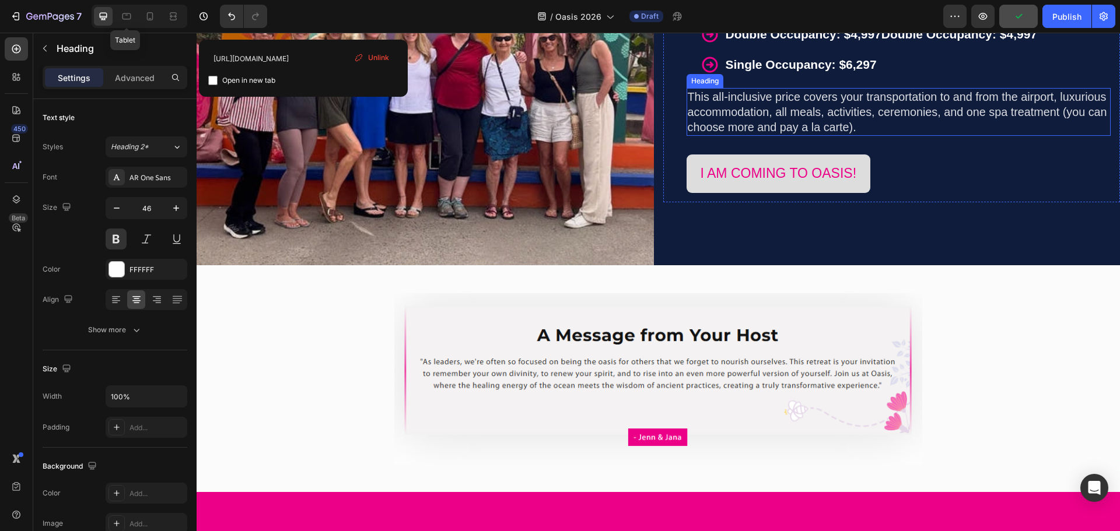
click at [739, 108] on span "This all-inclusive price covers your transportation to and from the airport, lu…" at bounding box center [897, 111] width 419 height 43
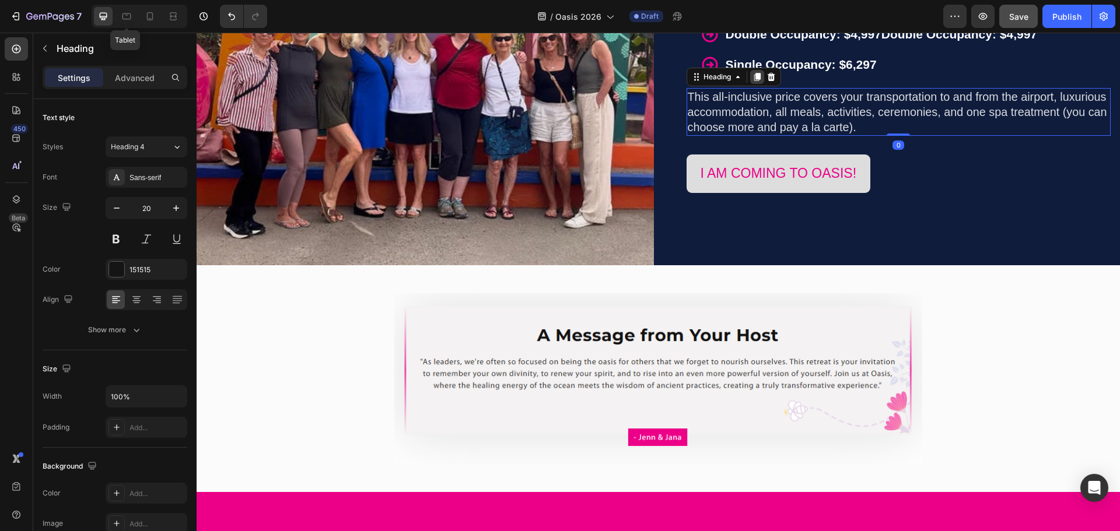
click at [761, 80] on icon at bounding box center [756, 76] width 9 height 9
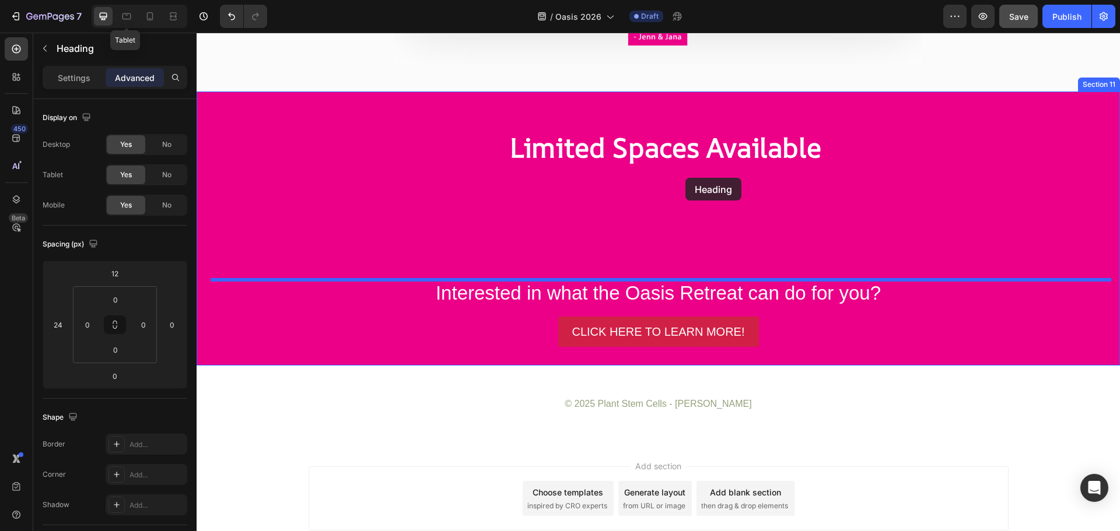
scroll to position [4253, 0]
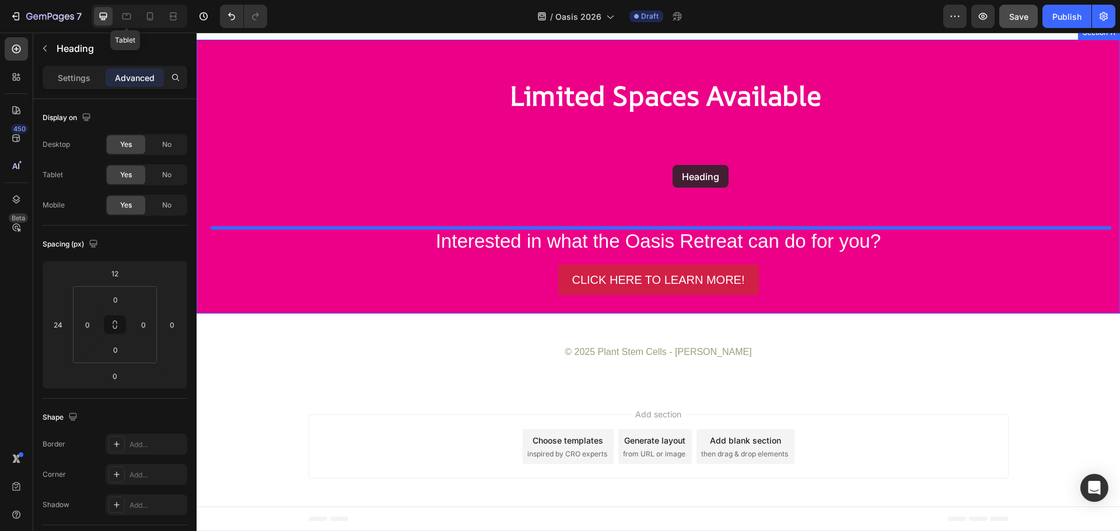
drag, startPoint x: 711, startPoint y: 132, endPoint x: 672, endPoint y: 165, distance: 50.9
type input "16"
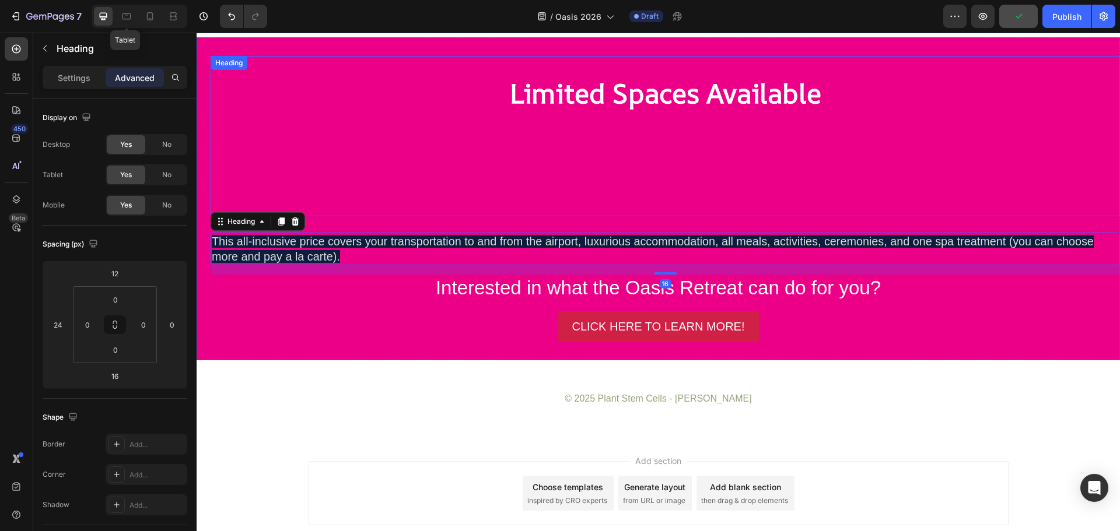
click at [695, 120] on h2 "Limited Spaces Available" at bounding box center [665, 146] width 909 height 142
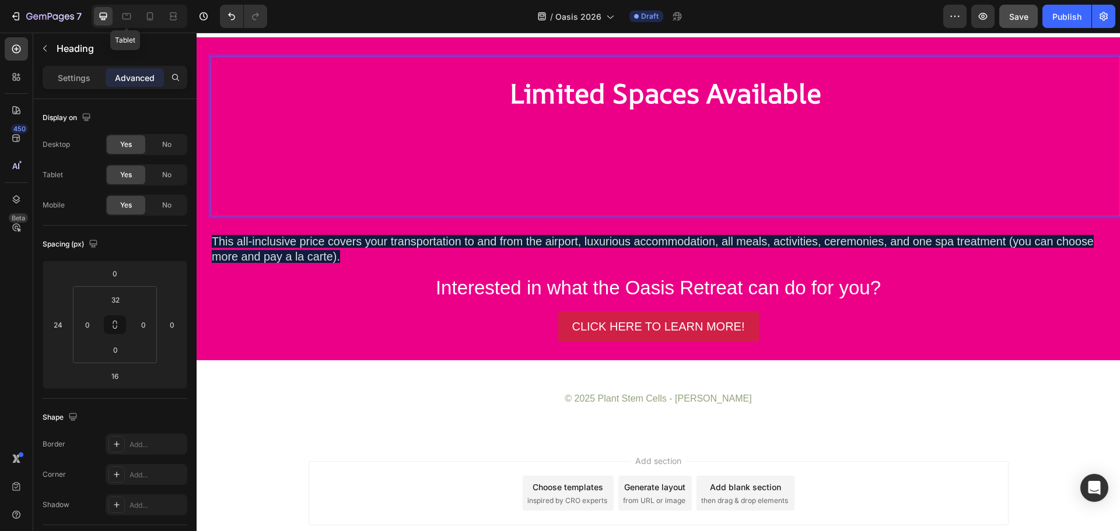
click at [802, 153] on p "Limited Spaces Available" at bounding box center [665, 145] width 907 height 139
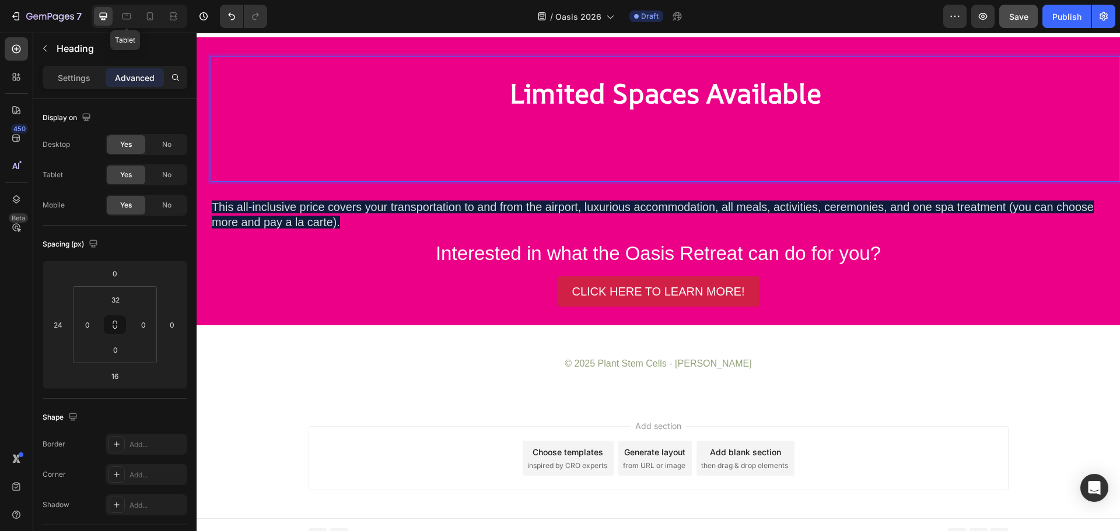
scroll to position [4232, 0]
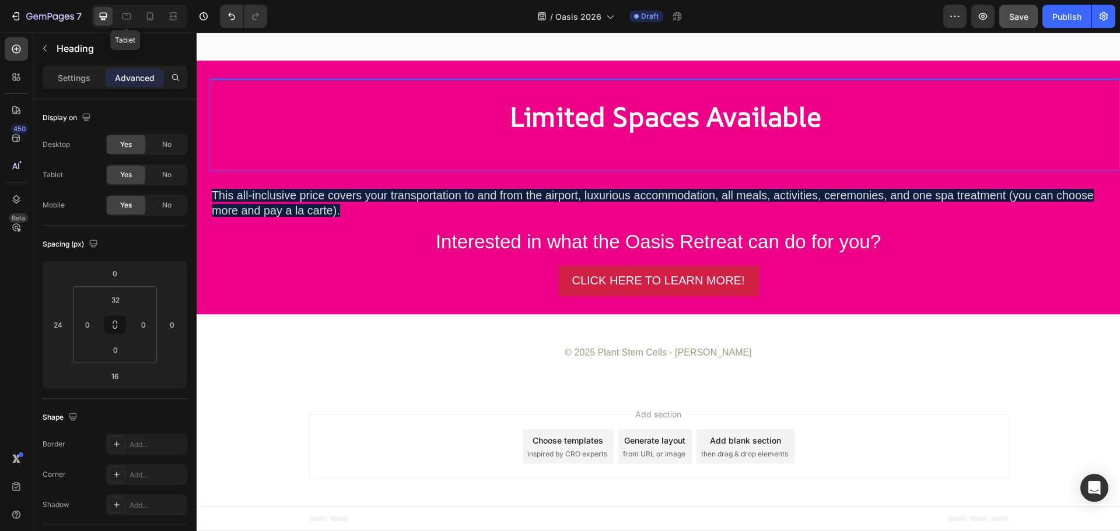
click at [779, 146] on p "Limited Spaces Available" at bounding box center [665, 134] width 907 height 70
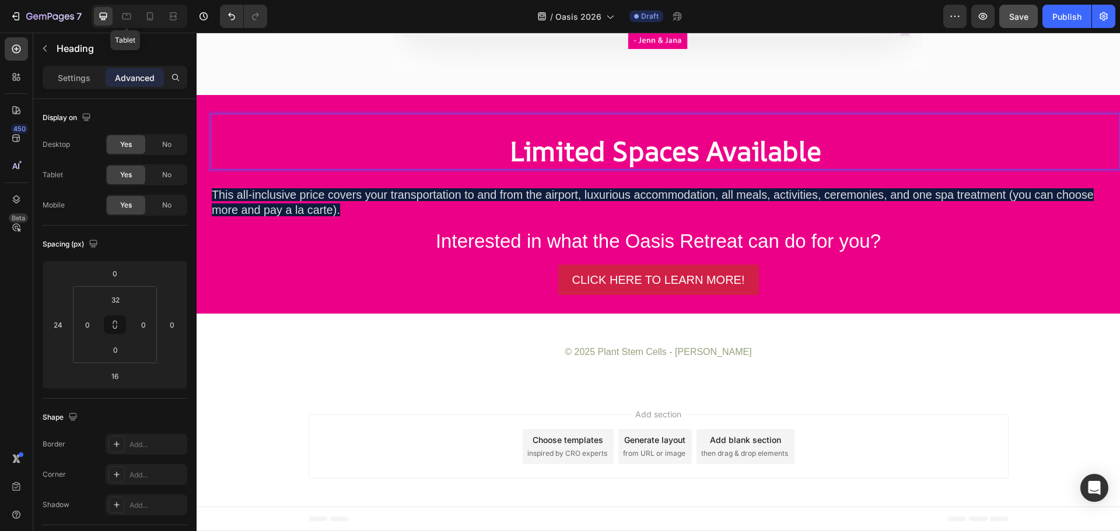
scroll to position [4198, 0]
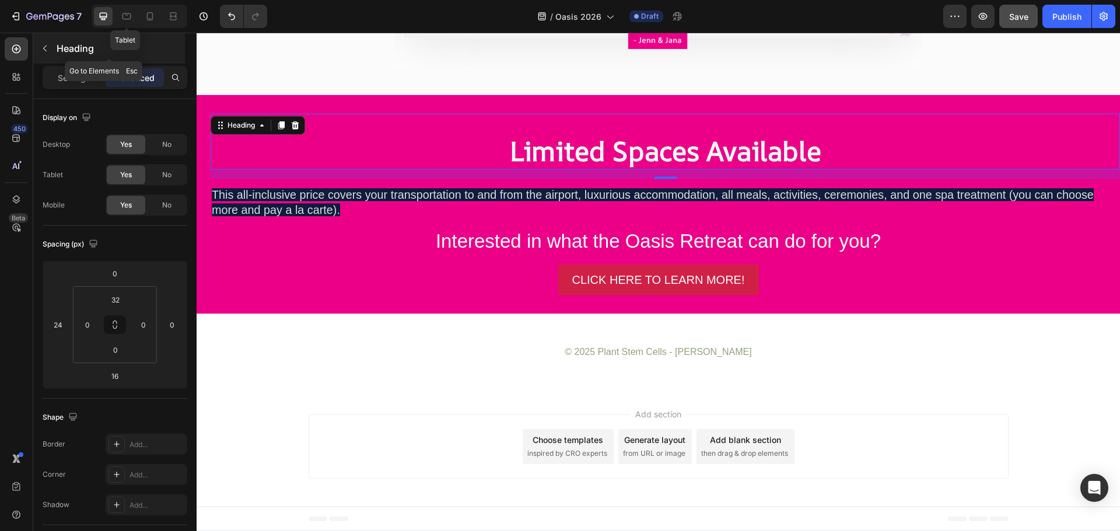
click at [45, 50] on icon "button" at bounding box center [44, 48] width 3 height 6
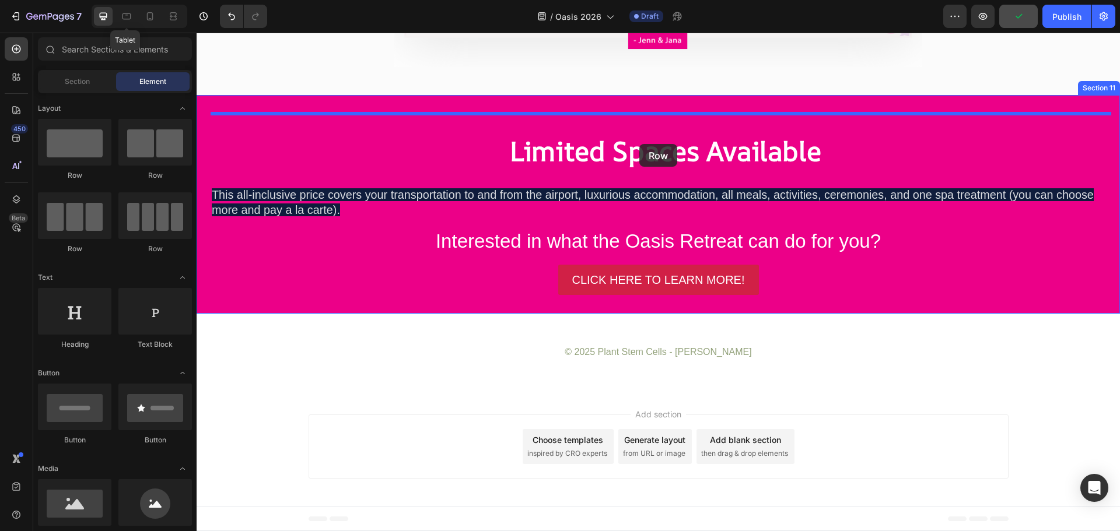
drag, startPoint x: 342, startPoint y: 198, endPoint x: 639, endPoint y: 144, distance: 301.7
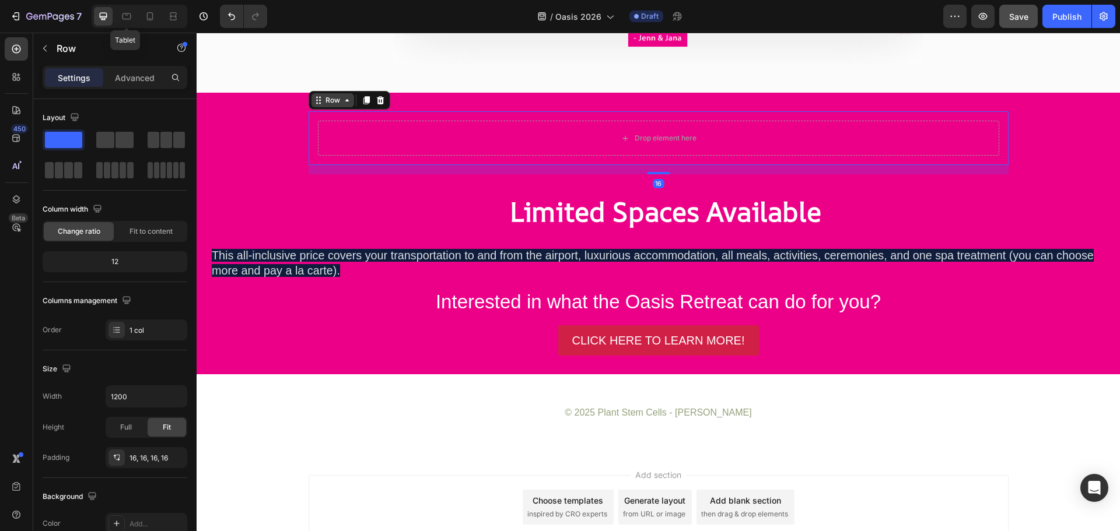
click at [327, 101] on div "Row" at bounding box center [332, 100] width 19 height 10
click at [568, 216] on strong "Limited Spaces Available" at bounding box center [665, 211] width 311 height 37
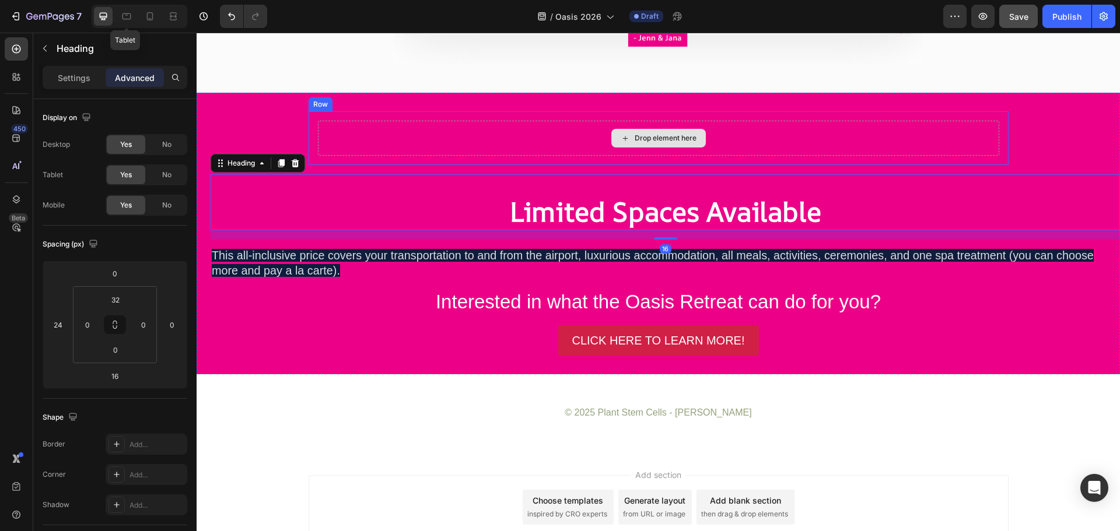
drag, startPoint x: 249, startPoint y: 167, endPoint x: 449, endPoint y: 156, distance: 200.4
click at [466, 135] on div "Drop element here Row ⁠⁠⁠⁠⁠⁠⁠ Limited Spaces Available Heading 16 This all-incl…" at bounding box center [658, 233] width 923 height 244
drag, startPoint x: 239, startPoint y: 166, endPoint x: 450, endPoint y: 122, distance: 215.5
click at [450, 122] on div "Drop element here Row ⁠⁠⁠⁠⁠⁠⁠ Limited Spaces Available Heading 16 This all-incl…" at bounding box center [658, 233] width 923 height 244
click at [408, 318] on div "Drop element here Row ⁠⁠⁠⁠⁠⁠⁠ Limited Spaces Available Heading 16 This all-incl…" at bounding box center [658, 233] width 923 height 244
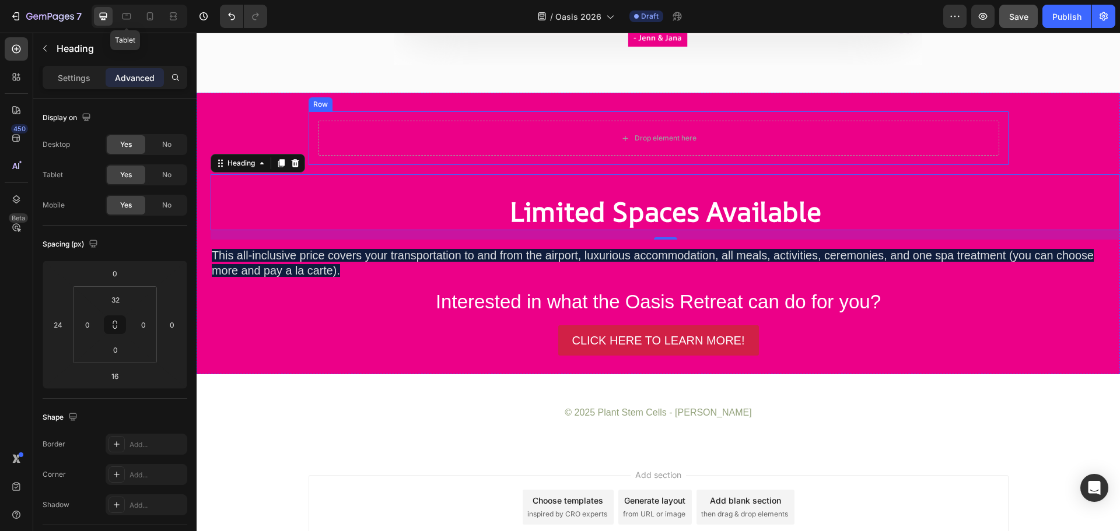
drag, startPoint x: 232, startPoint y: 169, endPoint x: 426, endPoint y: 132, distance: 197.1
click at [426, 132] on div "Drop element here Row ⁠⁠⁠⁠⁠⁠⁠ Limited Spaces Available Heading 0 This all-inclu…" at bounding box center [658, 233] width 923 height 244
click at [1028, 18] on span "Save" at bounding box center [1018, 17] width 19 height 10
click at [359, 238] on div "16" at bounding box center [665, 234] width 909 height 9
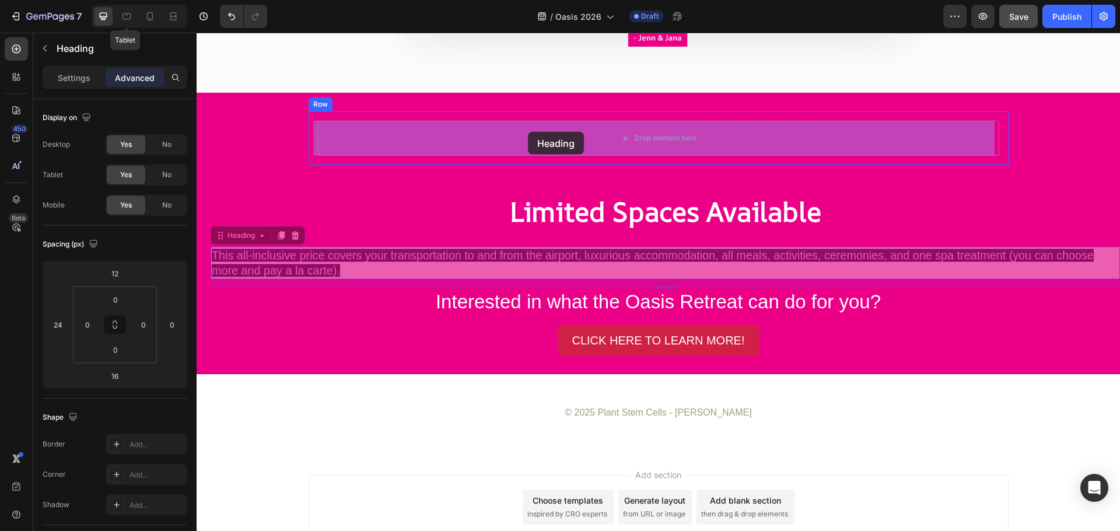
drag, startPoint x: 243, startPoint y: 232, endPoint x: 528, endPoint y: 132, distance: 301.6
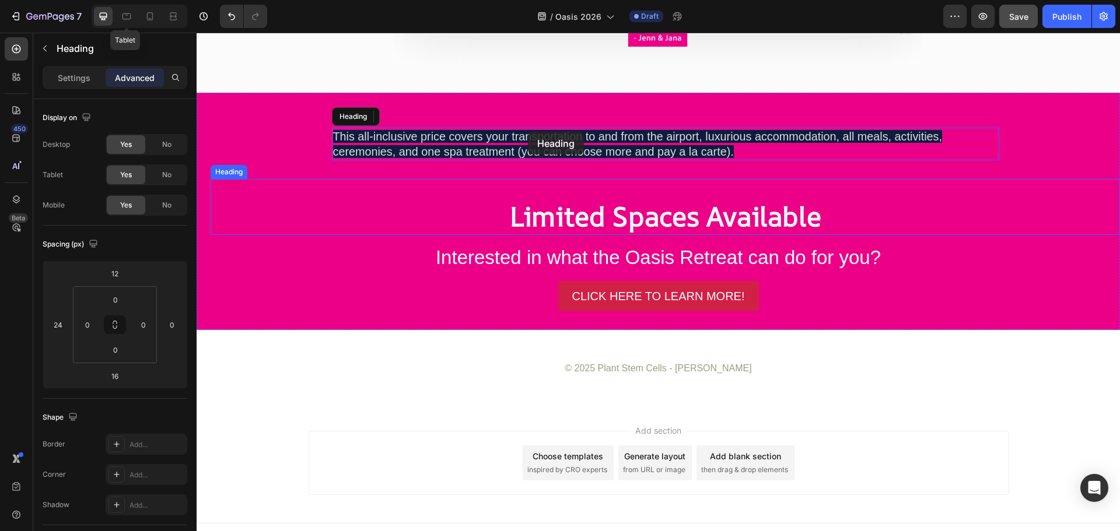
type input "0"
click at [310, 225] on p "⁠⁠⁠⁠⁠⁠⁠ Limited Spaces Available" at bounding box center [665, 216] width 907 height 35
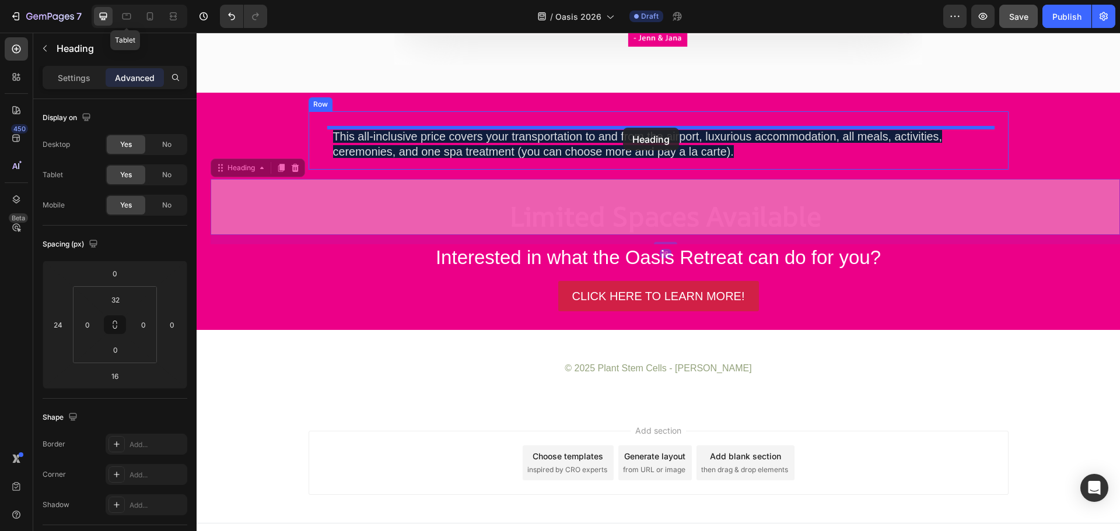
drag, startPoint x: 258, startPoint y: 175, endPoint x: 623, endPoint y: 128, distance: 368.1
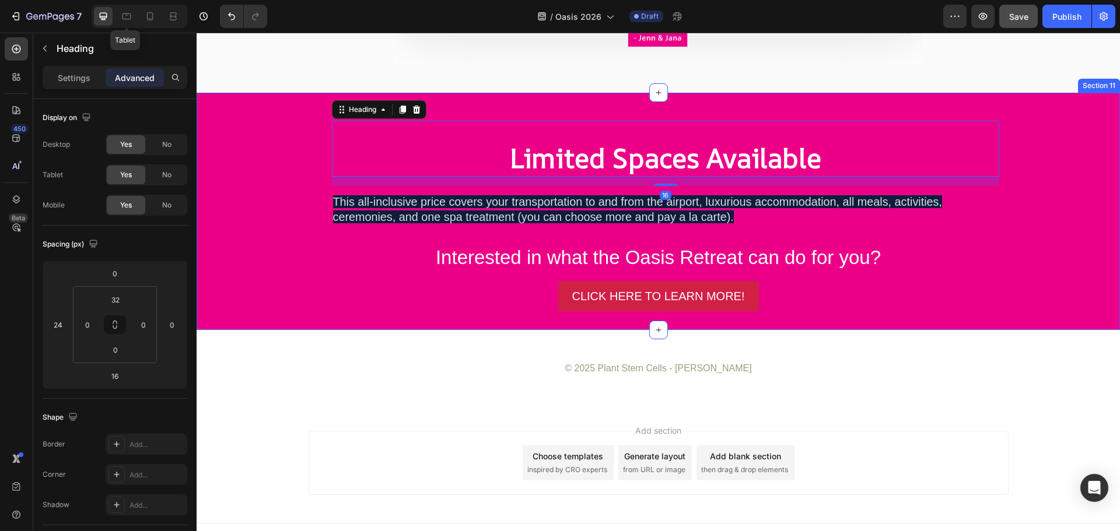
click at [502, 209] on h2 "This all-inclusive price covers your transportation to and from the airport, lu…" at bounding box center [665, 209] width 667 height 33
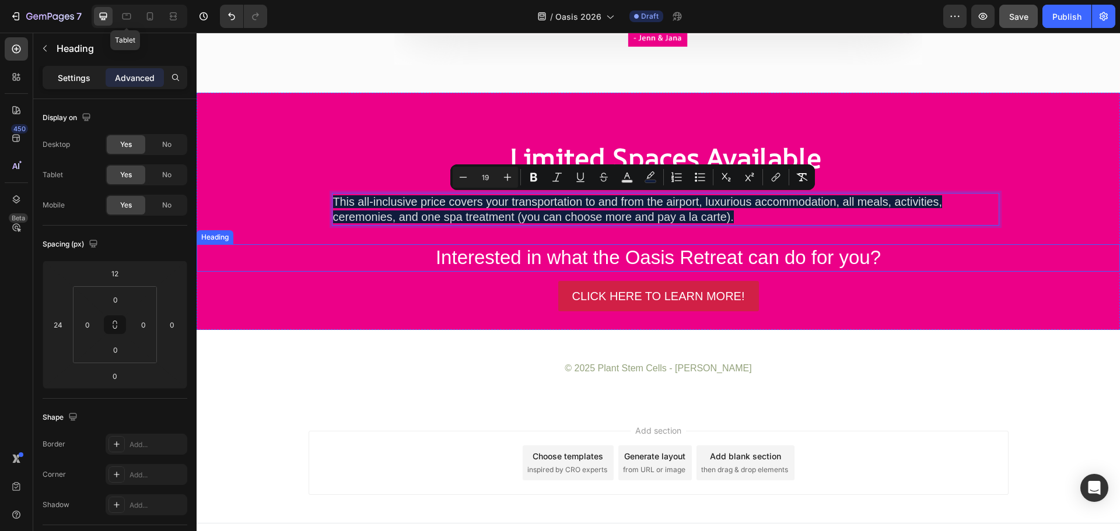
click at [76, 79] on p "Settings" at bounding box center [74, 78] width 33 height 12
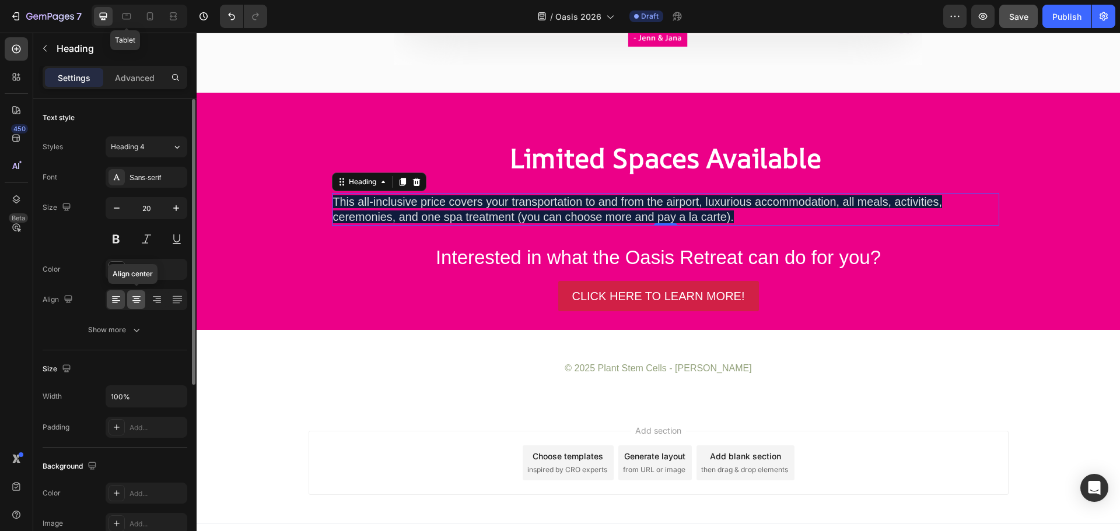
click at [135, 293] on div at bounding box center [136, 299] width 18 height 19
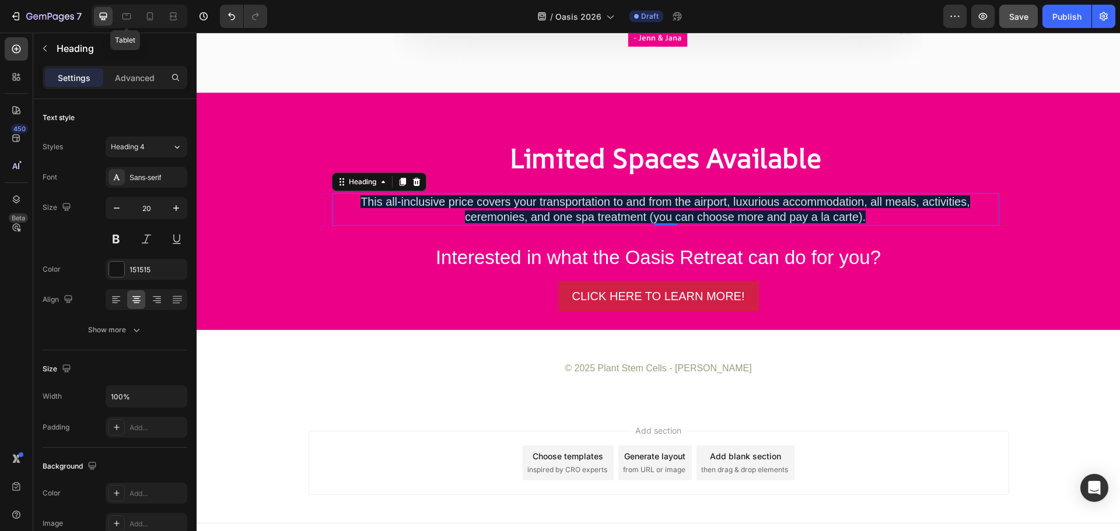
click at [642, 204] on span "This all-inclusive price covers your transportation to and from the airport, lu…" at bounding box center [664, 209] width 609 height 28
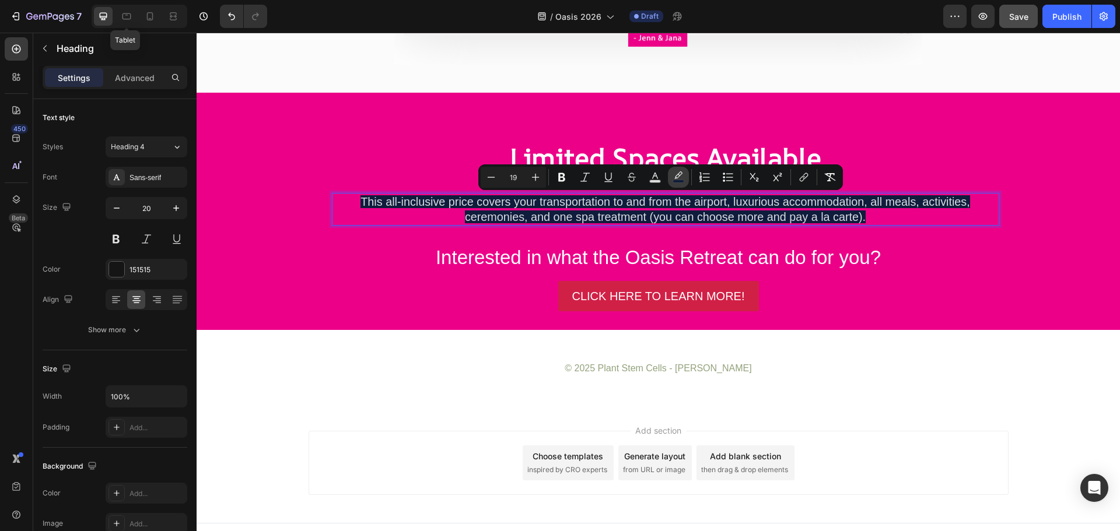
click at [682, 177] on icon "Editor contextual toolbar" at bounding box center [678, 177] width 12 height 12
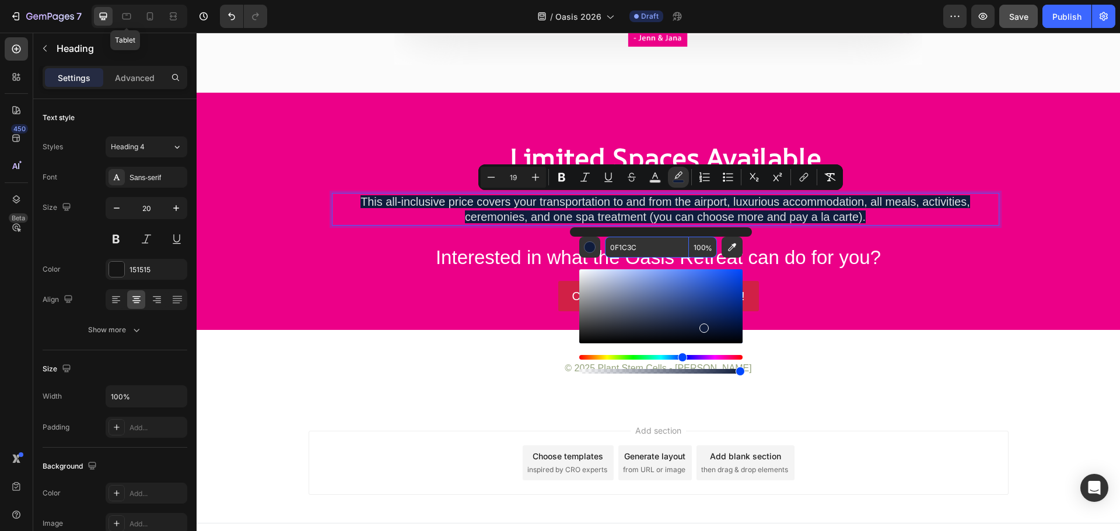
click at [699, 248] on input "100" at bounding box center [703, 247] width 28 height 21
type input "0"
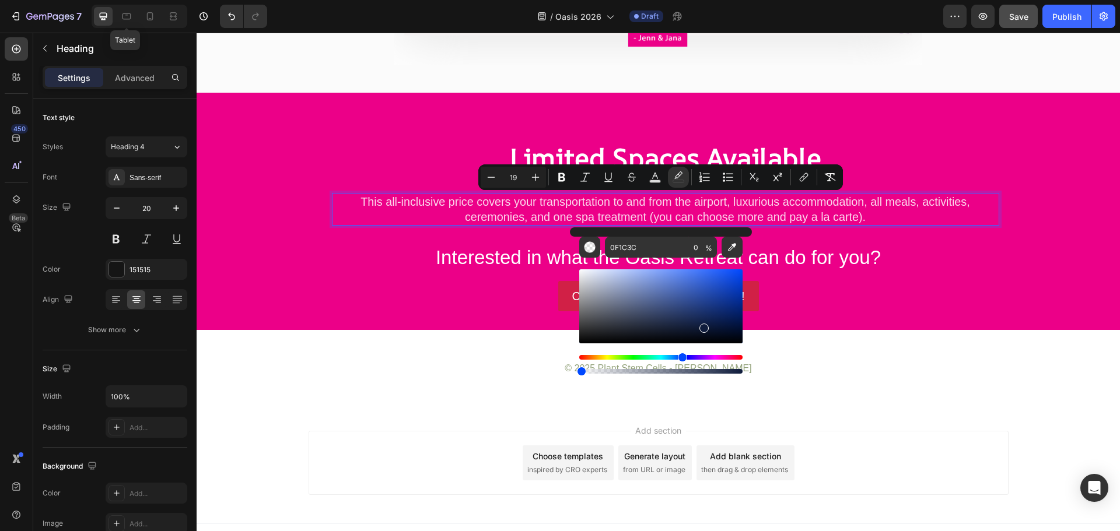
click at [653, 210] on span "This all-inclusive price covers your transportation to and from the airport, lu…" at bounding box center [664, 209] width 609 height 28
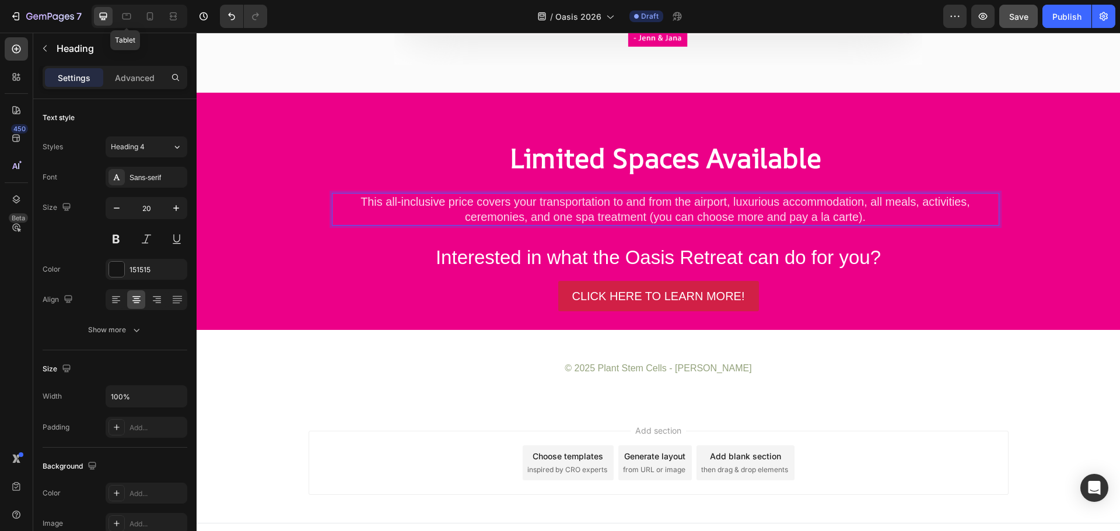
click at [653, 211] on span "This all-inclusive price covers your transportation to and from the airport, lu…" at bounding box center [664, 209] width 609 height 28
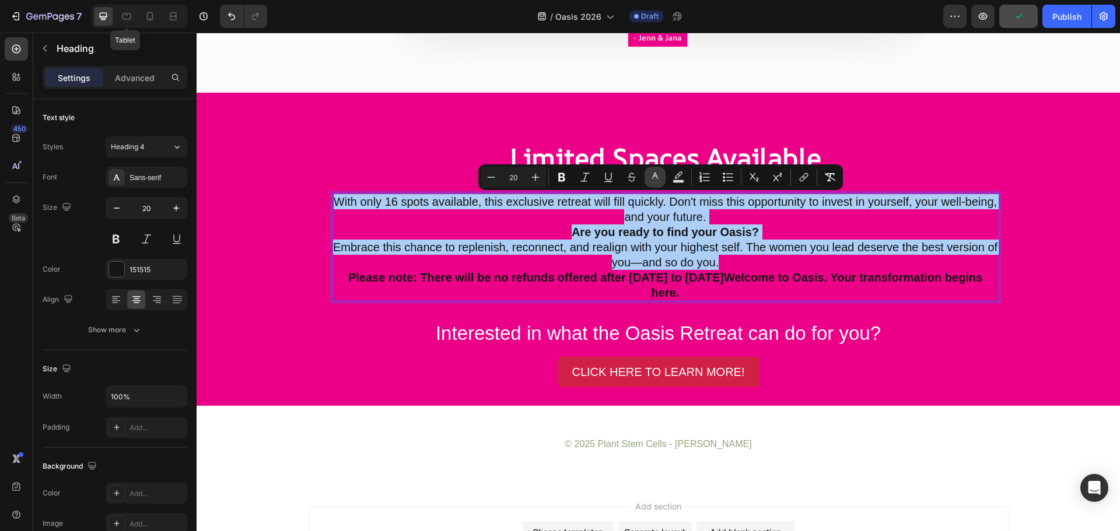
click at [650, 179] on icon "Editor contextual toolbar" at bounding box center [655, 177] width 12 height 12
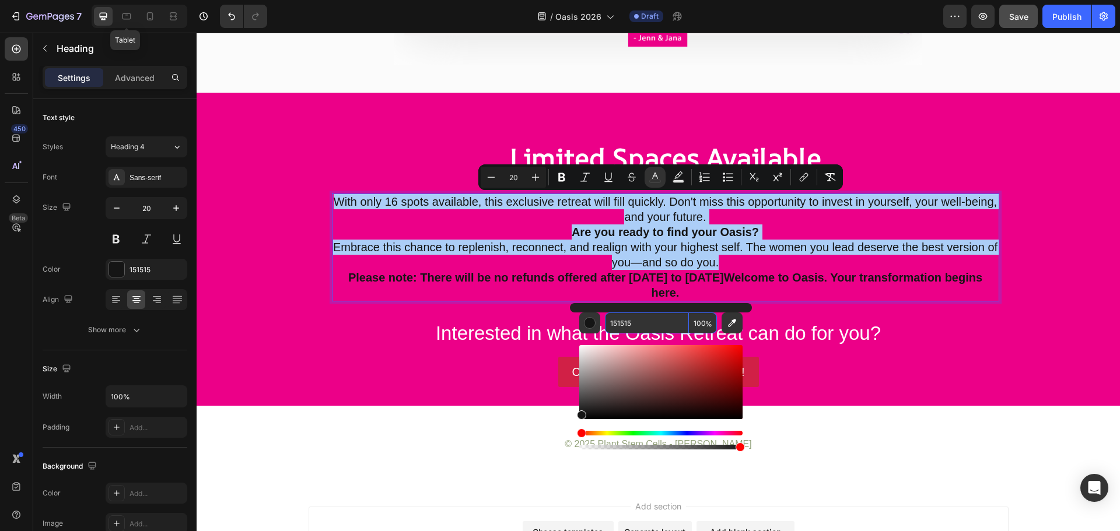
click at [624, 323] on input "151515" at bounding box center [647, 323] width 84 height 21
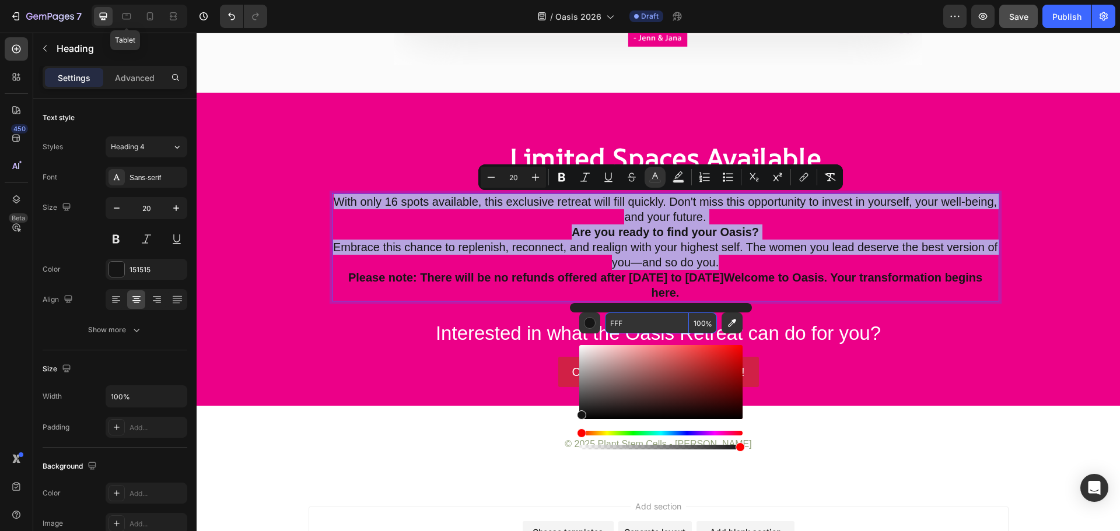
type input "FFFFFF"
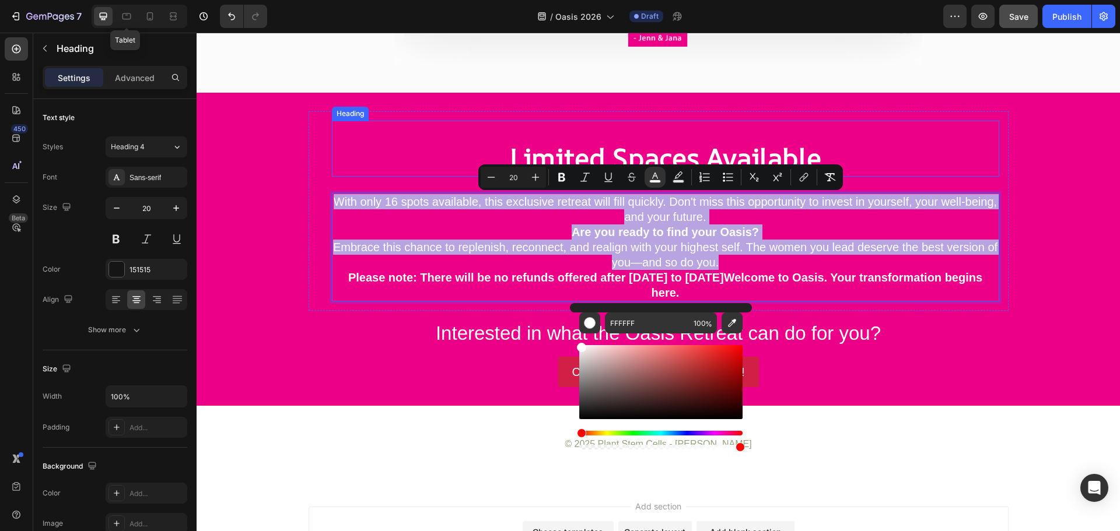
click at [418, 150] on h2 "Limited Spaces Available" at bounding box center [665, 157] width 667 height 37
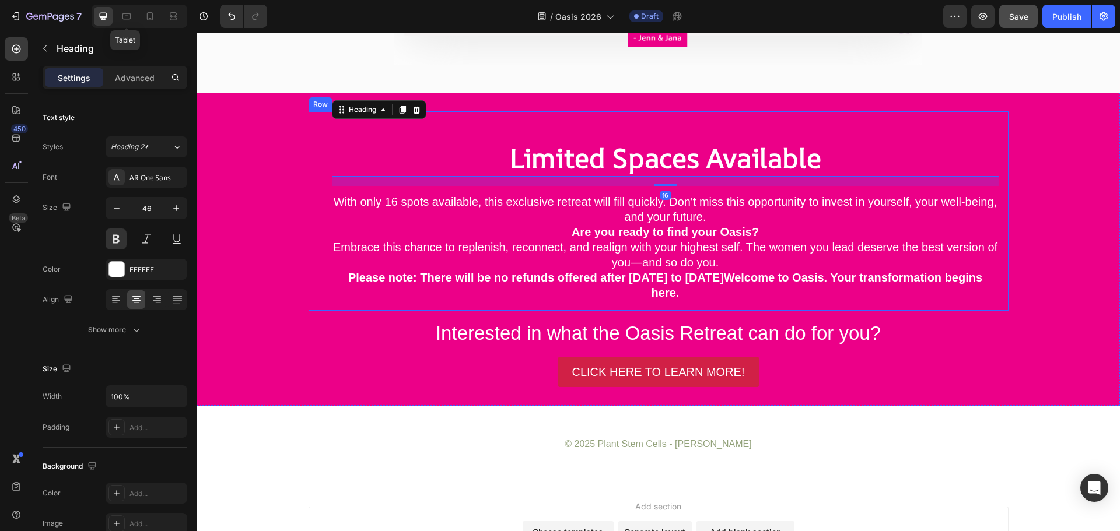
click at [319, 192] on div "Limited Spaces Available Heading 16 ⁠⁠⁠⁠⁠⁠⁠ With only 16 spots available, this …" at bounding box center [658, 211] width 681 height 181
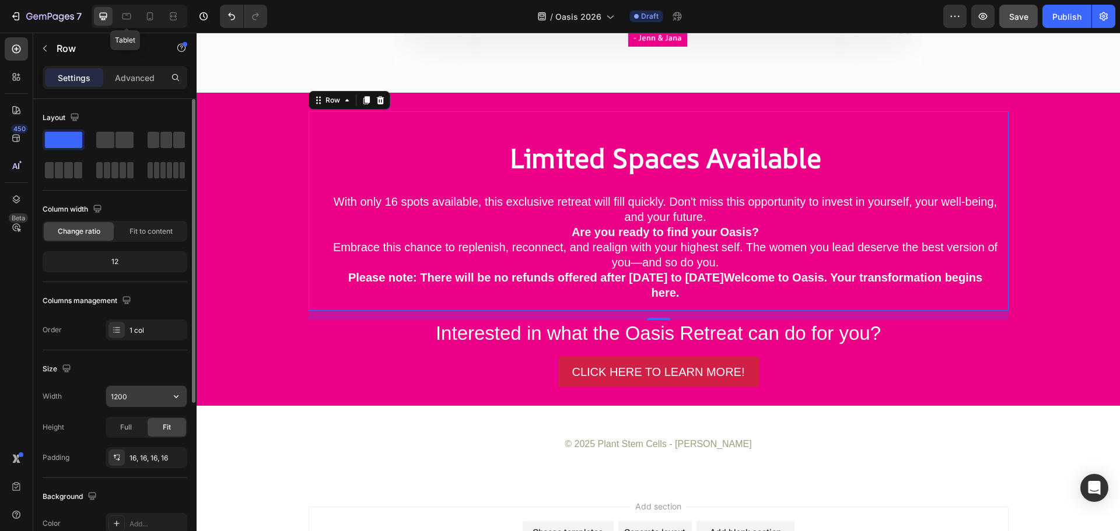
click at [145, 398] on input "1200" at bounding box center [146, 396] width 80 height 21
click at [181, 394] on icon "button" at bounding box center [176, 397] width 12 height 12
click at [121, 395] on input "1200" at bounding box center [146, 396] width 80 height 21
drag, startPoint x: 124, startPoint y: 399, endPoint x: 110, endPoint y: 401, distance: 13.5
click at [110, 401] on input "1200" at bounding box center [146, 396] width 80 height 21
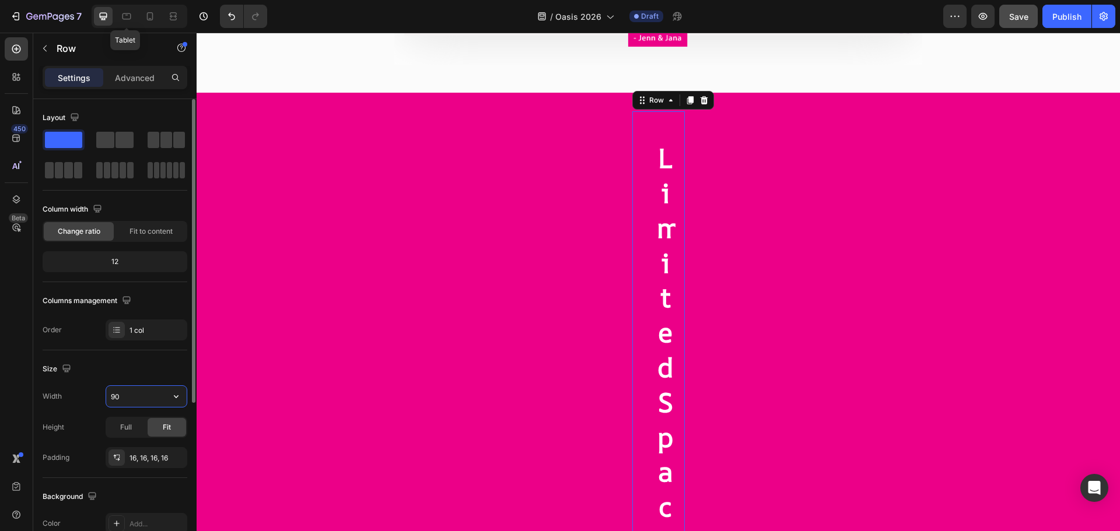
type input "960"
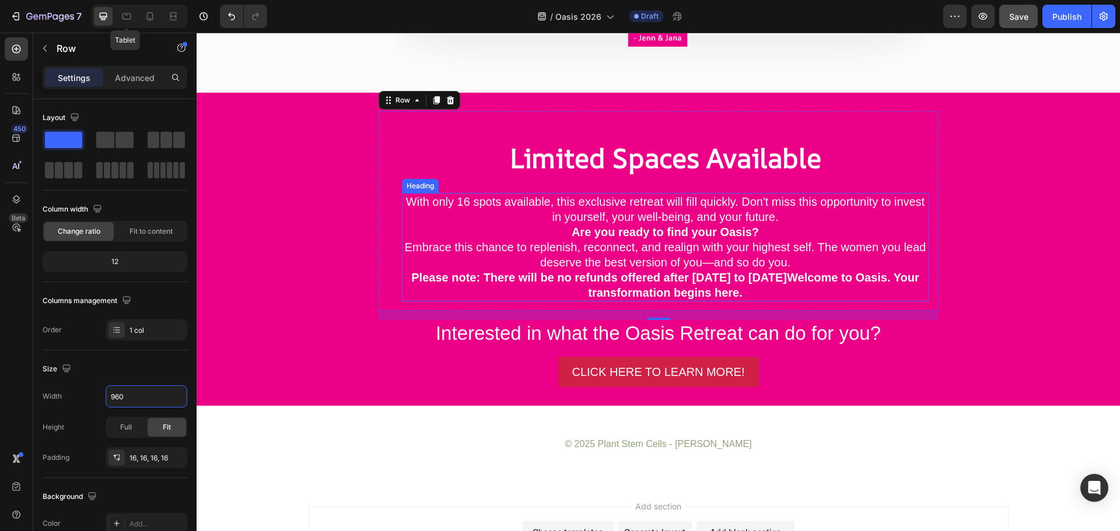
drag, startPoint x: 520, startPoint y: 237, endPoint x: 642, endPoint y: 225, distance: 123.1
click at [520, 237] on p "⁠⁠⁠⁠⁠⁠⁠ With only 16 spots available, this exclusive retreat will fill quickly.…" at bounding box center [665, 247] width 525 height 106
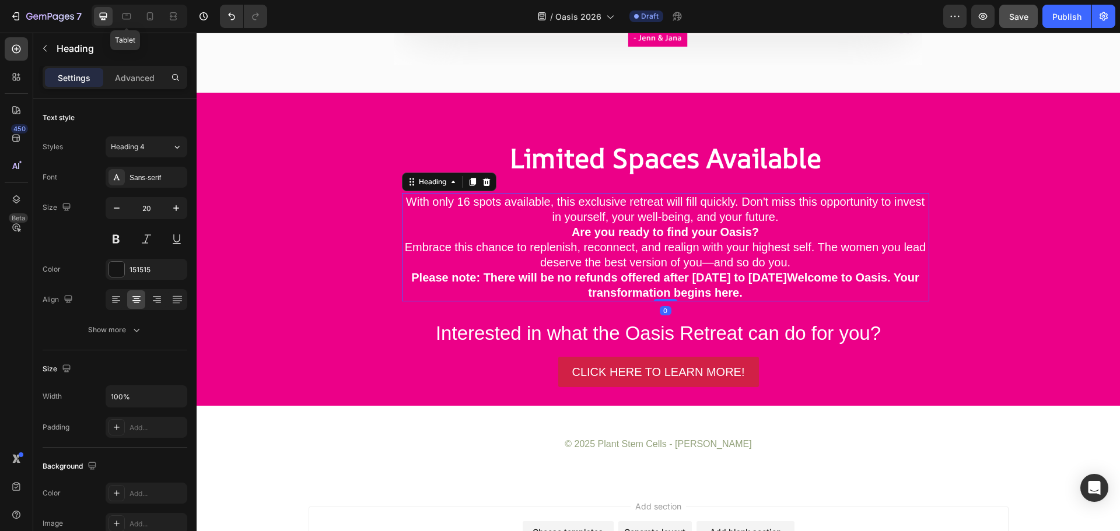
click at [780, 216] on p "With only 16 spots available, this exclusive retreat will fill quickly. Don't m…" at bounding box center [665, 247] width 525 height 106
click at [779, 216] on p "With only 16 spots available, this exclusive retreat will fill quickly. Don't m…" at bounding box center [665, 247] width 525 height 106
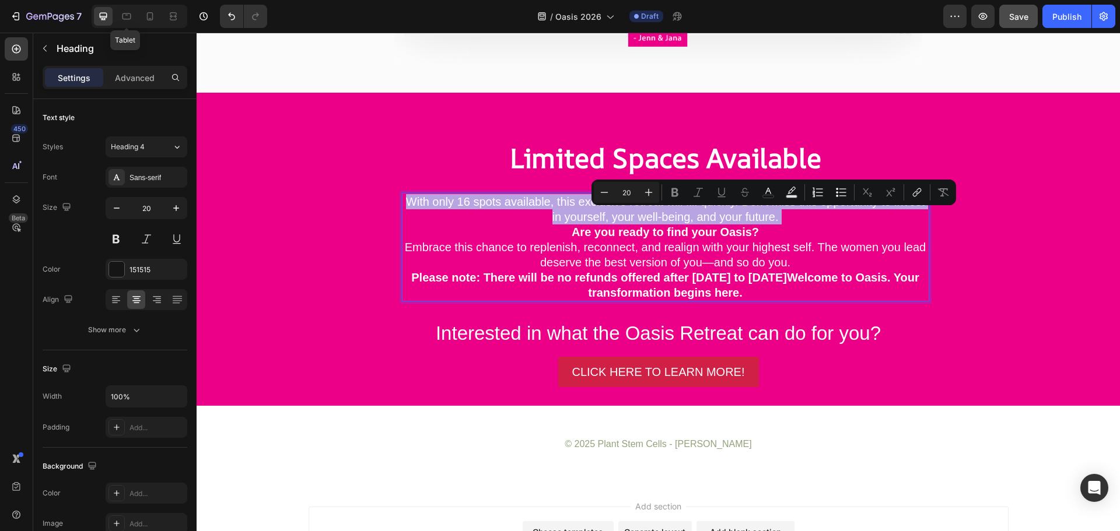
click at [775, 220] on p "With only 16 spots available, this exclusive retreat will fill quickly. Don't m…" at bounding box center [665, 247] width 525 height 106
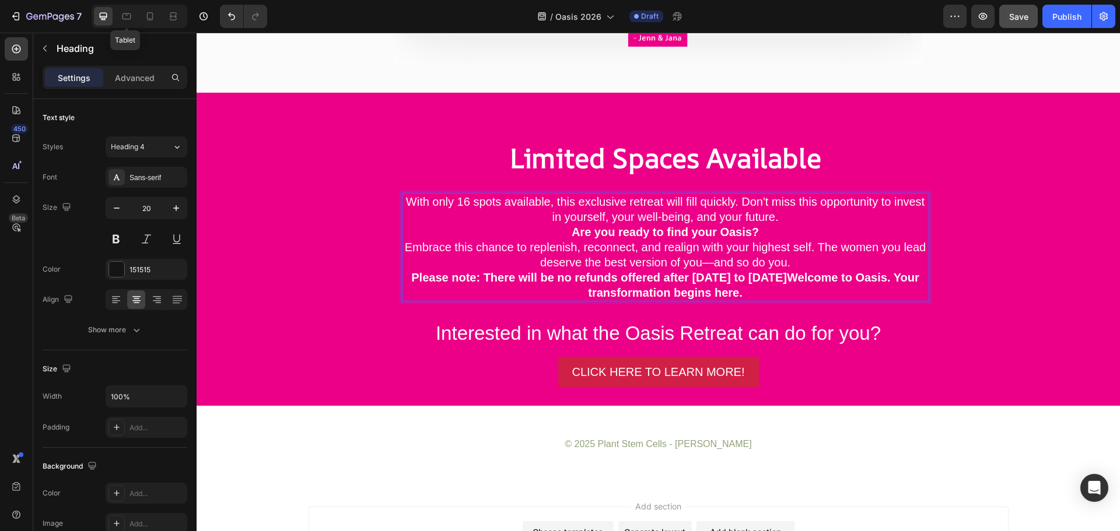
click at [758, 245] on p "With only 16 spots available, this exclusive retreat will fill quickly. Don't m…" at bounding box center [665, 247] width 525 height 106
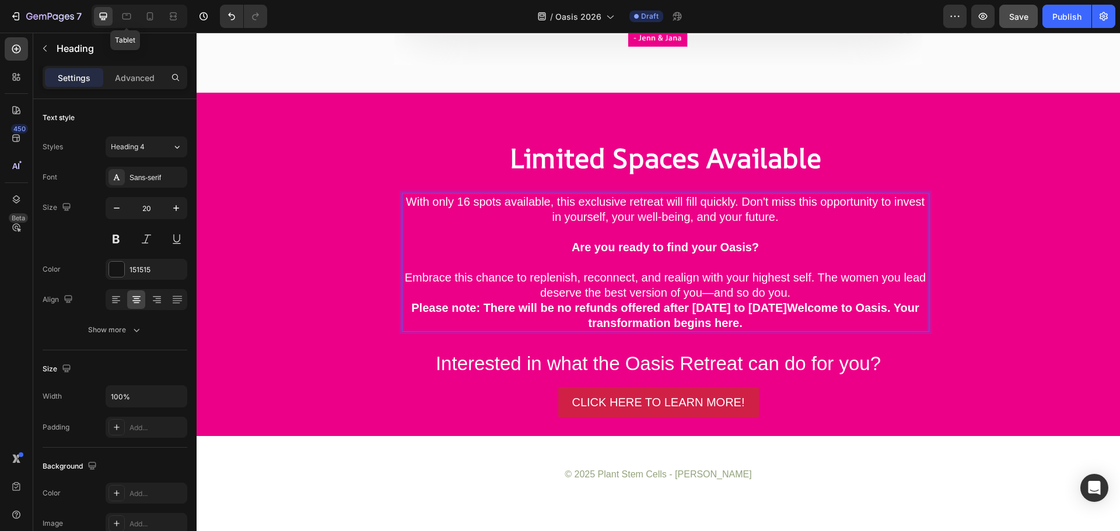
click at [791, 290] on p "With only 16 spots available, this exclusive retreat will fill quickly. Don't m…" at bounding box center [665, 262] width 525 height 136
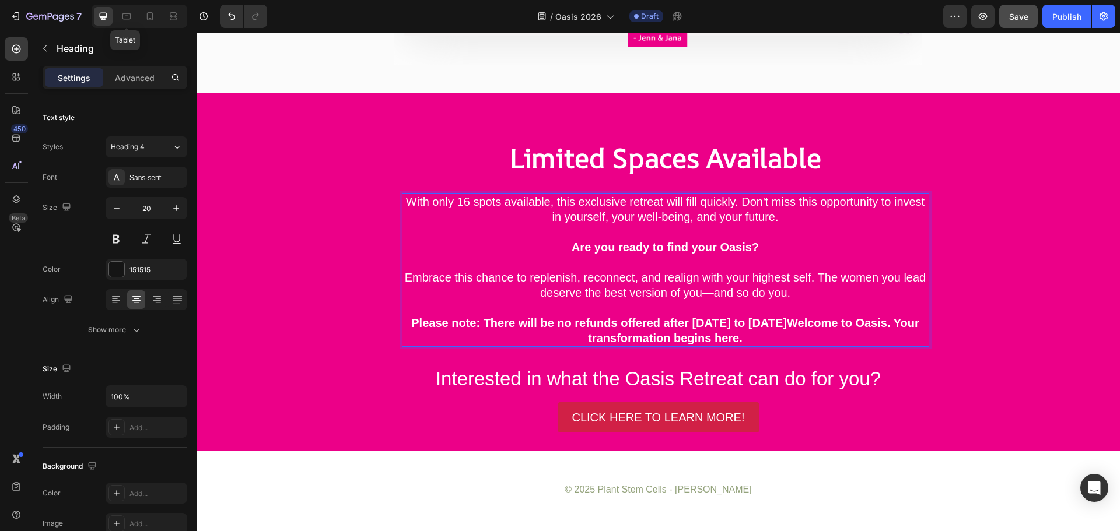
click at [872, 324] on strong "Please note: There will be no refunds offered after [DATE] to [DATE]Welcome to …" at bounding box center [665, 331] width 508 height 28
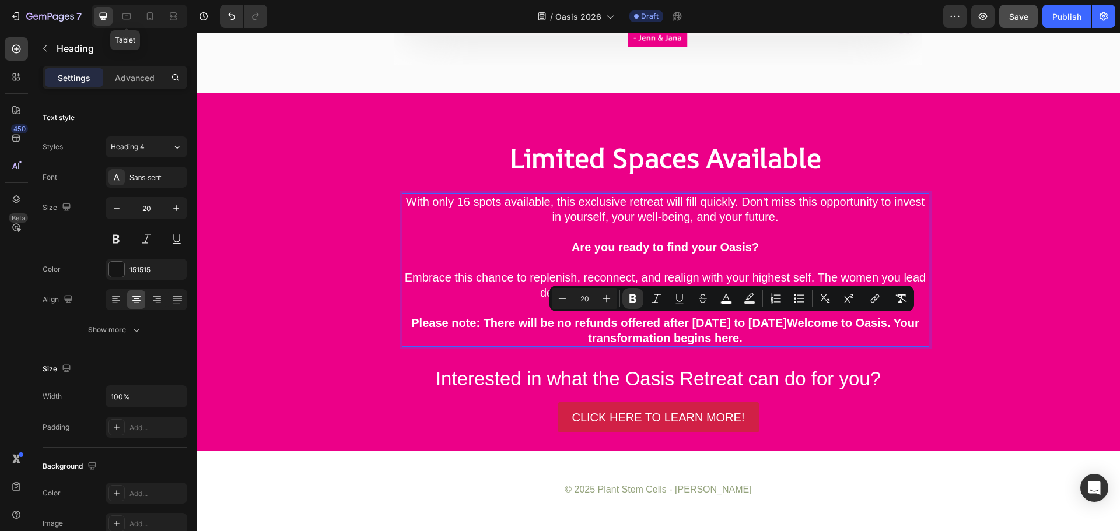
drag, startPoint x: 872, startPoint y: 324, endPoint x: 885, endPoint y: 338, distance: 18.2
click at [885, 338] on p "With only 16 spots available, this exclusive retreat will fill quickly. Don't m…" at bounding box center [665, 270] width 525 height 152
copy strong "Welcome to Oasis. Your transformation begins here."
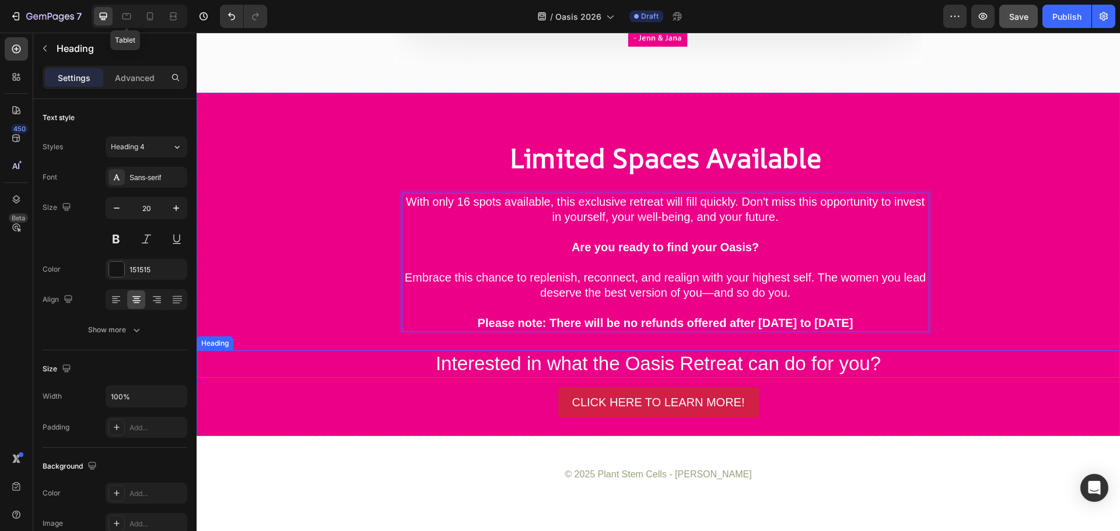
click at [704, 363] on h2 "Interested in what the Oasis Retreat can do for you?" at bounding box center [658, 363] width 923 height 27
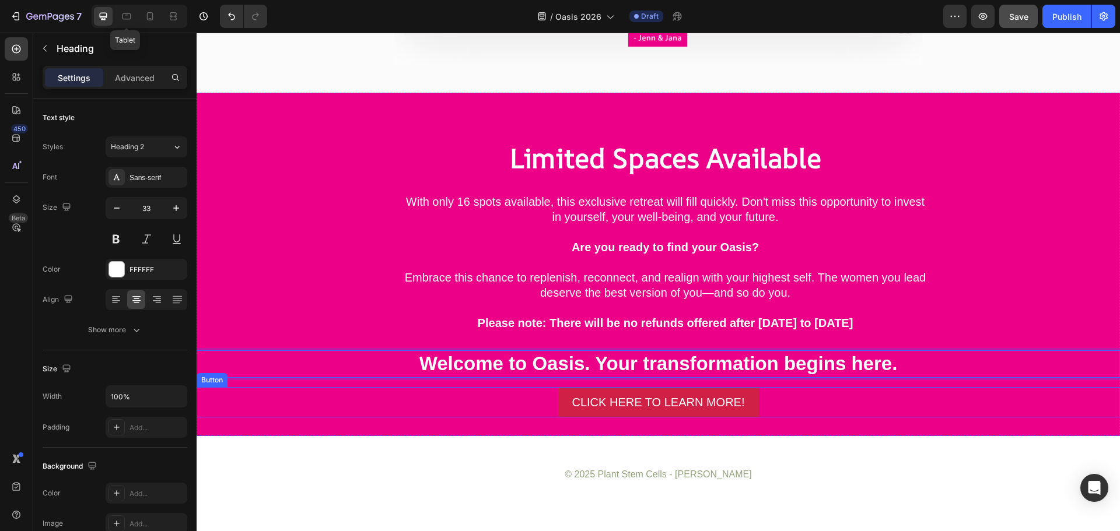
click at [472, 405] on div "CLICK HERE TO LEARN MORE! Button" at bounding box center [658, 402] width 923 height 30
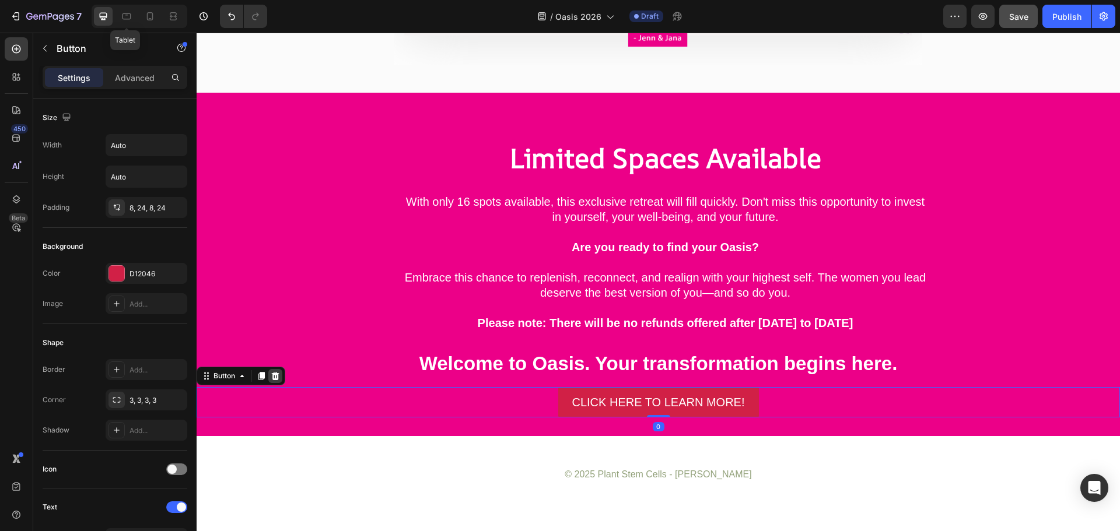
click at [276, 380] on icon at bounding box center [275, 375] width 9 height 9
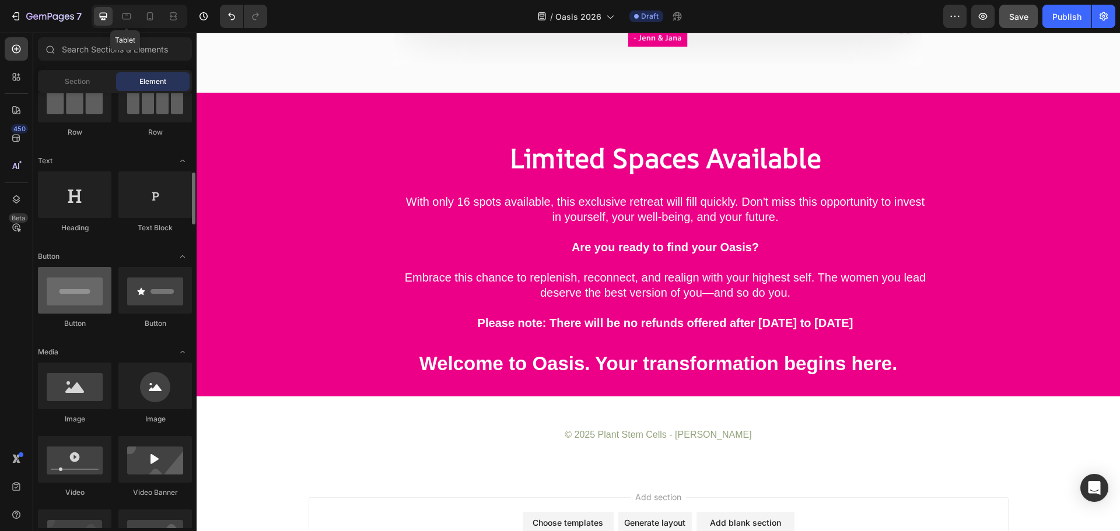
scroll to position [175, 0]
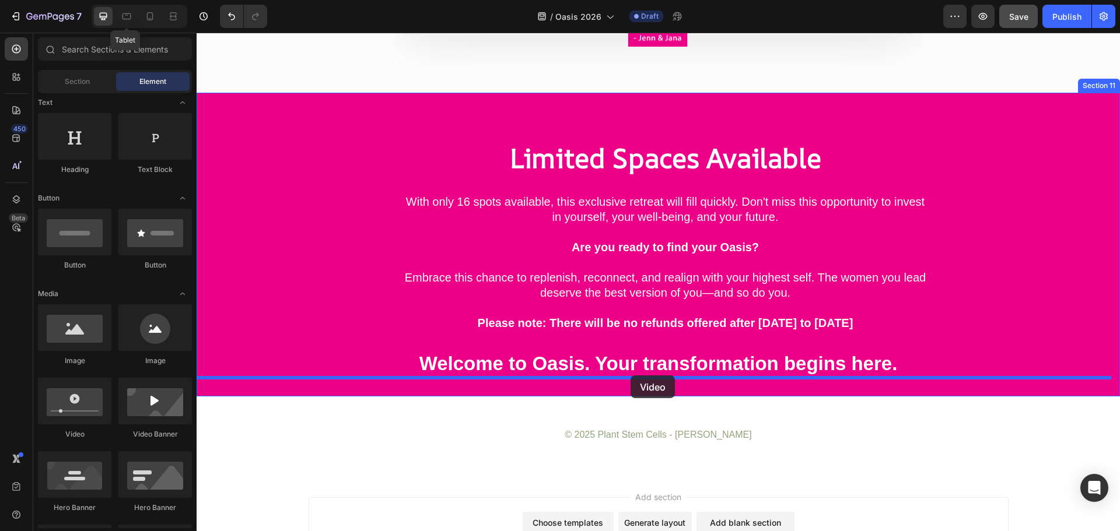
drag, startPoint x: 272, startPoint y: 449, endPoint x: 630, endPoint y: 376, distance: 365.5
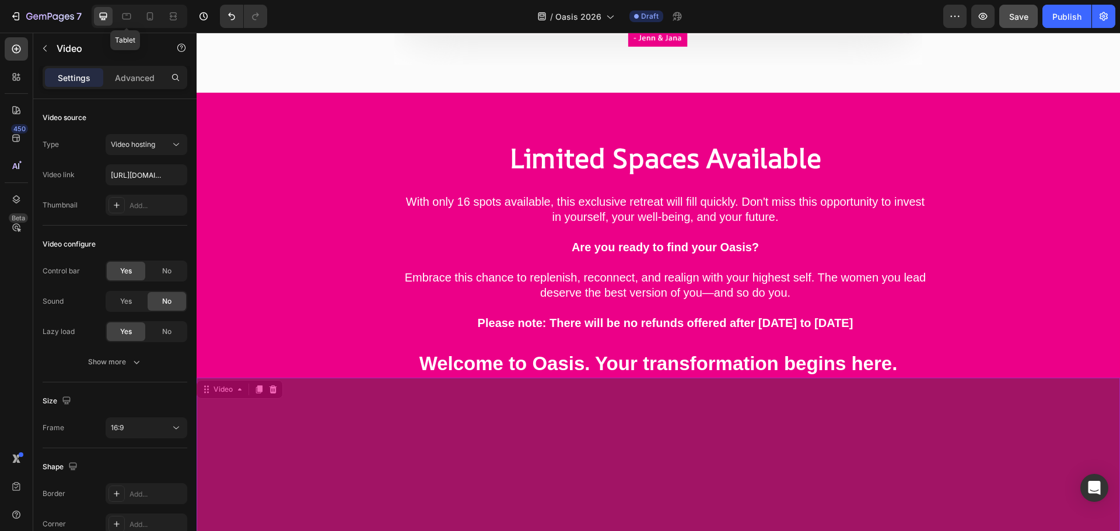
drag, startPoint x: 218, startPoint y: 392, endPoint x: 534, endPoint y: 342, distance: 320.0
click at [563, 374] on div "Limited Spaces Available Heading ⁠⁠⁠⁠⁠⁠⁠ With only 16 spots available, this exc…" at bounding box center [658, 501] width 923 height 781
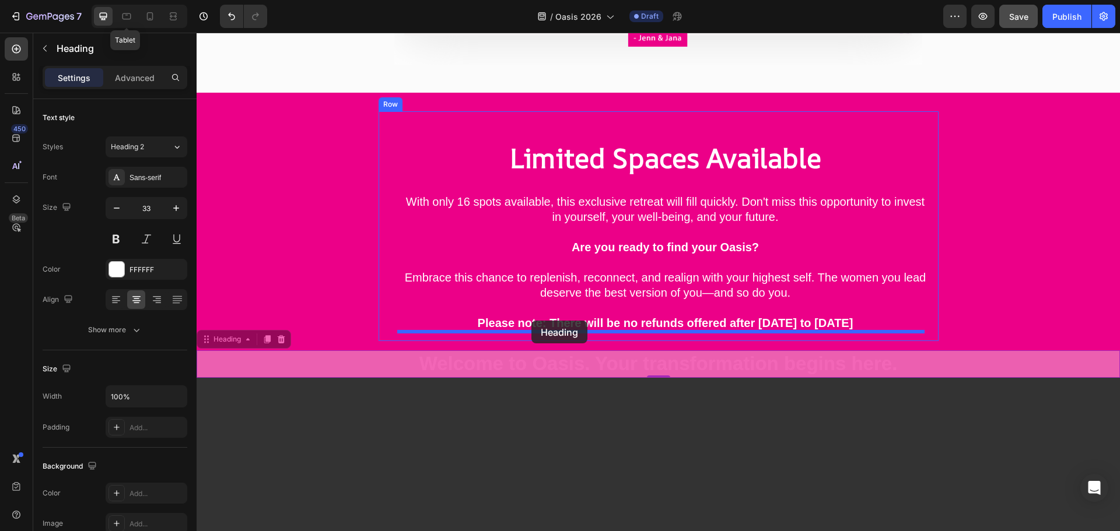
drag, startPoint x: 222, startPoint y: 345, endPoint x: 531, endPoint y: 321, distance: 310.0
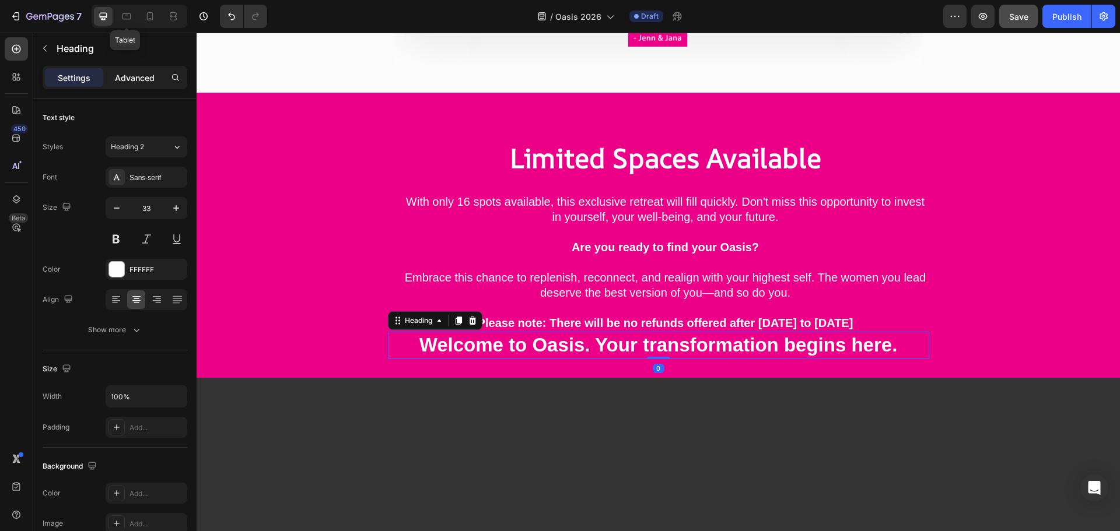
click at [141, 82] on p "Advanced" at bounding box center [135, 78] width 40 height 12
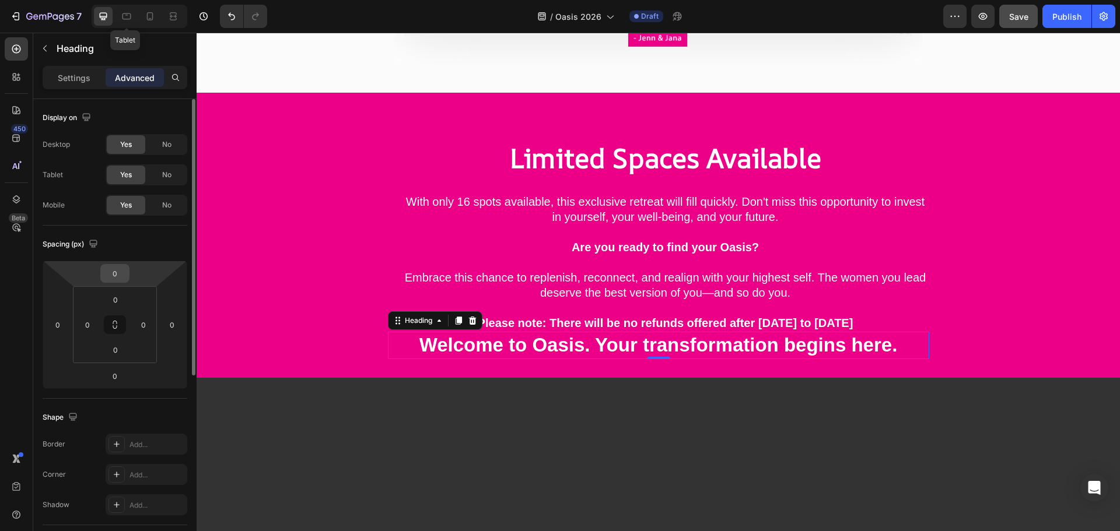
click at [117, 273] on input "0" at bounding box center [114, 273] width 23 height 17
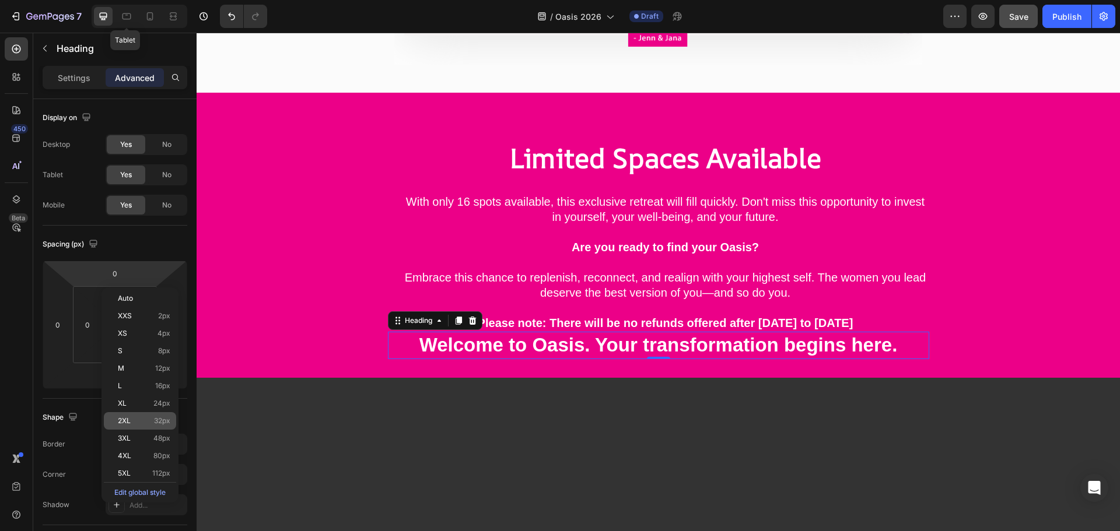
click at [146, 420] on p "2XL 32px" at bounding box center [144, 421] width 52 height 8
type input "32"
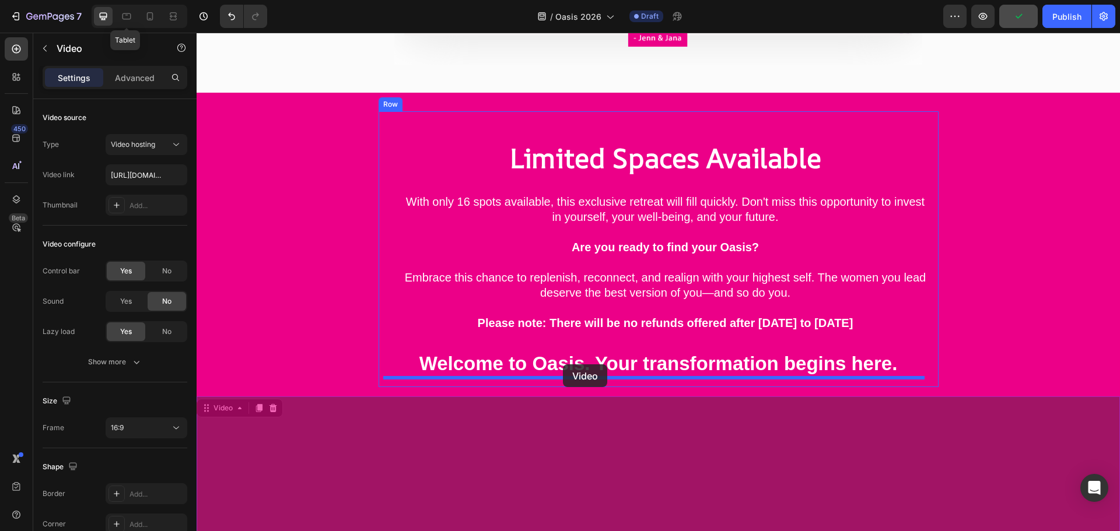
drag, startPoint x: 214, startPoint y: 406, endPoint x: 563, endPoint y: 364, distance: 351.3
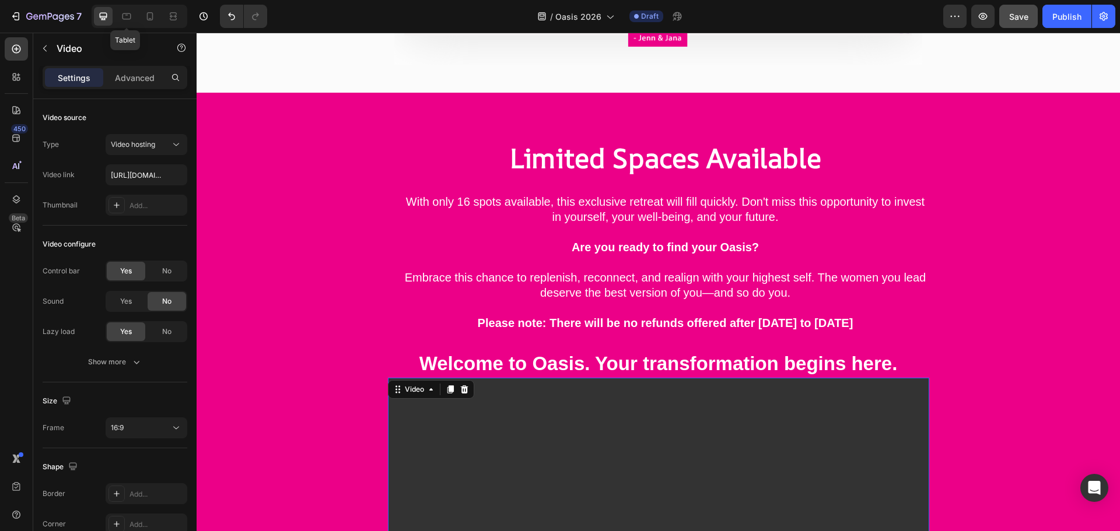
click at [615, 419] on video at bounding box center [658, 530] width 541 height 304
click at [415, 388] on div "Video" at bounding box center [414, 389] width 24 height 10
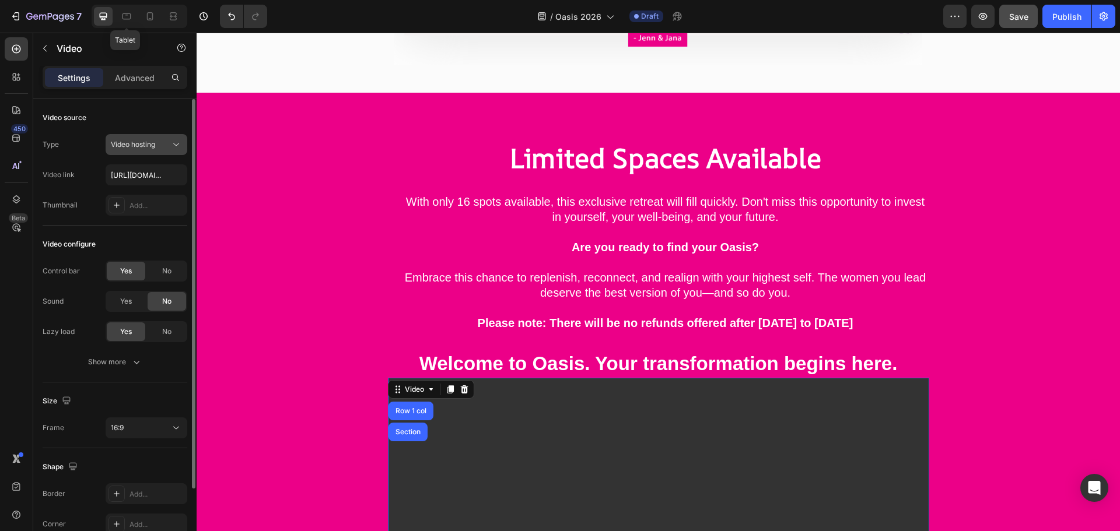
click at [152, 149] on span "Video hosting" at bounding box center [133, 144] width 44 height 9
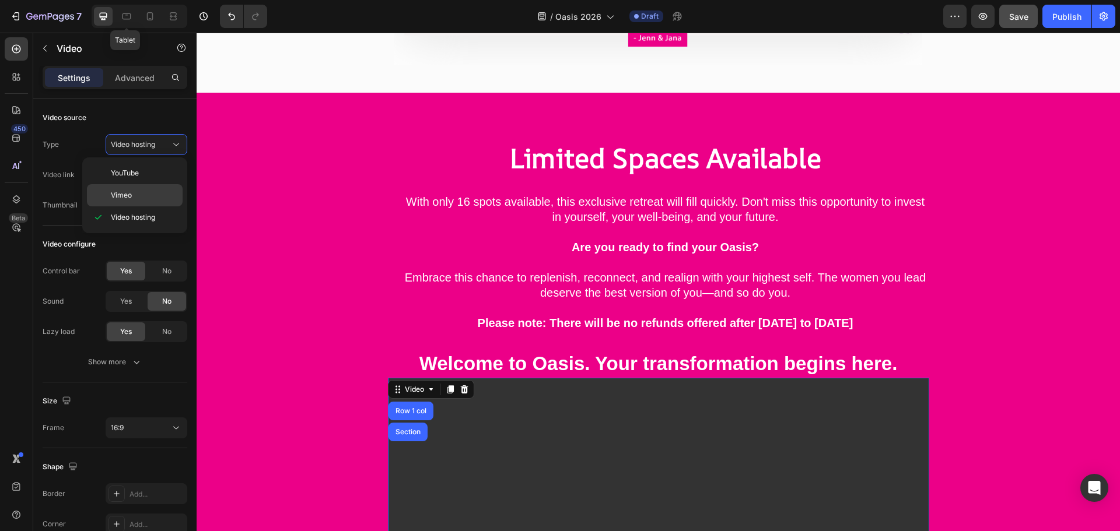
click at [148, 187] on div "Vimeo" at bounding box center [135, 195] width 96 height 22
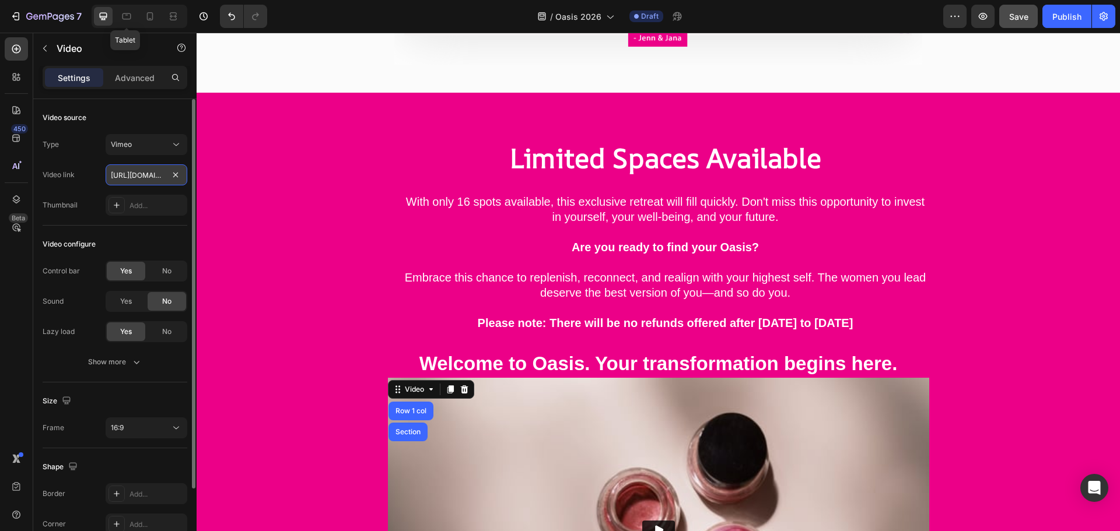
click at [141, 179] on input "[URL][DOMAIN_NAME]" at bounding box center [147, 174] width 82 height 21
paste input "113344774?share=copy#t=0"
type input "[URL][DOMAIN_NAME]"
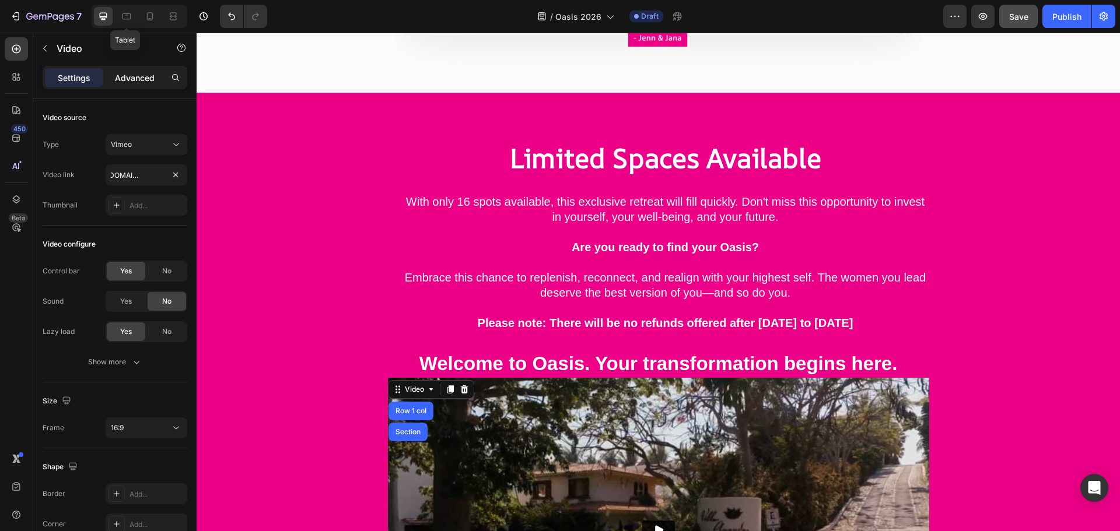
click at [133, 78] on p "Advanced" at bounding box center [135, 78] width 40 height 12
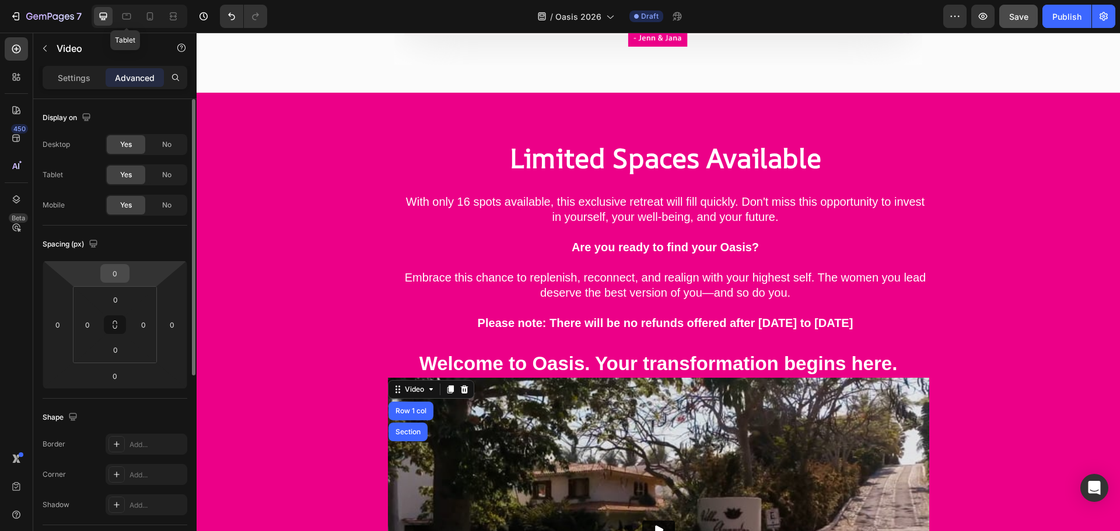
click at [113, 274] on input "0" at bounding box center [114, 273] width 23 height 17
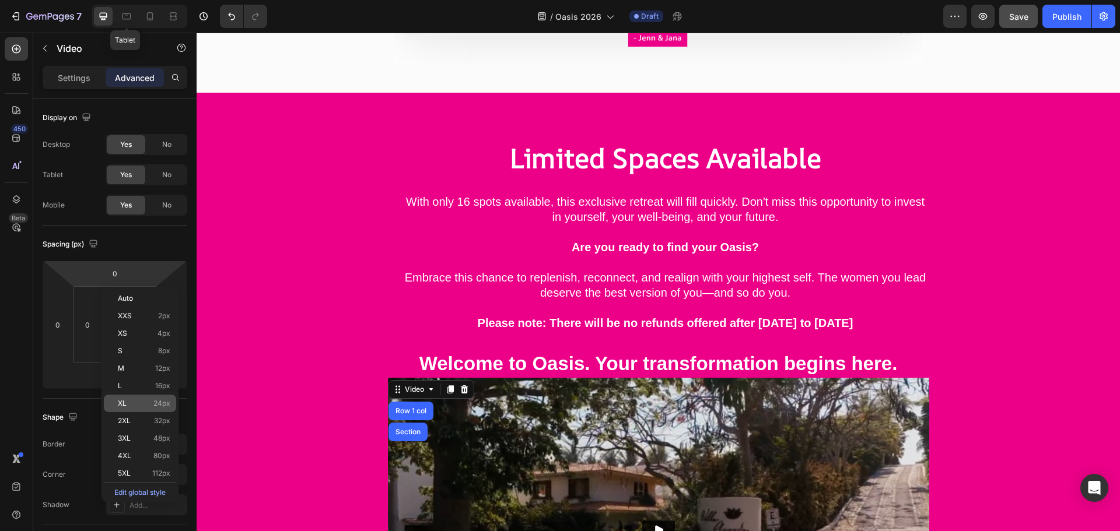
click at [139, 401] on p "XL 24px" at bounding box center [144, 403] width 52 height 8
type input "24"
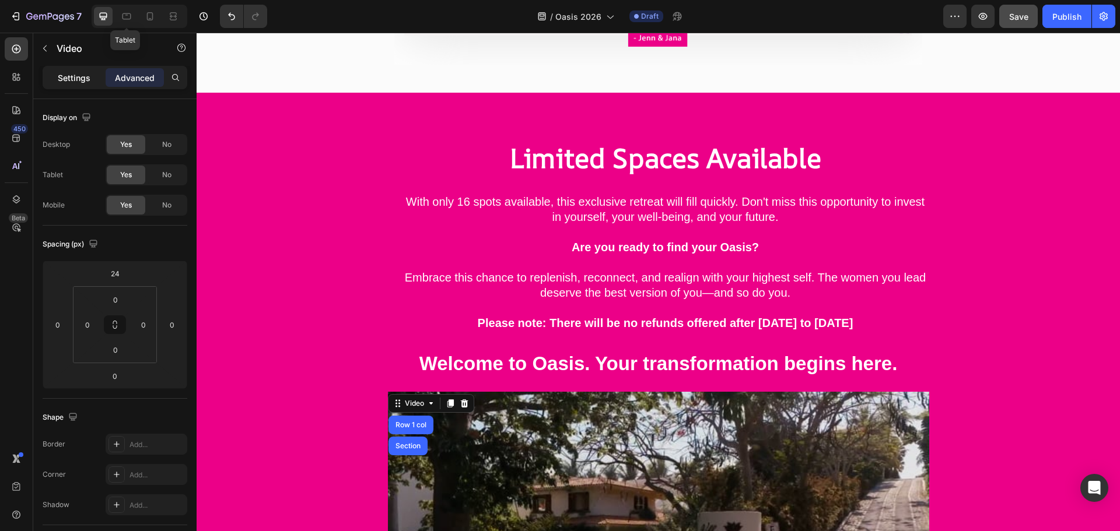
click at [79, 83] on p "Settings" at bounding box center [74, 78] width 33 height 12
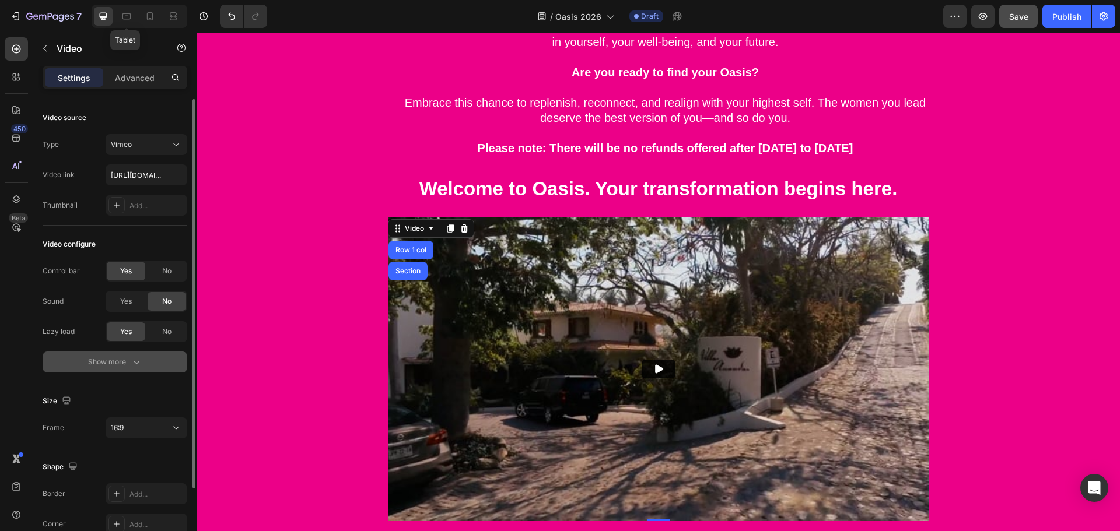
scroll to position [90, 0]
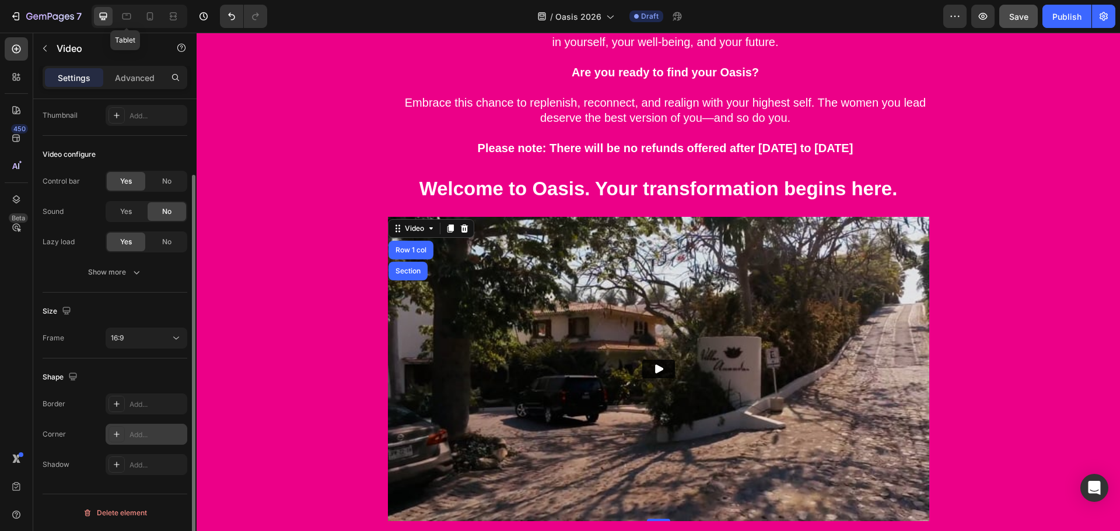
click at [123, 432] on div at bounding box center [116, 434] width 16 height 16
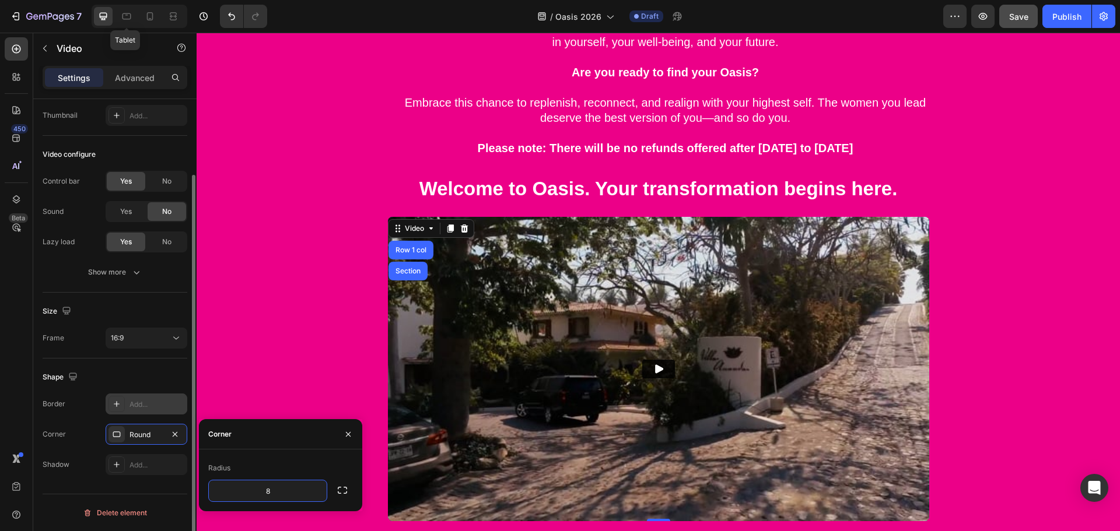
click at [115, 407] on icon at bounding box center [116, 403] width 9 height 9
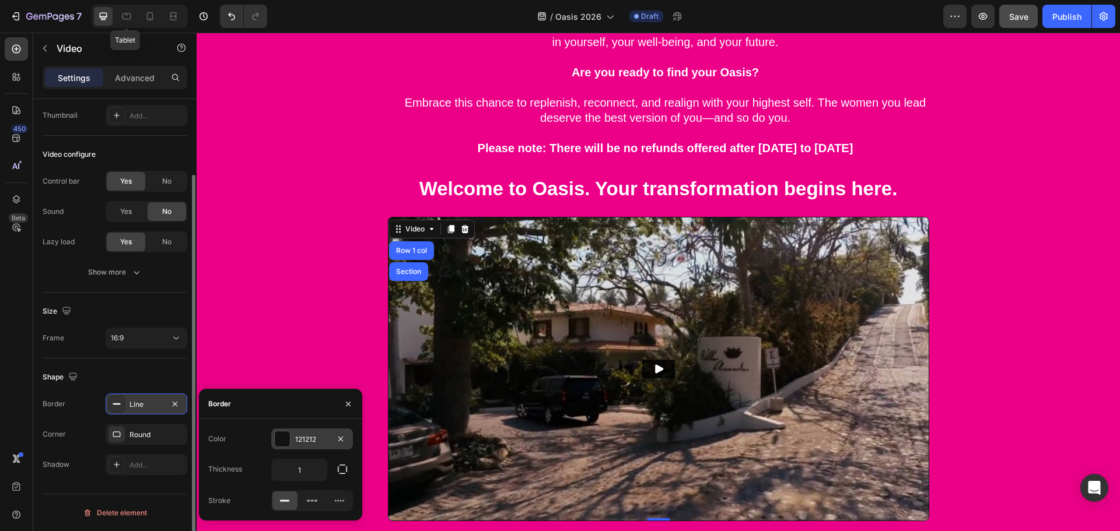
click at [277, 436] on div at bounding box center [282, 439] width 15 height 15
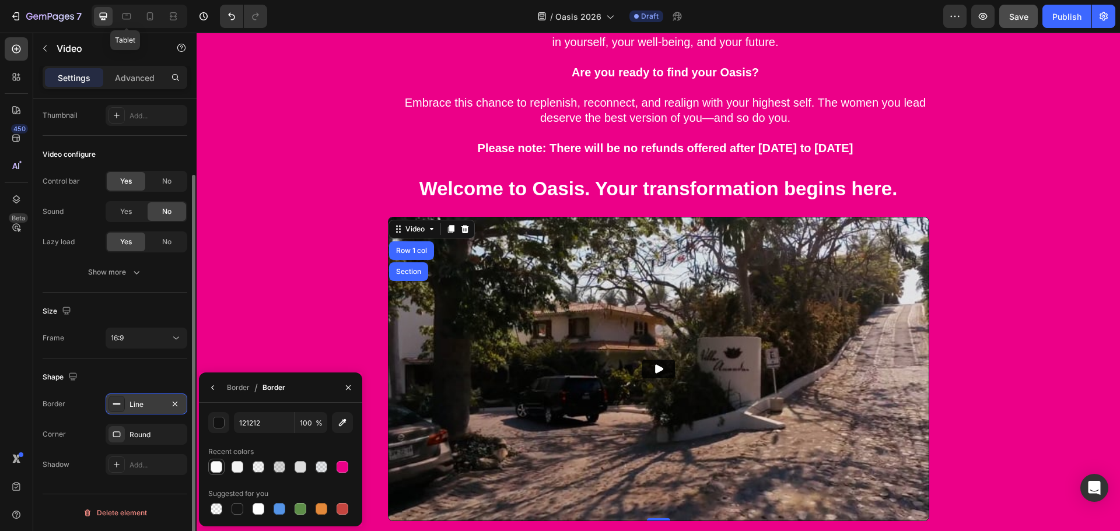
click at [214, 469] on div at bounding box center [217, 467] width 12 height 12
type input "FBFBFB"
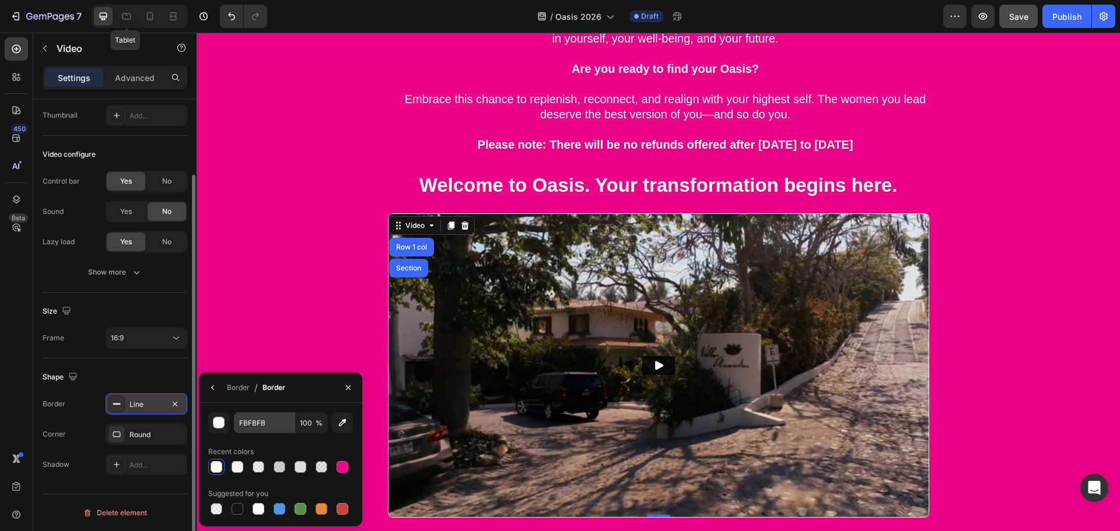
scroll to position [4431, 0]
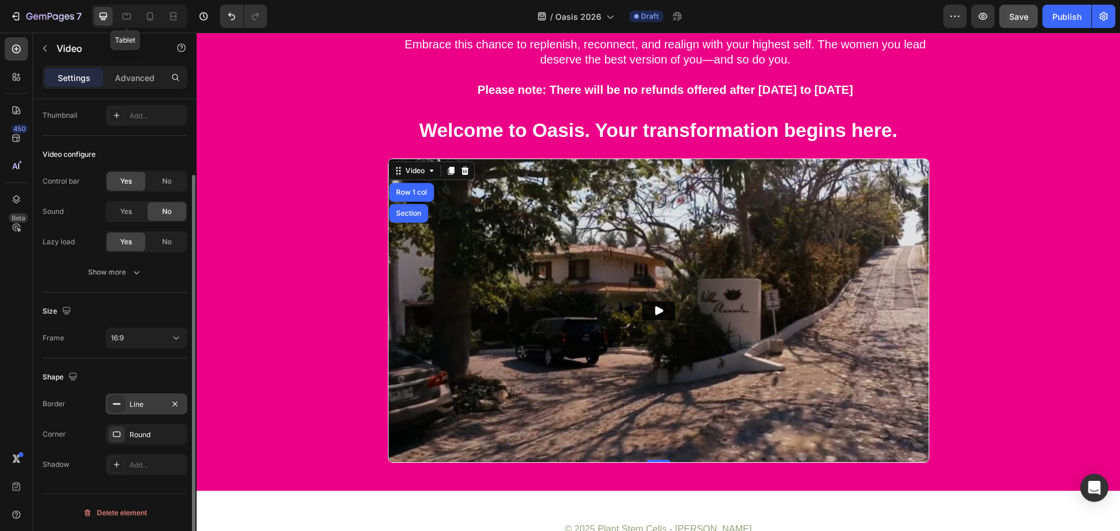
click at [145, 381] on div "Shape" at bounding box center [115, 377] width 145 height 19
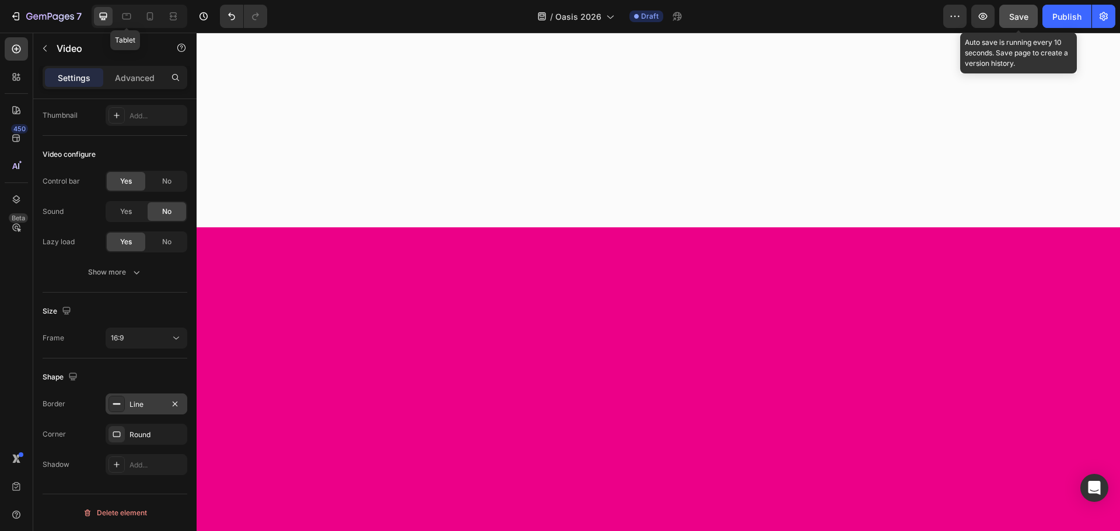
scroll to position [3381, 0]
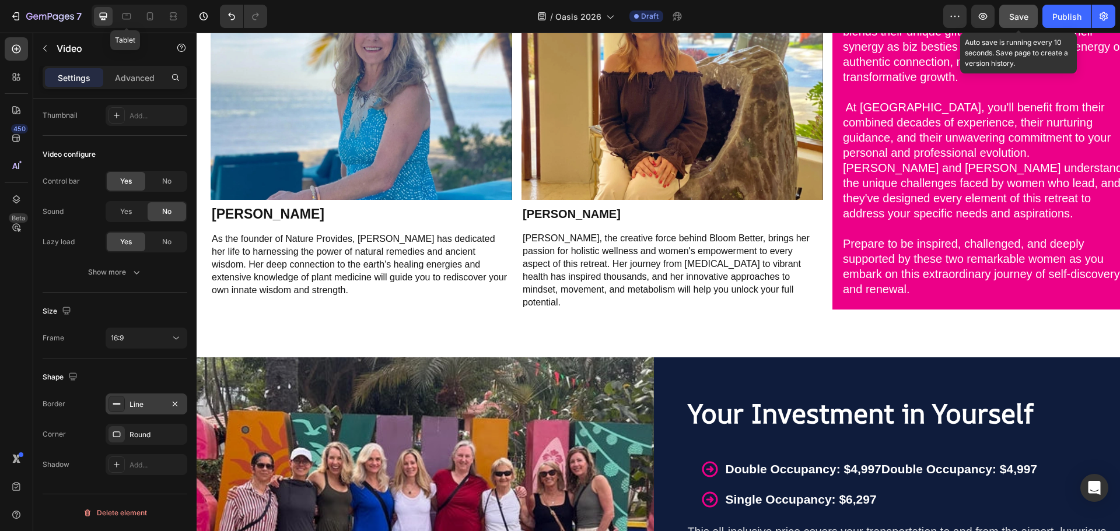
click at [1026, 19] on span "Save" at bounding box center [1018, 17] width 19 height 10
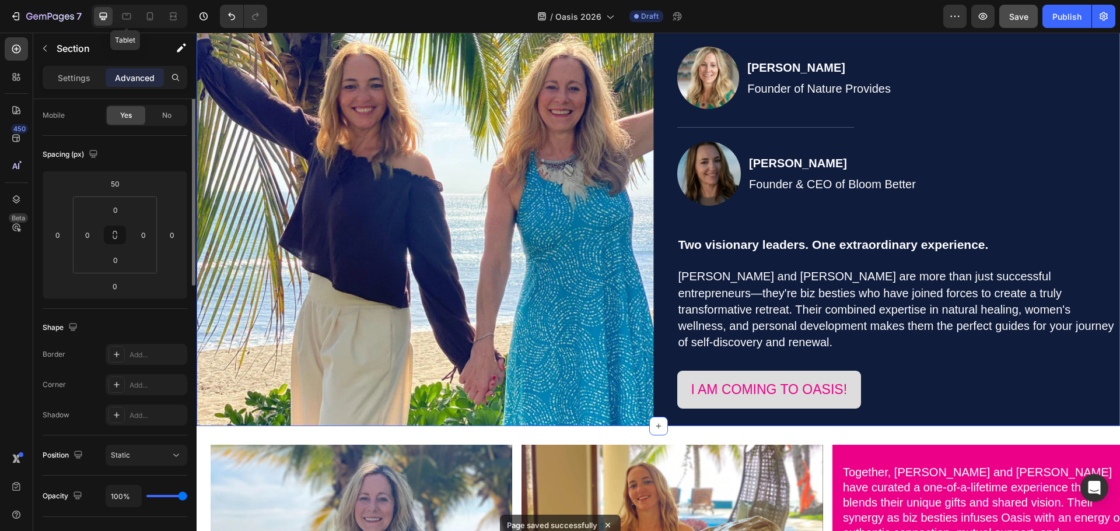
scroll to position [0, 0]
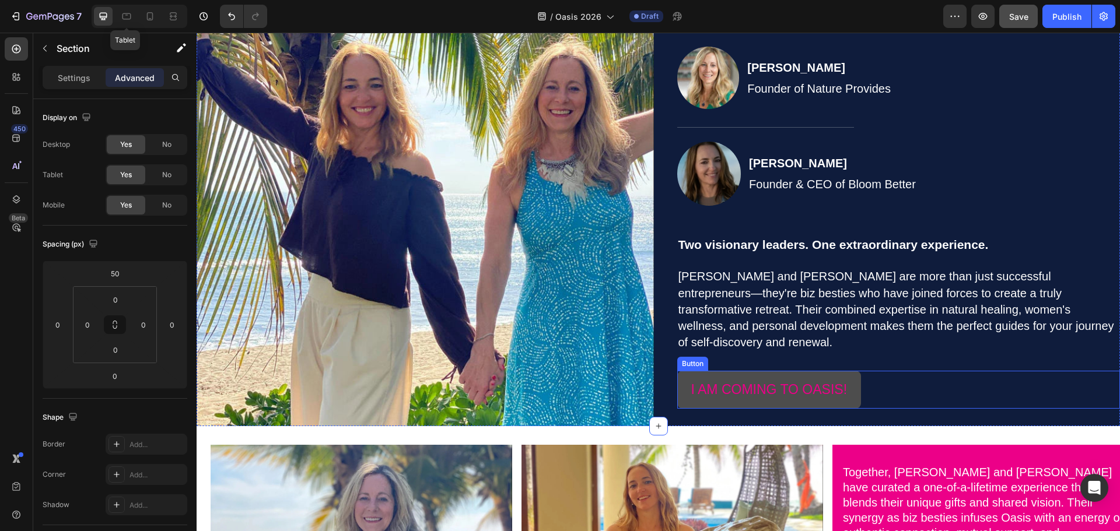
click at [823, 371] on button "I AM COMING TO OASIS!" at bounding box center [769, 390] width 184 height 38
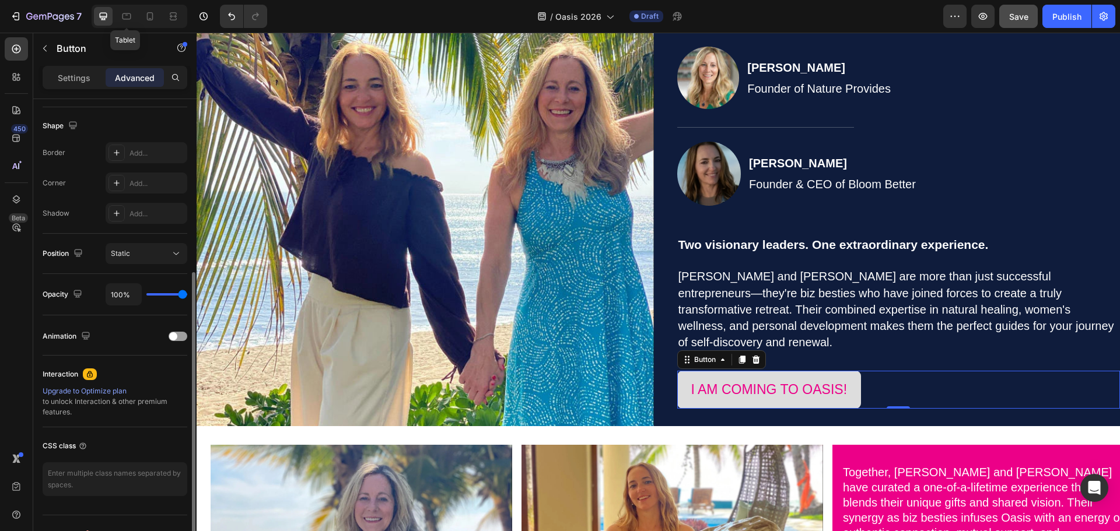
scroll to position [318, 0]
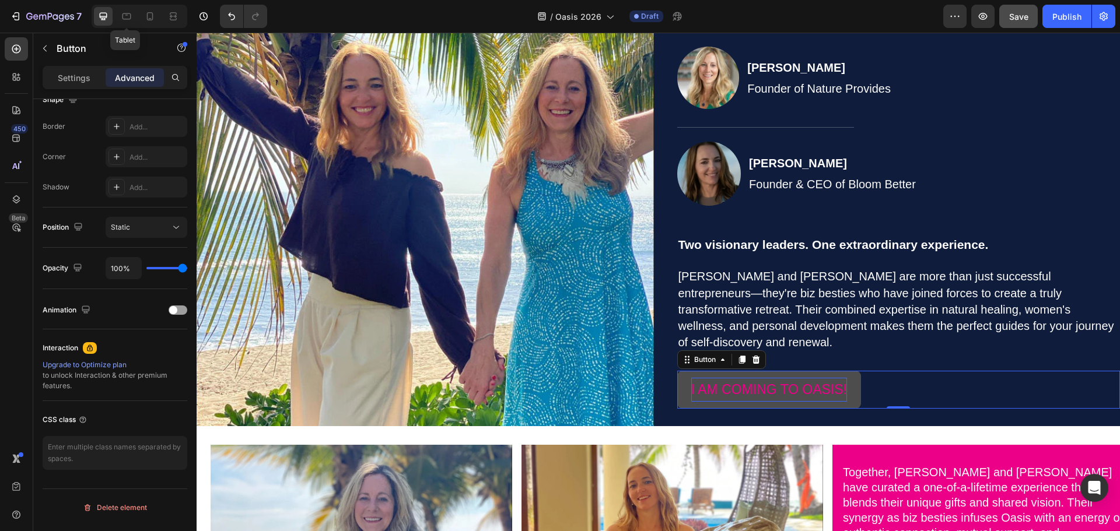
click at [739, 378] on p "I AM COMING TO OASIS!" at bounding box center [769, 390] width 156 height 24
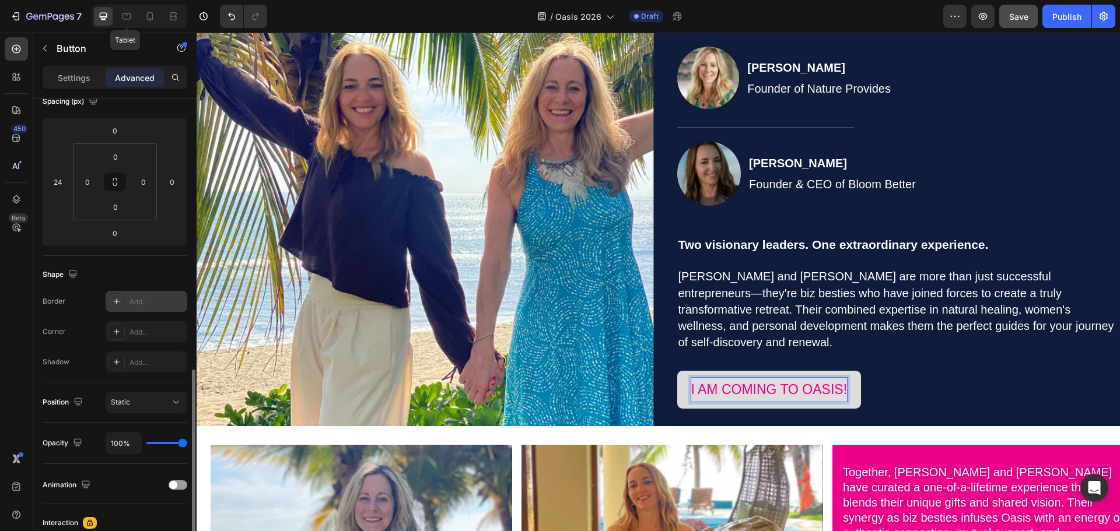
scroll to position [85, 0]
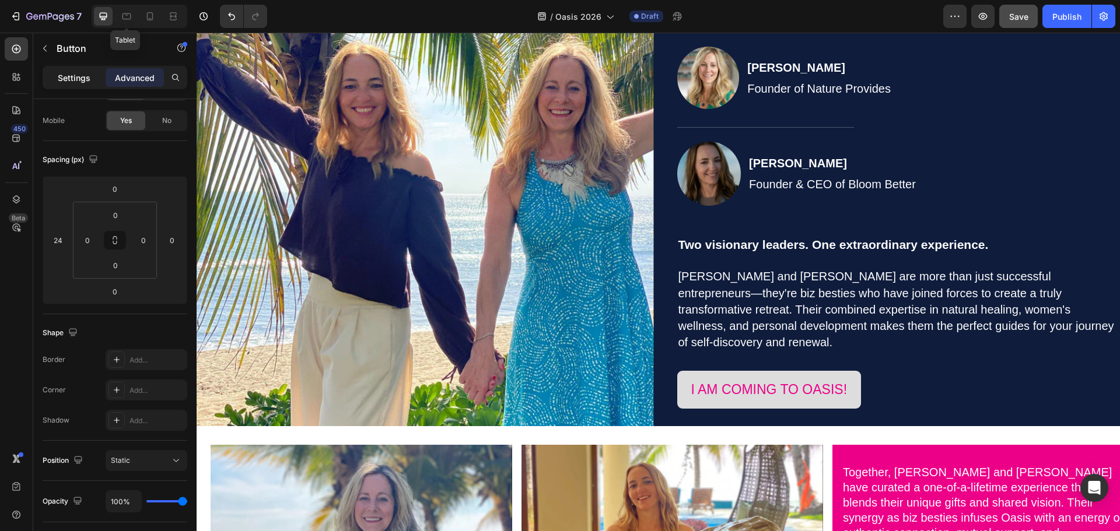
click at [69, 76] on p "Settings" at bounding box center [74, 78] width 33 height 12
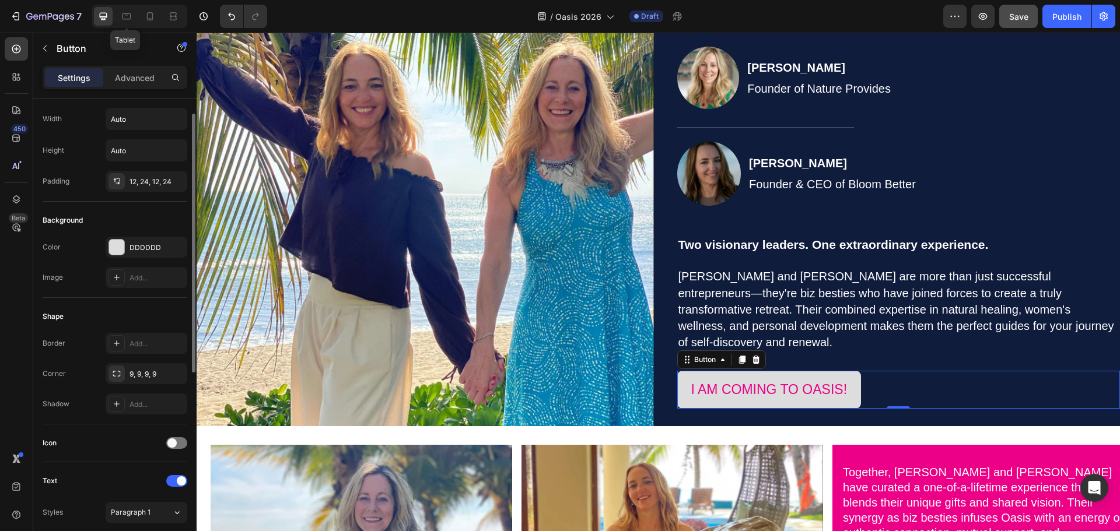
scroll to position [0, 0]
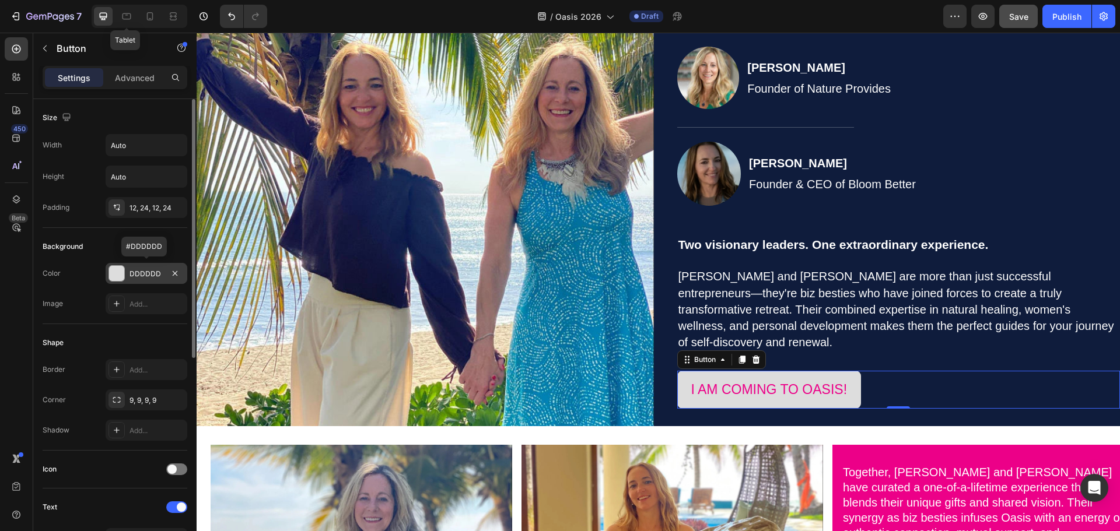
click at [164, 268] on div "DDDDDD" at bounding box center [147, 273] width 82 height 21
click at [150, 240] on div "Background" at bounding box center [115, 246] width 145 height 19
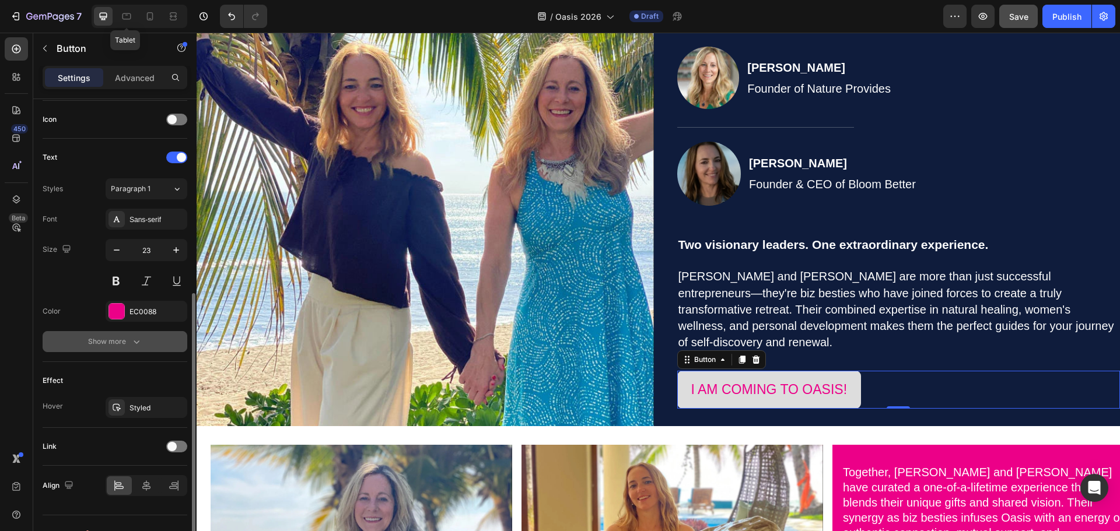
scroll to position [371, 0]
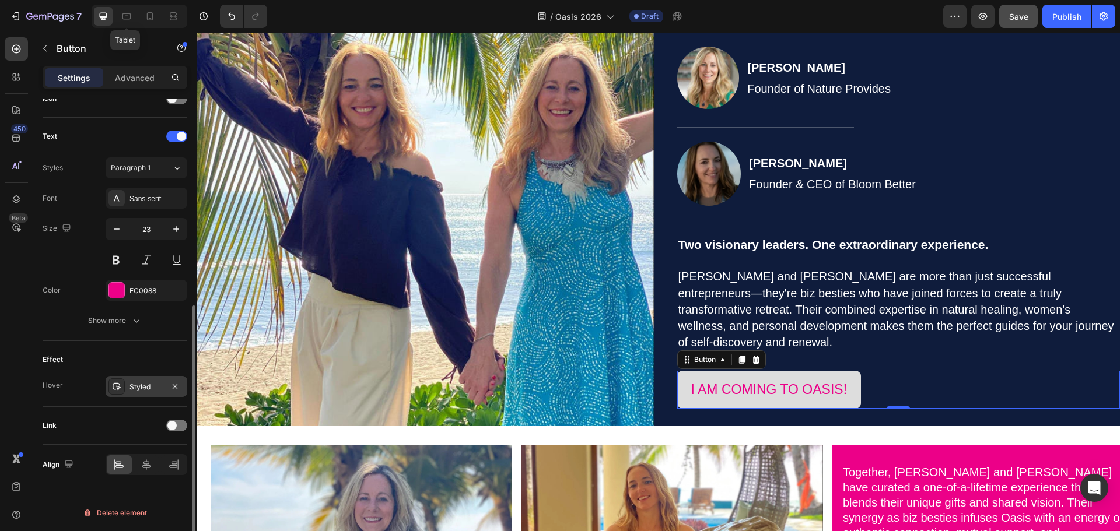
click at [138, 384] on div "Styled" at bounding box center [146, 387] width 34 height 10
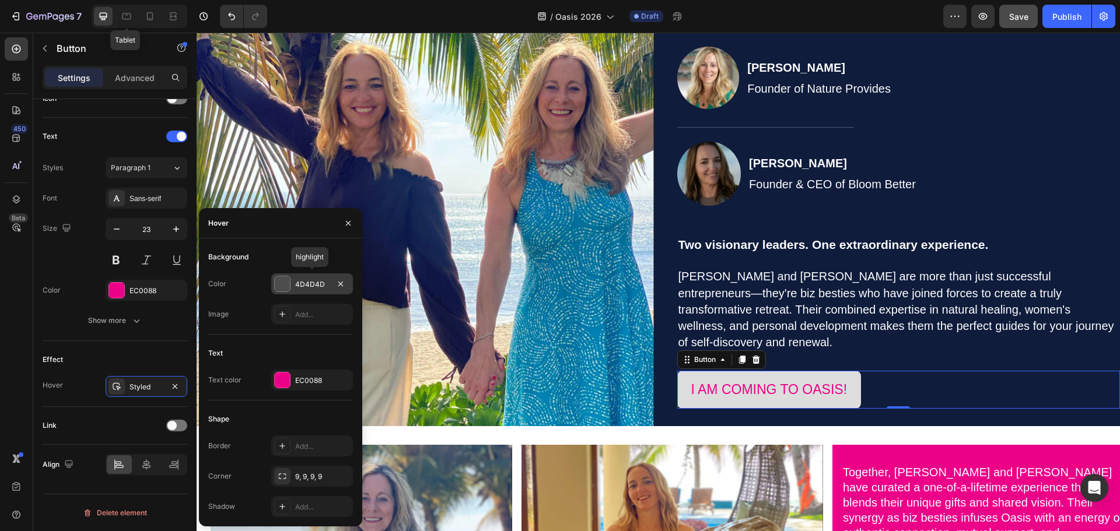
click at [287, 280] on div at bounding box center [282, 283] width 15 height 15
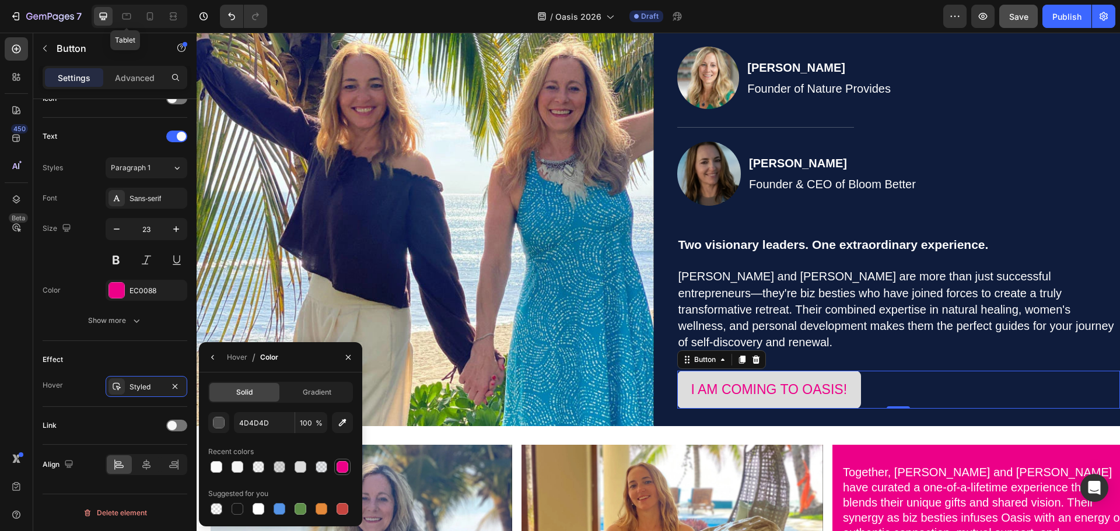
click at [346, 465] on div at bounding box center [343, 467] width 12 height 12
type input "EC0088"
click at [317, 393] on span "Gradient" at bounding box center [317, 392] width 29 height 10
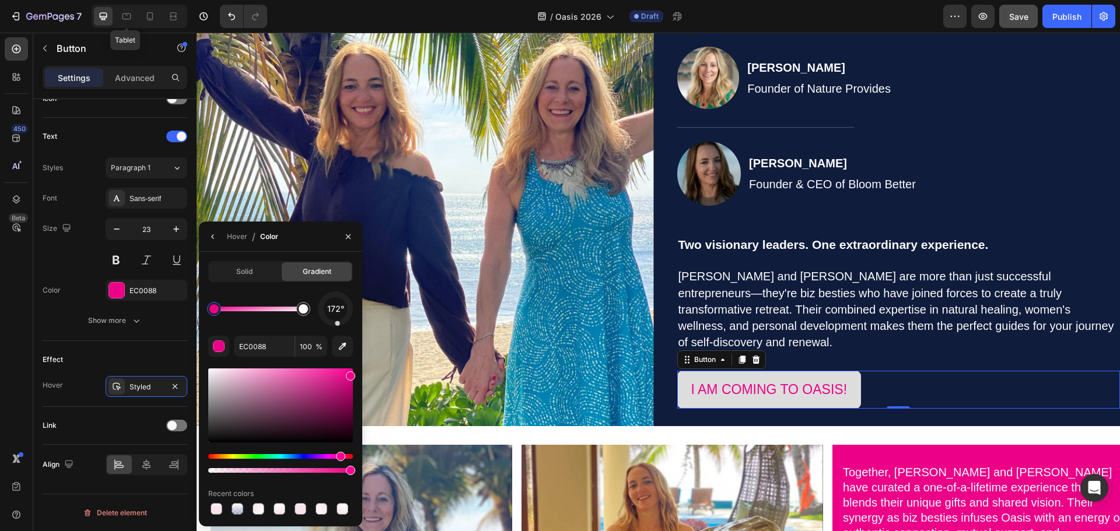
click at [338, 325] on div at bounding box center [336, 309] width 40 height 40
click at [335, 325] on div at bounding box center [335, 323] width 5 height 5
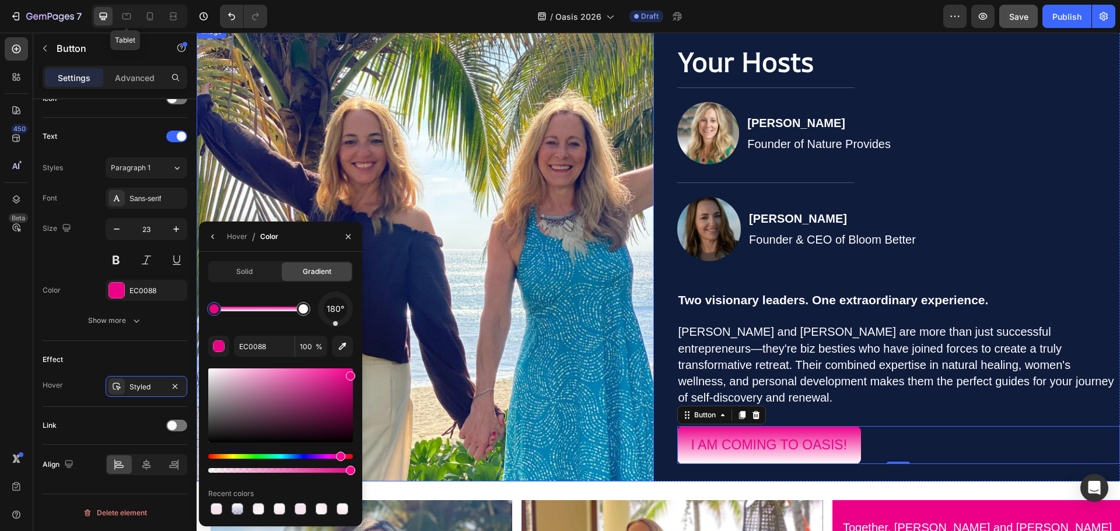
scroll to position [2856, 0]
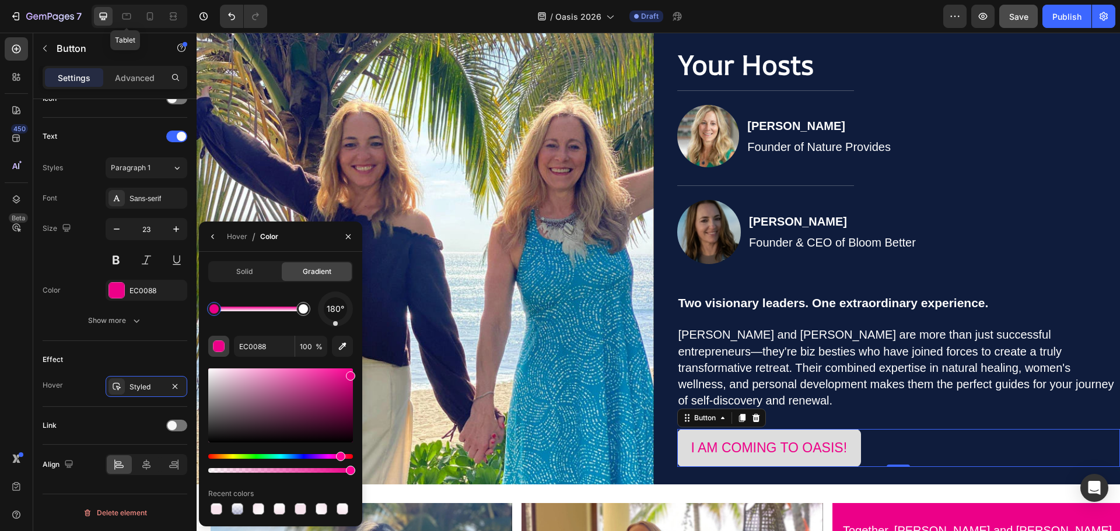
click at [217, 348] on div "button" at bounding box center [219, 347] width 12 height 12
click at [0, 0] on input "100" at bounding box center [0, 0] width 0 height 0
drag, startPoint x: 307, startPoint y: 349, endPoint x: 299, endPoint y: 349, distance: 7.6
click at [0, 0] on input "50" at bounding box center [0, 0] width 0 height 0
type input "100"
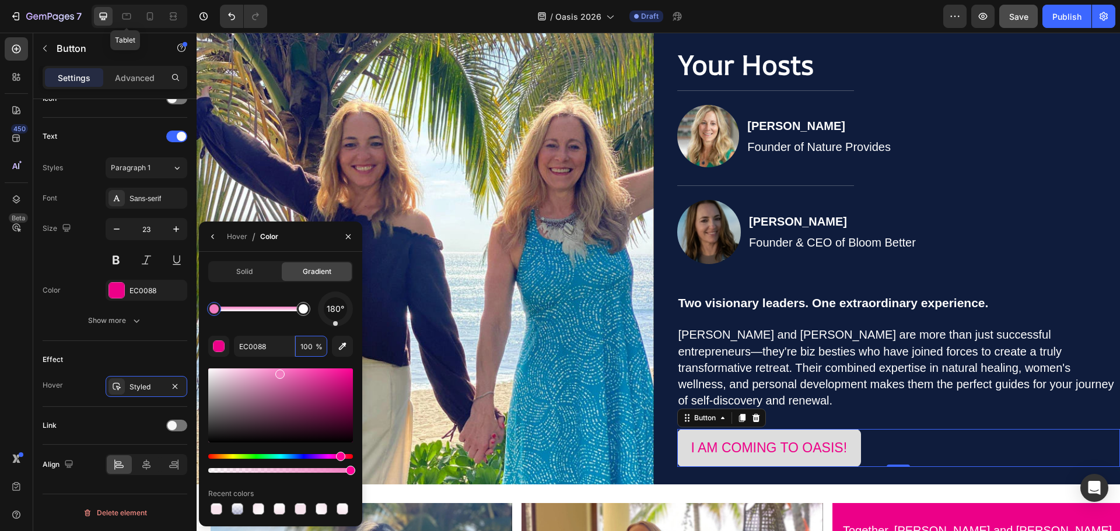
click at [278, 372] on div at bounding box center [280, 406] width 145 height 74
click at [279, 369] on div at bounding box center [279, 370] width 9 height 9
type input "FF84CB"
drag, startPoint x: 335, startPoint y: 323, endPoint x: 335, endPoint y: 290, distance: 33.2
click at [335, 290] on div "Solid Gradient 0° FF84CB 100 % Recent colors" at bounding box center [280, 389] width 145 height 256
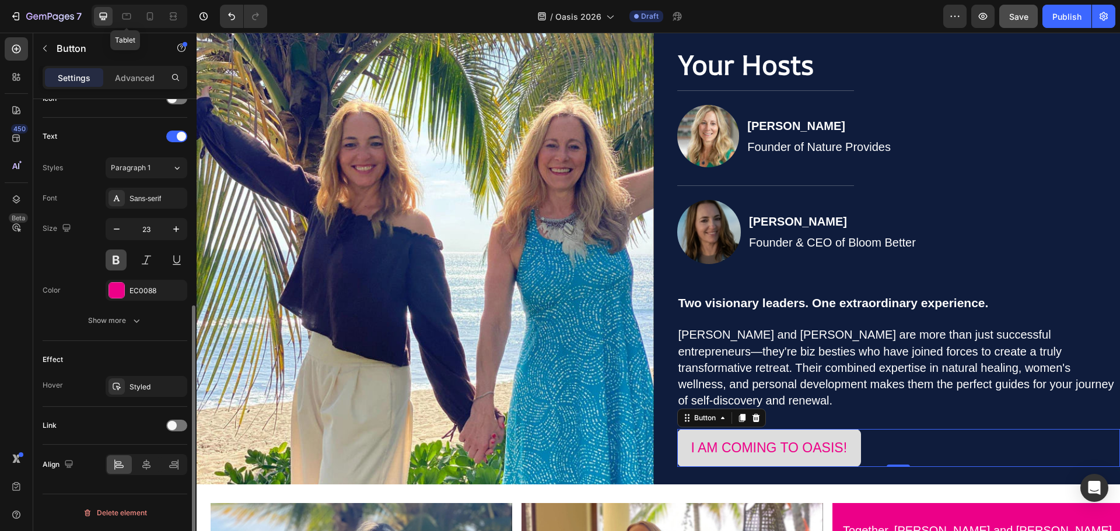
click at [115, 258] on button at bounding box center [116, 260] width 21 height 21
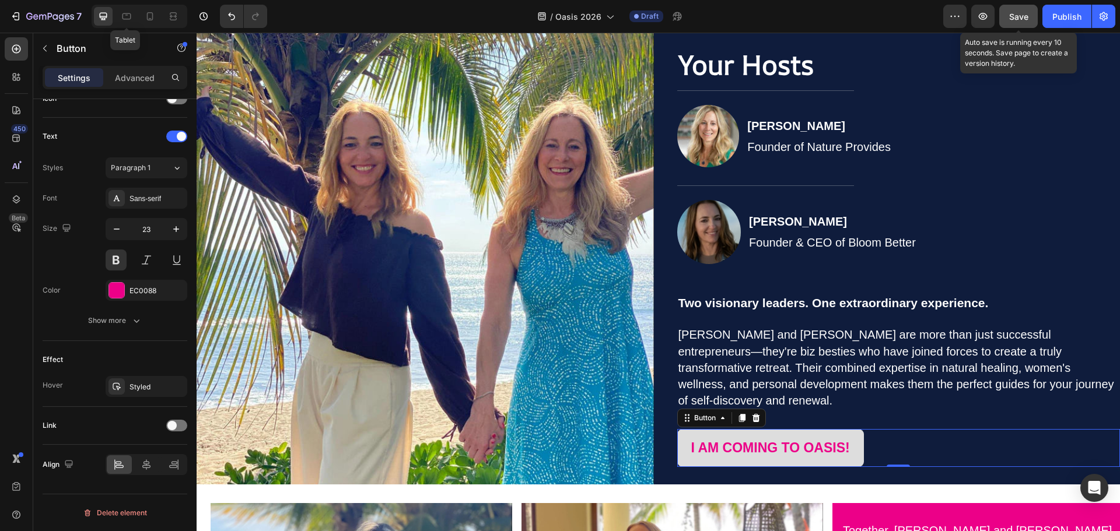
click at [1011, 19] on span "Save" at bounding box center [1018, 17] width 19 height 10
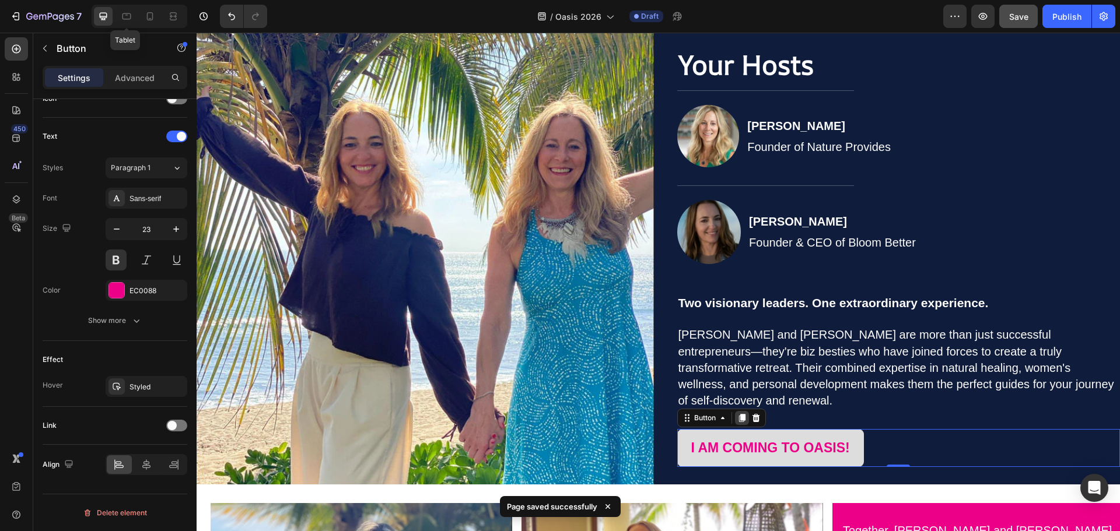
click at [742, 414] on icon at bounding box center [741, 418] width 6 height 8
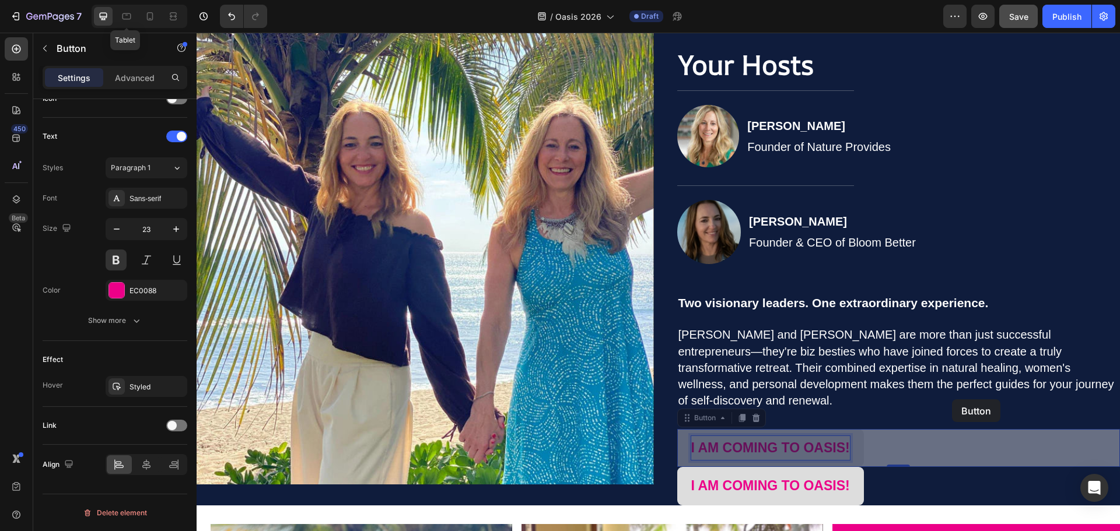
drag, startPoint x: 693, startPoint y: 408, endPoint x: 952, endPoint y: 399, distance: 259.1
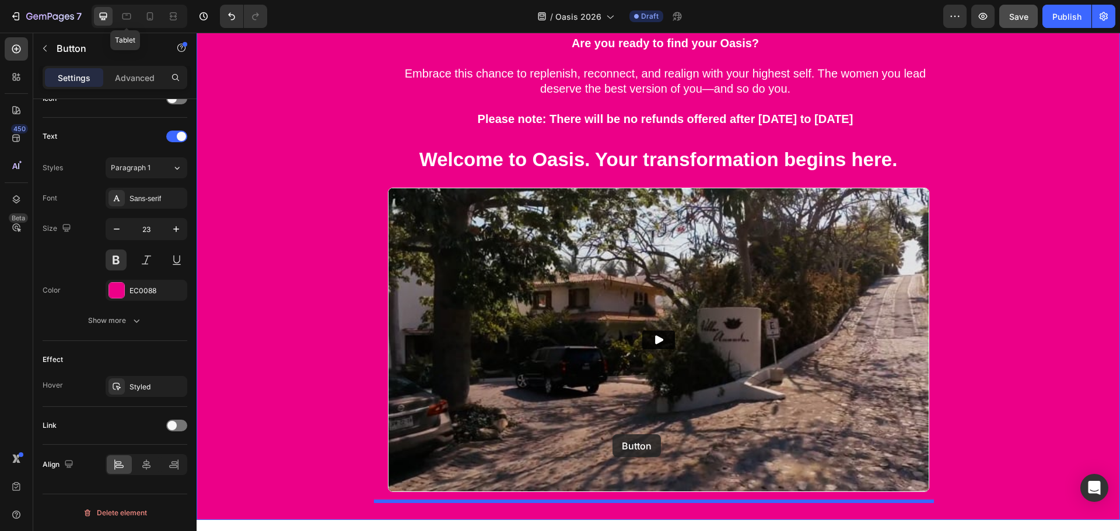
scroll to position [4639, 0]
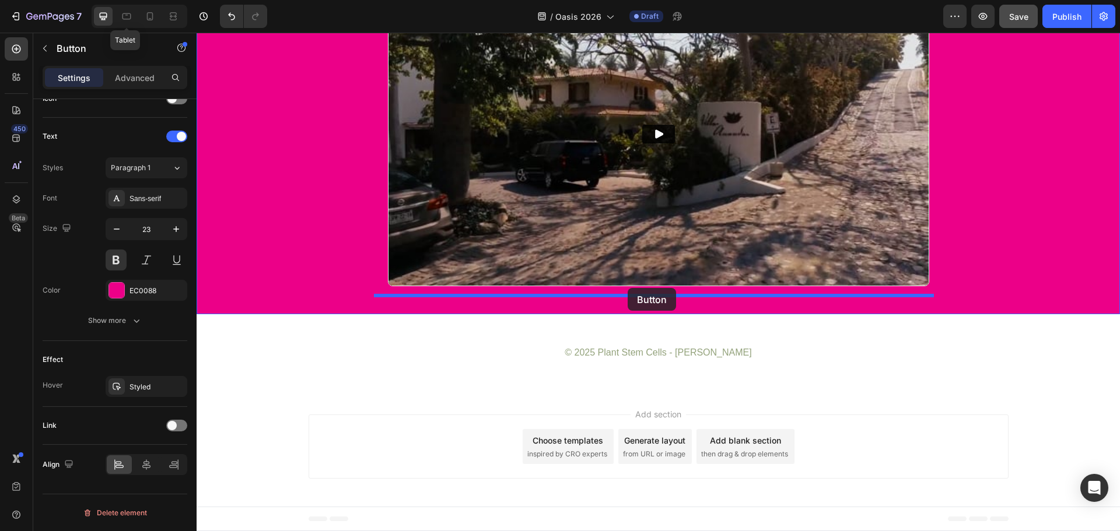
drag, startPoint x: 689, startPoint y: 231, endPoint x: 628, endPoint y: 288, distance: 84.2
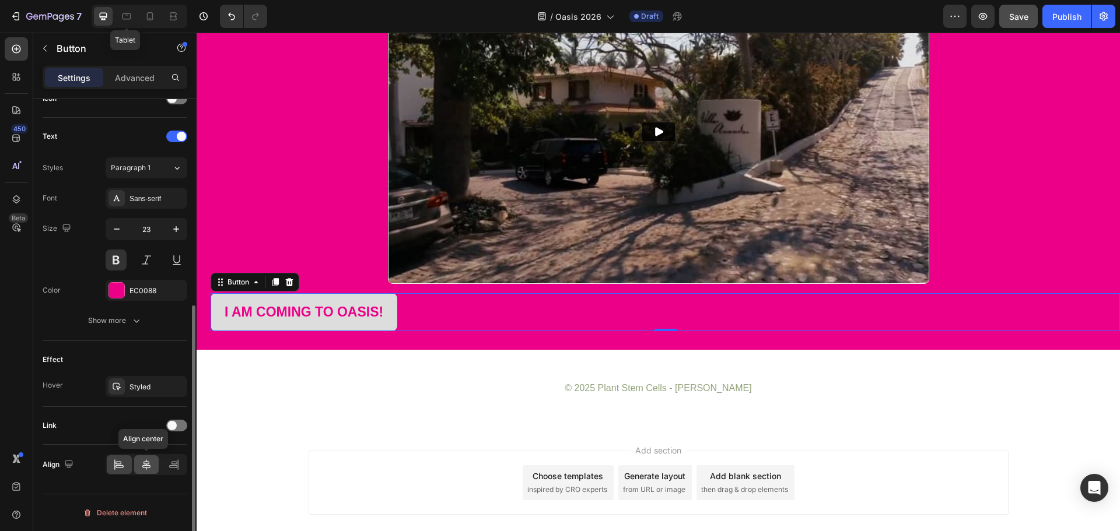
click at [148, 469] on icon at bounding box center [147, 465] width 12 height 12
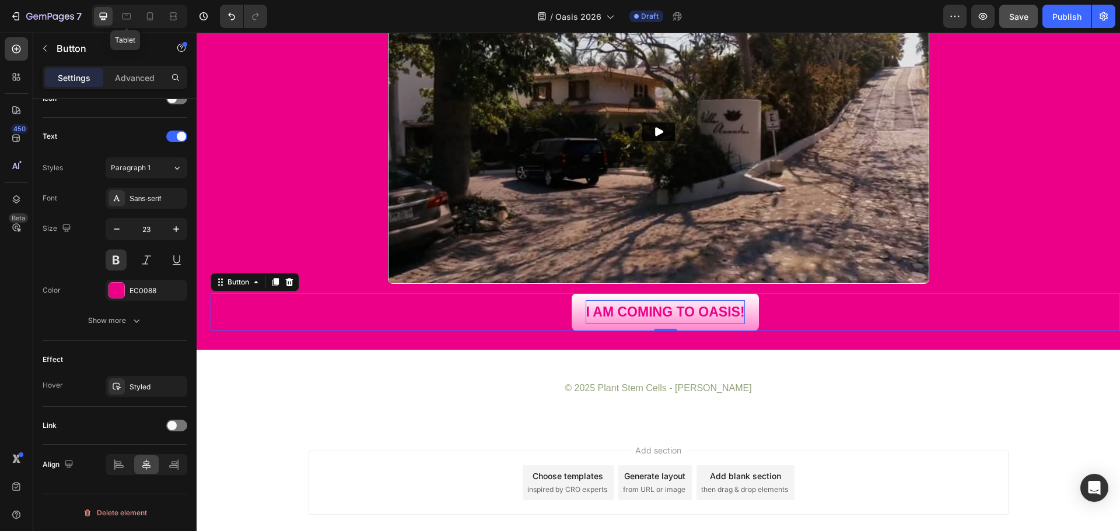
click at [663, 306] on p "I AM COMING TO OASIS!" at bounding box center [665, 312] width 159 height 24
click at [588, 315] on p "I AM COMING TO OASIS!" at bounding box center [665, 312] width 159 height 24
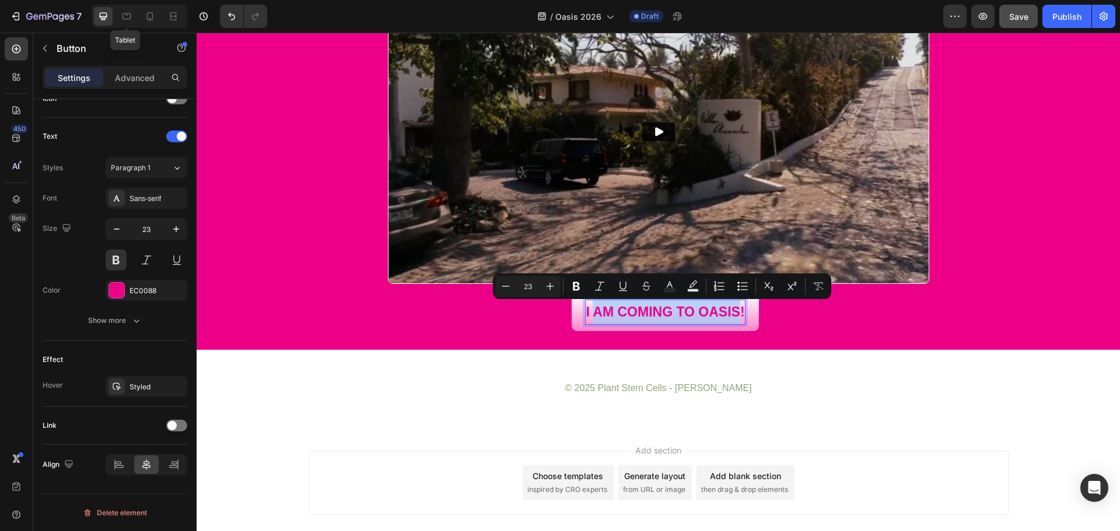
drag, startPoint x: 592, startPoint y: 314, endPoint x: 735, endPoint y: 317, distance: 142.9
click at [735, 317] on p "I AM COMING TO OASIS!" at bounding box center [665, 312] width 159 height 24
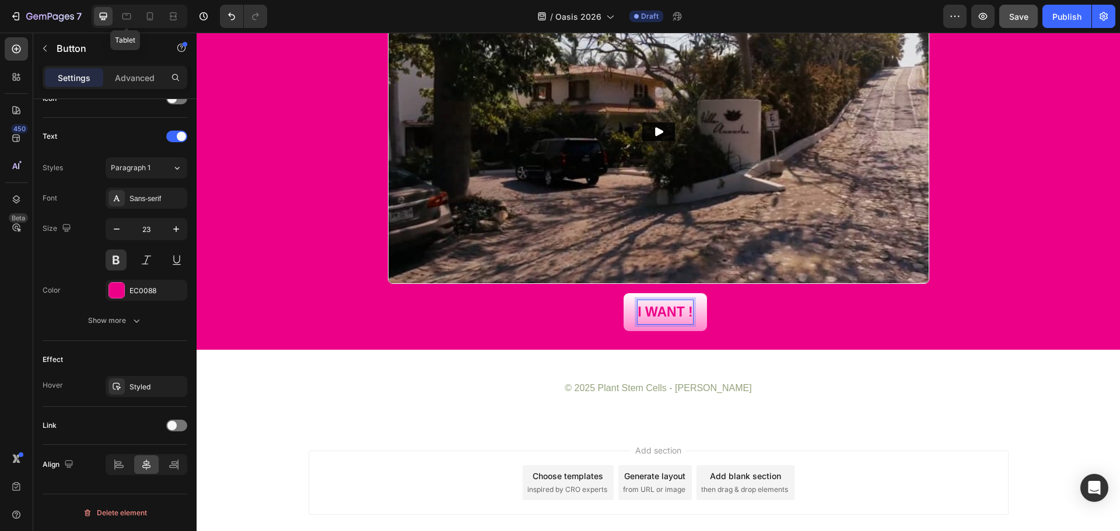
click at [623, 293] on button "I WANT !" at bounding box center [664, 312] width 83 height 38
click at [595, 293] on button "I WANT TO JOIN !" at bounding box center [665, 312] width 141 height 38
click at [1106, 232] on div "Limited Spaces Available Heading With only 16 spots available, this exclusive r…" at bounding box center [658, 15] width 923 height 632
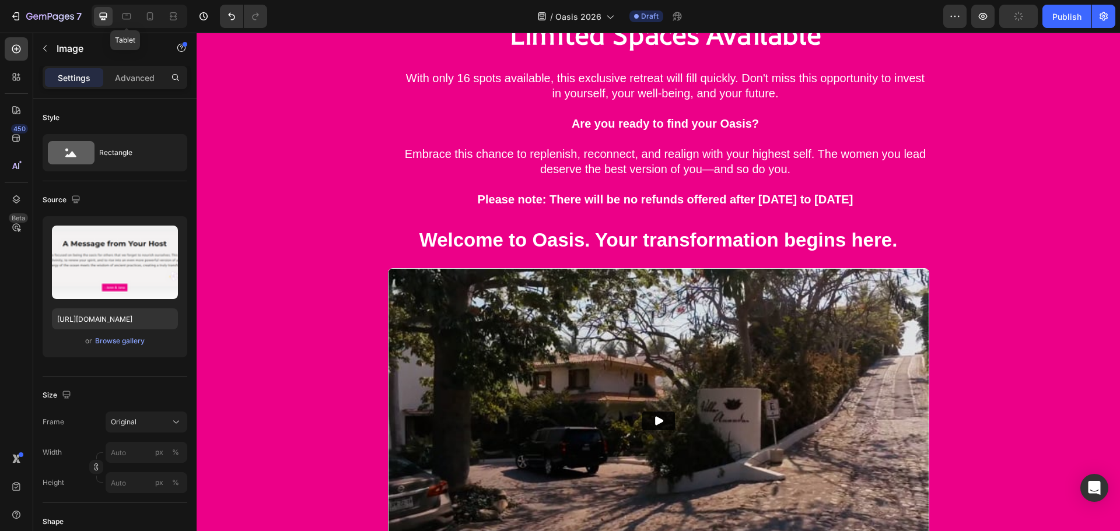
scroll to position [3939, 0]
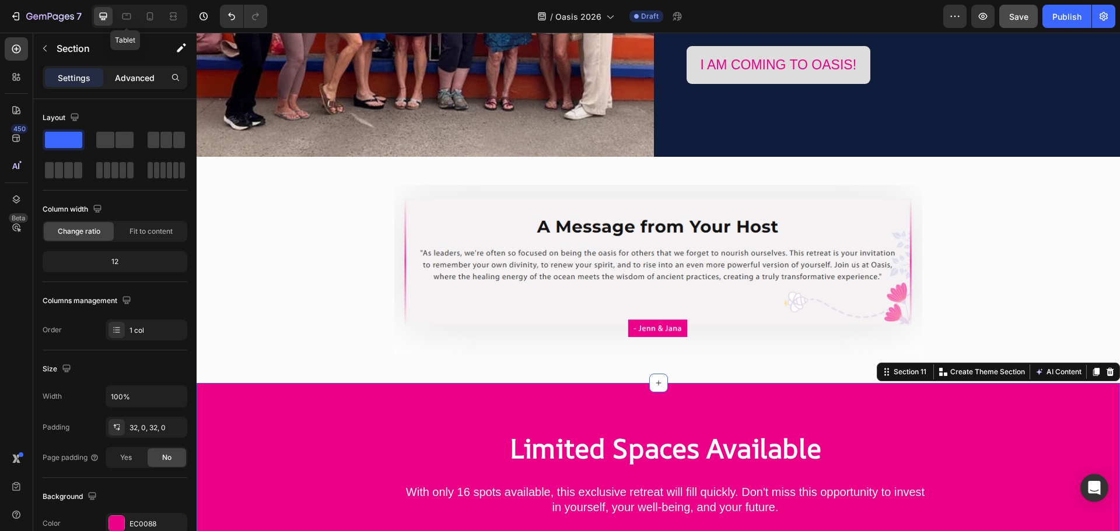
click at [135, 83] on p "Advanced" at bounding box center [135, 78] width 40 height 12
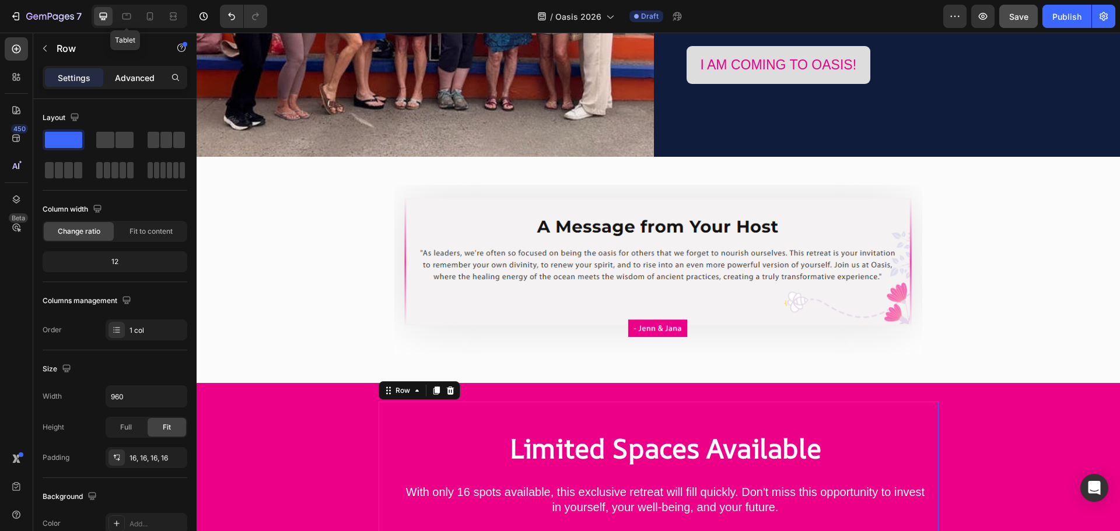
click at [141, 77] on p "Advanced" at bounding box center [135, 78] width 40 height 12
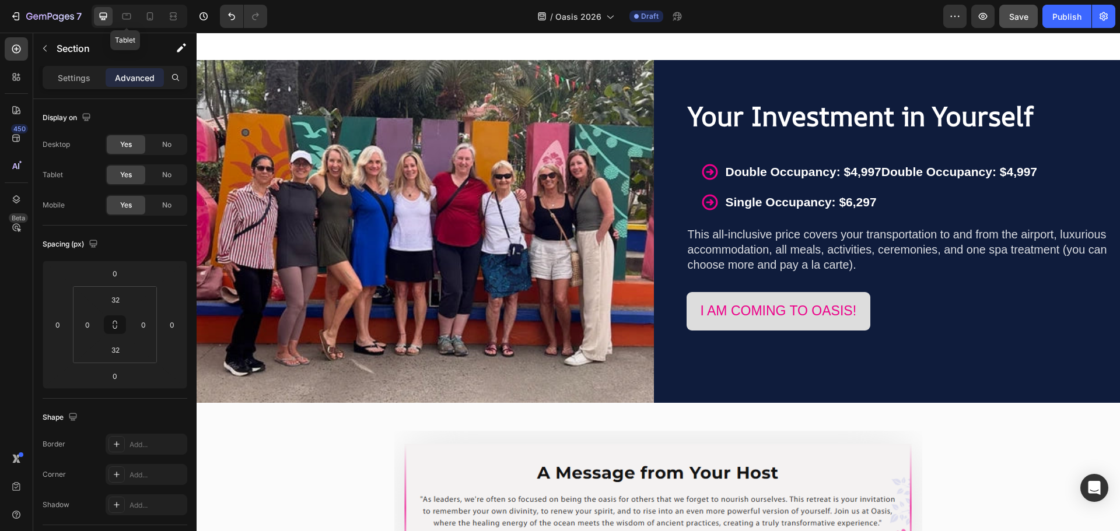
scroll to position [3706, 0]
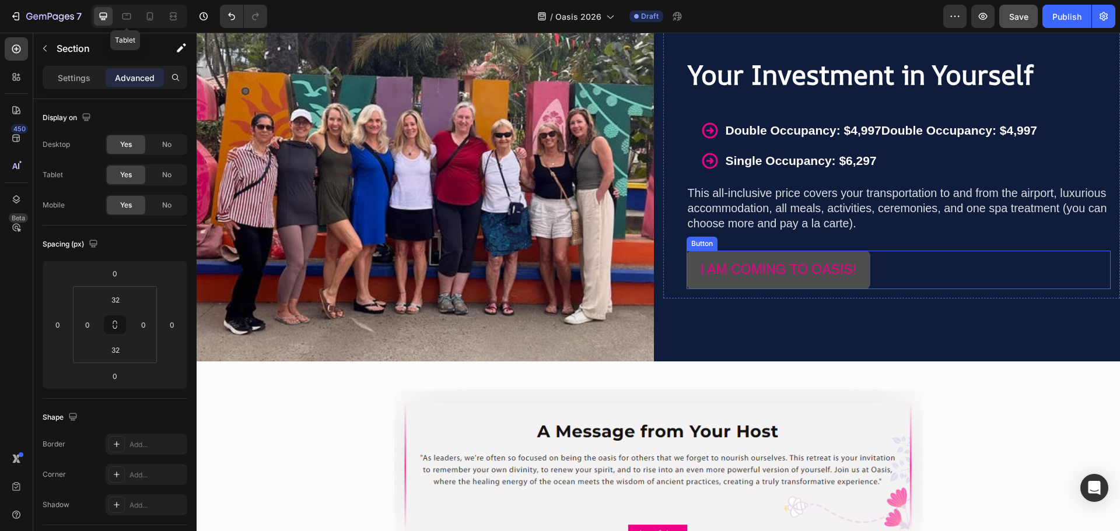
click at [854, 255] on button "I AM COMING TO OASIS!" at bounding box center [778, 270] width 184 height 38
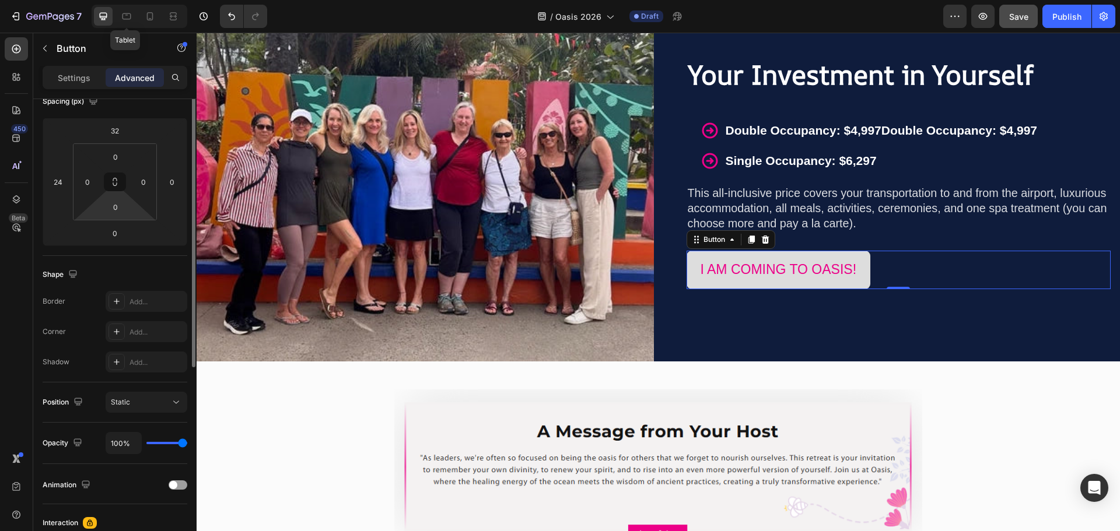
scroll to position [85, 0]
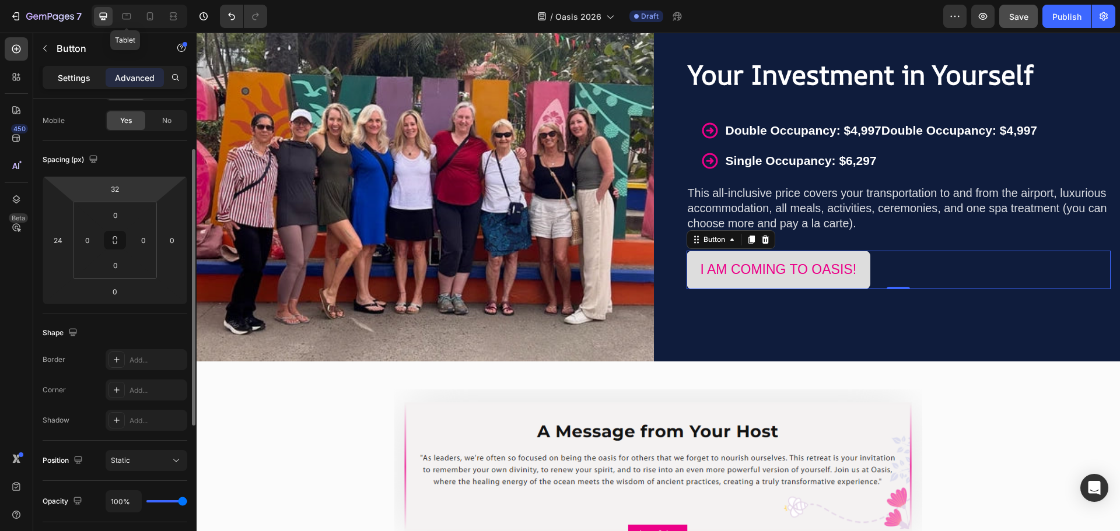
click at [59, 70] on div "Settings" at bounding box center [74, 77] width 58 height 19
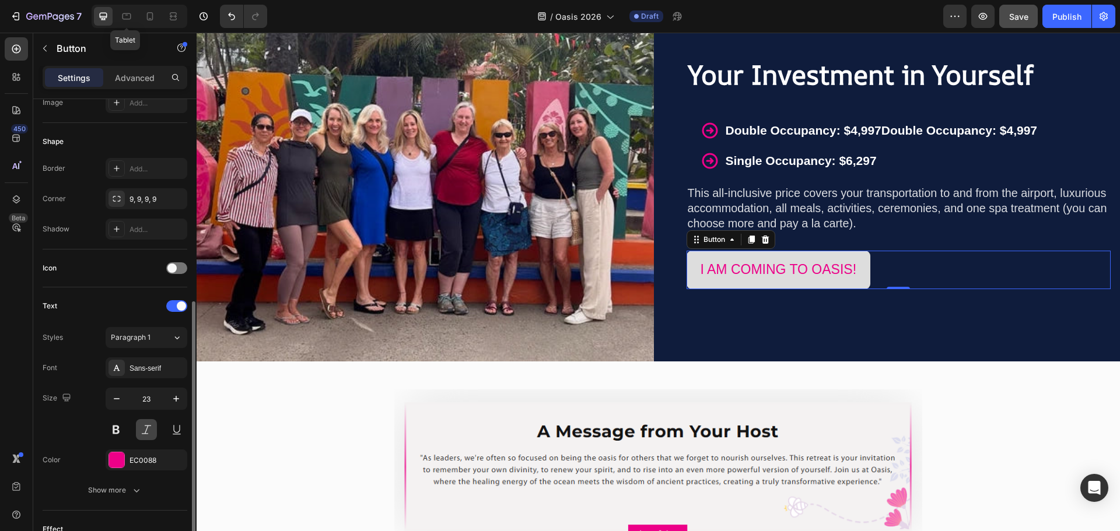
scroll to position [260, 0]
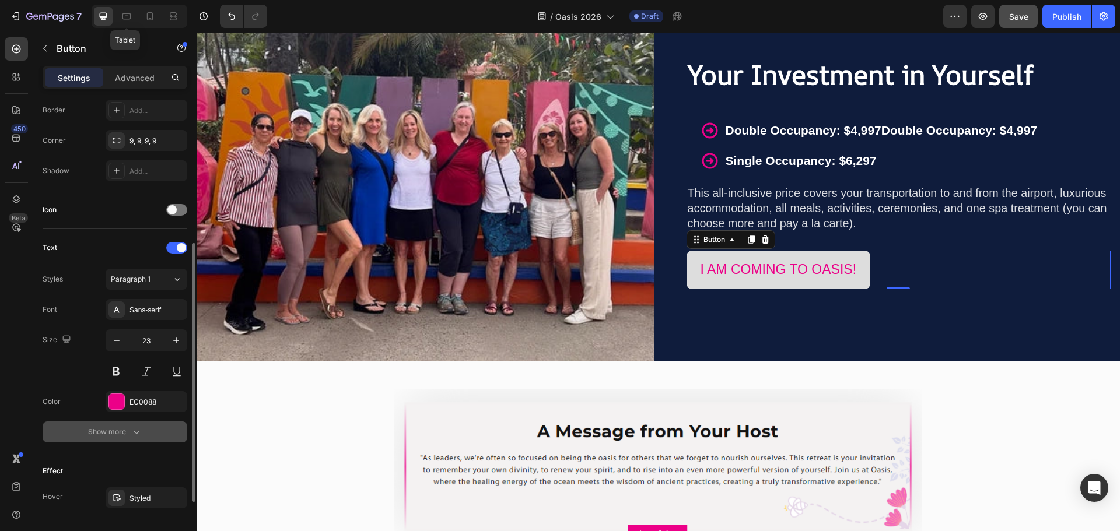
click at [134, 426] on div "Show more" at bounding box center [115, 432] width 54 height 12
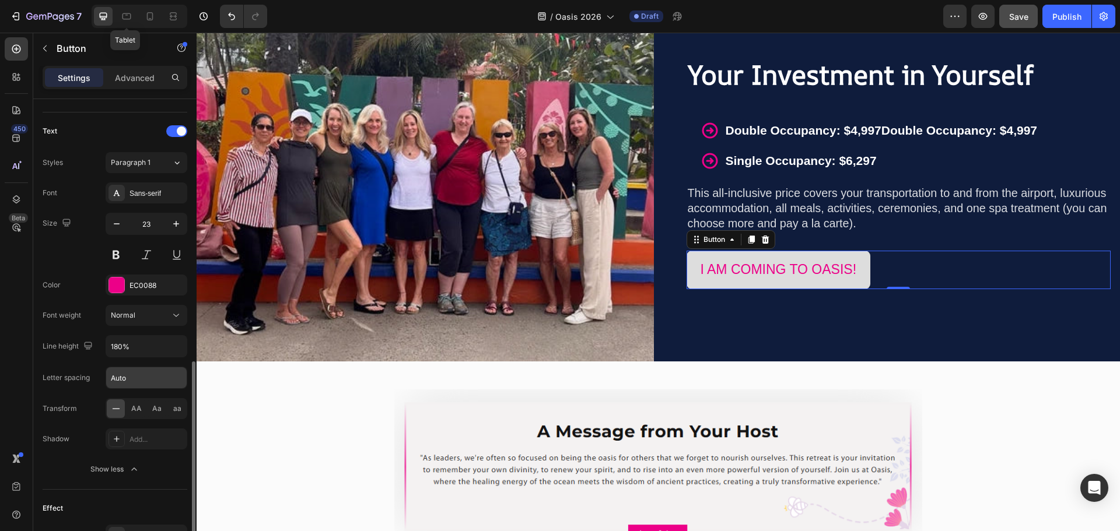
scroll to position [434, 0]
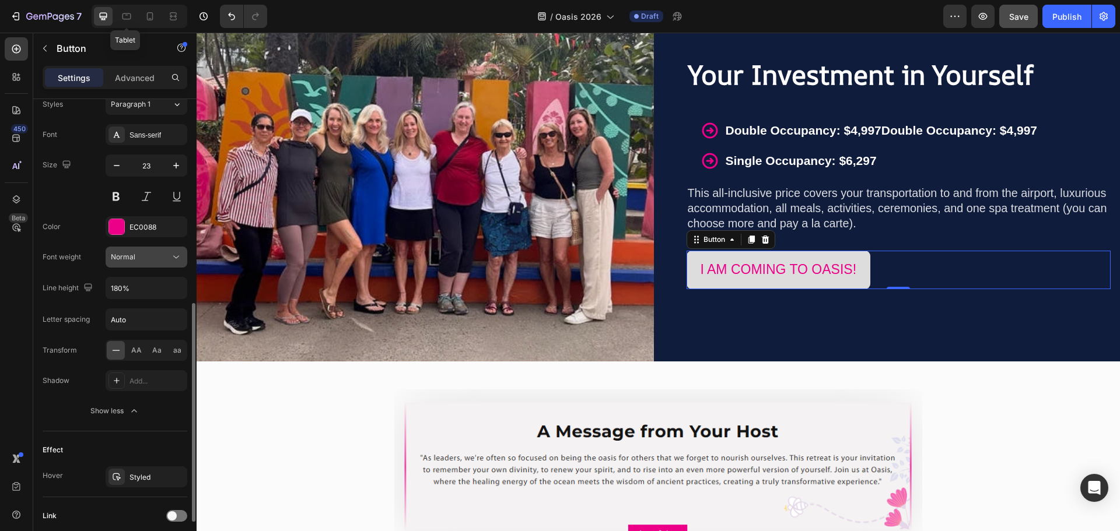
click at [149, 252] on div "Normal" at bounding box center [140, 257] width 59 height 10
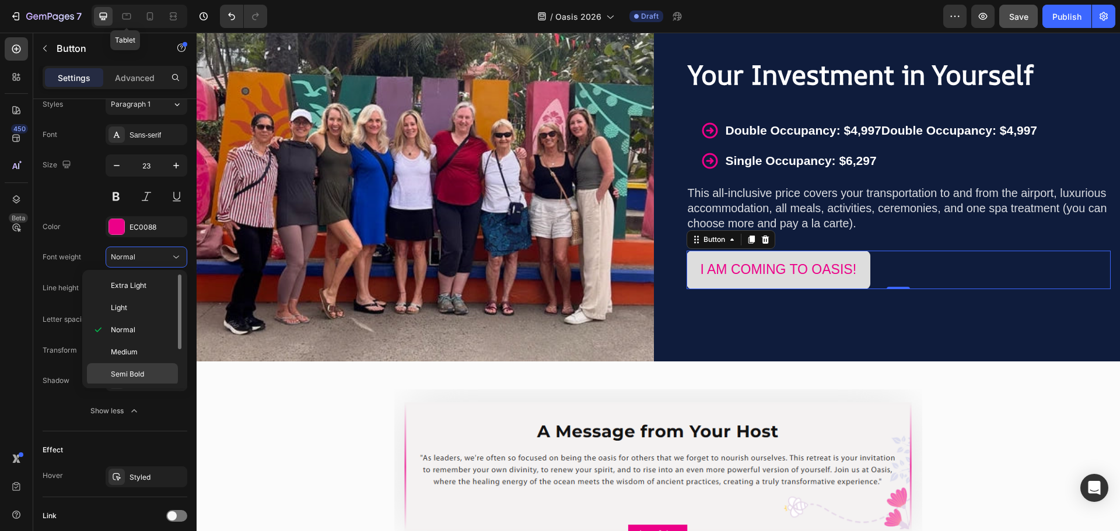
click at [131, 373] on span "Semi Bold" at bounding box center [127, 374] width 33 height 10
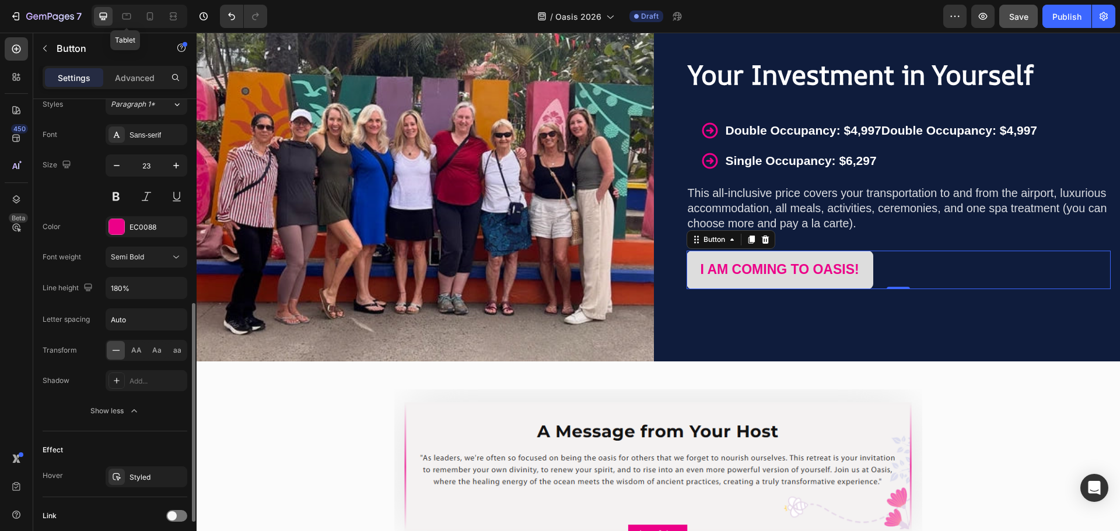
click at [62, 196] on div "Size 23" at bounding box center [115, 181] width 145 height 52
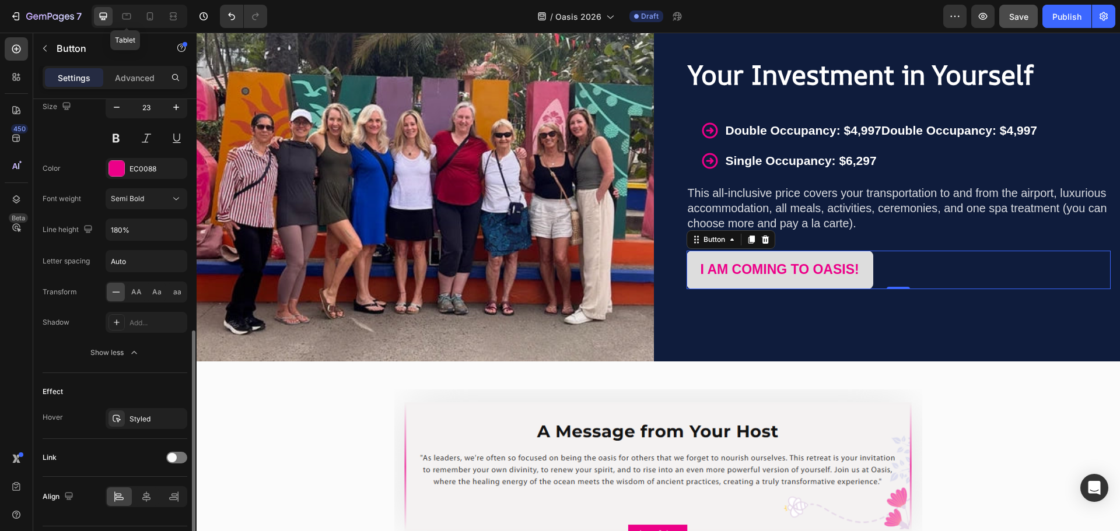
scroll to position [525, 0]
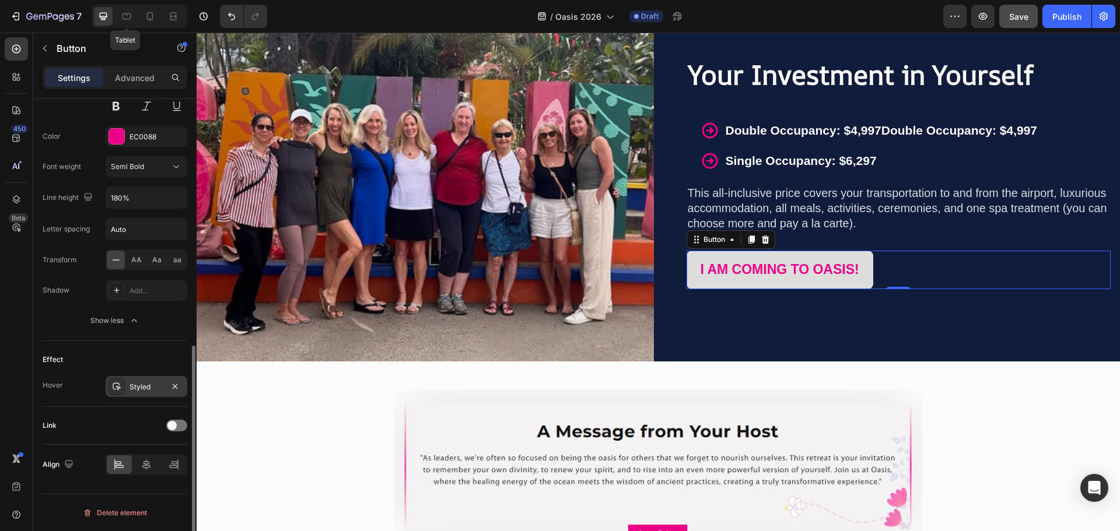
click at [139, 384] on div "Styled" at bounding box center [146, 387] width 34 height 10
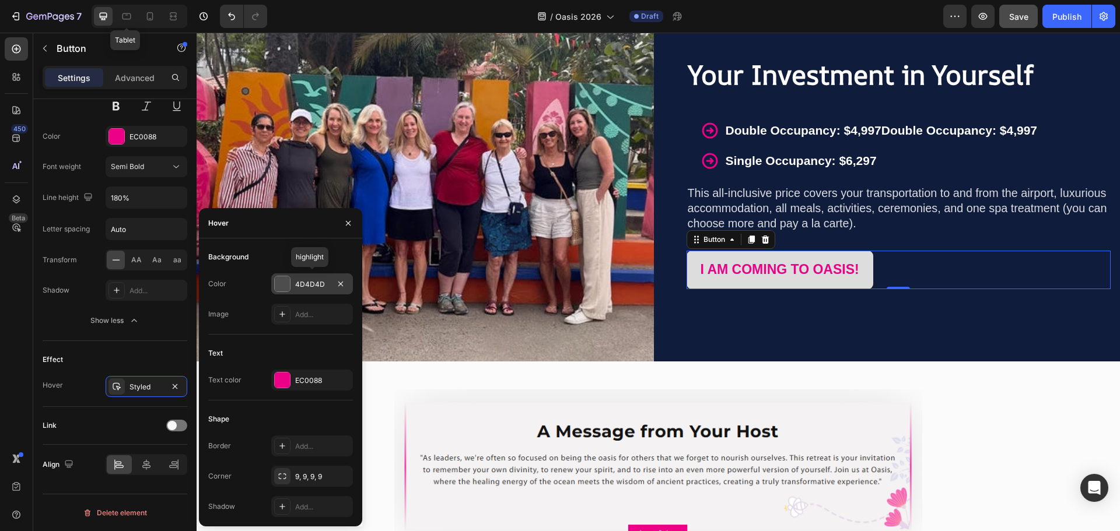
click at [285, 281] on div at bounding box center [282, 283] width 15 height 15
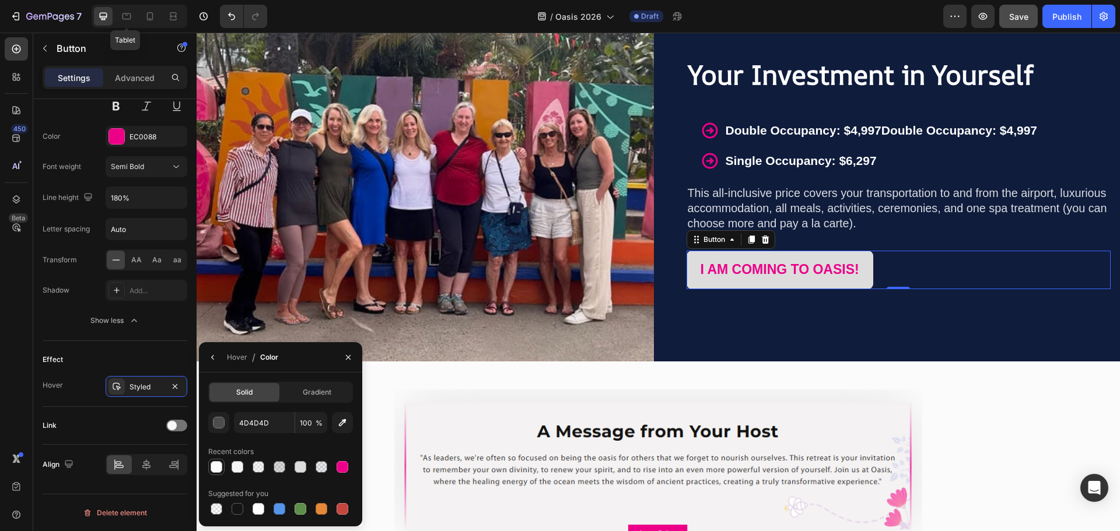
click at [216, 467] on div at bounding box center [217, 467] width 12 height 12
type input "FBFBFB"
click at [314, 391] on span "Gradient" at bounding box center [317, 392] width 29 height 10
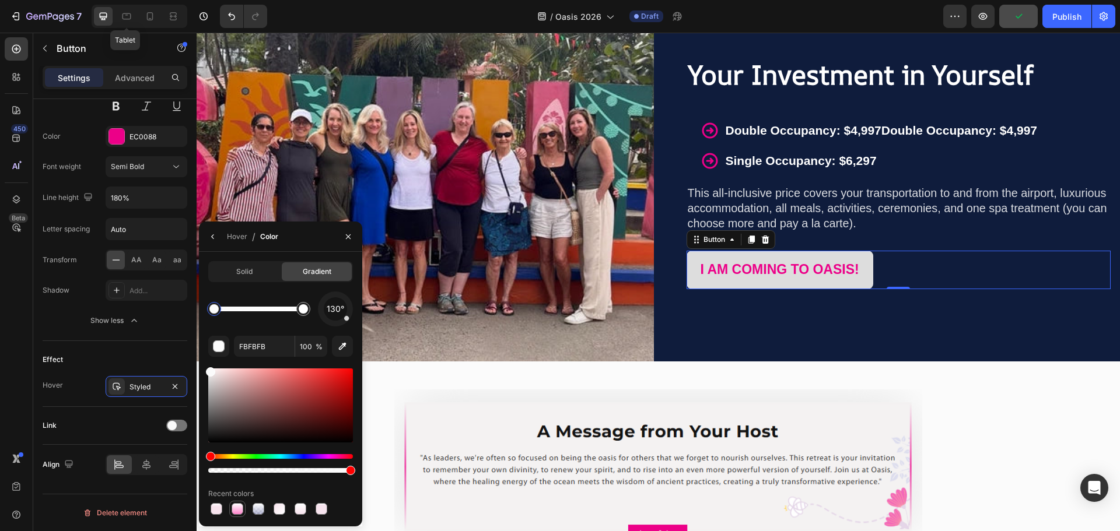
click at [236, 507] on div at bounding box center [238, 509] width 12 height 12
type input "FF84CB"
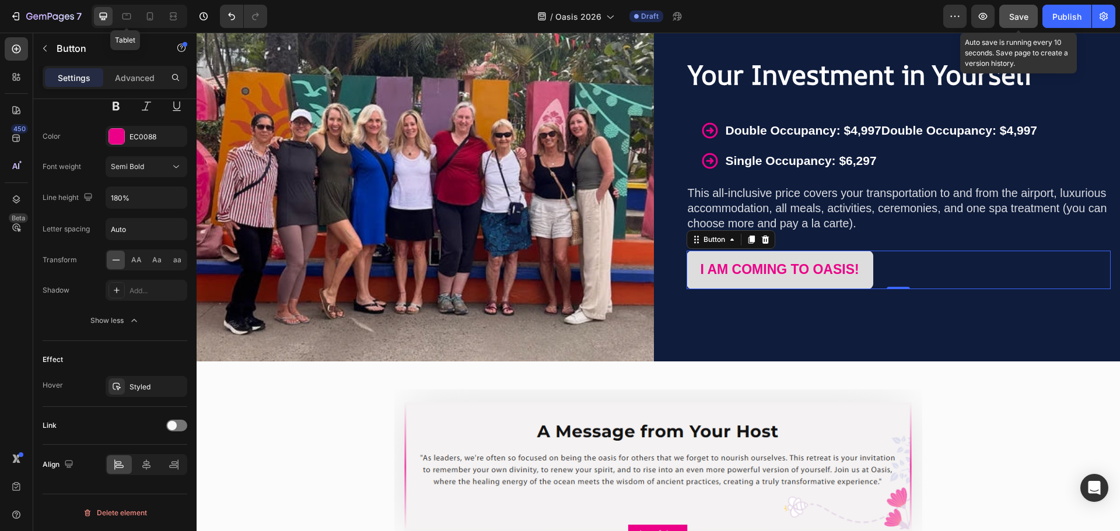
click at [1015, 19] on span "Save" at bounding box center [1018, 17] width 19 height 10
click at [1026, 12] on span "Save" at bounding box center [1018, 17] width 19 height 10
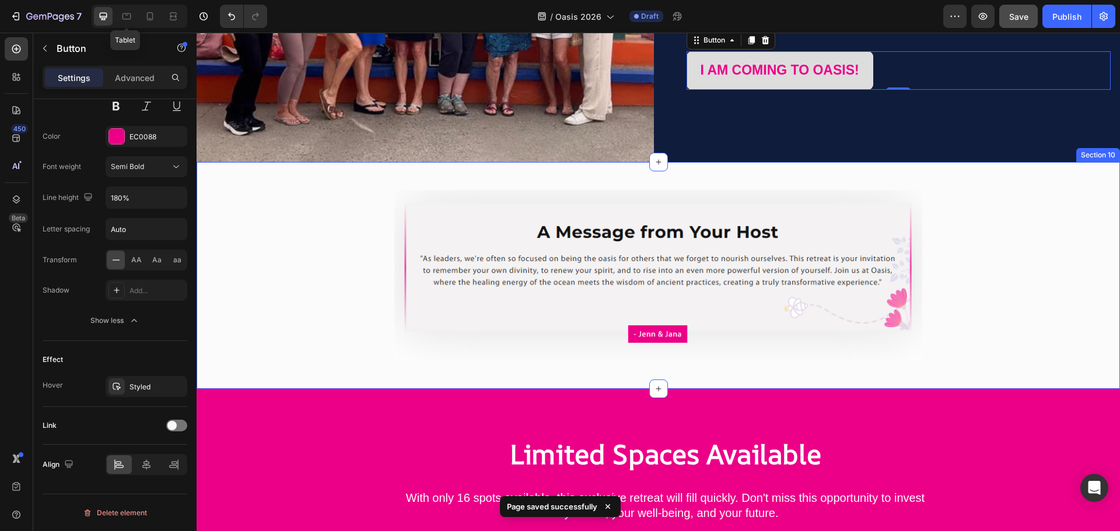
scroll to position [4172, 0]
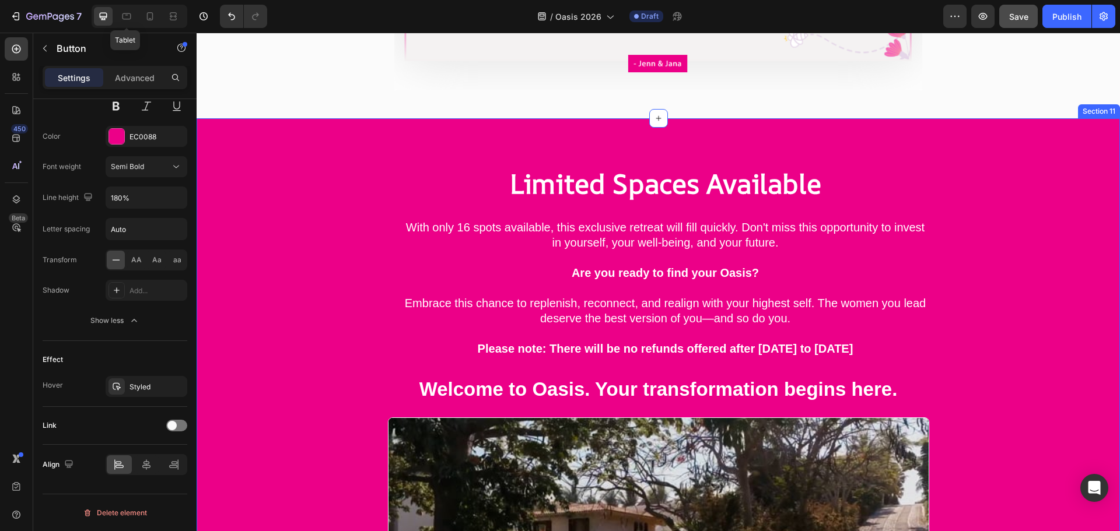
click at [791, 121] on div "Limited Spaces Available Heading With only 16 spots available, this exclusive r…" at bounding box center [658, 453] width 923 height 670
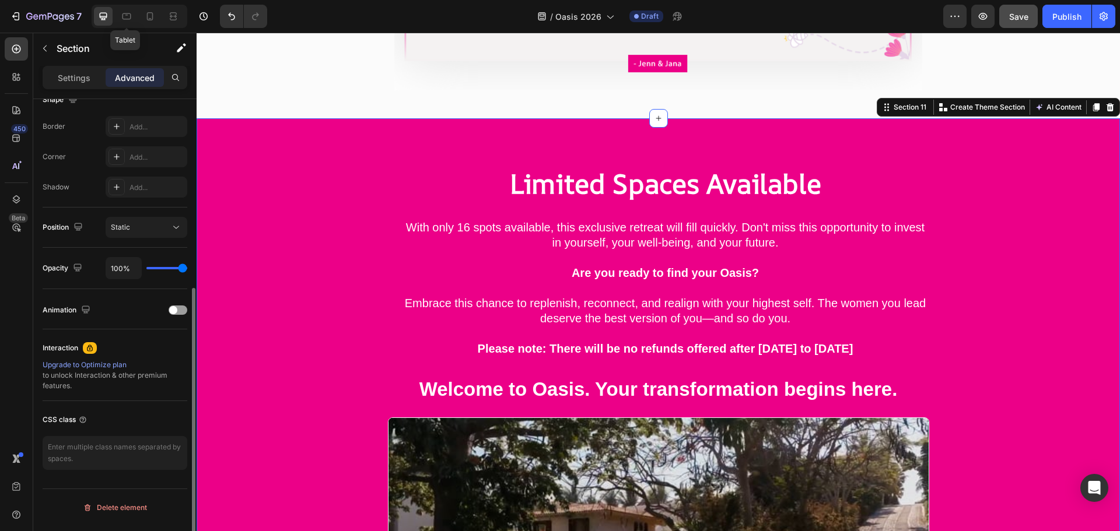
scroll to position [0, 0]
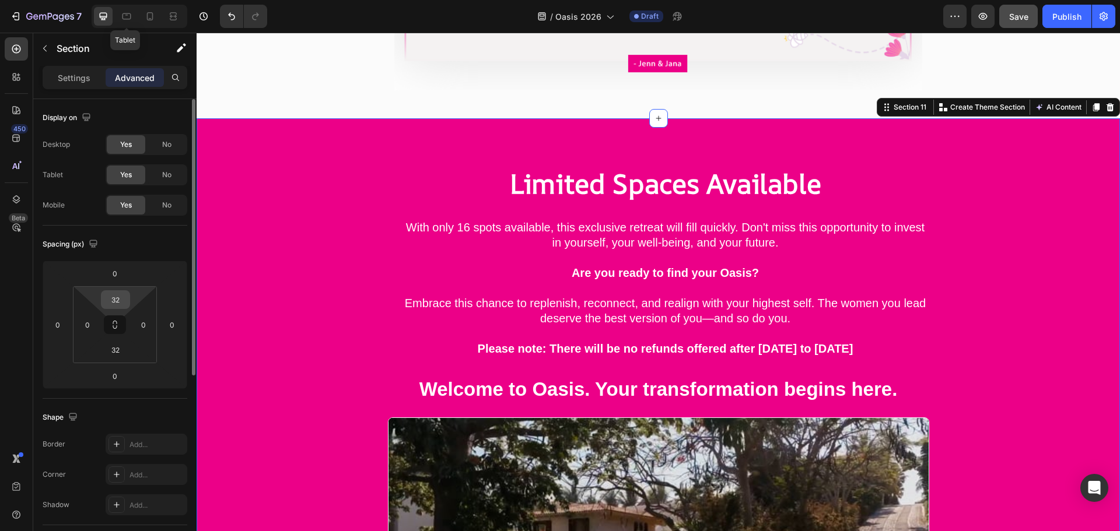
click at [114, 303] on input "32" at bounding box center [115, 299] width 23 height 17
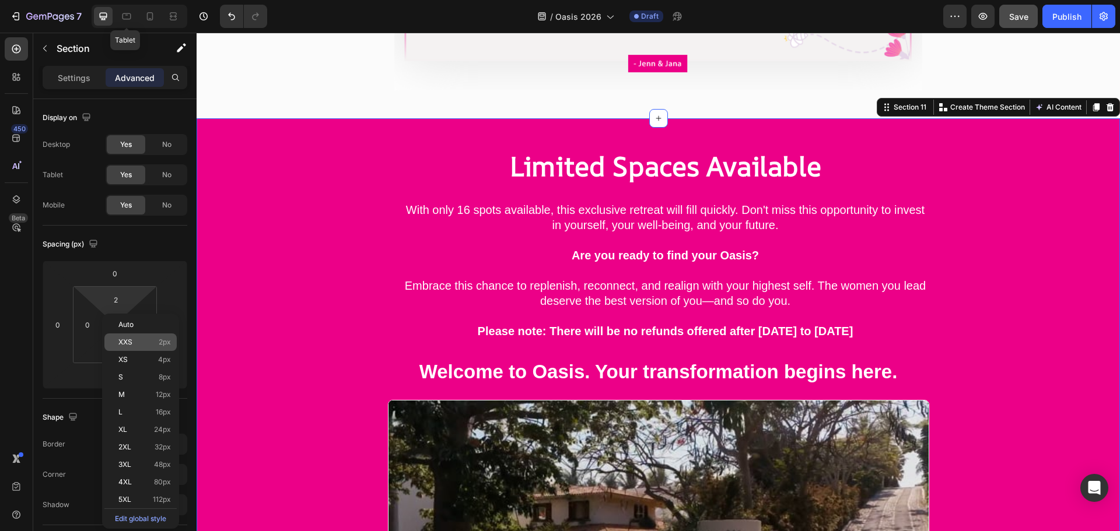
click at [141, 345] on p "XXS 2px" at bounding box center [144, 342] width 52 height 8
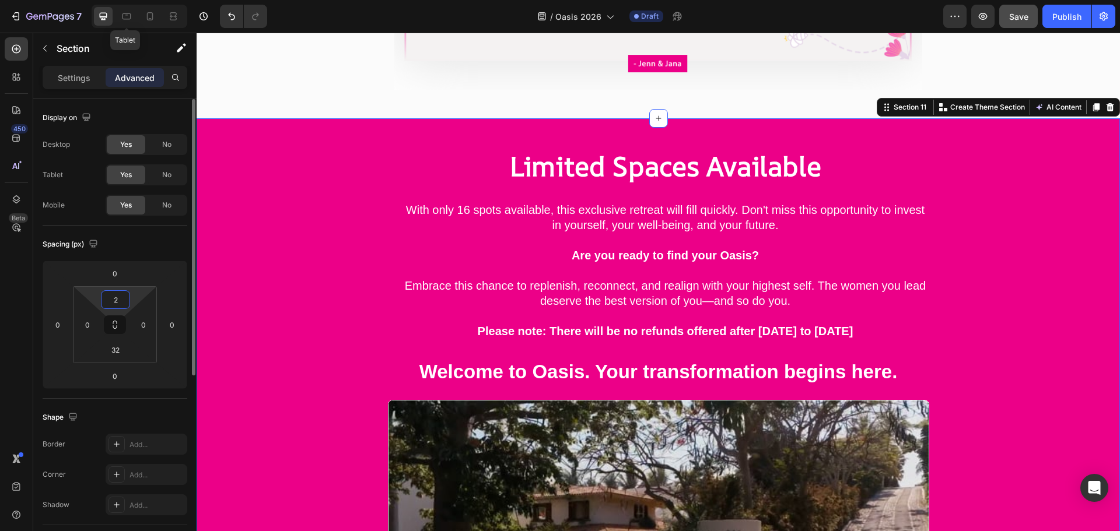
click at [118, 302] on input "2" at bounding box center [115, 299] width 23 height 17
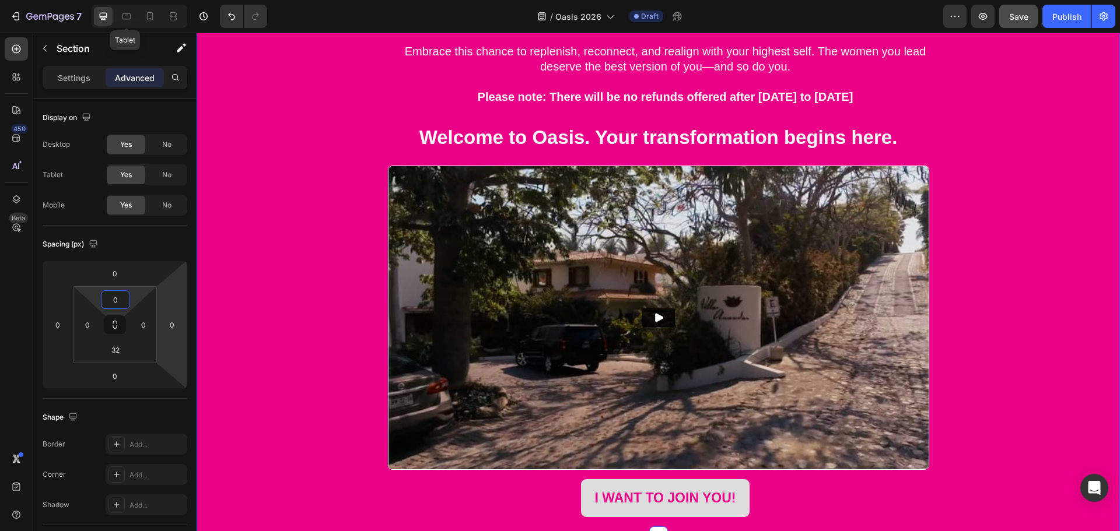
scroll to position [4580, 0]
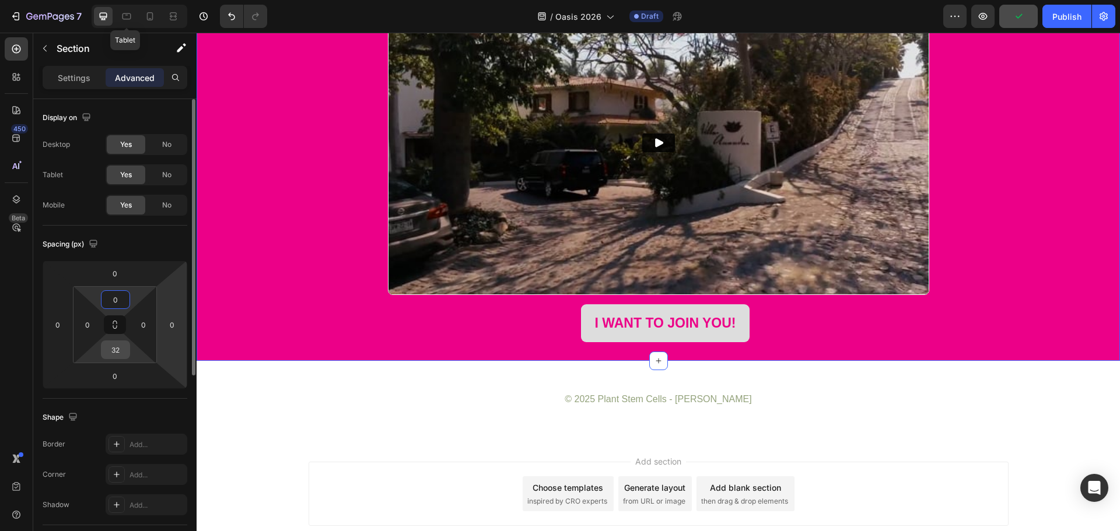
type input "0"
click at [117, 355] on input "32" at bounding box center [115, 349] width 23 height 17
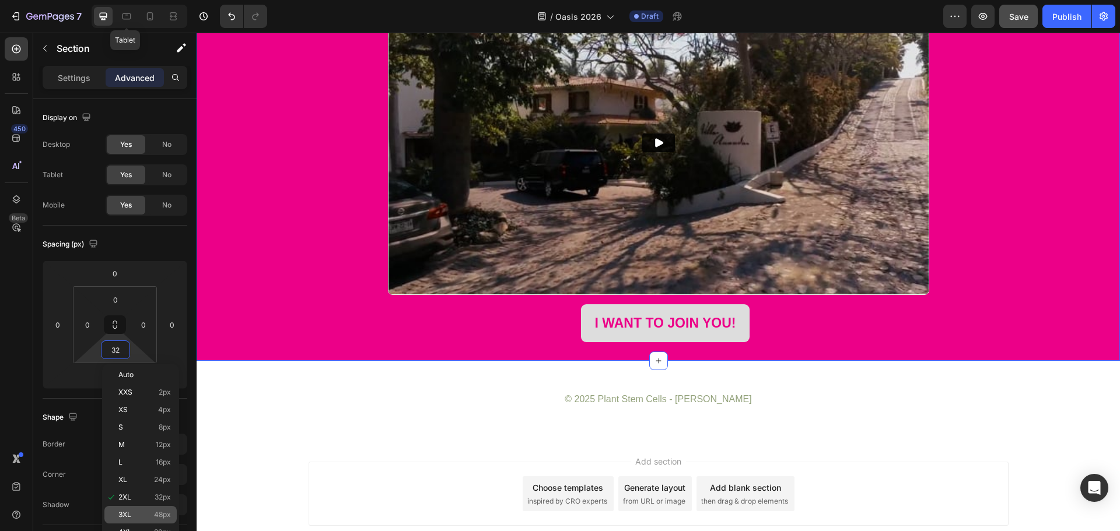
click at [139, 517] on p "3XL 48px" at bounding box center [144, 515] width 52 height 8
type input "48"
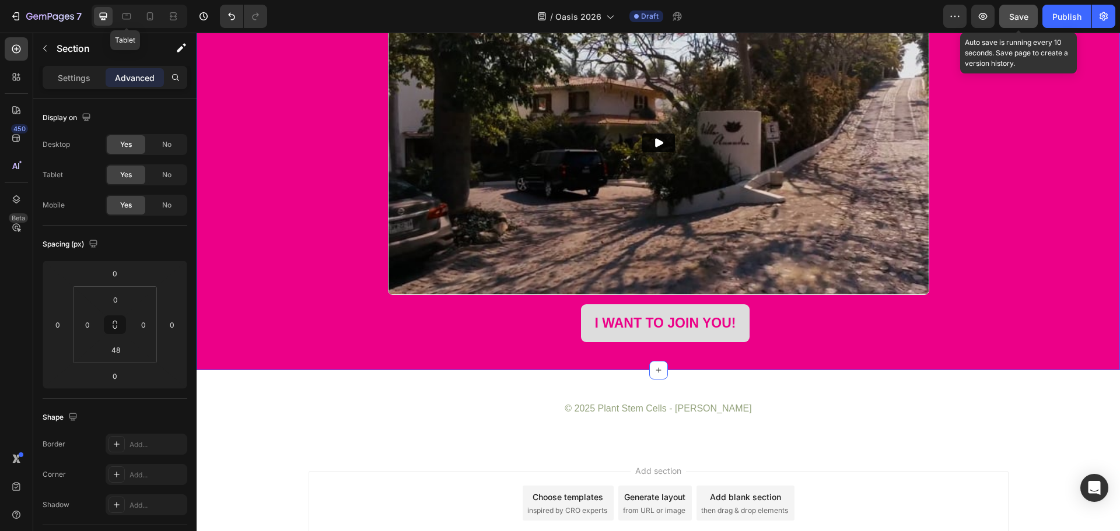
click at [1025, 19] on span "Save" at bounding box center [1018, 17] width 19 height 10
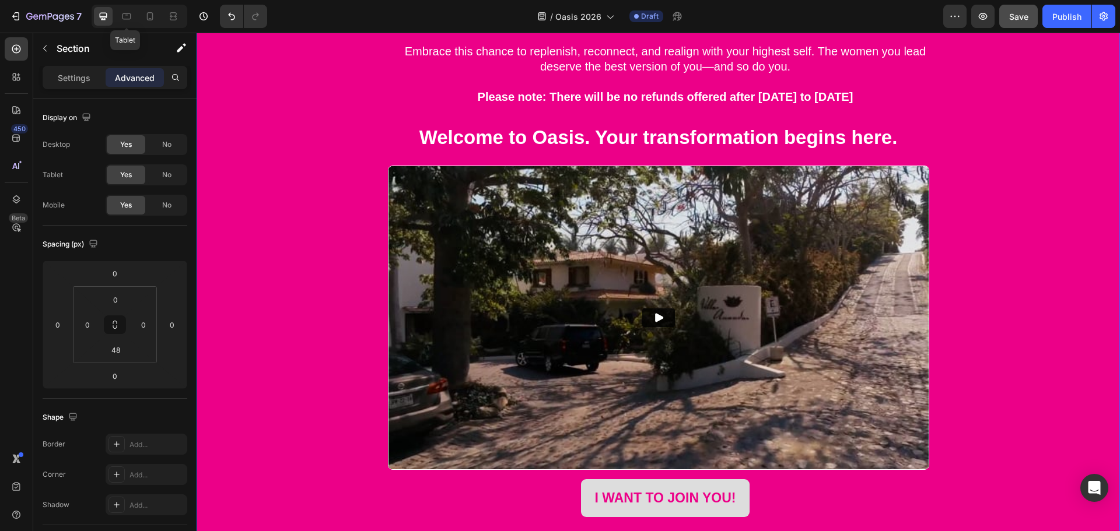
scroll to position [4324, 0]
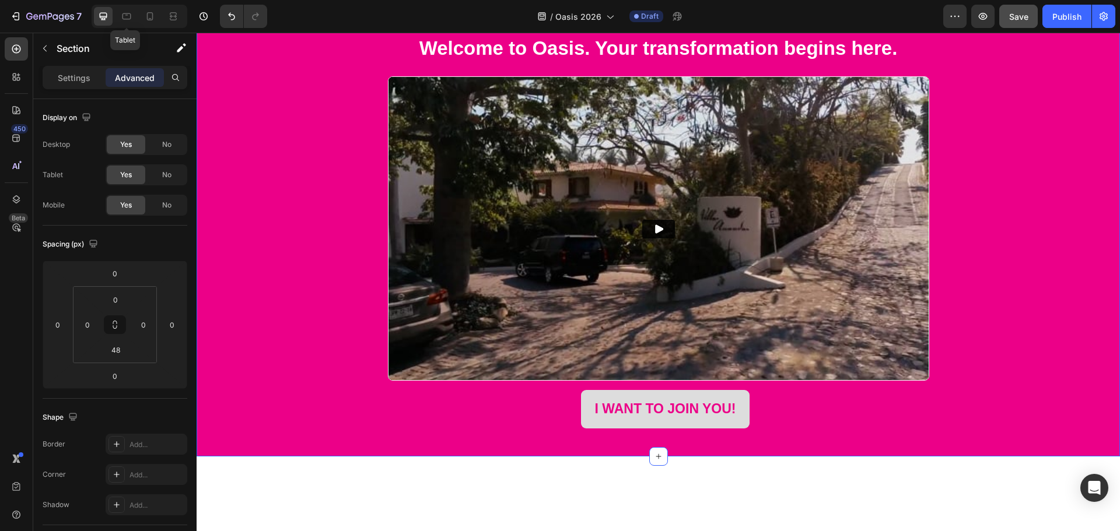
click at [1016, 16] on span "Save" at bounding box center [1018, 17] width 19 height 10
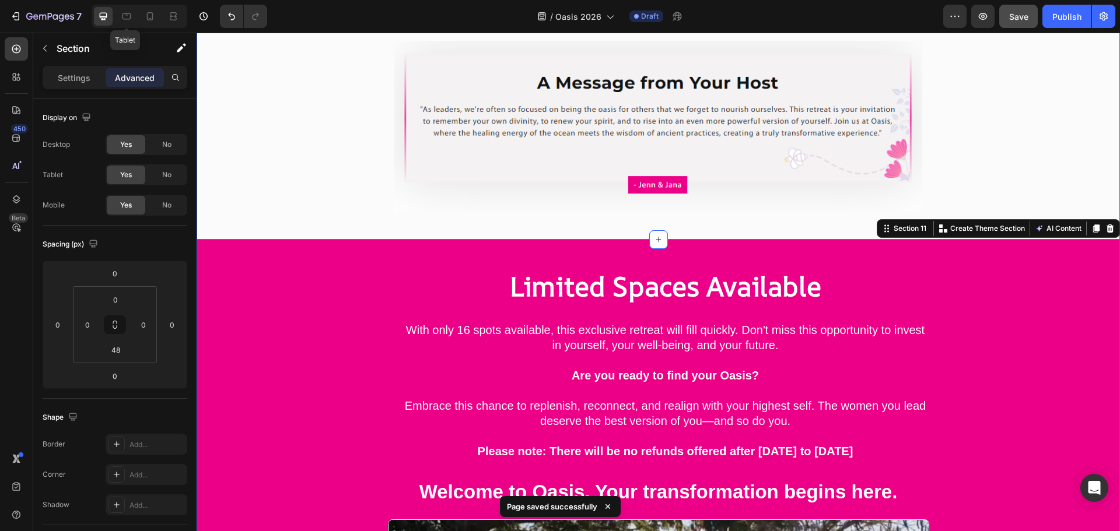
scroll to position [3881, 0]
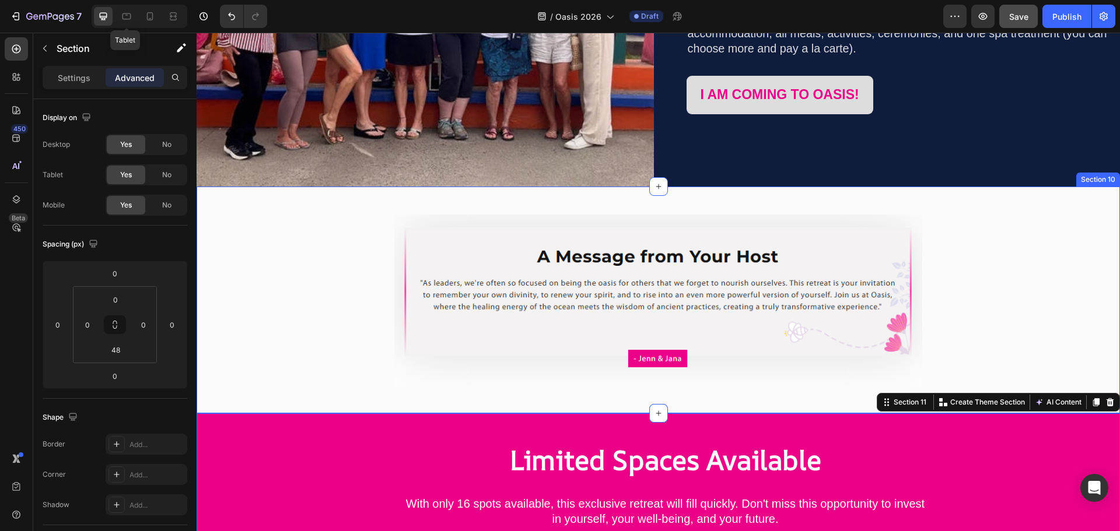
click at [1021, 242] on div "Image Row" at bounding box center [658, 300] width 923 height 190
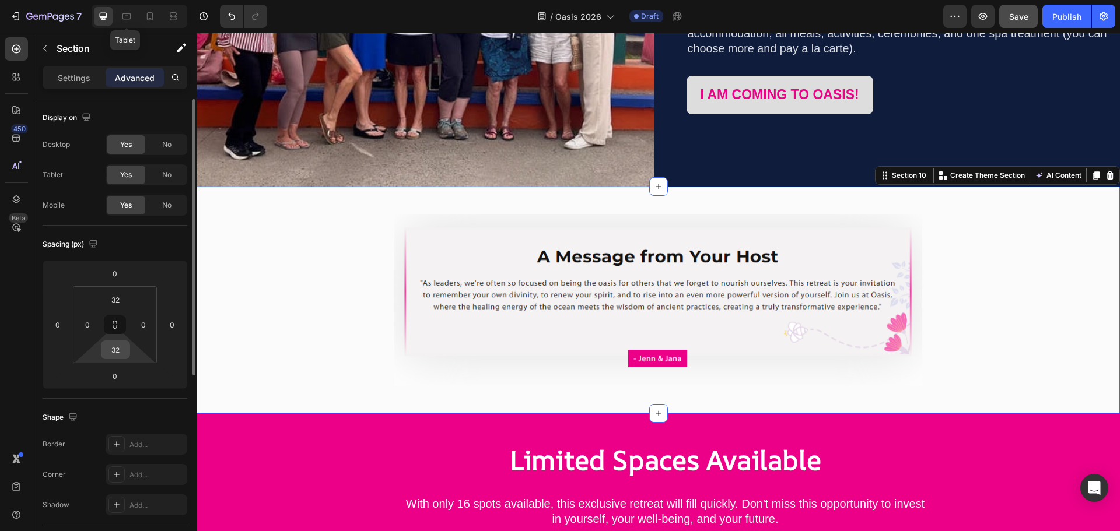
click at [114, 353] on input "32" at bounding box center [115, 349] width 23 height 17
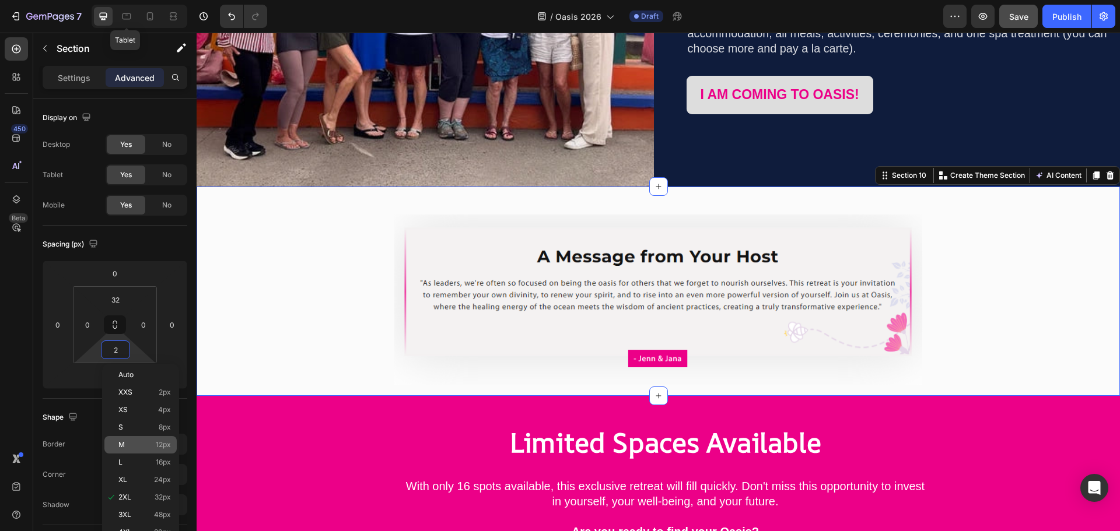
click at [138, 443] on p "M 12px" at bounding box center [144, 445] width 52 height 8
type input "12"
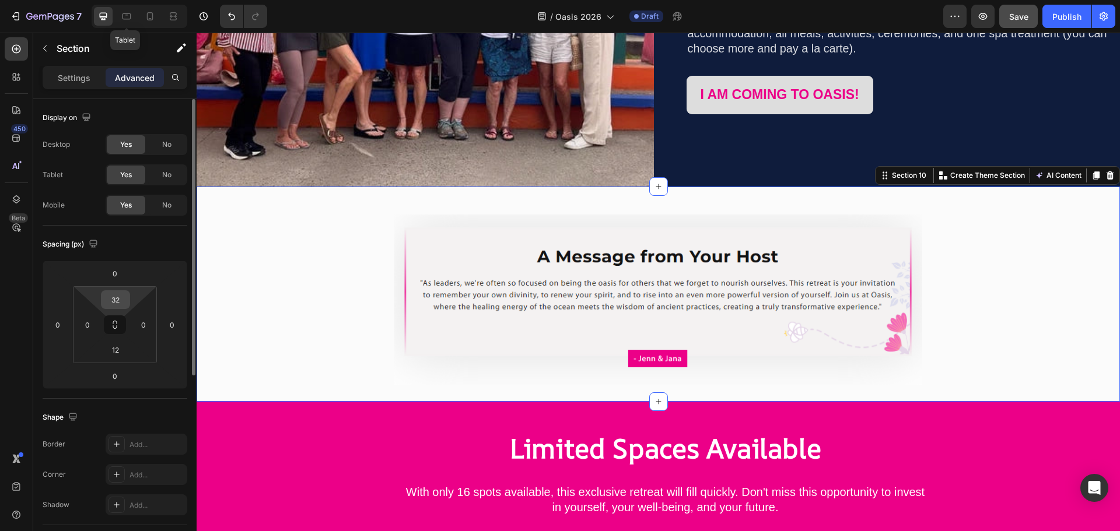
click at [116, 303] on input "32" at bounding box center [115, 299] width 23 height 17
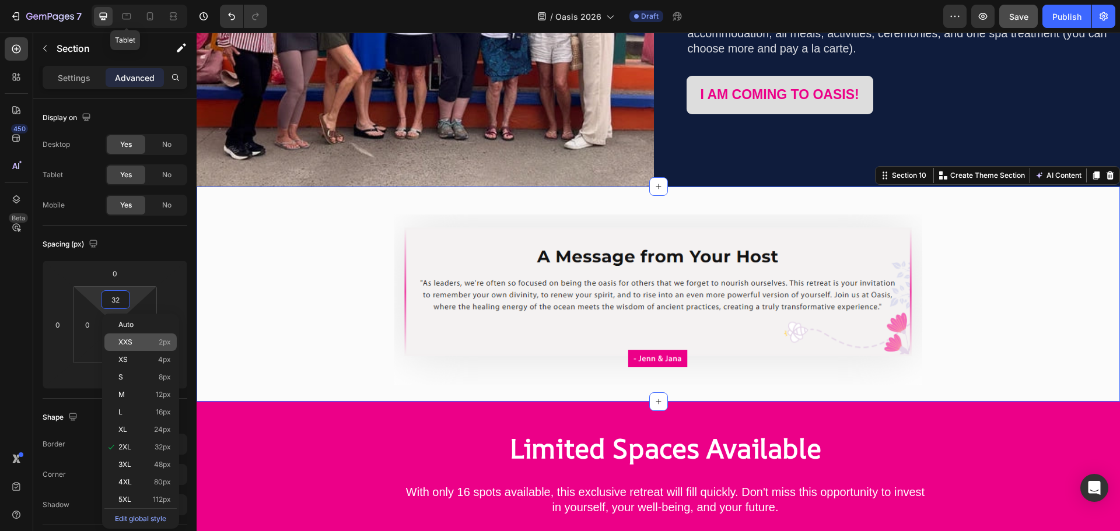
type input "2"
click at [135, 344] on p "XXS 2px" at bounding box center [144, 342] width 52 height 8
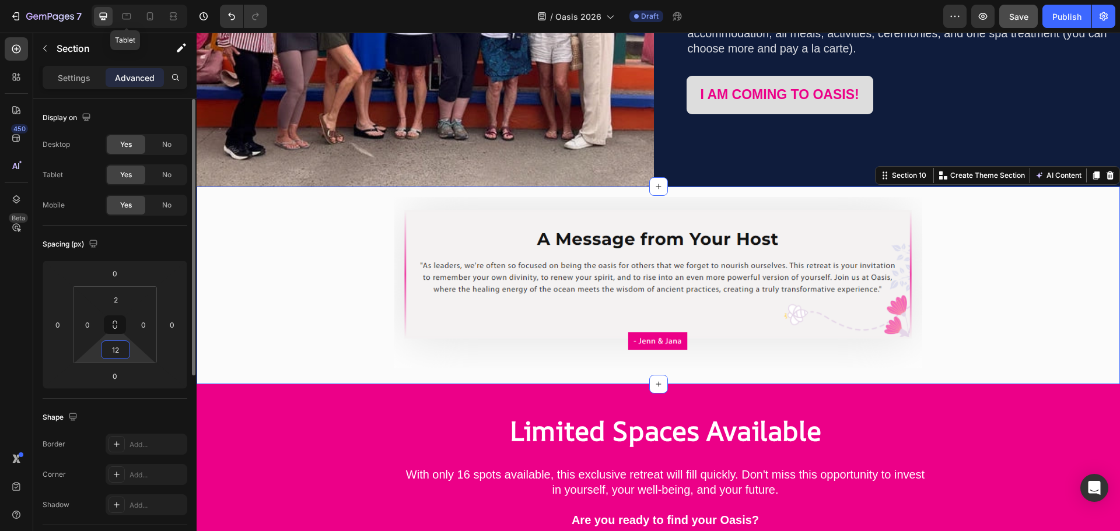
click at [117, 350] on input "12" at bounding box center [115, 349] width 23 height 17
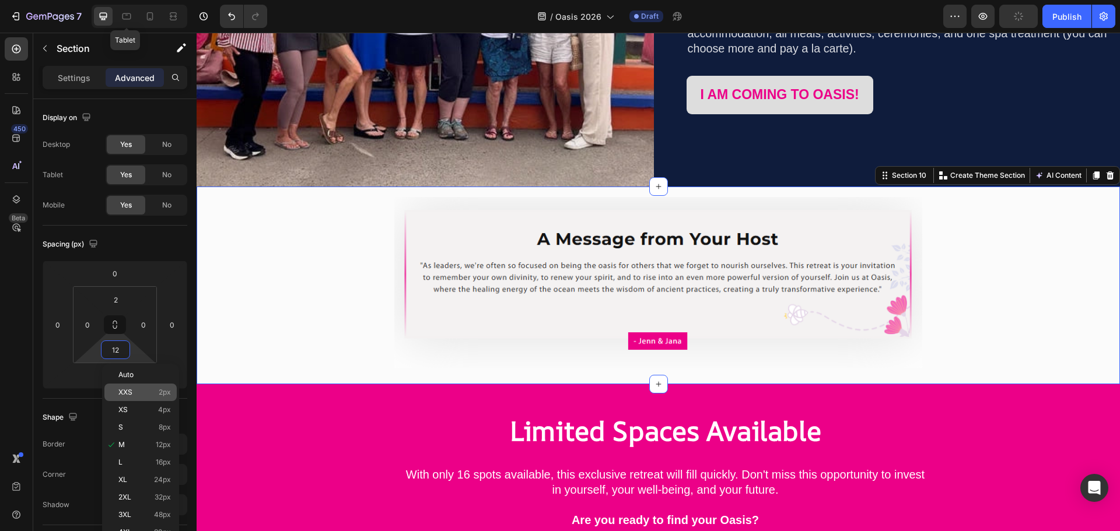
click at [132, 391] on span "XXS" at bounding box center [125, 392] width 14 height 8
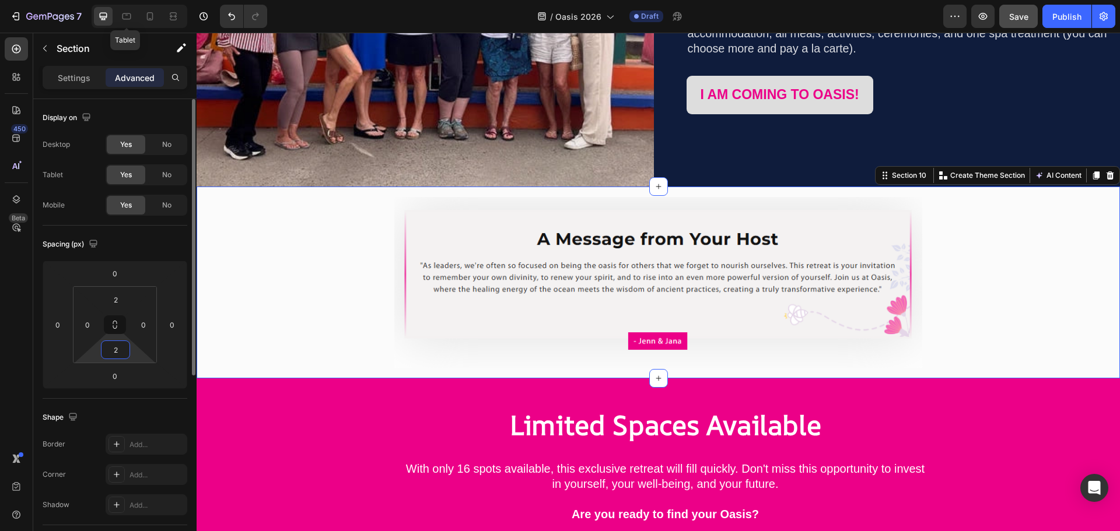
click at [121, 352] on input "2" at bounding box center [115, 349] width 23 height 17
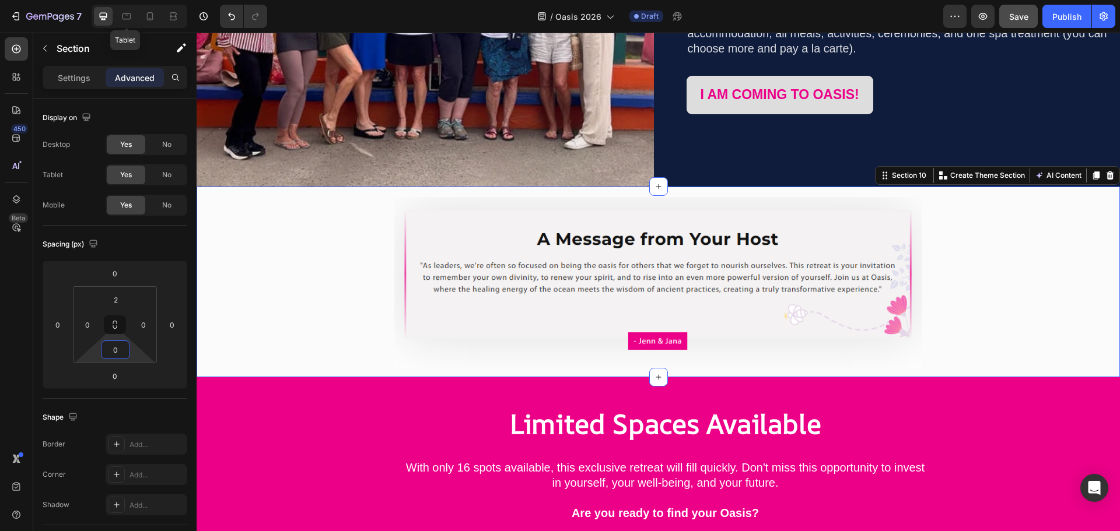
type input "0"
click at [1014, 290] on div "Image Row" at bounding box center [658, 283] width 923 height 190
click at [1010, 18] on span "Save" at bounding box center [1018, 17] width 19 height 10
click at [976, 17] on button "button" at bounding box center [982, 16] width 23 height 23
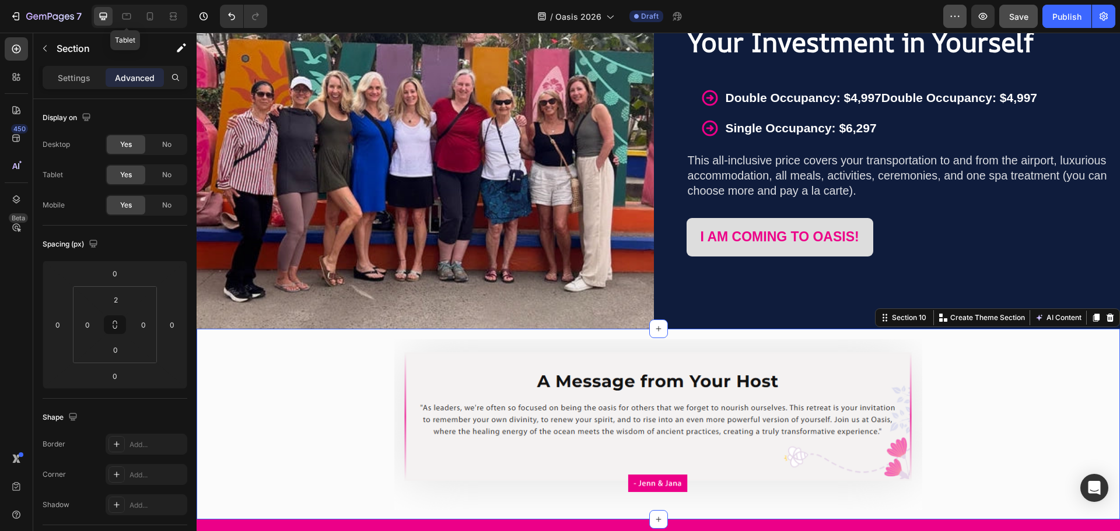
scroll to position [3764, 0]
